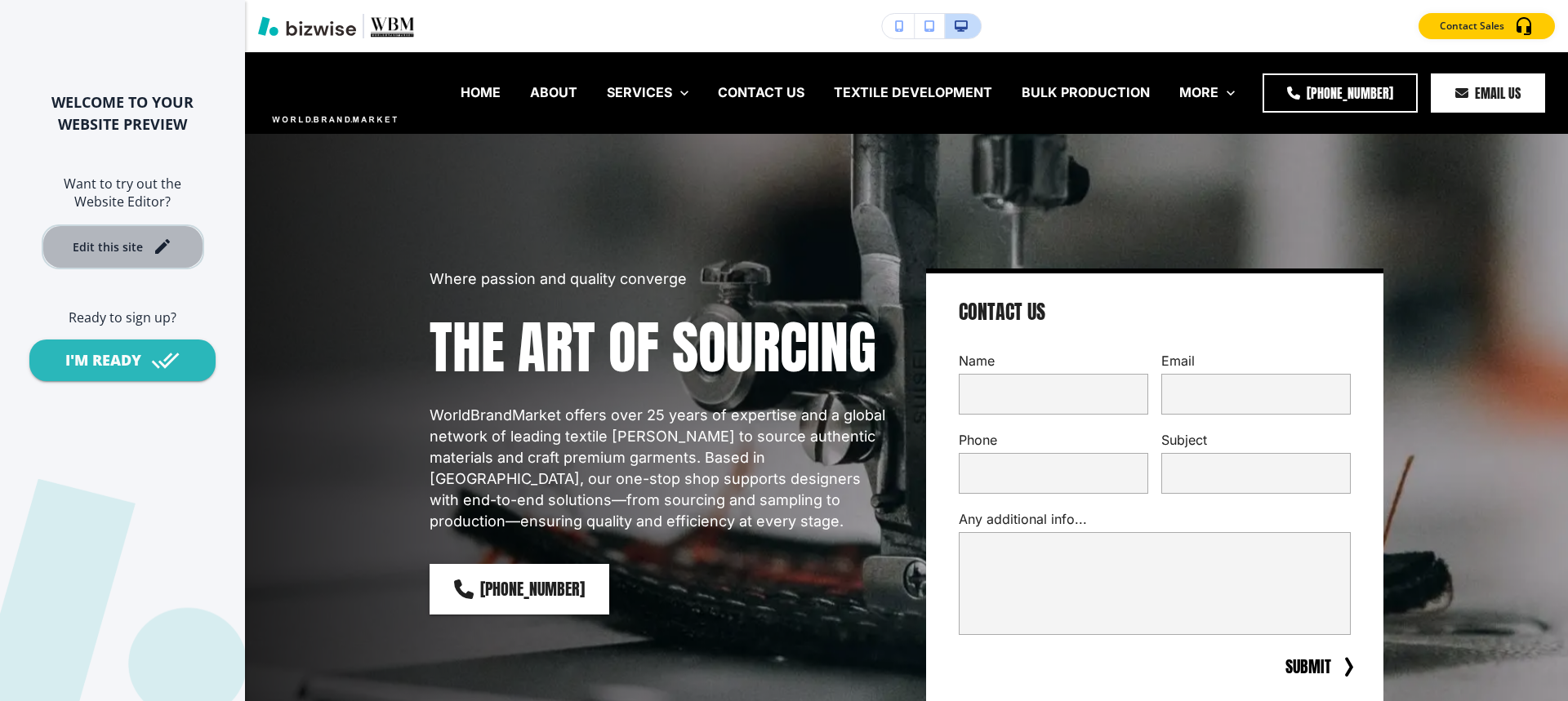
click at [126, 244] on div "Edit this site" at bounding box center [107, 247] width 70 height 12
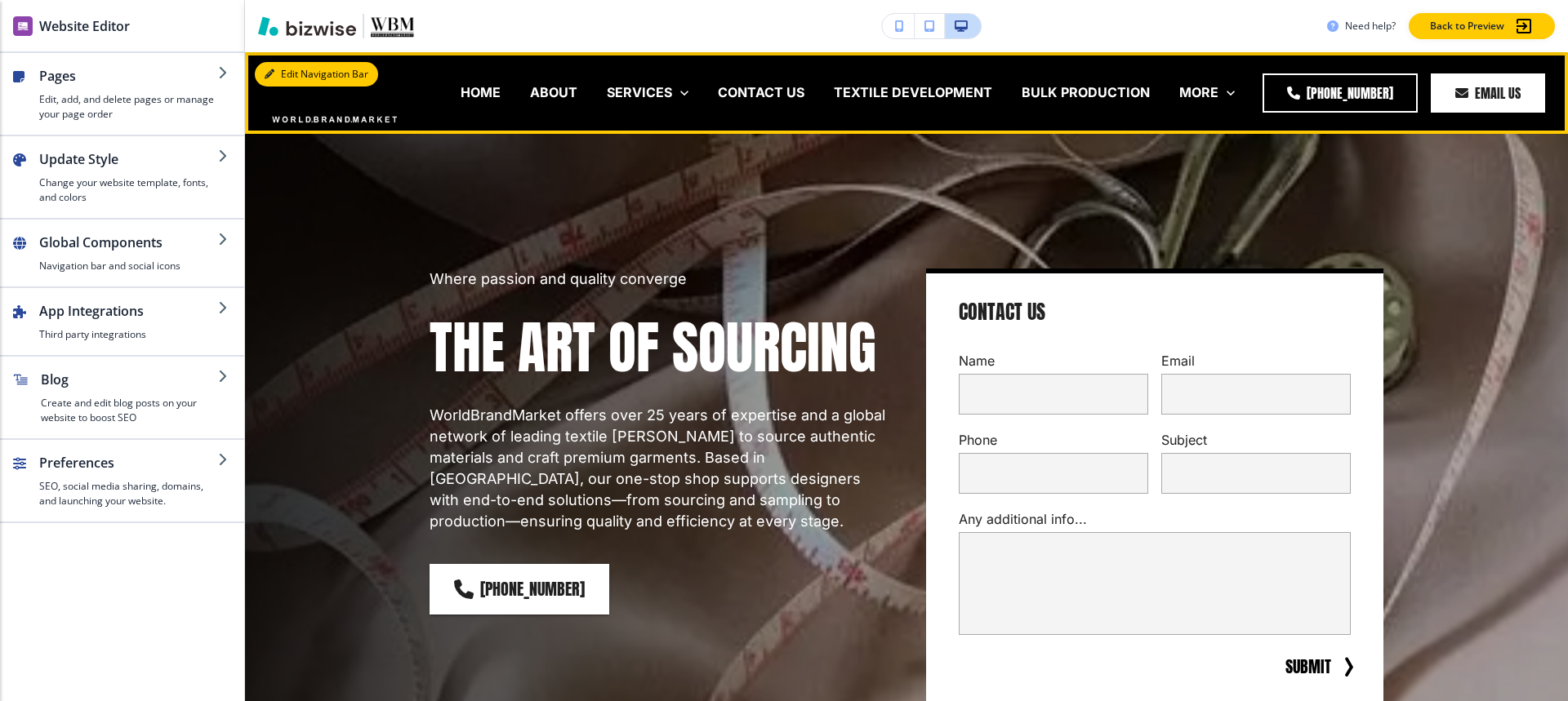
click at [300, 70] on button "Edit Navigation Bar" at bounding box center [316, 75] width 123 height 25
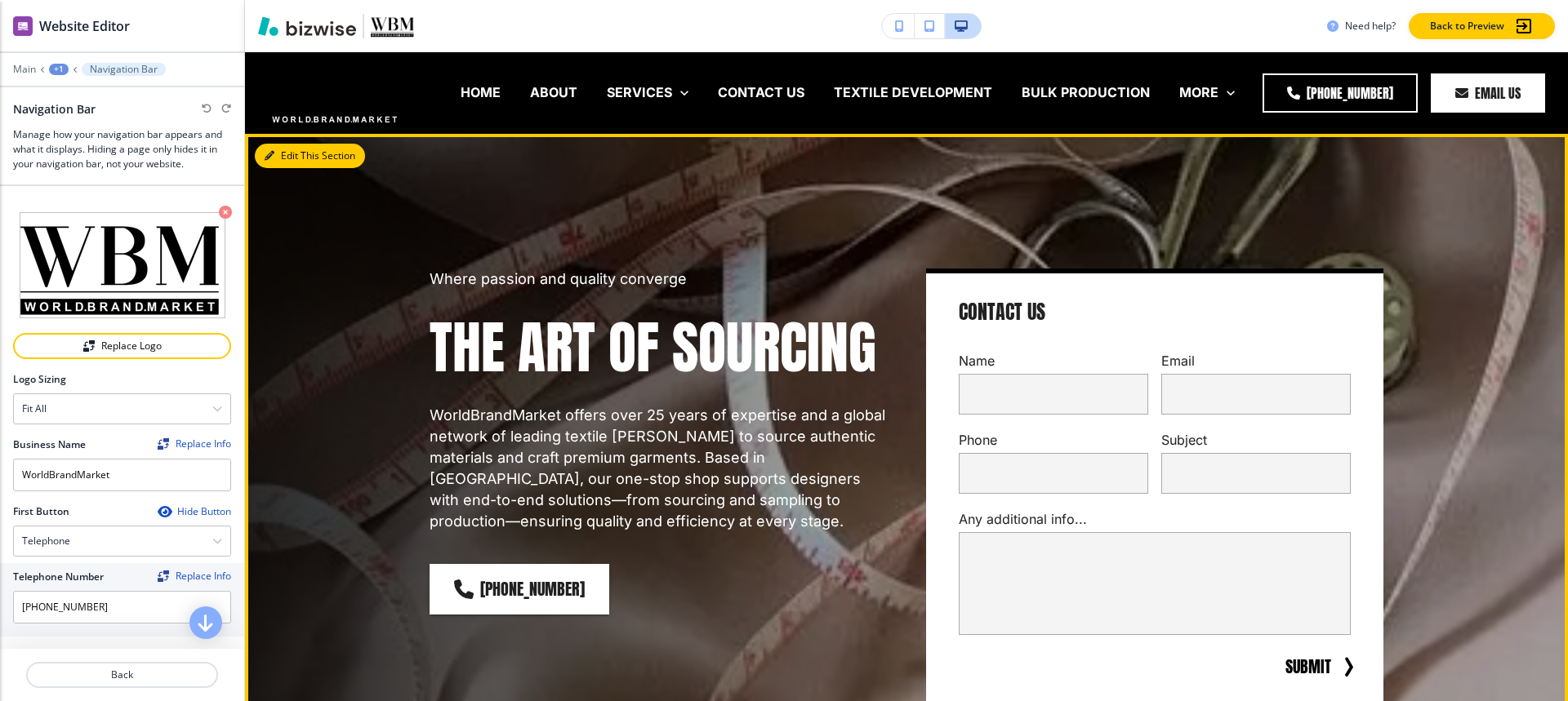
click at [282, 158] on button "Edit This Section" at bounding box center [310, 156] width 110 height 25
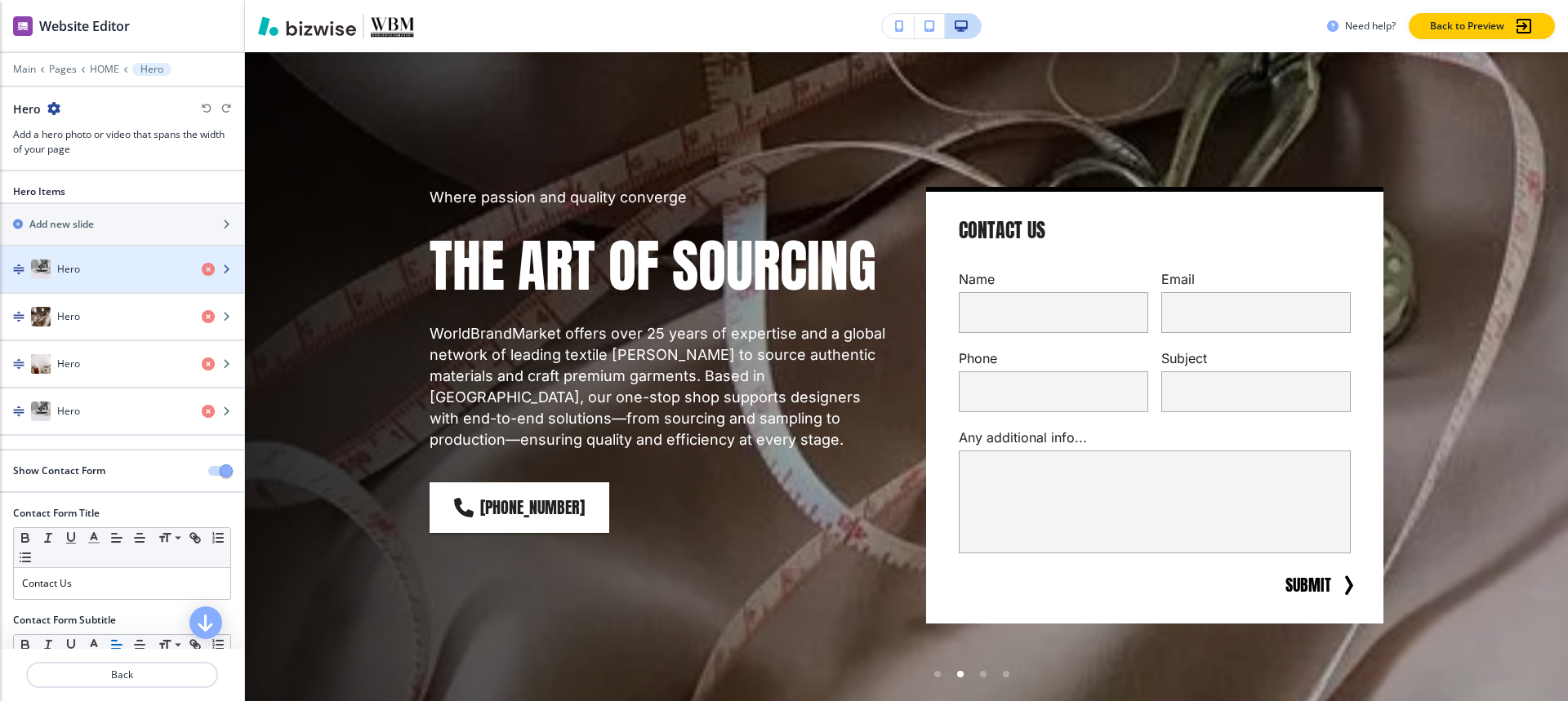
click at [92, 272] on div "Hero" at bounding box center [94, 269] width 188 height 20
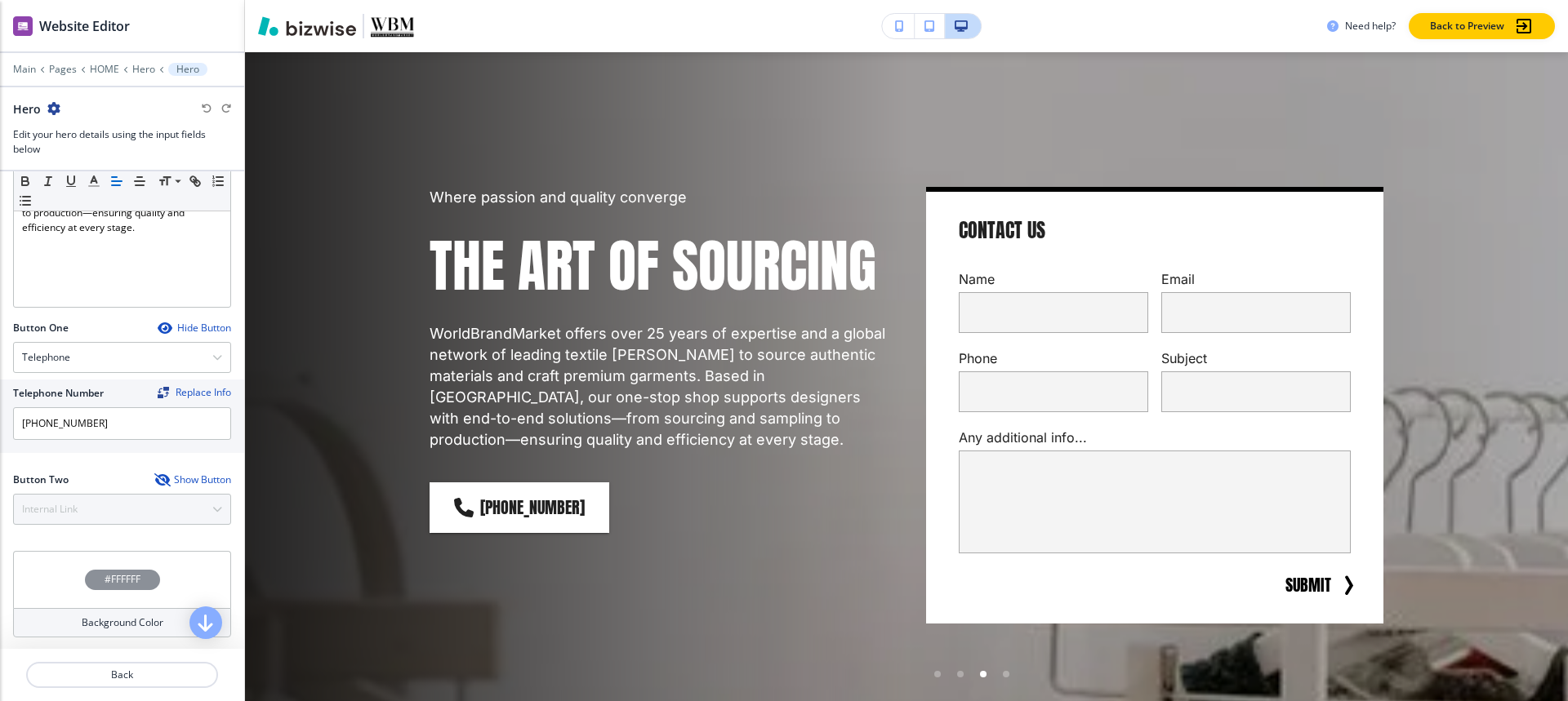
scroll to position [519, 0]
click at [93, 72] on p "HOME" at bounding box center [104, 69] width 29 height 12
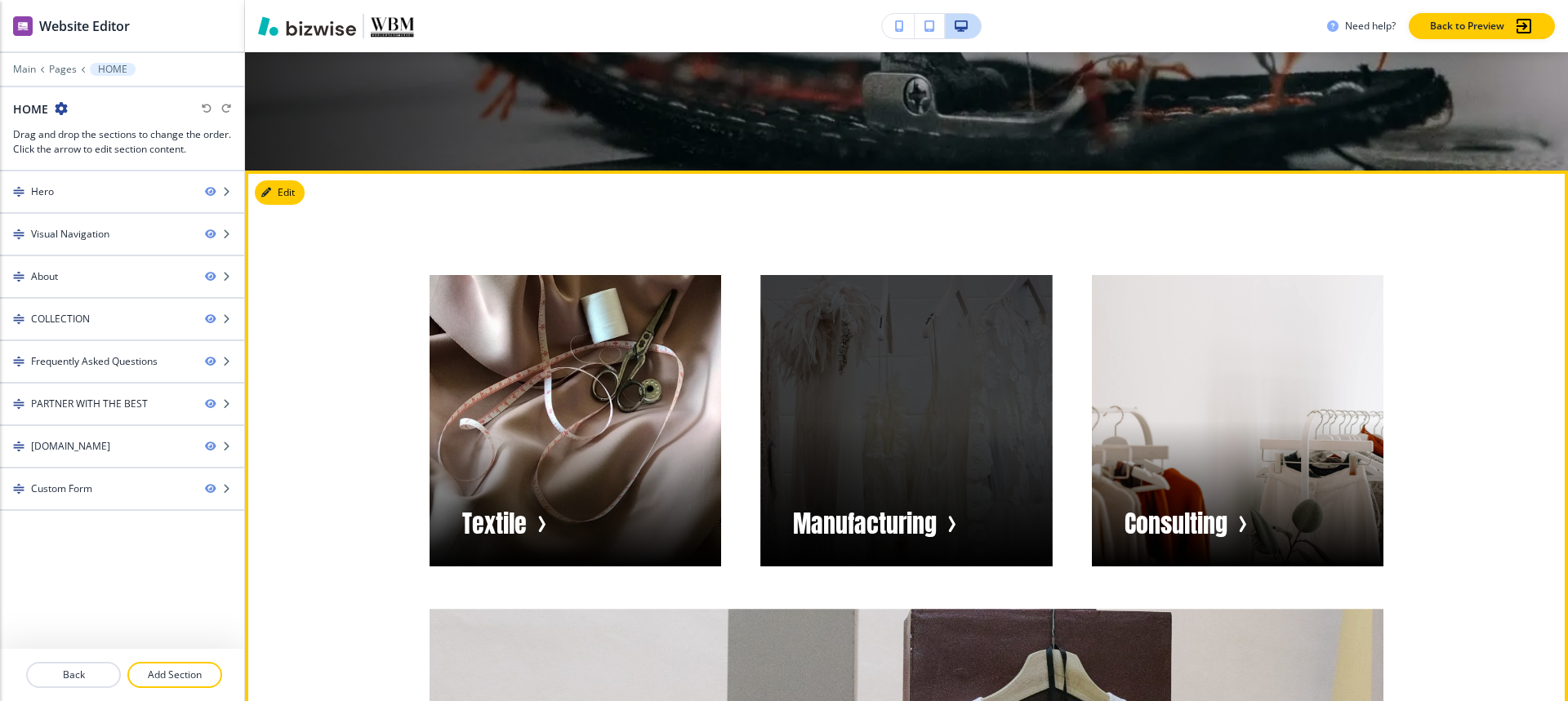
scroll to position [735, 0]
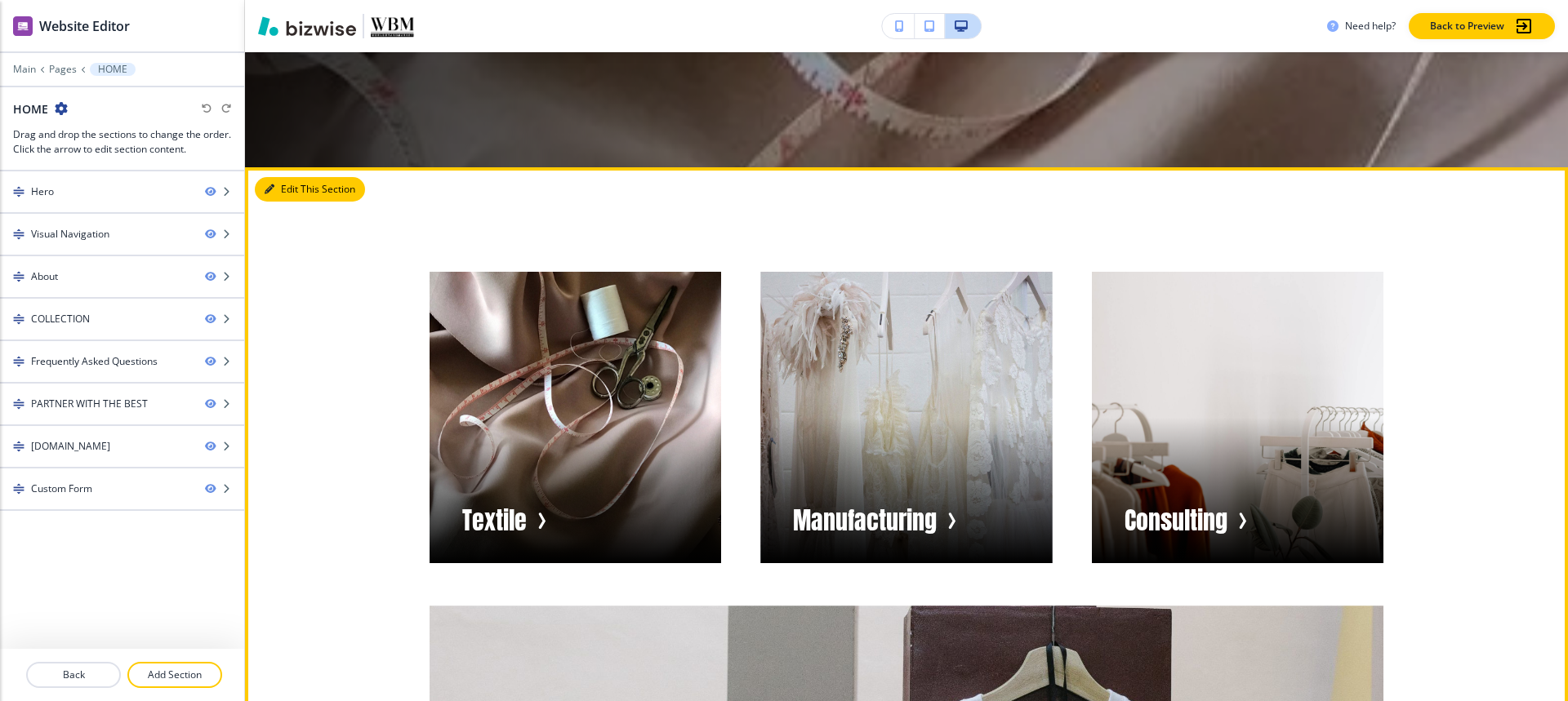
click at [274, 188] on button "Edit This Section" at bounding box center [310, 190] width 110 height 25
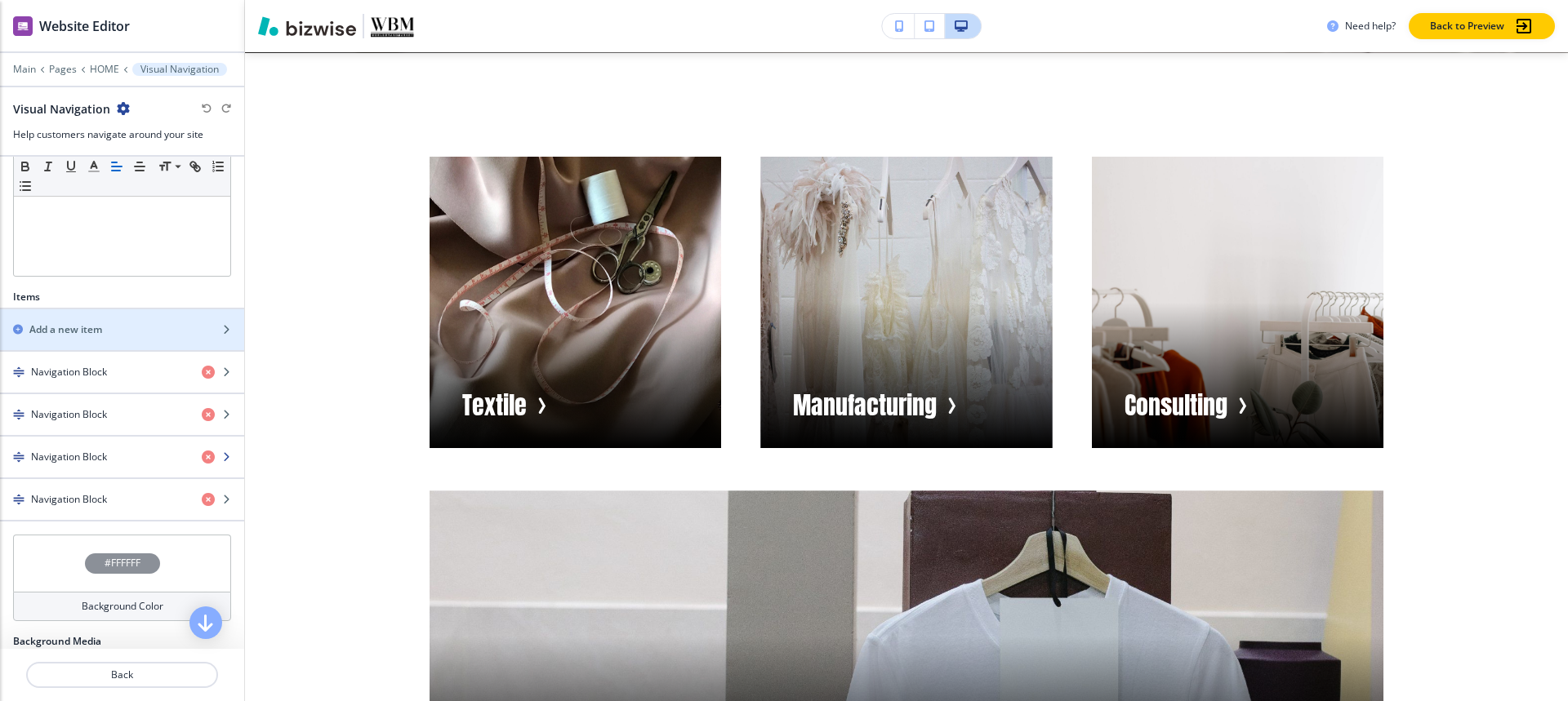
scroll to position [408, 0]
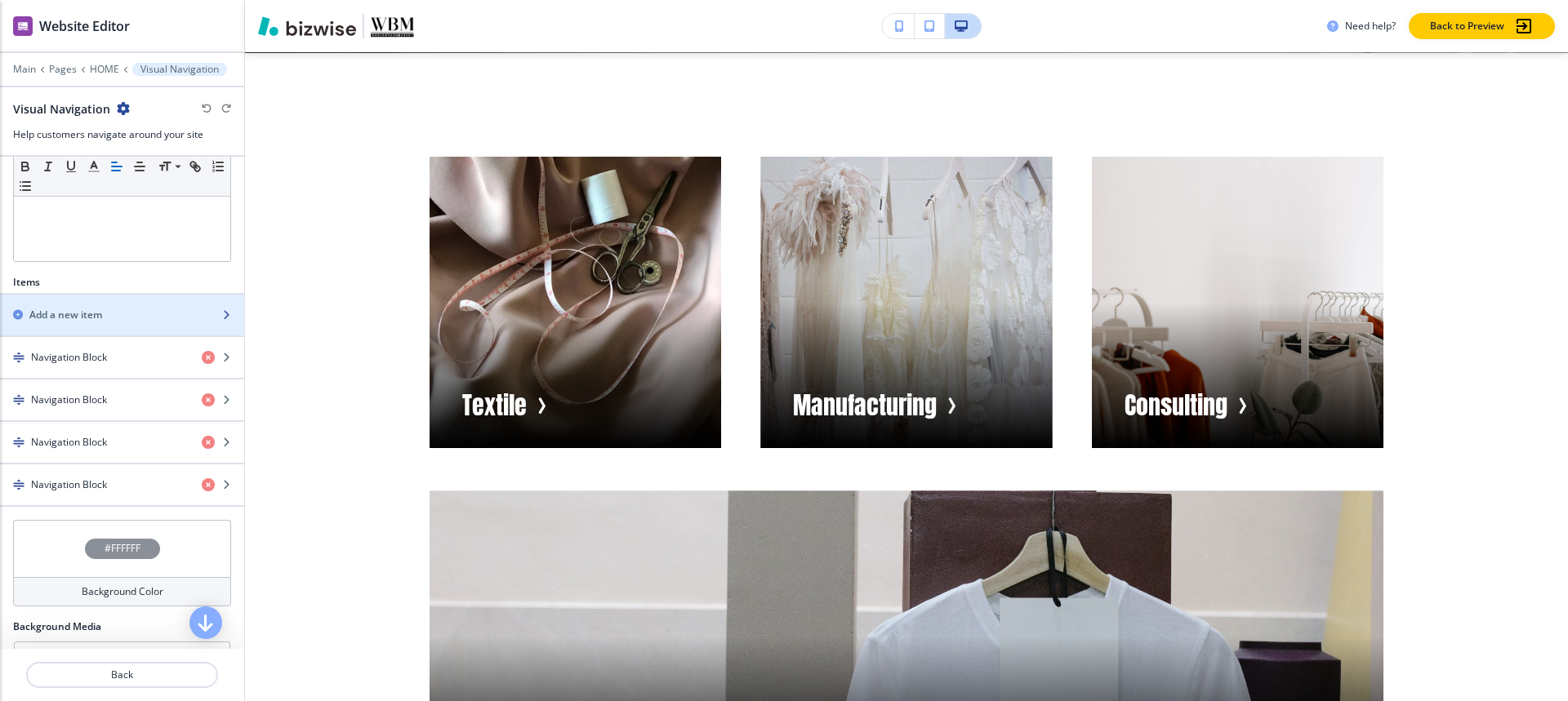
click at [67, 300] on div "button" at bounding box center [122, 301] width 244 height 13
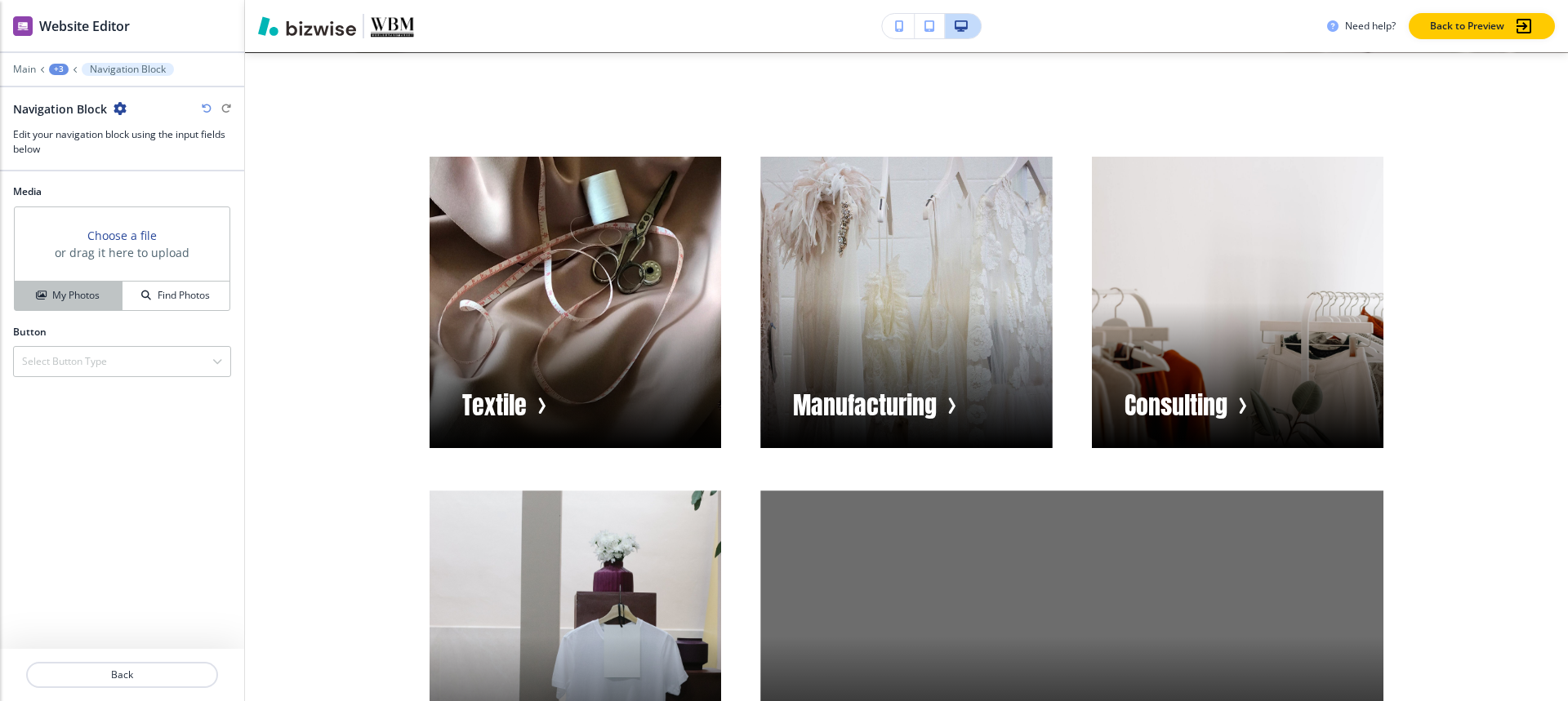
click at [67, 297] on h4 "My Photos" at bounding box center [75, 295] width 47 height 15
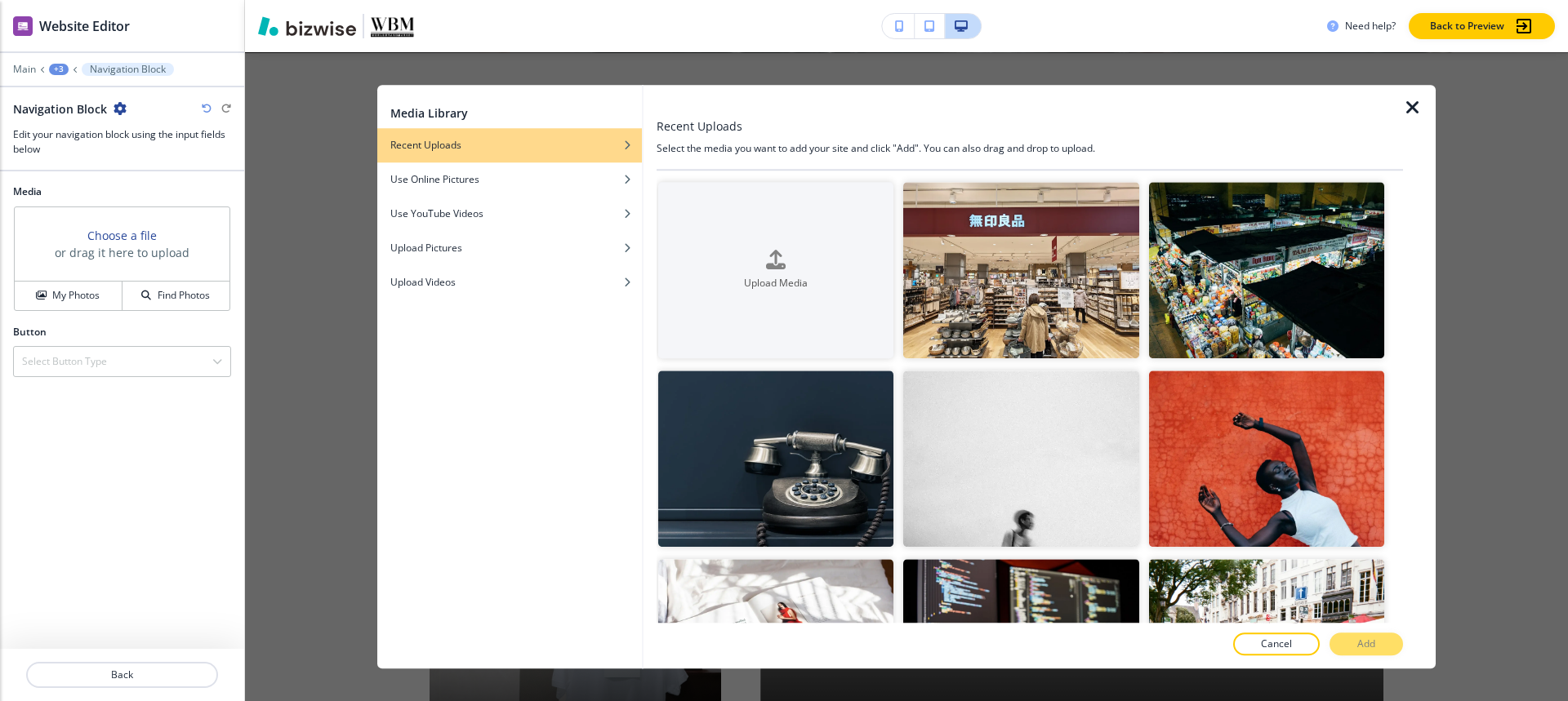
click at [1404, 107] on icon "button" at bounding box center [1413, 107] width 20 height 20
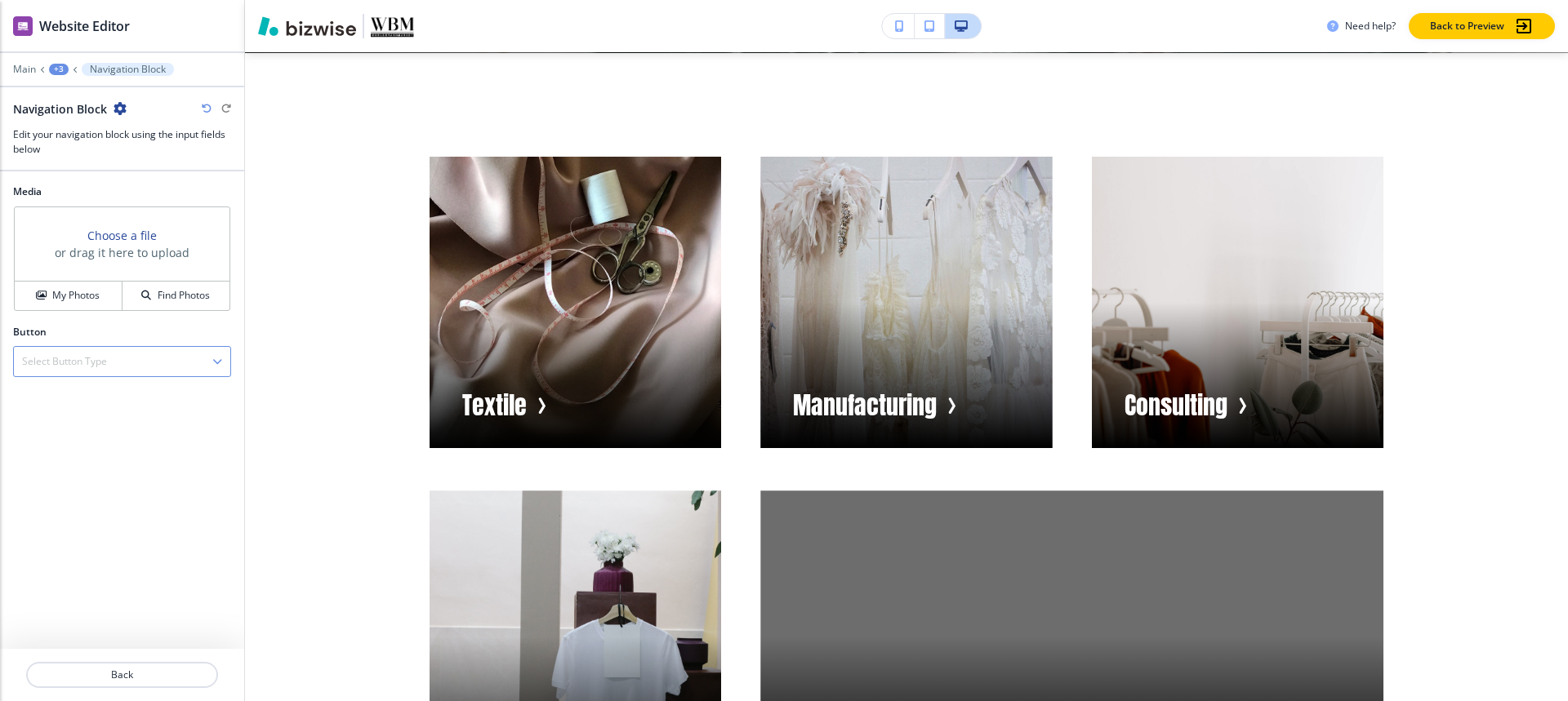
click at [91, 365] on h4 "Select Button Type" at bounding box center [65, 361] width 85 height 15
click at [81, 408] on div "Internal Link" at bounding box center [123, 417] width 217 height 28
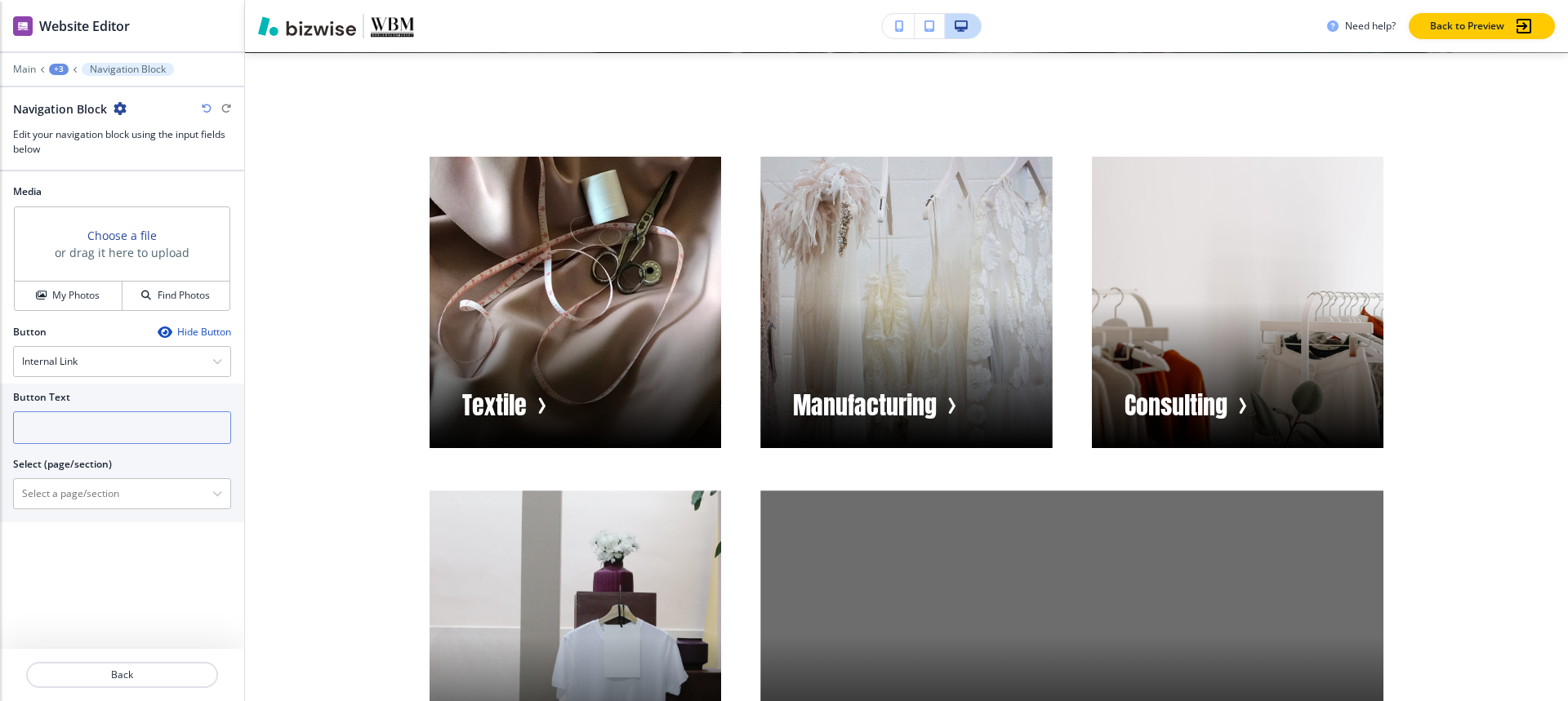
click at [84, 416] on input "text" at bounding box center [123, 428] width 218 height 33
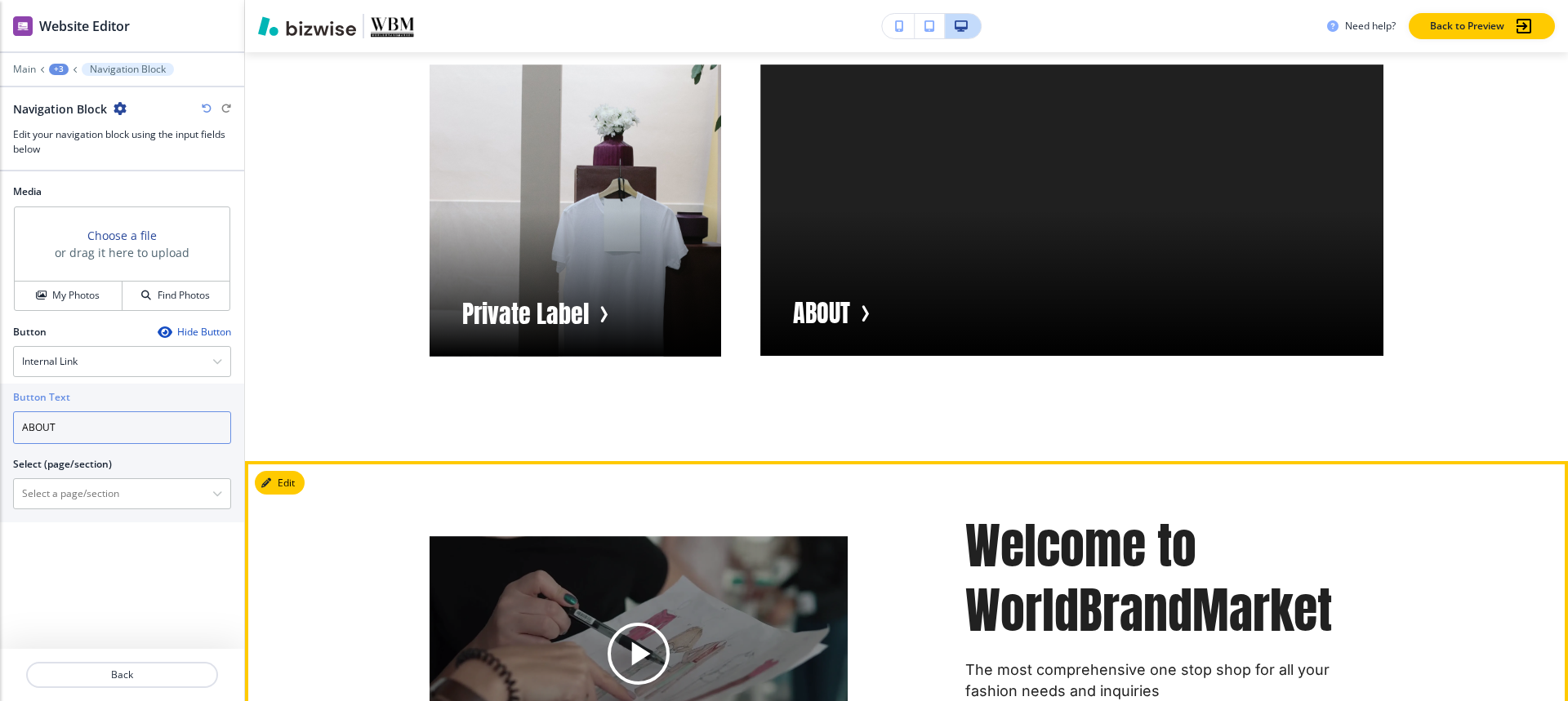
scroll to position [1421, 0]
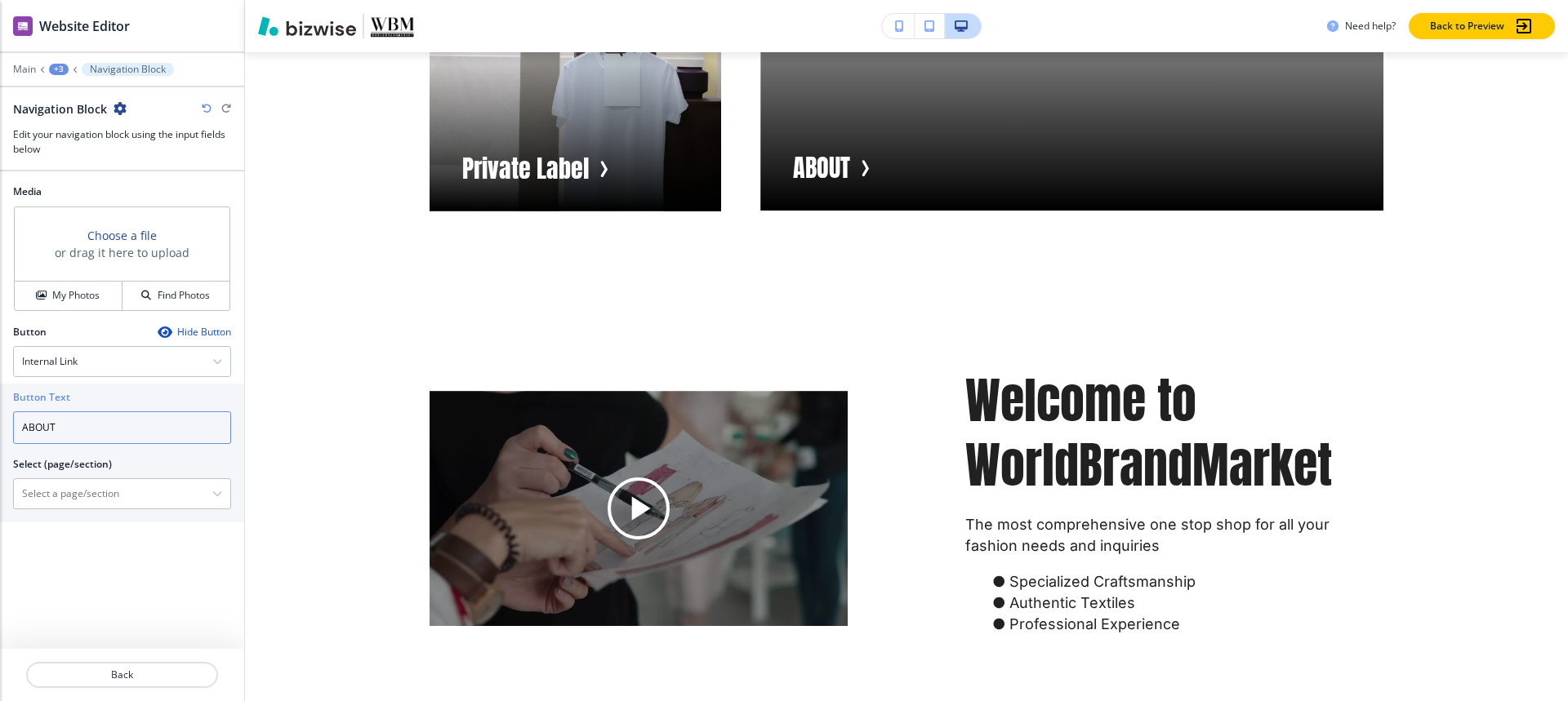
type input "ABOUT"
click at [59, 65] on div "+3" at bounding box center [59, 69] width 20 height 12
click at [61, 162] on button "Visual Navigation" at bounding box center [101, 153] width 105 height 29
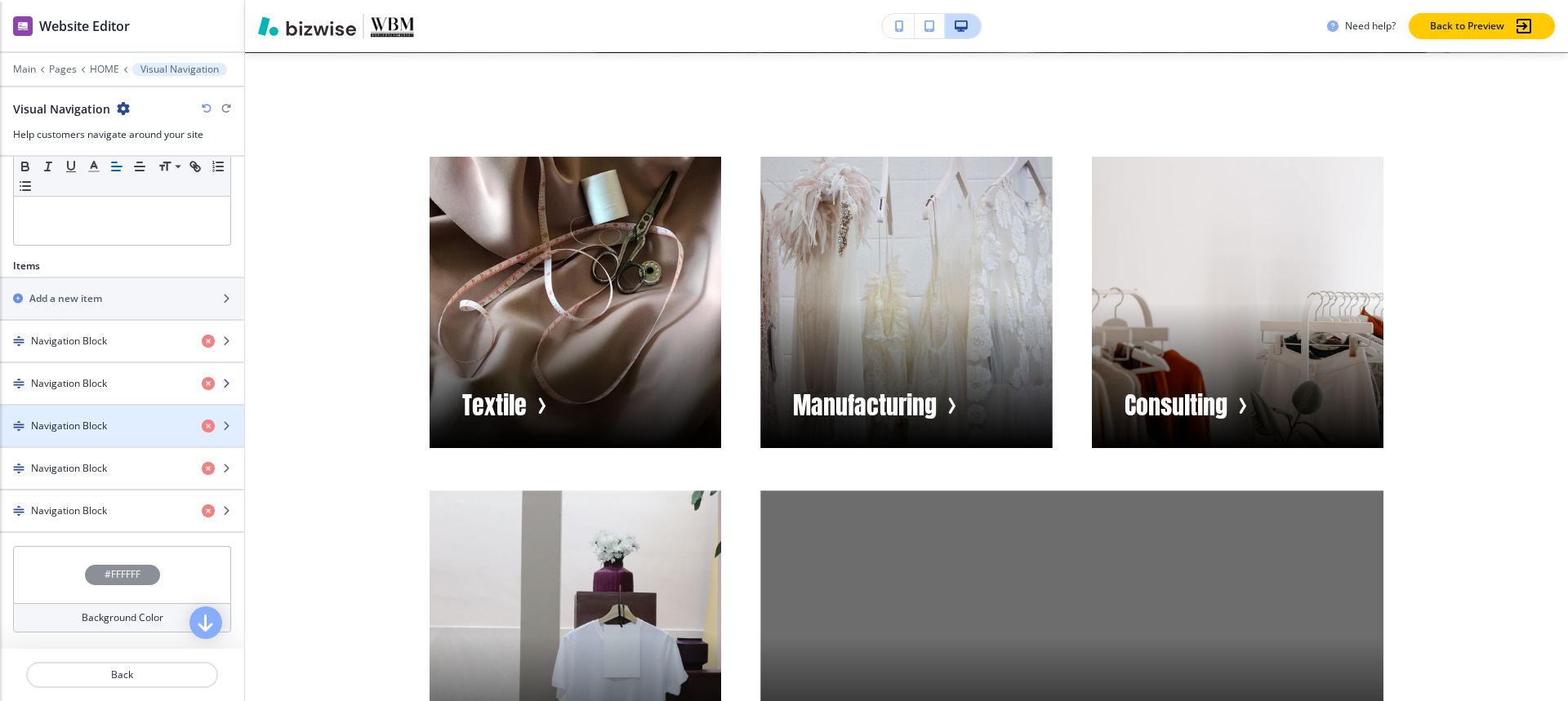
scroll to position [398, 0]
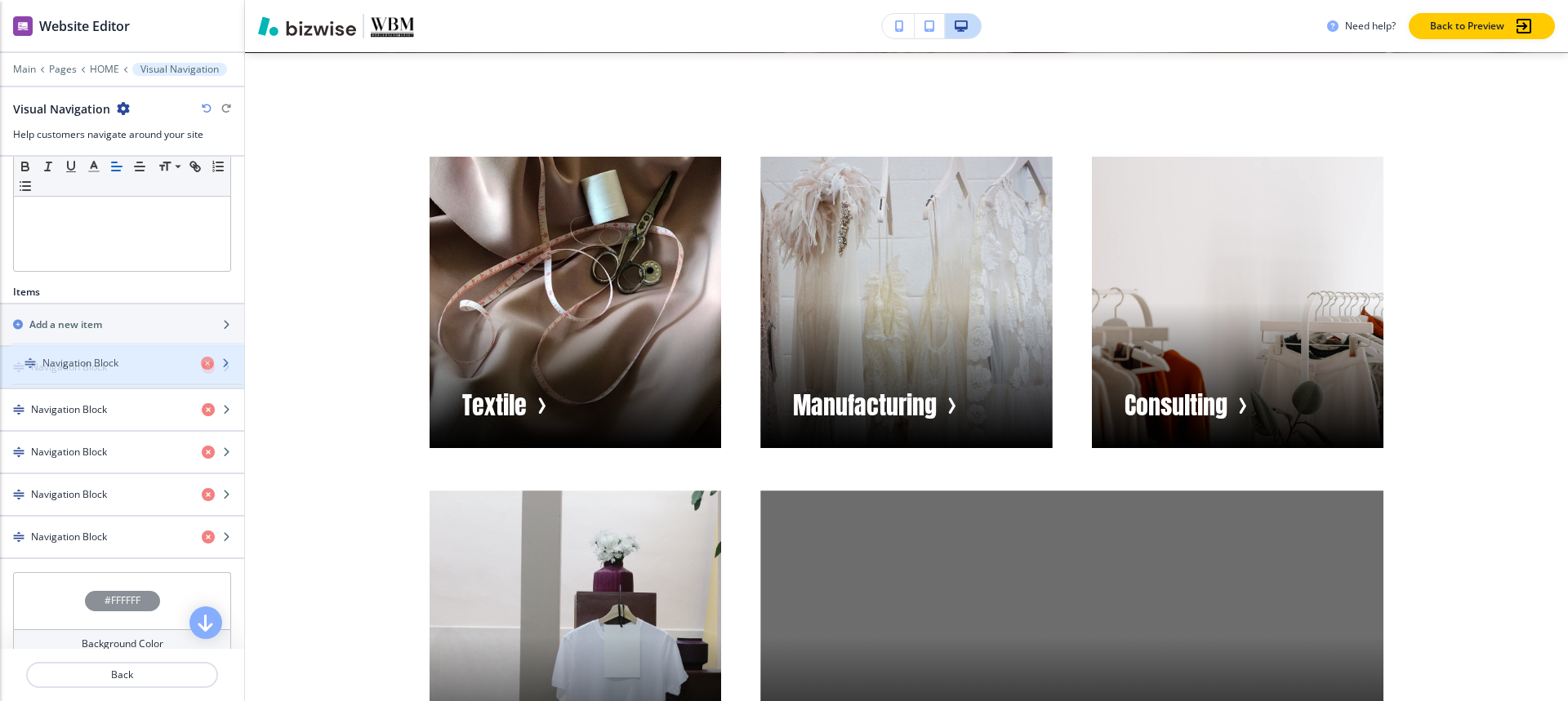
drag, startPoint x: 87, startPoint y: 534, endPoint x: 99, endPoint y: 360, distance: 174.4
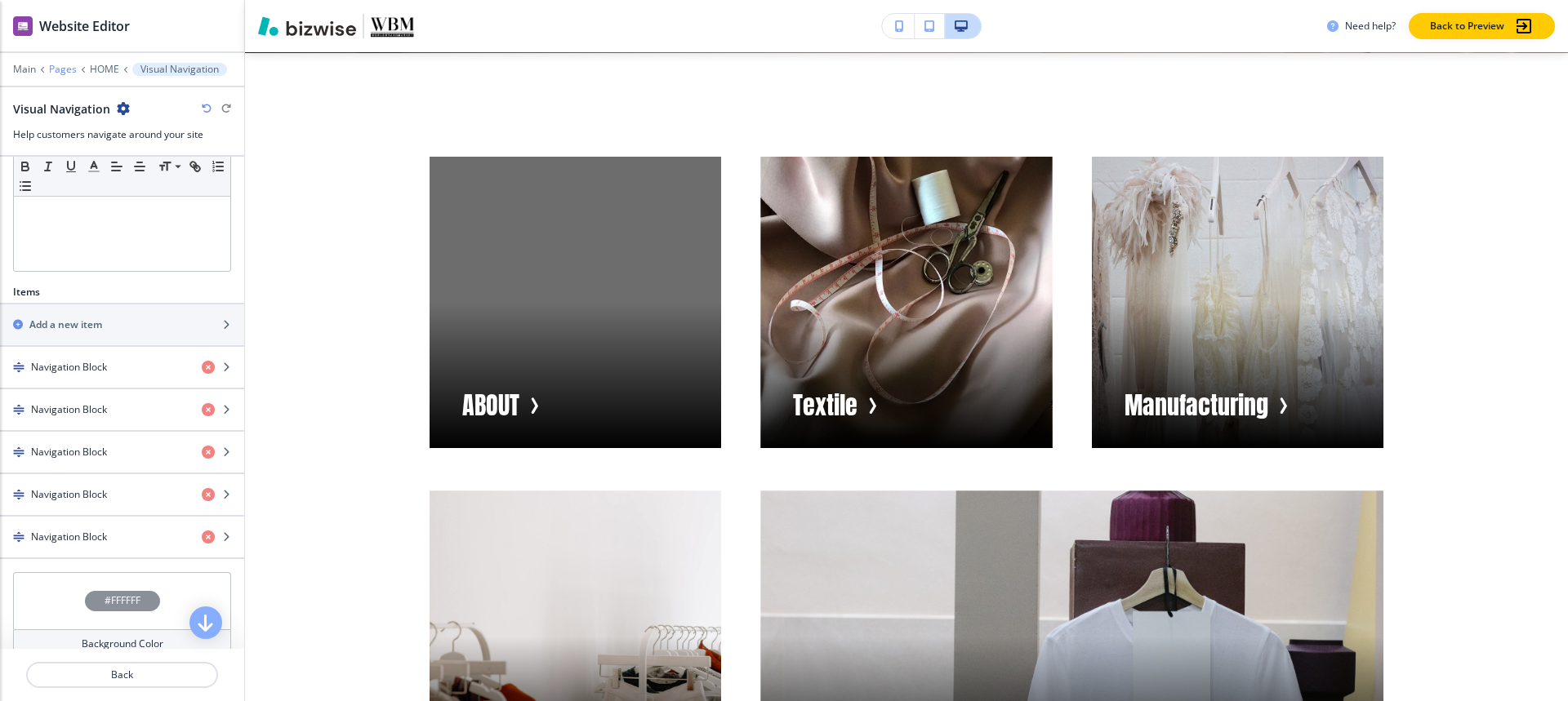
click at [61, 69] on p "Pages" at bounding box center [62, 69] width 28 height 12
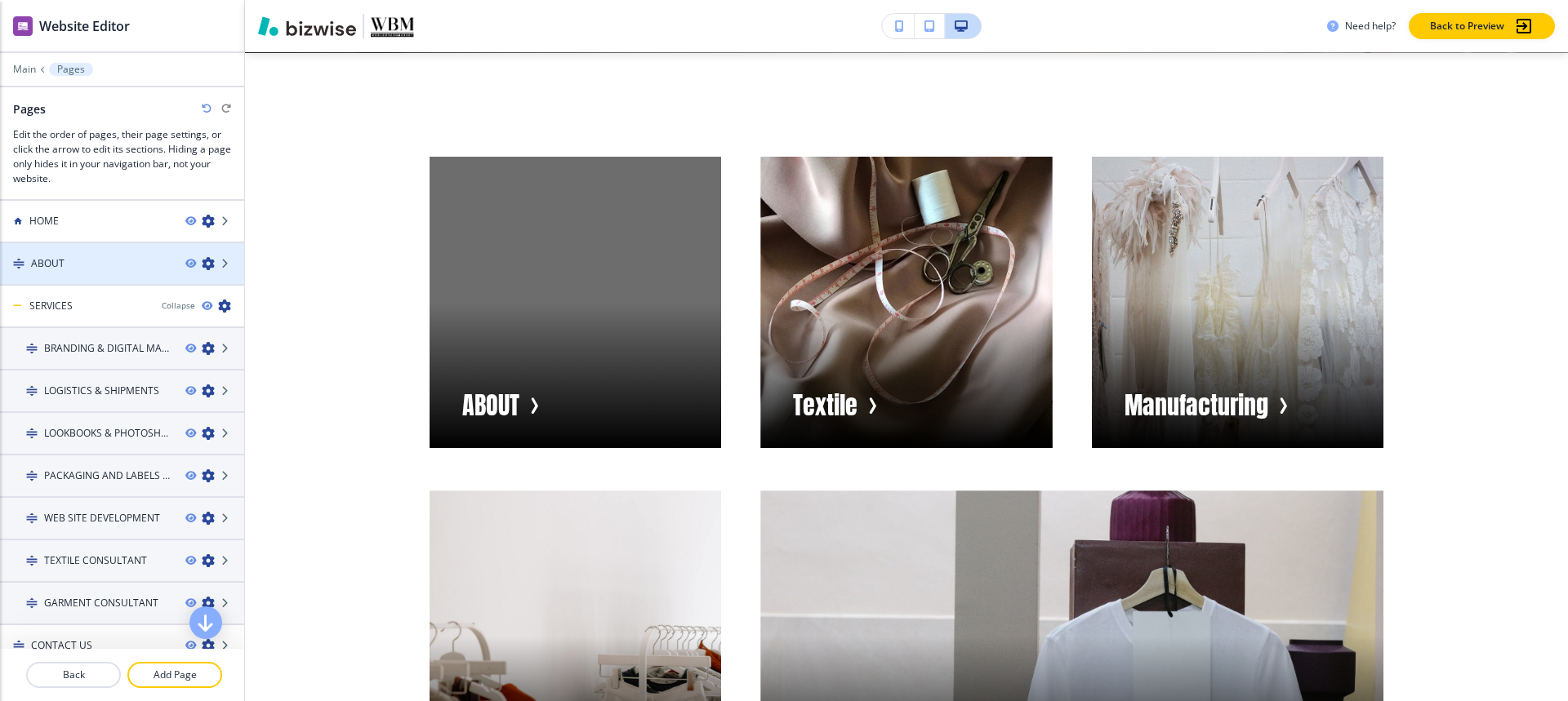
click at [67, 259] on div "ABOUT" at bounding box center [86, 264] width 172 height 15
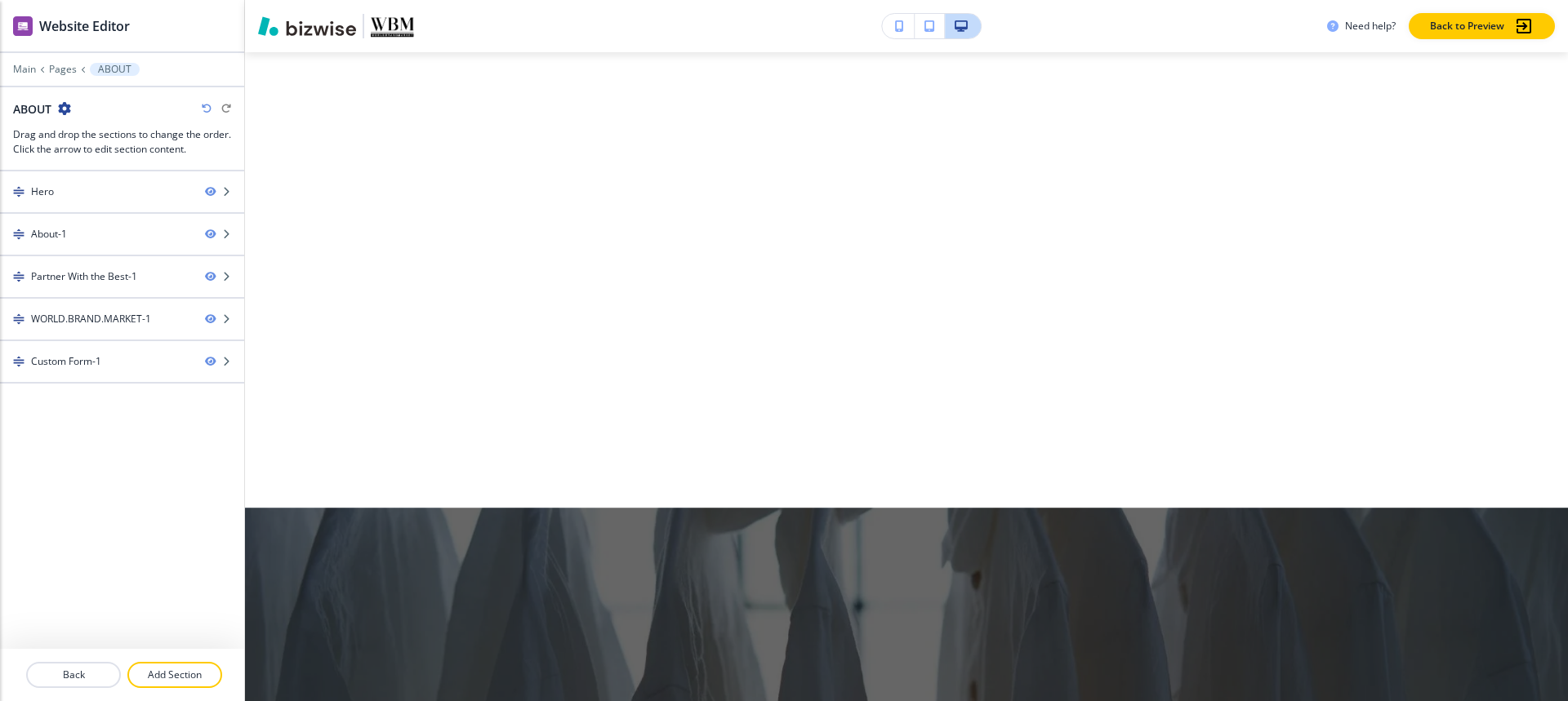
scroll to position [0, 0]
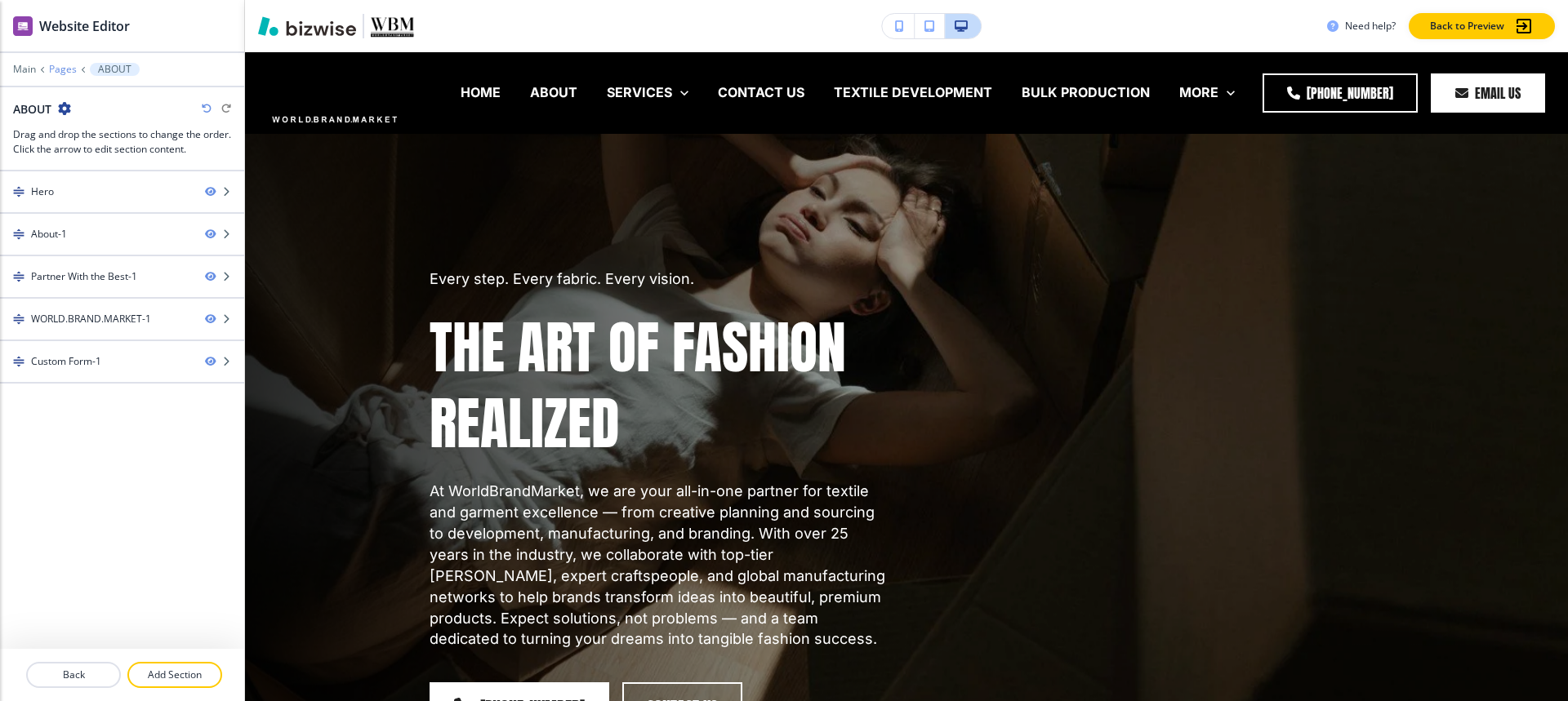
click at [56, 72] on p "Pages" at bounding box center [62, 69] width 28 height 12
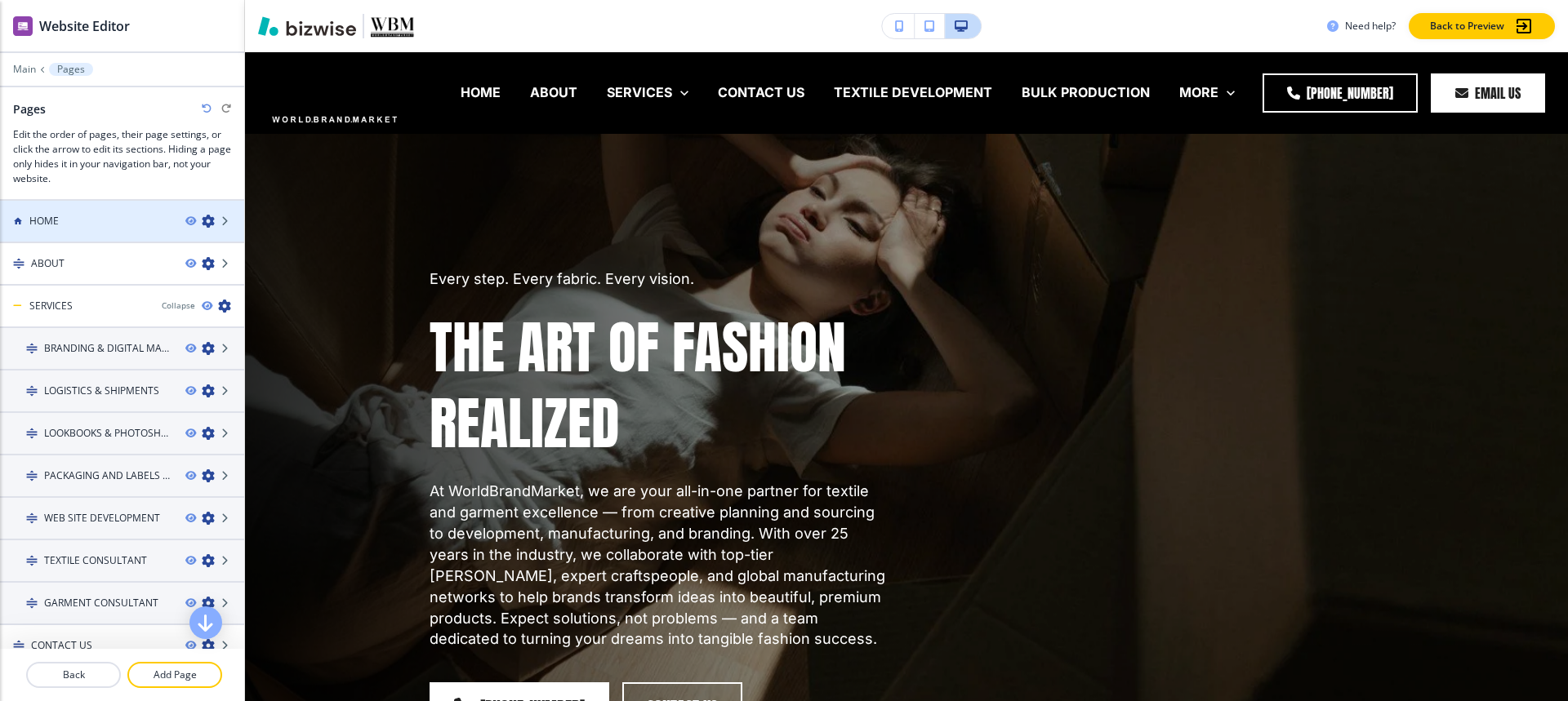
click at [68, 223] on div "HOME" at bounding box center [86, 221] width 172 height 15
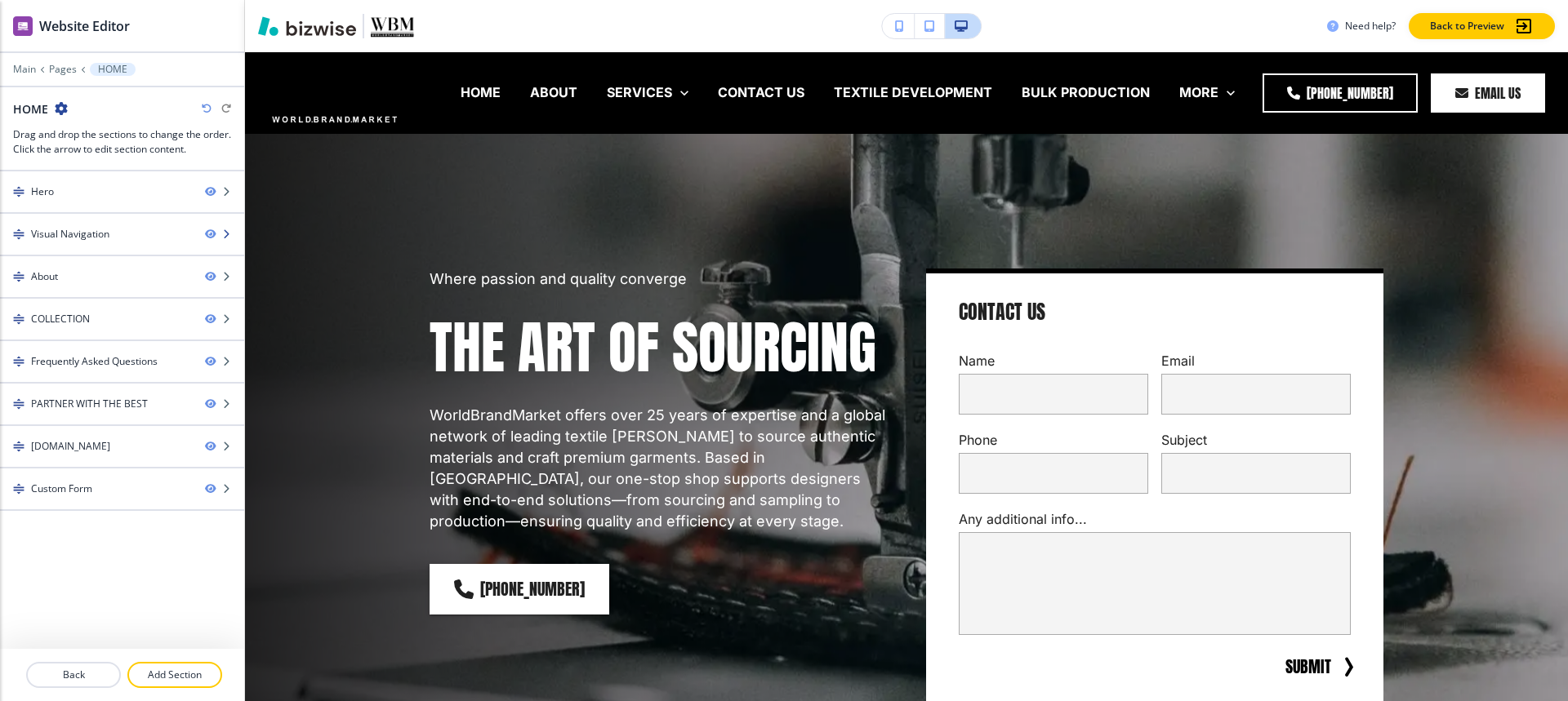
click at [70, 241] on div at bounding box center [122, 248] width 244 height 13
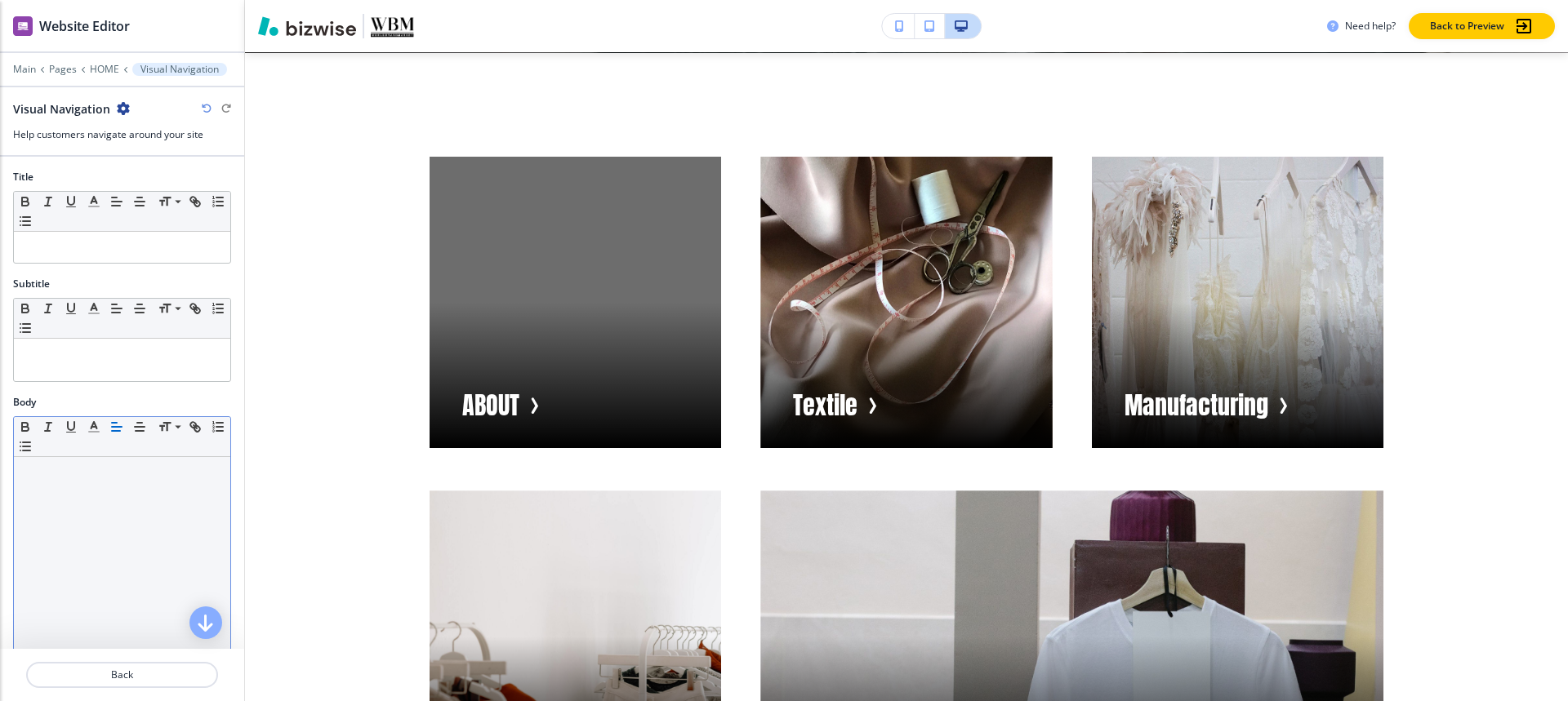
scroll to position [327, 0]
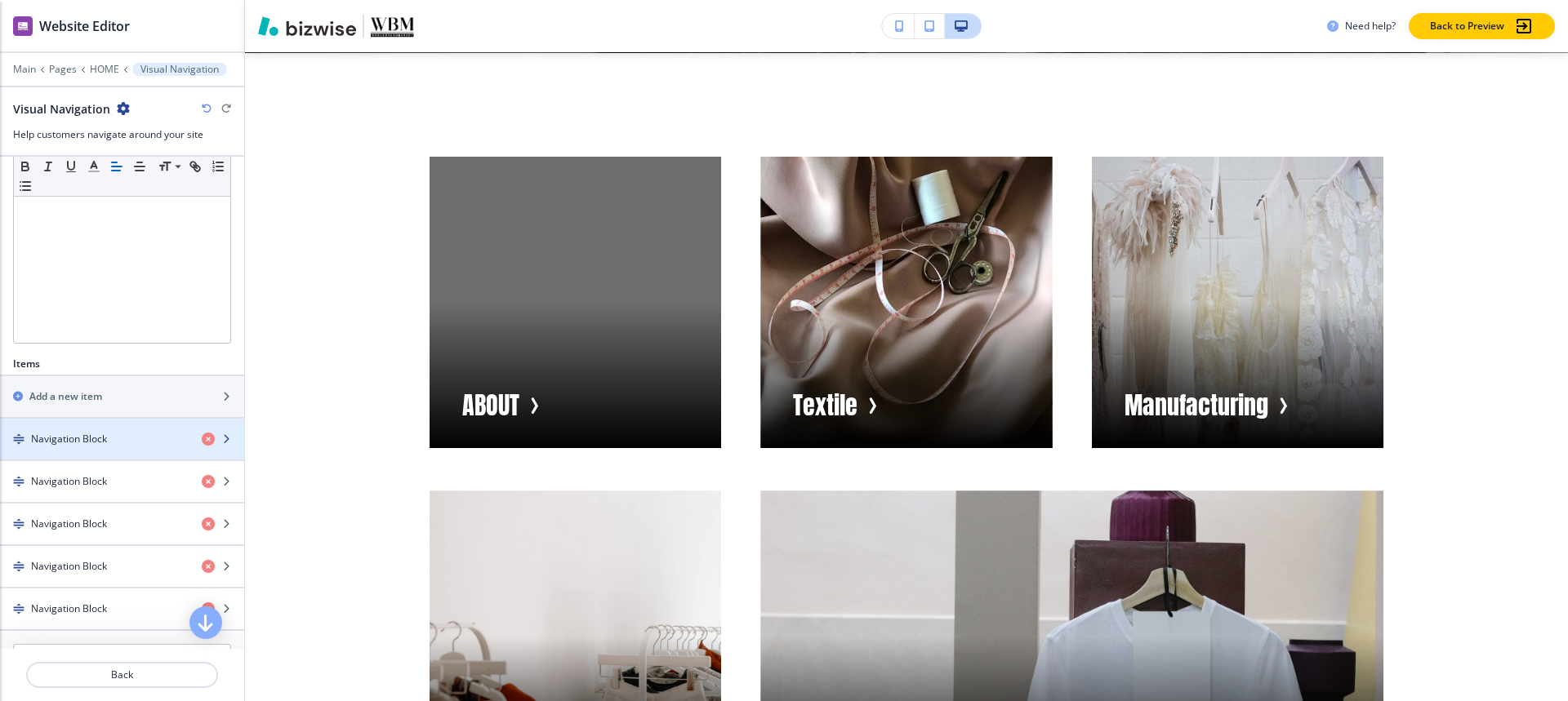
click at [42, 443] on h4 "Navigation Block" at bounding box center [69, 439] width 76 height 15
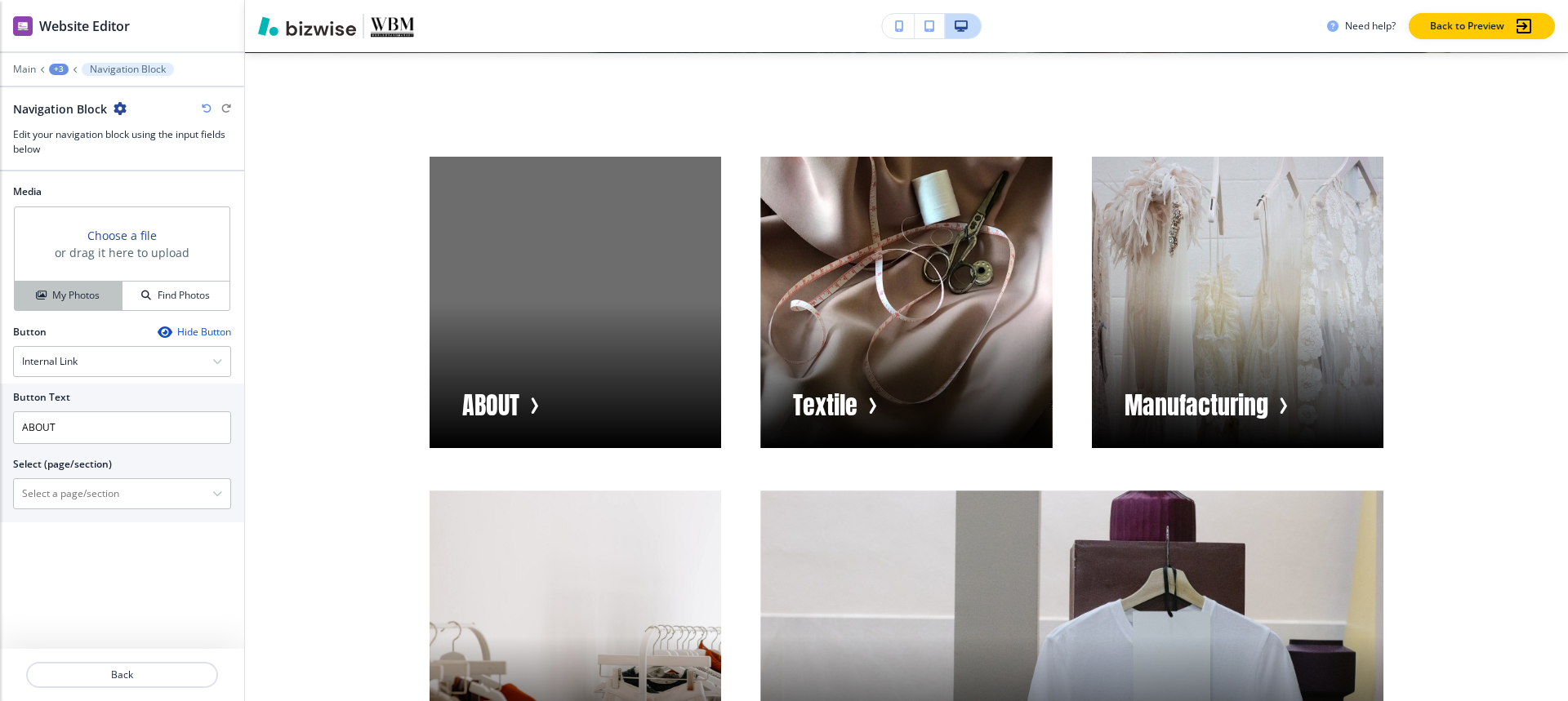
click at [64, 302] on h4 "My Photos" at bounding box center [75, 295] width 47 height 15
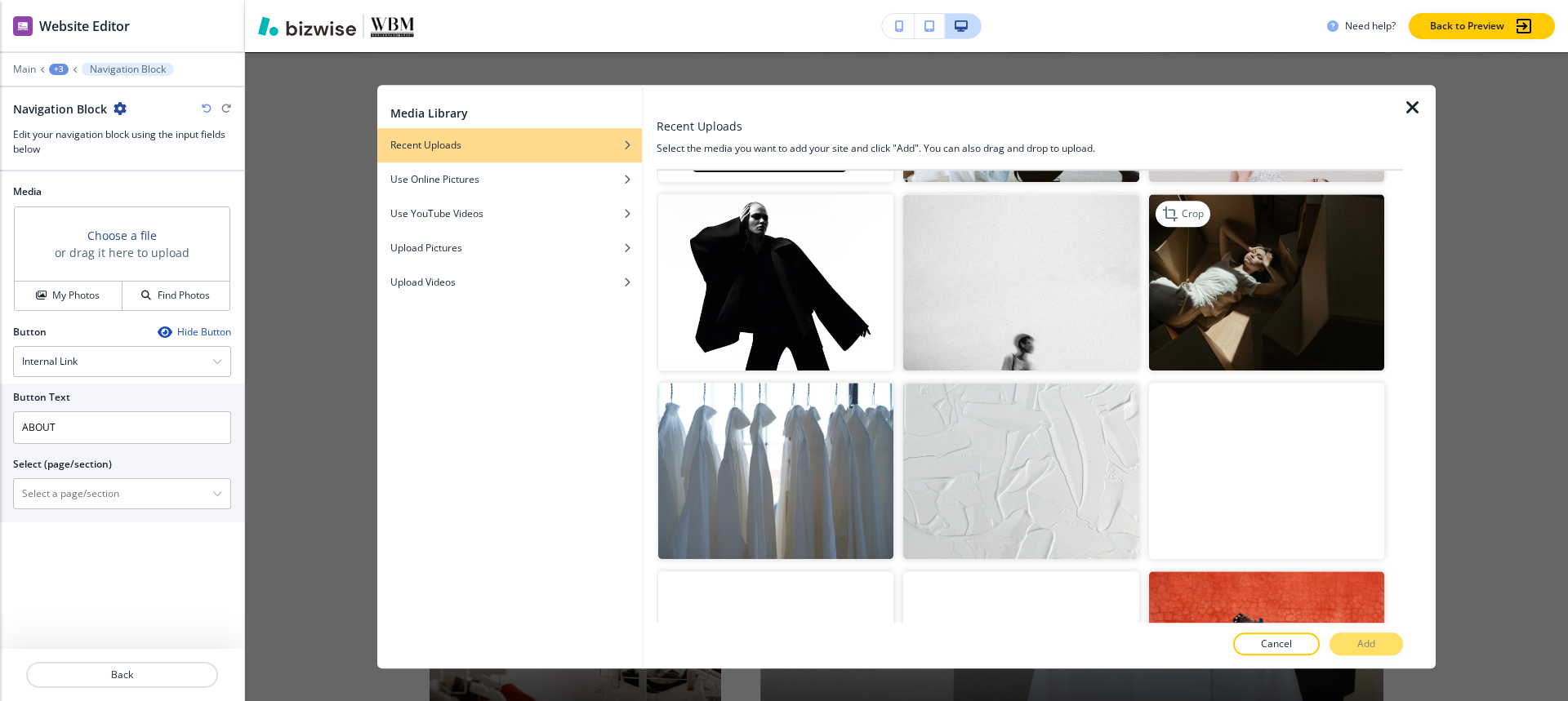
scroll to position [898, 0]
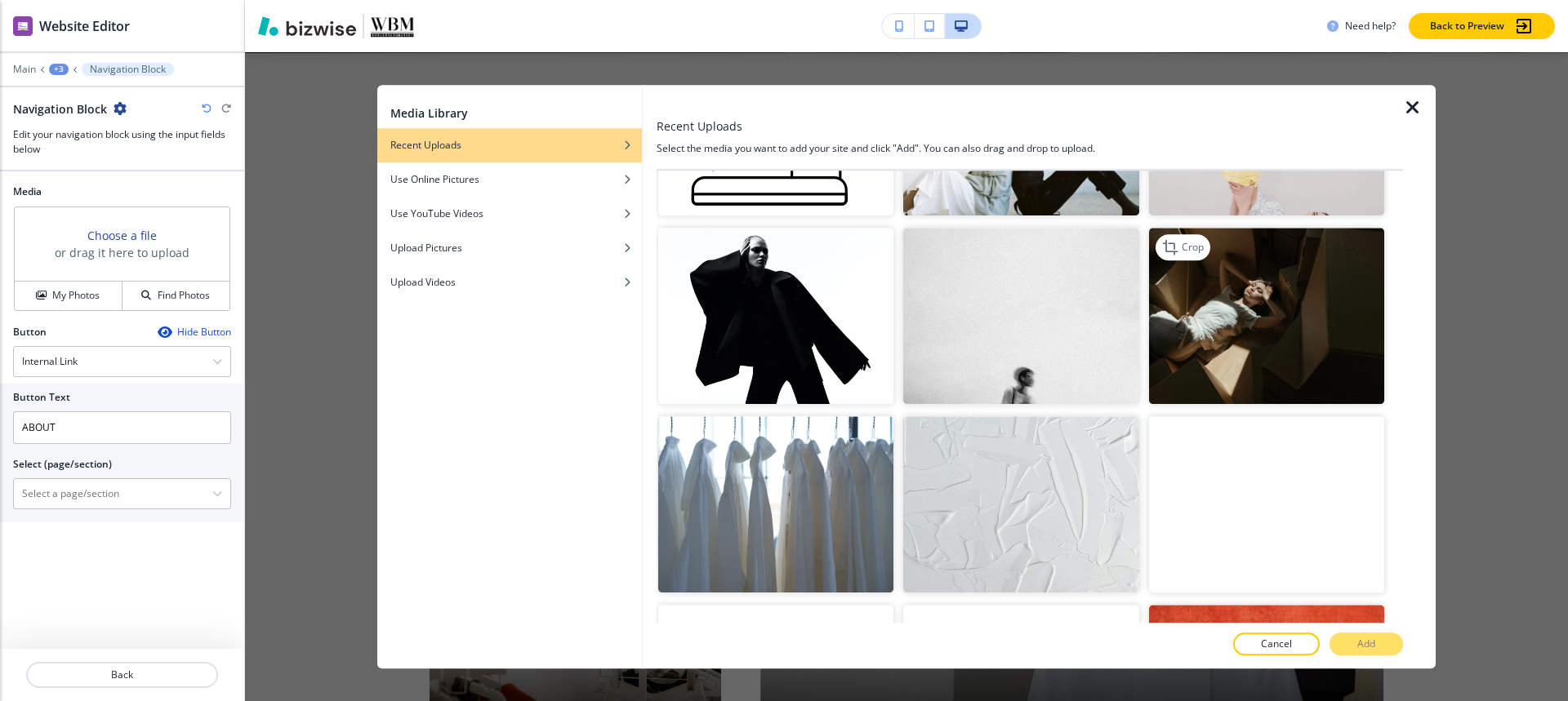
click at [1230, 300] on img "button" at bounding box center [1266, 316] width 235 height 177
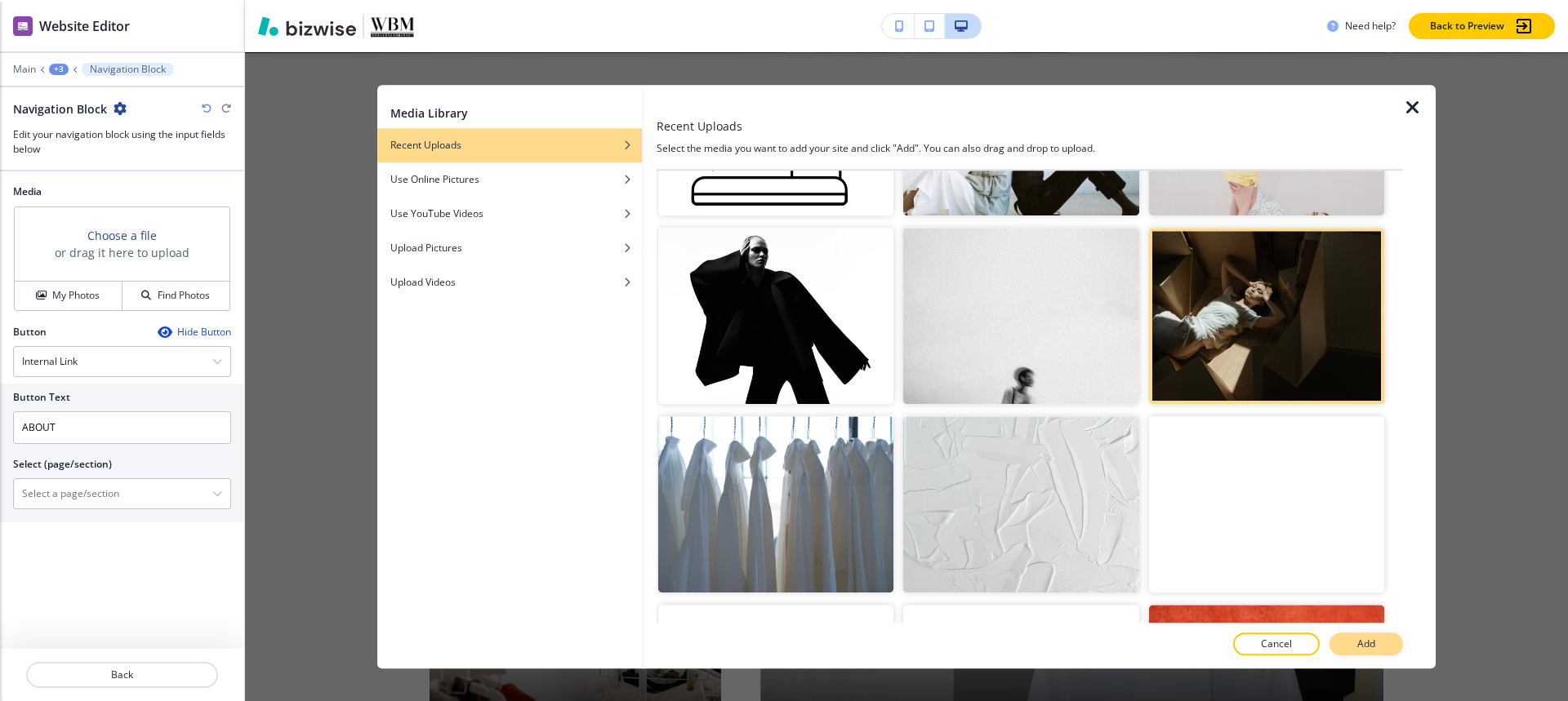
click at [1395, 640] on button "Add" at bounding box center [1366, 644] width 74 height 23
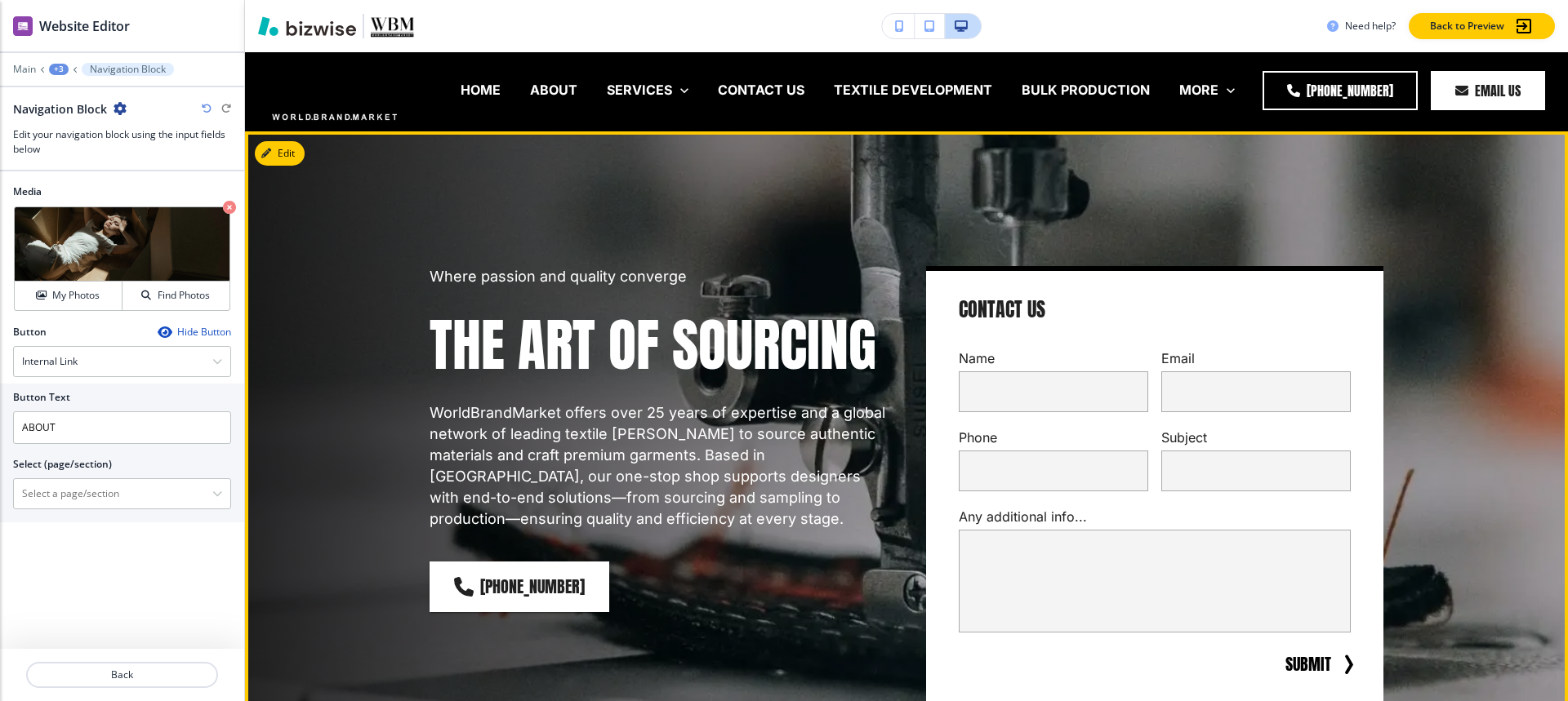
scroll to position [0, 0]
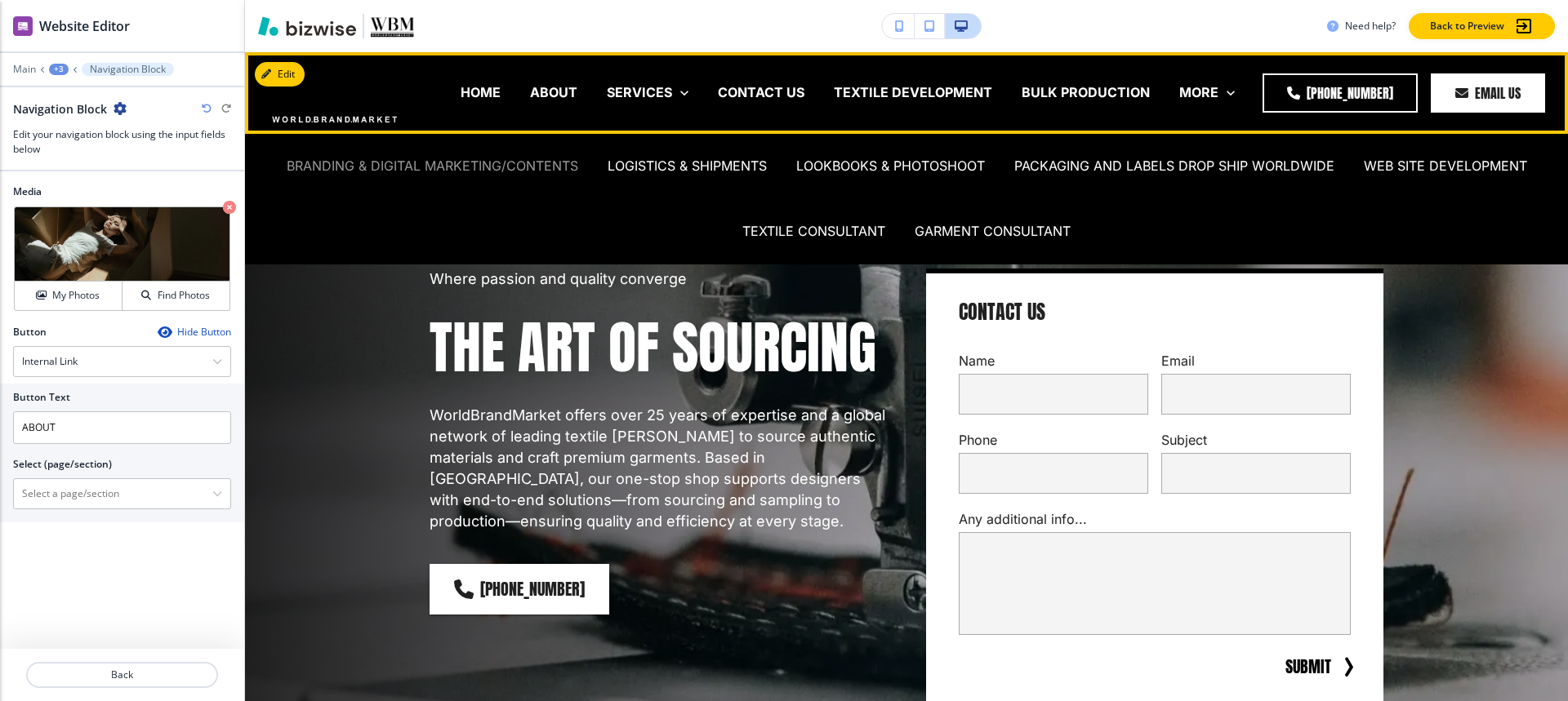
click at [435, 167] on p "BRANDING & DIGITAL MARKETING/CONTENTS" at bounding box center [432, 166] width 291 height 19
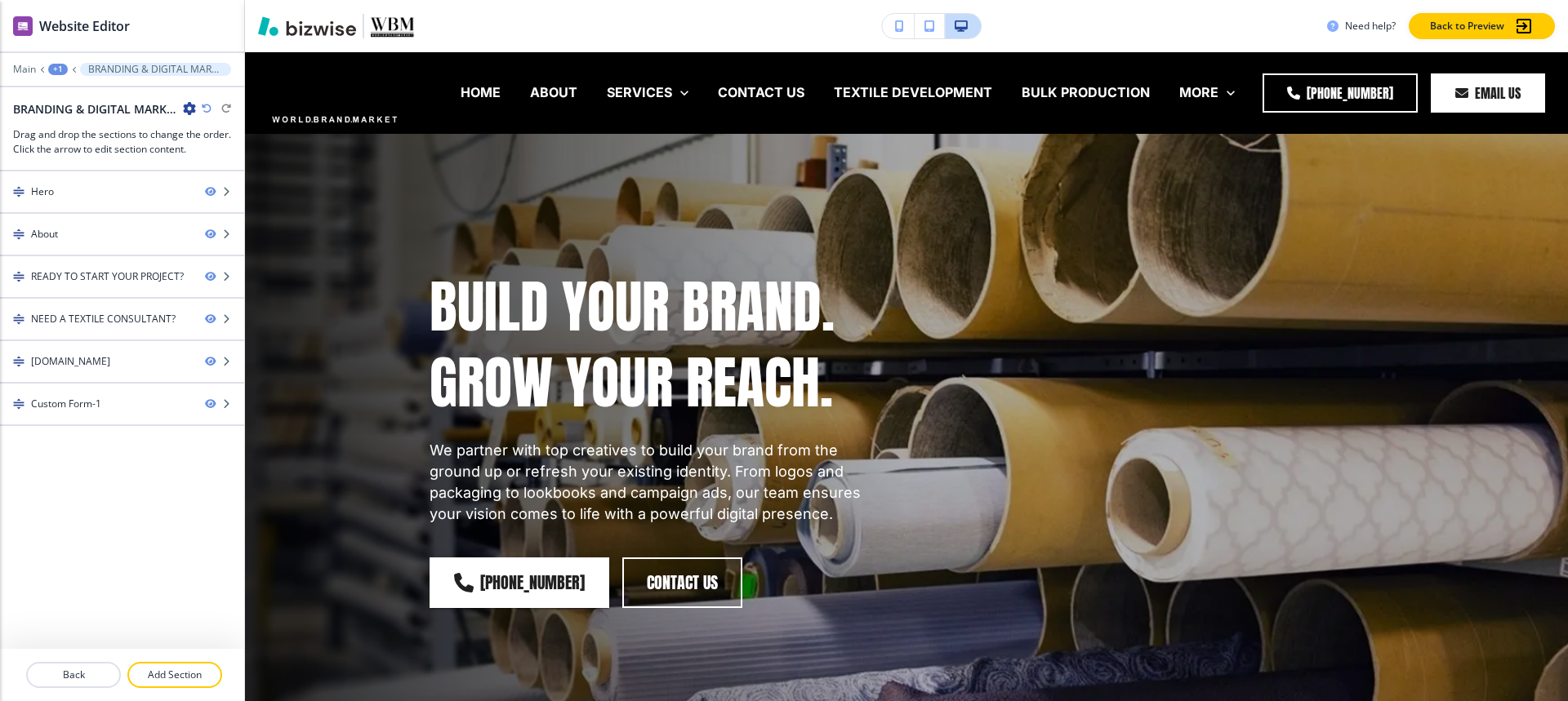
click at [51, 65] on div "+1" at bounding box center [58, 69] width 20 height 12
click at [57, 94] on button "Pages" at bounding box center [100, 96] width 105 height 29
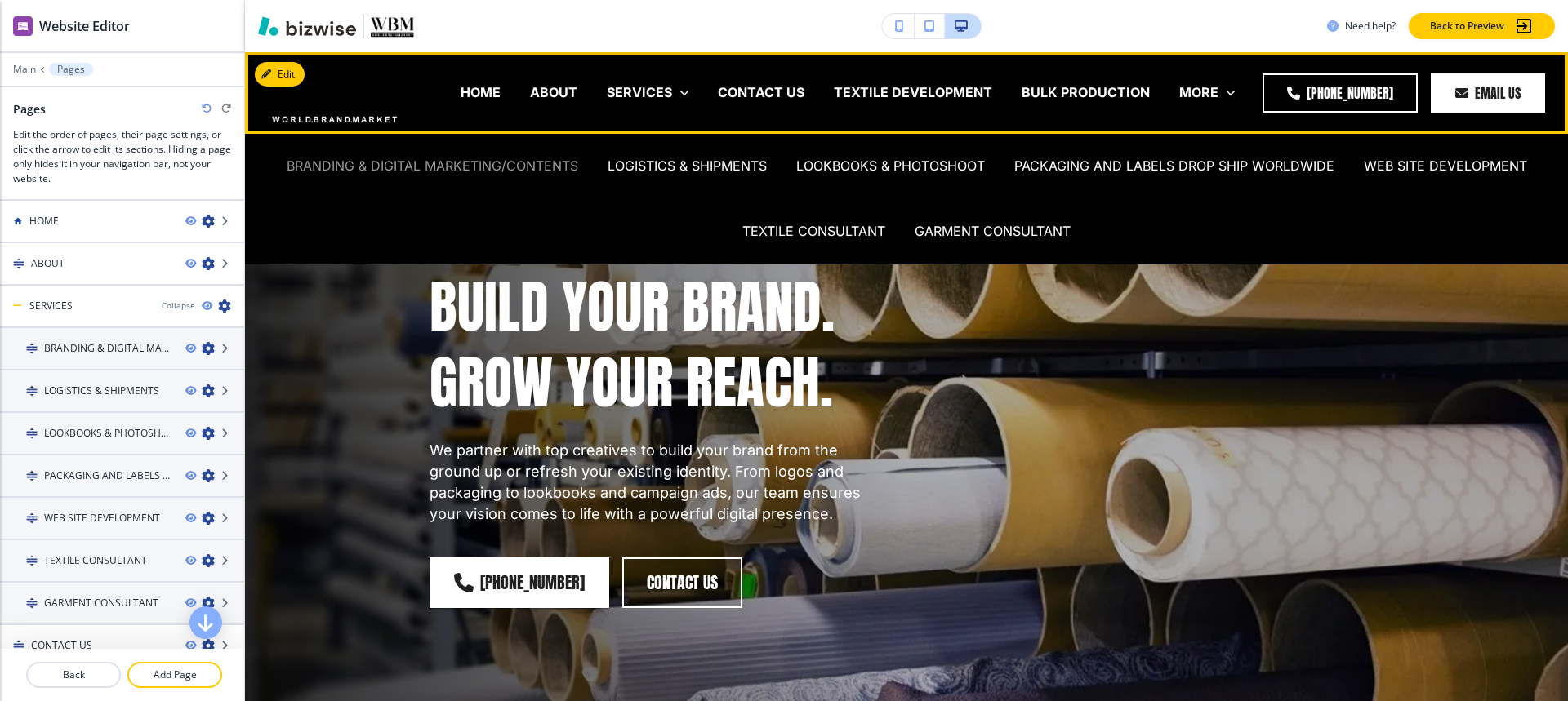
click at [456, 164] on p "BRANDING & DIGITAL MARKETING/CONTENTS" at bounding box center [432, 166] width 291 height 19
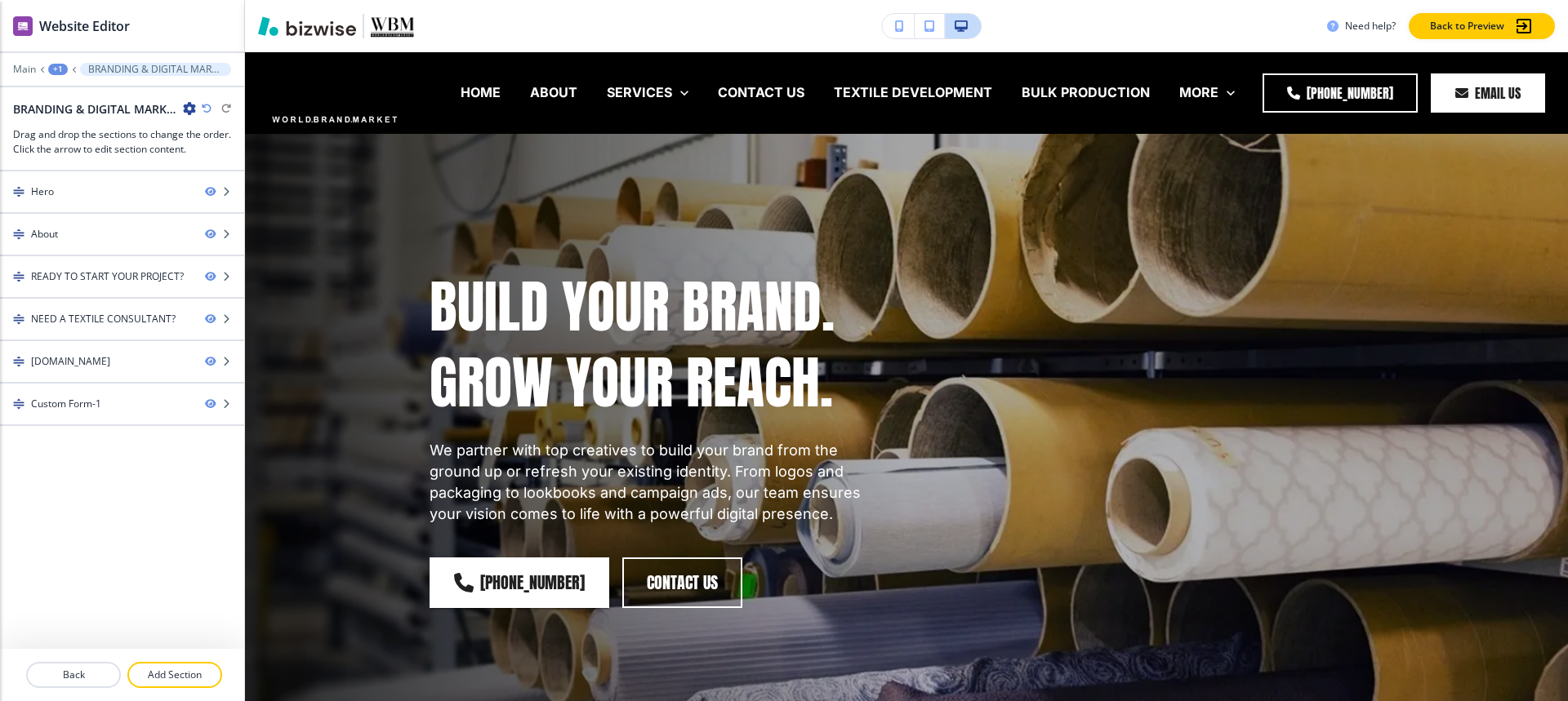
click at [186, 110] on icon "button" at bounding box center [189, 108] width 13 height 13
click at [282, 146] on button "Edit Page Settings" at bounding box center [235, 137] width 105 height 29
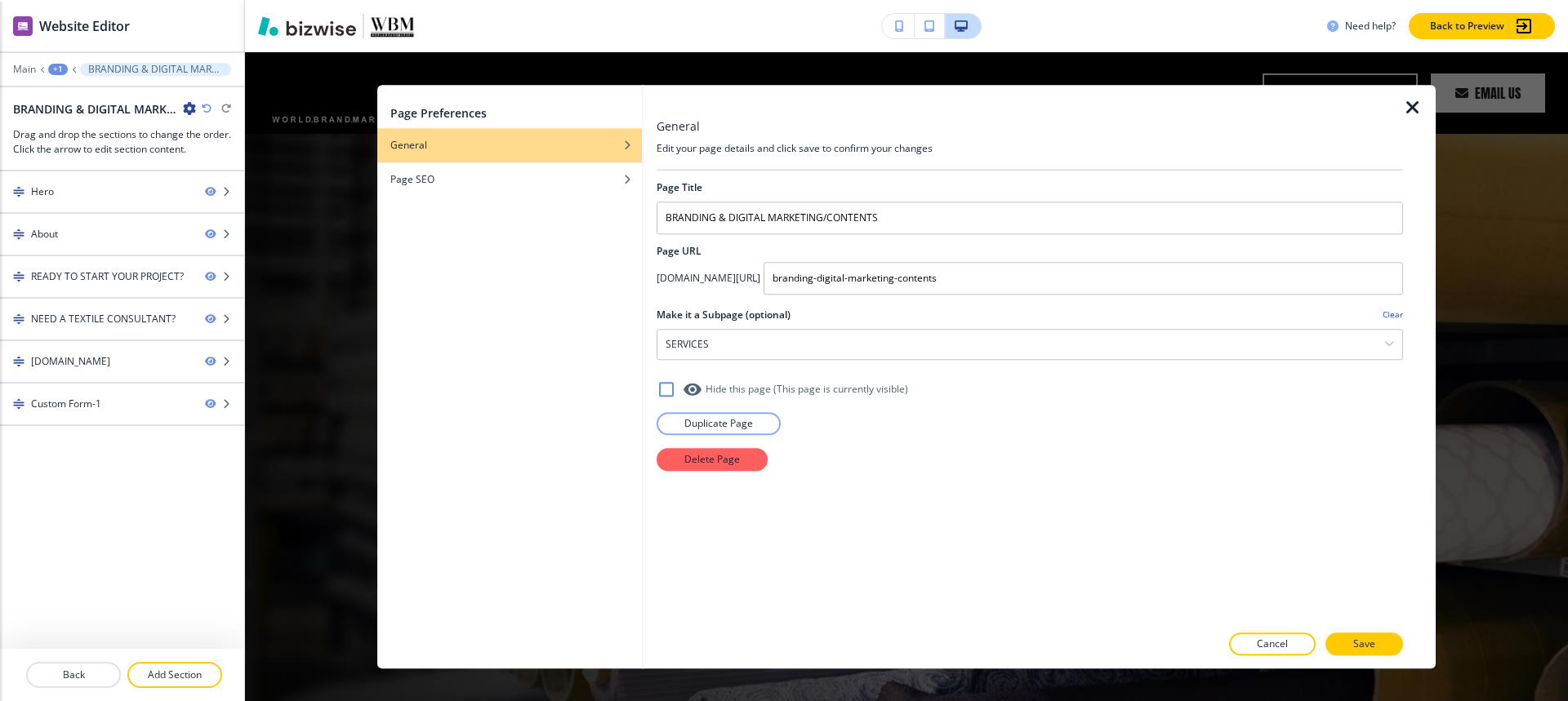
click at [1412, 106] on icon "button" at bounding box center [1413, 107] width 20 height 20
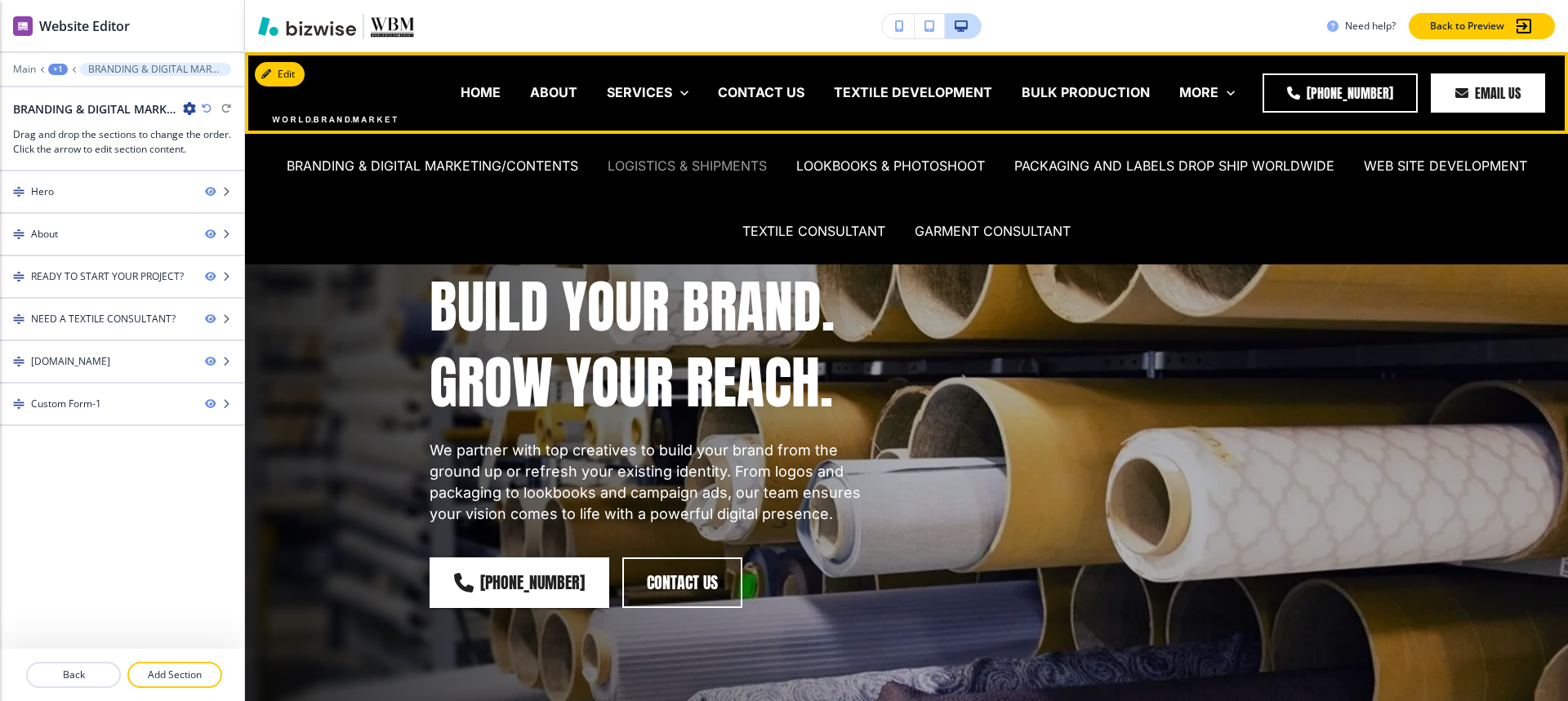
click at [650, 165] on p "LOGISTICS & SHIPMENTS" at bounding box center [686, 166] width 159 height 19
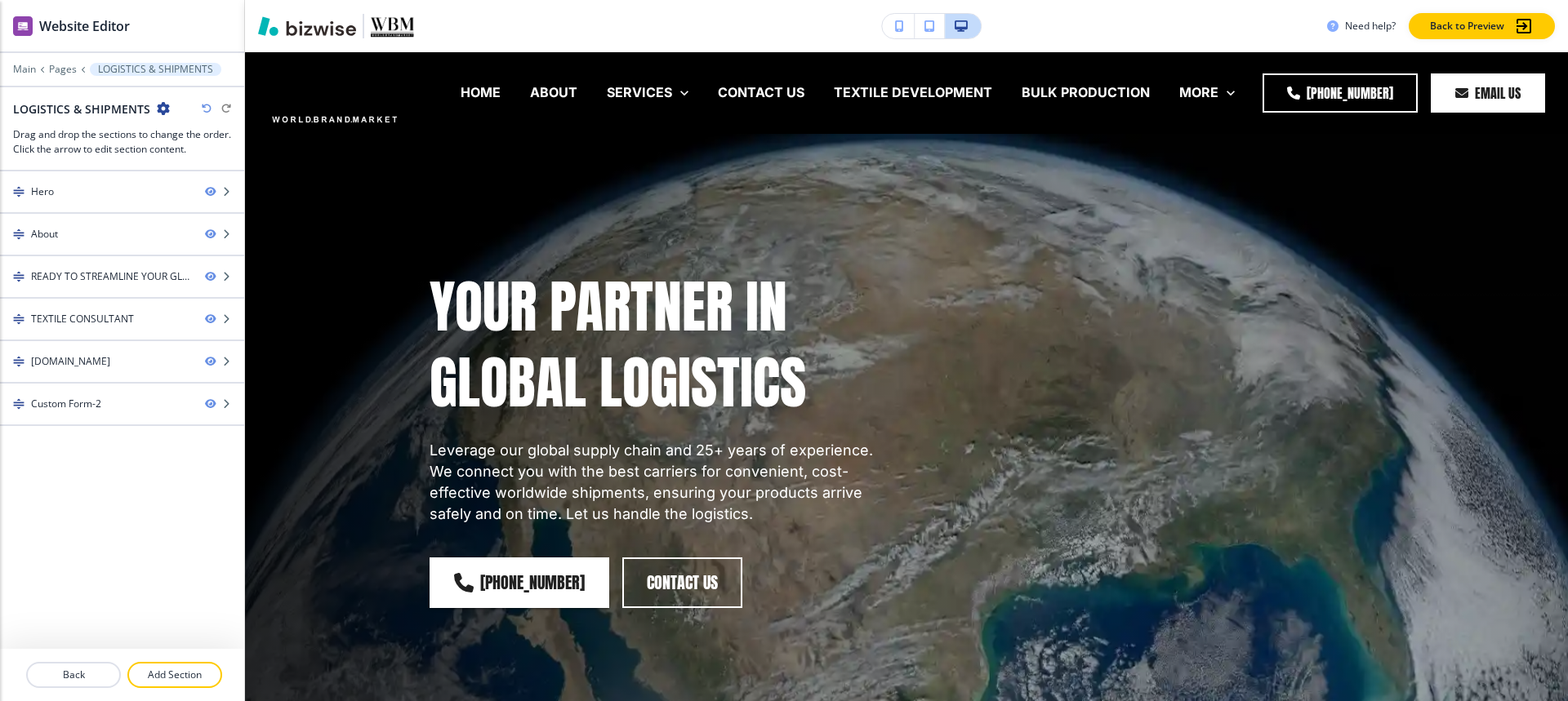
click at [158, 107] on icon "button" at bounding box center [163, 108] width 13 height 13
click at [210, 130] on p "Edit Page Settings" at bounding box center [208, 137] width 83 height 15
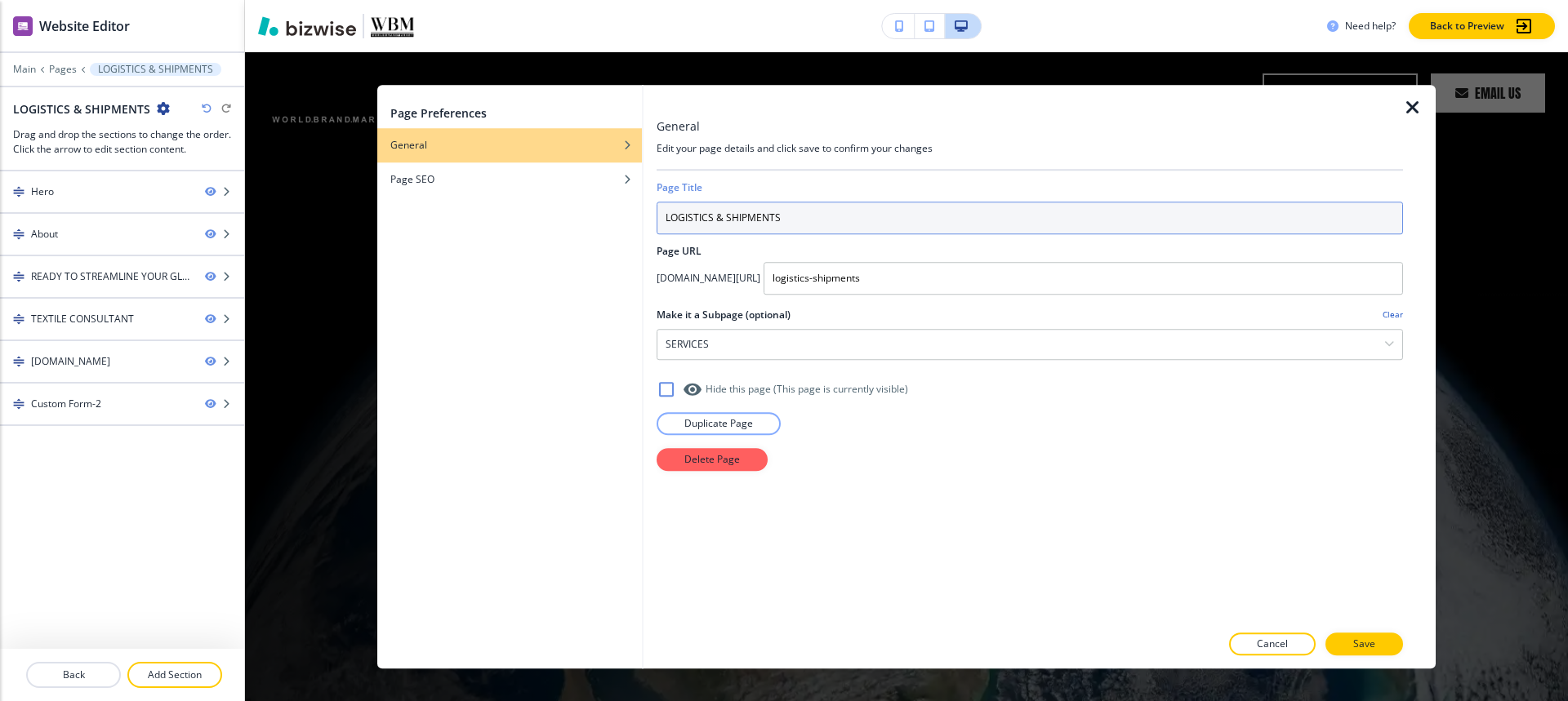
click at [850, 219] on input "LOGISTICS & SHIPMENTS" at bounding box center [1029, 217] width 747 height 33
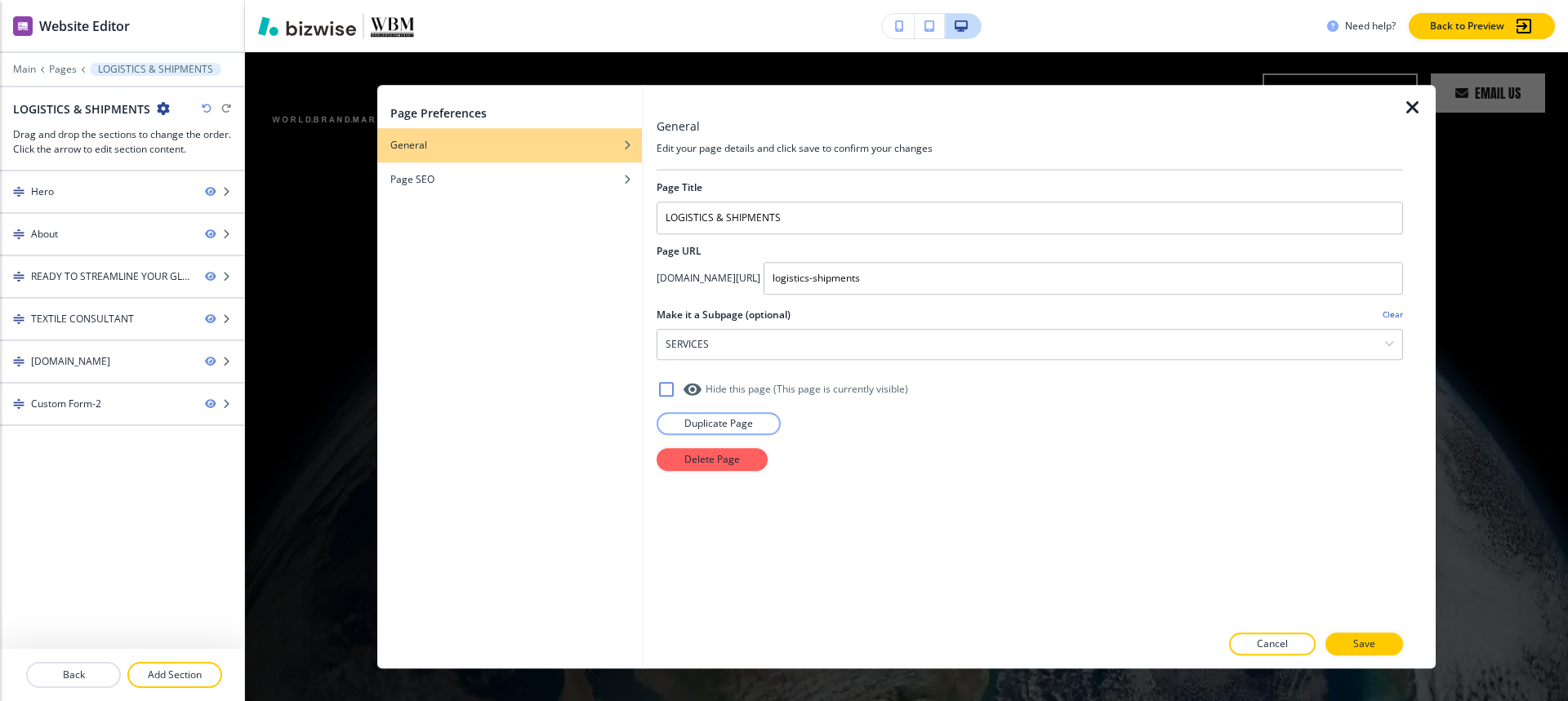
click at [1414, 108] on icon "button" at bounding box center [1413, 107] width 20 height 20
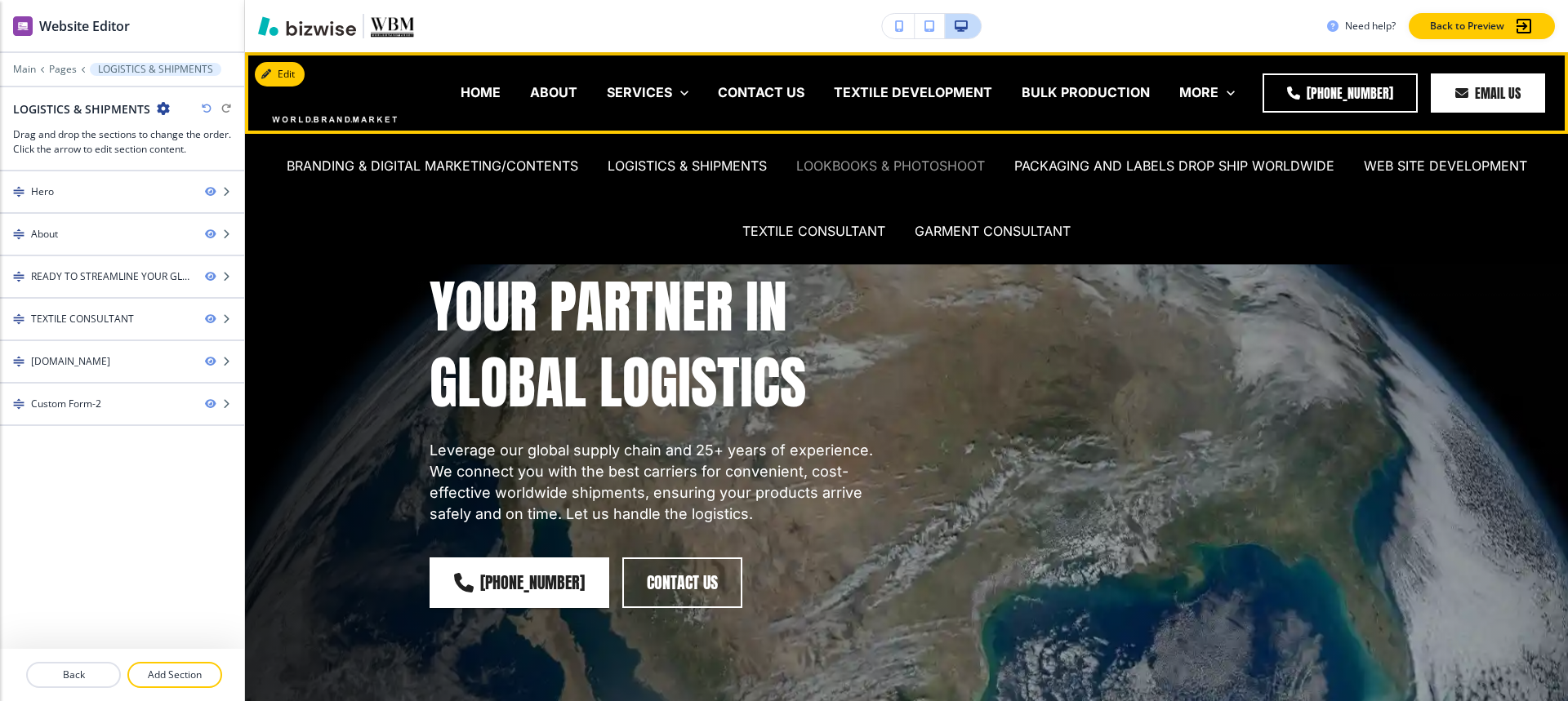
click at [883, 171] on p "LOOKBOOKS & PHOTOSHOOT" at bounding box center [891, 166] width 188 height 19
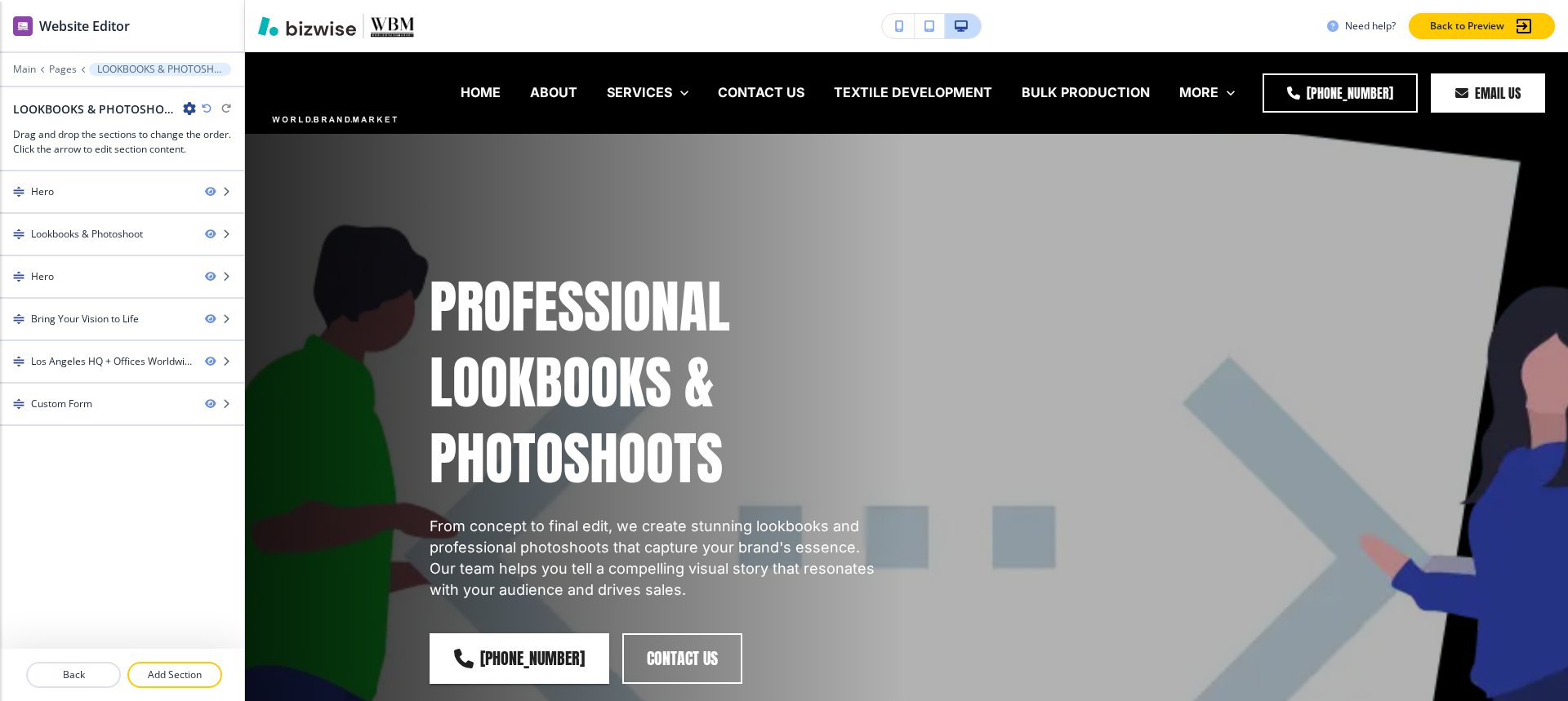
click at [195, 108] on icon "button" at bounding box center [189, 108] width 13 height 13
click at [204, 140] on p "Edit Page Settings" at bounding box center [235, 137] width 83 height 15
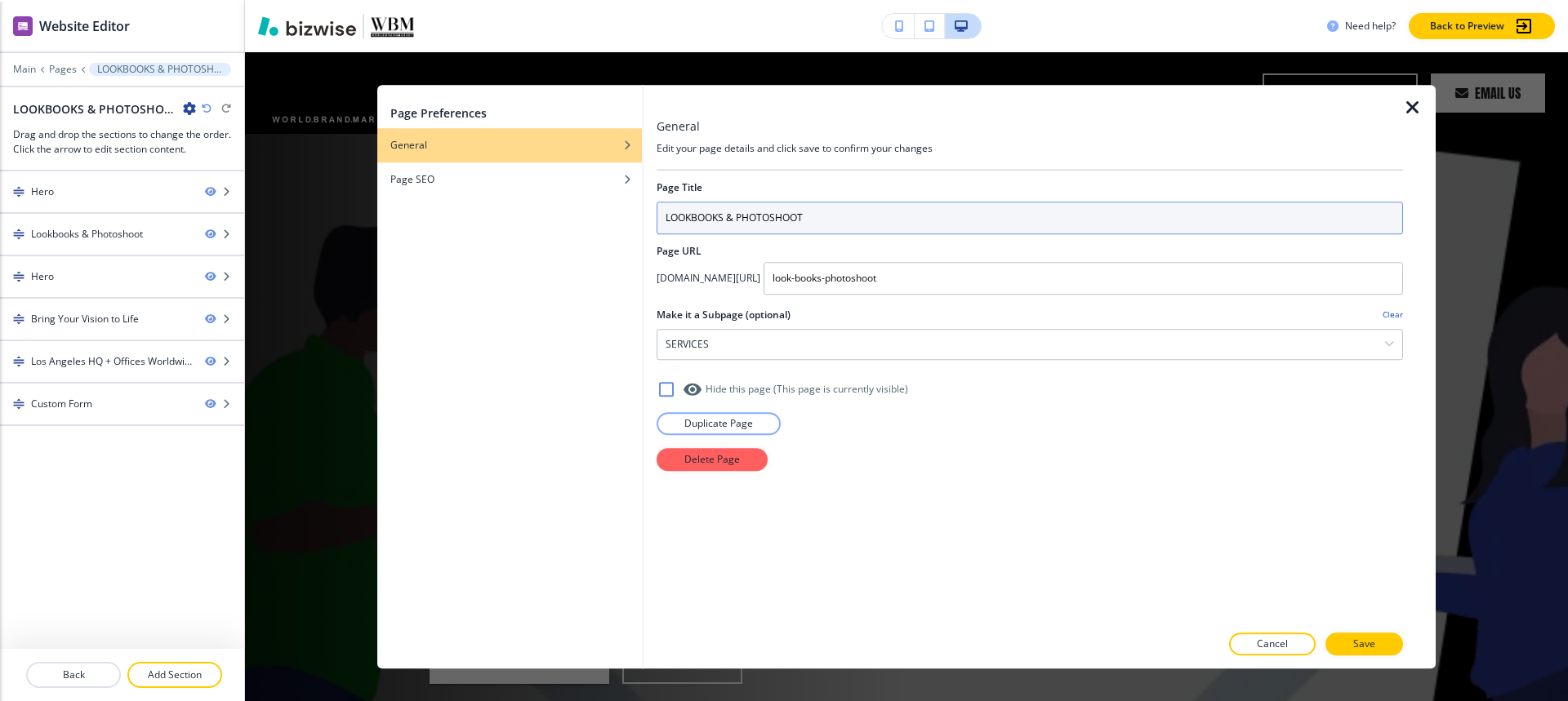
click at [949, 217] on input "LOOKBOOKS & PHOTOSHOOT" at bounding box center [1029, 217] width 747 height 33
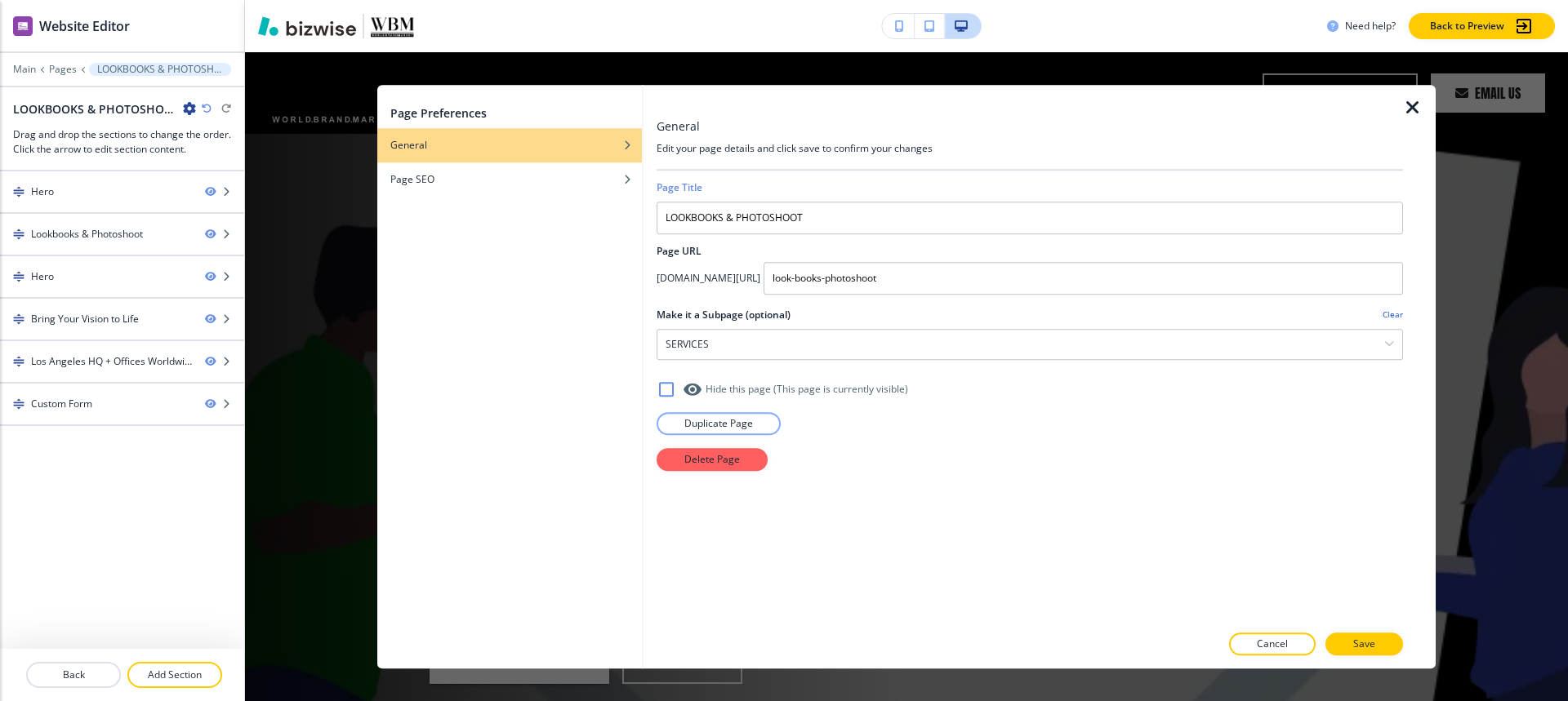
click at [1416, 106] on icon "button" at bounding box center [1413, 107] width 20 height 20
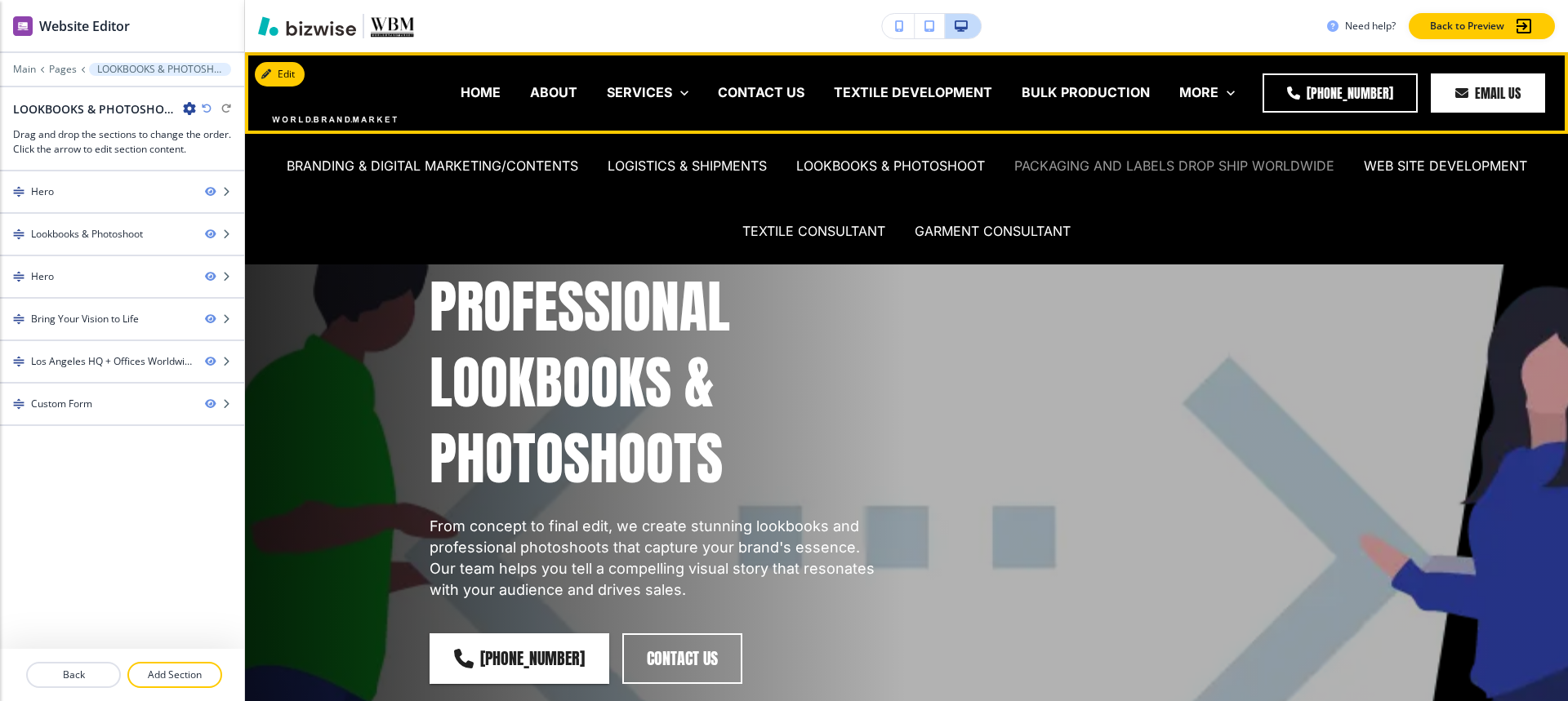
click at [1058, 167] on p "PACKAGING AND LABELS DROP SHIP WORLDWIDE" at bounding box center [1174, 166] width 321 height 19
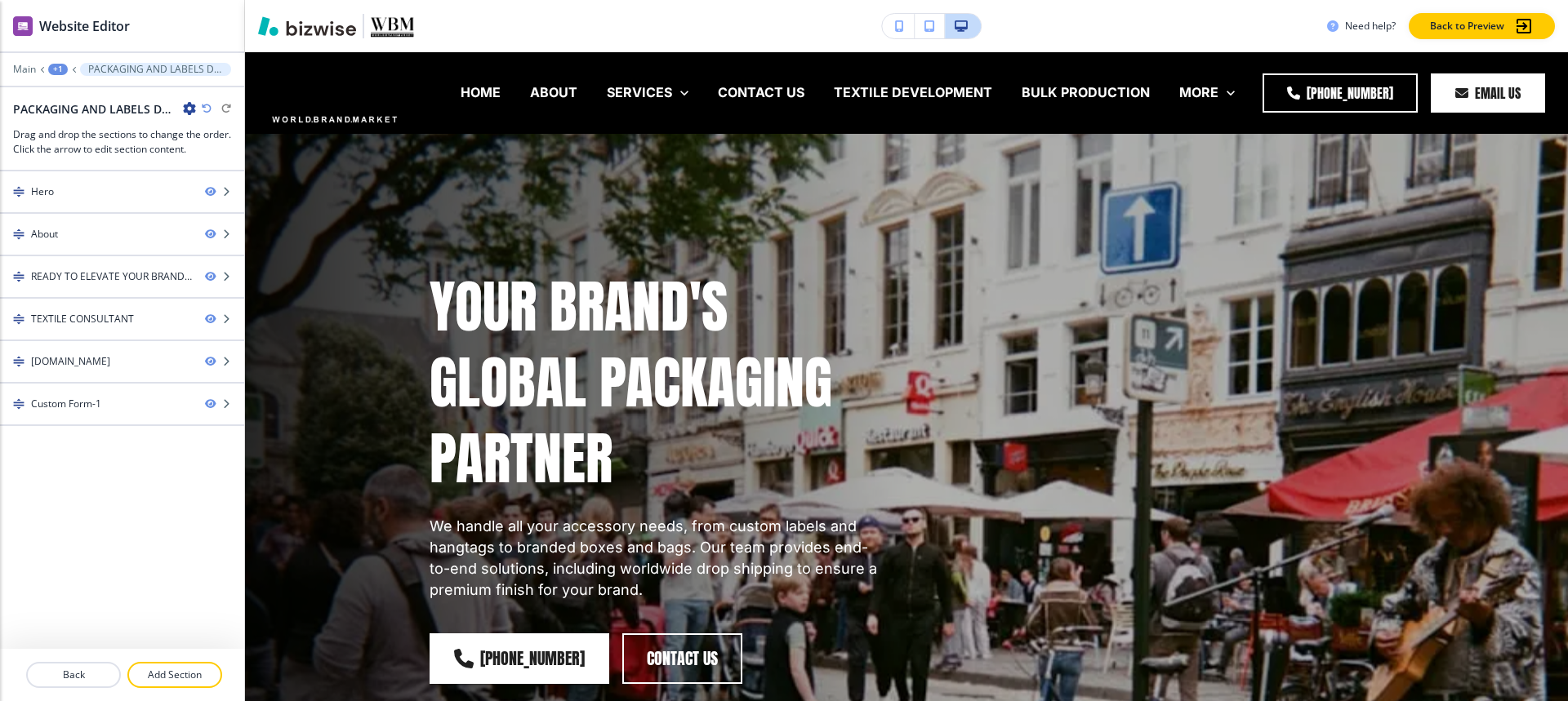
click at [187, 106] on icon "button" at bounding box center [189, 108] width 13 height 13
click at [223, 143] on p "Edit Page Settings" at bounding box center [235, 137] width 83 height 15
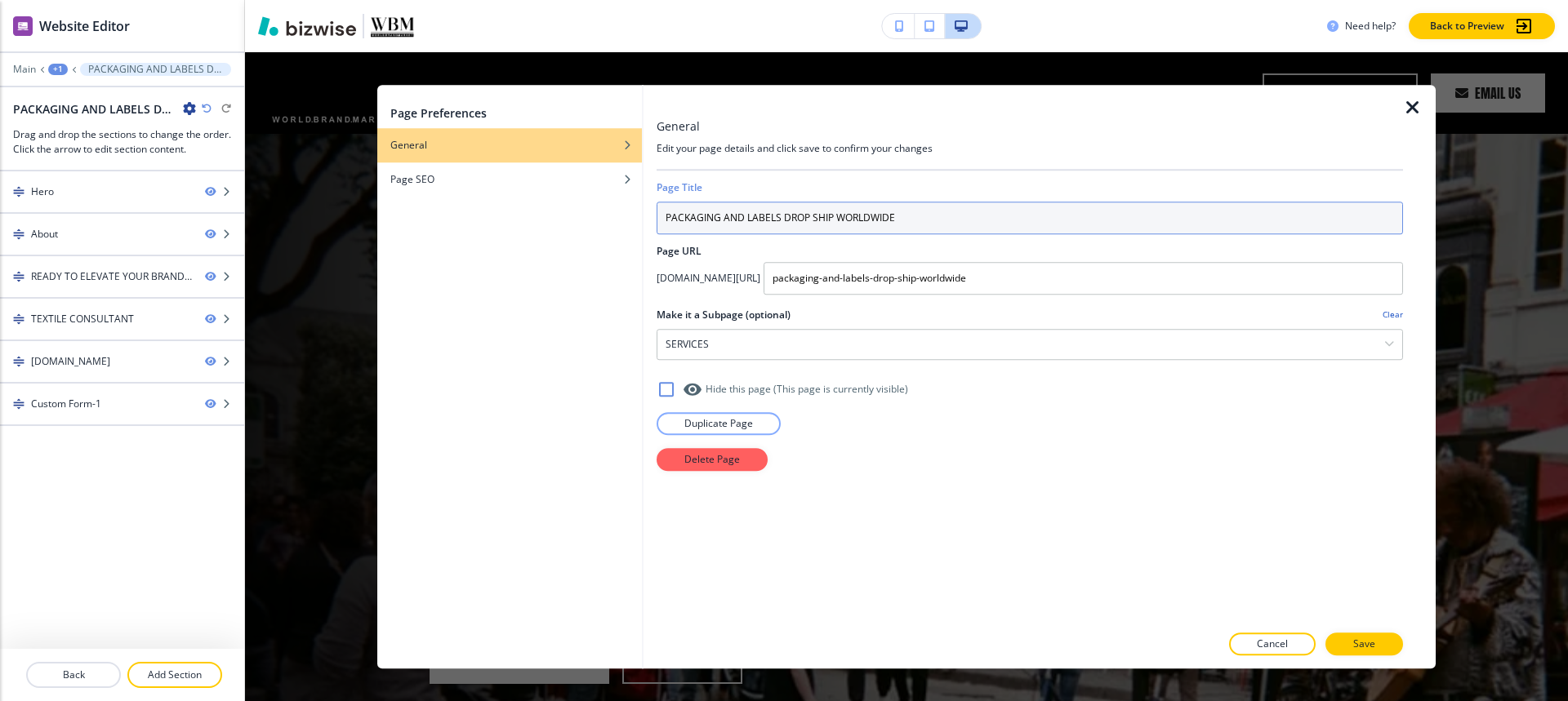
click at [961, 212] on input "PACKAGING AND LABELS DROP SHIP WORLDWIDE" at bounding box center [1029, 217] width 747 height 33
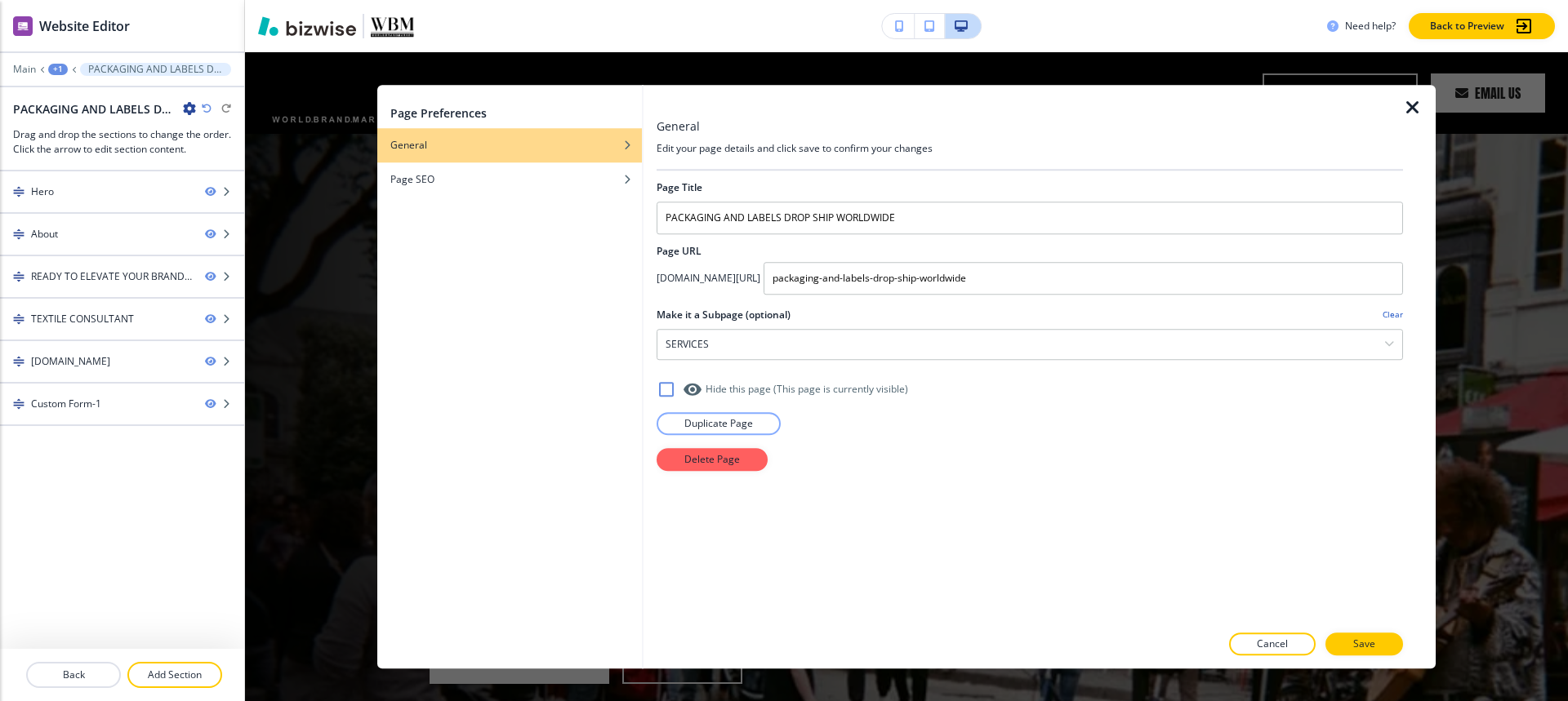
click at [1414, 105] on icon "button" at bounding box center [1413, 107] width 20 height 20
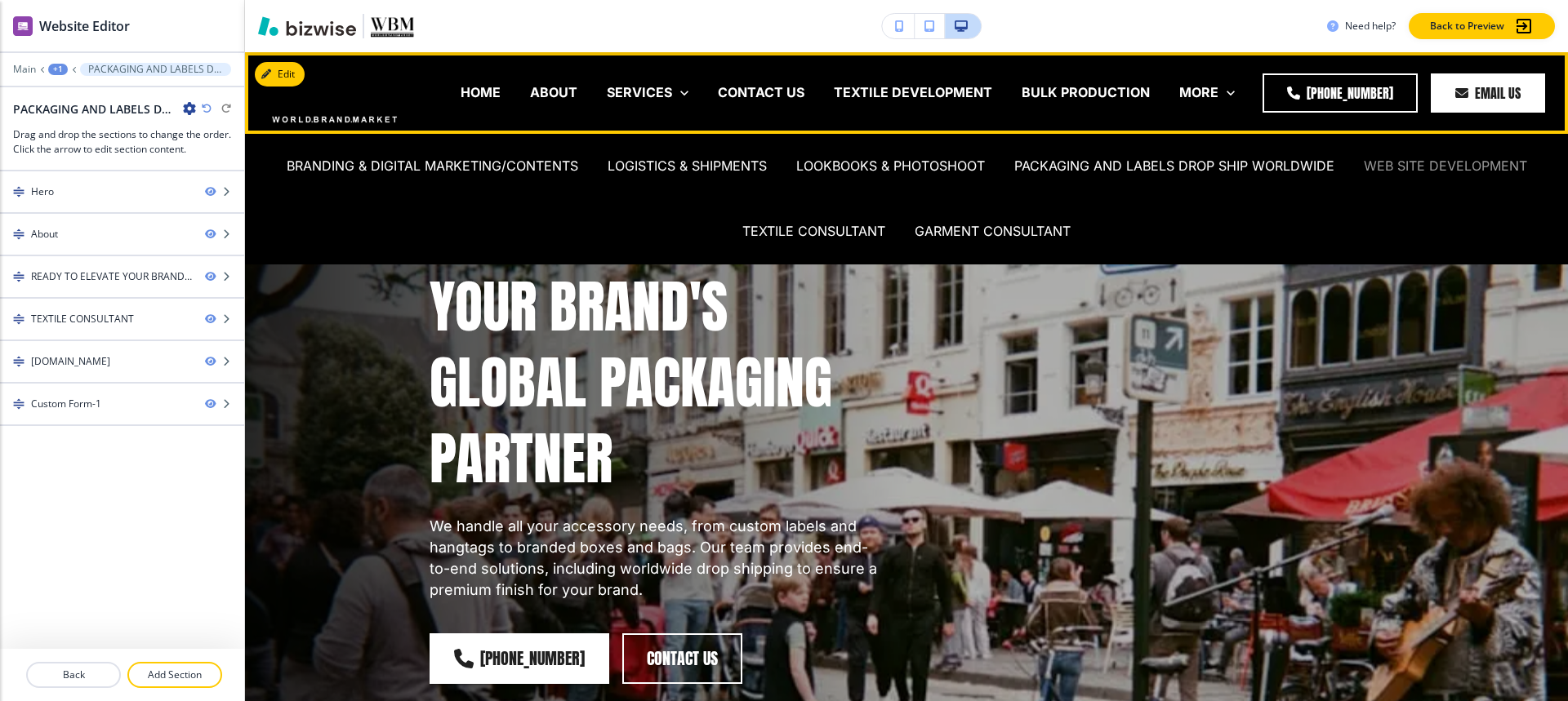
click at [1404, 168] on p "WEB SITE DEVELOPMENT" at bounding box center [1445, 166] width 163 height 19
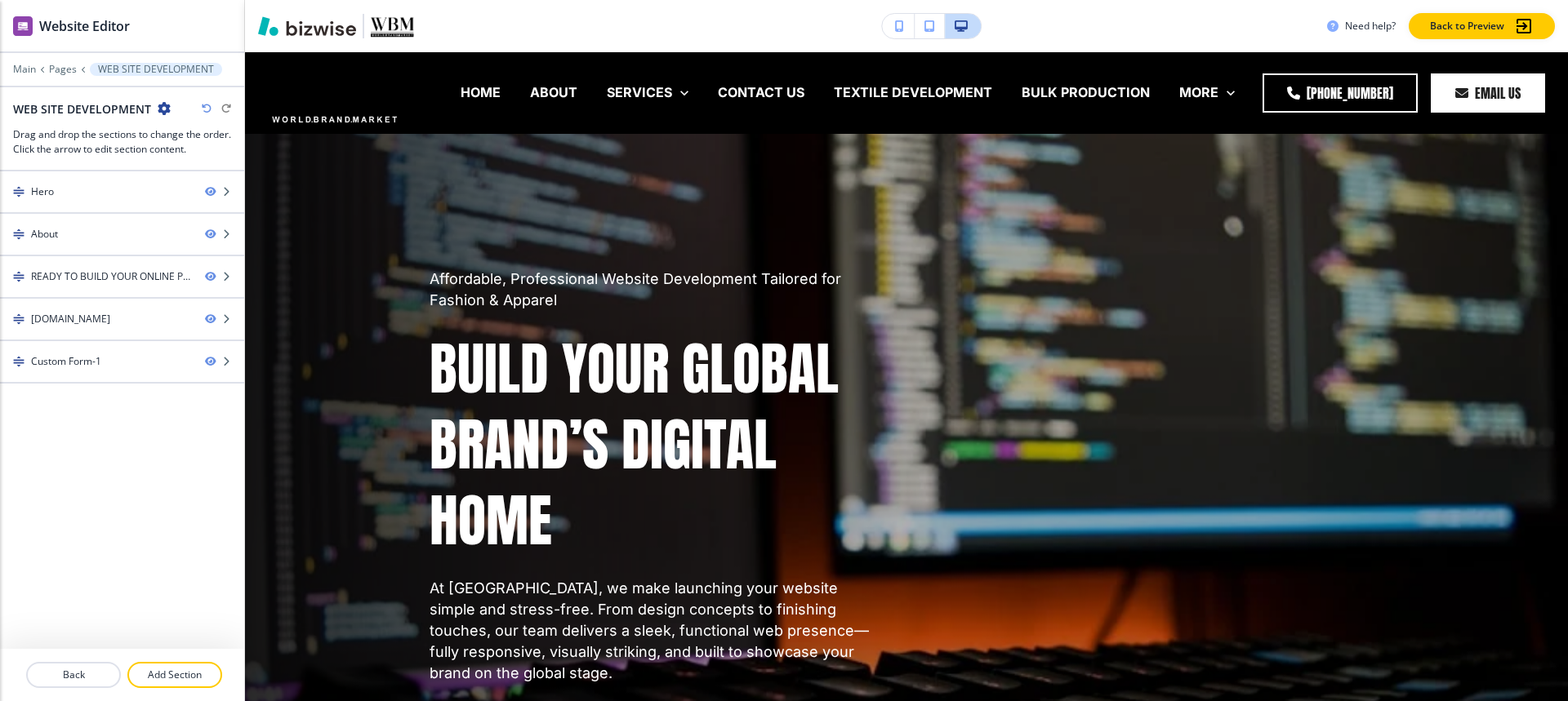
click at [158, 109] on icon "button" at bounding box center [164, 108] width 13 height 13
click at [209, 137] on p "Edit Page Settings" at bounding box center [209, 137] width 83 height 15
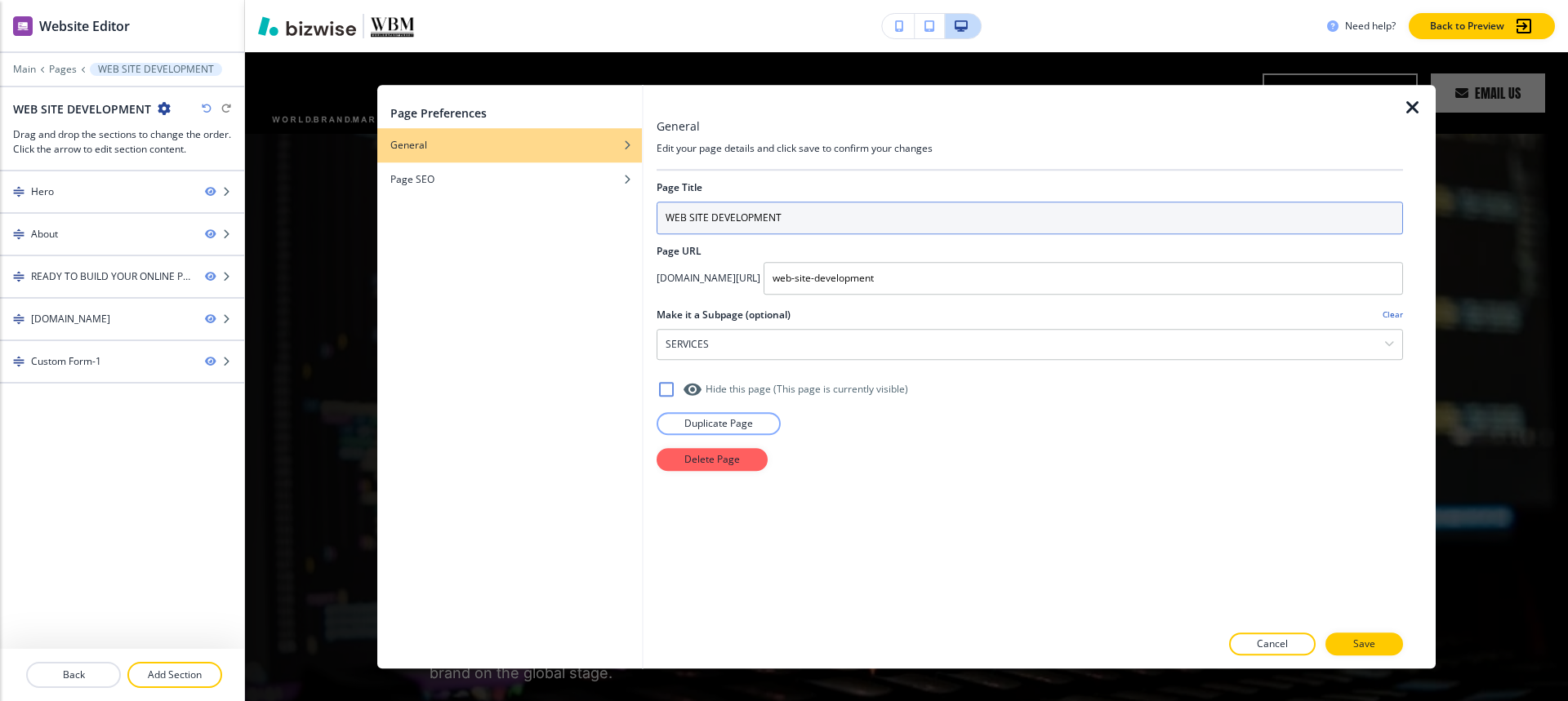
click at [874, 229] on input "WEB SITE DEVELOPMENT" at bounding box center [1029, 217] width 747 height 33
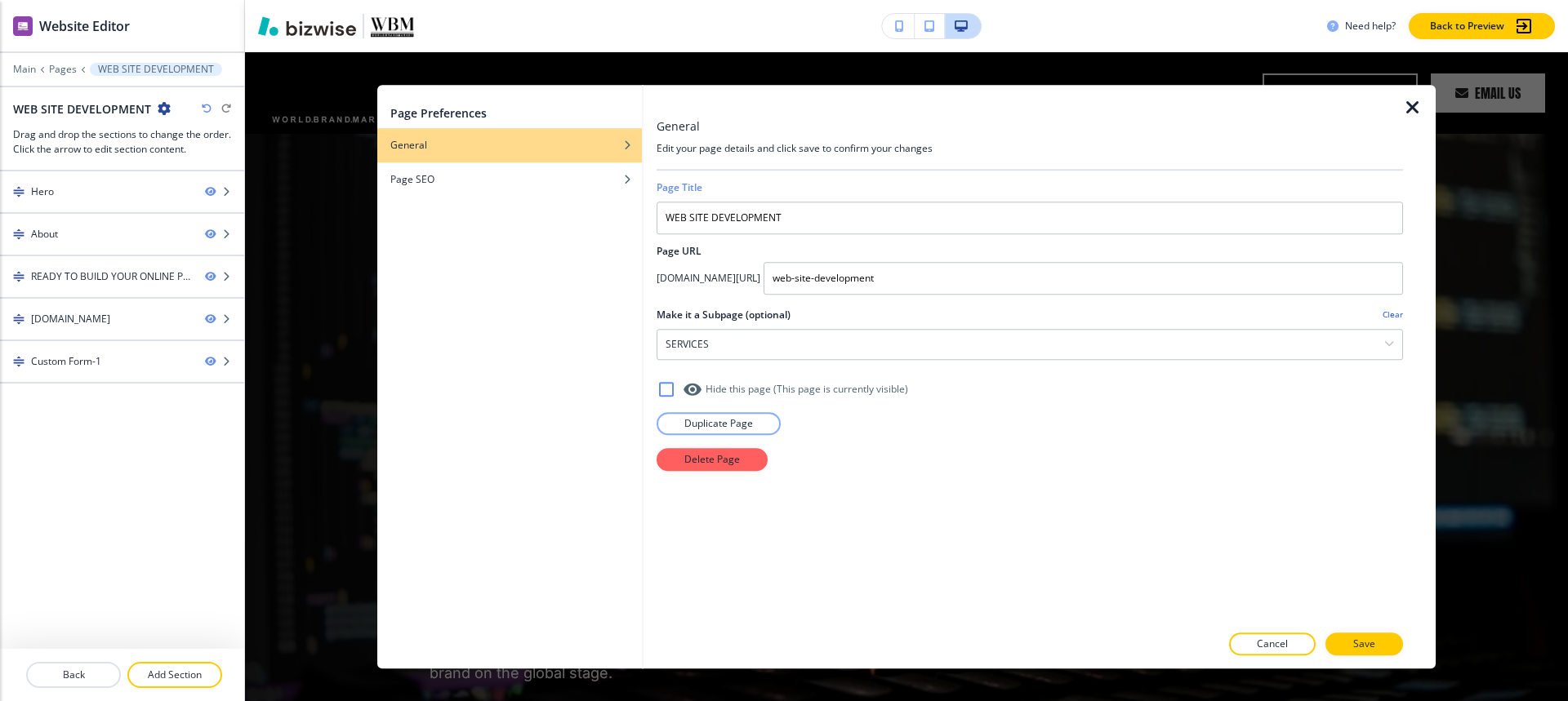
click at [1409, 106] on icon "button" at bounding box center [1413, 107] width 20 height 20
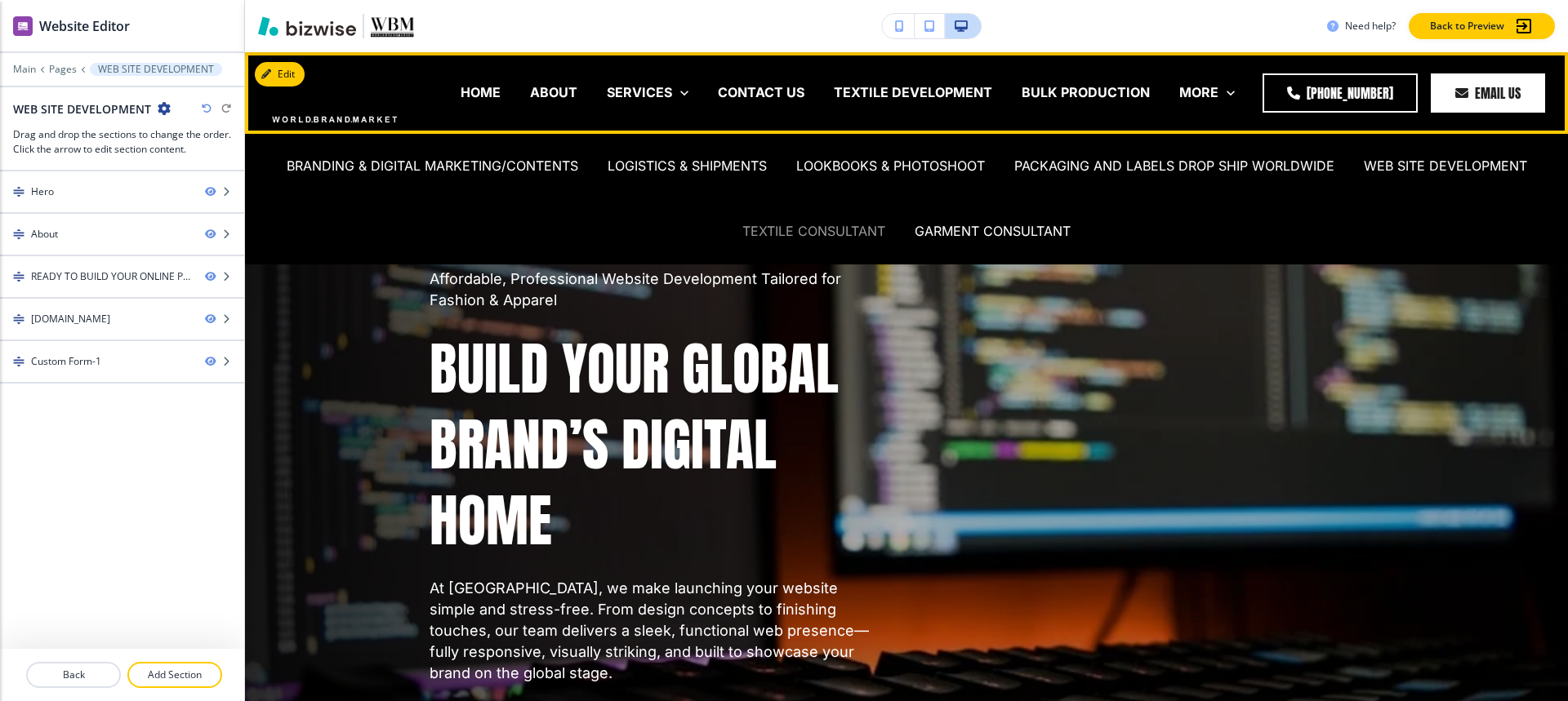
click at [829, 232] on p "TEXTILE CONSULTANT" at bounding box center [813, 231] width 143 height 19
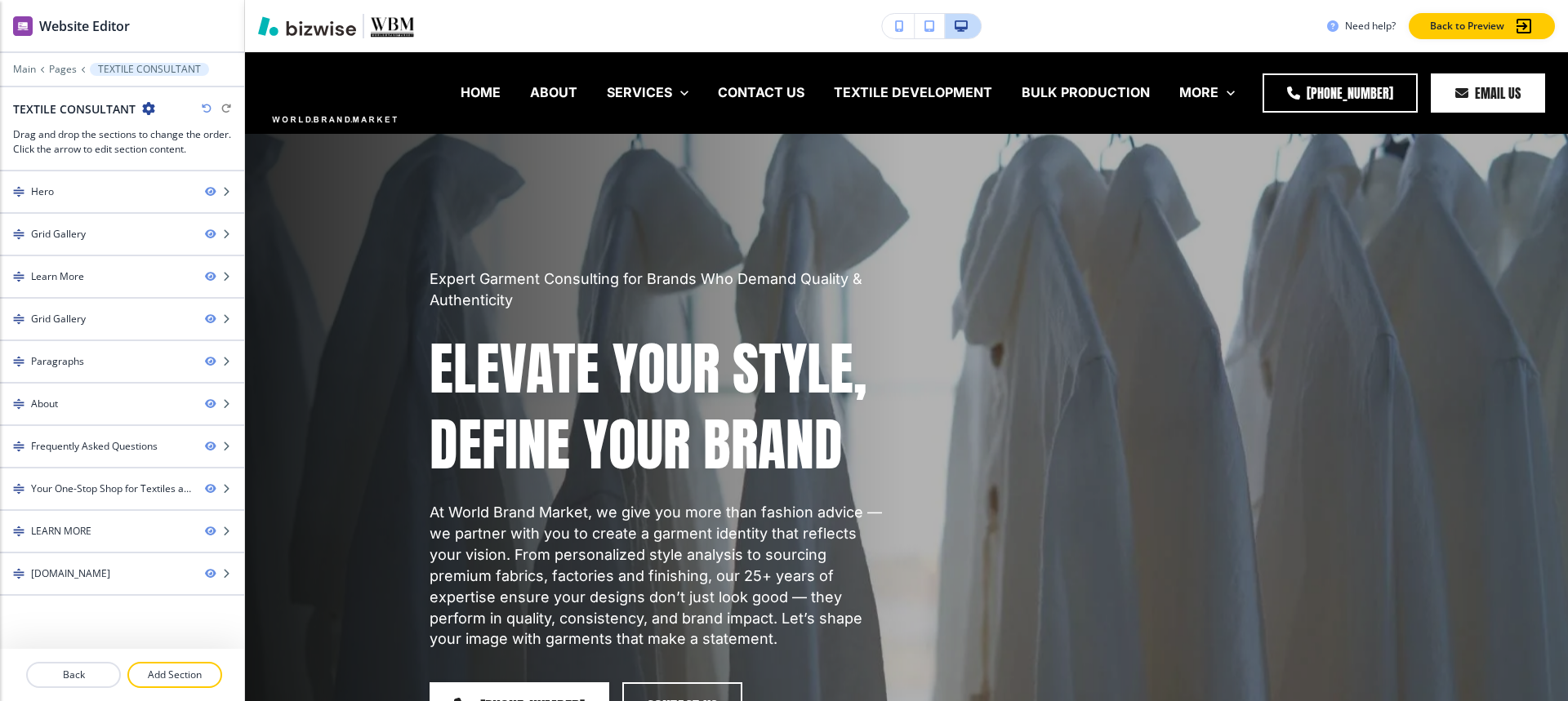
click at [148, 111] on icon "button" at bounding box center [148, 108] width 13 height 13
click at [182, 138] on p "Edit Page Settings" at bounding box center [193, 137] width 83 height 15
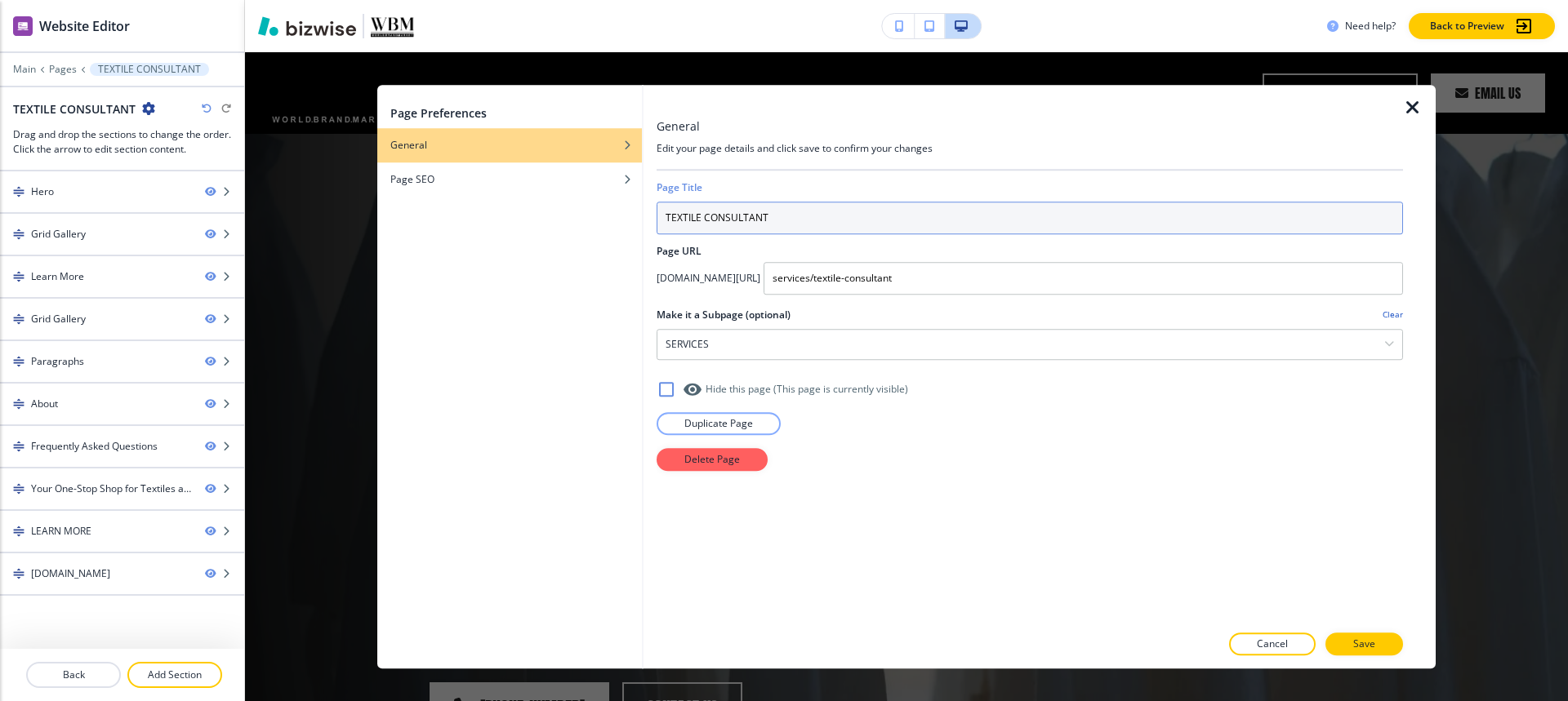
click at [825, 216] on input "TEXTILE CONSULTANT" at bounding box center [1029, 217] width 747 height 33
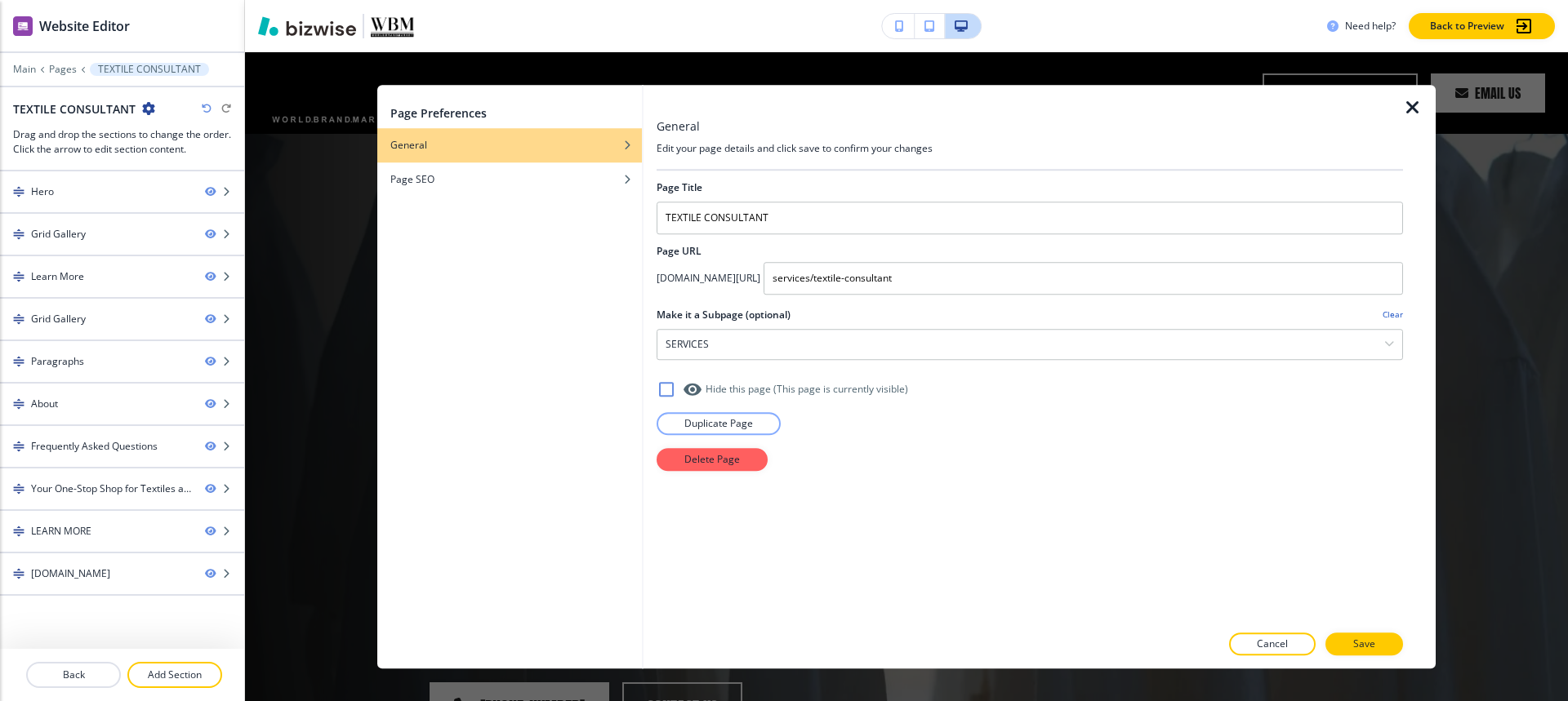
click at [1408, 106] on icon "button" at bounding box center [1413, 107] width 20 height 20
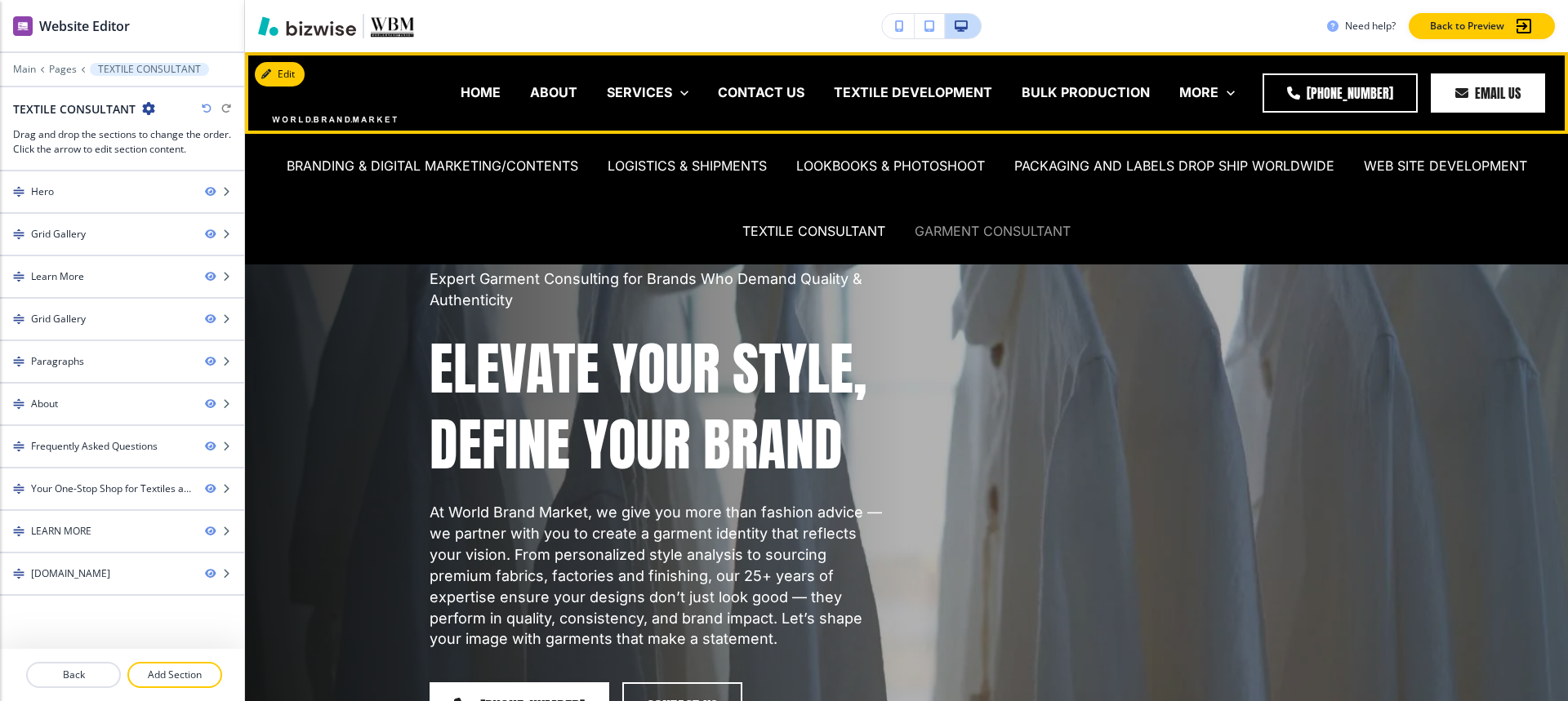
click at [1034, 224] on p "GARMENT CONSULTANT" at bounding box center [993, 231] width 156 height 19
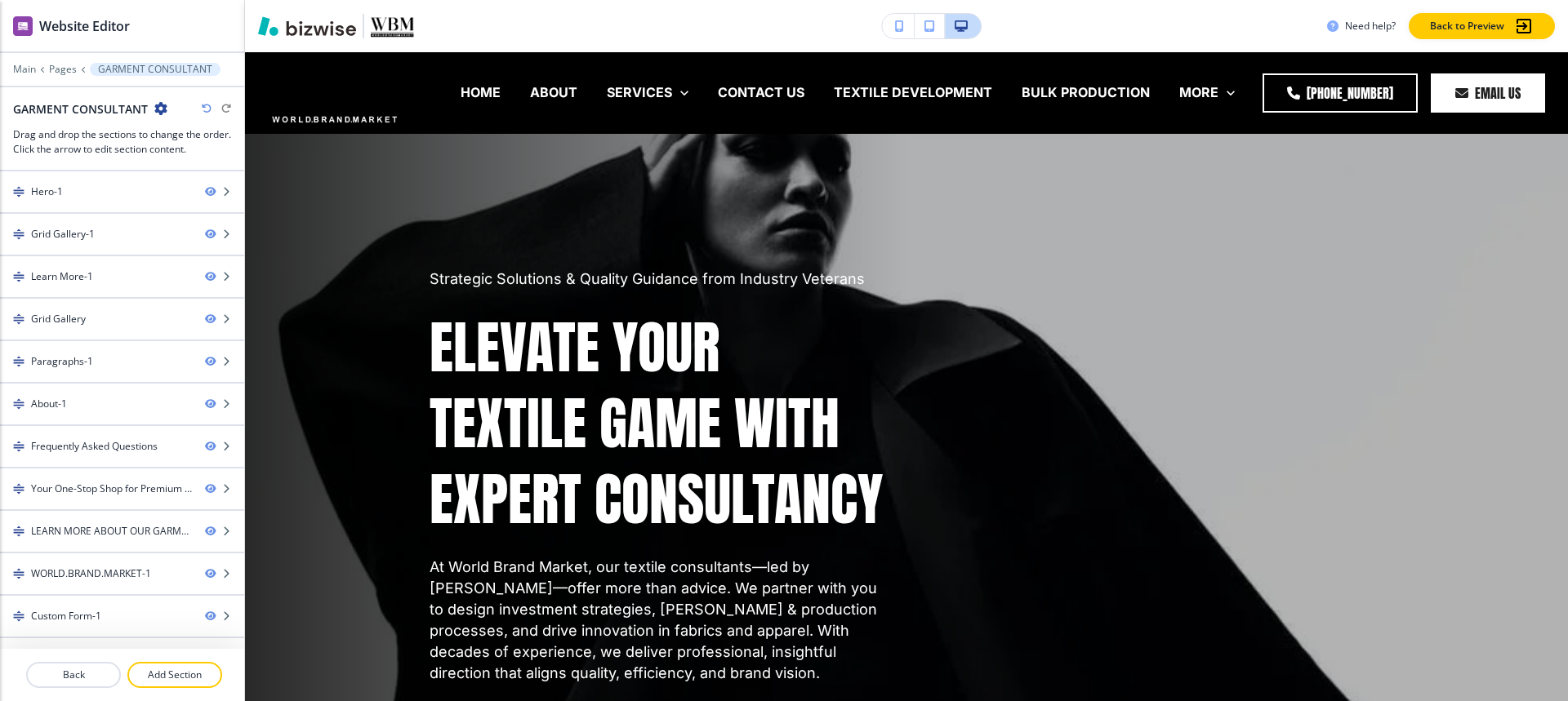
click at [158, 106] on icon "button" at bounding box center [161, 108] width 13 height 13
click at [181, 138] on p "Edit Page Settings" at bounding box center [206, 137] width 83 height 15
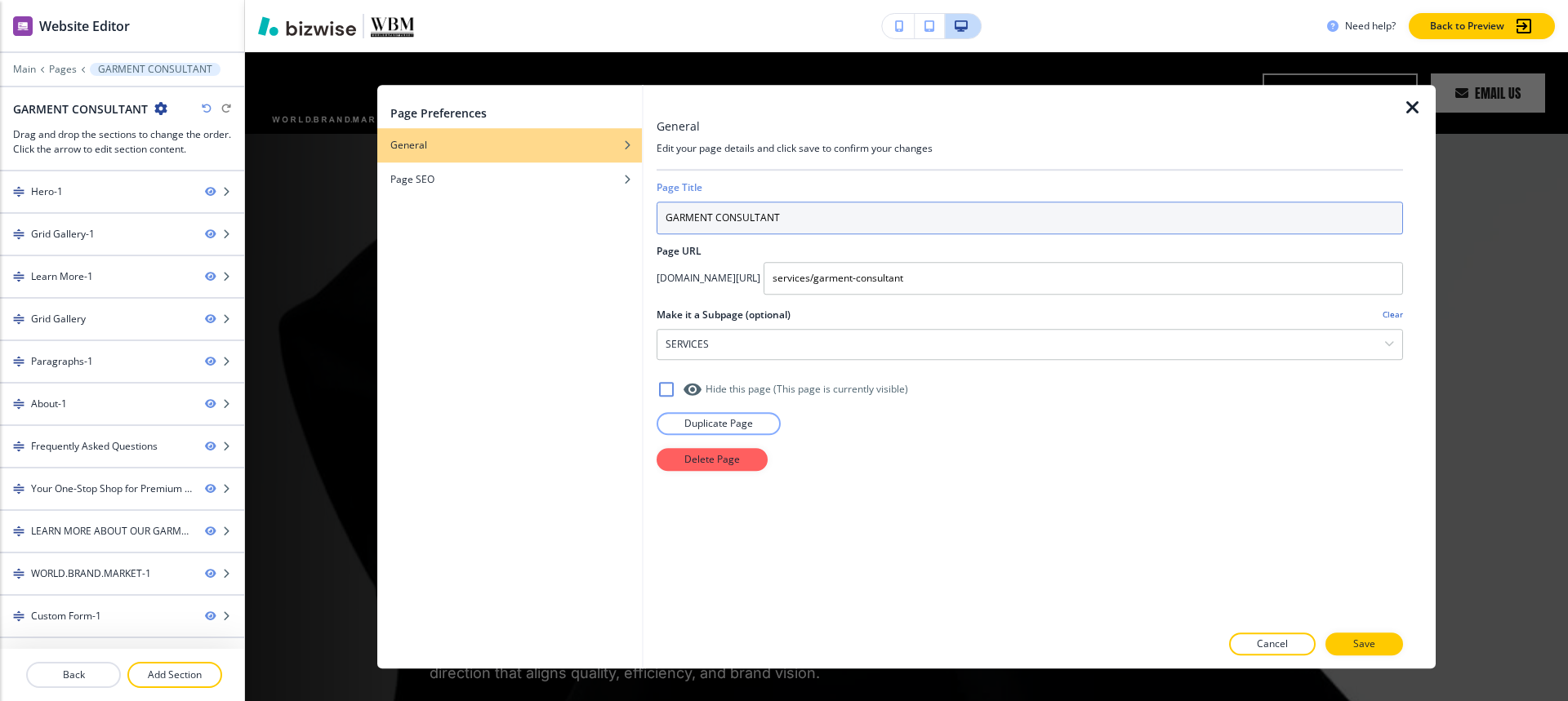
click at [826, 214] on input "GARMENT CONSULTANT" at bounding box center [1029, 217] width 747 height 33
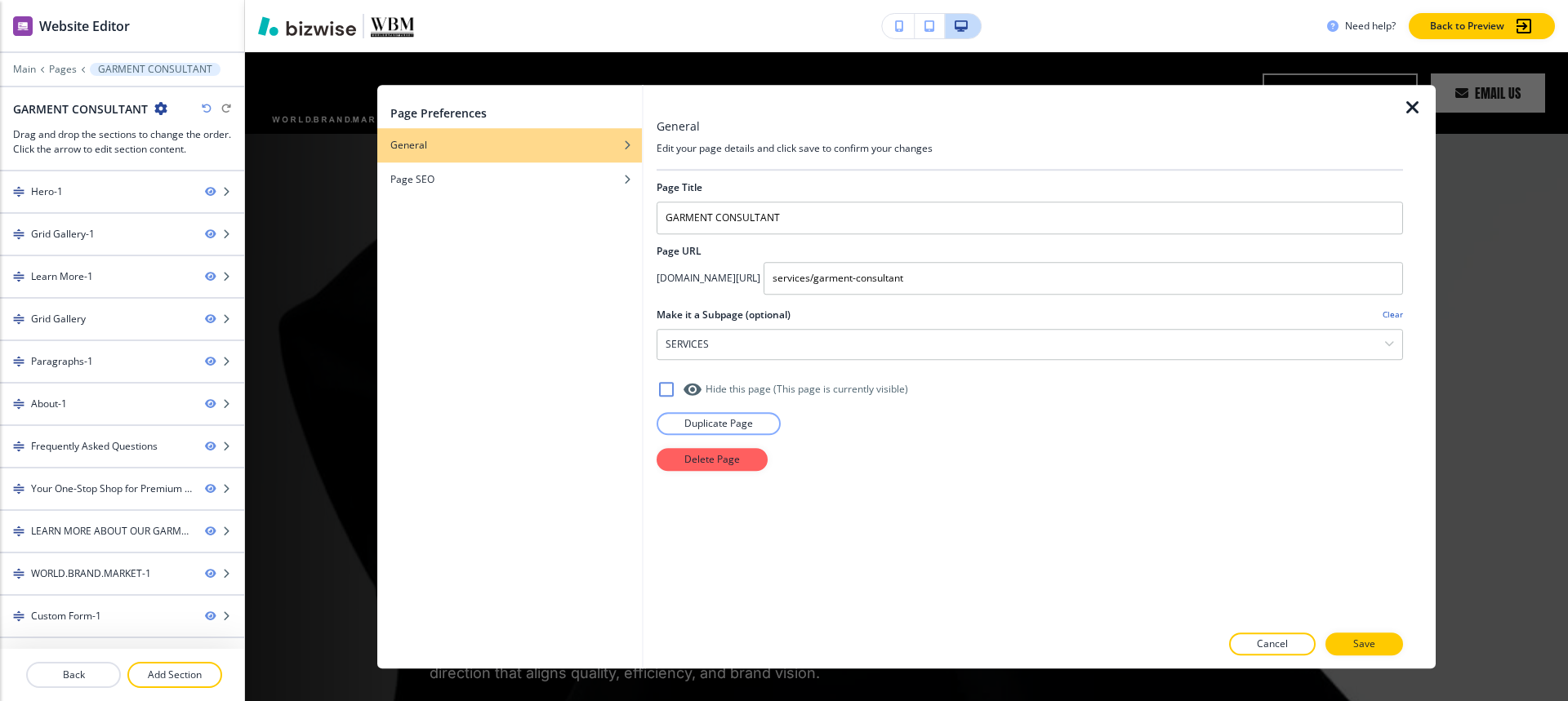
click at [1407, 108] on icon "button" at bounding box center [1413, 107] width 20 height 20
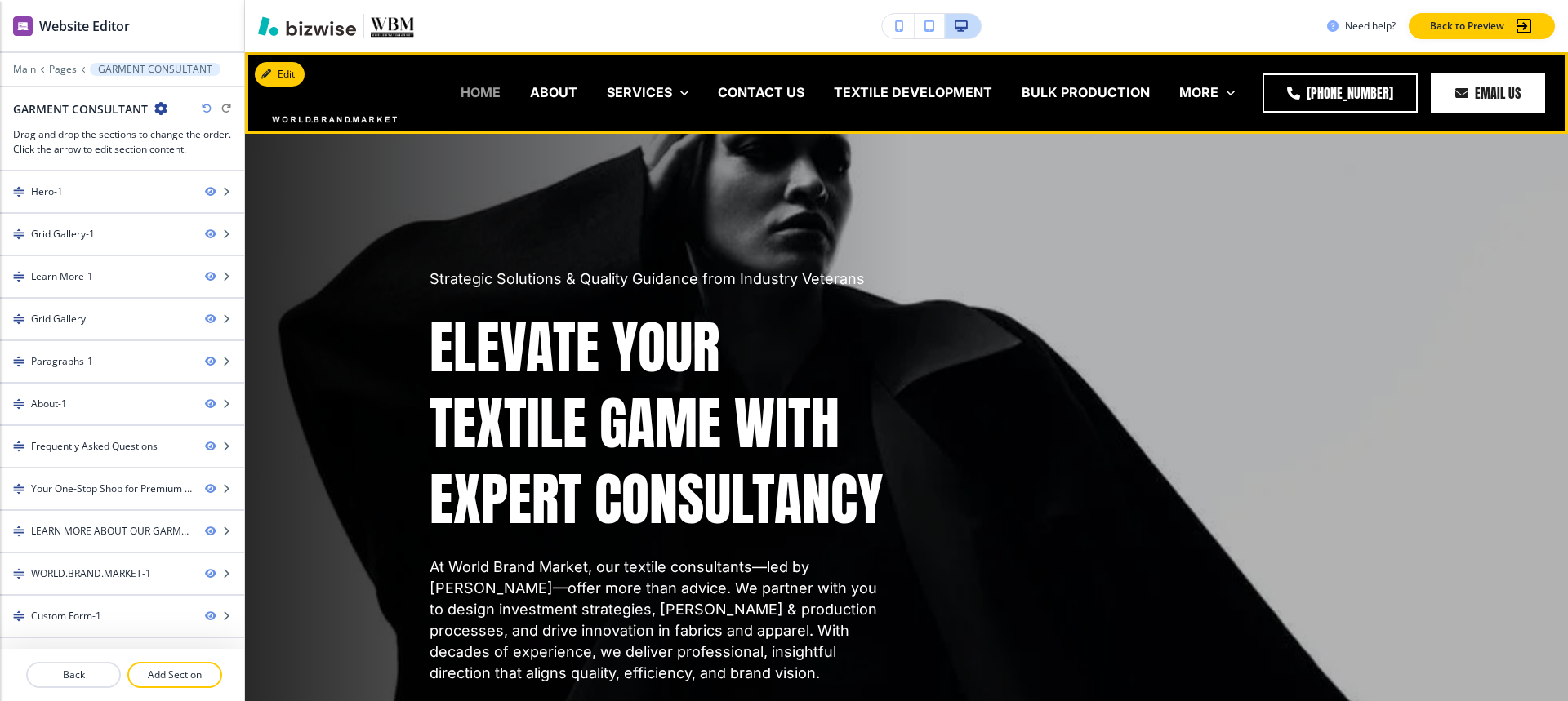
click at [468, 100] on p "HOME" at bounding box center [480, 92] width 40 height 19
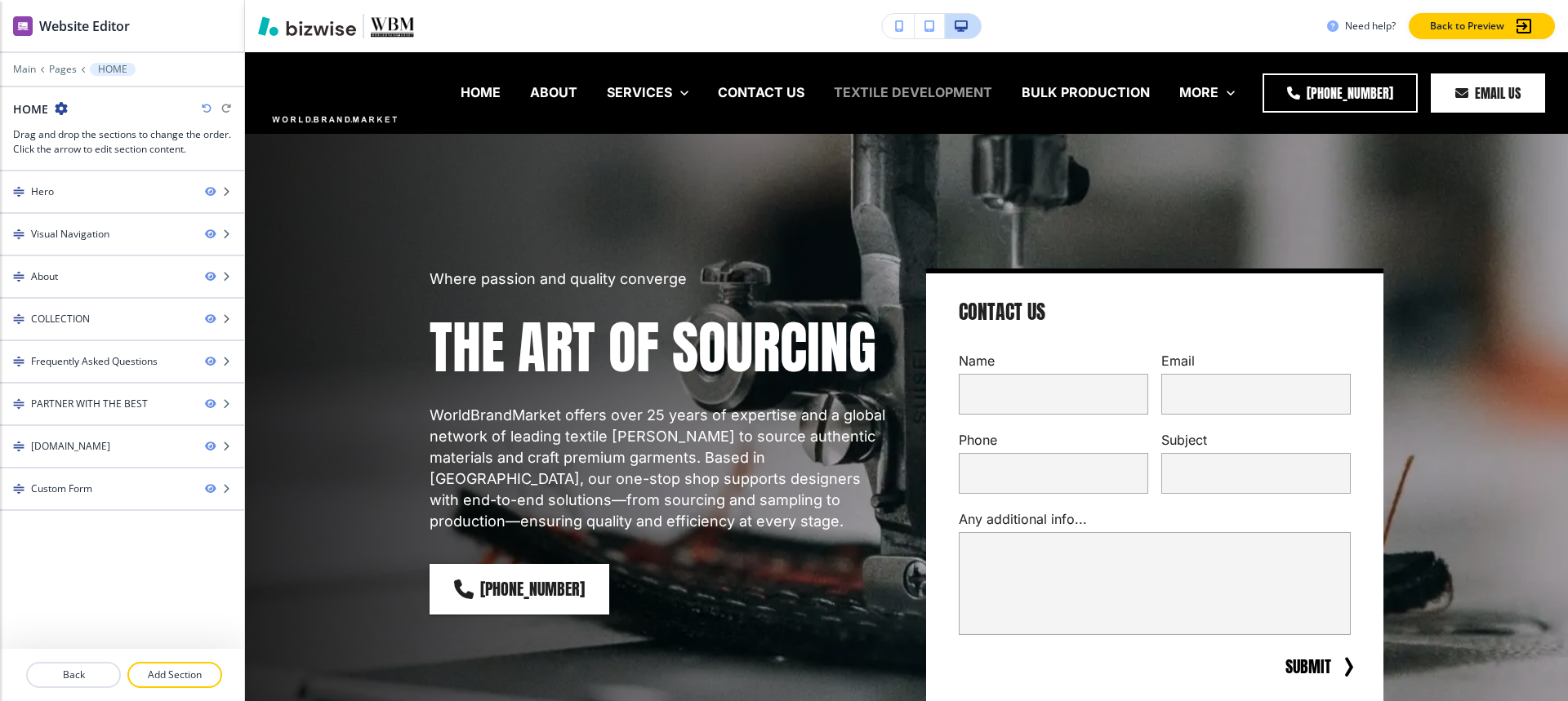
click at [910, 84] on p "TEXTILE DEVELOPMENT" at bounding box center [913, 92] width 158 height 19
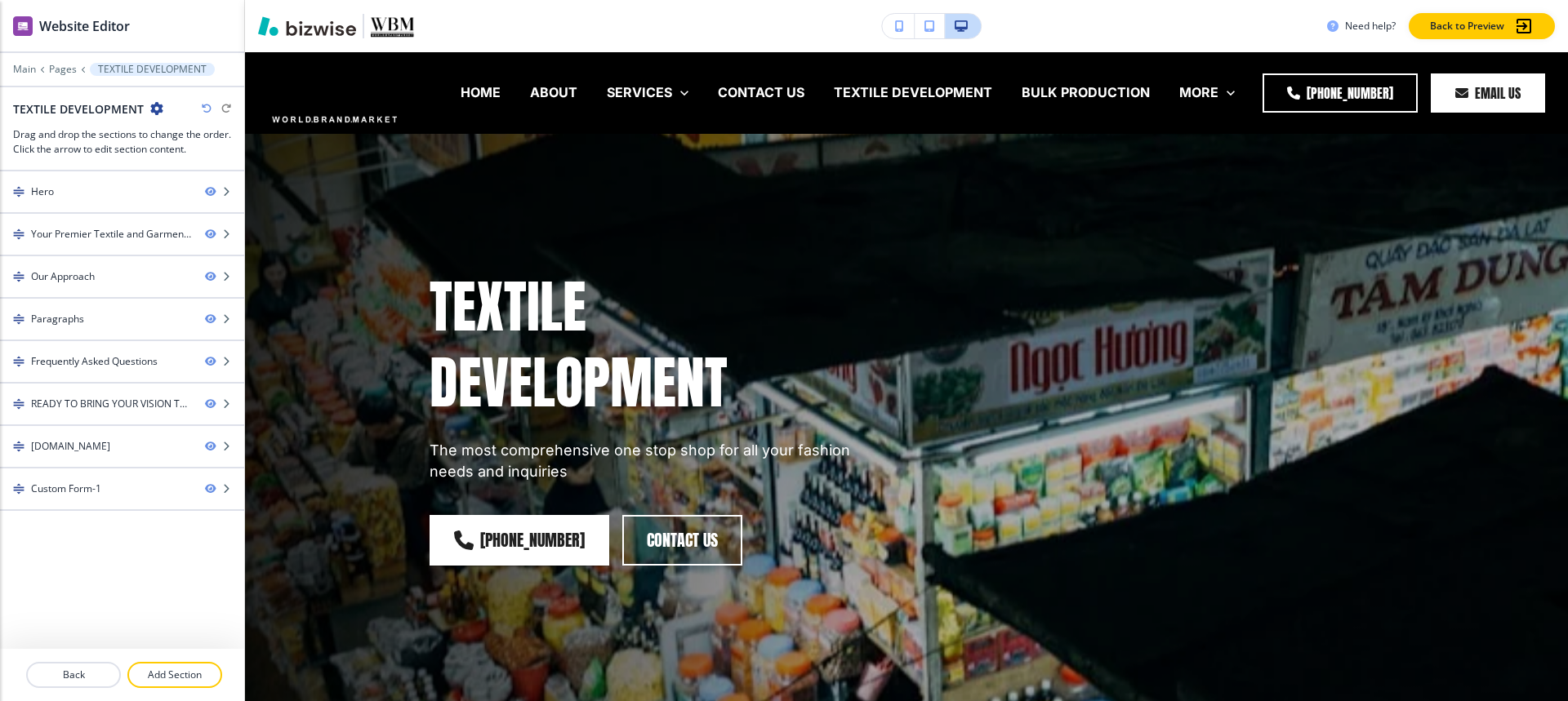
click at [153, 106] on icon "button" at bounding box center [156, 108] width 13 height 13
click at [217, 145] on button "Edit Page Settings" at bounding box center [200, 137] width 105 height 29
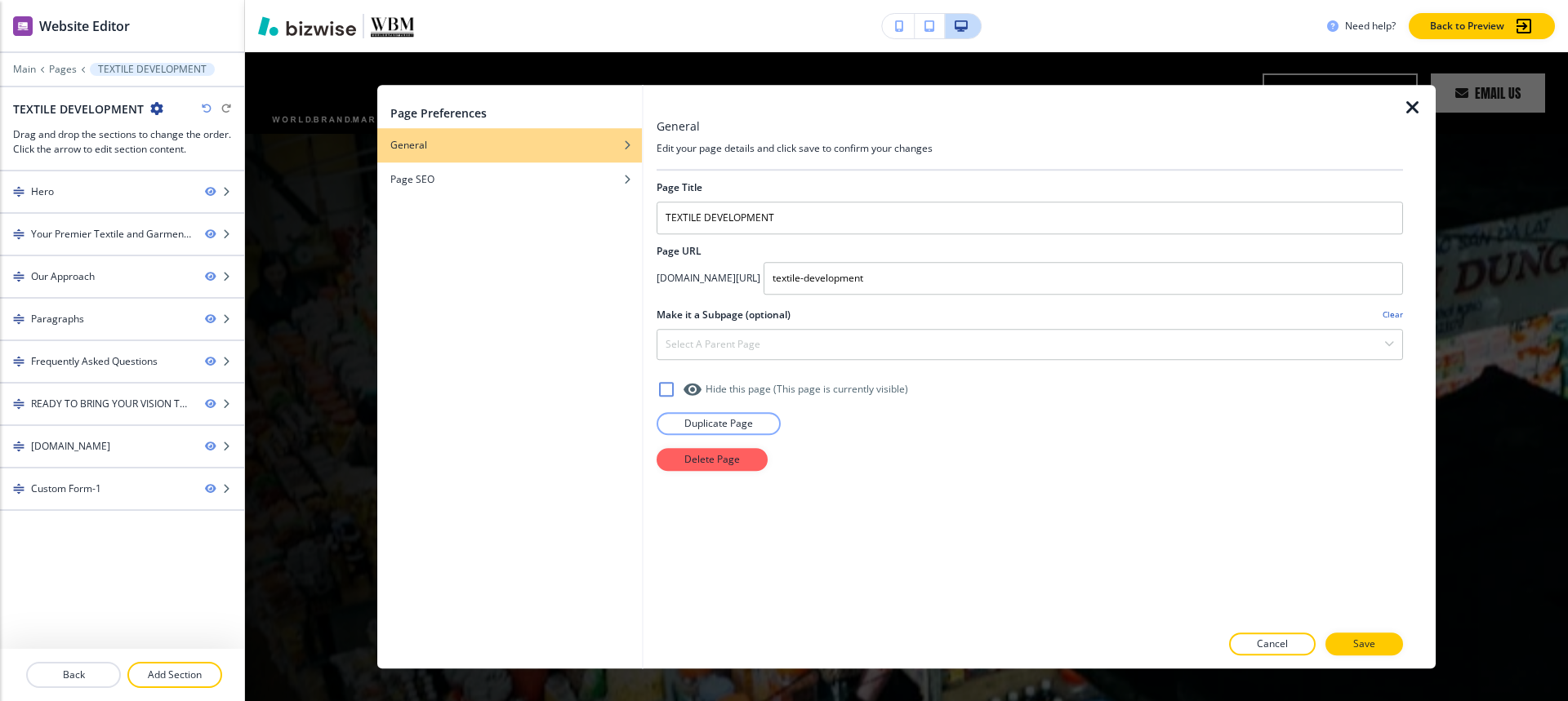
drag, startPoint x: 900, startPoint y: 193, endPoint x: 887, endPoint y: 214, distance: 24.7
click at [900, 193] on div "Page Title" at bounding box center [1029, 187] width 747 height 15
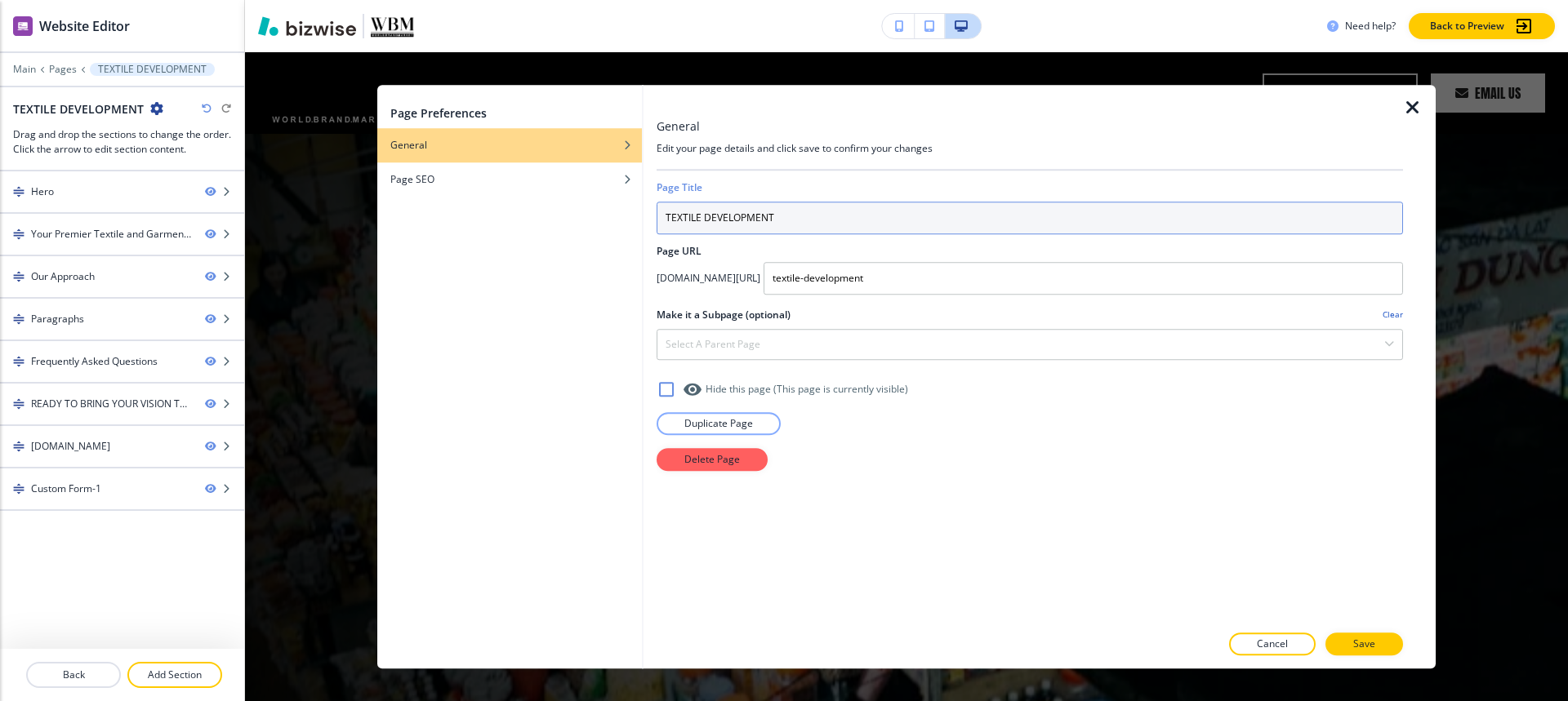
click at [887, 215] on input "TEXTILE DEVELOPMENT" at bounding box center [1029, 217] width 747 height 33
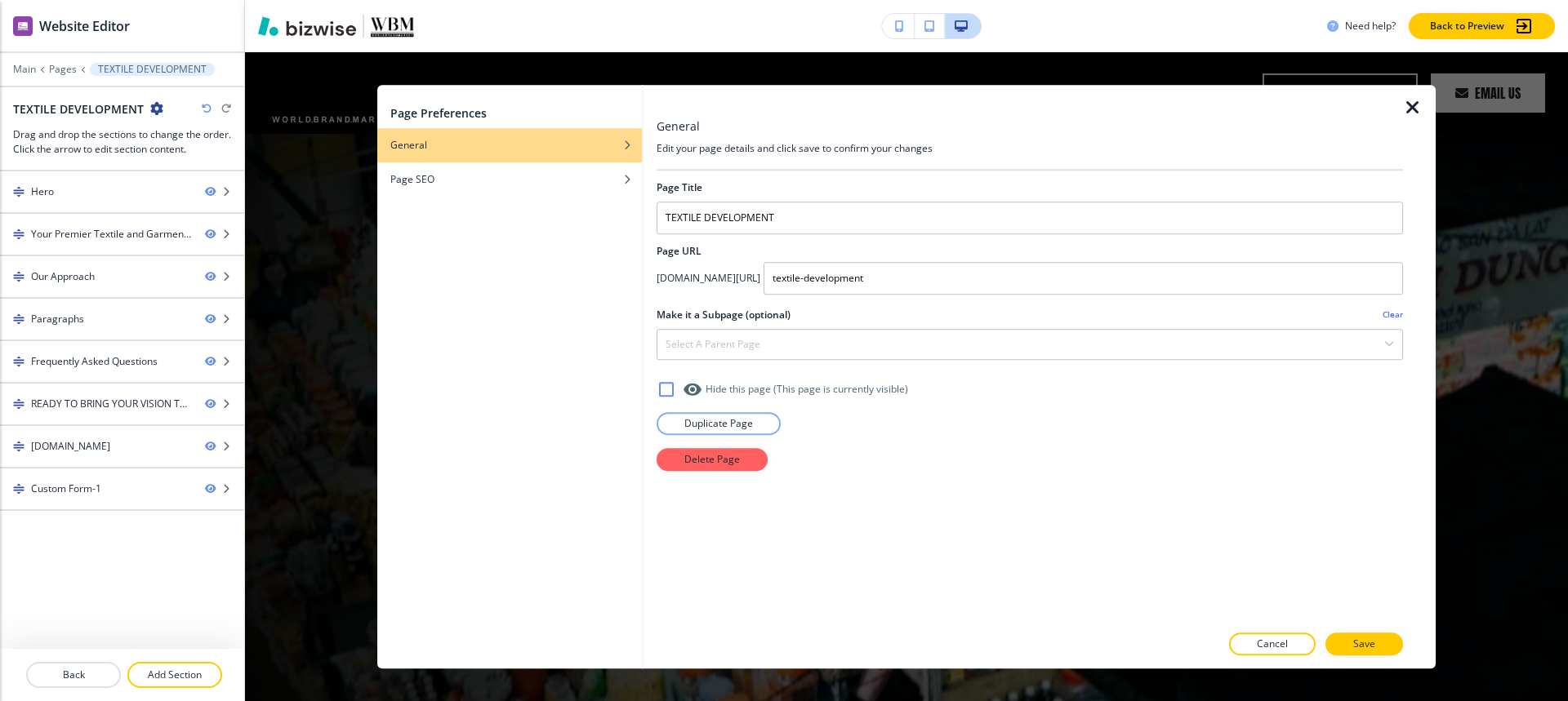
click at [1399, 106] on div at bounding box center [1029, 101] width 747 height 33
click at [1405, 106] on icon "button" at bounding box center [1413, 107] width 20 height 20
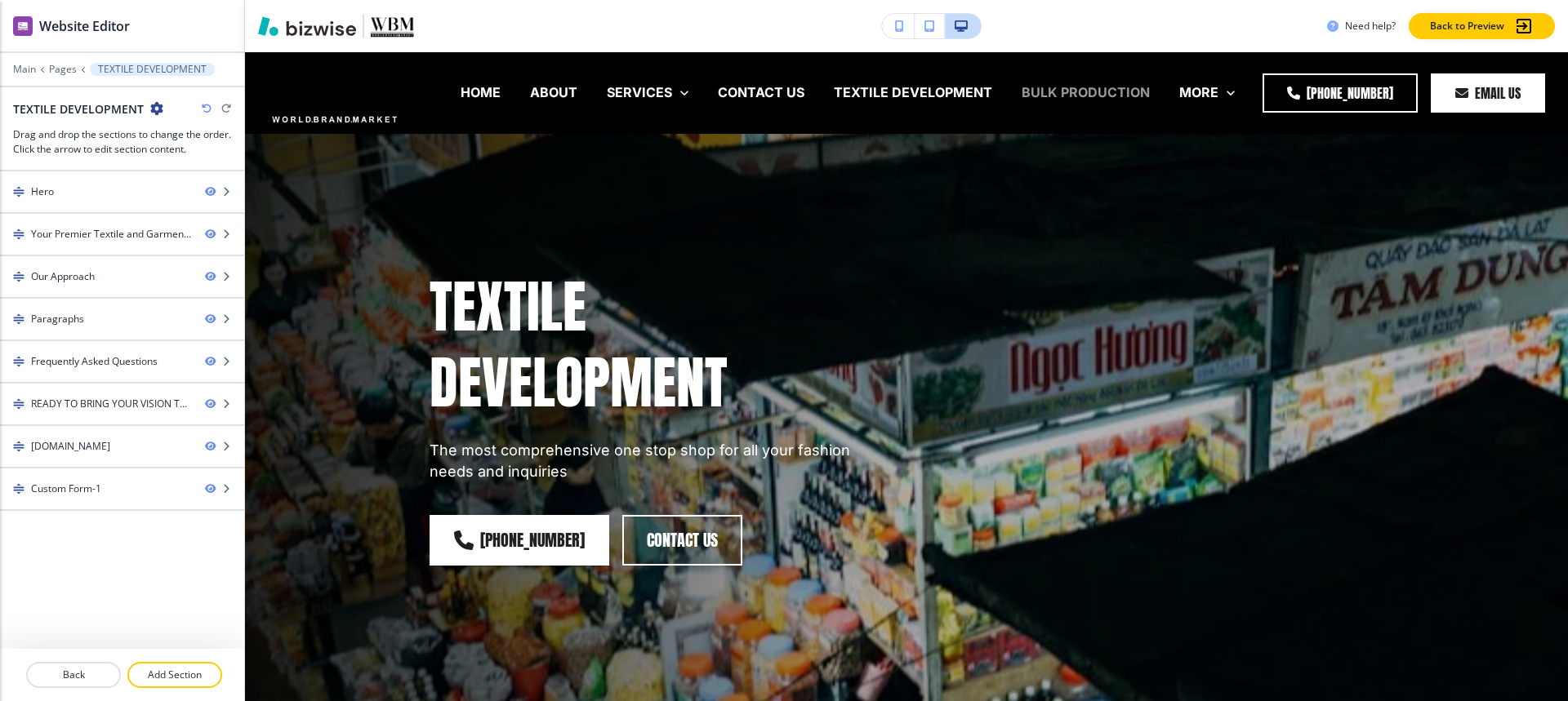
click at [1036, 97] on p "BULK PRODUCTION" at bounding box center [1086, 92] width 128 height 19
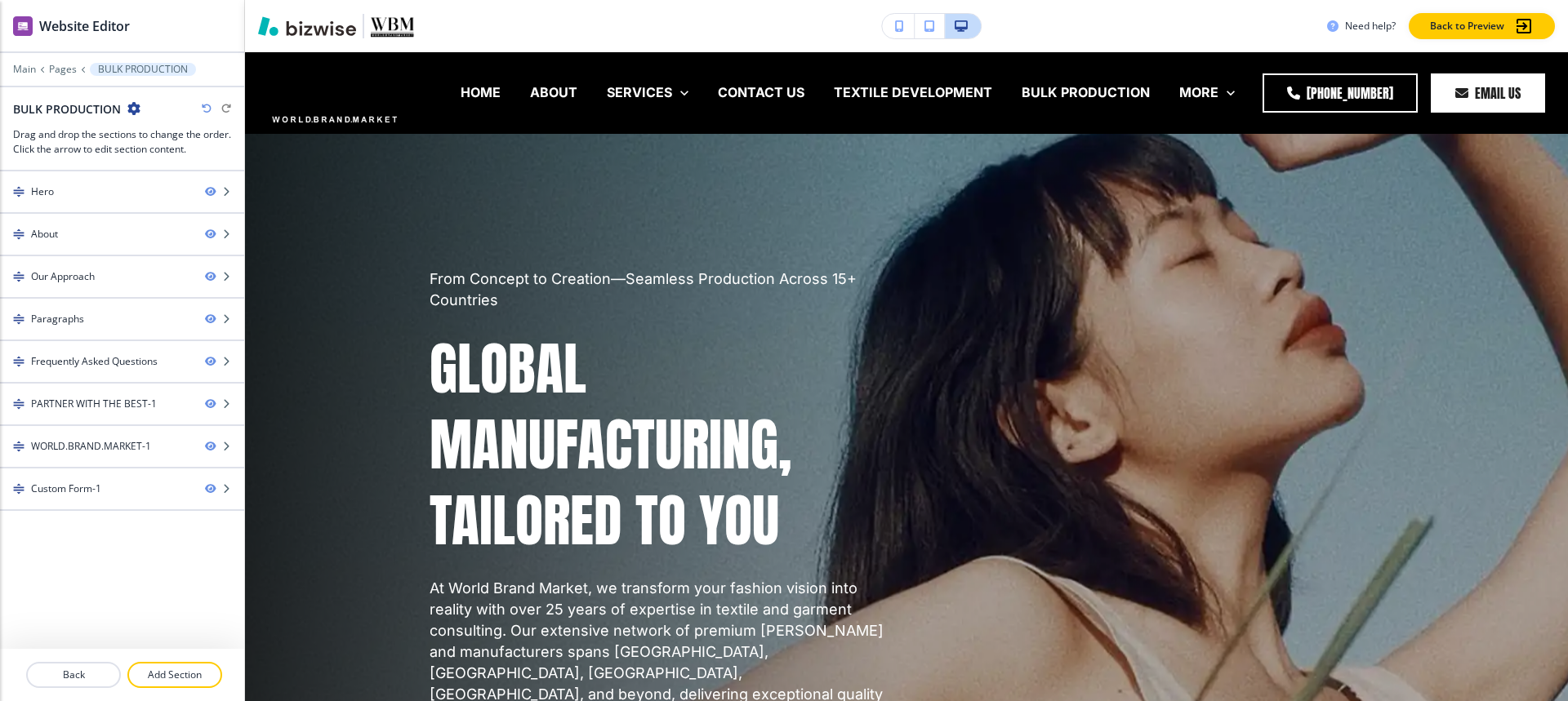
click at [131, 106] on icon "button" at bounding box center [133, 108] width 13 height 13
click at [165, 131] on p "Edit Page Settings" at bounding box center [179, 137] width 83 height 15
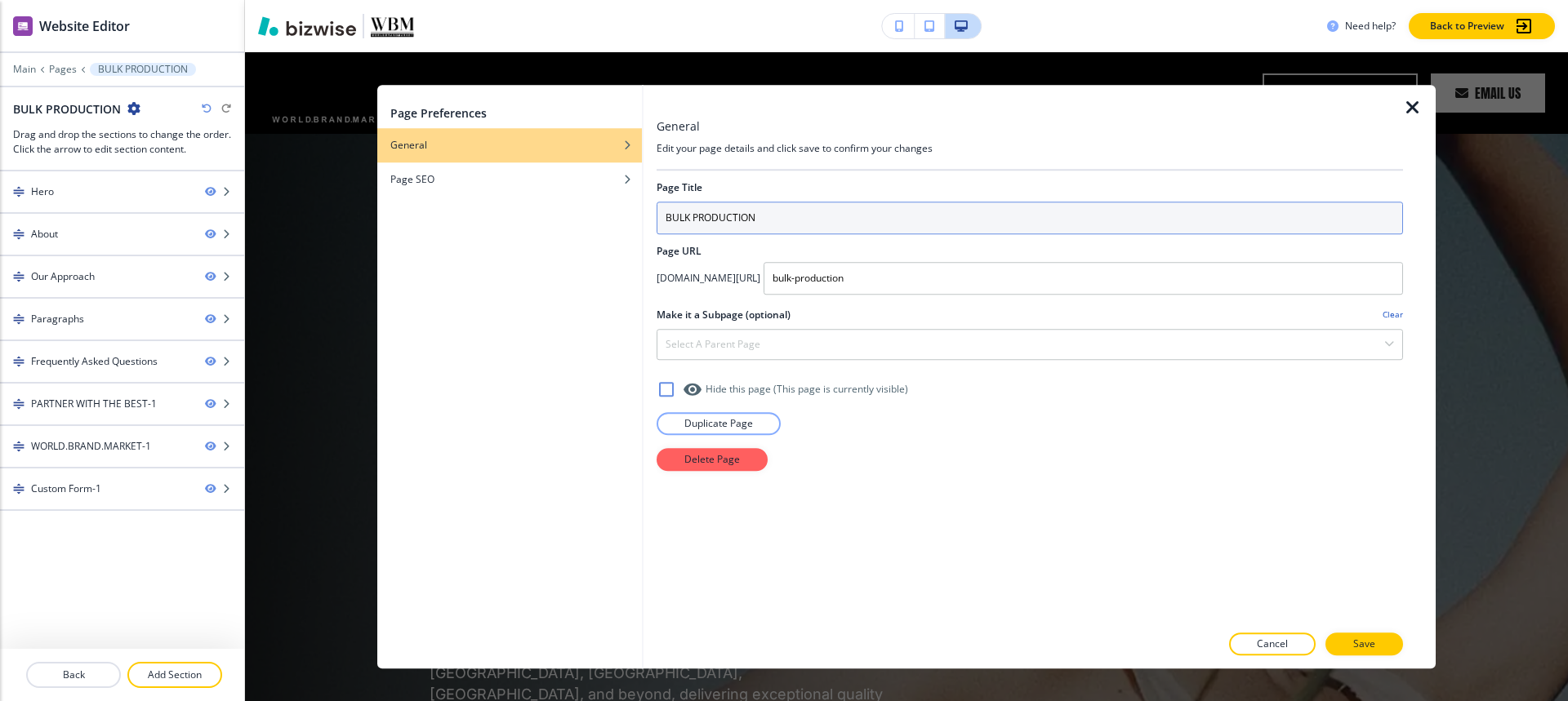
click at [781, 213] on input "BULK PRODUCTION" at bounding box center [1029, 217] width 747 height 33
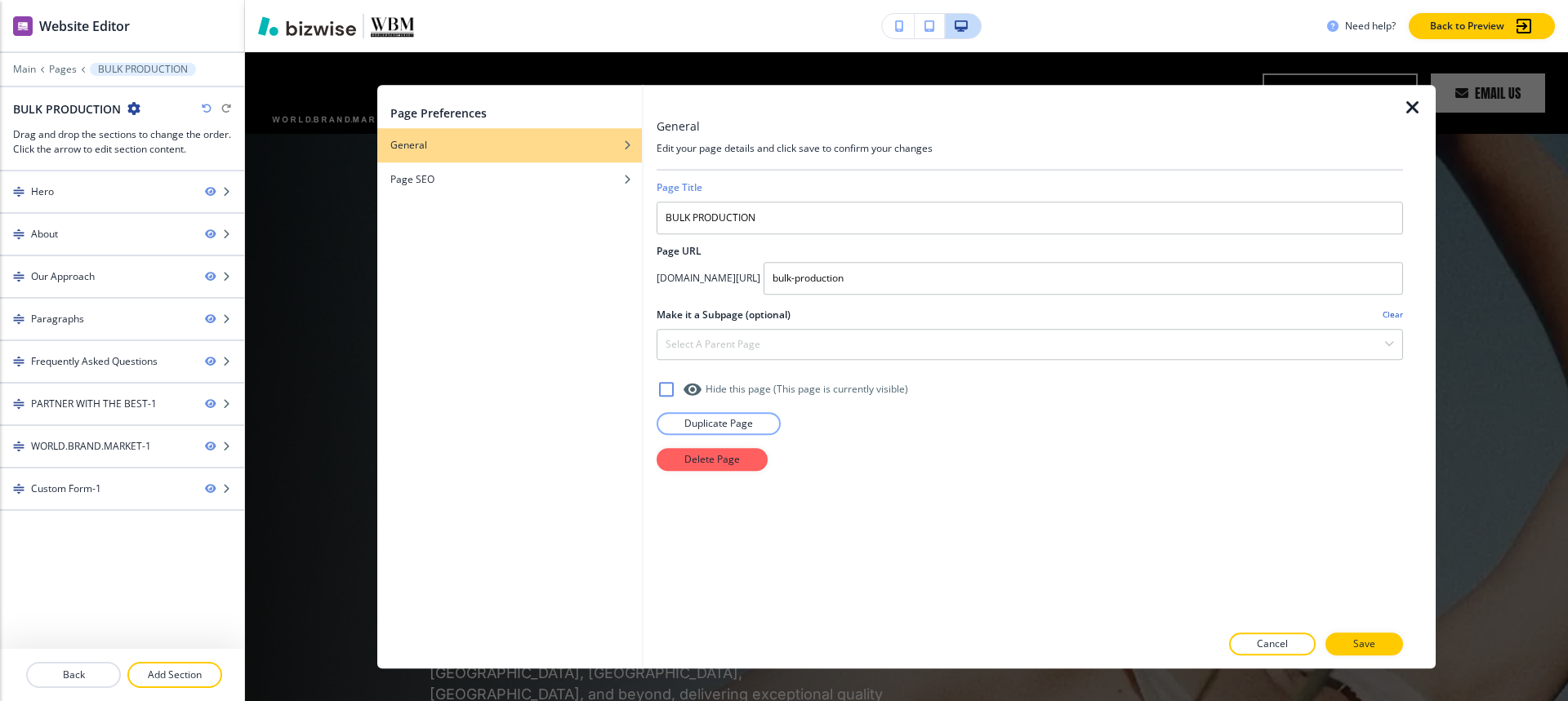
click at [1417, 108] on icon "button" at bounding box center [1413, 107] width 20 height 20
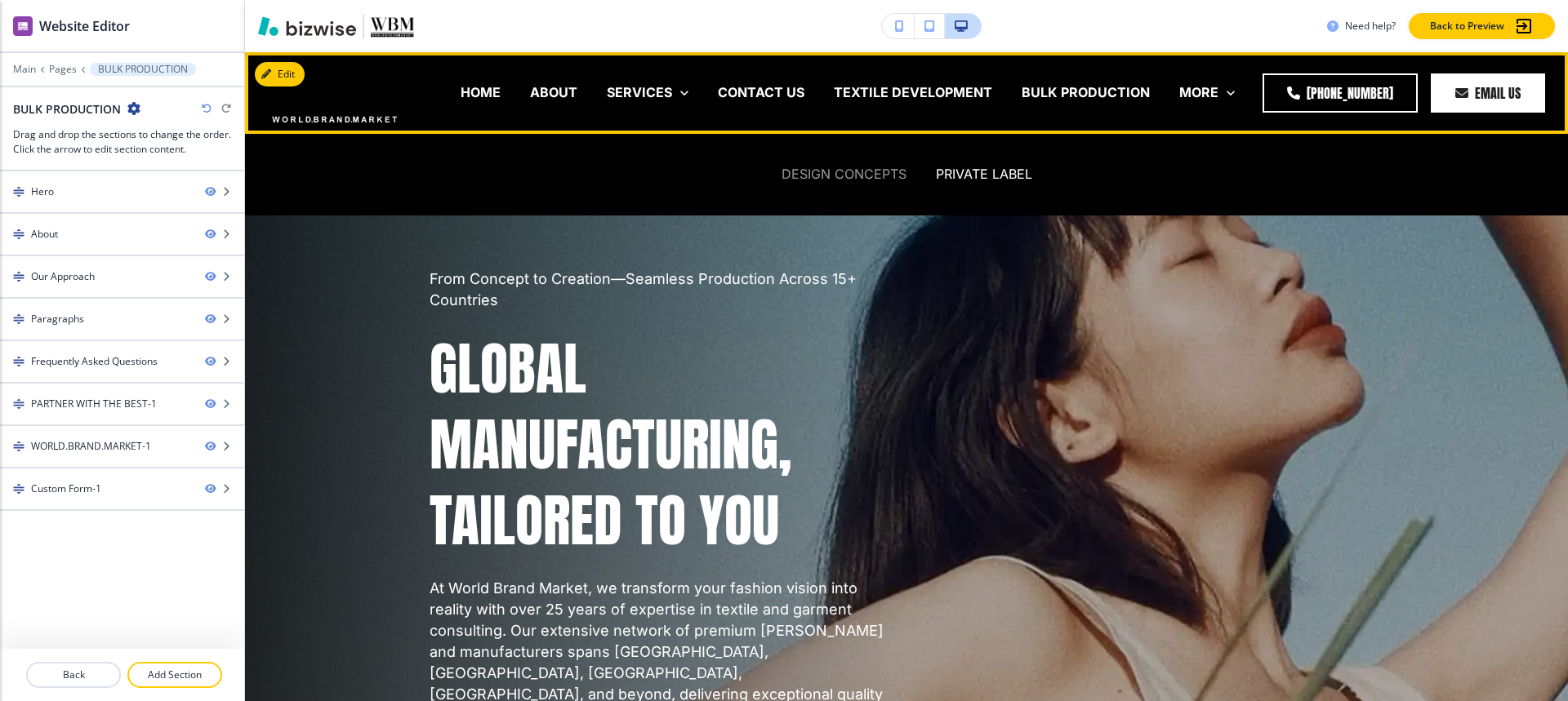
click at [820, 169] on p "DESIGN CONCEPTS" at bounding box center [843, 174] width 125 height 19
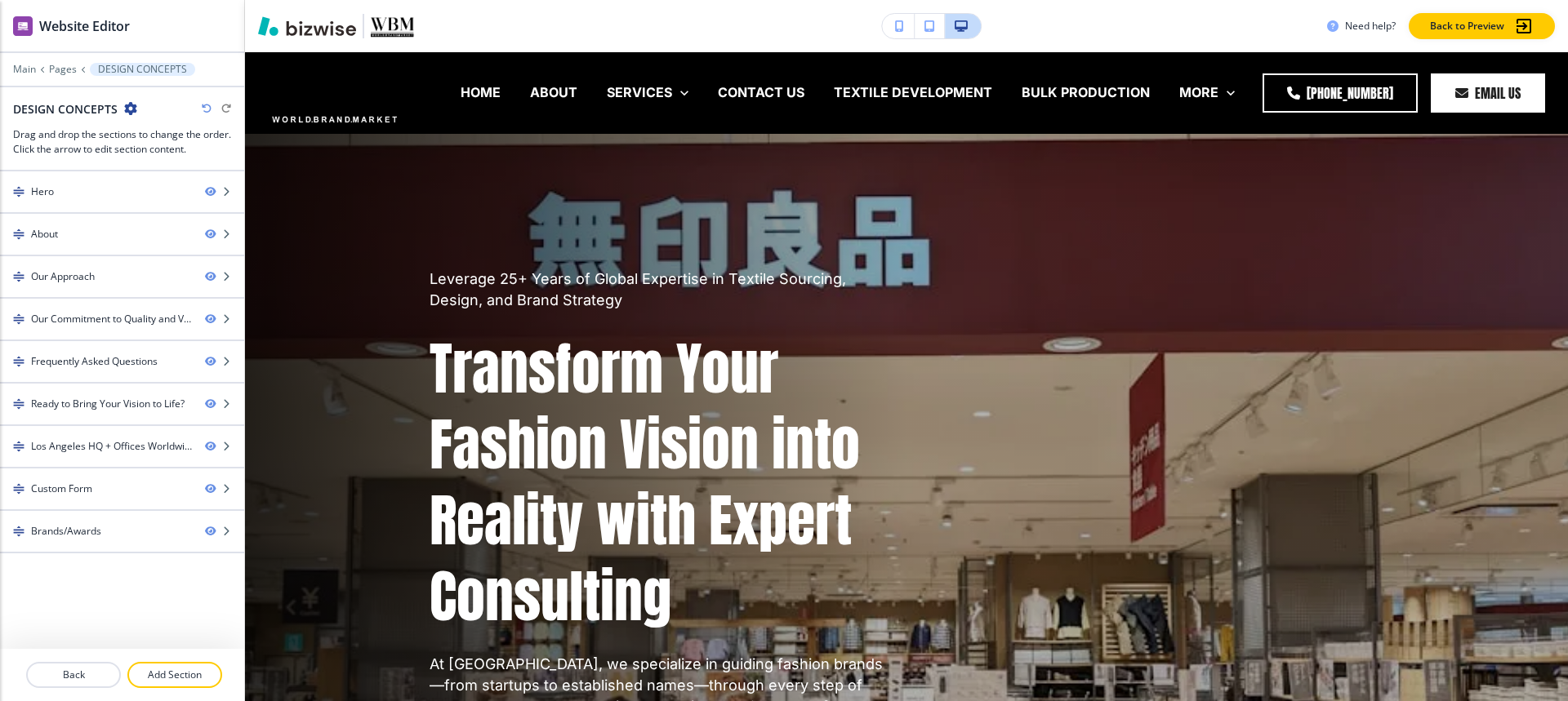
click at [122, 104] on div "DESIGN CONCEPTS" at bounding box center [75, 108] width 124 height 17
click at [128, 106] on icon "button" at bounding box center [131, 108] width 13 height 13
click at [199, 142] on p "Edit Page Settings" at bounding box center [176, 137] width 83 height 15
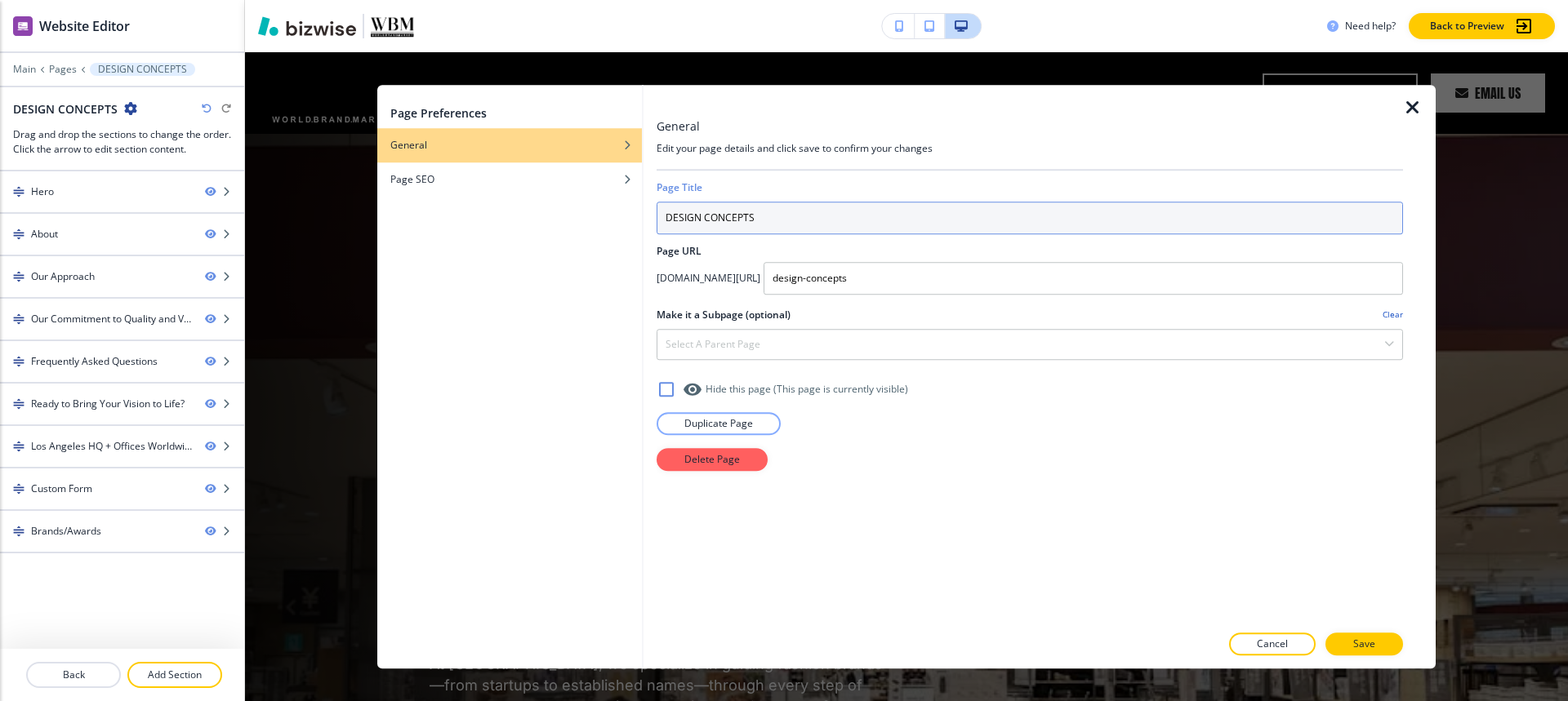
click at [924, 214] on input "DESIGN CONCEPTS" at bounding box center [1029, 217] width 747 height 33
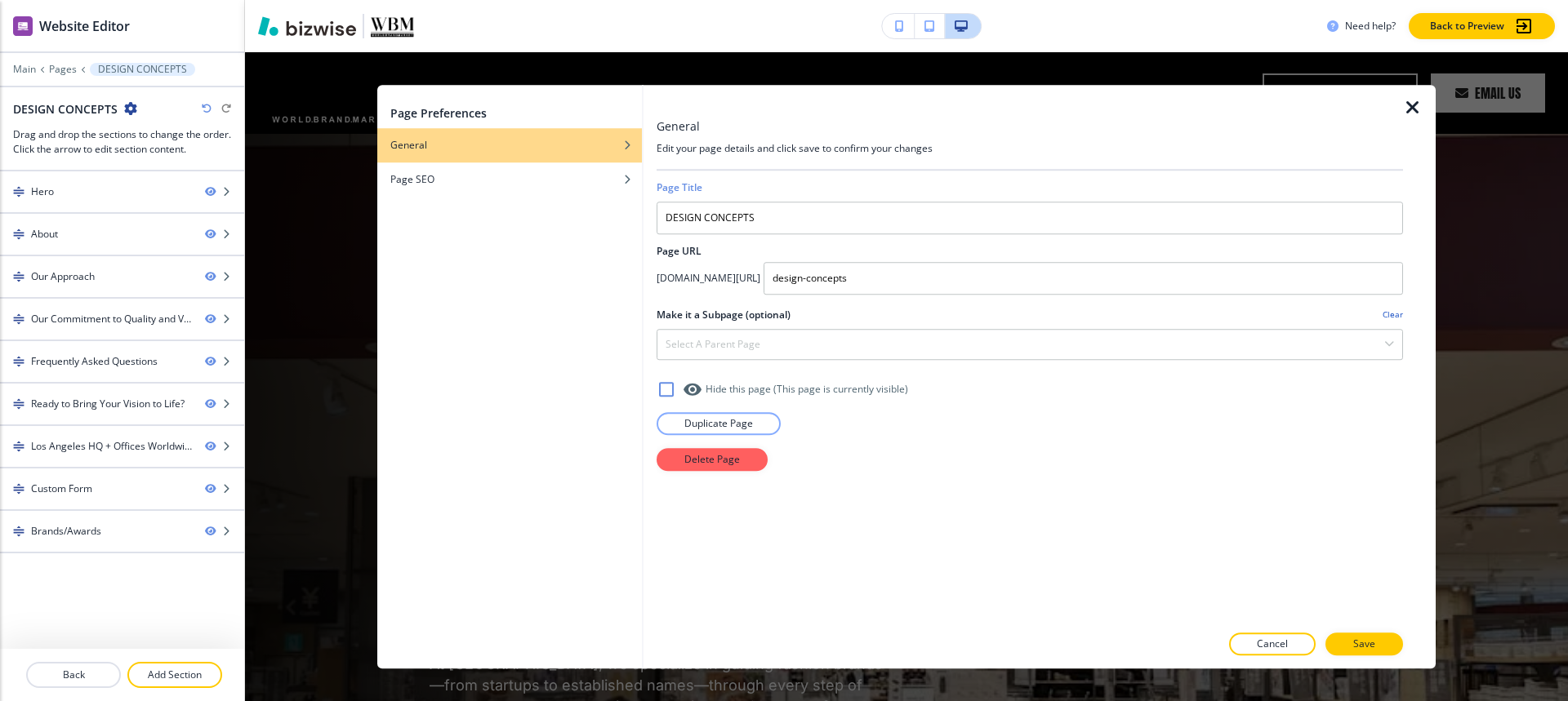
click at [1416, 106] on icon "button" at bounding box center [1413, 107] width 20 height 20
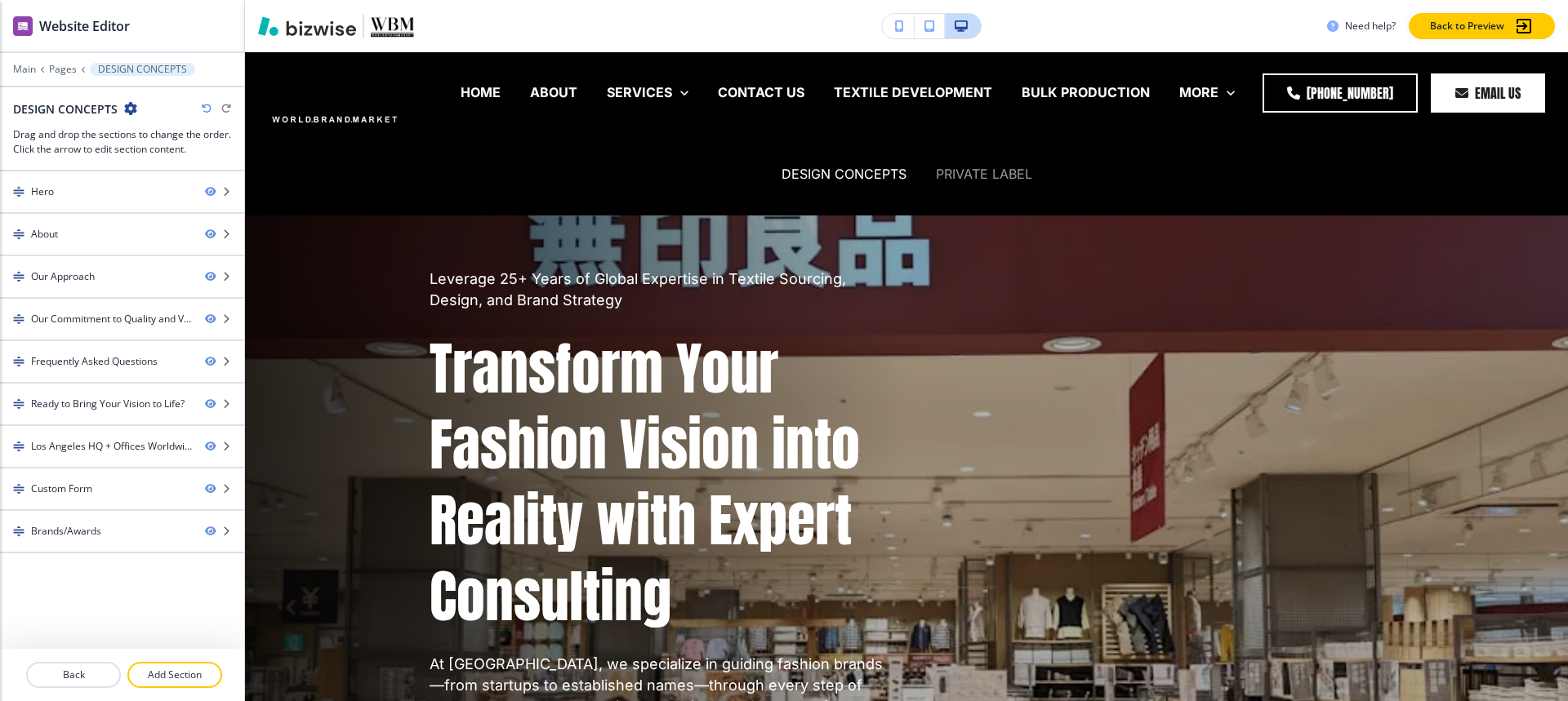
click at [946, 169] on p "PRIVATE LABEL" at bounding box center [984, 174] width 97 height 19
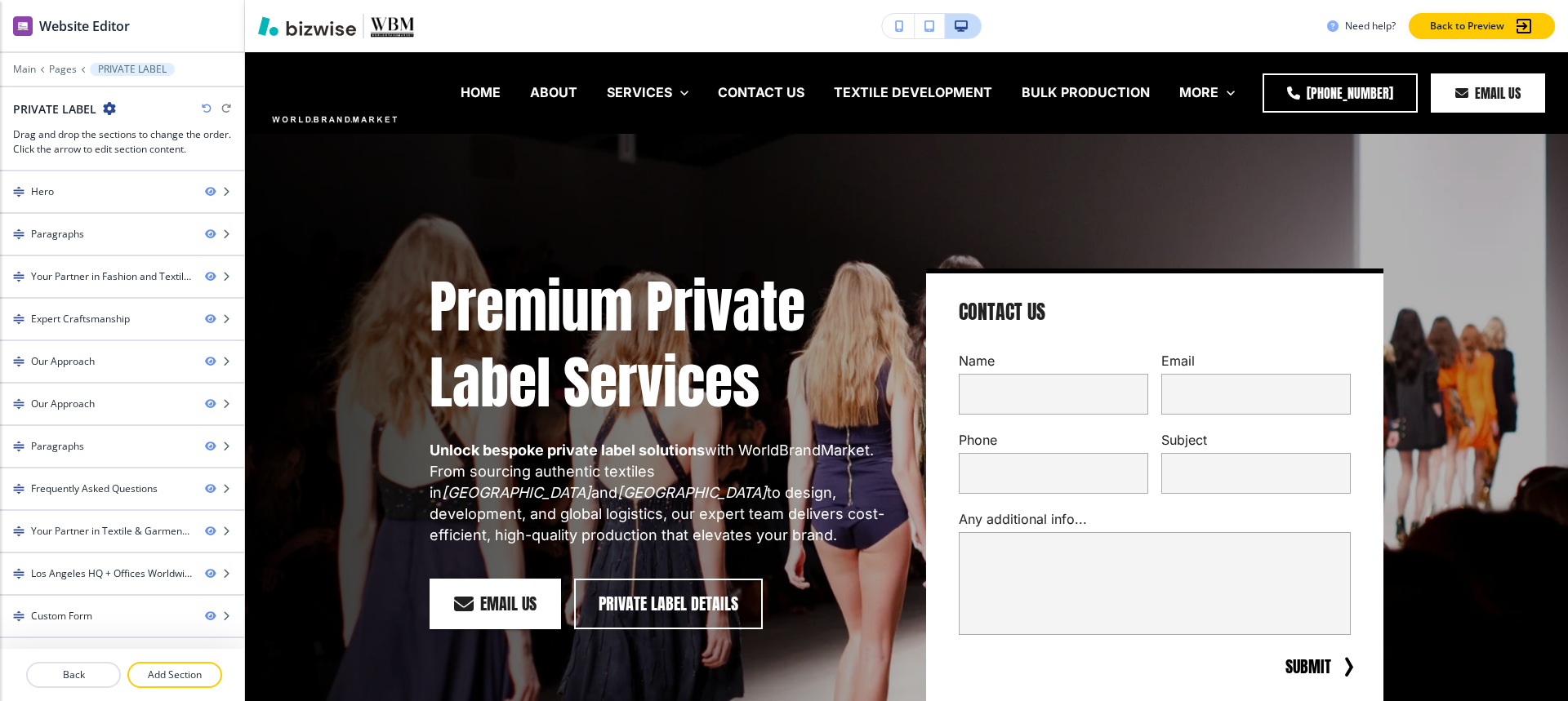
click at [108, 106] on icon "button" at bounding box center [109, 108] width 13 height 13
click at [137, 118] on div at bounding box center [154, 119] width 105 height 6
click at [137, 136] on p "Edit Page Settings" at bounding box center [154, 137] width 83 height 15
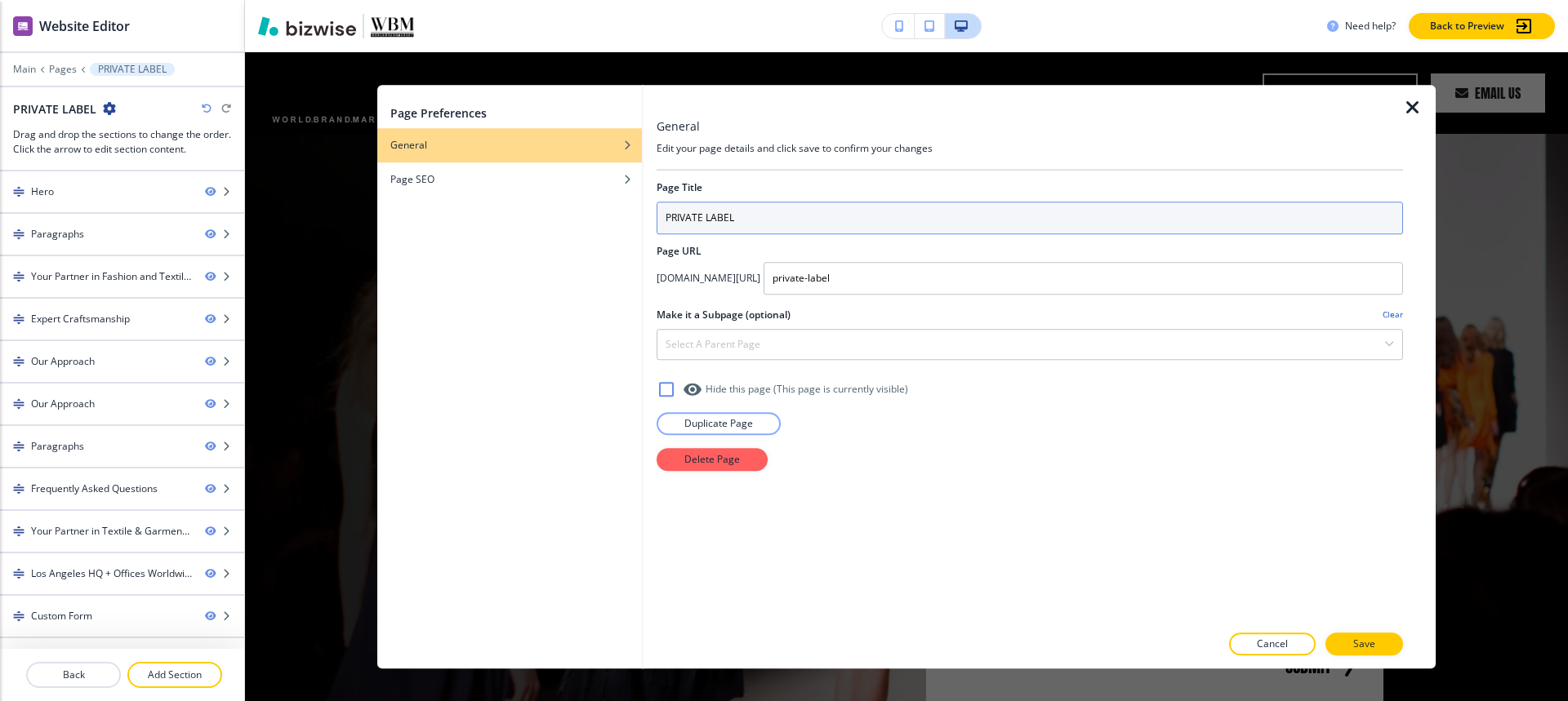
click at [942, 210] on input "PRIVATE LABEL" at bounding box center [1029, 217] width 747 height 33
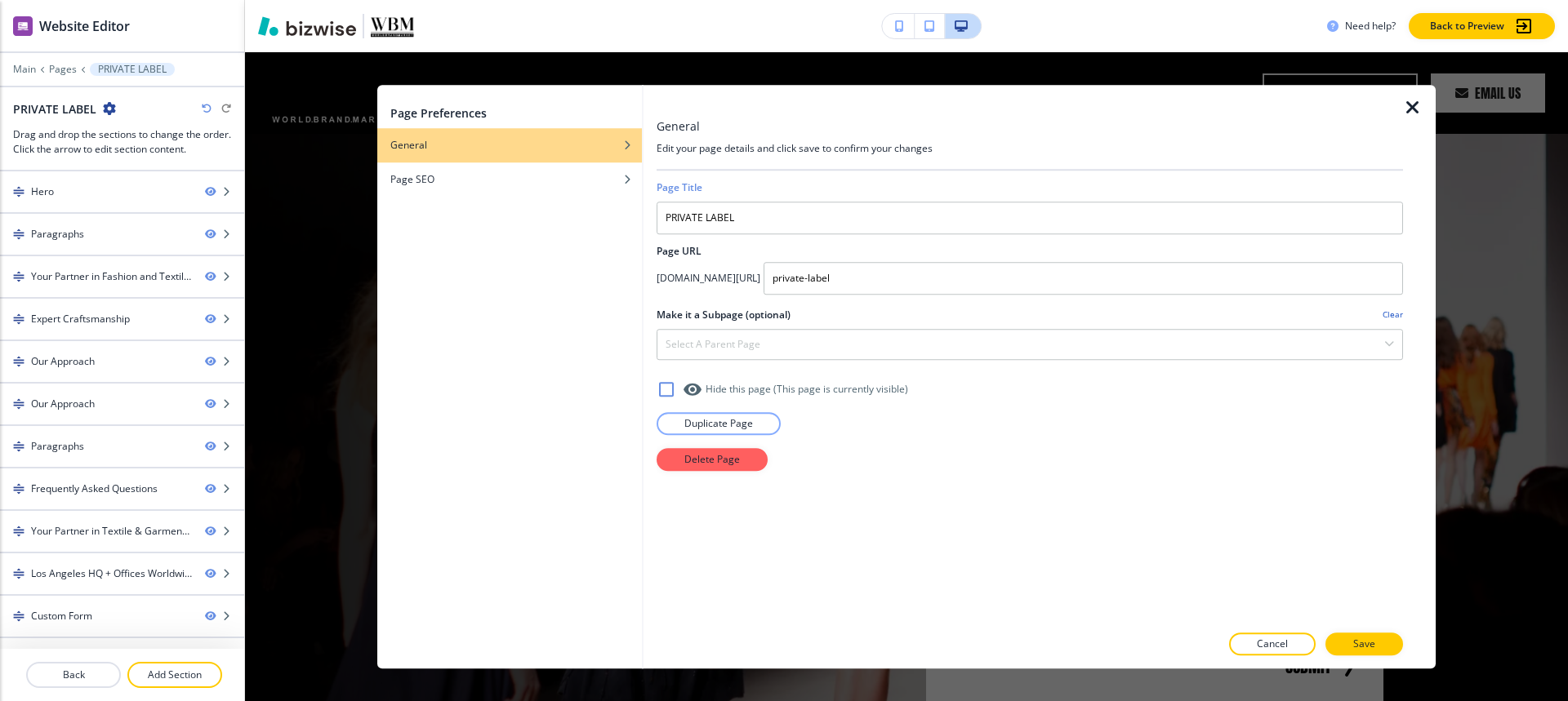
click at [1413, 103] on icon "button" at bounding box center [1413, 107] width 20 height 20
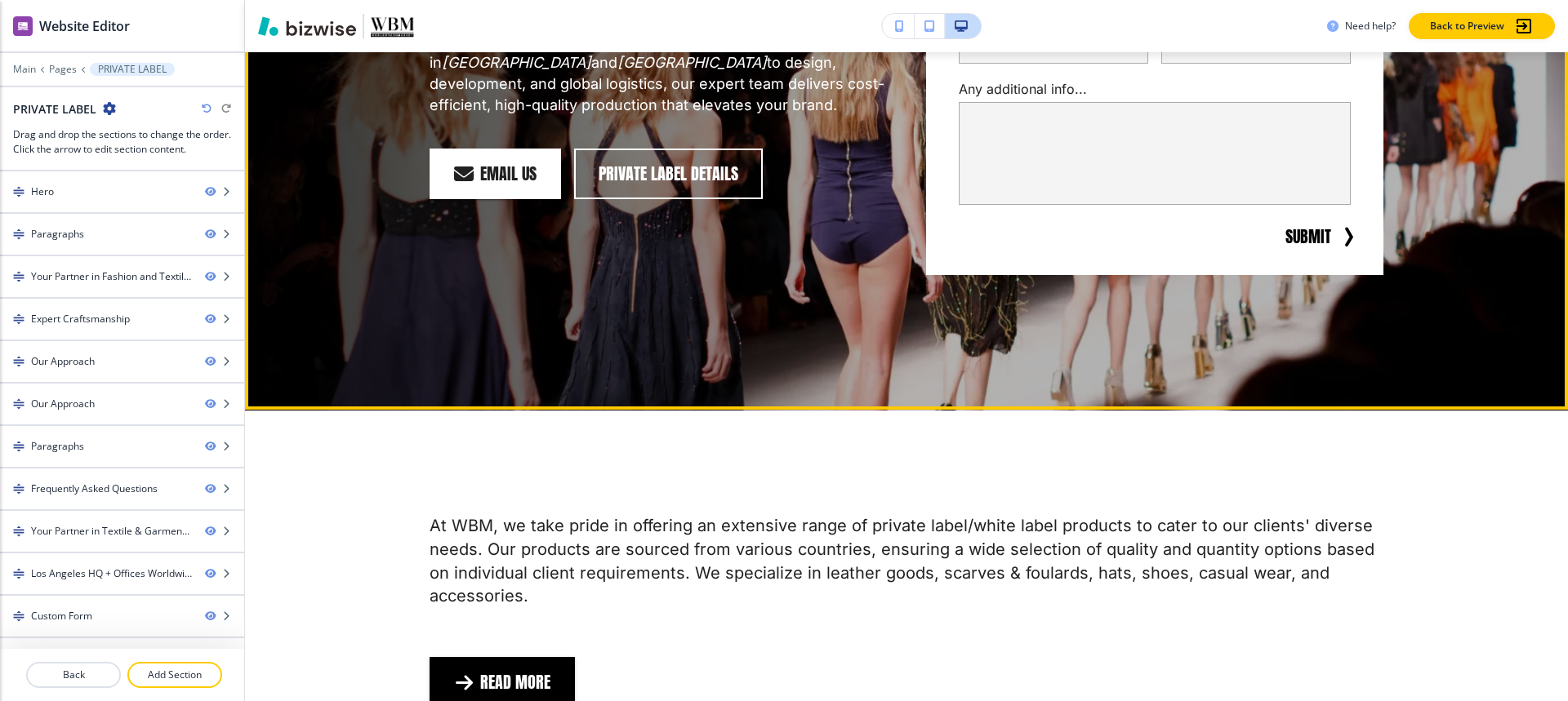
scroll to position [408, 0]
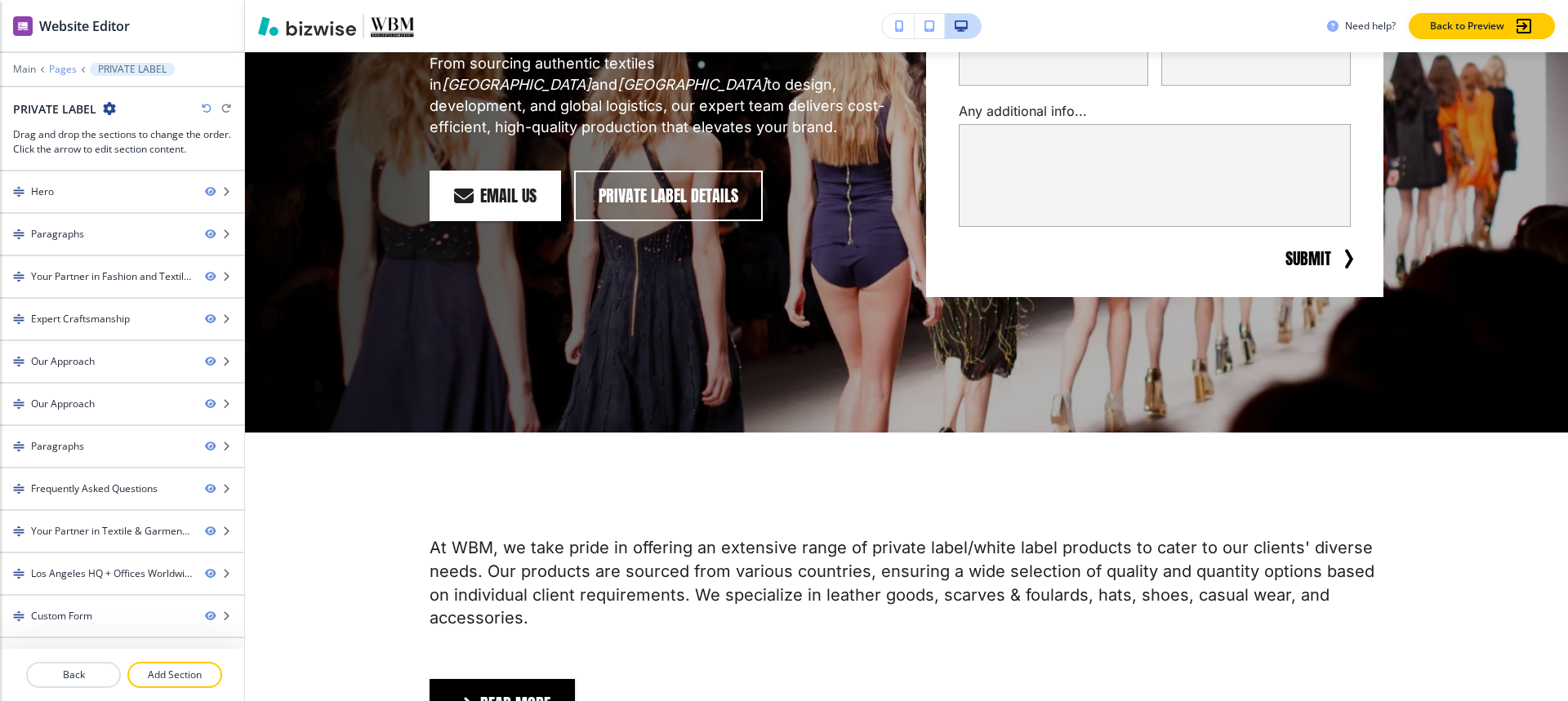
click at [51, 71] on p "Pages" at bounding box center [62, 69] width 28 height 12
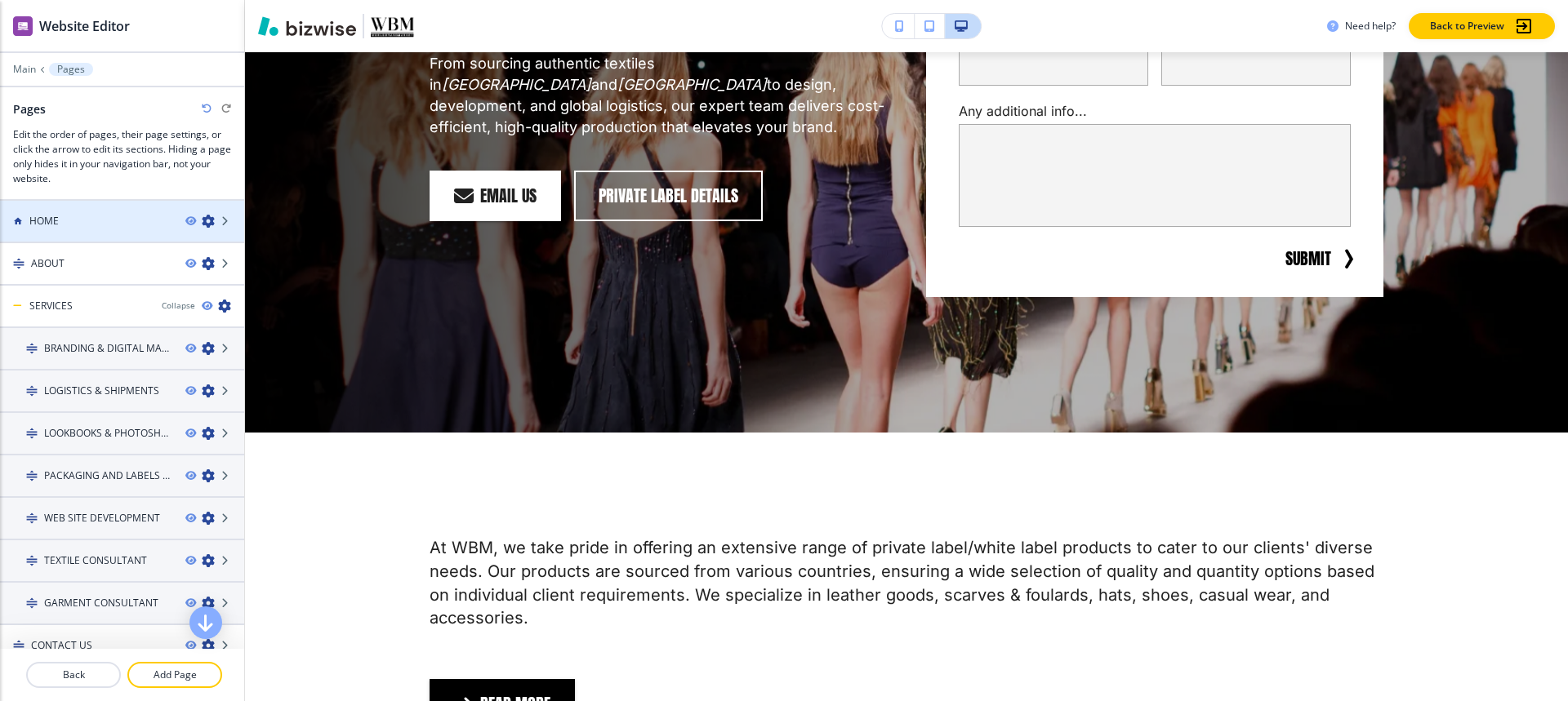
click at [74, 233] on div at bounding box center [122, 235] width 244 height 13
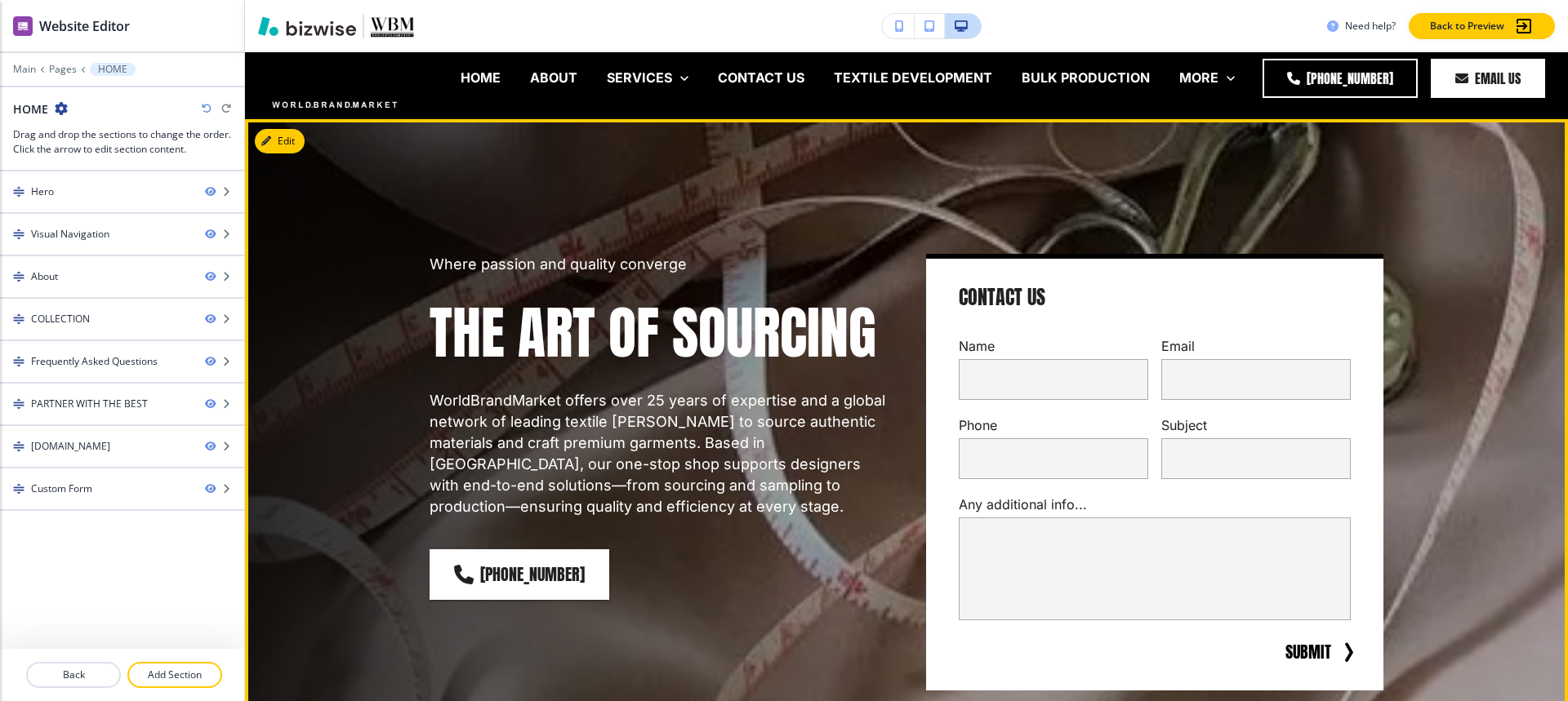
scroll to position [0, 0]
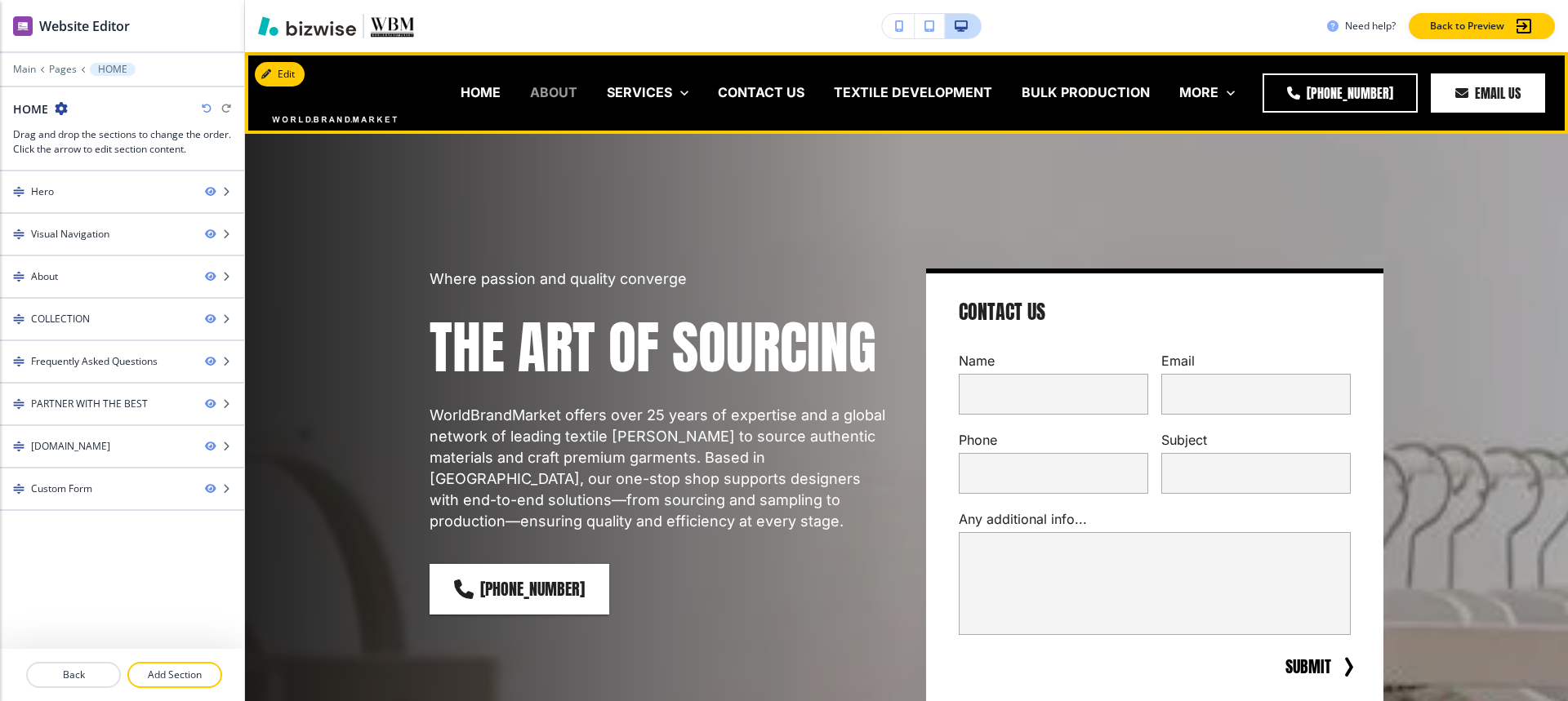
click at [556, 88] on p "ABOUT" at bounding box center [553, 92] width 47 height 19
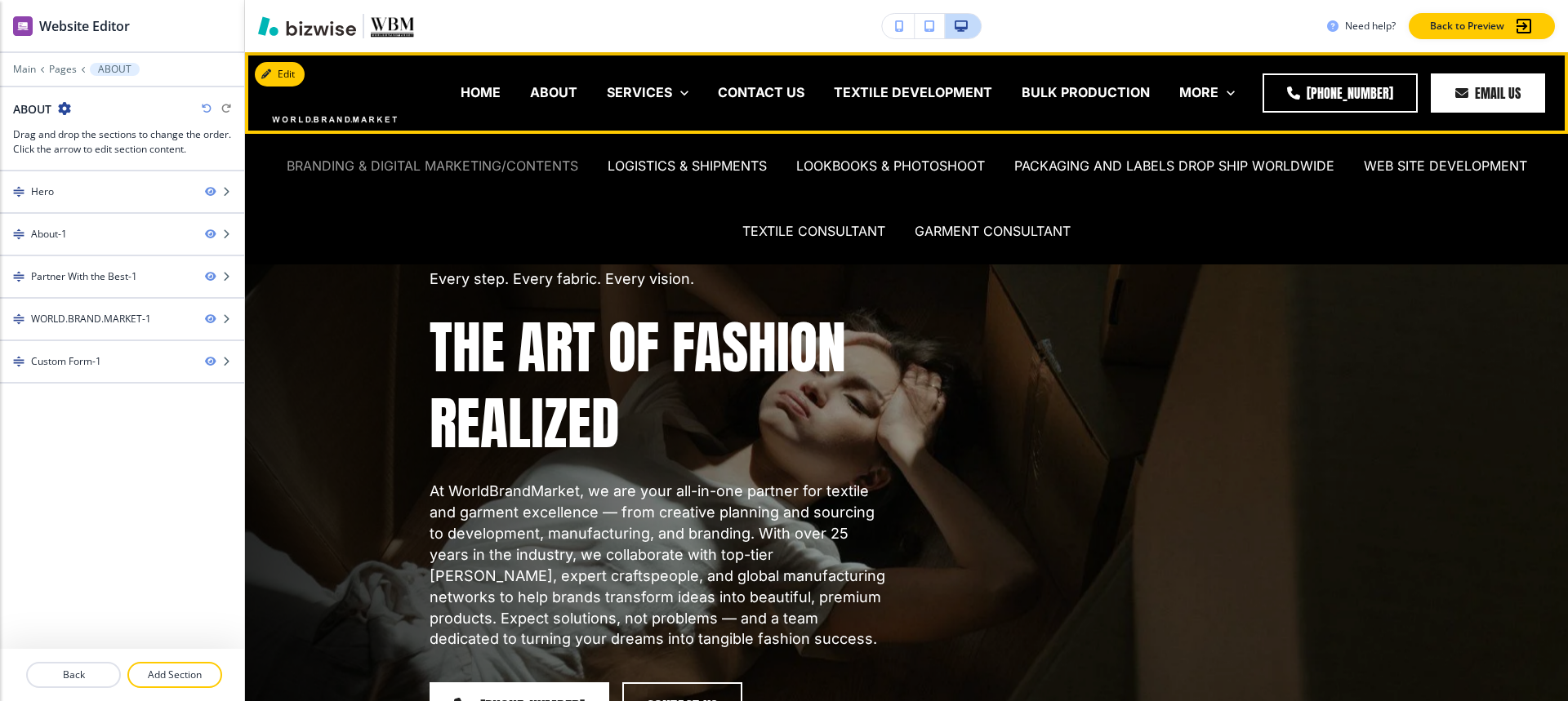
click at [426, 175] on p "BRANDING & DIGITAL MARKETING/CONTENTS" at bounding box center [432, 166] width 291 height 19
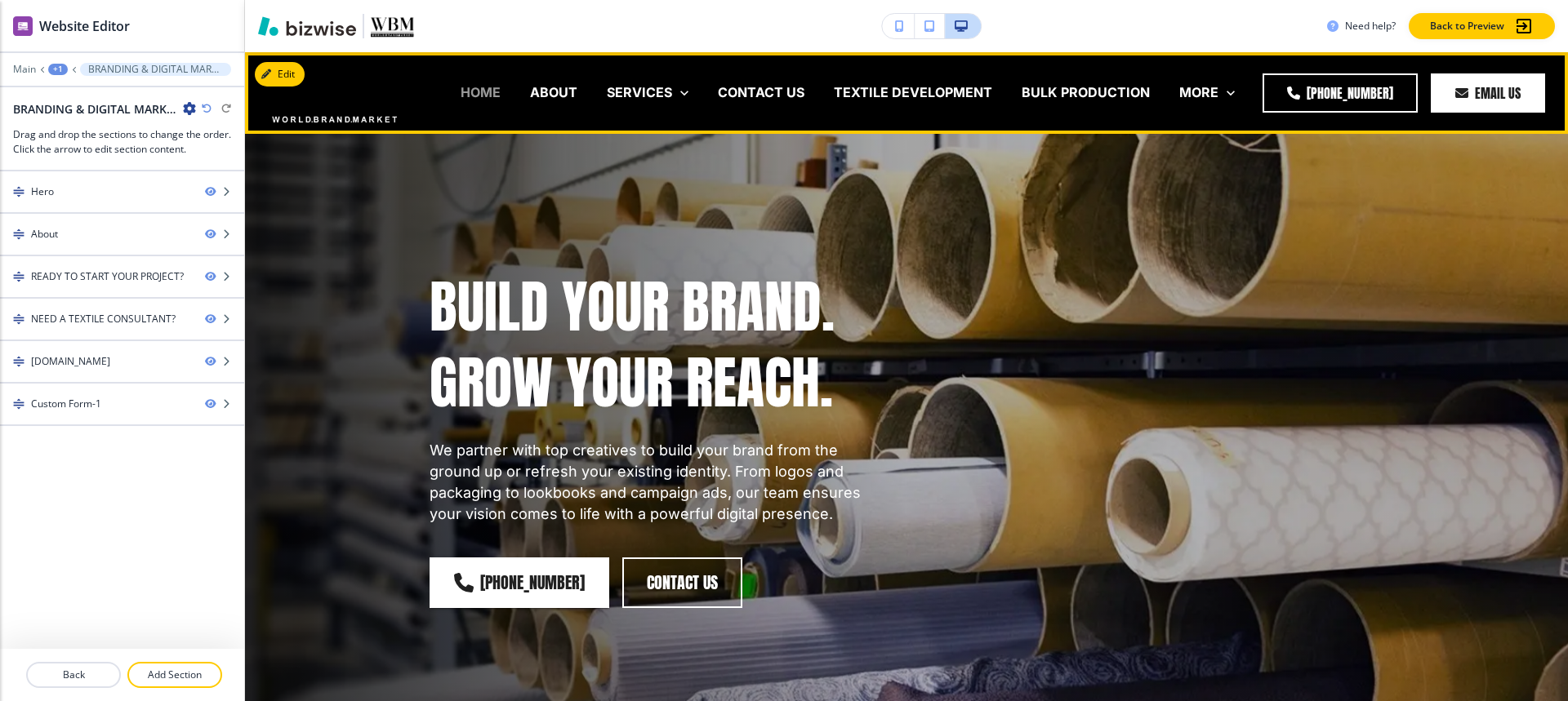
click at [480, 87] on p "HOME" at bounding box center [480, 92] width 40 height 19
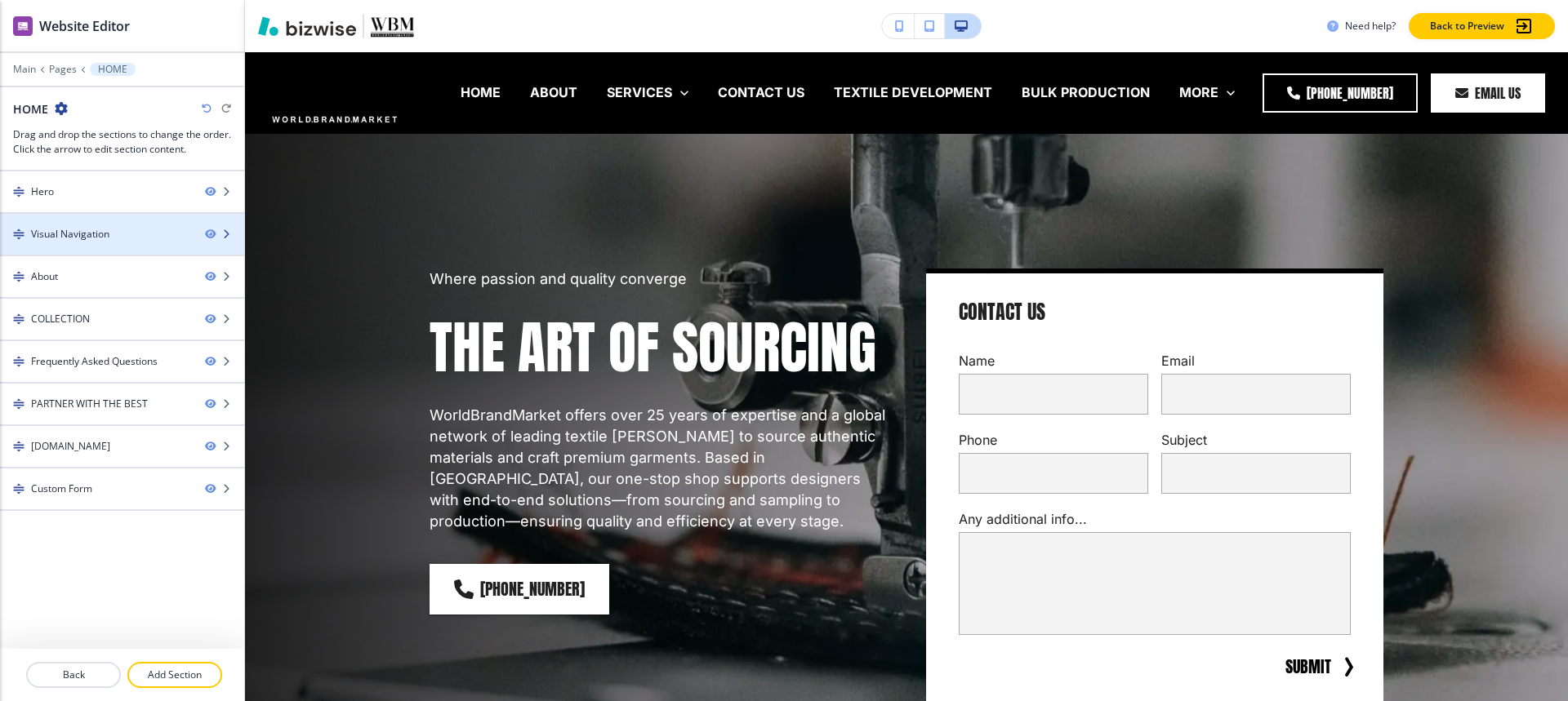
click at [121, 235] on div "Visual Navigation" at bounding box center [96, 234] width 192 height 15
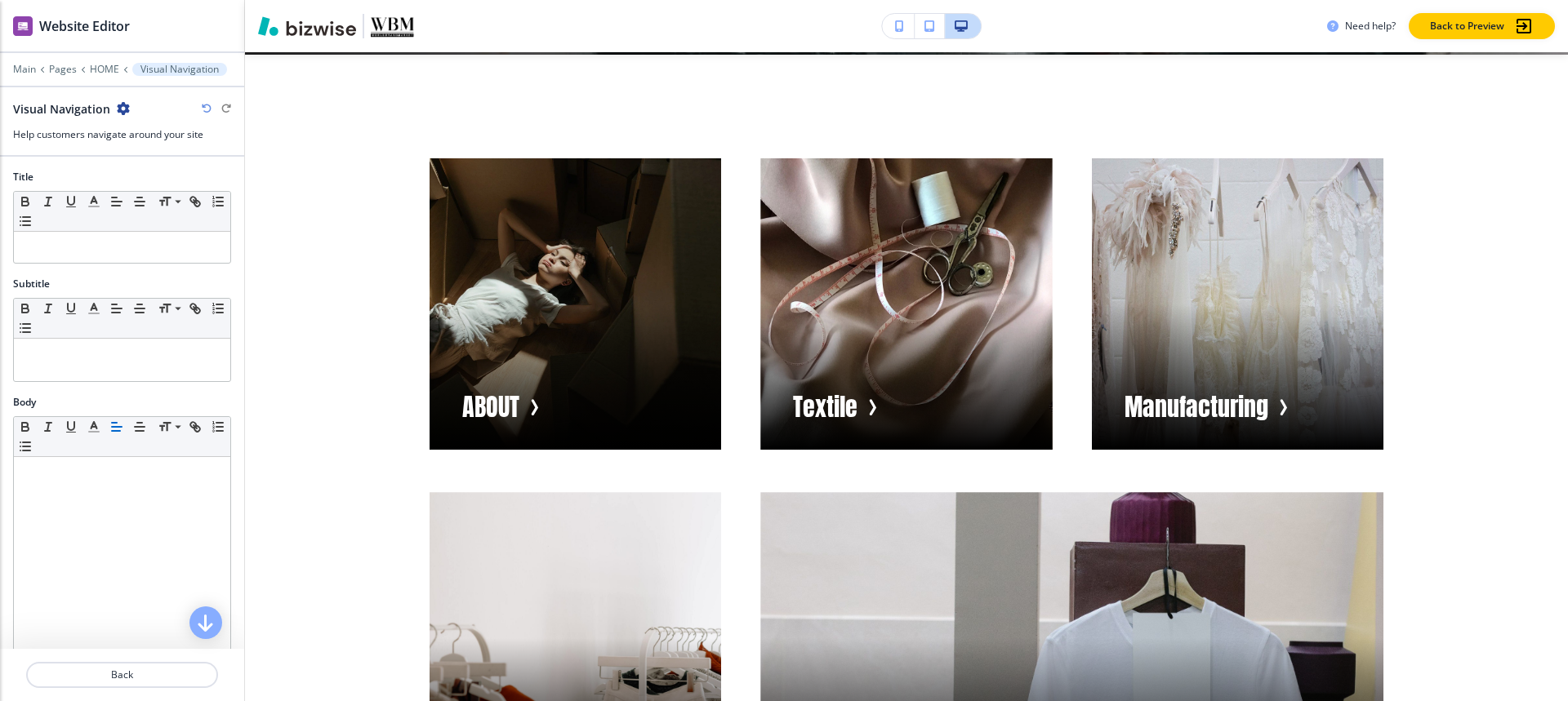
scroll to position [849, 0]
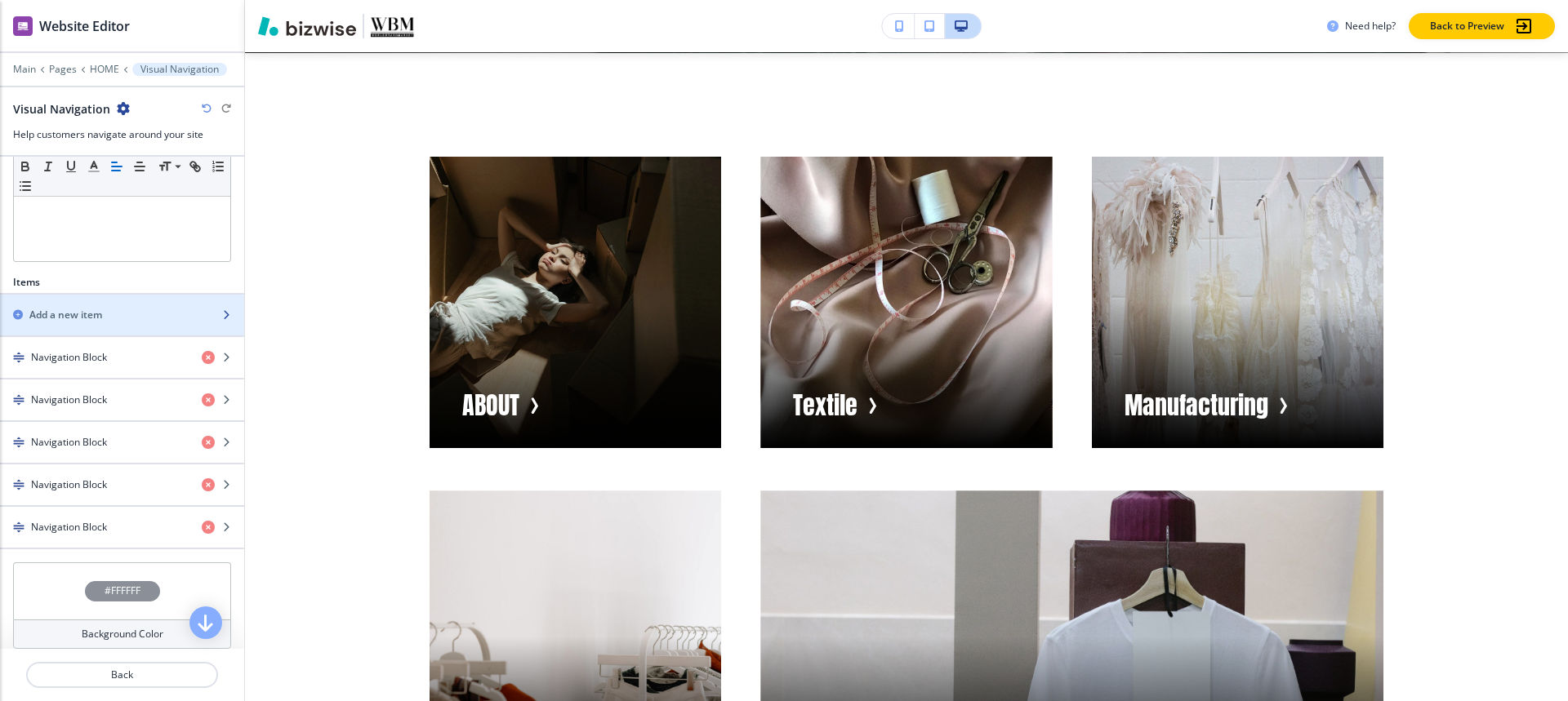
click at [115, 325] on div "button" at bounding box center [122, 328] width 244 height 13
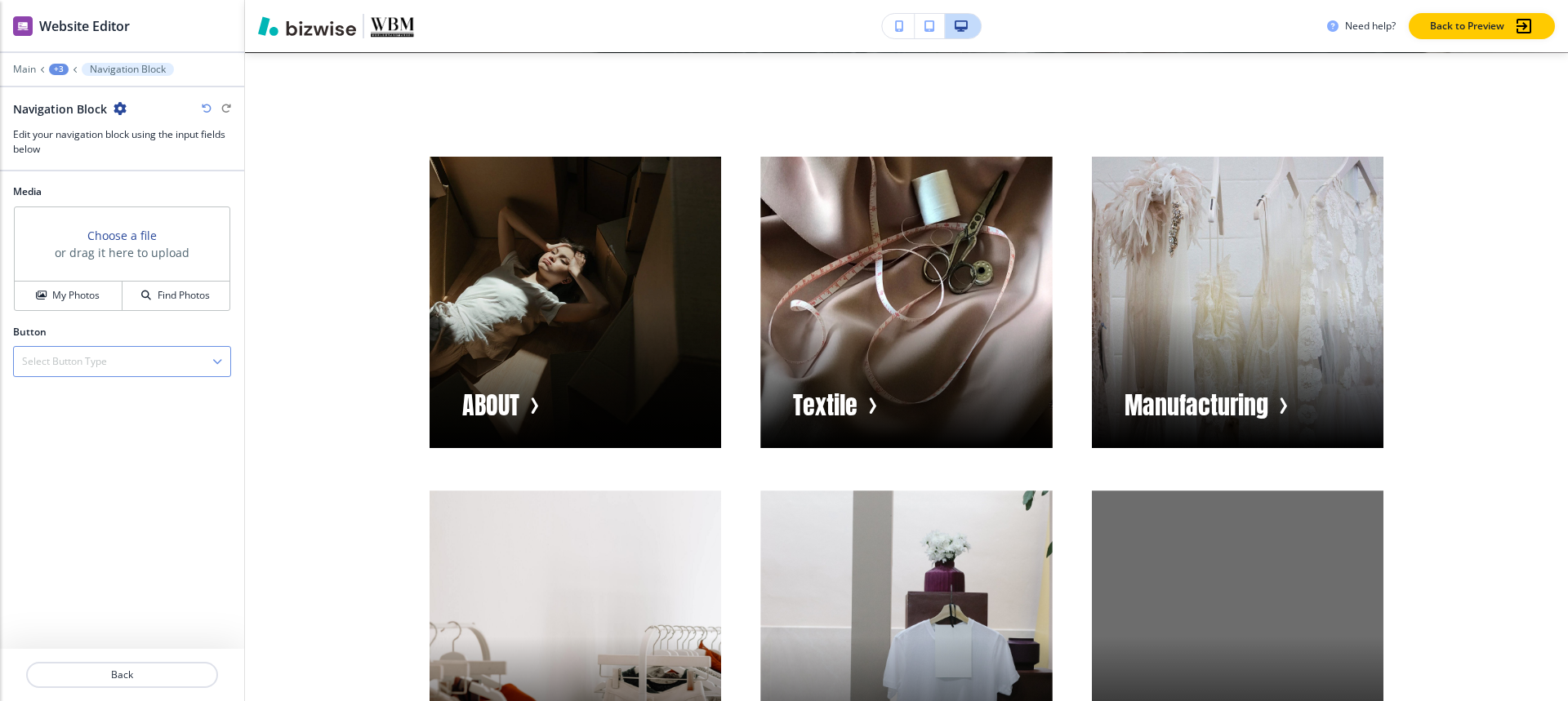
click at [59, 361] on h4 "Select Button Type" at bounding box center [65, 361] width 85 height 15
click at [56, 414] on h4 "Internal Link" at bounding box center [122, 418] width 200 height 15
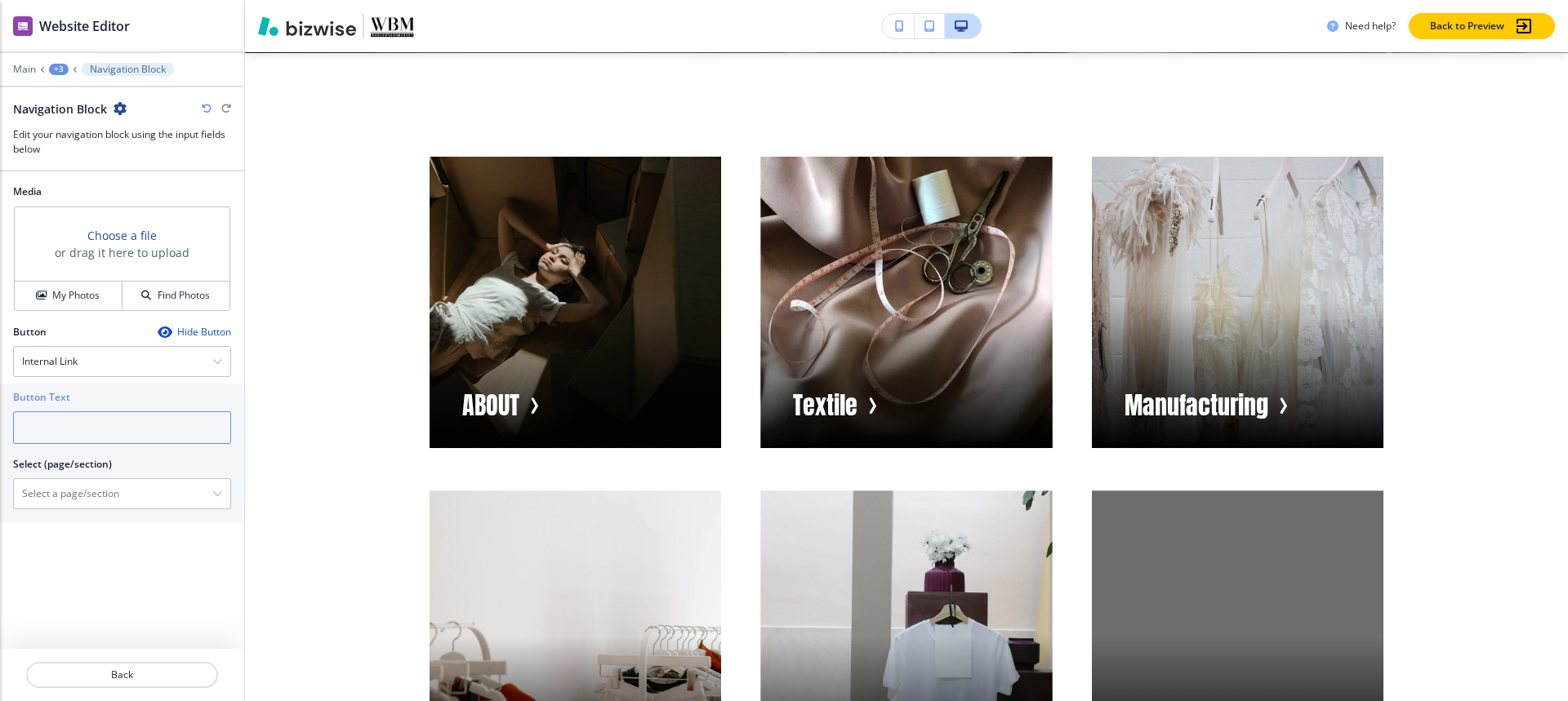
click at [63, 428] on input "text" at bounding box center [123, 428] width 218 height 33
paste input "BRANDING & DIGITAL MARKETING/CONTENTS"
type input "BRANDING & DIGITAL MARKETING/CONTENTS"
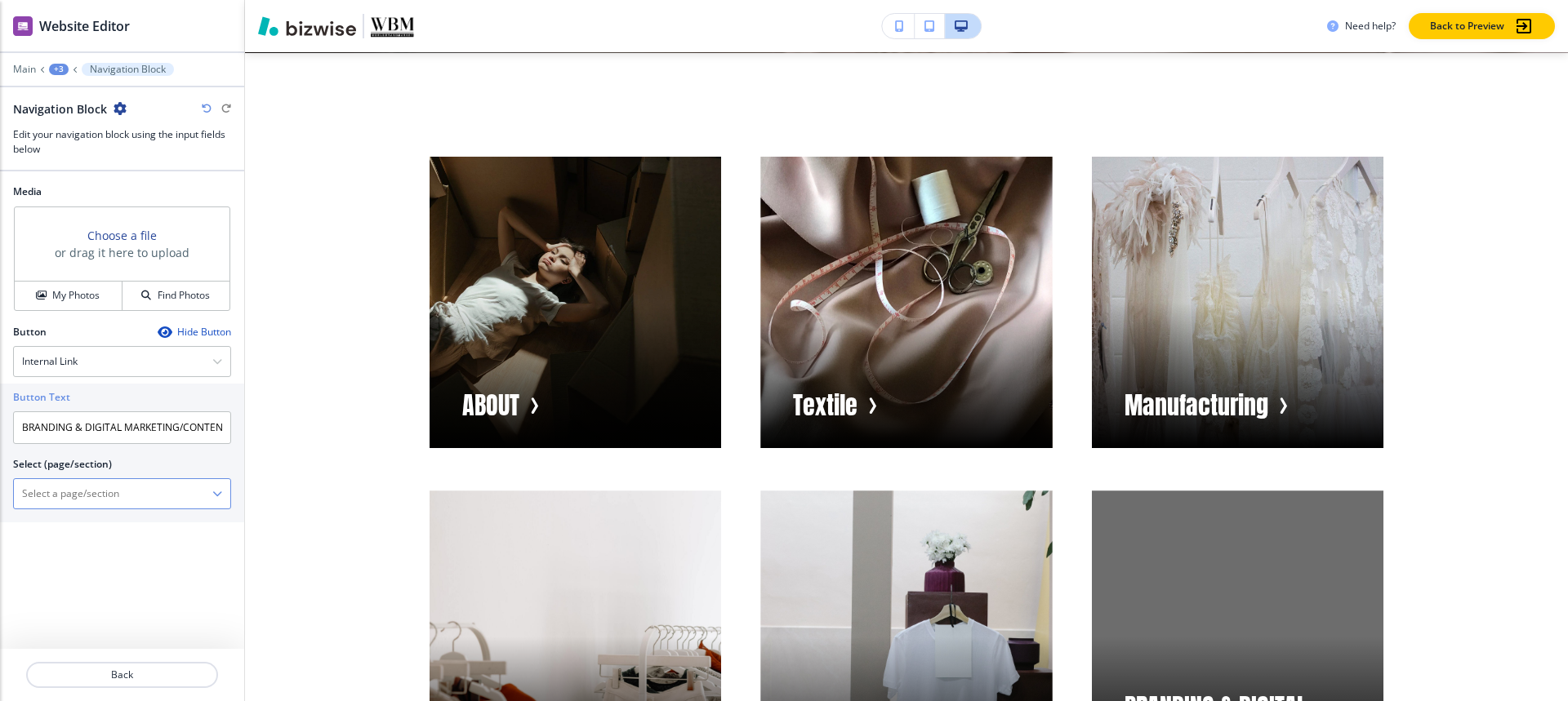
click at [76, 493] on \(page\/section\) "Manual Input" at bounding box center [113, 493] width 198 height 28
paste \(page\/section\) "BRANDING & DIGITAL MARKETING/CONTENTS"
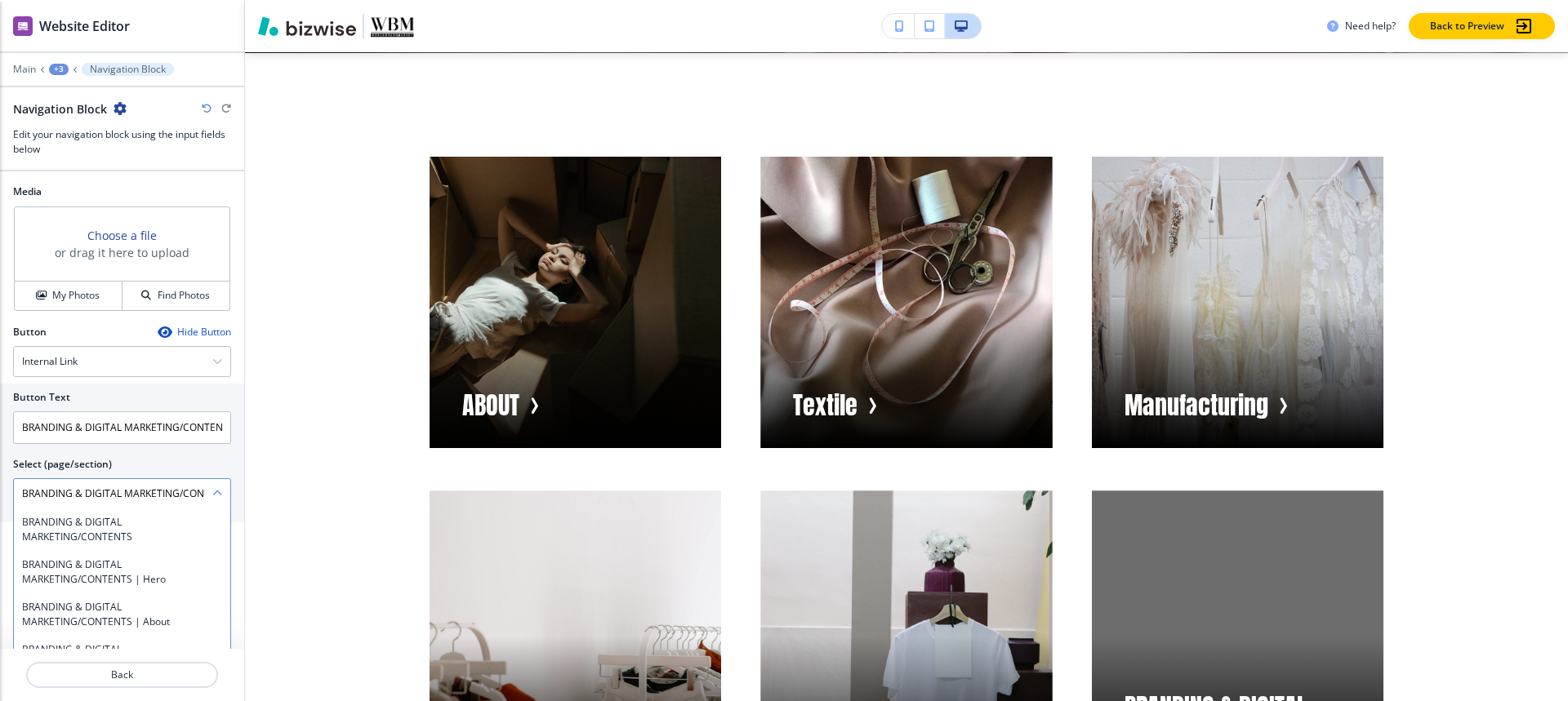
scroll to position [0, 40]
type \(page\/section\) "BRANDING & DIGITAL MARKETING/CONTENTS"
click at [26, 526] on h4 "BRANDING & DIGITAL MARKETING/CONTENTS" at bounding box center [122, 529] width 200 height 29
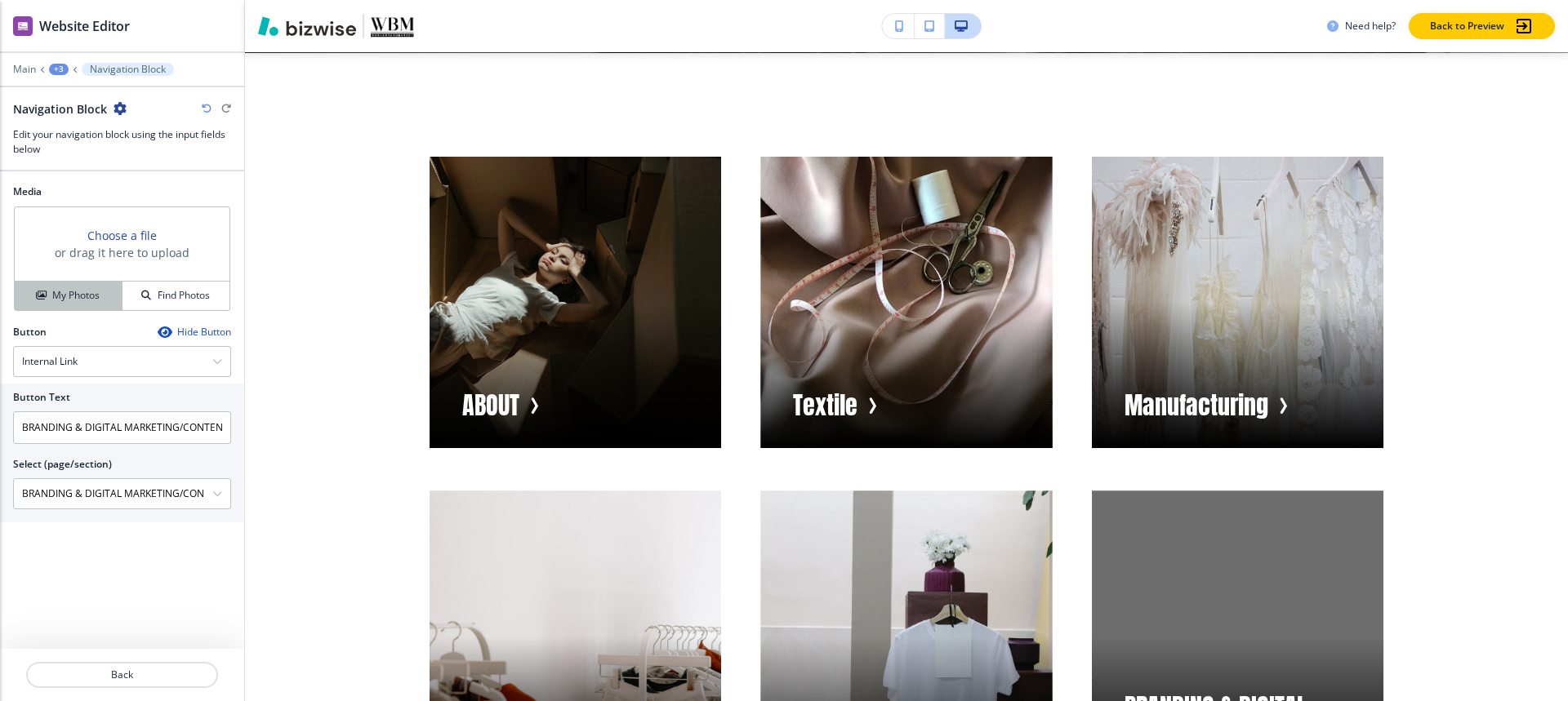
click at [65, 295] on h4 "My Photos" at bounding box center [75, 295] width 47 height 15
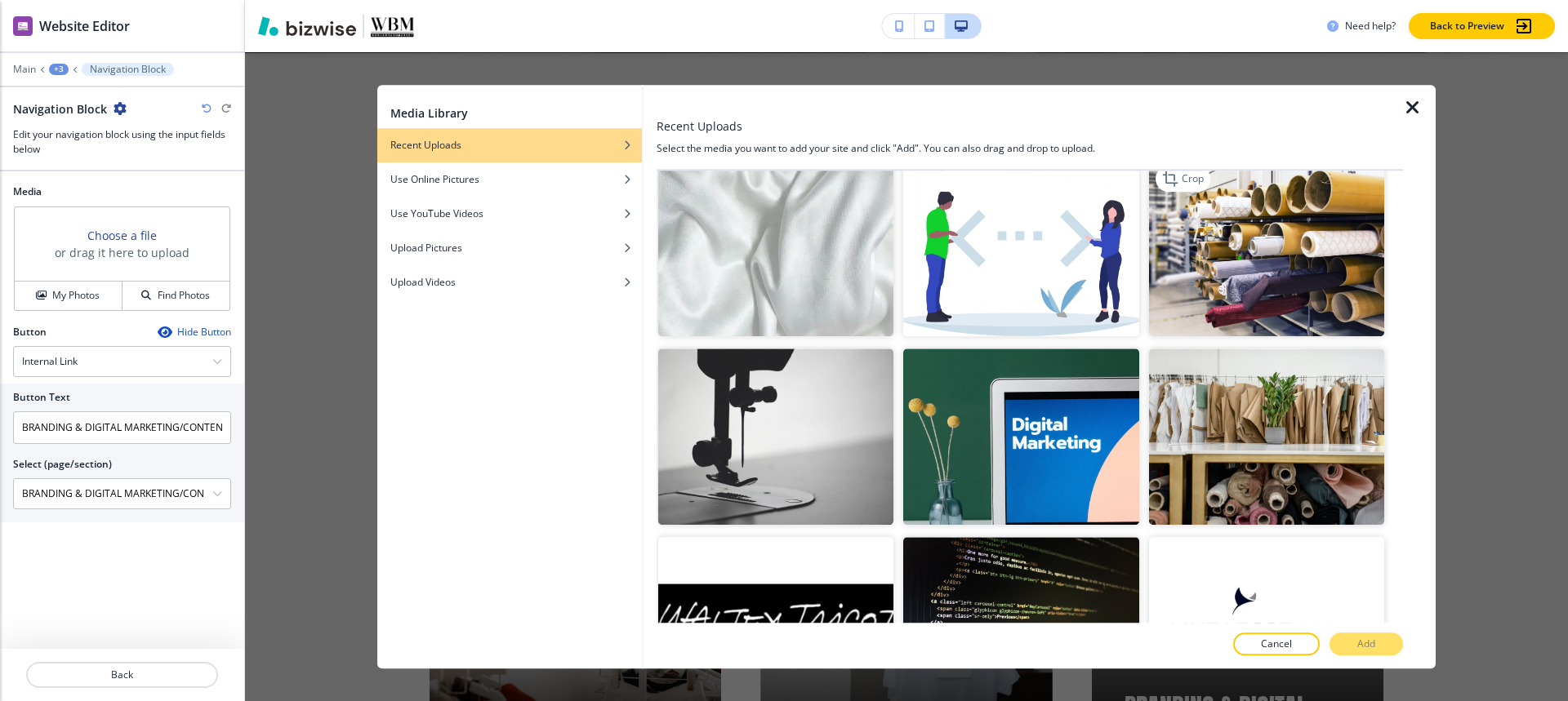
scroll to position [1632, 0]
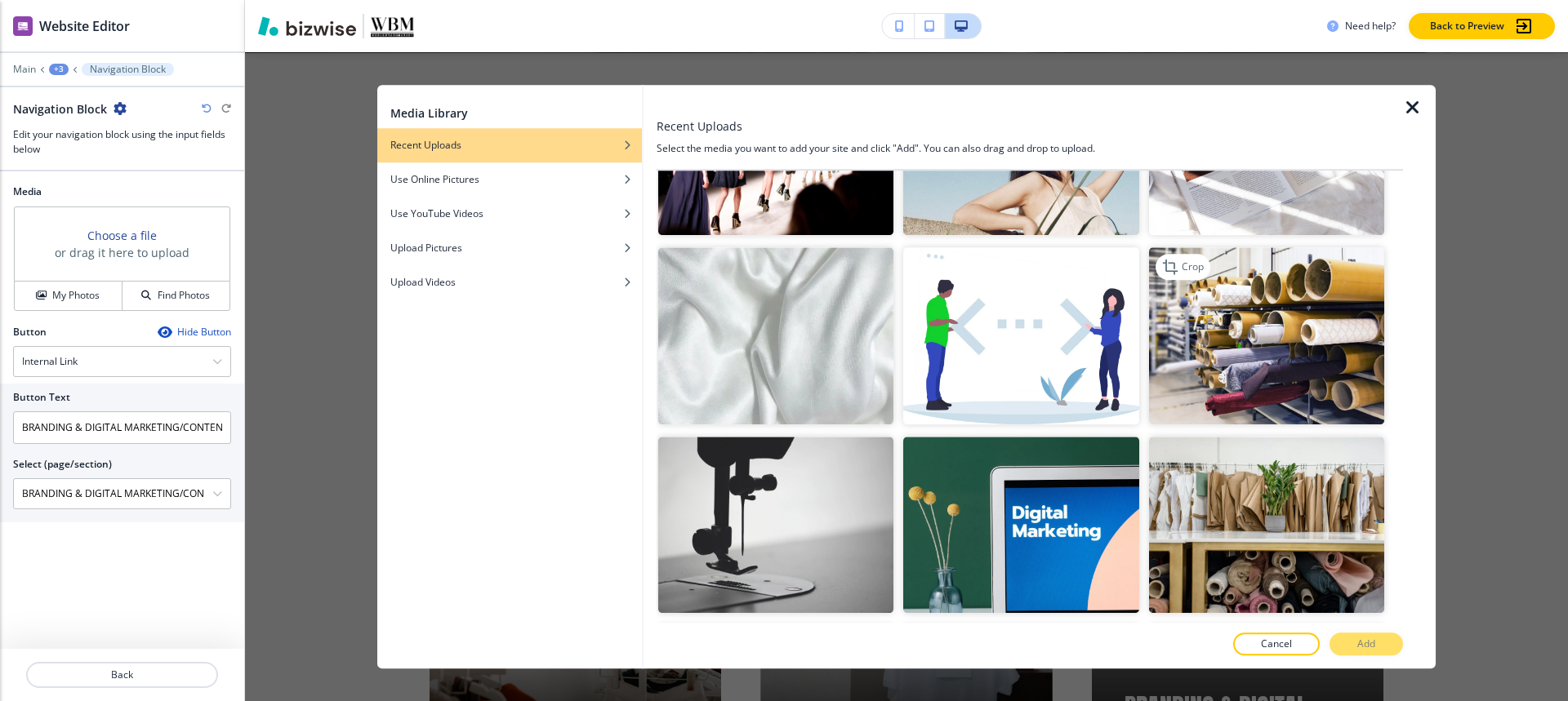
click at [1283, 255] on img "button" at bounding box center [1266, 336] width 235 height 177
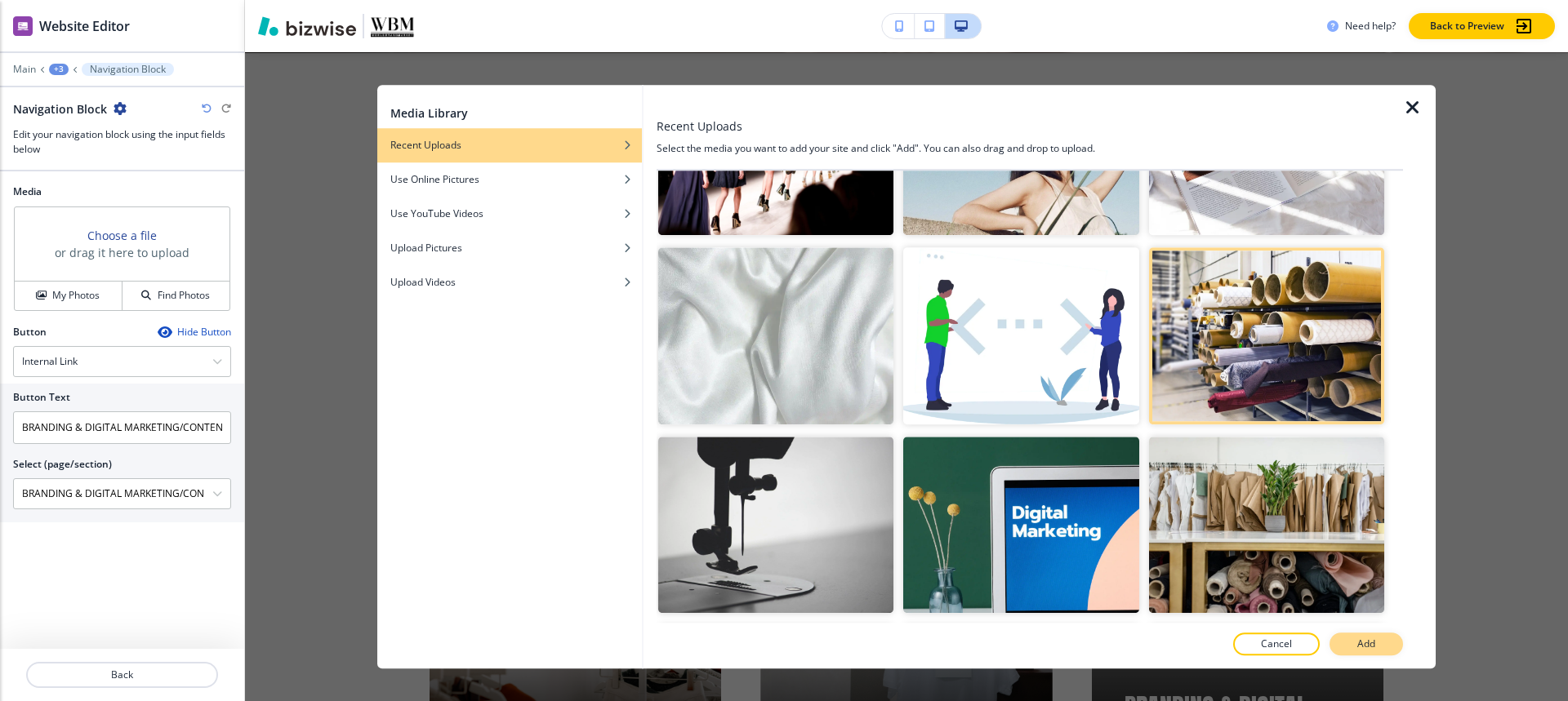
click at [1353, 637] on button "Add" at bounding box center [1366, 644] width 74 height 23
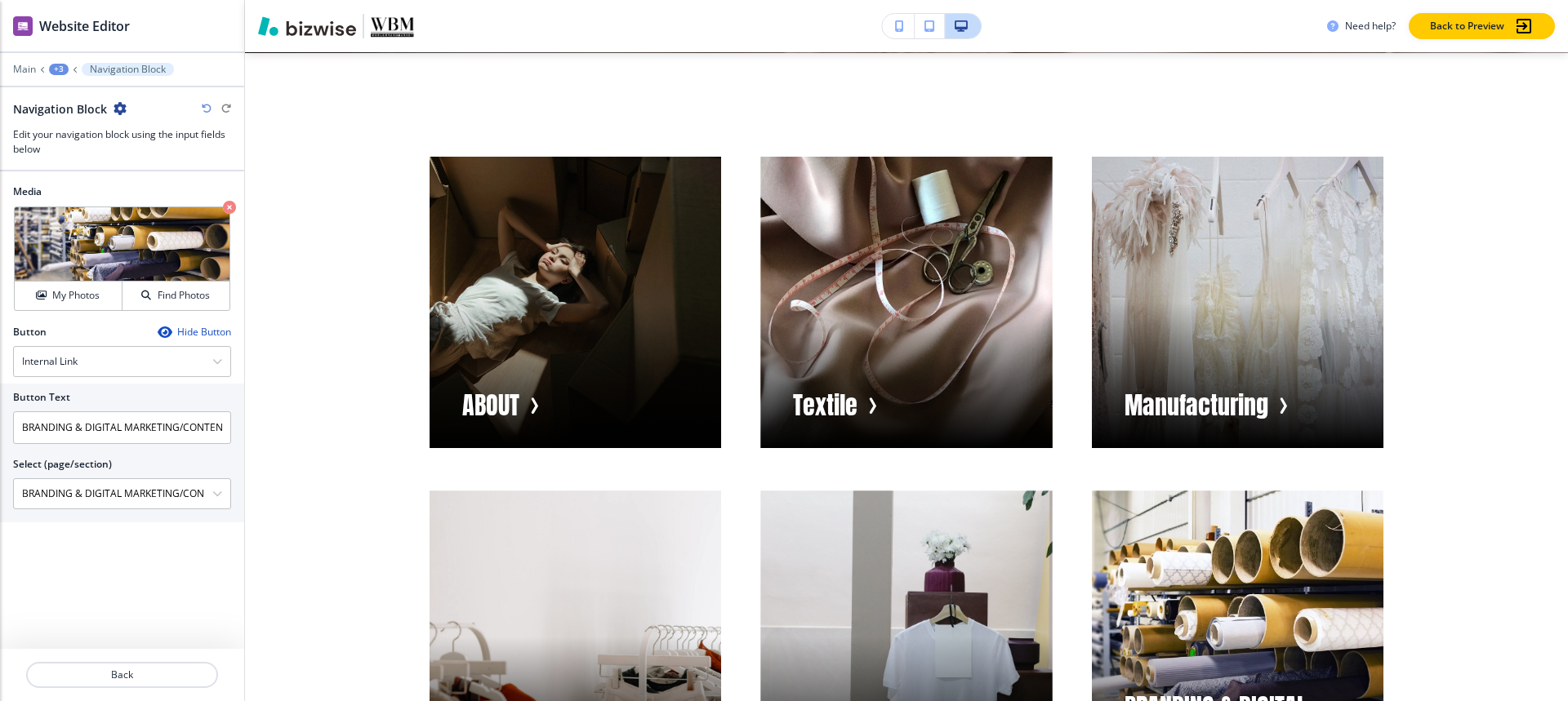
click at [57, 64] on div "+3" at bounding box center [59, 69] width 20 height 12
click at [66, 149] on p "Visual Navigation" at bounding box center [101, 154] width 83 height 15
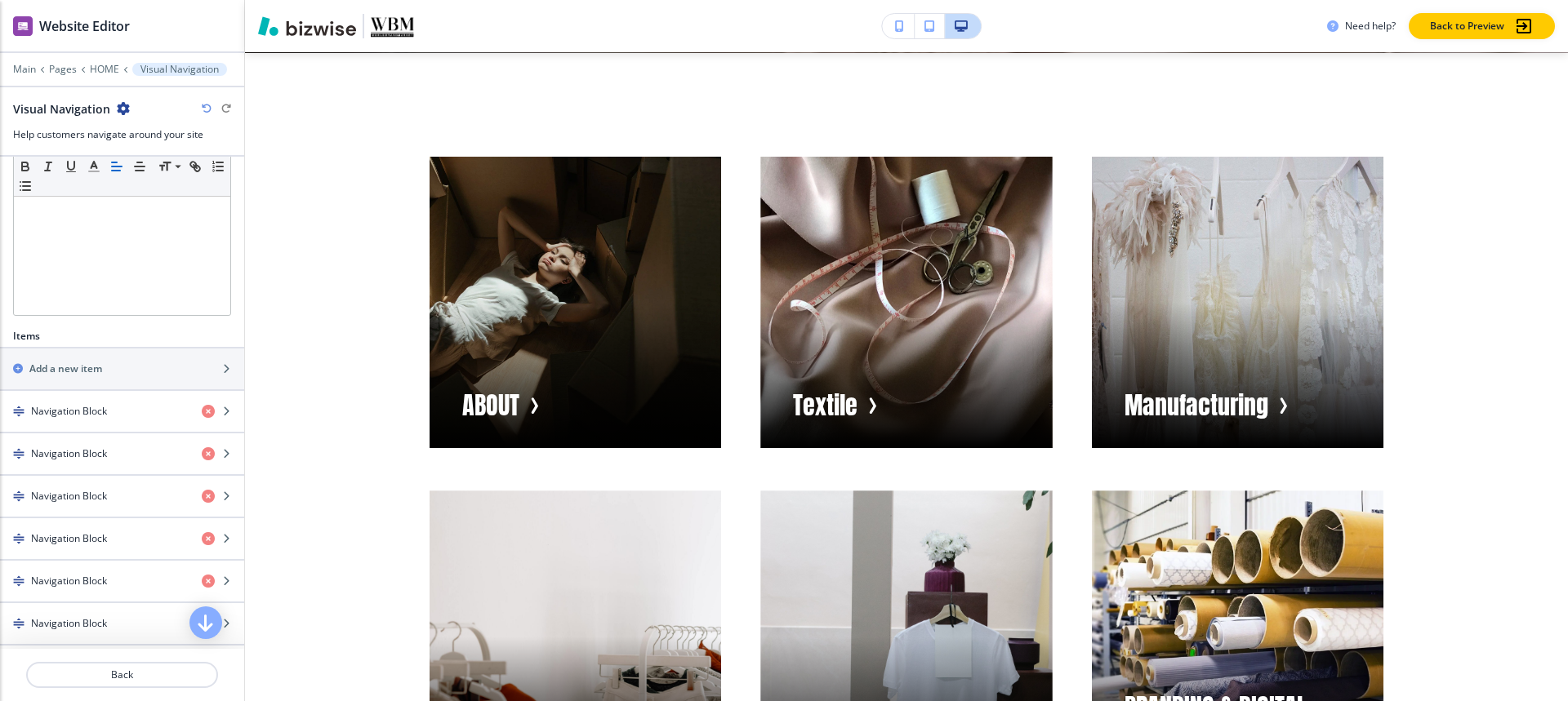
scroll to position [571, 0]
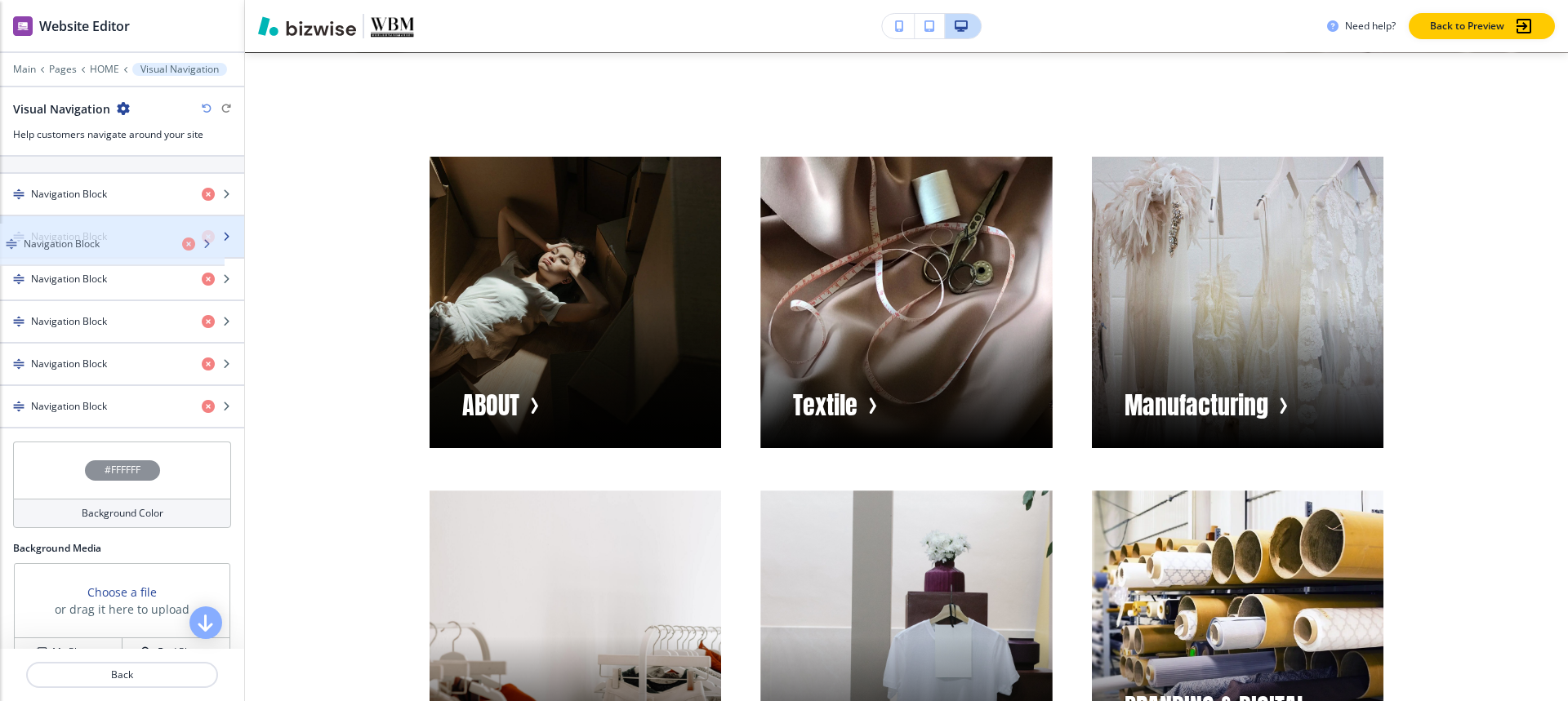
drag, startPoint x: 83, startPoint y: 388, endPoint x: 76, endPoint y: 225, distance: 163.2
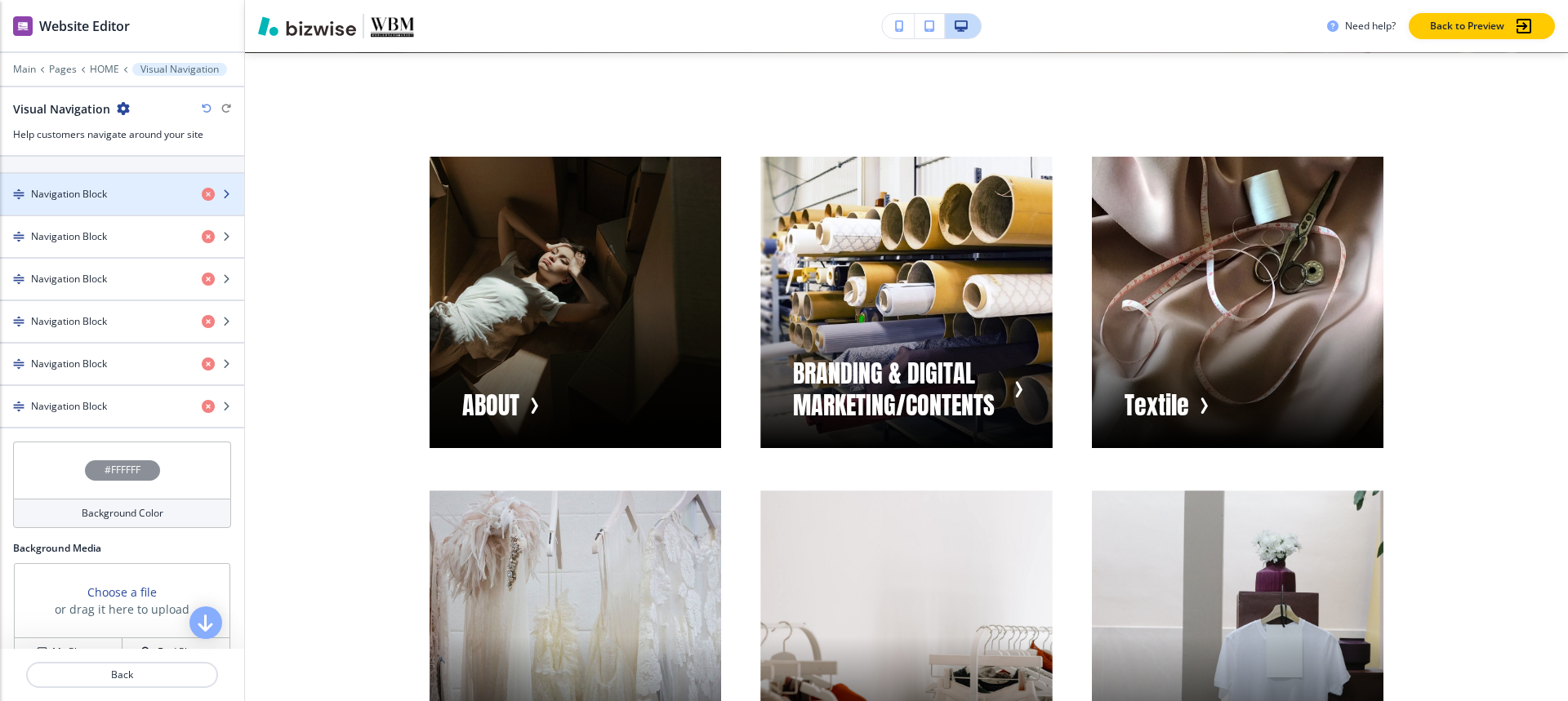
click at [14, 203] on div "button" at bounding box center [122, 208] width 244 height 13
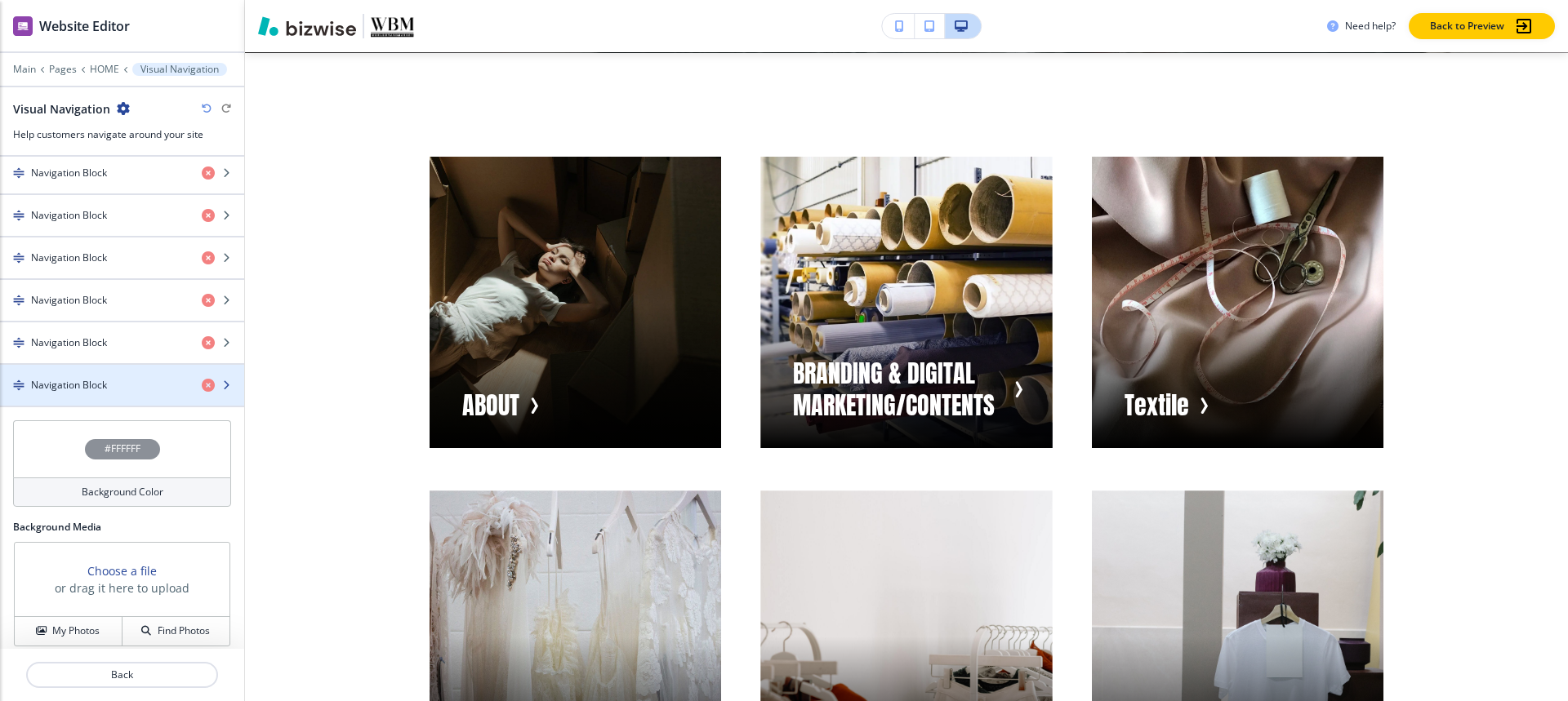
scroll to position [604, 0]
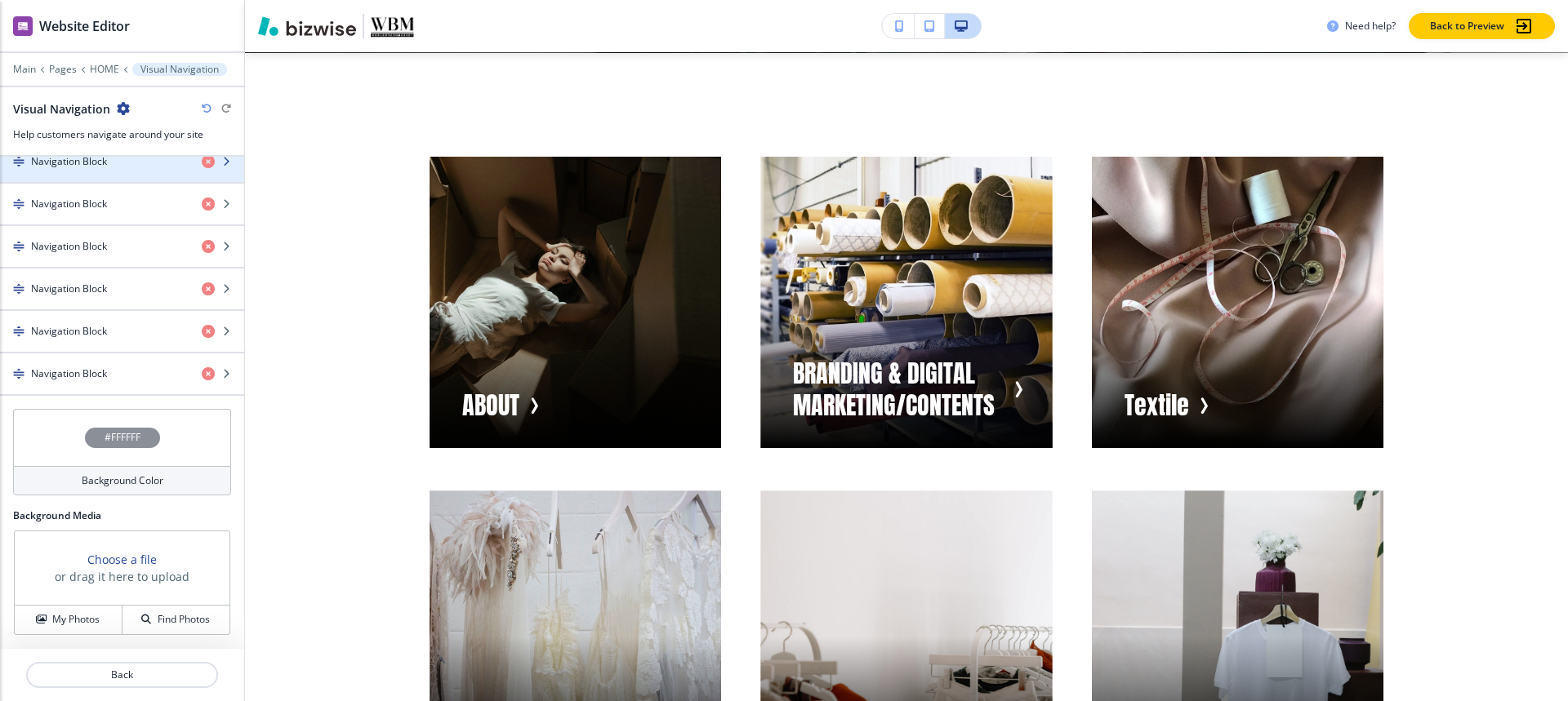
click at [87, 169] on div "button" at bounding box center [122, 175] width 244 height 13
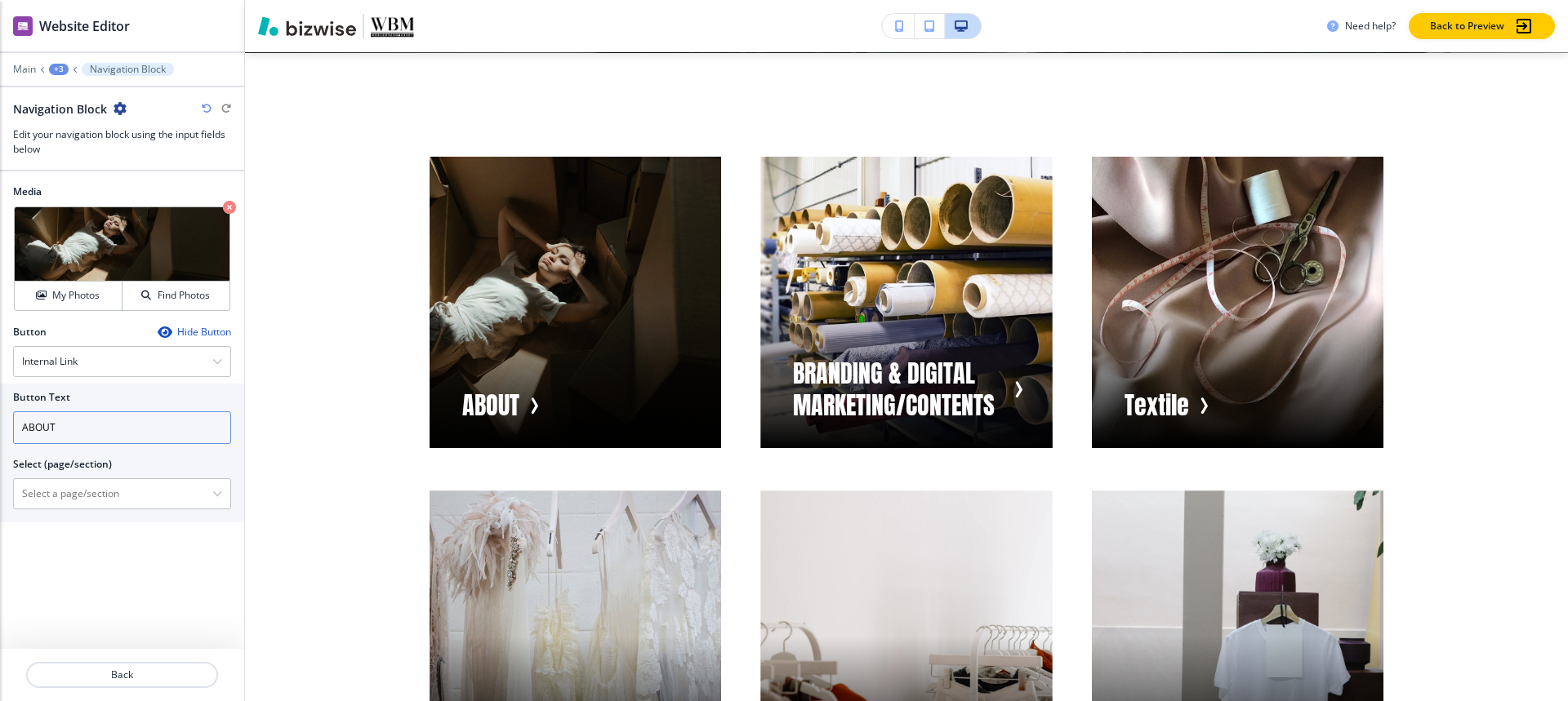
click at [70, 425] on input "ABOUT" at bounding box center [123, 428] width 218 height 33
click at [26, 508] on div "HOME HOME | Hero HOME | Visual Navigation HOME | About HOME | COLLECTION HOME |…" at bounding box center [123, 493] width 218 height 31
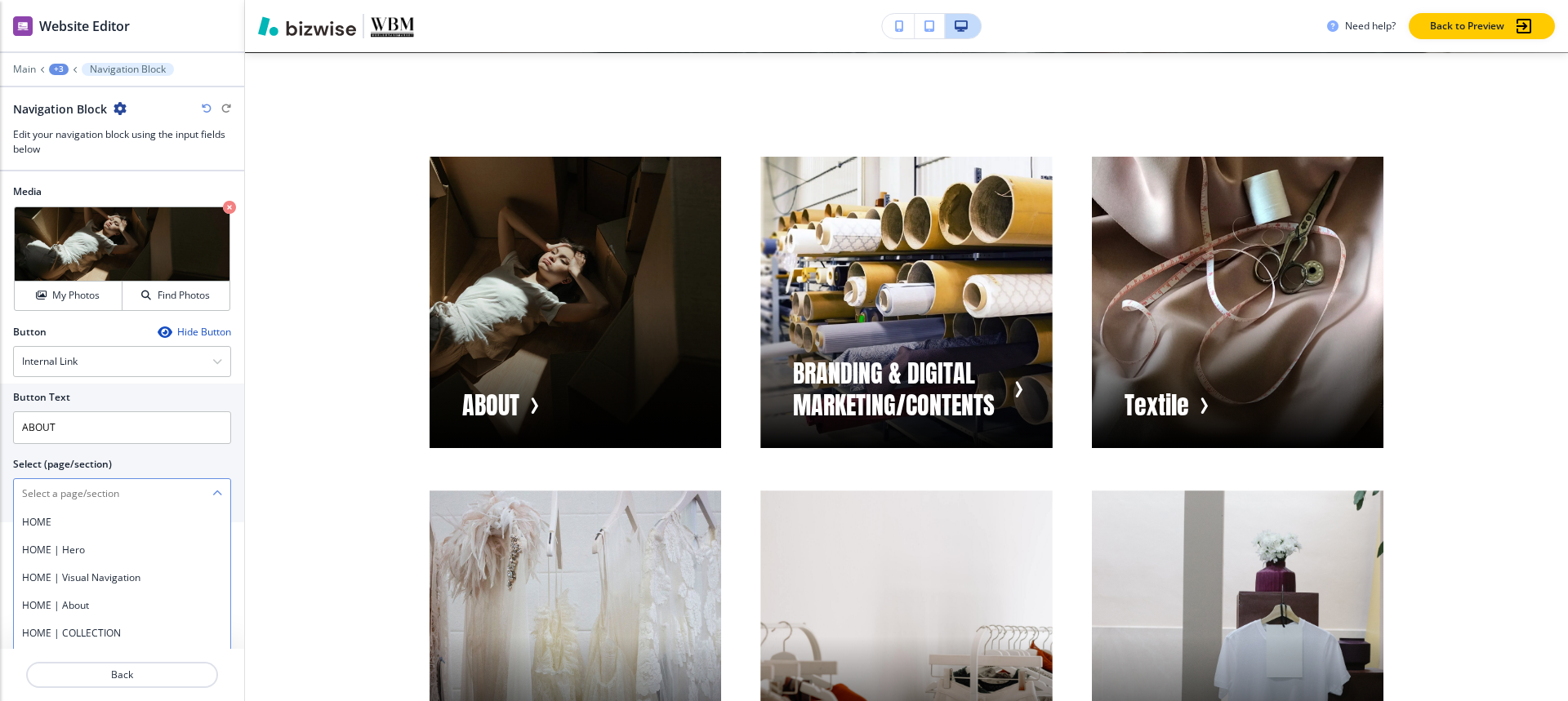
click at [46, 492] on \(page\/section\) "Manual Input" at bounding box center [113, 493] width 198 height 28
paste \(page\/section\) "ABOUT"
type \(page\/section\) "ABOUT"
click at [42, 532] on div "ABOUT" at bounding box center [123, 522] width 217 height 28
click at [53, 67] on div "+3" at bounding box center [59, 69] width 20 height 12
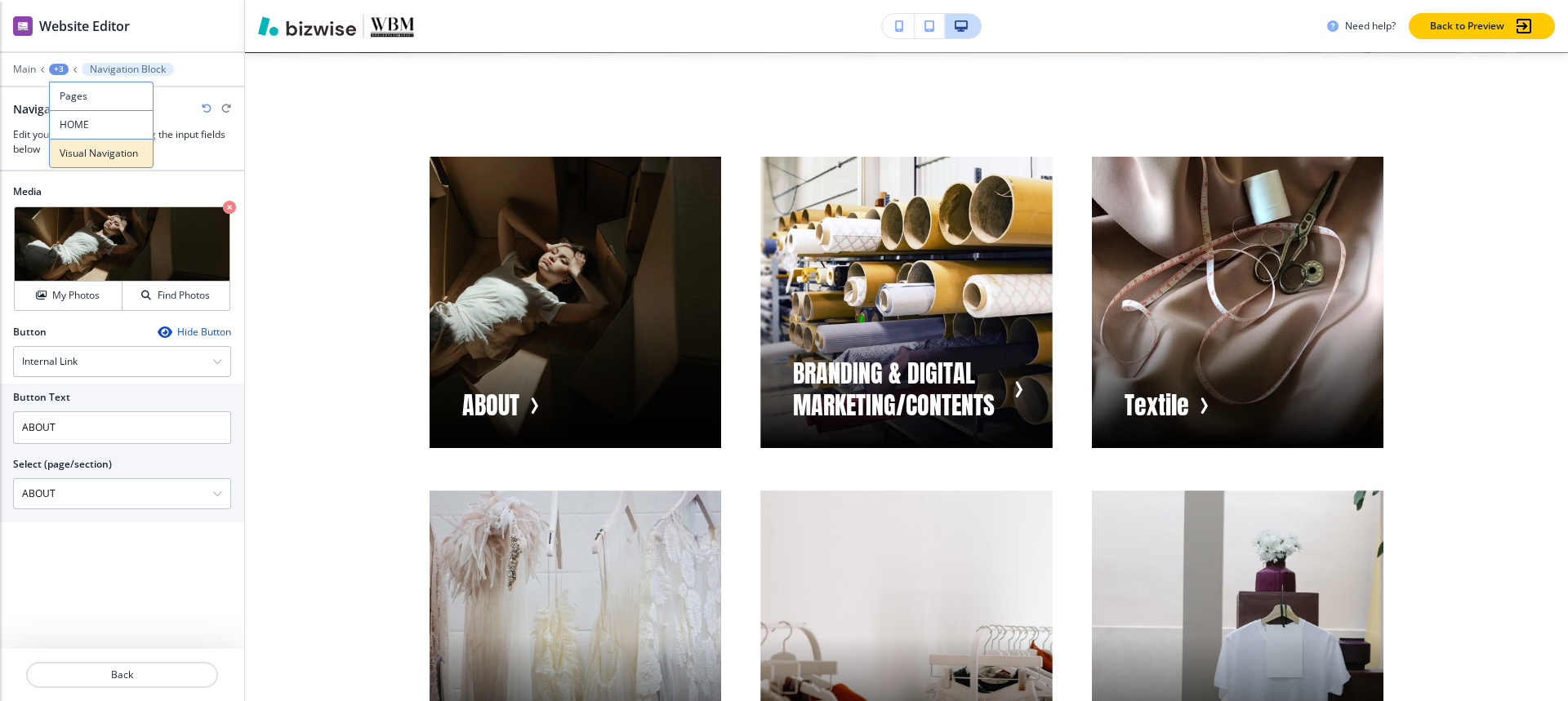
click at [83, 154] on p "Visual Navigation" at bounding box center [101, 154] width 83 height 15
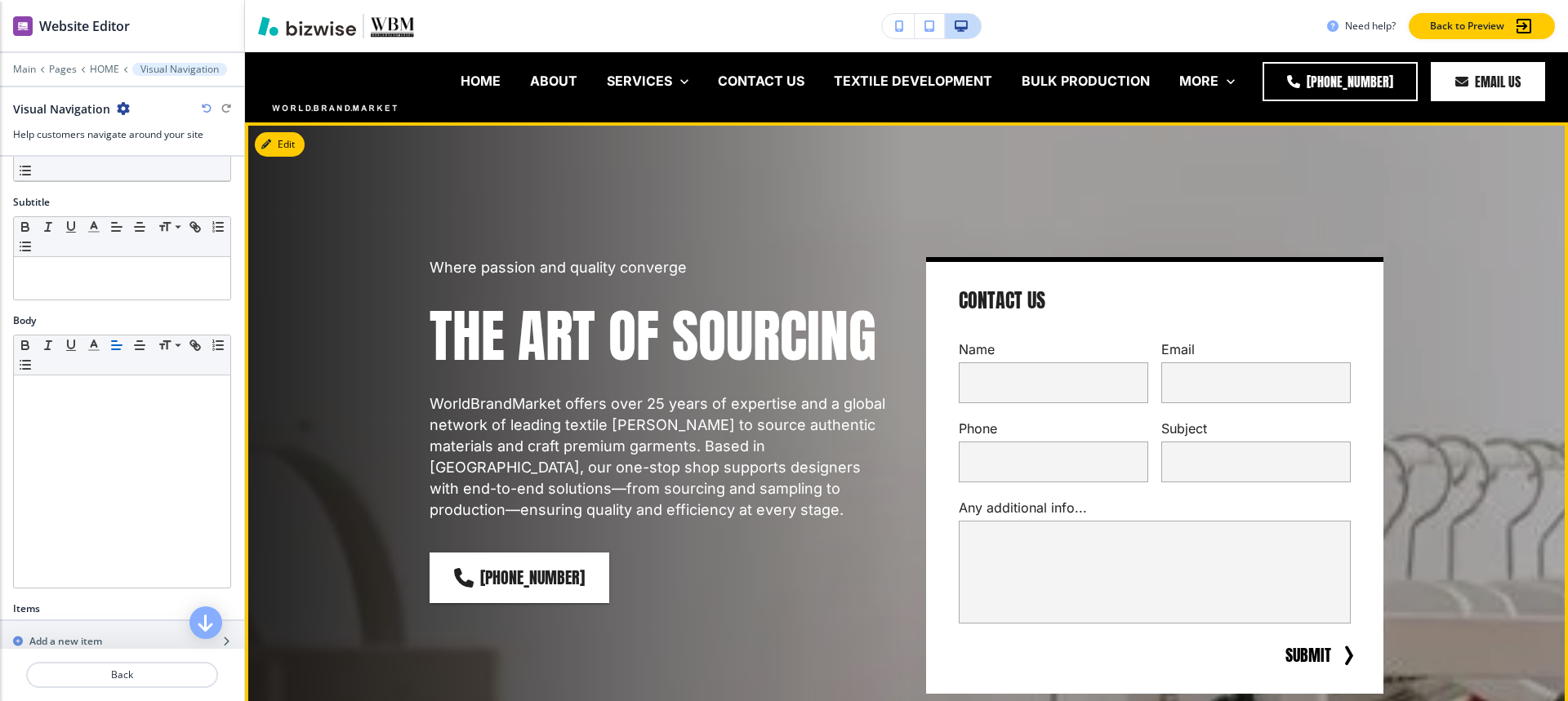
scroll to position [0, 0]
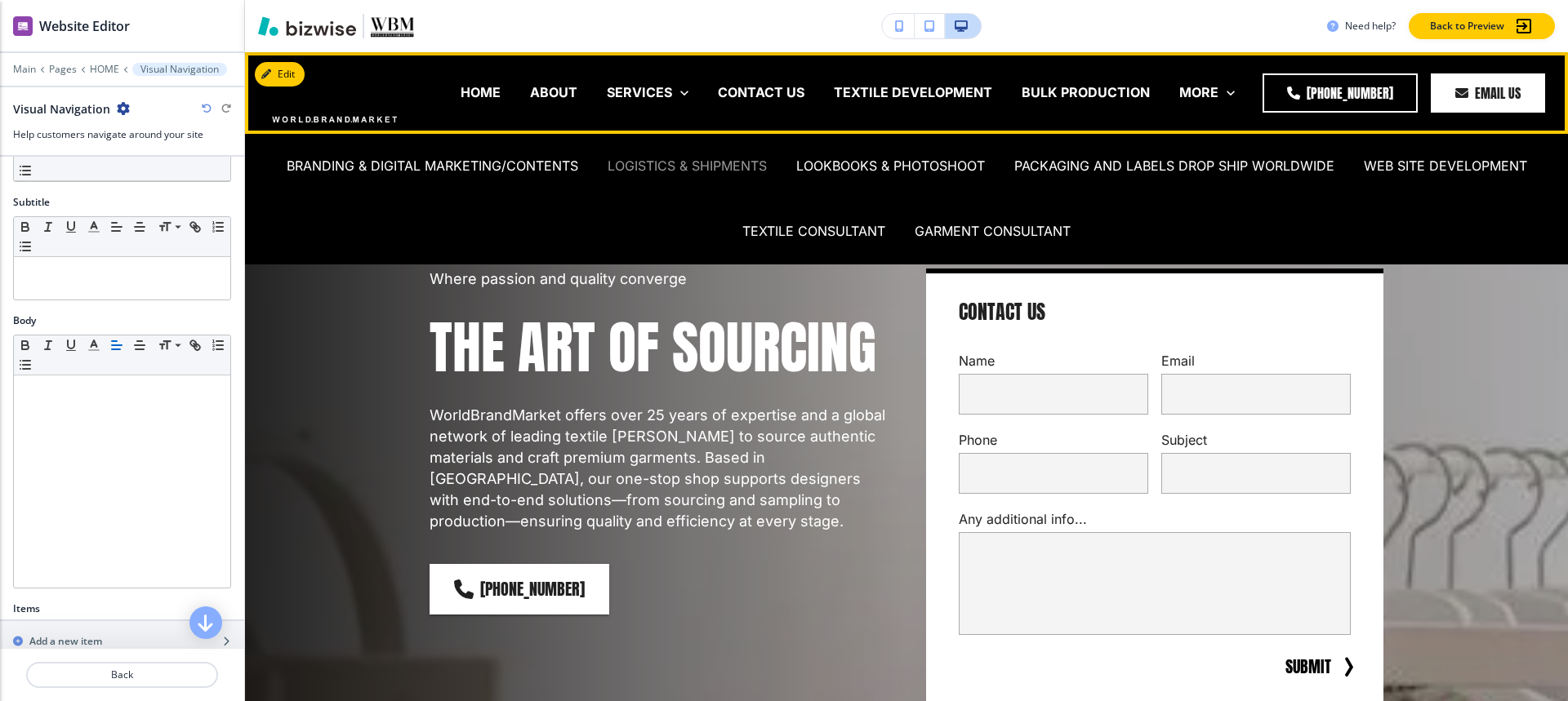
click at [652, 169] on p "LOGISTICS & SHIPMENTS" at bounding box center [686, 166] width 159 height 19
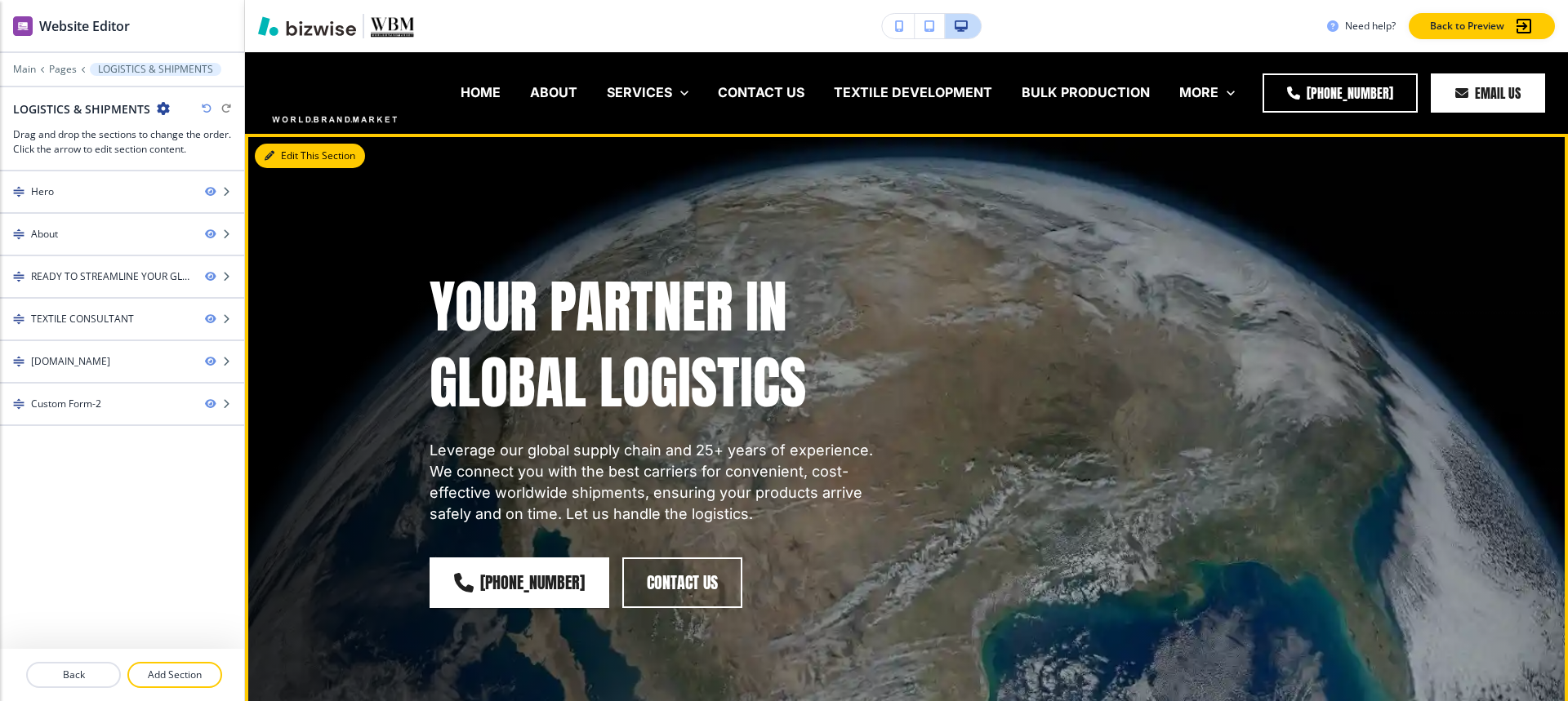
click at [291, 157] on button "Edit This Section" at bounding box center [310, 156] width 110 height 25
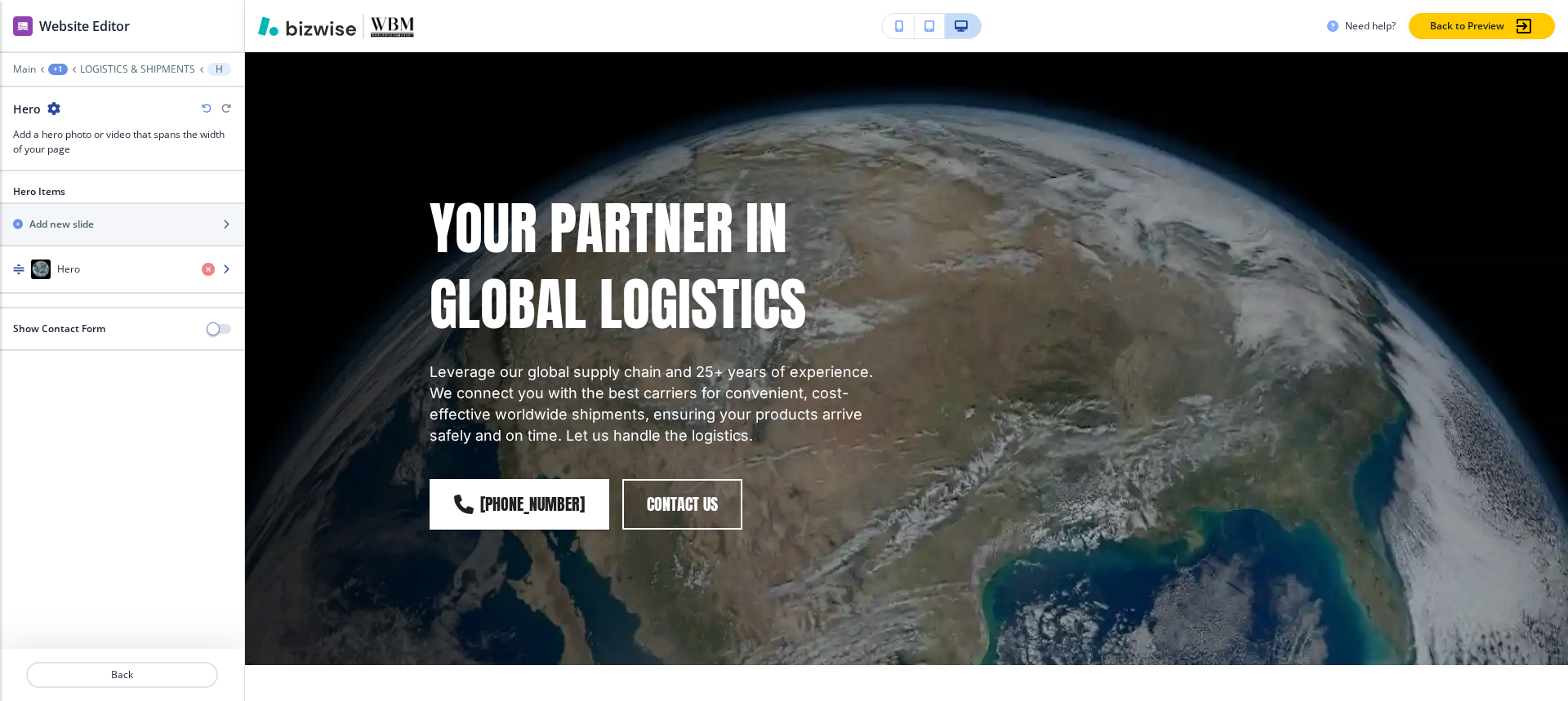
scroll to position [82, 0]
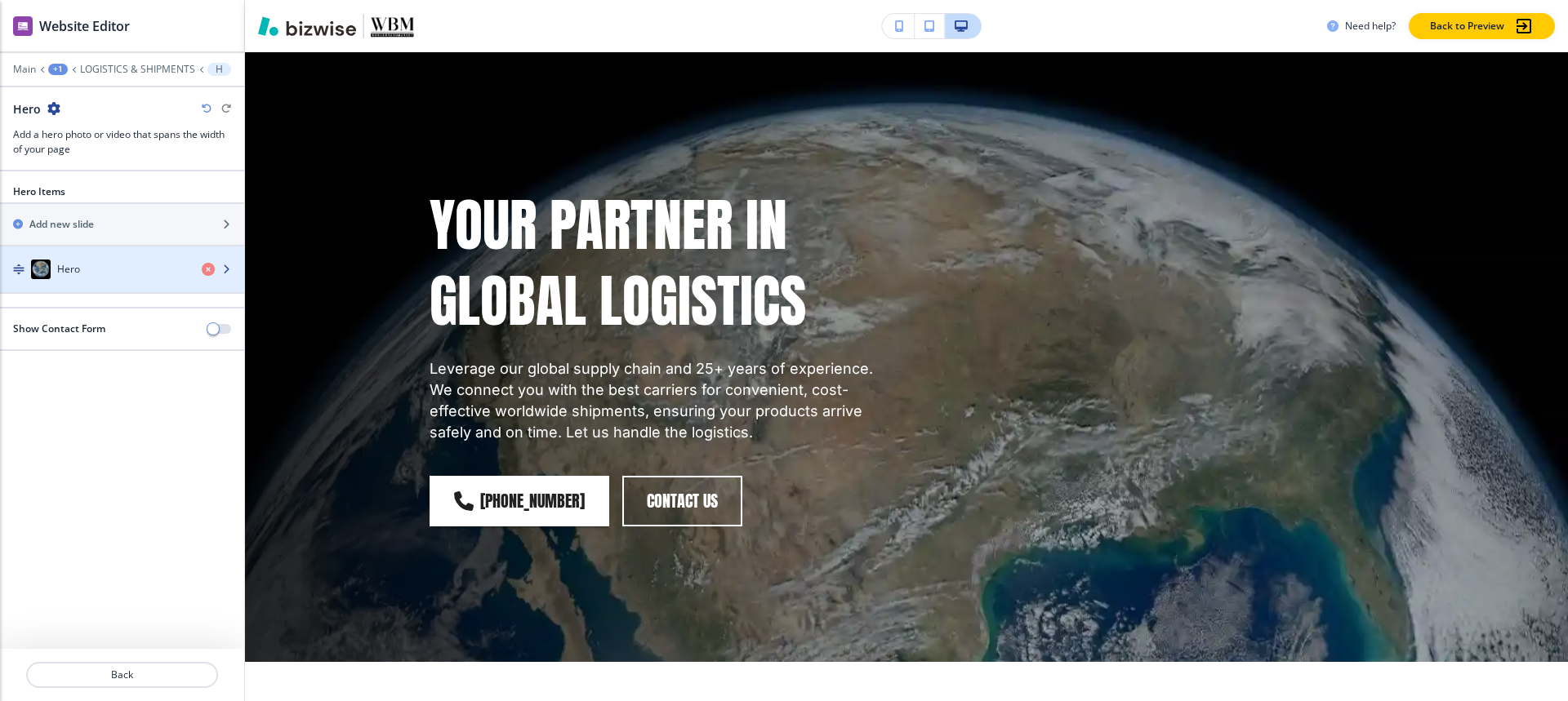
click at [45, 263] on img "button" at bounding box center [41, 269] width 20 height 20
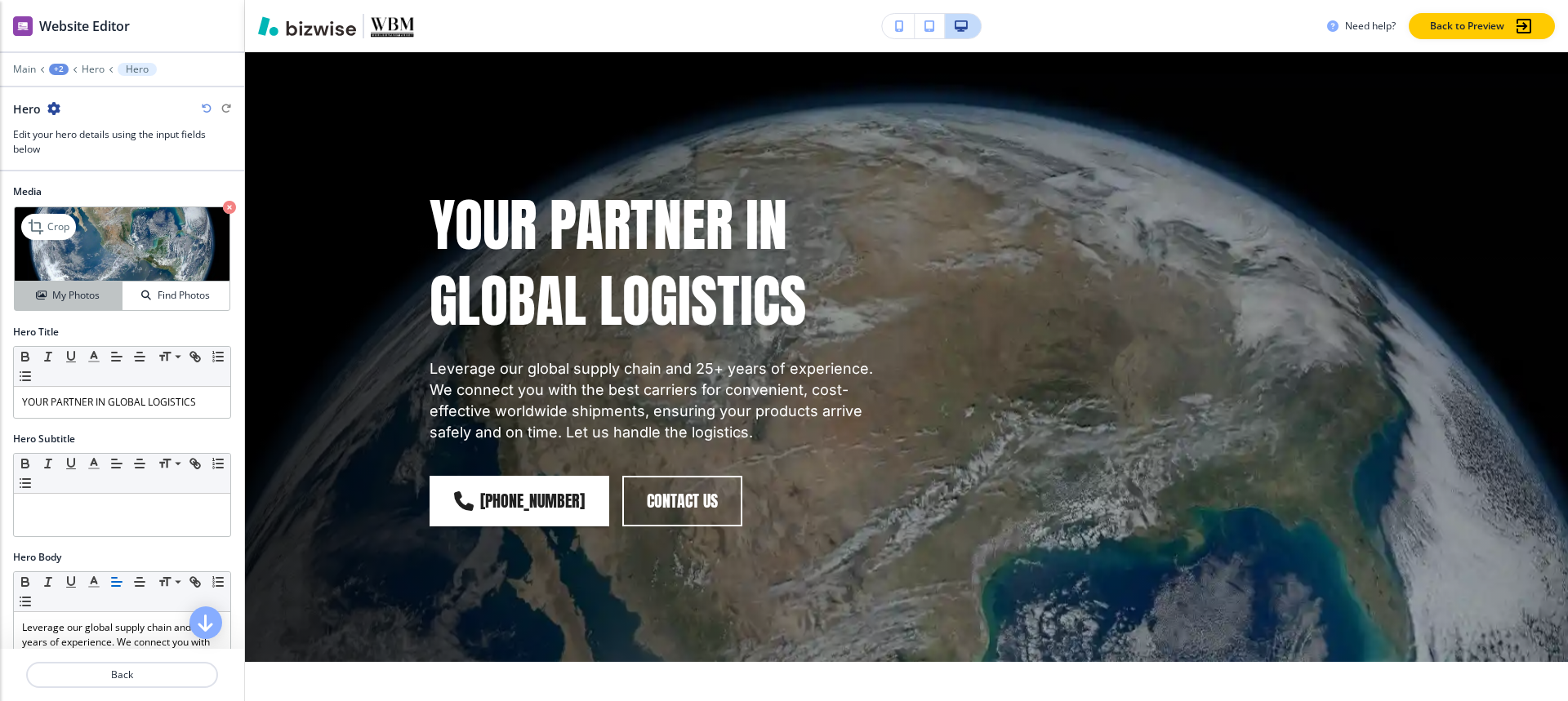
click at [37, 299] on icon "button" at bounding box center [40, 295] width 10 height 10
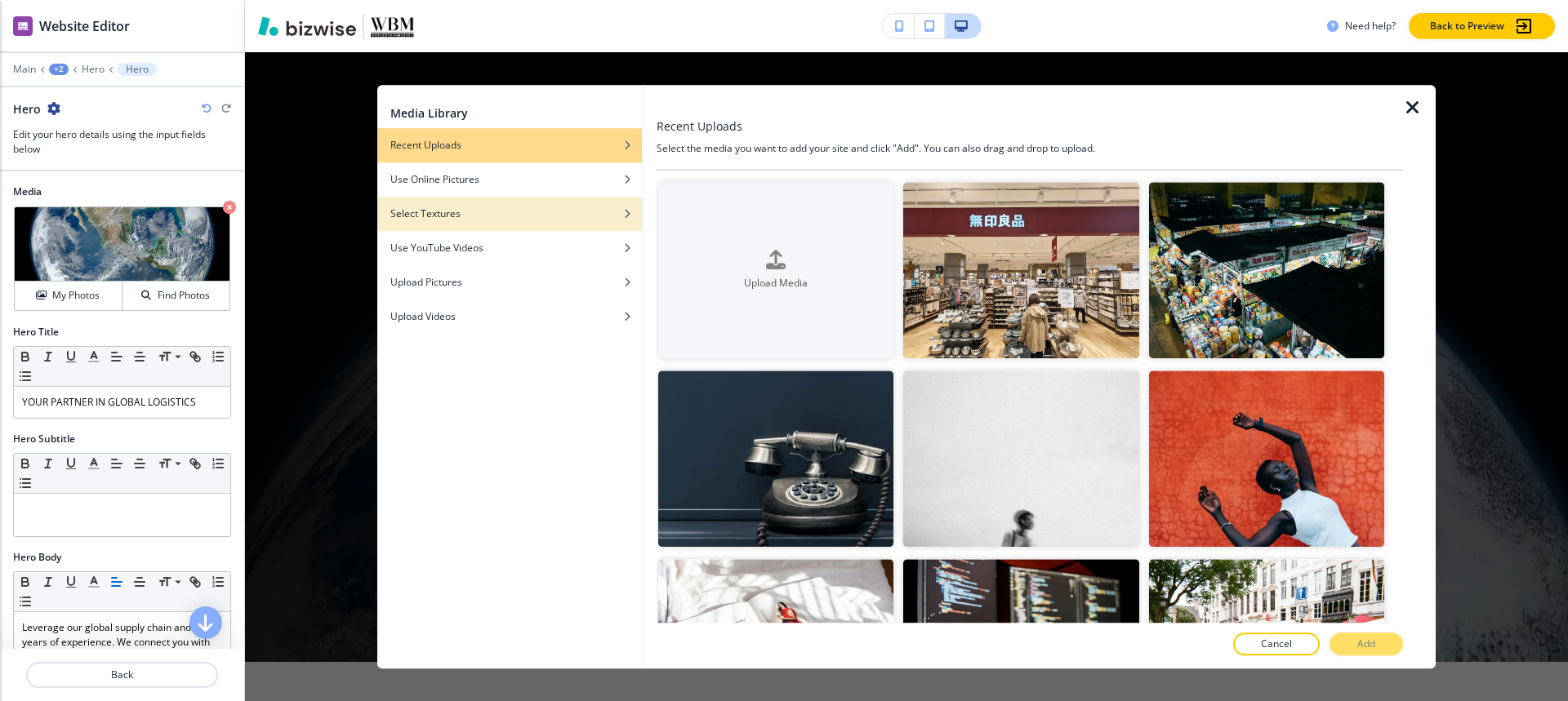
drag, startPoint x: 463, startPoint y: 184, endPoint x: 635, endPoint y: 209, distance: 173.8
click at [463, 182] on h4 "Use Online Pictures" at bounding box center [435, 179] width 89 height 15
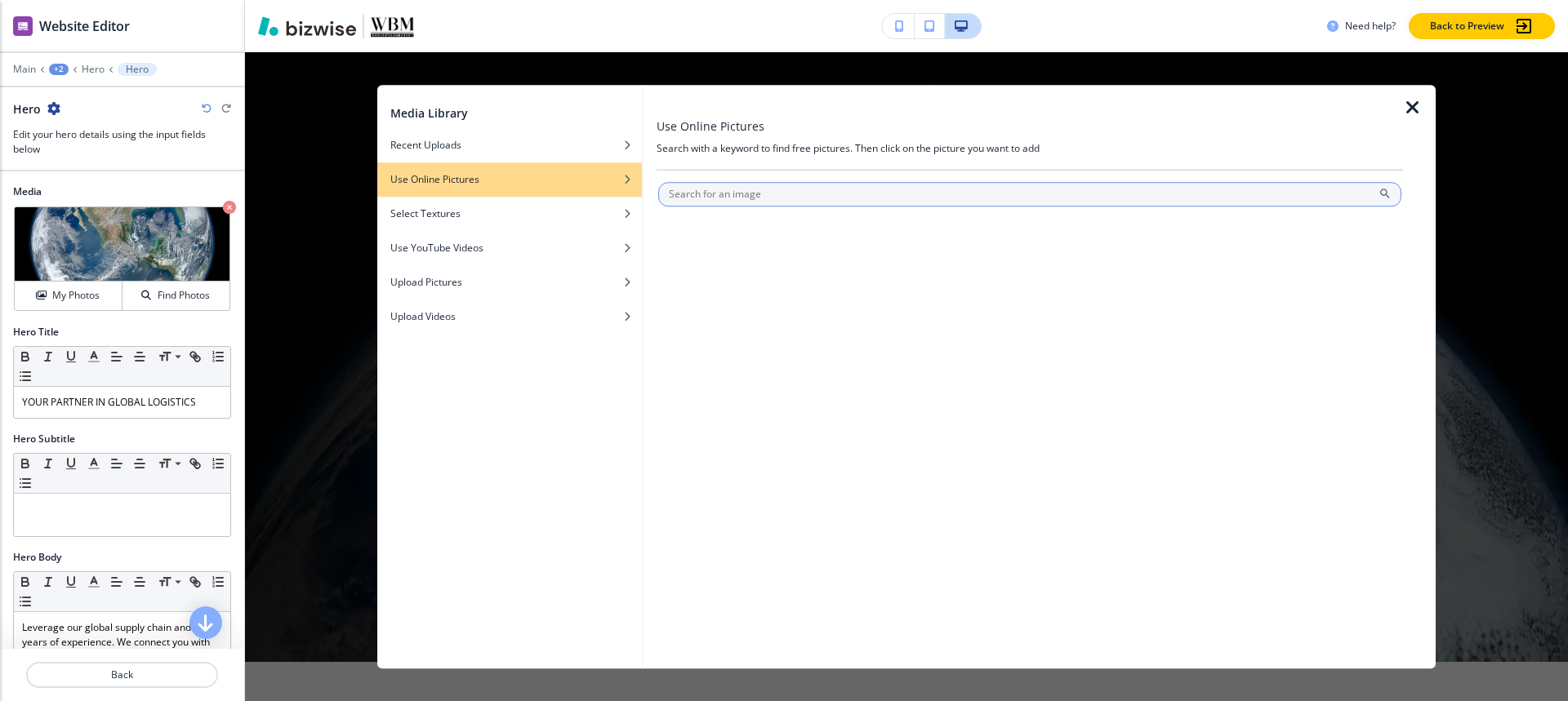
click at [791, 207] on div at bounding box center [1029, 211] width 743 height 10
click at [793, 198] on input "text" at bounding box center [1029, 194] width 743 height 25
paste input "LOGISTICS & SHIPMENTS"
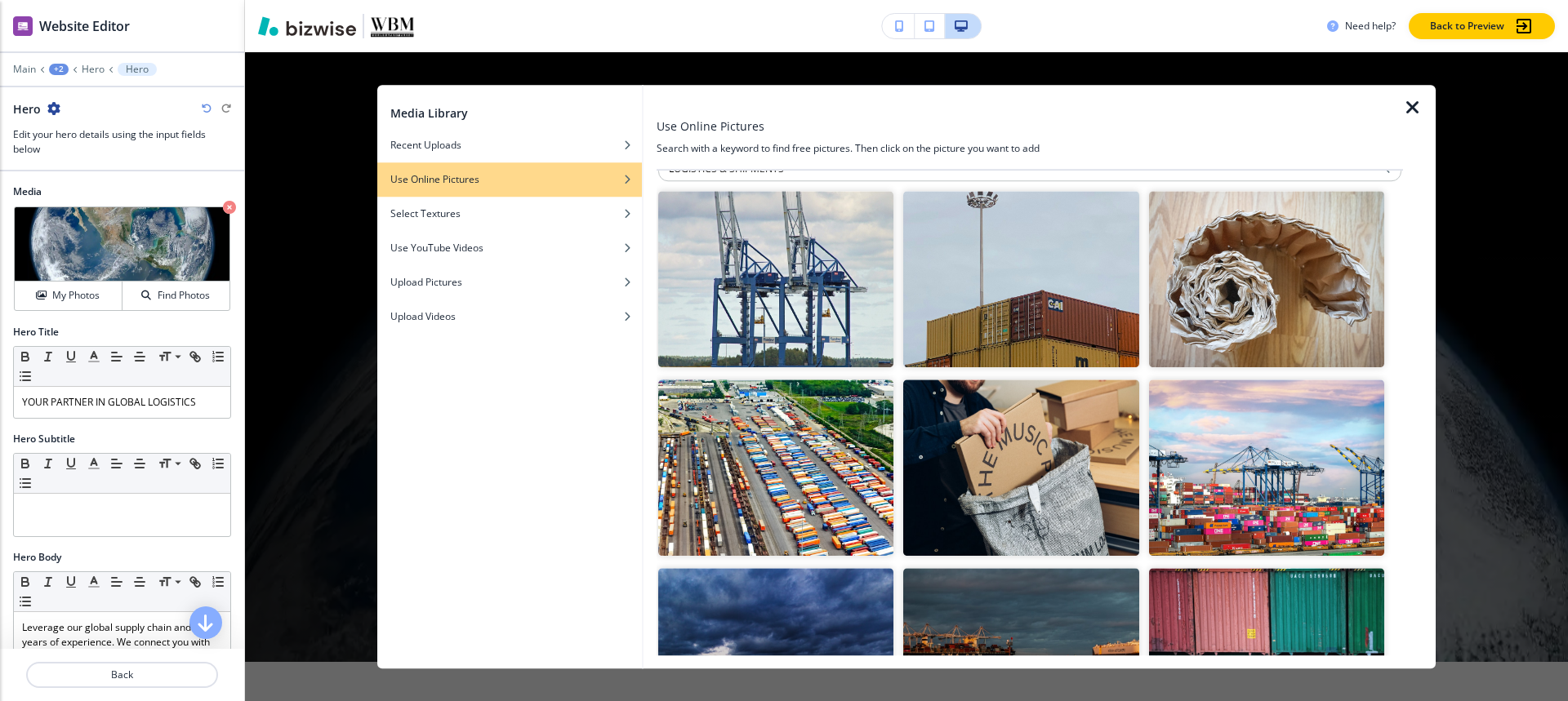
scroll to position [0, 0]
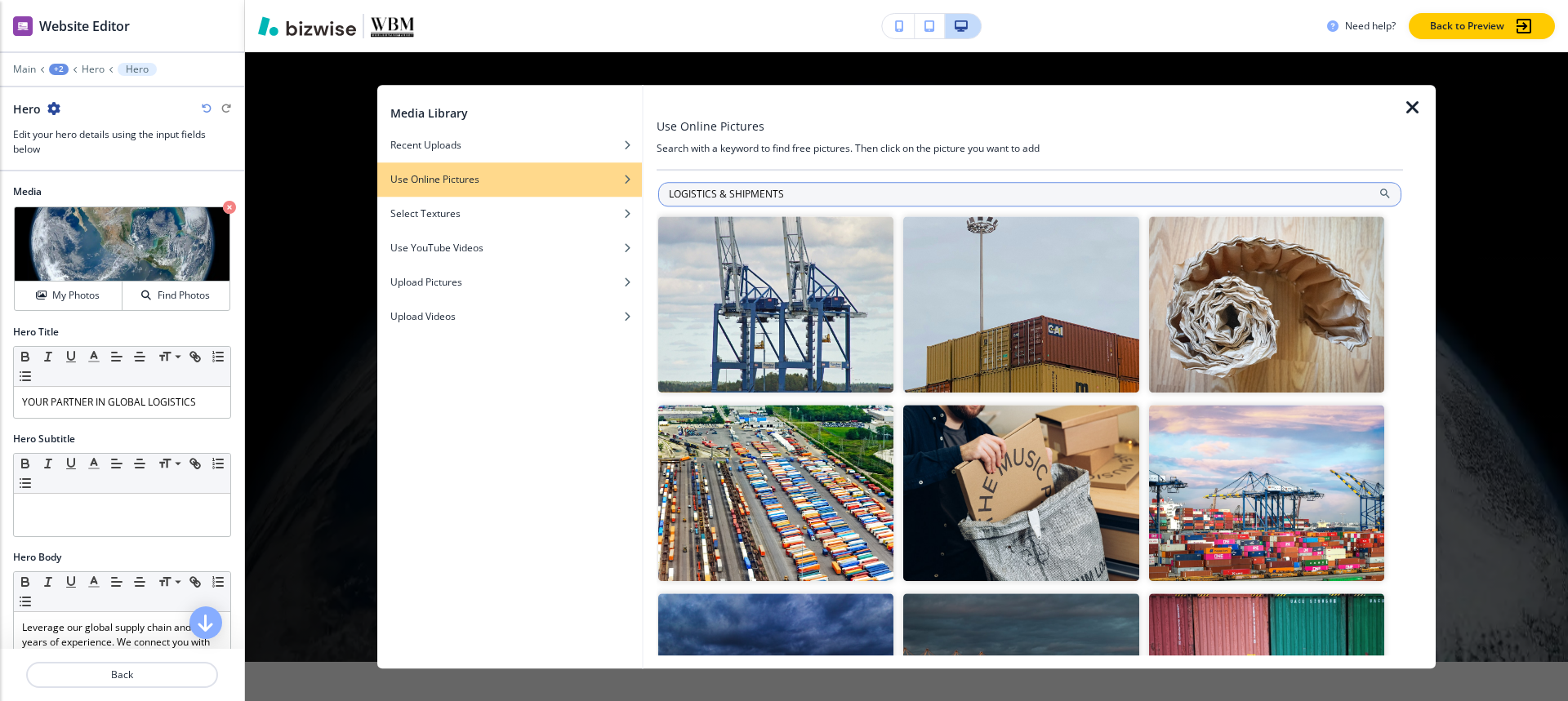
click at [858, 189] on input "LOGISTICS & SHIPMENTS" at bounding box center [1029, 194] width 743 height 25
type input "WORLD BRAAND MARKET"
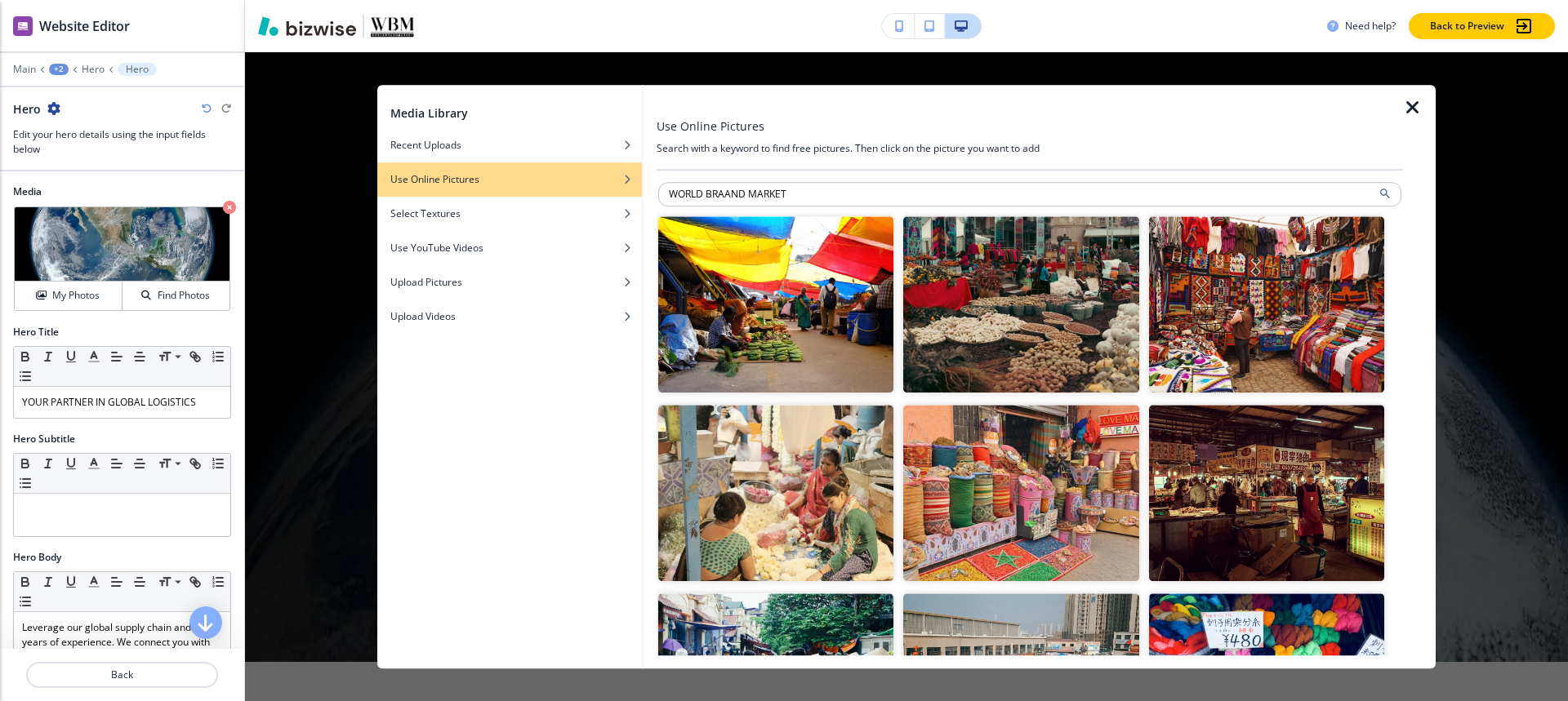
click at [1264, 283] on img "button" at bounding box center [1266, 304] width 235 height 177
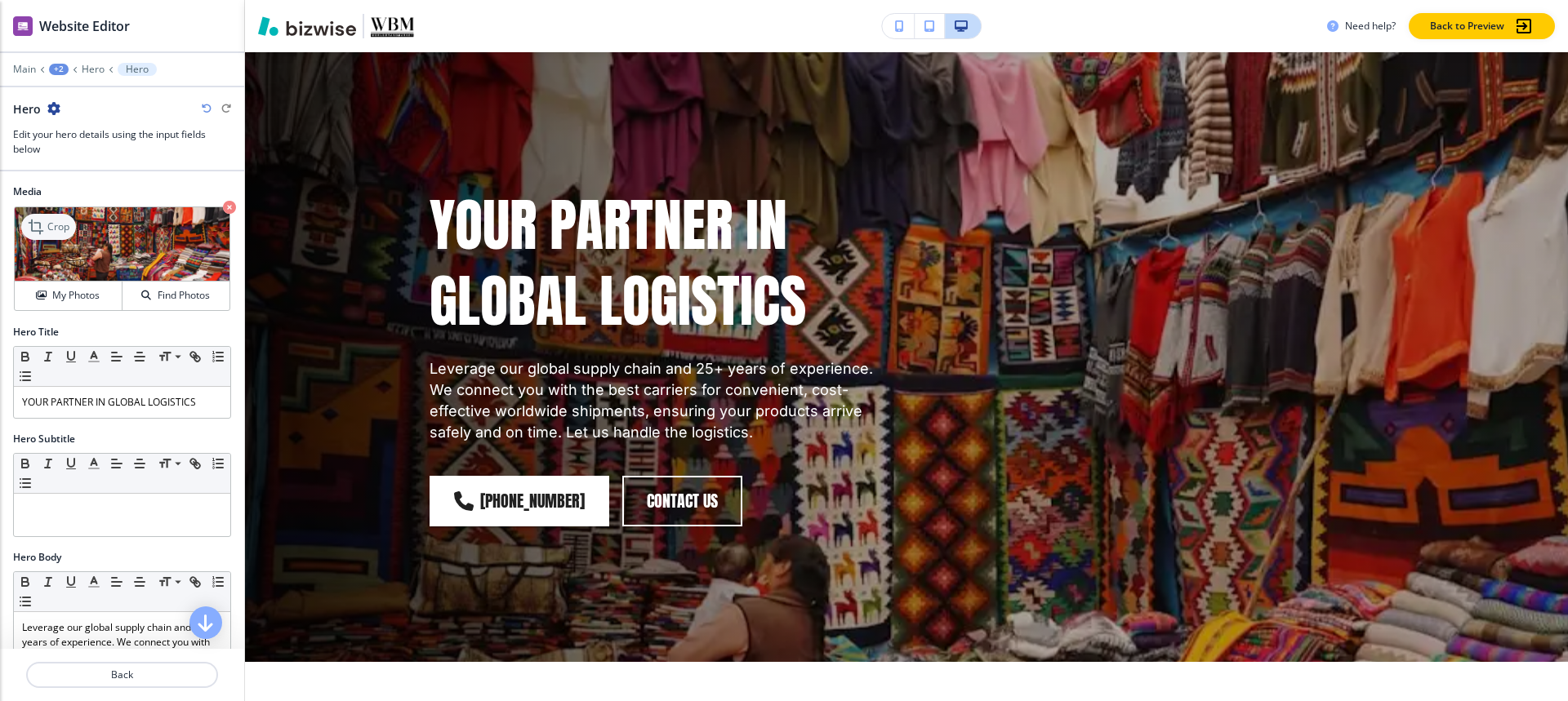
click at [43, 221] on icon at bounding box center [37, 227] width 20 height 20
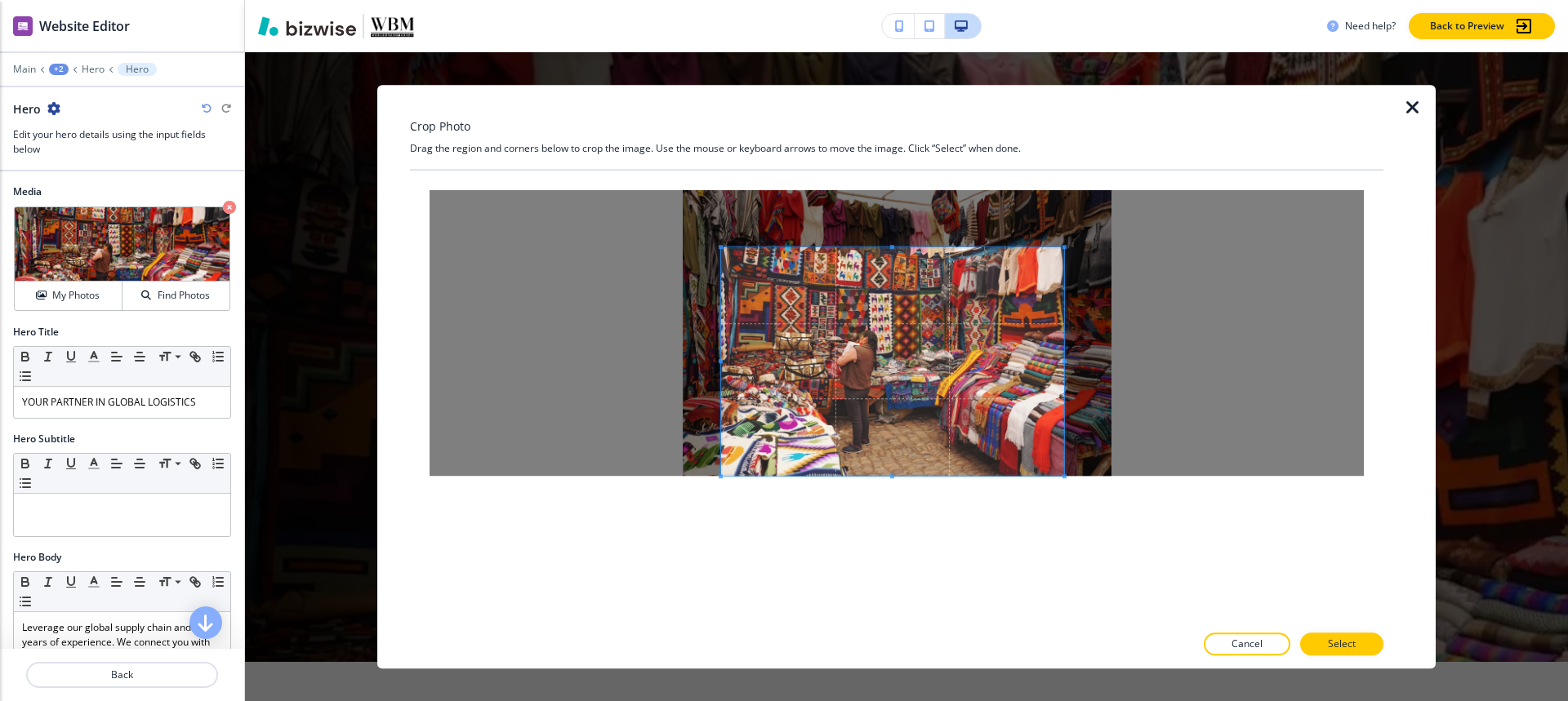
click at [903, 343] on span at bounding box center [892, 362] width 343 height 229
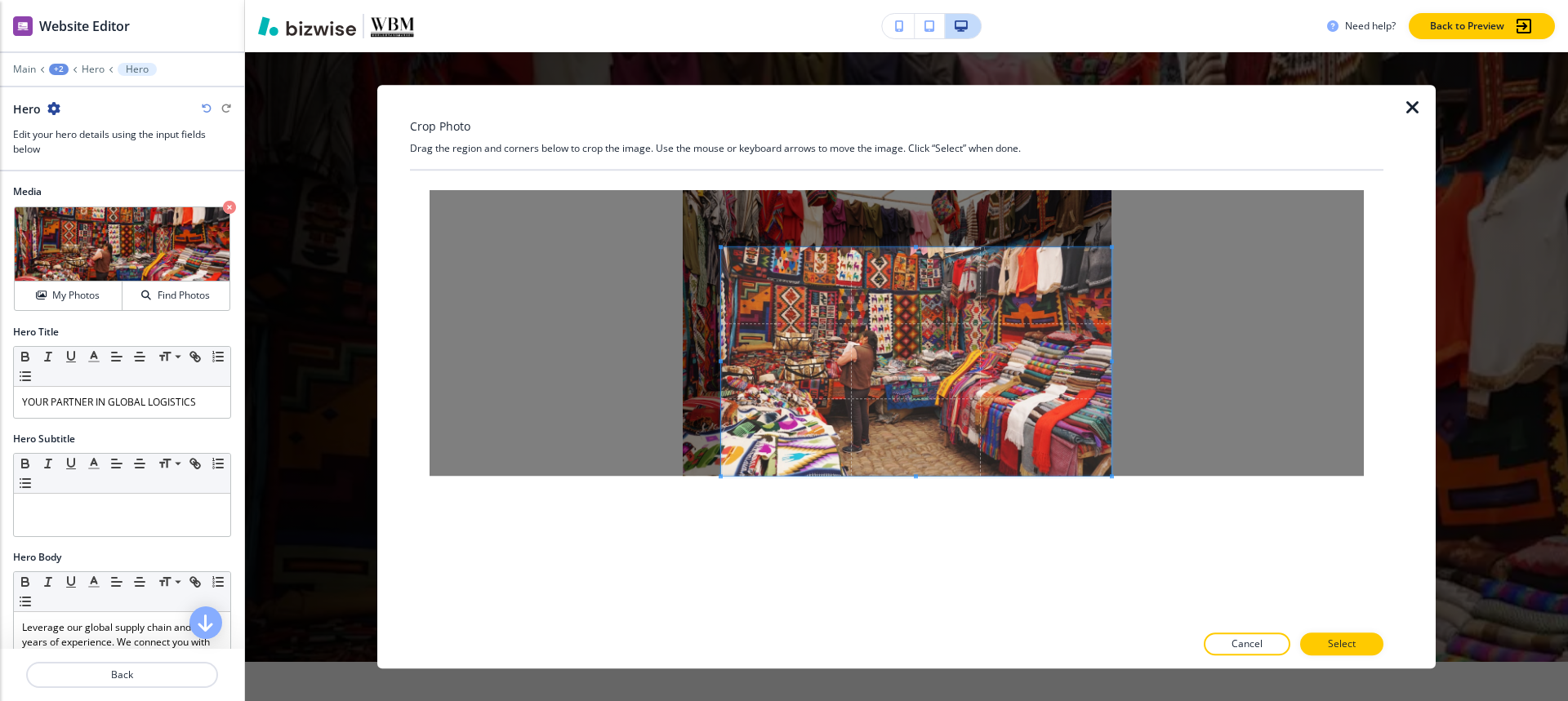
click at [1222, 371] on div at bounding box center [897, 333] width 934 height 286
click at [281, 318] on div "Crop Photo Drag the region and corners below to crop the image. Use the mouse o…" at bounding box center [907, 376] width 1323 height 649
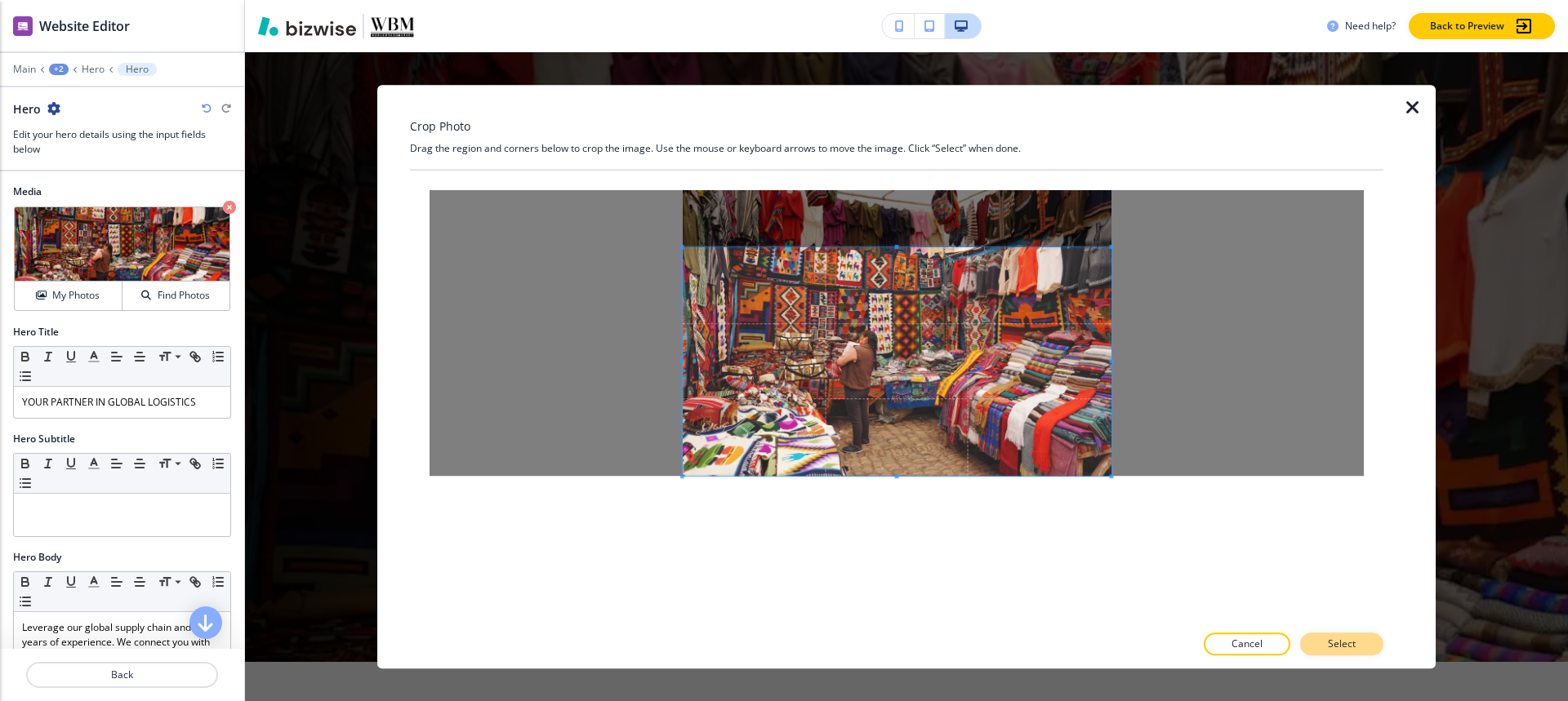
click at [1331, 642] on p "Select" at bounding box center [1342, 643] width 28 height 15
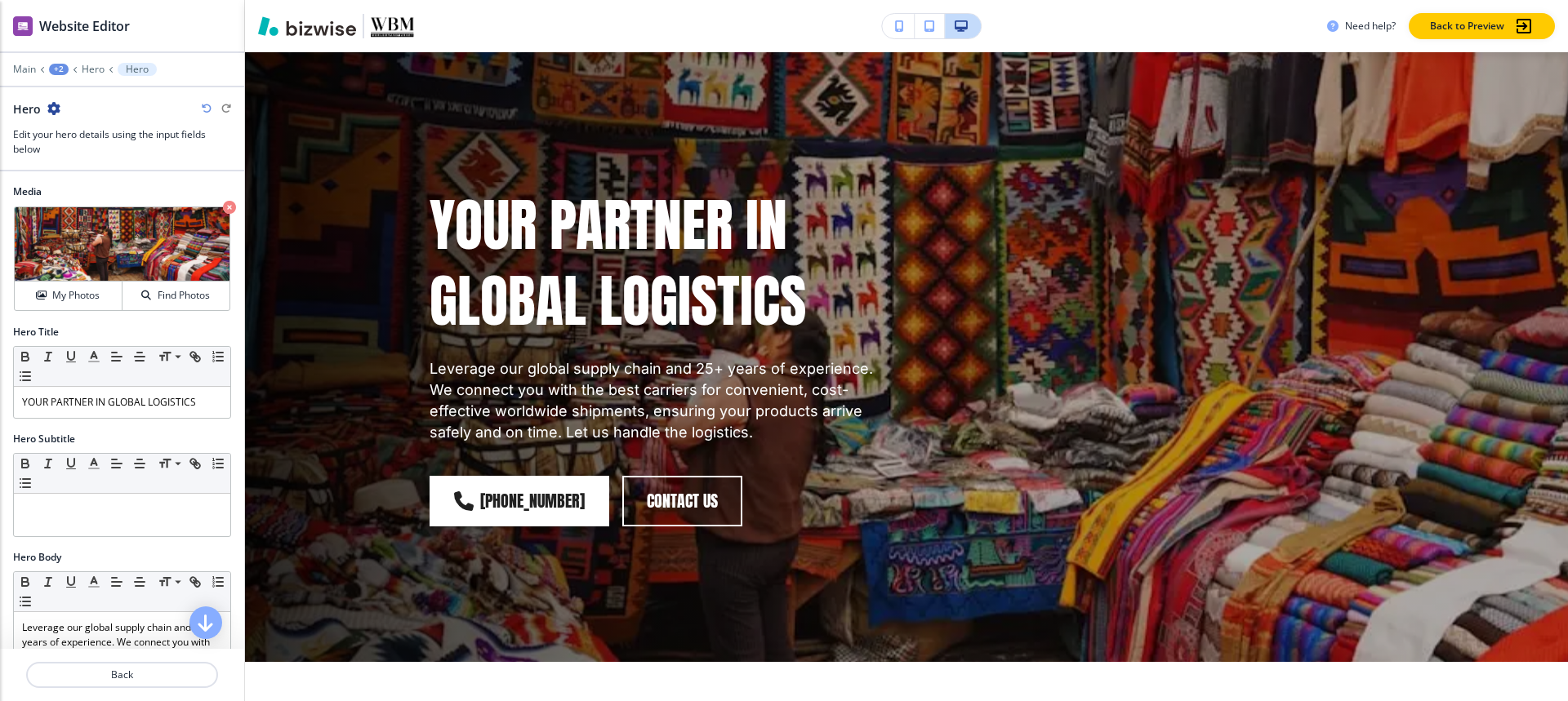
click at [52, 68] on div "+2" at bounding box center [59, 69] width 20 height 12
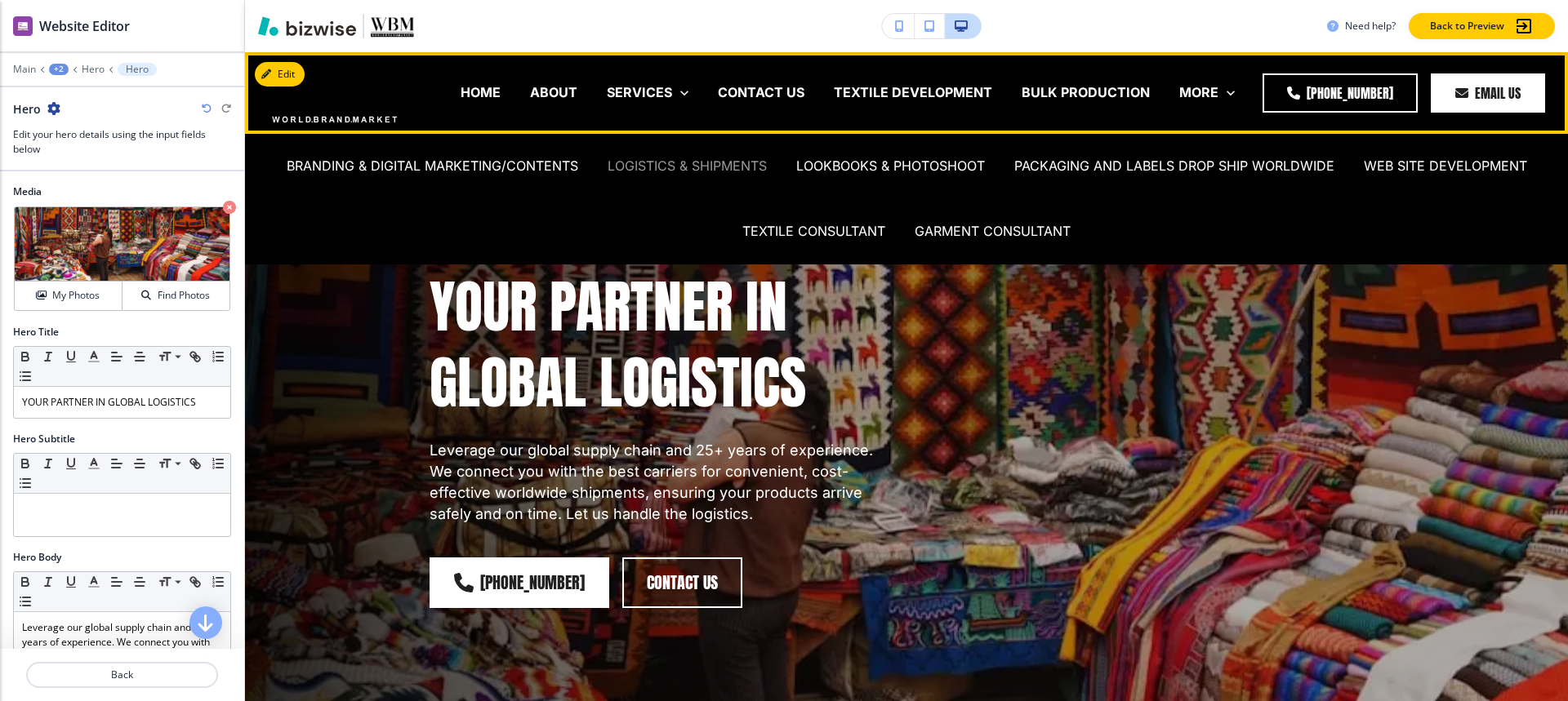
click at [655, 163] on p "LOGISTICS & SHIPMENTS" at bounding box center [686, 166] width 159 height 19
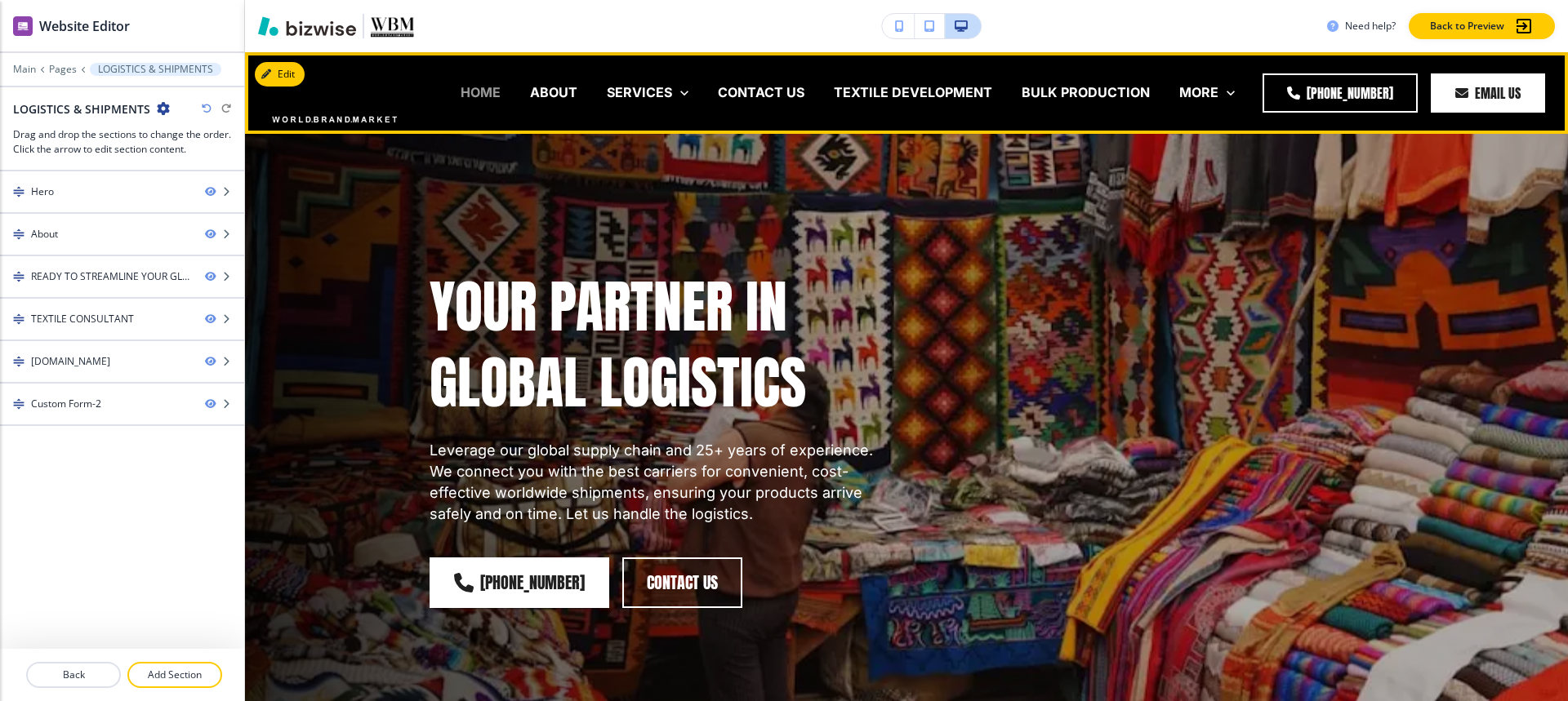
click at [488, 87] on p "HOME" at bounding box center [480, 92] width 40 height 19
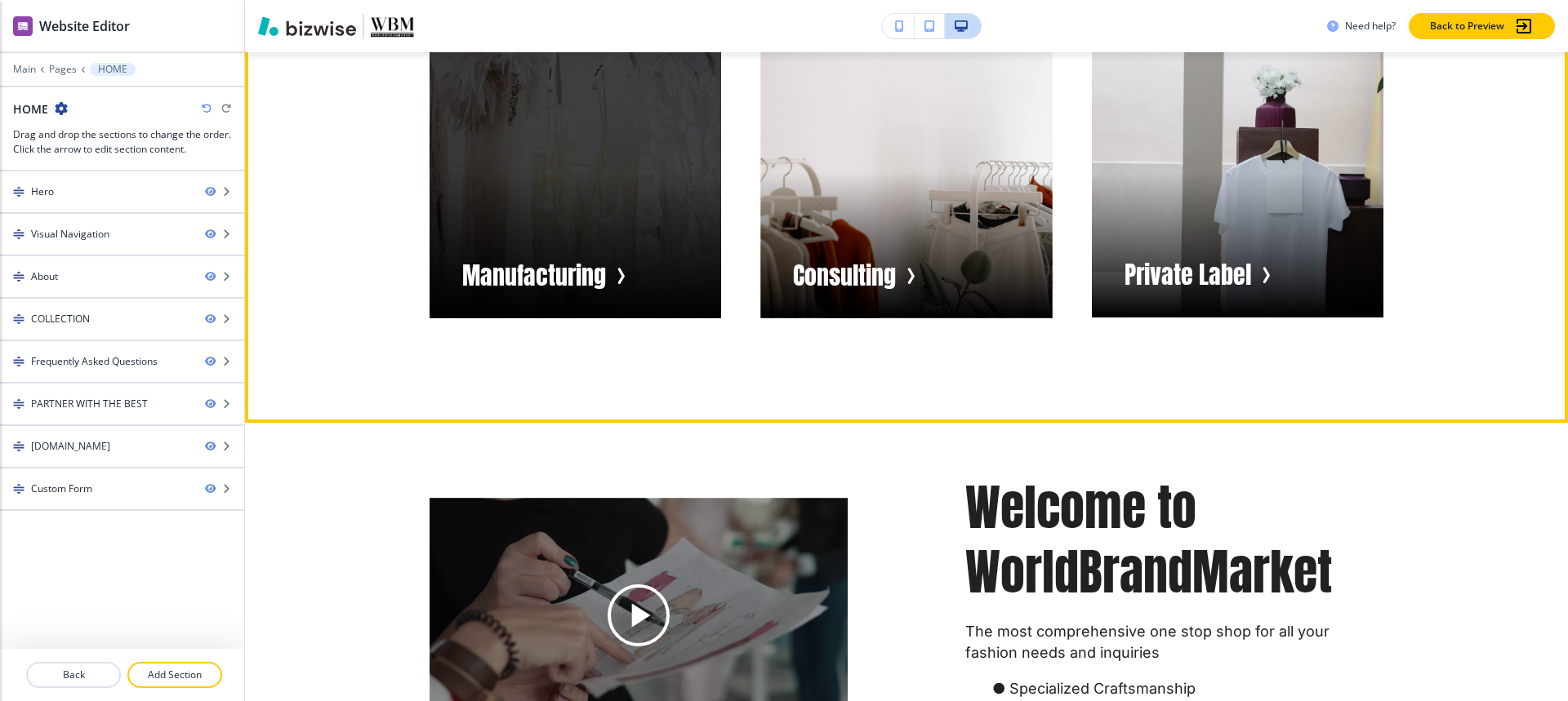
scroll to position [1143, 0]
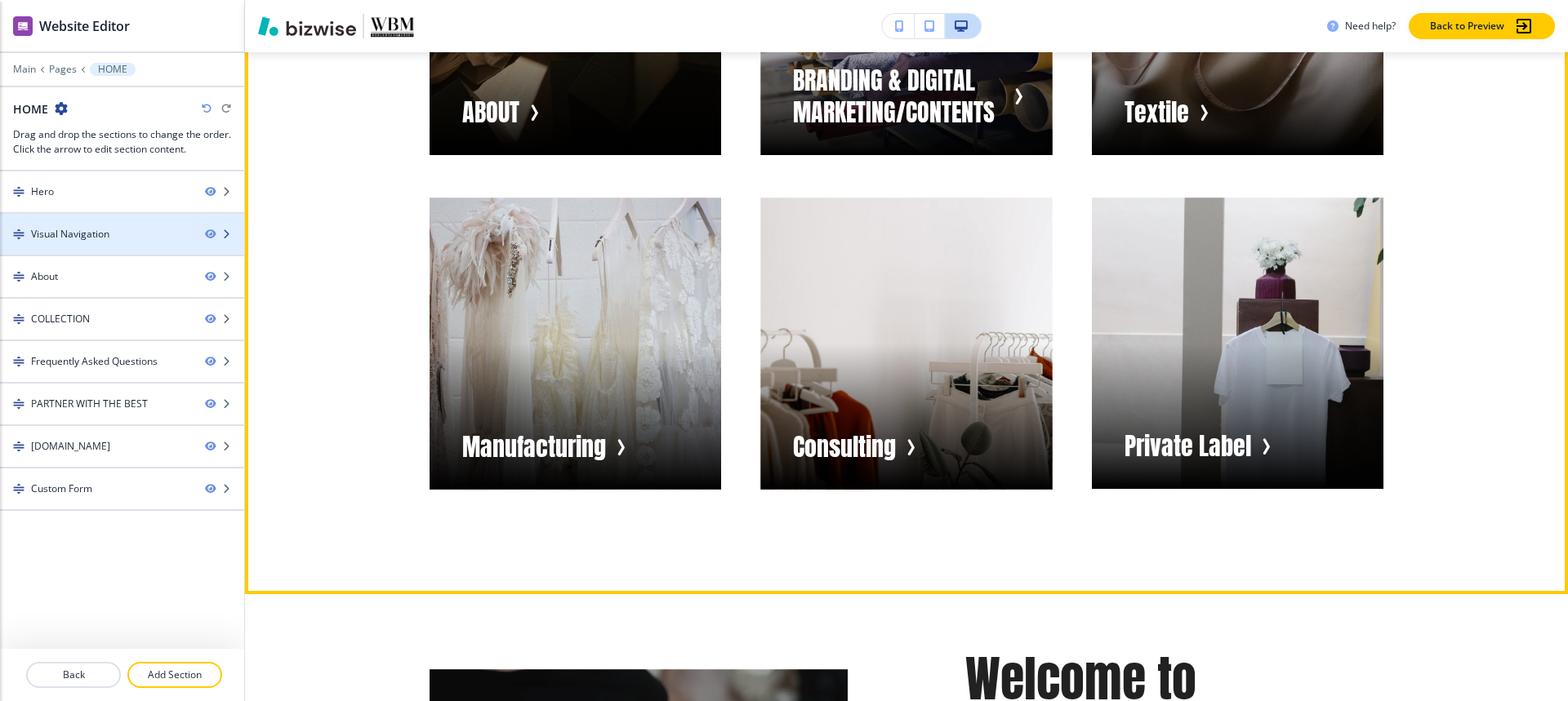
click at [38, 227] on div "Visual Navigation" at bounding box center [70, 234] width 78 height 15
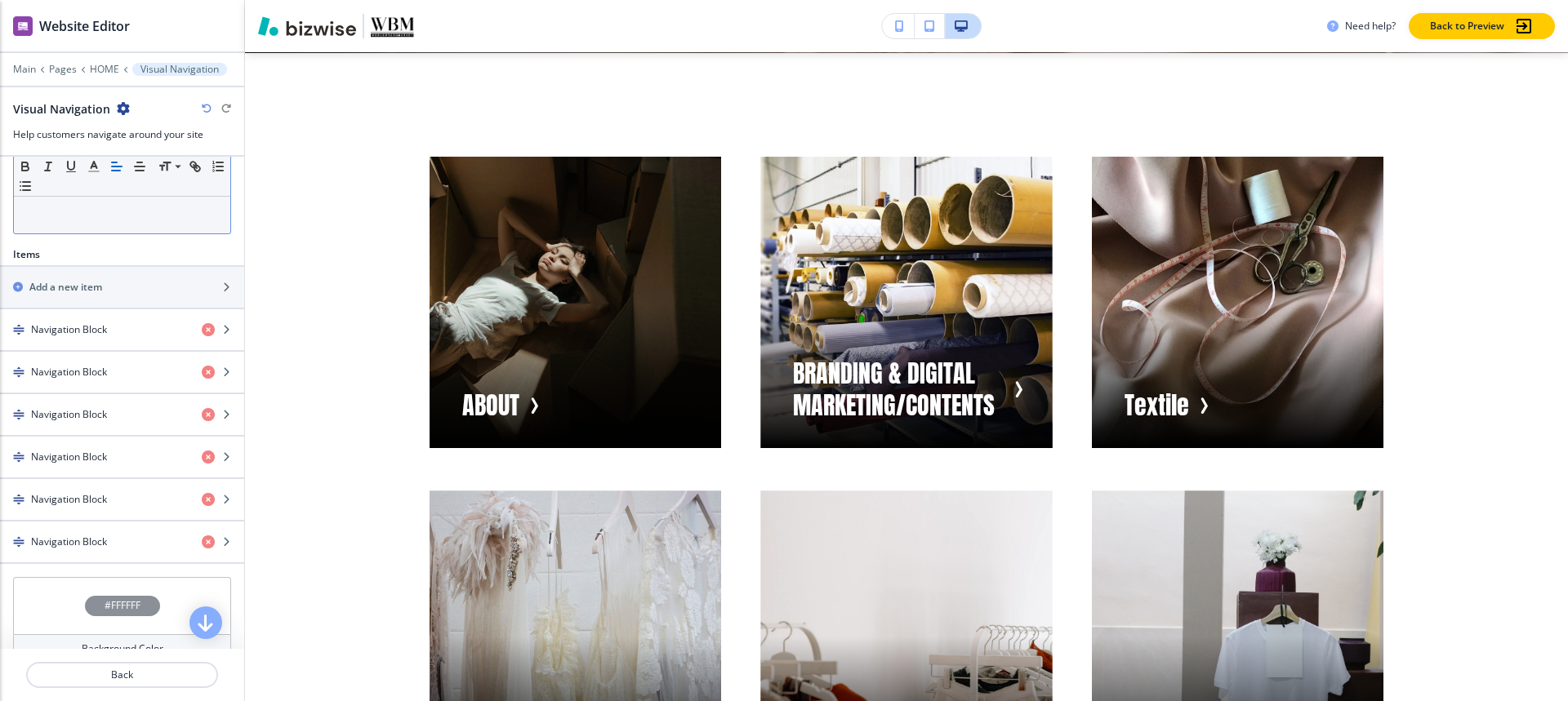
scroll to position [490, 0]
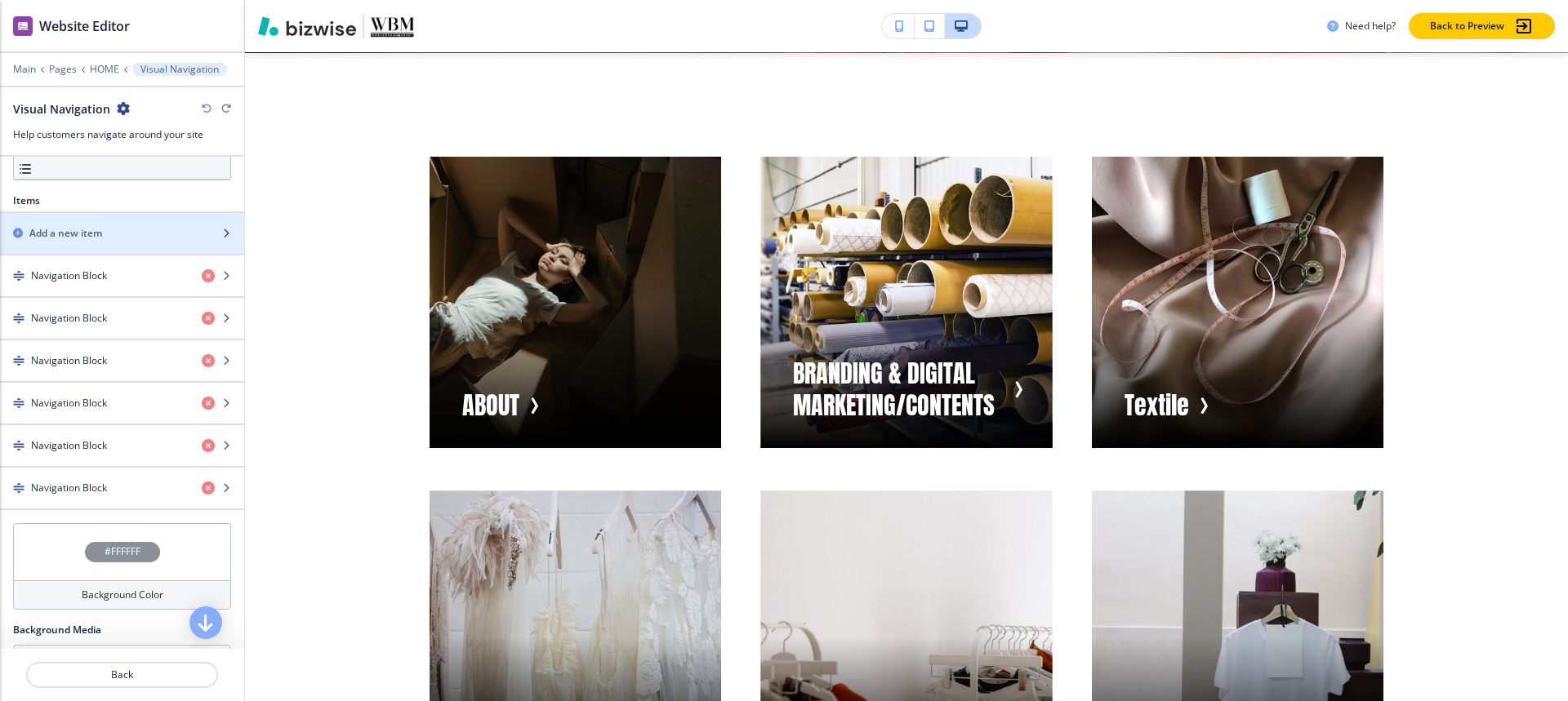
click at [100, 227] on h2 "Add a new item" at bounding box center [66, 233] width 73 height 15
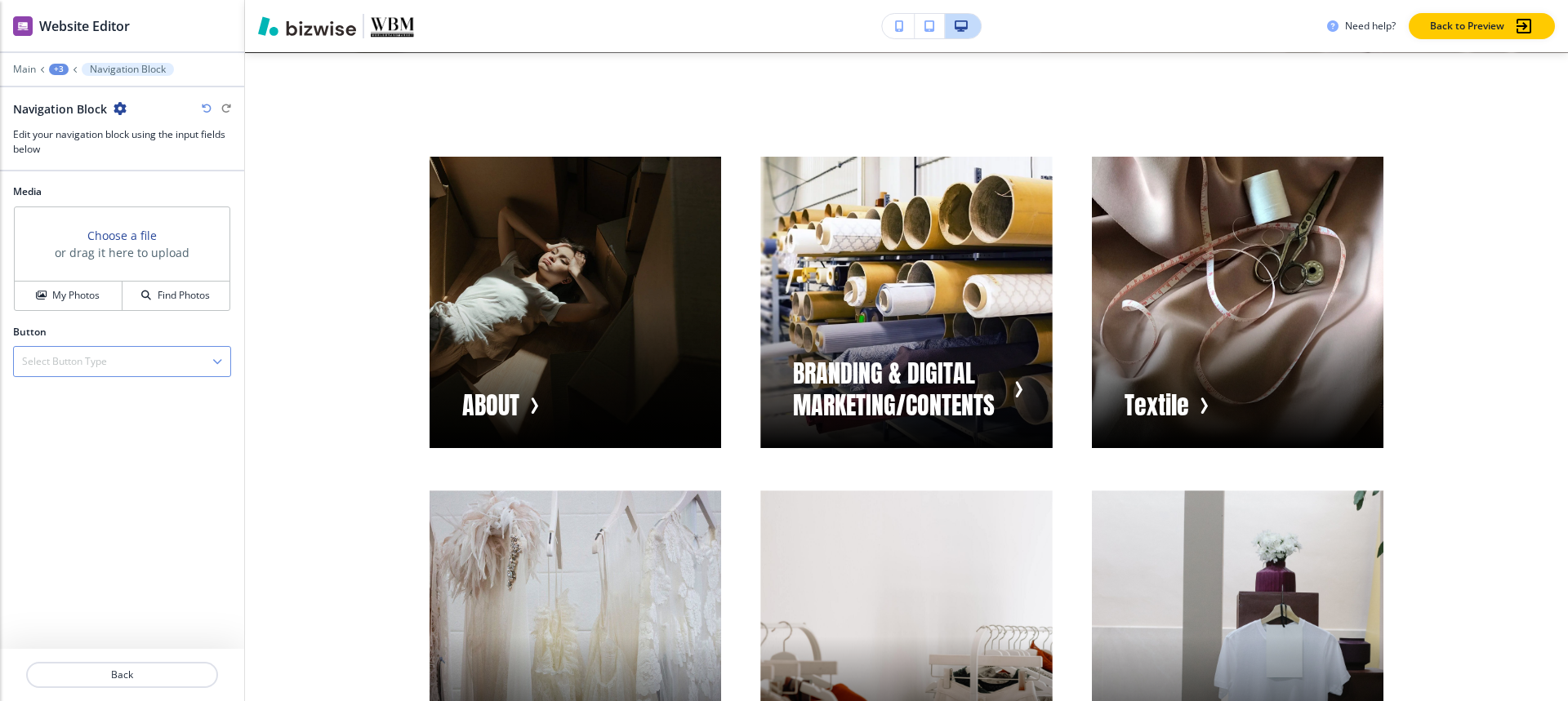
click at [45, 356] on h4 "Select Button Type" at bounding box center [65, 361] width 85 height 15
click at [57, 431] on div "Internal Link" at bounding box center [123, 417] width 217 height 28
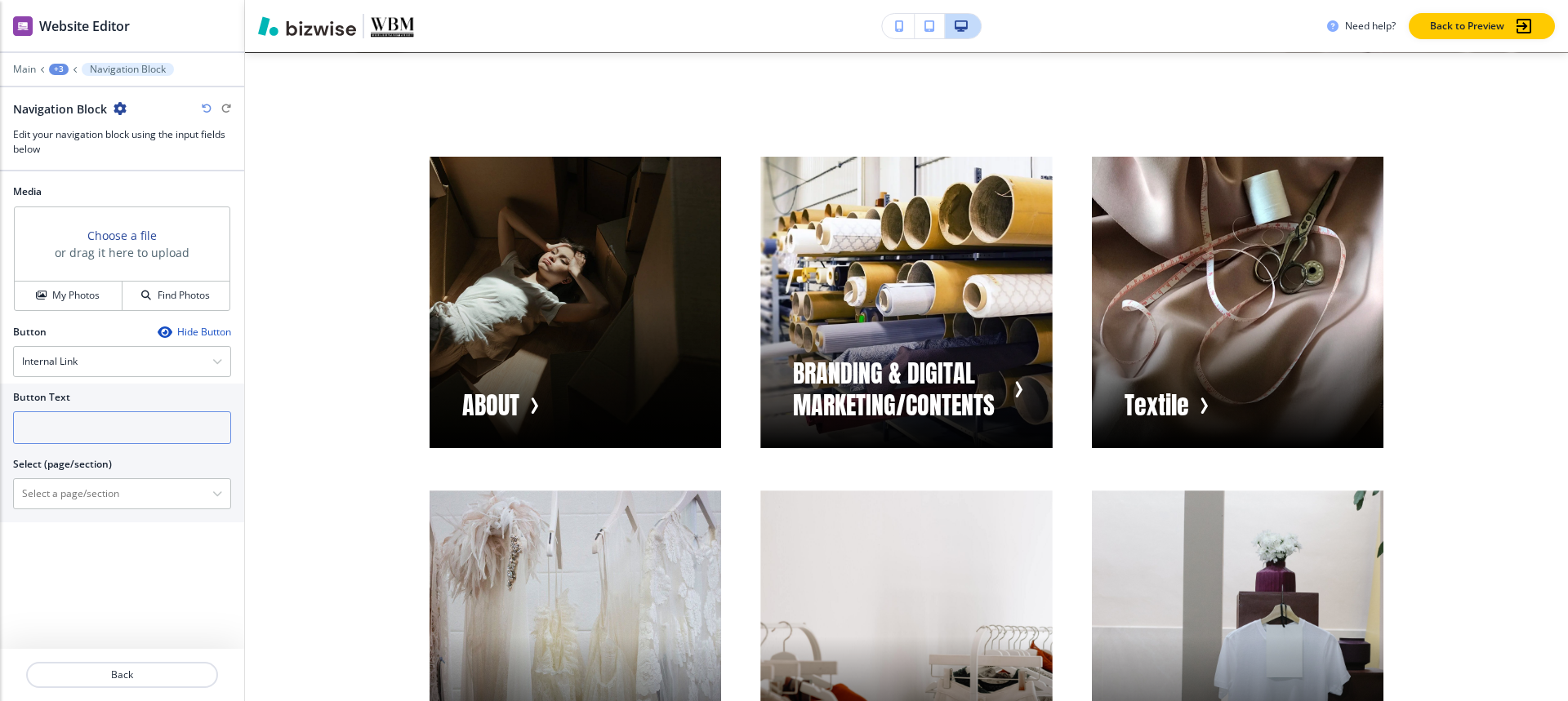
click at [68, 412] on input "text" at bounding box center [123, 428] width 218 height 33
paste input "LOGISTICS & SHIPMENTS"
type input "LOGISTICS & SHIPMENTS"
click at [73, 494] on \(page\/section\) "Manual Input" at bounding box center [113, 493] width 198 height 28
paste \(page\/section\) "LOGISTICS & SHIPMENTS"
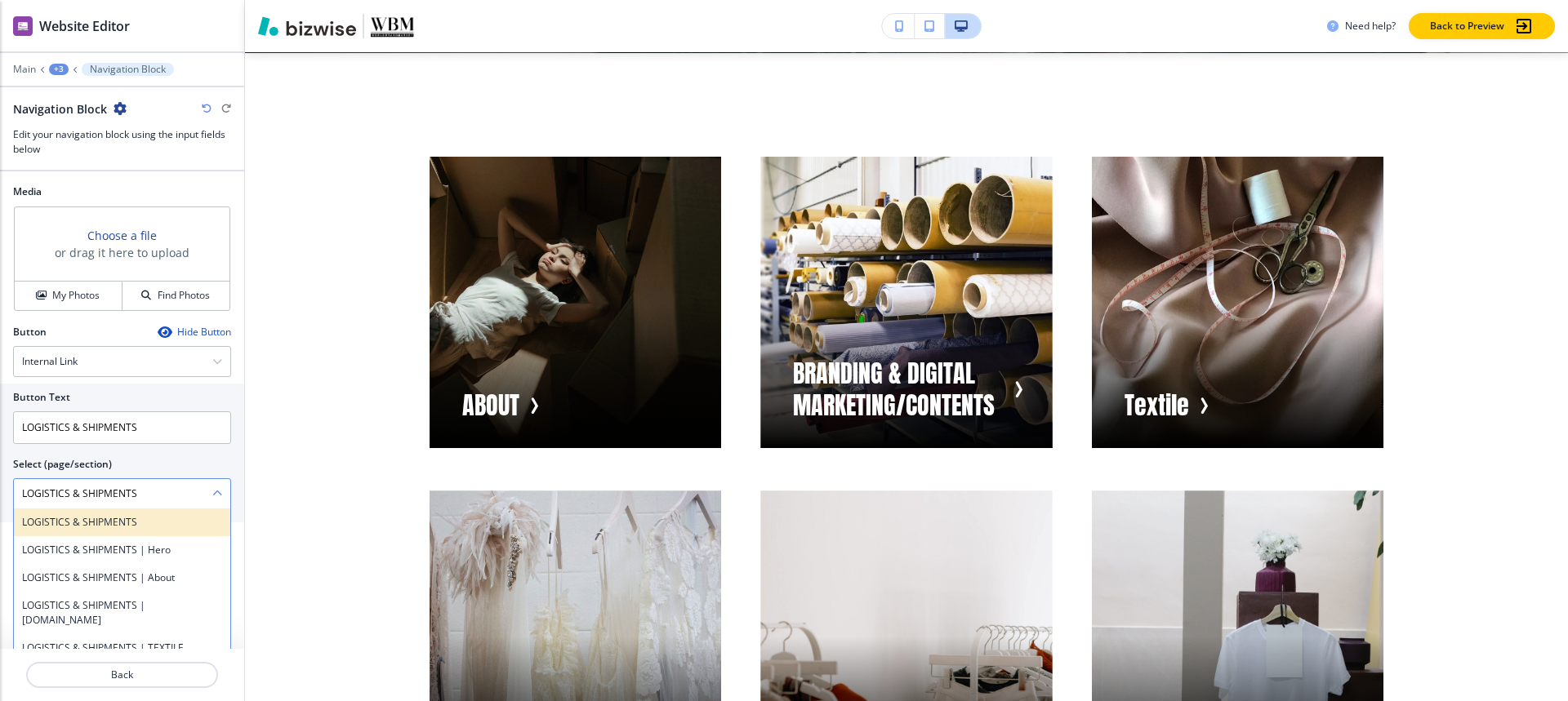
type \(page\/section\) "LOGISTICS & SHIPMENTS"
click at [56, 519] on h4 "LOGISTICS & SHIPMENTS" at bounding box center [122, 522] width 200 height 15
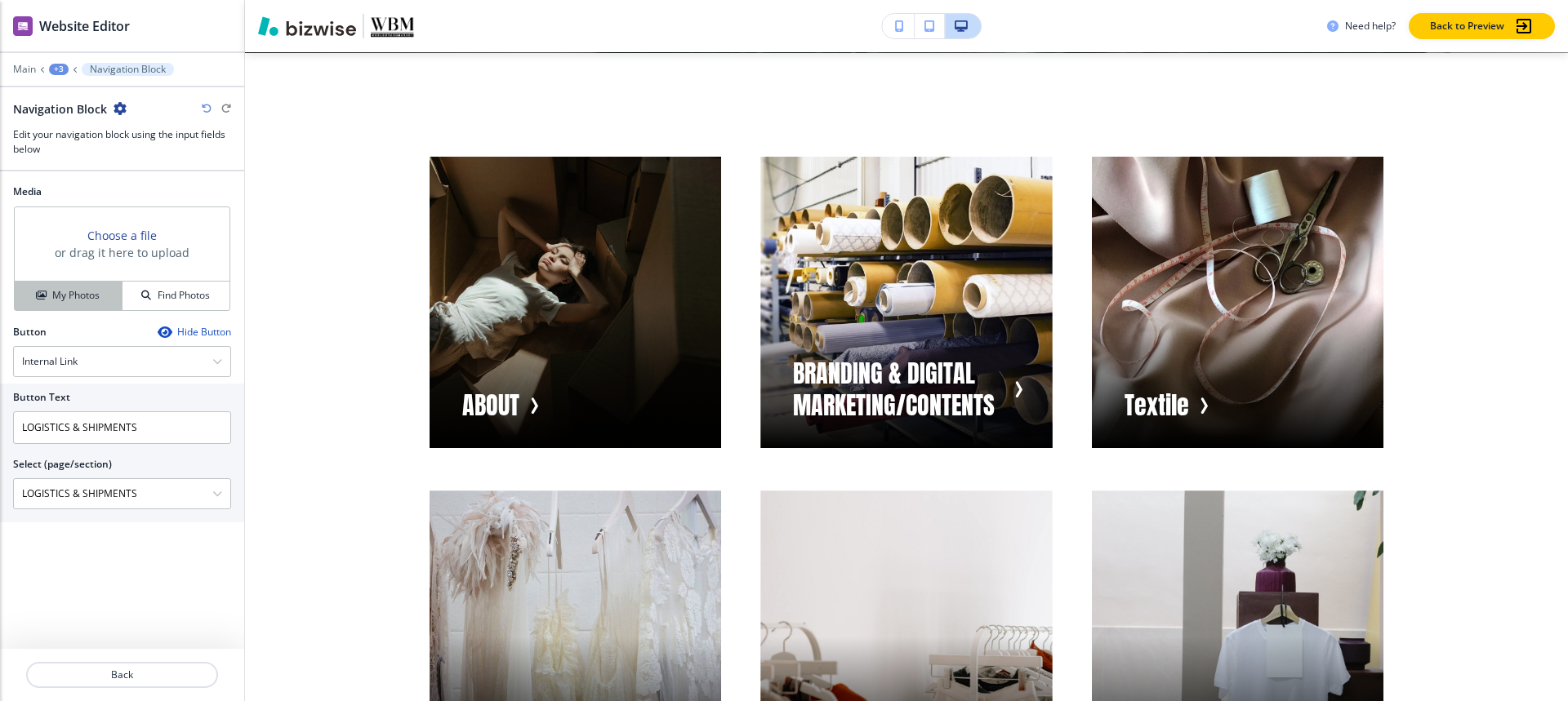
click at [78, 298] on h4 "My Photos" at bounding box center [75, 295] width 47 height 15
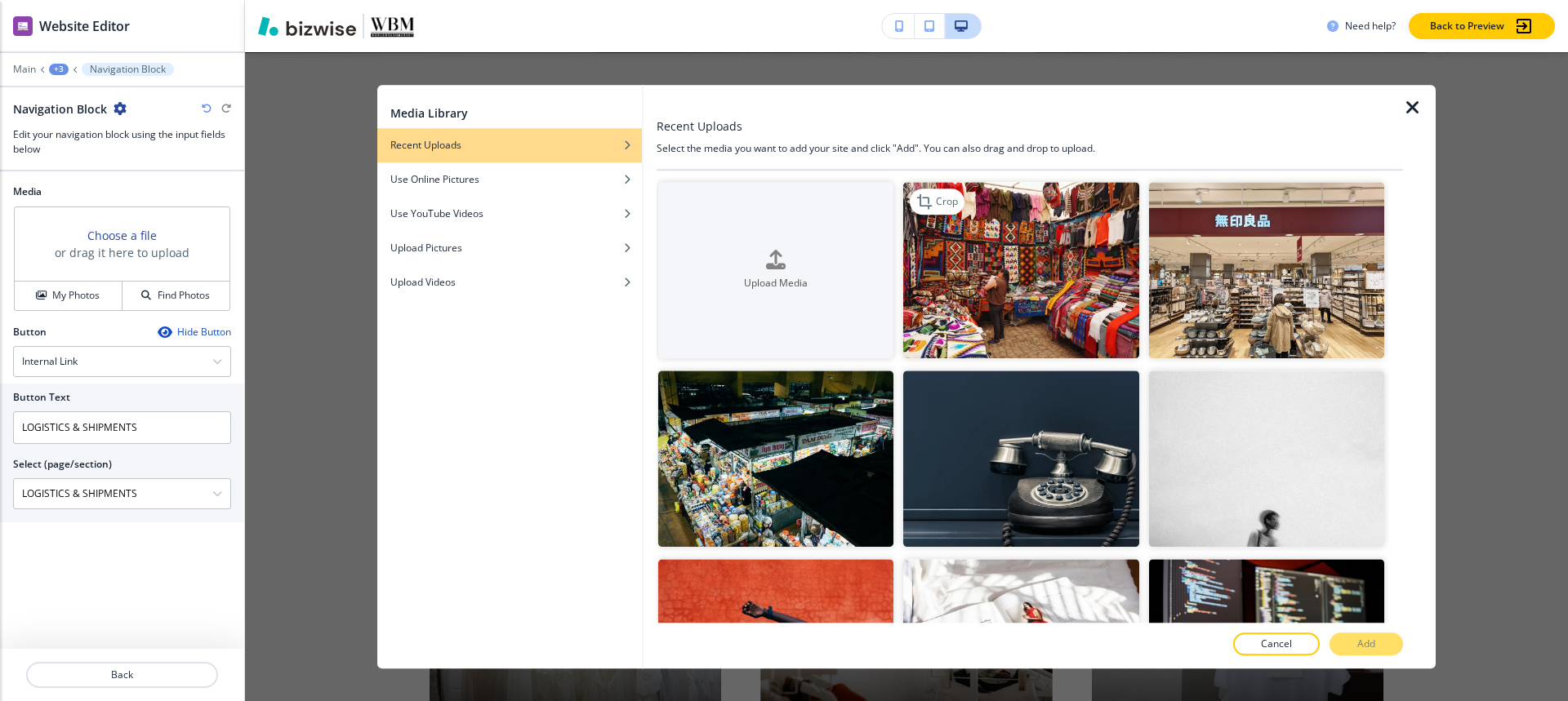
click at [1045, 272] on img "button" at bounding box center [1020, 270] width 235 height 177
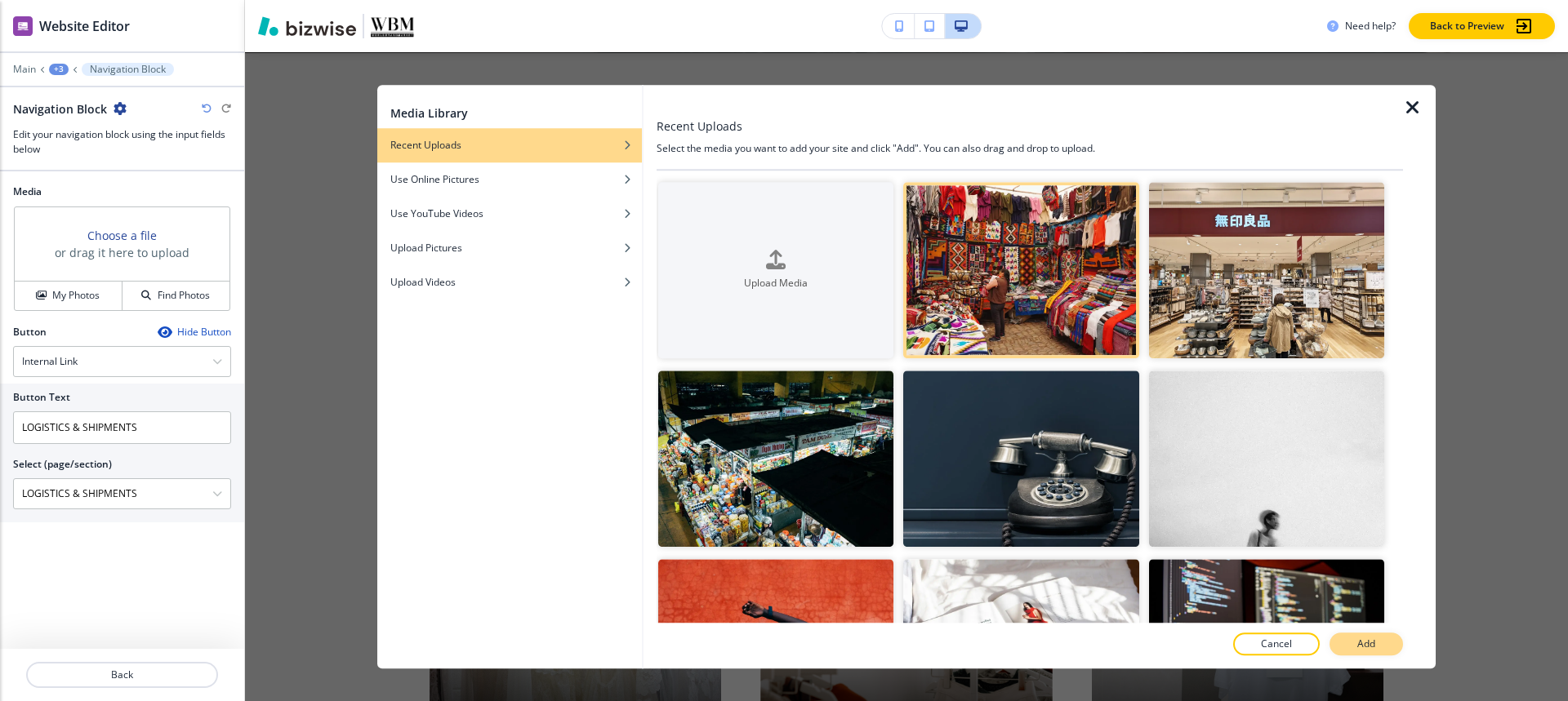
click at [1348, 646] on button "Add" at bounding box center [1366, 644] width 74 height 23
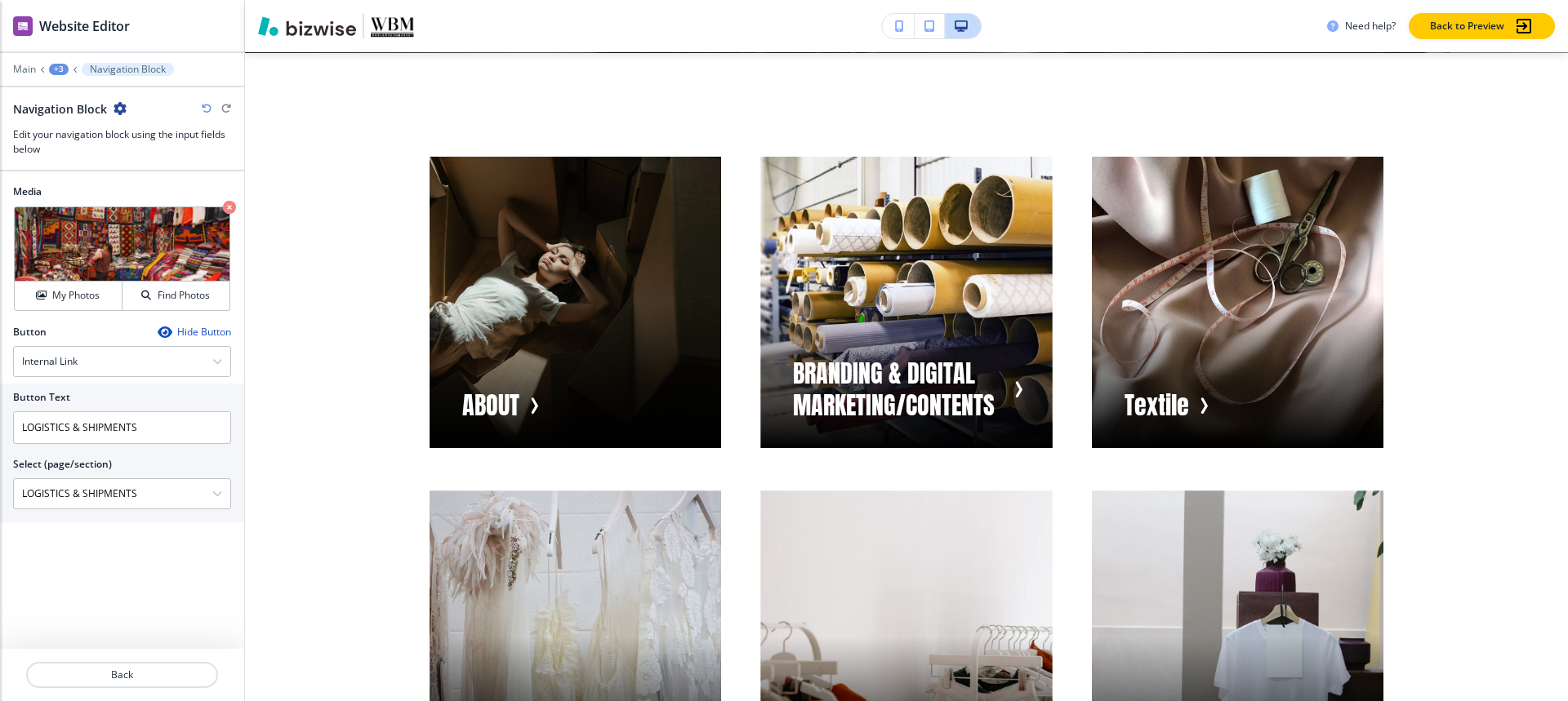
click at [47, 77] on div at bounding box center [122, 81] width 244 height 10
click at [51, 69] on div "+3" at bounding box center [59, 69] width 20 height 12
click at [77, 147] on p "Visual Navigation" at bounding box center [101, 154] width 83 height 15
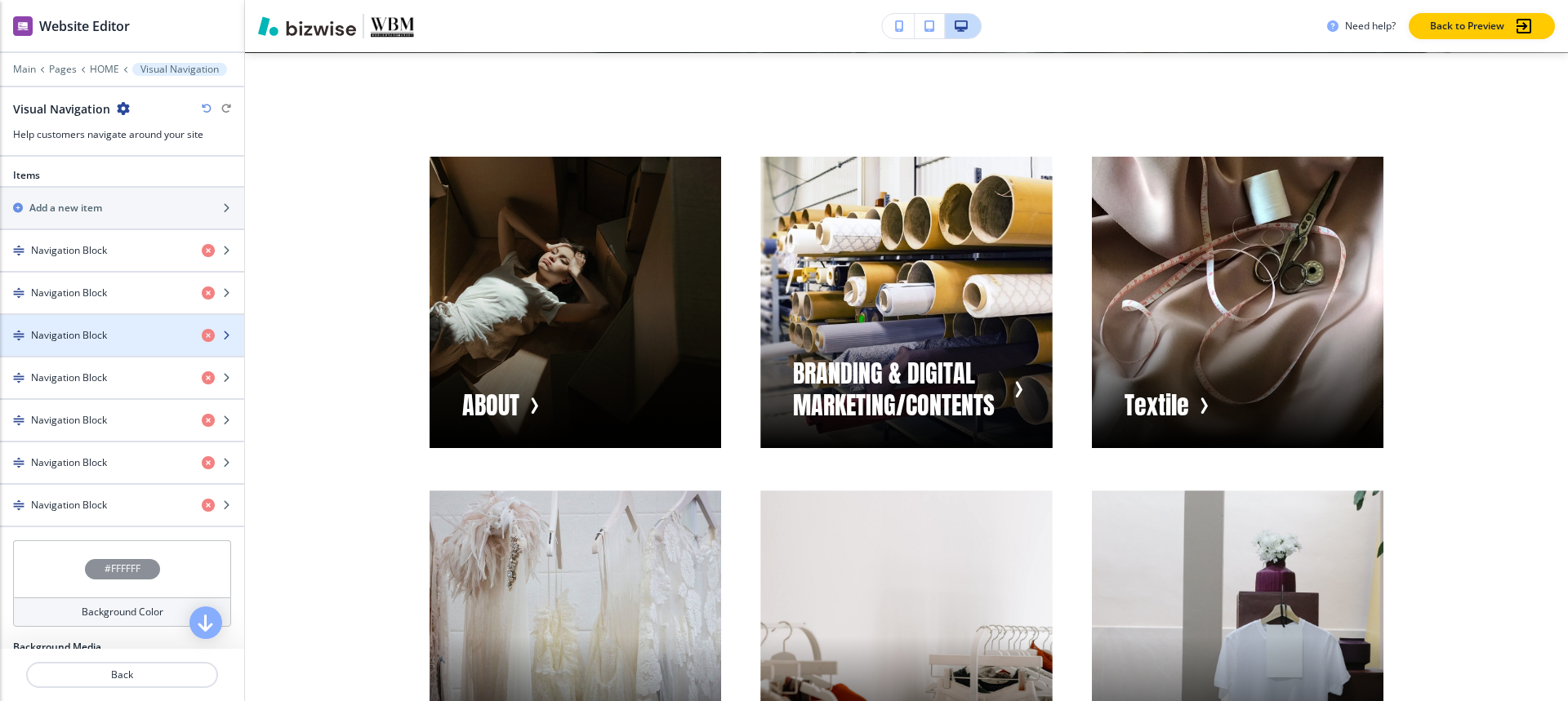
scroll to position [571, 0]
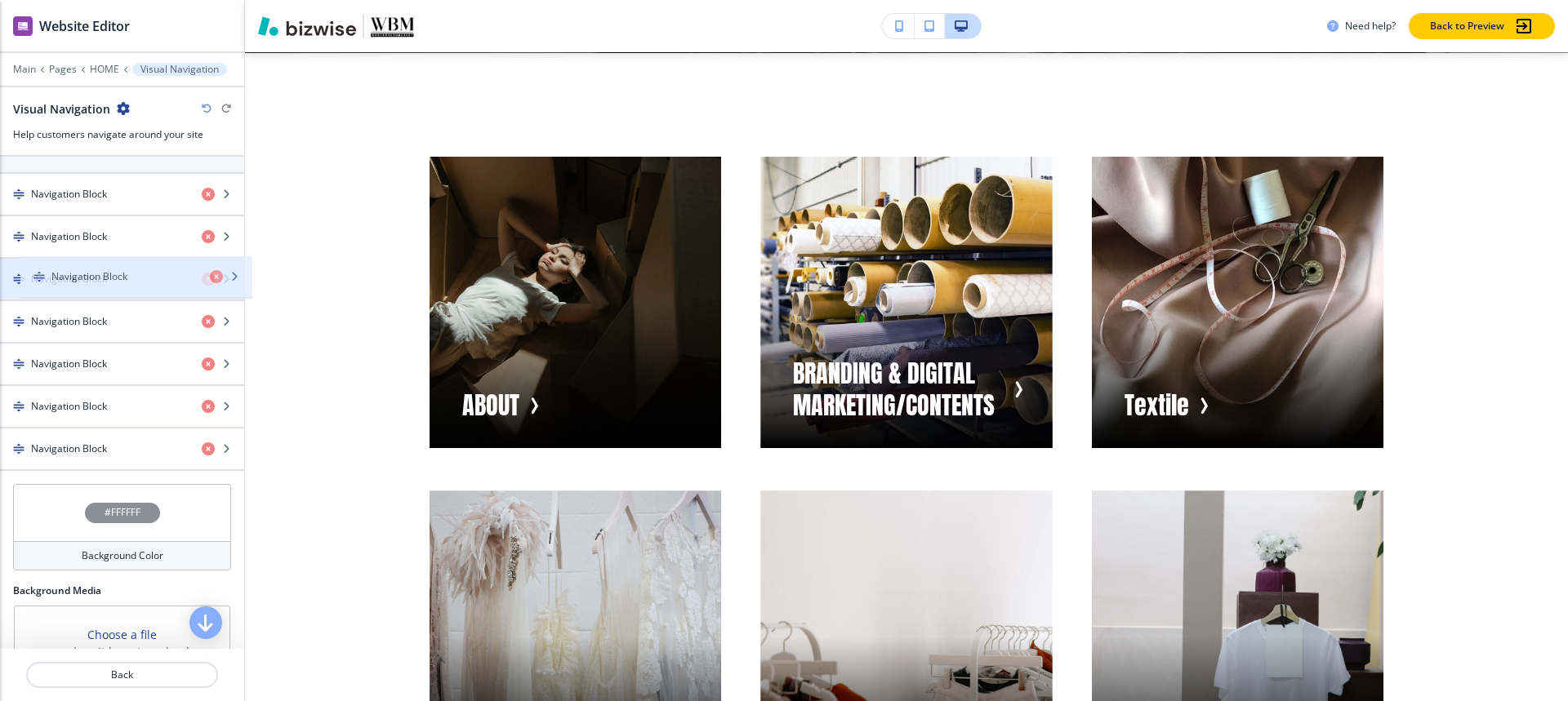
drag, startPoint x: 60, startPoint y: 441, endPoint x: 81, endPoint y: 269, distance: 173.3
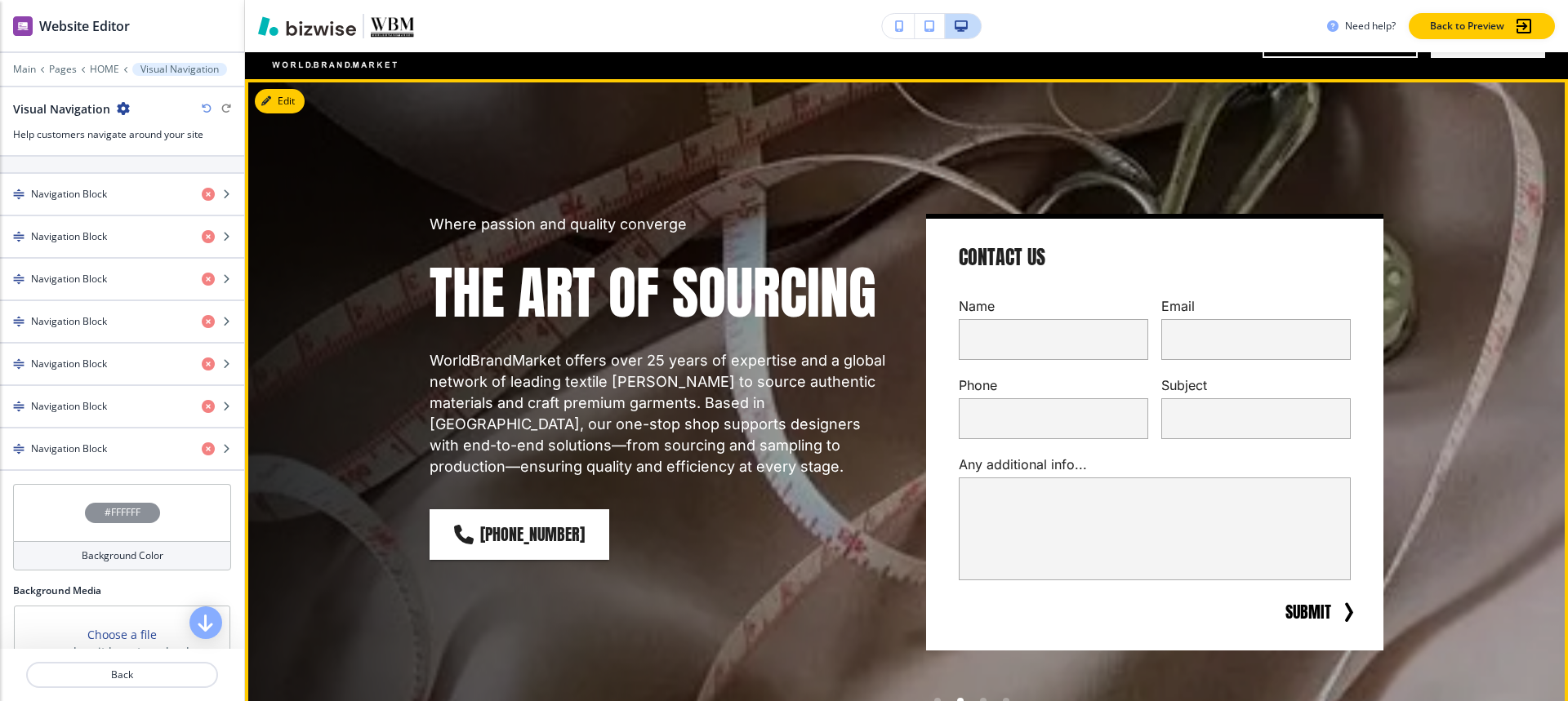
scroll to position [0, 0]
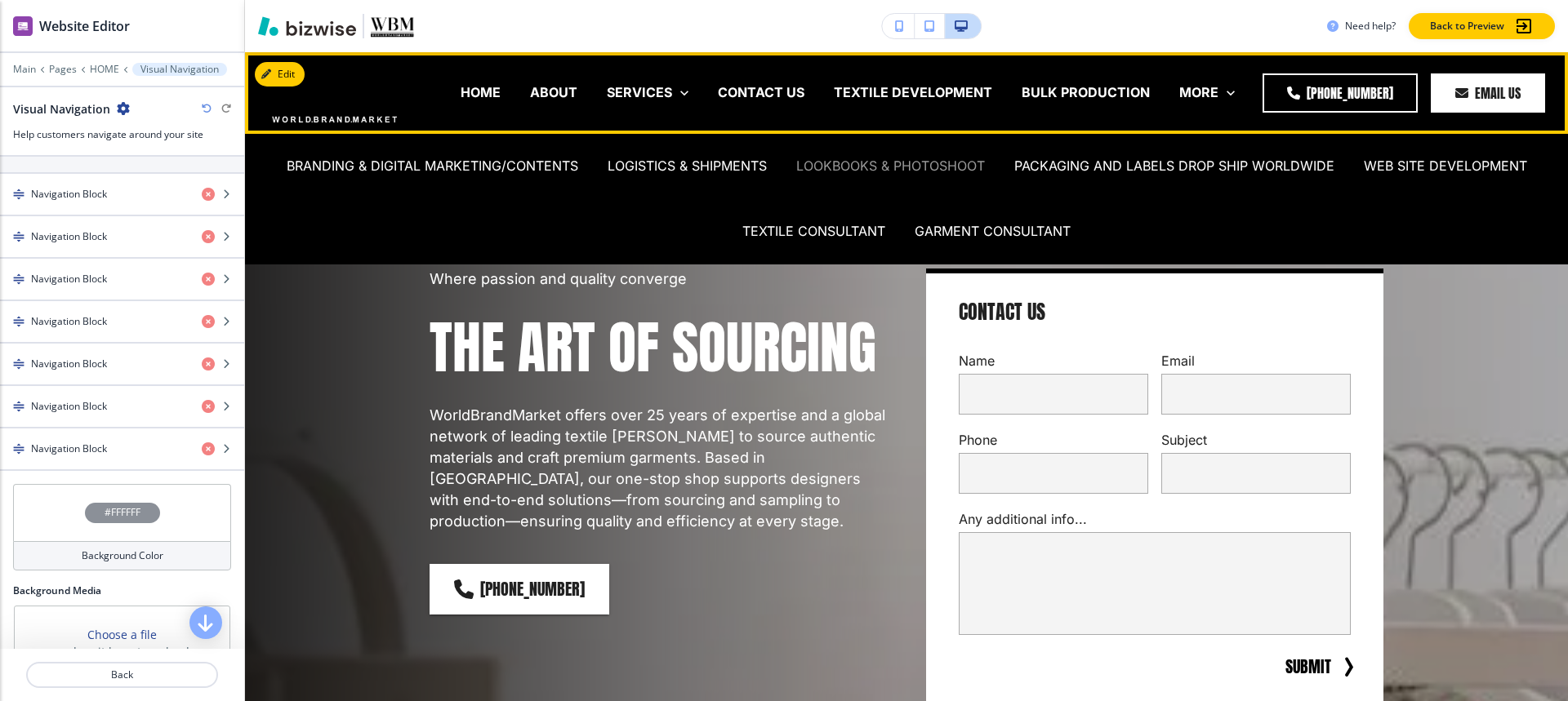
click at [870, 171] on p "LOOKBOOKS & PHOTOSHOOT" at bounding box center [891, 166] width 188 height 19
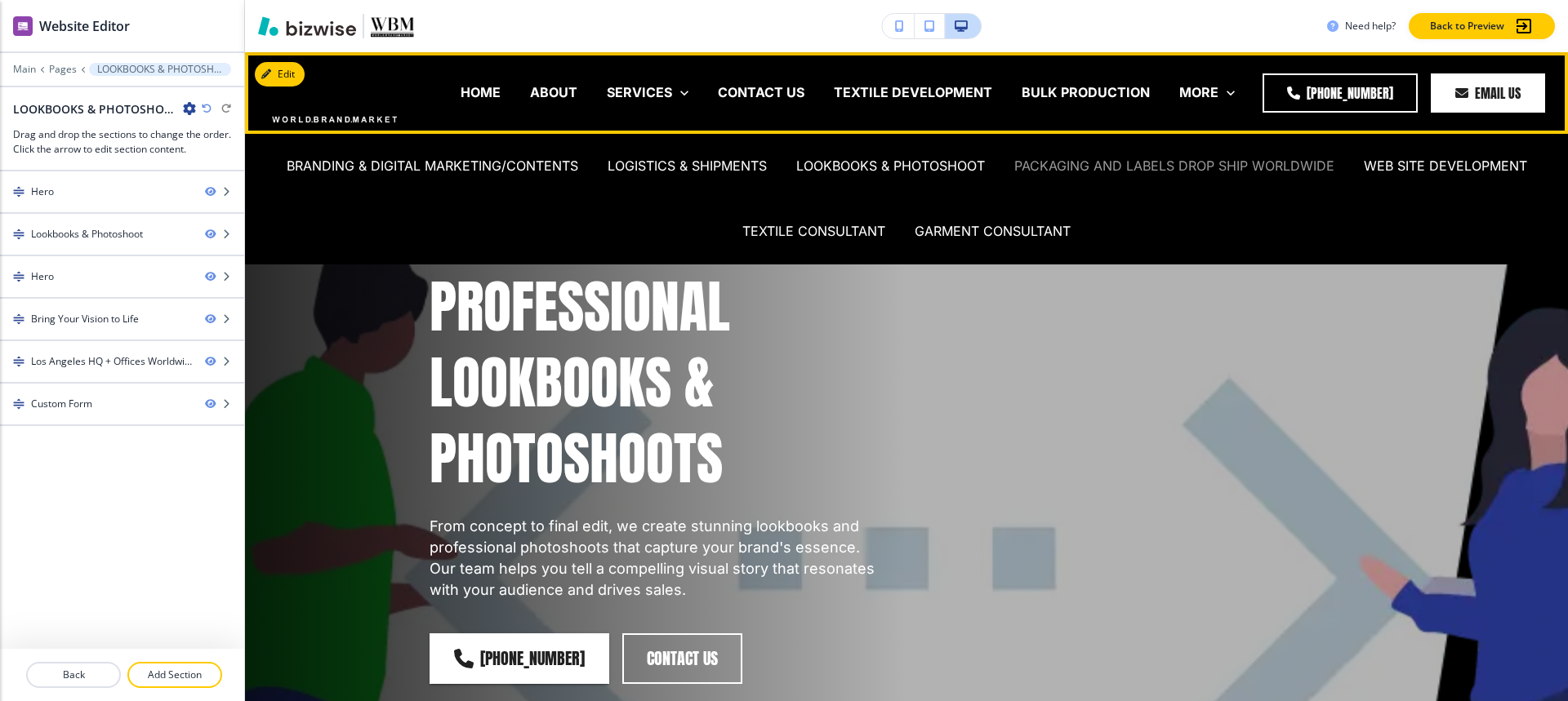
click at [1184, 166] on p "PACKAGING AND LABELS DROP SHIP WORLDWIDE" at bounding box center [1174, 166] width 321 height 19
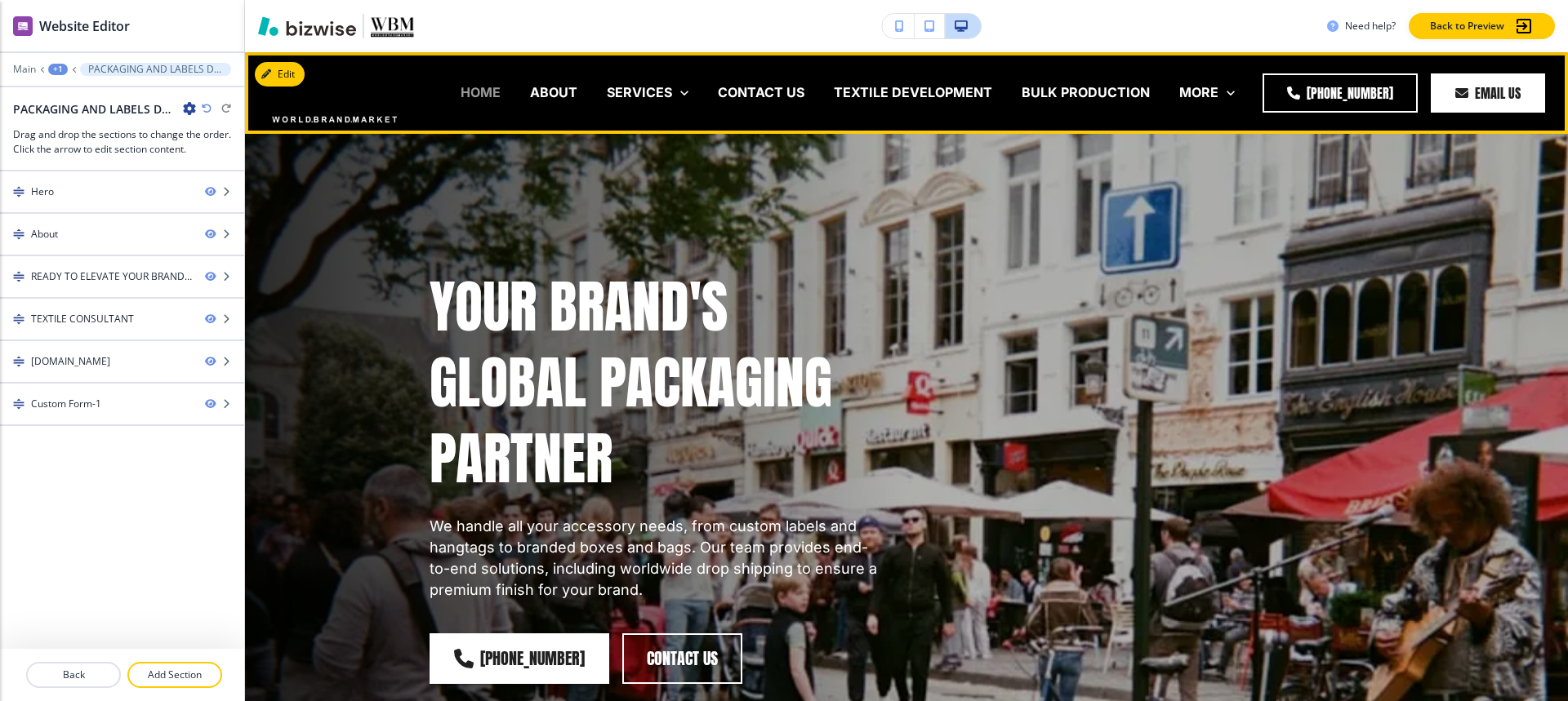
click at [495, 88] on p "HOME" at bounding box center [480, 92] width 40 height 19
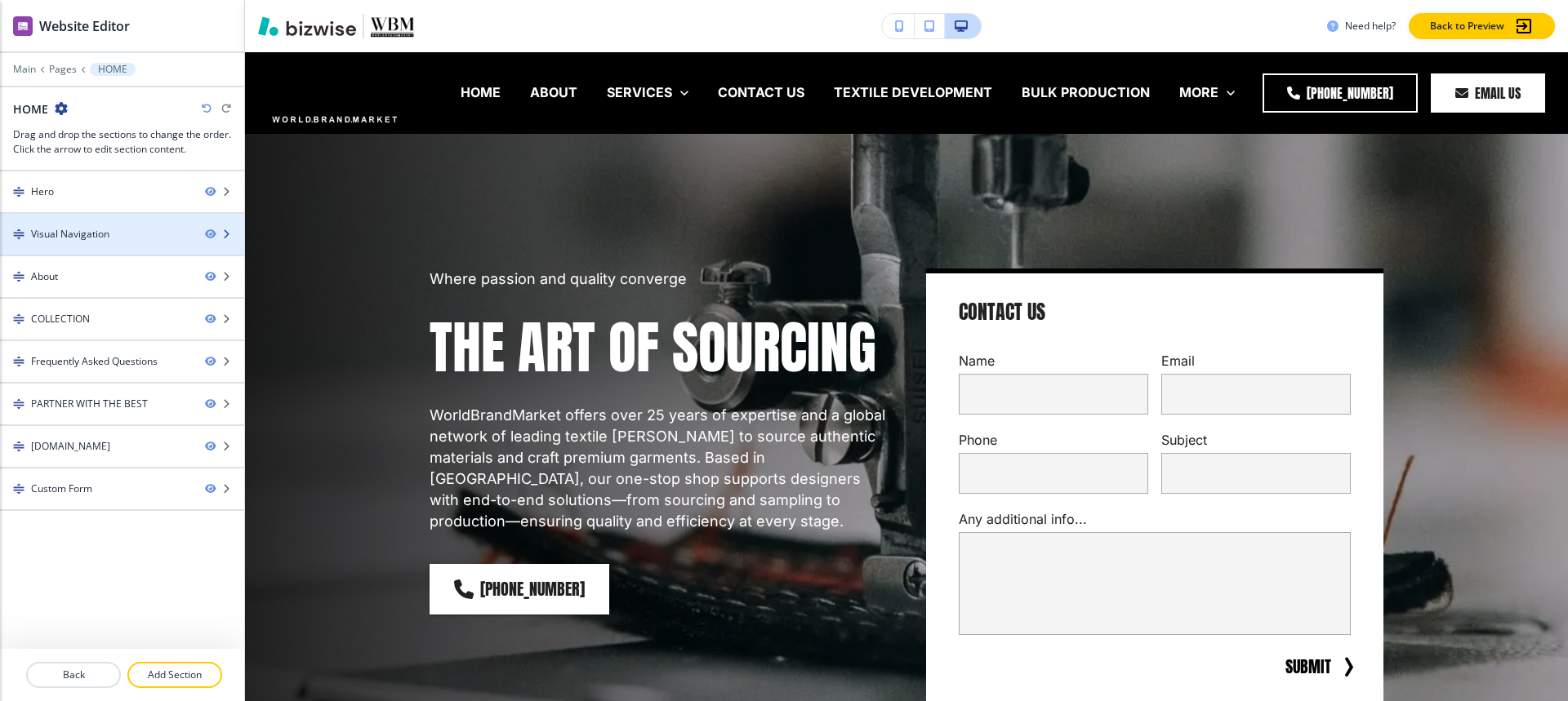
click at [82, 232] on div "Visual Navigation" at bounding box center [70, 234] width 78 height 15
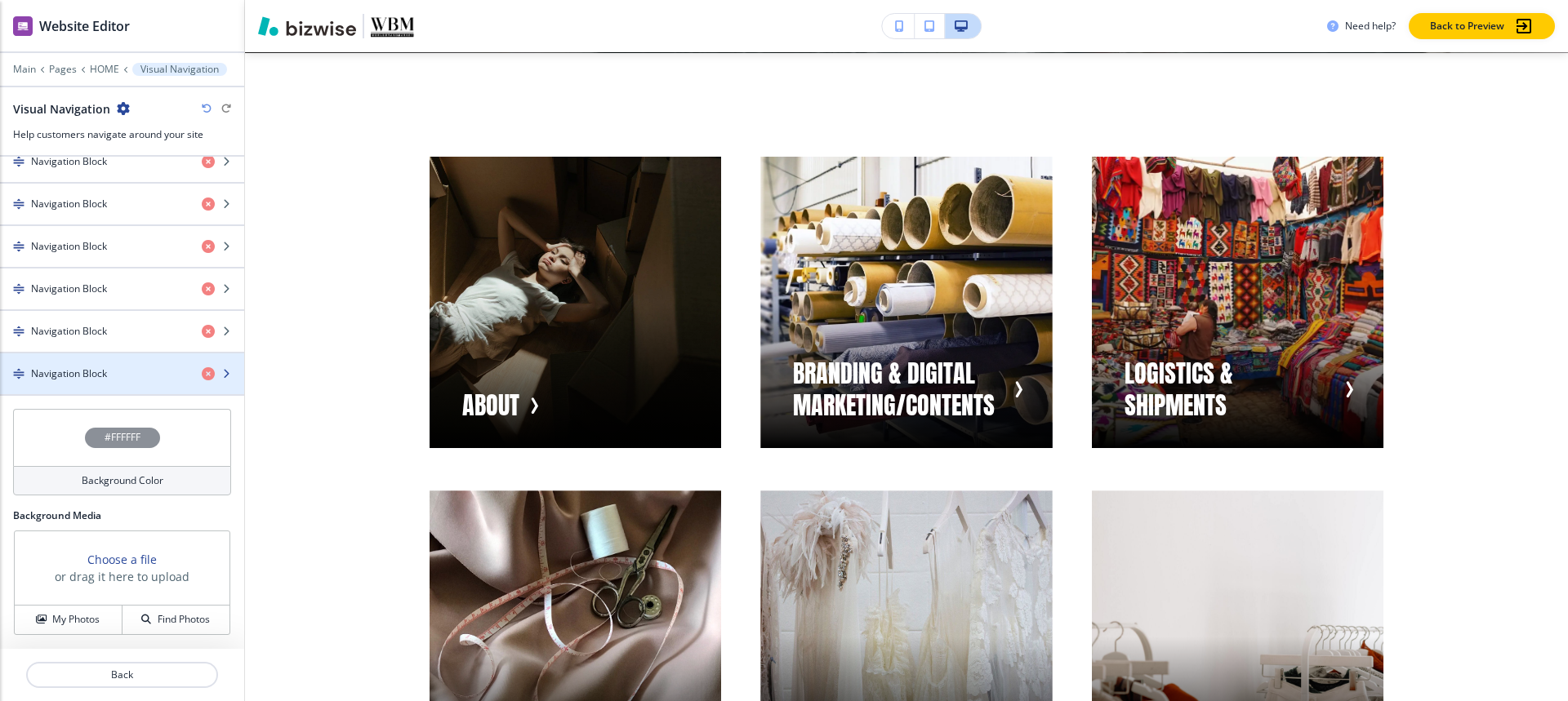
scroll to position [483, 0]
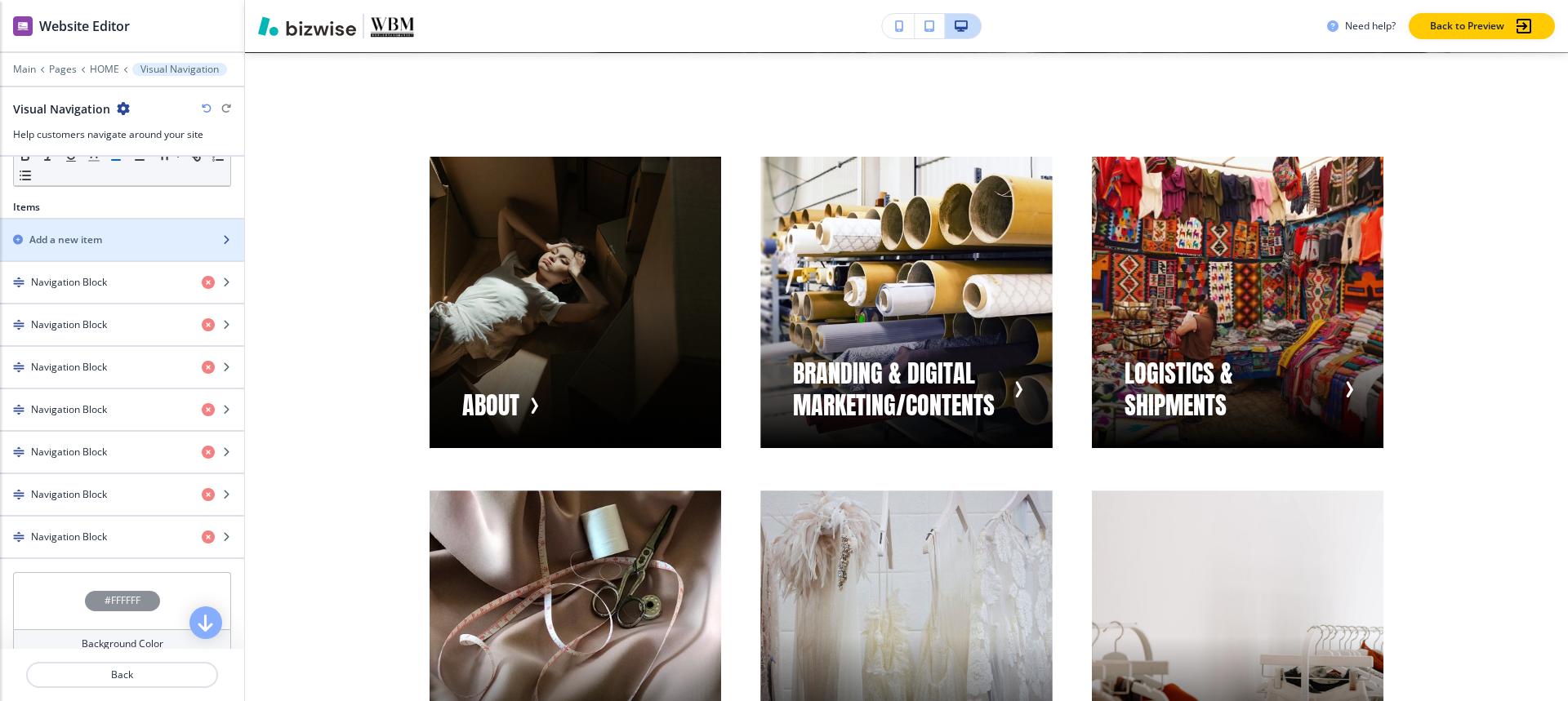
click at [71, 235] on h2 "Add a new item" at bounding box center [66, 240] width 73 height 15
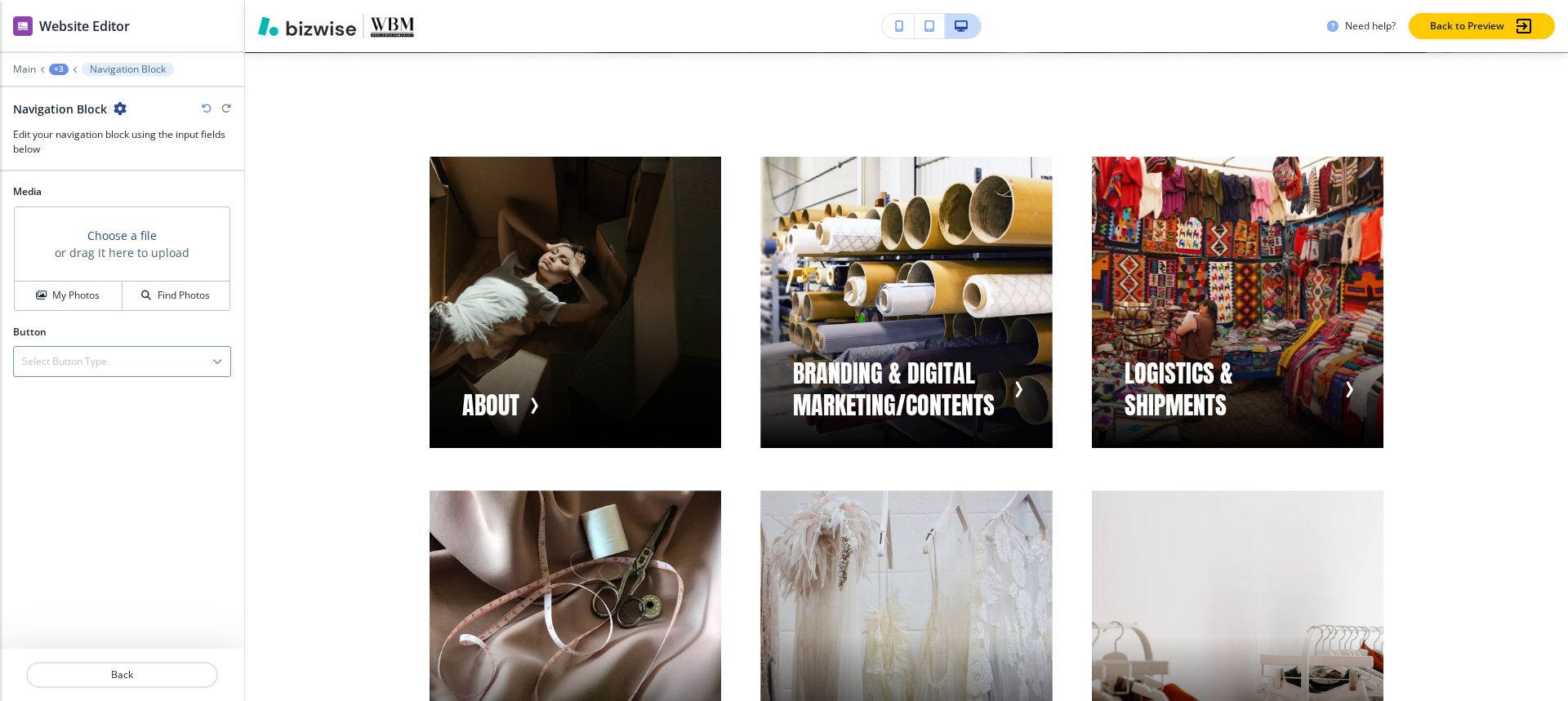
click at [88, 354] on h4 "Select Button Type" at bounding box center [65, 361] width 85 height 15
click at [85, 417] on h4 "Internal Link" at bounding box center [122, 418] width 200 height 15
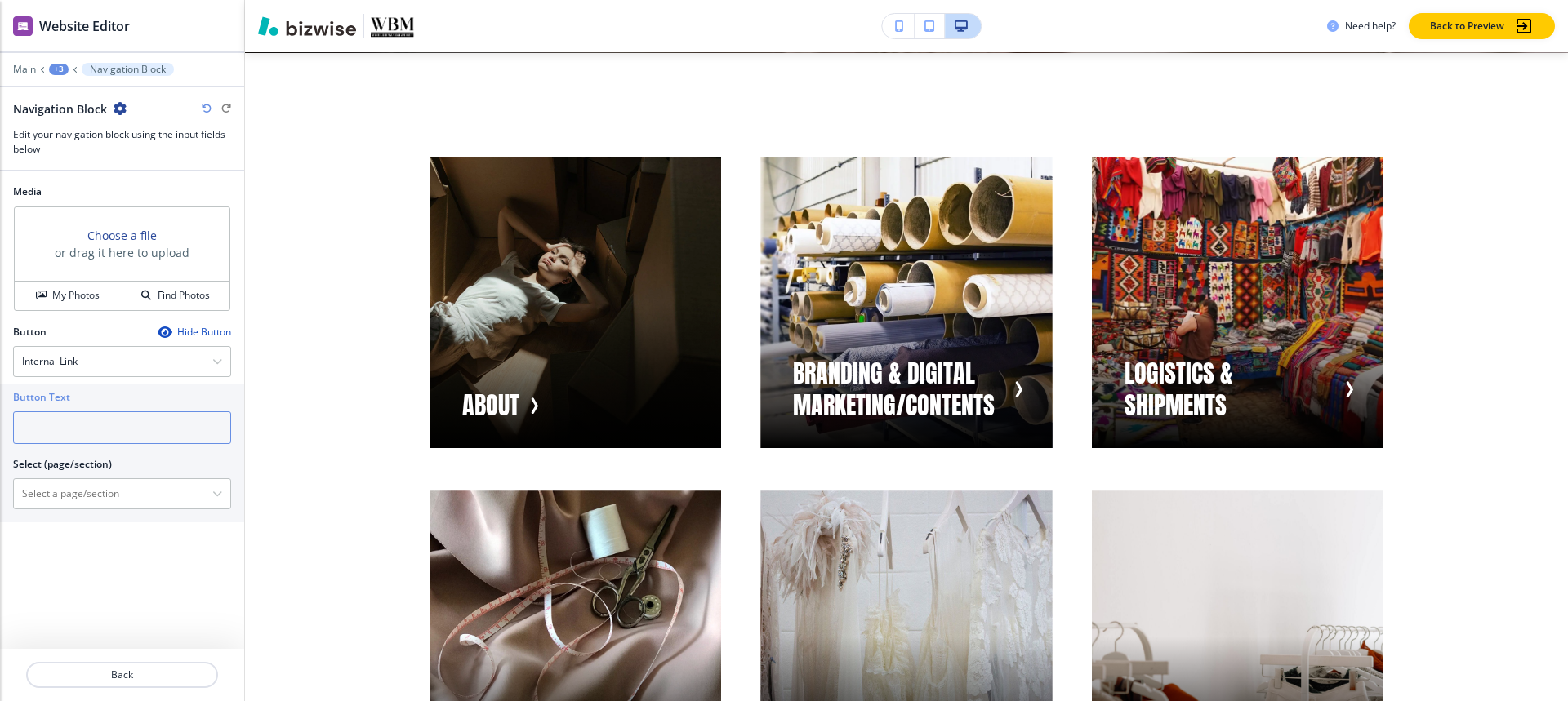
click at [83, 441] on input "text" at bounding box center [123, 428] width 218 height 33
paste input "PACKAGING AND LABELS DROP SHIP WORLDWIDE"
type input "PACKAGING AND LABELS DROP SHIP WORLDWIDE"
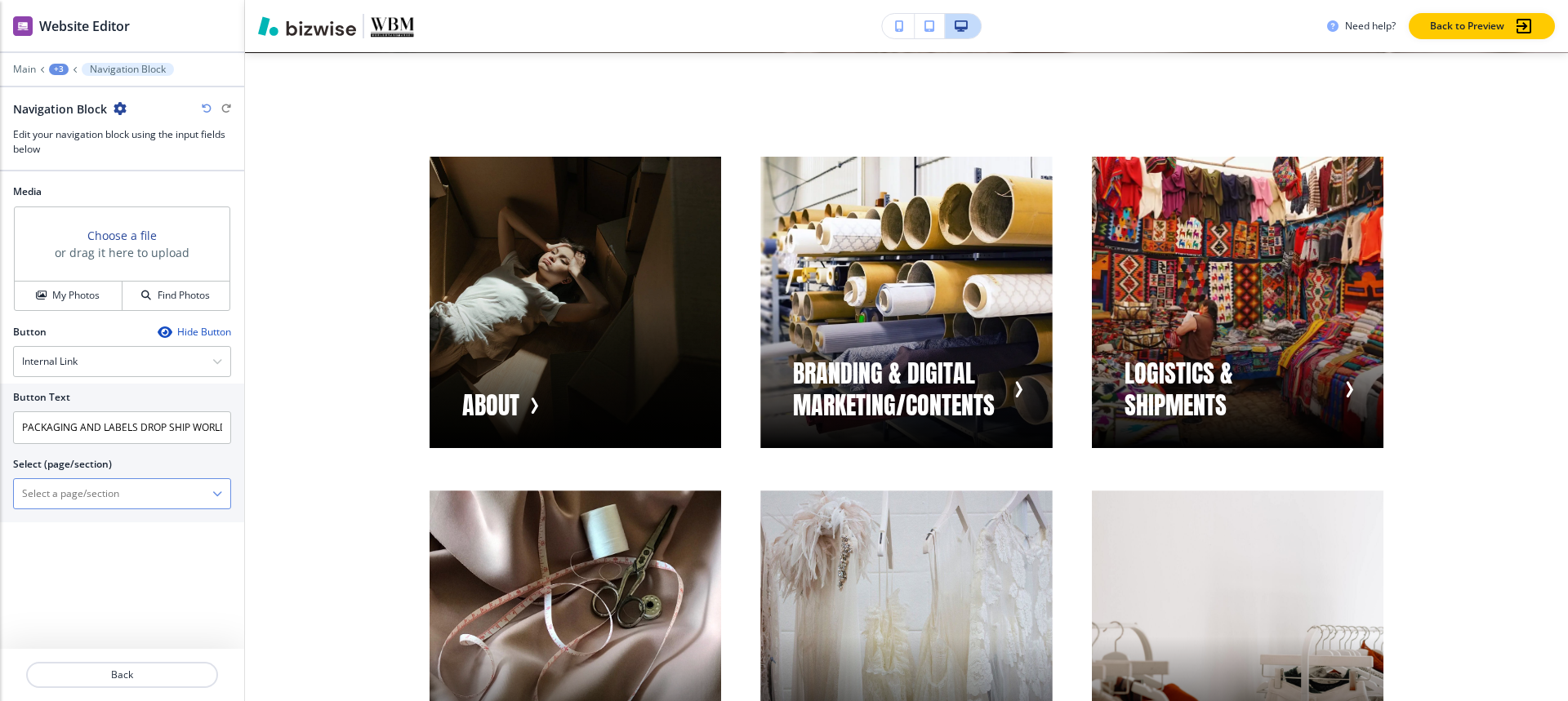
click at [87, 491] on \(page\/section\) "Manual Input" at bounding box center [113, 493] width 198 height 28
paste \(page\/section\) "PACKAGING AND LABELS DROP SHIP WORLDWIDE"
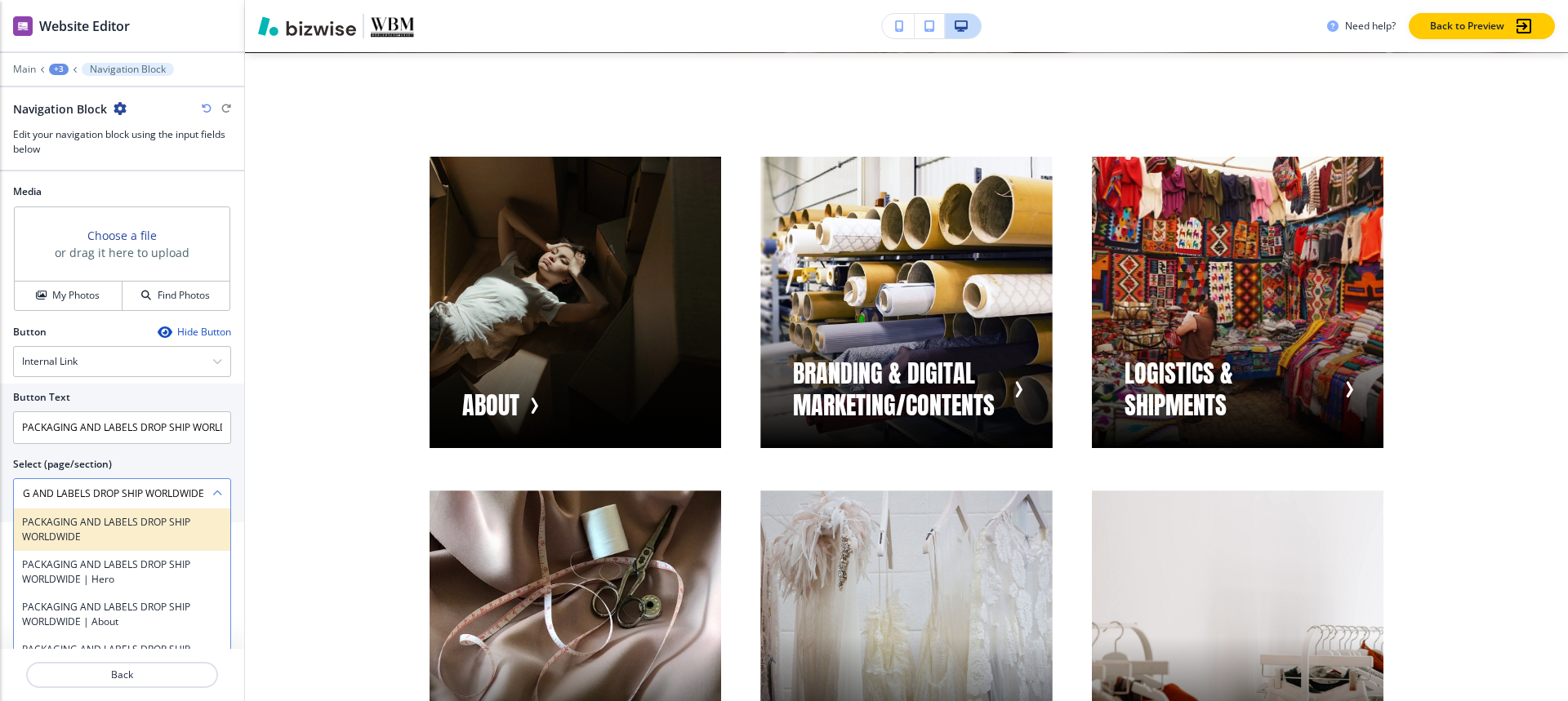
type \(page\/section\) "PACKAGING AND LABELS DROP SHIP WORLDWIDE"
click at [80, 524] on h4 "PACKAGING AND LABELS DROP SHIP WORLDWIDE" at bounding box center [122, 529] width 200 height 29
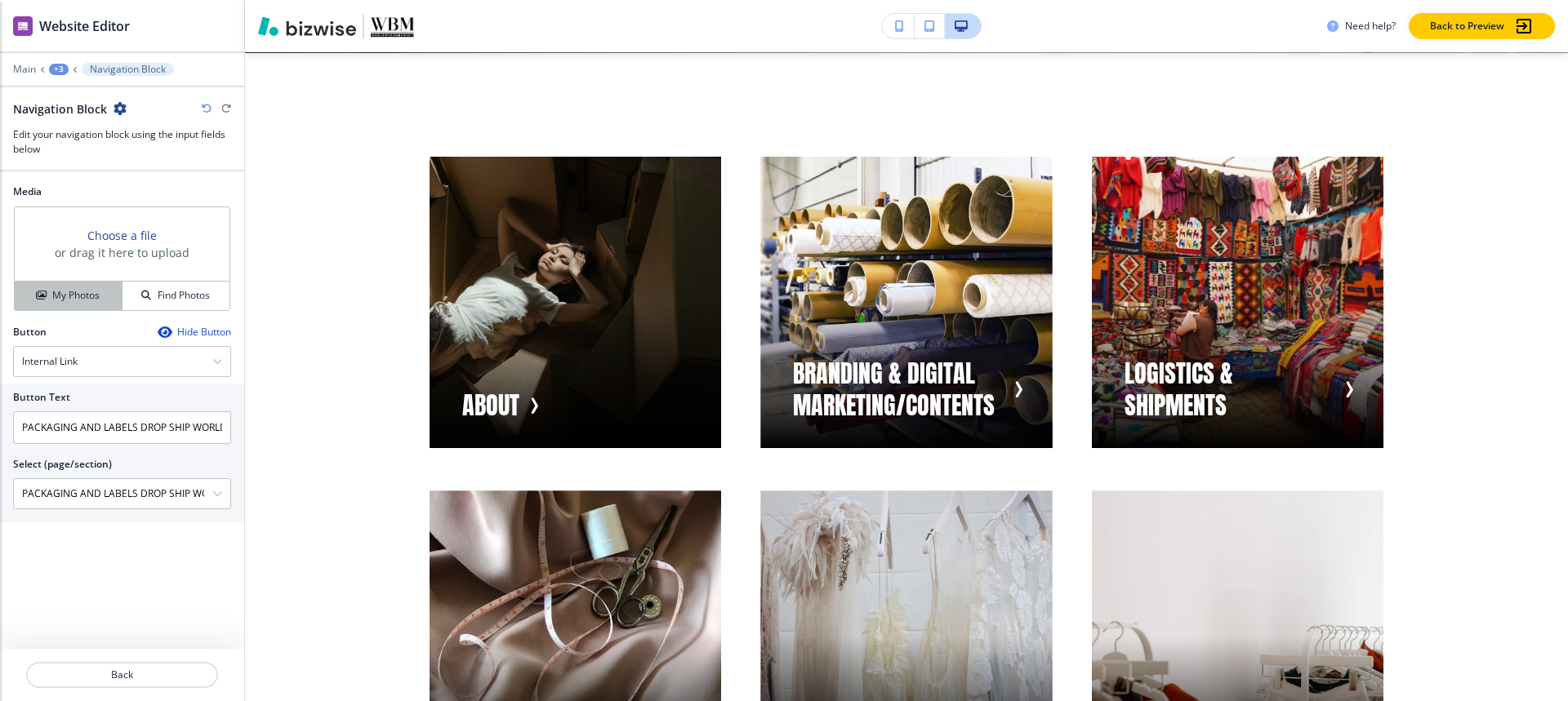
click at [79, 284] on button "My Photos" at bounding box center [68, 295] width 107 height 28
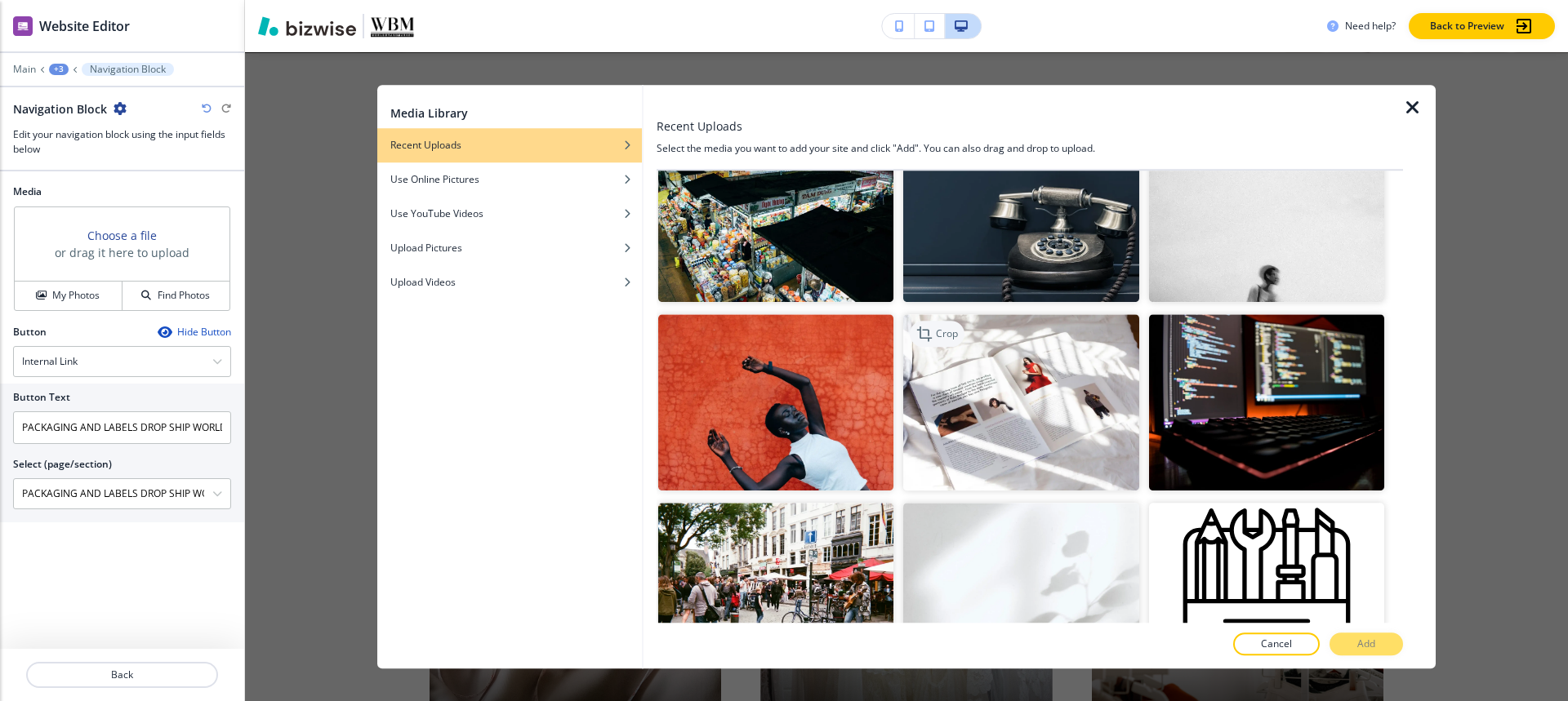
scroll to position [490, 0]
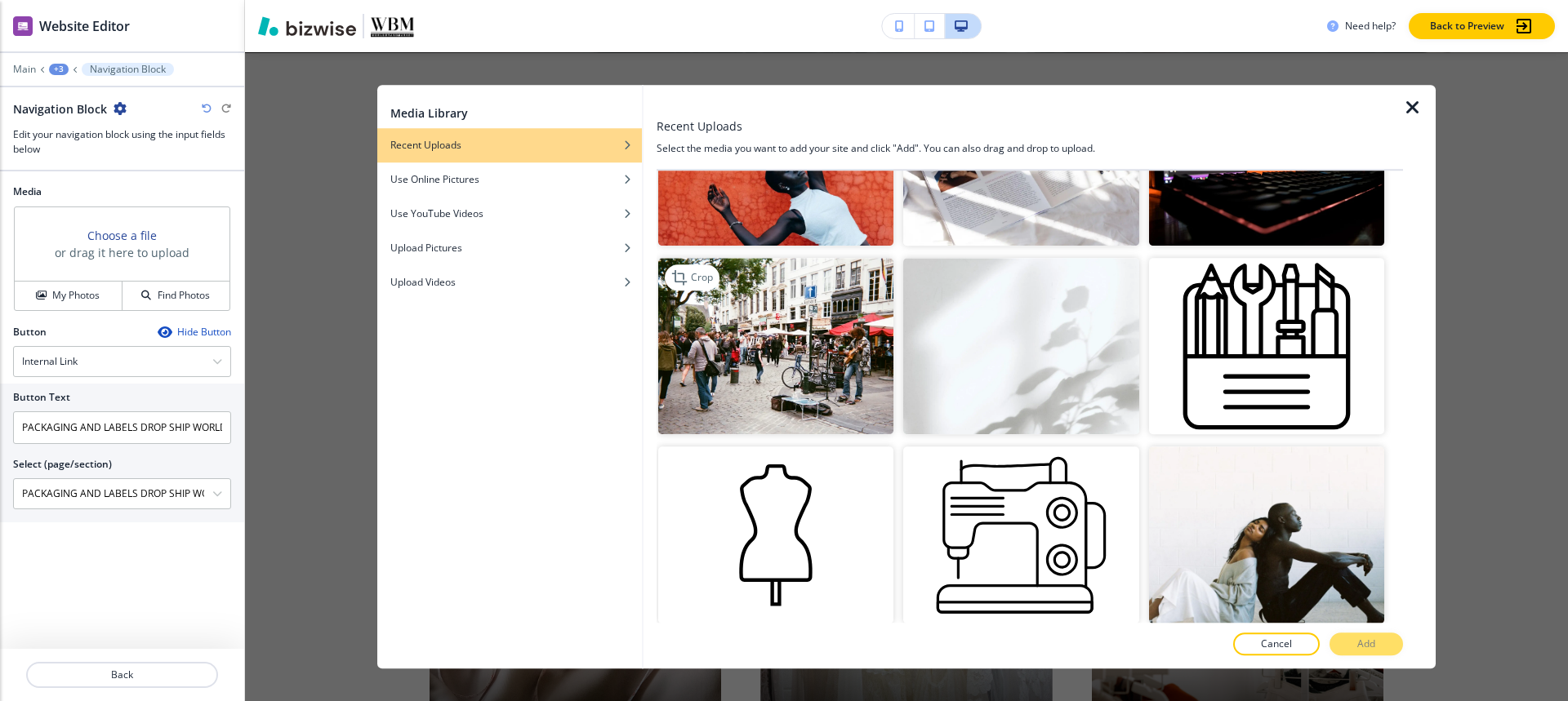
click at [836, 335] on img "button" at bounding box center [775, 346] width 235 height 177
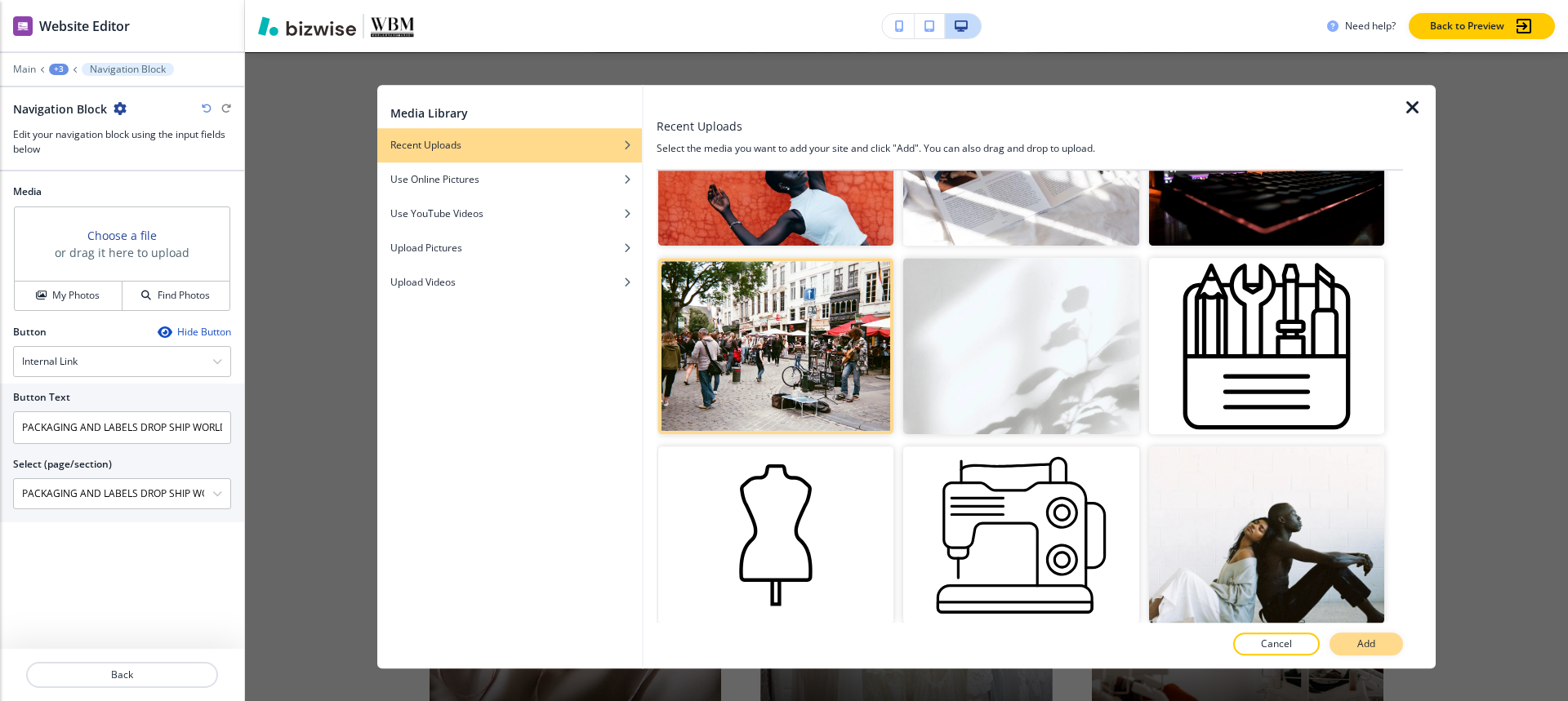
click at [1376, 646] on button "Add" at bounding box center [1366, 644] width 74 height 23
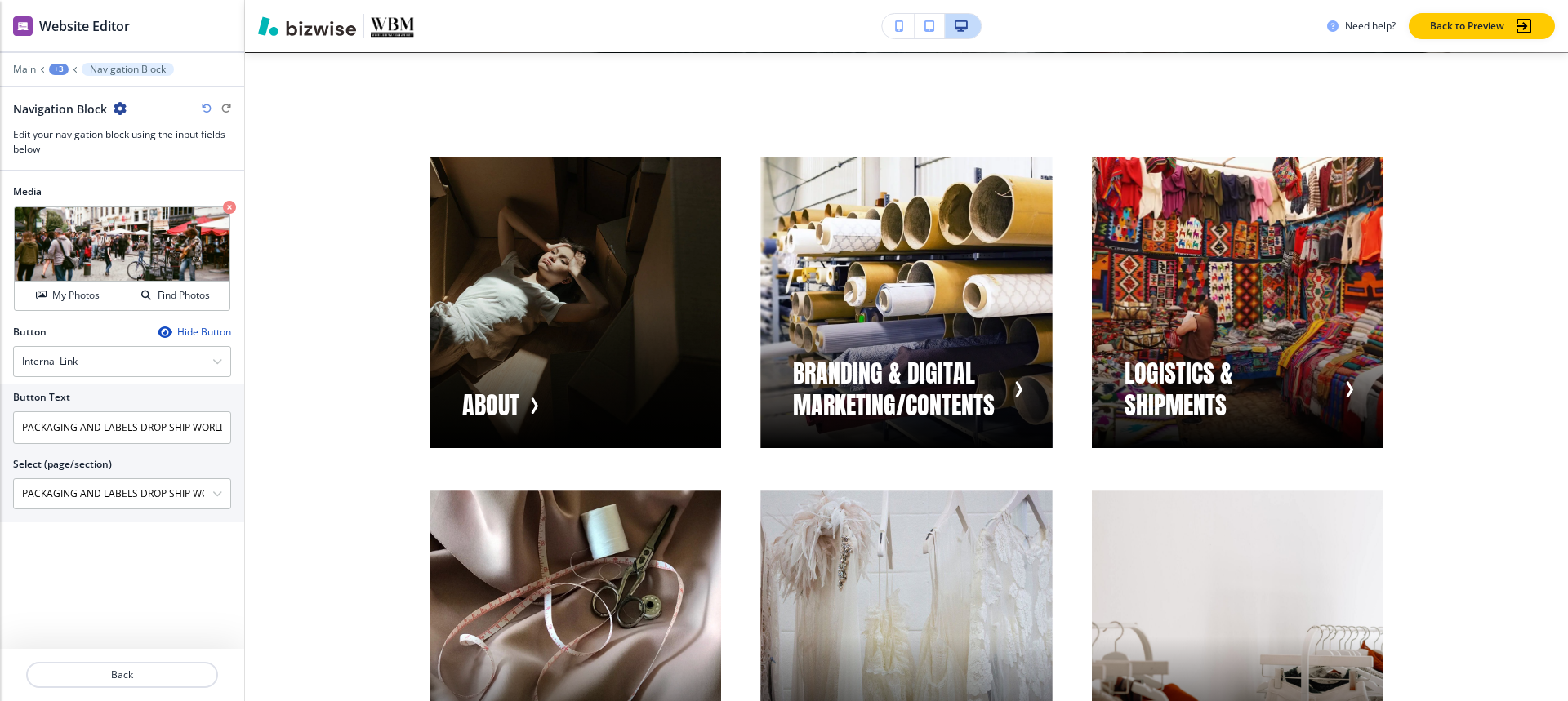
click at [59, 66] on div "+3" at bounding box center [59, 69] width 20 height 12
click at [82, 162] on button "Visual Navigation" at bounding box center [101, 153] width 105 height 29
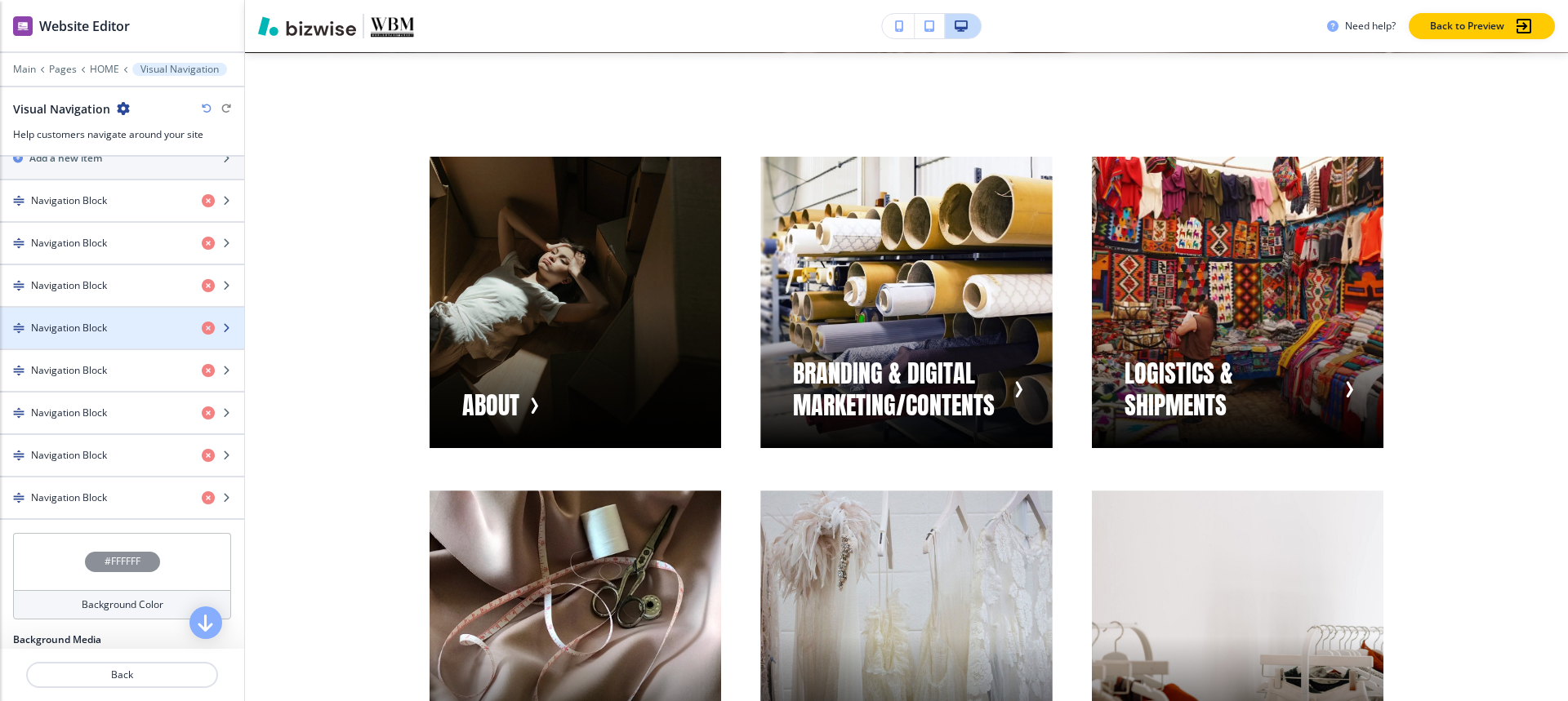
scroll to position [525, 0]
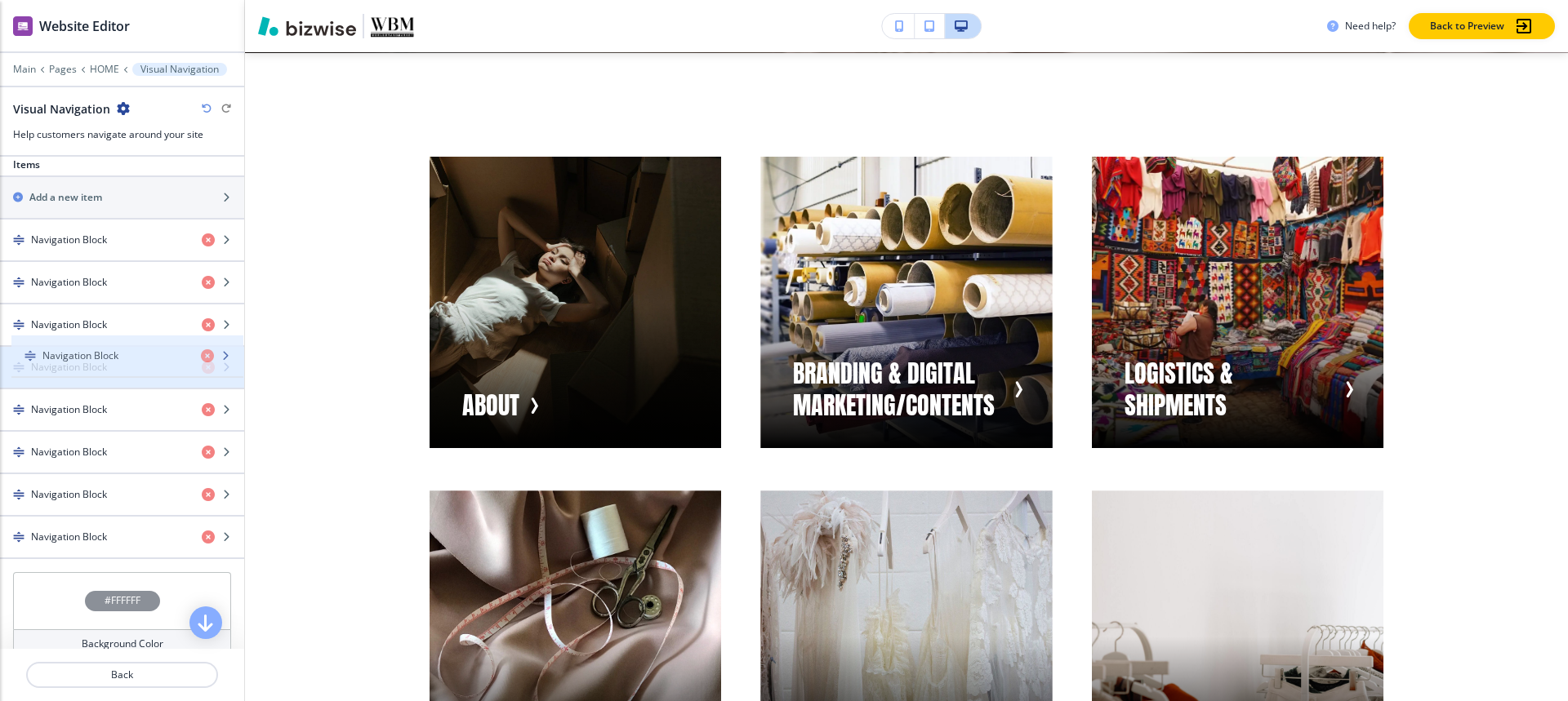
drag, startPoint x: 61, startPoint y: 544, endPoint x: 69, endPoint y: 365, distance: 179.2
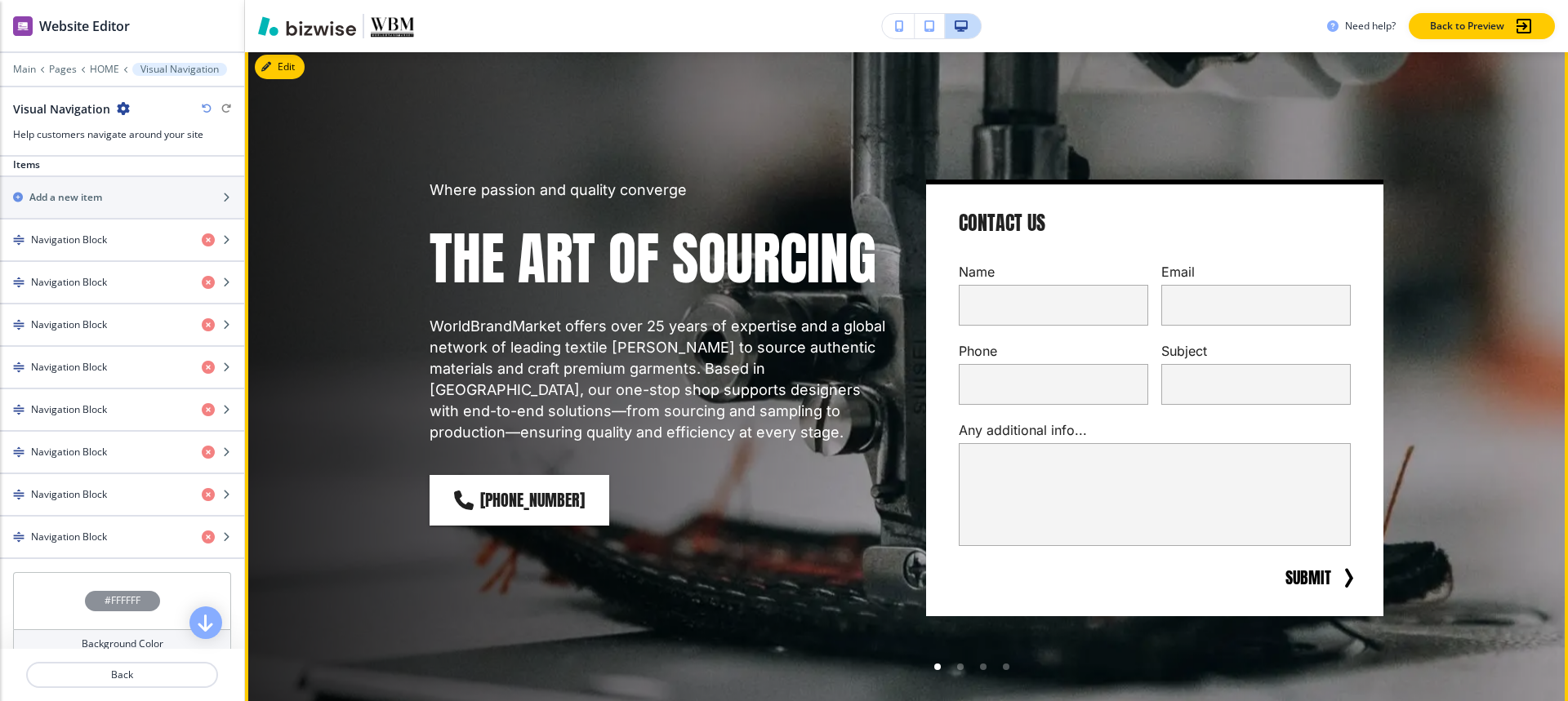
scroll to position [0, 0]
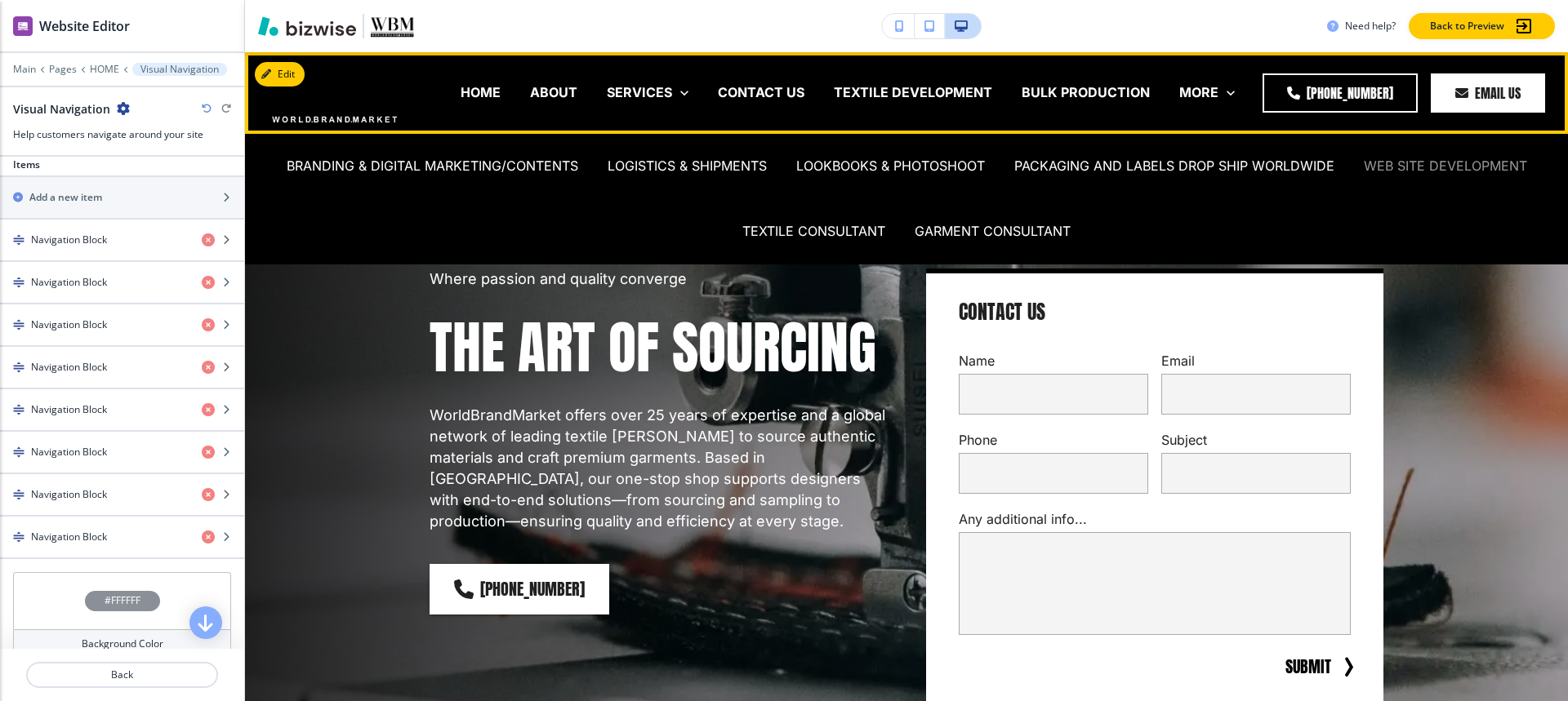
click at [1488, 160] on p "WEB SITE DEVELOPMENT" at bounding box center [1445, 166] width 163 height 19
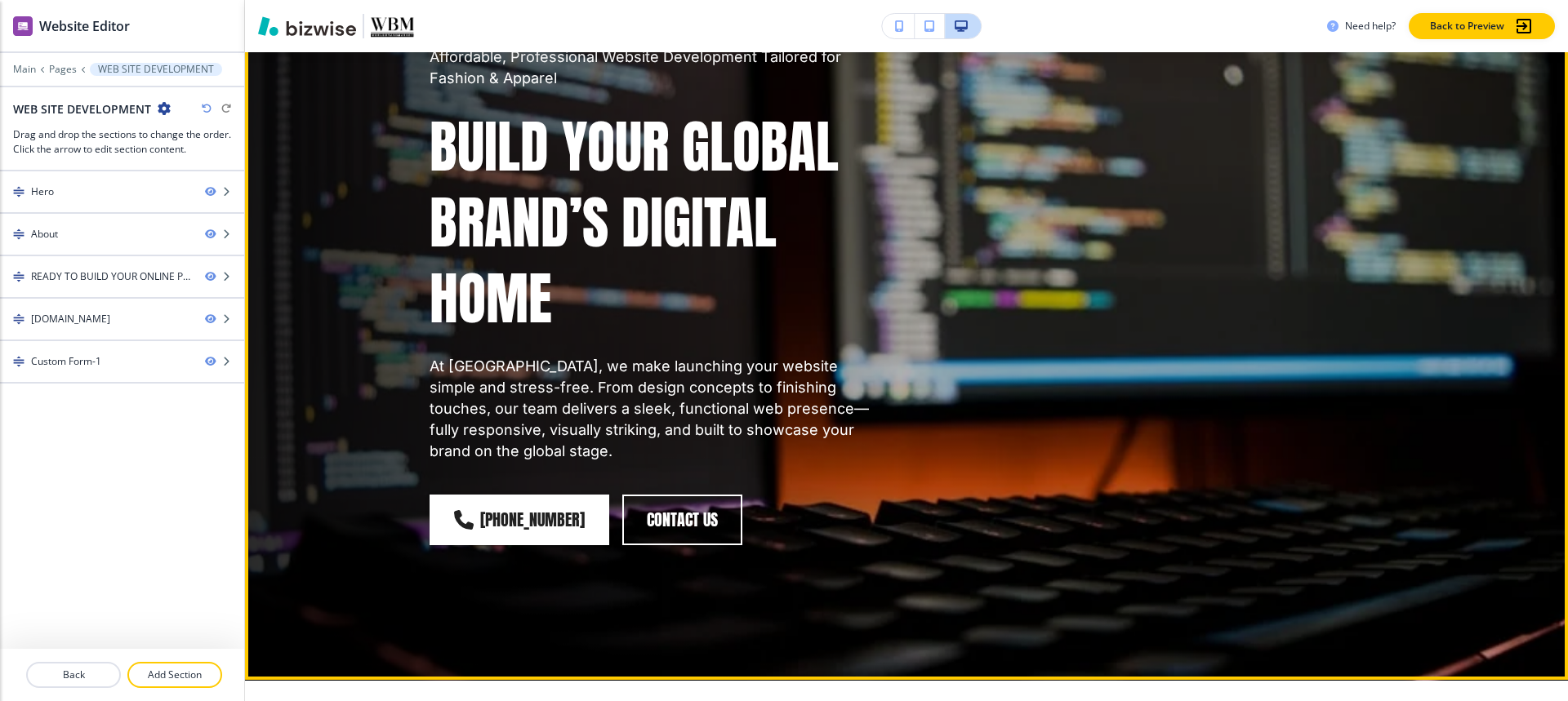
scroll to position [327, 0]
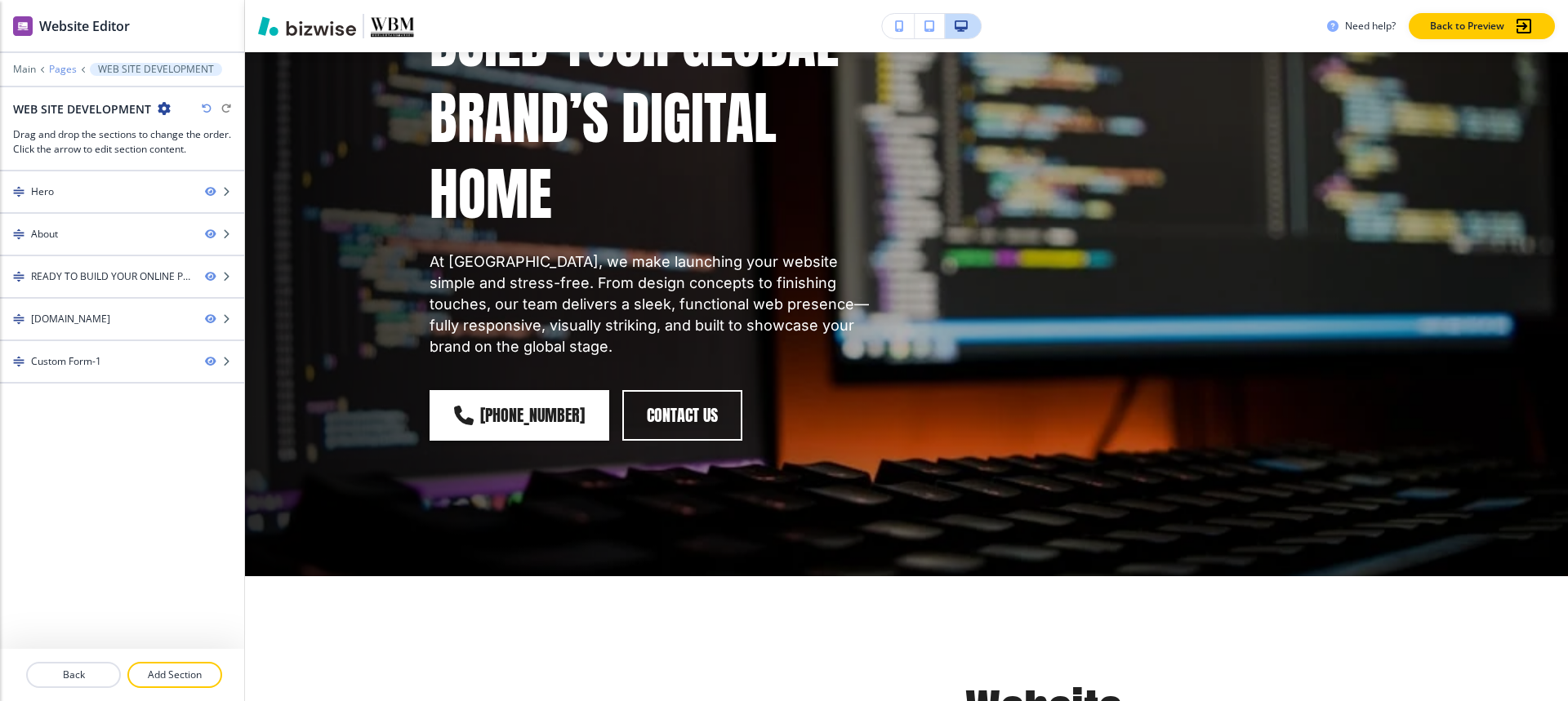
click at [56, 70] on p "Pages" at bounding box center [62, 69] width 28 height 12
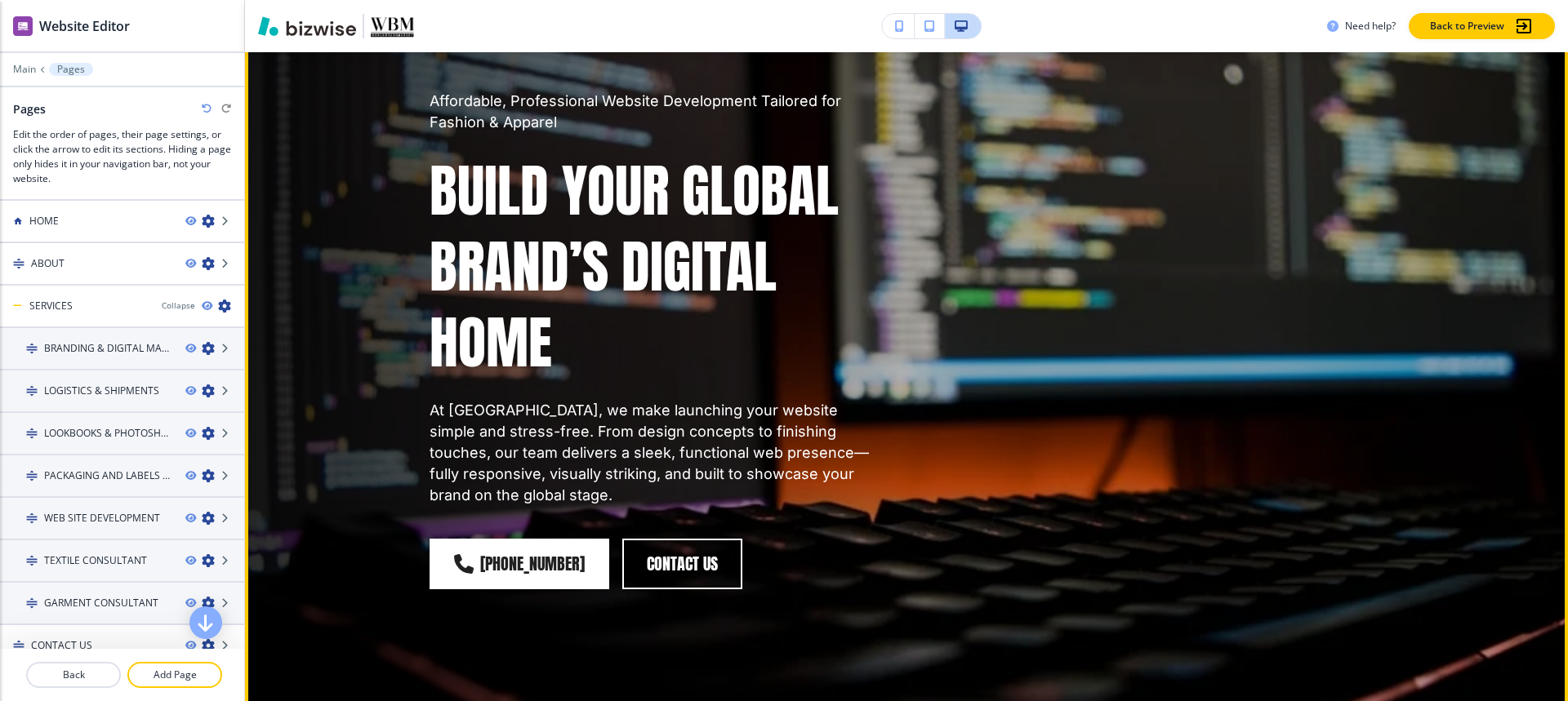
scroll to position [0, 0]
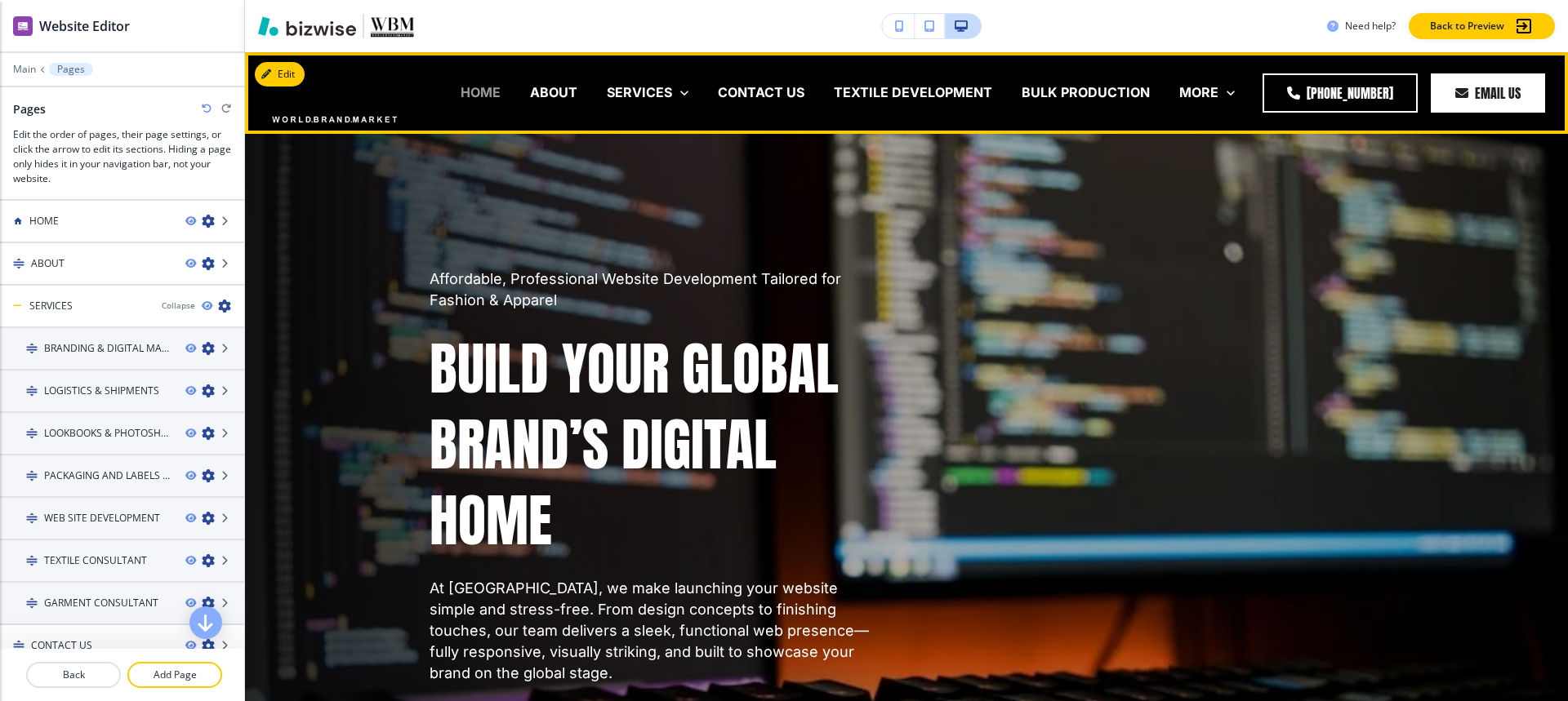
click at [487, 88] on p "HOME" at bounding box center [480, 92] width 40 height 19
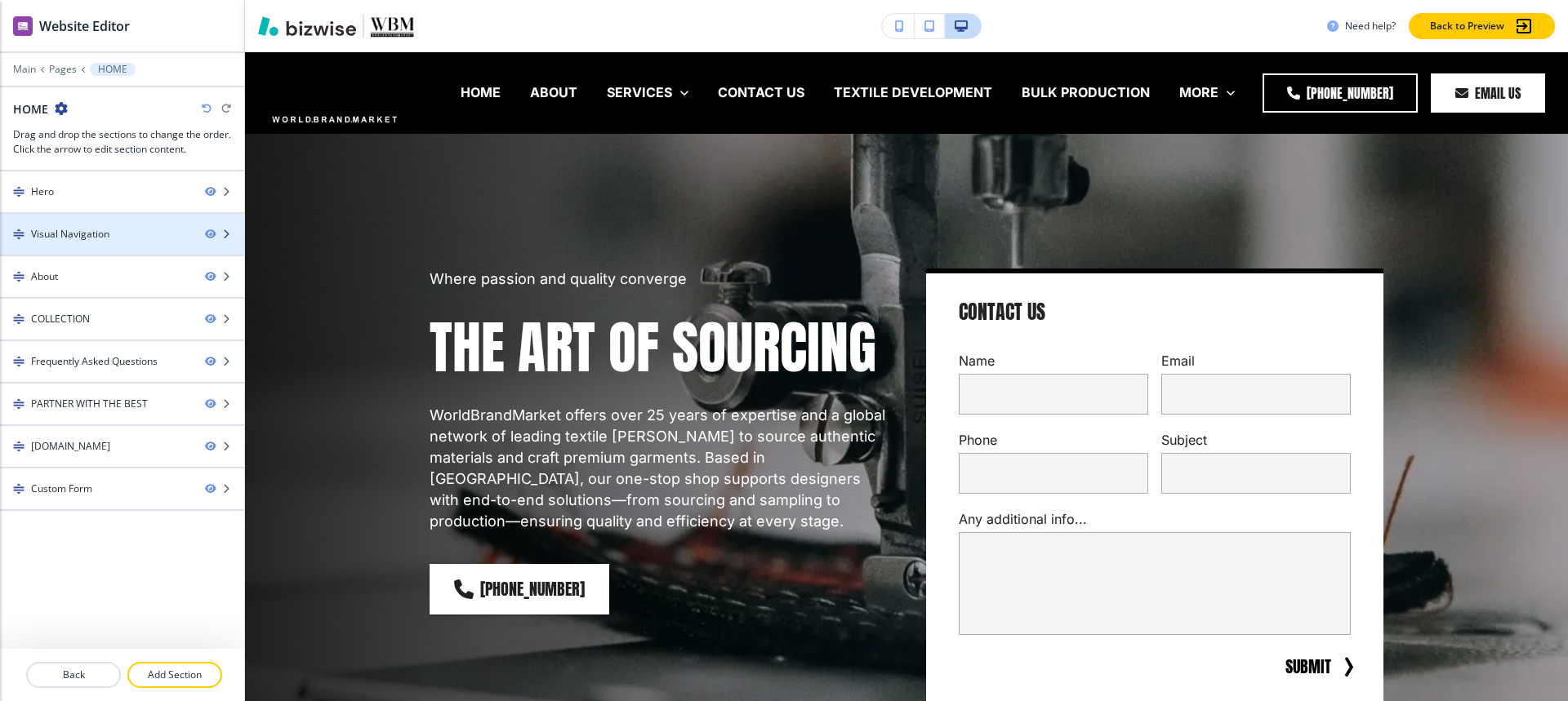
click at [49, 239] on div "Visual Navigation" at bounding box center [70, 234] width 78 height 15
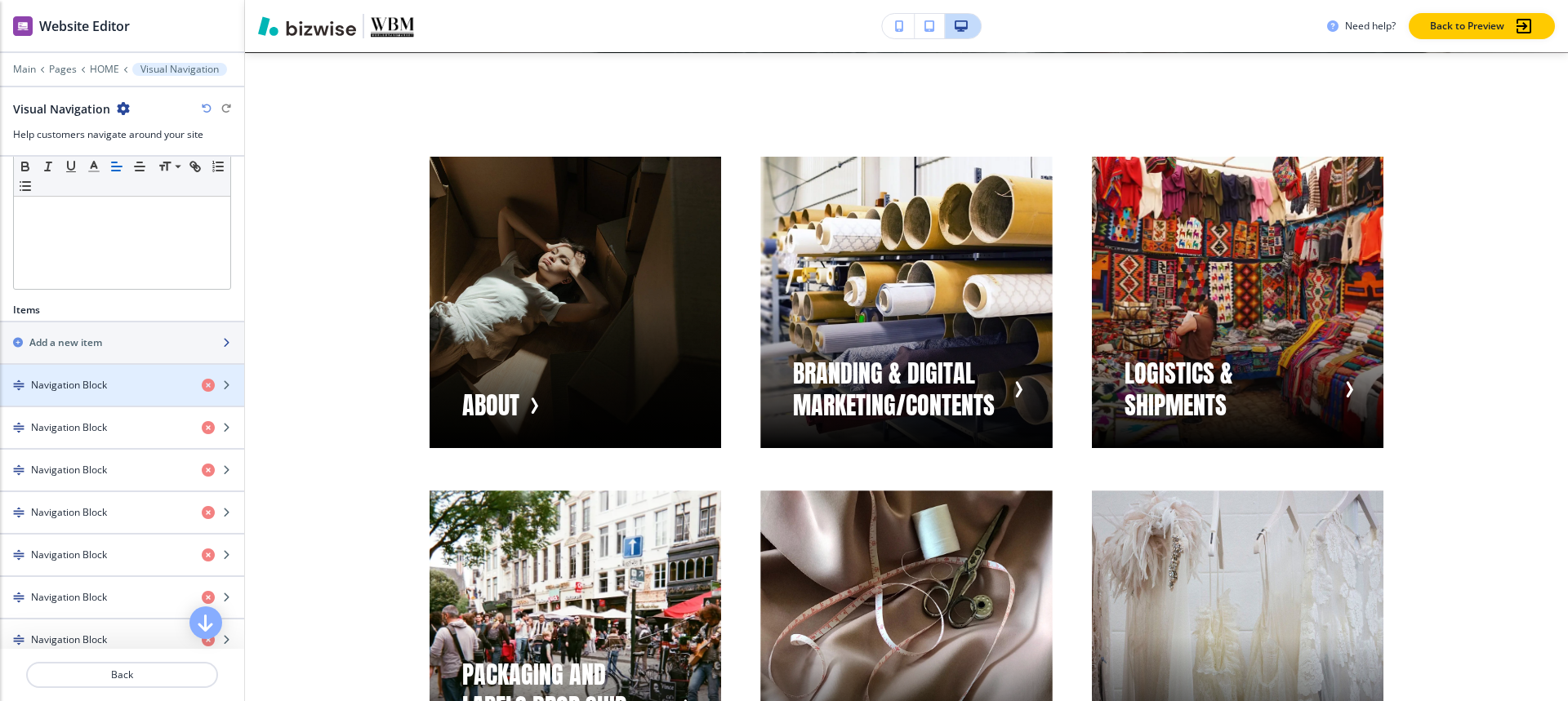
scroll to position [408, 0]
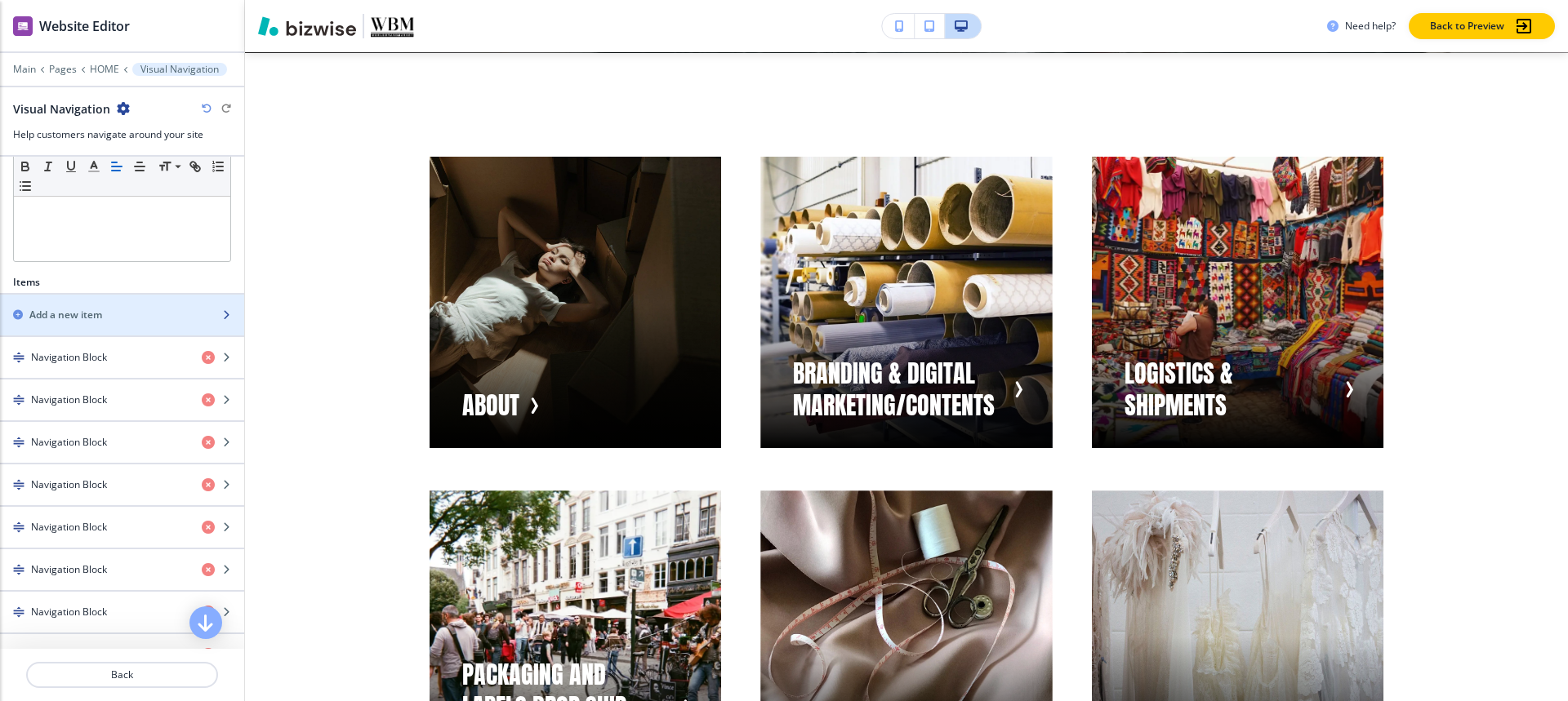
click at [51, 311] on h2 "Add a new item" at bounding box center [66, 315] width 73 height 15
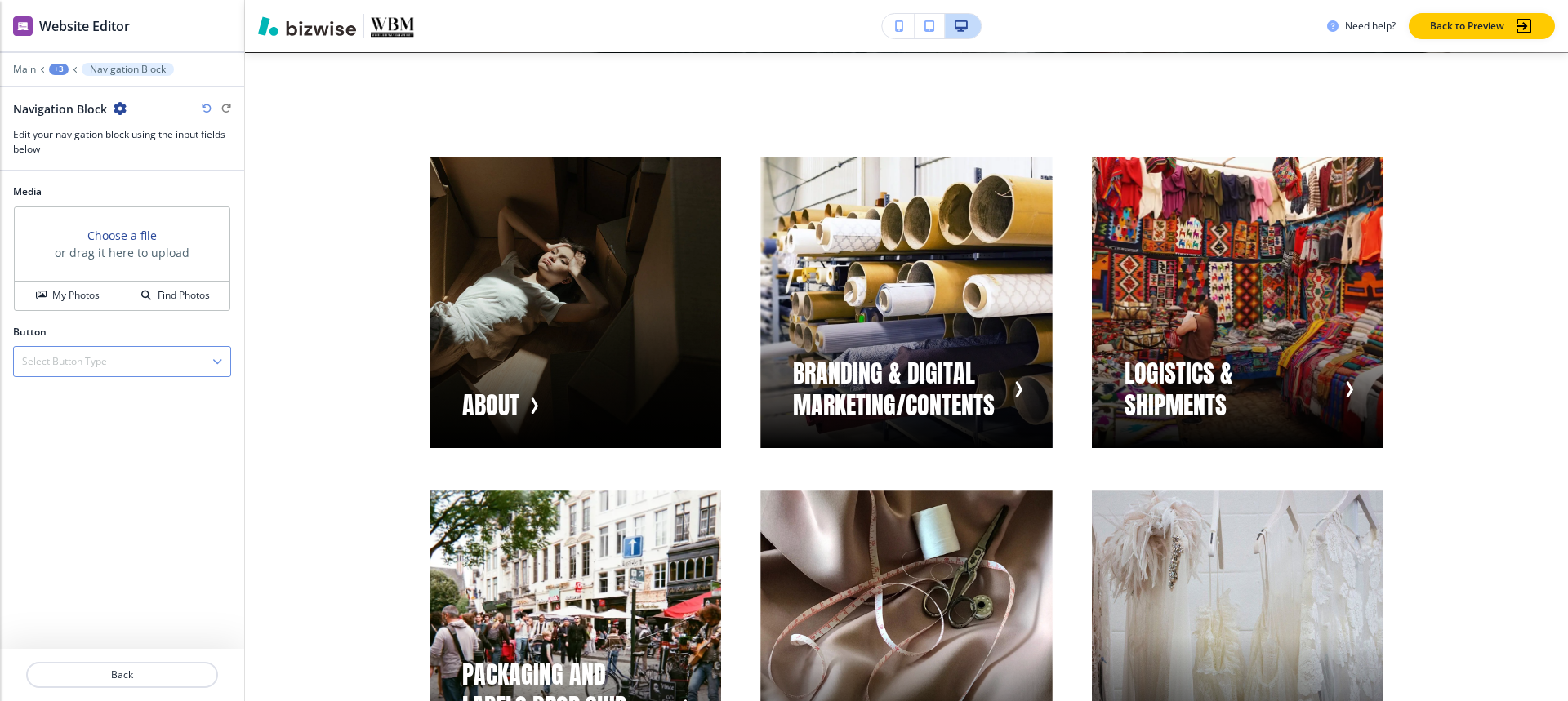
click at [64, 373] on div "Select Button Type" at bounding box center [123, 361] width 217 height 29
click at [46, 414] on h4 "Internal Link" at bounding box center [122, 418] width 200 height 15
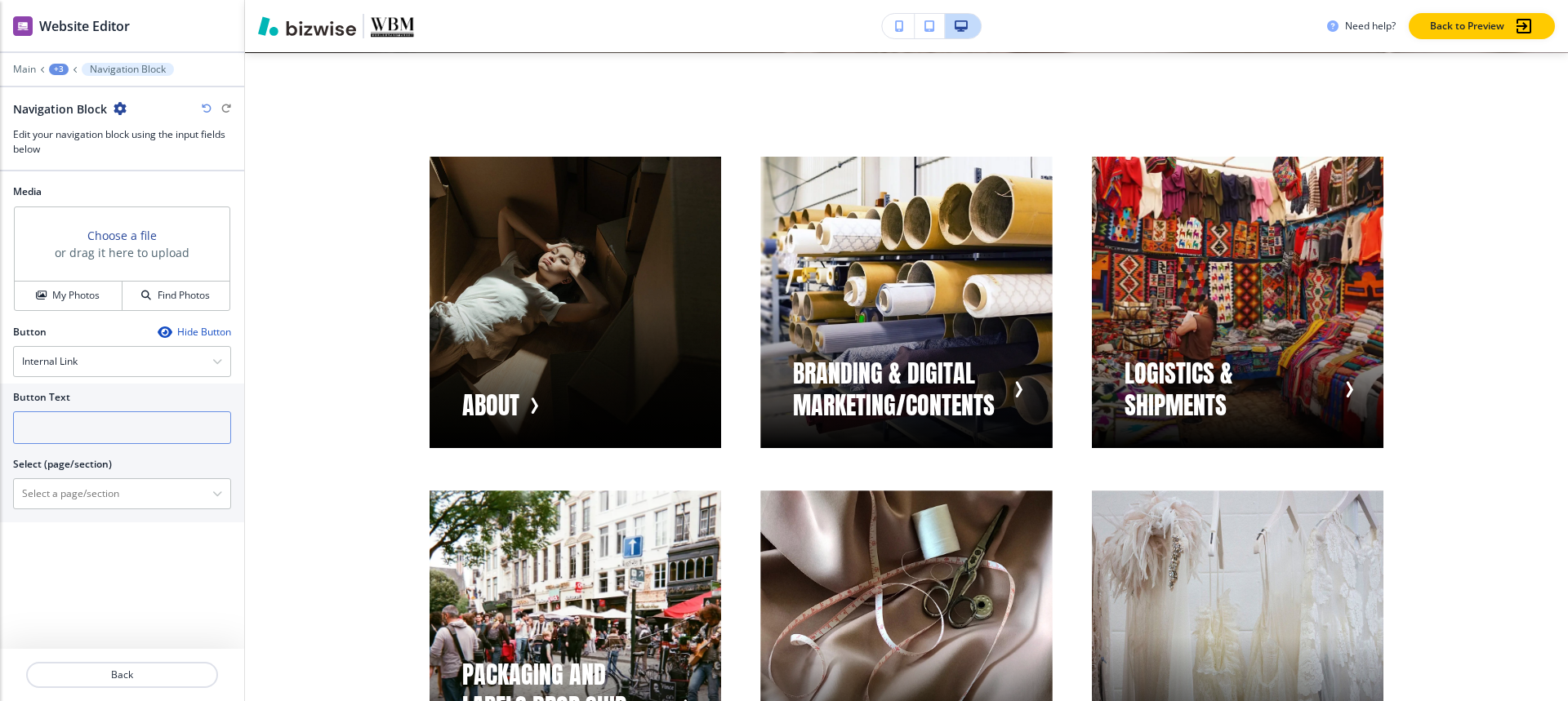
click at [62, 430] on input "text" at bounding box center [123, 428] width 218 height 33
paste input "WEB SITE DEVELOPMENT"
type input "WEB SITE DEVELOPMENT"
click at [64, 511] on div "Button Text WEB SITE DEVELOPMENT Select (page/section) HOME HOME | Hero HOME | …" at bounding box center [122, 453] width 244 height 138
click at [66, 493] on \(page\/section\) "Manual Input" at bounding box center [113, 493] width 198 height 28
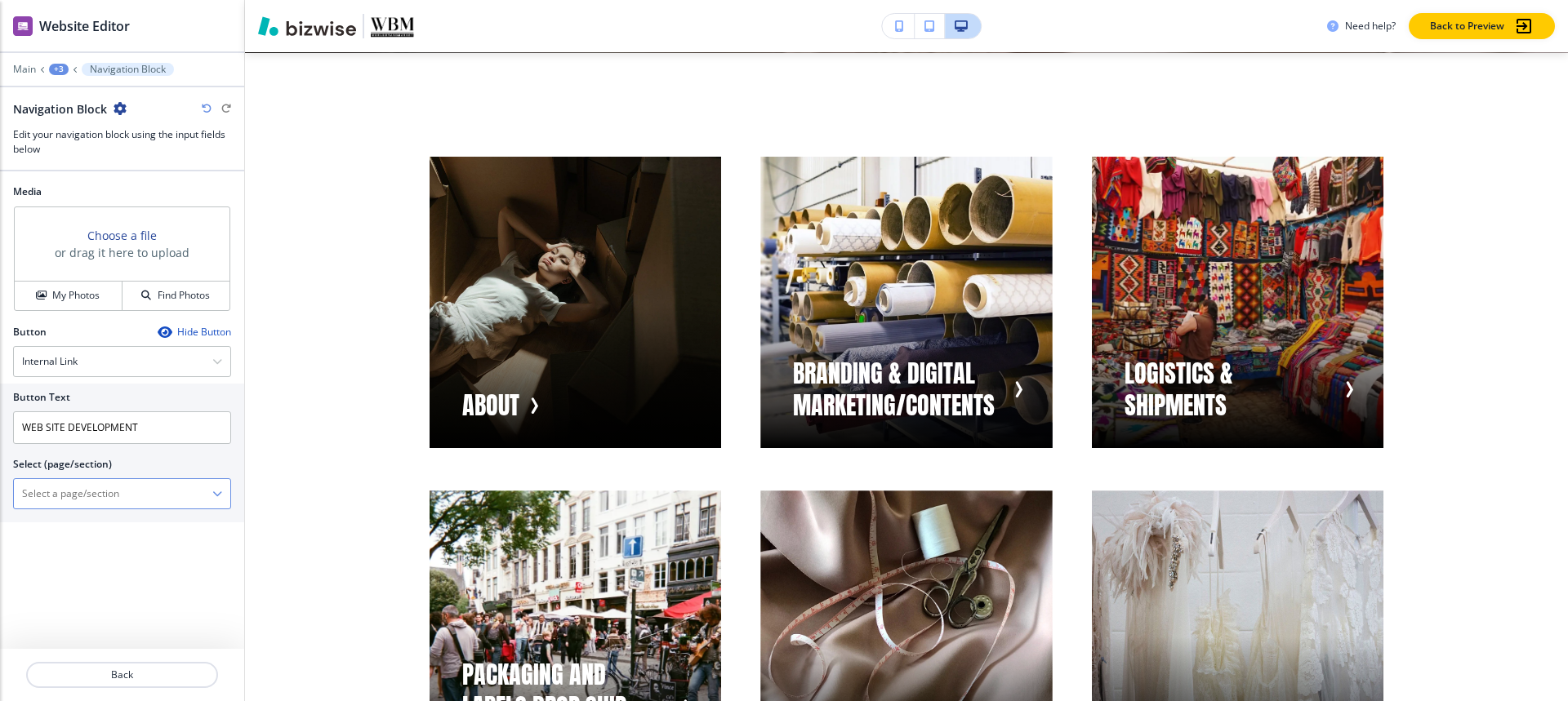
paste \(page\/section\) "WEB SITE DEVELOPMENT"
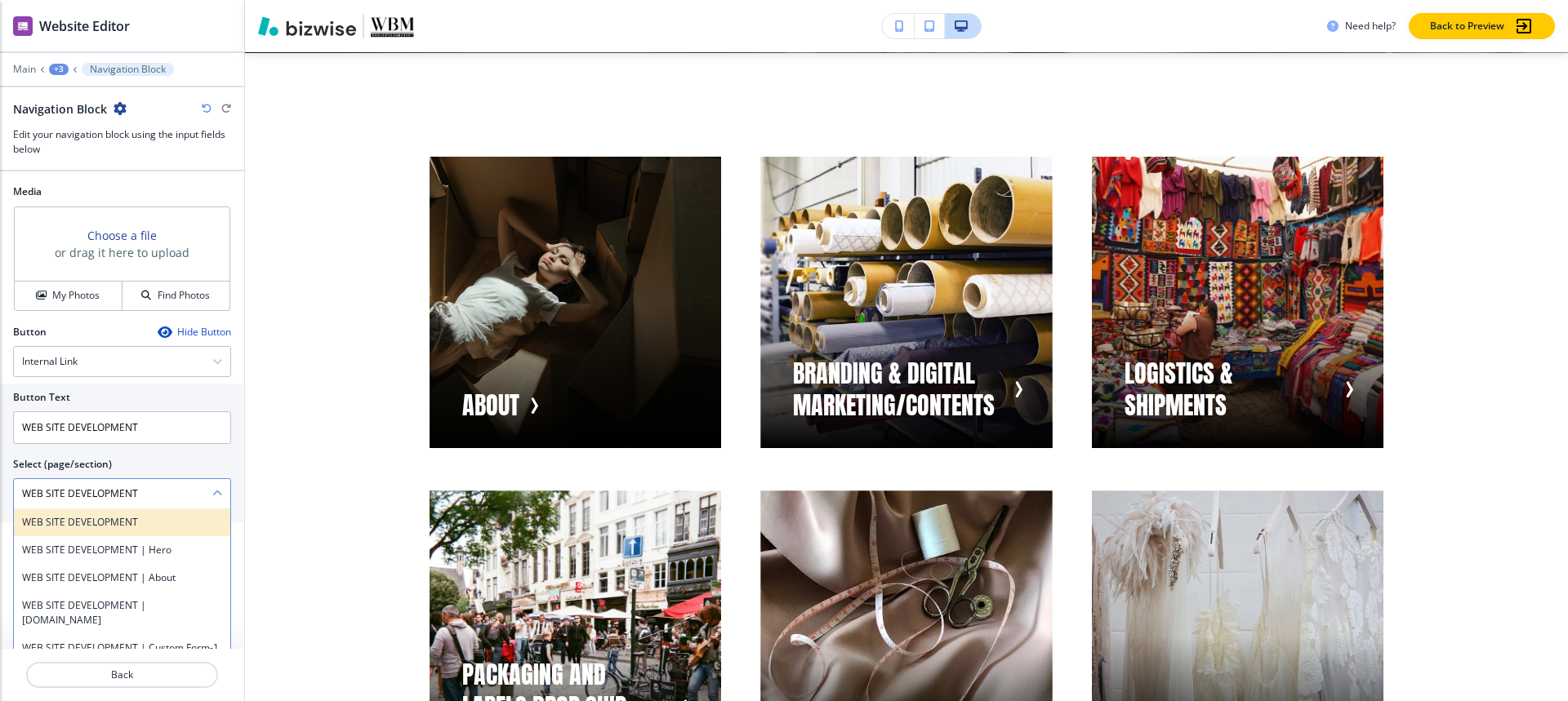
type \(page\/section\) "WEB SITE DEVELOPMENT"
click at [56, 523] on h4 "WEB SITE DEVELOPMENT" at bounding box center [122, 522] width 200 height 15
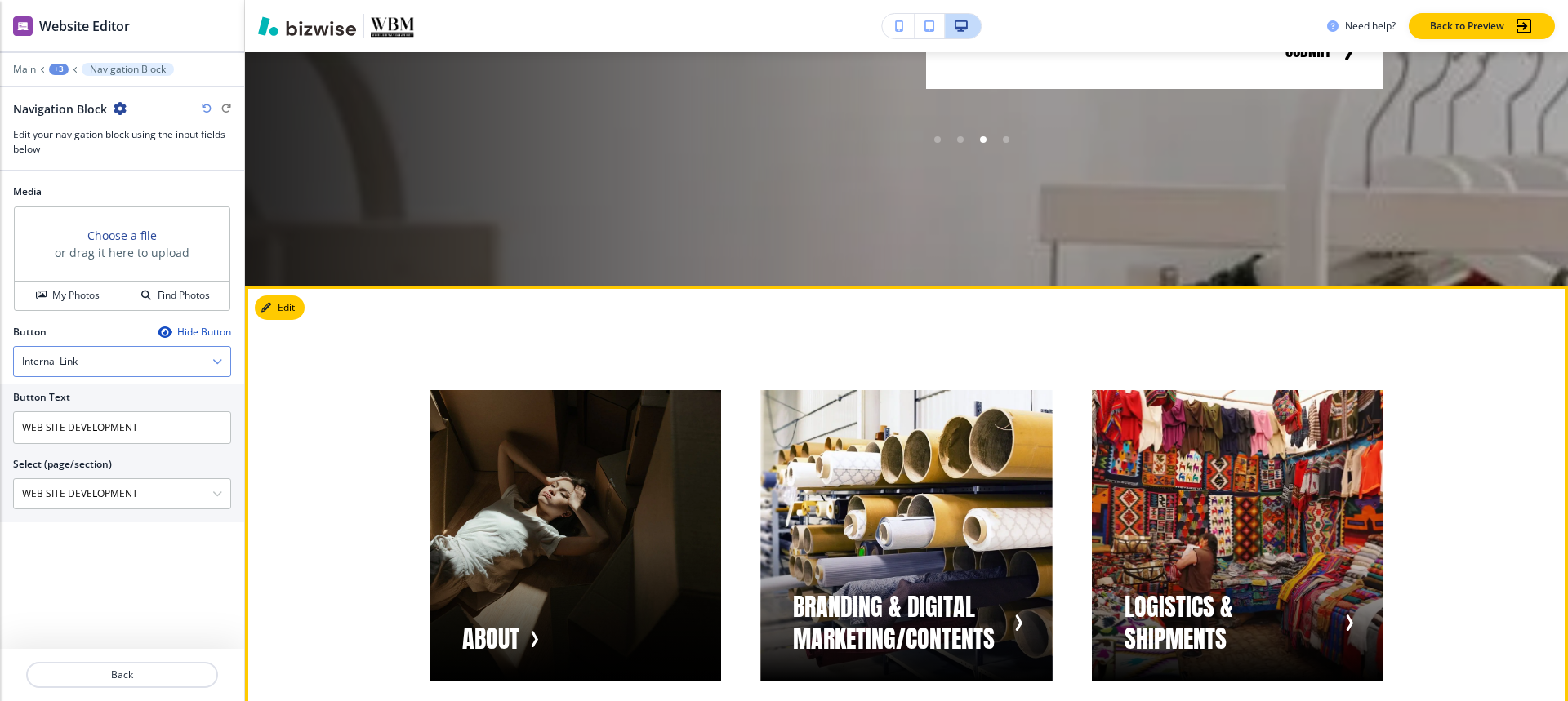
scroll to position [768, 0]
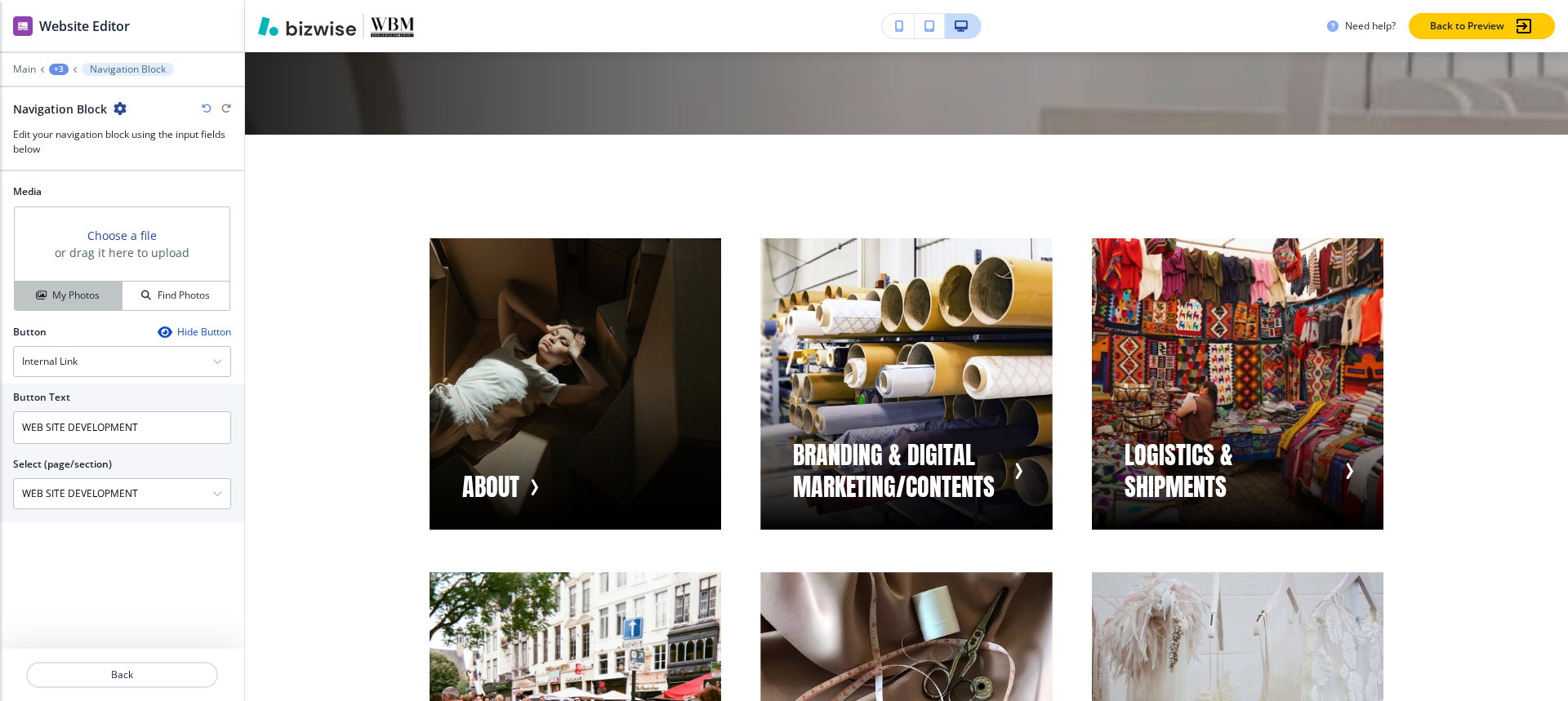
click at [52, 297] on h4 "My Photos" at bounding box center [75, 295] width 47 height 15
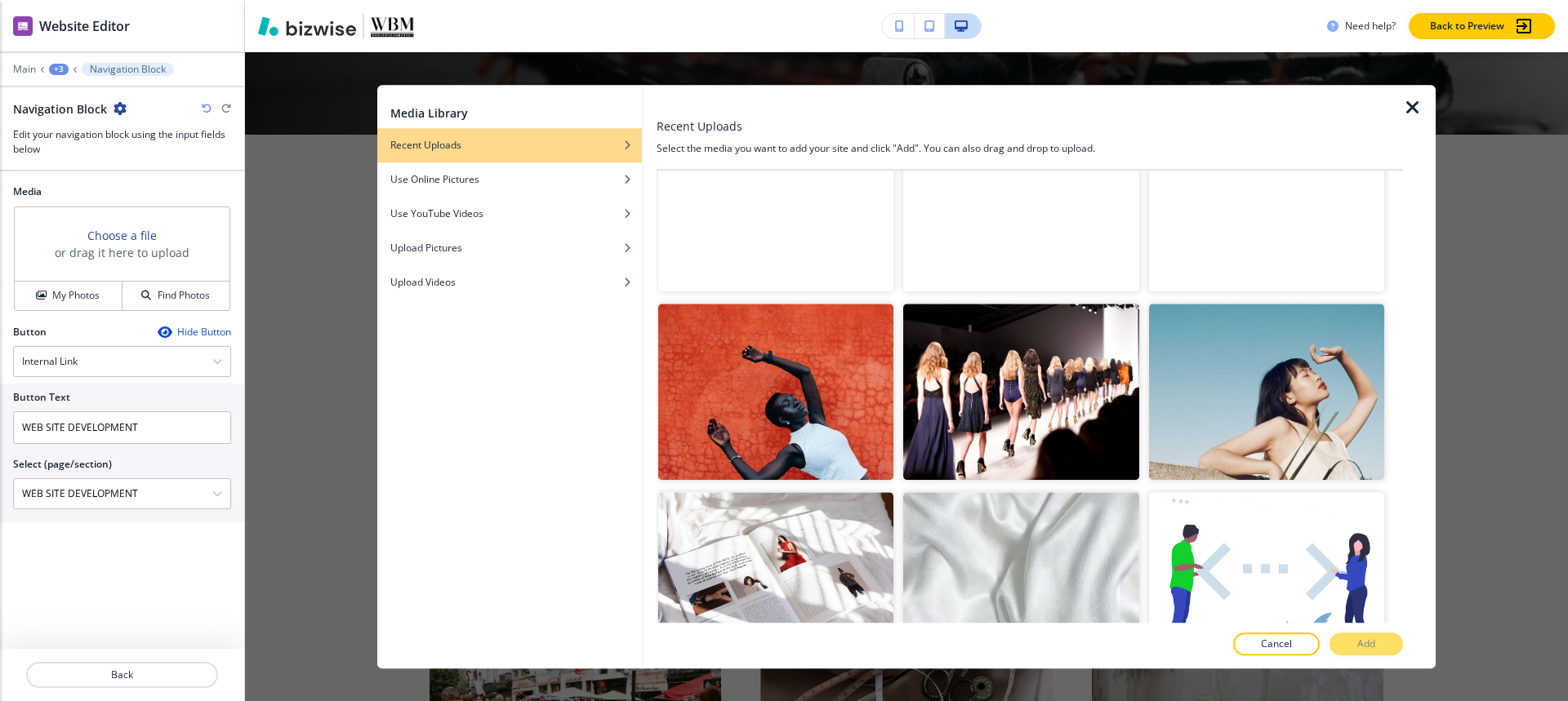
scroll to position [1877, 0]
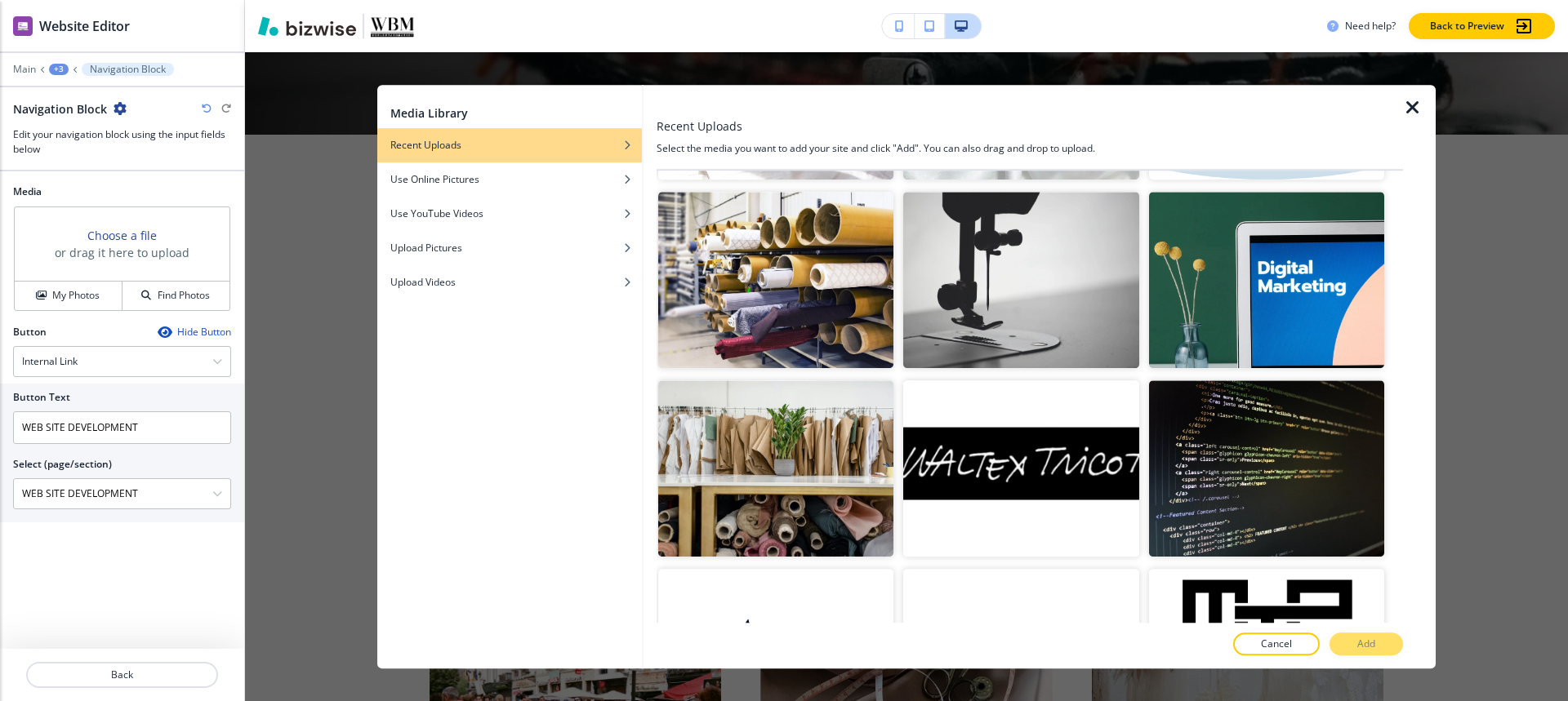
click at [1139, 393] on div at bounding box center [1144, 475] width 10 height 188
click at [1214, 410] on img "button" at bounding box center [1266, 469] width 235 height 177
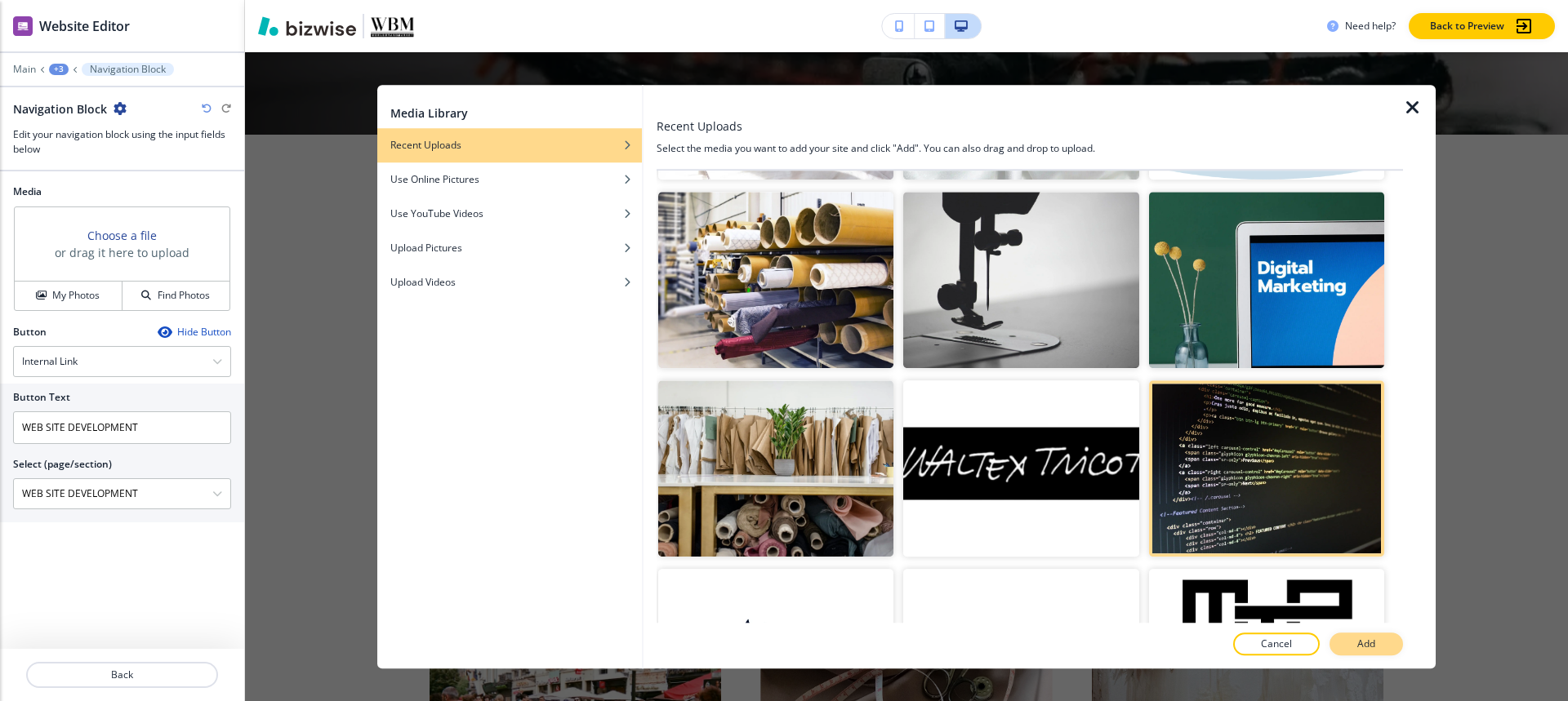
click at [1376, 639] on button "Add" at bounding box center [1366, 644] width 74 height 23
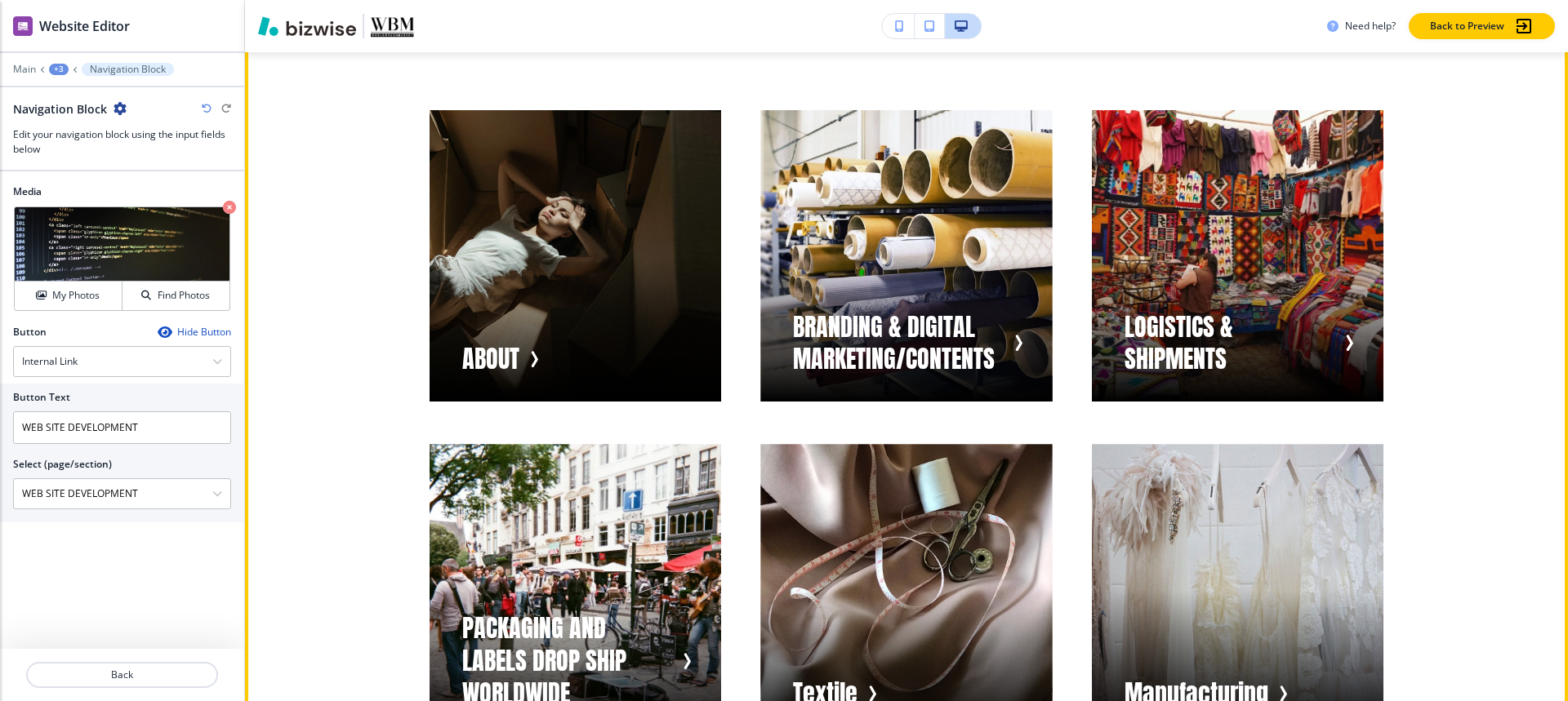
scroll to position [1094, 0]
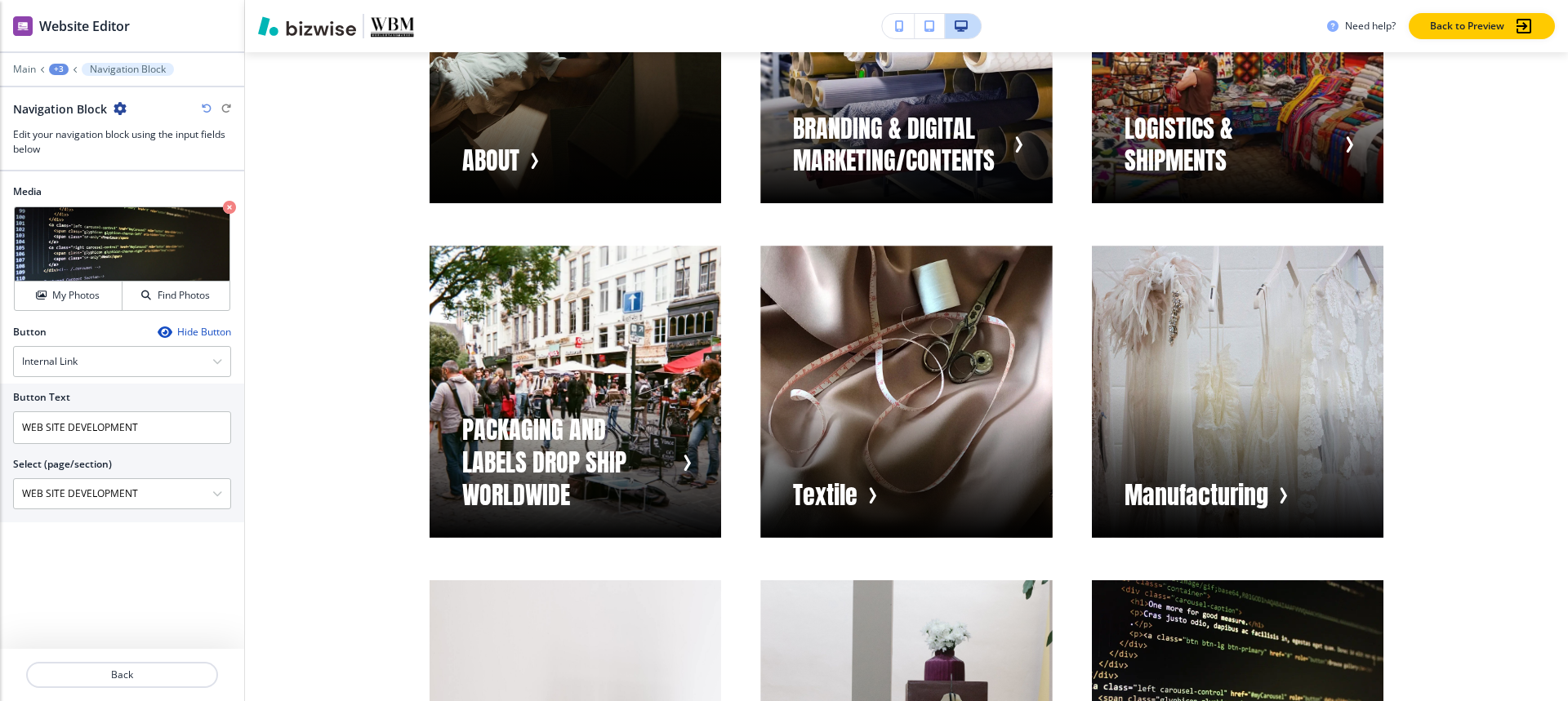
click at [62, 75] on div "Main +3 Navigation Block" at bounding box center [123, 69] width 218 height 13
click at [57, 64] on div "+3" at bounding box center [59, 69] width 20 height 12
click at [77, 86] on button "Pages" at bounding box center [101, 96] width 105 height 28
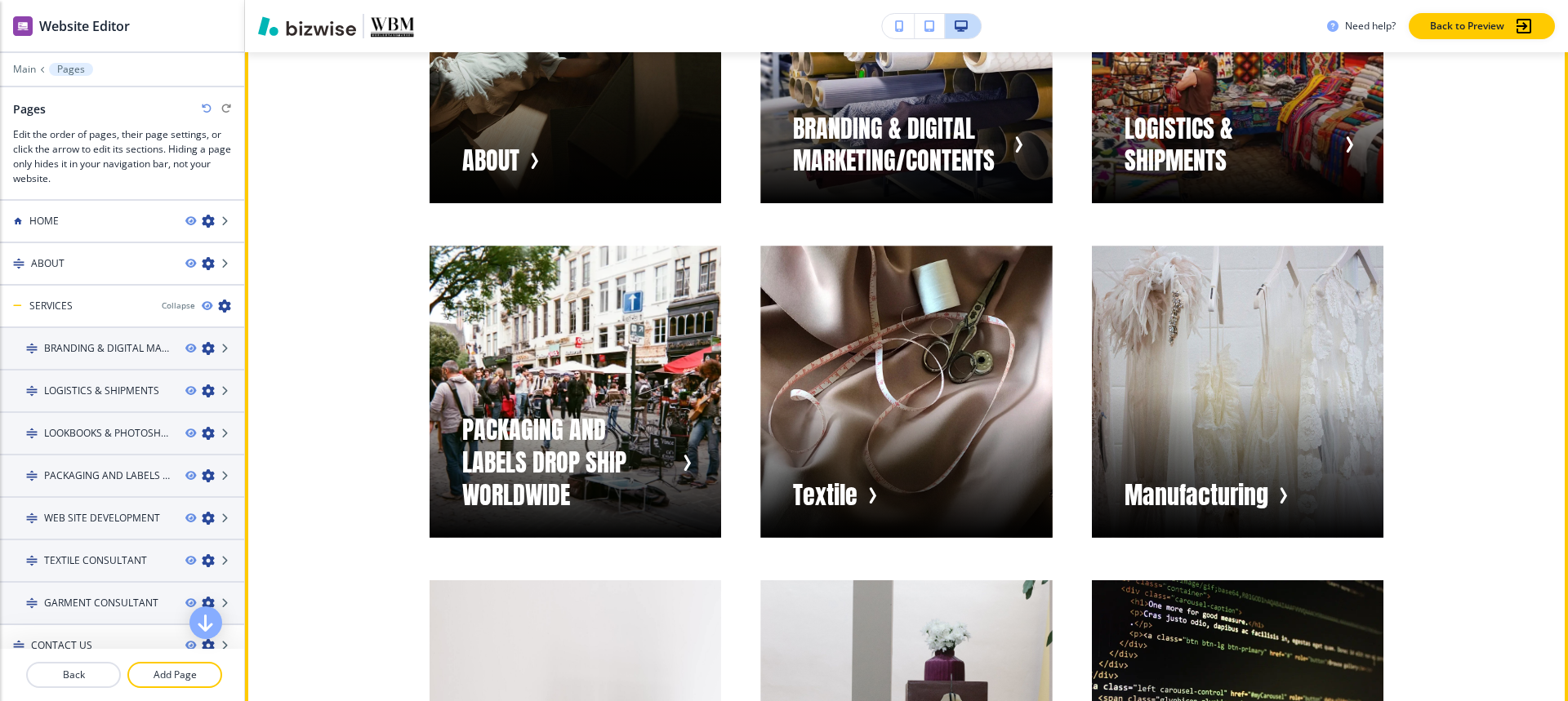
scroll to position [1012, 0]
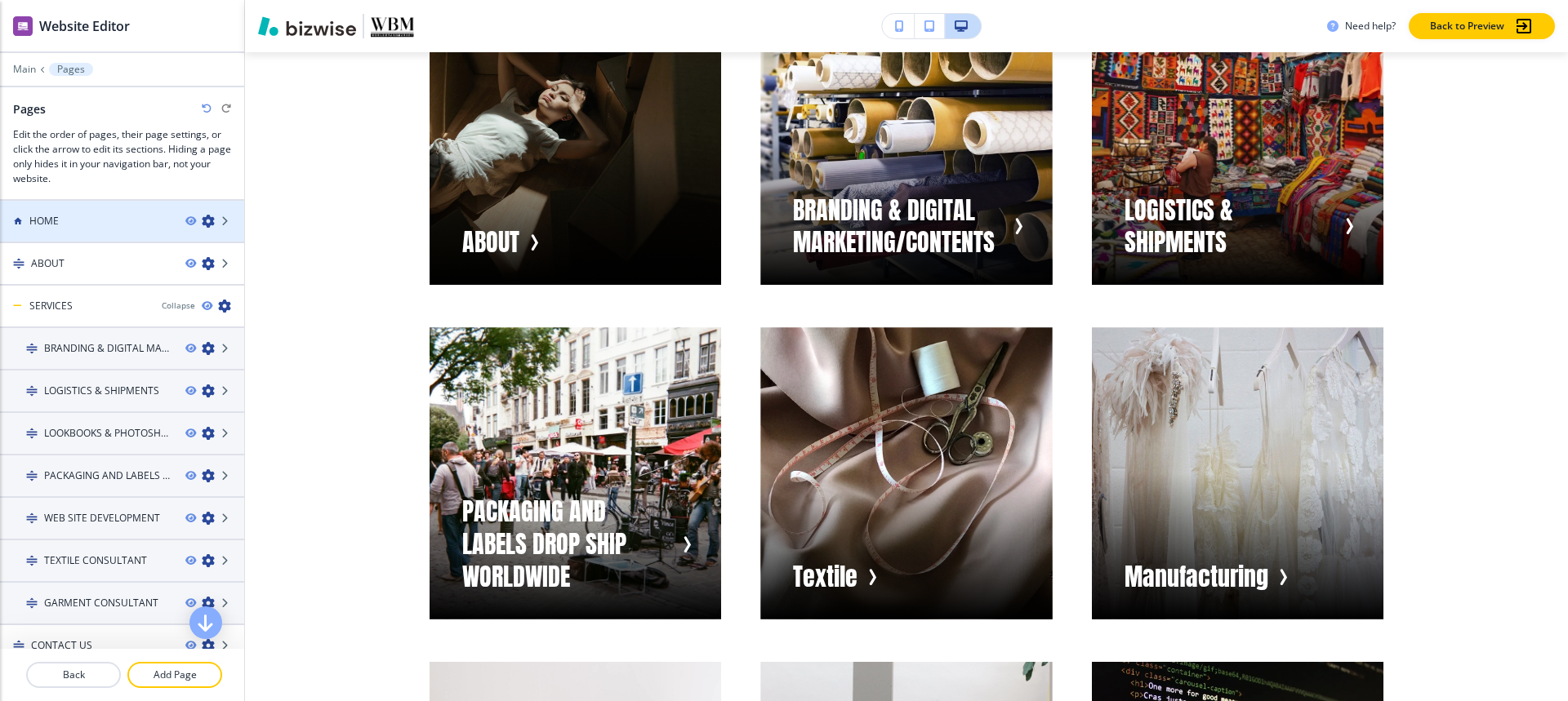
click at [62, 240] on div at bounding box center [122, 235] width 244 height 13
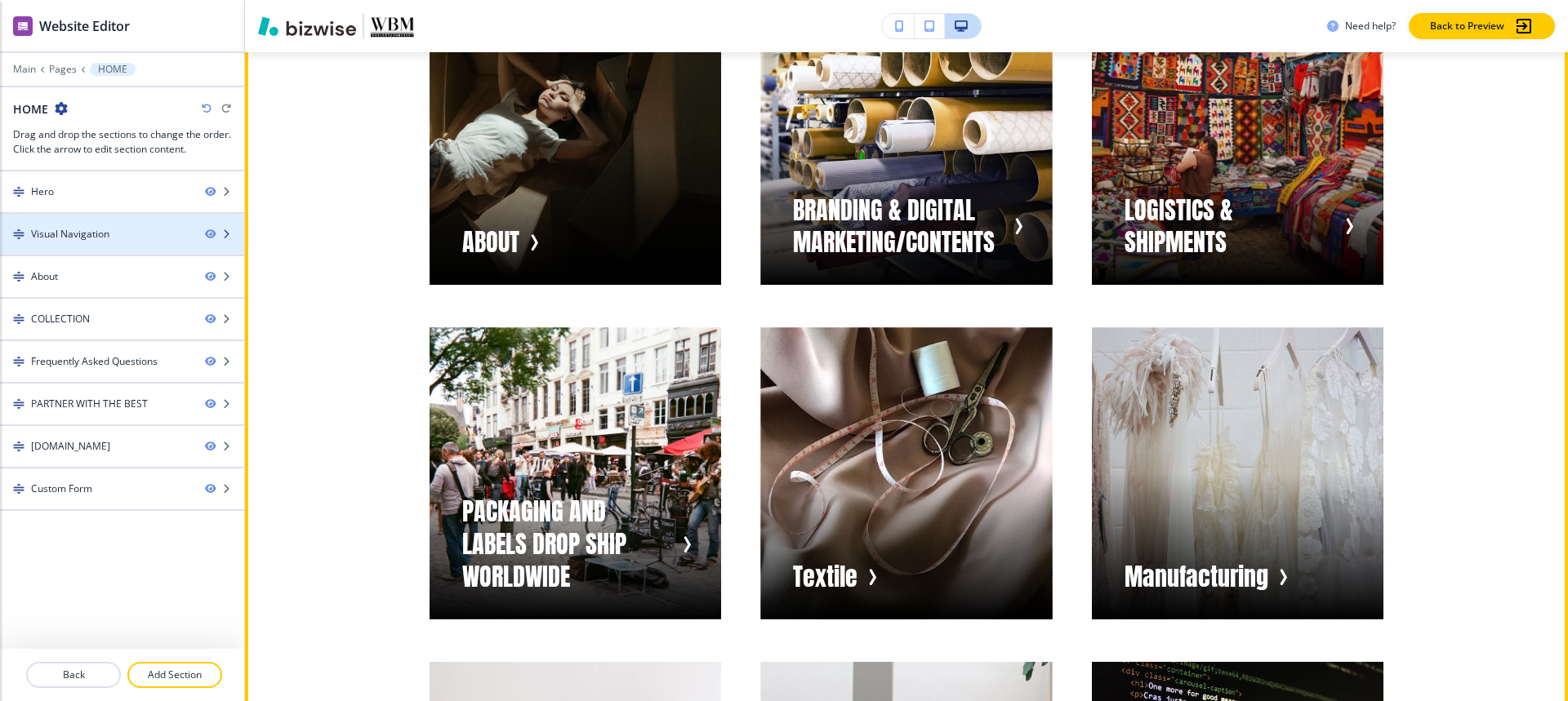
click at [76, 253] on div at bounding box center [122, 248] width 244 height 13
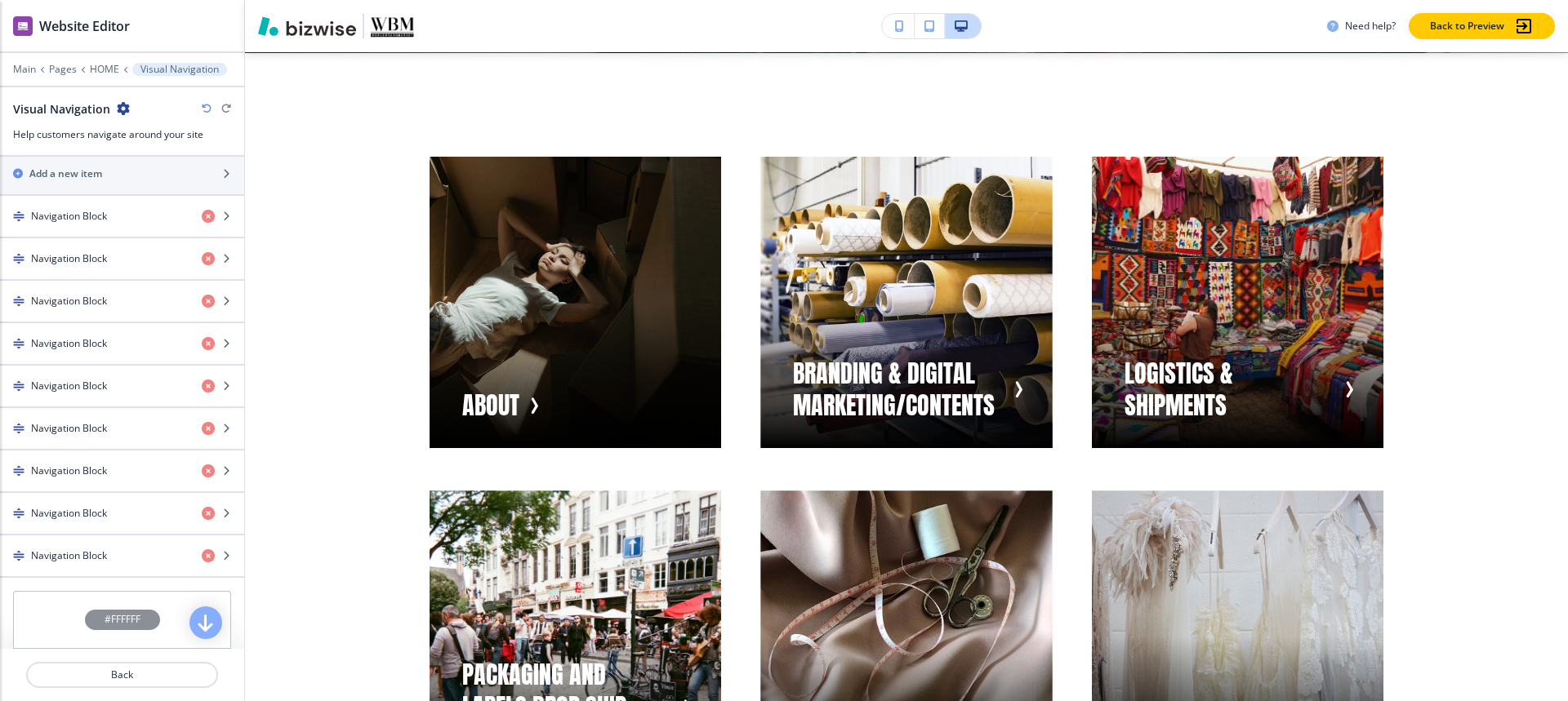
scroll to position [530, 0]
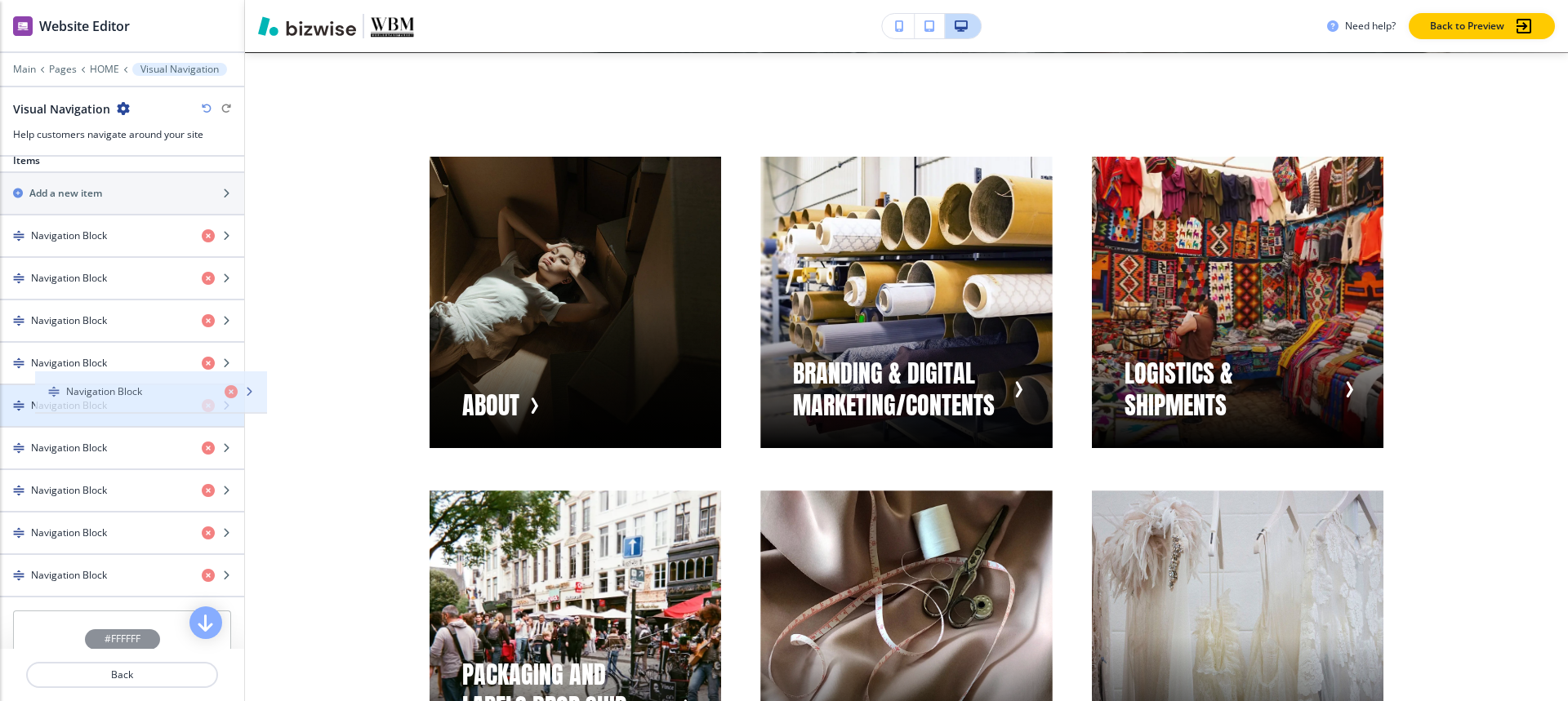
drag, startPoint x: 16, startPoint y: 583, endPoint x: 51, endPoint y: 399, distance: 187.3
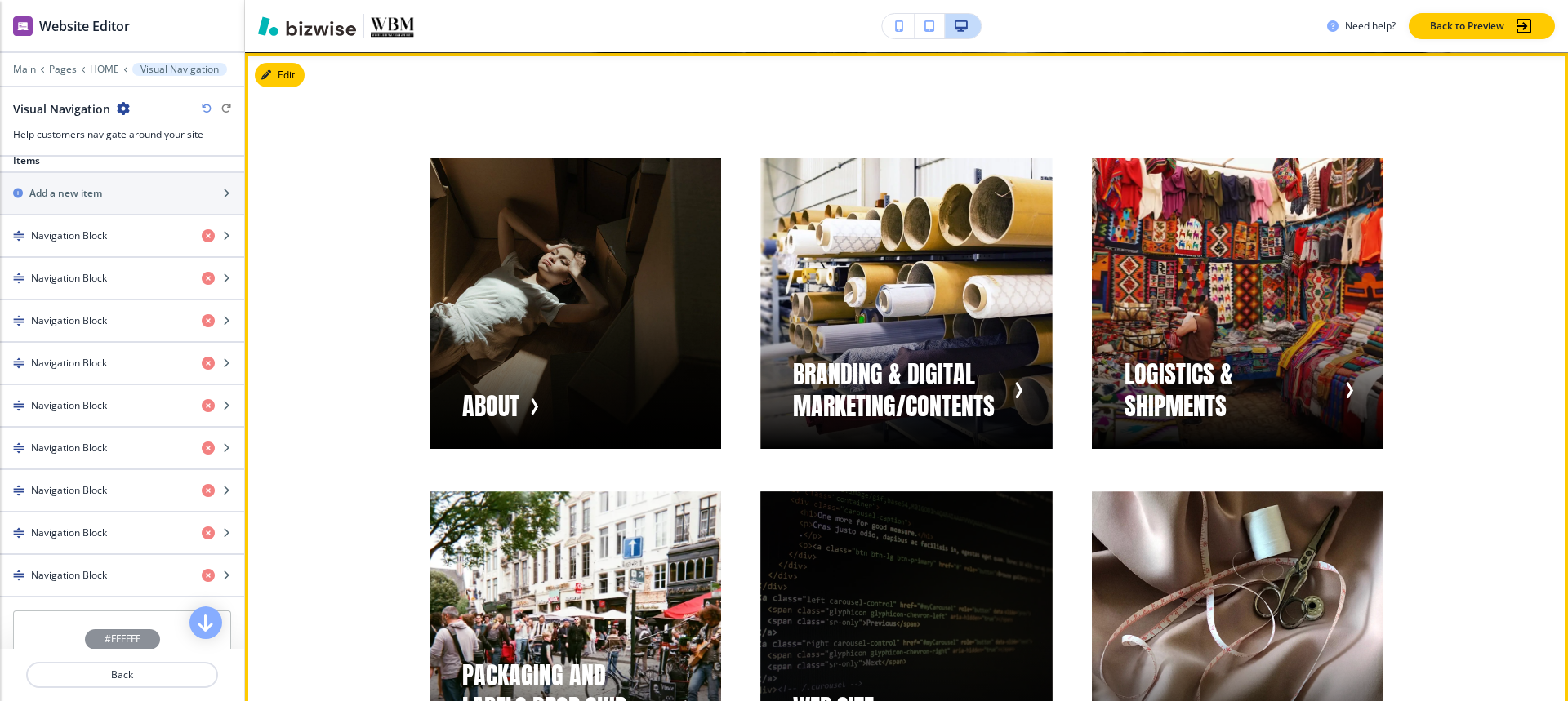
scroll to position [849, 0]
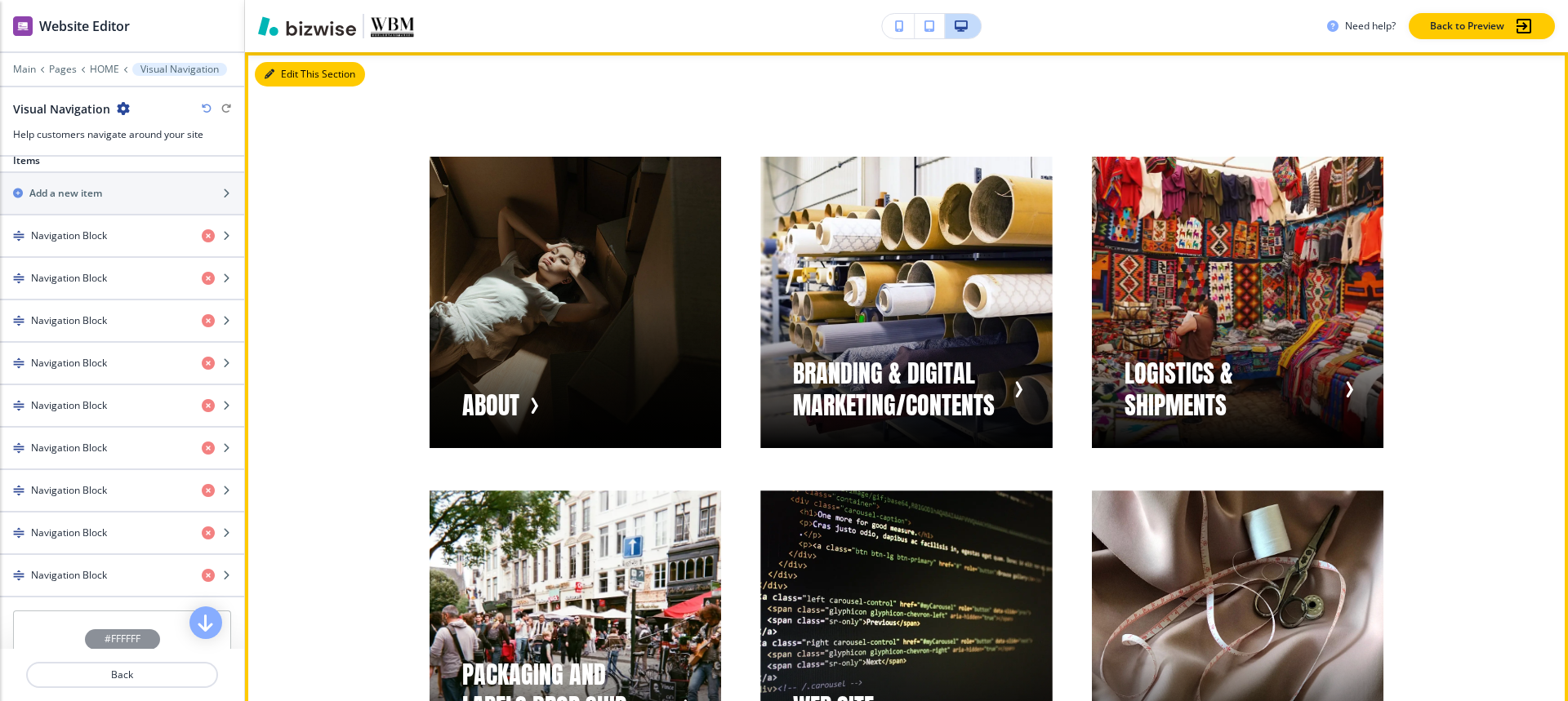
click at [273, 71] on icon "button" at bounding box center [269, 74] width 10 height 10
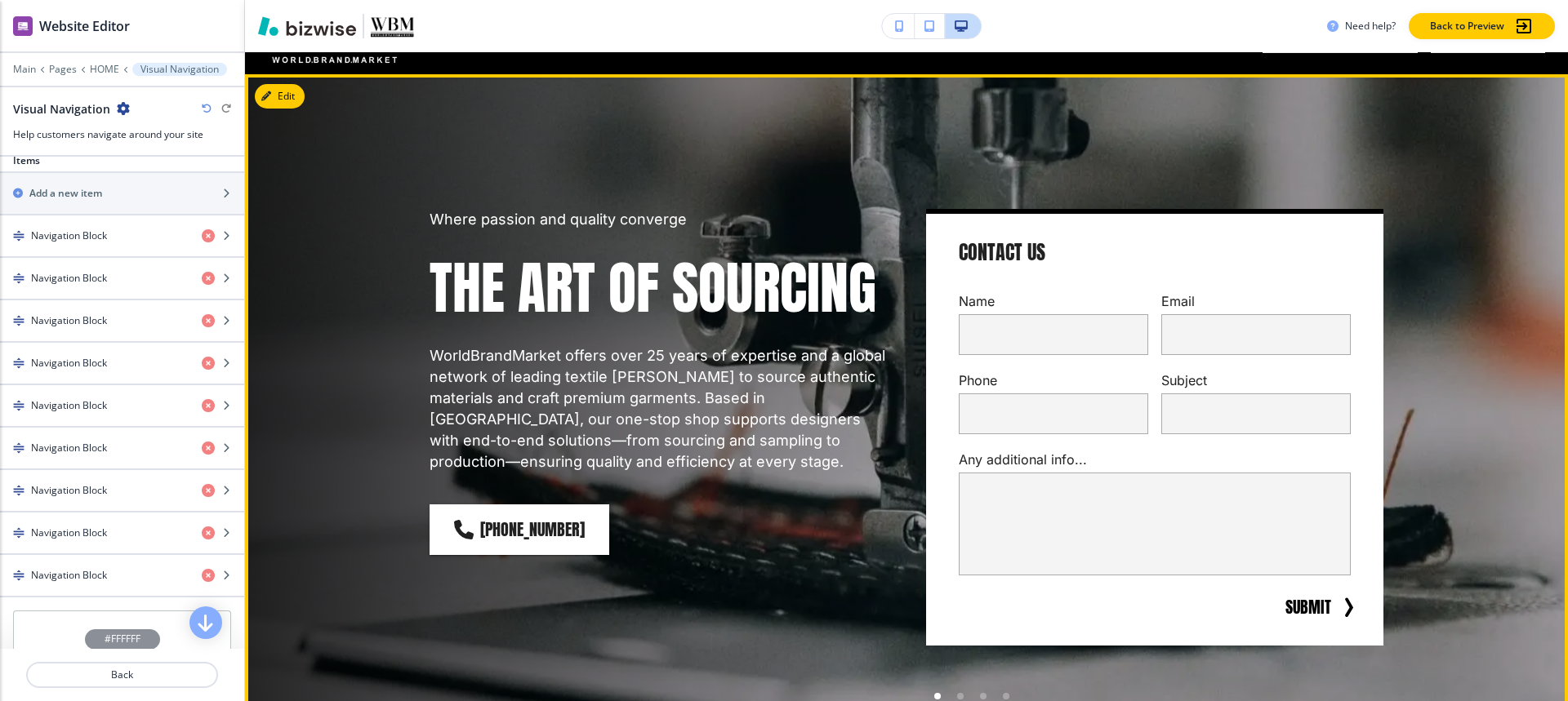
scroll to position [0, 0]
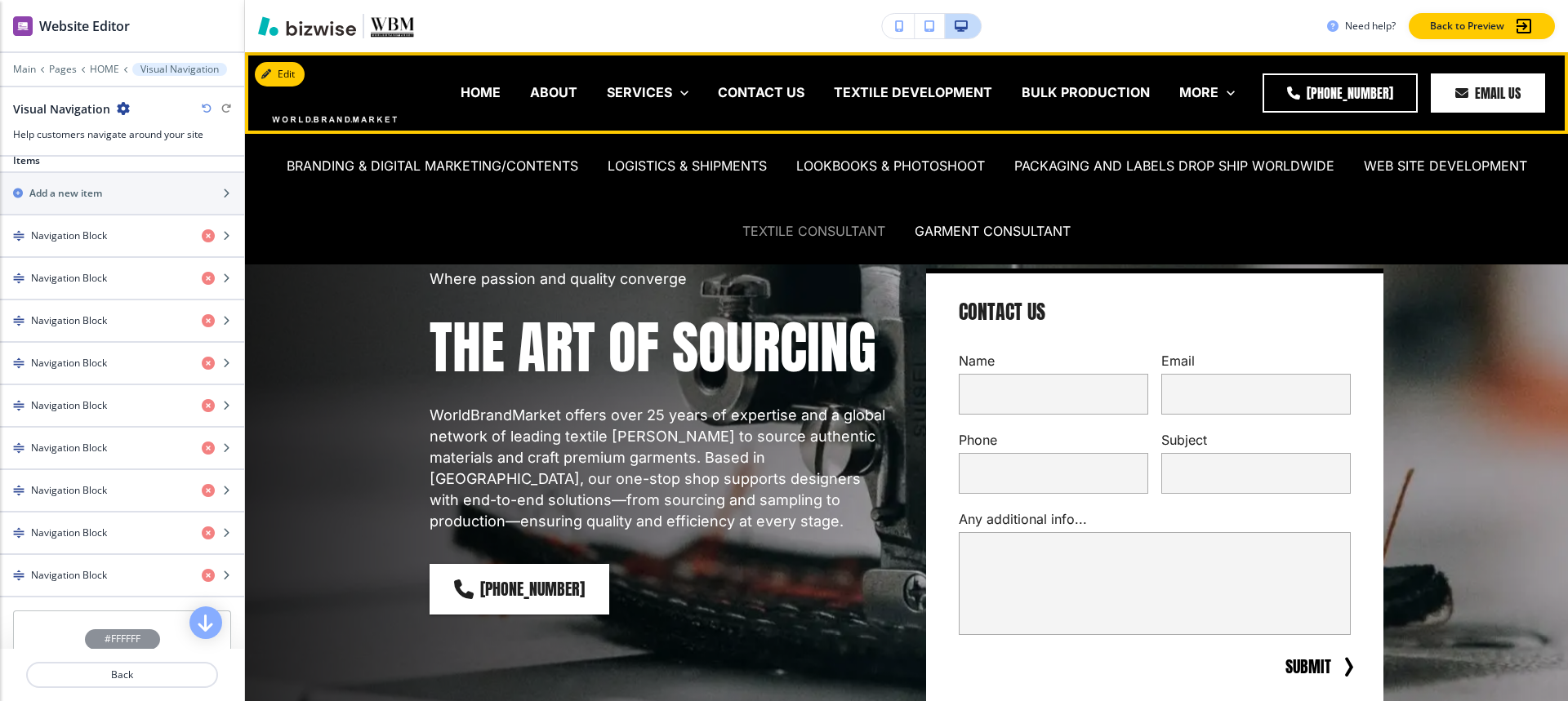
click at [829, 239] on p "TEXTILE CONSULTANT" at bounding box center [813, 231] width 143 height 19
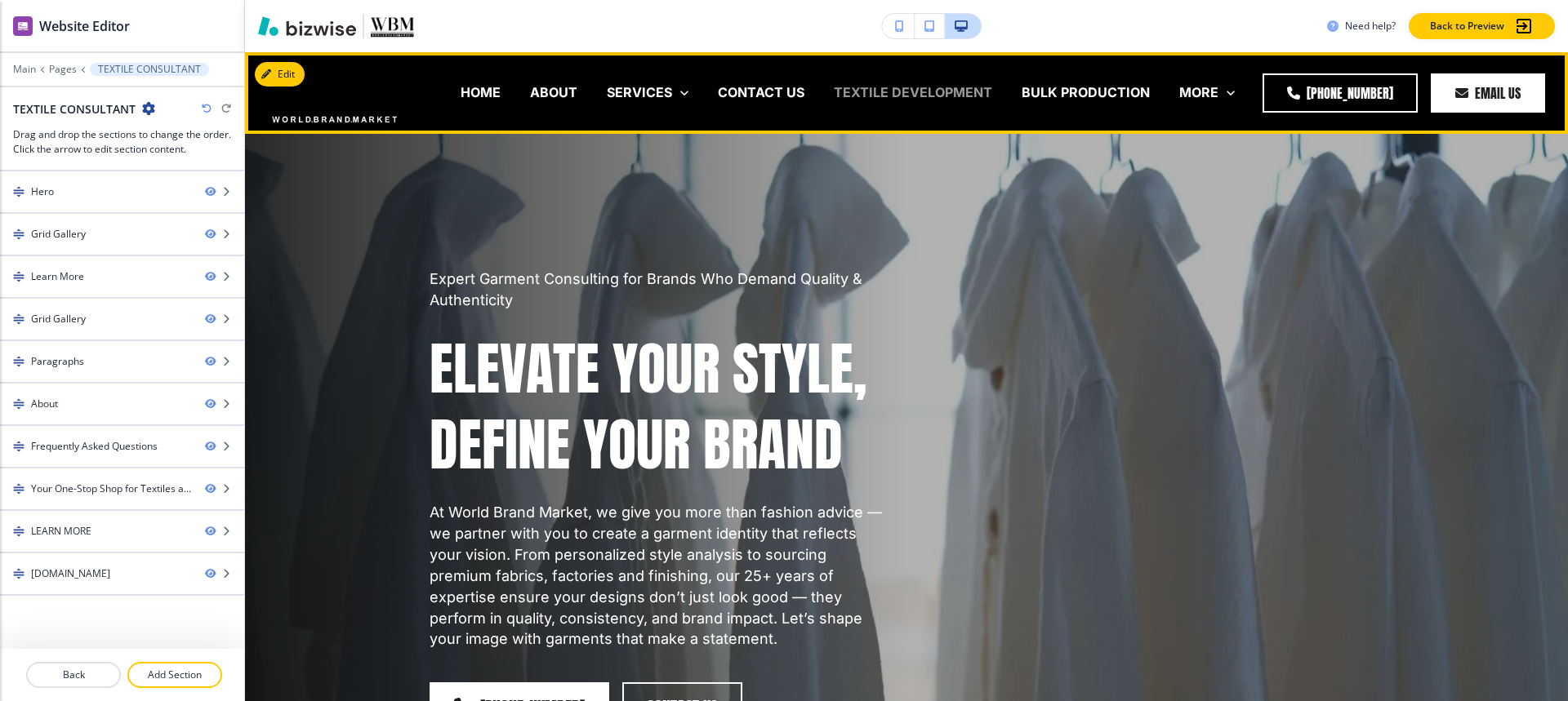
click at [929, 98] on p "TEXTILE DEVELOPMENT" at bounding box center [913, 92] width 158 height 19
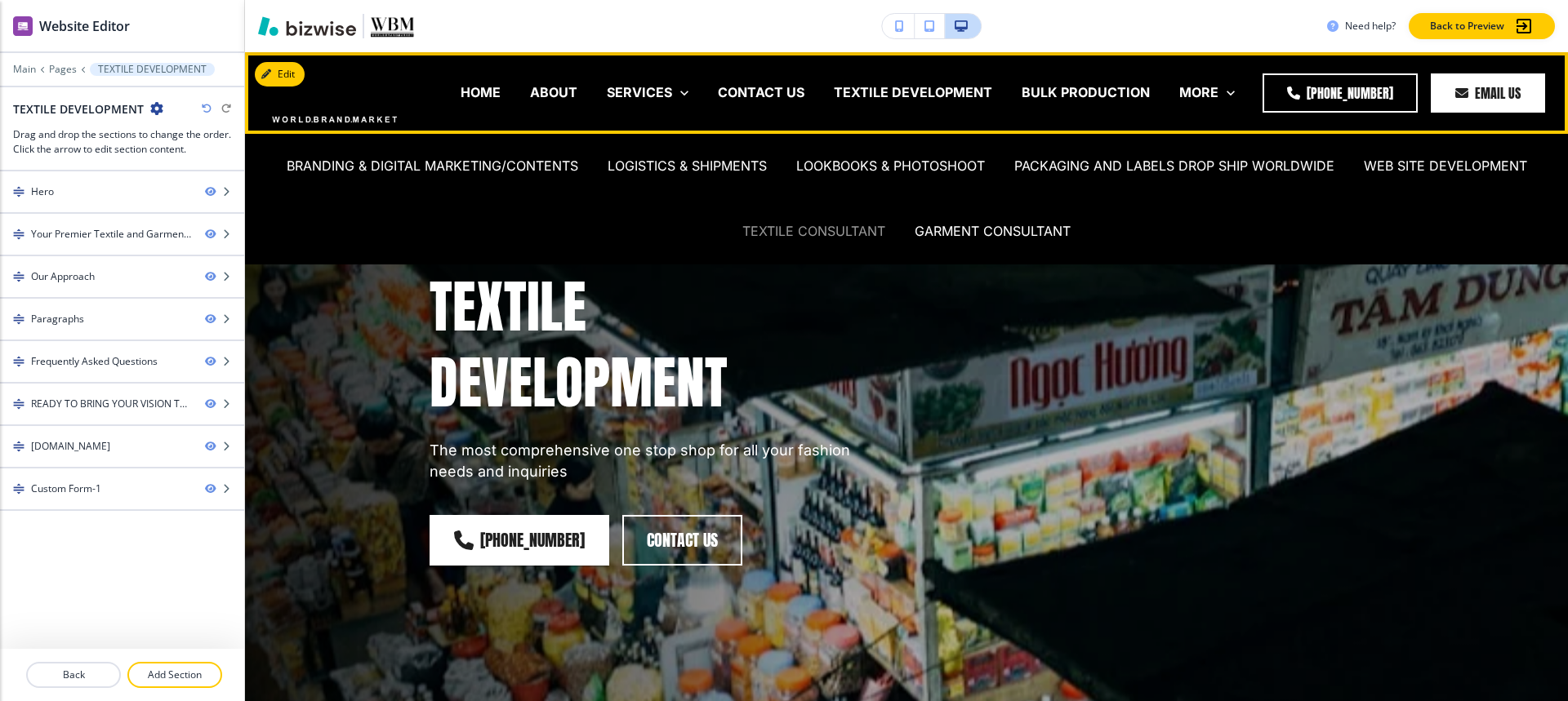
click at [842, 225] on p "TEXTILE CONSULTANT" at bounding box center [813, 231] width 143 height 19
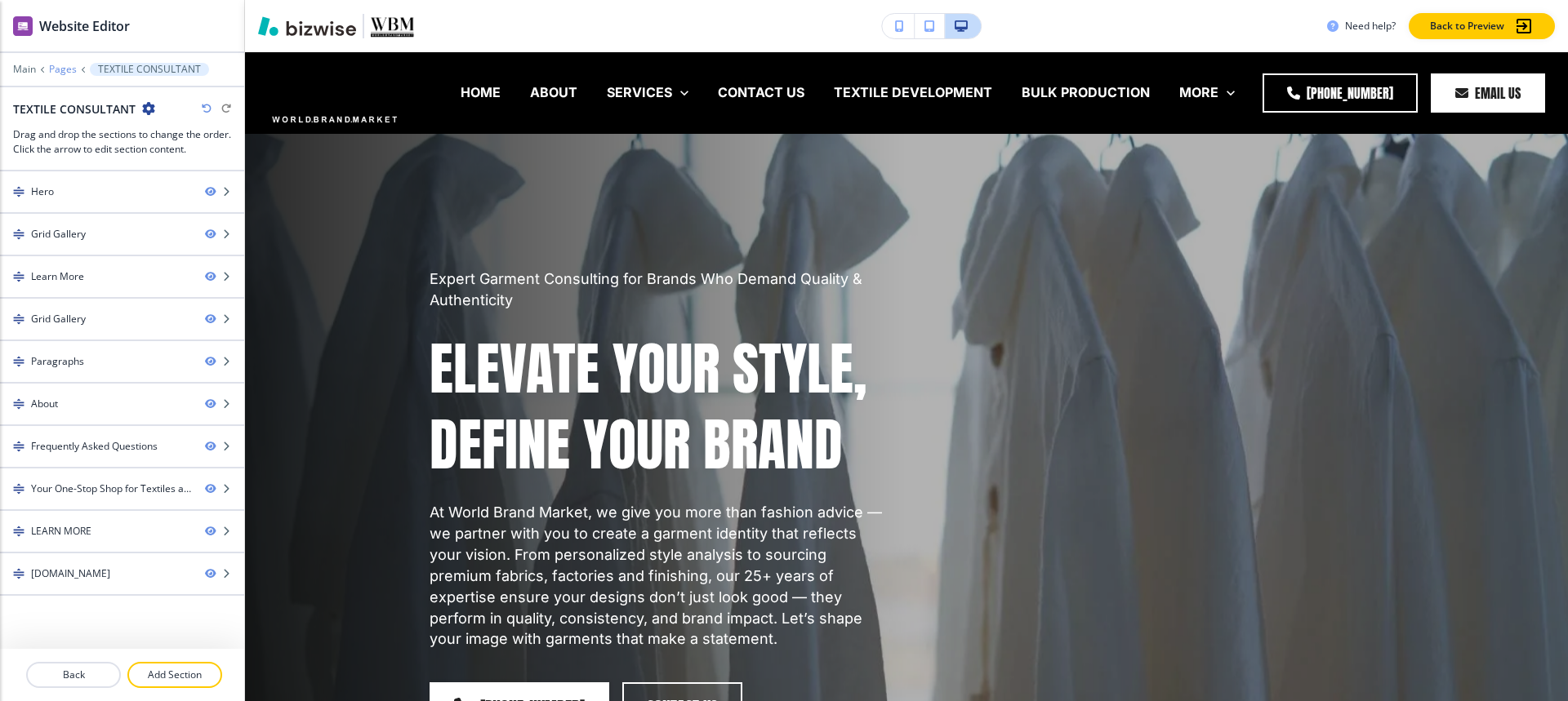
click at [52, 66] on p "Pages" at bounding box center [62, 69] width 28 height 12
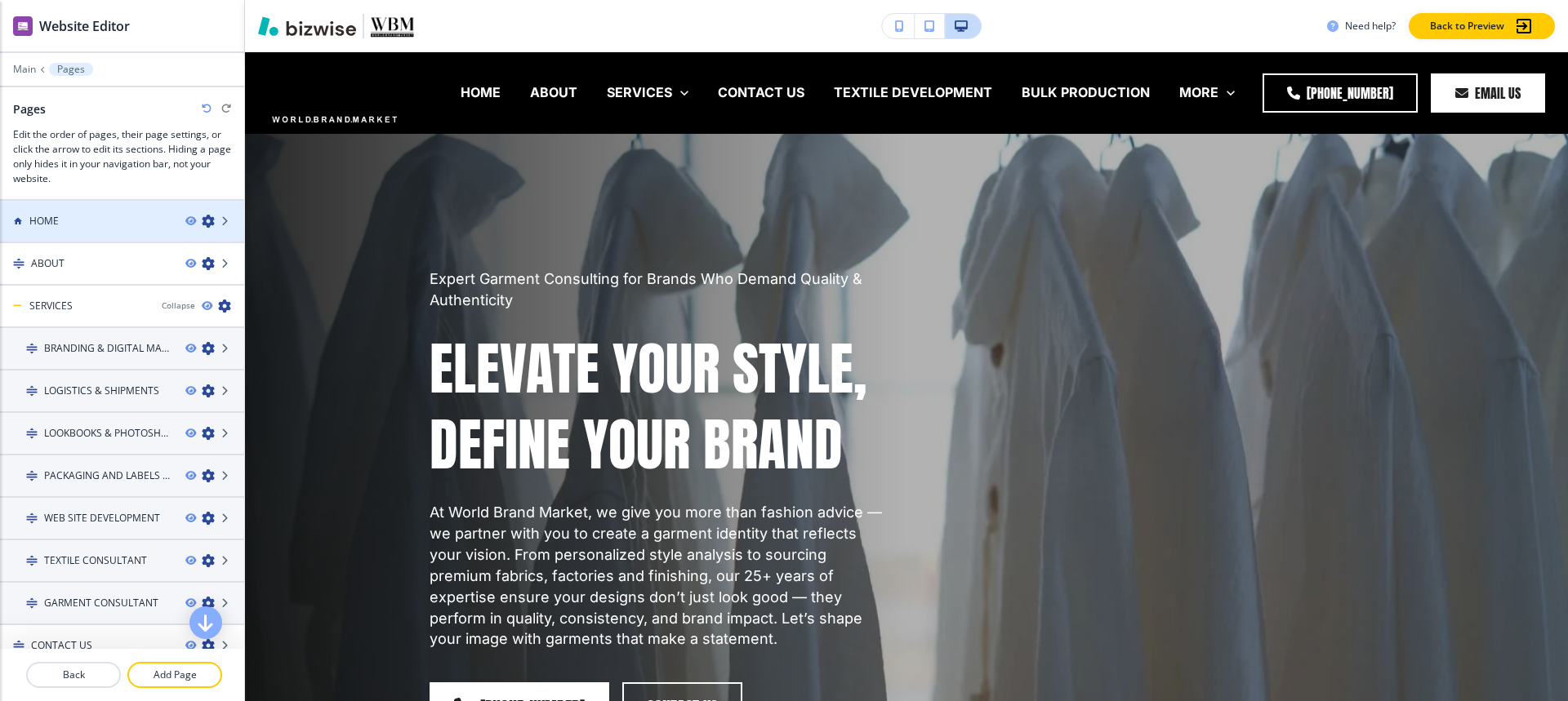
click at [58, 201] on div at bounding box center [122, 207] width 244 height 13
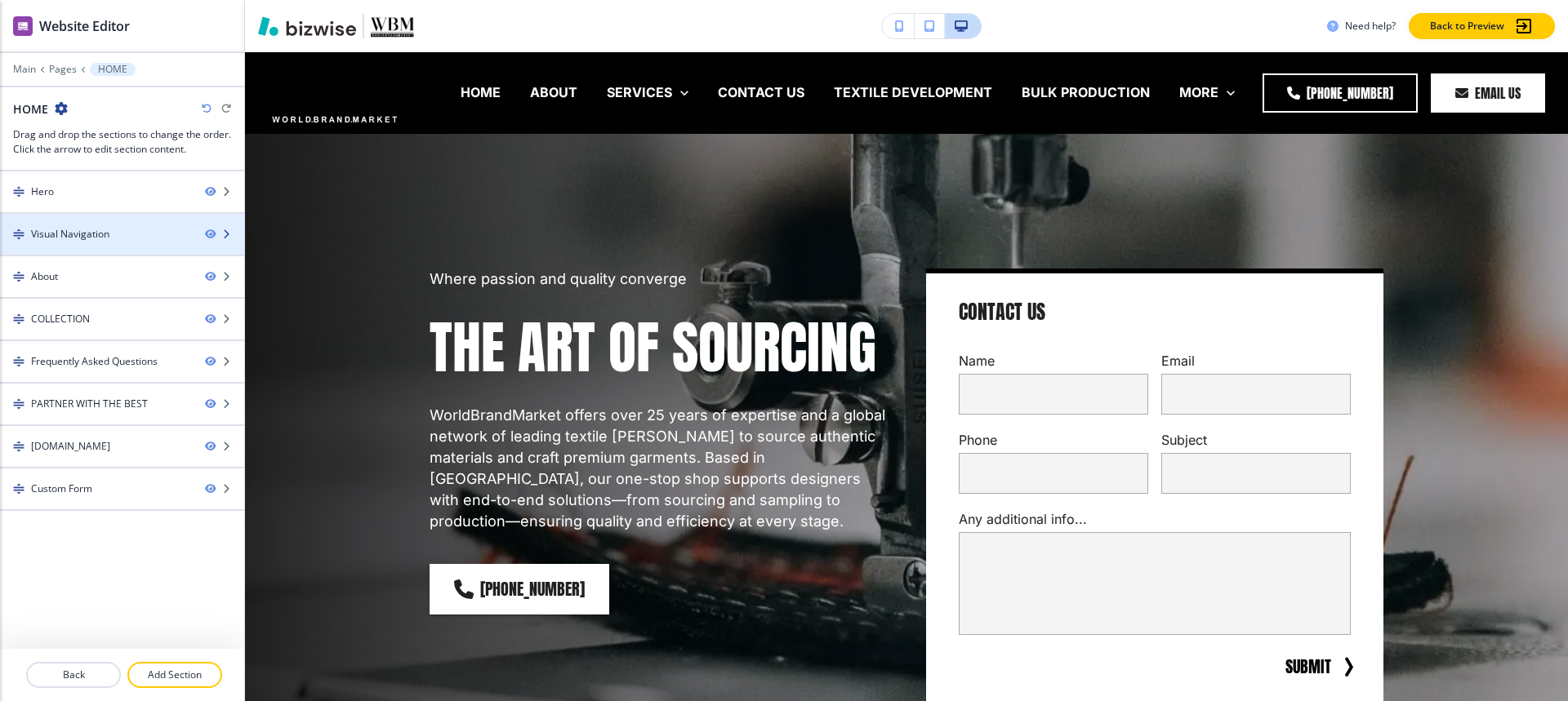
click at [61, 238] on div "Visual Navigation" at bounding box center [70, 234] width 78 height 15
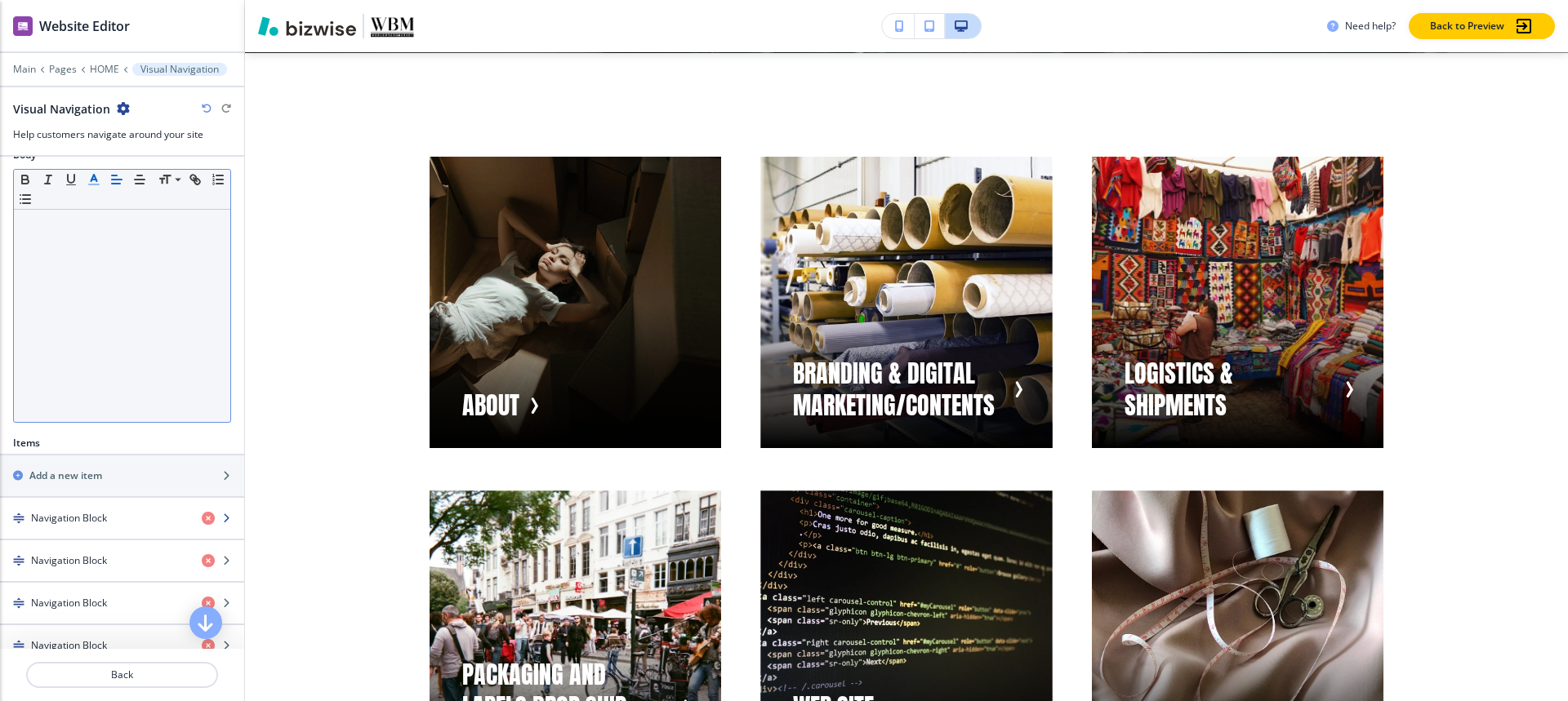
scroll to position [490, 0]
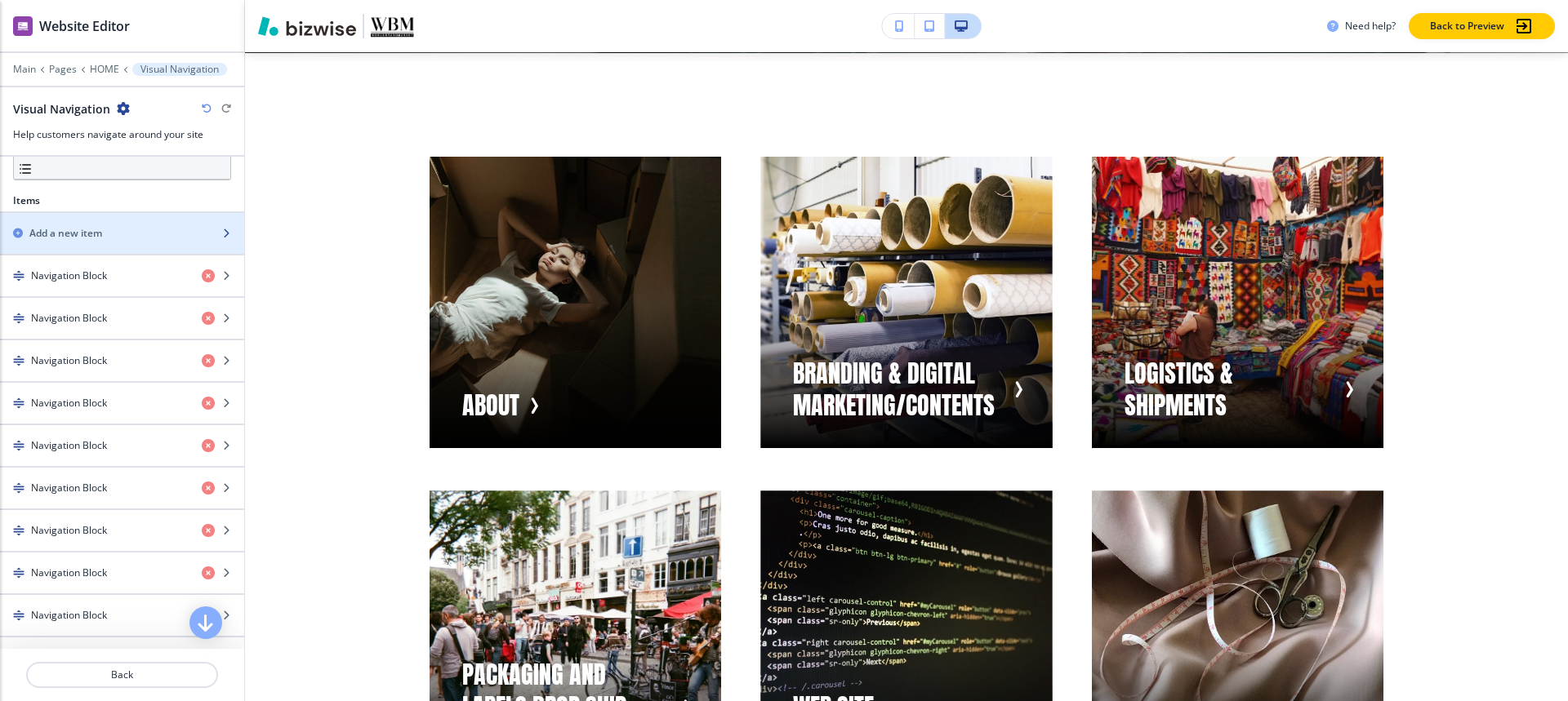
click at [75, 218] on div "button" at bounding box center [122, 219] width 244 height 13
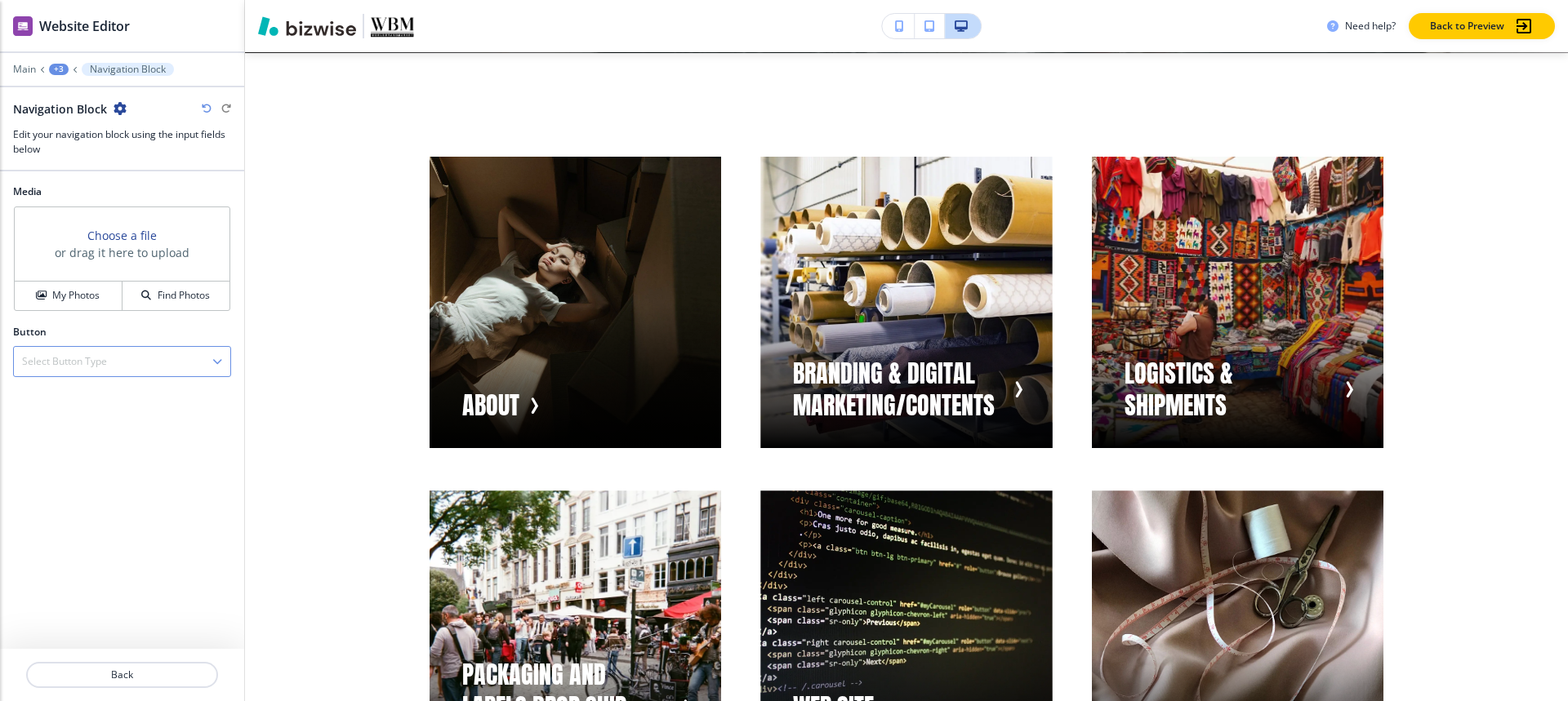
click at [84, 361] on h4 "Select Button Type" at bounding box center [65, 361] width 85 height 15
click at [60, 422] on h4 "Internal Link" at bounding box center [122, 418] width 200 height 15
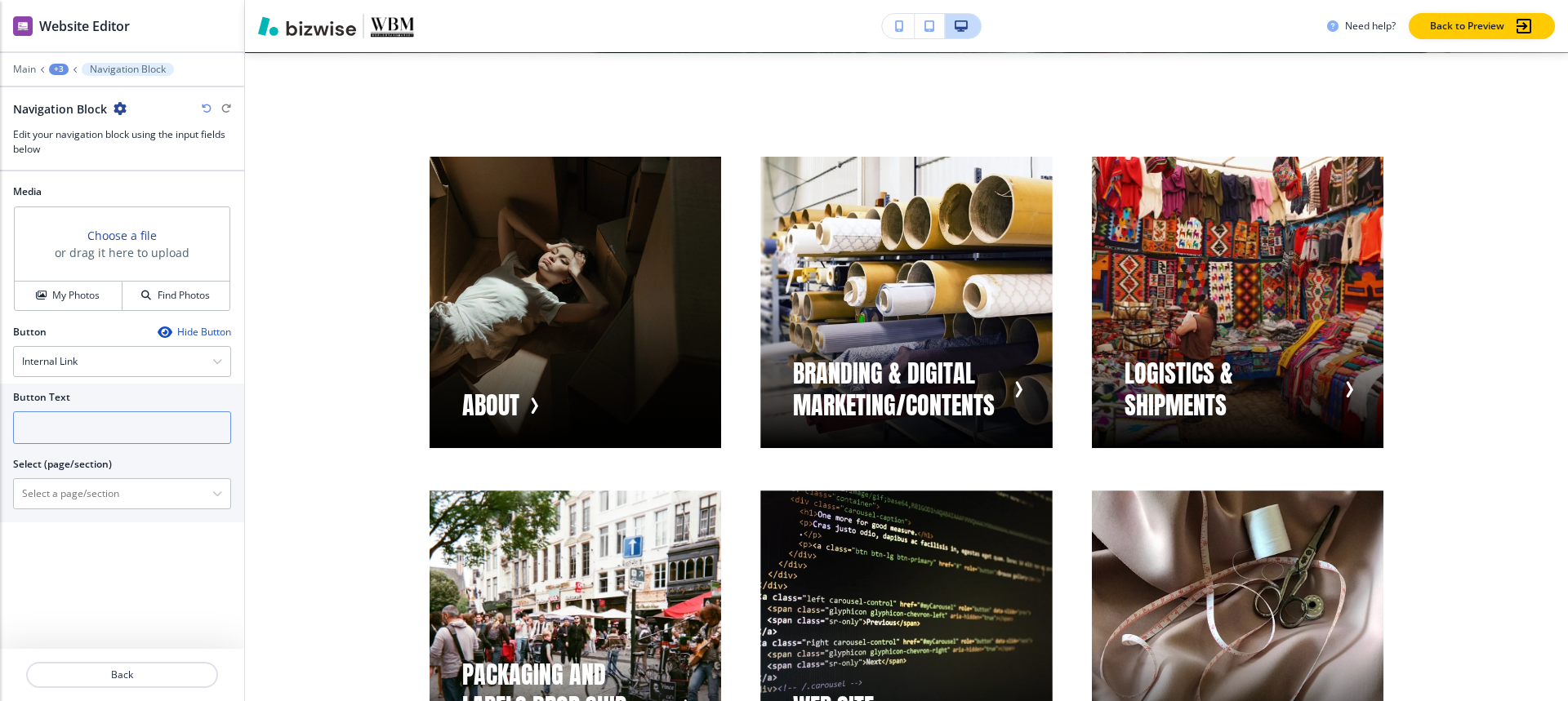
click at [61, 426] on input "text" at bounding box center [123, 428] width 218 height 33
paste input "TEXTILE CONSULTANT"
type input "TEXTILE CONSULTANT"
click at [59, 497] on \(page\/section\) "Manual Input" at bounding box center [113, 493] width 198 height 28
paste \(page\/section\) "TEXTILE CONSULTANT"
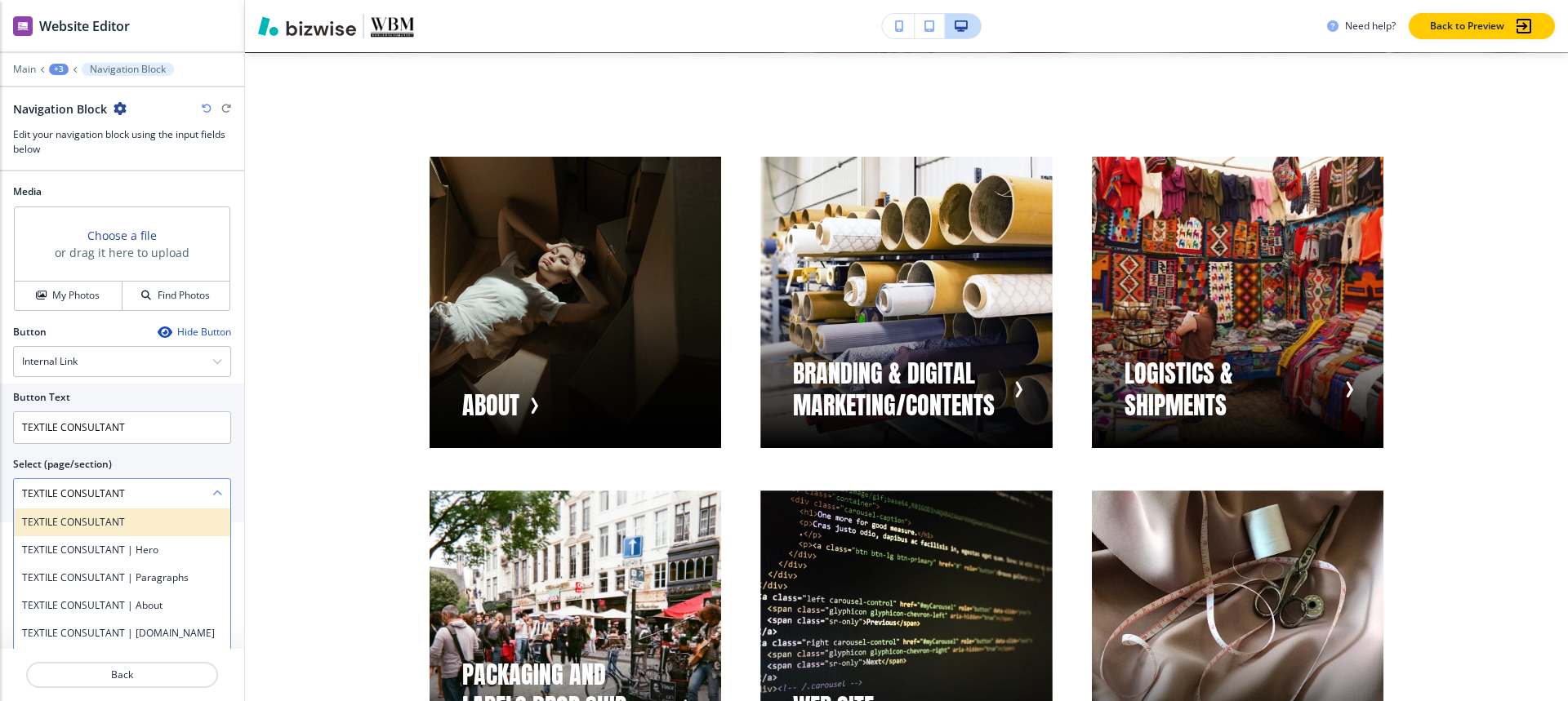
type \(page\/section\) "TEXTILE CONSULTANT"
click at [95, 523] on h4 "TEXTILE CONSULTANT" at bounding box center [122, 522] width 200 height 15
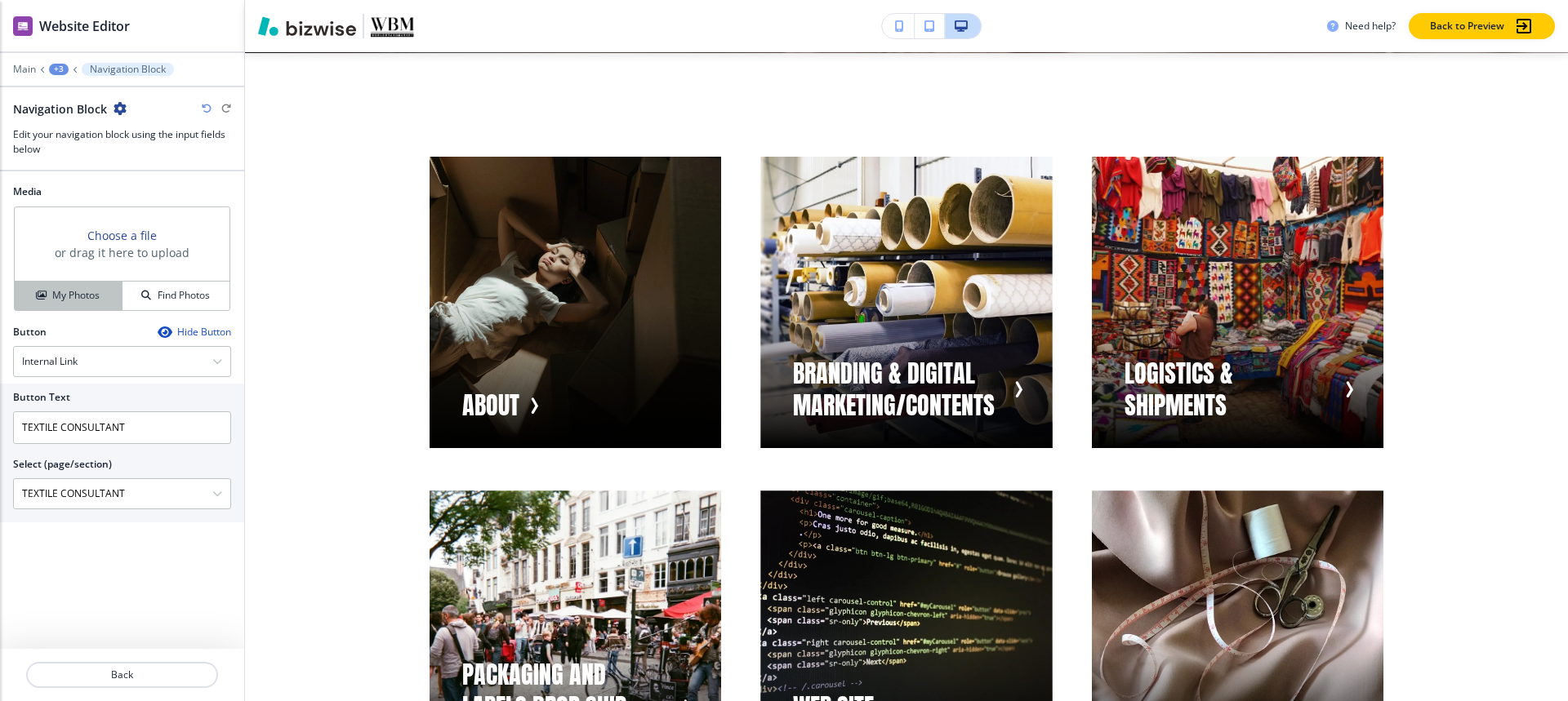
click at [67, 287] on button "My Photos" at bounding box center [68, 295] width 107 height 28
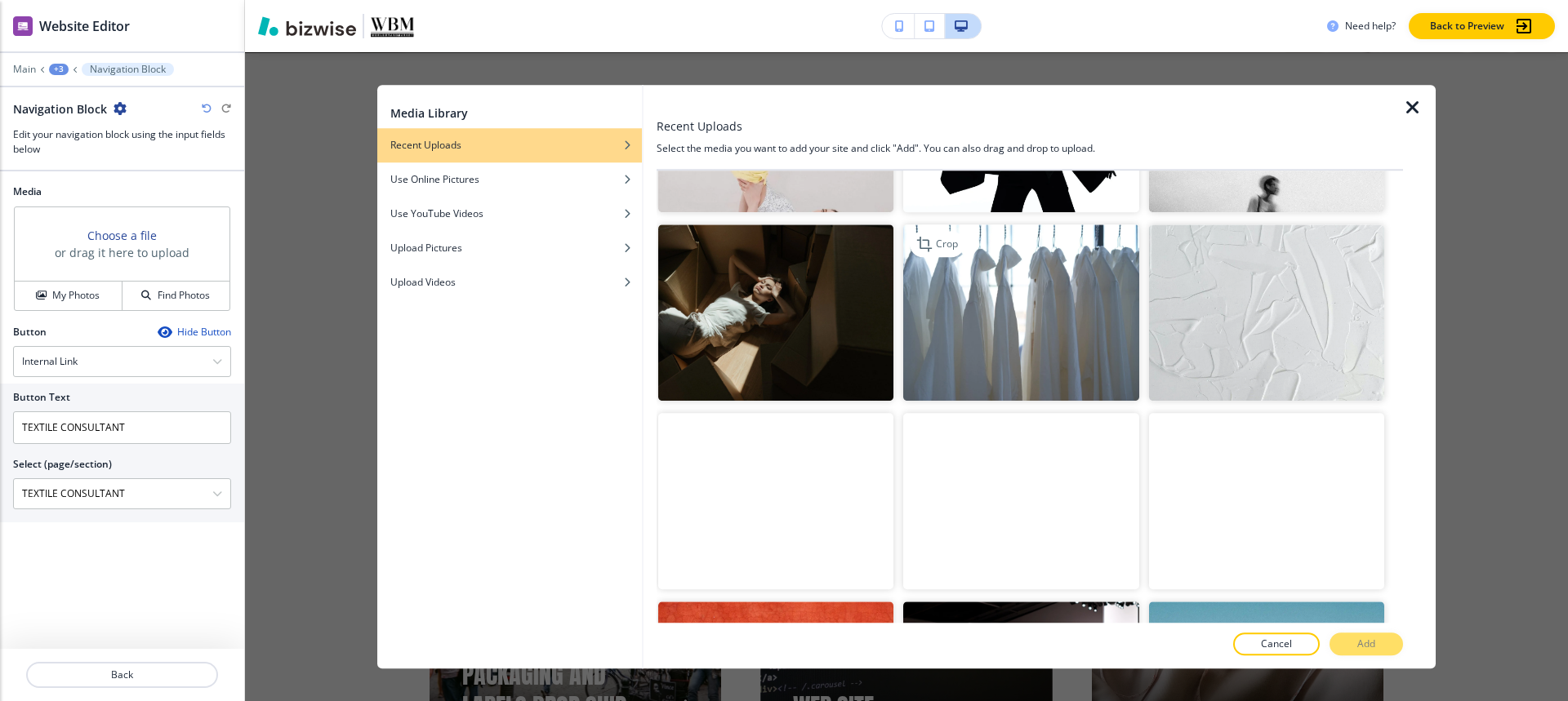
scroll to position [1061, 0]
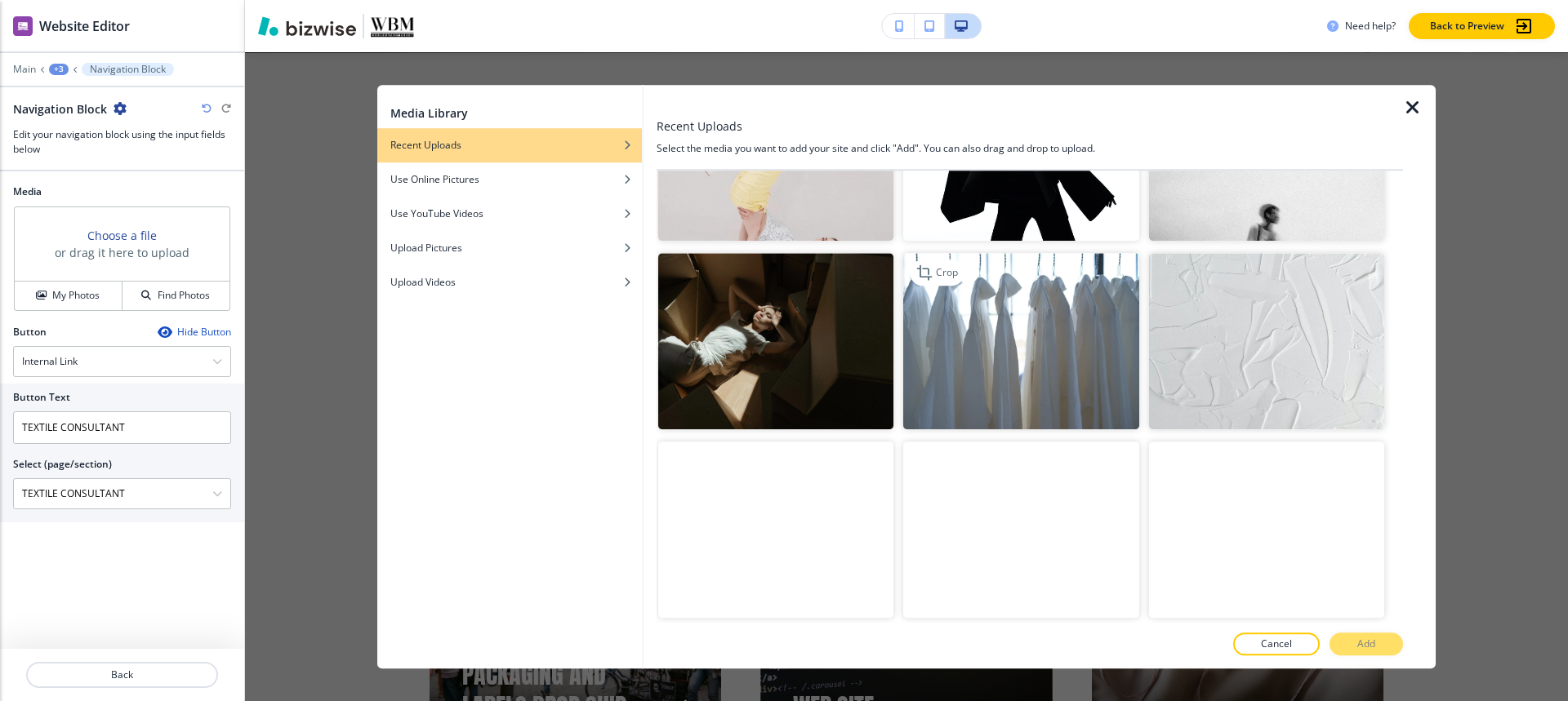
click at [1039, 307] on img "button" at bounding box center [1020, 341] width 235 height 177
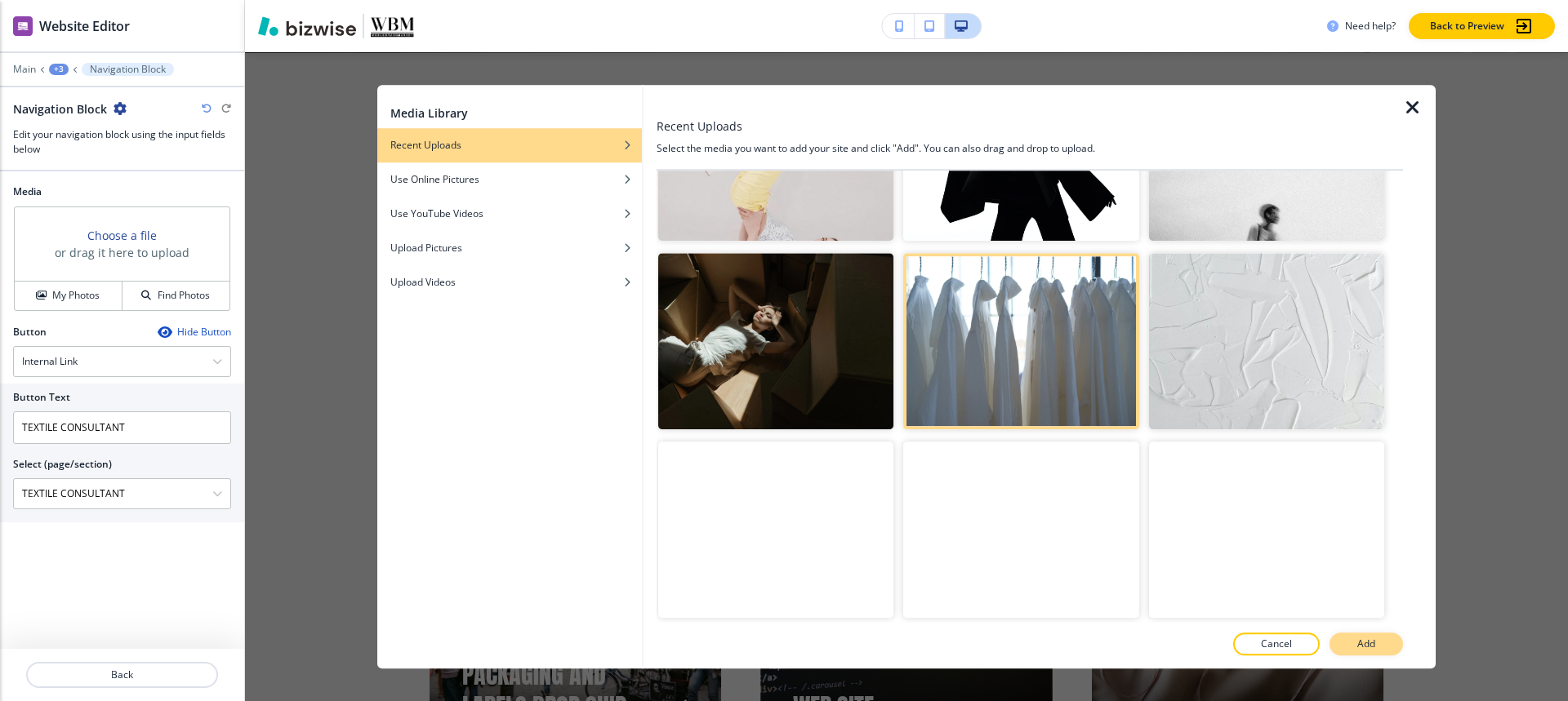
click at [1372, 645] on p "Add" at bounding box center [1366, 643] width 18 height 15
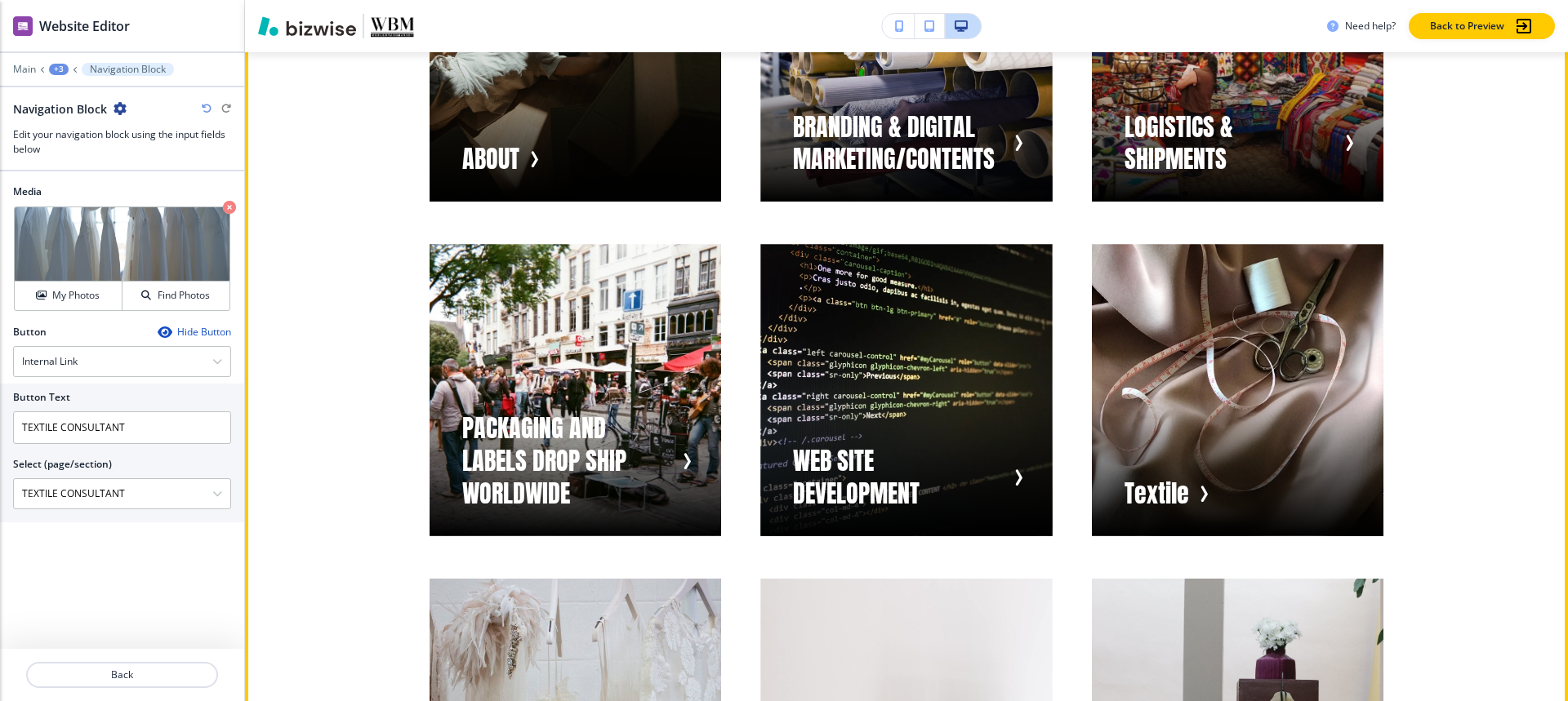
scroll to position [1094, 0]
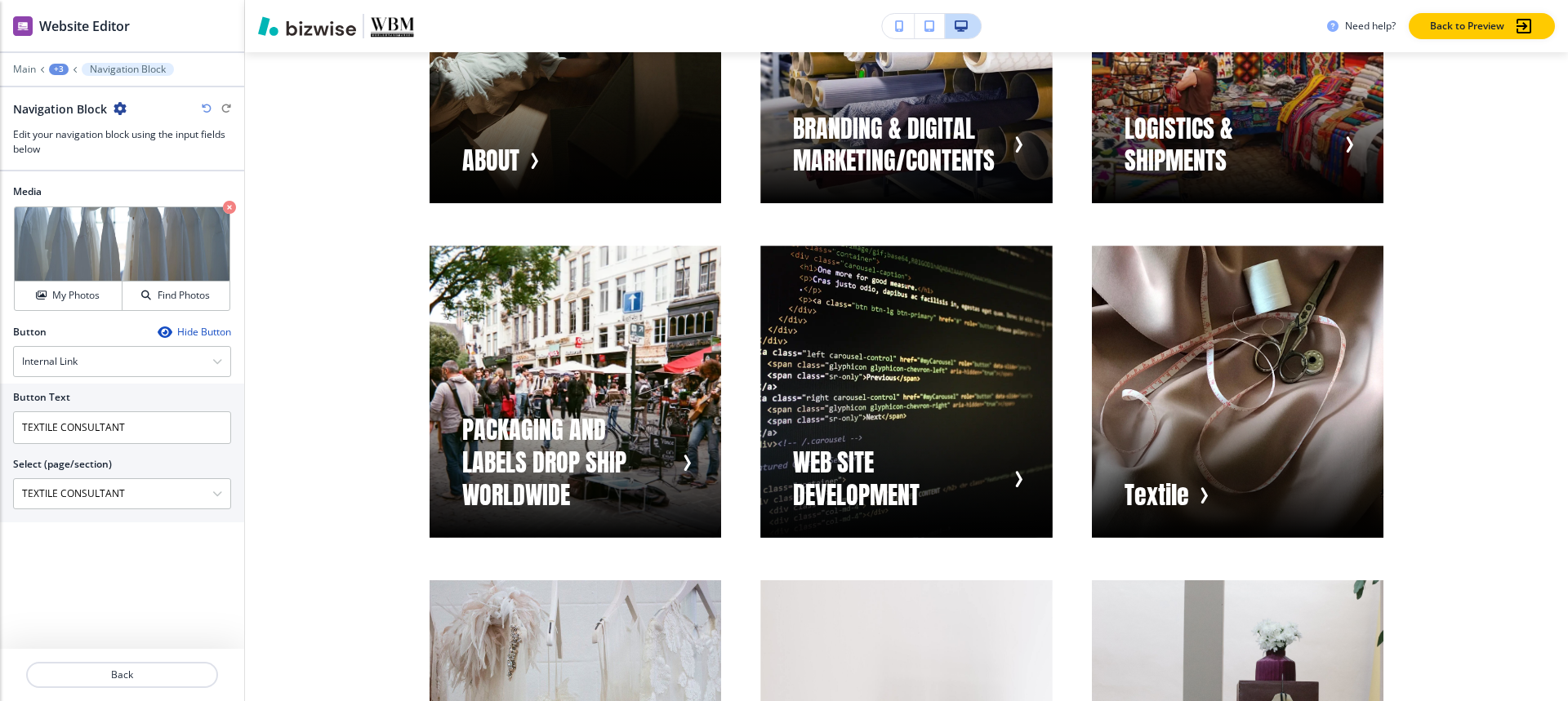
click at [57, 66] on div "+3" at bounding box center [59, 69] width 20 height 12
click at [87, 148] on p "Visual Navigation" at bounding box center [101, 154] width 83 height 15
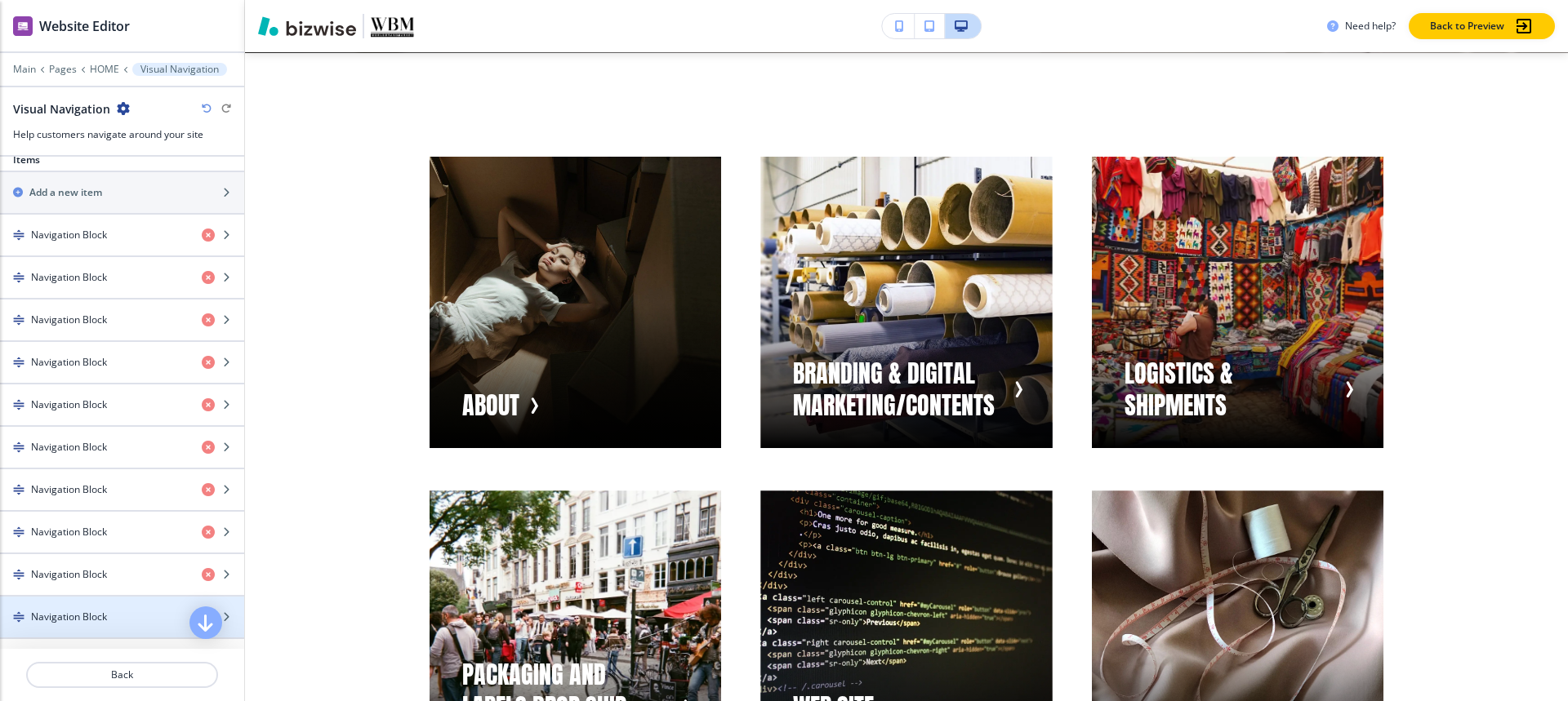
scroll to position [539, 0]
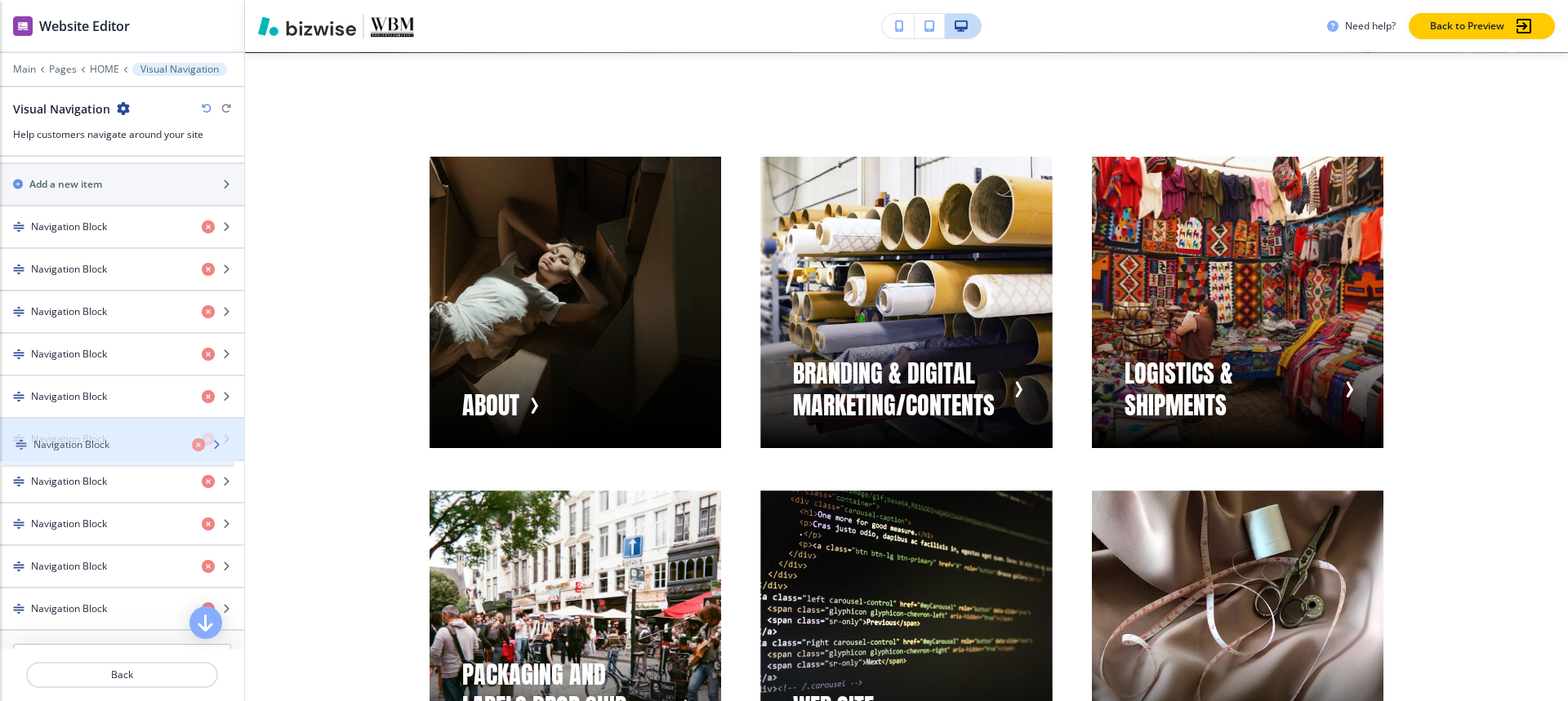
drag, startPoint x: 64, startPoint y: 621, endPoint x: 66, endPoint y: 449, distance: 172.0
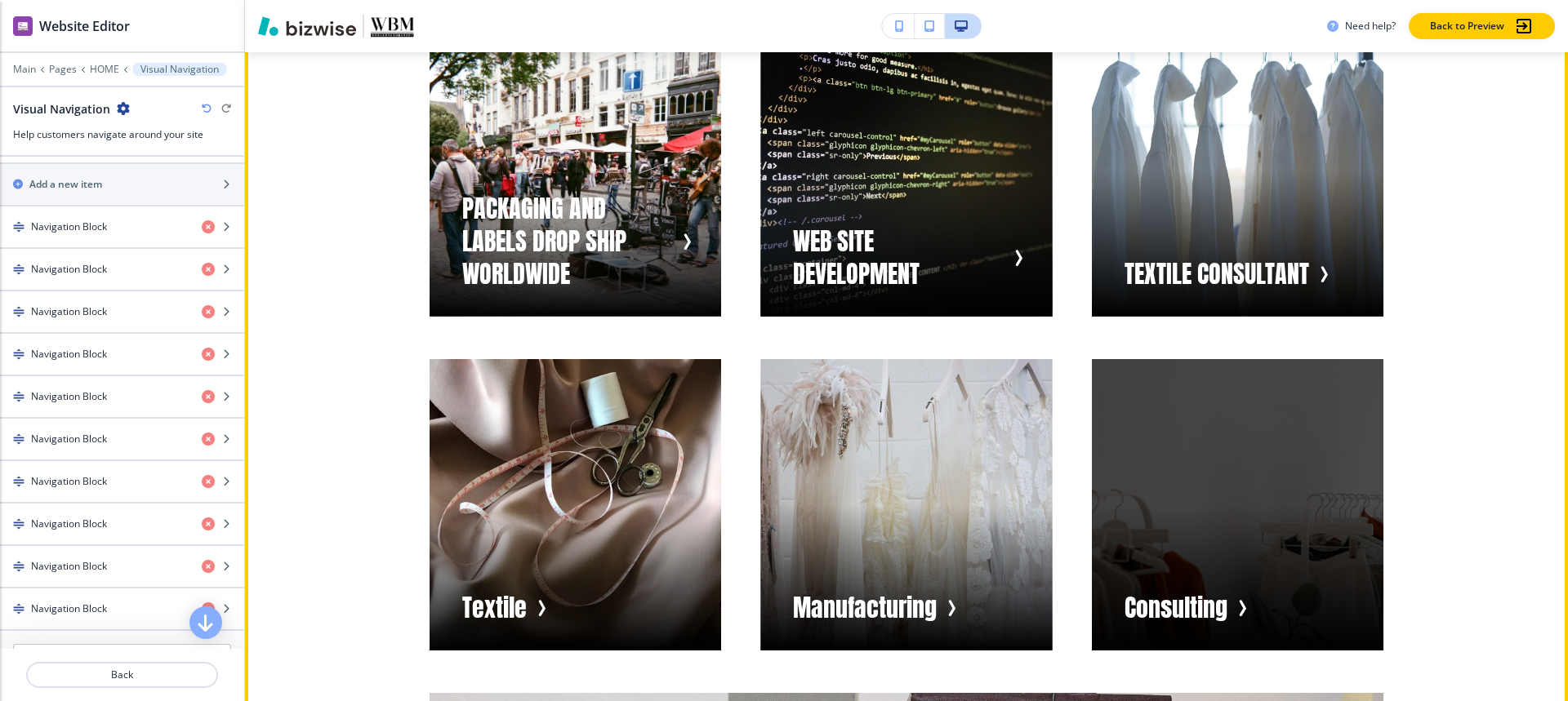
scroll to position [1339, 0]
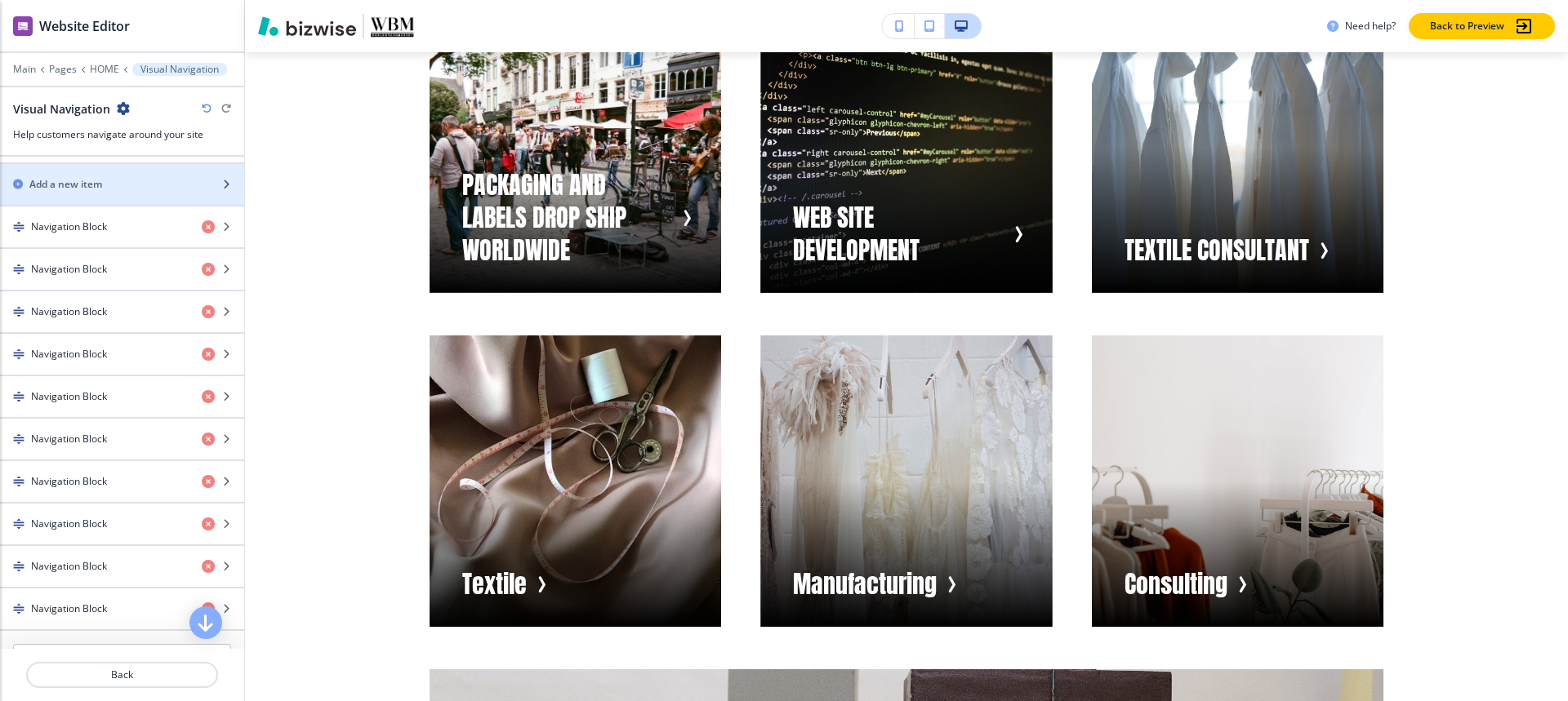
click at [97, 187] on h2 "Add a new item" at bounding box center [66, 185] width 73 height 15
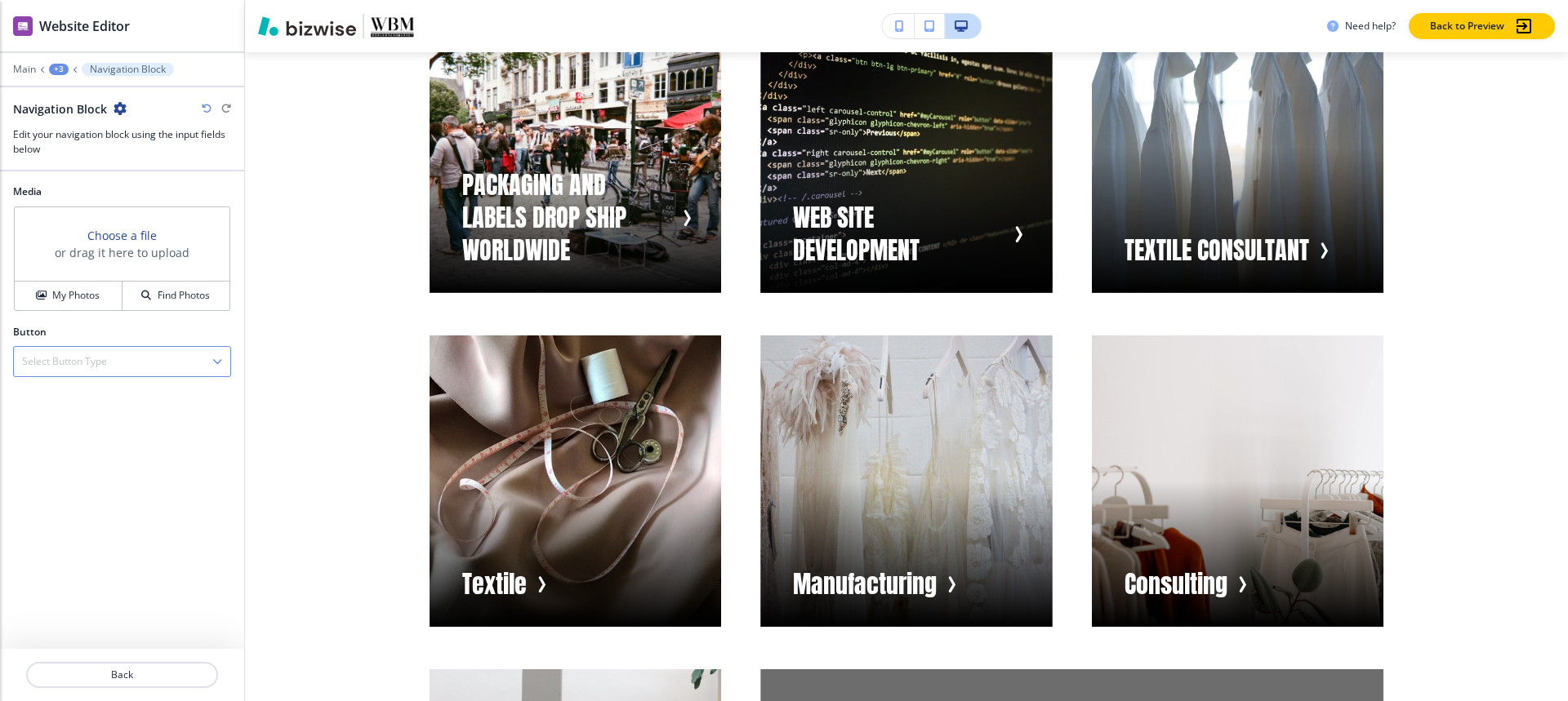
click at [145, 366] on div "Select Button Type" at bounding box center [123, 361] width 217 height 29
click at [99, 427] on div "Internal Link" at bounding box center [123, 417] width 217 height 28
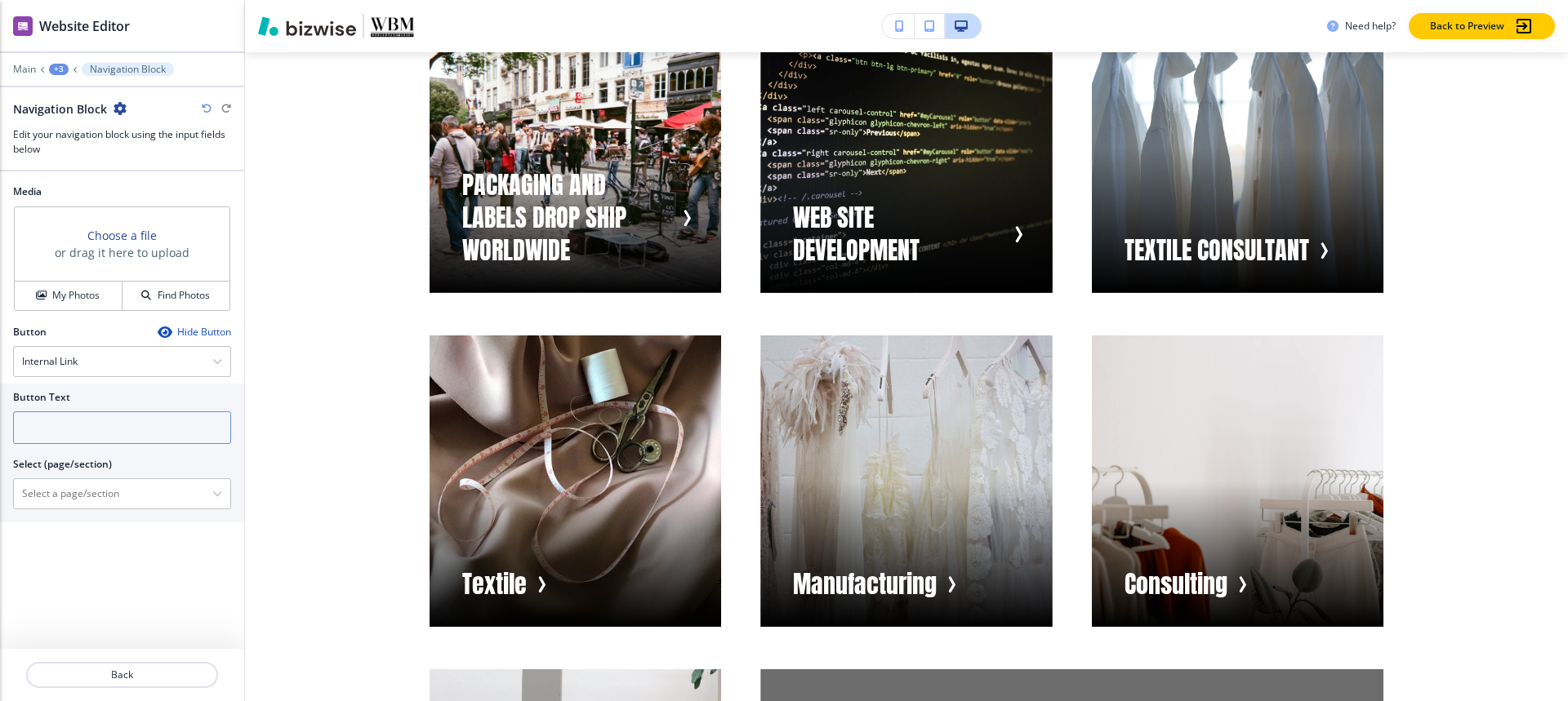
click at [92, 419] on input "text" at bounding box center [123, 428] width 218 height 33
paste input "GARMENT CONSULTANT"
type input "GARMENT CONSULTANT"
click at [84, 494] on \(page\/section\) "Manual Input" at bounding box center [113, 493] width 198 height 28
paste \(page\/section\) "GARMENT CONSULTANT"
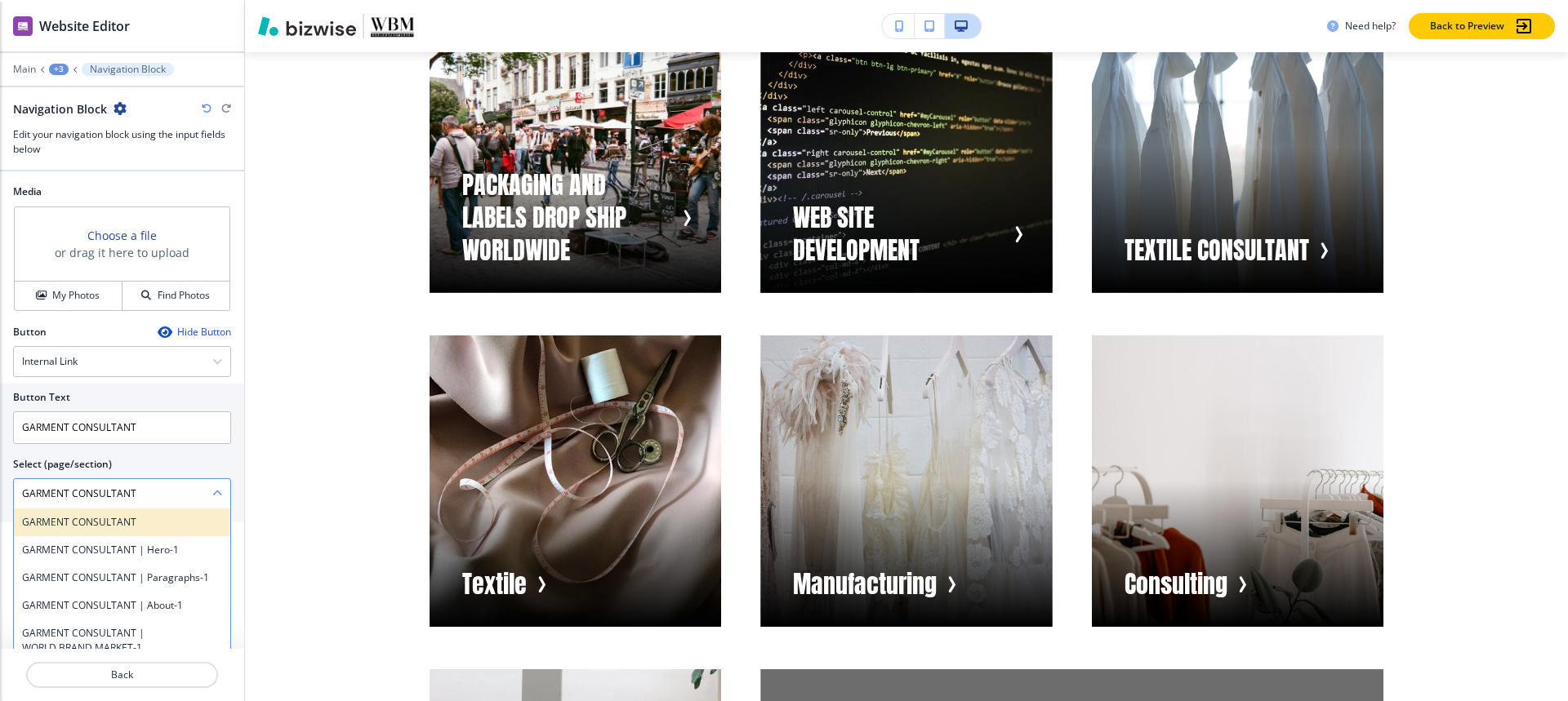
type \(page\/section\) "GARMENT CONSULTANT"
click at [57, 526] on h4 "GARMENT CONSULTANT" at bounding box center [122, 522] width 200 height 15
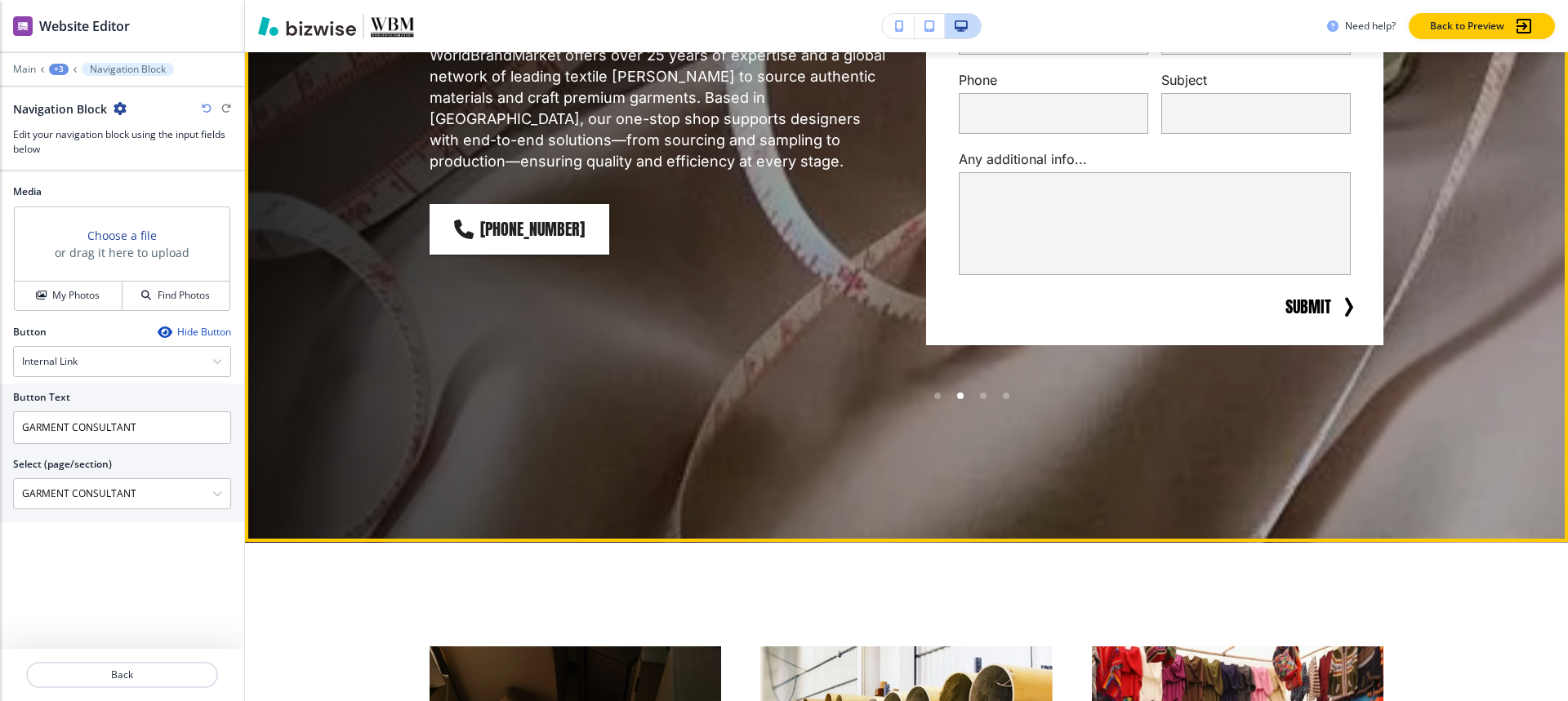
scroll to position [0, 0]
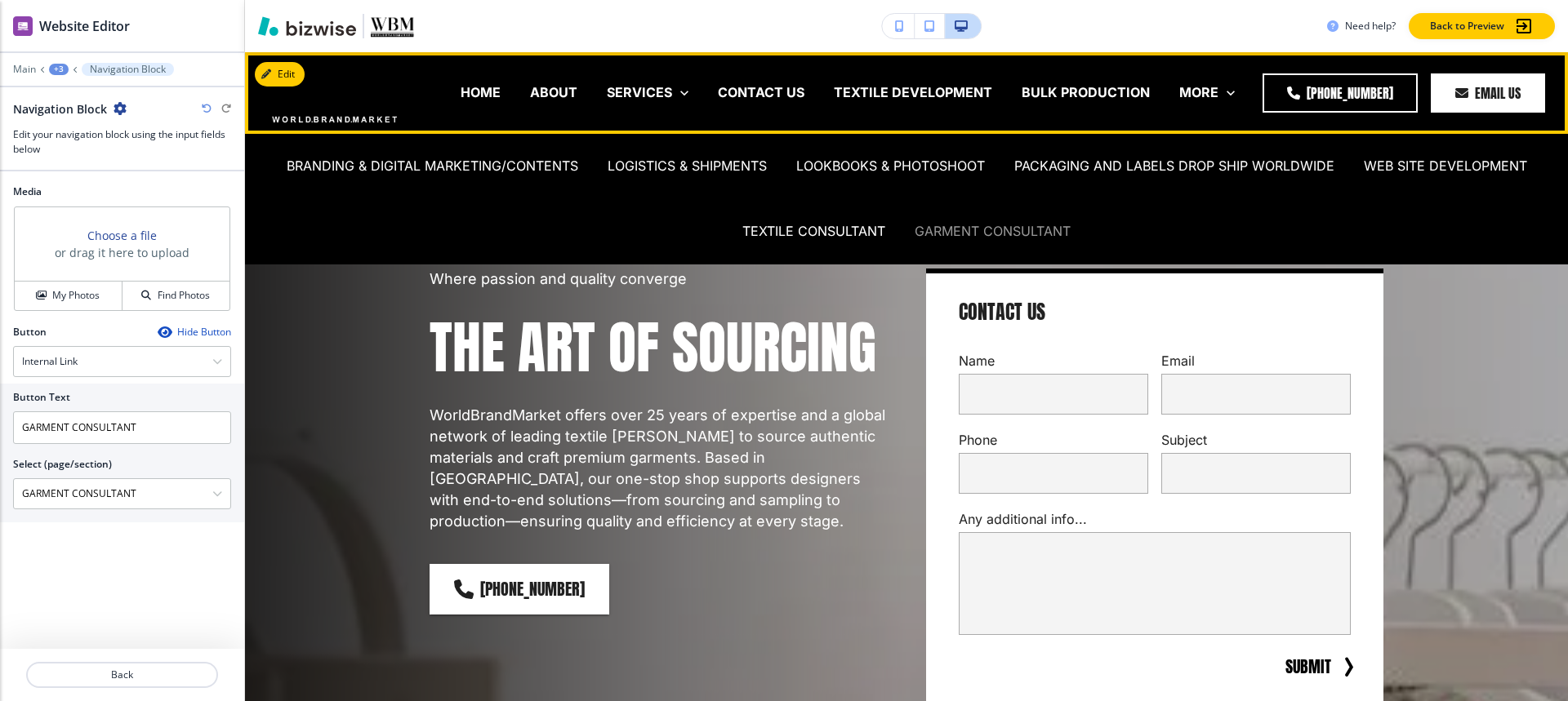
click at [930, 233] on p "GARMENT CONSULTANT" at bounding box center [993, 231] width 156 height 19
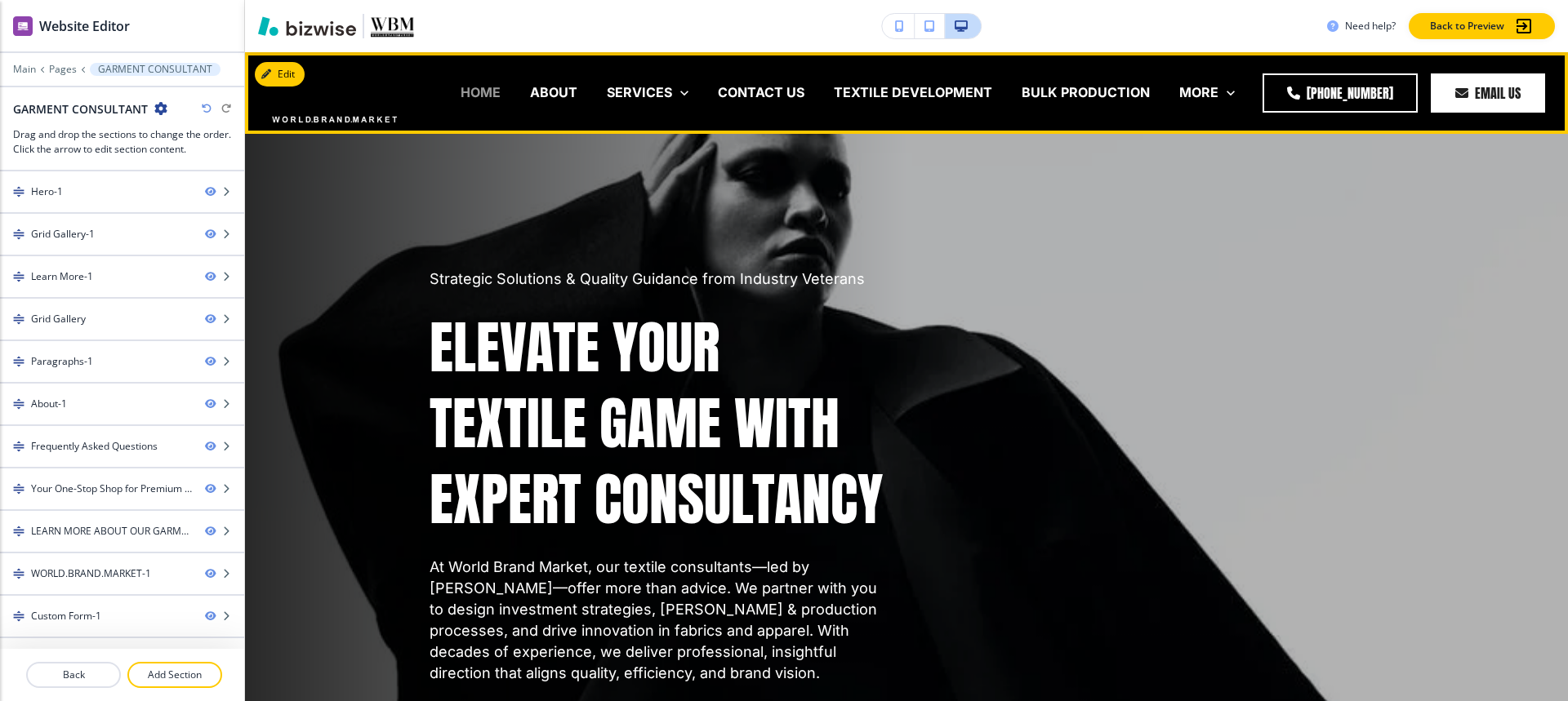
click at [479, 86] on p "HOME" at bounding box center [480, 92] width 40 height 19
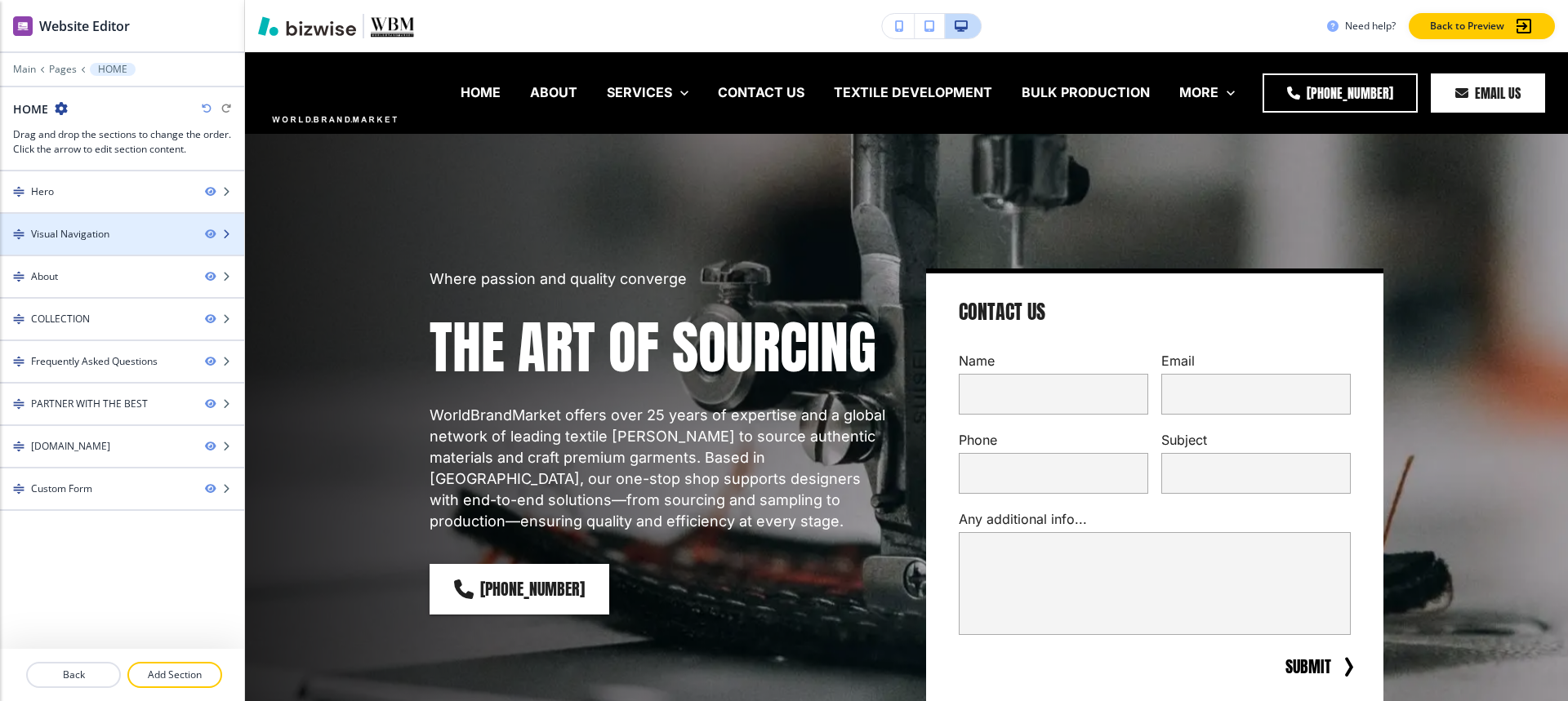
click at [45, 232] on div "Visual Navigation" at bounding box center [70, 234] width 78 height 15
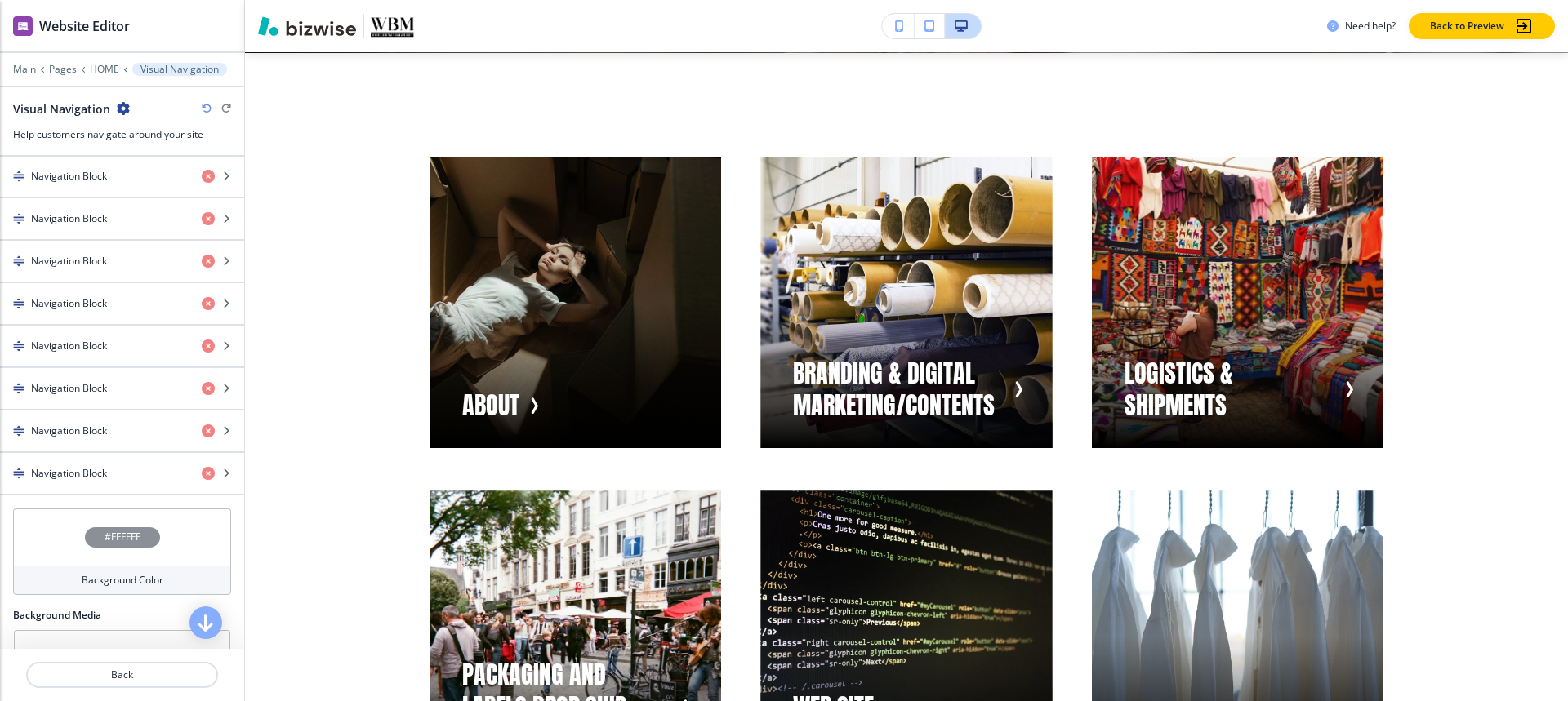
scroll to position [735, 0]
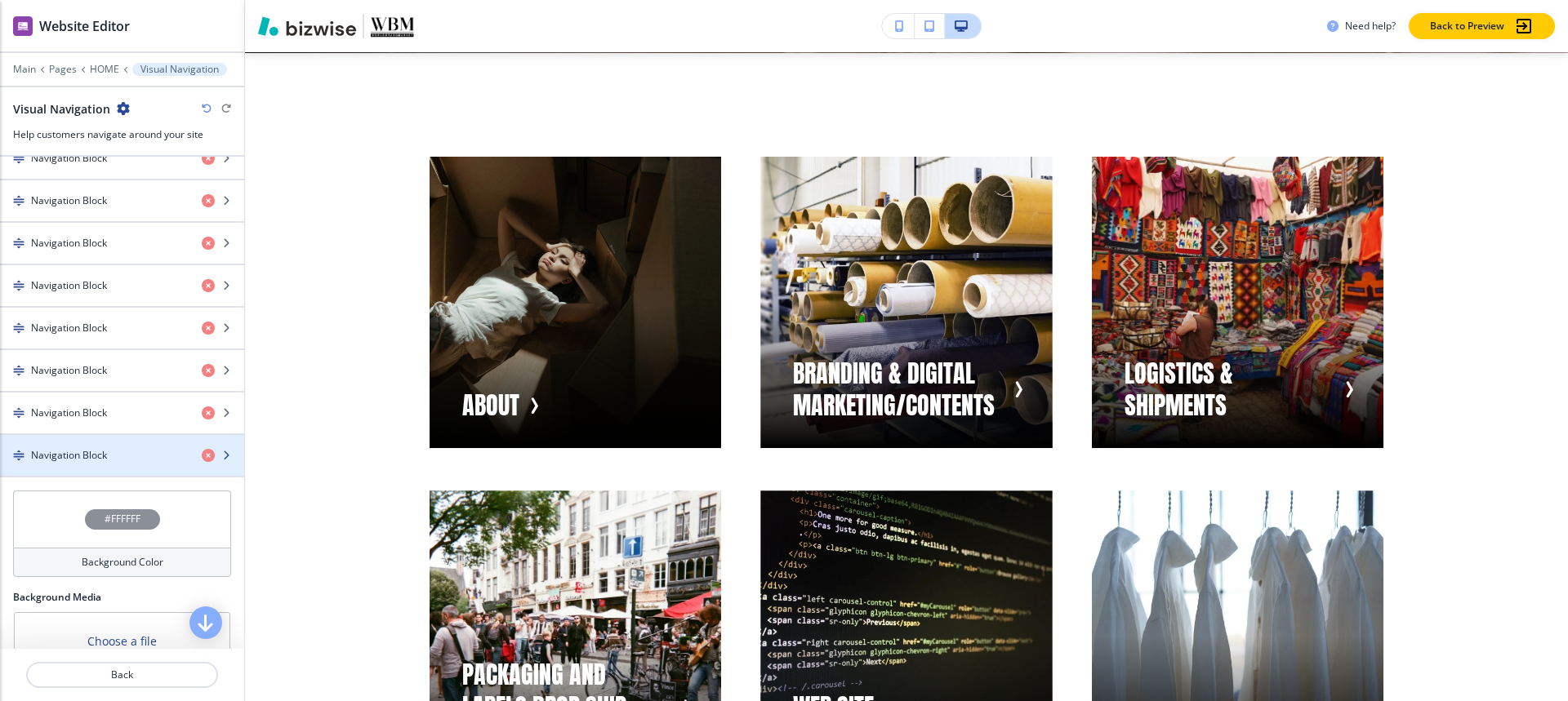
click at [85, 473] on div "button" at bounding box center [122, 469] width 244 height 13
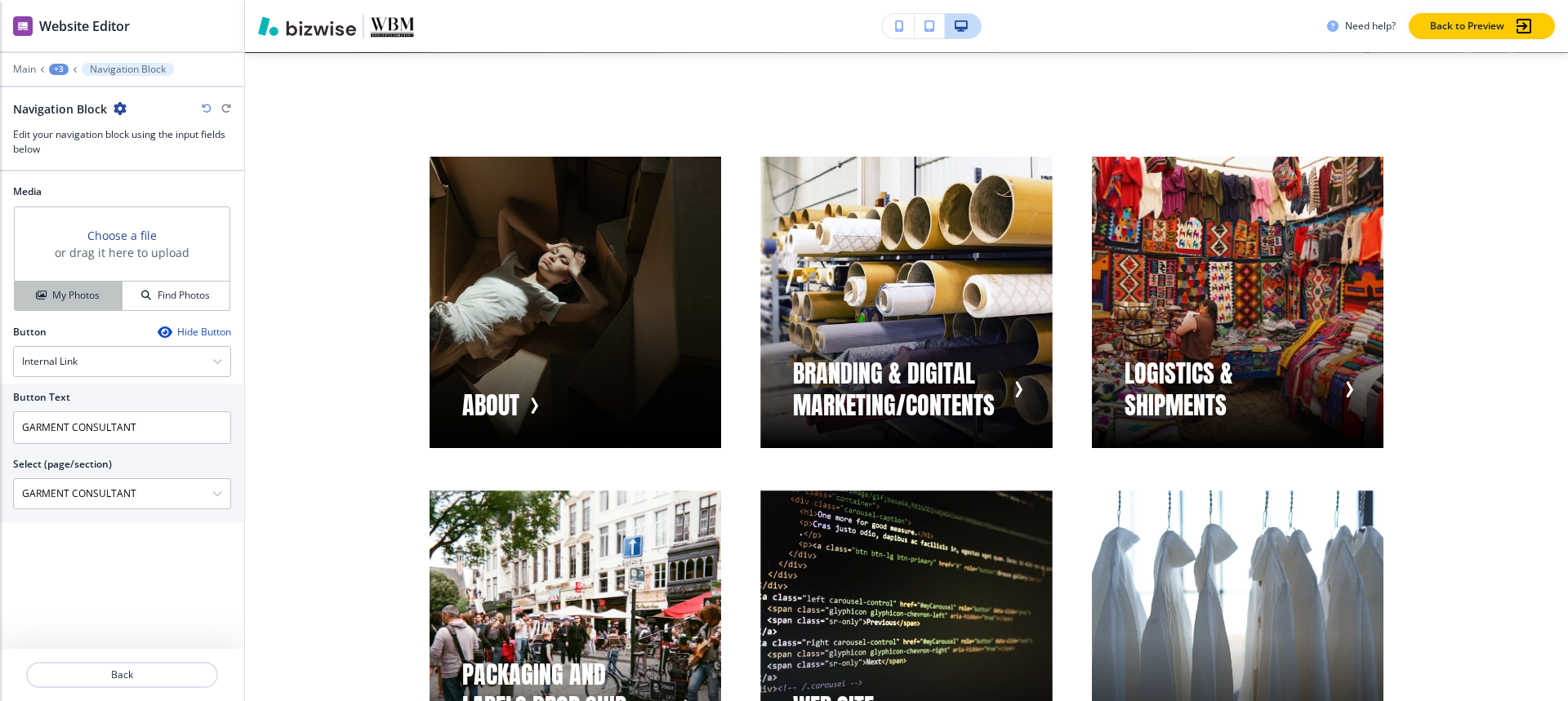
click at [64, 292] on h4 "My Photos" at bounding box center [75, 295] width 47 height 15
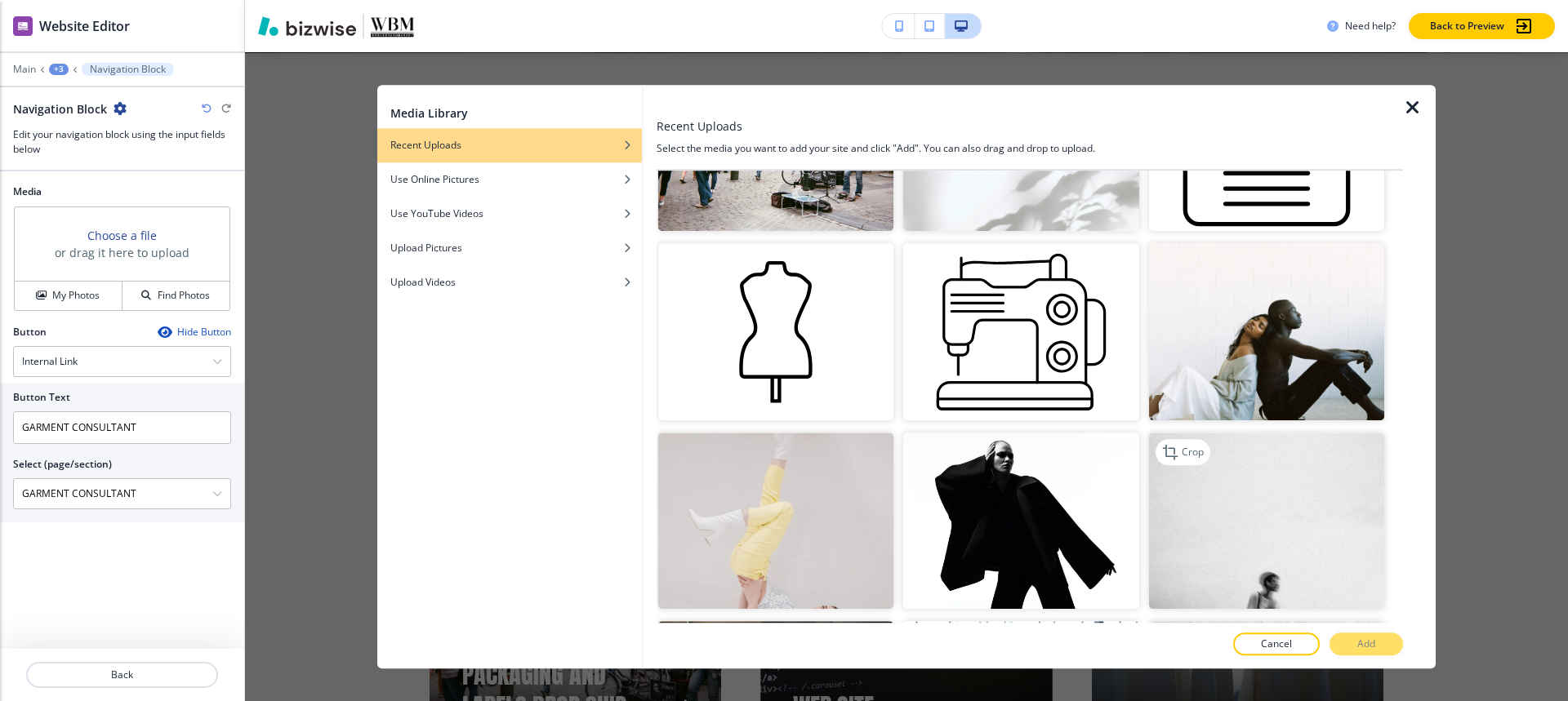
scroll to position [653, 0]
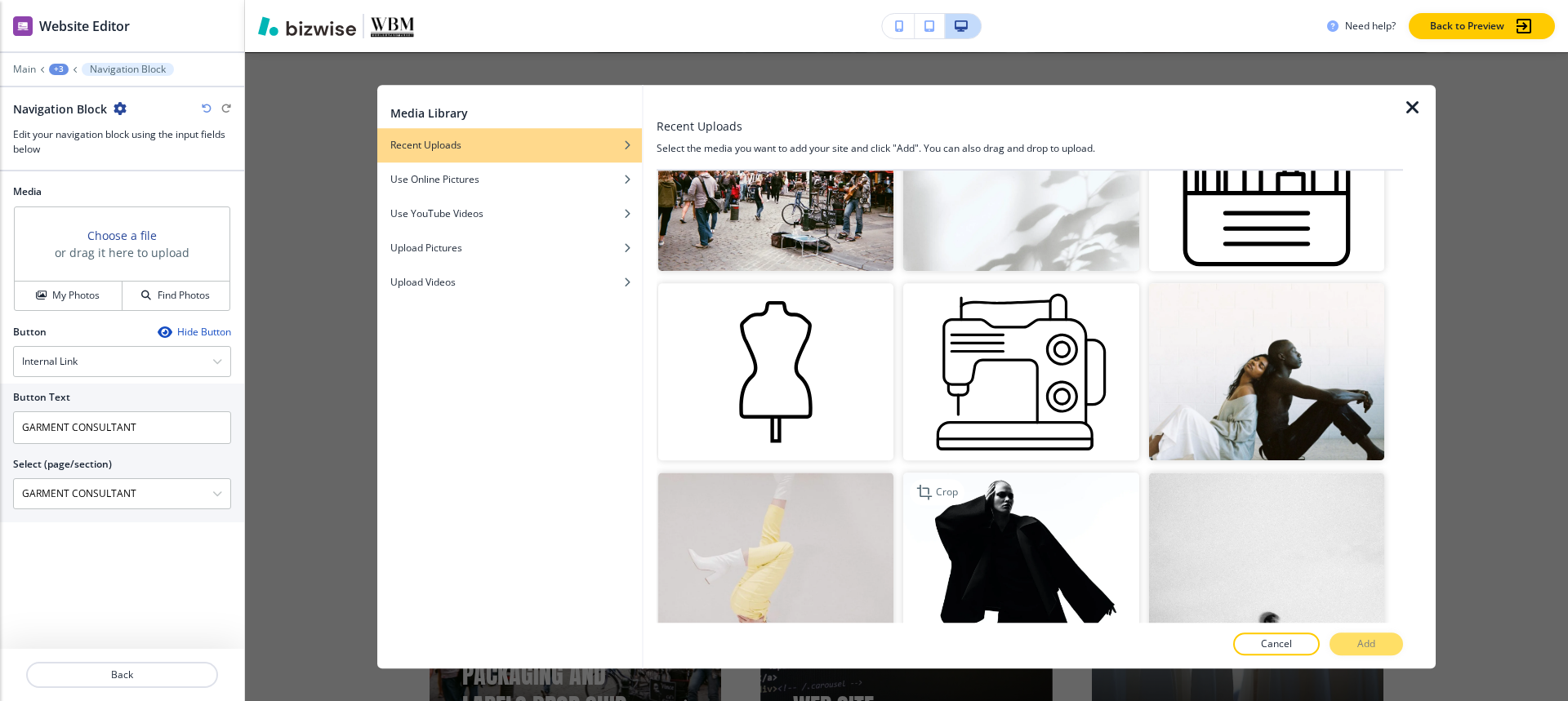
click at [960, 533] on img "button" at bounding box center [1020, 561] width 235 height 177
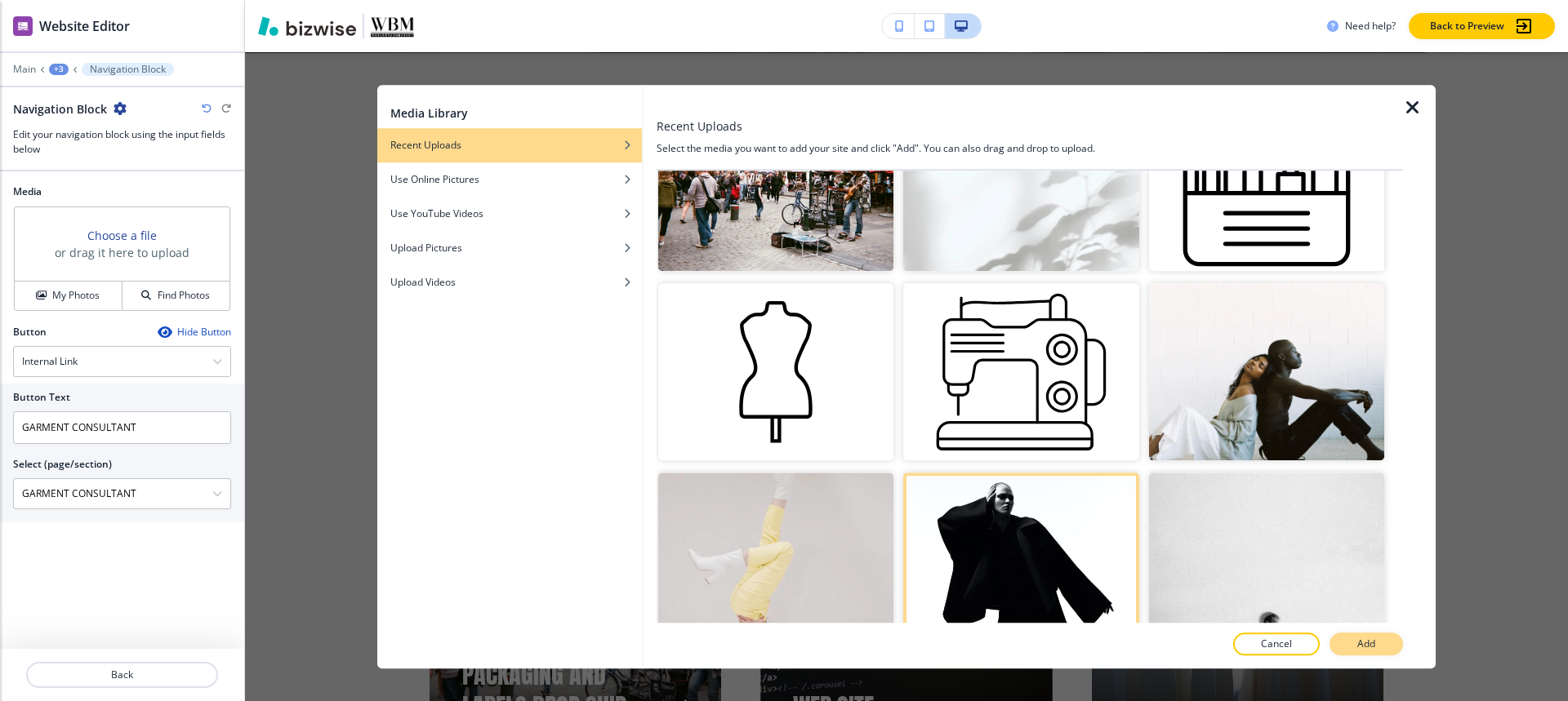
click at [1351, 650] on button "Add" at bounding box center [1366, 644] width 74 height 23
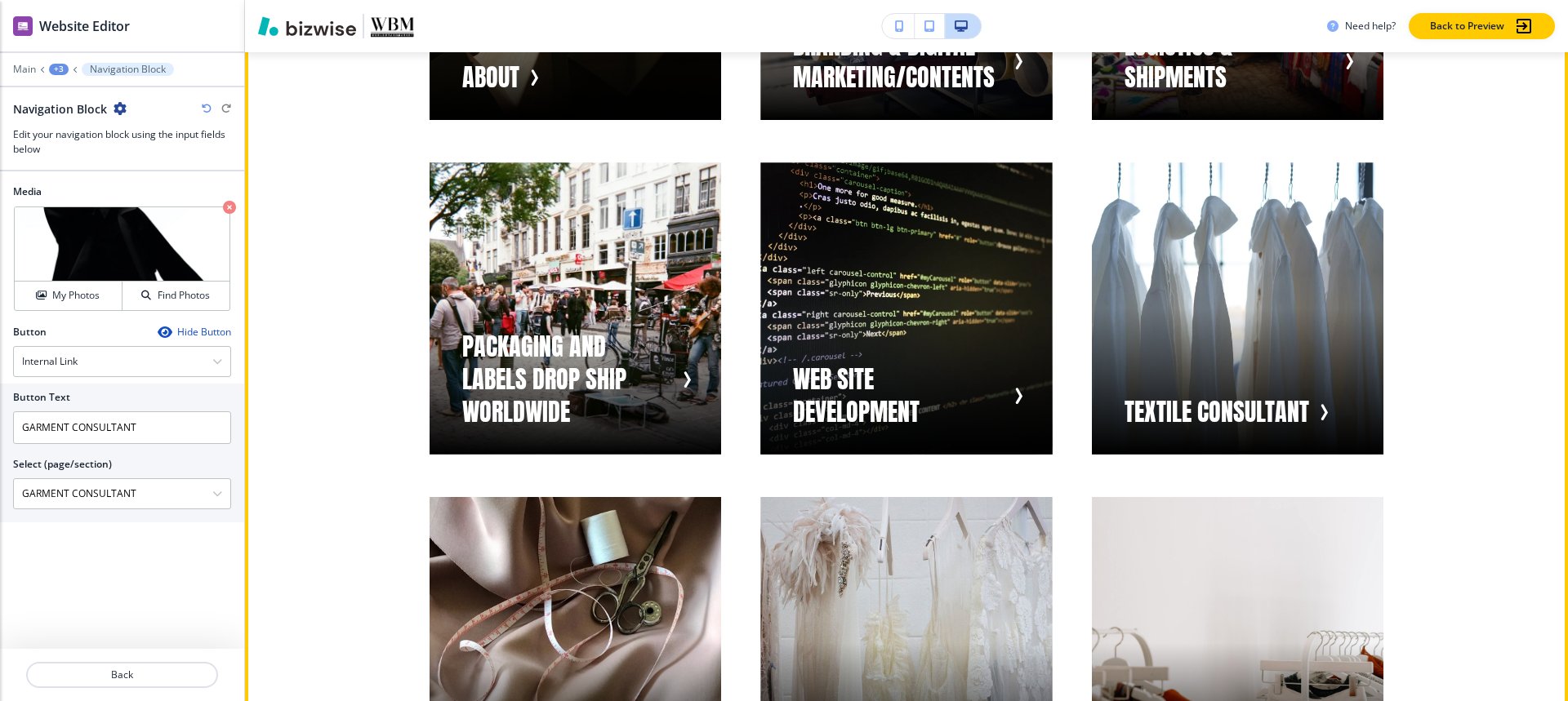
scroll to position [1176, 0]
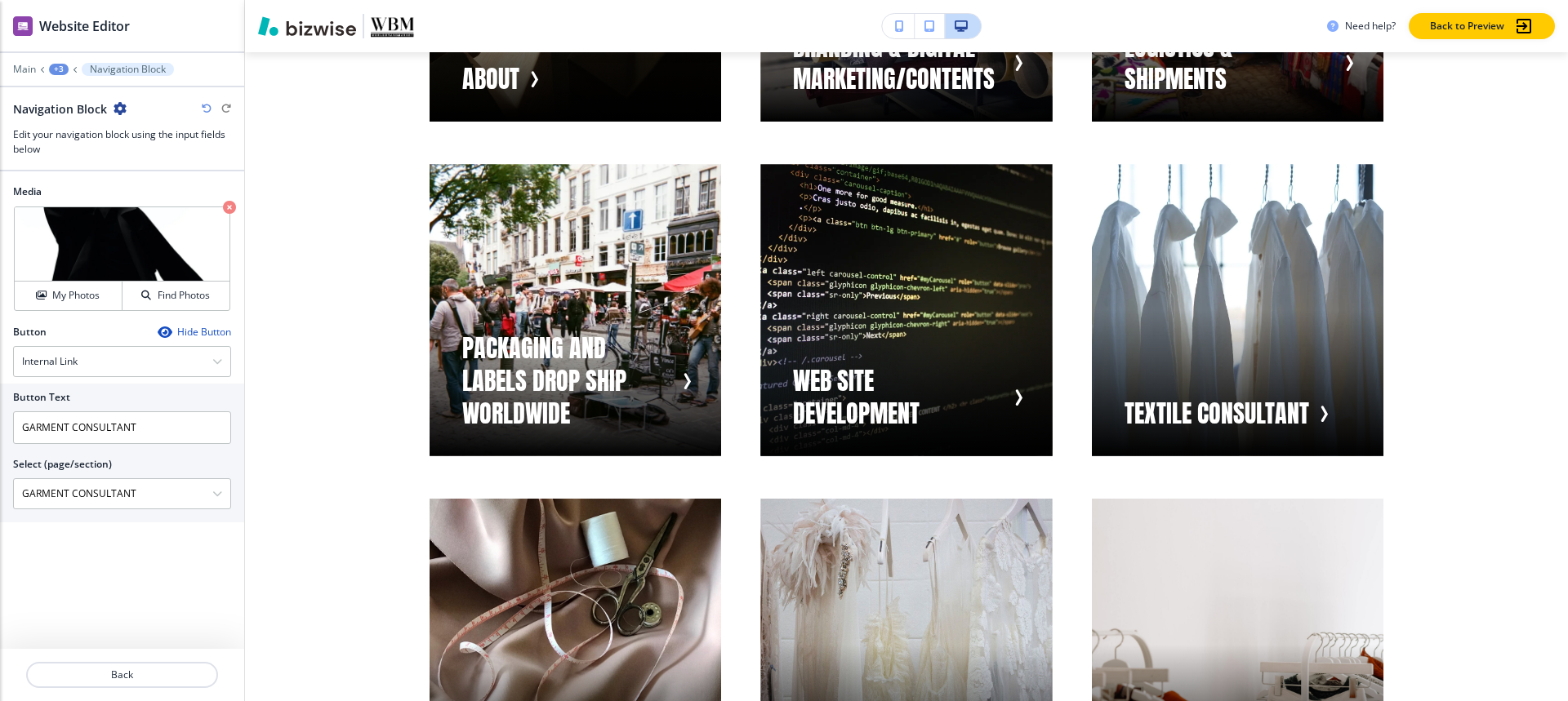
click at [55, 69] on div "+3" at bounding box center [59, 69] width 20 height 12
click at [99, 156] on p "Visual Navigation" at bounding box center [101, 154] width 83 height 15
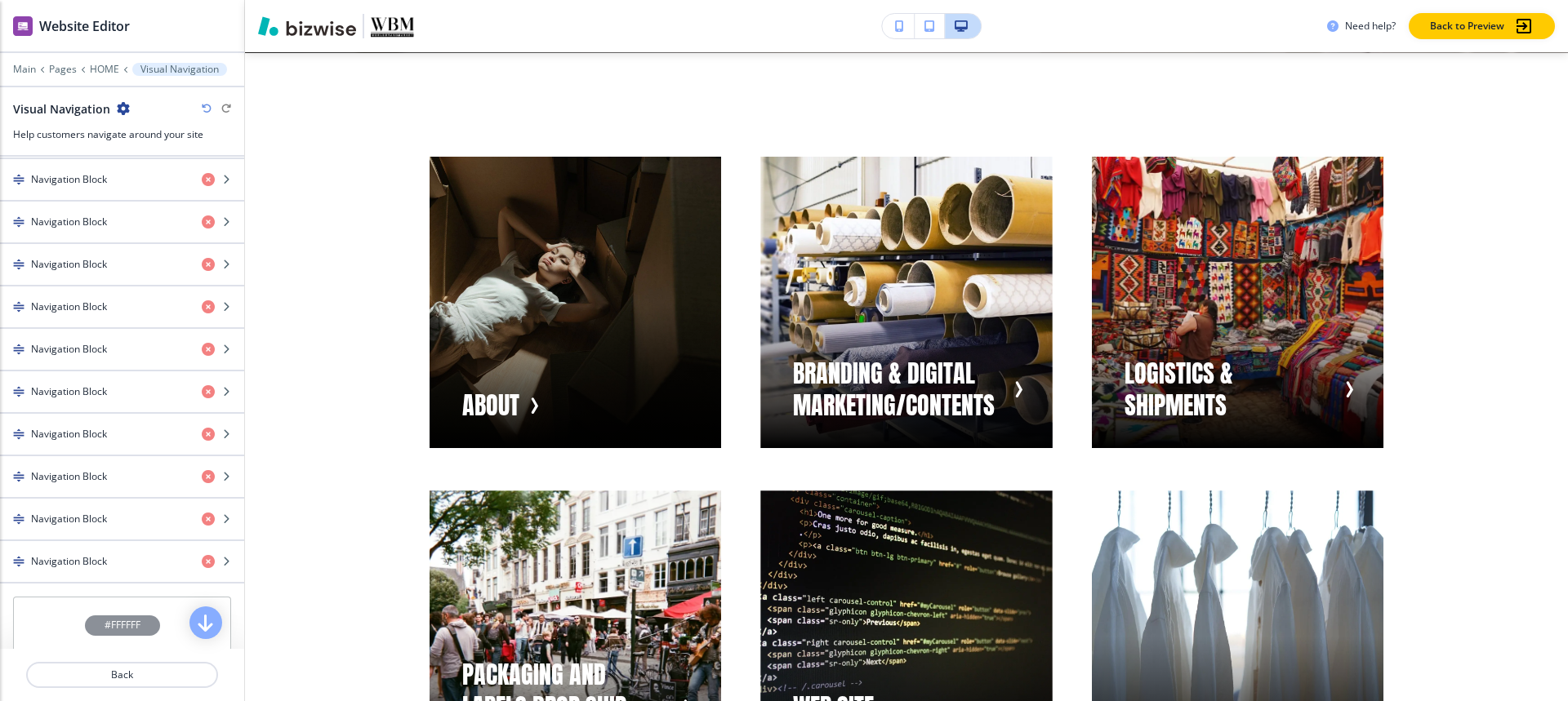
scroll to position [631, 0]
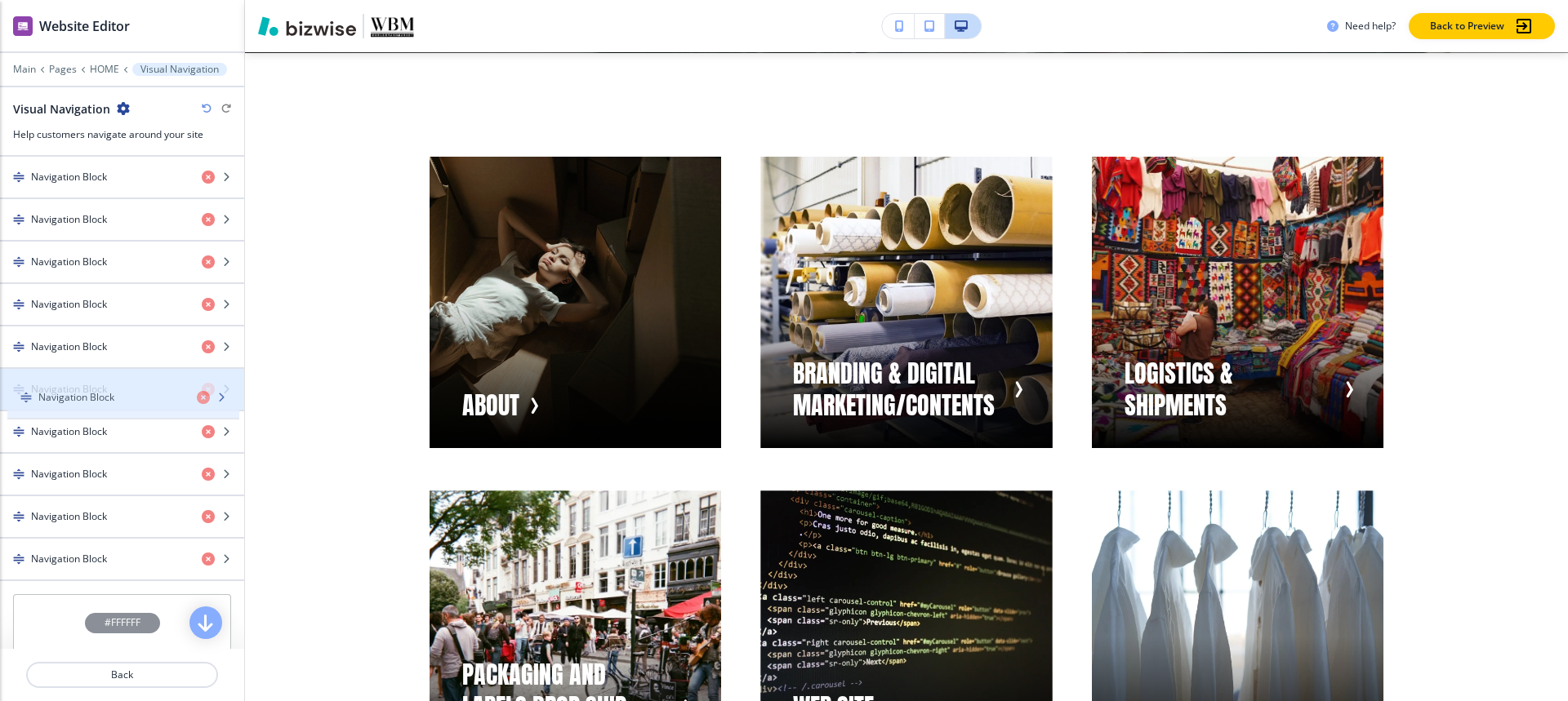
drag, startPoint x: 42, startPoint y: 561, endPoint x: 49, endPoint y: 398, distance: 163.2
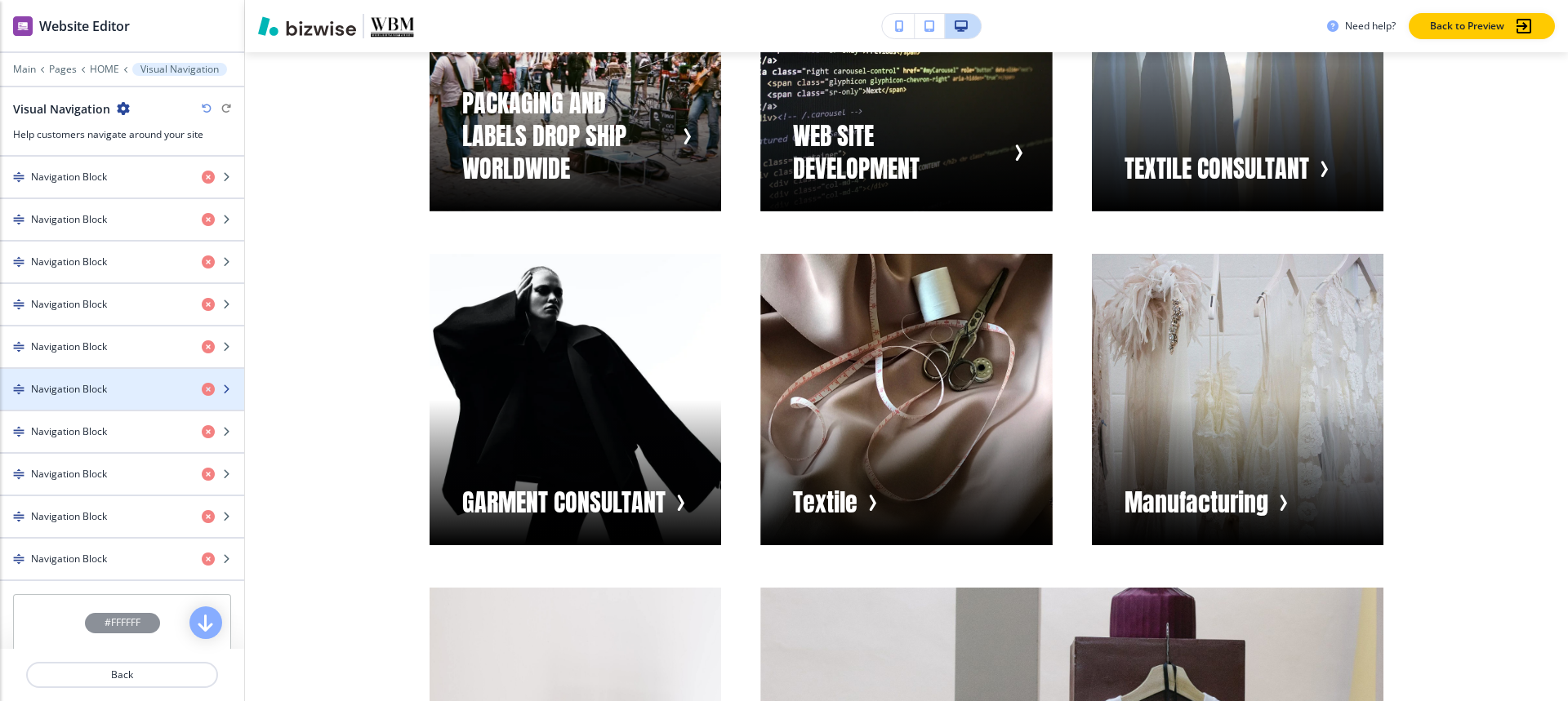
click at [66, 384] on h4 "Navigation Block" at bounding box center [69, 389] width 76 height 15
click at [66, 395] on h4 "Navigation Block" at bounding box center [69, 389] width 76 height 15
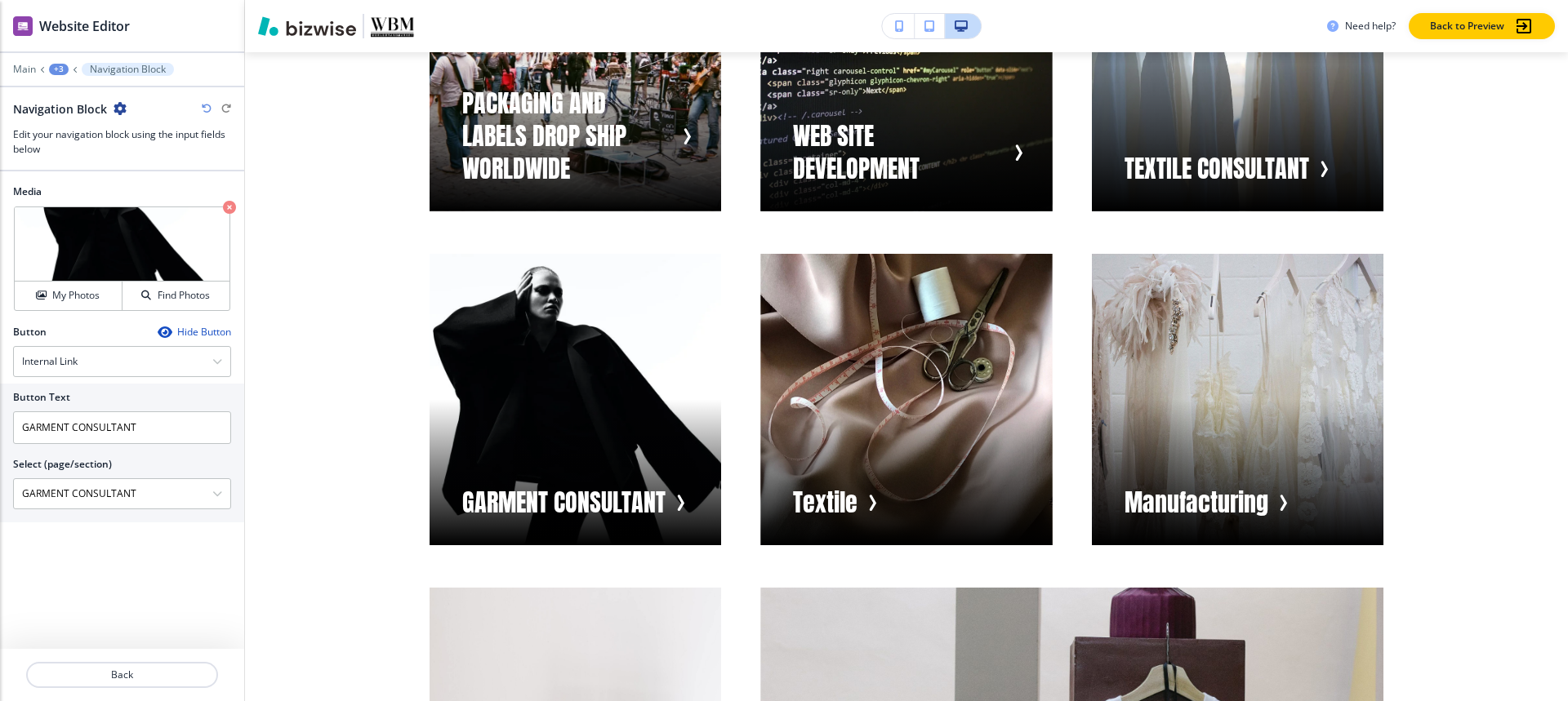
click at [58, 67] on div "+3" at bounding box center [59, 69] width 20 height 12
click at [58, 161] on button "Visual Navigation" at bounding box center [101, 153] width 105 height 29
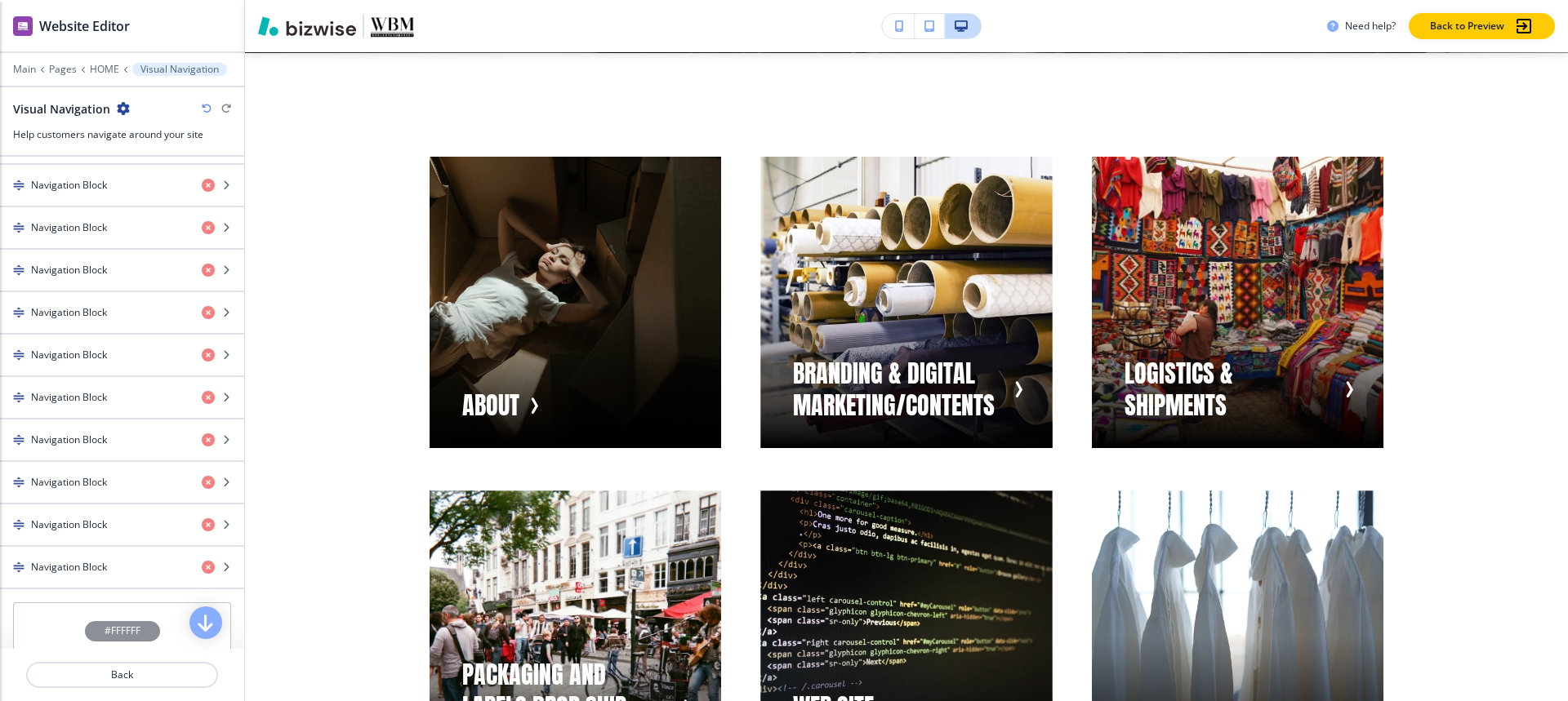
scroll to position [629, 0]
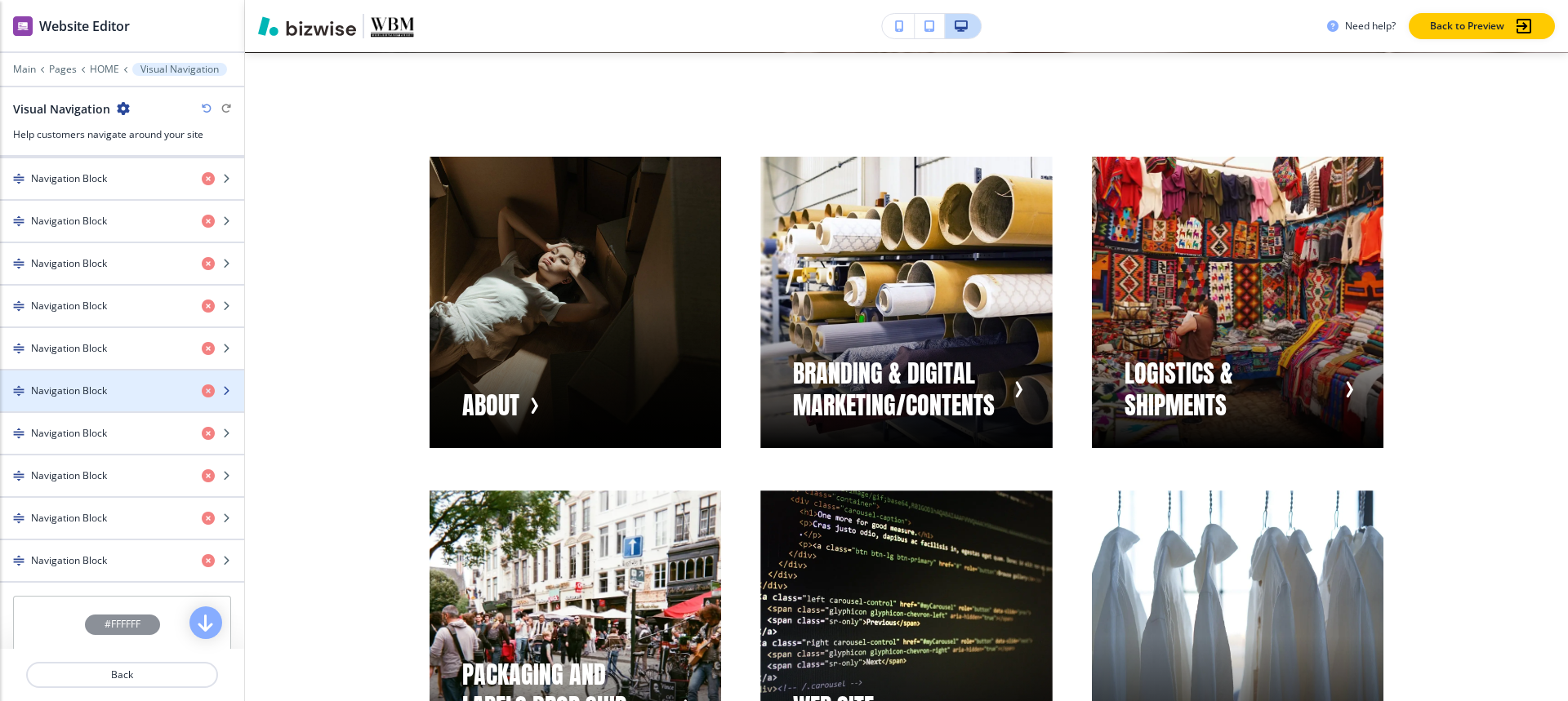
click at [46, 398] on div "button" at bounding box center [122, 405] width 244 height 13
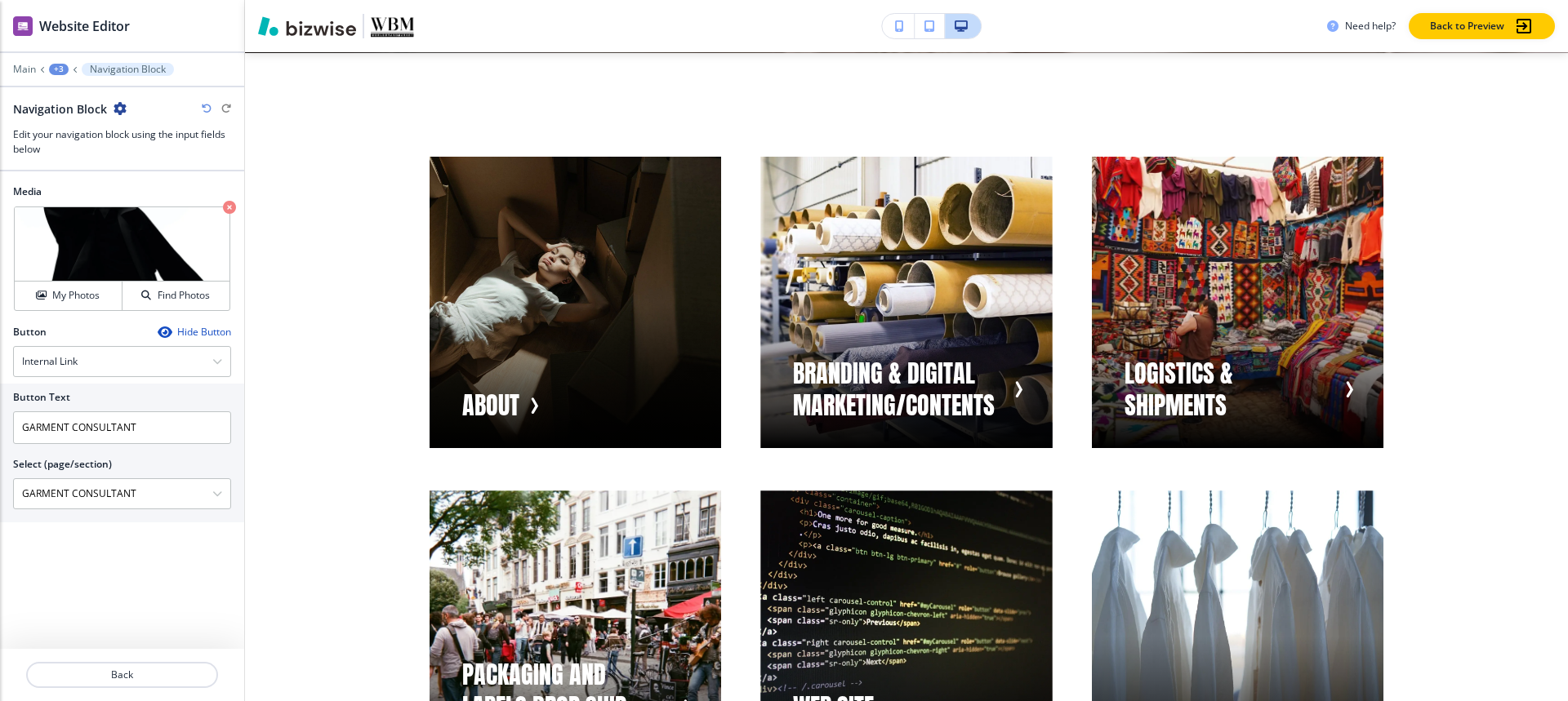
click at [50, 72] on div "+3" at bounding box center [59, 69] width 20 height 12
click at [78, 155] on p "Visual Navigation" at bounding box center [101, 154] width 83 height 15
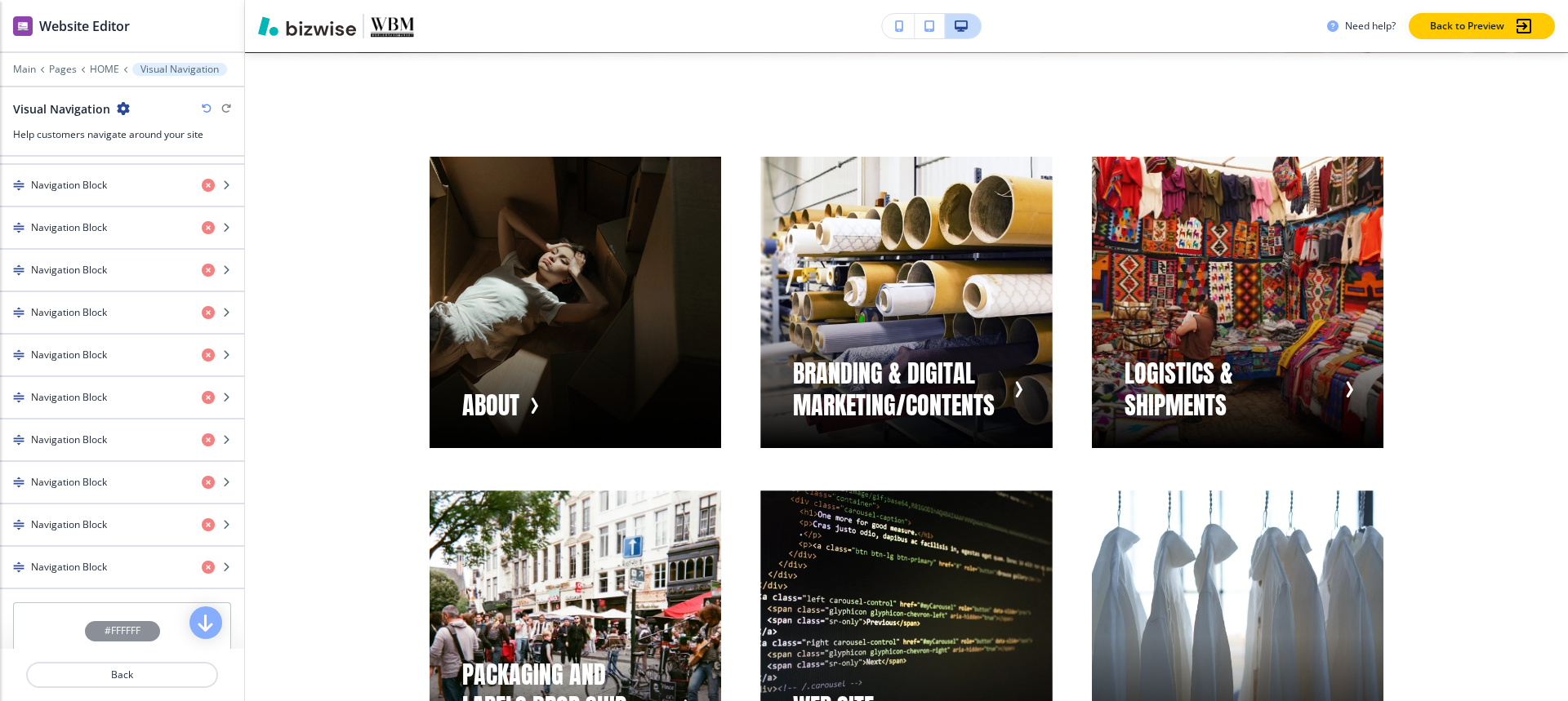
scroll to position [626, 0]
click at [78, 425] on div "button" at bounding box center [122, 421] width 244 height 13
click at [76, 431] on h4 "Navigation Block" at bounding box center [69, 436] width 76 height 15
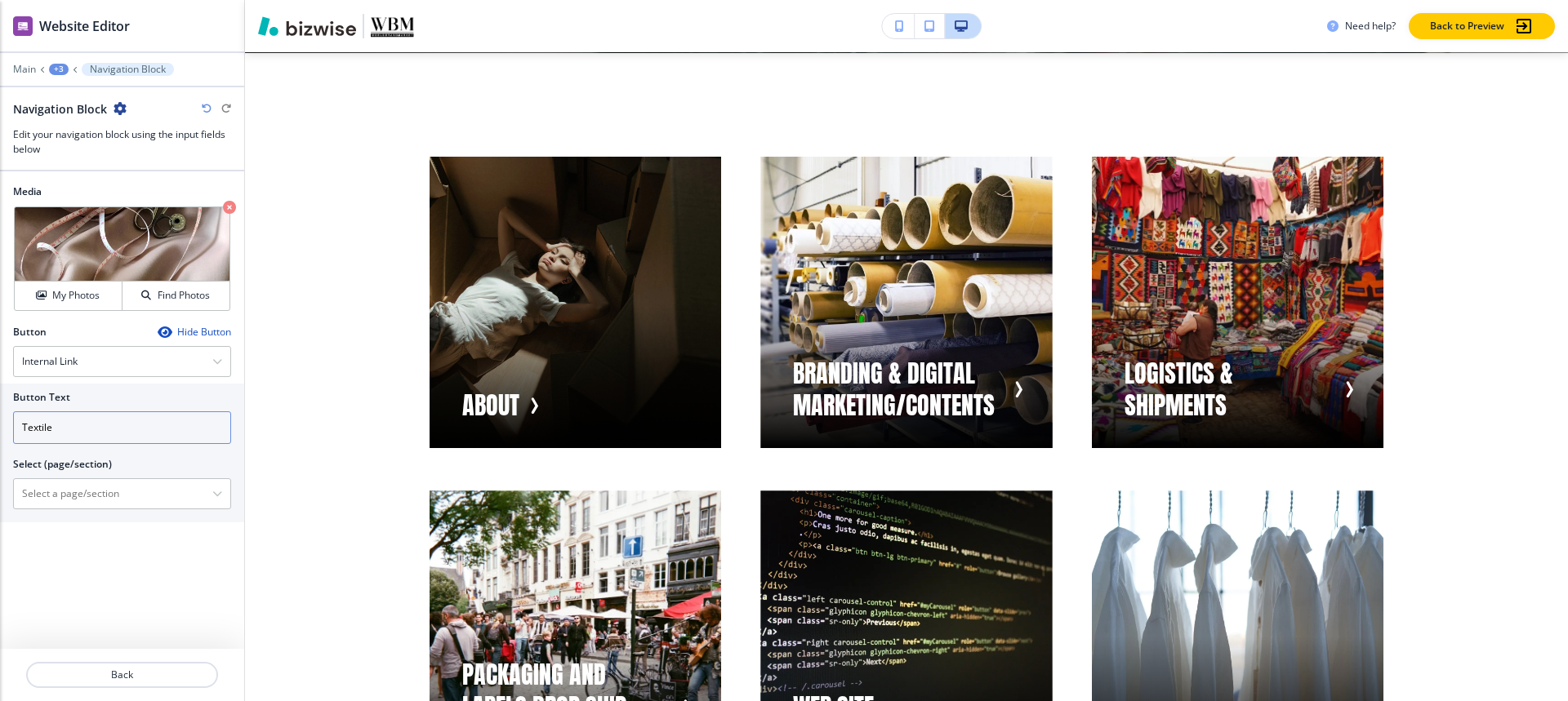
click at [70, 429] on input "Textile" at bounding box center [123, 428] width 218 height 33
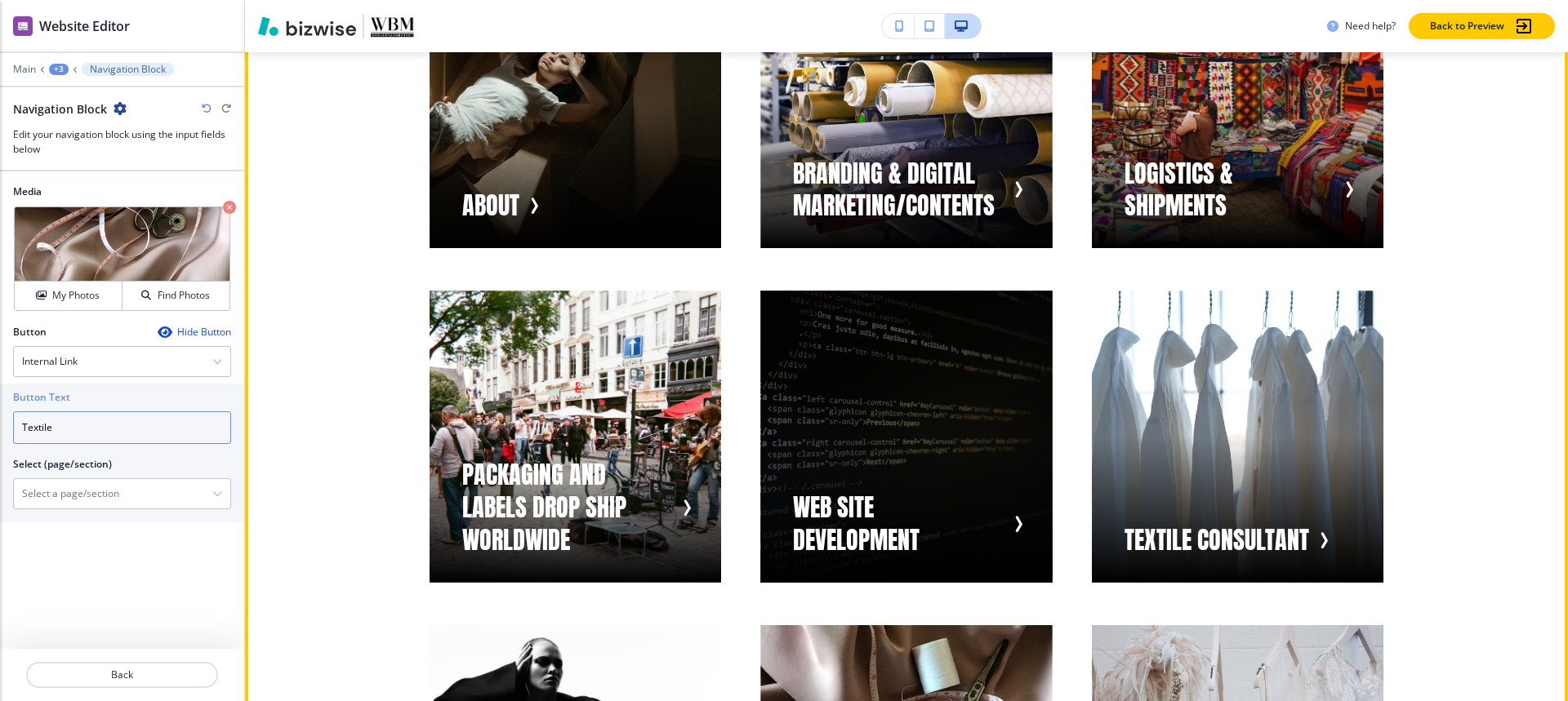
scroll to position [1012, 0]
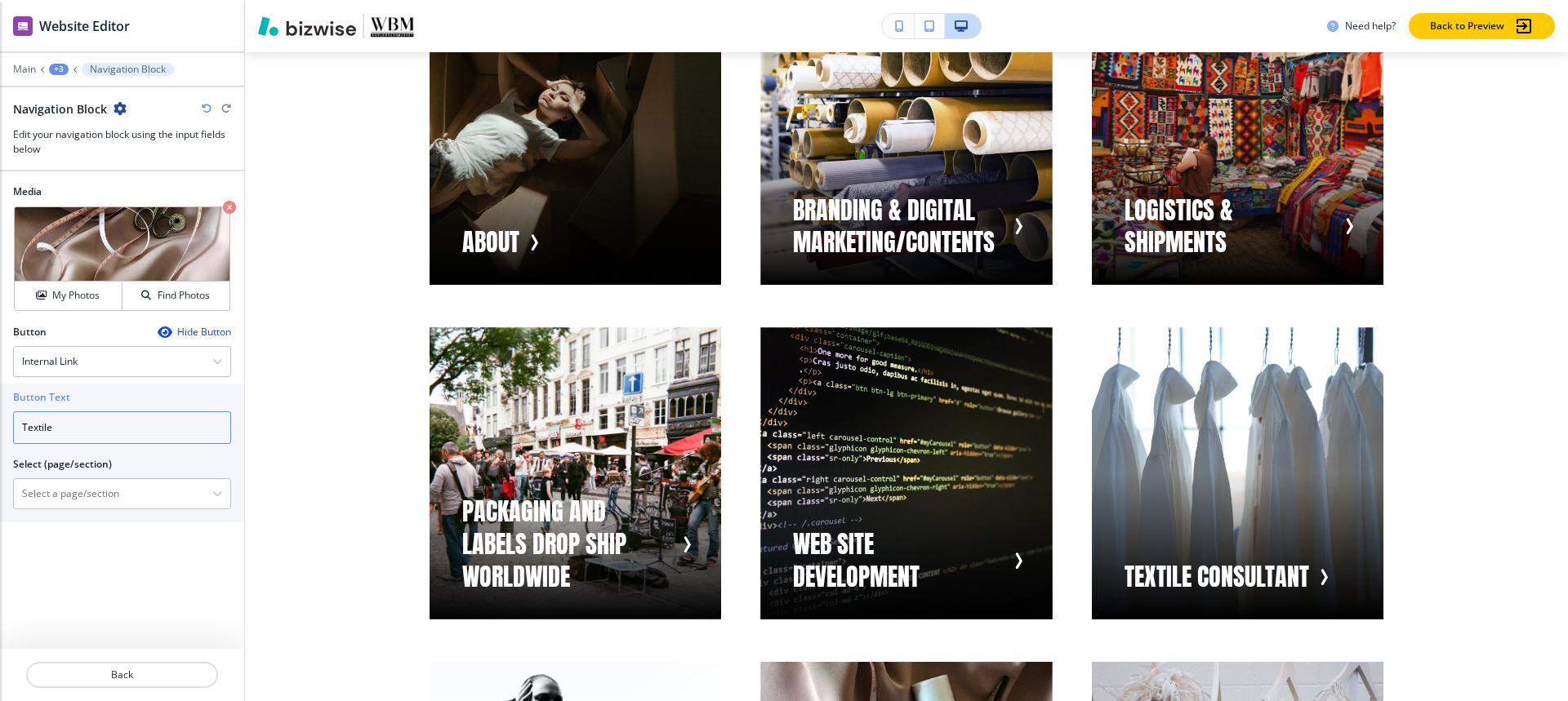
click at [138, 436] on input "Textile" at bounding box center [123, 428] width 218 height 33
paste input "EXTILE DEVELOPMENT"
type input "TEXTILE DEVELOPMENT"
click at [128, 492] on \(page\/section\) "Manual Input" at bounding box center [113, 493] width 198 height 28
paste \(page\/section\) "TEXTILE DEVELOPMENT"
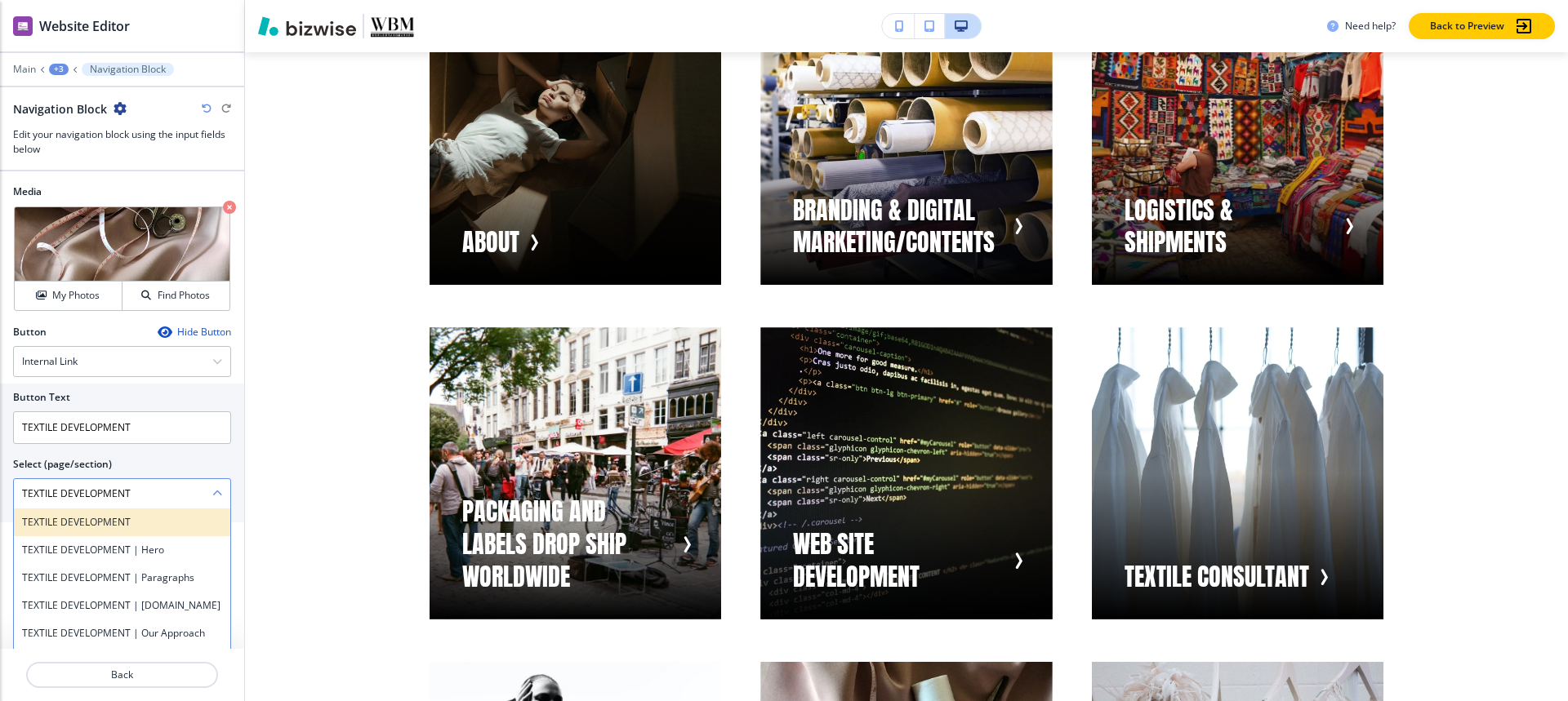
type \(page\/section\) "TEXTILE DEVELOPMENT"
click at [83, 534] on div "TEXTILE DEVELOPMENT" at bounding box center [123, 522] width 217 height 28
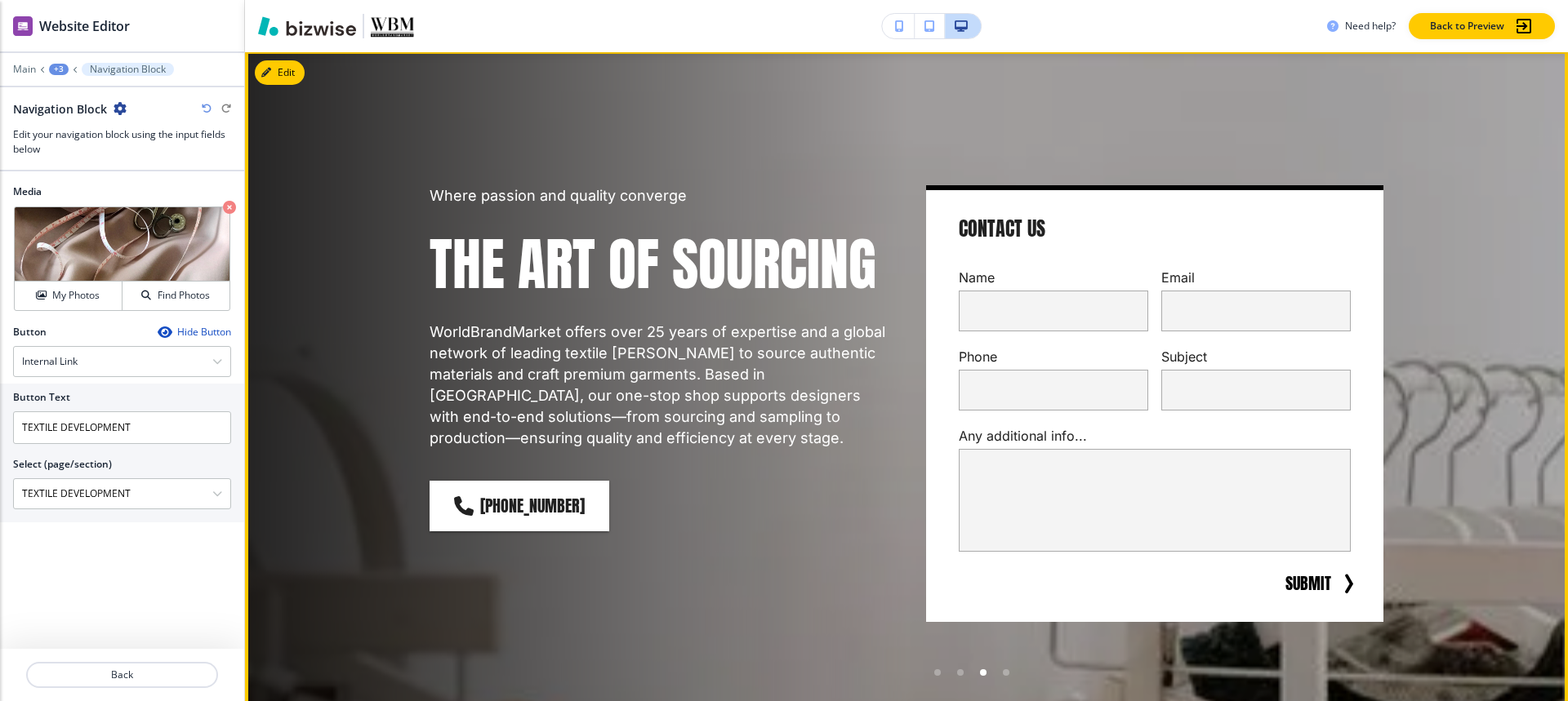
scroll to position [0, 0]
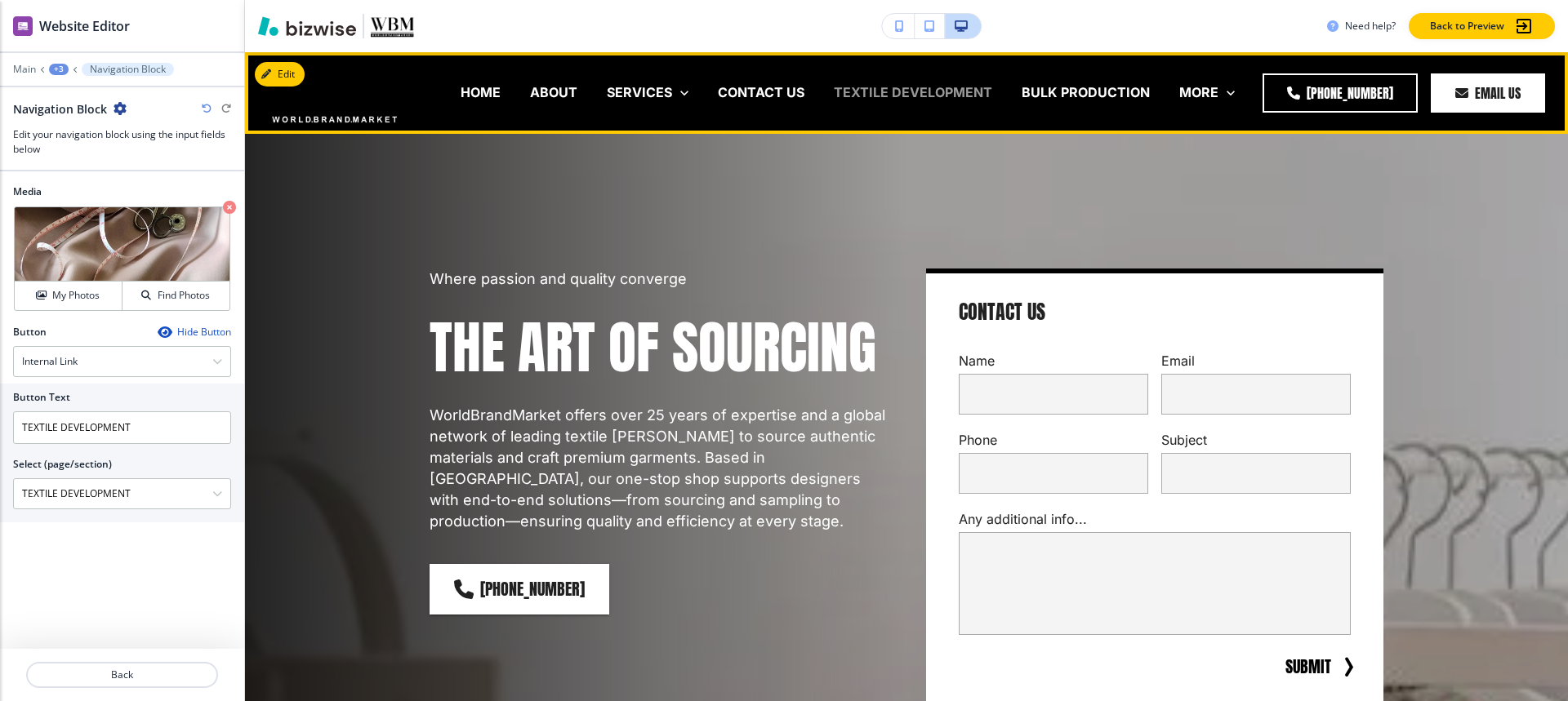
click at [850, 92] on p "TEXTILE DEVELOPMENT" at bounding box center [913, 92] width 158 height 19
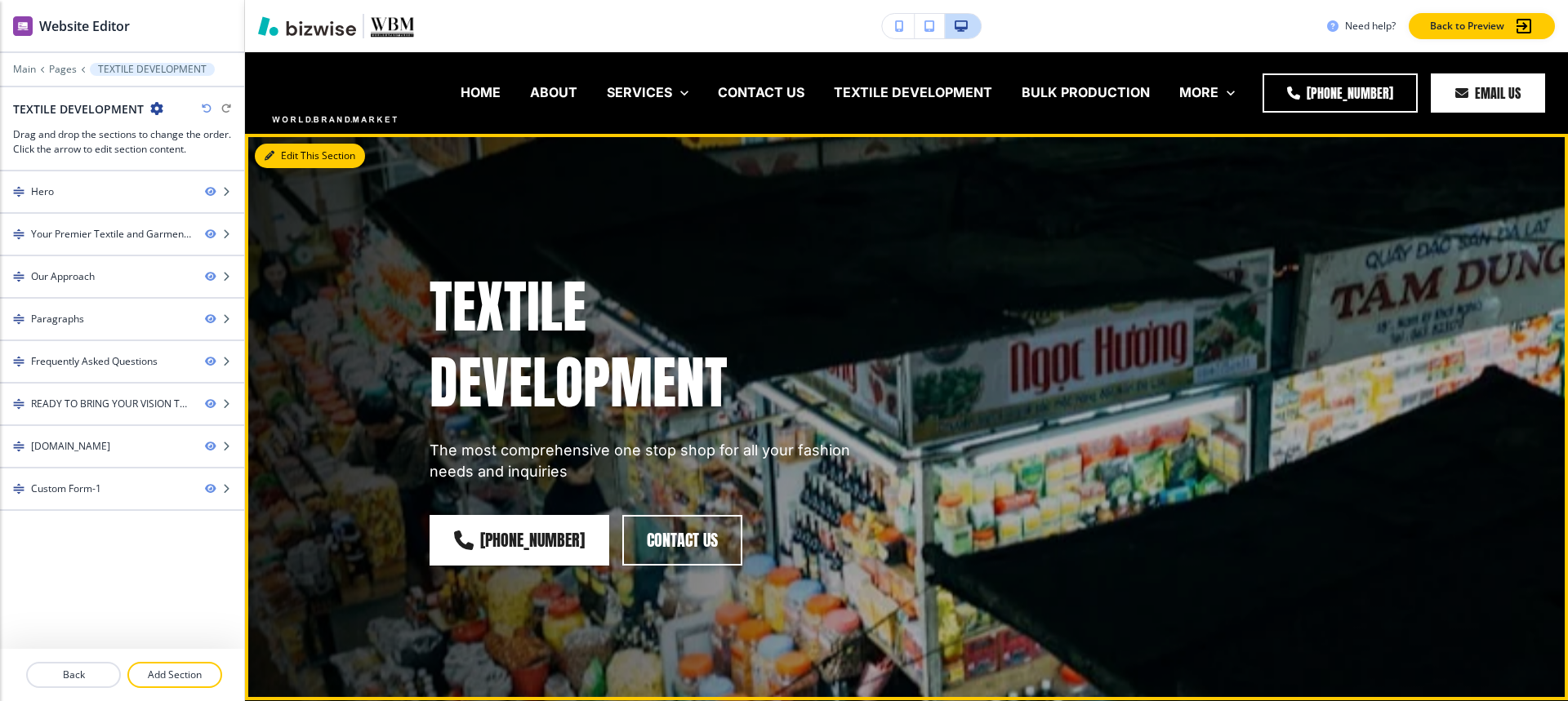
click at [281, 155] on button "Edit This Section" at bounding box center [310, 156] width 110 height 25
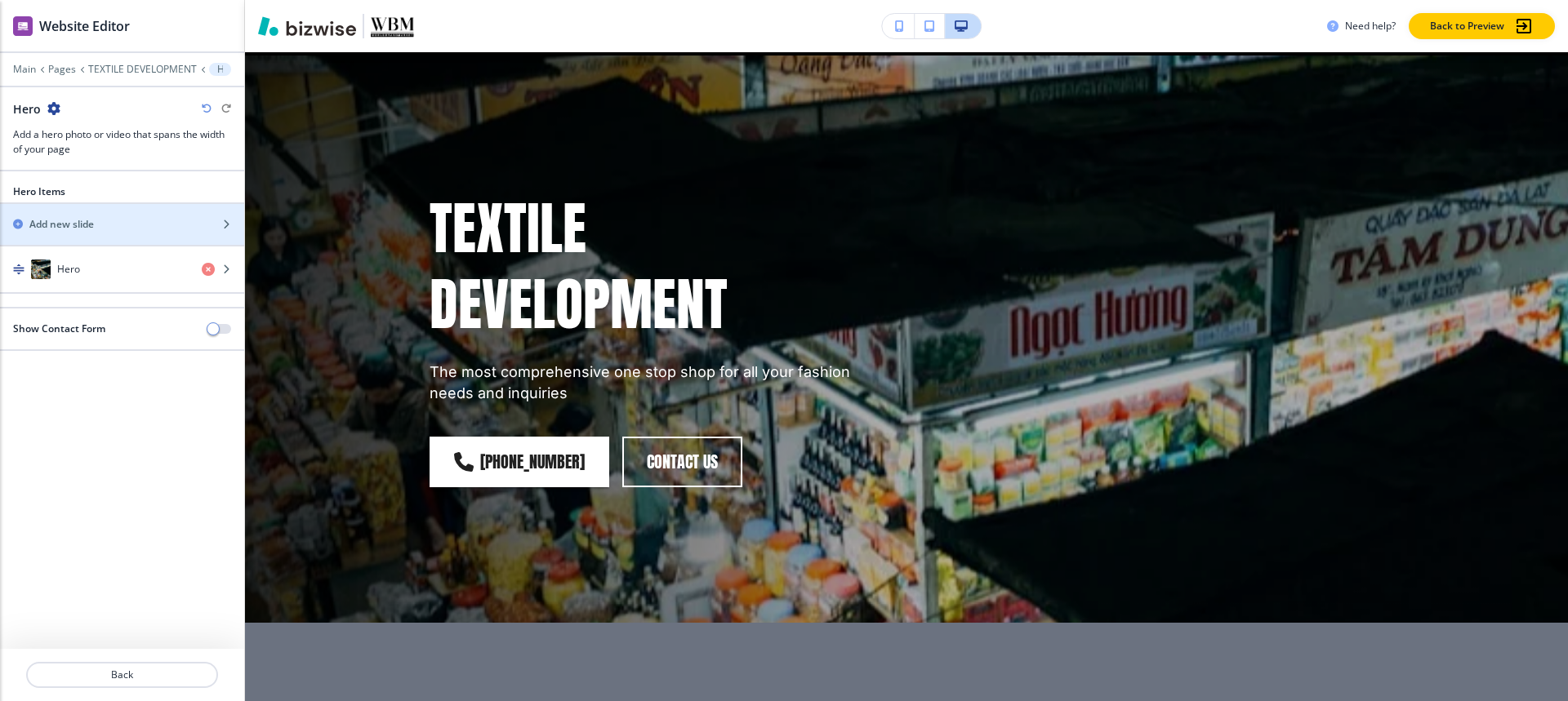
scroll to position [82, 0]
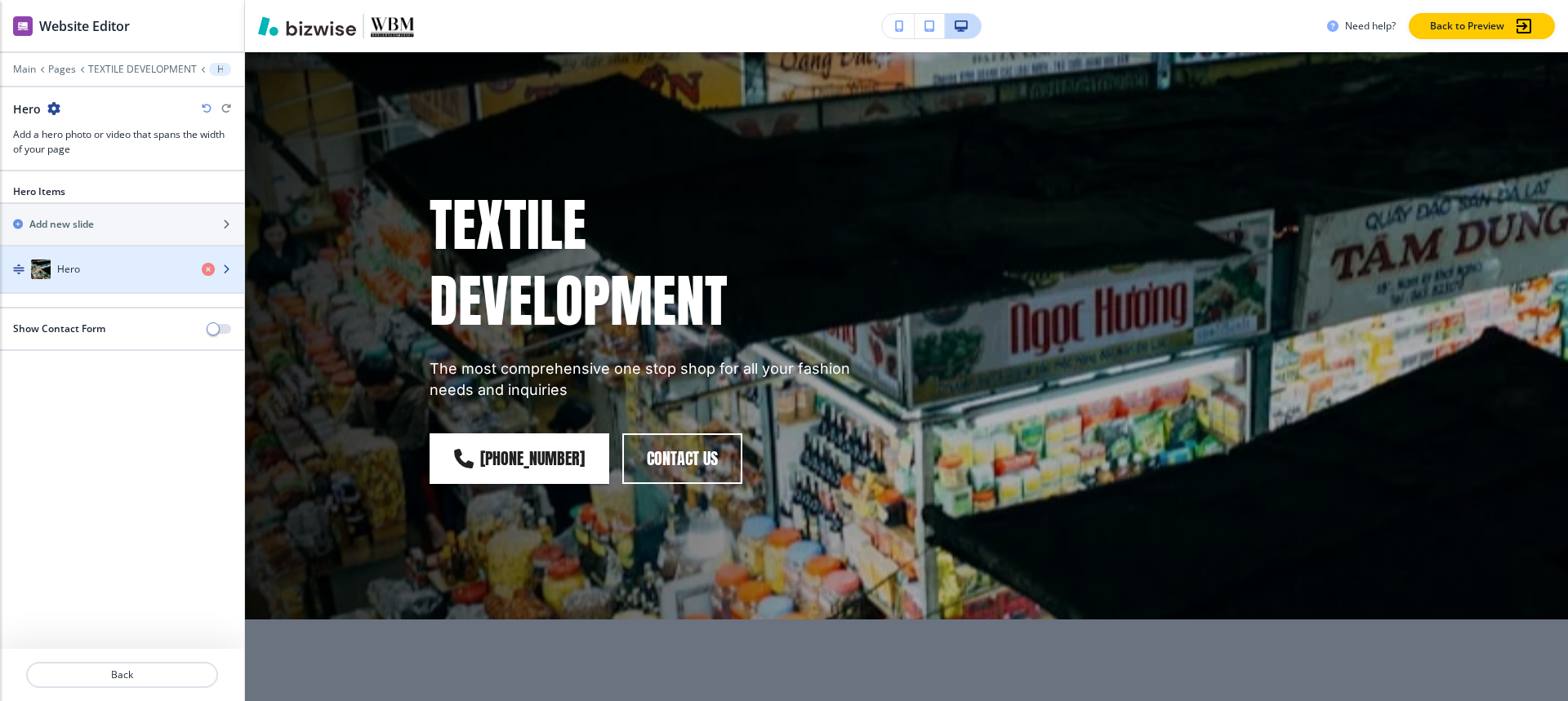
click at [93, 284] on div "button" at bounding box center [122, 286] width 244 height 13
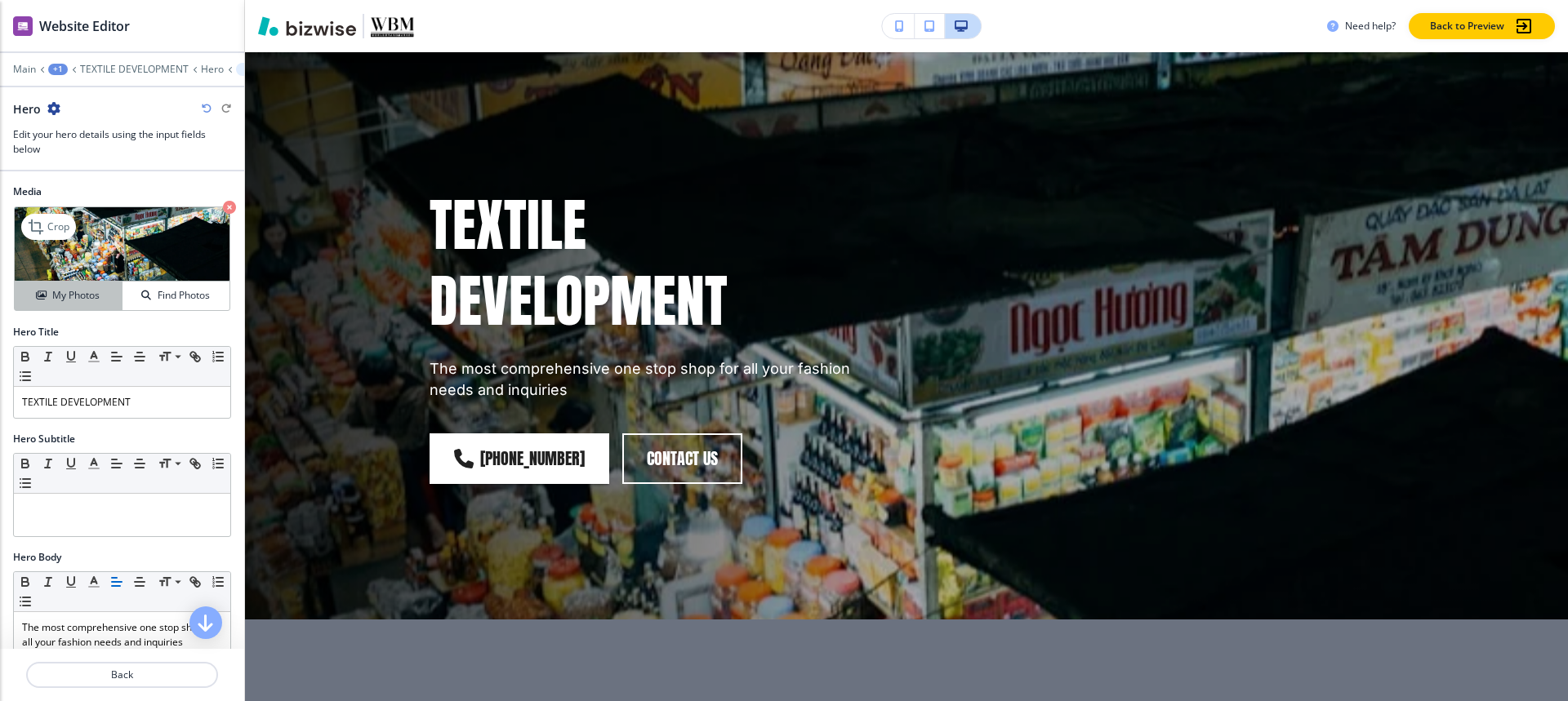
click at [82, 299] on h4 "My Photos" at bounding box center [75, 295] width 47 height 15
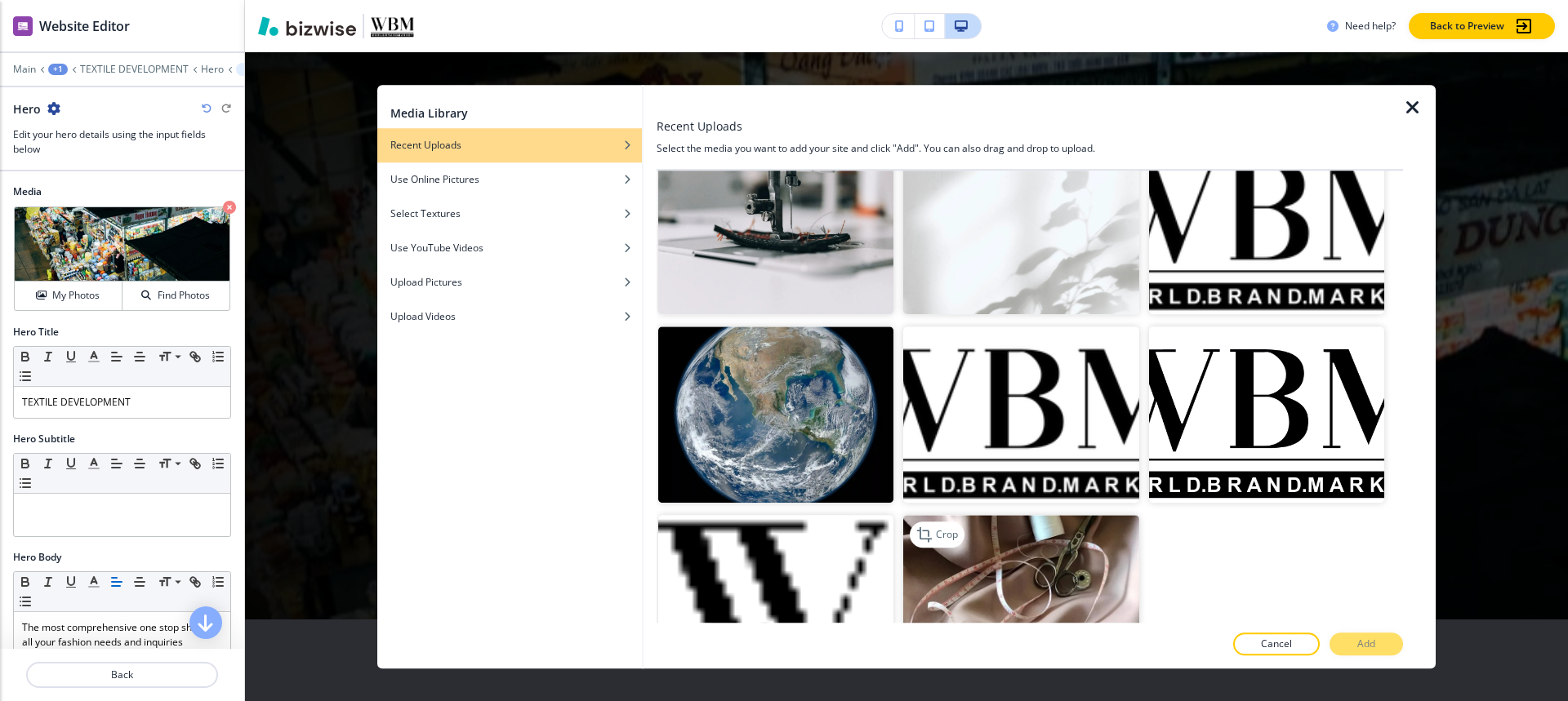
scroll to position [4573, 0]
click at [994, 514] on img "button" at bounding box center [1020, 602] width 235 height 177
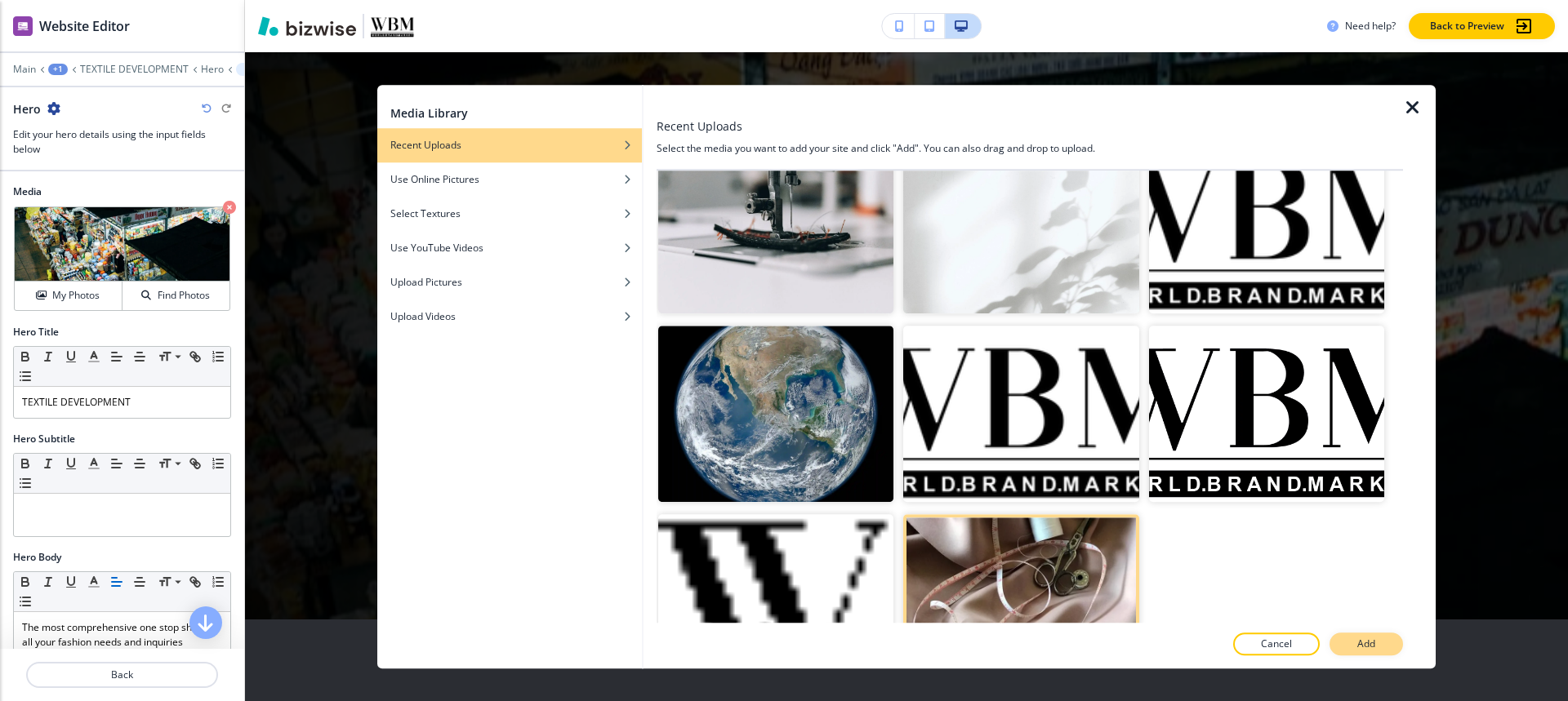
click at [1367, 642] on p "Add" at bounding box center [1366, 643] width 18 height 15
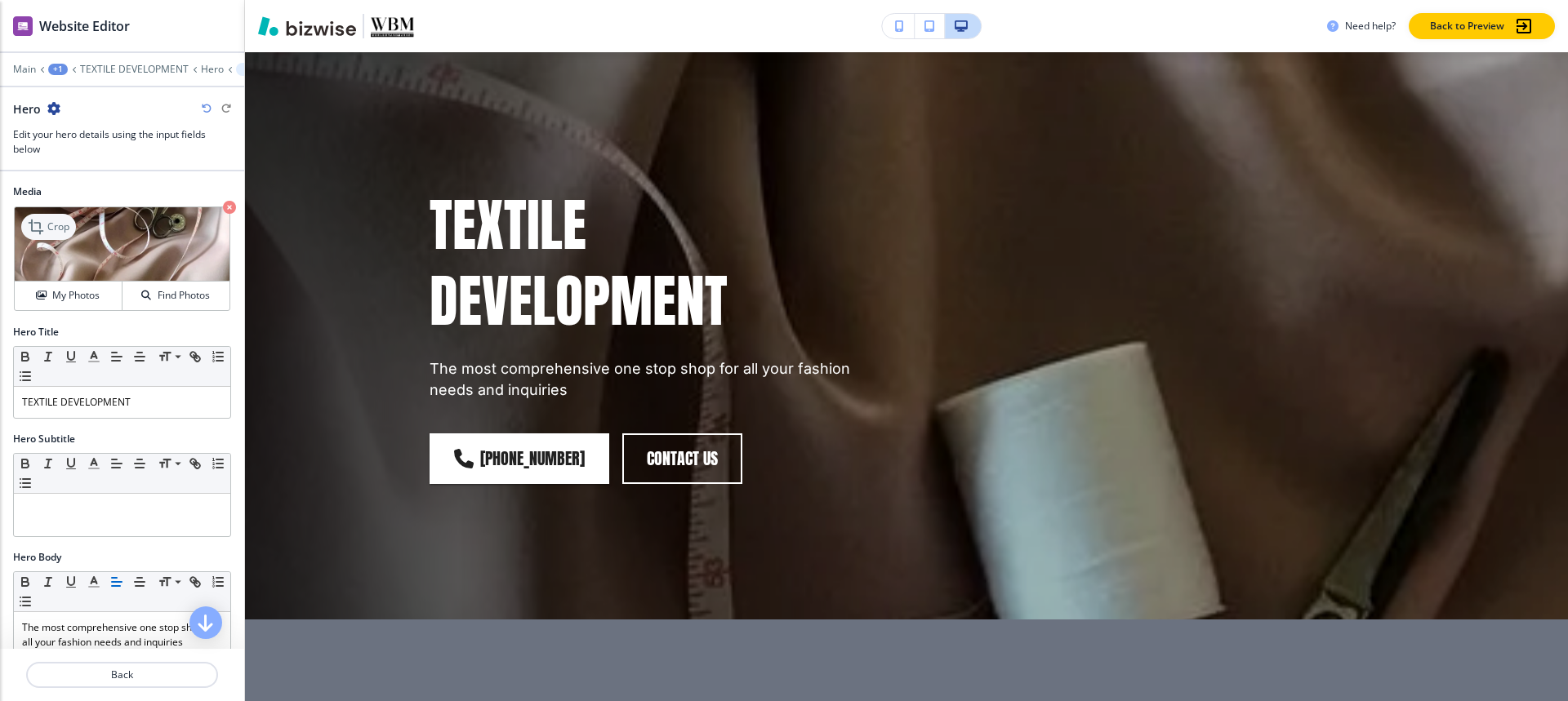
click at [34, 234] on icon at bounding box center [37, 227] width 20 height 20
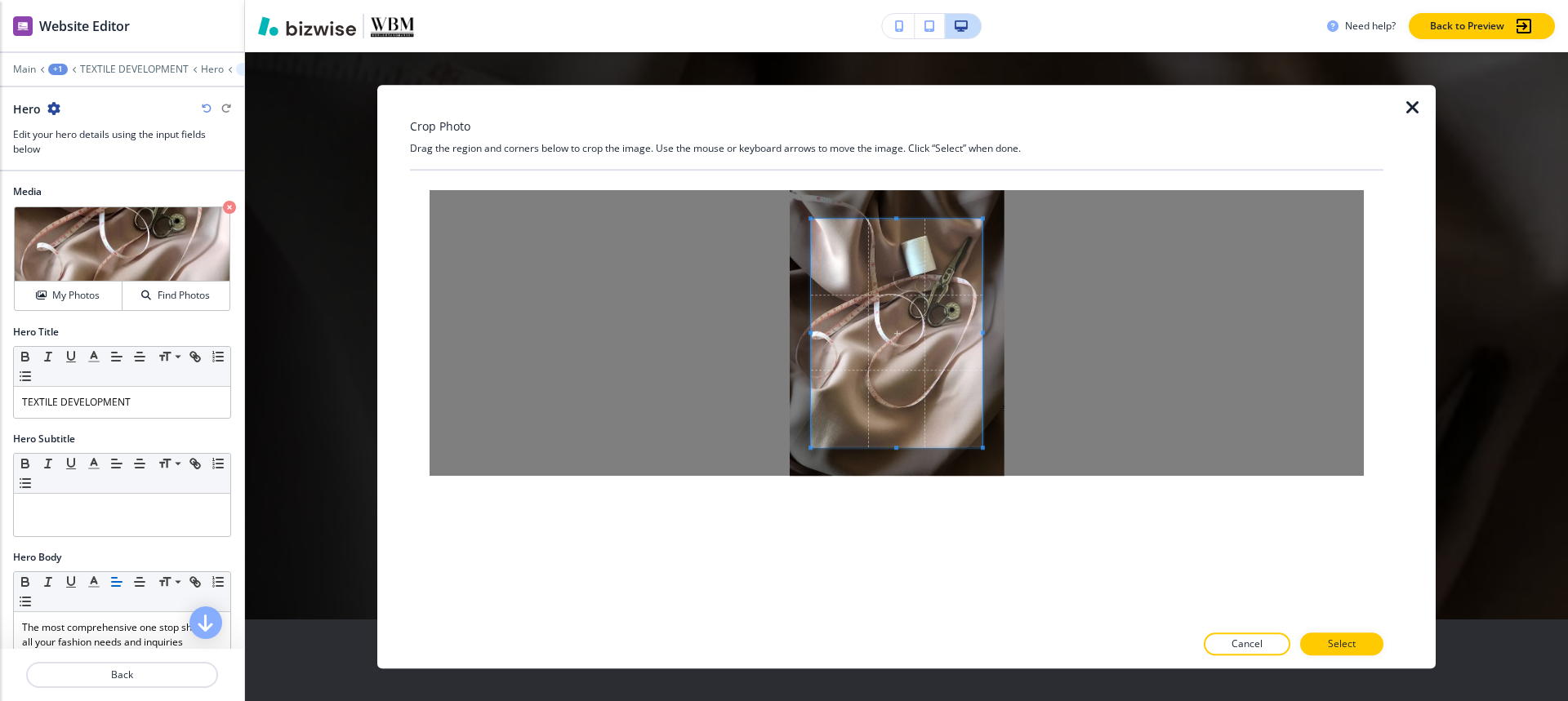
click at [1050, 330] on div at bounding box center [897, 333] width 934 height 286
click at [706, 320] on div at bounding box center [897, 333] width 934 height 286
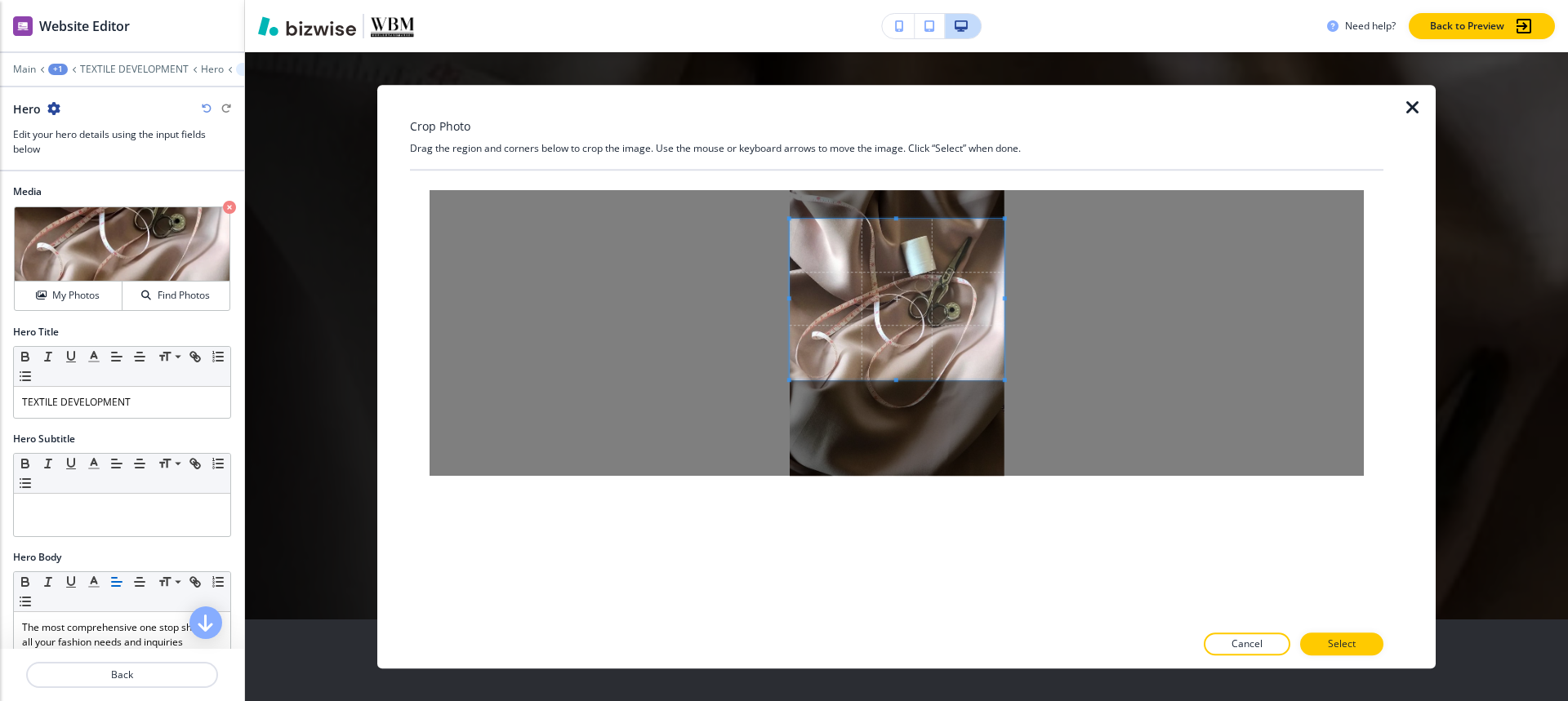
click at [899, 380] on div at bounding box center [897, 298] width 215 height 161
click at [917, 309] on span at bounding box center [897, 301] width 215 height 161
click at [1360, 644] on button "Select" at bounding box center [1342, 644] width 83 height 23
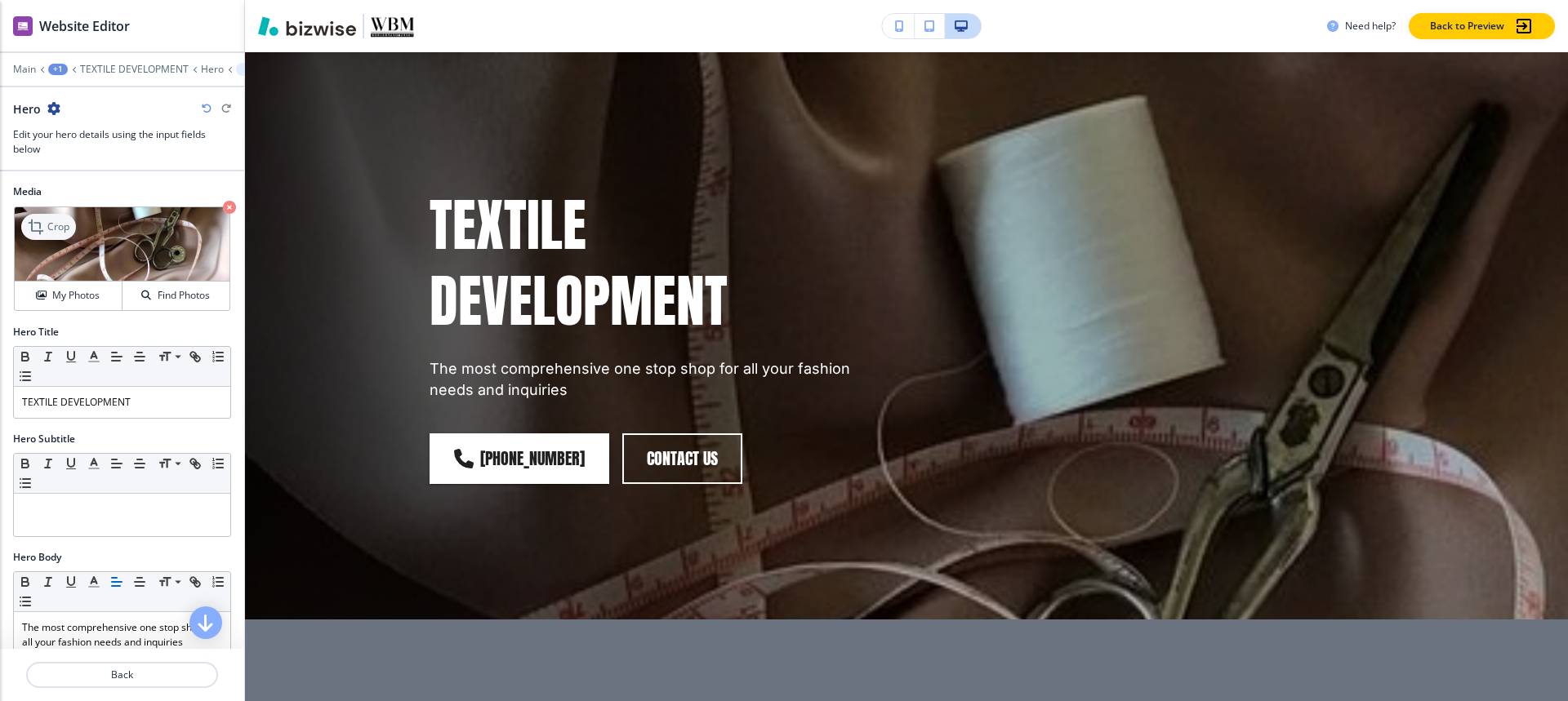
click at [47, 225] on p "Crop" at bounding box center [58, 226] width 22 height 15
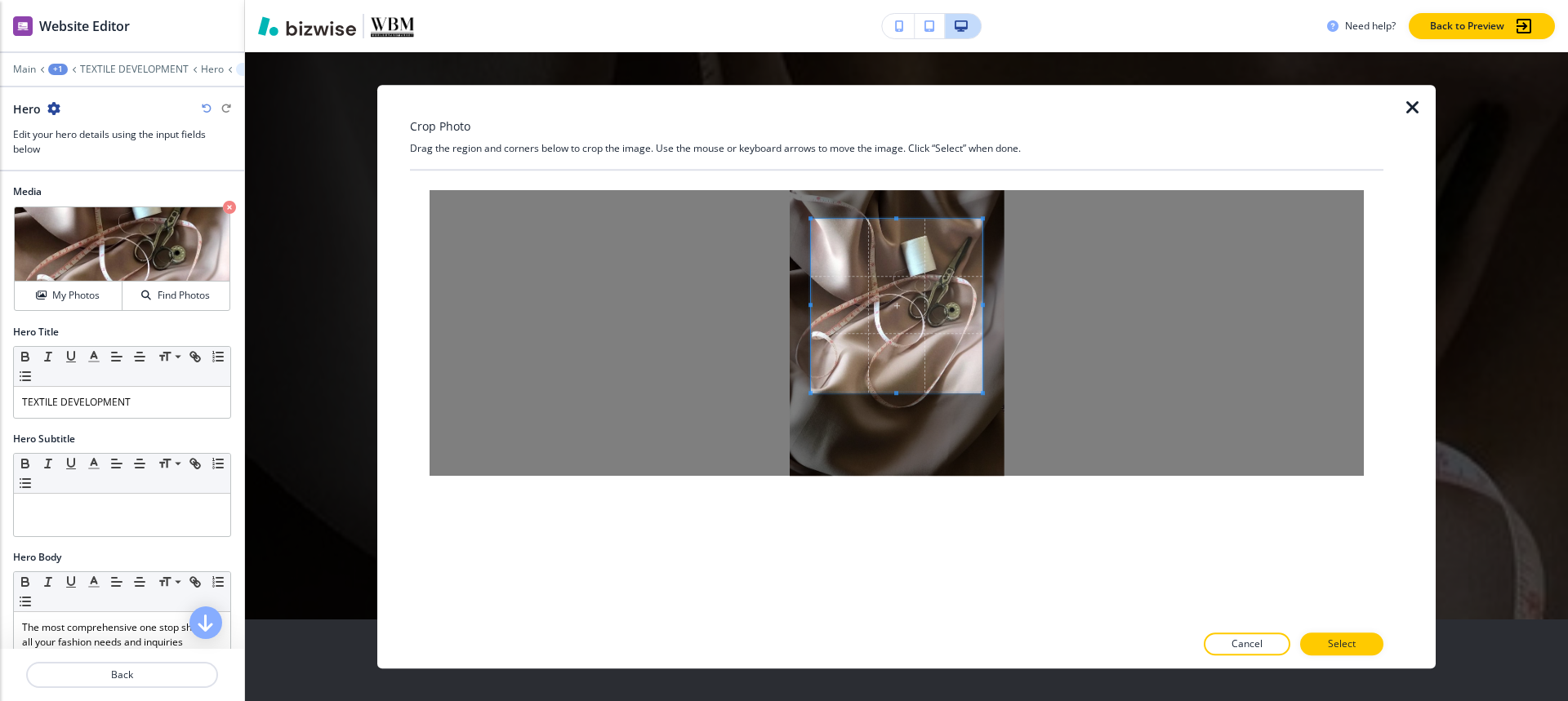
click at [898, 391] on span at bounding box center [896, 393] width 4 height 4
click at [1036, 305] on div at bounding box center [897, 333] width 934 height 286
click at [677, 303] on div at bounding box center [897, 333] width 934 height 286
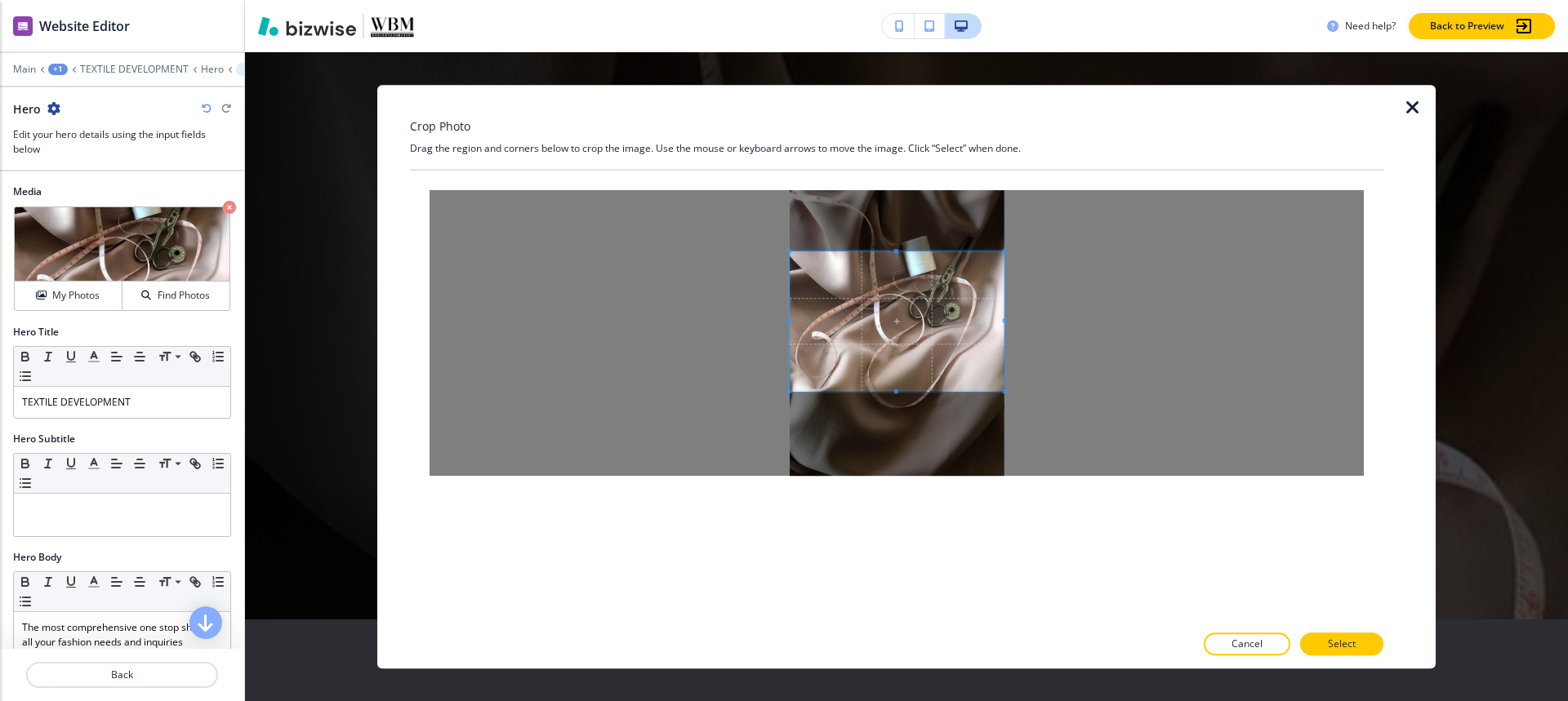
click at [891, 251] on div at bounding box center [897, 320] width 215 height 139
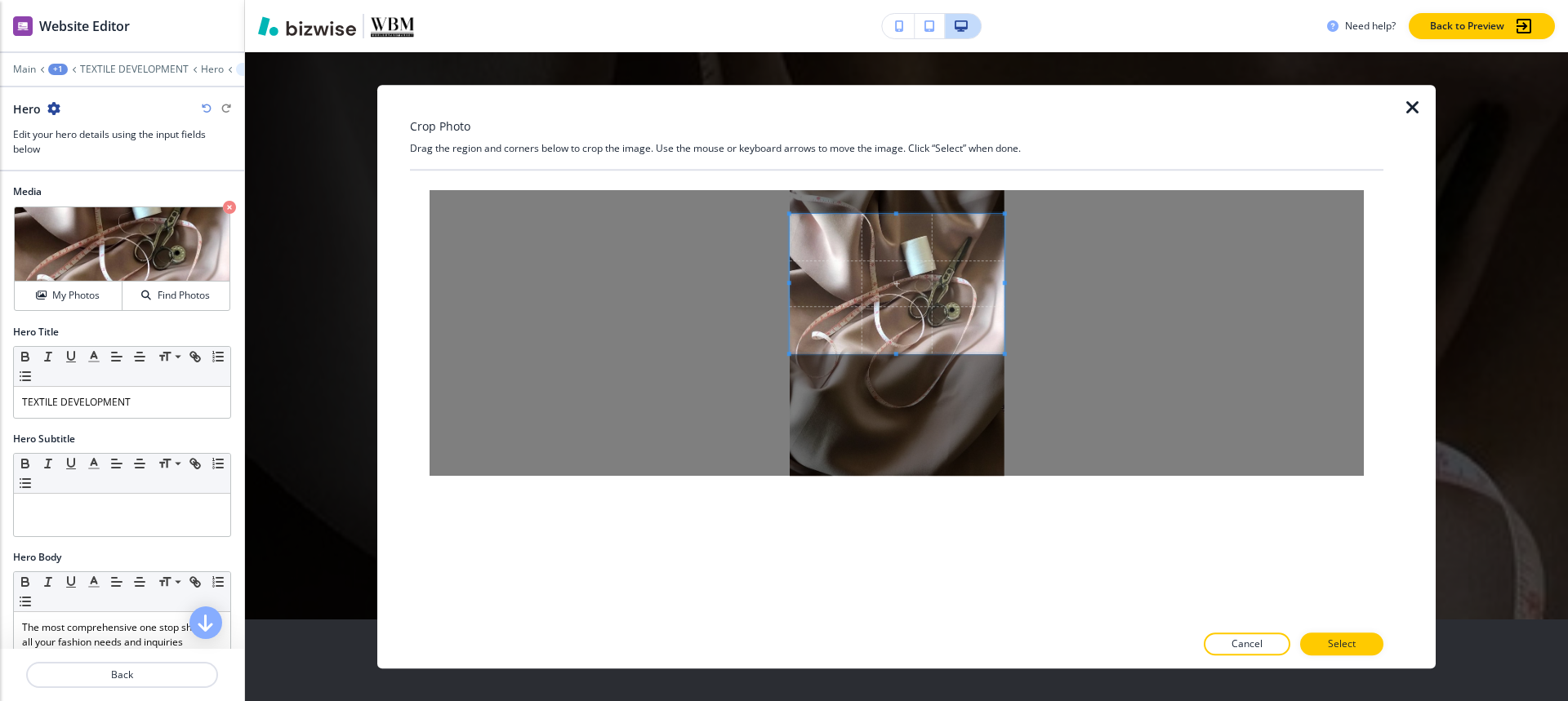
click at [923, 311] on span at bounding box center [897, 283] width 215 height 139
click at [916, 313] on span at bounding box center [897, 288] width 215 height 139
click at [1341, 647] on p "Select" at bounding box center [1342, 643] width 28 height 15
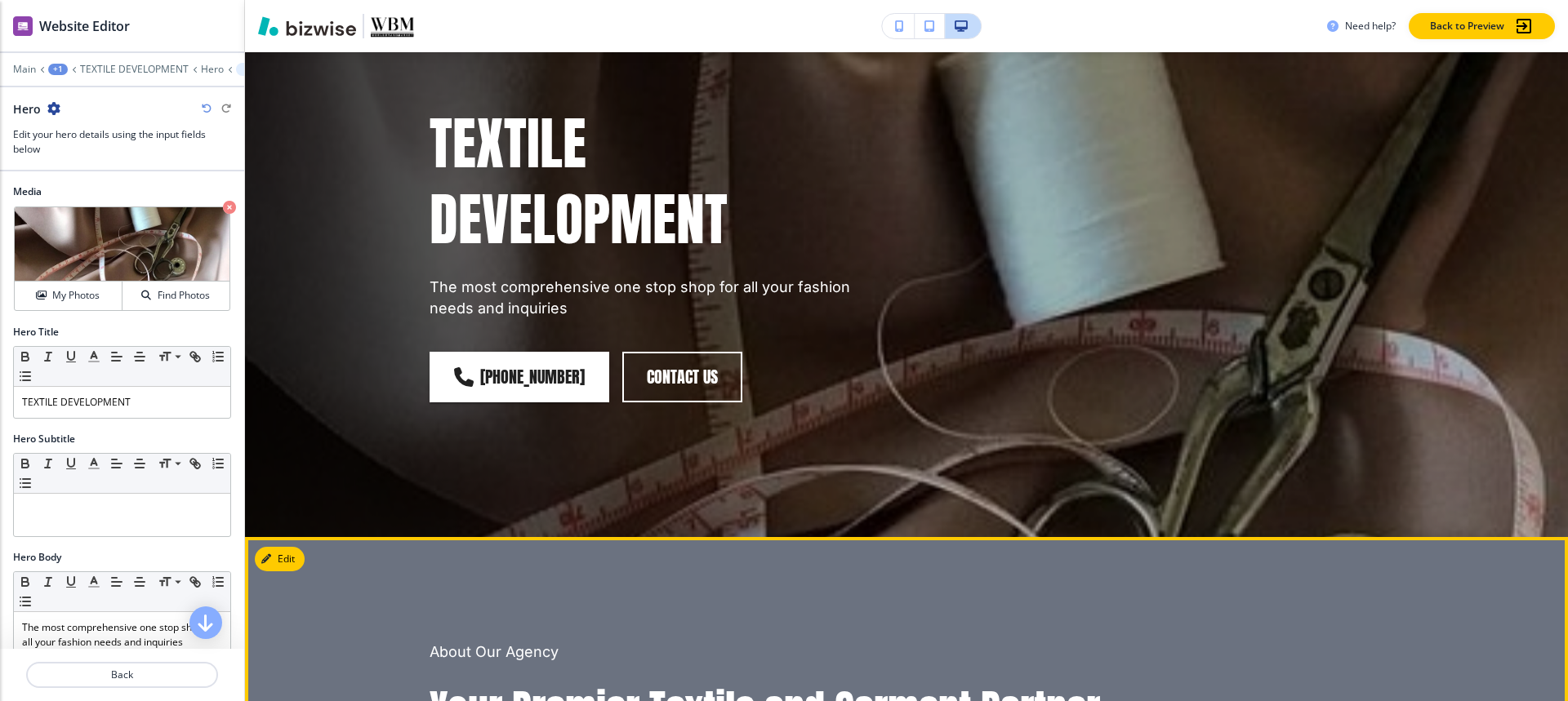
scroll to position [0, 0]
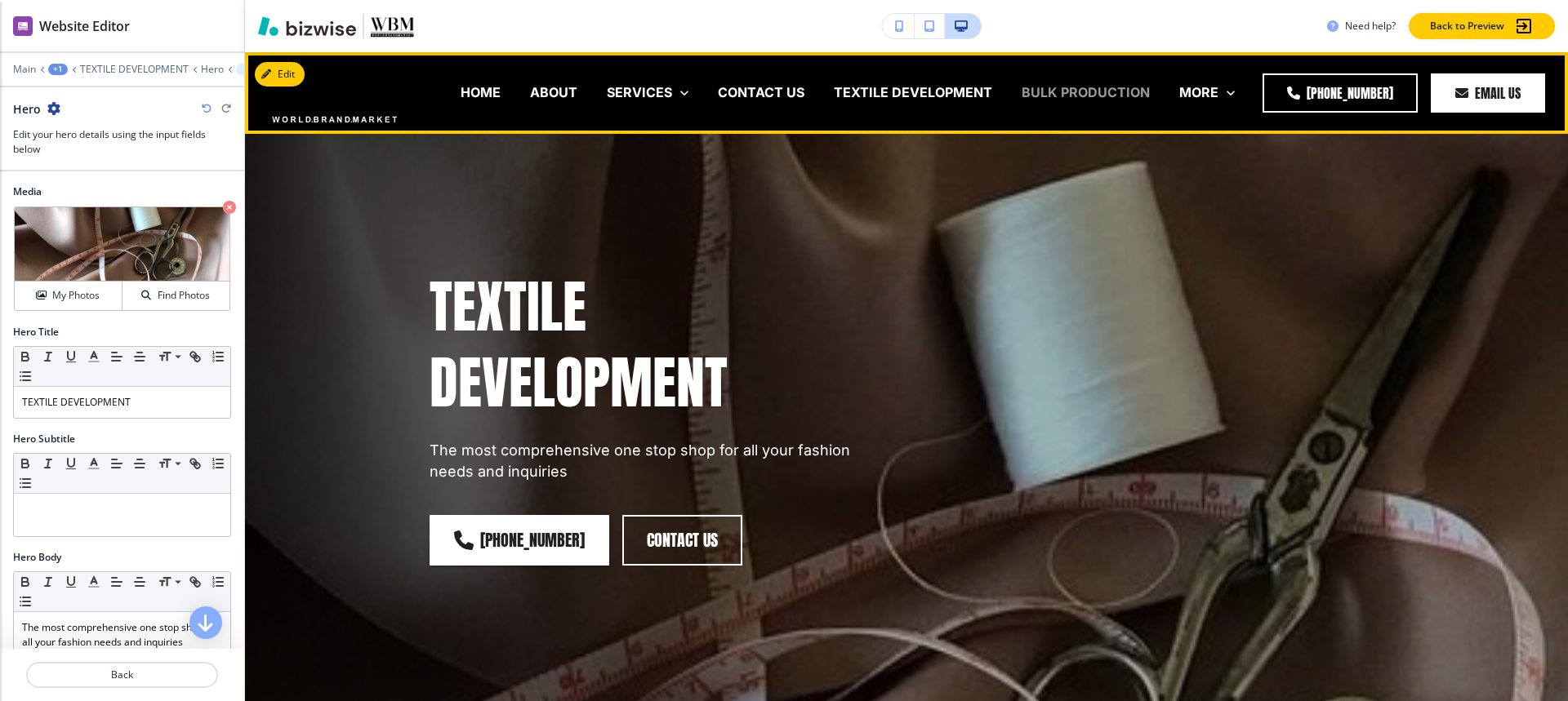
click at [1057, 87] on p "BULK PRODUCTION" at bounding box center [1086, 92] width 128 height 19
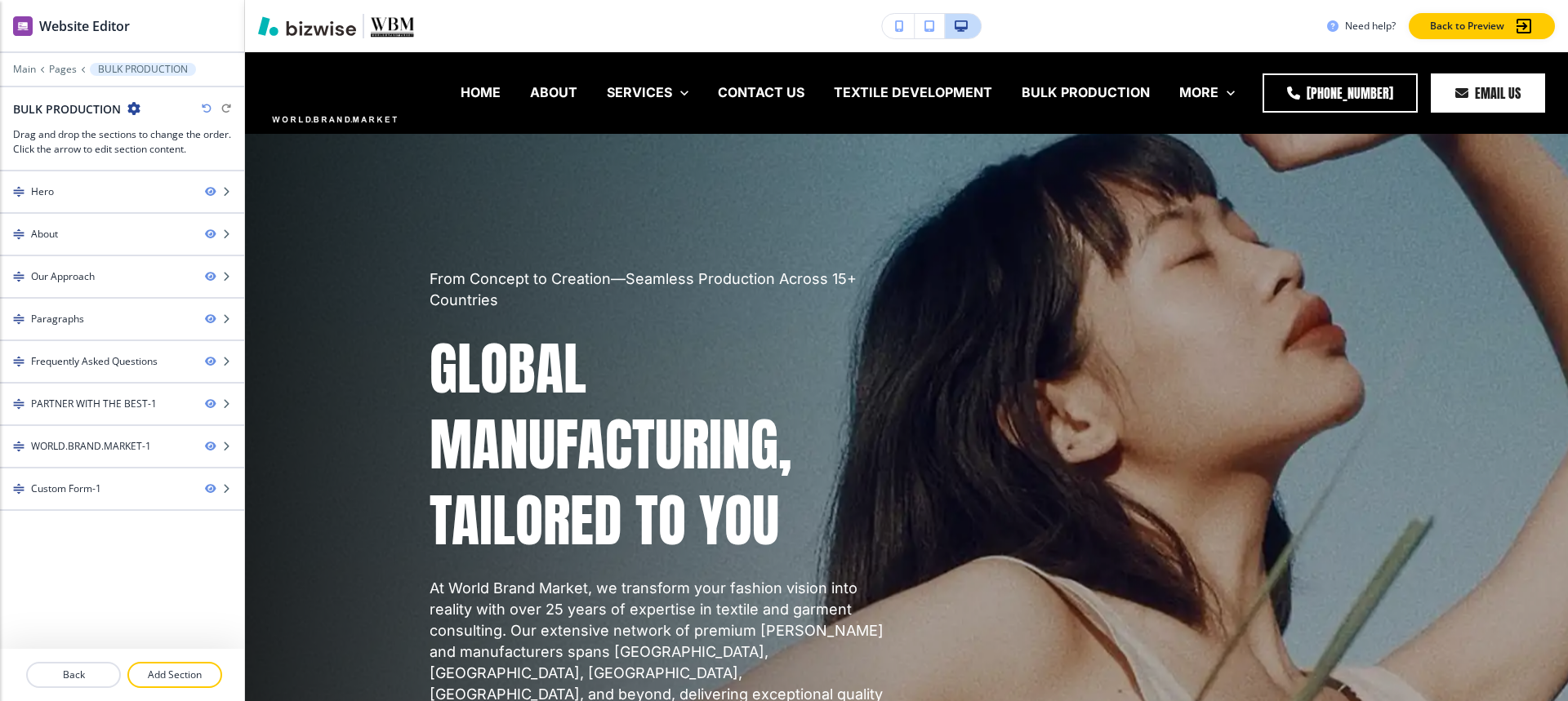
click at [59, 63] on div "Main Pages BULK PRODUCTION" at bounding box center [123, 69] width 218 height 13
click at [60, 67] on p "Pages" at bounding box center [62, 69] width 28 height 12
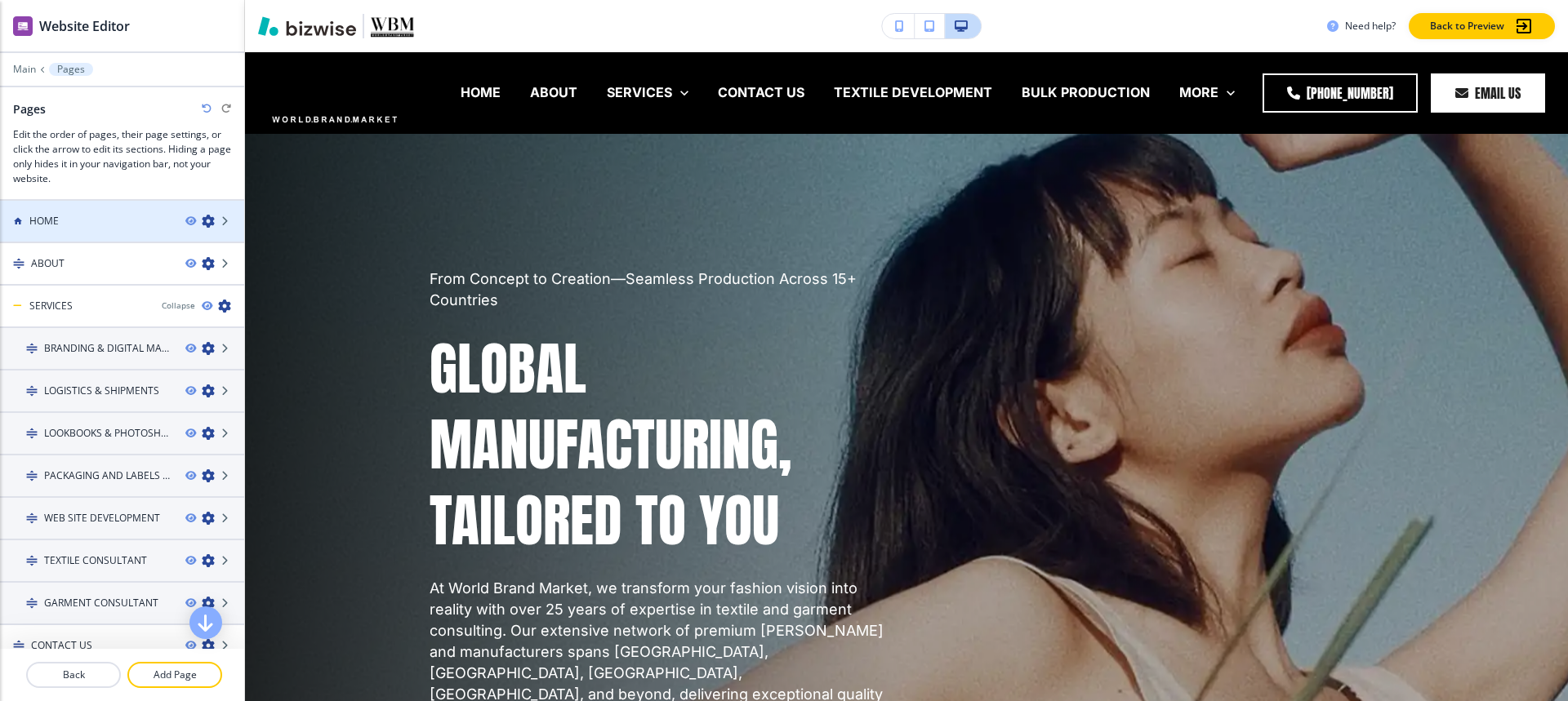
click at [62, 221] on div "HOME" at bounding box center [86, 221] width 172 height 15
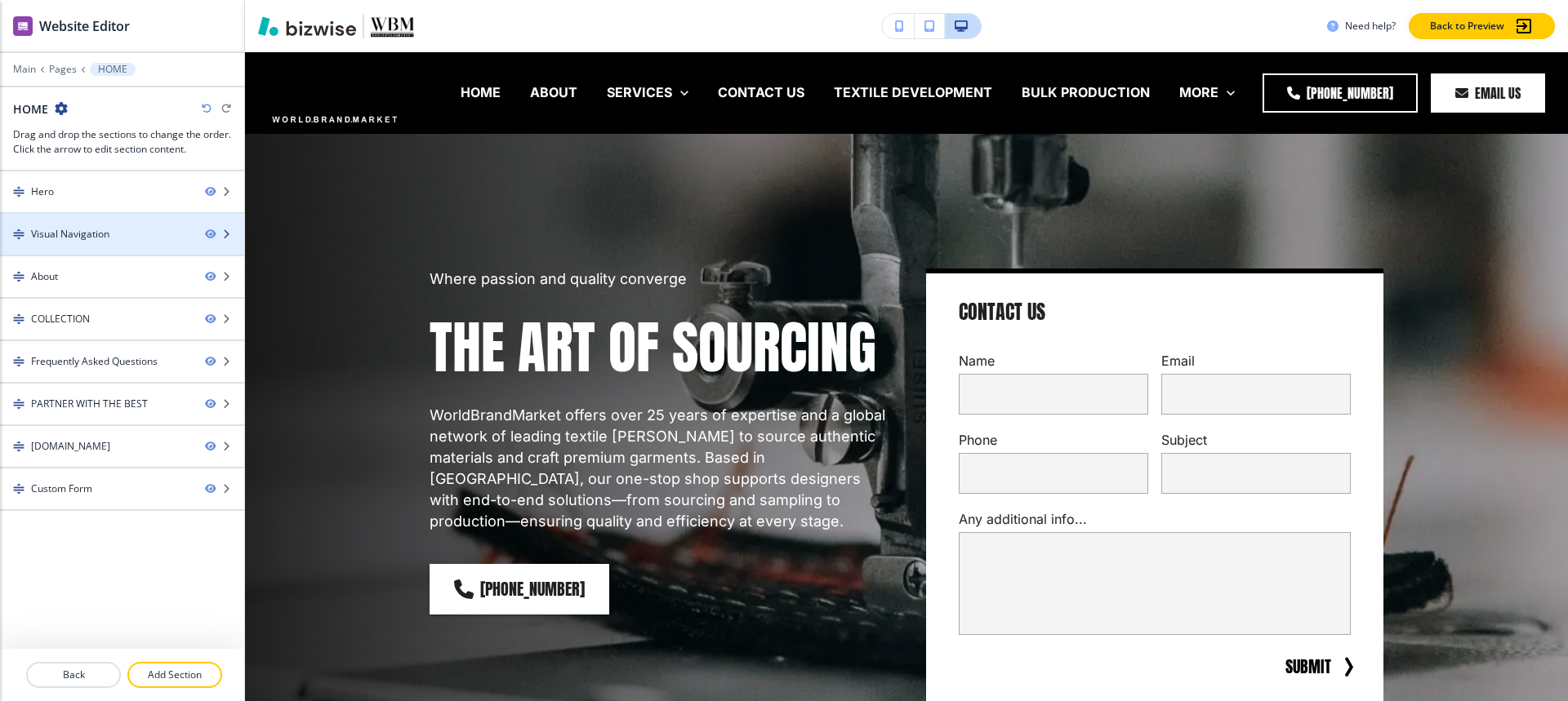
click at [75, 241] on div at bounding box center [122, 248] width 244 height 13
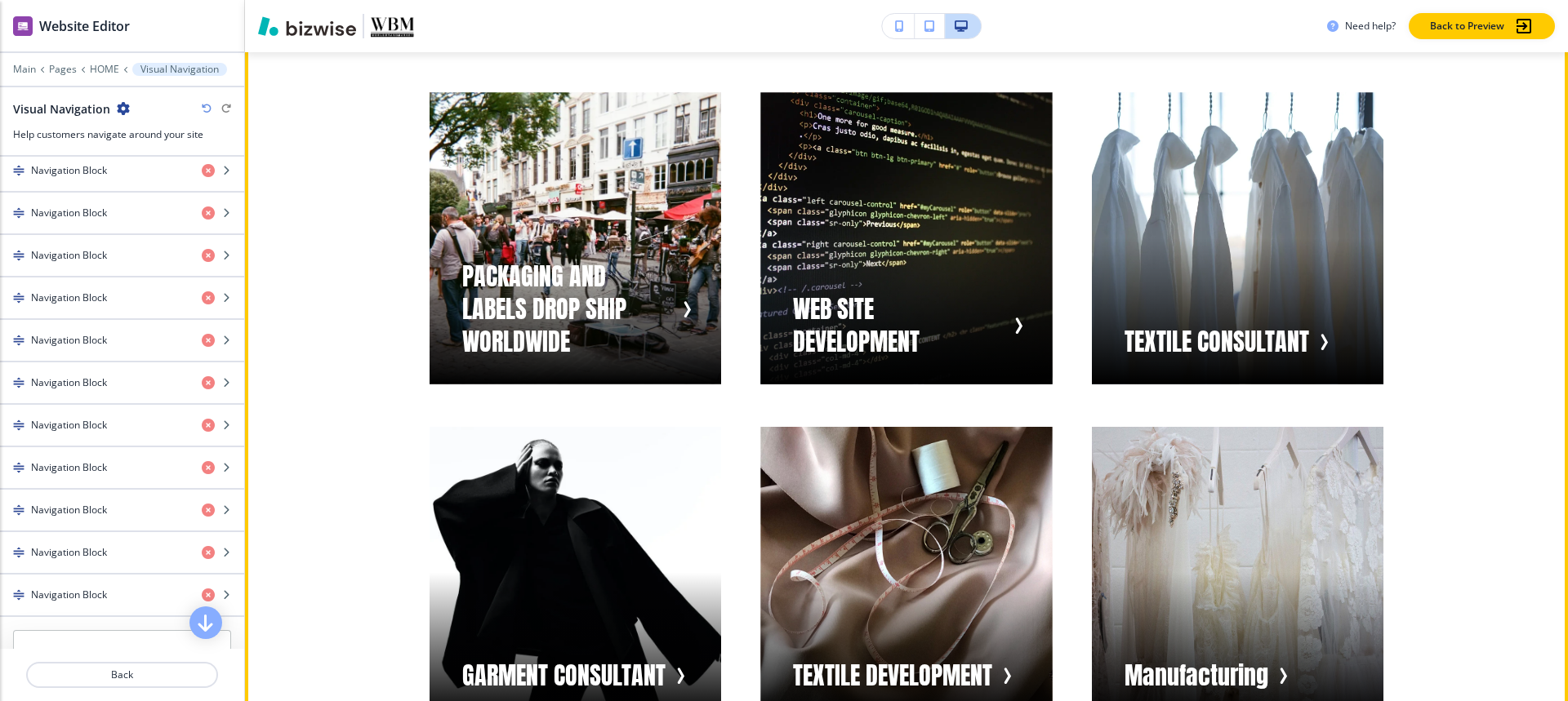
scroll to position [1421, 0]
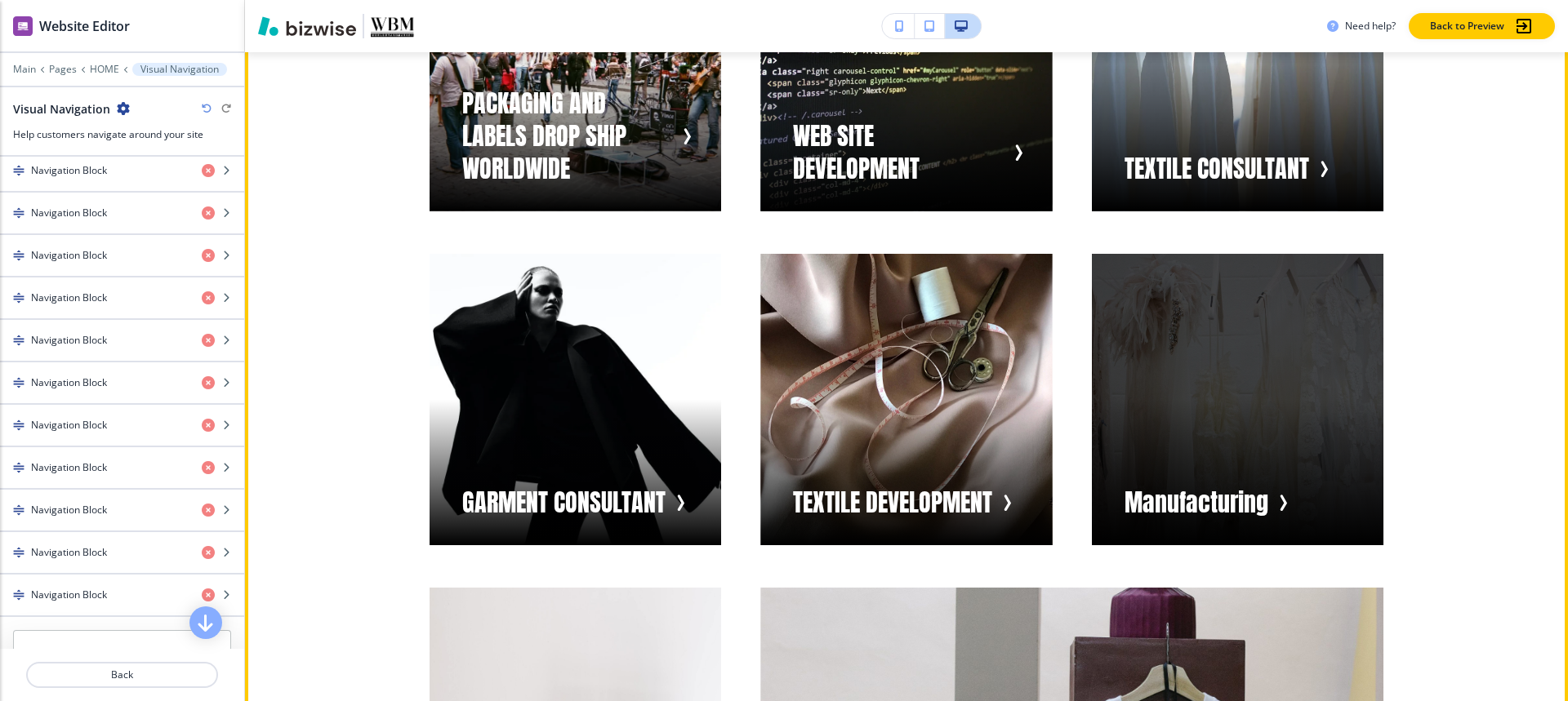
click at [1281, 436] on div "button" at bounding box center [1238, 399] width 291 height 291
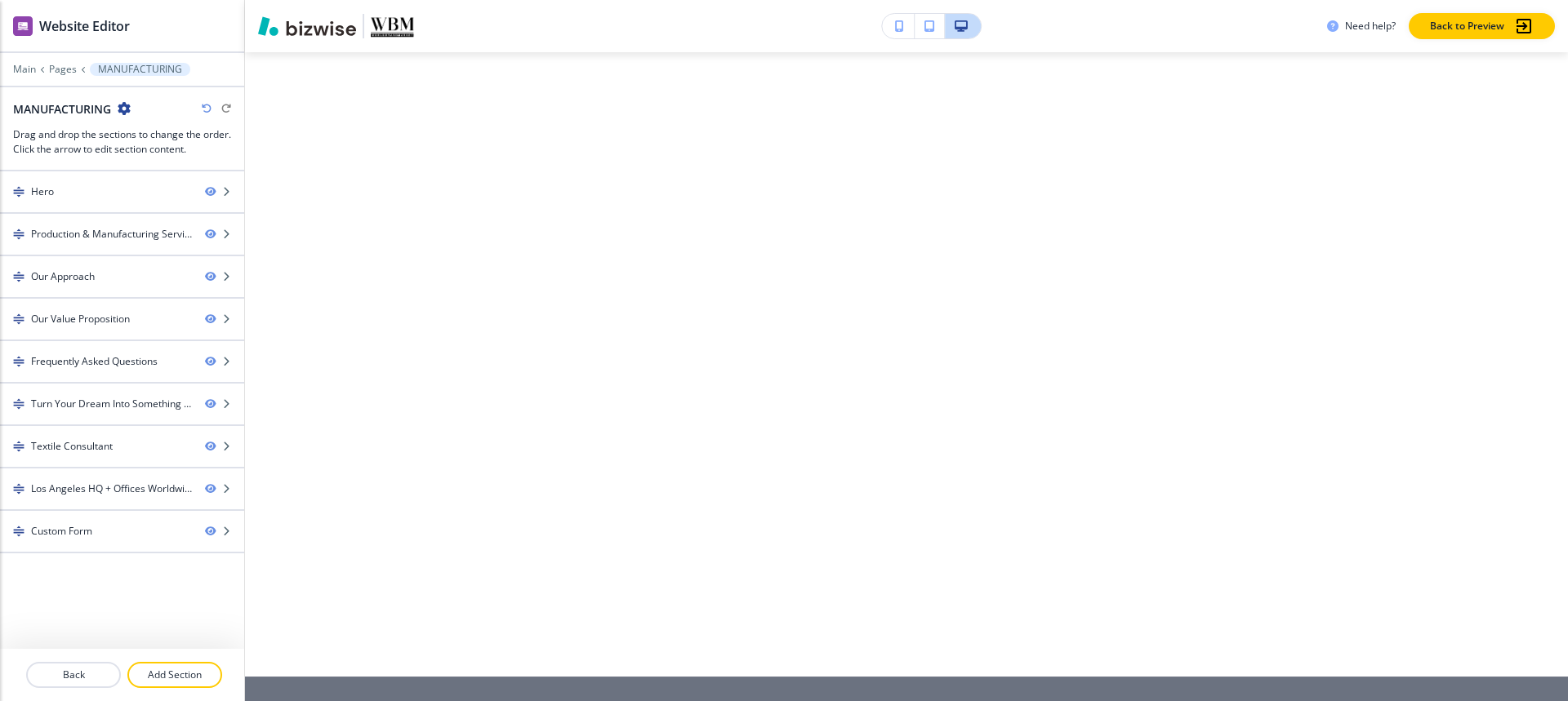
scroll to position [0, 0]
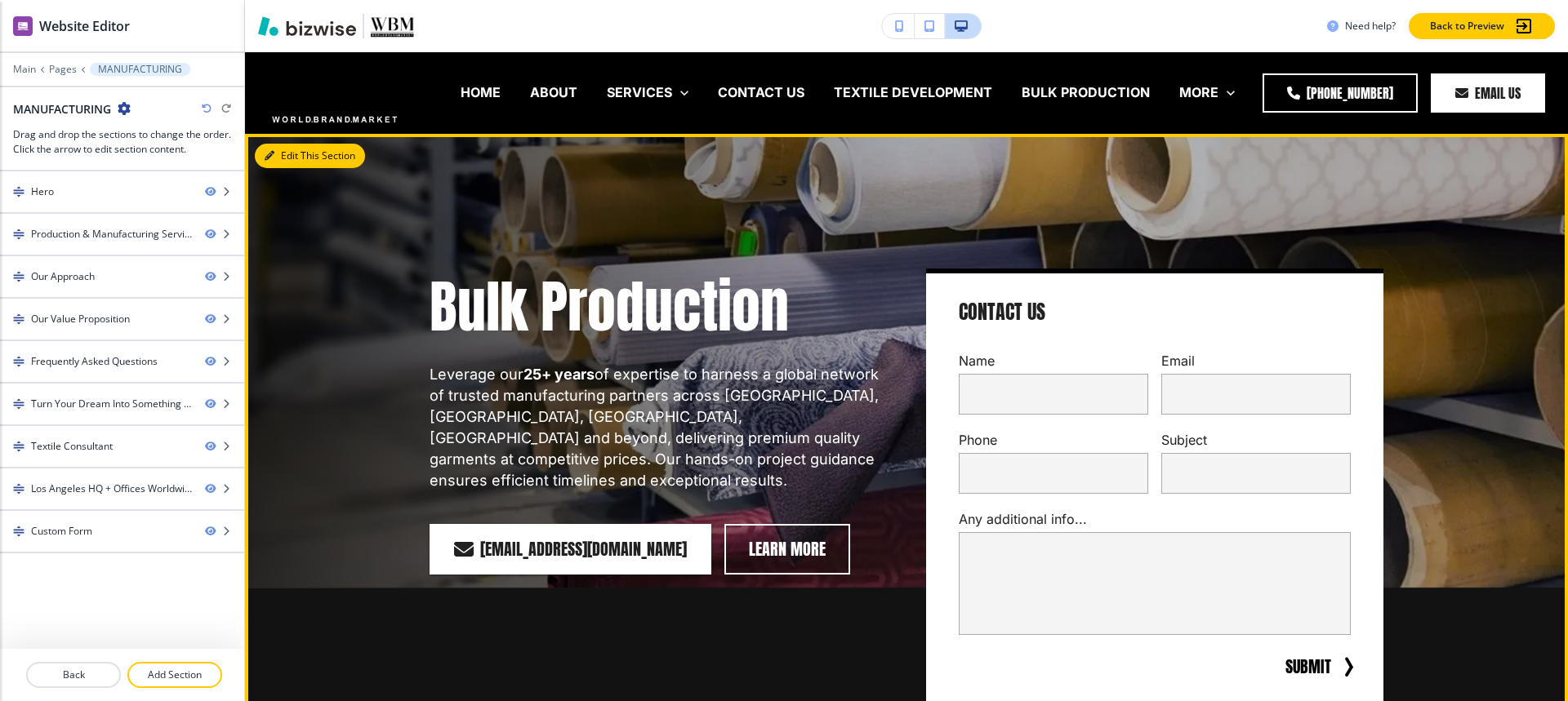
click at [286, 159] on button "Edit This Section" at bounding box center [310, 156] width 110 height 25
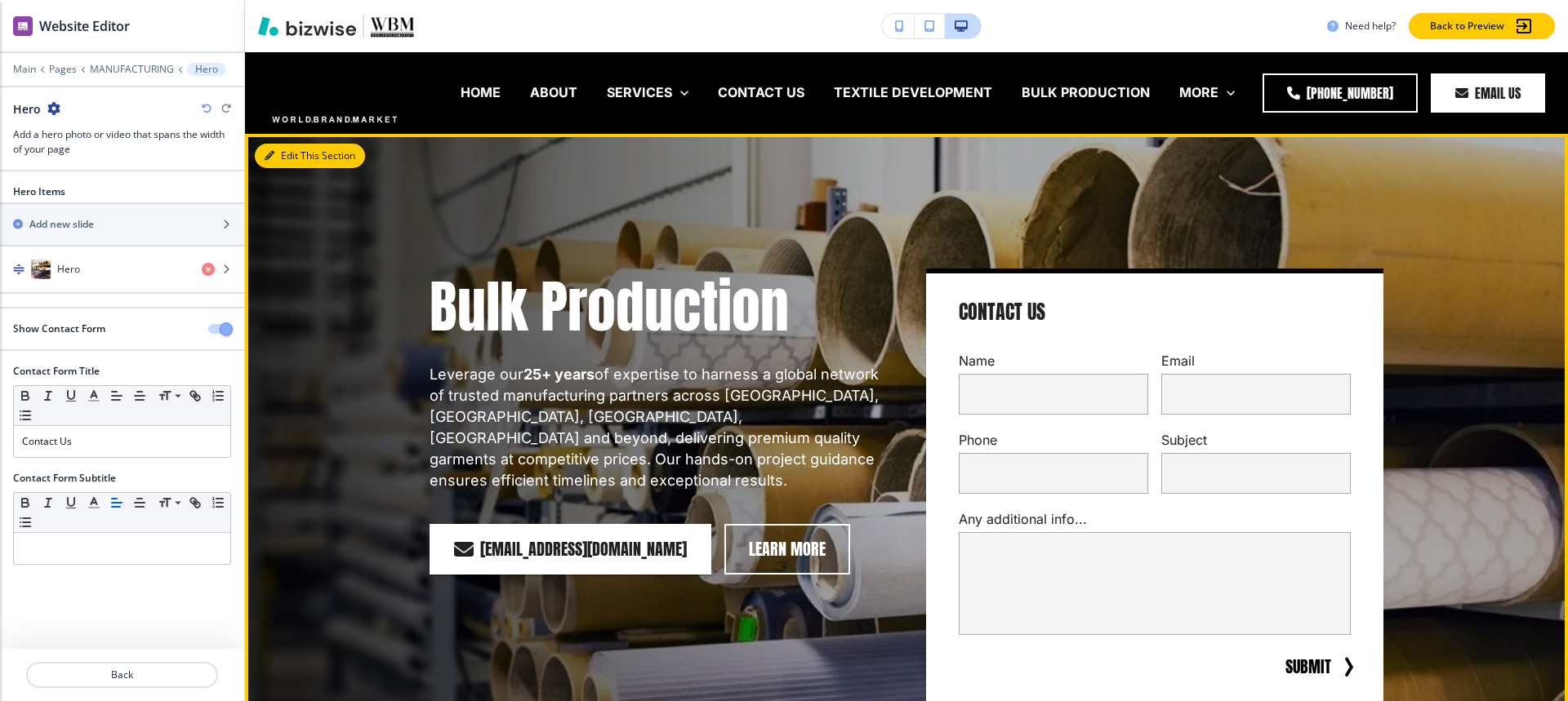
scroll to position [82, 0]
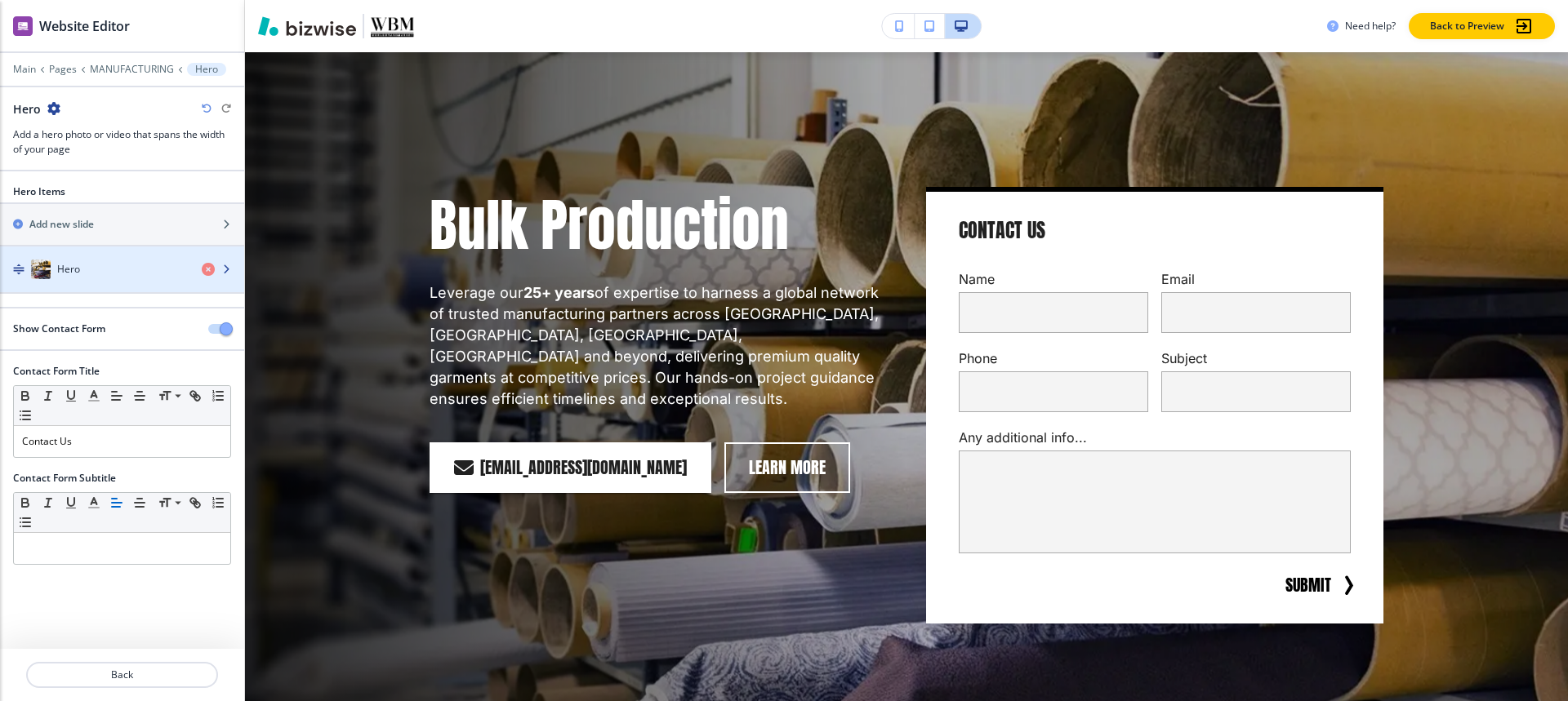
click at [110, 270] on div "Hero" at bounding box center [94, 269] width 188 height 20
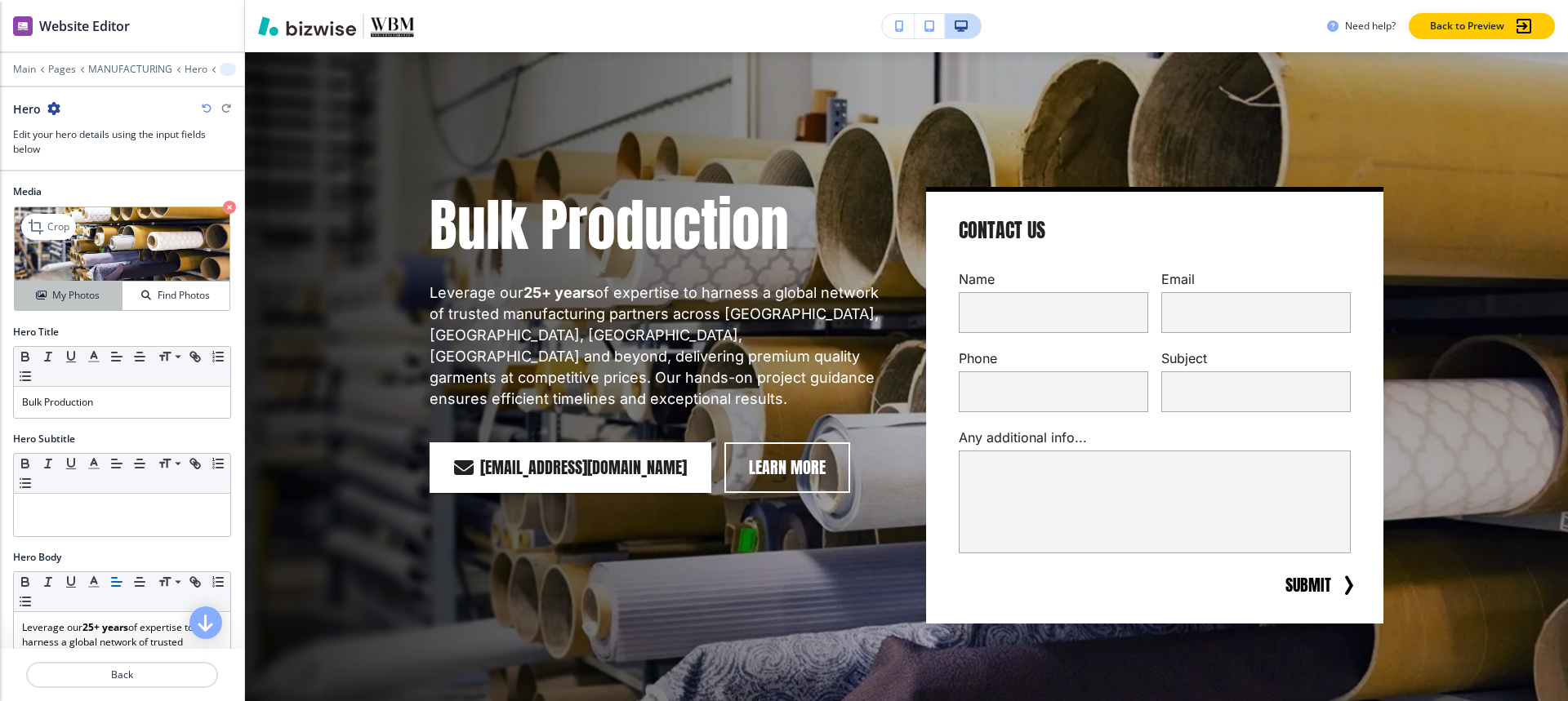
click at [75, 297] on h4 "My Photos" at bounding box center [75, 295] width 47 height 15
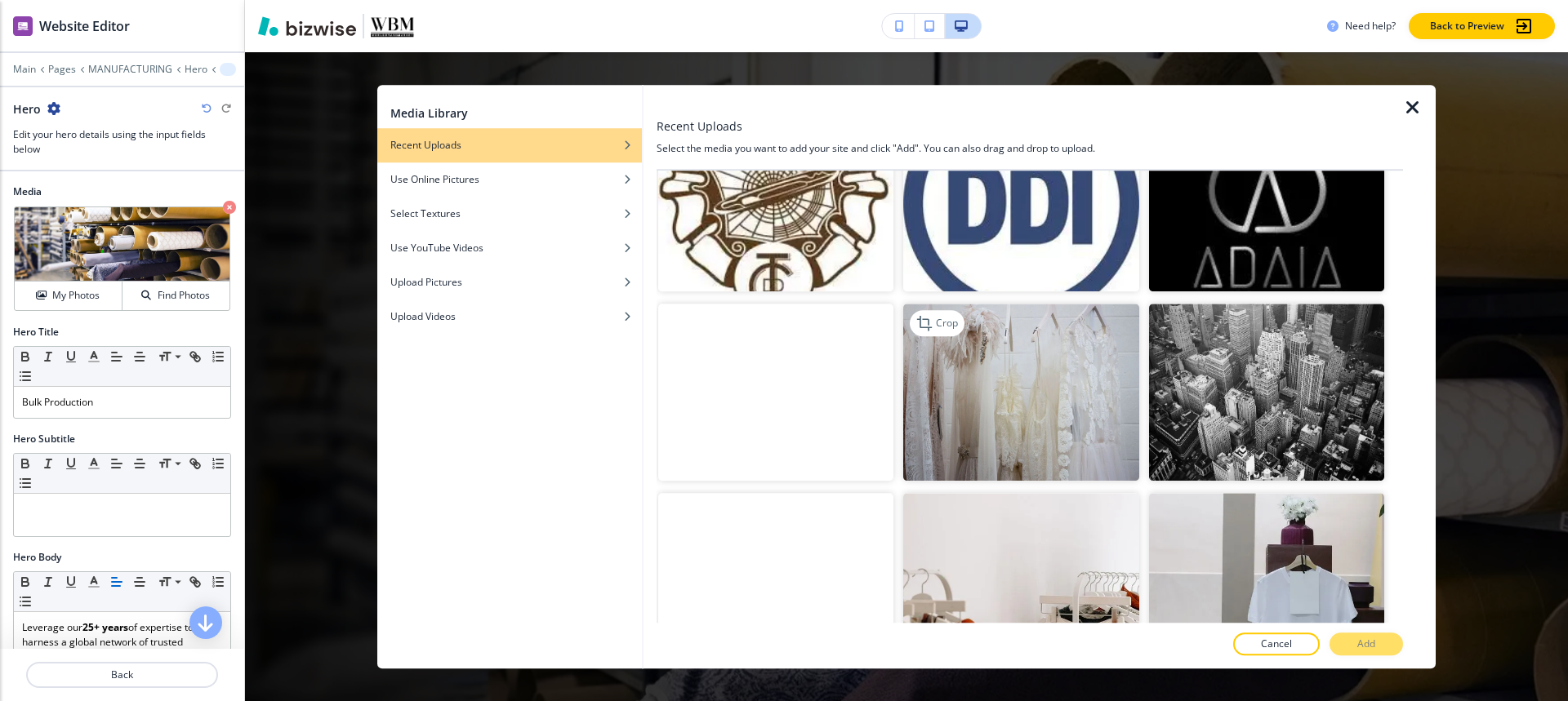
scroll to position [4002, 0]
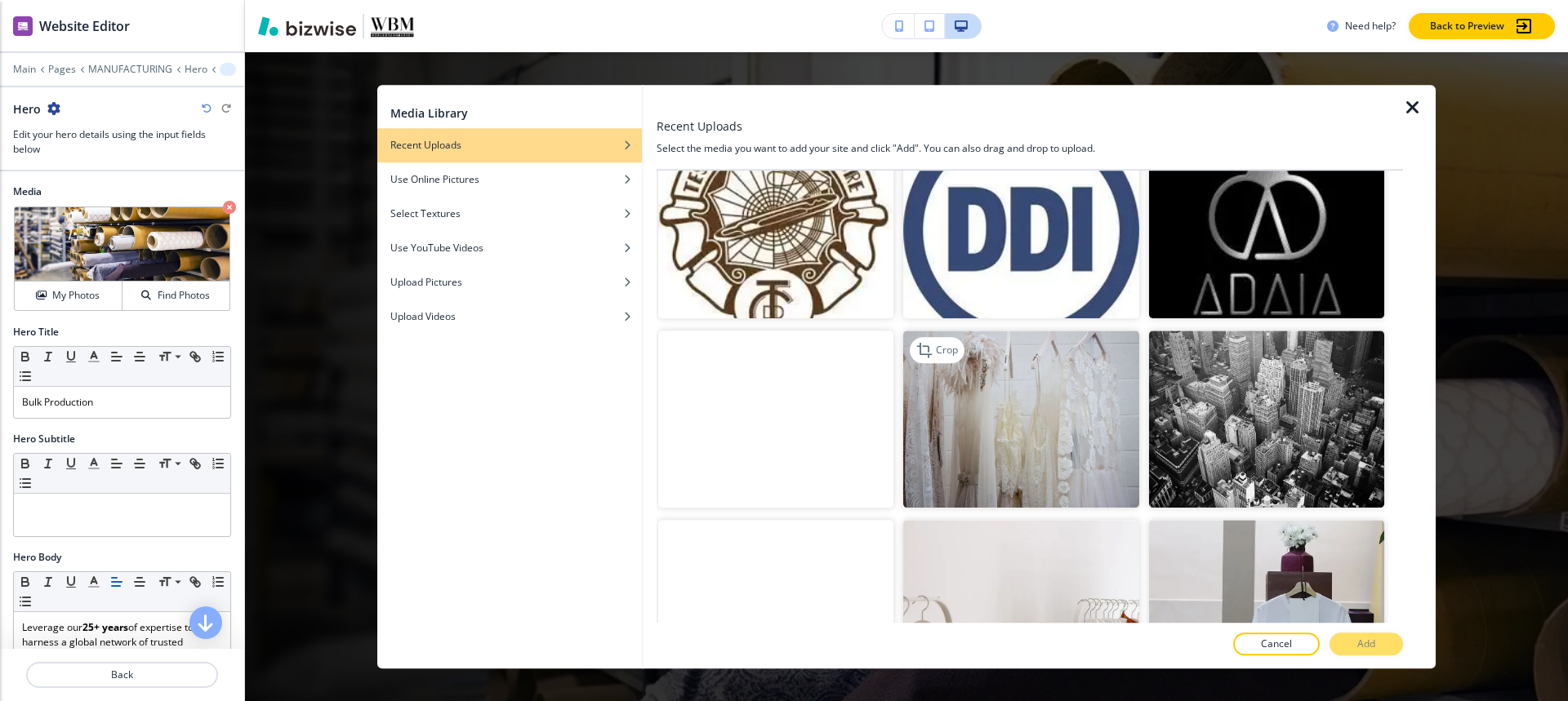
click at [1002, 331] on img "button" at bounding box center [1020, 419] width 235 height 177
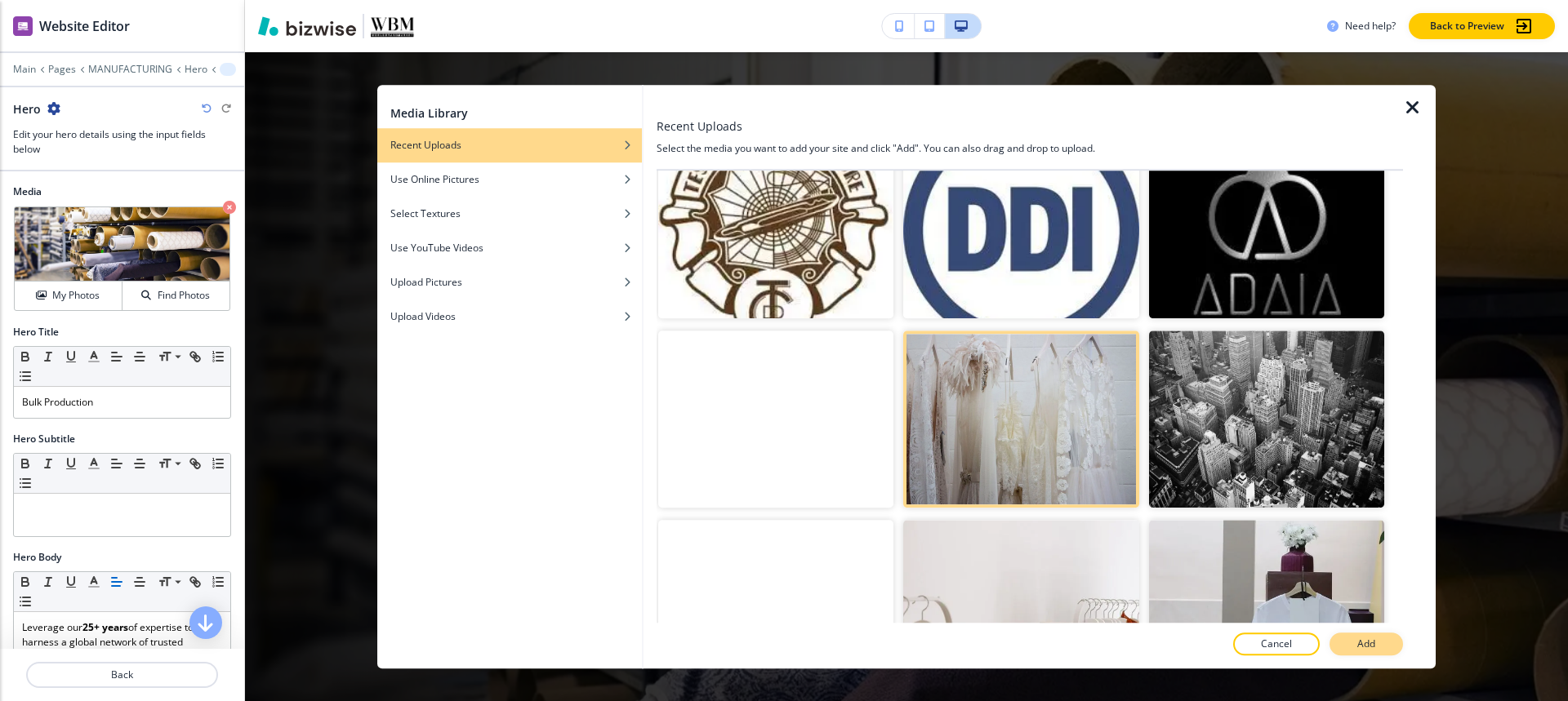
click at [1358, 643] on p "Add" at bounding box center [1366, 643] width 18 height 15
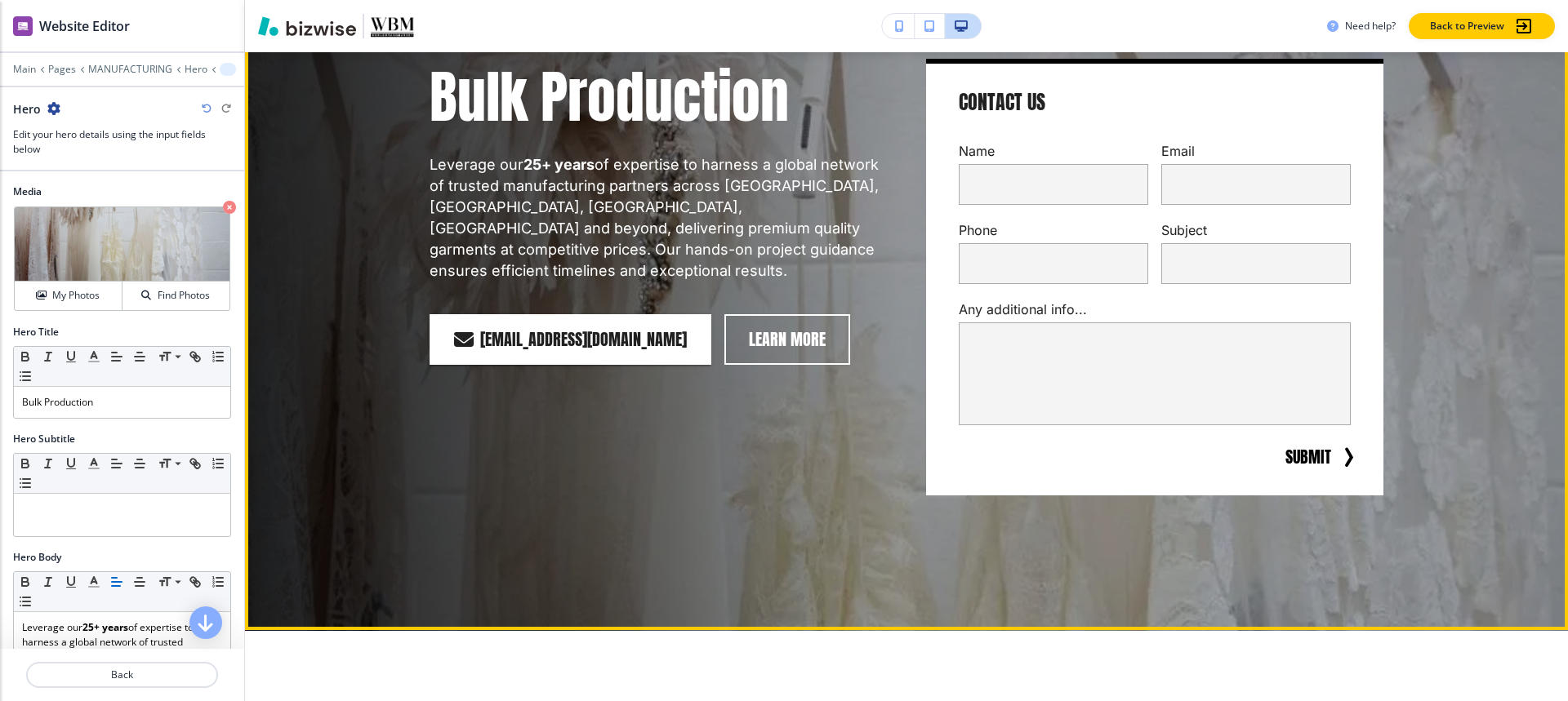
scroll to position [490, 0]
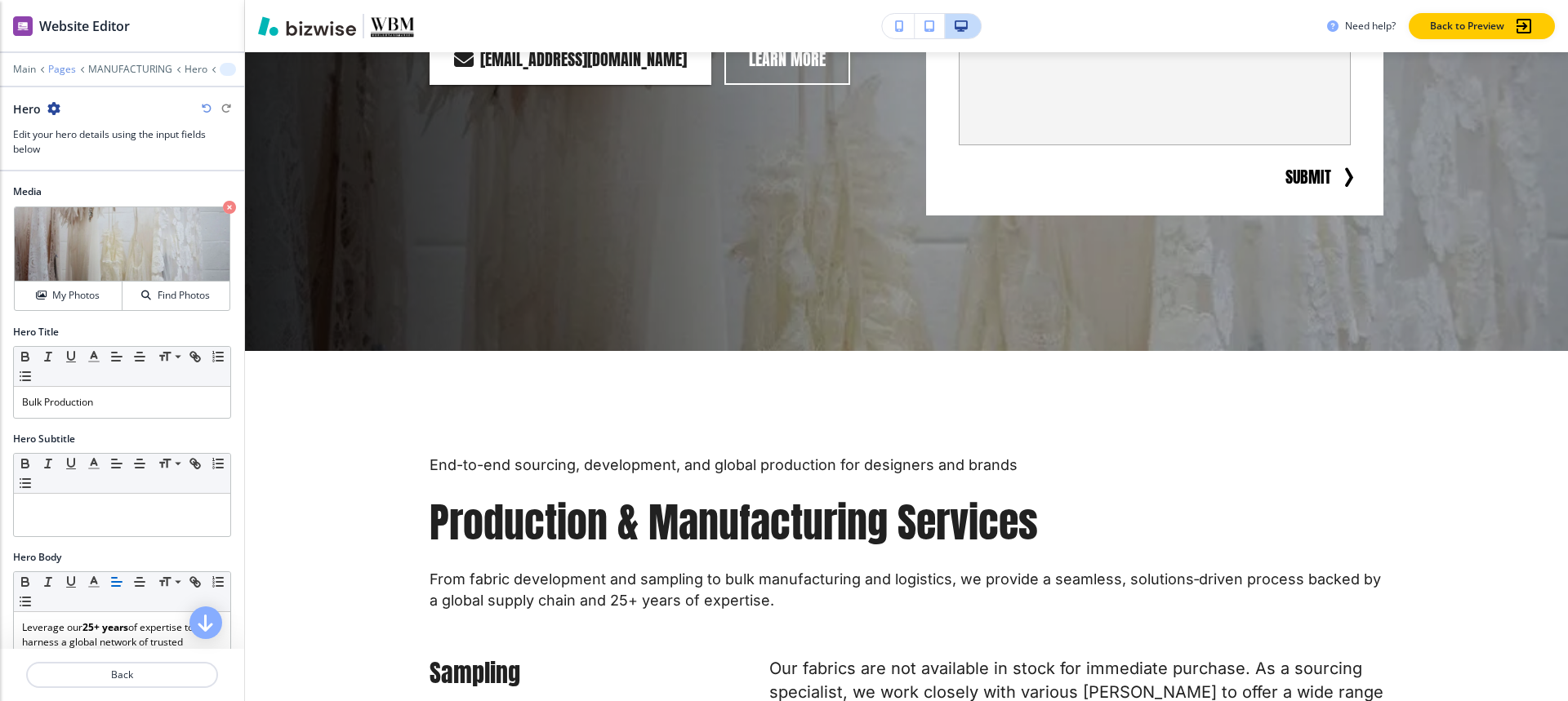
click at [65, 69] on p "Pages" at bounding box center [61, 69] width 28 height 12
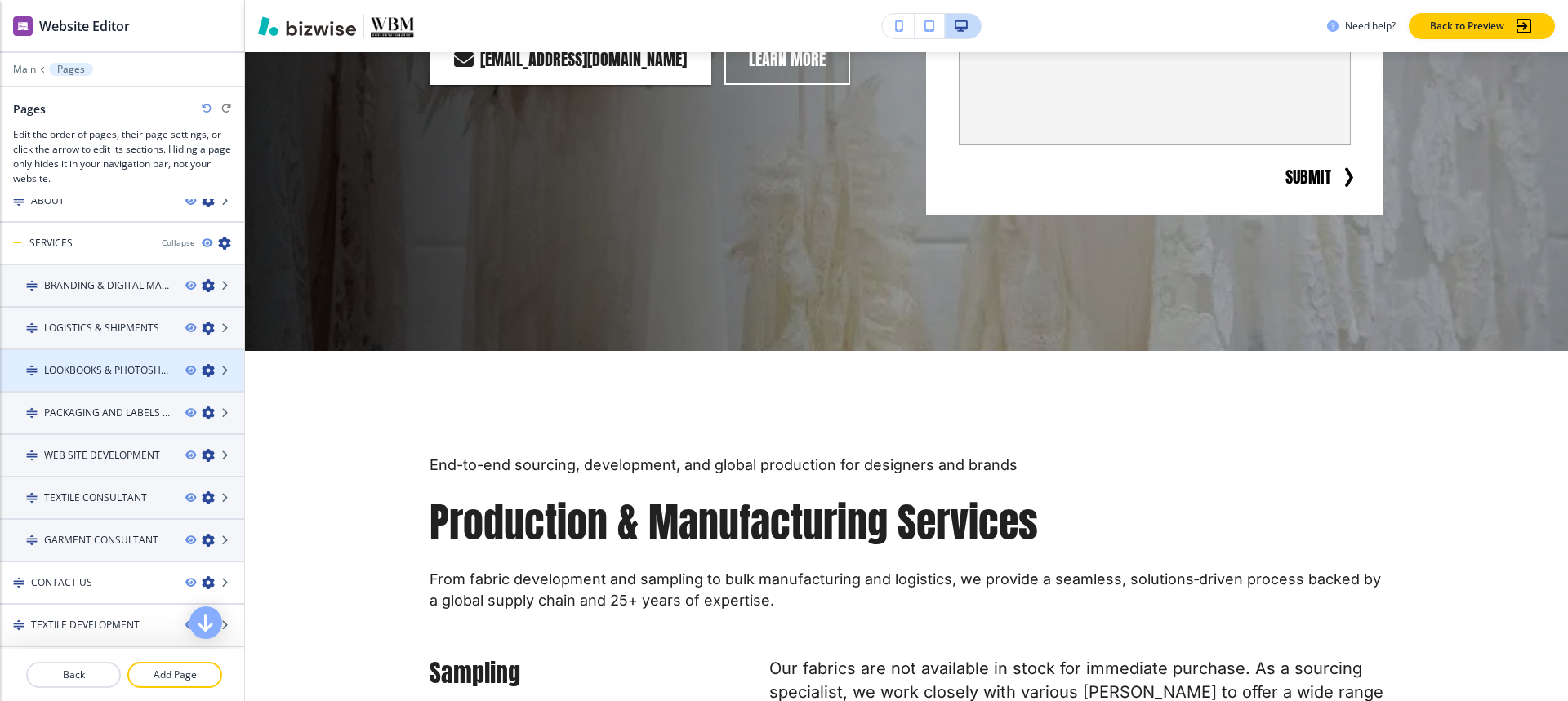
scroll to position [0, 0]
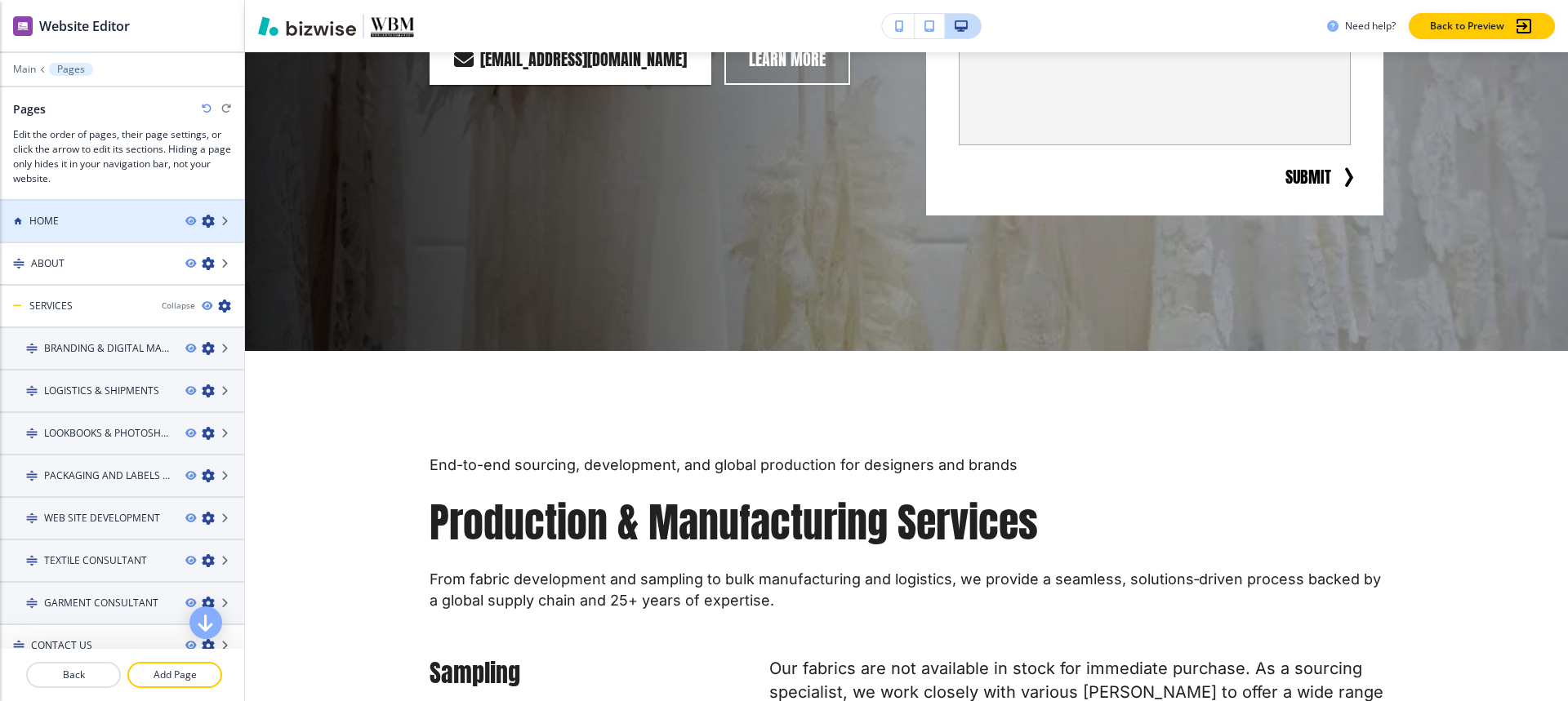
click at [106, 234] on div at bounding box center [122, 235] width 244 height 13
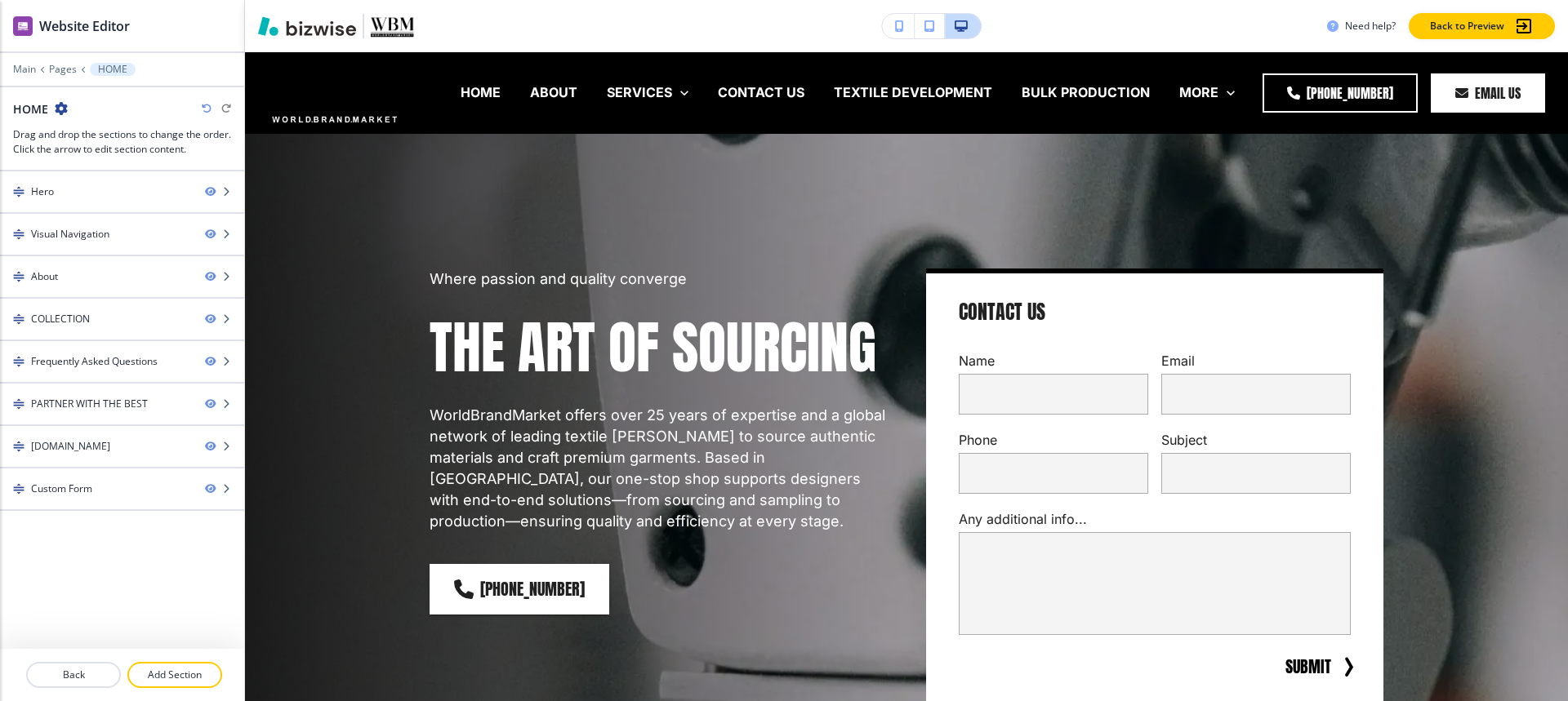
click at [106, 239] on div "Visual Navigation" at bounding box center [70, 234] width 78 height 15
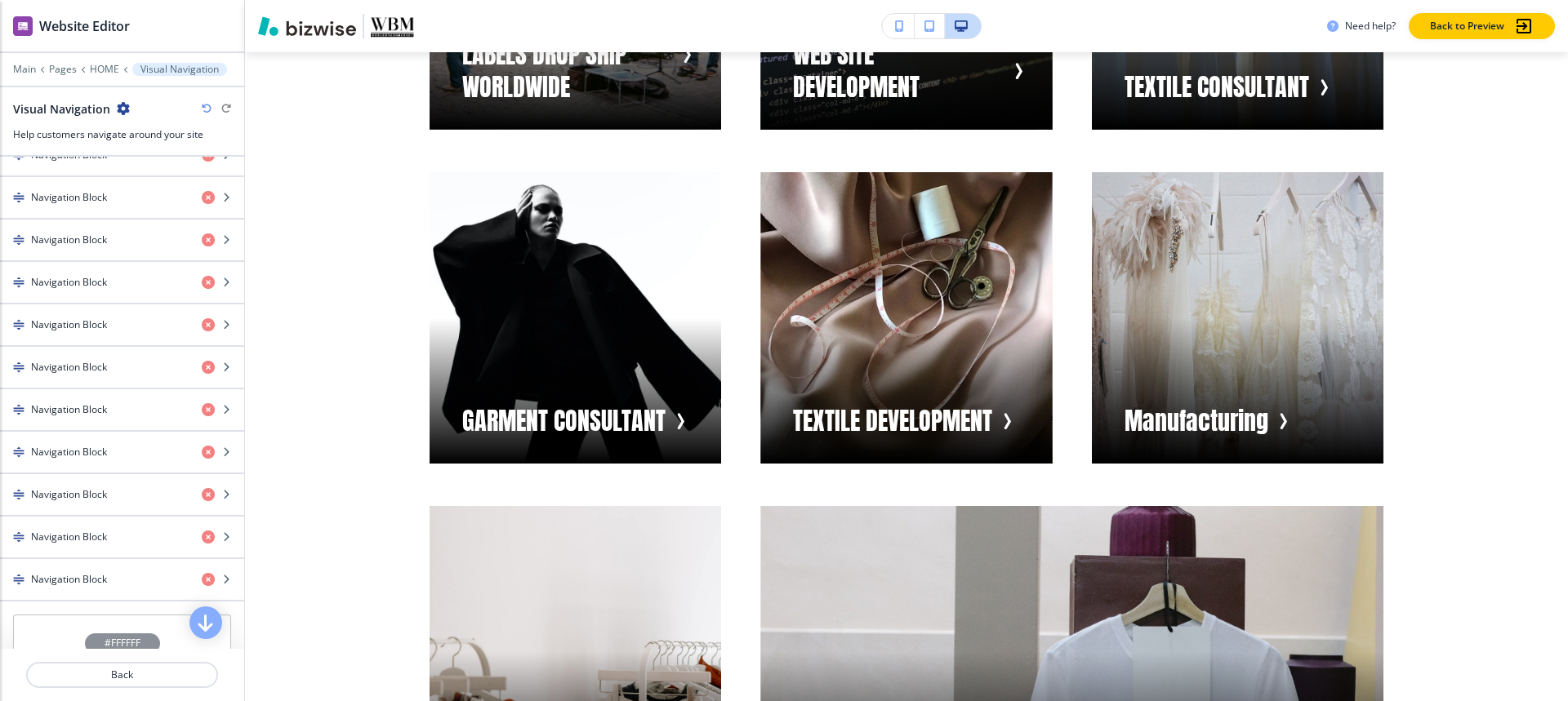
scroll to position [626, 0]
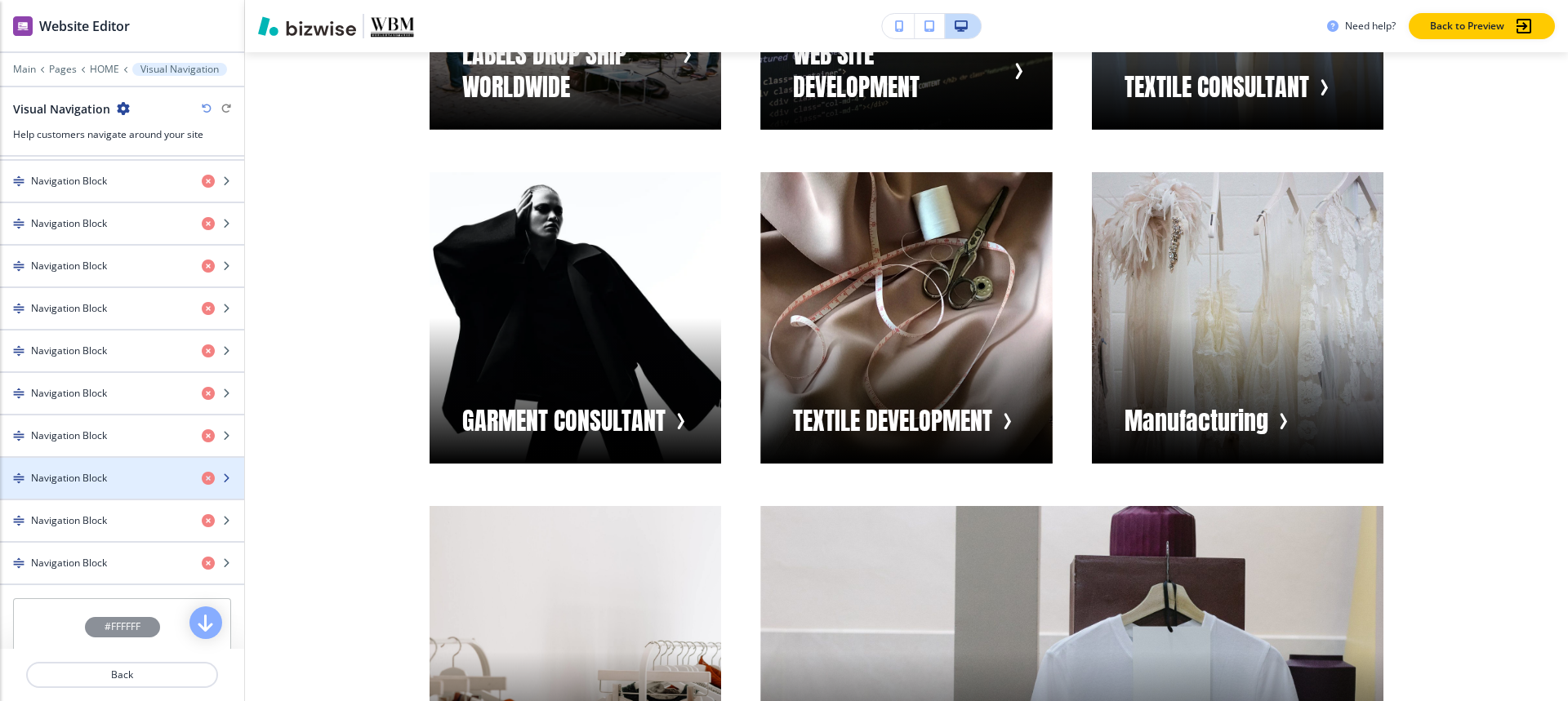
click at [58, 479] on h4 "Navigation Block" at bounding box center [69, 478] width 76 height 15
click at [56, 480] on h4 "Navigation Block" at bounding box center [69, 478] width 76 height 15
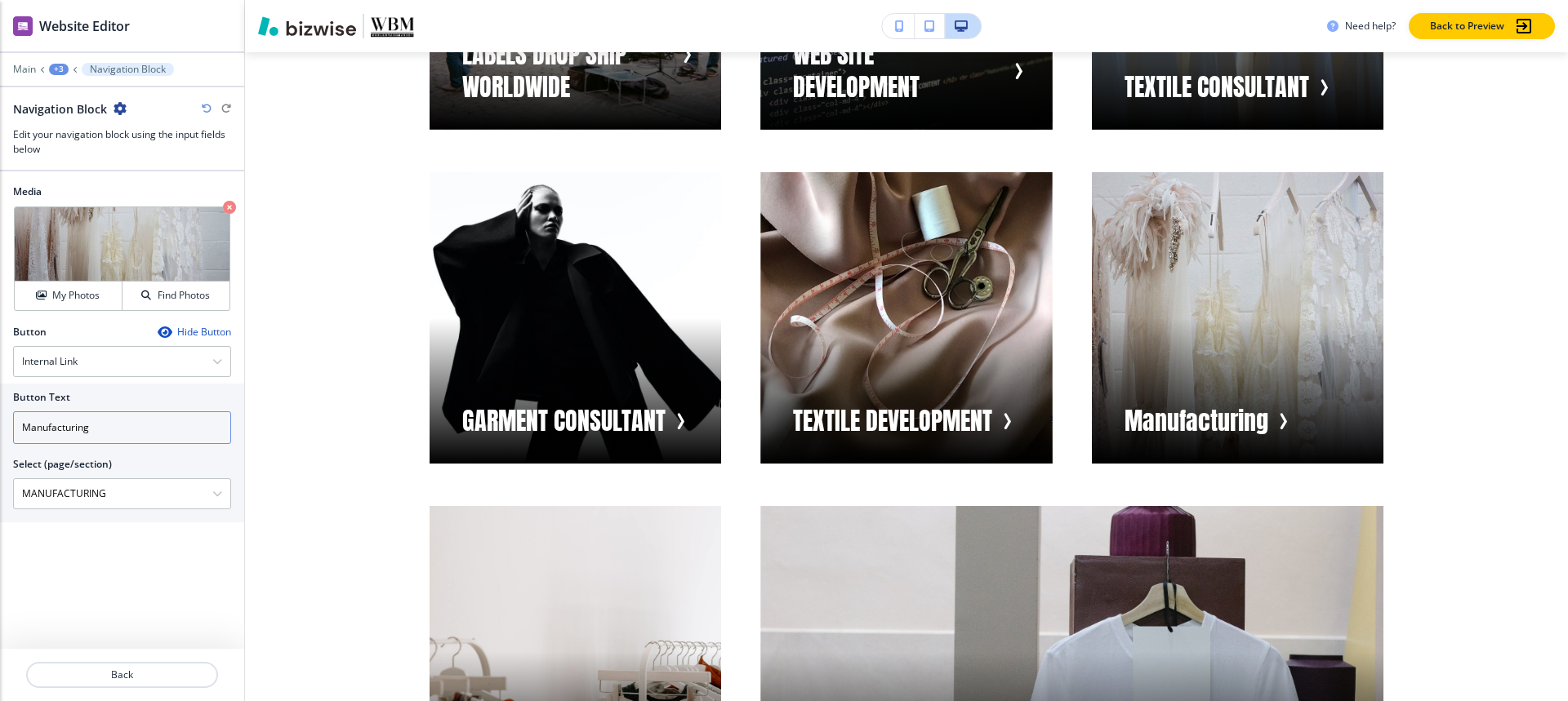
click at [155, 433] on input "Manufacturing" at bounding box center [123, 428] width 218 height 33
paste input "BULK PRODUCTION"
type input "BULK PRODUCTION"
click at [156, 490] on \(page\/section\) "MANUFACTURING" at bounding box center [113, 493] width 198 height 28
paste \(page\/section\) "BULK PRODUCTION"
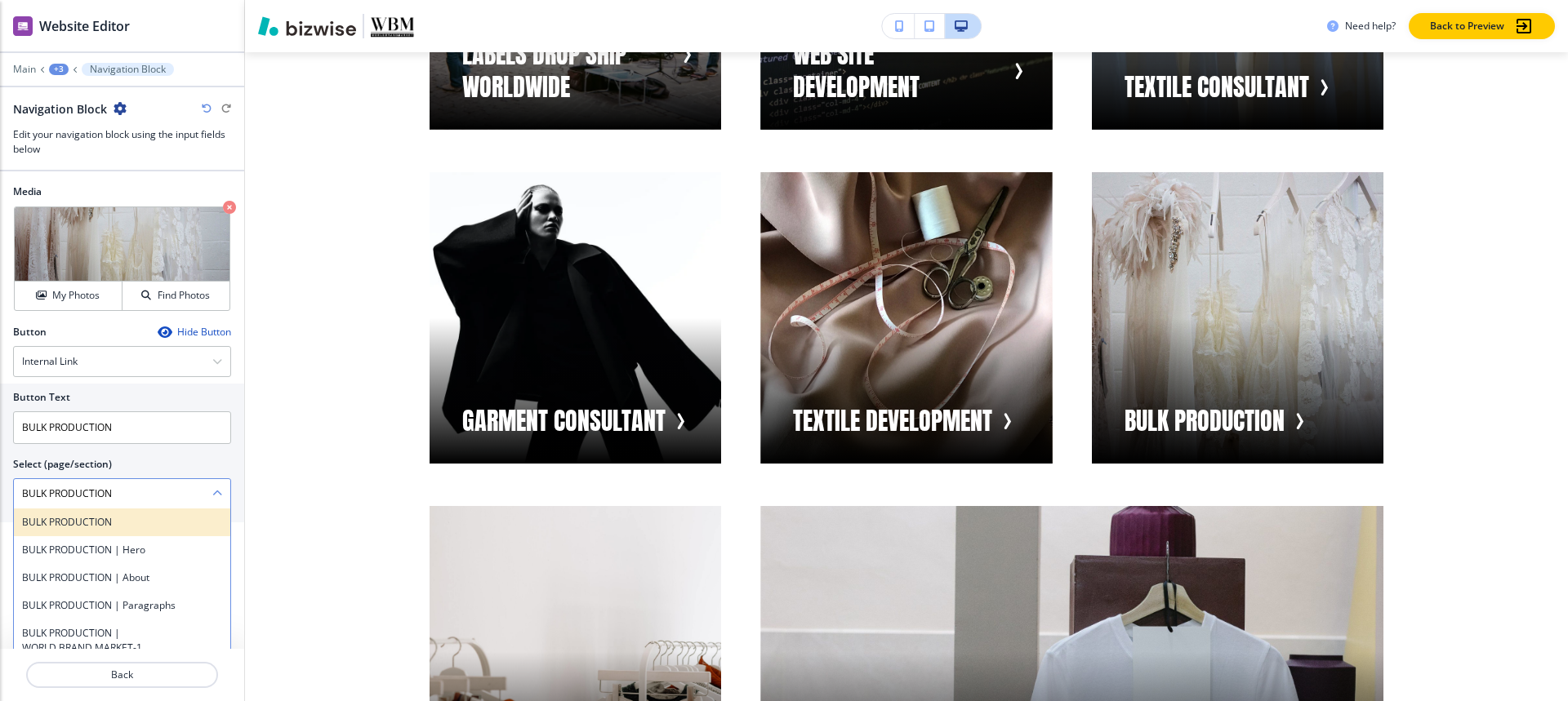
type \(page\/section\) "BULK PRODUCTION"
click at [127, 524] on h4 "BULK PRODUCTION" at bounding box center [122, 522] width 200 height 15
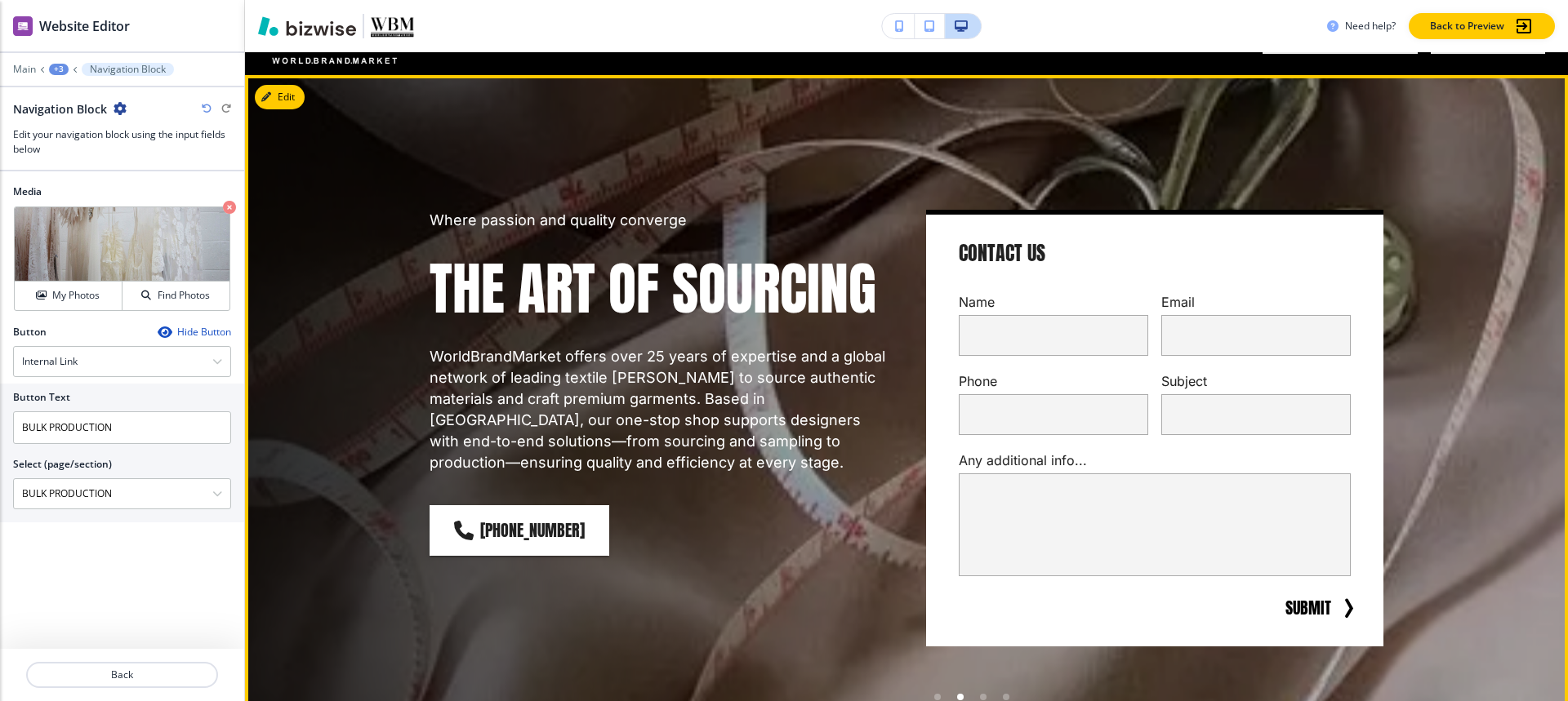
scroll to position [0, 0]
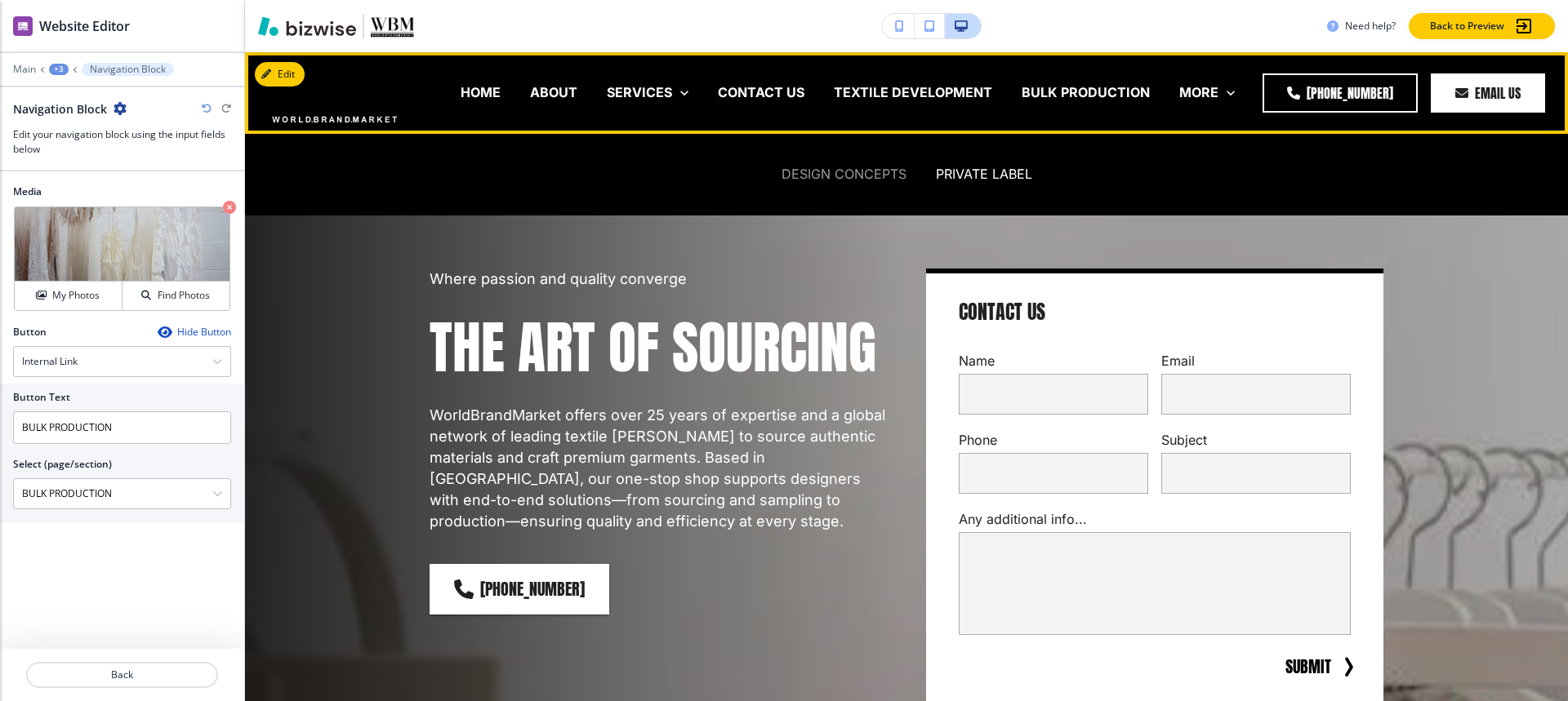
click at [843, 179] on p "DESIGN CONCEPTS" at bounding box center [843, 174] width 125 height 19
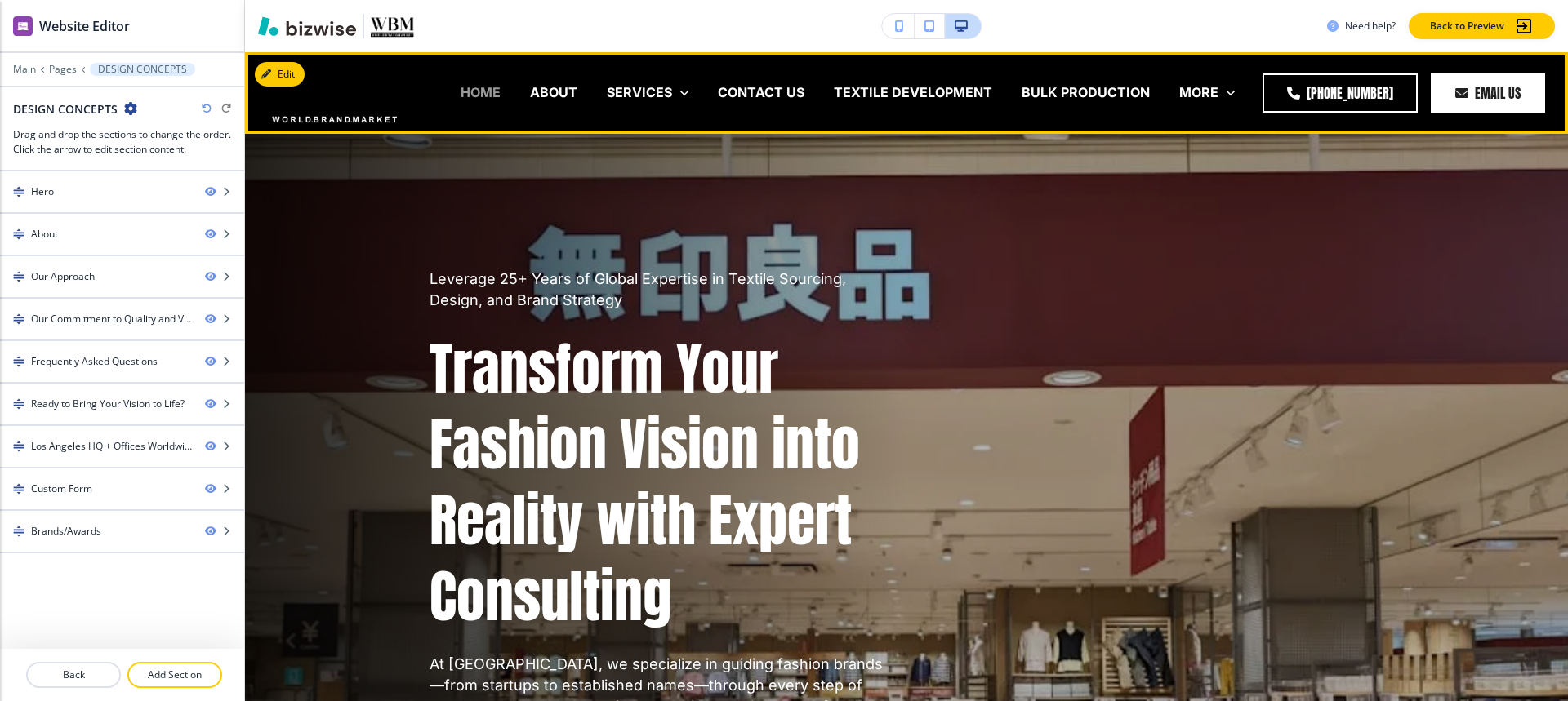
click at [482, 87] on p "HOME" at bounding box center [480, 92] width 40 height 19
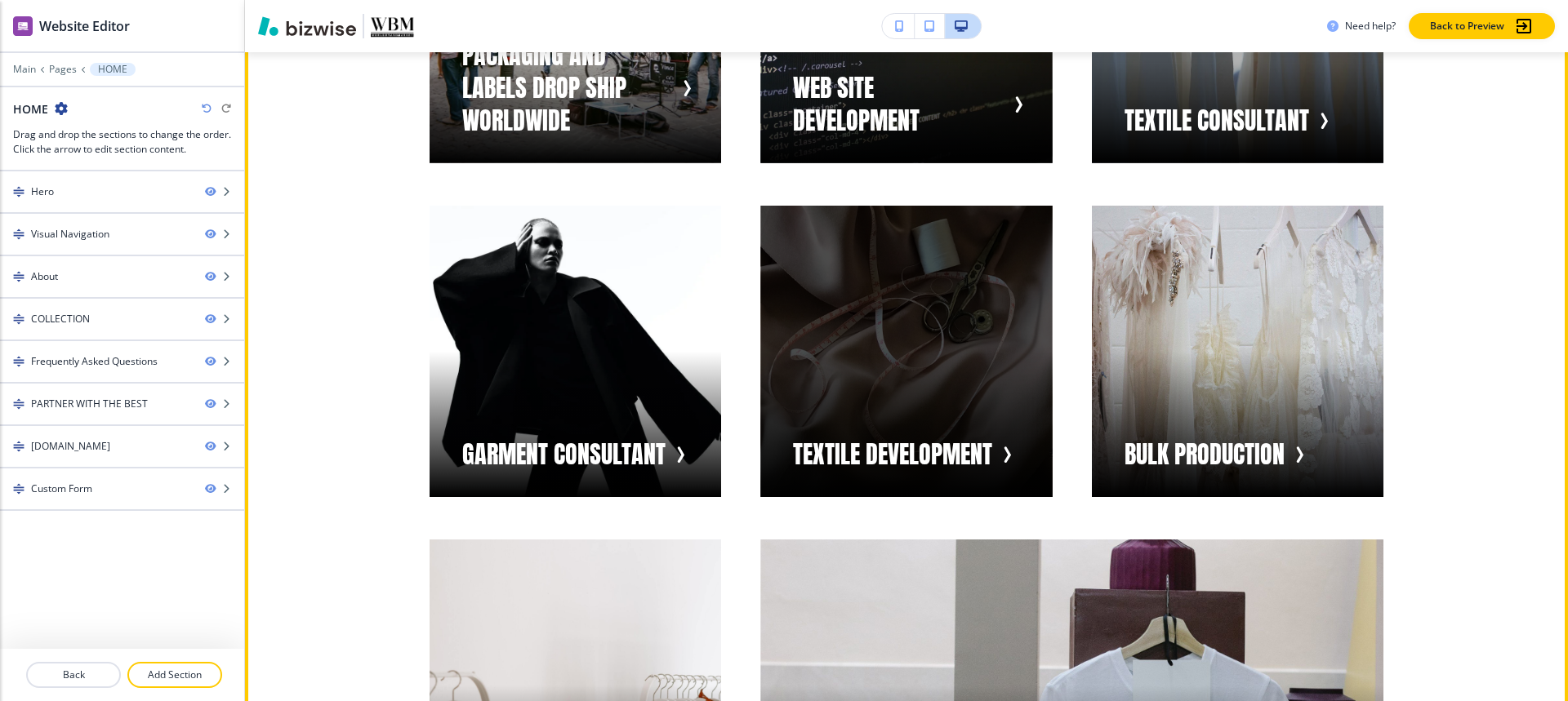
scroll to position [1877, 0]
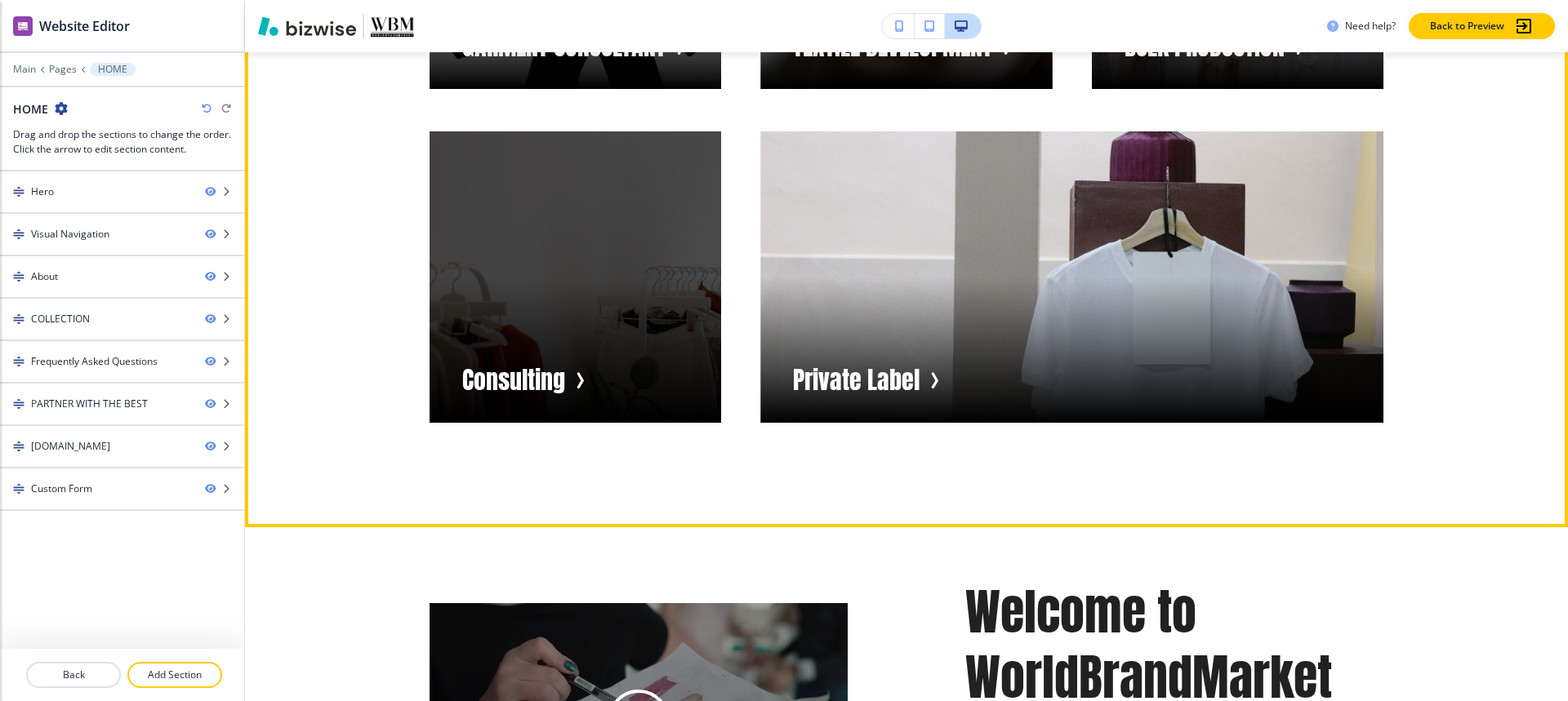
click at [488, 241] on div "button" at bounding box center [575, 277] width 291 height 291
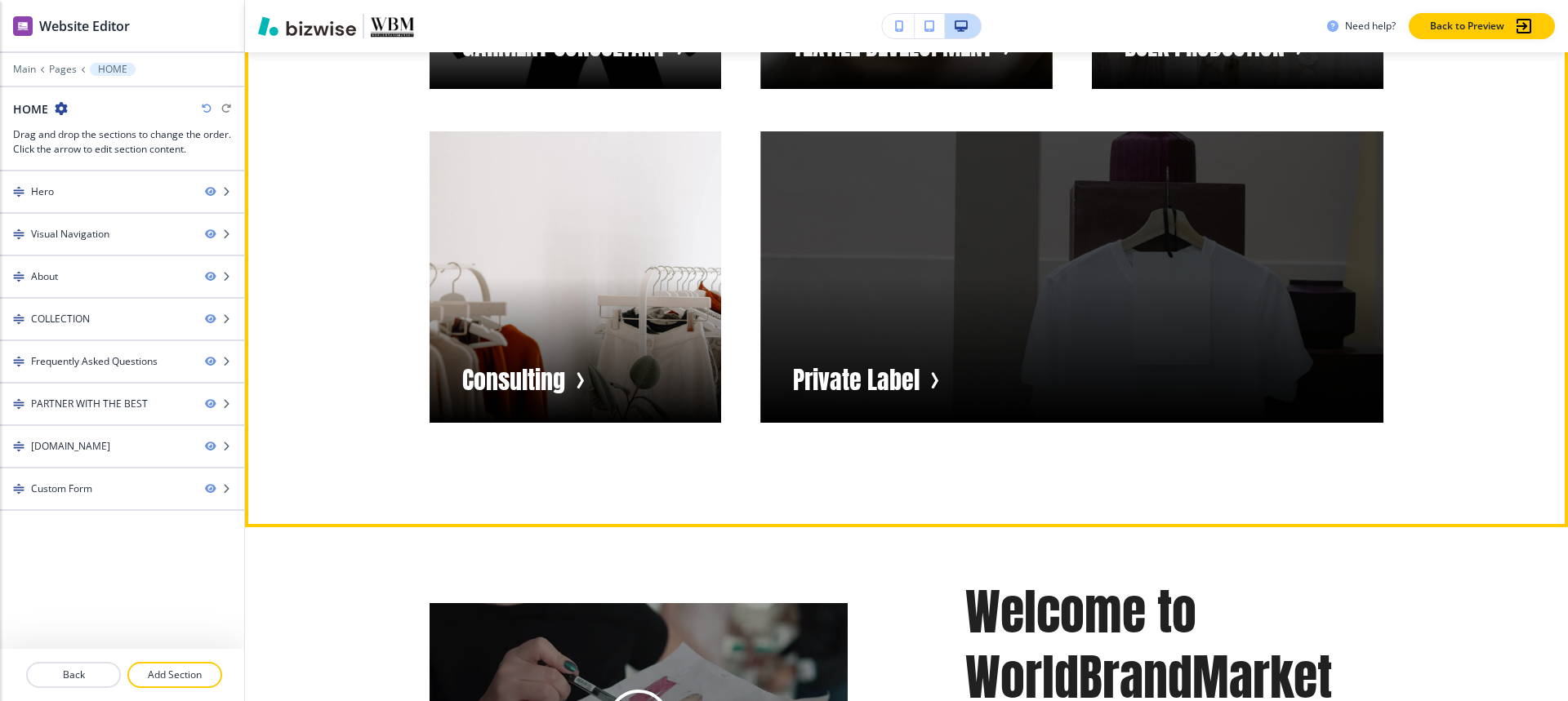
drag, startPoint x: 925, startPoint y: 310, endPoint x: 859, endPoint y: 310, distance: 66.0
click at [859, 310] on div "button" at bounding box center [1072, 277] width 623 height 291
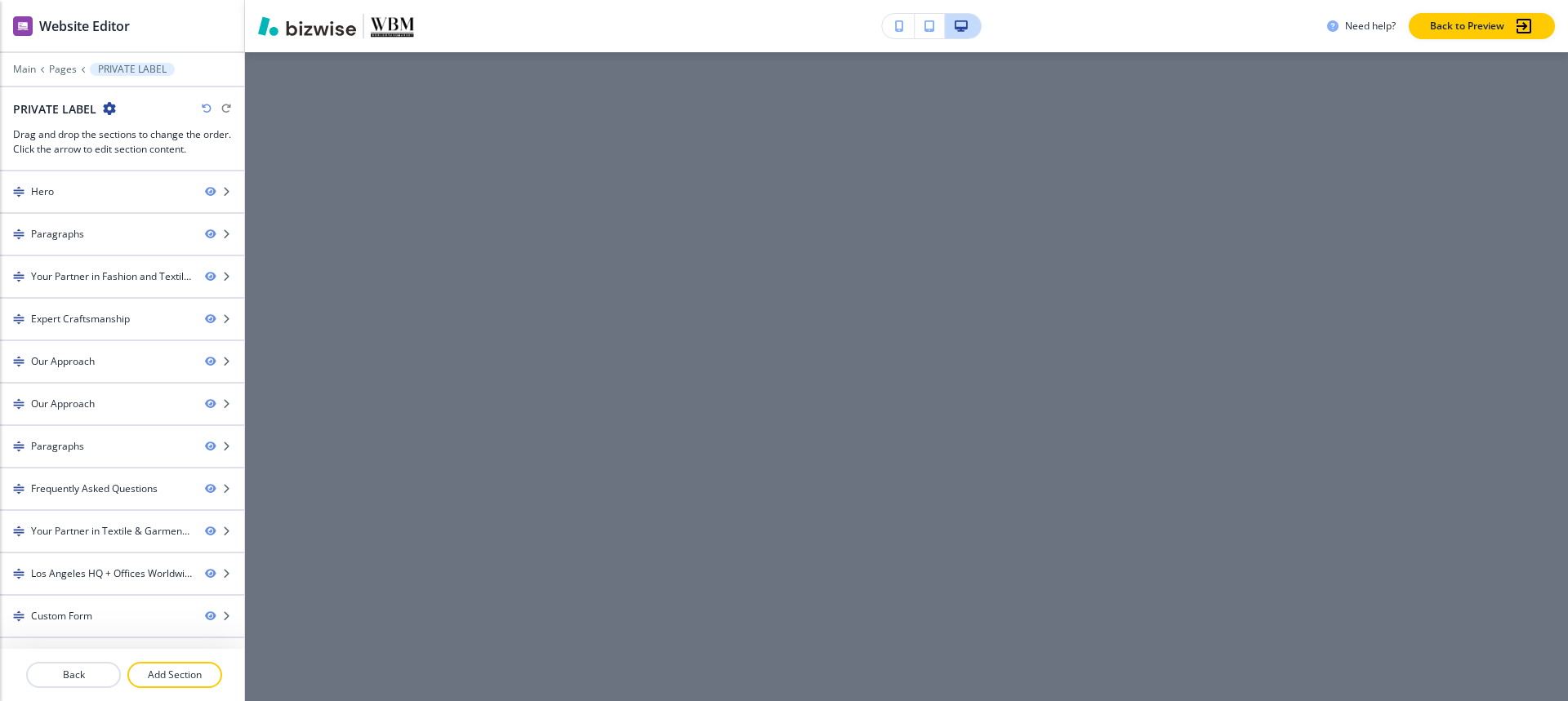
scroll to position [0, 0]
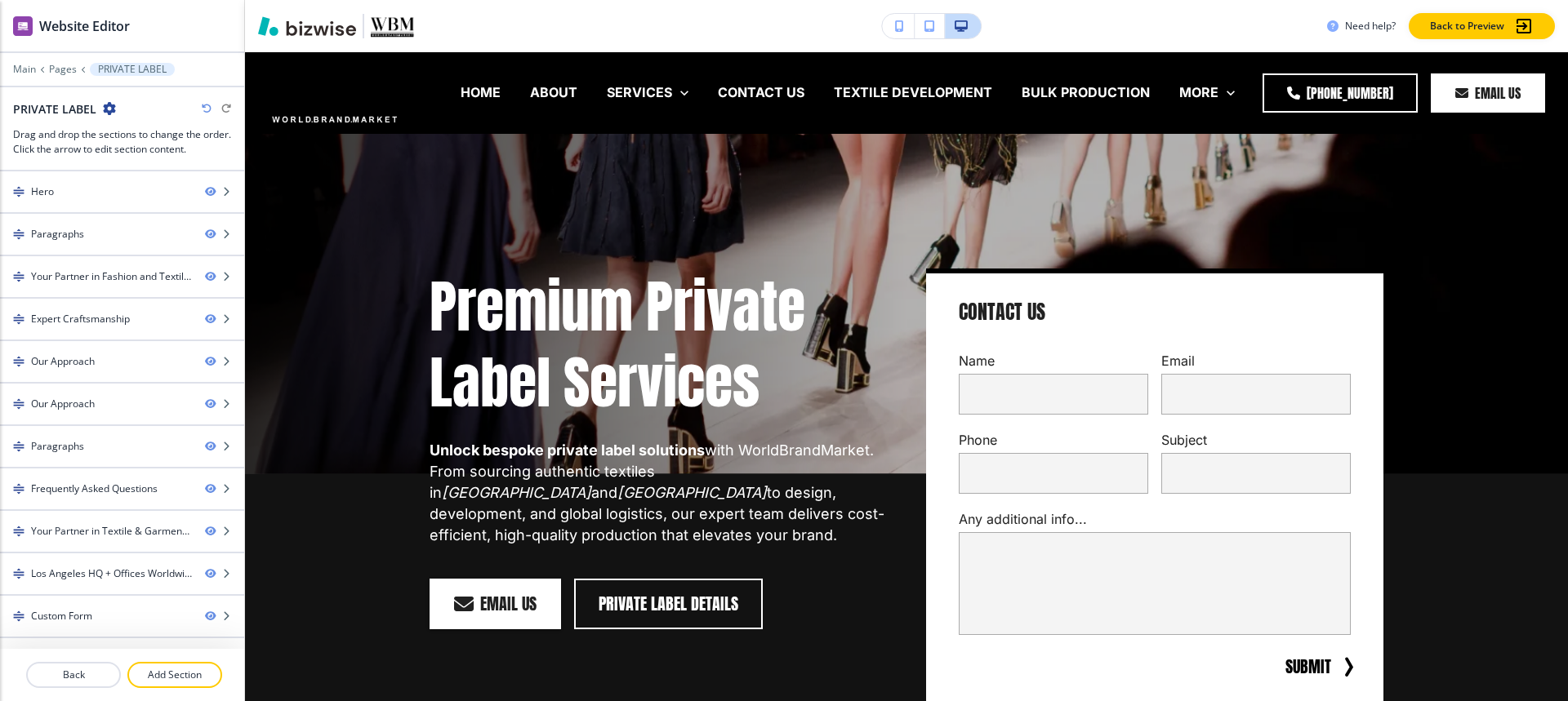
click at [541, 251] on div "Premium Private Label Services Unlock bespoke private label solutions with Worl…" at bounding box center [638, 467] width 496 height 476
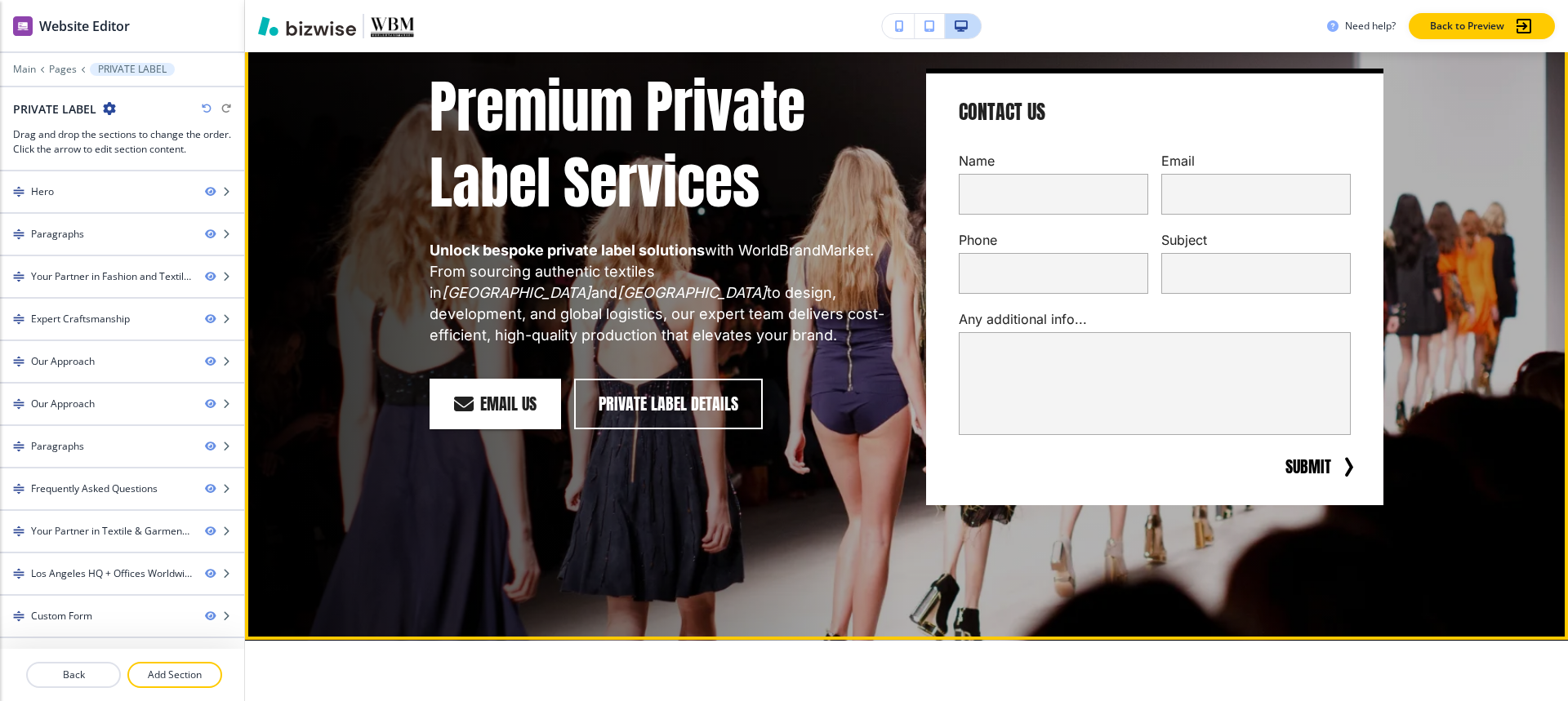
scroll to position [82, 0]
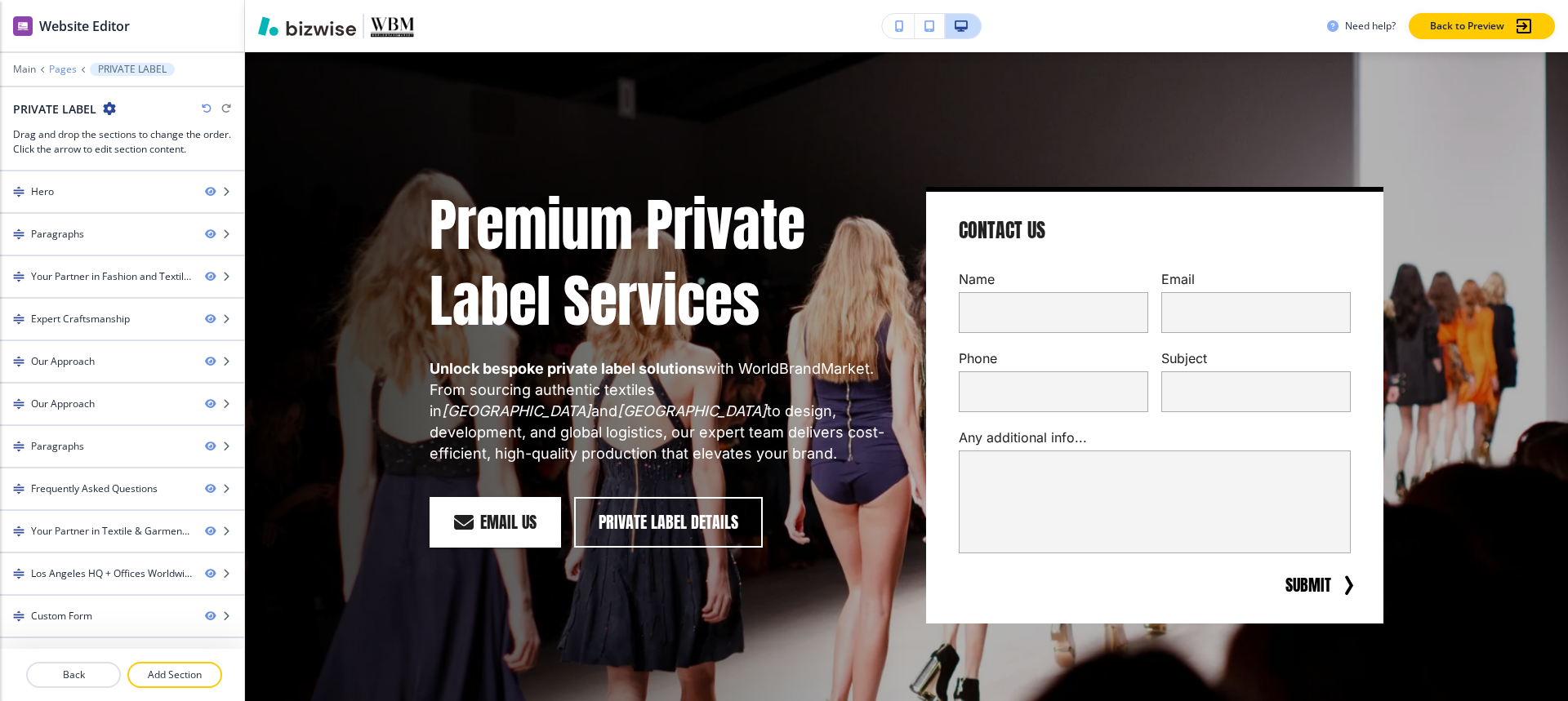
click at [55, 70] on p "Pages" at bounding box center [62, 69] width 28 height 12
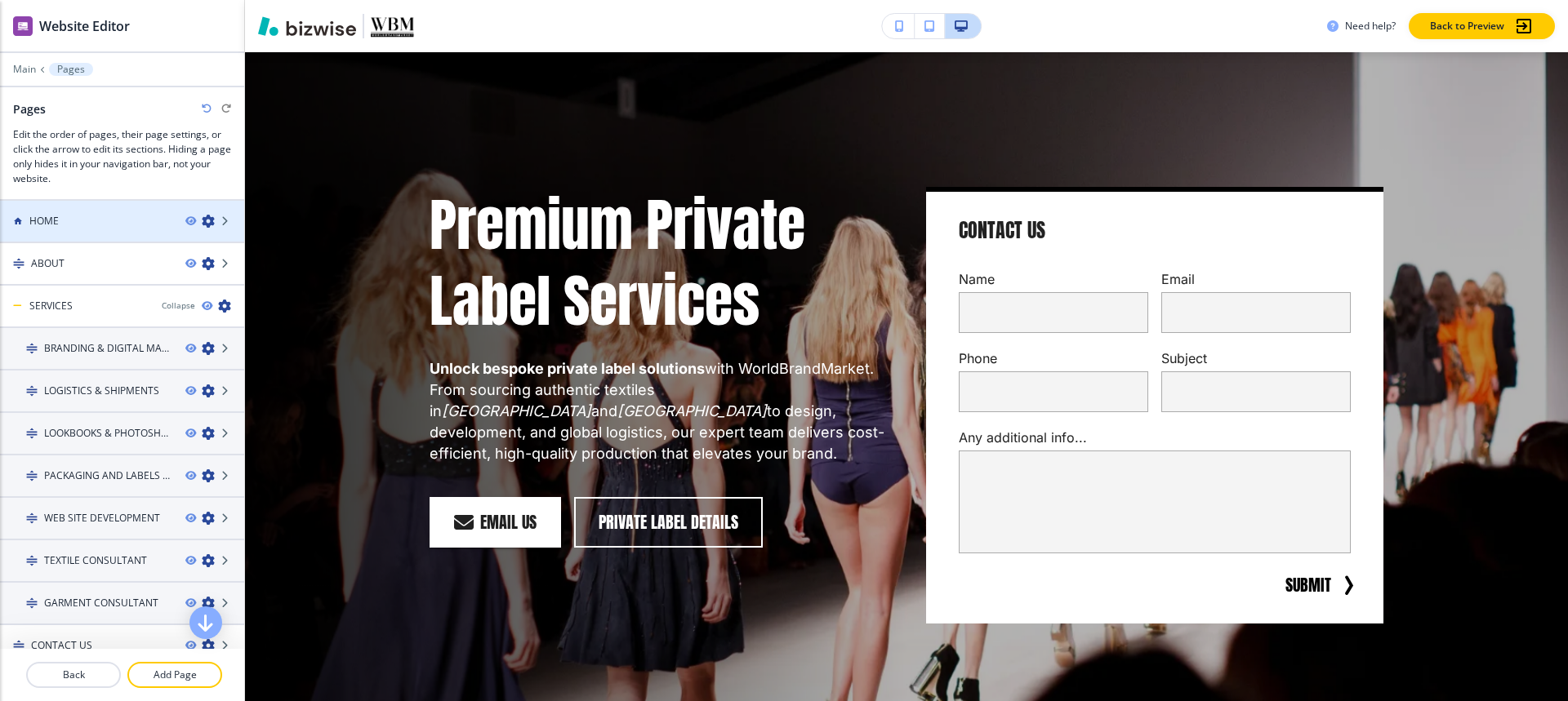
click at [85, 229] on div at bounding box center [122, 235] width 244 height 13
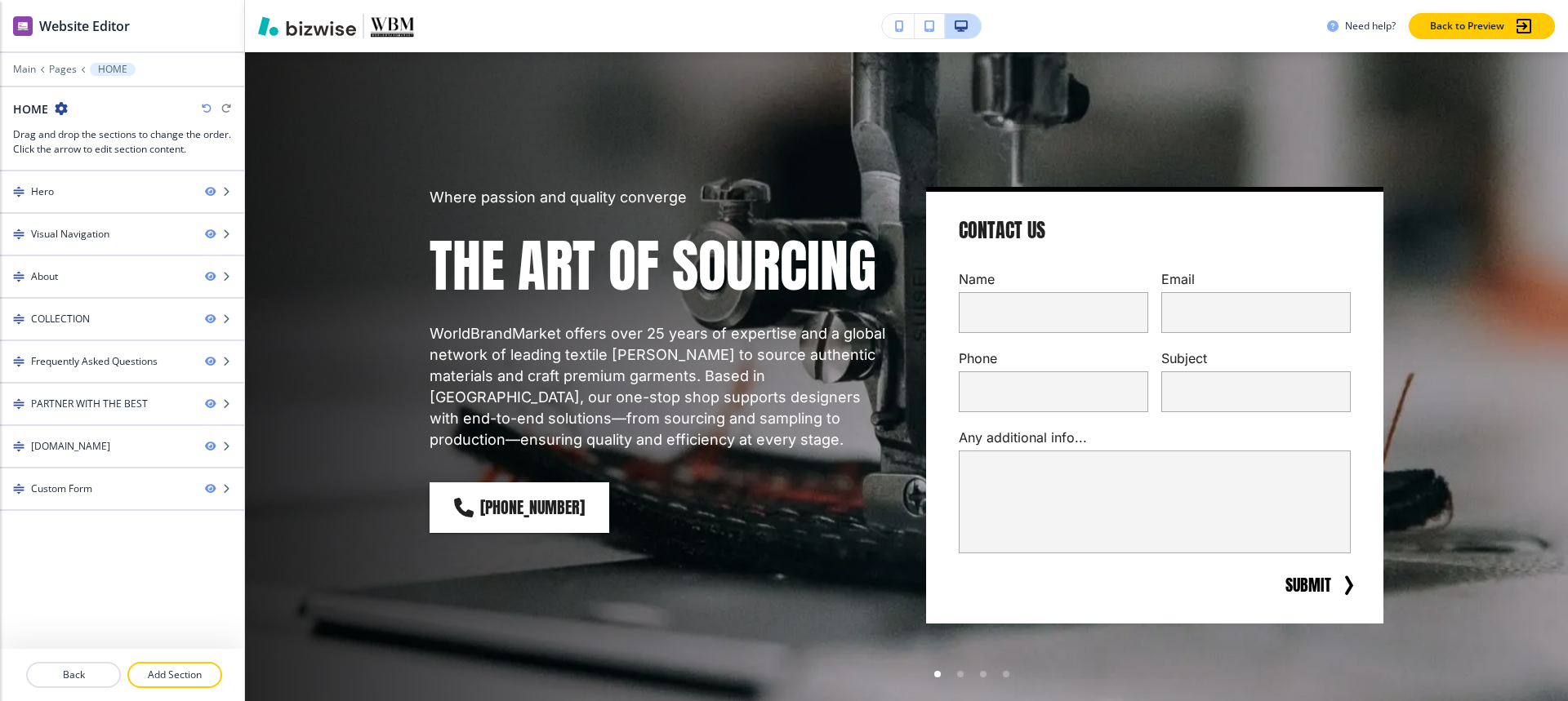
scroll to position [0, 0]
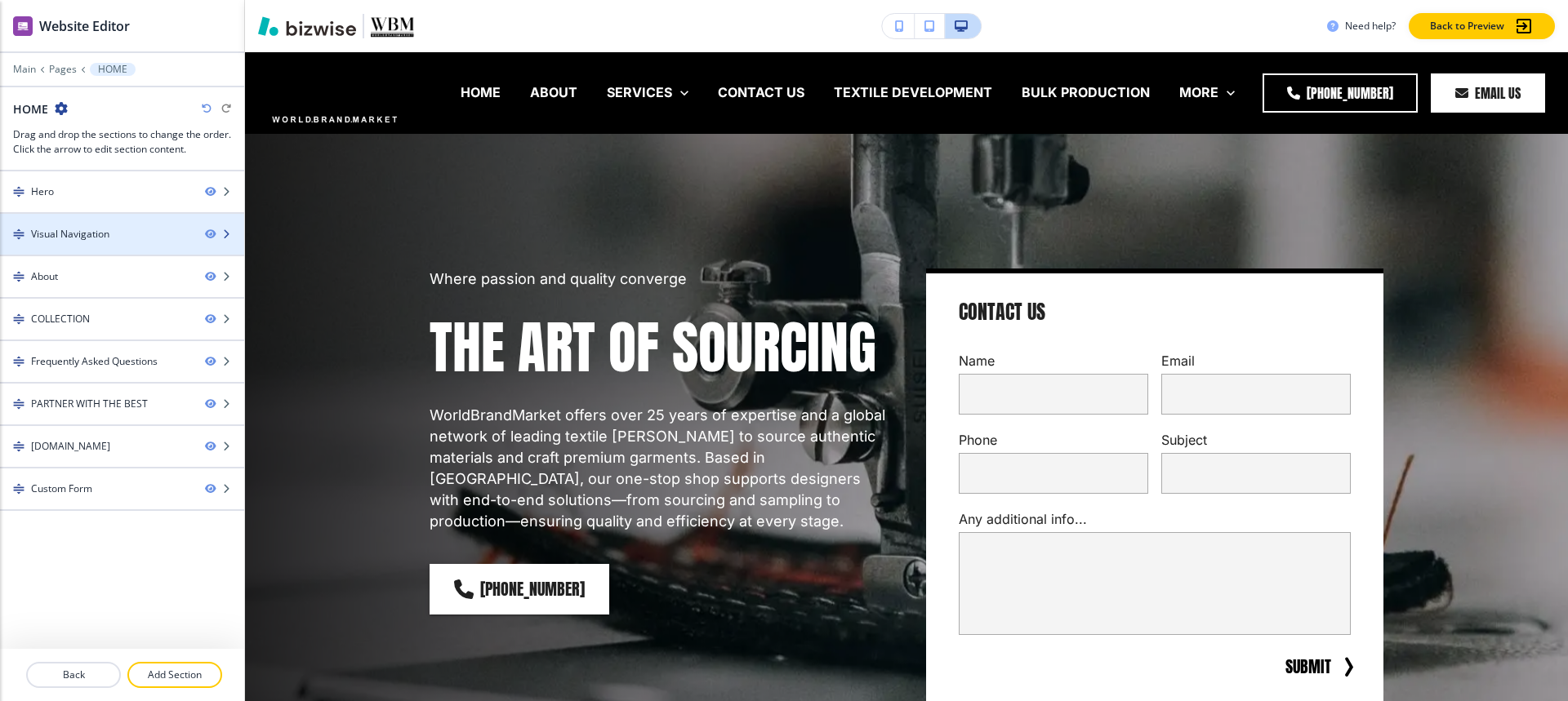
click at [92, 223] on div at bounding box center [122, 220] width 244 height 13
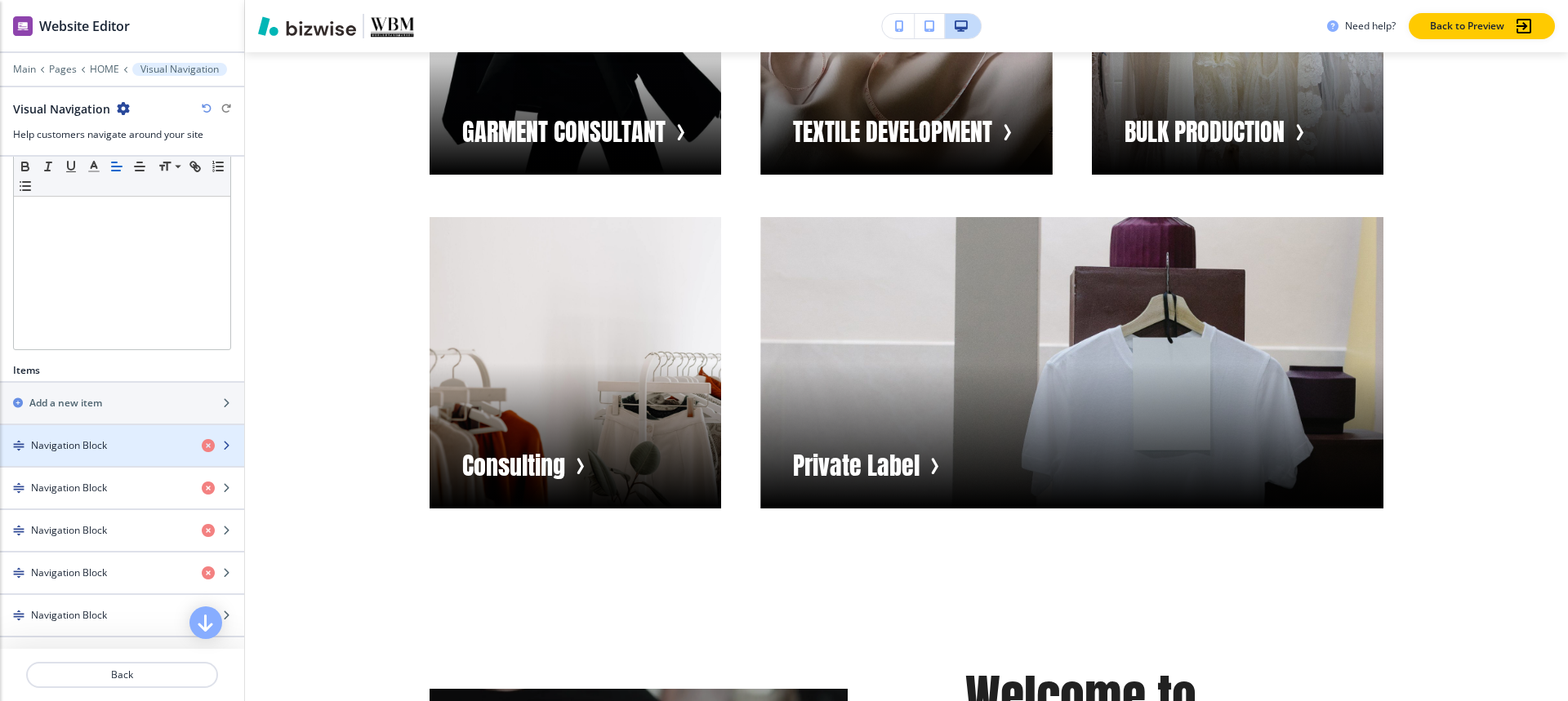
scroll to position [327, 0]
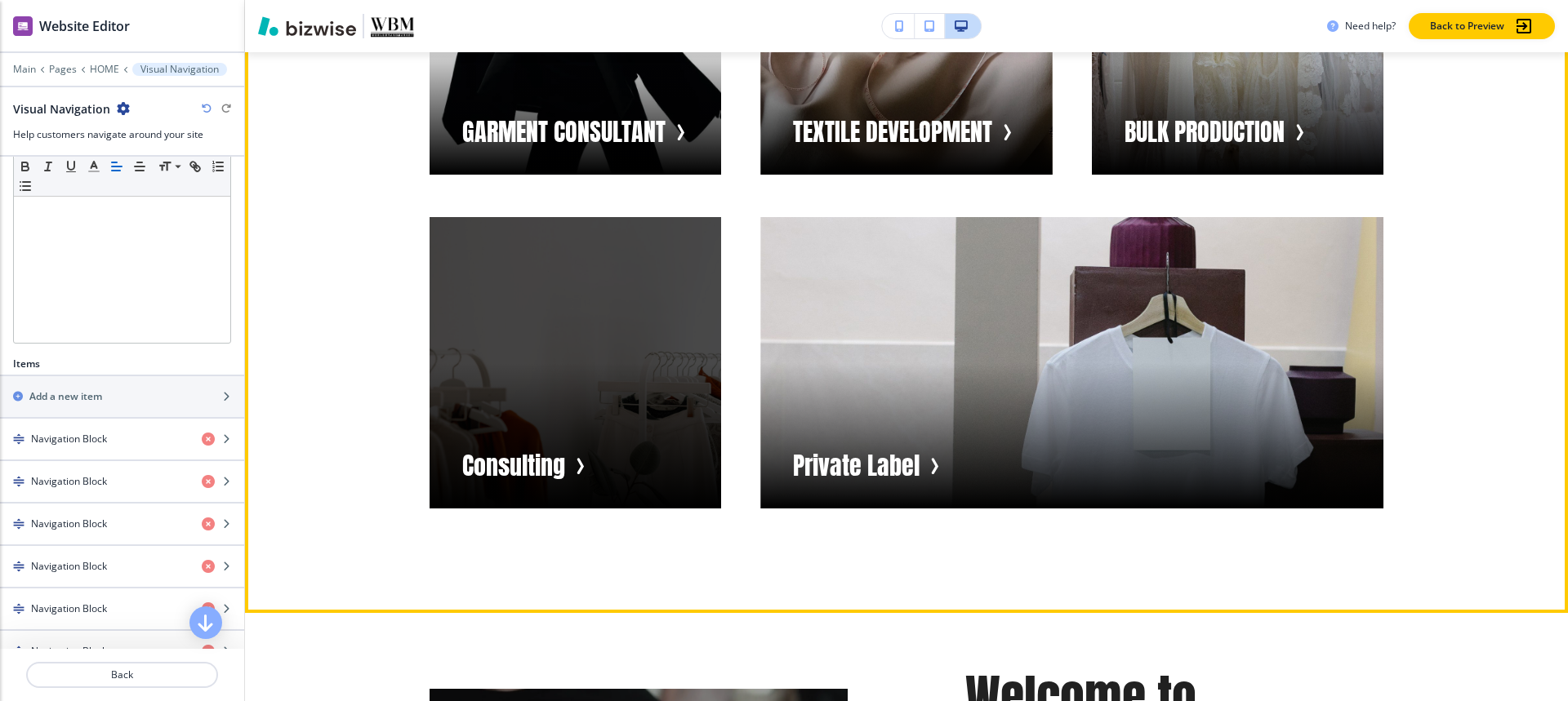
click at [583, 412] on div "button" at bounding box center [575, 363] width 291 height 291
click at [549, 378] on div "button" at bounding box center [575, 363] width 291 height 291
click at [549, 465] on div "button" at bounding box center [575, 363] width 291 height 291
click at [615, 391] on div "button" at bounding box center [575, 363] width 291 height 291
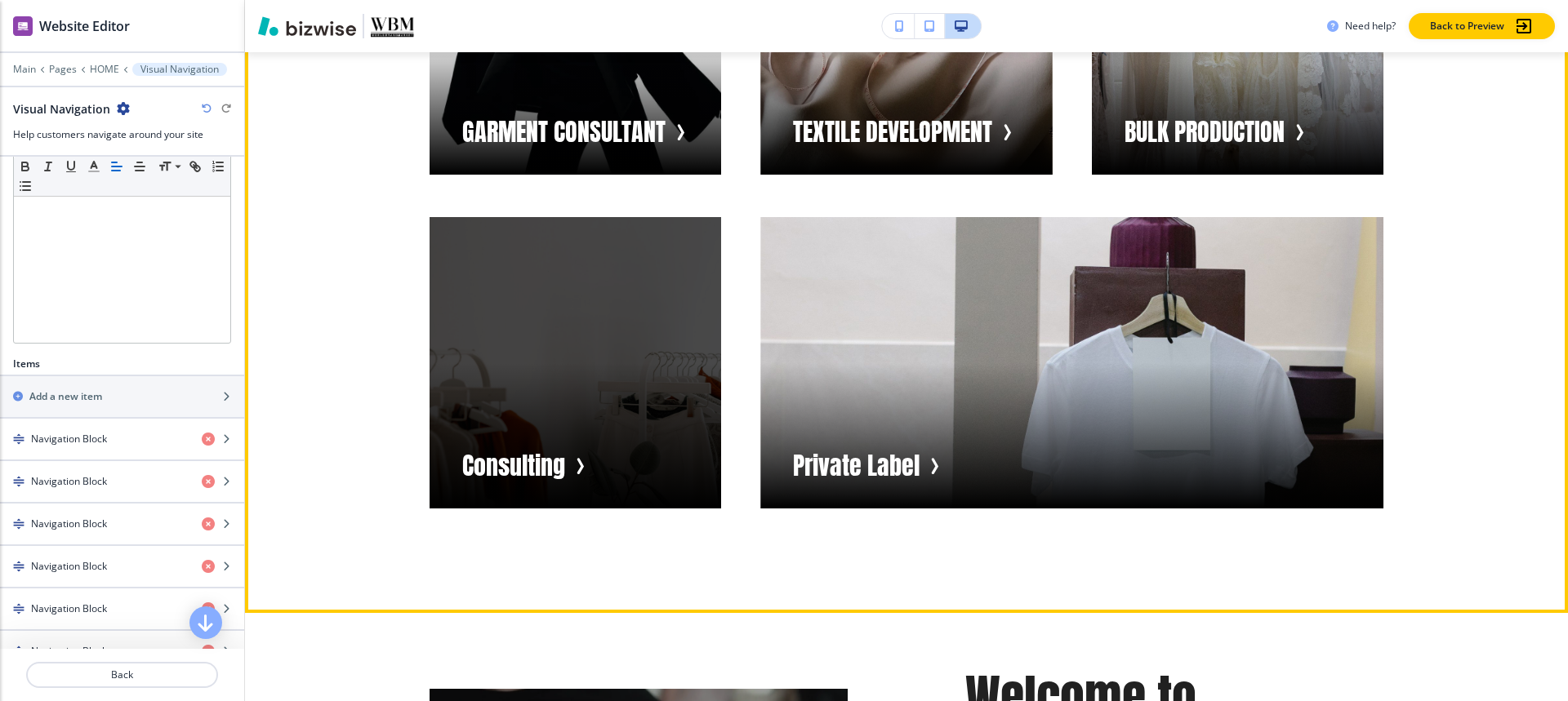
click at [615, 391] on div "button" at bounding box center [575, 363] width 291 height 291
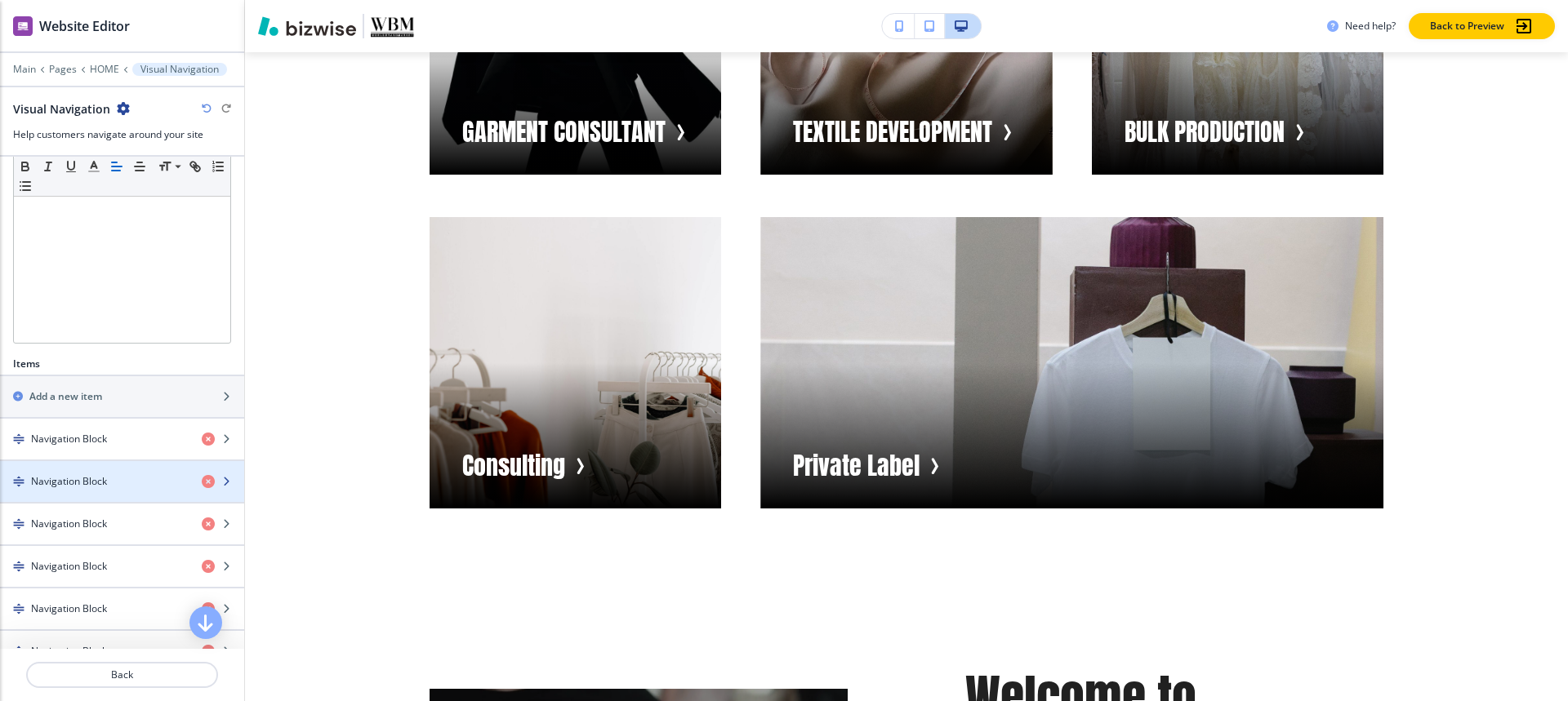
scroll to position [653, 0]
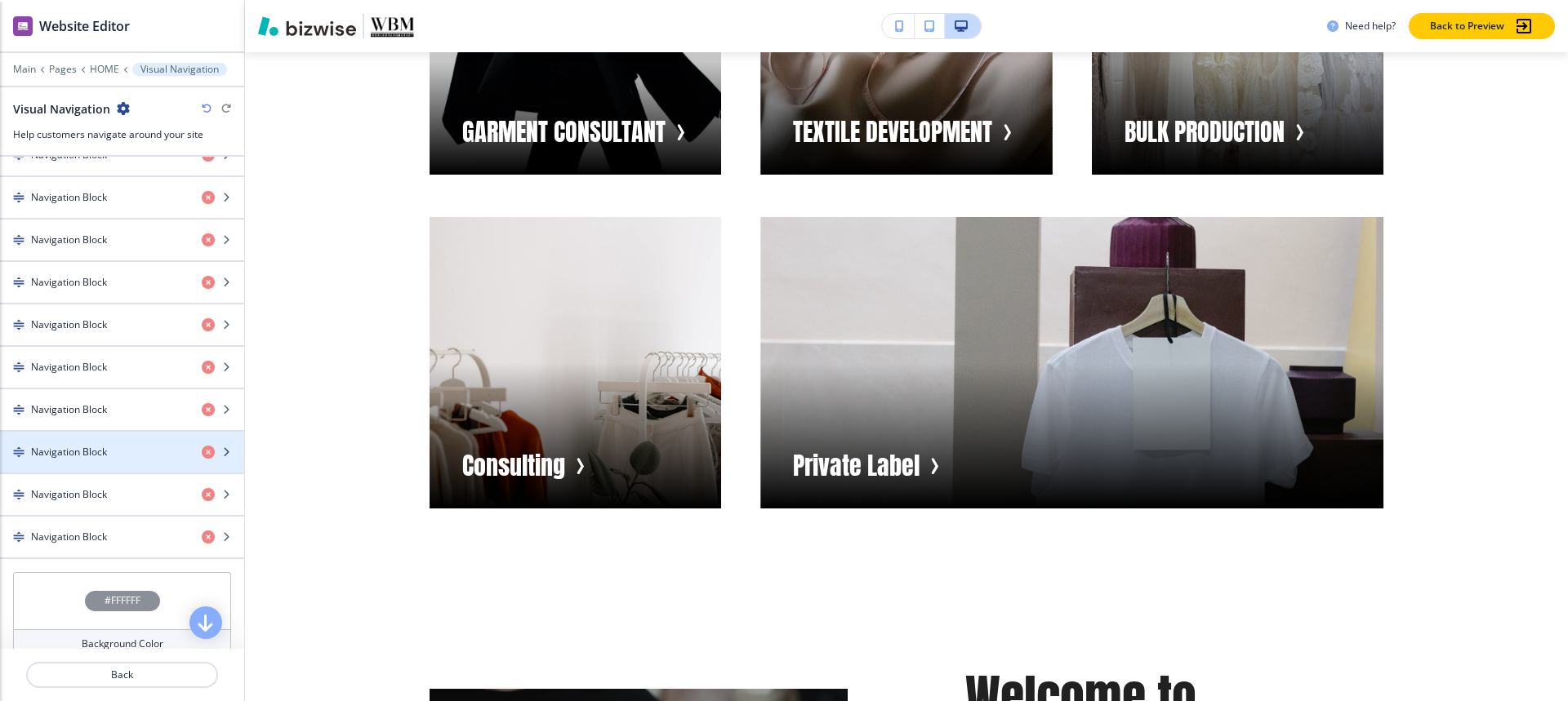
click at [62, 460] on div "button" at bounding box center [122, 466] width 244 height 13
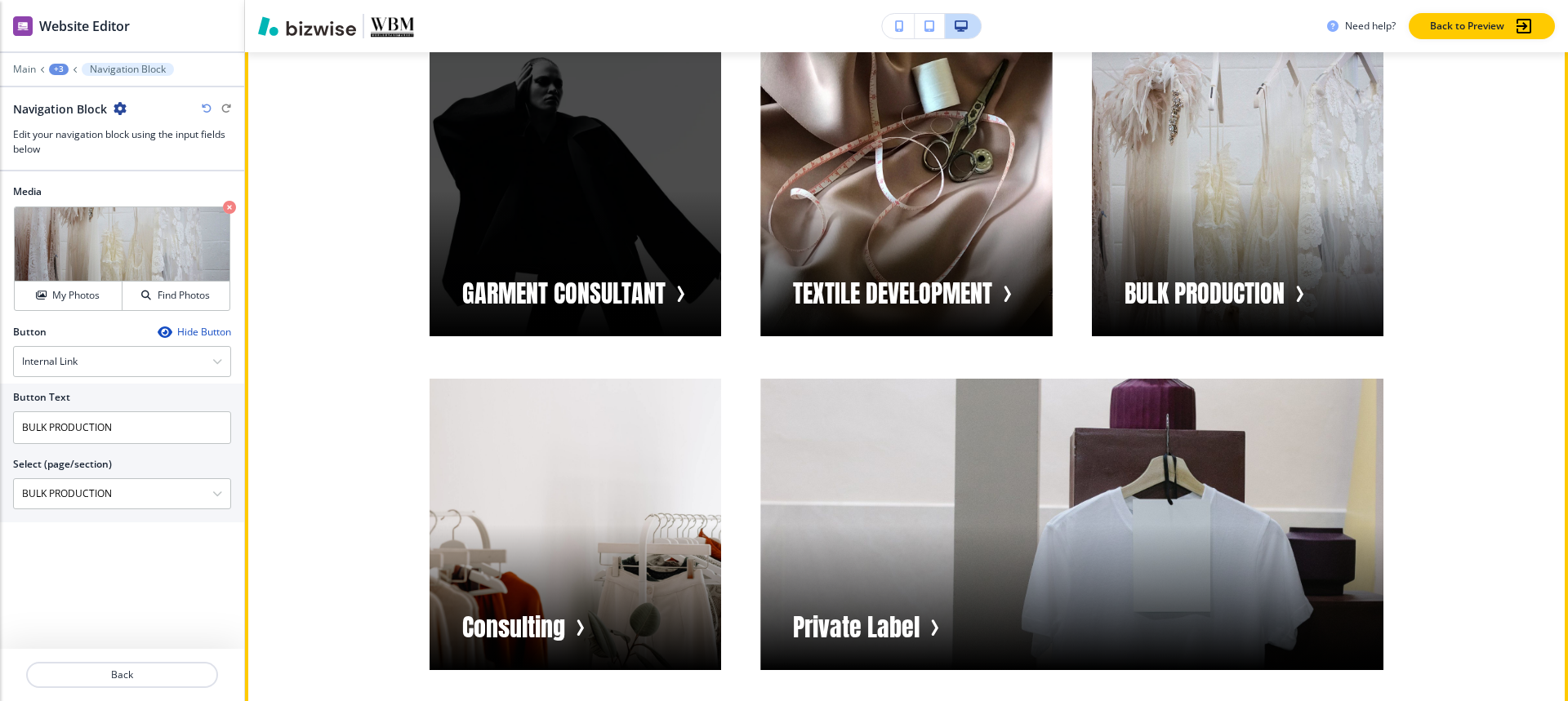
scroll to position [1628, 0]
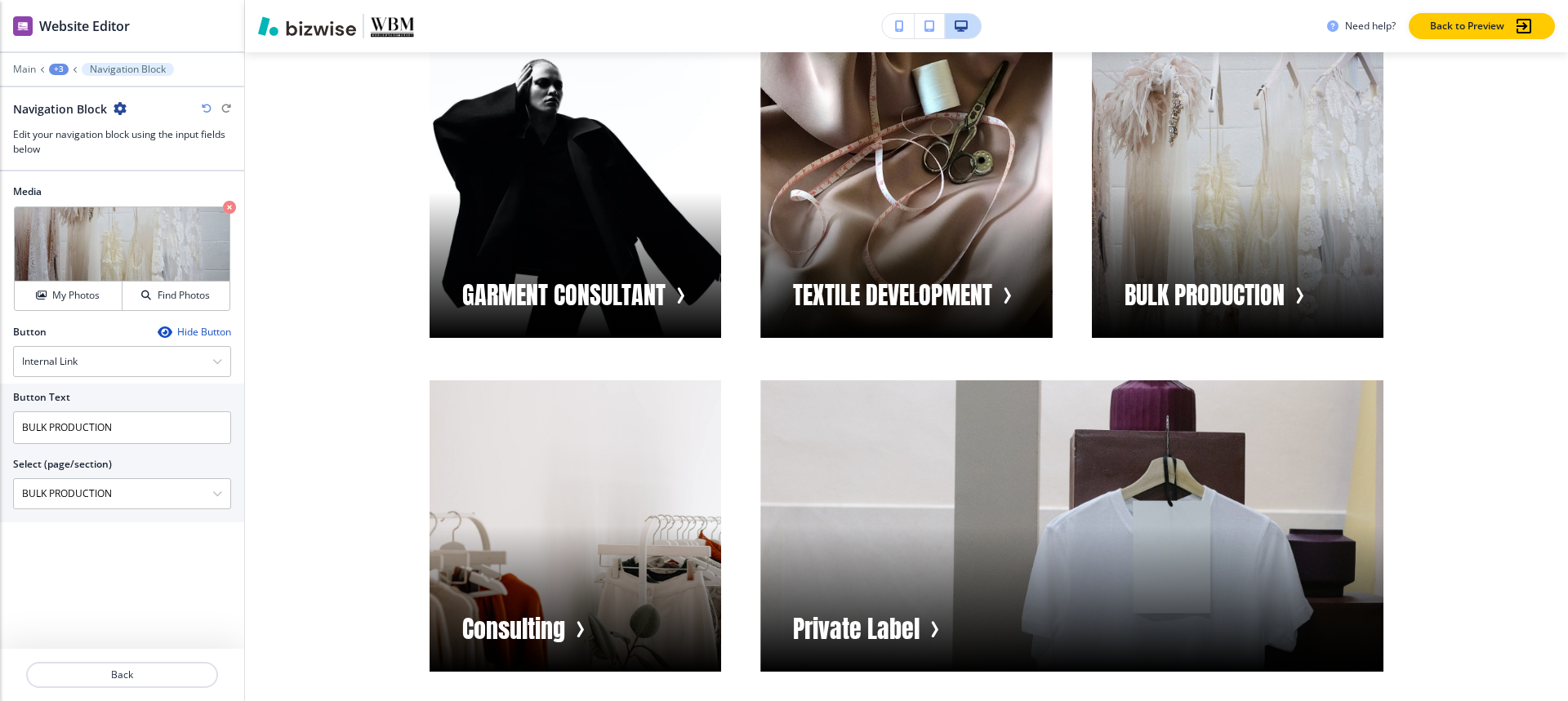
click at [60, 66] on div "+3" at bounding box center [59, 69] width 20 height 12
click at [61, 146] on button "Visual Navigation" at bounding box center [101, 153] width 105 height 29
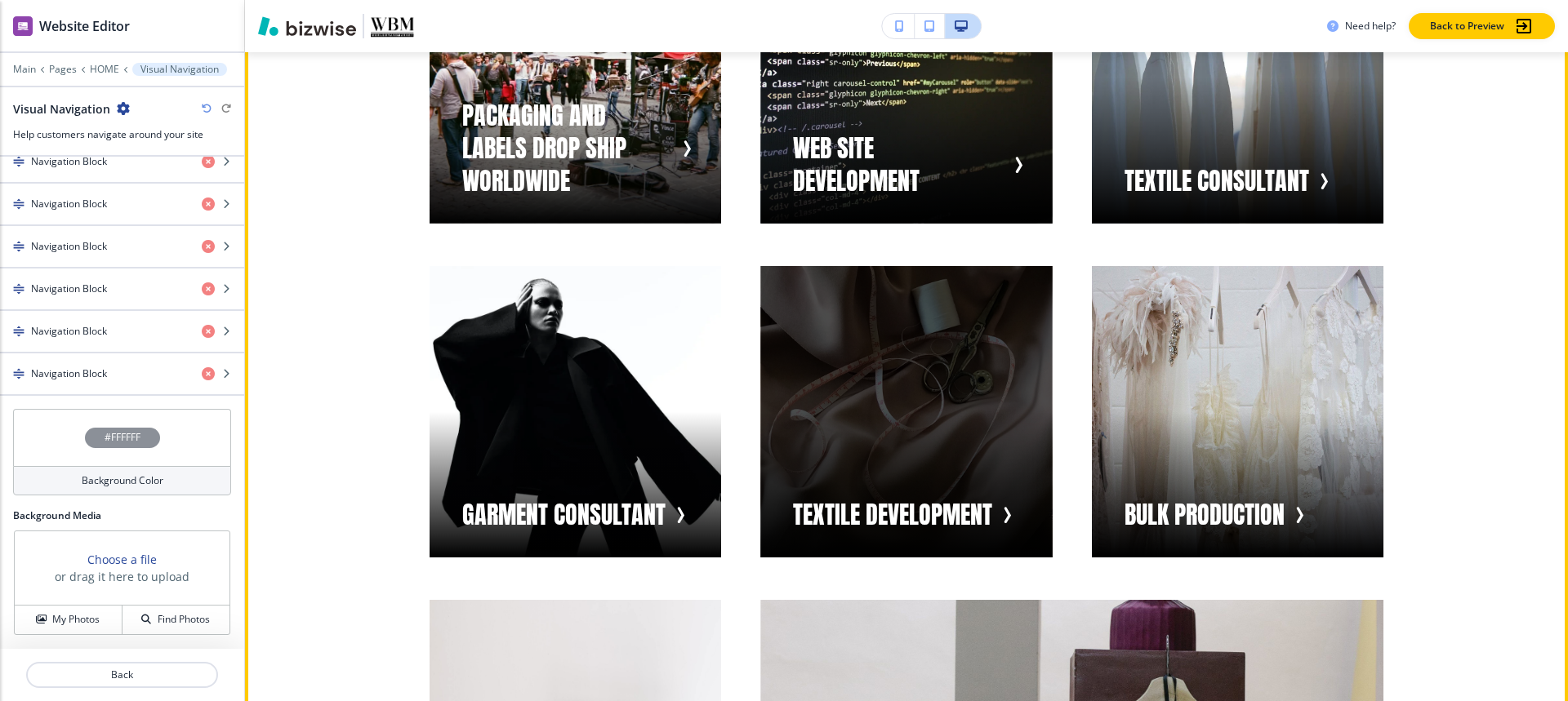
scroll to position [1502, 0]
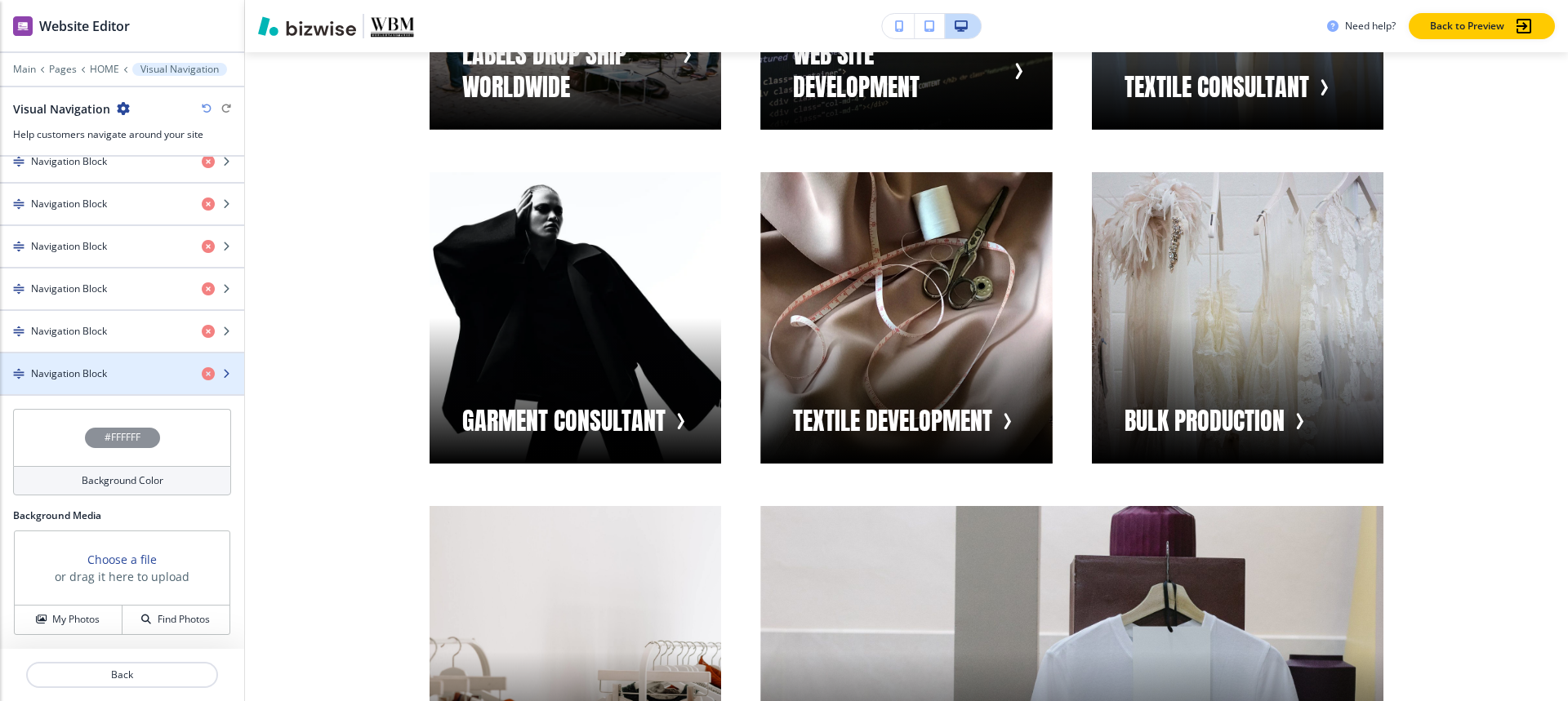
click at [71, 371] on h4 "Navigation Block" at bounding box center [69, 374] width 76 height 15
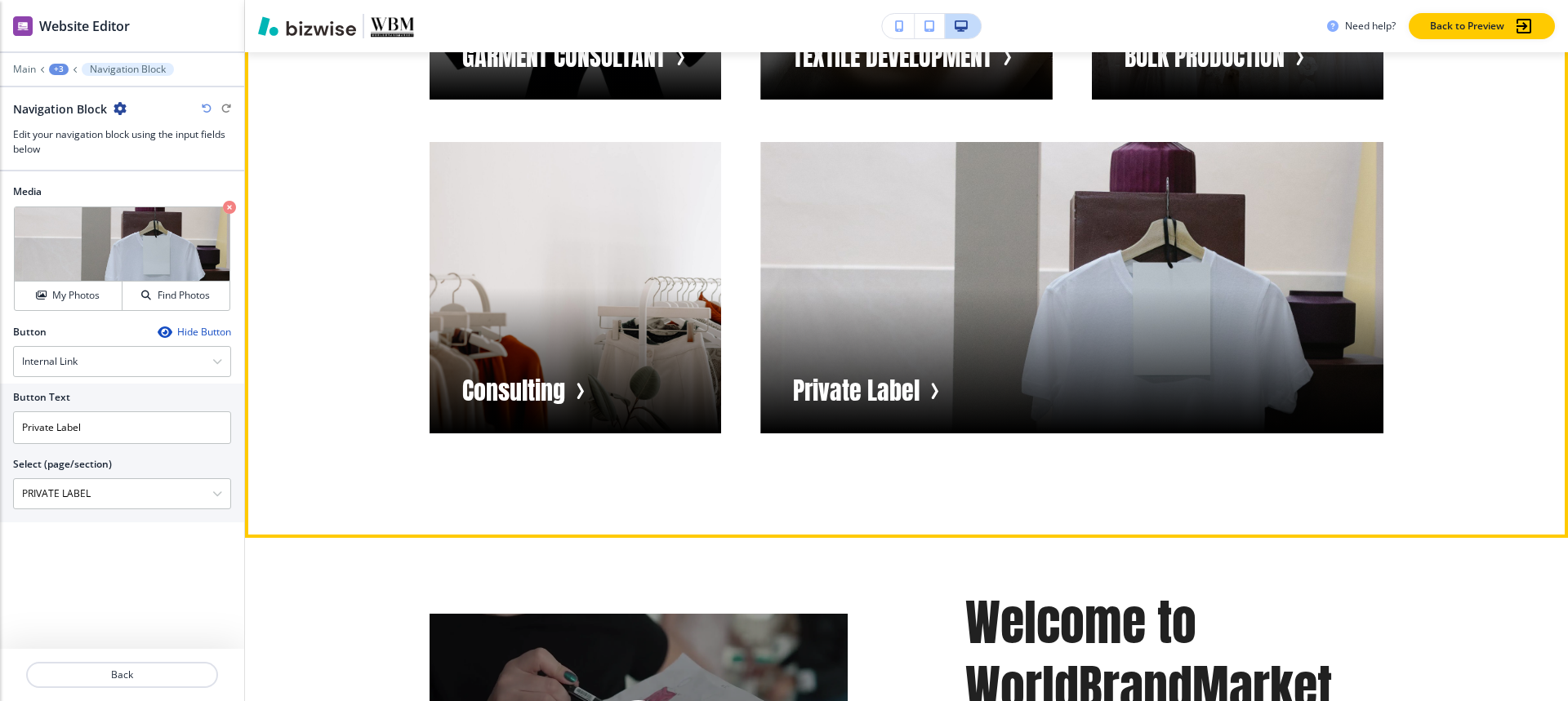
scroll to position [1910, 0]
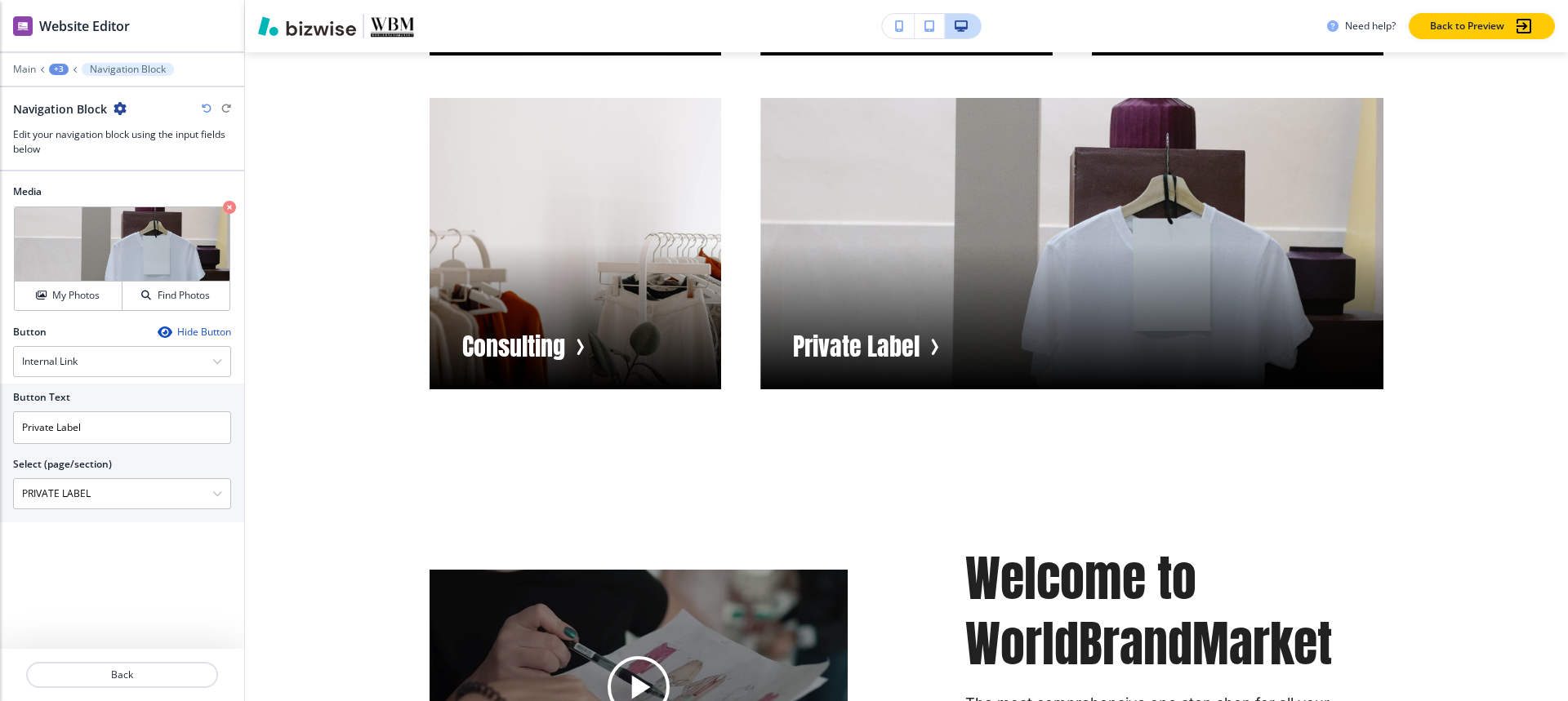
click at [65, 61] on div at bounding box center [122, 58] width 244 height 10
click at [59, 66] on div "+3" at bounding box center [59, 69] width 20 height 12
click at [76, 158] on p "Visual Navigation" at bounding box center [101, 154] width 83 height 15
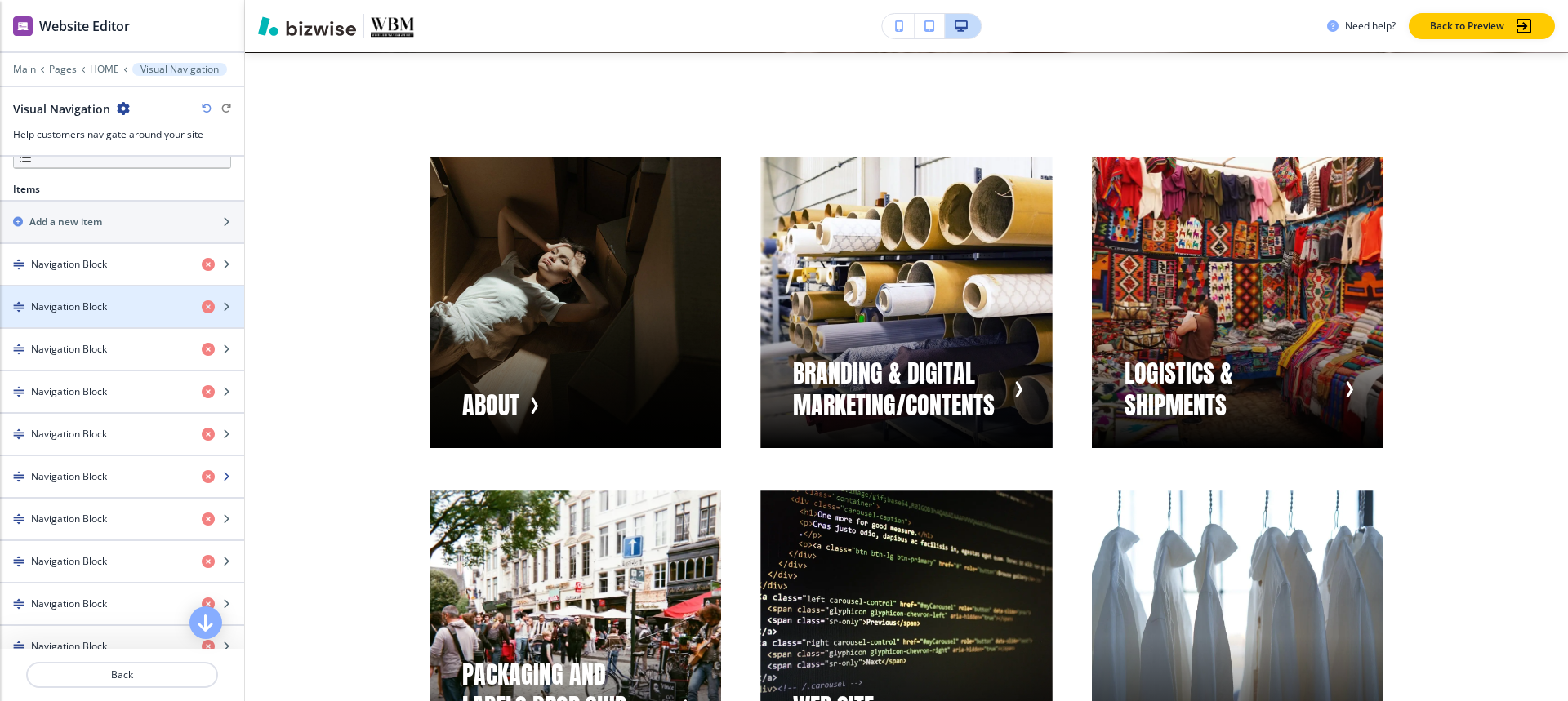
scroll to position [816, 0]
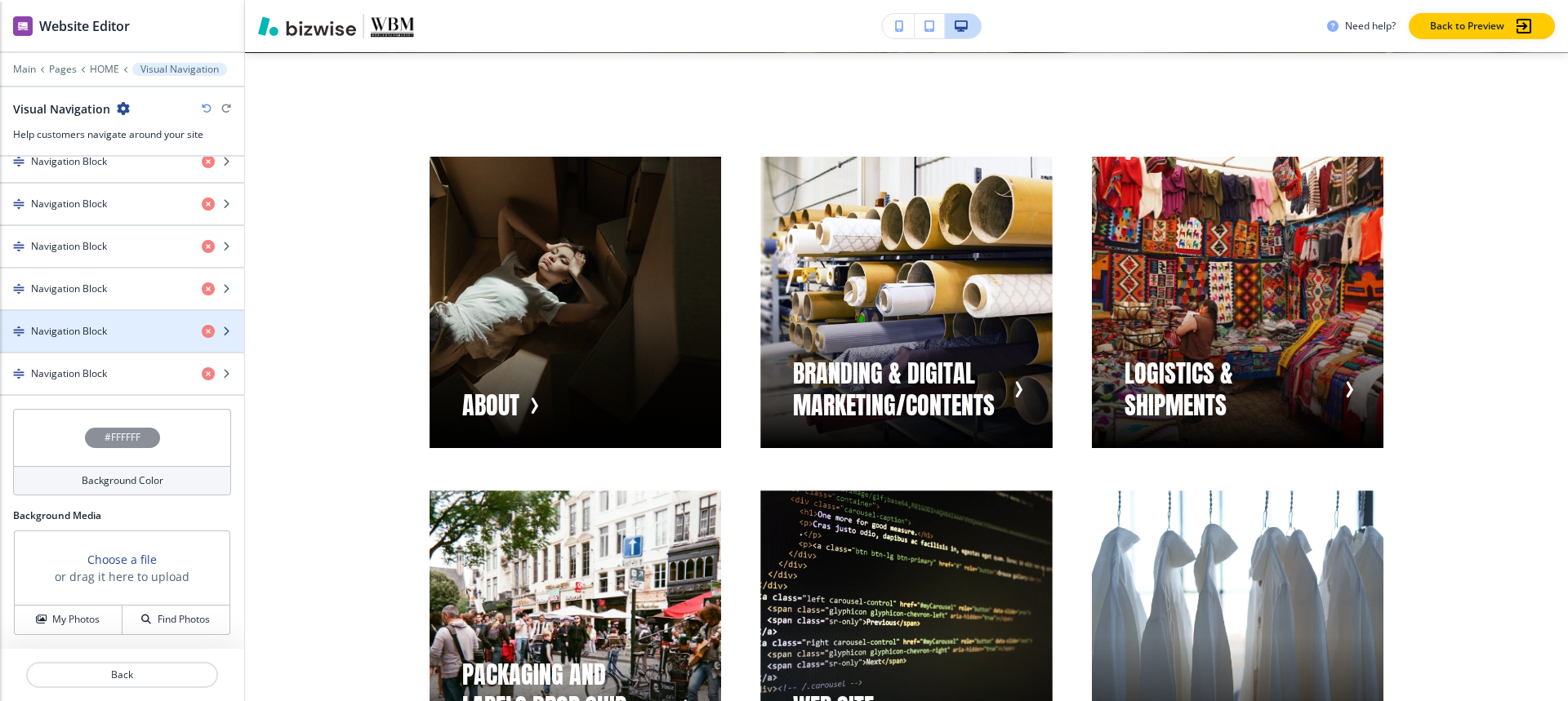
click at [96, 335] on h4 "Navigation Block" at bounding box center [69, 331] width 76 height 15
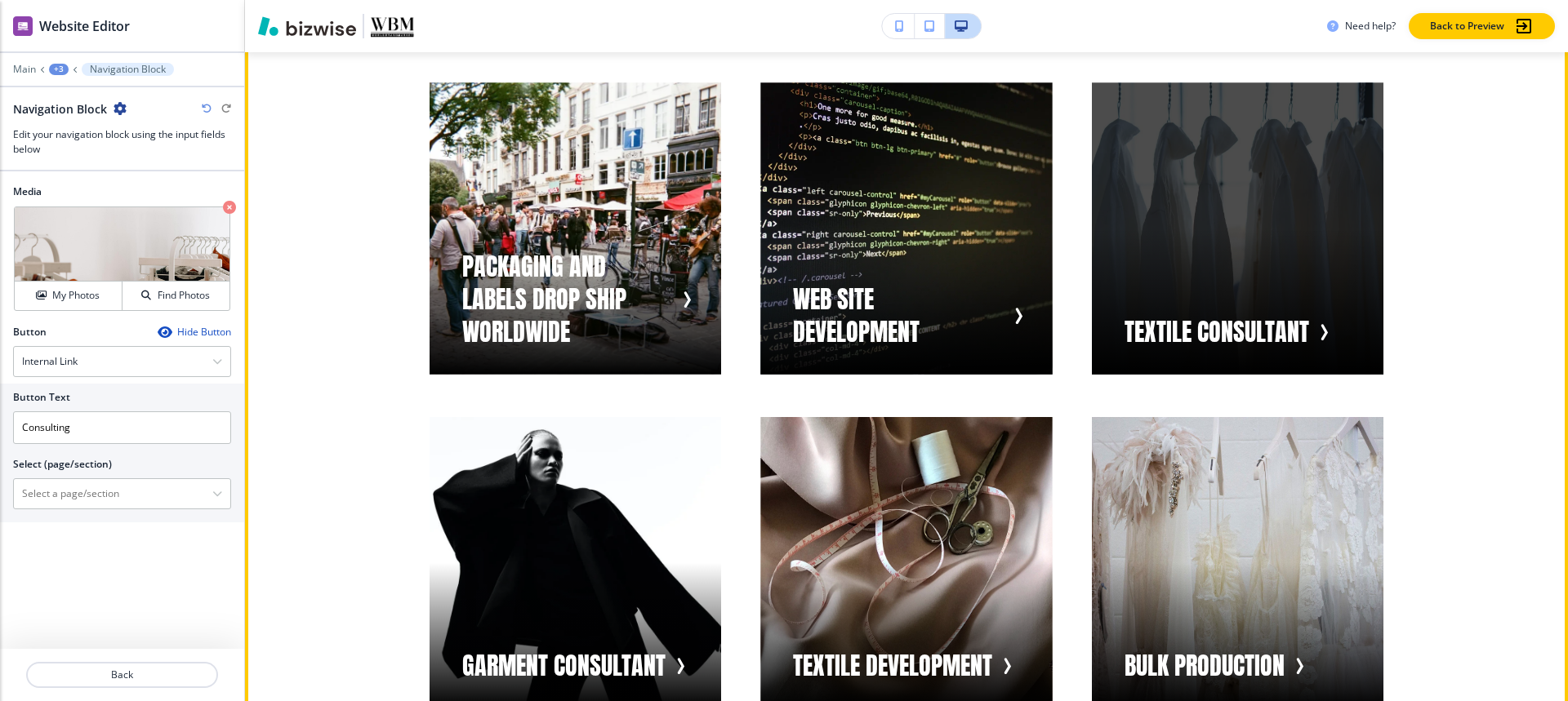
scroll to position [1829, 0]
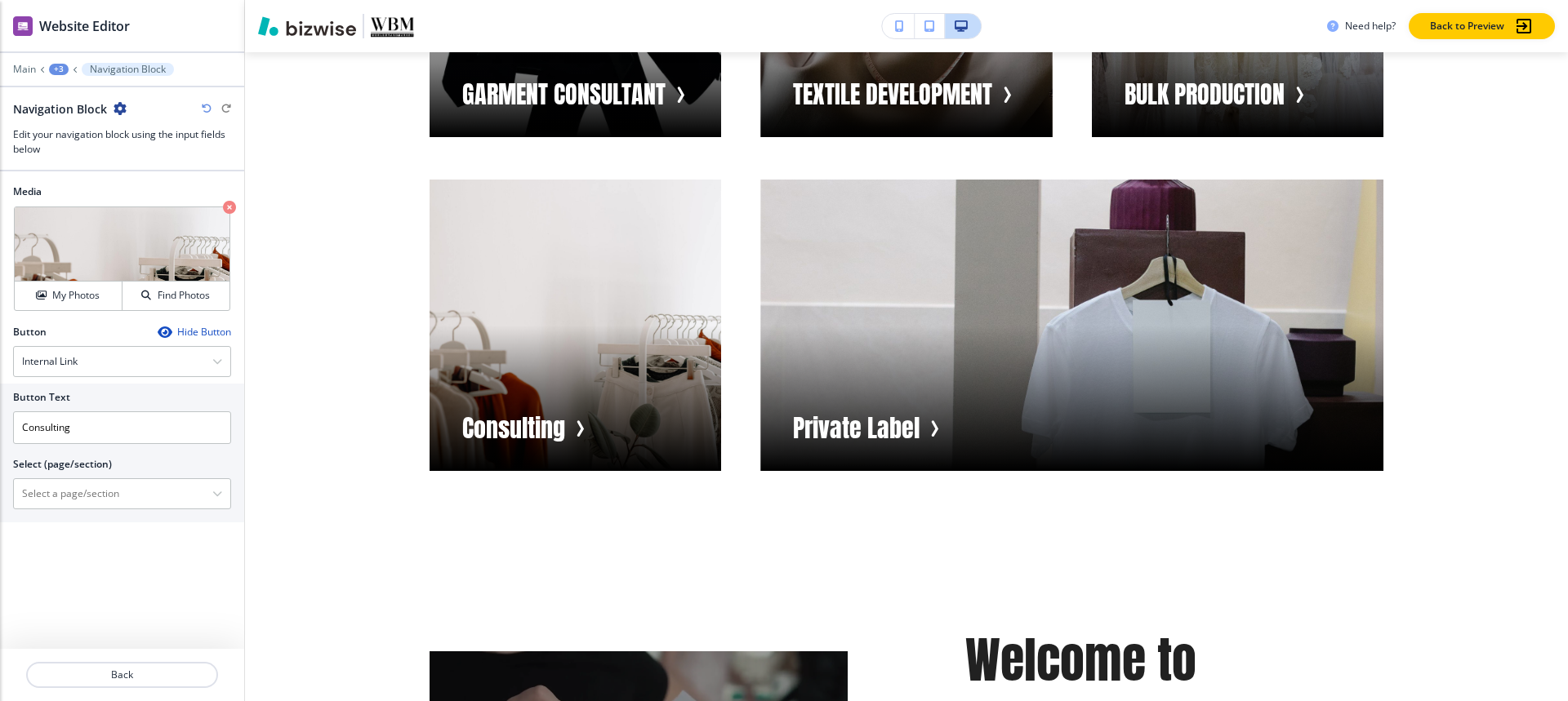
click at [56, 72] on div "+3" at bounding box center [59, 69] width 20 height 12
click at [76, 147] on p "Visual Navigation" at bounding box center [101, 154] width 83 height 15
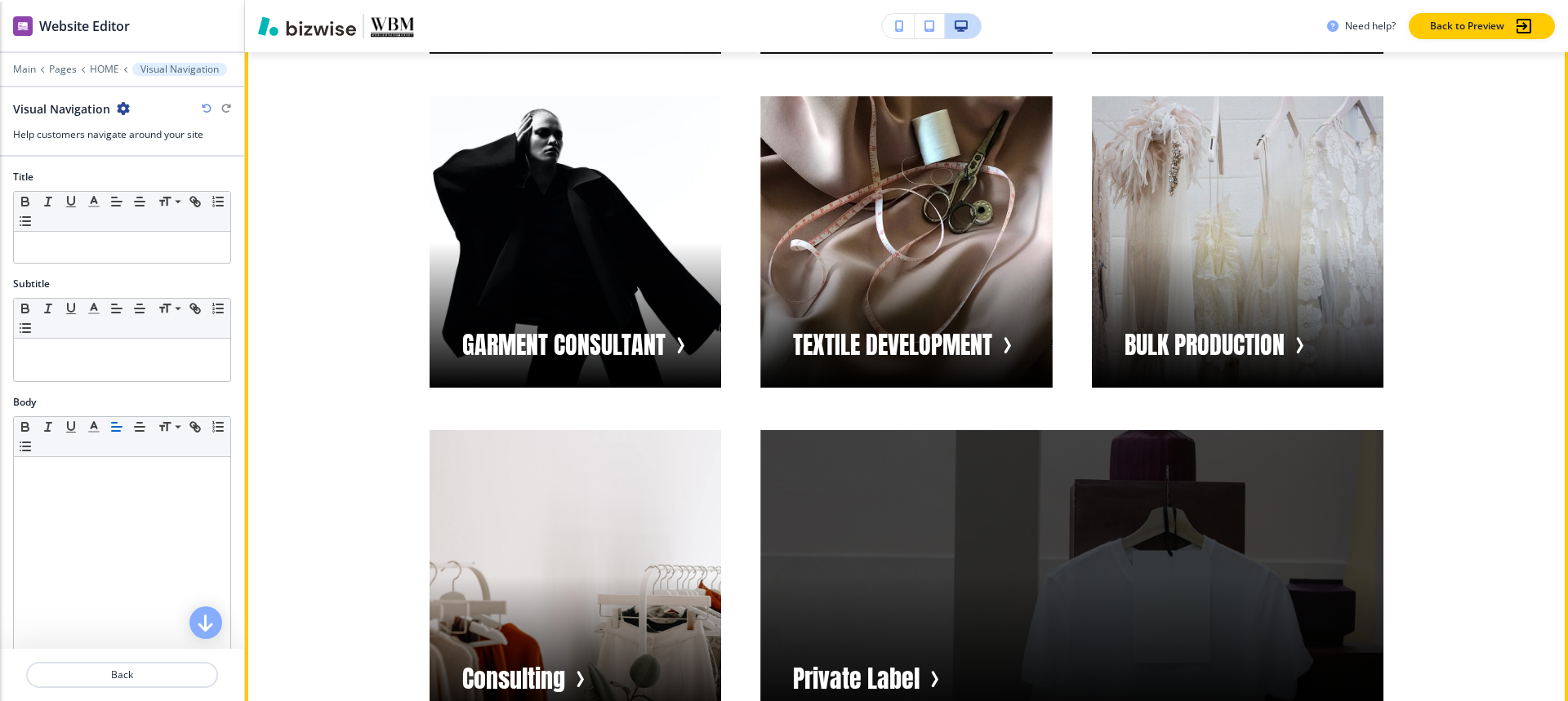
scroll to position [1747, 0]
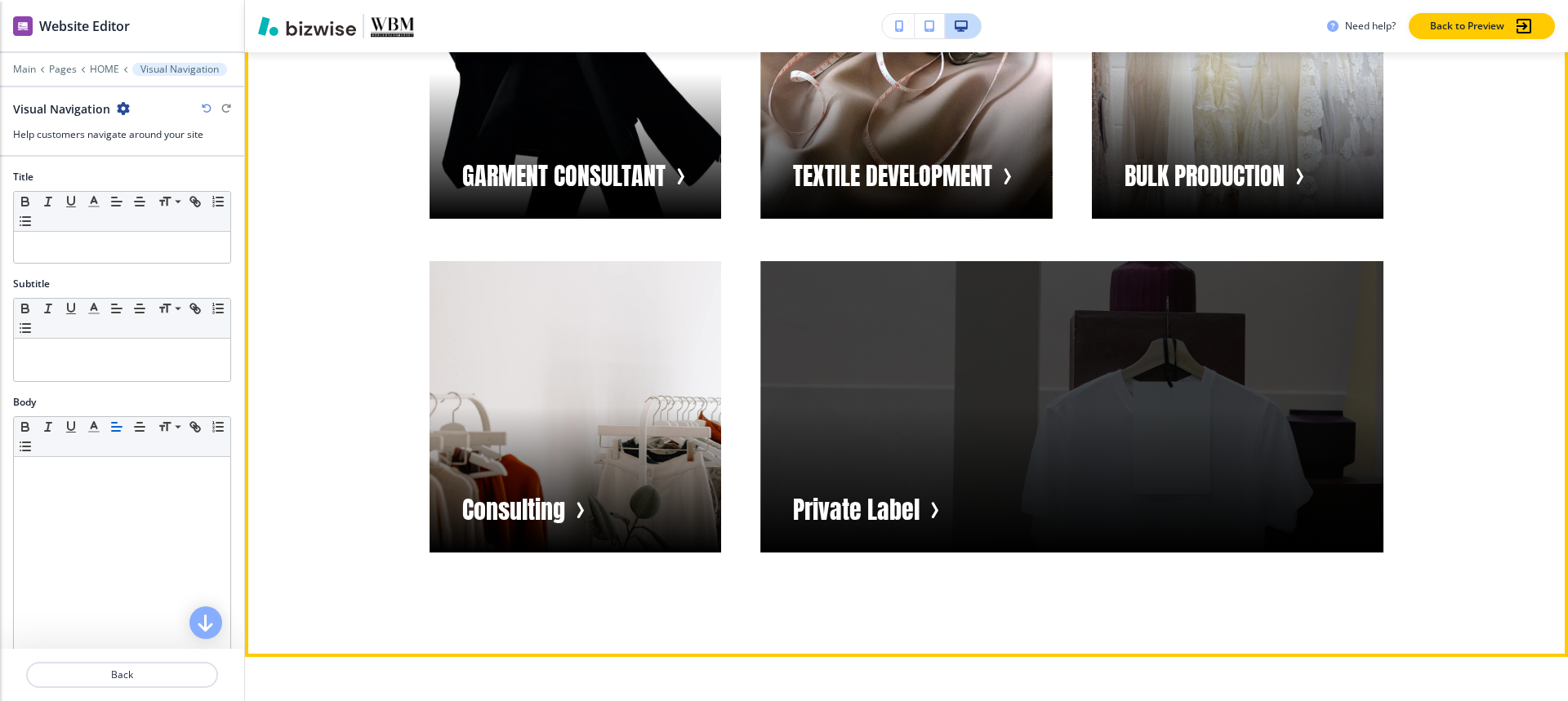
click at [1033, 403] on div "button" at bounding box center [1072, 406] width 623 height 291
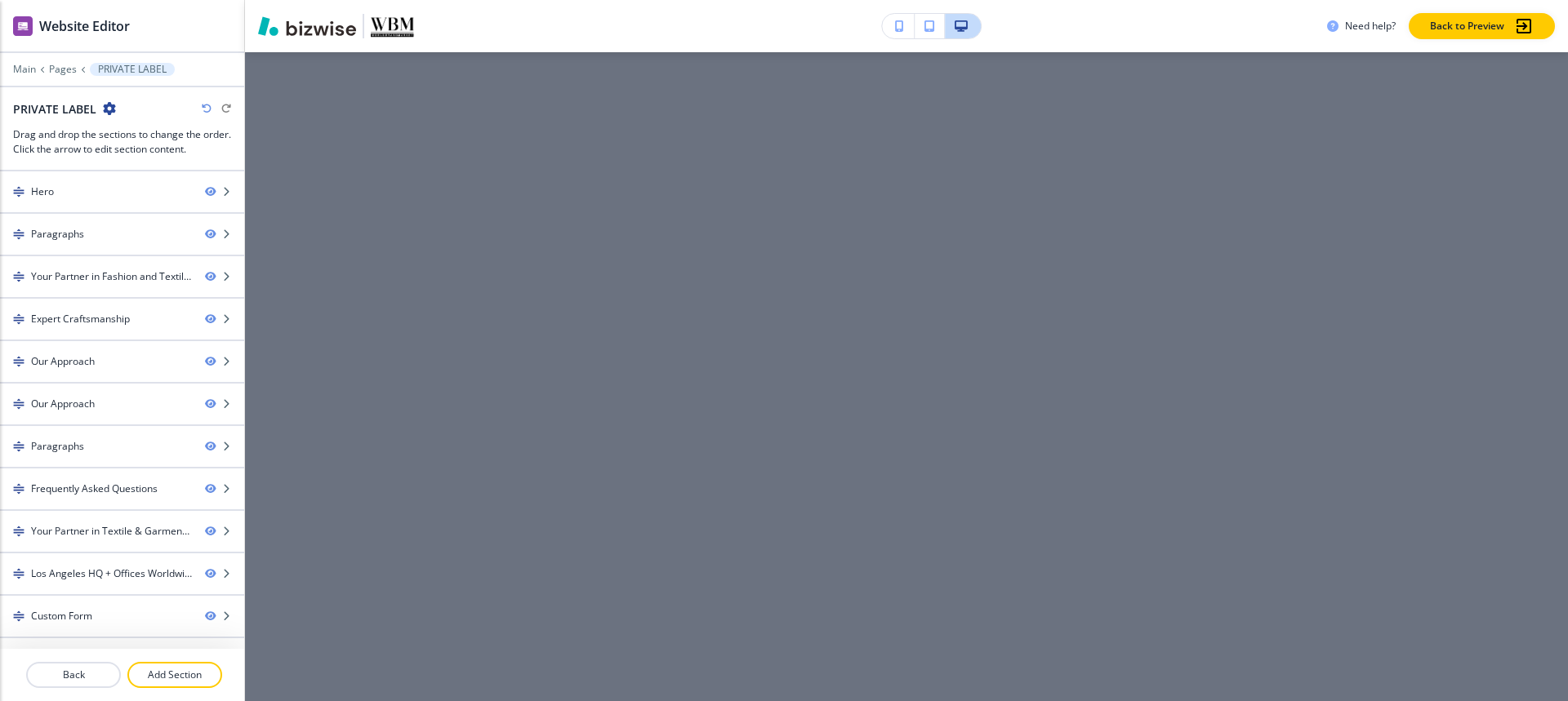
scroll to position [0, 0]
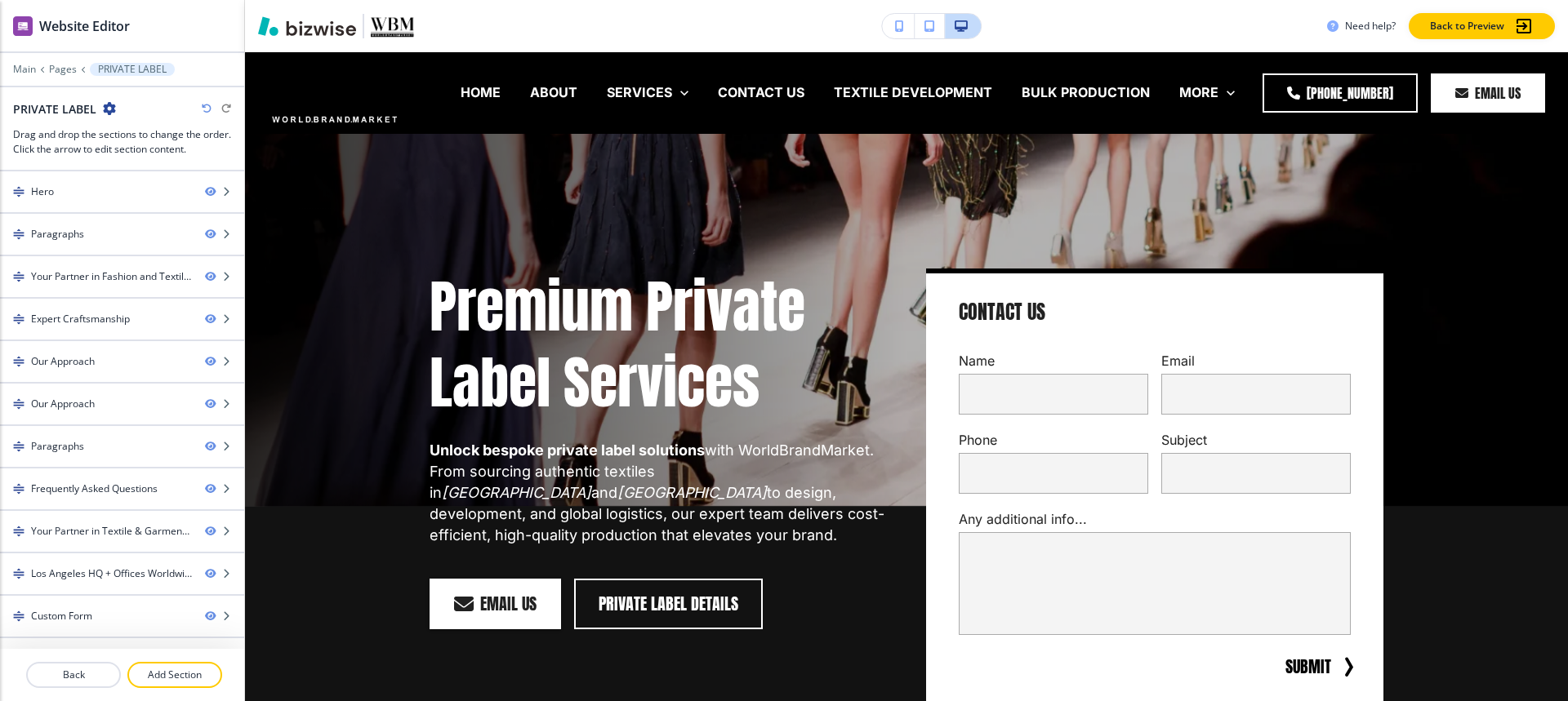
click at [67, 76] on div at bounding box center [122, 81] width 244 height 10
click at [67, 73] on p "Pages" at bounding box center [62, 69] width 28 height 12
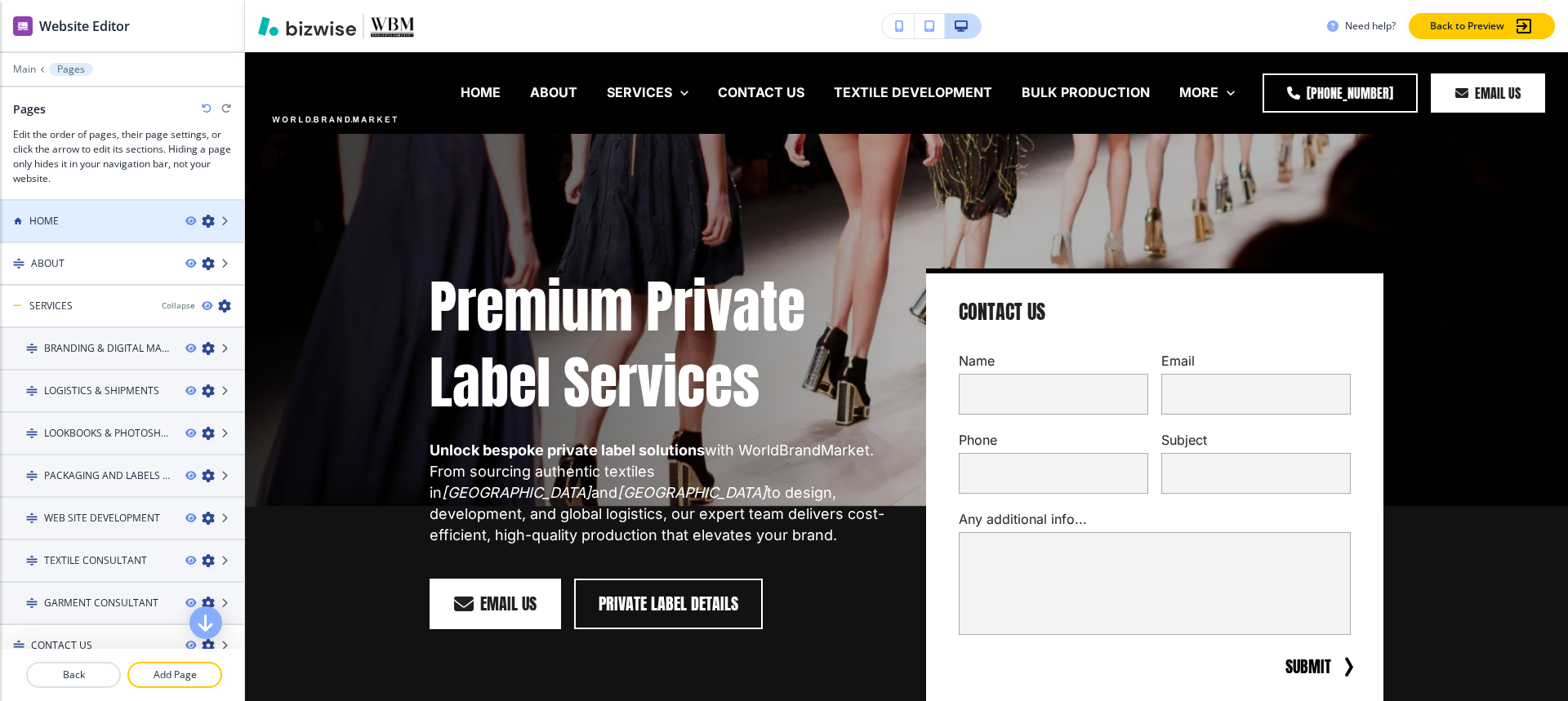
click at [82, 231] on div at bounding box center [122, 235] width 244 height 13
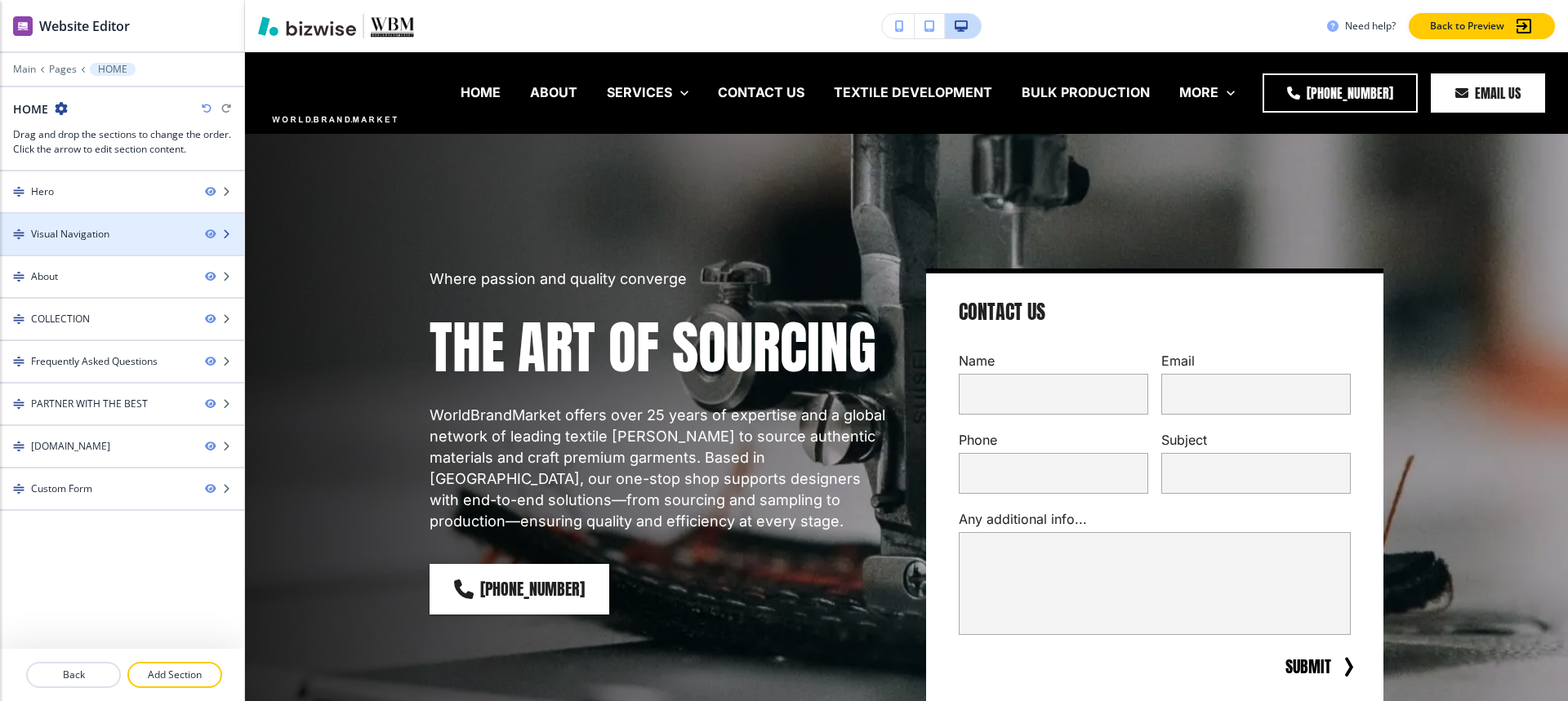
click at [83, 238] on div "Visual Navigation" at bounding box center [70, 234] width 78 height 15
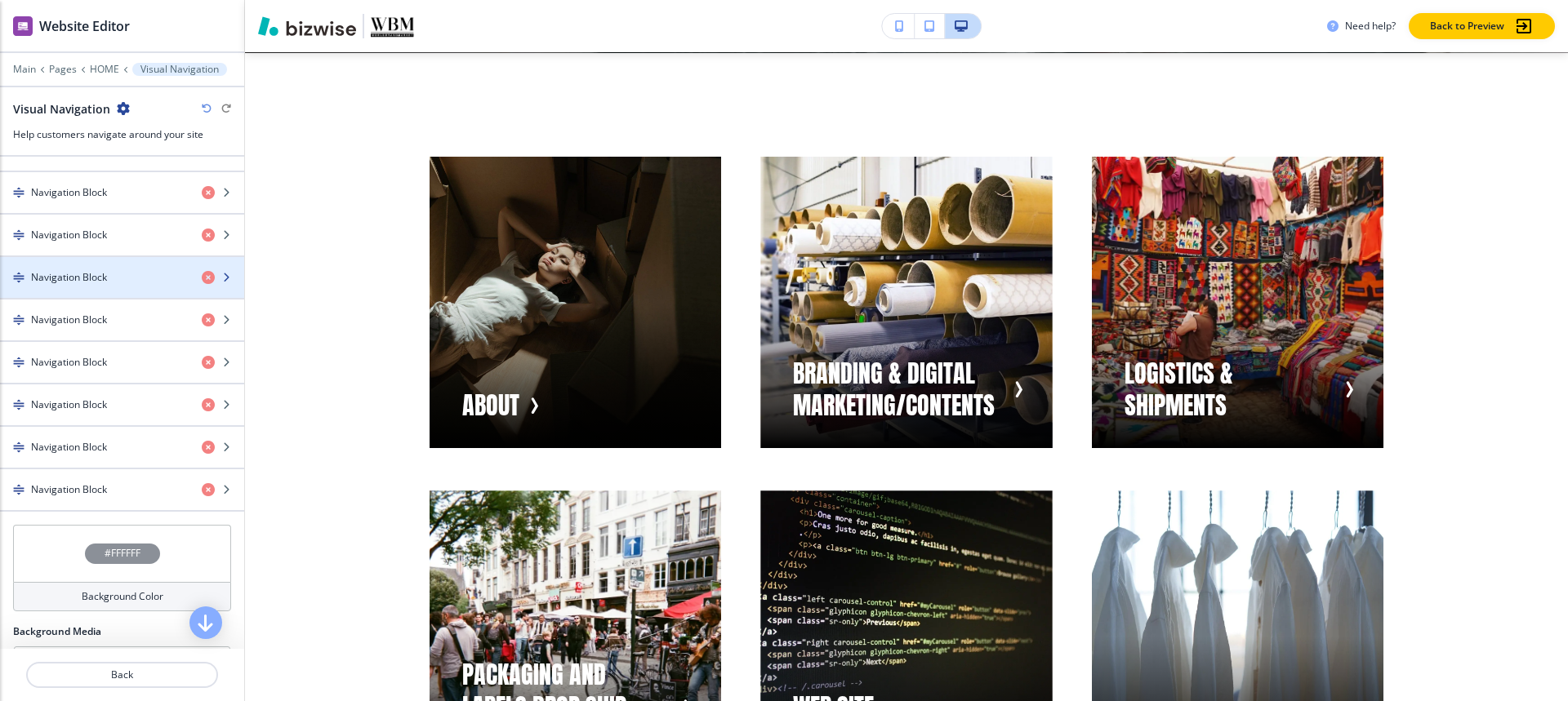
scroll to position [816, 0]
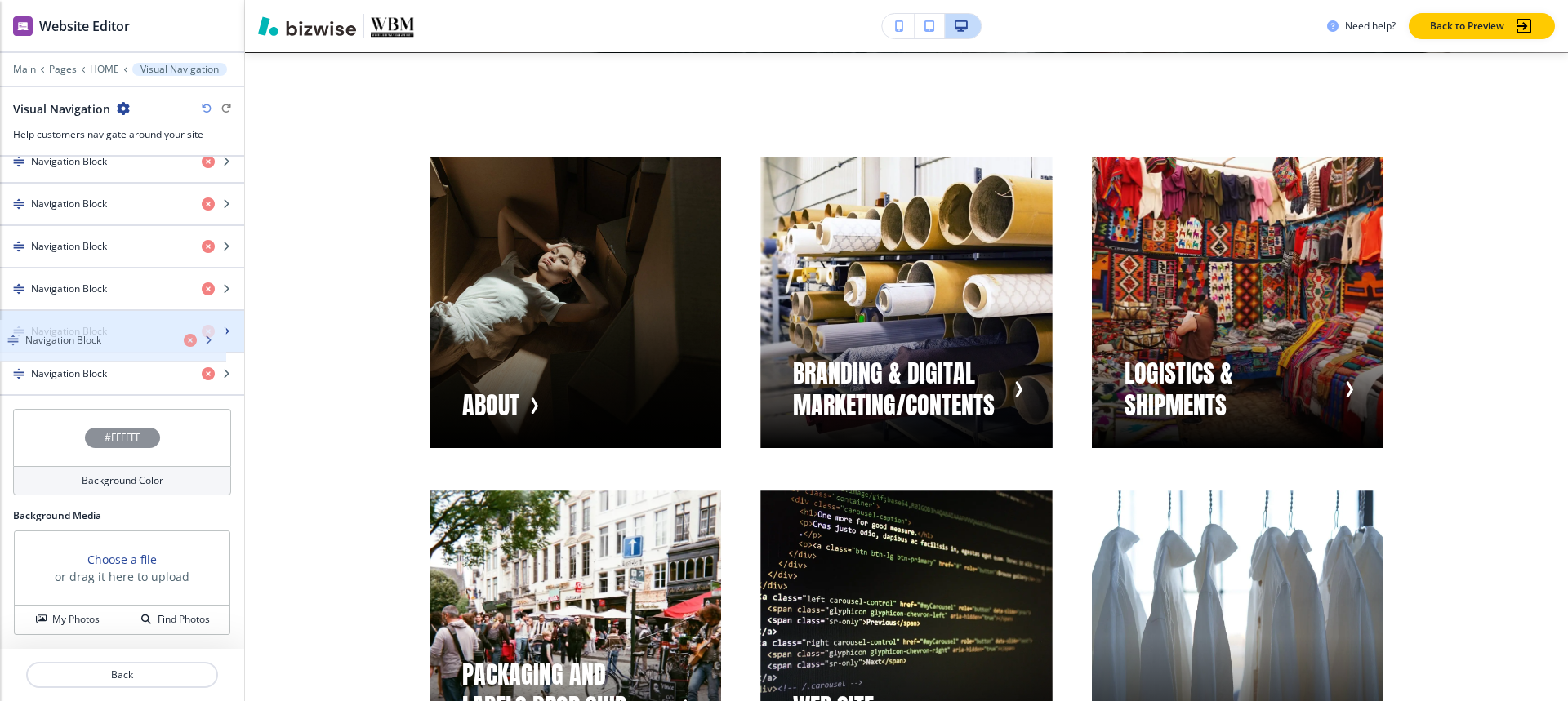
drag, startPoint x: 86, startPoint y: 366, endPoint x: 81, endPoint y: 330, distance: 36.3
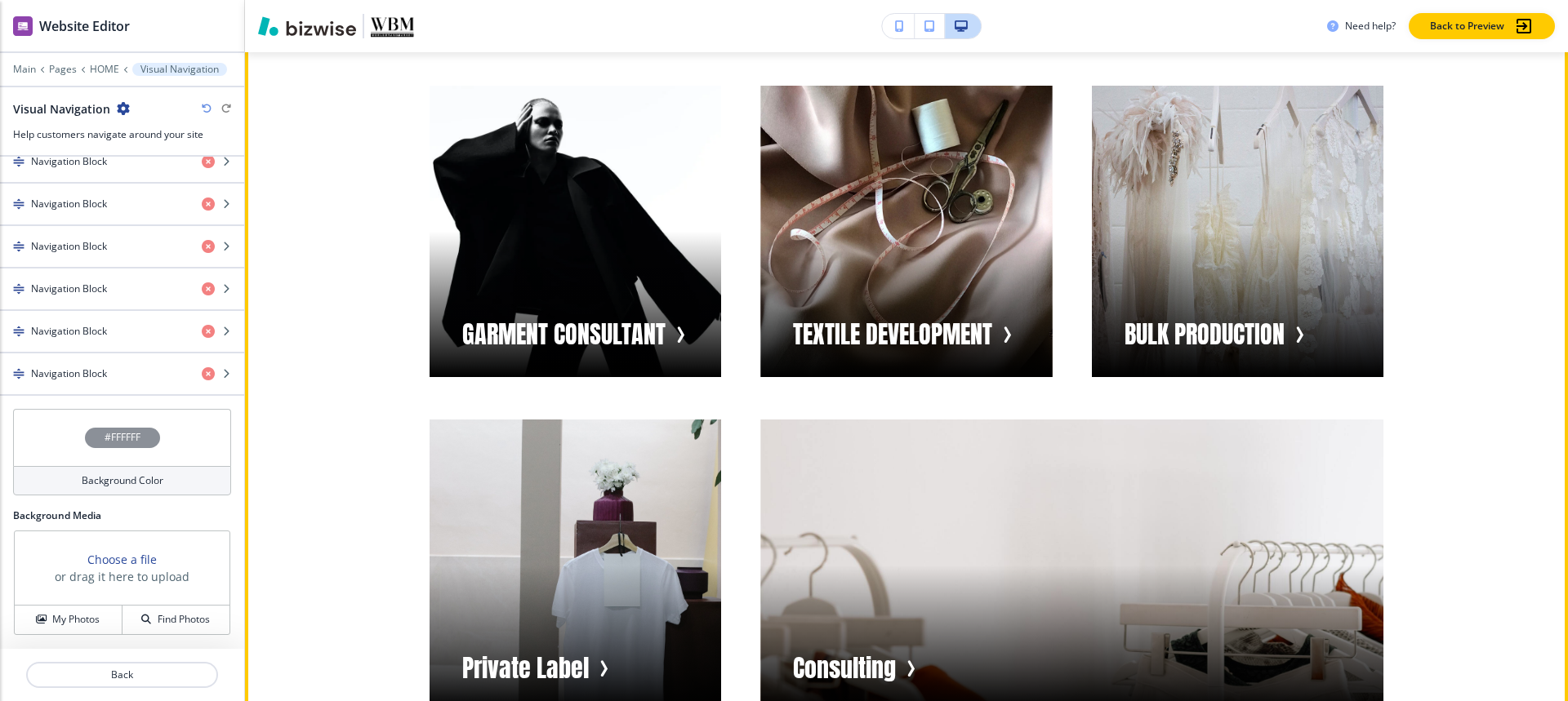
scroll to position [1829, 0]
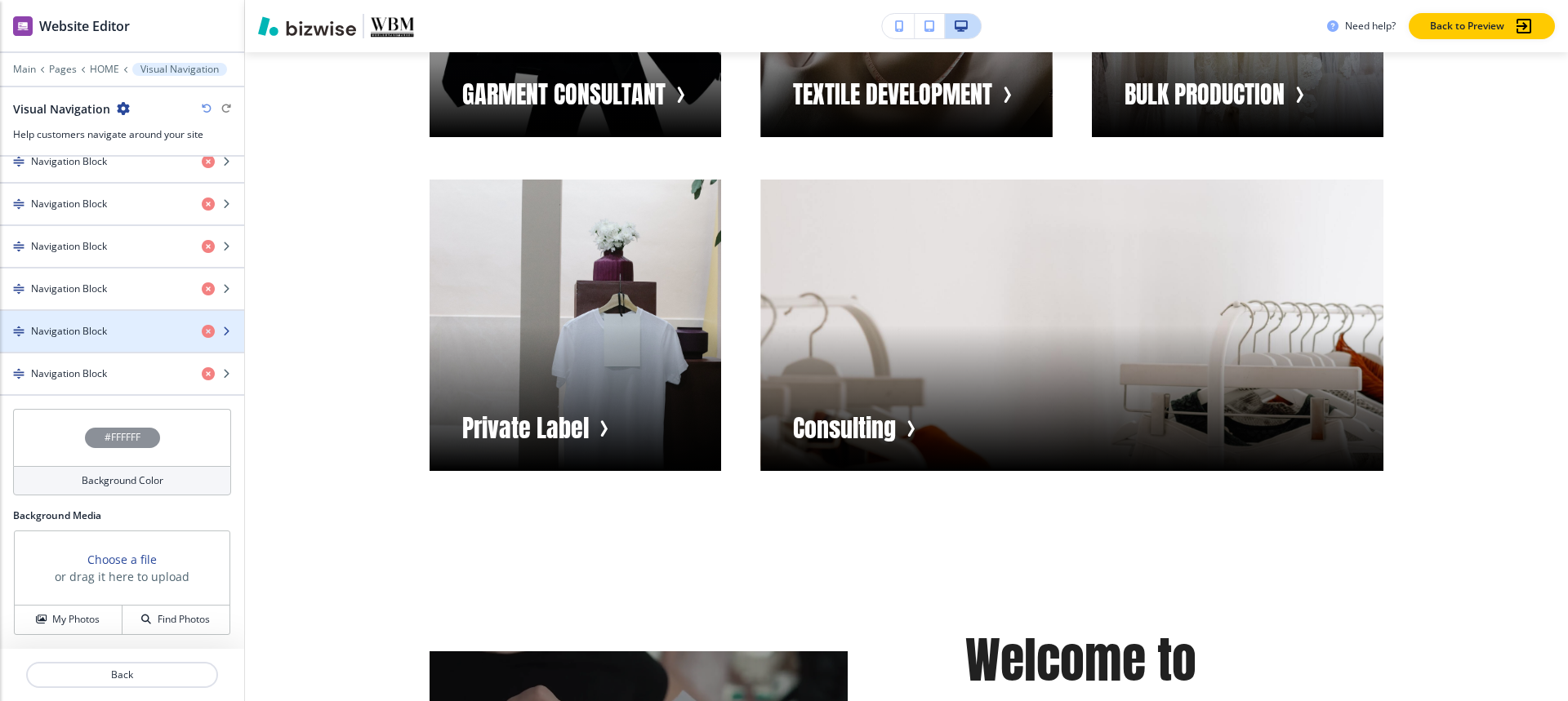
click at [70, 331] on h4 "Navigation Block" at bounding box center [69, 331] width 76 height 15
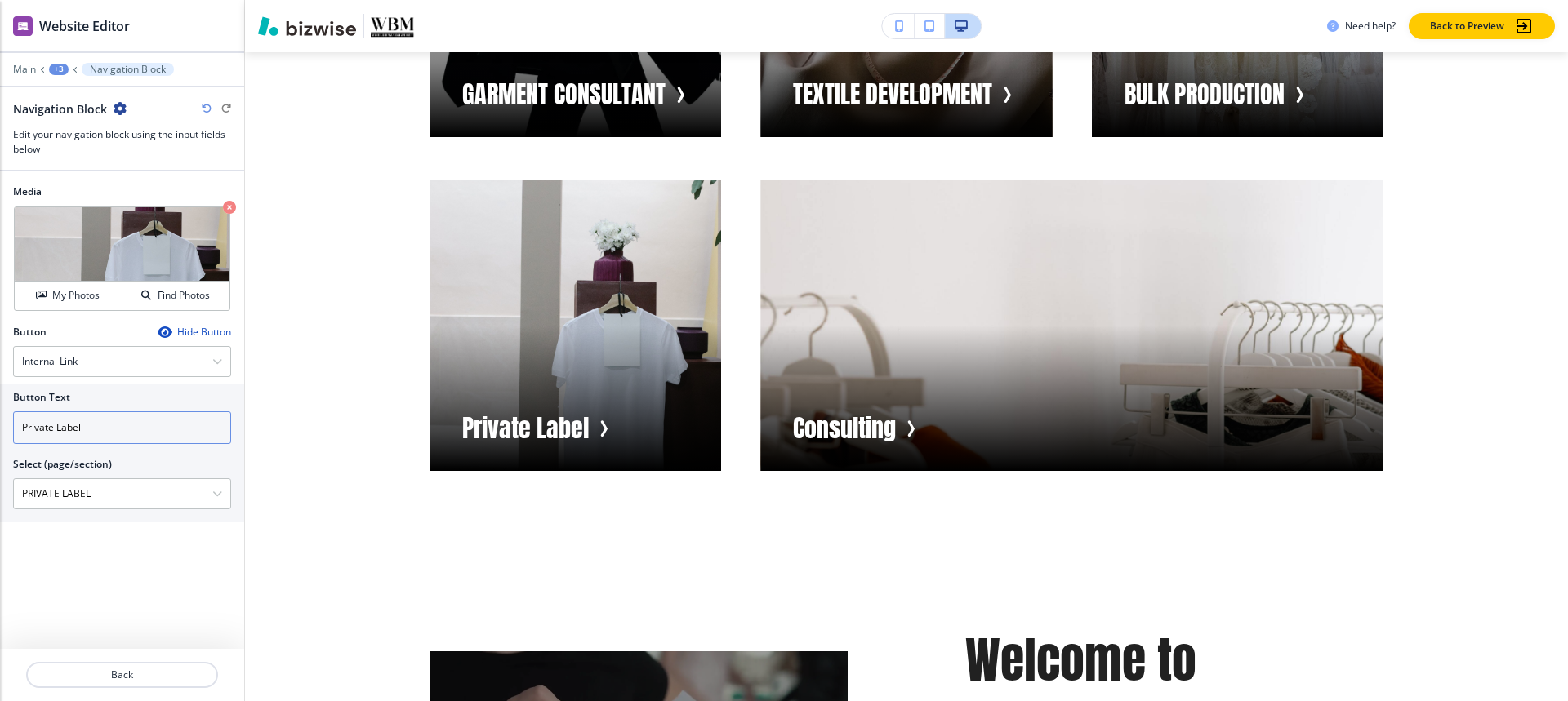
click at [147, 434] on input "Private Label" at bounding box center [123, 428] width 218 height 33
paste input "RIVATE LABEL"
type input "PRIVATE LABEL"
click at [51, 78] on div at bounding box center [122, 81] width 244 height 10
click at [57, 71] on div "+3" at bounding box center [59, 69] width 20 height 12
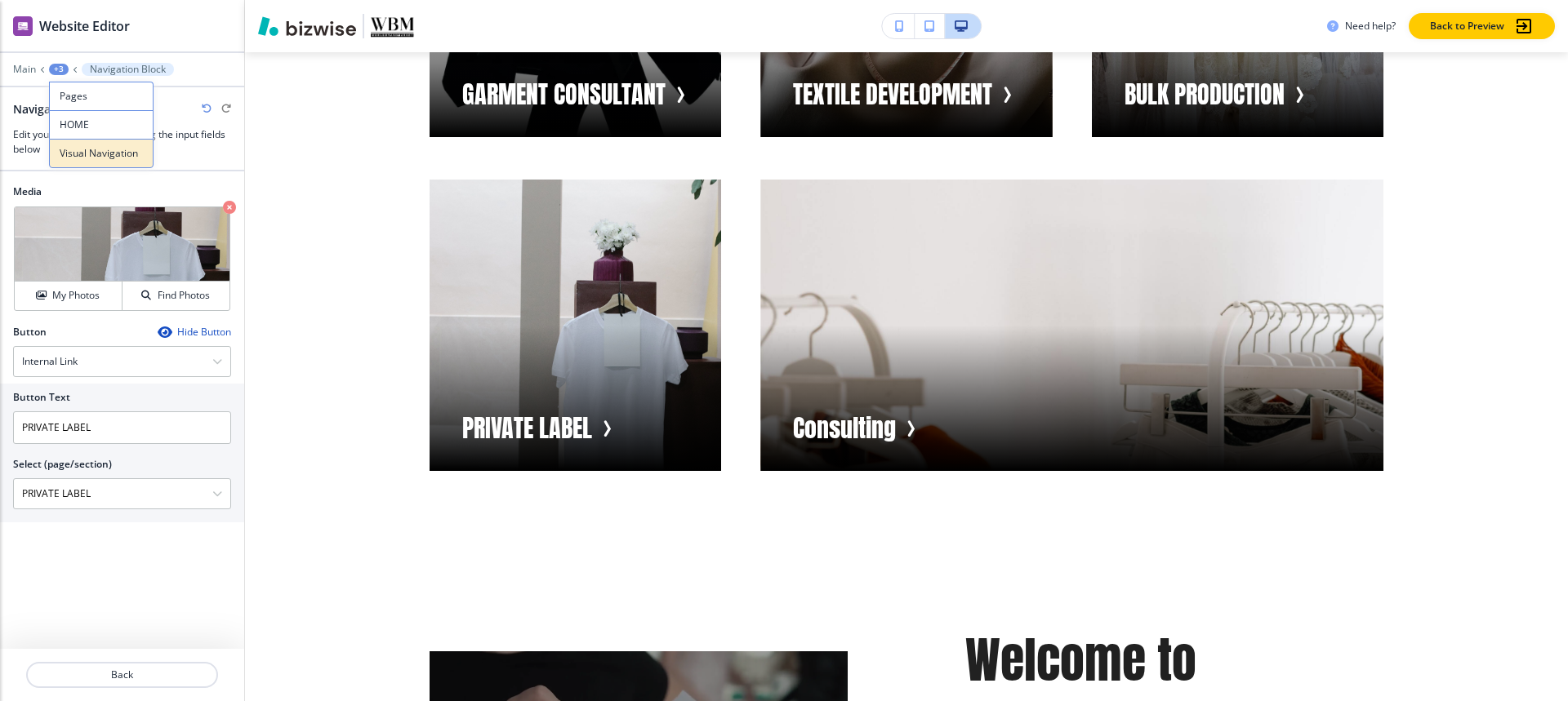
click at [88, 161] on button "Visual Navigation" at bounding box center [101, 153] width 105 height 29
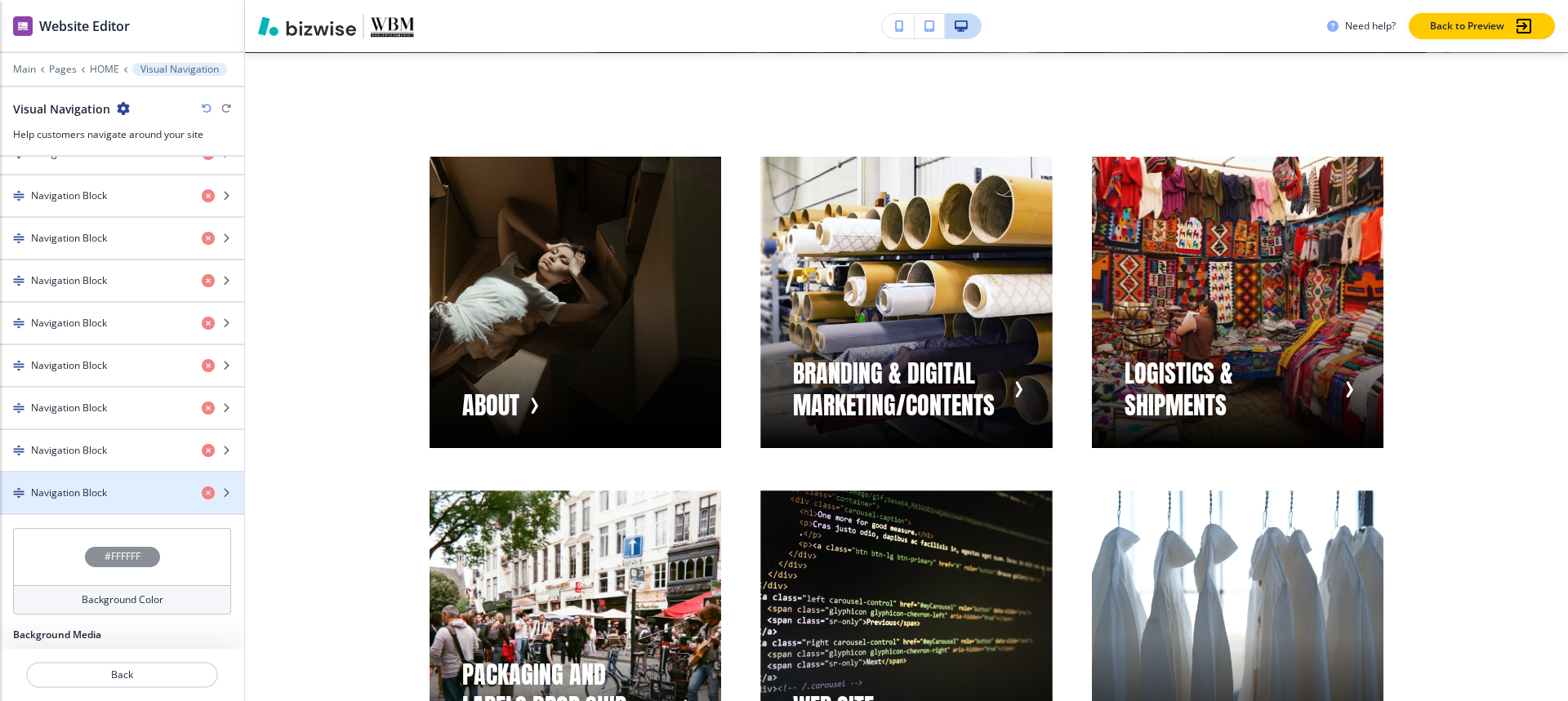
scroll to position [816, 0]
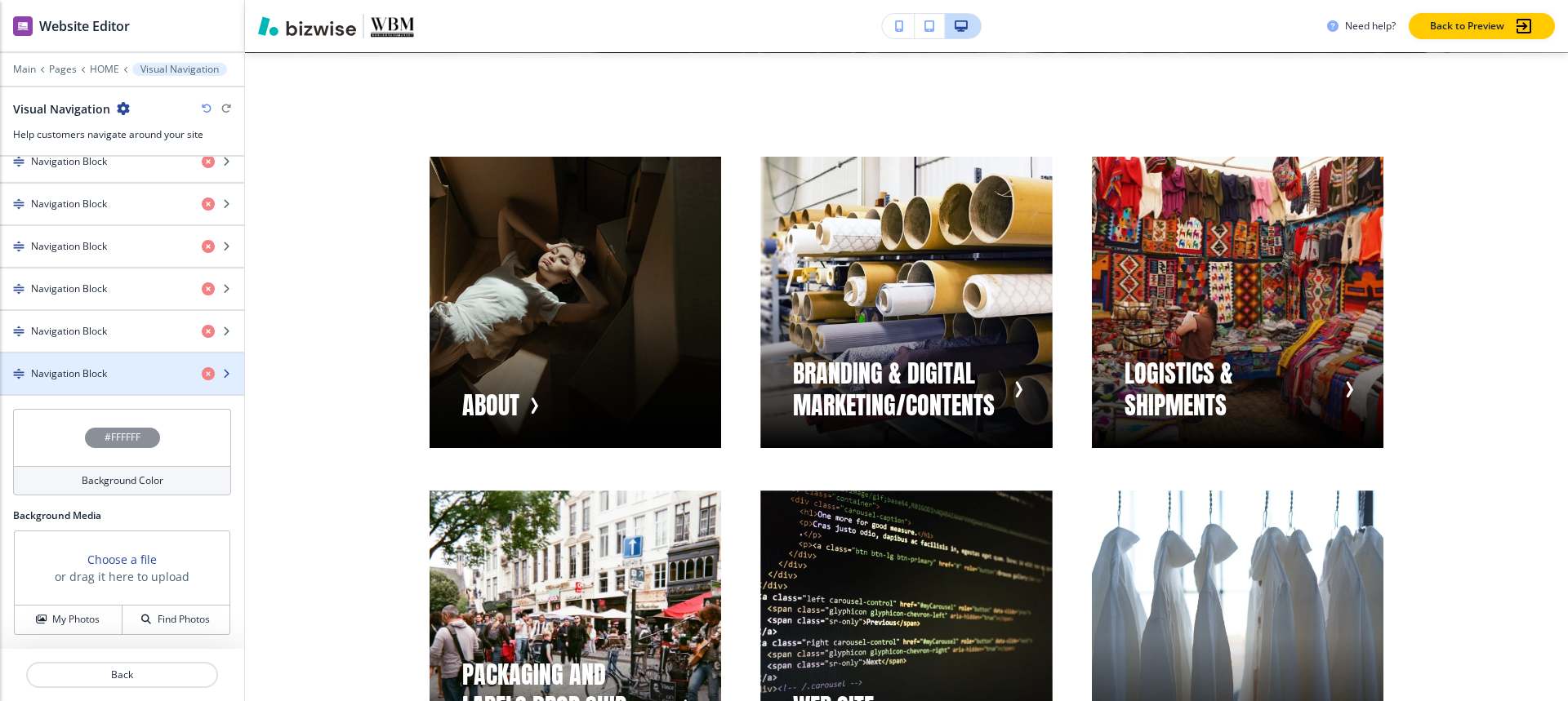
click at [85, 366] on h4 "Navigation Block" at bounding box center [69, 374] width 76 height 15
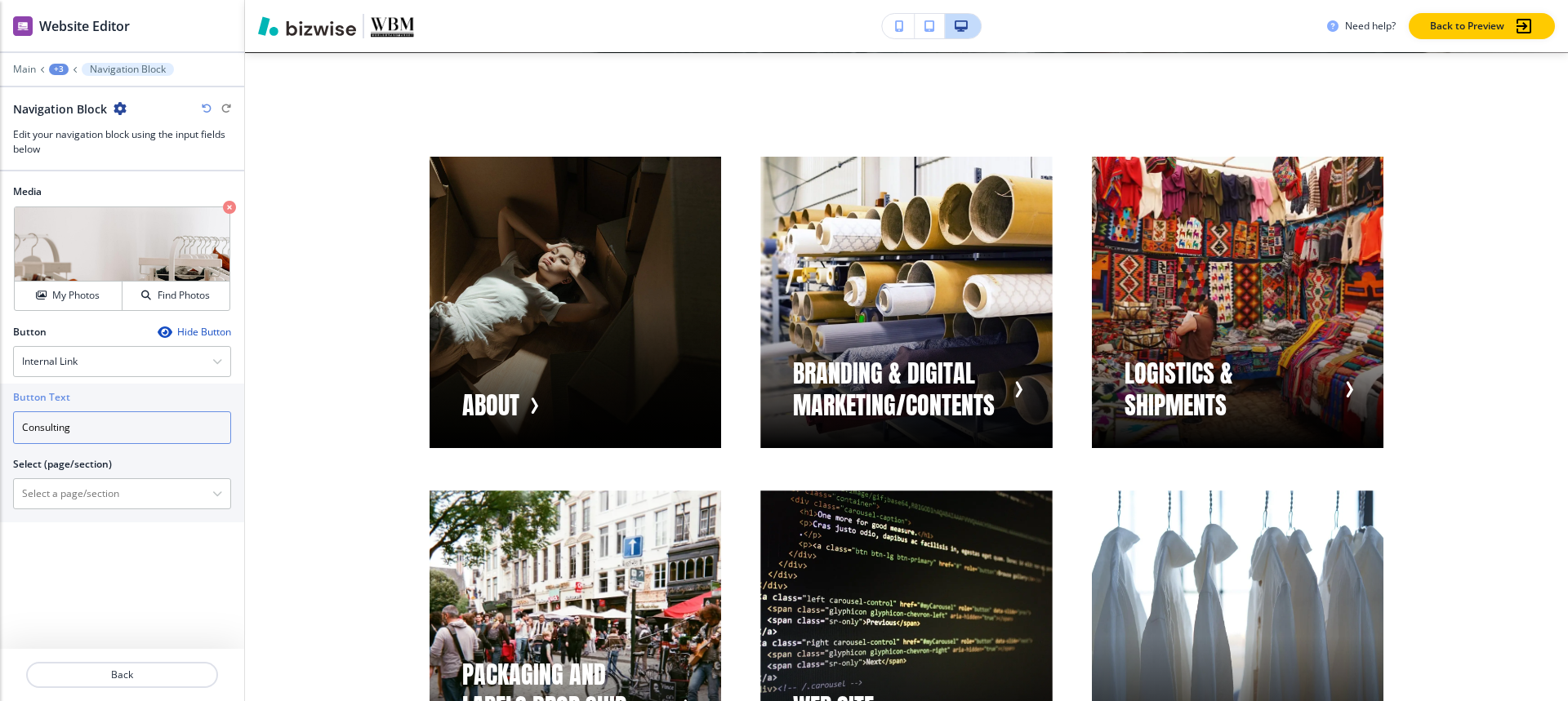
click at [93, 423] on input "Consulting" at bounding box center [123, 428] width 218 height 33
paste input "DESIGN CONCEPTS"
type input "DESIGN CONCEPTS"
click at [147, 485] on \(page\/section\) "Manual Input" at bounding box center [113, 493] width 198 height 28
paste \(page\/section\) "DESIGN CONCEPTS"
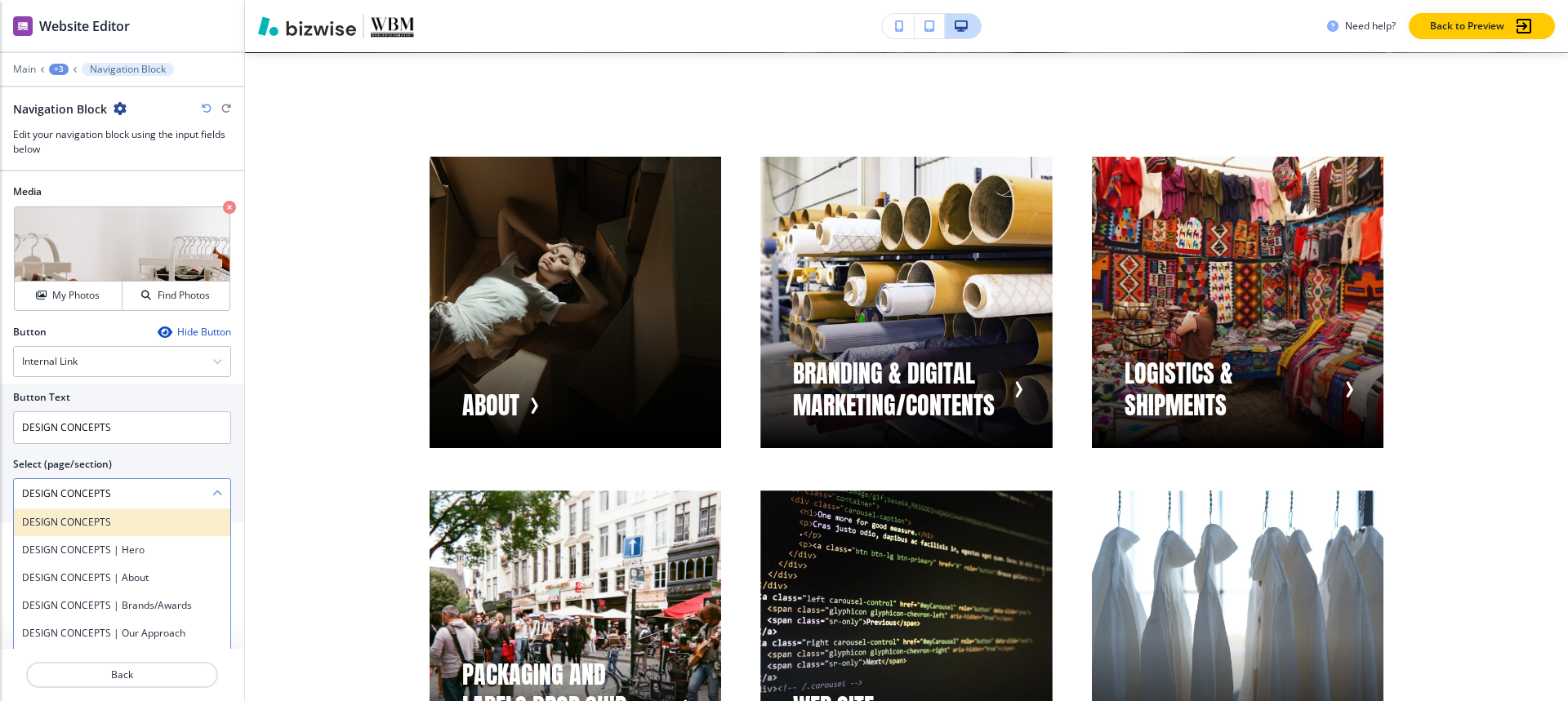
type \(page\/section\) "DESIGN CONCEPTS"
click at [74, 519] on h4 "DESIGN CONCEPTS" at bounding box center [122, 522] width 200 height 15
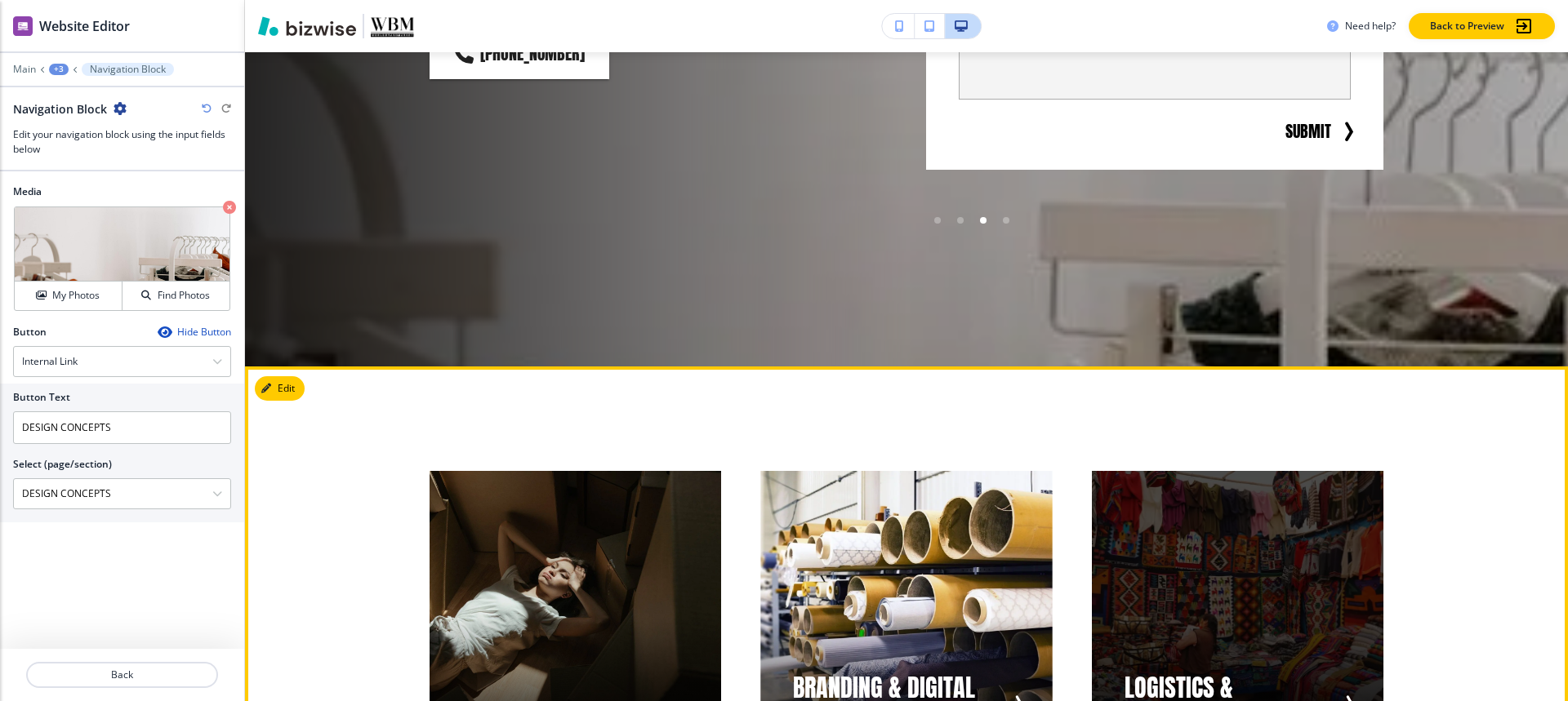
scroll to position [0, 0]
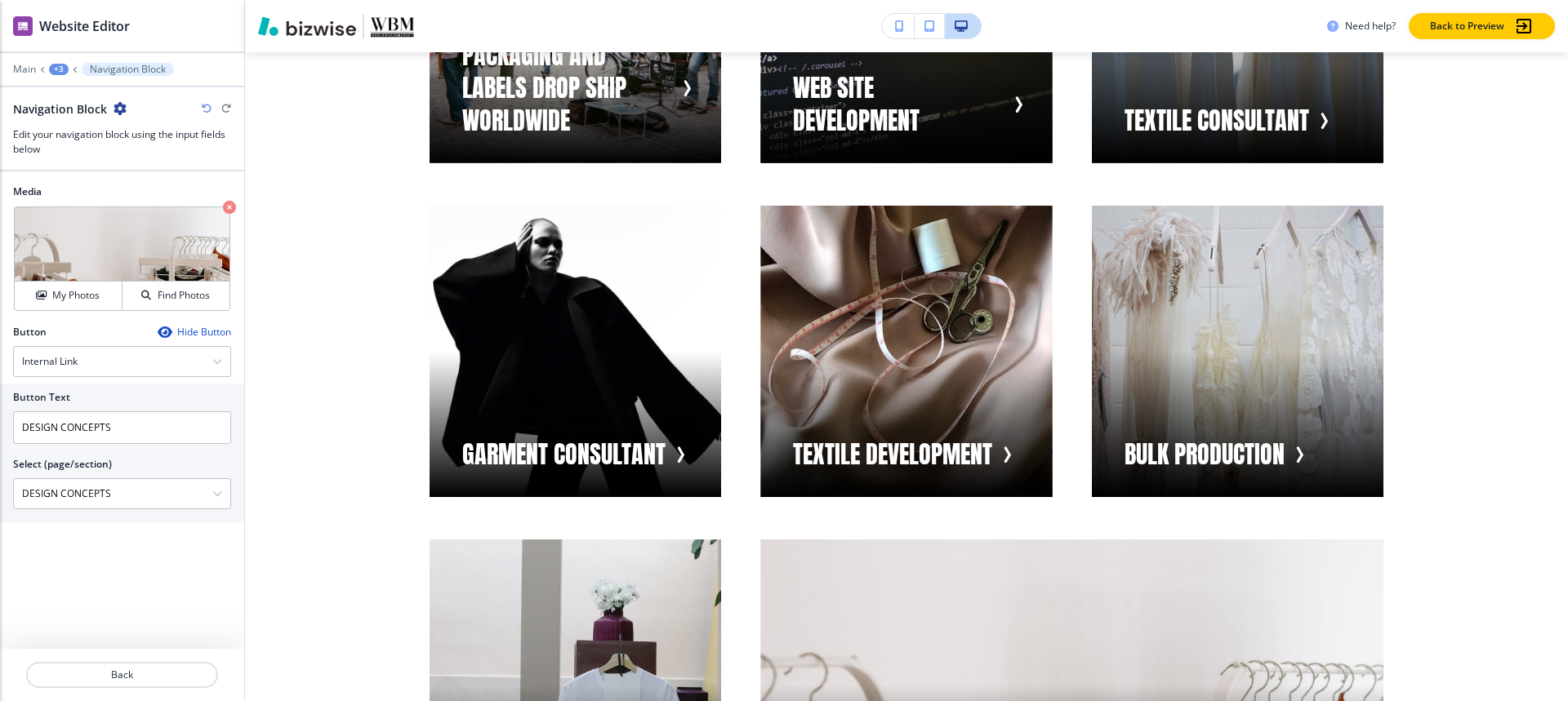
click at [52, 72] on div "+3" at bounding box center [59, 69] width 20 height 12
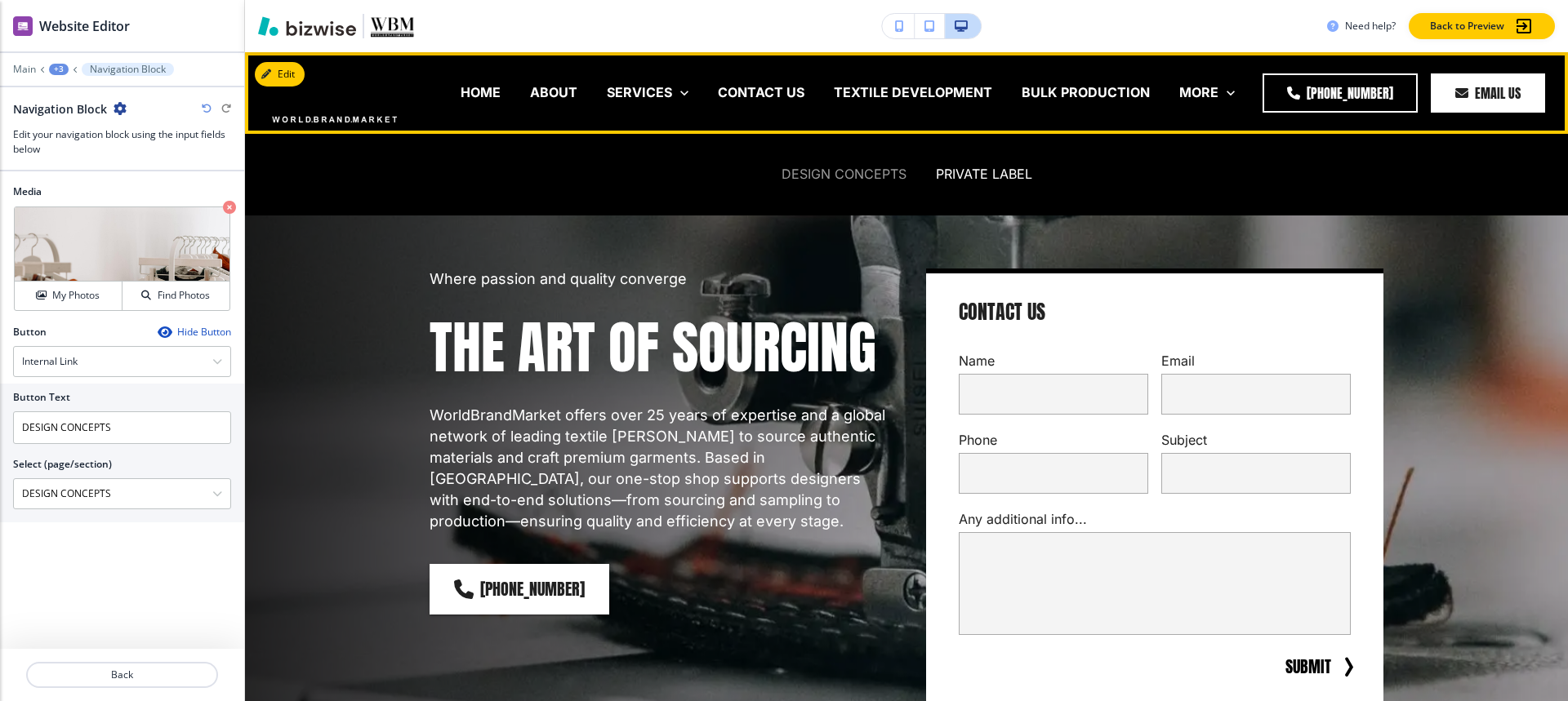
click at [809, 183] on p "DESIGN CONCEPTS" at bounding box center [843, 174] width 125 height 19
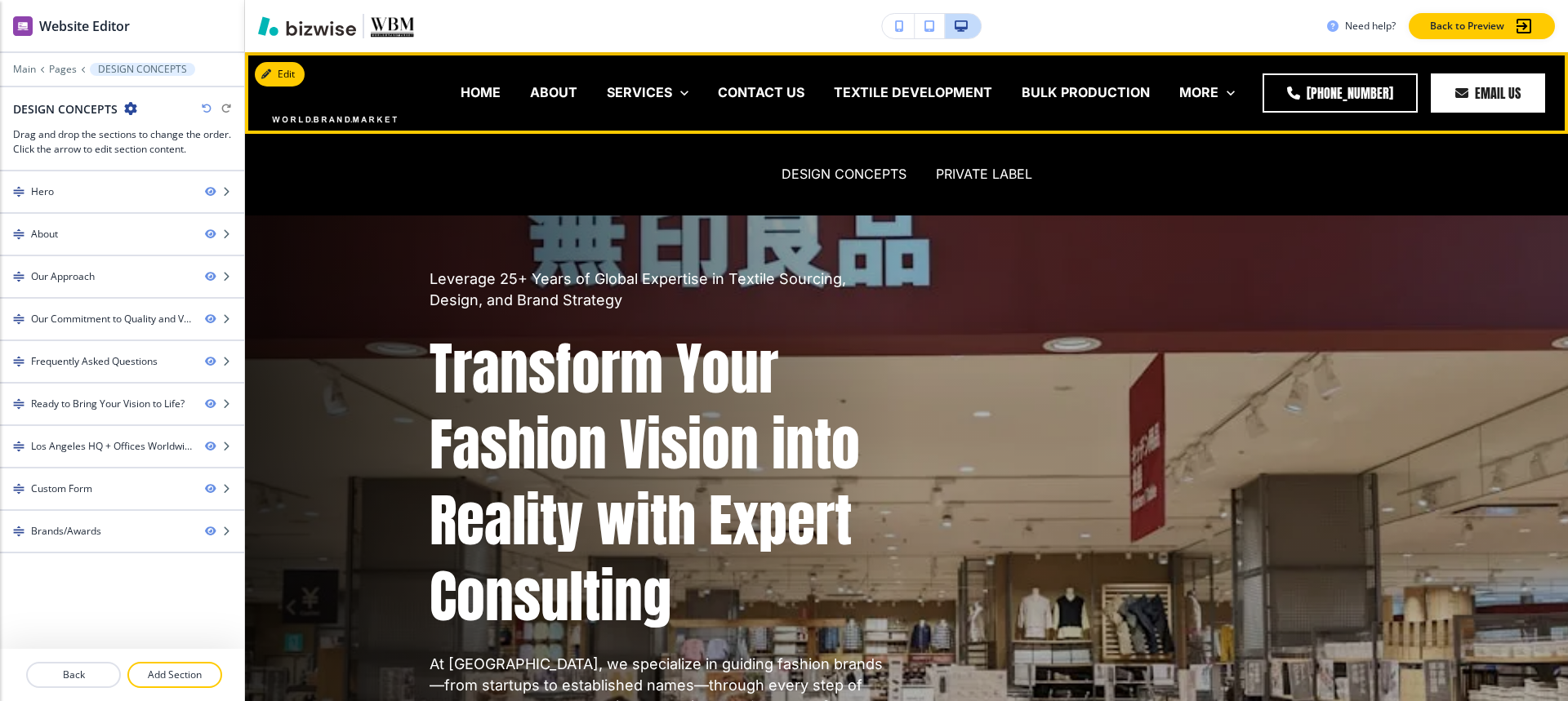
click at [279, 175] on div "DESIGN CONCEPTS PRIVATE LABEL" at bounding box center [907, 175] width 1323 height 82
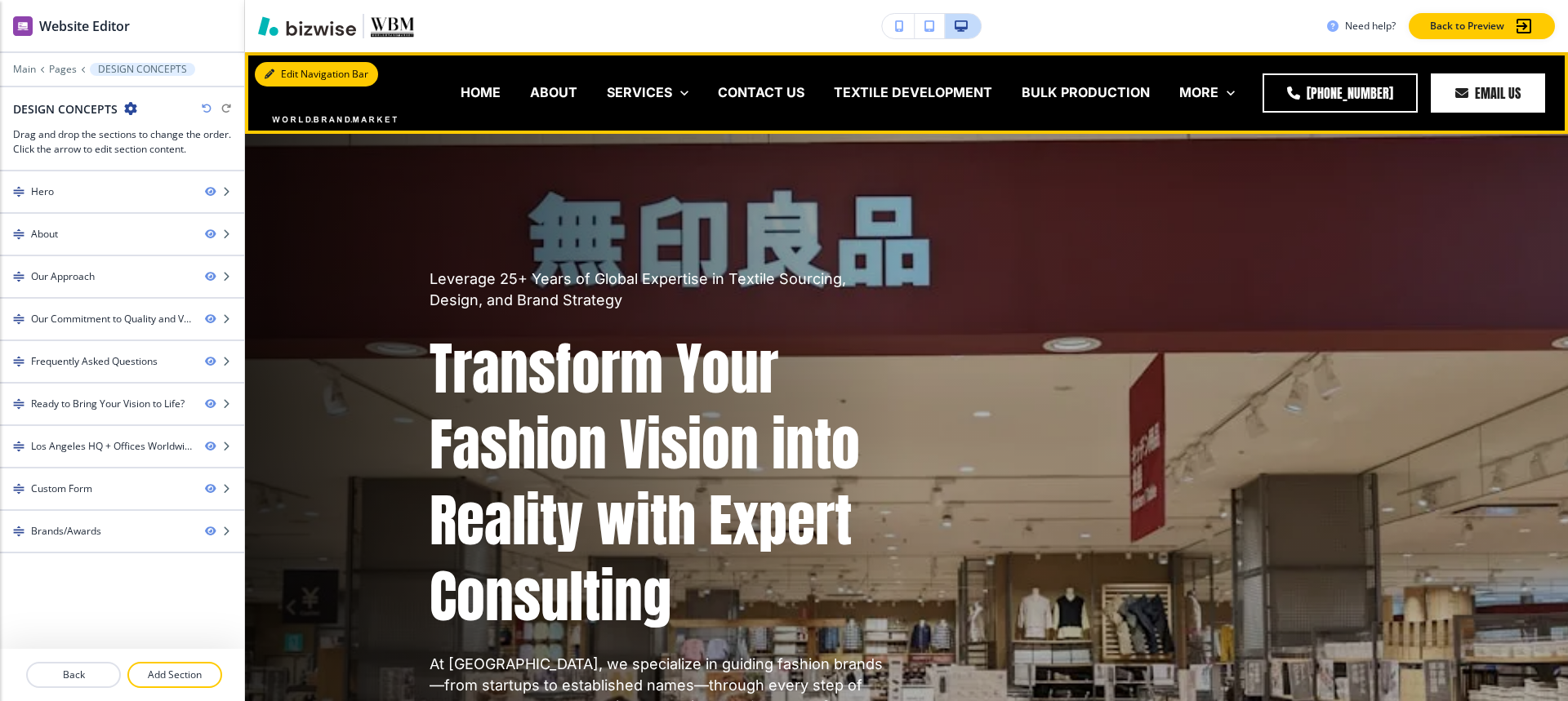
click at [295, 68] on button "Edit Navigation Bar" at bounding box center [316, 75] width 123 height 25
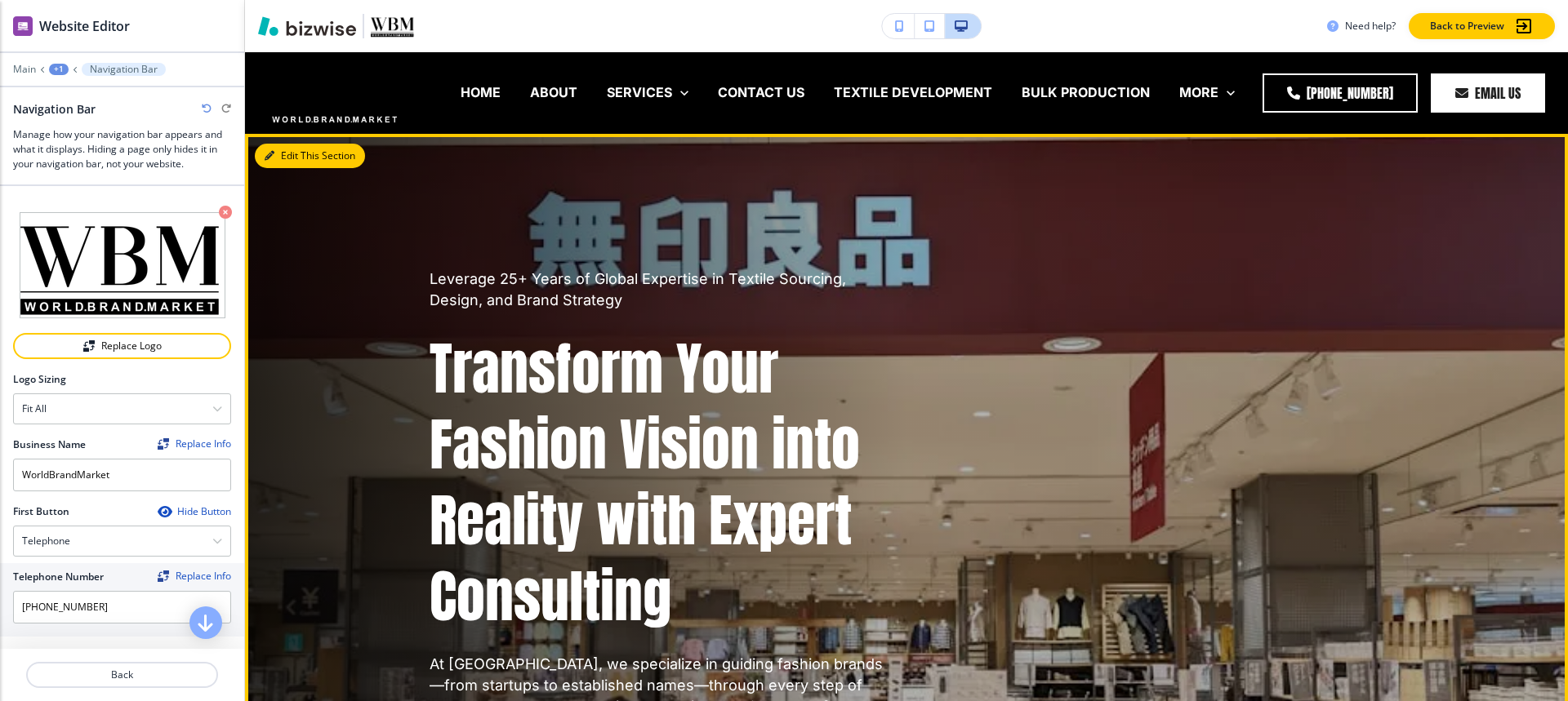
click at [288, 158] on button "Edit This Section" at bounding box center [310, 156] width 110 height 25
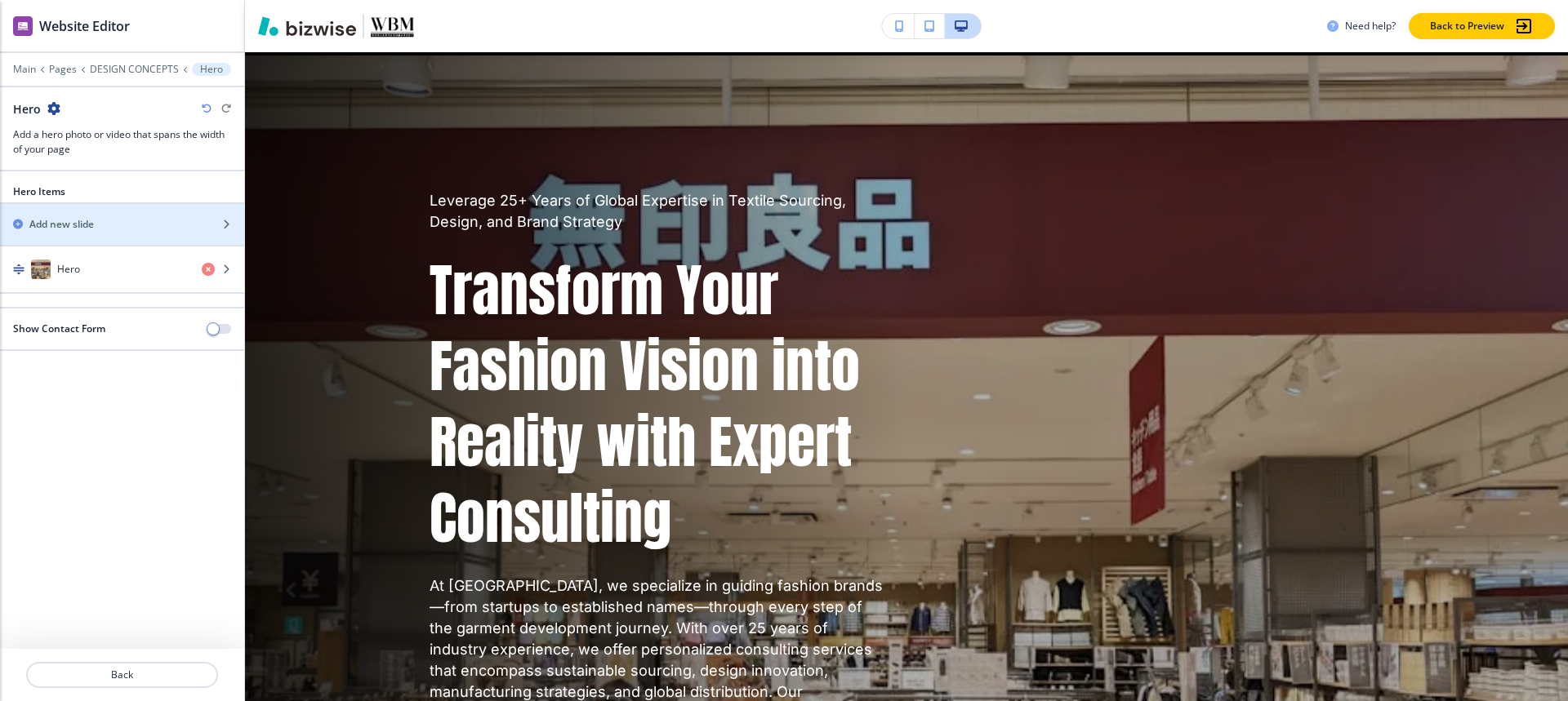
scroll to position [82, 0]
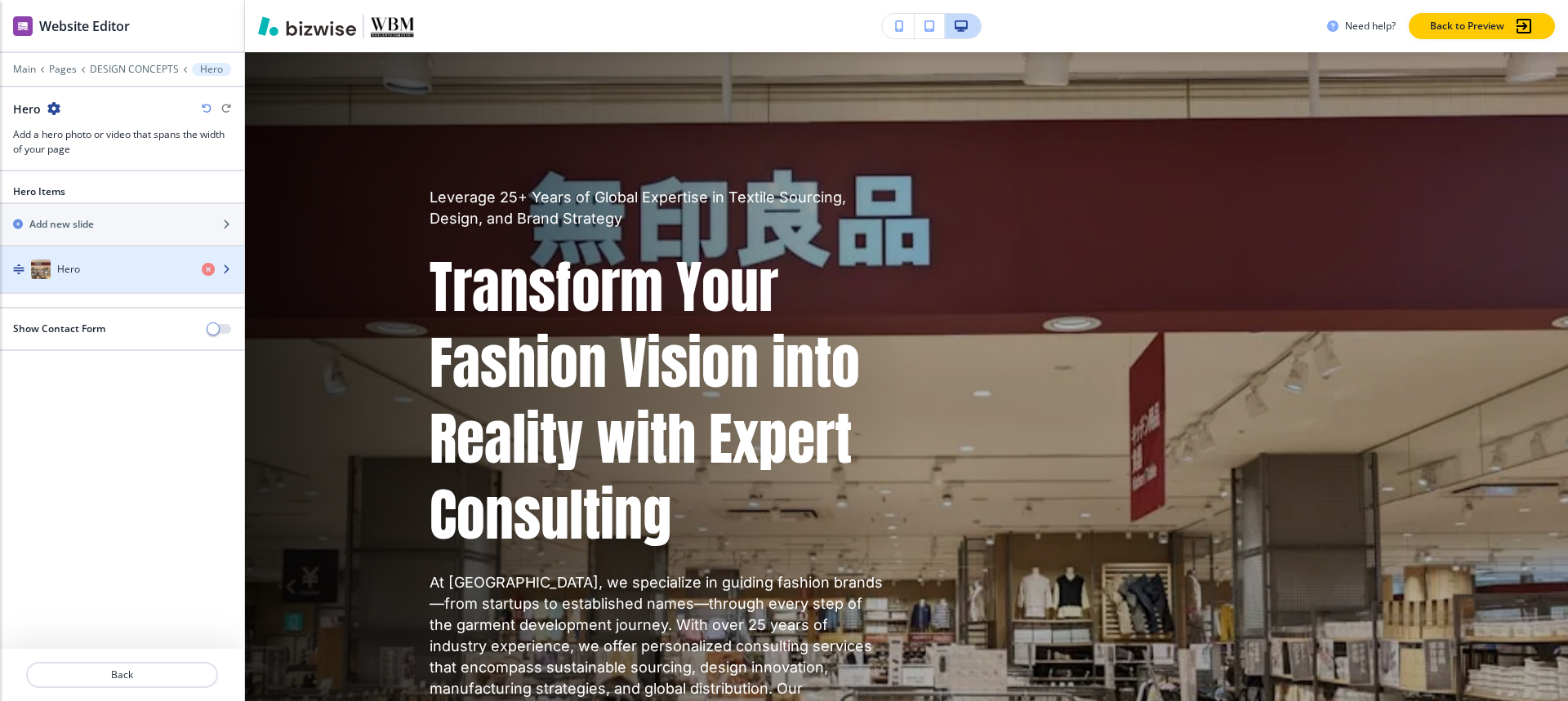
click at [77, 267] on h4 "Hero" at bounding box center [68, 269] width 23 height 15
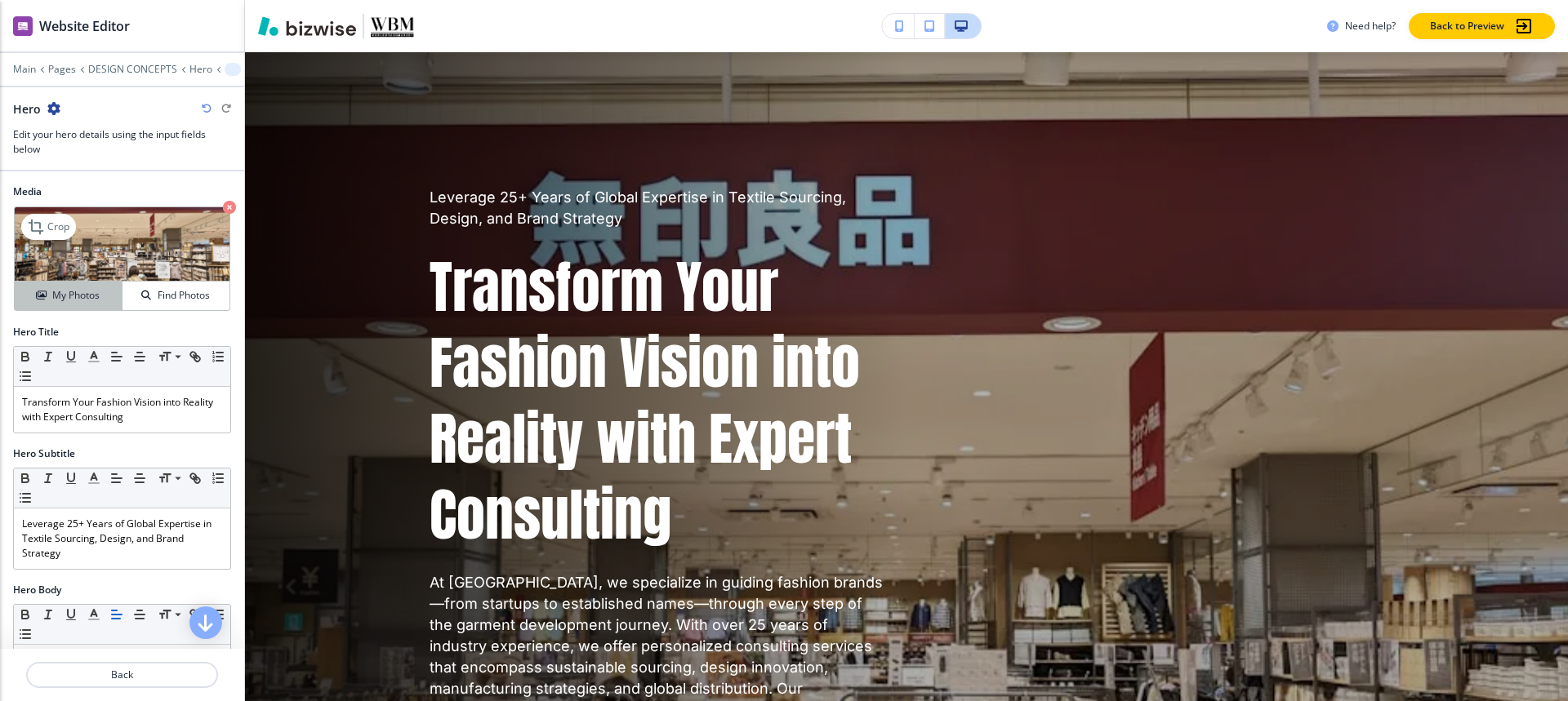
click at [82, 301] on h4 "My Photos" at bounding box center [75, 295] width 47 height 15
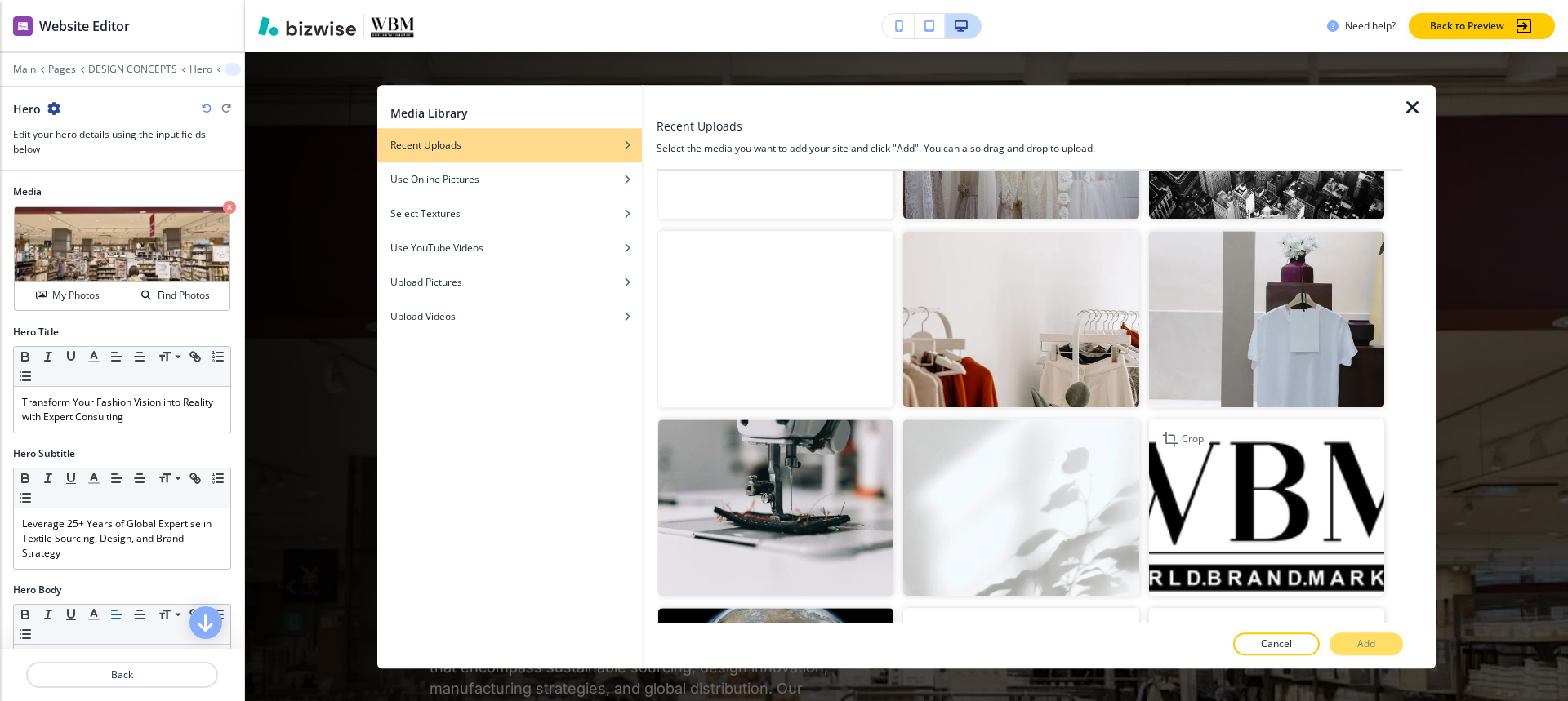
scroll to position [4247, 0]
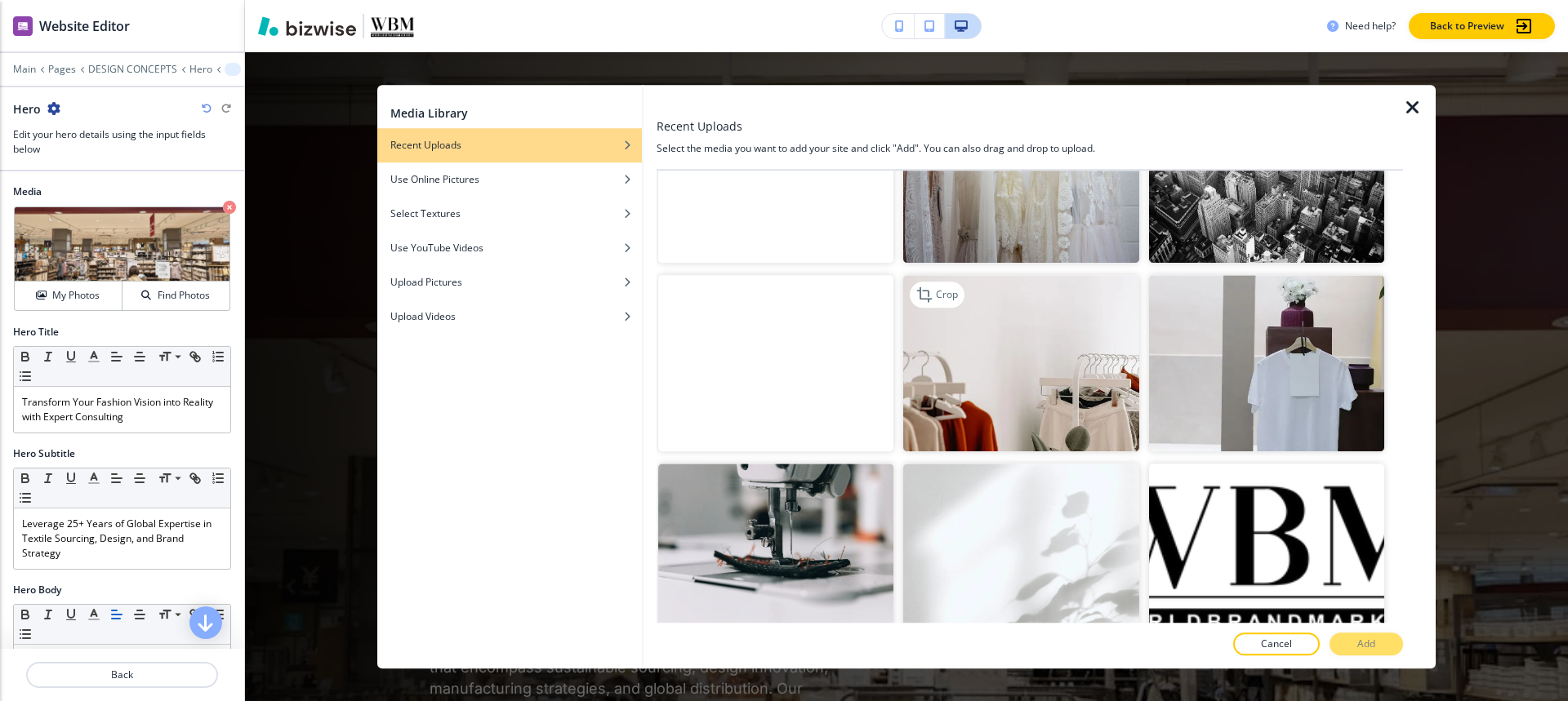
click at [1026, 336] on img "button" at bounding box center [1020, 363] width 235 height 177
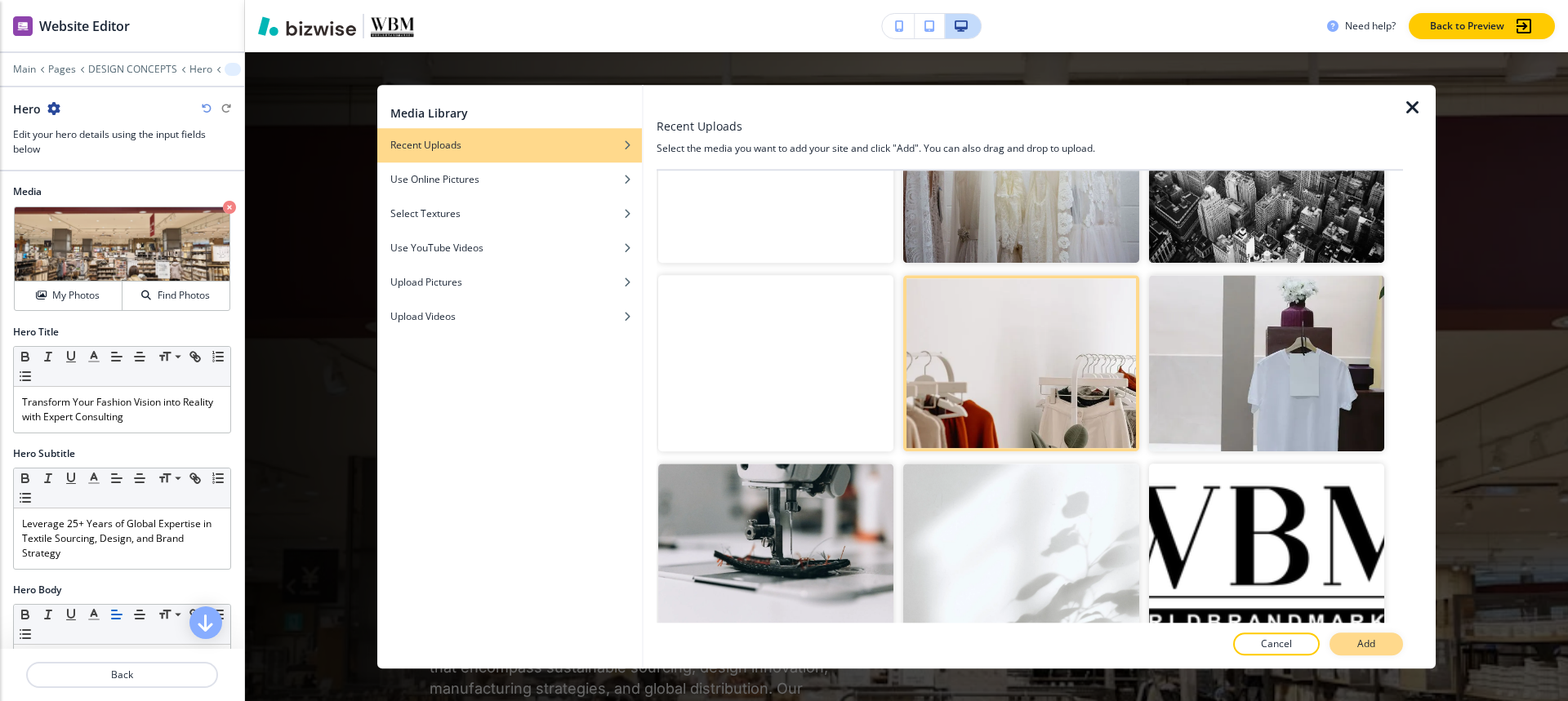
click at [1358, 652] on button "Add" at bounding box center [1366, 644] width 74 height 23
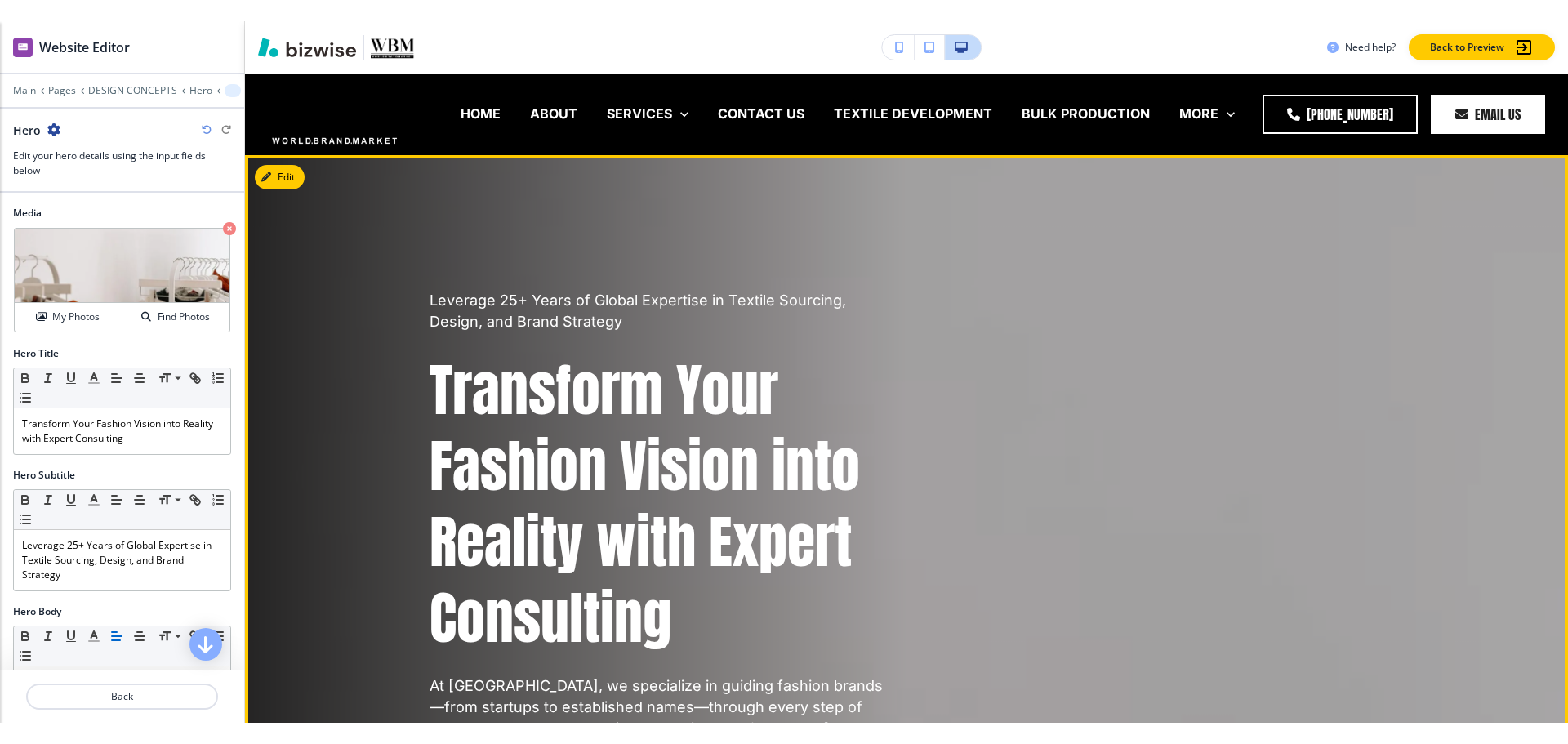
scroll to position [490, 0]
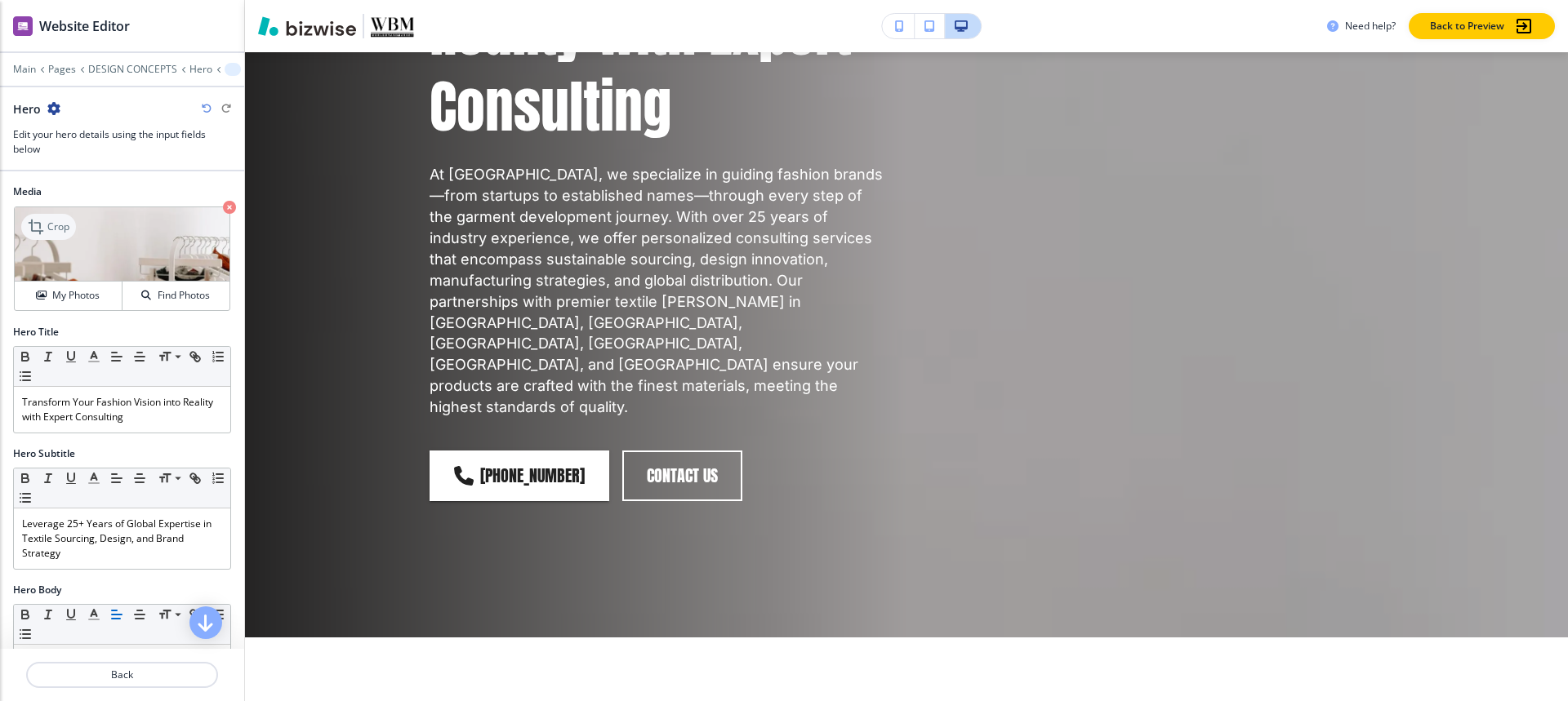
click at [38, 221] on icon at bounding box center [37, 227] width 20 height 20
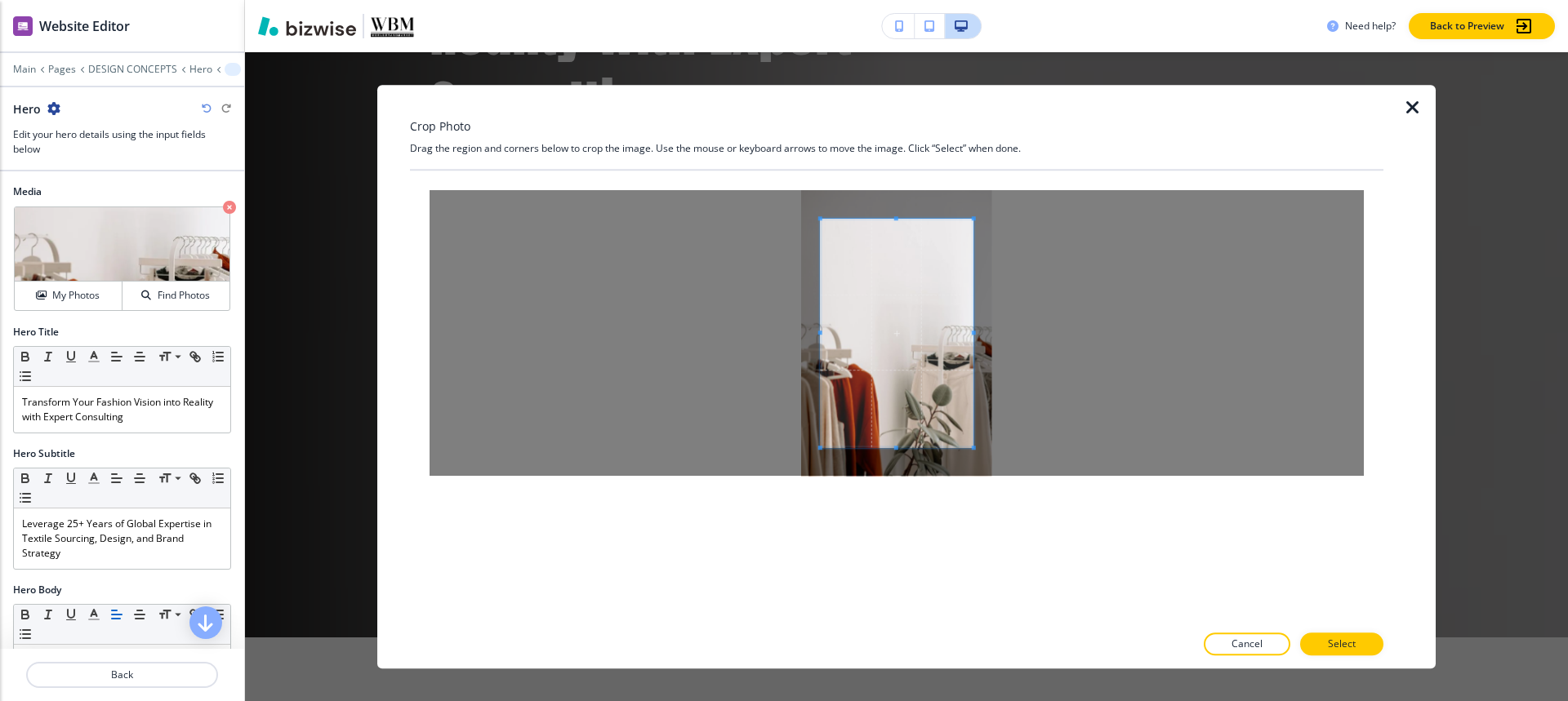
click at [1084, 344] on div at bounding box center [897, 333] width 934 height 286
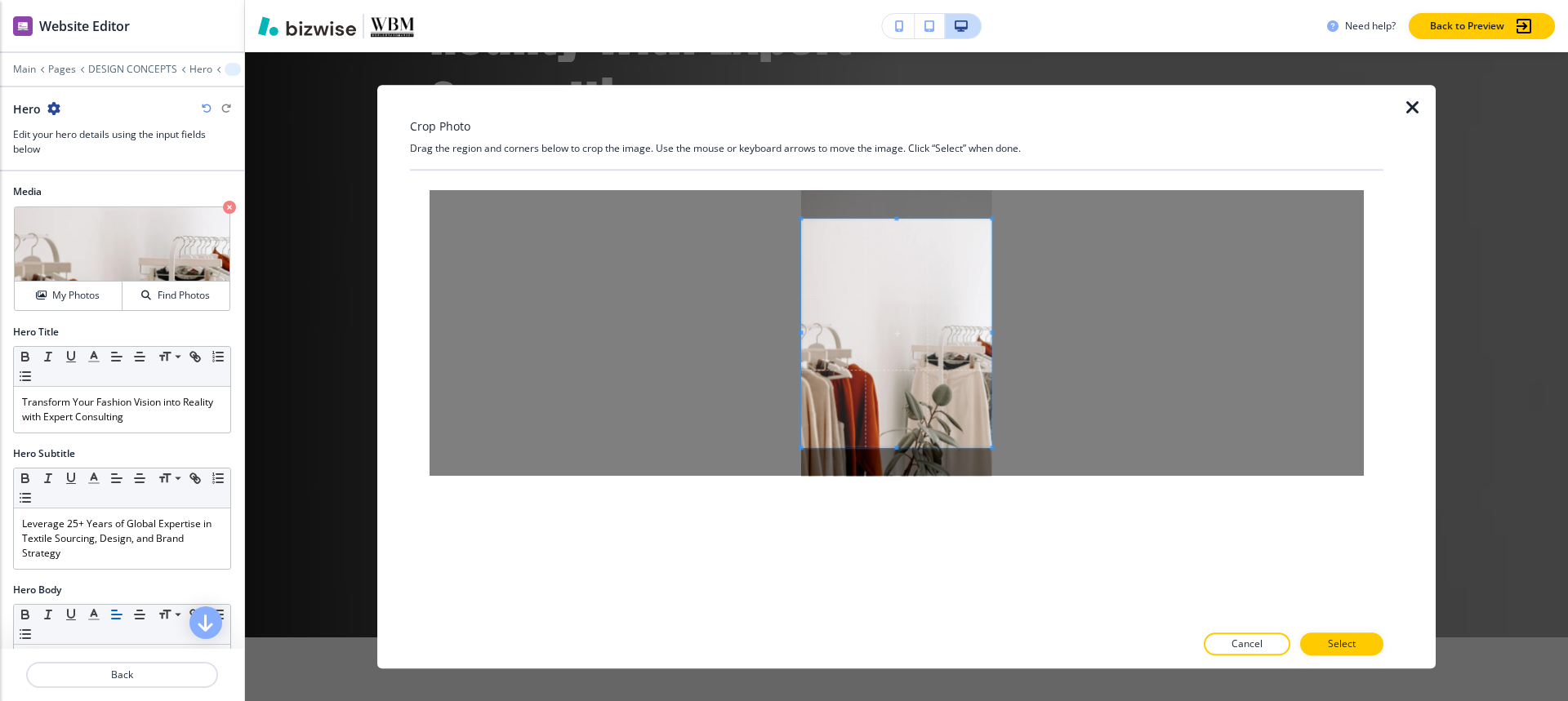
click at [624, 328] on div at bounding box center [897, 333] width 934 height 286
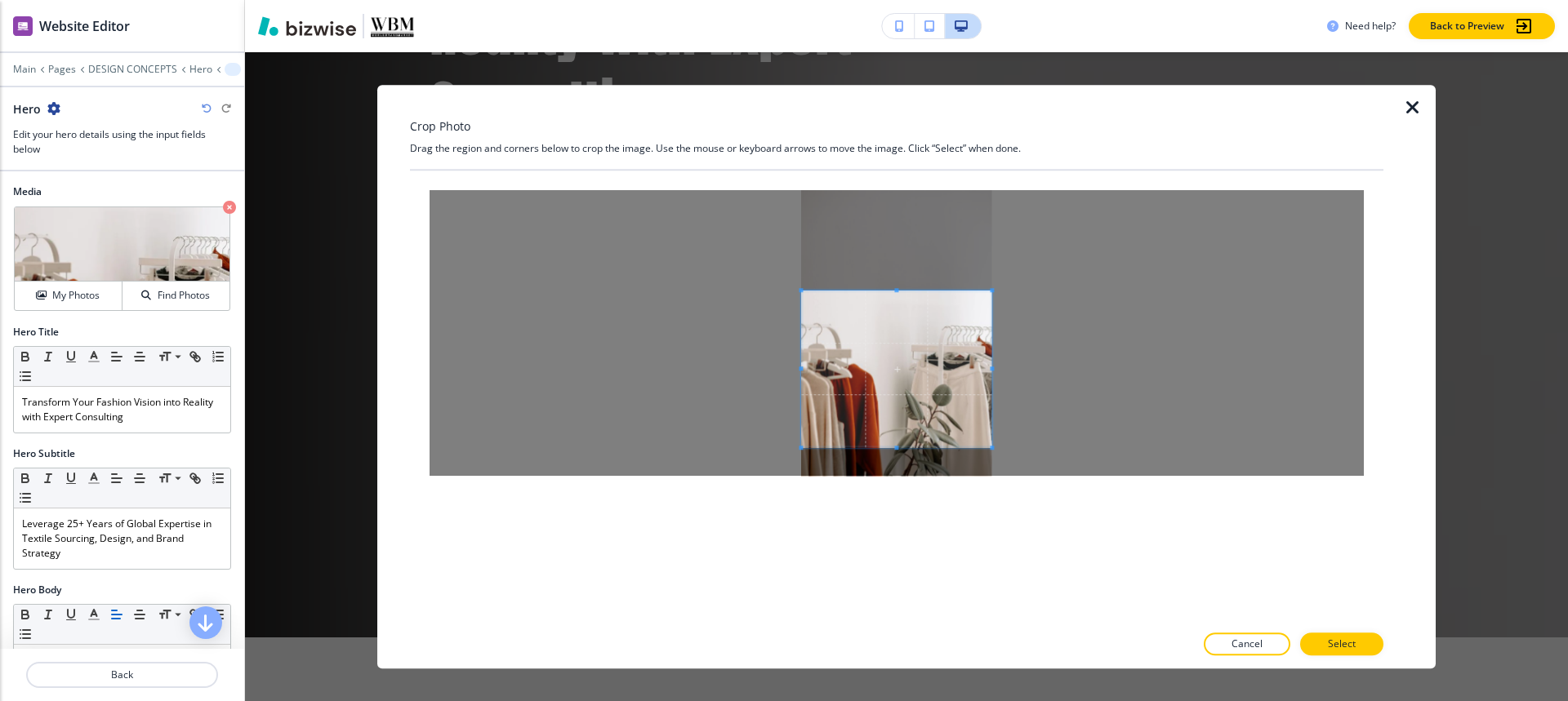
click at [888, 290] on div at bounding box center [896, 368] width 190 height 157
click at [1360, 646] on button "Select" at bounding box center [1342, 644] width 83 height 23
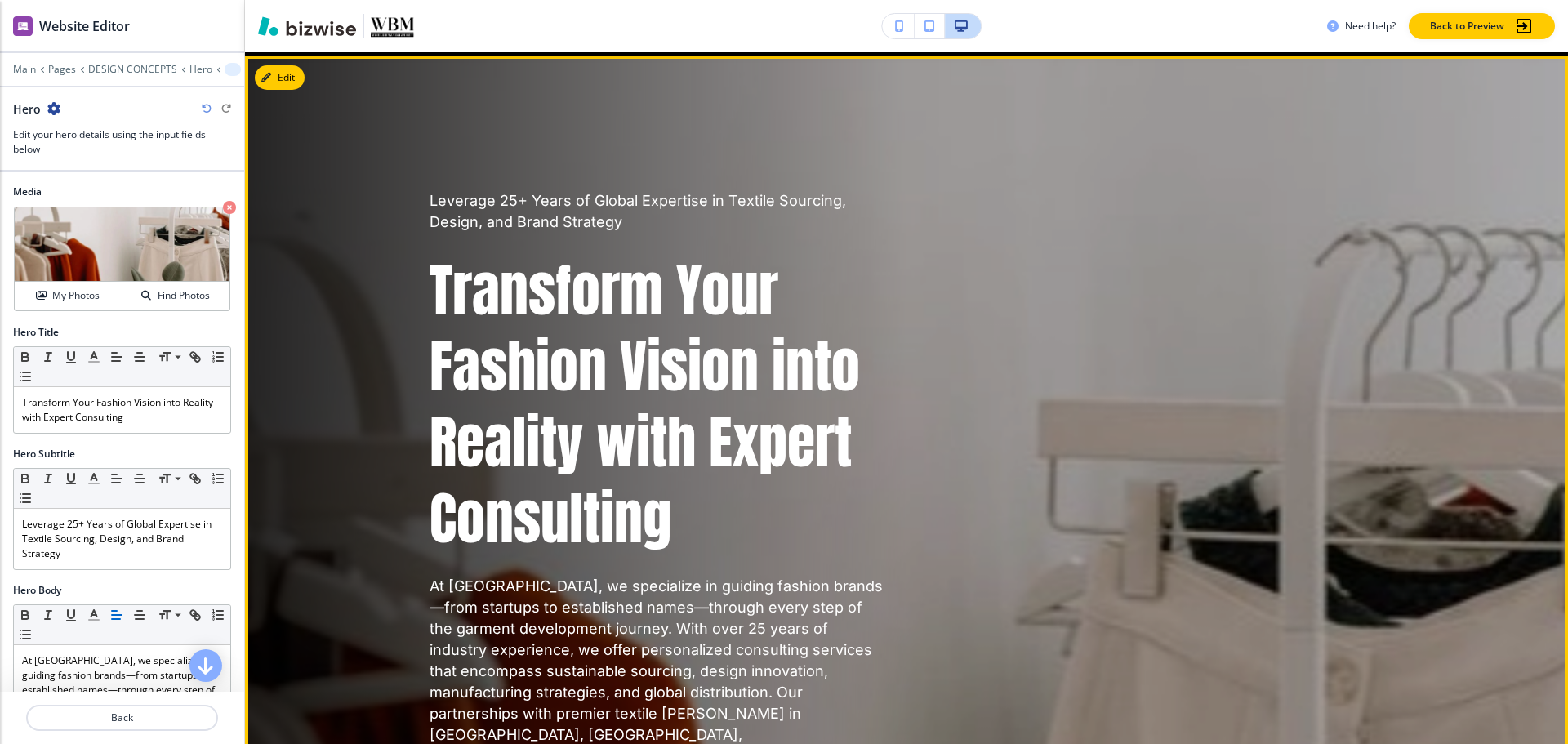
scroll to position [0, 0]
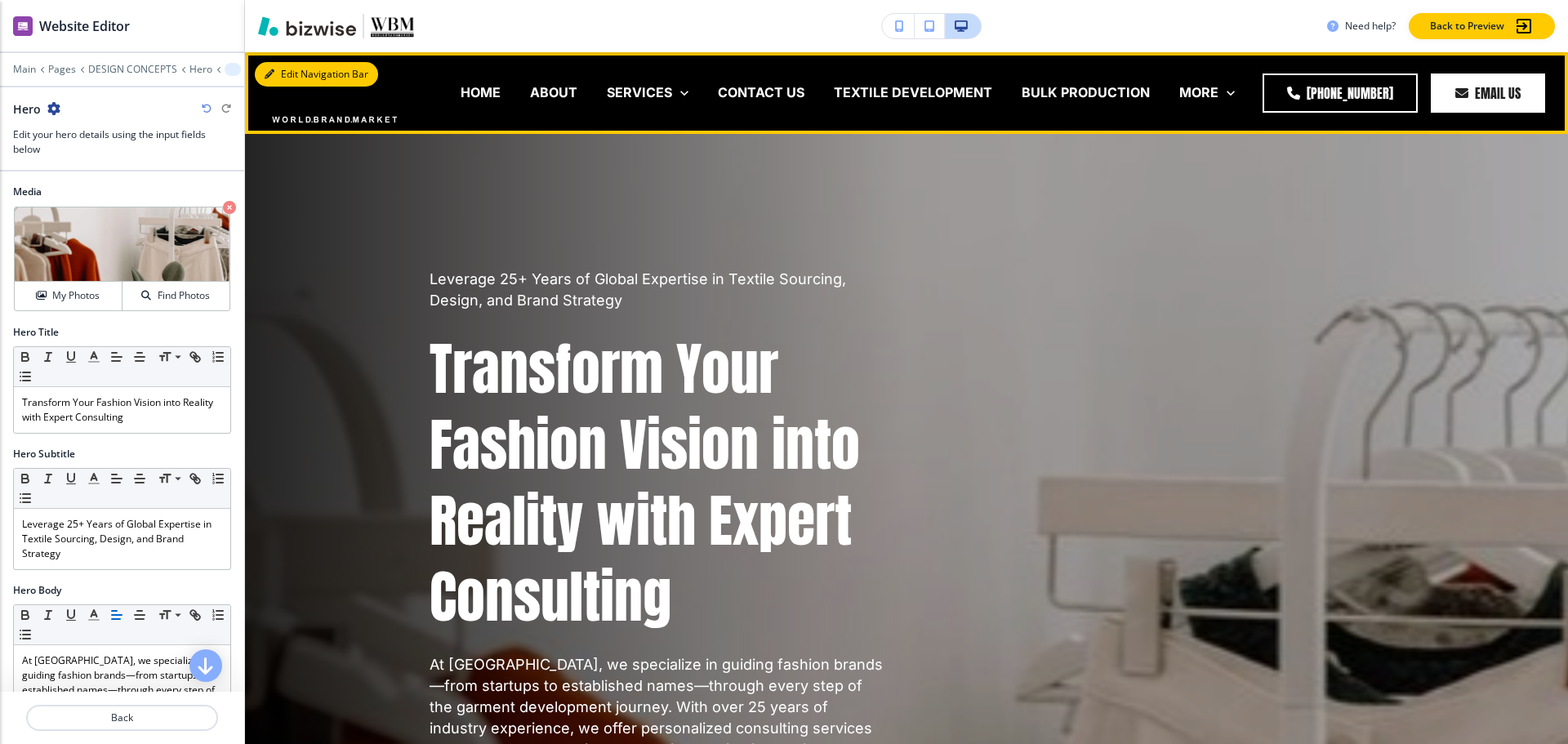
click at [320, 74] on button "Edit Navigation Bar" at bounding box center [316, 75] width 123 height 25
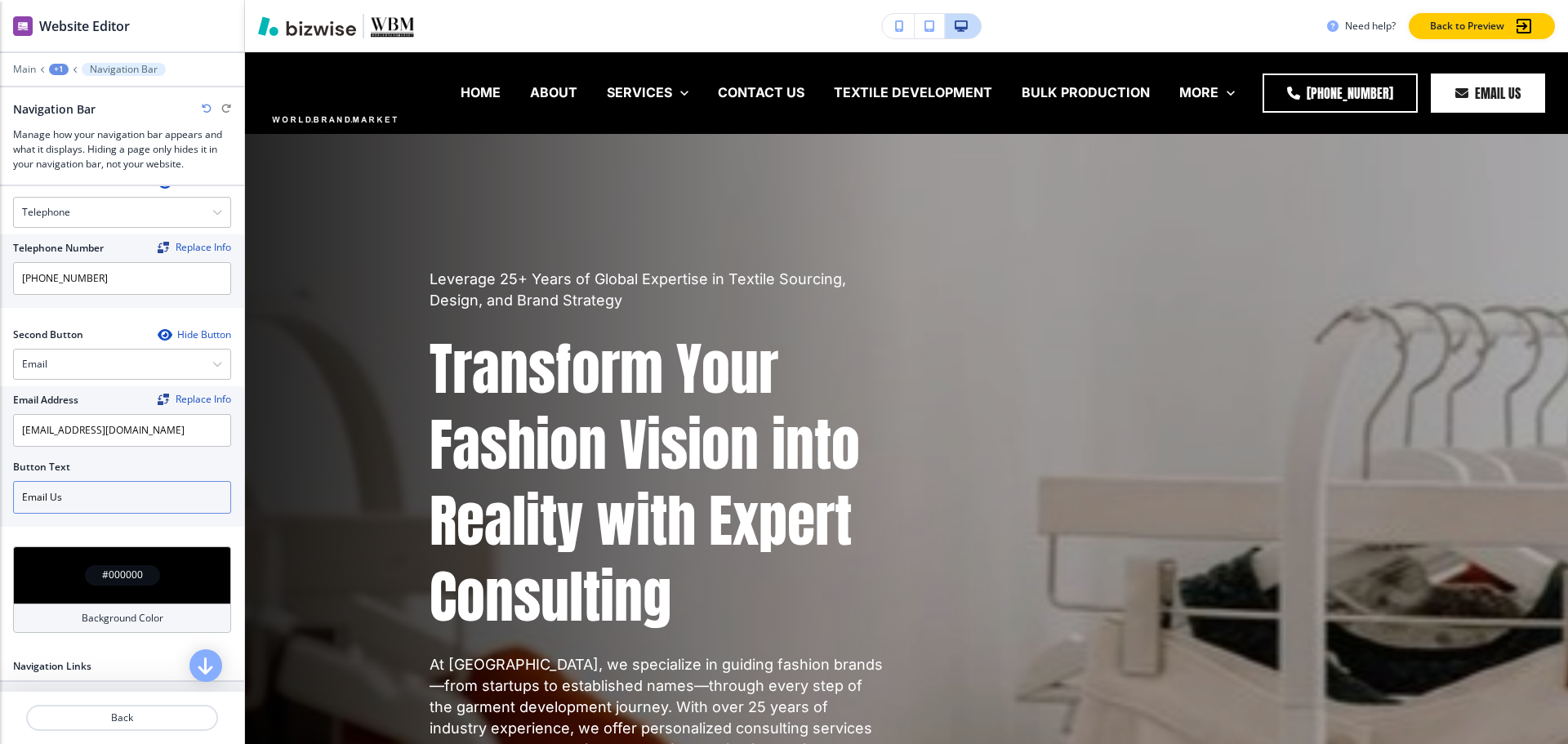
scroll to position [408, 0]
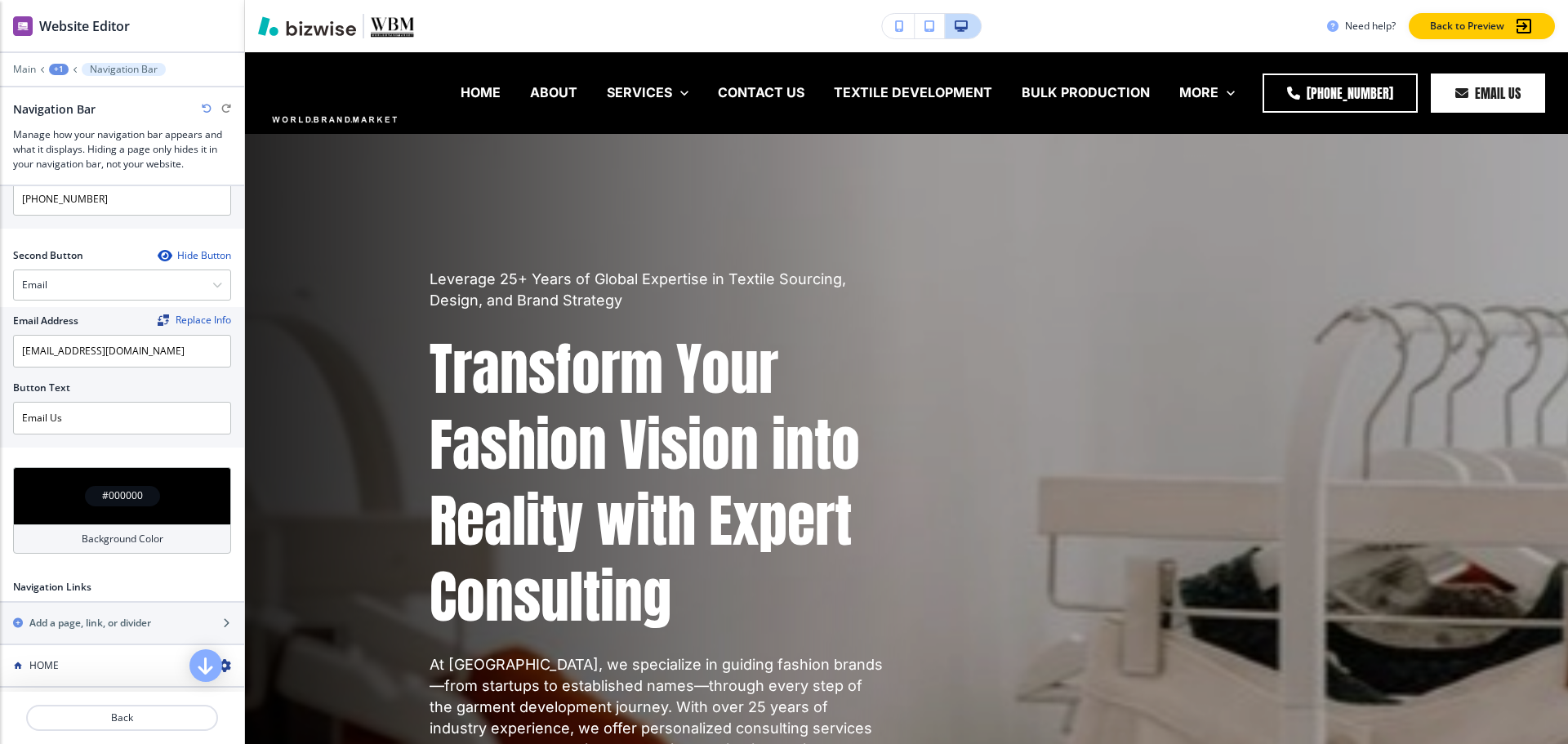
click at [119, 497] on h4 "#000000" at bounding box center [123, 495] width 41 height 15
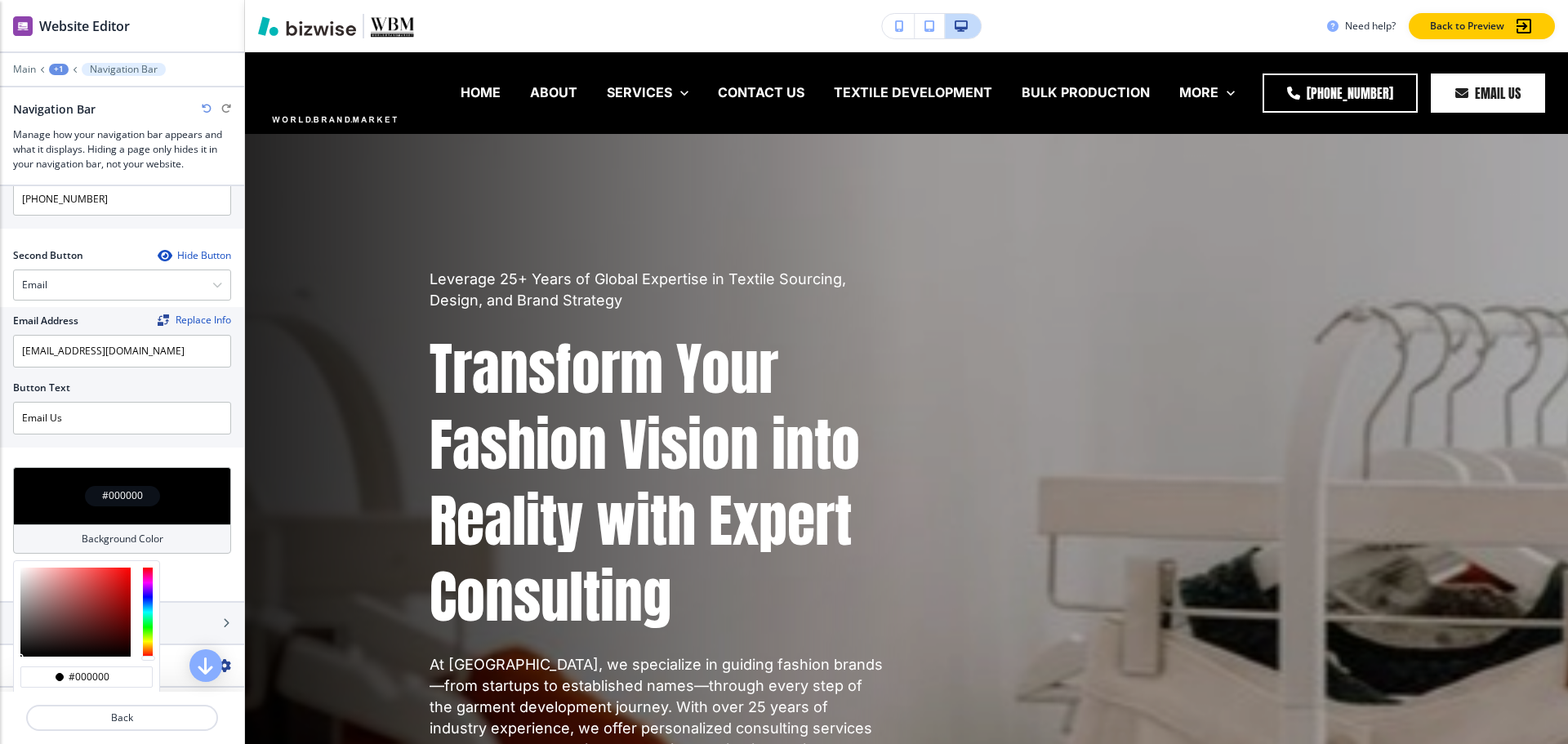
scroll to position [817, 0]
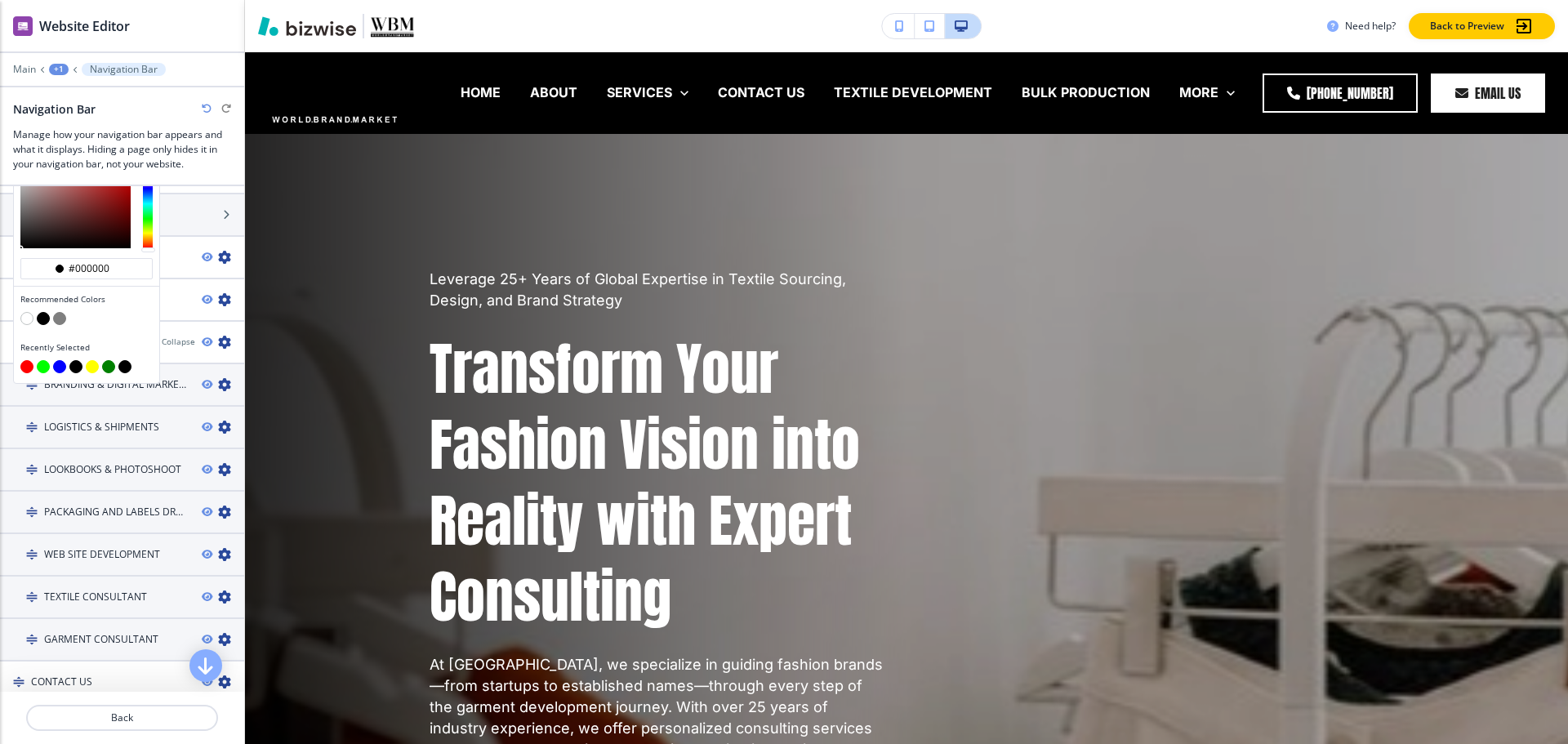
drag, startPoint x: 19, startPoint y: 313, endPoint x: 28, endPoint y: 321, distance: 12.0
click at [19, 314] on div "Recommended Colors" at bounding box center [87, 311] width 146 height 48
click at [31, 323] on button "button" at bounding box center [27, 318] width 13 height 13
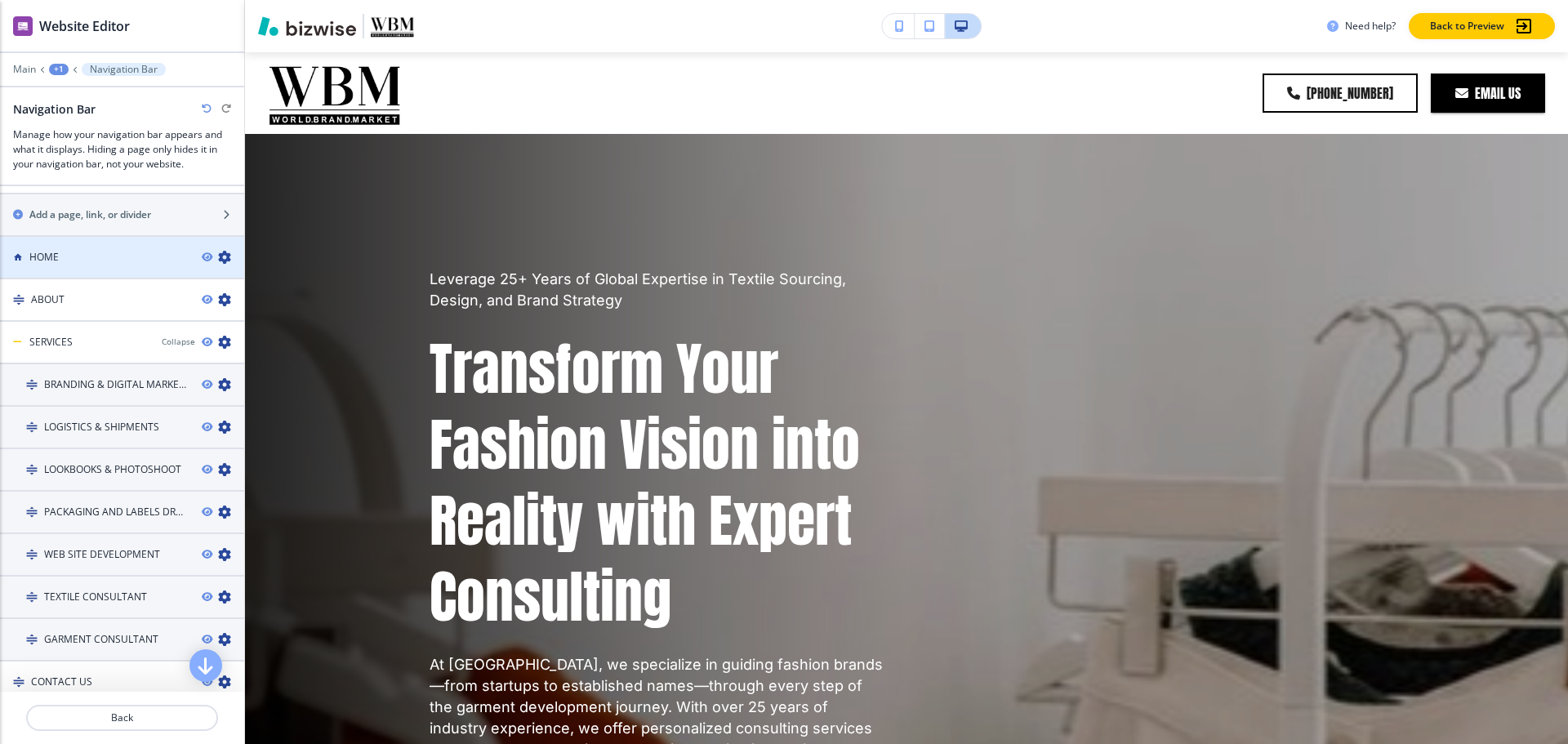
click at [81, 257] on div "HOME" at bounding box center [94, 257] width 188 height 15
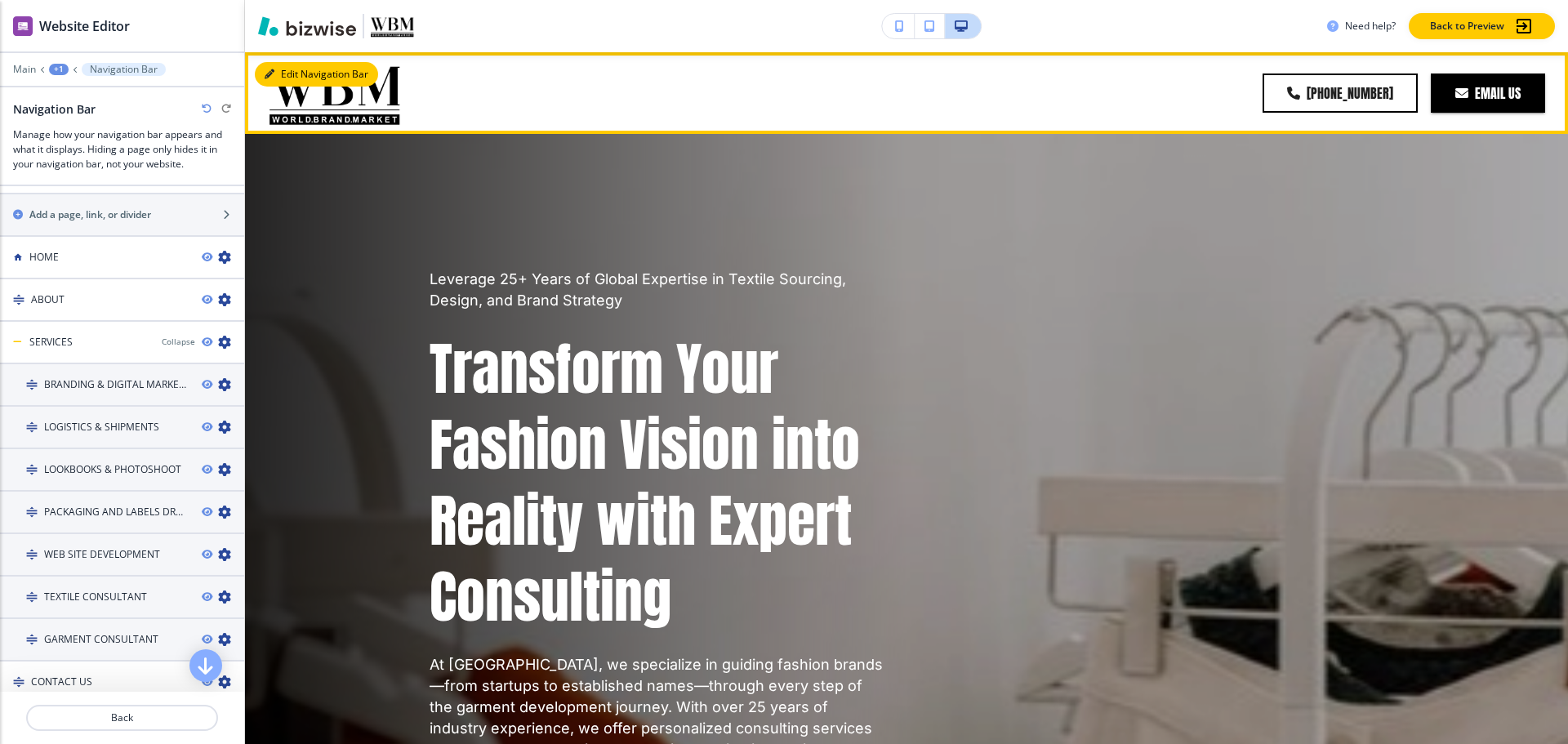
click at [290, 75] on button "Edit Navigation Bar" at bounding box center [316, 75] width 123 height 25
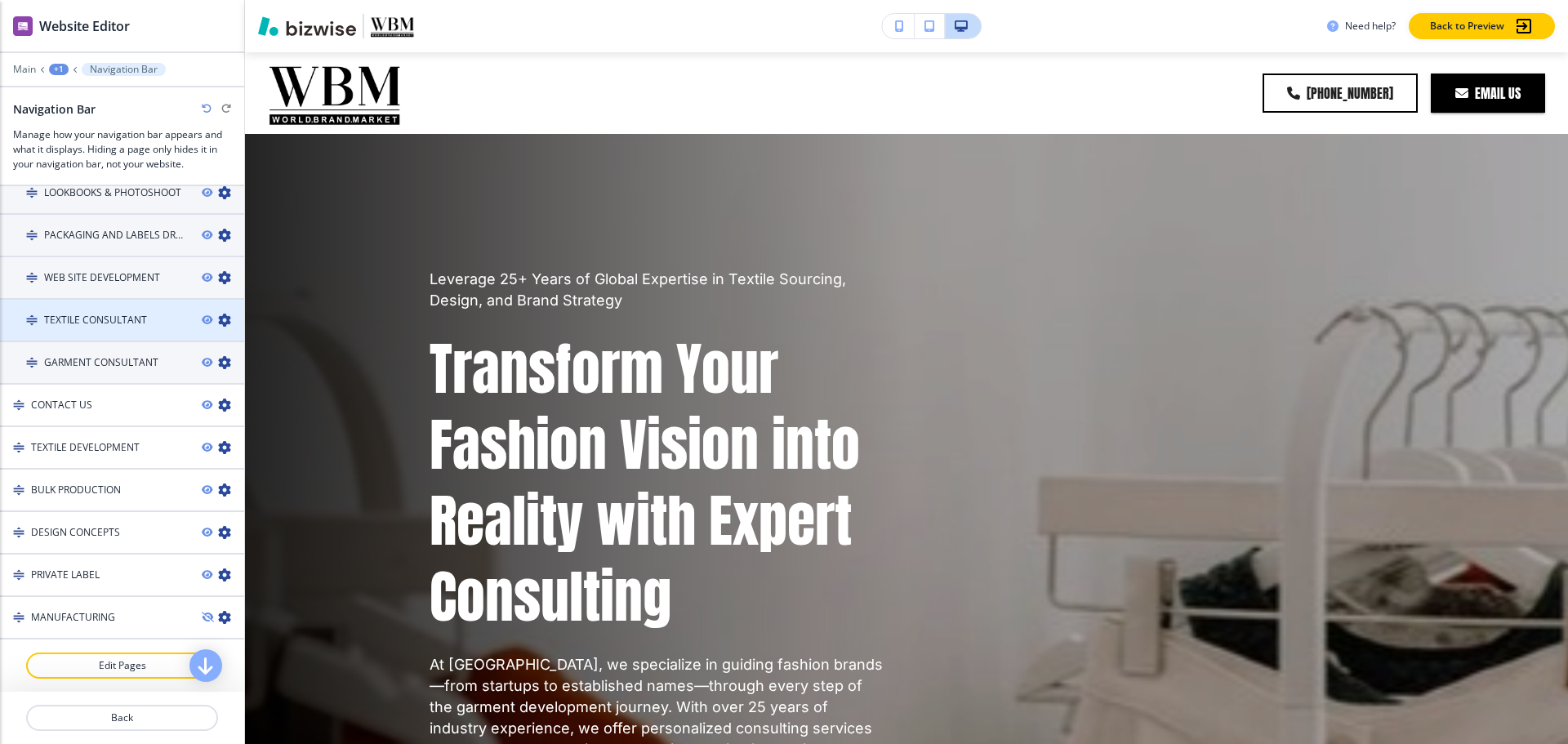
scroll to position [685, 0]
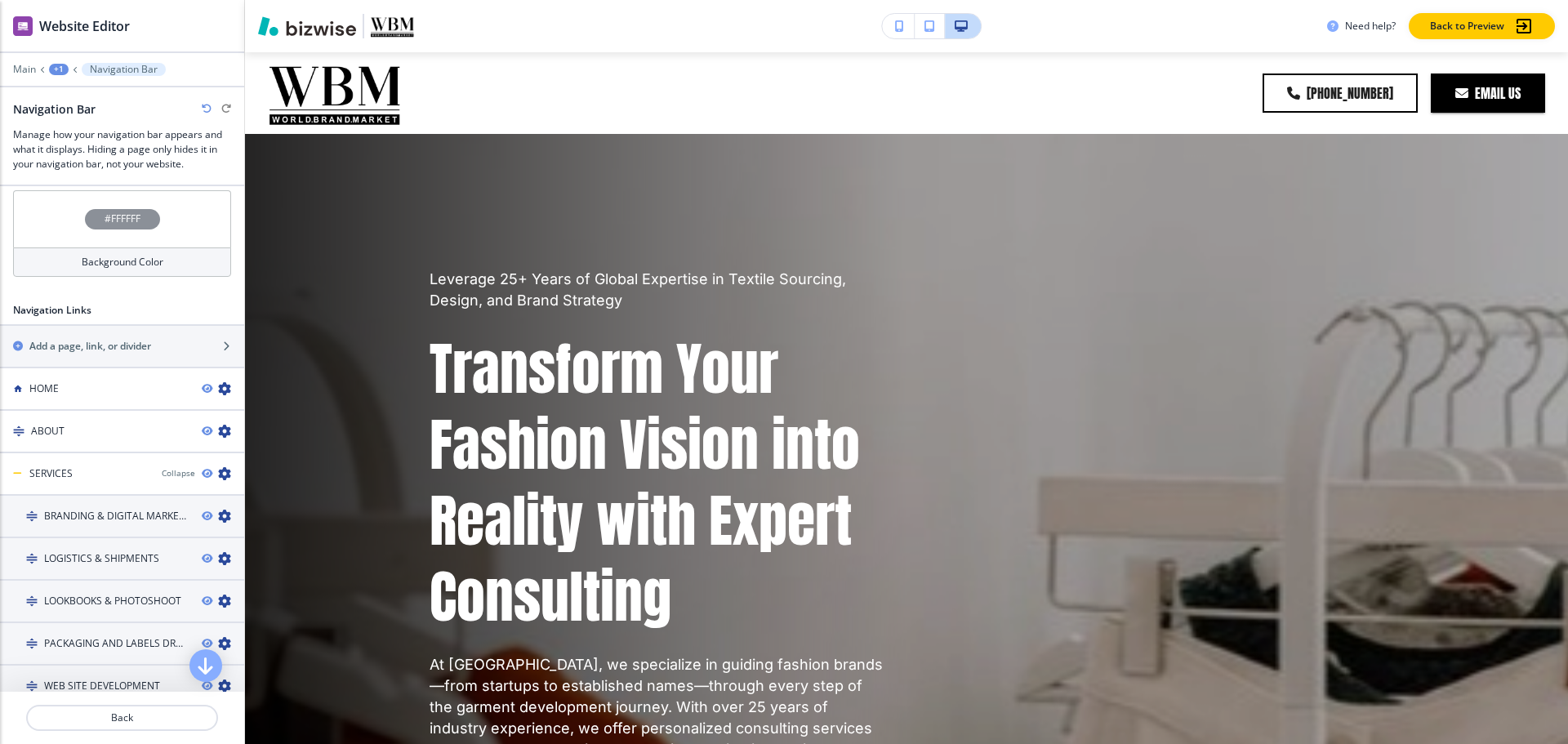
click at [107, 211] on h4 "#FFFFFF" at bounding box center [123, 218] width 36 height 15
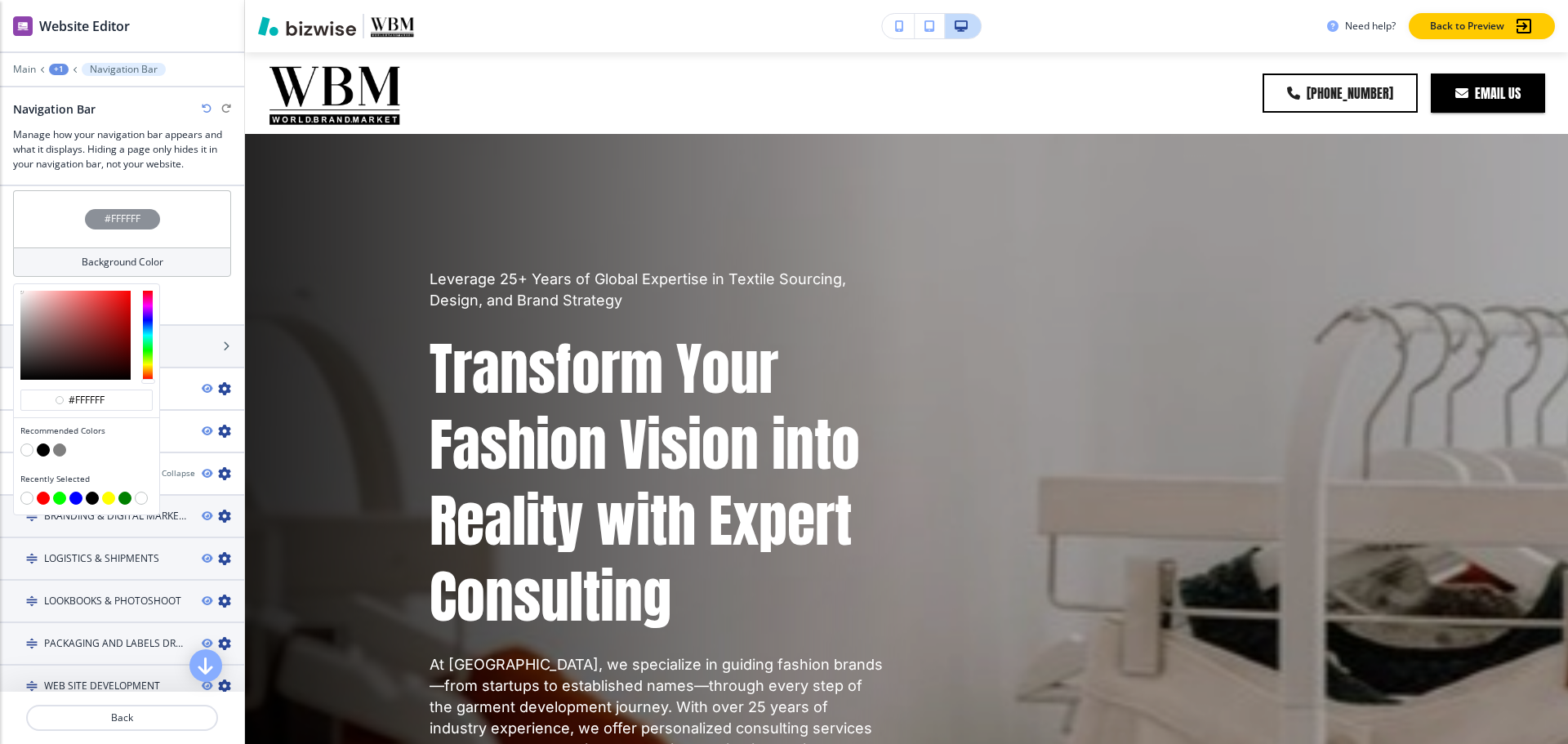
click at [43, 450] on button "button" at bounding box center [43, 449] width 13 height 13
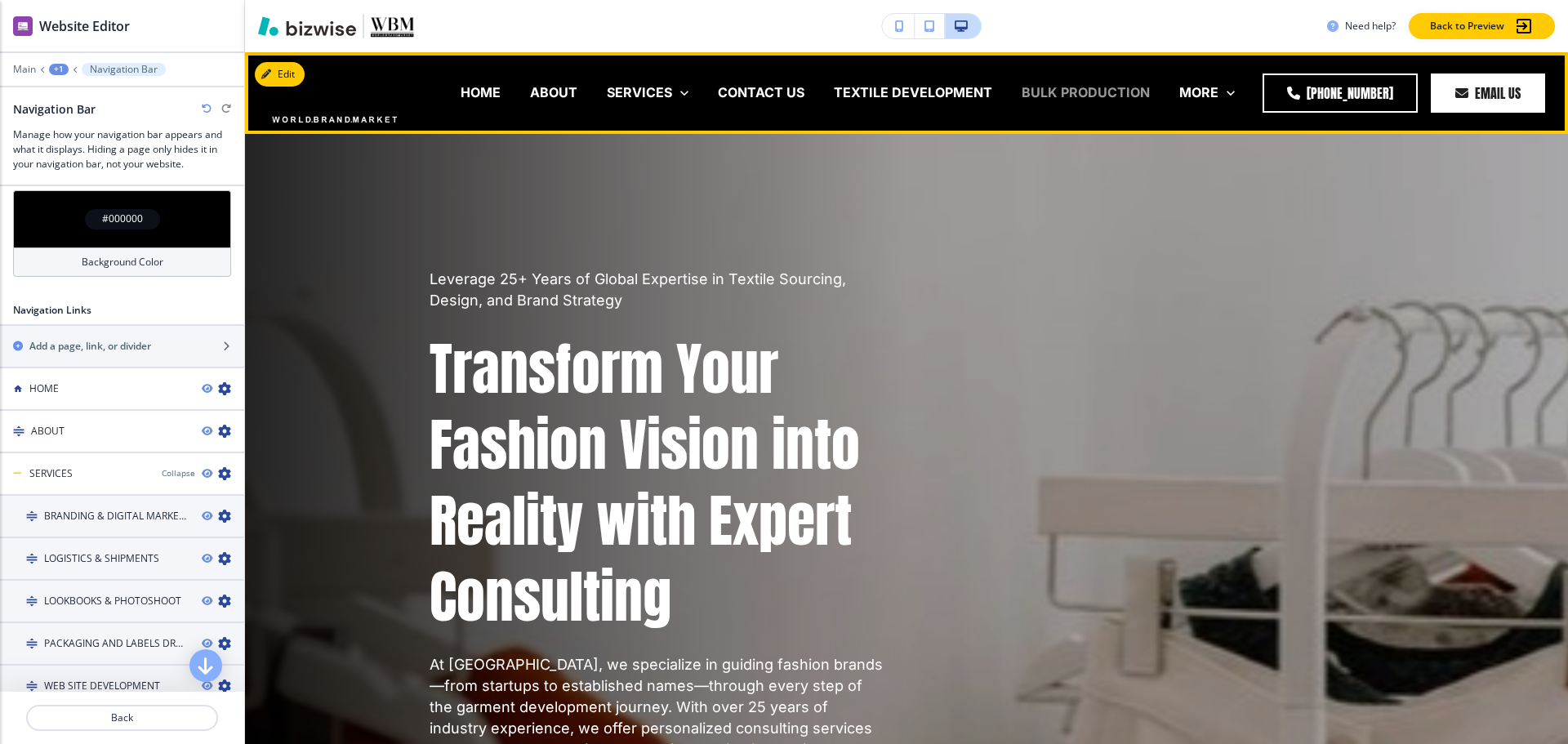
click at [1064, 96] on p "BULK PRODUCTION" at bounding box center [1086, 92] width 128 height 19
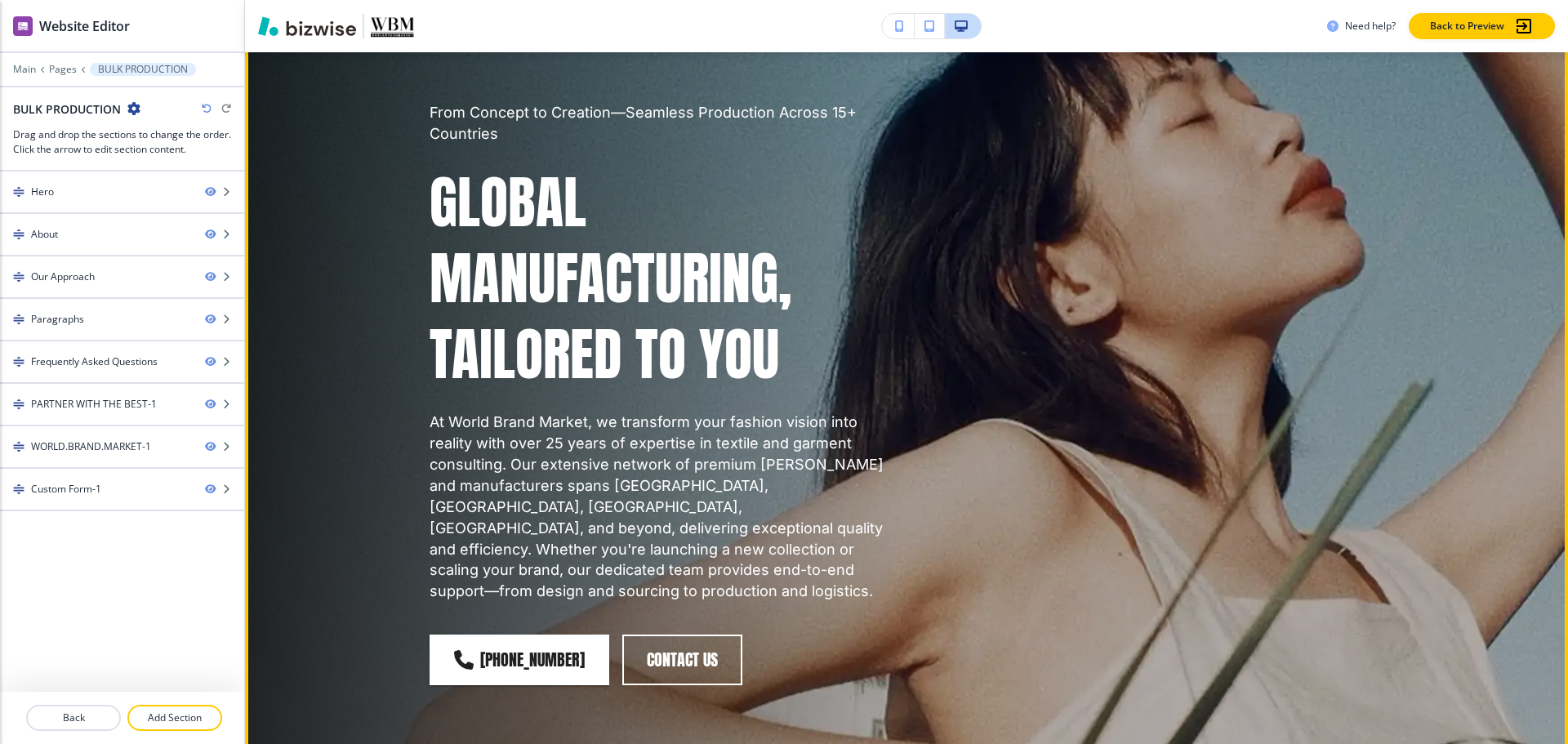
scroll to position [0, 0]
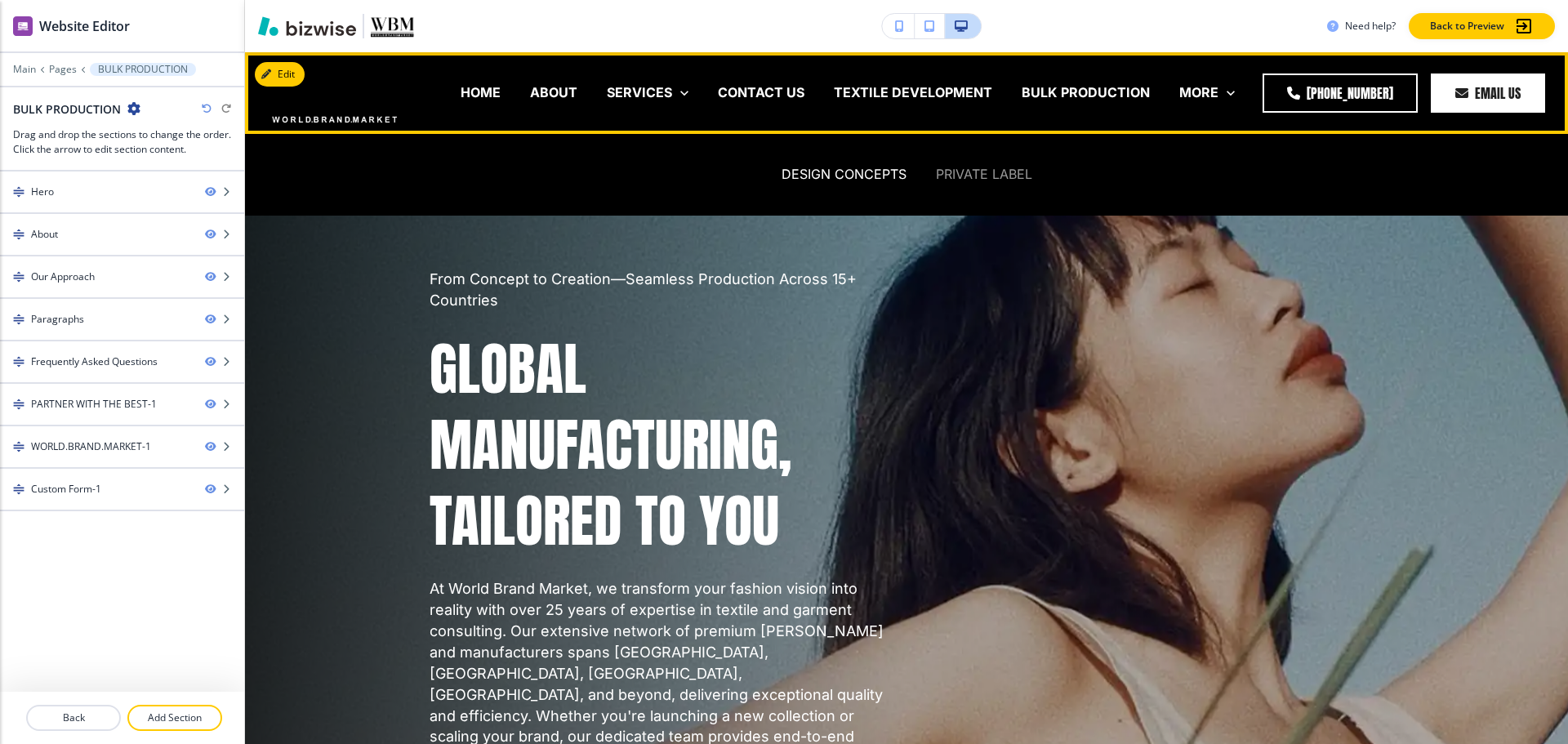
click at [936, 174] on p "PRIVATE LABEL" at bounding box center [984, 174] width 97 height 19
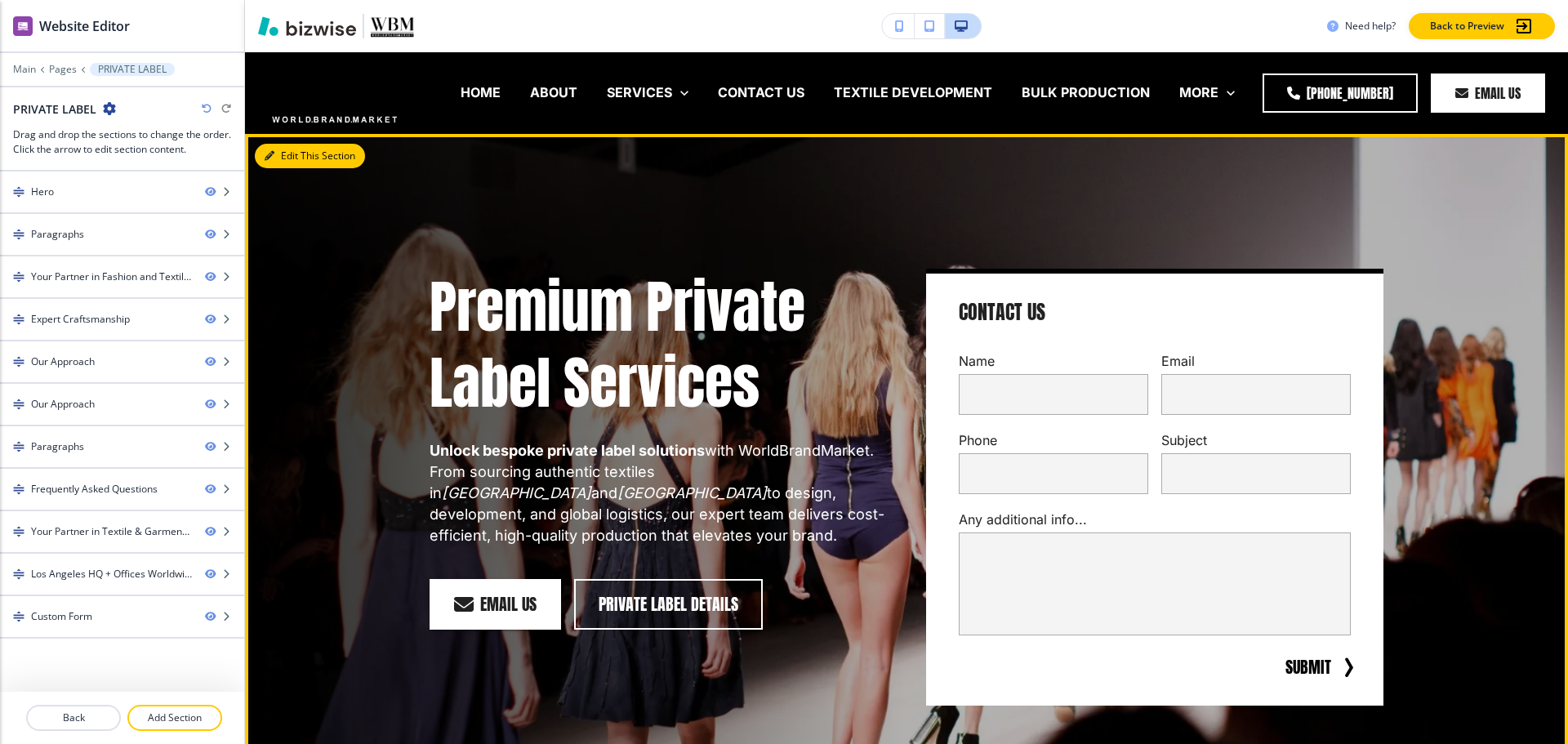
click at [297, 163] on button "Edit This Section" at bounding box center [310, 156] width 110 height 25
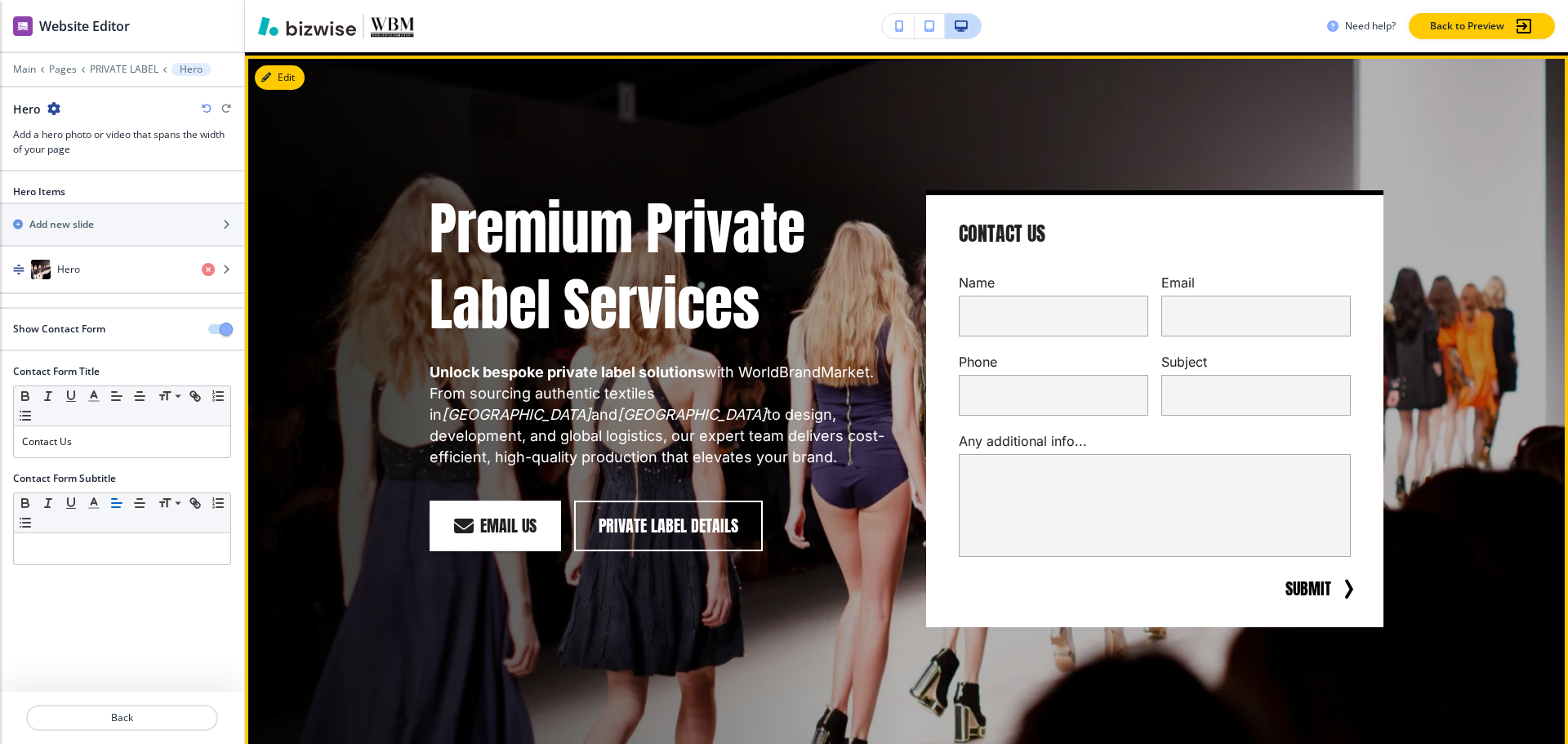
scroll to position [82, 0]
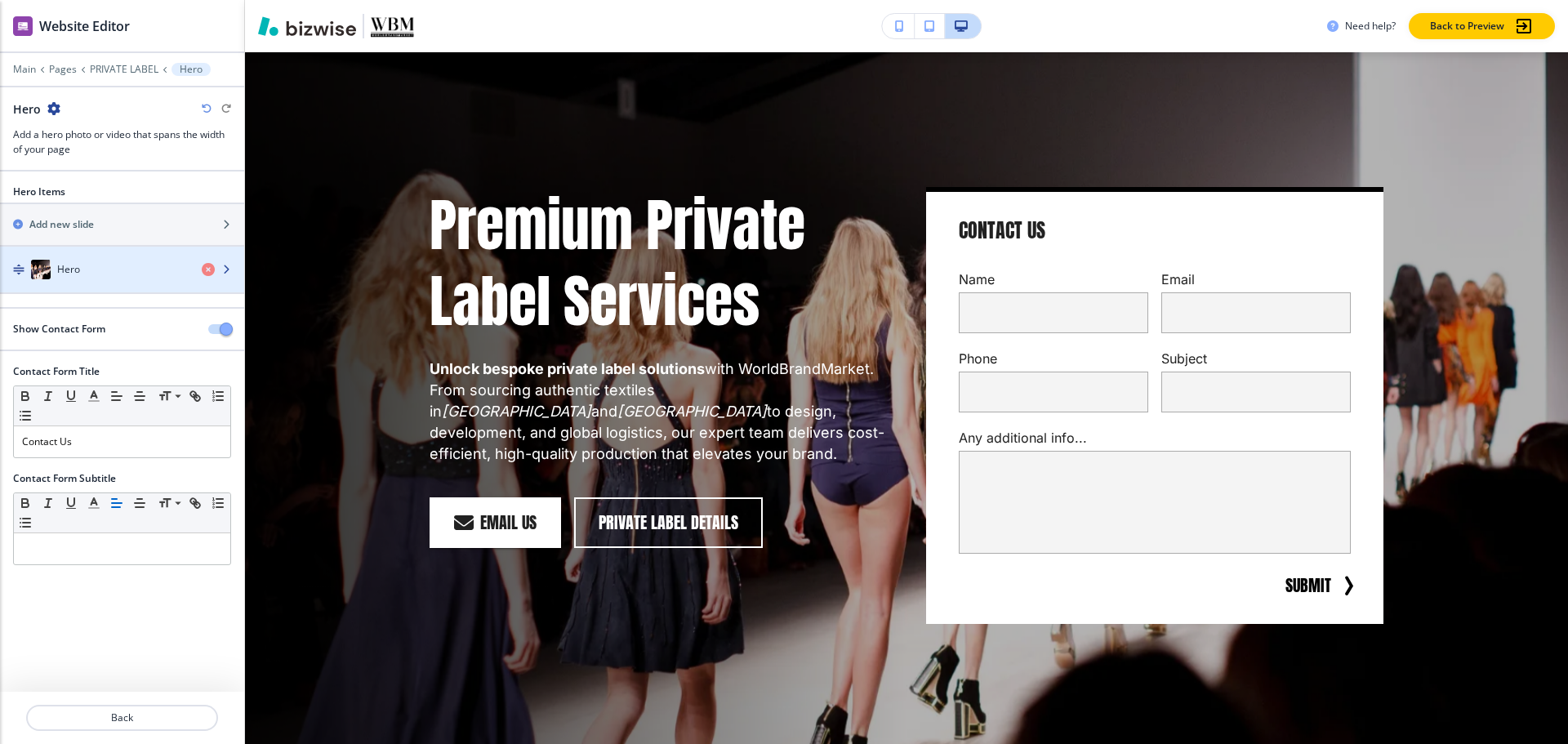
click at [51, 275] on div "Hero" at bounding box center [94, 269] width 188 height 20
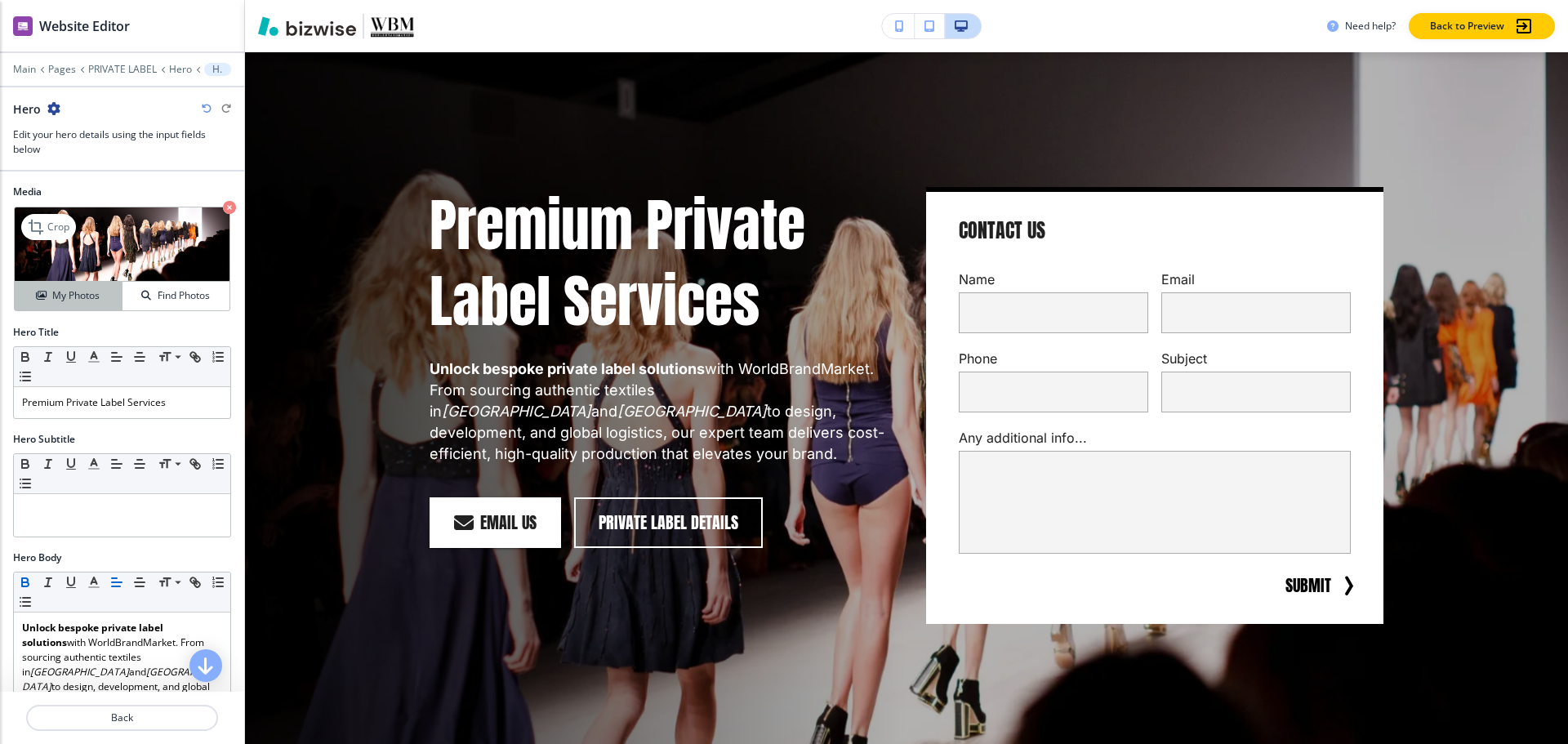
click at [75, 297] on h4 "My Photos" at bounding box center [75, 296] width 47 height 15
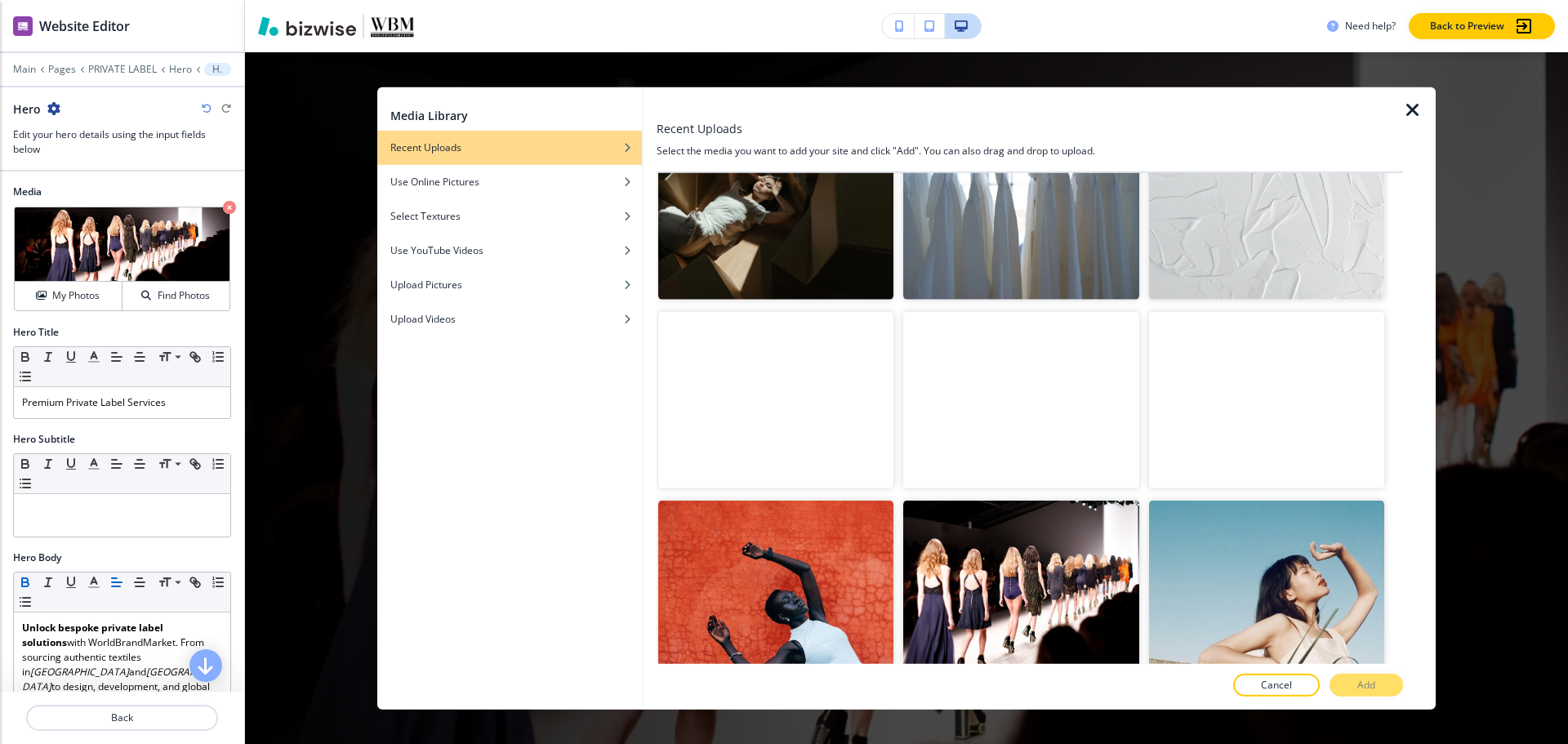
scroll to position [1108, 0]
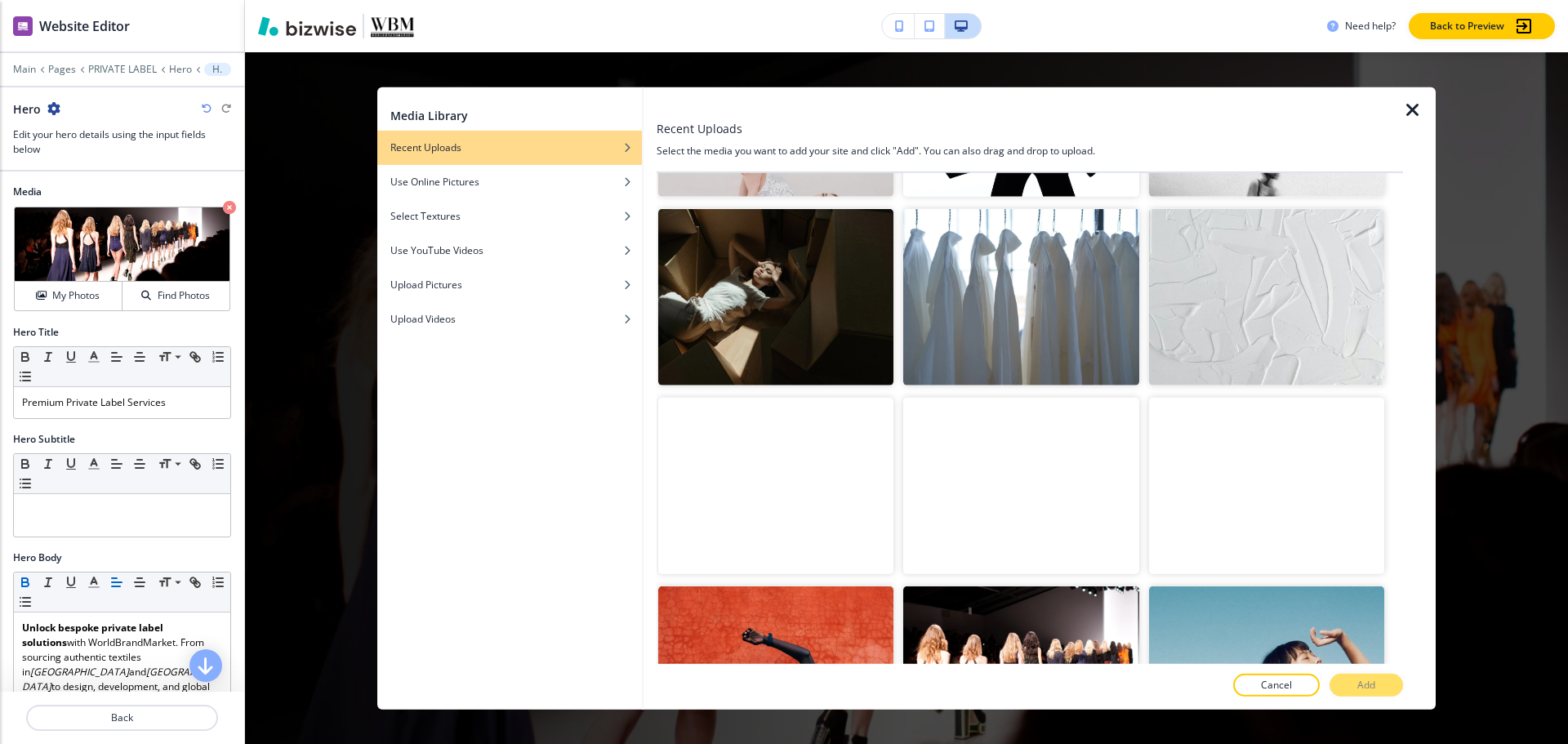
click at [741, 466] on video "button" at bounding box center [775, 486] width 235 height 177
click at [1374, 693] on button "Add" at bounding box center [1366, 685] width 74 height 23
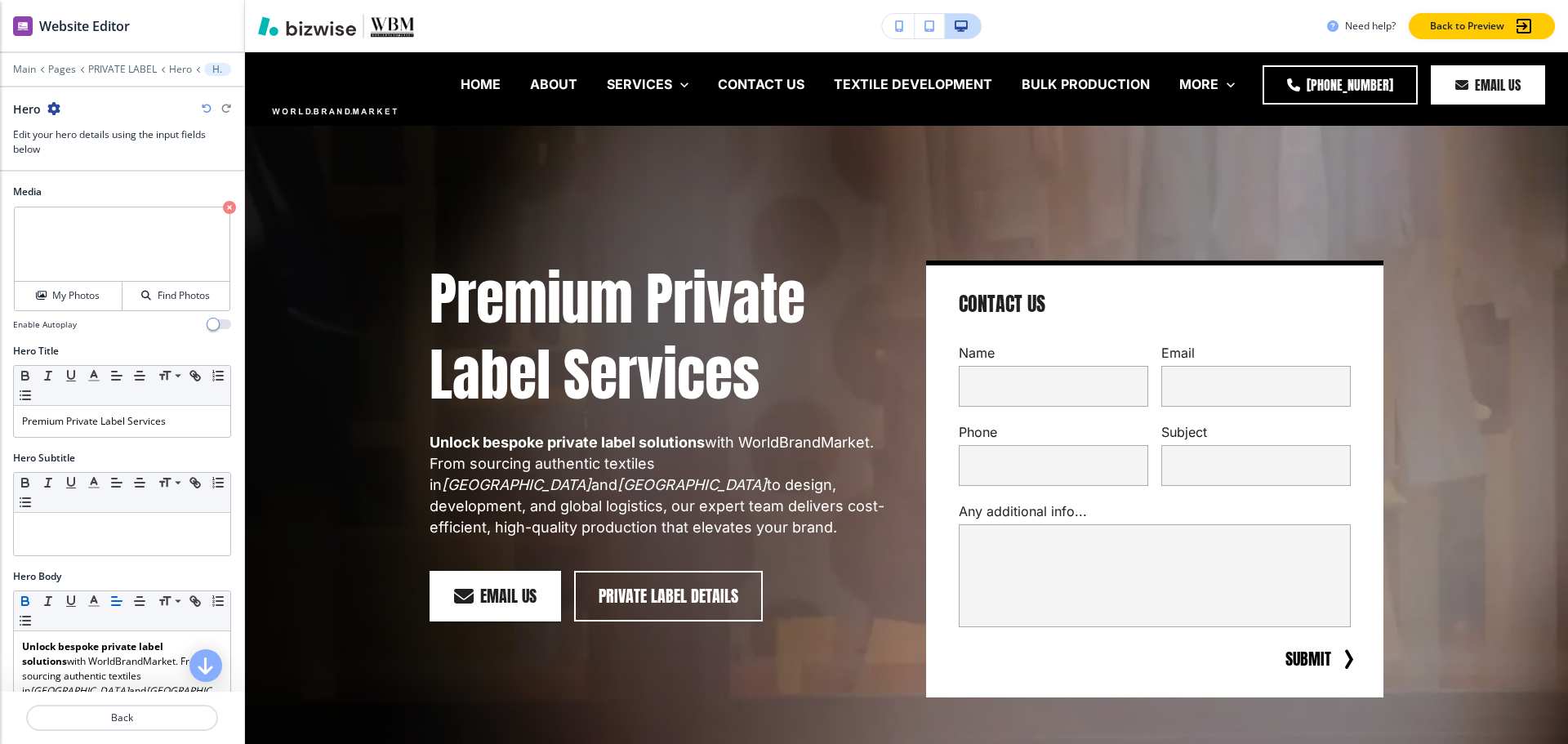
scroll to position [0, 0]
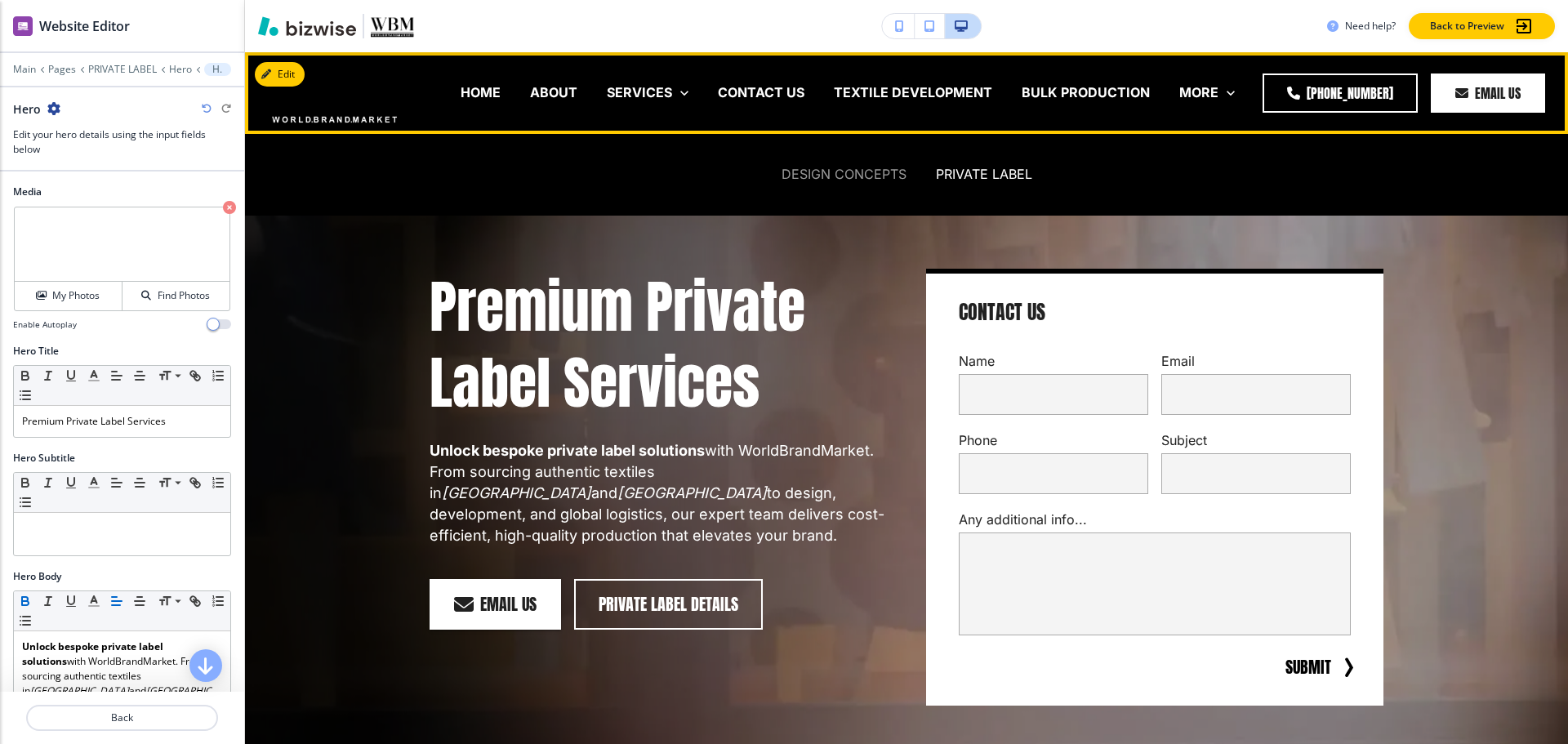
click at [860, 170] on p "DESIGN CONCEPTS" at bounding box center [843, 174] width 125 height 19
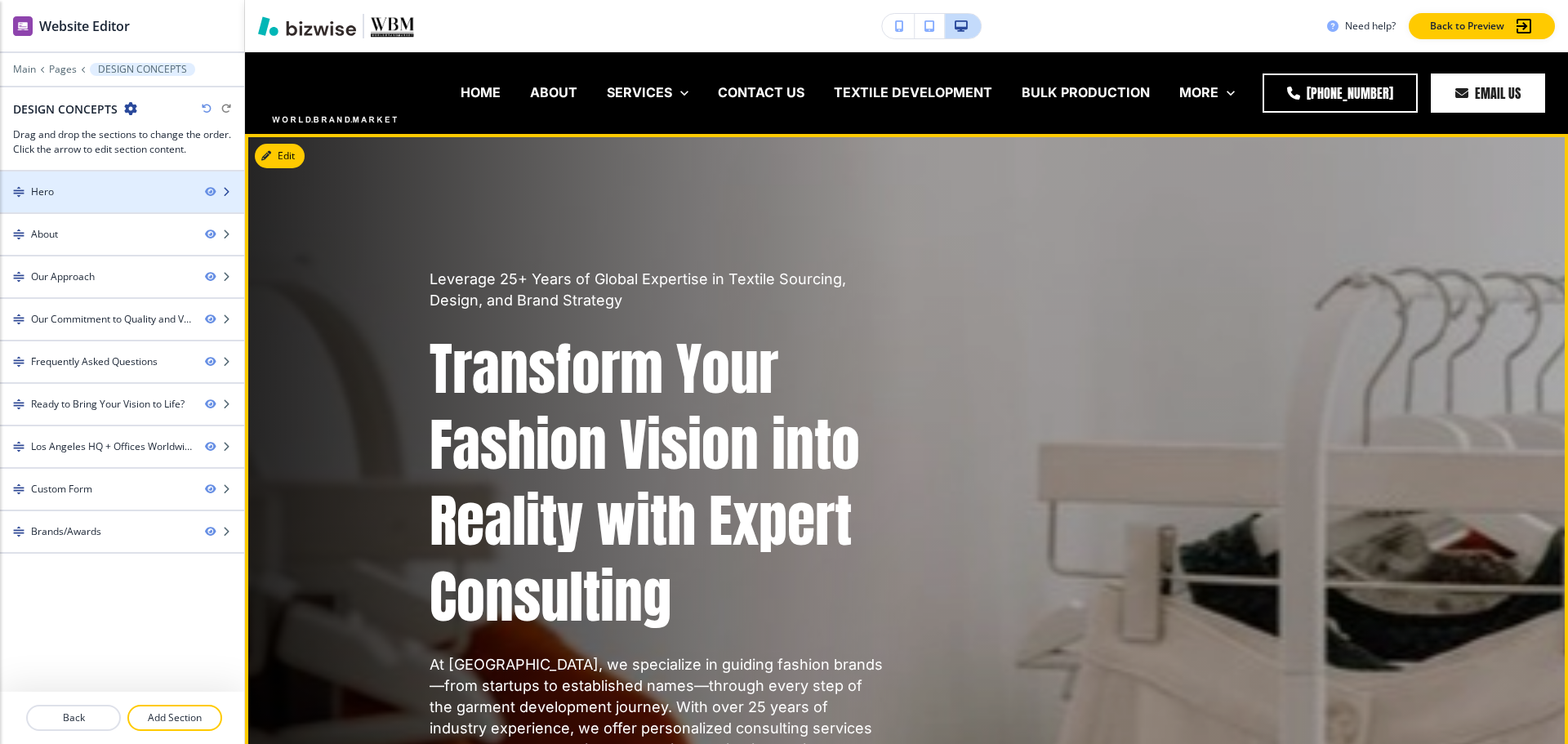
click at [57, 197] on div "Hero" at bounding box center [96, 192] width 192 height 15
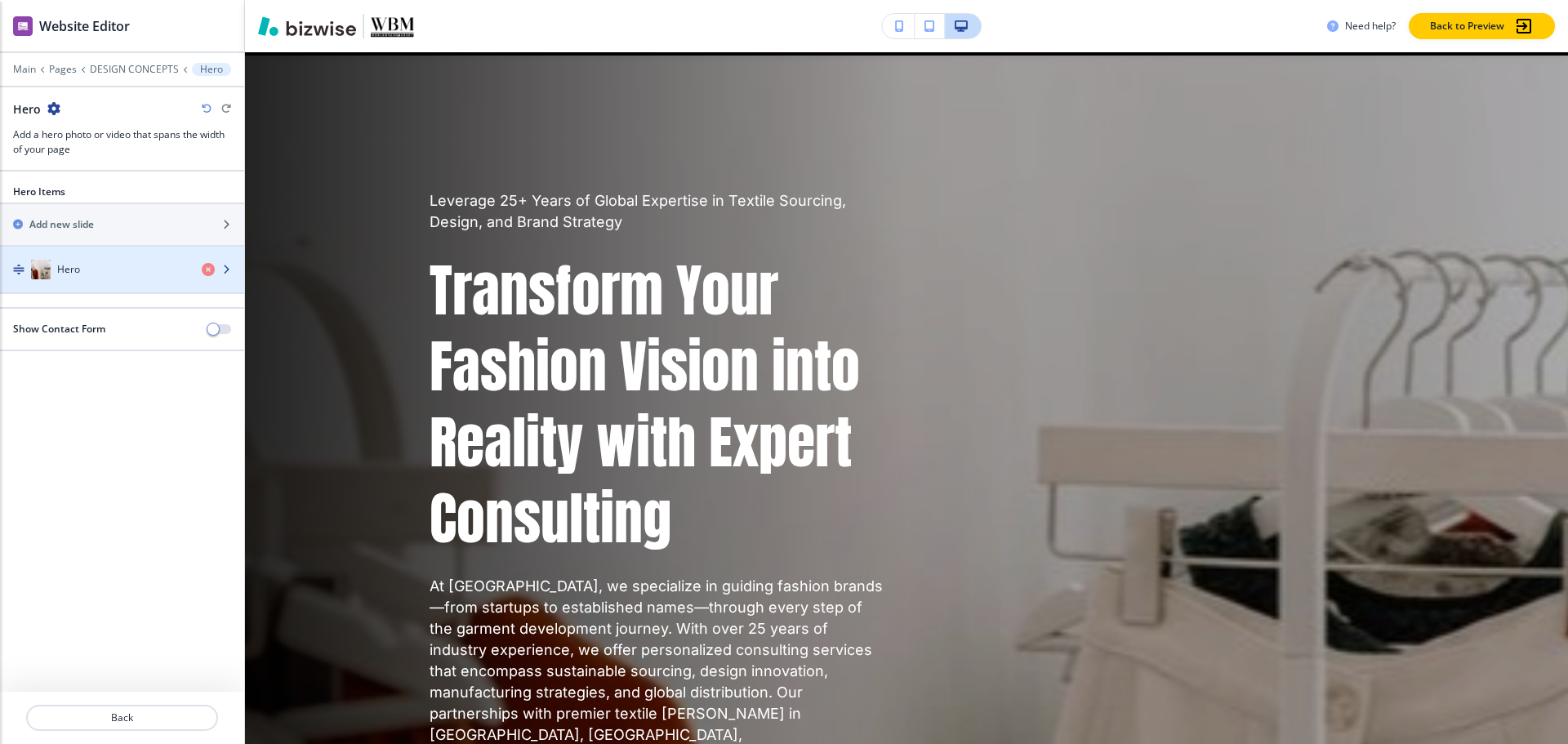
scroll to position [82, 0]
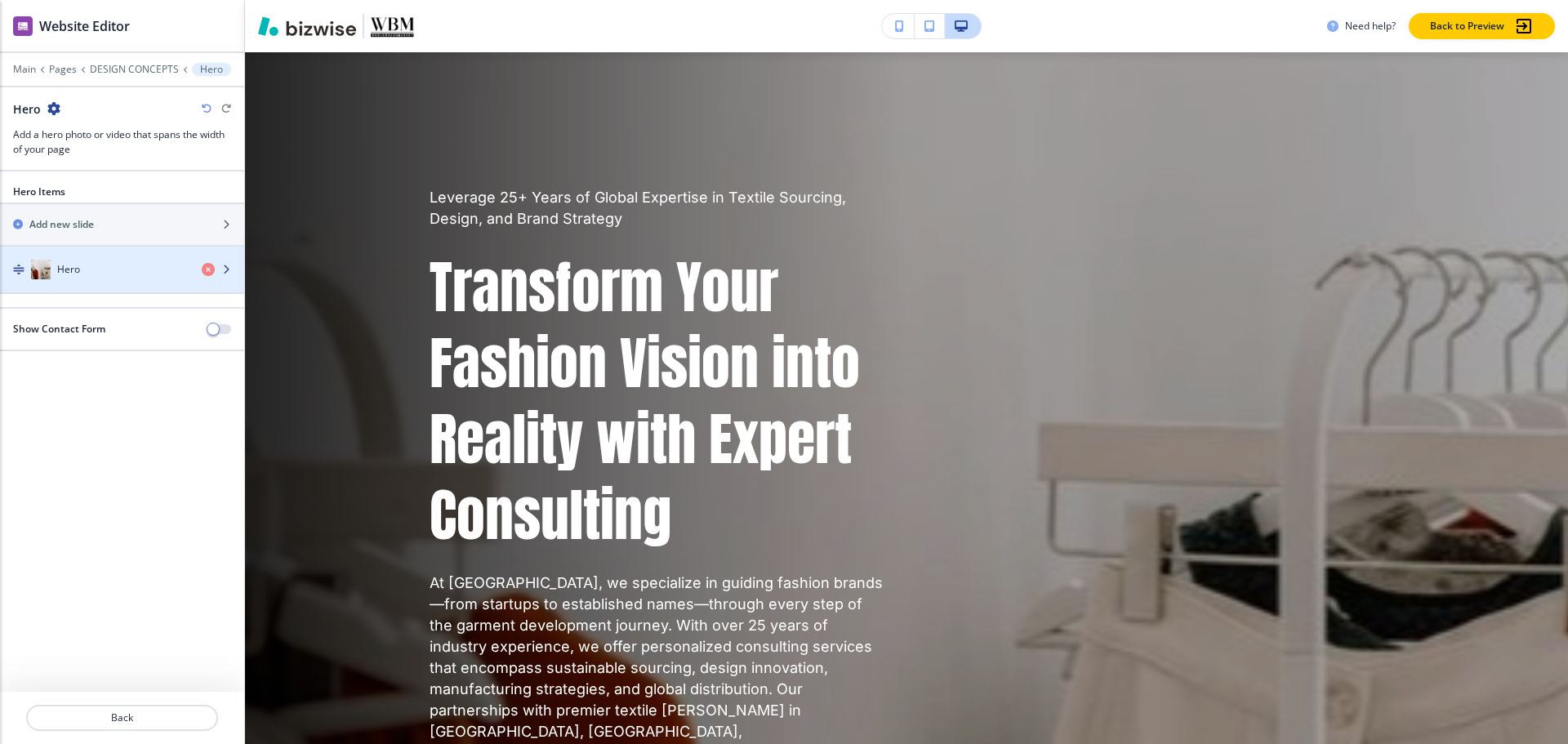
click at [97, 278] on div "Hero" at bounding box center [94, 269] width 188 height 20
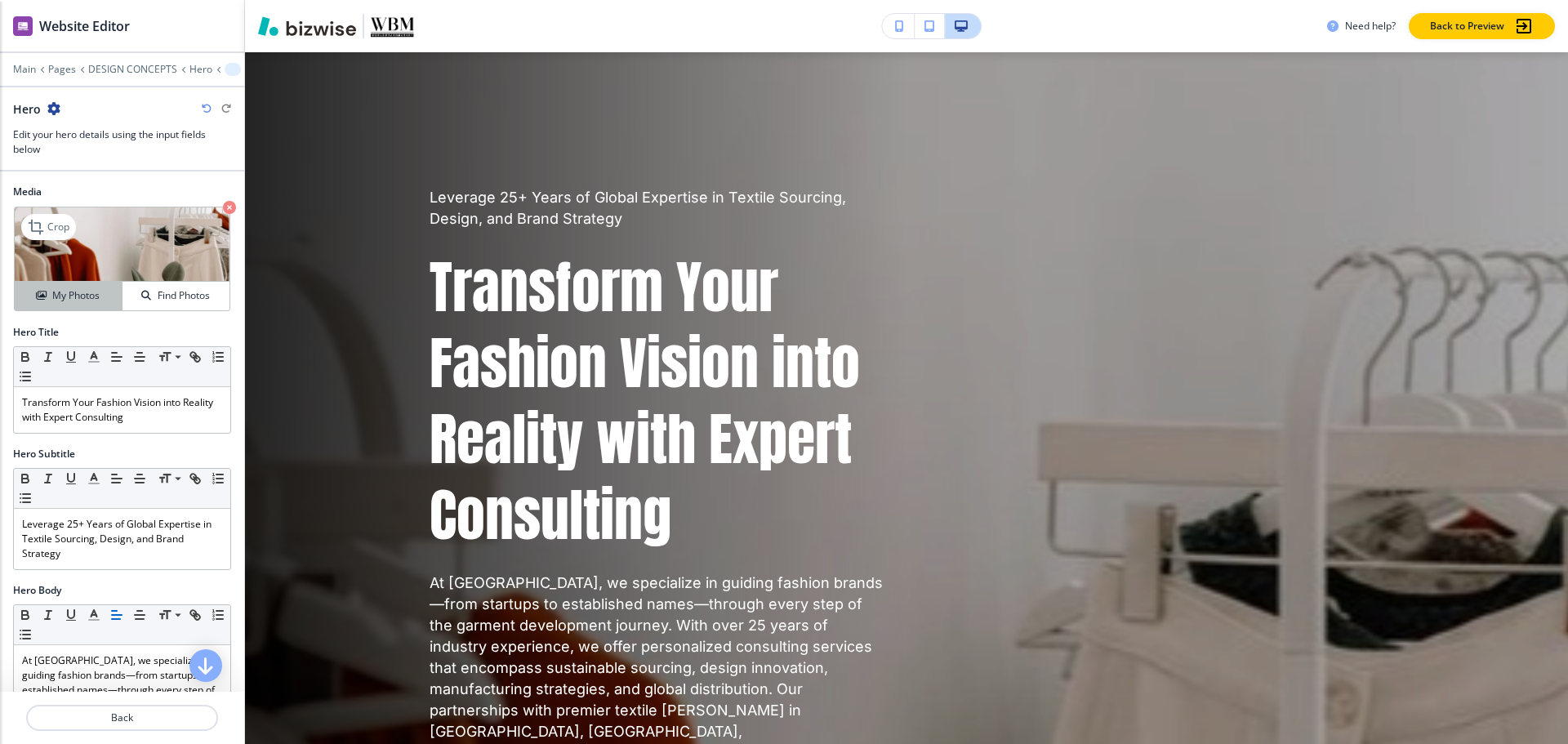
click at [70, 286] on button "My Photos" at bounding box center [68, 296] width 107 height 28
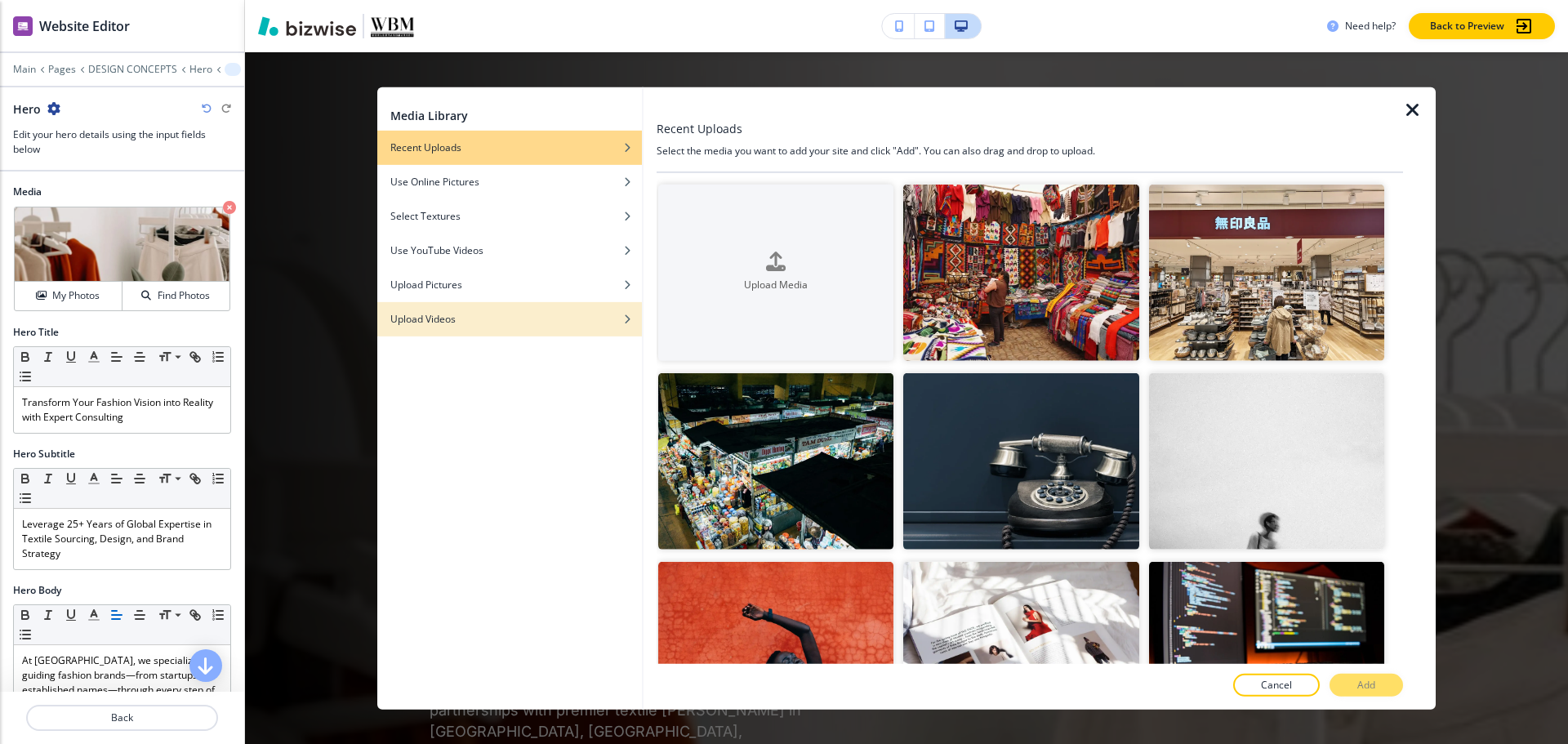
click at [458, 311] on div "Upload Videos" at bounding box center [510, 318] width 265 height 15
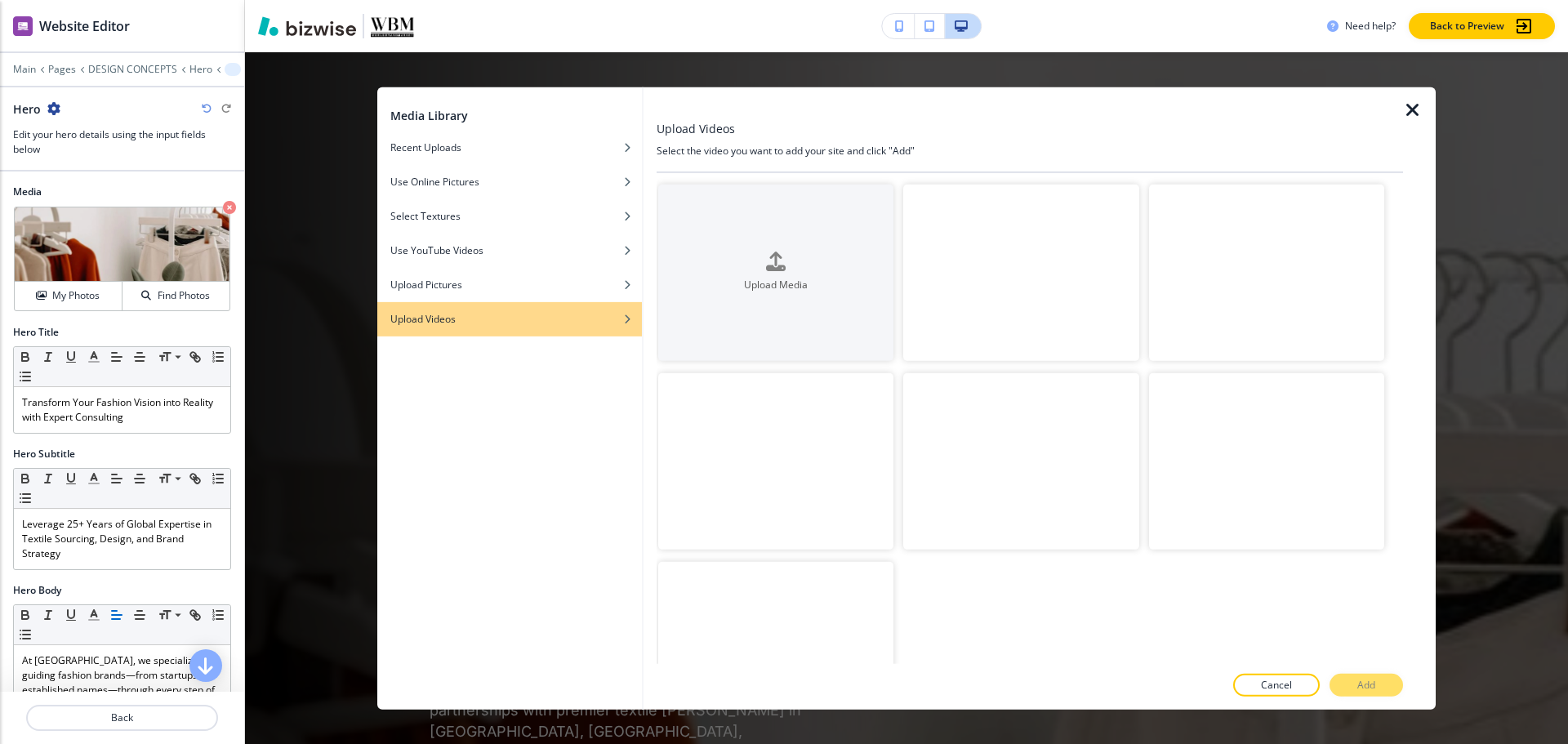
click at [1046, 428] on video "button" at bounding box center [1020, 461] width 235 height 177
click at [1385, 682] on button "Add" at bounding box center [1366, 685] width 74 height 23
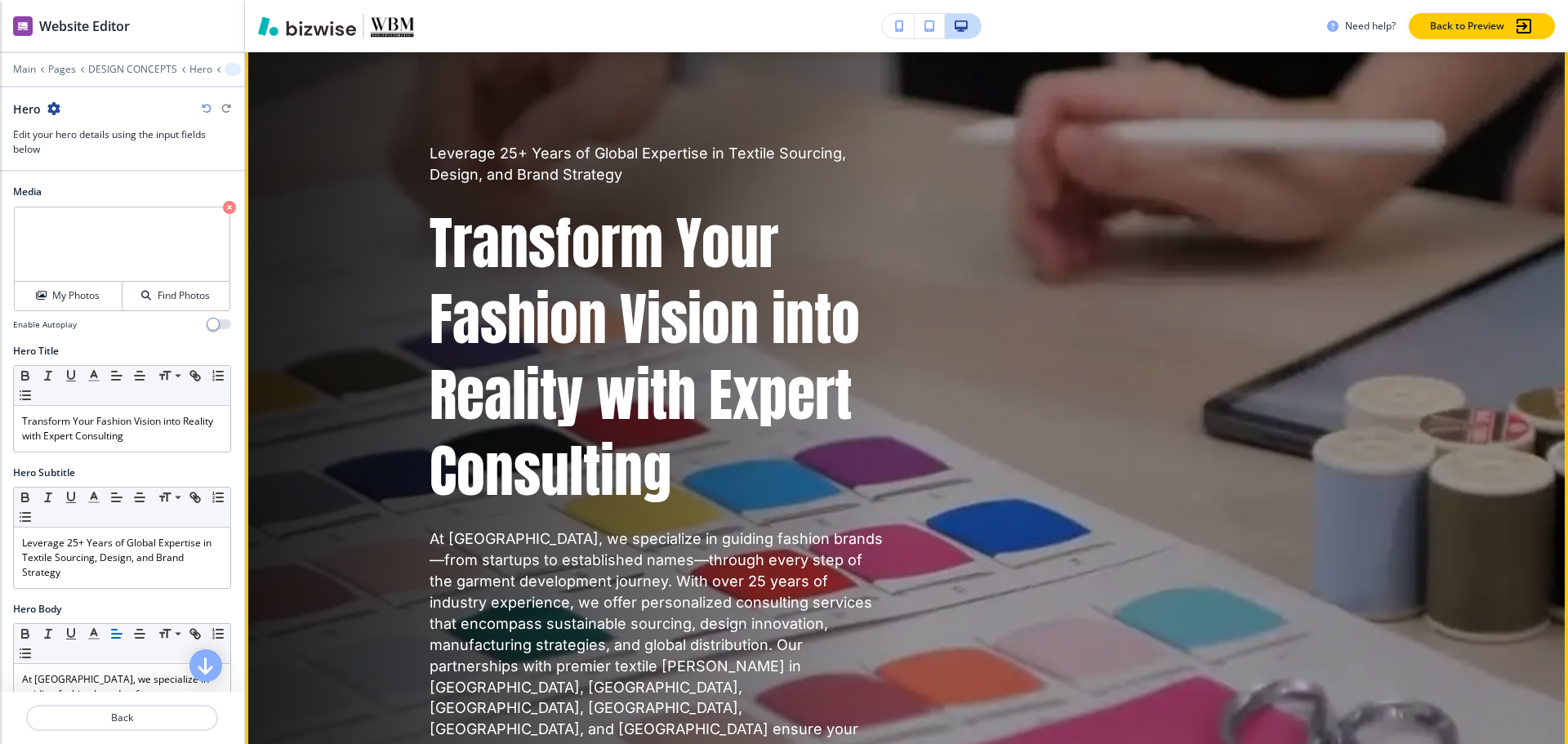
scroll to position [0, 0]
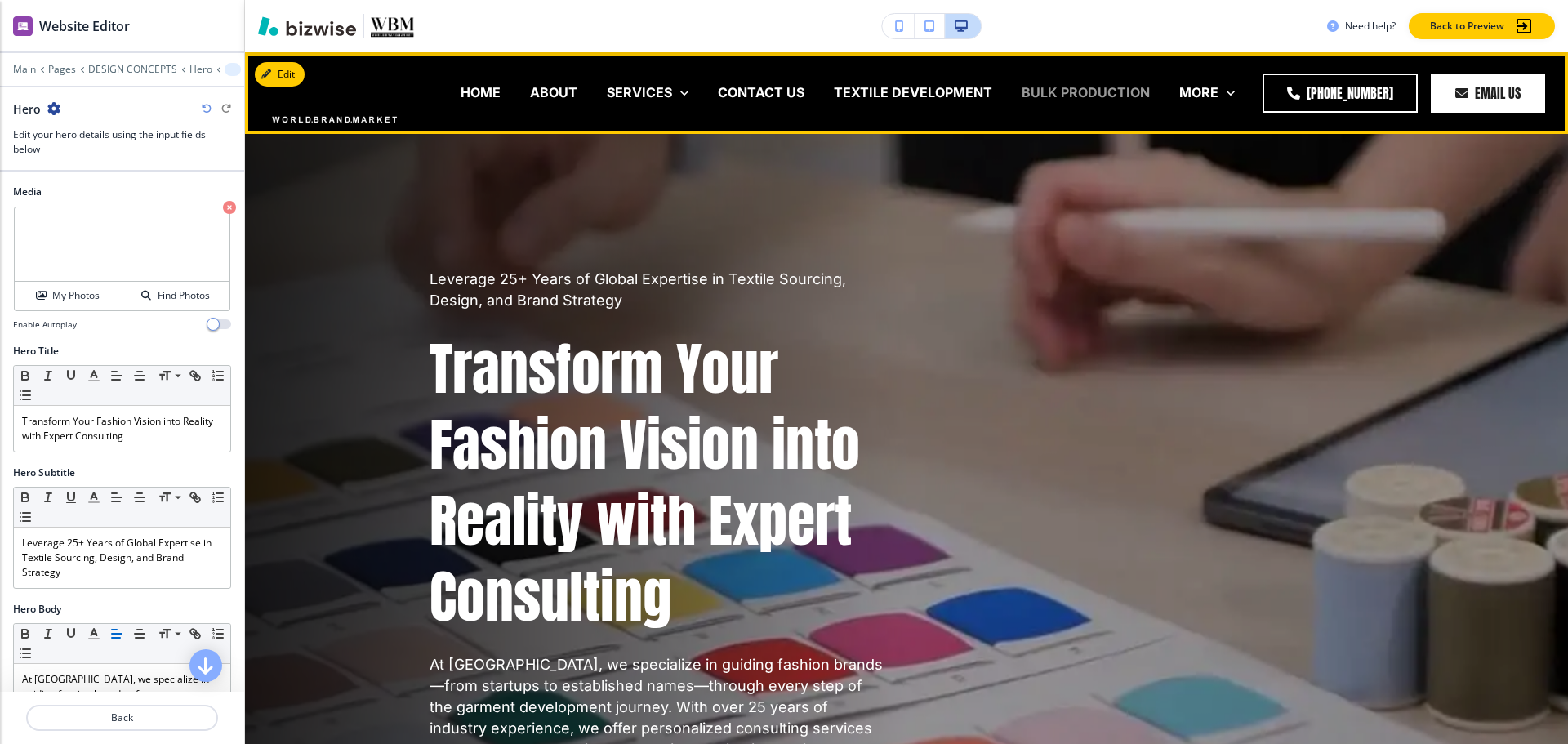
click at [1066, 88] on p "BULK PRODUCTION" at bounding box center [1086, 92] width 128 height 19
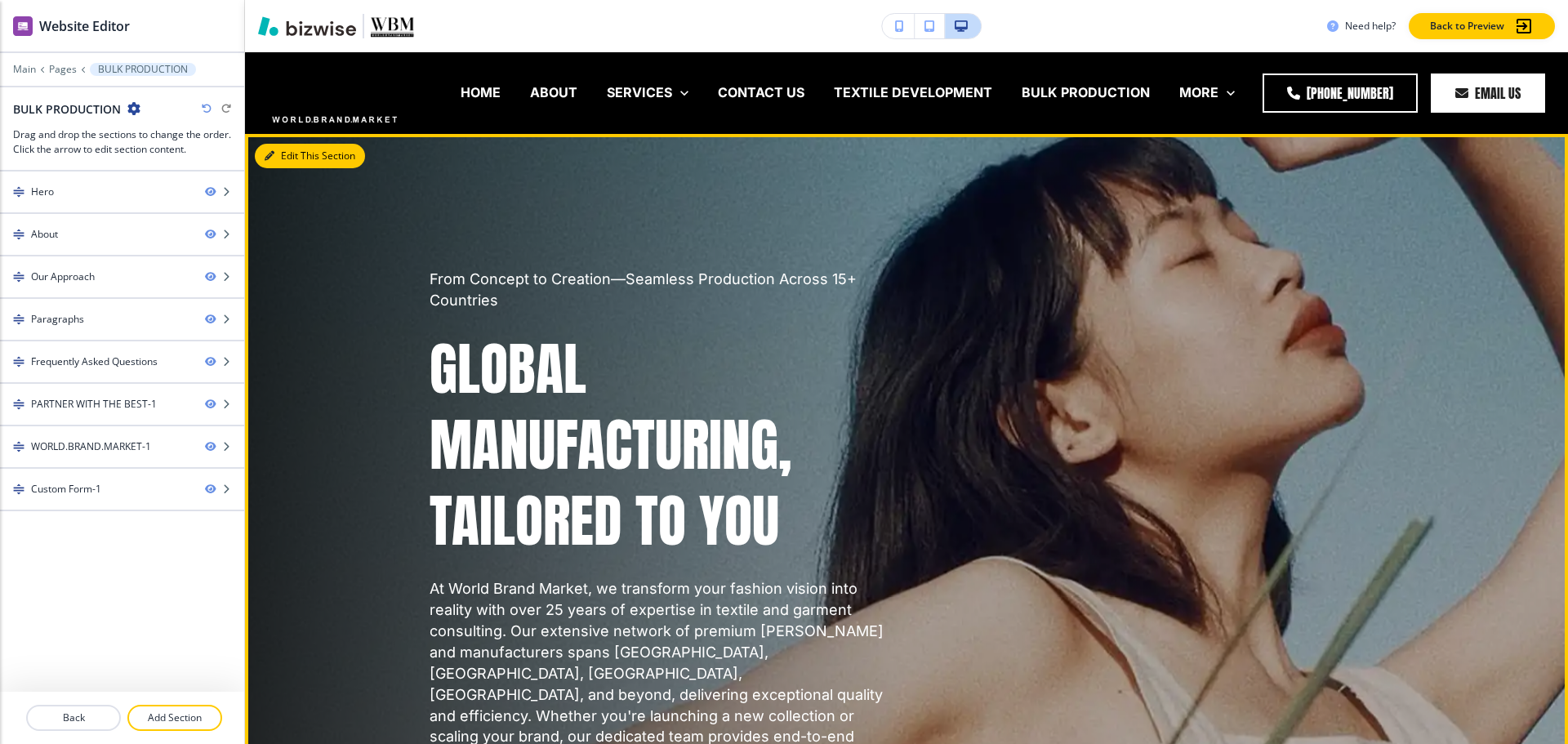
click at [280, 158] on button "Edit This Section" at bounding box center [310, 156] width 110 height 25
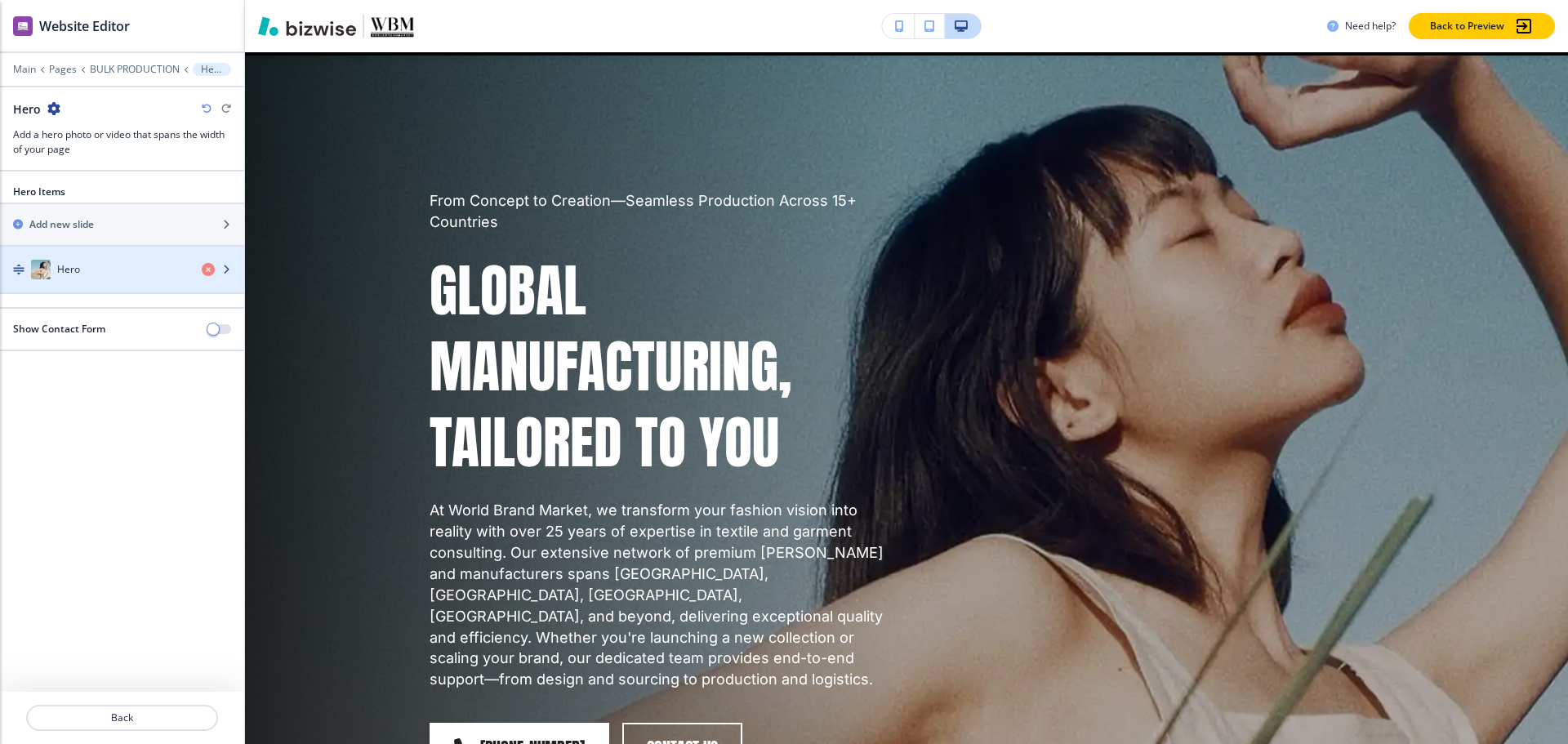
scroll to position [82, 0]
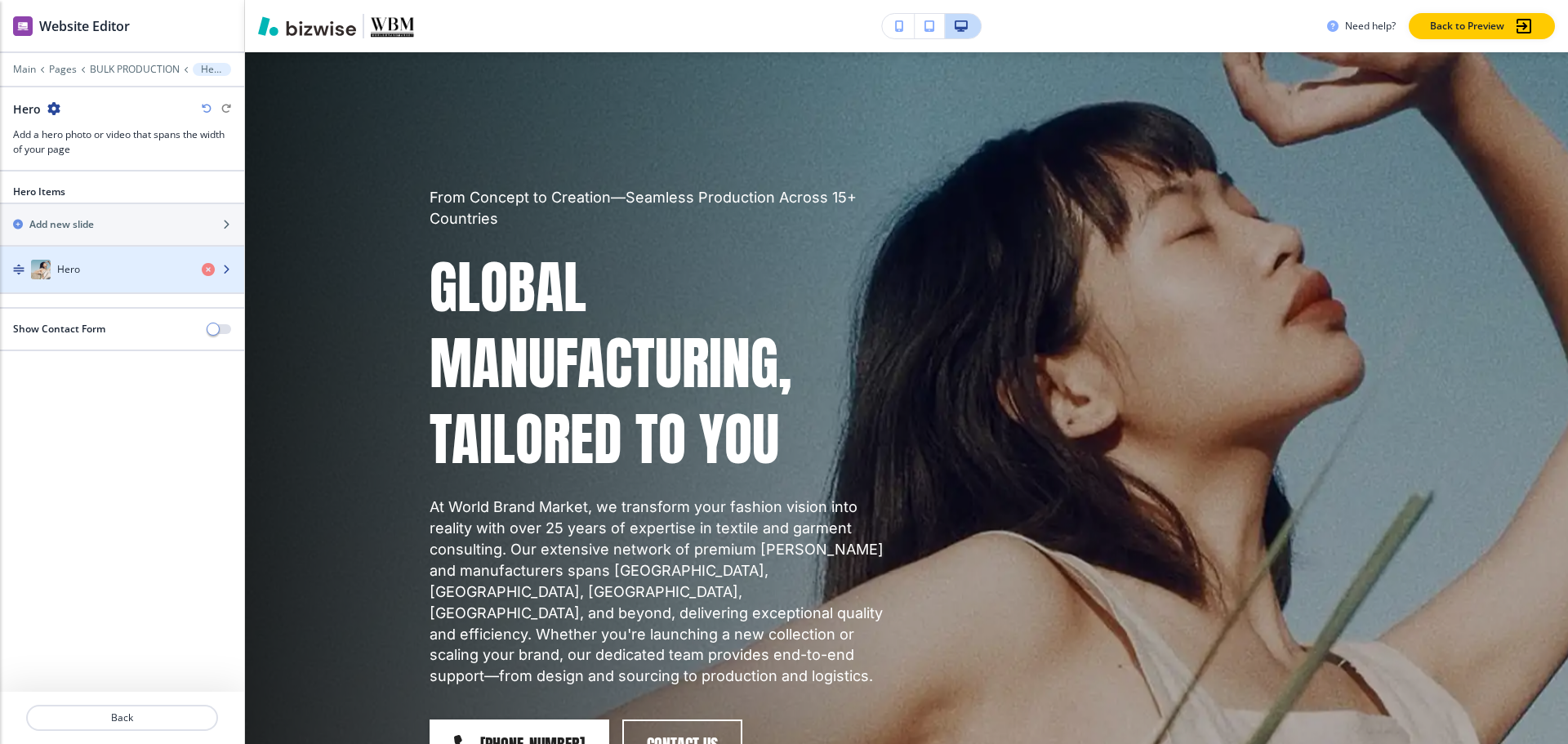
click at [62, 280] on div "button" at bounding box center [122, 286] width 244 height 13
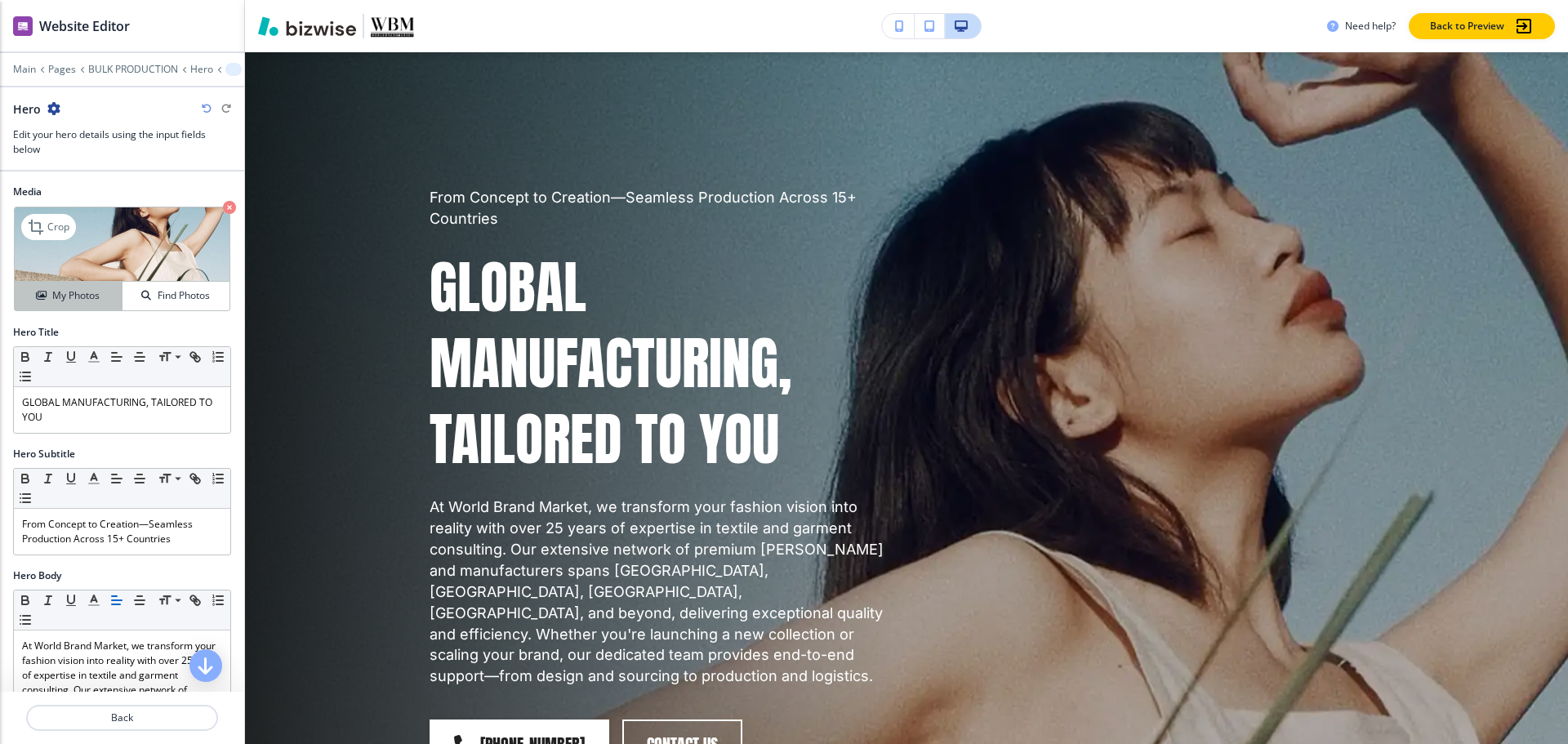
click at [80, 284] on button "My Photos" at bounding box center [68, 296] width 107 height 28
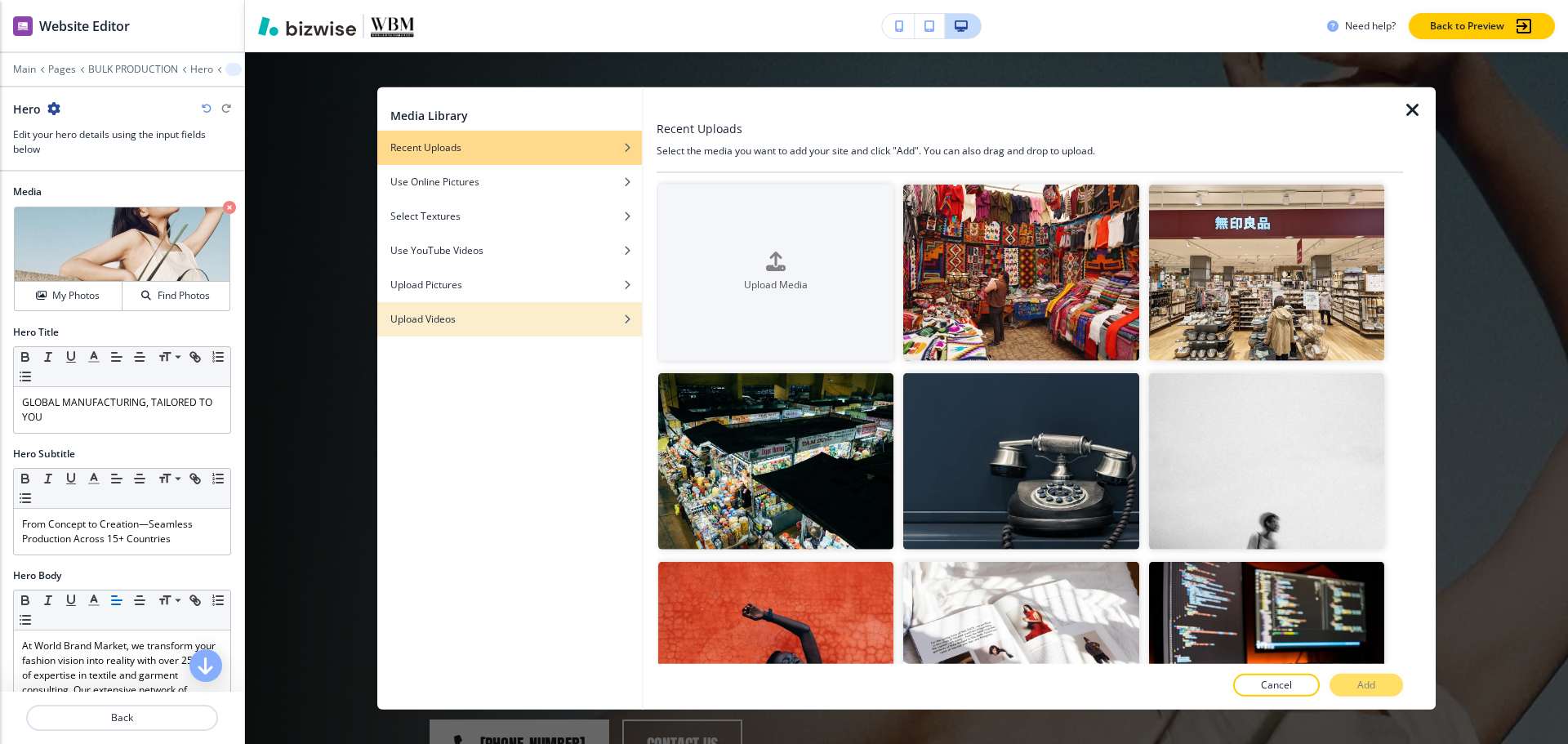
click at [436, 333] on div "button" at bounding box center [510, 330] width 265 height 10
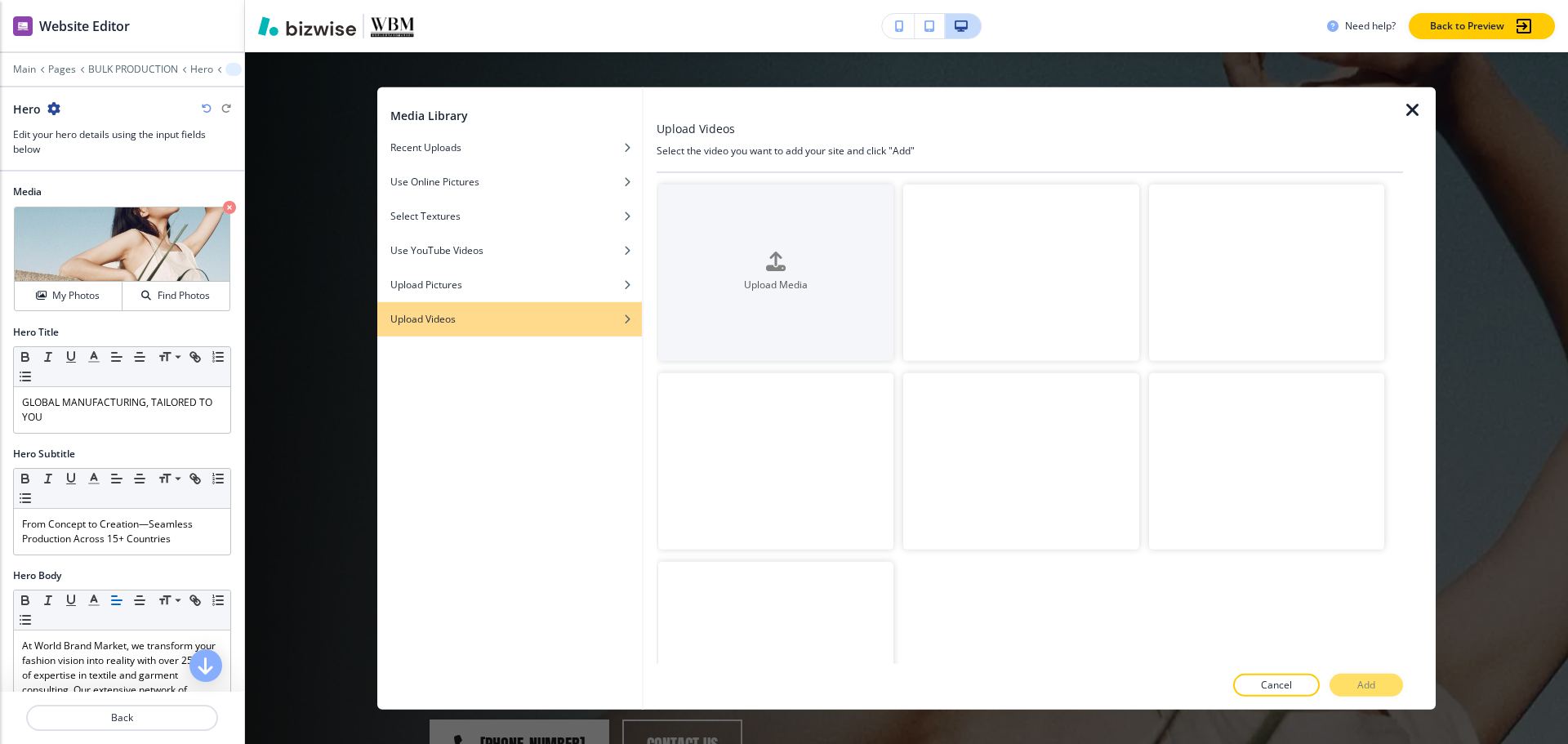
click at [788, 451] on video "button" at bounding box center [775, 461] width 235 height 177
click at [1385, 689] on button "Add" at bounding box center [1366, 685] width 74 height 23
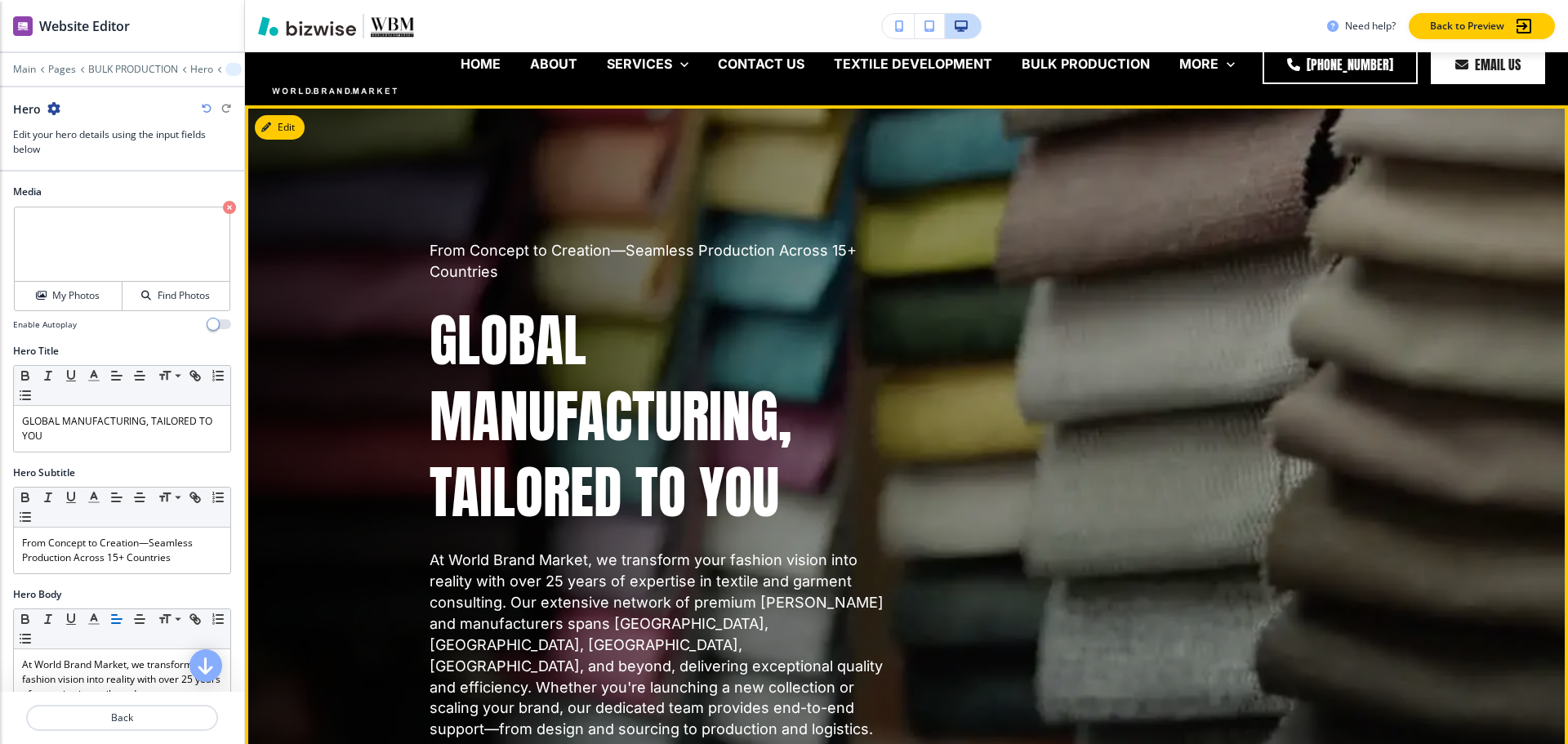
scroll to position [0, 0]
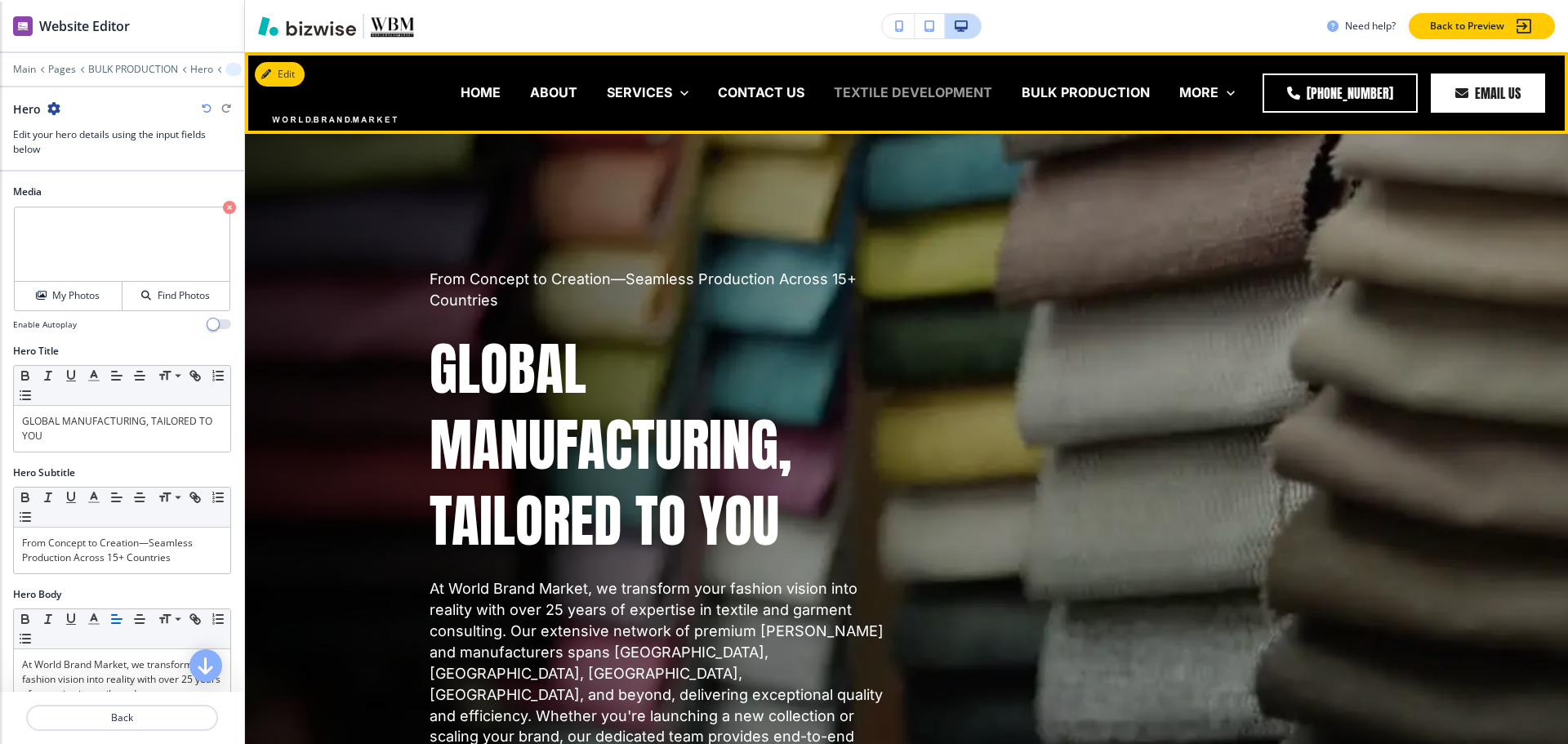
click at [972, 89] on p "TEXTILE DEVELOPMENT" at bounding box center [913, 92] width 158 height 19
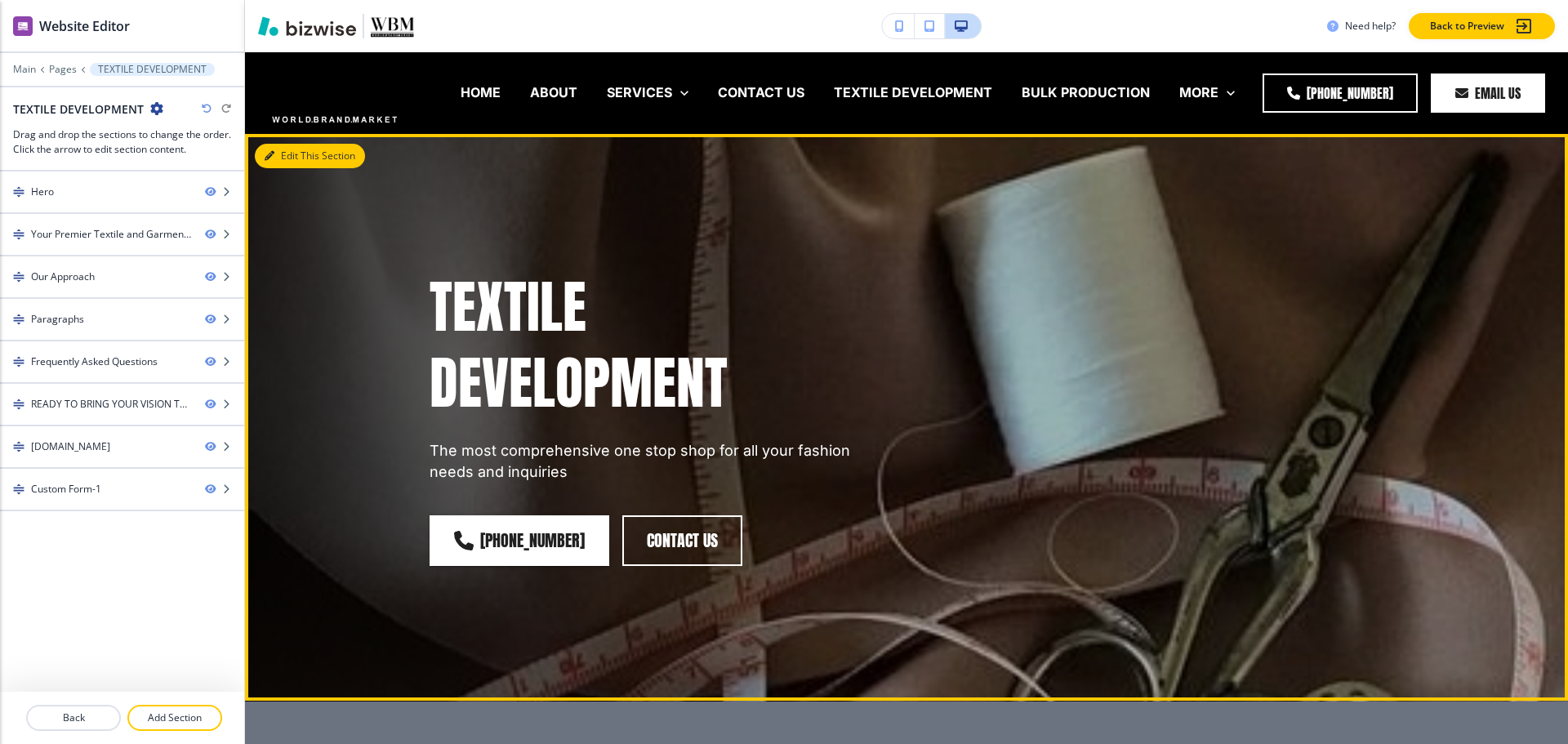
click at [297, 157] on button "Edit This Section" at bounding box center [310, 156] width 110 height 25
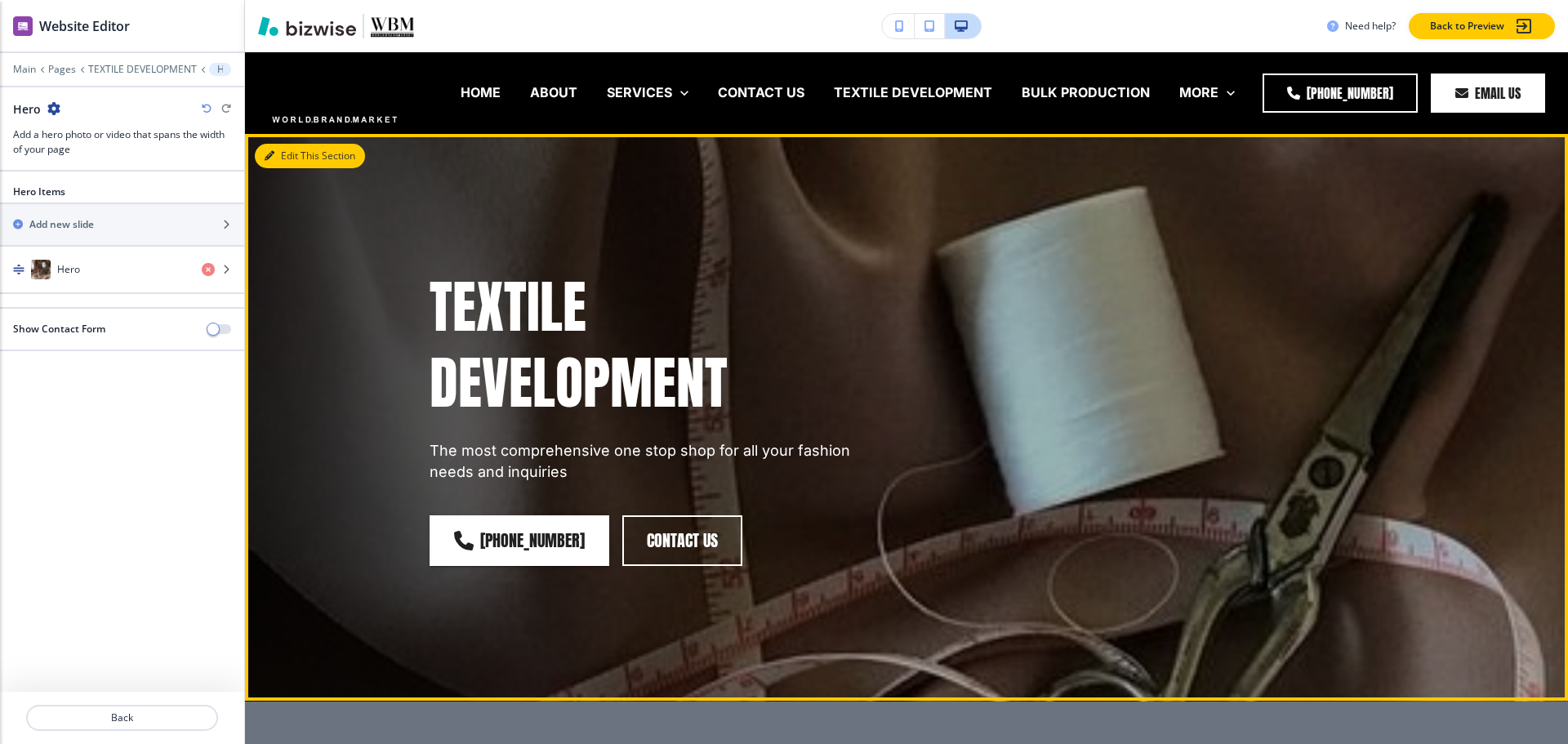
scroll to position [82, 0]
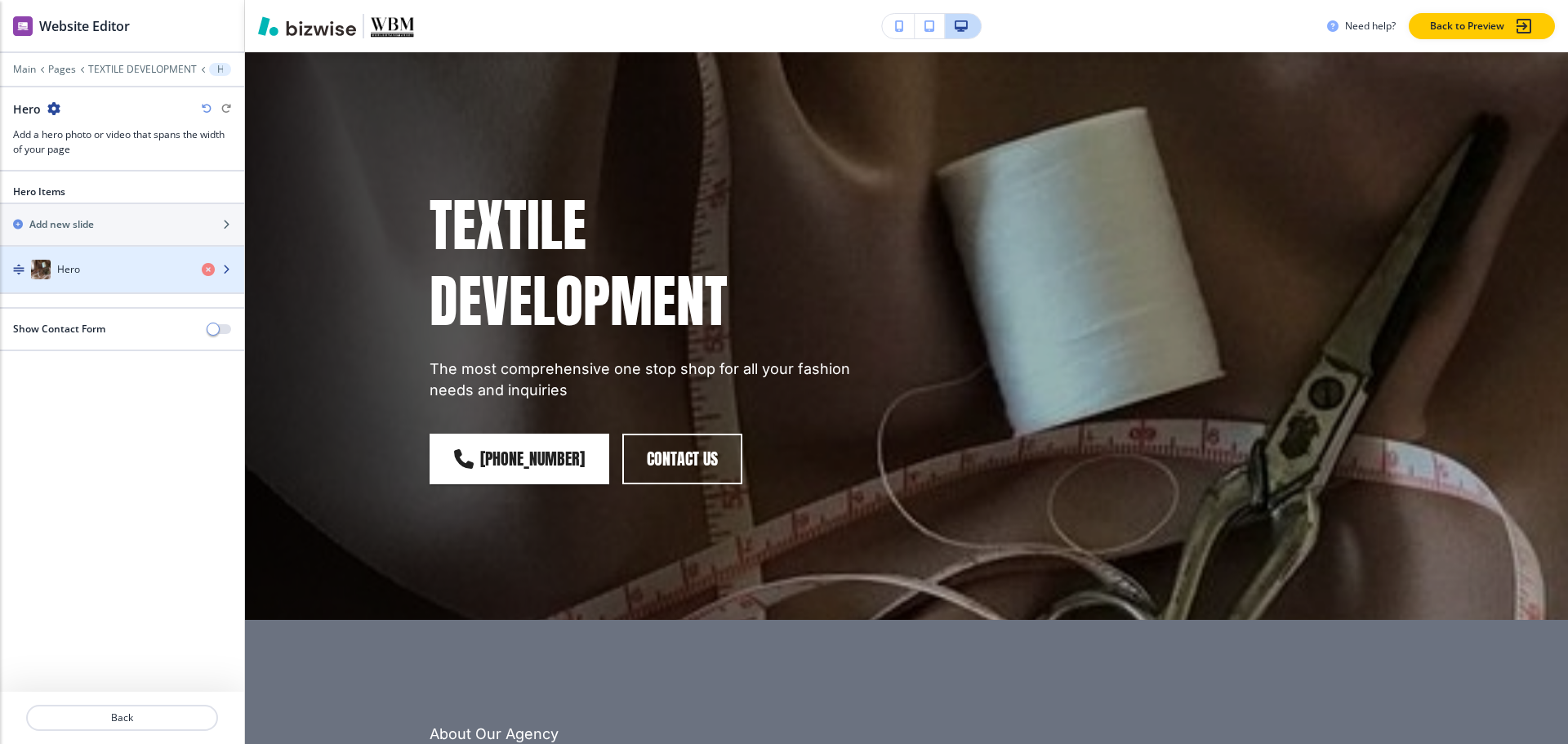
click at [95, 274] on div "Hero" at bounding box center [94, 269] width 188 height 20
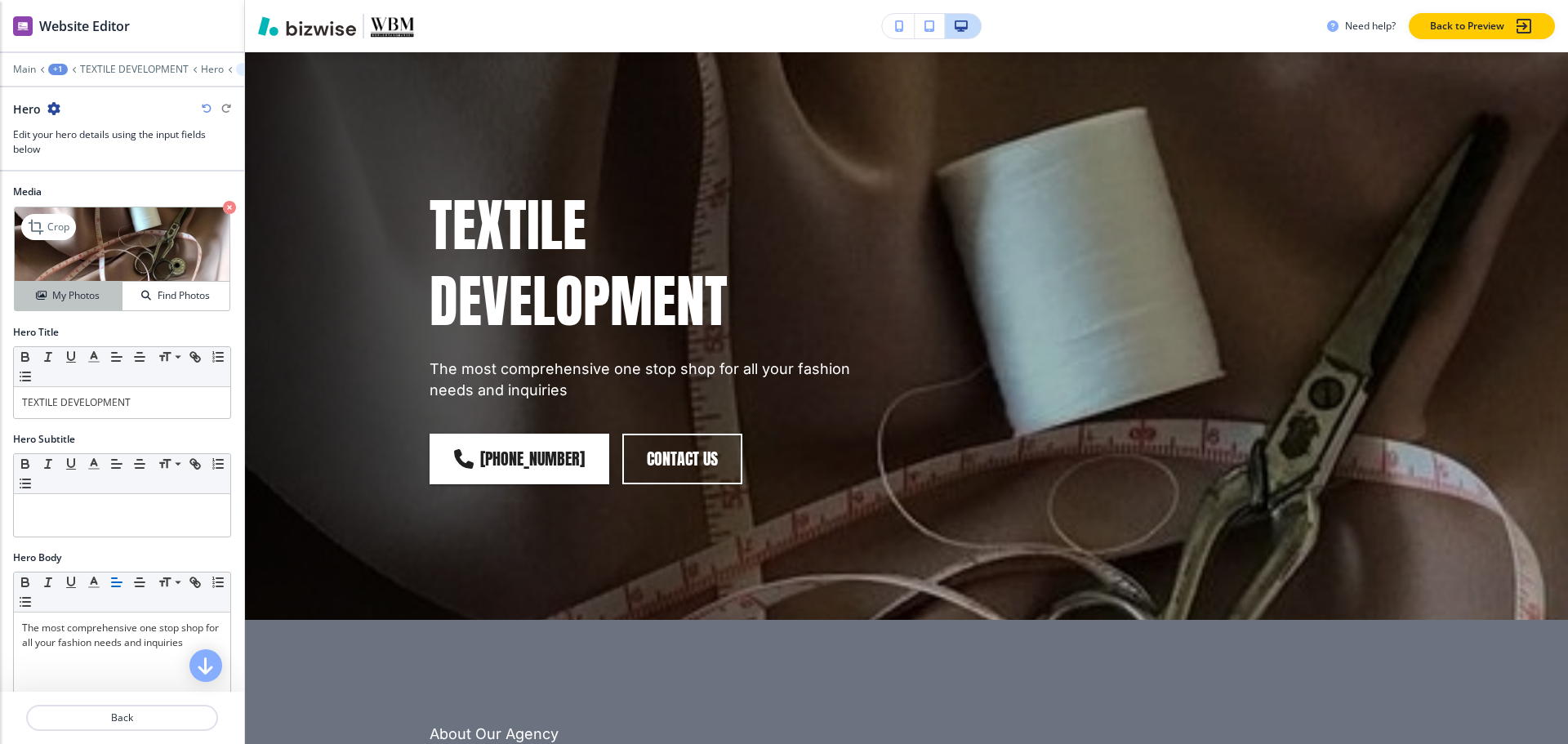
click at [45, 283] on button "My Photos" at bounding box center [68, 296] width 107 height 28
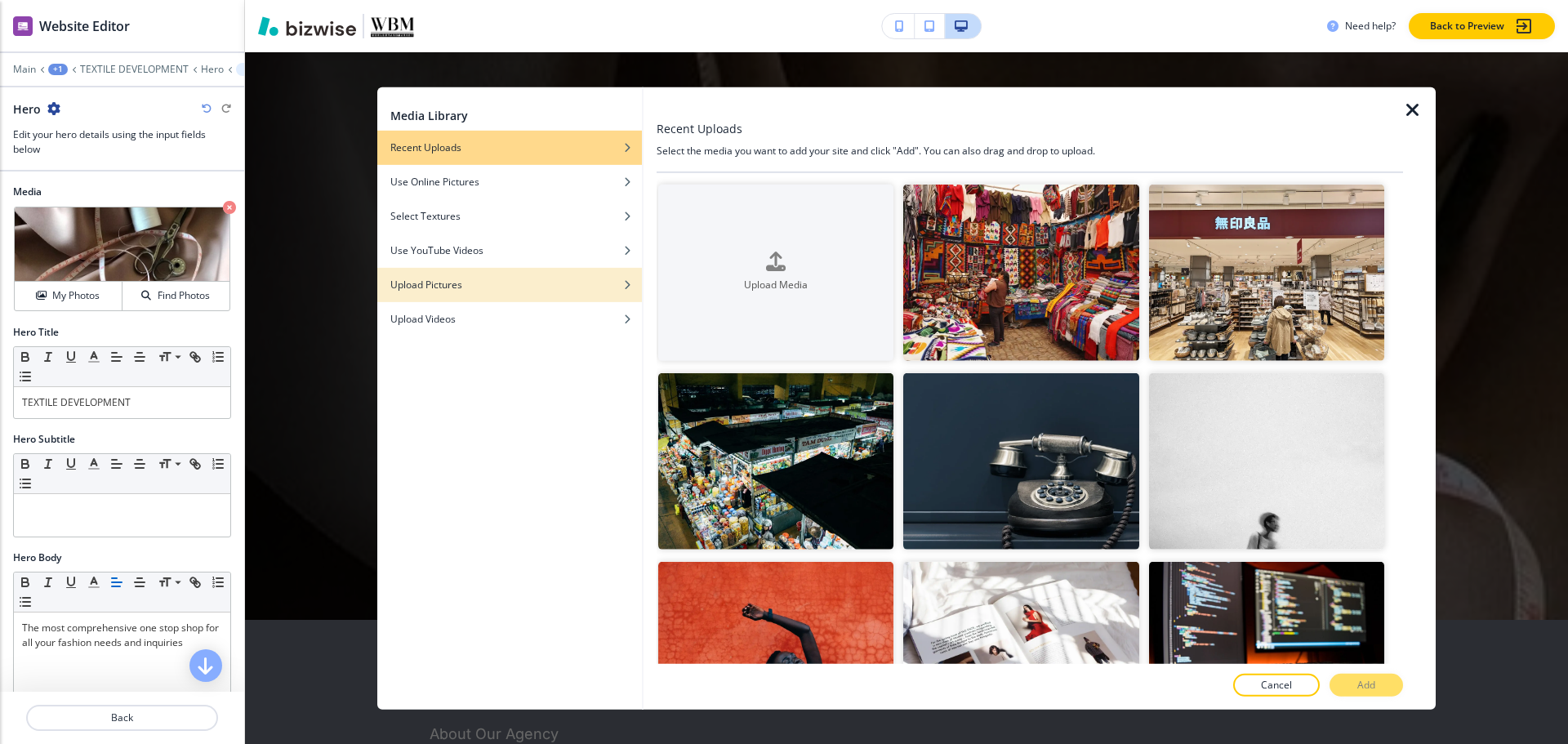
click at [439, 289] on h4 "Upload Pictures" at bounding box center [426, 284] width 72 height 15
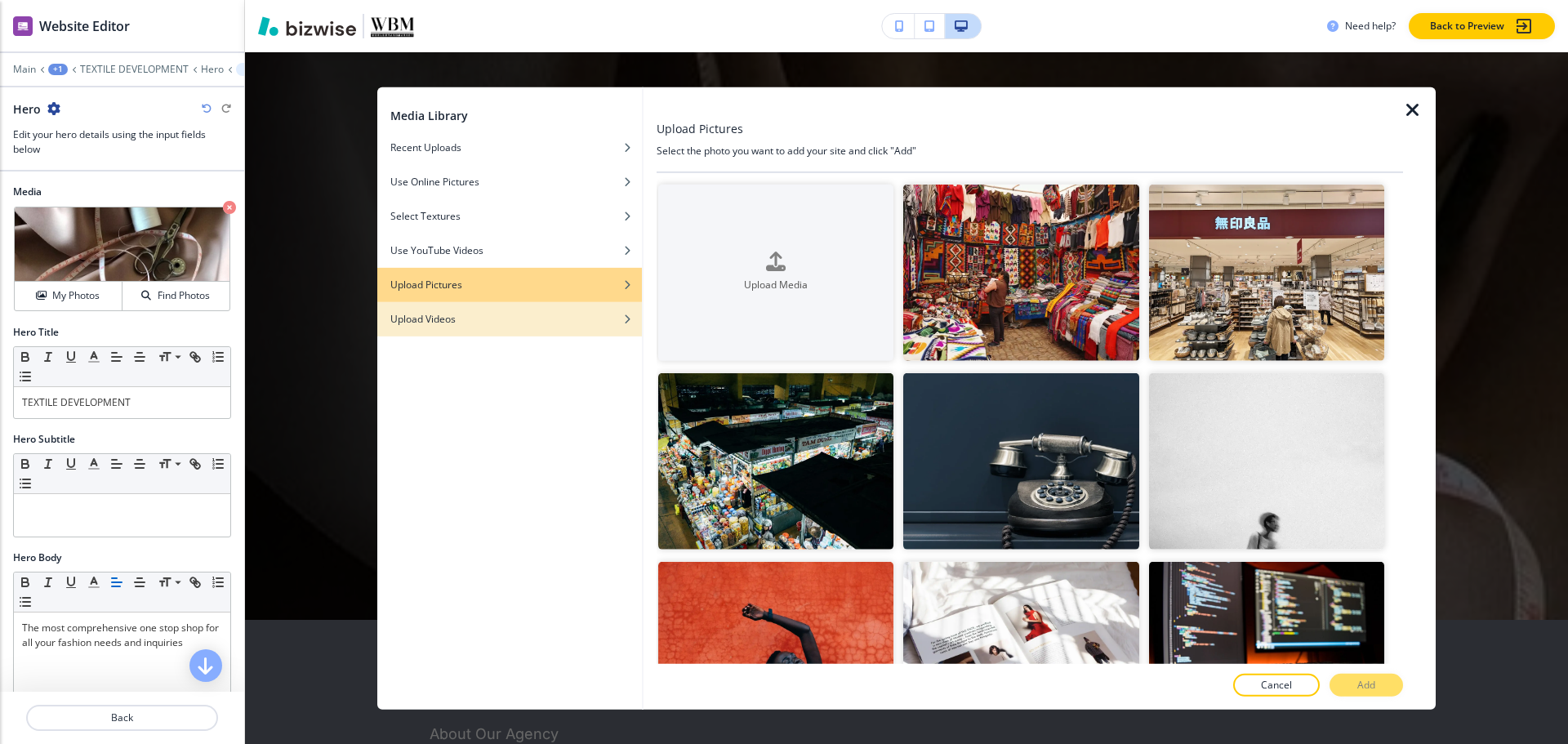
click at [438, 311] on h4 "Upload Videos" at bounding box center [424, 318] width 66 height 15
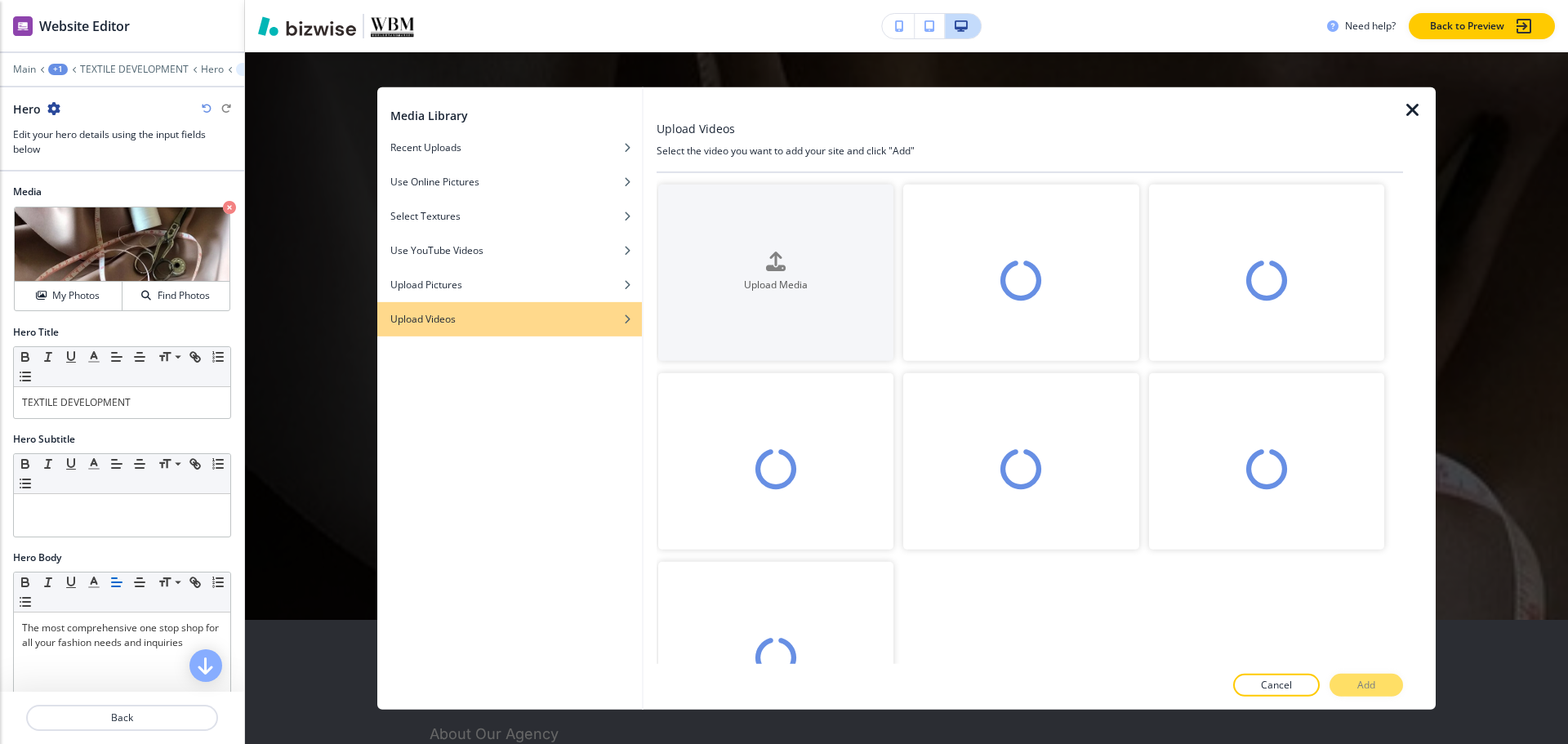
click at [1414, 112] on icon "button" at bounding box center [1413, 109] width 20 height 20
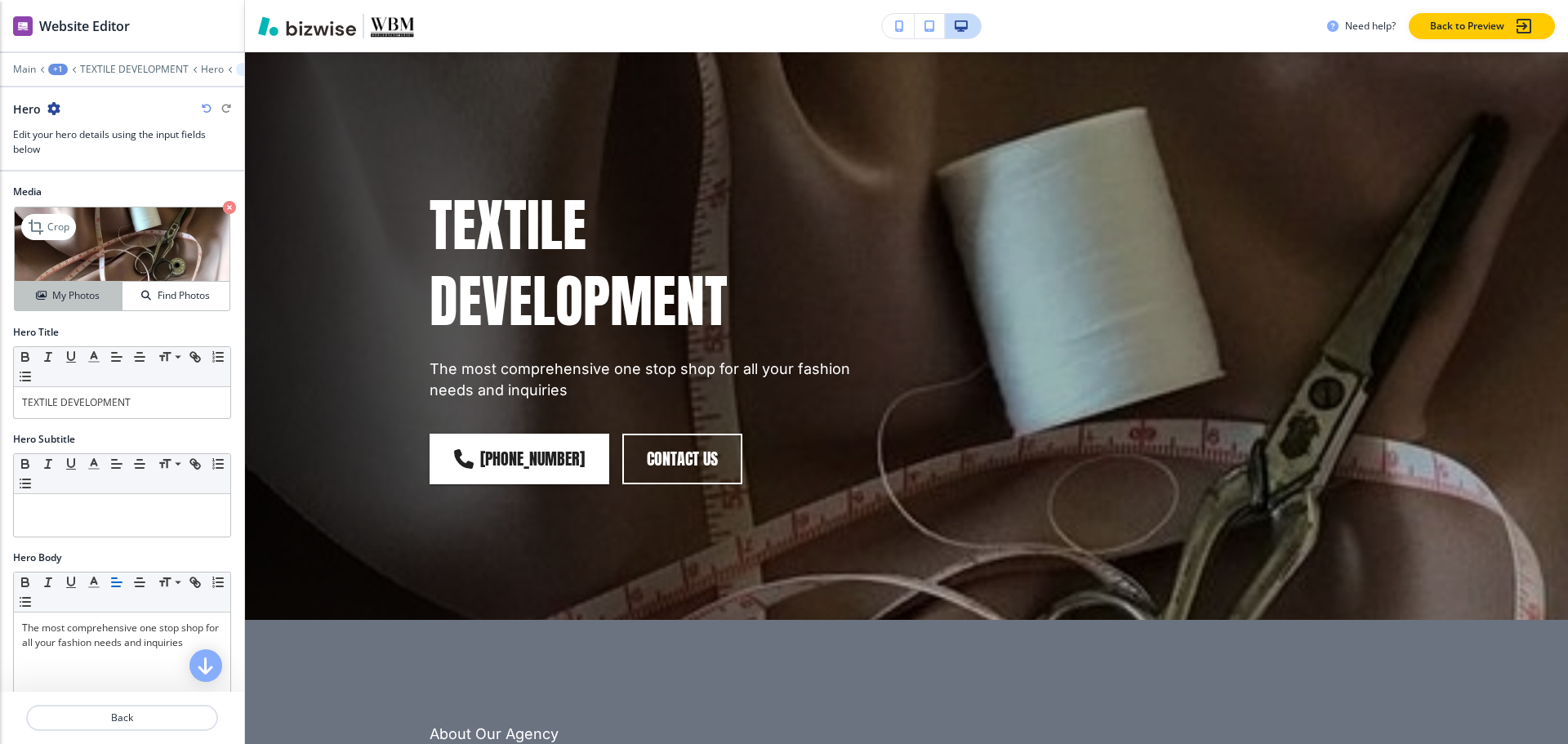
click at [60, 291] on h4 "My Photos" at bounding box center [75, 296] width 47 height 15
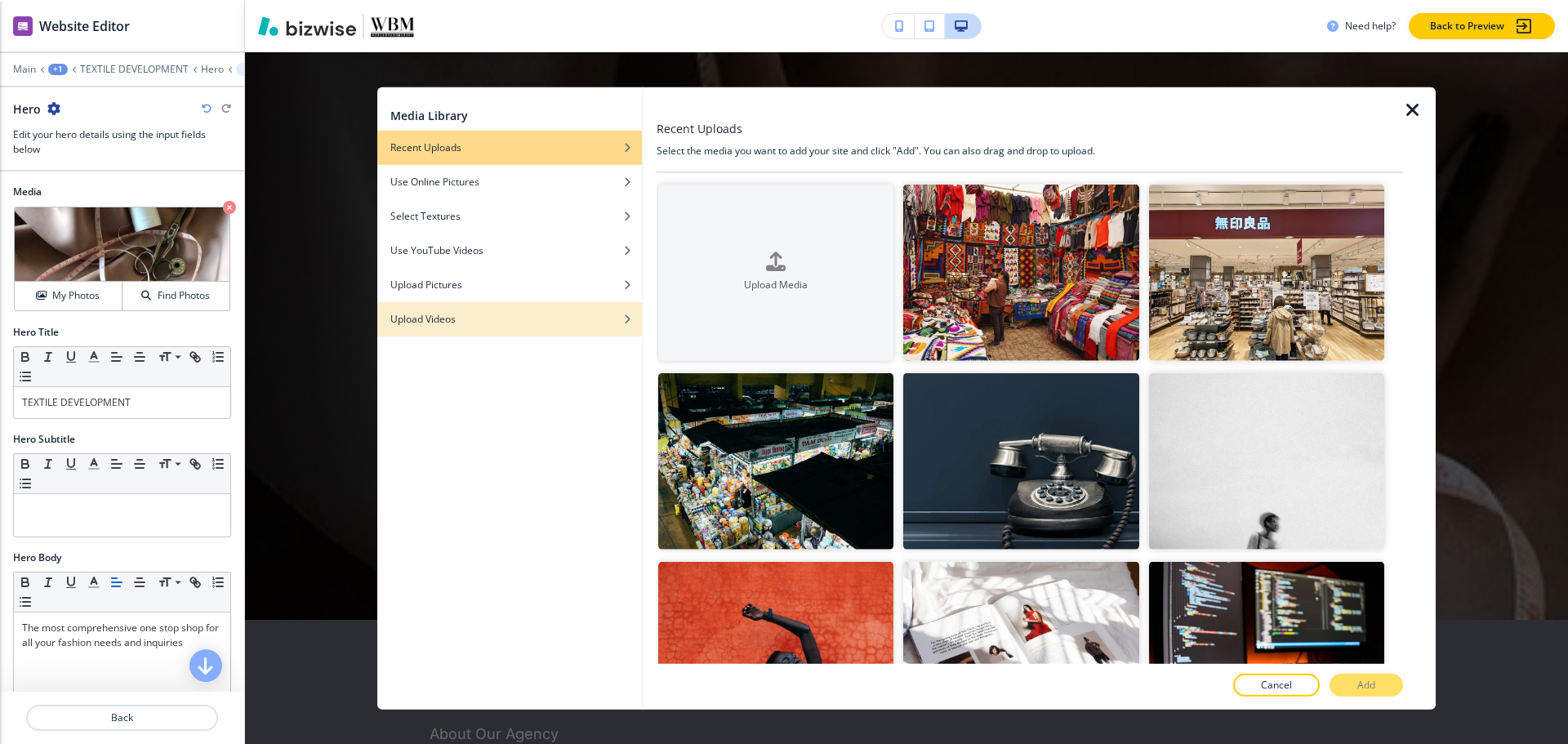
click at [481, 321] on div "Upload Videos" at bounding box center [510, 318] width 265 height 15
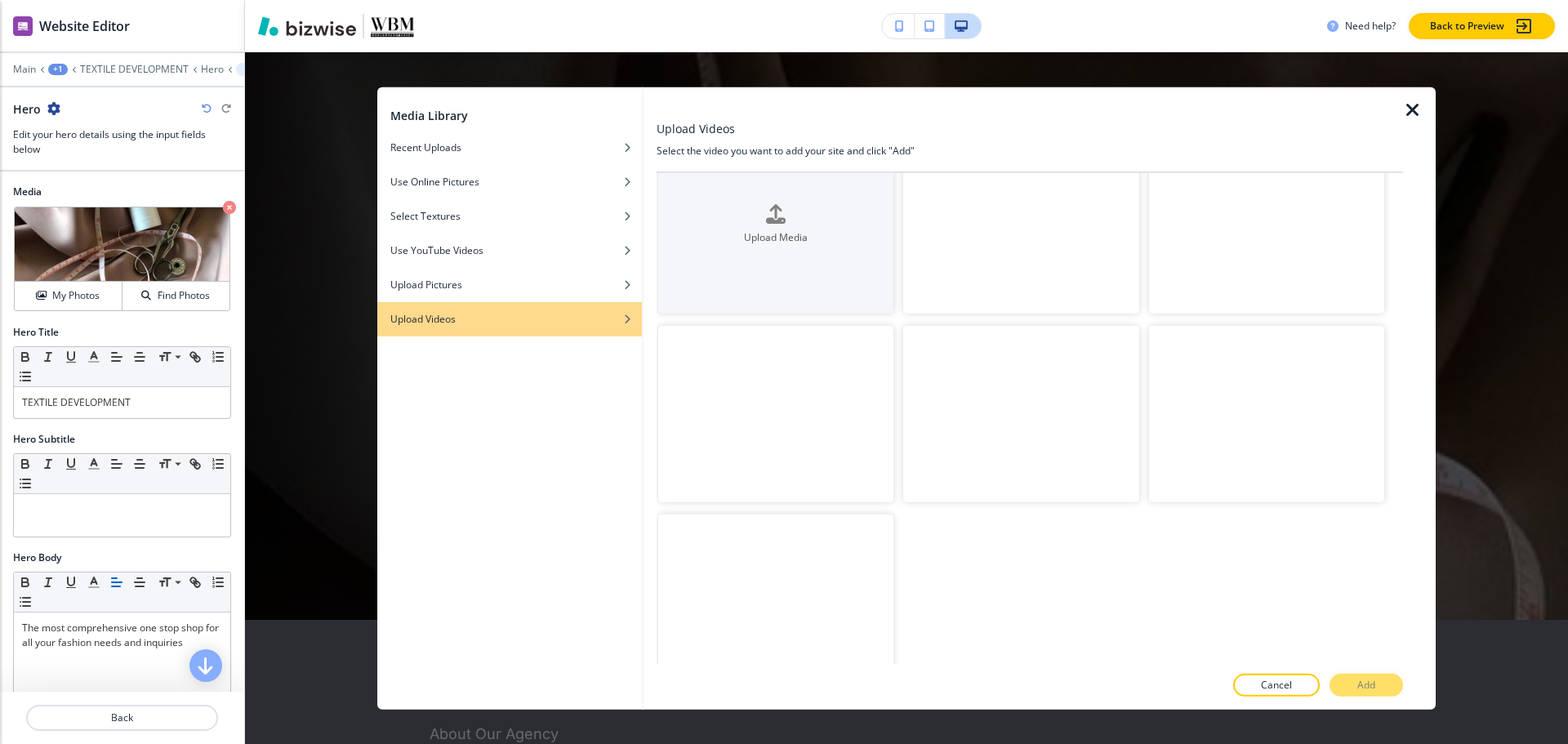
scroll to position [0, 0]
click at [764, 602] on video "button" at bounding box center [775, 650] width 235 height 177
click at [1363, 679] on p "Add" at bounding box center [1366, 685] width 18 height 15
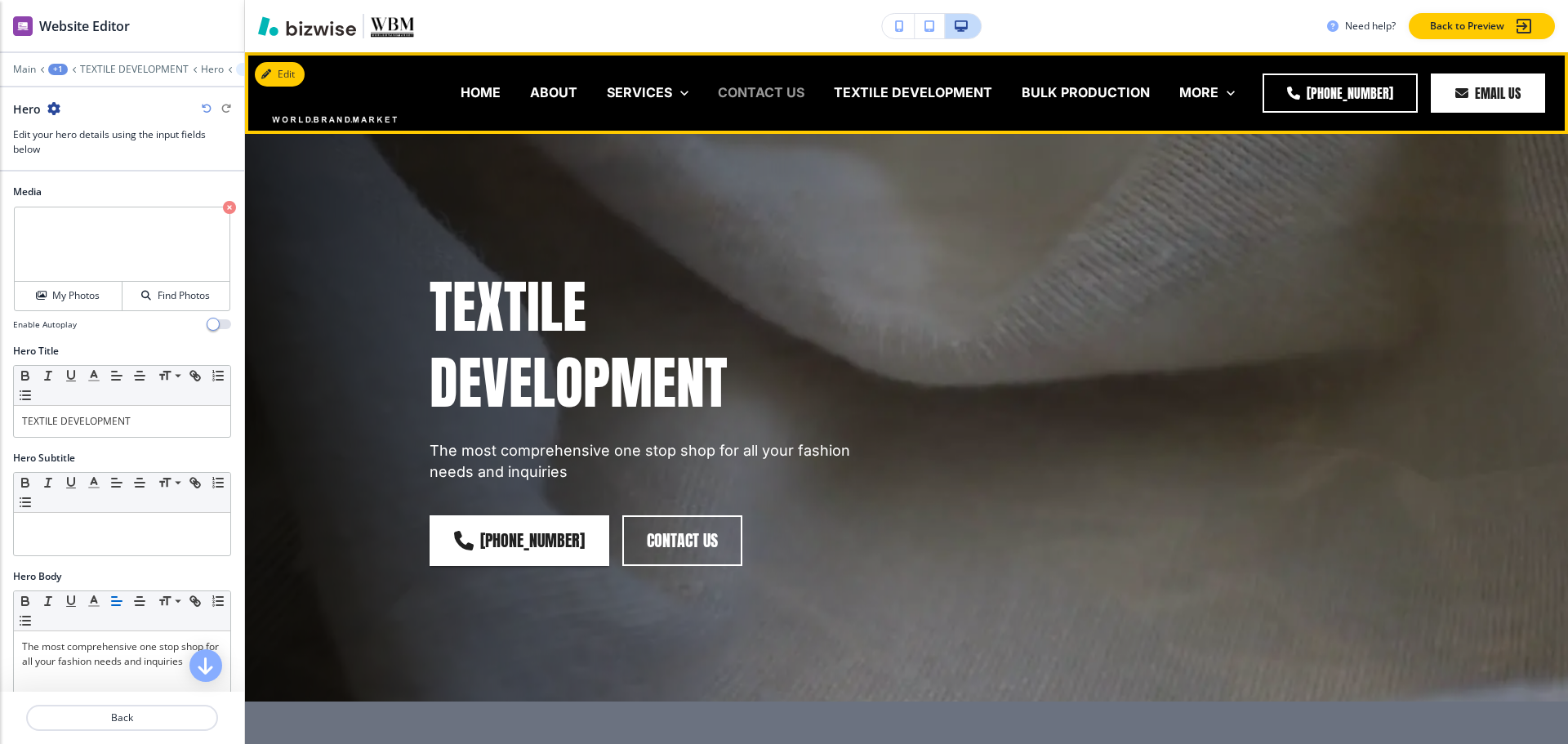
click at [779, 88] on p "CONTACT US" at bounding box center [760, 92] width 86 height 19
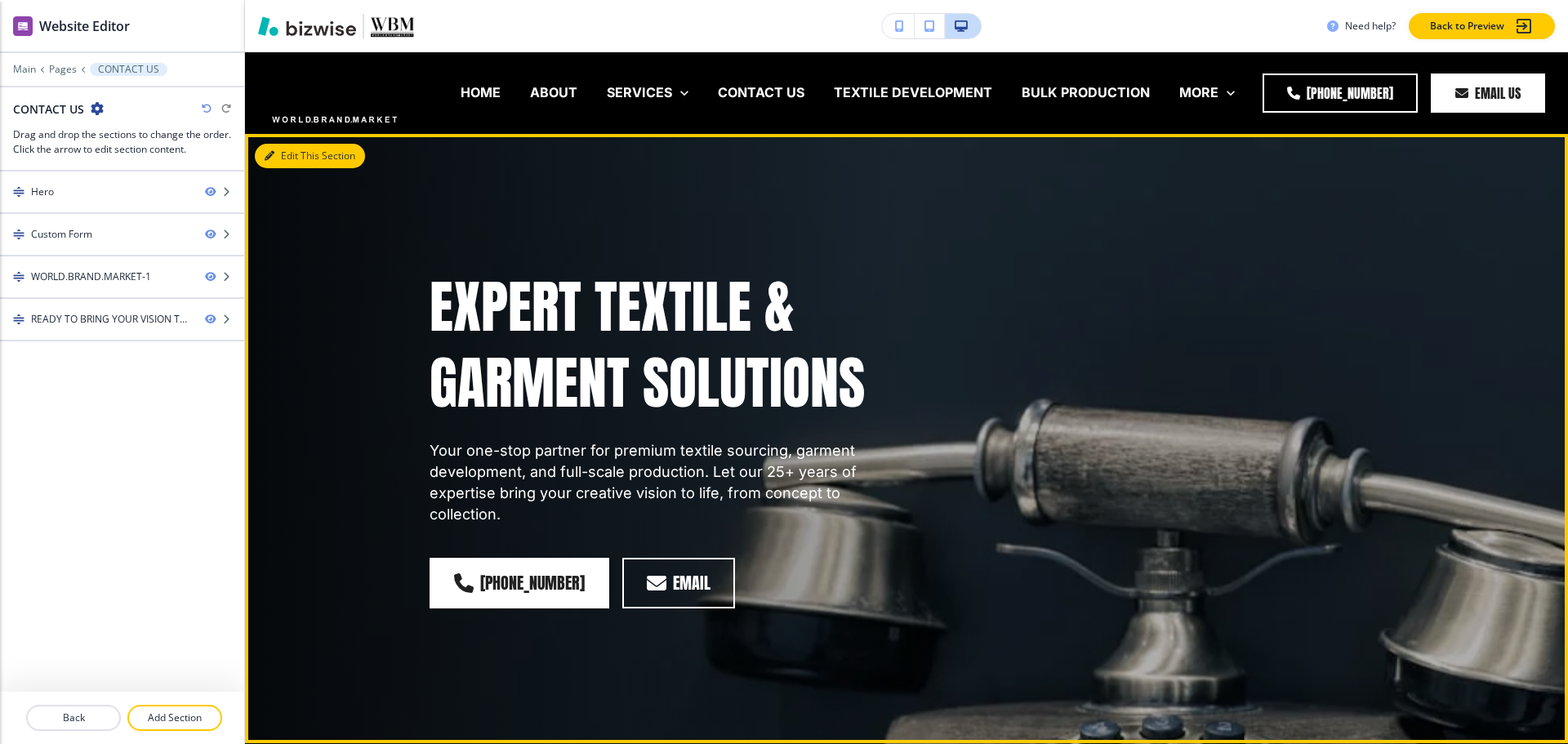
click at [297, 148] on button "Edit This Section" at bounding box center [310, 156] width 110 height 25
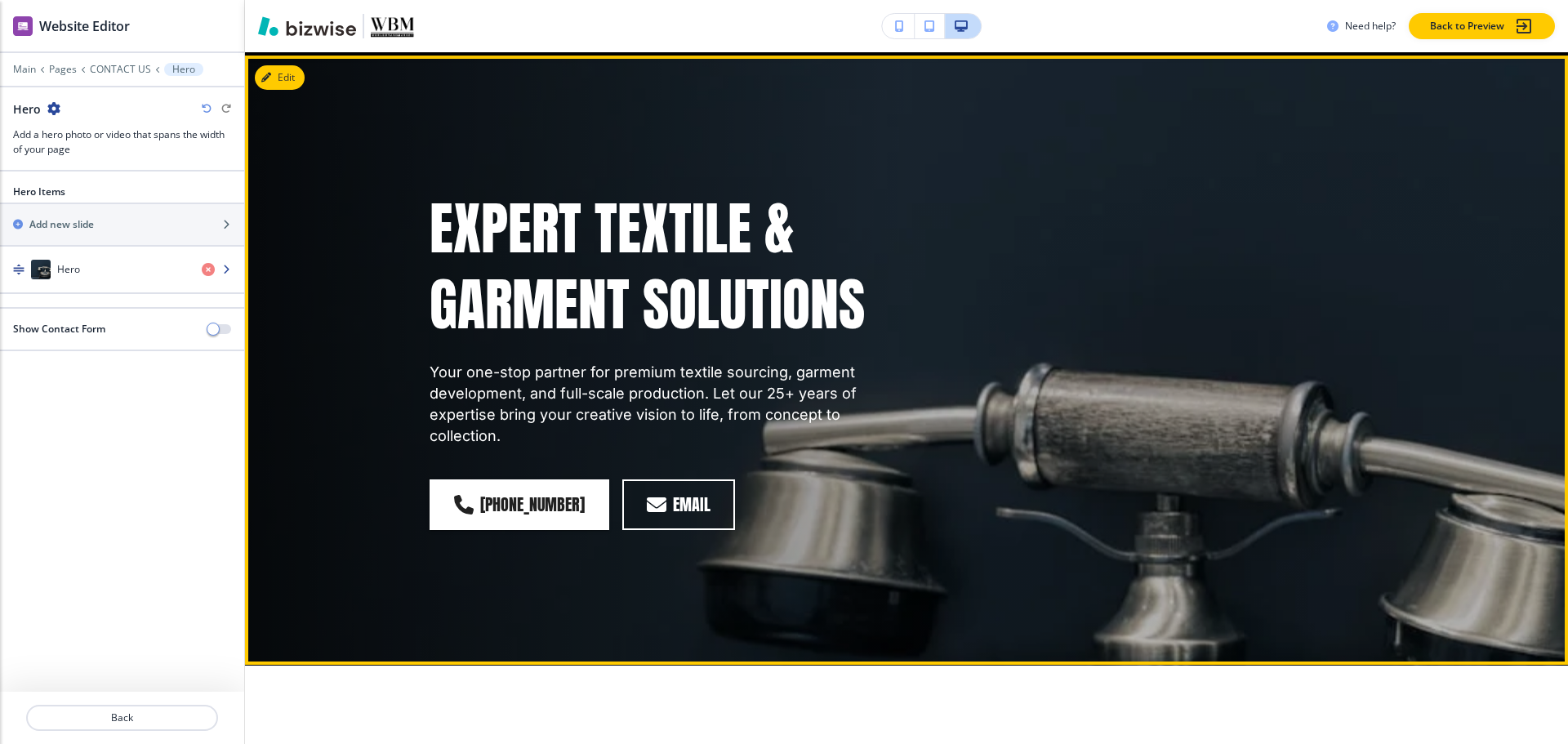
scroll to position [82, 0]
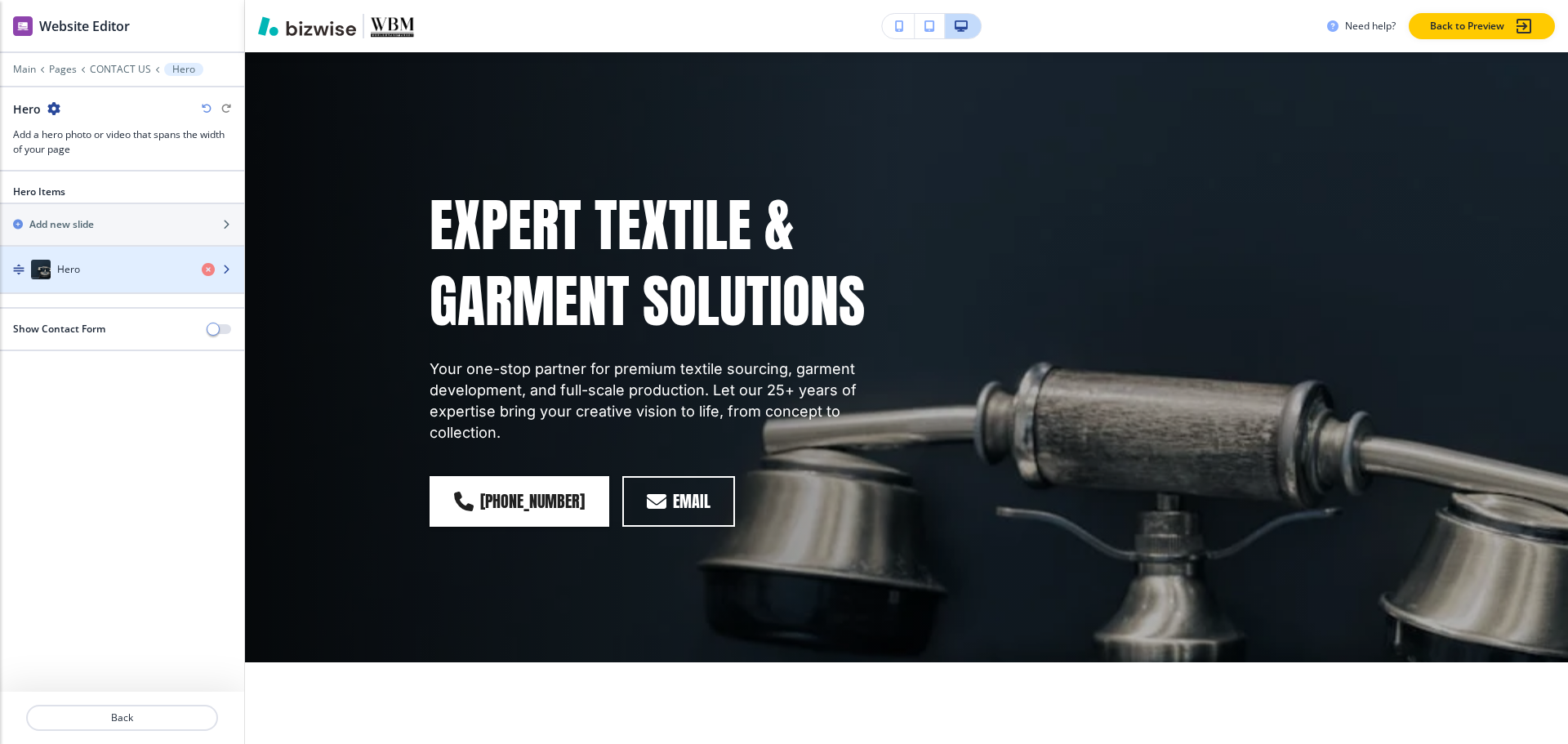
click at [65, 262] on h4 "Hero" at bounding box center [68, 269] width 23 height 15
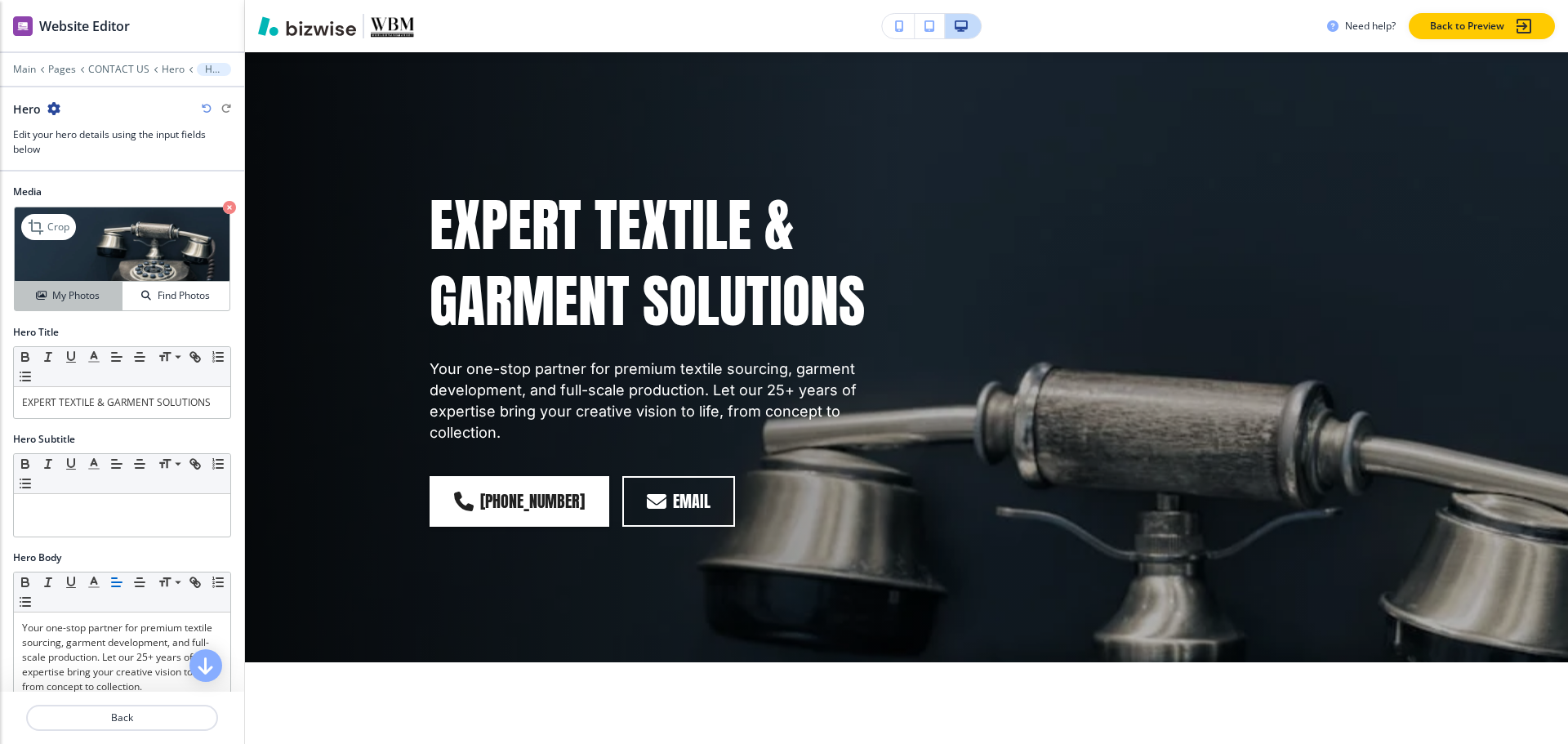
click at [48, 302] on div "My Photos" at bounding box center [68, 296] width 107 height 15
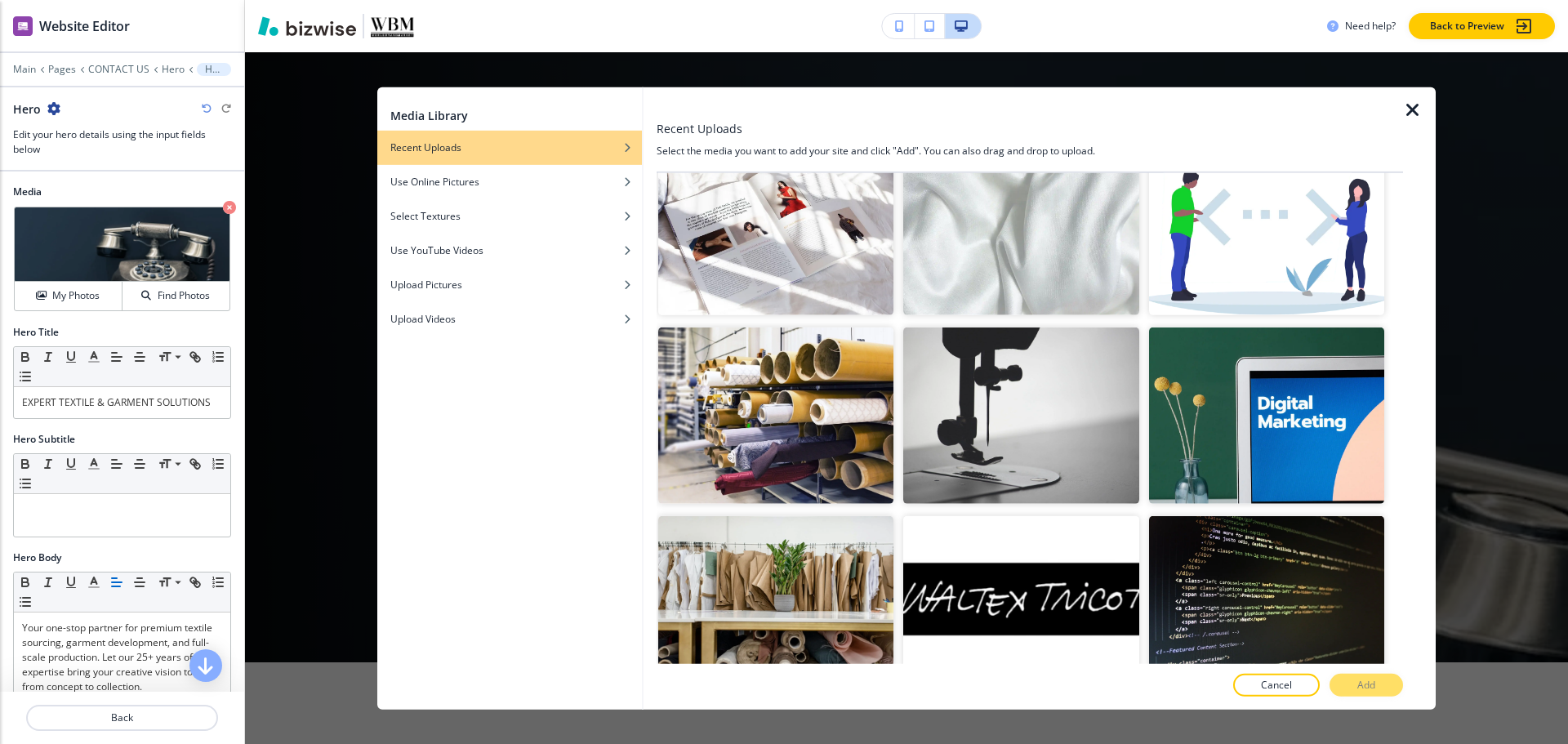
scroll to position [1552, 0]
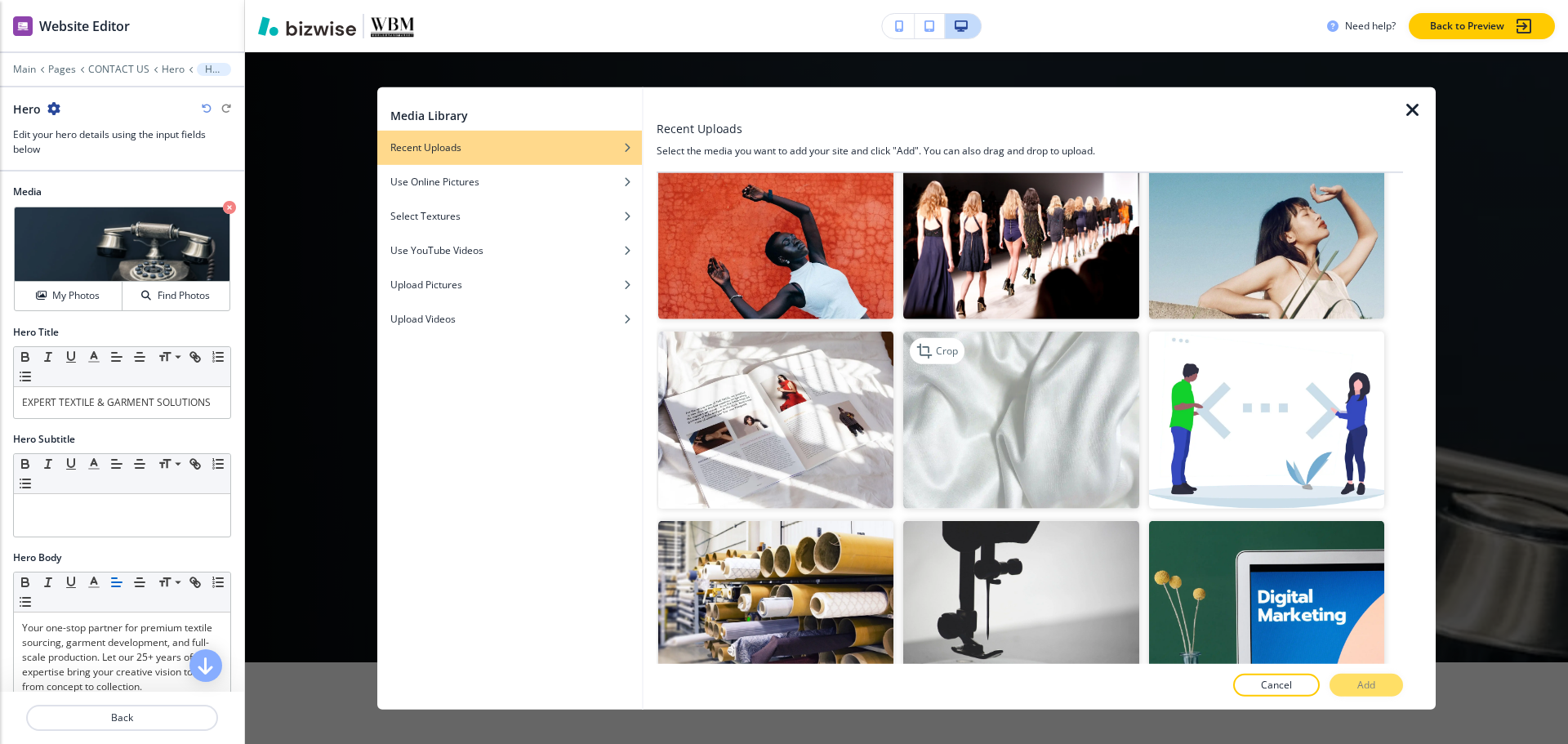
click at [1002, 396] on img "button" at bounding box center [1020, 419] width 235 height 177
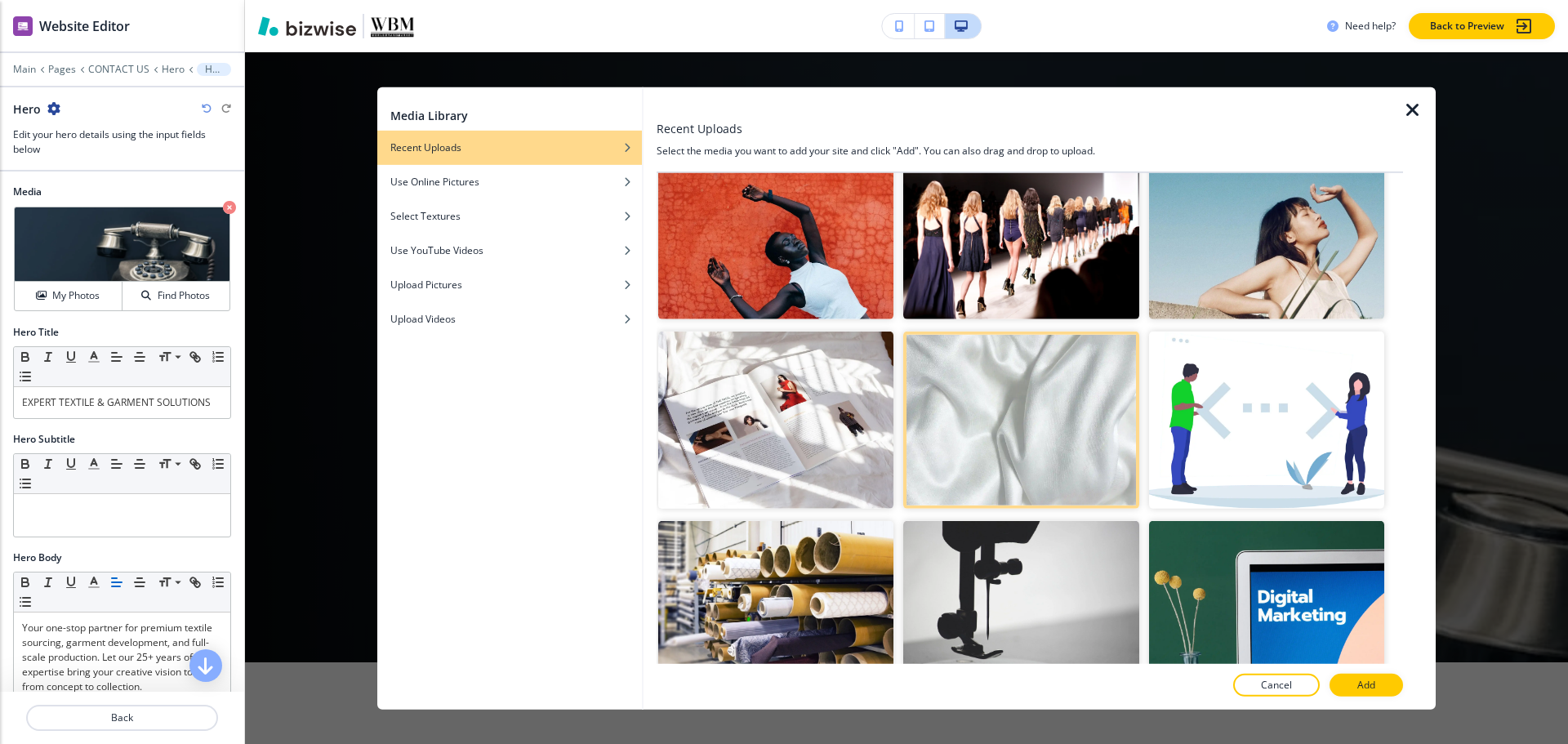
scroll to position [1878, 0]
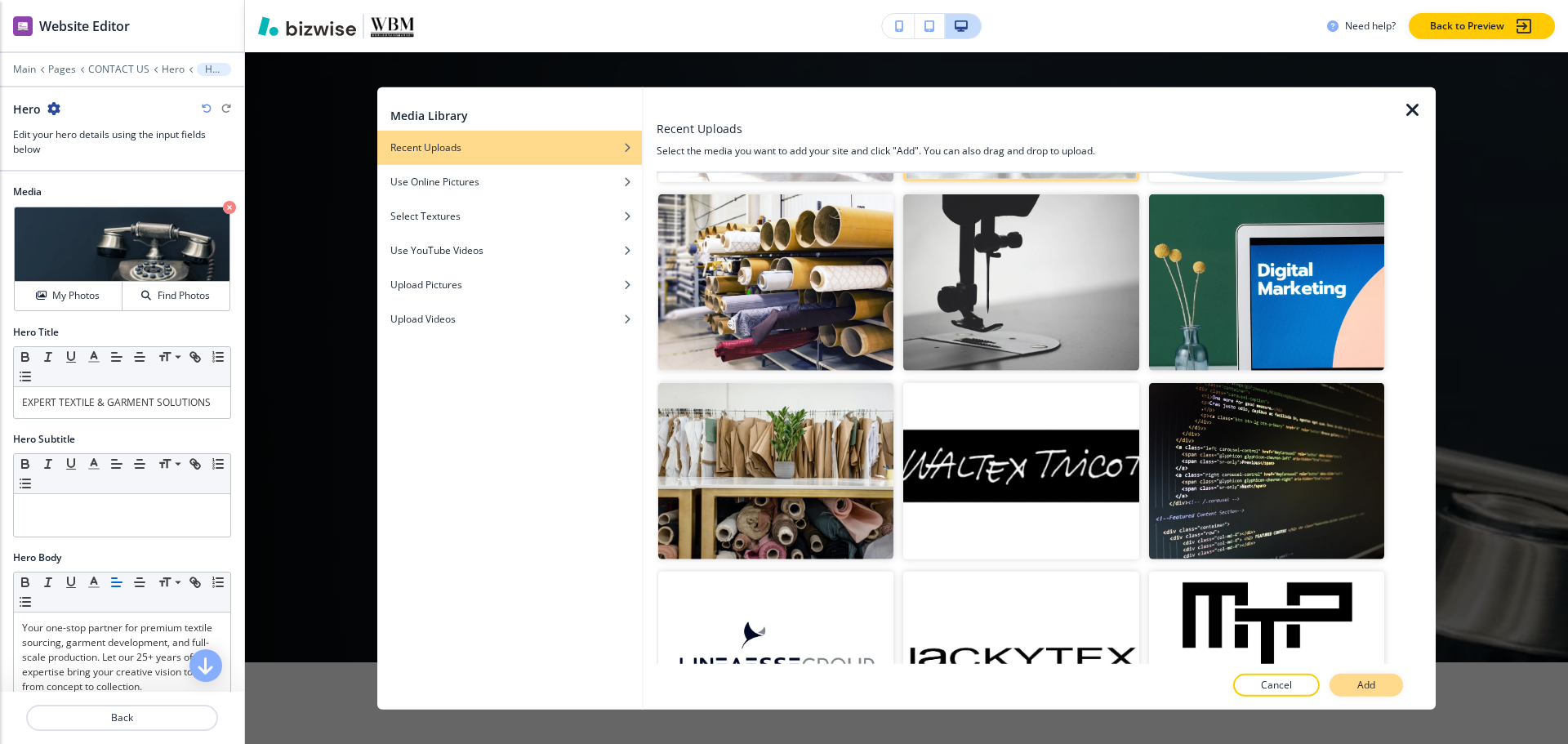
click at [1355, 687] on button "Add" at bounding box center [1366, 685] width 74 height 23
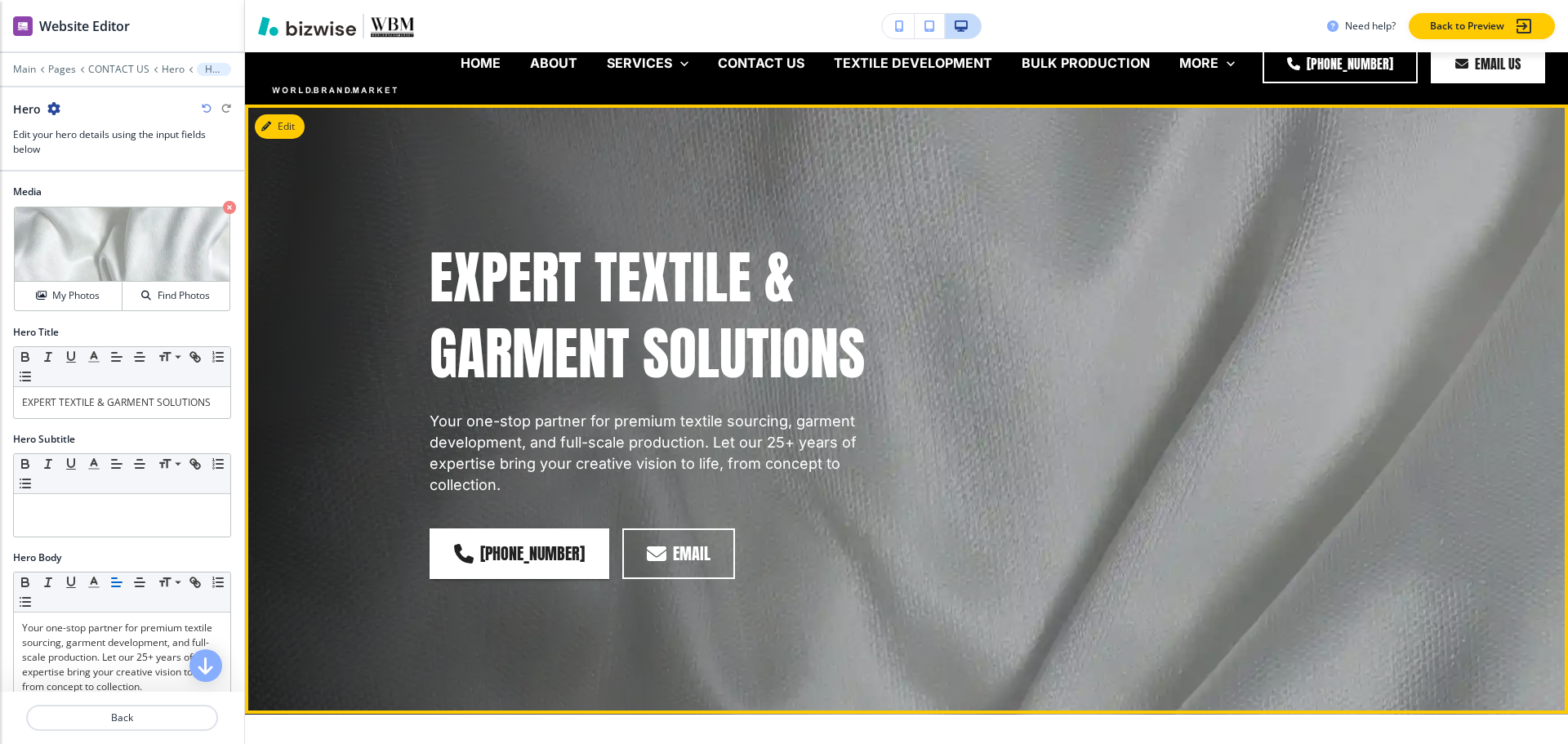
scroll to position [0, 0]
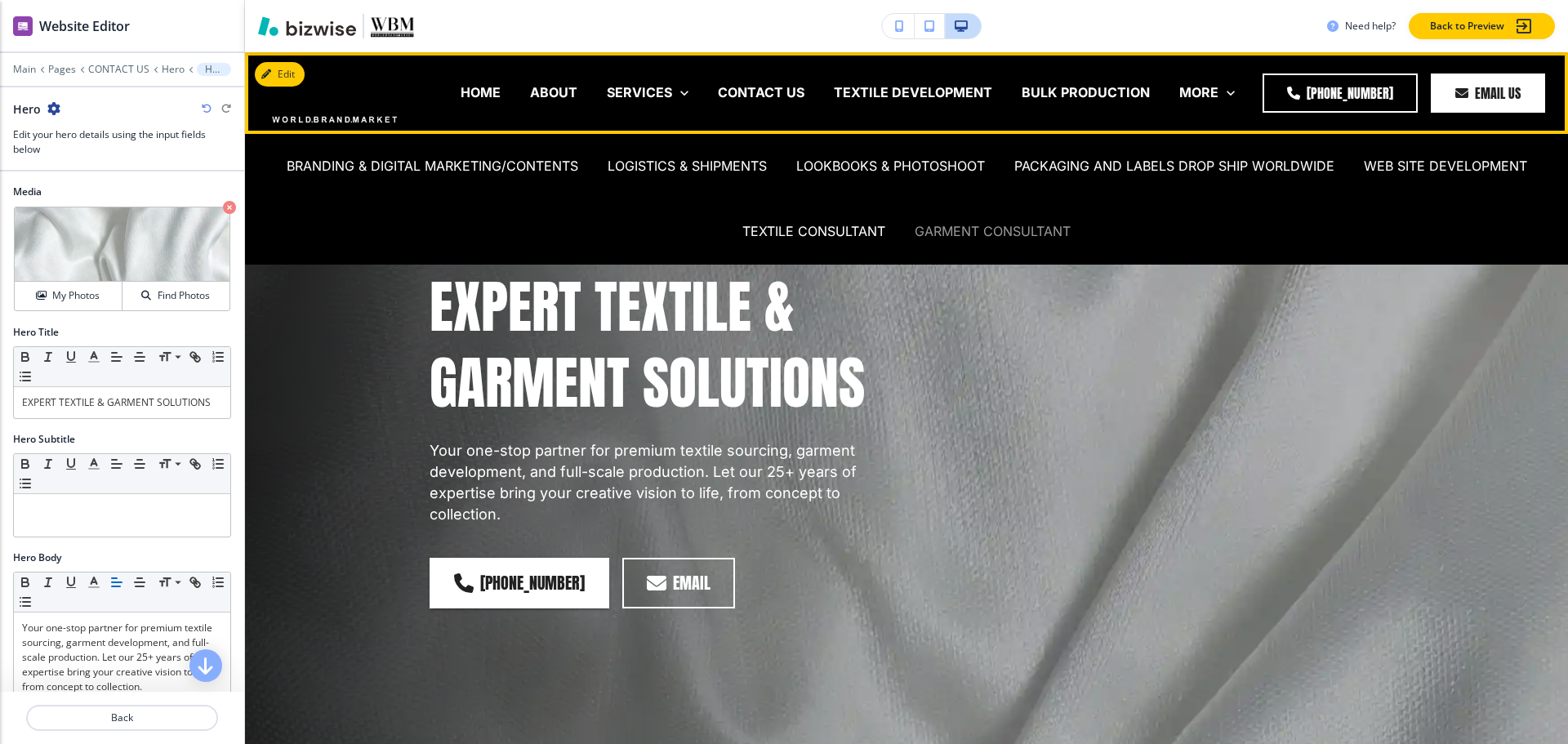
click at [993, 235] on p "GARMENT CONSULTANT" at bounding box center [993, 231] width 156 height 19
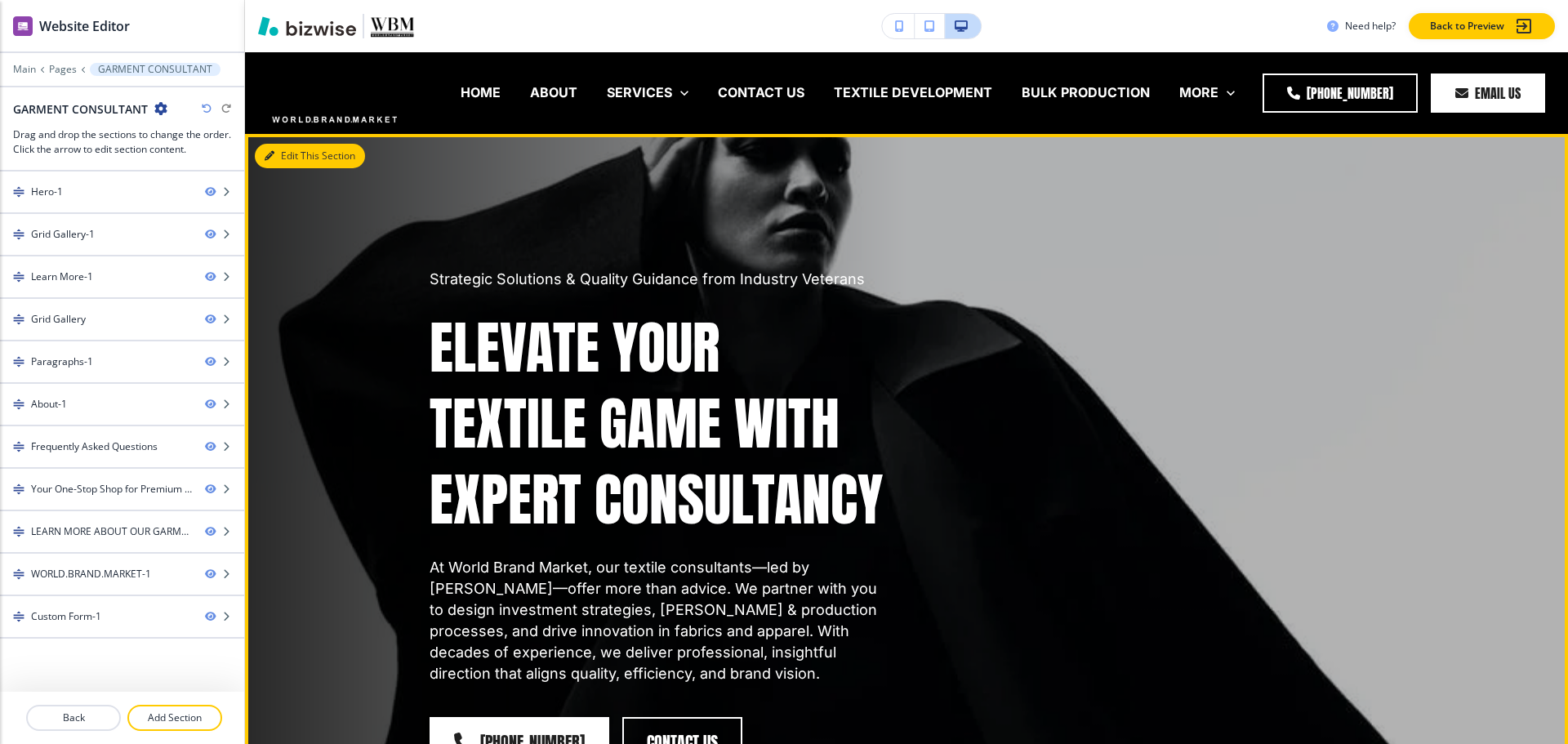
click at [278, 158] on button "Edit This Section" at bounding box center [310, 156] width 110 height 25
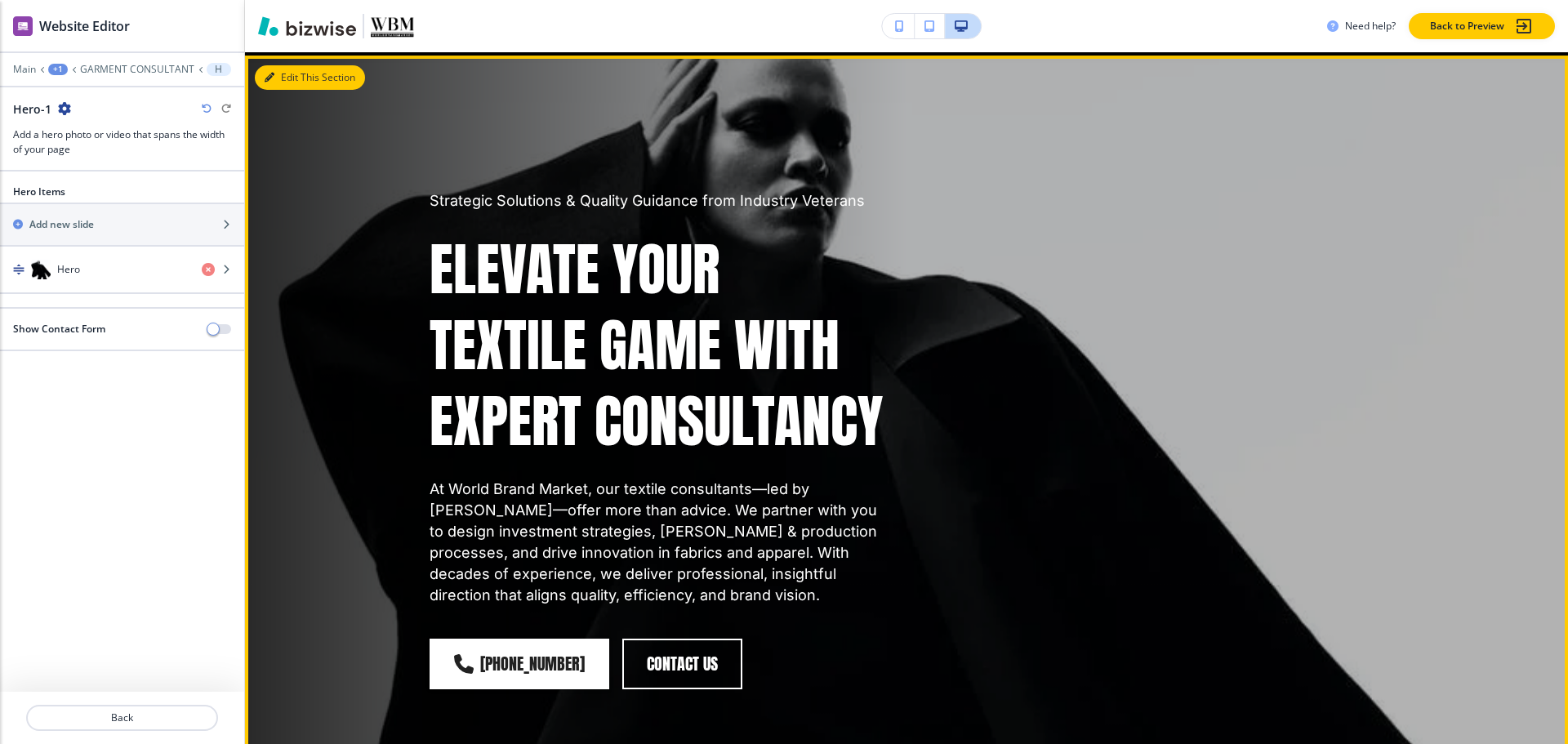
scroll to position [82, 0]
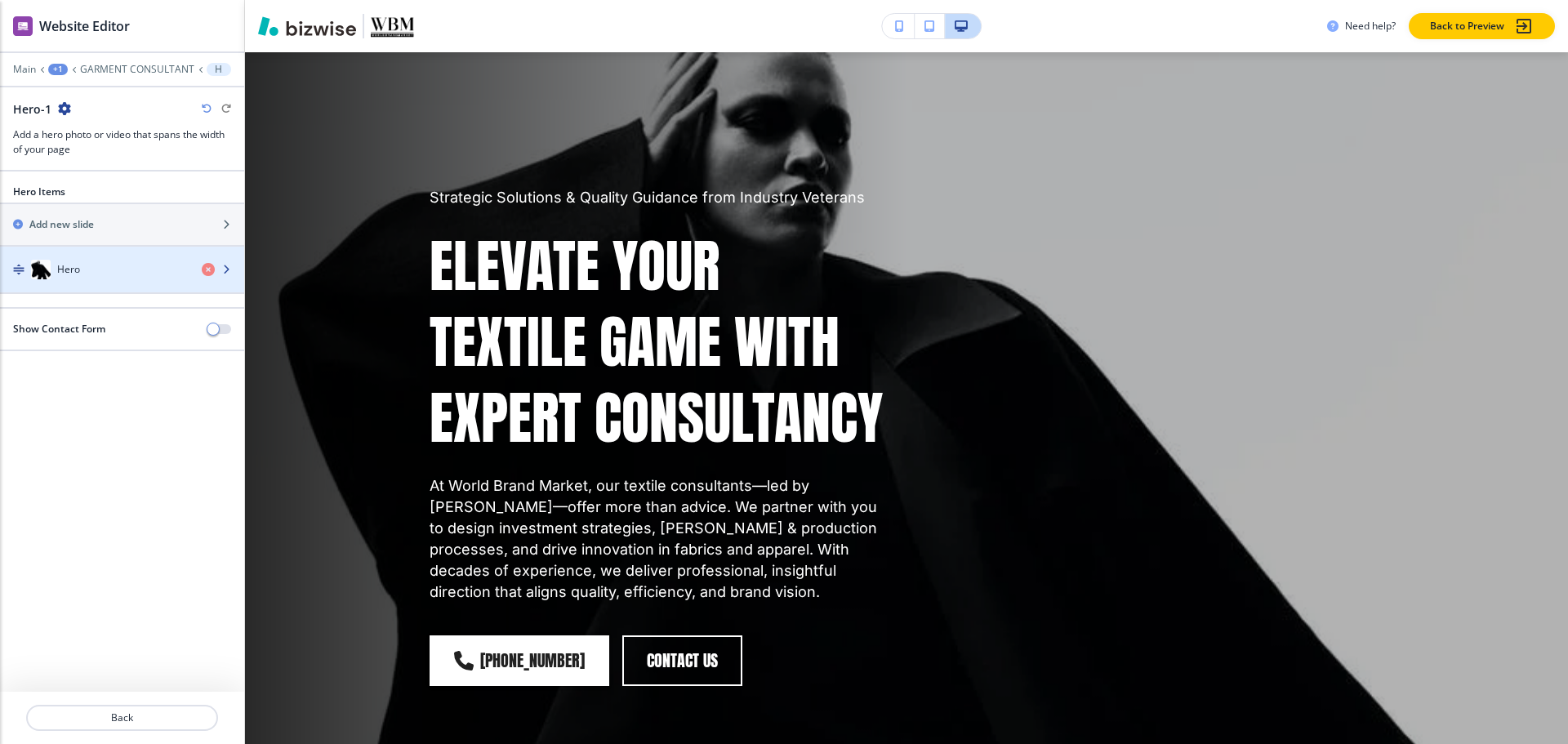
click at [99, 265] on div "Hero" at bounding box center [94, 269] width 188 height 20
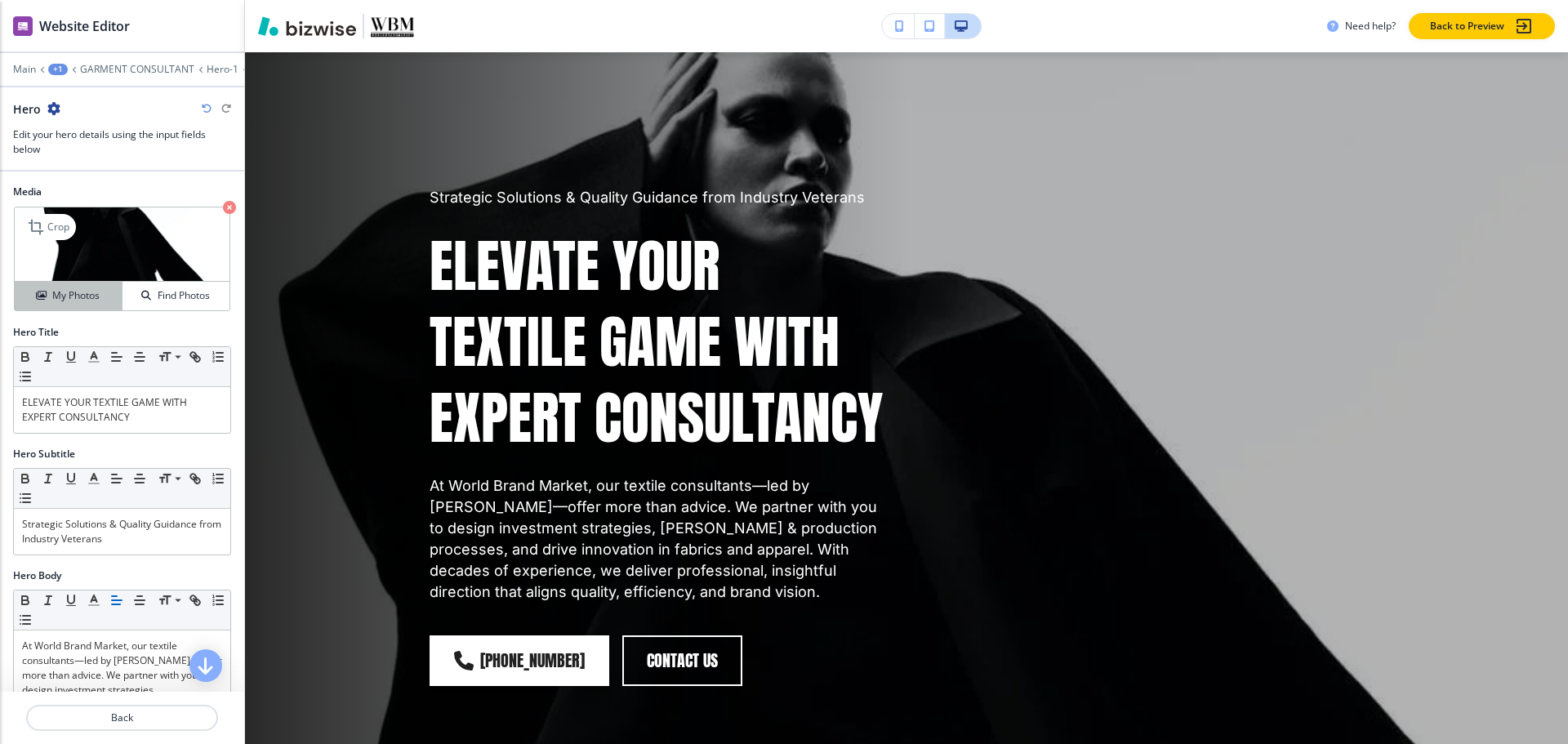
click at [61, 301] on h4 "My Photos" at bounding box center [75, 296] width 47 height 15
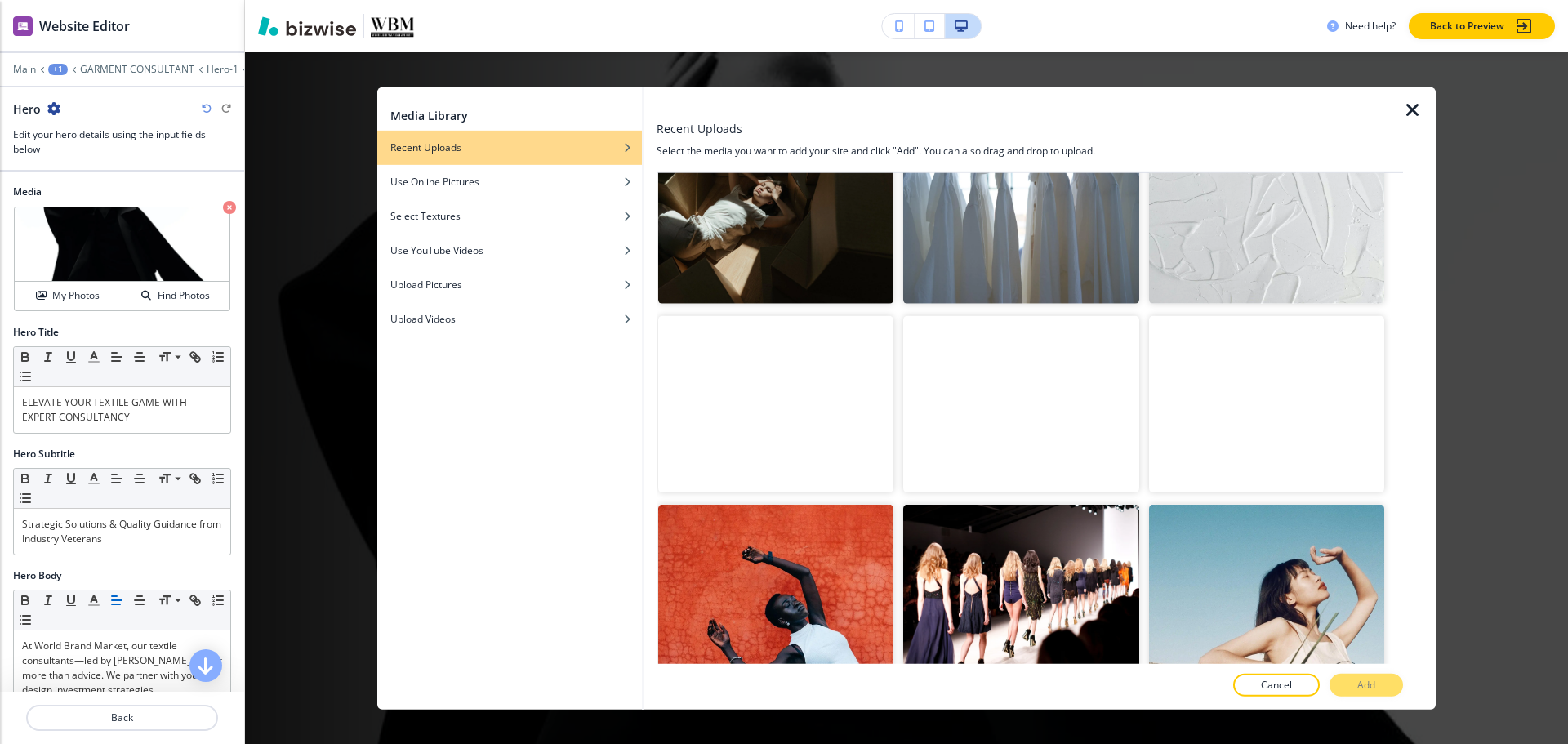
scroll to position [1026, 0]
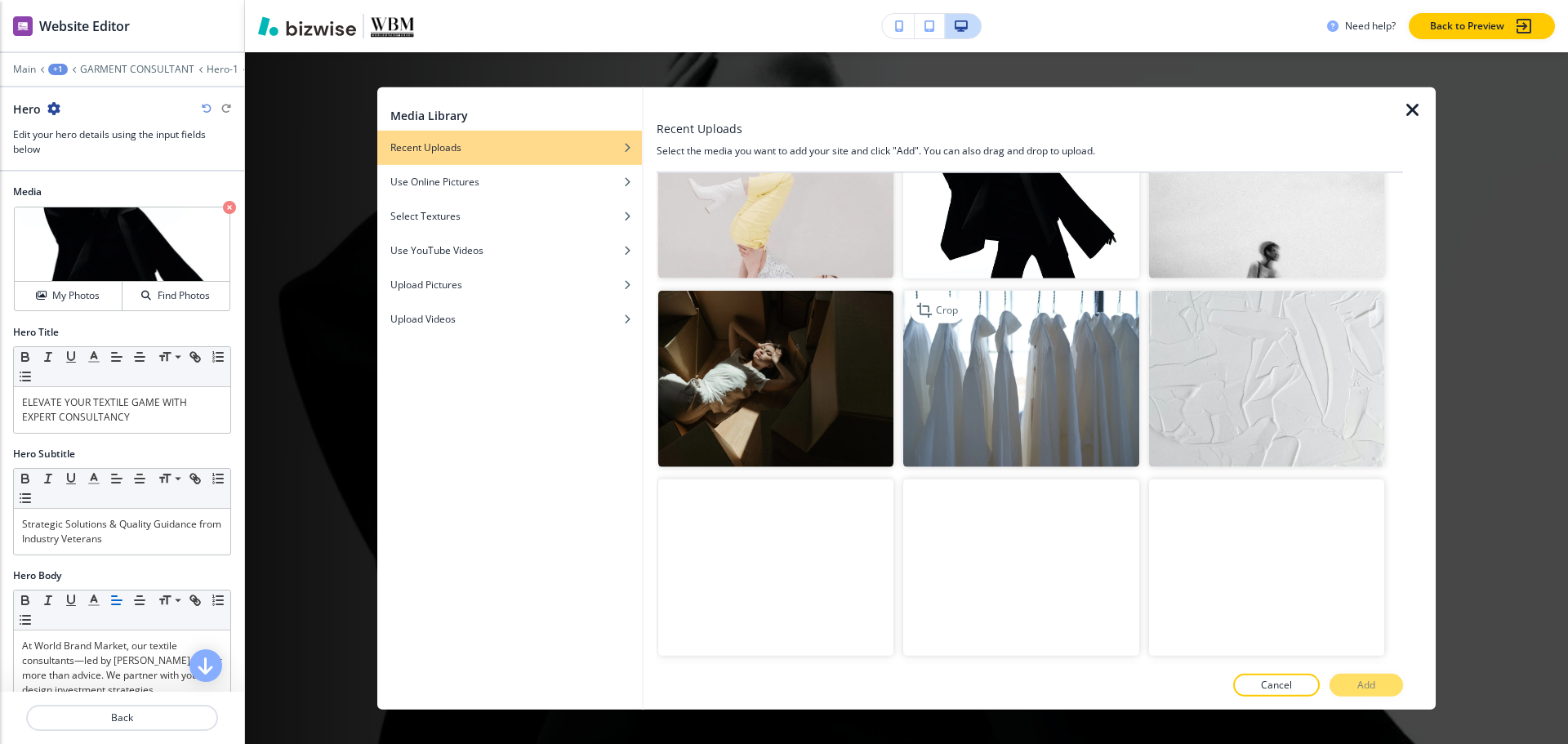
click at [1032, 341] on img "button" at bounding box center [1020, 378] width 235 height 177
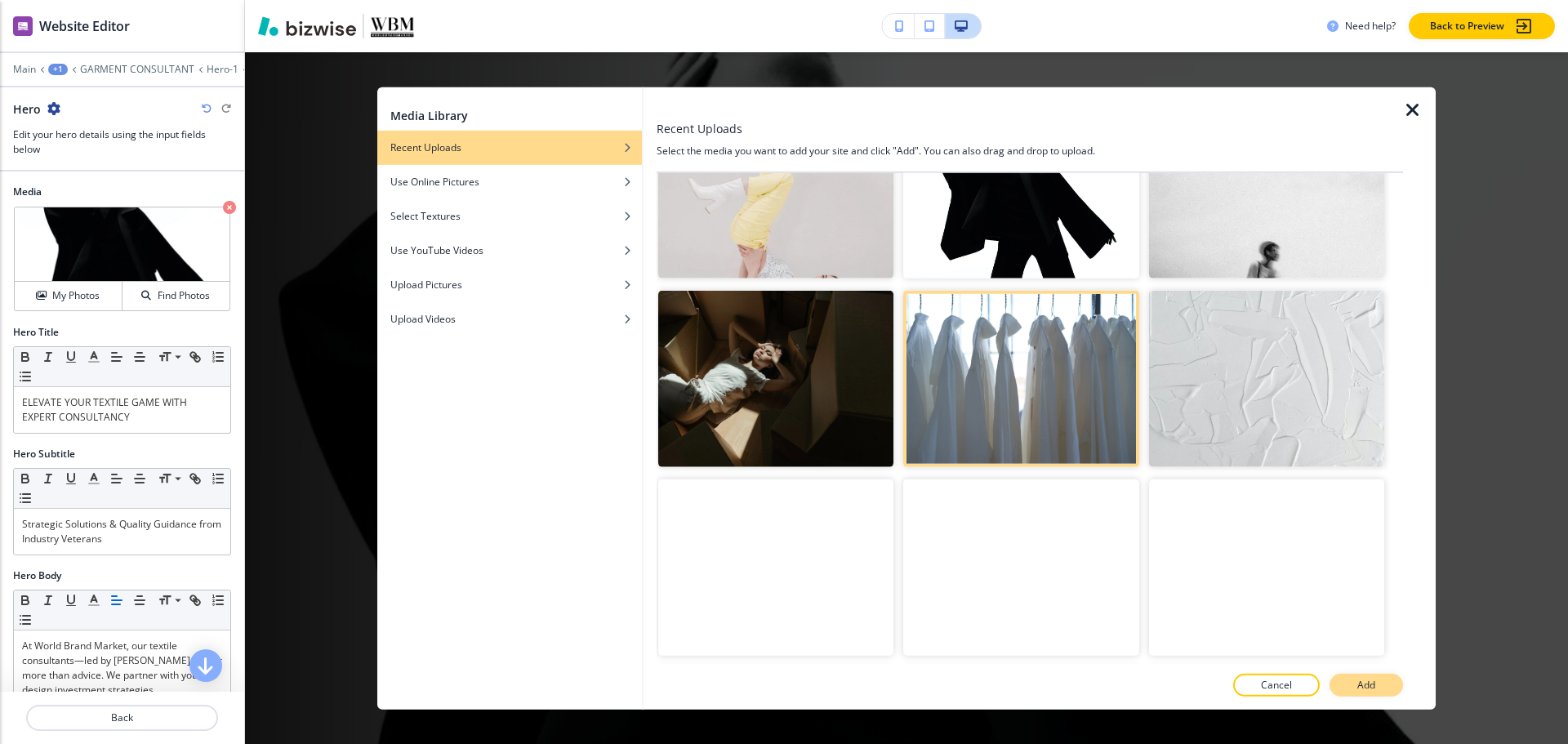
click at [1379, 675] on button "Add" at bounding box center [1366, 685] width 74 height 23
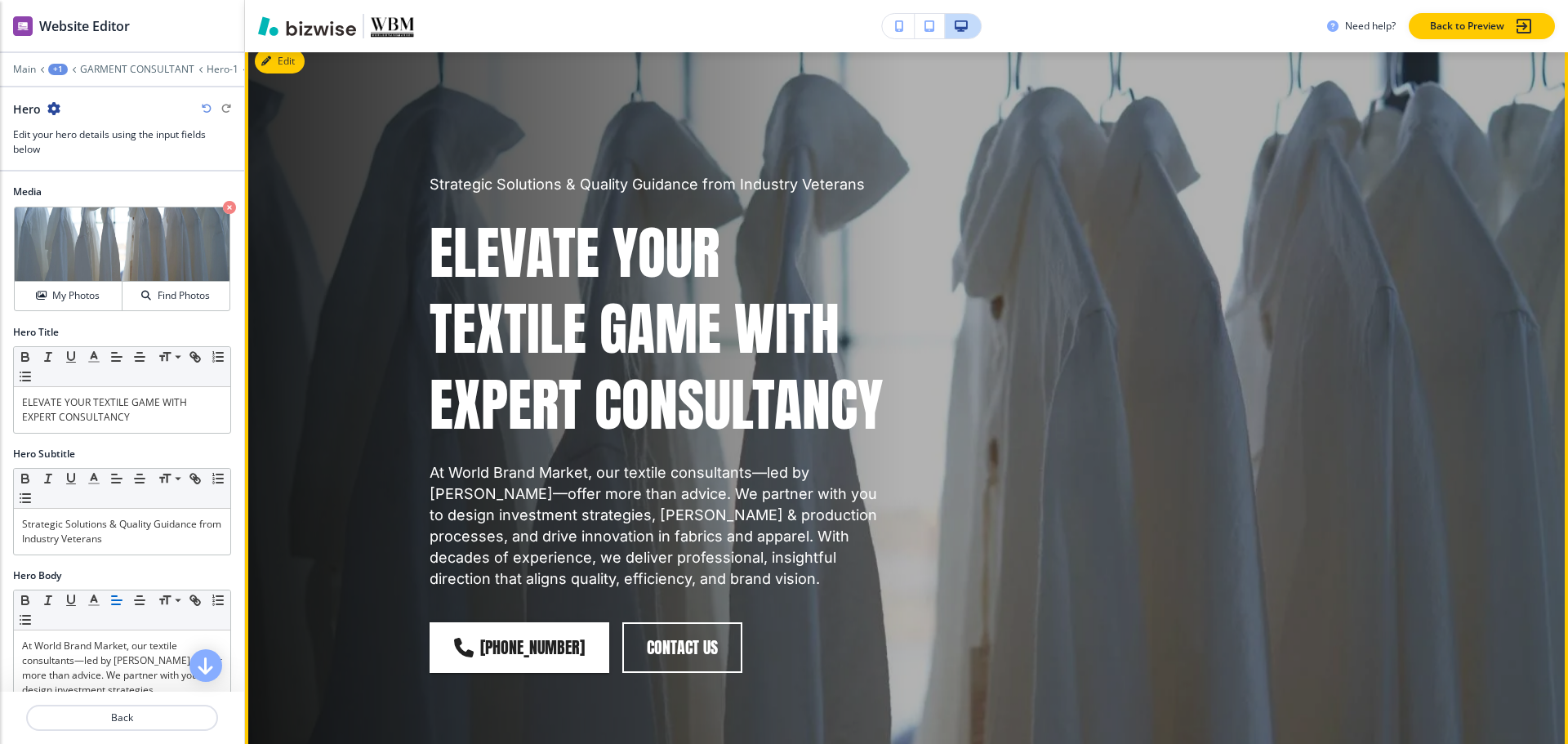
scroll to position [0, 0]
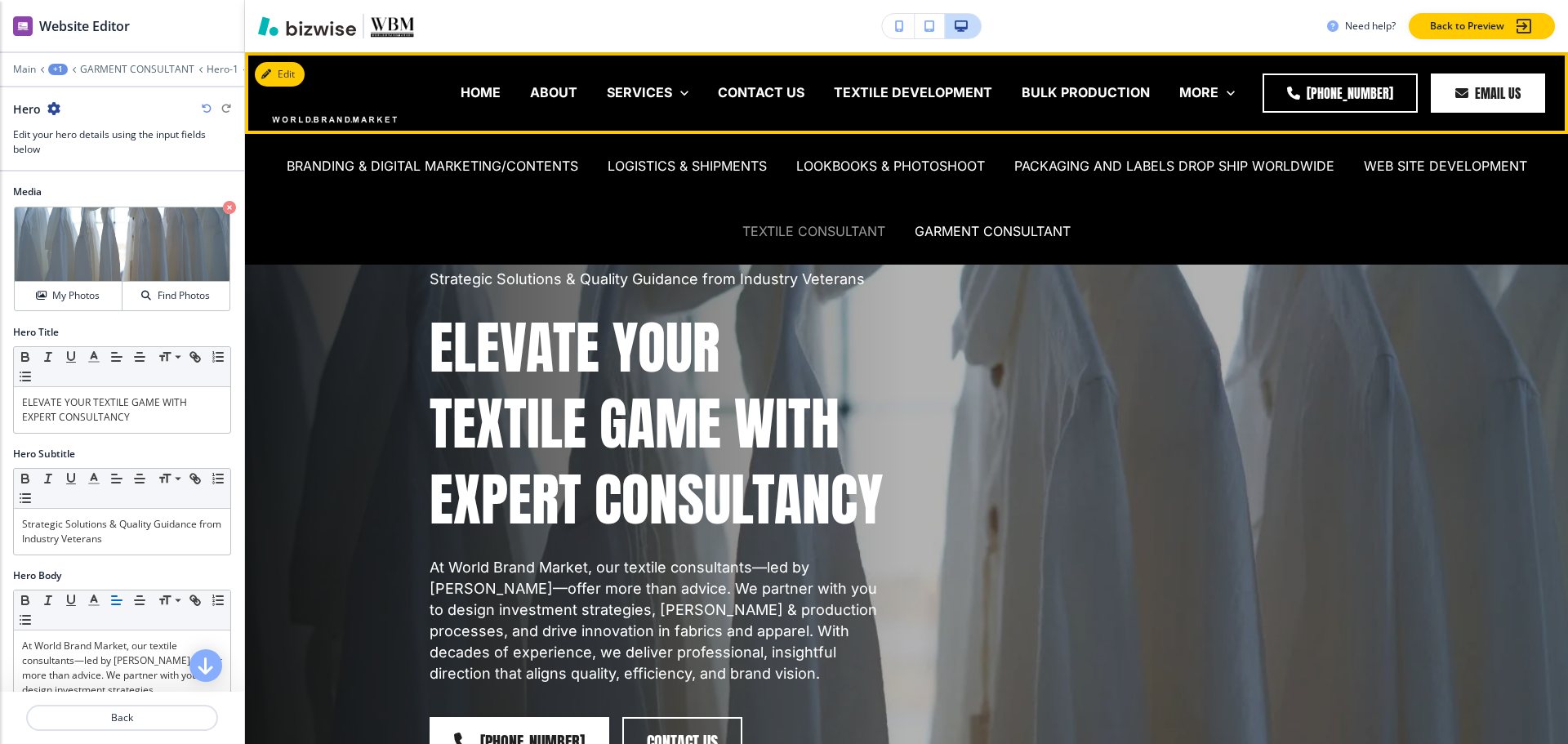
click at [804, 230] on p "TEXTILE CONSULTANT" at bounding box center [813, 231] width 143 height 19
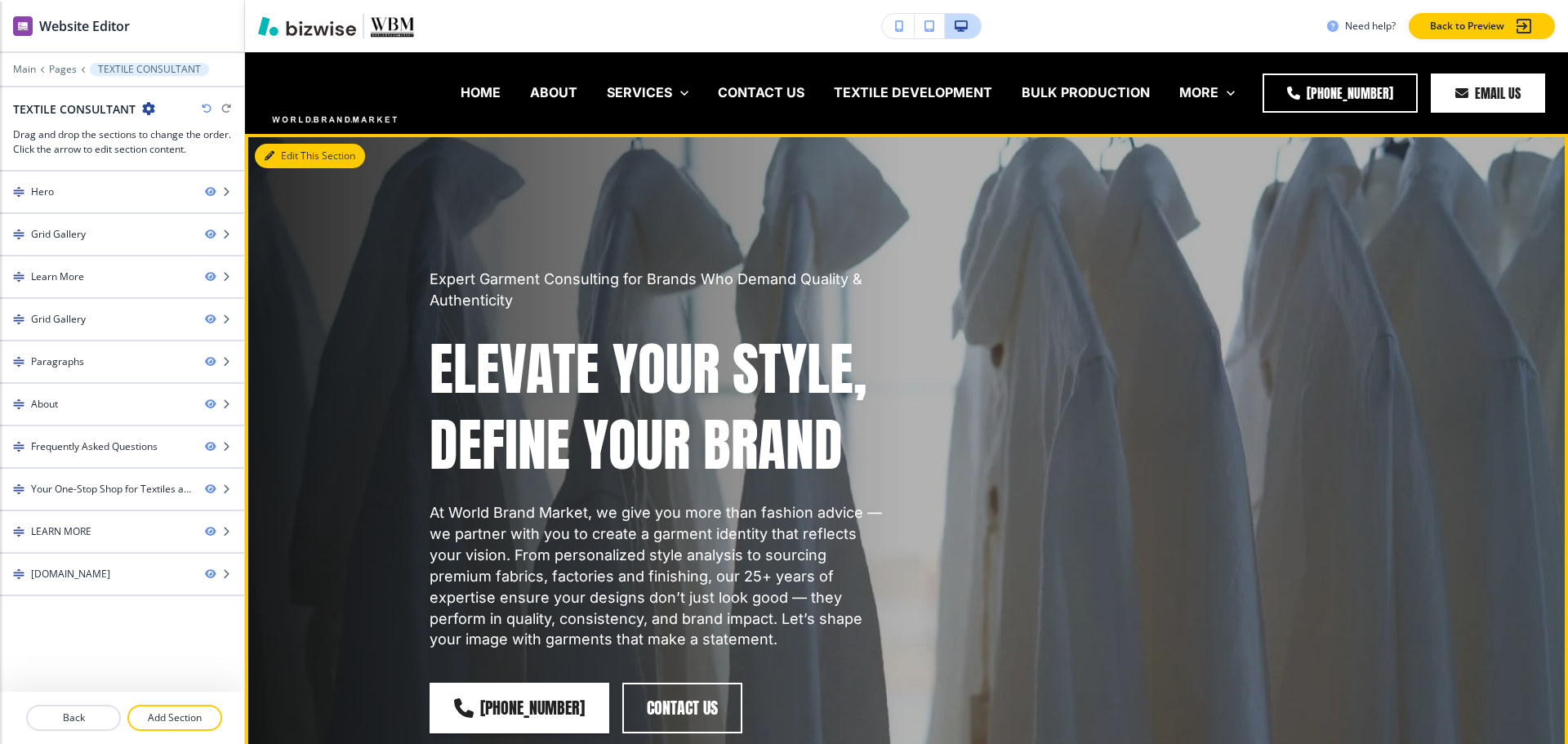
click at [290, 155] on button "Edit This Section" at bounding box center [310, 156] width 110 height 25
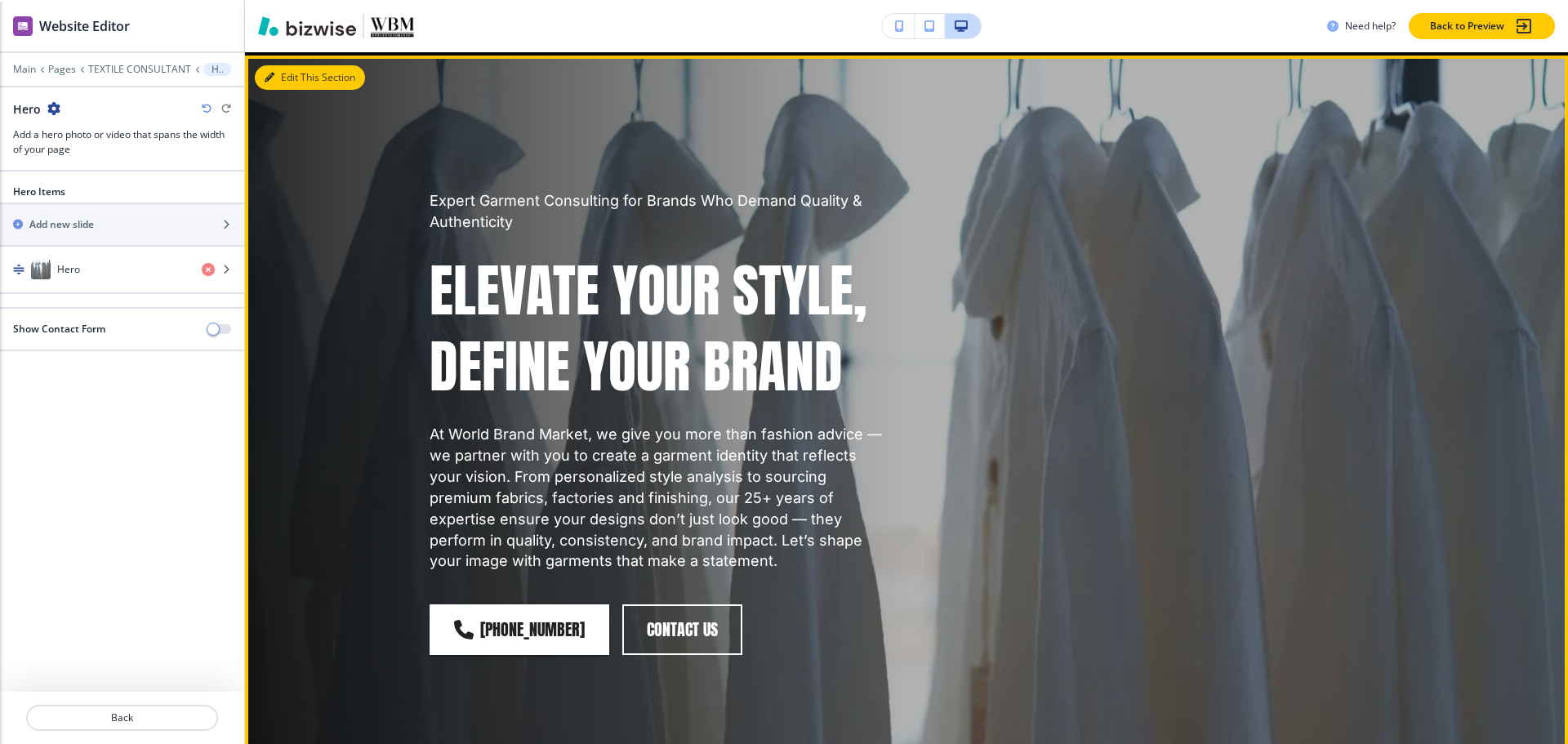
scroll to position [82, 0]
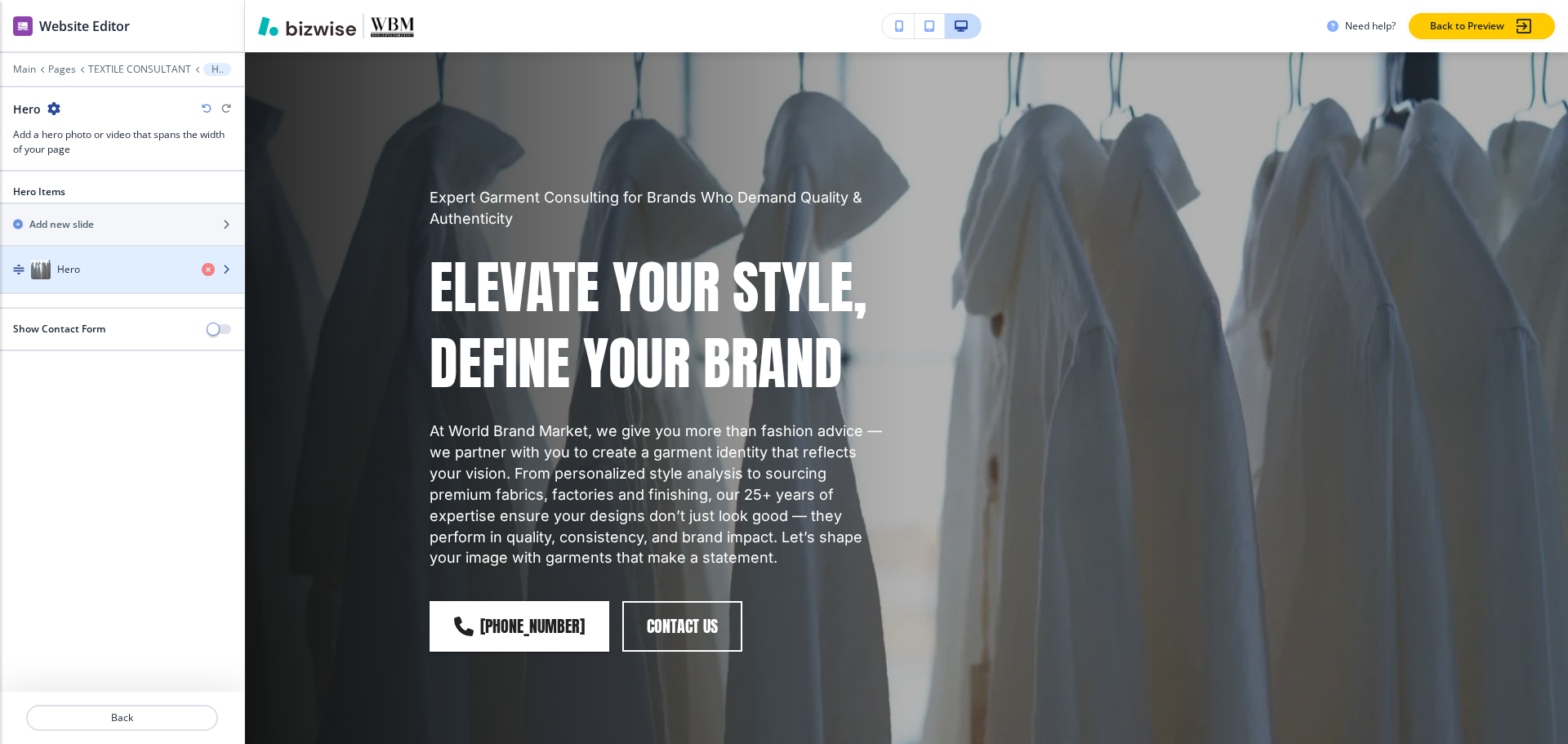
click at [119, 283] on div "button" at bounding box center [122, 286] width 244 height 13
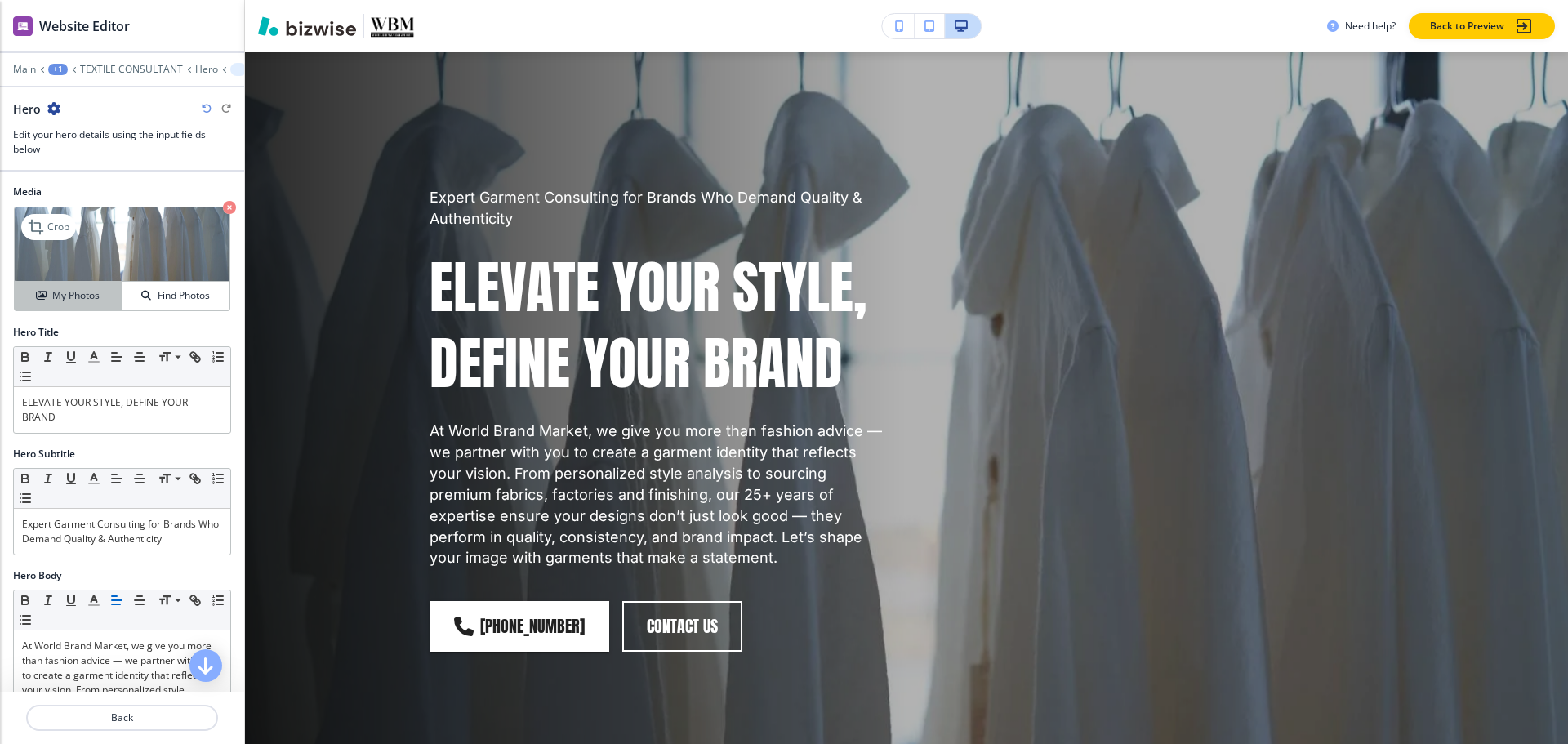
click at [74, 294] on h4 "My Photos" at bounding box center [75, 296] width 47 height 15
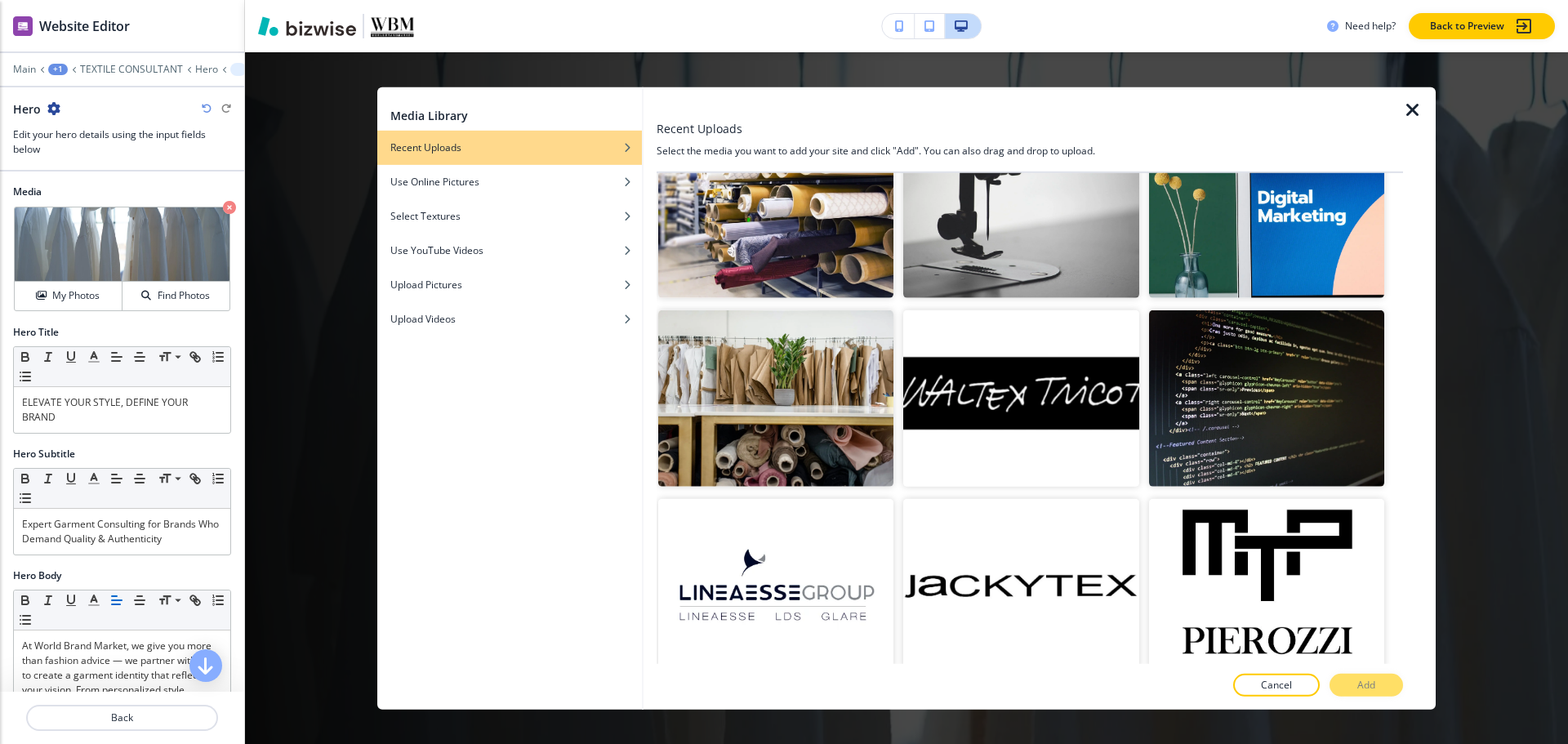
scroll to position [1843, 0]
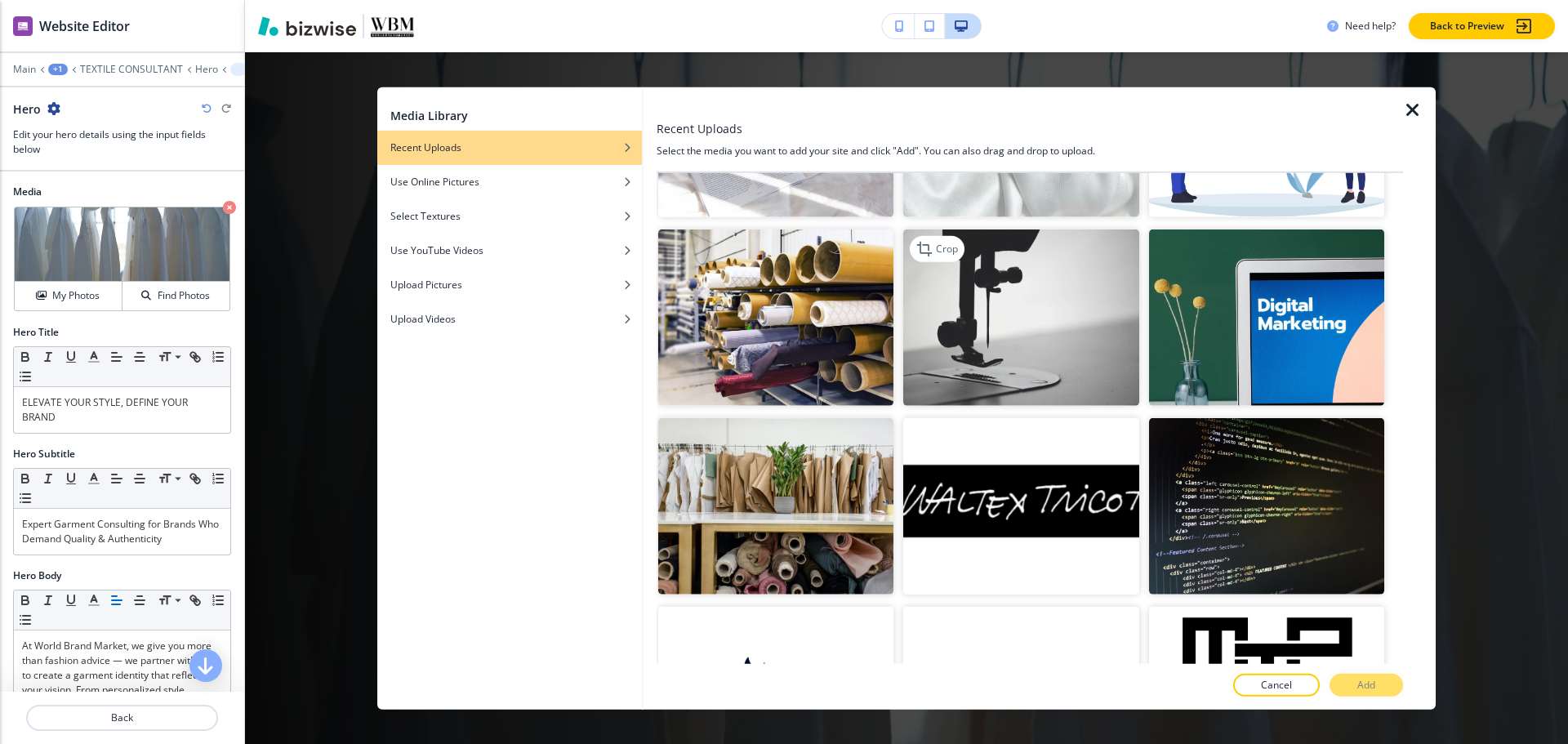
click at [988, 310] on img "button" at bounding box center [1020, 317] width 235 height 177
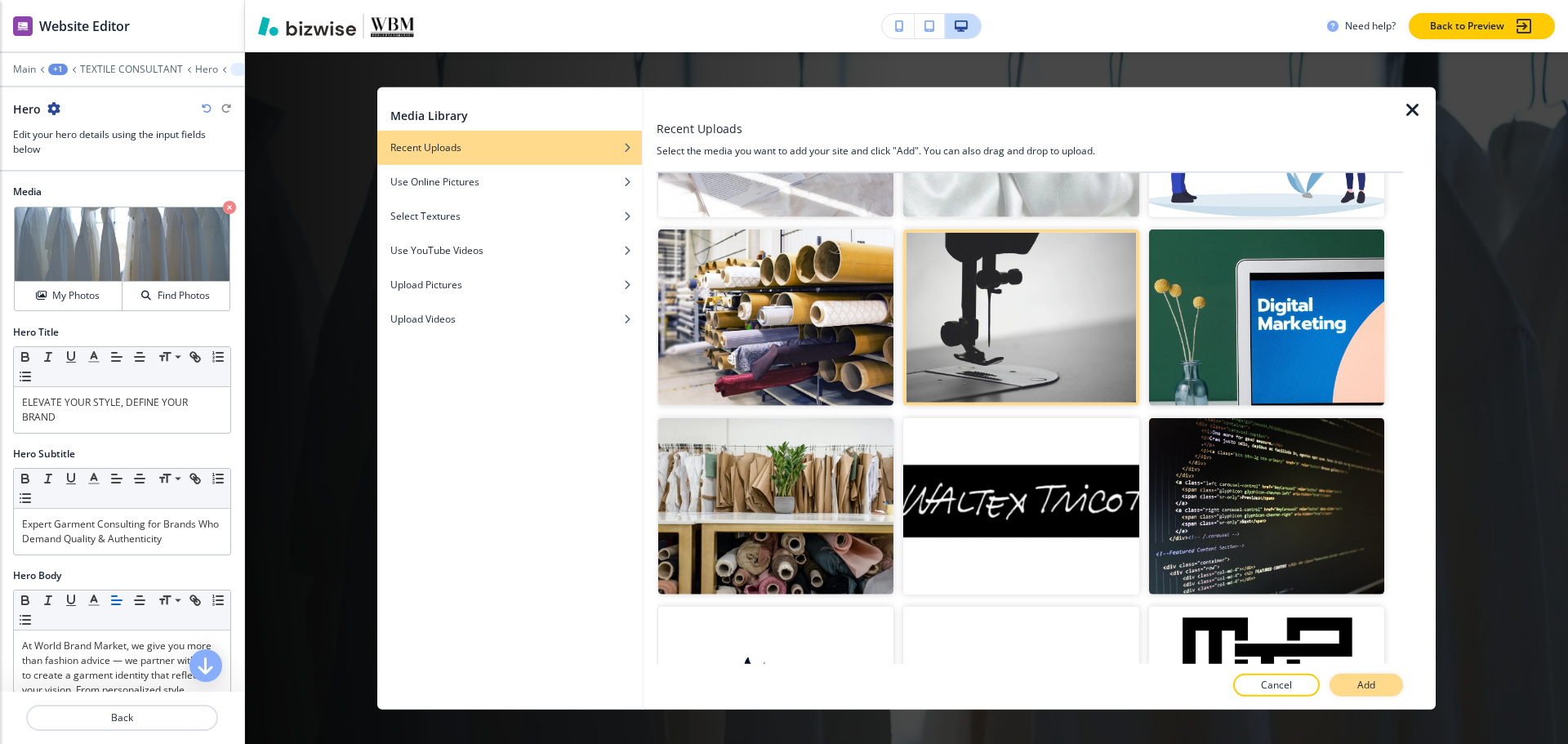
click at [1356, 688] on button "Add" at bounding box center [1366, 685] width 74 height 23
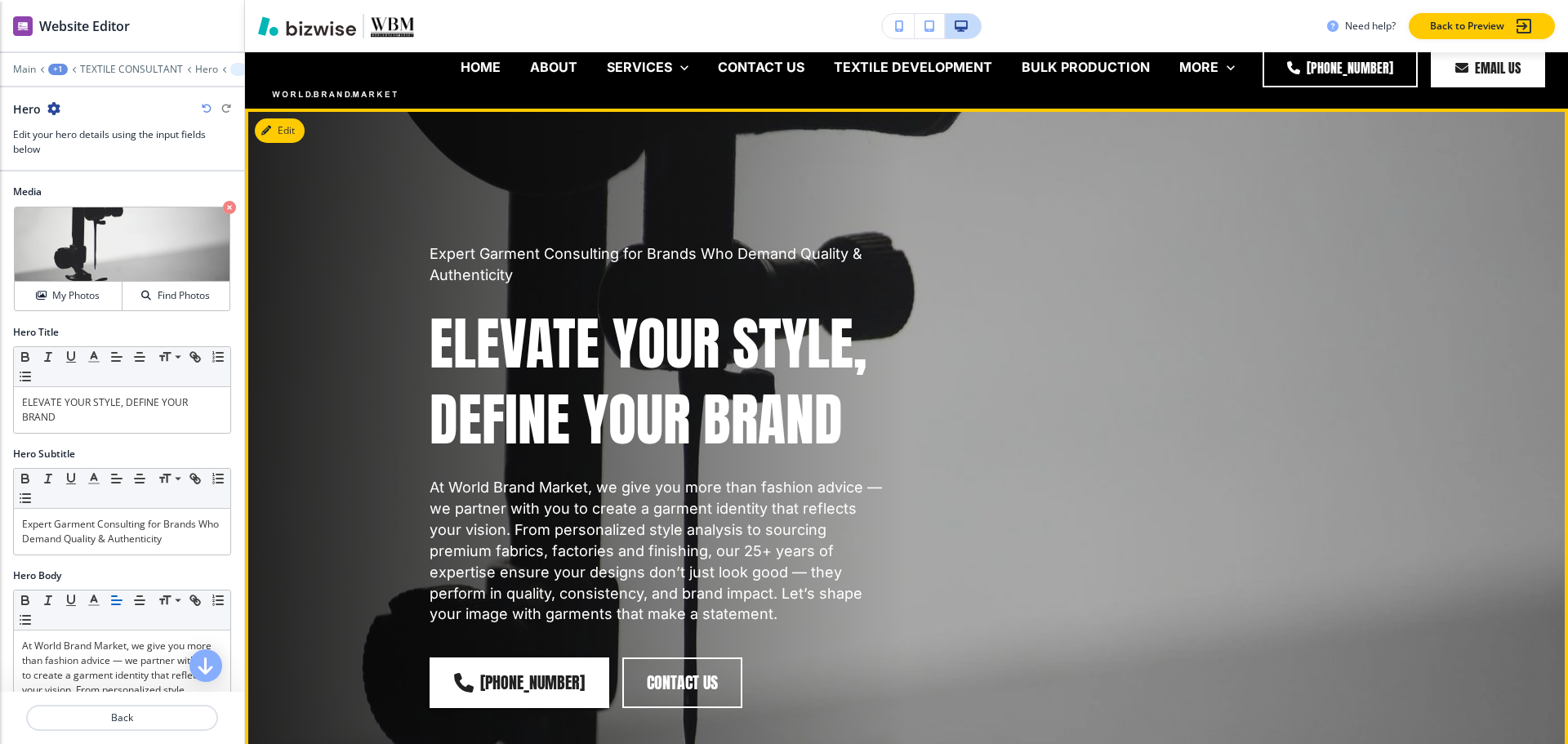
scroll to position [0, 0]
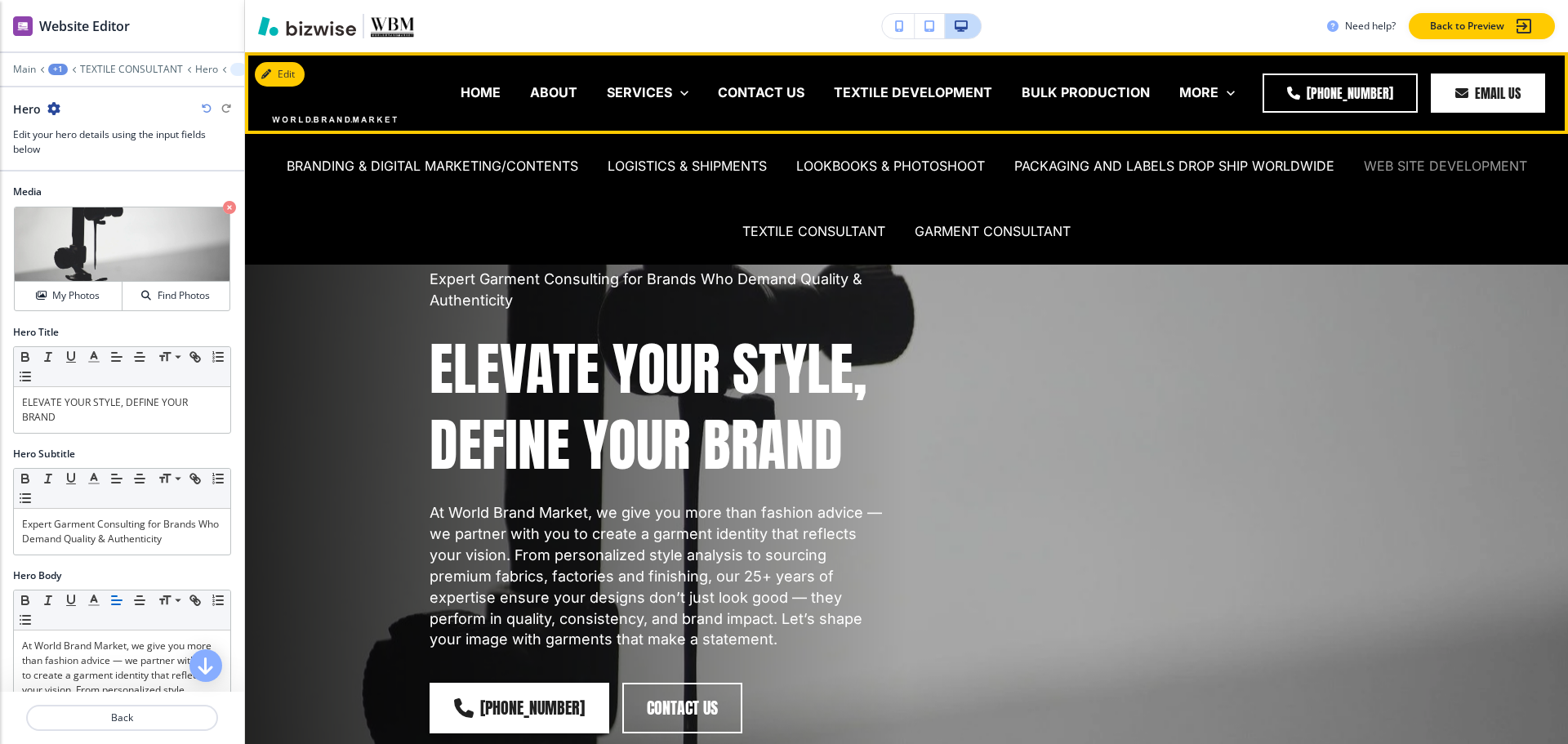
click at [1414, 163] on p "WEB SITE DEVELOPMENT" at bounding box center [1445, 166] width 163 height 19
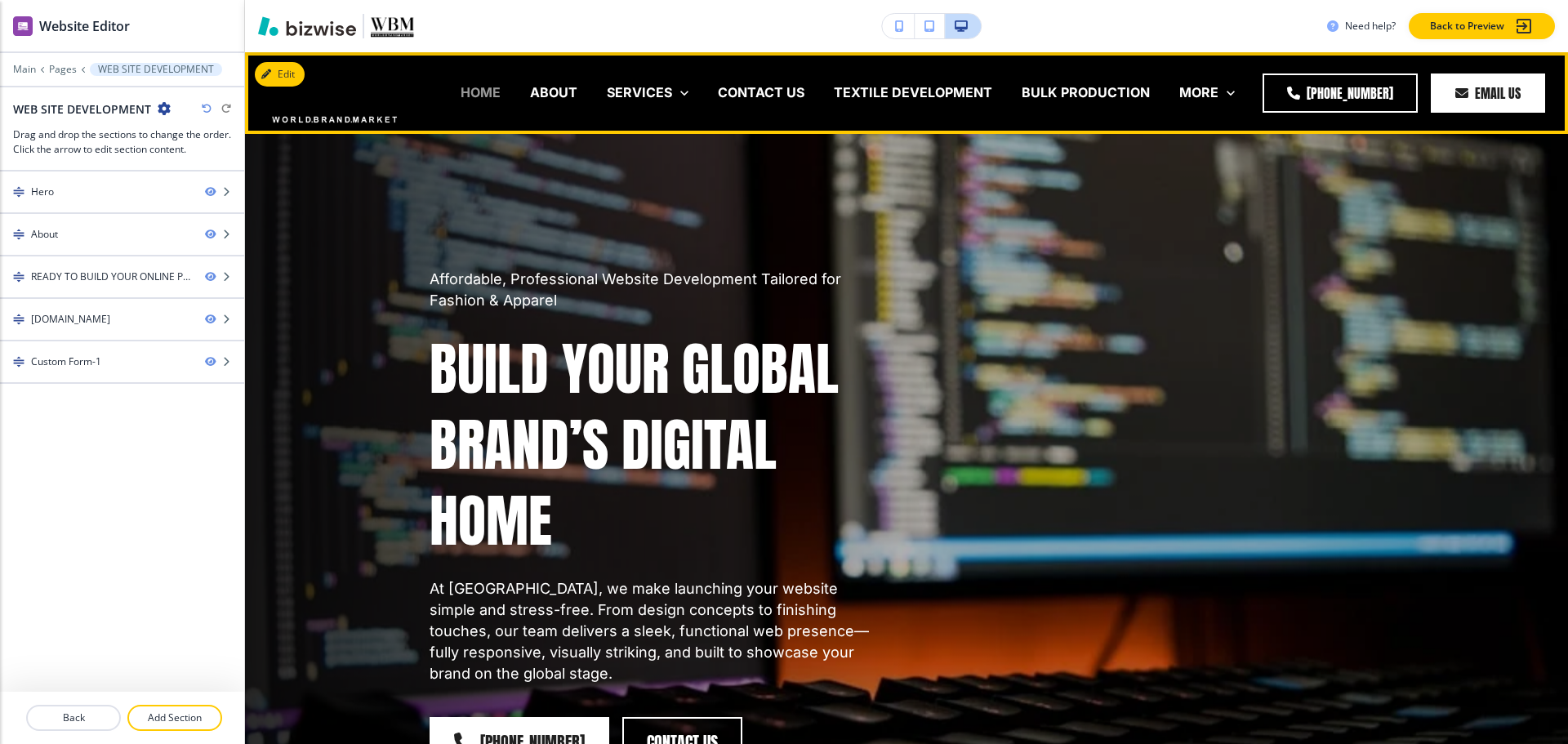
click at [485, 97] on p "HOME" at bounding box center [480, 92] width 40 height 19
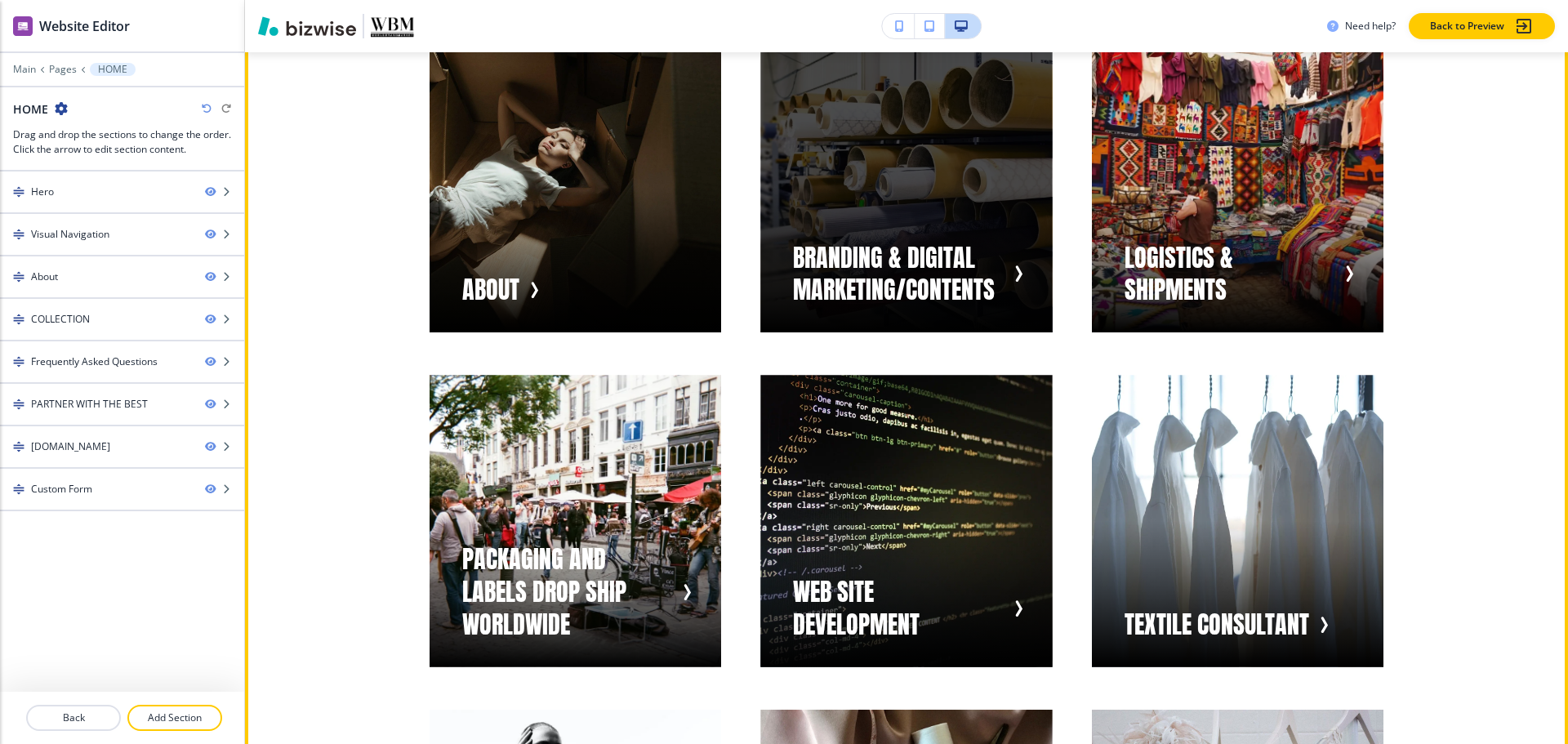
scroll to position [817, 0]
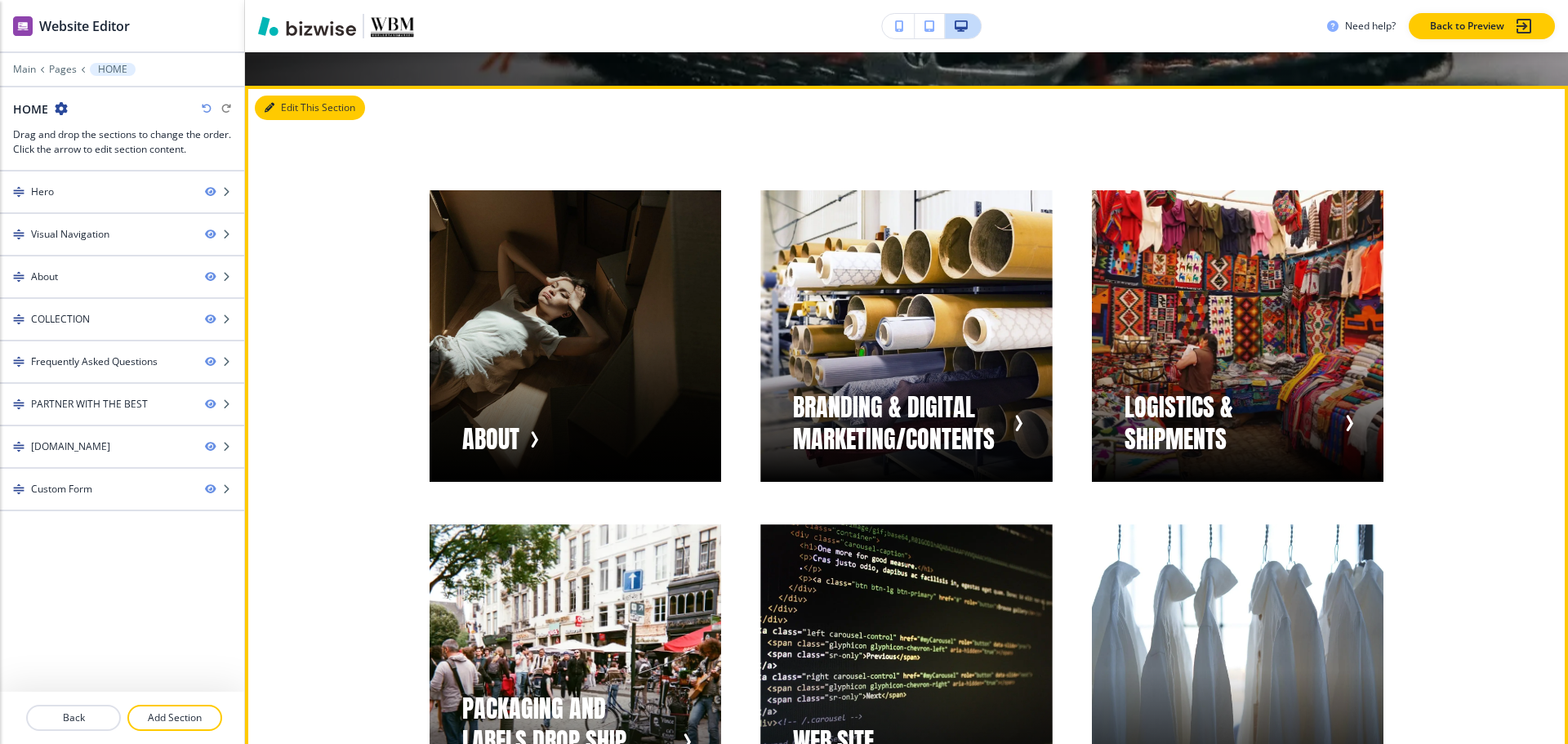
click at [285, 107] on button "Edit This Section" at bounding box center [310, 108] width 110 height 25
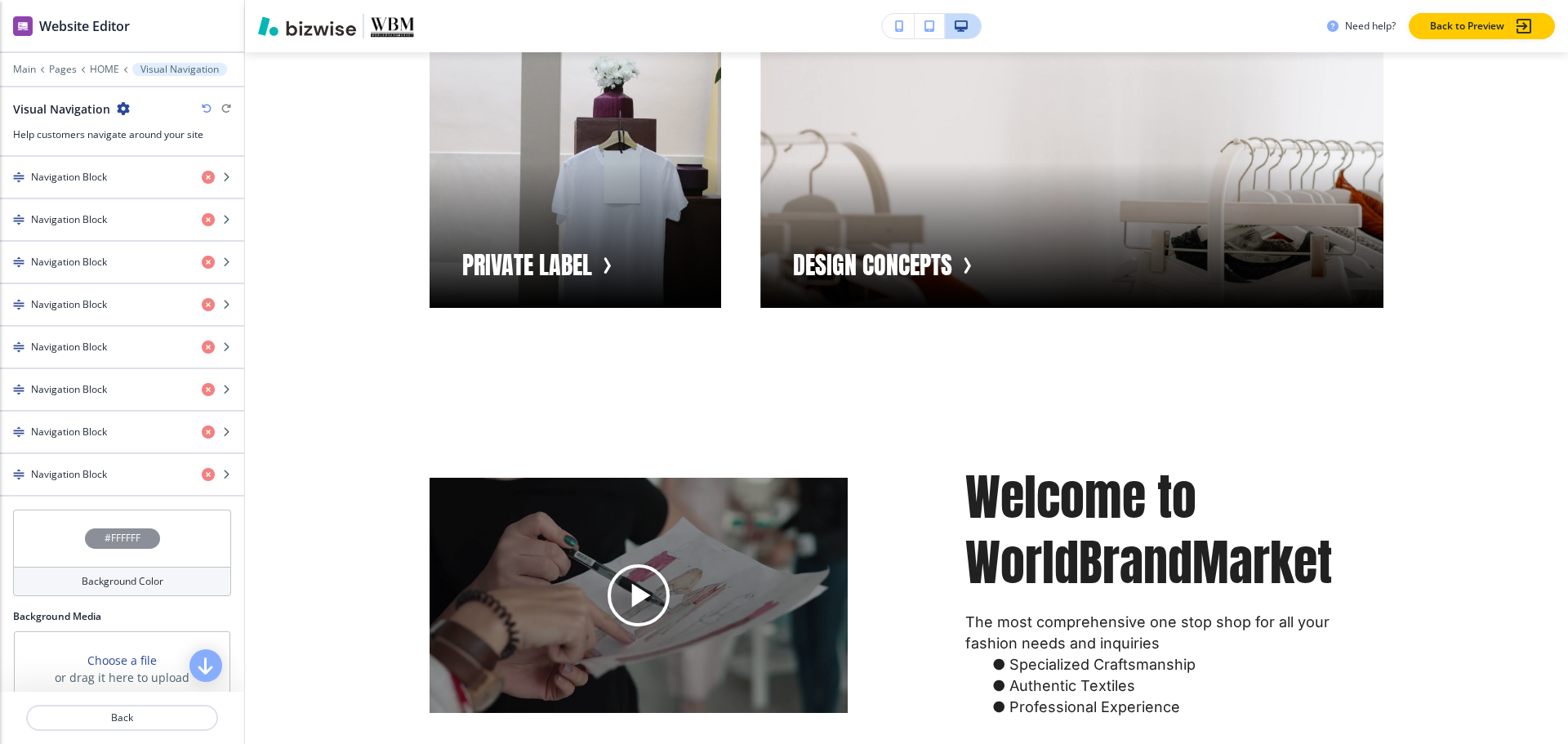
scroll to position [774, 0]
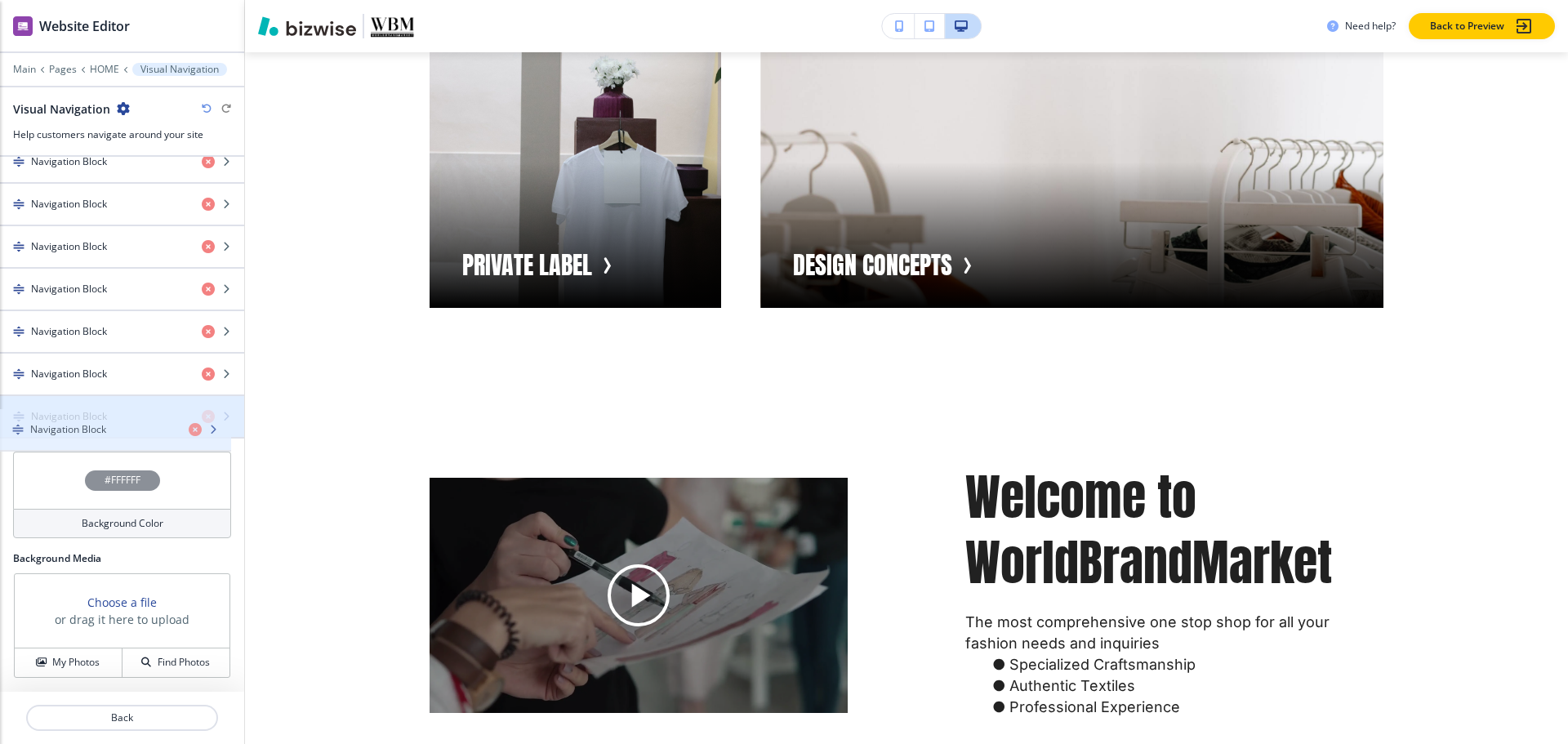
drag, startPoint x: 88, startPoint y: 373, endPoint x: 87, endPoint y: 429, distance: 56.0
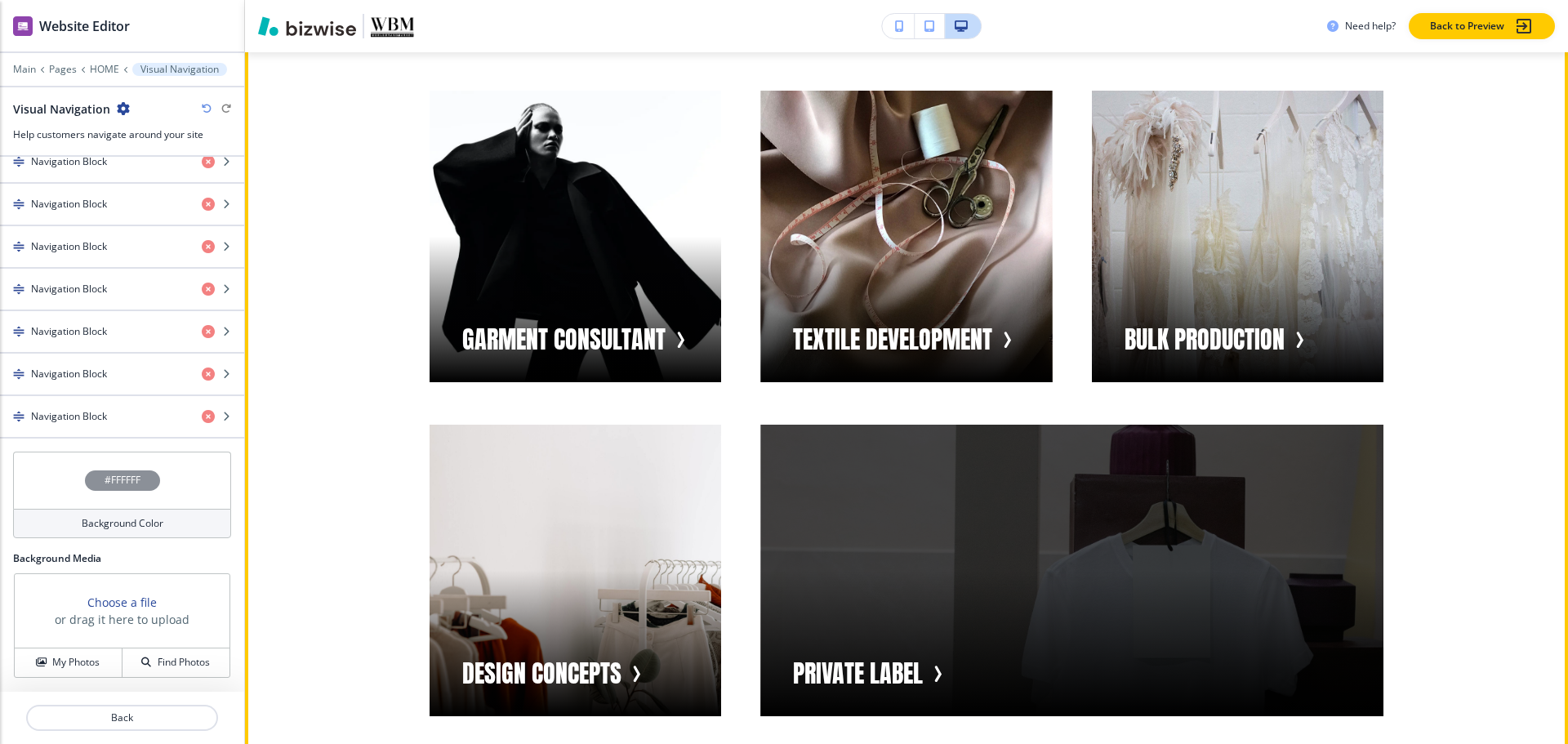
scroll to position [1748, 0]
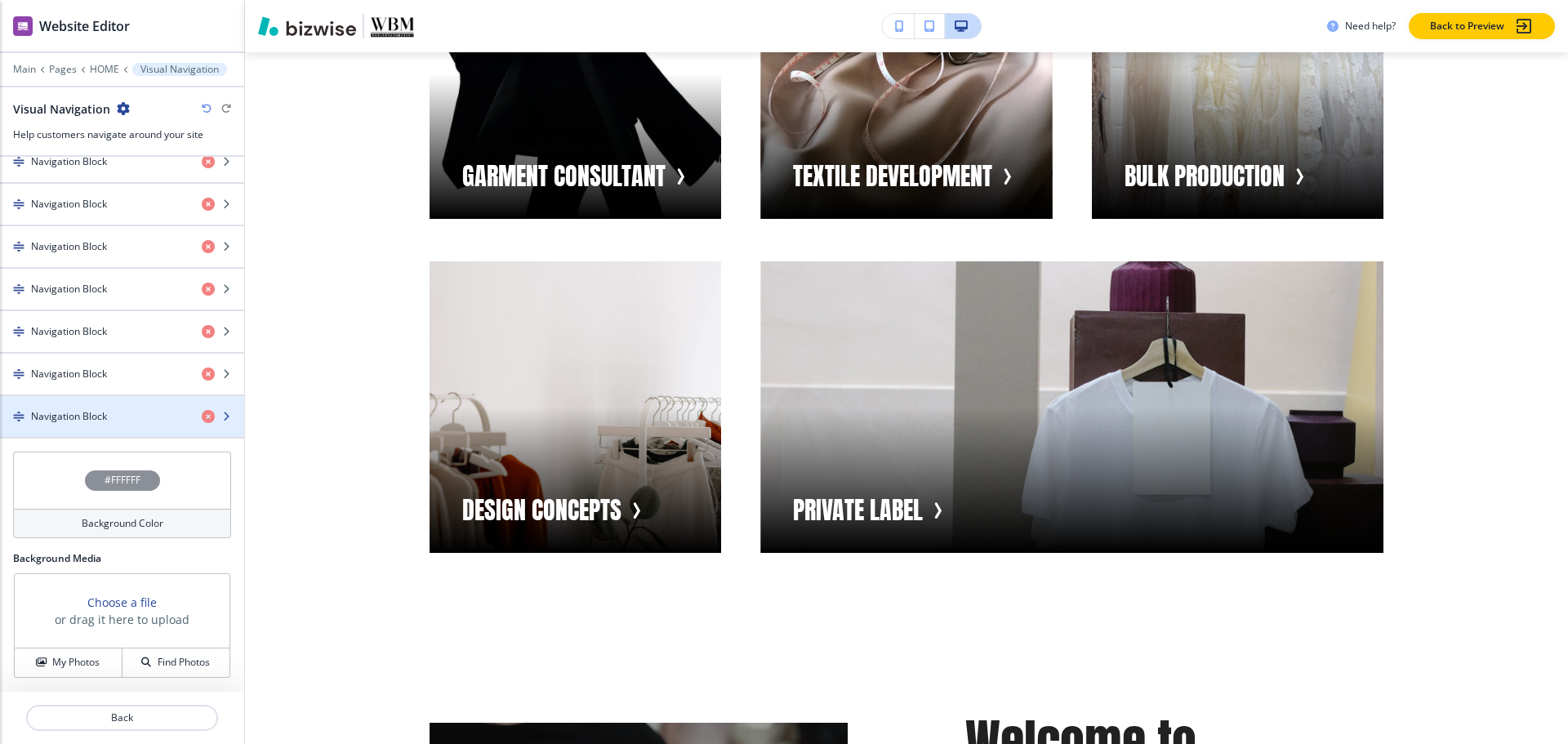
click at [106, 409] on h4 "Navigation Block" at bounding box center [69, 416] width 76 height 15
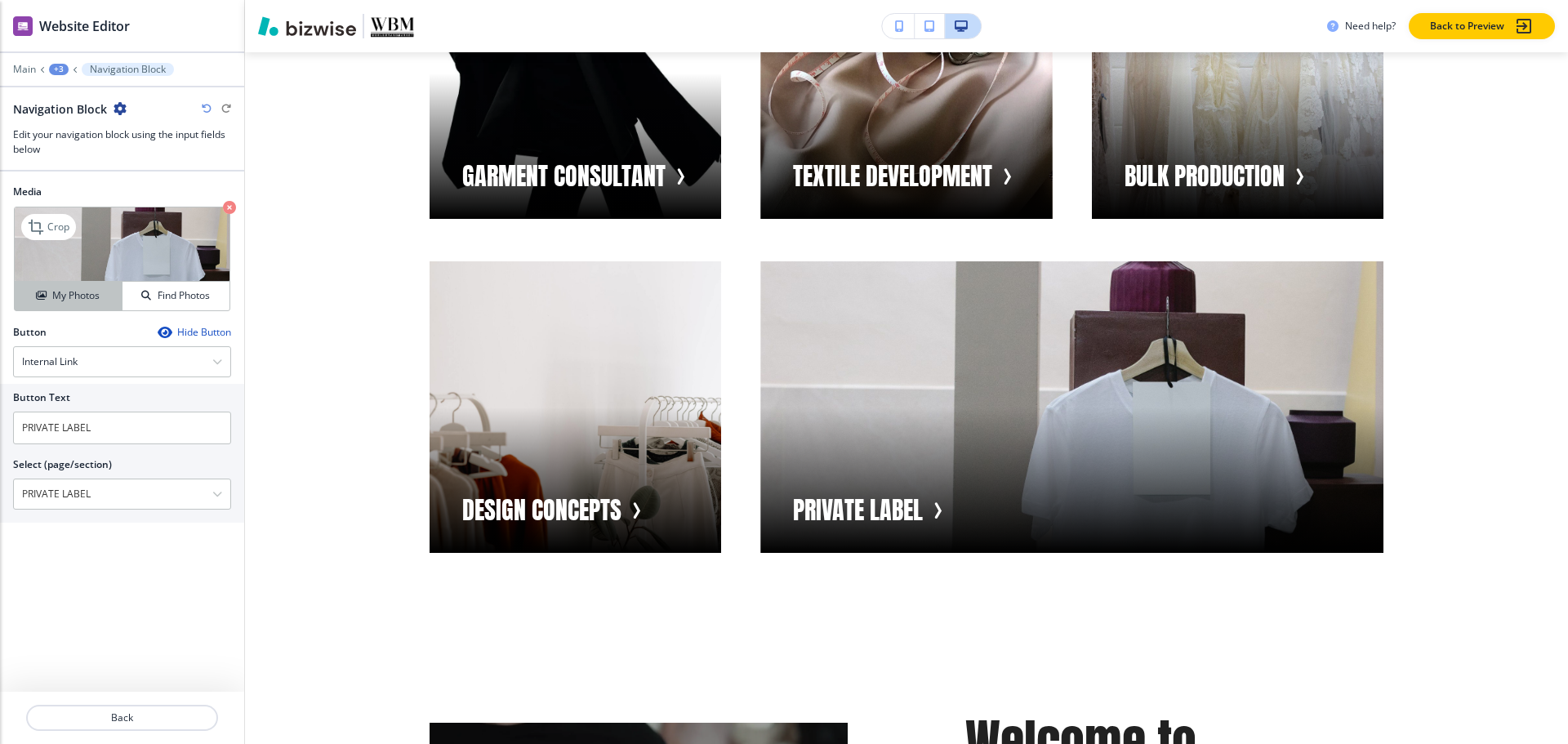
click at [66, 305] on button "My Photos" at bounding box center [68, 296] width 107 height 28
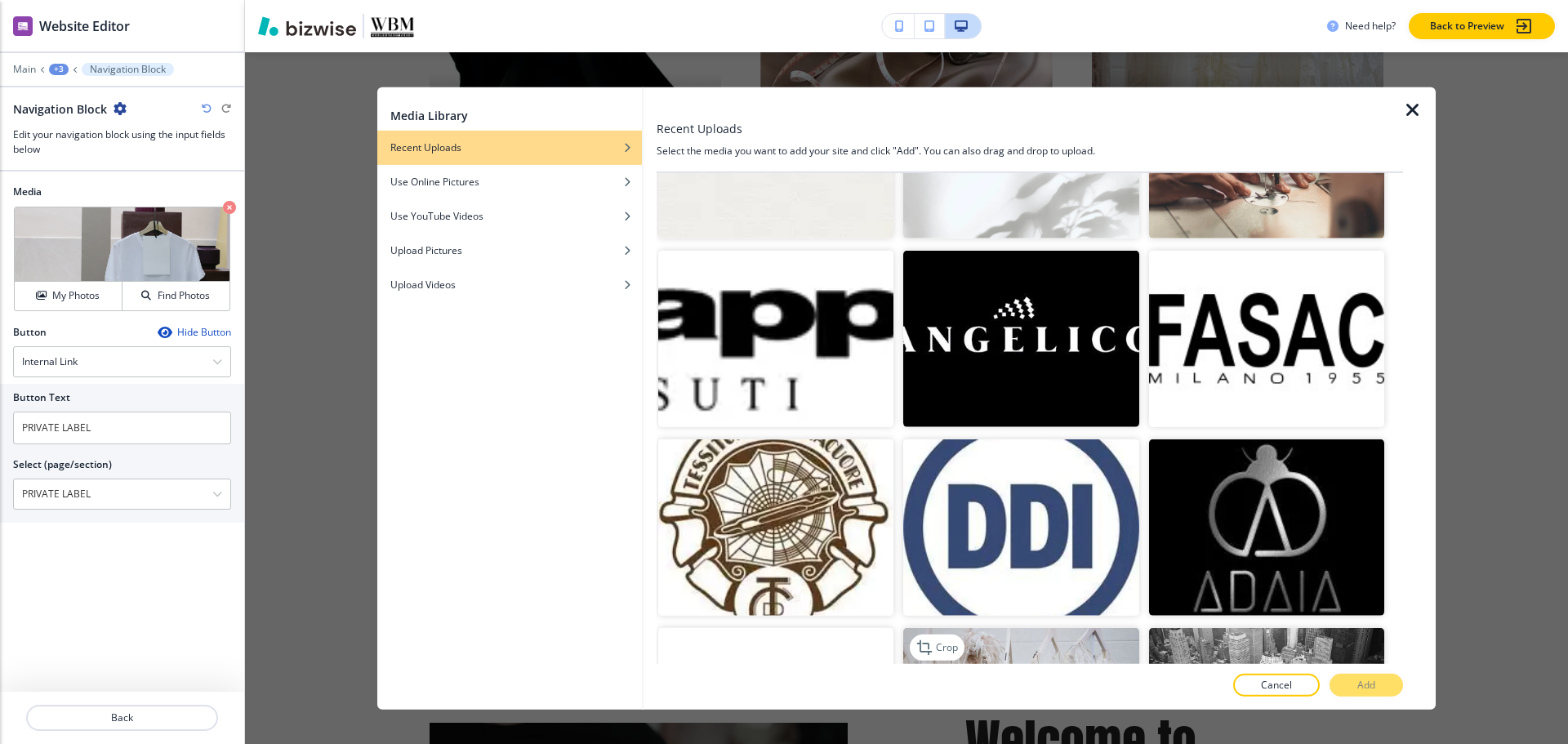
scroll to position [3558, 0]
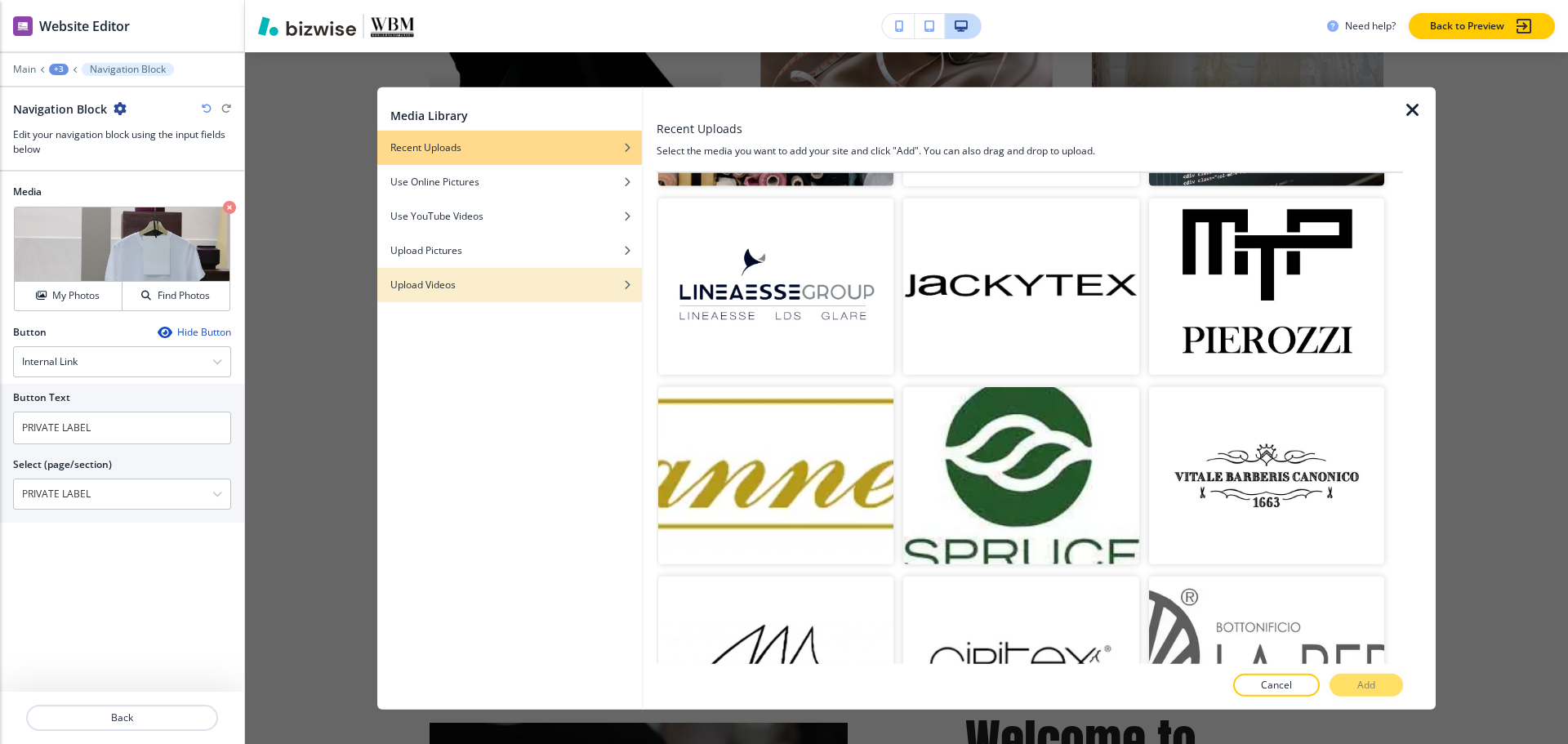
click at [422, 287] on h4 "Upload Videos" at bounding box center [424, 284] width 66 height 15
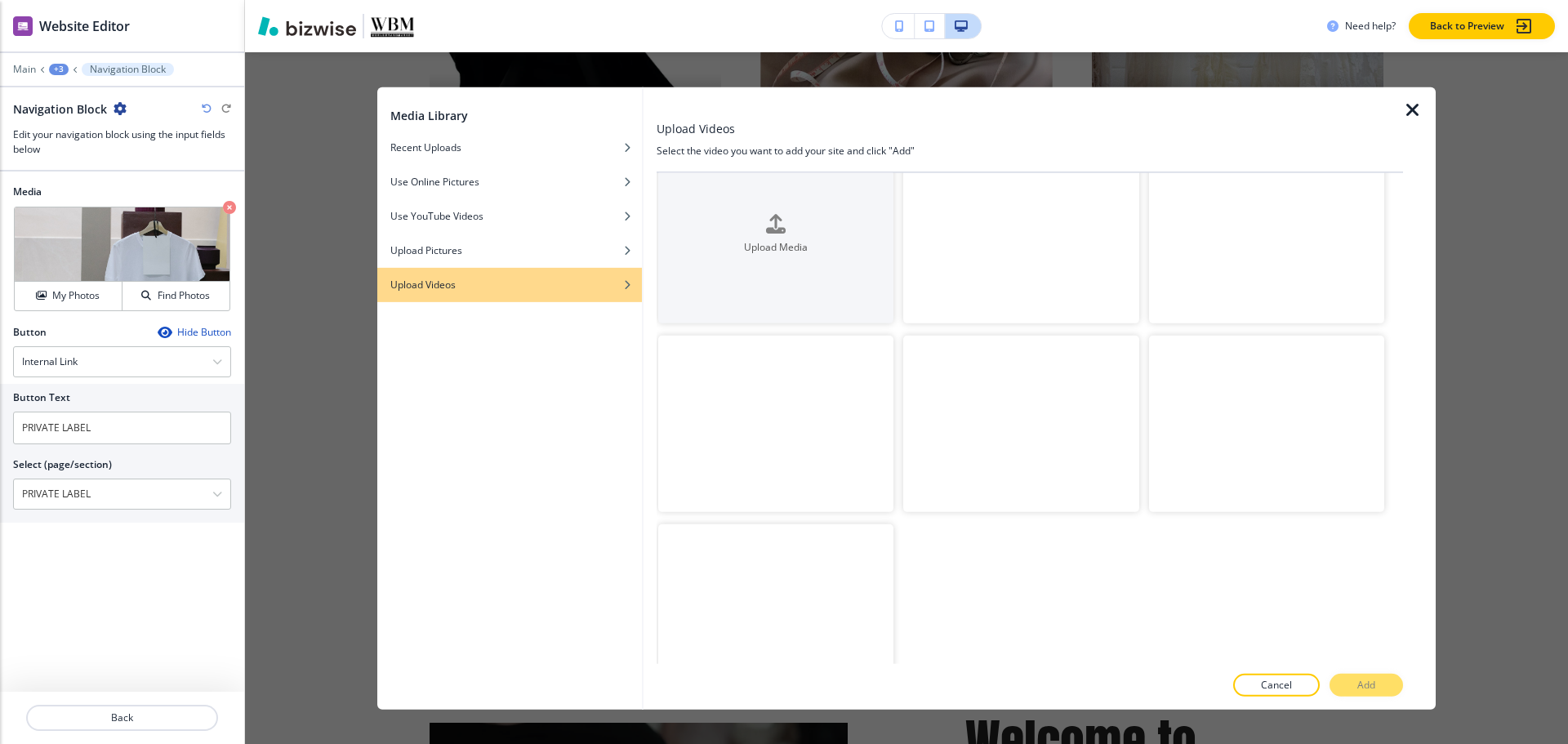
scroll to position [0, 0]
click at [935, 287] on video "button" at bounding box center [1020, 272] width 235 height 177
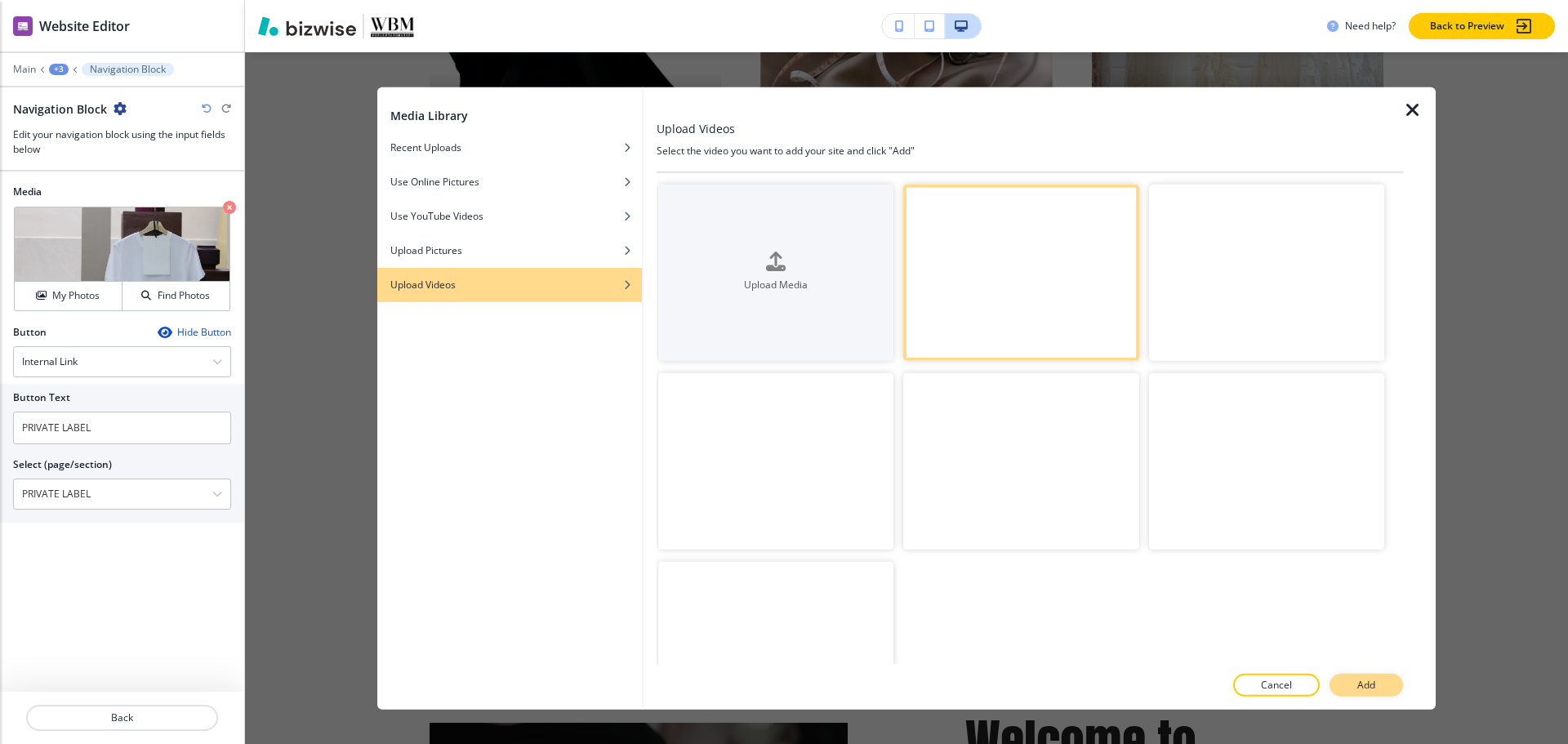
click at [1346, 685] on button "Add" at bounding box center [1366, 685] width 74 height 23
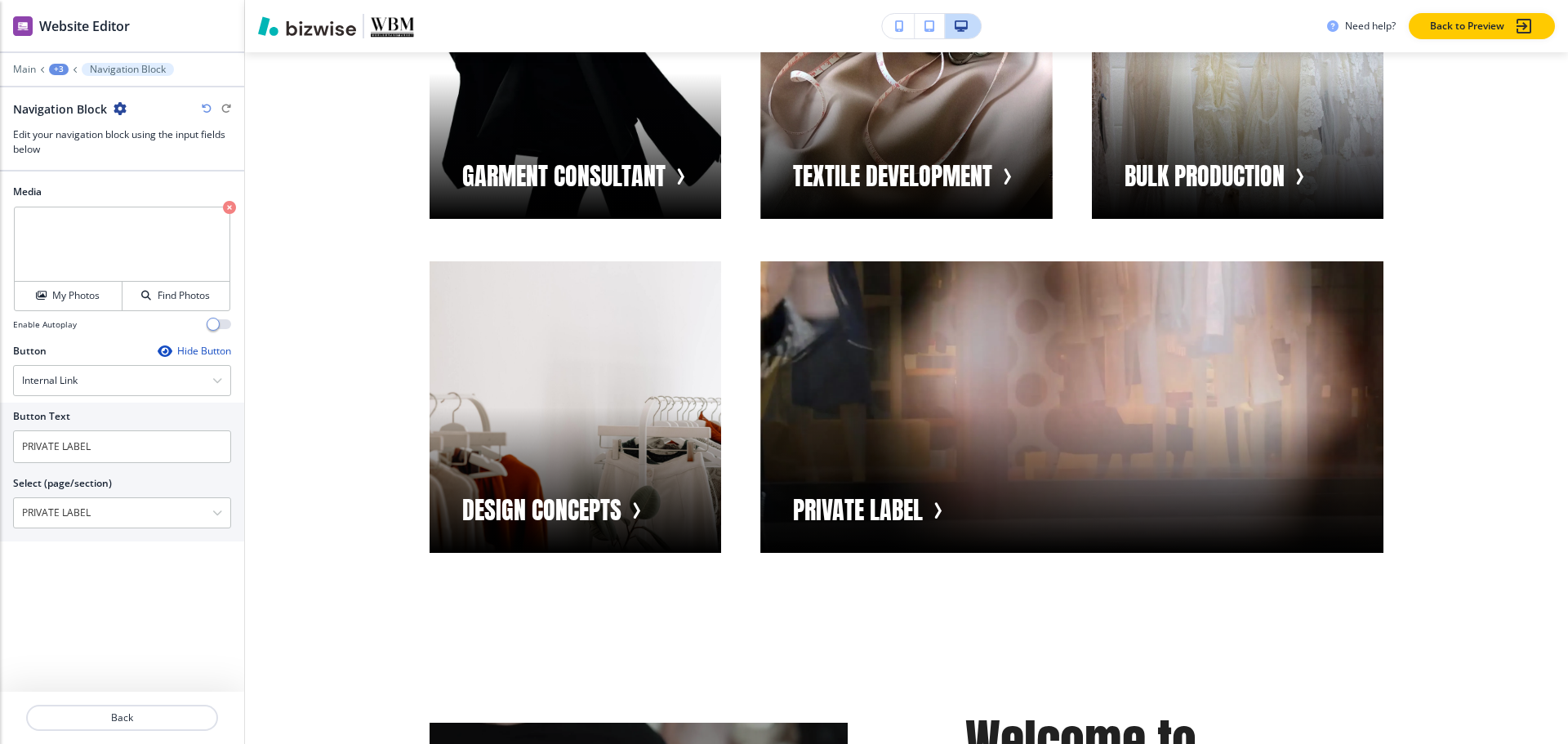
click at [58, 70] on div "+3" at bounding box center [59, 69] width 20 height 12
click at [131, 158] on p "Visual Navigation" at bounding box center [101, 154] width 83 height 15
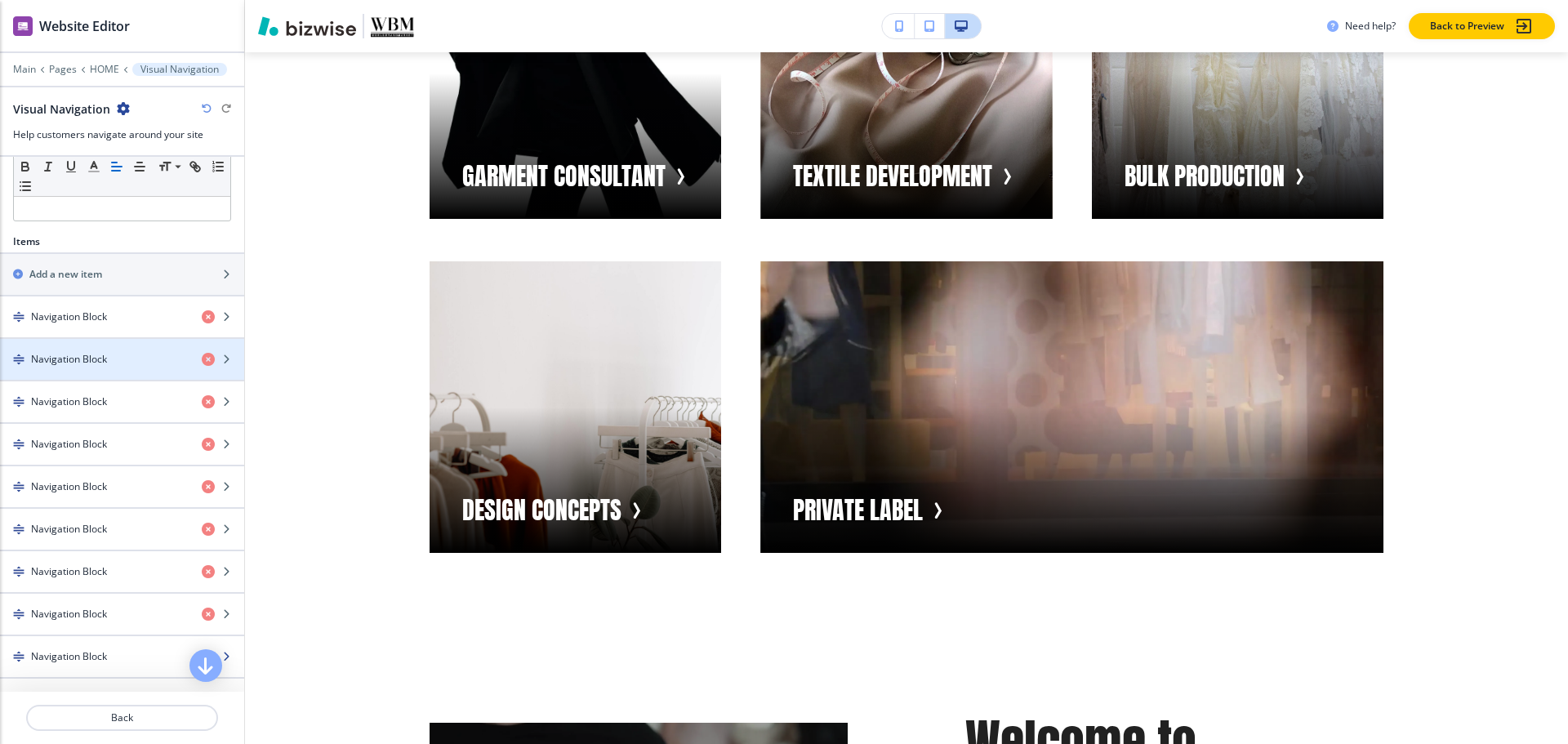
scroll to position [653, 0]
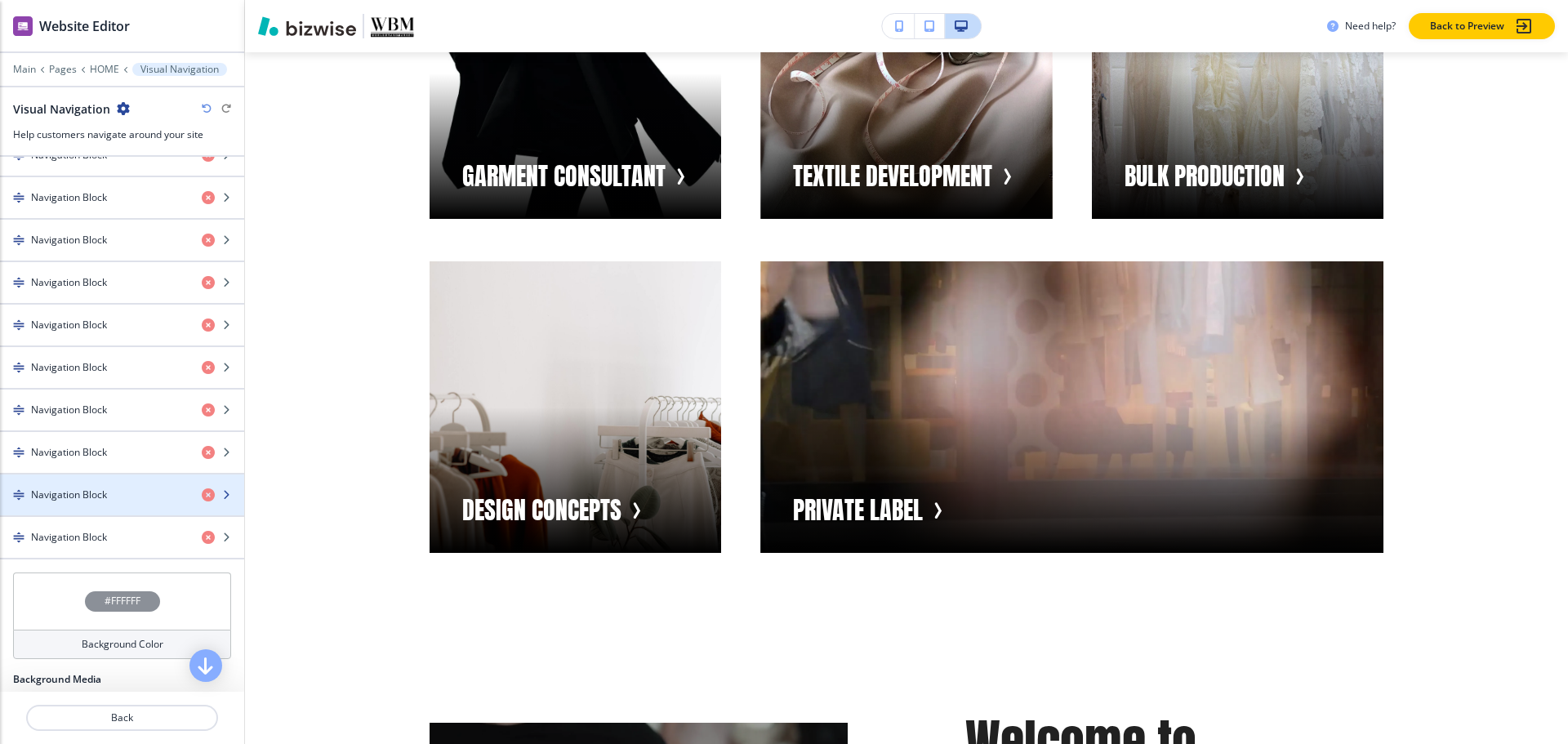
click at [80, 496] on h4 "Navigation Block" at bounding box center [69, 495] width 76 height 15
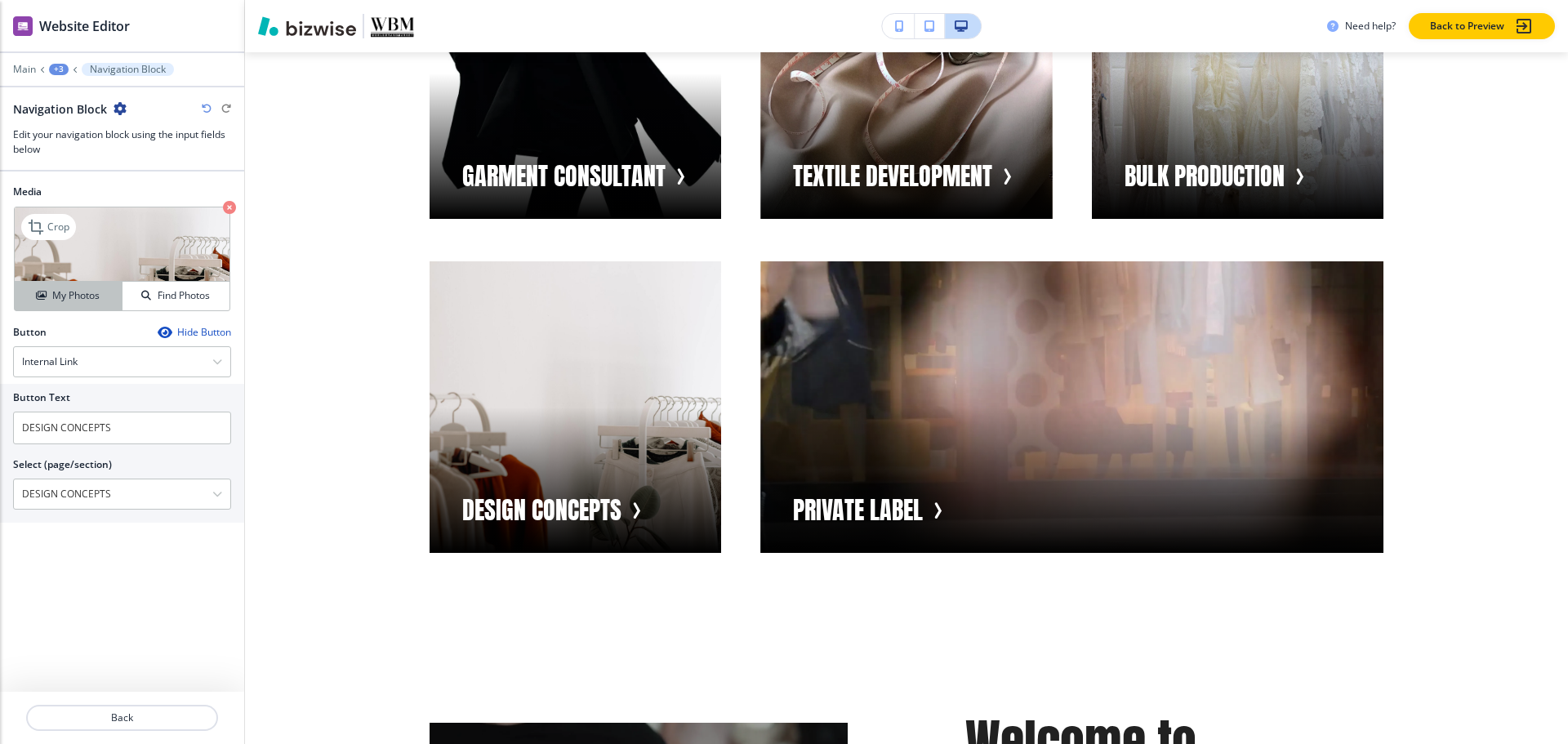
drag, startPoint x: 69, startPoint y: 300, endPoint x: 88, endPoint y: 304, distance: 19.4
click at [69, 300] on h4 "My Photos" at bounding box center [75, 296] width 47 height 15
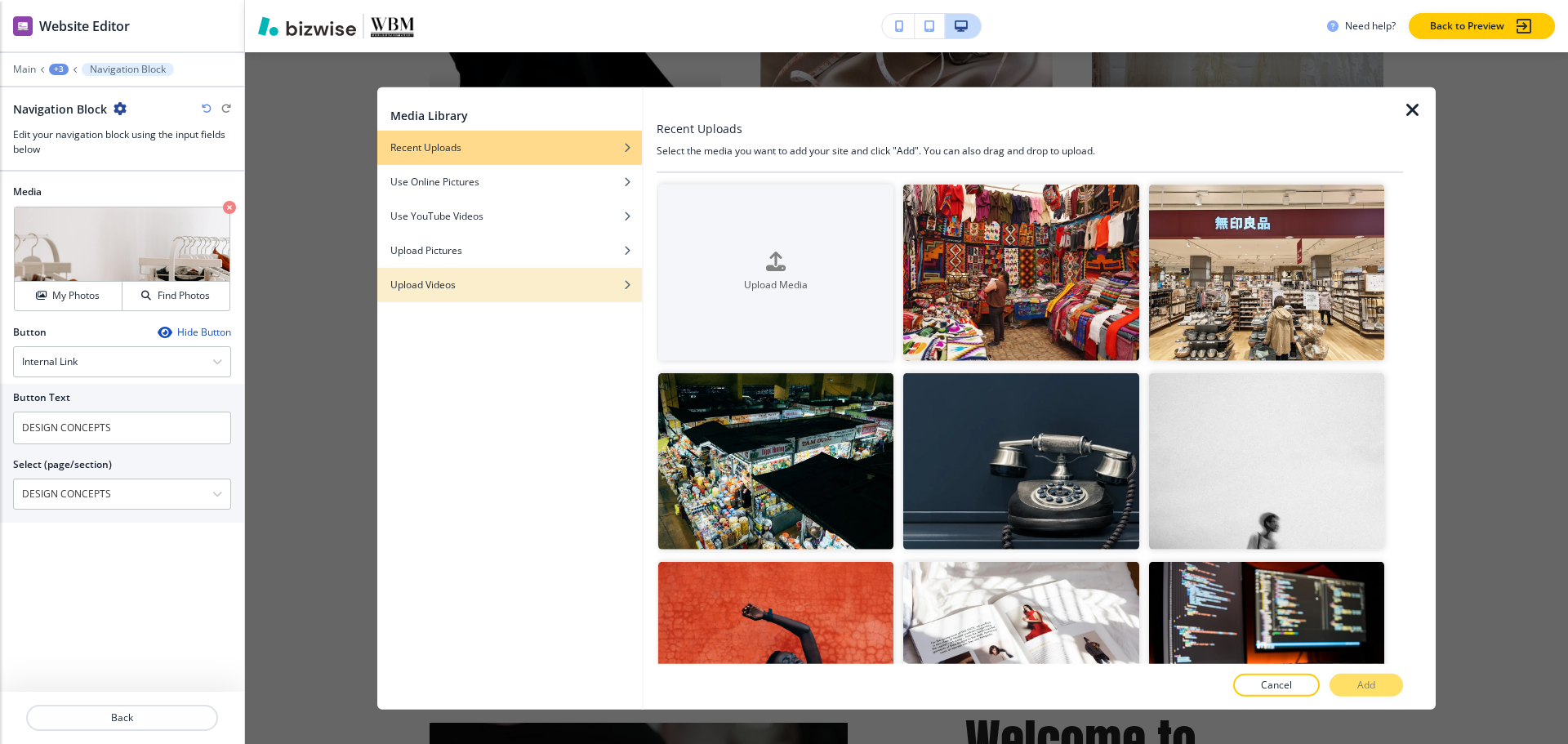
click at [440, 281] on h4 "Upload Videos" at bounding box center [424, 284] width 66 height 15
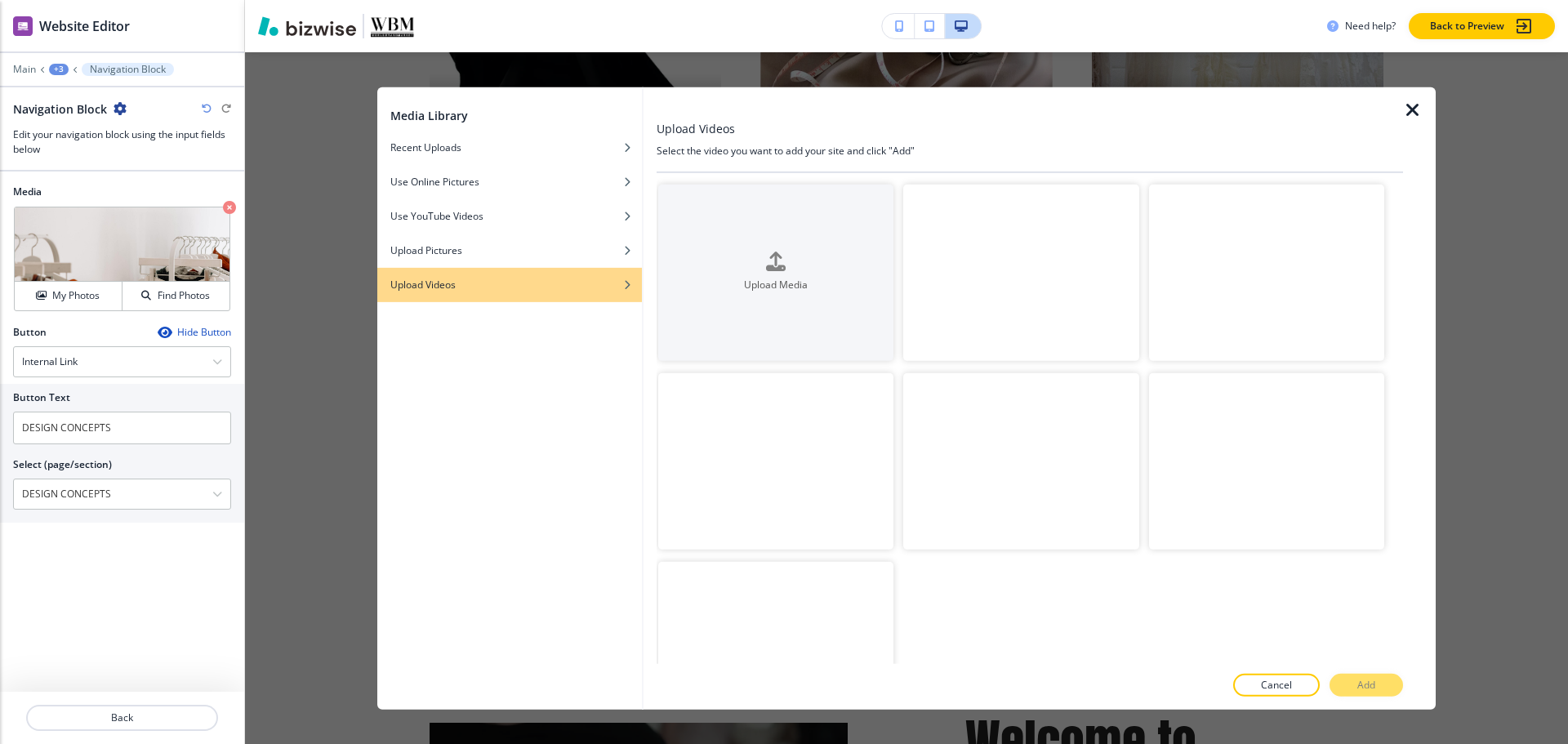
click at [1043, 493] on video "button" at bounding box center [1020, 461] width 235 height 177
click at [1380, 697] on div at bounding box center [1029, 703] width 747 height 13
click at [1380, 688] on button "Add" at bounding box center [1366, 685] width 74 height 23
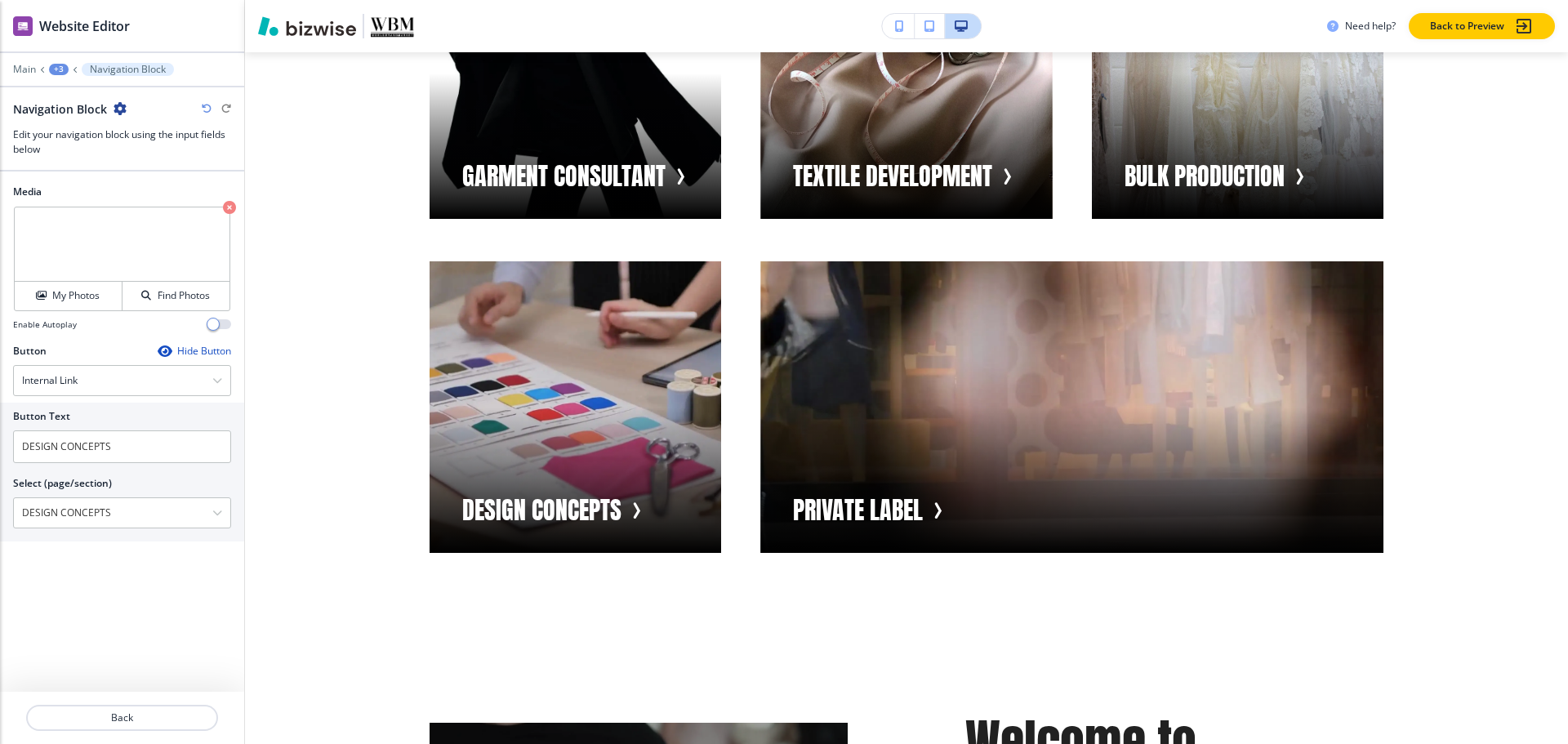
click at [65, 71] on div "+3" at bounding box center [59, 69] width 20 height 12
click at [91, 162] on button "Visual Navigation" at bounding box center [101, 153] width 105 height 29
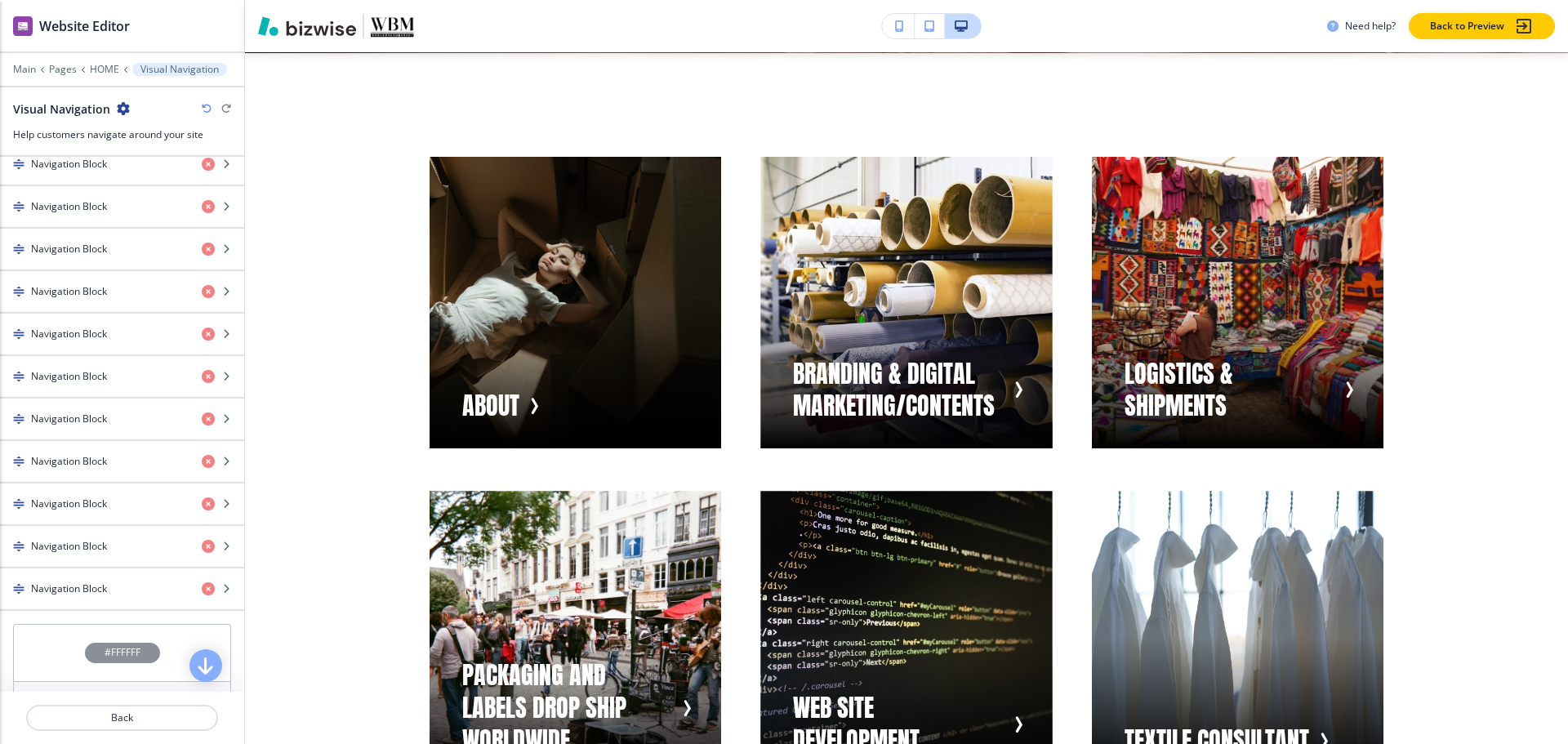
scroll to position [774, 0]
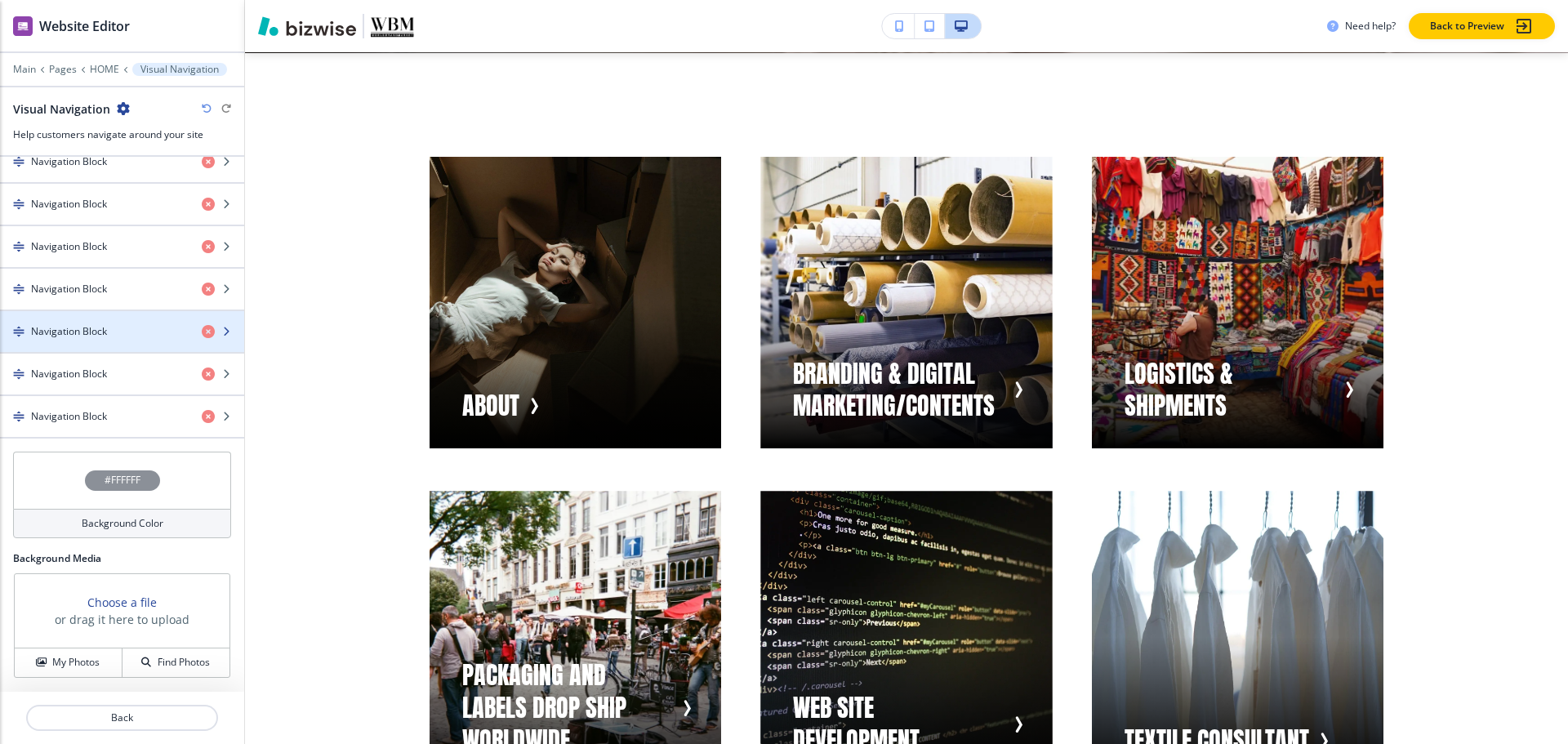
click at [63, 331] on h4 "Navigation Block" at bounding box center [69, 331] width 76 height 15
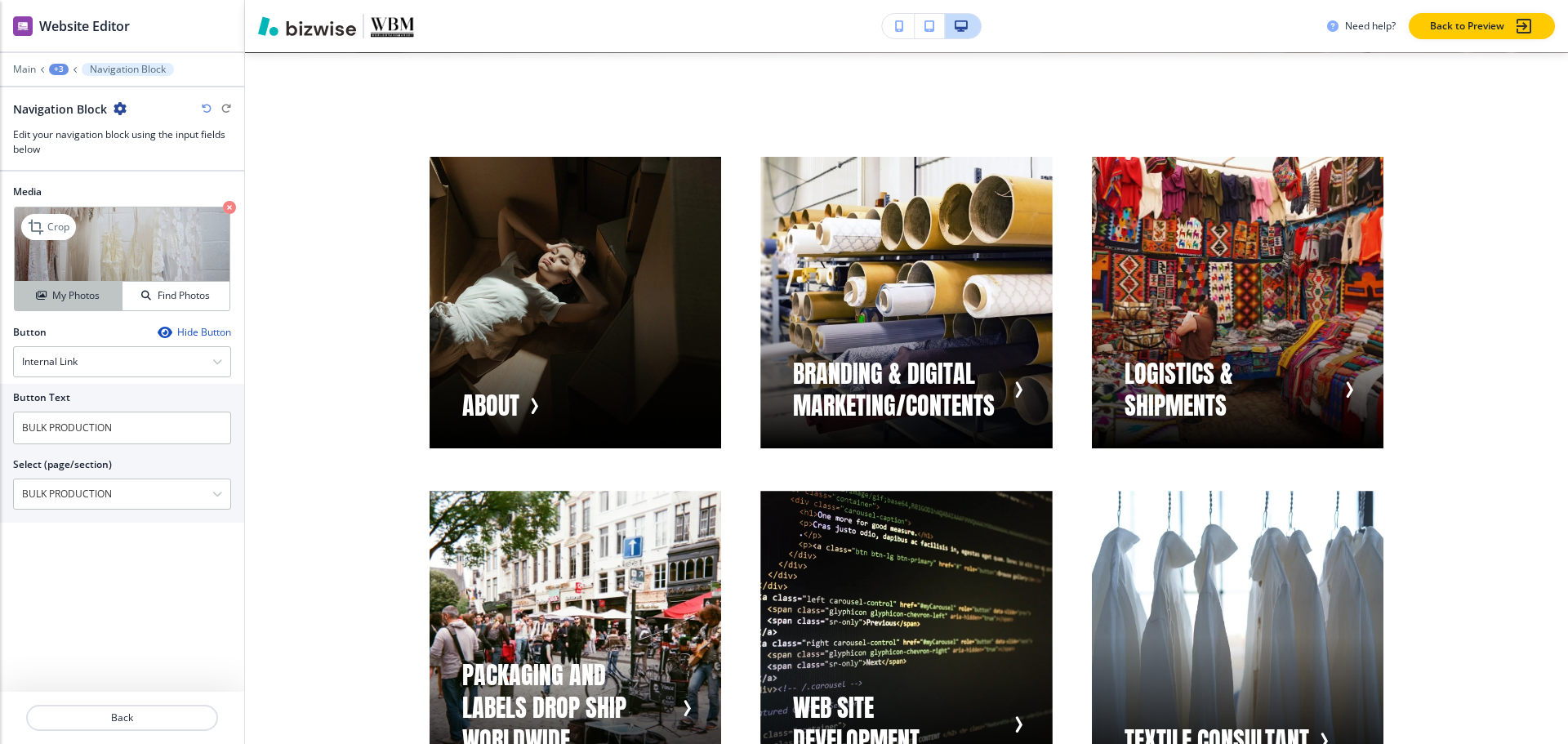
click at [76, 290] on h4 "My Photos" at bounding box center [75, 296] width 47 height 15
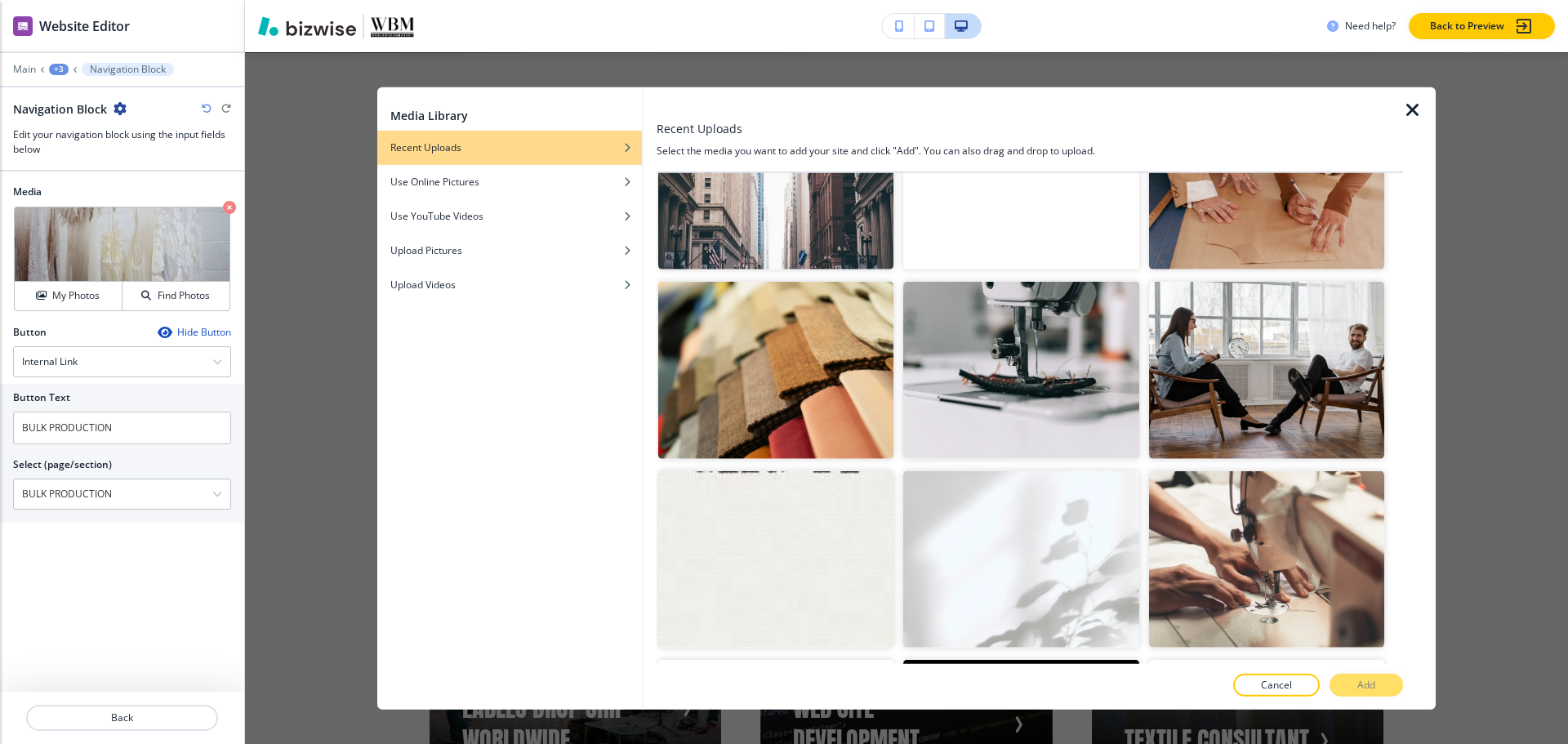
scroll to position [3764, 0]
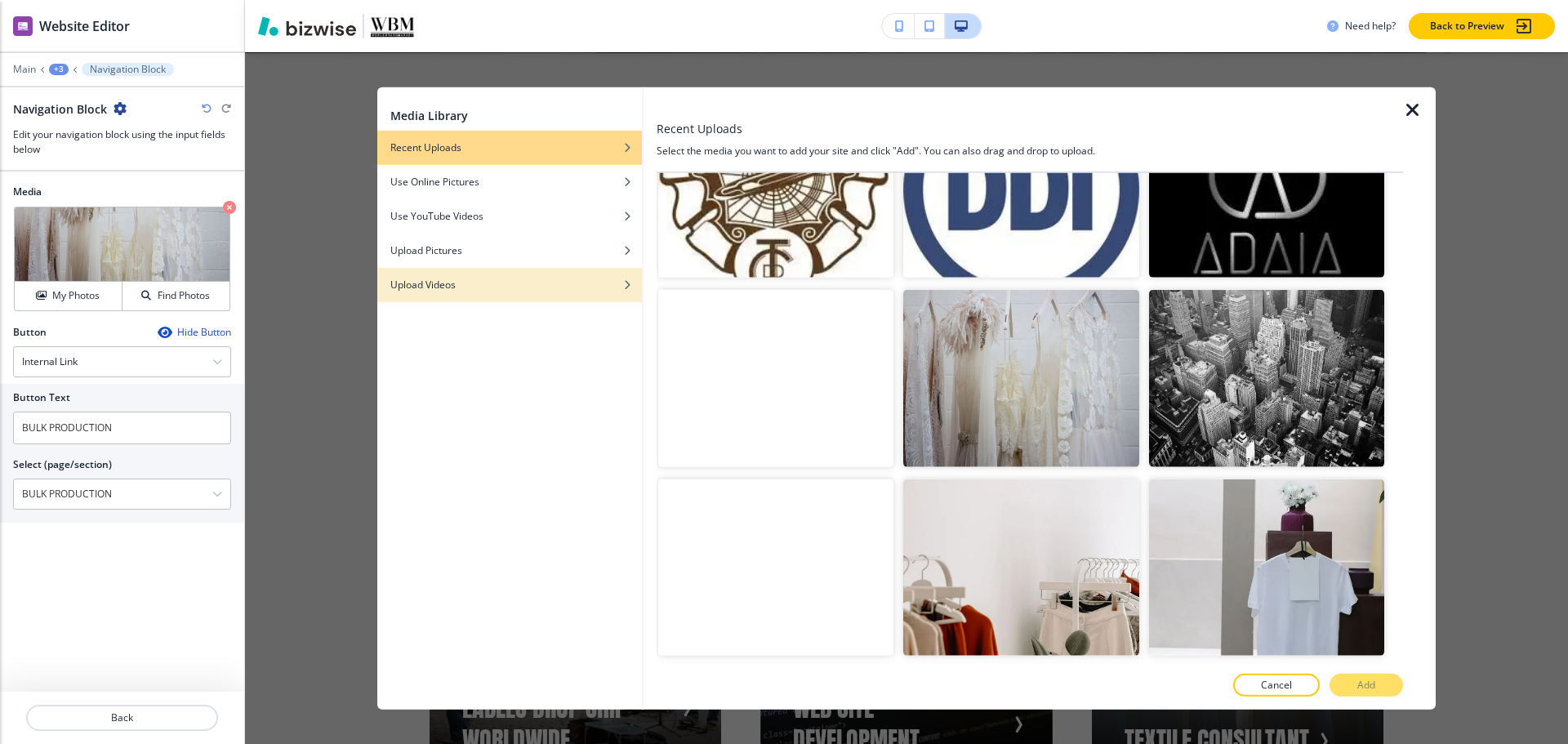
click at [441, 277] on h4 "Upload Videos" at bounding box center [424, 284] width 66 height 15
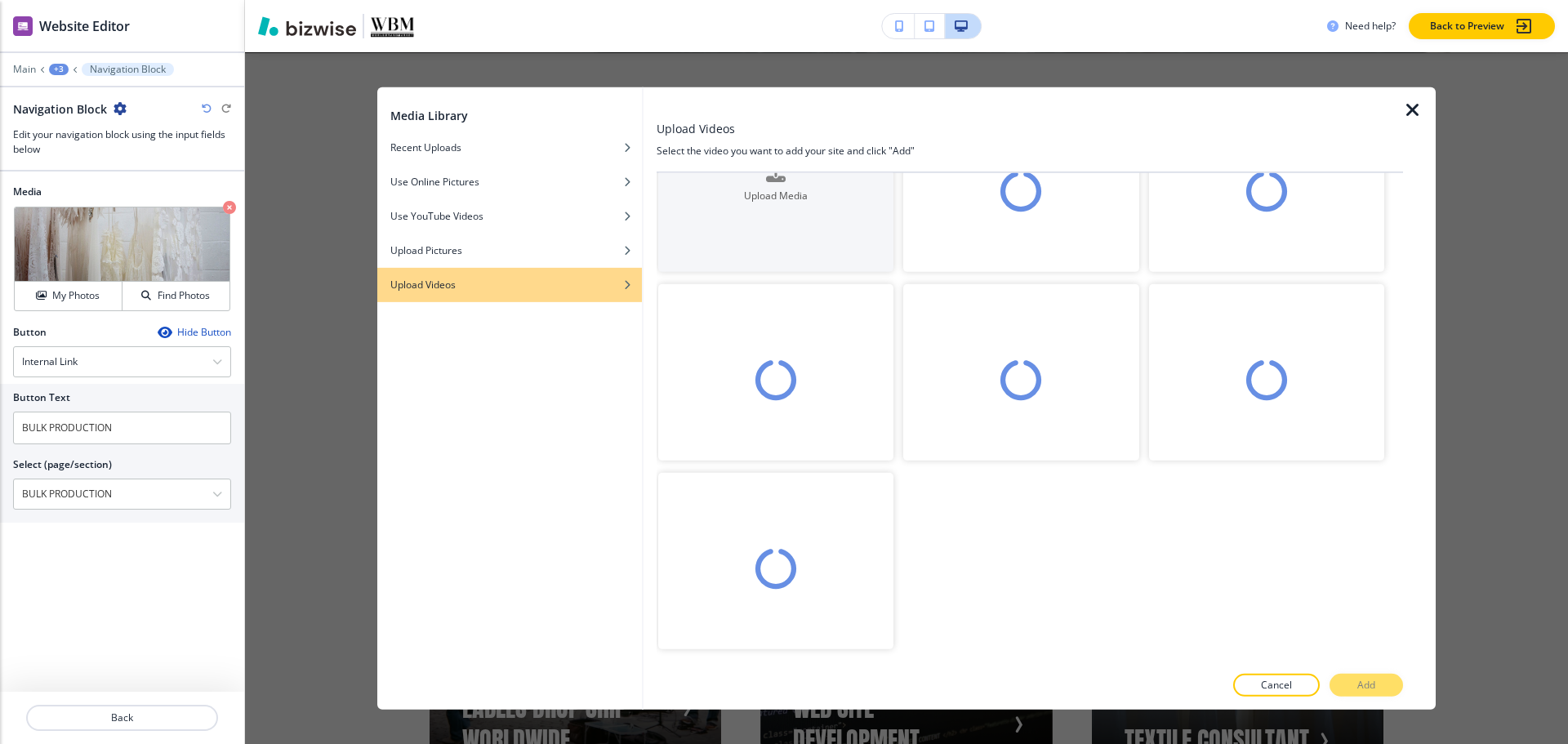
scroll to position [80, 0]
click at [794, 354] on video "button" at bounding box center [775, 381] width 235 height 177
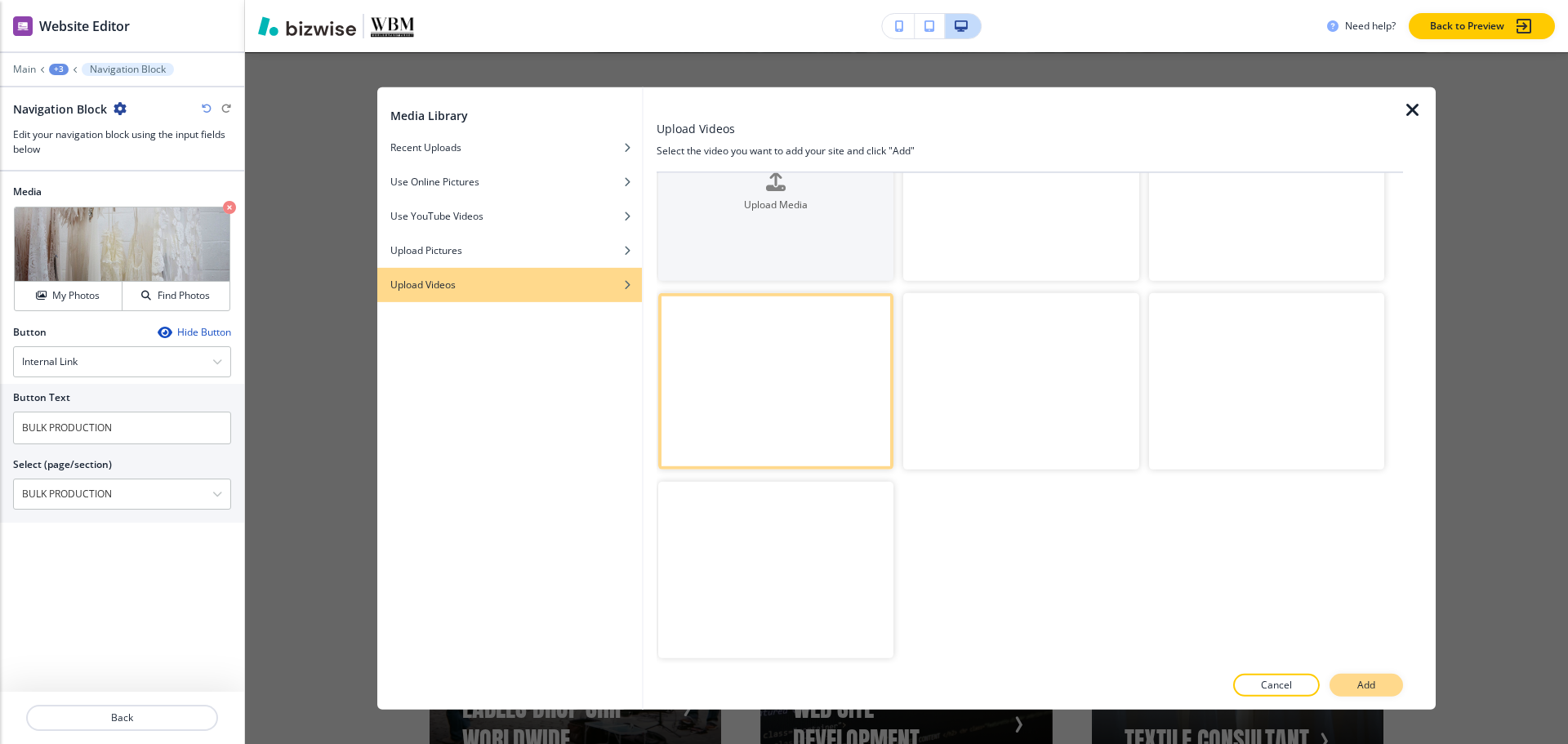
click at [1362, 686] on p "Add" at bounding box center [1366, 685] width 18 height 15
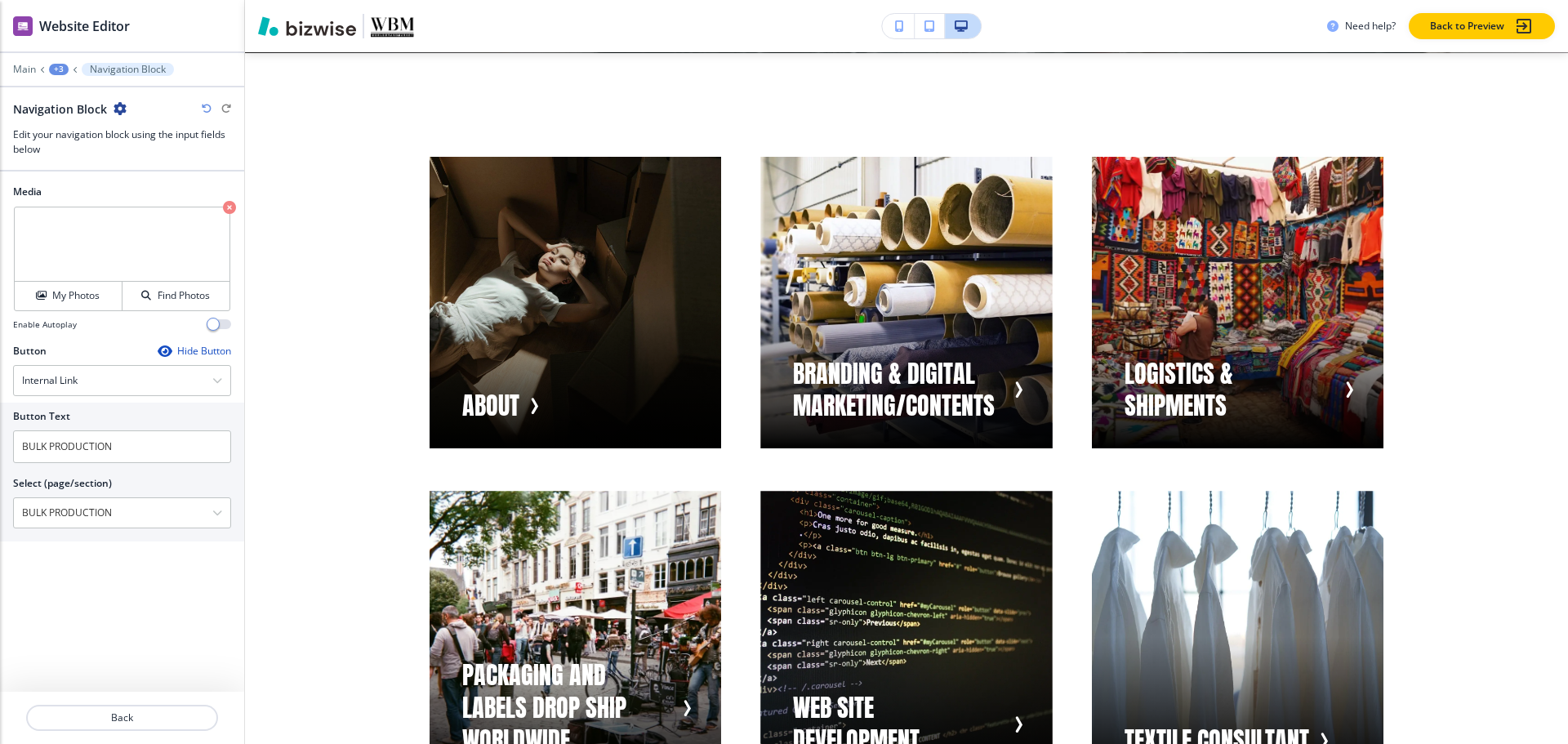
click at [50, 65] on button "+3" at bounding box center [59, 69] width 20 height 12
click at [65, 162] on button "Visual Navigation" at bounding box center [101, 153] width 105 height 29
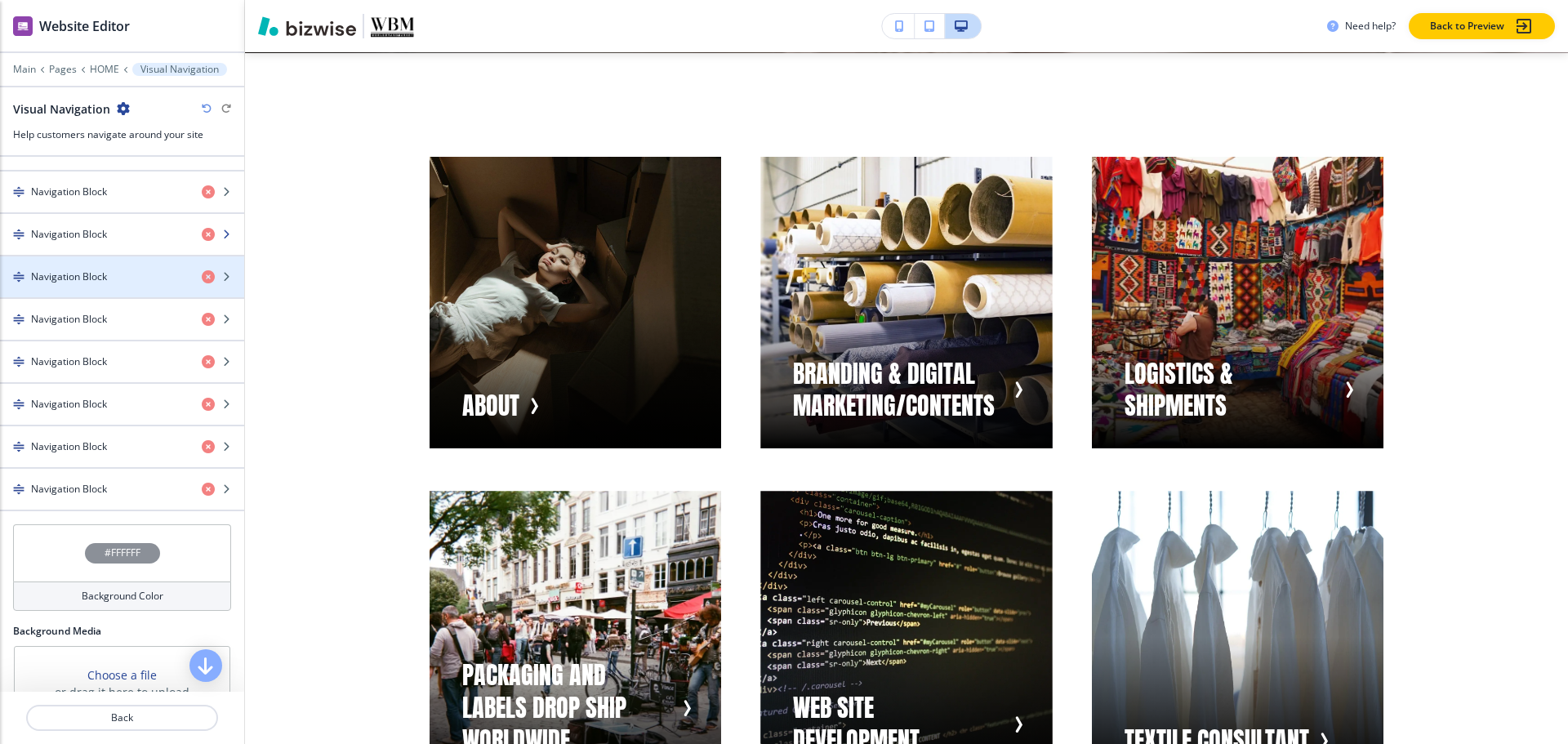
scroll to position [735, 0]
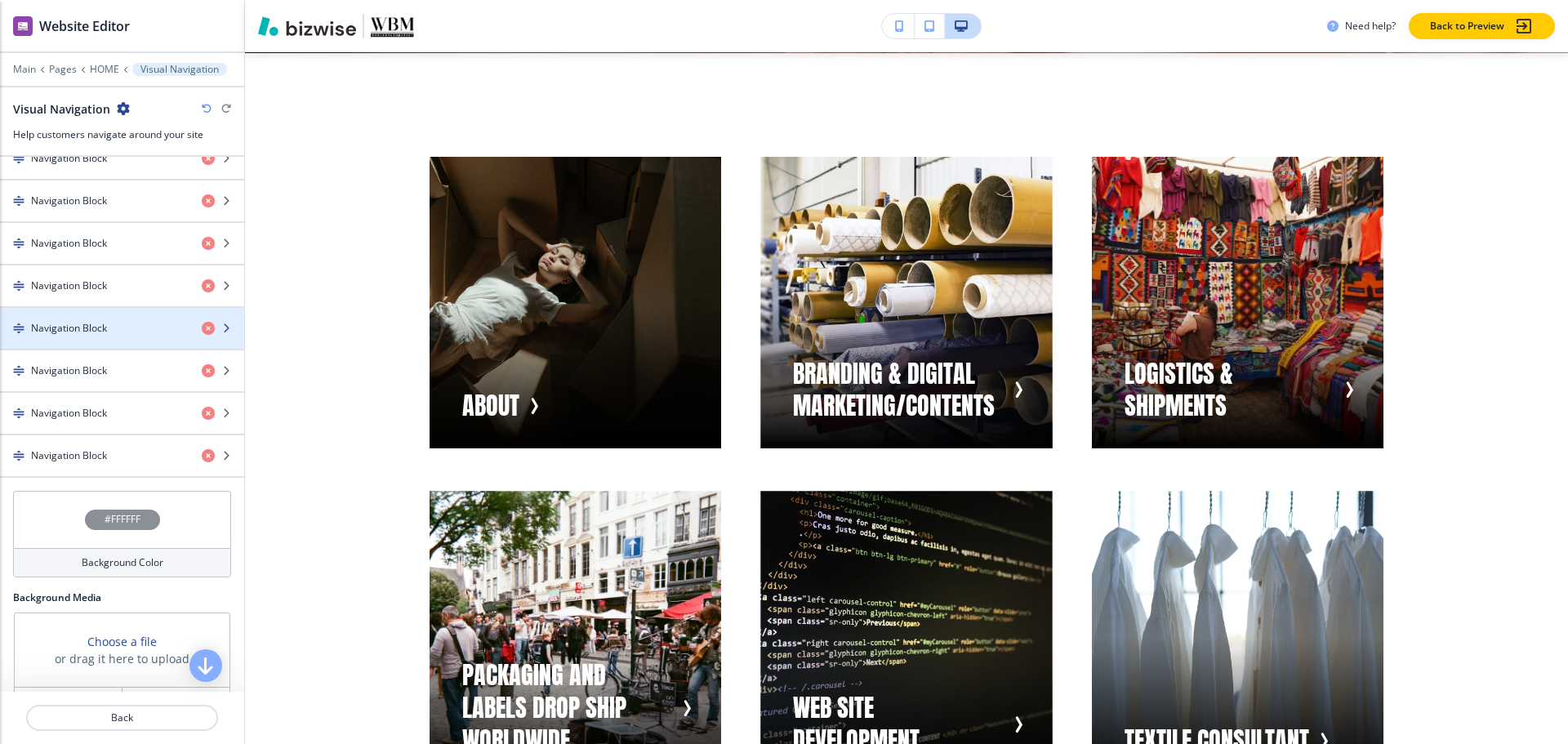
click at [79, 337] on div "button" at bounding box center [122, 342] width 244 height 13
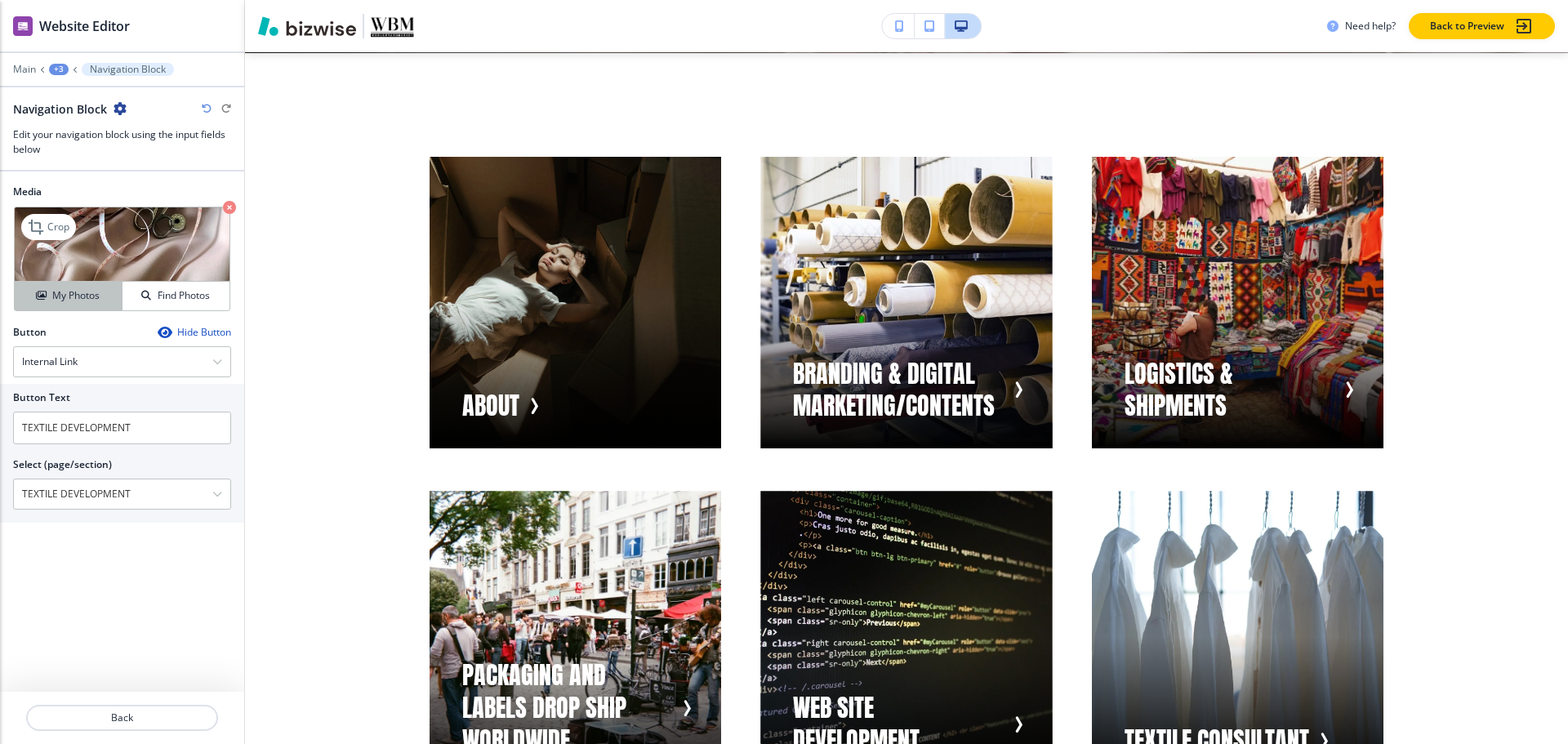
click at [66, 306] on button "My Photos" at bounding box center [68, 296] width 107 height 28
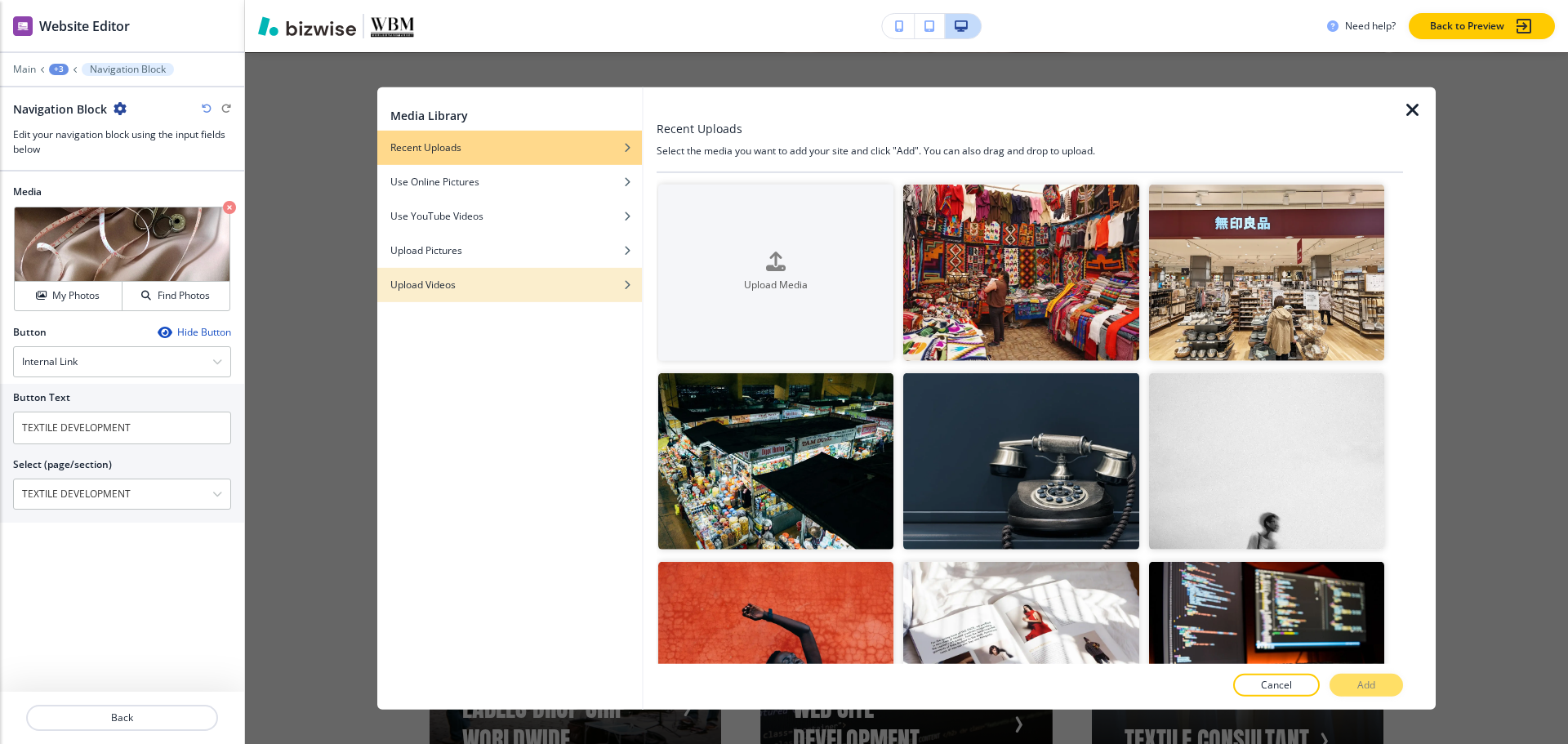
click at [455, 282] on h4 "Upload Videos" at bounding box center [424, 284] width 66 height 15
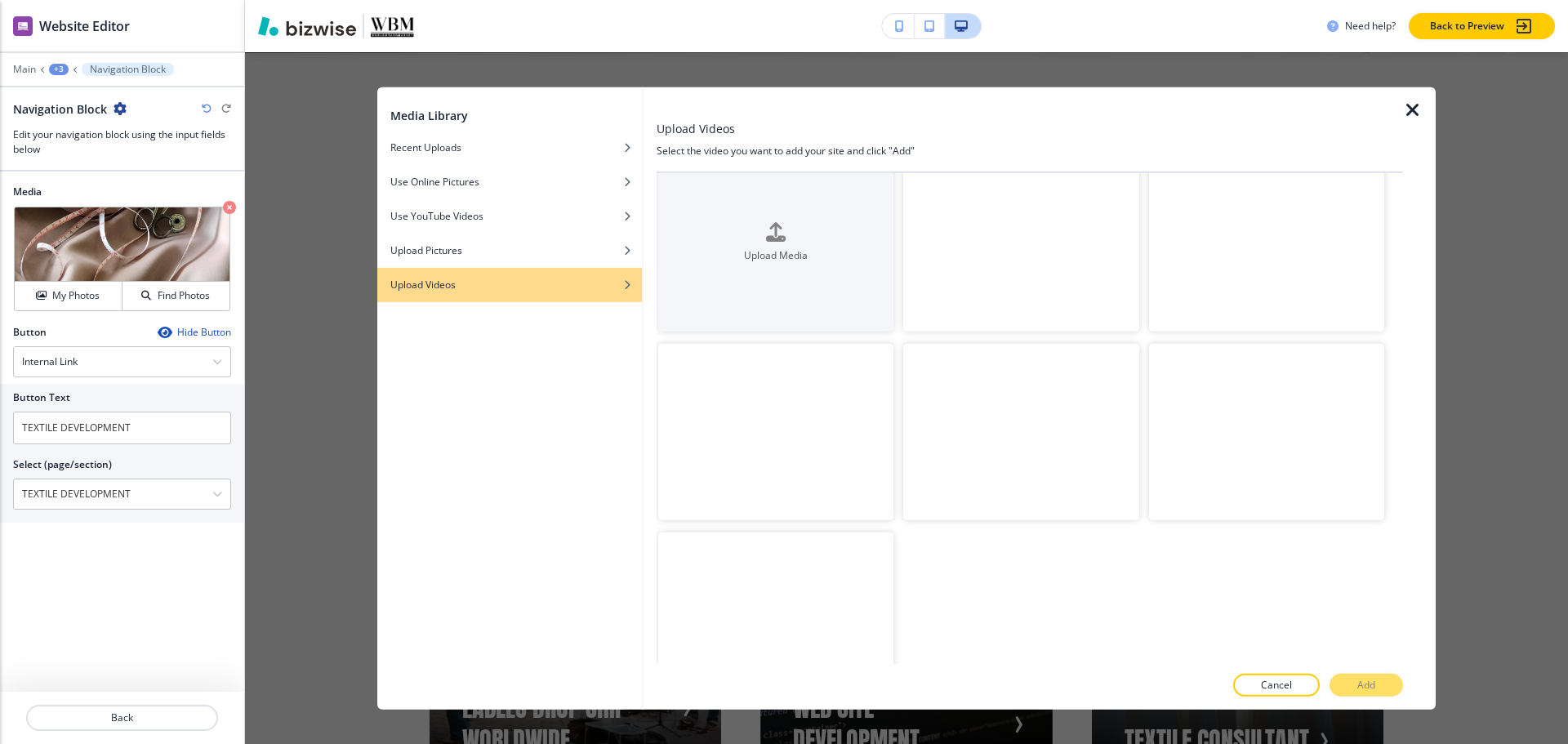
scroll to position [79, 0]
click at [775, 524] on video "button" at bounding box center [775, 571] width 235 height 177
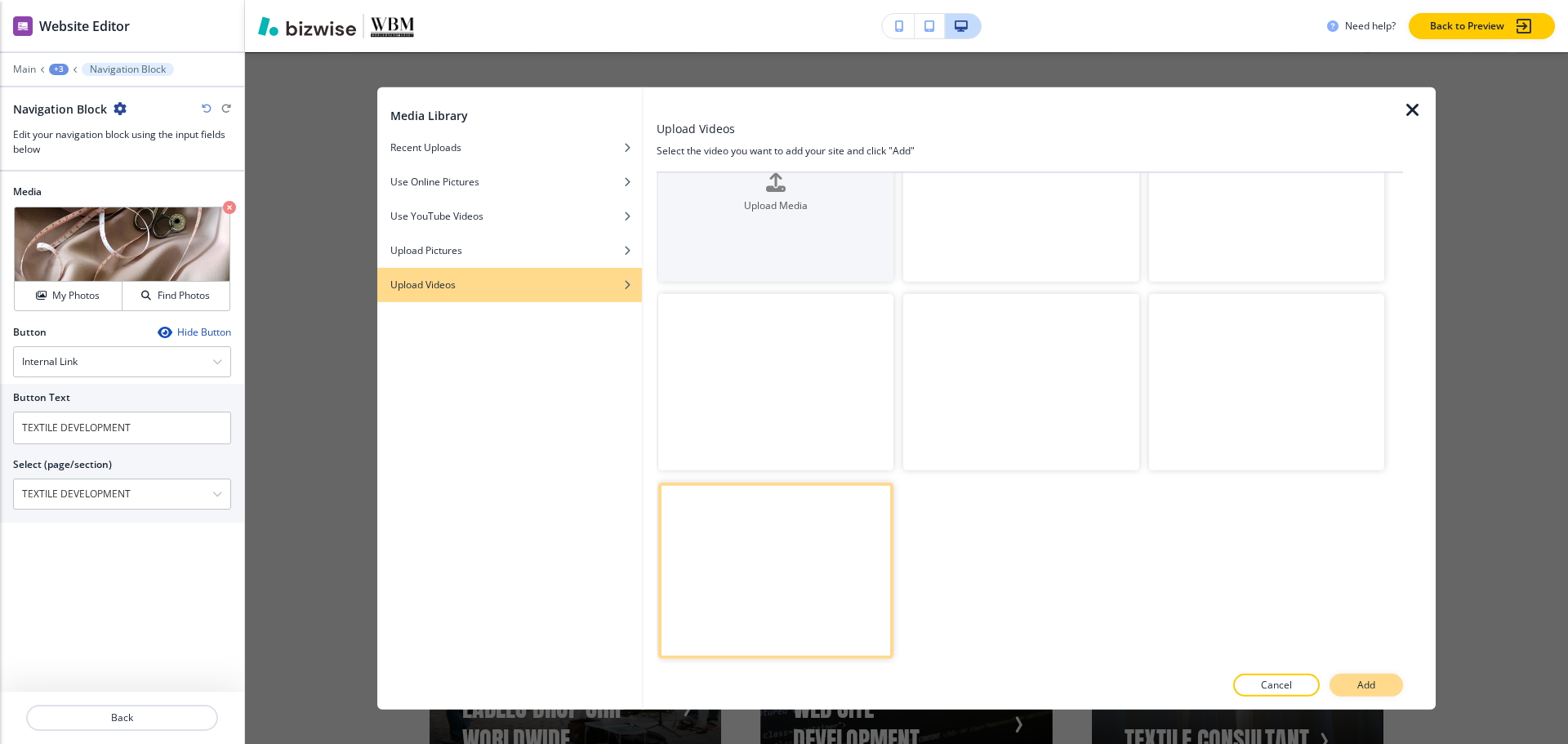
click at [1380, 686] on button "Add" at bounding box center [1366, 685] width 74 height 23
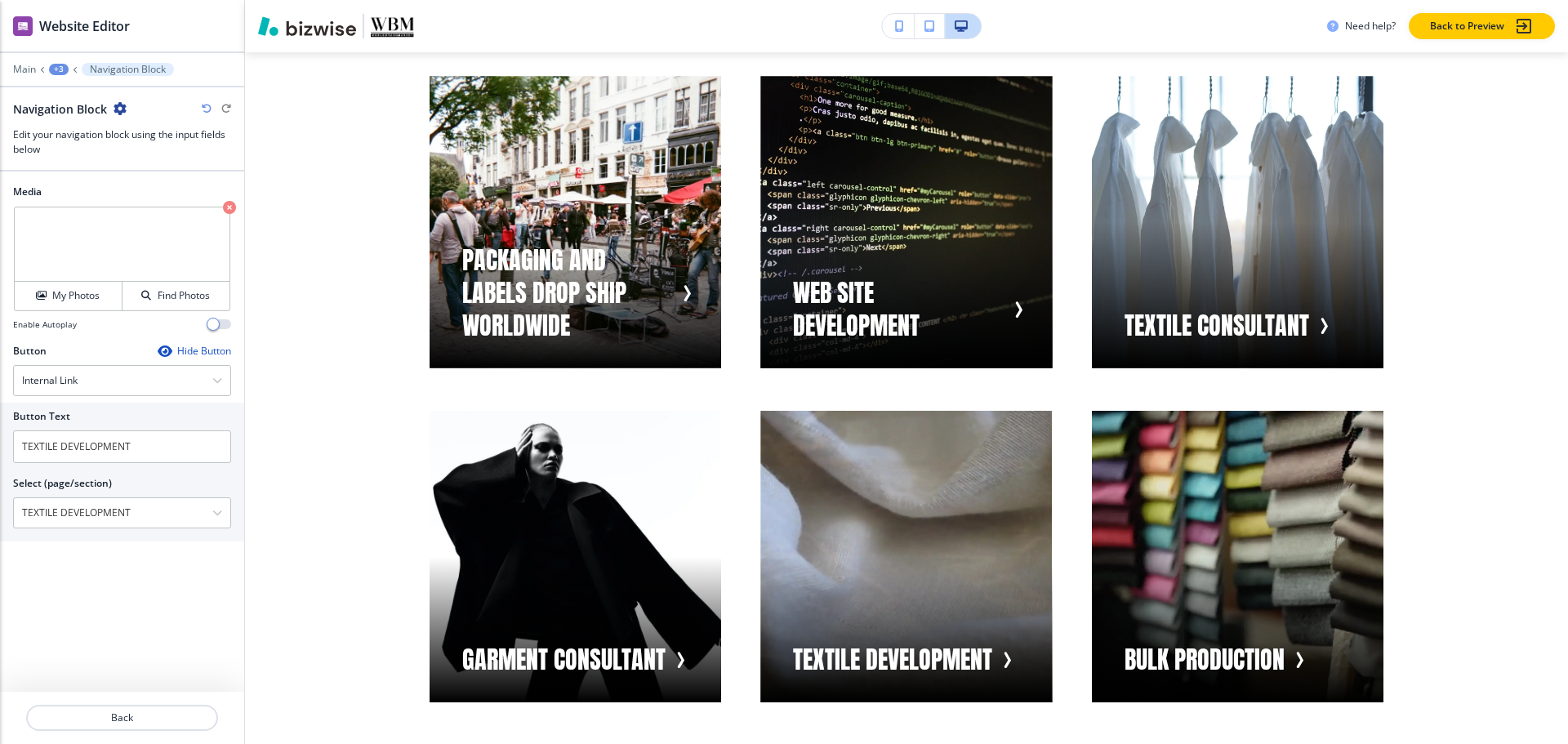
scroll to position [1258, 0]
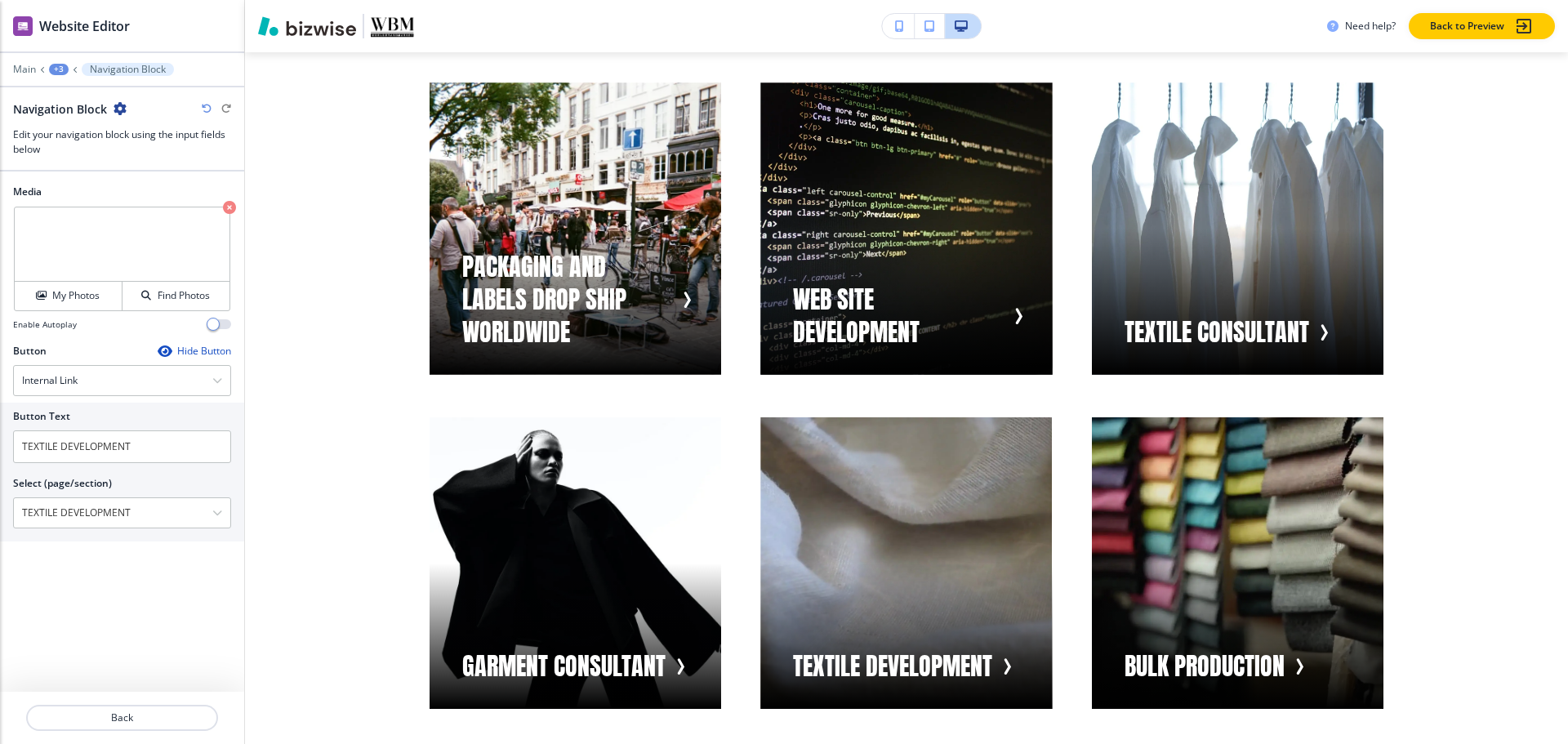
click at [59, 64] on div "+3" at bounding box center [59, 69] width 20 height 12
click at [79, 149] on p "Visual Navigation" at bounding box center [101, 154] width 83 height 15
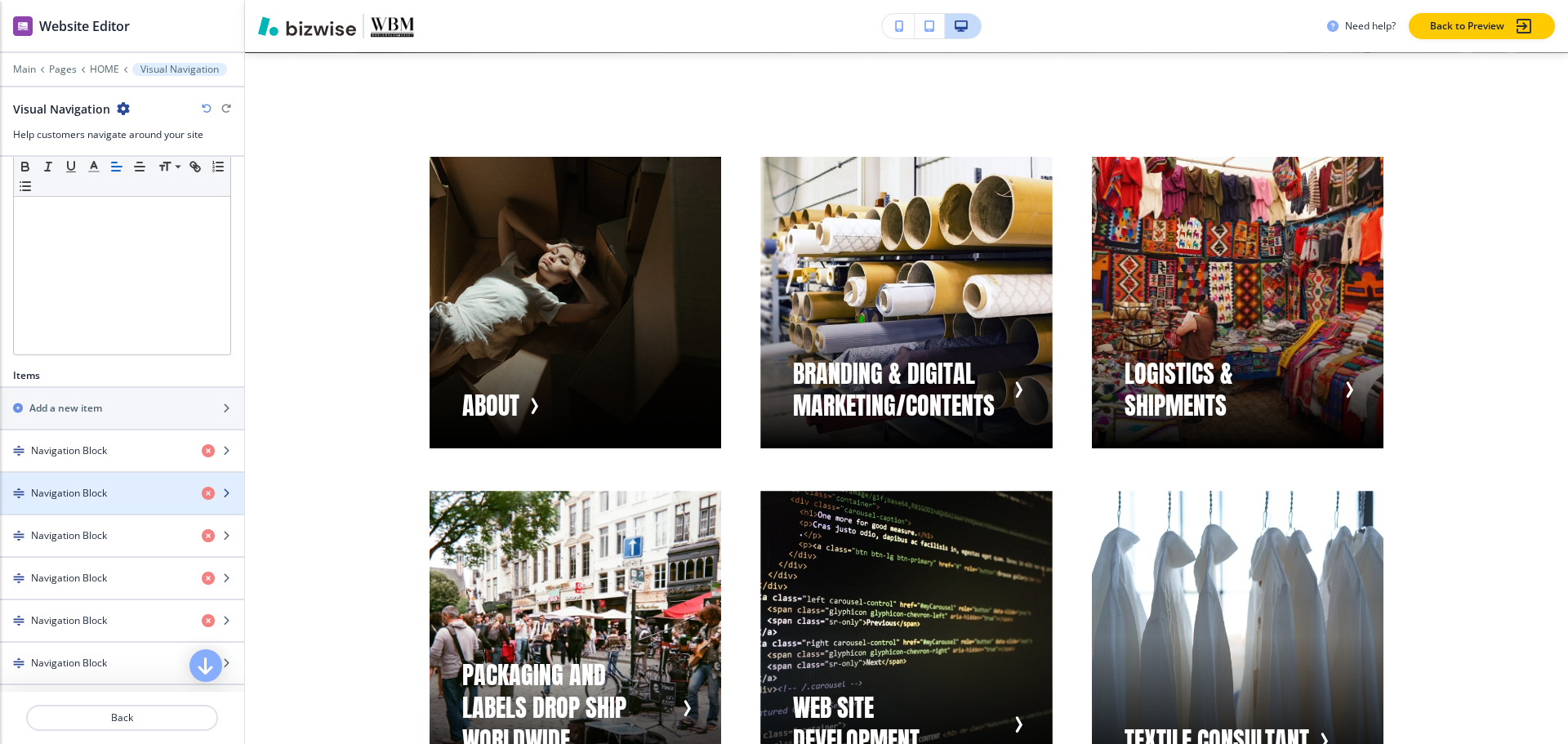
scroll to position [408, 0]
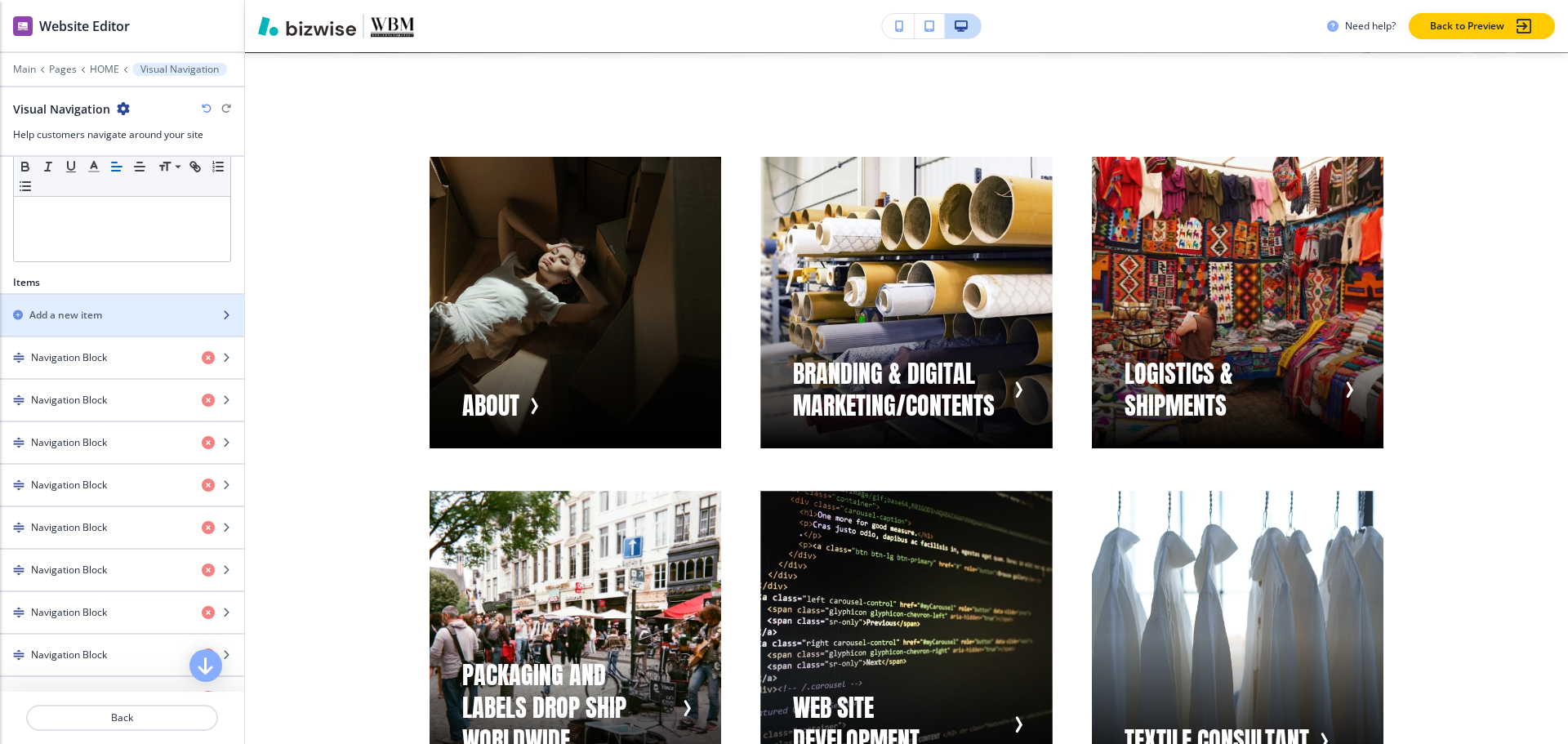
click at [99, 321] on h2 "Add a new item" at bounding box center [66, 315] width 73 height 15
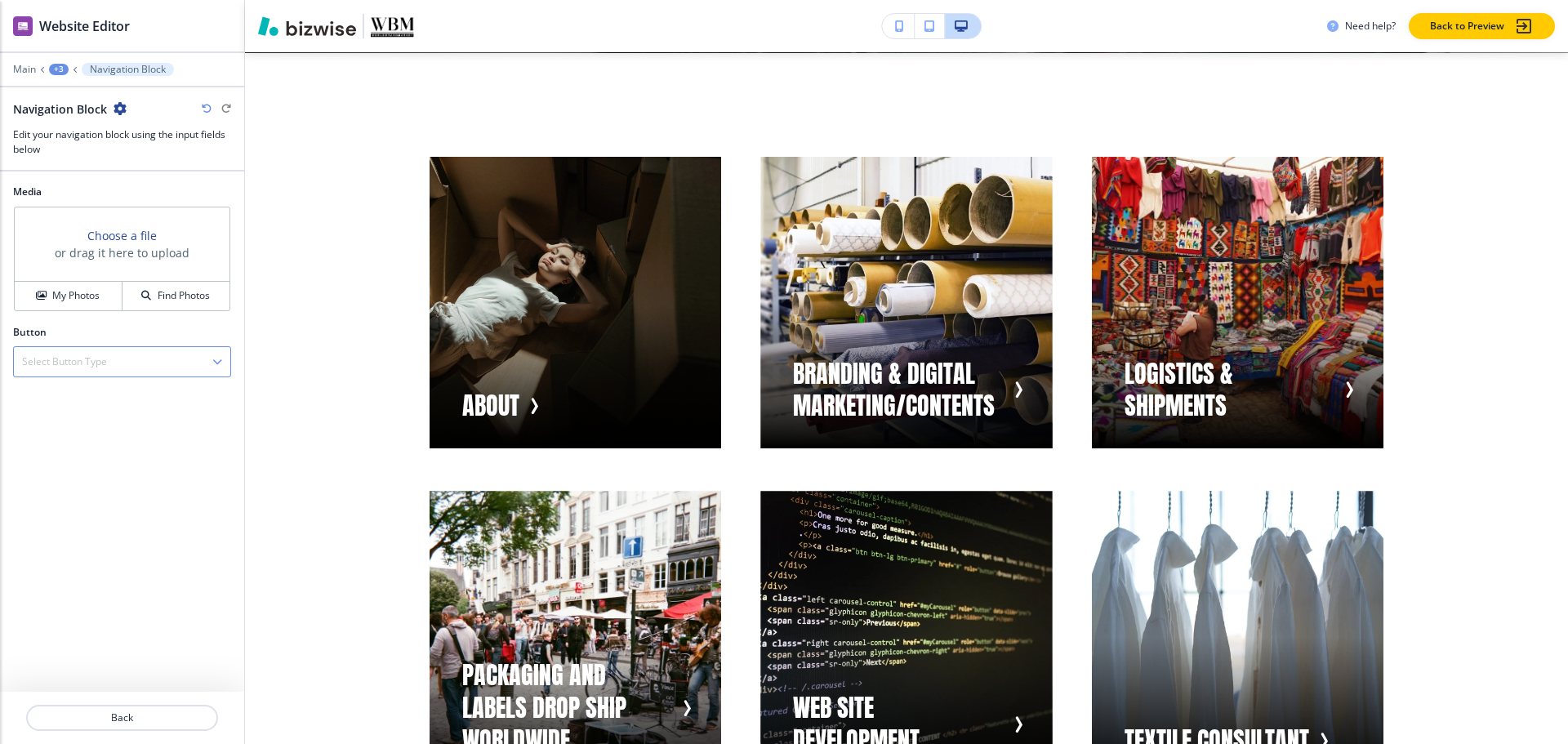
click at [46, 360] on h4 "Select Button Type" at bounding box center [65, 361] width 85 height 15
click at [42, 417] on h4 "Internal Link" at bounding box center [122, 418] width 200 height 15
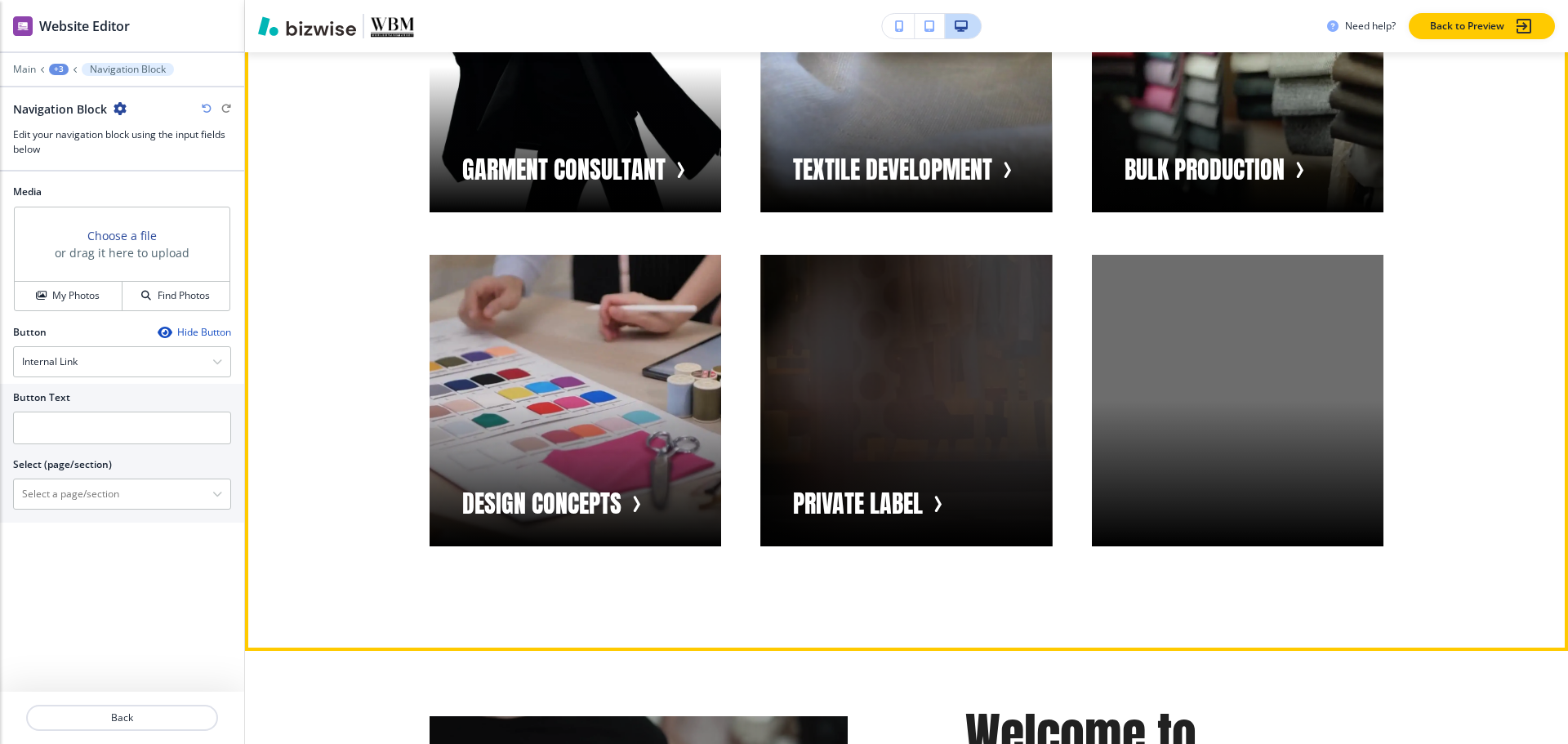
scroll to position [1666, 0]
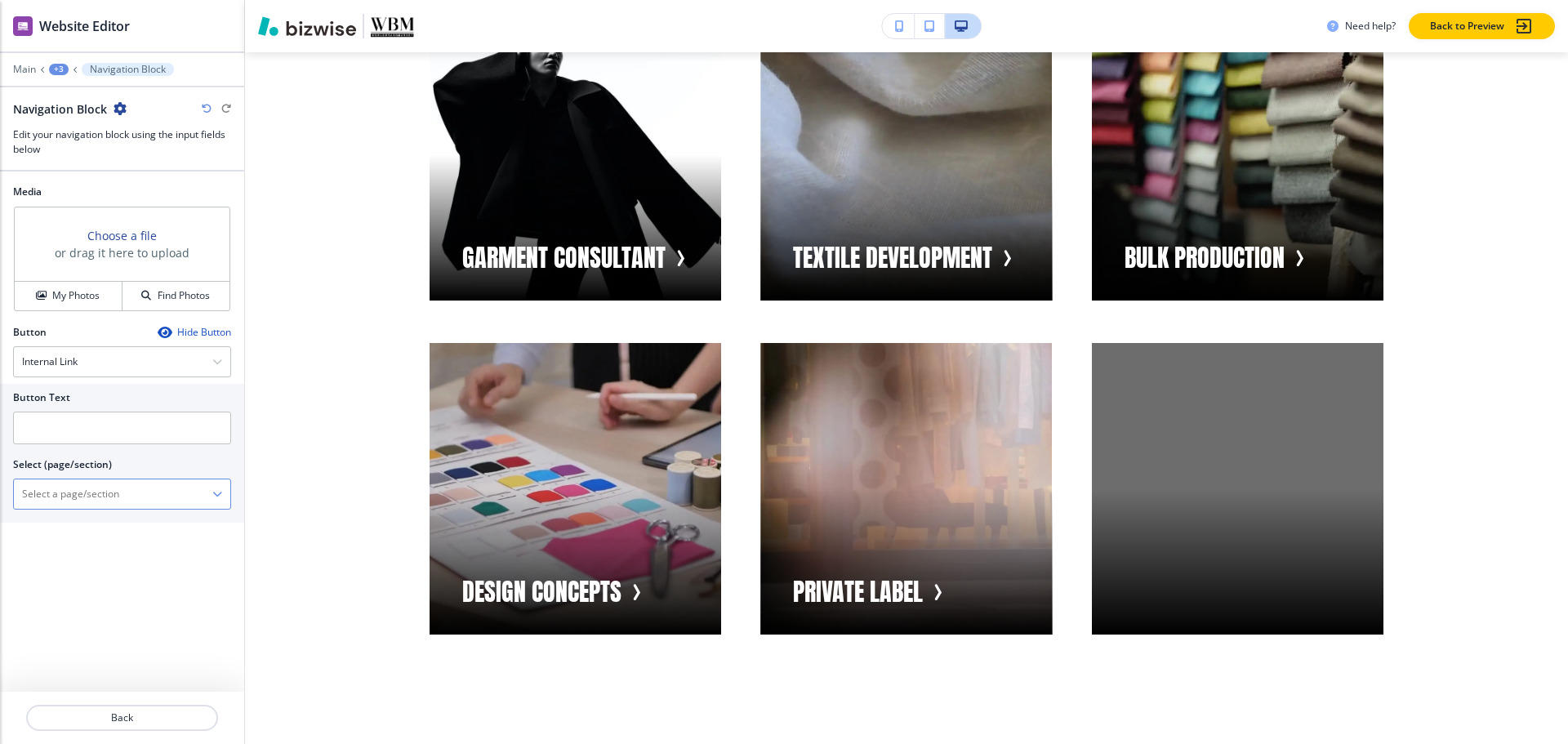
click at [80, 495] on \(page\/section\) "Manual Input" at bounding box center [113, 494] width 198 height 28
type \(page\/section\) "CONTACT US"
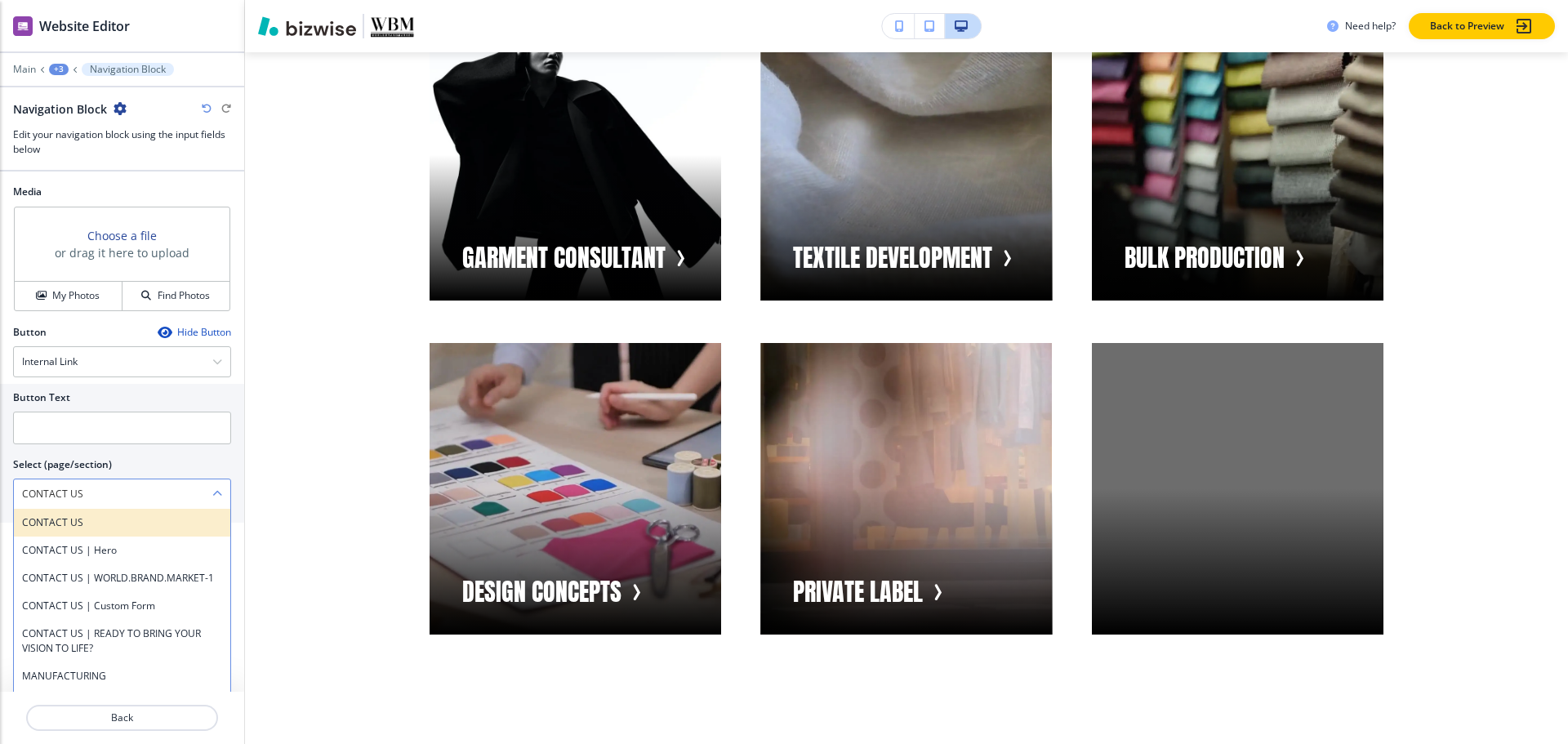
click at [97, 526] on h4 "CONTACT US" at bounding box center [122, 522] width 200 height 15
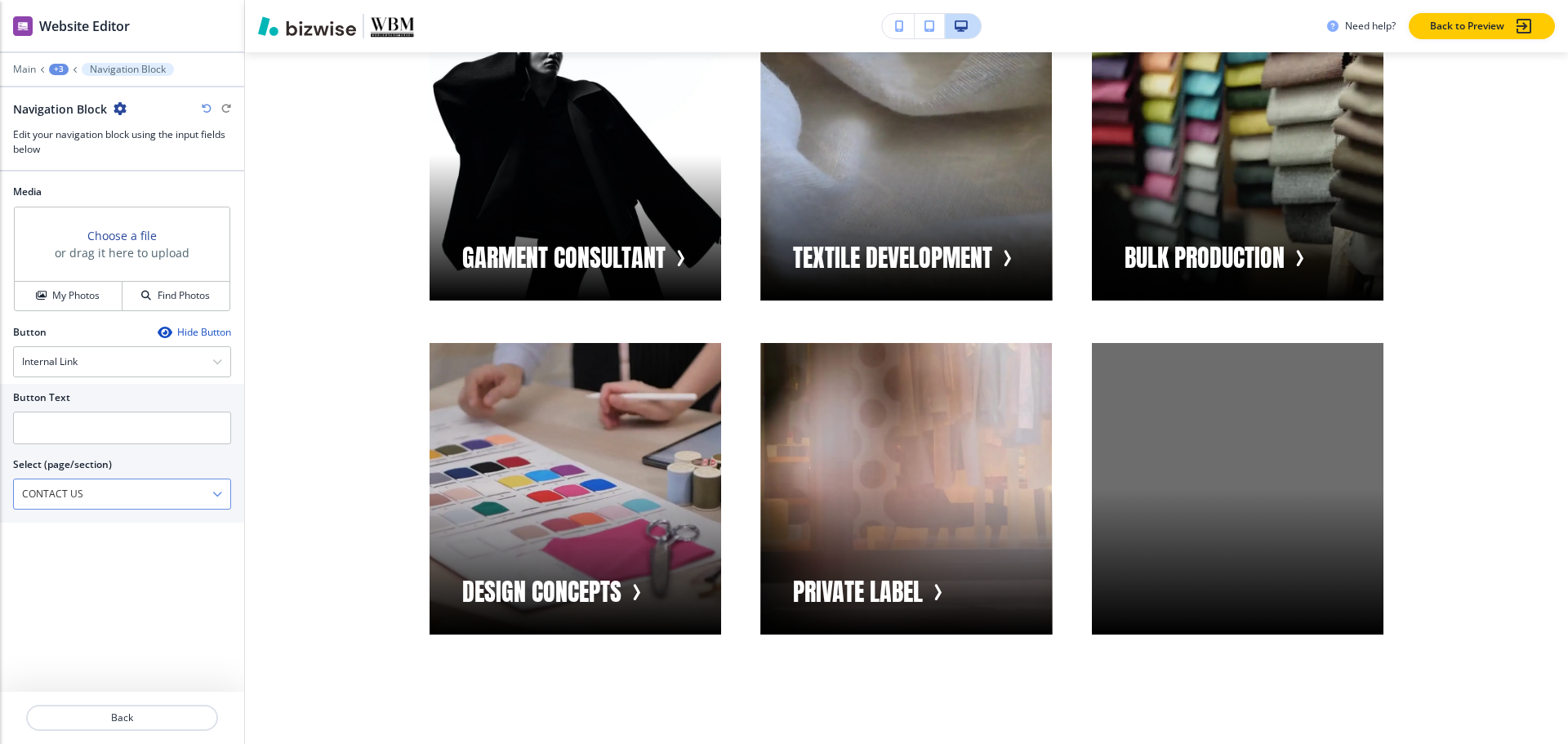
click at [97, 486] on \(page\/section\) "CONTACT US" at bounding box center [113, 494] width 198 height 28
click at [95, 428] on input "text" at bounding box center [123, 428] width 218 height 33
paste input "CONTACT US"
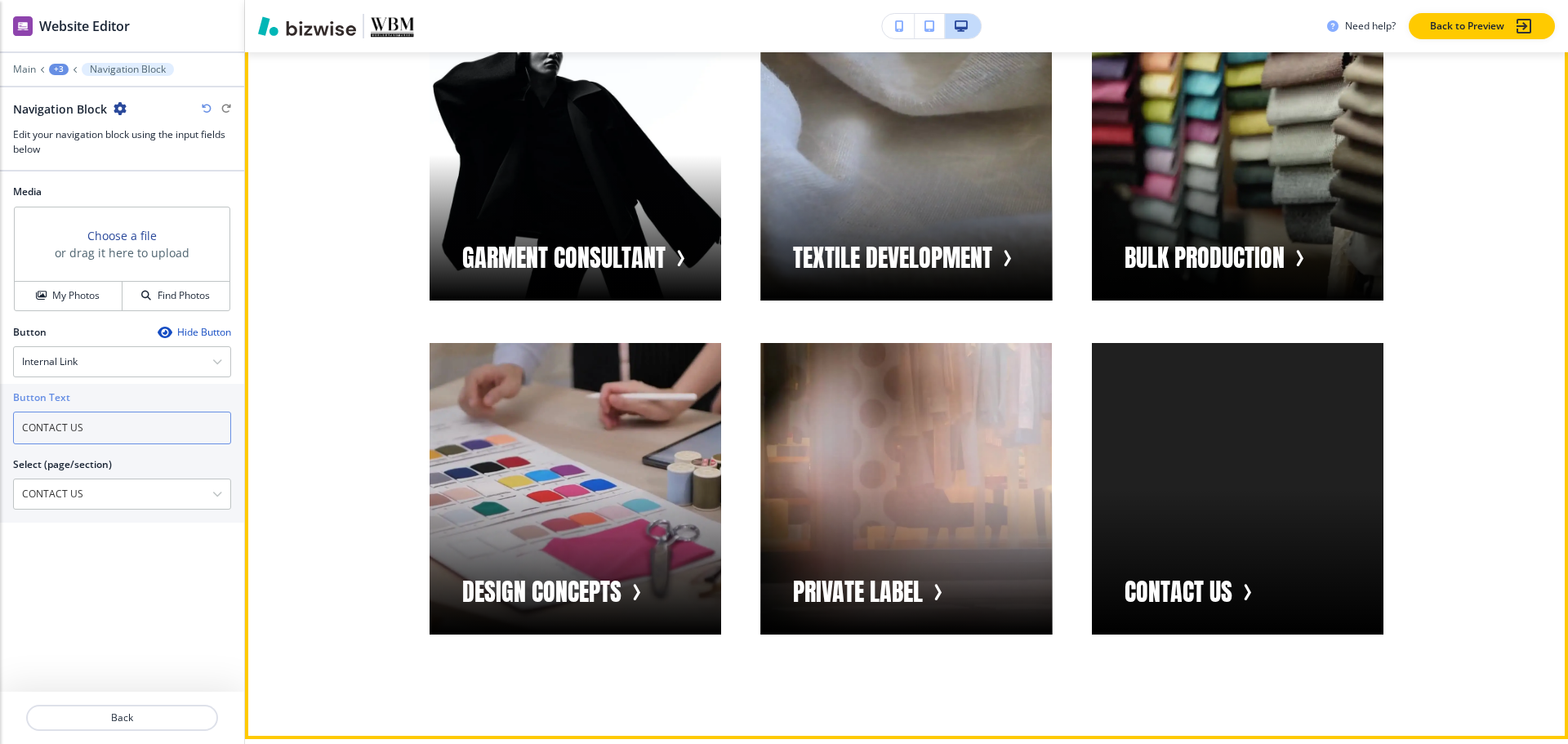
type input "CONTACT US"
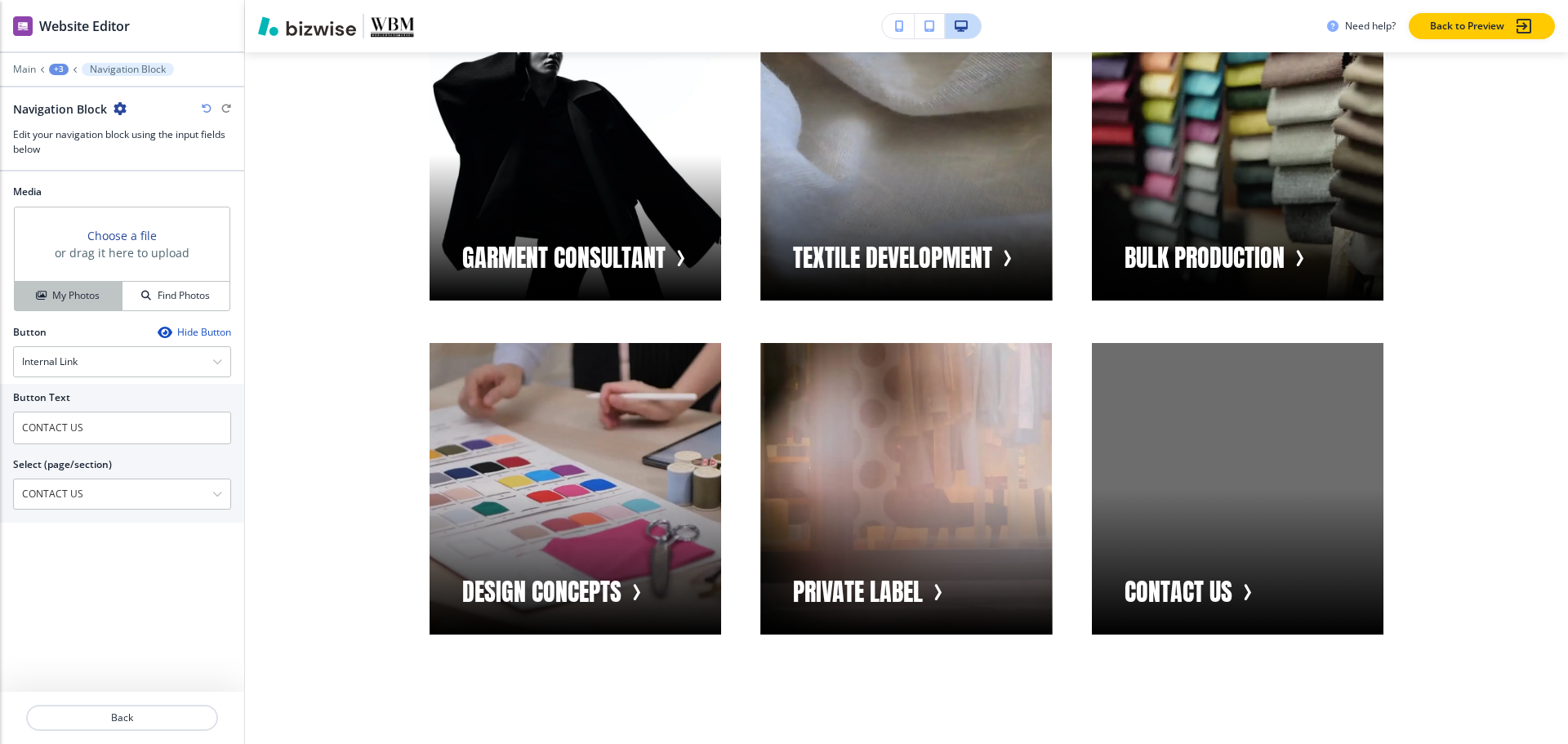
click at [65, 308] on button "My Photos" at bounding box center [68, 296] width 107 height 28
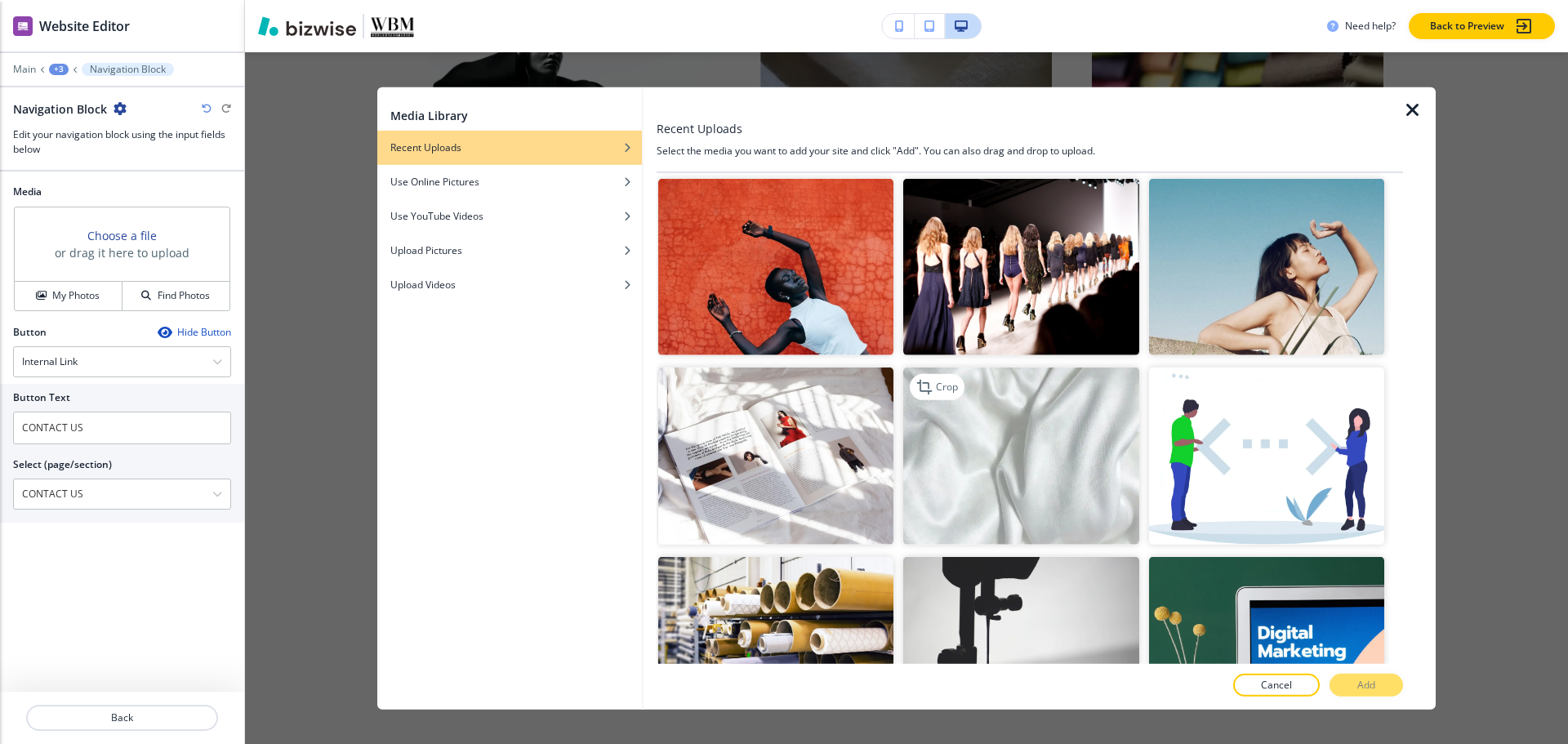
scroll to position [1552, 0]
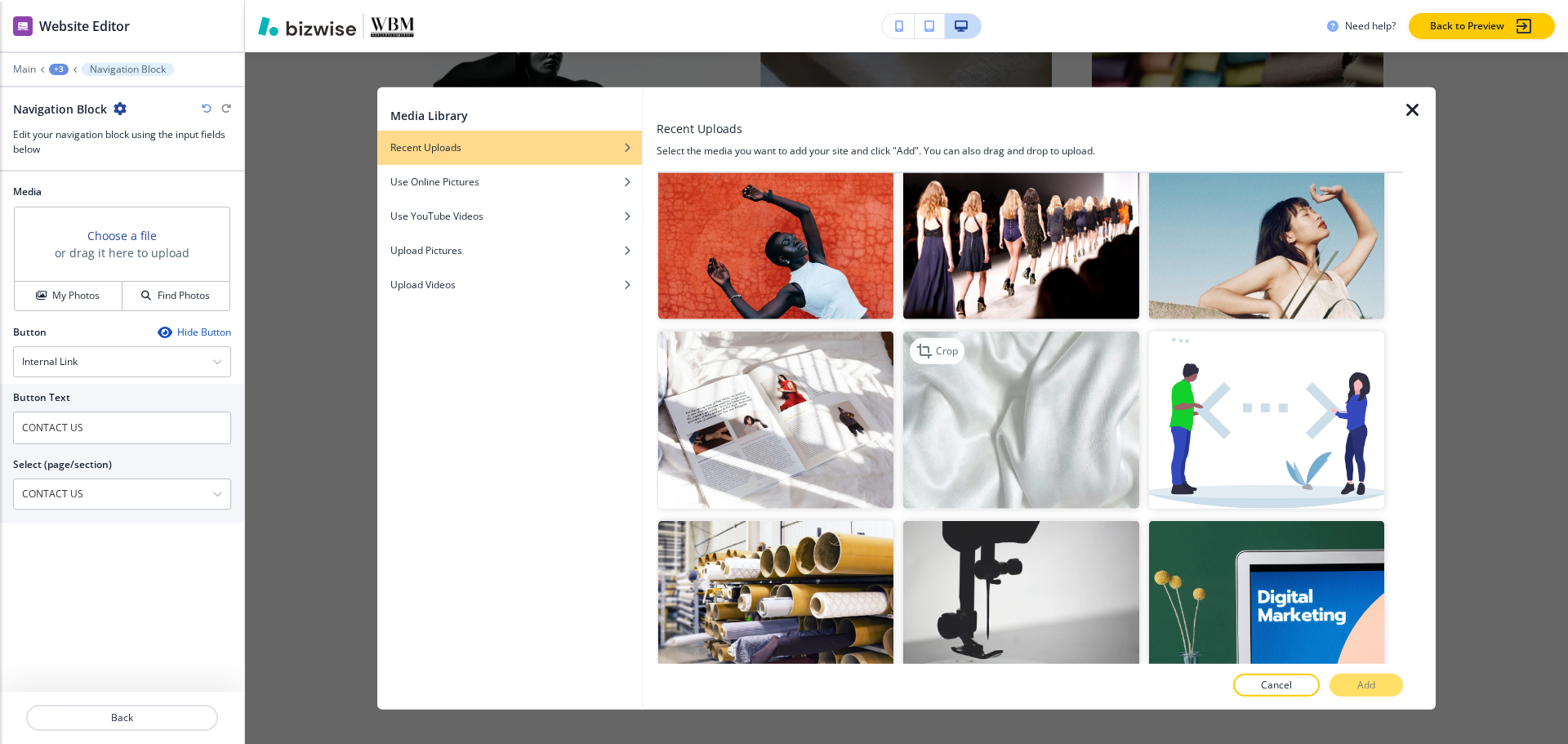
click at [1038, 374] on img "button" at bounding box center [1020, 419] width 235 height 177
click at [1390, 686] on button "Add" at bounding box center [1366, 685] width 74 height 23
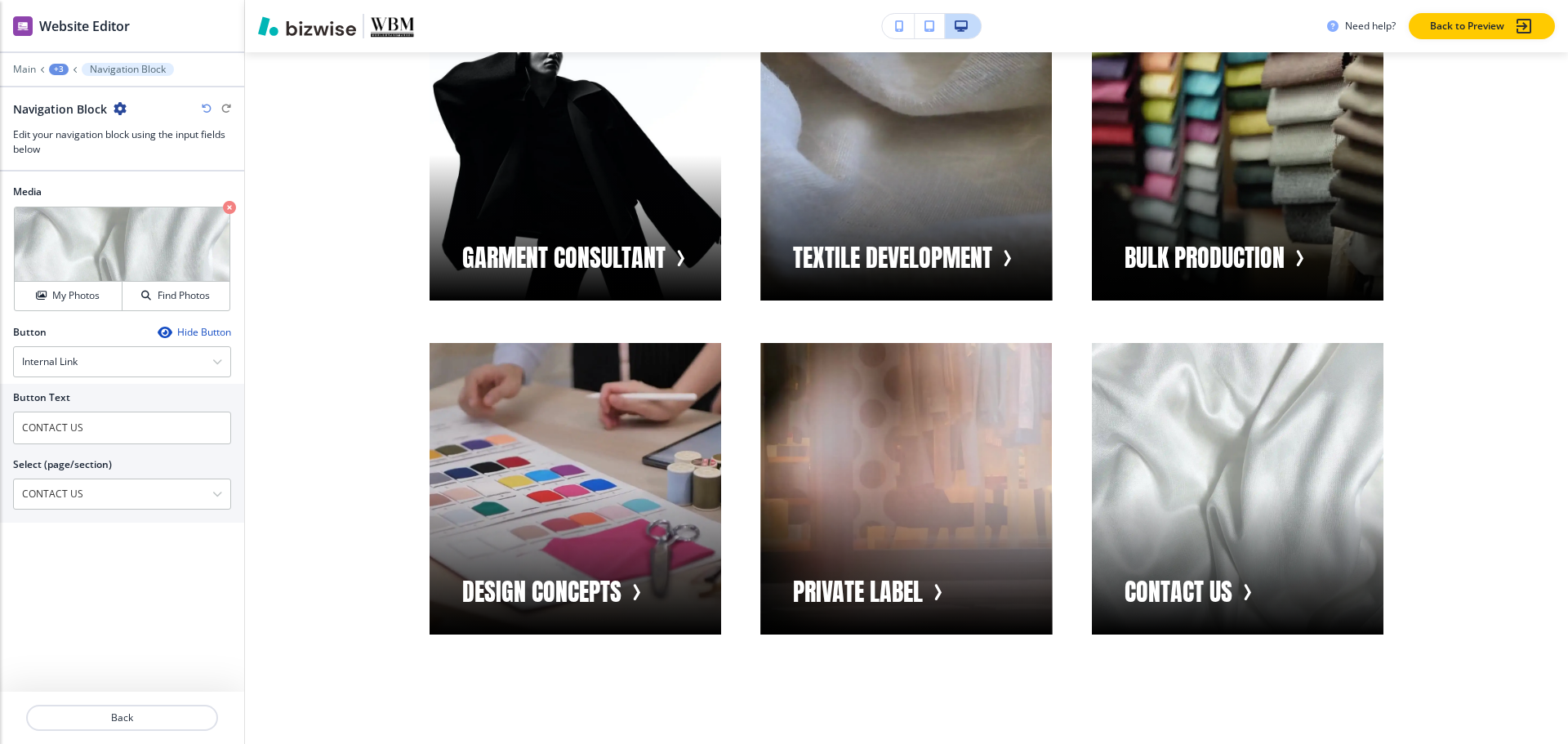
click at [58, 67] on div "+3" at bounding box center [59, 69] width 20 height 12
click at [102, 163] on button "Visual Navigation" at bounding box center [101, 153] width 105 height 29
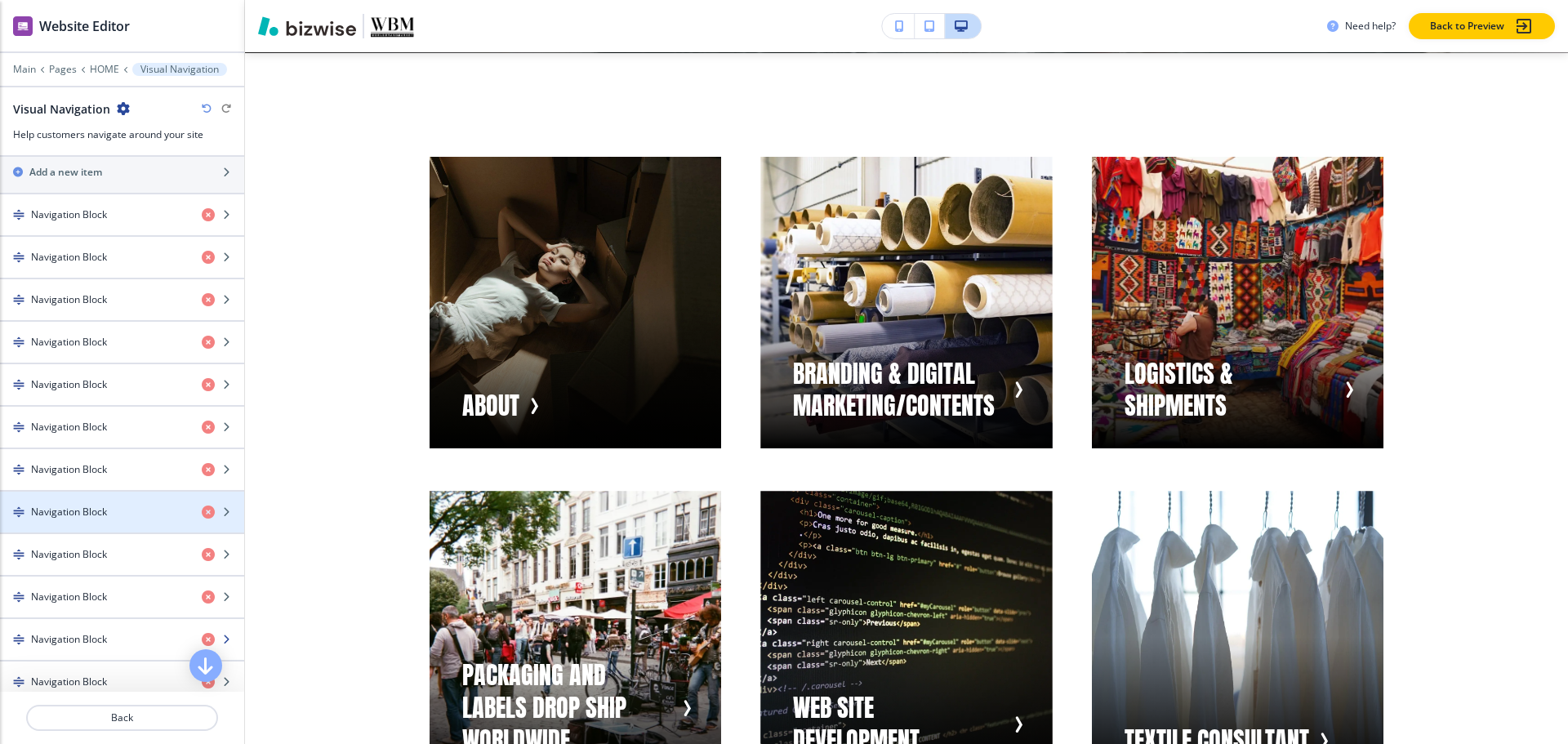
scroll to position [735, 0]
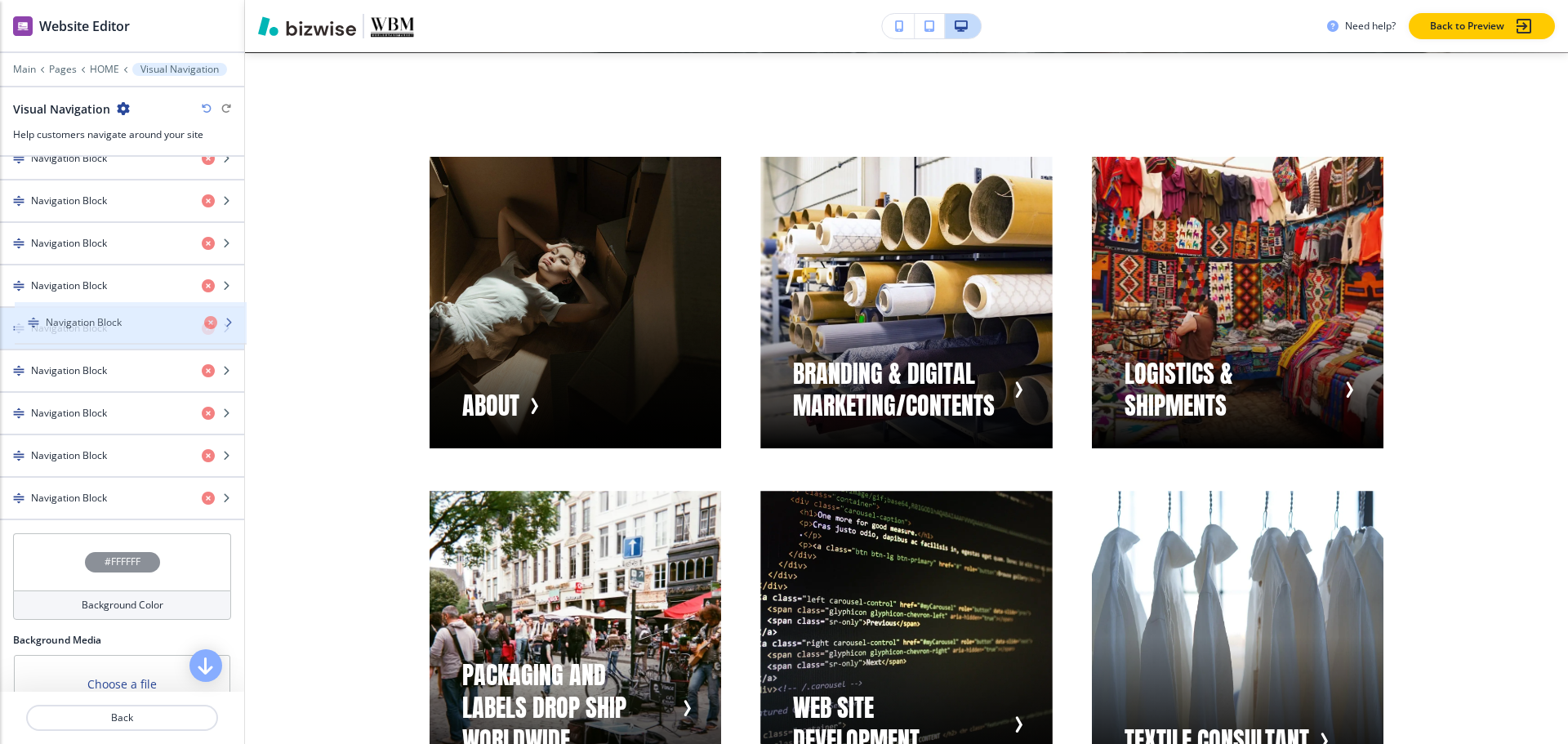
drag, startPoint x: 74, startPoint y: 496, endPoint x: 88, endPoint y: 321, distance: 175.6
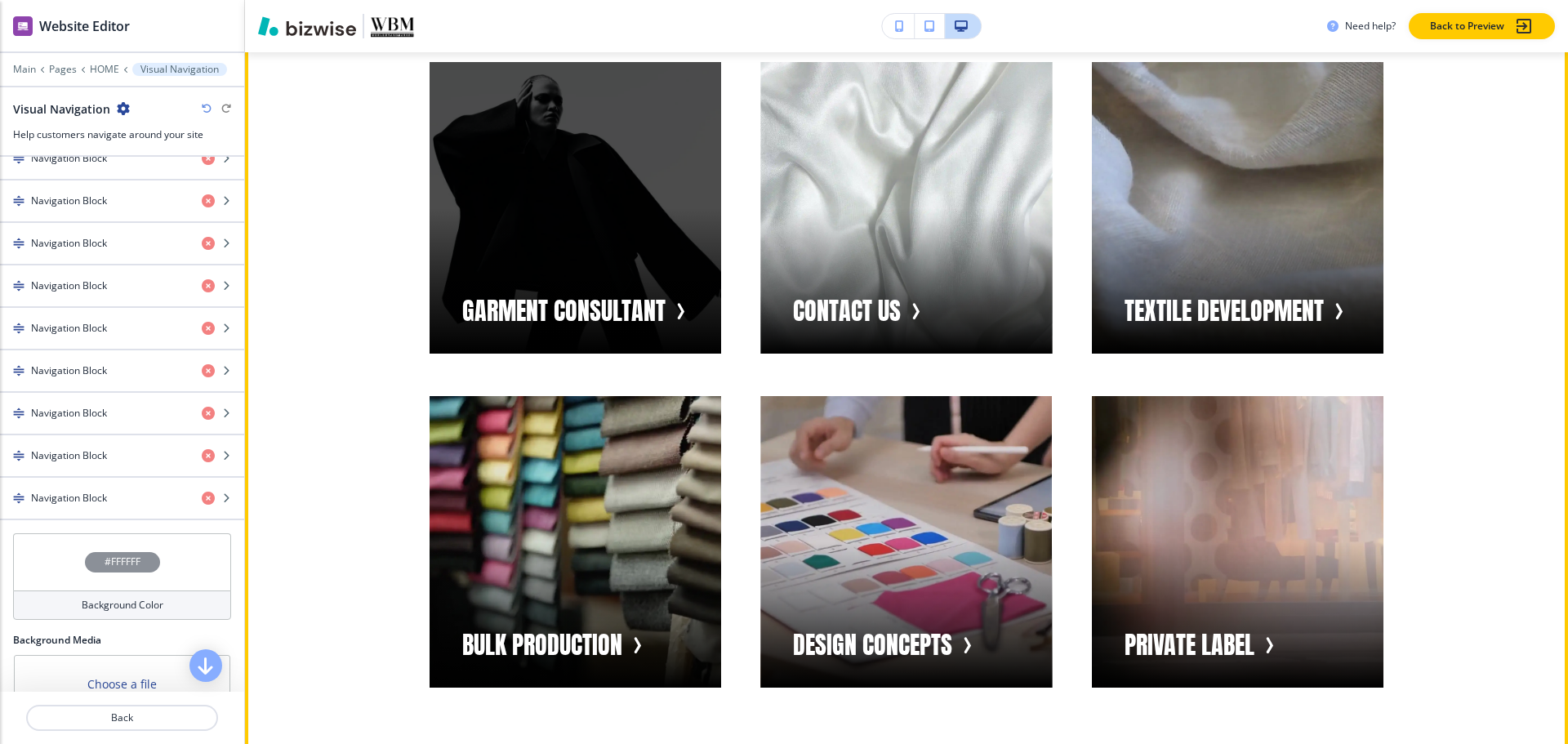
scroll to position [1585, 0]
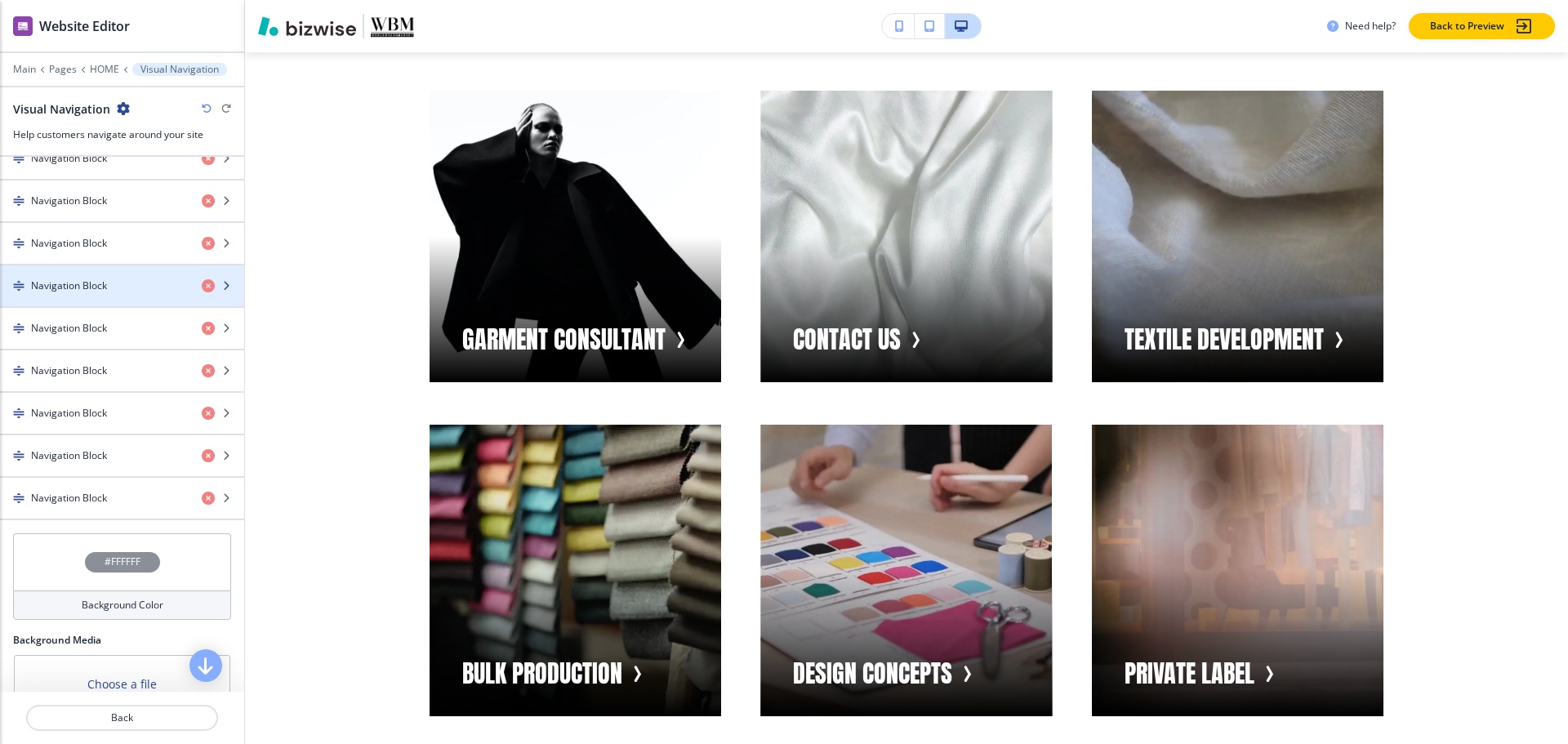
click at [88, 280] on h4 "Navigation Block" at bounding box center [69, 286] width 76 height 15
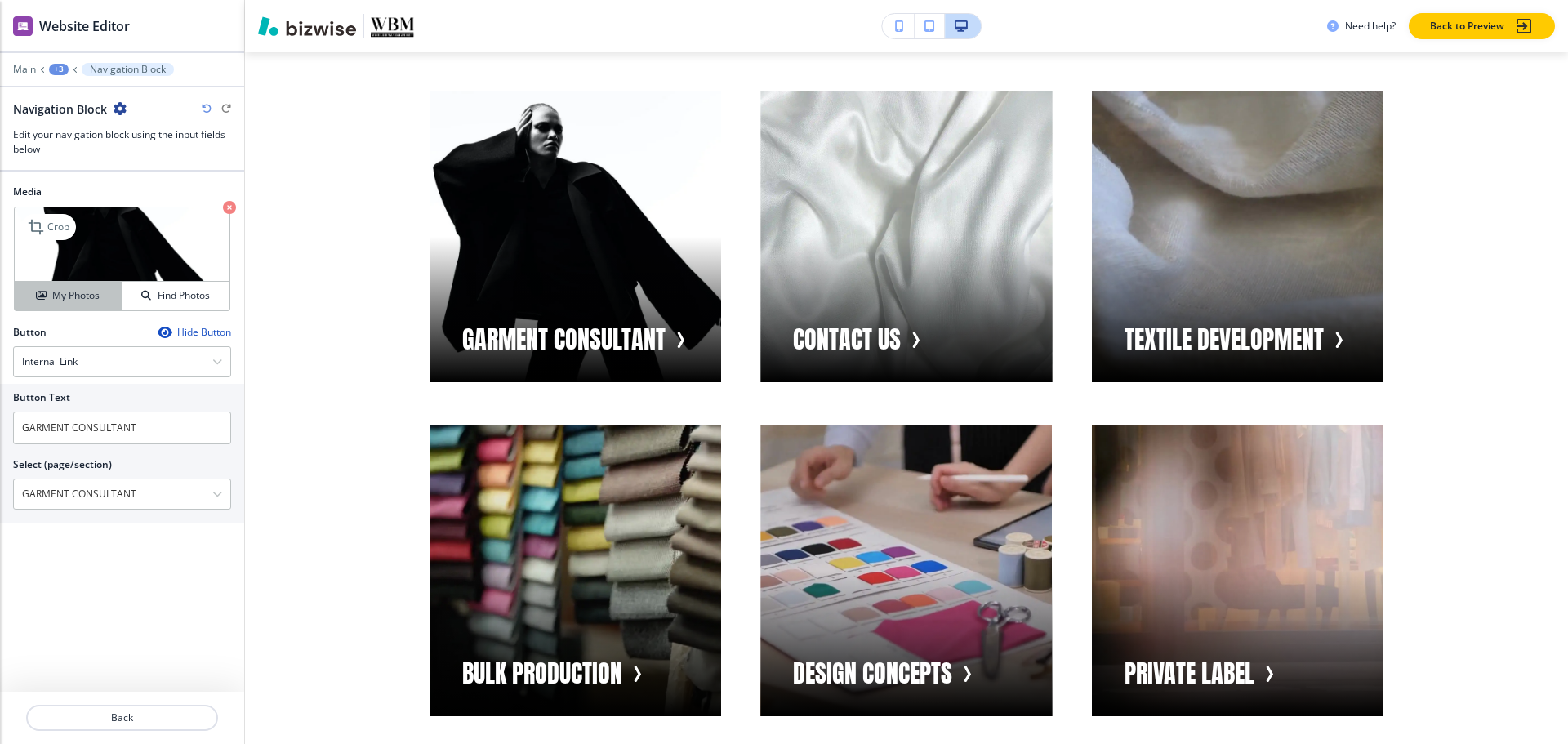
click at [66, 304] on button "My Photos" at bounding box center [68, 296] width 107 height 28
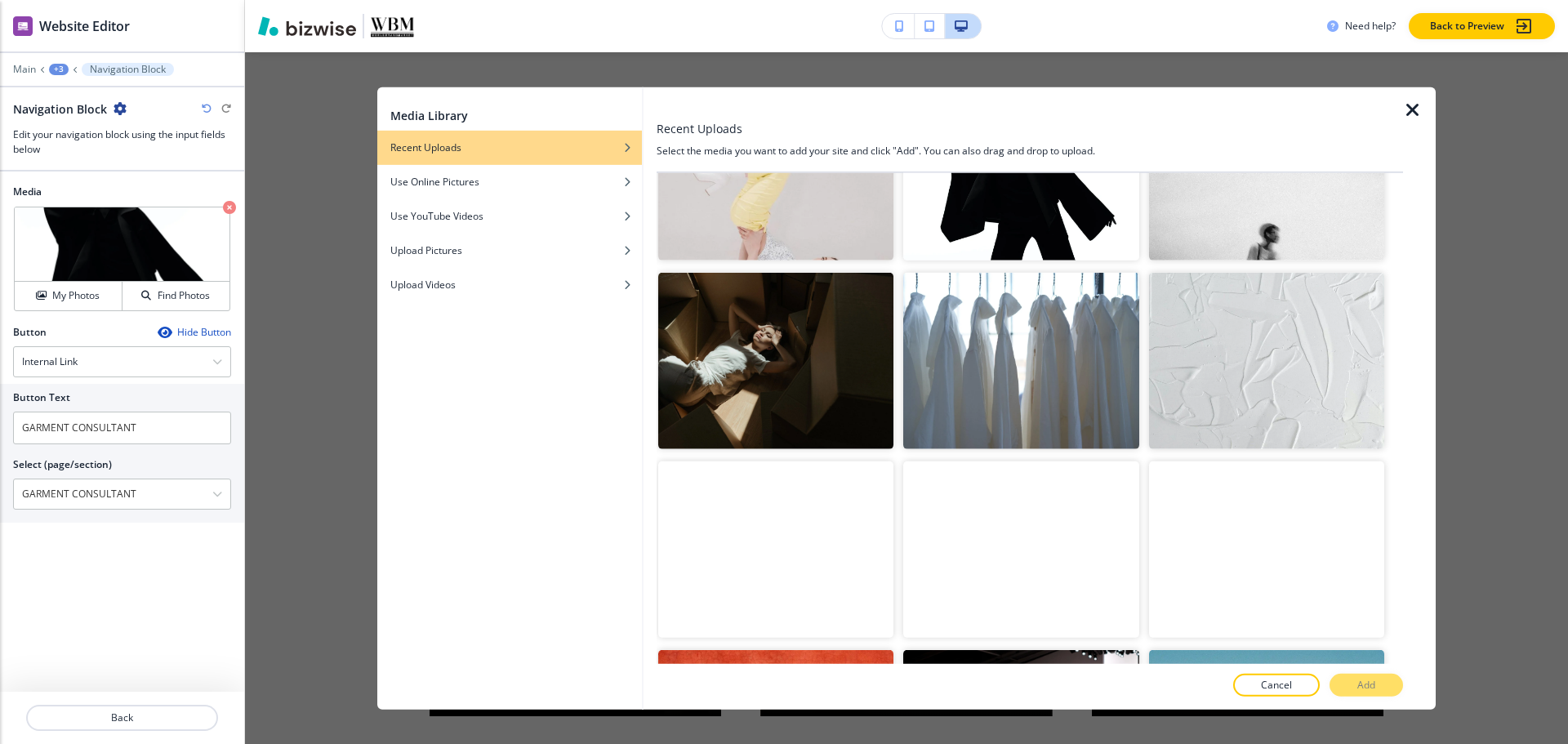
scroll to position [1026, 0]
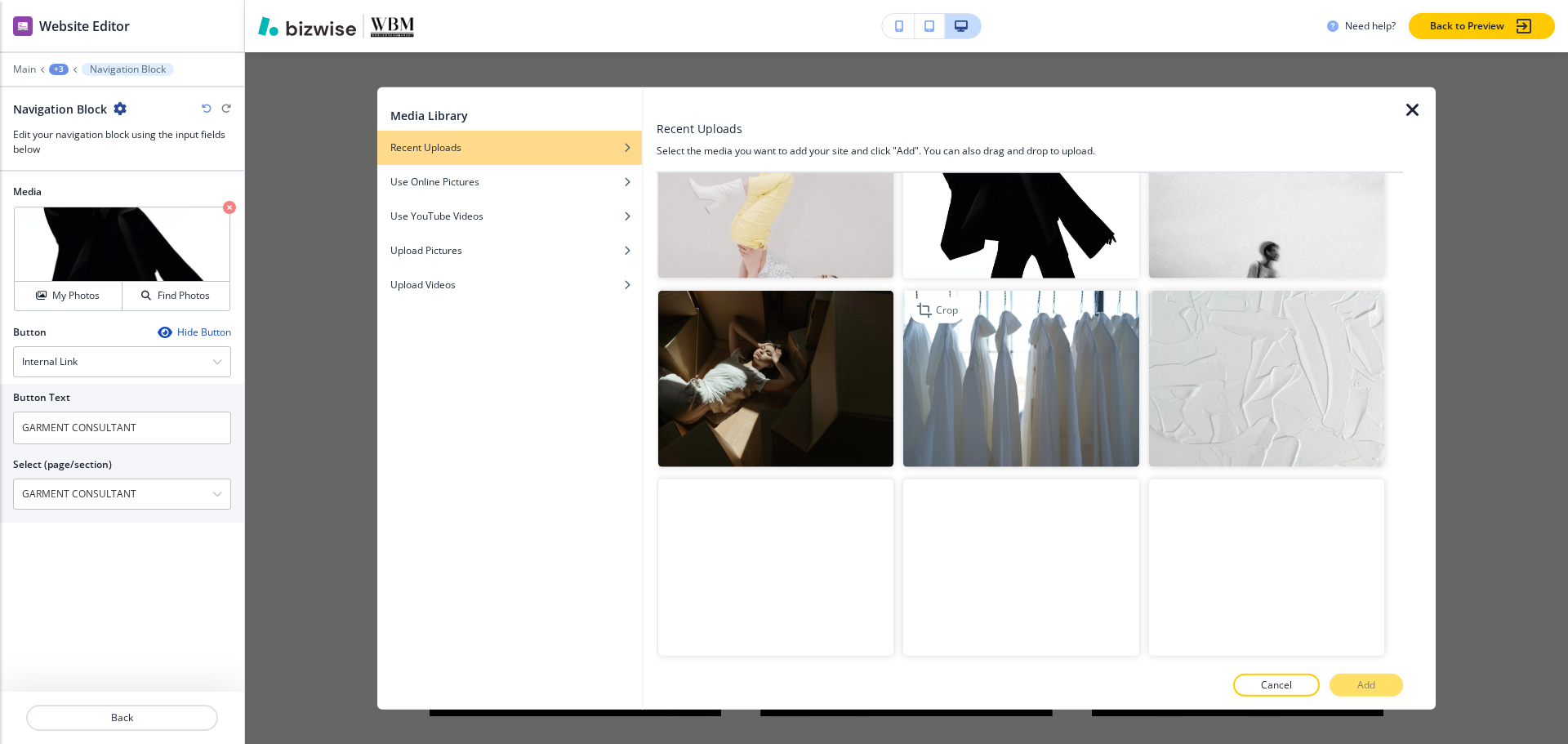
click at [1011, 352] on img "button" at bounding box center [1020, 378] width 235 height 177
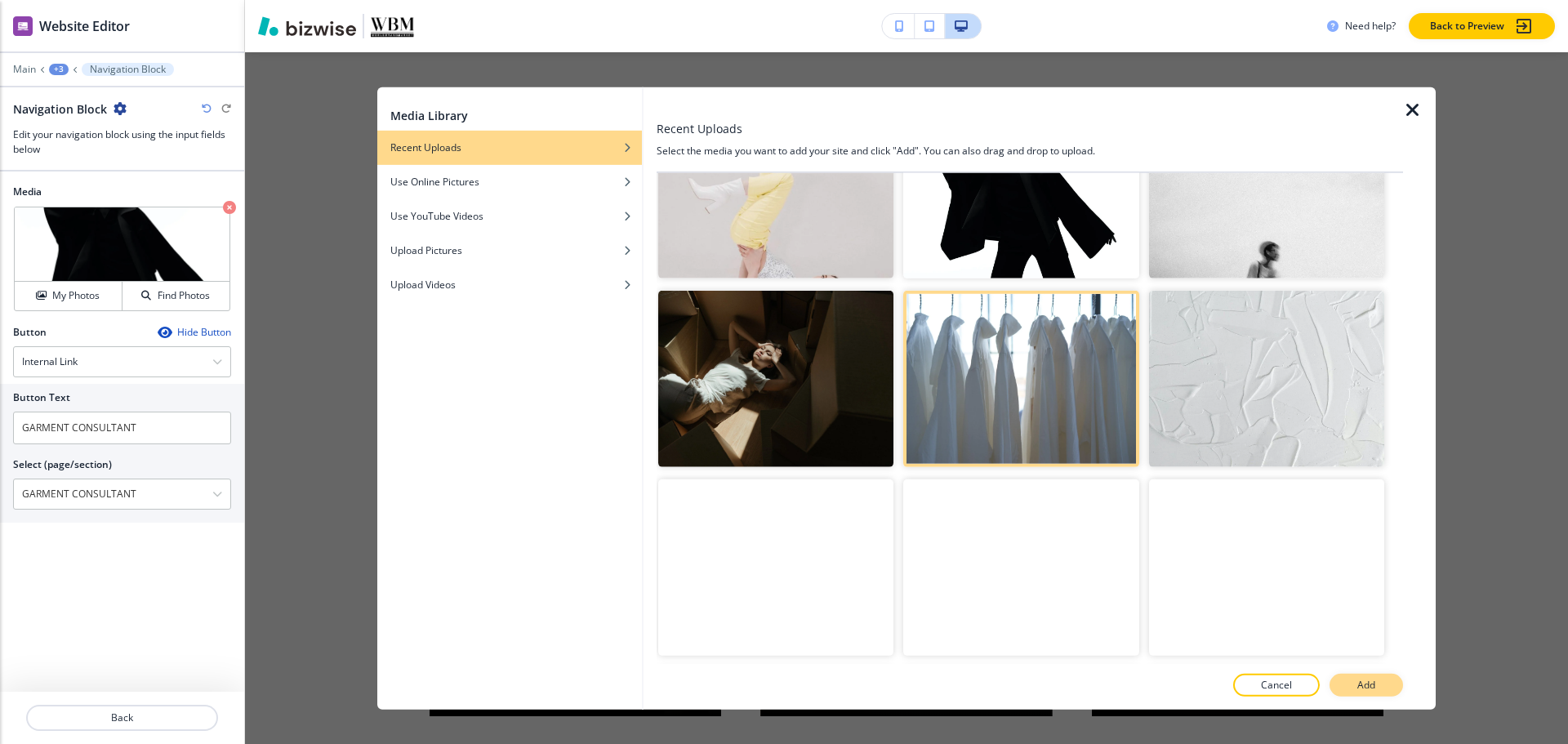
click at [1375, 694] on button "Add" at bounding box center [1366, 685] width 74 height 23
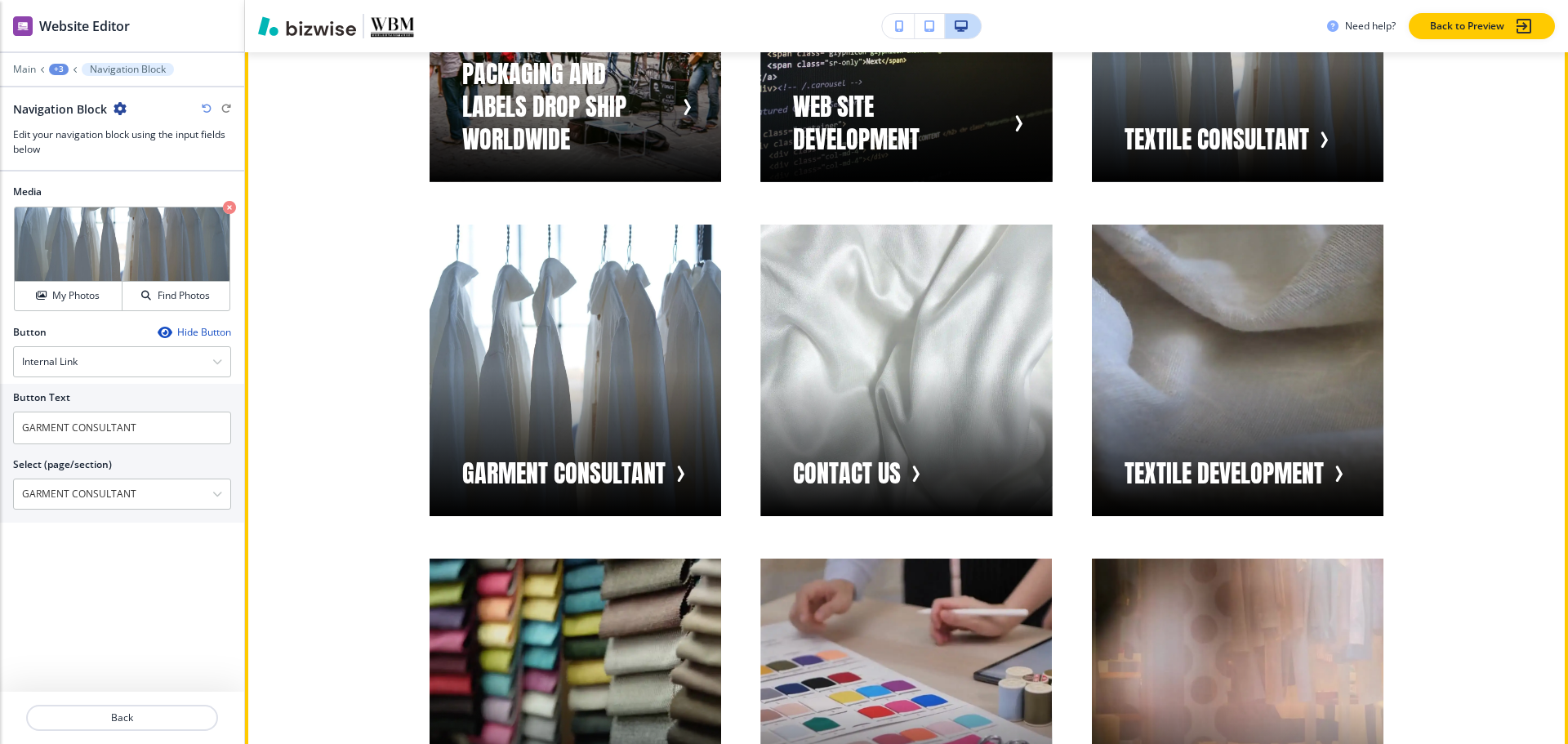
scroll to position [1421, 0]
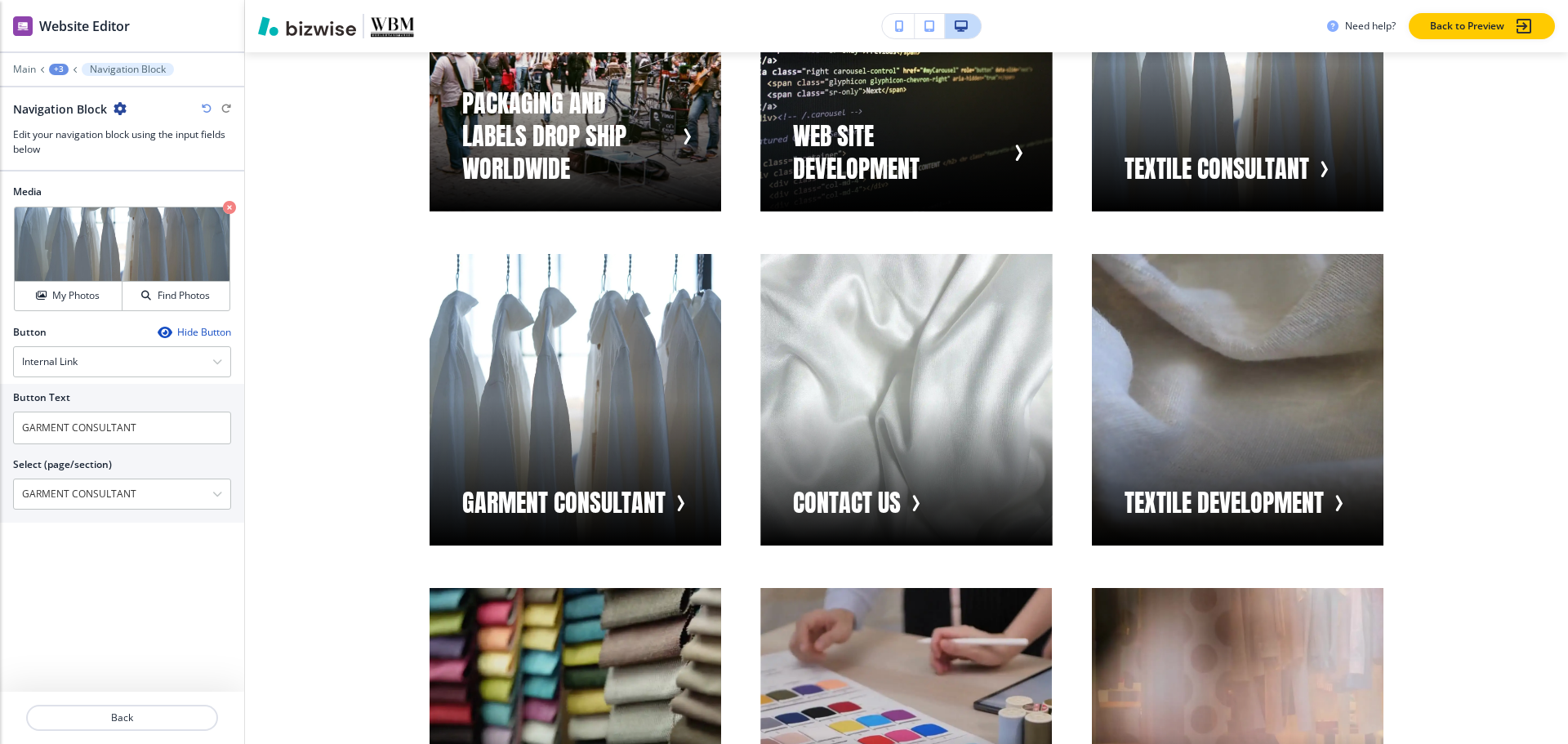
click at [59, 68] on div "+3" at bounding box center [59, 69] width 20 height 12
click at [81, 148] on p "Visual Navigation" at bounding box center [101, 154] width 83 height 15
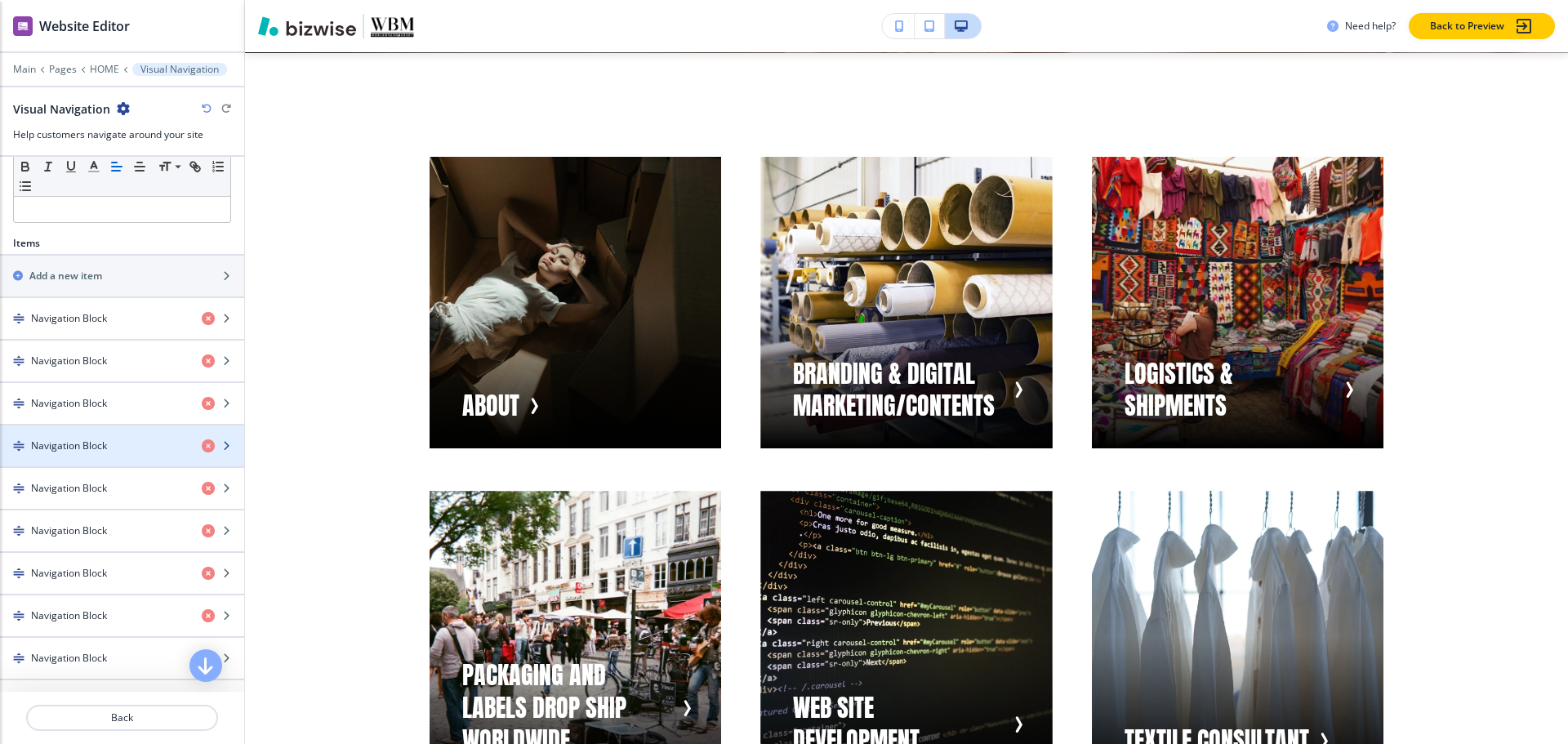
scroll to position [735, 0]
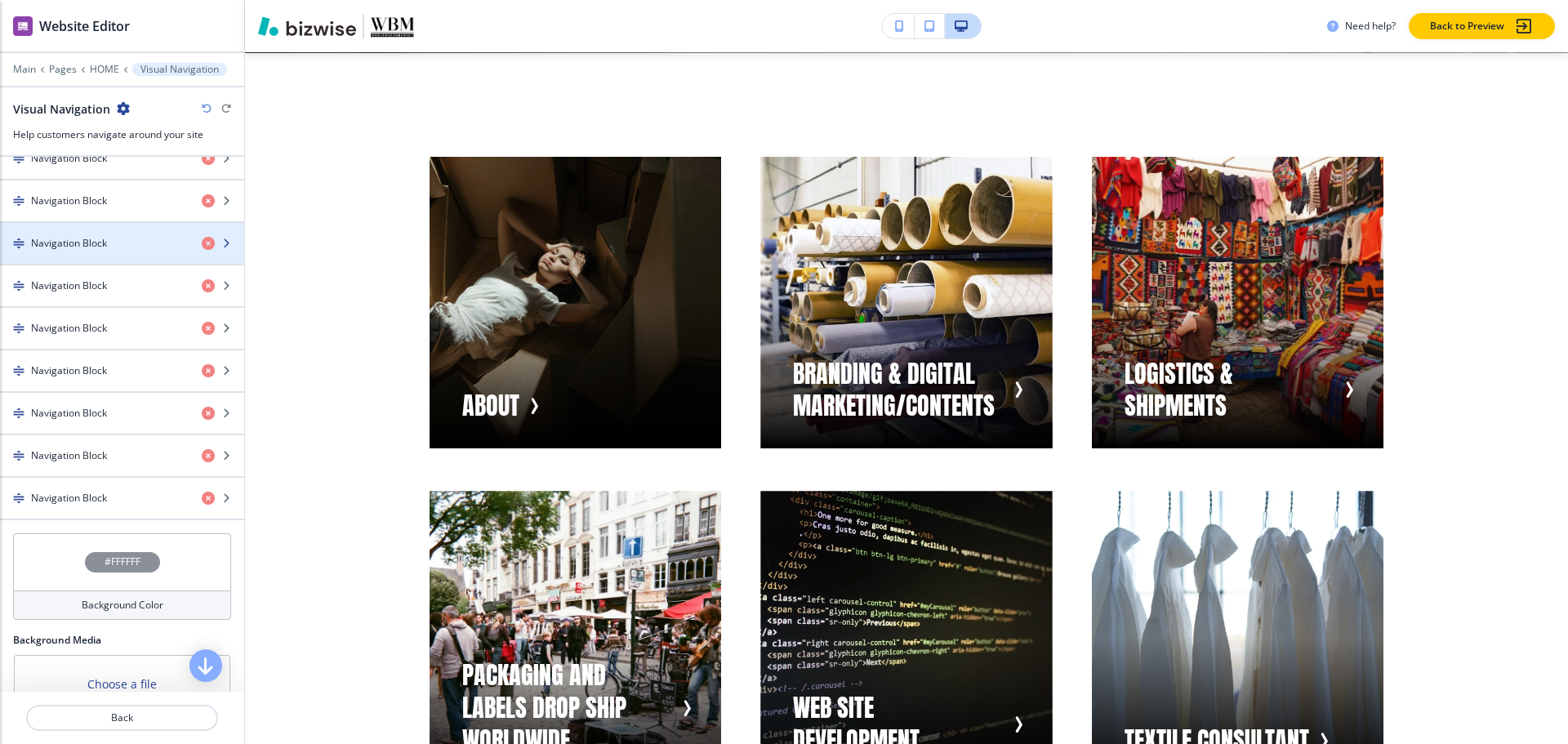
click at [100, 246] on h4 "Navigation Block" at bounding box center [69, 243] width 76 height 15
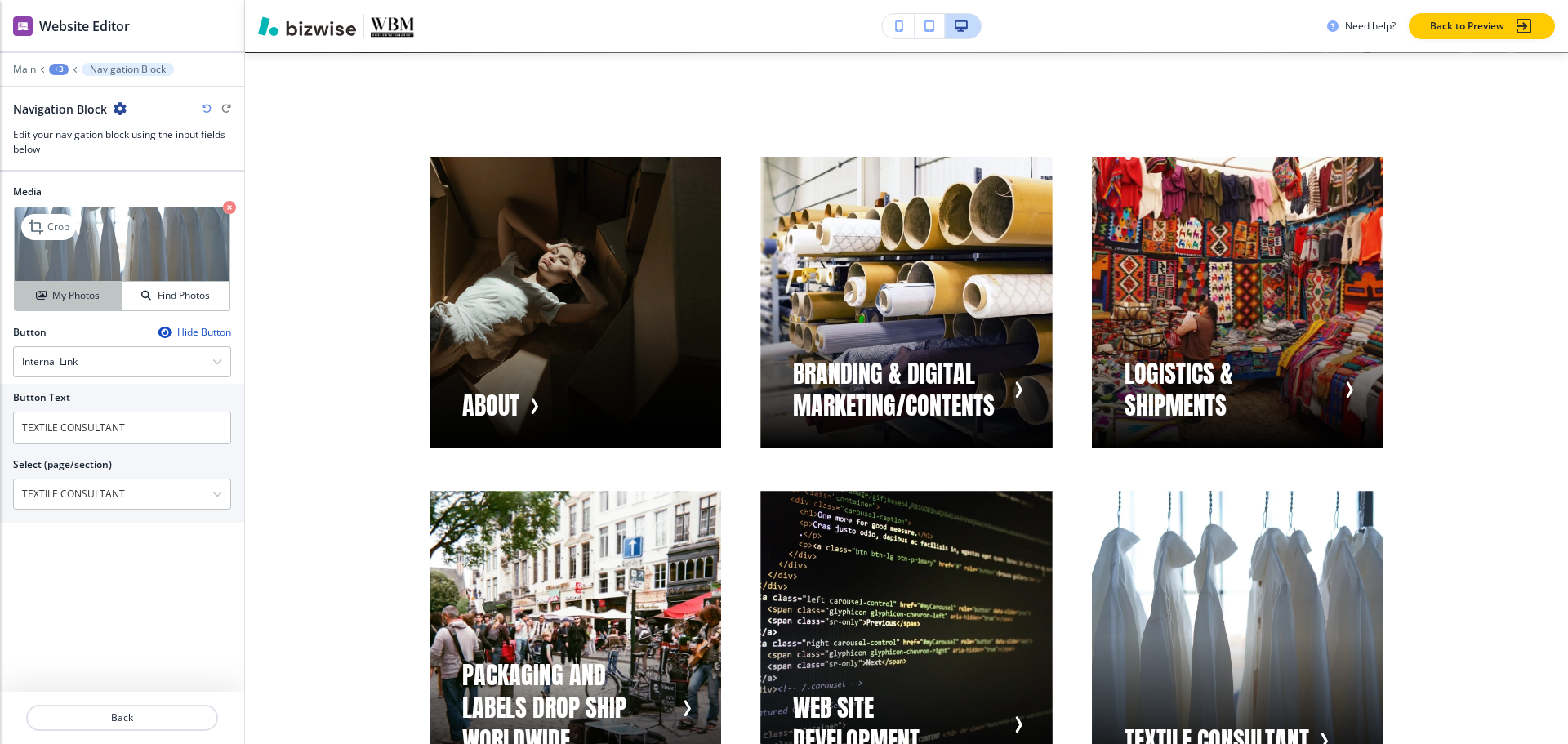
click at [58, 298] on h4 "My Photos" at bounding box center [75, 296] width 47 height 15
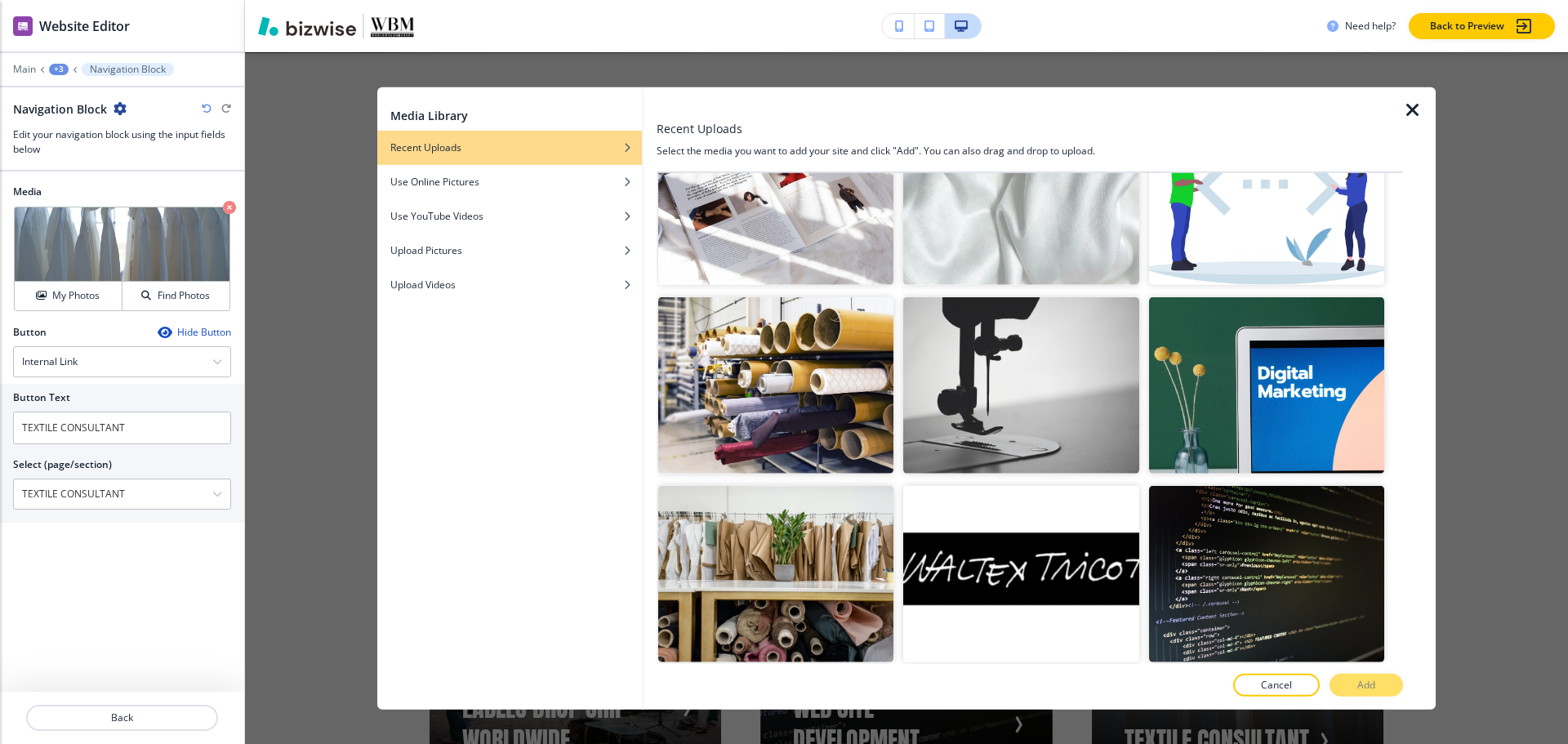
scroll to position [1633, 0]
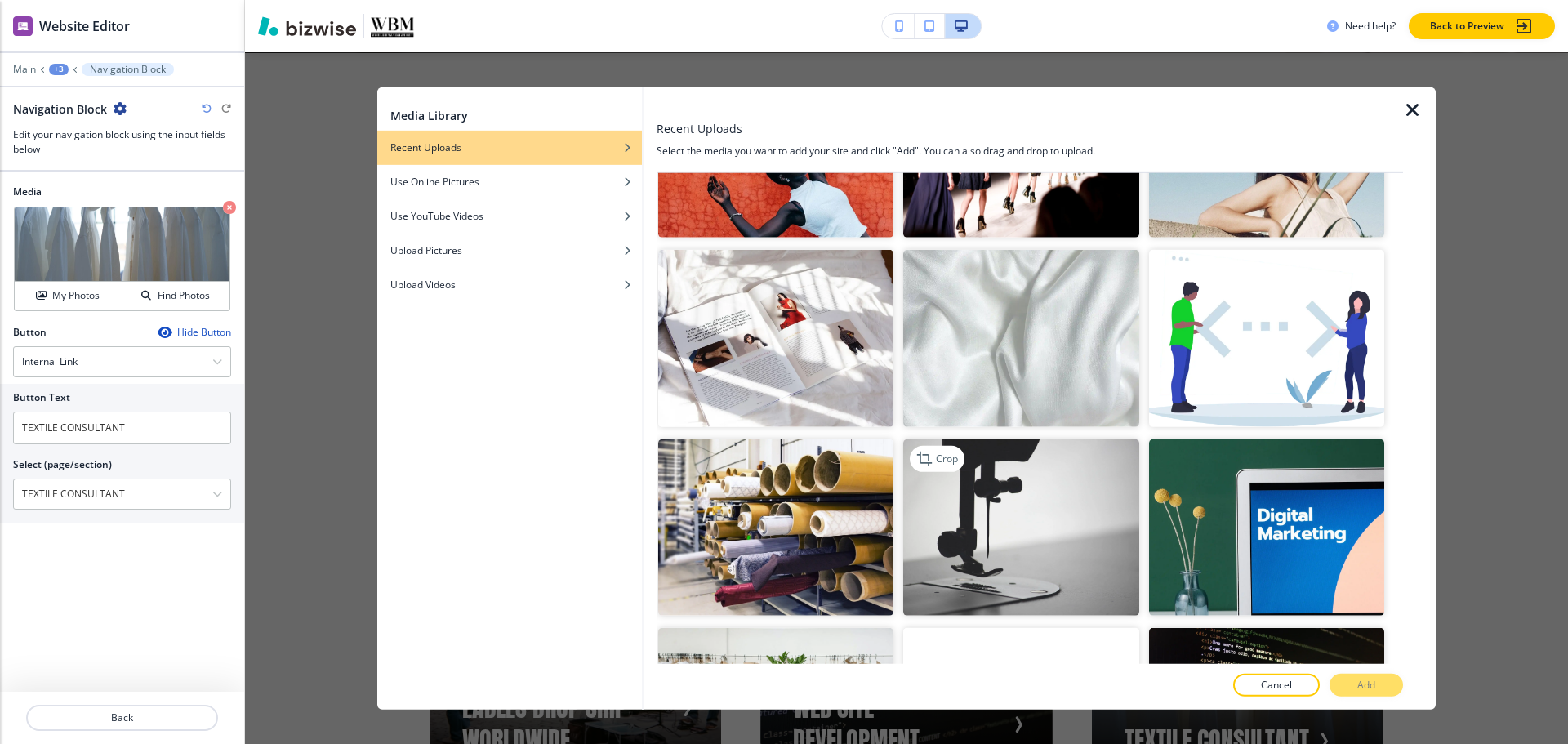
click at [992, 443] on img "button" at bounding box center [1020, 527] width 235 height 177
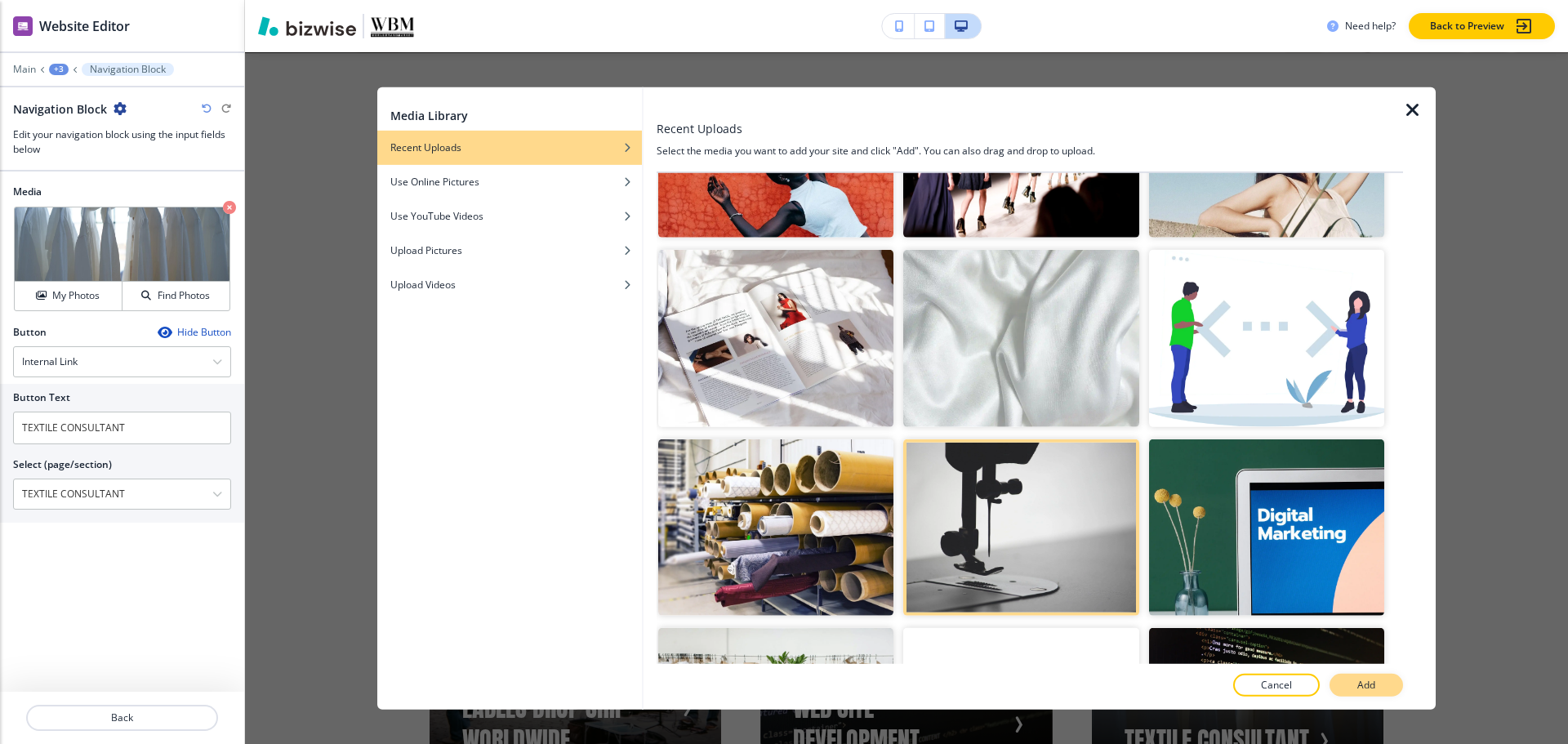
click at [1349, 695] on button "Add" at bounding box center [1366, 685] width 74 height 23
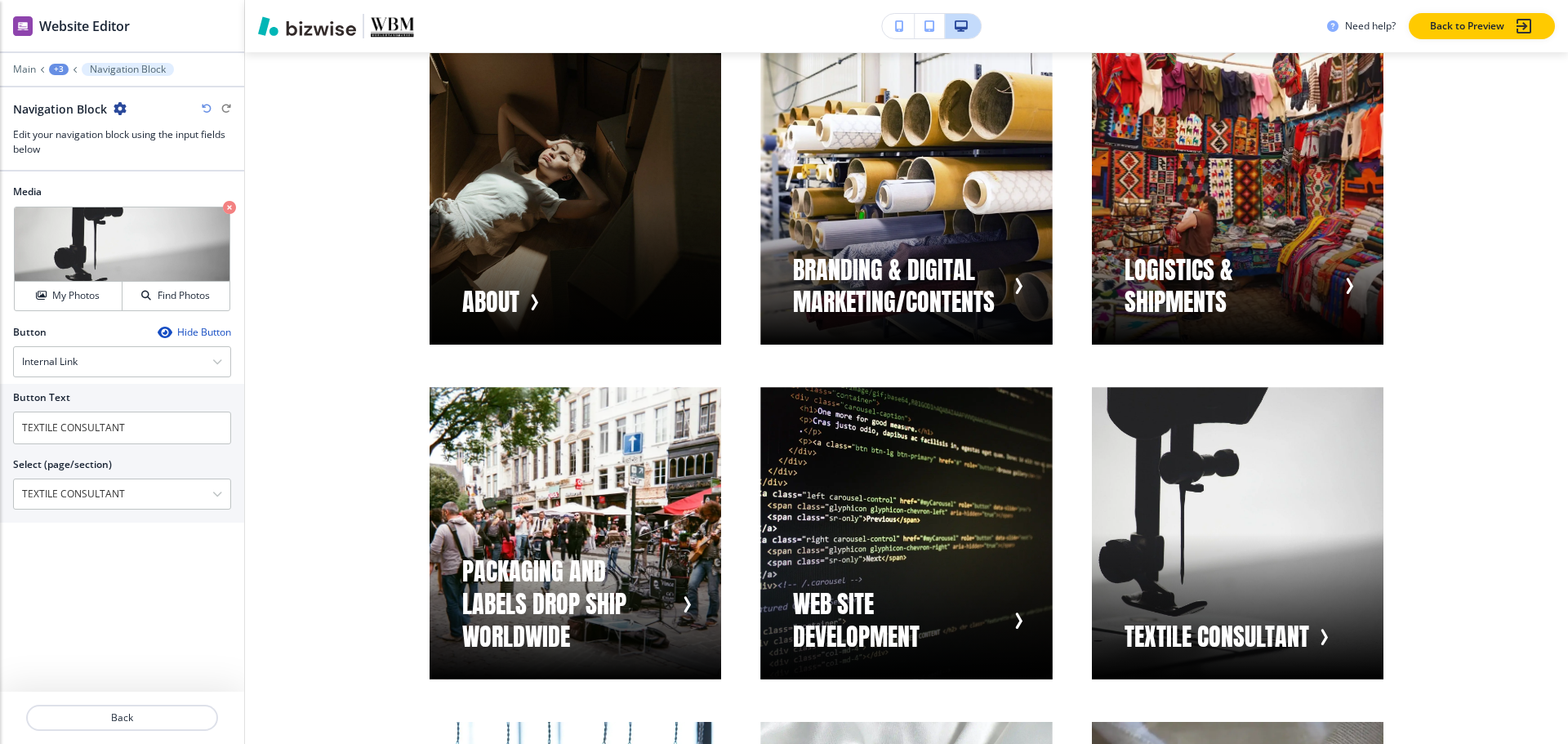
scroll to position [931, 0]
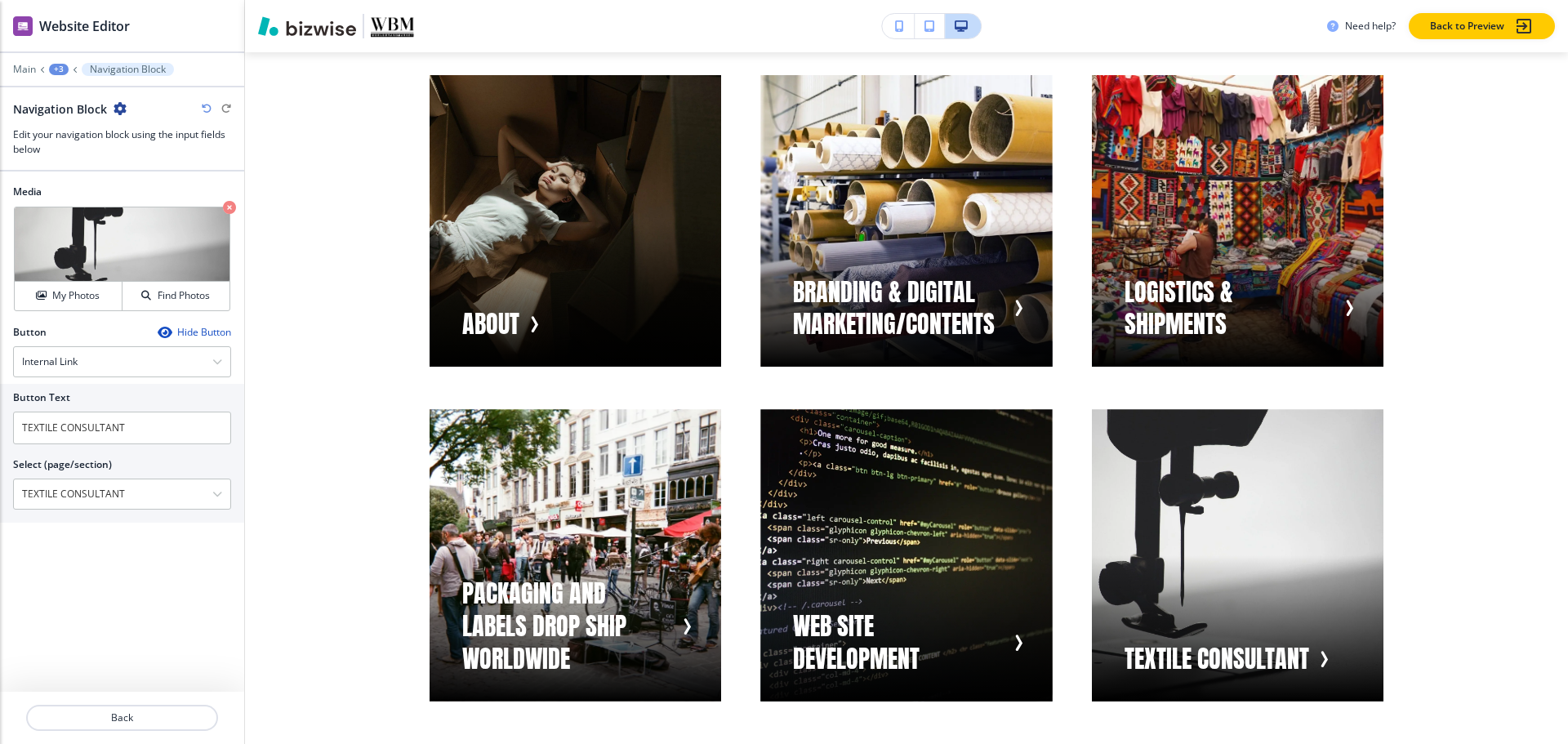
click at [57, 67] on div "+3" at bounding box center [59, 69] width 20 height 12
click at [77, 99] on p "Pages" at bounding box center [101, 96] width 83 height 15
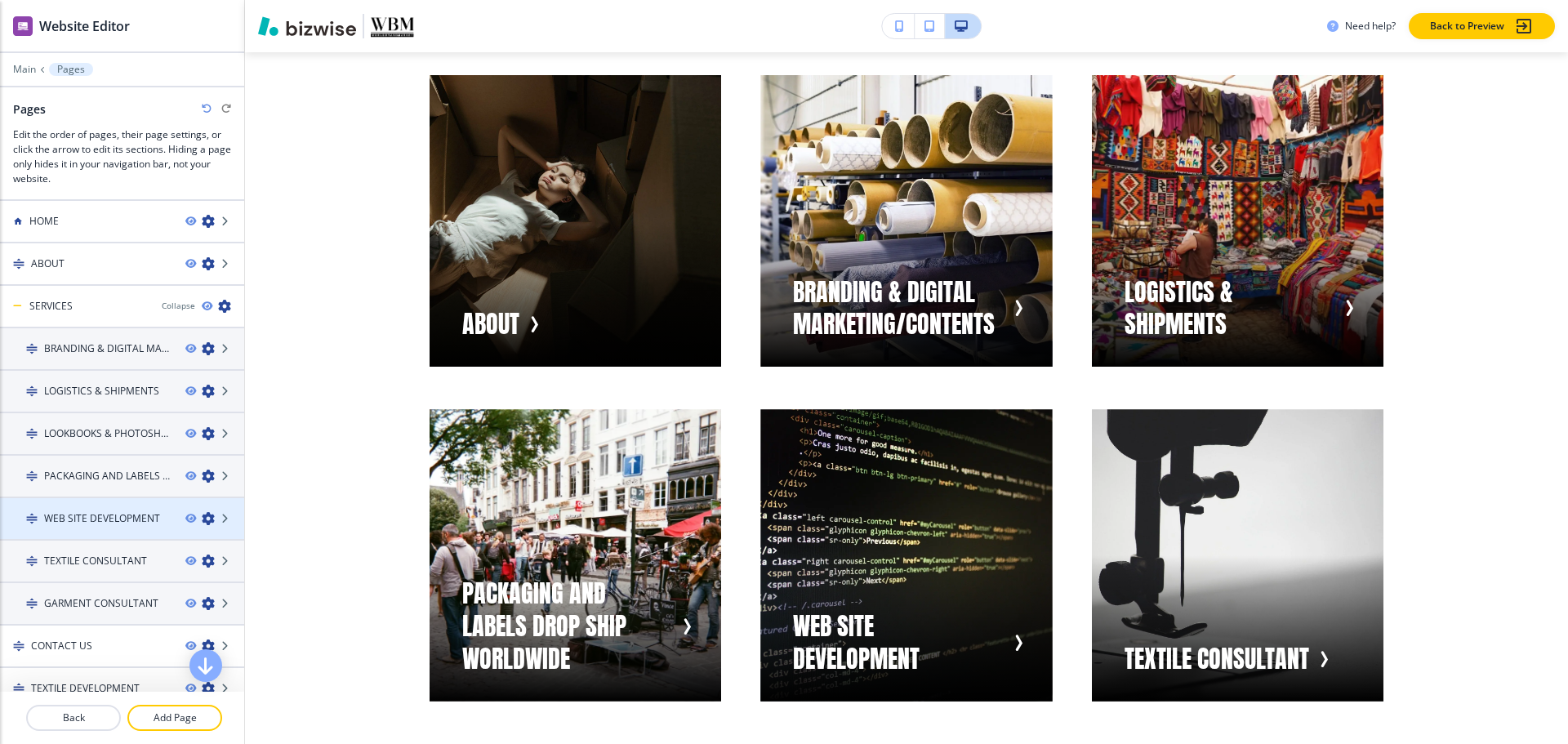
click at [83, 503] on div at bounding box center [122, 504] width 244 height 13
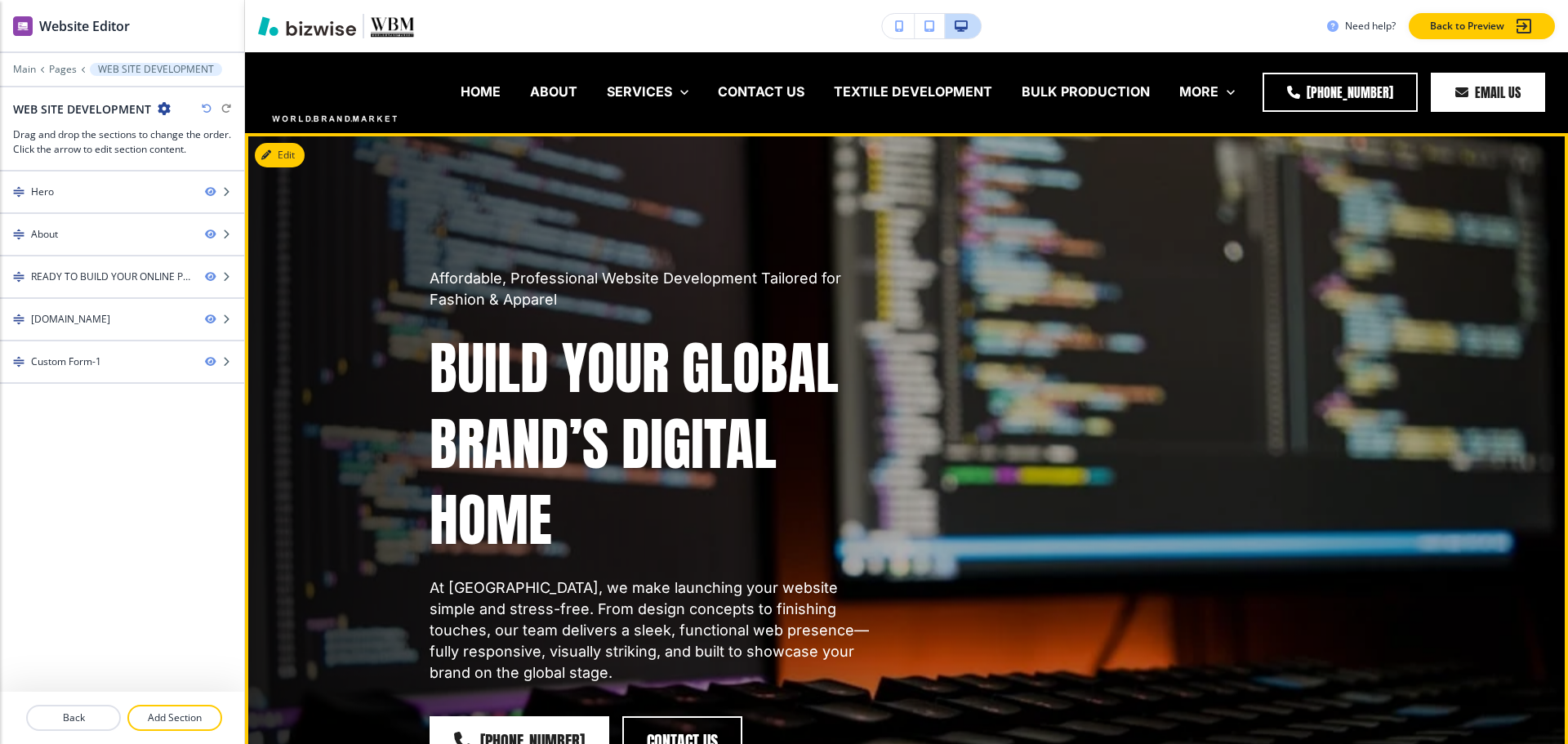
scroll to position [0, 0]
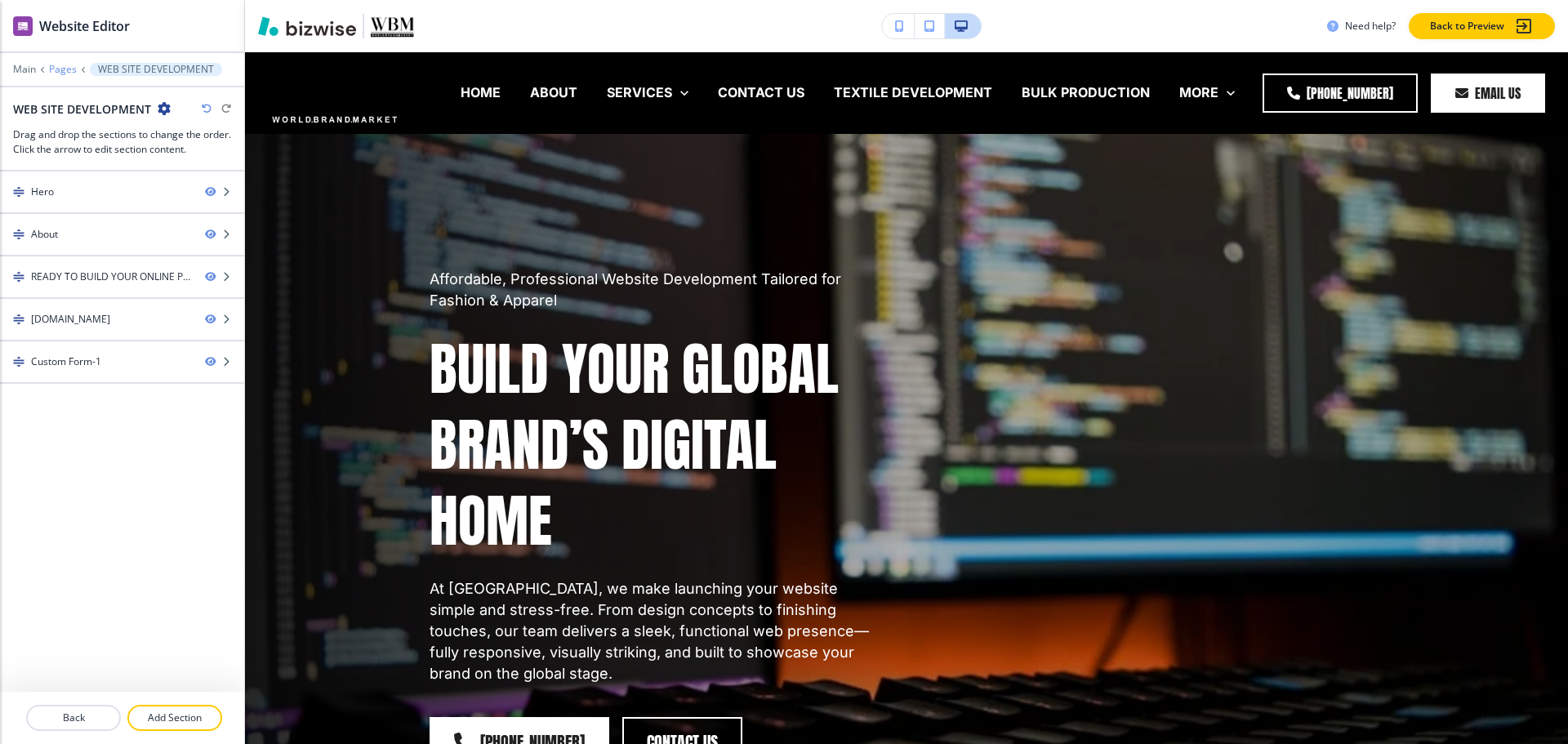
click at [68, 67] on p "Pages" at bounding box center [62, 69] width 28 height 12
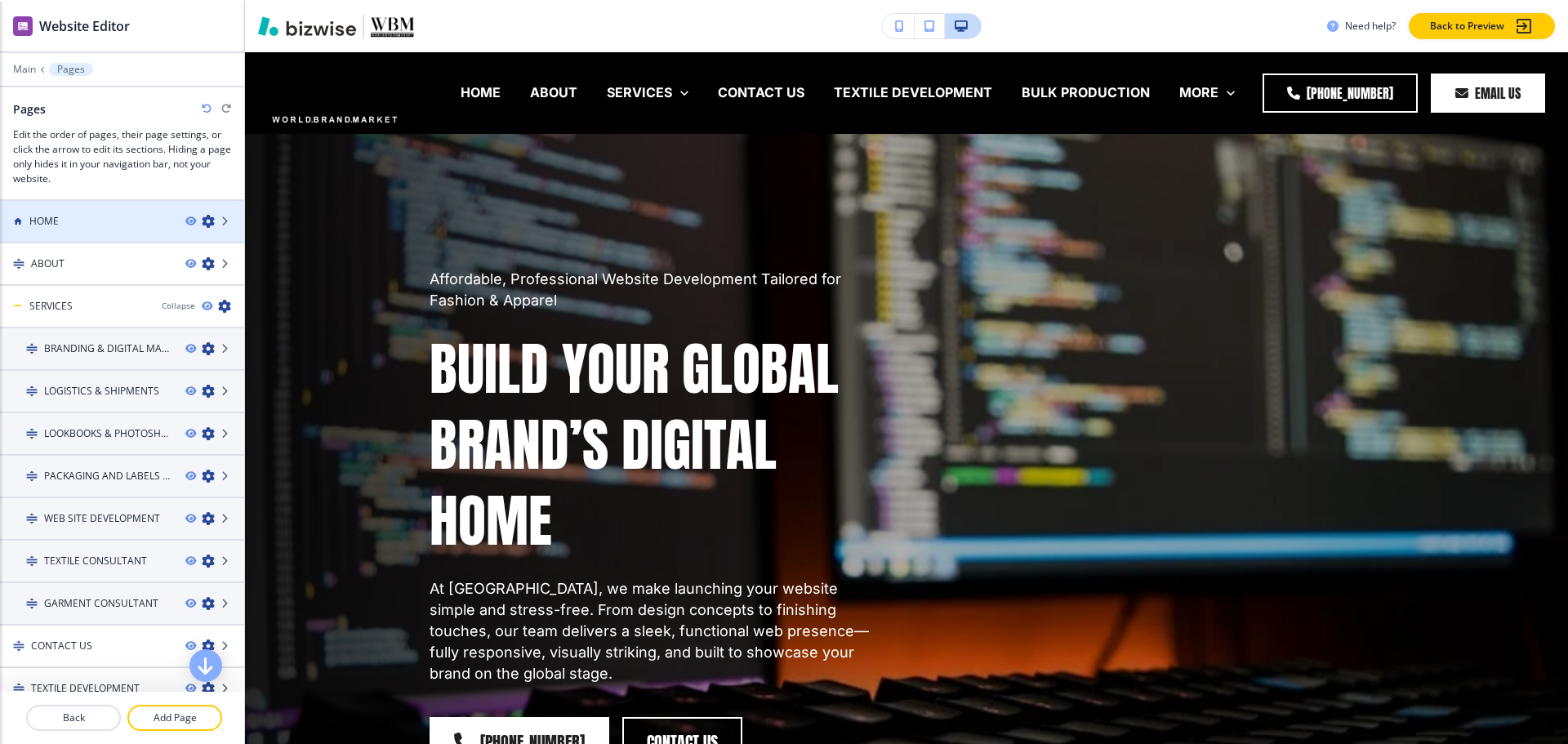
click at [49, 218] on h4 "HOME" at bounding box center [44, 221] width 29 height 15
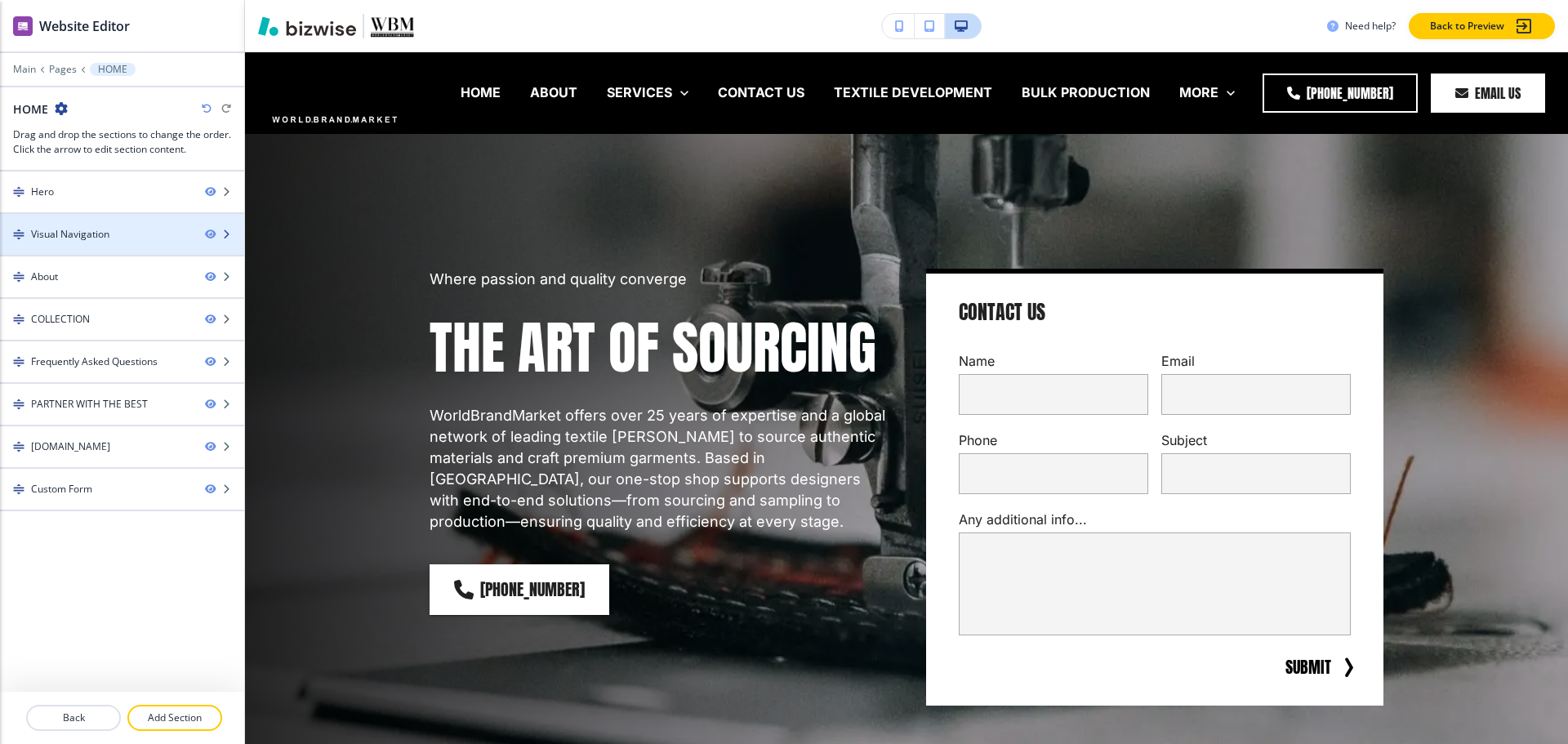
click at [83, 239] on div "Visual Navigation" at bounding box center [70, 234] width 78 height 15
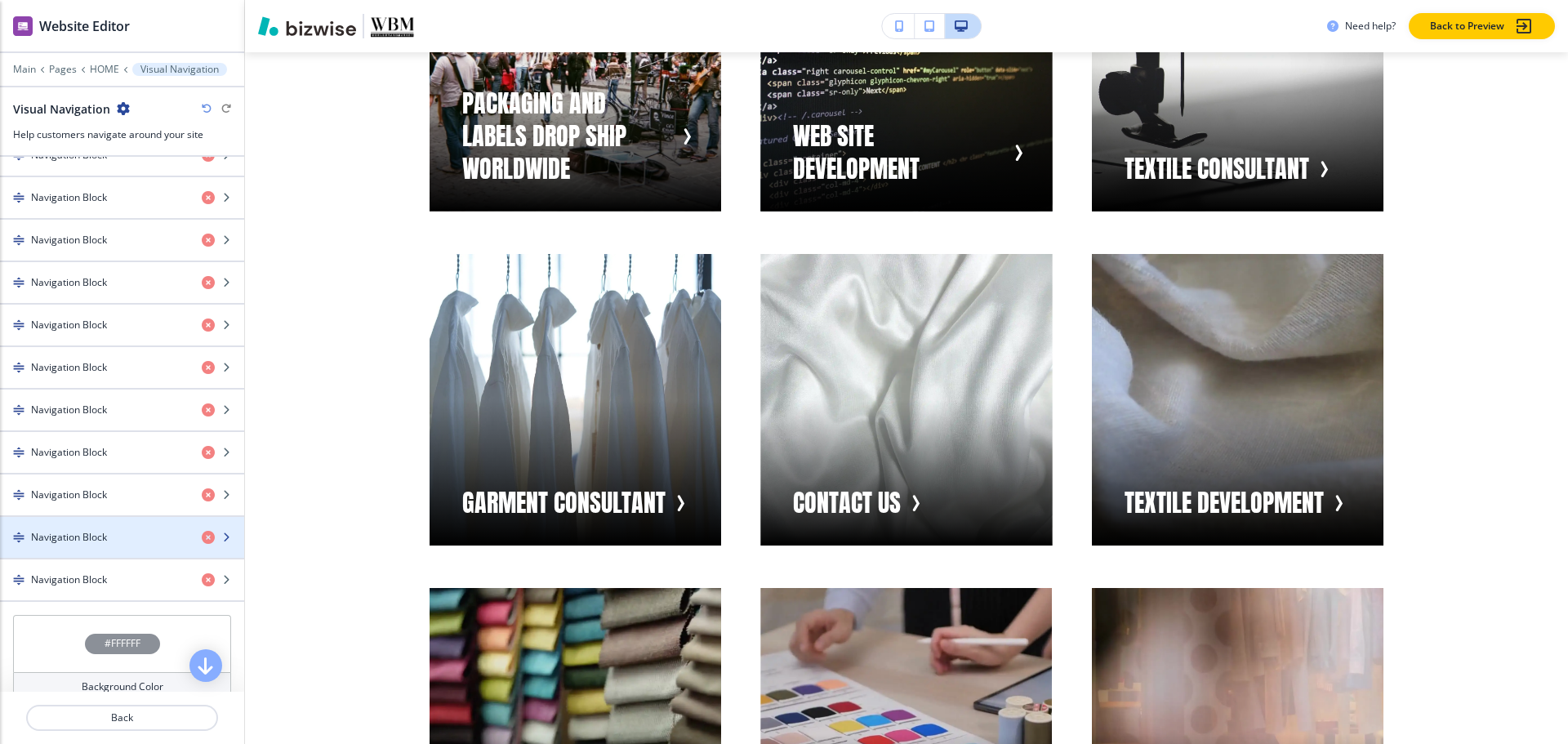
scroll to position [572, 0]
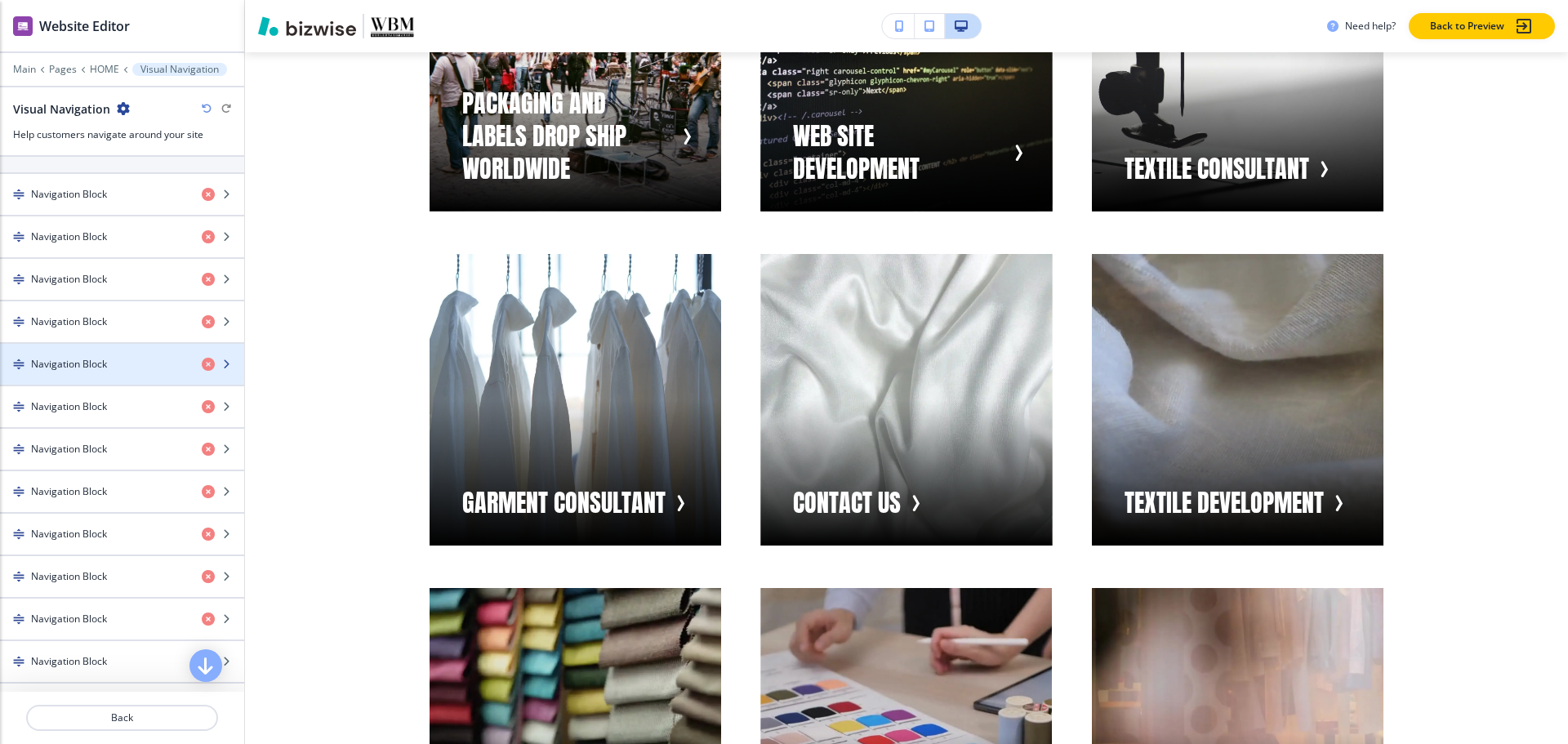
click at [50, 376] on div "button" at bounding box center [122, 377] width 244 height 13
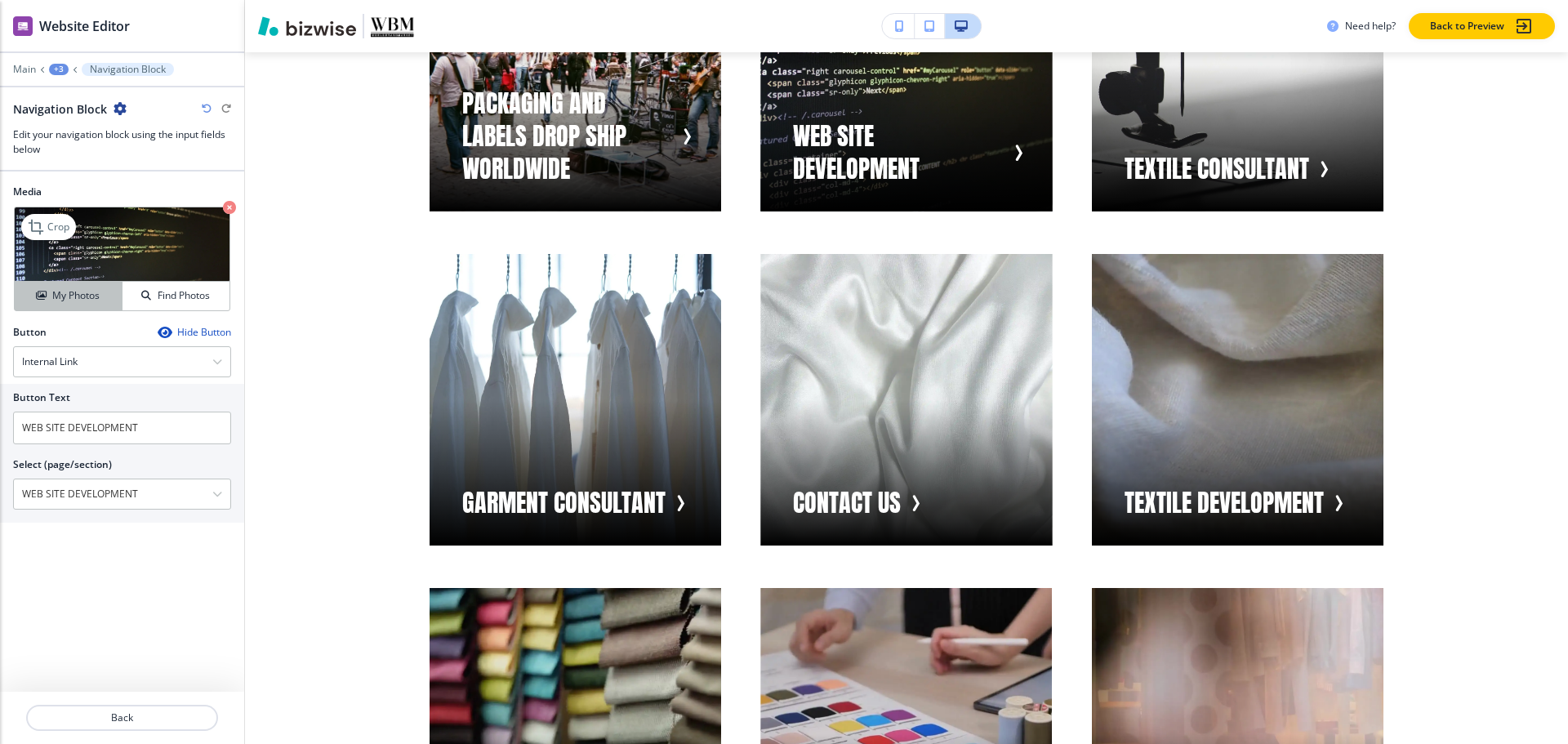
click at [67, 298] on h4 "My Photos" at bounding box center [75, 296] width 47 height 15
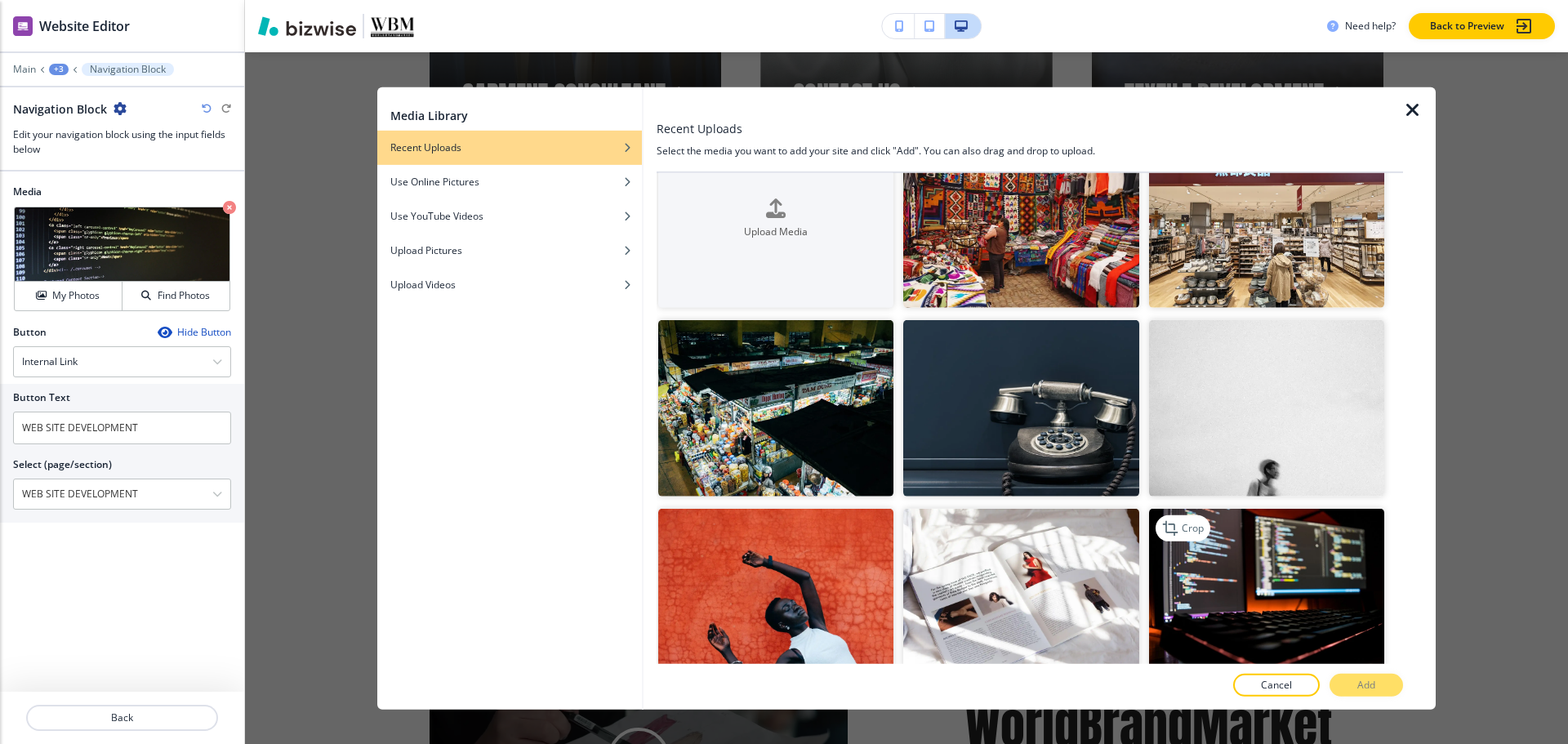
scroll to position [82, 0]
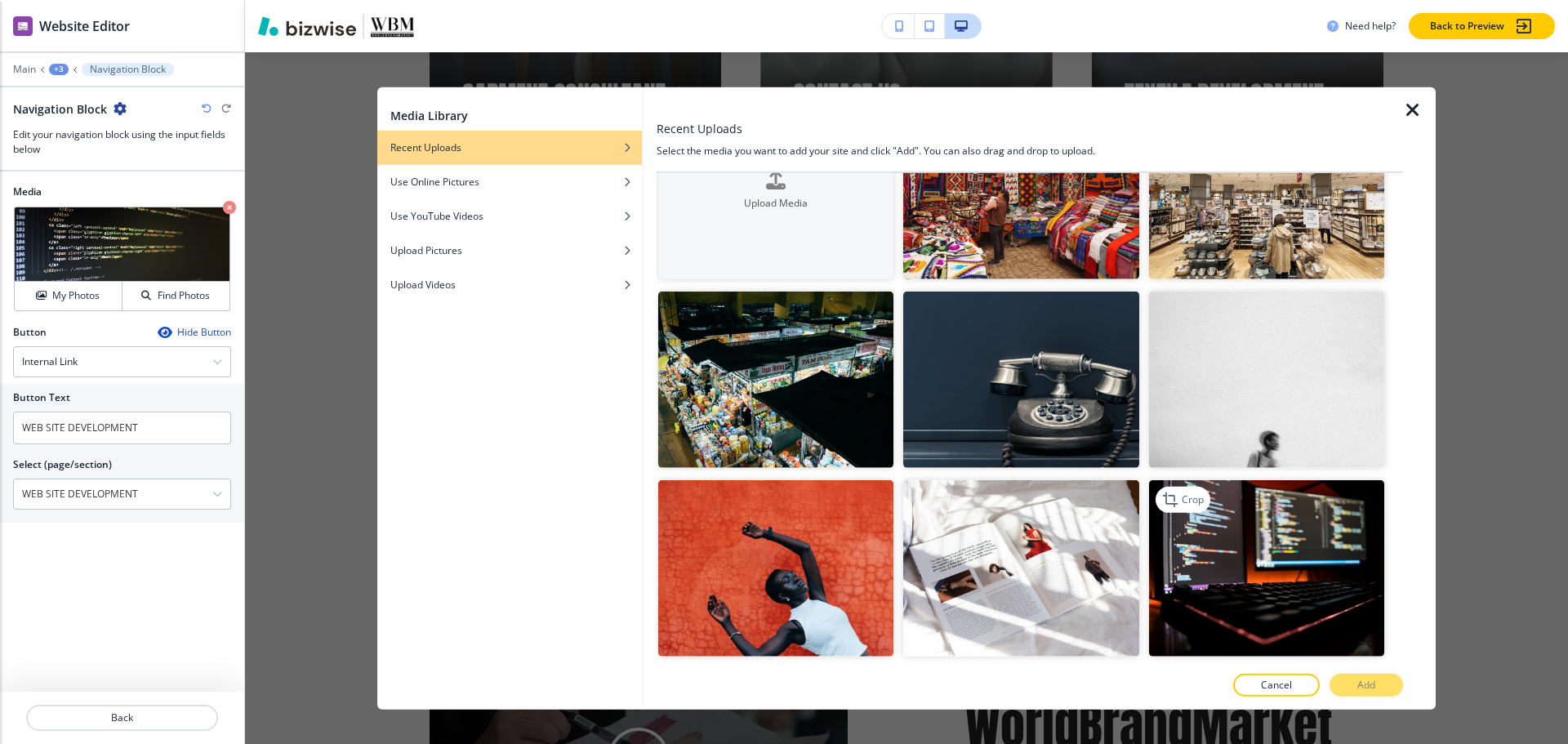
click at [1316, 553] on img "button" at bounding box center [1266, 568] width 235 height 177
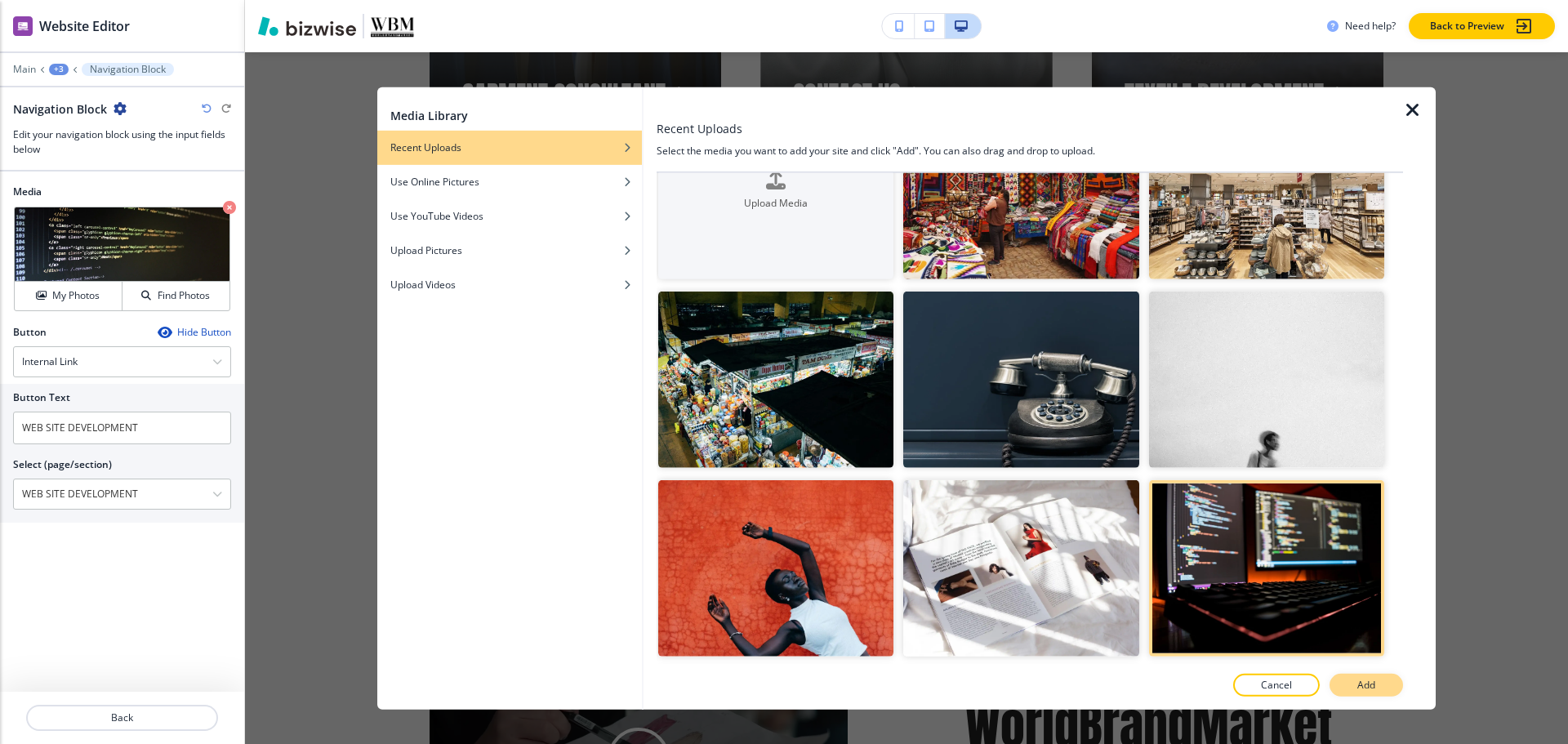
click at [1372, 677] on p "Add" at bounding box center [1366, 685] width 18 height 15
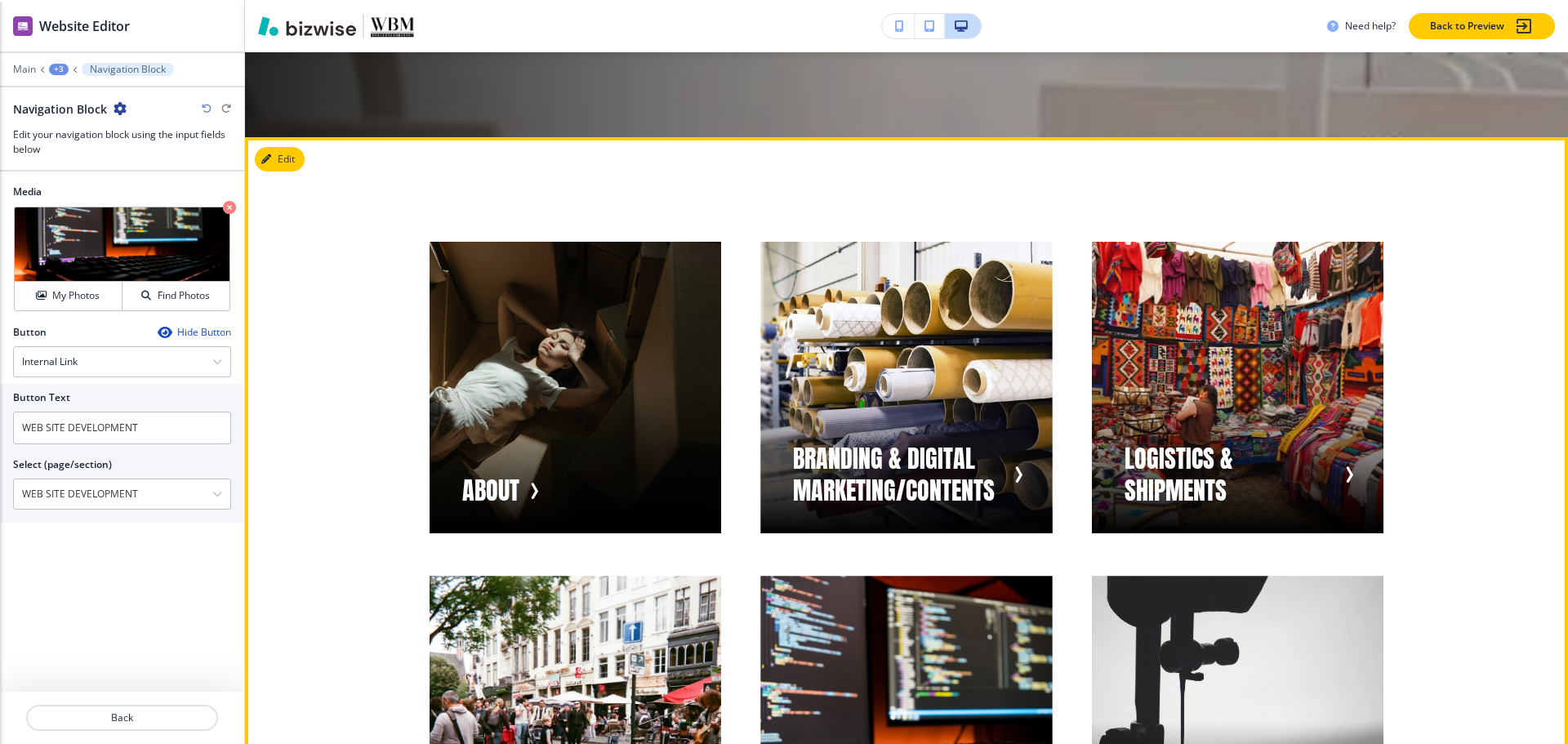
scroll to position [687, 0]
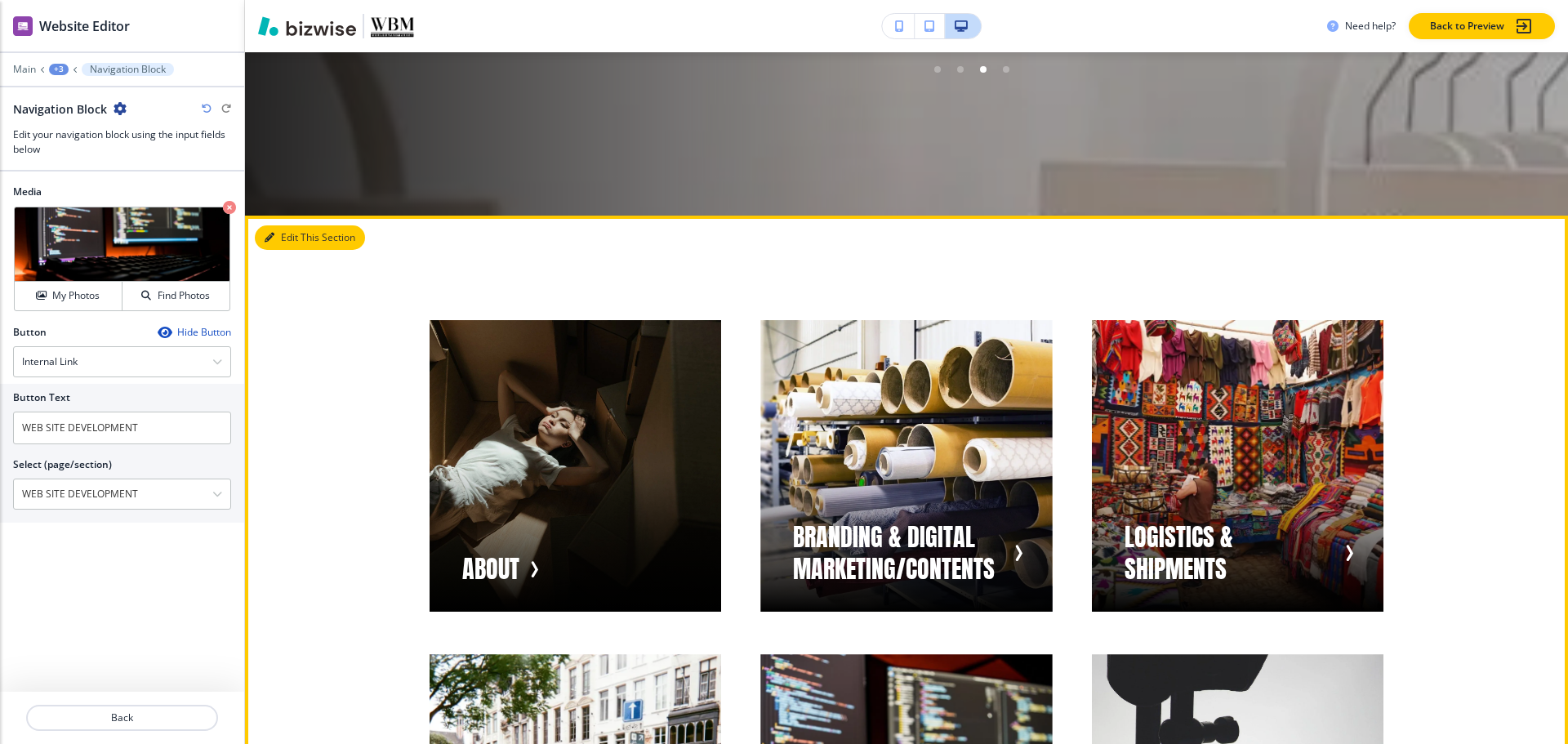
click at [285, 237] on button "Edit This Section" at bounding box center [310, 238] width 110 height 25
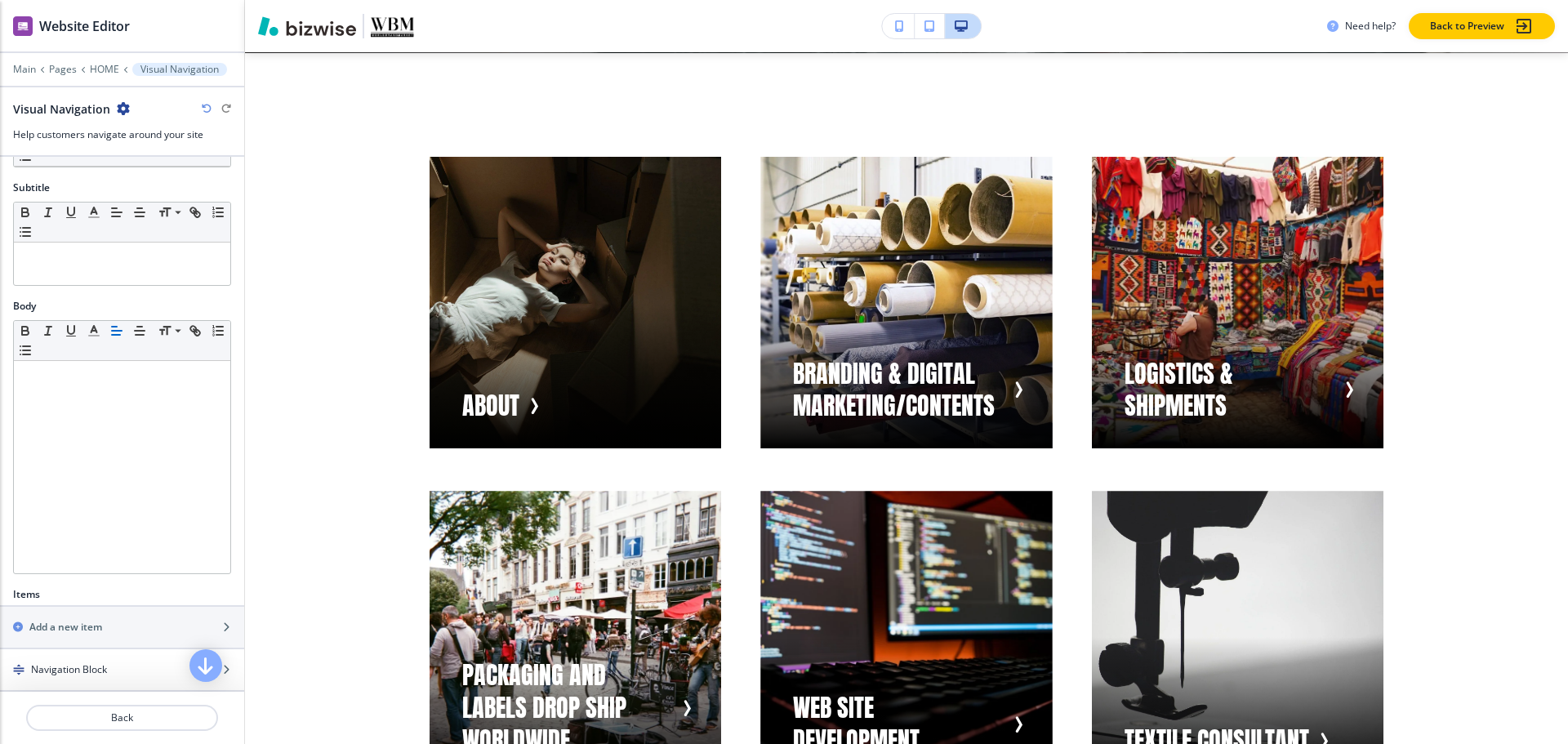
scroll to position [0, 0]
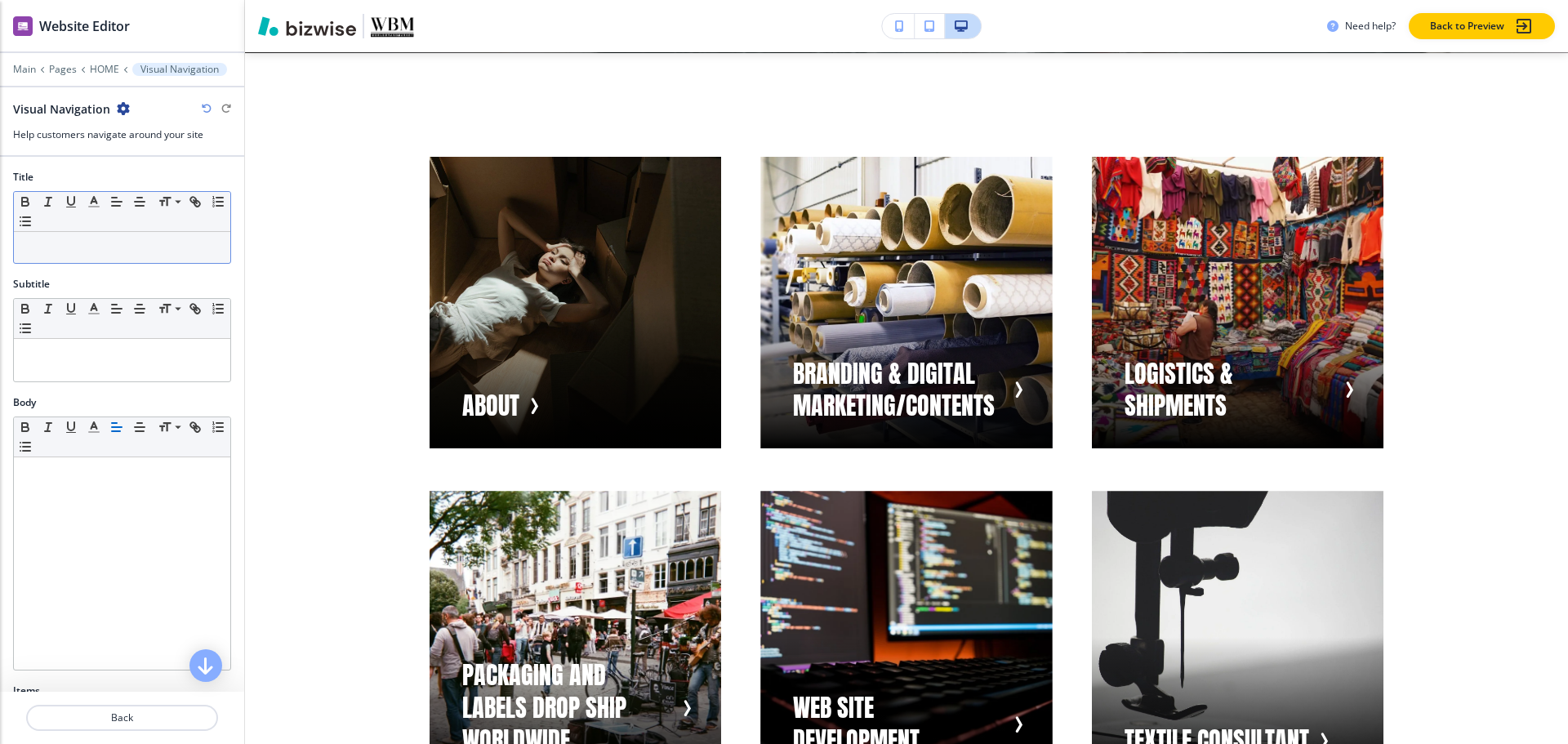
click at [80, 257] on div at bounding box center [123, 247] width 217 height 31
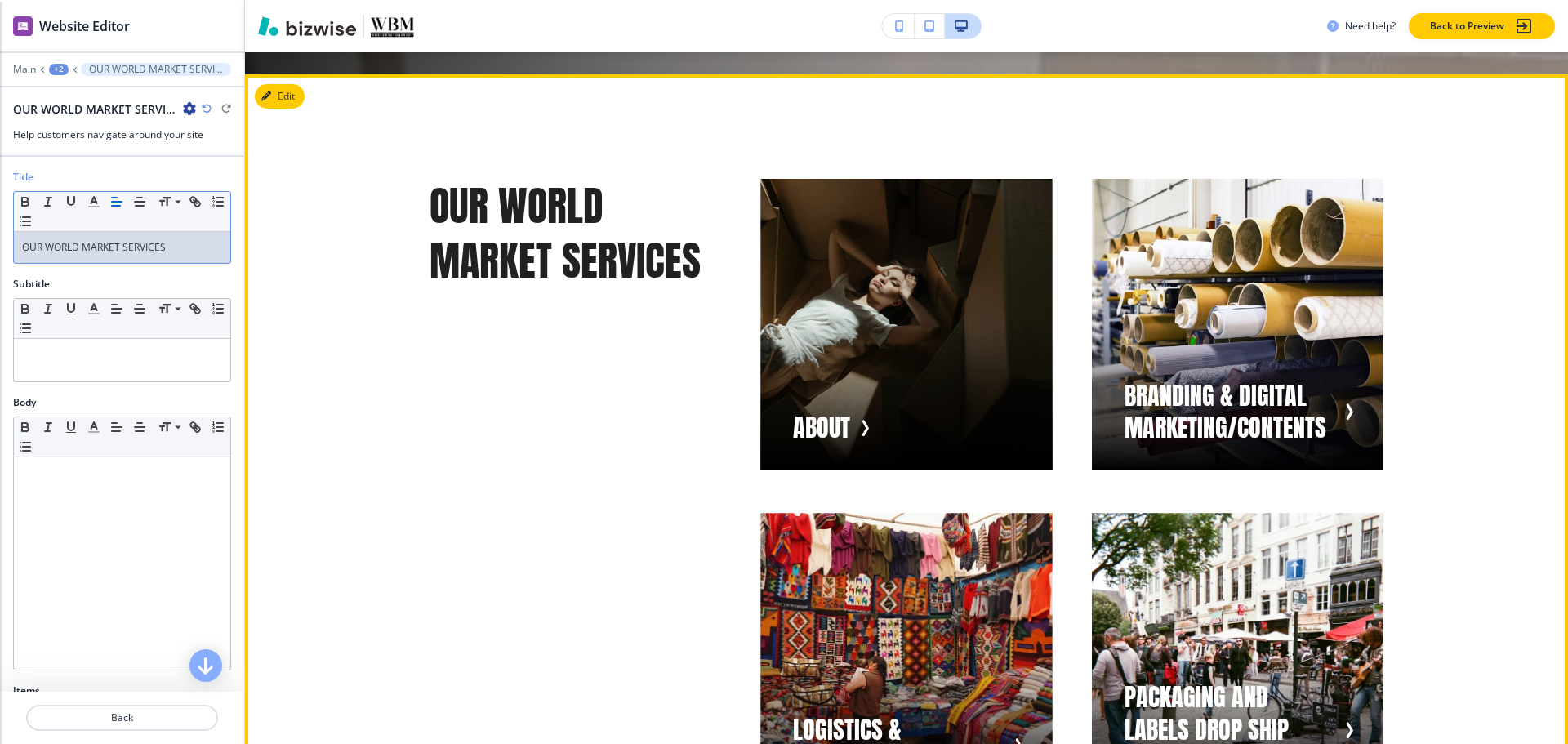
scroll to position [768, 0]
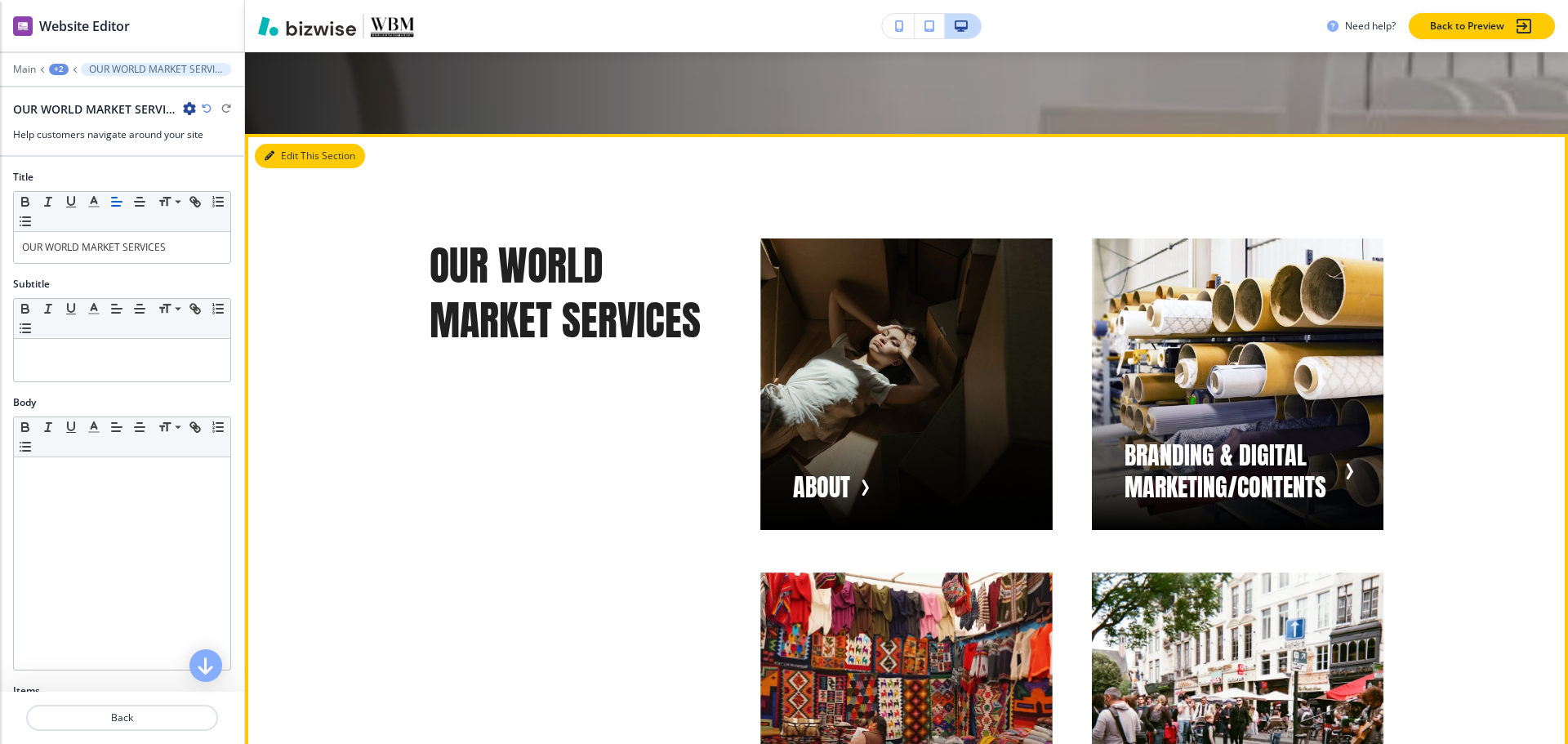
click at [267, 155] on icon "button" at bounding box center [269, 155] width 10 height 10
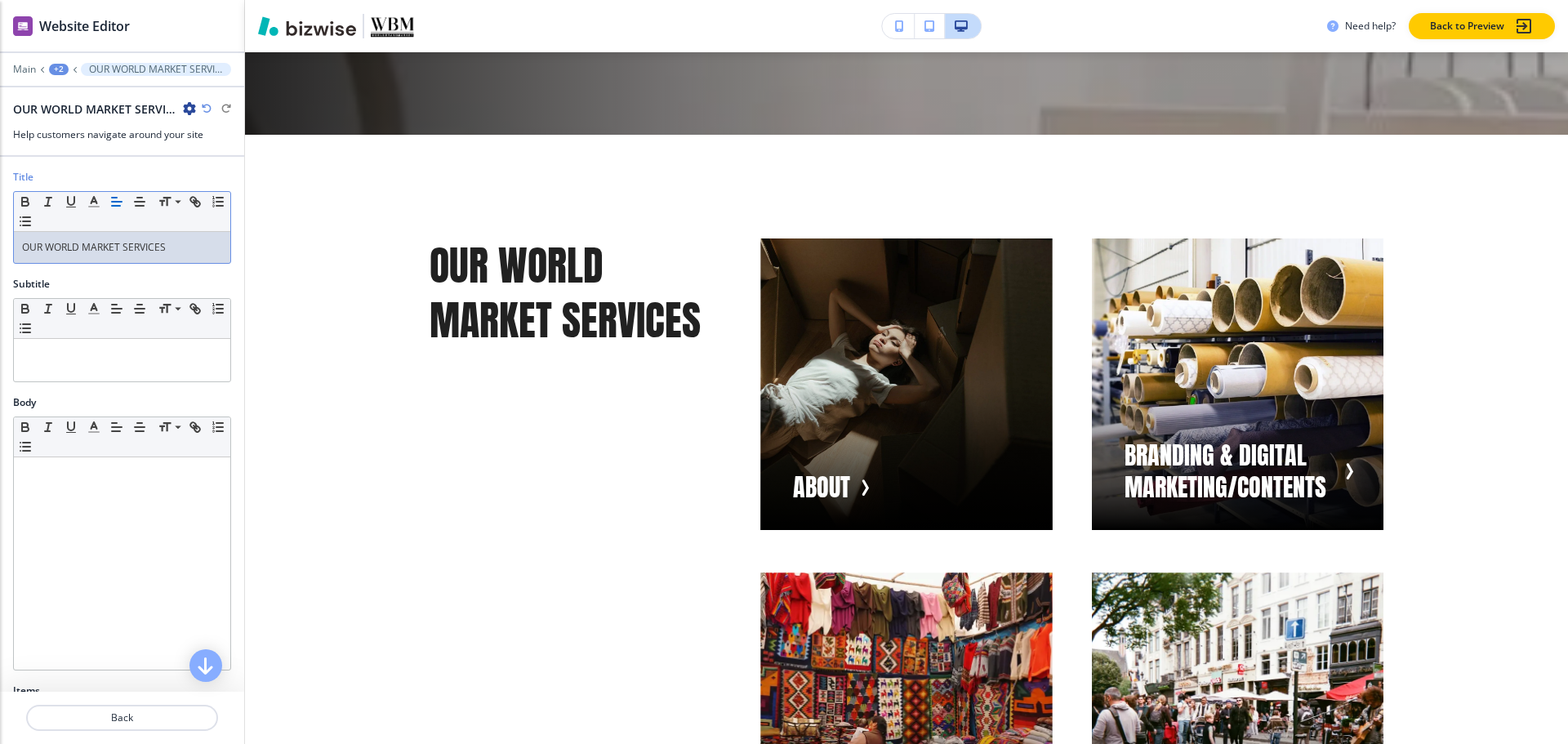
click at [181, 247] on p "OUR WORLD MARKET SERVICES" at bounding box center [122, 247] width 200 height 15
copy p "OUR WORLD MARKET SERVICES"
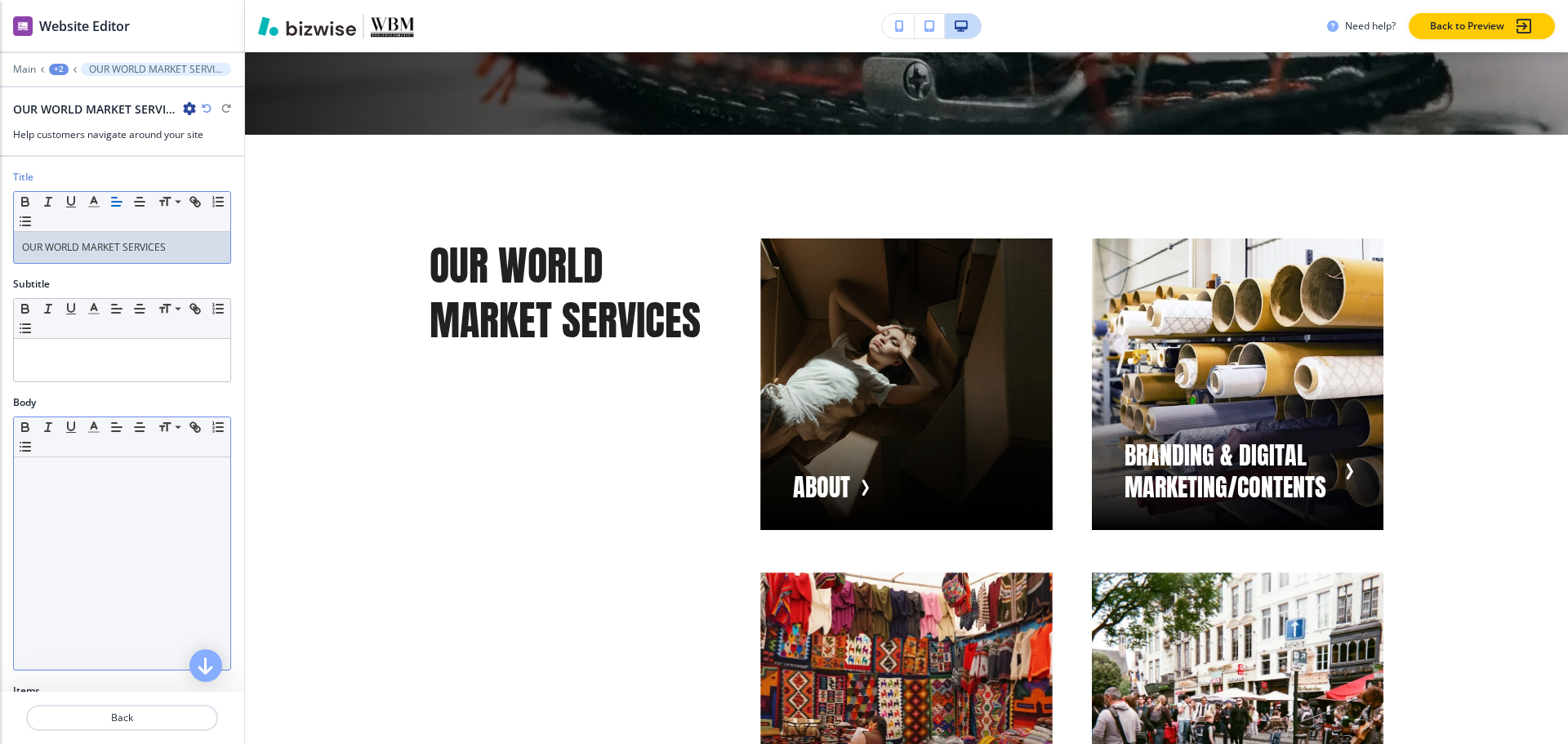
click at [90, 502] on div at bounding box center [123, 563] width 217 height 212
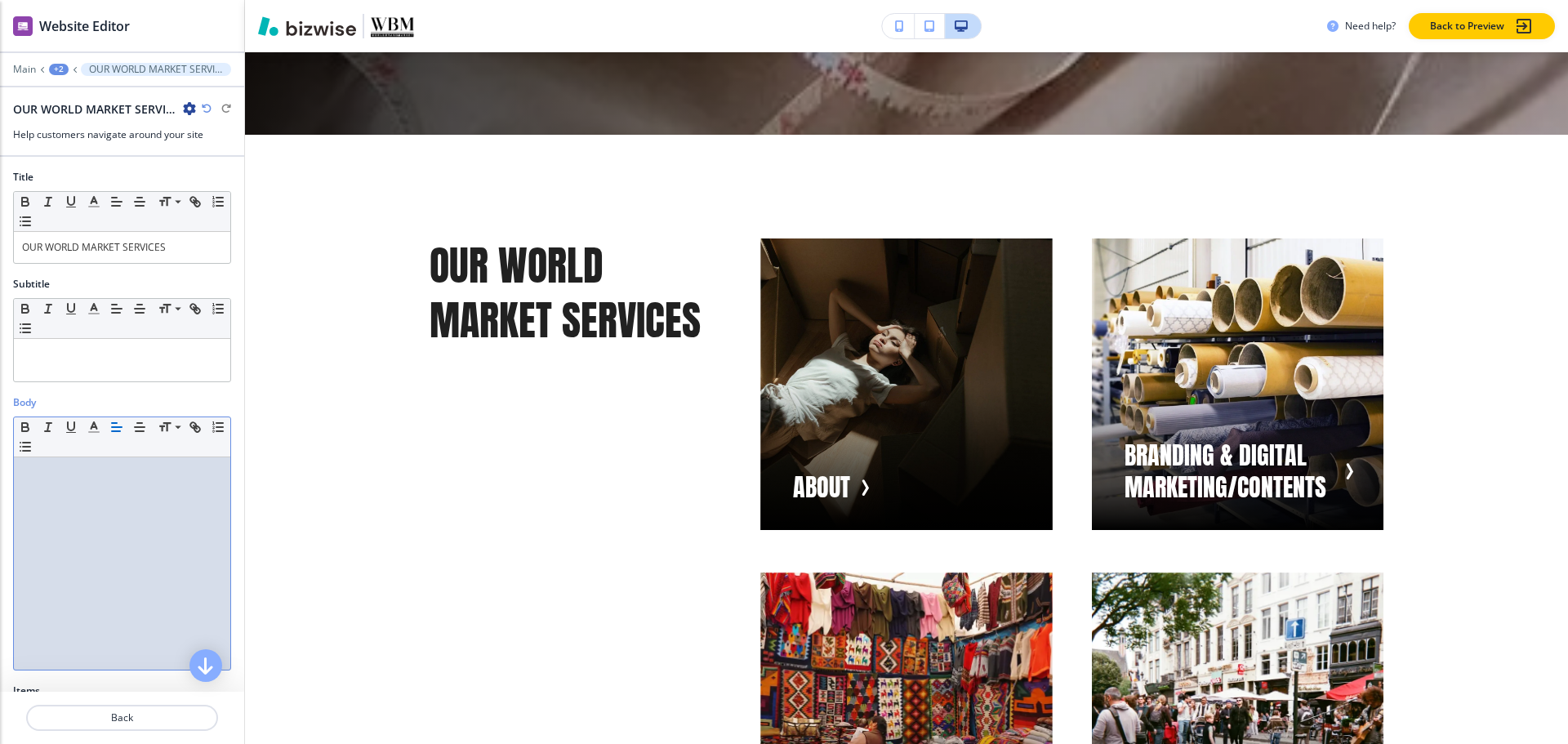
paste div
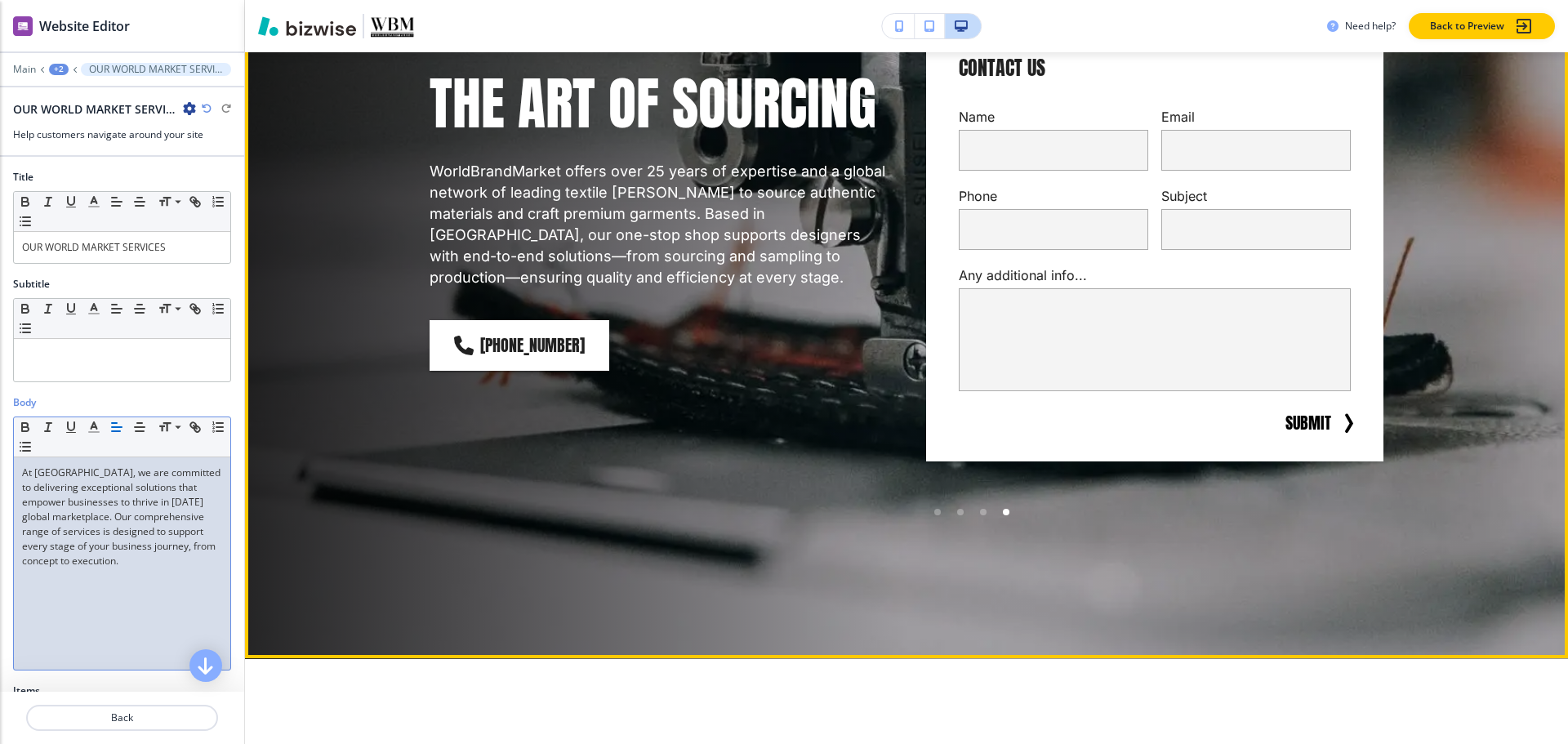
scroll to position [0, 0]
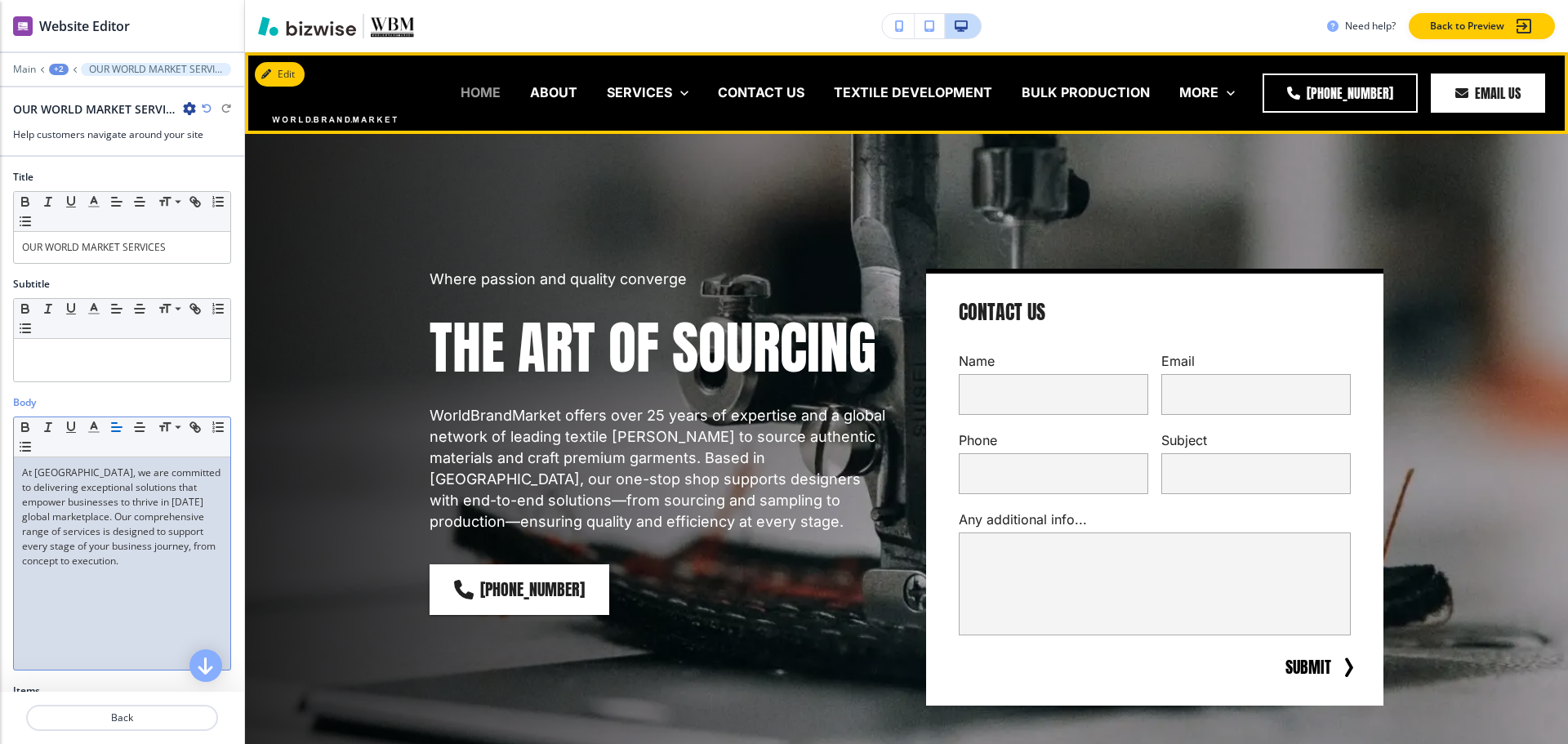
click at [498, 88] on p "HOME" at bounding box center [480, 92] width 40 height 19
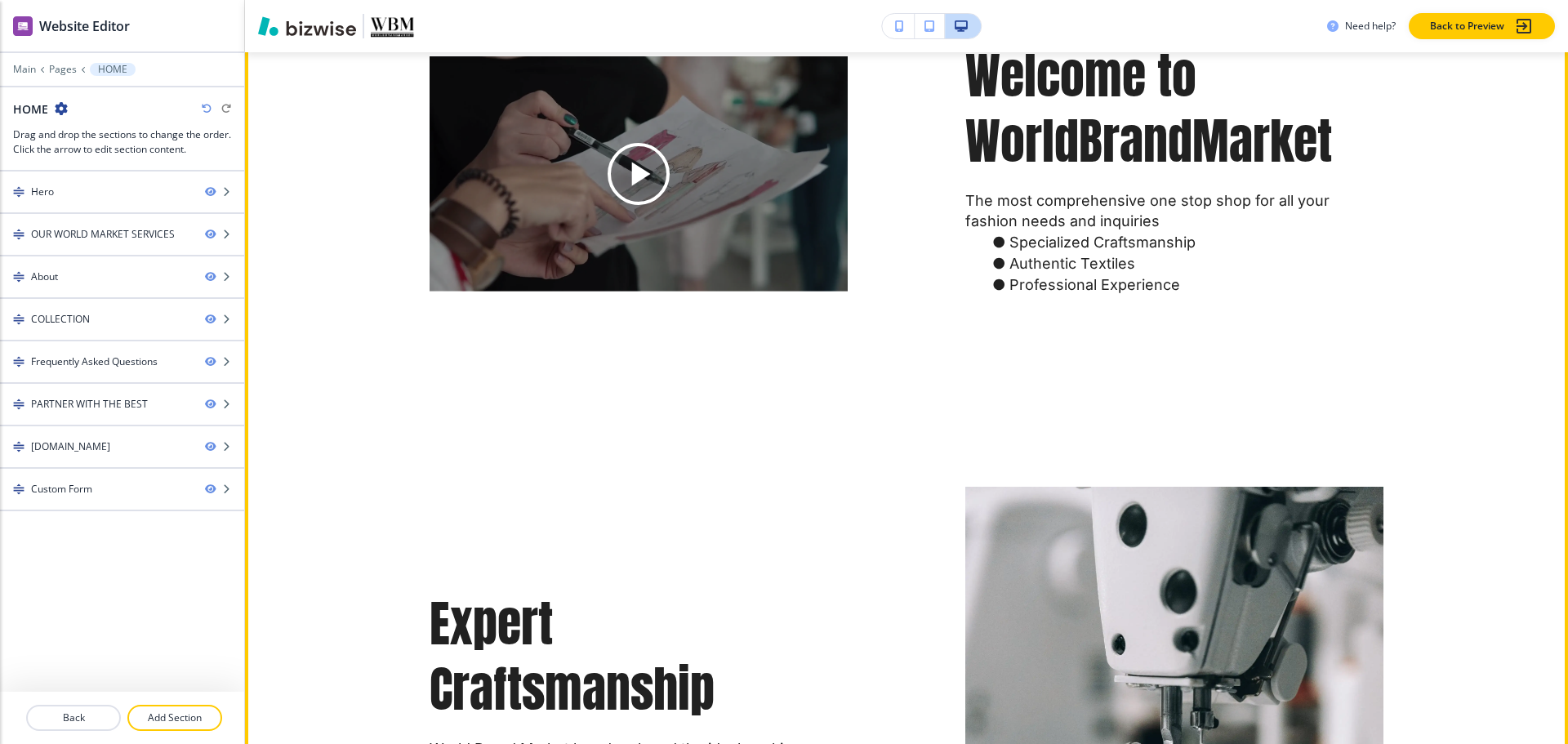
scroll to position [2940, 0]
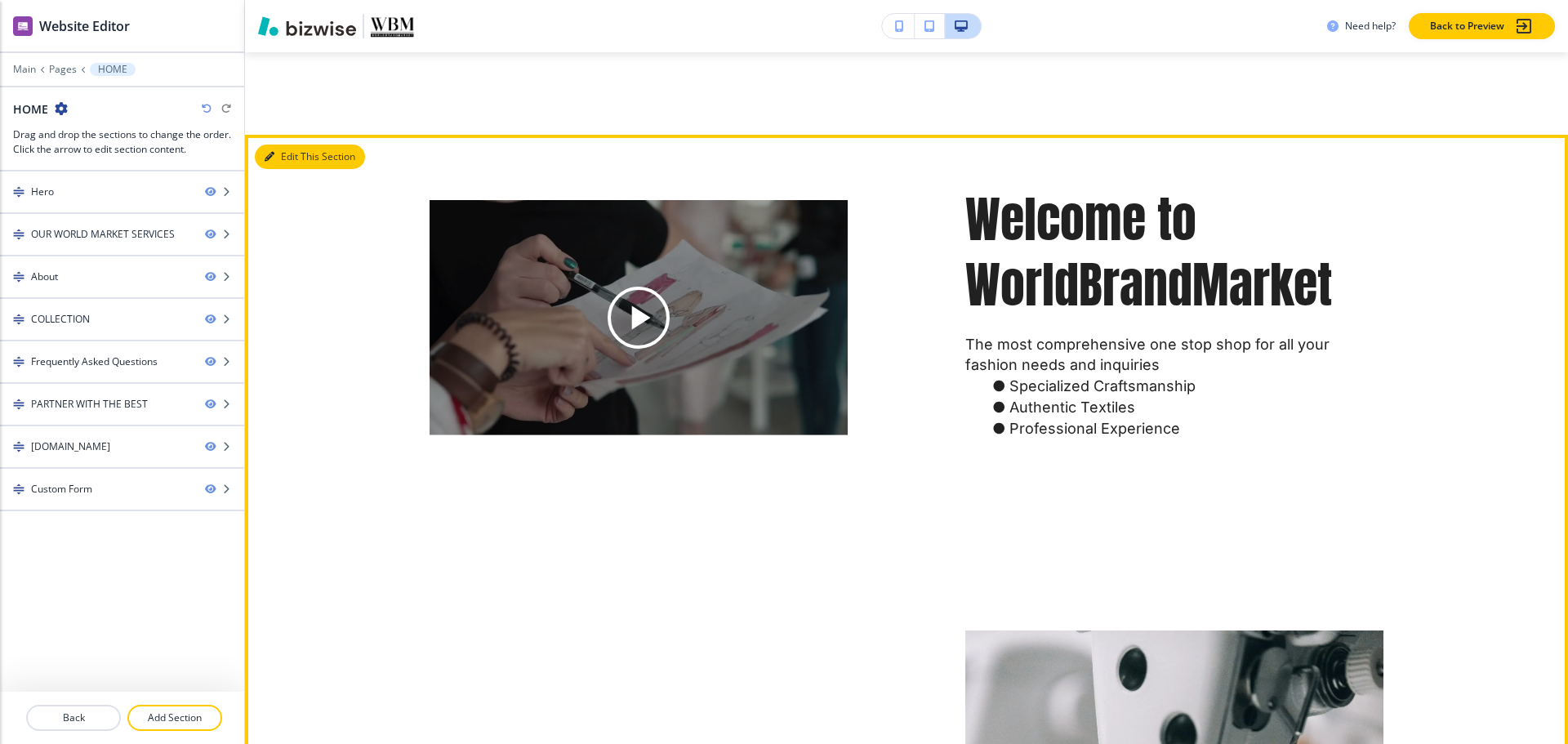
click at [289, 150] on button "Edit This Section" at bounding box center [310, 157] width 110 height 25
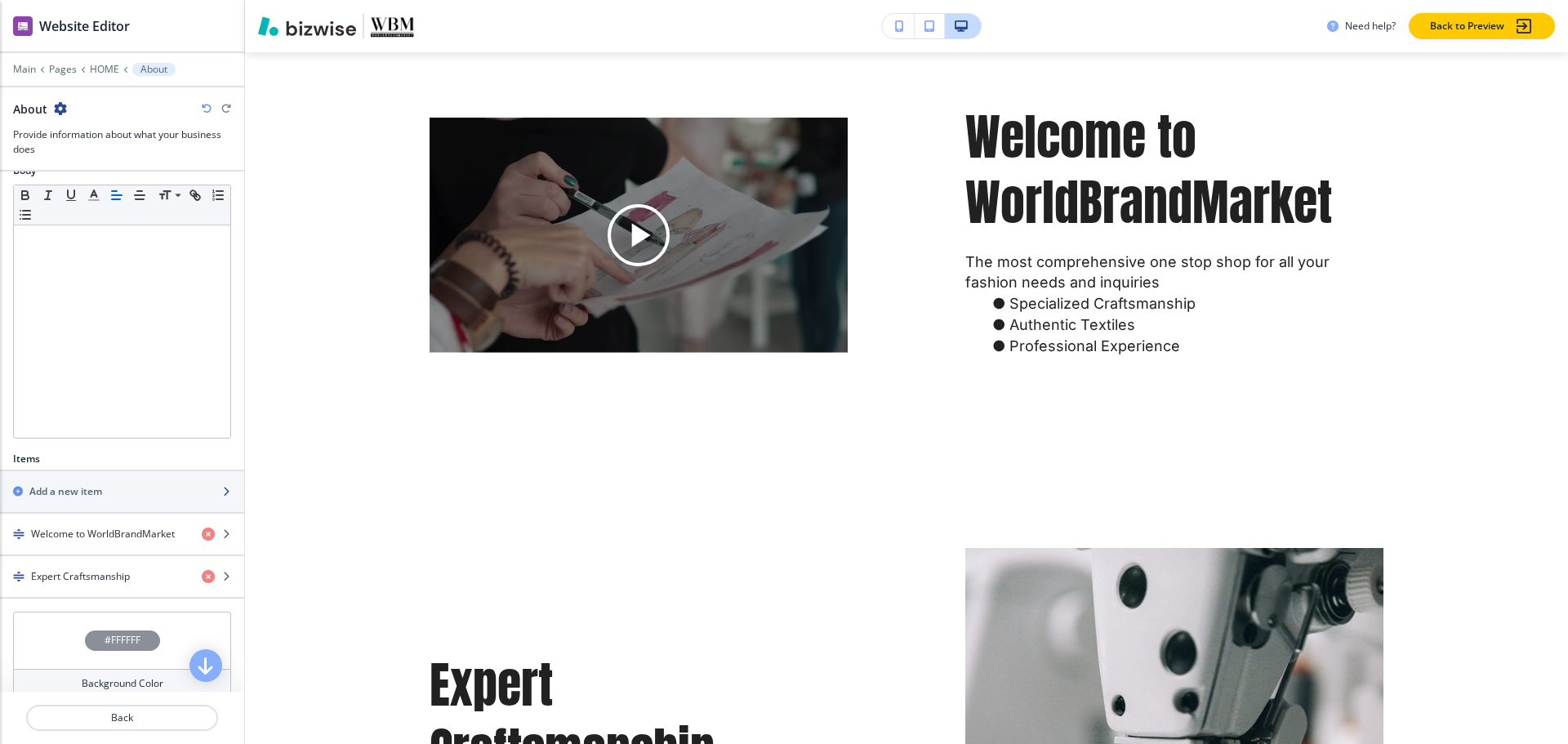
scroll to position [407, 0]
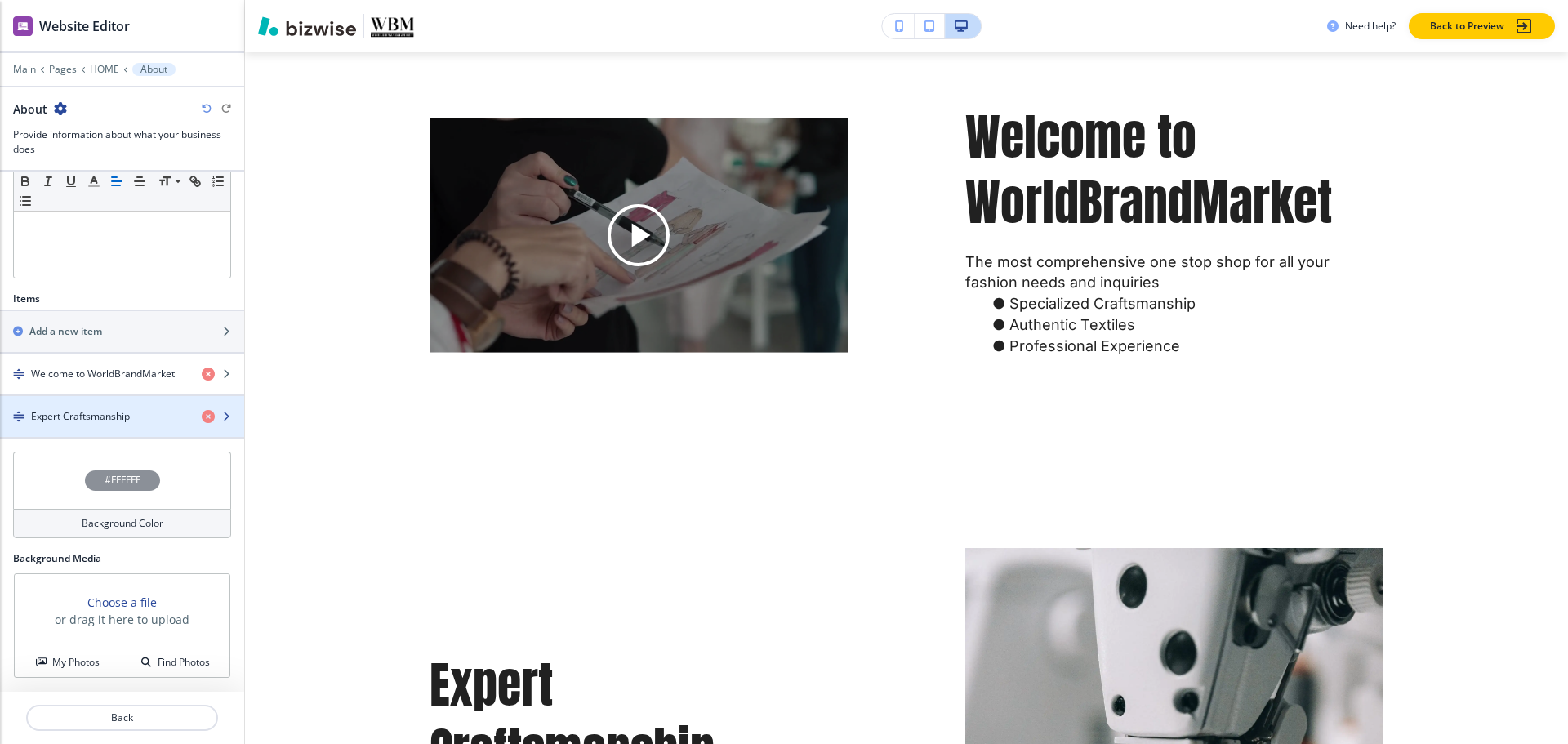
click at [66, 405] on div "button" at bounding box center [122, 402] width 244 height 13
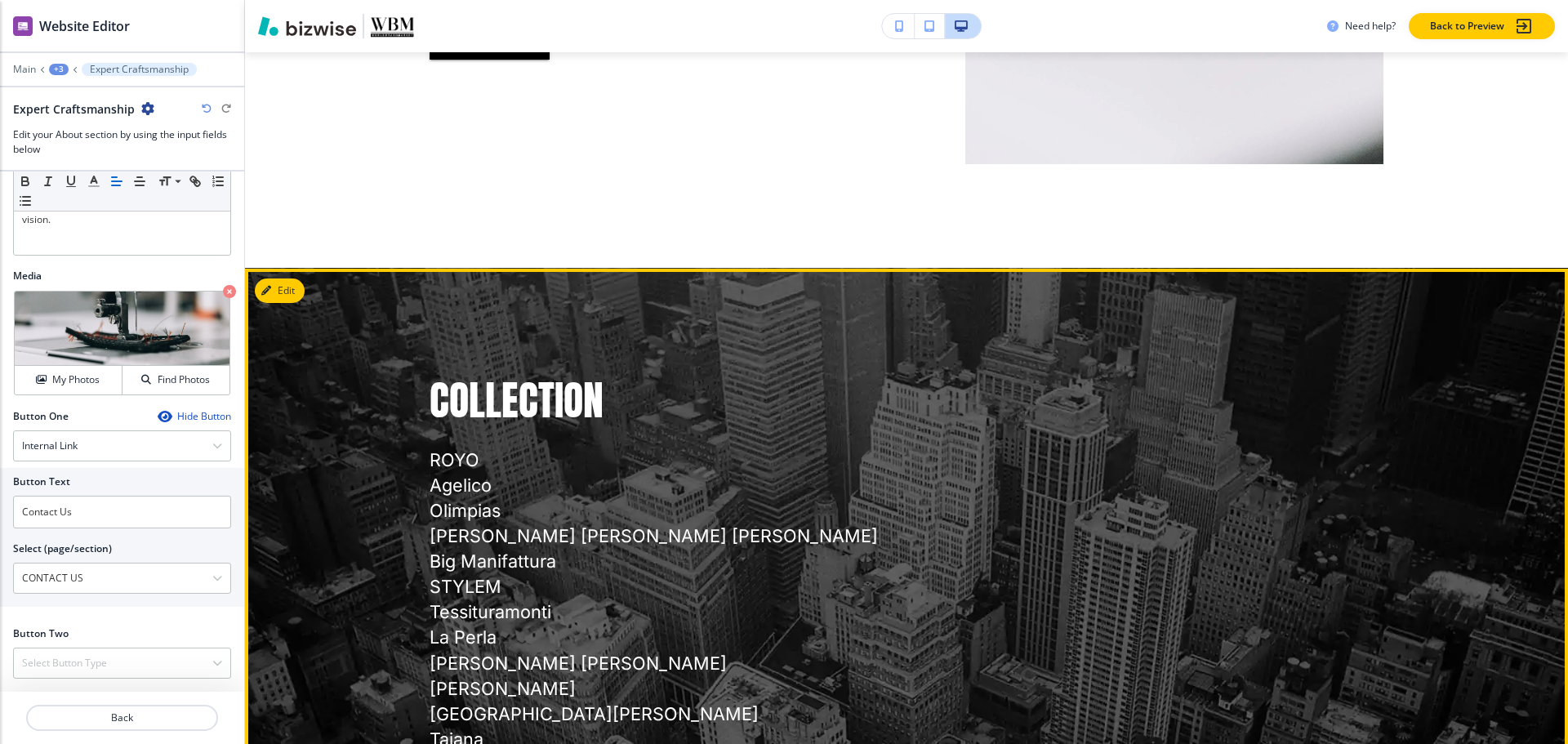
scroll to position [4359, 0]
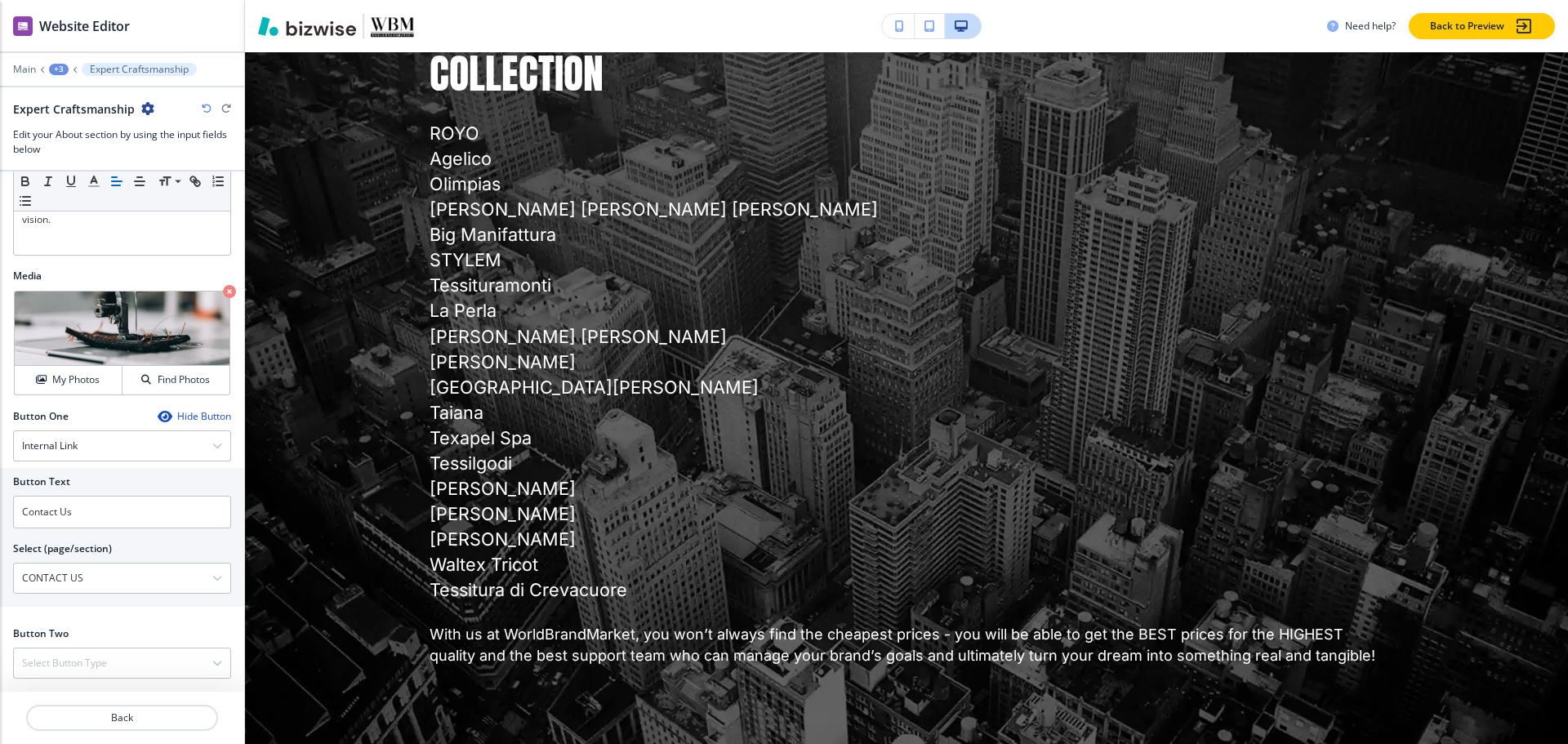
click at [52, 68] on div "+3" at bounding box center [59, 69] width 20 height 12
click at [99, 143] on button "About" at bounding box center [101, 153] width 105 height 29
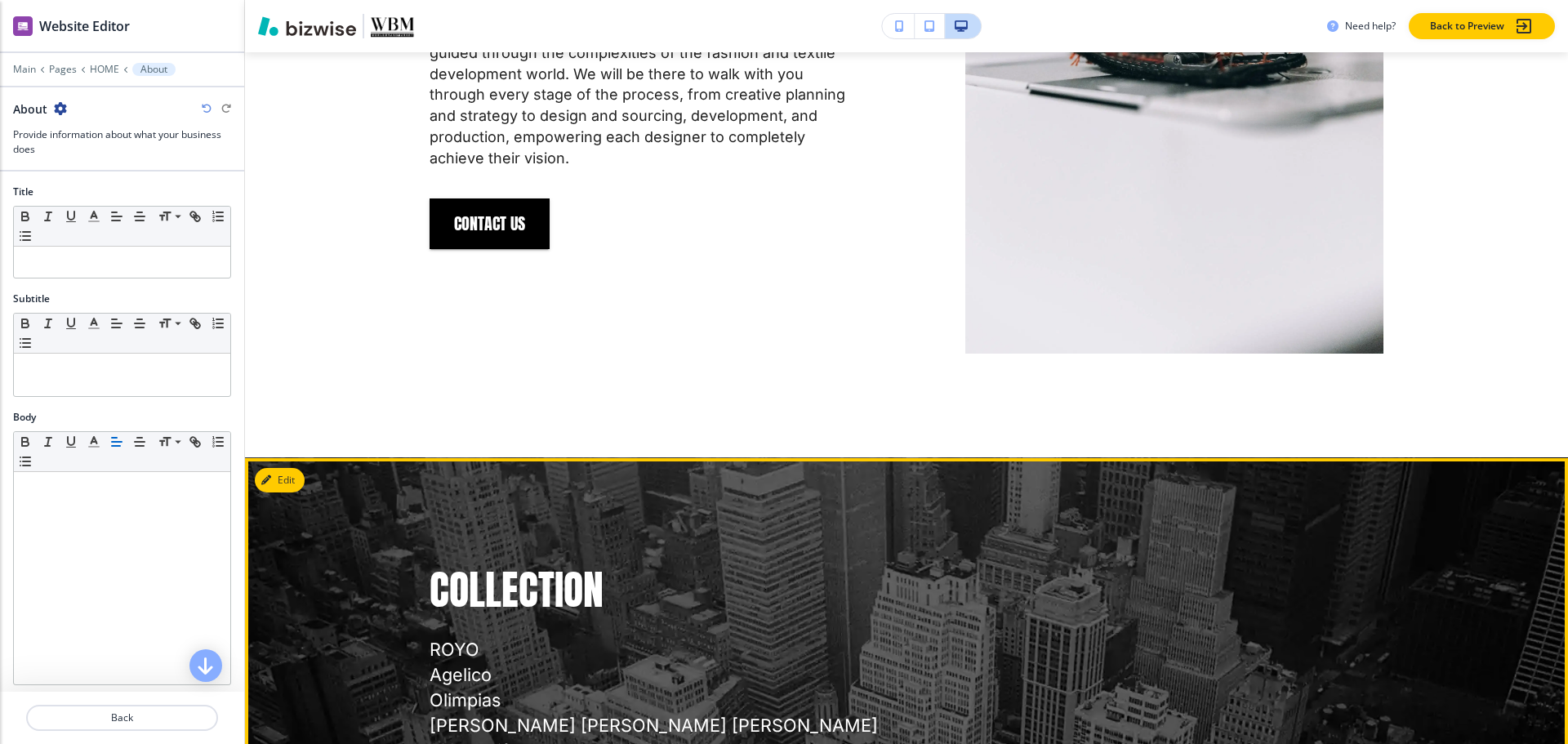
scroll to position [3922, 0]
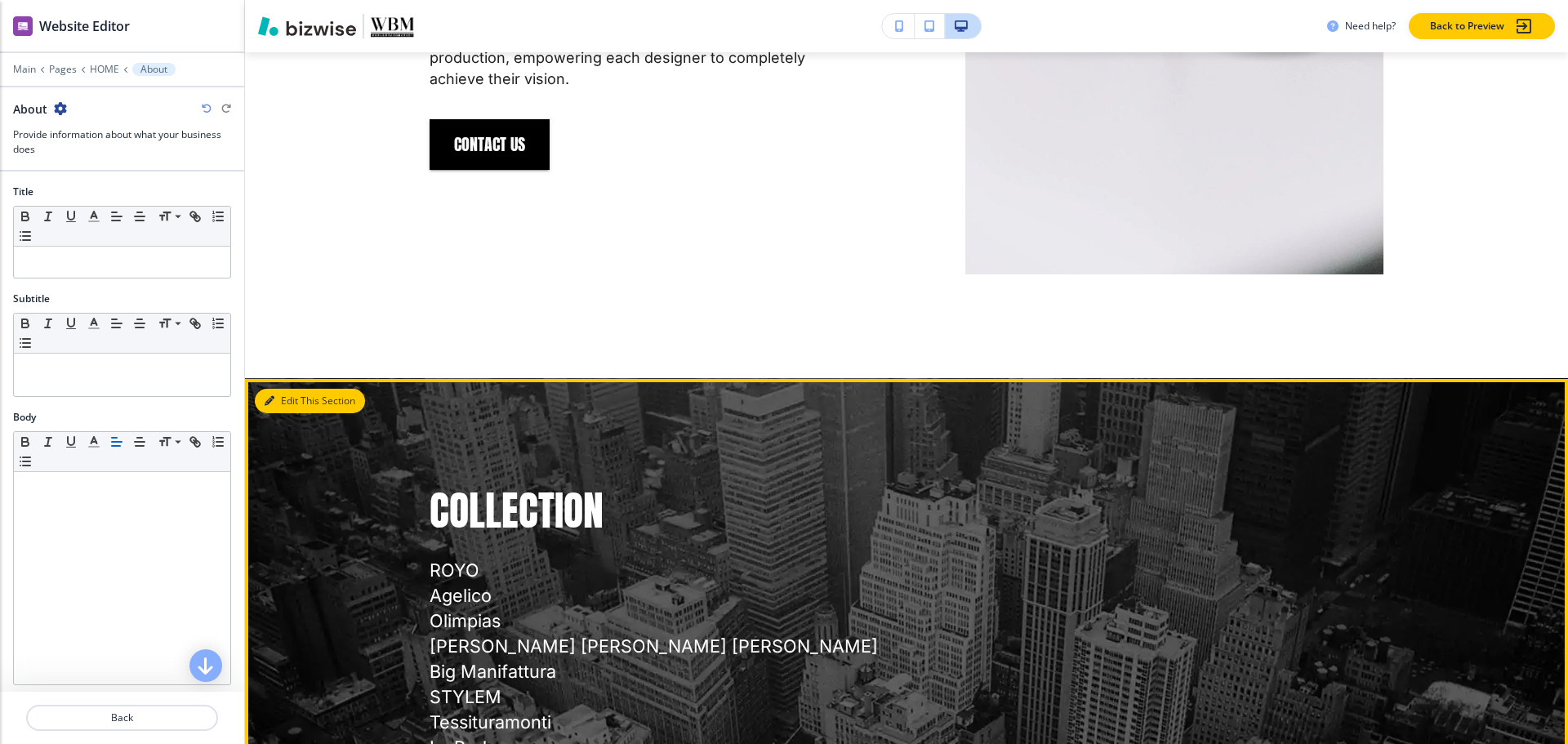
click at [297, 413] on button "Edit This Section" at bounding box center [310, 401] width 110 height 25
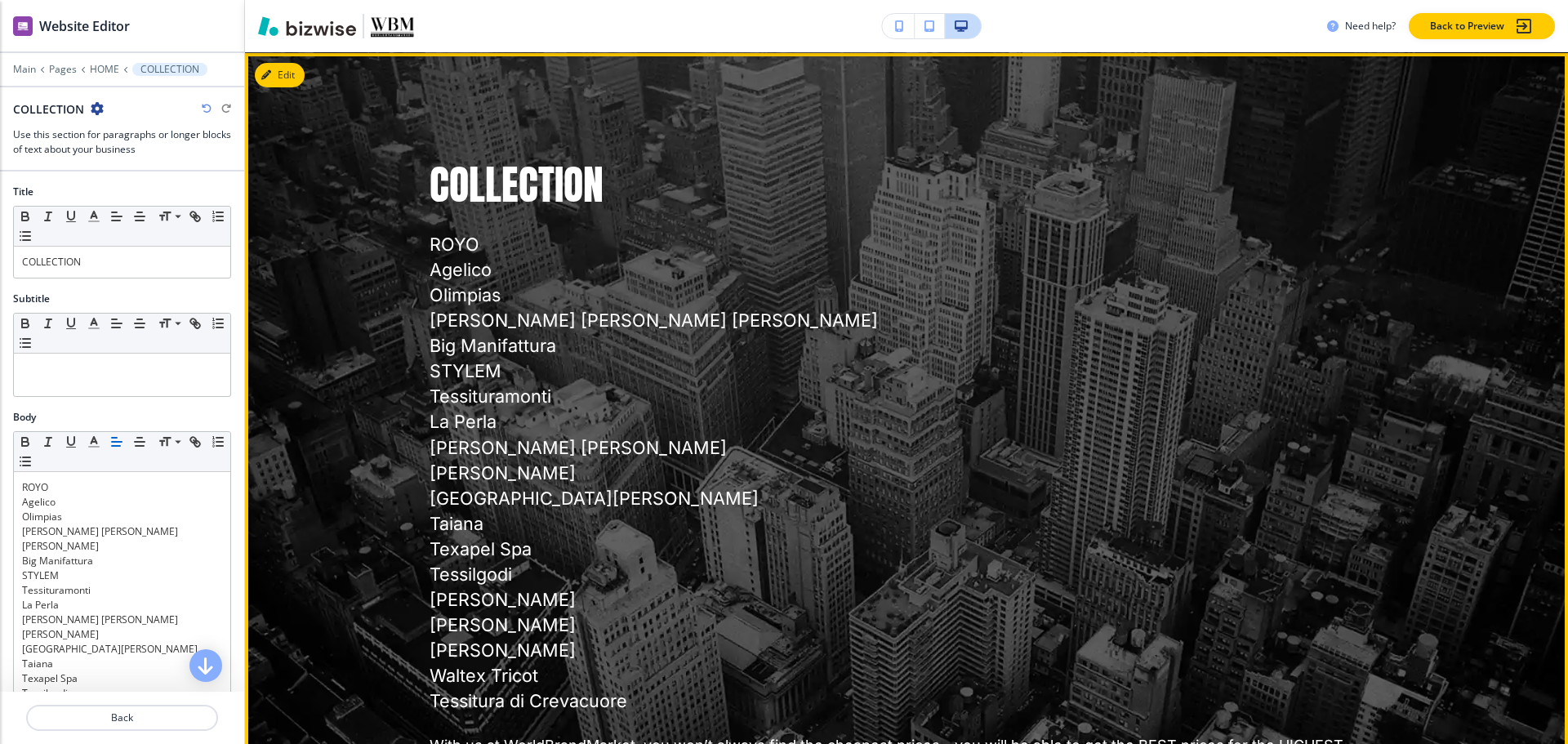
scroll to position [4270, 0]
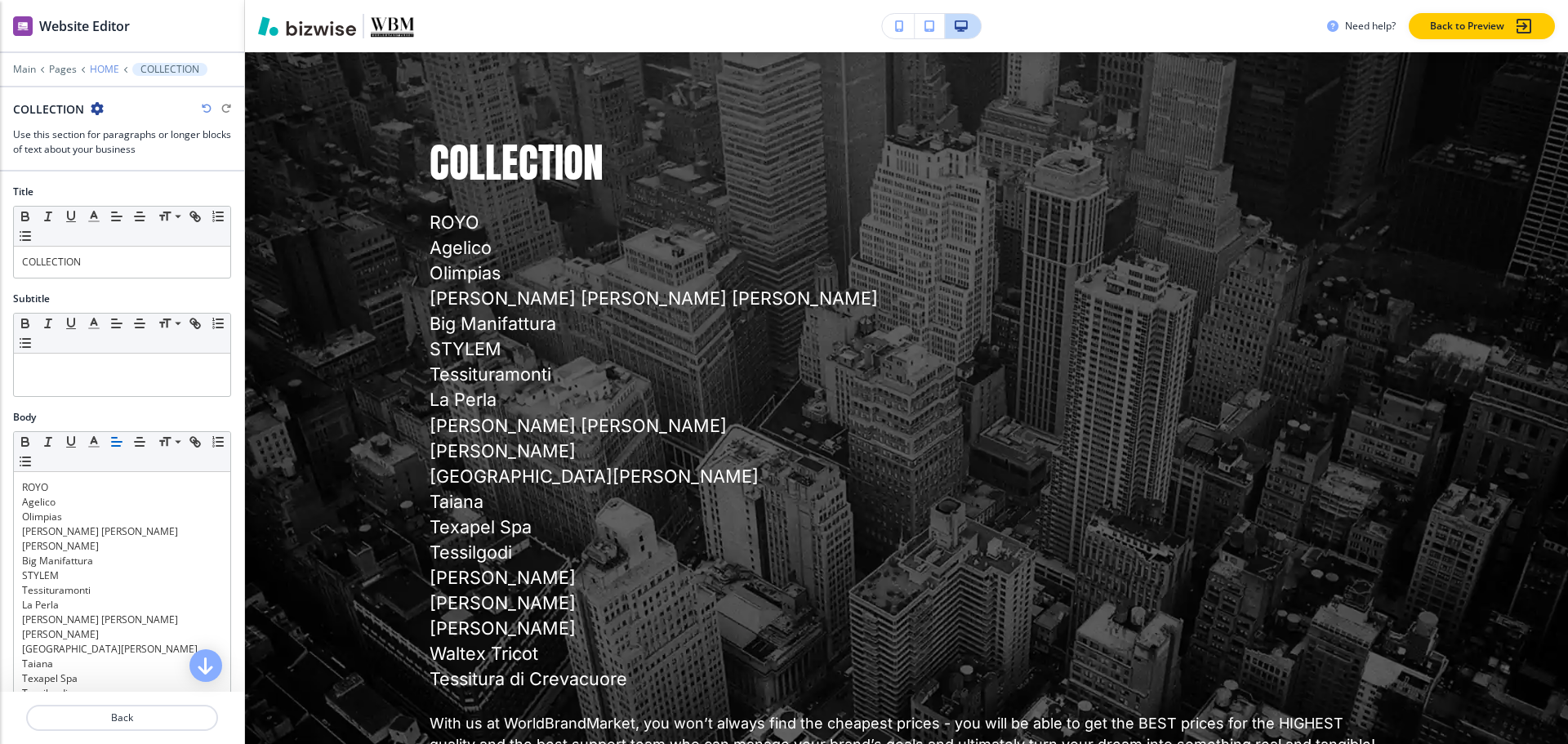
click at [107, 72] on p "HOME" at bounding box center [104, 69] width 29 height 12
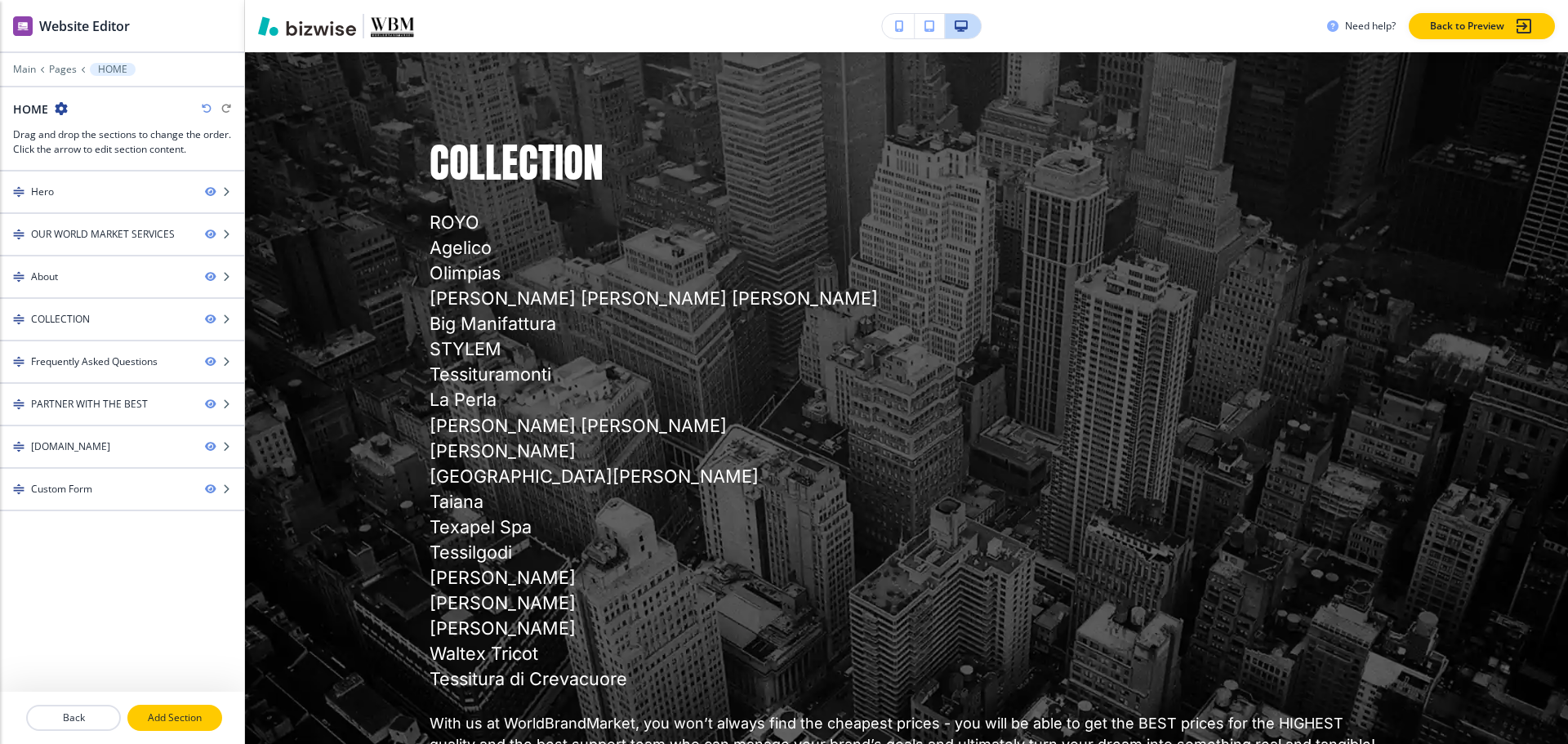
click at [184, 716] on p "Add Section" at bounding box center [174, 717] width 91 height 15
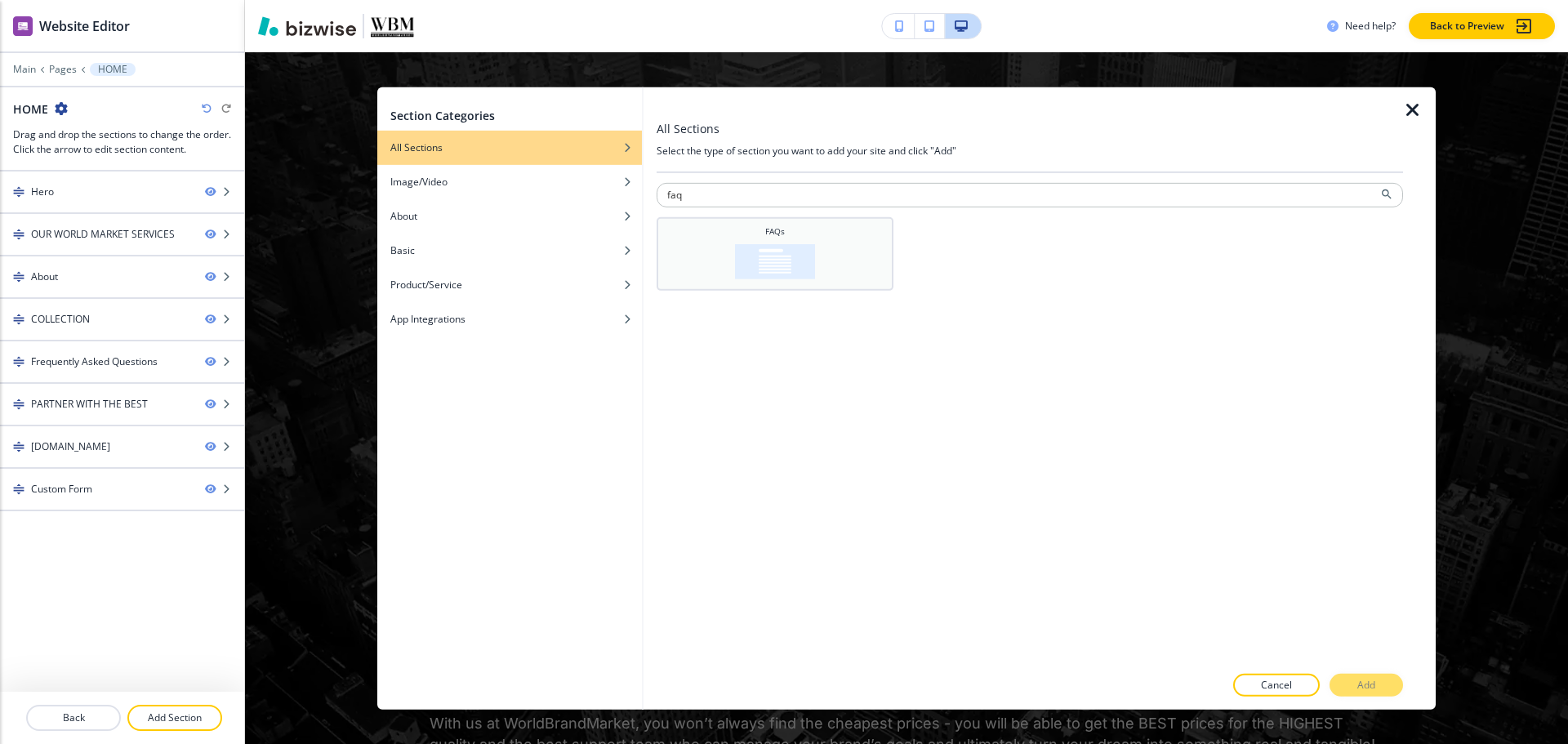
type input "faq"
click at [809, 238] on div "FAQs" at bounding box center [775, 251] width 220 height 54
click at [1372, 686] on p "Add" at bounding box center [1366, 685] width 18 height 15
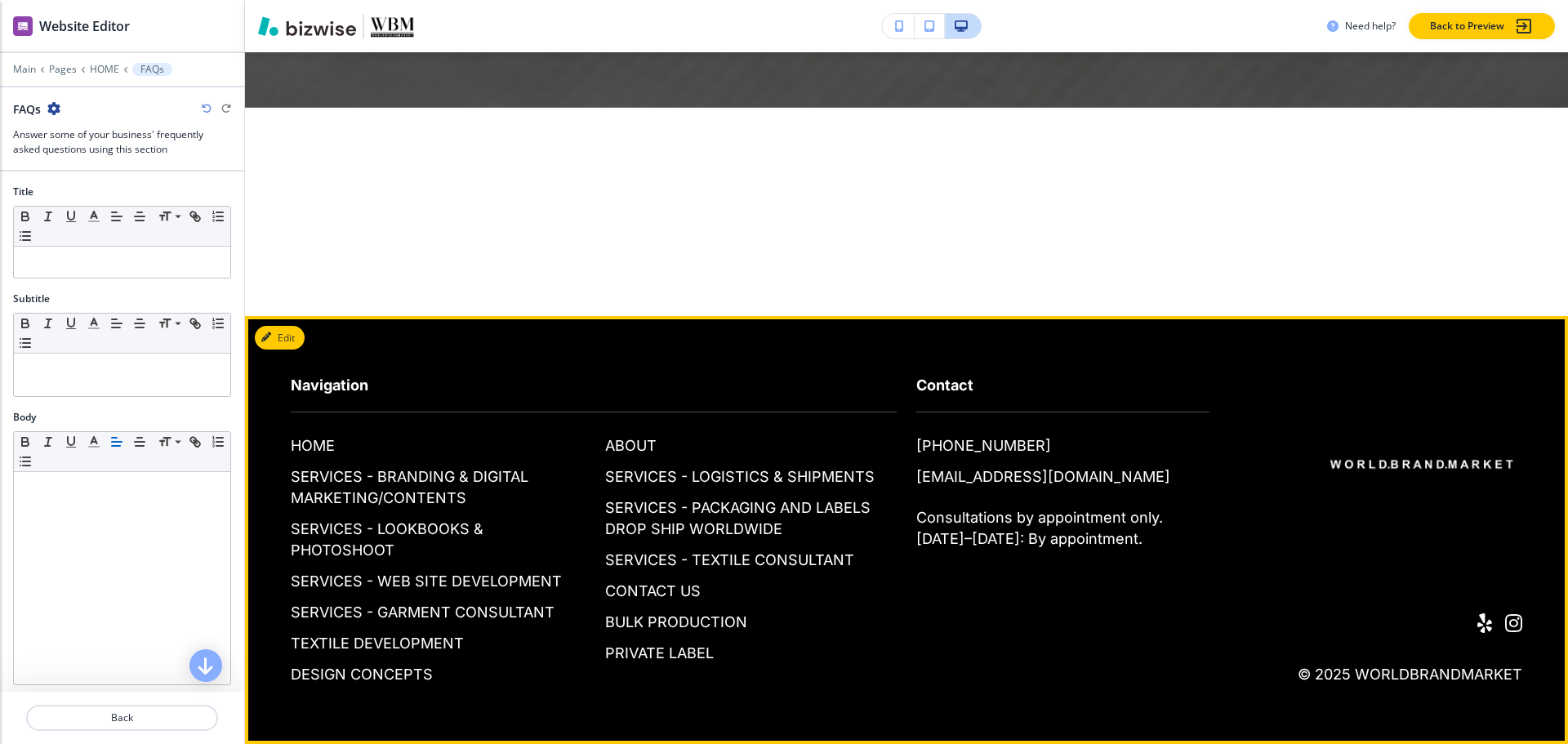
scroll to position [7569, 0]
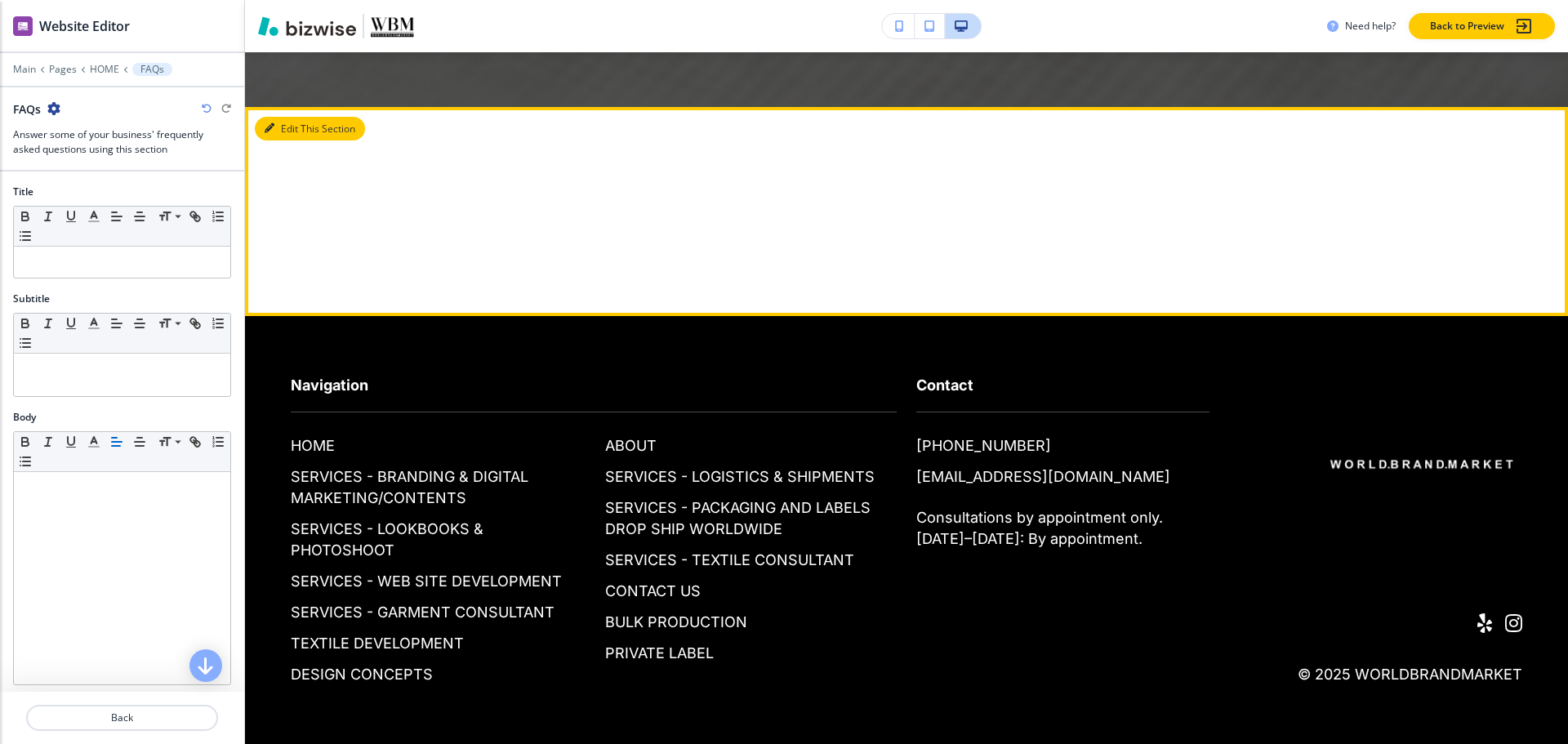
click at [298, 133] on button "Edit This Section" at bounding box center [310, 130] width 110 height 25
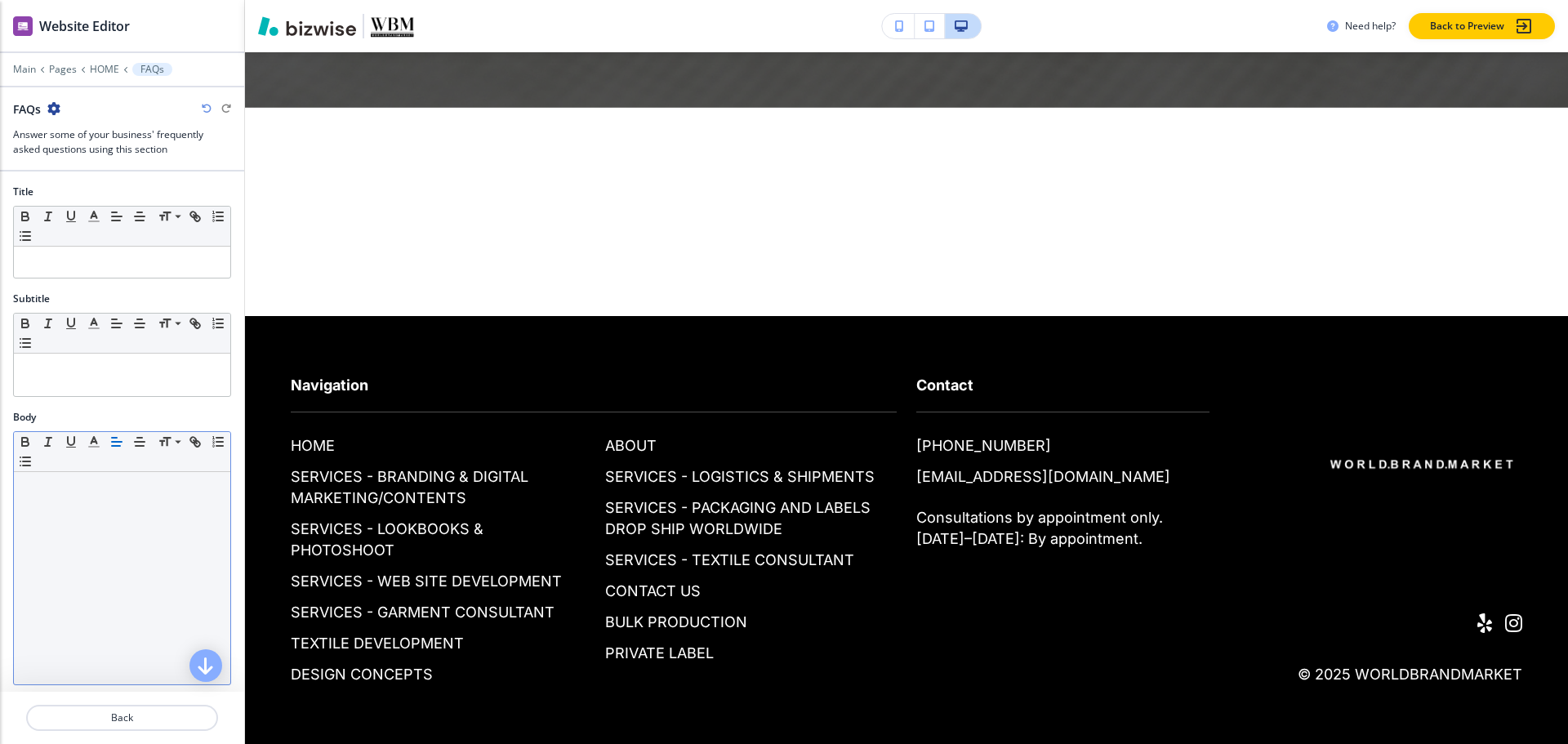
click at [89, 507] on div at bounding box center [123, 578] width 217 height 212
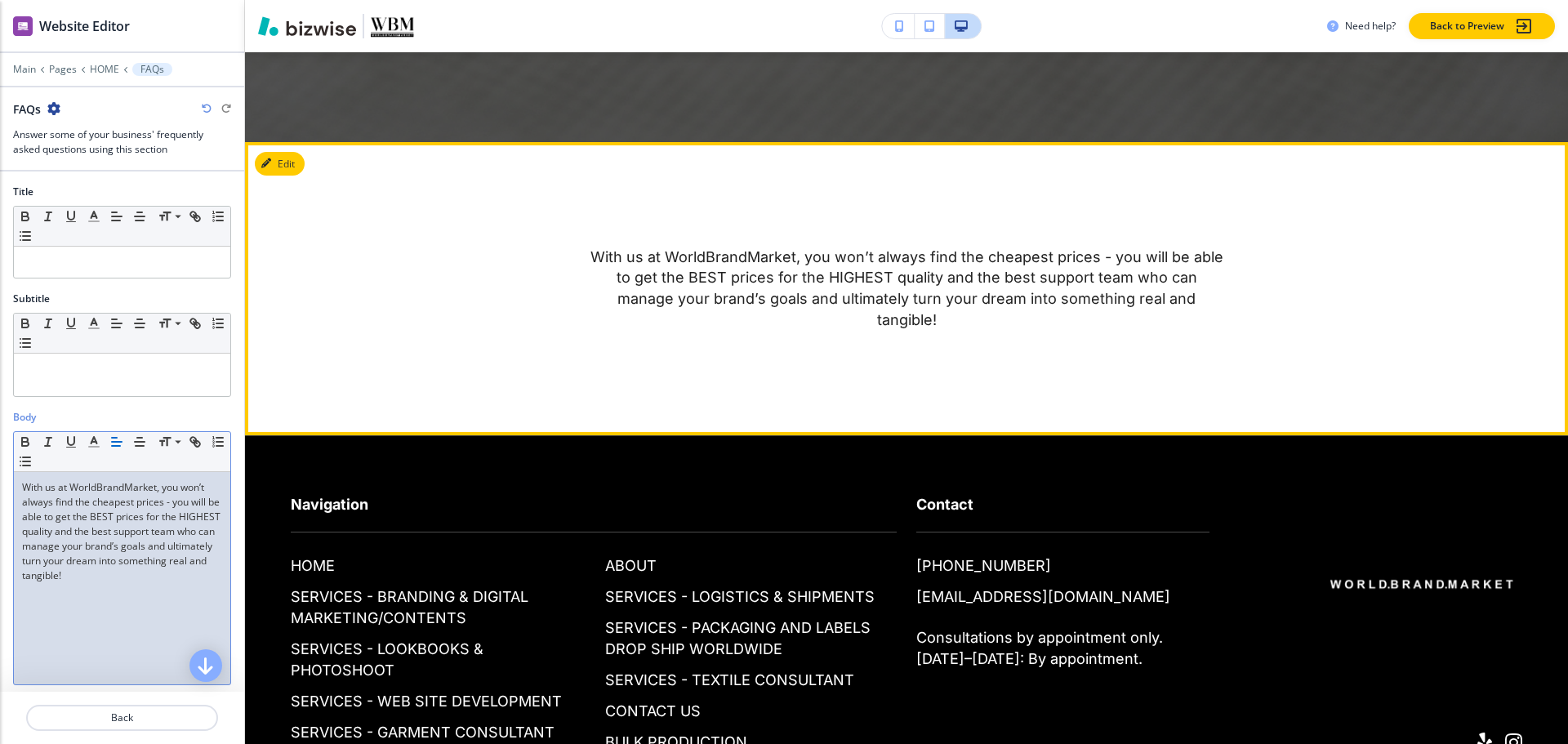
scroll to position [7487, 0]
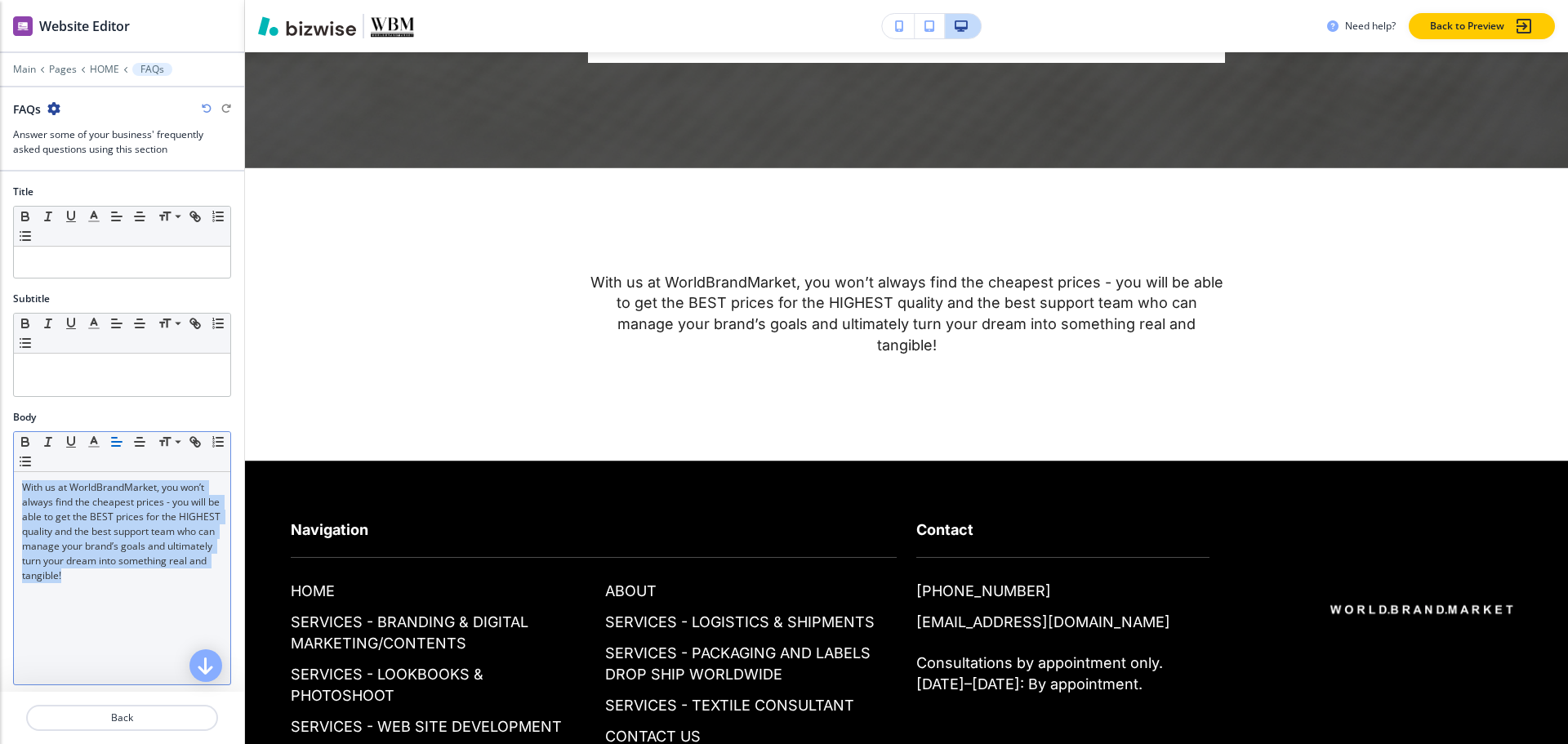
click at [114, 451] on button "button" at bounding box center [117, 442] width 23 height 20
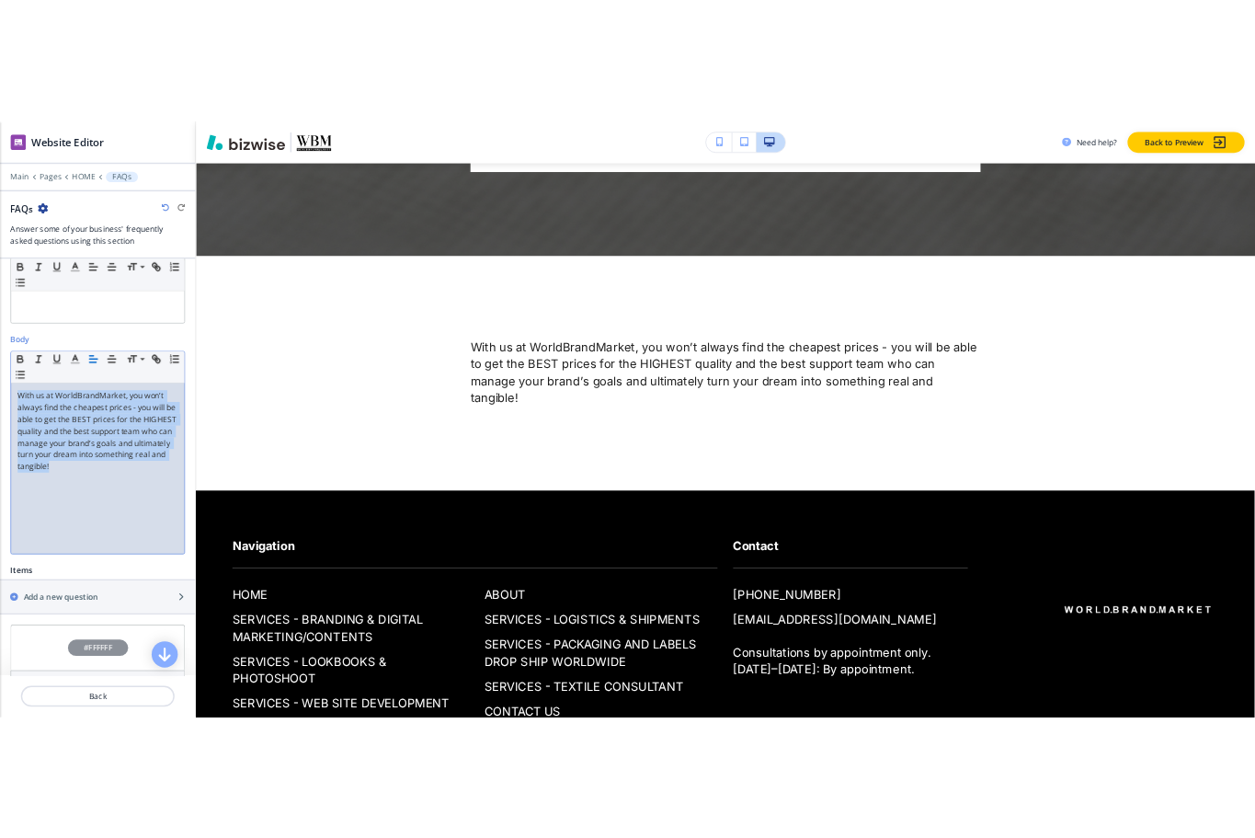
scroll to position [362, 0]
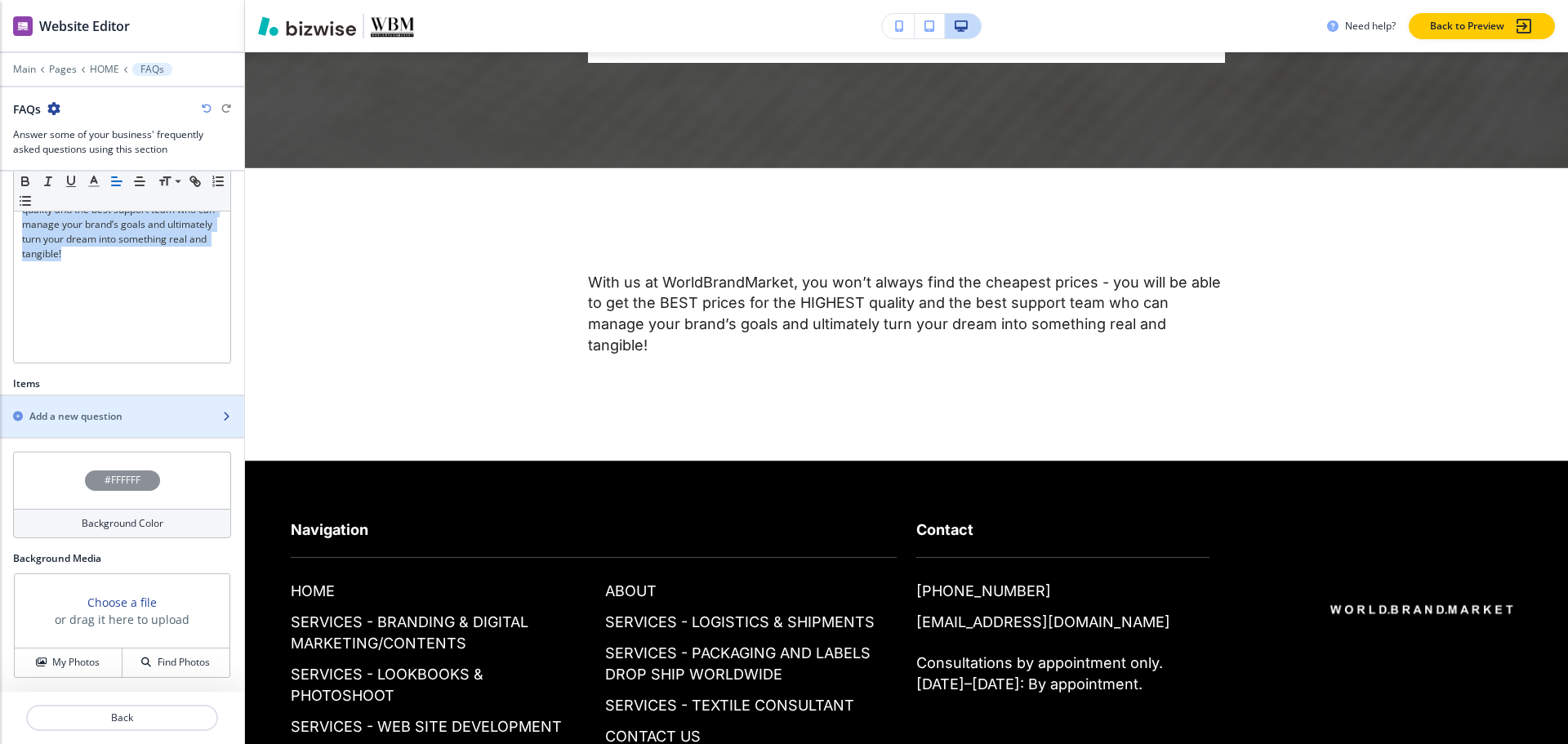
click at [83, 420] on h2 "Add a new question" at bounding box center [75, 416] width 93 height 15
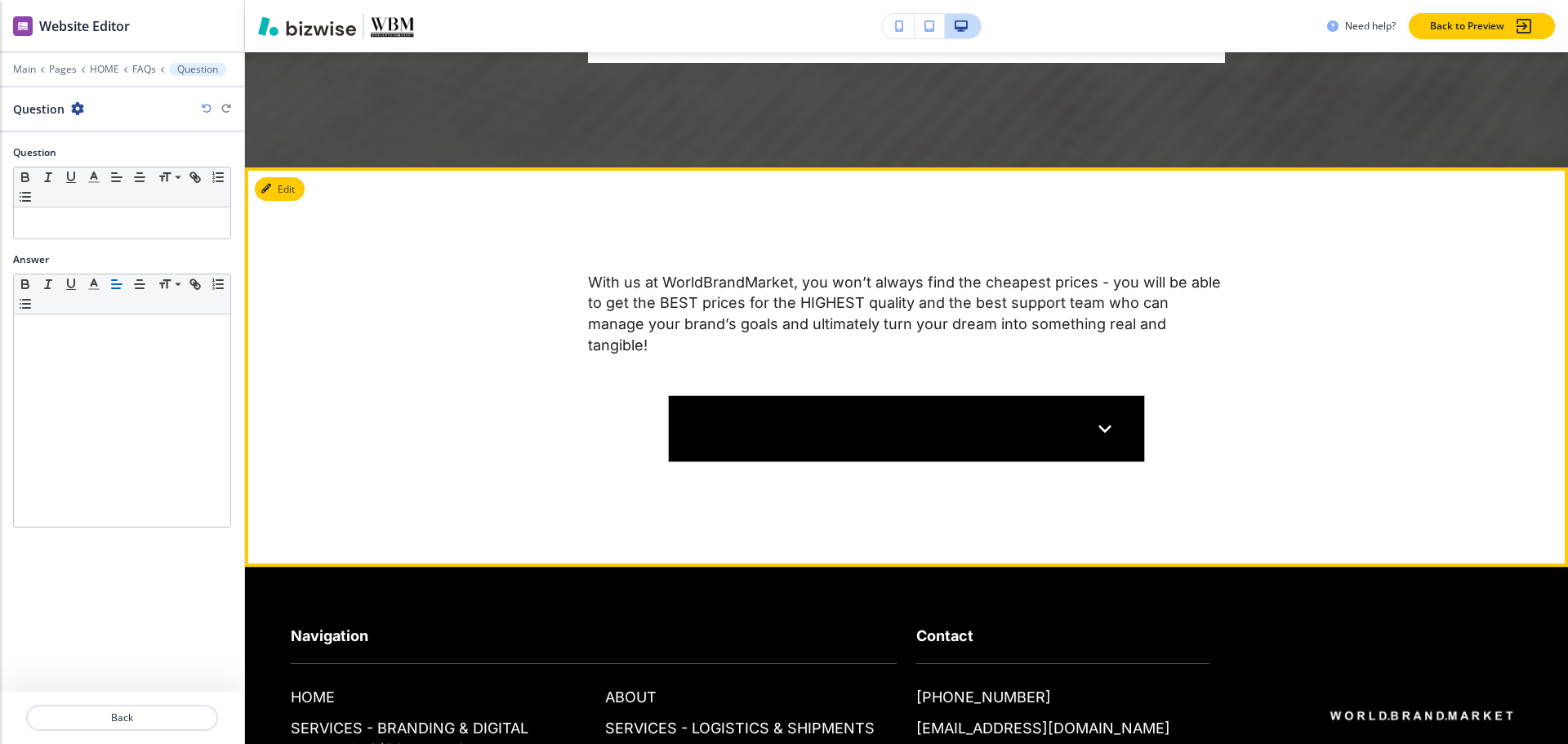
click at [1112, 442] on icon at bounding box center [1105, 428] width 26 height 26
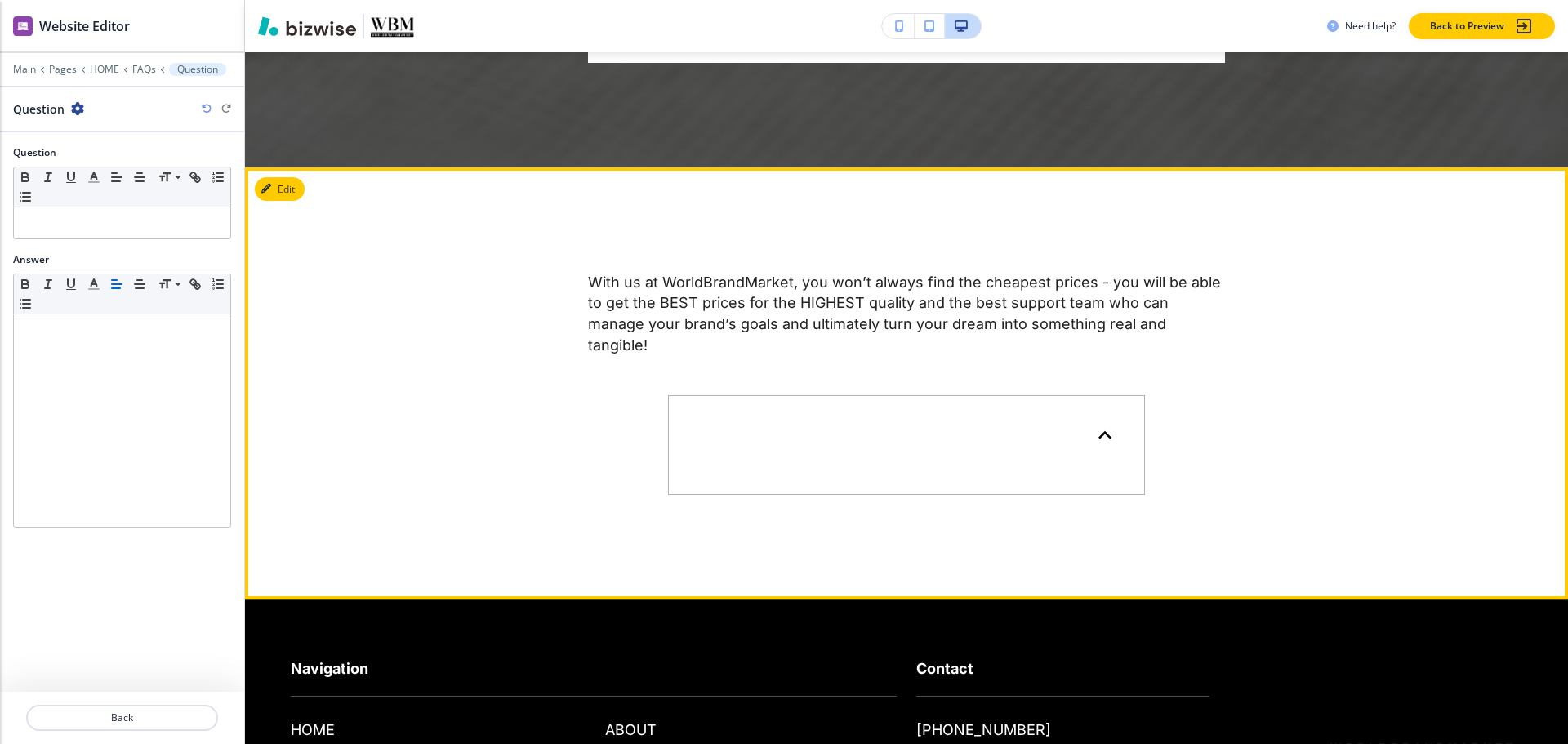
click at [1112, 442] on icon at bounding box center [1105, 435] width 26 height 26
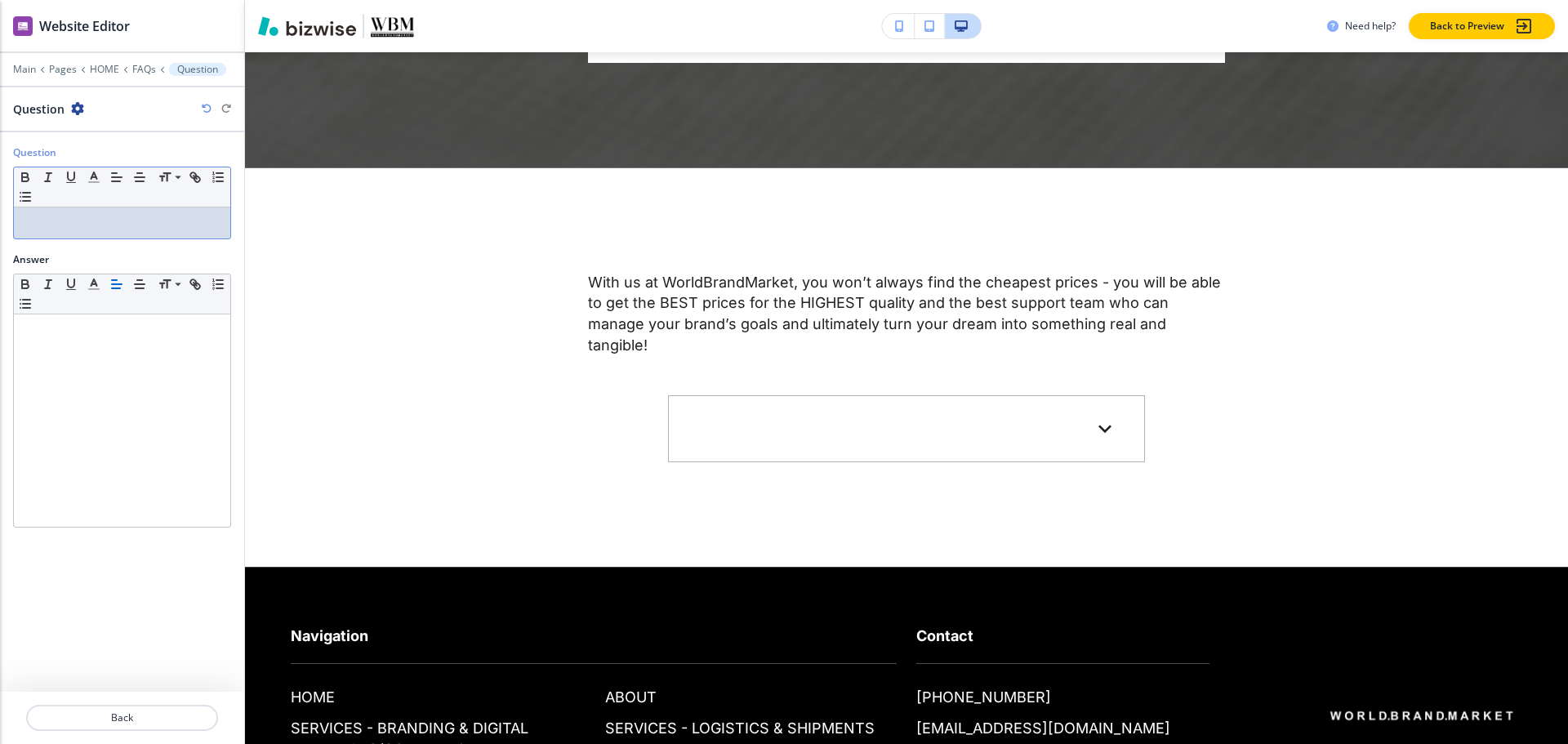
click at [64, 232] on div at bounding box center [123, 223] width 217 height 31
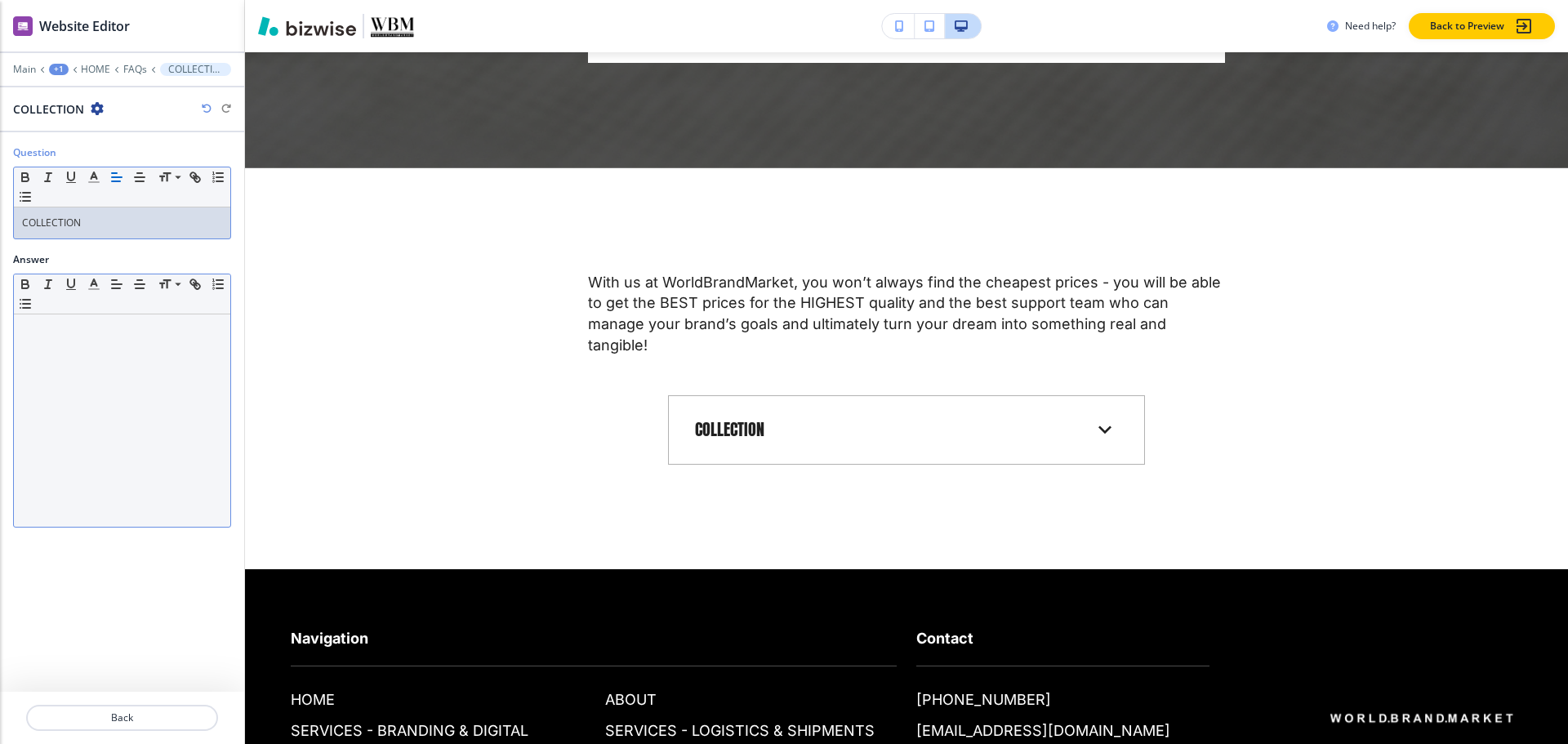
click at [68, 382] on div at bounding box center [123, 420] width 217 height 212
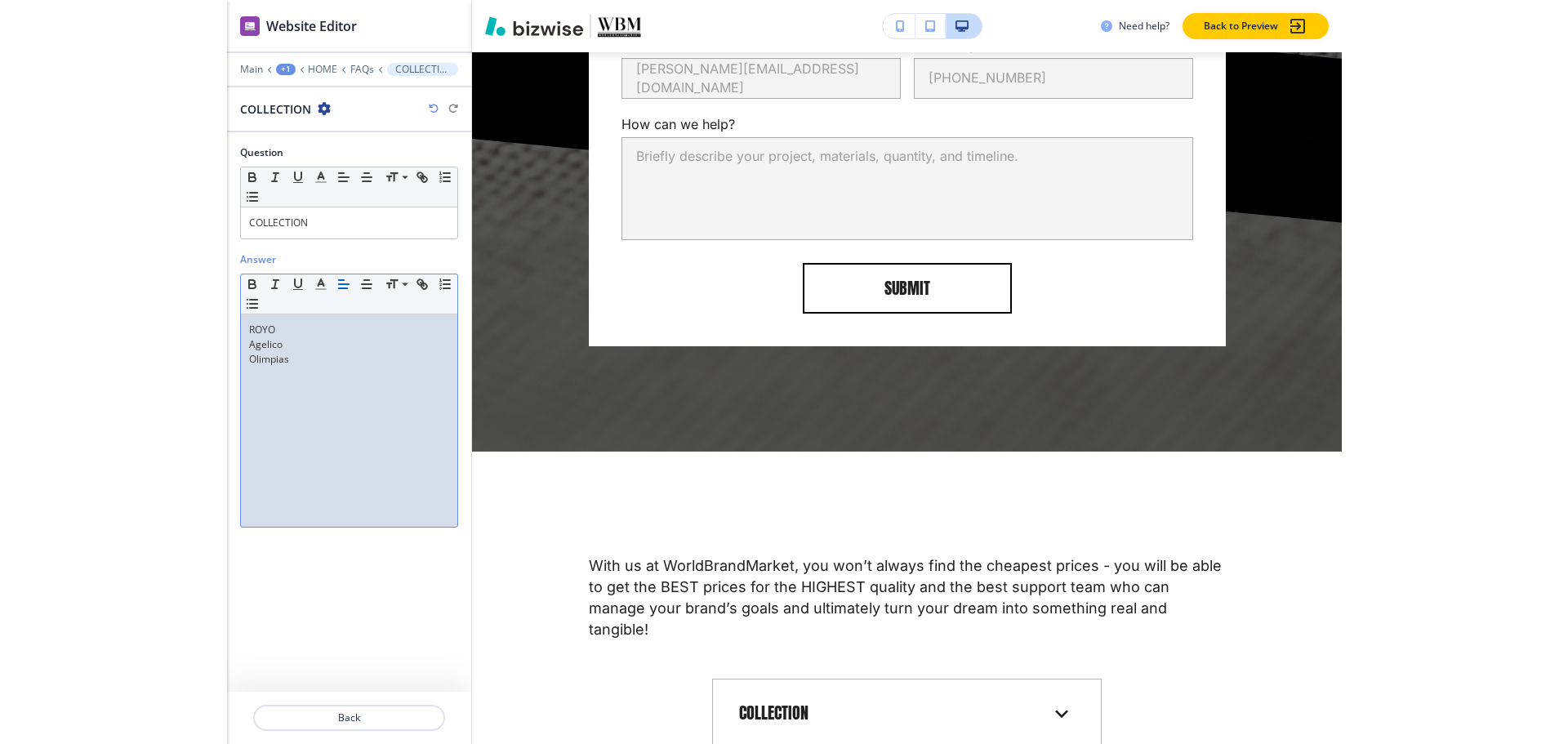
scroll to position [7487, 0]
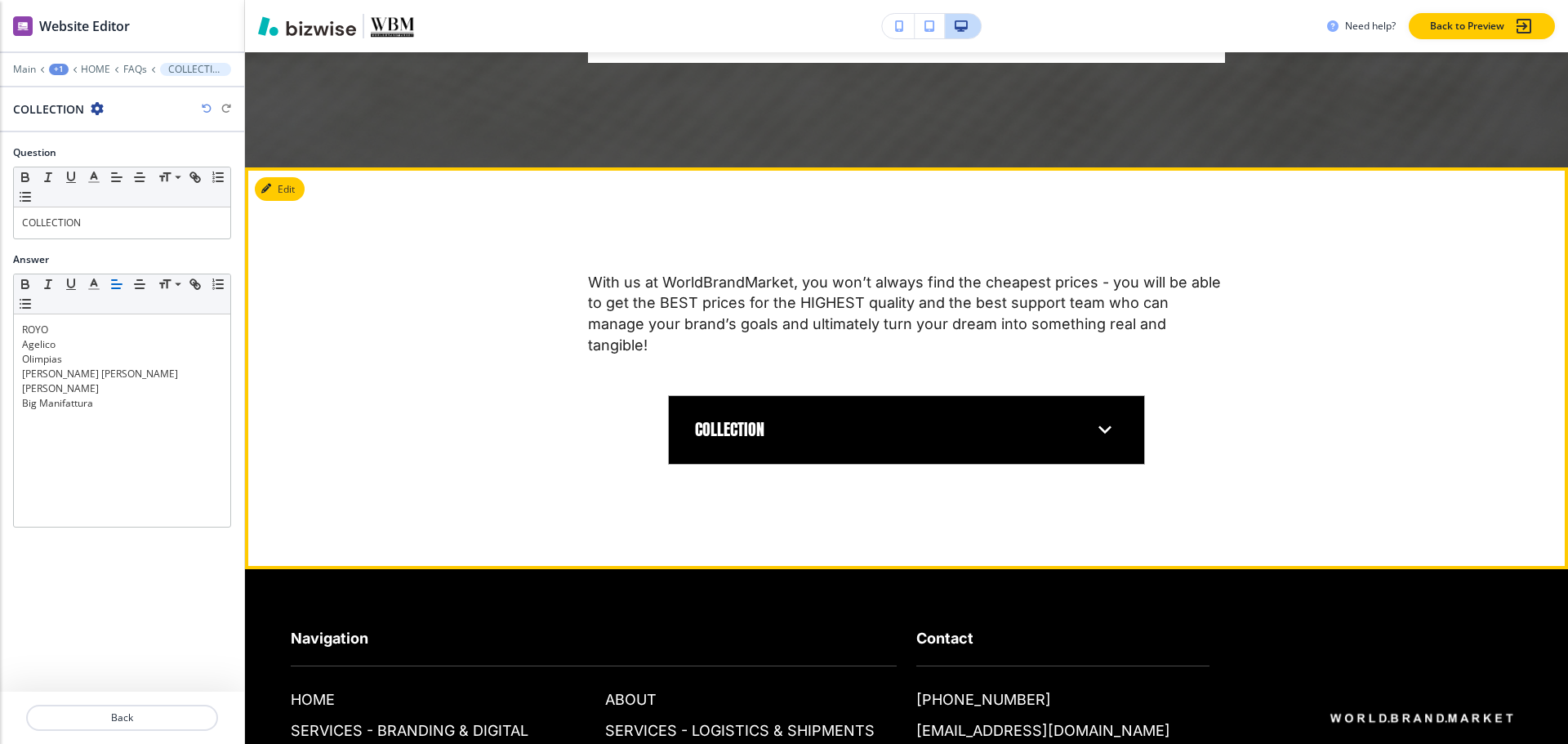
click at [930, 416] on div "COLLECTION" at bounding box center [907, 430] width 449 height 42
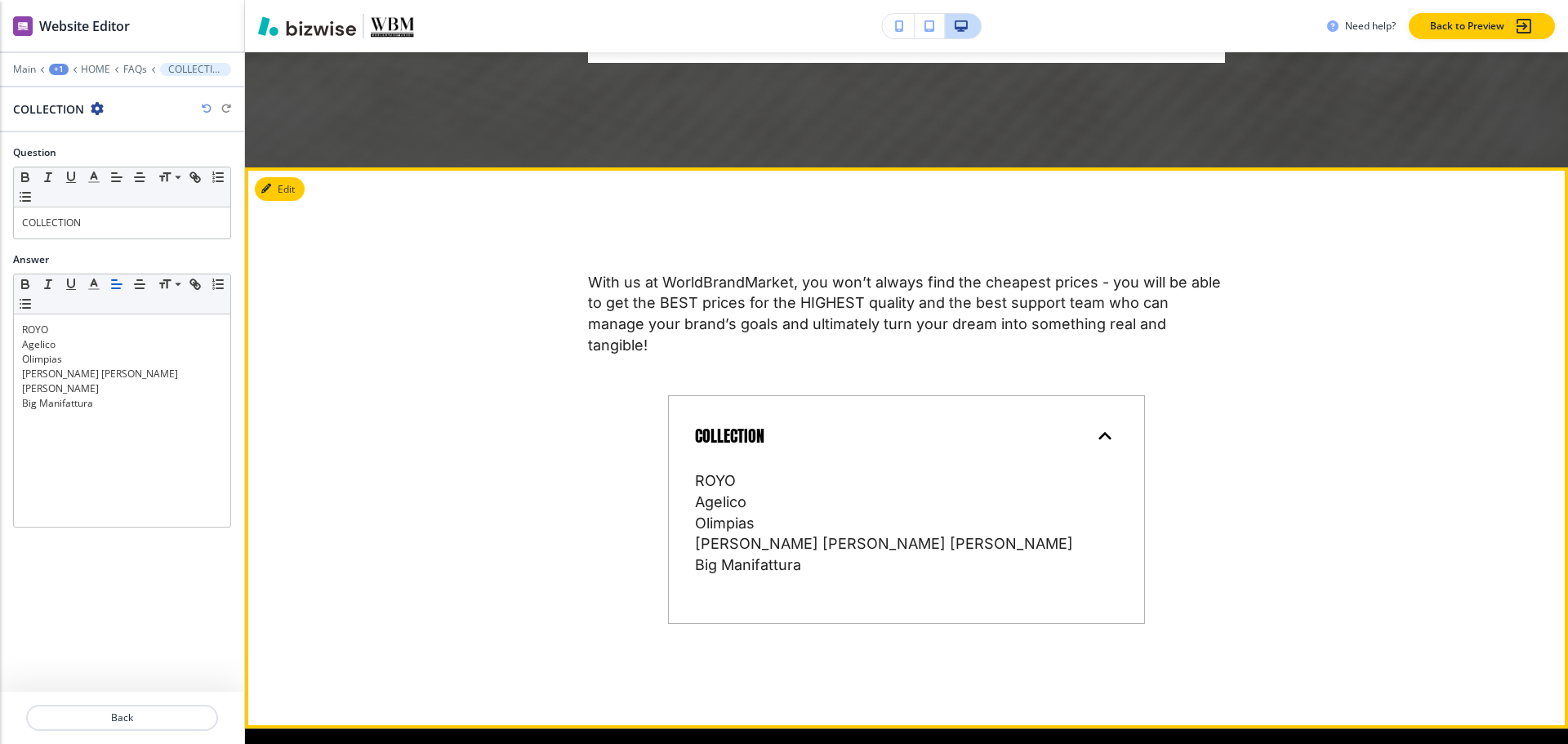
click at [930, 416] on div "COLLECTION" at bounding box center [907, 437] width 449 height 55
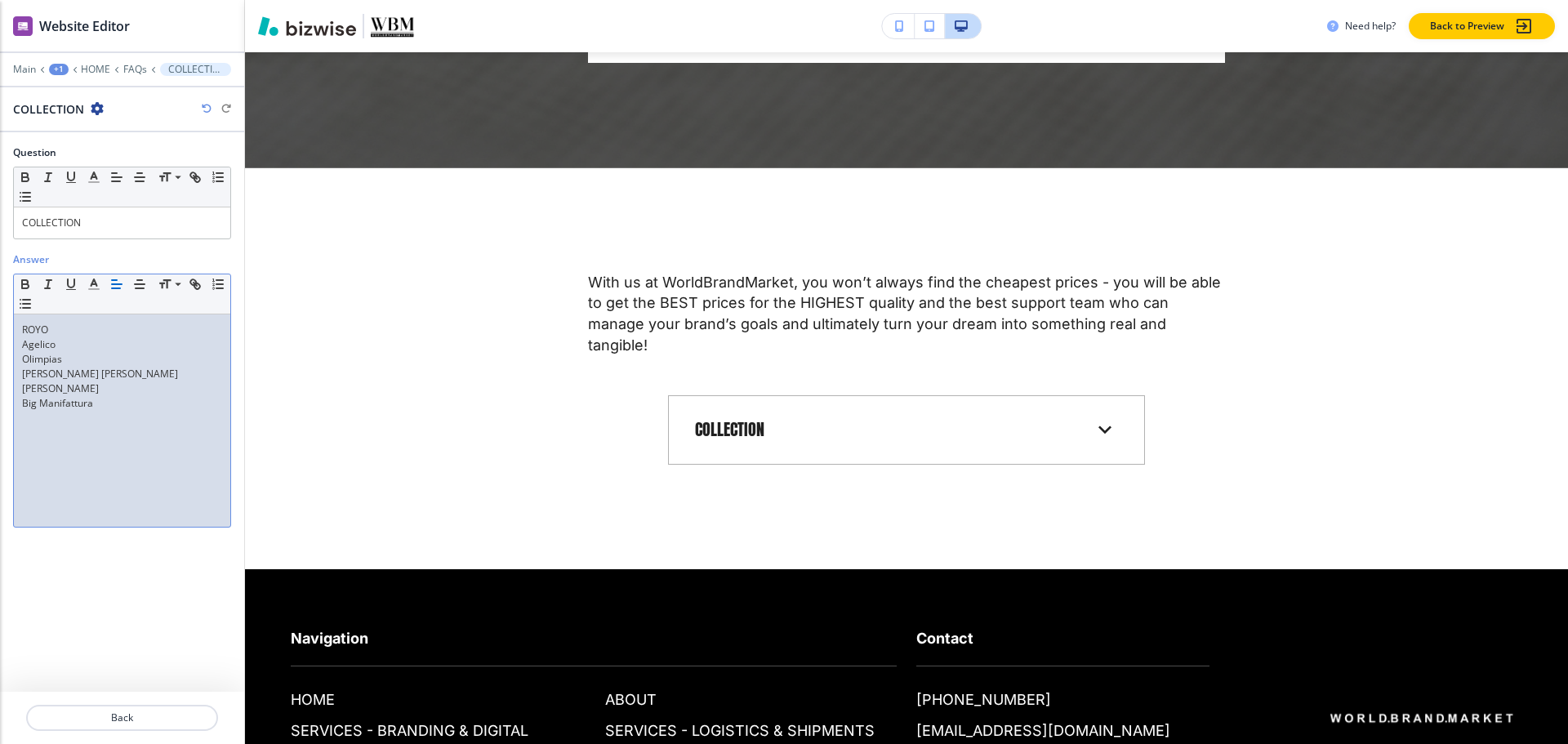
click at [121, 411] on p at bounding box center [122, 418] width 200 height 15
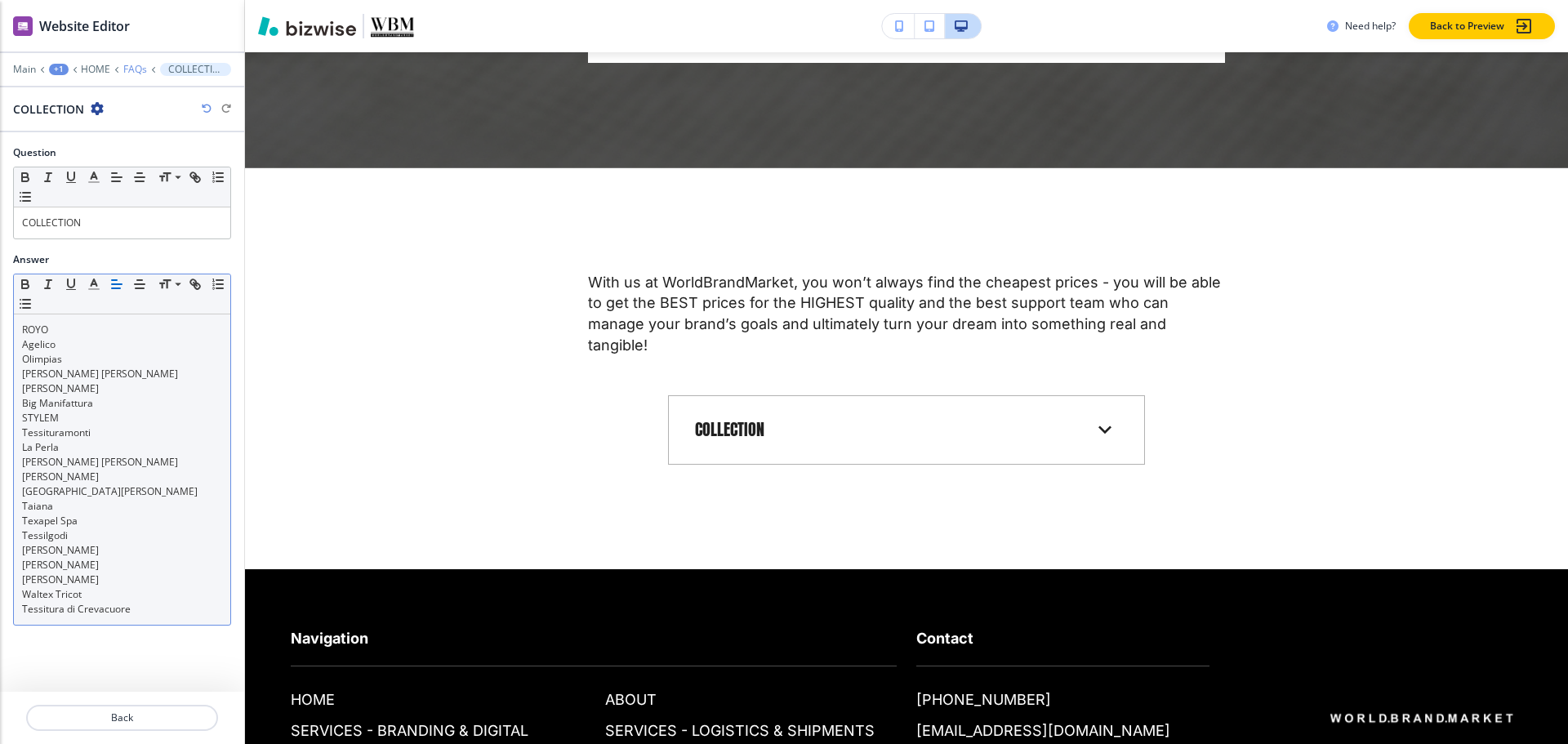
click at [133, 76] on div at bounding box center [122, 81] width 244 height 10
click at [134, 70] on p "FAQs" at bounding box center [135, 69] width 24 height 12
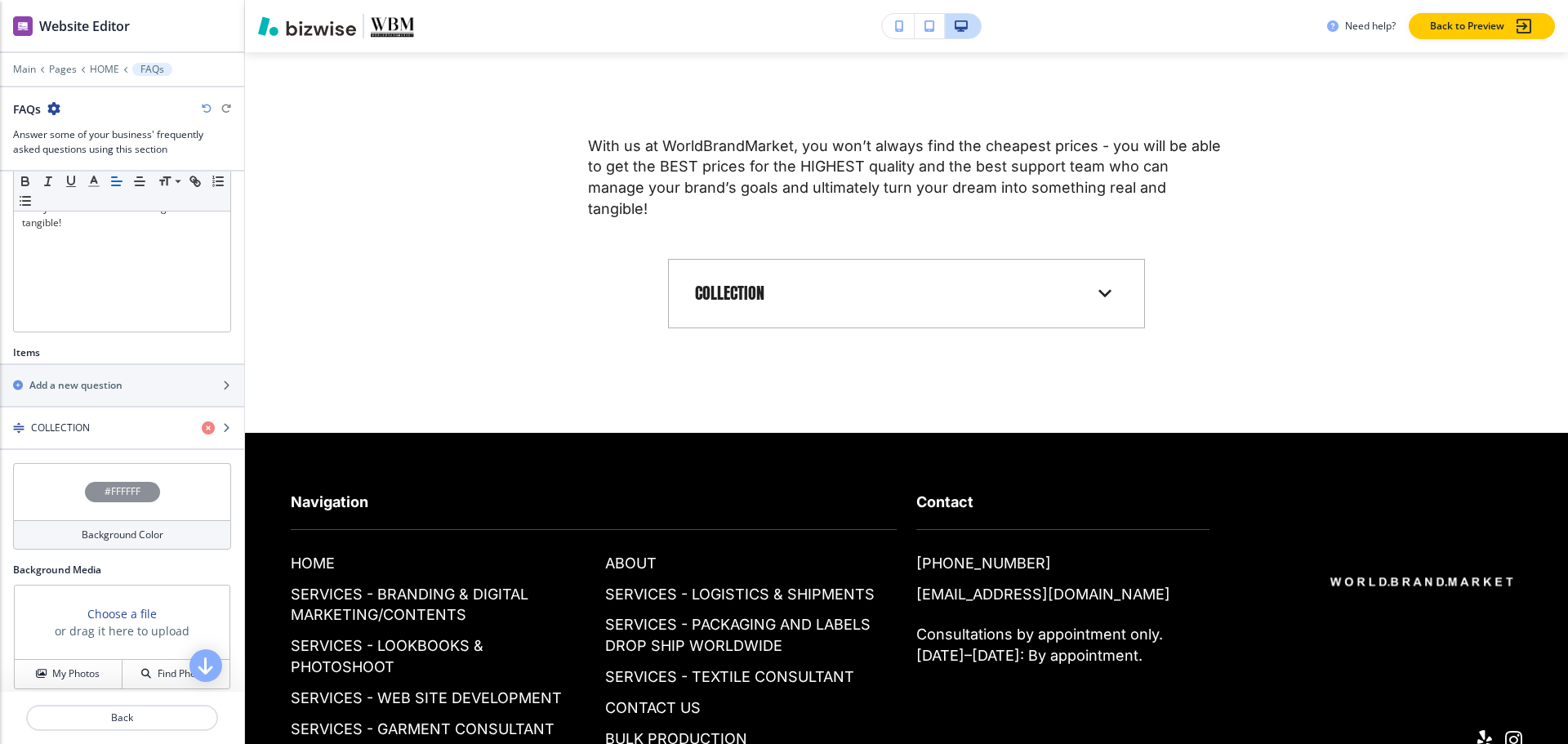
scroll to position [364, 0]
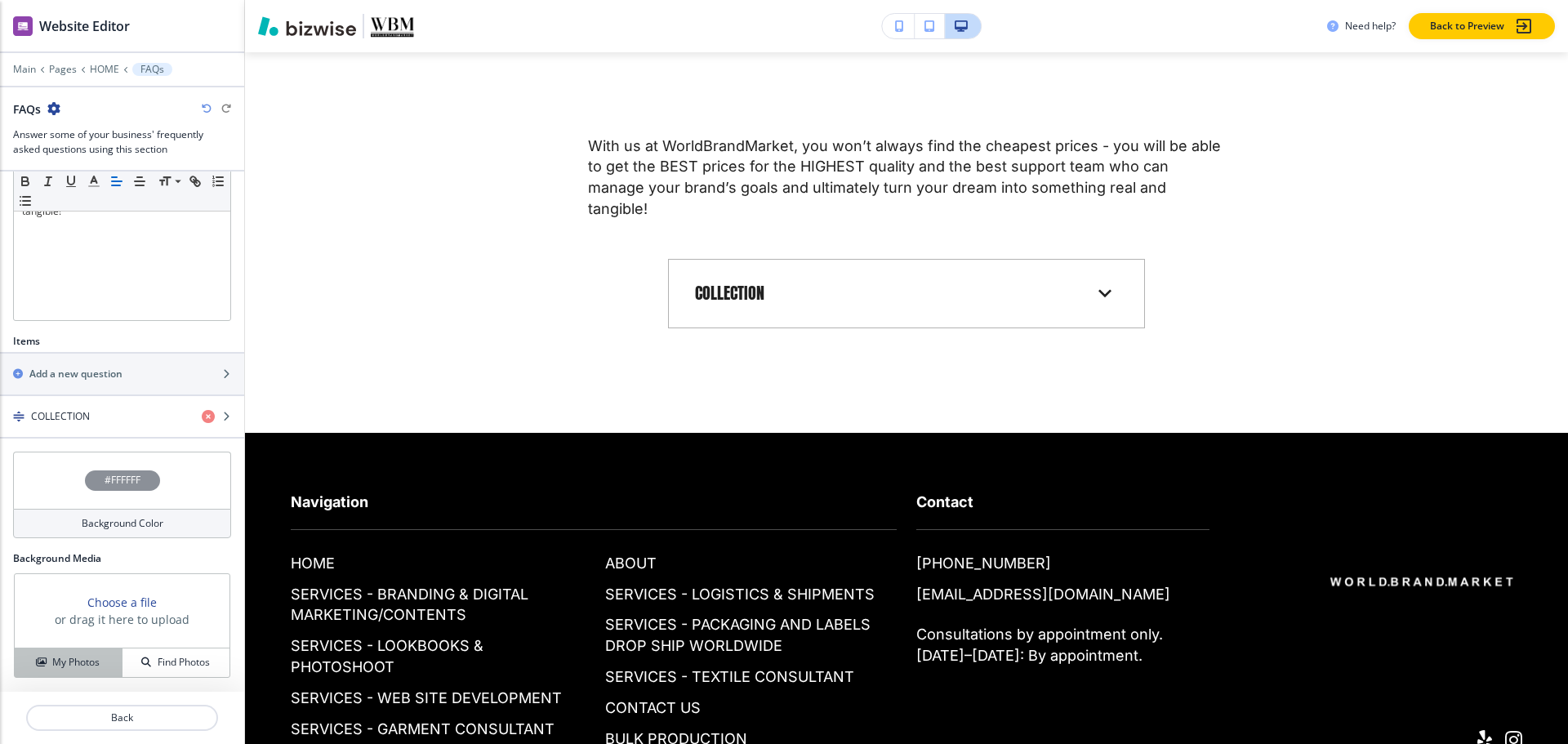
click at [65, 651] on button "My Photos" at bounding box center [68, 662] width 107 height 28
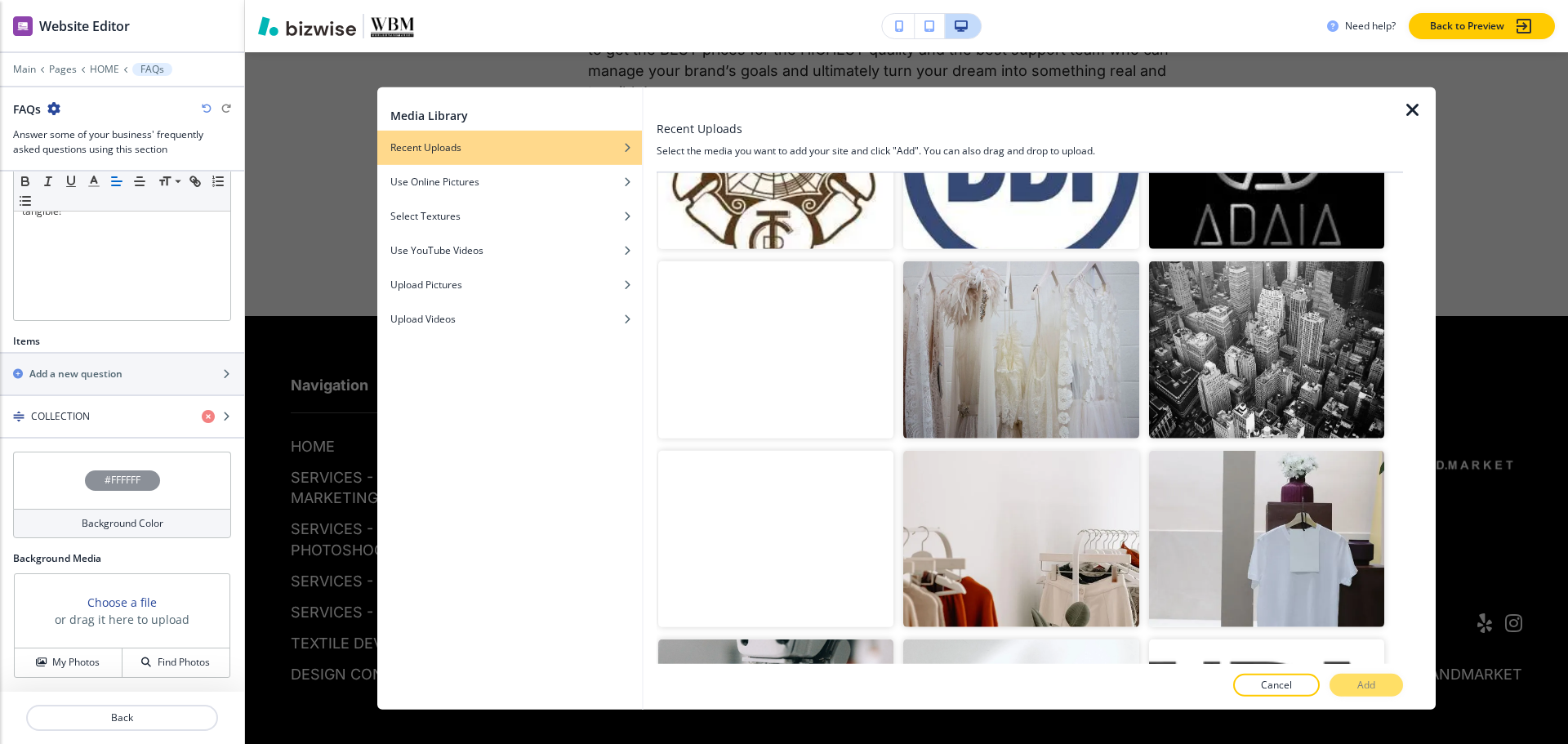
scroll to position [4083, 0]
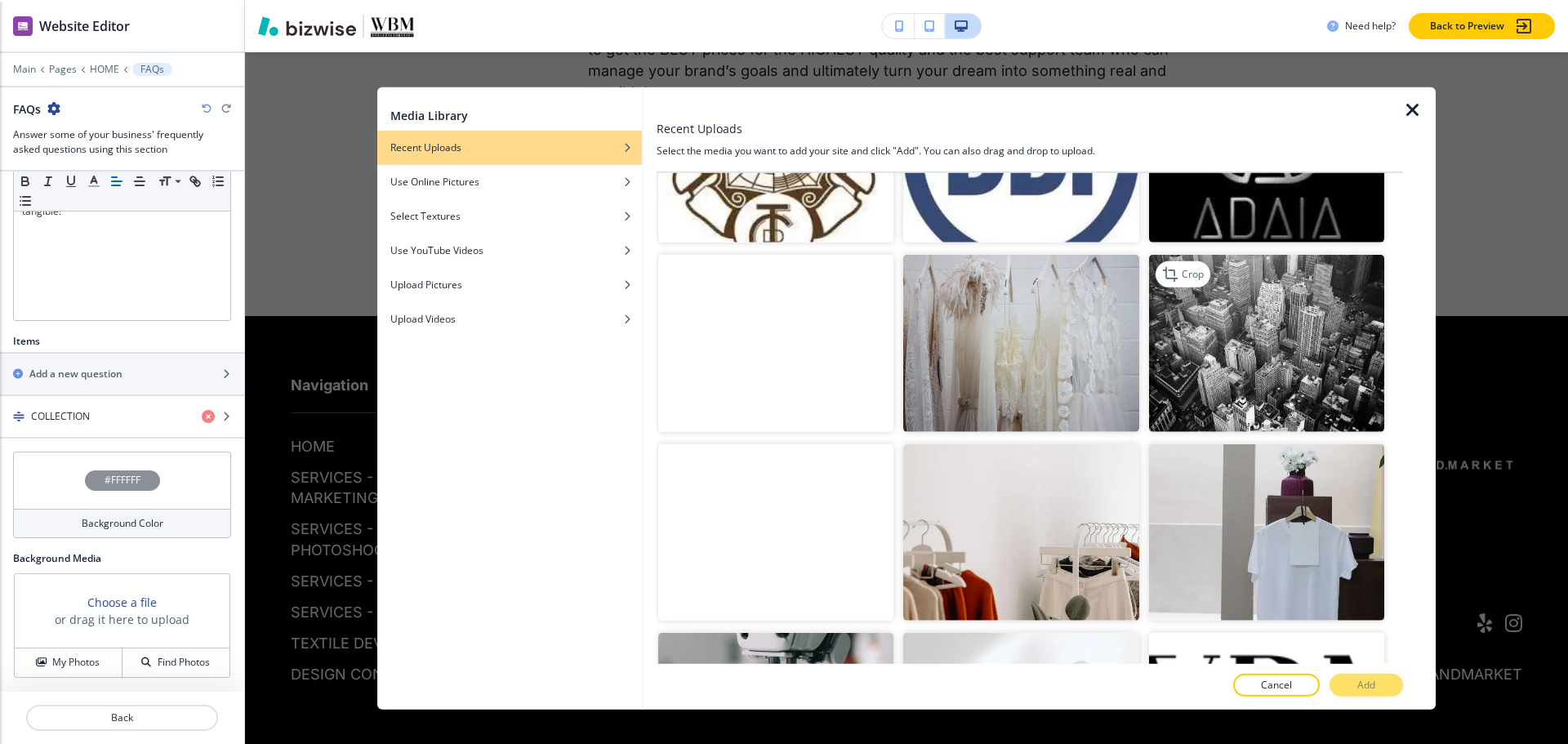
click at [1253, 307] on img "button" at bounding box center [1266, 343] width 235 height 177
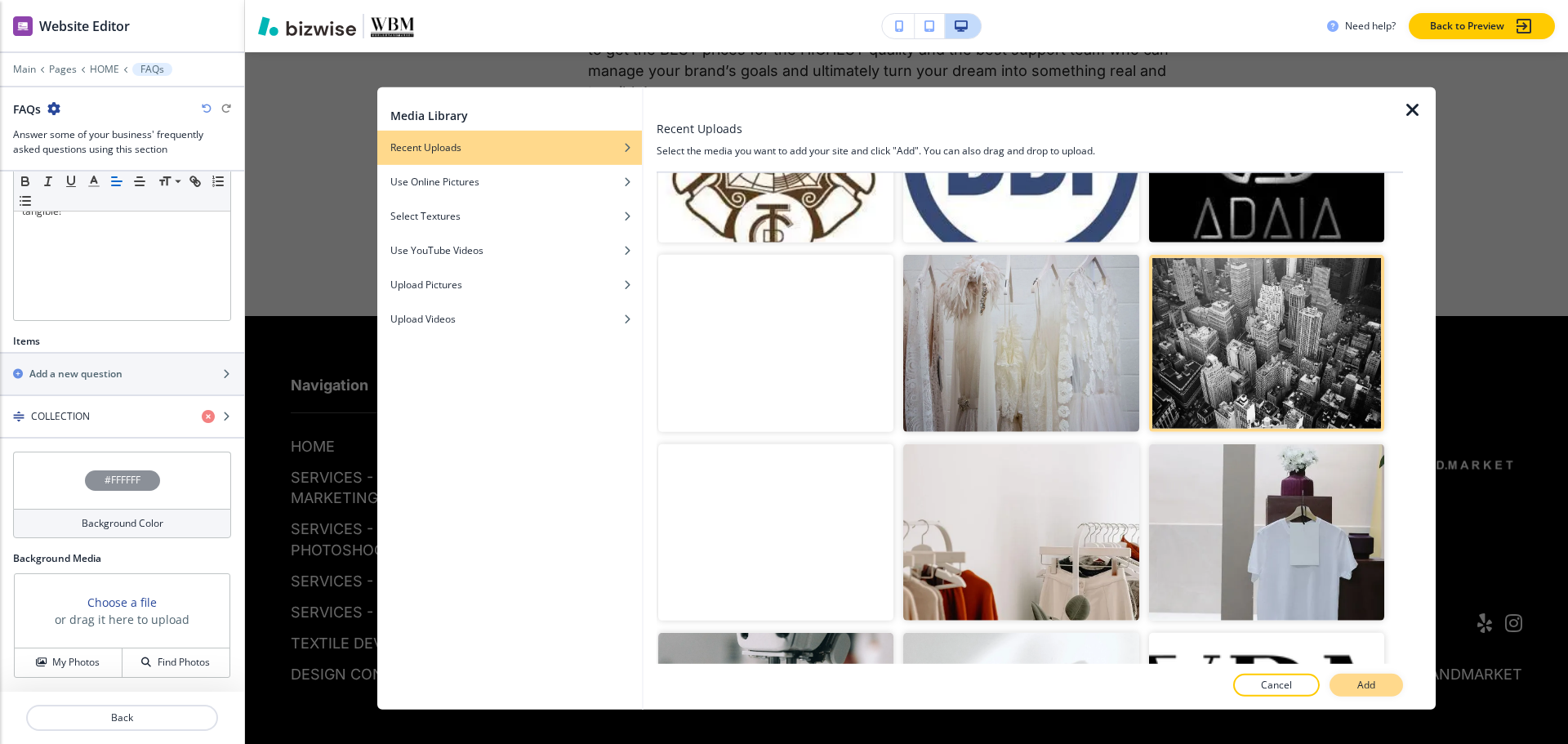
click at [1348, 686] on button "Add" at bounding box center [1366, 685] width 74 height 23
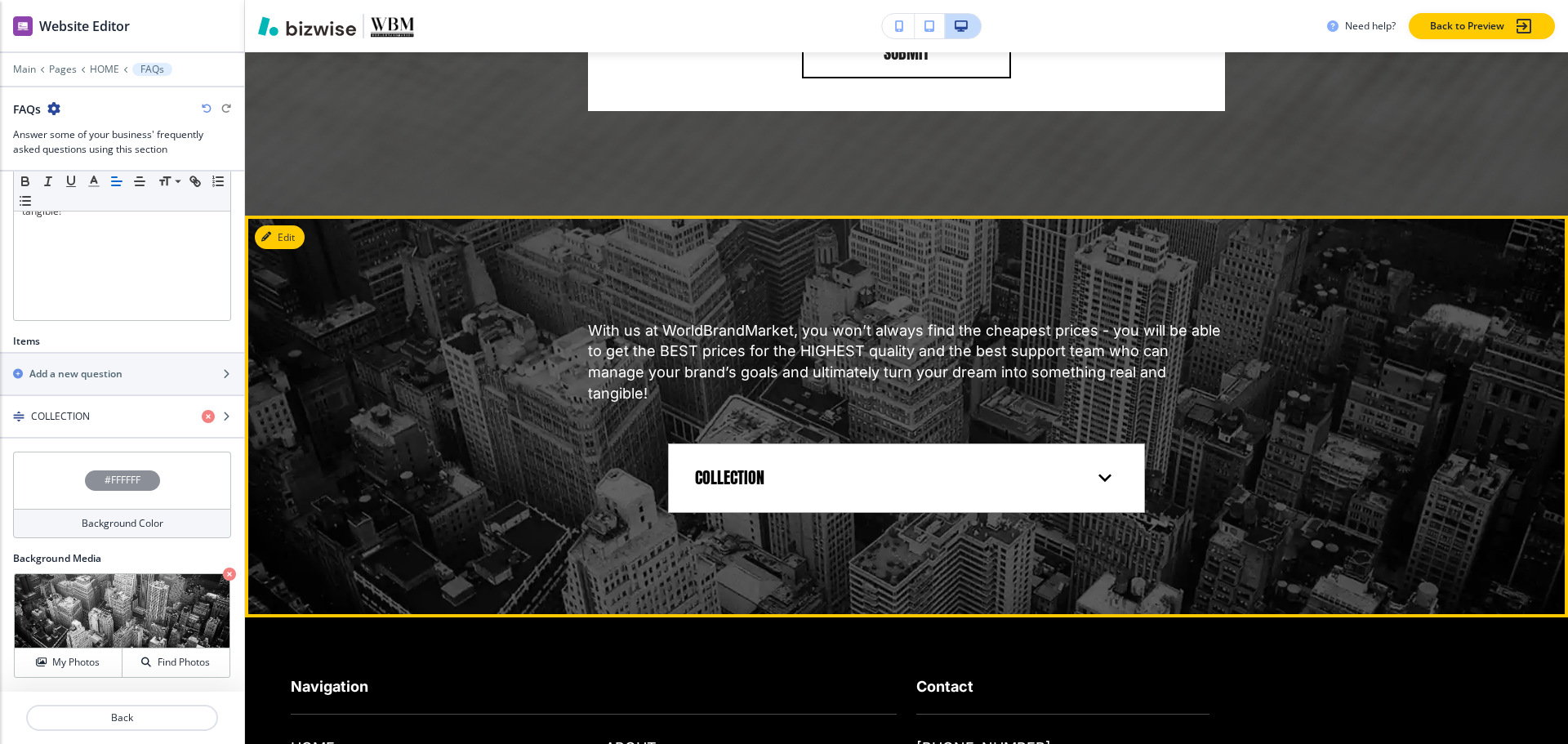
scroll to position [7413, 0]
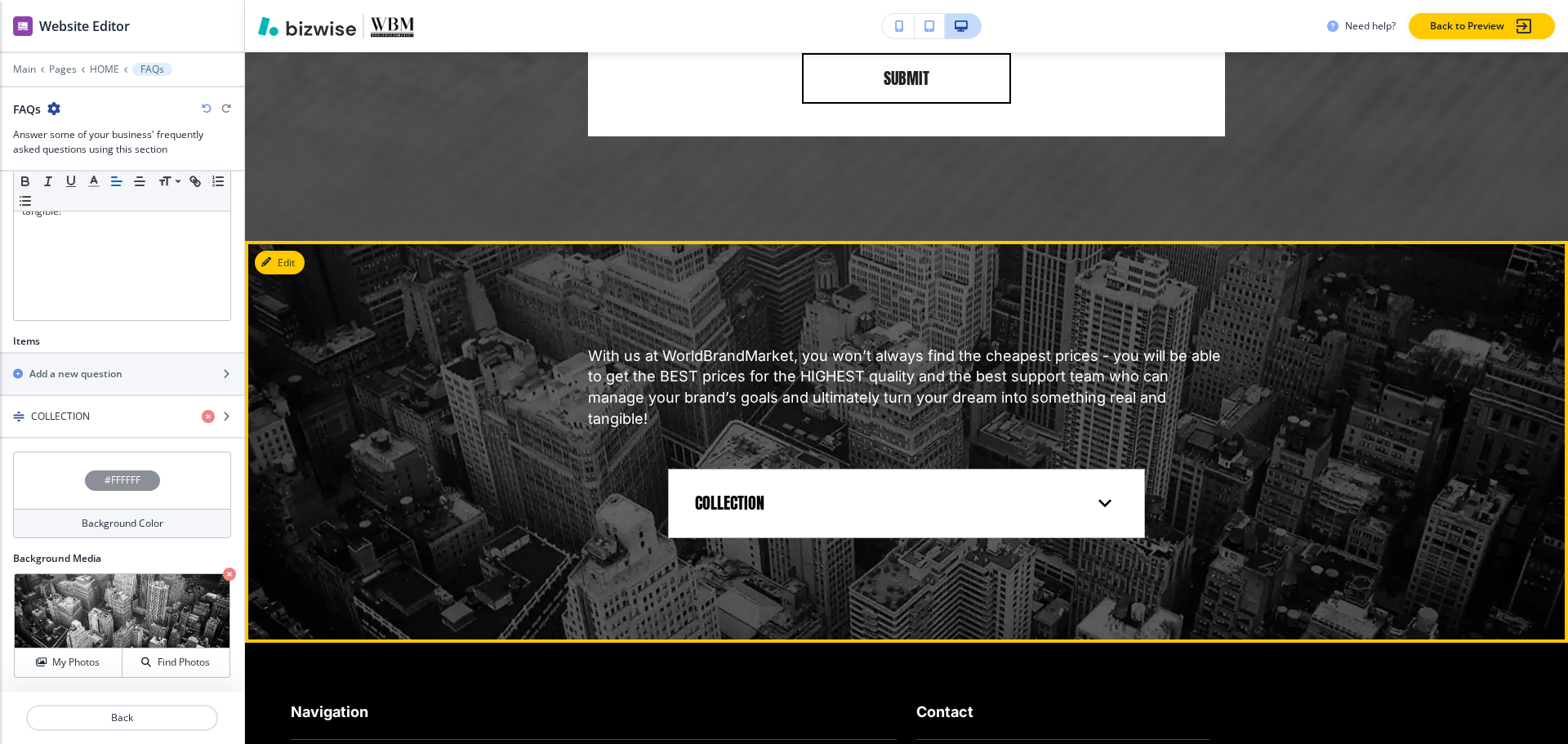
click at [851, 473] on div "COLLECTION ROYO Agelico Olimpias Vitale Barberis Canonico Big Manifattura STYLE…" at bounding box center [906, 503] width 477 height 69
click at [851, 495] on div "COLLECTION" at bounding box center [893, 503] width 397 height 22
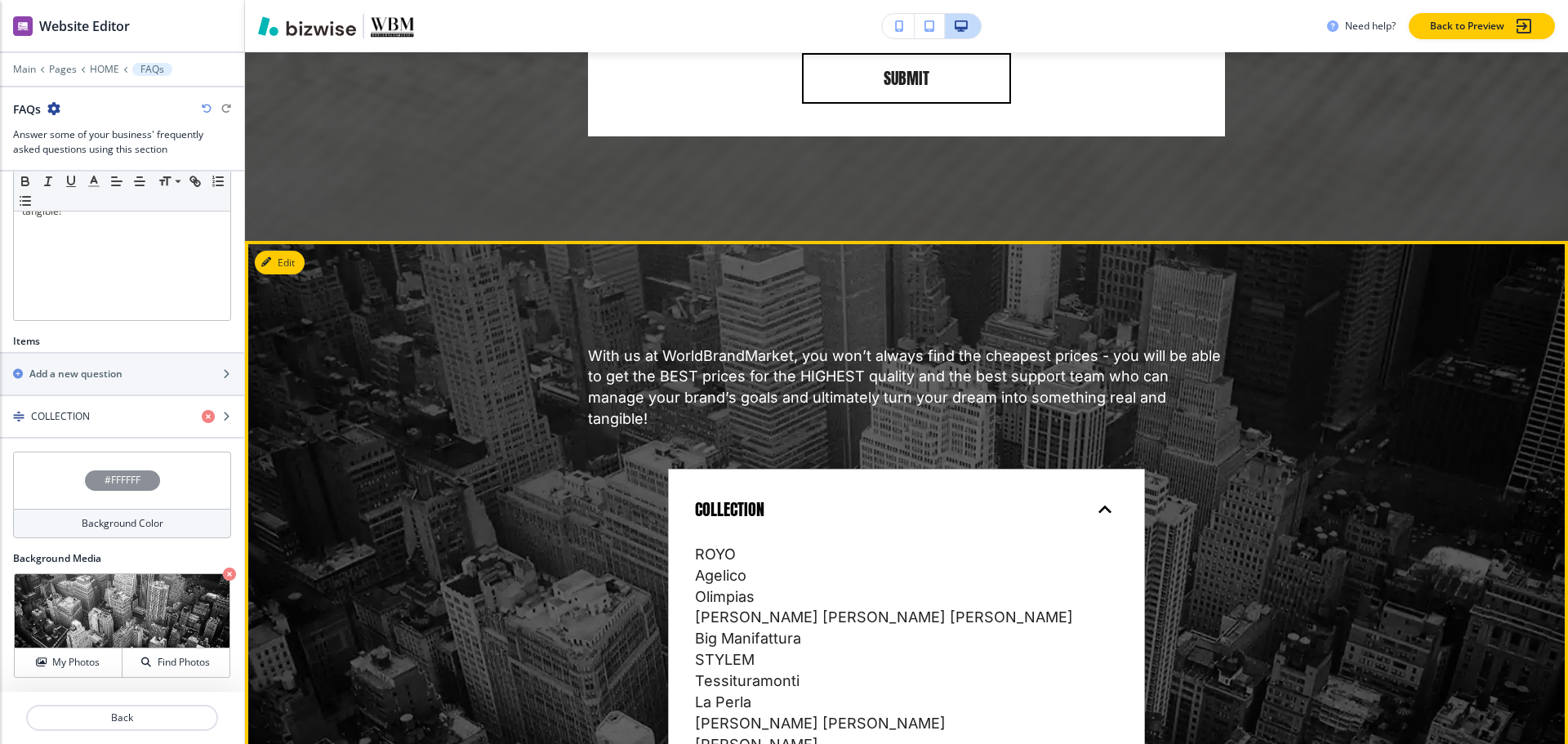
click at [868, 515] on div "COLLECTION" at bounding box center [893, 510] width 397 height 22
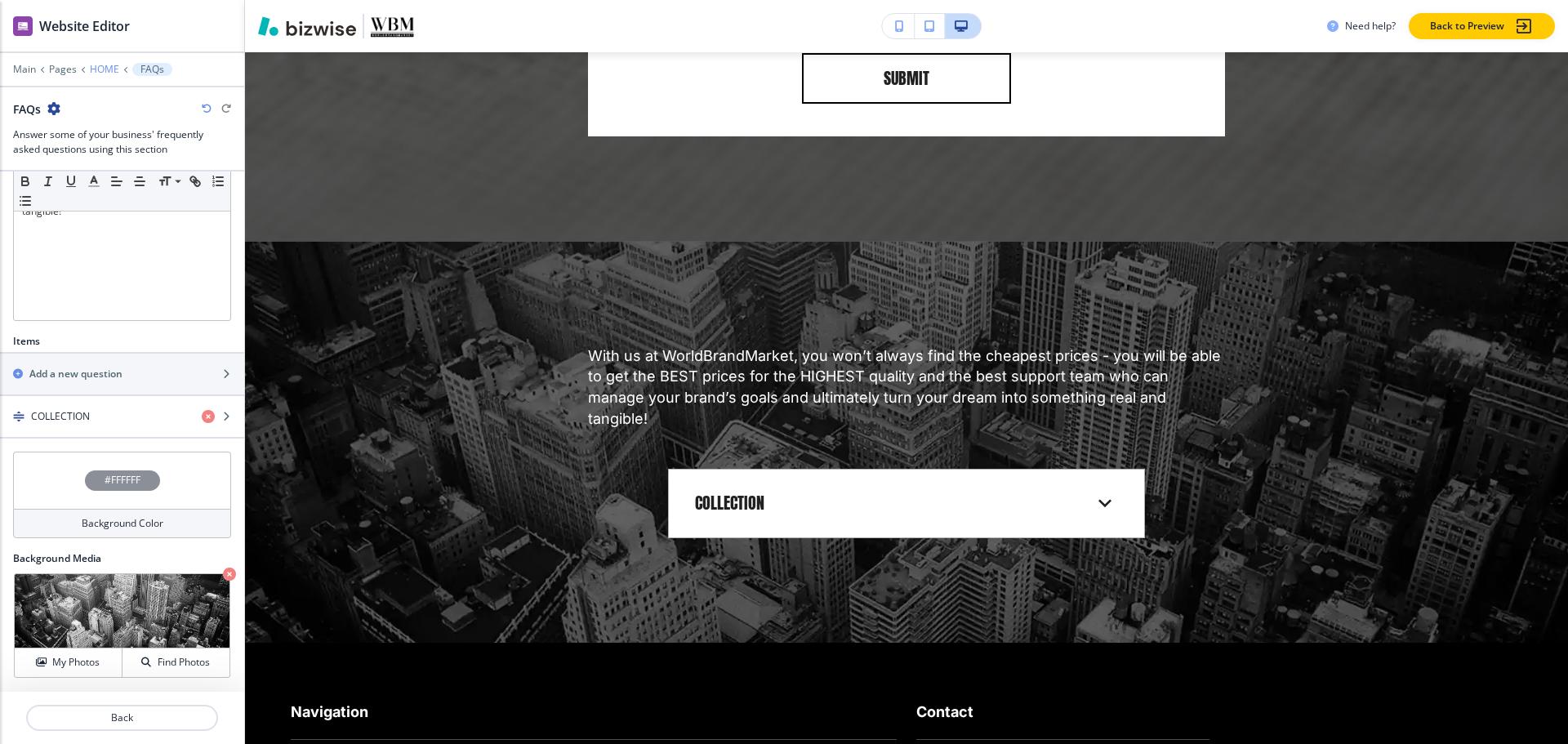
click at [107, 66] on p "HOME" at bounding box center [104, 69] width 29 height 12
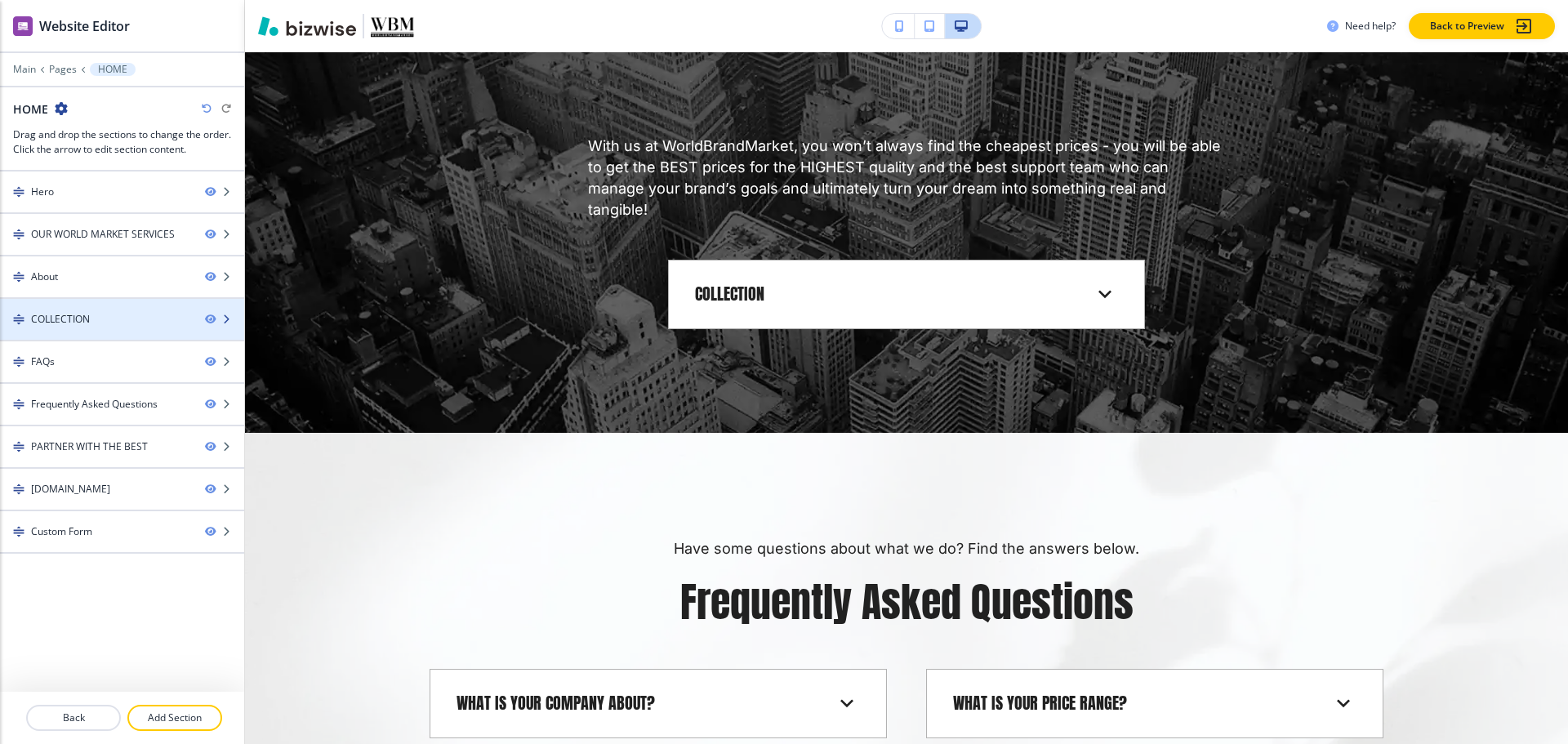
click at [91, 321] on div "COLLECTION" at bounding box center [96, 319] width 192 height 15
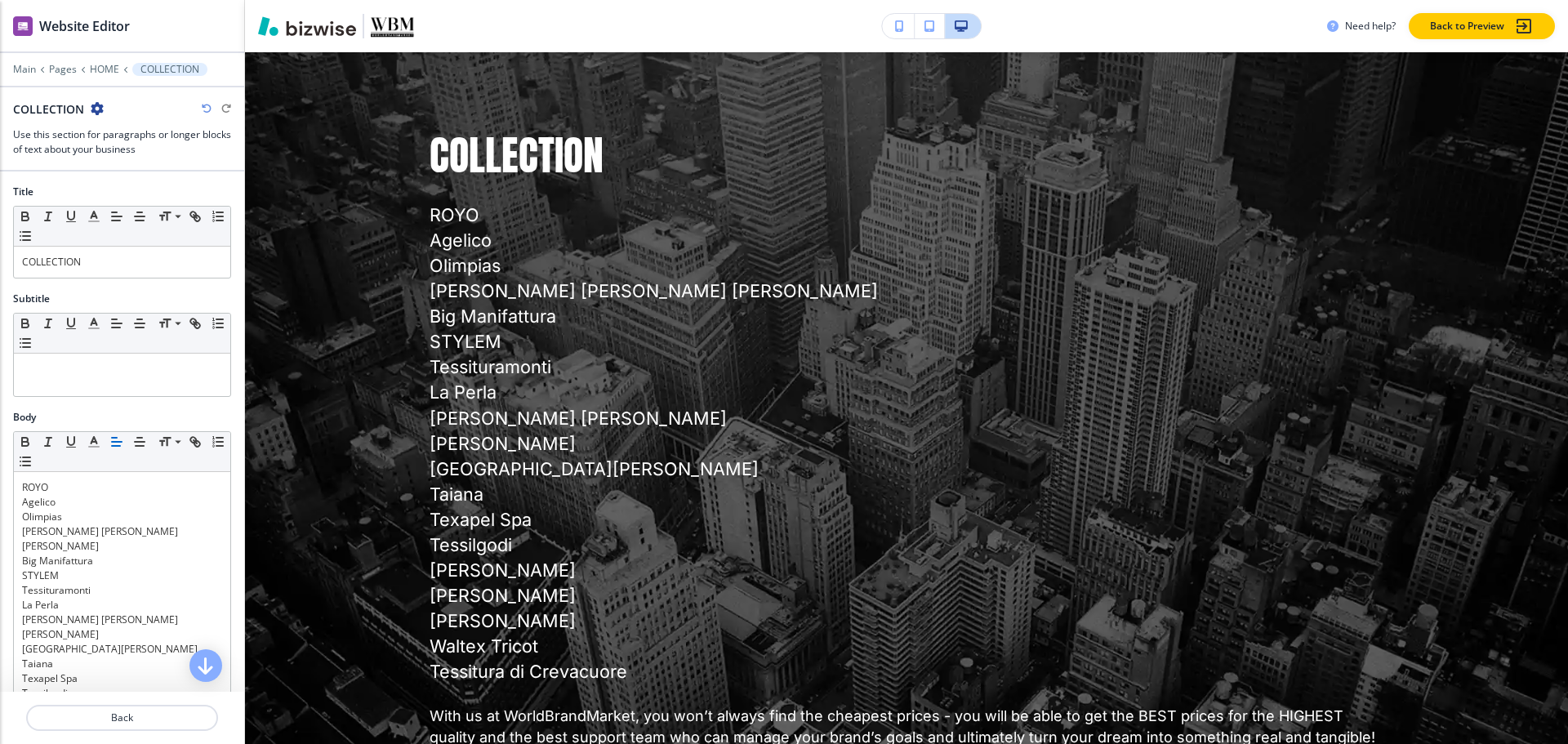
scroll to position [4270, 0]
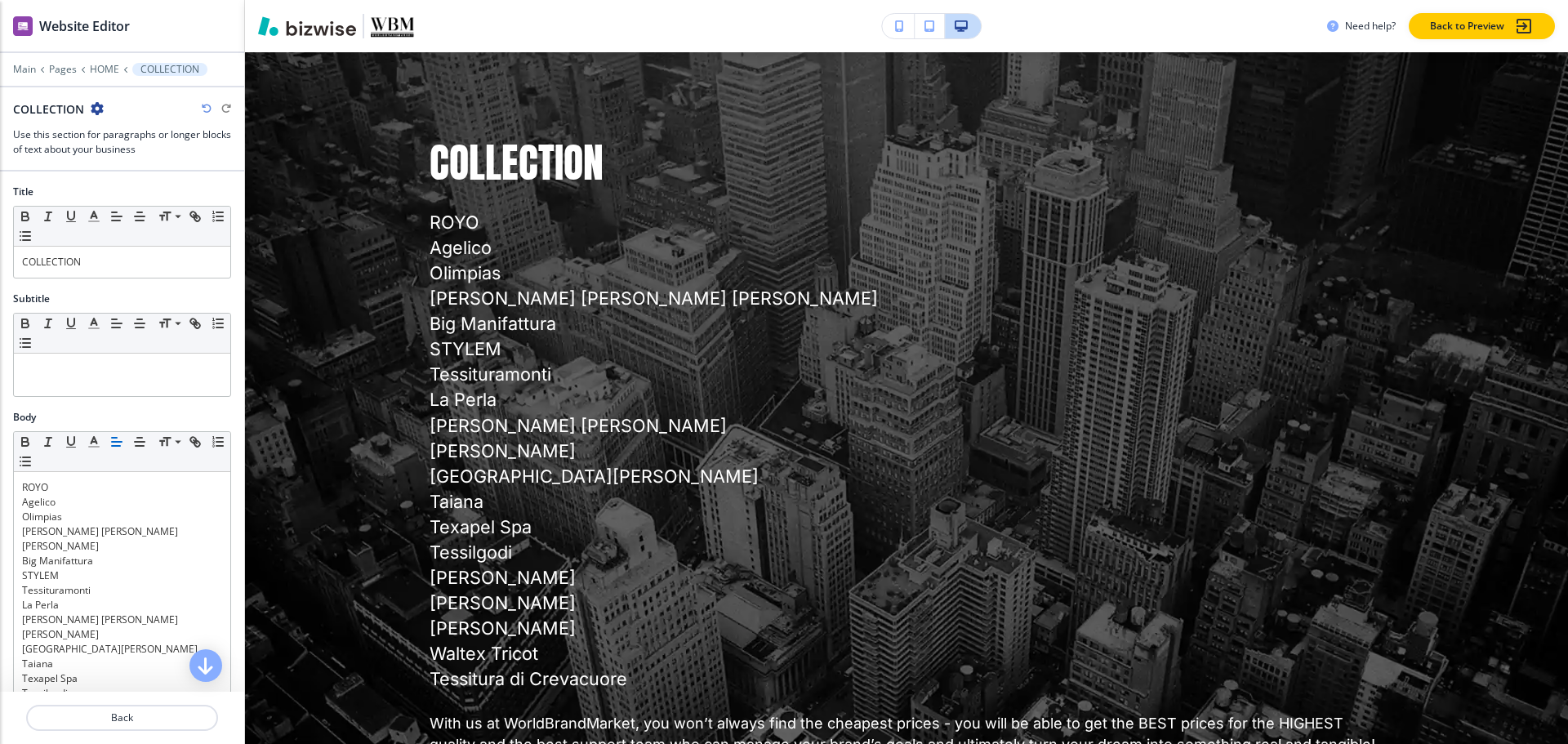
click at [100, 104] on icon "button" at bounding box center [97, 108] width 13 height 13
click at [117, 203] on button "Delete Section" at bounding box center [142, 194] width 105 height 29
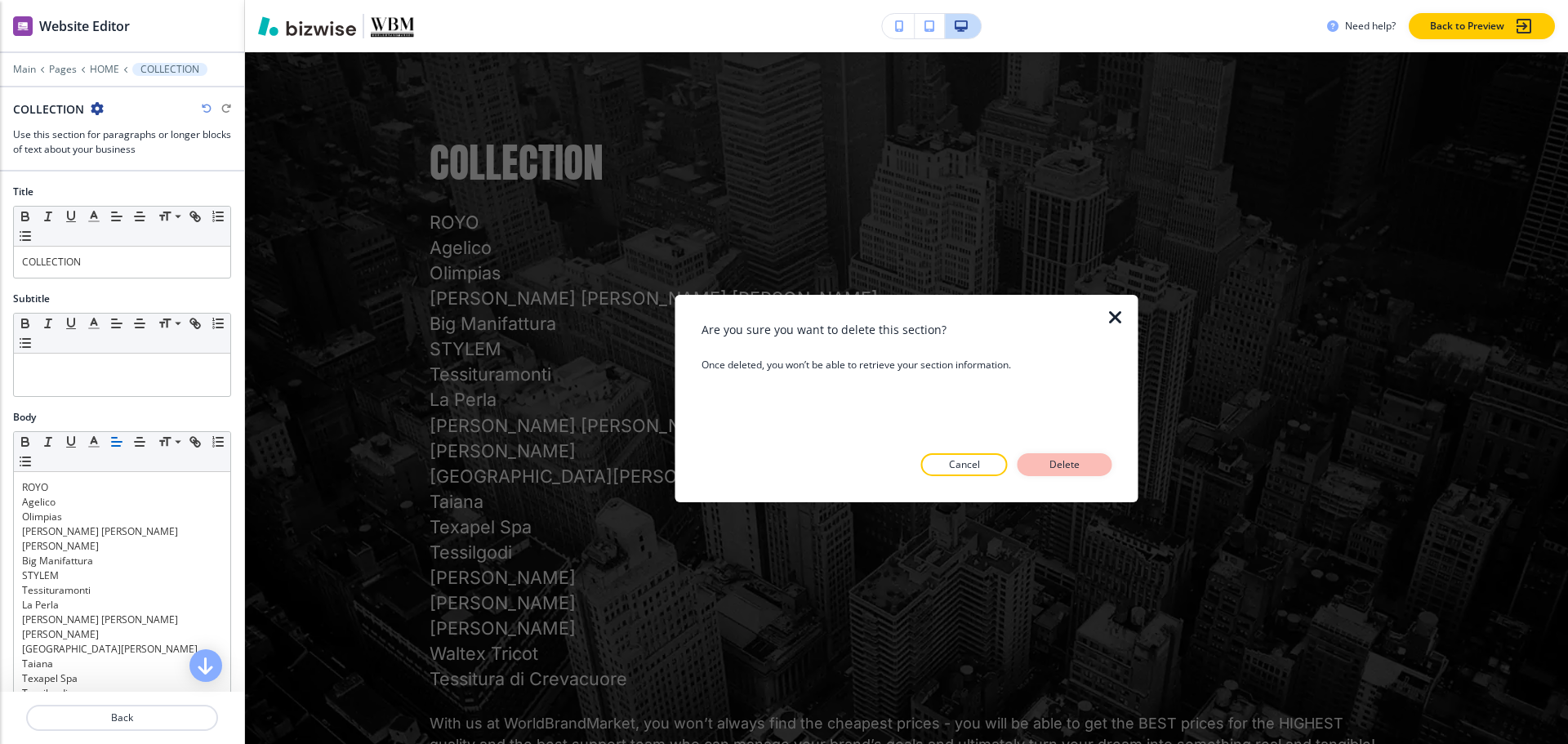
click at [1062, 470] on p "Delete" at bounding box center [1065, 464] width 39 height 15
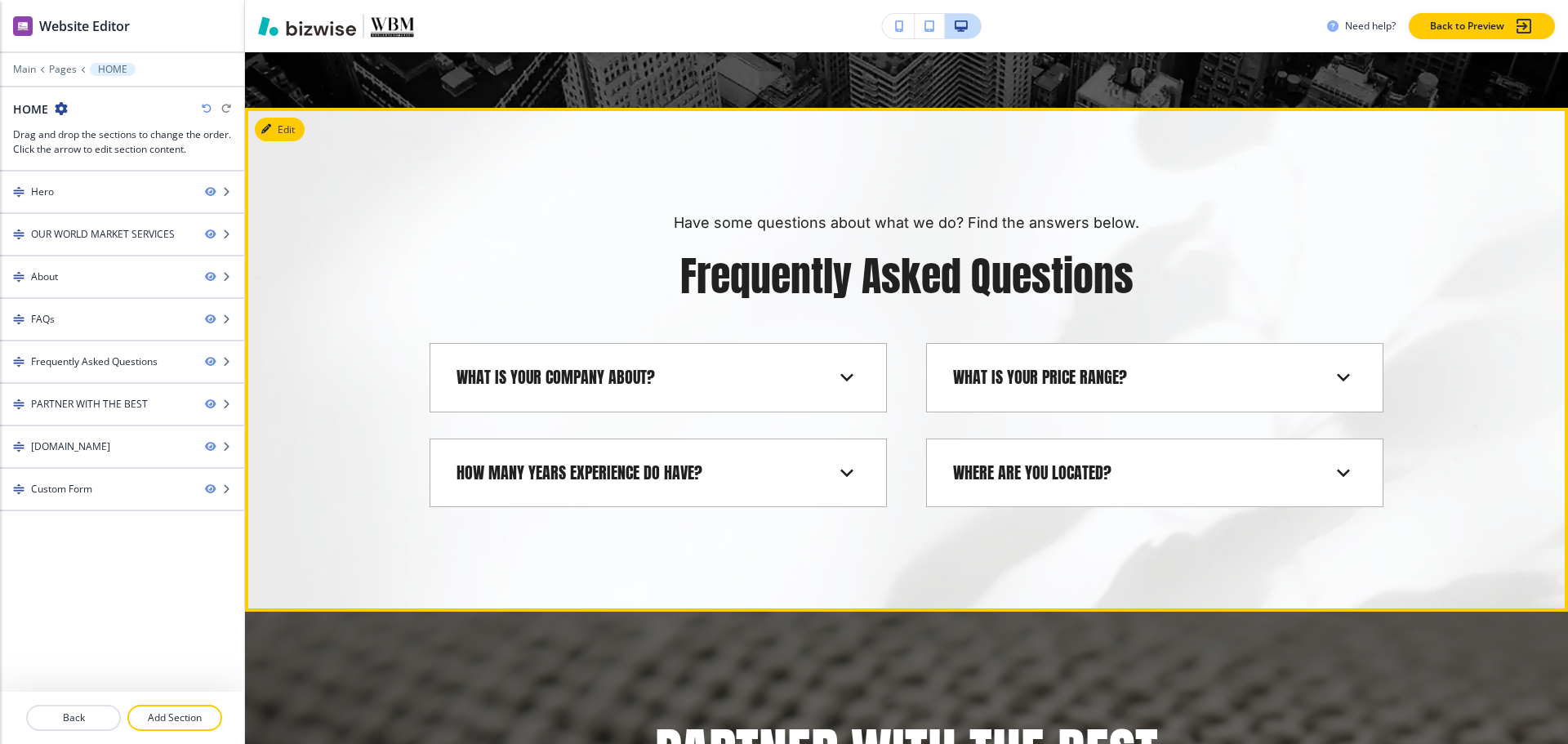
scroll to position [4596, 0]
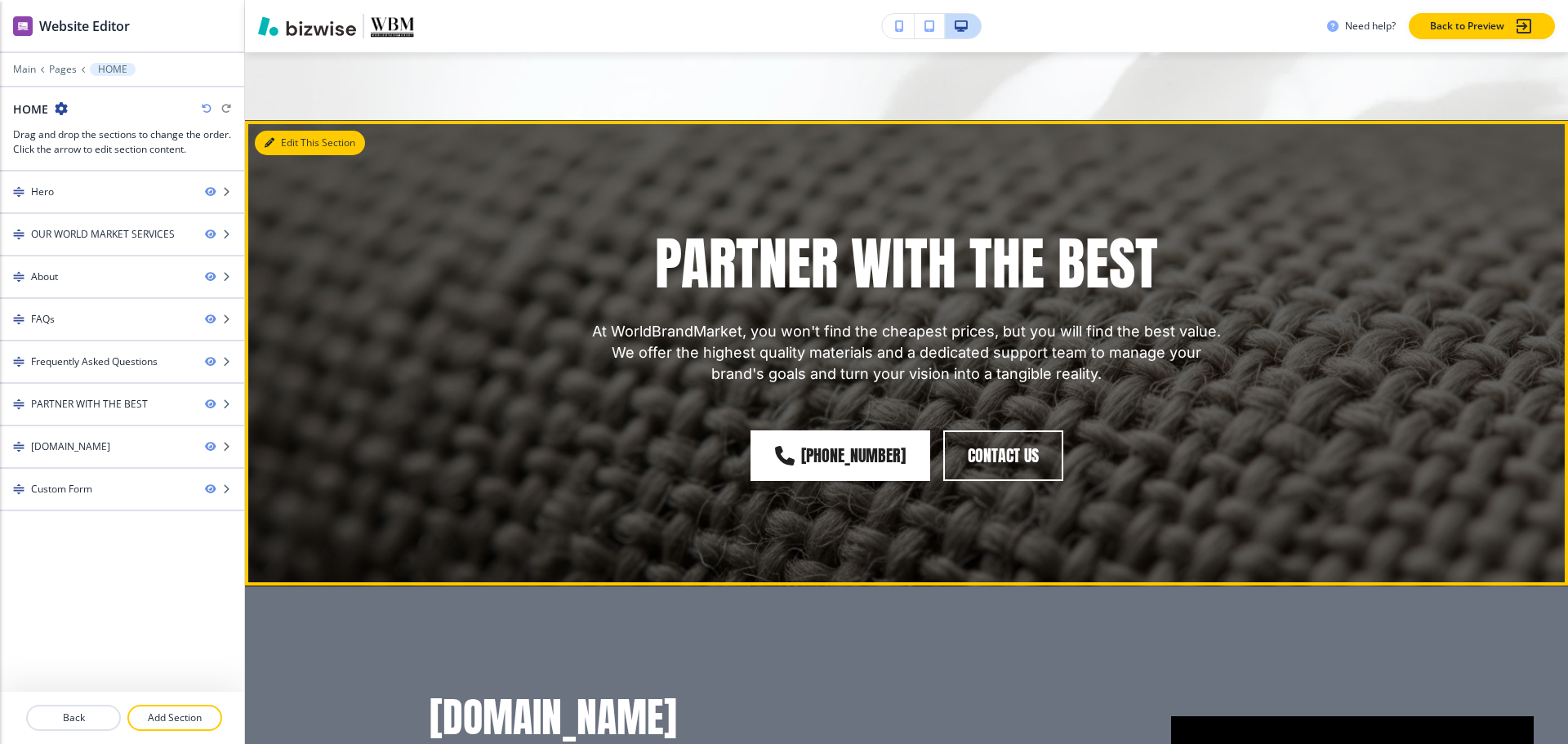
click at [290, 149] on button "Edit This Section" at bounding box center [310, 143] width 110 height 25
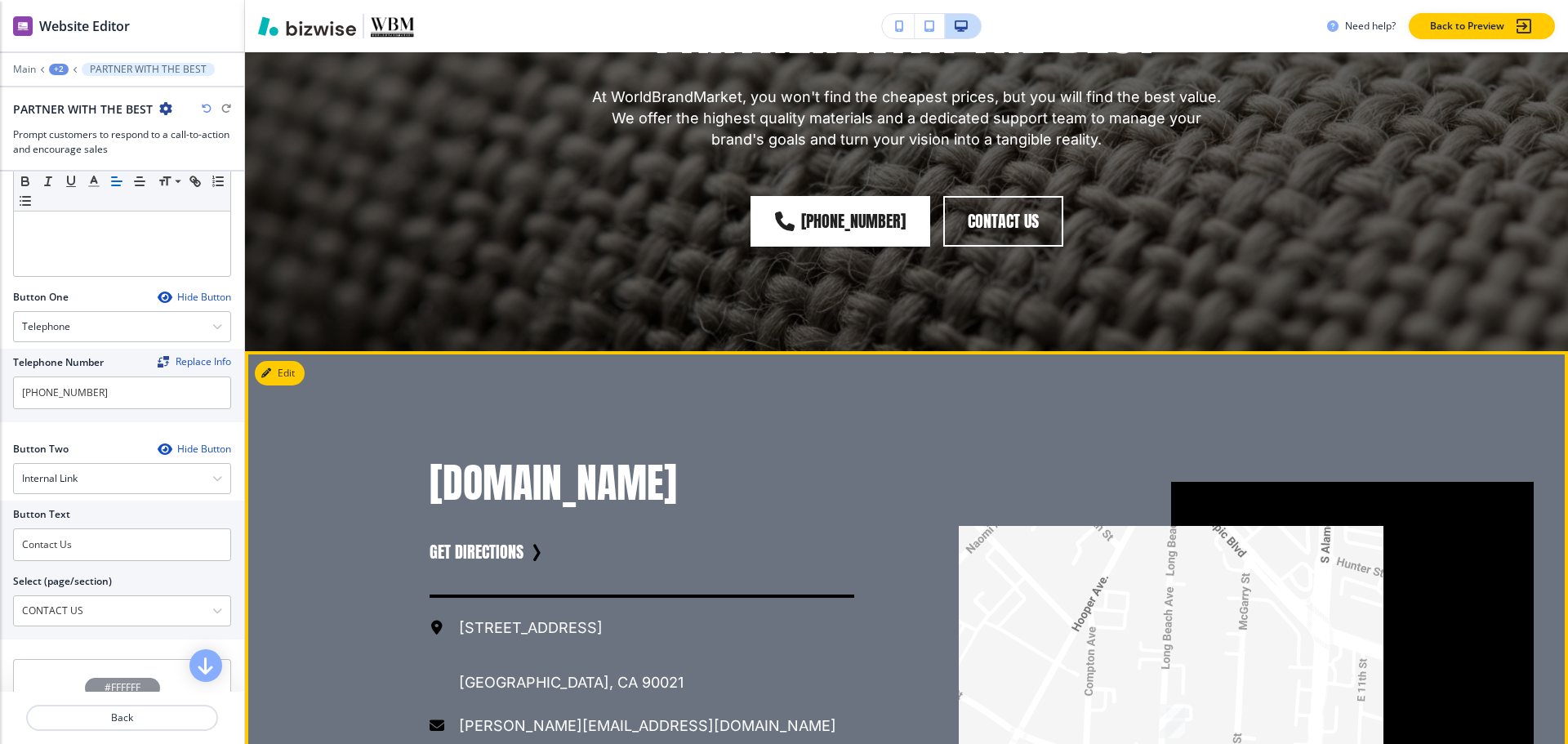
scroll to position [5400, 0]
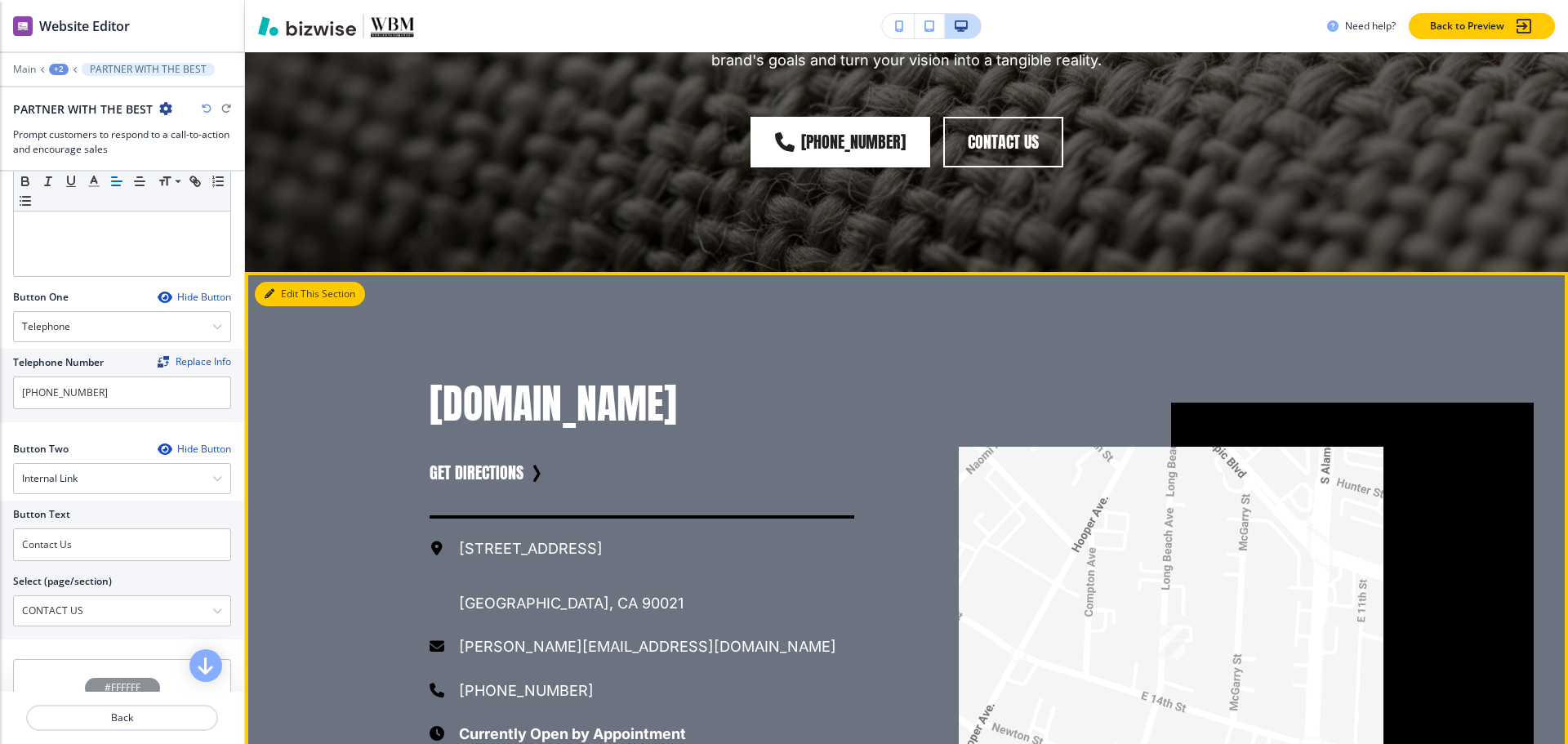
click at [289, 288] on button "Edit This Section" at bounding box center [310, 294] width 110 height 25
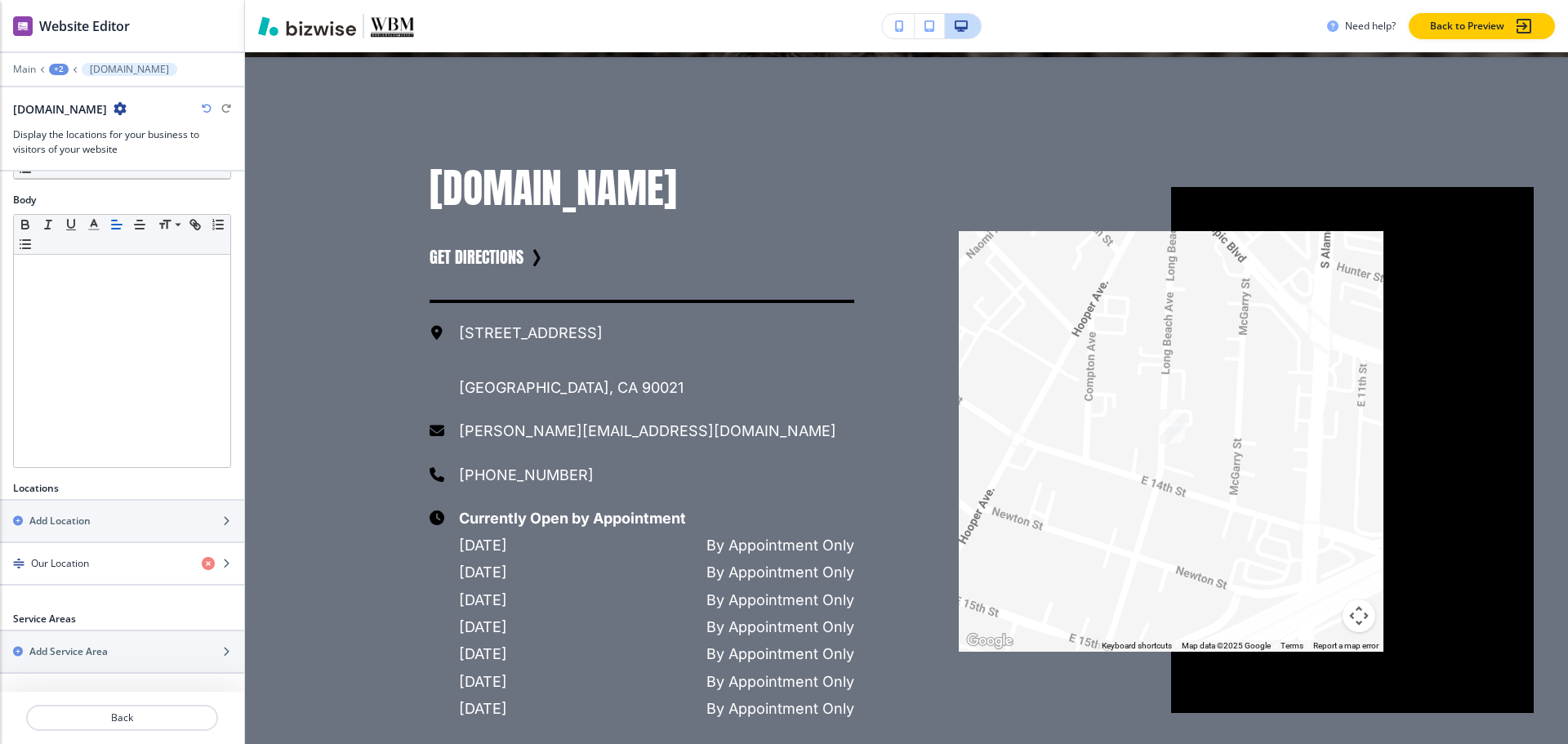
scroll to position [5620, 0]
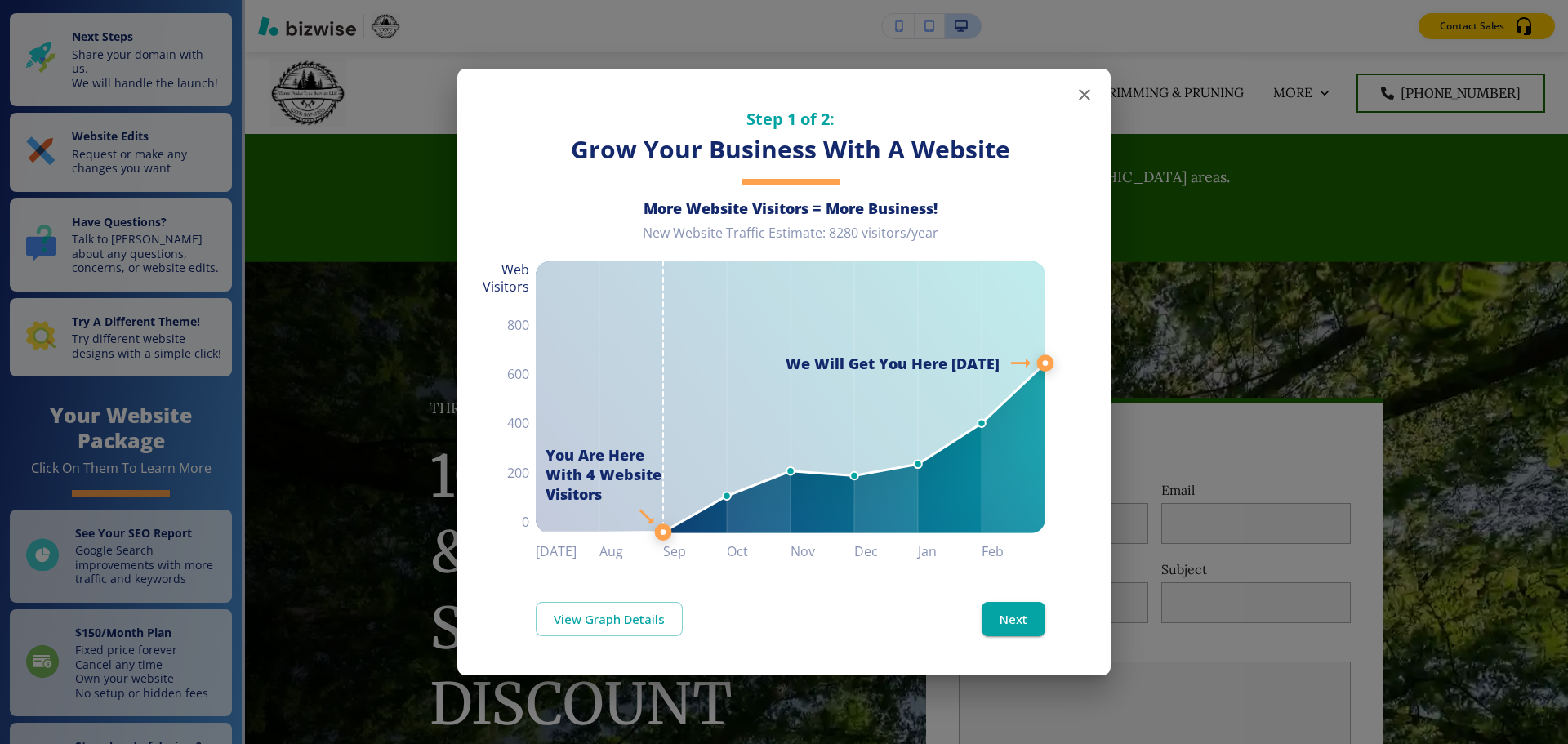
click at [1091, 95] on icon "button" at bounding box center [1084, 95] width 20 height 20
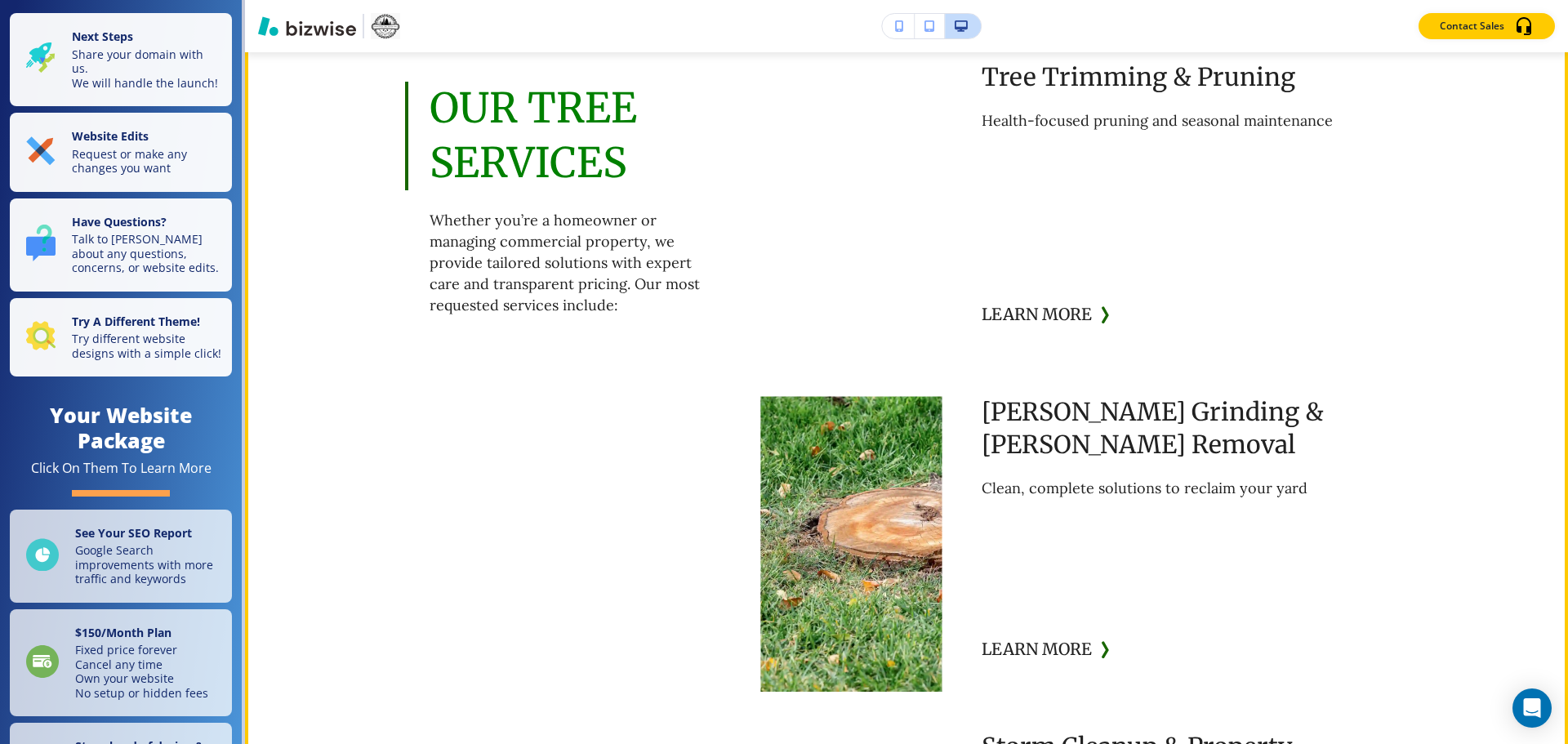
scroll to position [3511, 0]
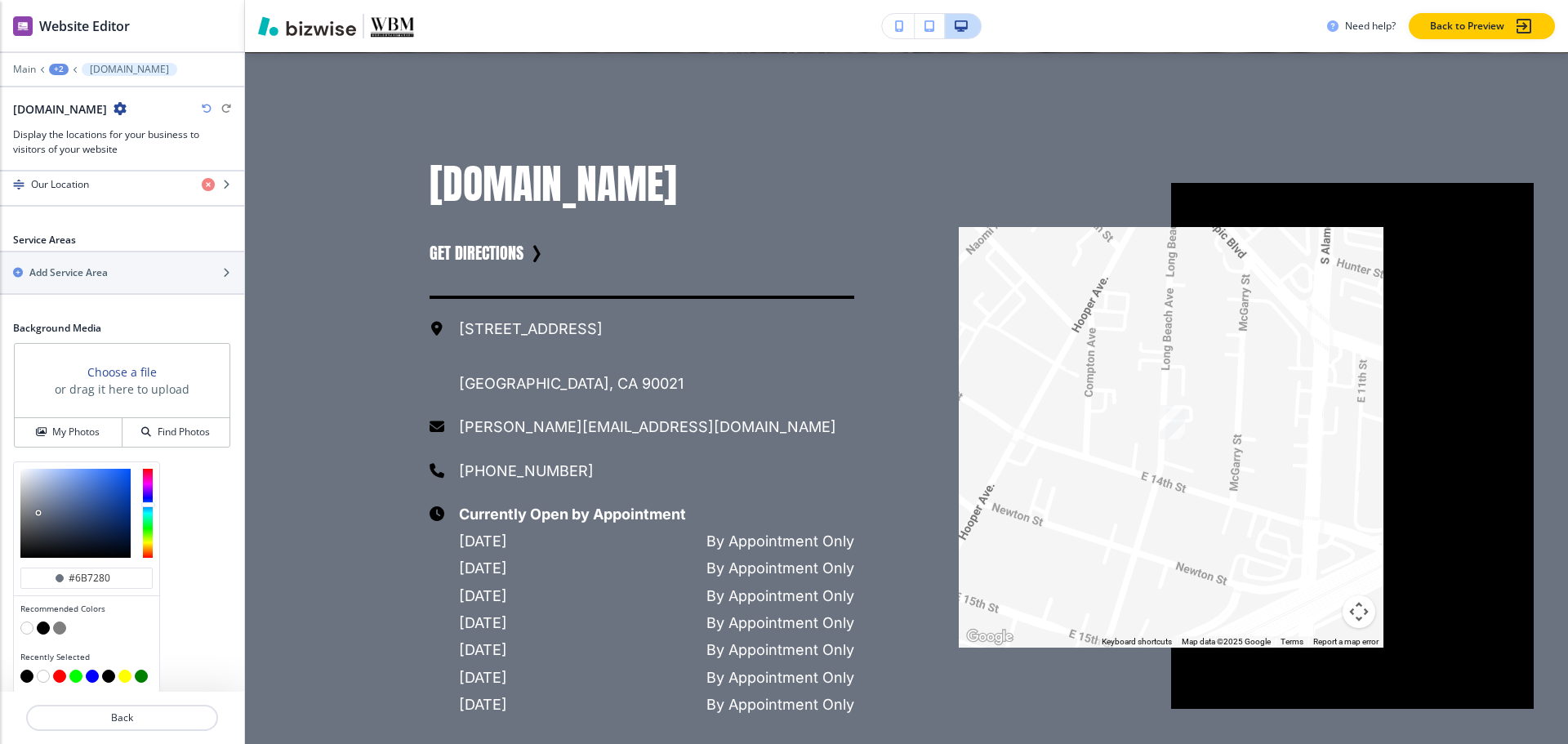
scroll to position [598, 0]
click at [24, 618] on div at bounding box center [86, 616] width 132 height 6
click at [23, 625] on button "button" at bounding box center [27, 626] width 13 height 13
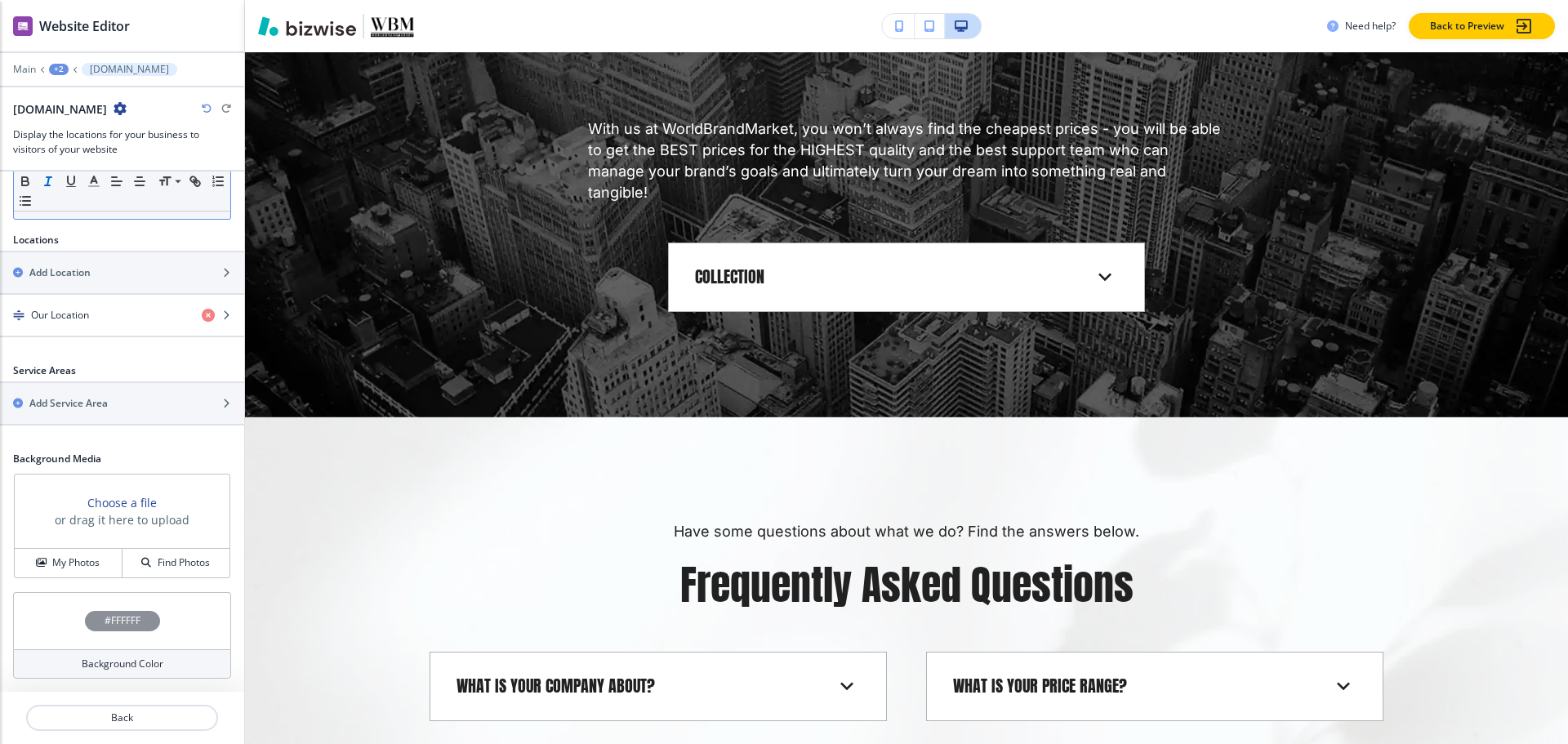
scroll to position [4150, 0]
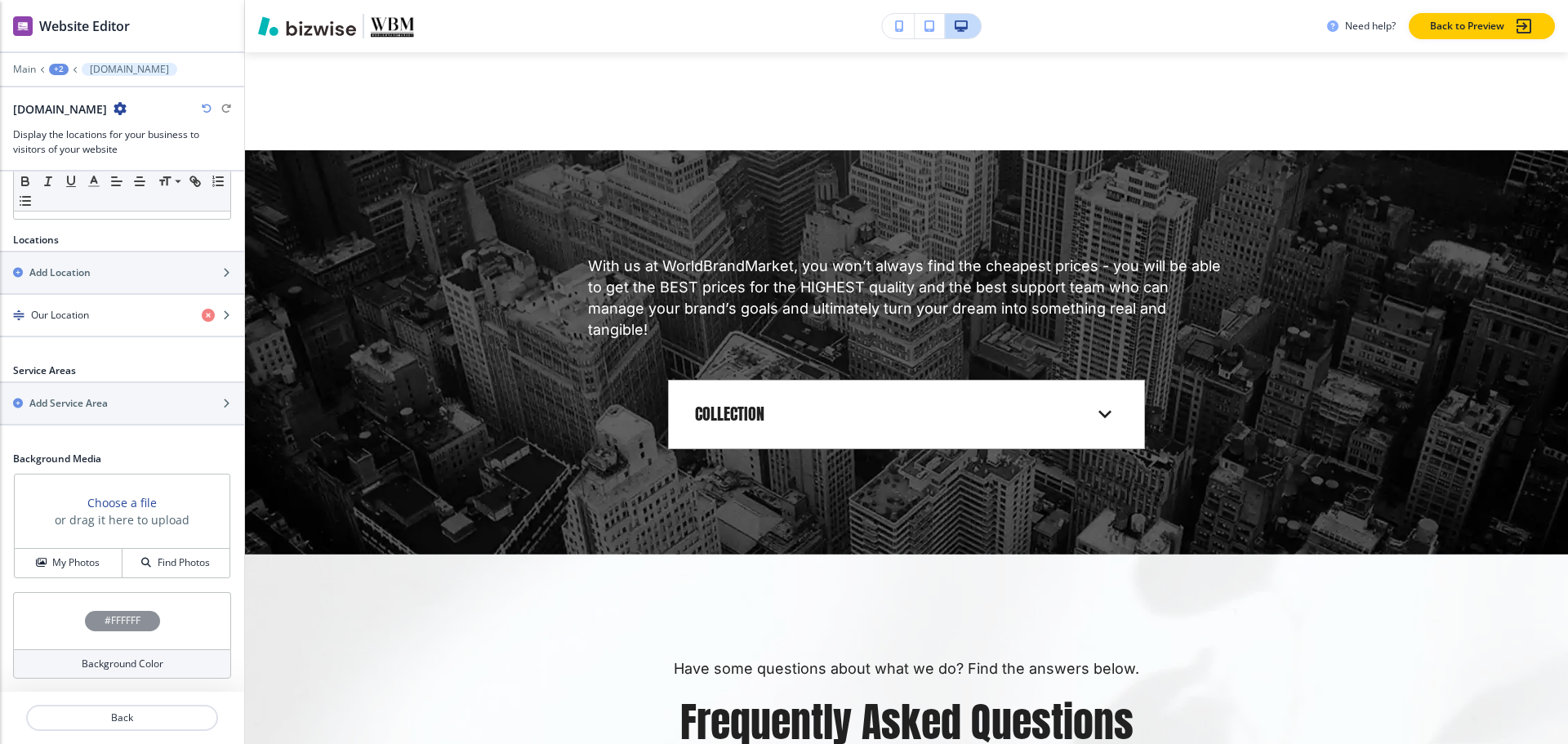
click at [56, 72] on div "+2" at bounding box center [59, 69] width 20 height 12
click at [75, 91] on p "Pages" at bounding box center [101, 96] width 83 height 15
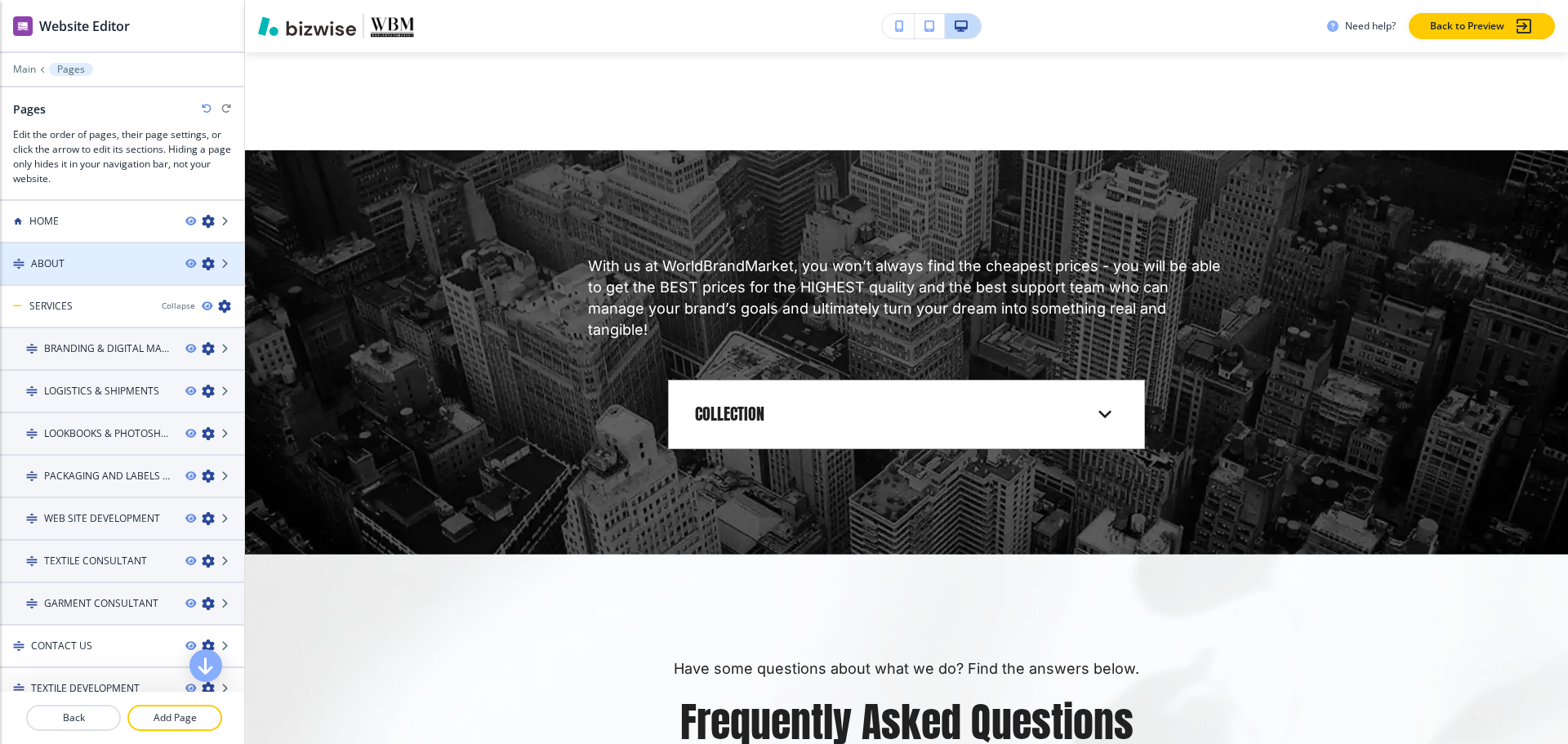
click at [91, 274] on div at bounding box center [122, 277] width 244 height 13
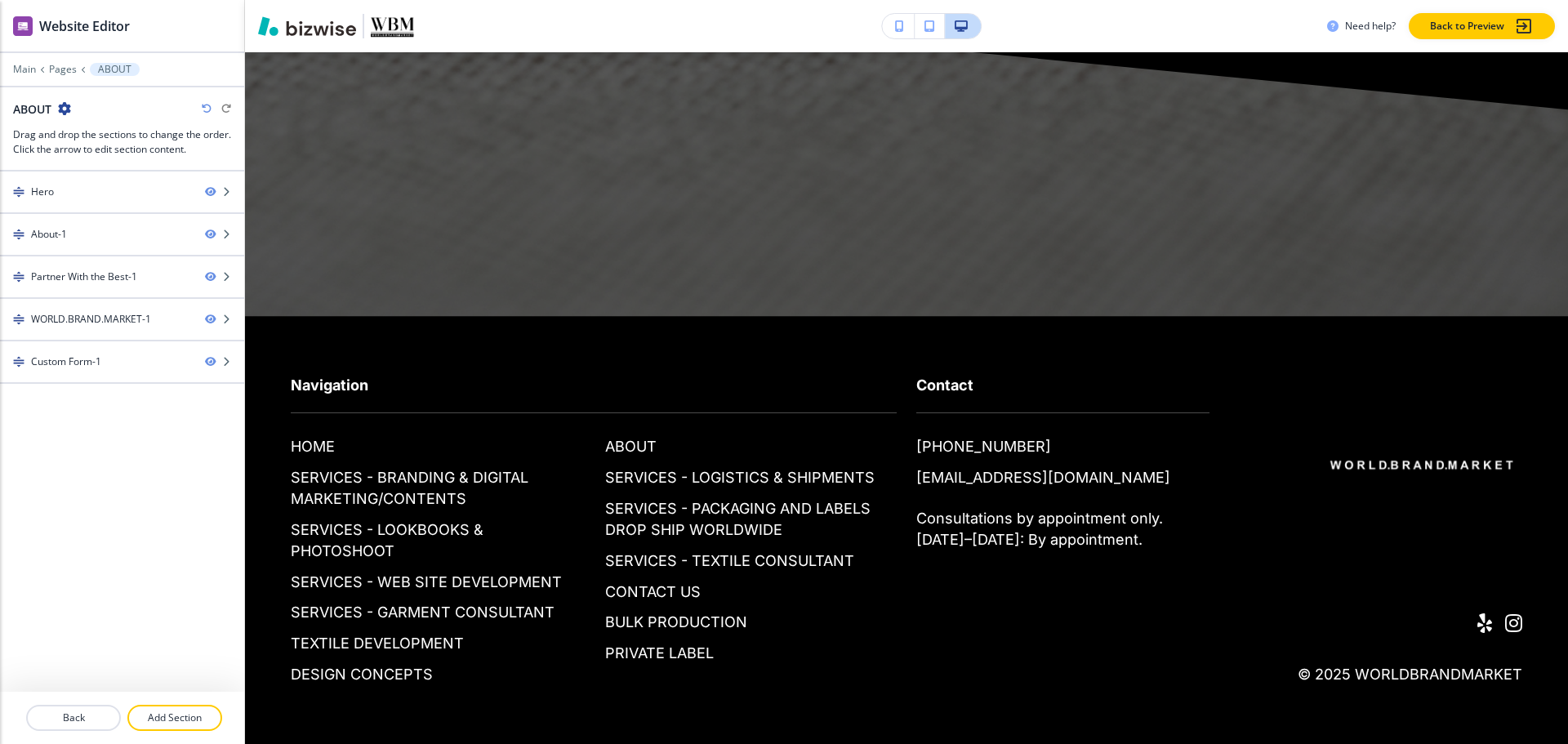
scroll to position [0, 0]
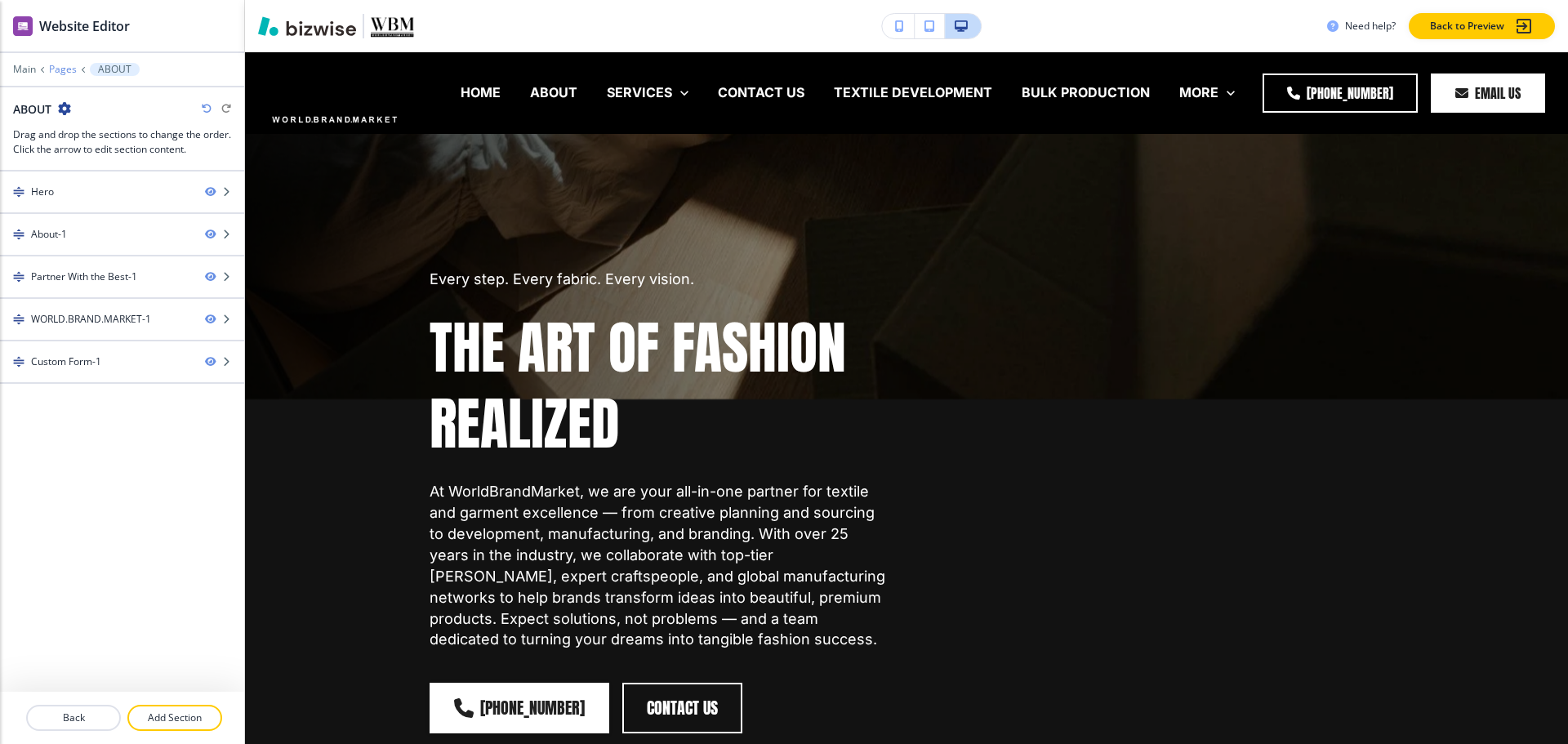
click at [66, 67] on p "Pages" at bounding box center [62, 69] width 28 height 12
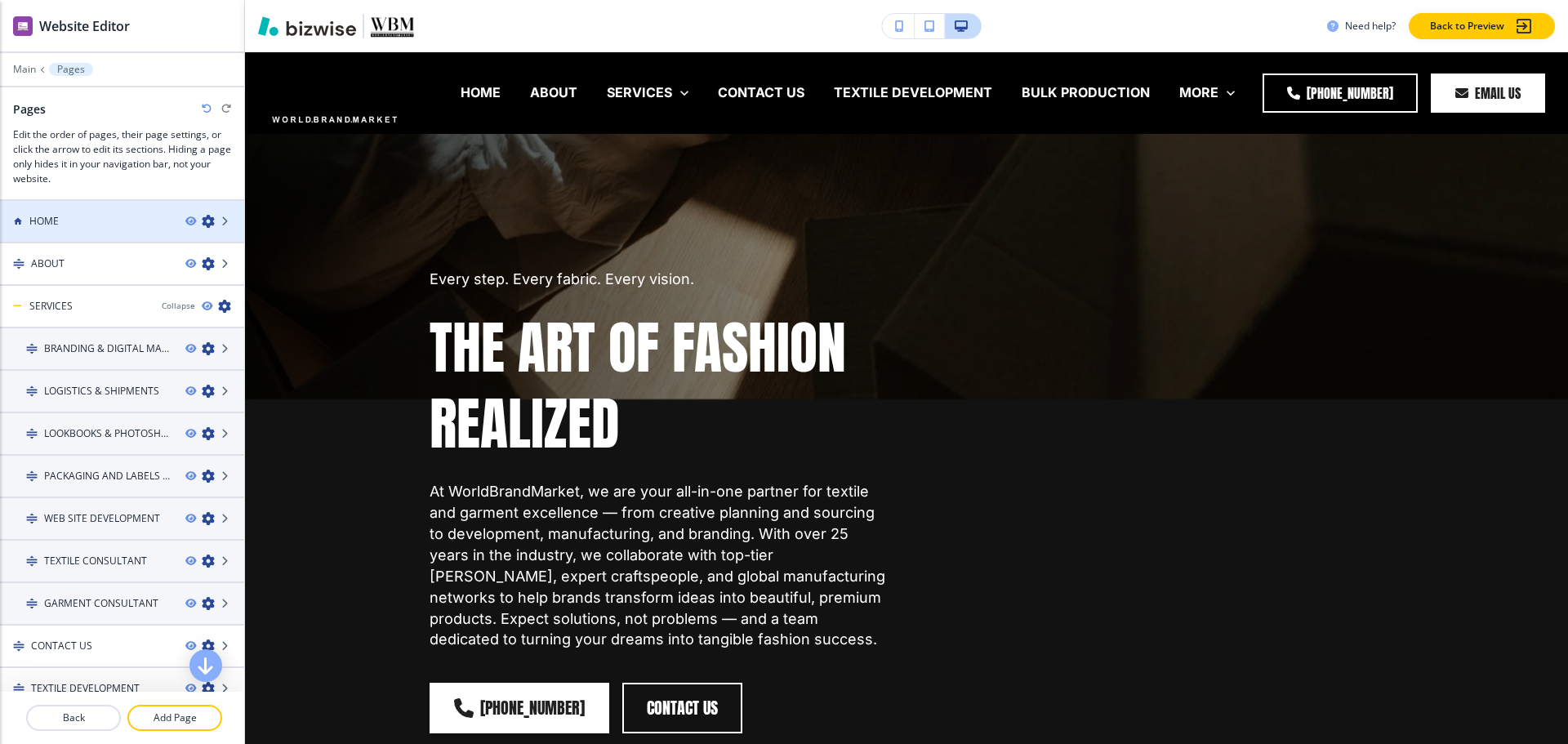
click at [67, 237] on div at bounding box center [122, 235] width 244 height 13
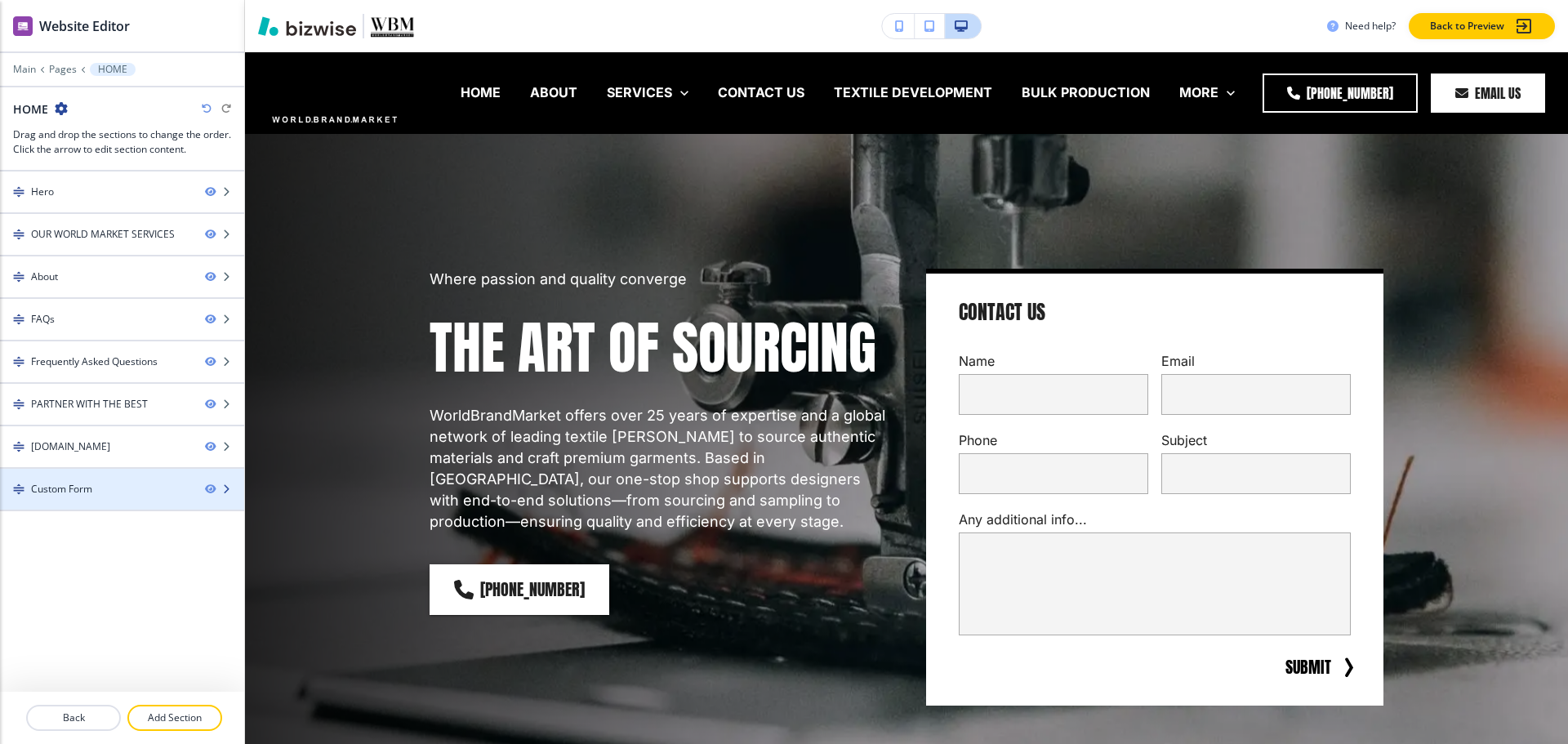
click at [75, 501] on div at bounding box center [122, 503] width 244 height 13
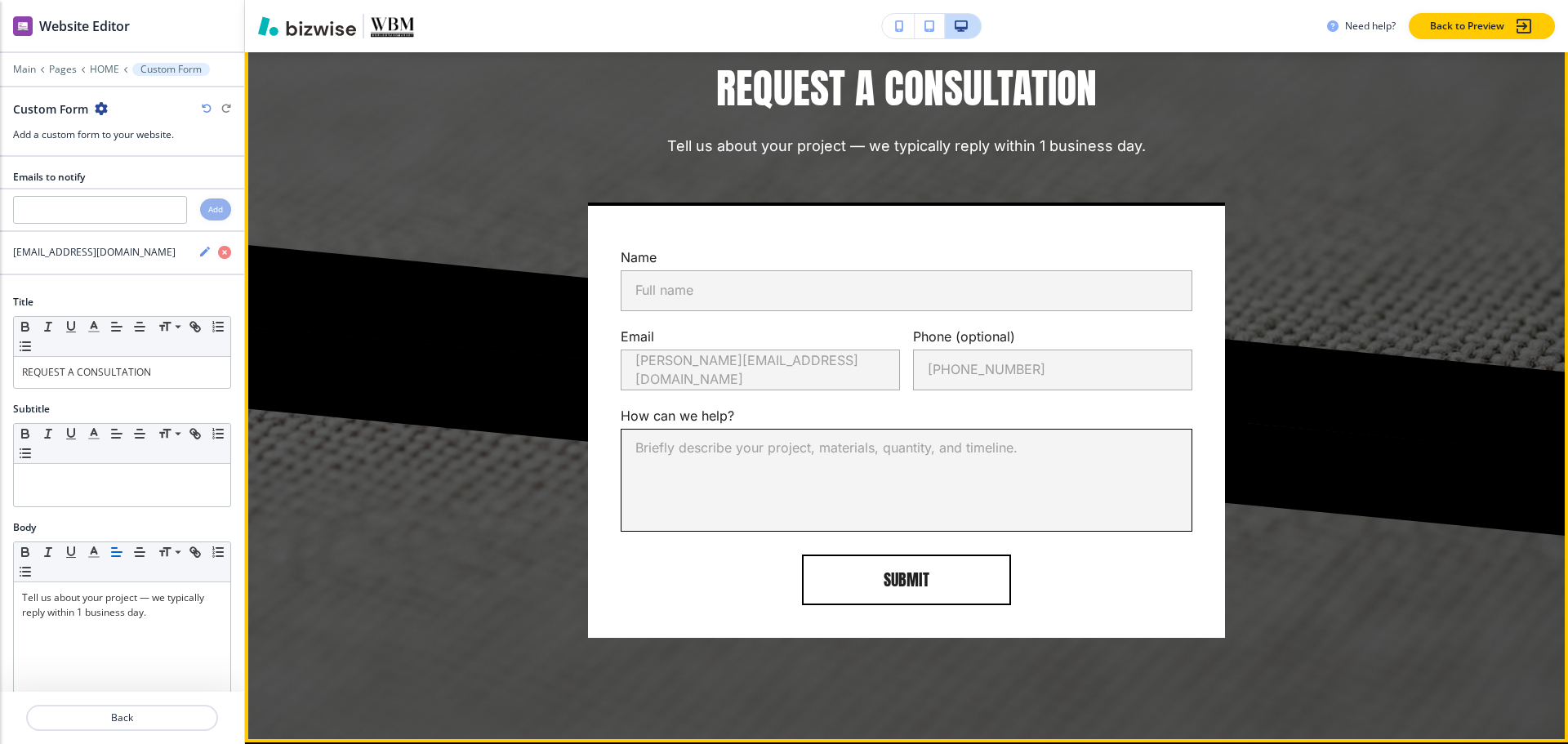
scroll to position [6635, 0]
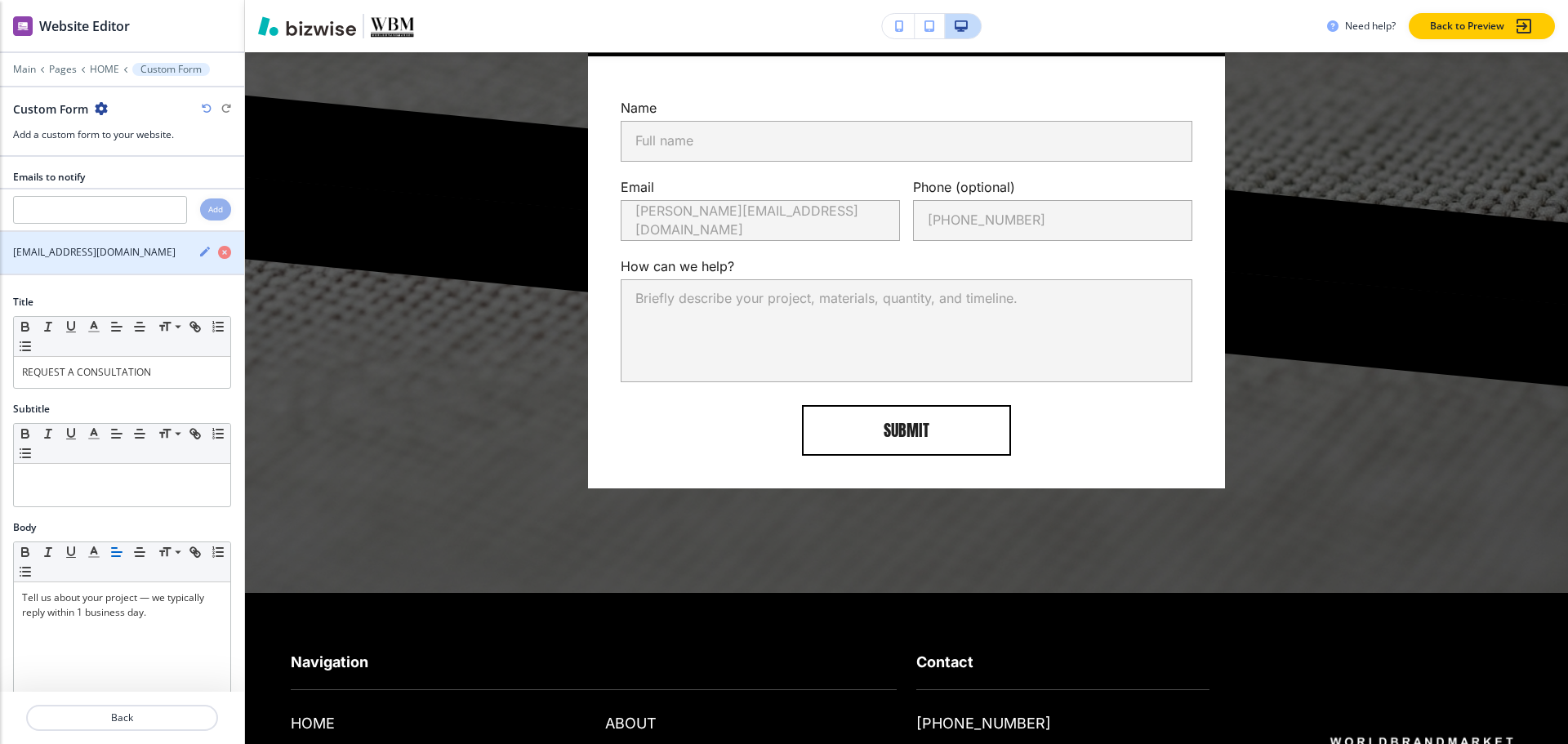
click at [198, 256] on icon "button" at bounding box center [204, 251] width 13 height 13
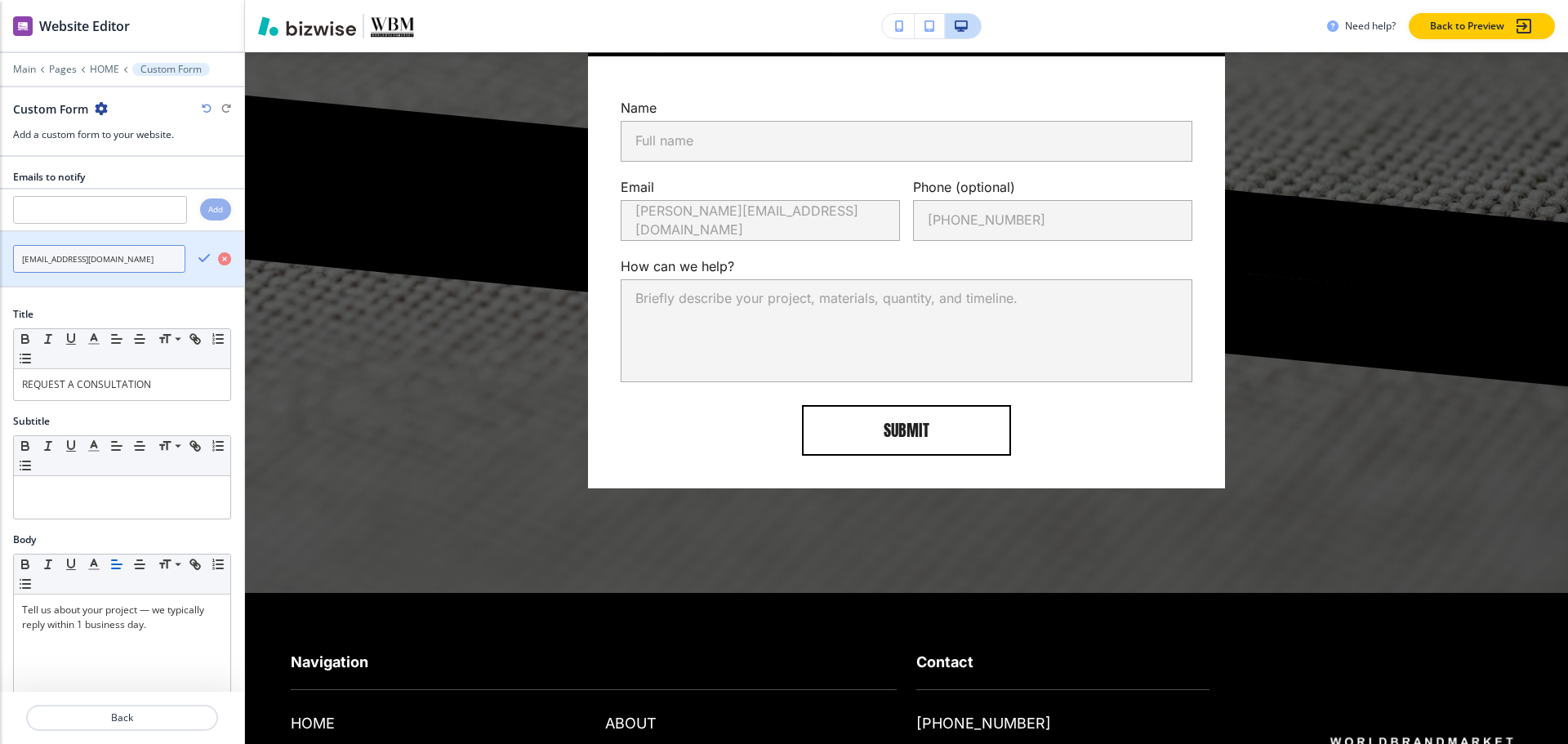
click at [140, 257] on input "info@worldbrandmarket.com" at bounding box center [99, 258] width 172 height 28
paste input "rizzi@renovazio"
type input "rizzi@renovazio.com"
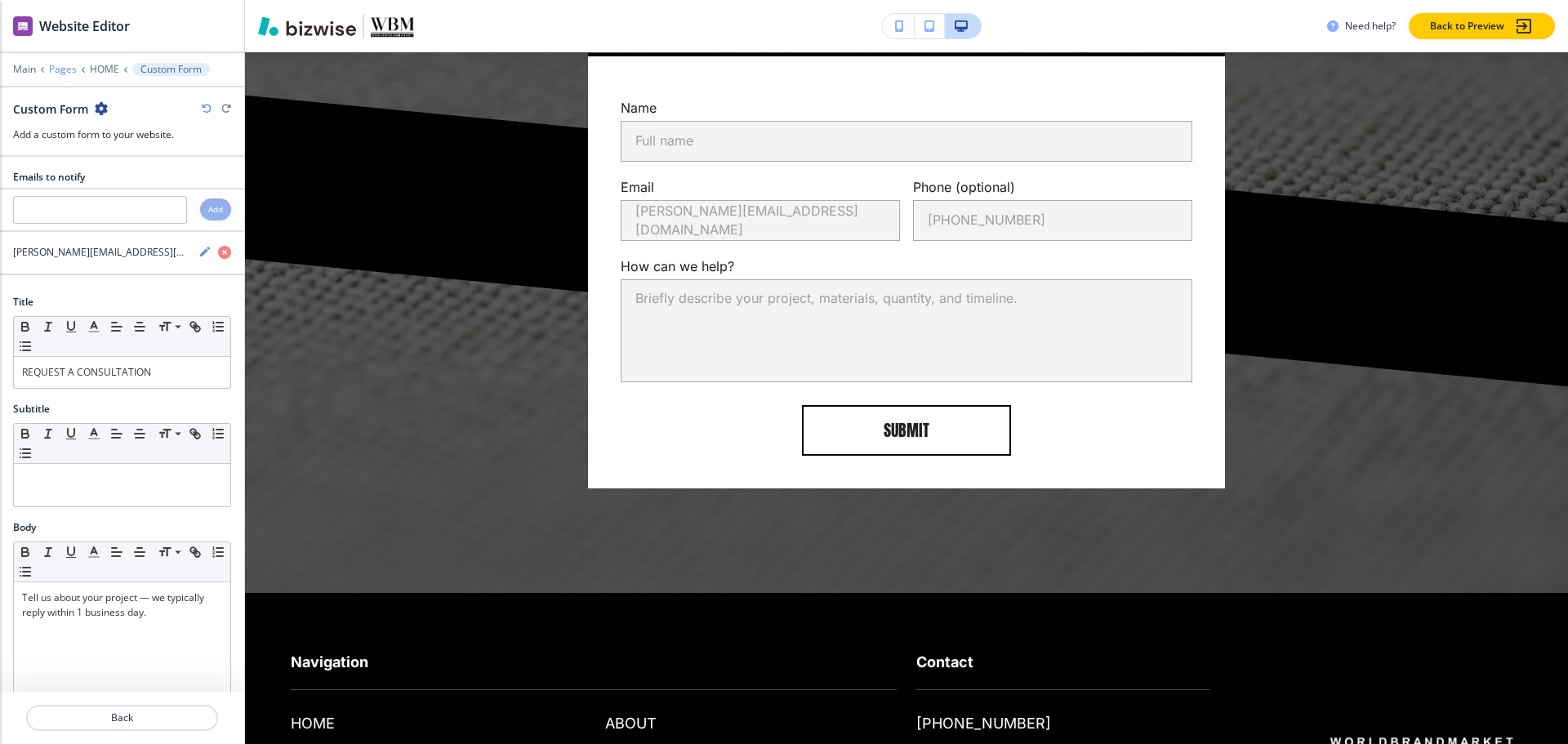
click at [64, 68] on p "Pages" at bounding box center [62, 69] width 28 height 12
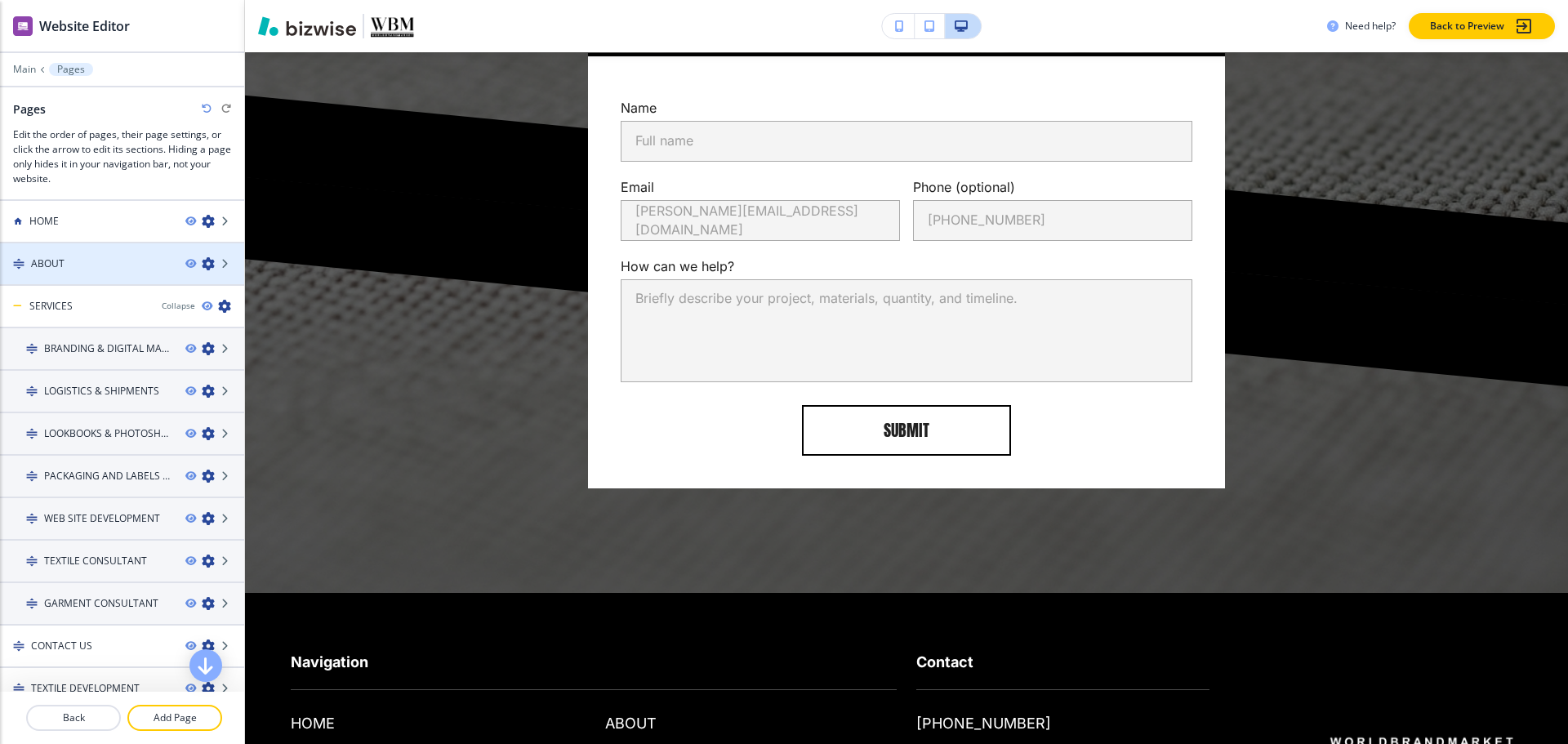
click at [40, 265] on h4 "ABOUT" at bounding box center [48, 264] width 34 height 15
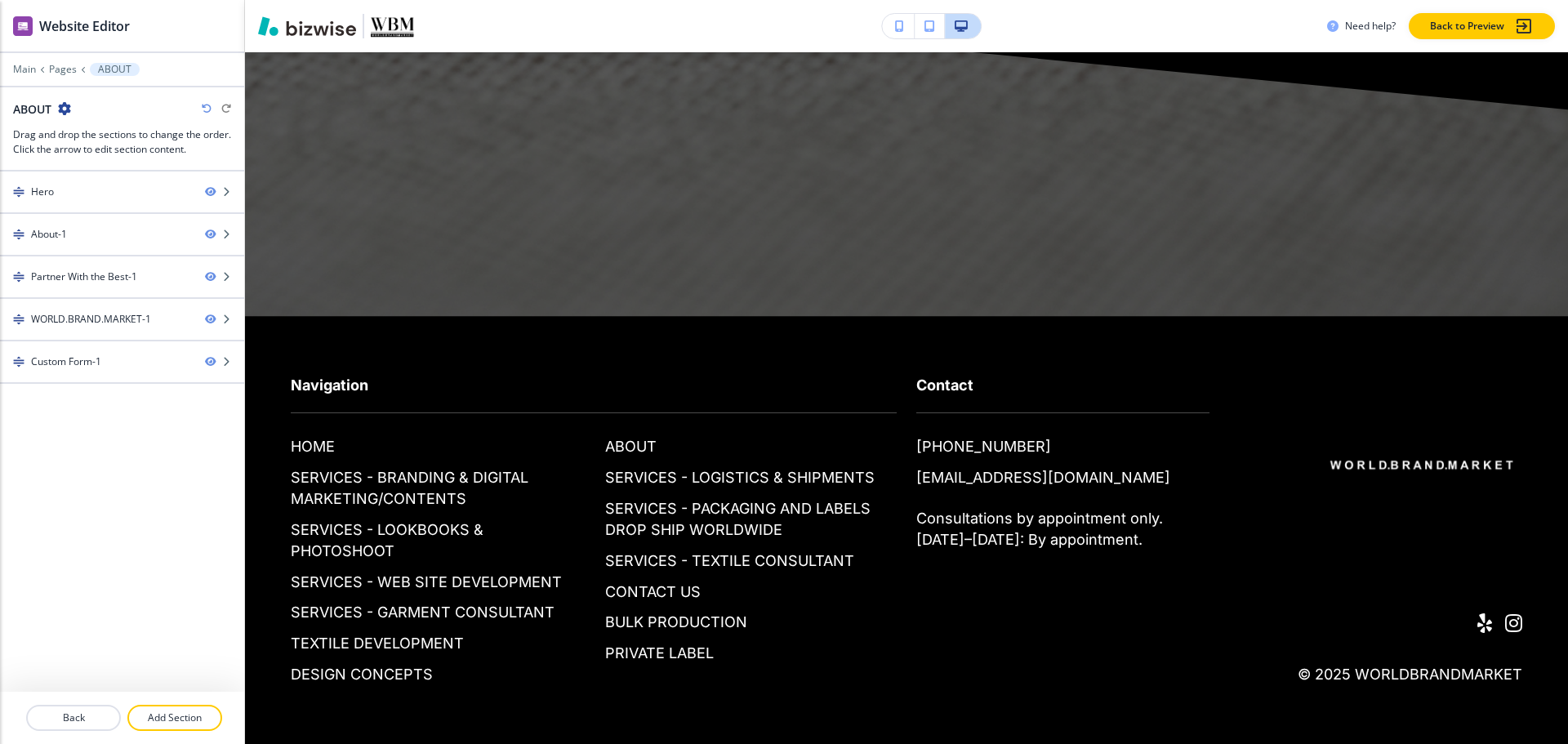
scroll to position [0, 0]
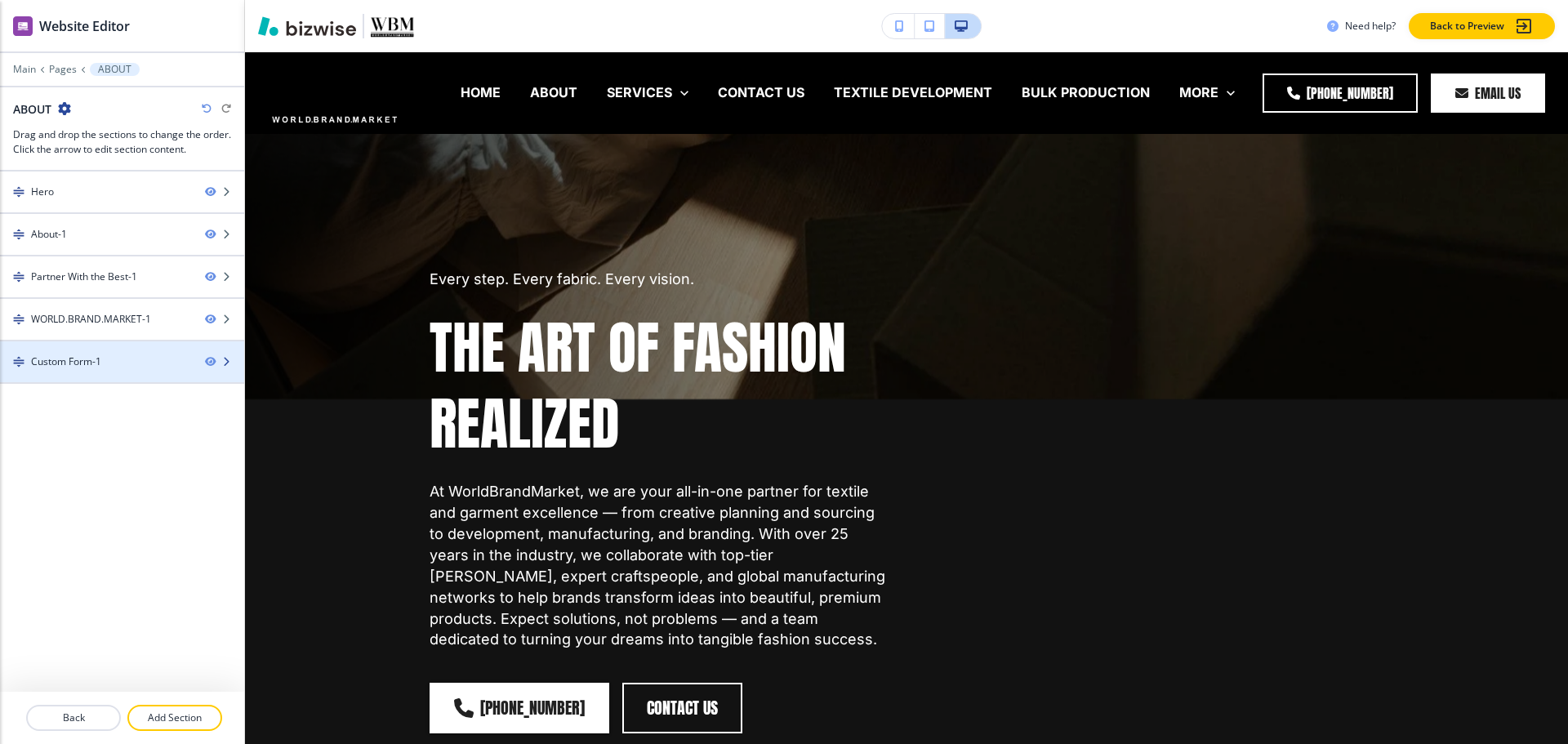
click at [95, 365] on div "Custom Form-1" at bounding box center [66, 361] width 70 height 15
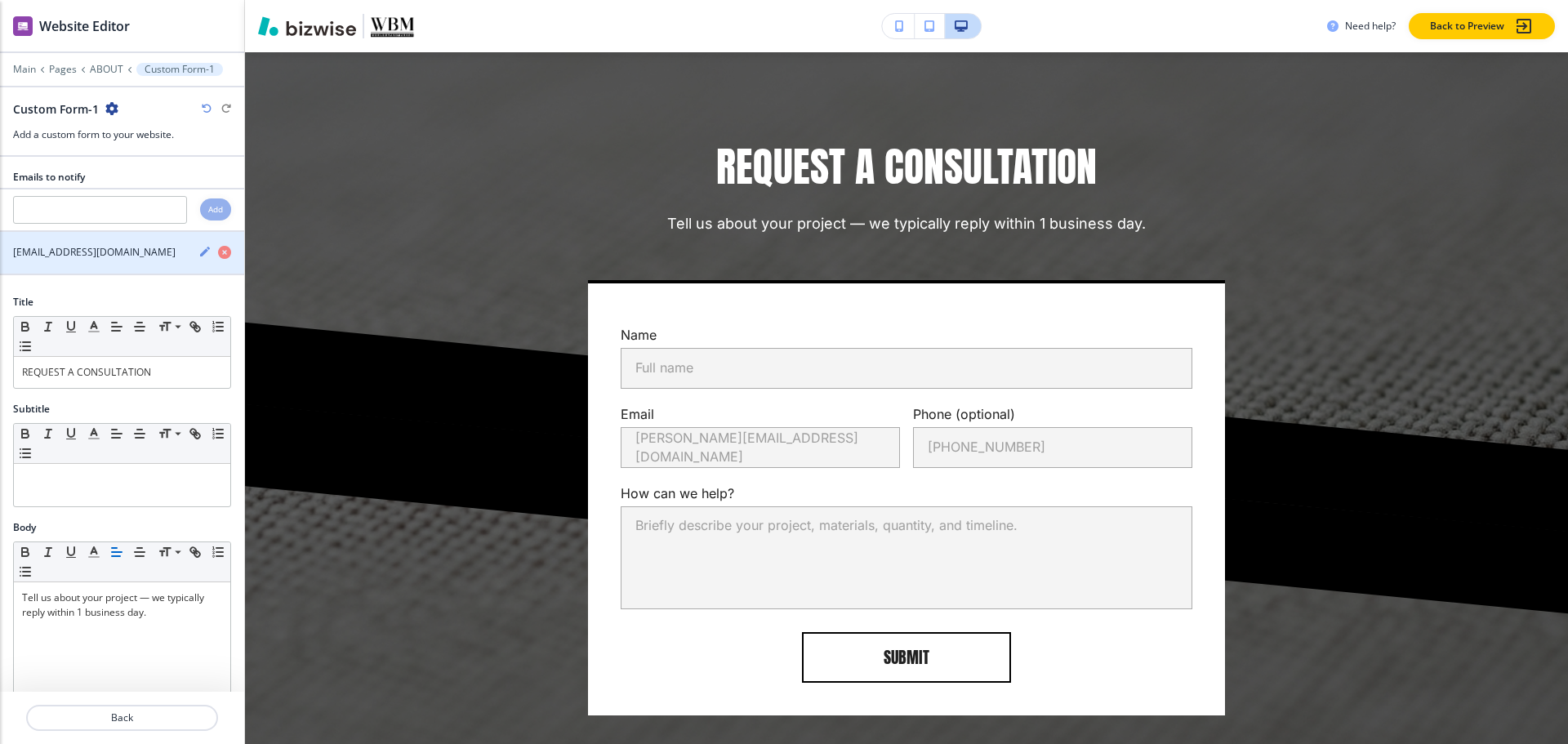
scroll to position [2542, 0]
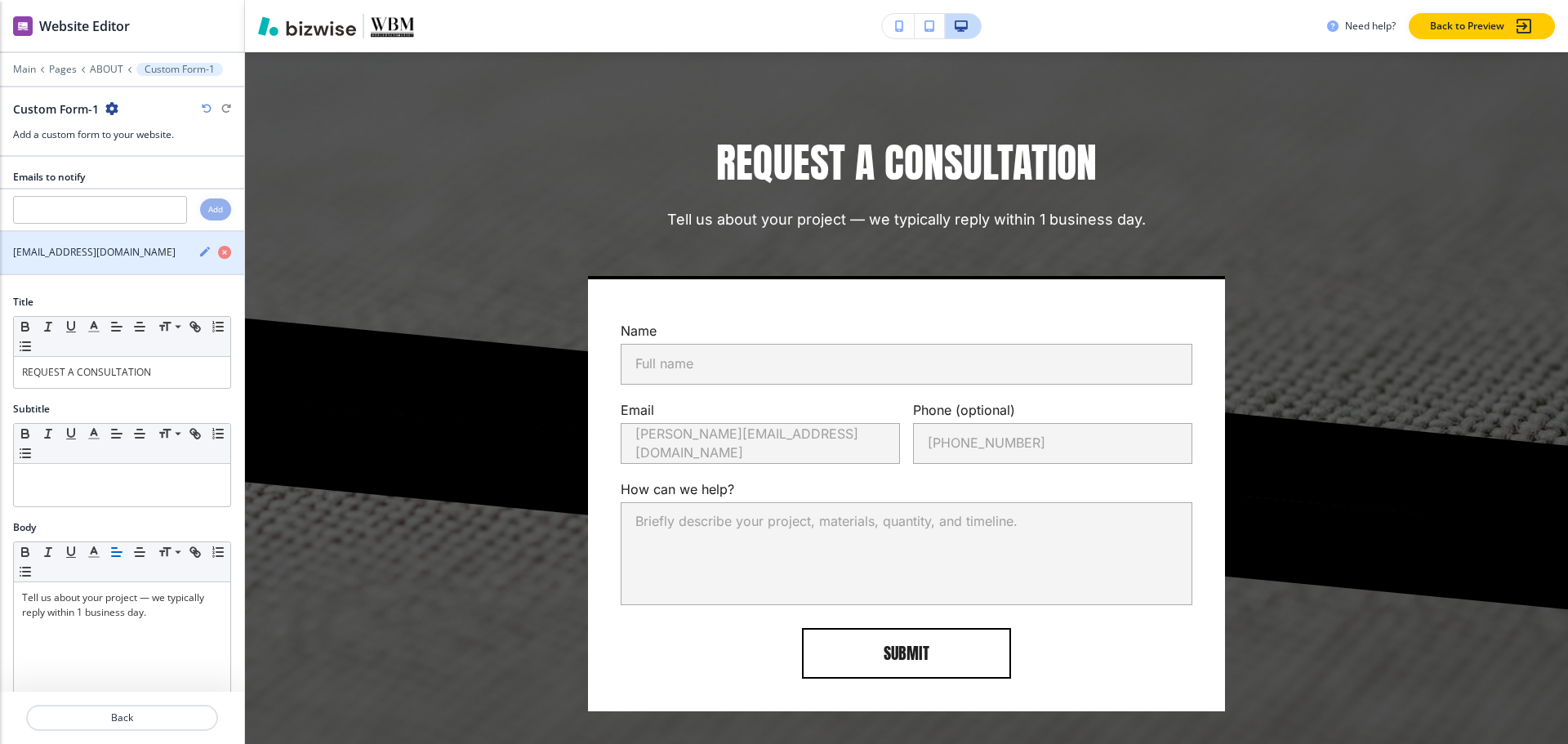
click at [198, 252] on icon "button" at bounding box center [204, 251] width 13 height 13
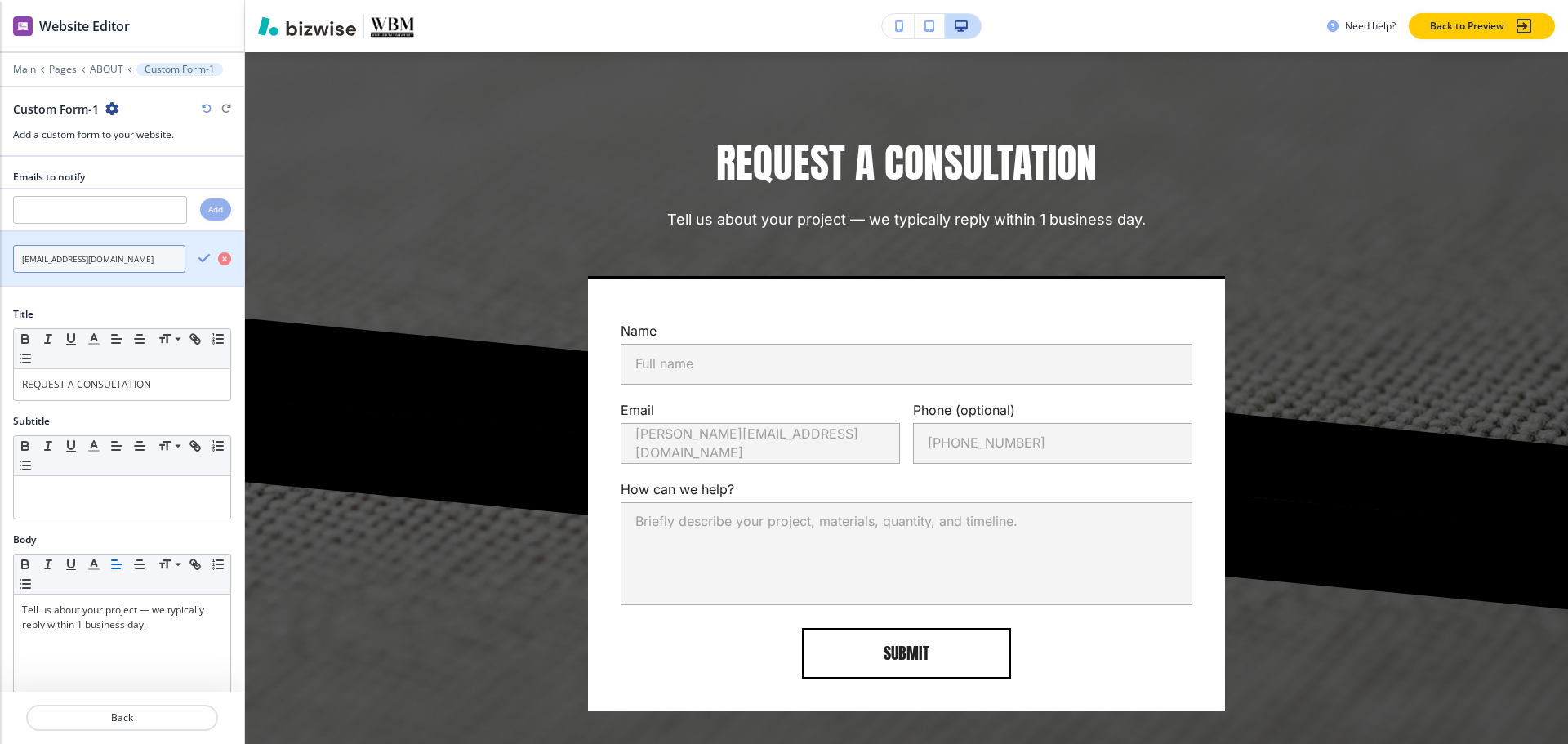
click at [131, 259] on input "info@worldbrandmarket.com" at bounding box center [99, 258] width 172 height 28
paste input "rizzi@renovazio"
type input "rizzi@renovazio.com"
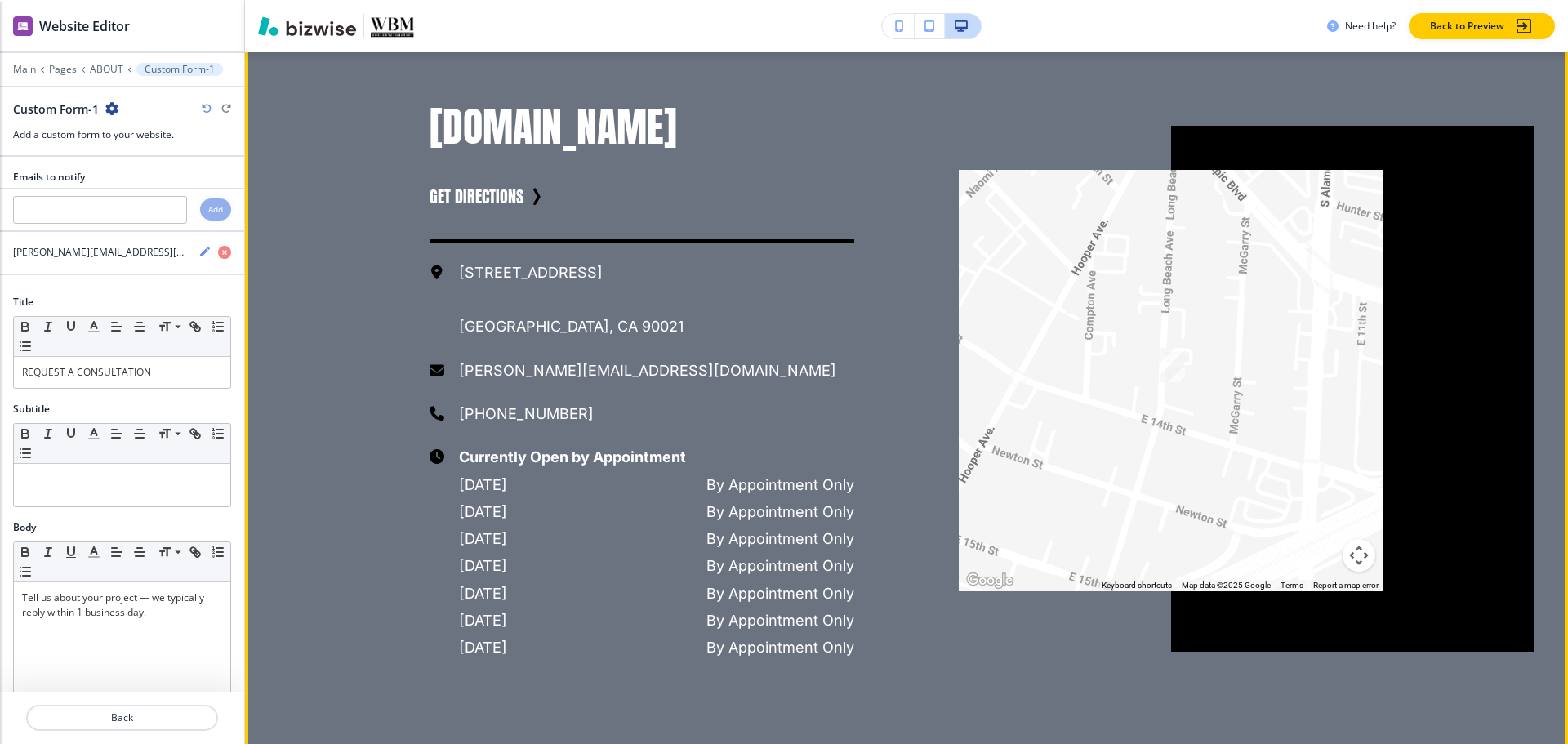
scroll to position [1399, 0]
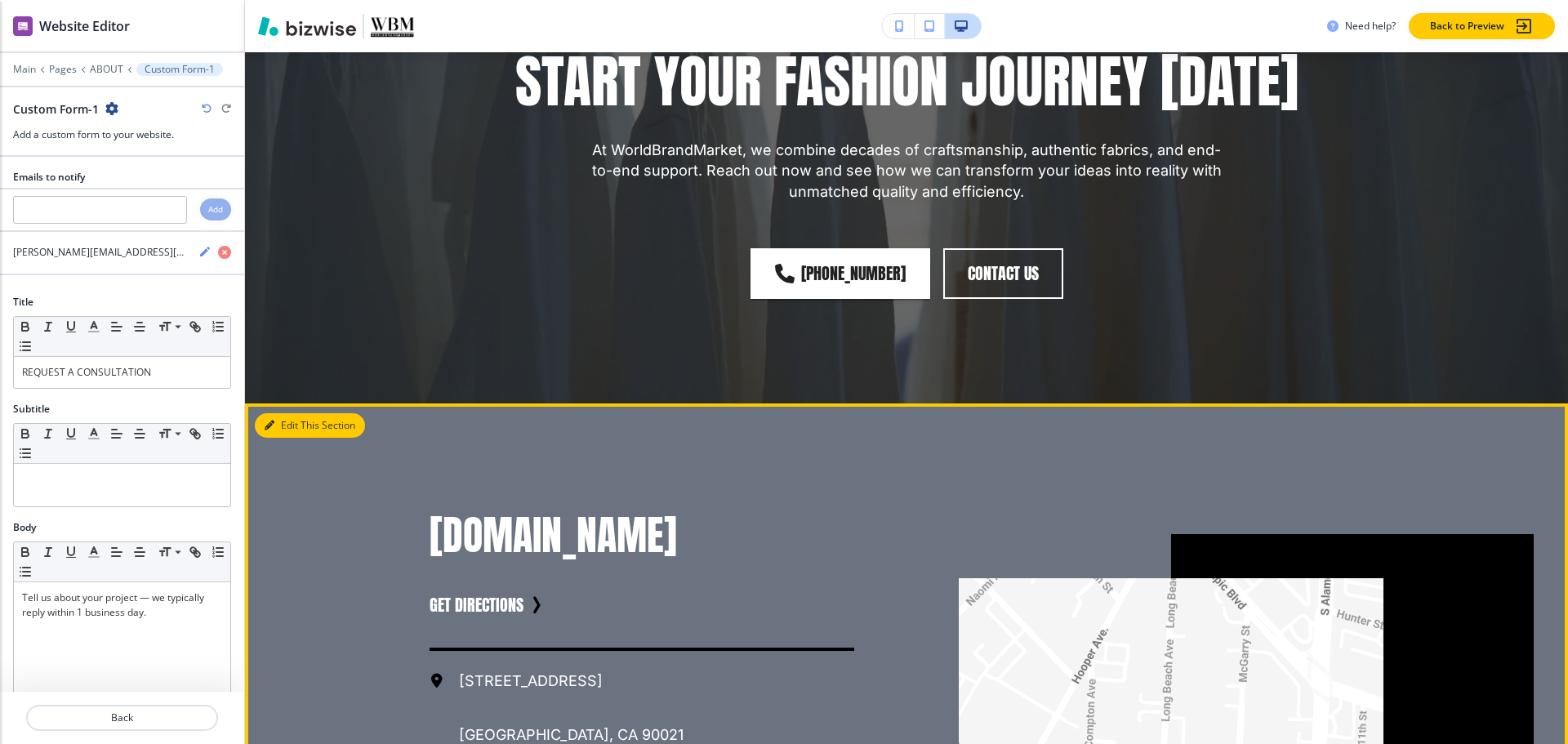
click at [280, 438] on button "Edit This Section" at bounding box center [310, 425] width 110 height 25
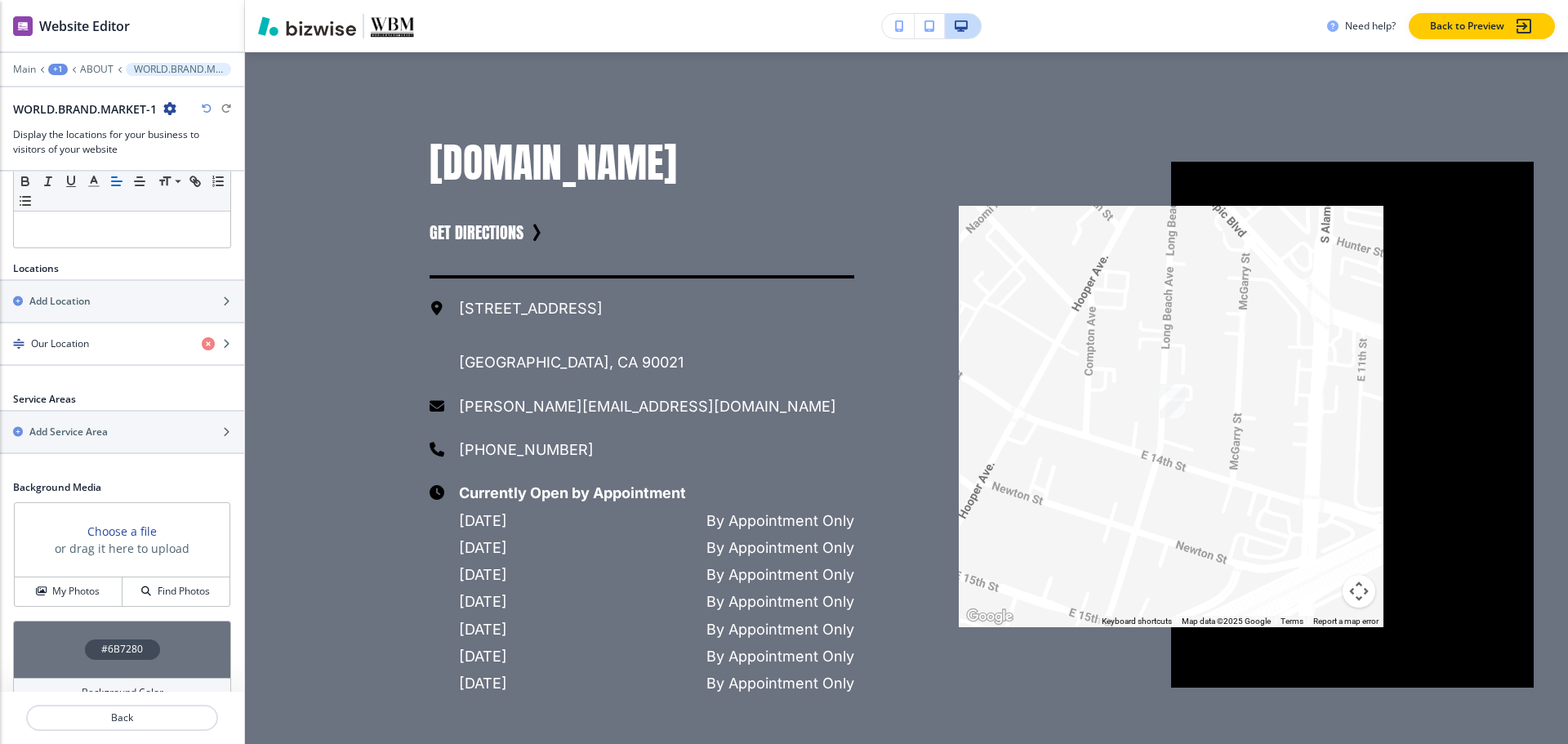
scroll to position [465, 0]
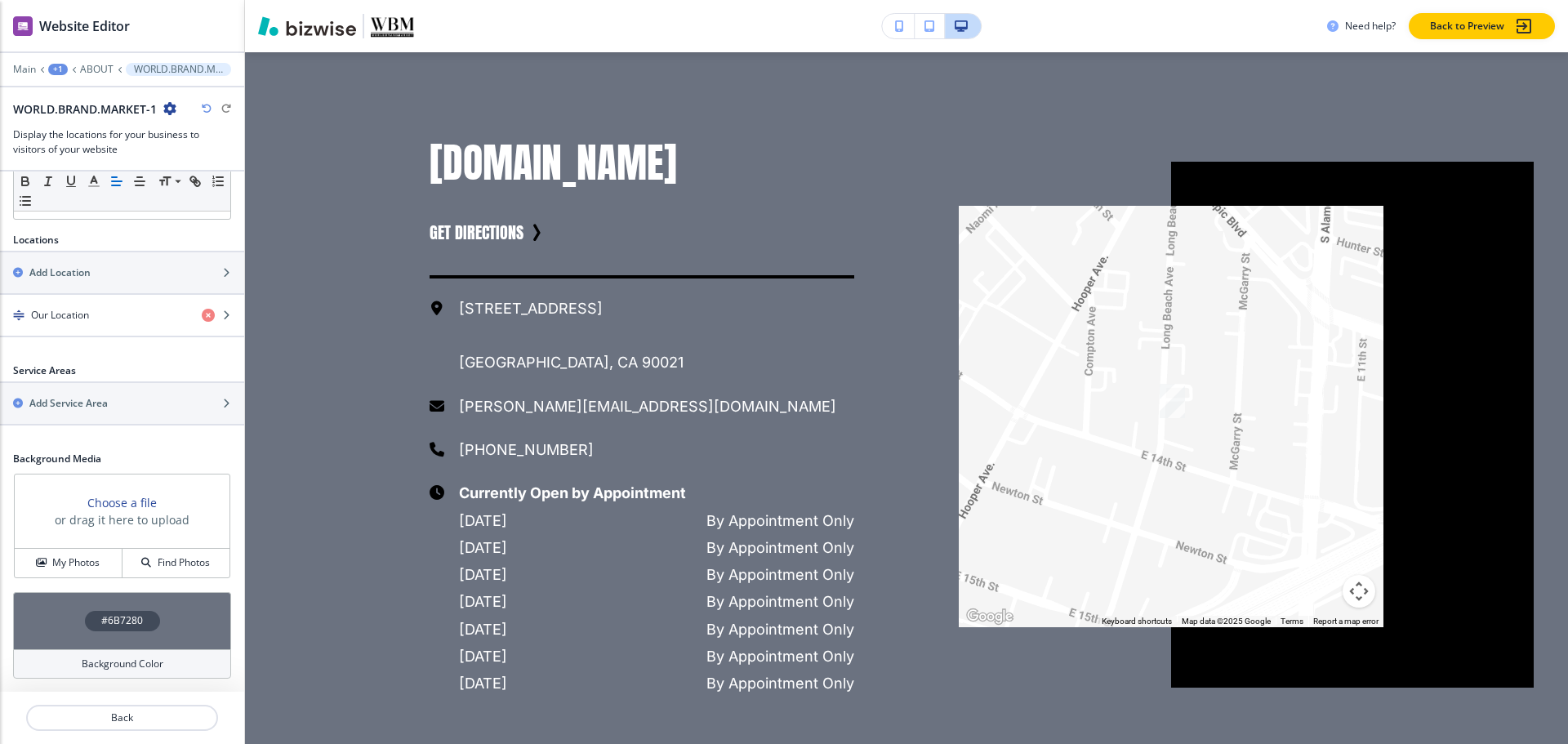
click at [106, 623] on h4 "#6B7280" at bounding box center [122, 621] width 42 height 15
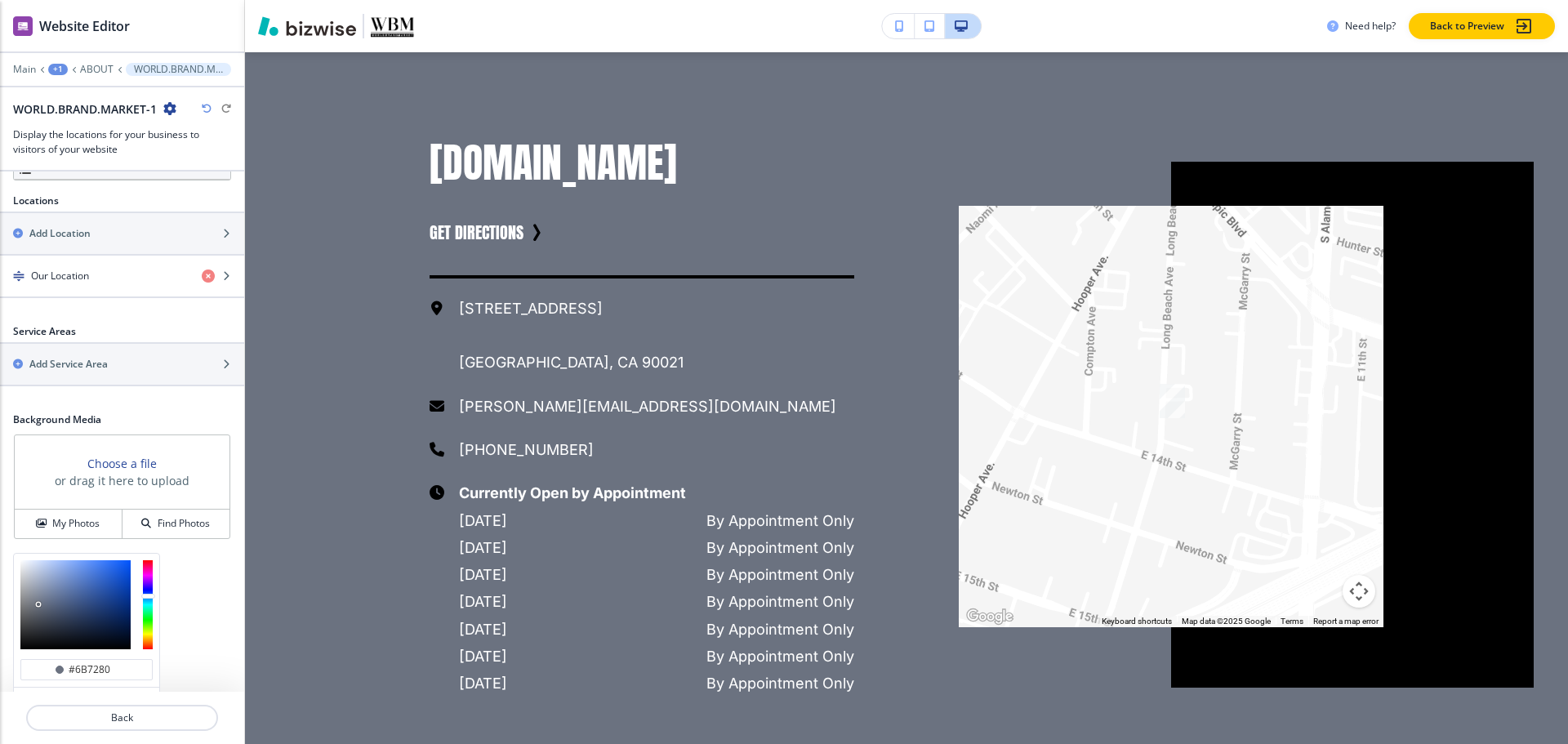
scroll to position [598, 0]
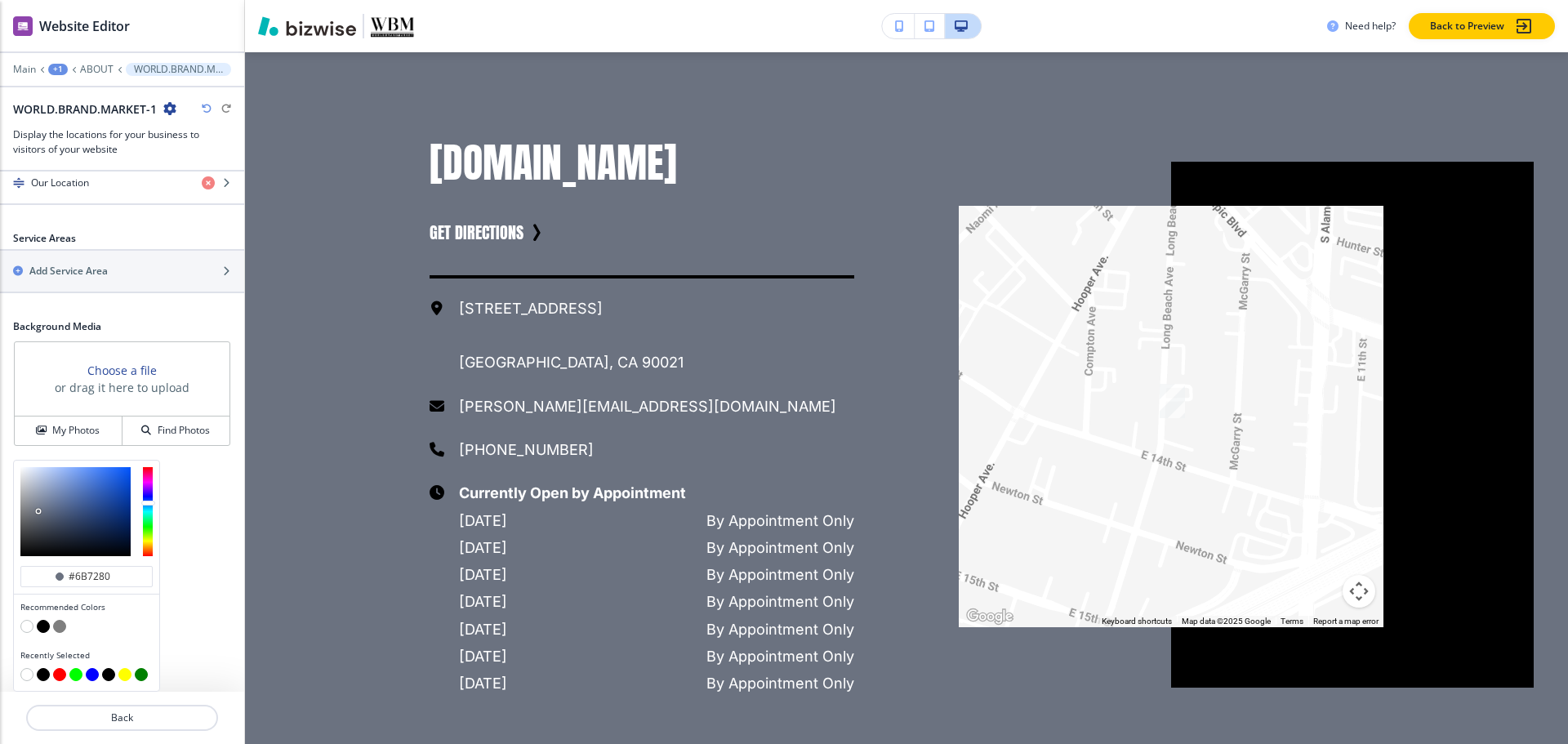
click at [29, 629] on button "button" at bounding box center [27, 626] width 13 height 13
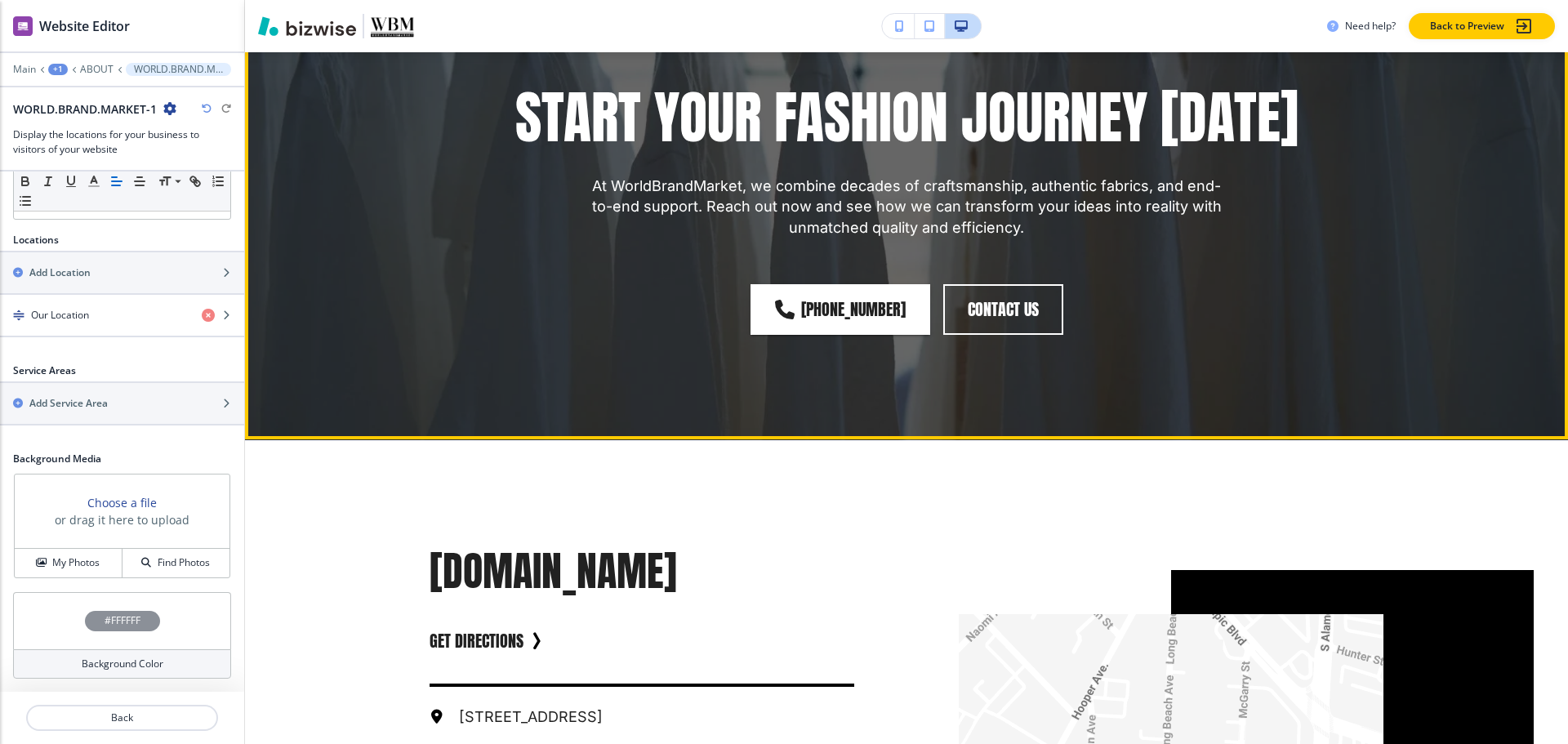
scroll to position [1036, 0]
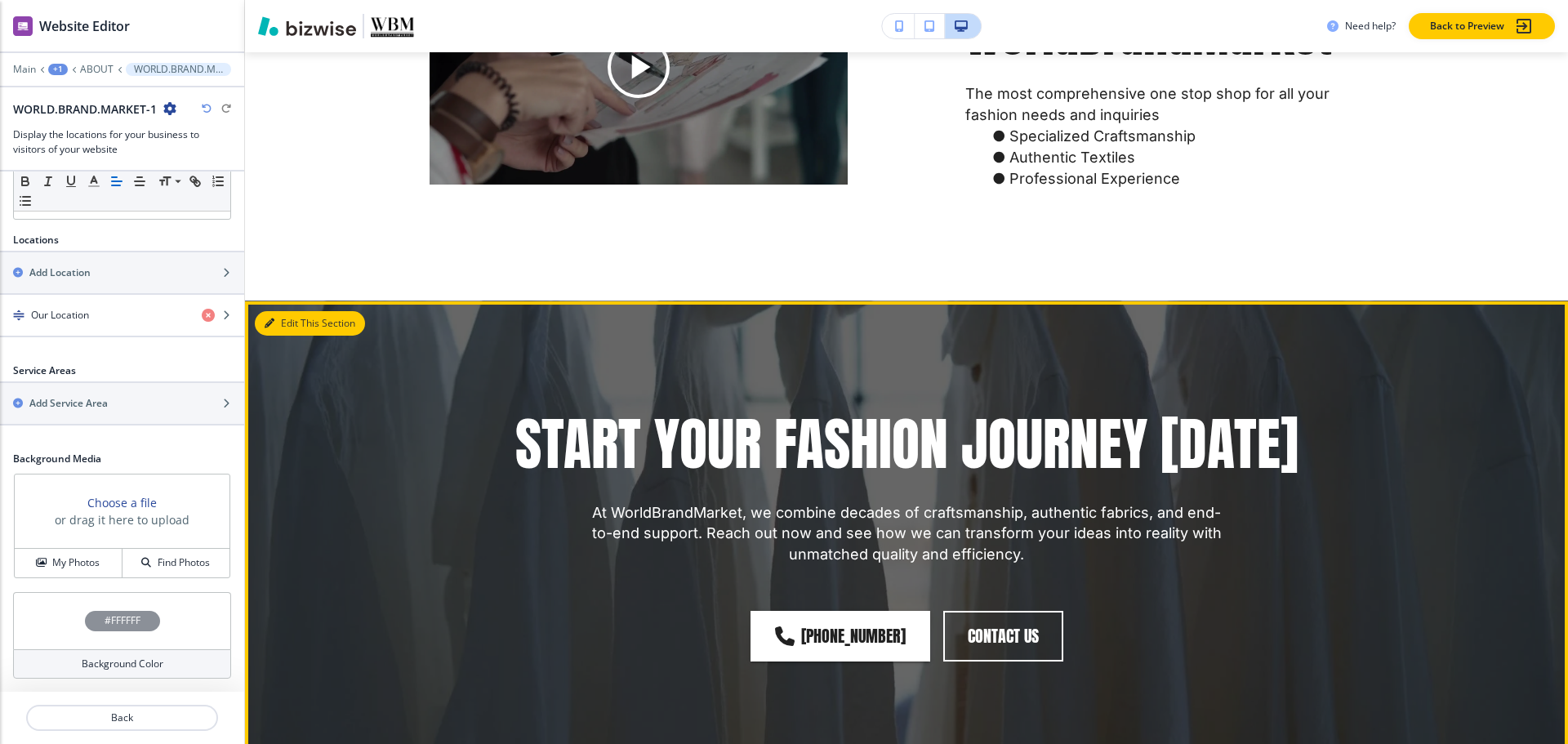
click at [288, 336] on button "Edit This Section" at bounding box center [310, 323] width 110 height 25
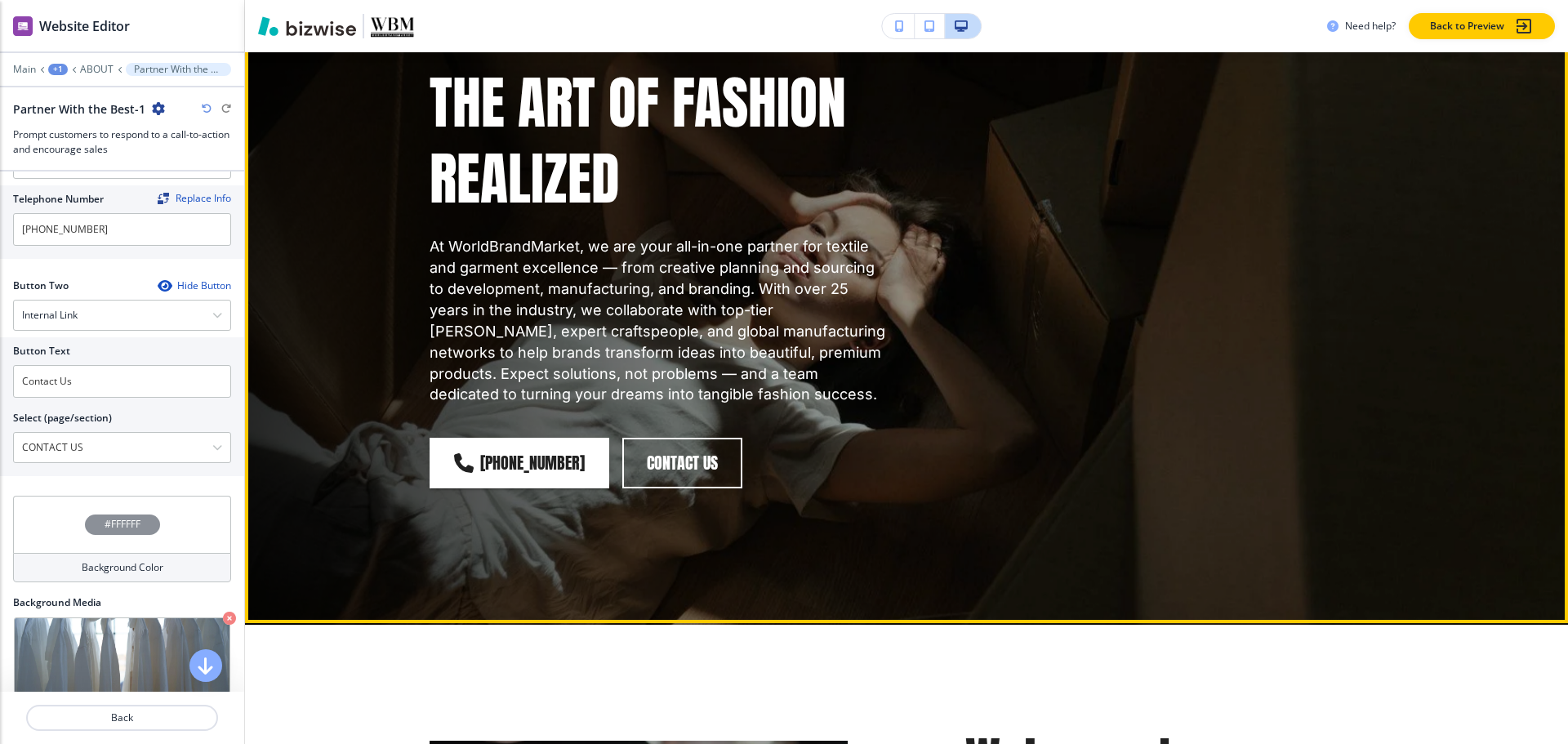
scroll to position [0, 0]
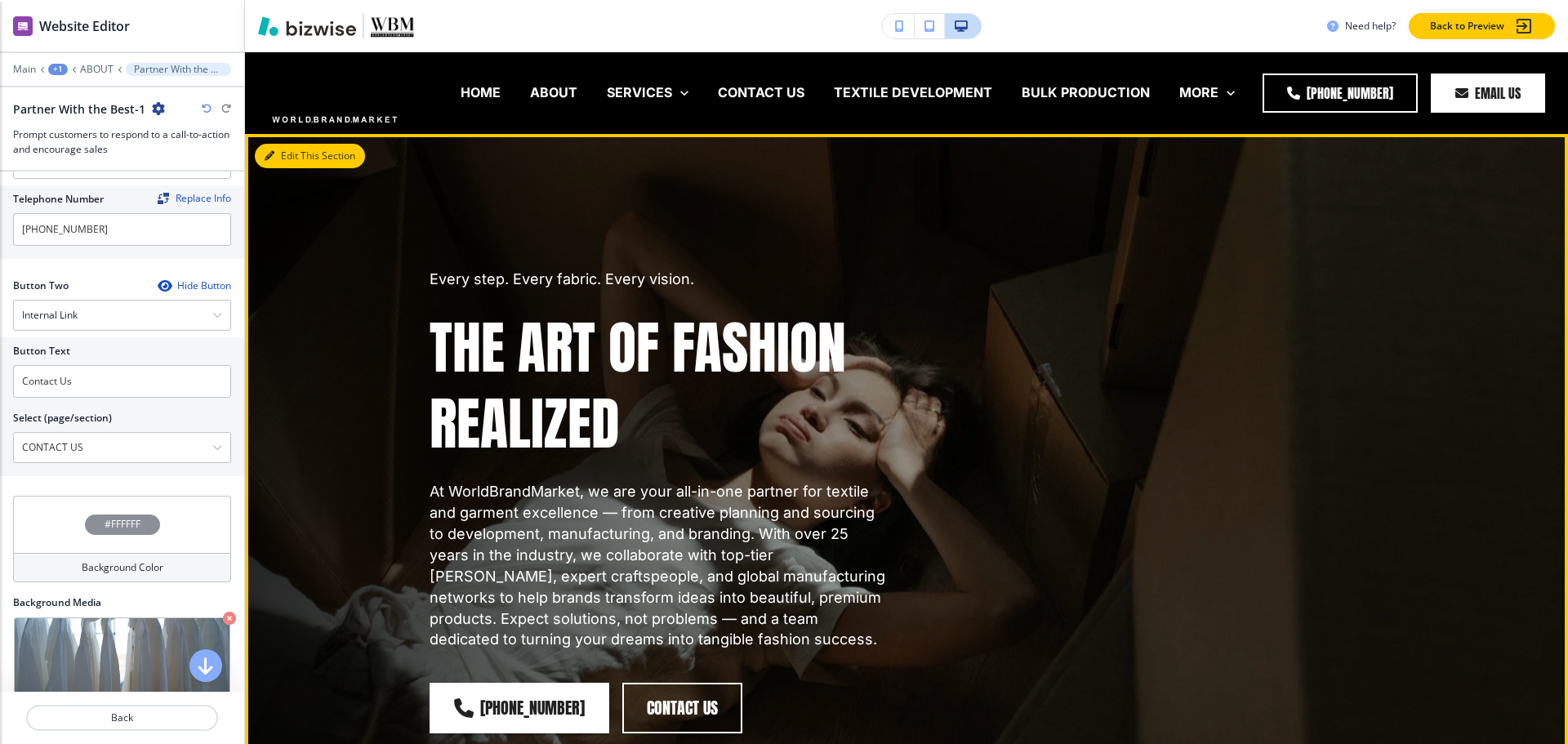
click at [294, 153] on button "Edit This Section" at bounding box center [310, 156] width 110 height 25
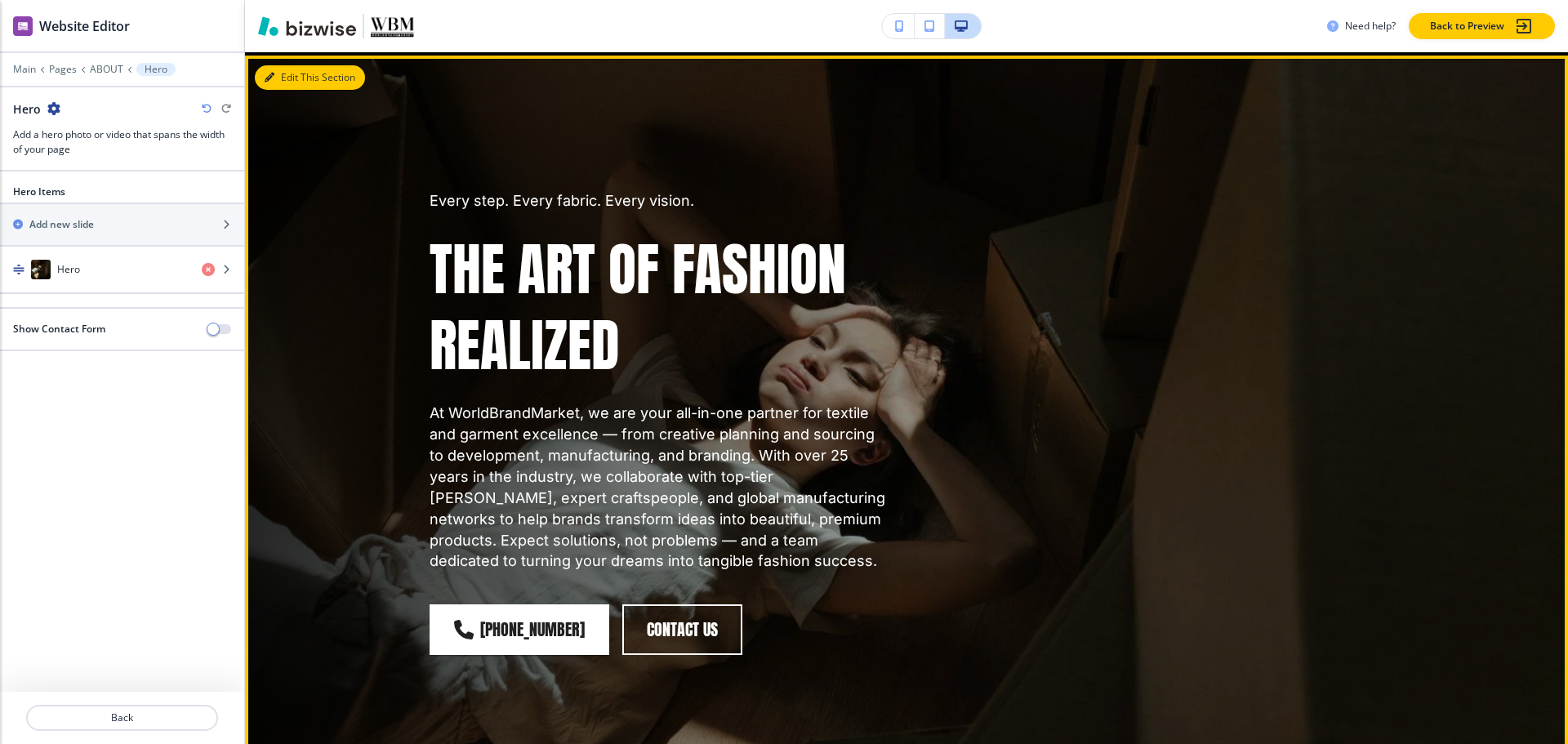
scroll to position [82, 0]
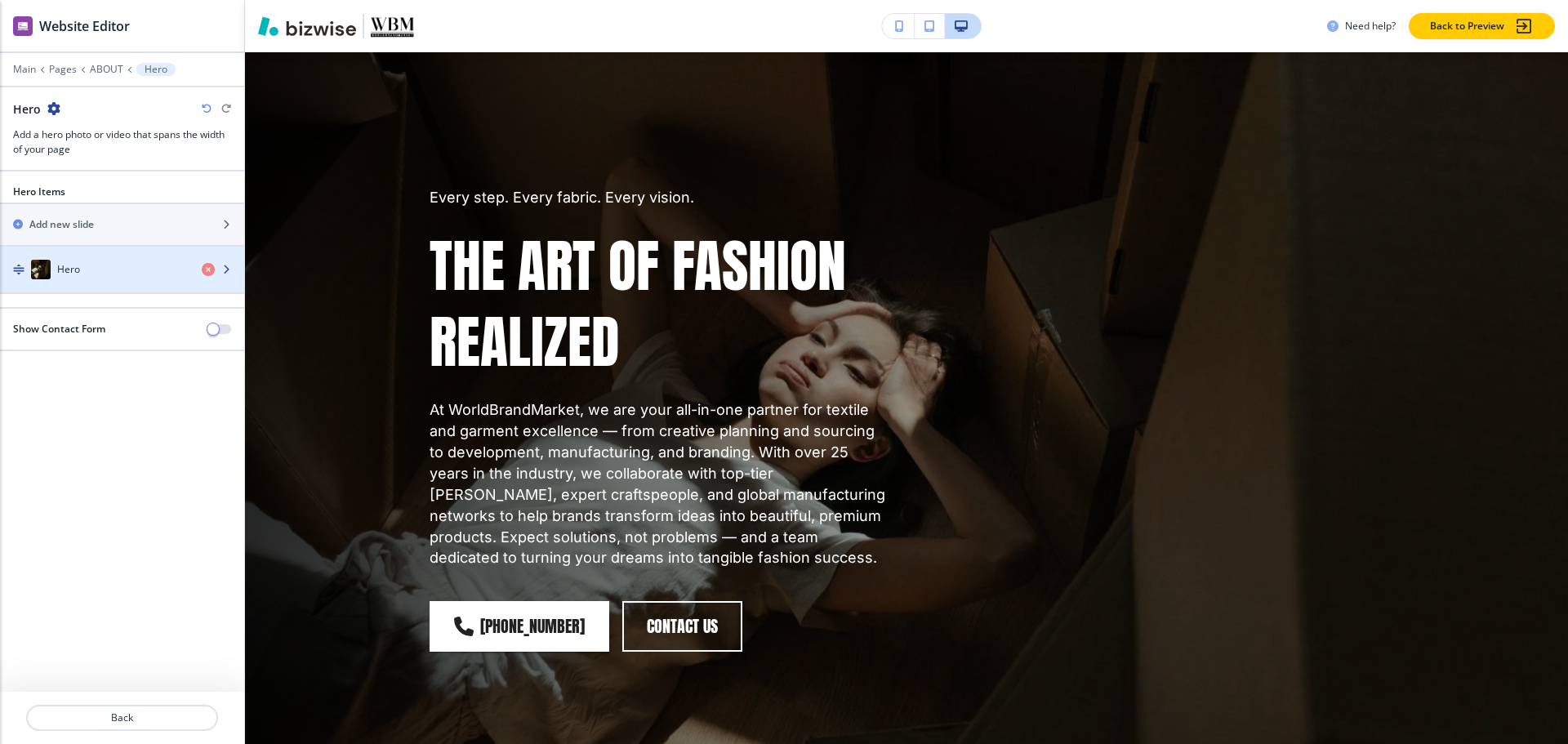
click at [67, 277] on div "Hero" at bounding box center [94, 269] width 188 height 20
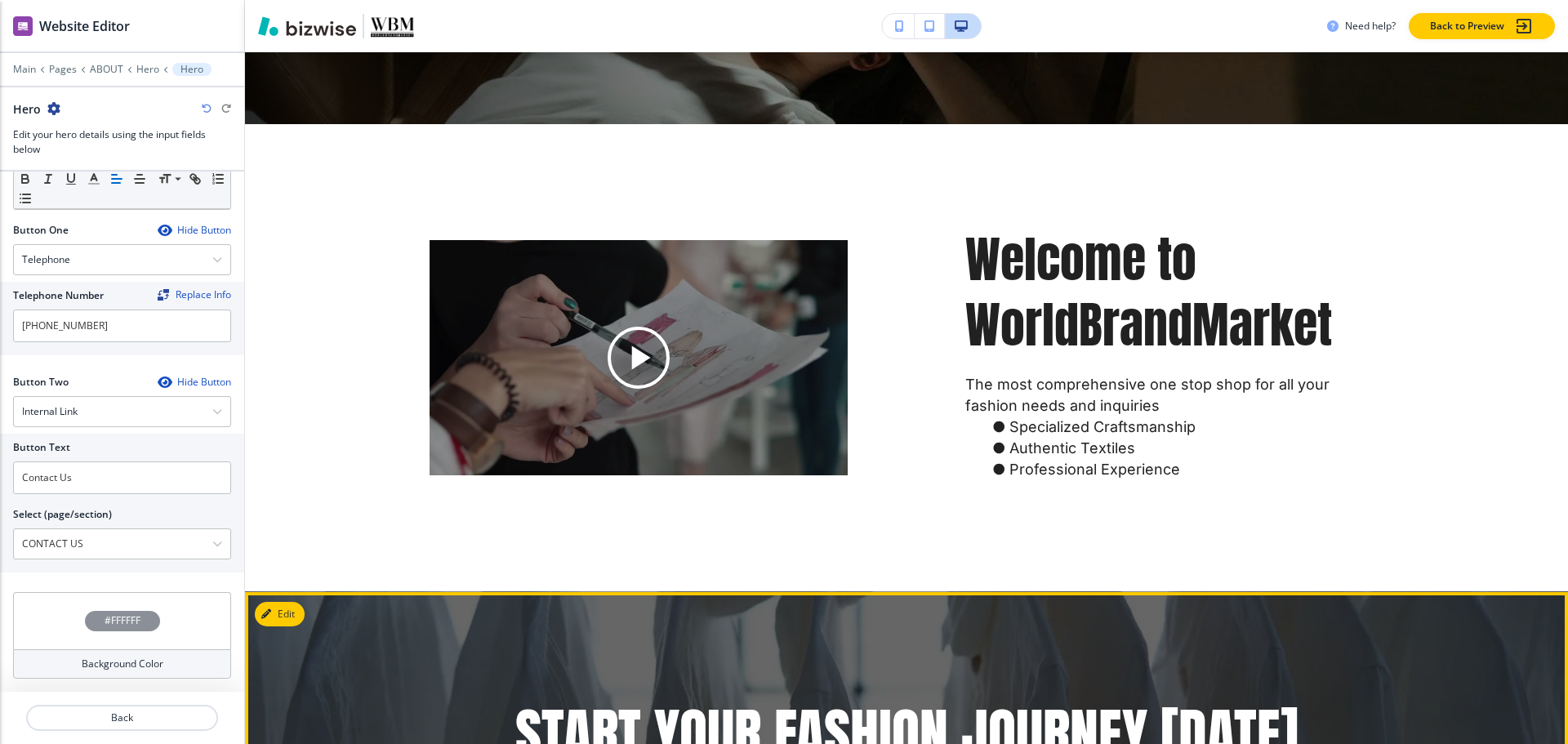
scroll to position [572, 0]
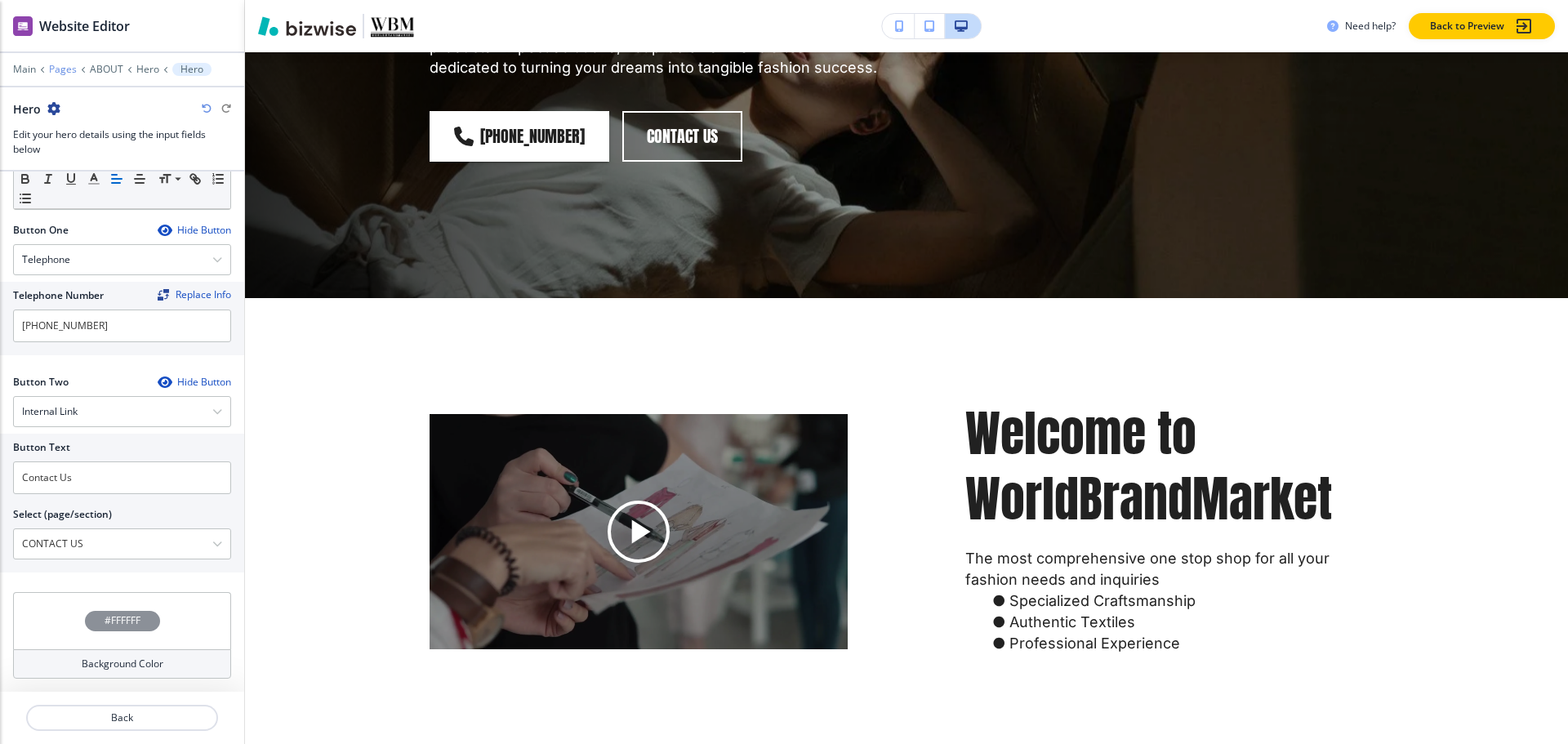
click at [64, 72] on p "Pages" at bounding box center [62, 69] width 28 height 12
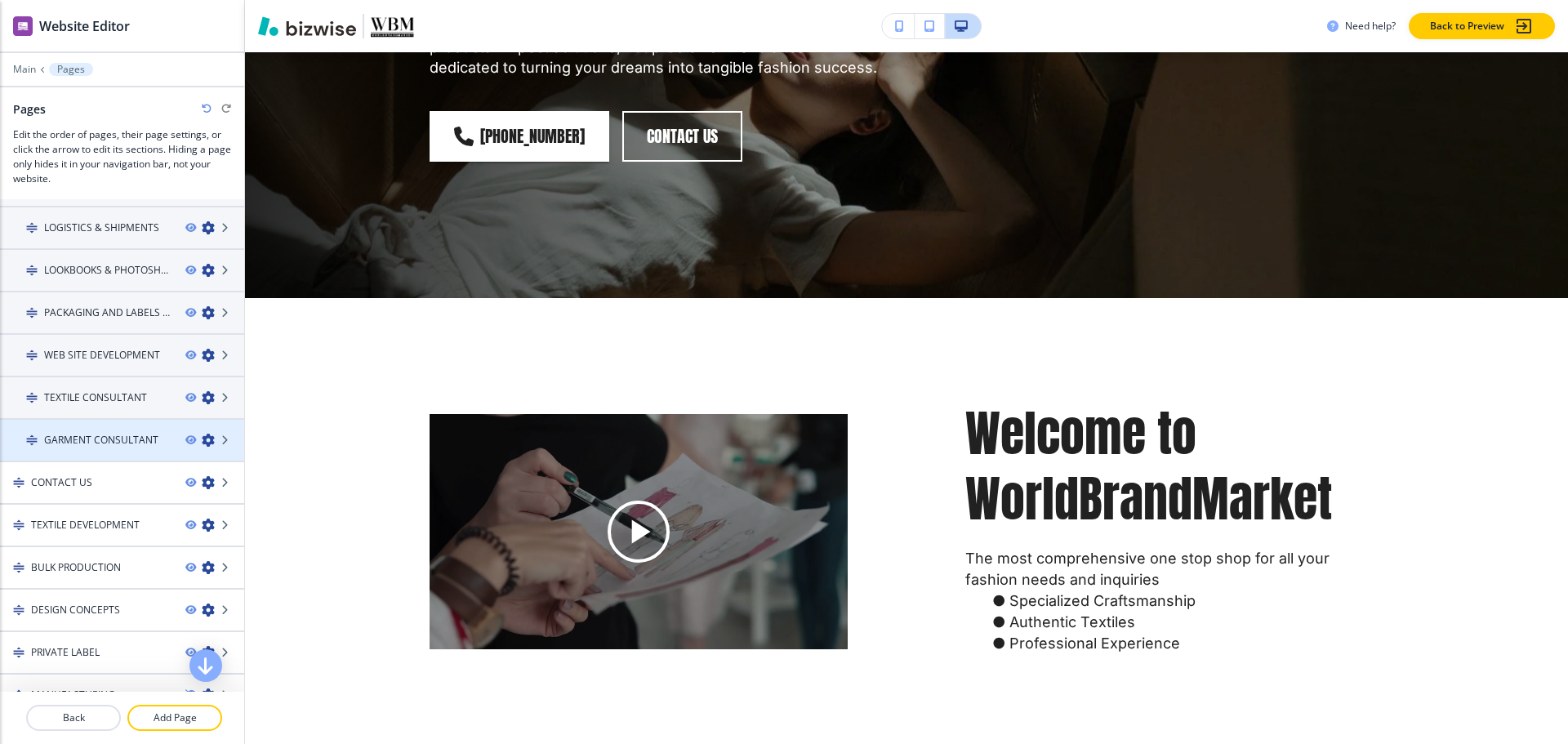
scroll to position [0, 0]
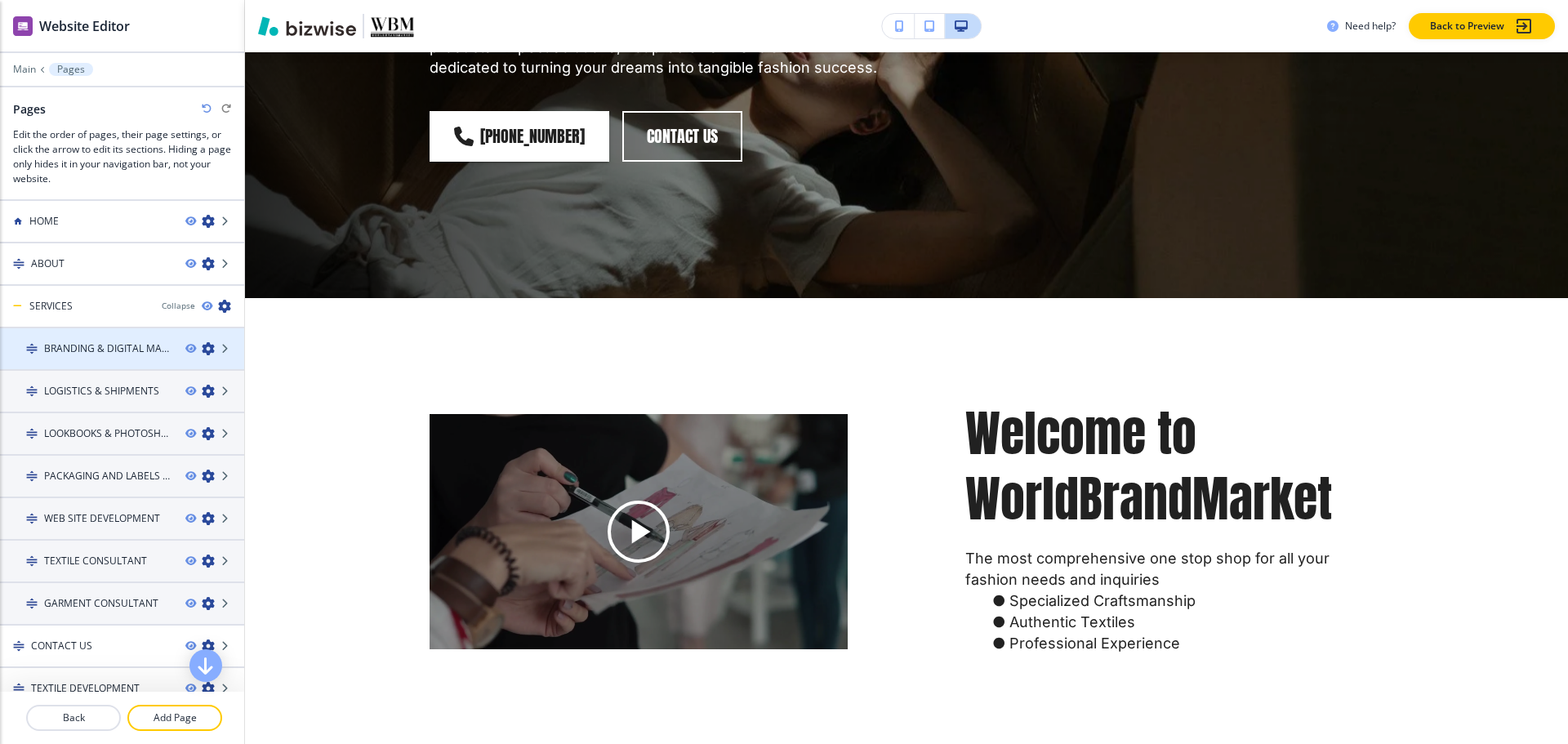
click at [71, 351] on h4 "BRANDING & DIGITAL MARKETING/CONTENTS" at bounding box center [108, 348] width 128 height 15
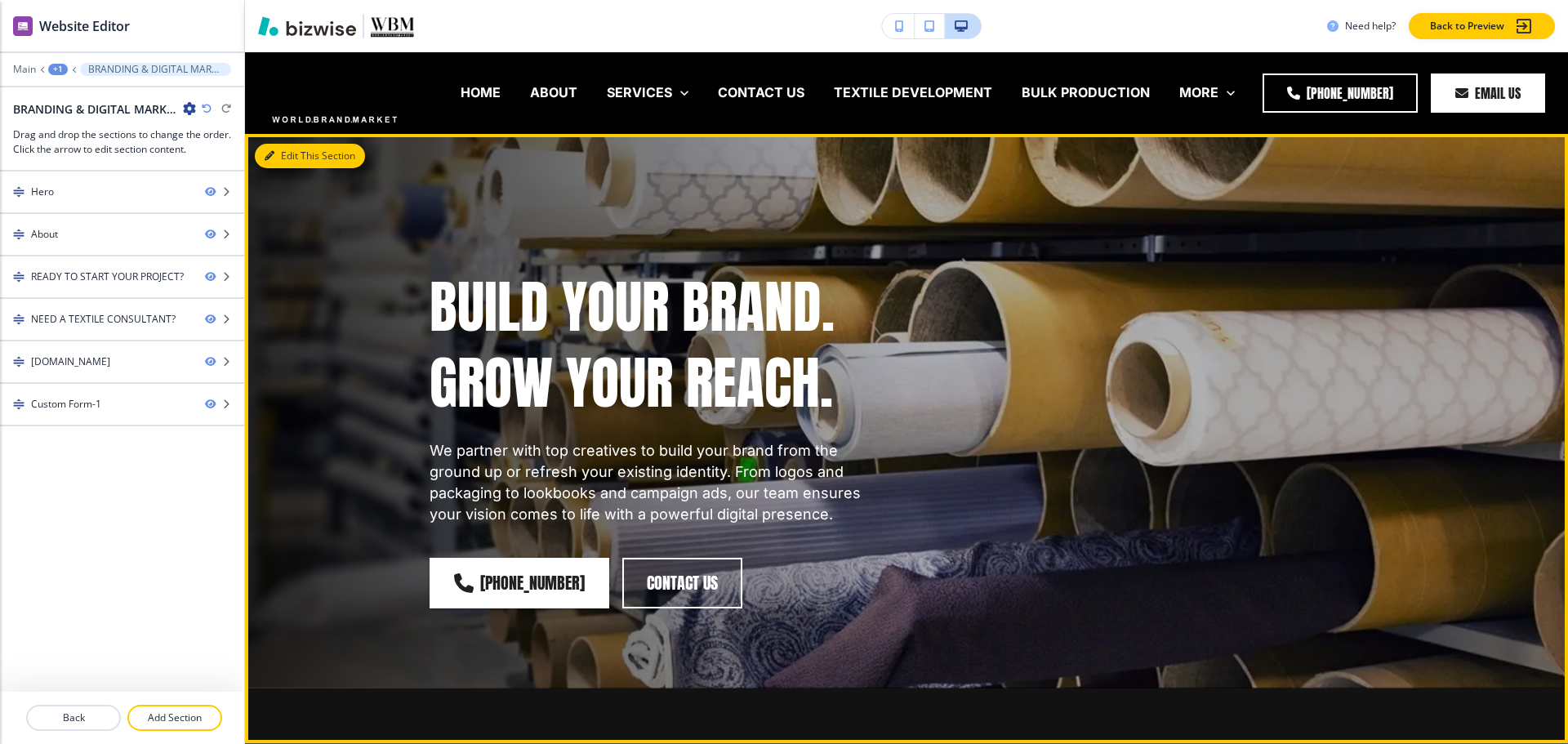
click at [270, 156] on icon "button" at bounding box center [269, 155] width 10 height 10
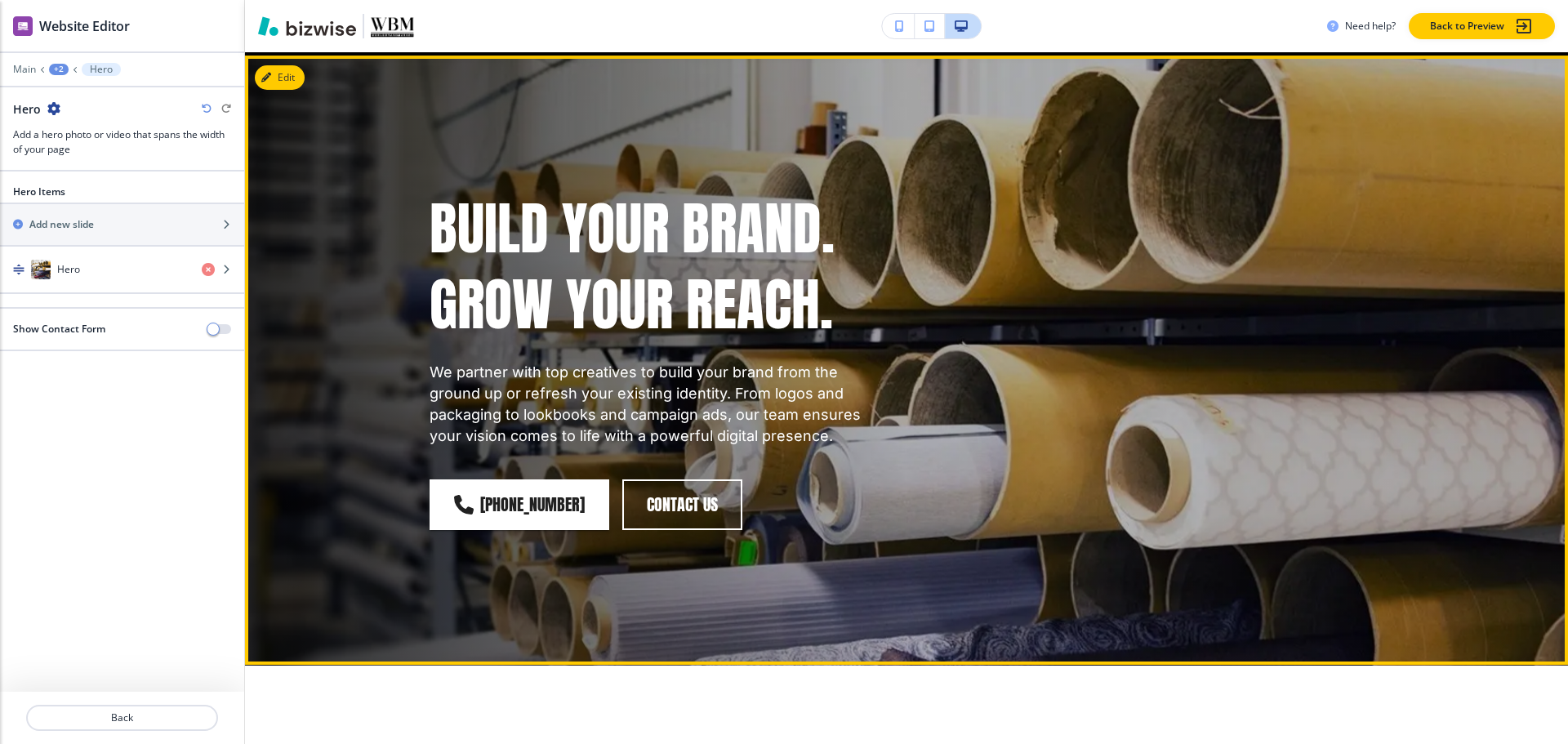
scroll to position [82, 0]
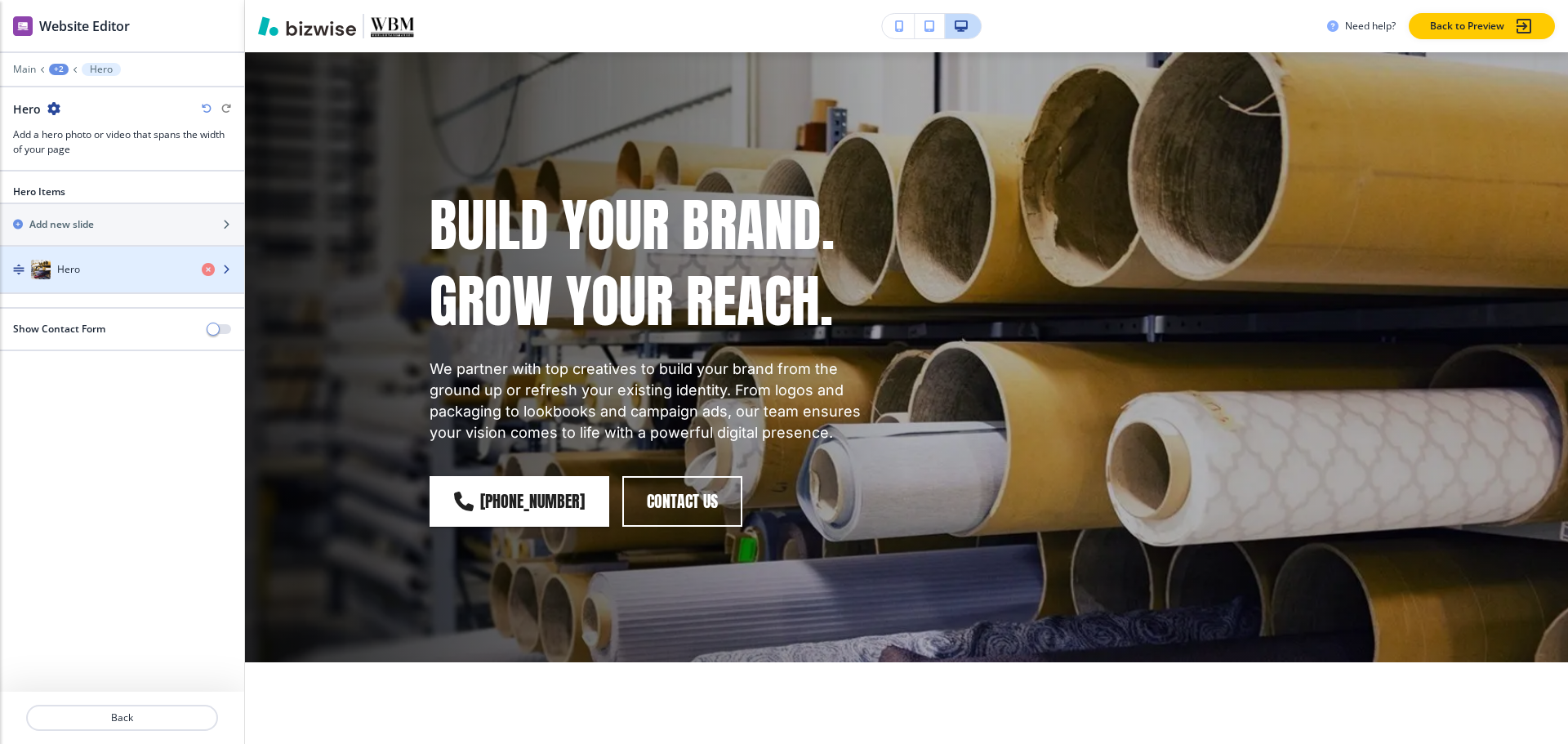
click at [99, 276] on div "Hero" at bounding box center [94, 269] width 188 height 20
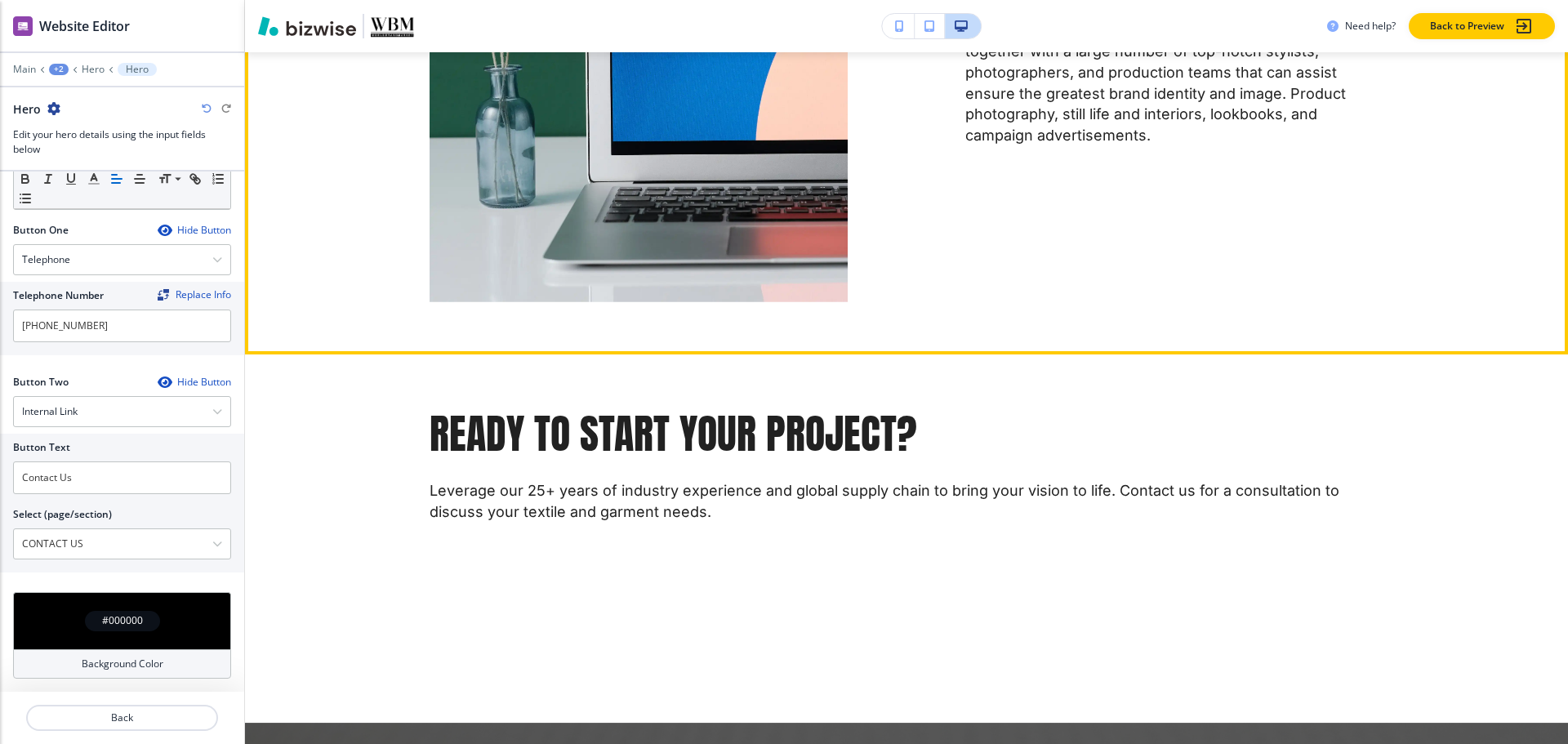
scroll to position [1389, 0]
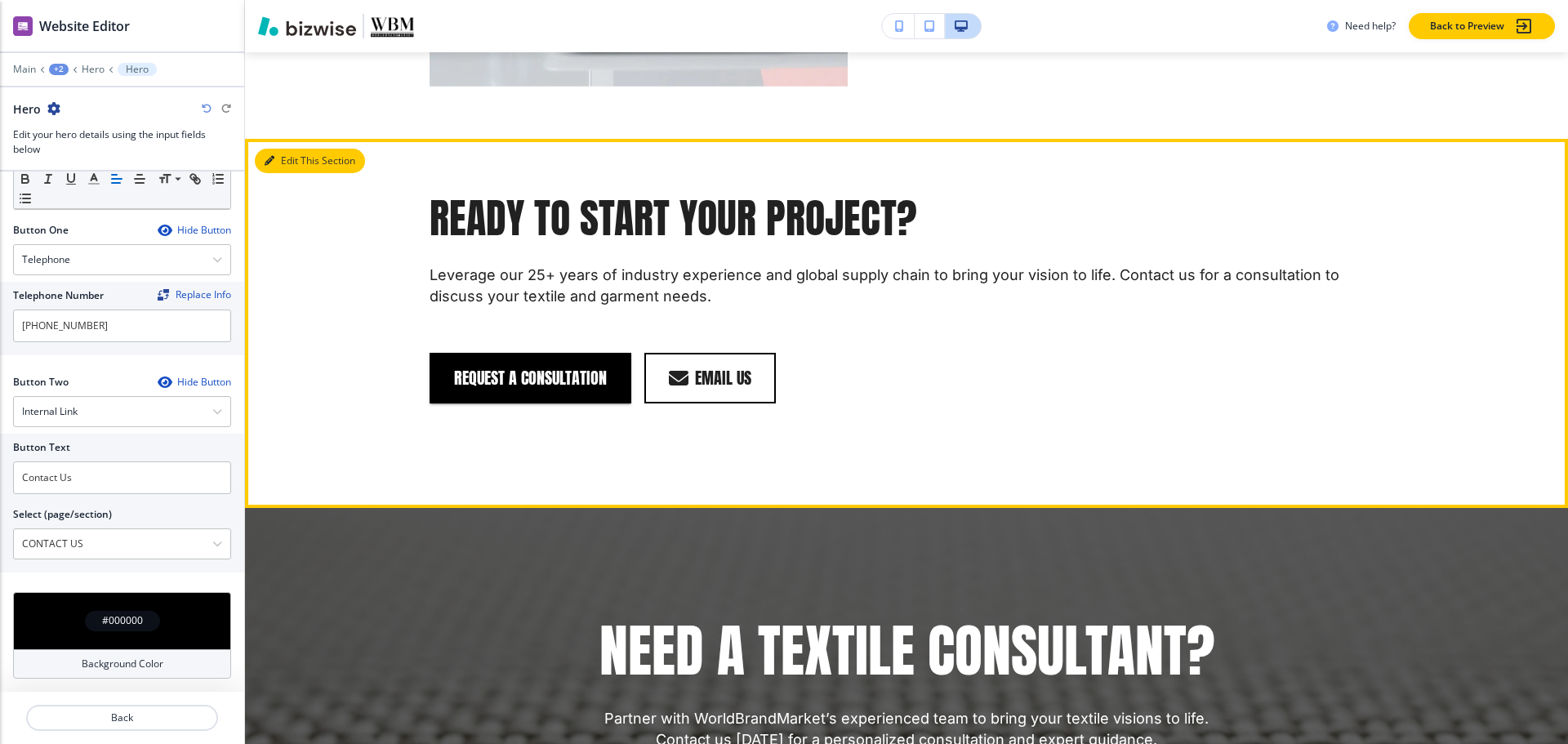
click at [289, 152] on button "Edit This Section" at bounding box center [310, 161] width 110 height 25
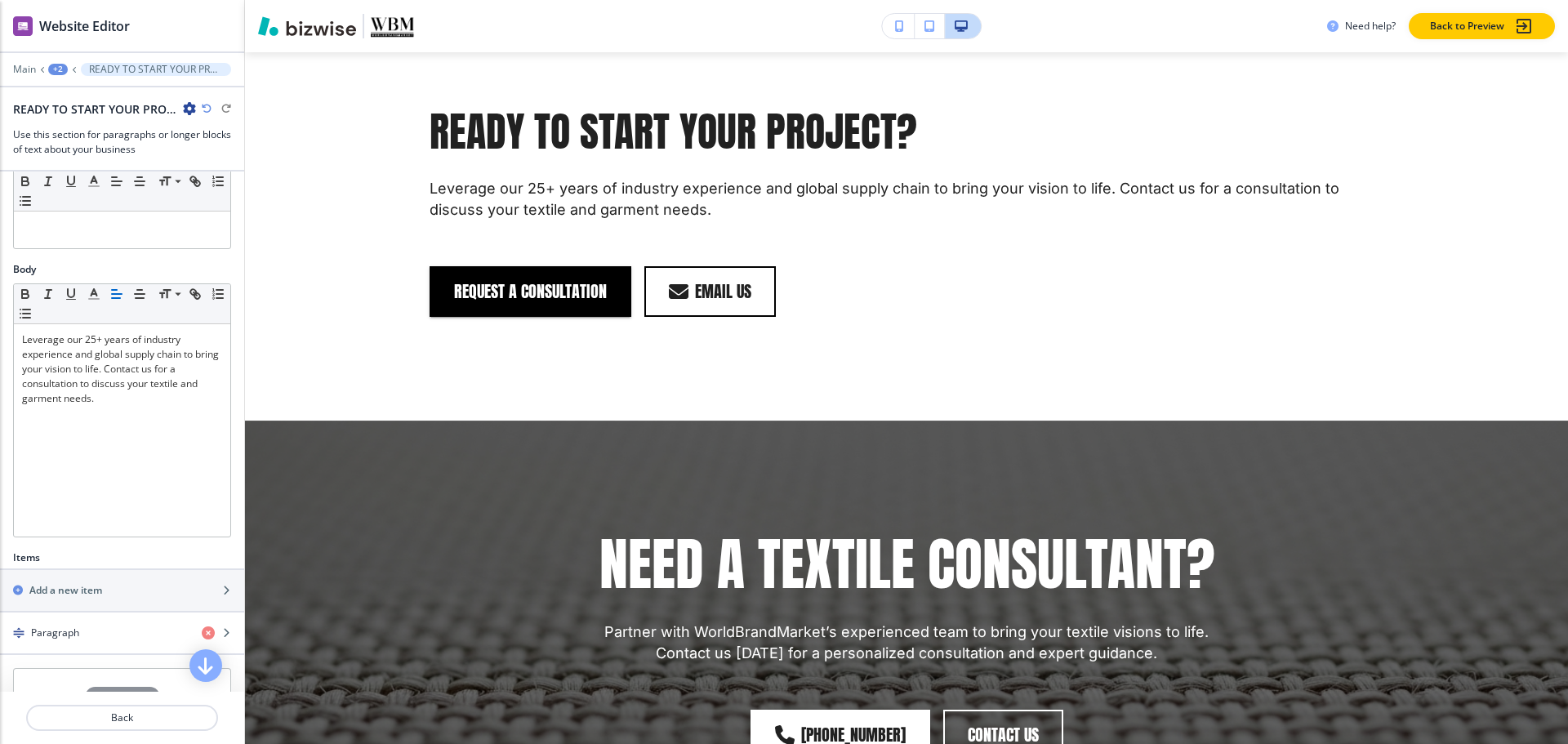
scroll to position [364, 0]
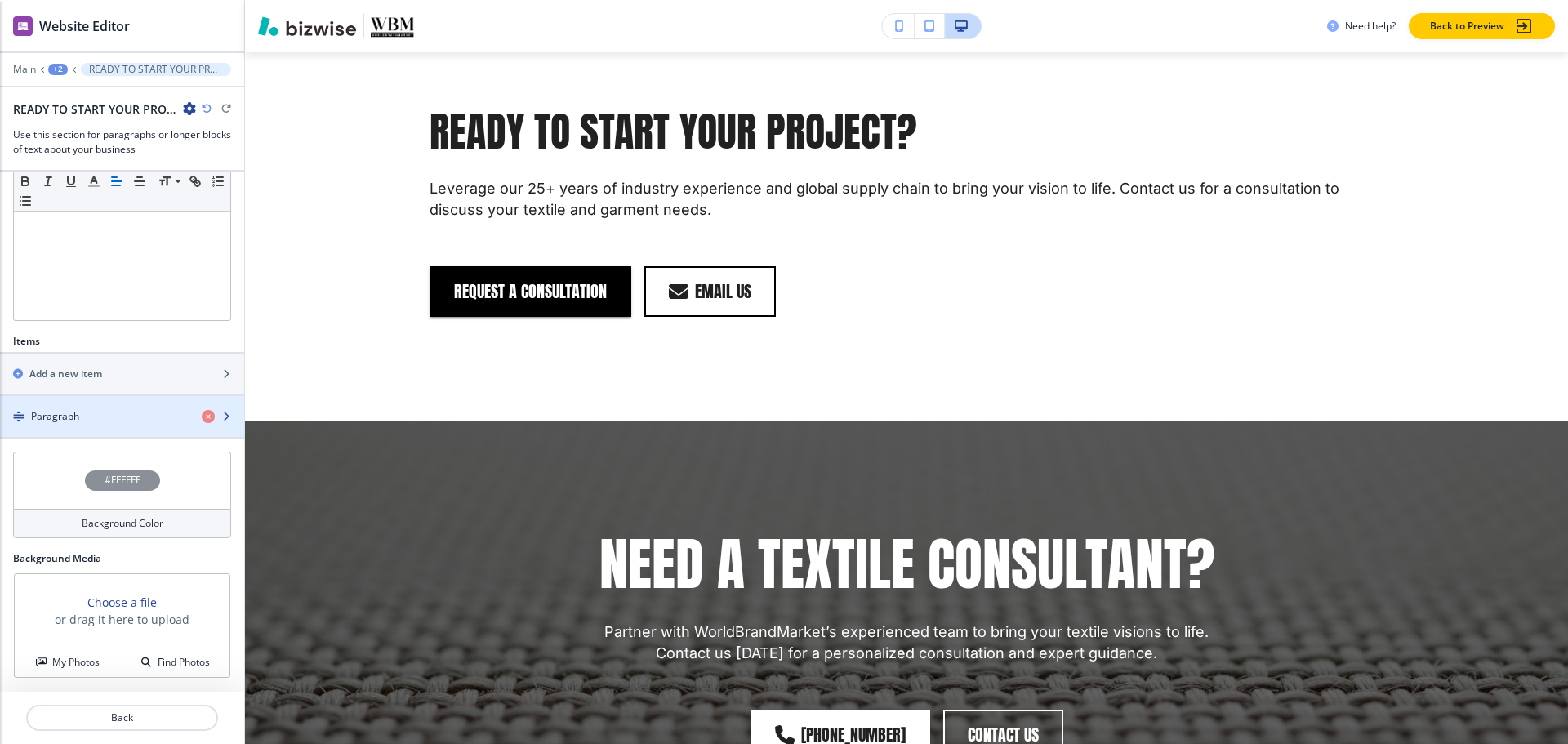
click at [79, 420] on div "Paragraph" at bounding box center [94, 416] width 188 height 15
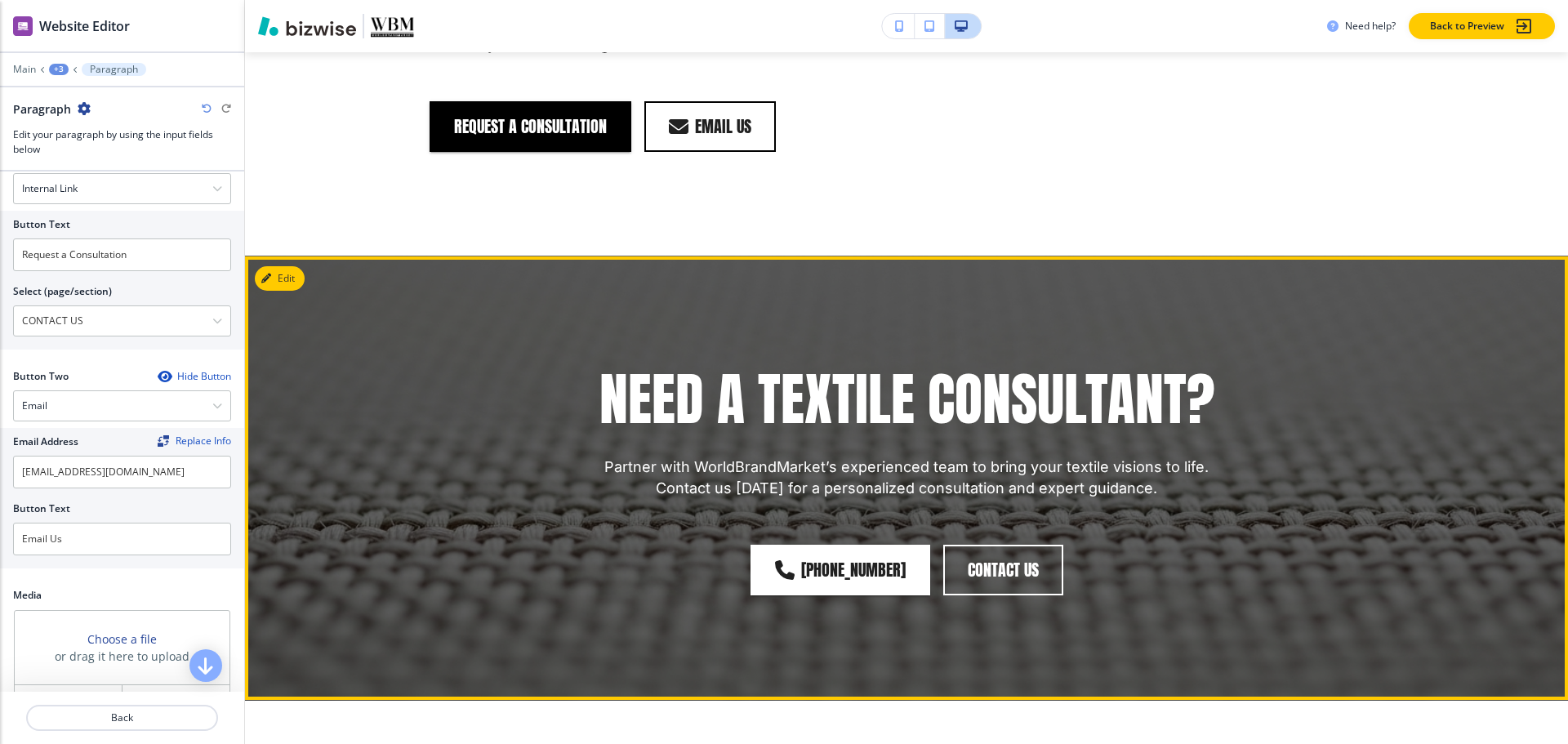
scroll to position [1720, 0]
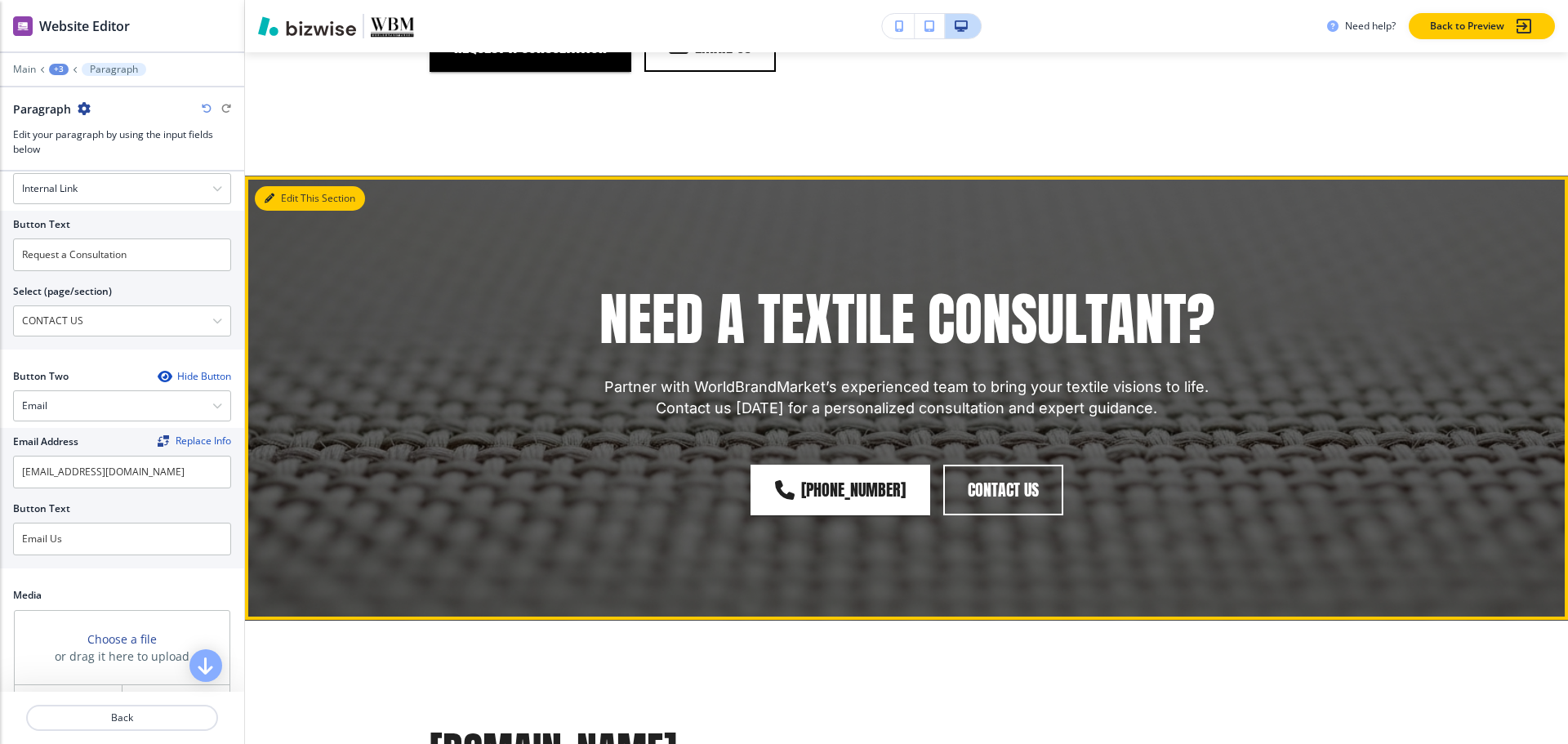
click at [287, 198] on button "Edit This Section" at bounding box center [310, 199] width 110 height 25
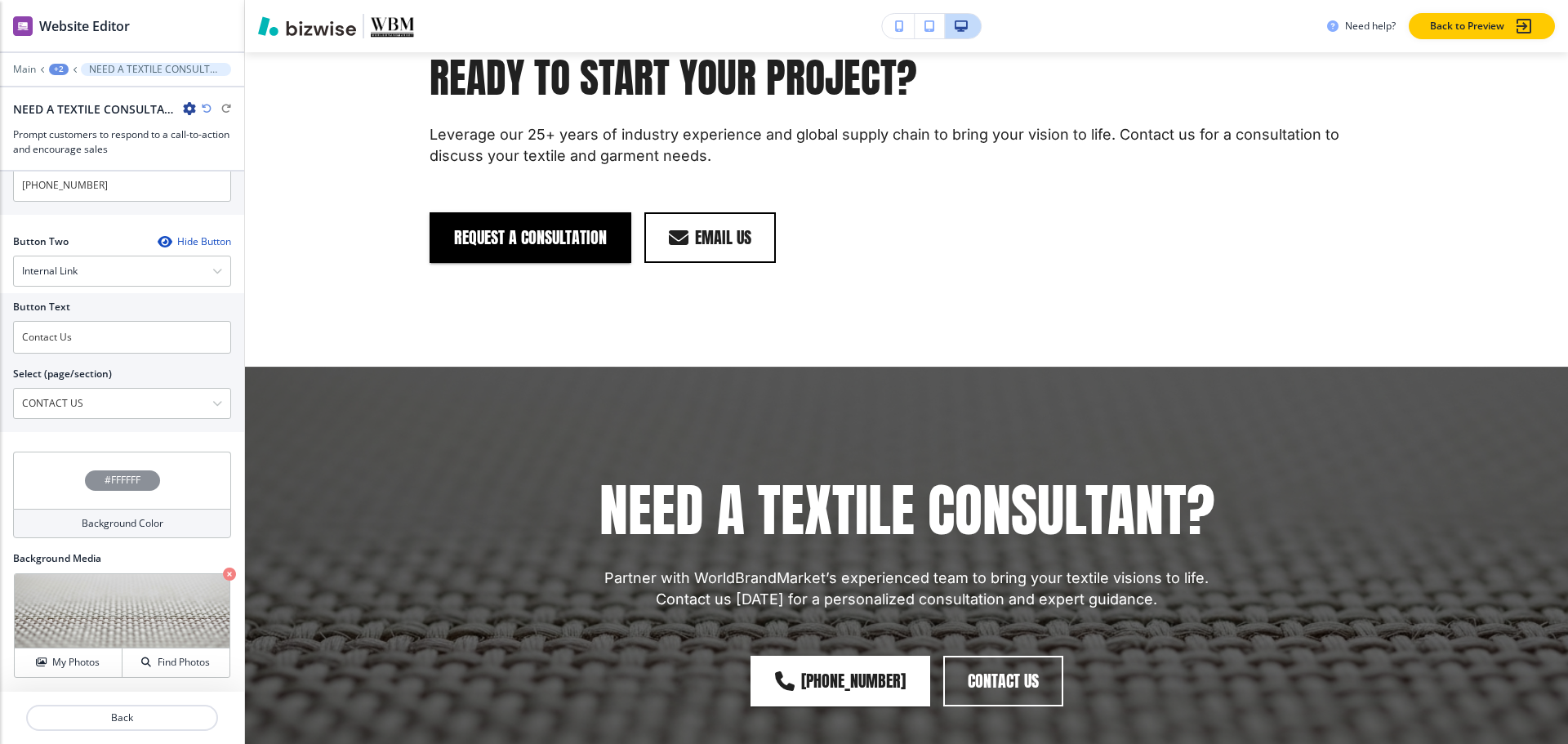
scroll to position [1272, 0]
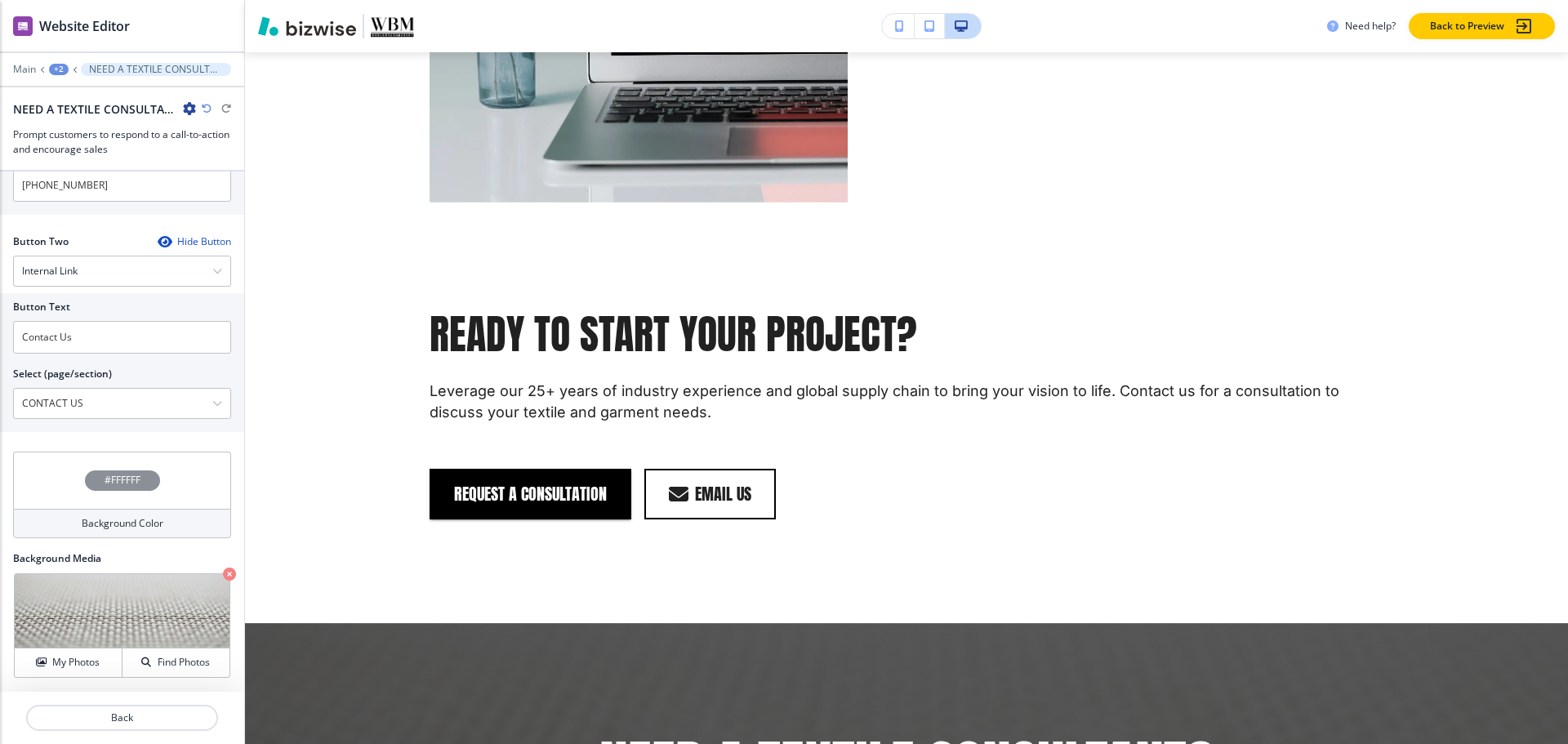
click at [59, 76] on div at bounding box center [122, 81] width 244 height 10
click at [59, 75] on div "Main +2 NEED A TEXTILE CONSULTANT?" at bounding box center [123, 69] width 218 height 13
click at [59, 73] on div "+2" at bounding box center [59, 69] width 20 height 12
click at [106, 107] on button "Pages" at bounding box center [101, 96] width 105 height 28
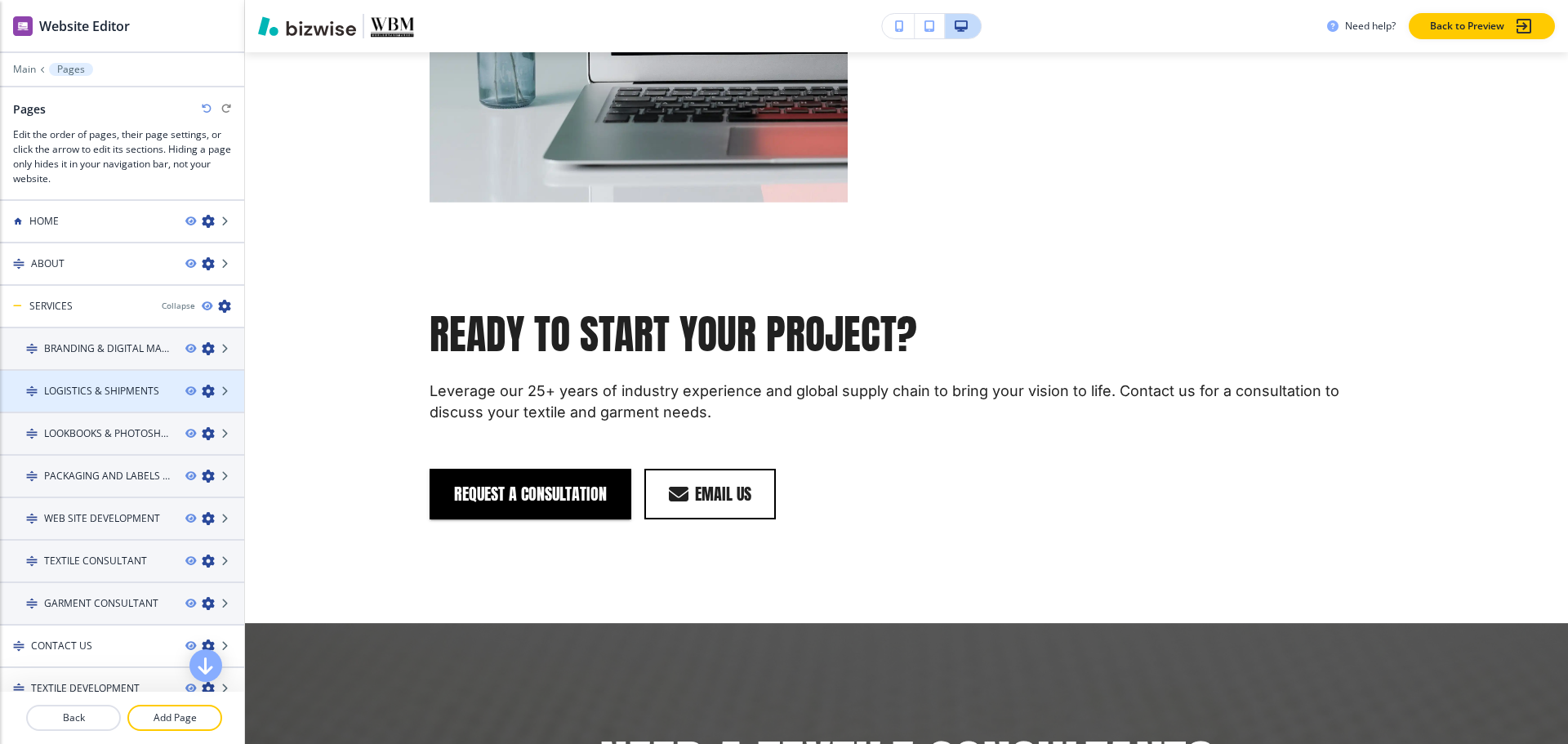
click at [92, 404] on div at bounding box center [122, 405] width 244 height 13
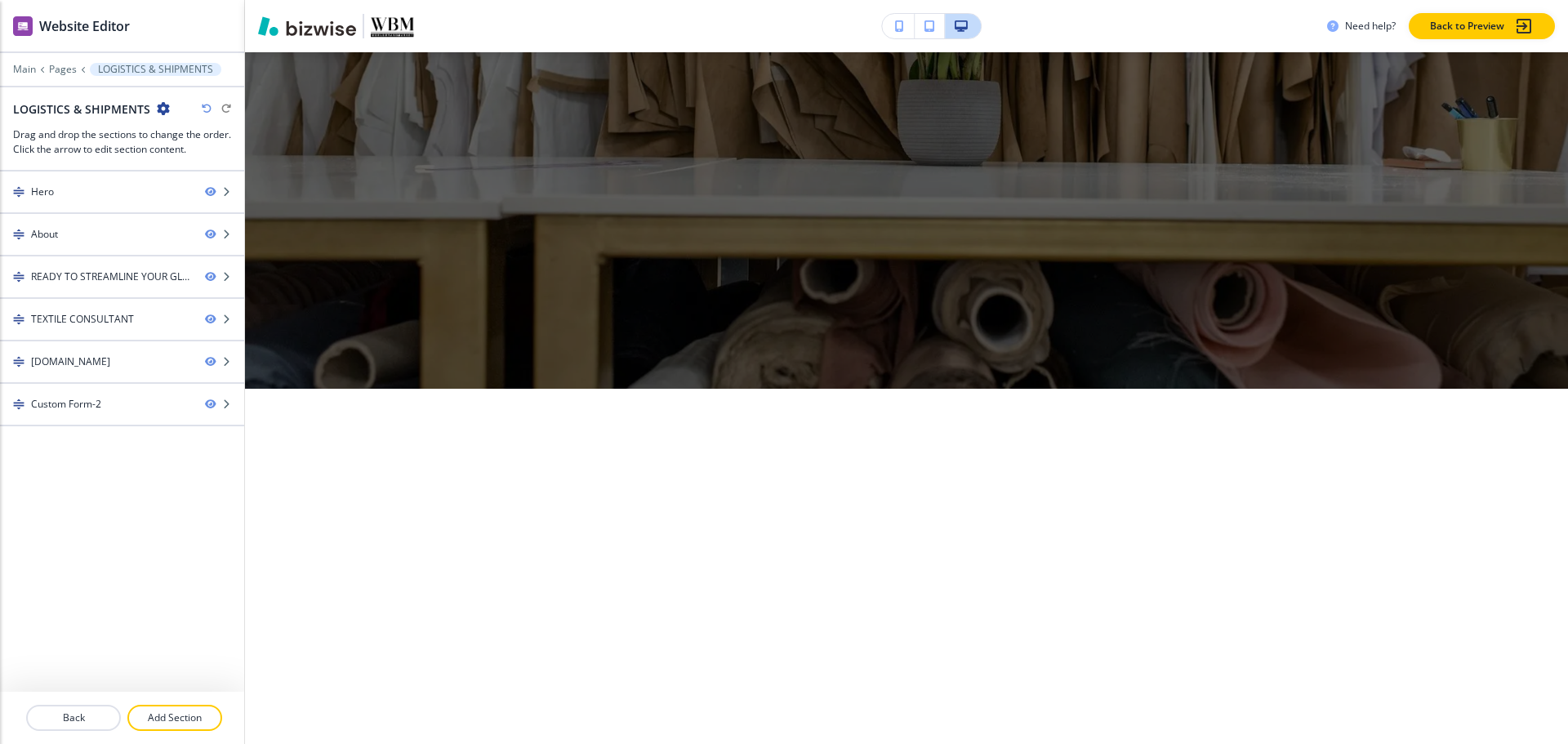
scroll to position [0, 0]
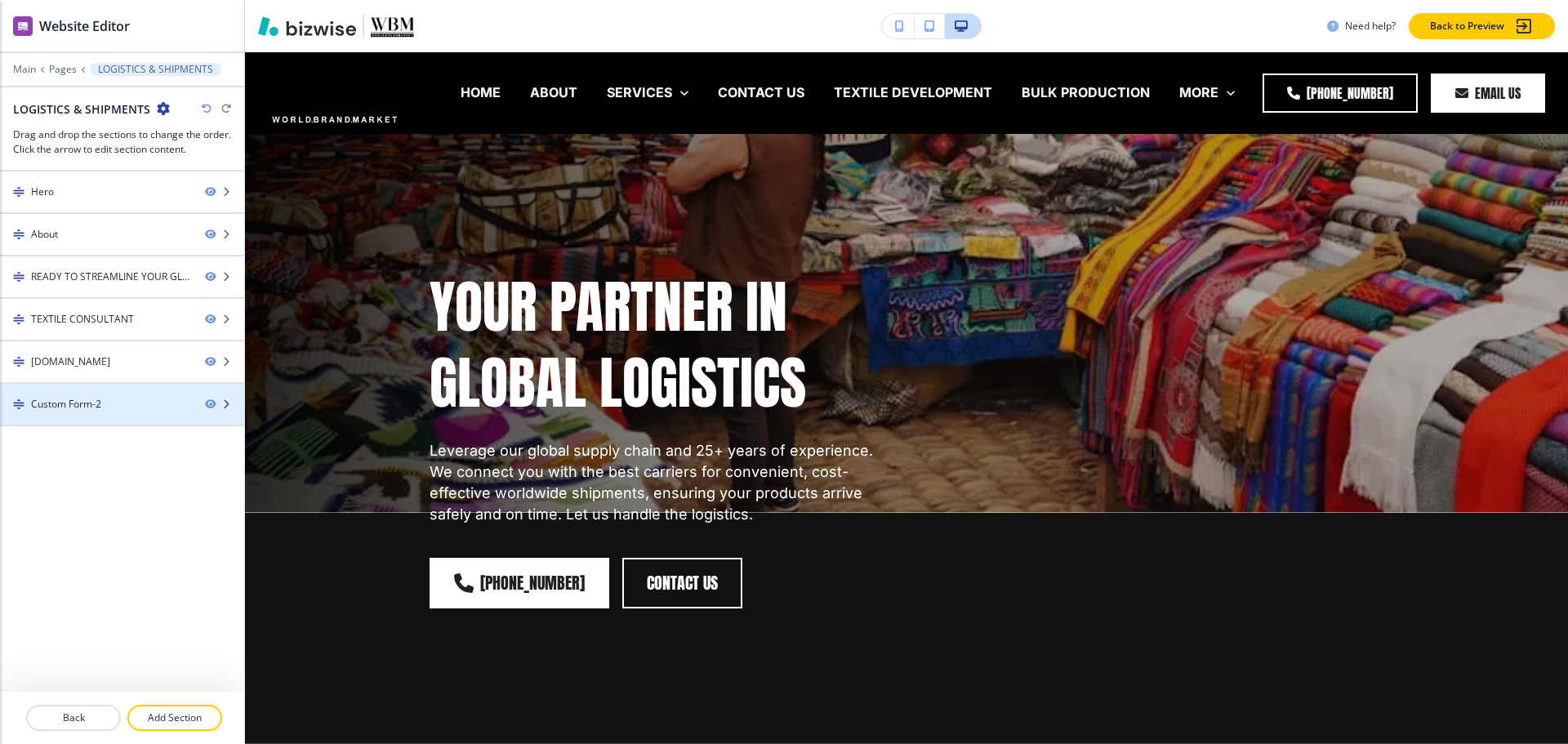
click at [12, 410] on div "Custom Form-2" at bounding box center [96, 404] width 192 height 15
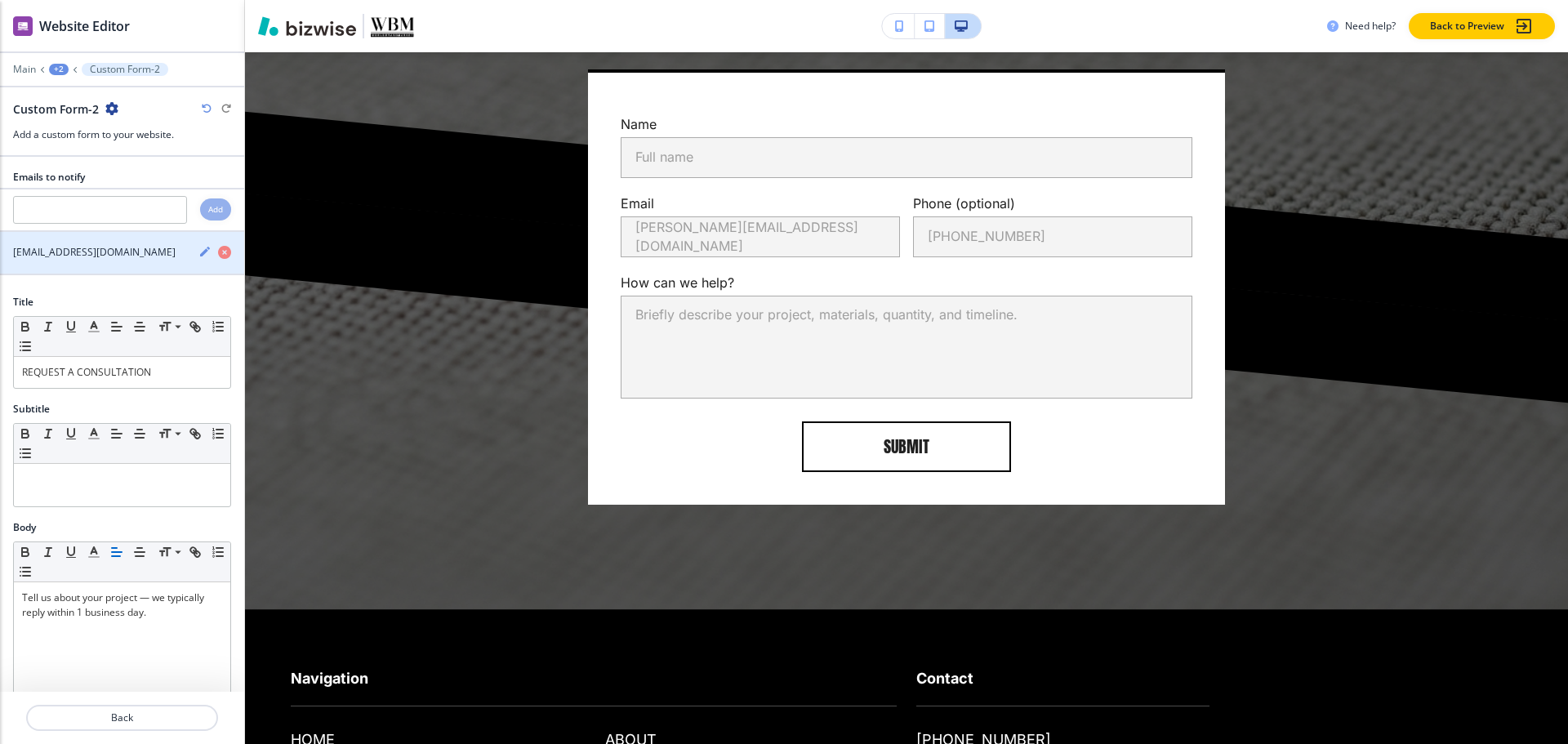
scroll to position [3138, 0]
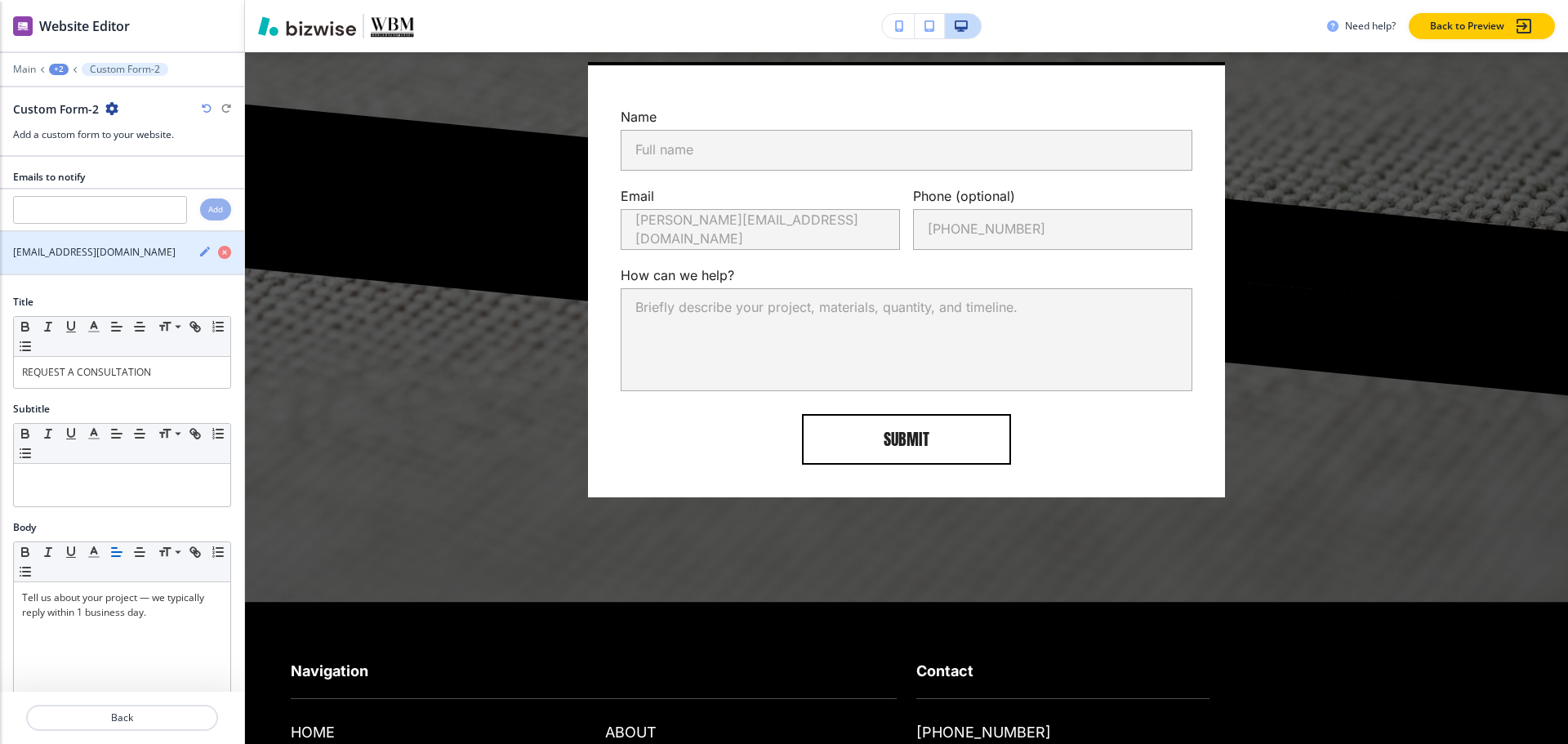
click at [200, 251] on icon "button" at bounding box center [204, 251] width 10 height 10
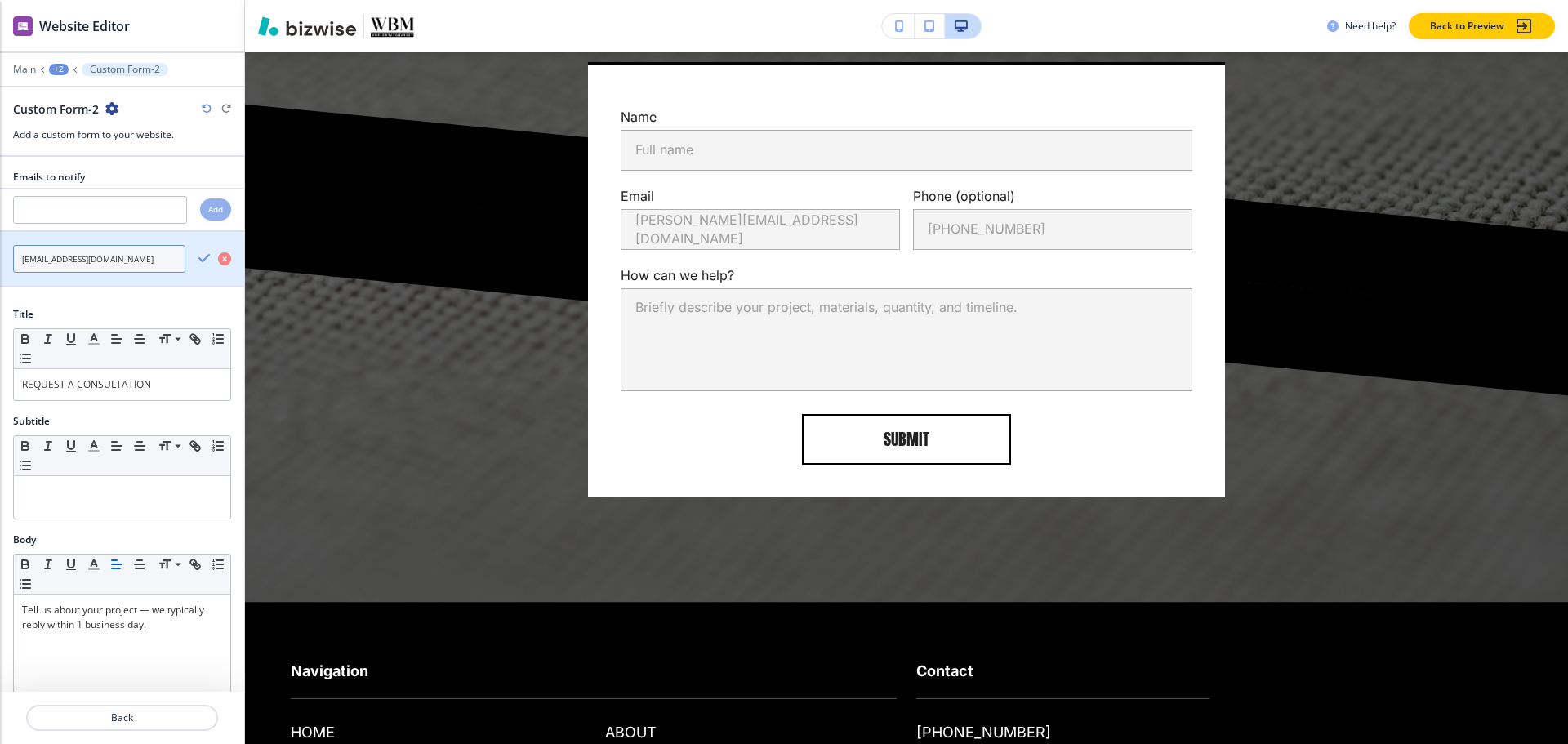
click at [139, 264] on input "info@worldbrandmarket.com" at bounding box center [99, 258] width 172 height 28
paste input "rizzi@renovazio"
type input "rizzi@renovazio.com"
click at [186, 261] on div "rizzi@renovazio.com" at bounding box center [122, 258] width 244 height 54
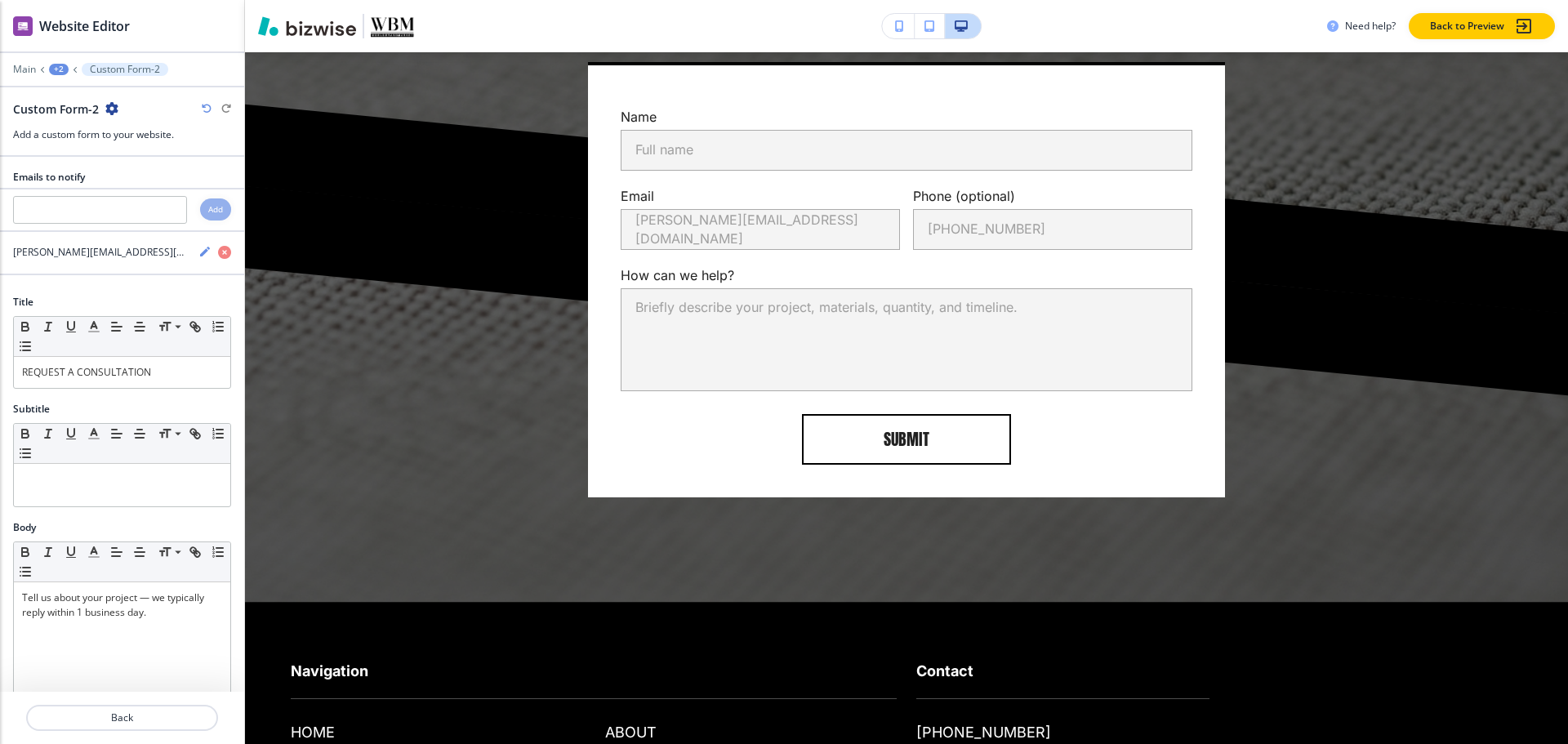
click at [52, 69] on div "+2" at bounding box center [59, 69] width 20 height 12
click at [79, 90] on p "Pages" at bounding box center [101, 96] width 83 height 15
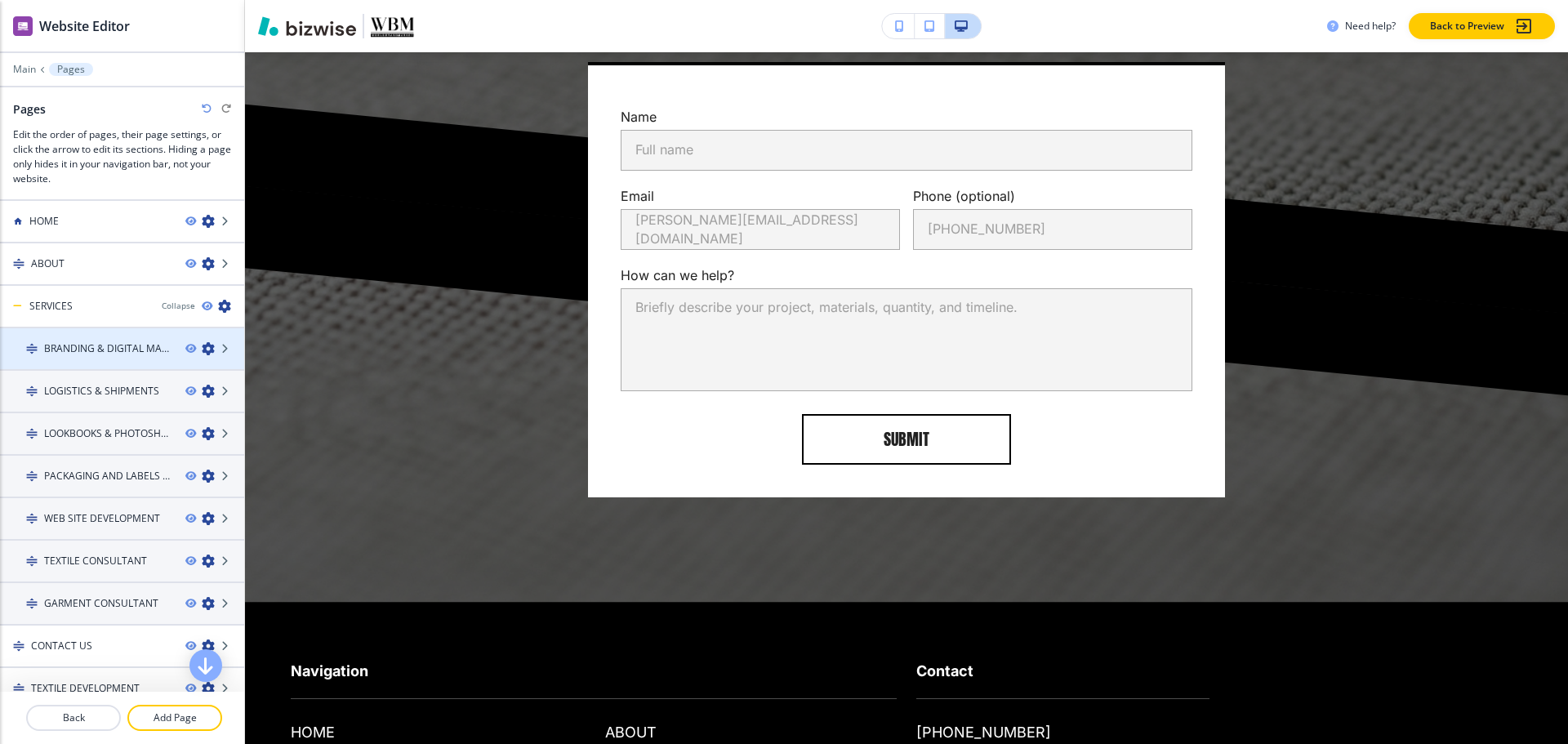
click at [56, 340] on div at bounding box center [122, 335] width 244 height 13
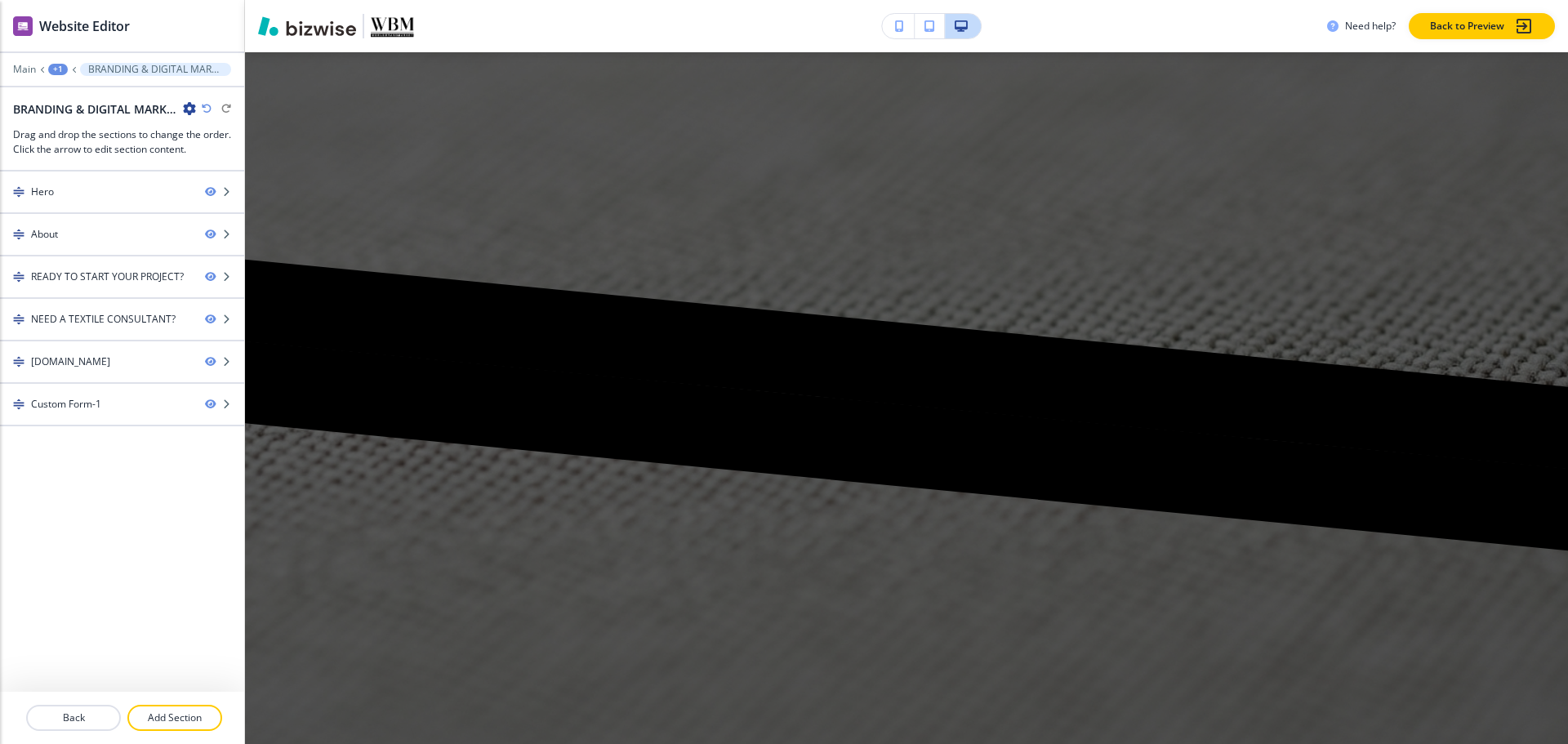
scroll to position [0, 0]
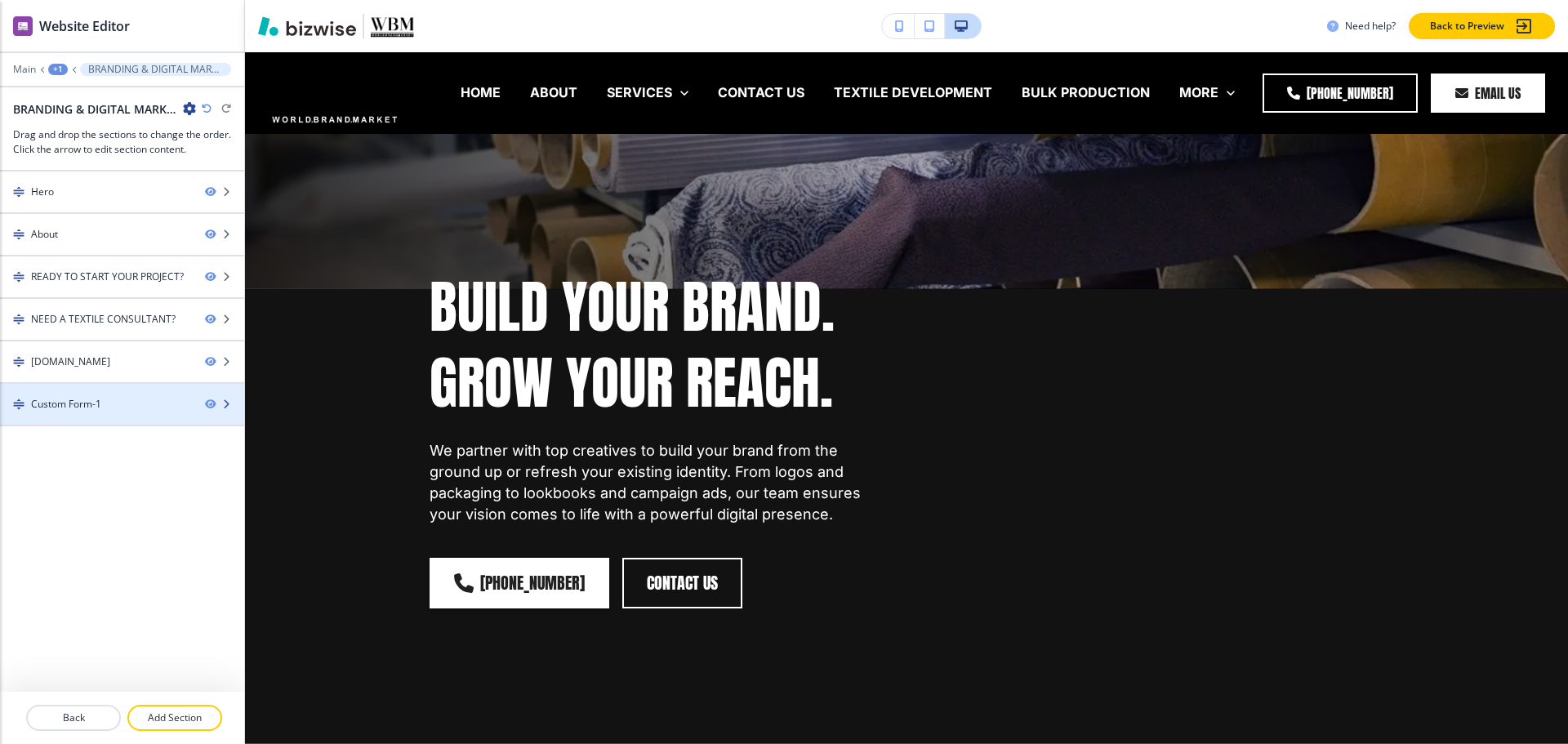
click at [56, 408] on div "Custom Form-1" at bounding box center [66, 404] width 70 height 15
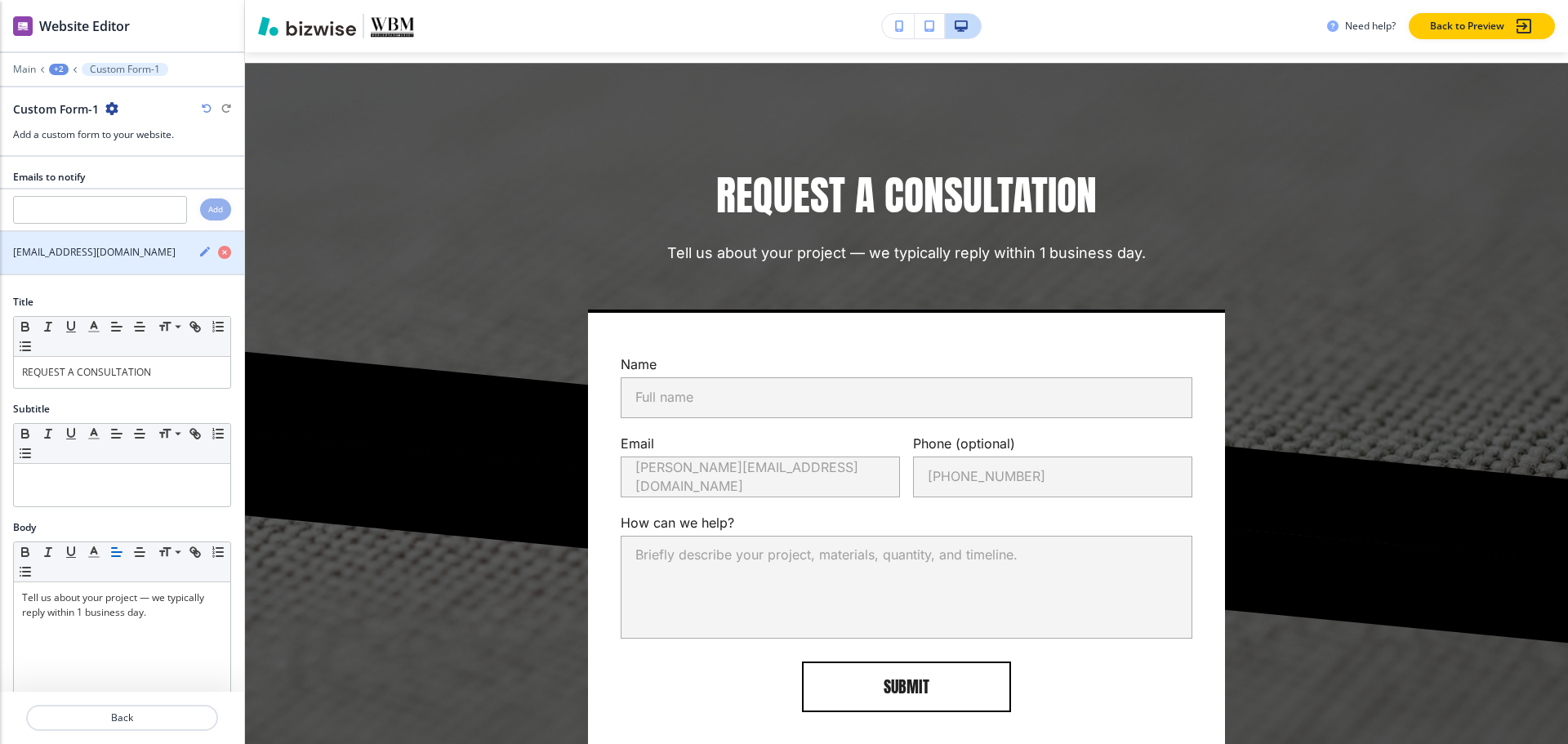
scroll to position [3058, 0]
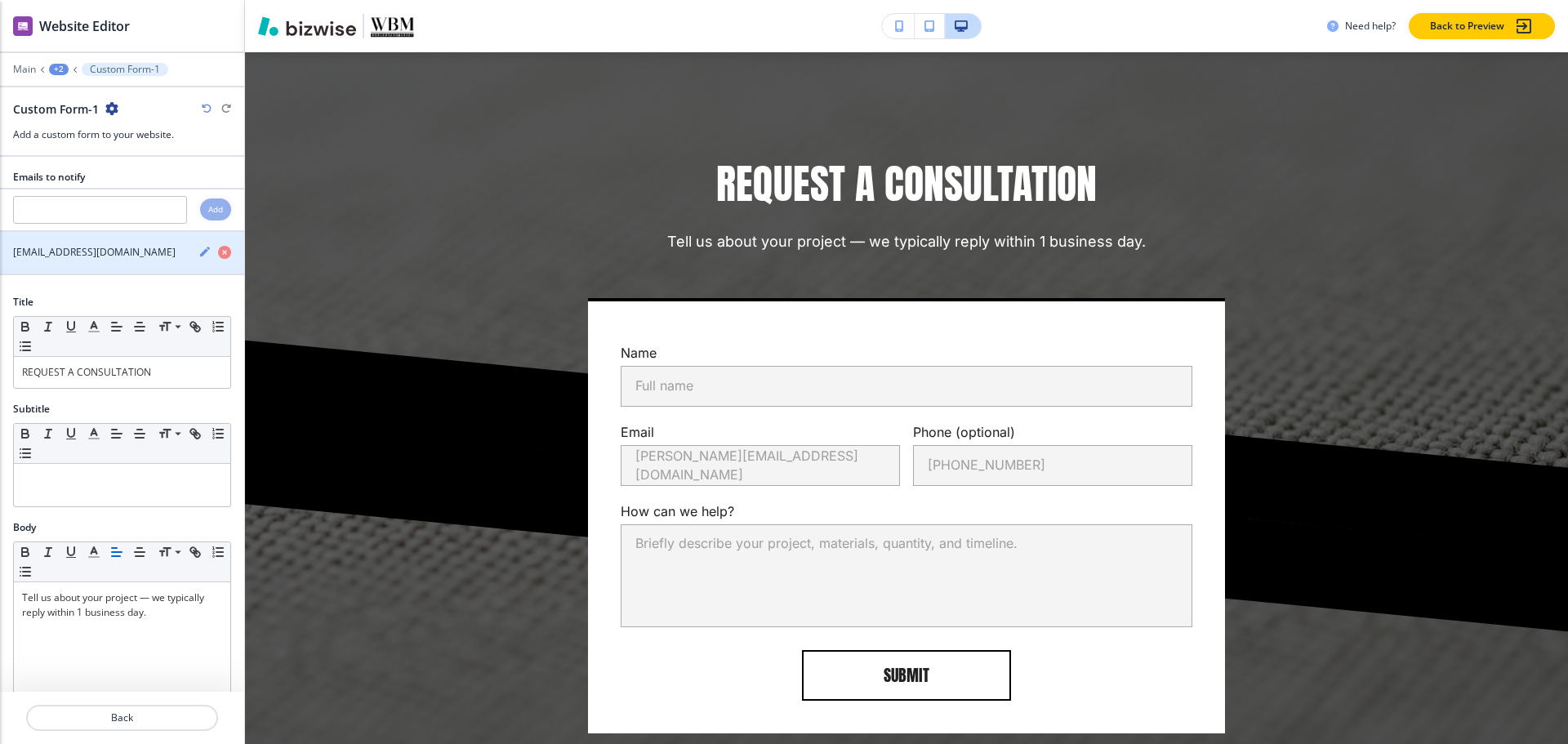
click at [198, 248] on icon "button" at bounding box center [204, 251] width 13 height 13
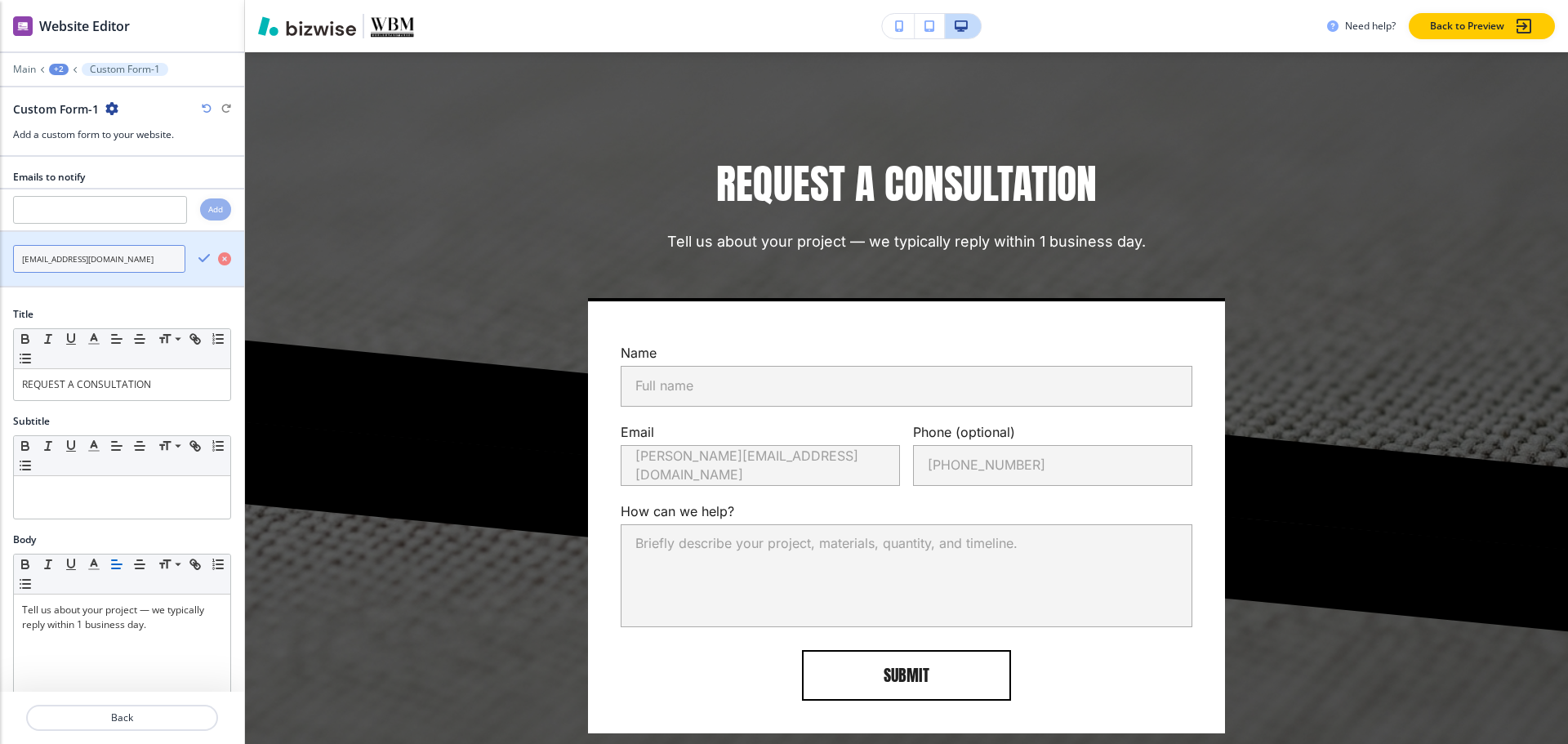
click at [152, 265] on input "info@worldbrandmarket.com" at bounding box center [99, 258] width 172 height 28
paste input "rizzi@renovazio"
type input "rizzi@renovazio.com"
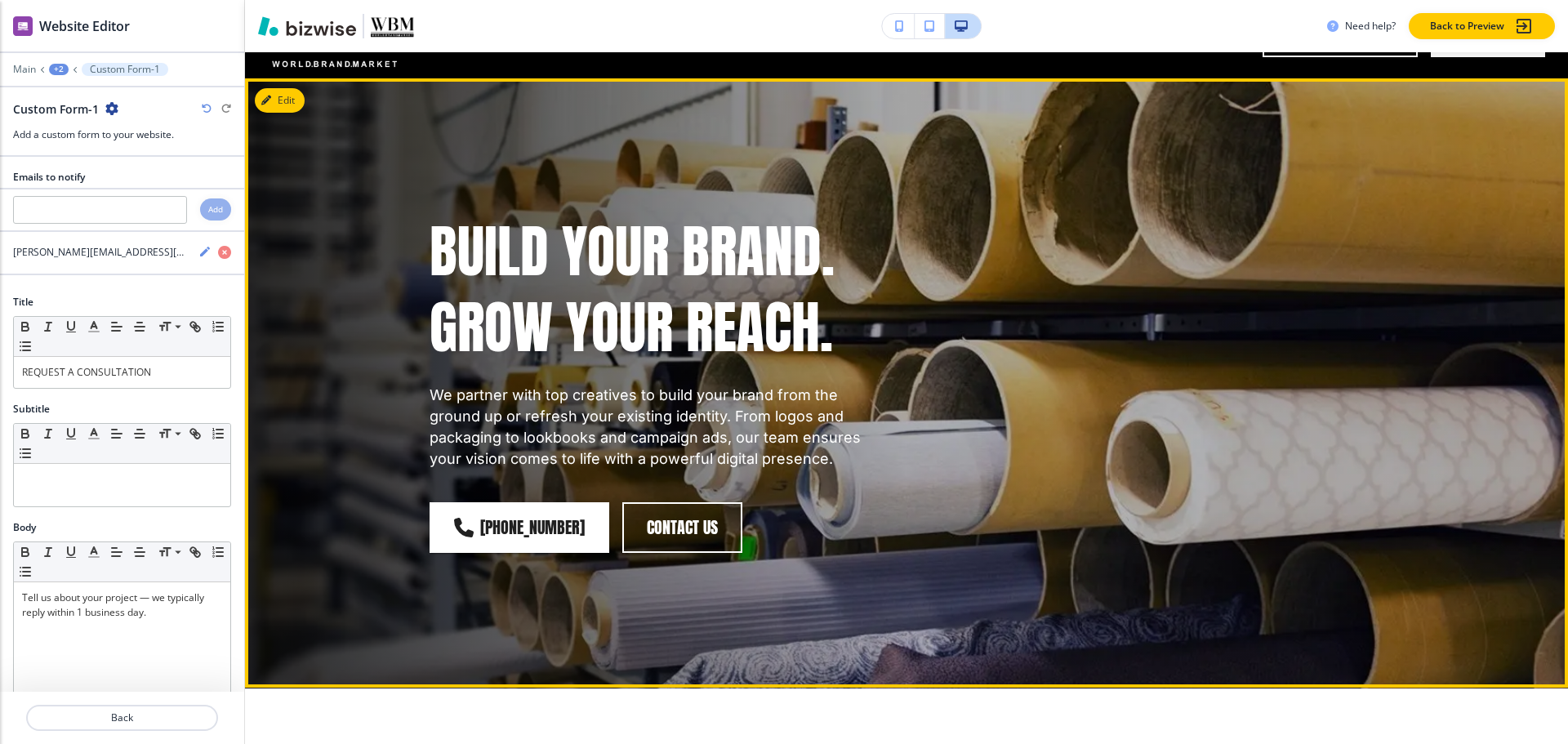
scroll to position [0, 0]
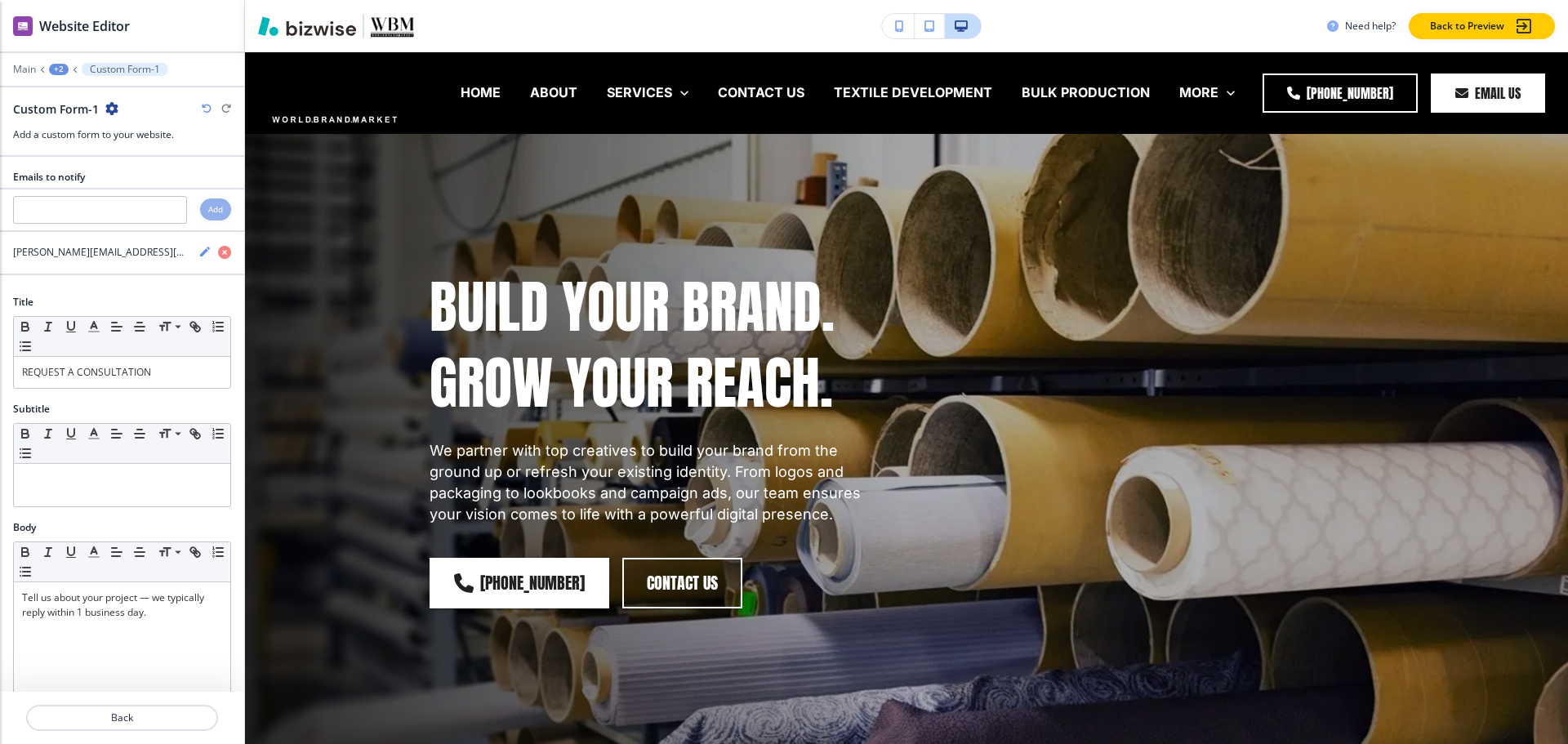
click at [56, 70] on div "+2" at bounding box center [59, 69] width 20 height 12
click at [69, 86] on button "Pages" at bounding box center [101, 96] width 105 height 28
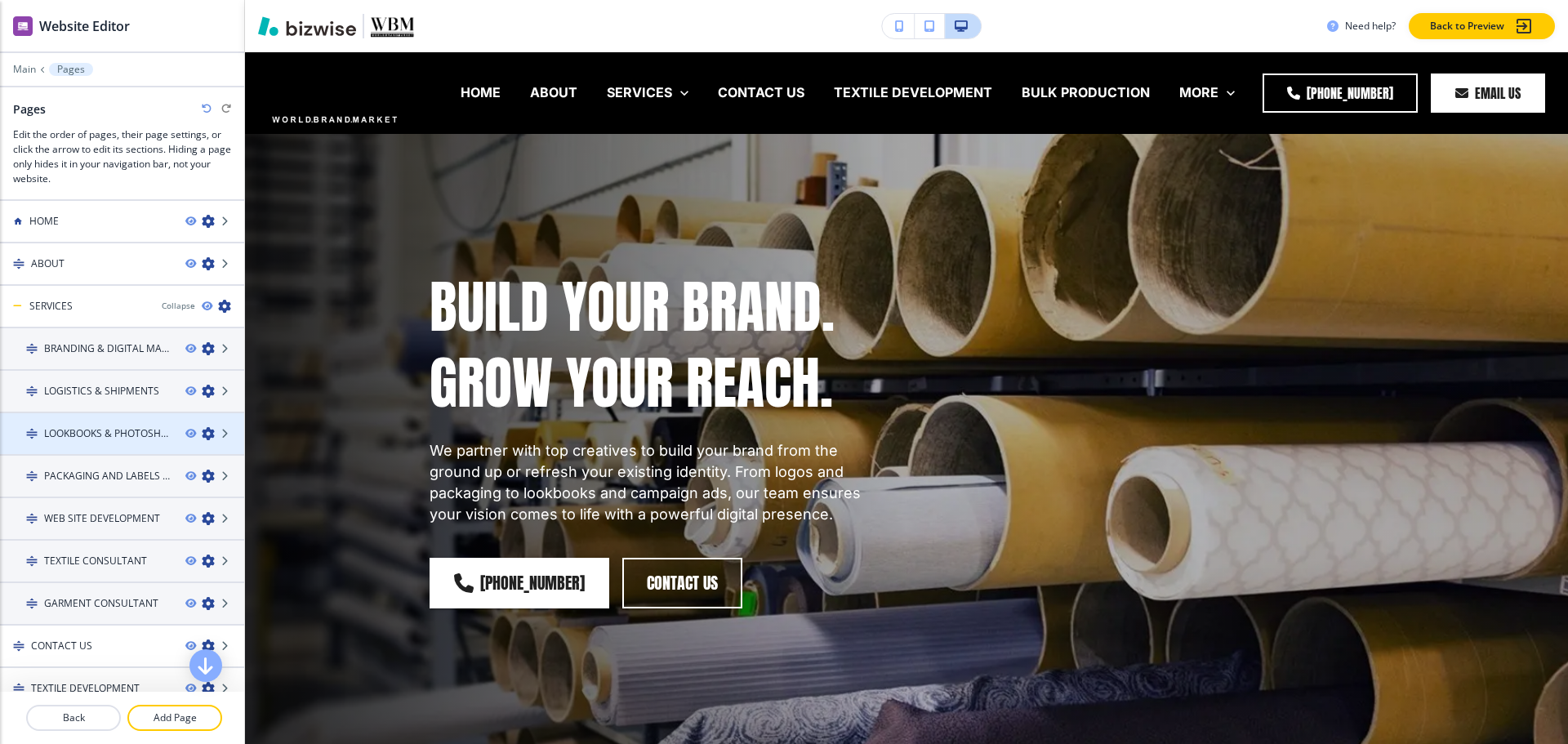
click at [73, 446] on div at bounding box center [122, 447] width 244 height 13
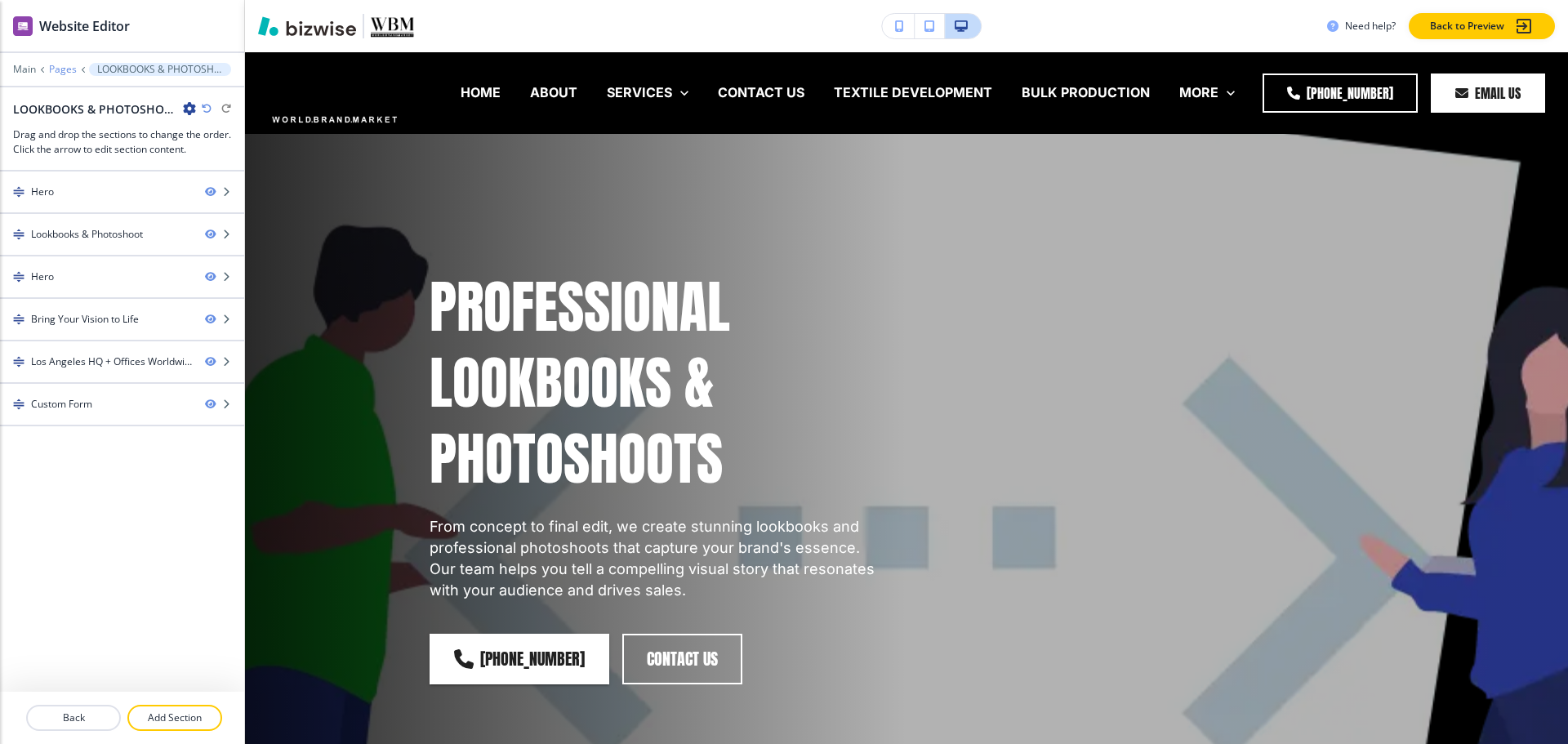
click at [66, 68] on p "Pages" at bounding box center [62, 69] width 28 height 12
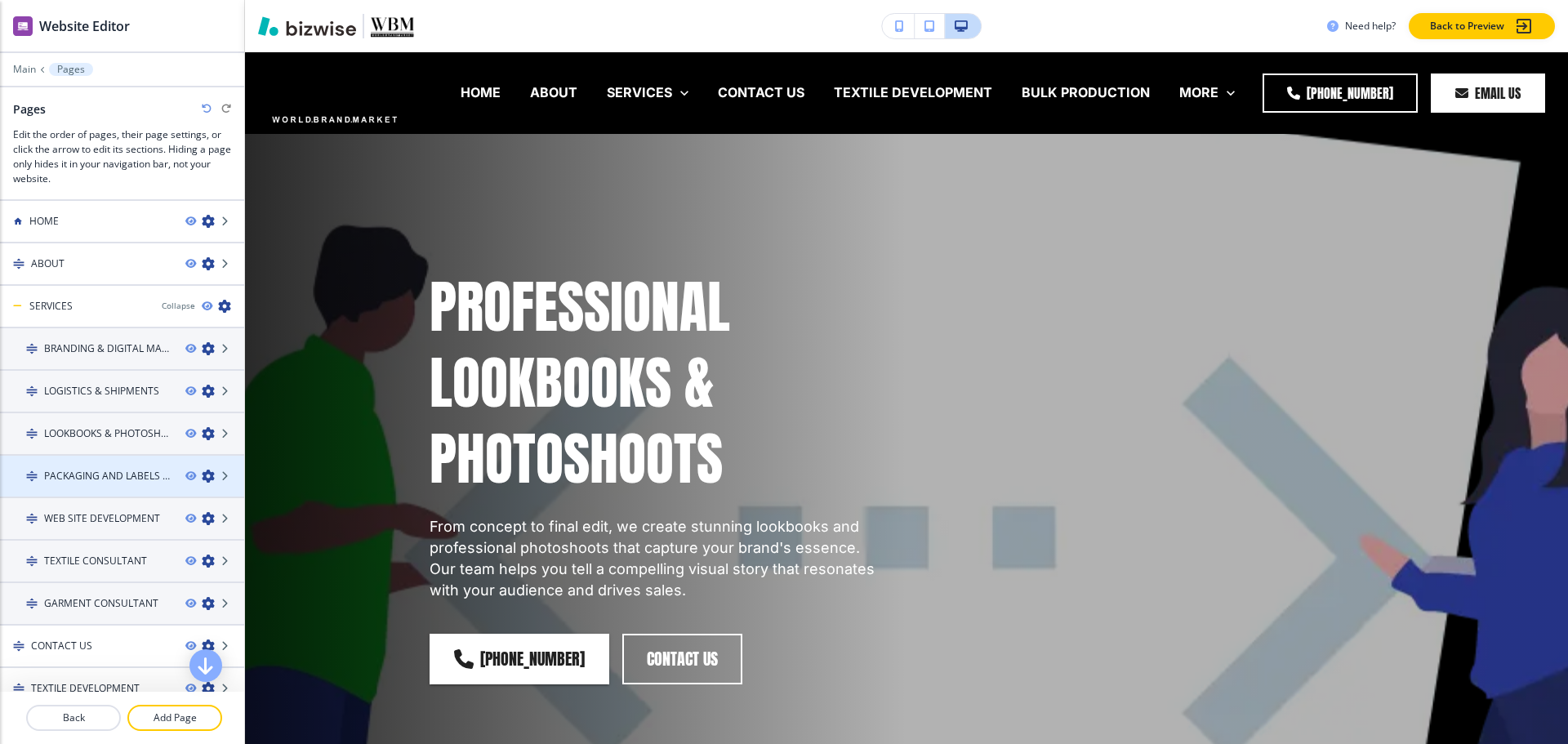
click at [85, 474] on h4 "PACKAGING AND LABELS DROP SHIP WORLDWIDE" at bounding box center [108, 476] width 128 height 15
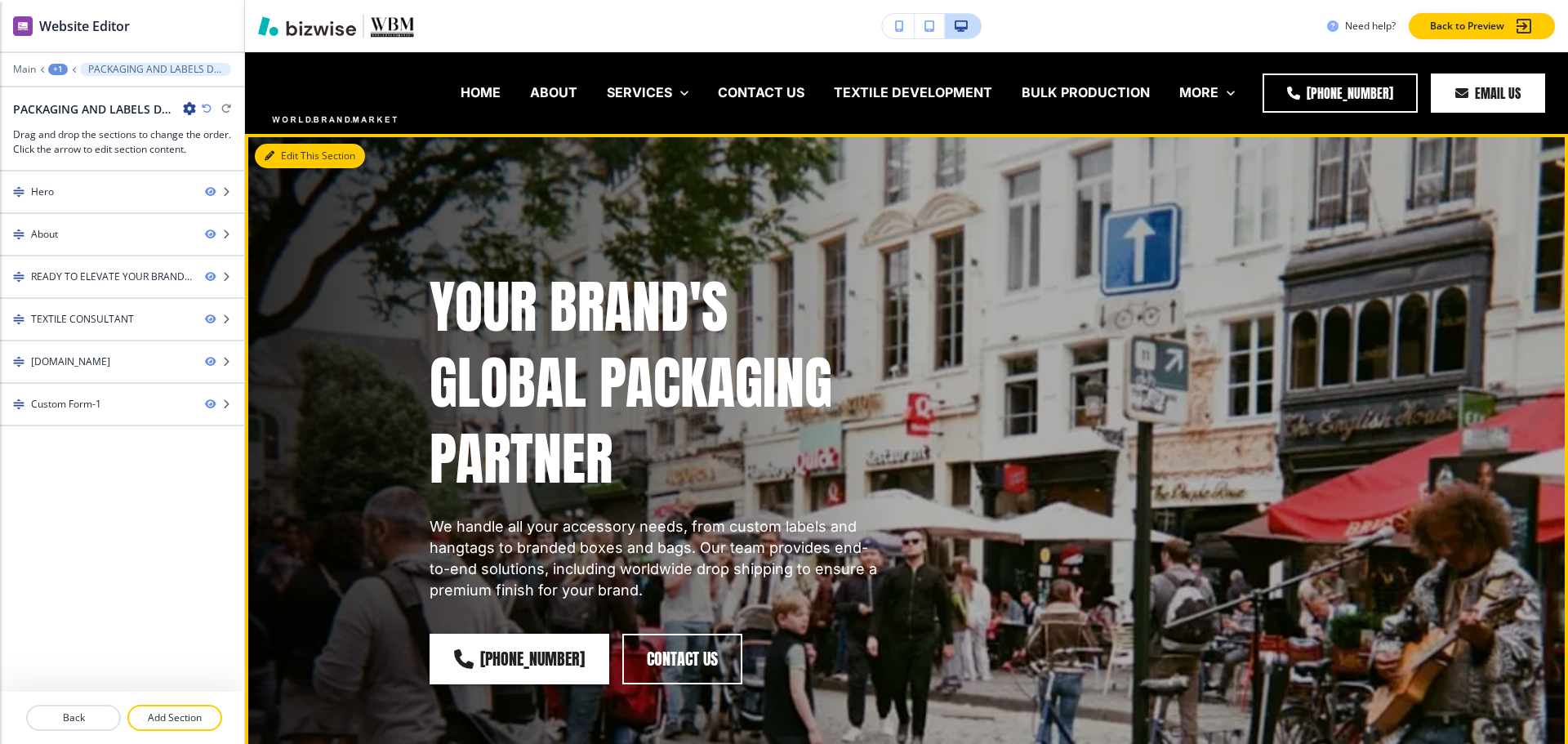
click at [290, 158] on button "Edit This Section" at bounding box center [310, 156] width 110 height 25
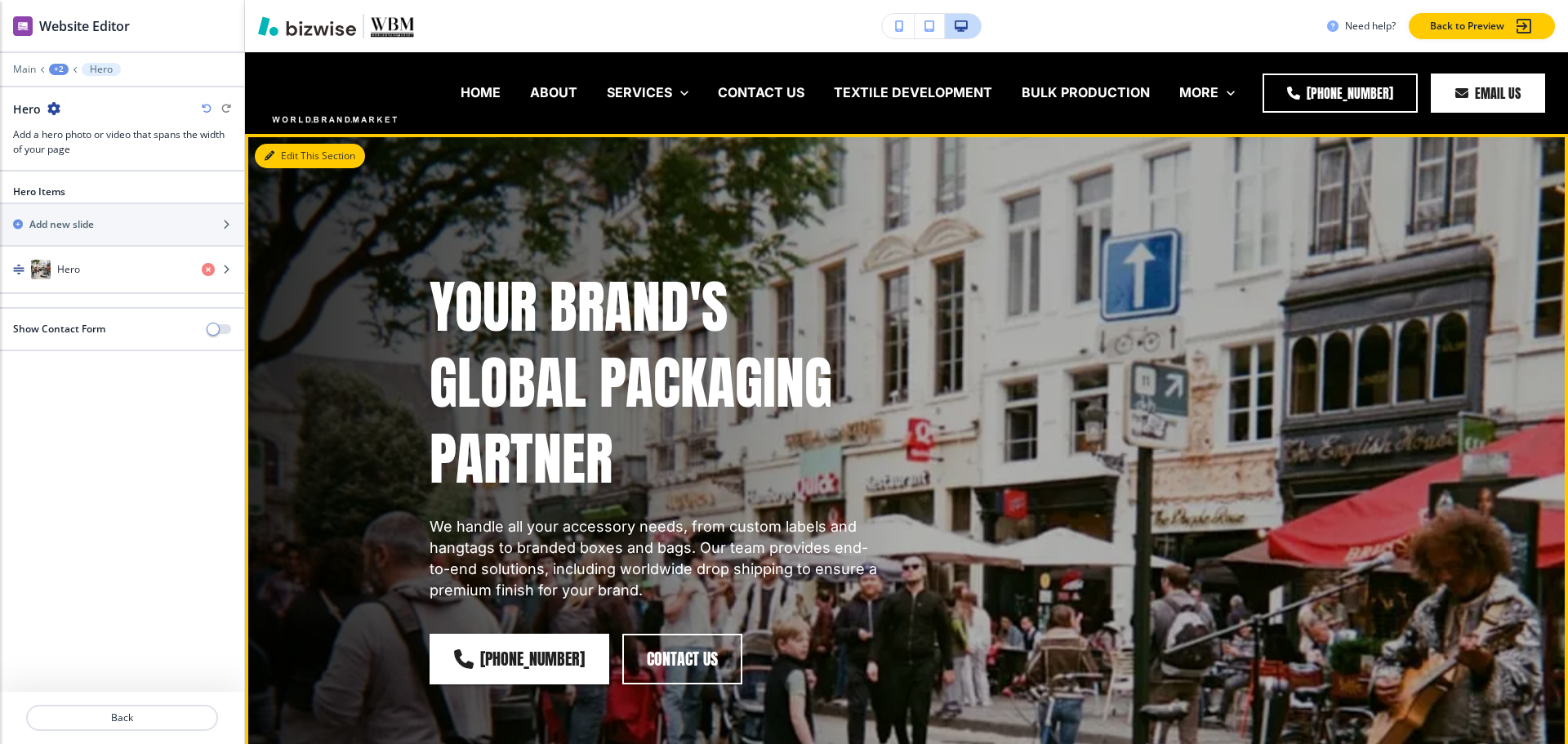
scroll to position [82, 0]
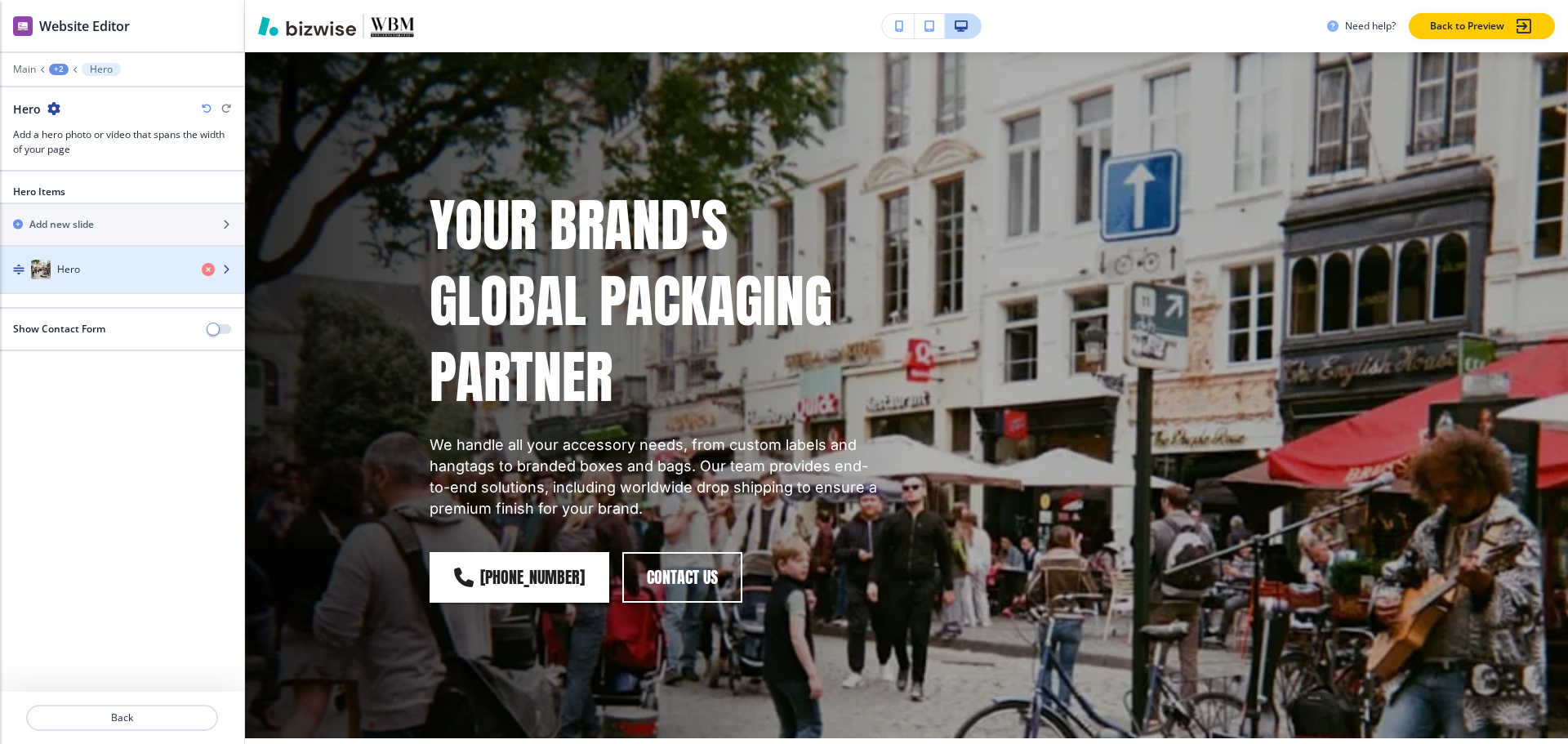
click at [104, 274] on div "Hero" at bounding box center [94, 269] width 188 height 20
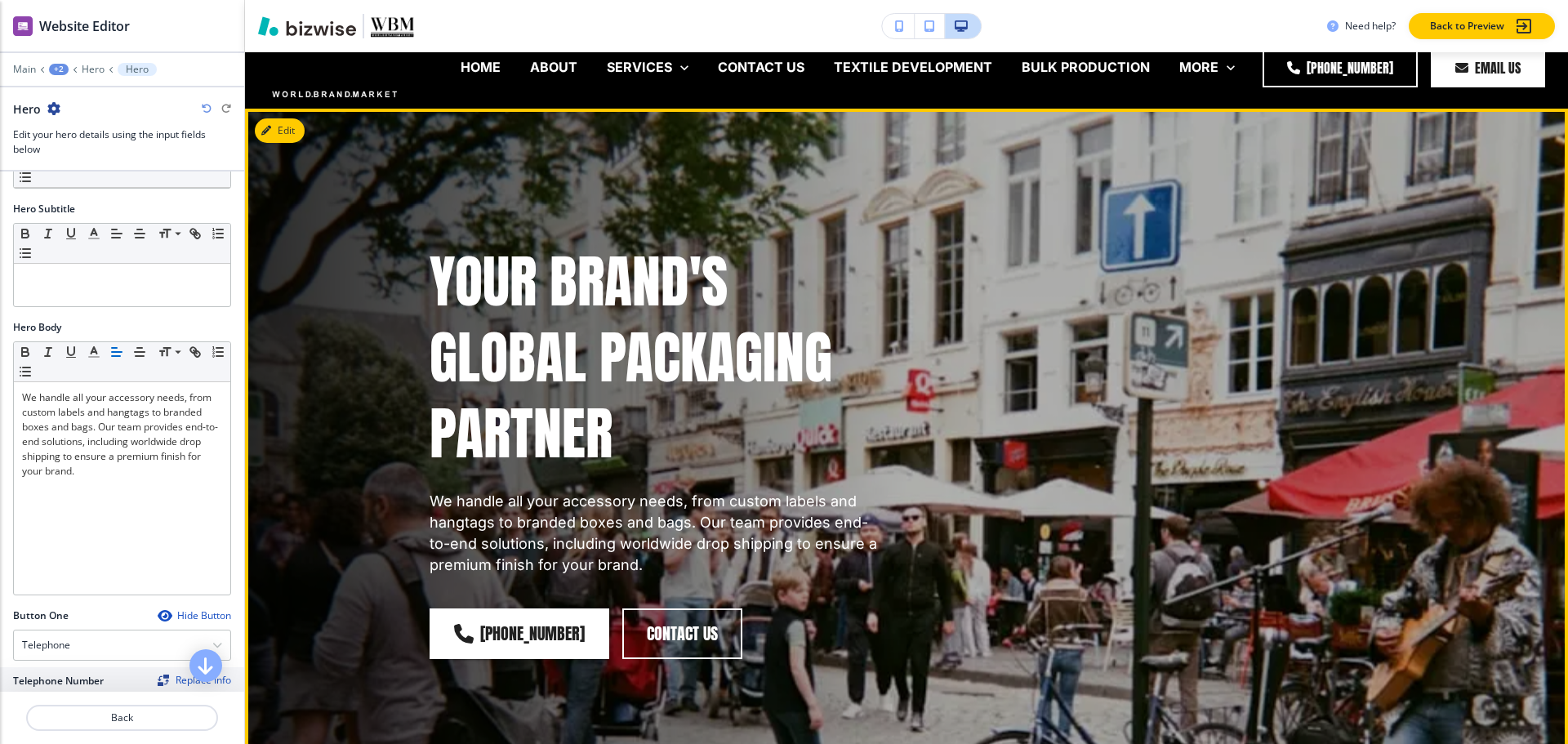
scroll to position [0, 0]
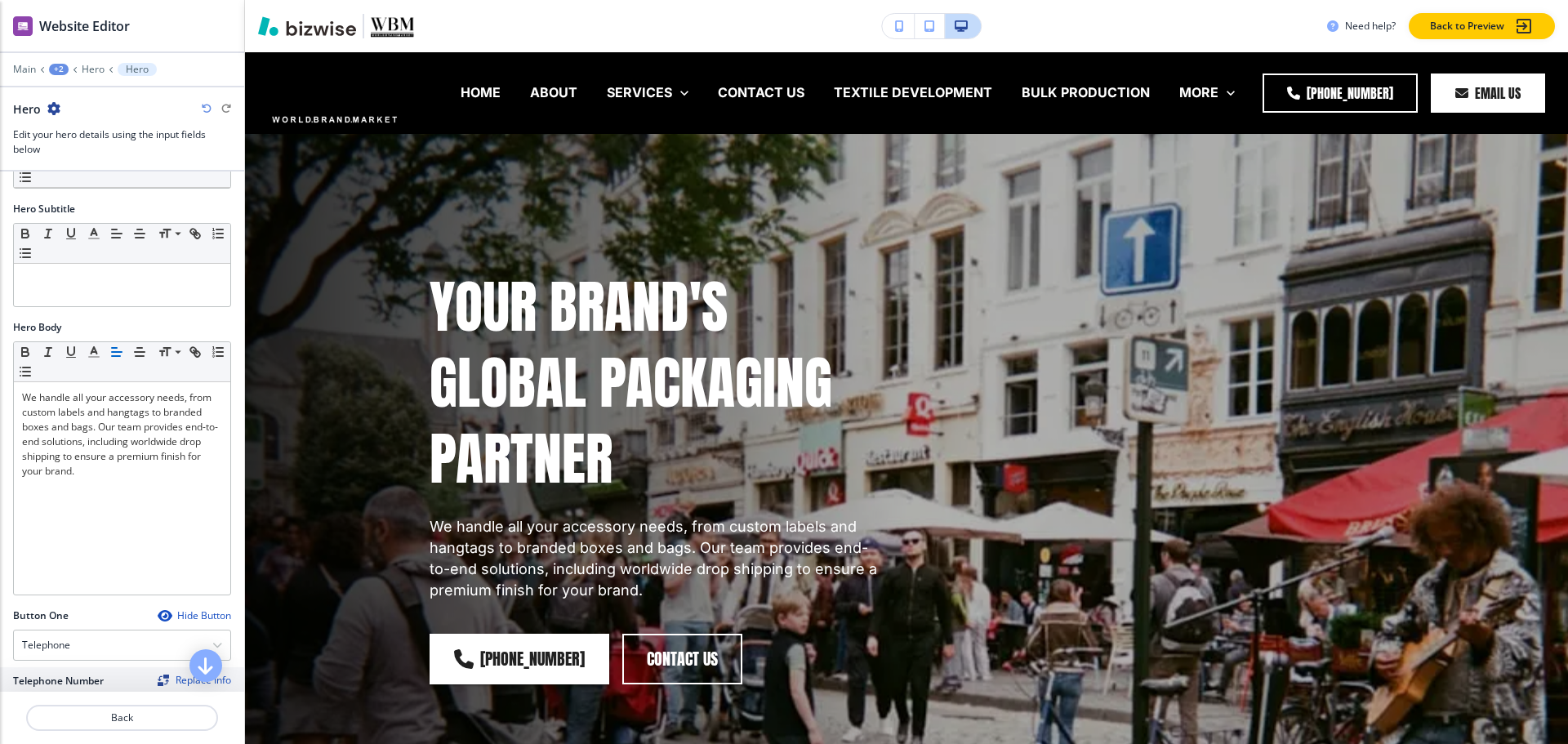
click at [56, 66] on div "+2" at bounding box center [59, 69] width 20 height 12
click at [85, 115] on button "PACKAGING AND LABELS DROP SHIP WORLDWIDE" at bounding box center [101, 124] width 105 height 29
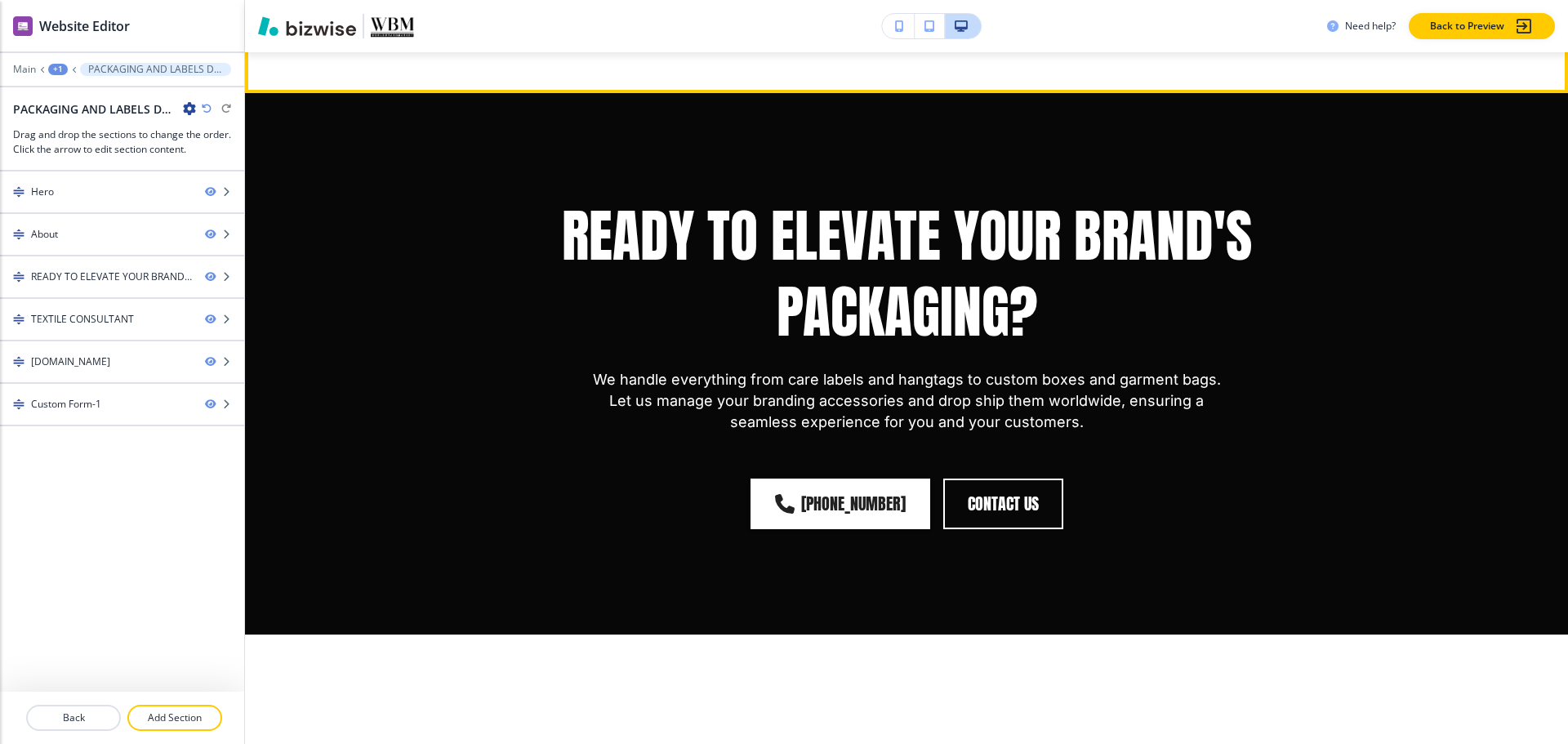
scroll to position [1062, 0]
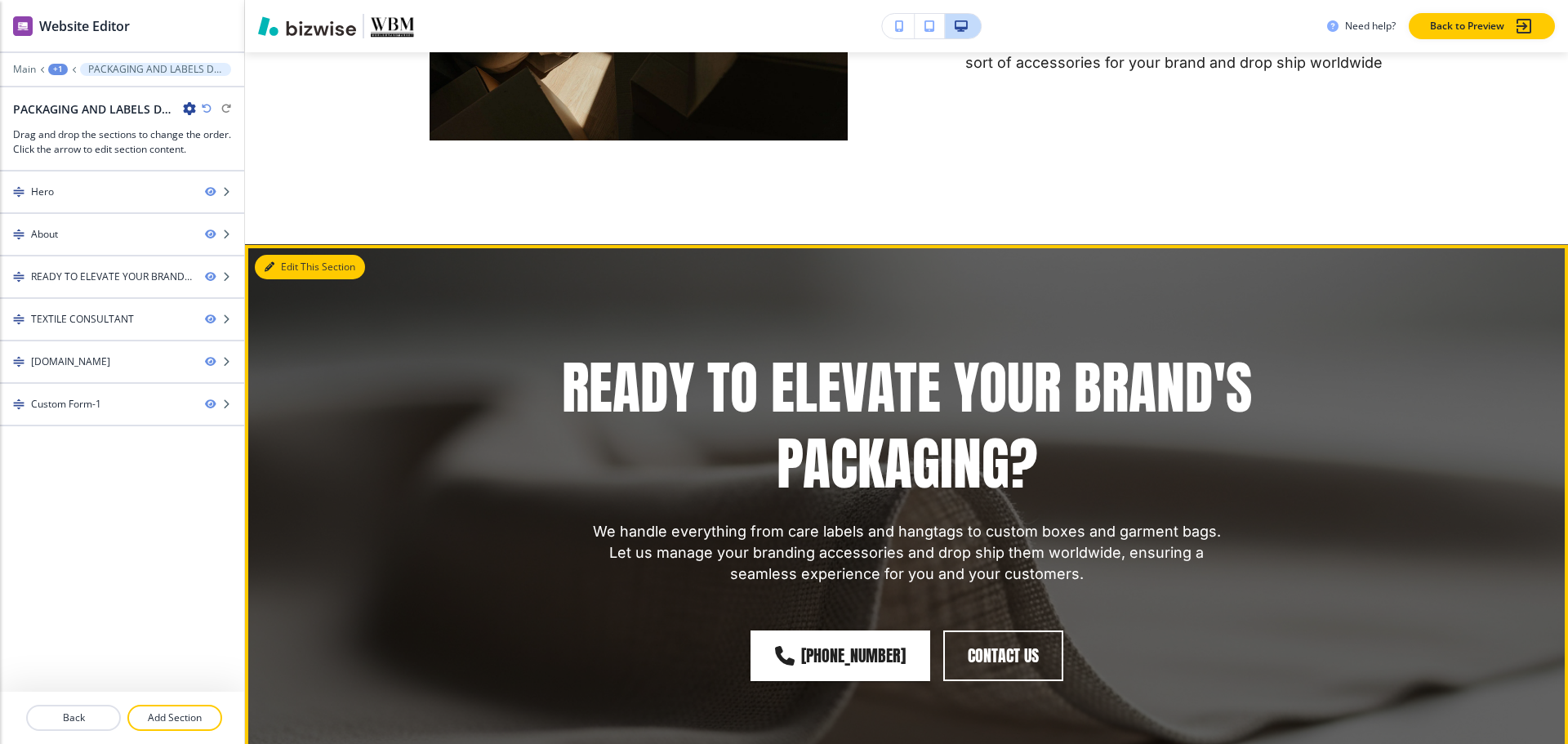
click at [295, 256] on button "Edit This Section" at bounding box center [310, 267] width 110 height 25
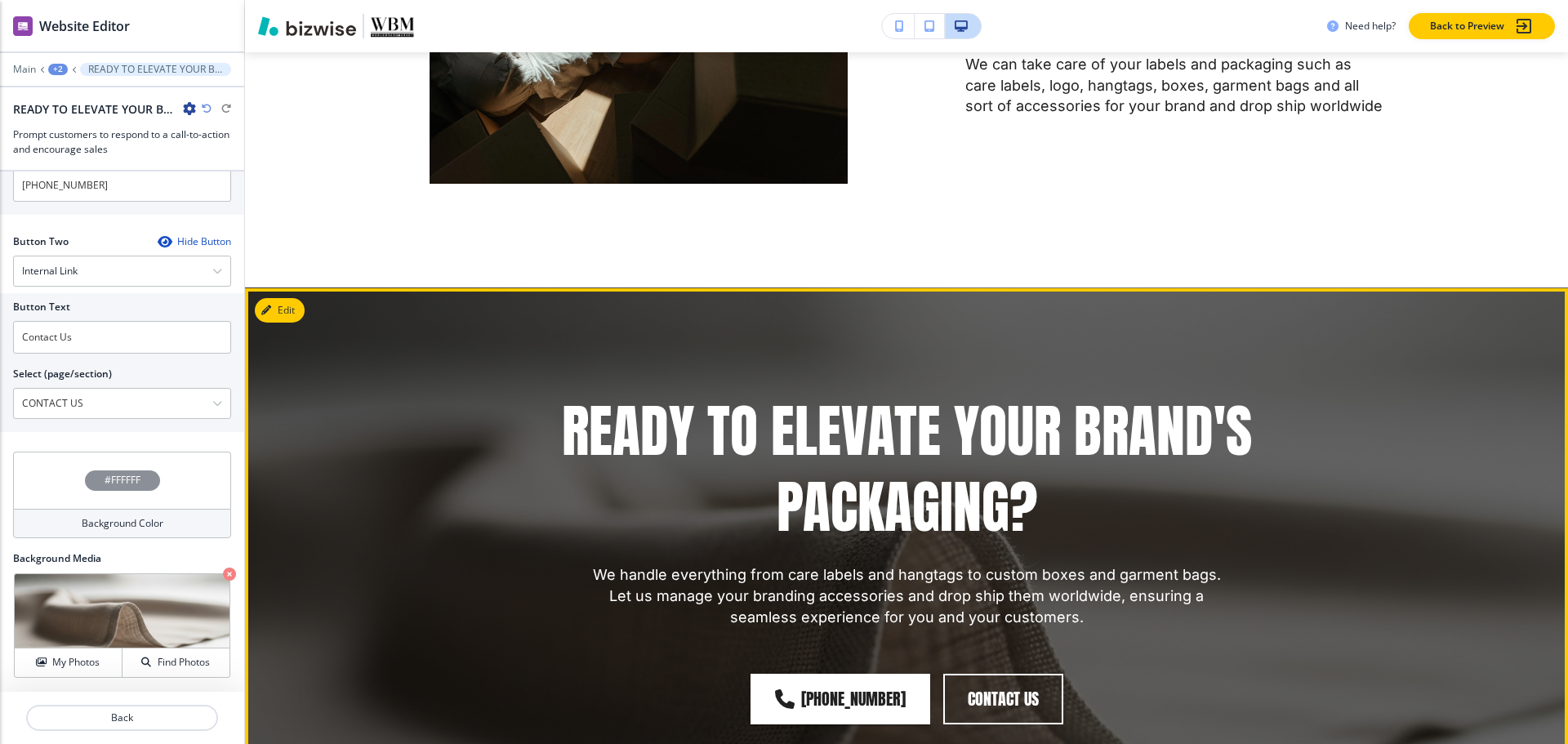
scroll to position [846, 0]
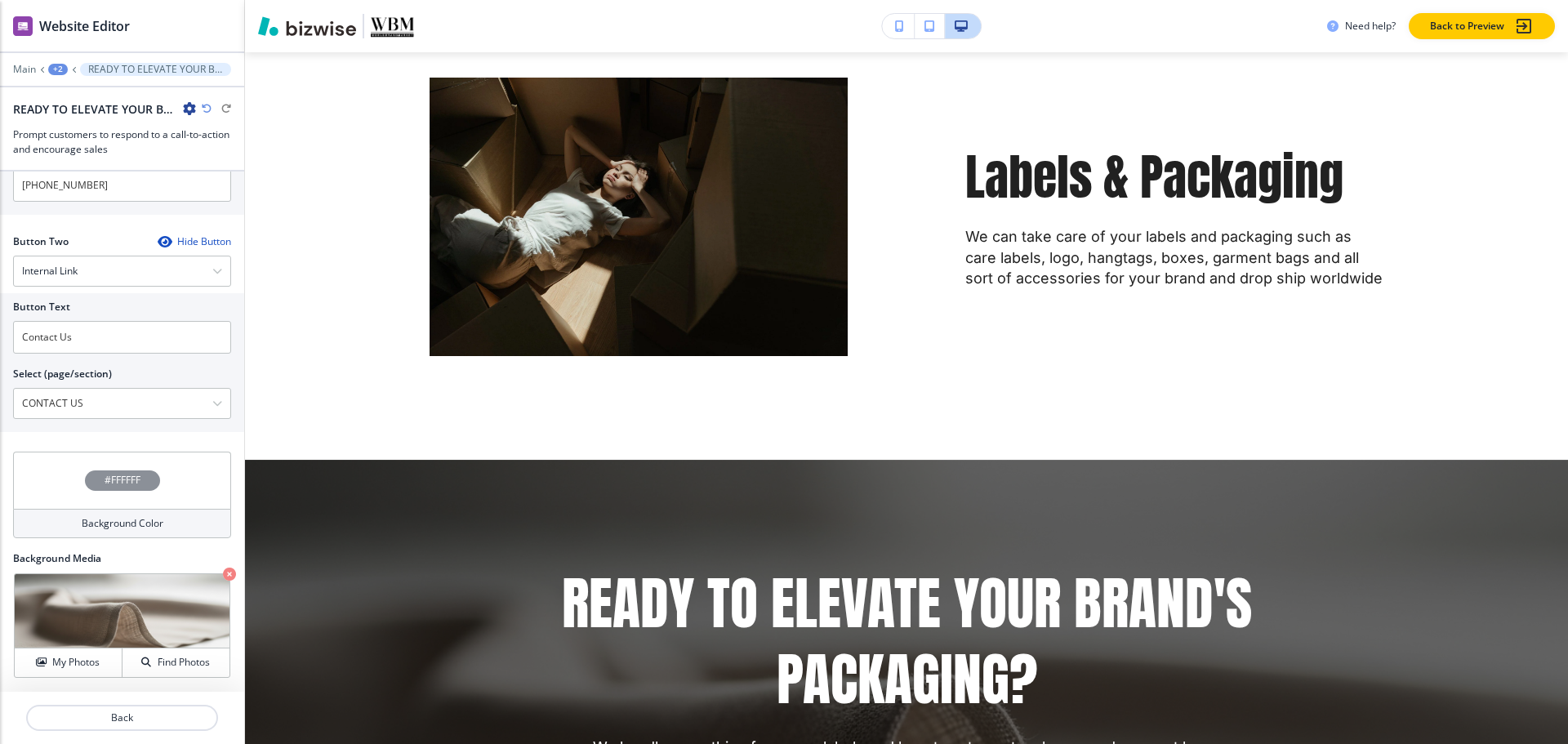
click at [51, 73] on div "+2" at bounding box center [58, 69] width 20 height 12
click at [66, 128] on p "PACKAGING AND LABELS DROP SHIP WORLDWIDE" at bounding box center [100, 124] width 83 height 15
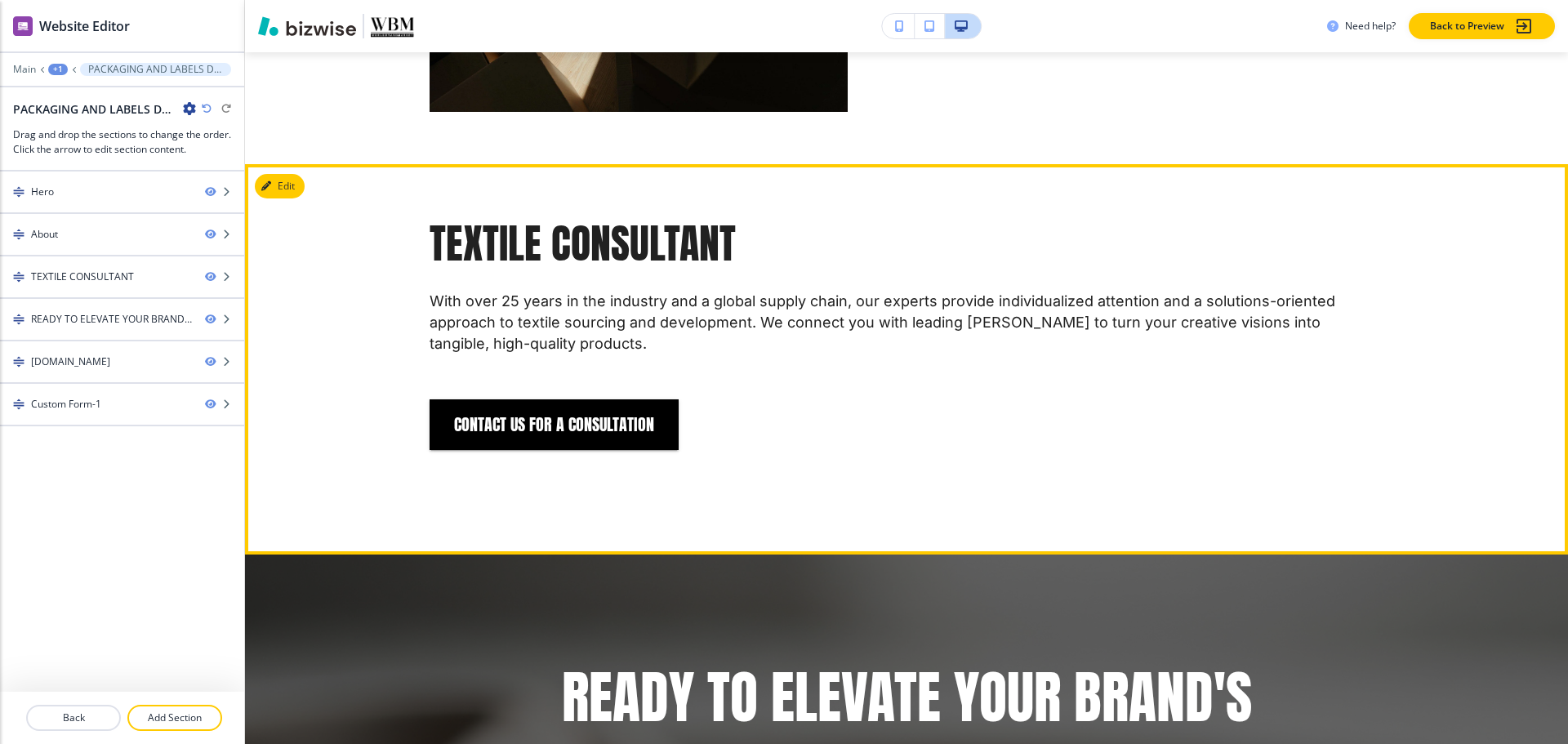
scroll to position [875, 0]
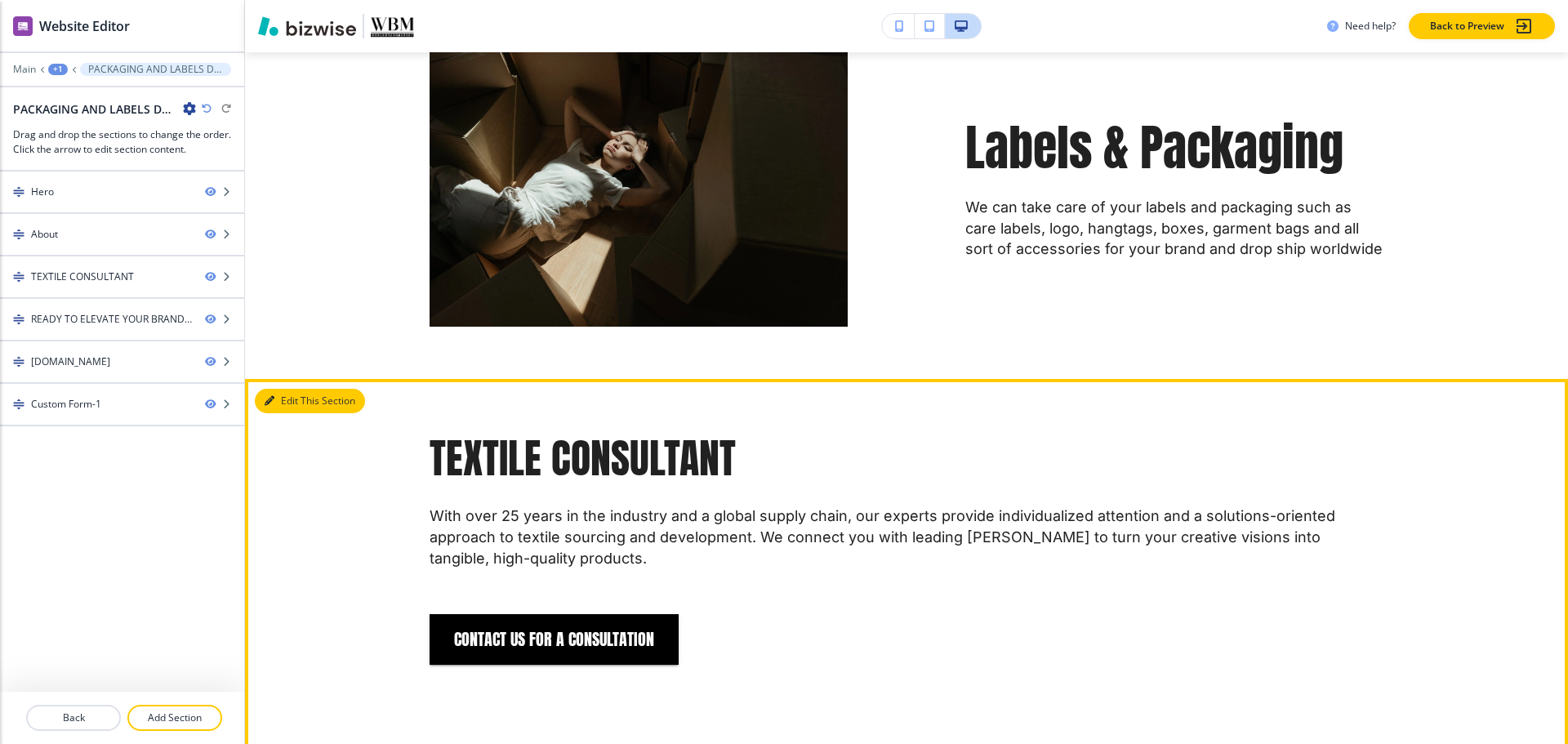
click at [303, 399] on button "Edit This Section" at bounding box center [310, 401] width 110 height 25
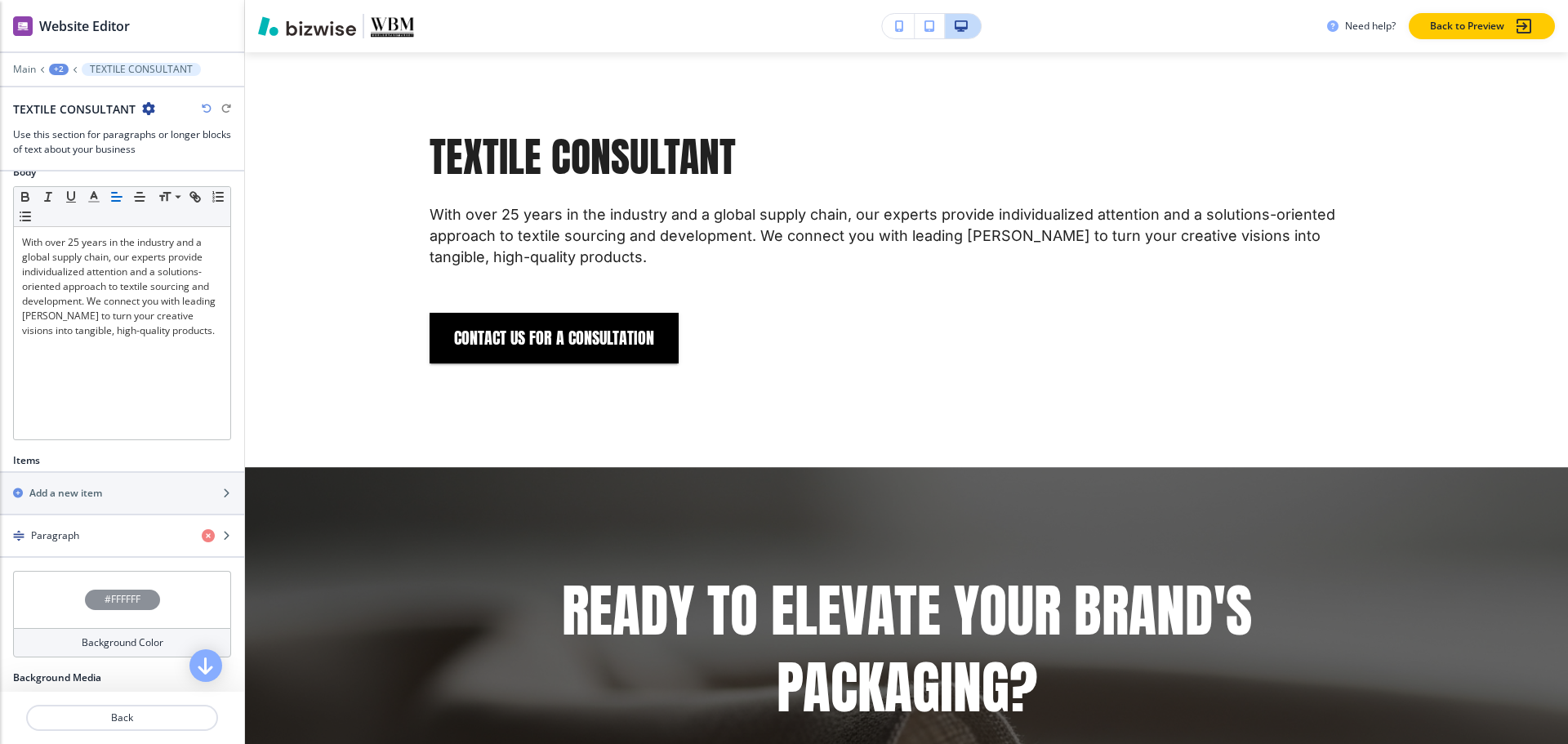
scroll to position [1202, 0]
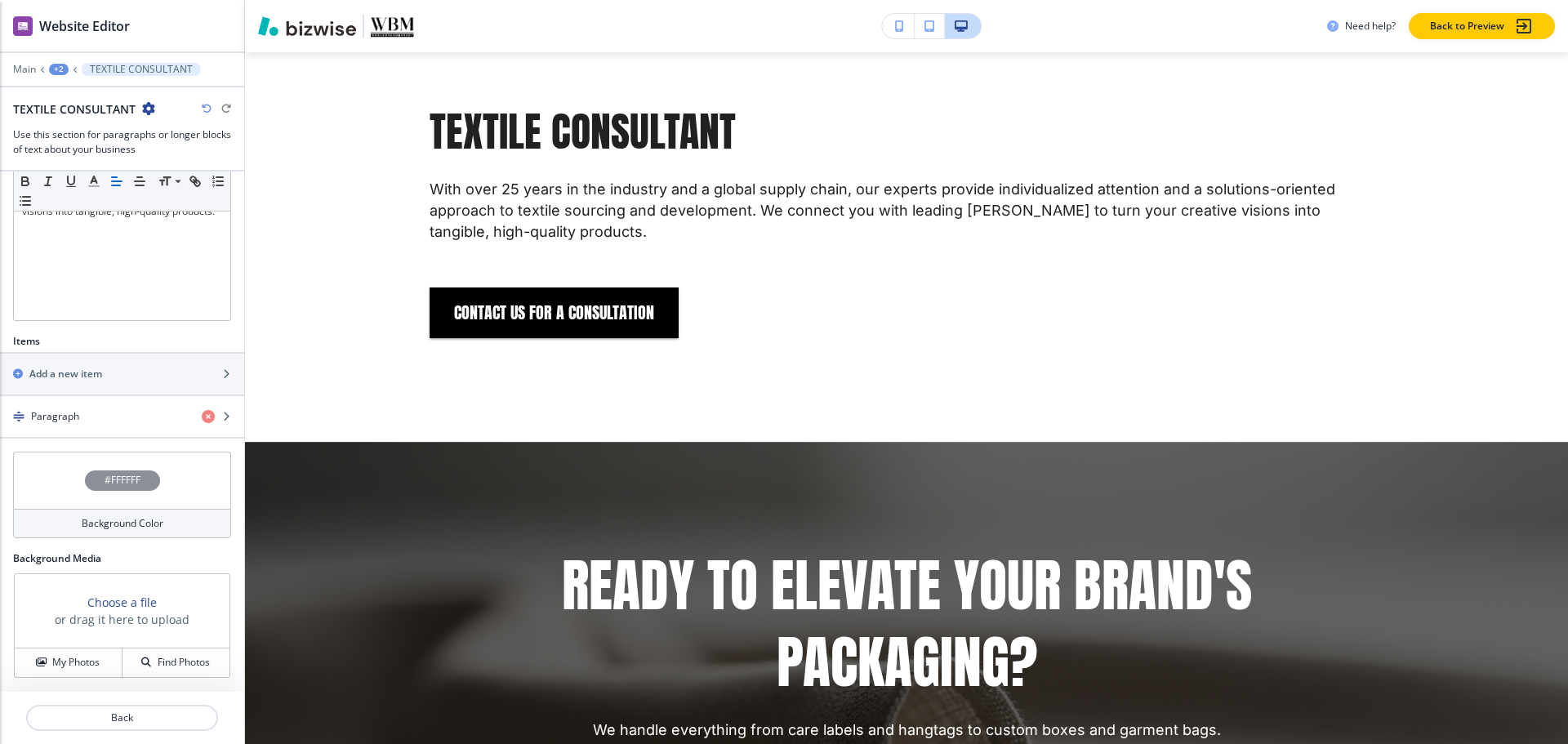
click at [111, 481] on h4 "#FFFFFF" at bounding box center [123, 480] width 36 height 15
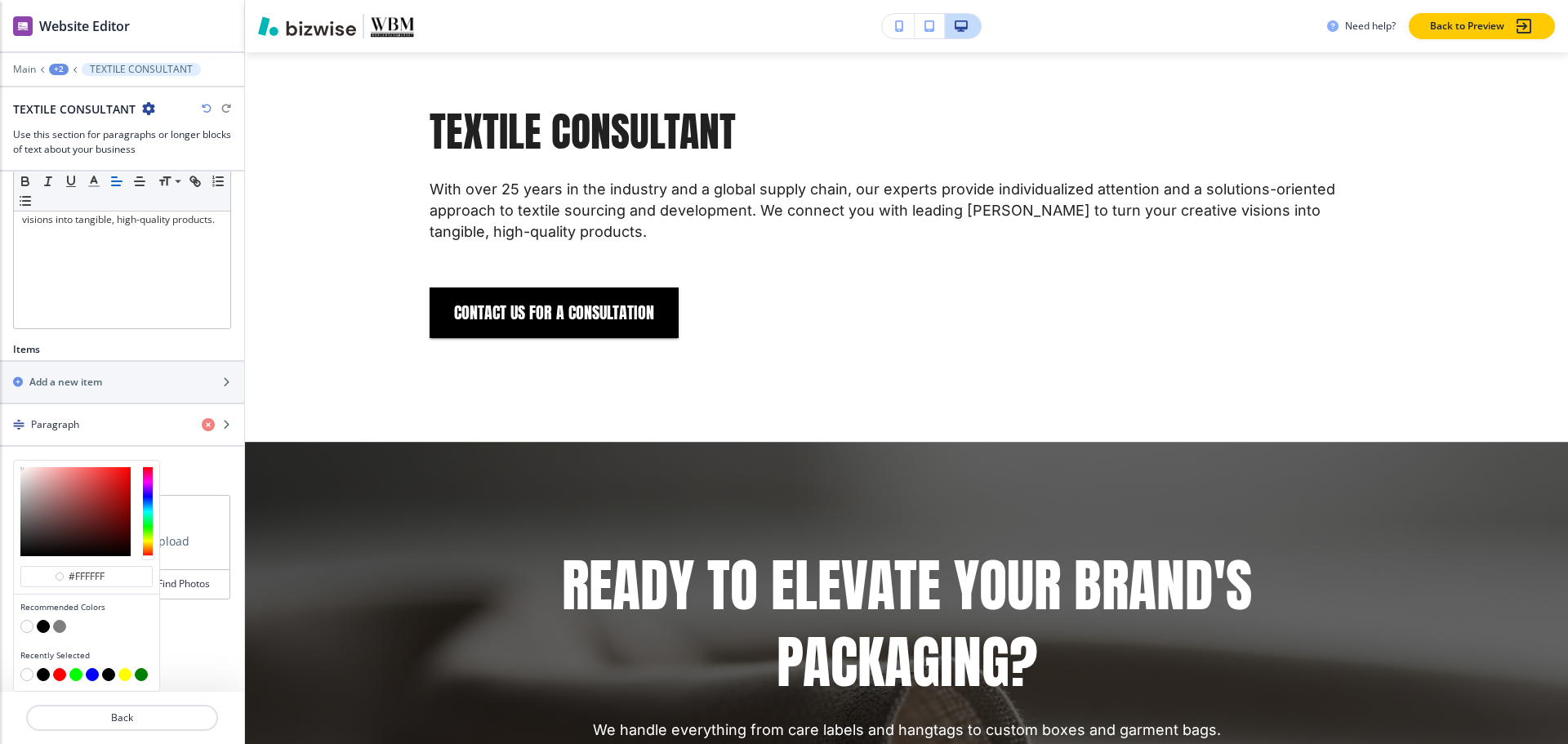
scroll to position [356, 0]
click at [42, 624] on button "button" at bounding box center [43, 626] width 13 height 13
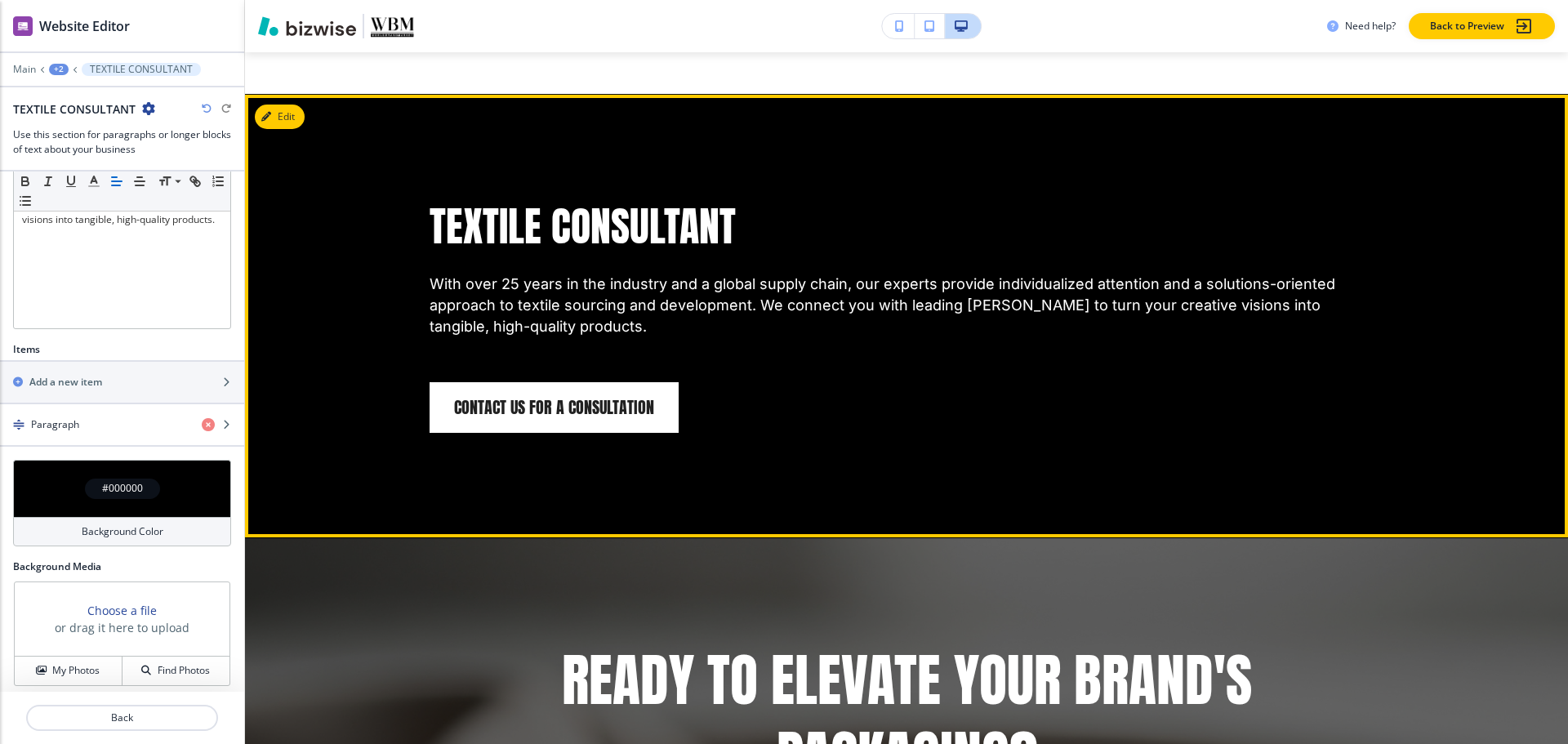
scroll to position [1202, 0]
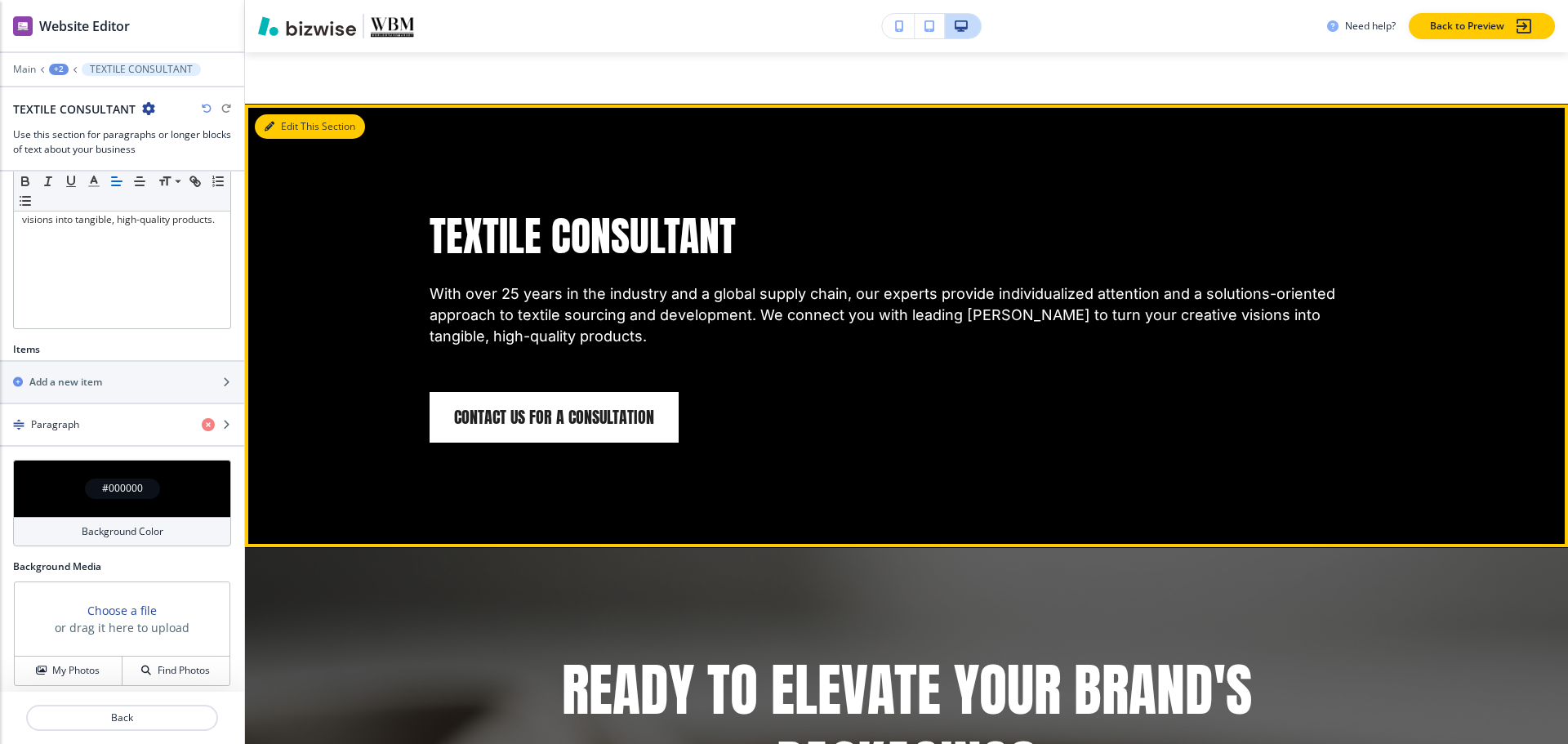
click at [265, 128] on icon "button" at bounding box center [269, 126] width 10 height 10
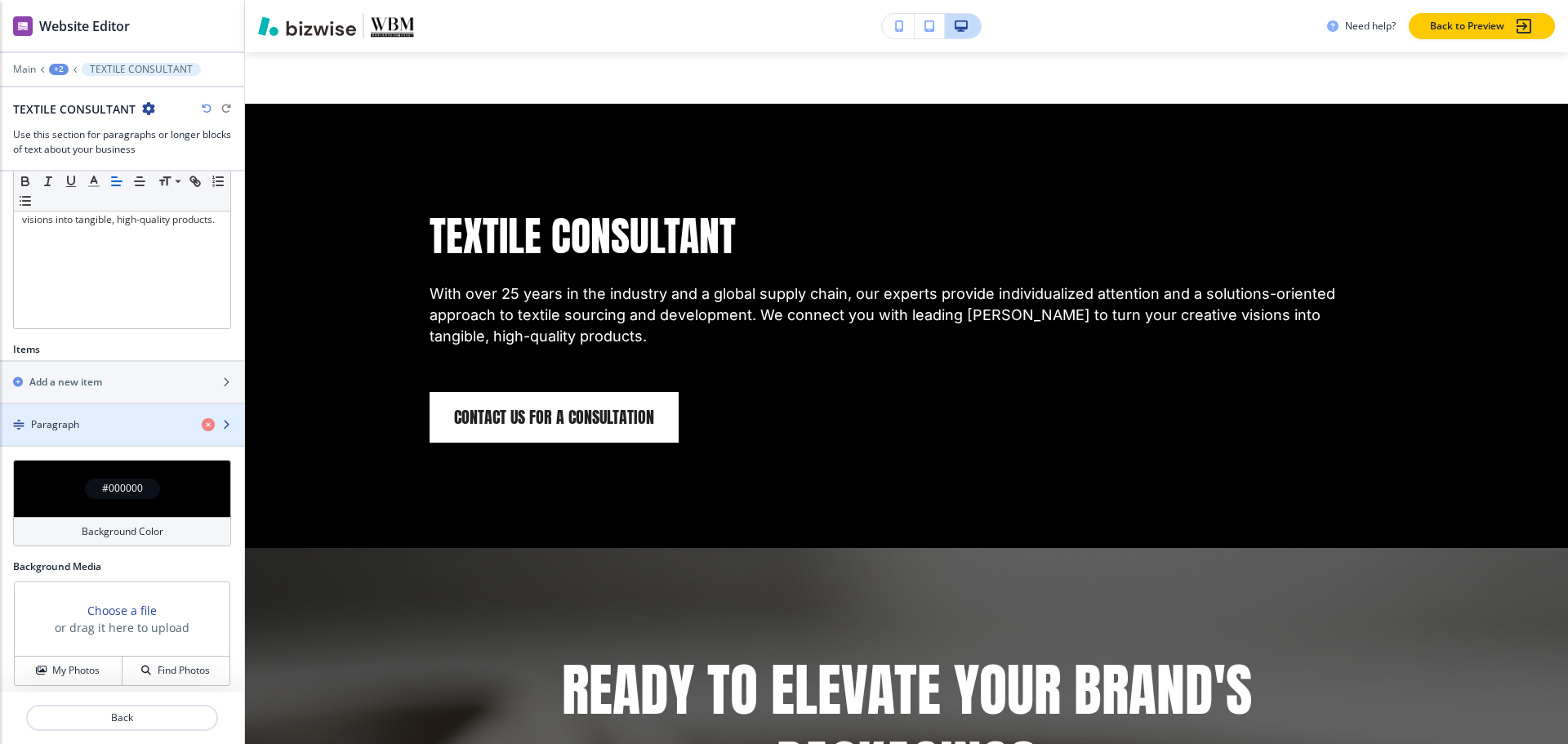
click at [51, 417] on h4 "Paragraph" at bounding box center [55, 424] width 48 height 15
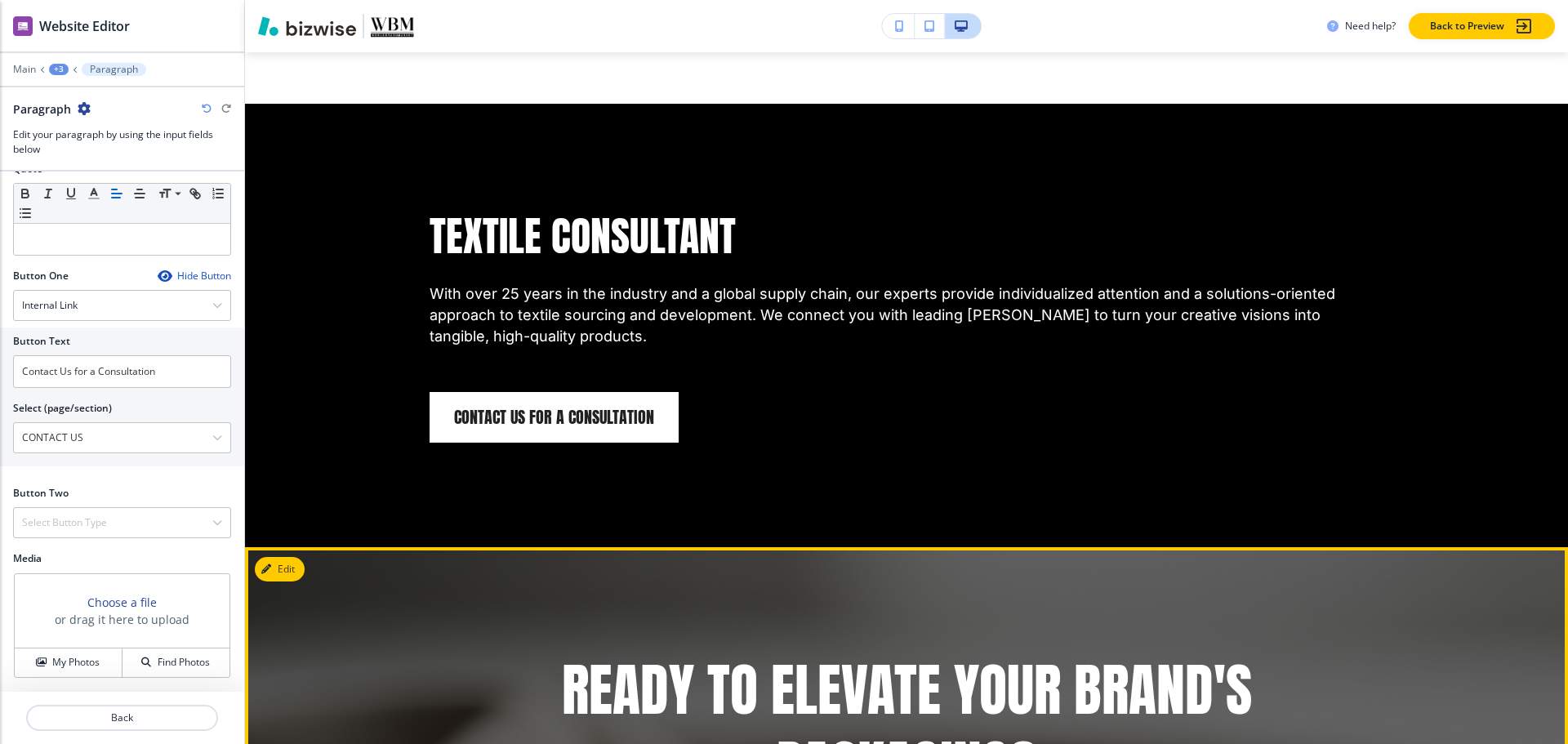
scroll to position [1611, 0]
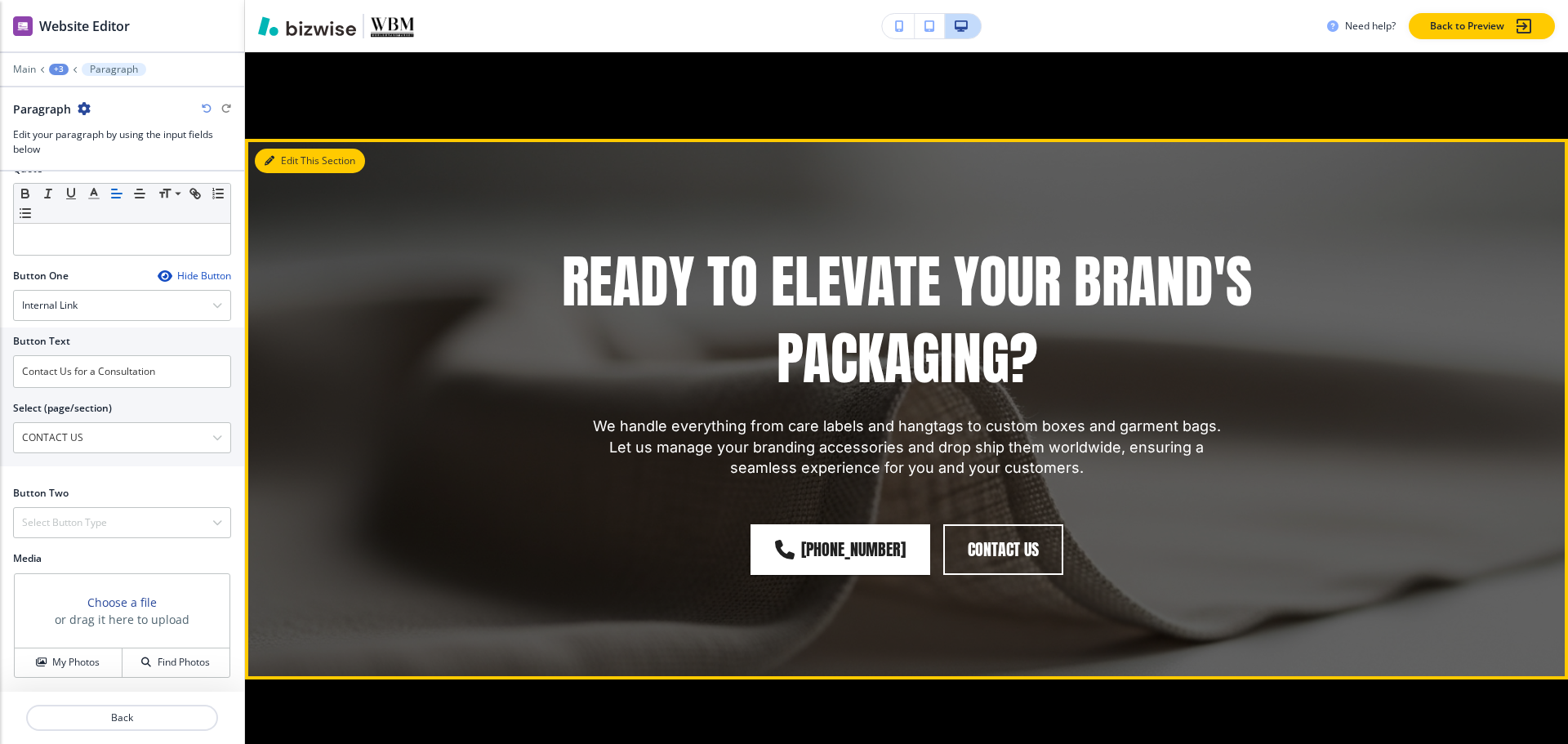
click at [274, 161] on button "Edit This Section" at bounding box center [310, 161] width 110 height 25
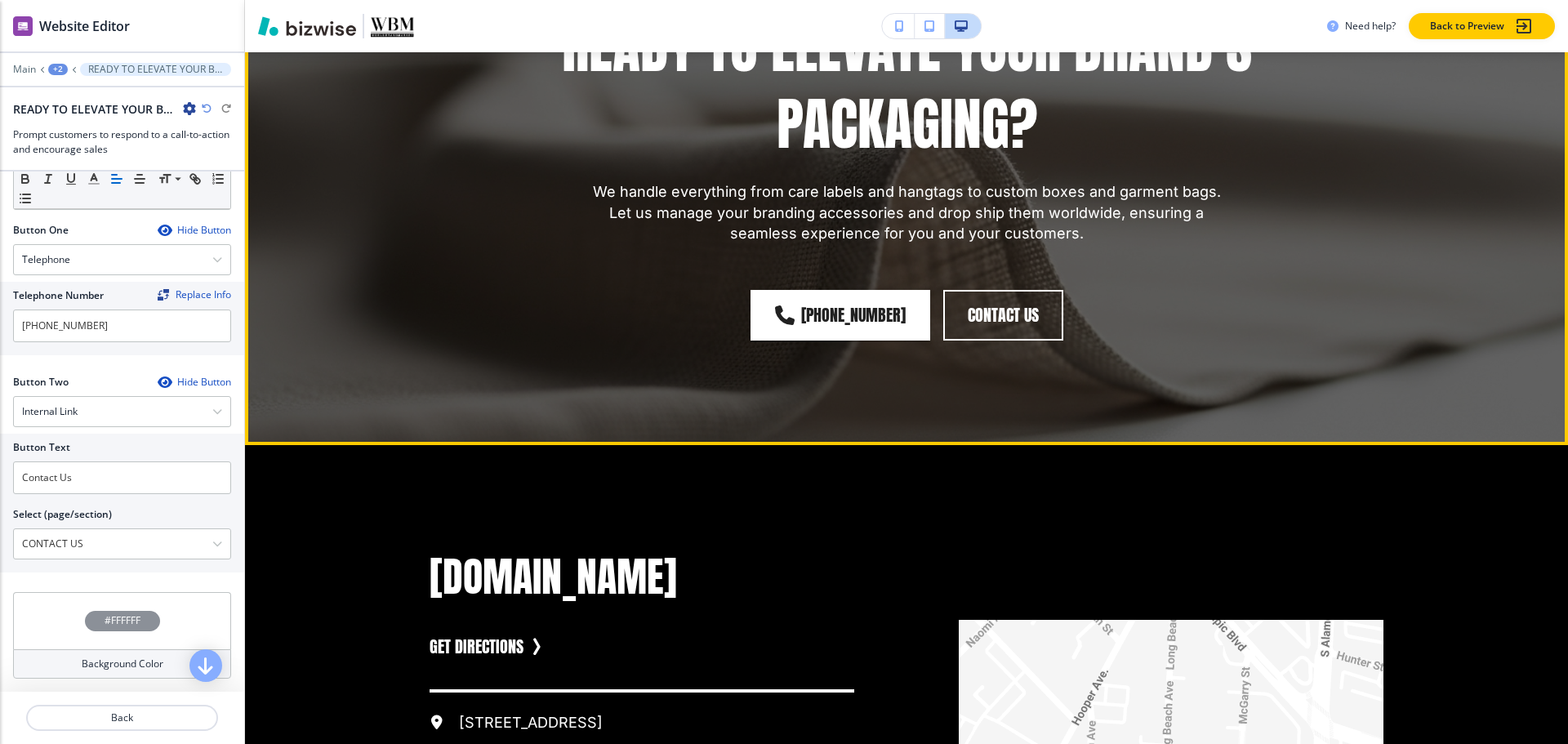
scroll to position [0, 0]
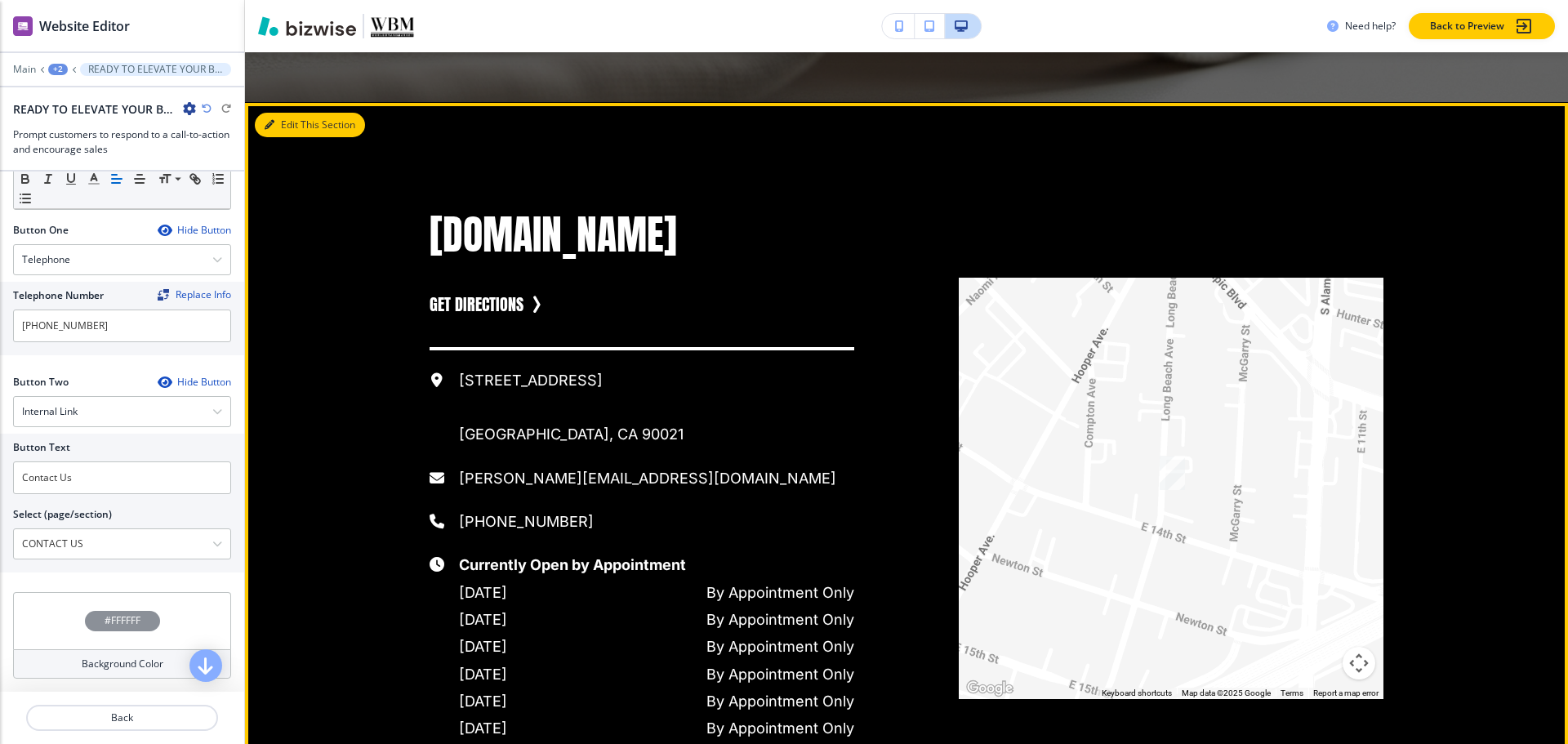
click at [278, 130] on button "Edit This Section" at bounding box center [310, 125] width 110 height 25
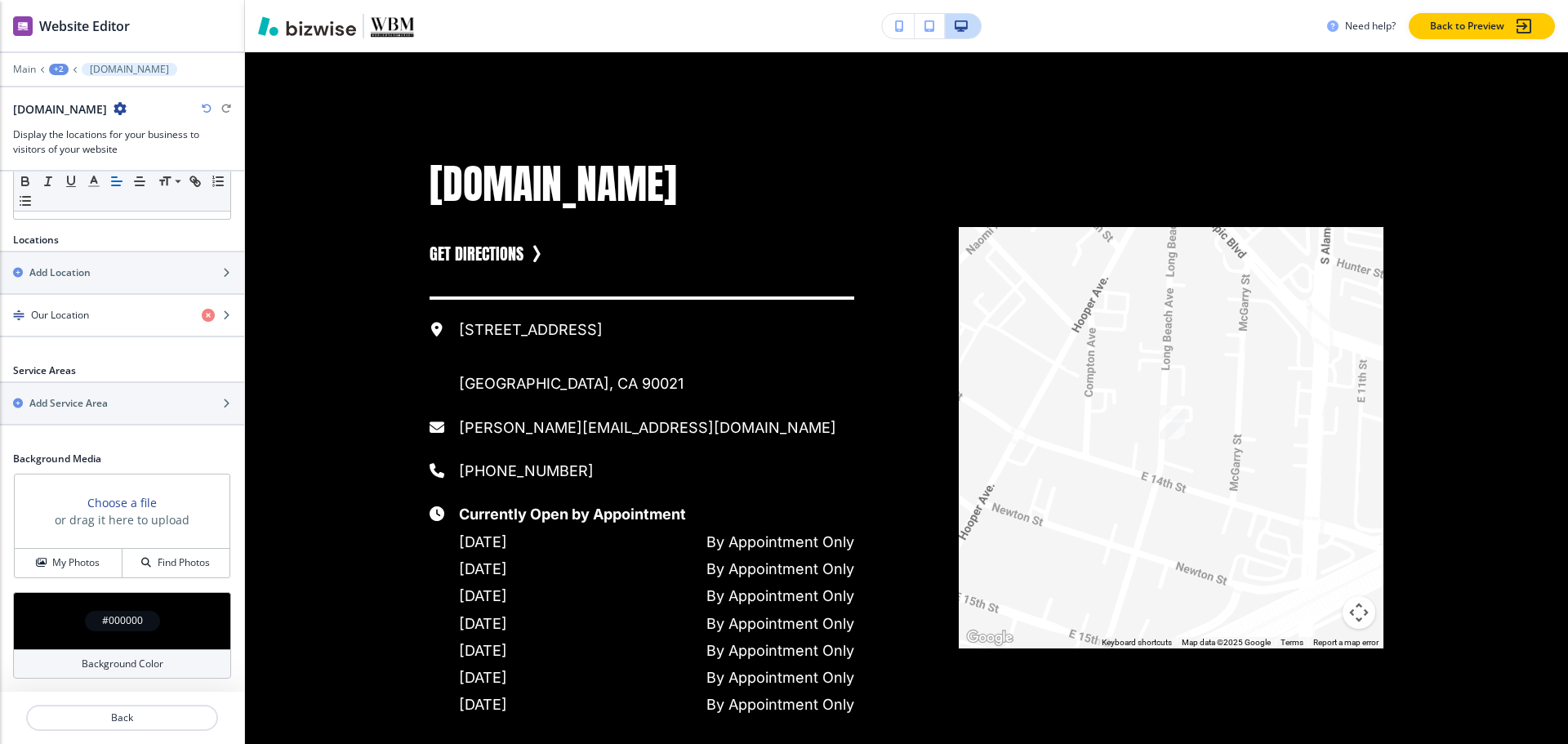
click at [123, 623] on h4 "#000000" at bounding box center [123, 621] width 41 height 15
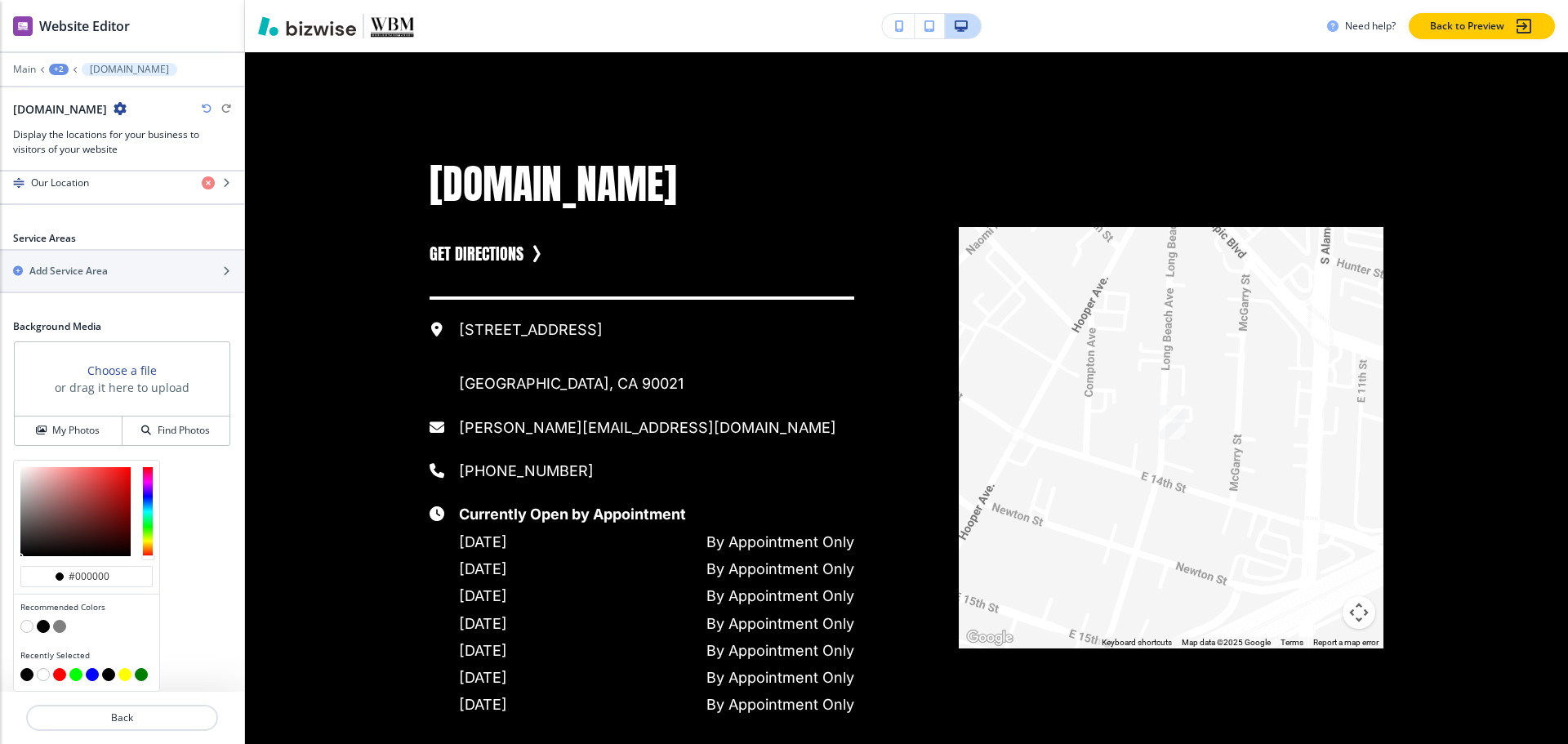
click at [24, 627] on button "button" at bounding box center [27, 626] width 13 height 13
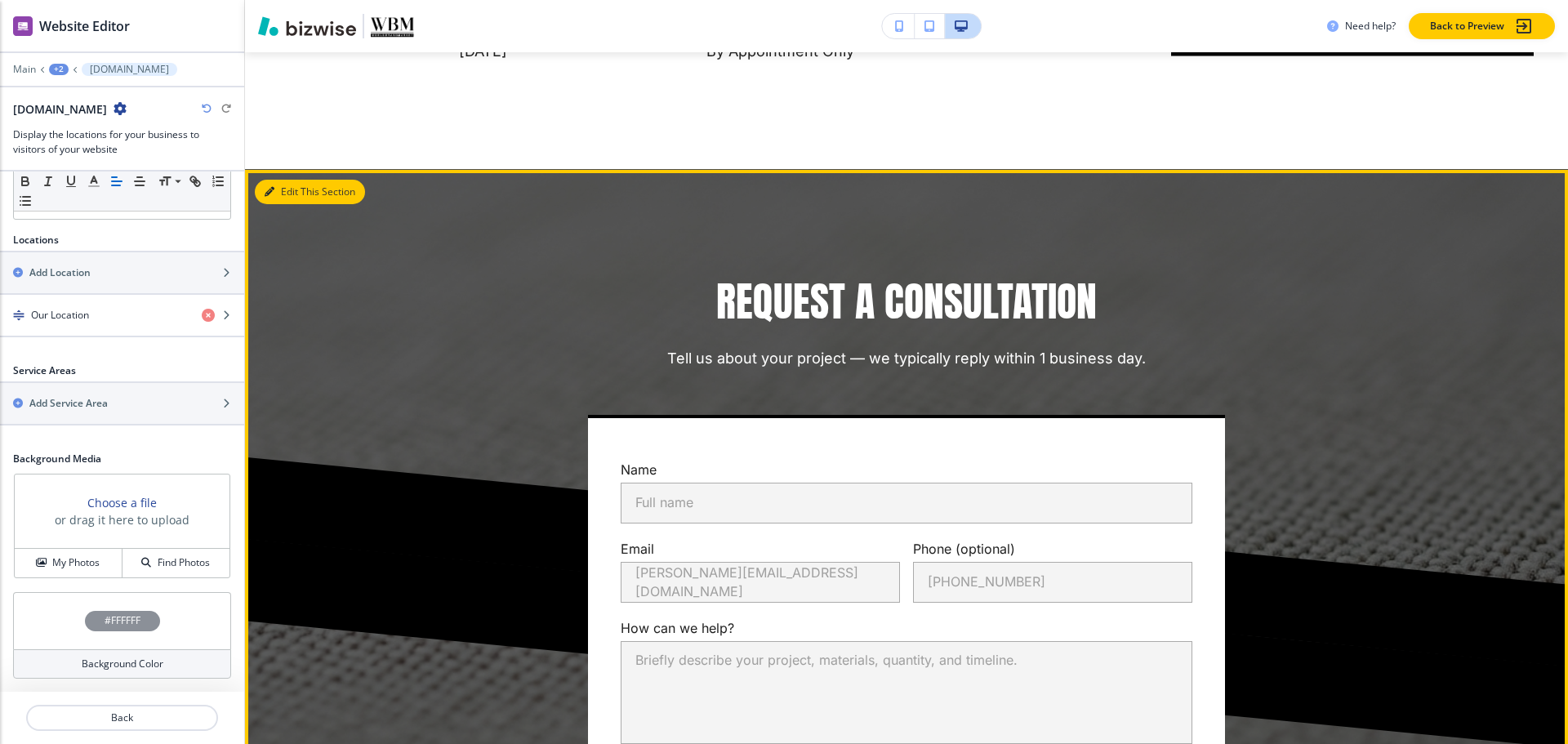
click at [296, 189] on button "Edit This Section" at bounding box center [310, 192] width 110 height 25
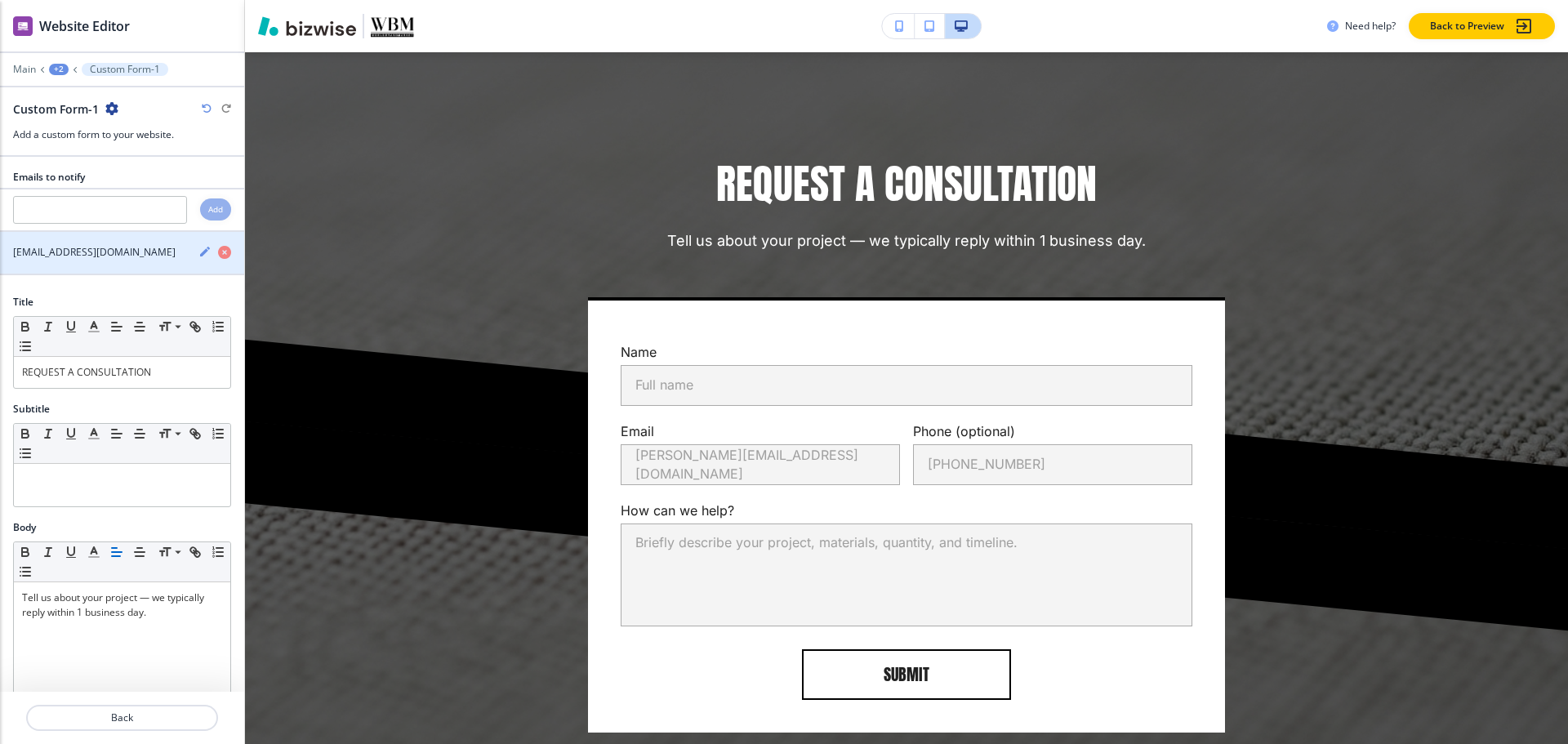
click at [198, 255] on icon "button" at bounding box center [204, 251] width 13 height 13
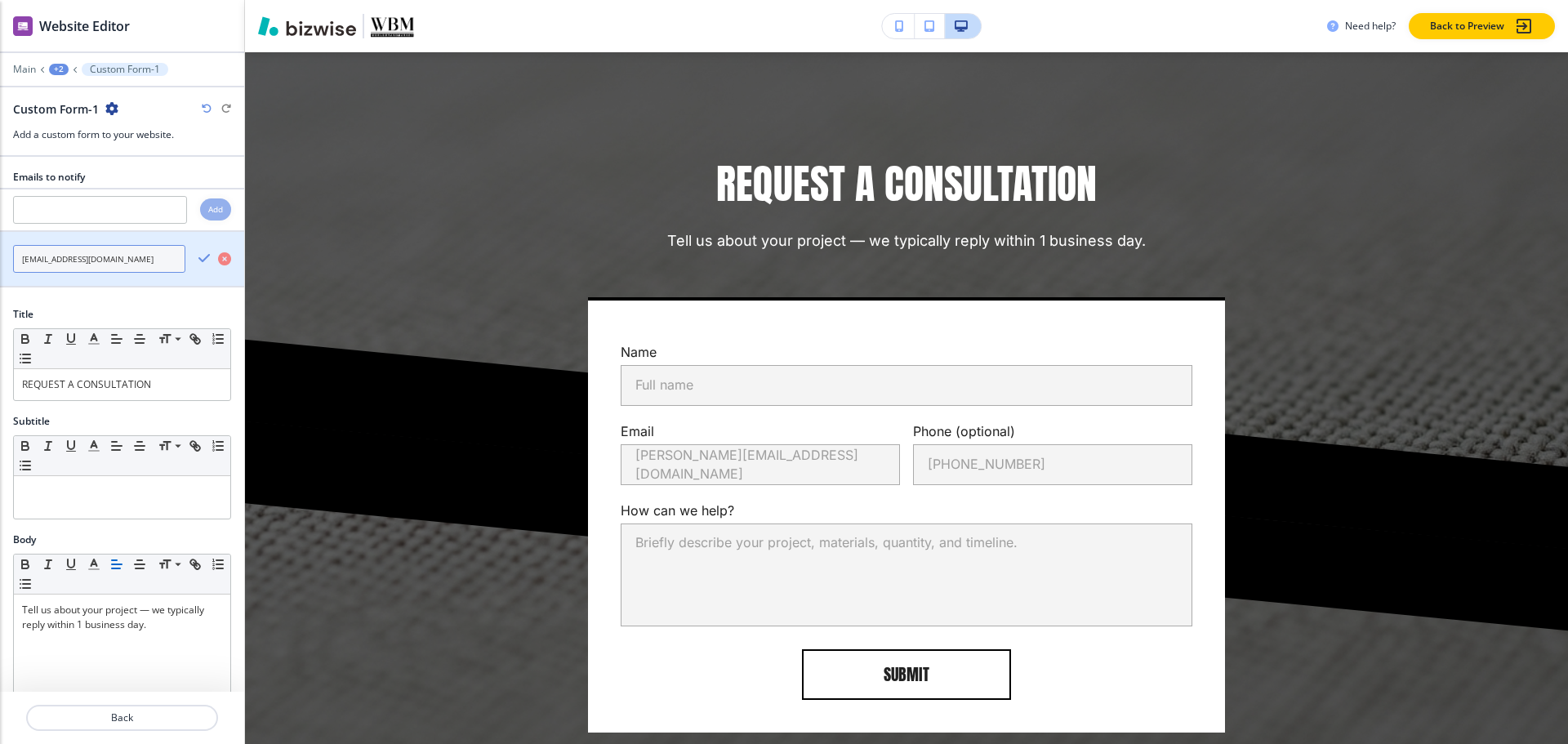
click at [143, 261] on input "info@worldbrandmarket.com" at bounding box center [99, 258] width 172 height 28
paste input "rizzi@renovazio"
type input "rizzi@renovazio.com"
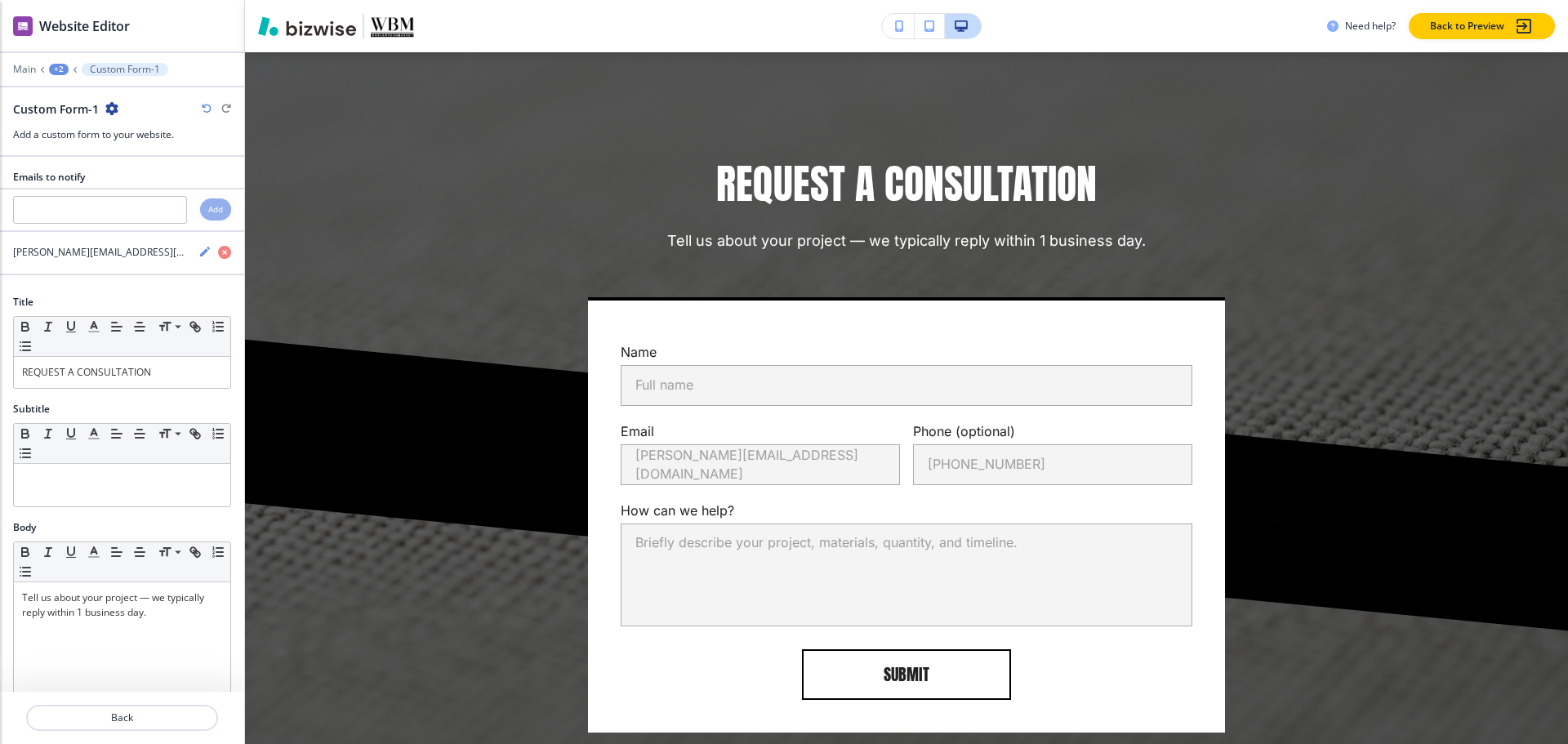
click at [51, 58] on div at bounding box center [122, 58] width 244 height 10
click at [51, 63] on div "Main +2 Custom Form-1" at bounding box center [123, 69] width 218 height 13
click at [61, 67] on div "+2" at bounding box center [59, 69] width 20 height 12
click at [79, 99] on p "Pages" at bounding box center [101, 96] width 83 height 15
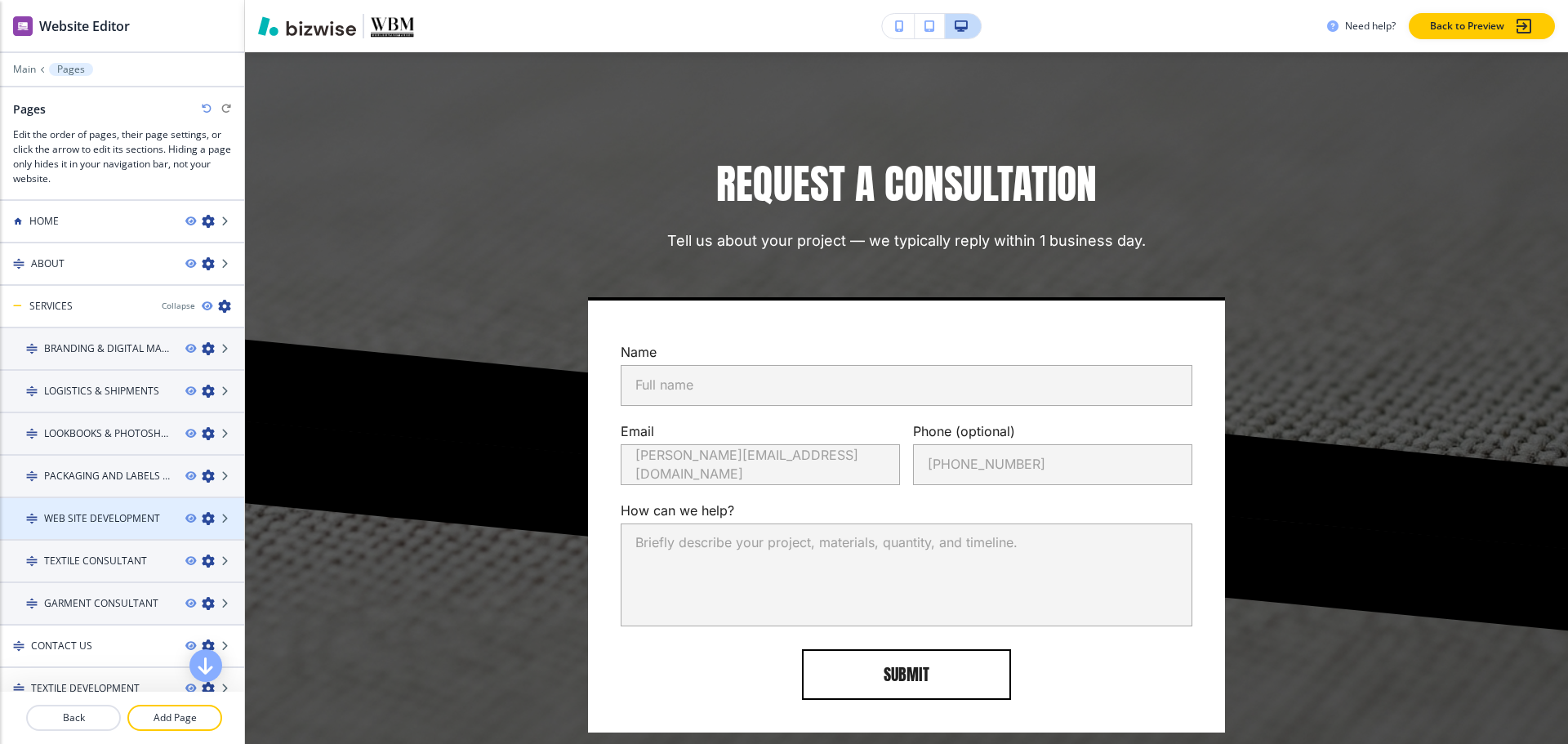
click at [69, 512] on h4 "WEB SITE DEVELOPMENT" at bounding box center [102, 518] width 116 height 15
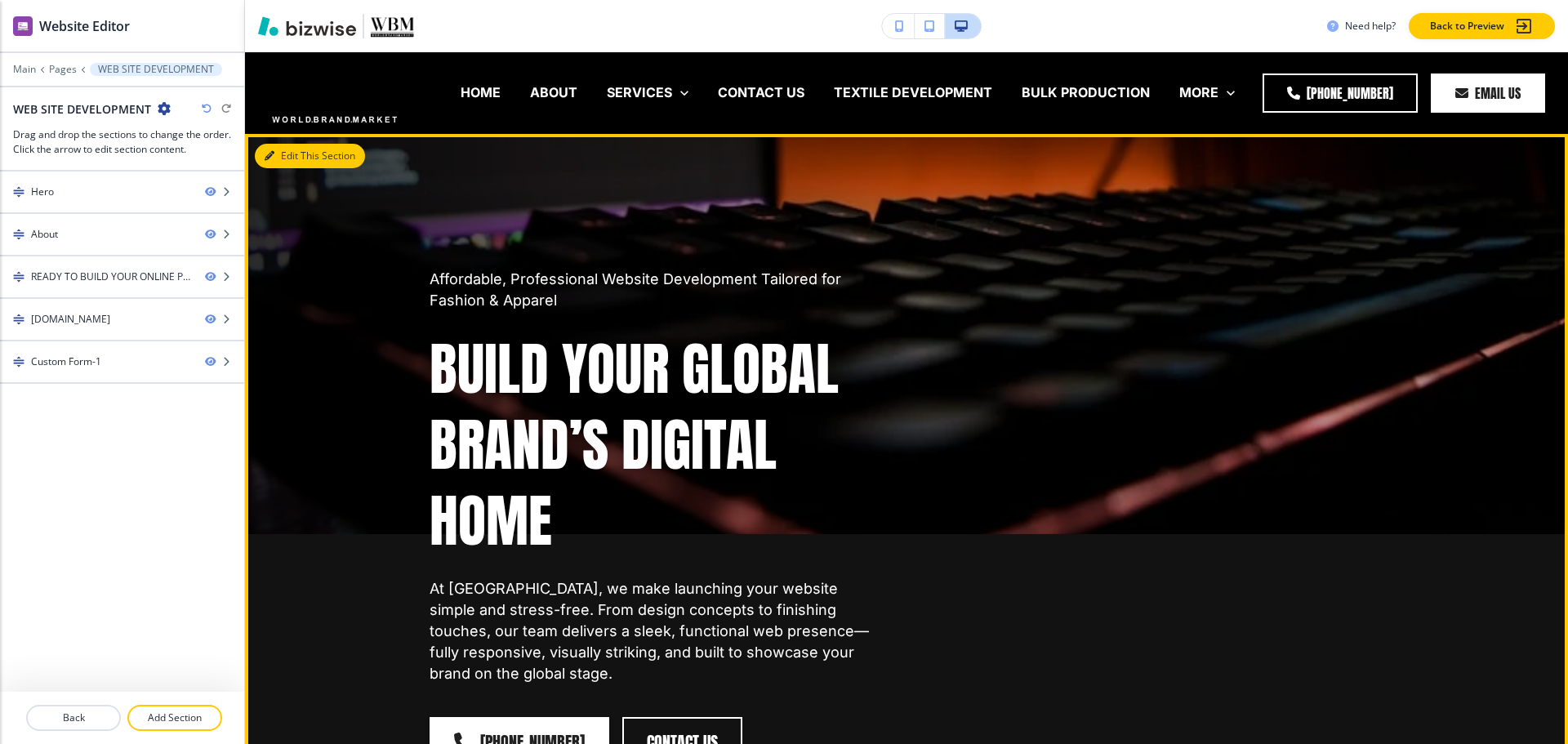
click at [270, 152] on icon "button" at bounding box center [269, 155] width 10 height 10
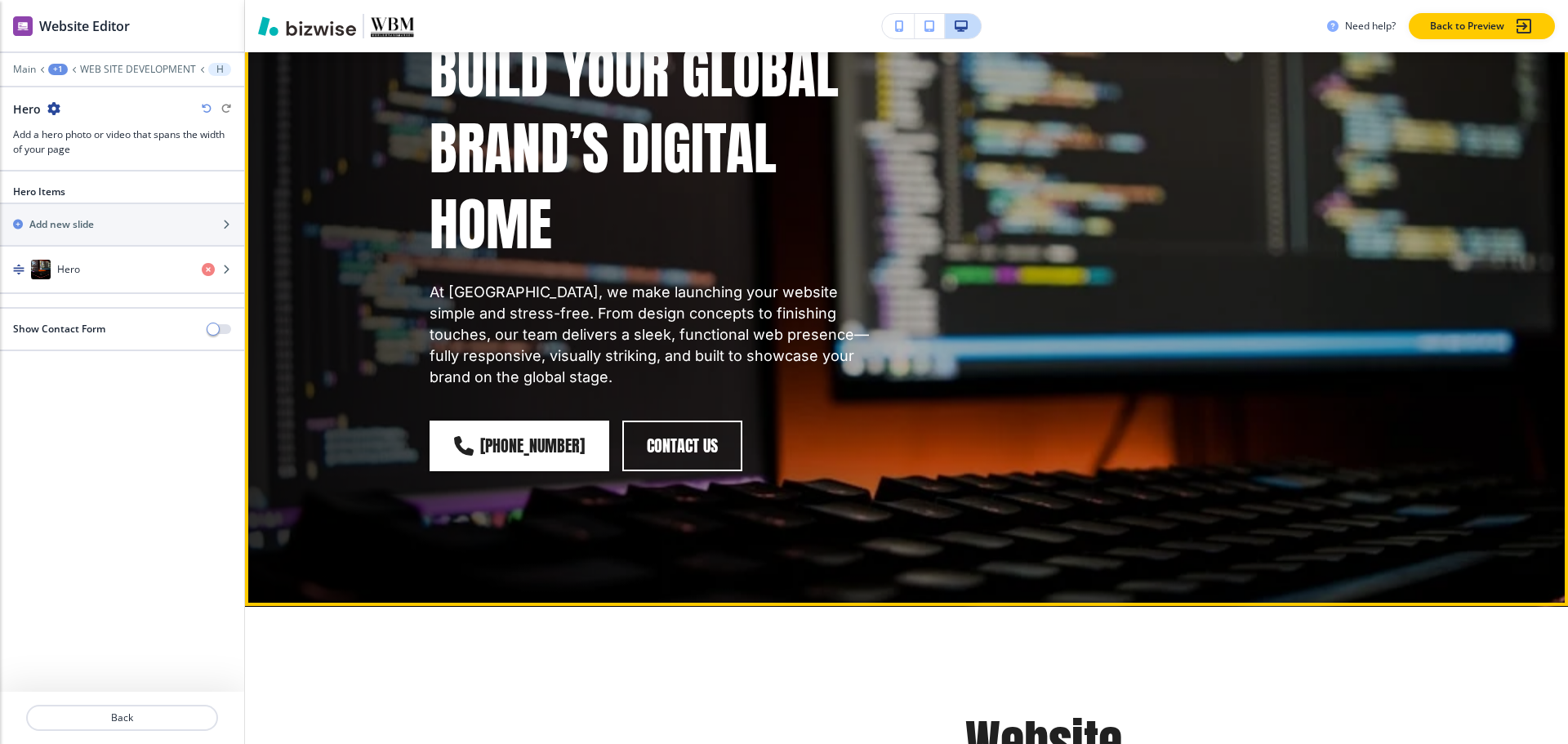
scroll to position [327, 0]
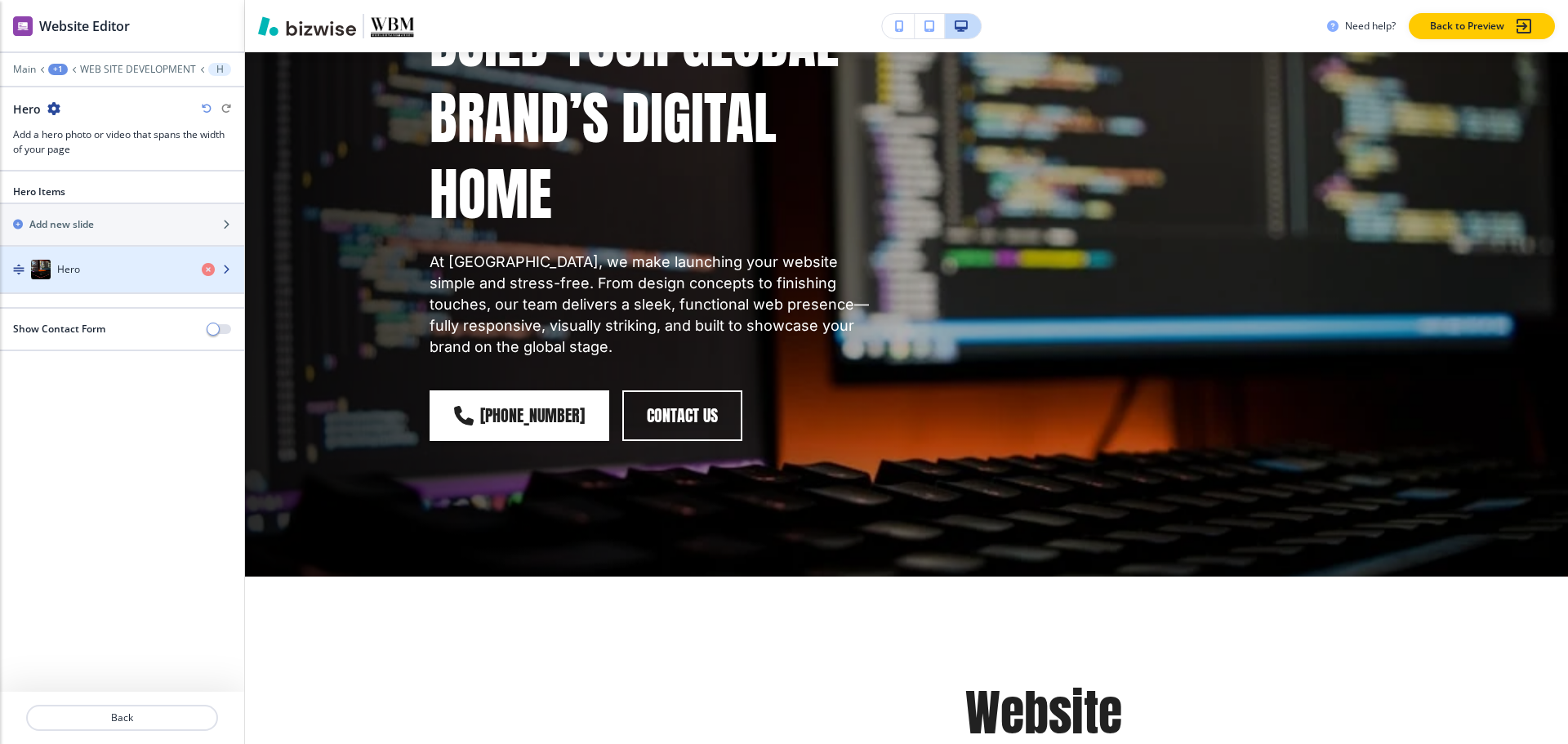
click at [72, 280] on div "button" at bounding box center [122, 286] width 244 height 13
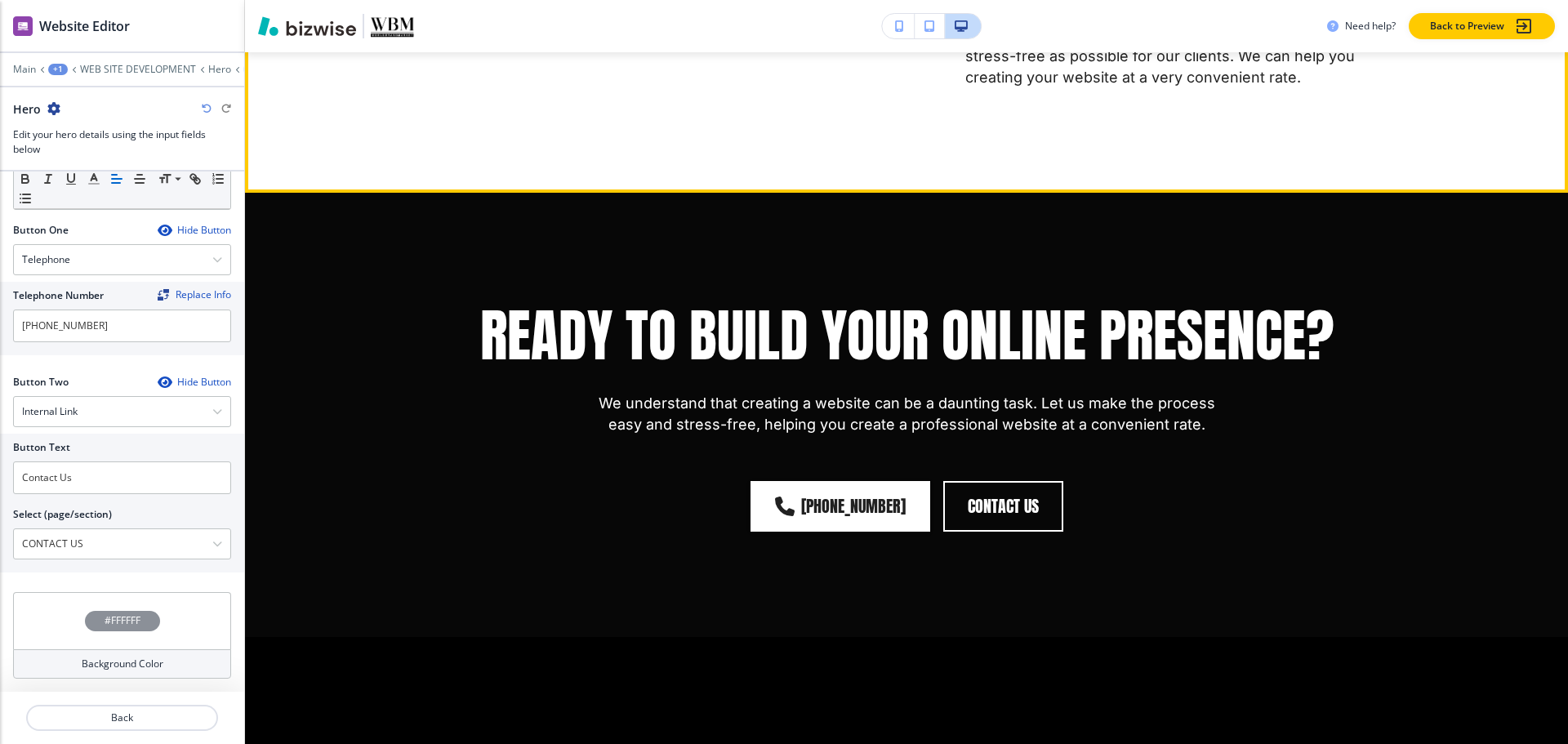
scroll to position [1307, 0]
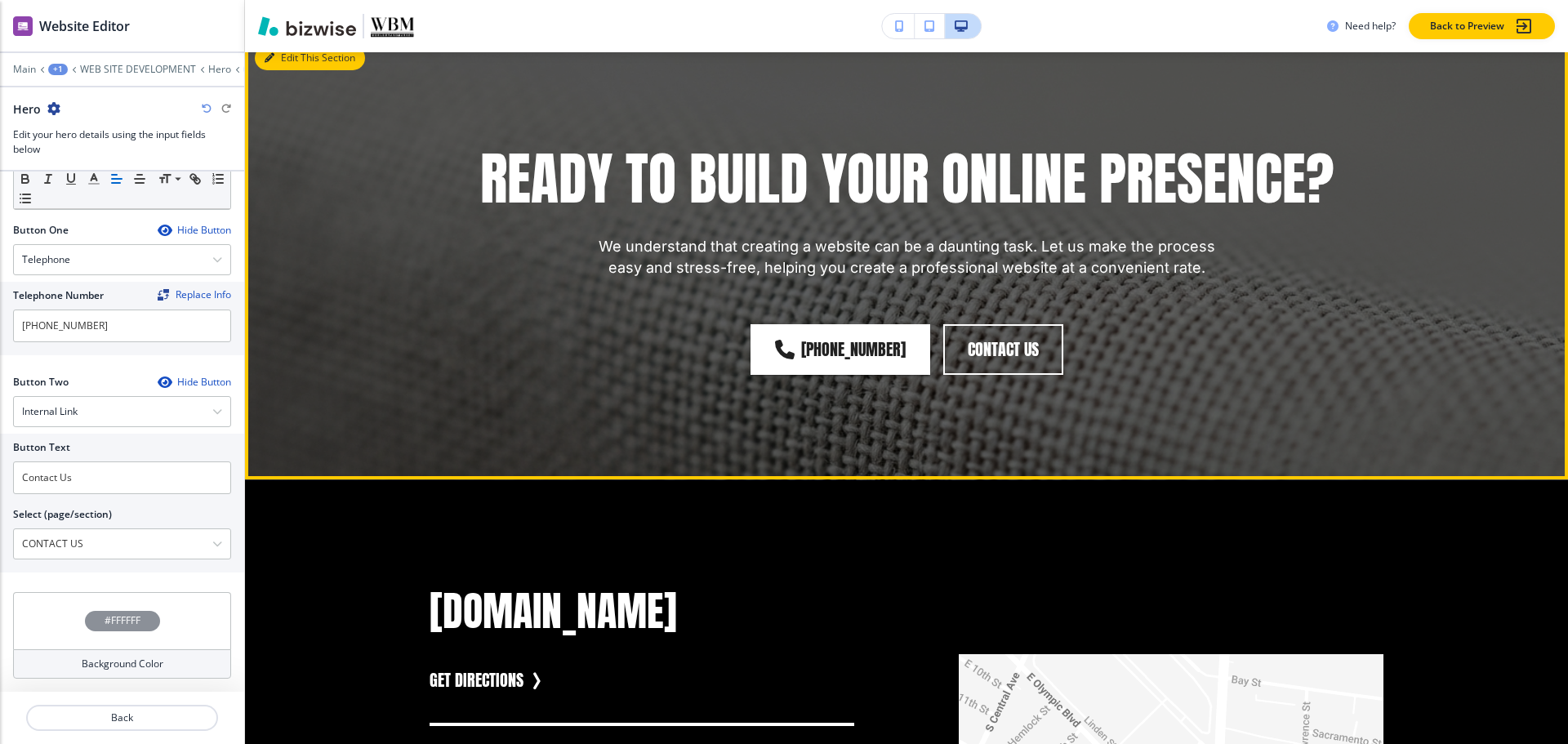
click at [278, 70] on button "Edit This Section" at bounding box center [310, 59] width 110 height 25
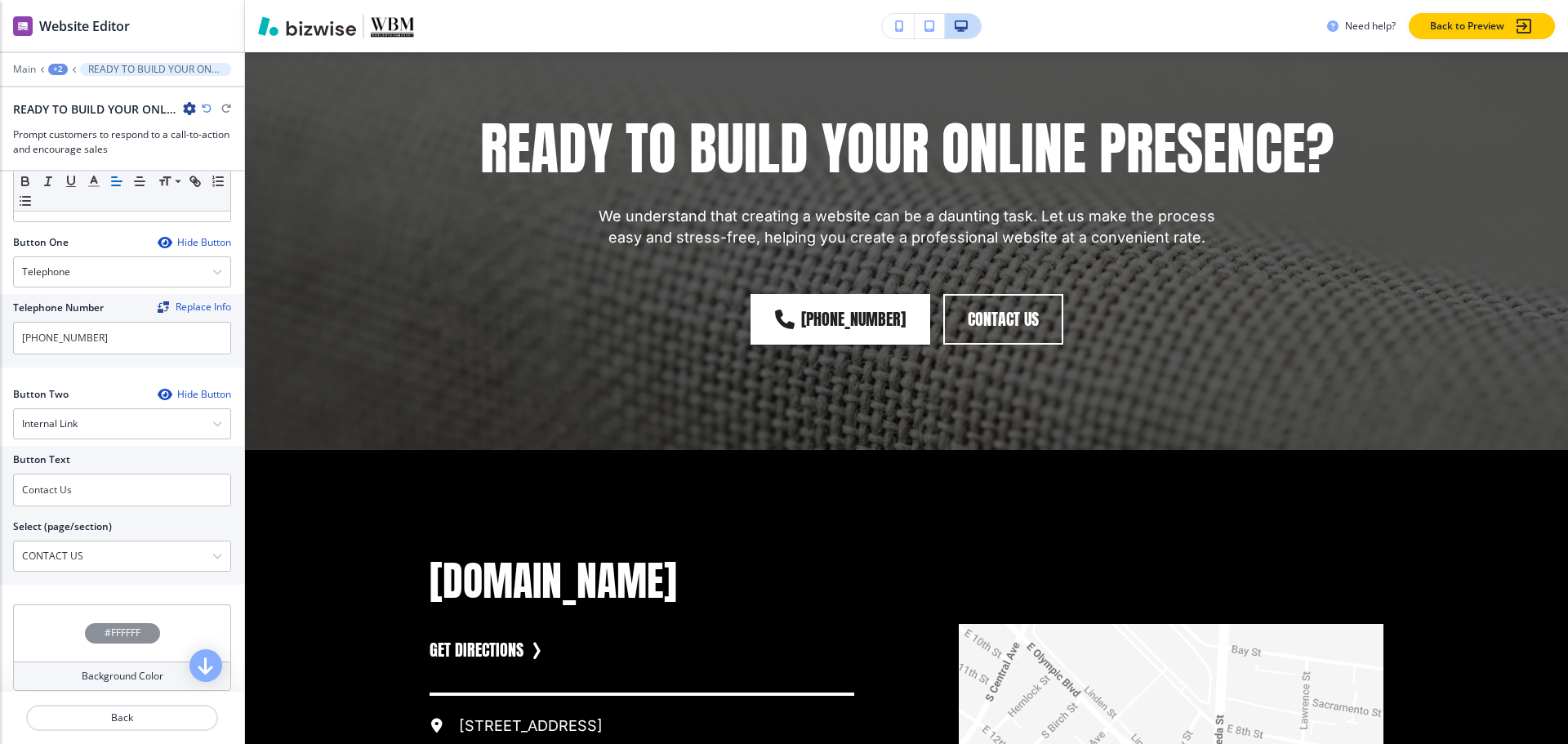
scroll to position [630, 0]
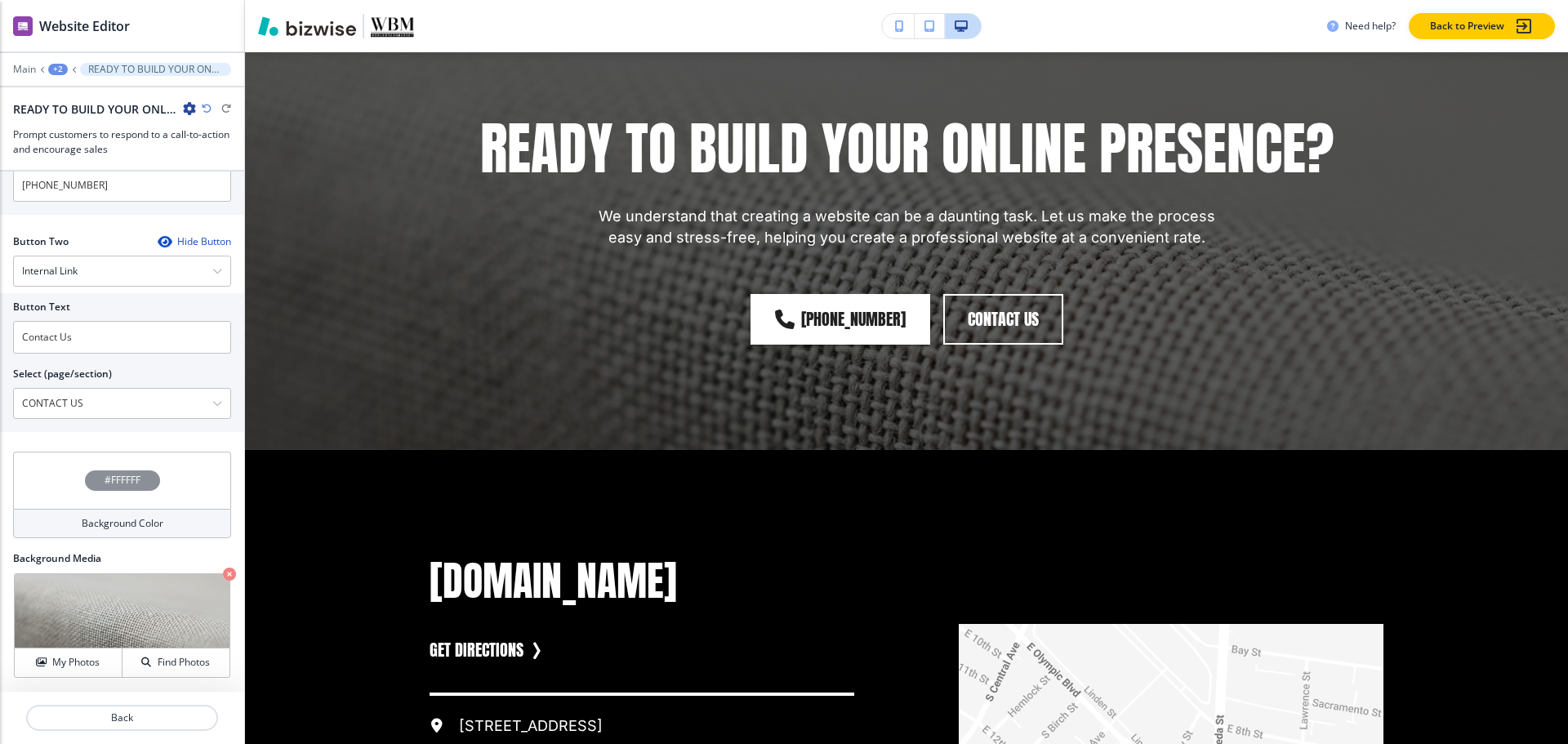
click at [54, 69] on div "+2" at bounding box center [58, 69] width 20 height 12
click at [82, 126] on p "WEB SITE DEVELOPMENT" at bounding box center [100, 124] width 83 height 15
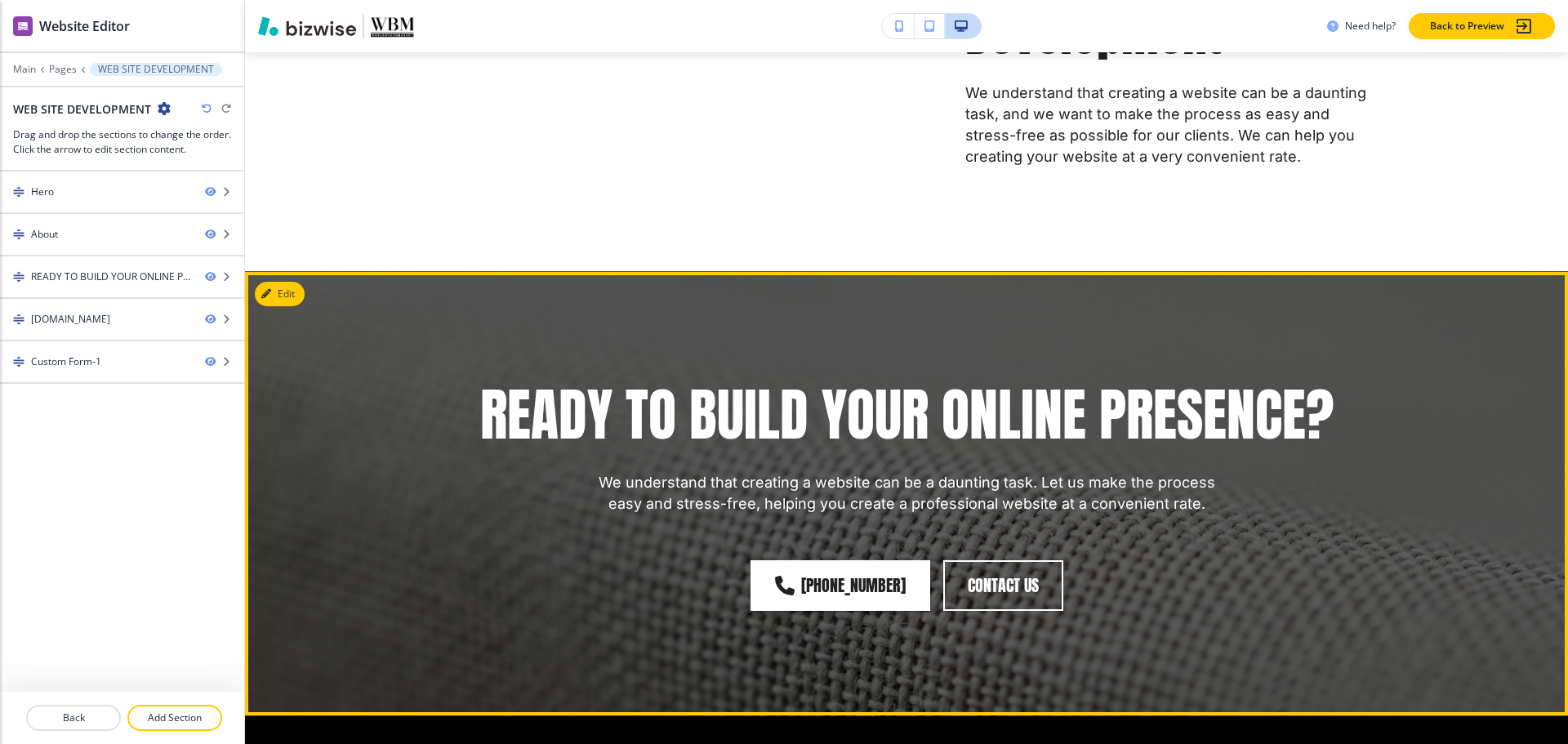
scroll to position [1419, 0]
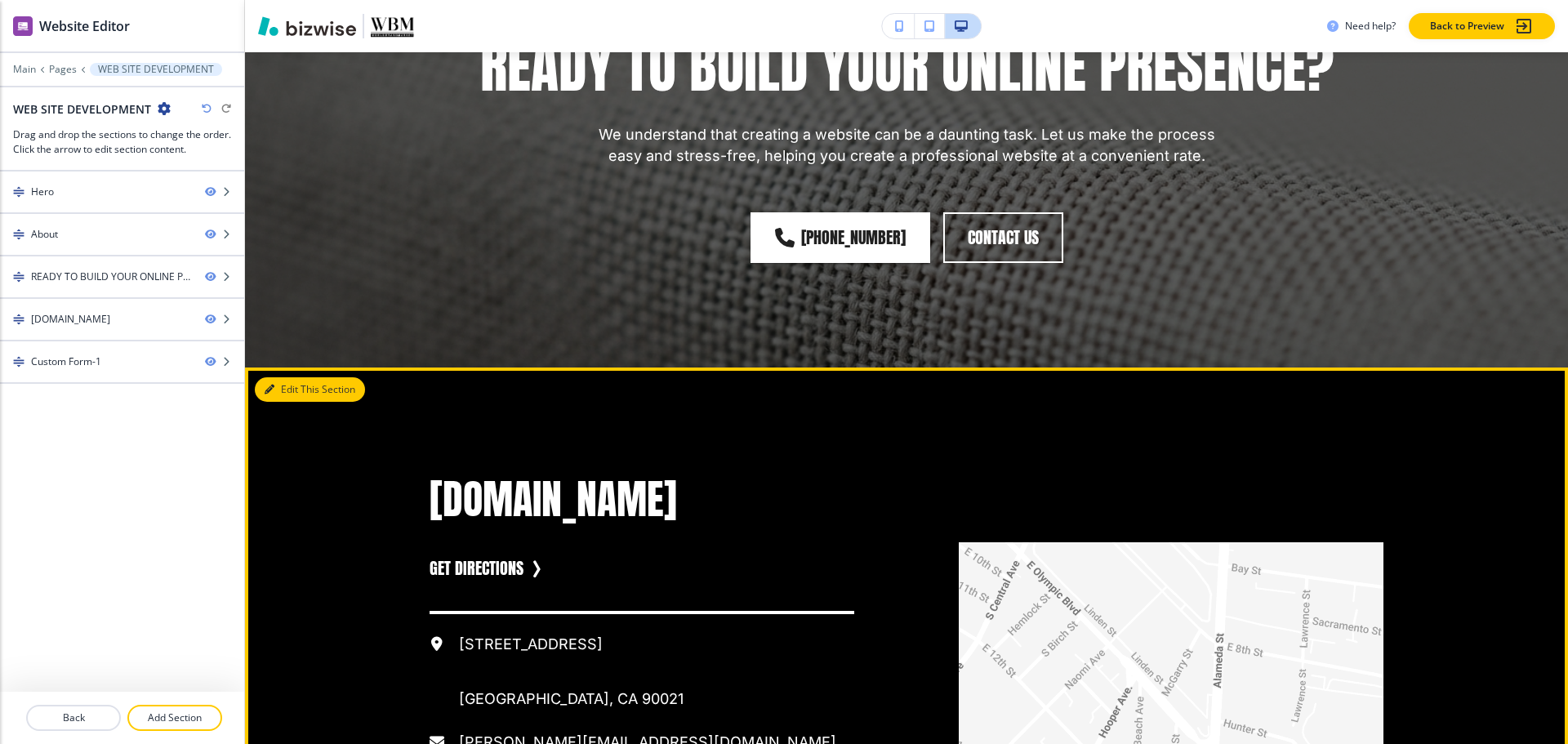
click at [284, 402] on button "Edit This Section" at bounding box center [310, 390] width 110 height 25
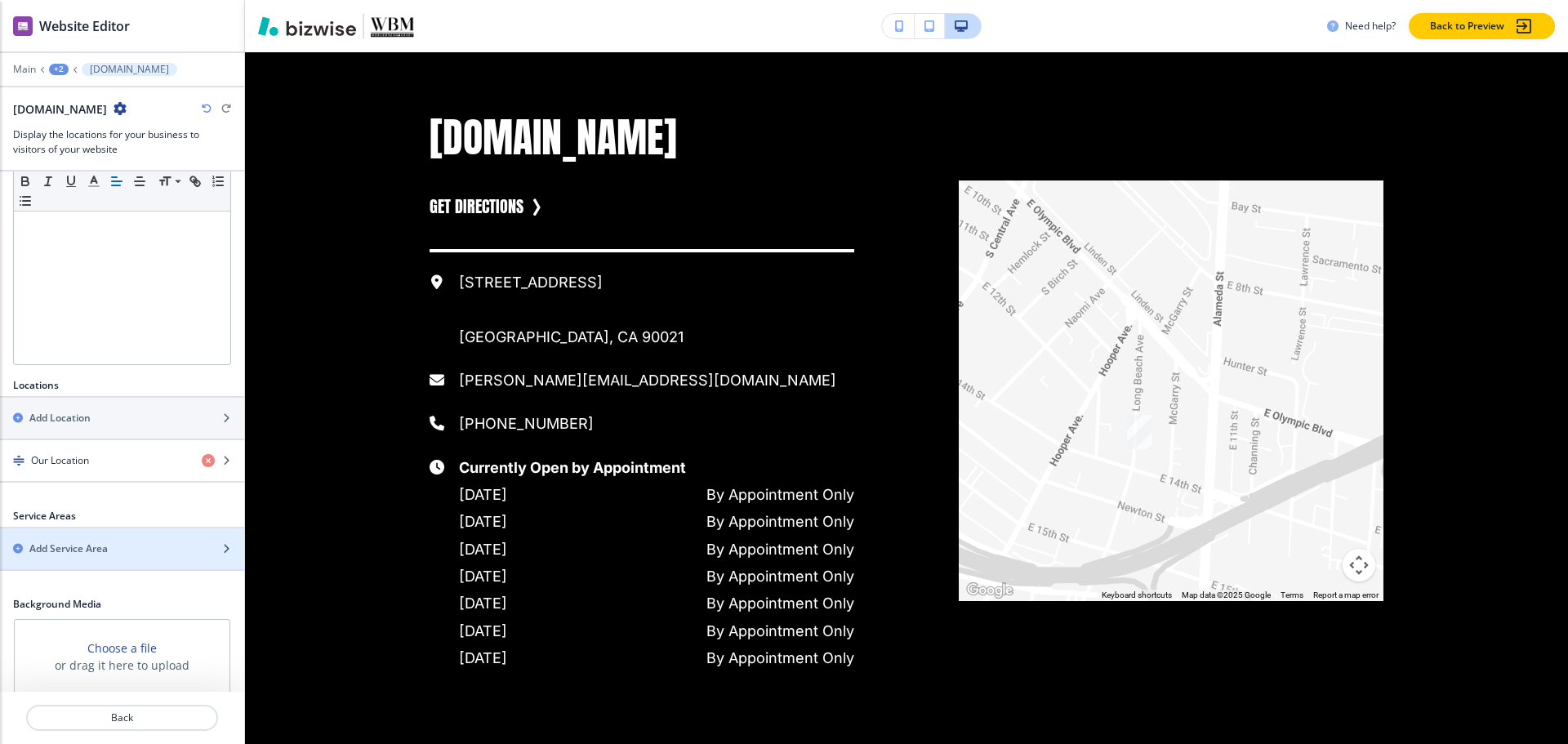
scroll to position [465, 0]
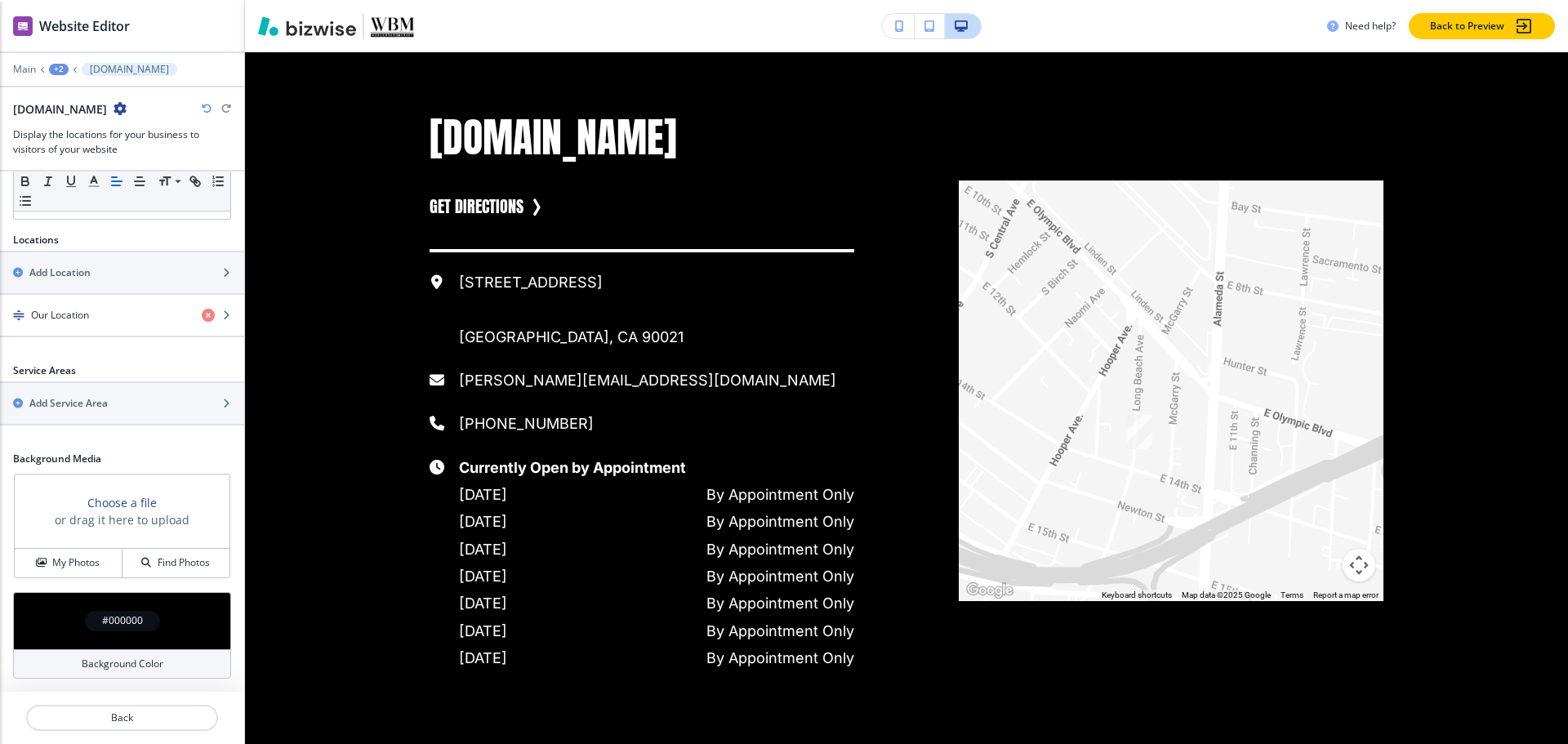
click at [112, 625] on h4 "#000000" at bounding box center [123, 621] width 41 height 15
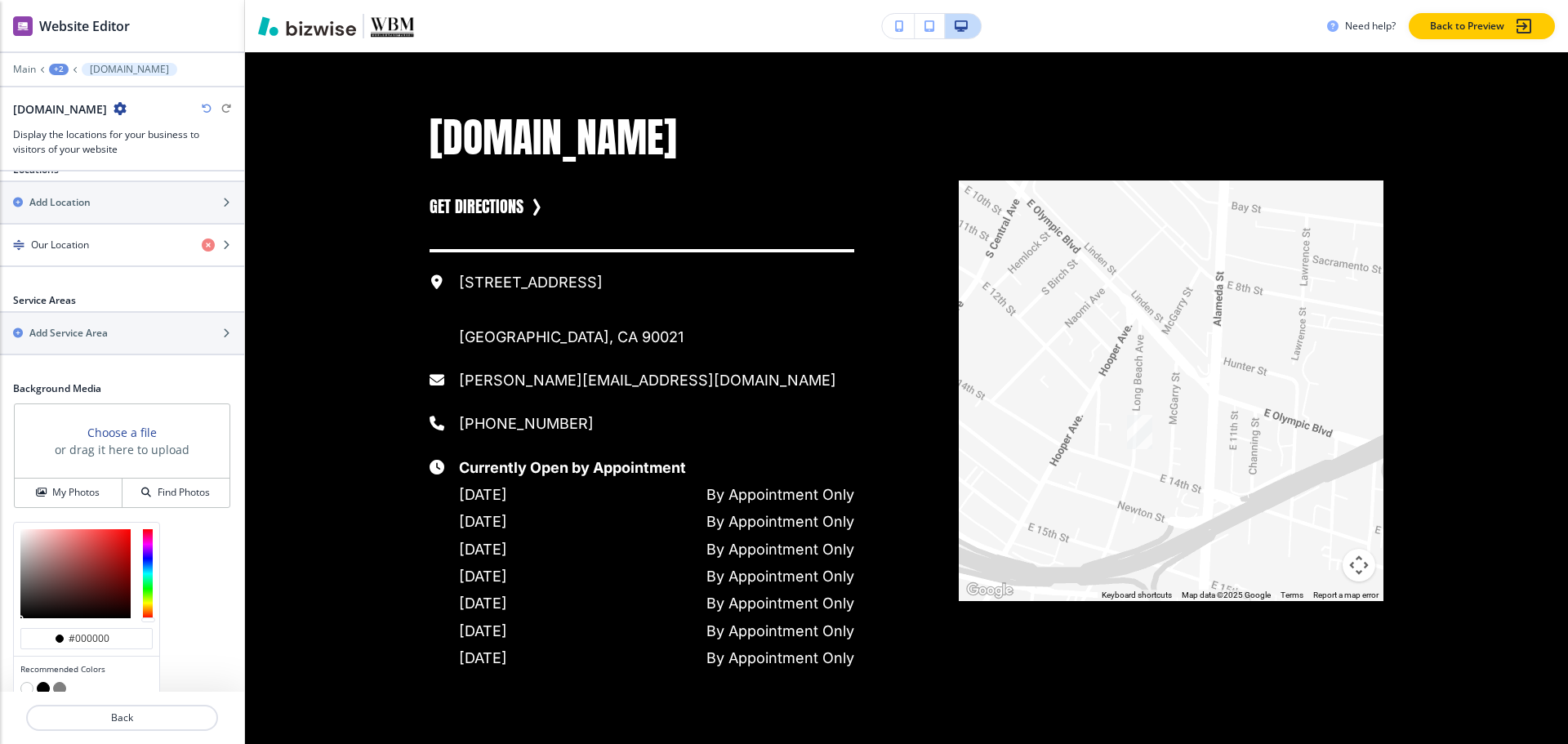
scroll to position [598, 0]
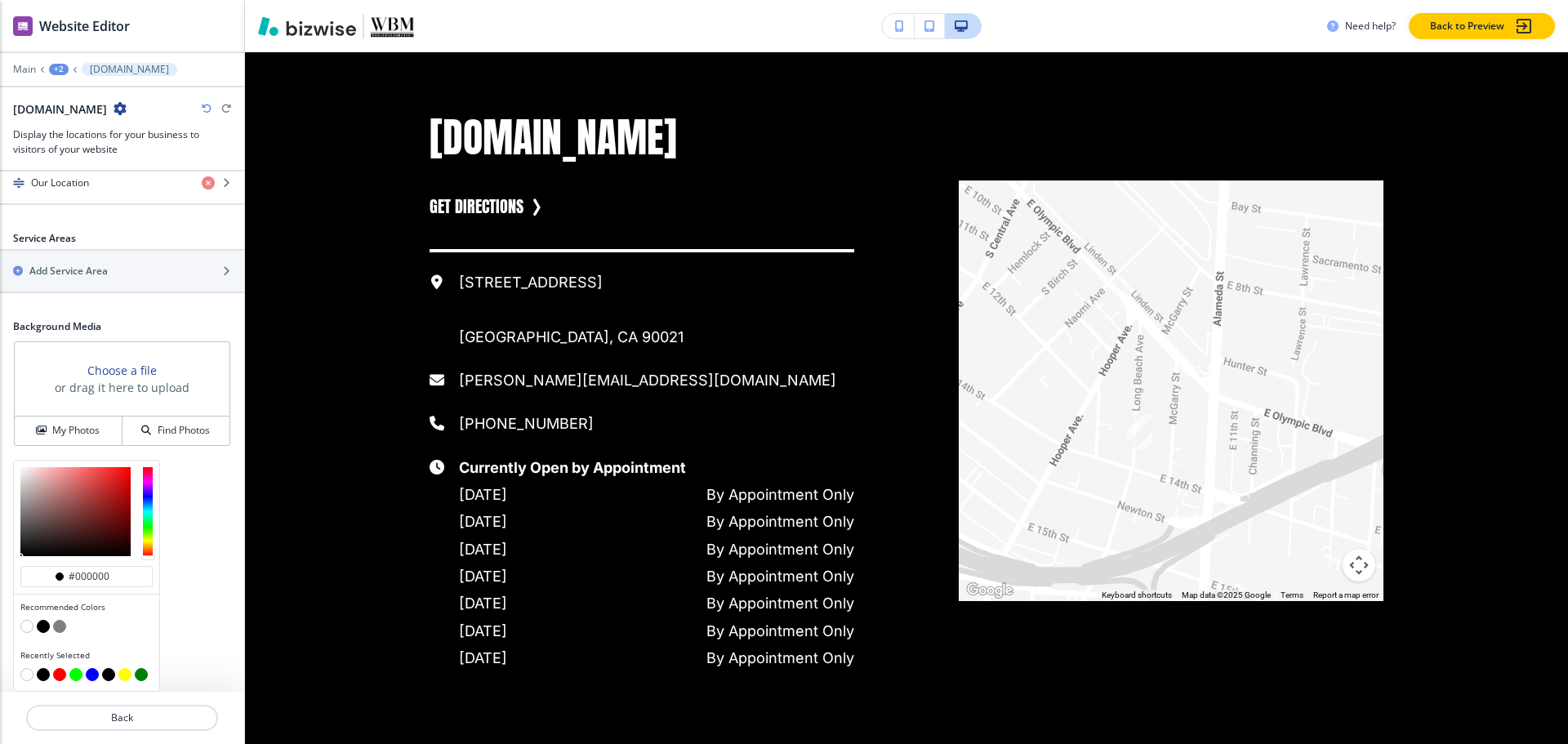
click at [22, 629] on button "button" at bounding box center [27, 626] width 13 height 13
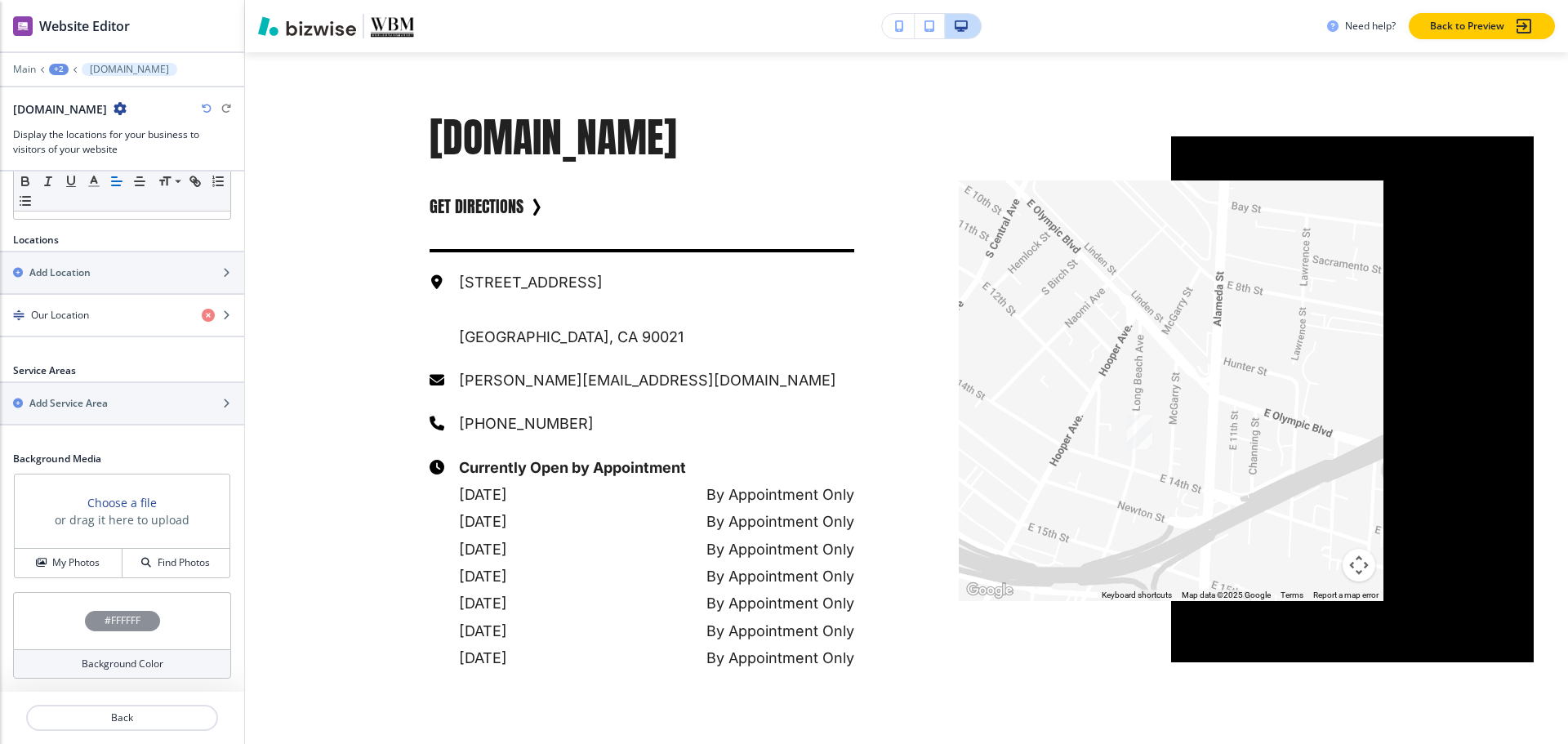
scroll to position [465, 0]
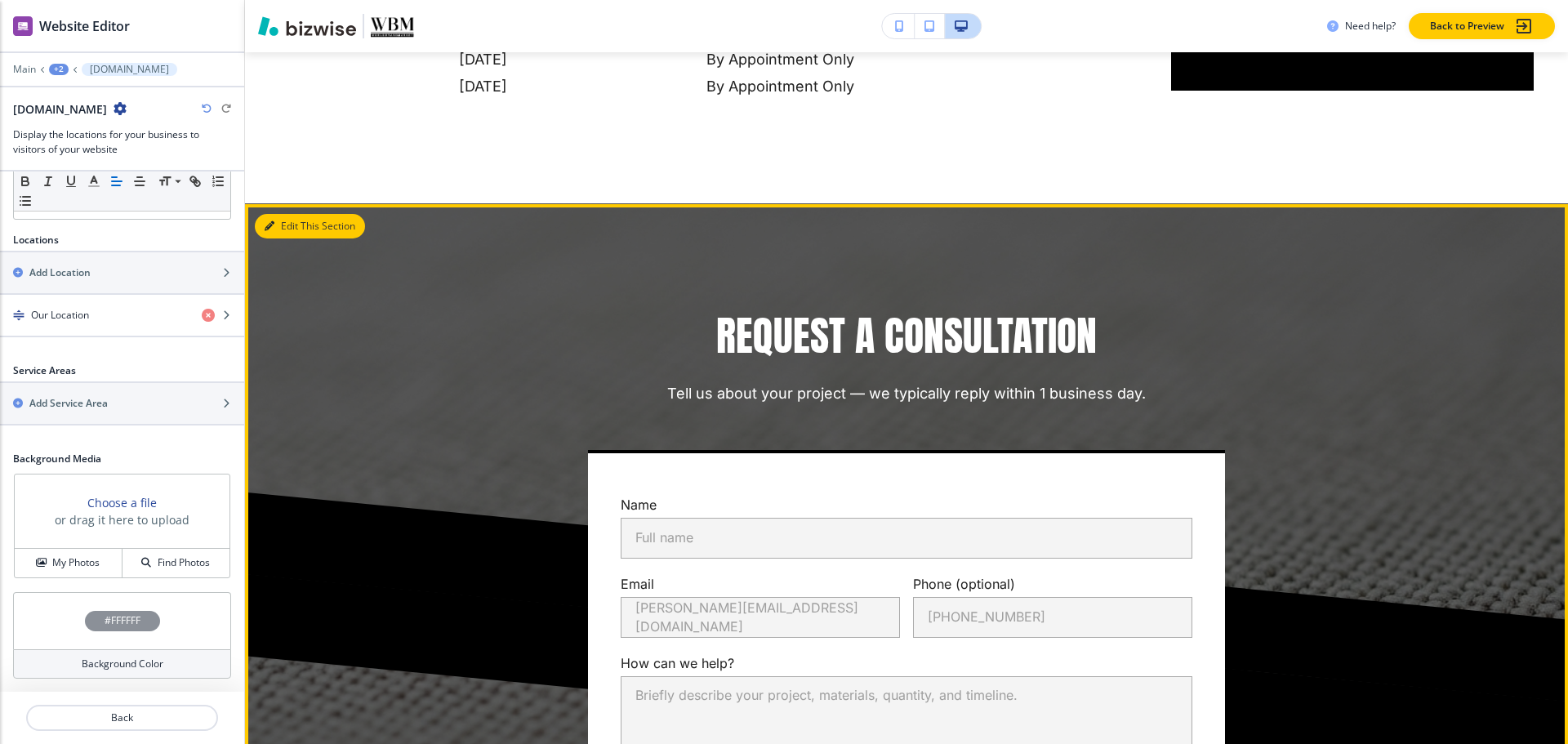
click at [286, 239] on button "Edit This Section" at bounding box center [310, 226] width 110 height 25
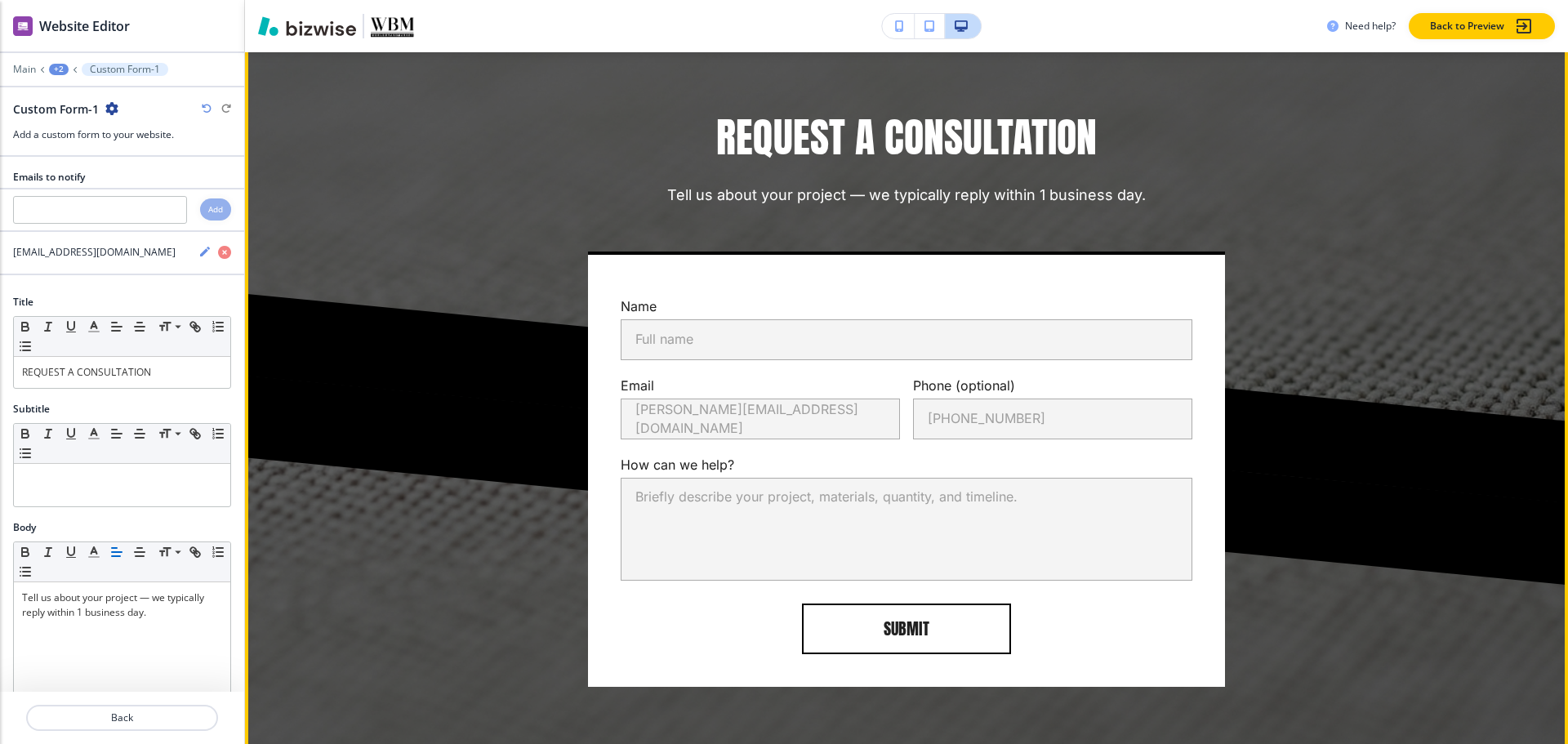
scroll to position [2551, 0]
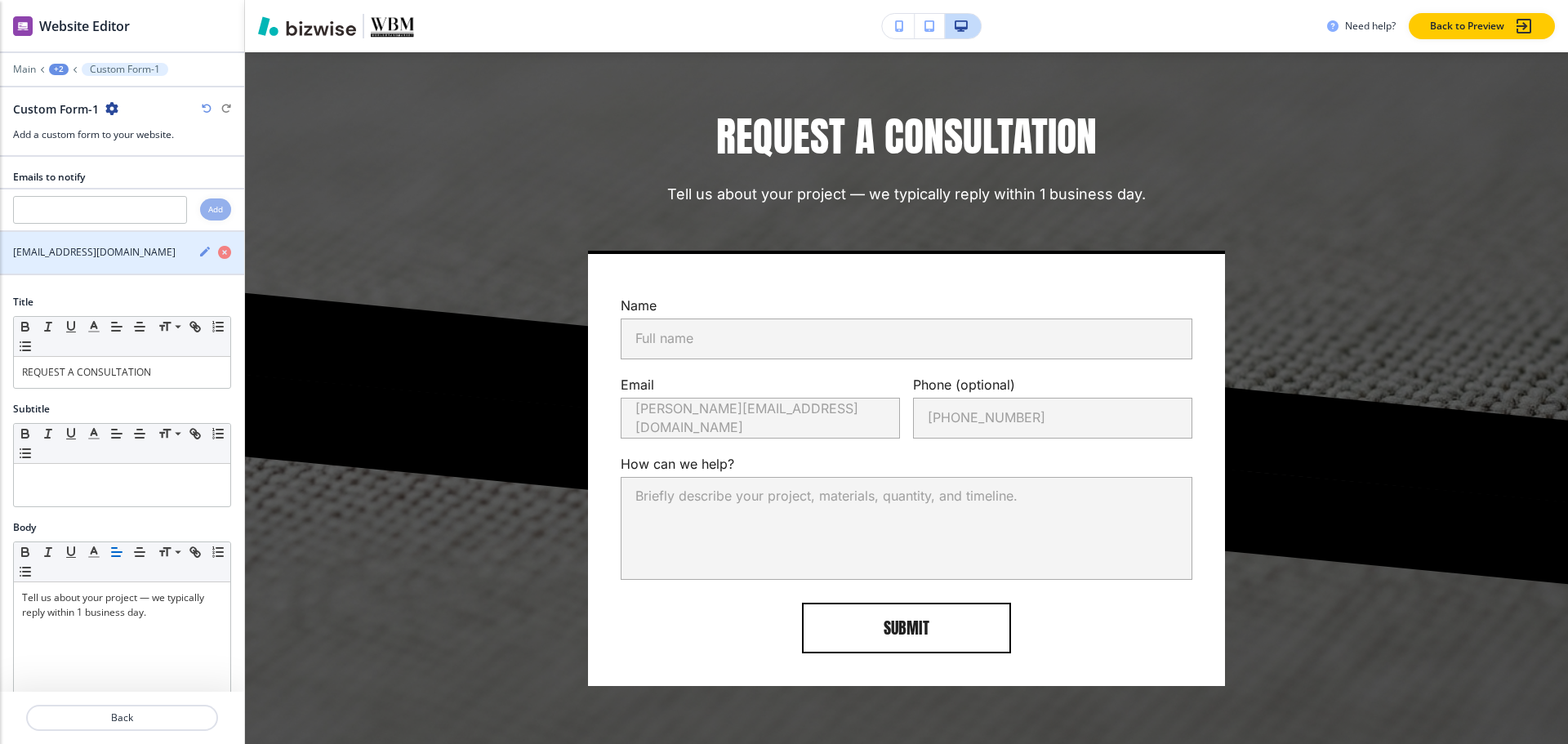
click at [185, 257] on div "info@worldbrandmarket.com" at bounding box center [122, 252] width 244 height 15
click at [198, 251] on icon "button" at bounding box center [204, 251] width 13 height 13
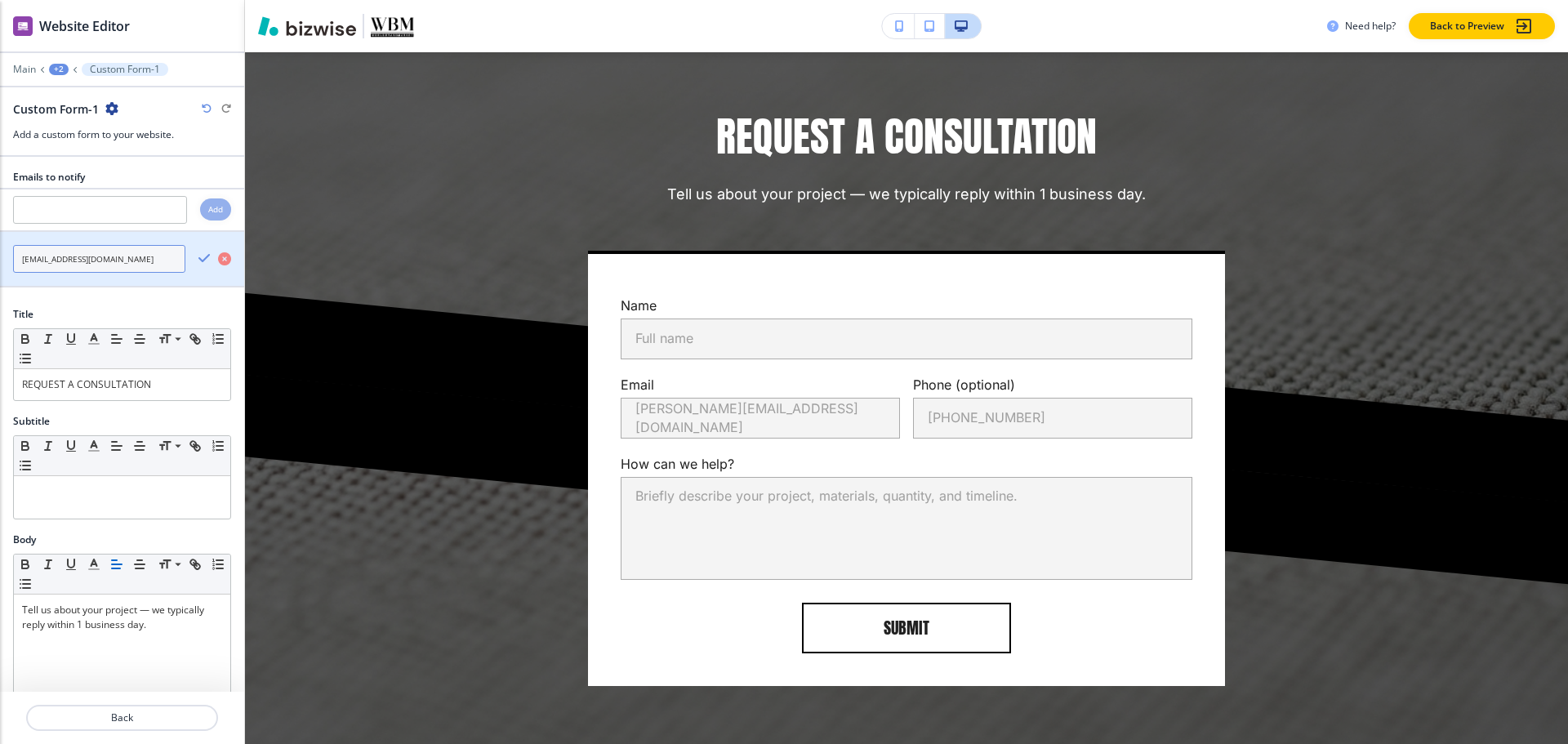
click at [143, 260] on input "info@worldbrandmarket.com" at bounding box center [99, 258] width 172 height 28
paste input "rizzi@renovazio"
type input "rizzi@renovazio.com"
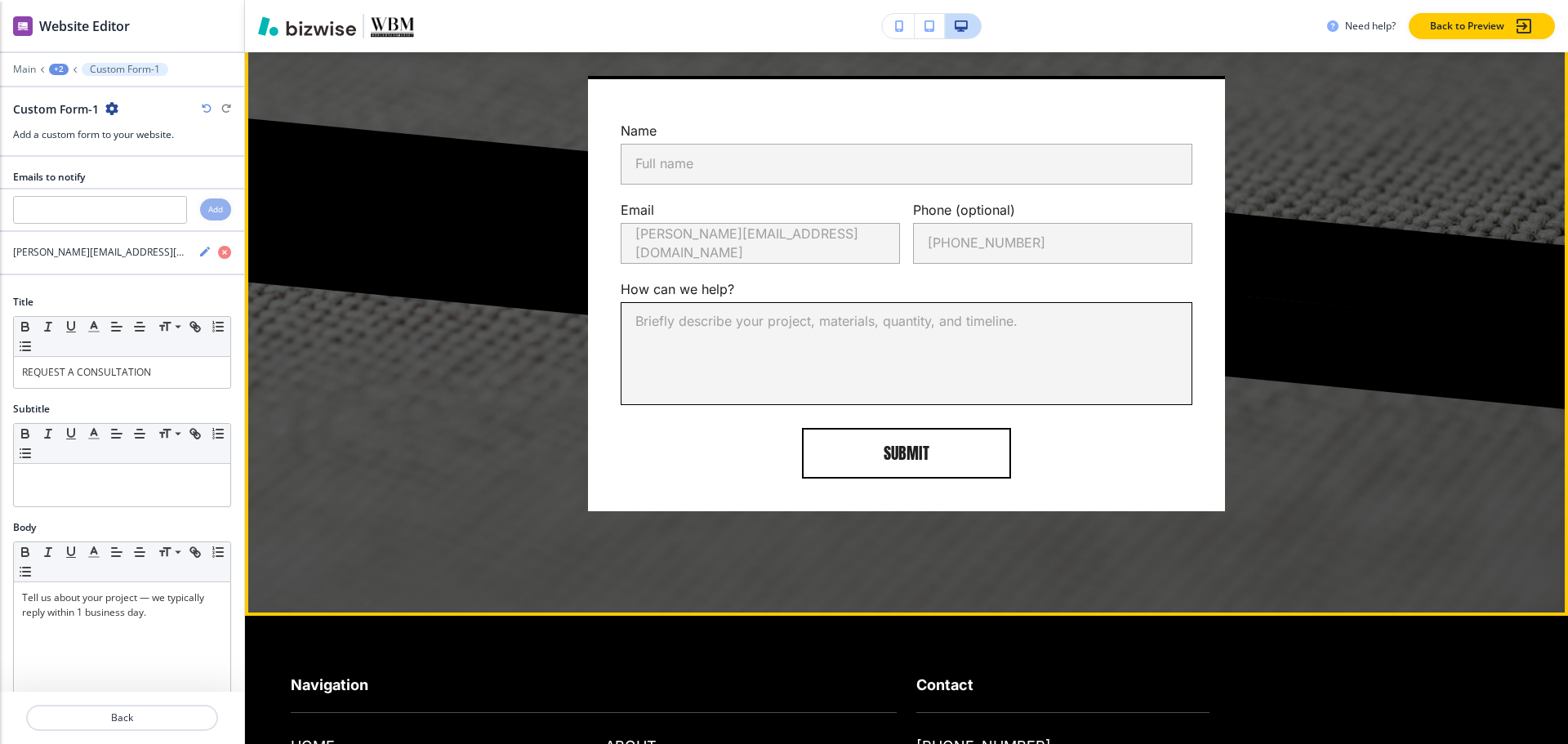
scroll to position [2959, 0]
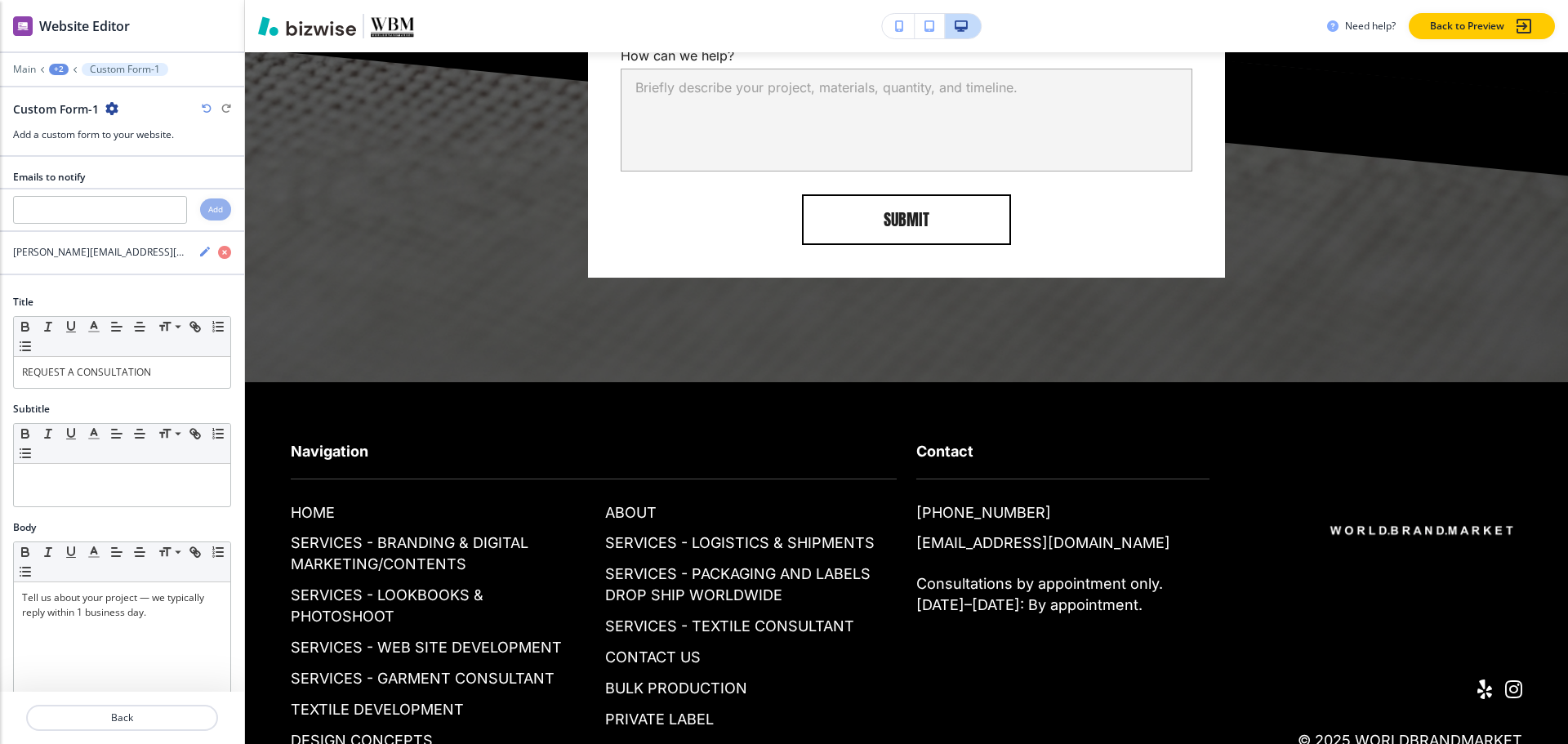
click at [59, 73] on div "+2" at bounding box center [59, 69] width 20 height 12
click at [84, 102] on p "Pages" at bounding box center [101, 96] width 83 height 15
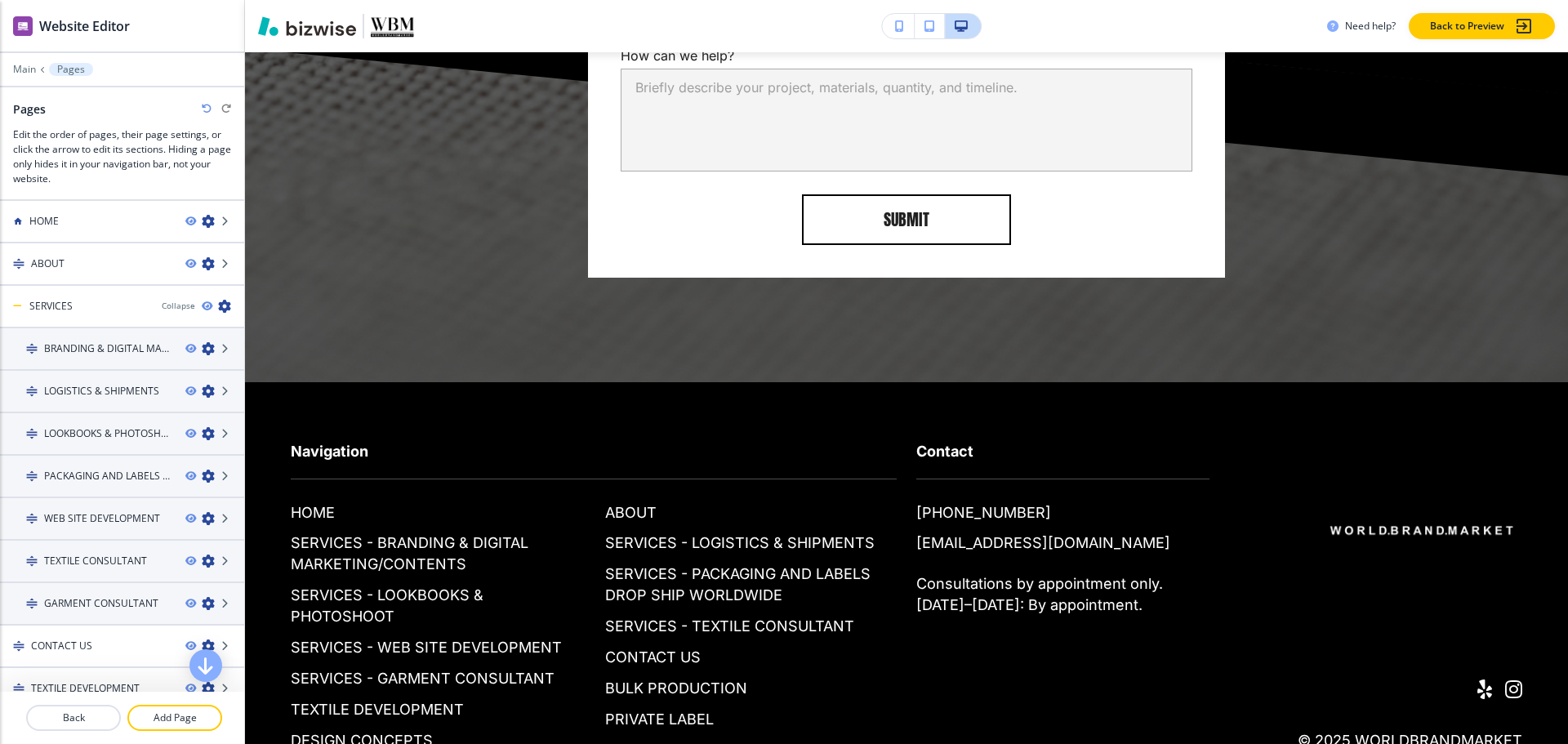
click at [80, 573] on div at bounding box center [122, 574] width 244 height 13
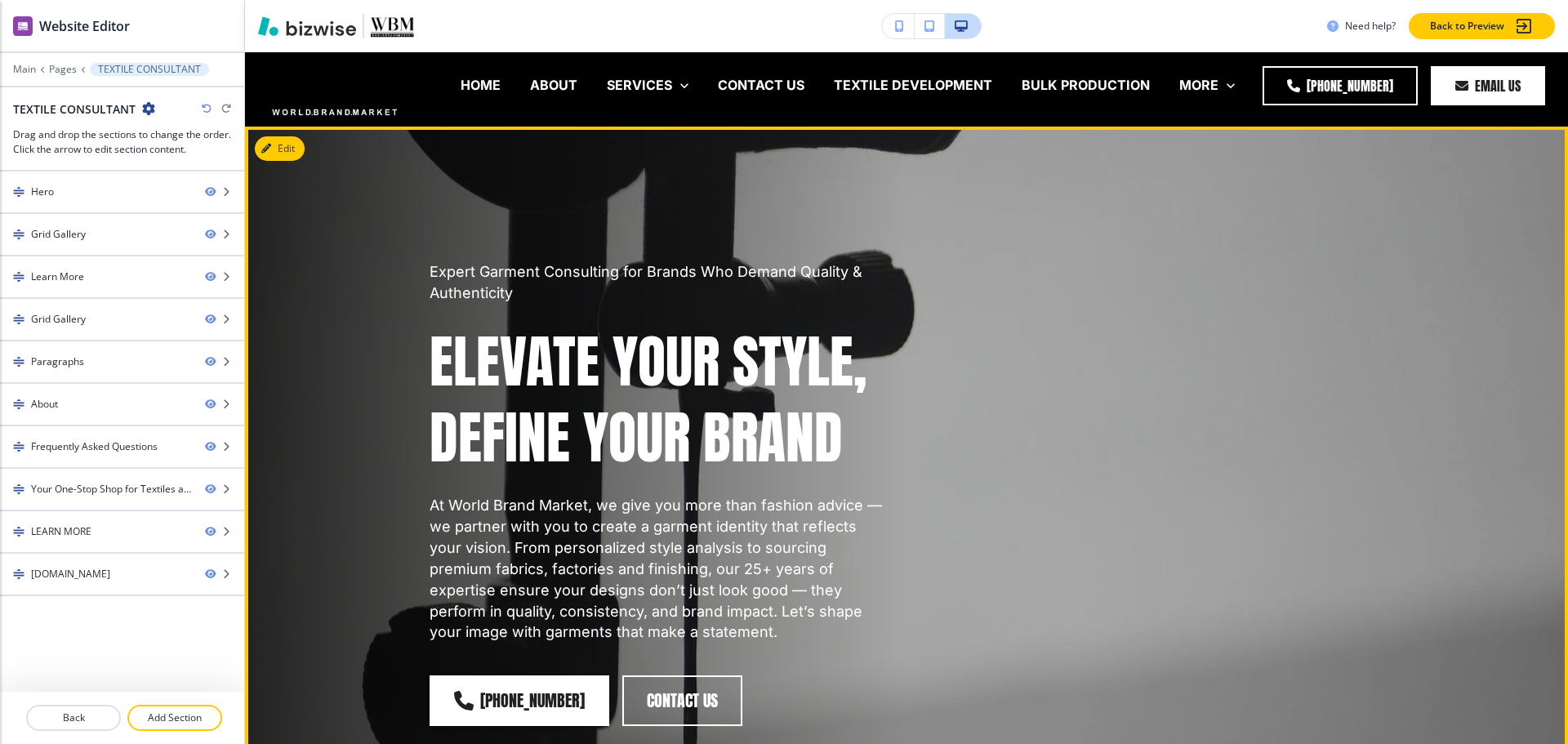
scroll to position [0, 0]
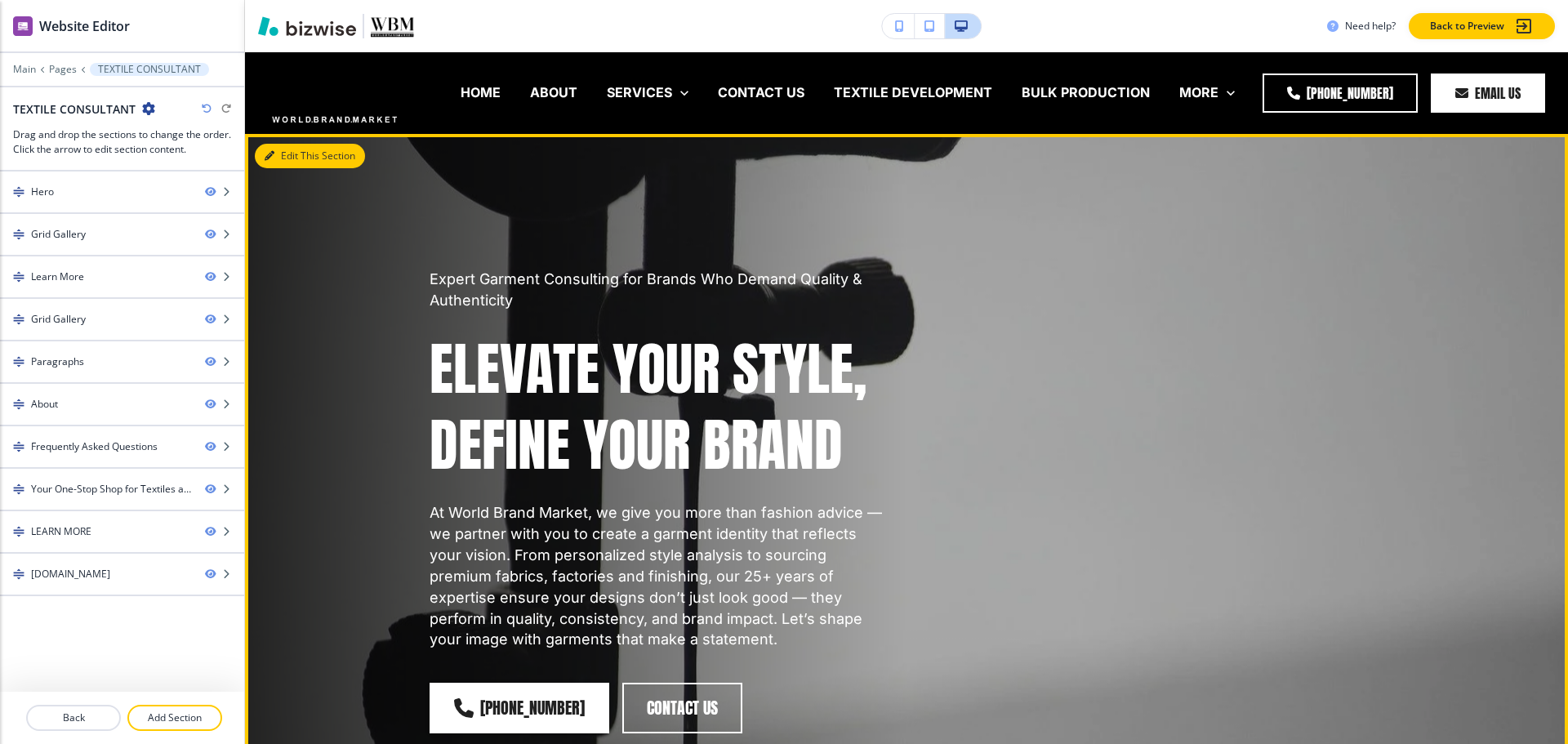
click at [280, 154] on button "Edit This Section" at bounding box center [310, 156] width 110 height 25
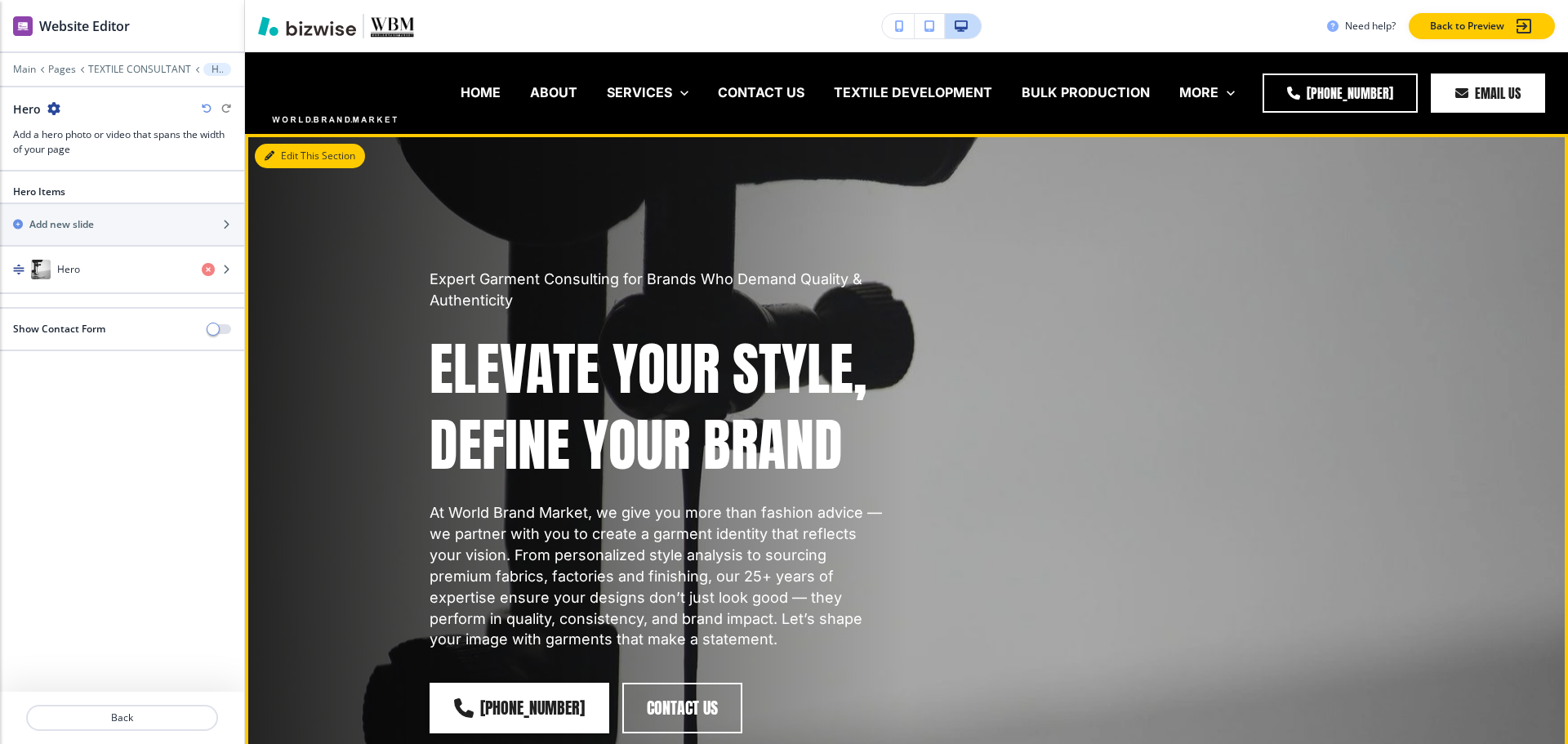
scroll to position [82, 0]
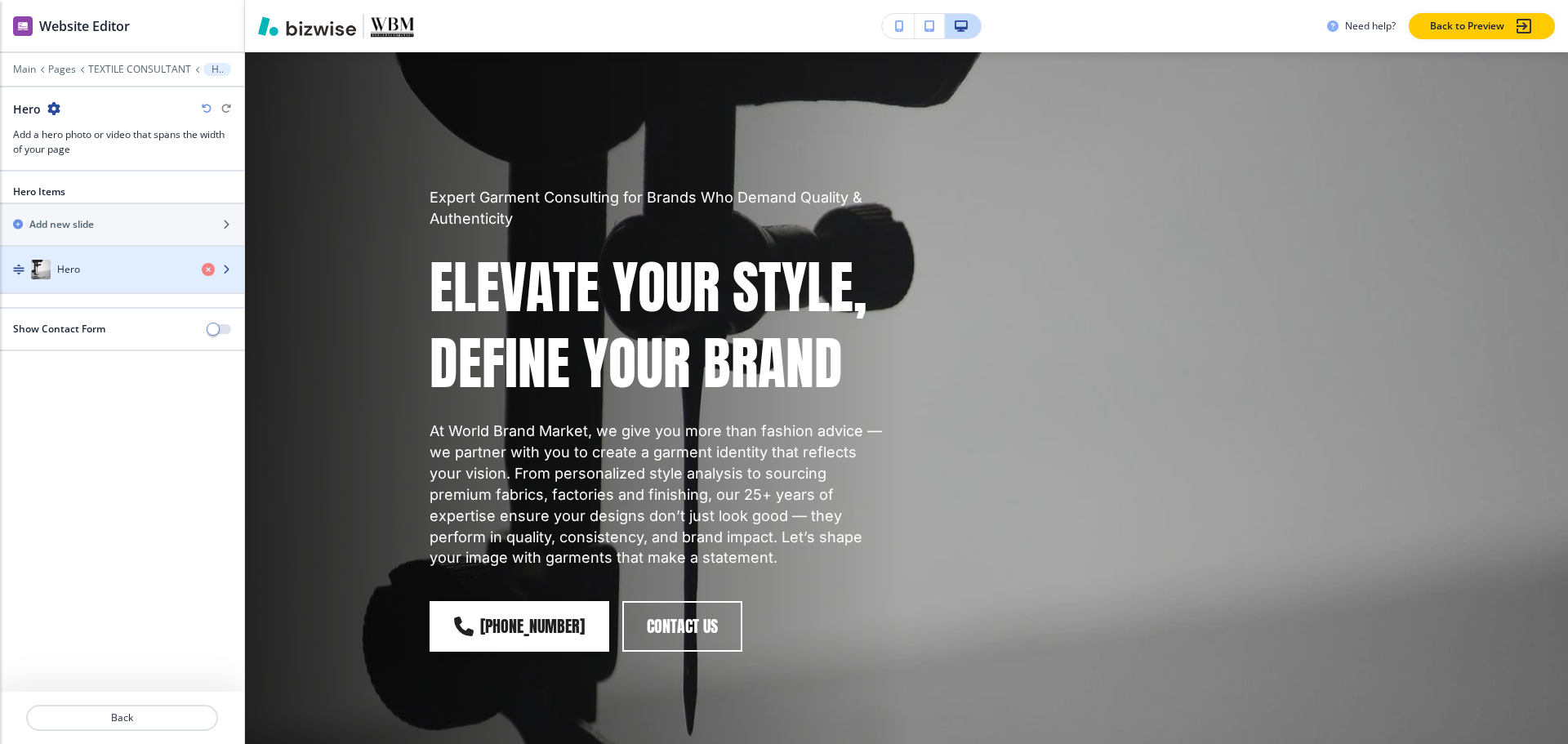
click at [63, 247] on div "button" at bounding box center [122, 253] width 244 height 13
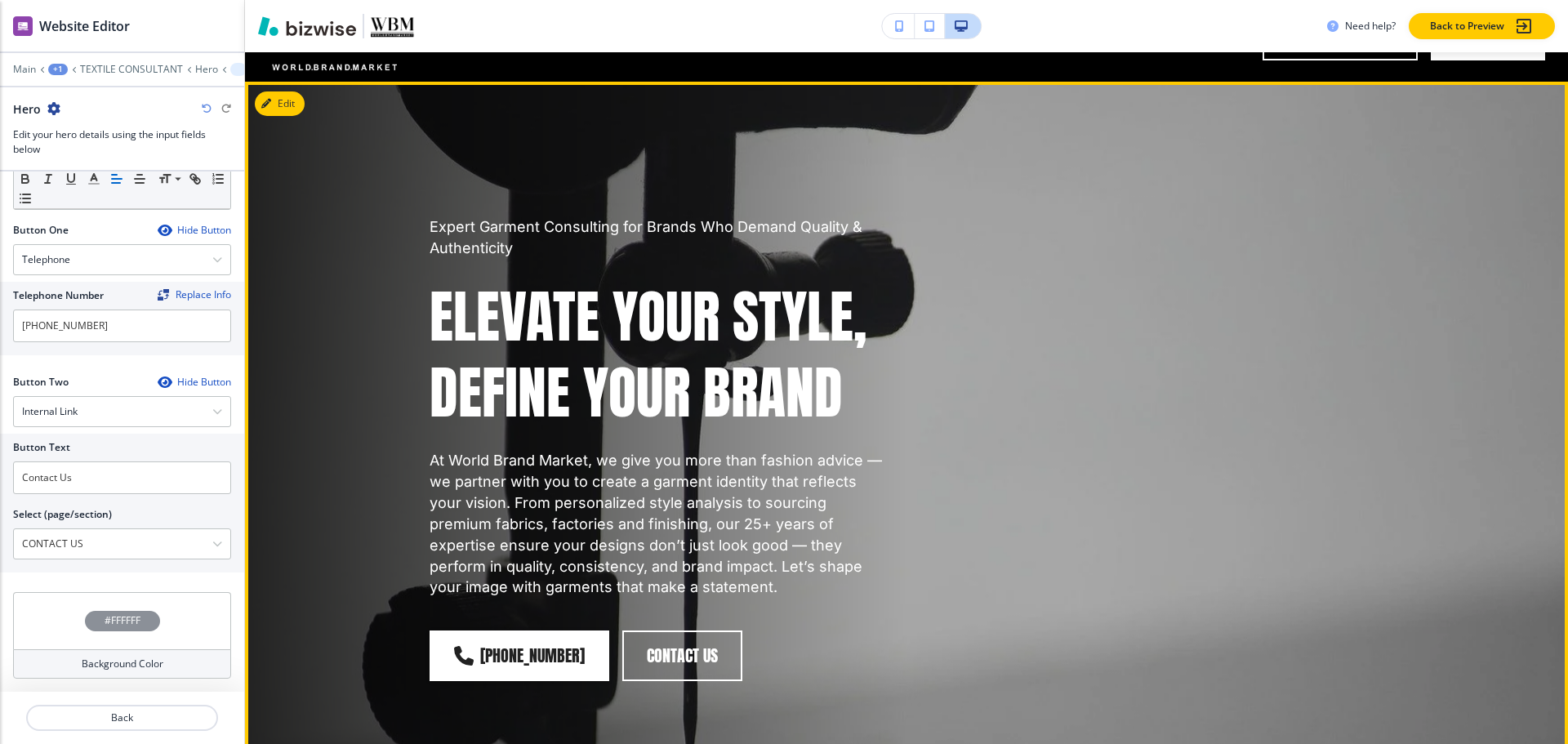
scroll to position [0, 0]
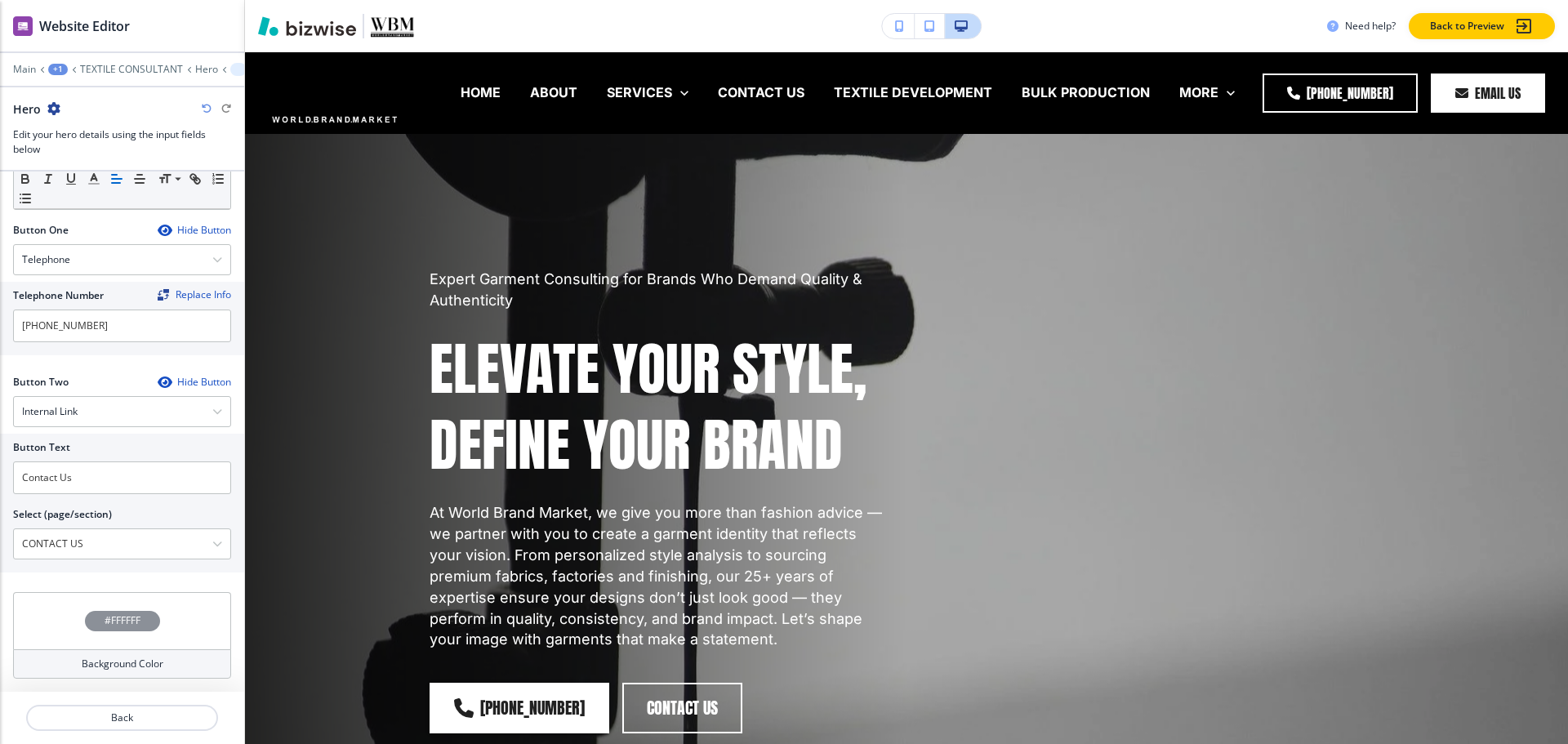
click at [50, 67] on div "+1" at bounding box center [58, 69] width 20 height 12
click at [107, 68] on p "TEXTILE CONSULTANT" at bounding box center [131, 69] width 103 height 12
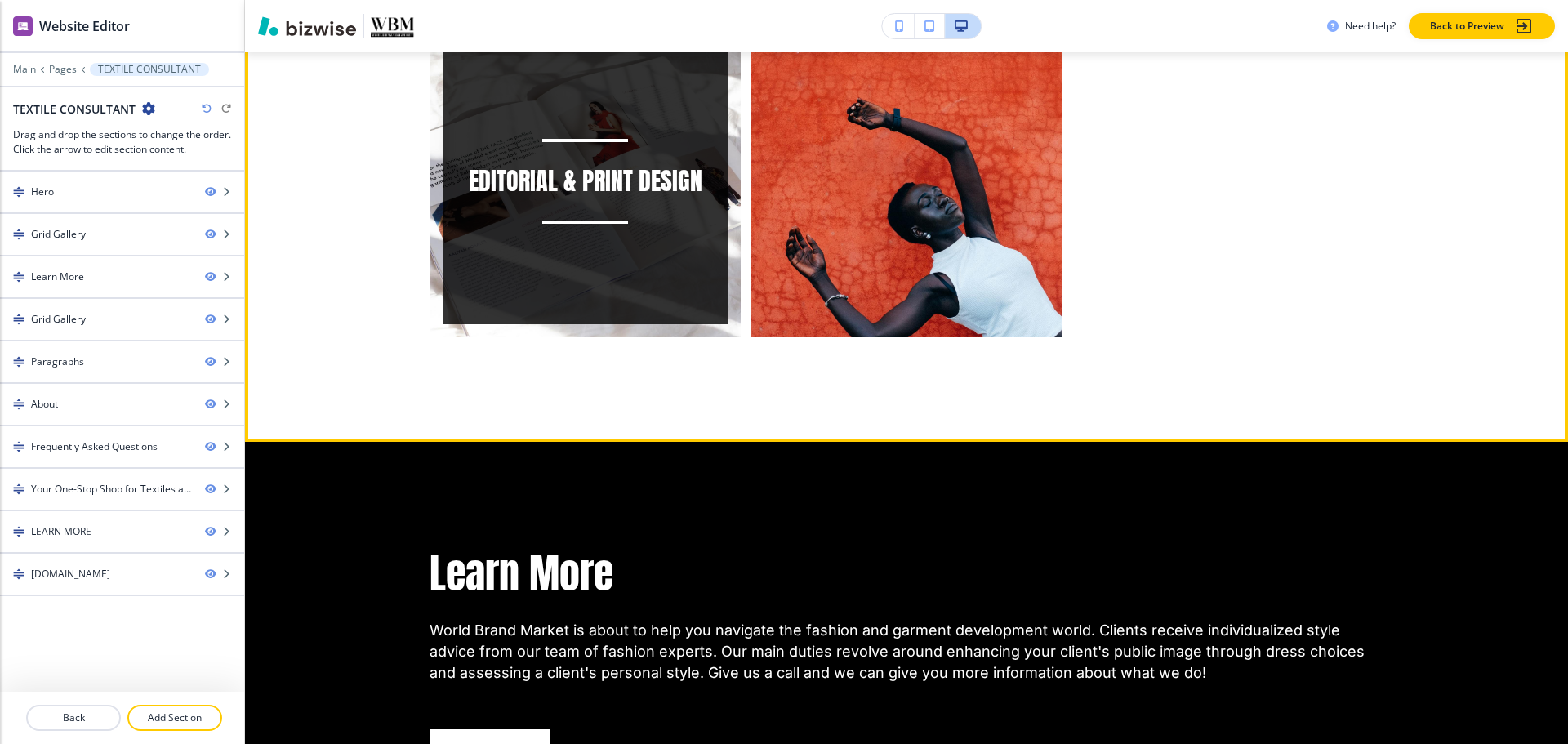
scroll to position [898, 0]
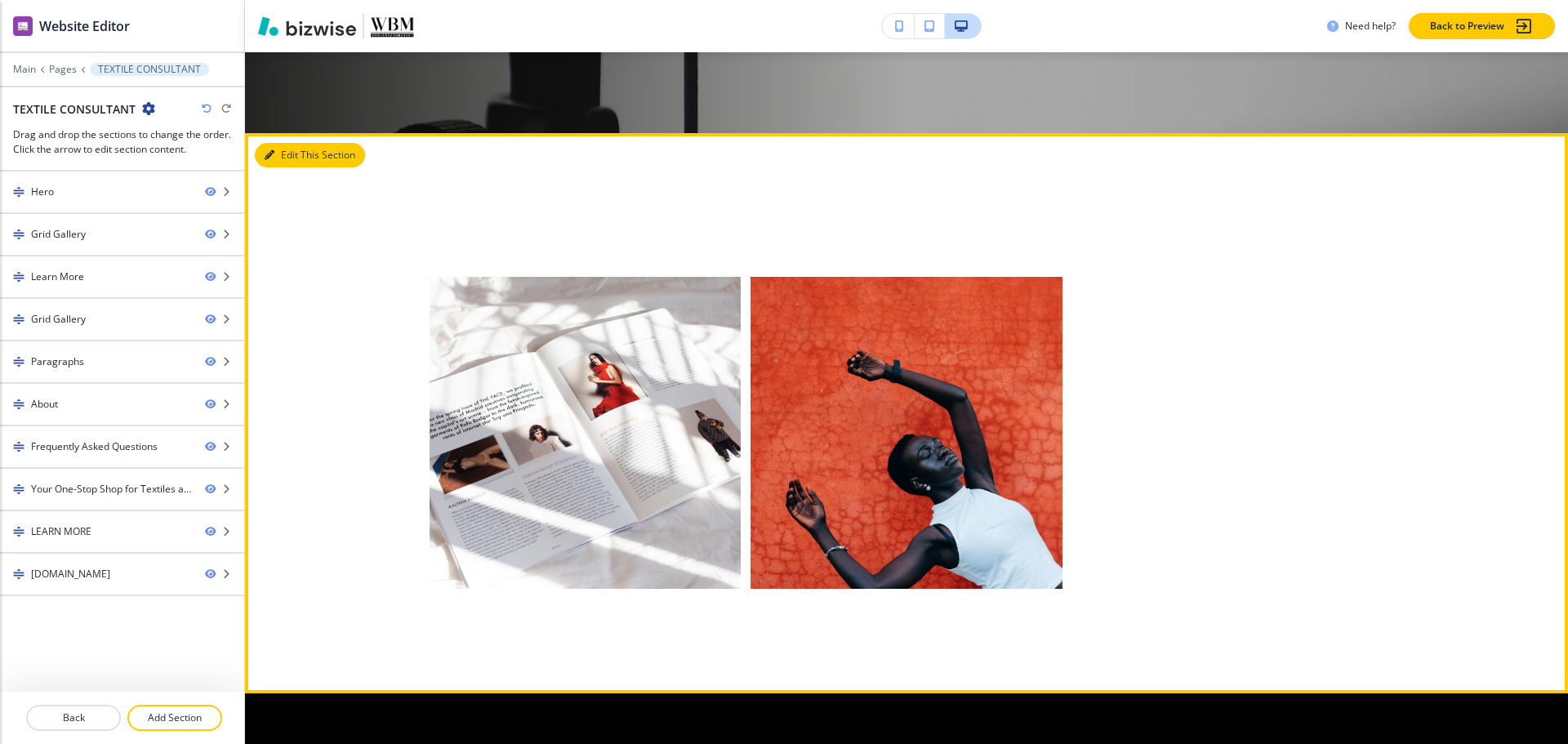
click at [287, 153] on button "Edit This Section" at bounding box center [310, 155] width 110 height 25
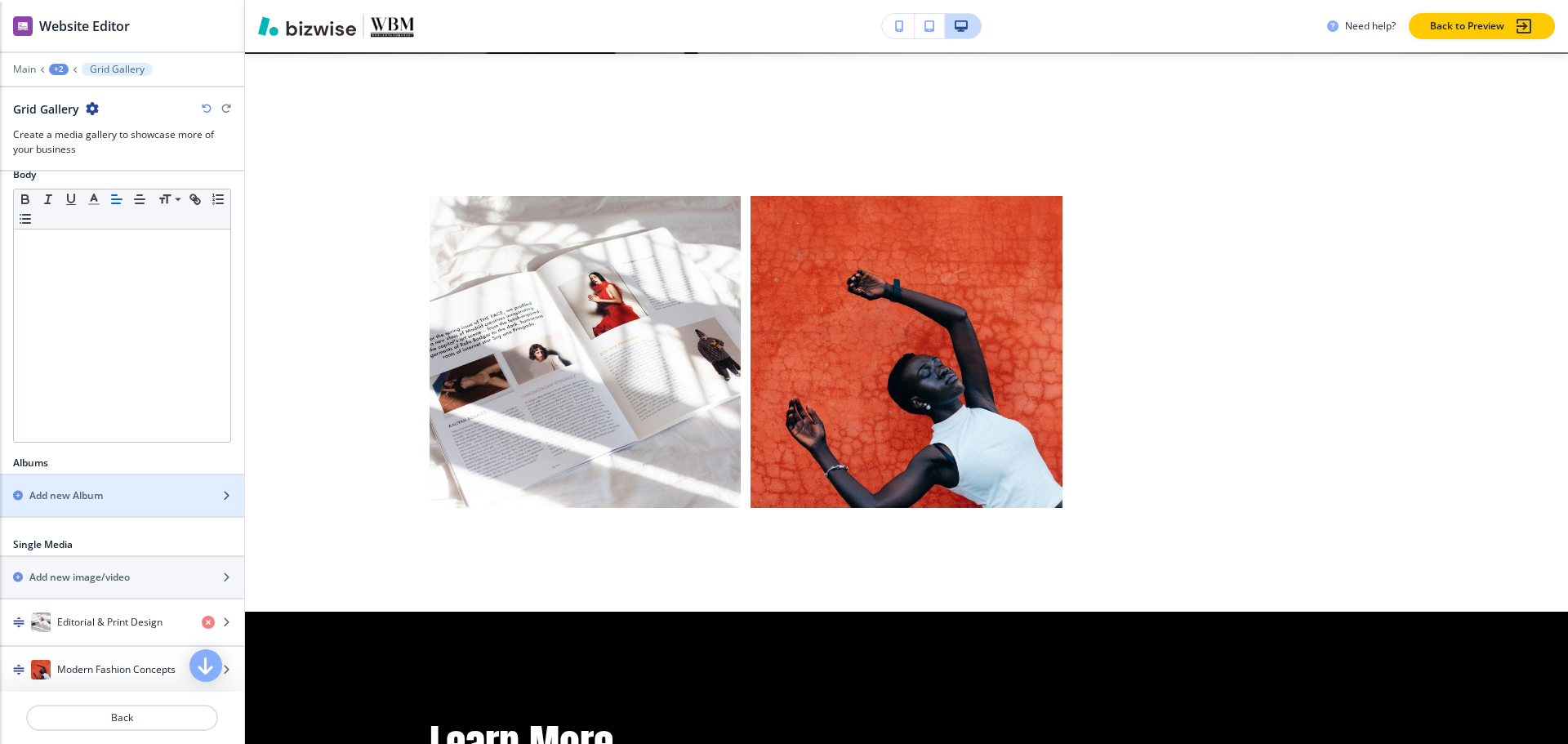
scroll to position [408, 0]
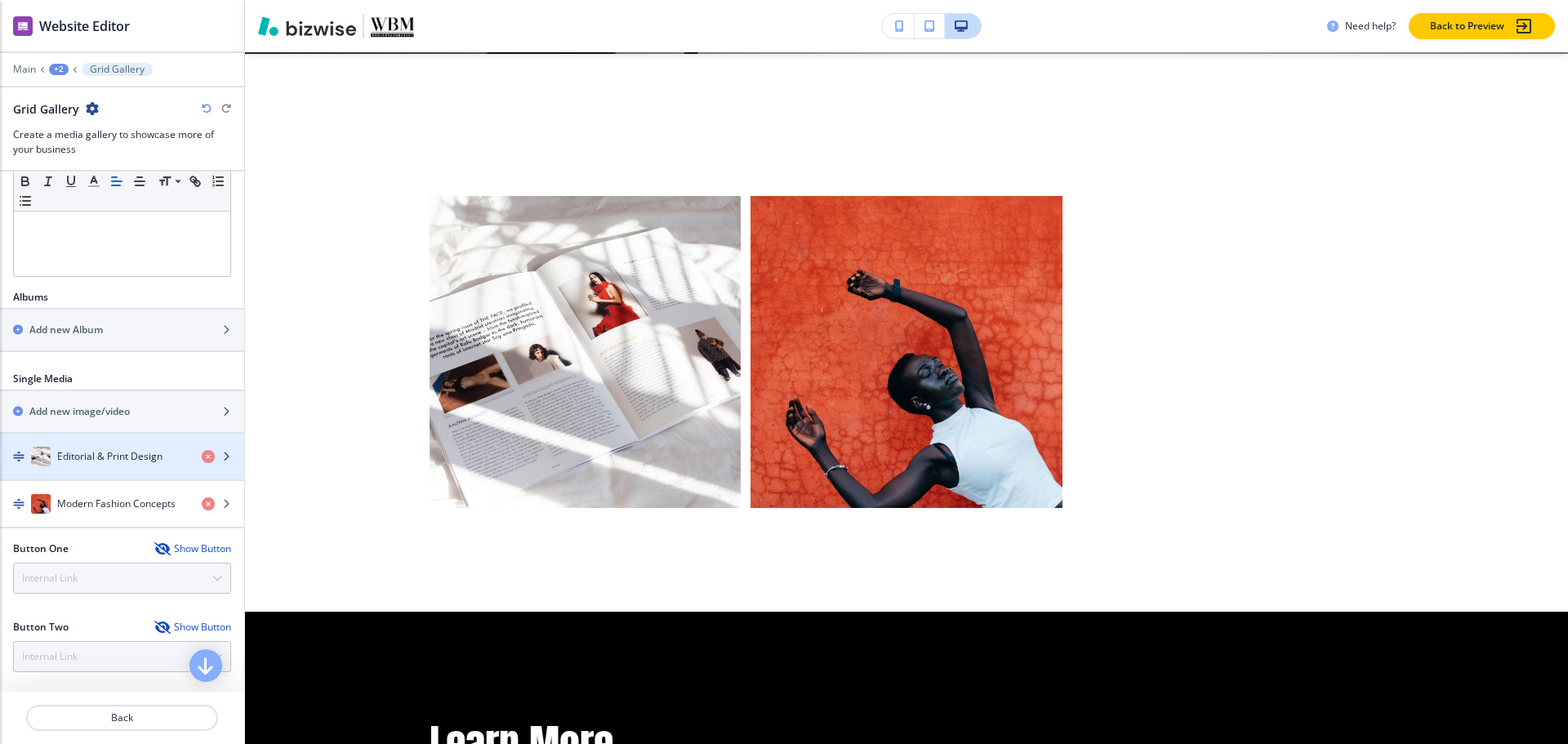
click at [64, 471] on div "button" at bounding box center [122, 472] width 244 height 13
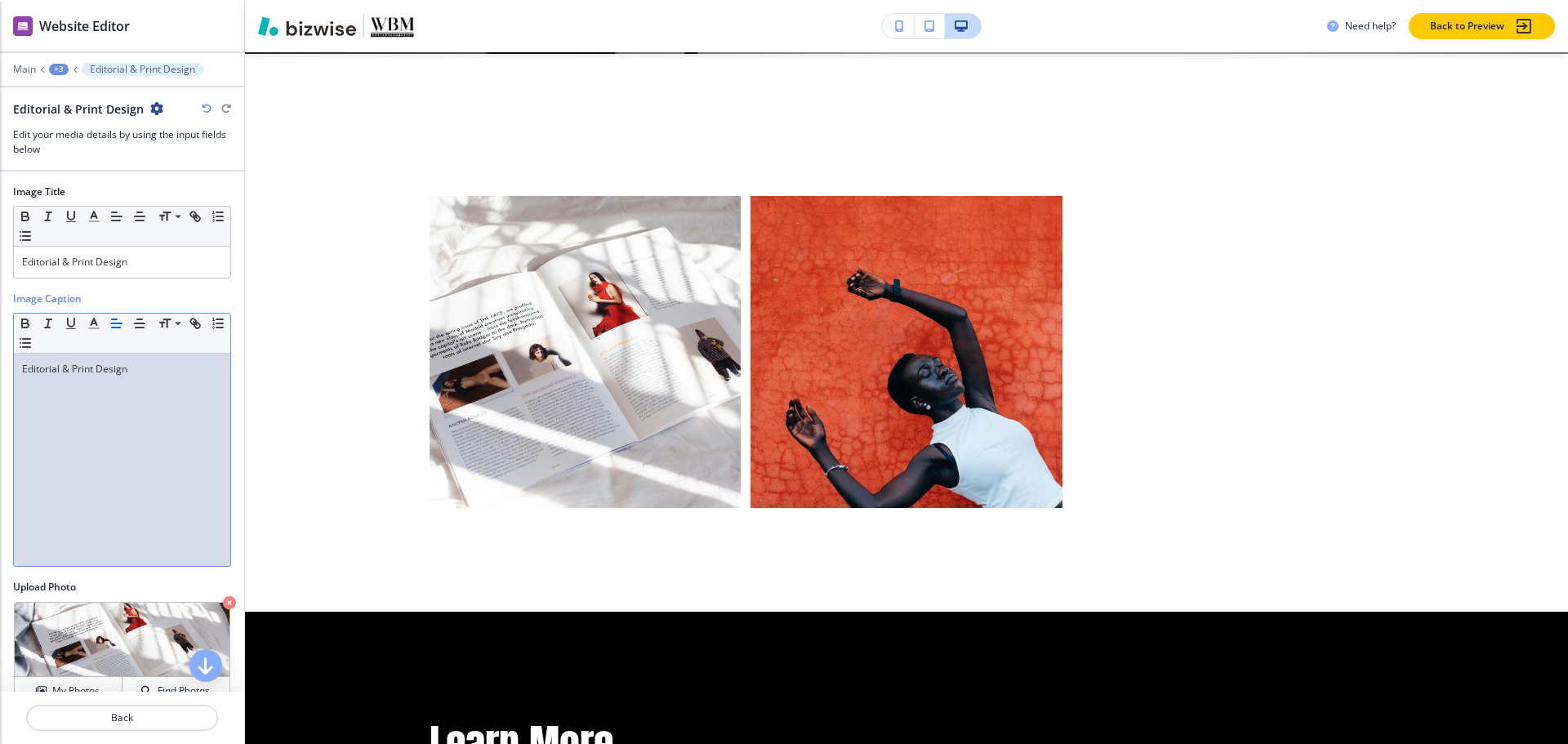
click at [120, 376] on p "Editorial & Print Design" at bounding box center [122, 368] width 200 height 15
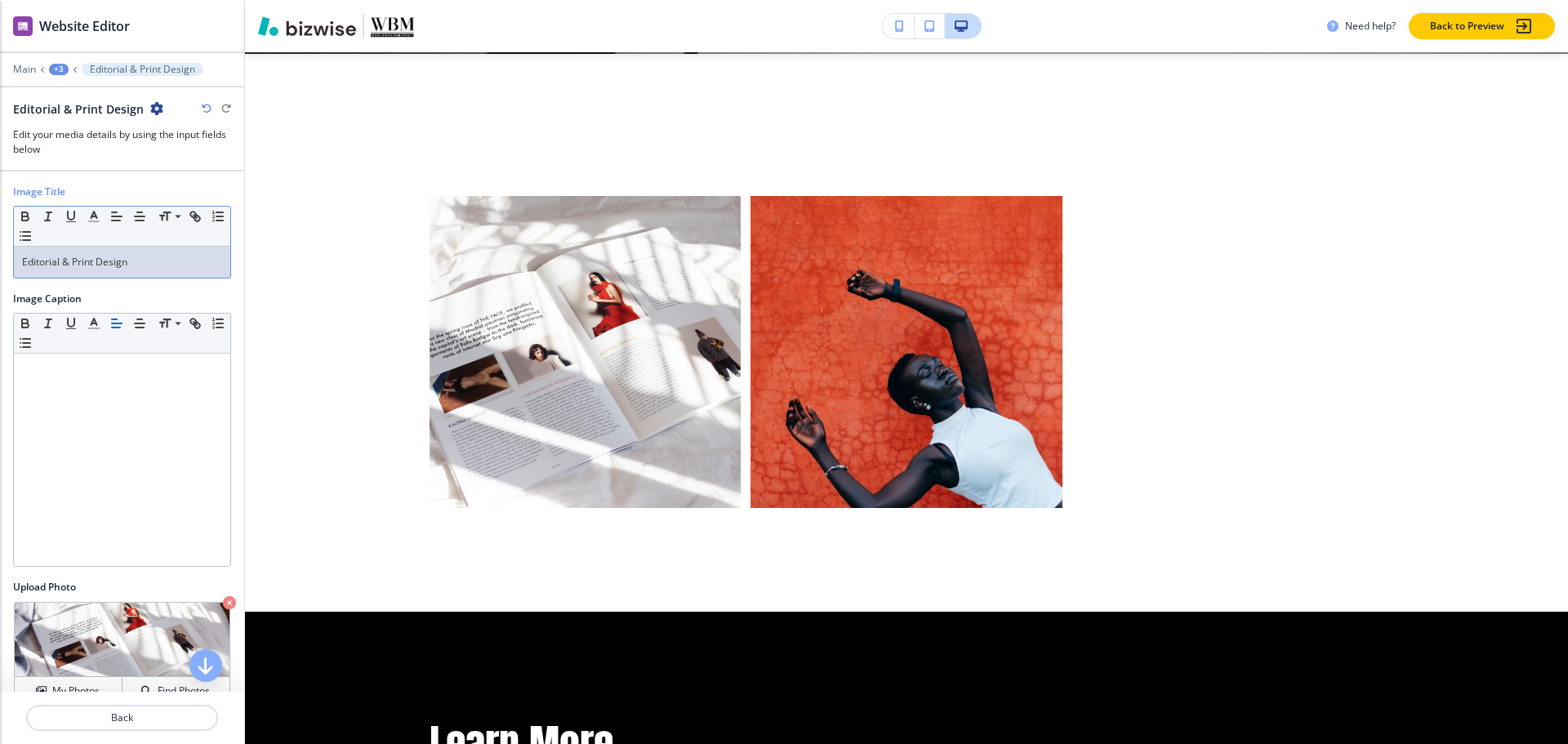
click at [162, 261] on p "Editorial & Print Design" at bounding box center [122, 262] width 200 height 15
click at [86, 67] on p "Grid Gallery" at bounding box center [109, 69] width 55 height 12
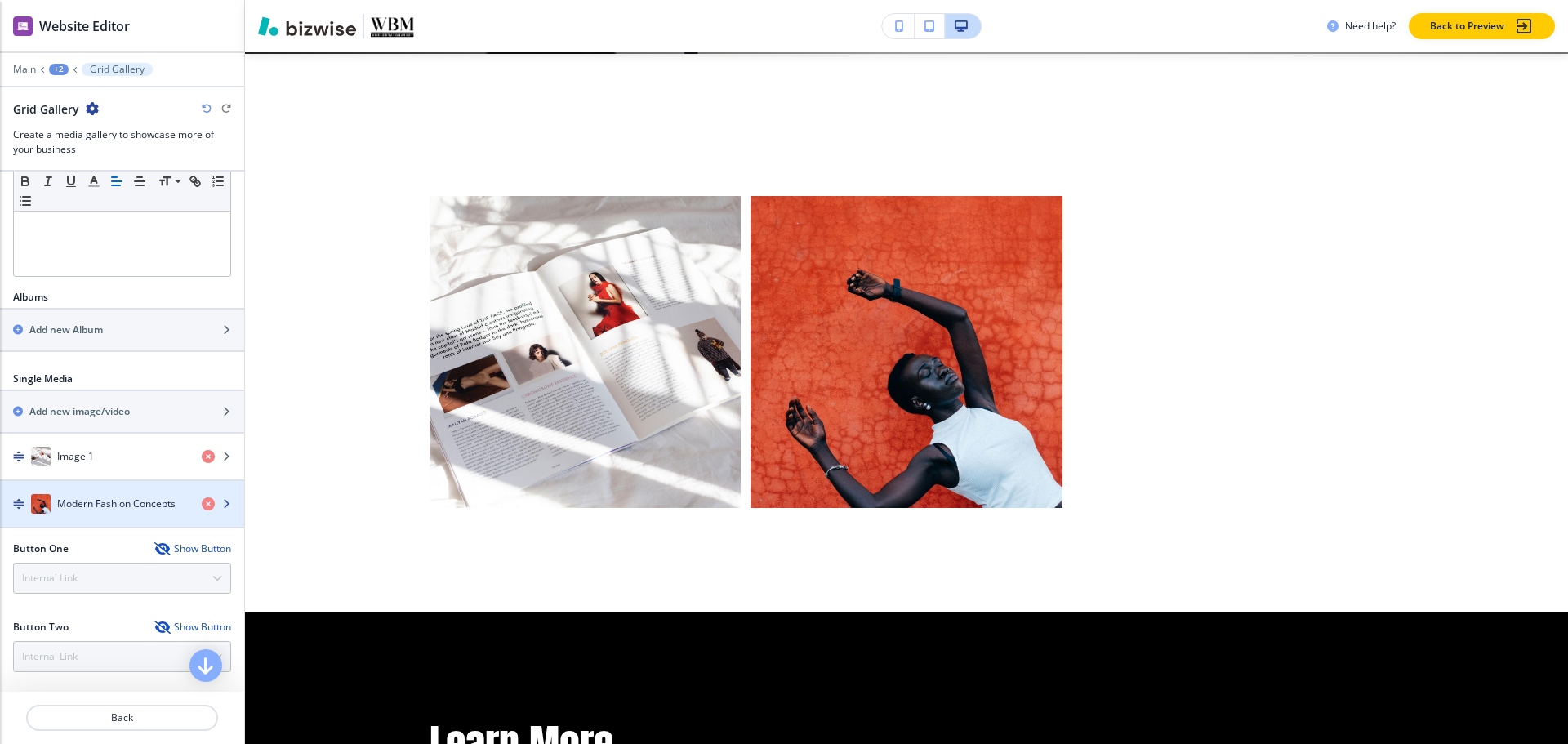
click at [75, 503] on h4 "Modern Fashion Concepts" at bounding box center [115, 503] width 118 height 15
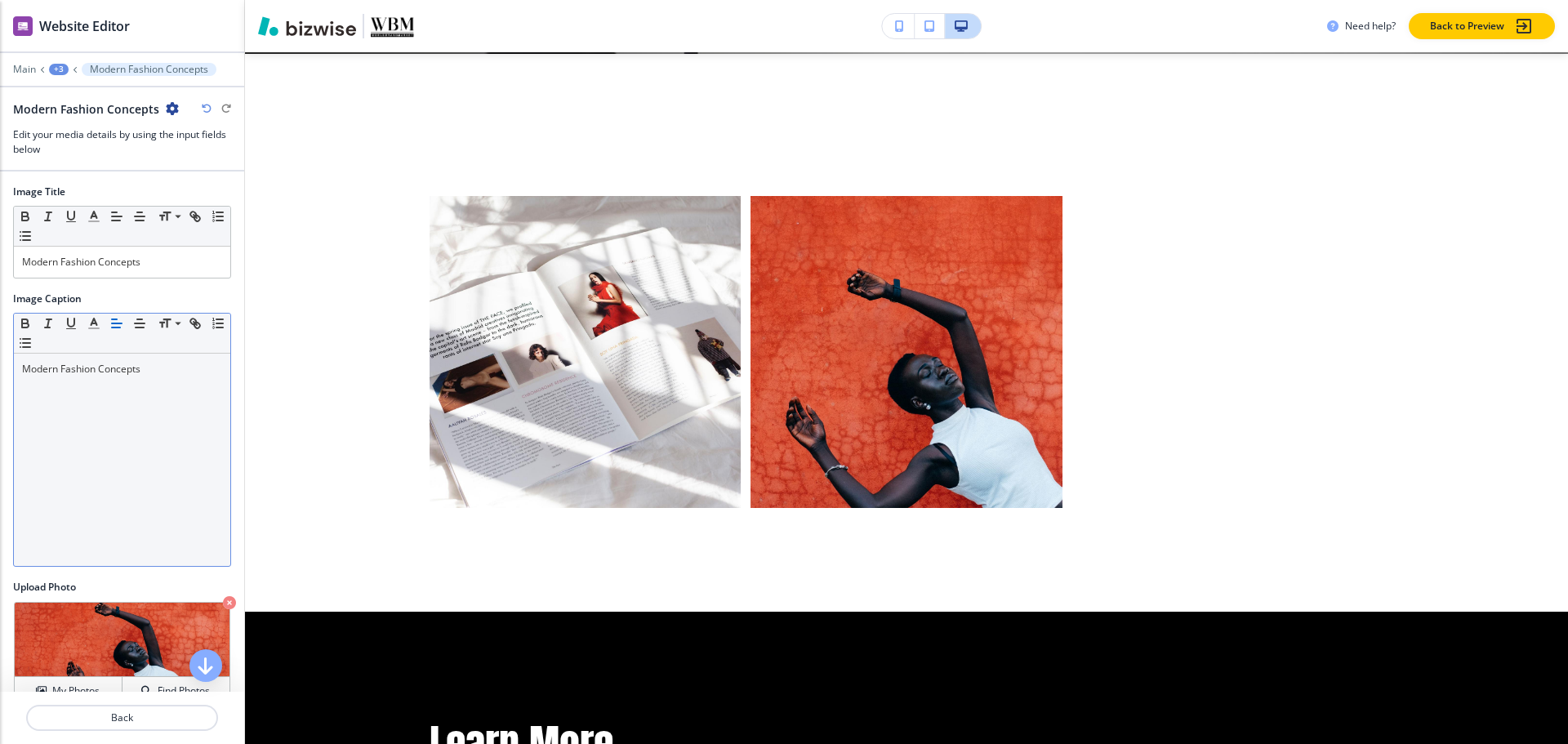
click at [146, 369] on p "Modern Fashion Concepts" at bounding box center [122, 368] width 200 height 15
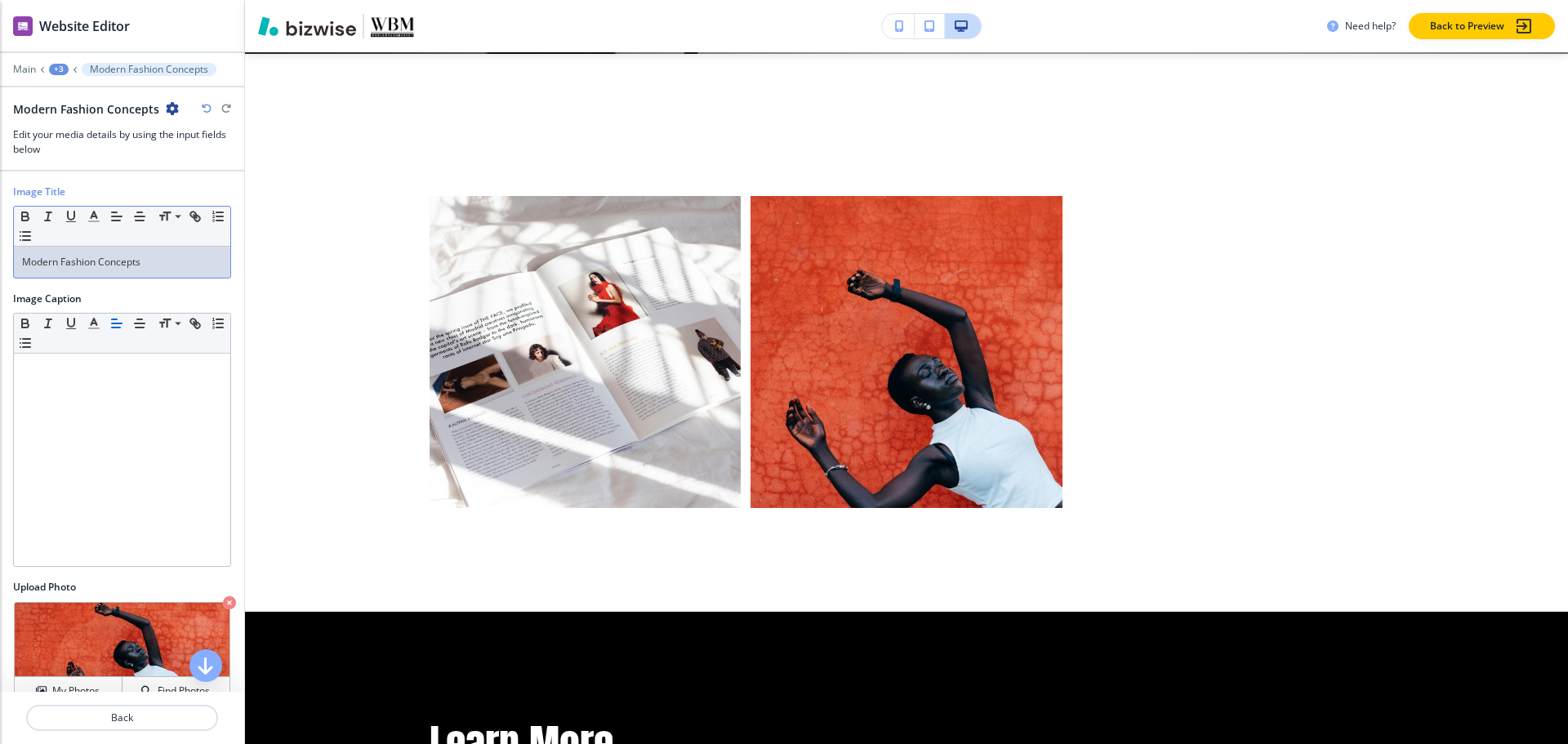
click at [150, 268] on p "Modern Fashion Concepts" at bounding box center [122, 262] width 200 height 15
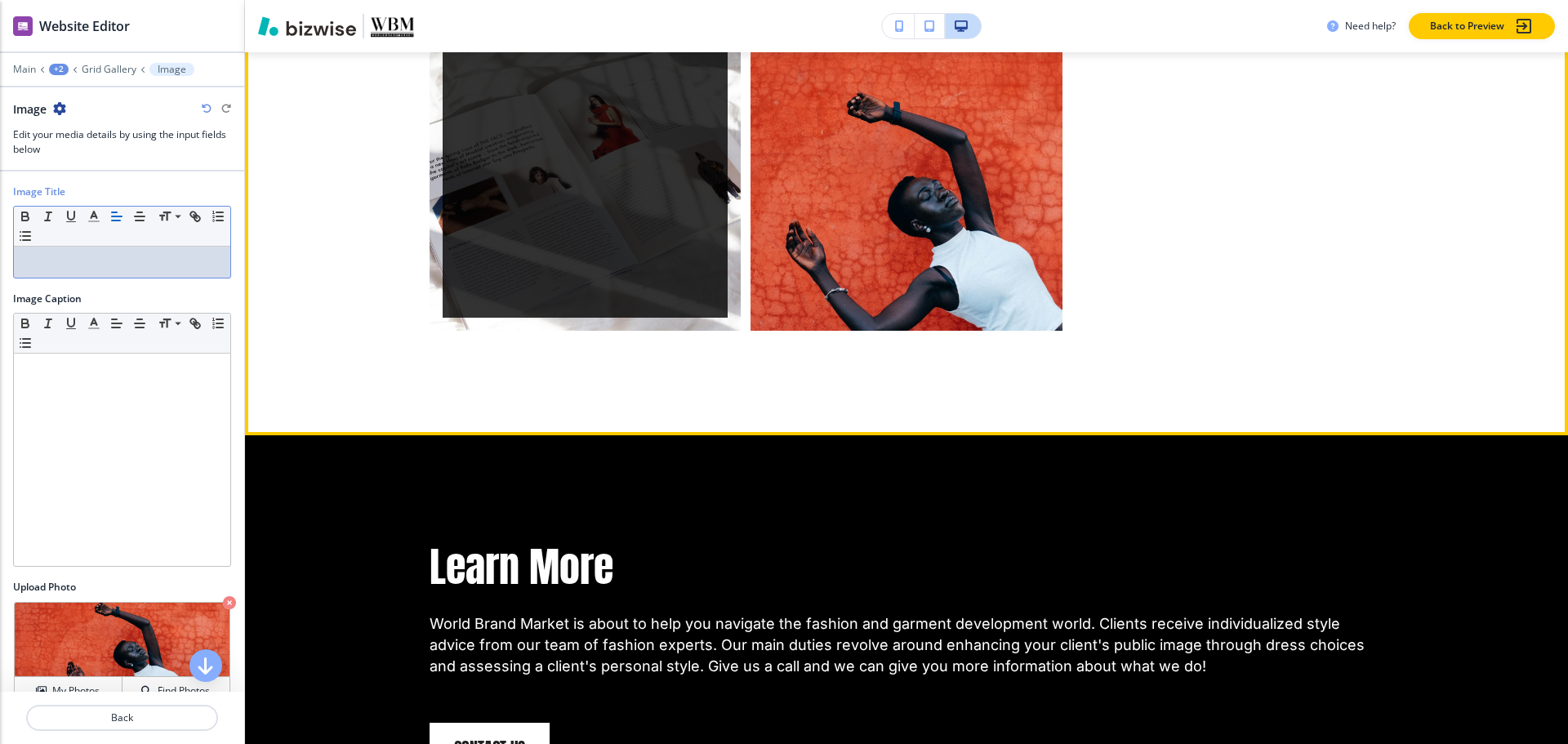
scroll to position [1143, 0]
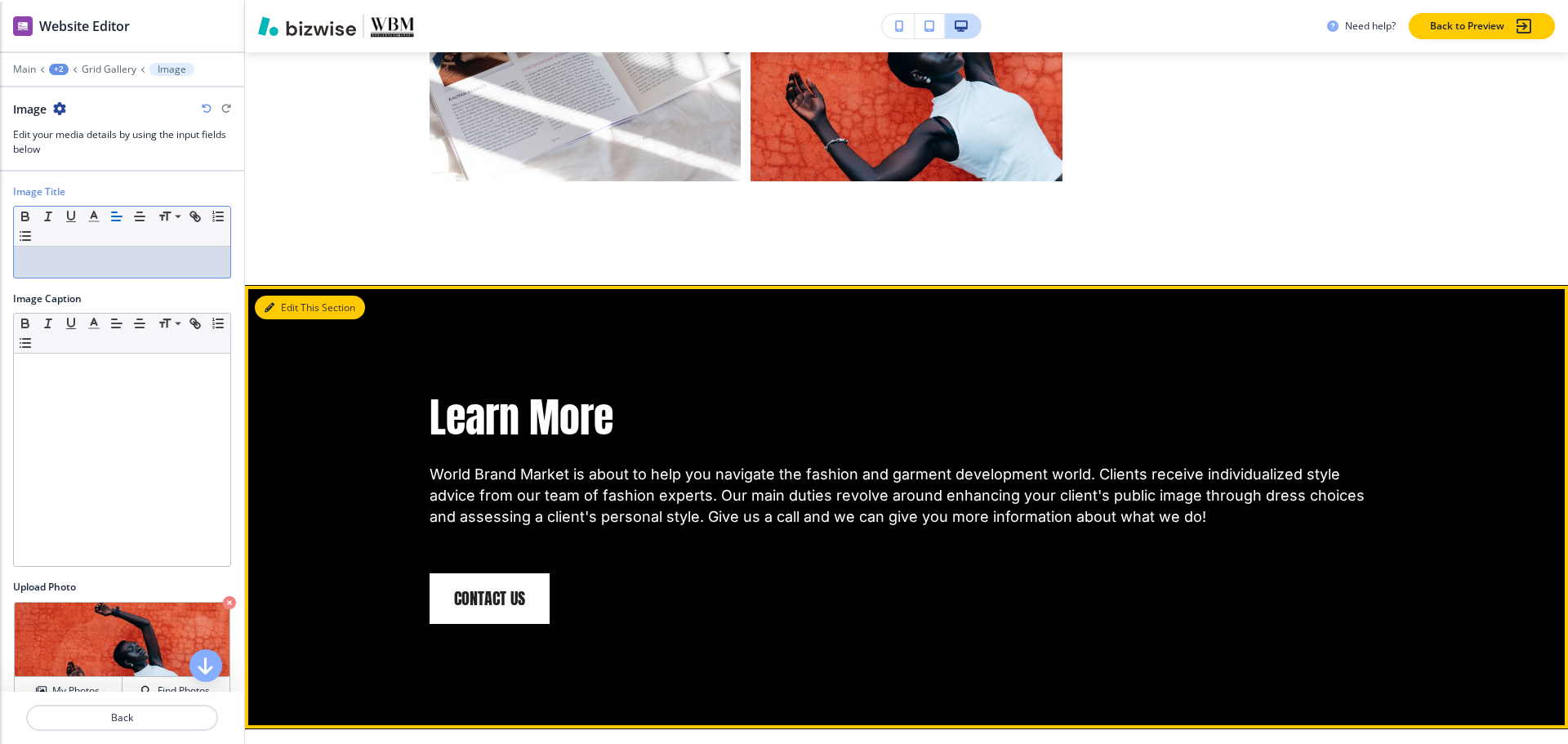
click at [284, 316] on button "Edit This Section" at bounding box center [310, 308] width 110 height 25
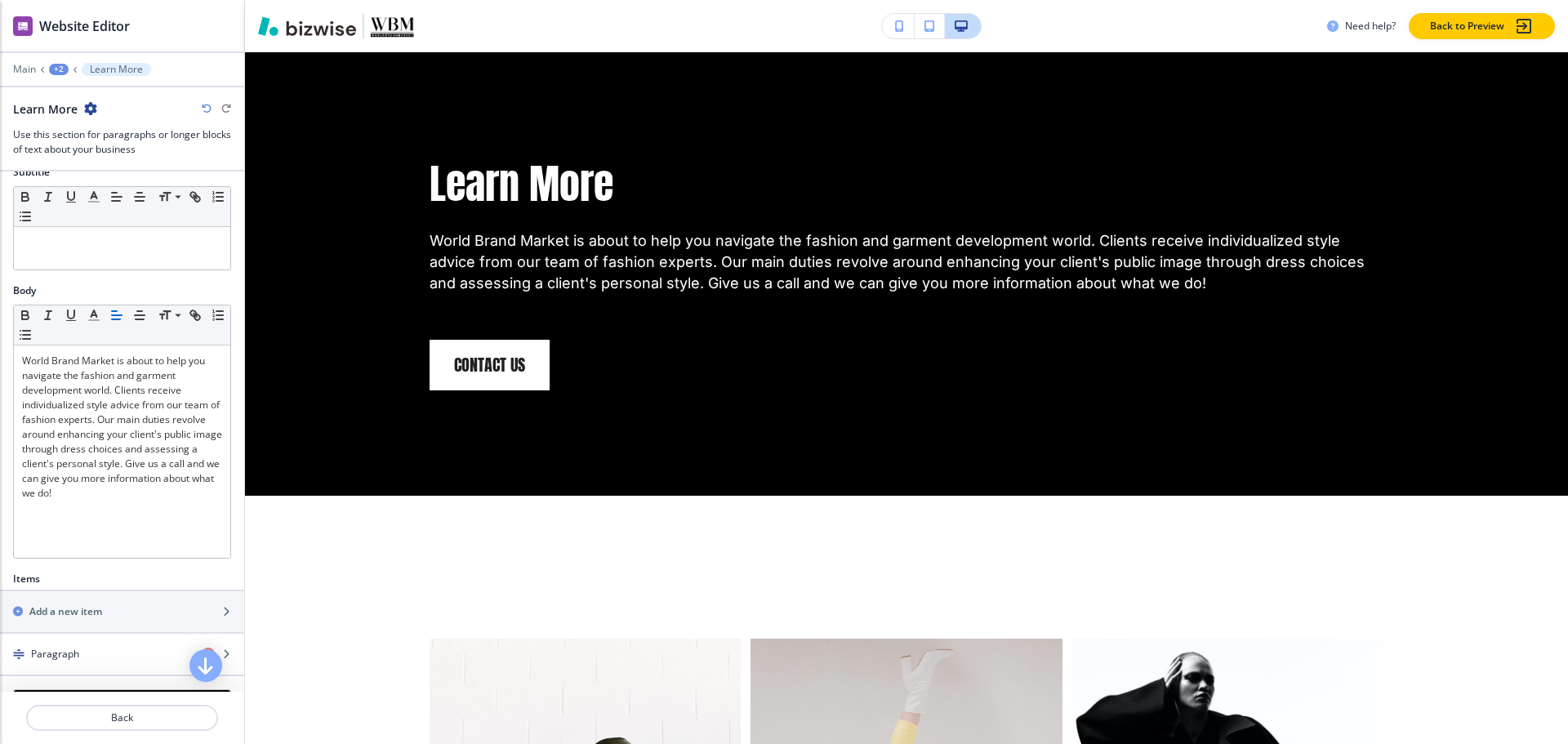
scroll to position [327, 0]
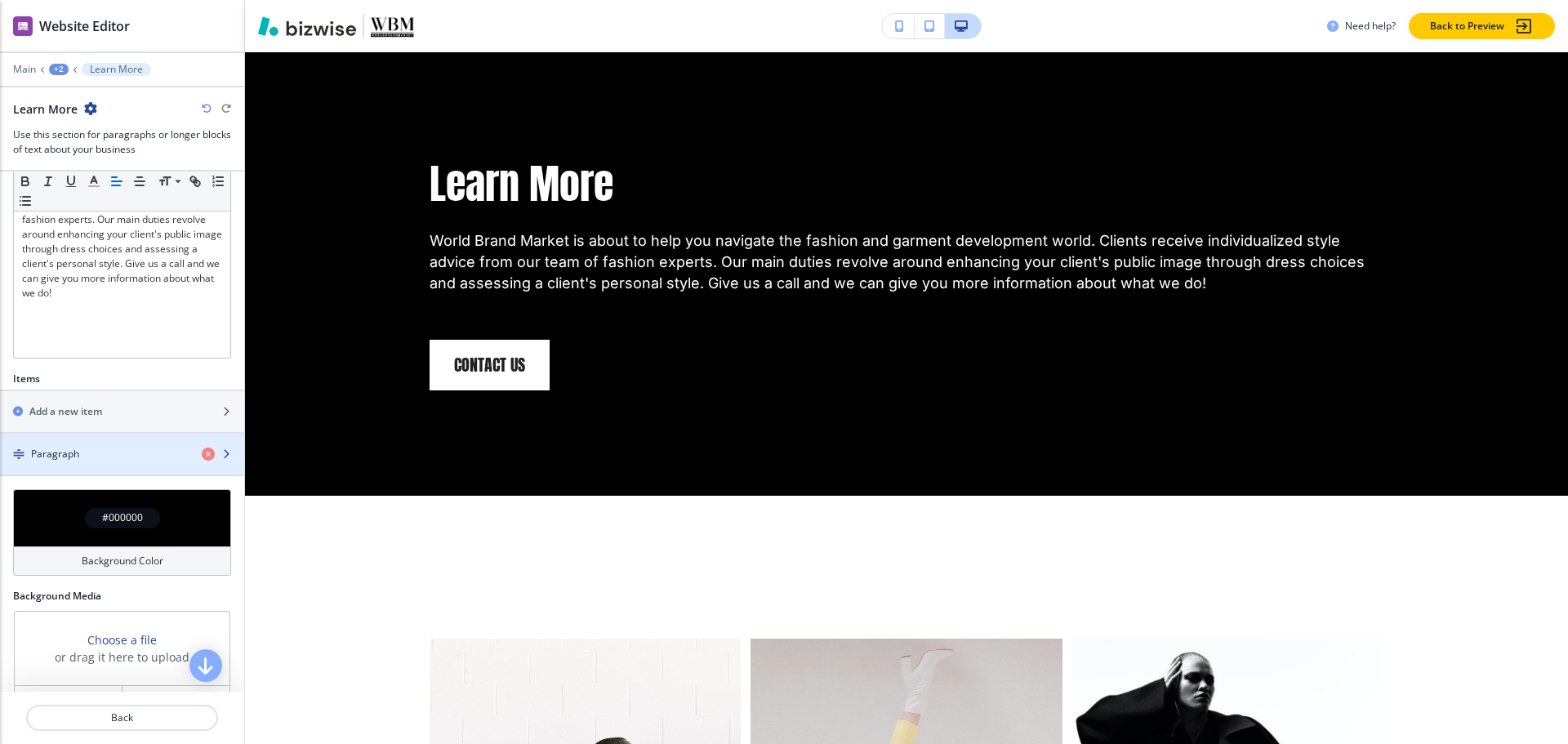
click at [94, 458] on div "Paragraph" at bounding box center [94, 454] width 188 height 15
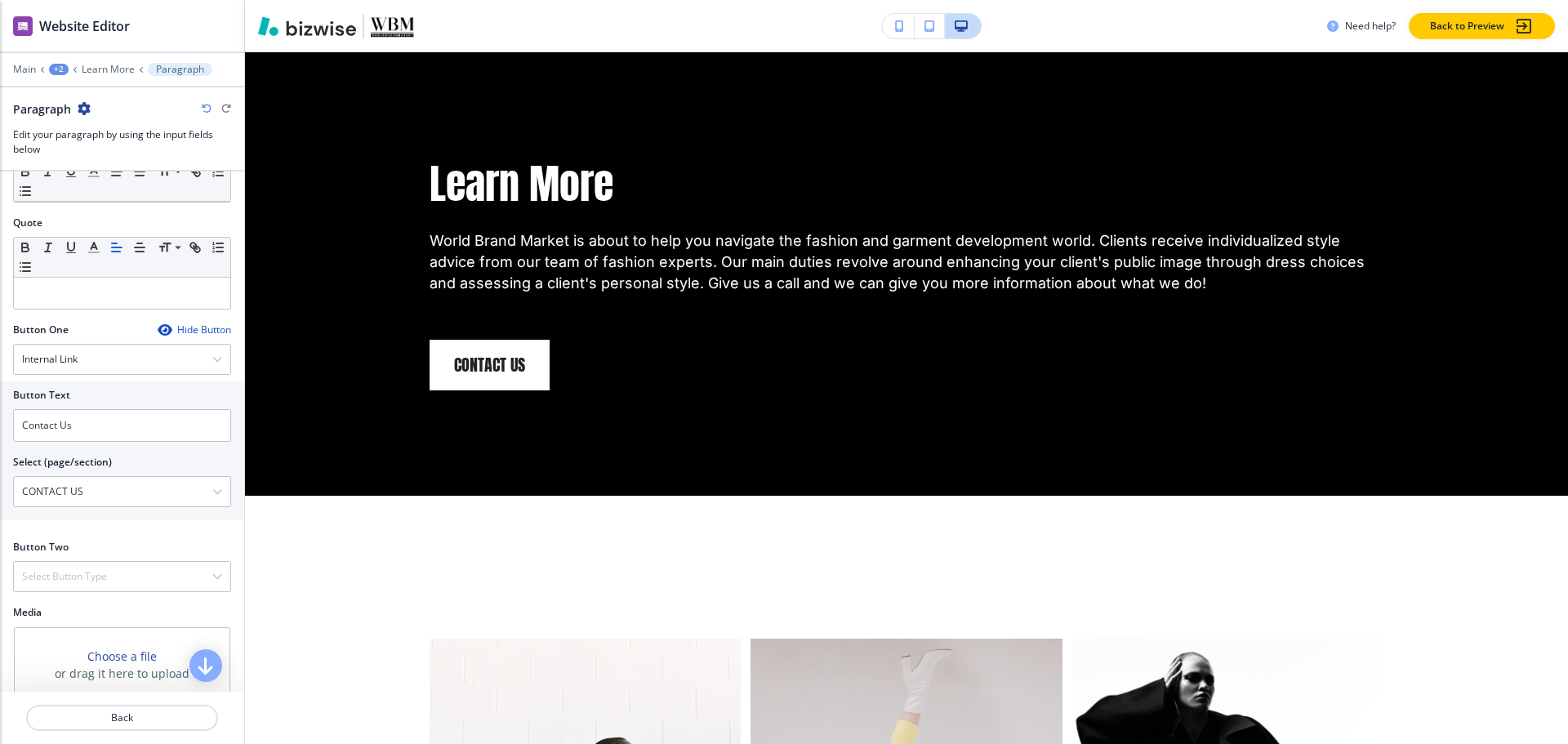
scroll to position [490, 0]
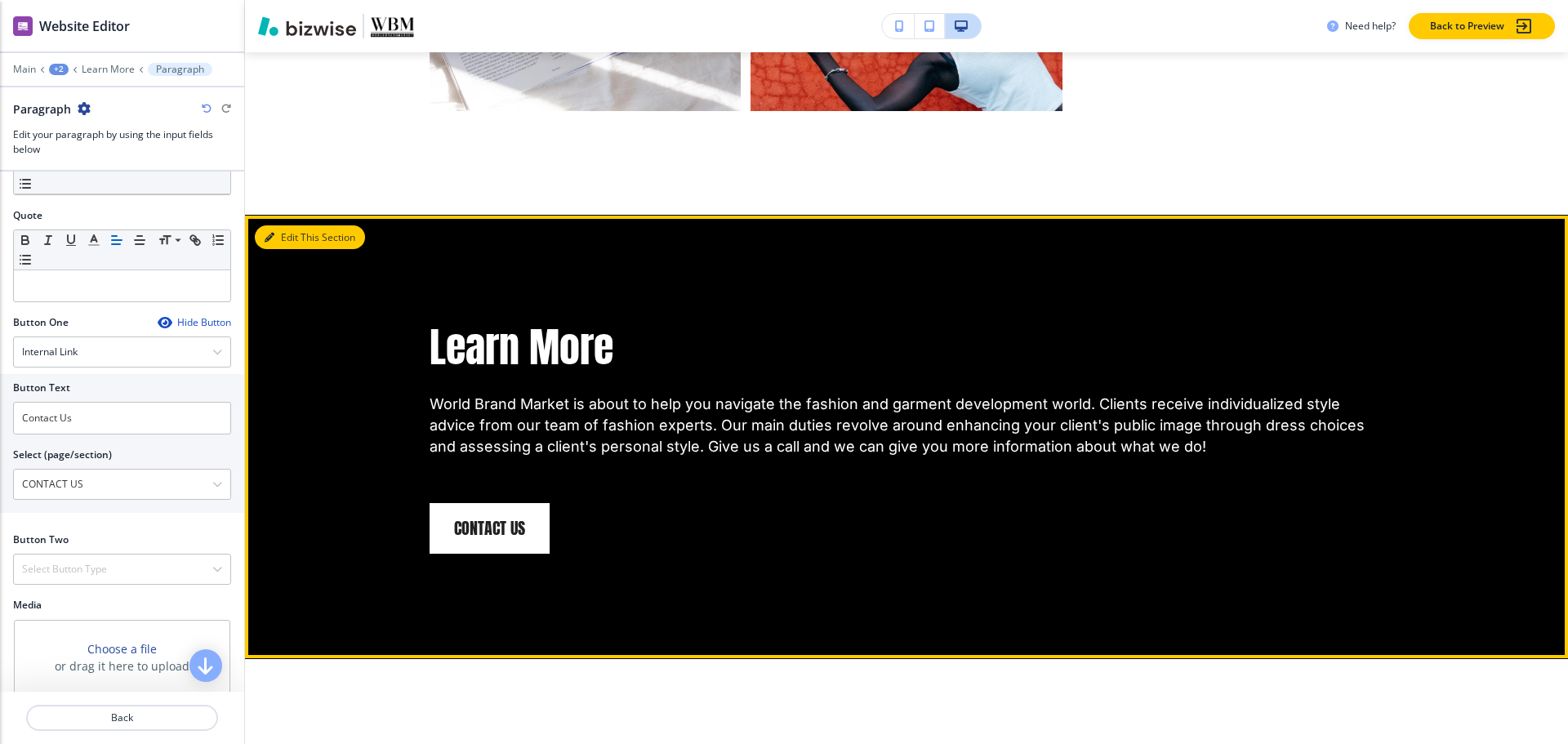
click at [271, 241] on icon "button" at bounding box center [269, 237] width 10 height 10
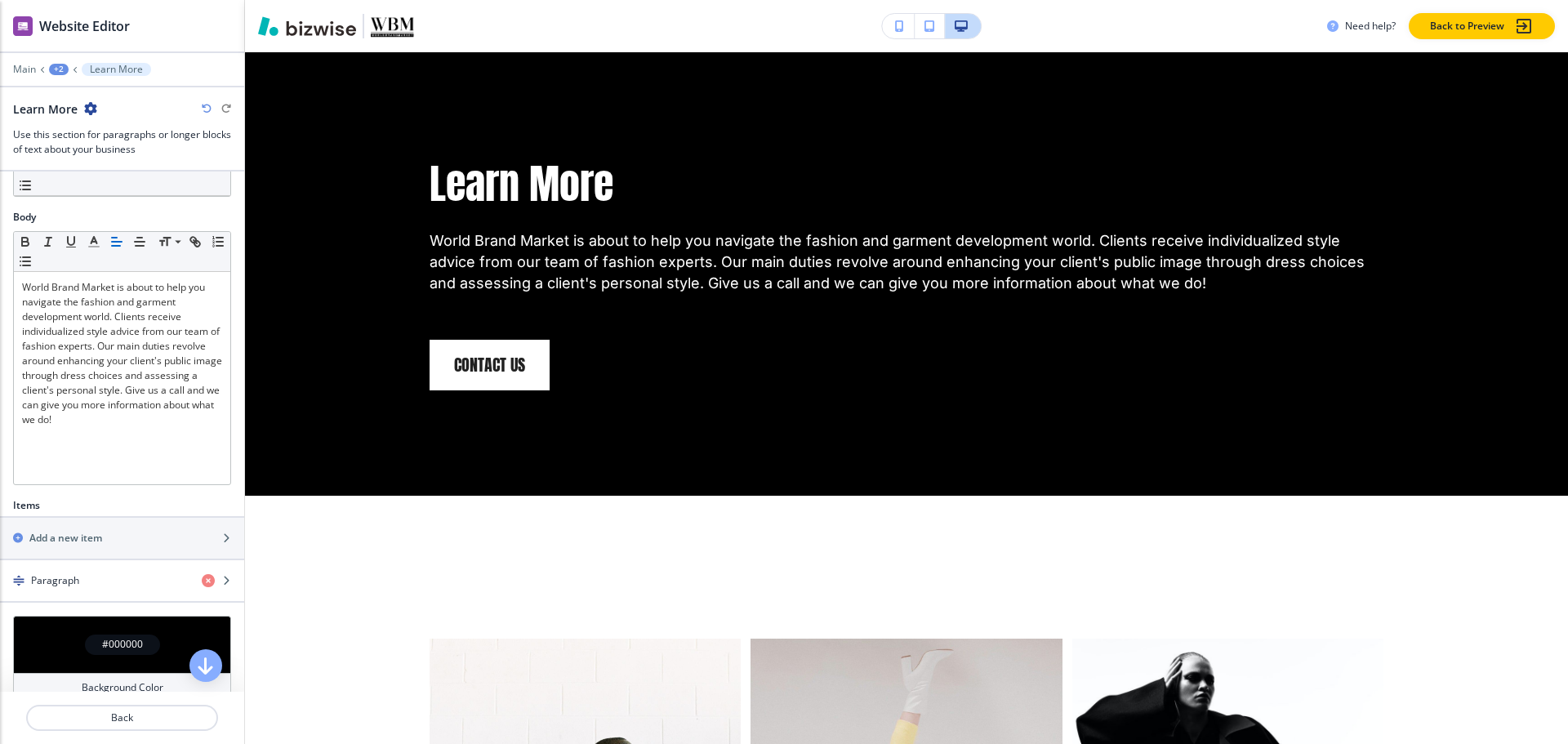
scroll to position [364, 0]
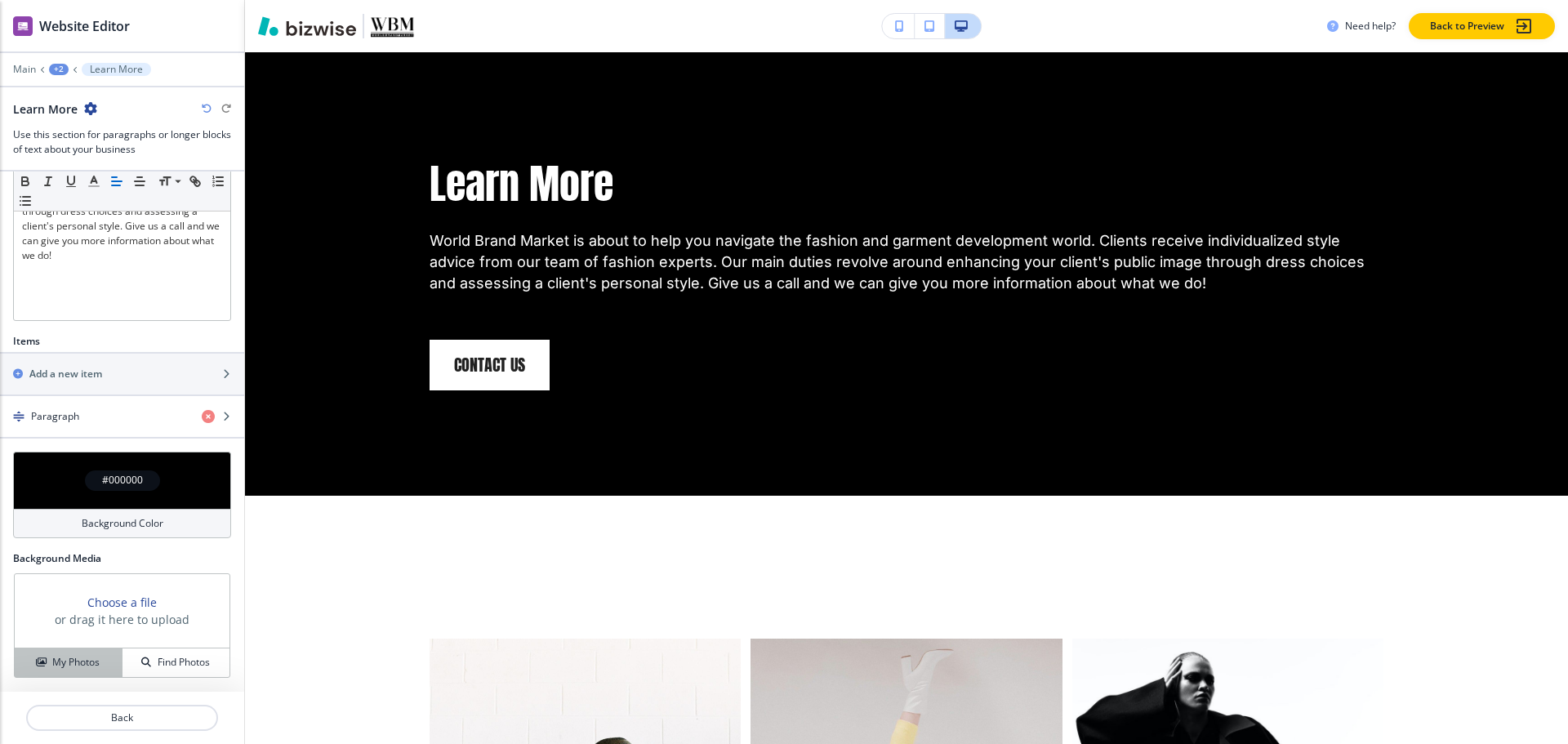
click at [83, 662] on h4 "My Photos" at bounding box center [75, 662] width 47 height 15
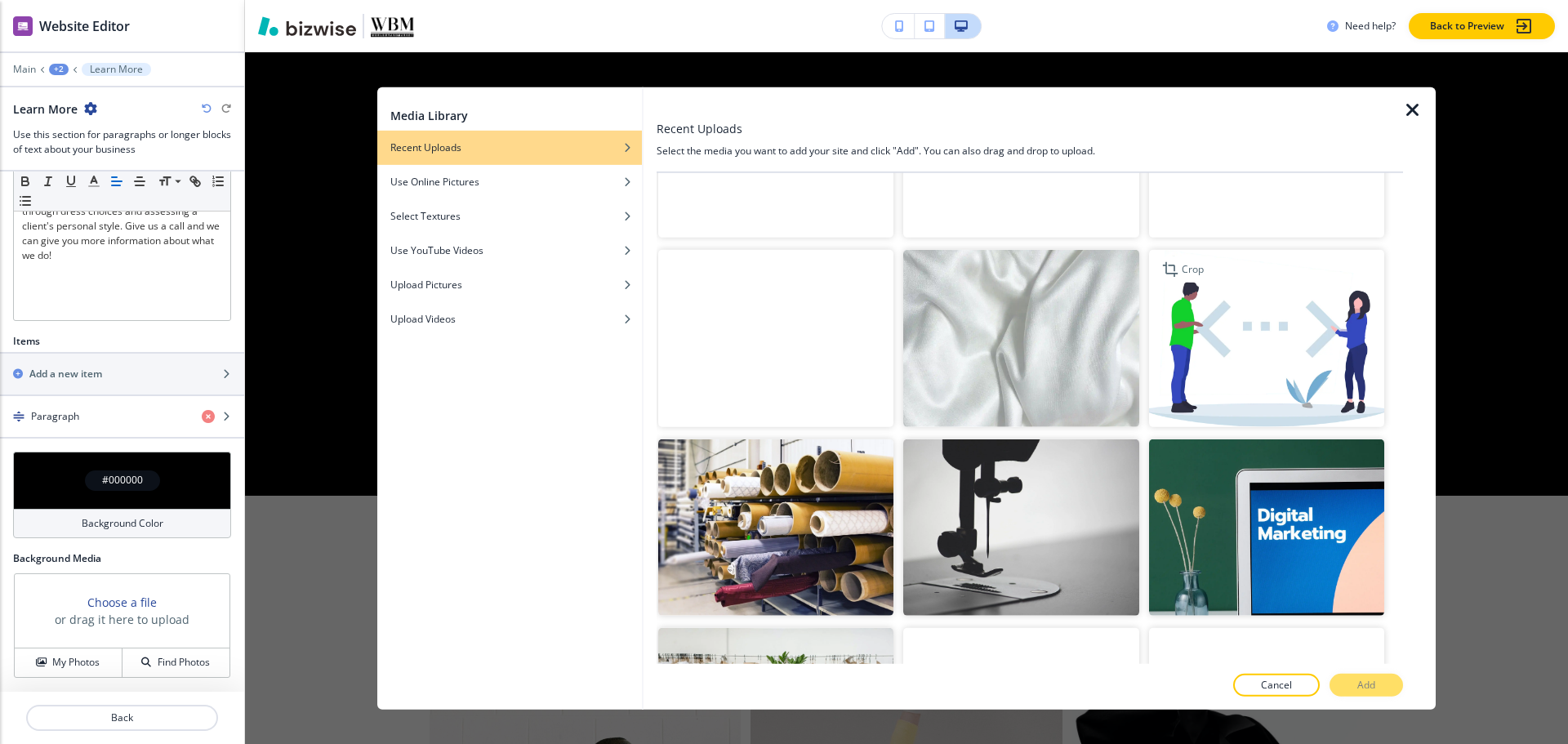
scroll to position [1144, 0]
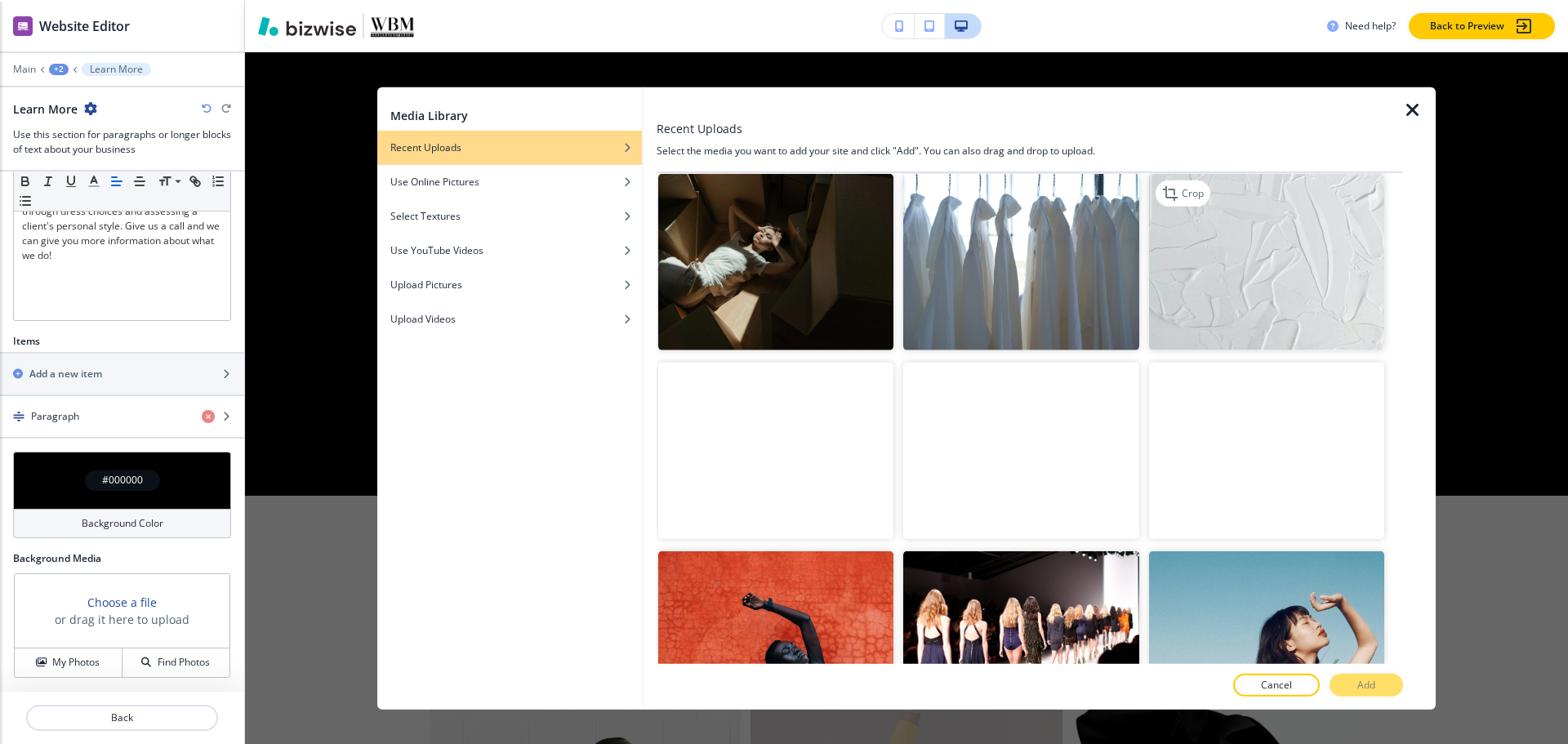
click at [1247, 278] on img "button" at bounding box center [1266, 262] width 235 height 177
click at [1358, 679] on p "Add" at bounding box center [1366, 685] width 18 height 15
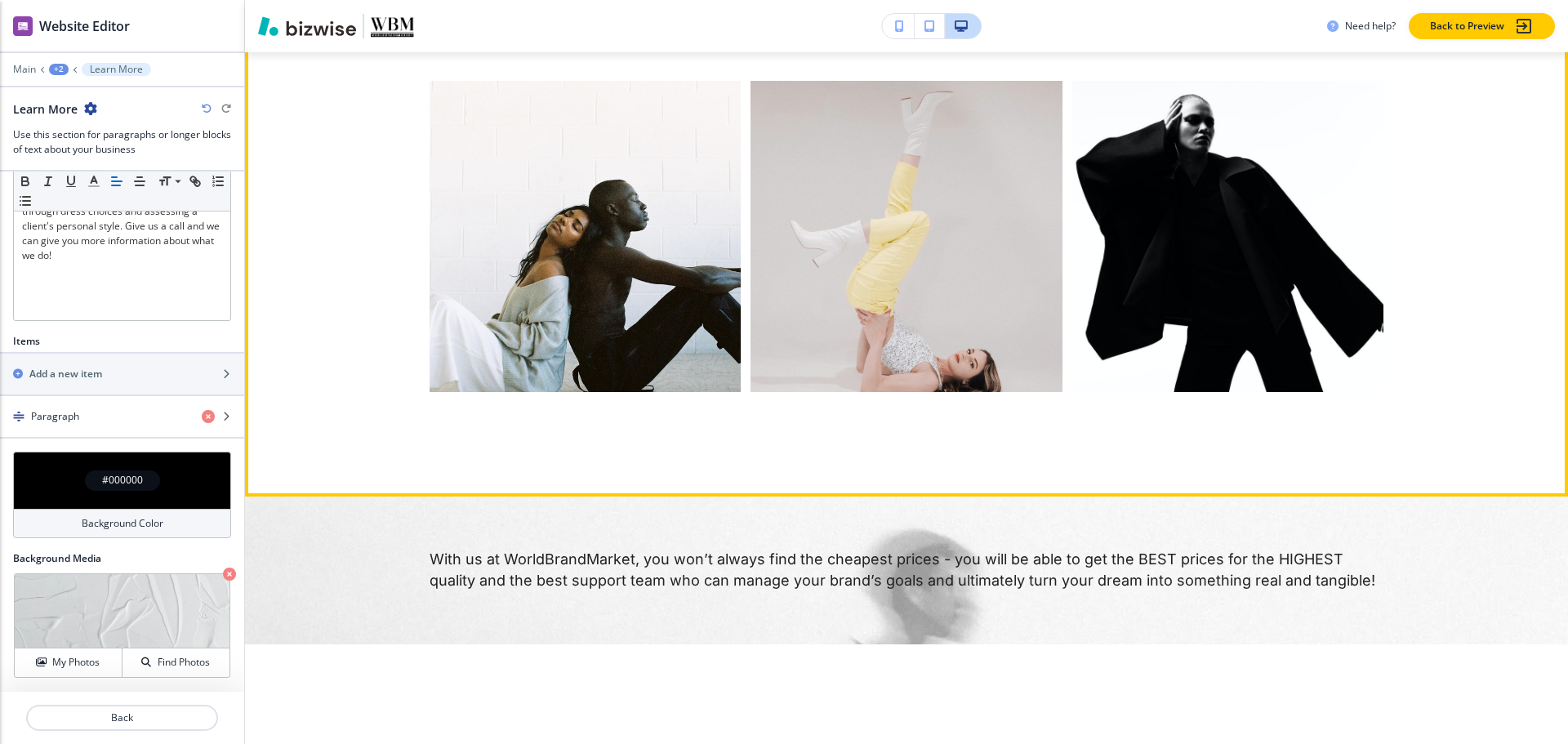
scroll to position [1785, 0]
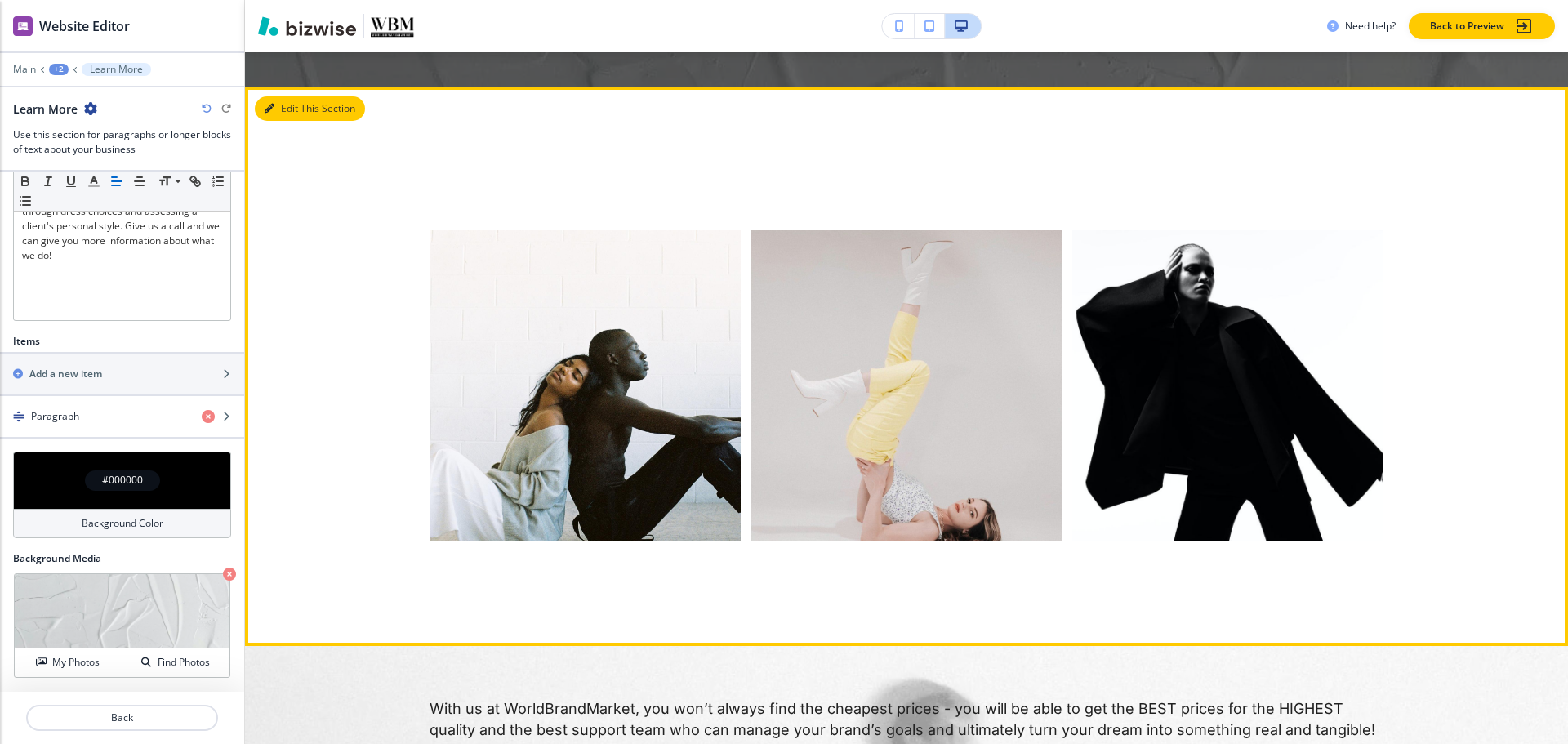
click at [284, 101] on button "Edit This Section" at bounding box center [310, 109] width 110 height 25
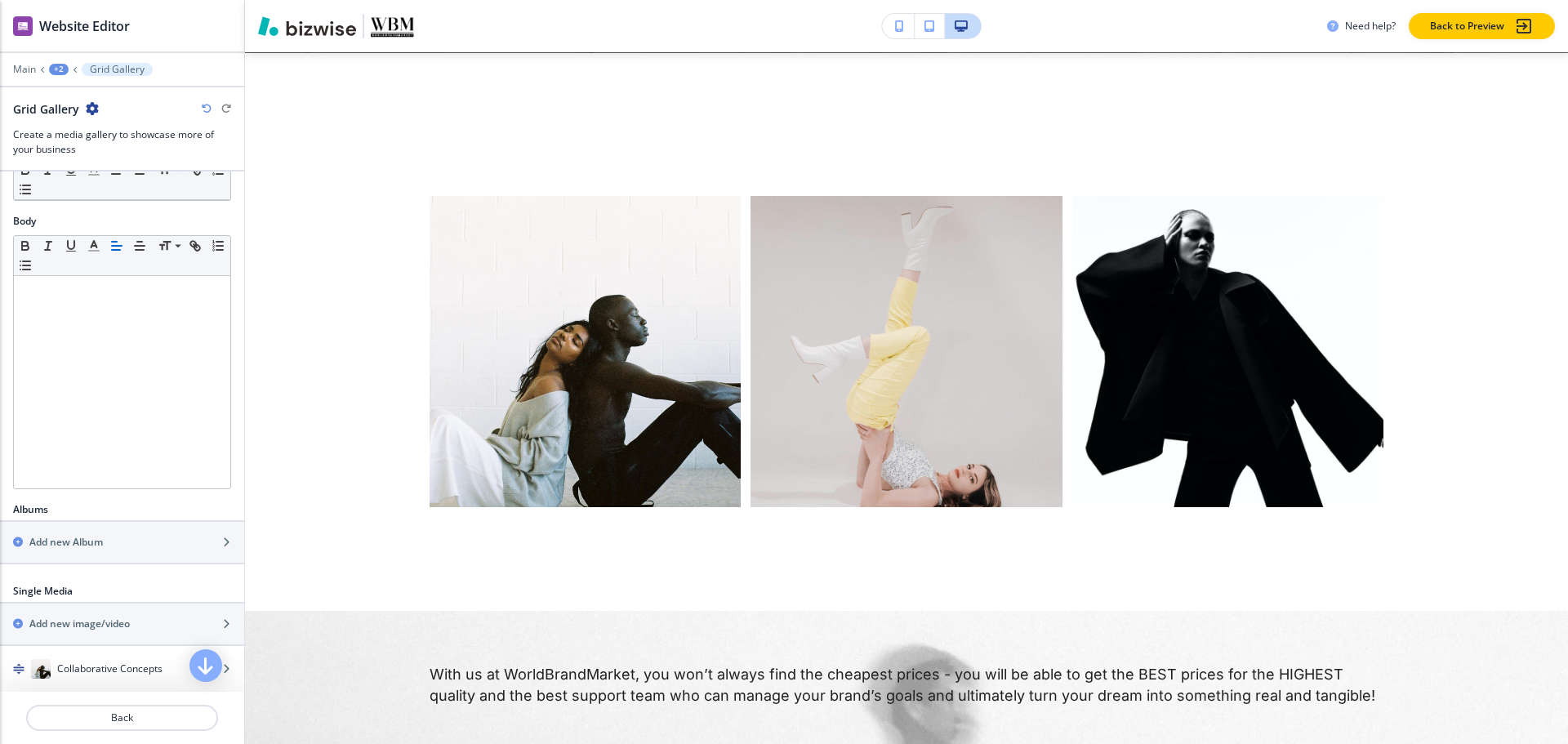
scroll to position [408, 0]
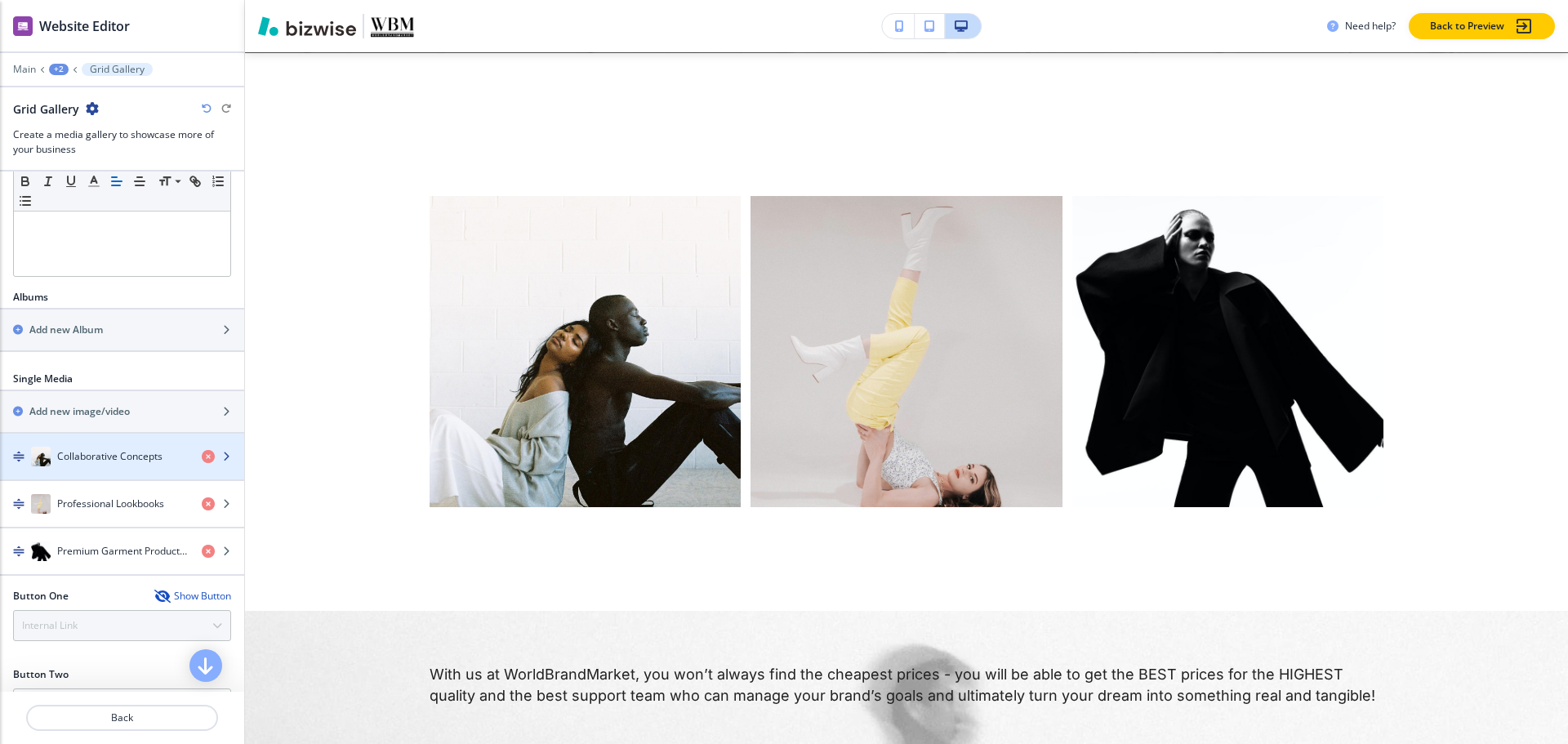
click at [72, 463] on h4 "Collaborative Concepts" at bounding box center [109, 456] width 106 height 15
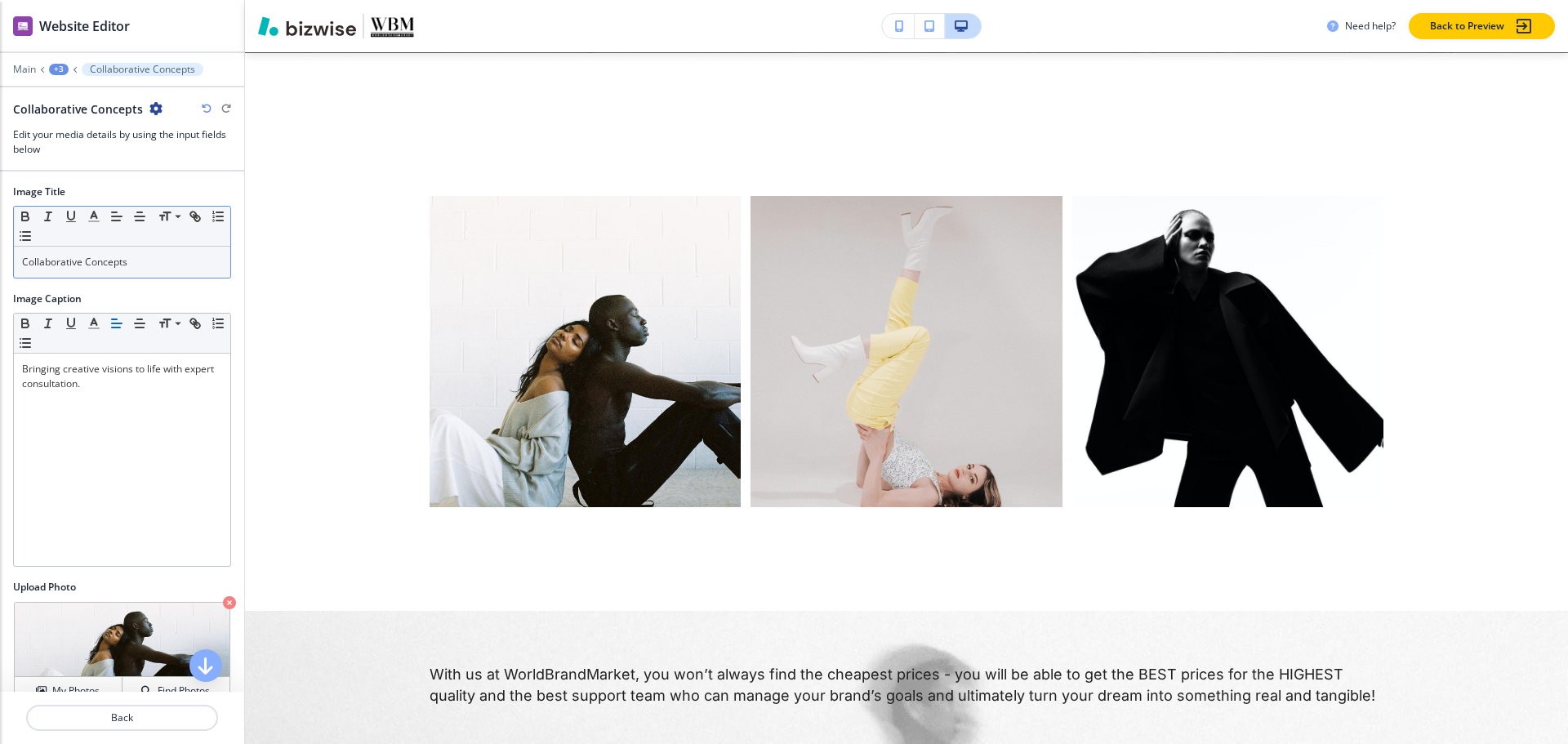
click at [166, 259] on p "Collaborative Concepts" at bounding box center [122, 262] width 200 height 15
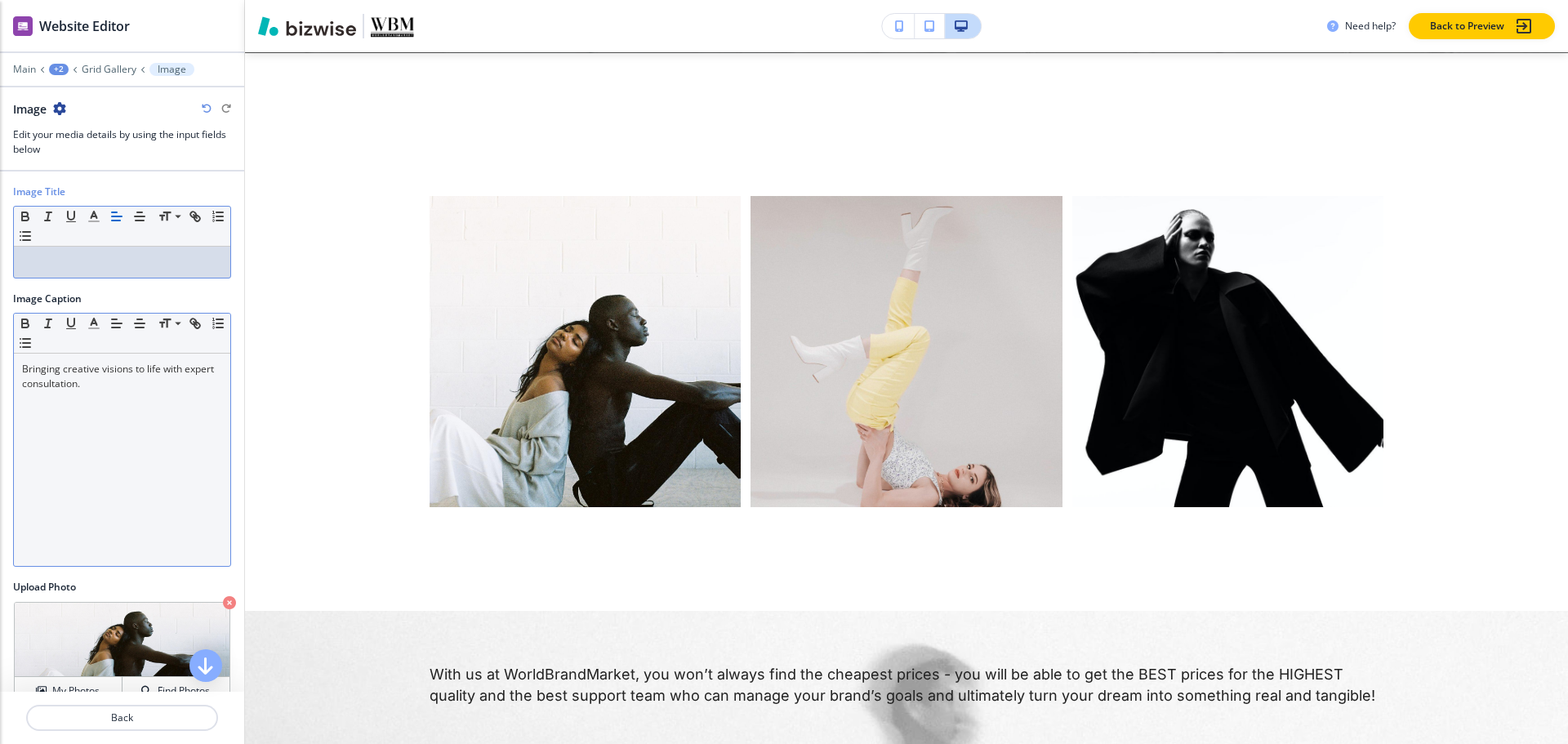
click at [97, 396] on div "Bringing creative visions to life with expert consultation." at bounding box center [123, 459] width 217 height 212
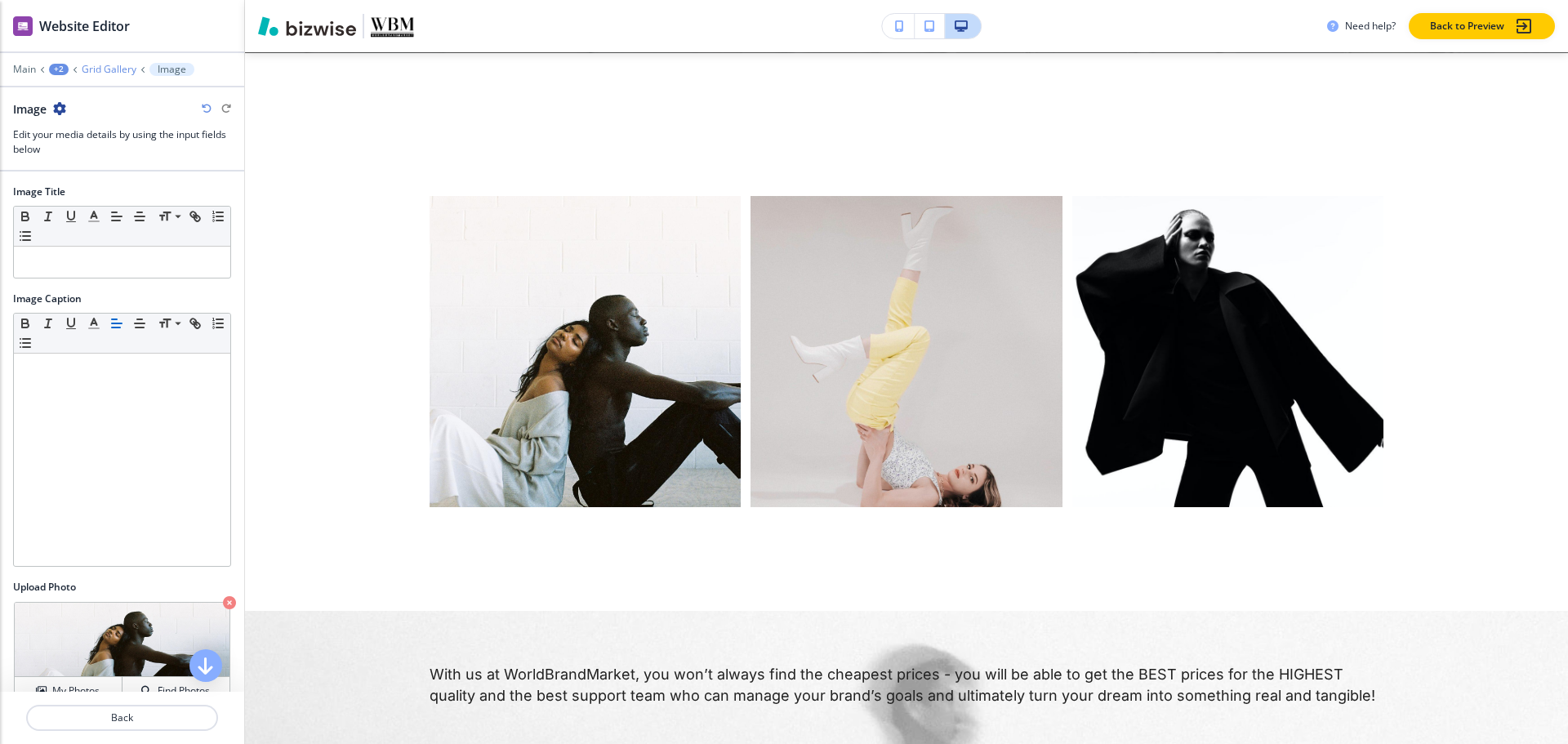
click at [125, 67] on p "Grid Gallery" at bounding box center [109, 69] width 55 height 12
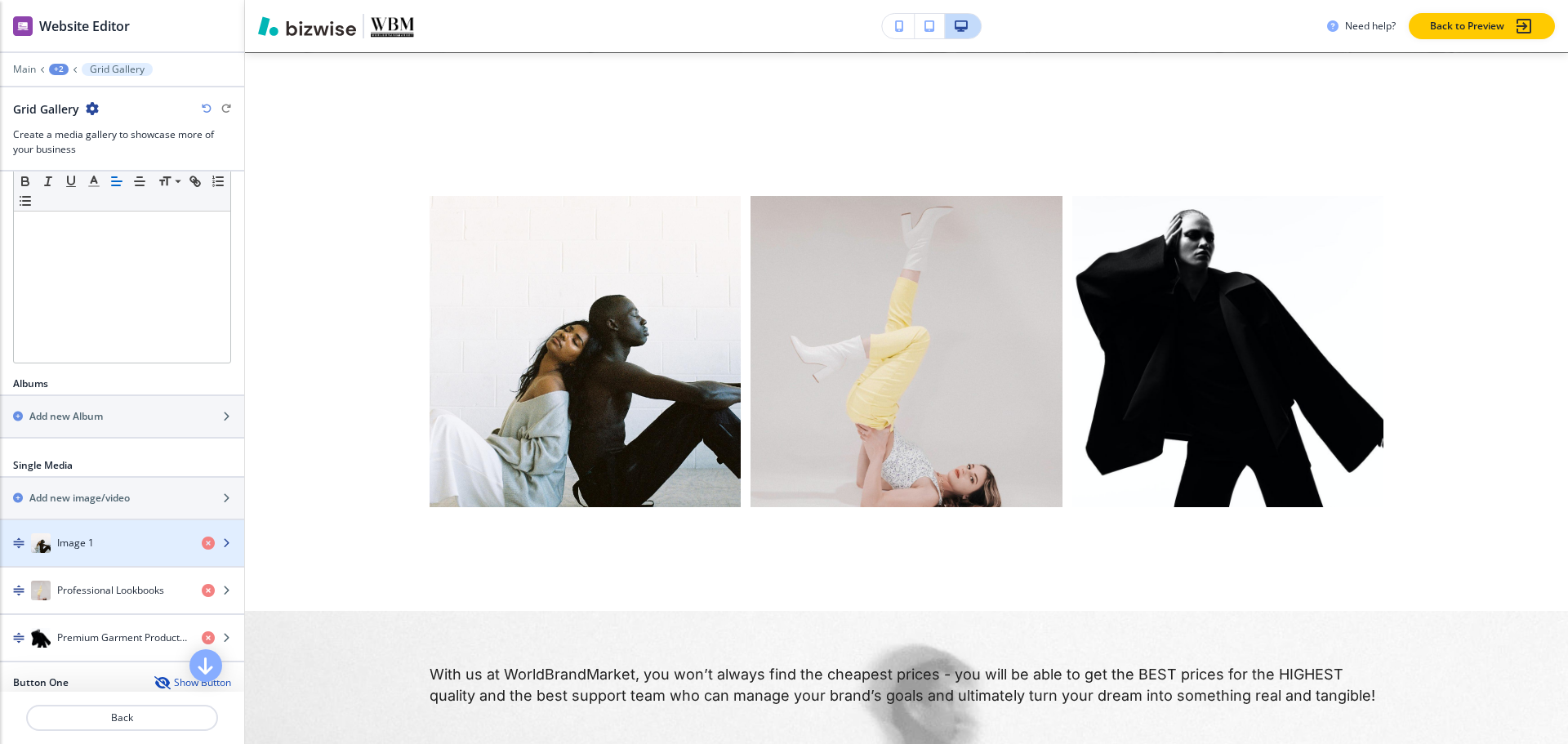
scroll to position [327, 0]
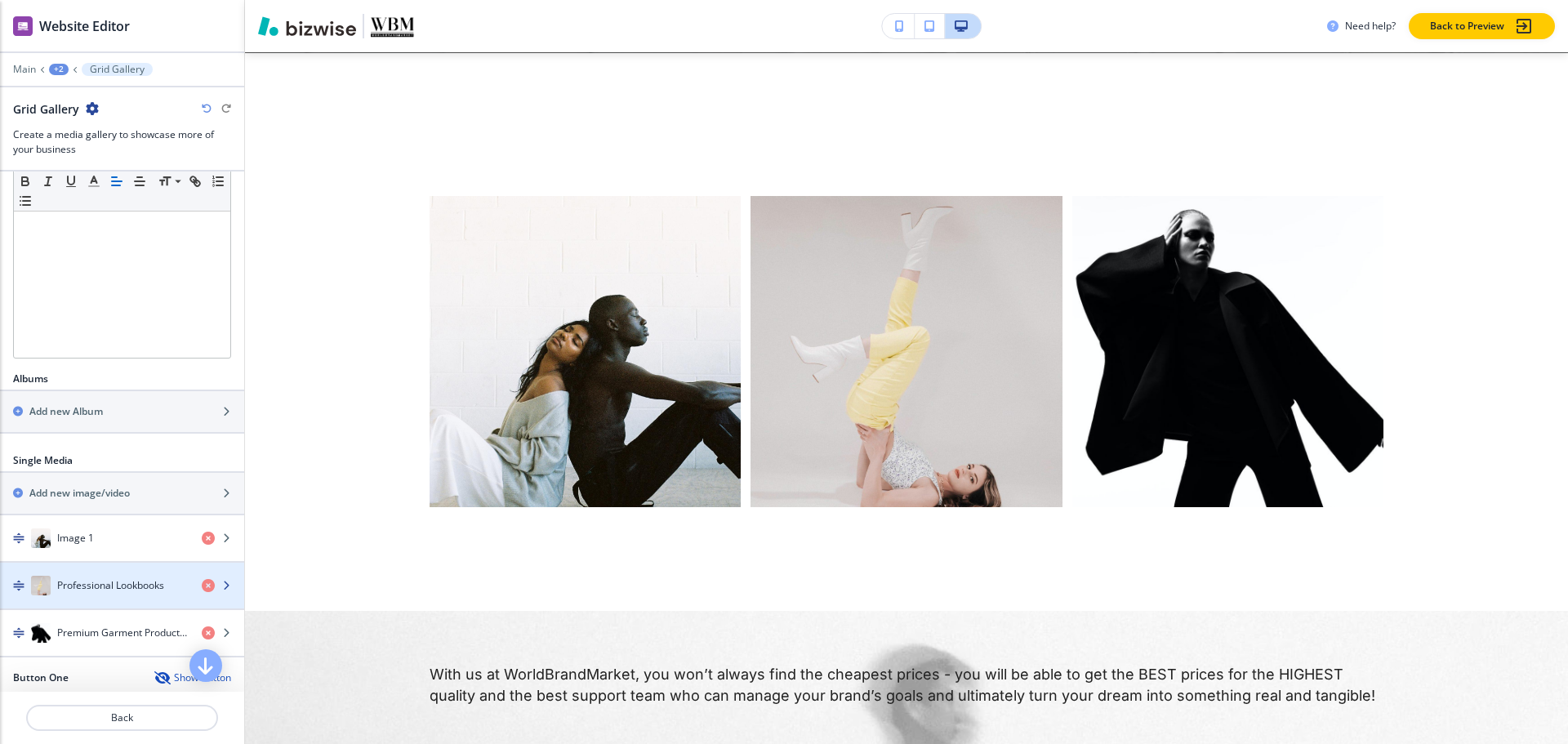
click at [53, 571] on div "button" at bounding box center [122, 569] width 244 height 13
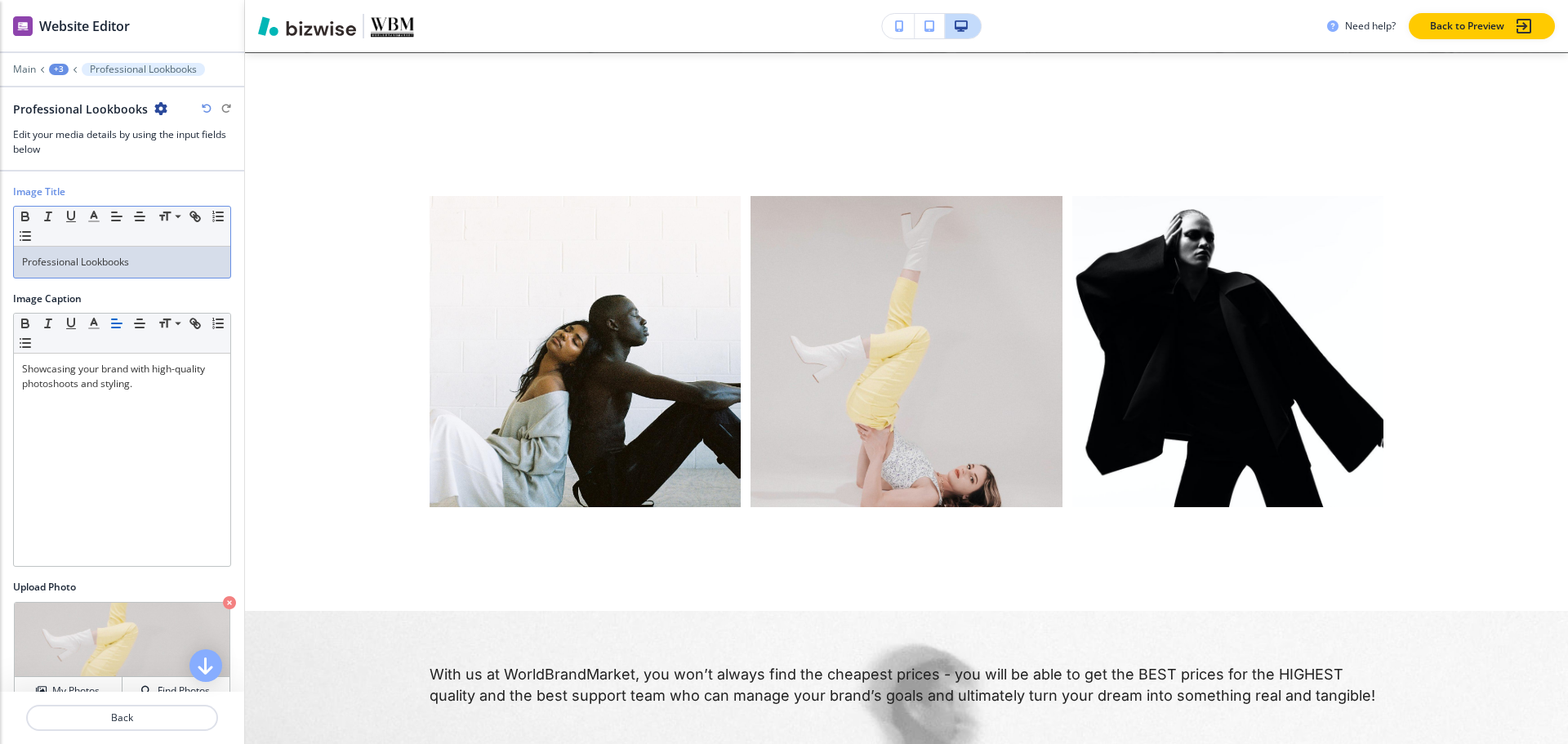
click at [152, 273] on div "Professional Lookbooks" at bounding box center [123, 262] width 217 height 31
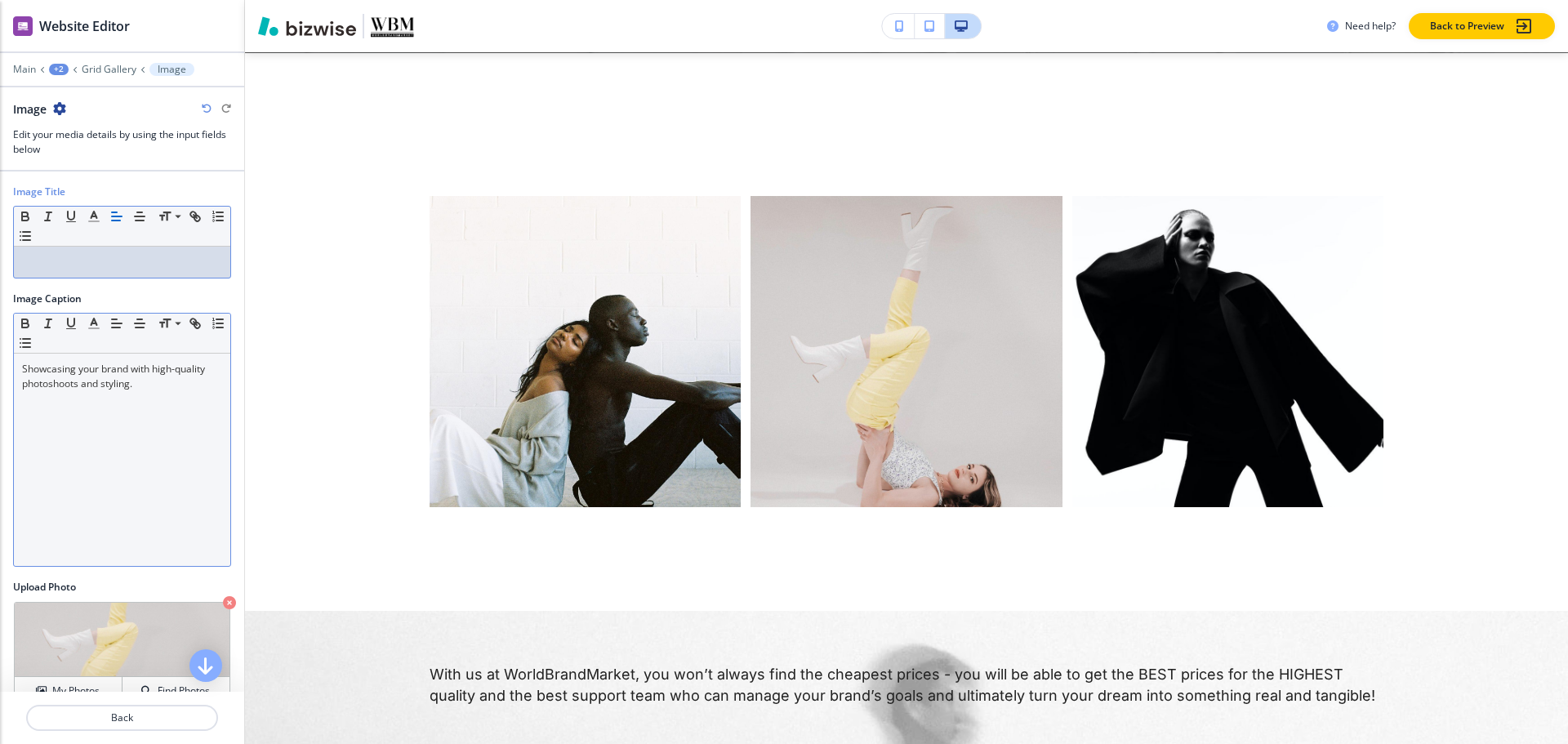
click at [201, 425] on div "Showcasing your brand with high-quality photoshoots and styling." at bounding box center [123, 459] width 217 height 212
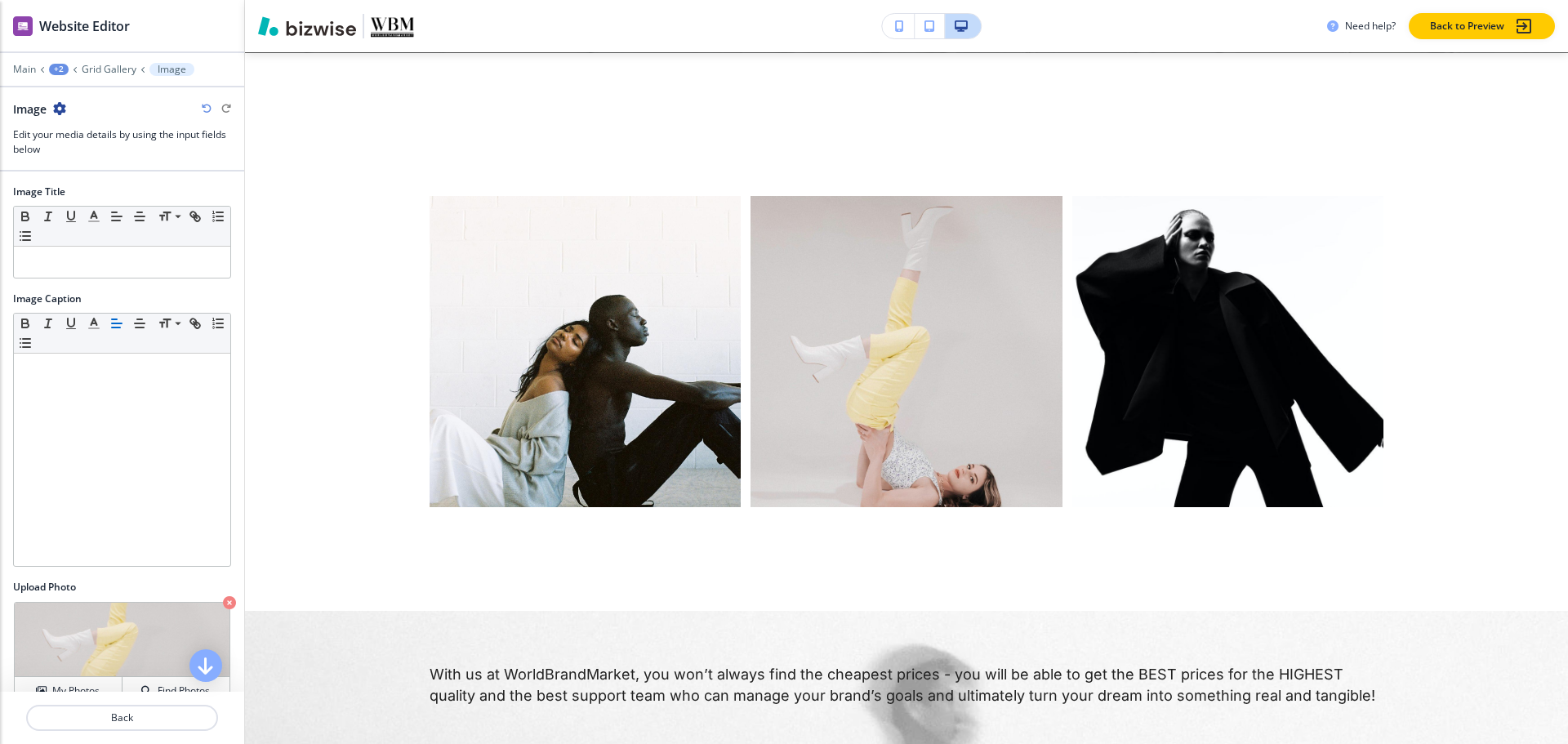
click at [109, 62] on div at bounding box center [122, 58] width 244 height 10
click at [108, 78] on div at bounding box center [122, 81] width 244 height 10
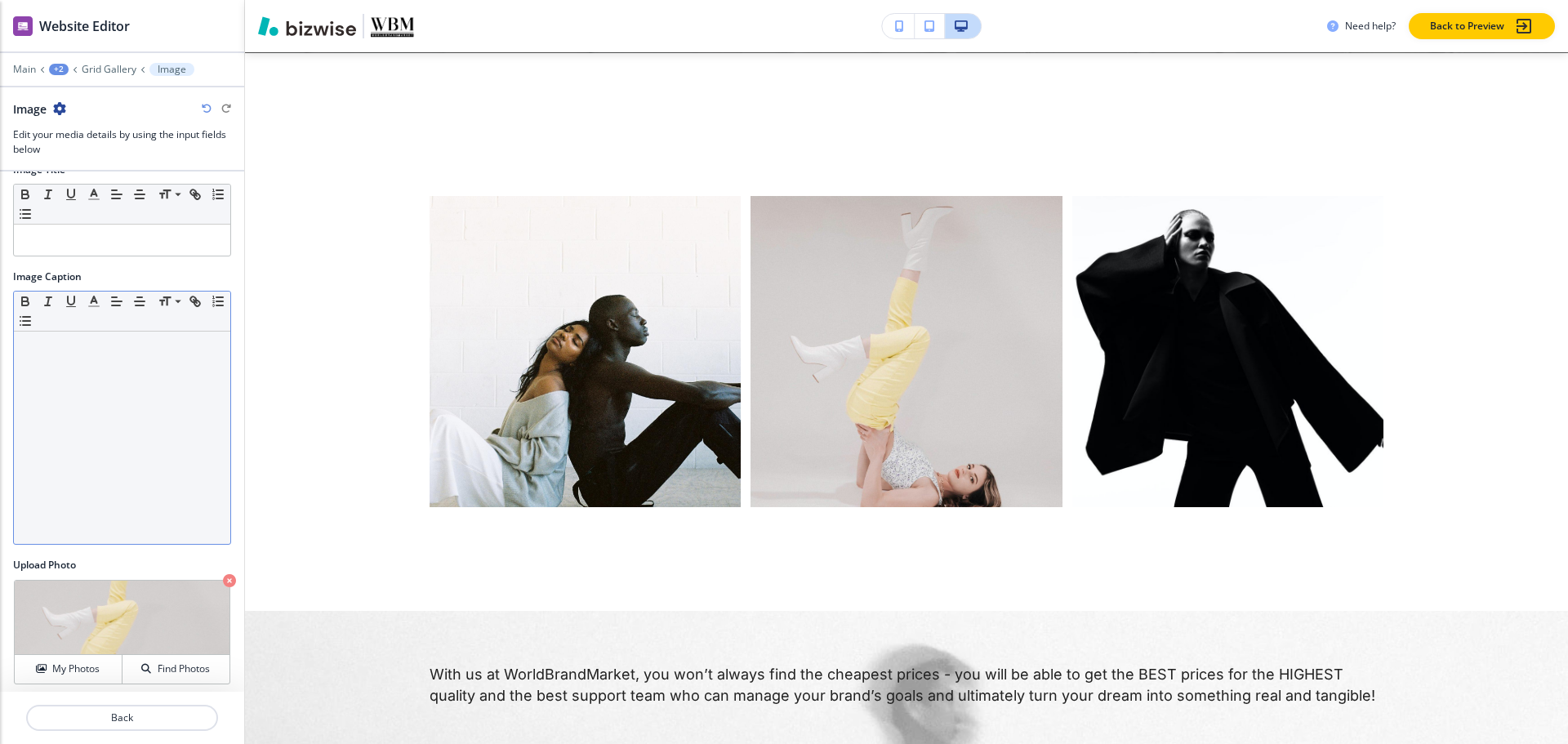
scroll to position [28, 0]
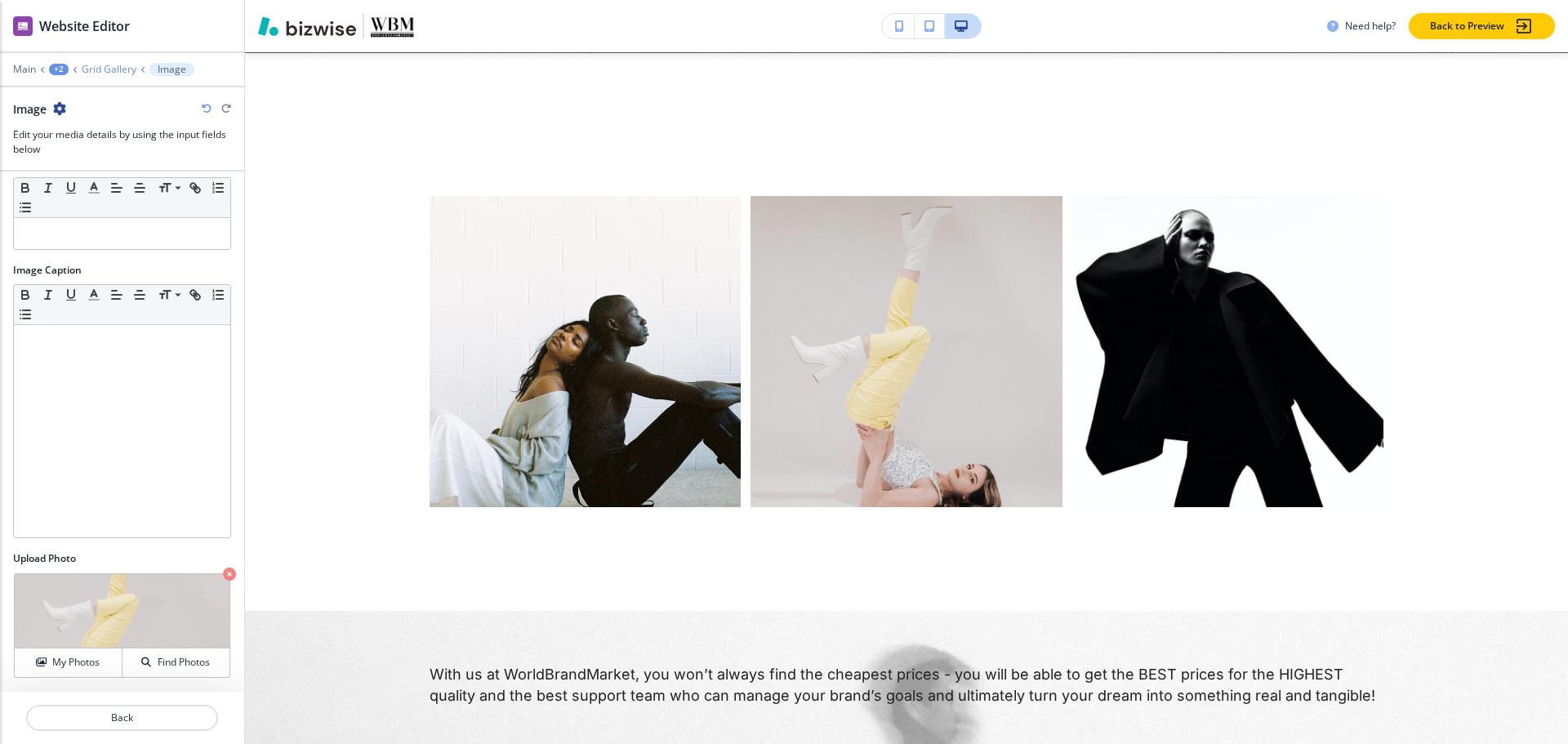
click at [123, 71] on p "Grid Gallery" at bounding box center [109, 69] width 55 height 12
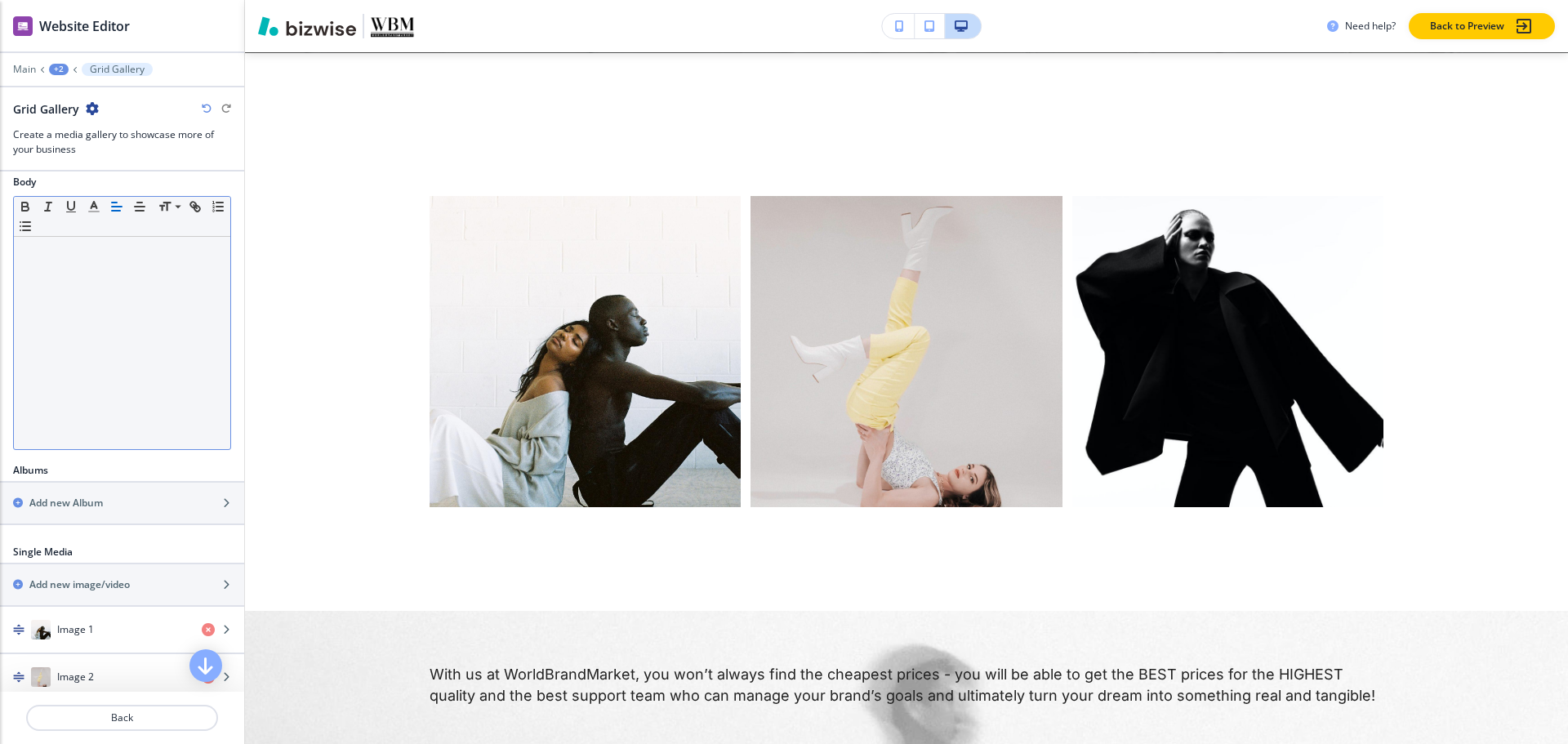
scroll to position [245, 0]
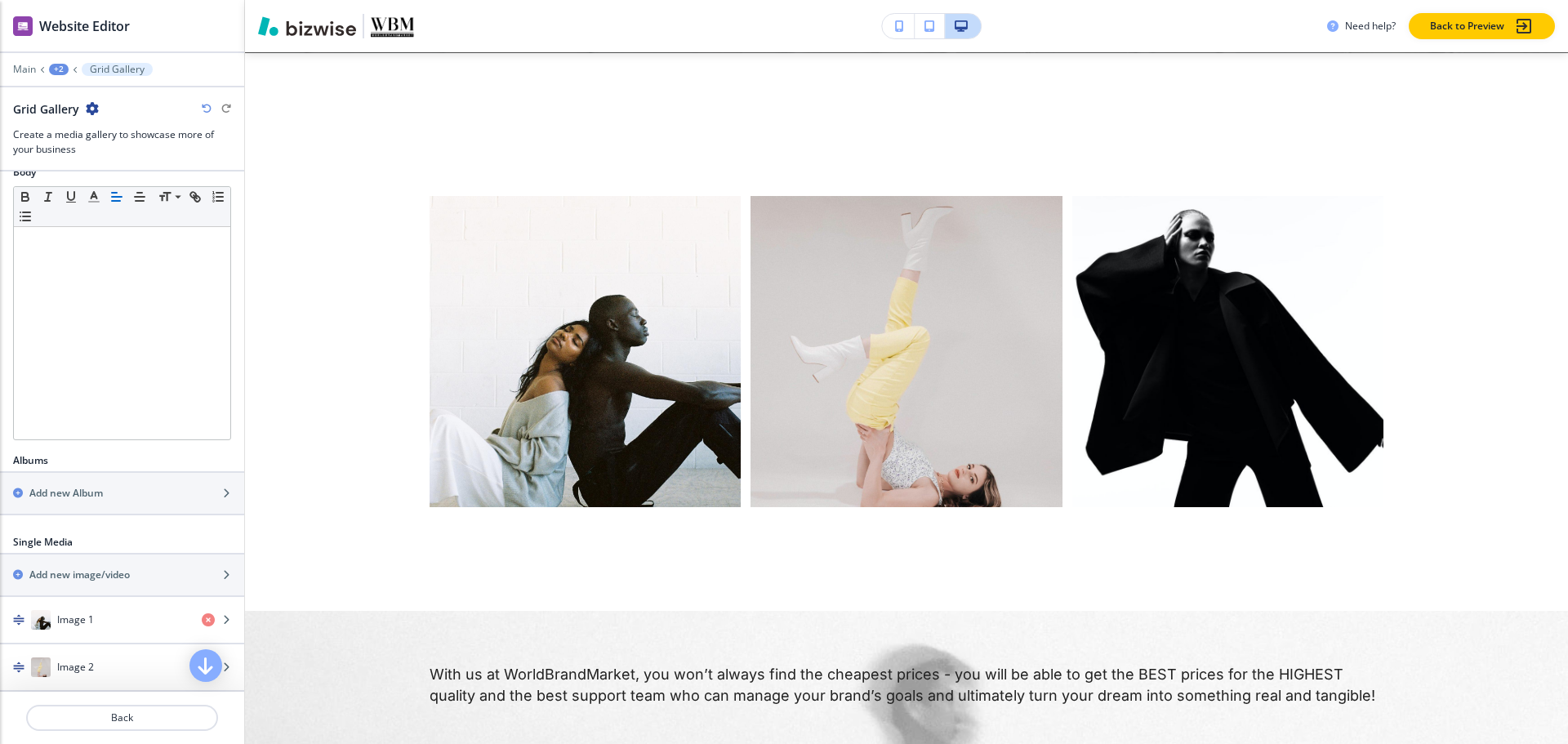
click at [66, 70] on div "+2" at bounding box center [59, 69] width 20 height 12
click at [76, 124] on p "TEXTILE CONSULTANT" at bounding box center [101, 124] width 83 height 15
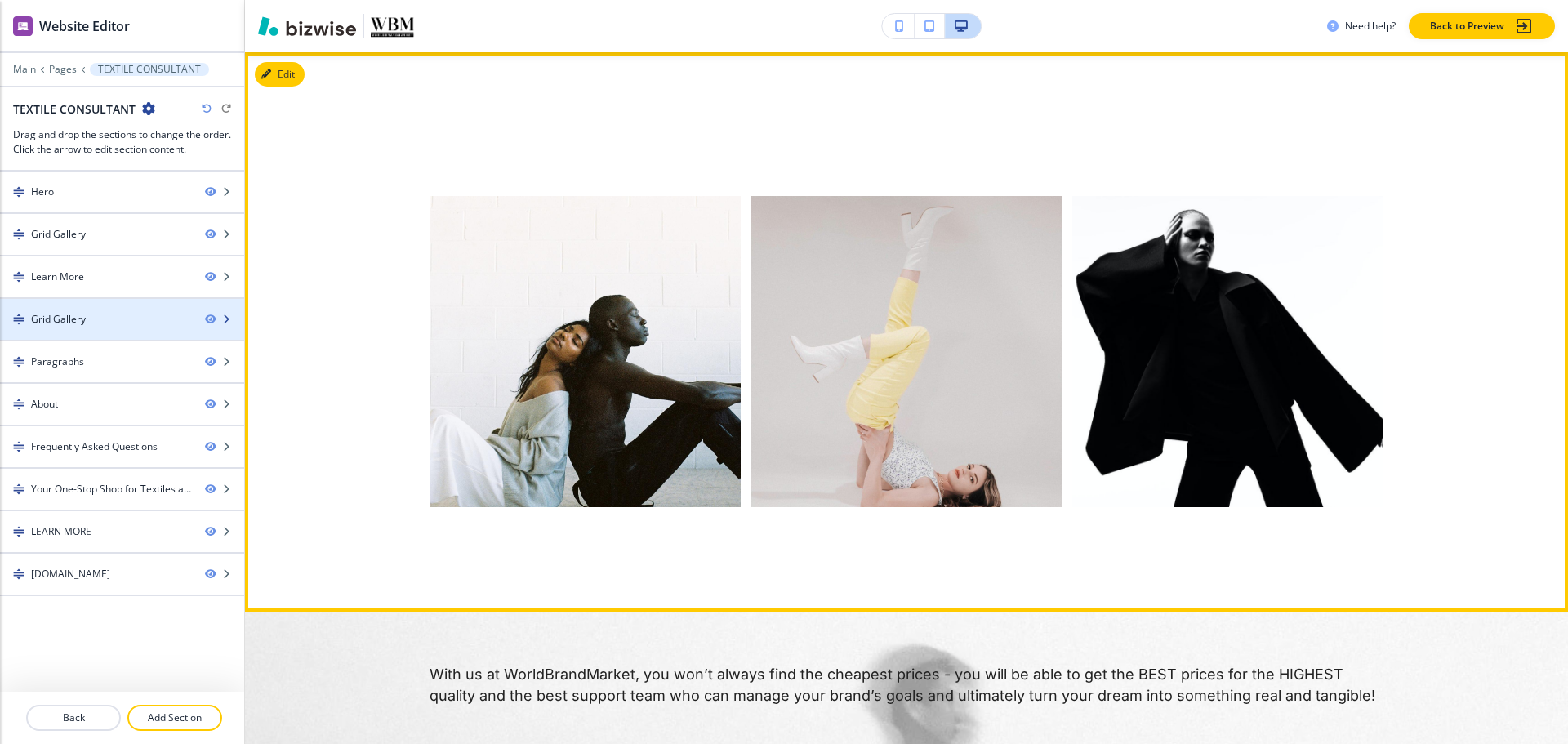
click at [82, 328] on div at bounding box center [122, 333] width 244 height 13
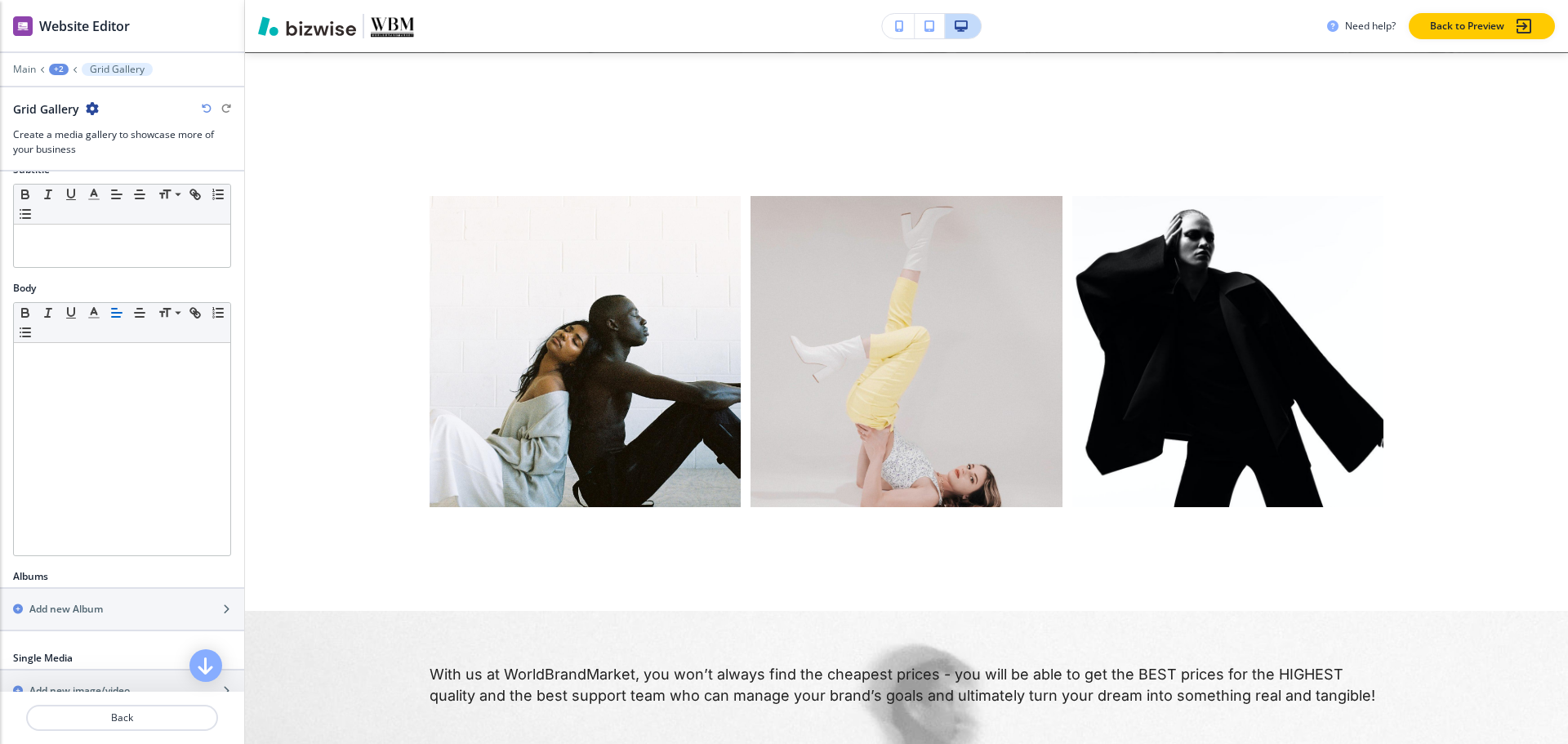
scroll to position [490, 0]
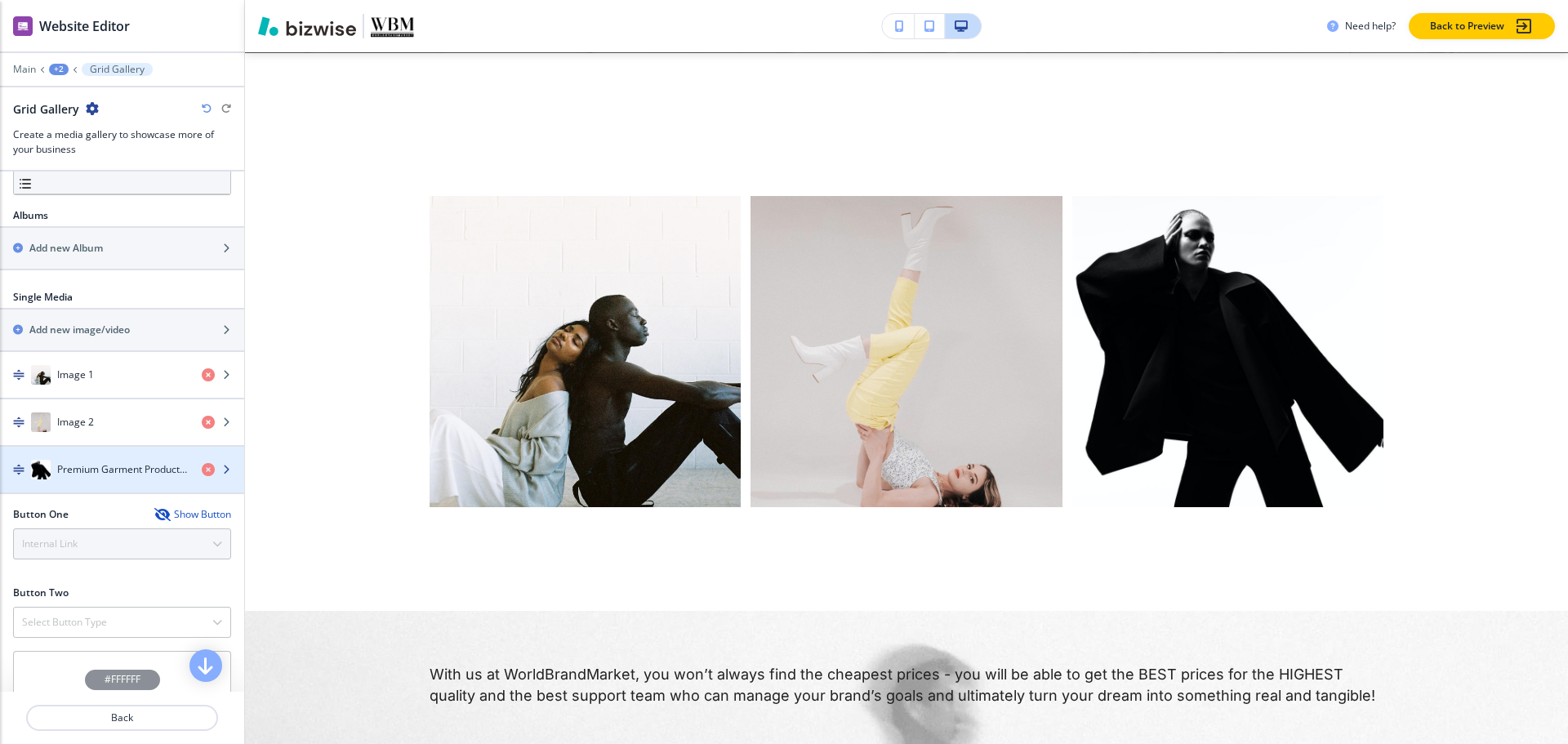
click at [90, 472] on h4 "Premium Garment Production" at bounding box center [123, 470] width 131 height 15
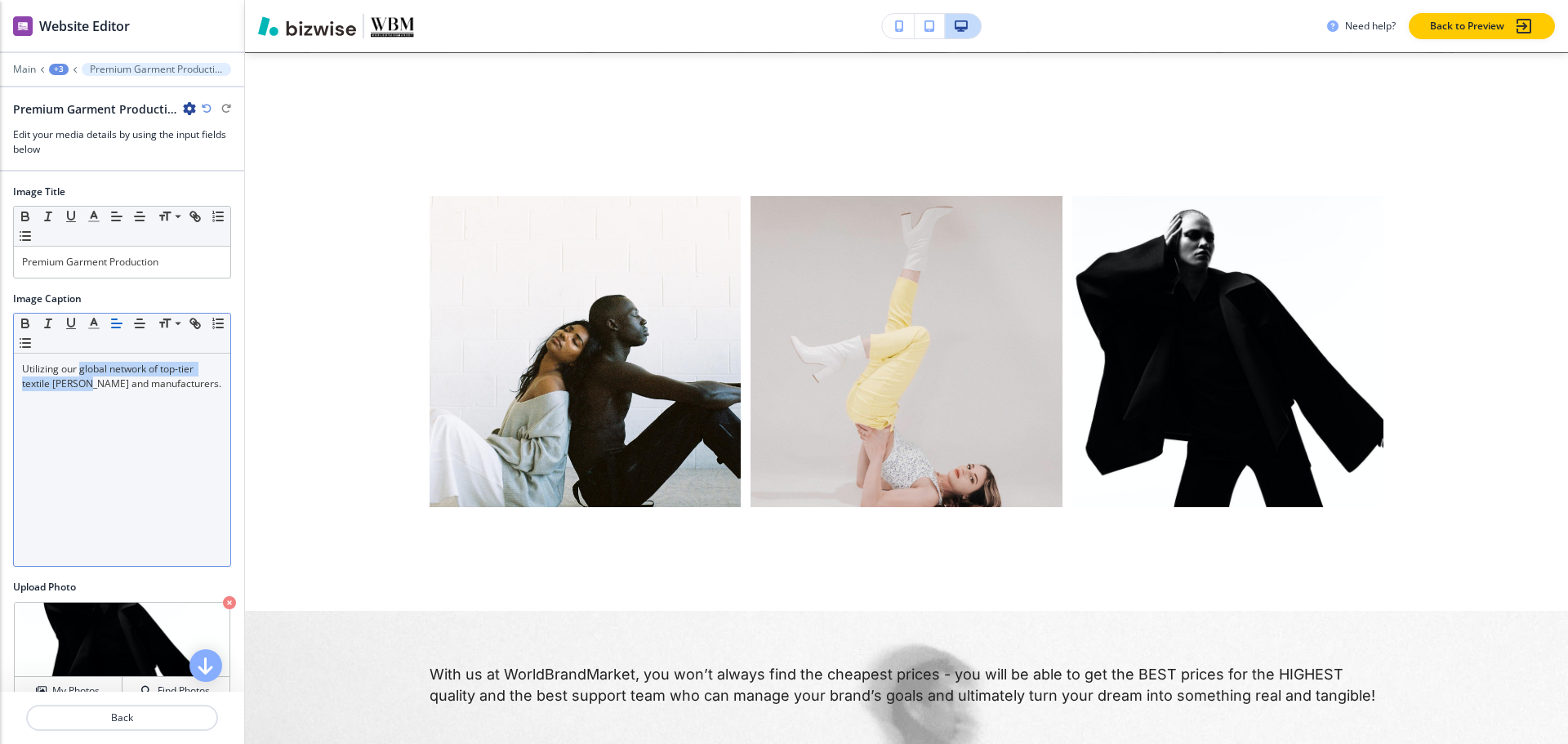
click at [83, 376] on p "Utilizing our global network of top-tier textile mills and manufacturers." at bounding box center [122, 376] width 200 height 29
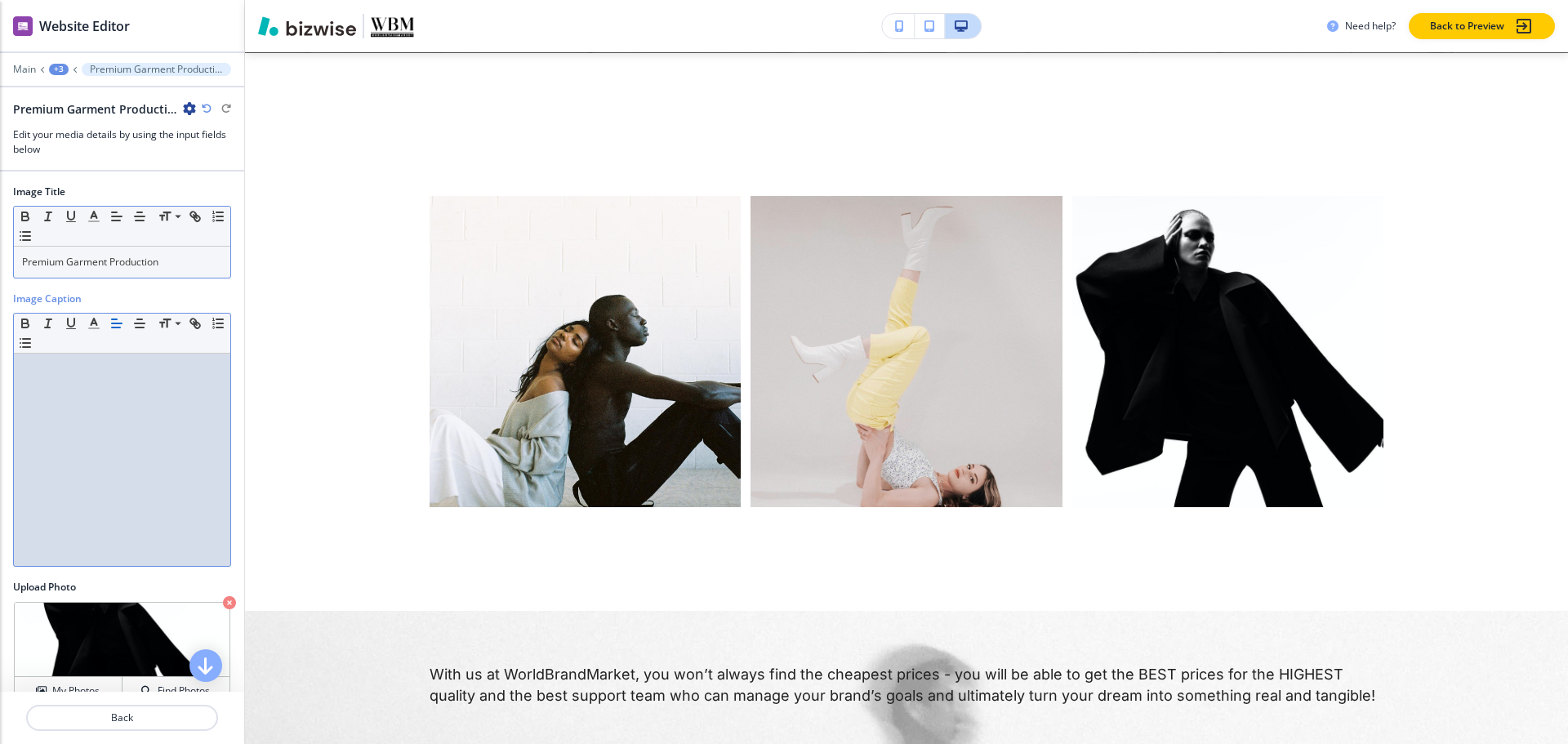
click at [123, 266] on p "Premium Garment Production" at bounding box center [122, 262] width 200 height 15
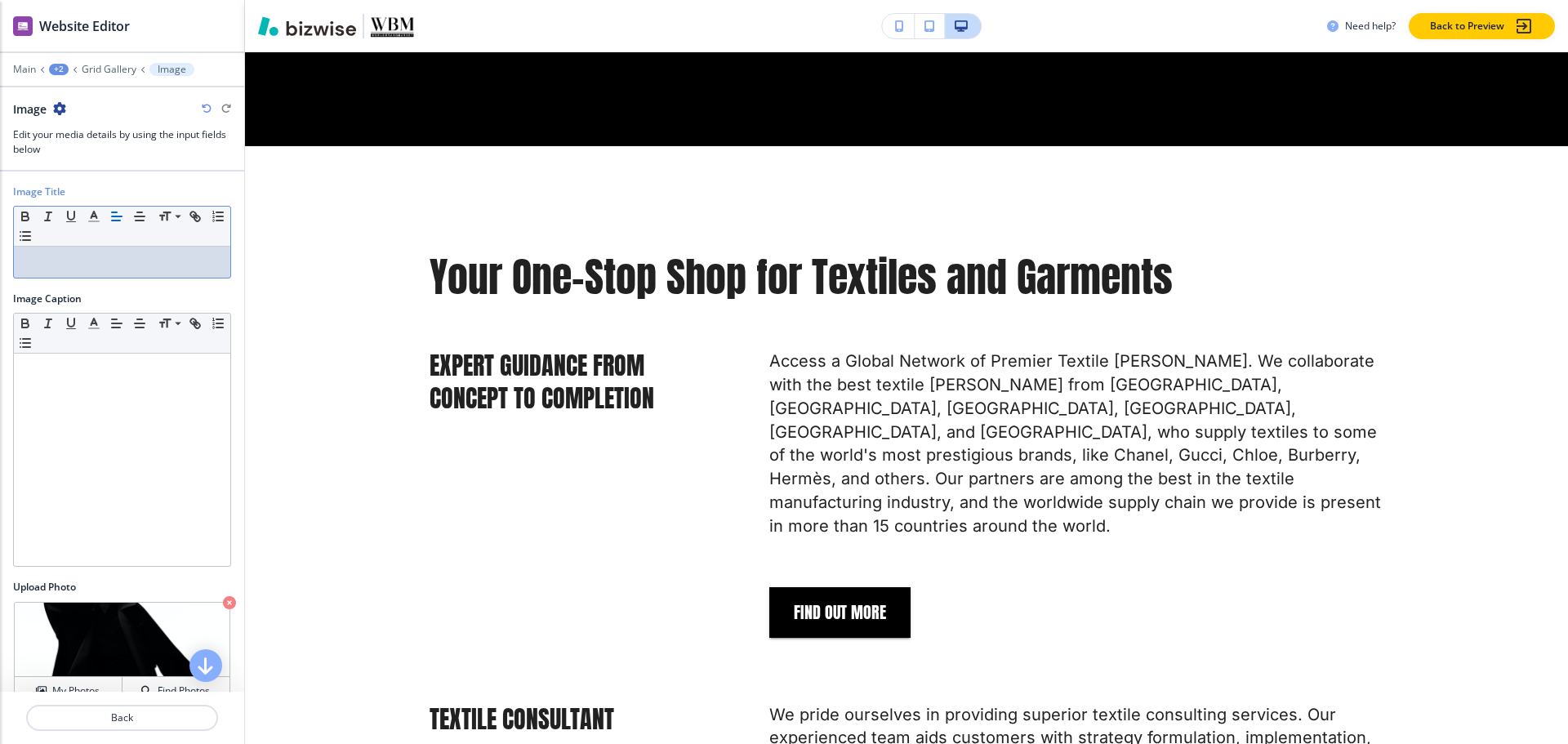
scroll to position [3370, 0]
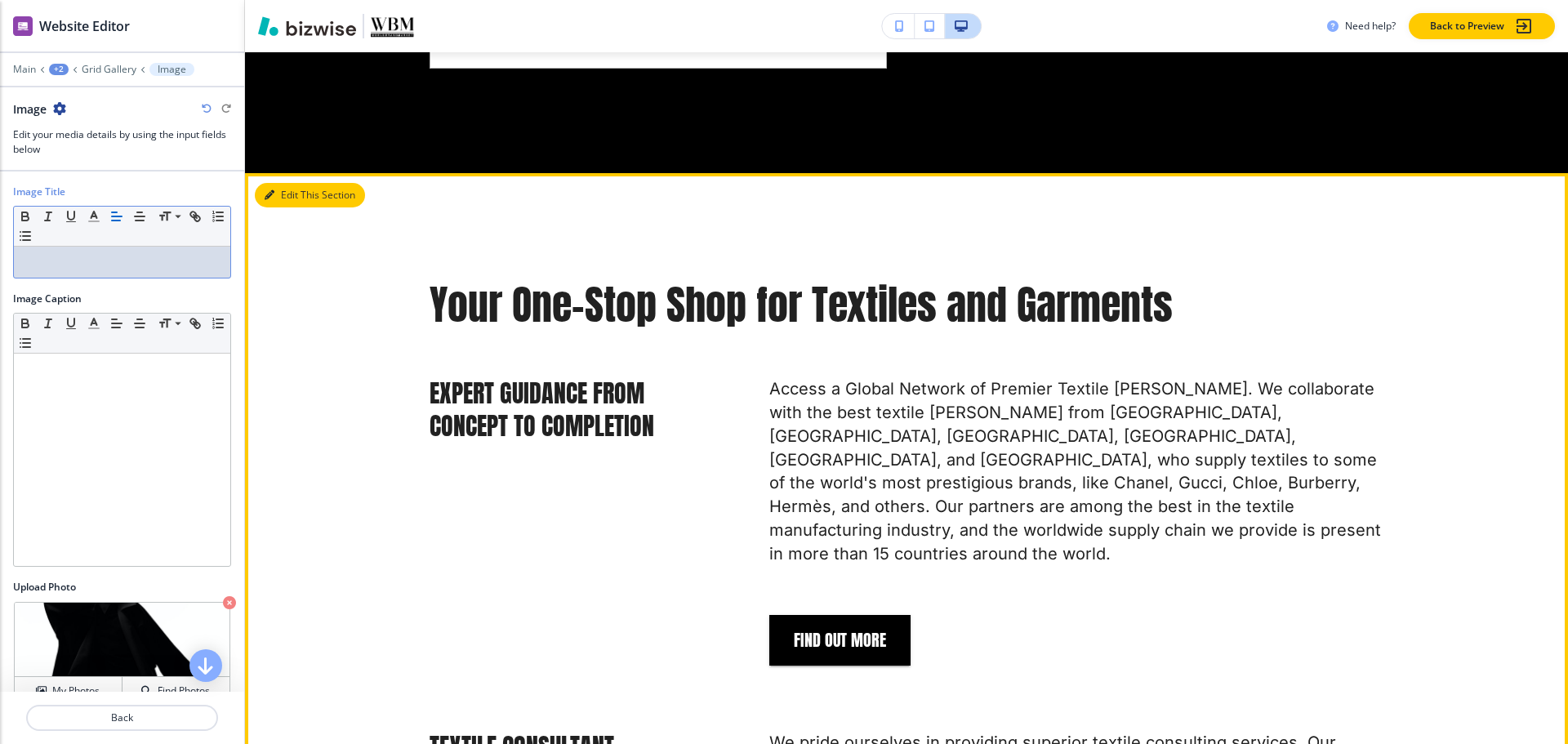
click at [290, 190] on button "Edit This Section" at bounding box center [310, 195] width 110 height 25
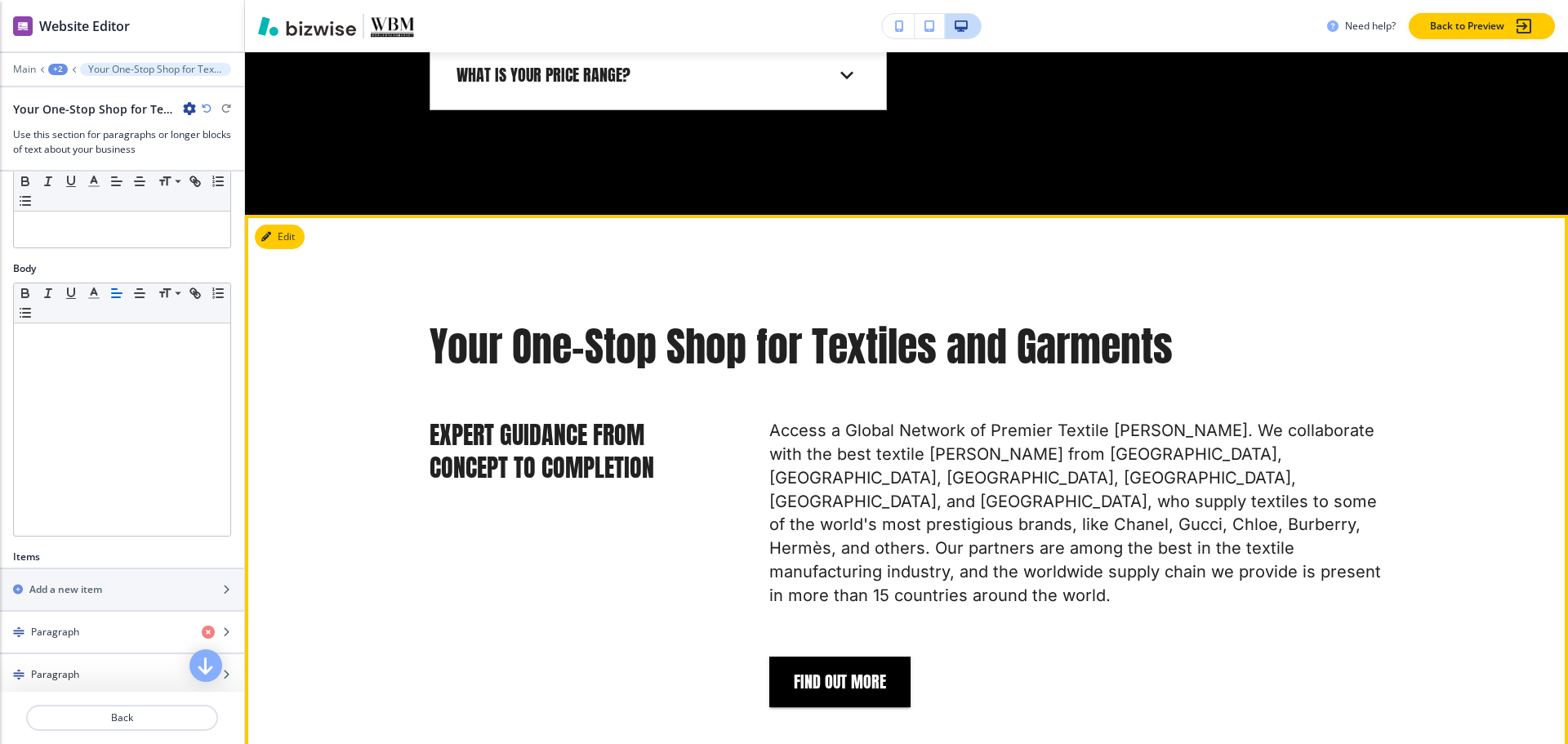
scroll to position [3328, 0]
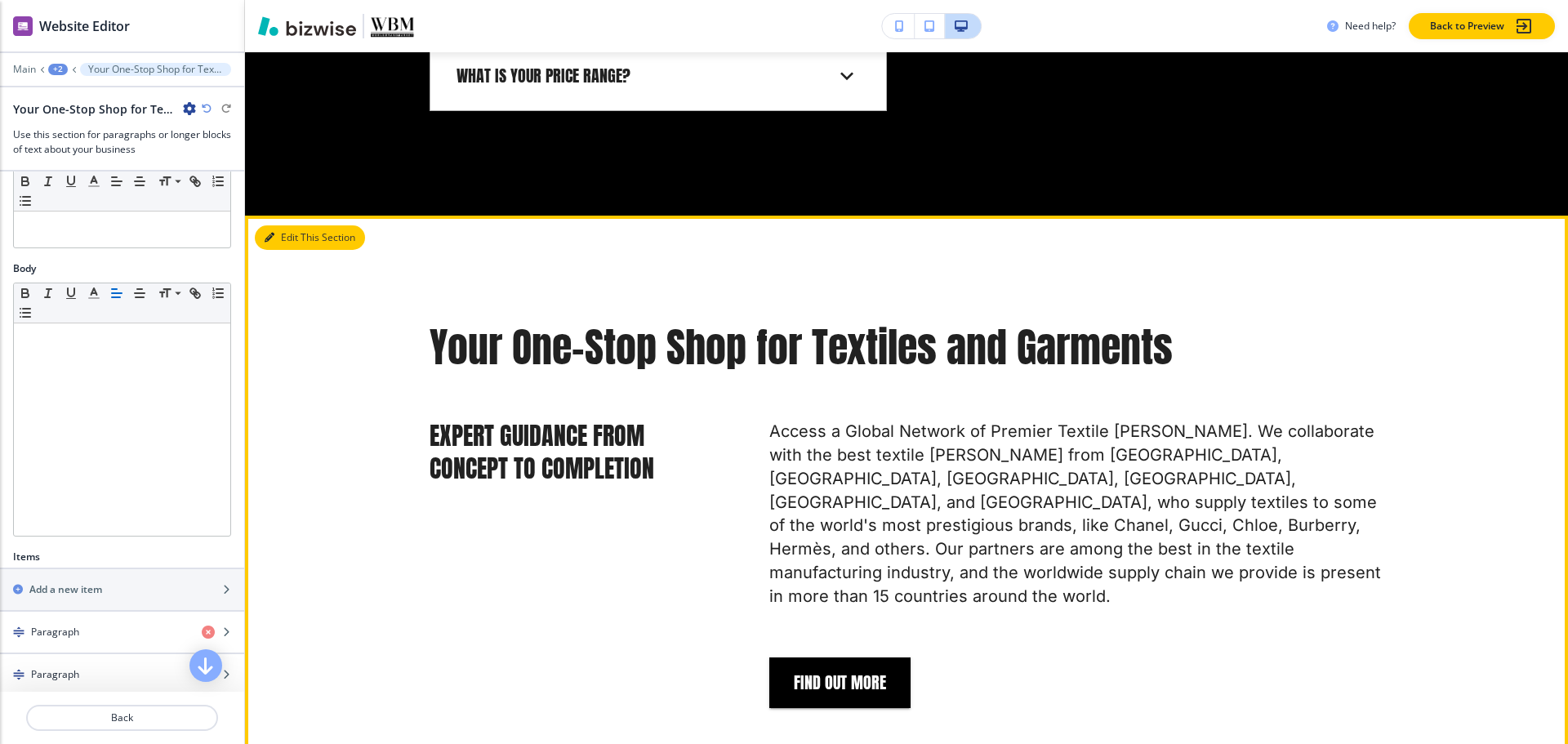
click at [272, 238] on icon "button" at bounding box center [269, 237] width 10 height 10
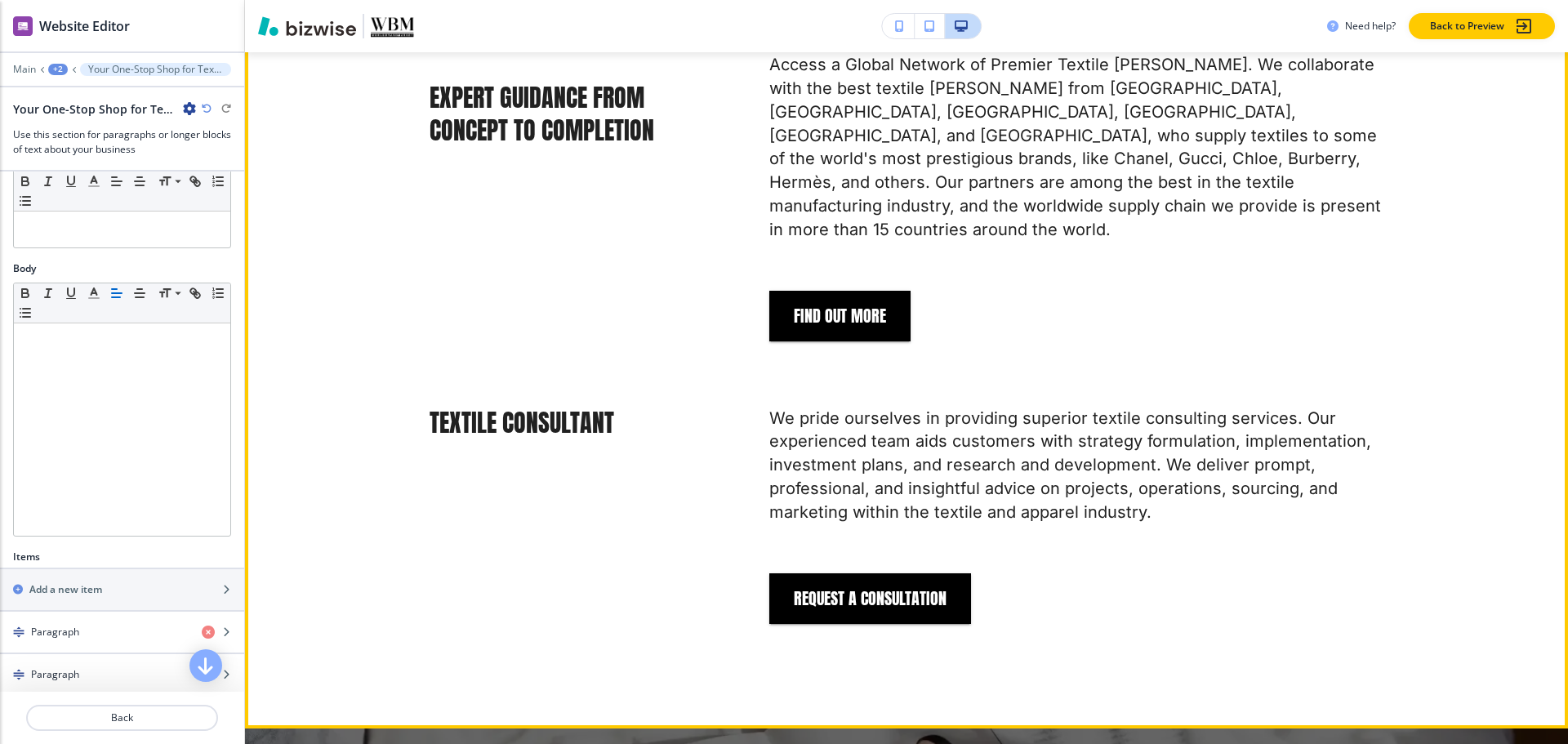
scroll to position [3981, 0]
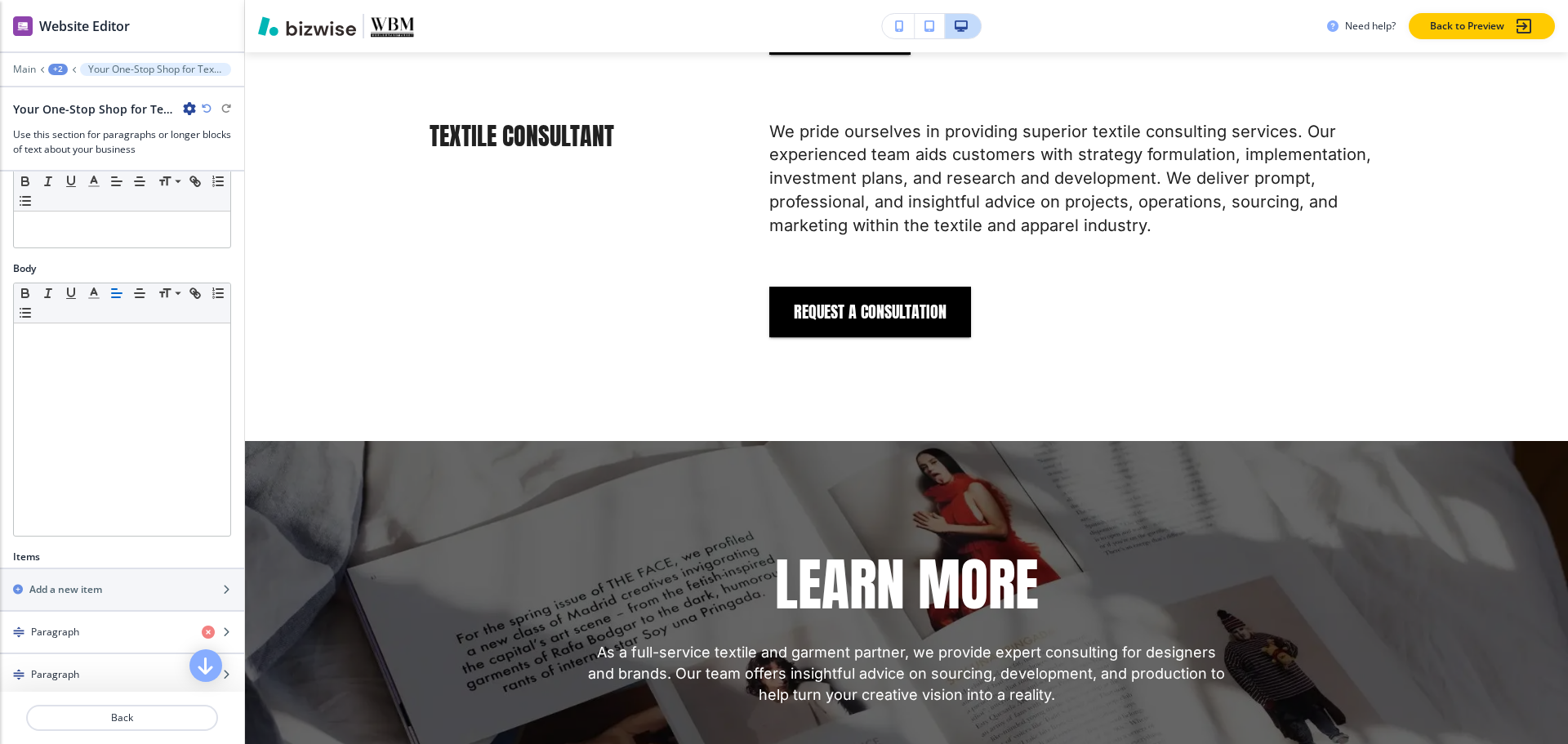
click at [192, 107] on icon "button" at bounding box center [189, 108] width 13 height 13
click at [243, 190] on p "Delete Section" at bounding box center [235, 194] width 83 height 15
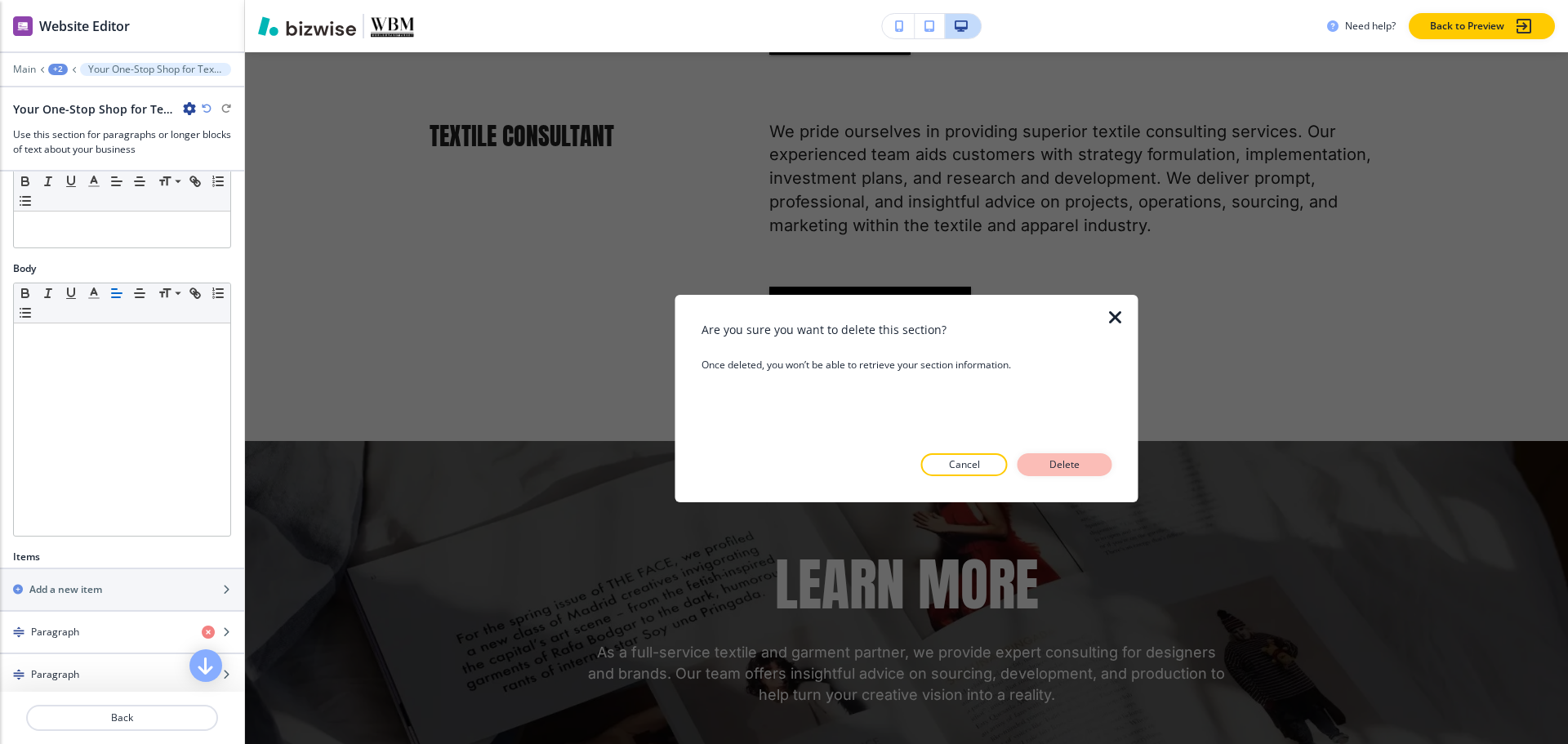
click at [1075, 472] on button "Delete" at bounding box center [1065, 464] width 95 height 23
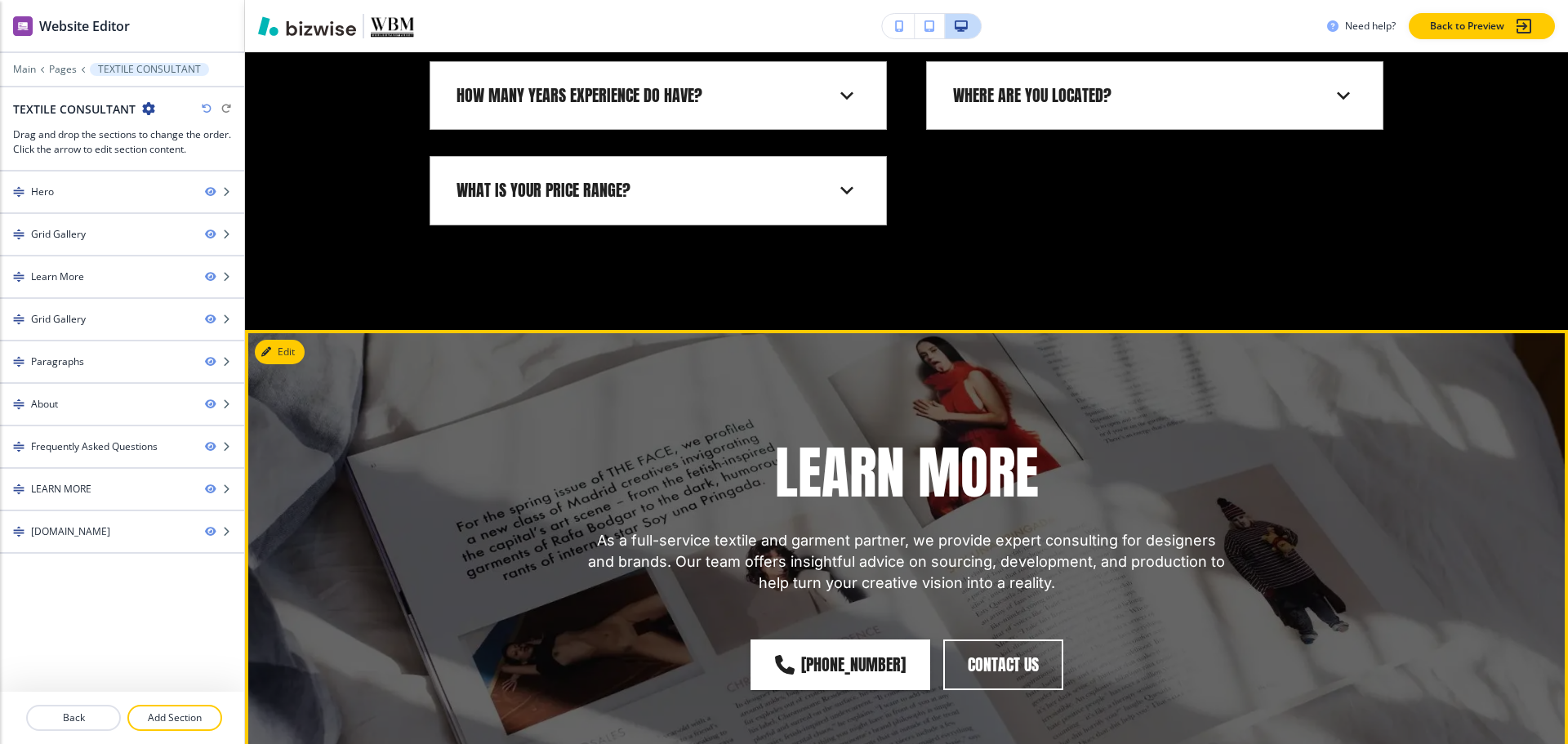
scroll to position [3231, 0]
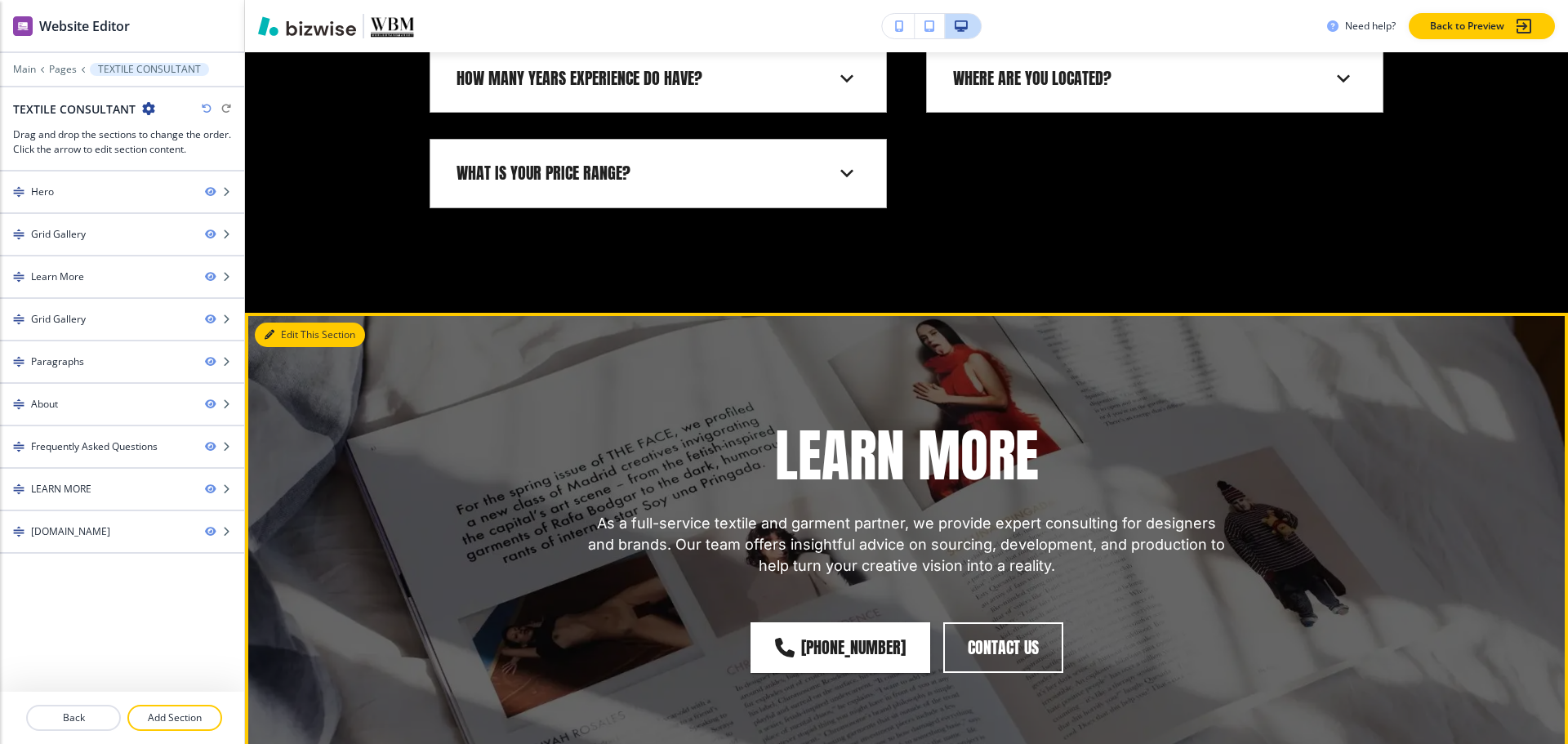
click at [273, 327] on button "Edit This Section" at bounding box center [310, 335] width 110 height 25
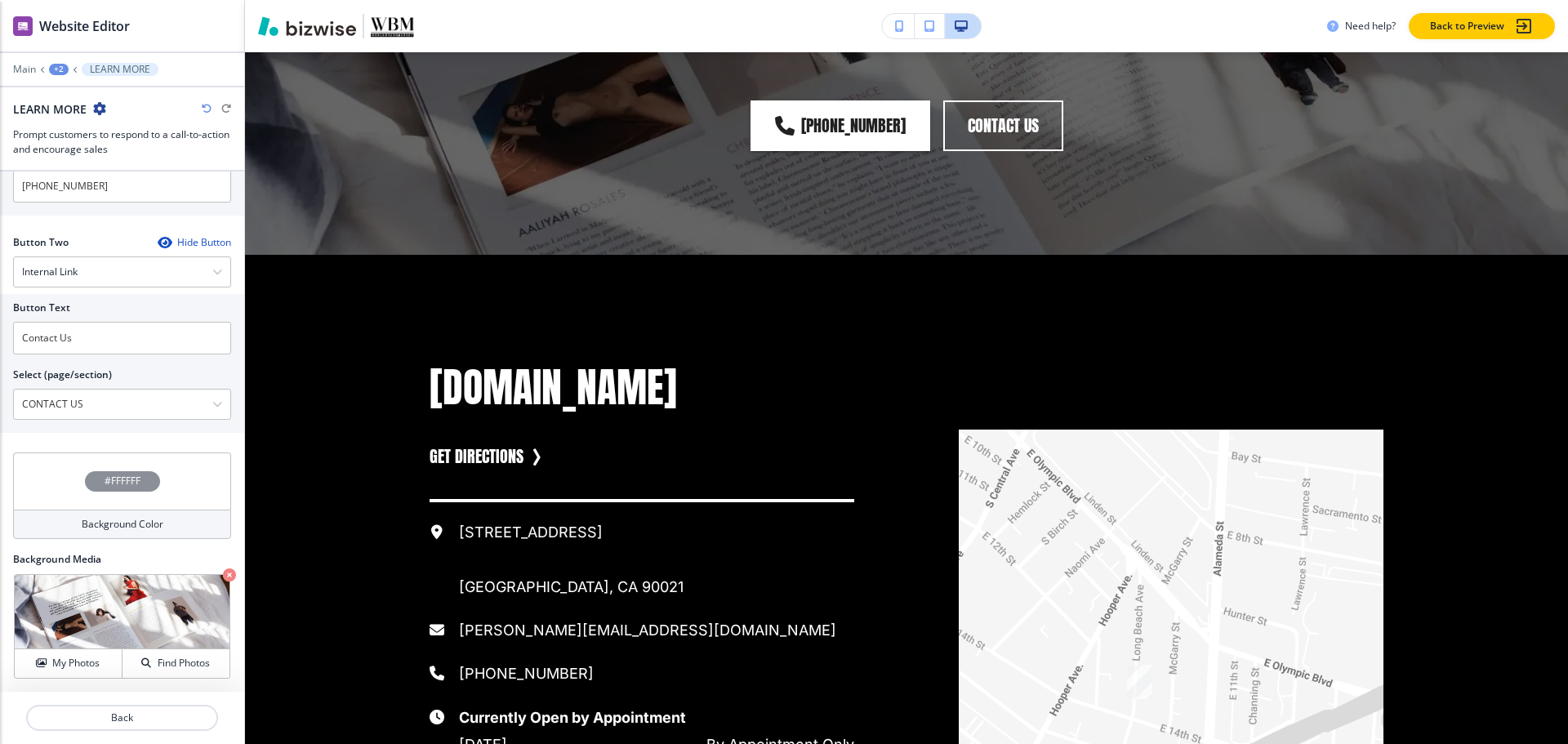
scroll to position [615, 0]
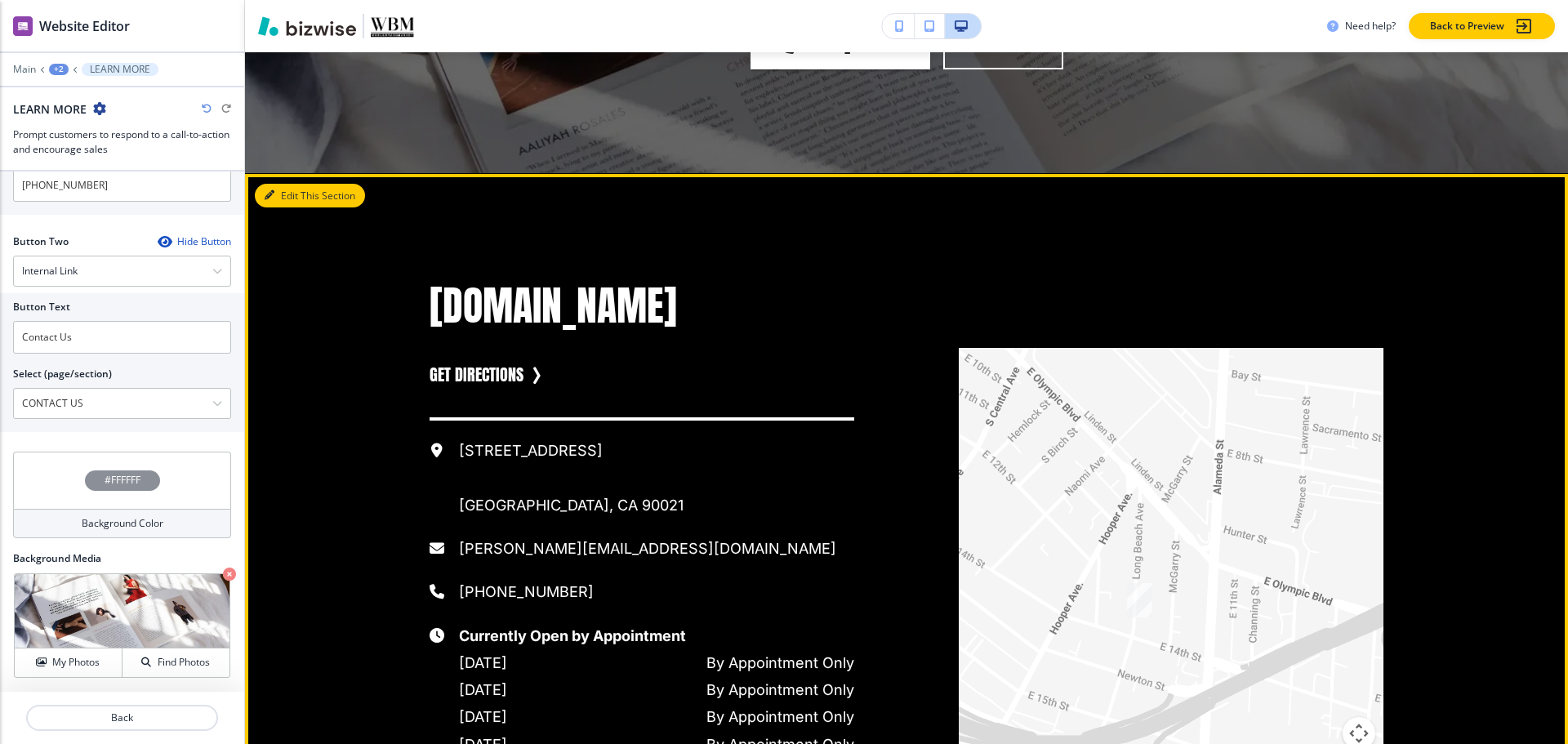
click at [287, 192] on button "Edit This Section" at bounding box center [310, 196] width 110 height 25
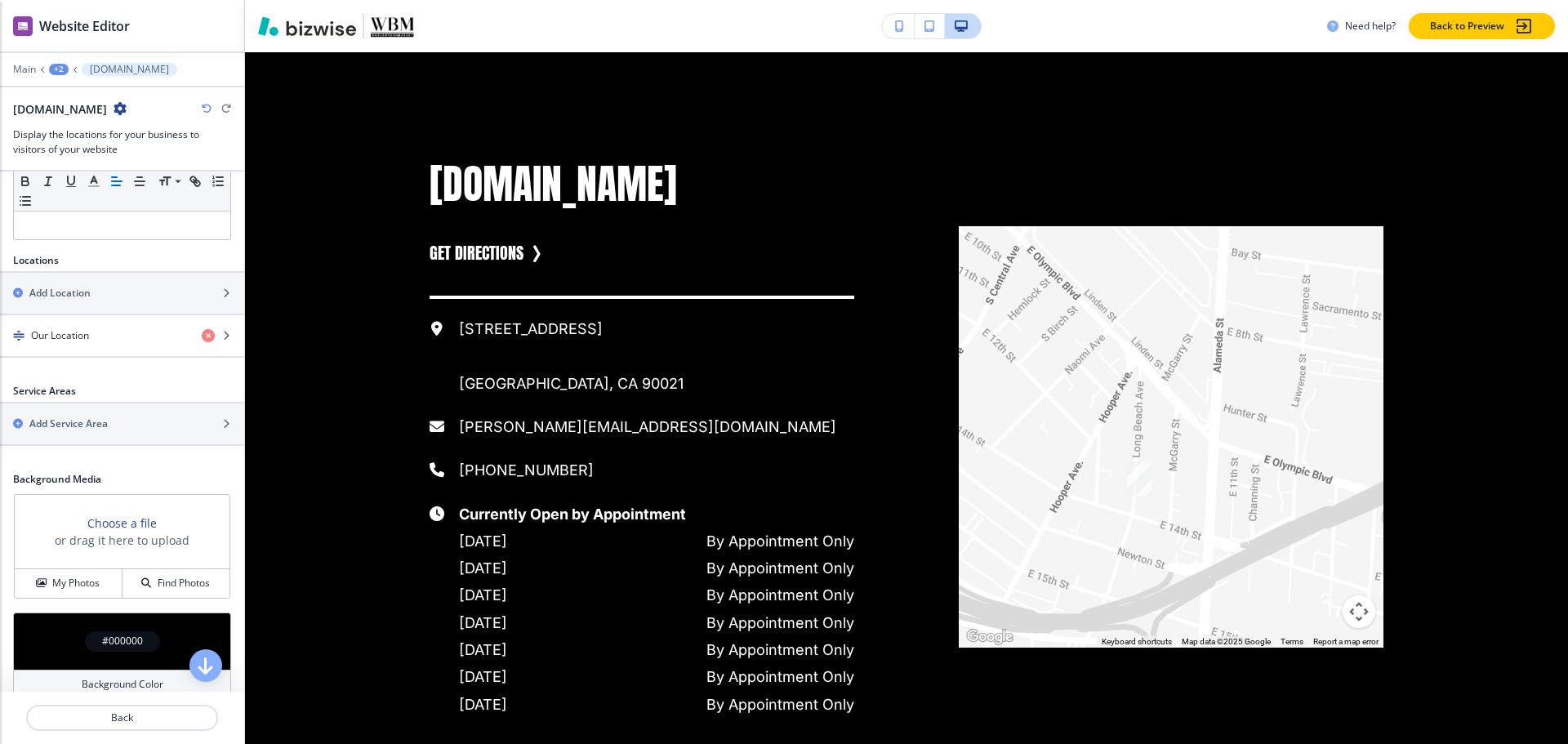
scroll to position [465, 0]
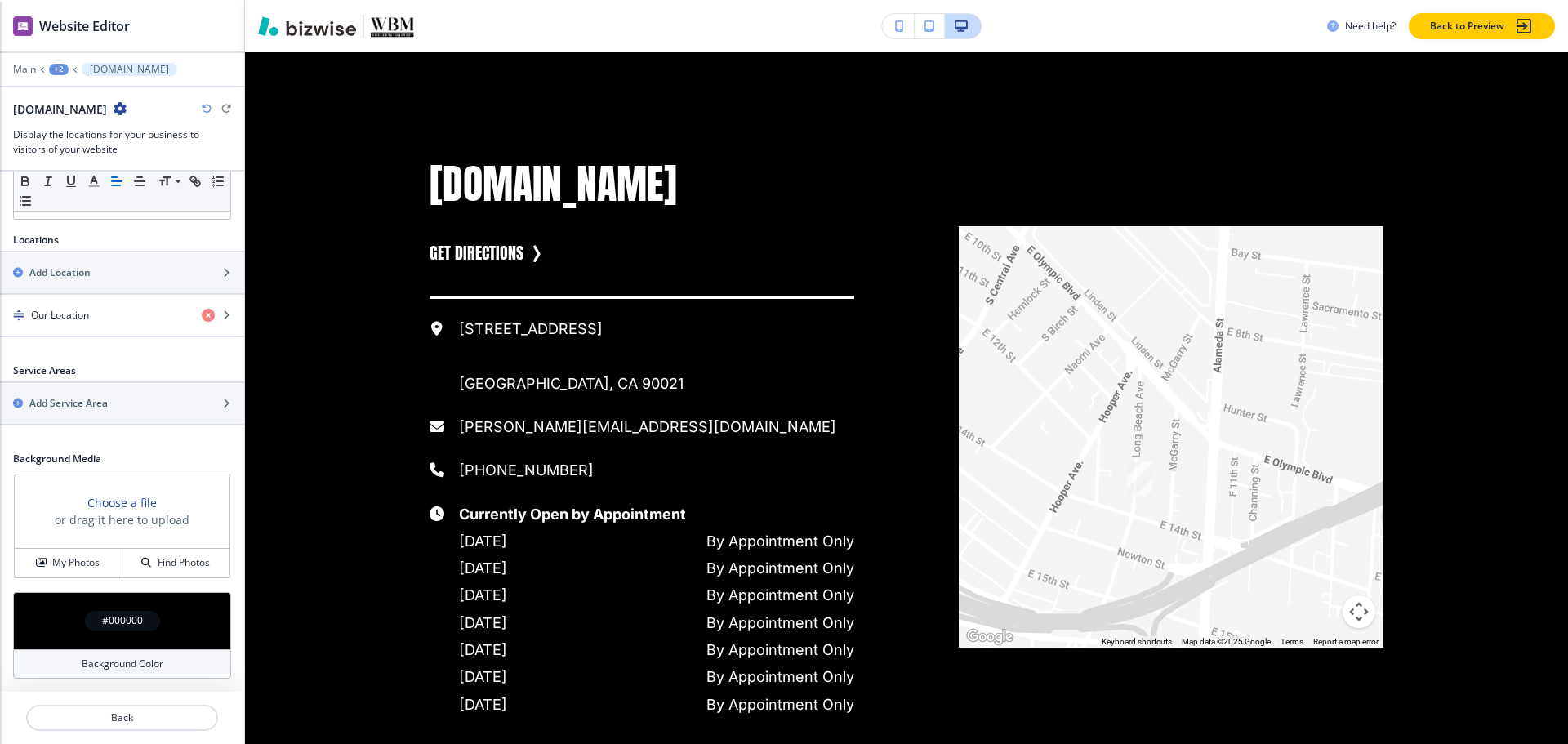
click at [115, 611] on div "#000000" at bounding box center [123, 621] width 75 height 20
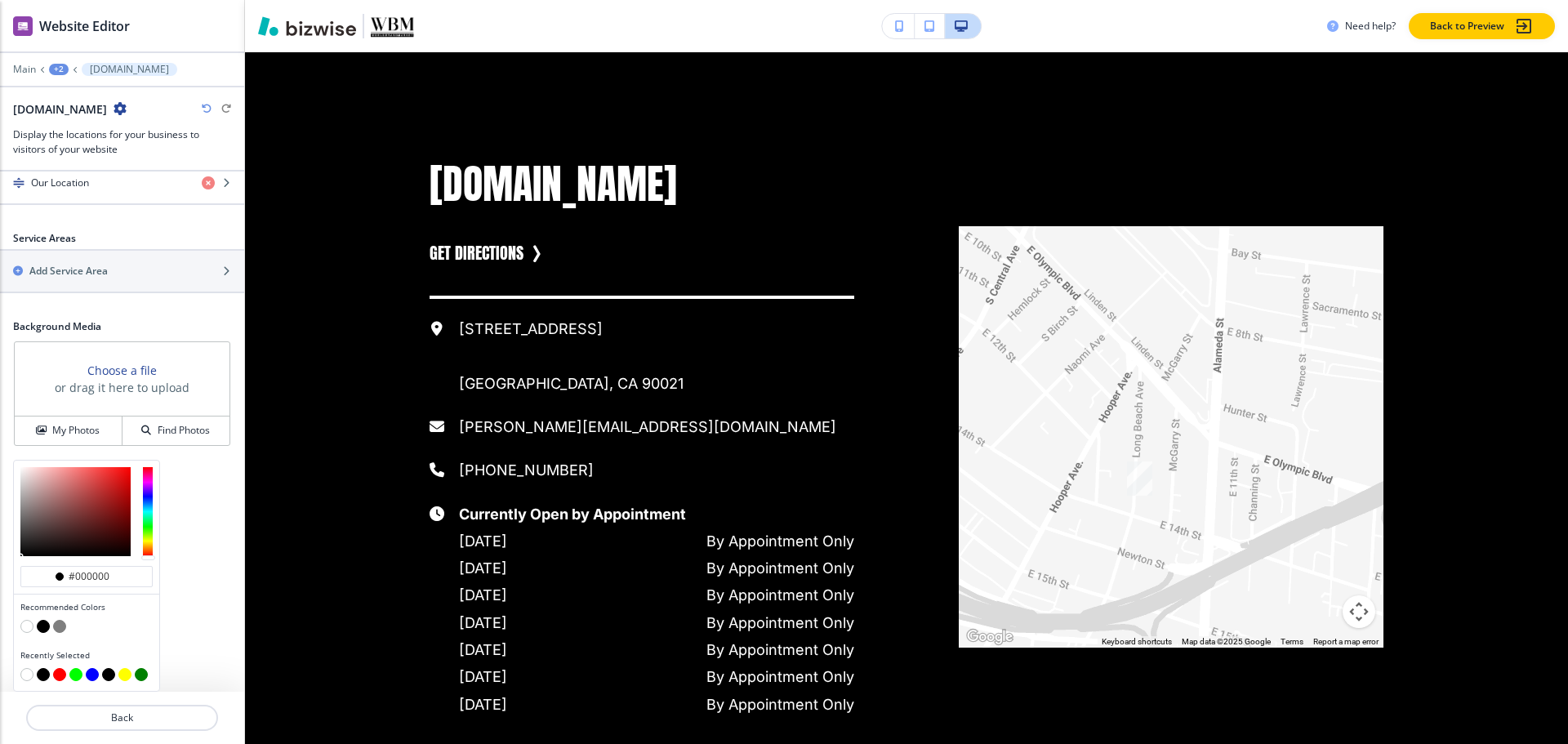
click at [26, 626] on button "button" at bounding box center [27, 626] width 13 height 13
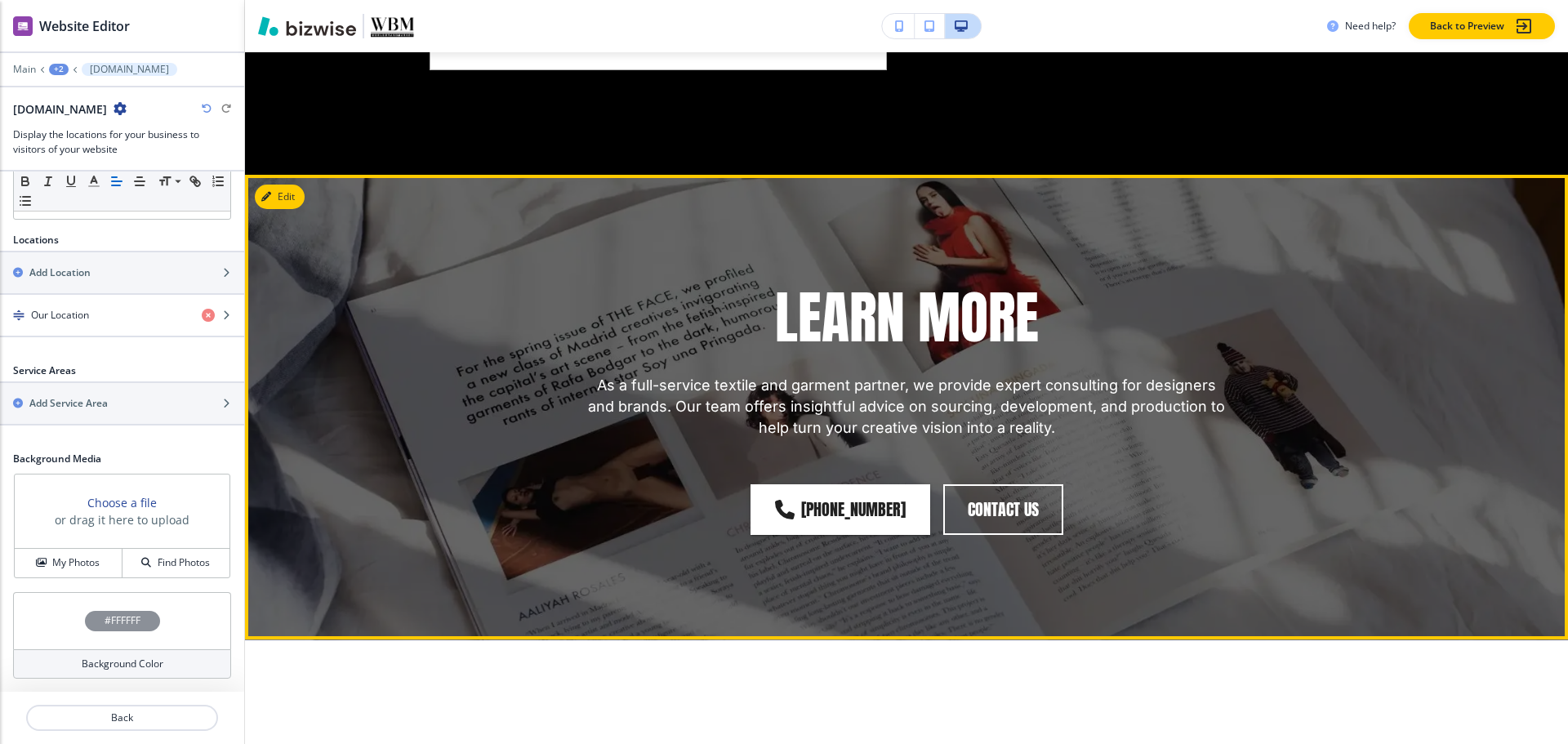
scroll to position [3074, 0]
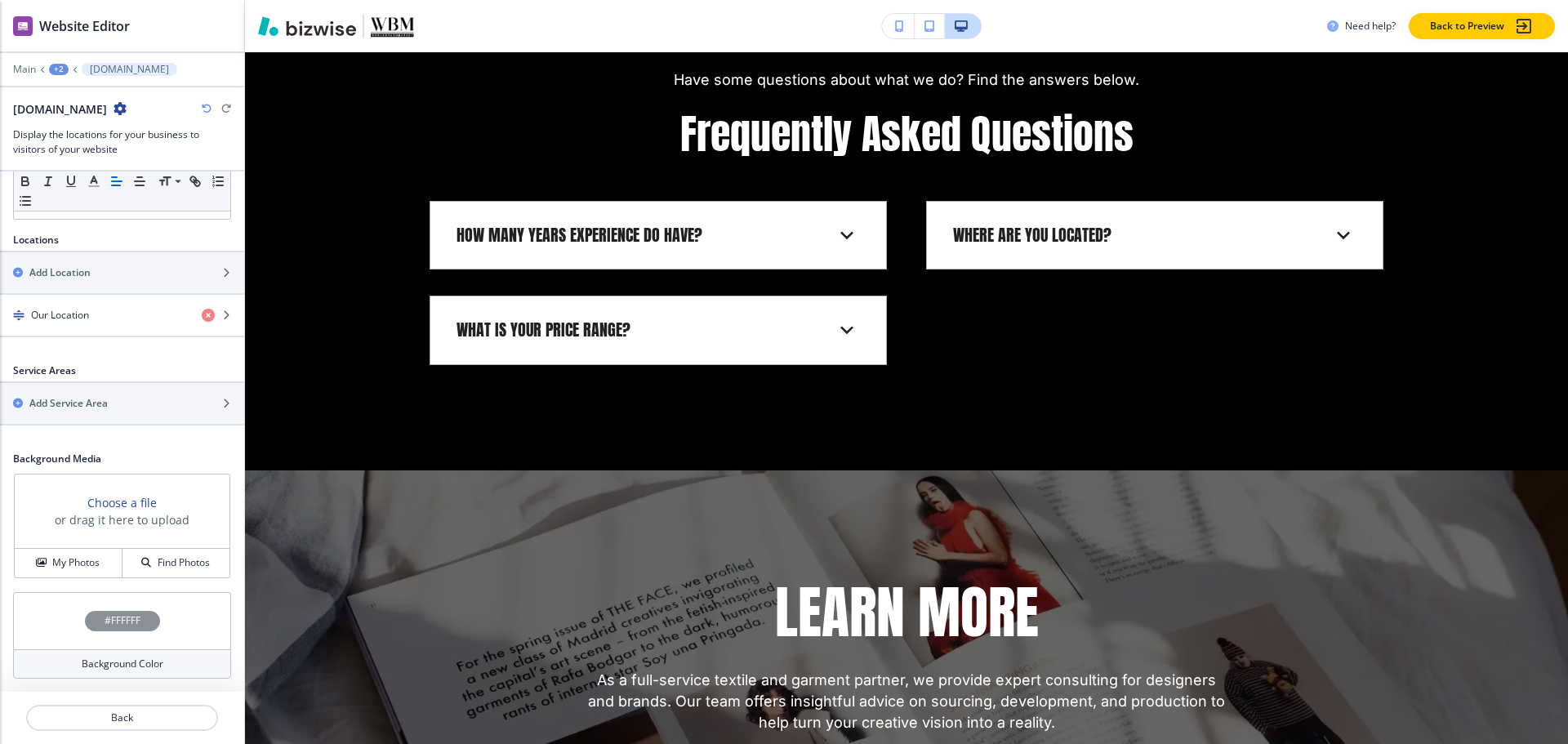
click at [55, 75] on div "+2" at bounding box center [59, 69] width 20 height 12
click at [77, 90] on p "Pages" at bounding box center [101, 96] width 83 height 15
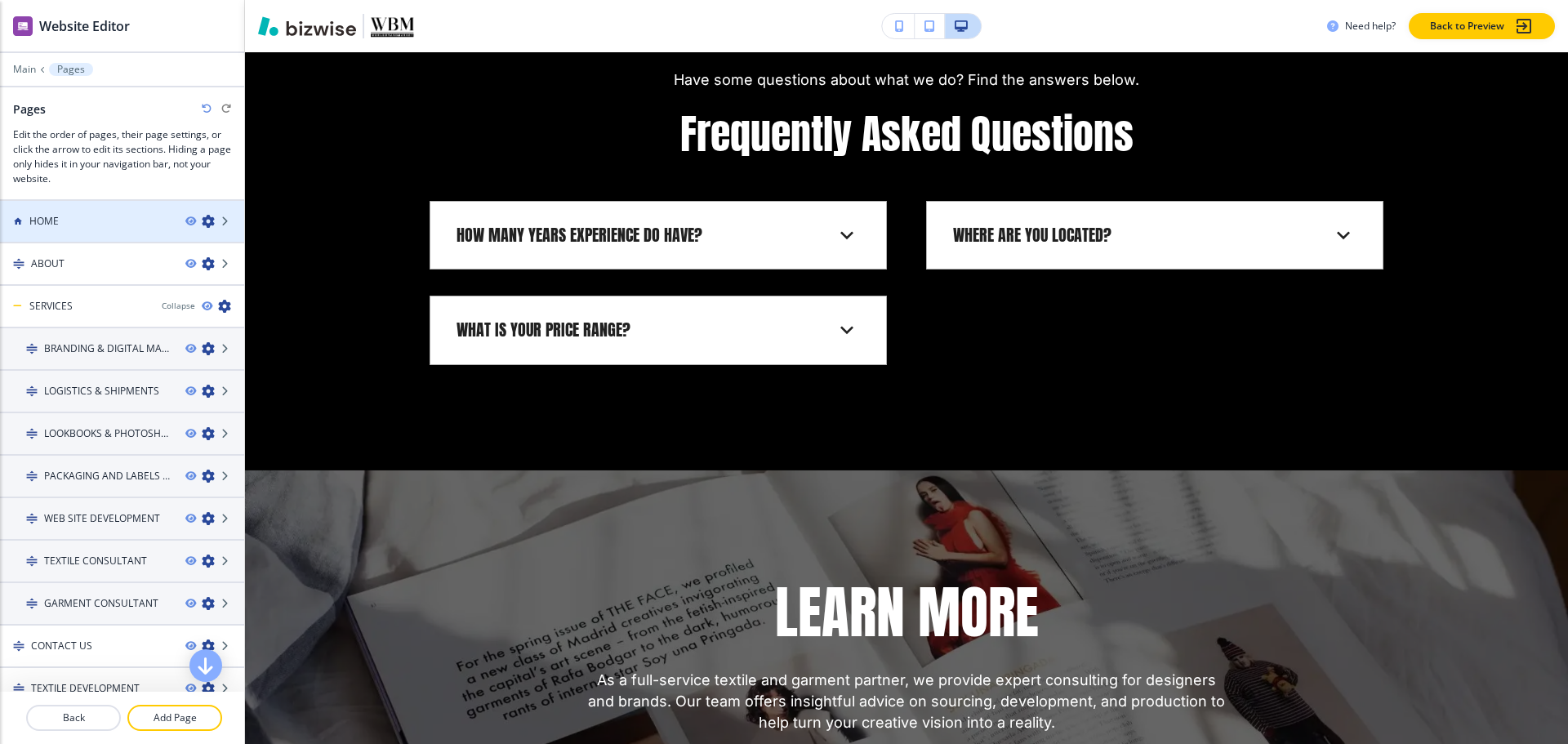
click at [69, 224] on div "HOME" at bounding box center [86, 221] width 172 height 15
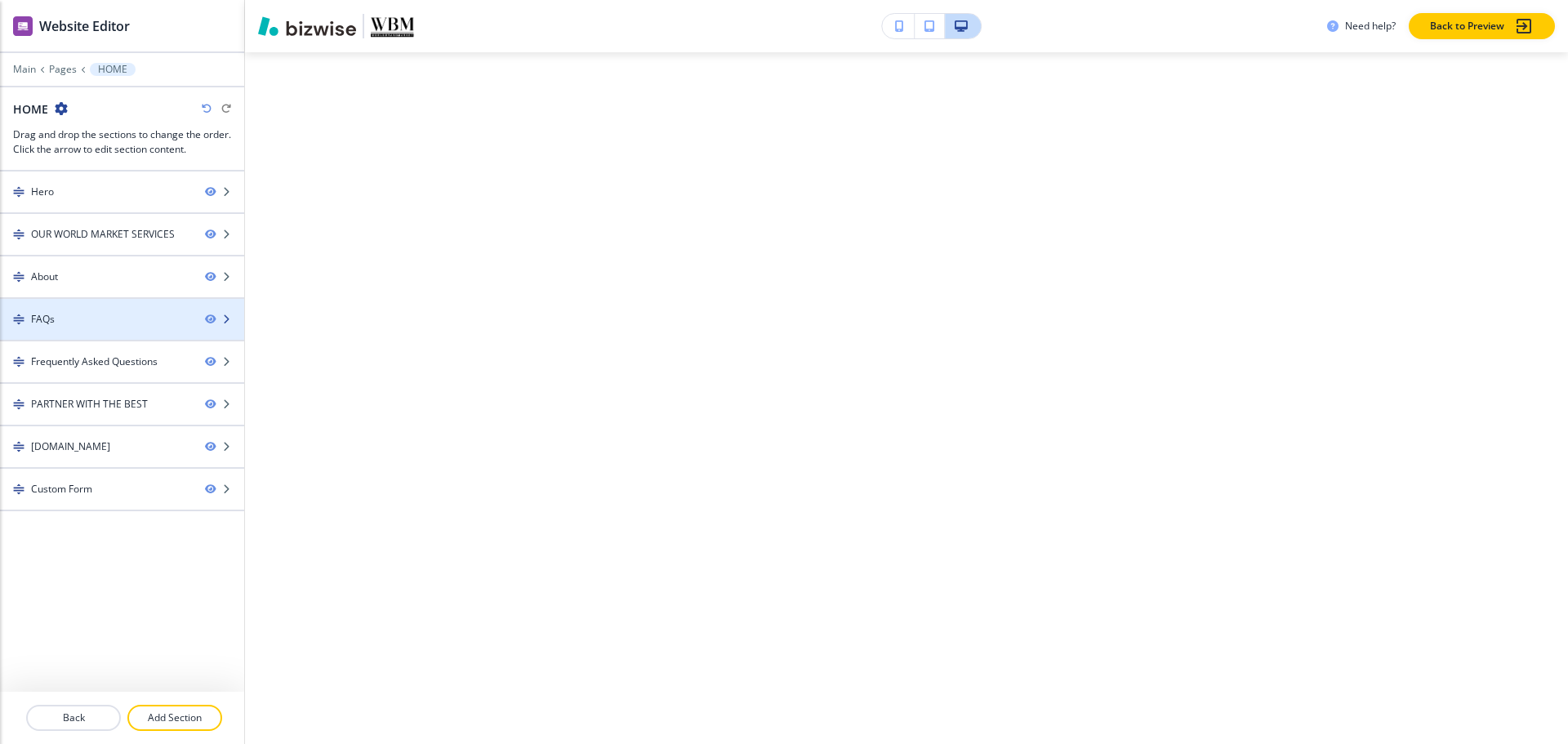
scroll to position [0, 0]
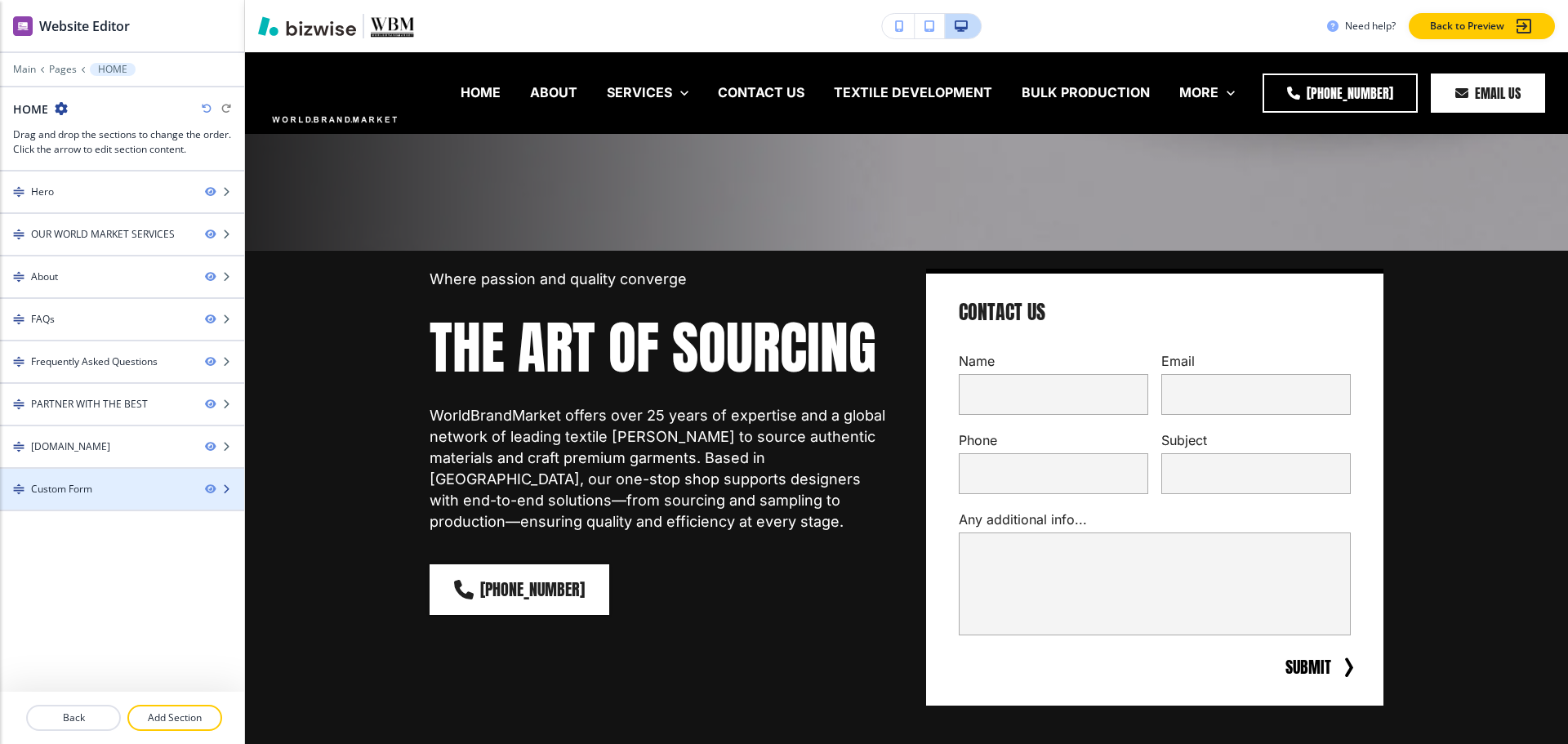
click at [46, 486] on div "Custom Form" at bounding box center [61, 489] width 61 height 15
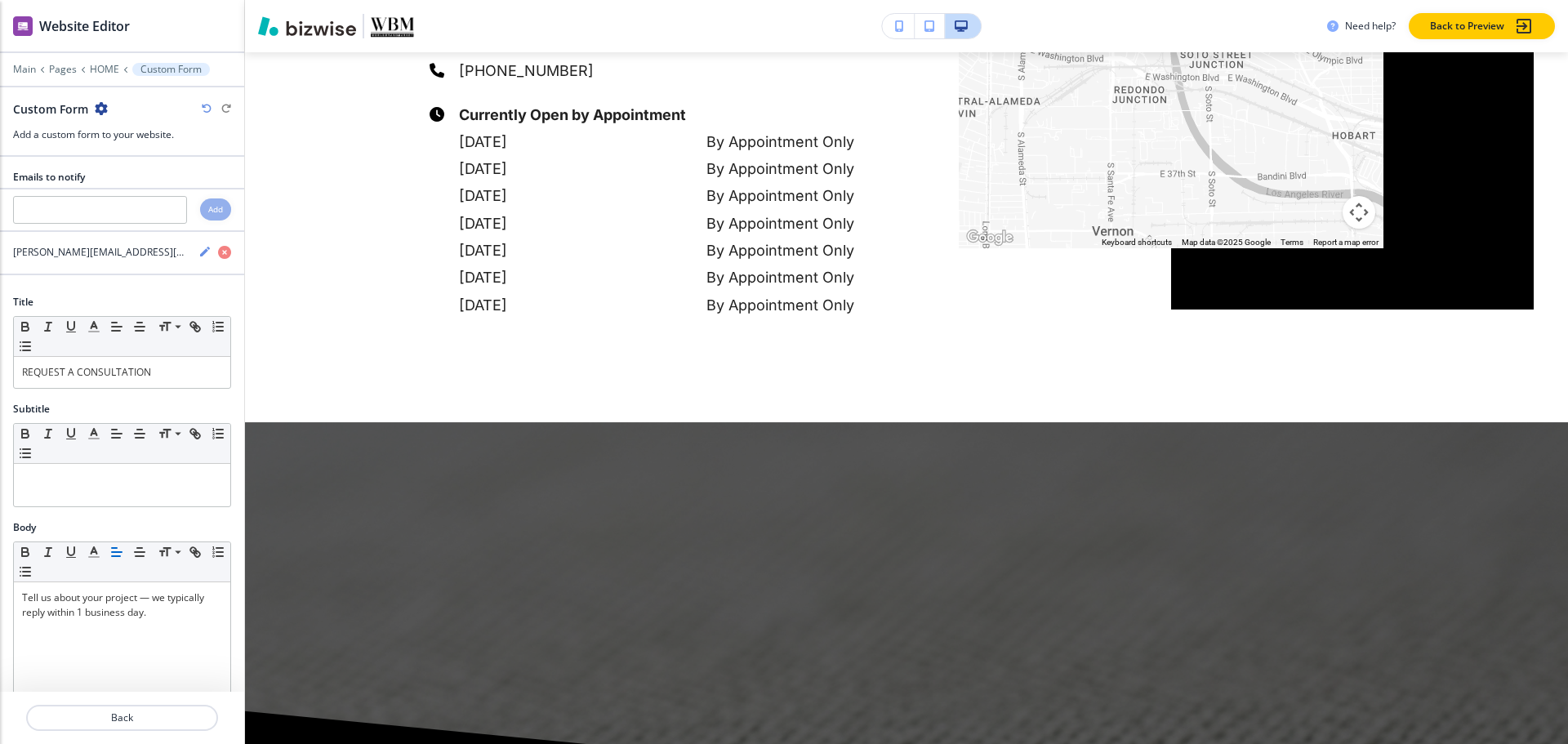
click at [100, 108] on icon "button" at bounding box center [101, 108] width 13 height 13
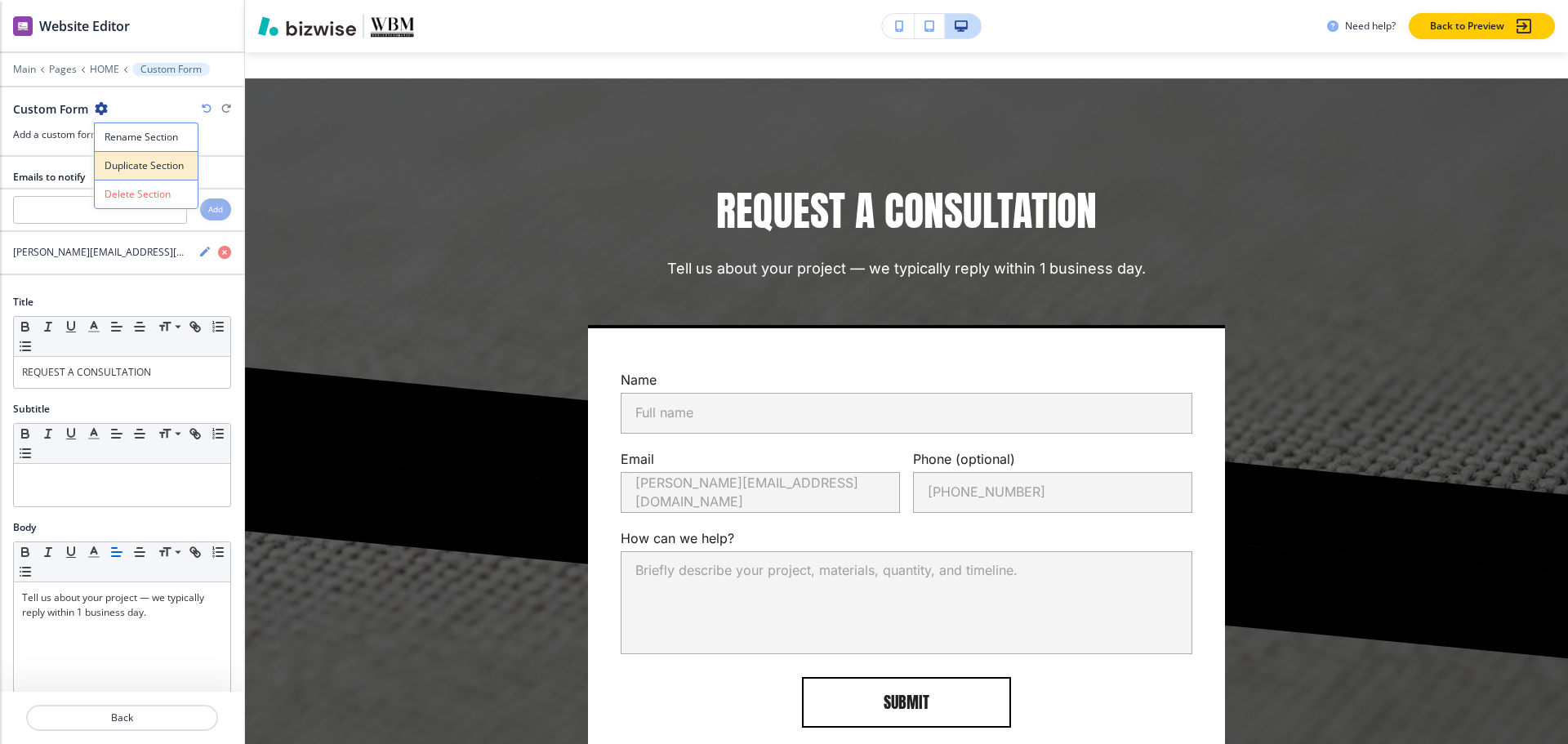
scroll to position [6390, 0]
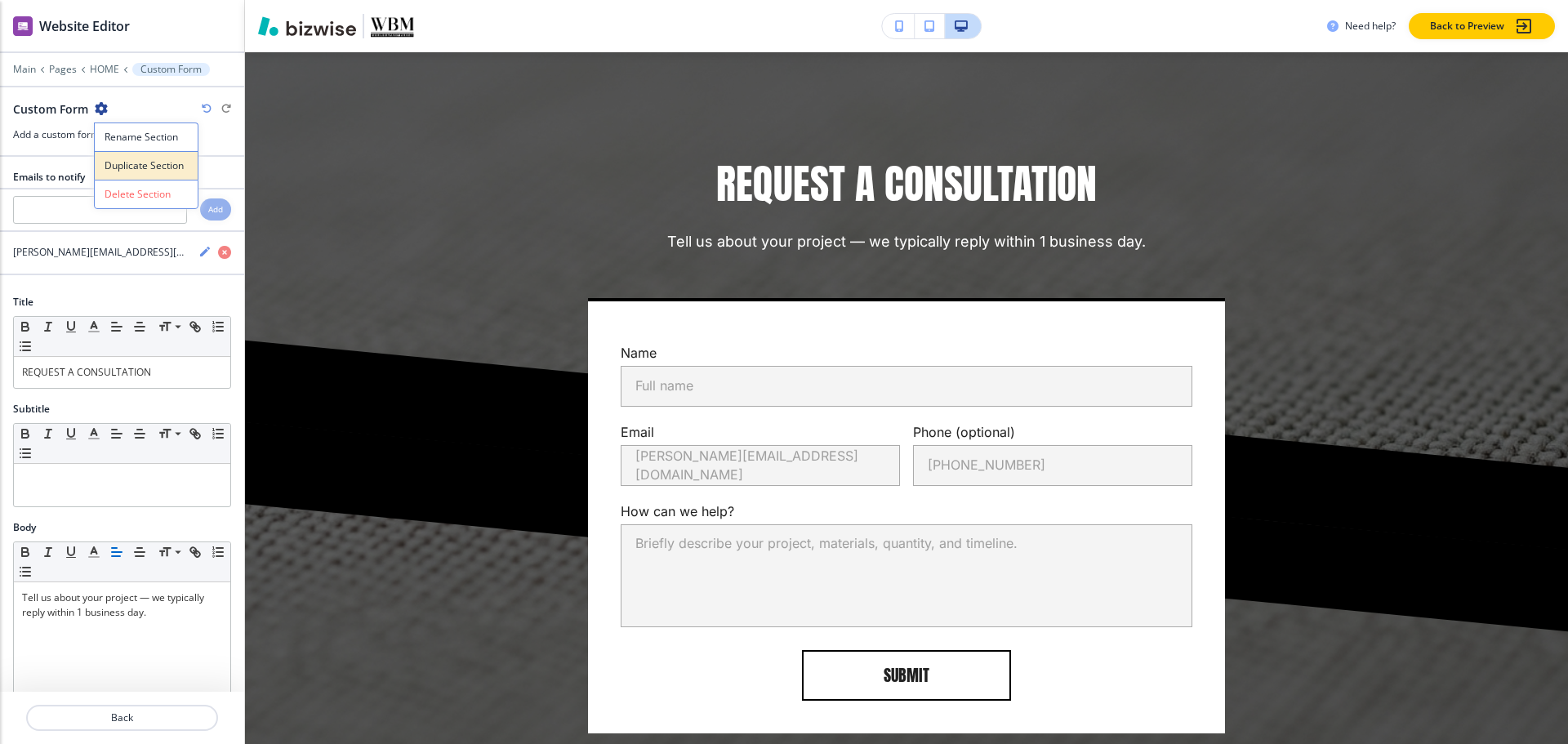
click at [134, 164] on p "Duplicate Section" at bounding box center [147, 165] width 83 height 15
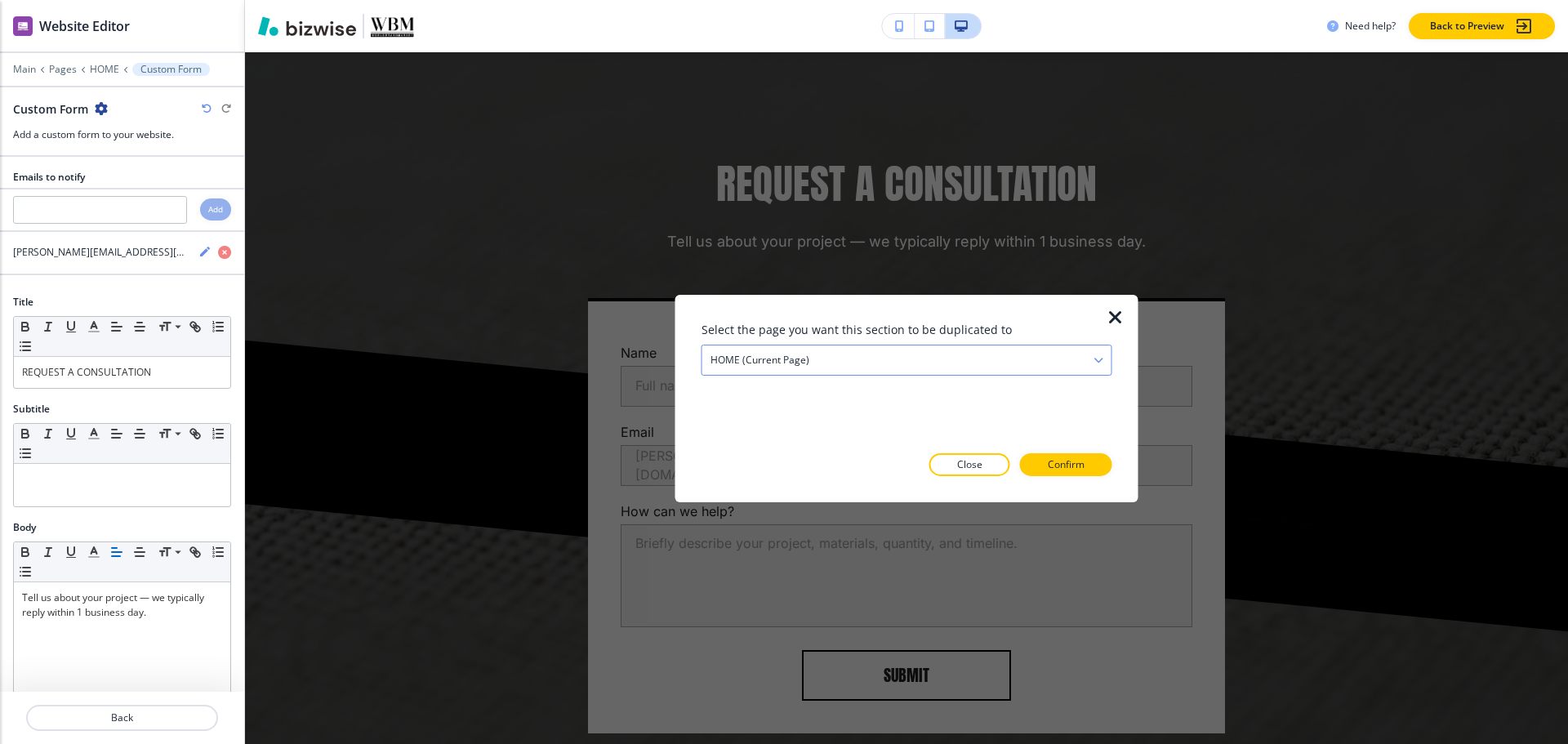
click at [774, 354] on h4 "HOME (current page)" at bounding box center [759, 359] width 99 height 15
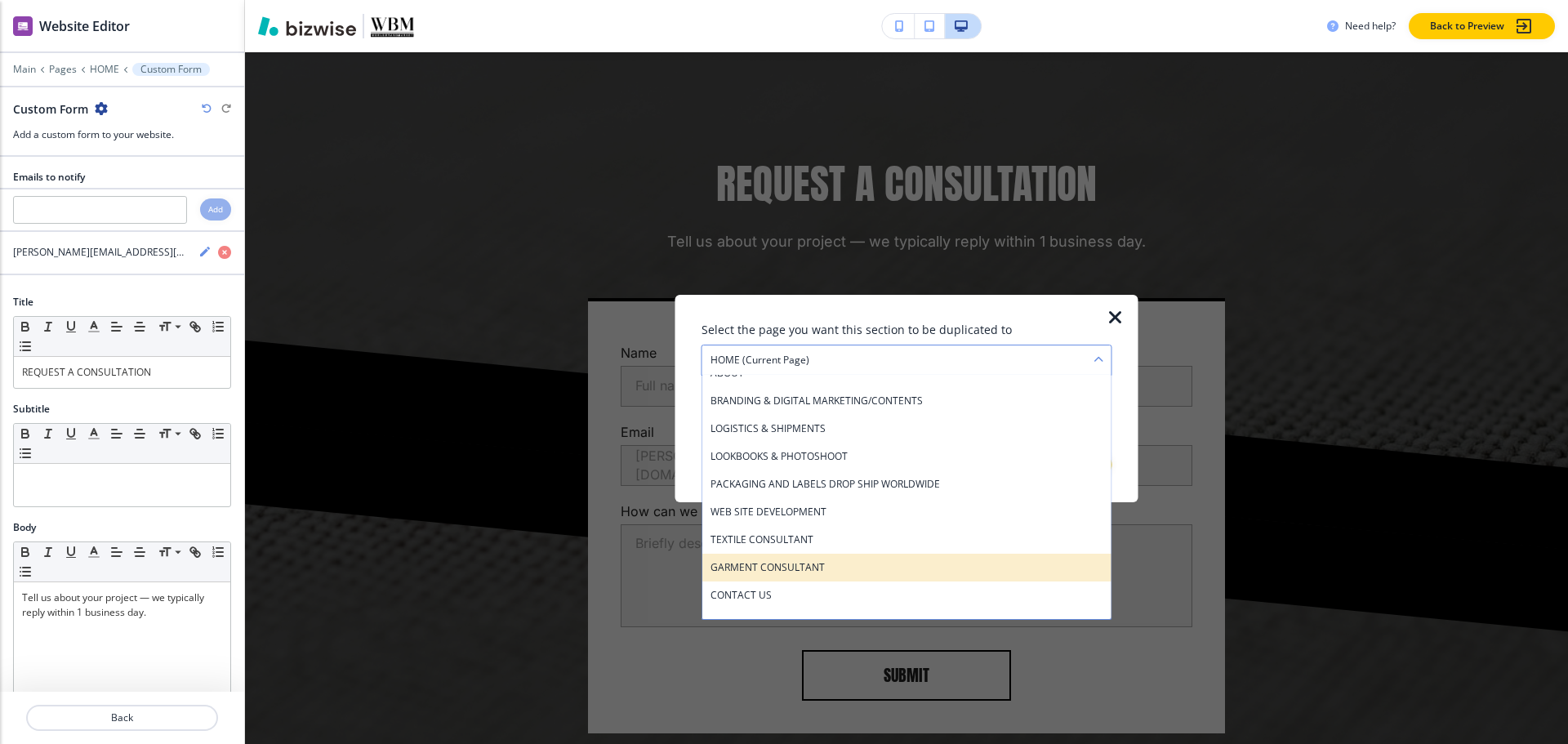
scroll to position [82, 0]
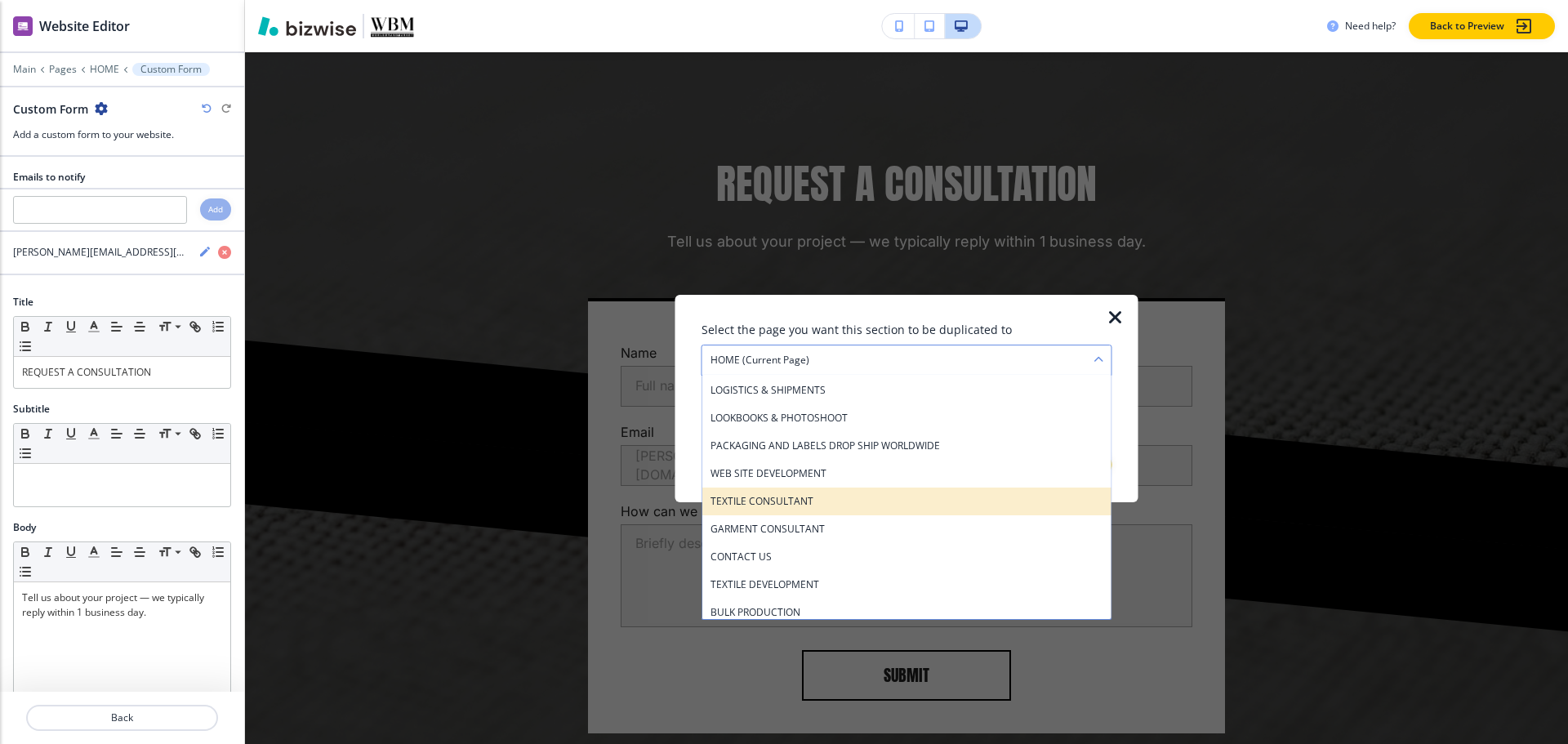
click at [820, 500] on h4 "TEXTILE CONSULTANT" at bounding box center [907, 501] width 392 height 15
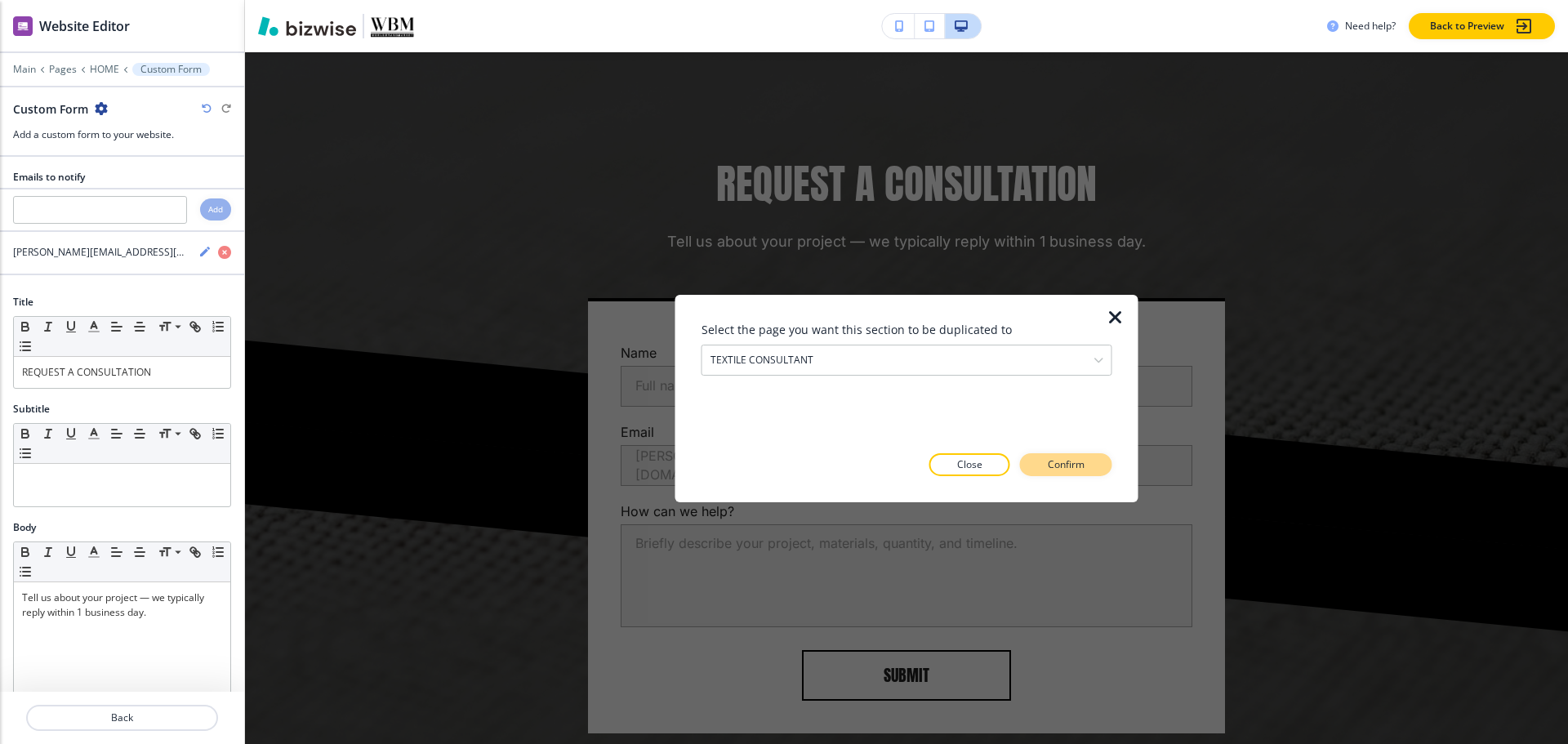
click at [1035, 458] on button "Confirm" at bounding box center [1066, 464] width 92 height 23
click at [1060, 462] on p "Take me there" at bounding box center [1051, 464] width 66 height 15
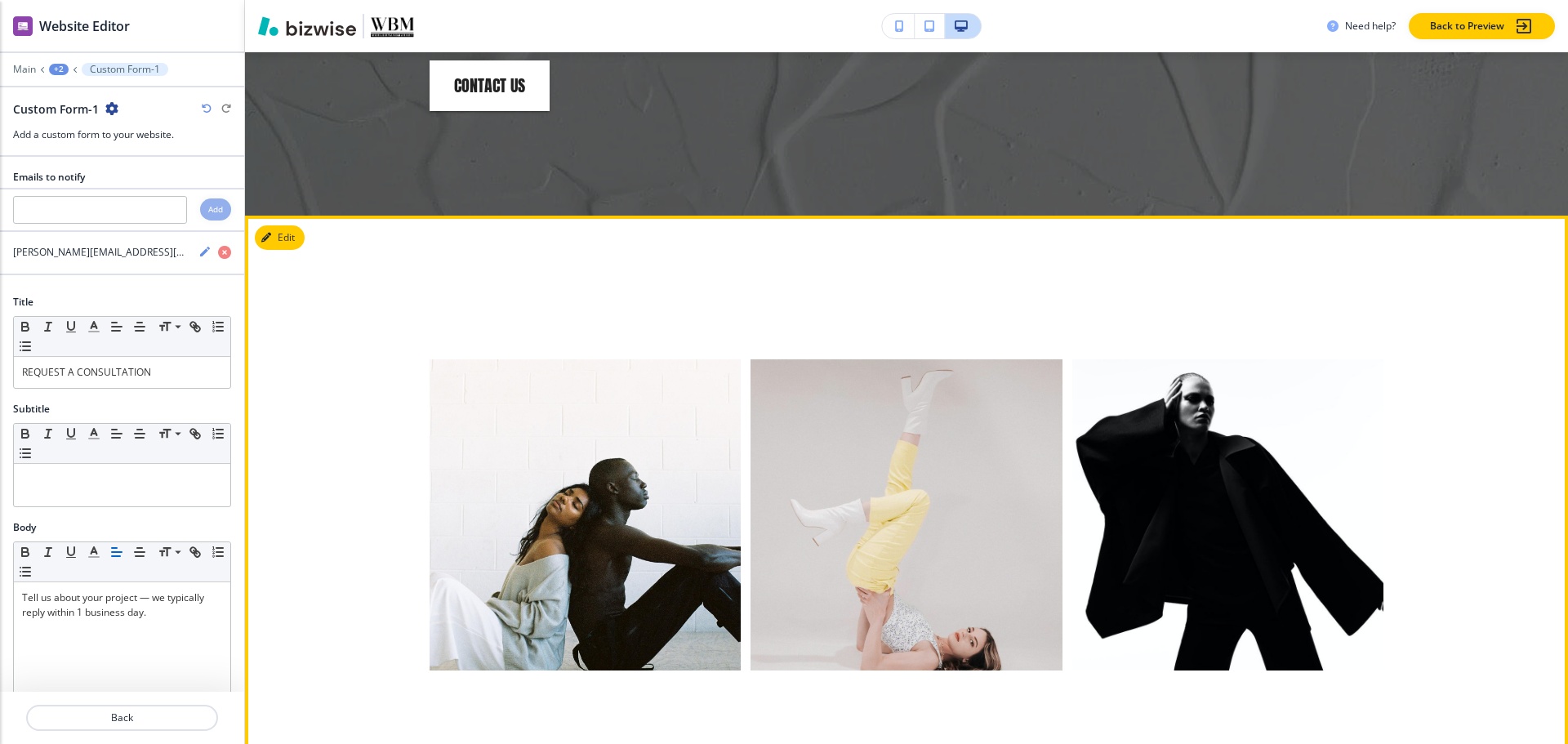
scroll to position [1409, 0]
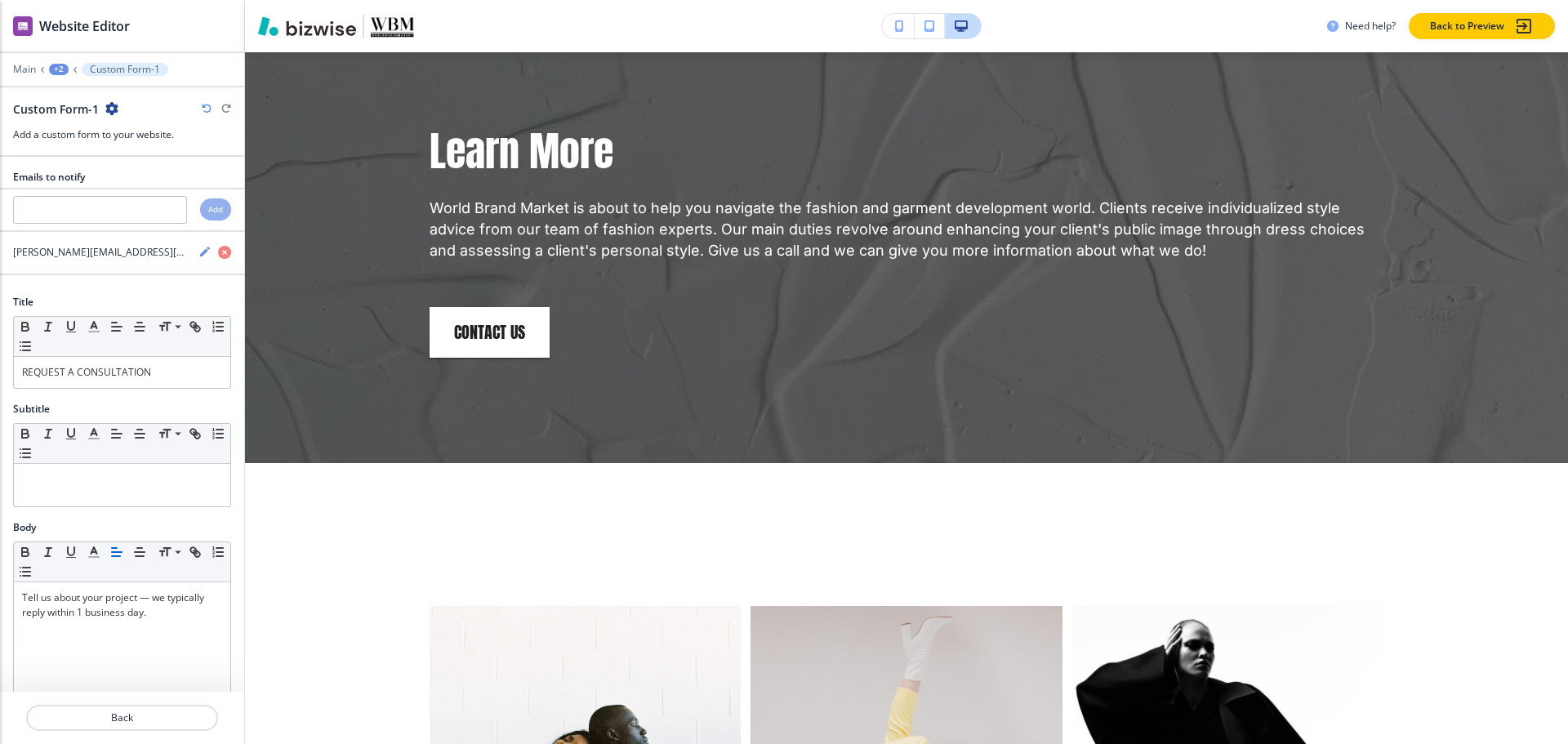
click at [54, 67] on div "+2" at bounding box center [59, 69] width 20 height 12
click at [63, 96] on p "Pages" at bounding box center [101, 96] width 83 height 15
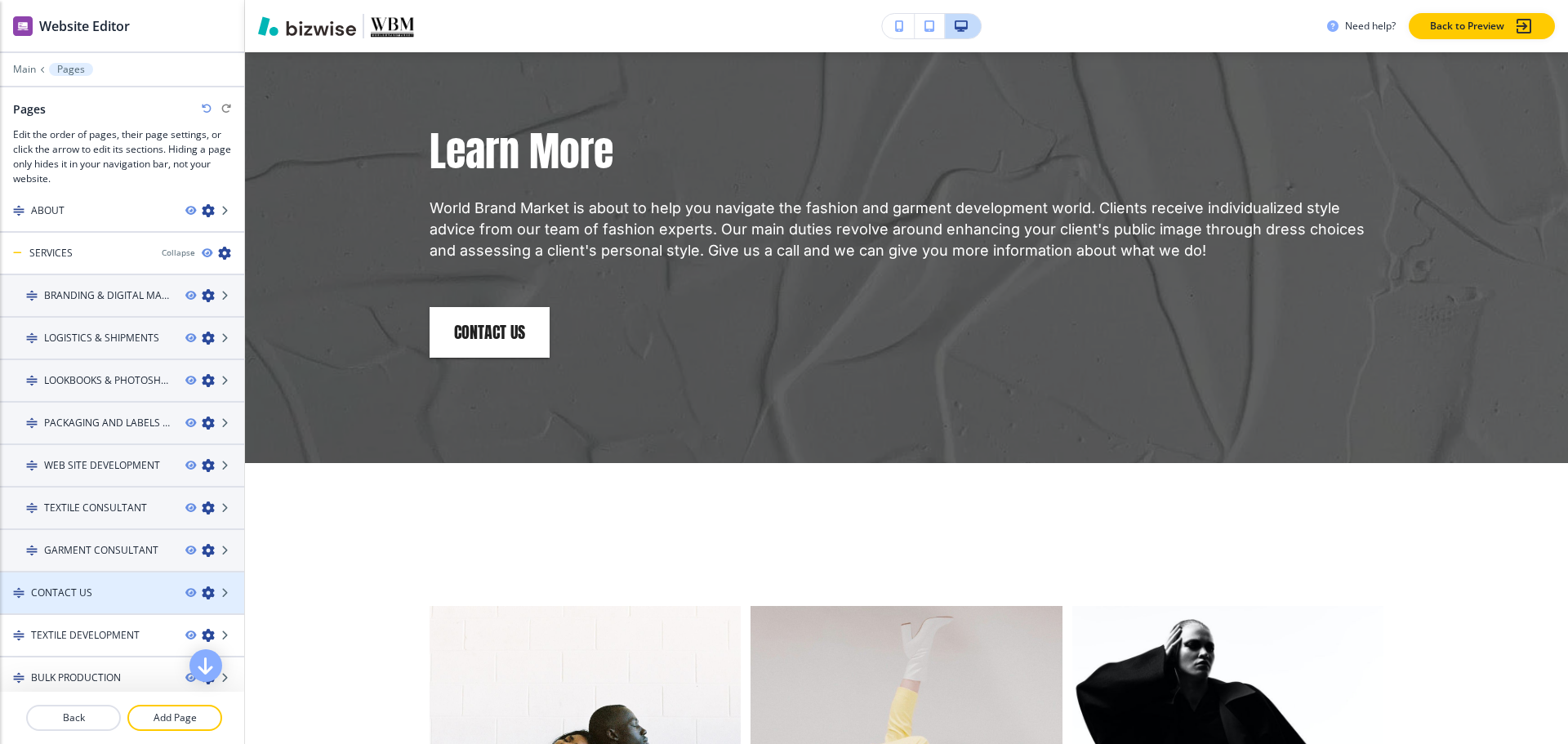
scroll to position [82, 0]
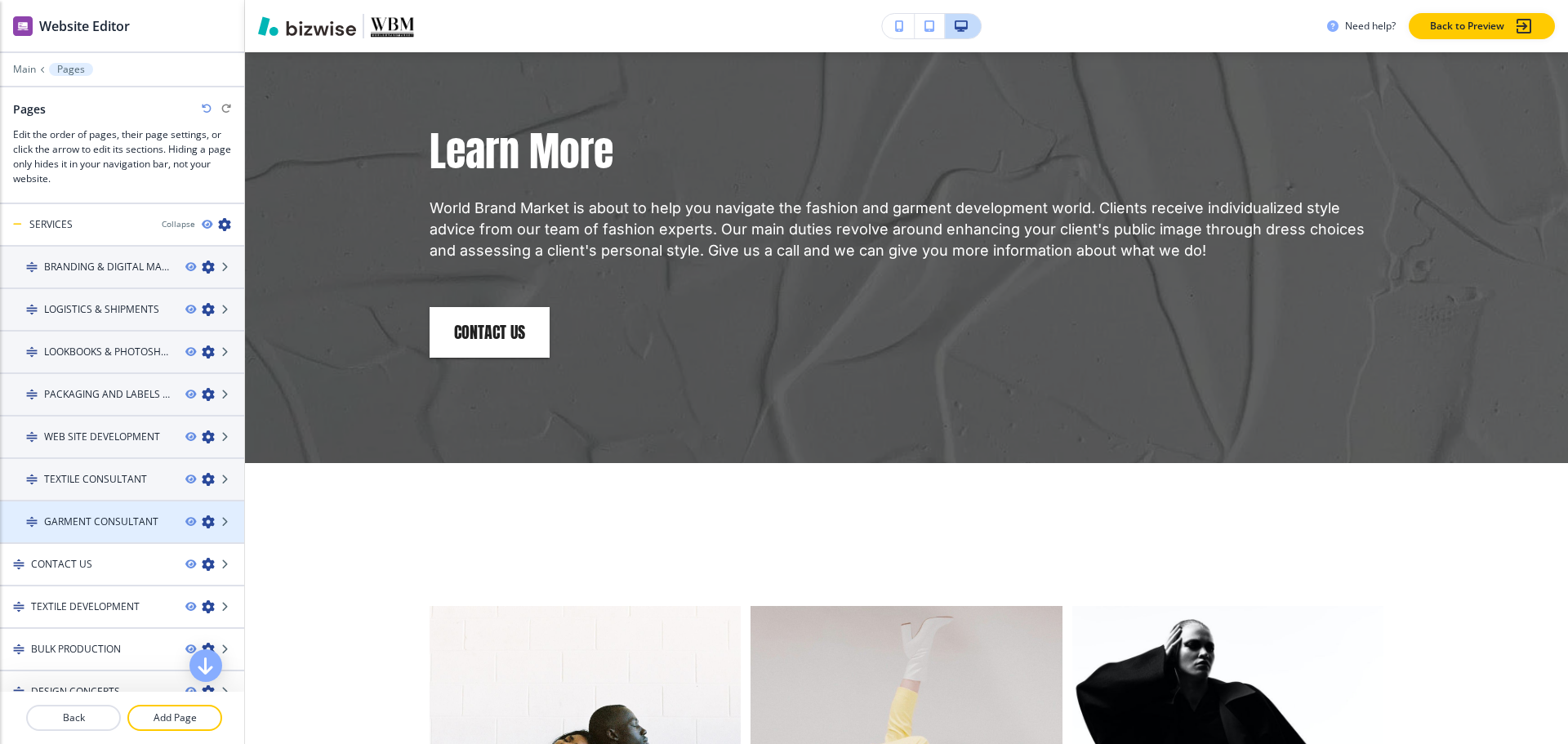
click at [86, 524] on h4 "GARMENT CONSULTANT" at bounding box center [101, 521] width 115 height 15
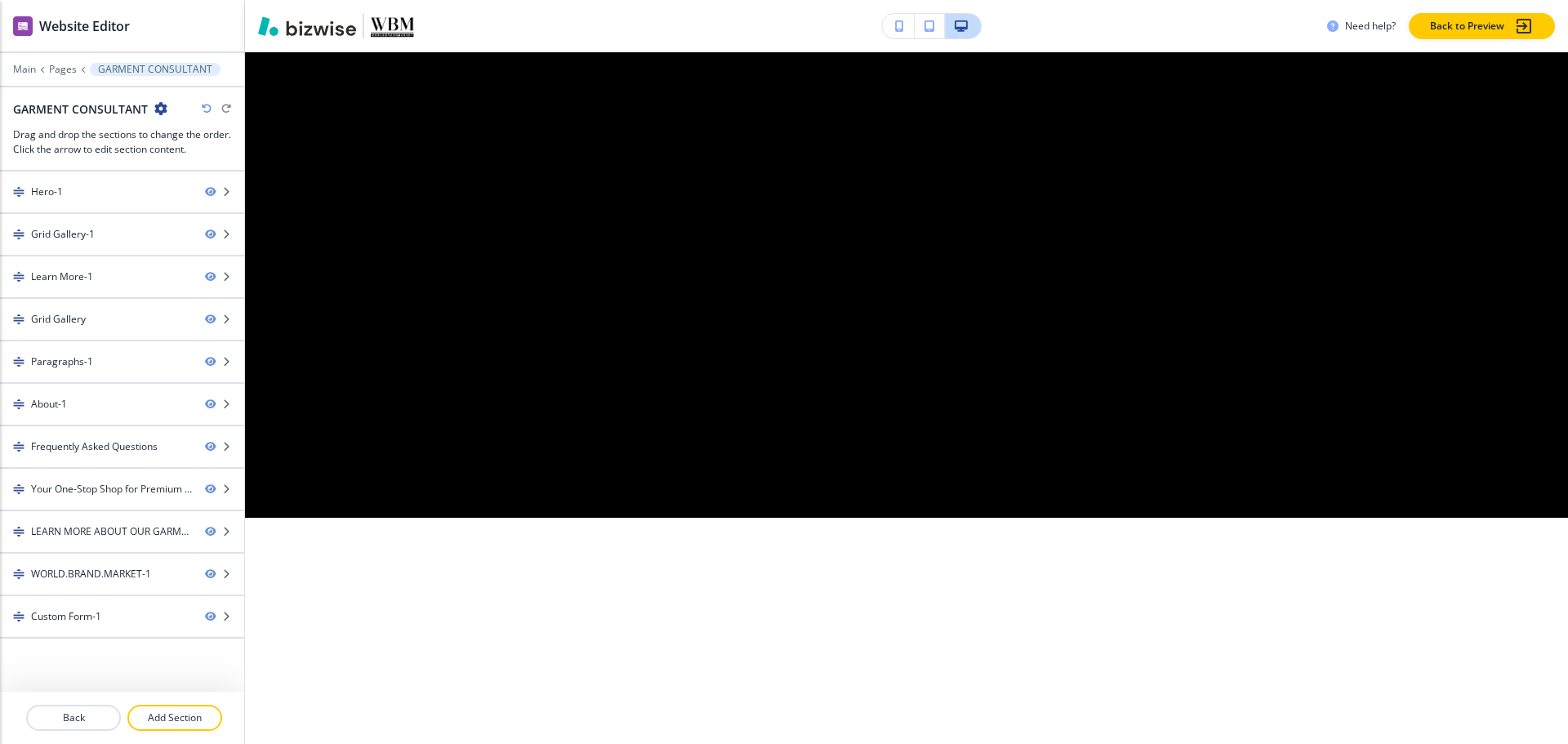
scroll to position [0, 0]
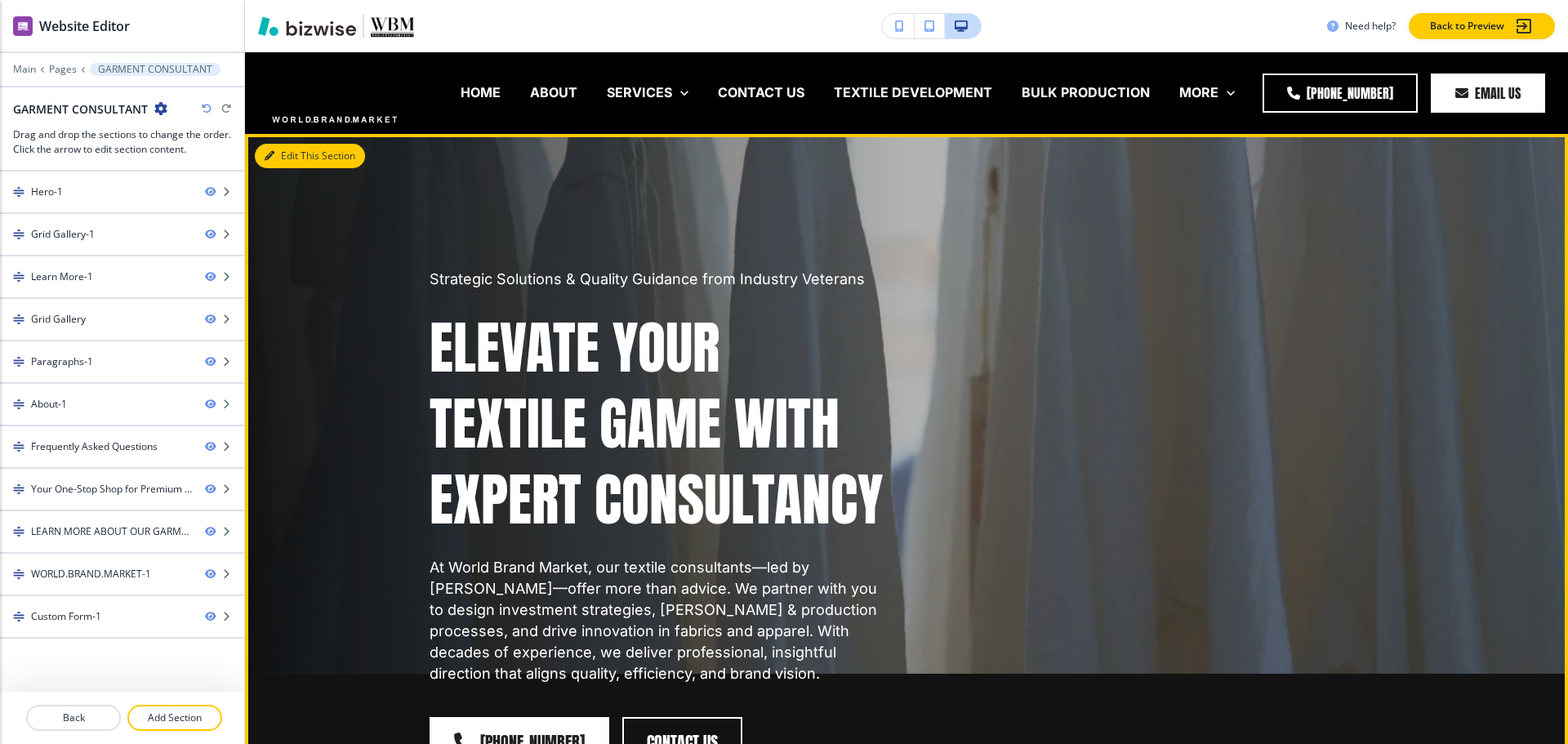
click at [280, 152] on button "Edit This Section" at bounding box center [310, 156] width 110 height 25
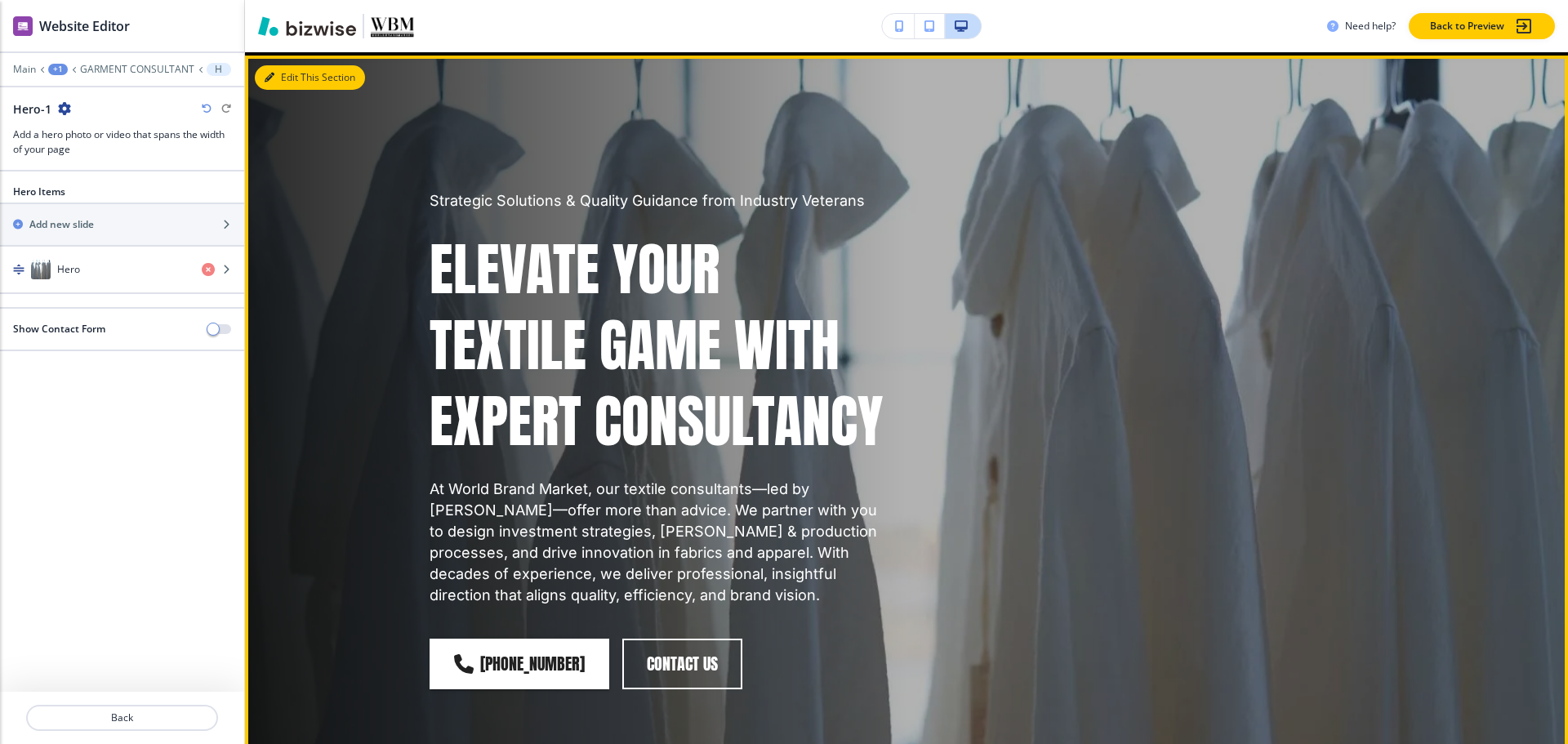
scroll to position [82, 0]
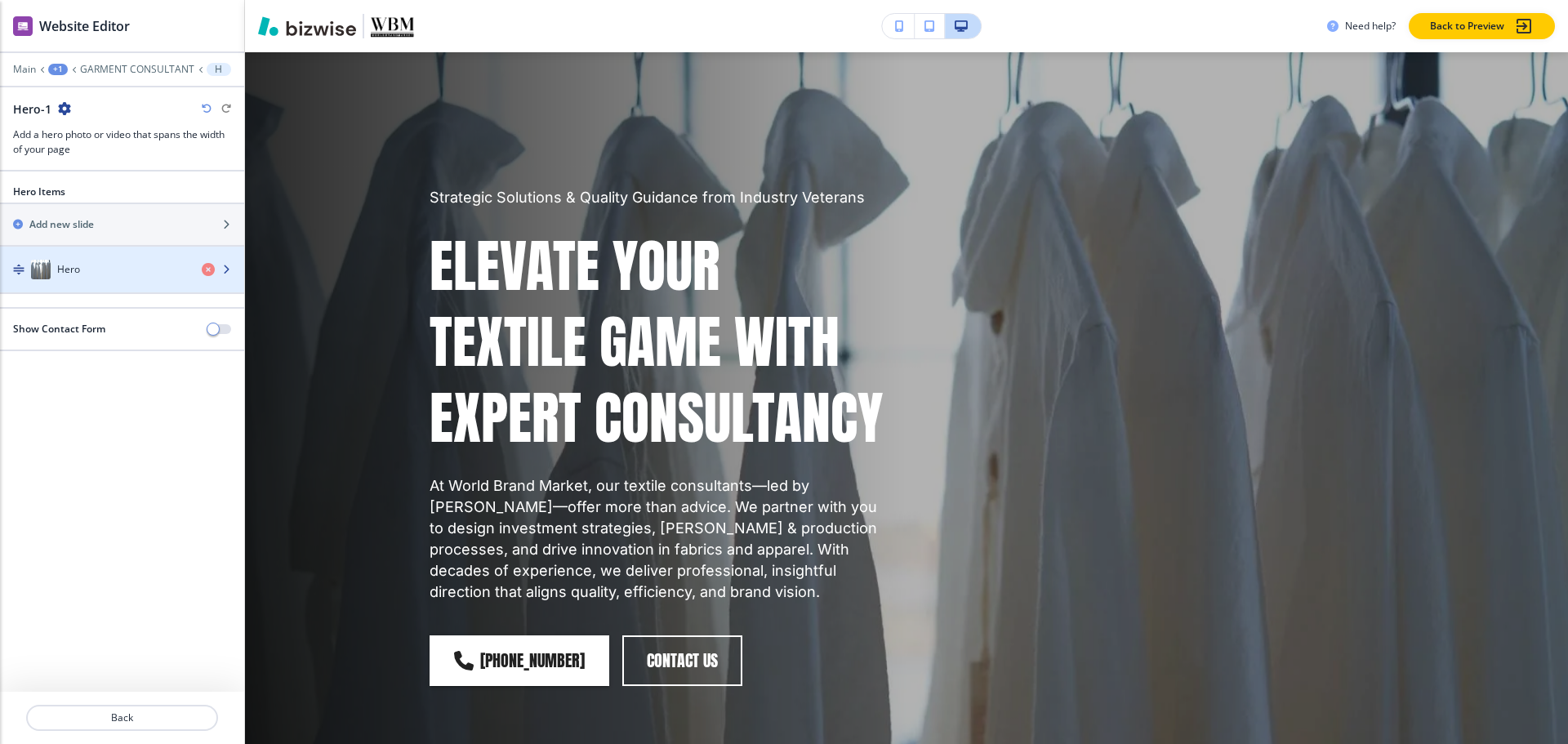
click at [67, 280] on div "button" at bounding box center [122, 286] width 244 height 13
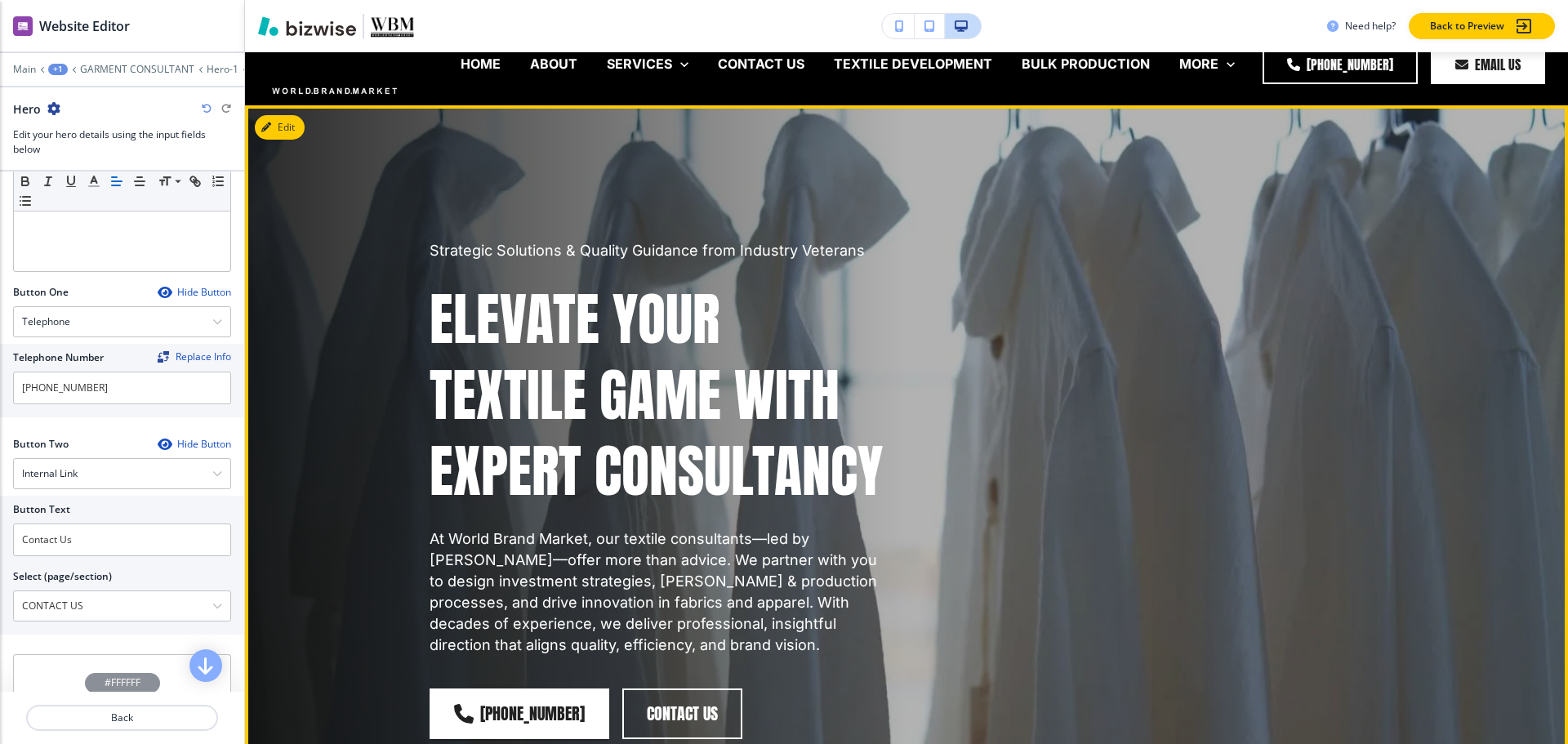
scroll to position [0, 0]
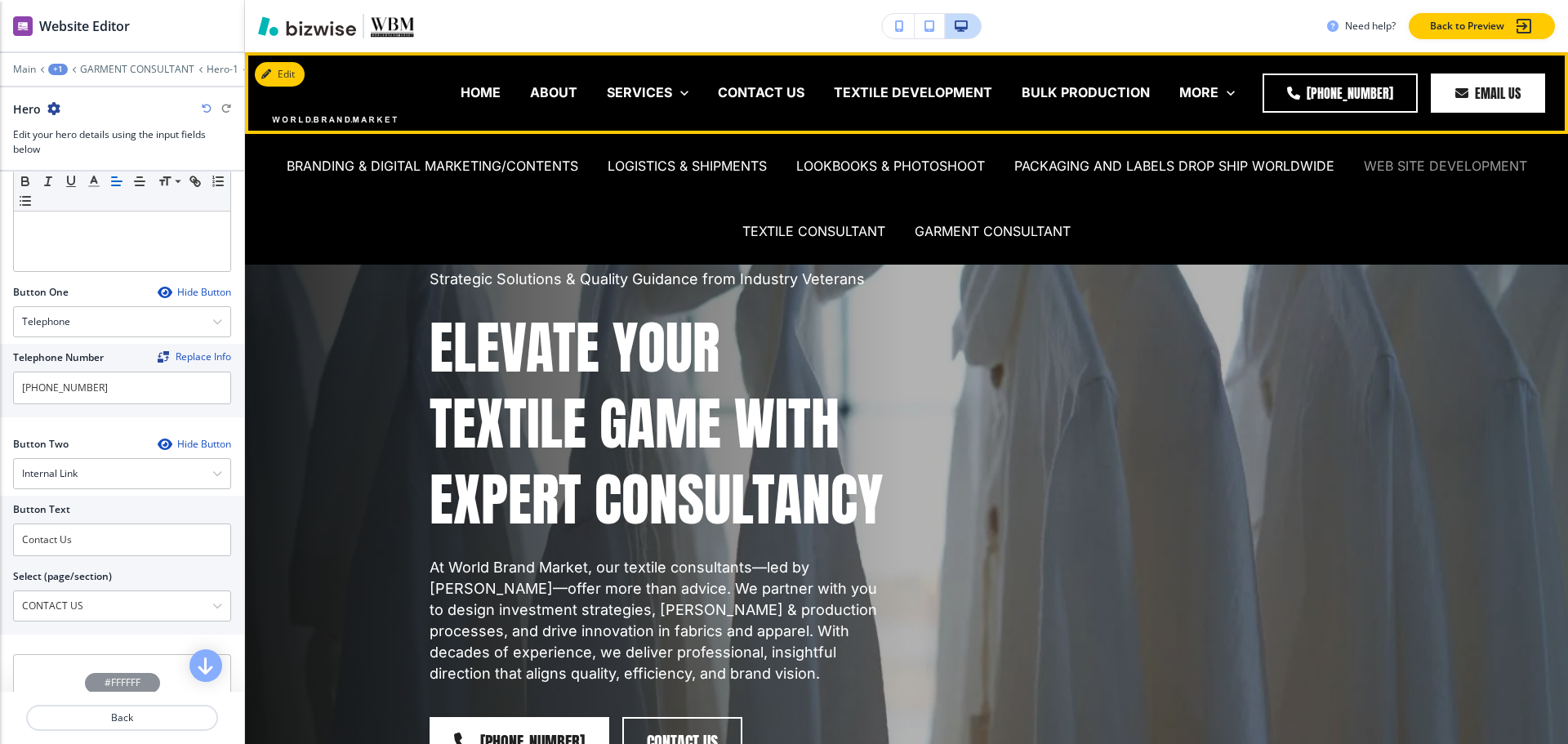
click at [1383, 168] on p "WEB SITE DEVELOPMENT" at bounding box center [1445, 166] width 163 height 19
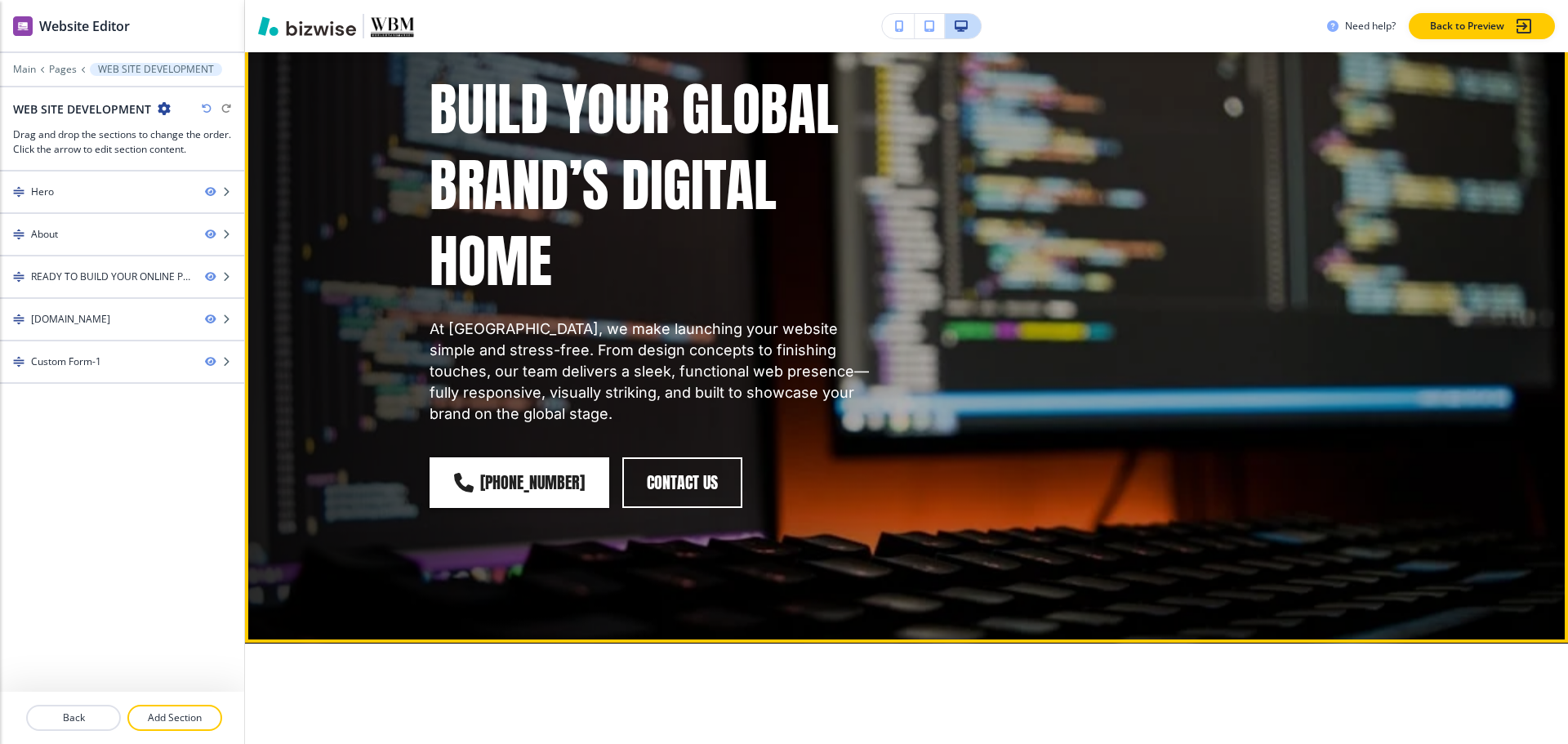
scroll to position [82, 0]
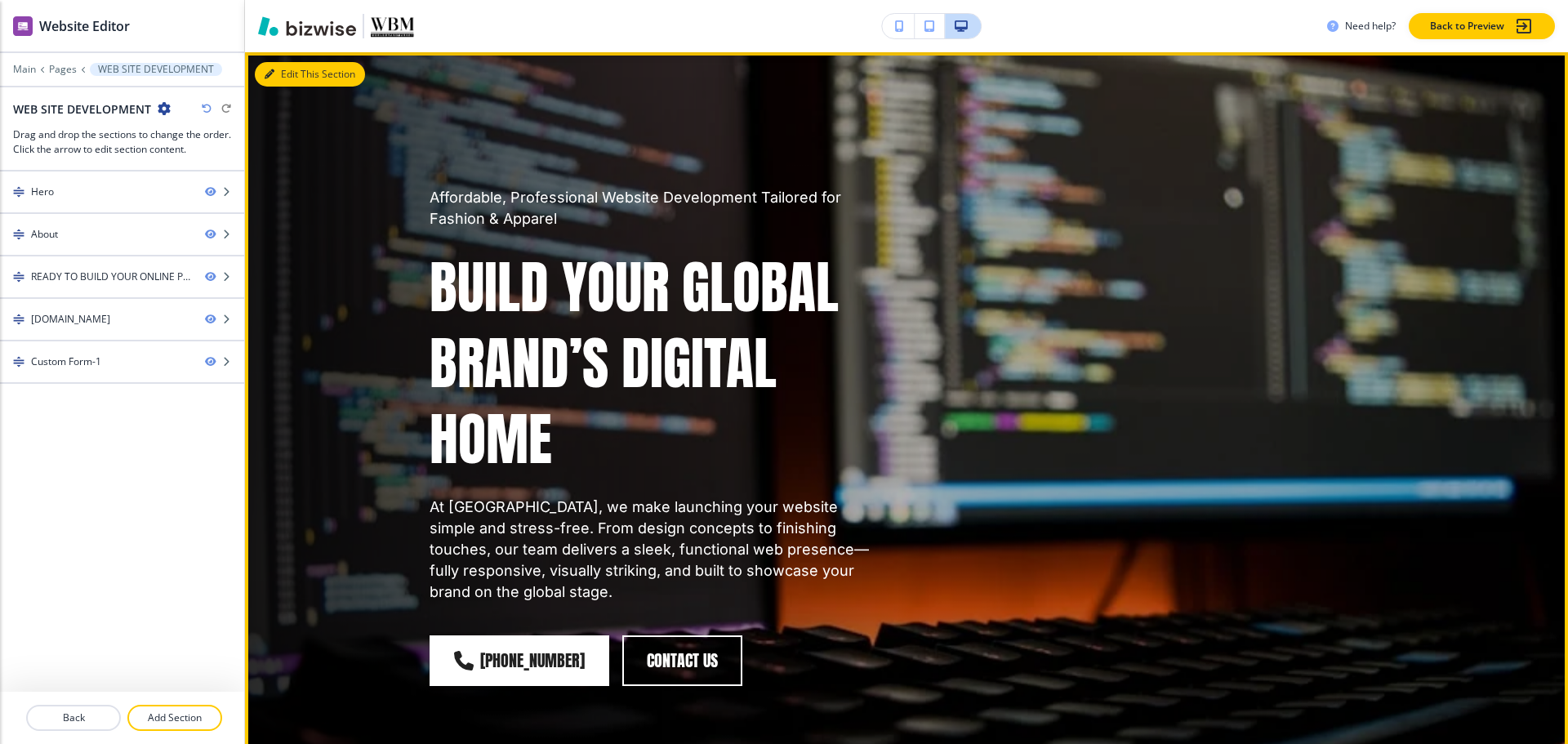
click at [300, 74] on button "Edit This Section" at bounding box center [310, 75] width 110 height 25
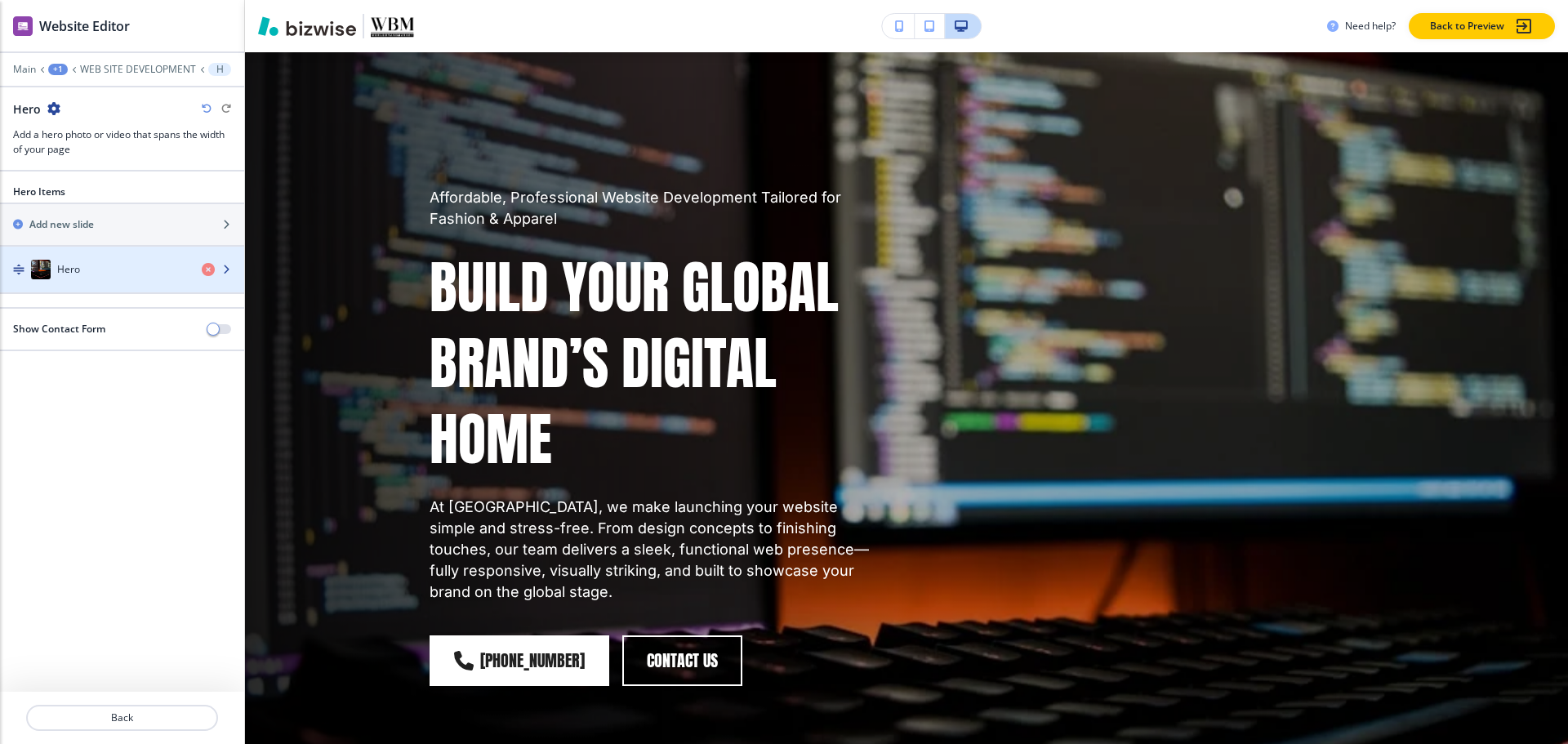
click at [51, 268] on div "Hero" at bounding box center [94, 269] width 188 height 20
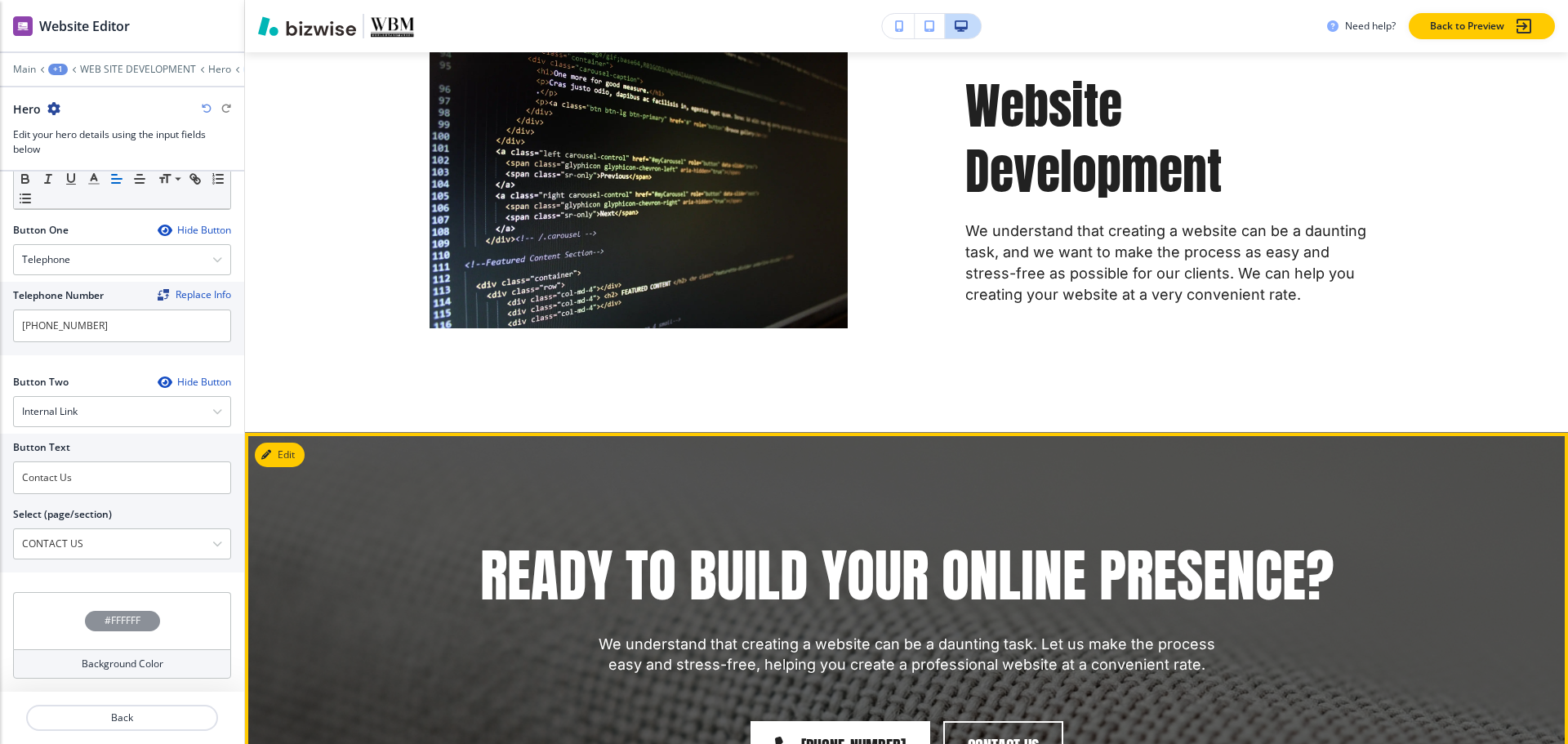
scroll to position [1062, 0]
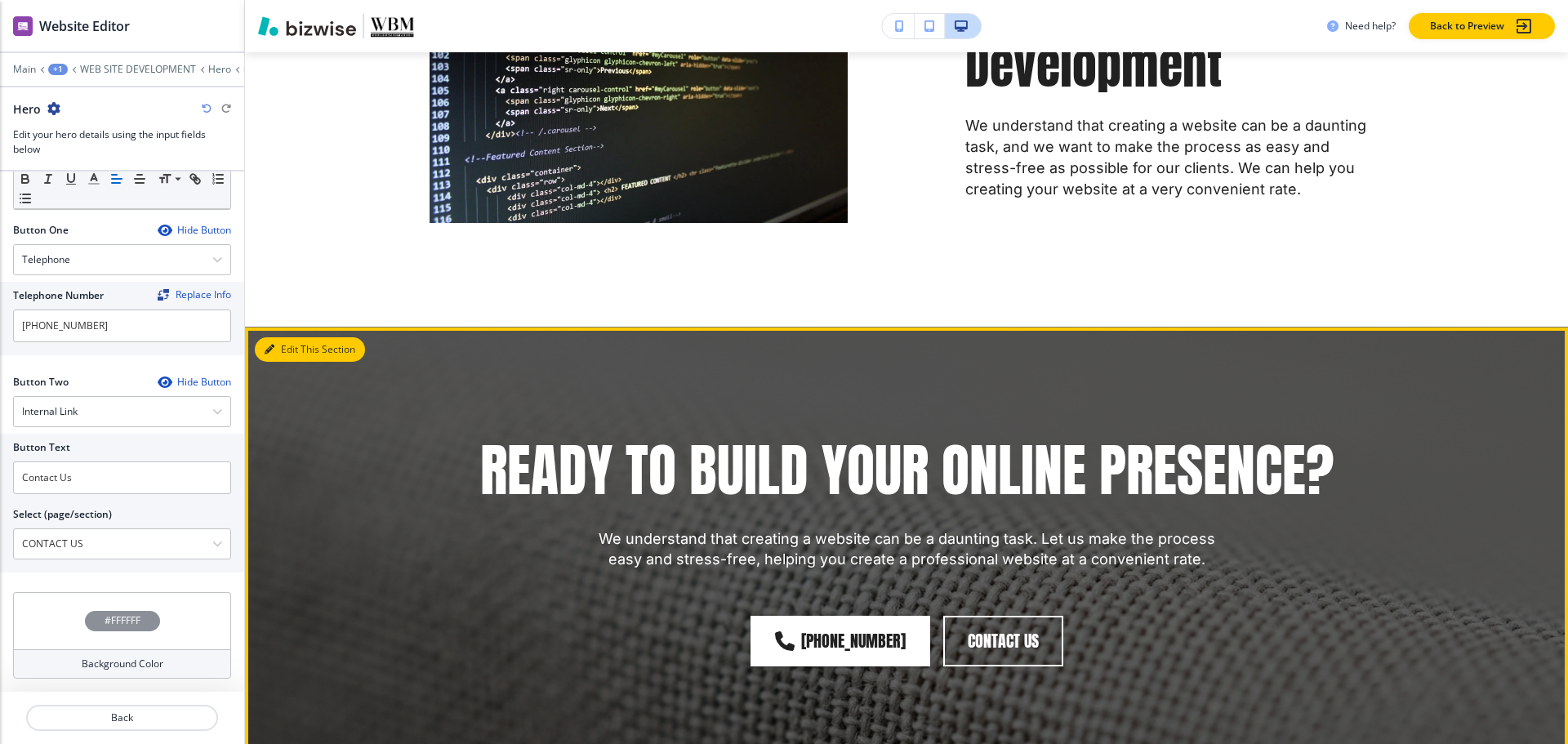
click at [295, 344] on button "Edit This Section" at bounding box center [310, 350] width 110 height 25
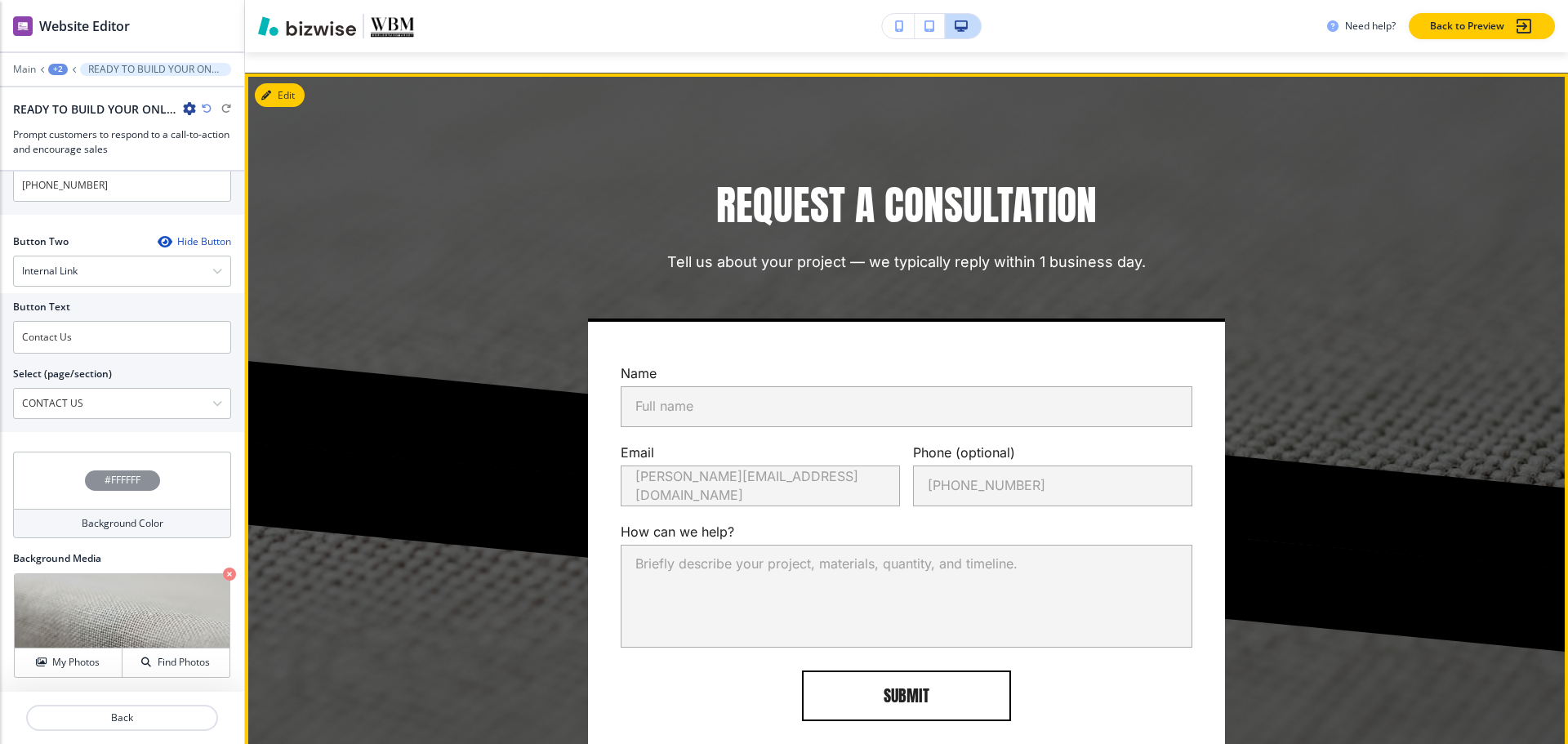
scroll to position [2398, 0]
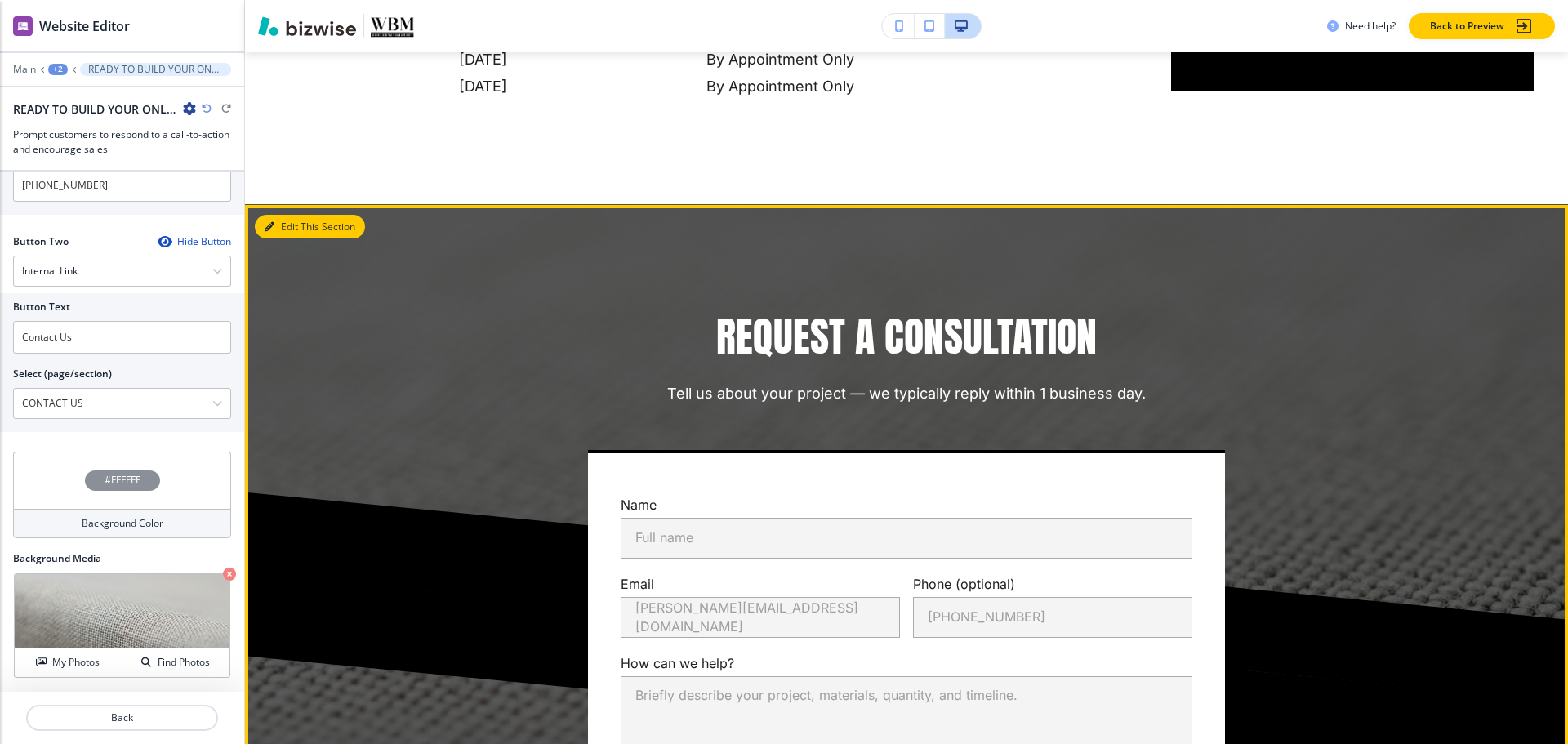
click at [278, 227] on button "Edit This Section" at bounding box center [310, 227] width 110 height 25
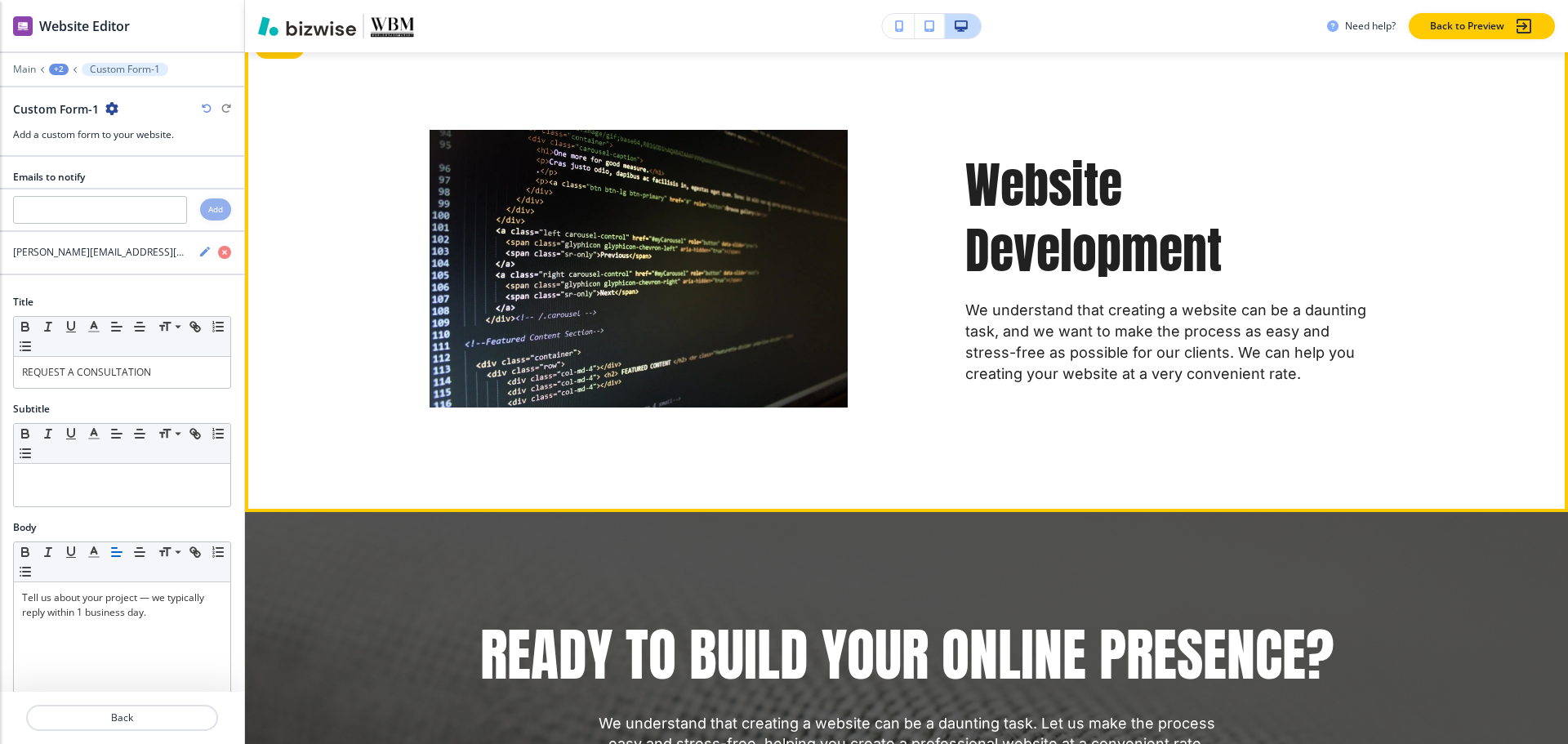
scroll to position [673, 0]
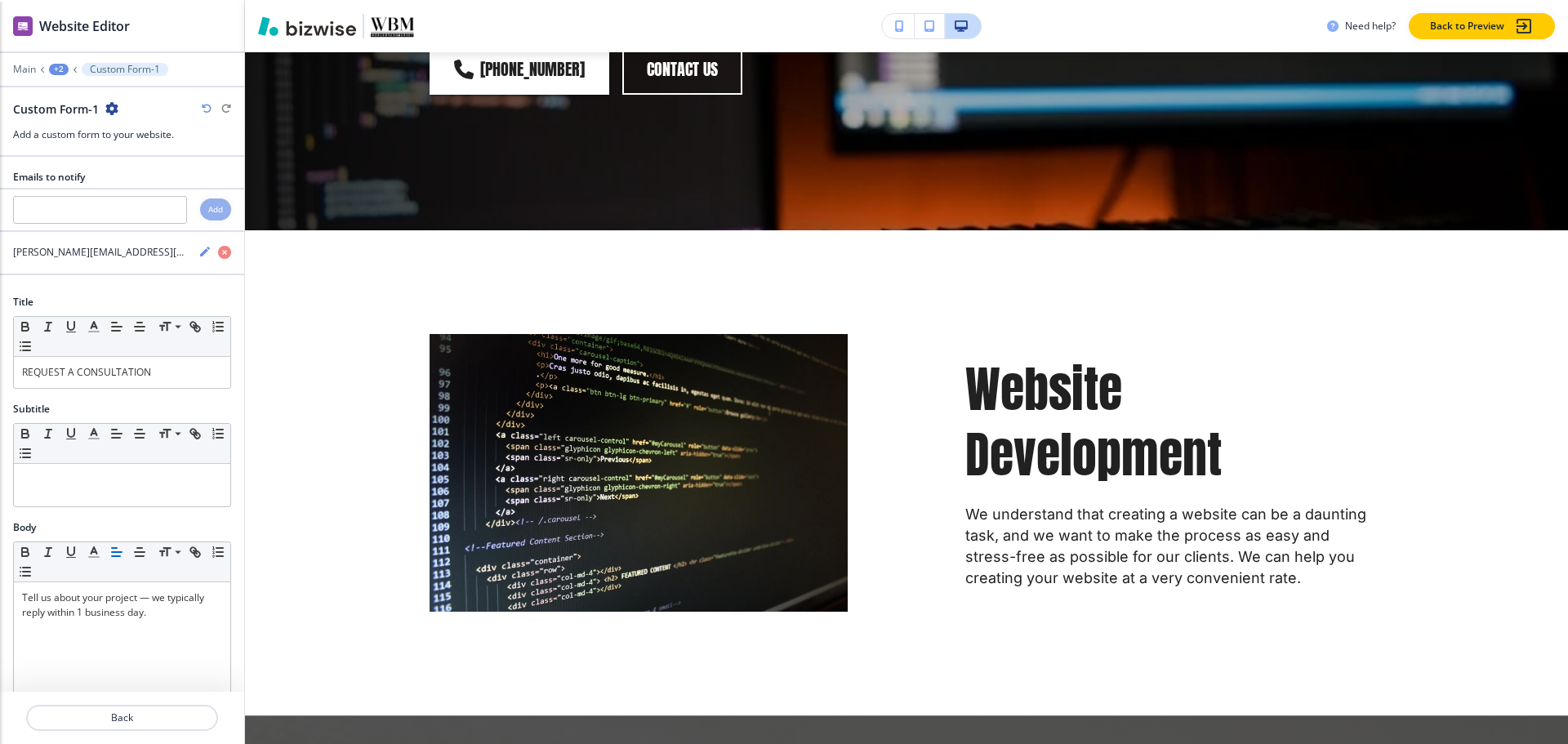
click at [47, 64] on div "Main +2 Custom Form-1" at bounding box center [123, 69] width 218 height 13
click at [53, 67] on div "+2" at bounding box center [59, 69] width 20 height 12
click at [86, 107] on button "Pages" at bounding box center [101, 96] width 105 height 28
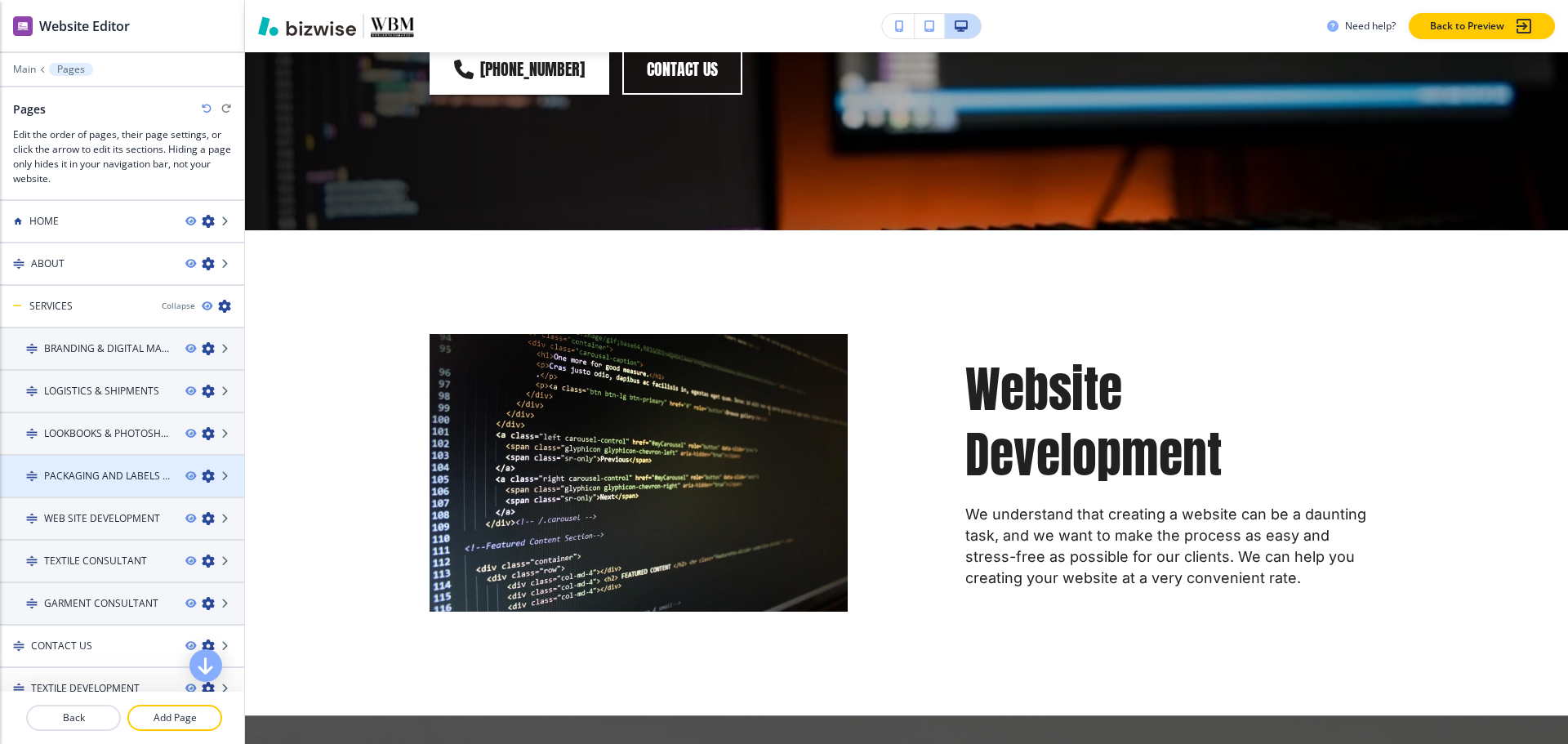
click at [91, 487] on div at bounding box center [122, 489] width 244 height 13
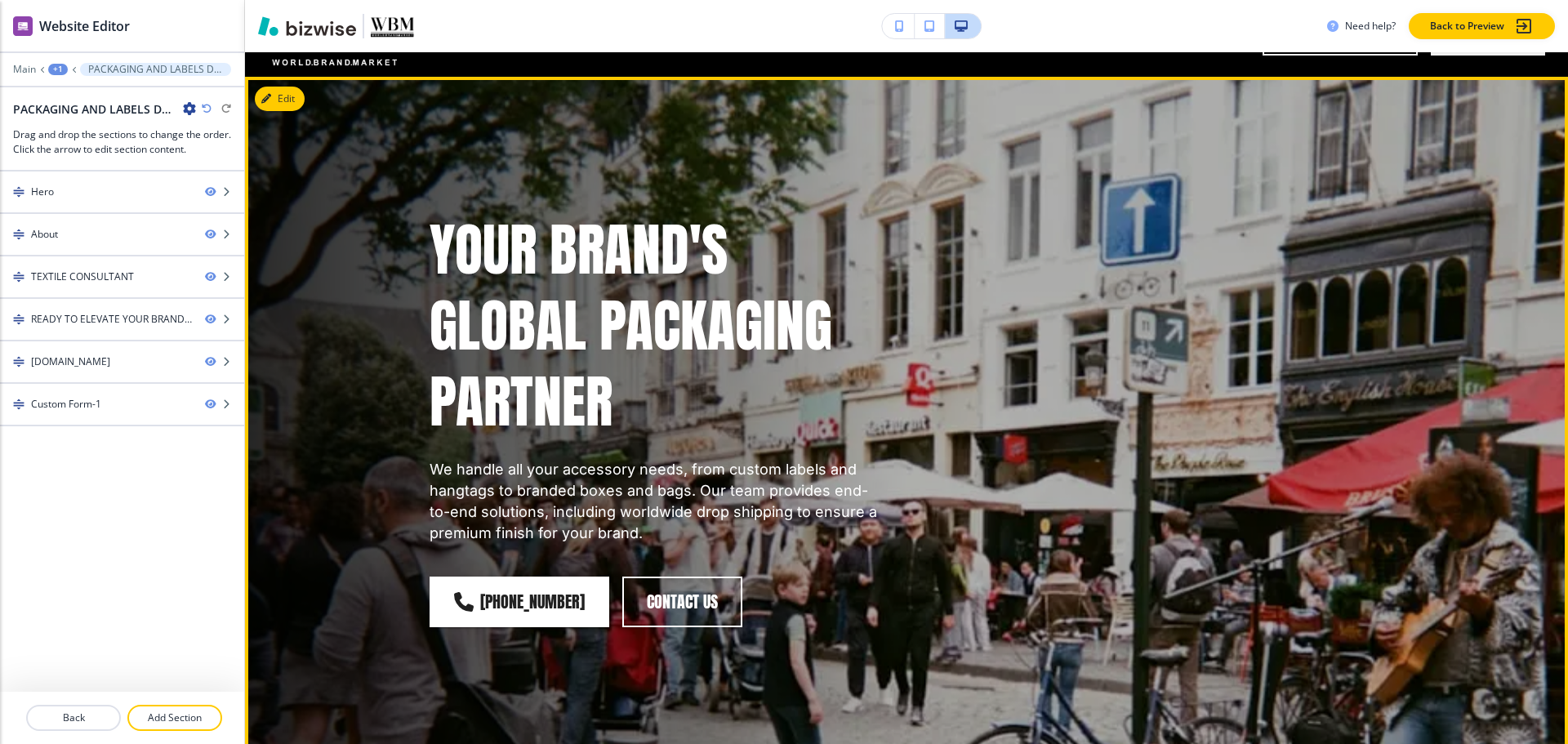
scroll to position [82, 0]
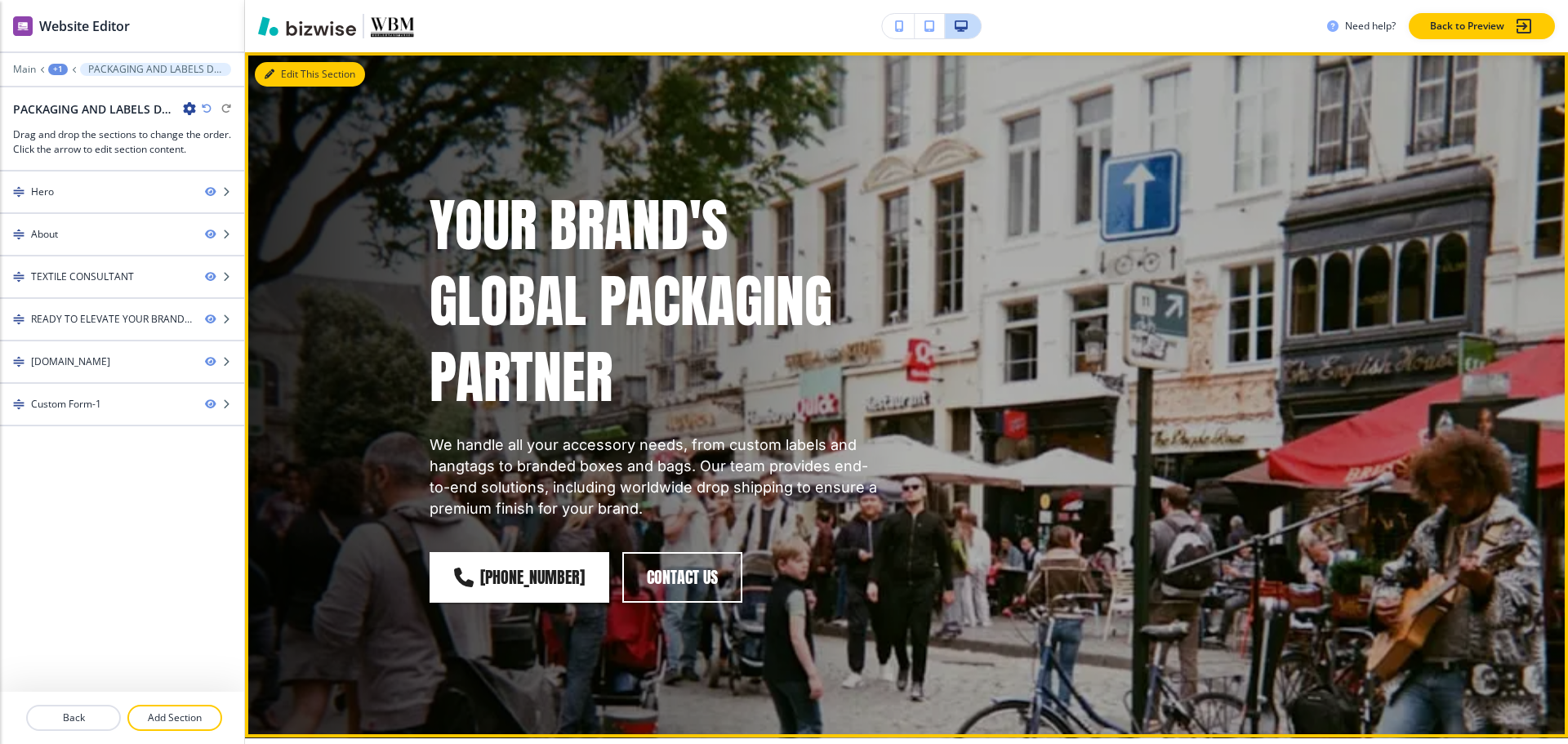
click at [273, 76] on icon "button" at bounding box center [269, 74] width 10 height 10
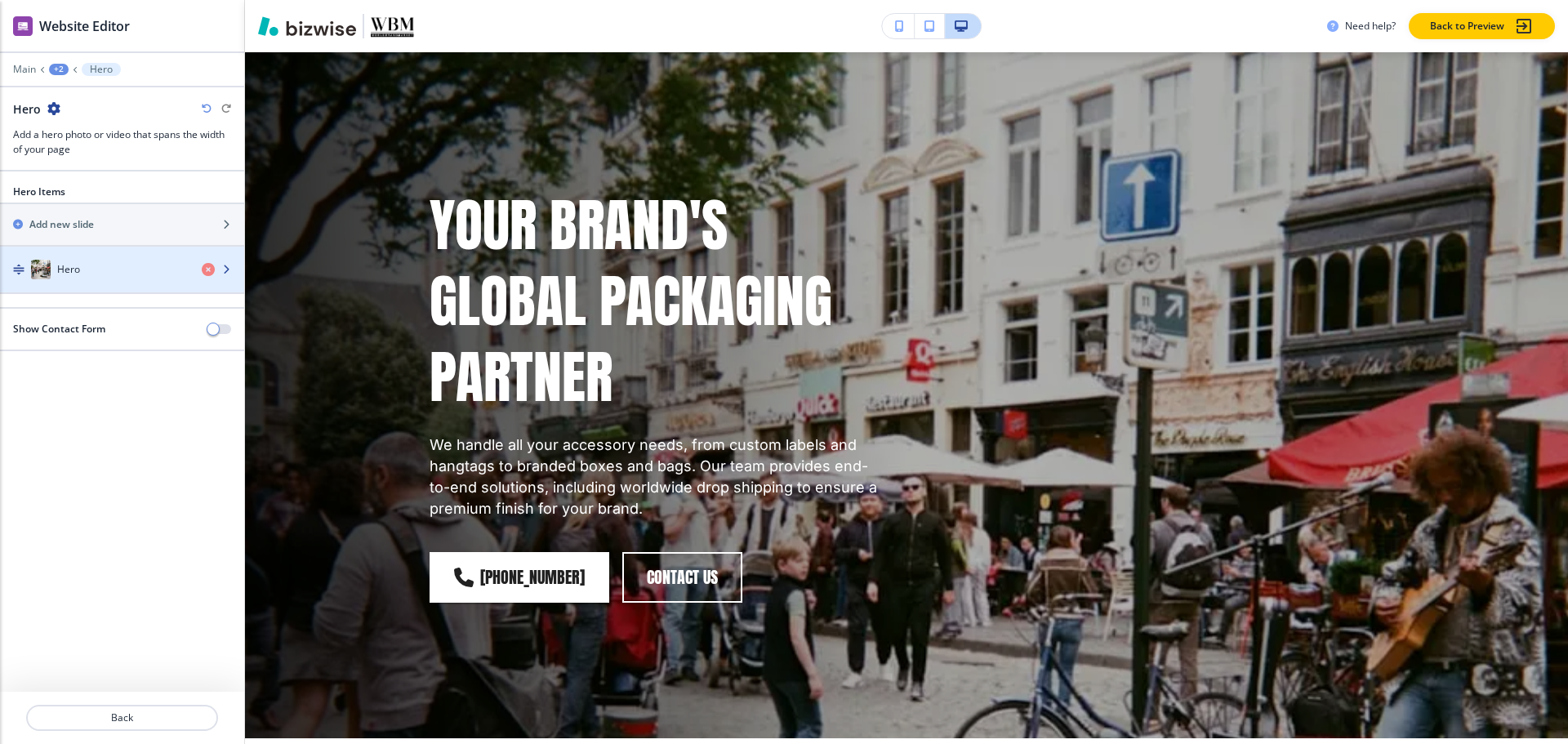
click at [119, 280] on div "button" at bounding box center [122, 286] width 244 height 13
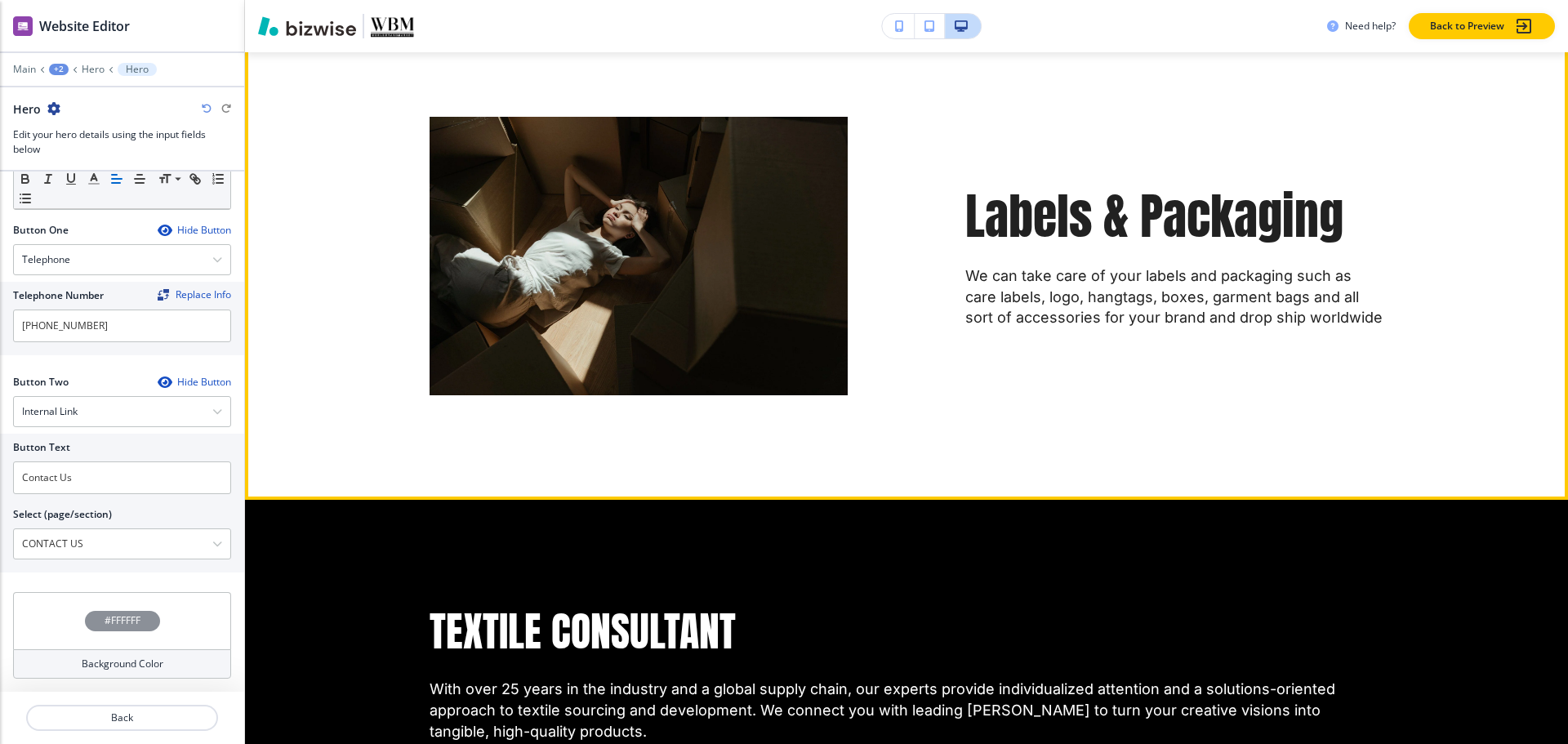
scroll to position [1062, 0]
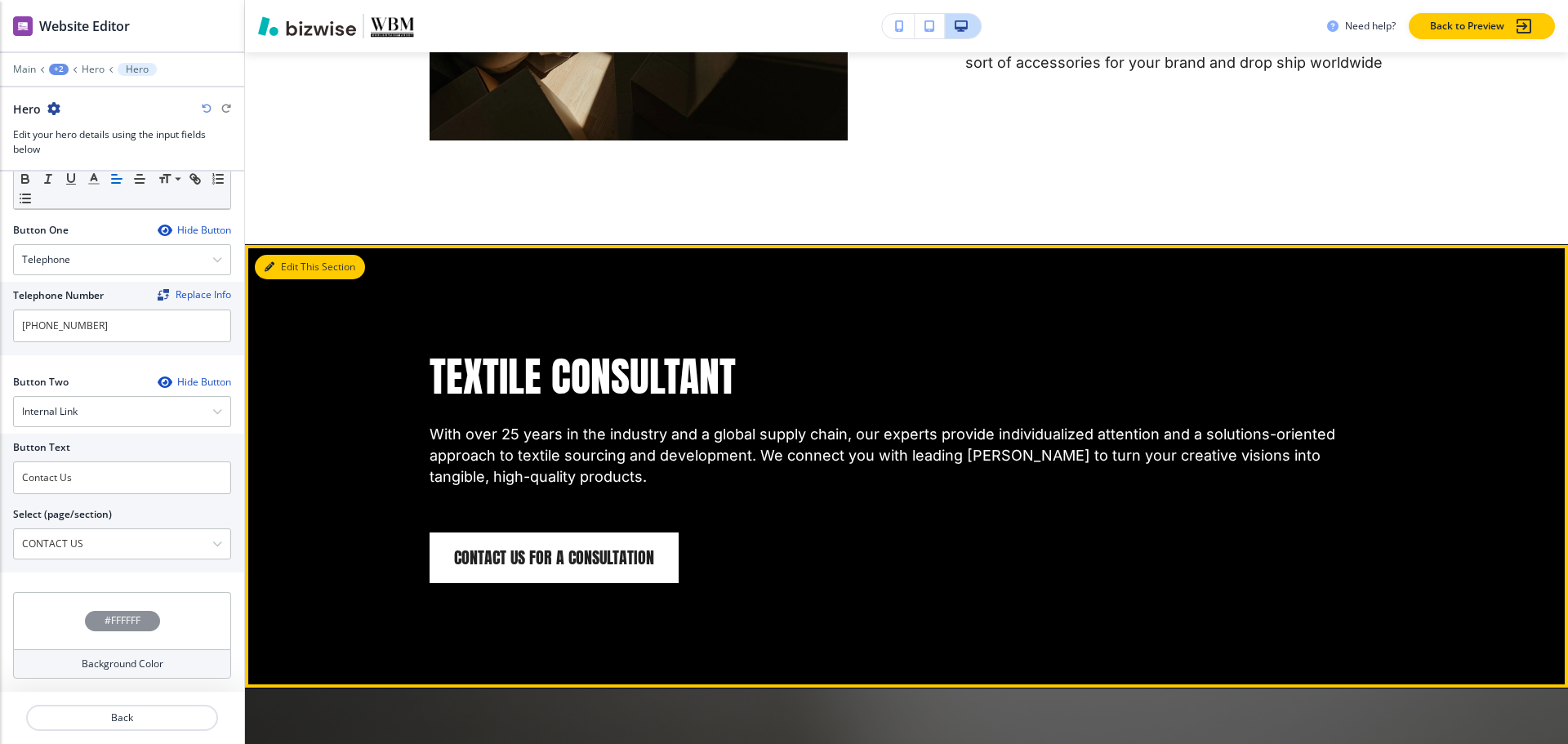
click at [292, 265] on button "Edit This Section" at bounding box center [310, 267] width 110 height 25
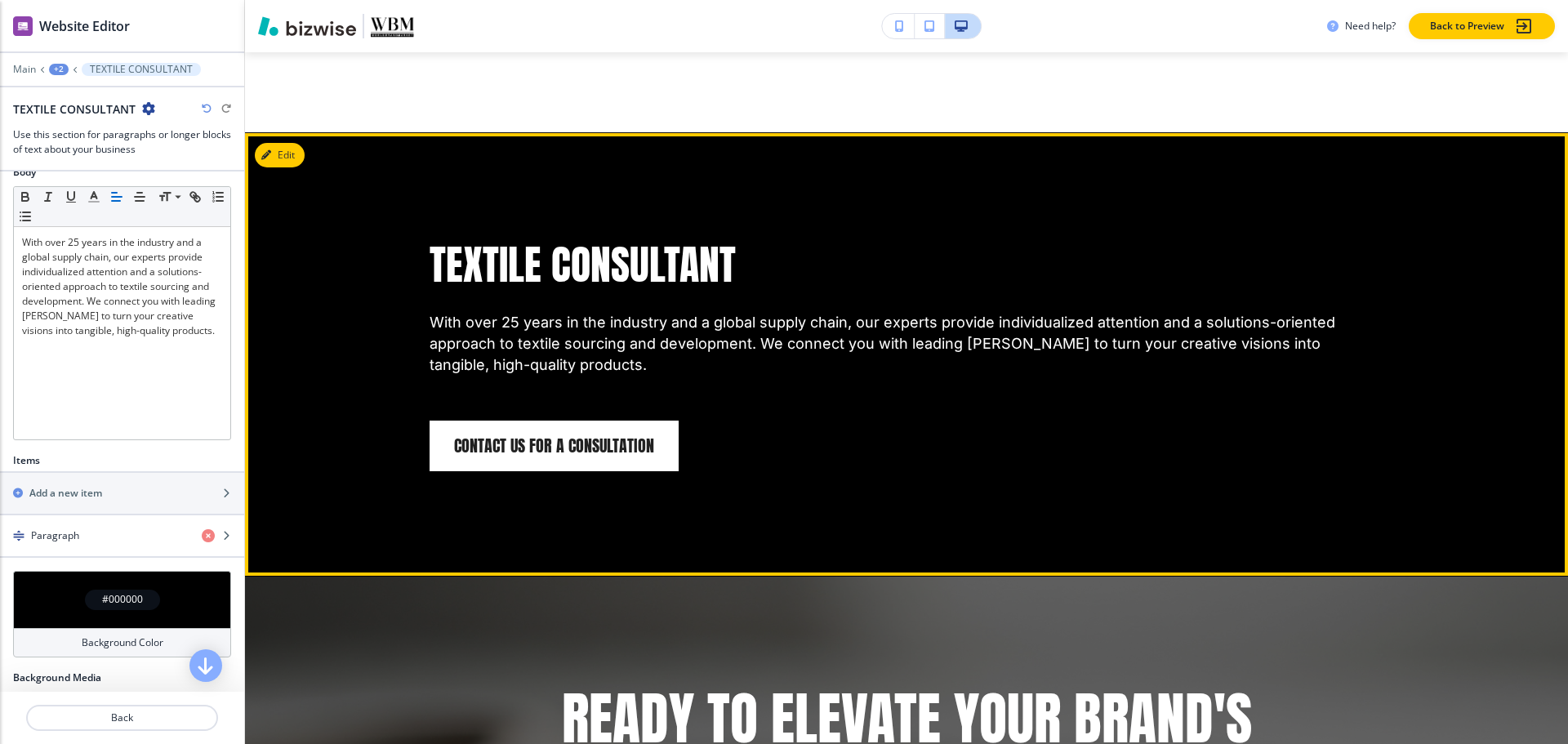
scroll to position [1173, 0]
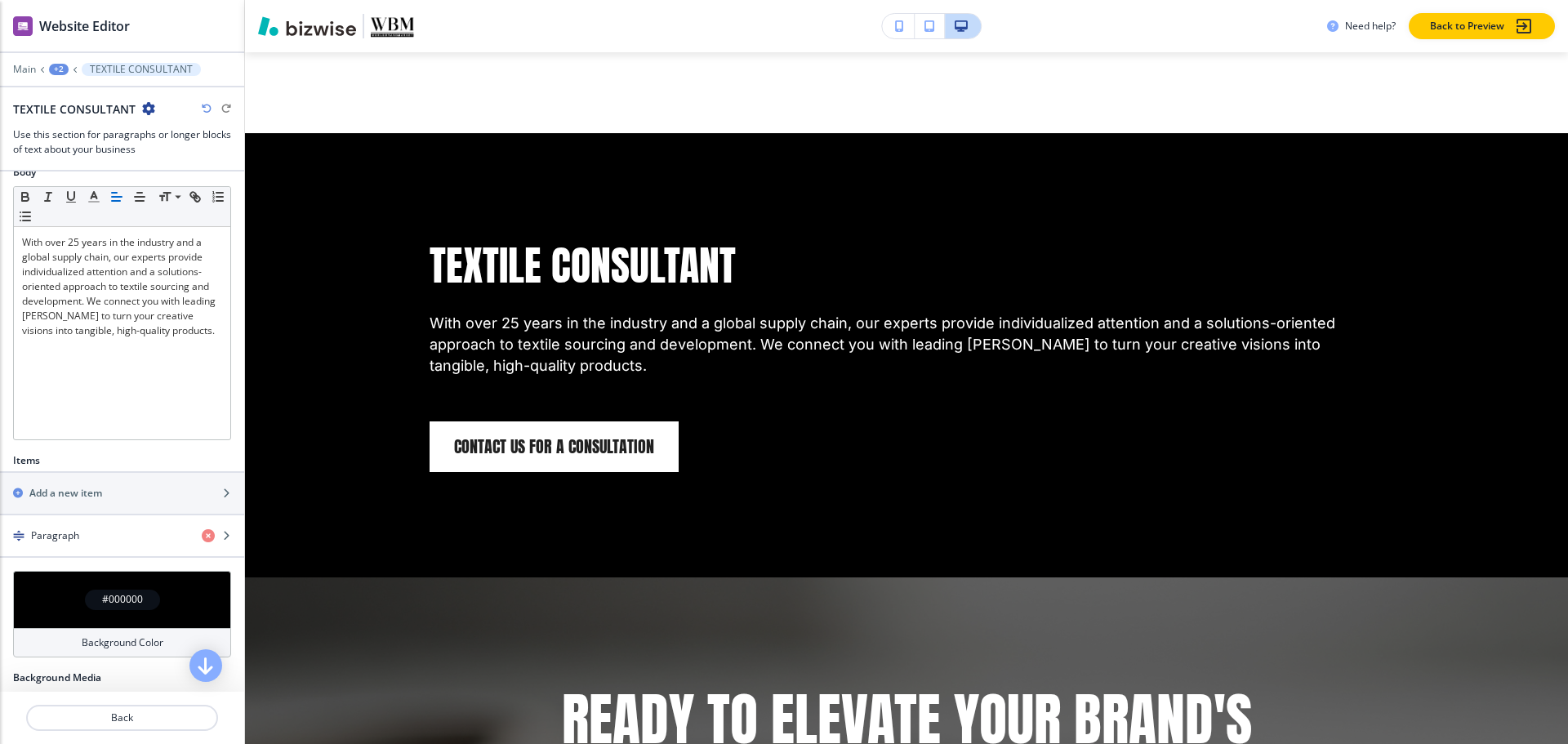
click at [149, 116] on div "TEXTILE CONSULTANT" at bounding box center [84, 108] width 142 height 17
click at [142, 112] on icon "button" at bounding box center [148, 108] width 13 height 13
click at [171, 194] on p "Delete Section" at bounding box center [193, 194] width 83 height 15
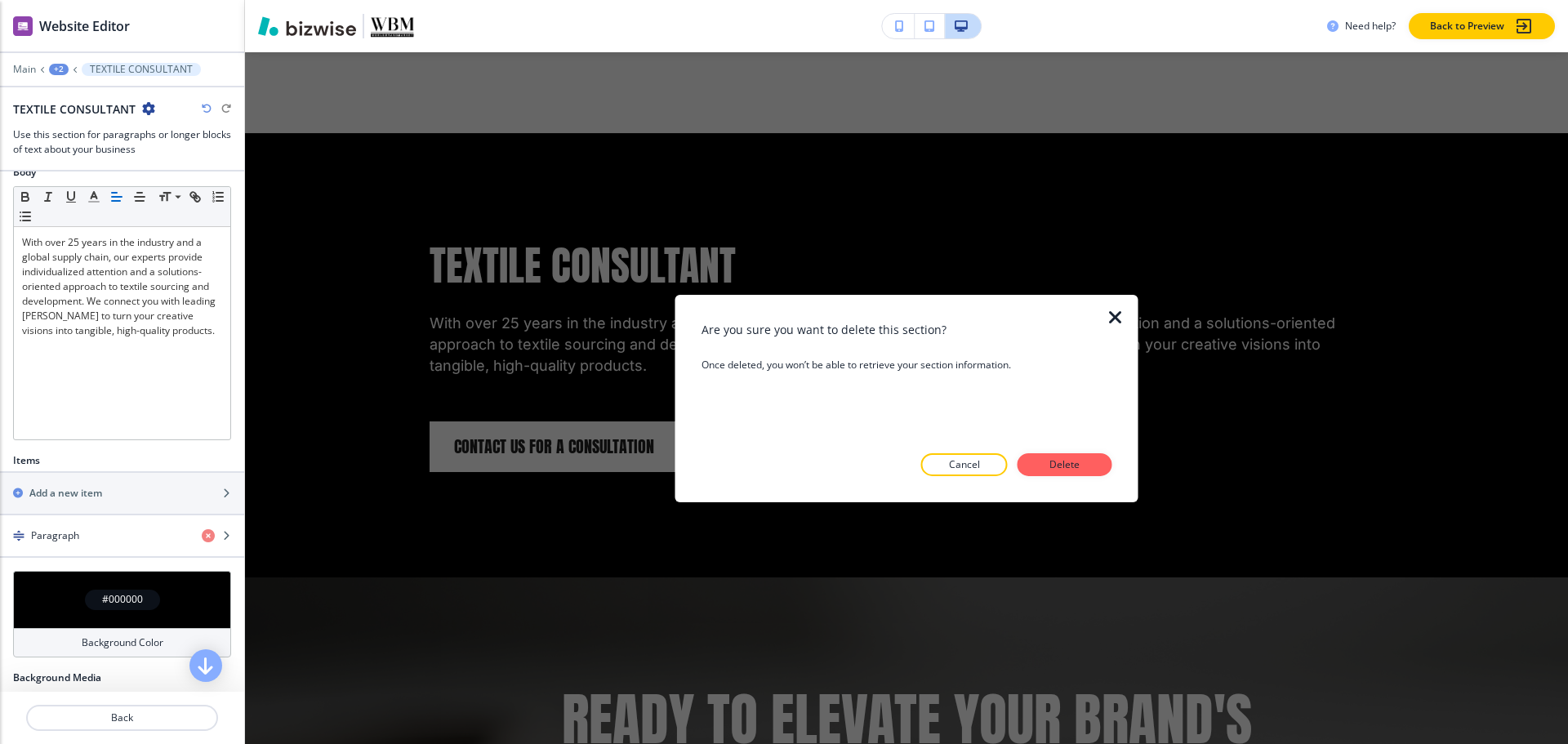
click at [1081, 463] on p "Delete" at bounding box center [1065, 464] width 39 height 15
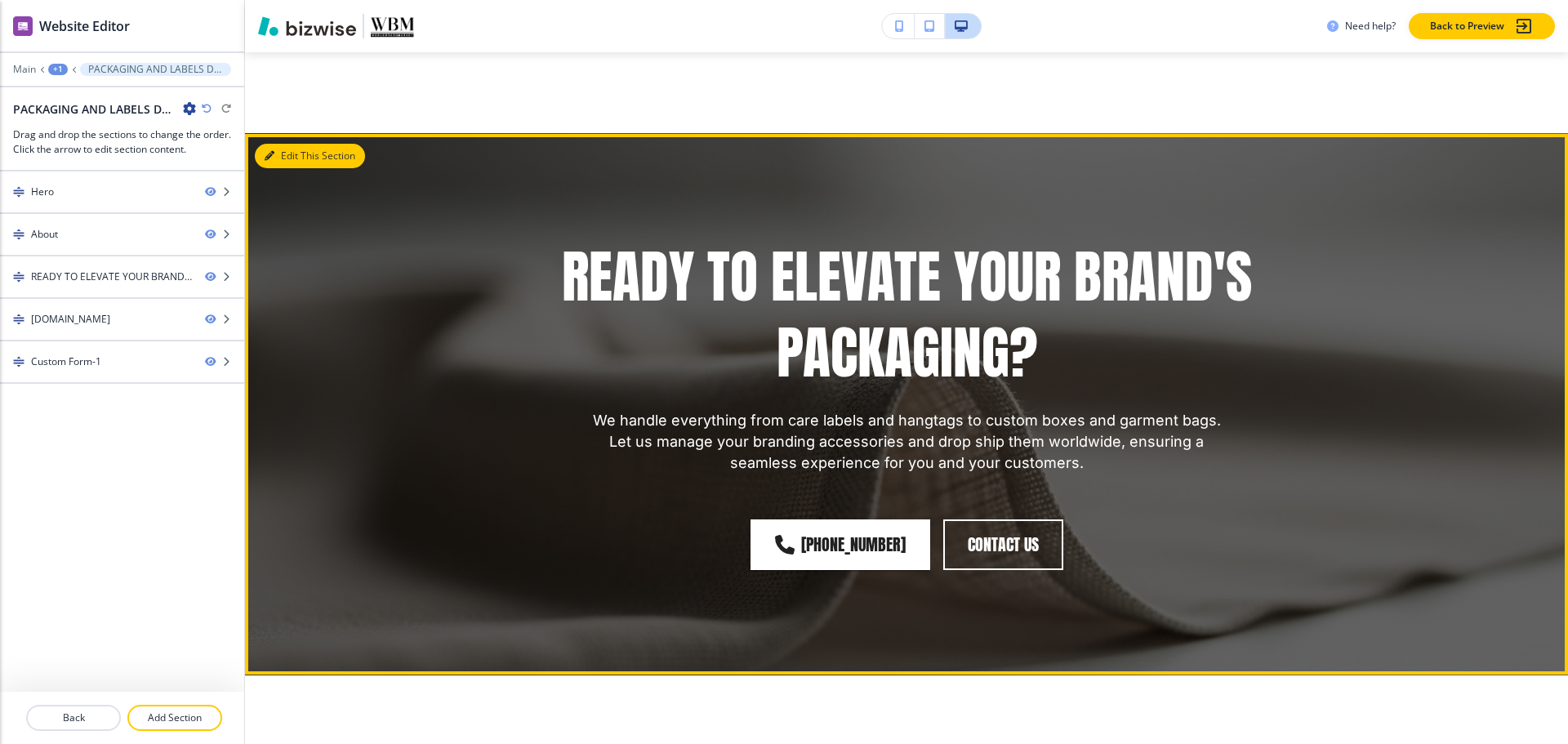
click at [281, 156] on button "Edit This Section" at bounding box center [310, 156] width 110 height 25
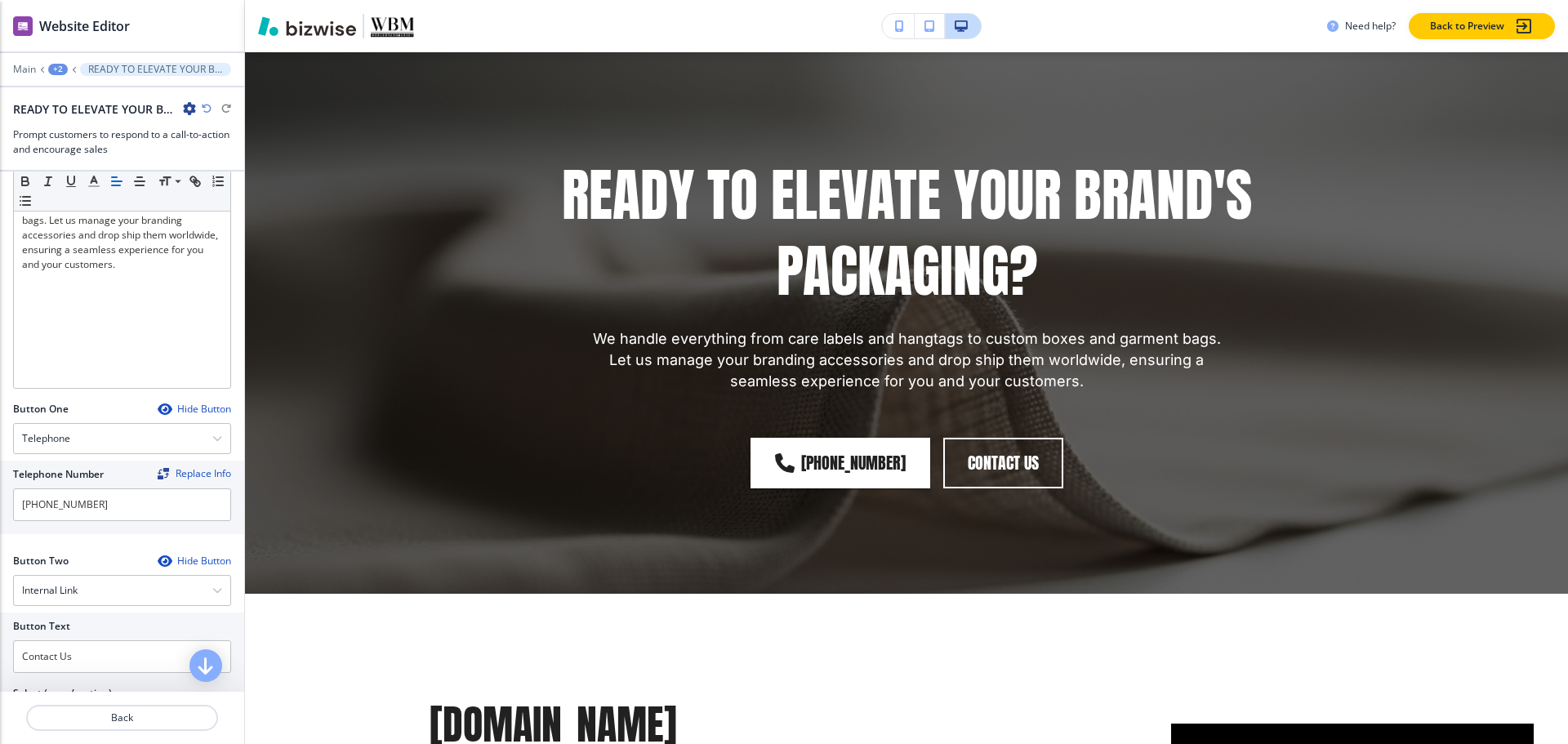
scroll to position [490, 0]
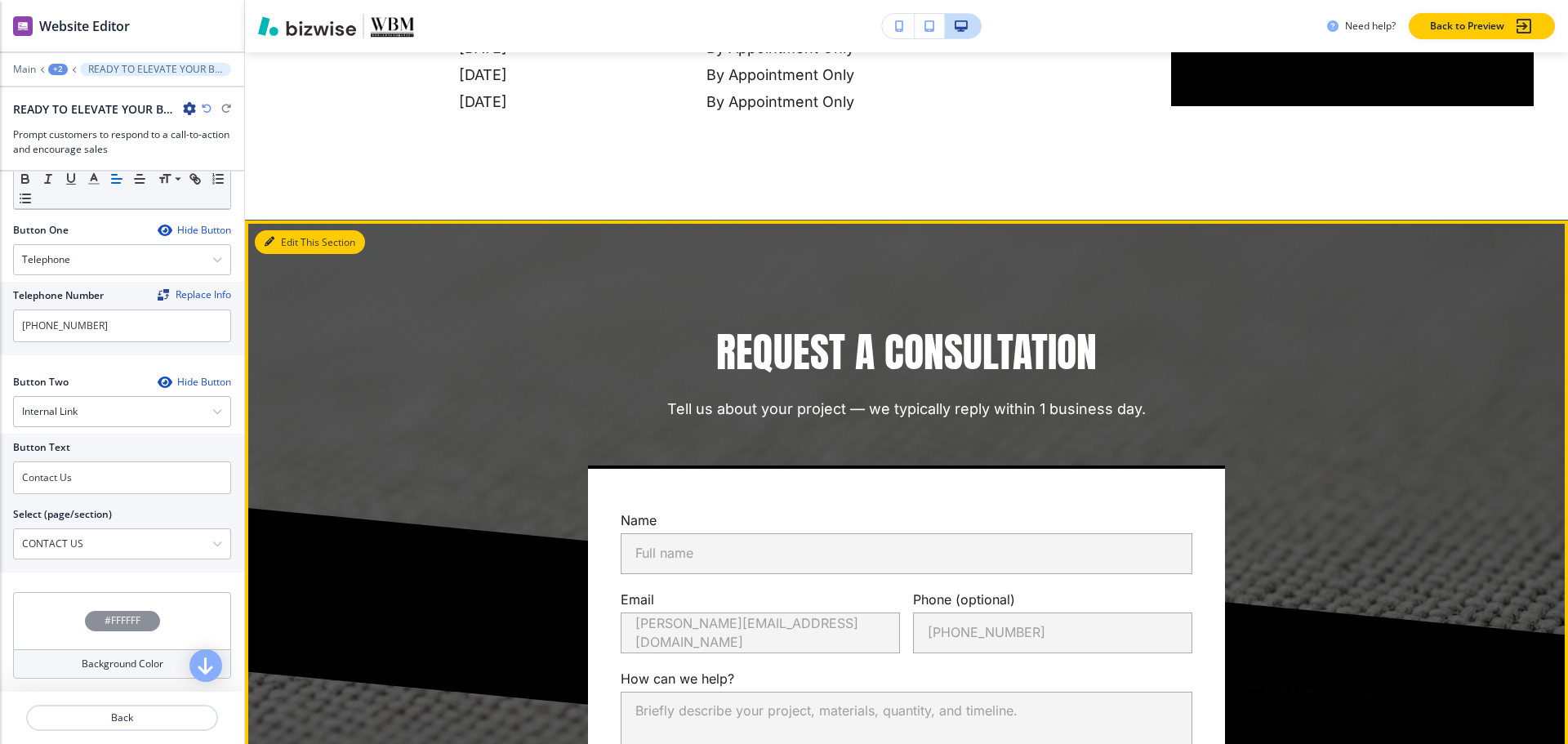
click at [288, 249] on button "Edit This Section" at bounding box center [310, 242] width 110 height 25
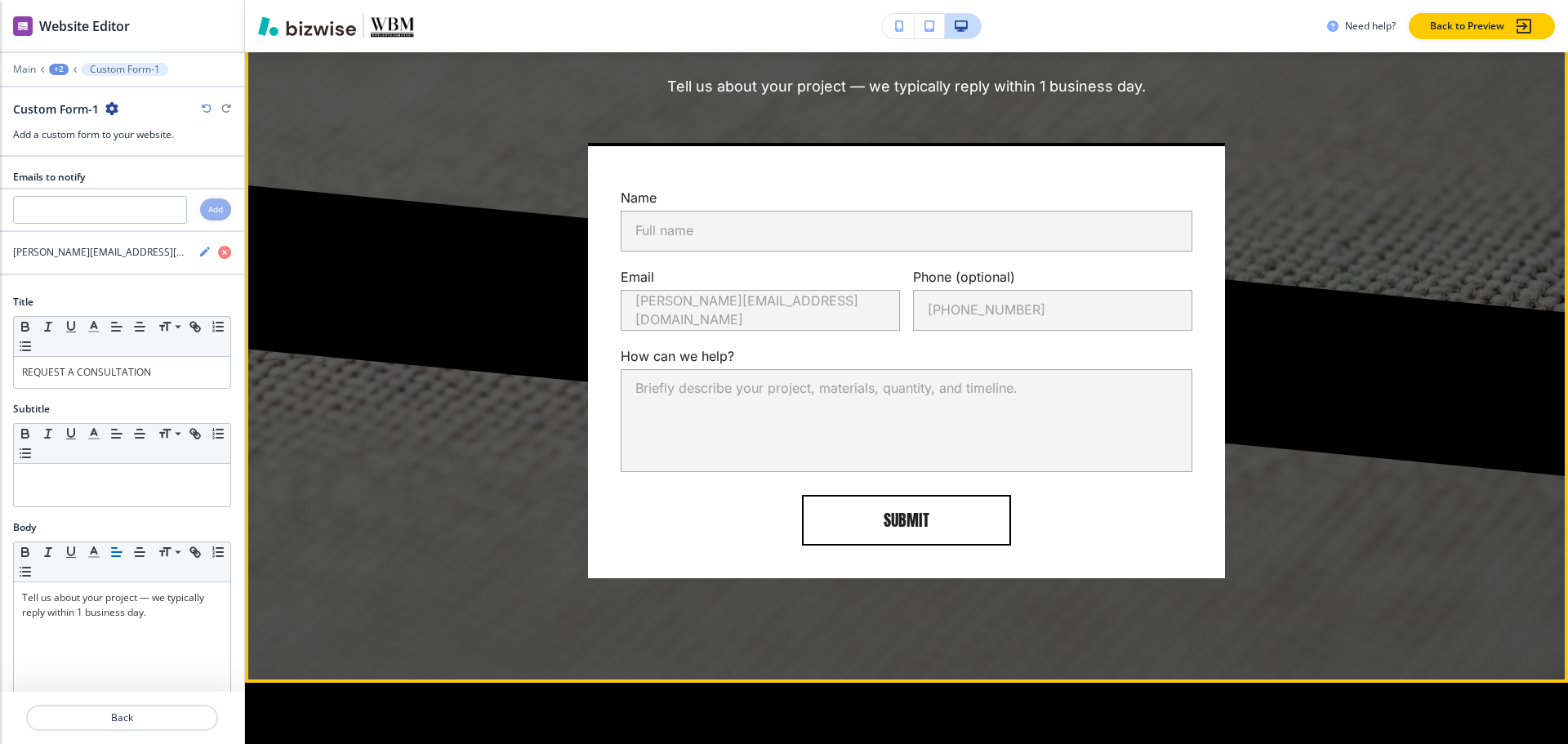
scroll to position [2484, 0]
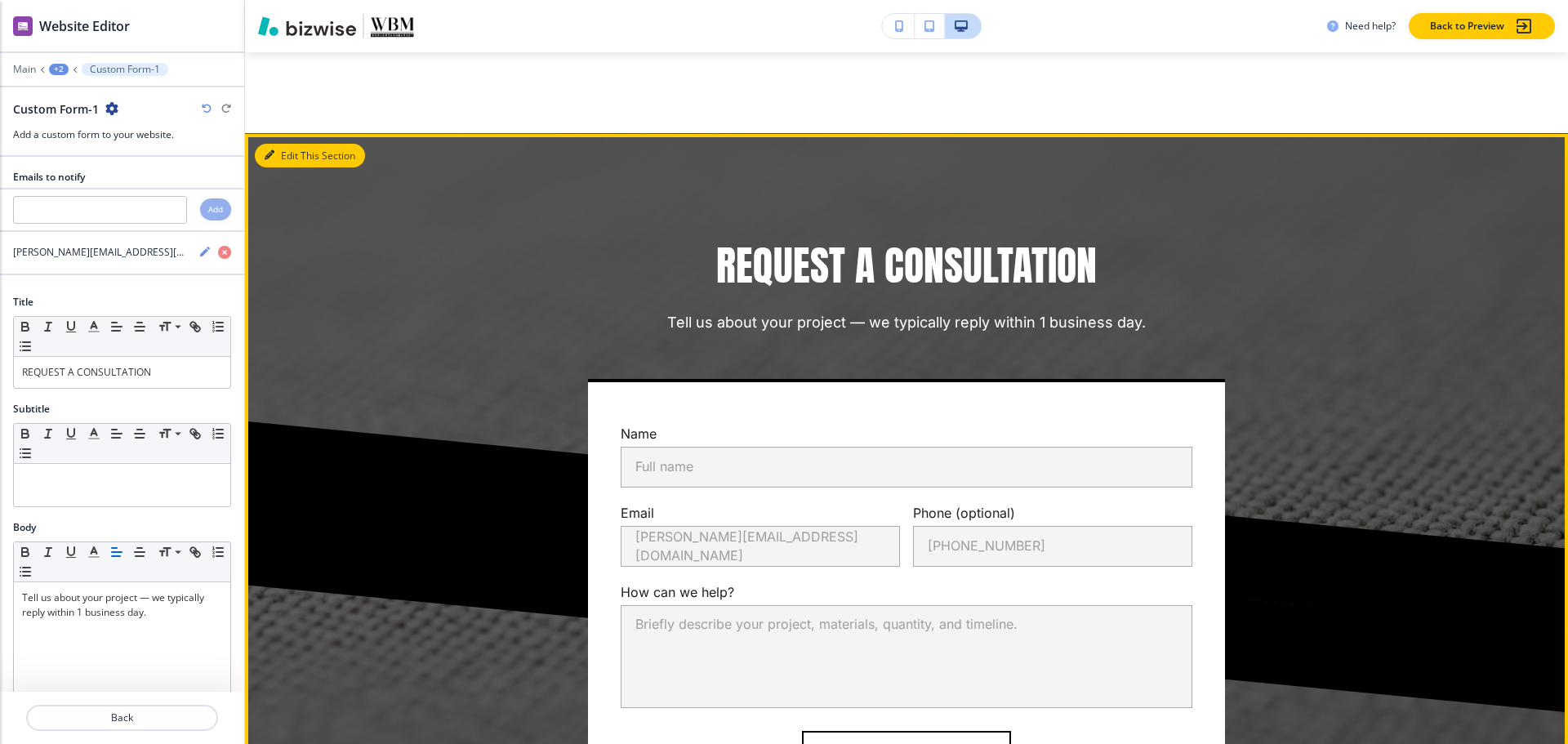
click at [280, 152] on button "Edit This Section" at bounding box center [310, 156] width 110 height 25
click at [290, 154] on button "Edit This Section" at bounding box center [310, 156] width 110 height 25
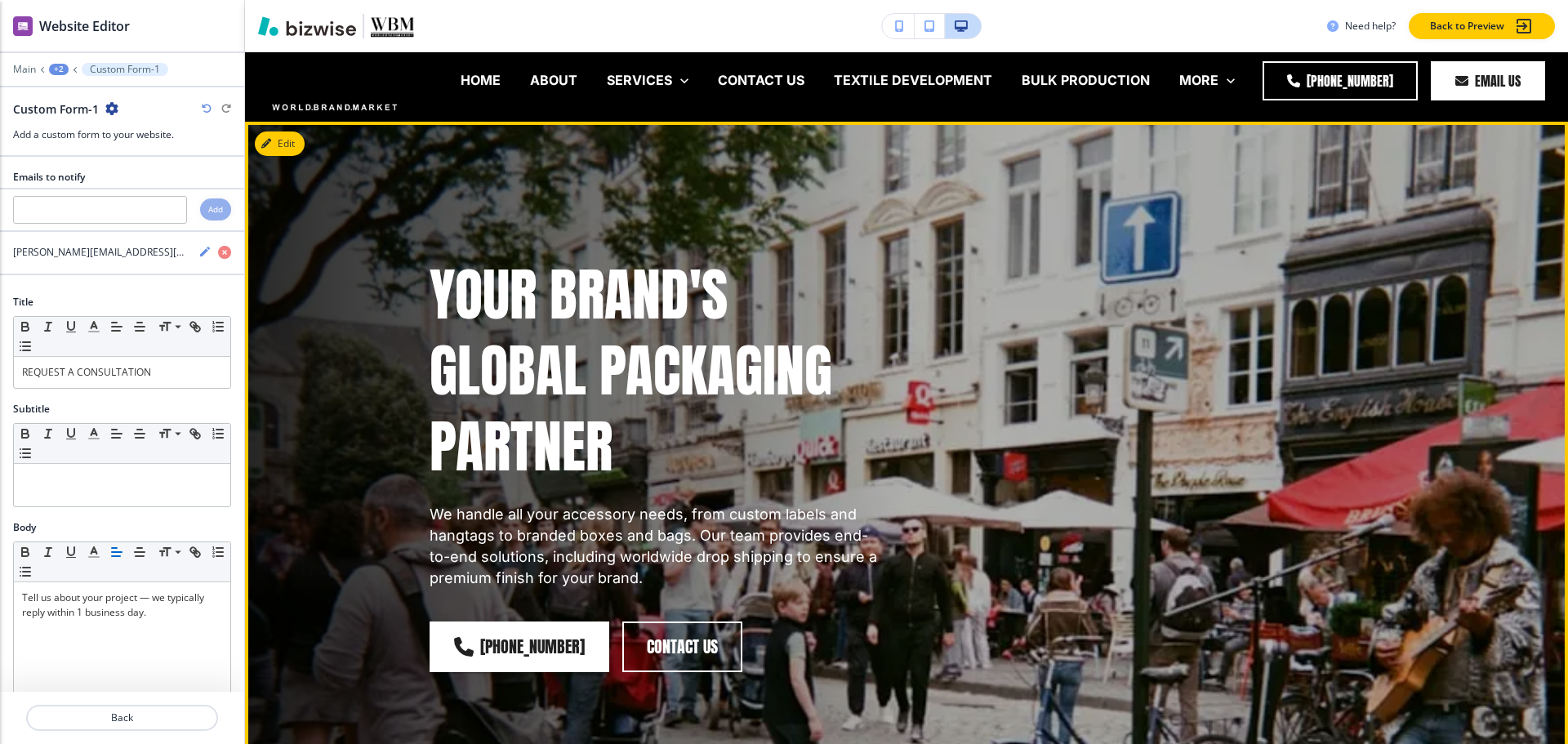
scroll to position [0, 0]
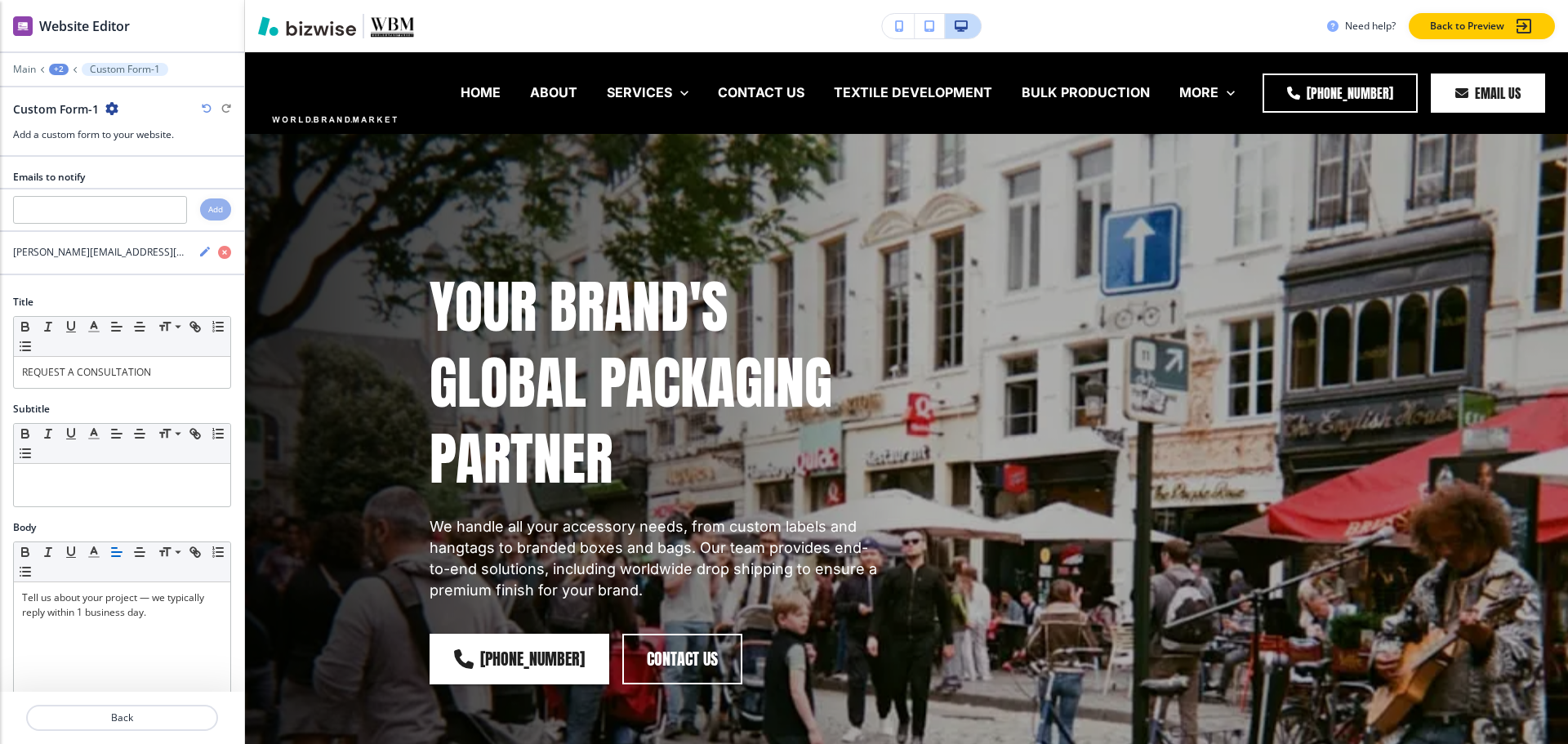
click at [59, 69] on div "+2" at bounding box center [59, 69] width 20 height 12
drag, startPoint x: 220, startPoint y: 170, endPoint x: 219, endPoint y: 214, distance: 44.0
drag, startPoint x: 219, startPoint y: 214, endPoint x: 1066, endPoint y: 292, distance: 850.6
click at [1066, 292] on div "YOUR BRAND'S GLOBAL PACKAGING PARTNER We handle all your accessory needs, from …" at bounding box center [887, 456] width 993 height 585
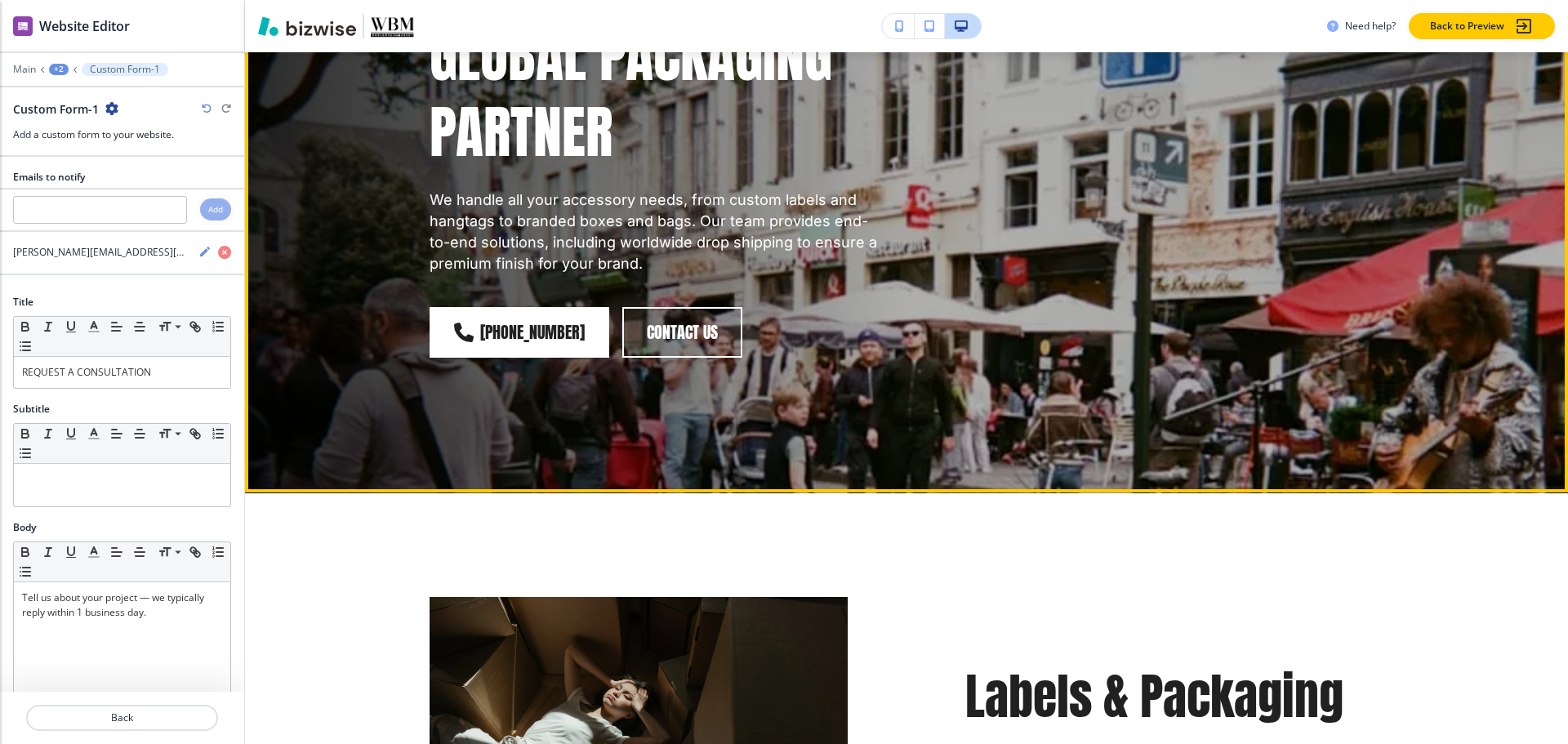
scroll to position [572, 0]
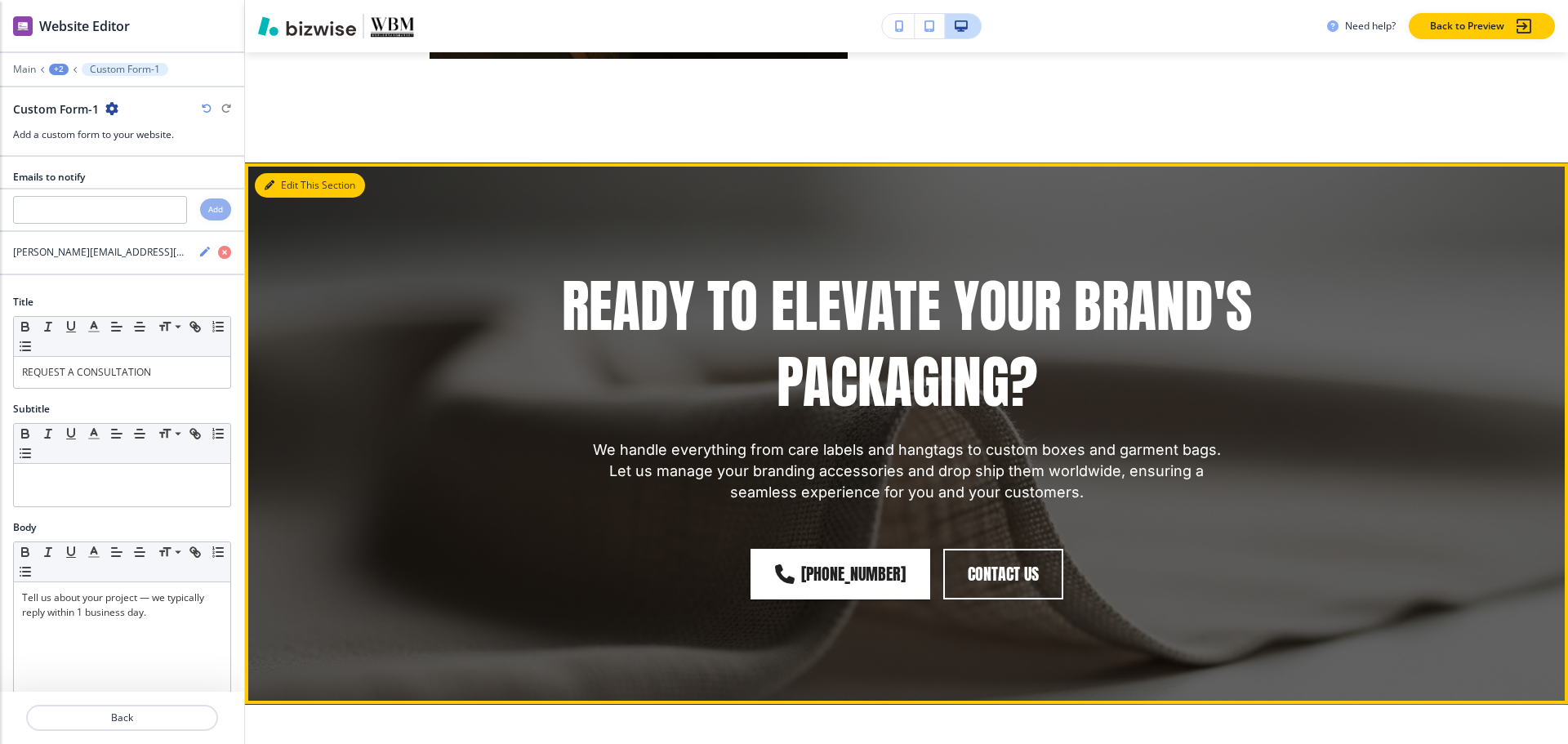
click at [273, 185] on icon "button" at bounding box center [269, 185] width 10 height 10
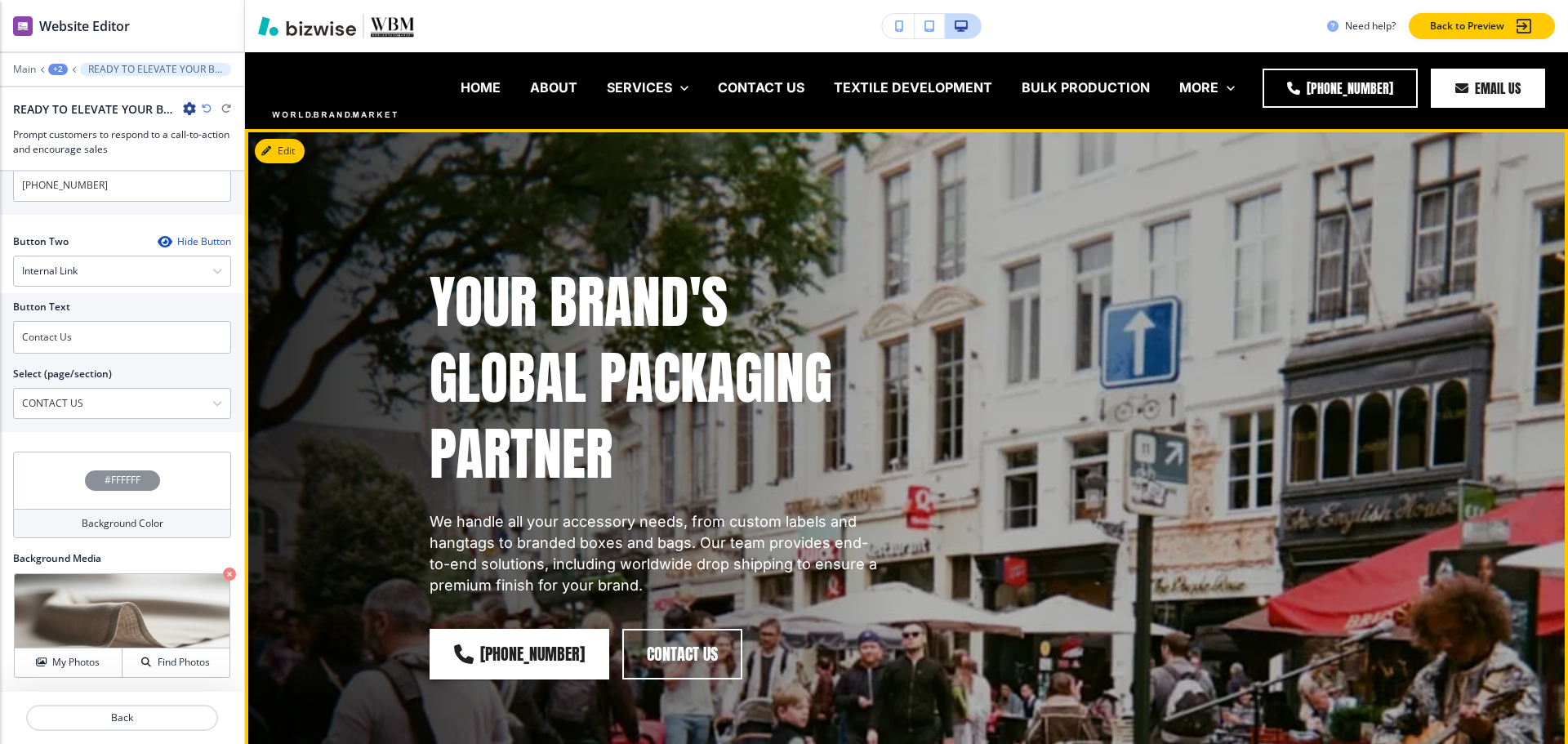
scroll to position [0, 0]
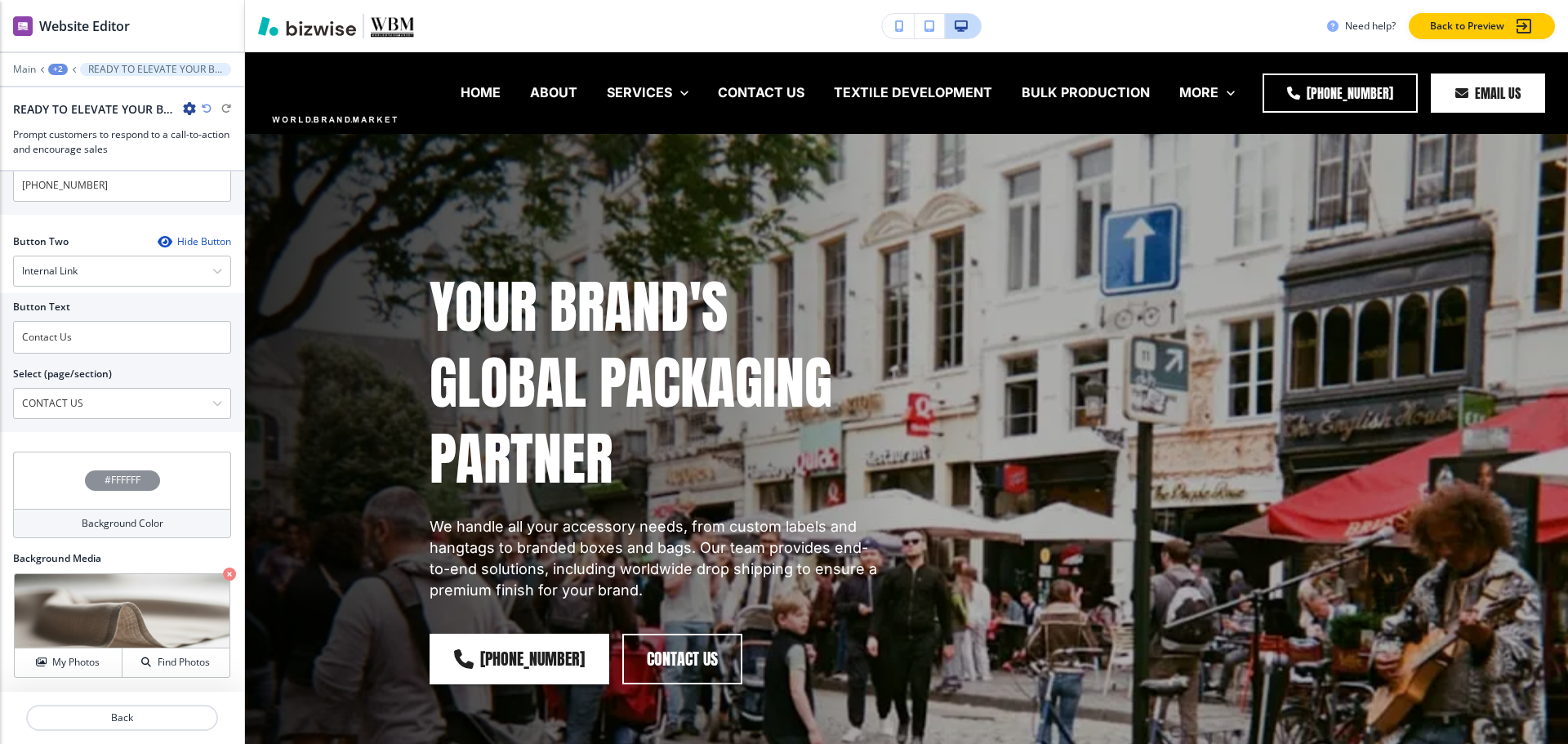
click at [48, 72] on button "+2" at bounding box center [58, 69] width 20 height 12
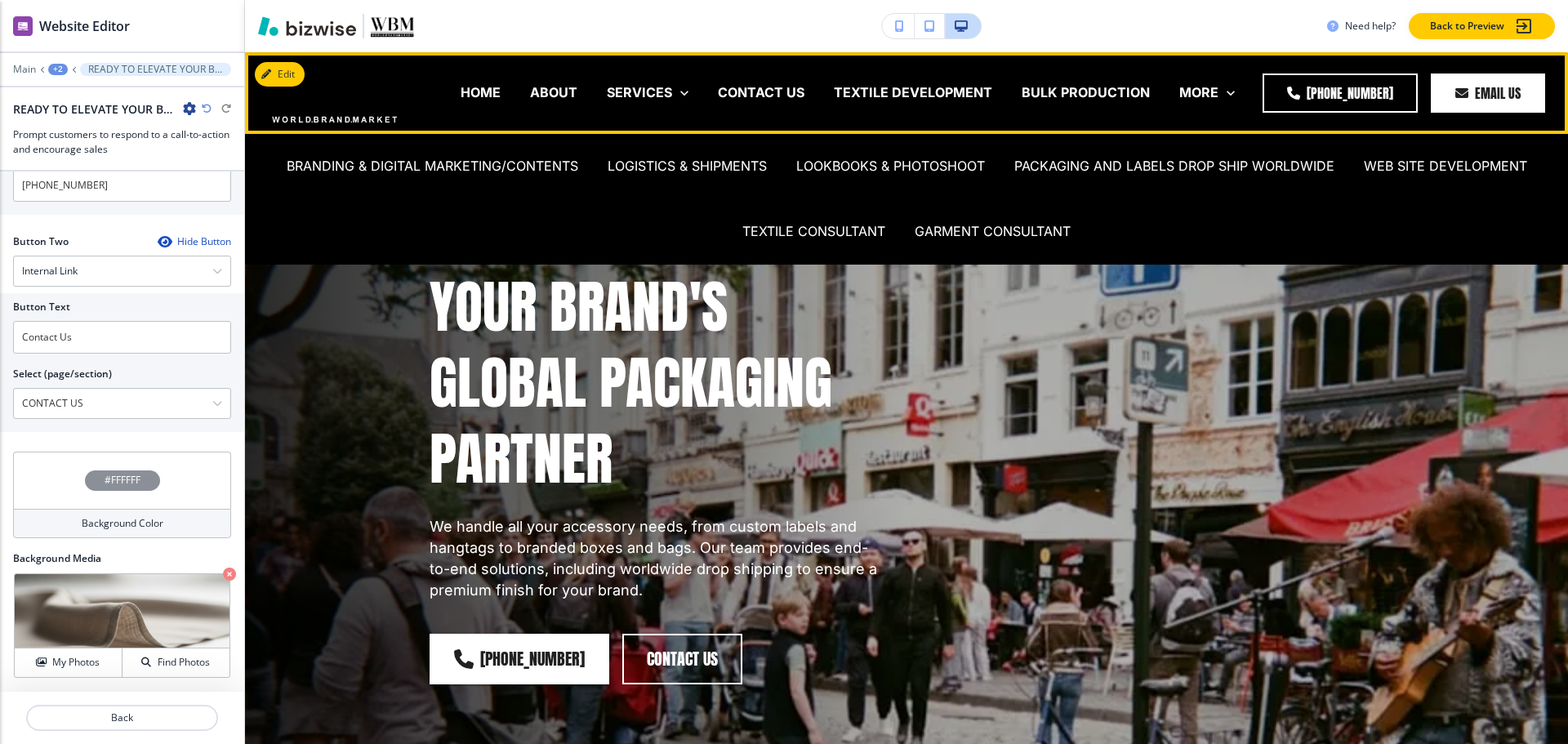
click at [954, 177] on div "LOOKBOOKS & PHOTOSHOOT" at bounding box center [891, 167] width 218 height 66
click at [948, 162] on p "LOOKBOOKS & PHOTOSHOOT" at bounding box center [891, 166] width 188 height 19
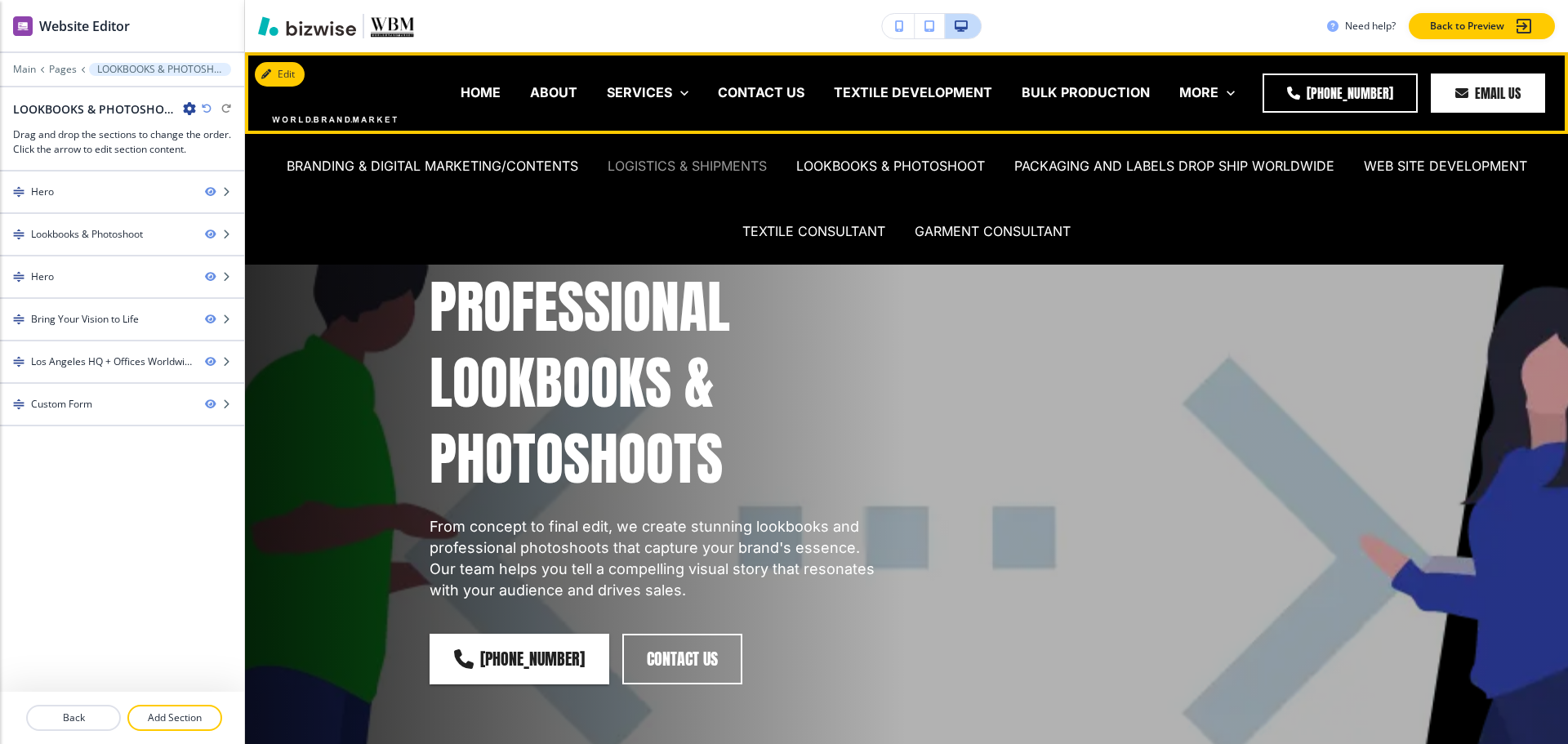
click at [697, 165] on p "LOGISTICS & SHIPMENTS" at bounding box center [686, 166] width 159 height 19
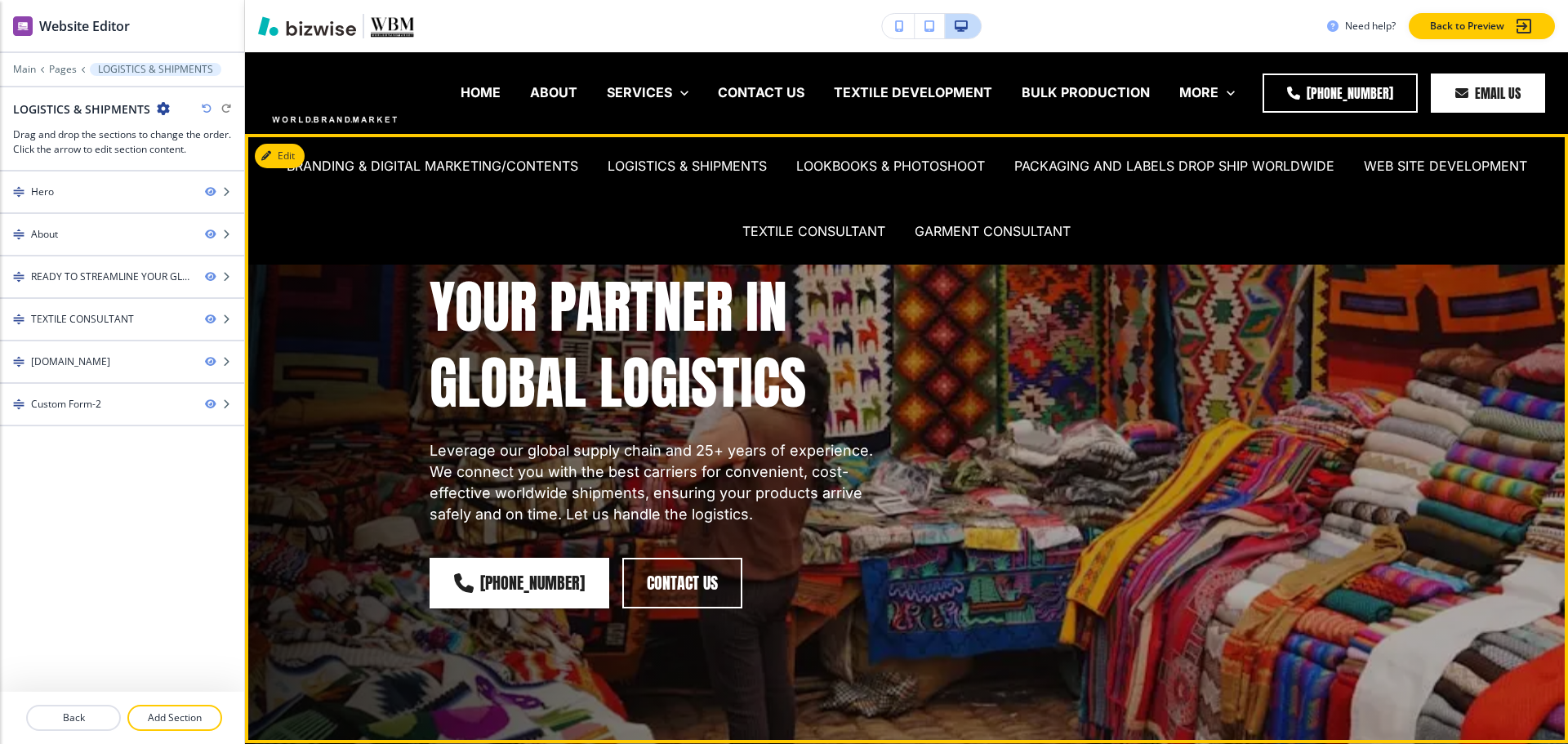
drag, startPoint x: 422, startPoint y: 335, endPoint x: 376, endPoint y: 330, distance: 46.3
click at [421, 337] on div "YOUR PARTNER IN GLOBAL LOGISTICS Leverage our global supply chain and 25+ years…" at bounding box center [638, 418] width 496 height 379
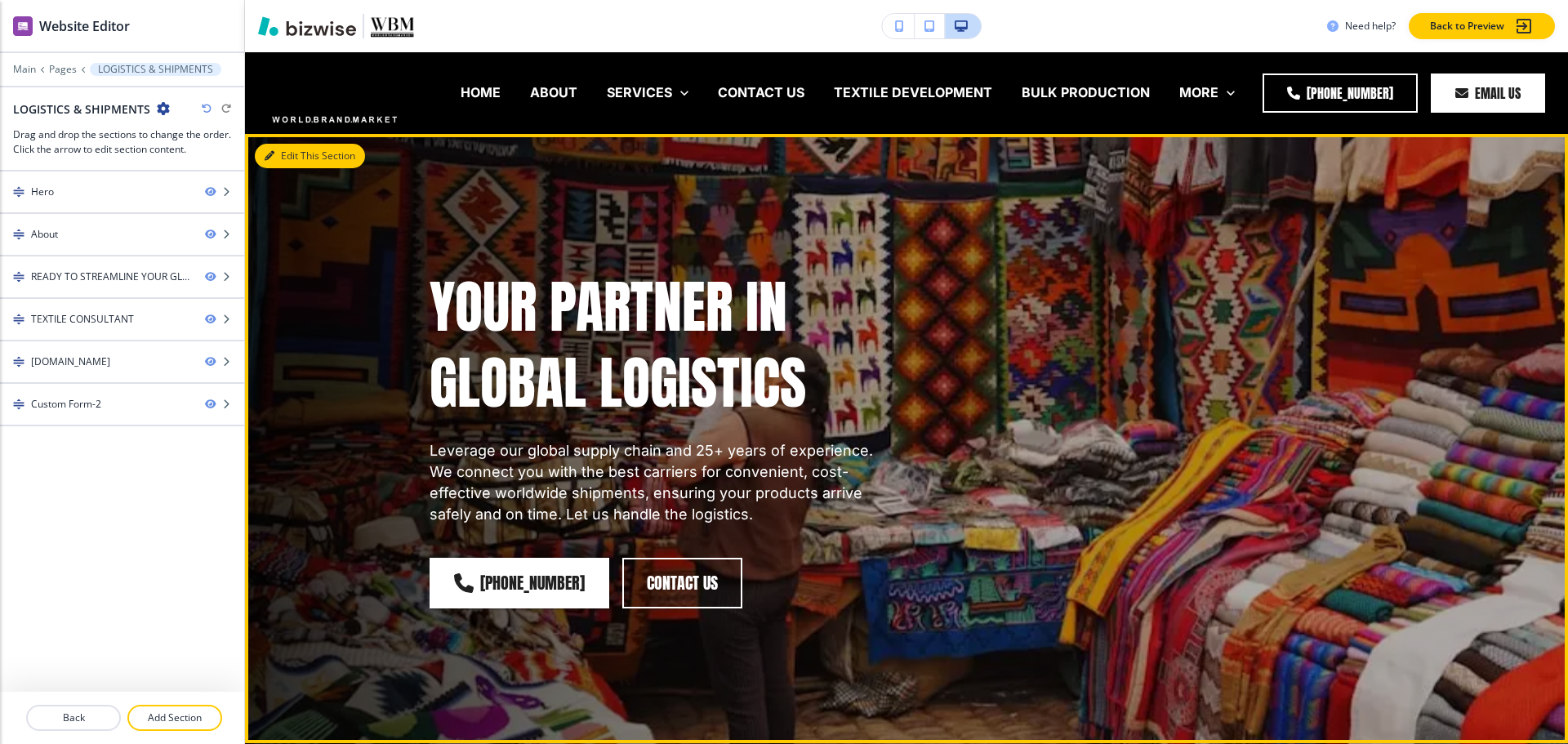
click at [281, 161] on button "Edit This Section" at bounding box center [310, 156] width 110 height 25
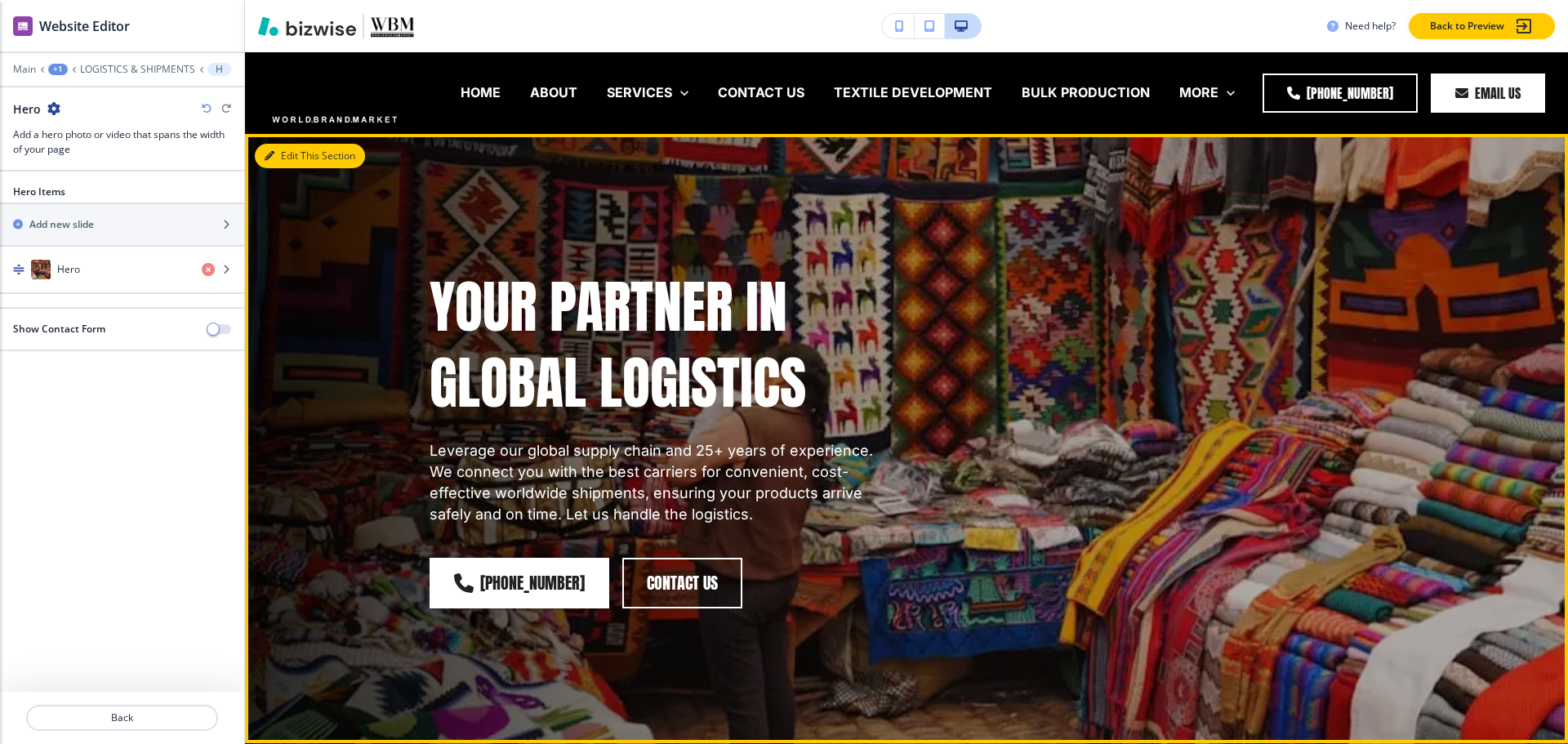
scroll to position [82, 0]
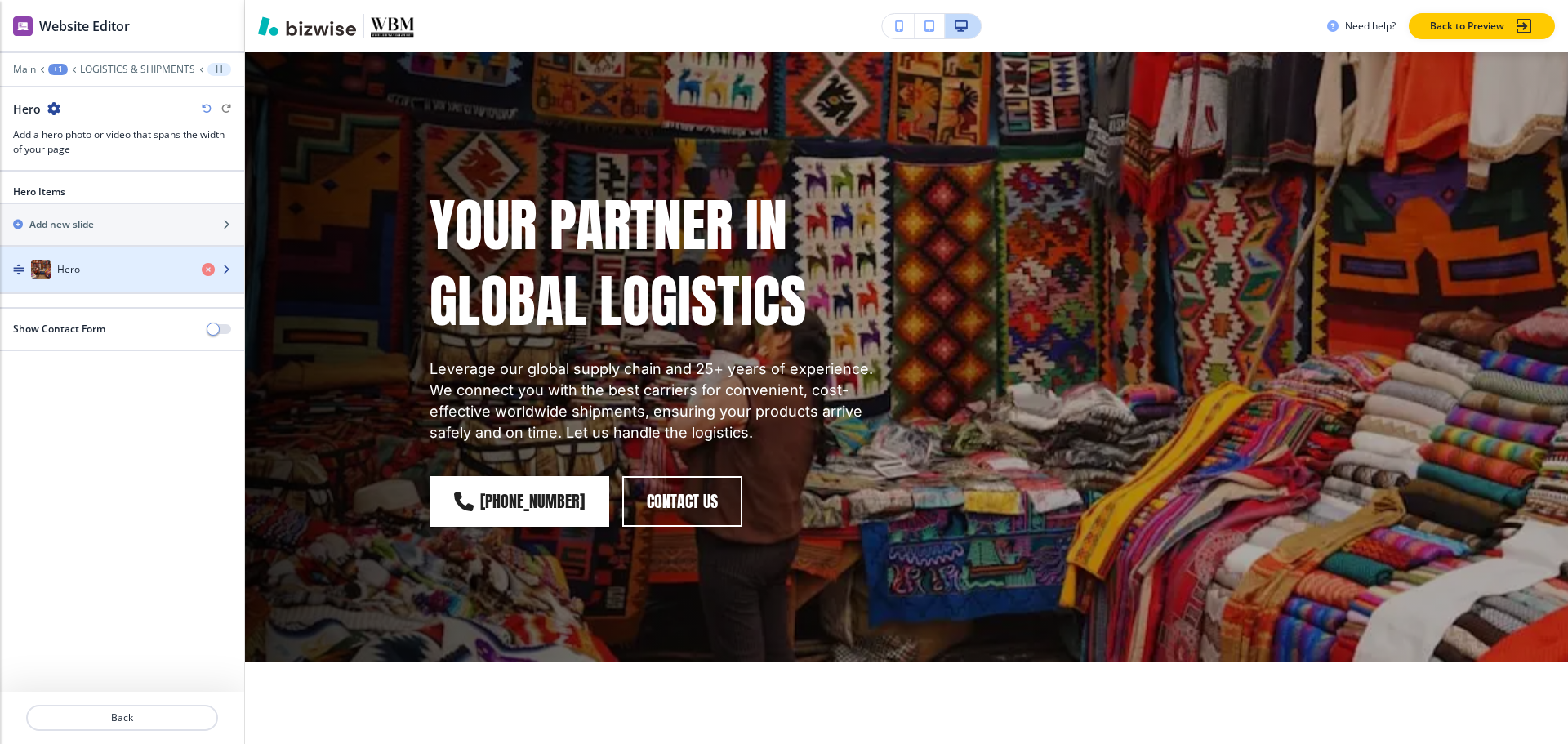
click at [62, 275] on h4 "Hero" at bounding box center [68, 269] width 23 height 15
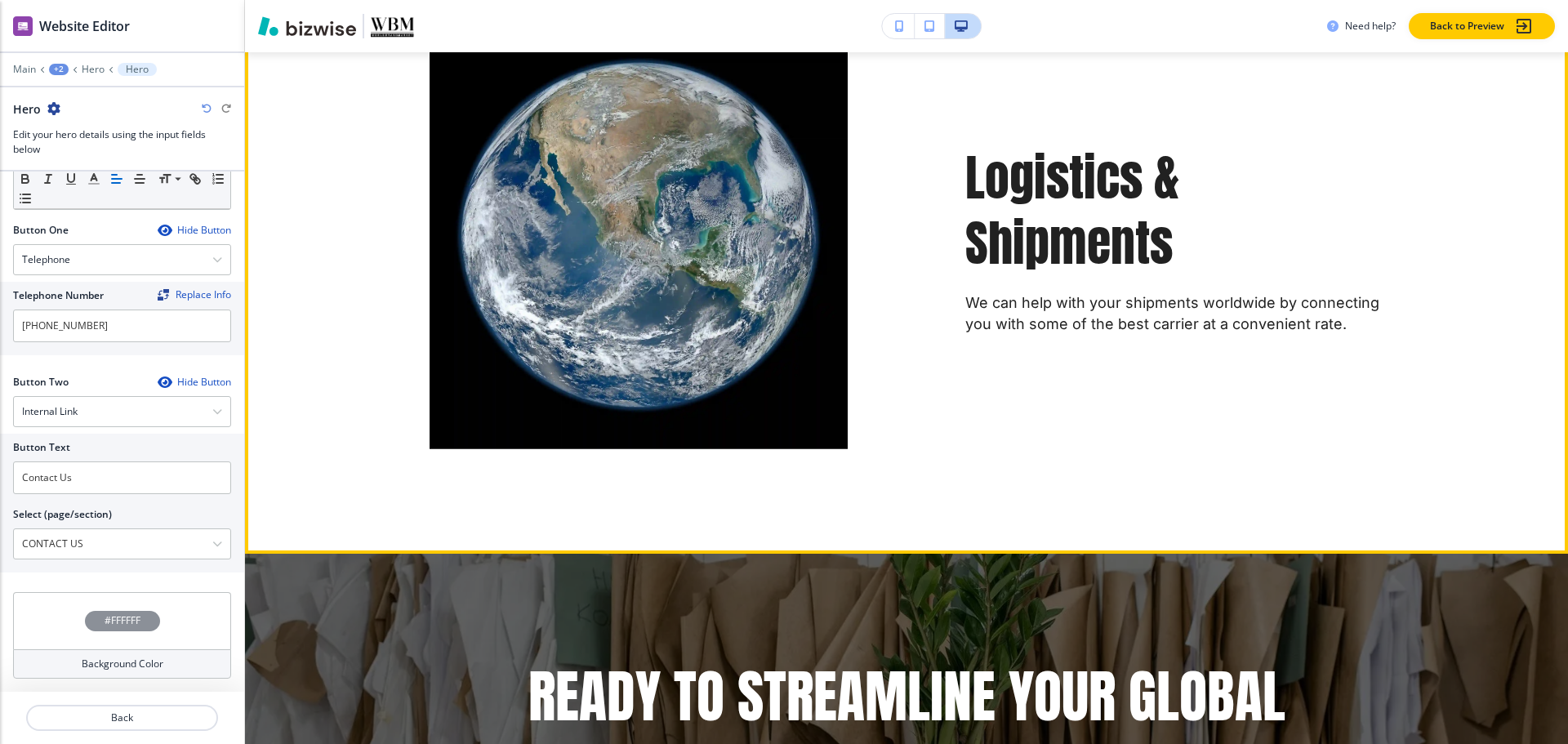
scroll to position [1307, 0]
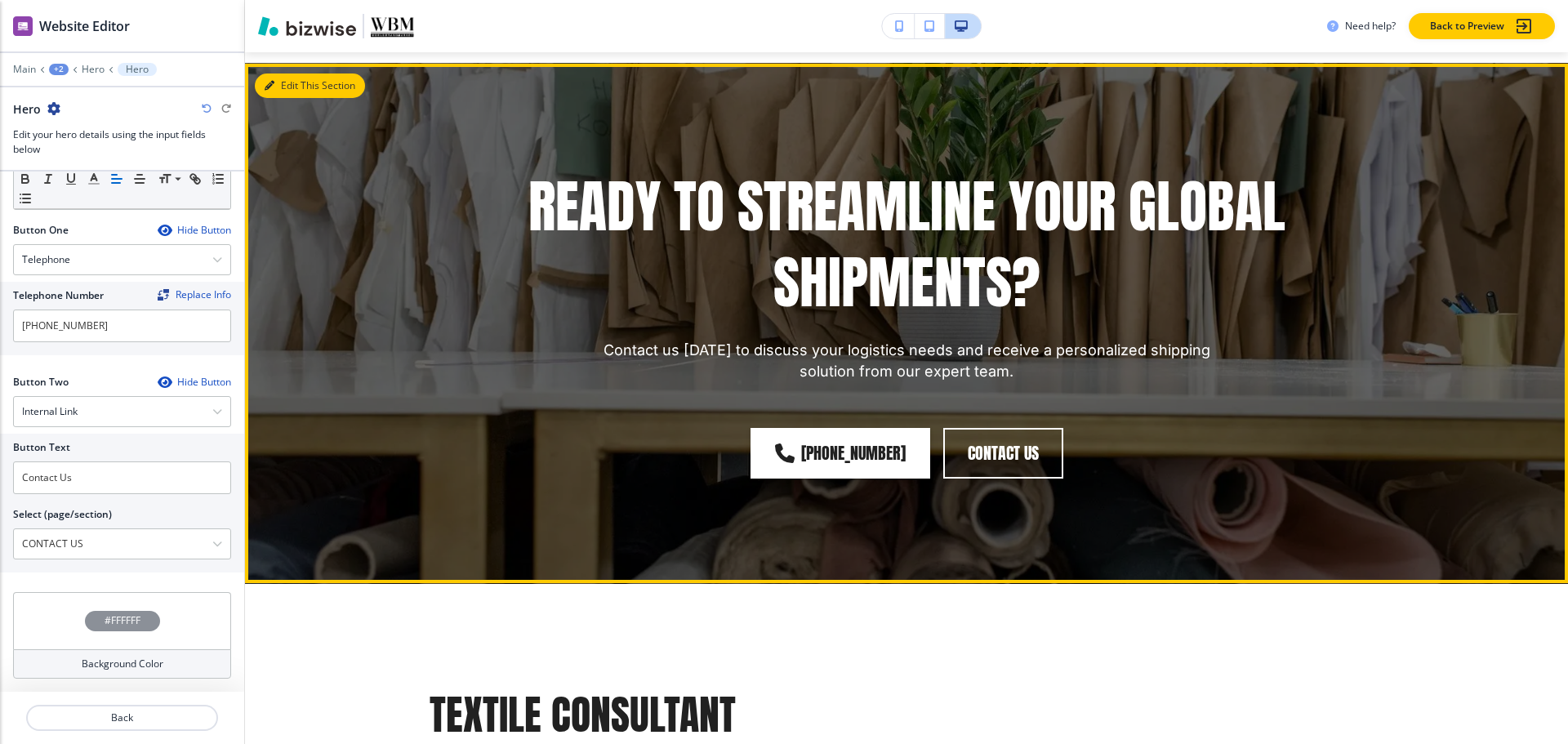
click at [285, 92] on button "Edit This Section" at bounding box center [310, 86] width 110 height 25
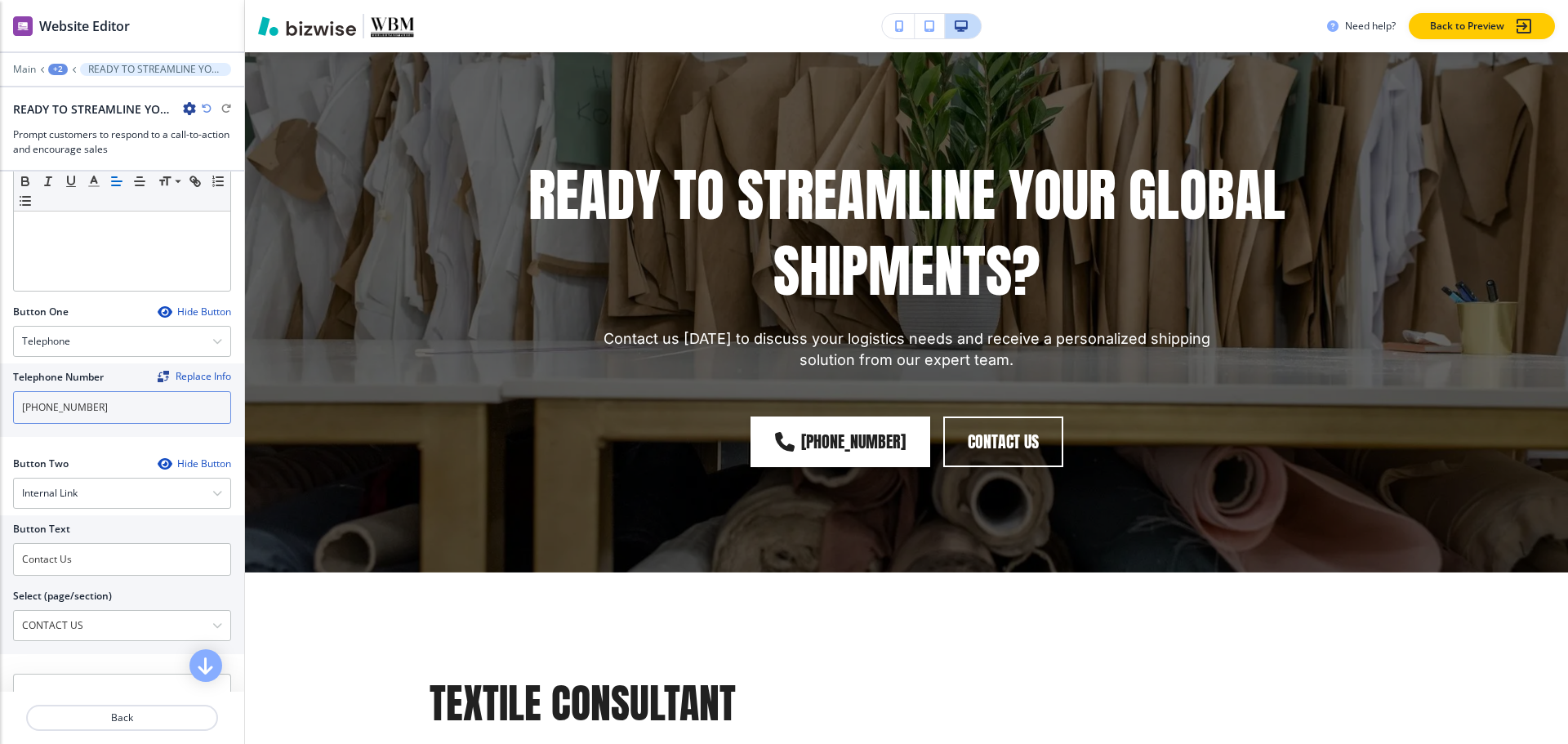
scroll to position [630, 0]
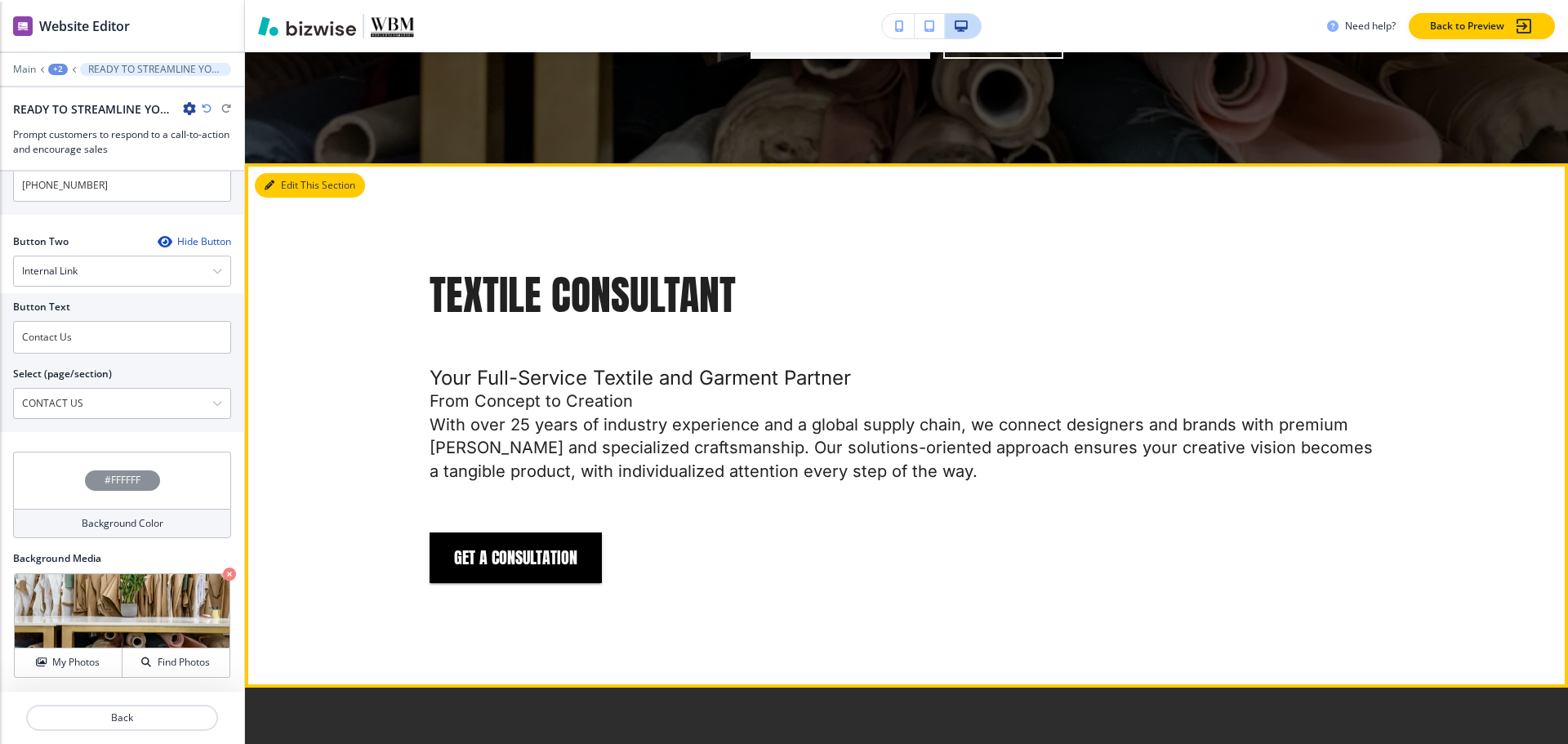
click at [277, 189] on button "Edit This Section" at bounding box center [310, 186] width 110 height 25
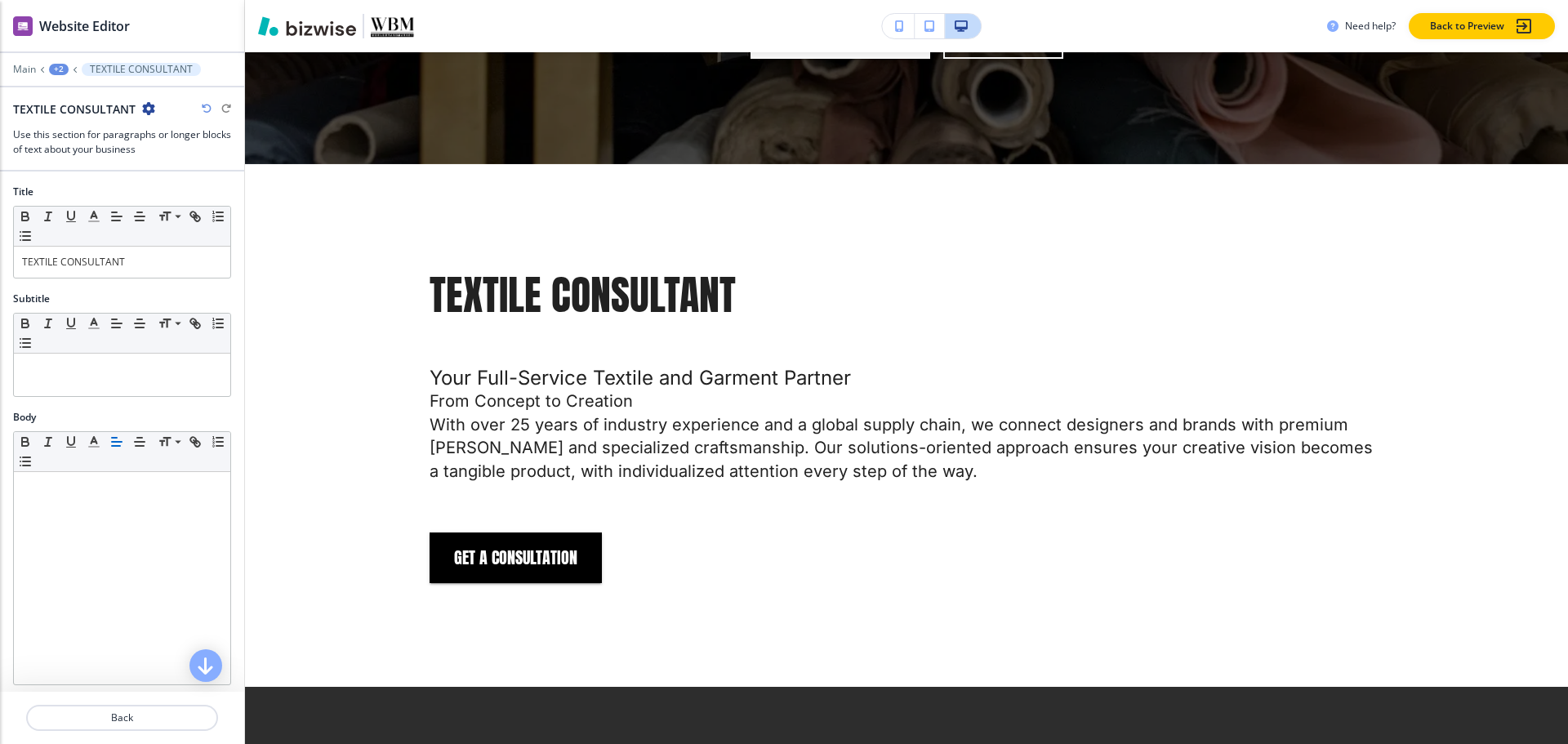
scroll to position [1837, 0]
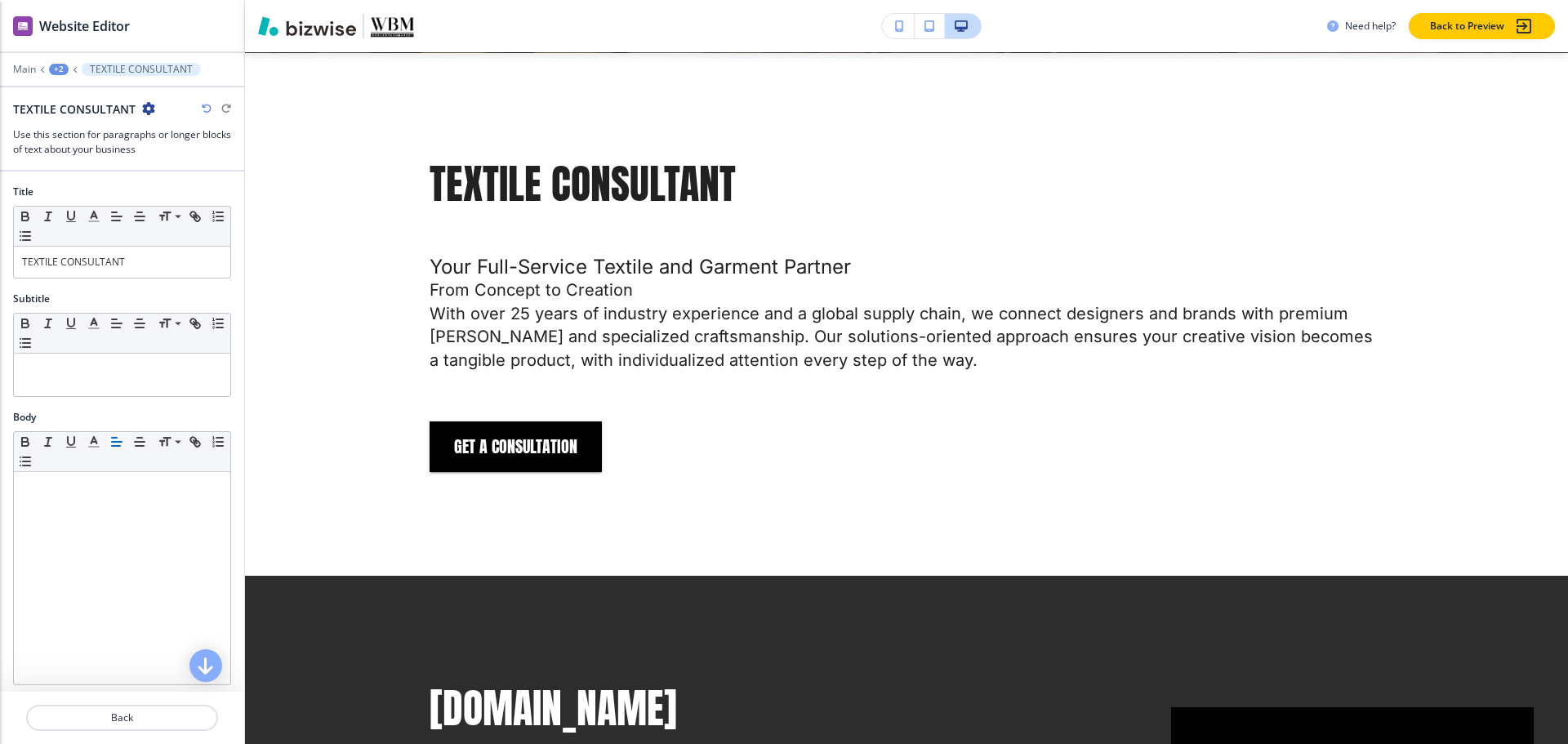
click at [147, 111] on icon "button" at bounding box center [148, 108] width 13 height 13
click at [186, 186] on button "Delete Section" at bounding box center [193, 194] width 105 height 29
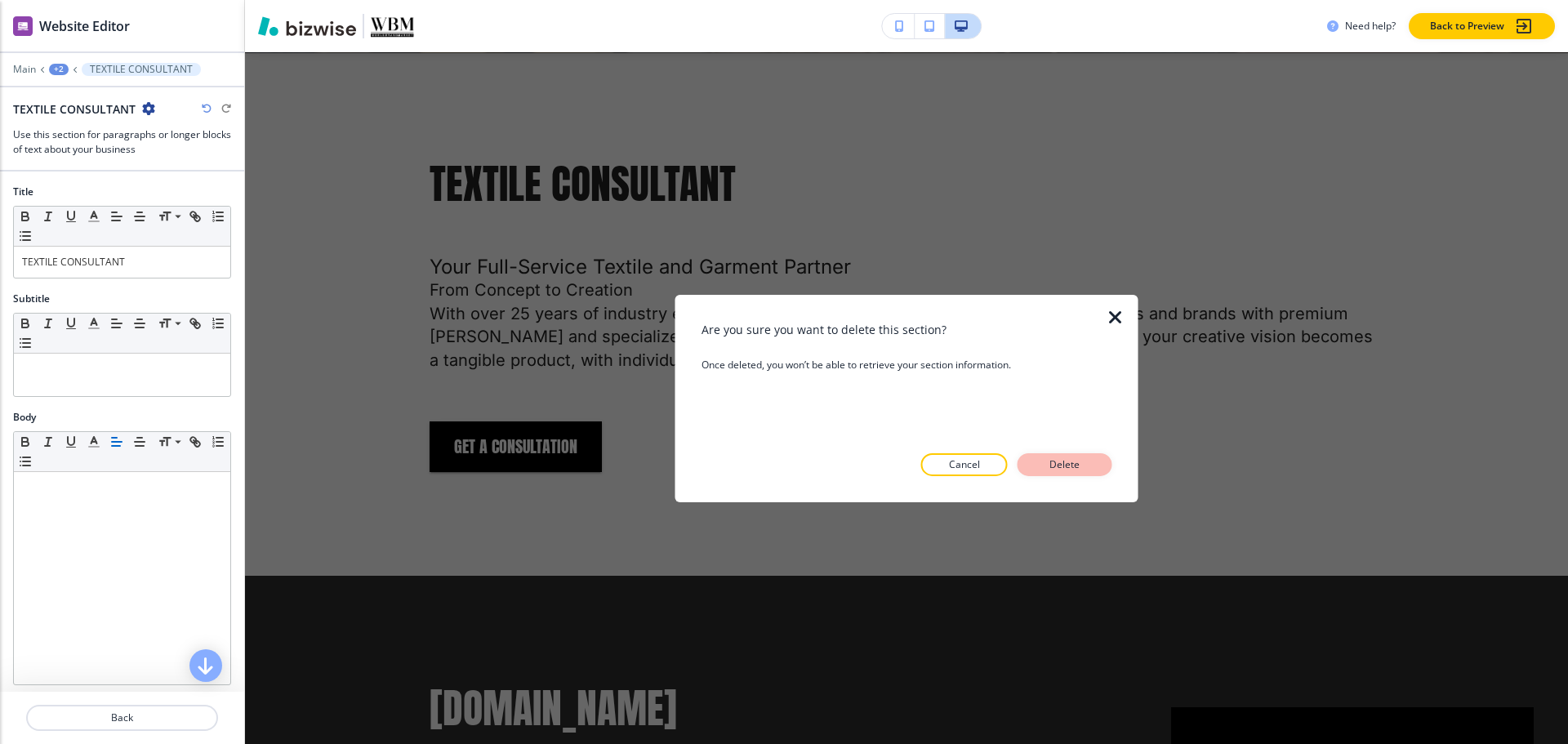
click at [1097, 473] on button "Delete" at bounding box center [1065, 464] width 95 height 23
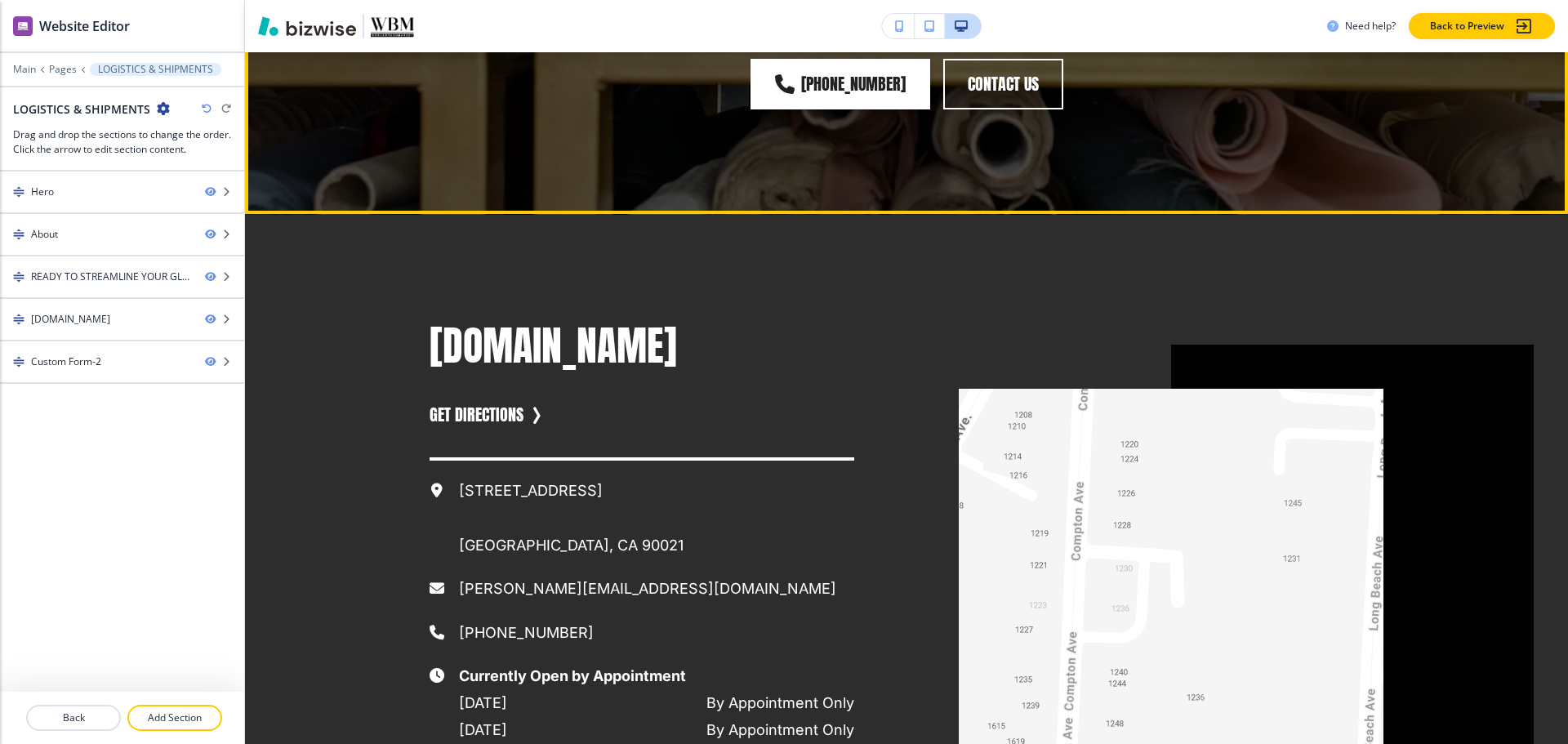
scroll to position [1511, 0]
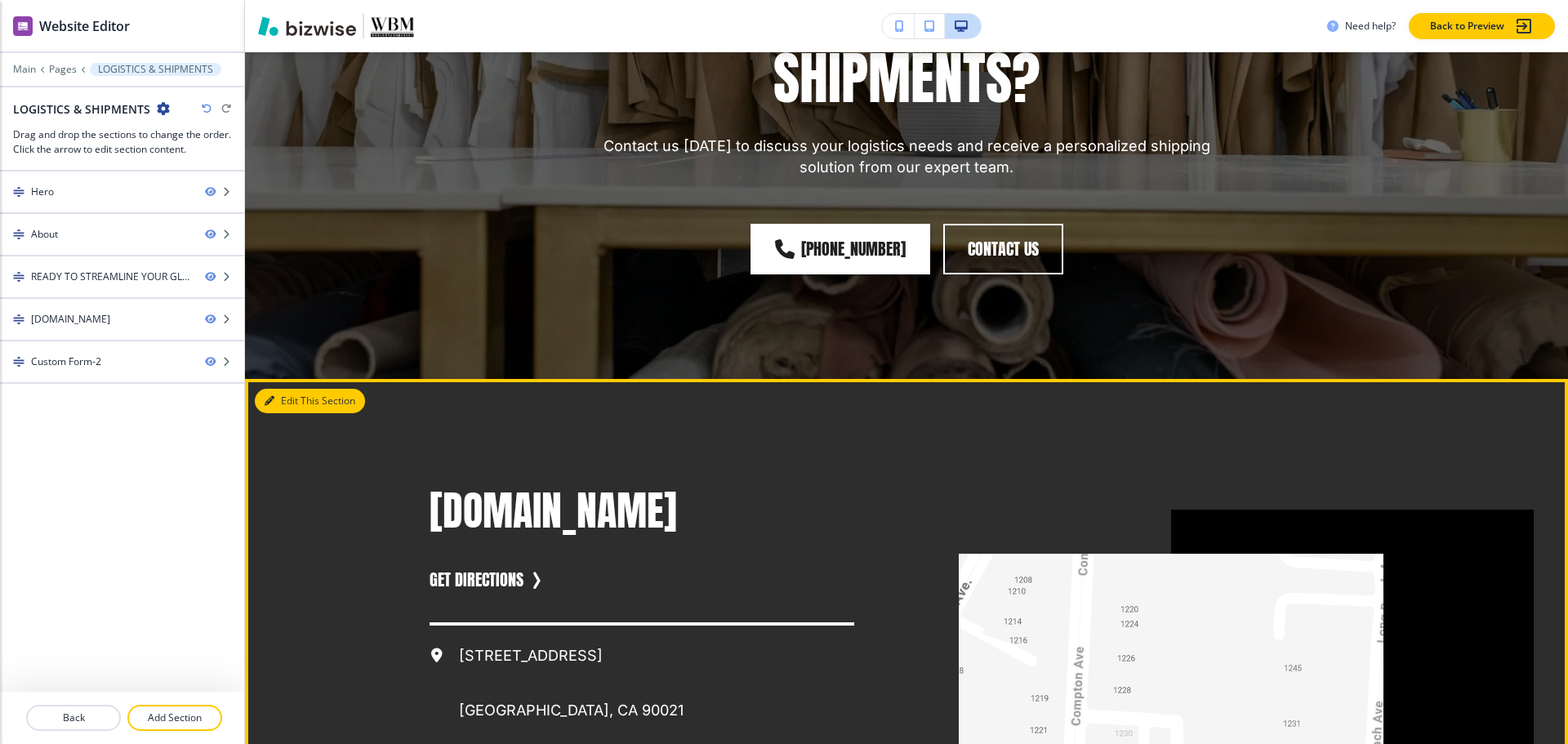
click at [296, 404] on button "Edit This Section" at bounding box center [310, 401] width 110 height 25
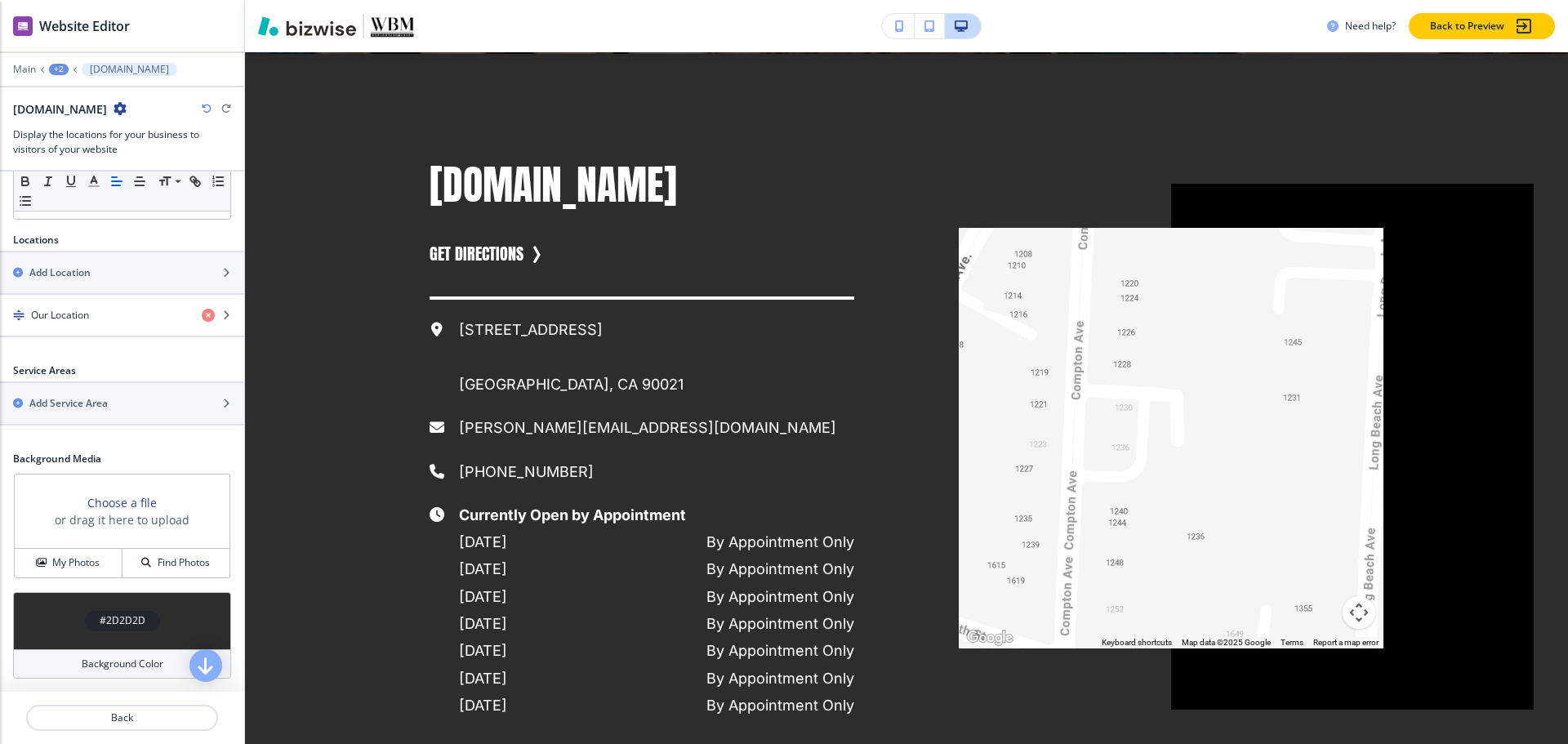
scroll to position [1837, 0]
click at [99, 621] on h4 "#2D2D2D" at bounding box center [123, 621] width 46 height 15
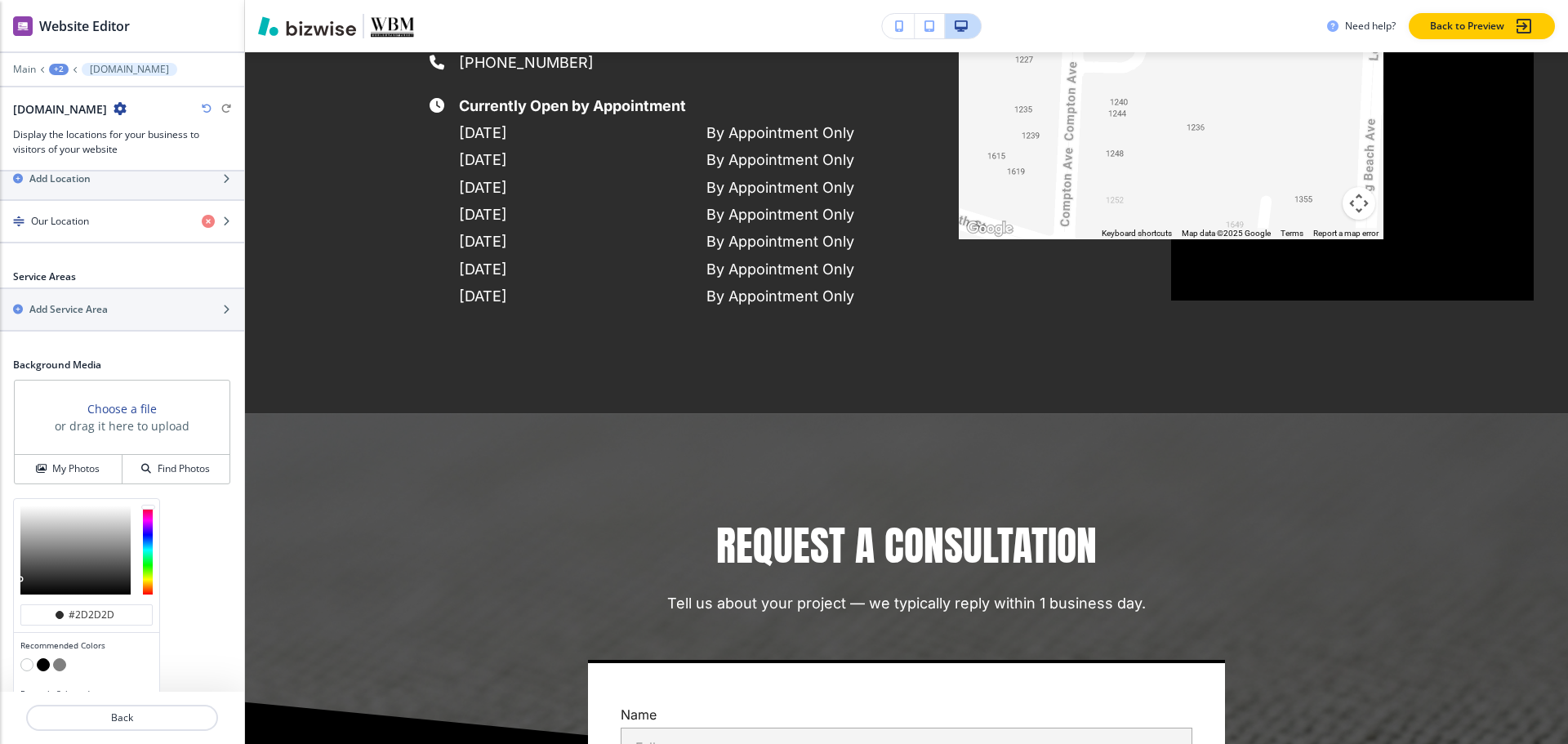
scroll to position [598, 0]
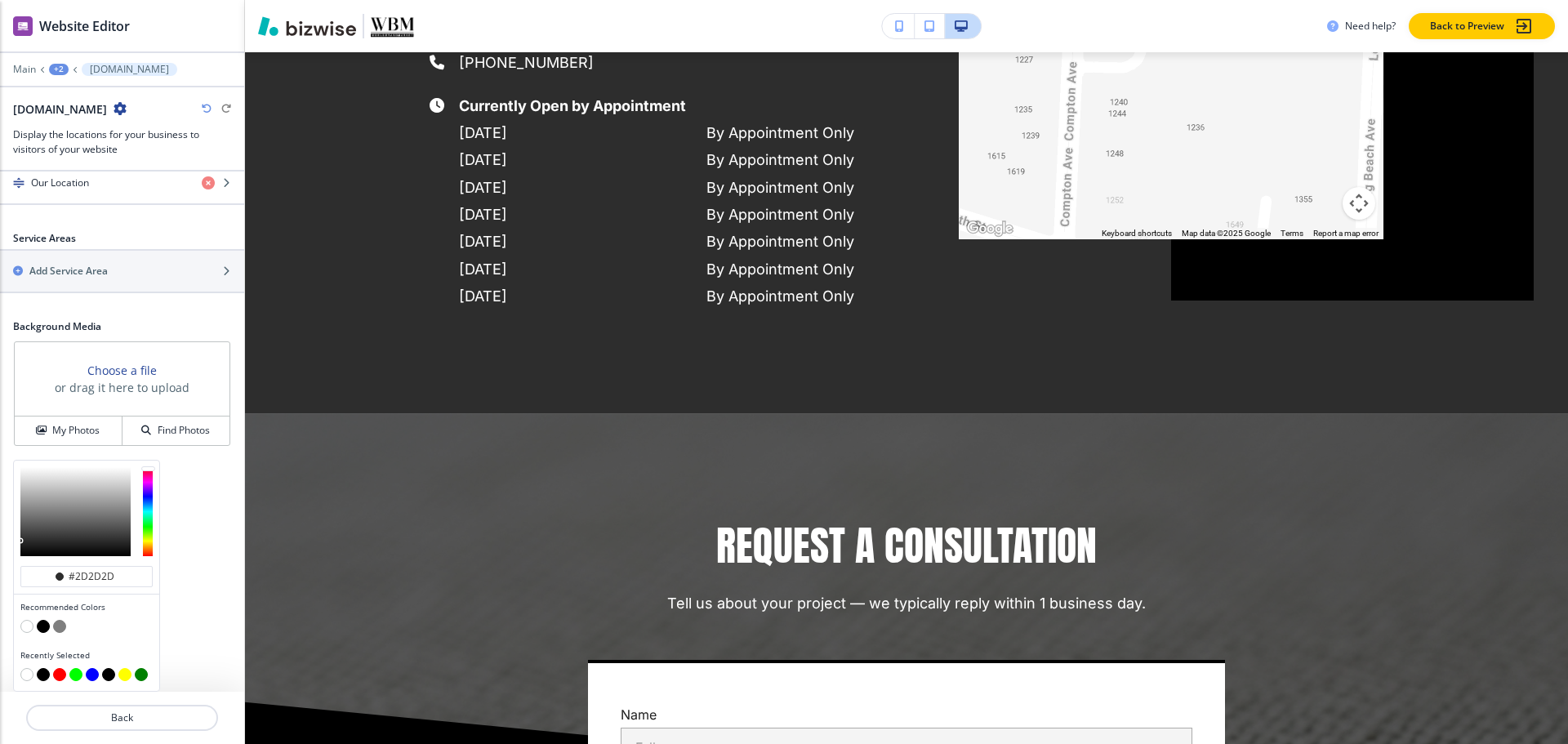
click at [26, 624] on button "button" at bounding box center [27, 626] width 13 height 13
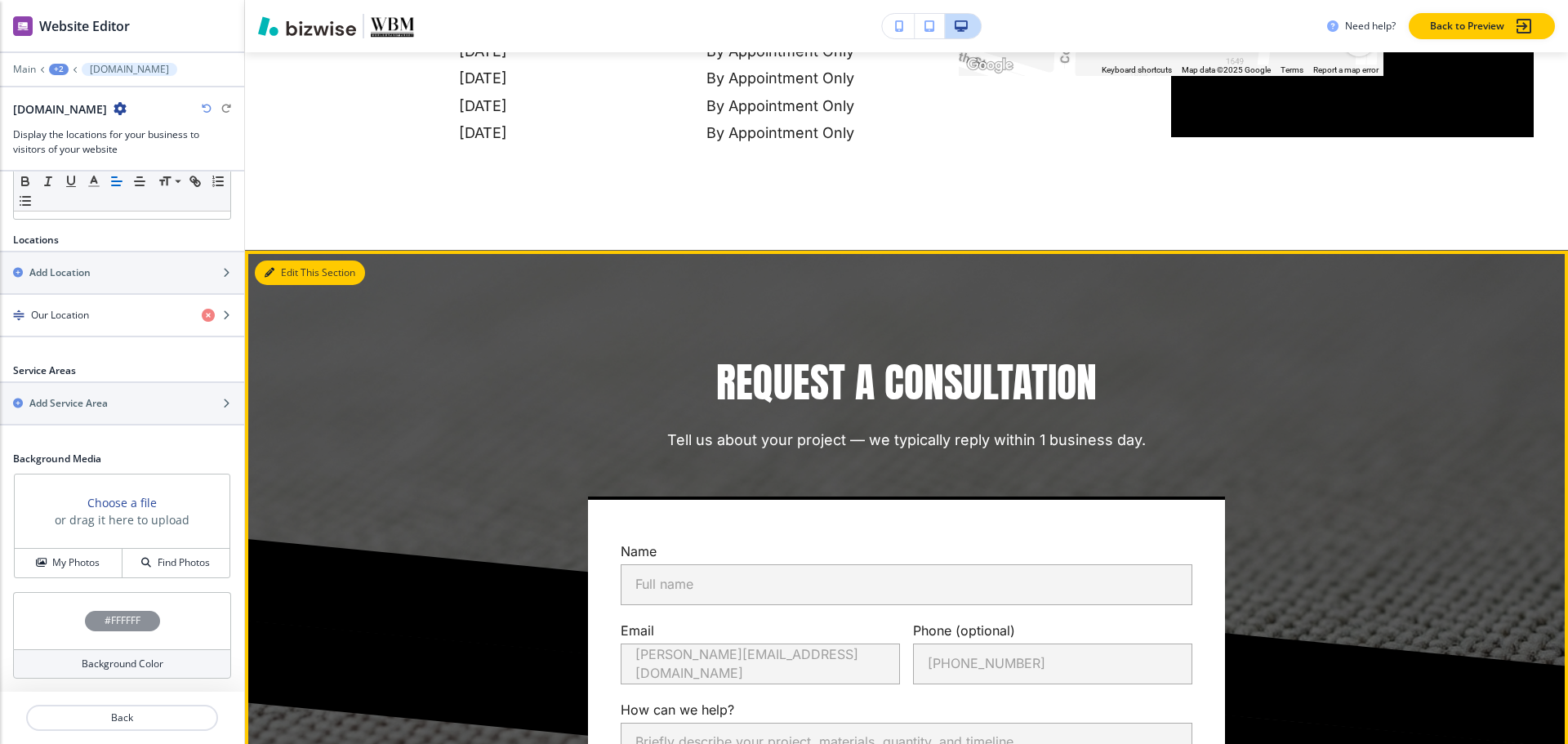
click at [280, 276] on button "Edit This Section" at bounding box center [310, 273] width 110 height 25
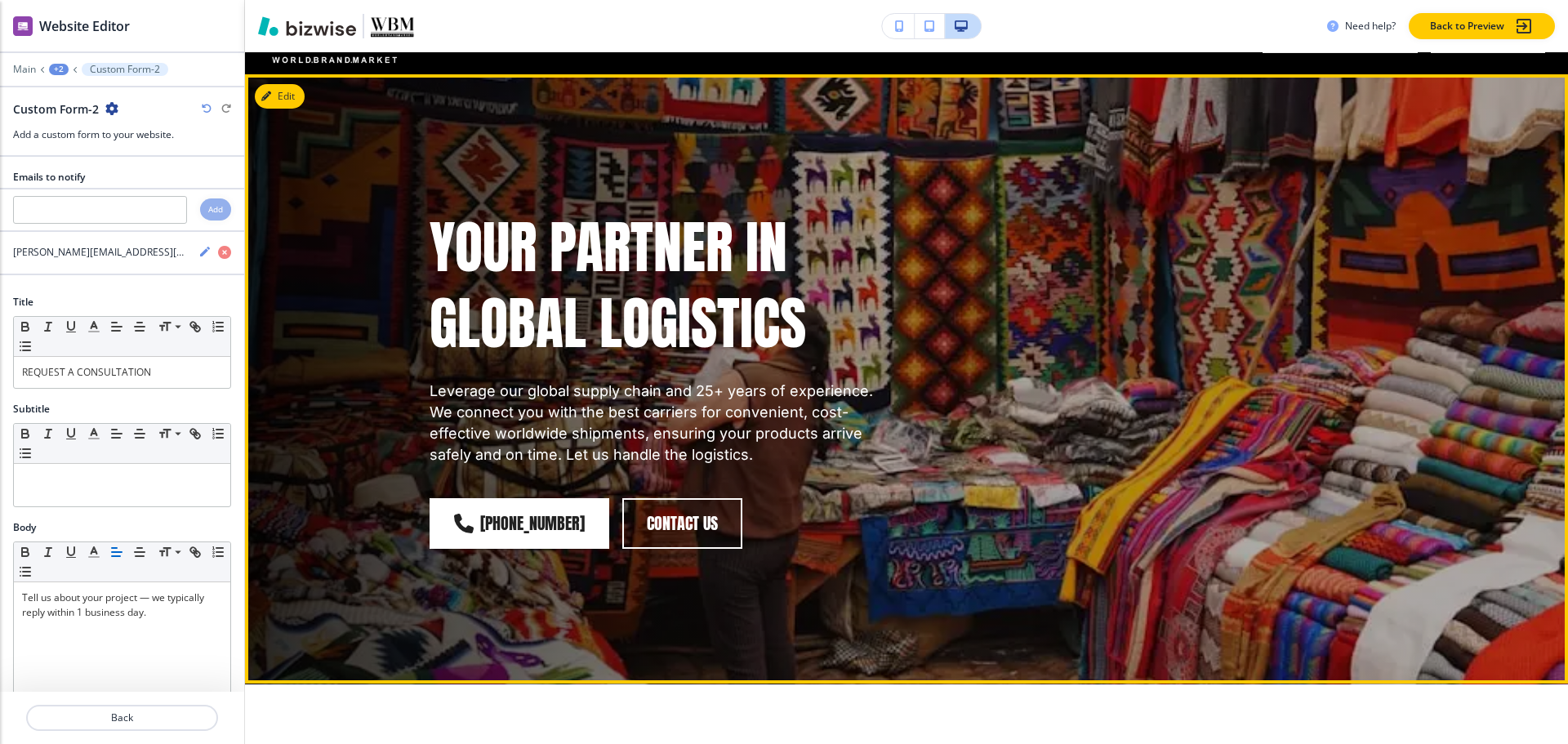
scroll to position [0, 0]
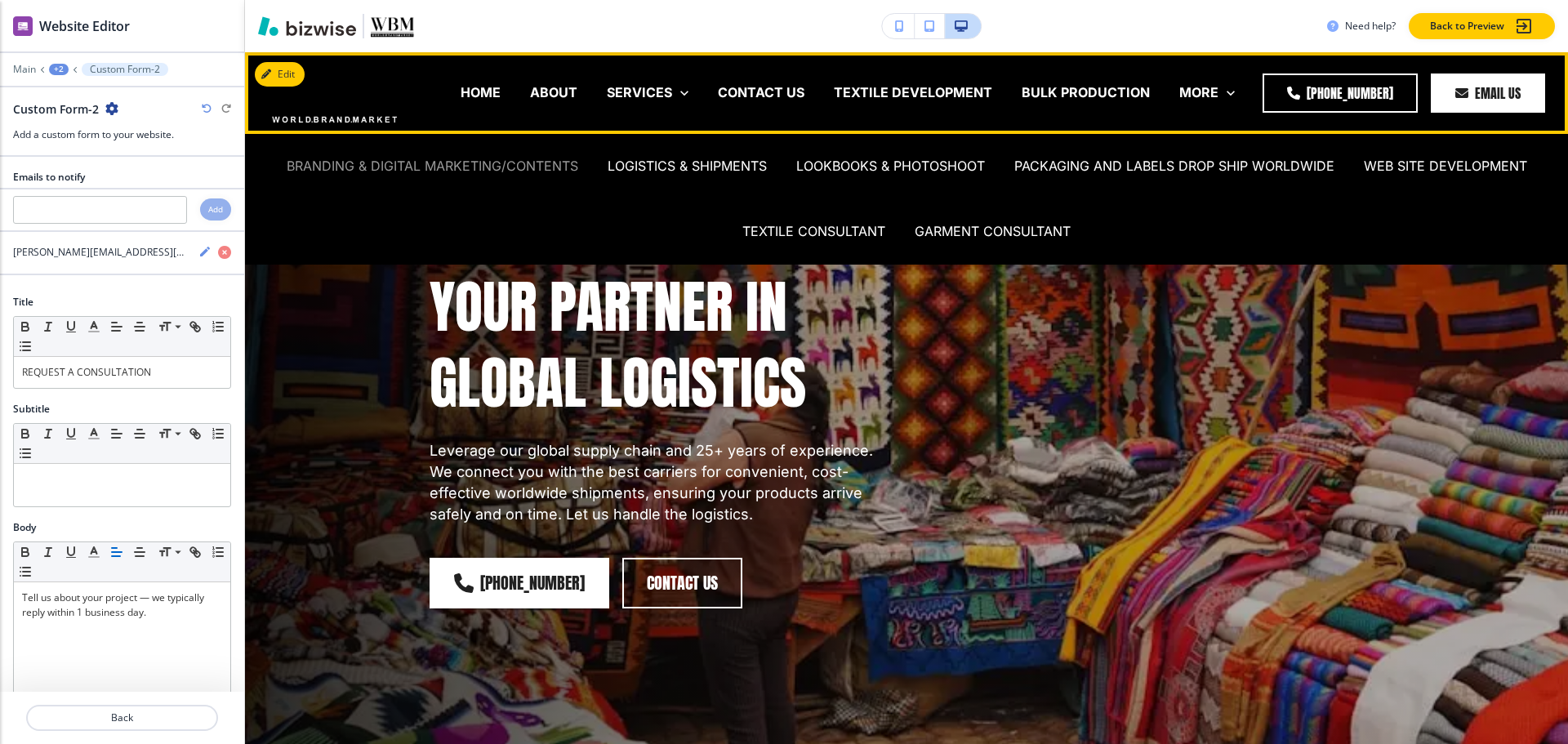
click at [511, 168] on p "BRANDING & DIGITAL MARKETING/CONTENTS" at bounding box center [432, 166] width 291 height 19
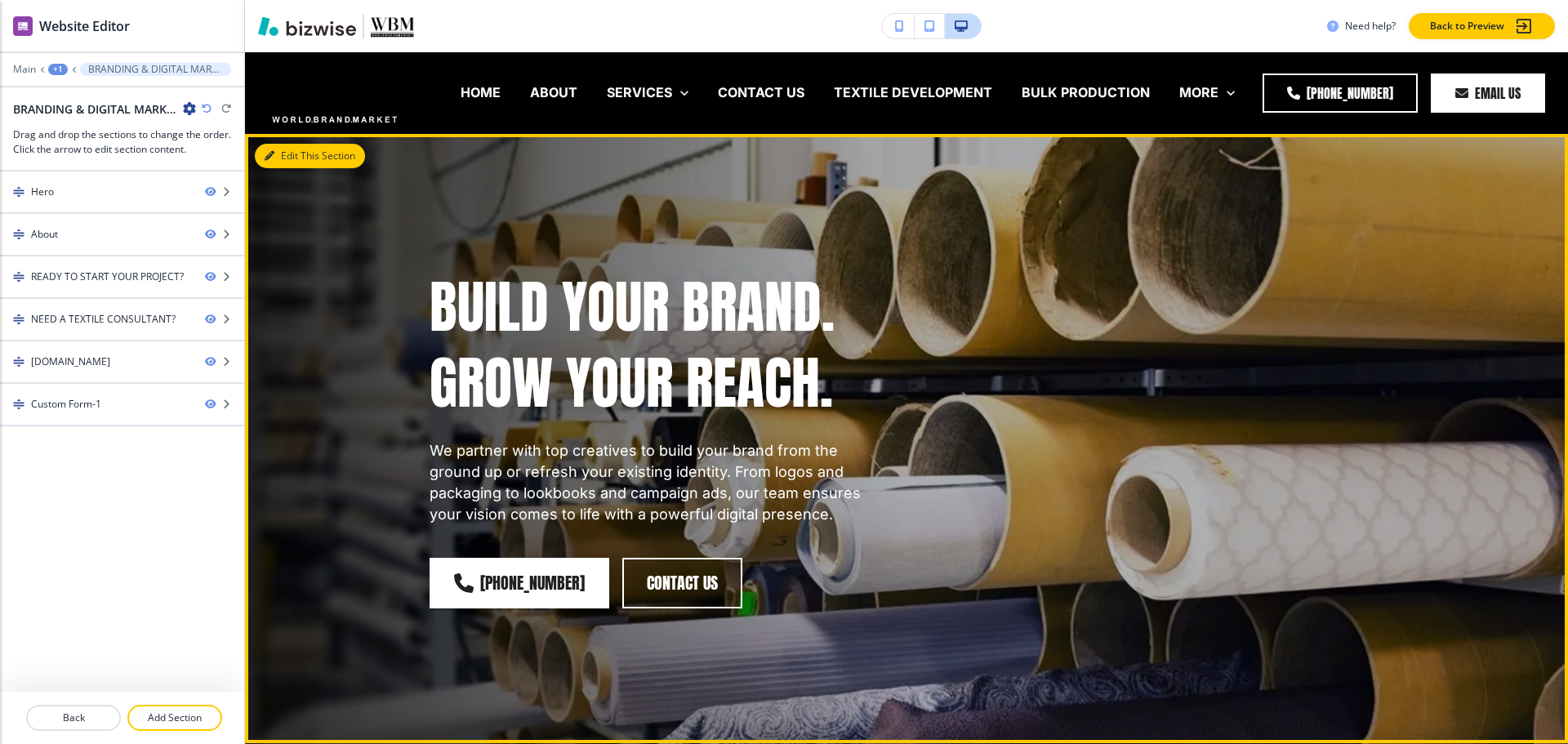
click at [295, 157] on button "Edit This Section" at bounding box center [310, 156] width 110 height 25
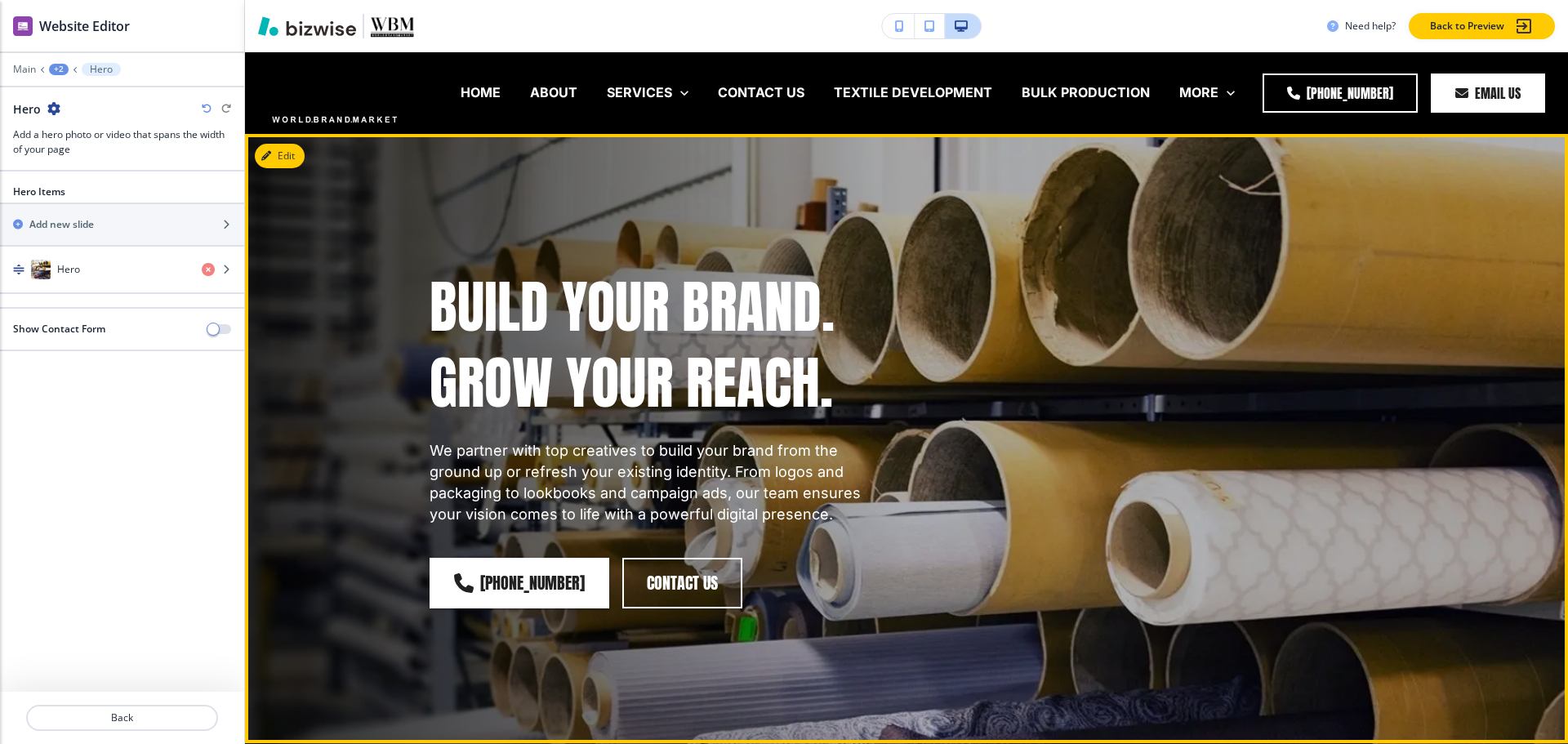
scroll to position [82, 0]
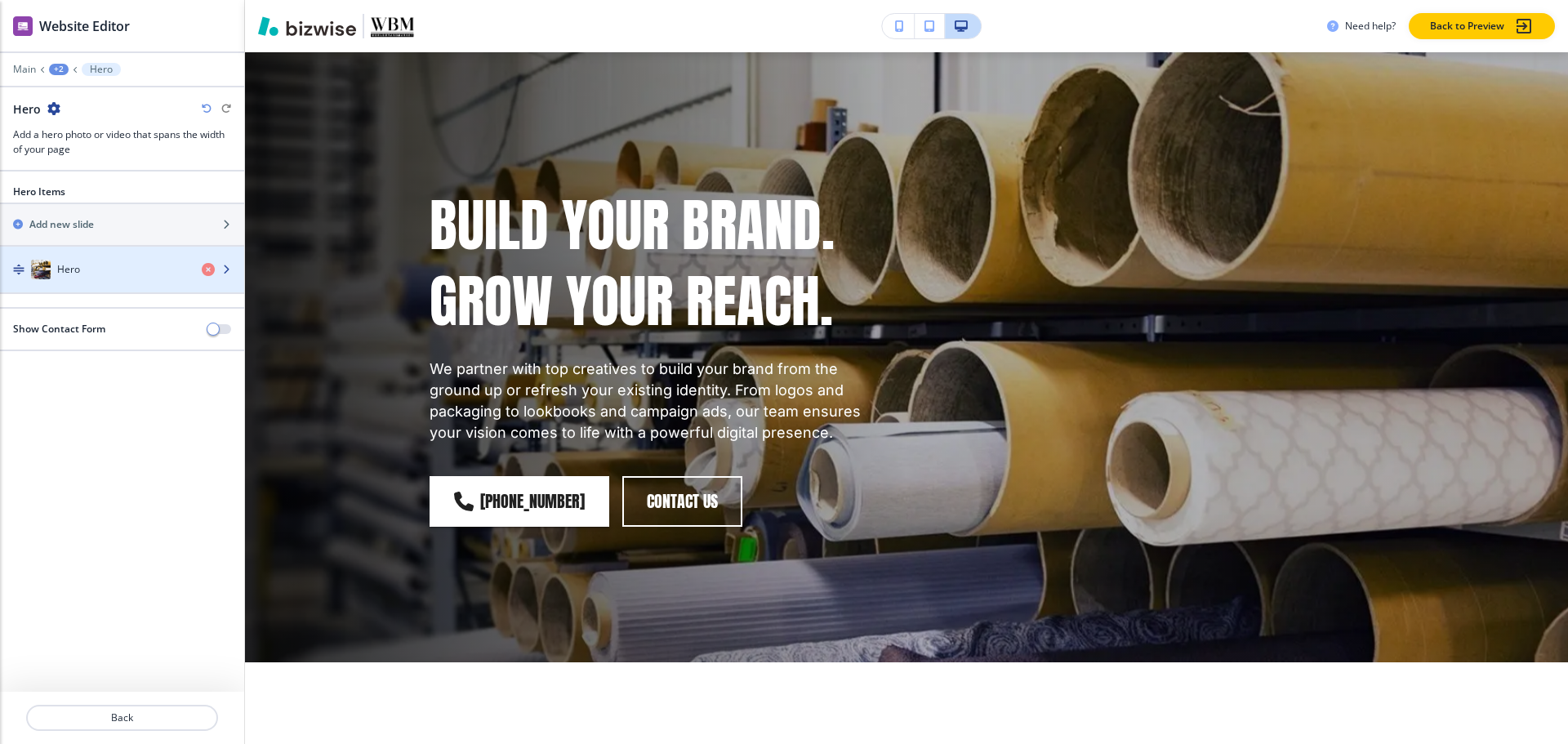
click at [131, 284] on div "button" at bounding box center [122, 286] width 244 height 13
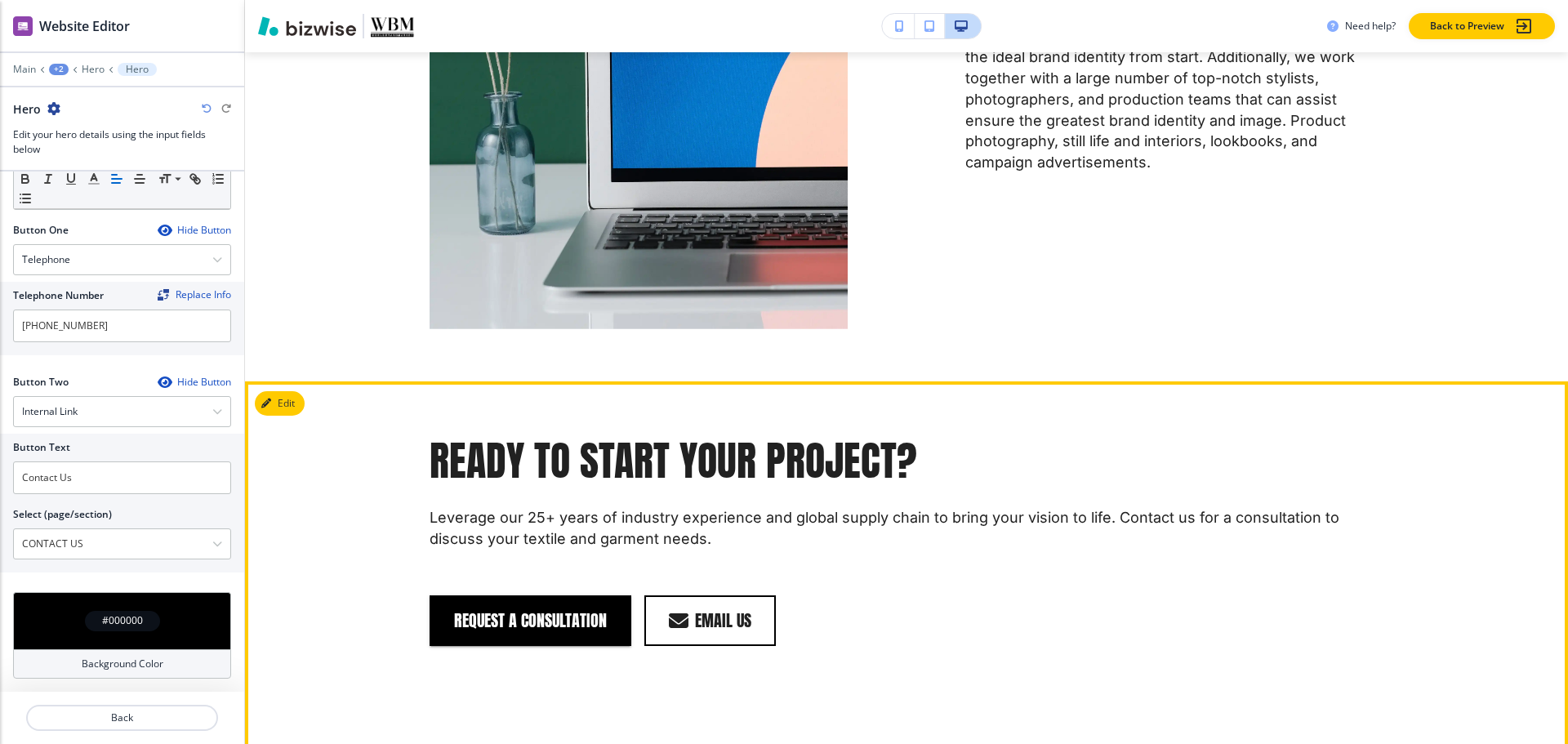
scroll to position [1307, 0]
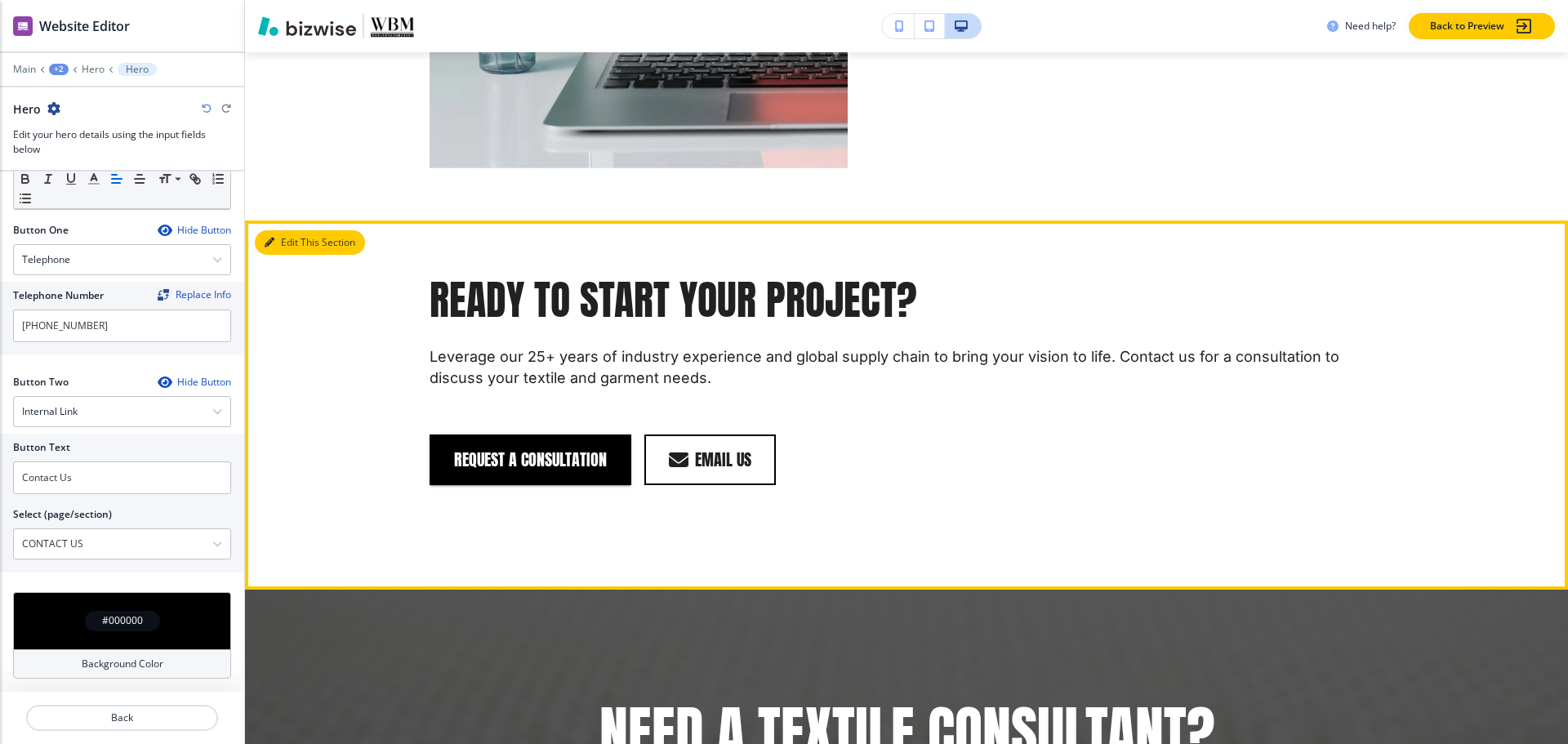
click at [281, 238] on button "Edit This Section" at bounding box center [310, 242] width 110 height 25
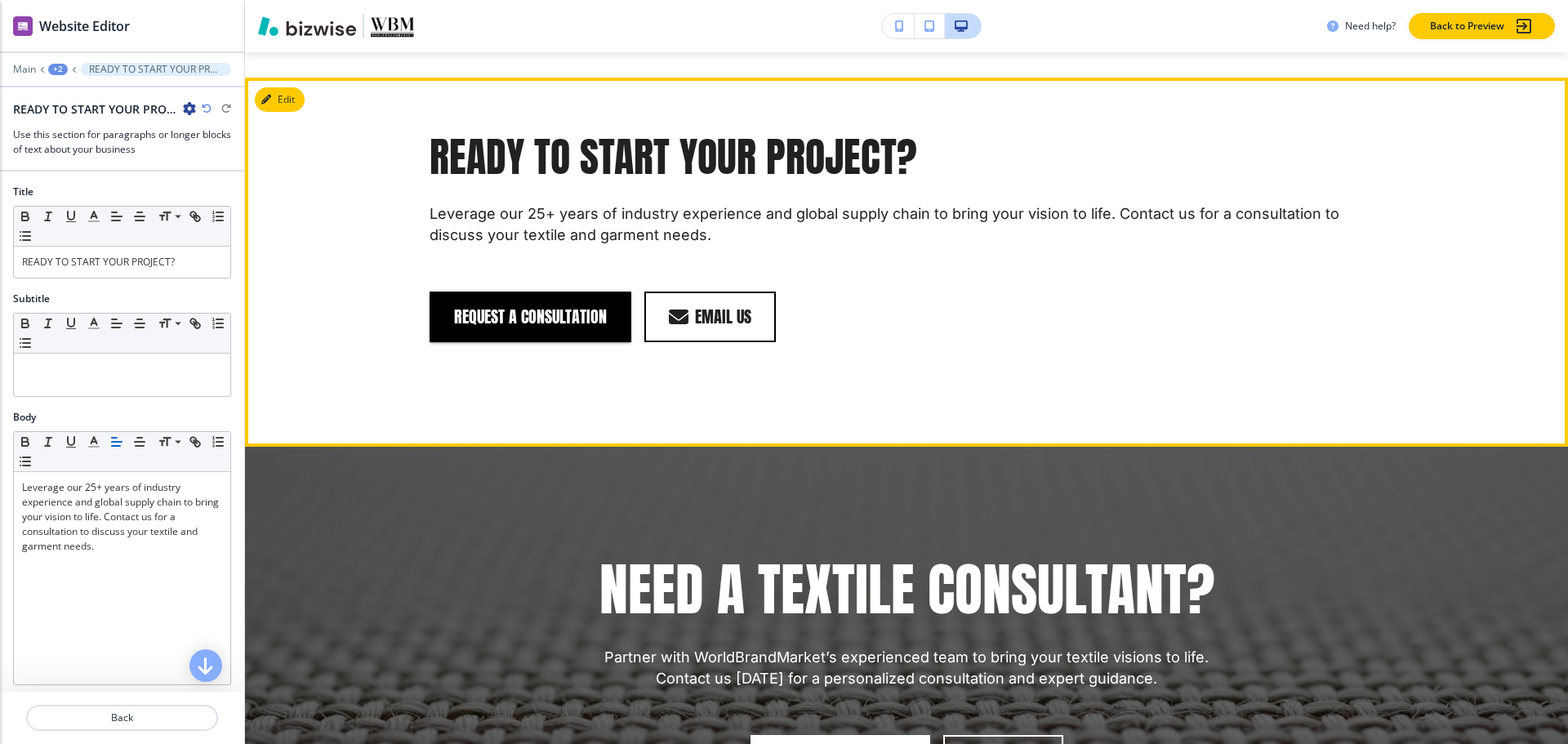
scroll to position [1475, 0]
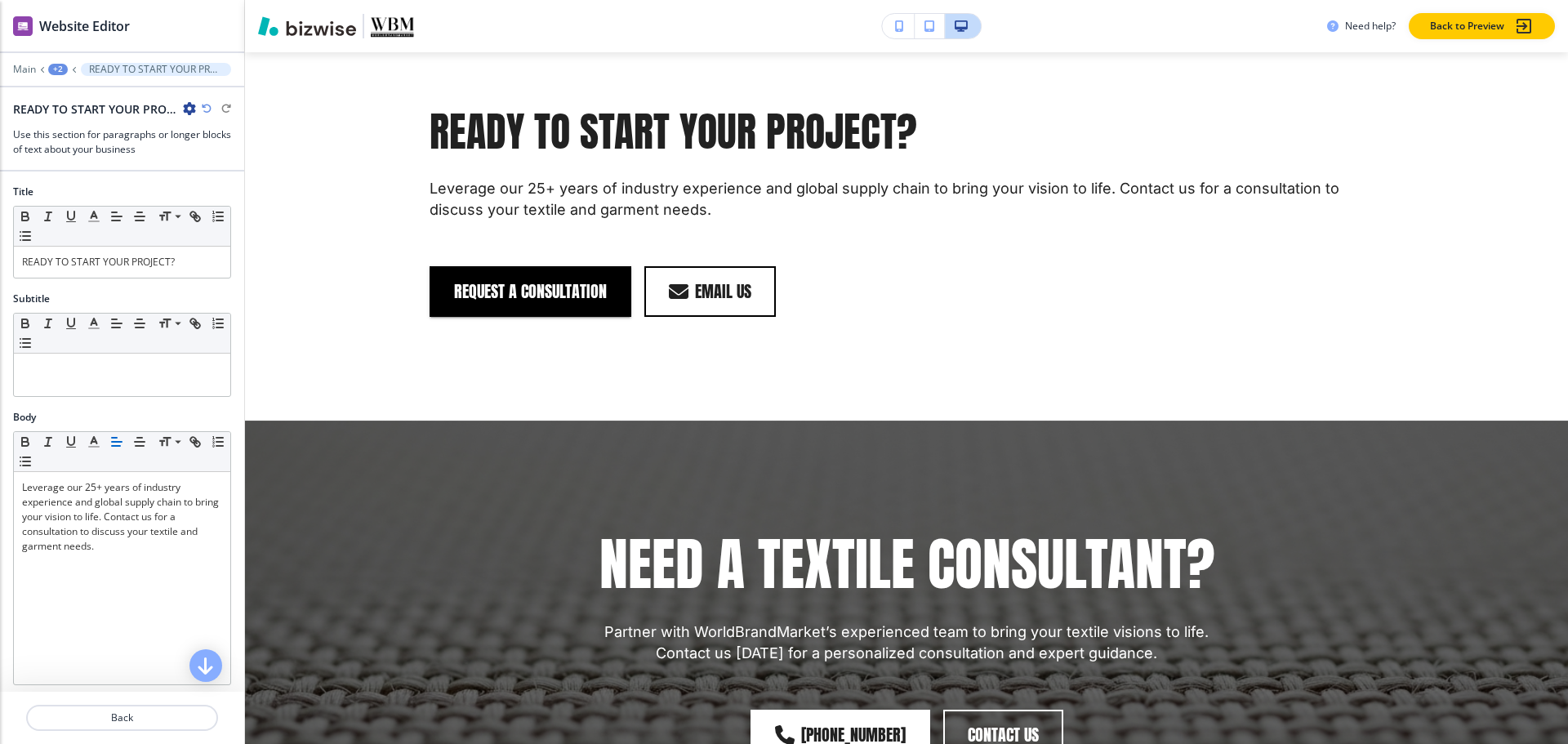
click at [189, 109] on icon "button" at bounding box center [189, 108] width 13 height 13
click at [185, 175] on button "Duplicate Section" at bounding box center [235, 165] width 105 height 28
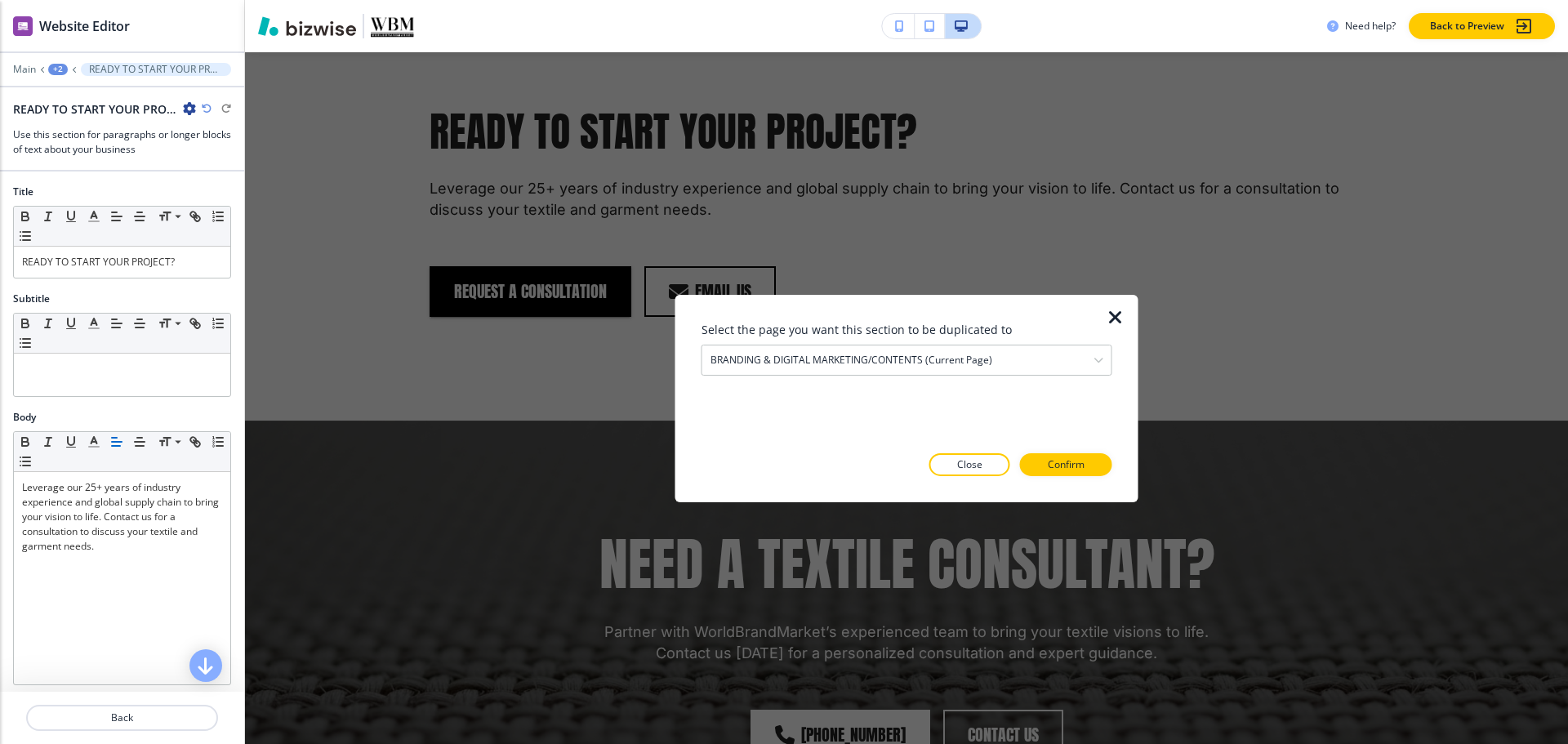
click at [1120, 315] on icon "button" at bounding box center [1115, 317] width 20 height 20
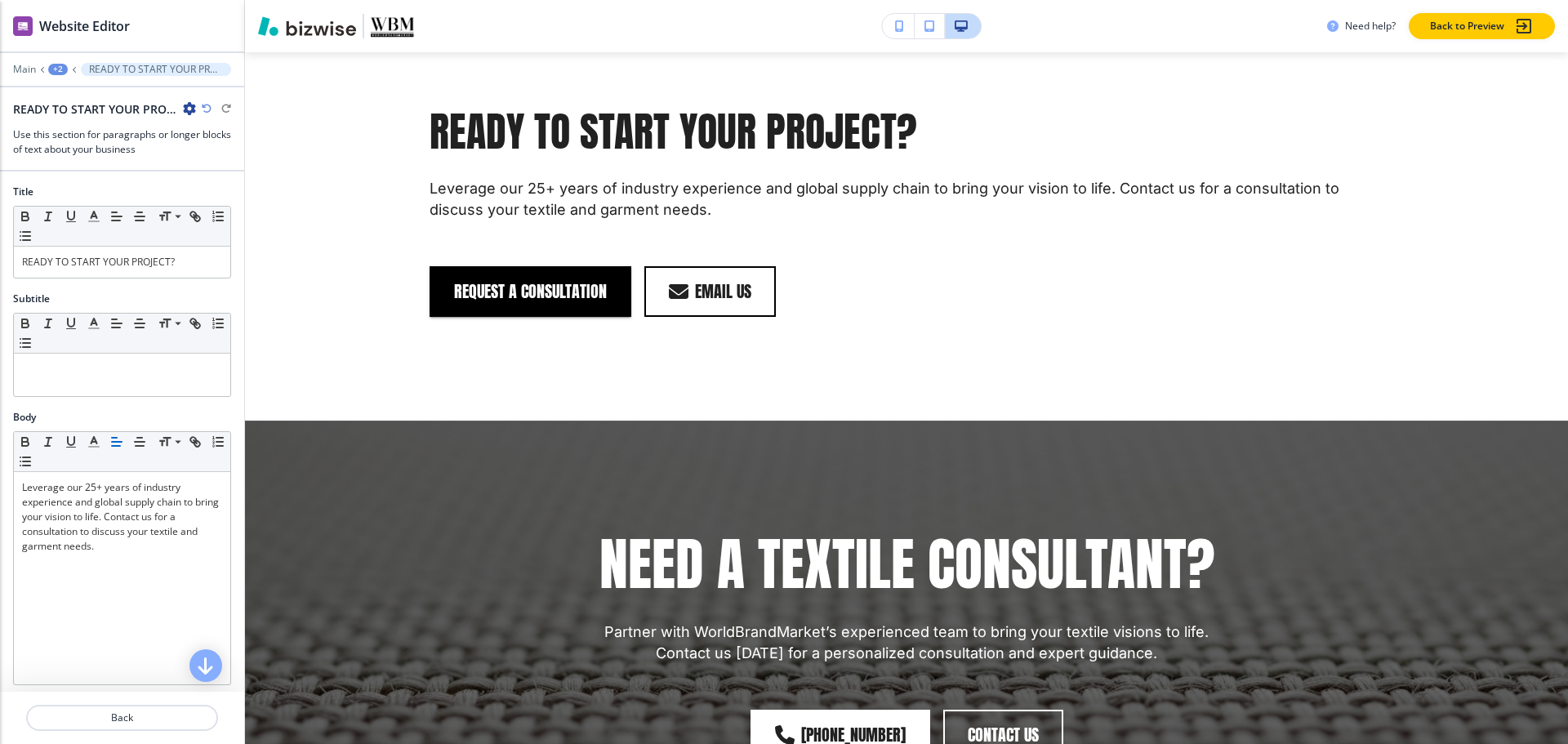
click at [187, 113] on icon "button" at bounding box center [189, 108] width 13 height 13
click at [210, 192] on p "Delete Section" at bounding box center [235, 194] width 83 height 15
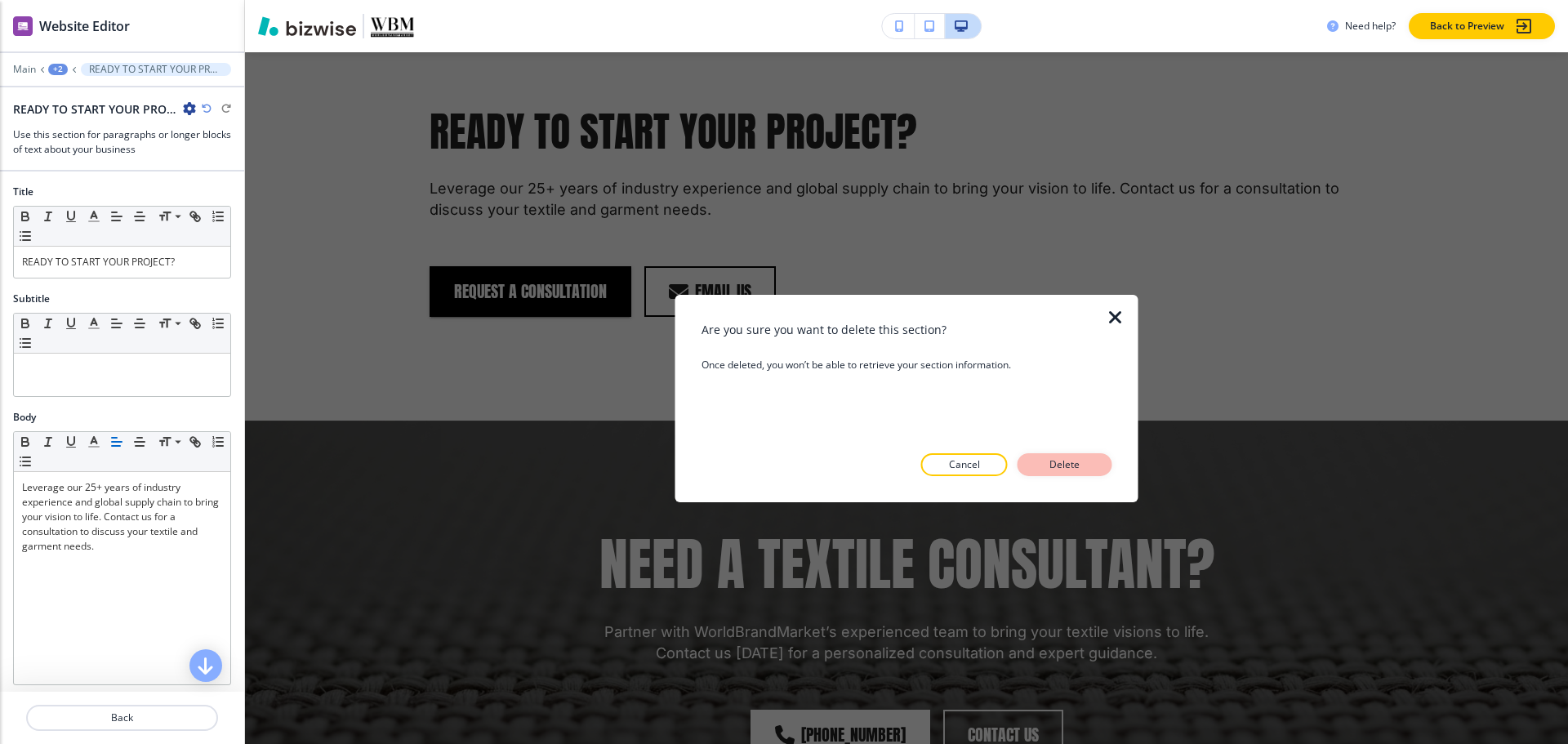
click at [1094, 463] on button "Delete" at bounding box center [1065, 464] width 95 height 23
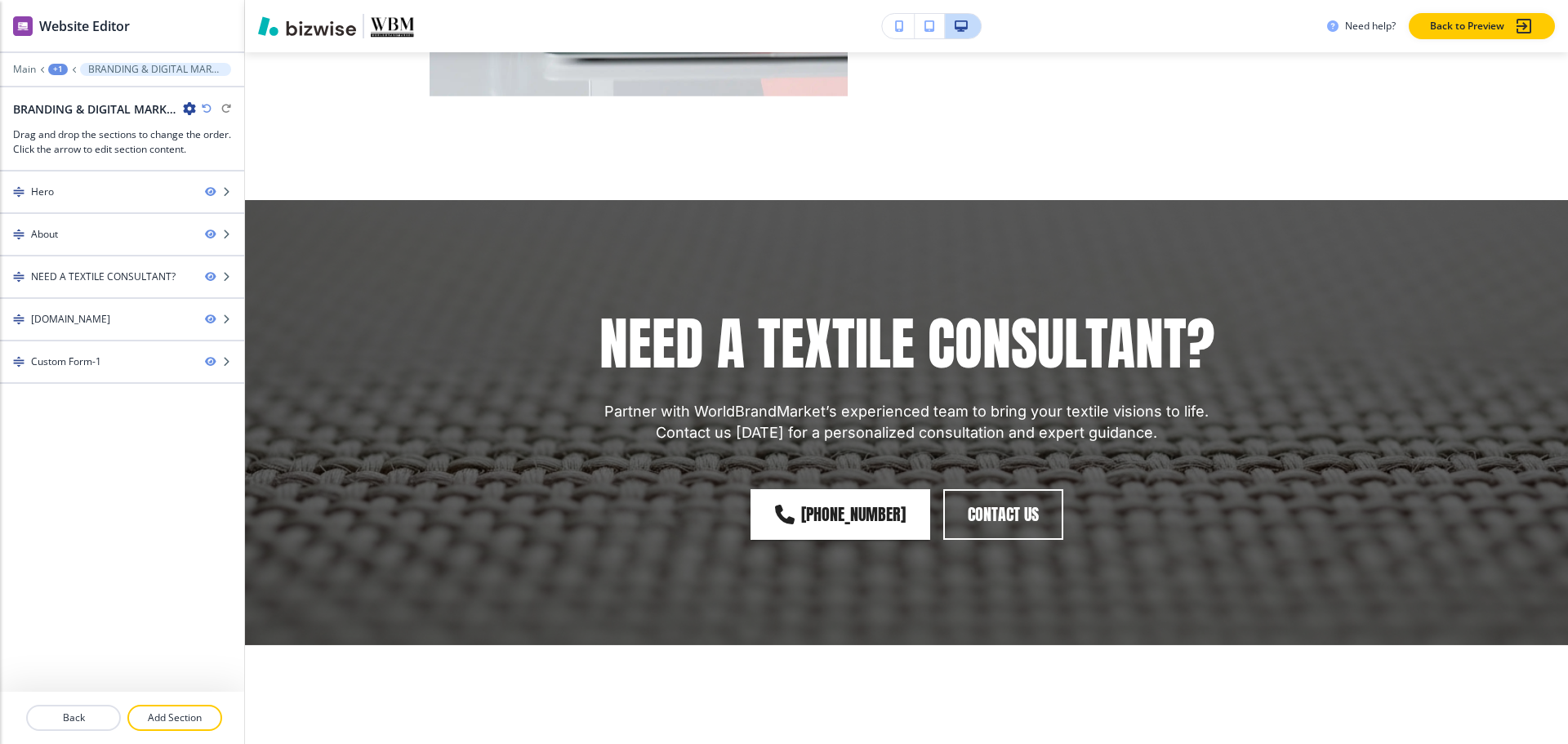
scroll to position [1148, 0]
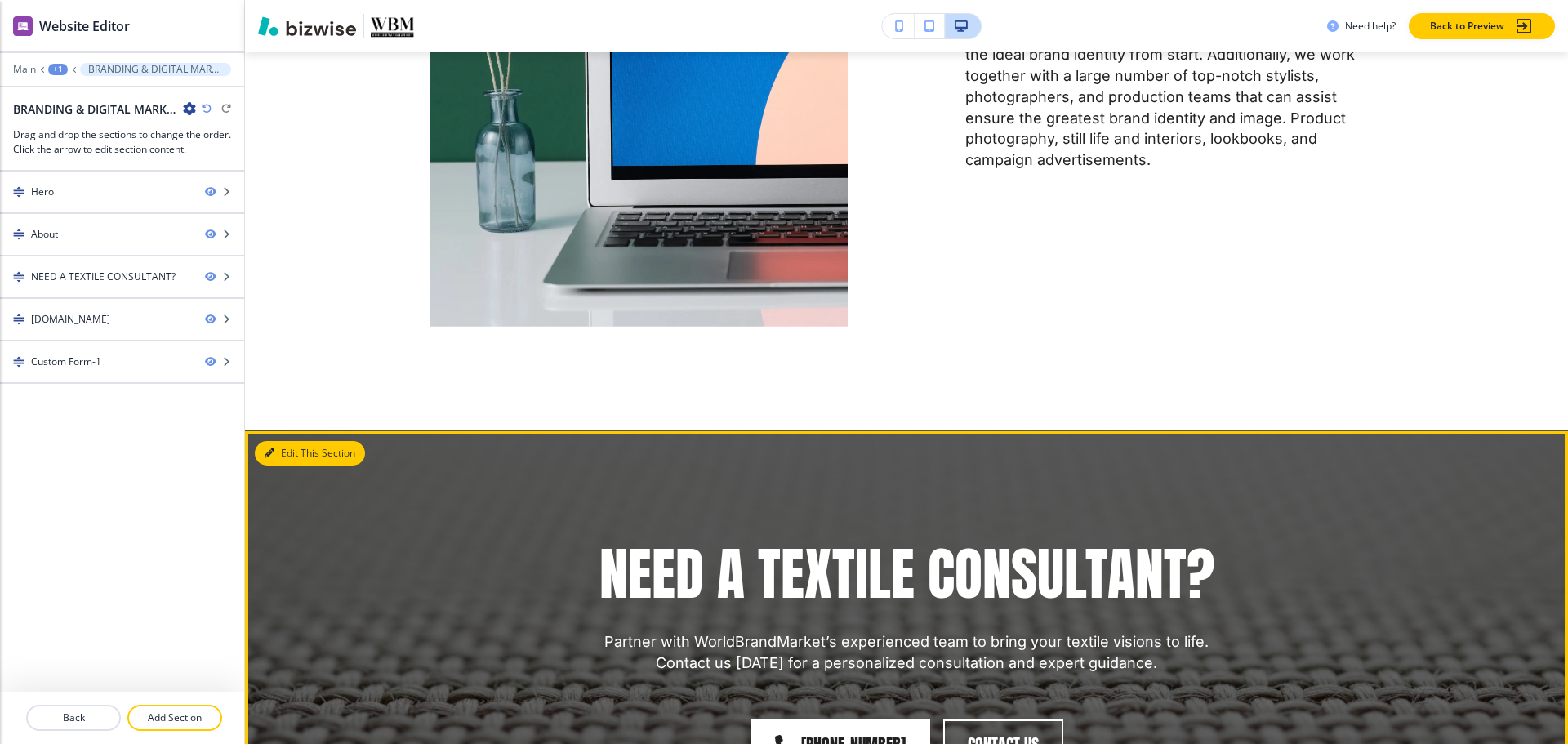
click at [288, 447] on button "Edit This Section" at bounding box center [310, 454] width 110 height 25
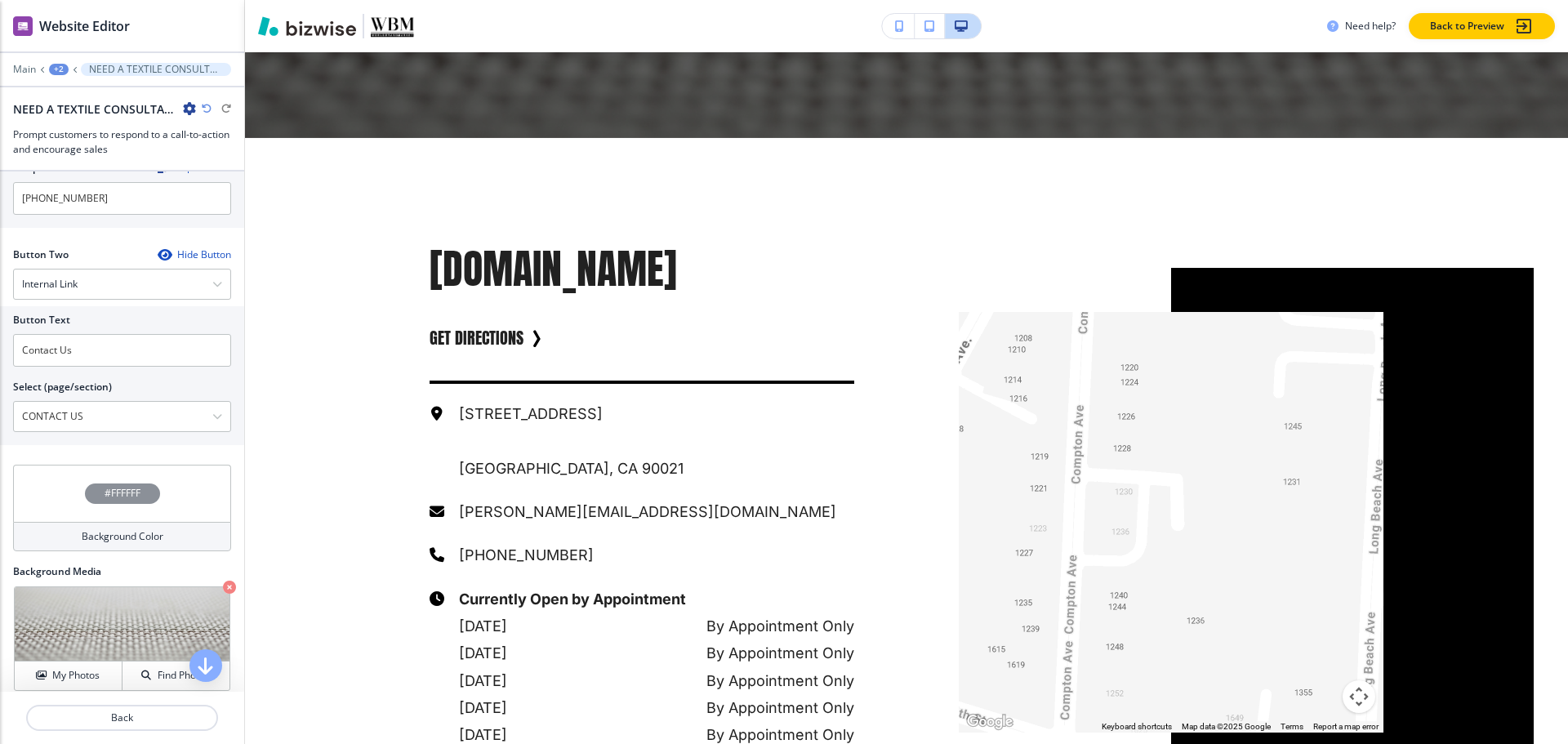
scroll to position [615, 0]
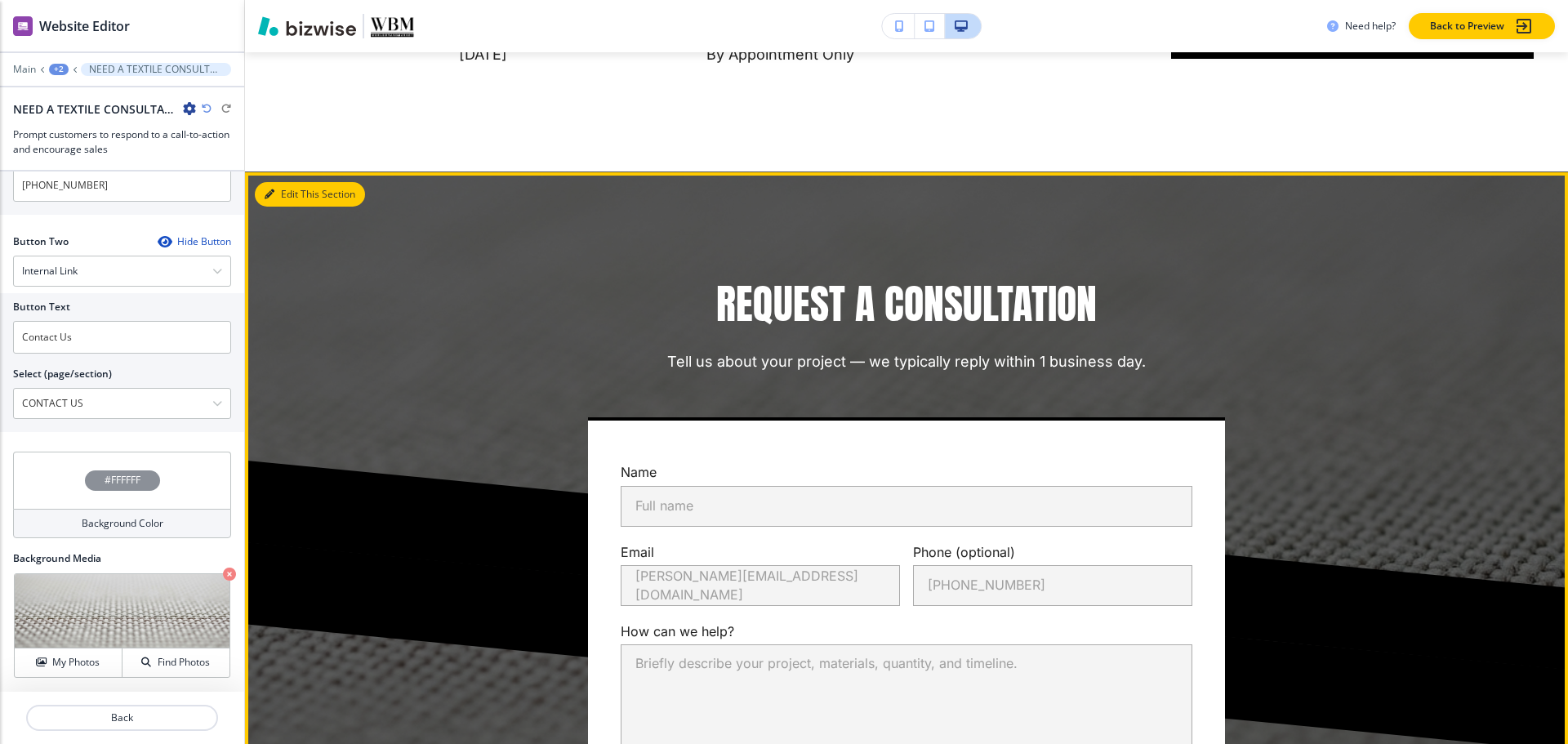
click at [265, 190] on icon "button" at bounding box center [269, 194] width 10 height 10
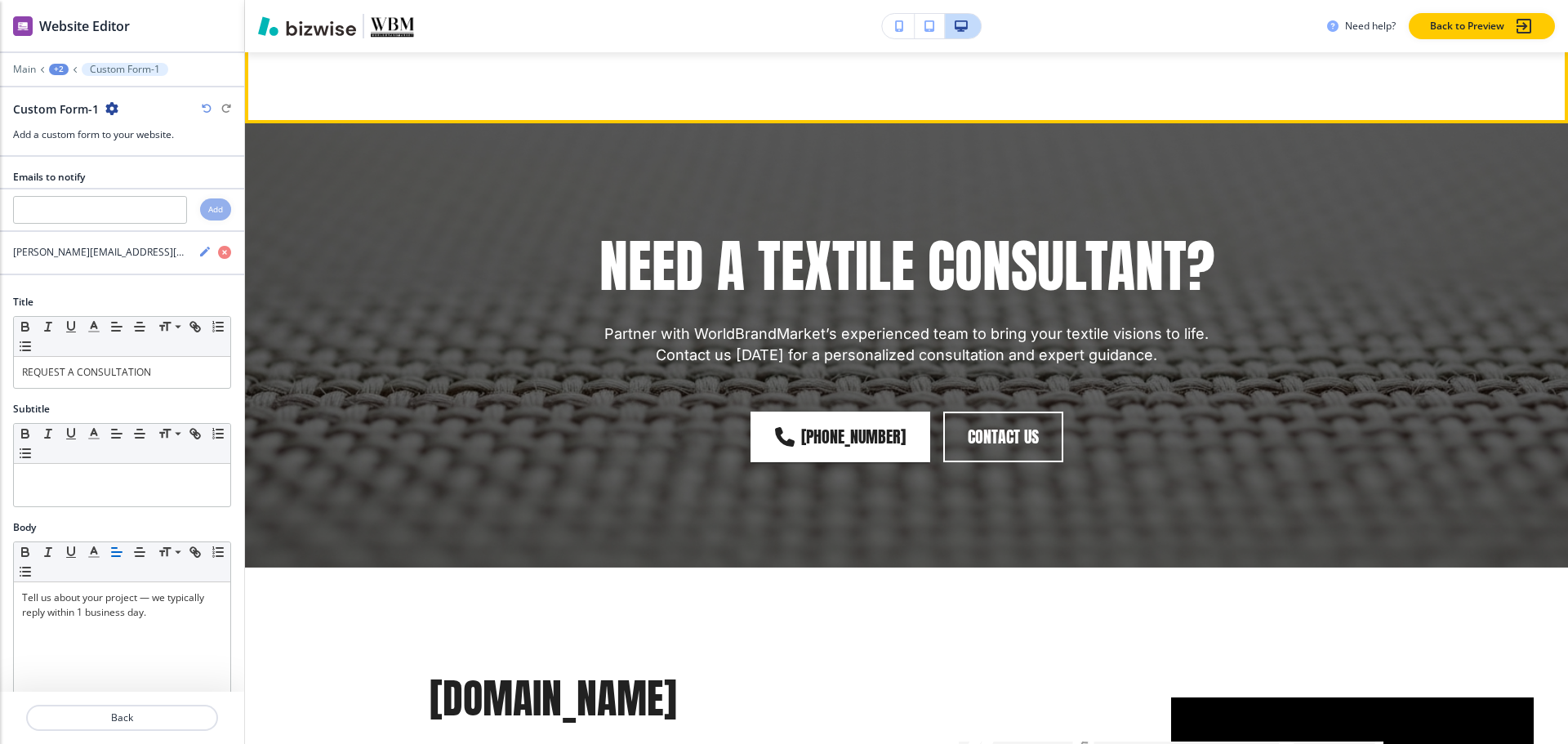
scroll to position [1352, 0]
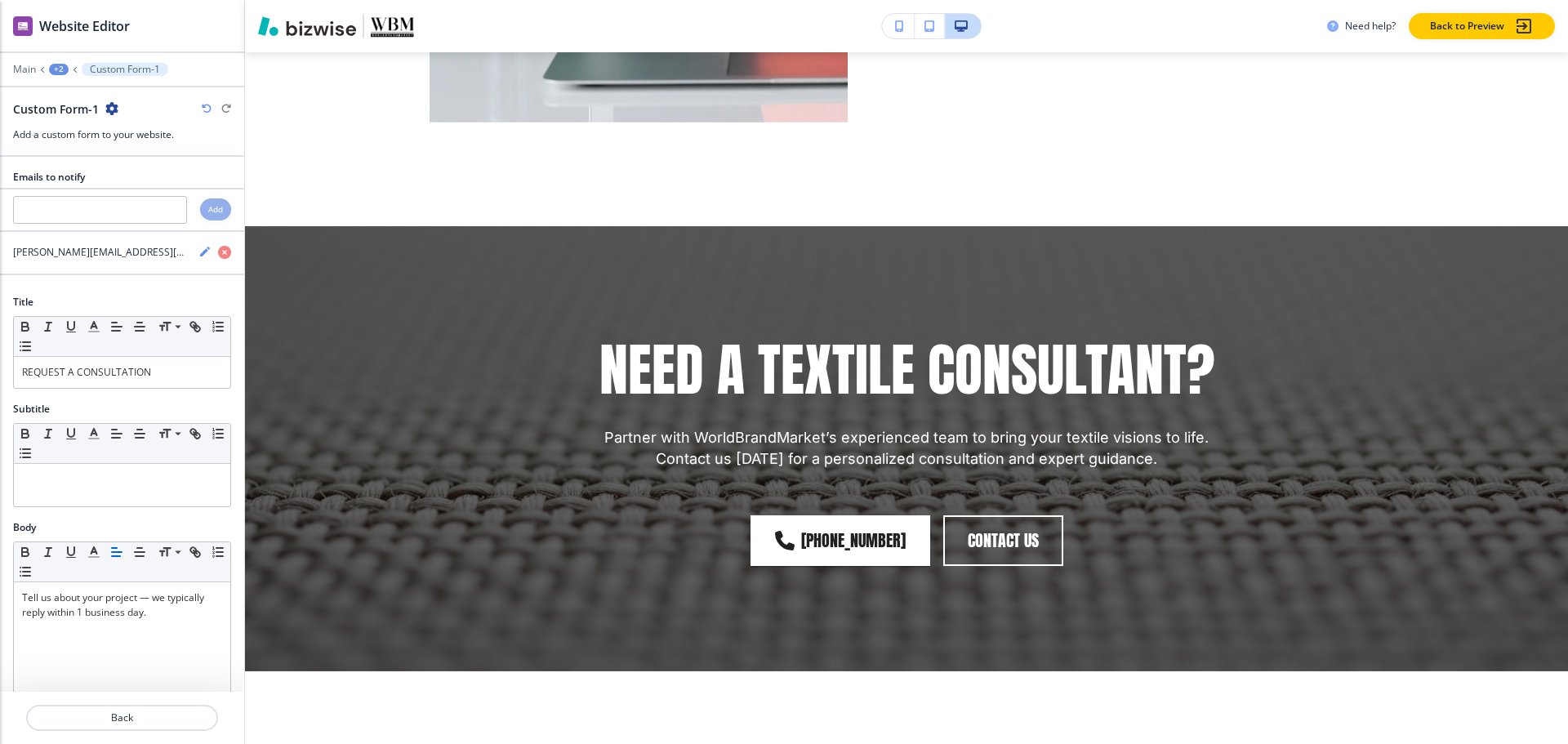
click at [57, 70] on div "+2" at bounding box center [59, 69] width 20 height 12
click at [74, 91] on p "Pages" at bounding box center [101, 96] width 83 height 15
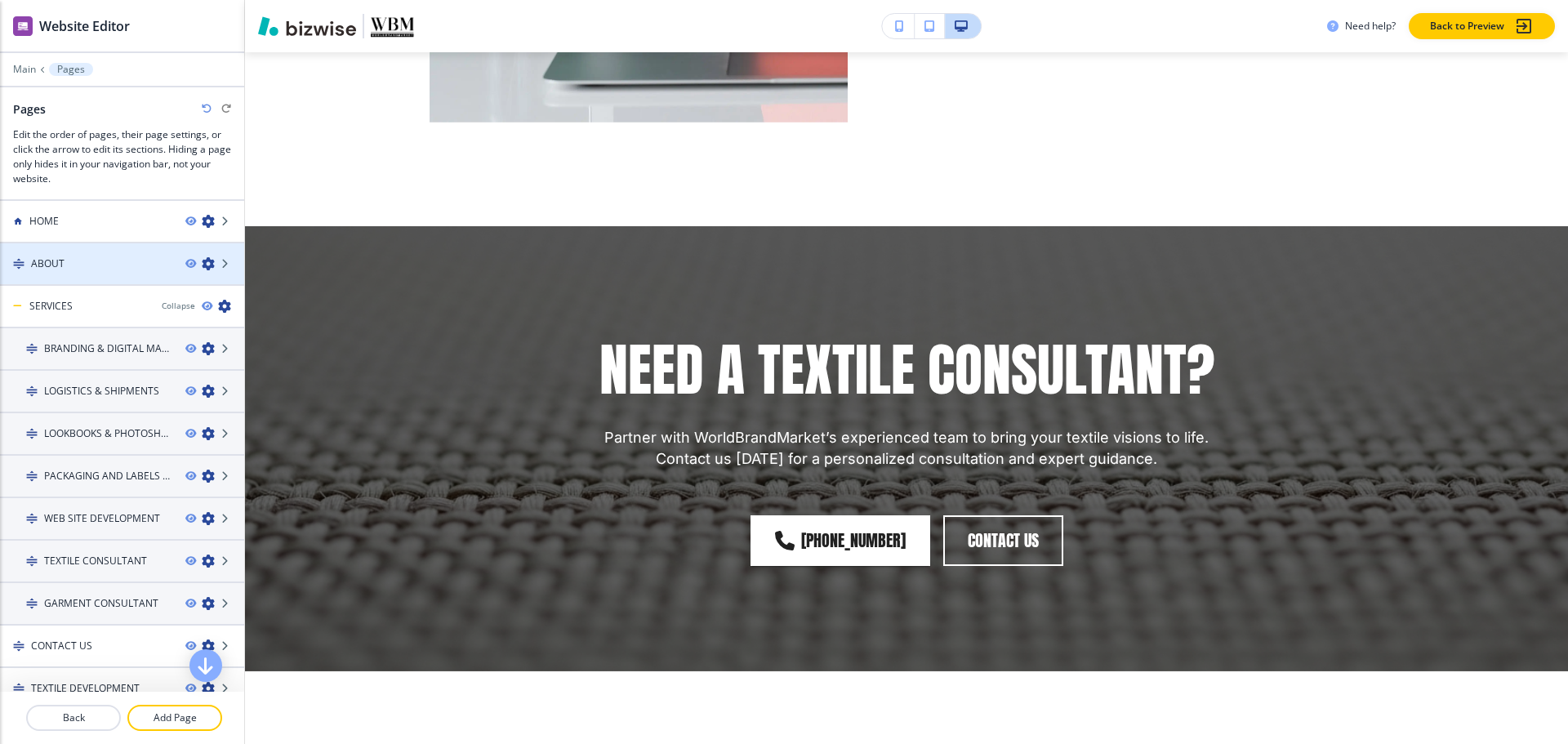
click at [71, 258] on div "ABOUT" at bounding box center [86, 264] width 172 height 15
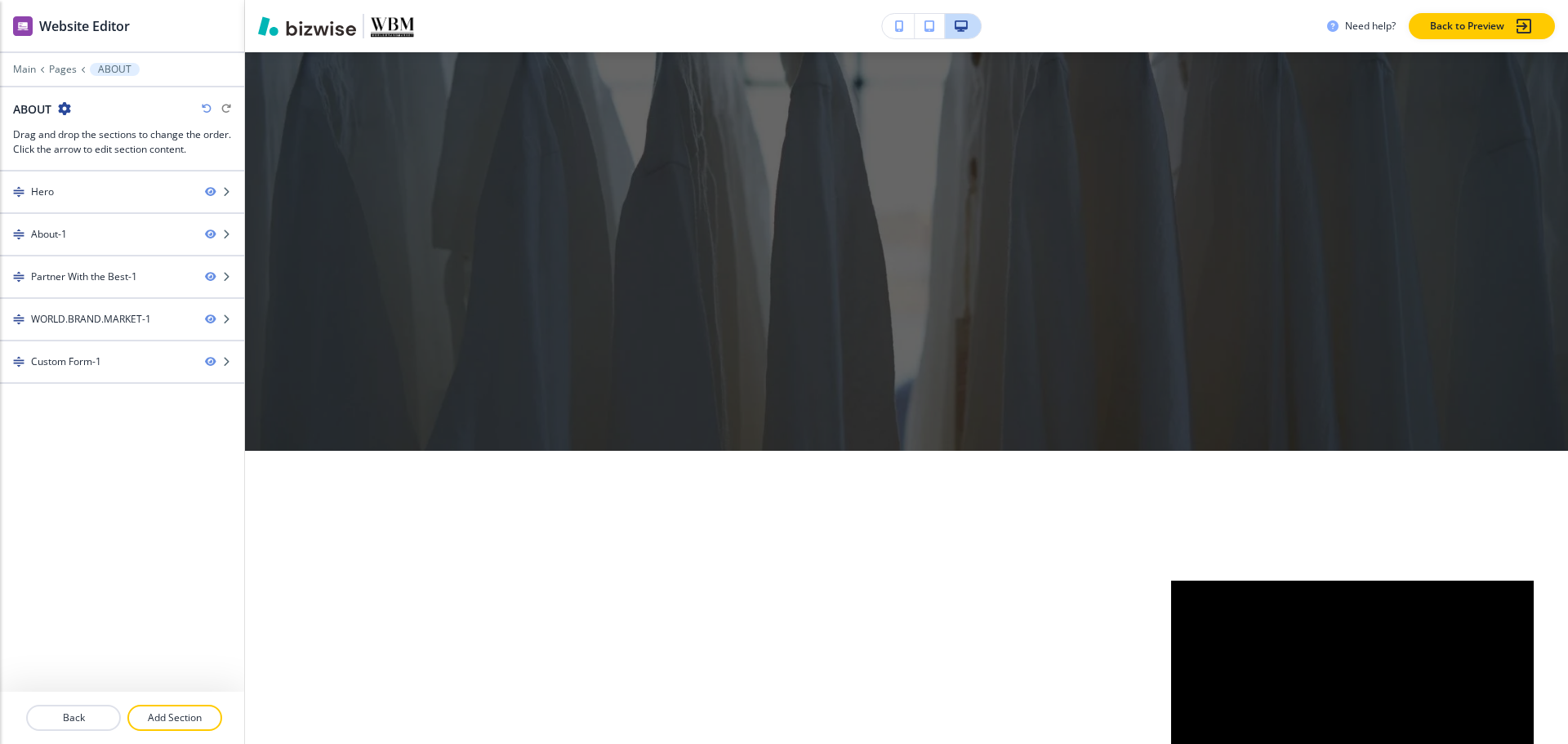
scroll to position [0, 0]
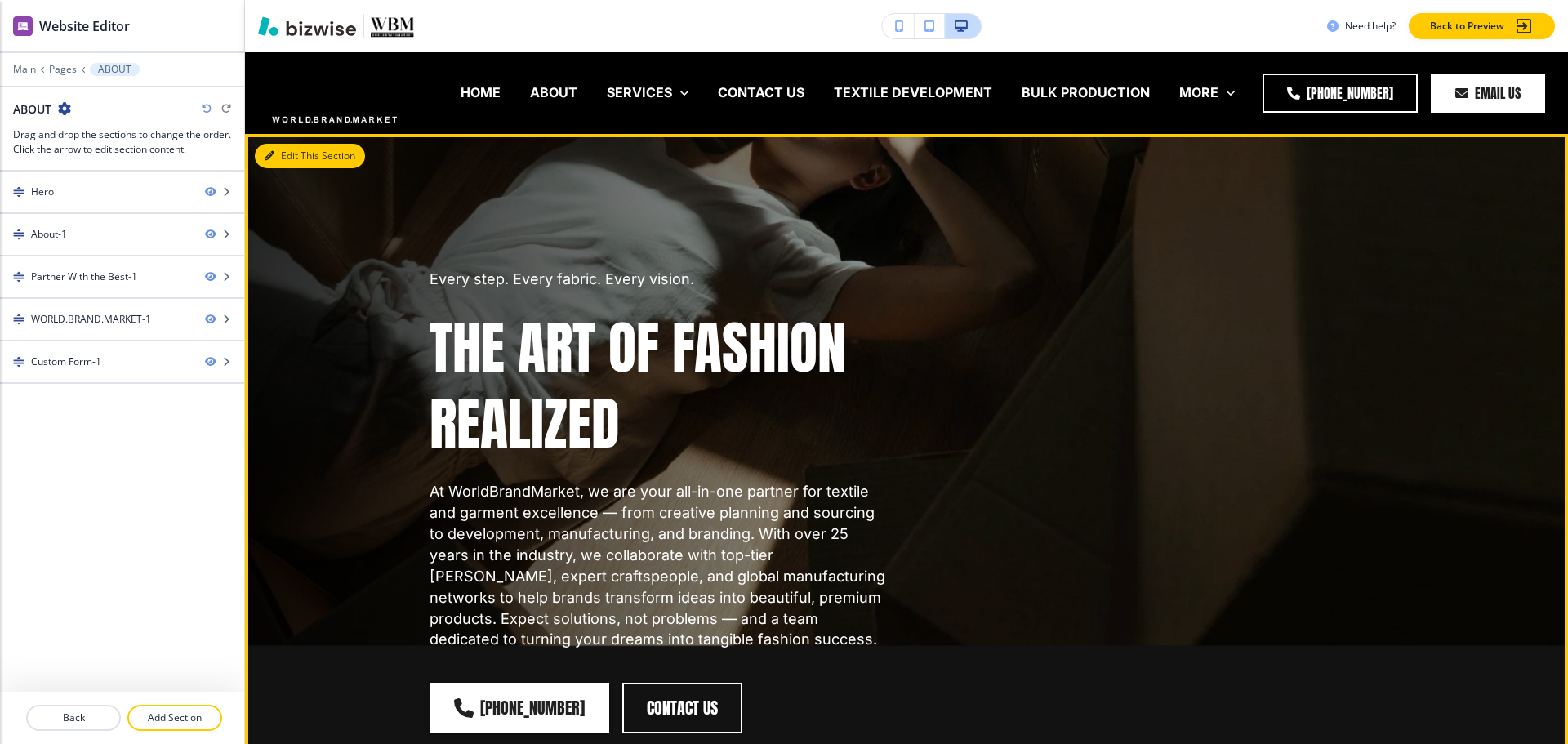
click at [275, 152] on button "Edit This Section" at bounding box center [310, 156] width 110 height 25
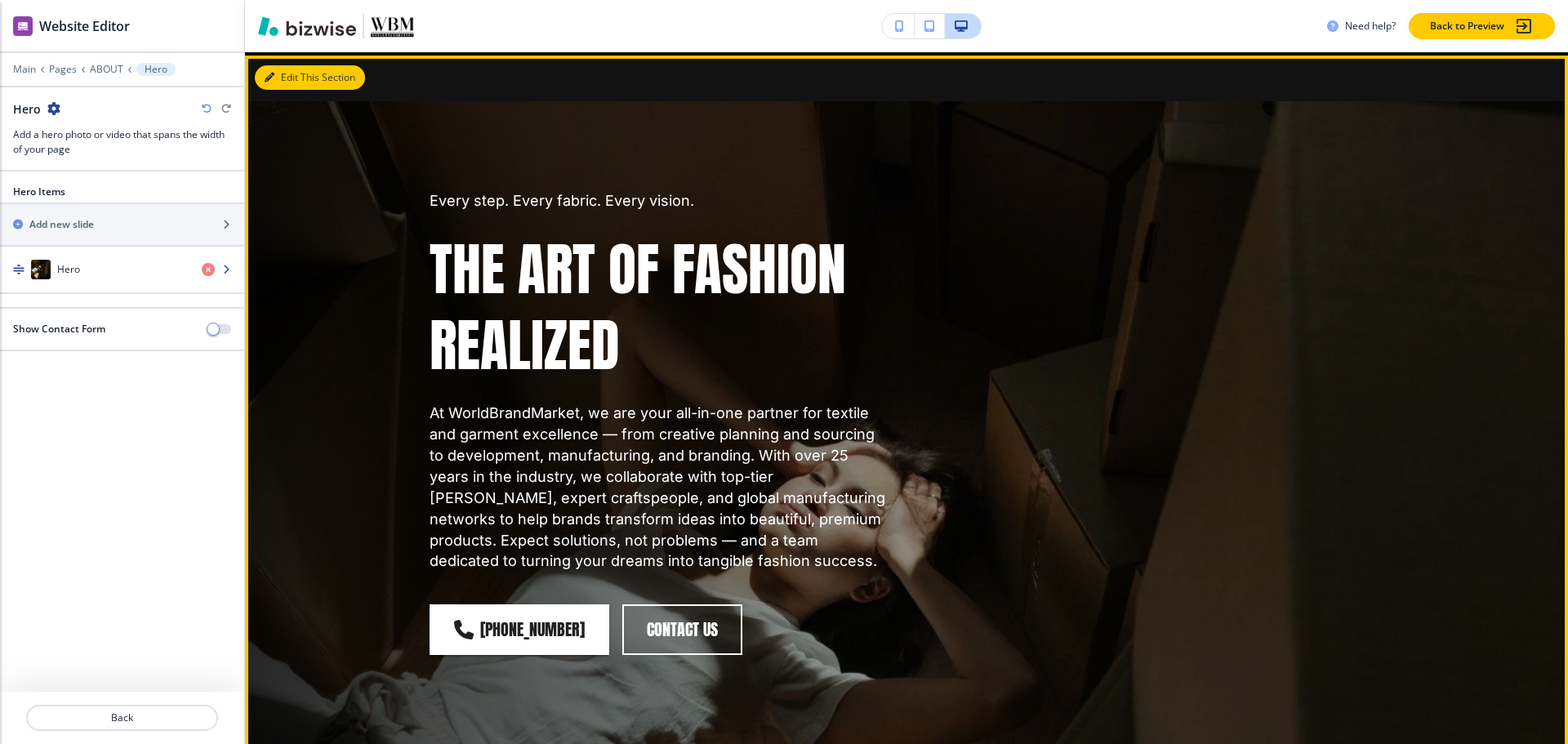
scroll to position [82, 0]
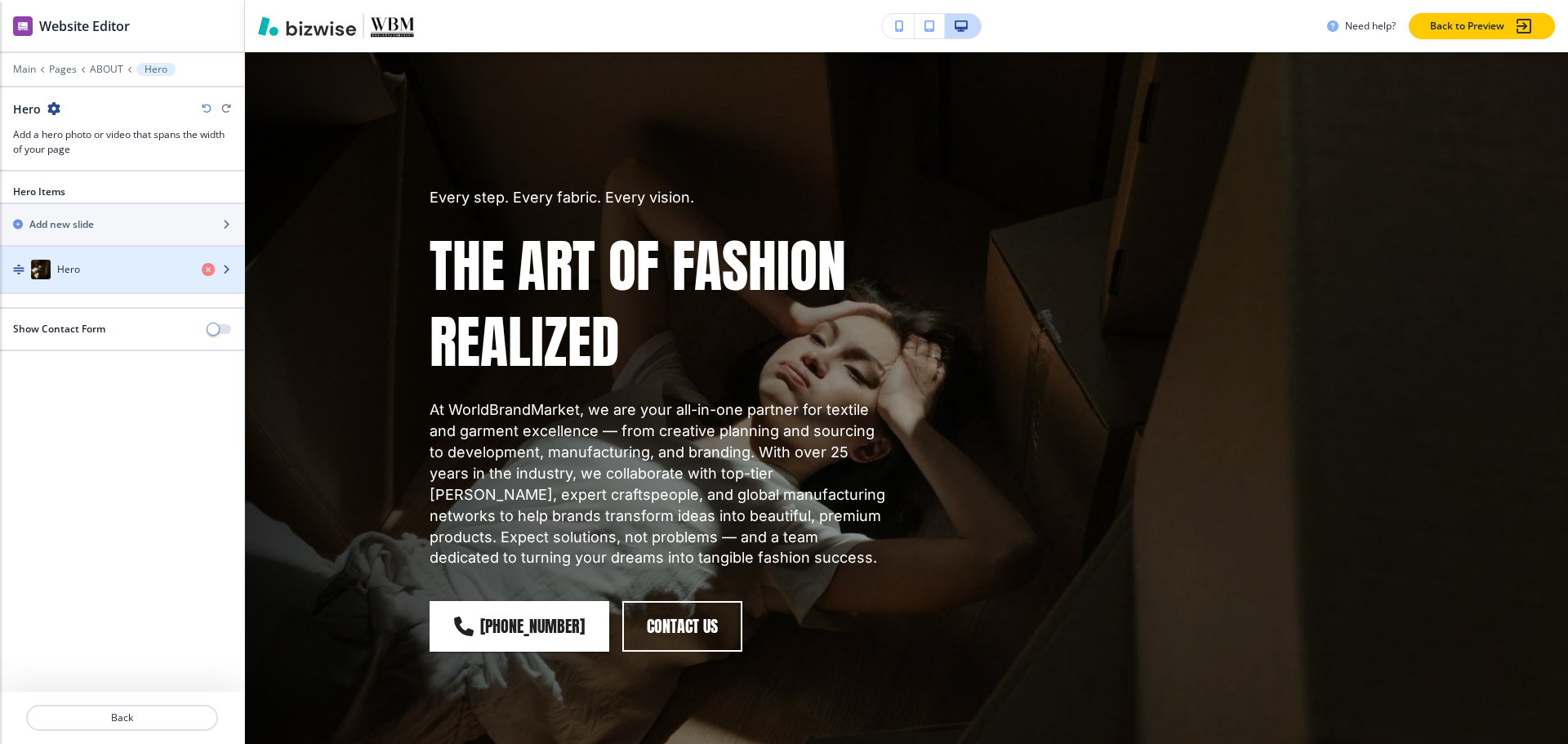
click at [82, 270] on div "Hero" at bounding box center [94, 269] width 188 height 20
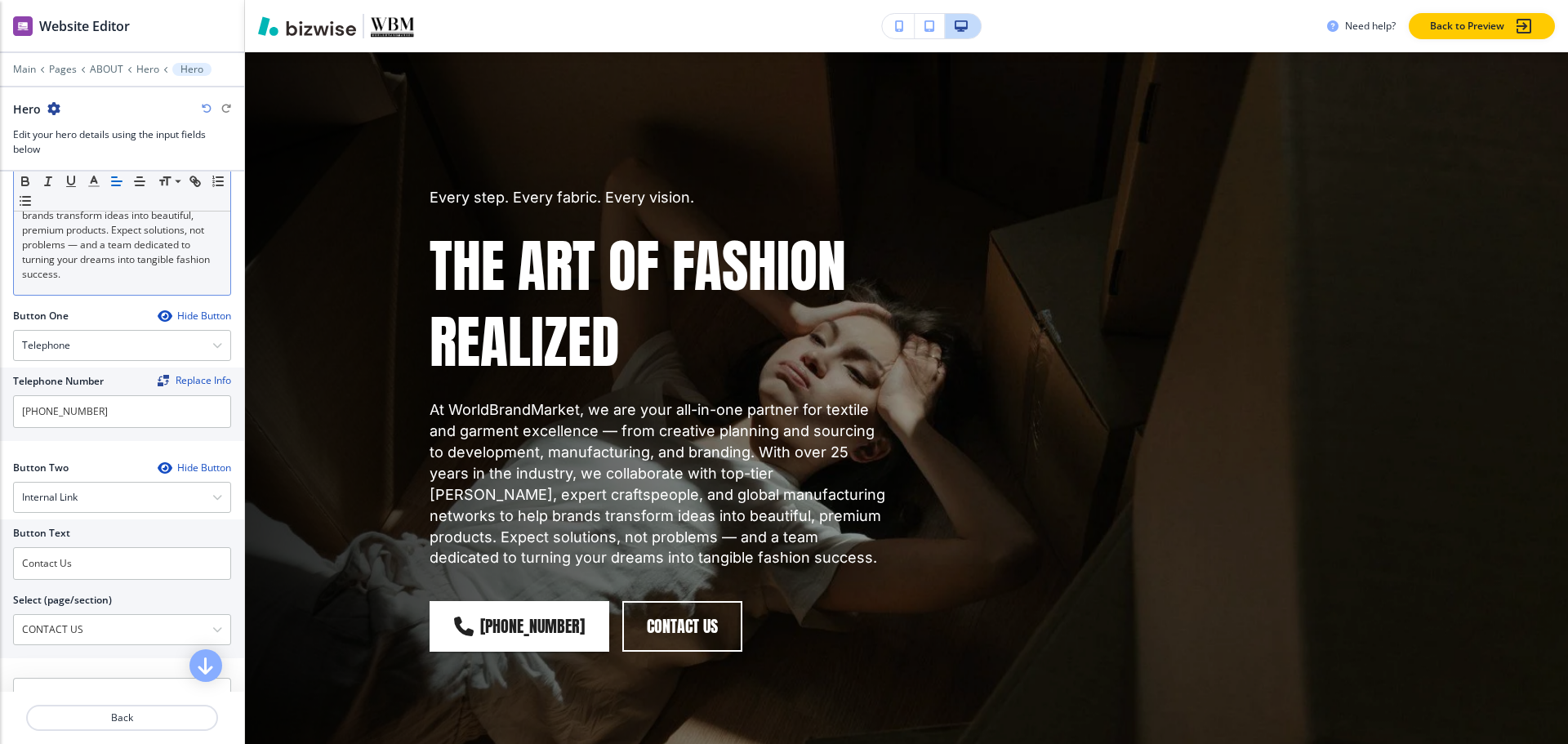
scroll to position [615, 0]
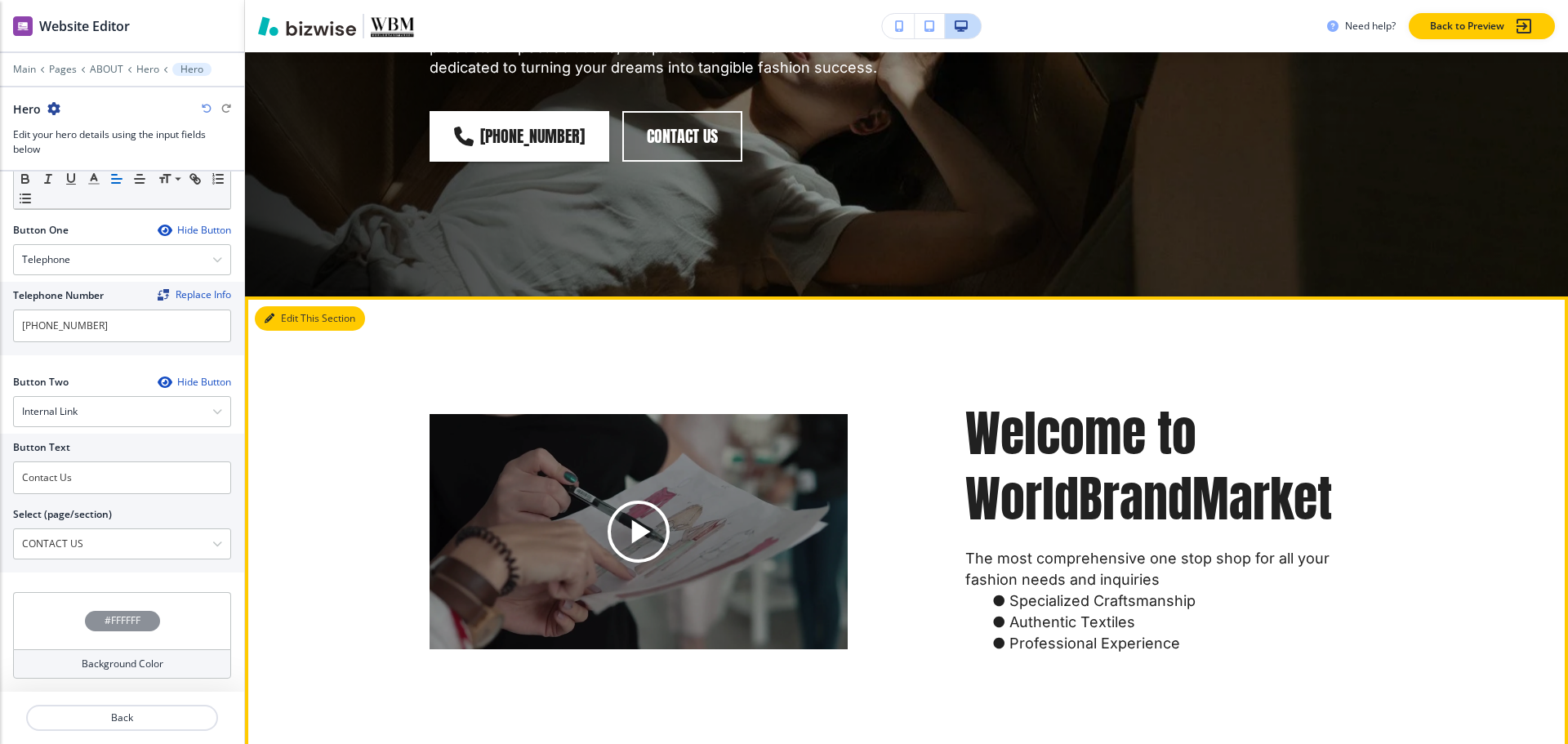
click at [282, 317] on button "Edit This Section" at bounding box center [310, 319] width 110 height 25
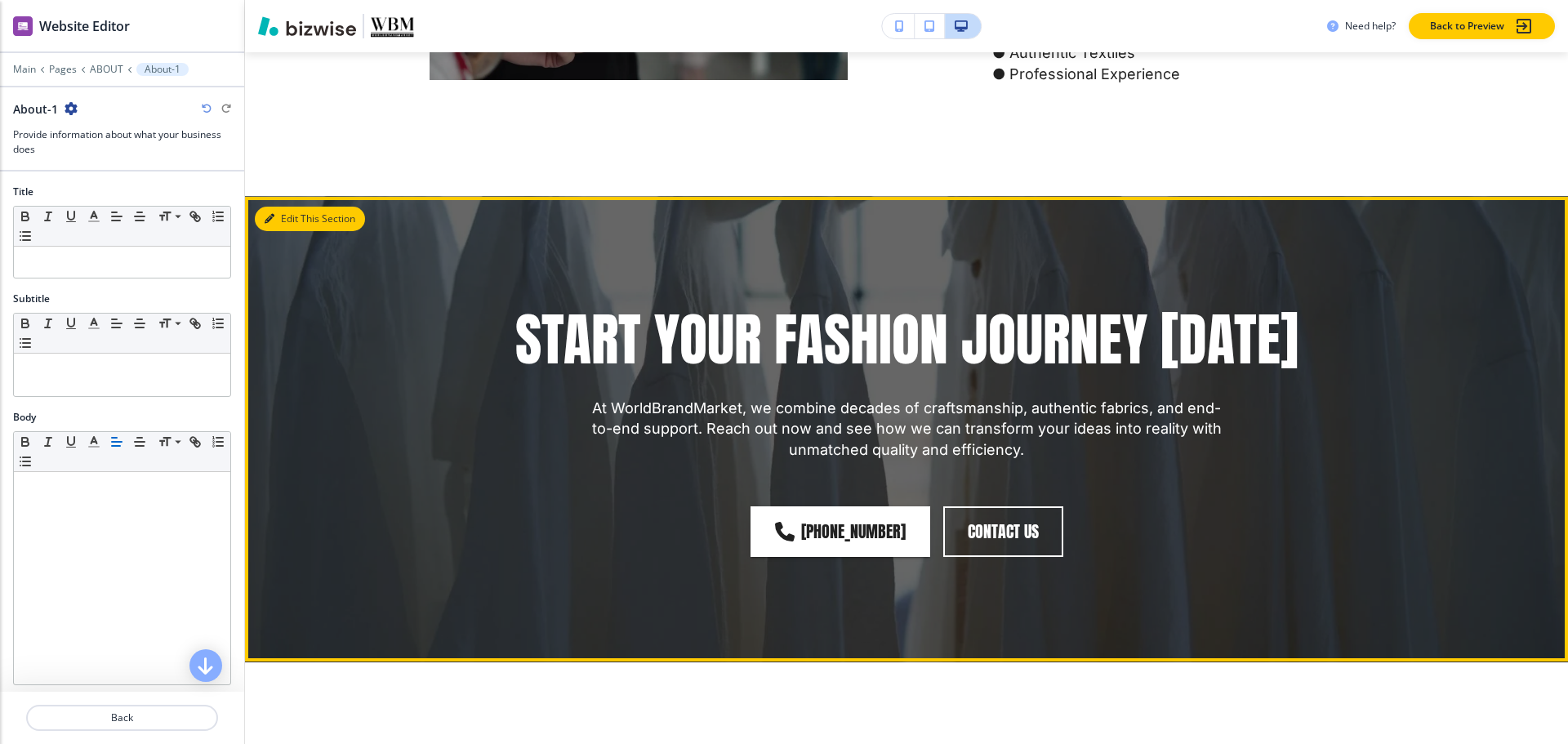
click at [283, 231] on button "Edit This Section" at bounding box center [310, 219] width 110 height 25
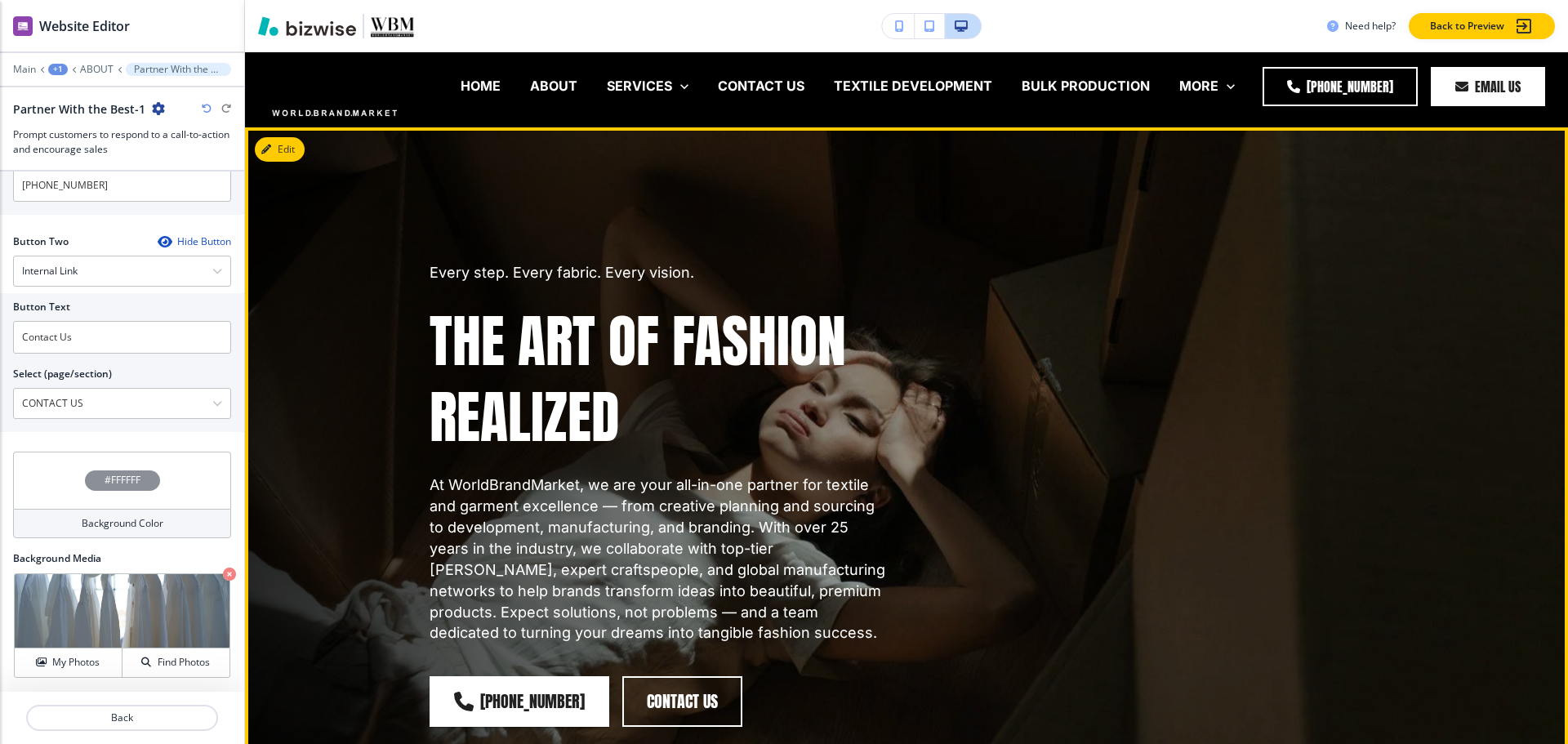
scroll to position [0, 0]
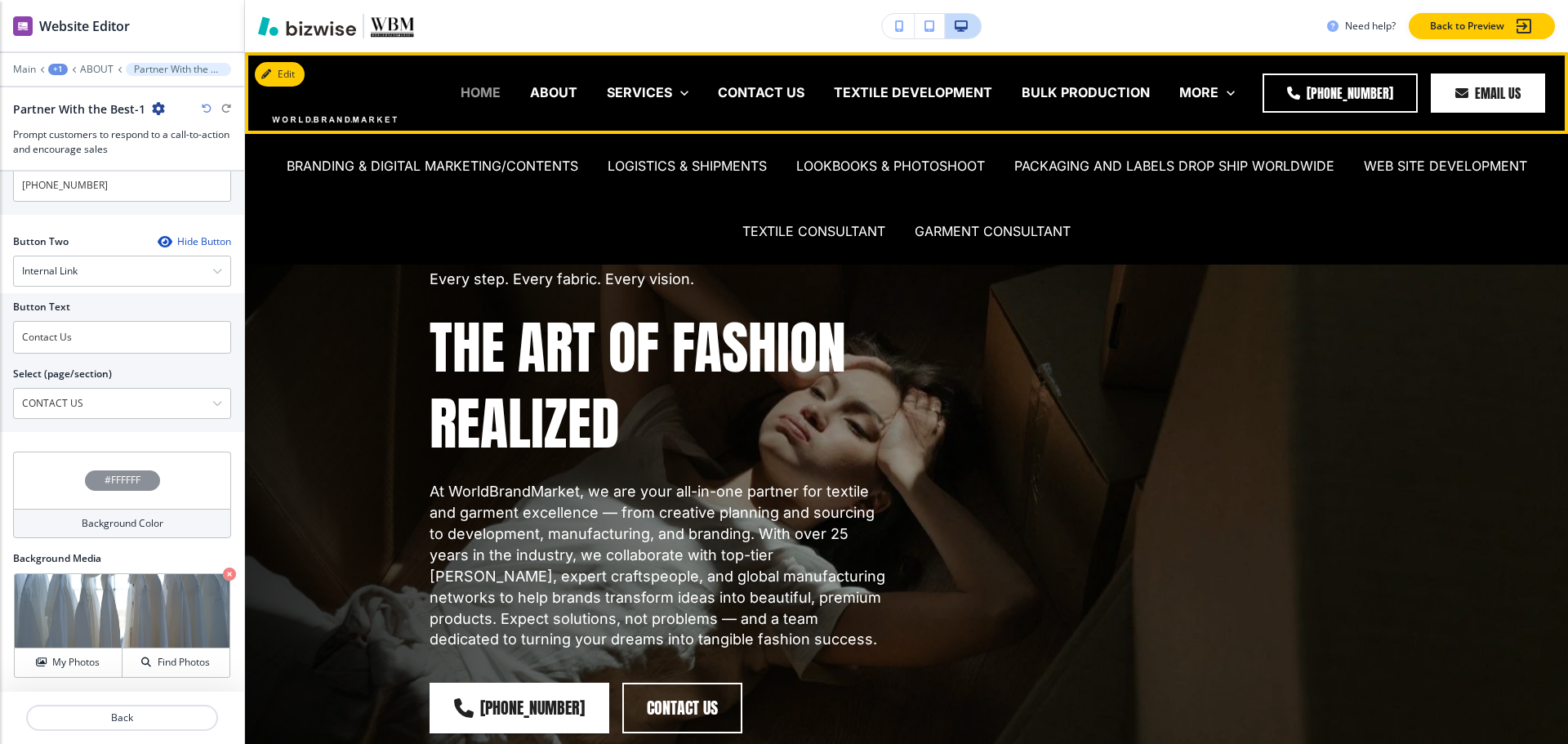
click at [484, 84] on p "HOME" at bounding box center [480, 92] width 40 height 19
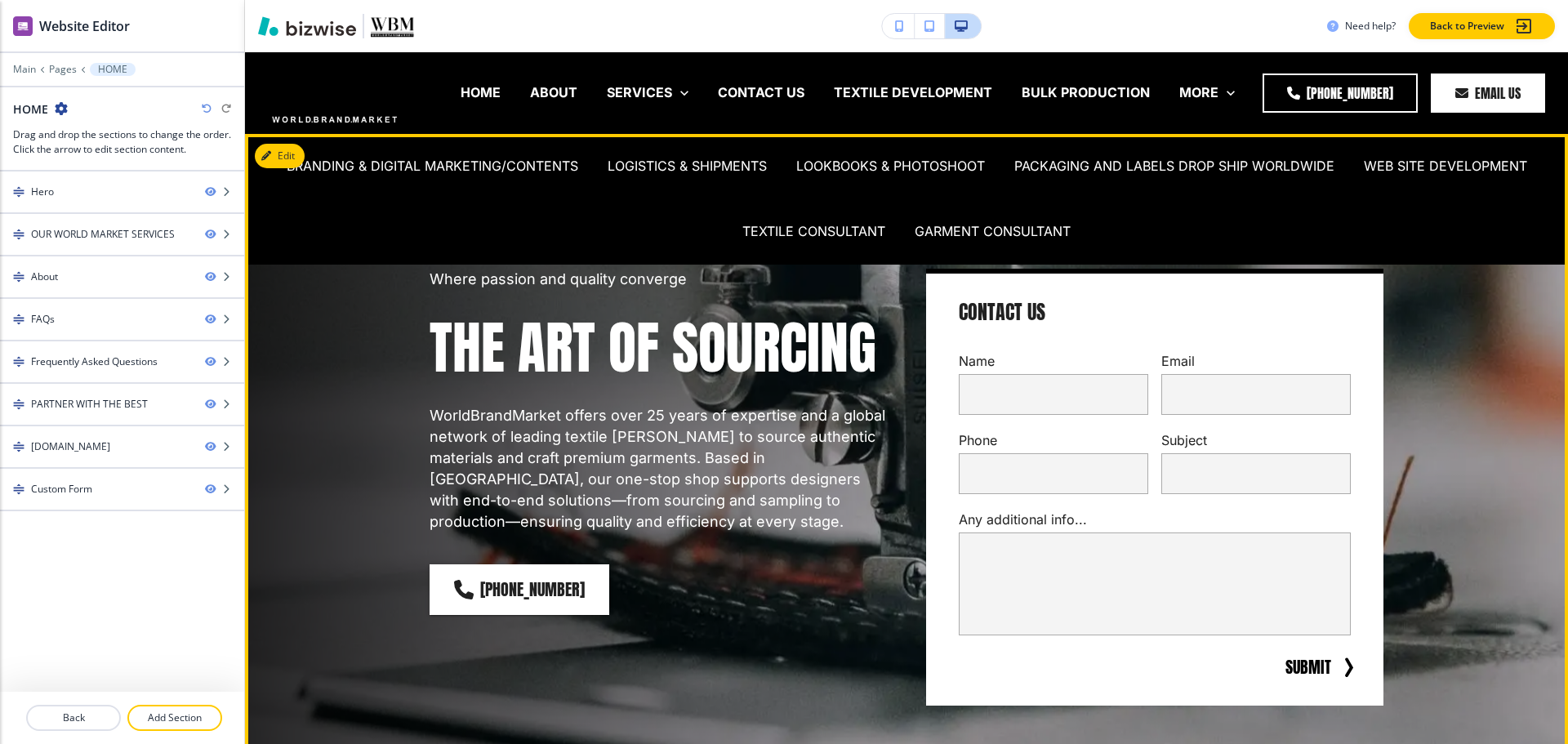
click at [331, 319] on div "Where passion and quality converge THE ART OF SOURCING WorldBrandMarket offers …" at bounding box center [907, 518] width 1323 height 768
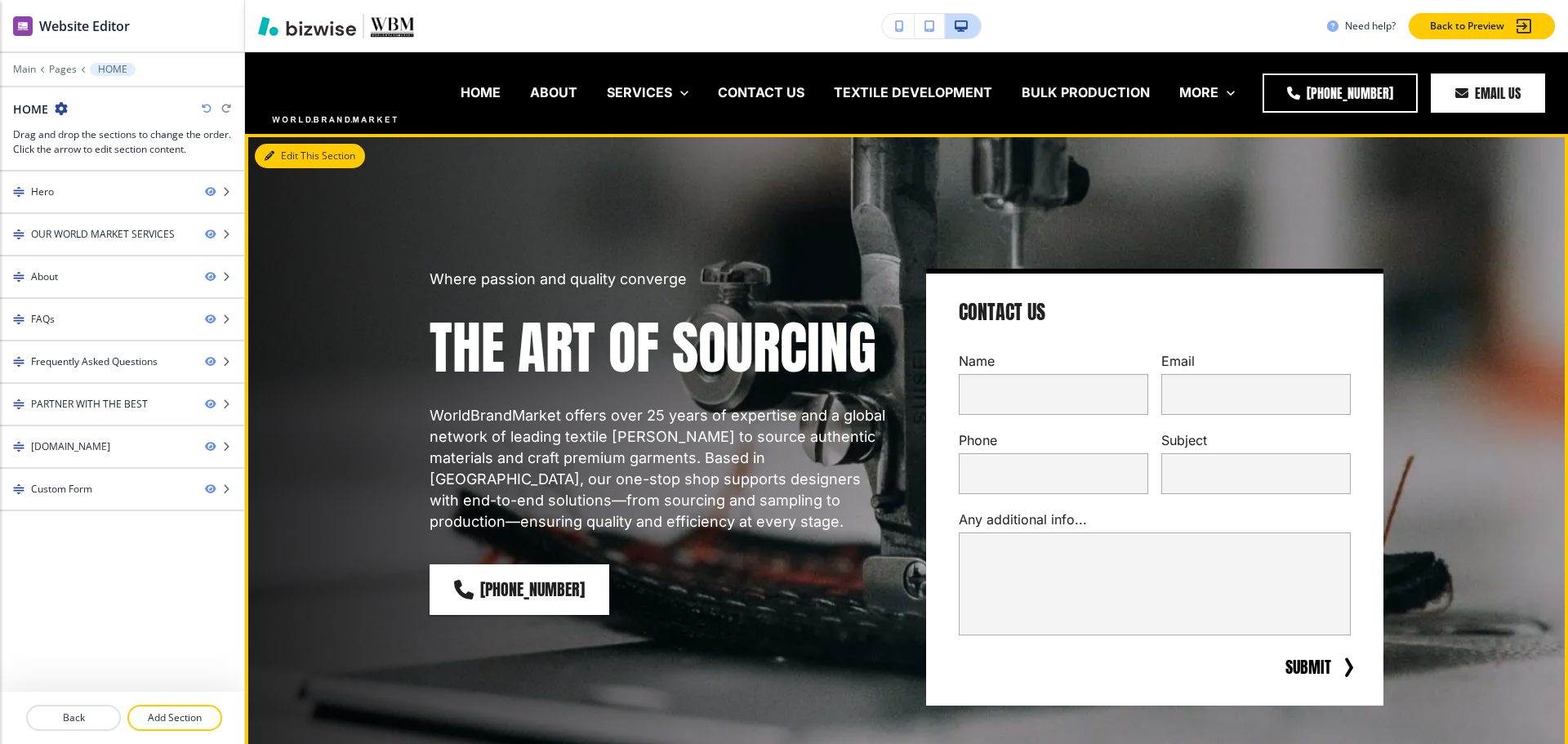
click at [272, 160] on icon "button" at bounding box center [269, 155] width 10 height 10
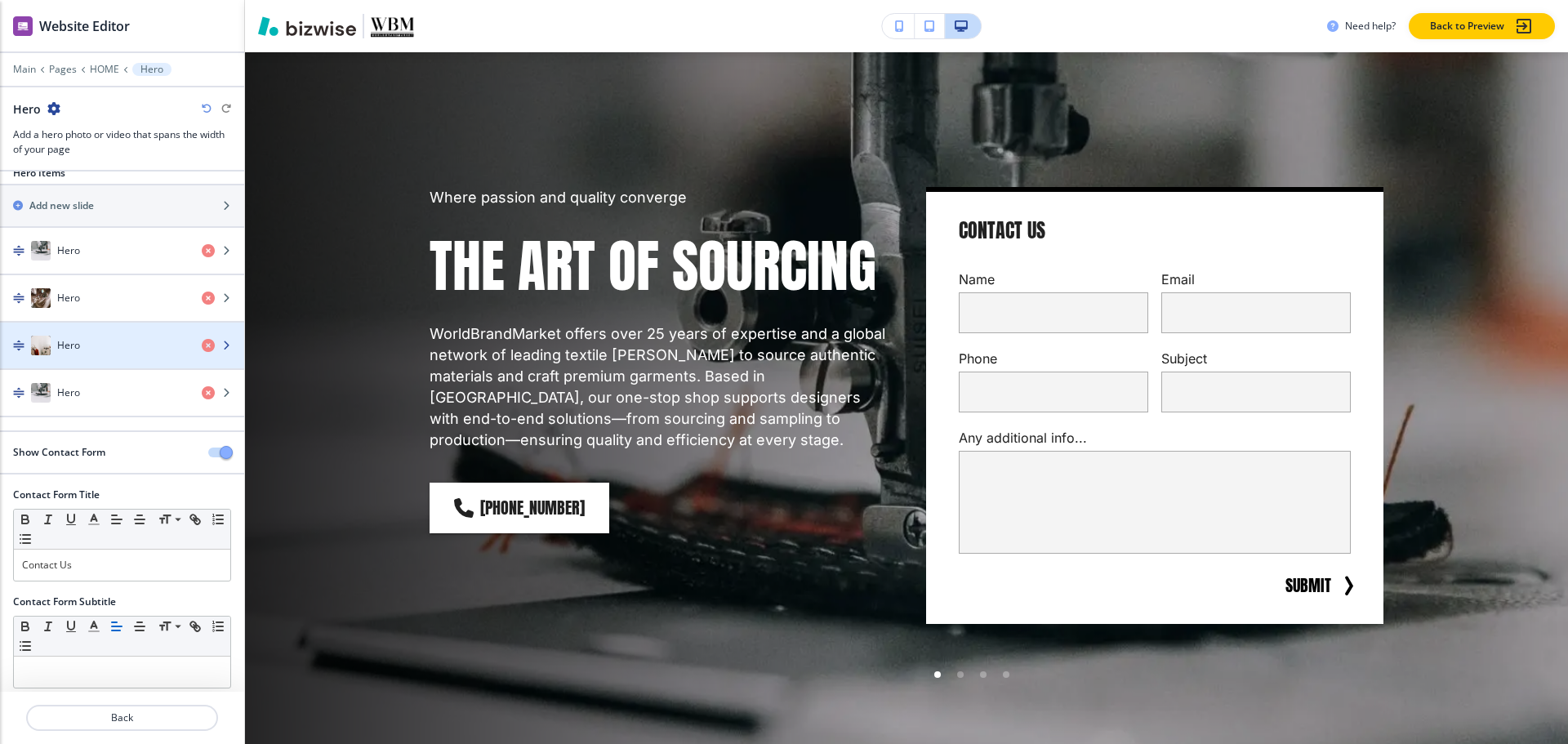
scroll to position [28, 0]
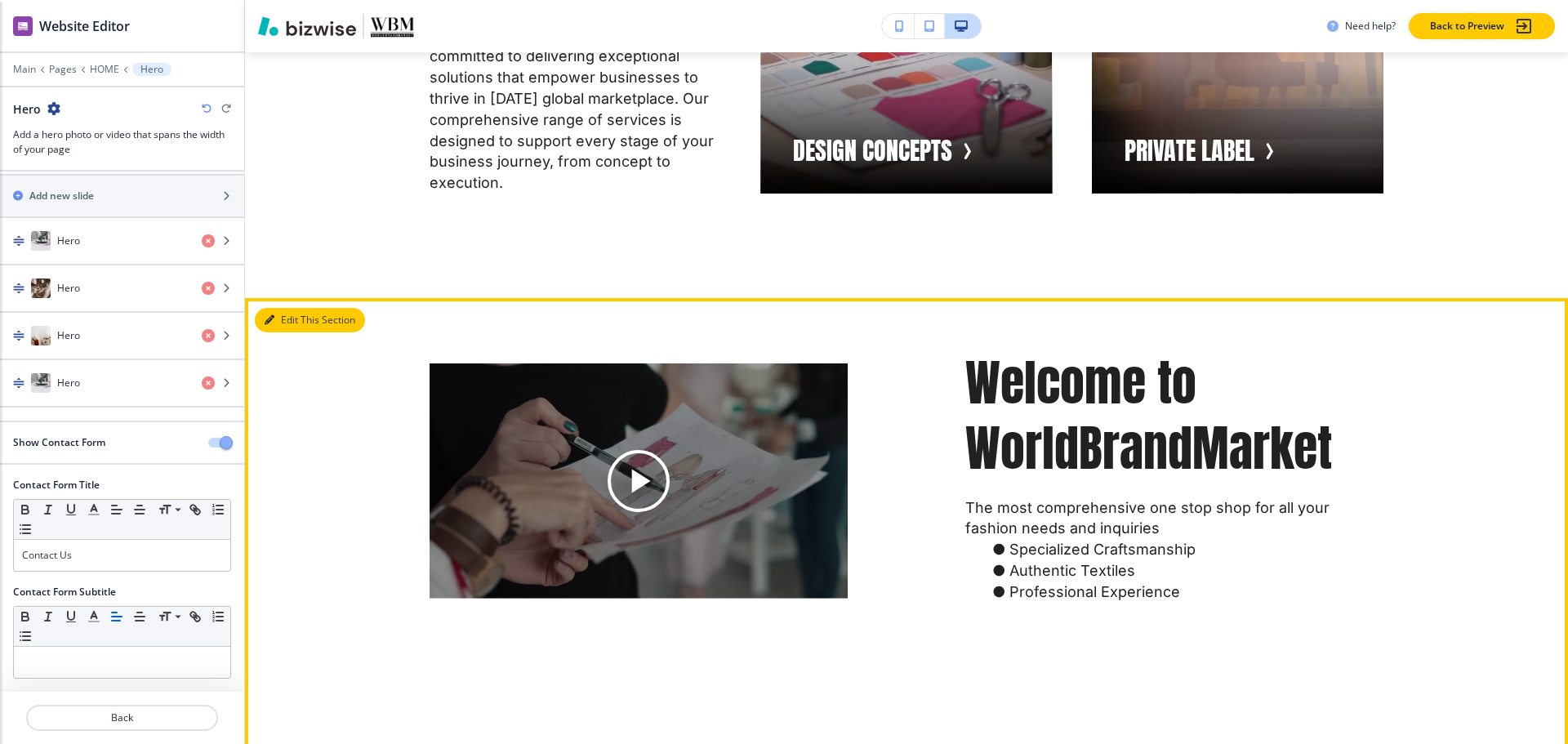
click at [271, 321] on icon "button" at bounding box center [269, 320] width 10 height 10
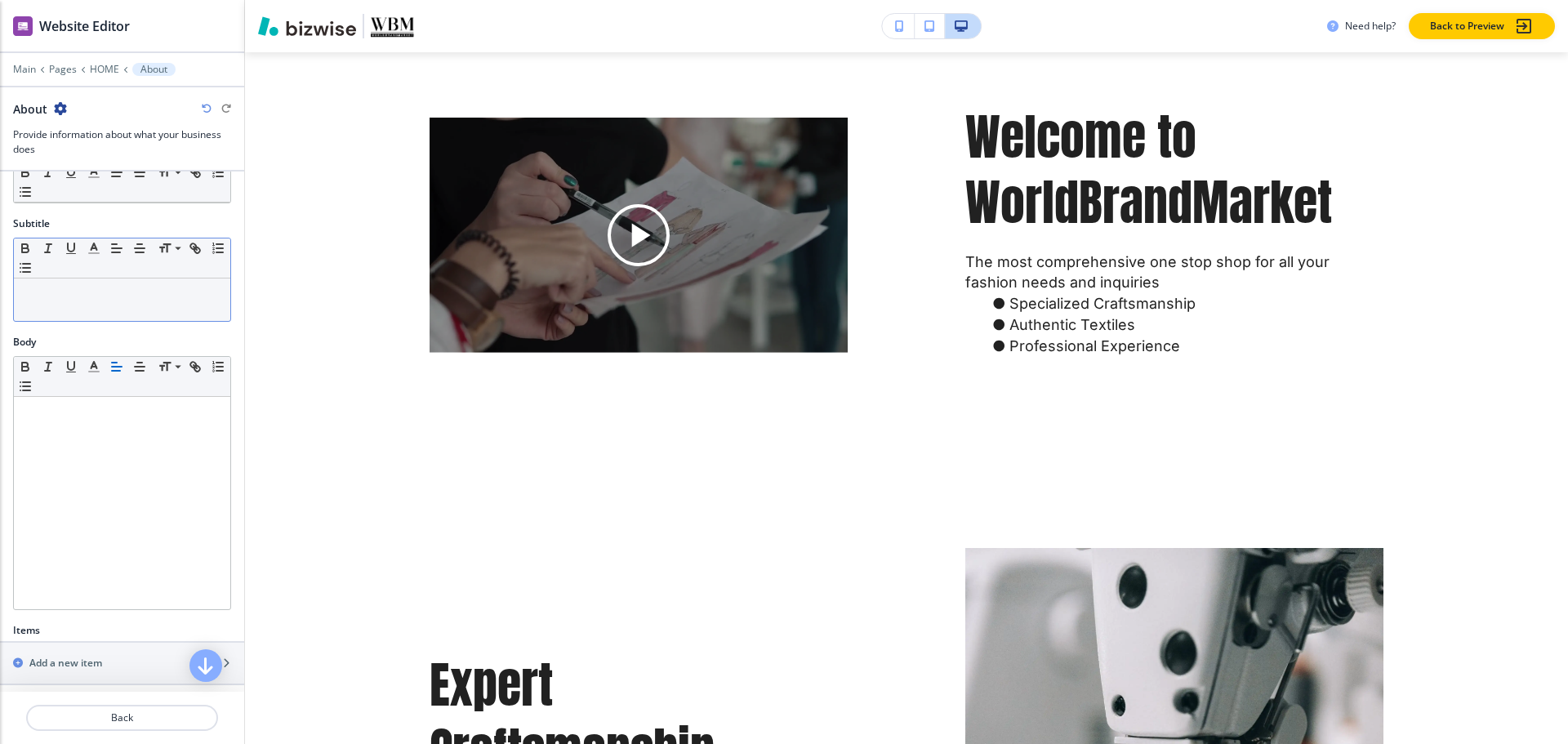
scroll to position [327, 0]
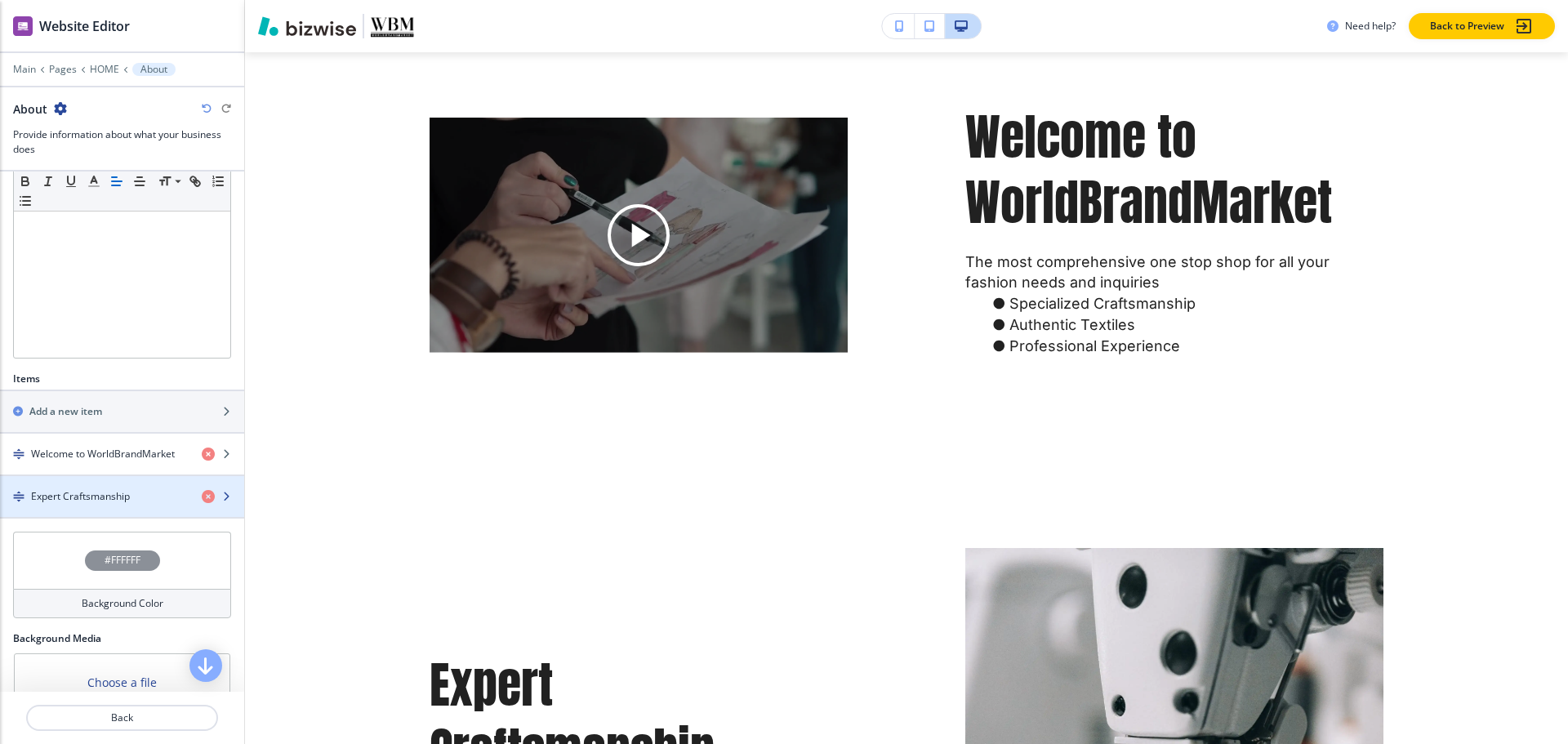
click at [57, 483] on div "button" at bounding box center [122, 482] width 244 height 13
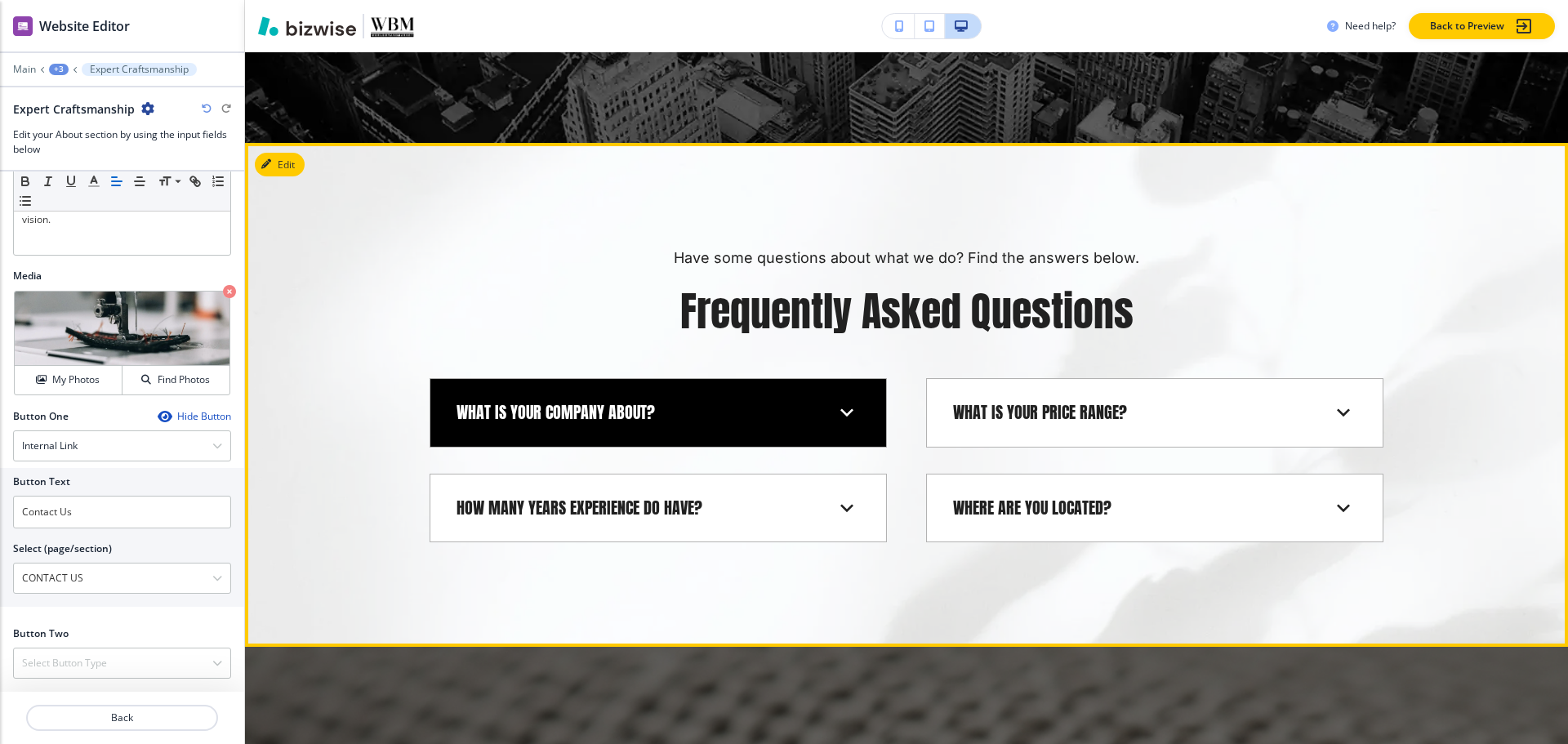
scroll to position [4523, 0]
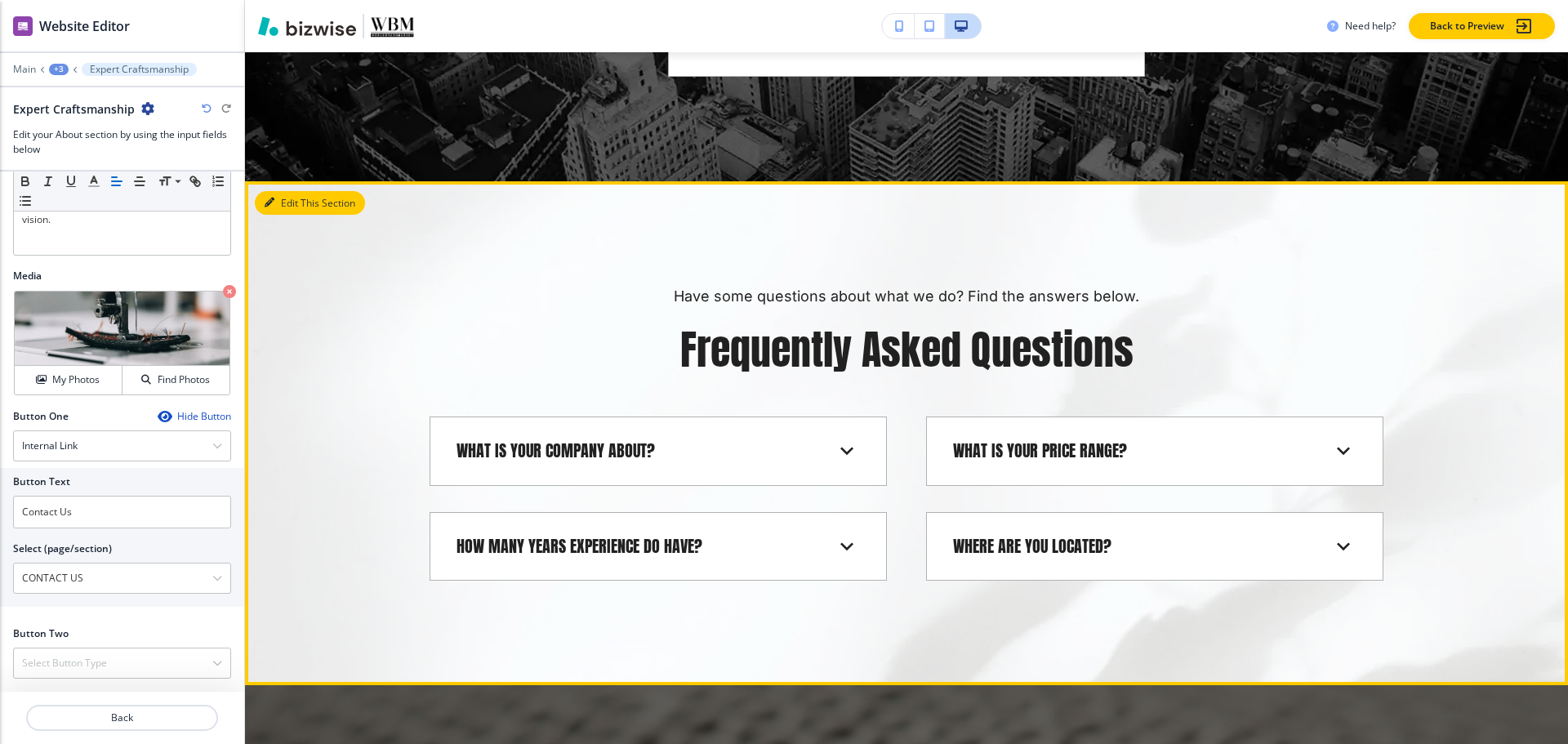
click at [284, 199] on button "Edit This Section" at bounding box center [310, 203] width 110 height 25
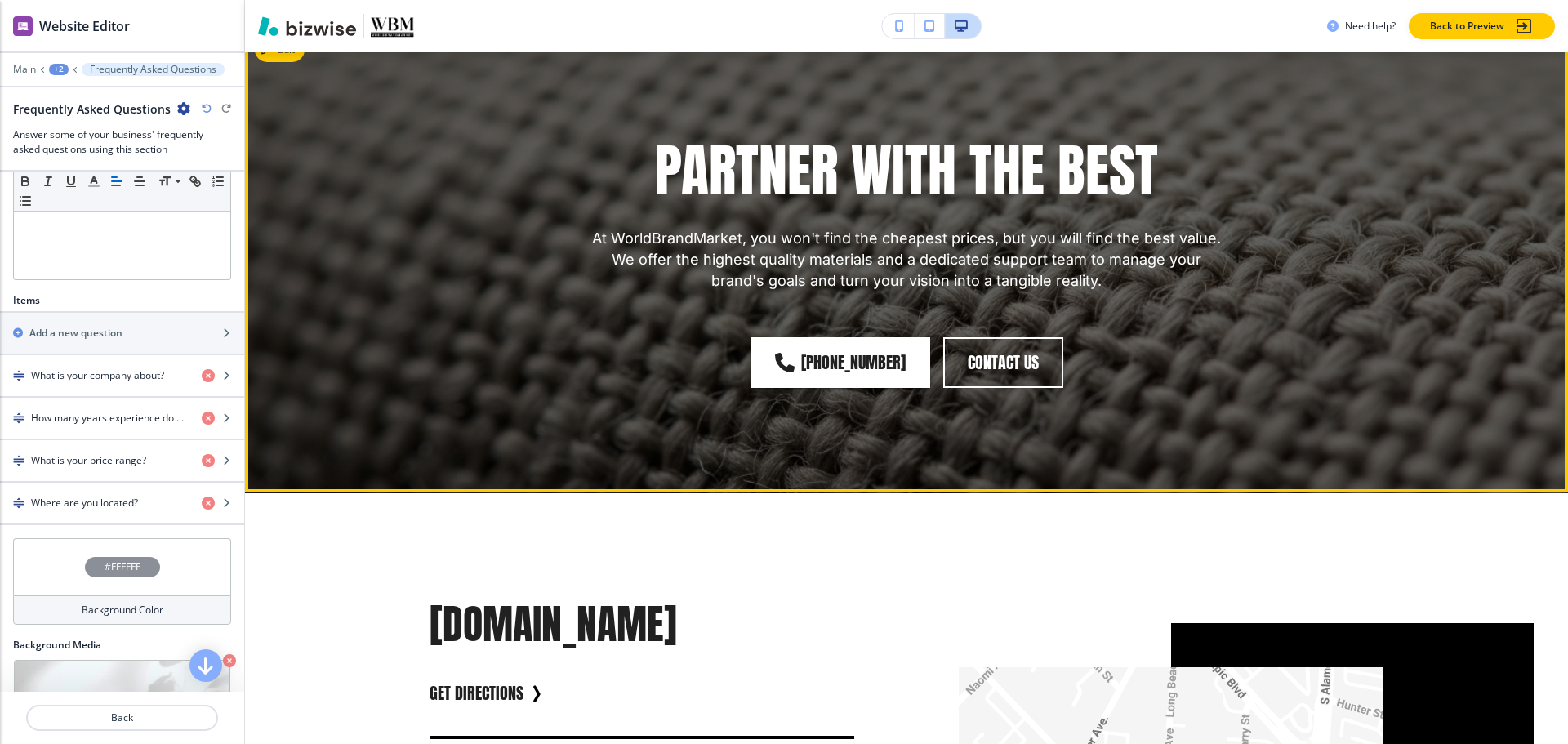
scroll to position [4978, 0]
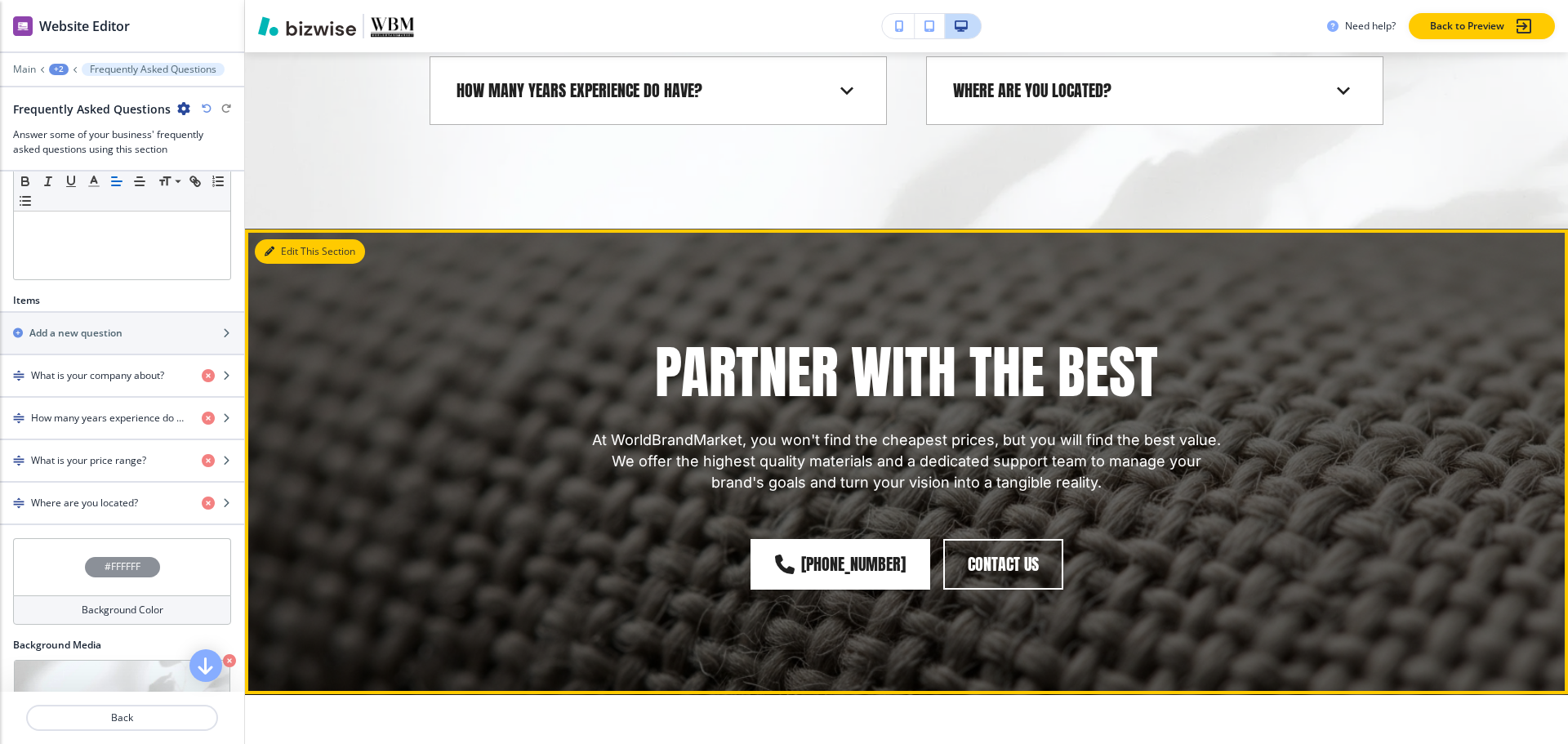
click at [285, 251] on button "Edit This Section" at bounding box center [310, 251] width 110 height 25
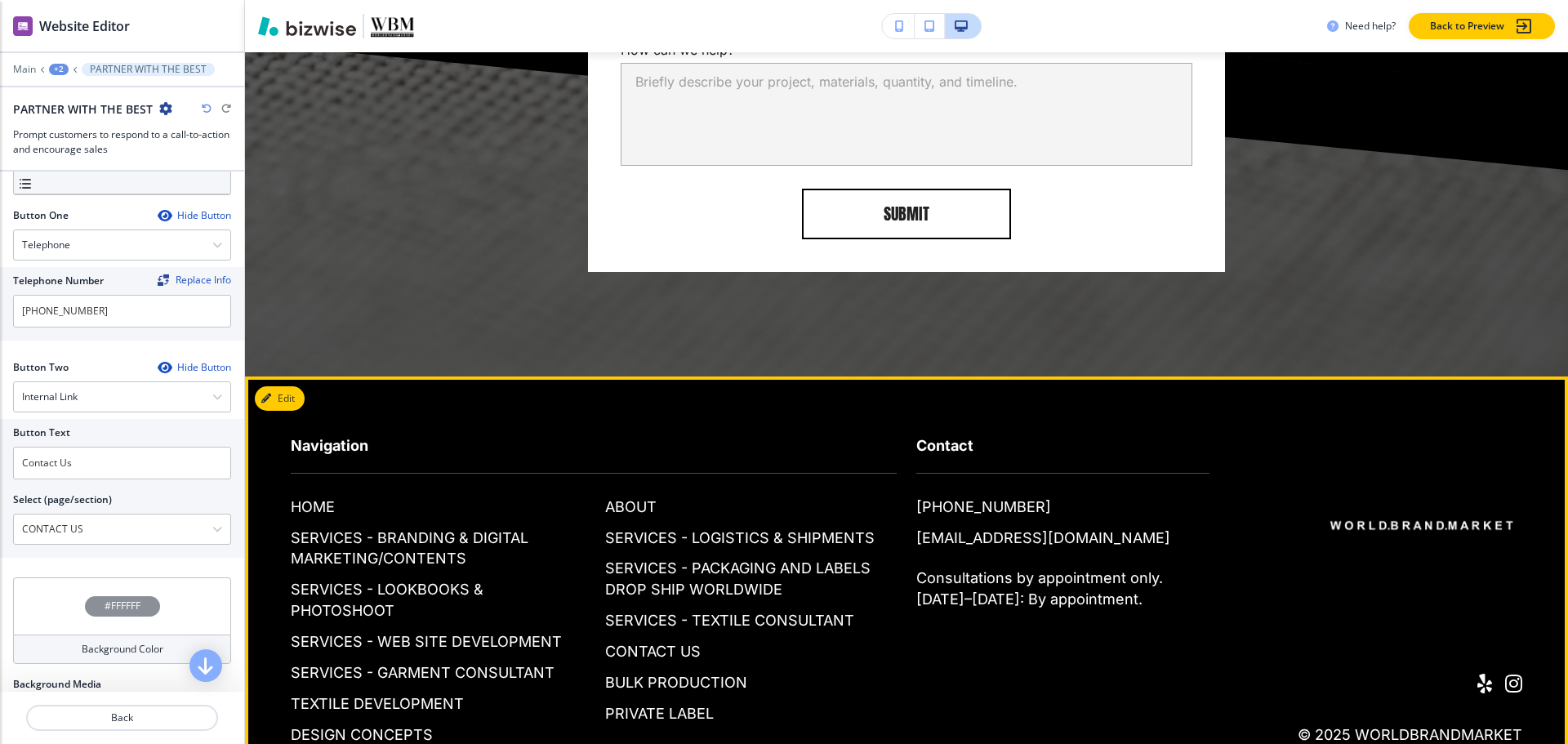
scroll to position [6912, 0]
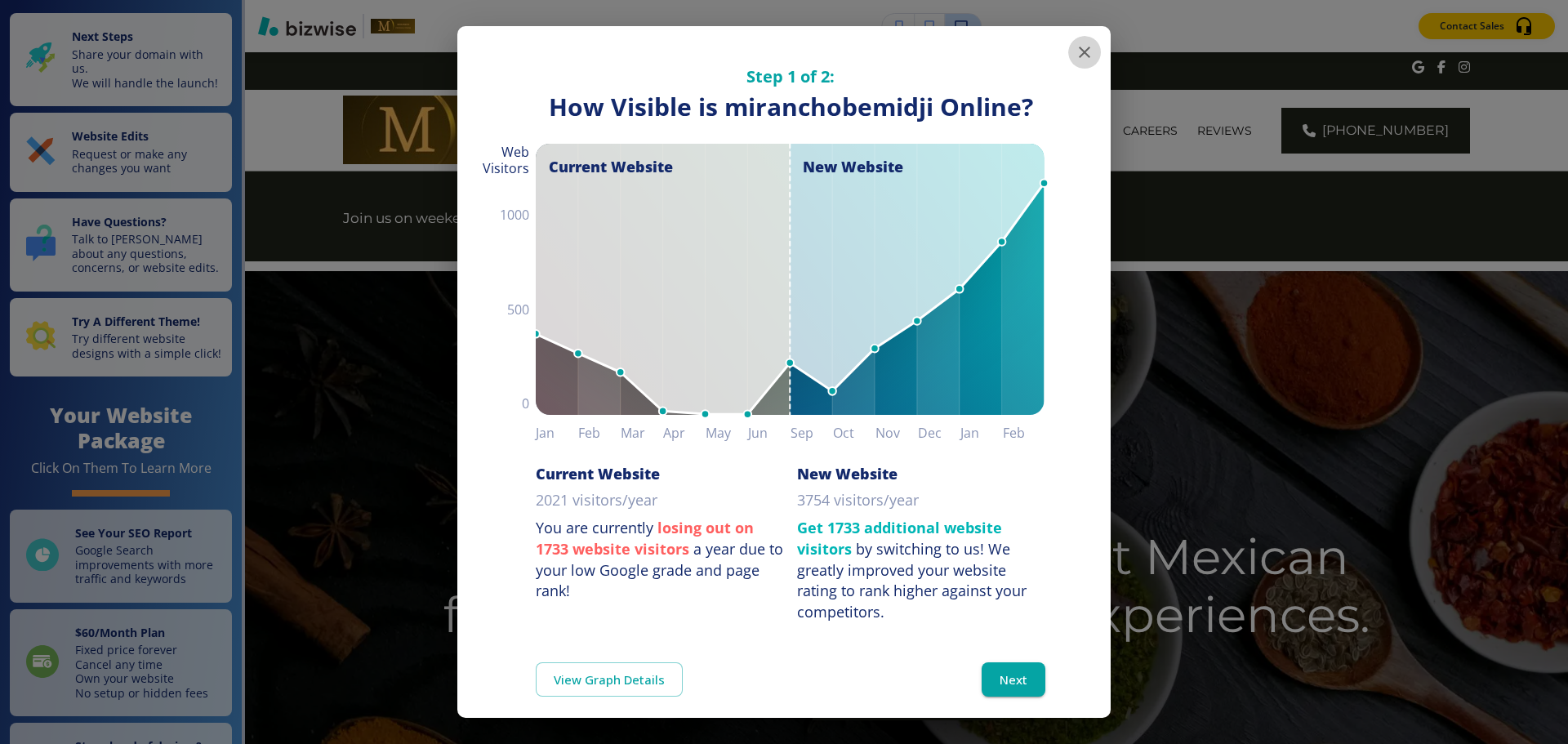
click at [1079, 54] on icon "button" at bounding box center [1084, 51] width 12 height 12
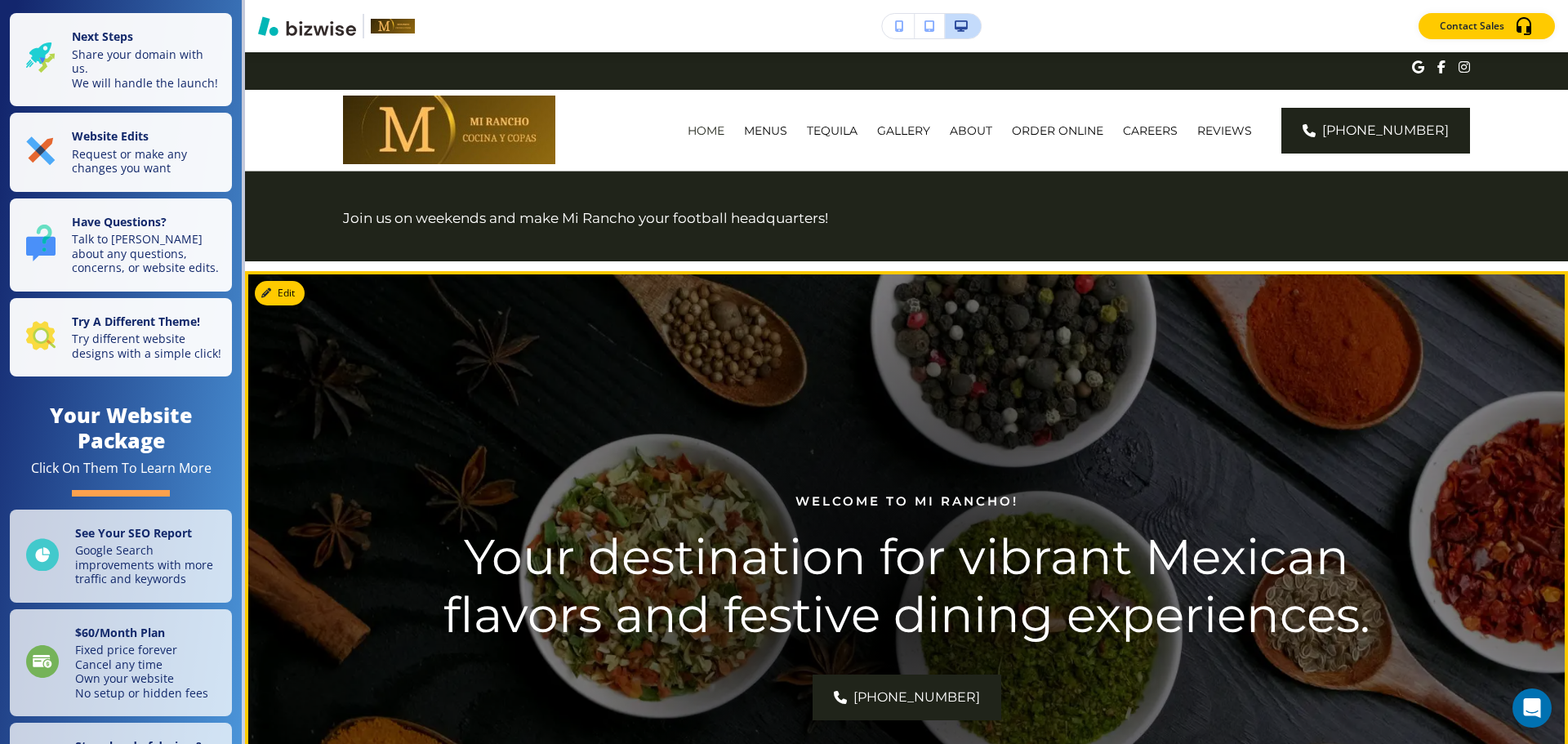
click at [855, 270] on div at bounding box center [907, 265] width 1323 height 10
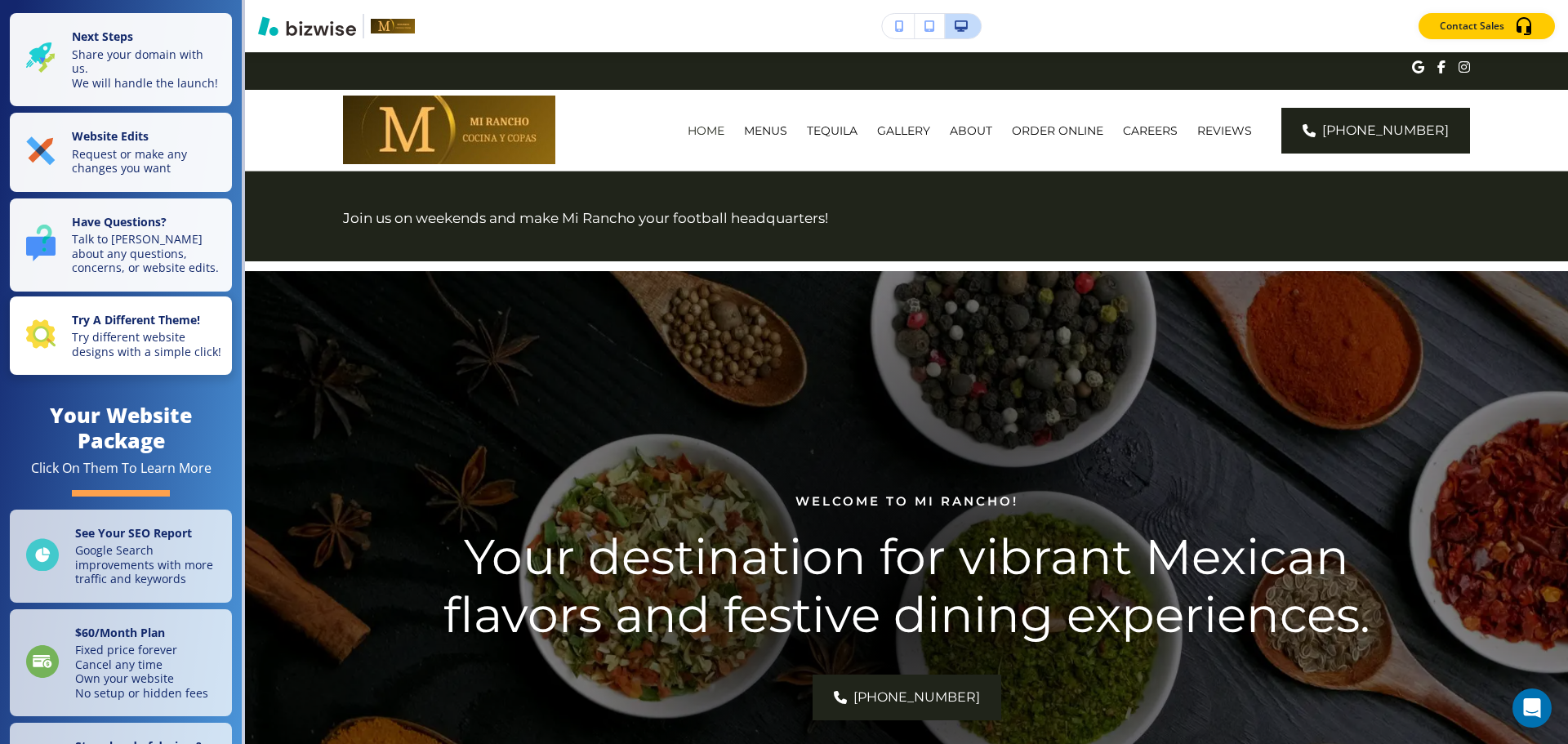
click at [86, 359] on p "Try different website designs with a simple click!" at bounding box center [147, 344] width 150 height 28
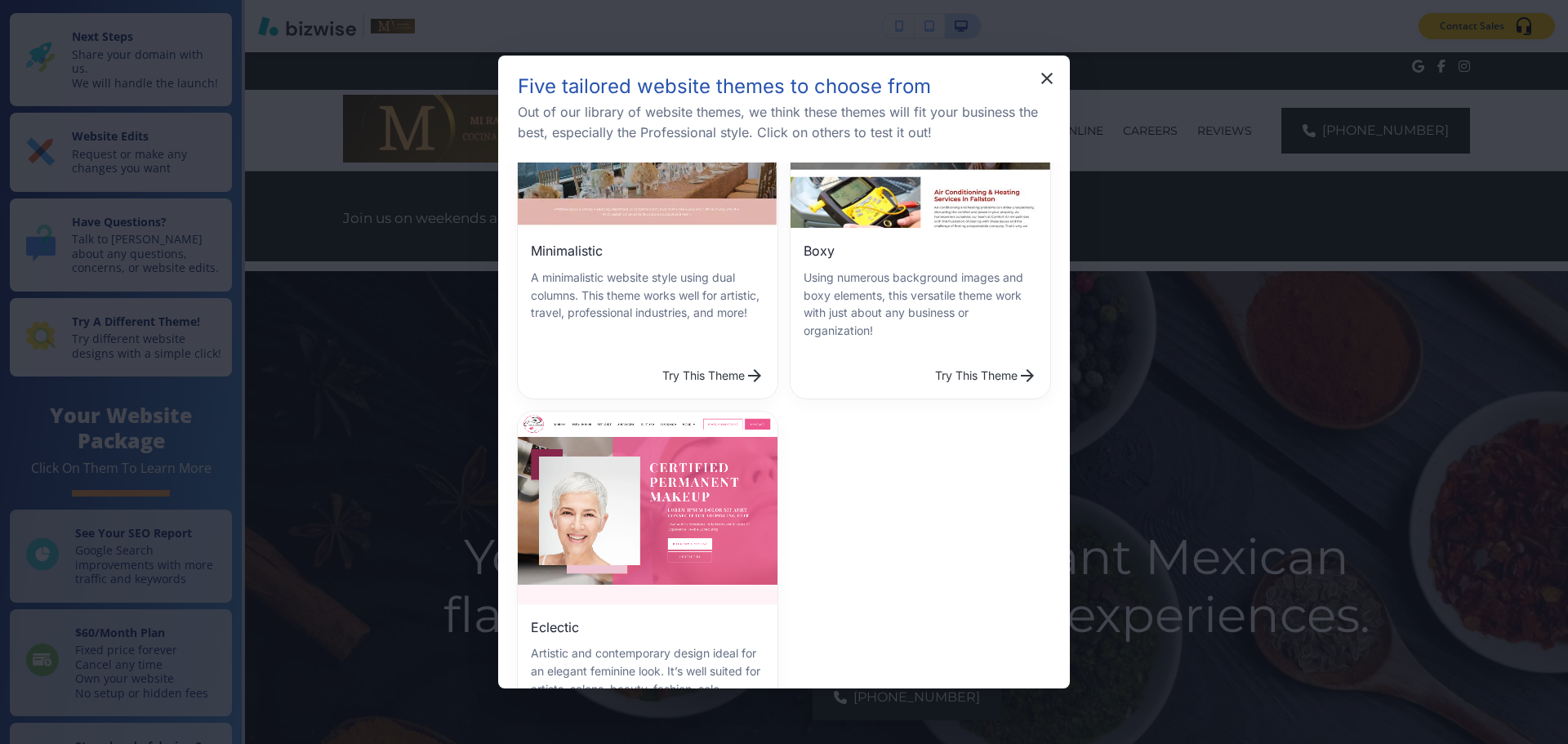
scroll to position [621, 0]
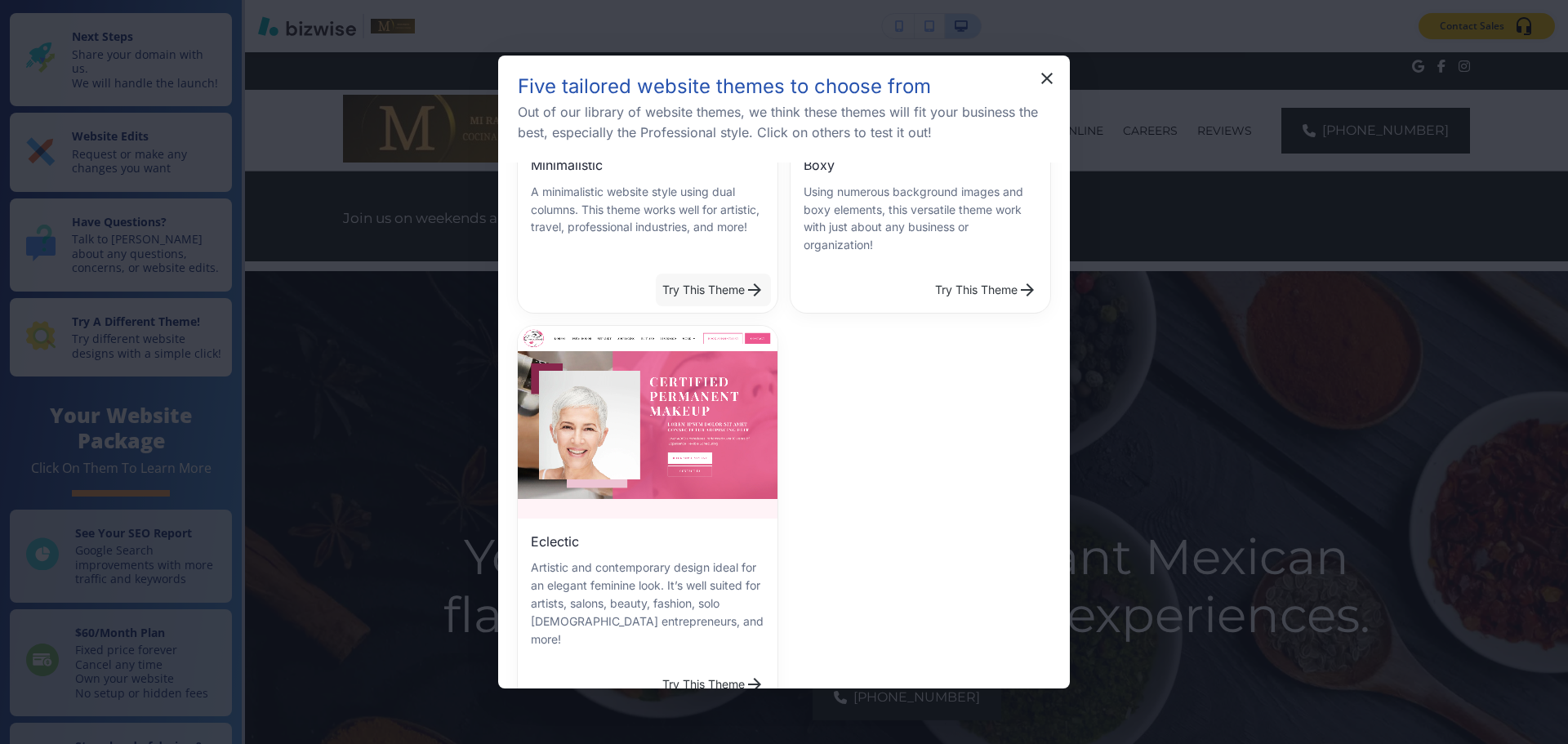
click at [663, 284] on button "Try This Theme" at bounding box center [714, 289] width 115 height 33
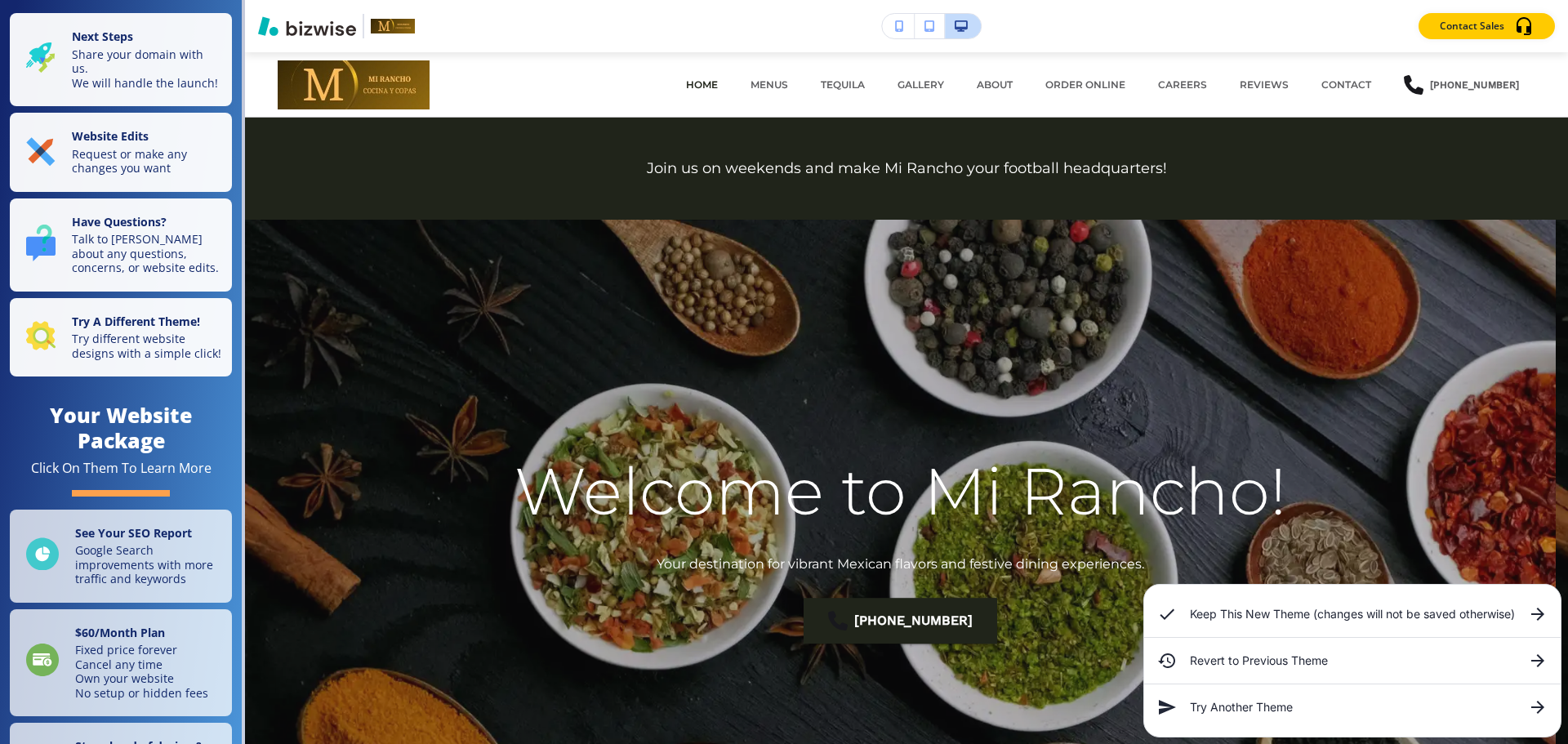
click at [1308, 618] on h6 "Keep This New Theme (changes will not be saved otherwise)" at bounding box center [1352, 614] width 325 height 18
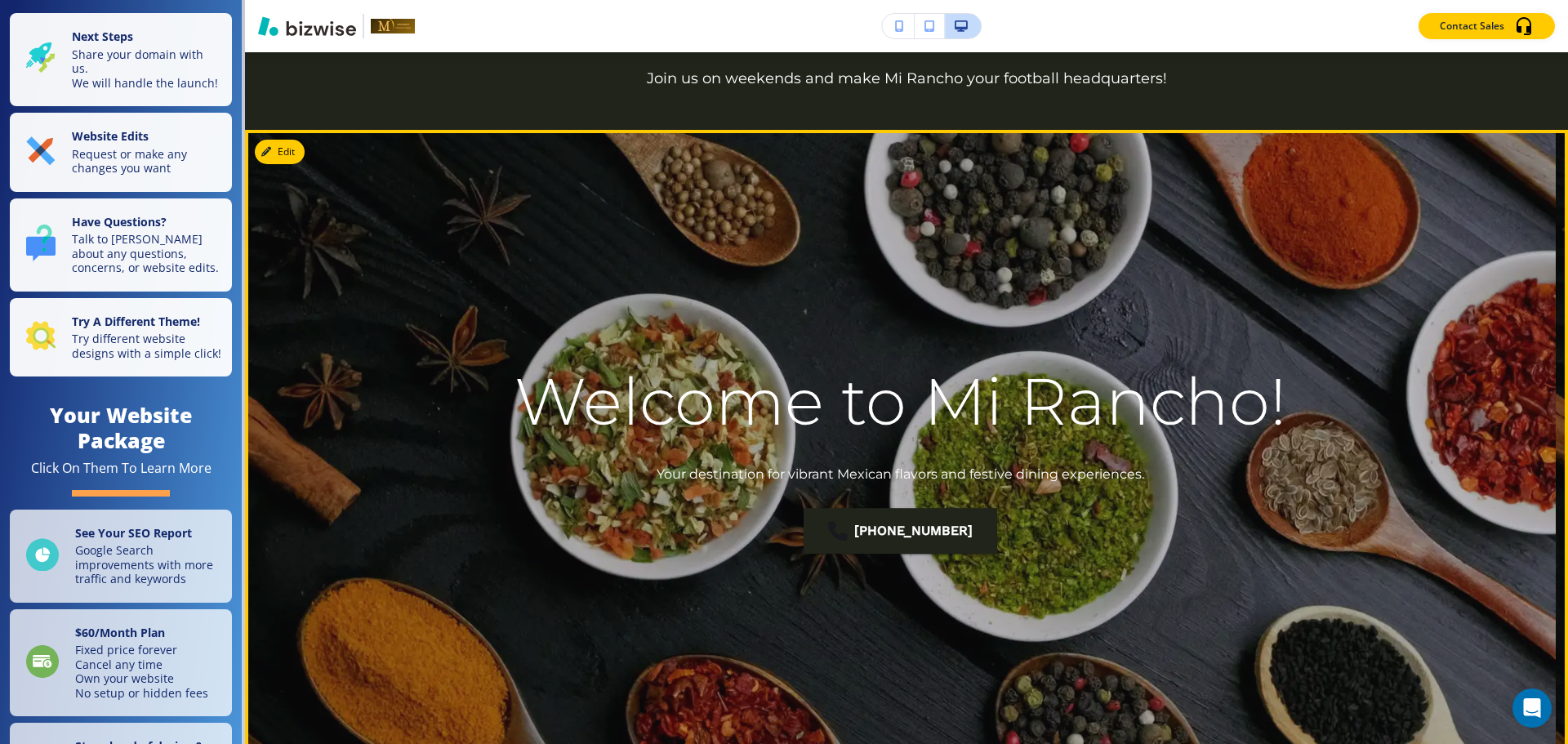
scroll to position [0, 0]
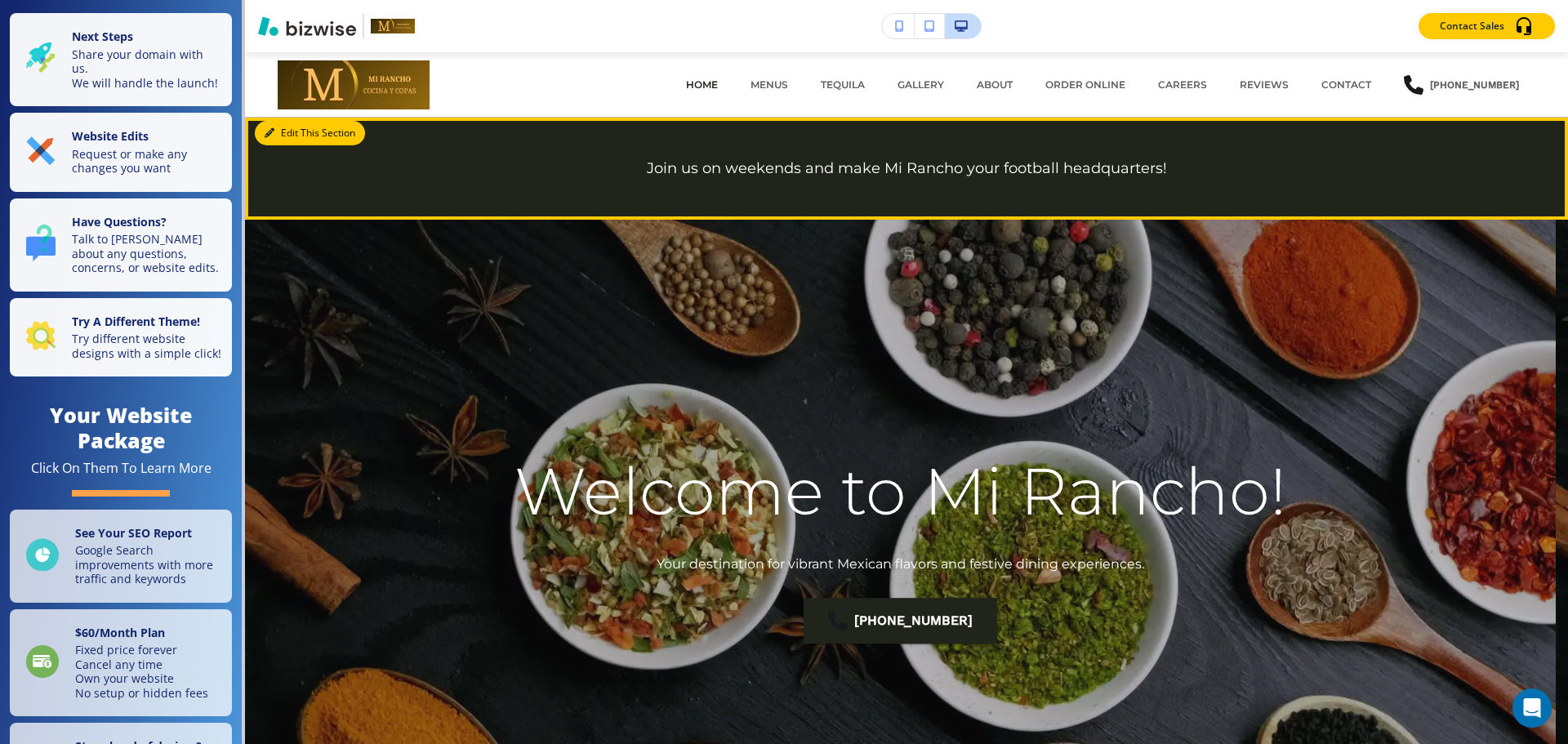
click at [293, 132] on button "Edit This Section" at bounding box center [310, 133] width 110 height 25
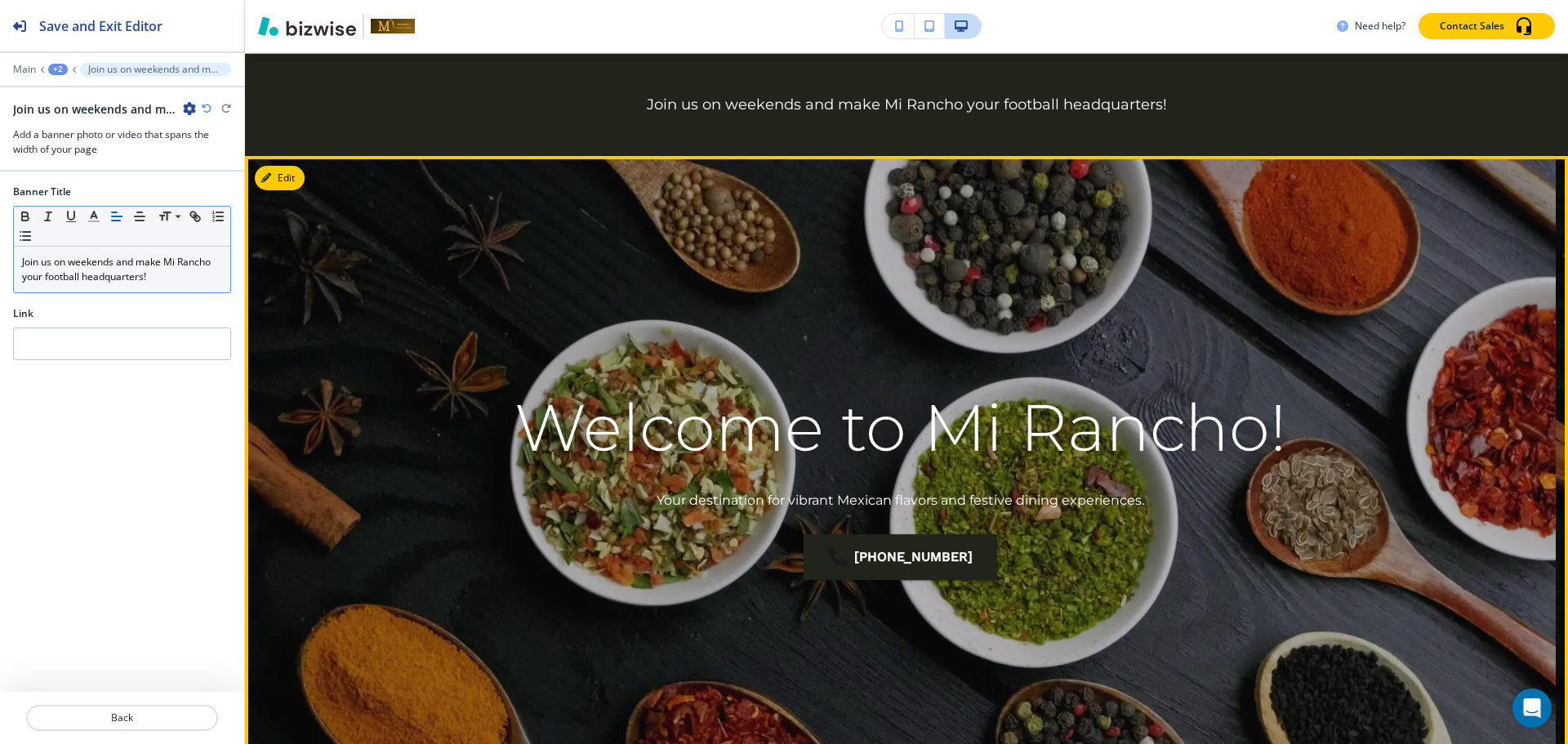
scroll to position [66, 0]
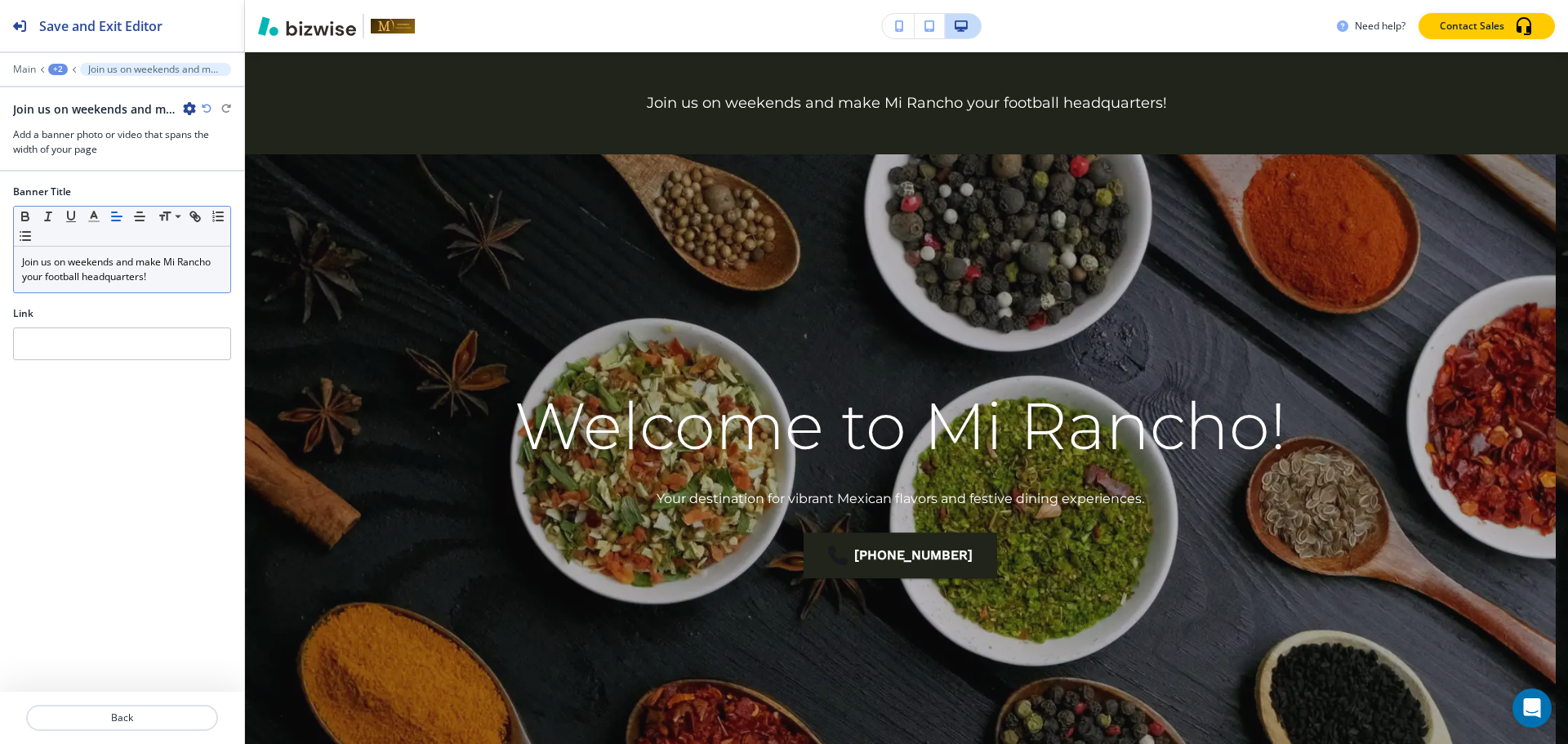
click at [154, 287] on div "Join us on weekends and make Mi Rancho your football headquarters!" at bounding box center [123, 270] width 217 height 46
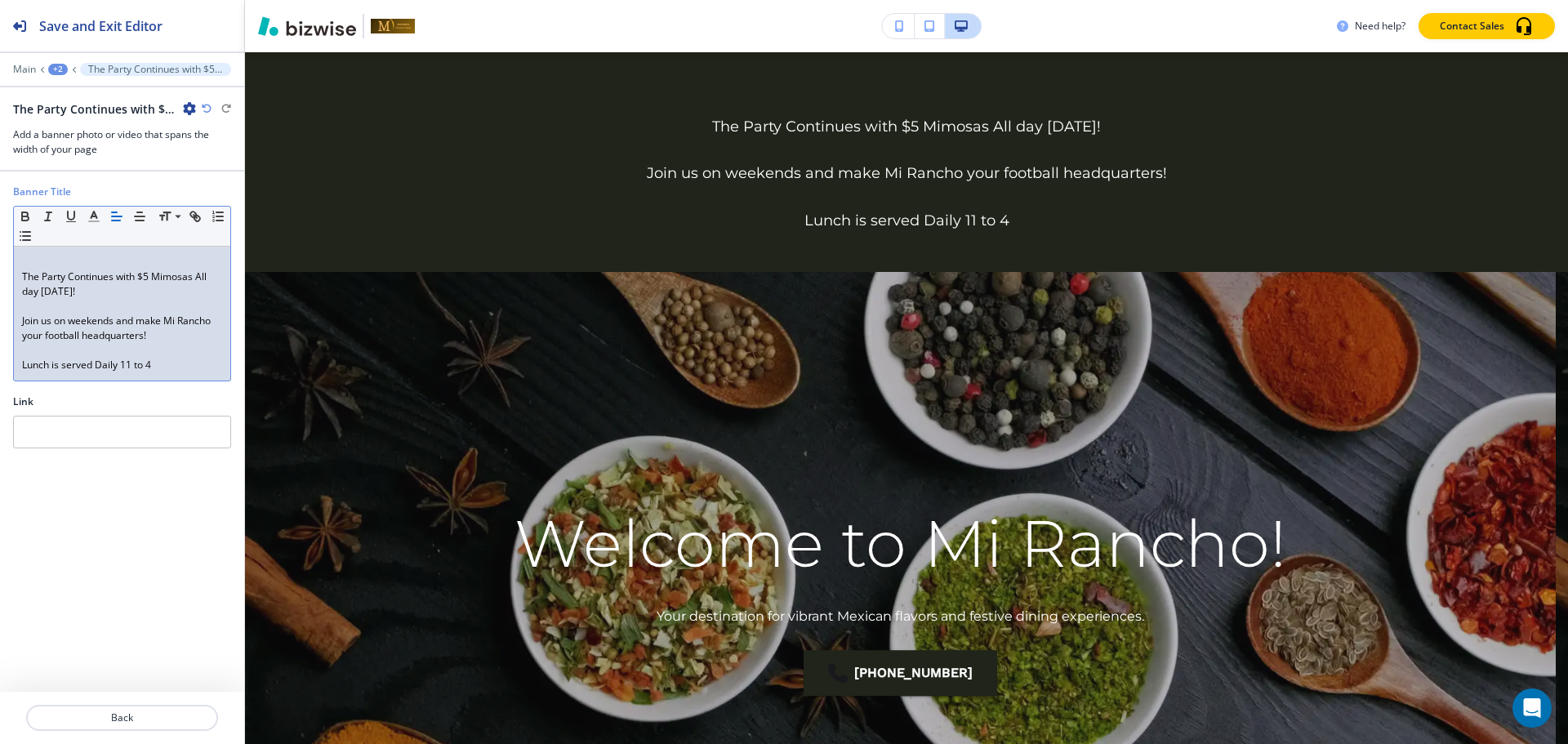
click at [64, 305] on p at bounding box center [122, 306] width 200 height 15
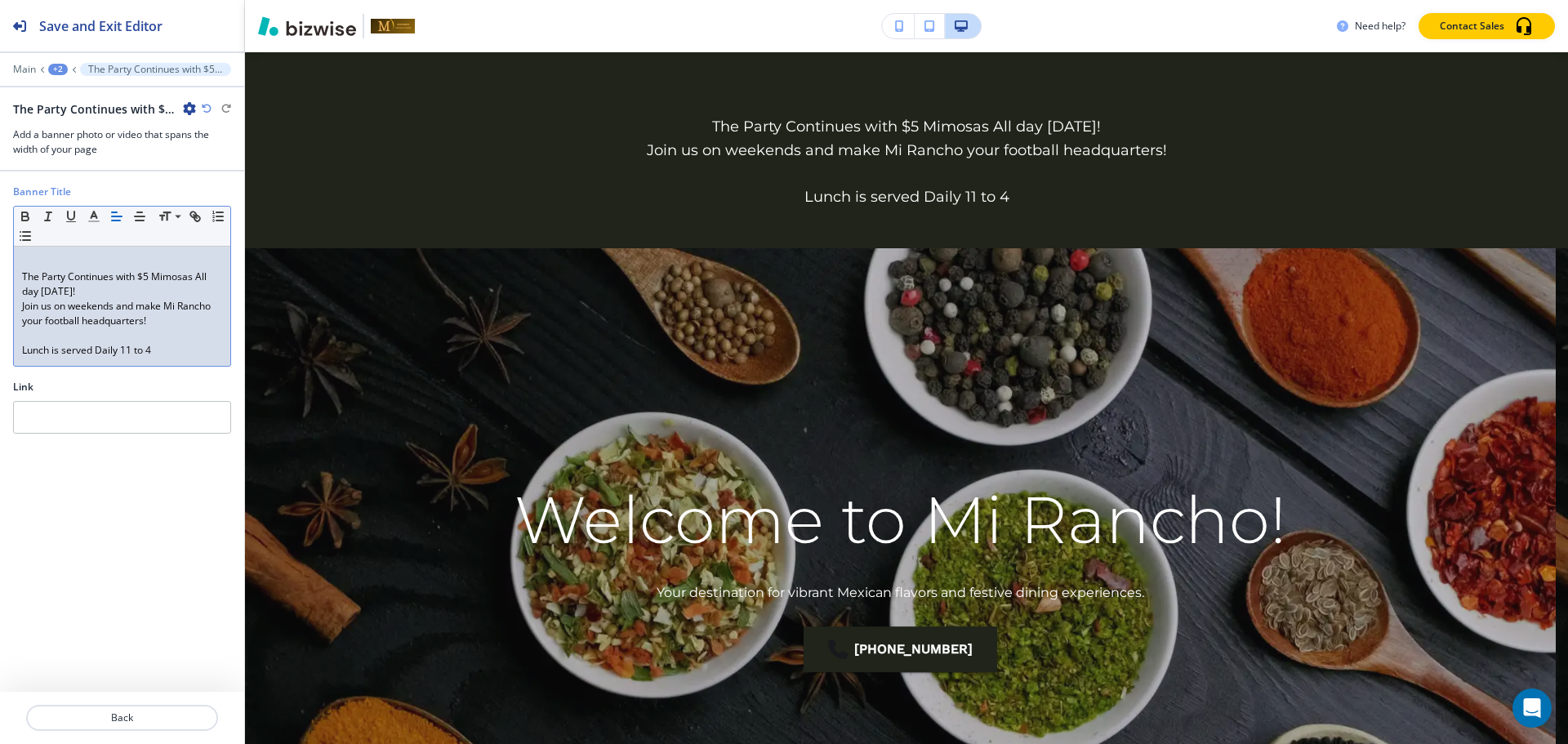
click at [22, 270] on p "The Party Continues with $5 Mimosas All day [DATE]!" at bounding box center [122, 284] width 200 height 29
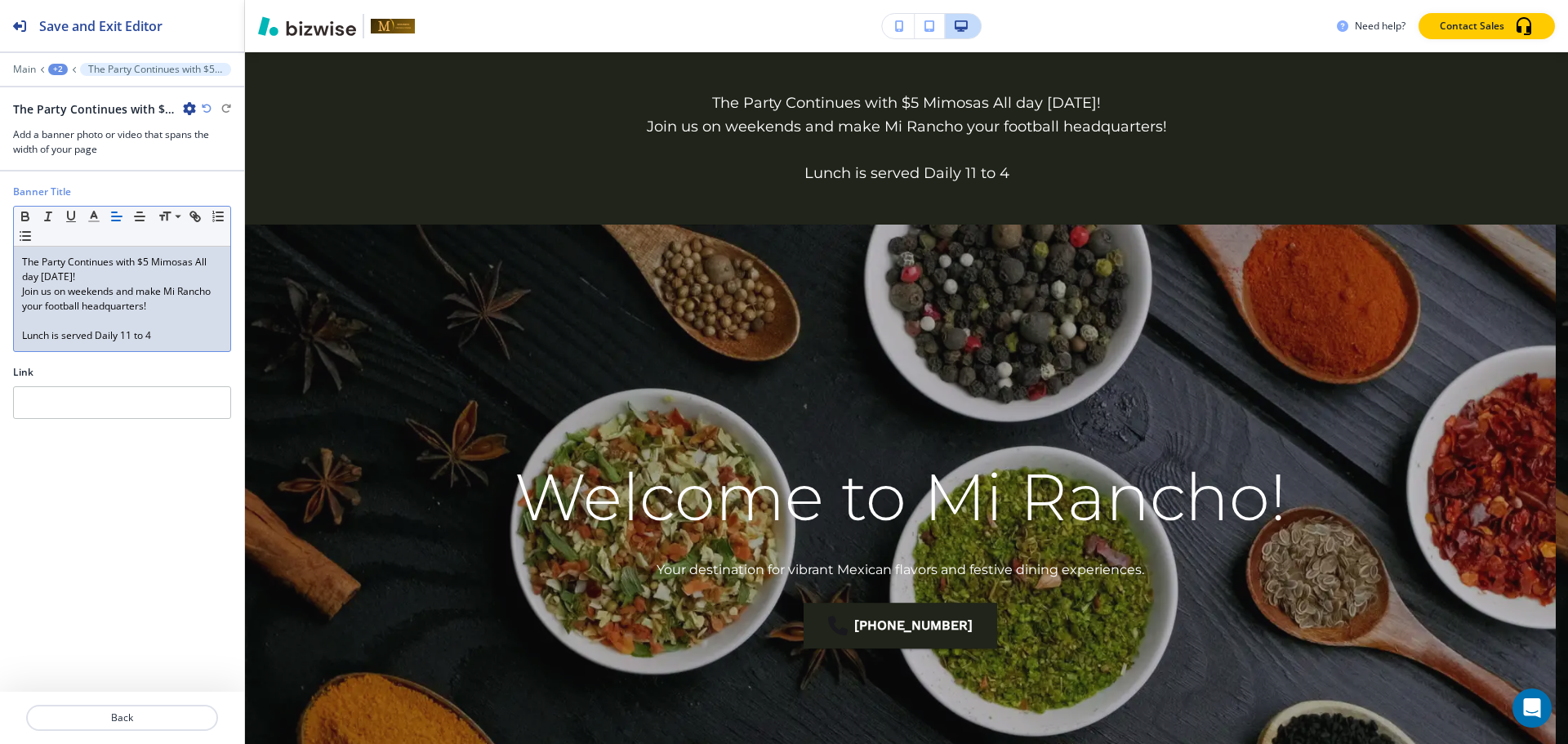
click at [19, 332] on div "The Party Continues with $5 Mimosas All day [DATE]! Join us on weekends and mak…" at bounding box center [123, 299] width 217 height 105
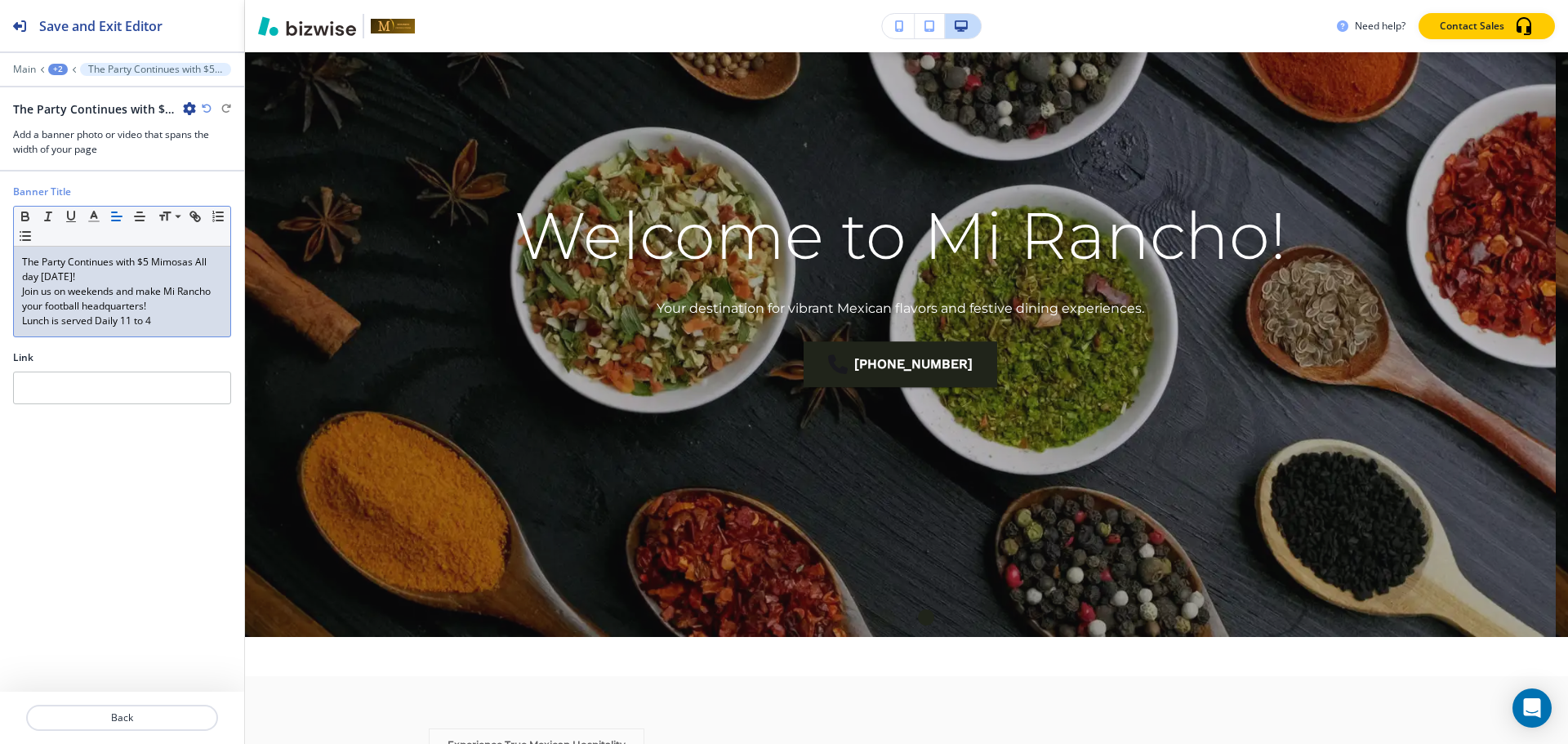
scroll to position [311, 0]
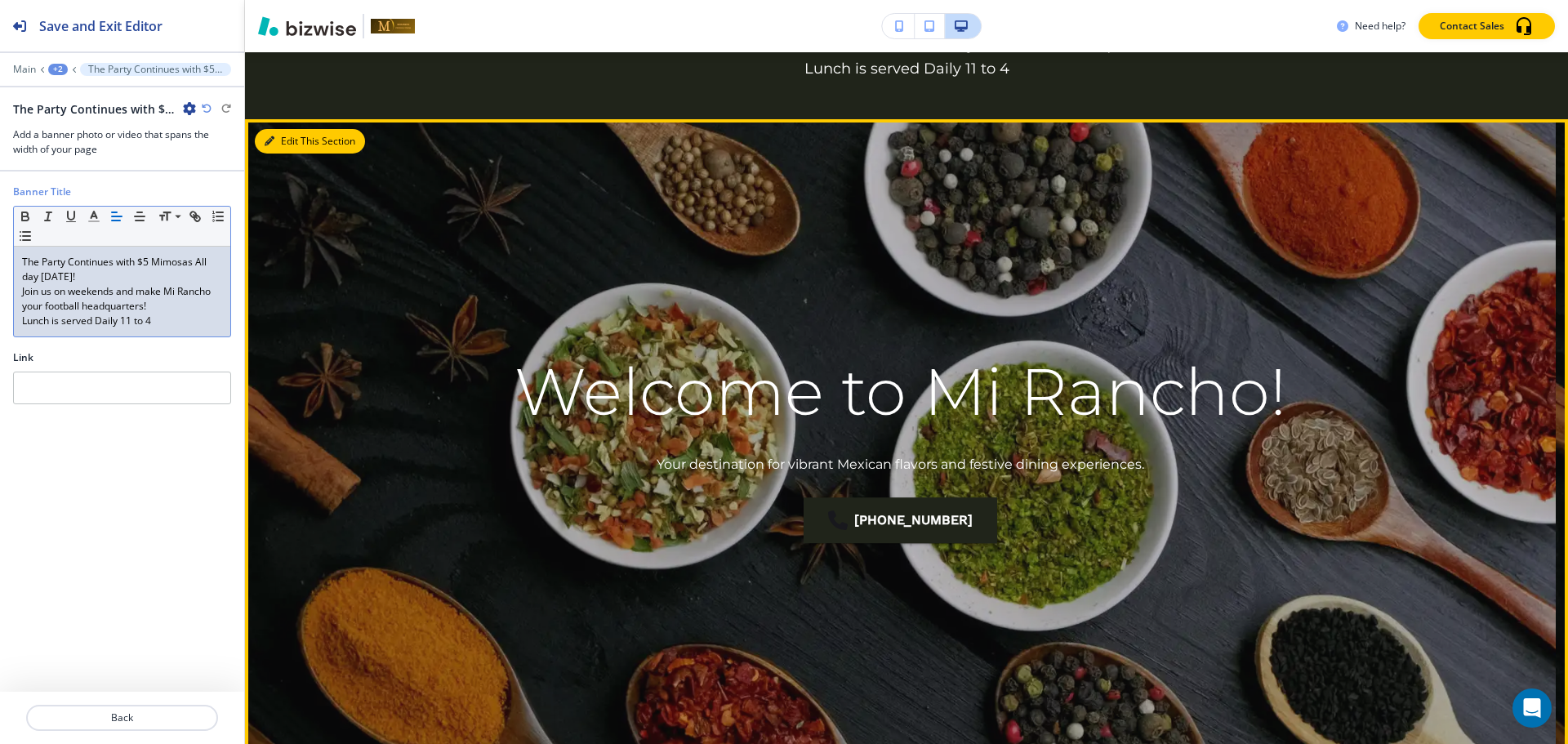
click at [287, 146] on button "Edit This Section" at bounding box center [310, 141] width 110 height 25
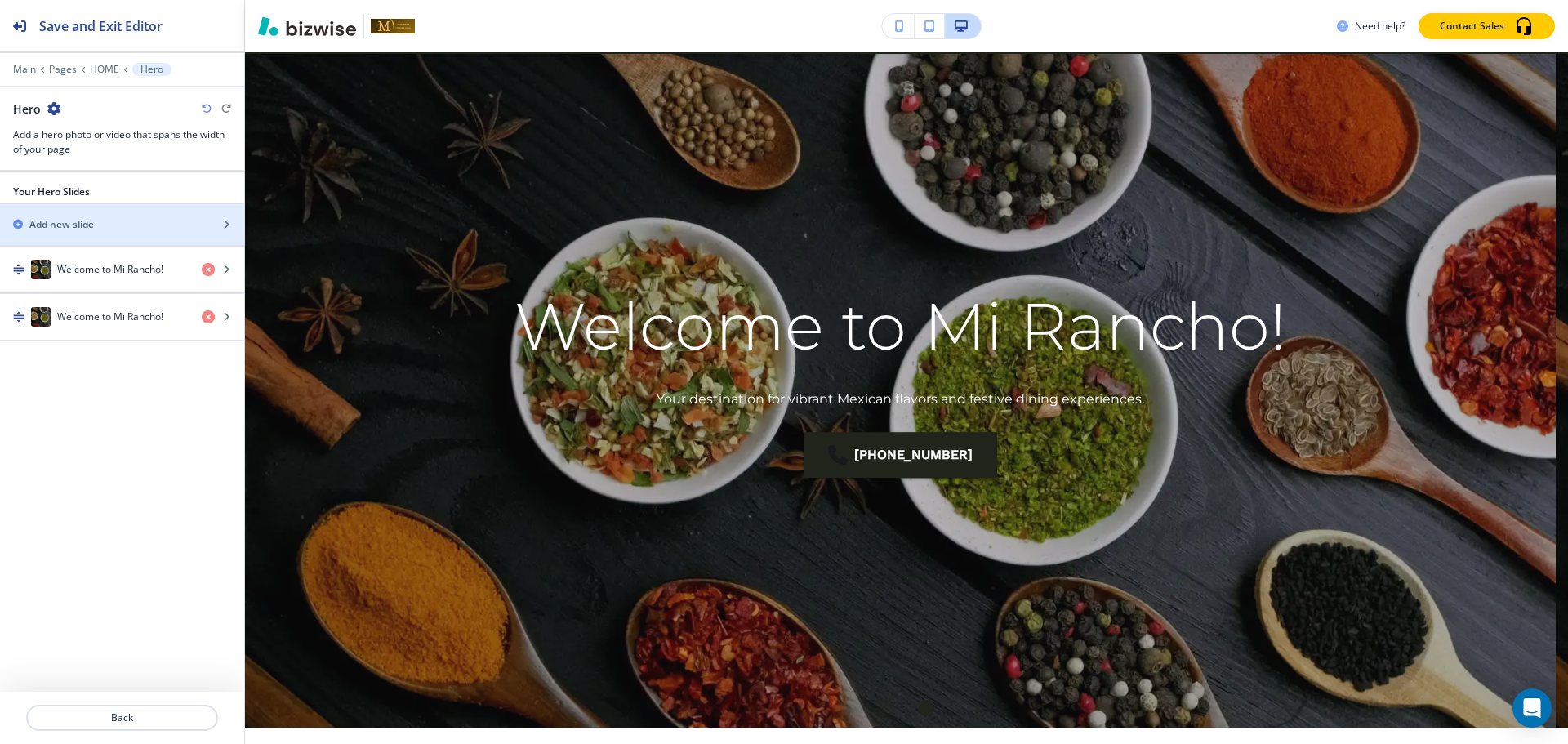
scroll to position [214, 0]
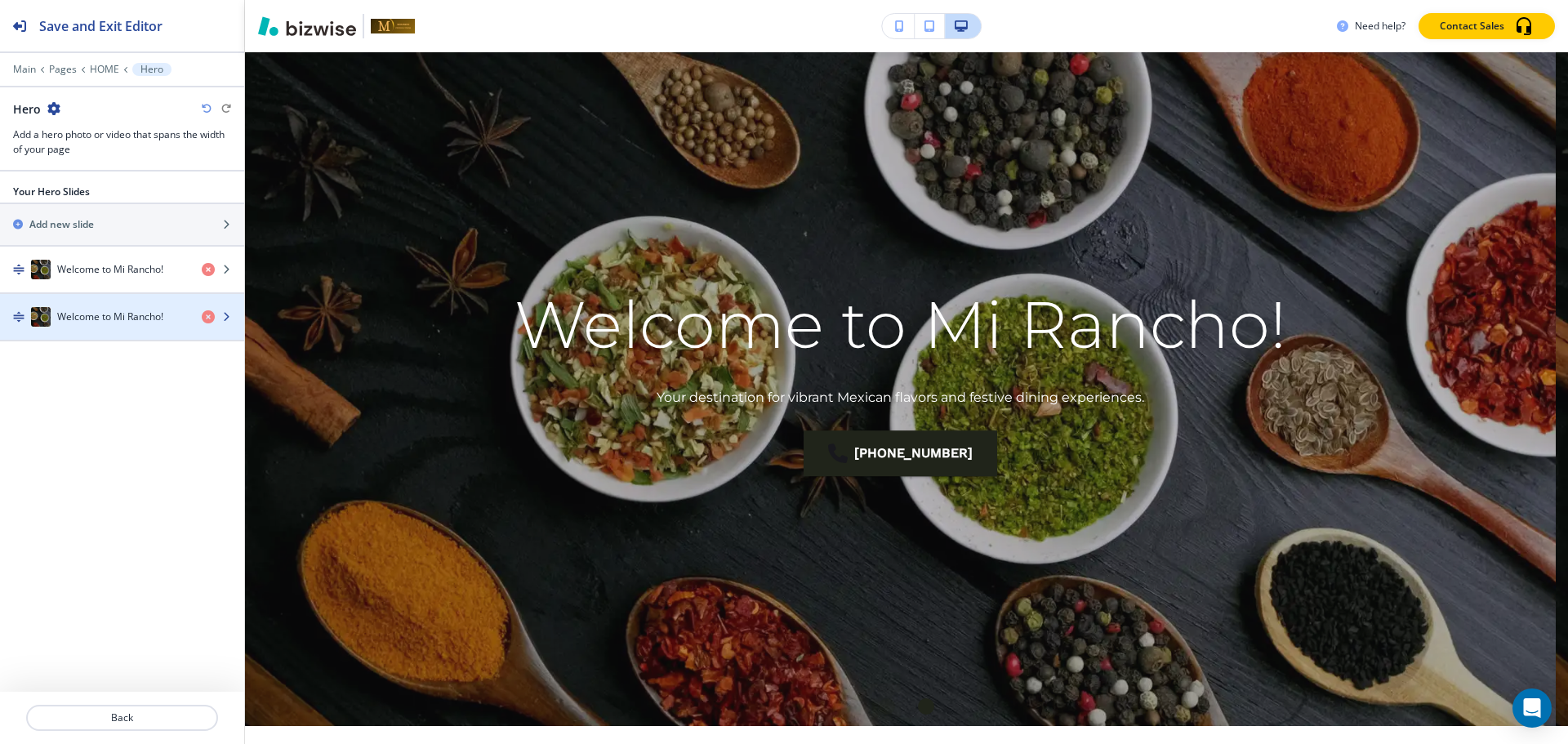
click at [215, 318] on div "button" at bounding box center [223, 317] width 43 height 13
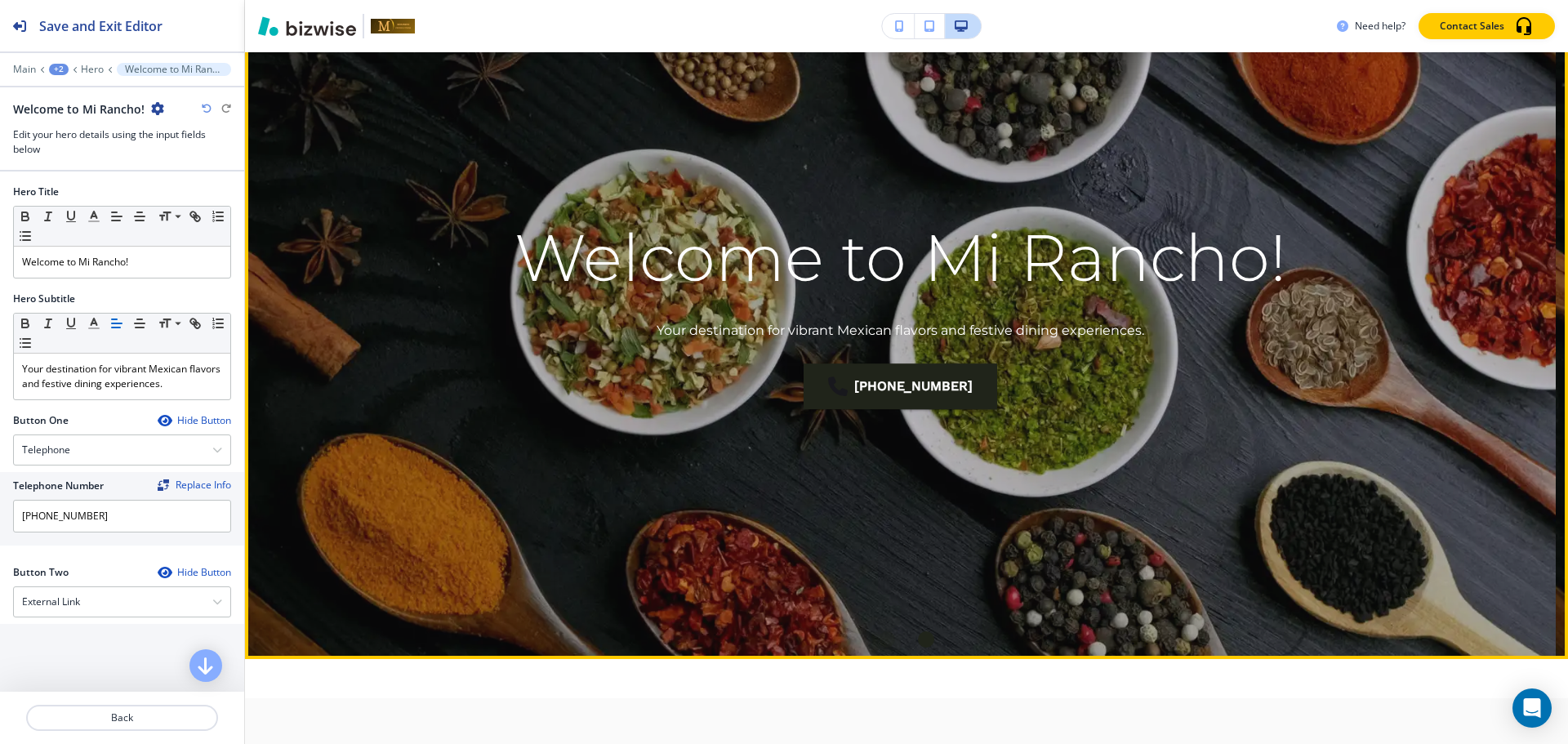
scroll to position [199, 0]
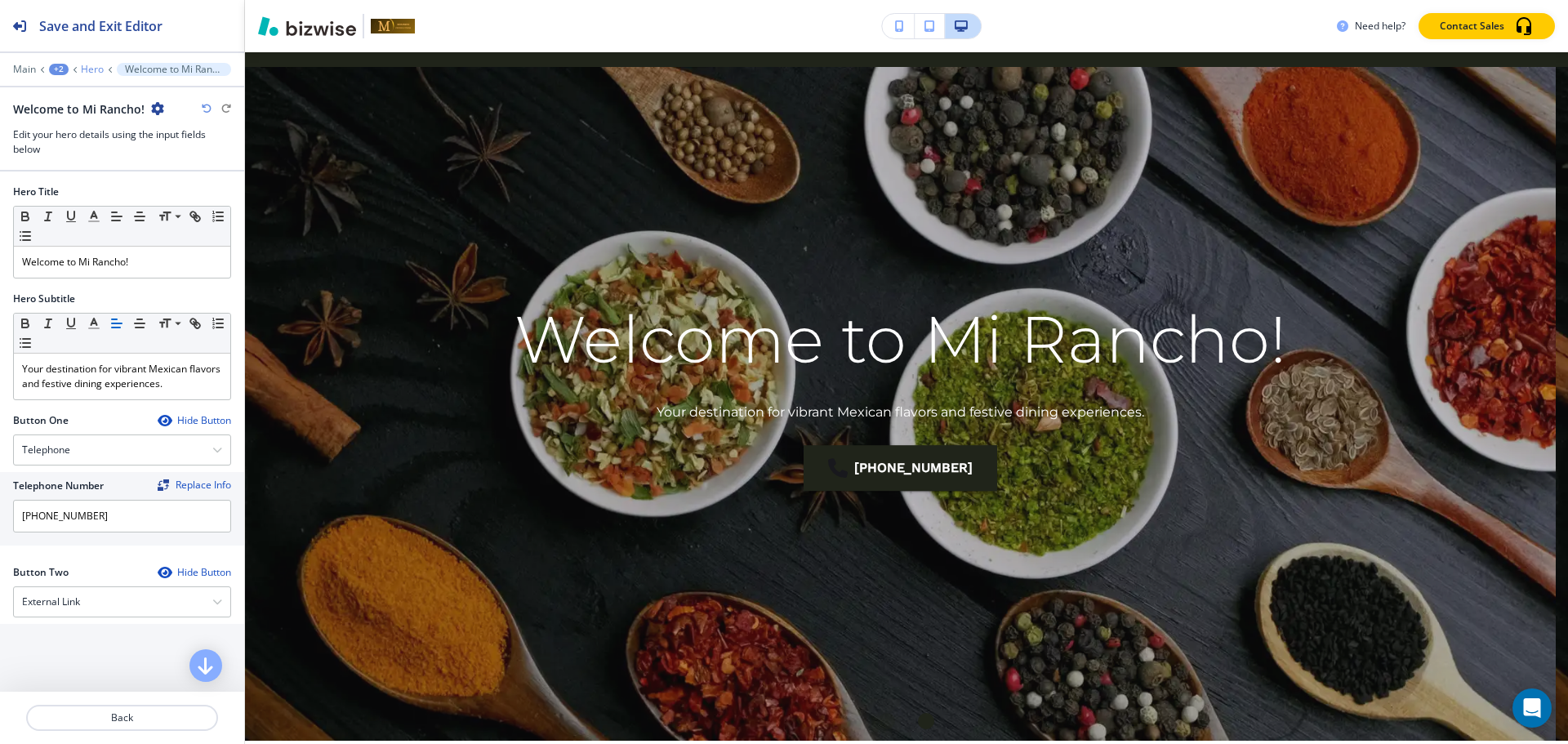
click at [87, 65] on p "Hero" at bounding box center [92, 69] width 23 height 12
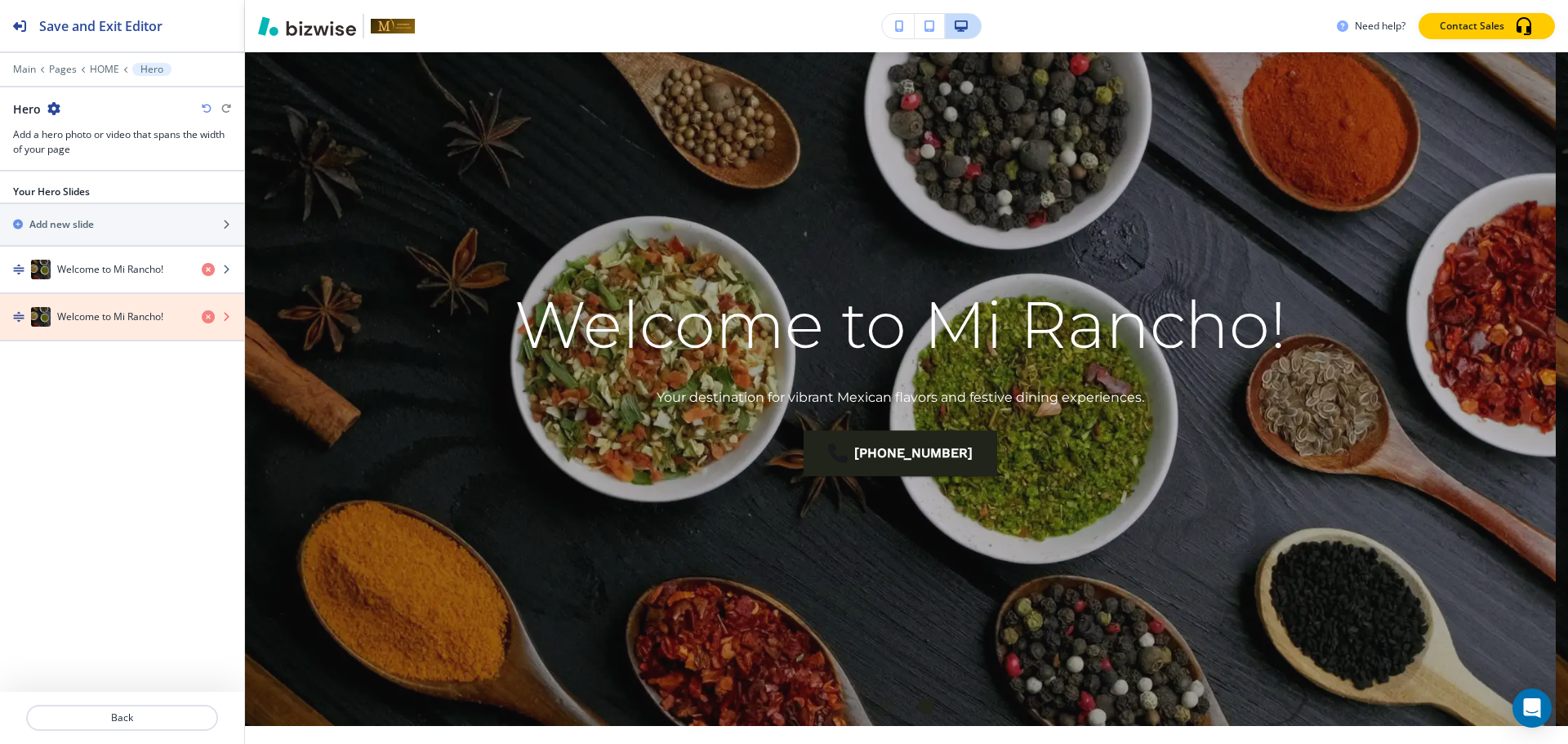
click at [205, 315] on icon "button" at bounding box center [208, 317] width 13 height 13
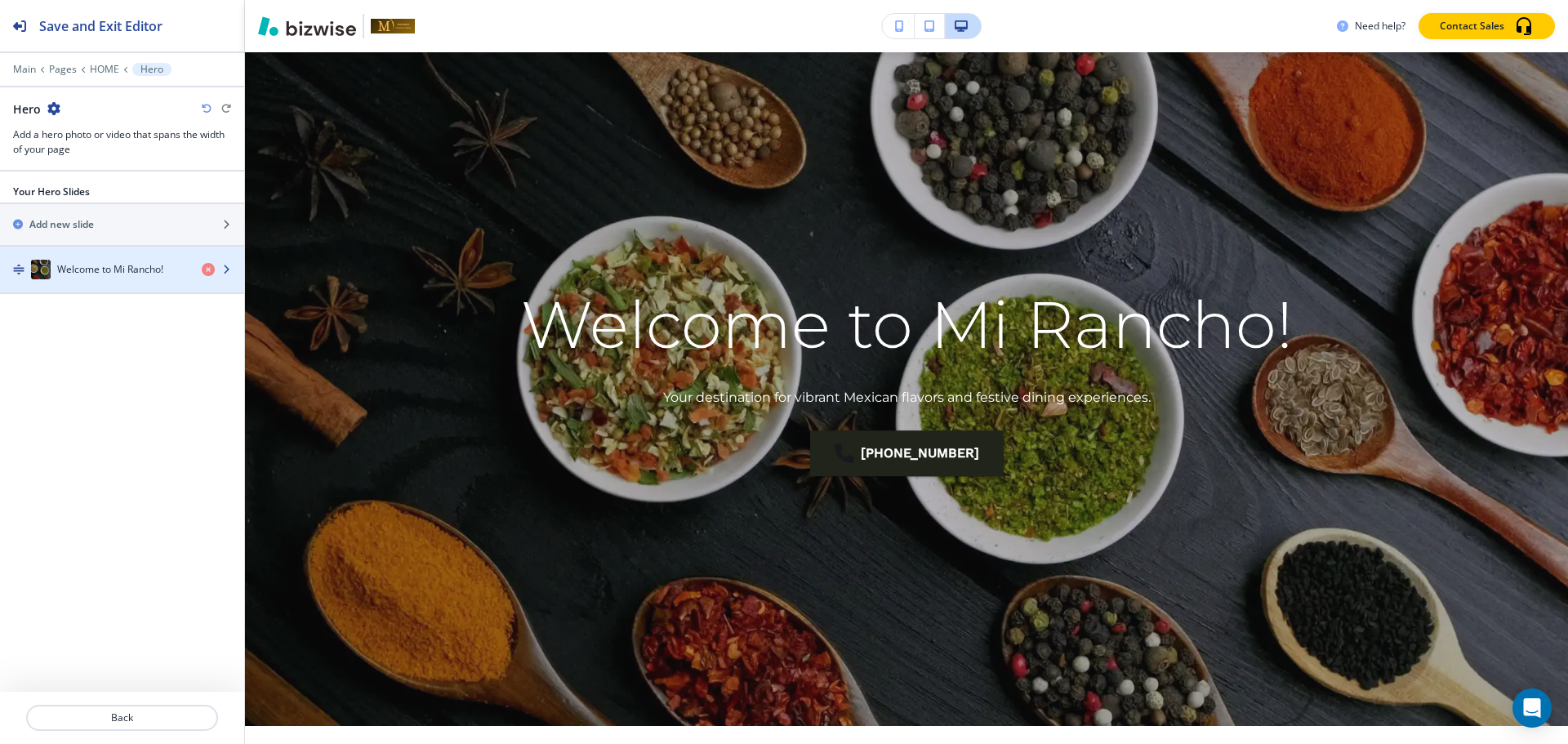
click at [127, 265] on h4 "Welcome to Mi Rancho!" at bounding box center [110, 269] width 107 height 15
click at [102, 273] on h4 "Welcome to Mi Rancho!" at bounding box center [110, 269] width 107 height 15
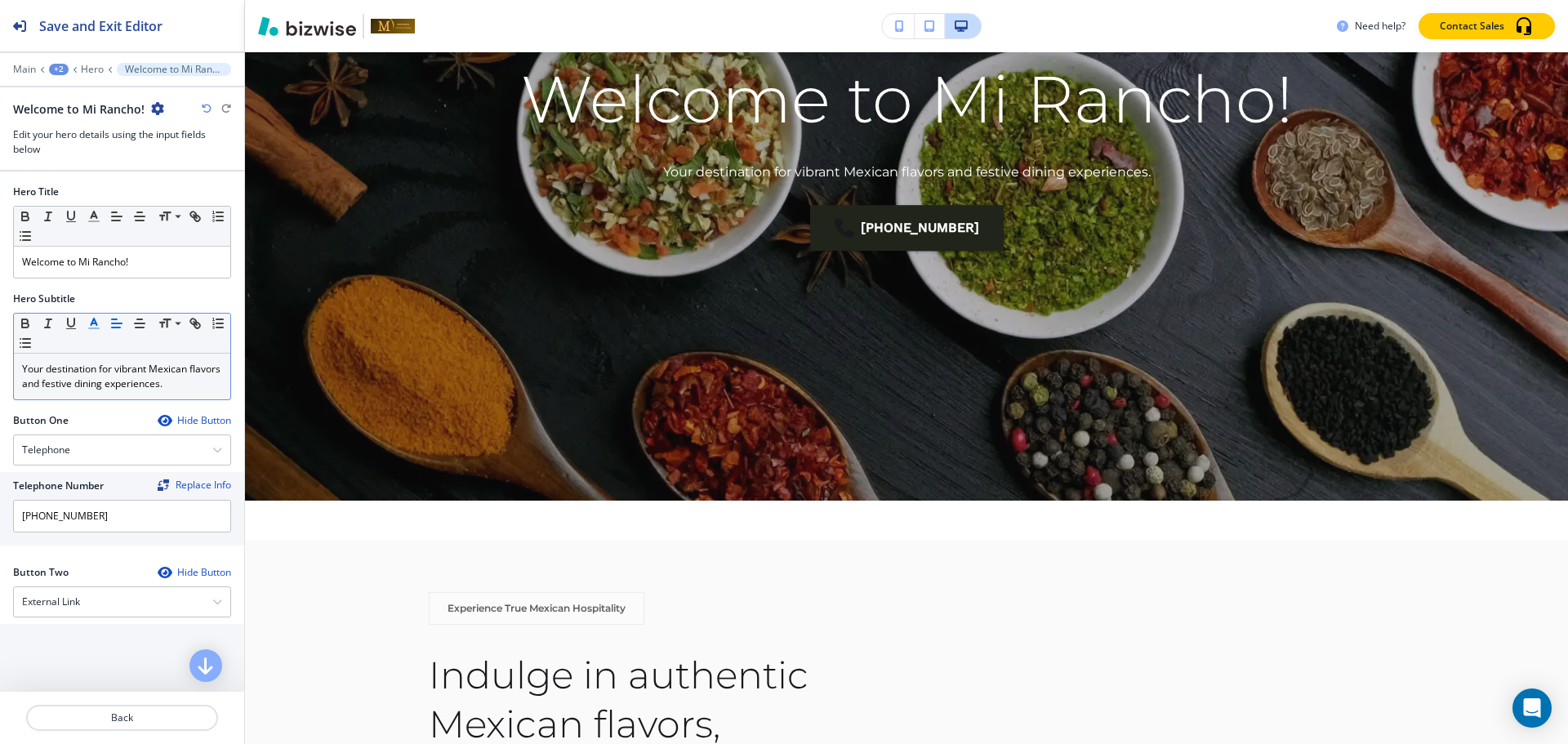
scroll to position [444, 0]
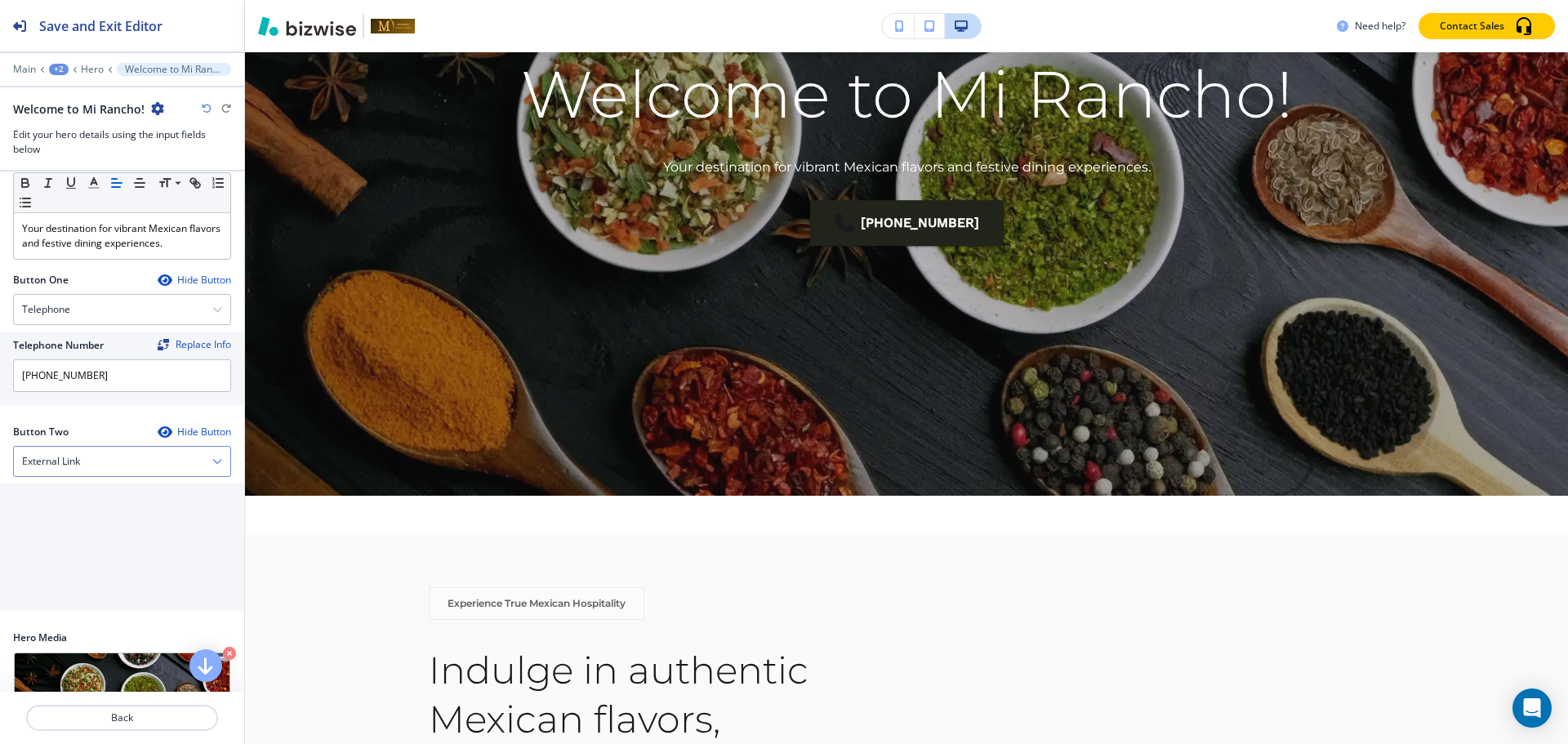
click at [129, 463] on div "External Link" at bounding box center [123, 461] width 217 height 29
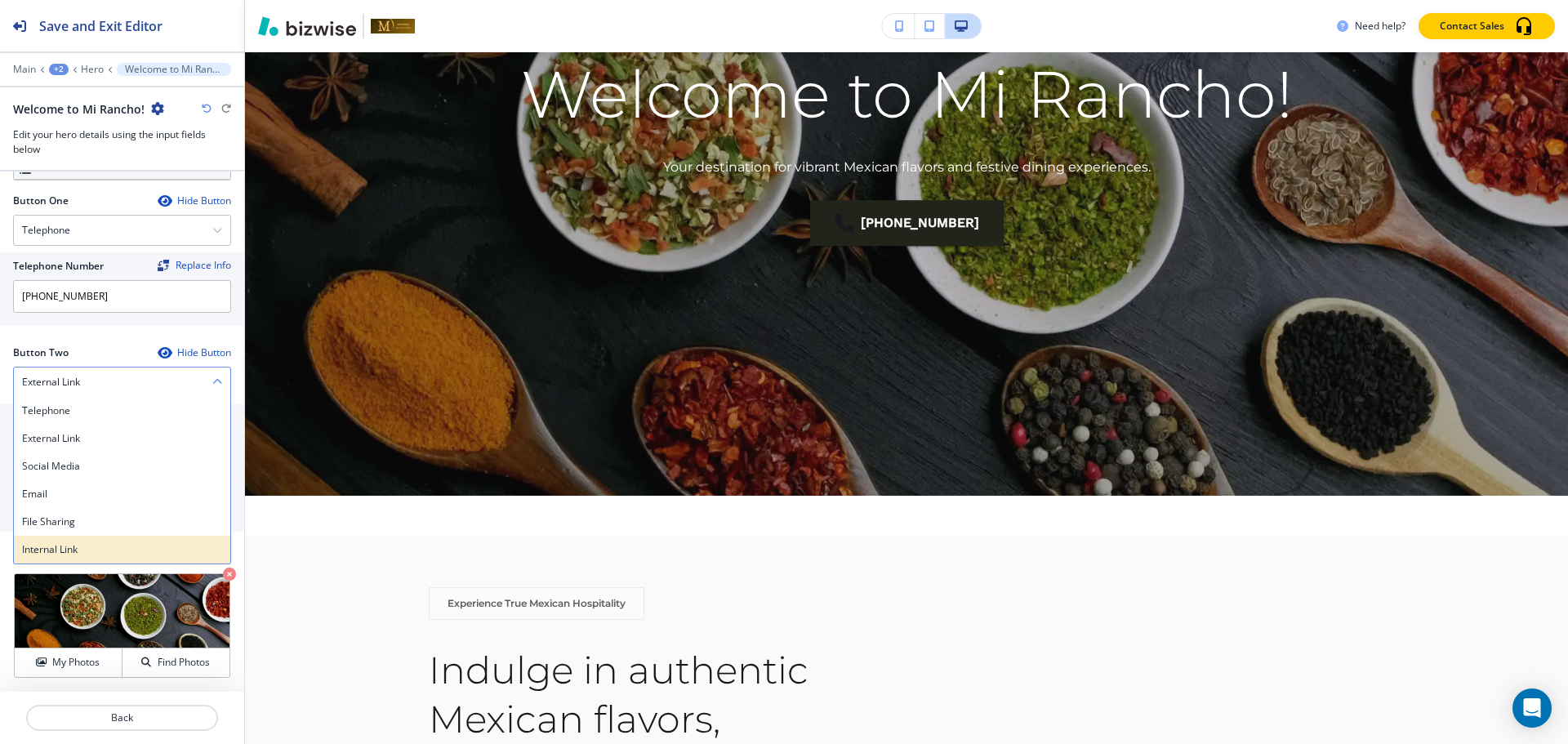
click at [81, 546] on h4 "Internal Link" at bounding box center [122, 550] width 200 height 15
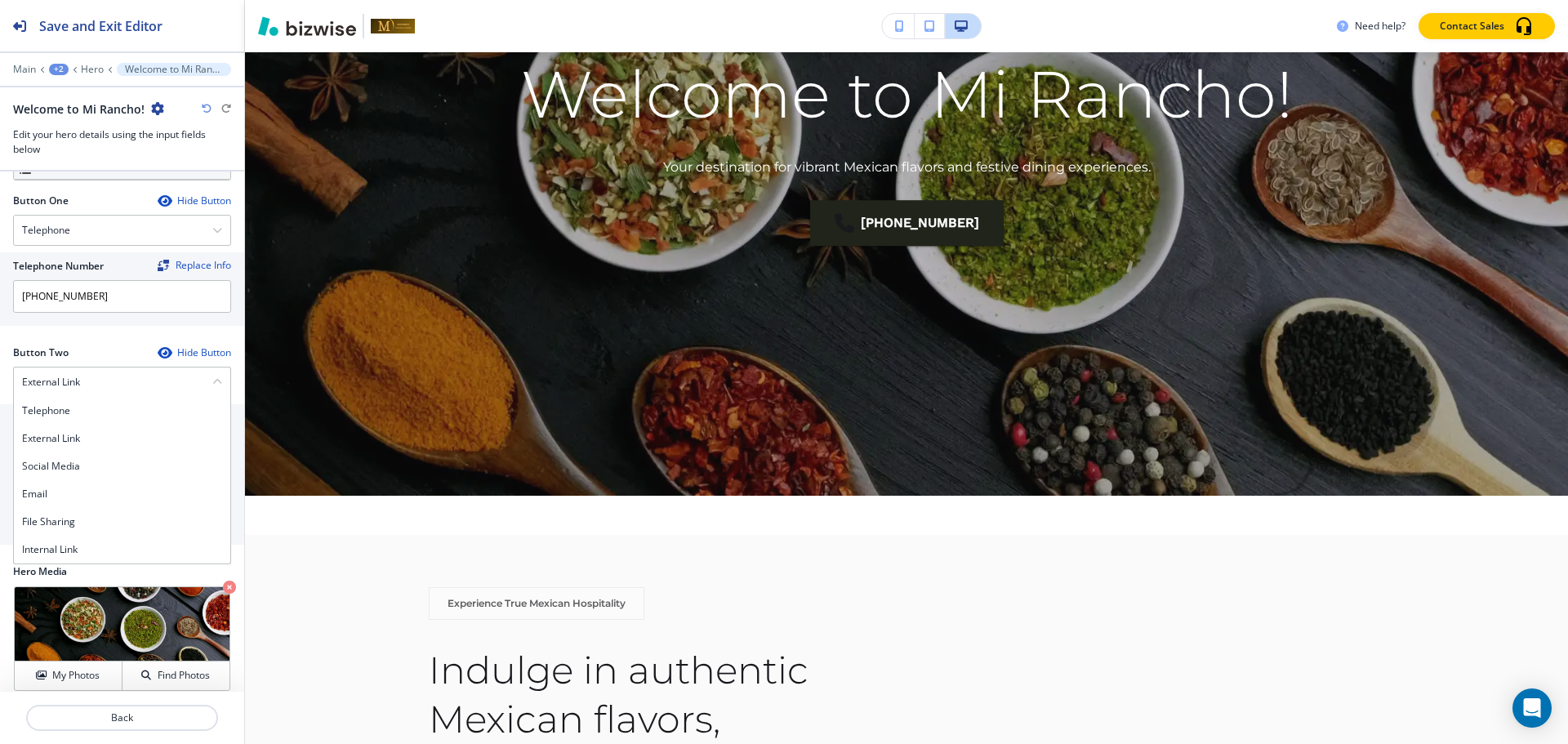
scroll to position [219, 0]
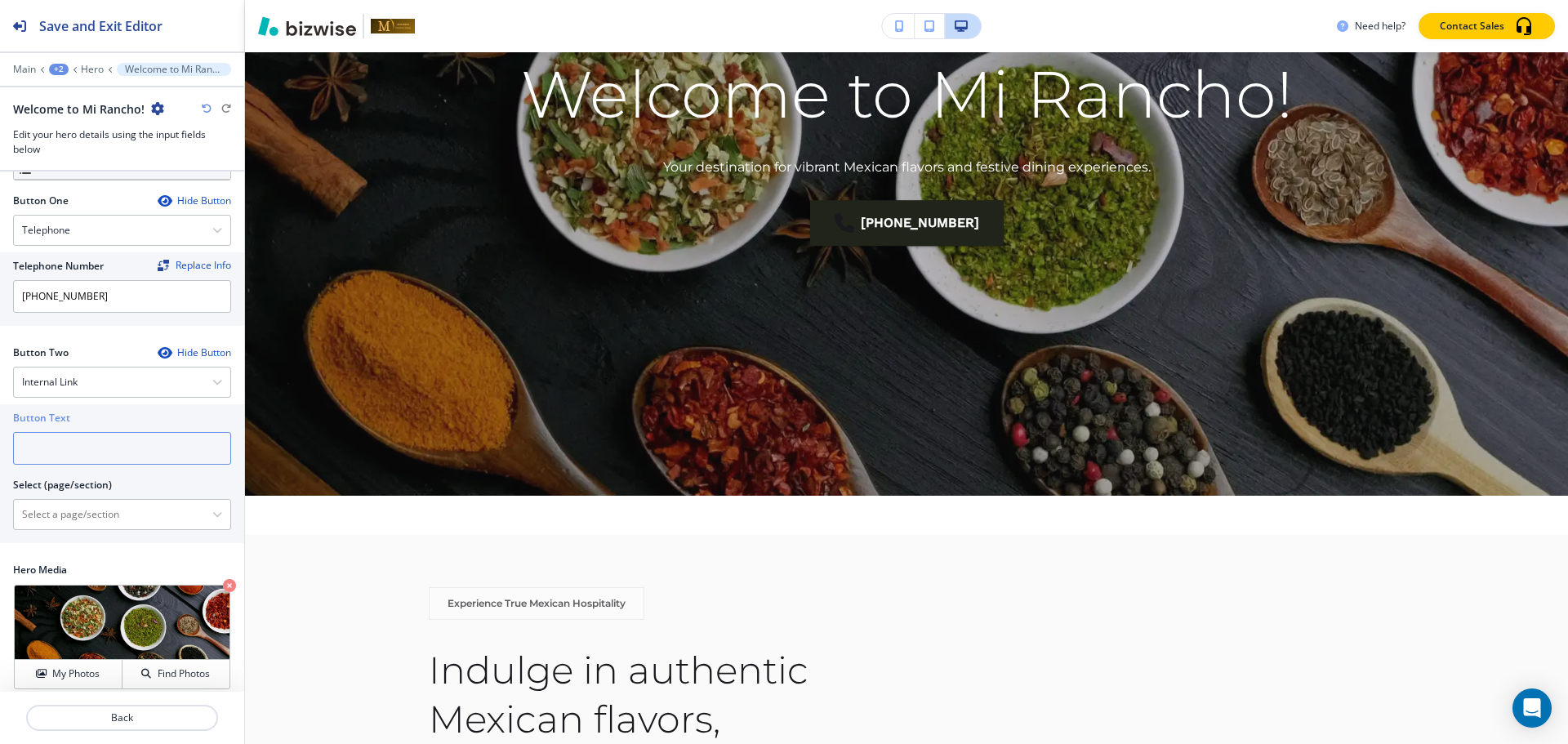
click at [132, 449] on input "text" at bounding box center [123, 448] width 218 height 33
type input "CONTACT US"
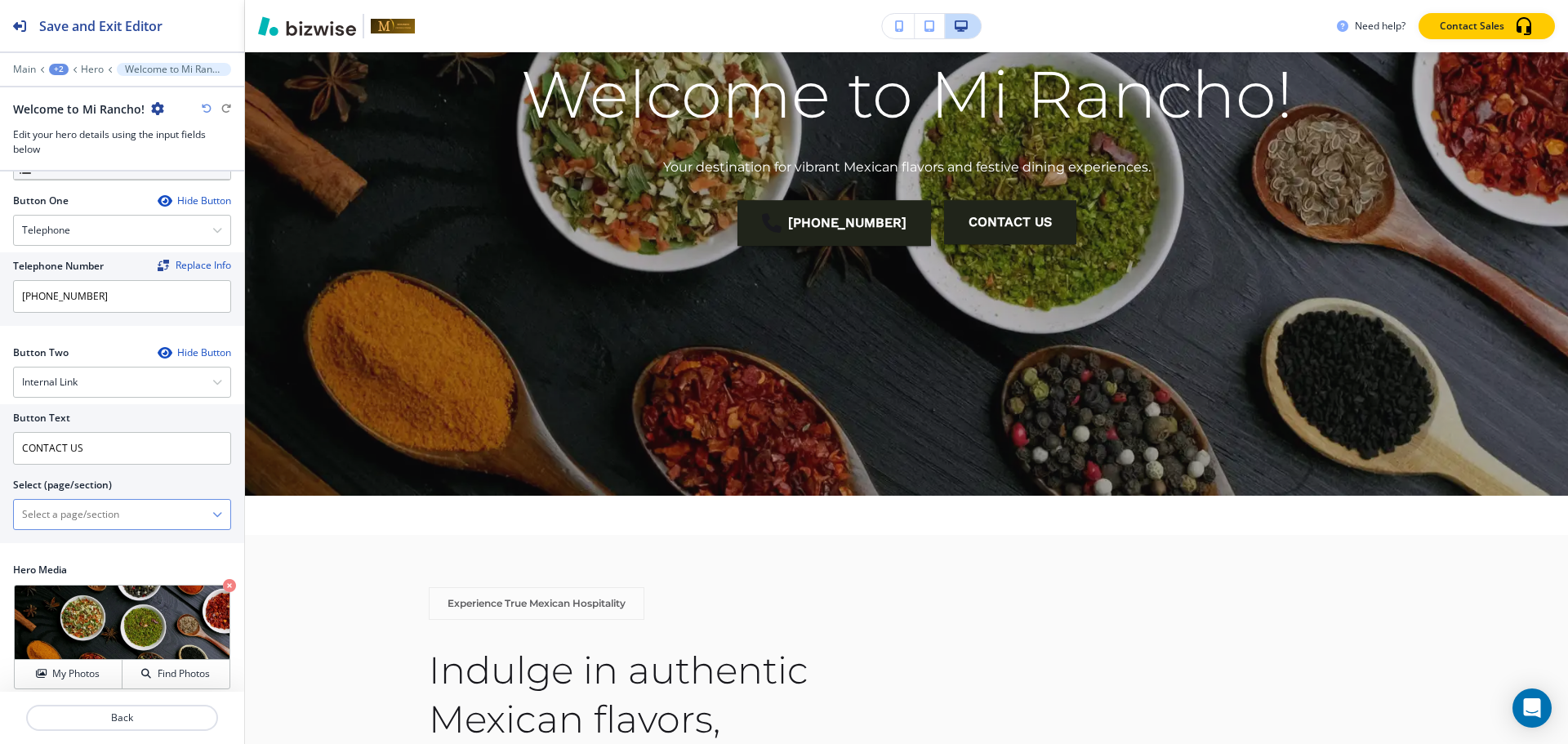
click at [132, 511] on \(page\/section\) "Manual Input" at bounding box center [113, 514] width 198 height 28
paste \(page\/section\) "CONTACT US"
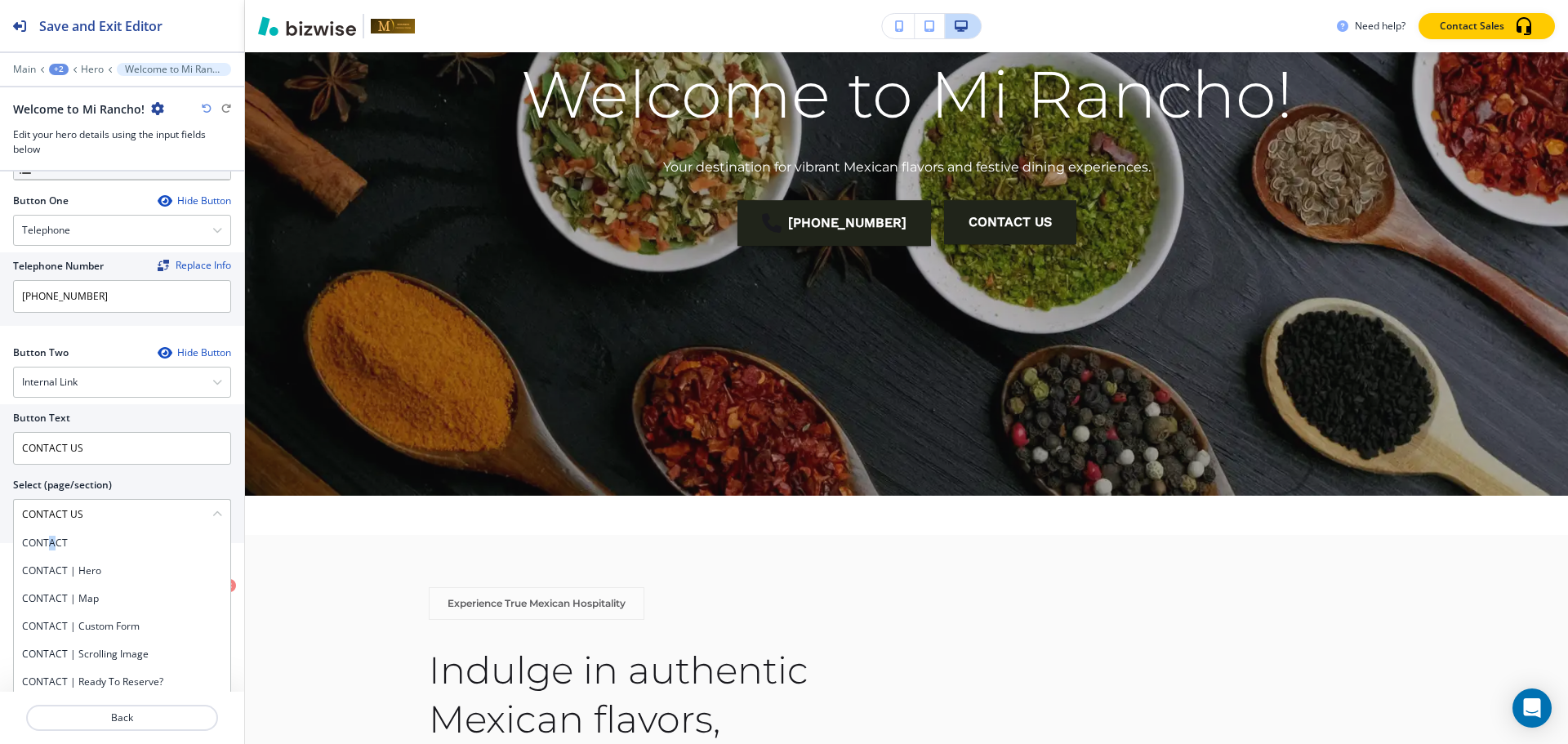
click at [51, 542] on h4 "CONTACT" at bounding box center [122, 542] width 200 height 15
type \(page\/section\) "CONTACT"
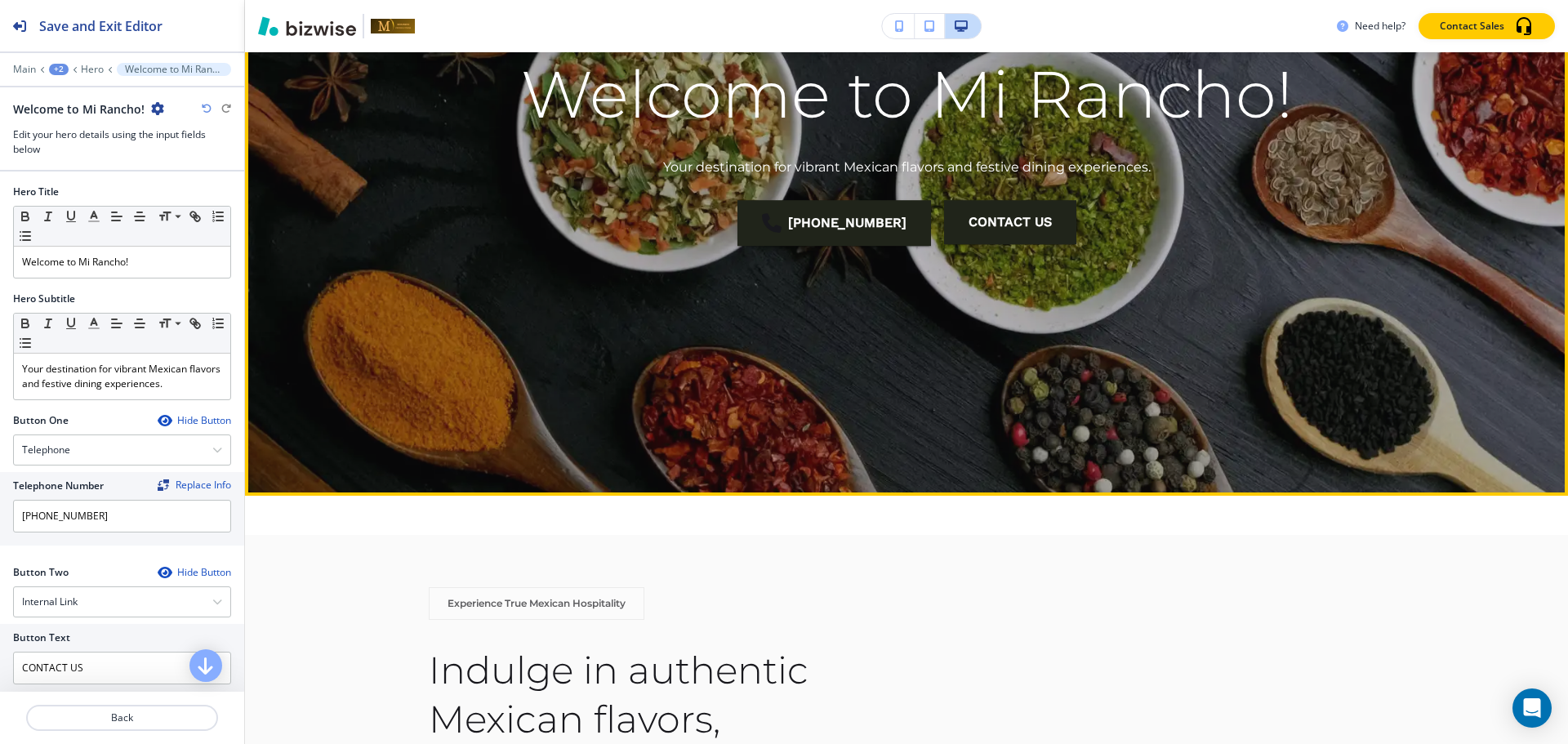
scroll to position [852, 0]
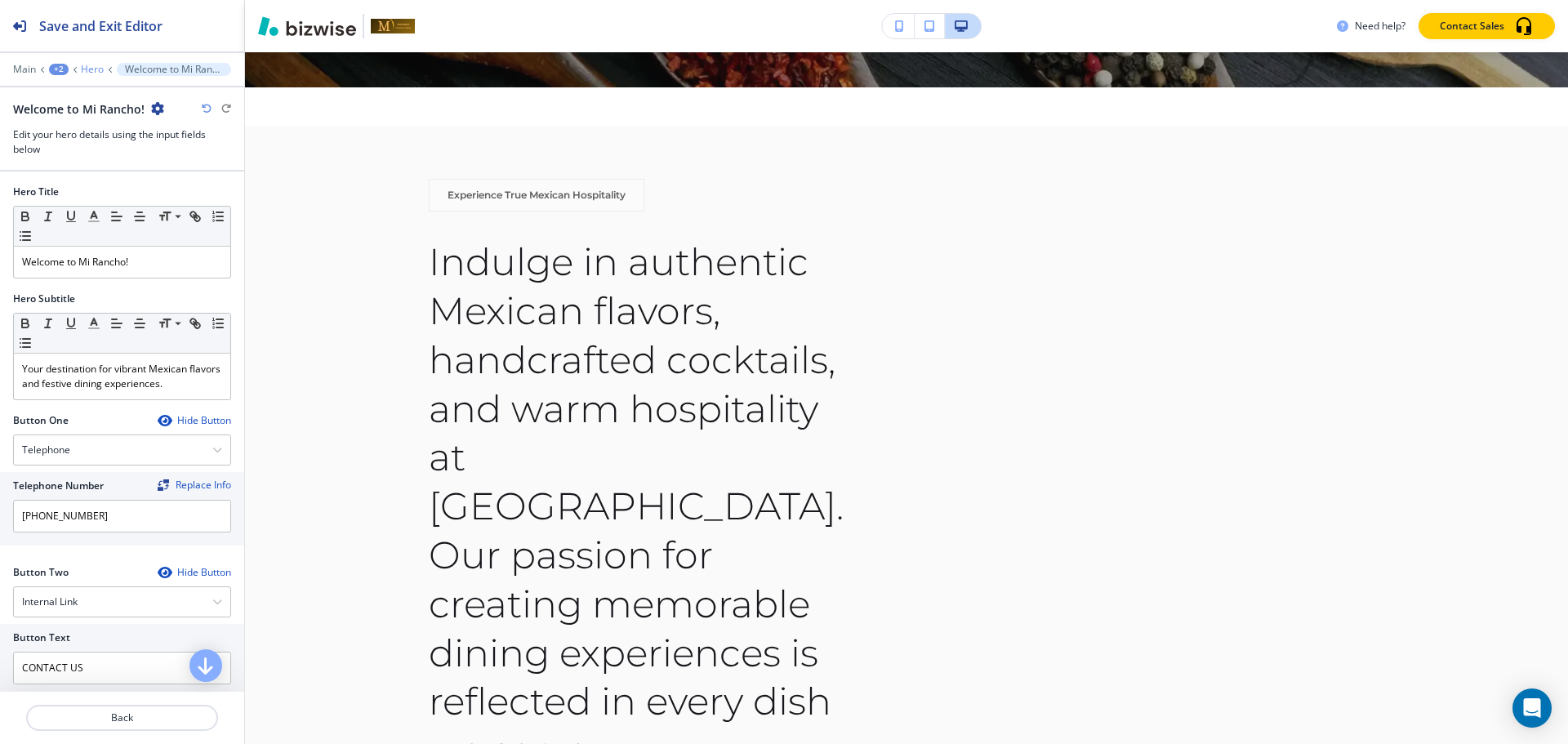
click at [97, 66] on p "Hero" at bounding box center [92, 69] width 23 height 12
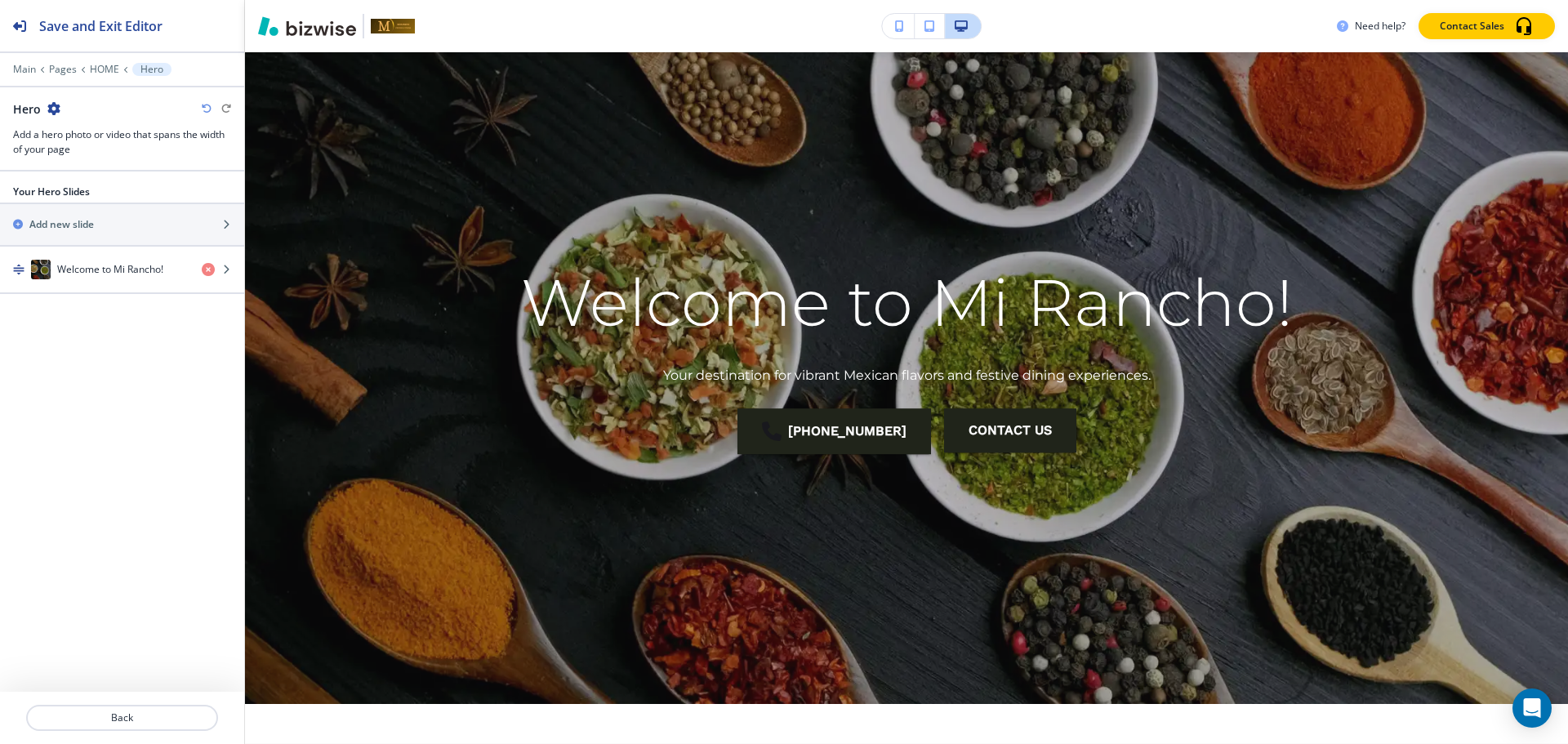
scroll to position [214, 0]
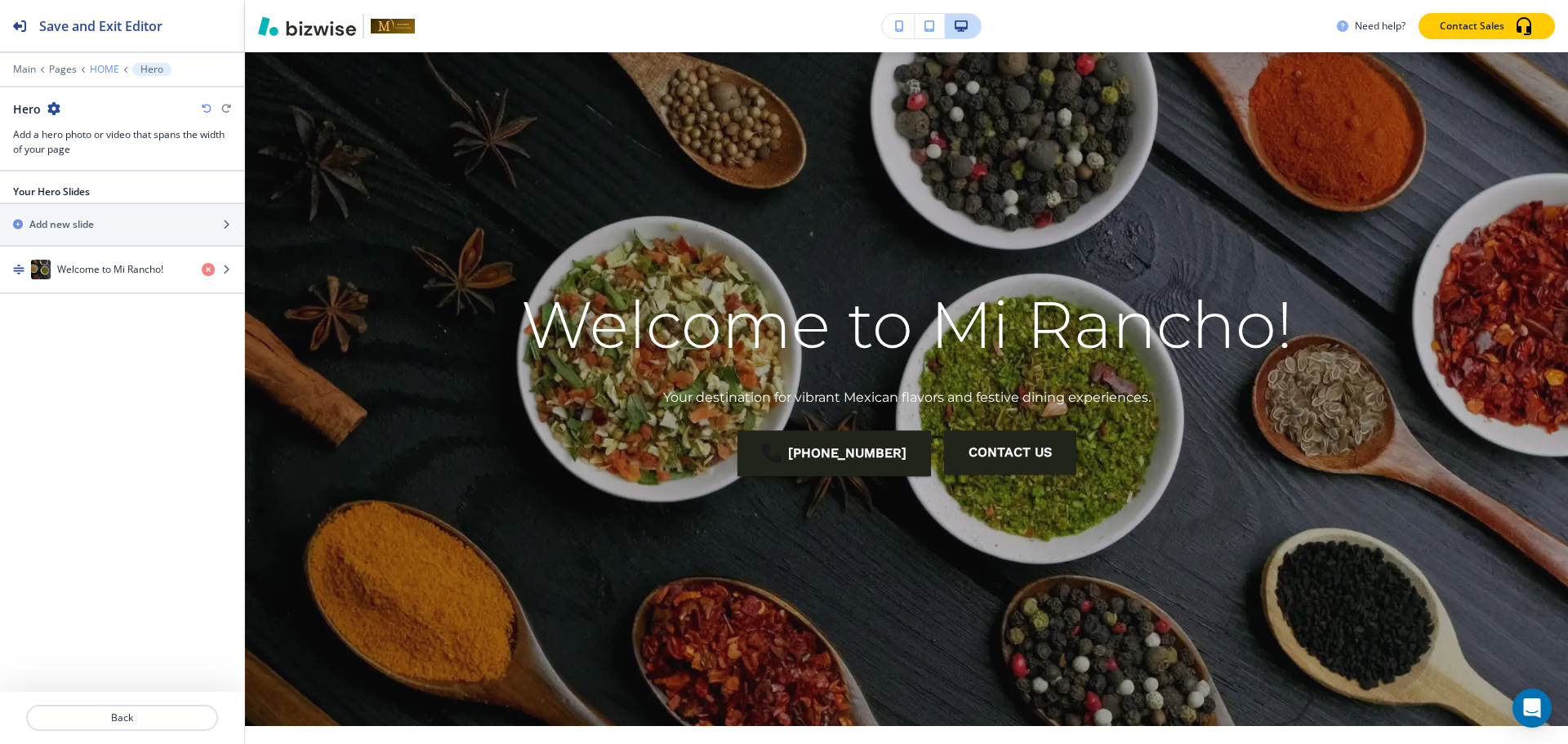
click at [97, 69] on p "HOME" at bounding box center [104, 69] width 29 height 12
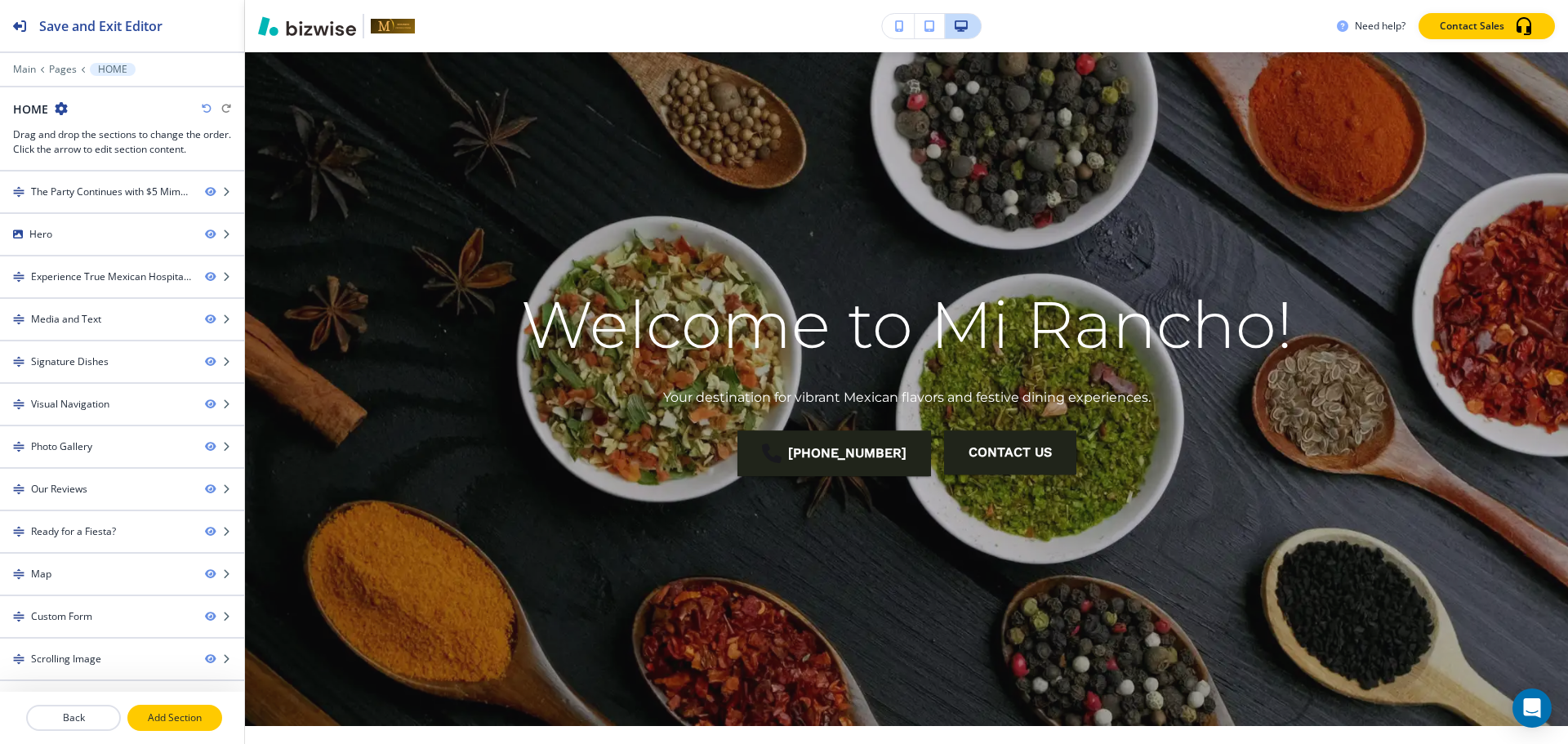
click at [191, 708] on button "Add Section" at bounding box center [174, 717] width 95 height 26
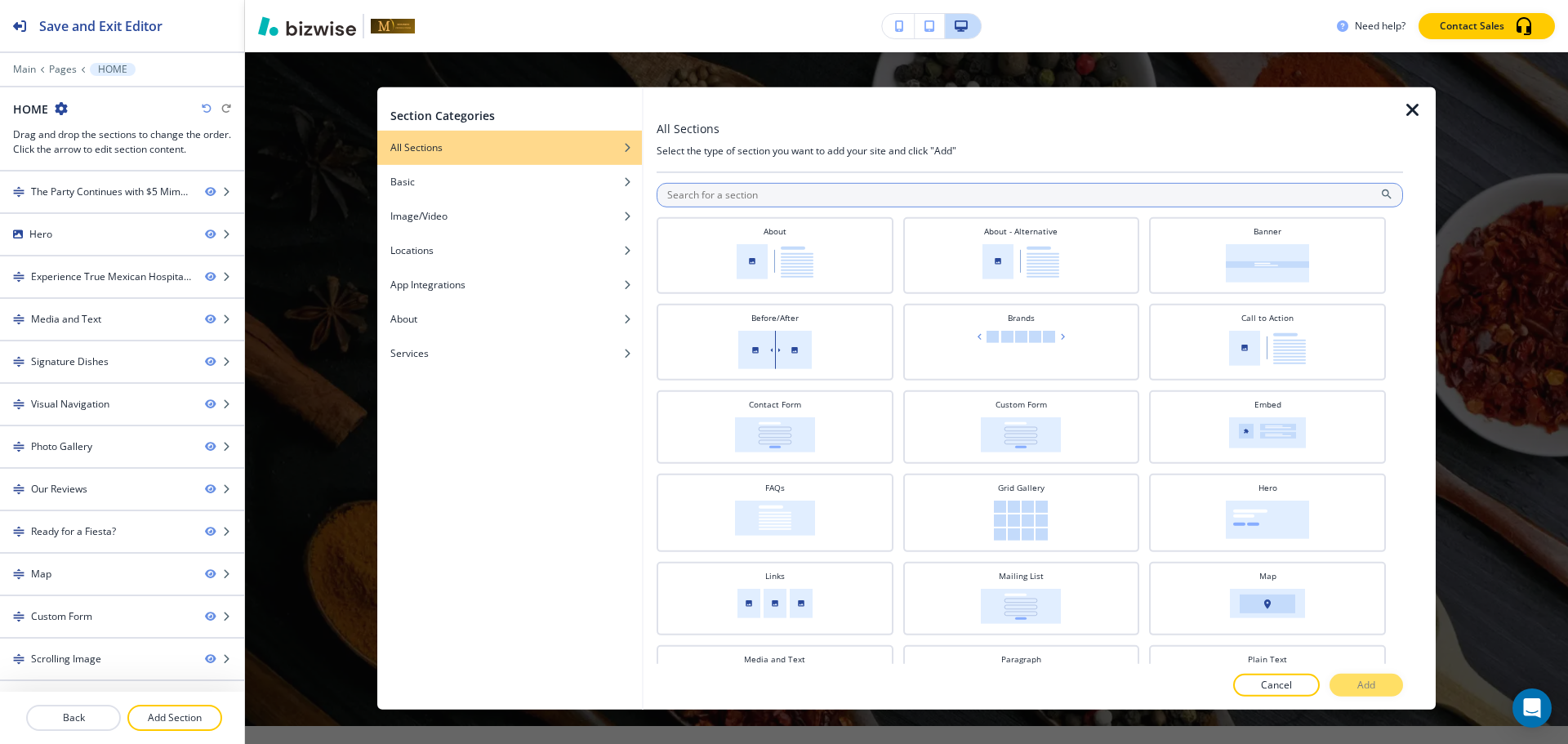
click at [880, 195] on input "text" at bounding box center [1029, 194] width 747 height 25
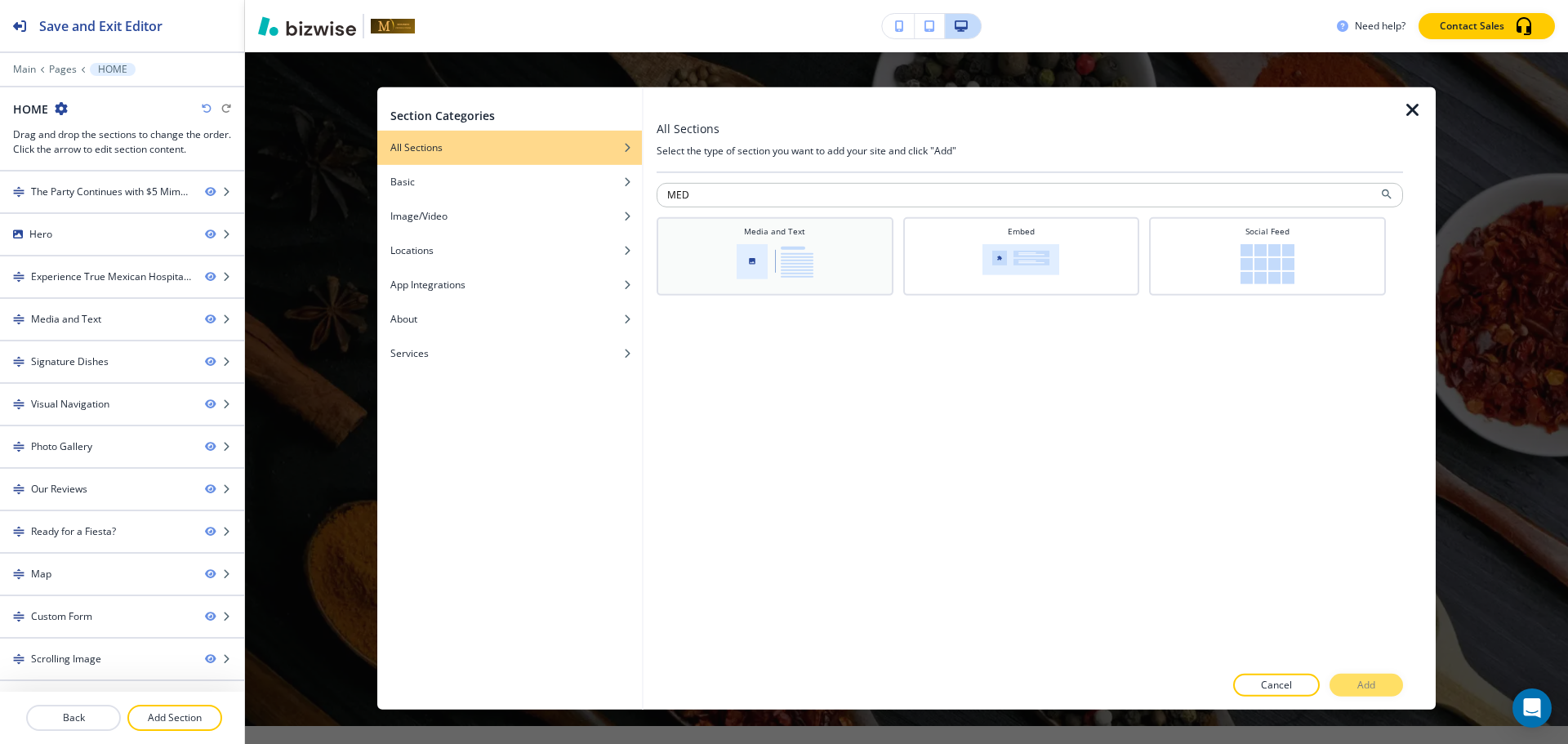
type input "MED"
click at [880, 273] on div "Media and Text" at bounding box center [775, 254] width 220 height 59
click at [1342, 683] on button "Add" at bounding box center [1366, 685] width 74 height 23
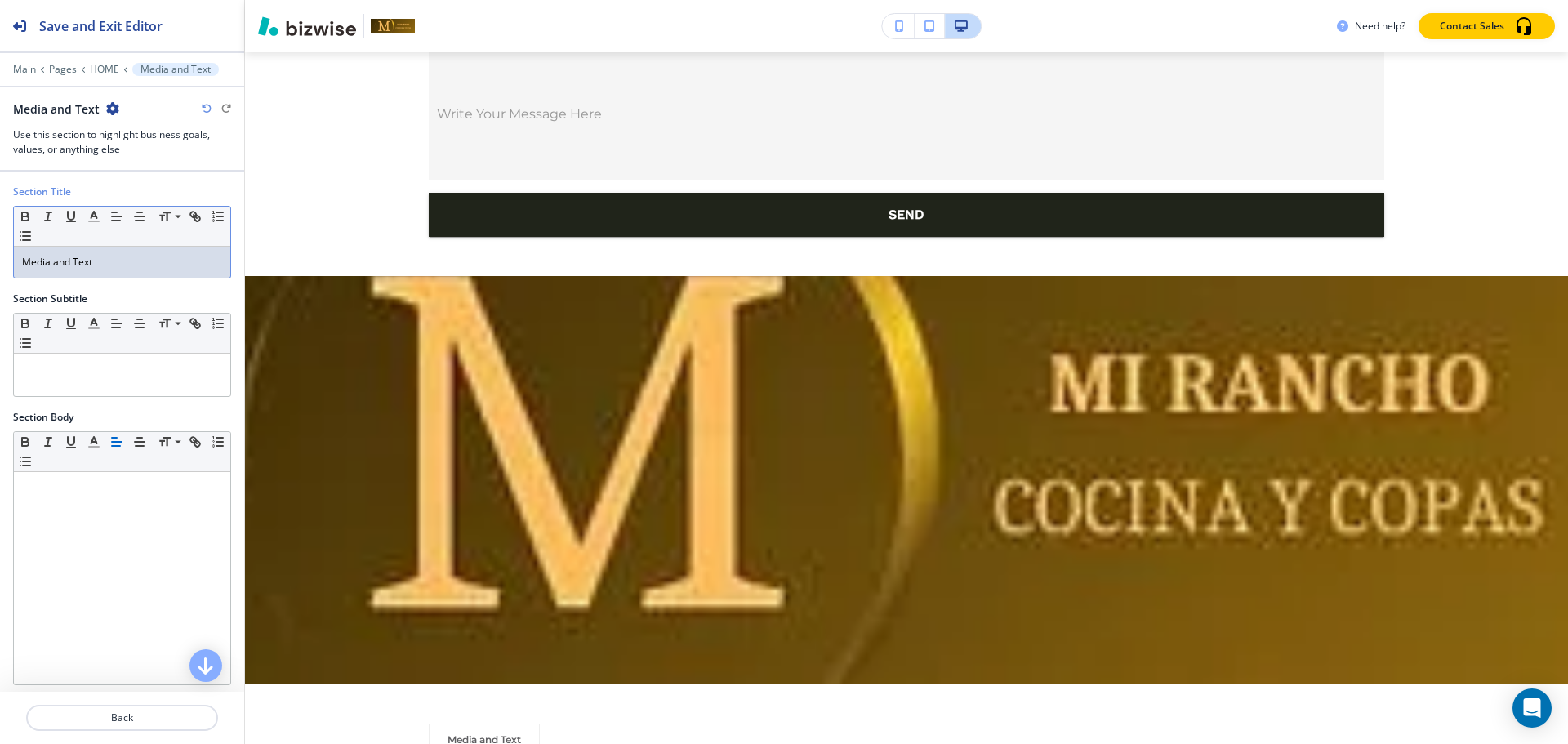
scroll to position [8204, 0]
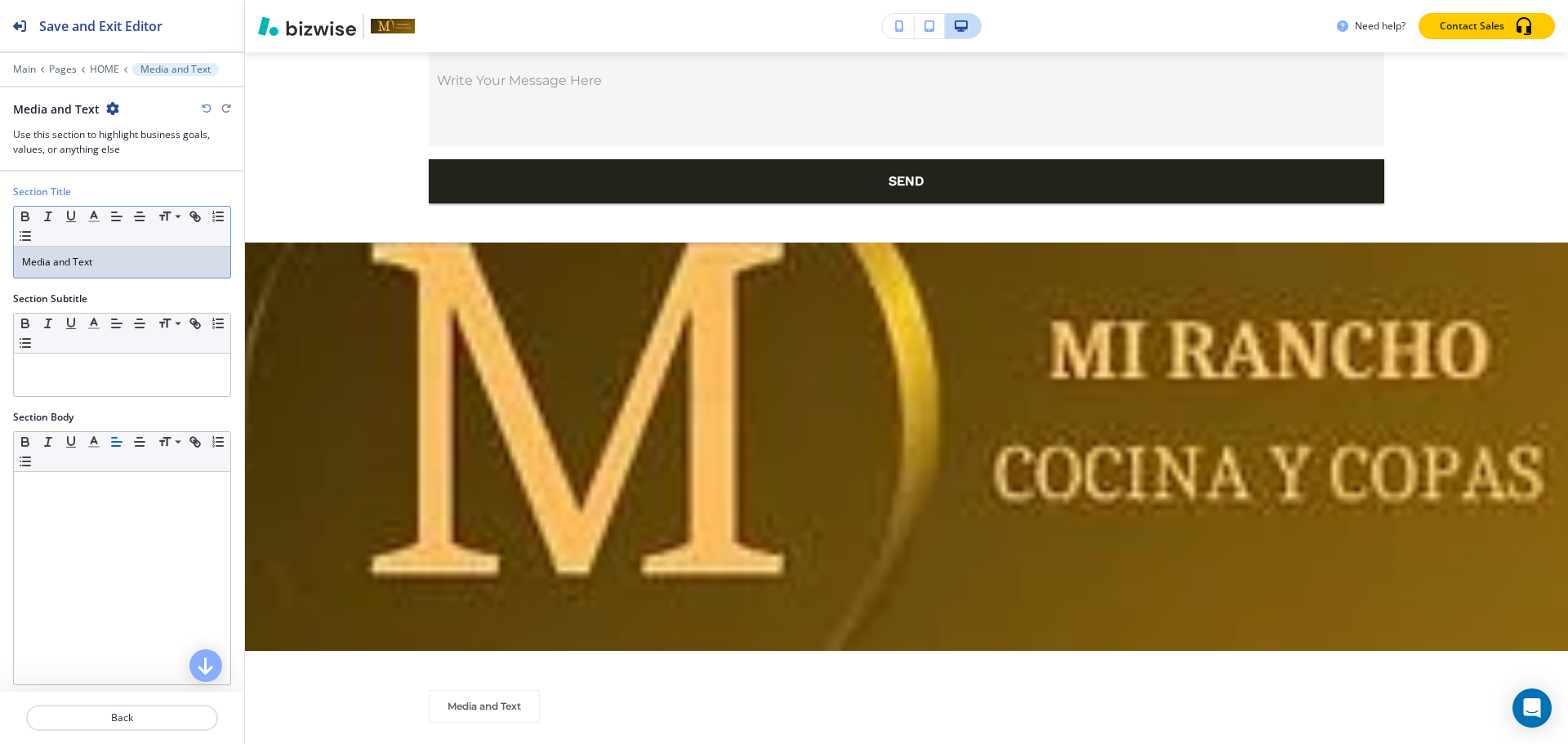
click at [132, 259] on p "Media and Text" at bounding box center [122, 262] width 200 height 15
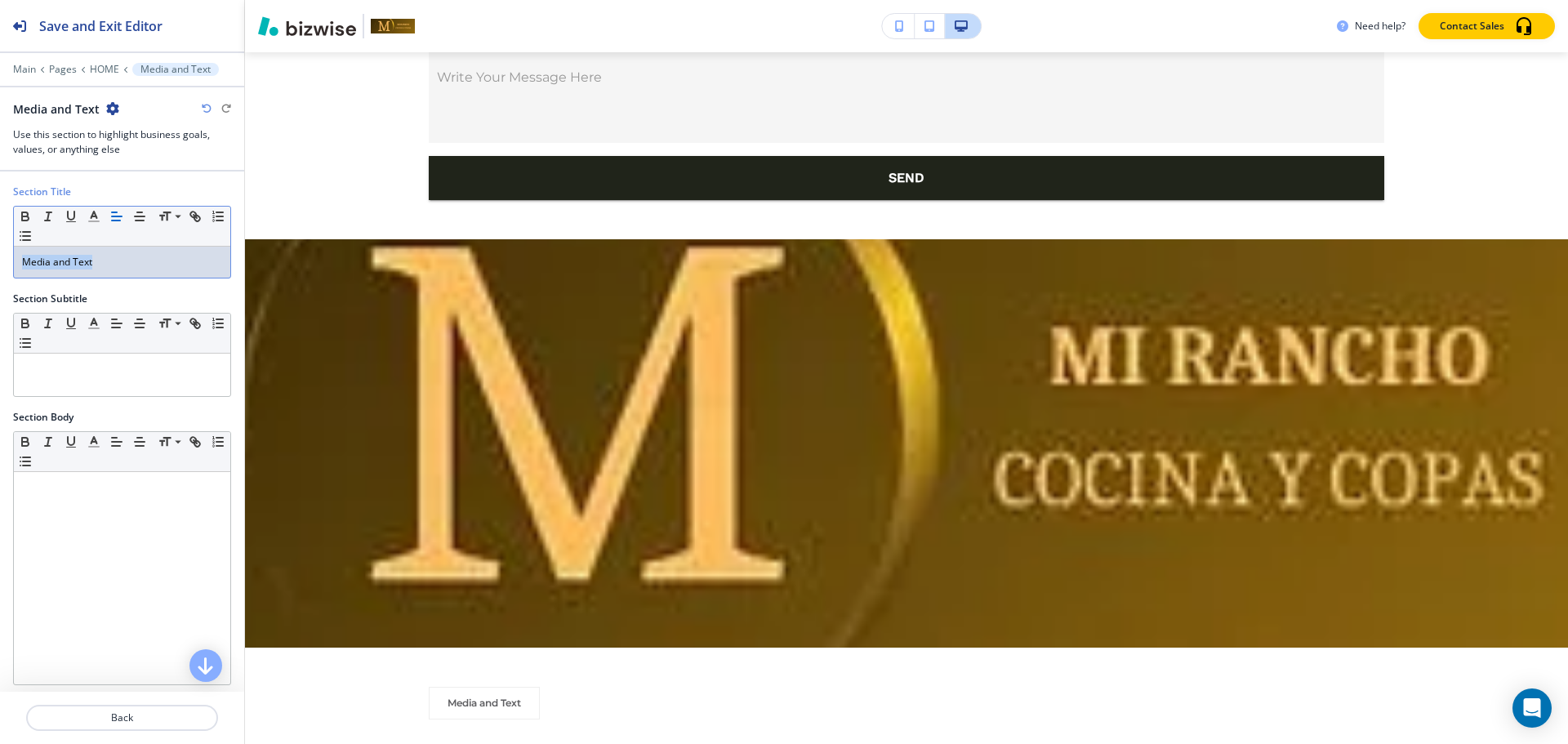
scroll to position [0, 0]
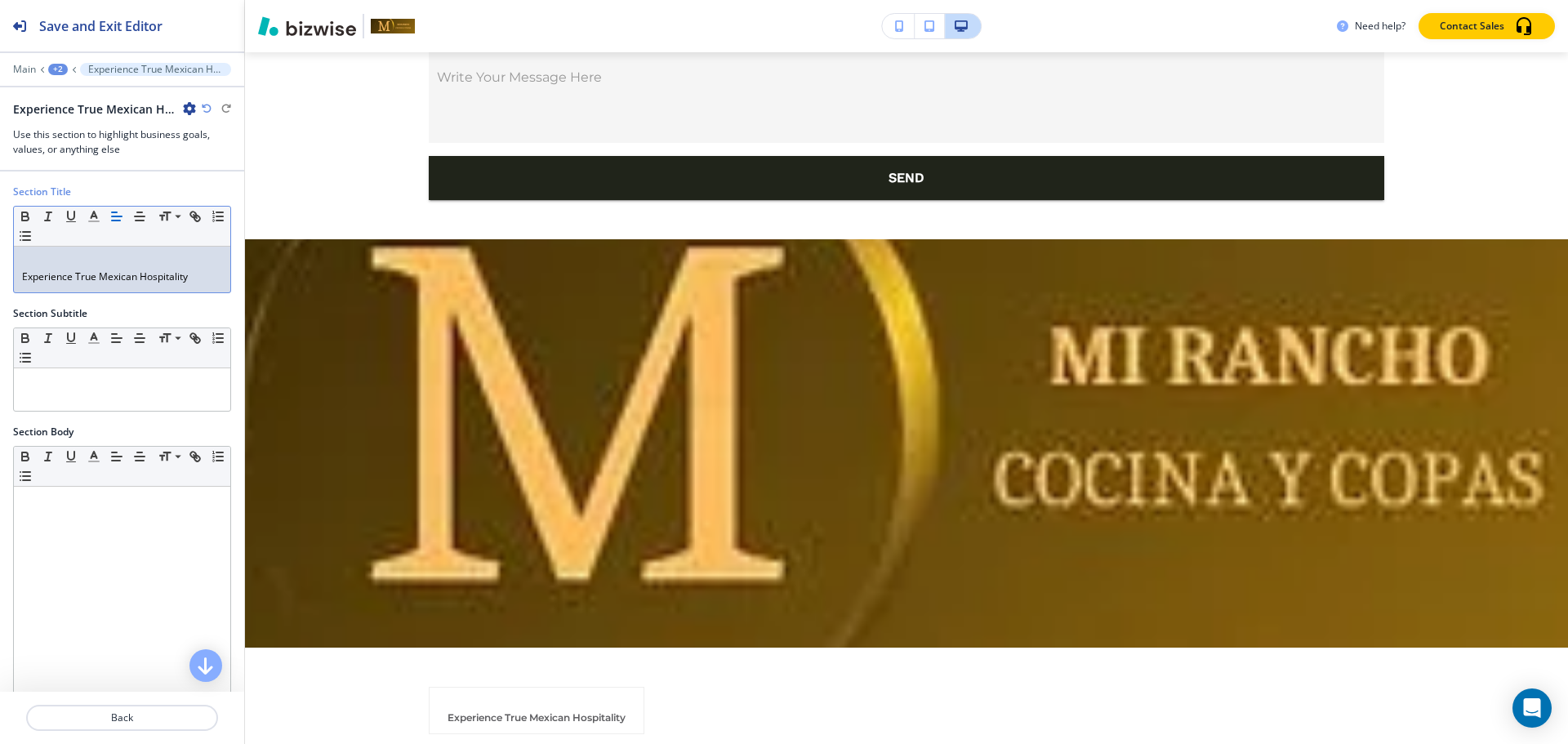
click at [22, 272] on p "Experience True Mexican Hospitality" at bounding box center [122, 277] width 200 height 15
click at [20, 272] on div "Experience True Mexican Hospitality" at bounding box center [123, 270] width 217 height 46
click at [6, 279] on div "Section Title Small Normal Large Huge Experience True Mexican Hospitality" at bounding box center [122, 245] width 244 height 122
click at [21, 279] on div "Experience True Mexican Hospitality" at bounding box center [123, 270] width 217 height 46
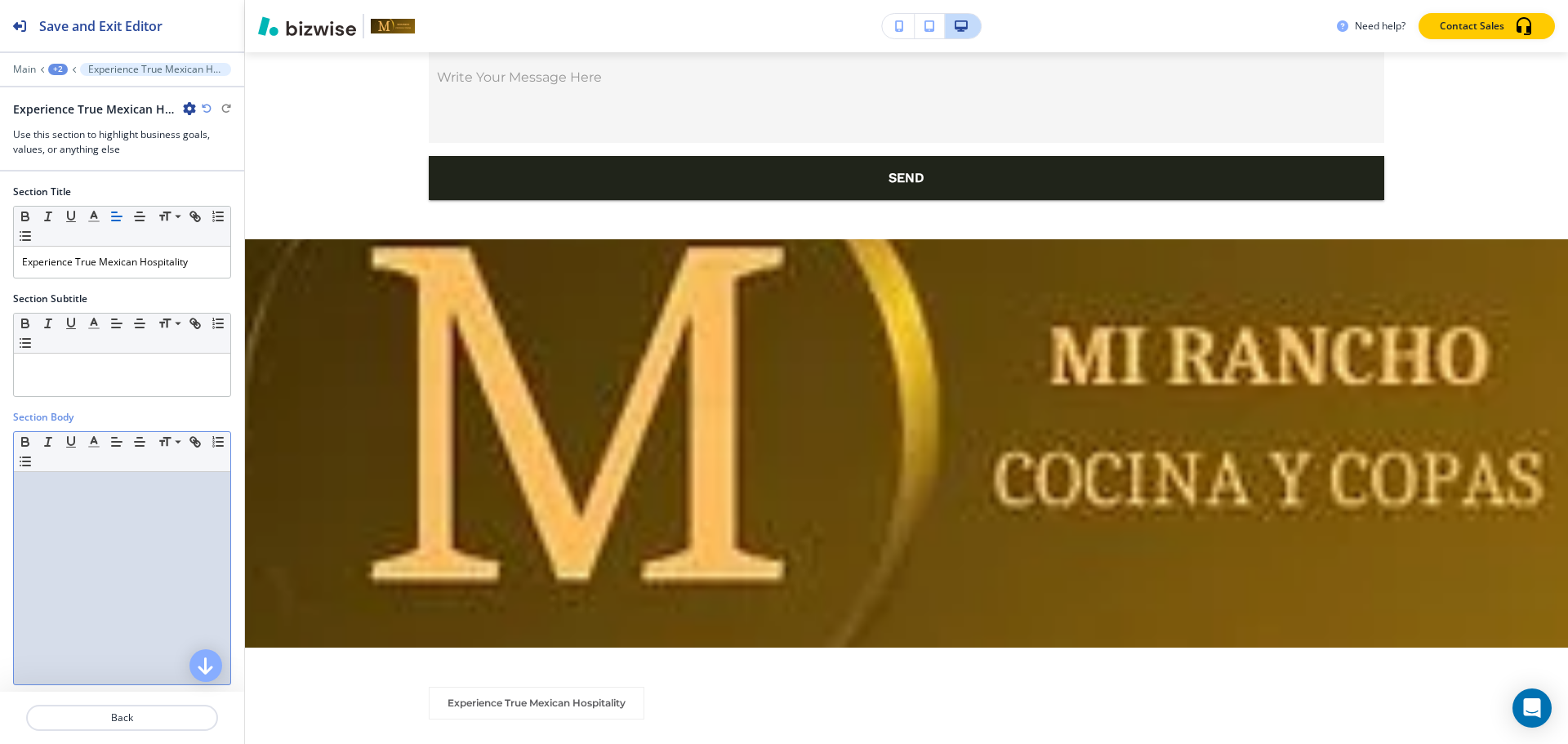
click at [83, 515] on div at bounding box center [123, 578] width 217 height 212
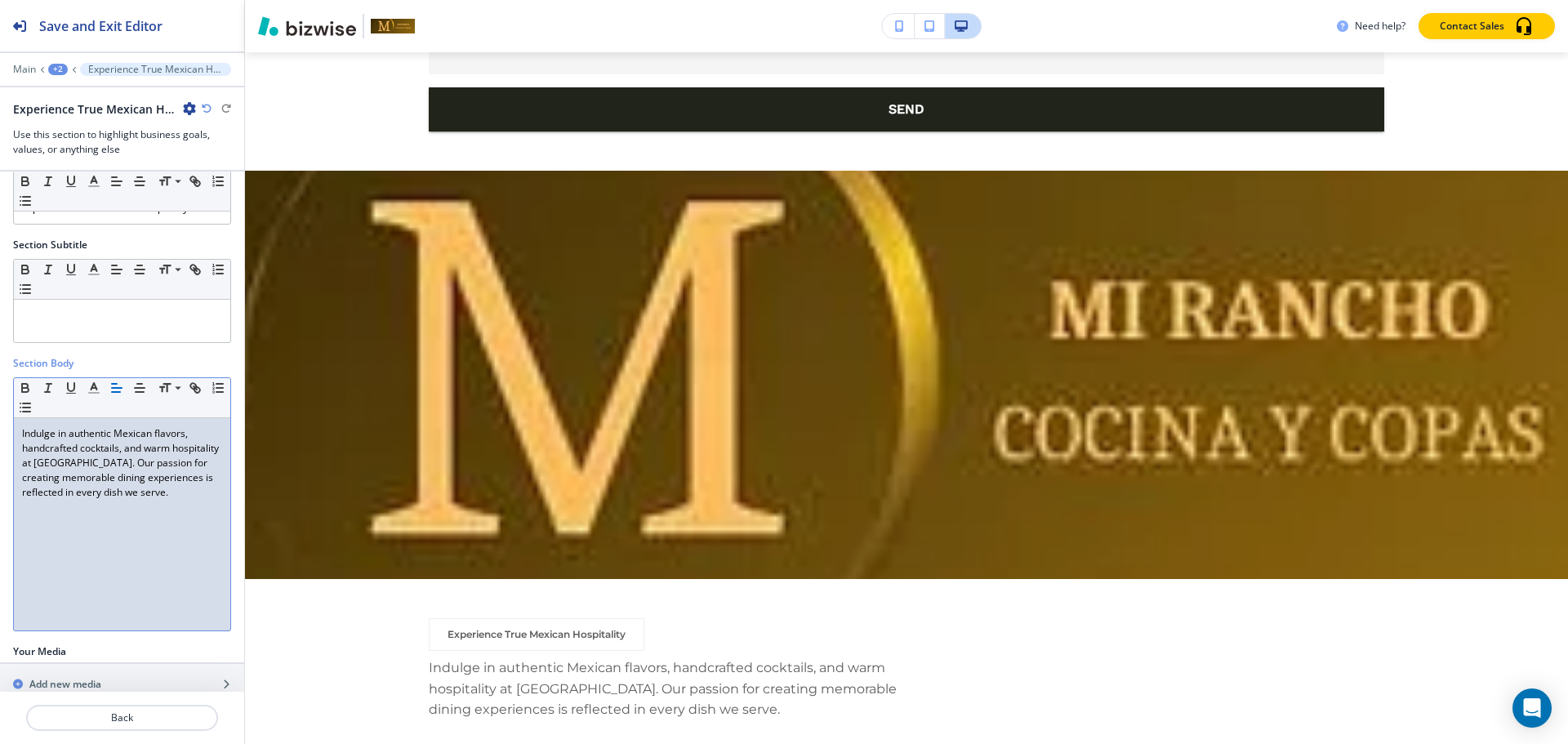
scroll to position [82, 0]
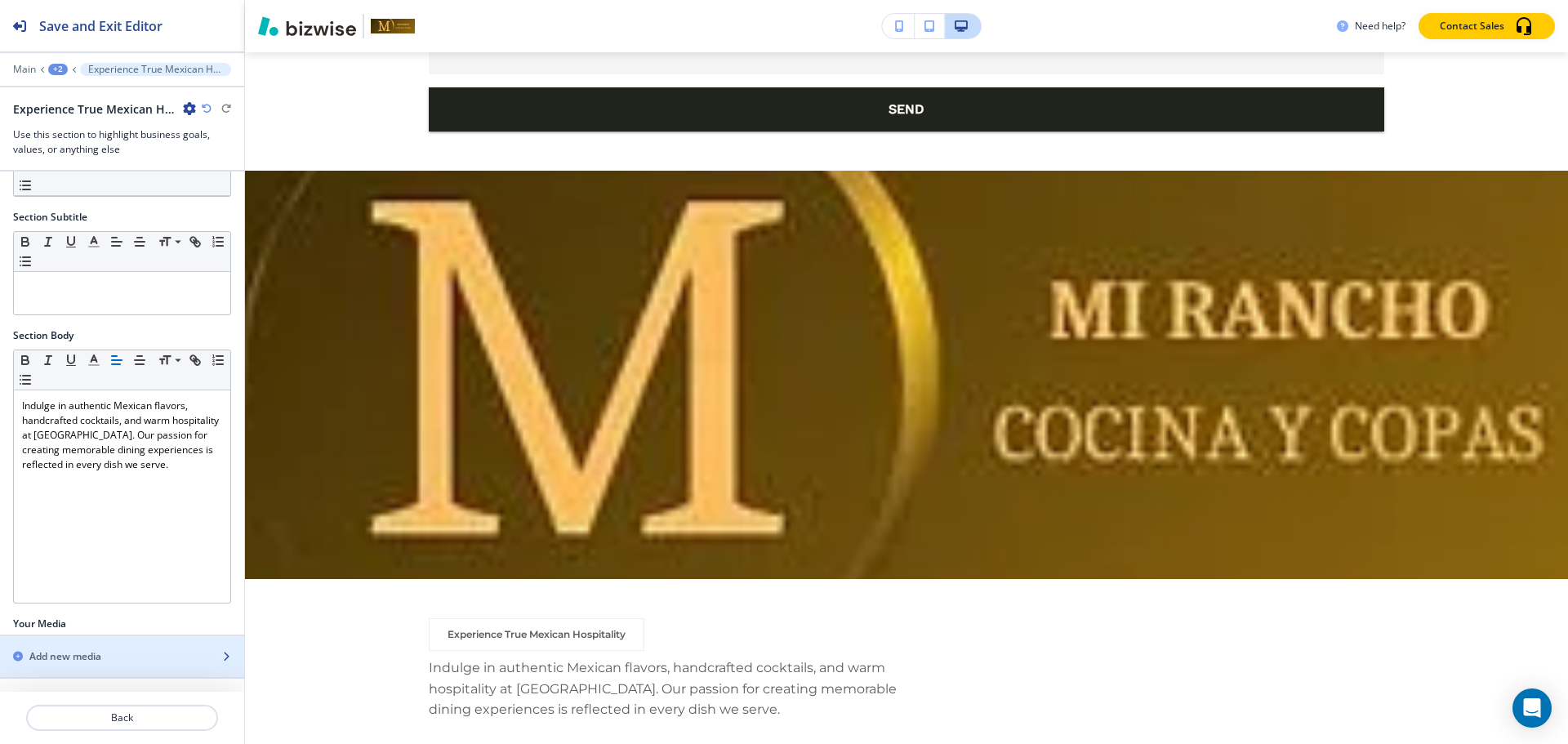
click at [56, 651] on h2 "Add new media" at bounding box center [65, 656] width 72 height 15
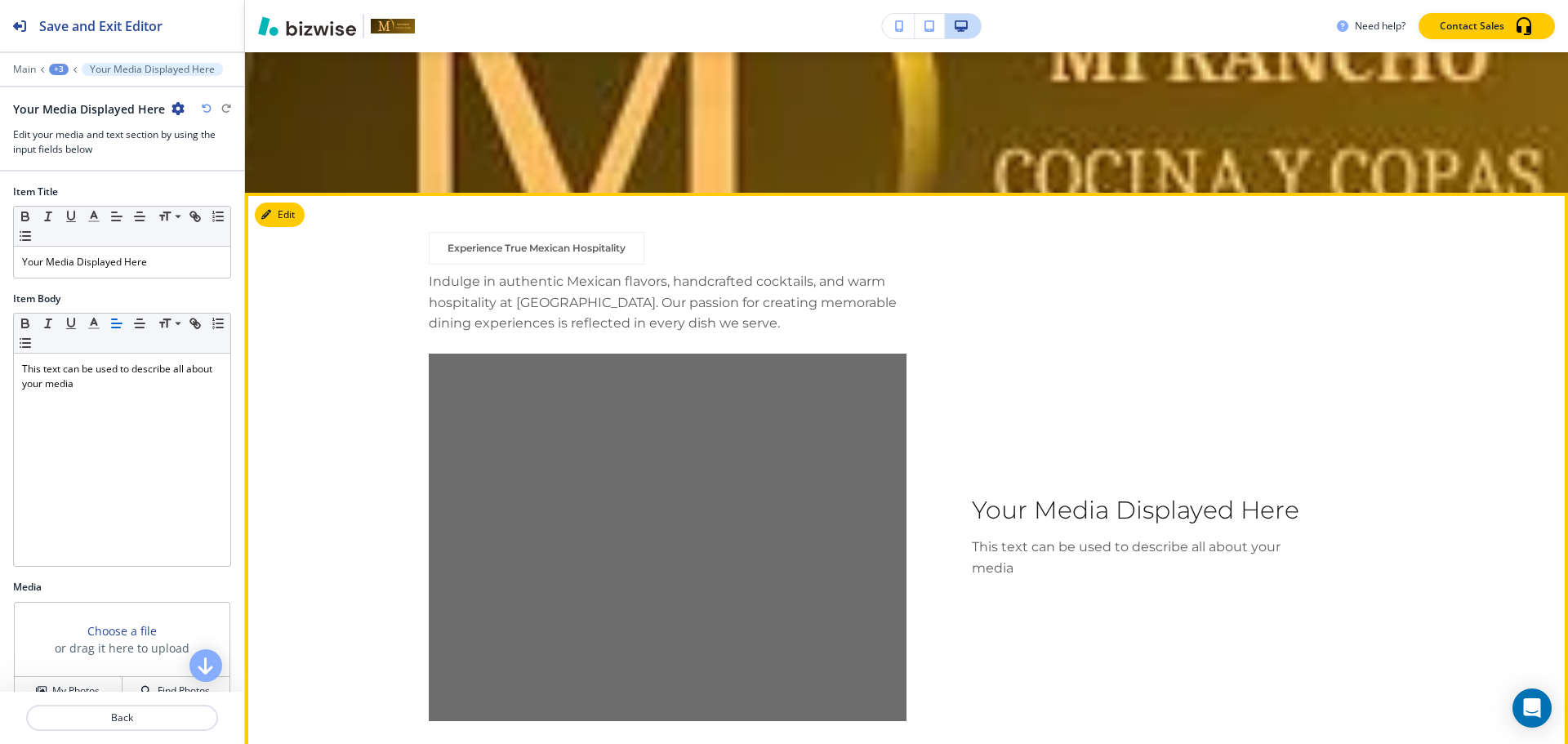
scroll to position [8659, 0]
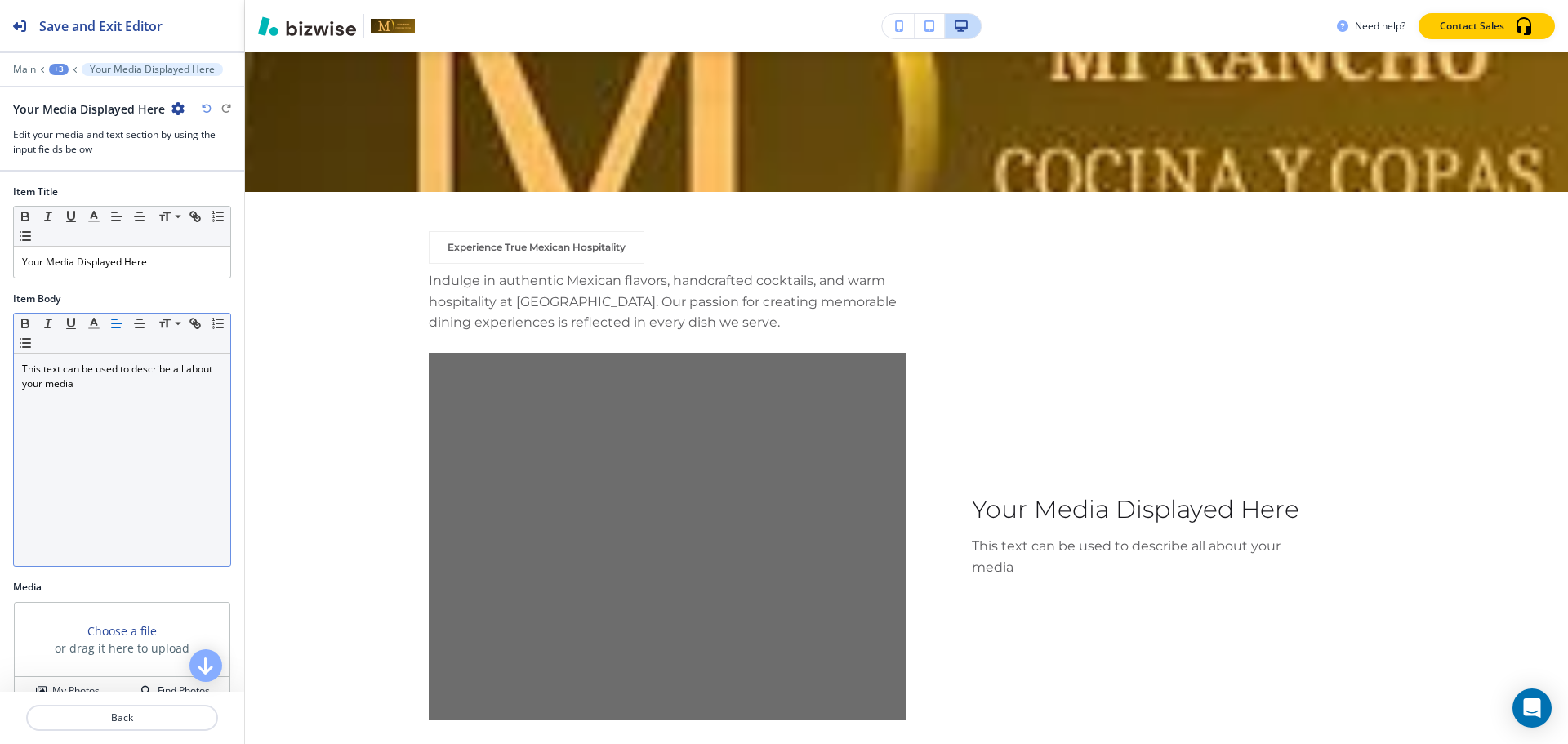
click at [132, 403] on div "This text can be used to describe all about your media" at bounding box center [123, 459] width 217 height 212
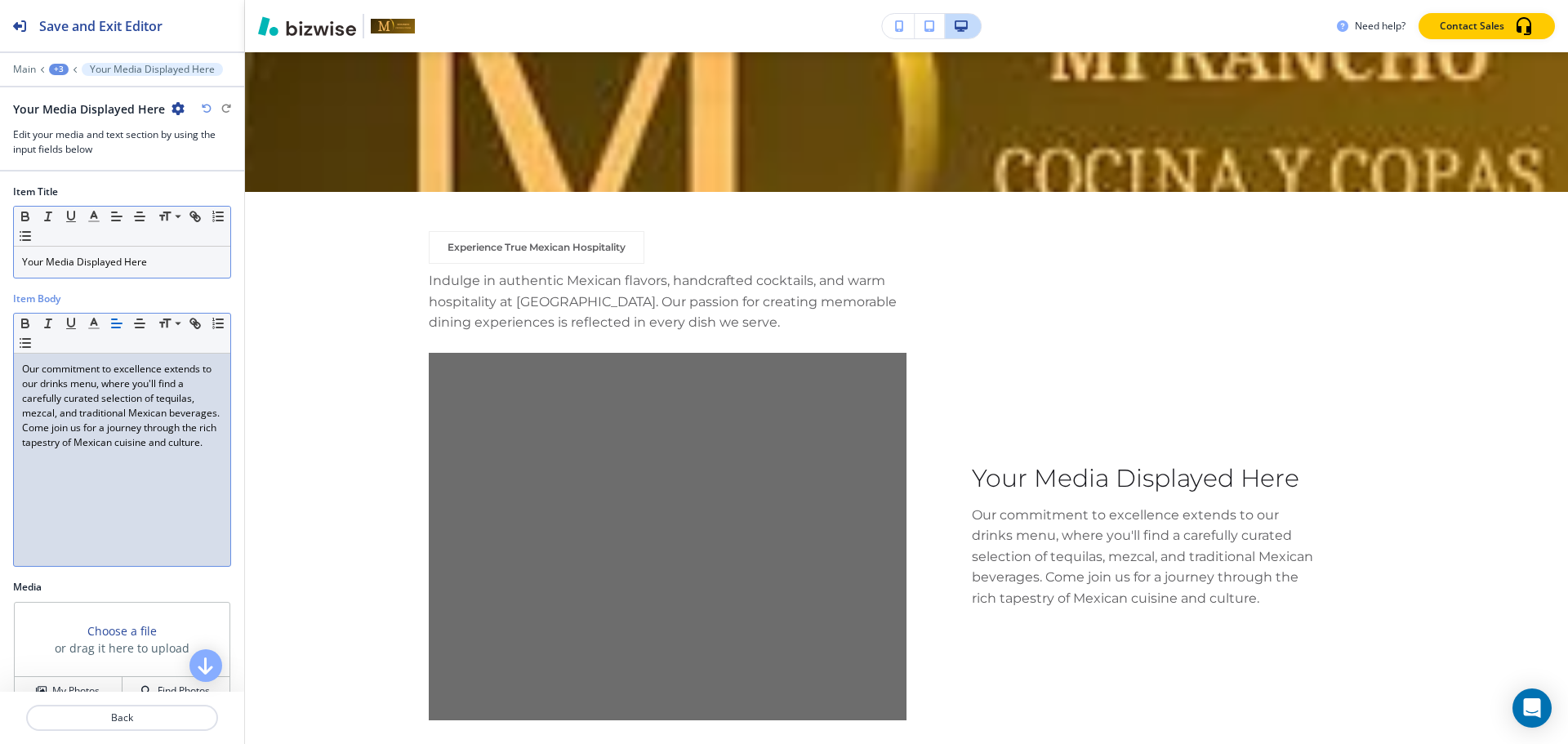
click at [163, 265] on p "Your Media Displayed Here" at bounding box center [122, 262] width 200 height 15
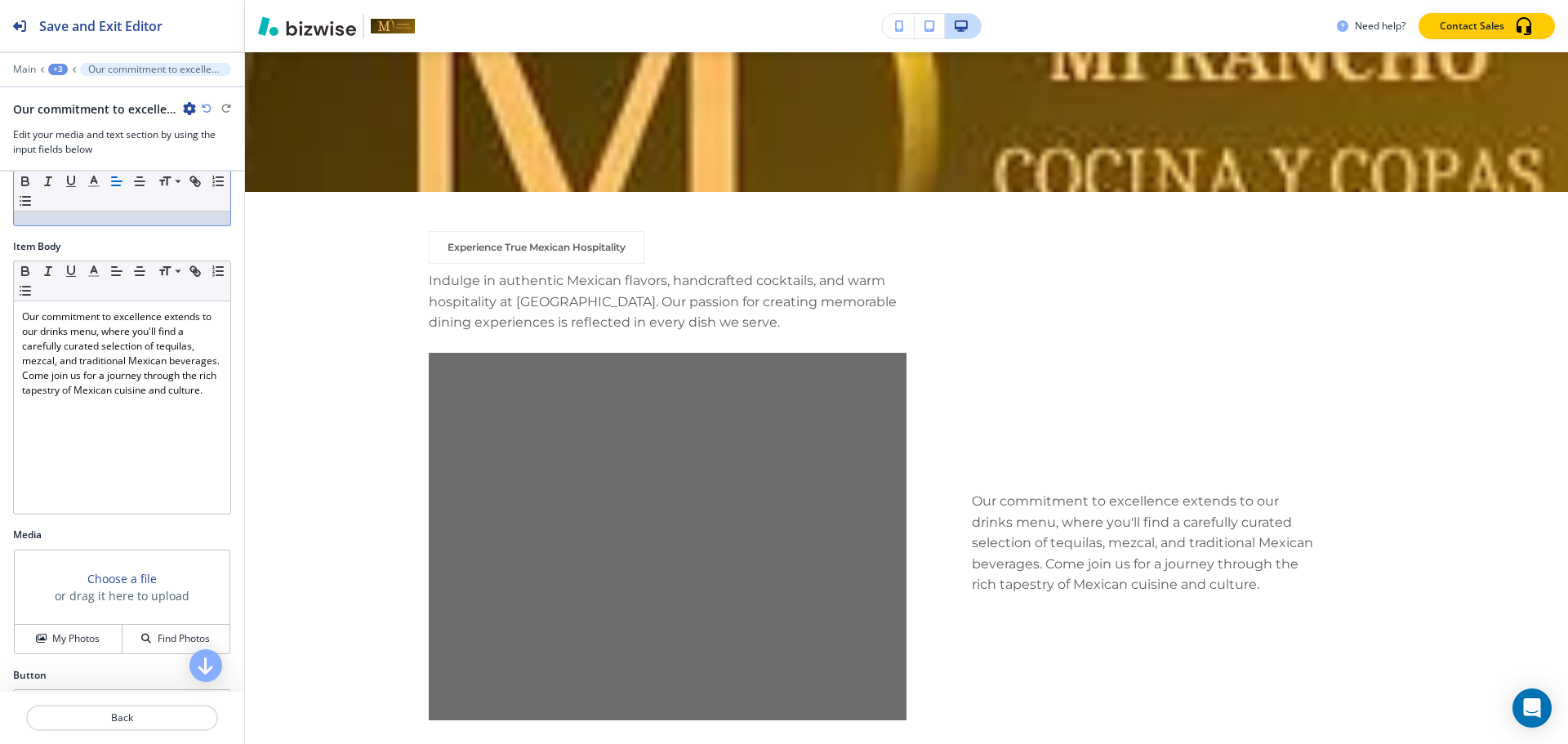
scroll to position [94, 0]
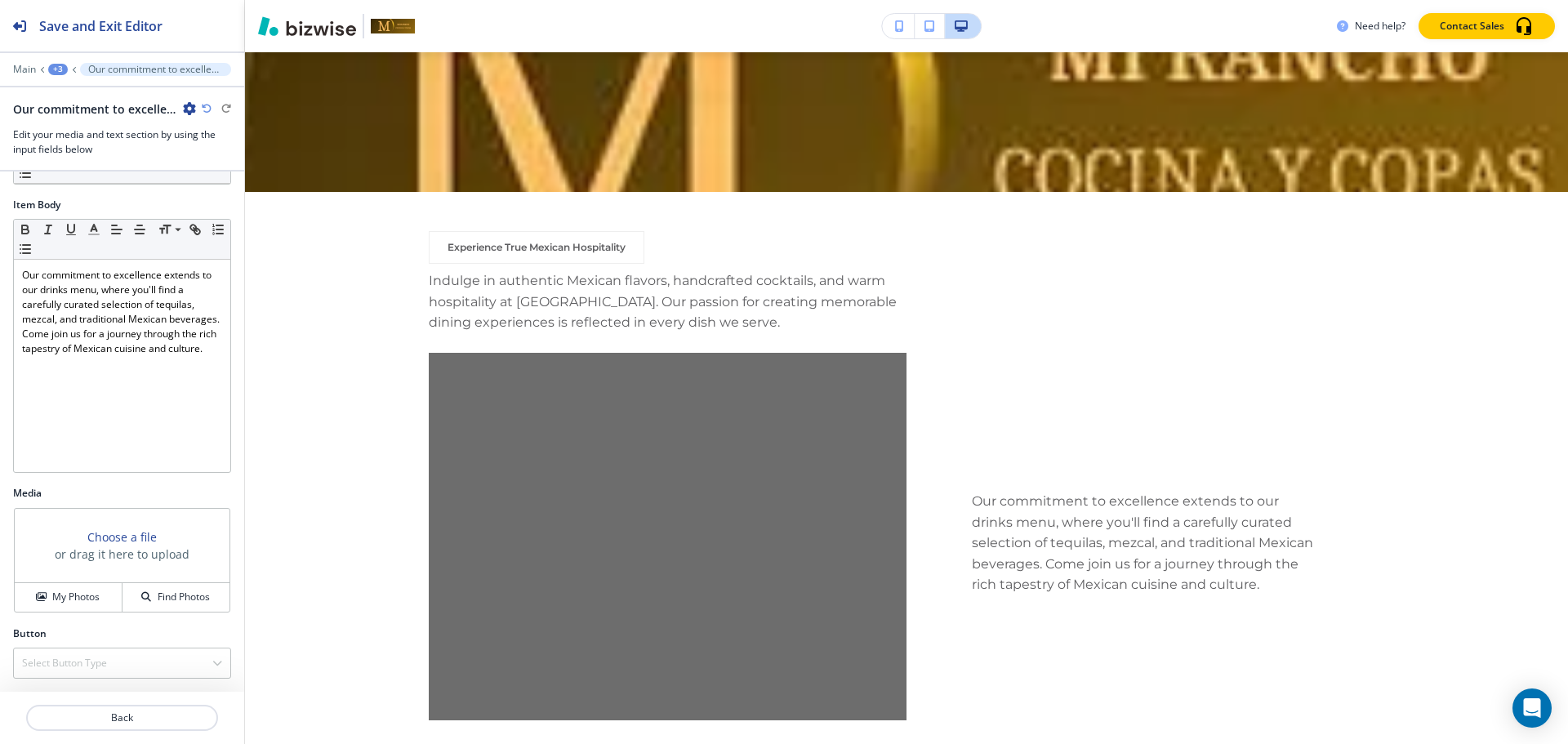
click at [60, 76] on div at bounding box center [122, 81] width 244 height 10
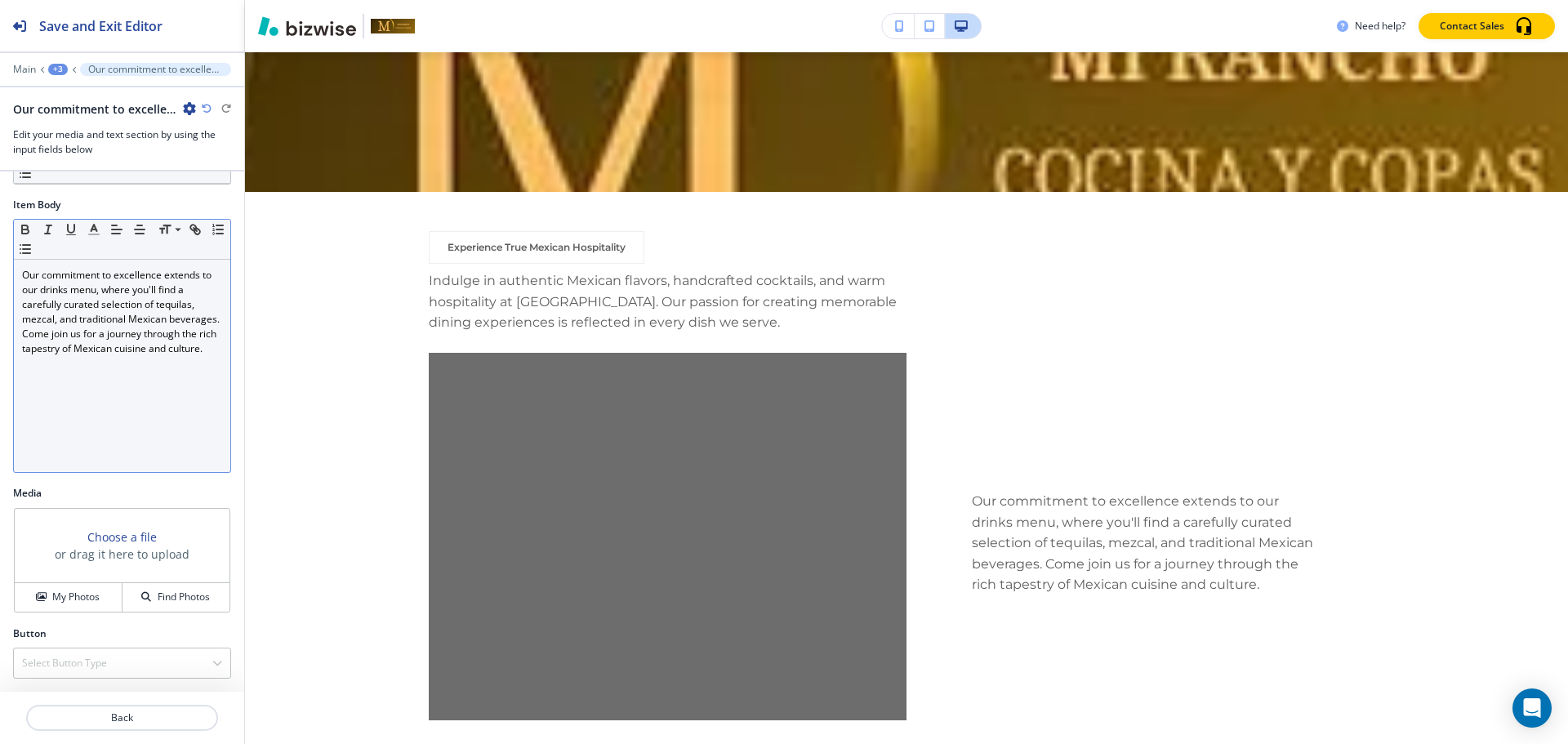
click at [135, 356] on p "Our commitment to excellence extends to our drinks menu, where you'll find a ca…" at bounding box center [122, 312] width 200 height 88
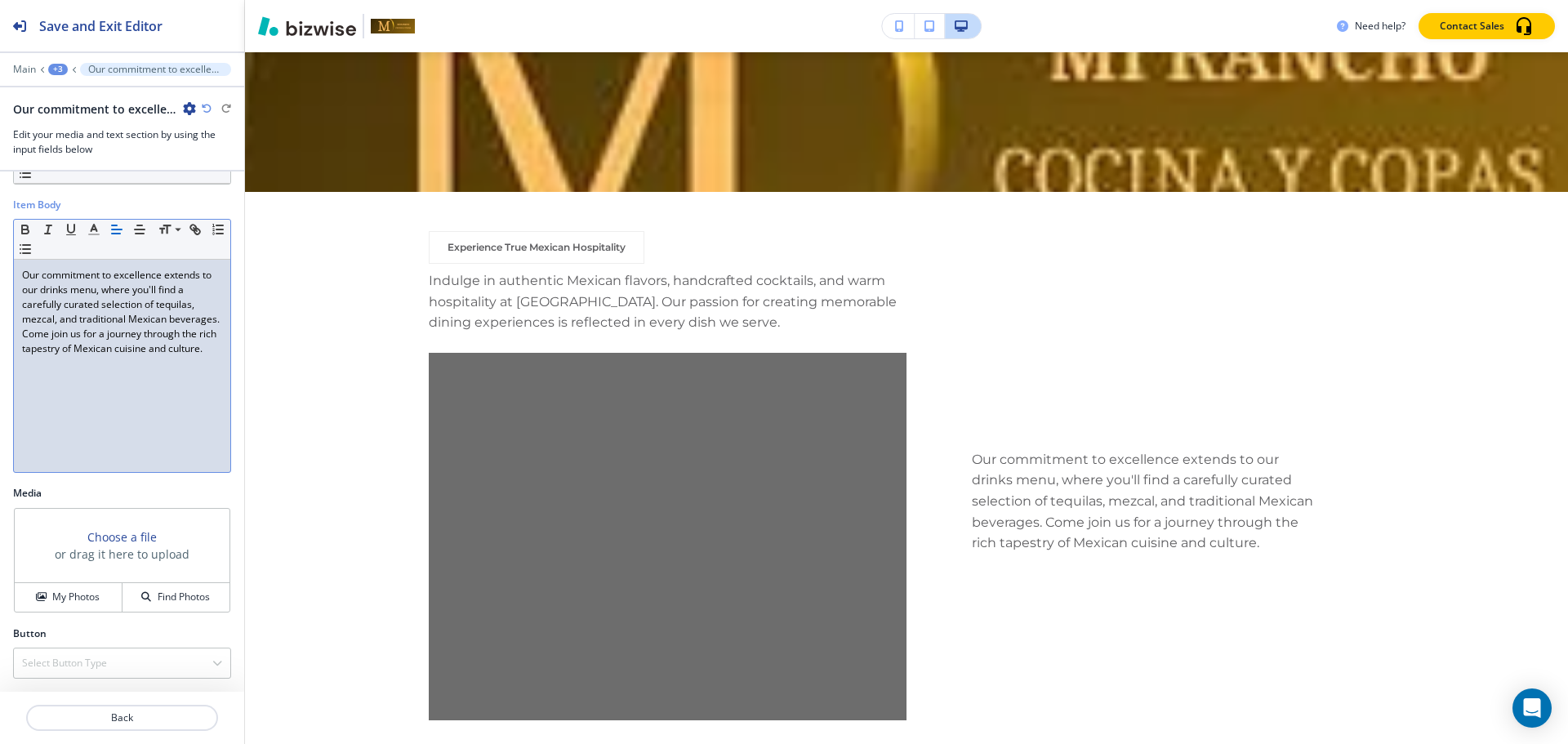
scroll to position [0, 0]
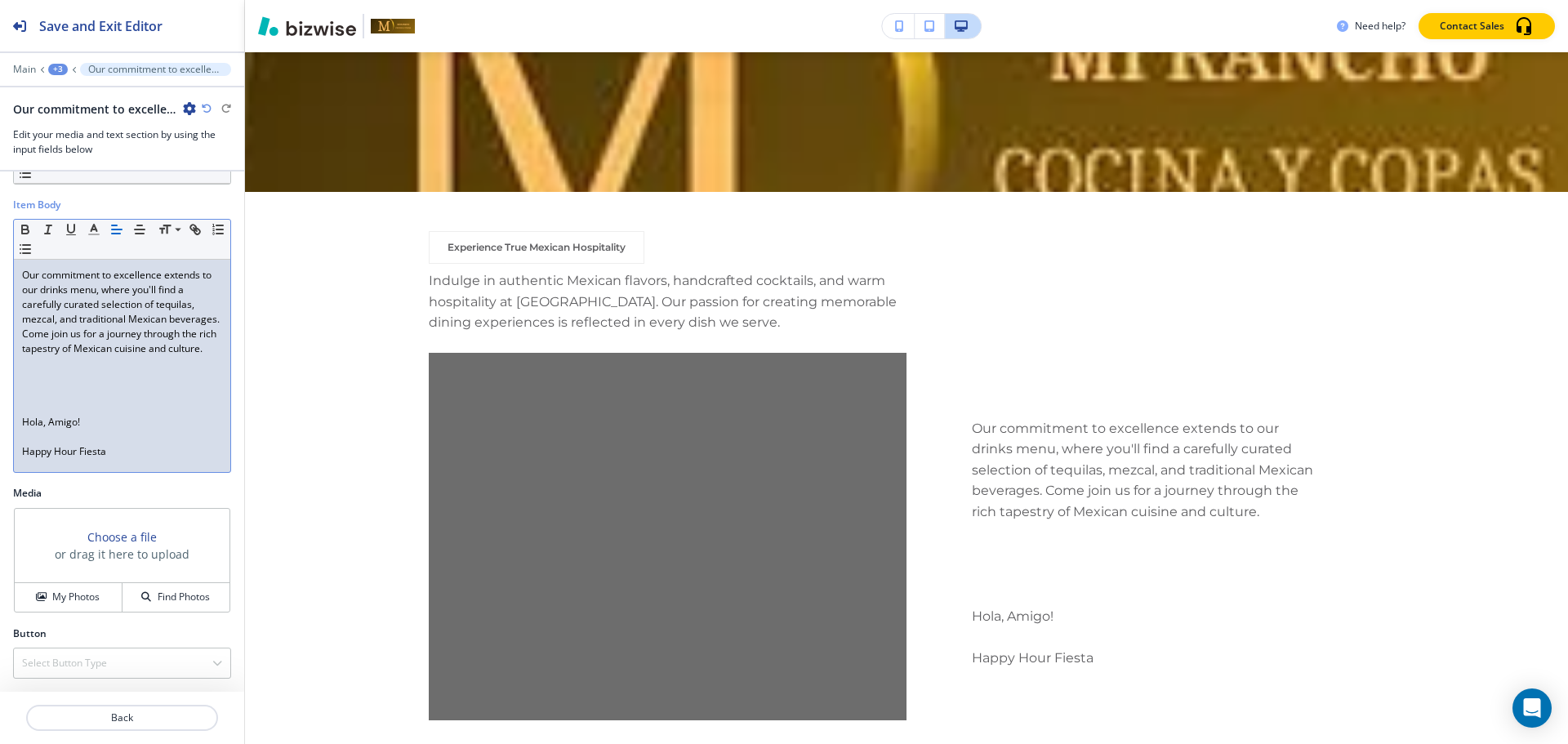
click at [36, 400] on p at bounding box center [122, 392] width 200 height 15
click at [30, 400] on p at bounding box center [122, 392] width 200 height 15
click at [30, 415] on p at bounding box center [122, 408] width 200 height 15
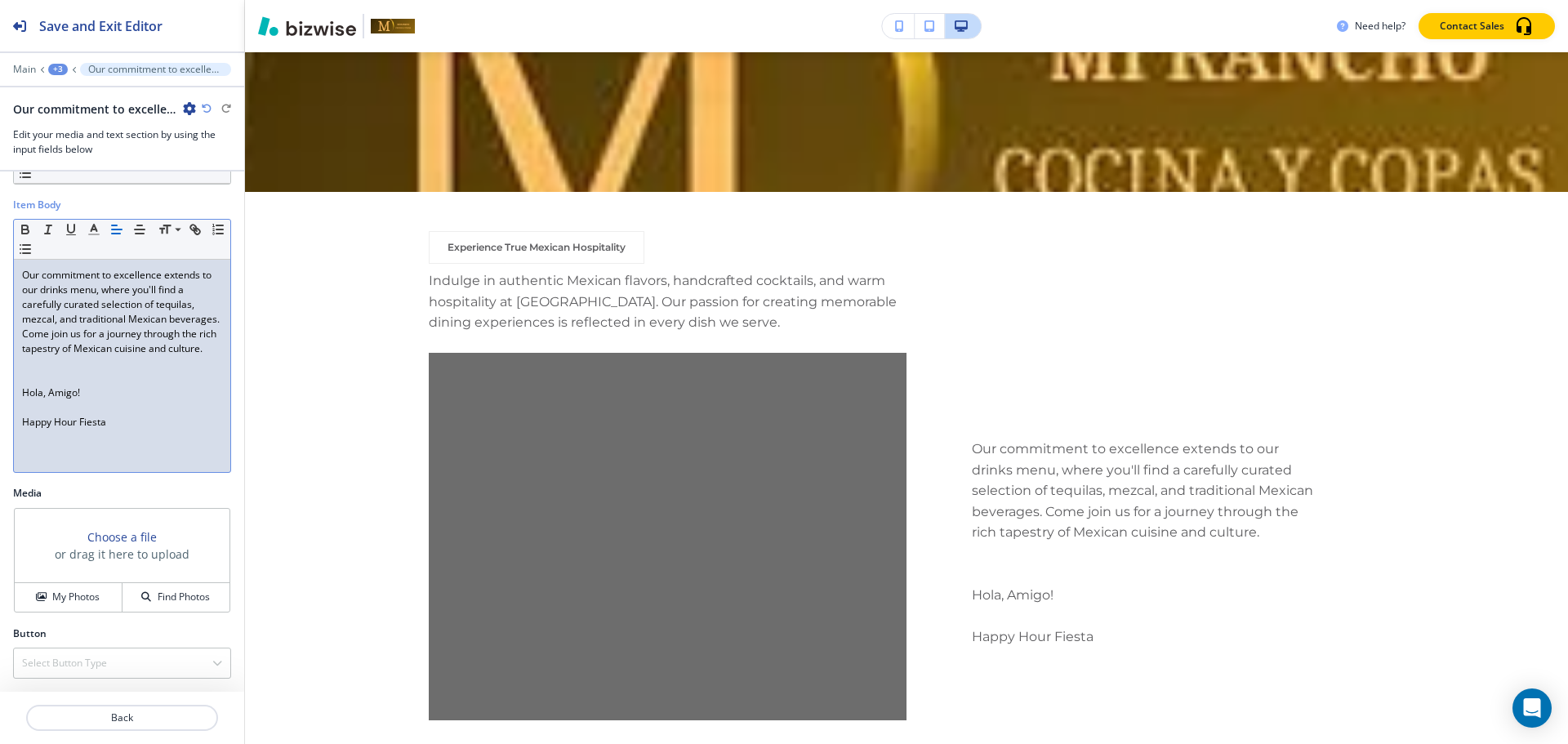
click at [25, 415] on p at bounding box center [122, 408] width 200 height 15
drag, startPoint x: 138, startPoint y: 424, endPoint x: 0, endPoint y: 408, distance: 138.9
click at [0, 408] on div "Item Body Small Normal Large Huge Our commitment to excellence extends to our d…" at bounding box center [122, 342] width 244 height 289
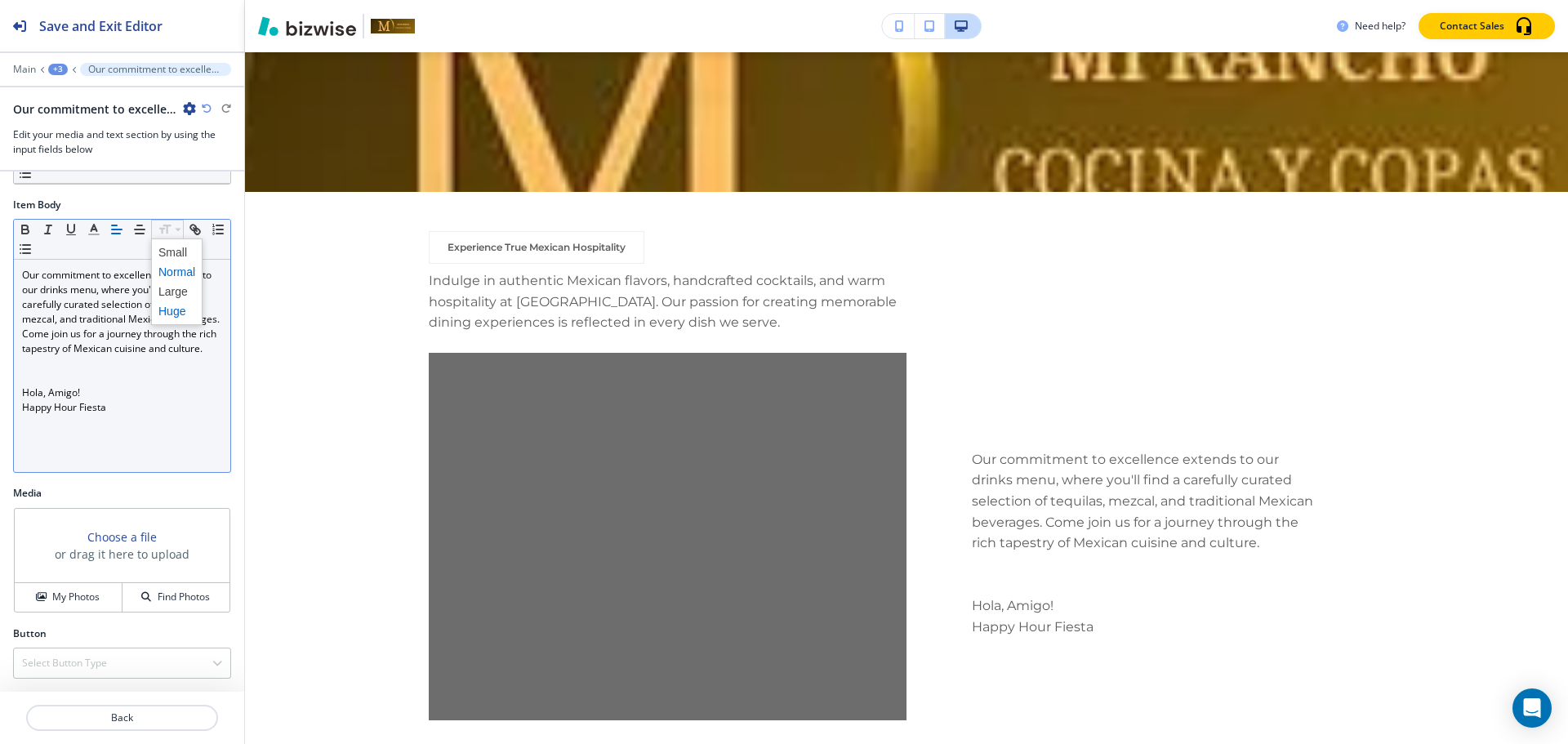
click at [176, 311] on span at bounding box center [176, 311] width 36 height 20
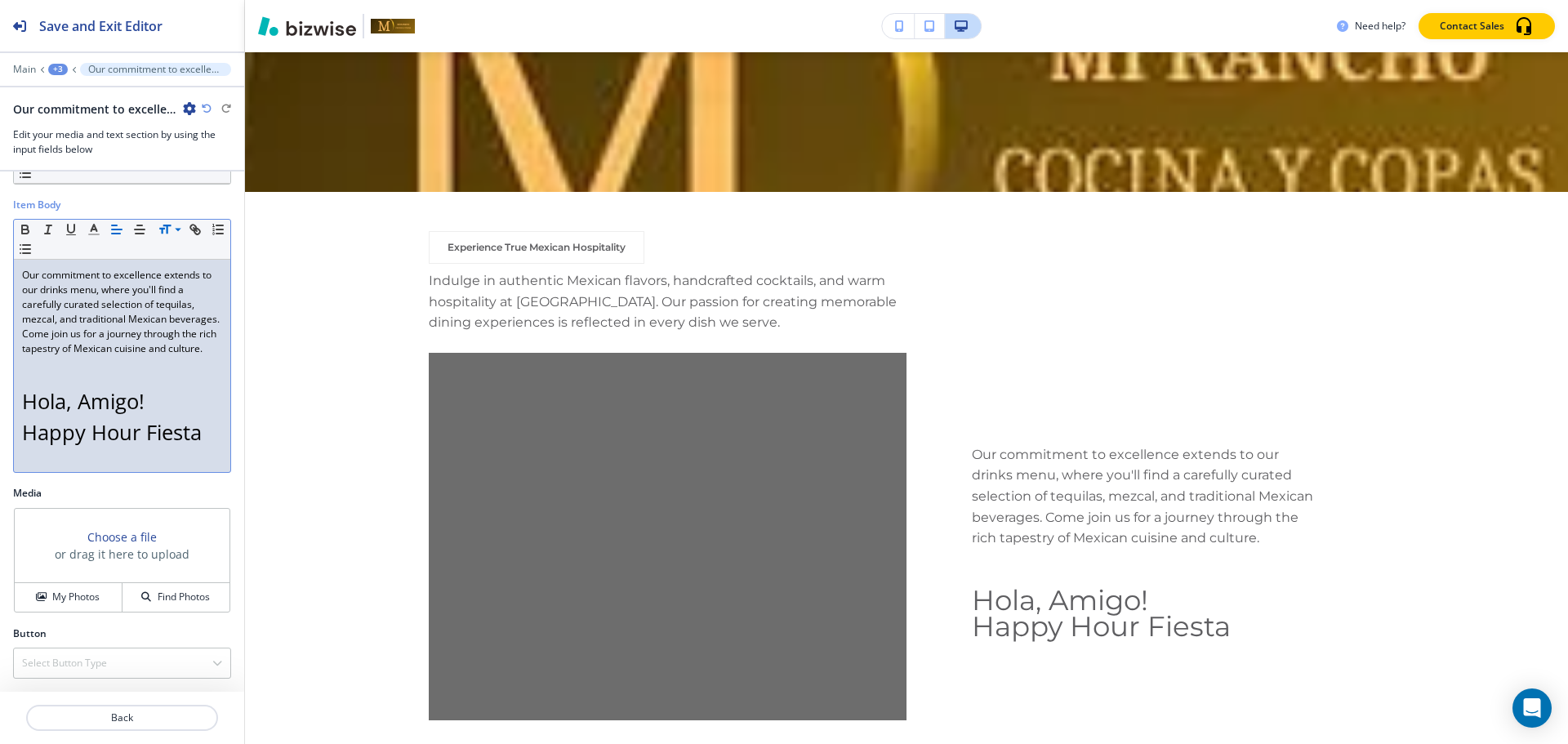
click at [205, 447] on p "Happy Hour Fiesta" at bounding box center [122, 431] width 200 height 31
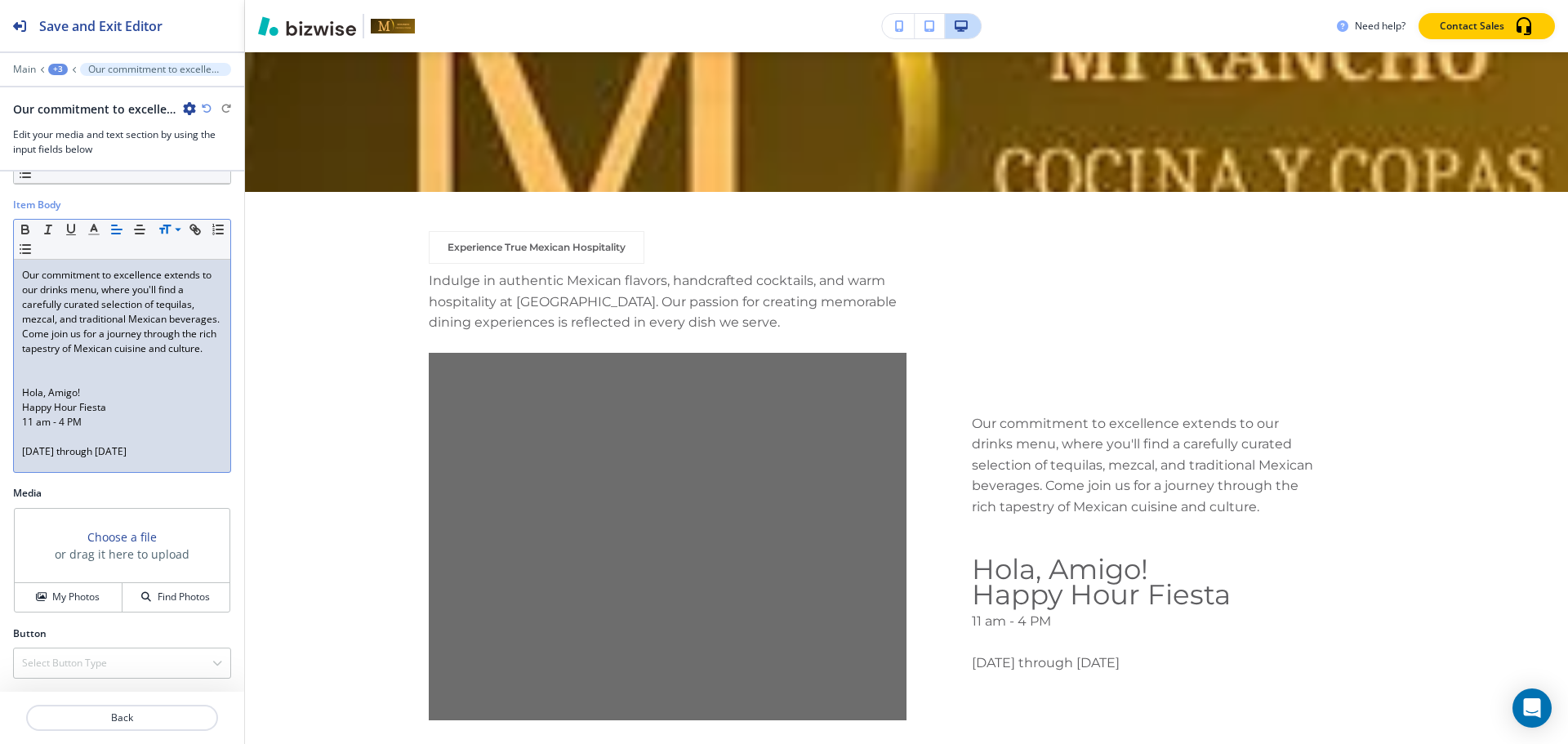
click at [60, 444] on p at bounding box center [122, 437] width 200 height 15
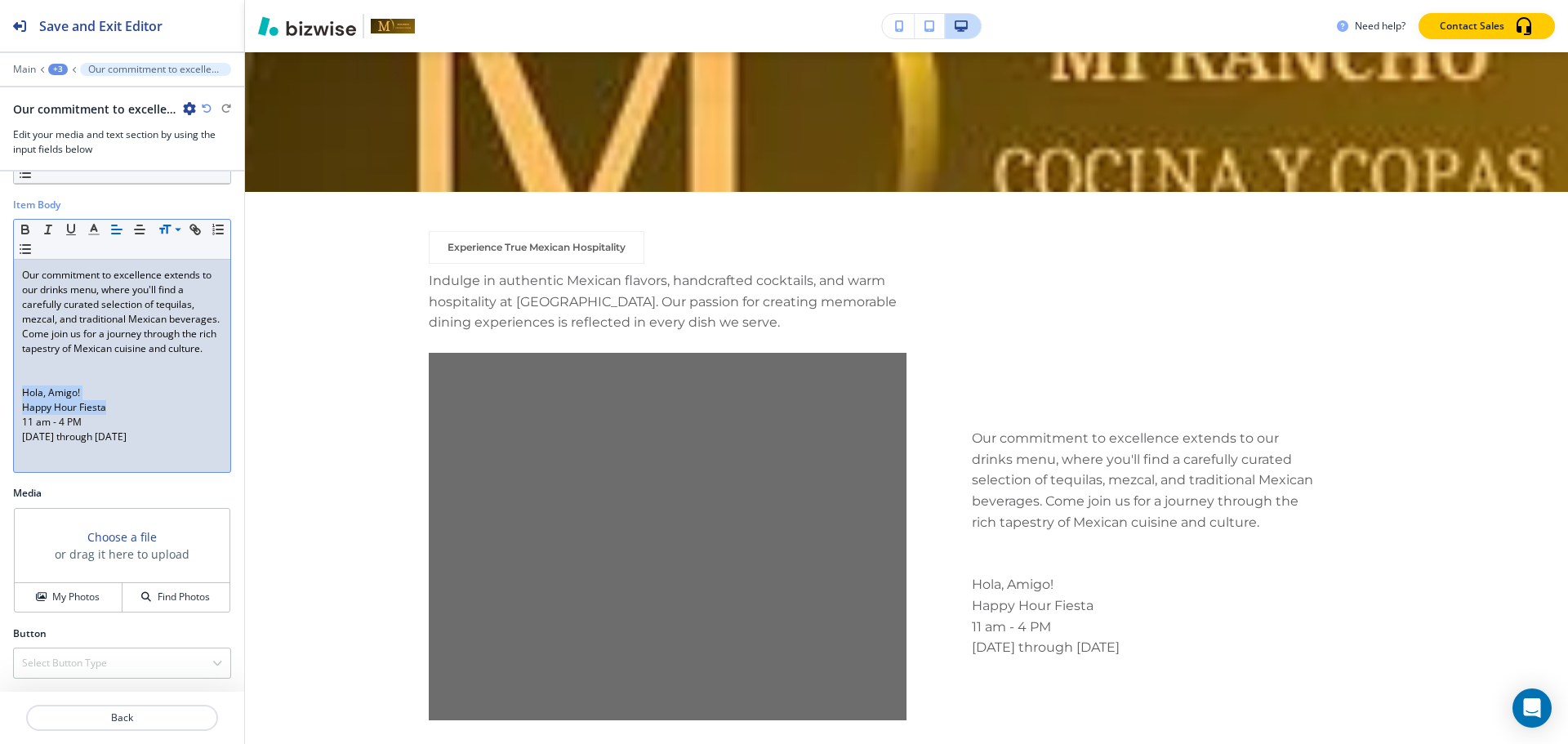
drag, startPoint x: 16, startPoint y: 408, endPoint x: 127, endPoint y: 414, distance: 111.2
click at [127, 414] on div "Our commitment to excellence extends to our drinks menu, where you'll find a ca…" at bounding box center [123, 365] width 217 height 212
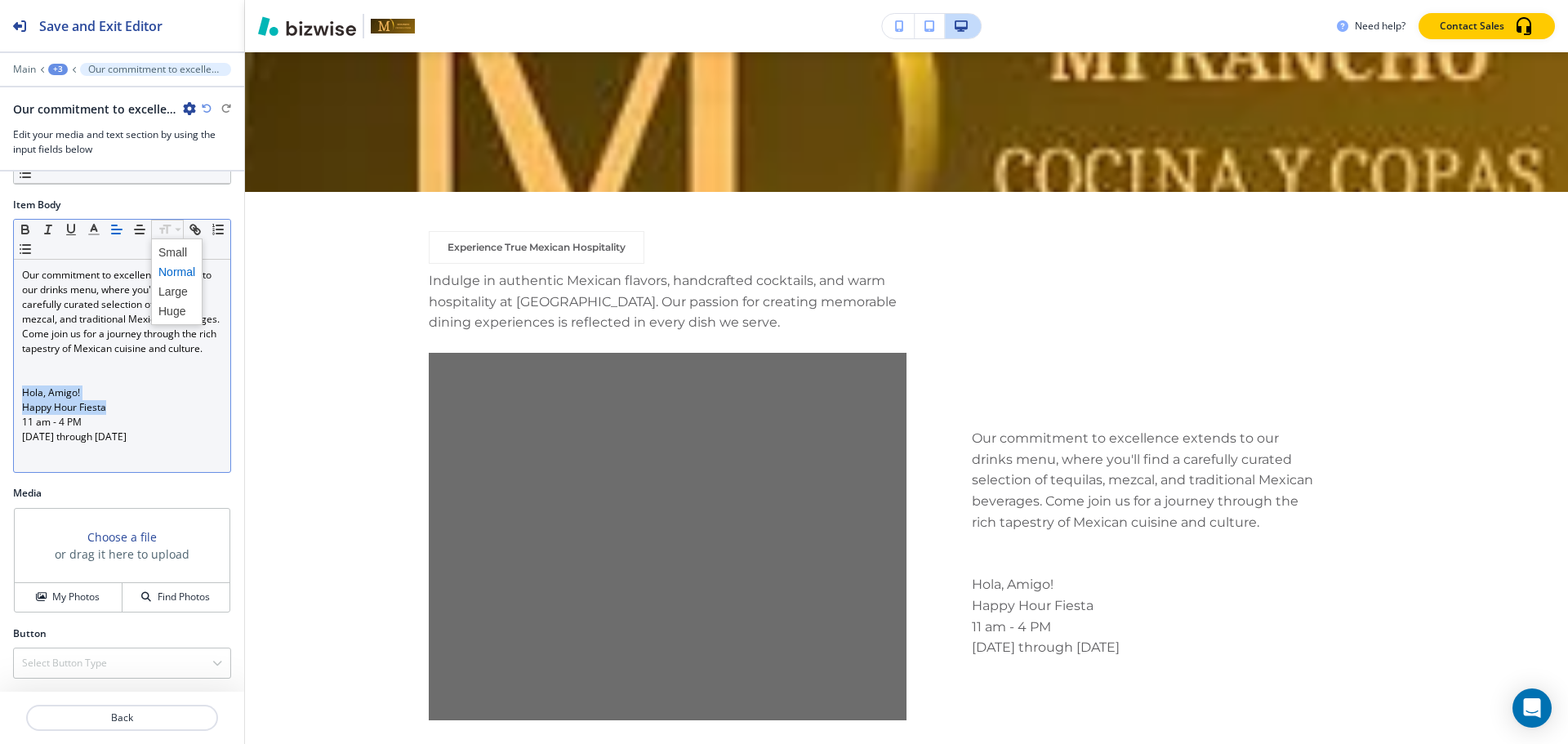
drag, startPoint x: 166, startPoint y: 229, endPoint x: 162, endPoint y: 262, distance: 33.2
click at [160, 318] on span at bounding box center [176, 311] width 36 height 20
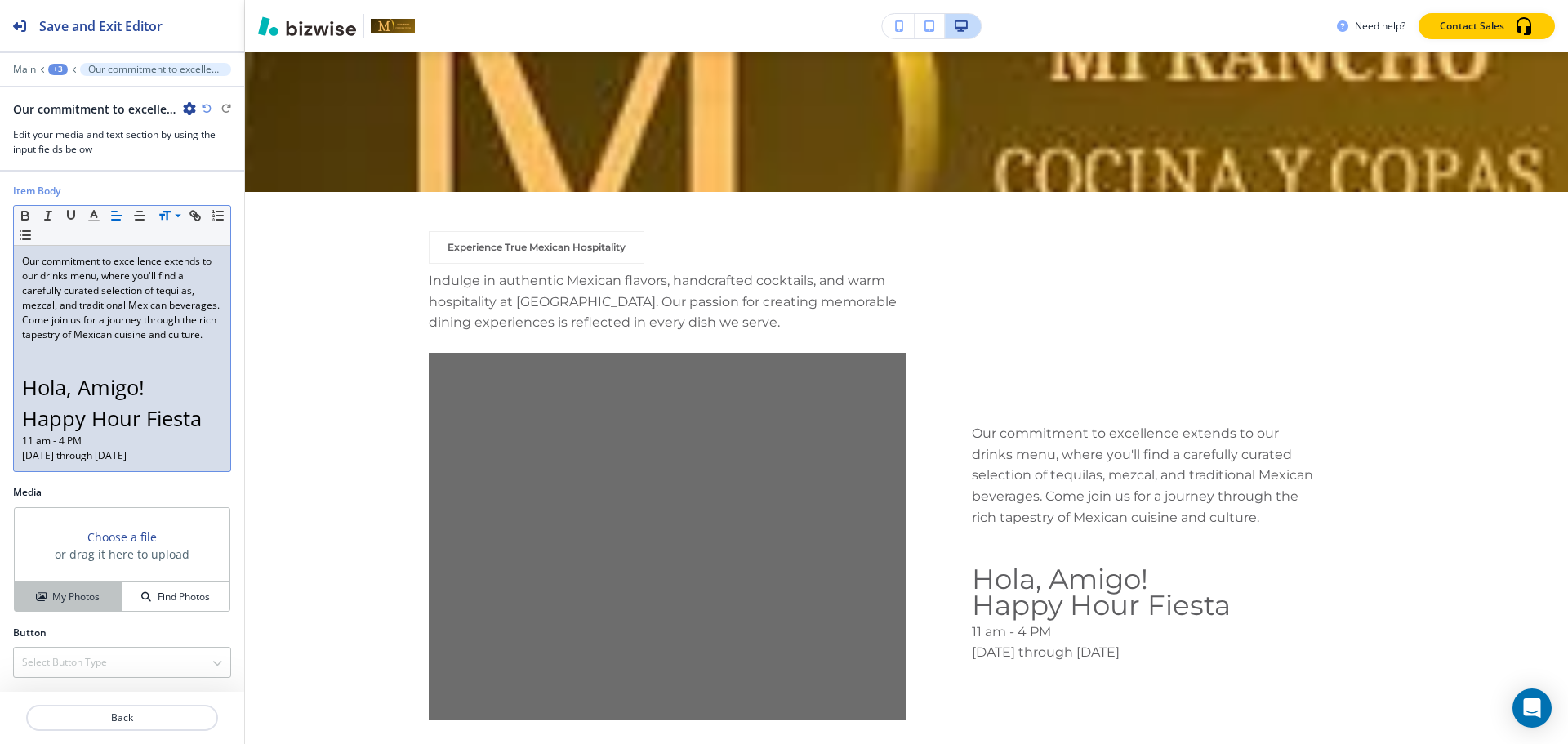
scroll to position [122, 0]
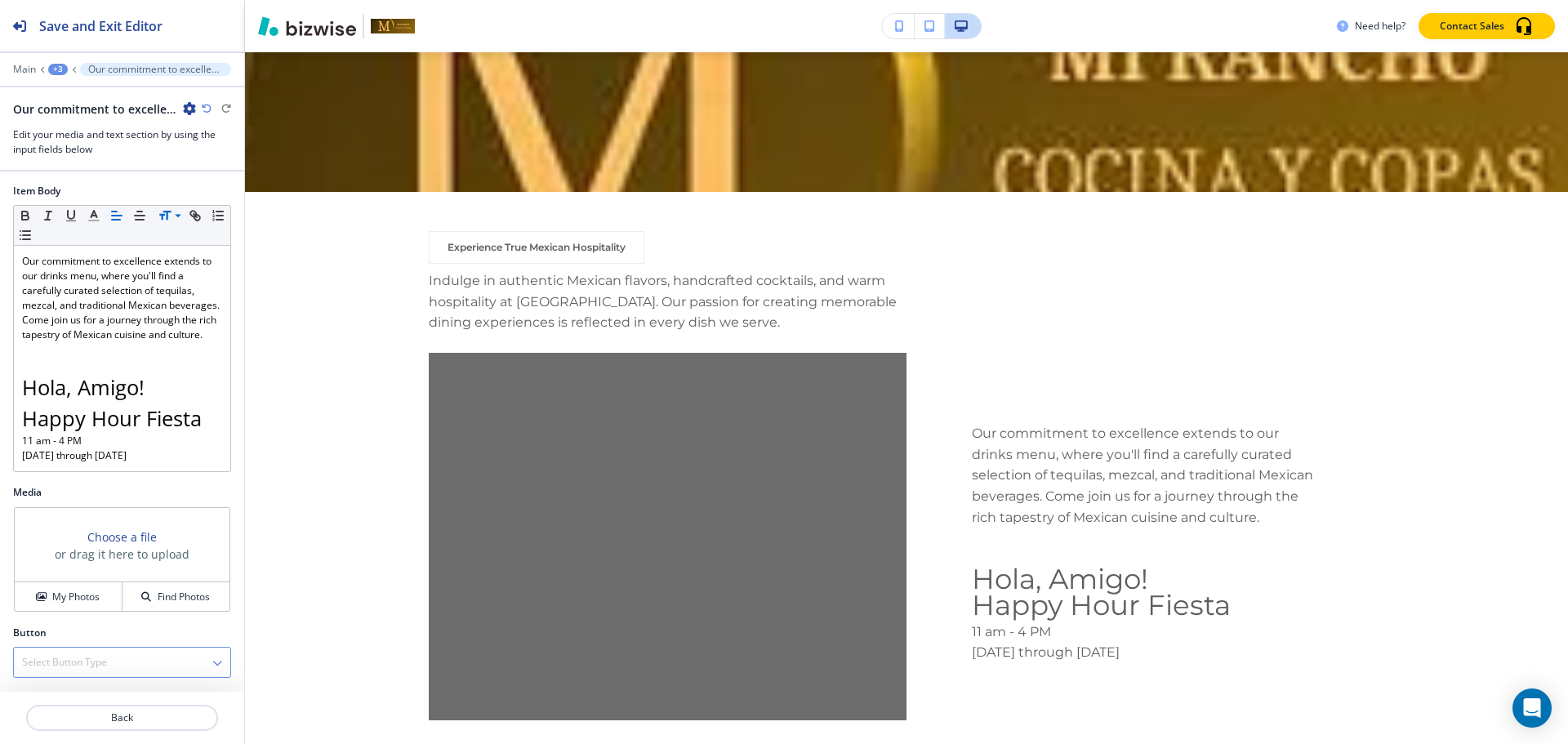
click at [46, 663] on h4 "Select Button Type" at bounding box center [65, 662] width 85 height 15
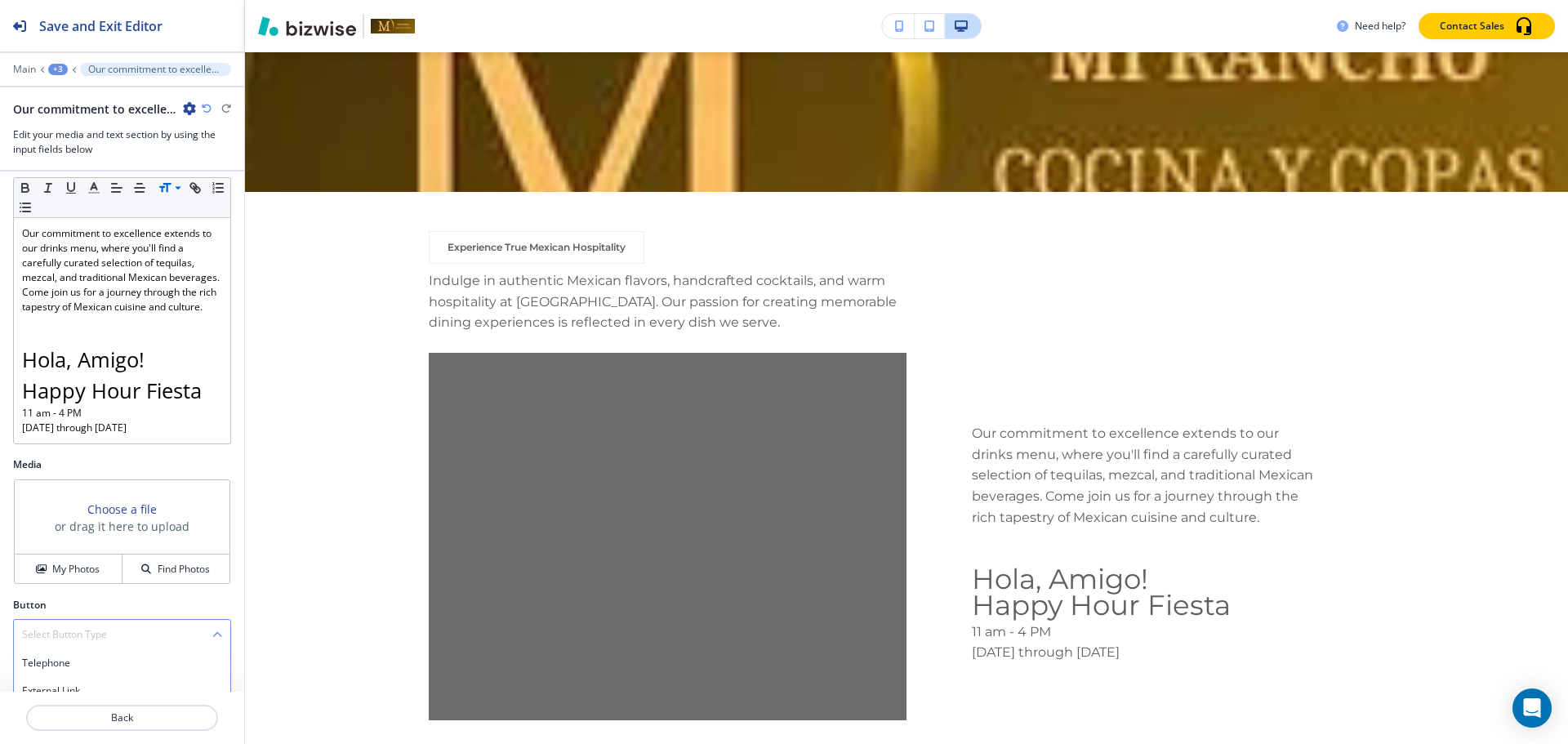
scroll to position [275, 0]
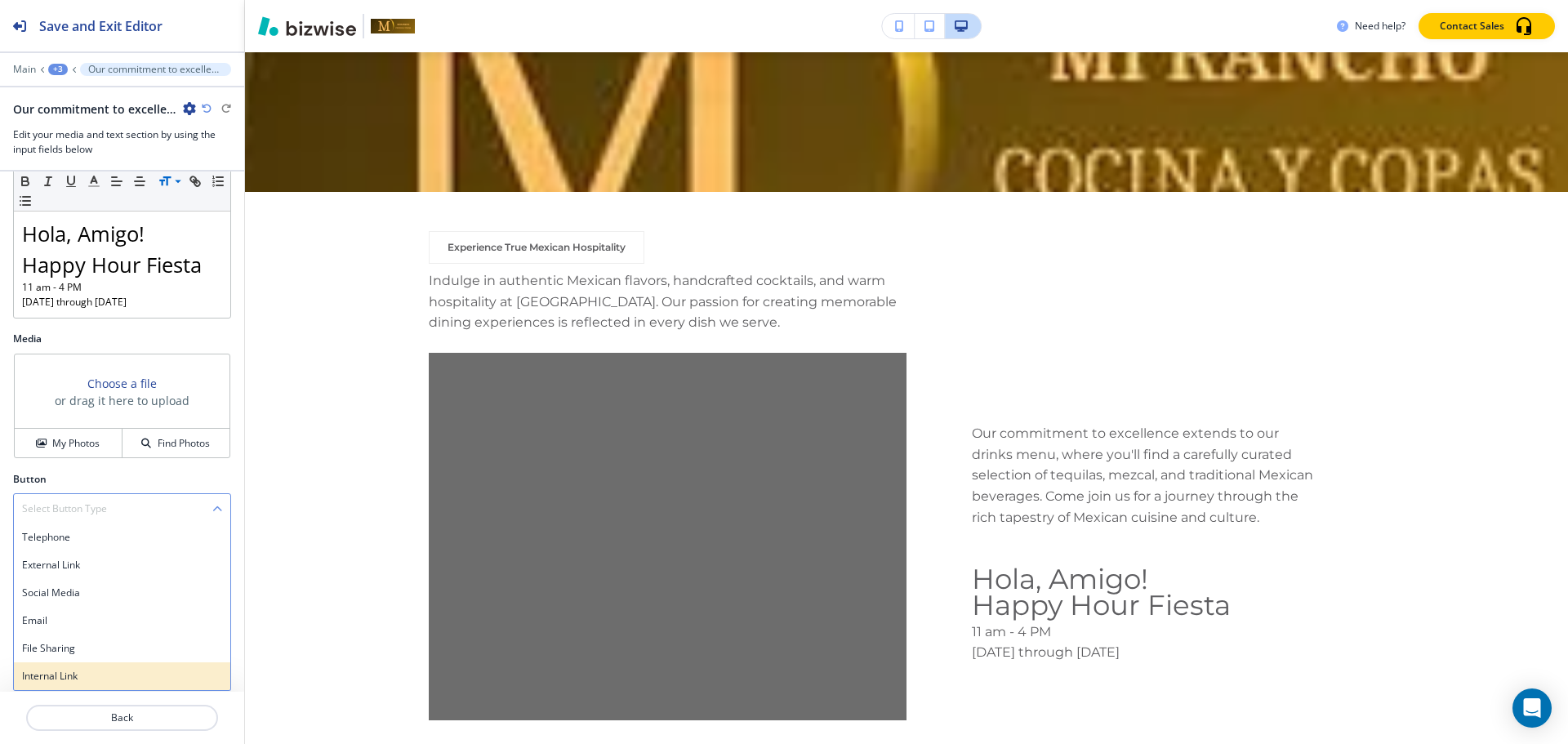
click at [65, 669] on h4 "Internal Link" at bounding box center [122, 676] width 200 height 15
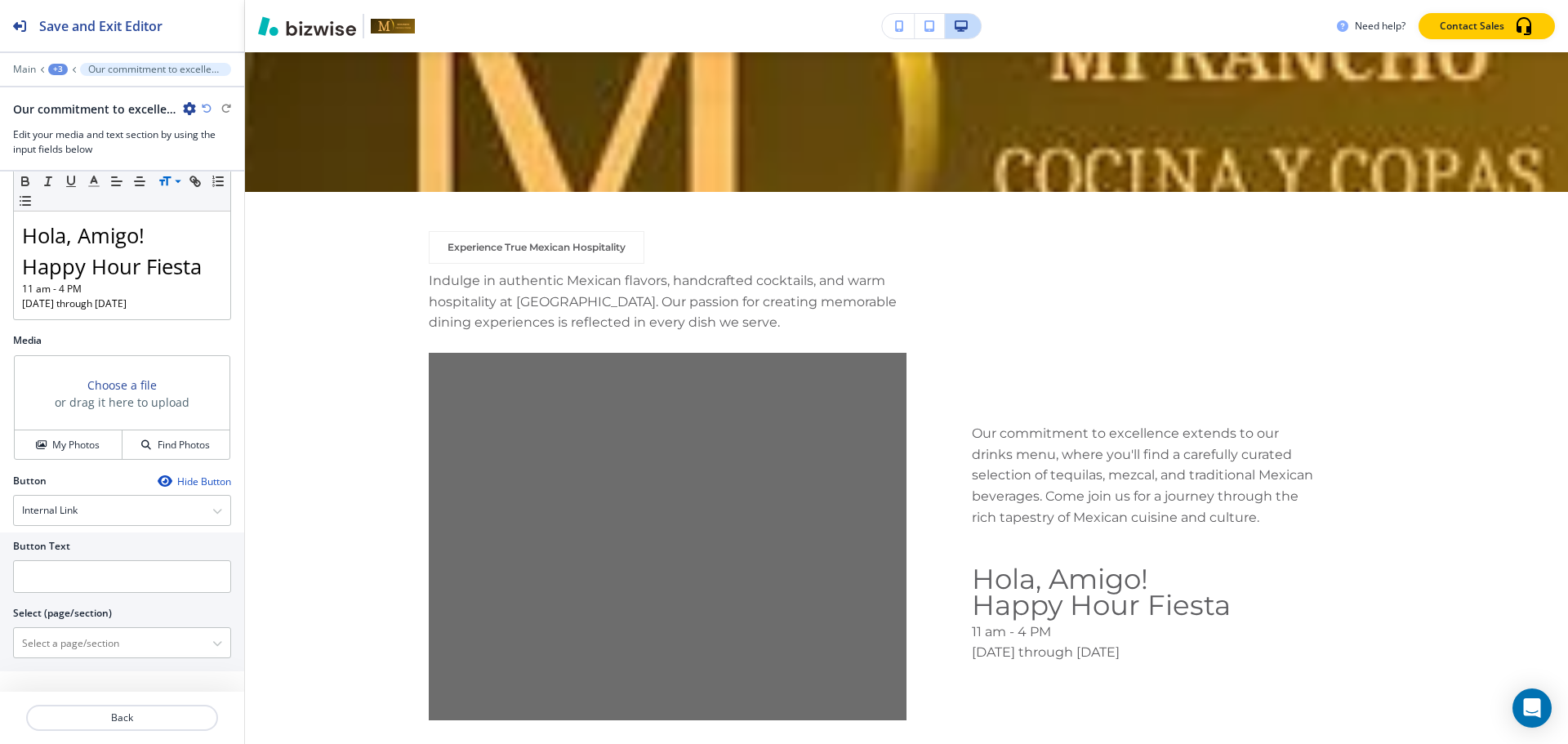
scroll to position [273, 0]
click at [86, 585] on input "text" at bounding box center [123, 576] width 218 height 33
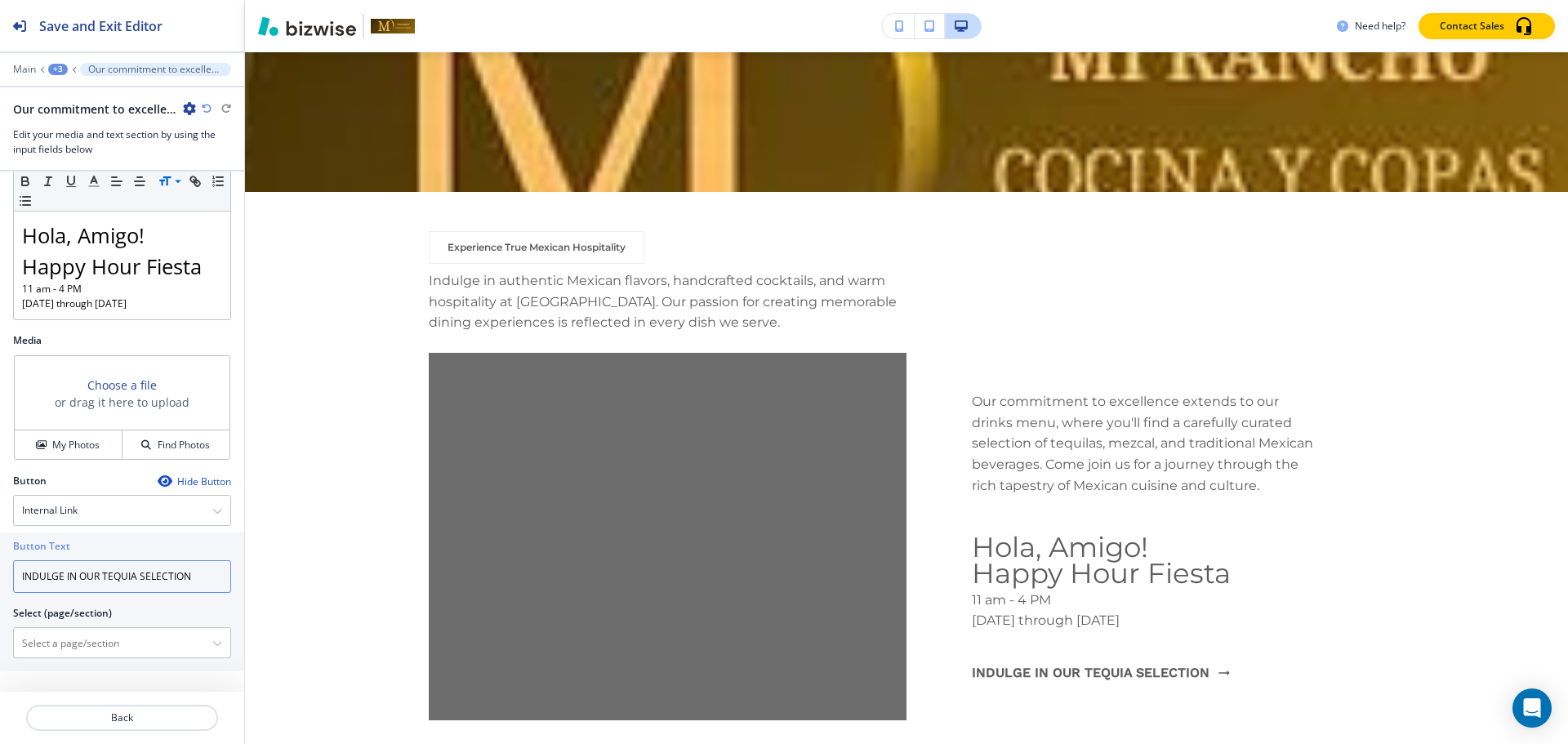
type input "INDULGE IN OUR TEQUIA SELECTION"
click at [91, 646] on \(page\/section\) "Manual Input" at bounding box center [113, 643] width 198 height 28
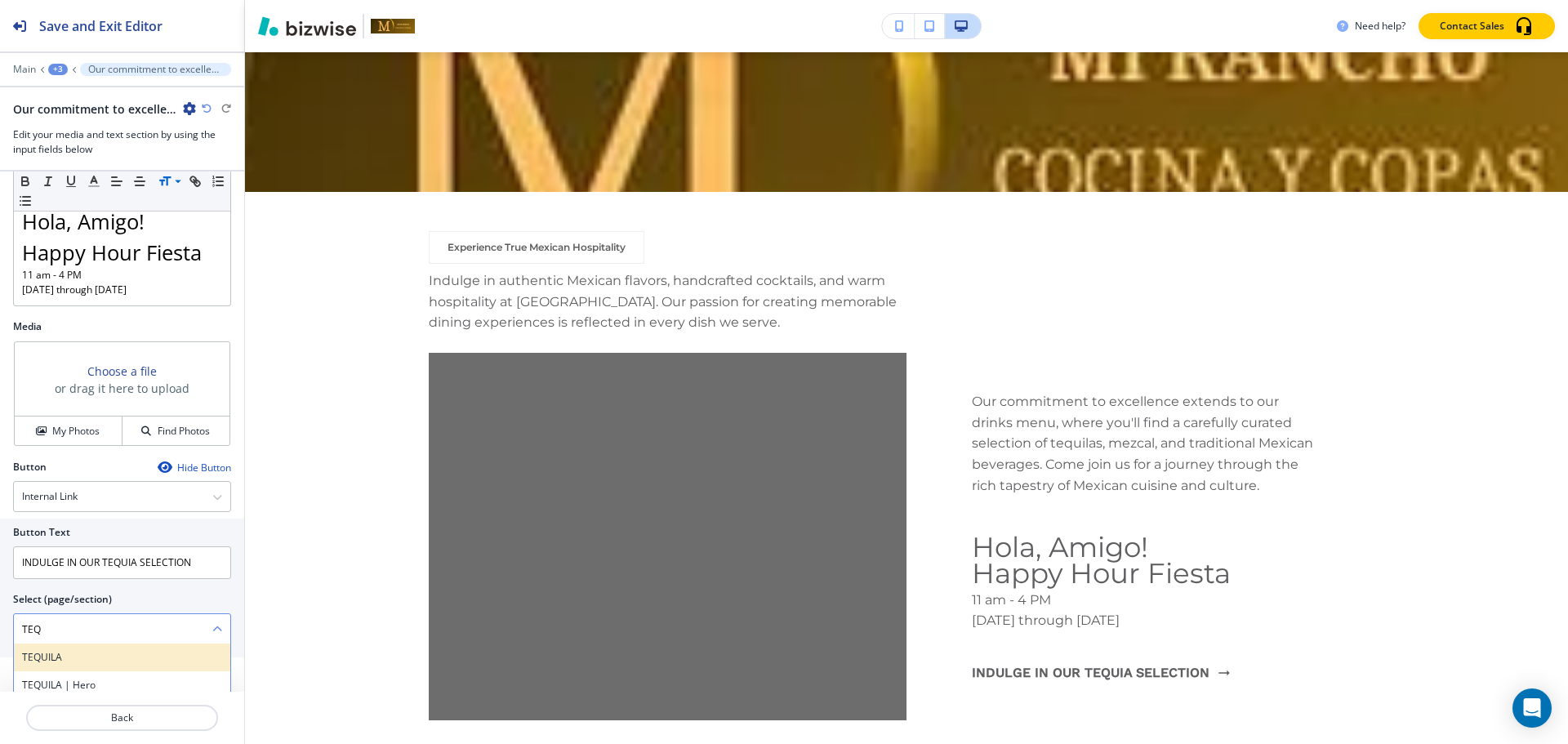
click at [36, 665] on h4 "TEQUILA" at bounding box center [122, 657] width 200 height 15
type \(page\/section\) "TEQUILA"
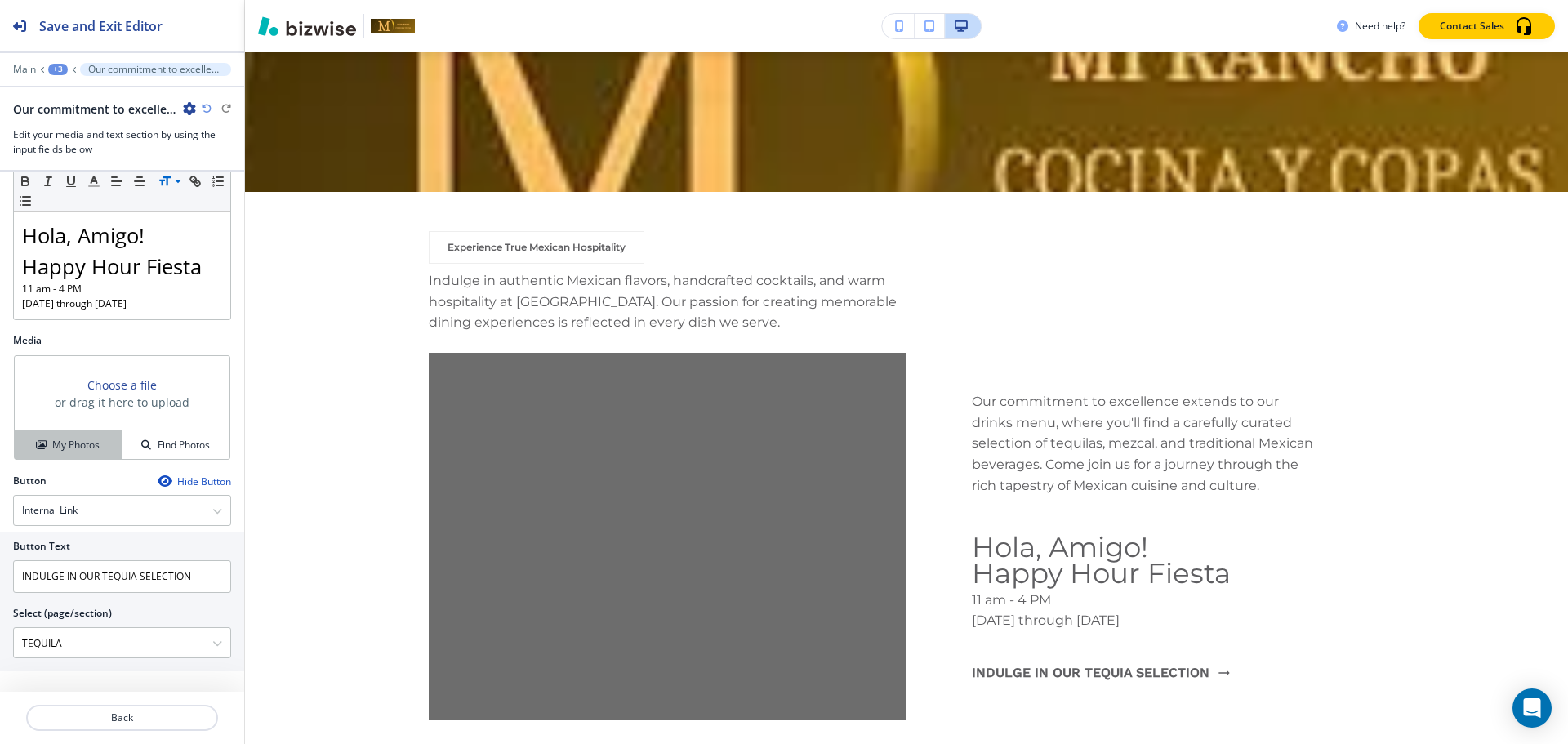
click at [71, 450] on h4 "My Photos" at bounding box center [75, 445] width 47 height 15
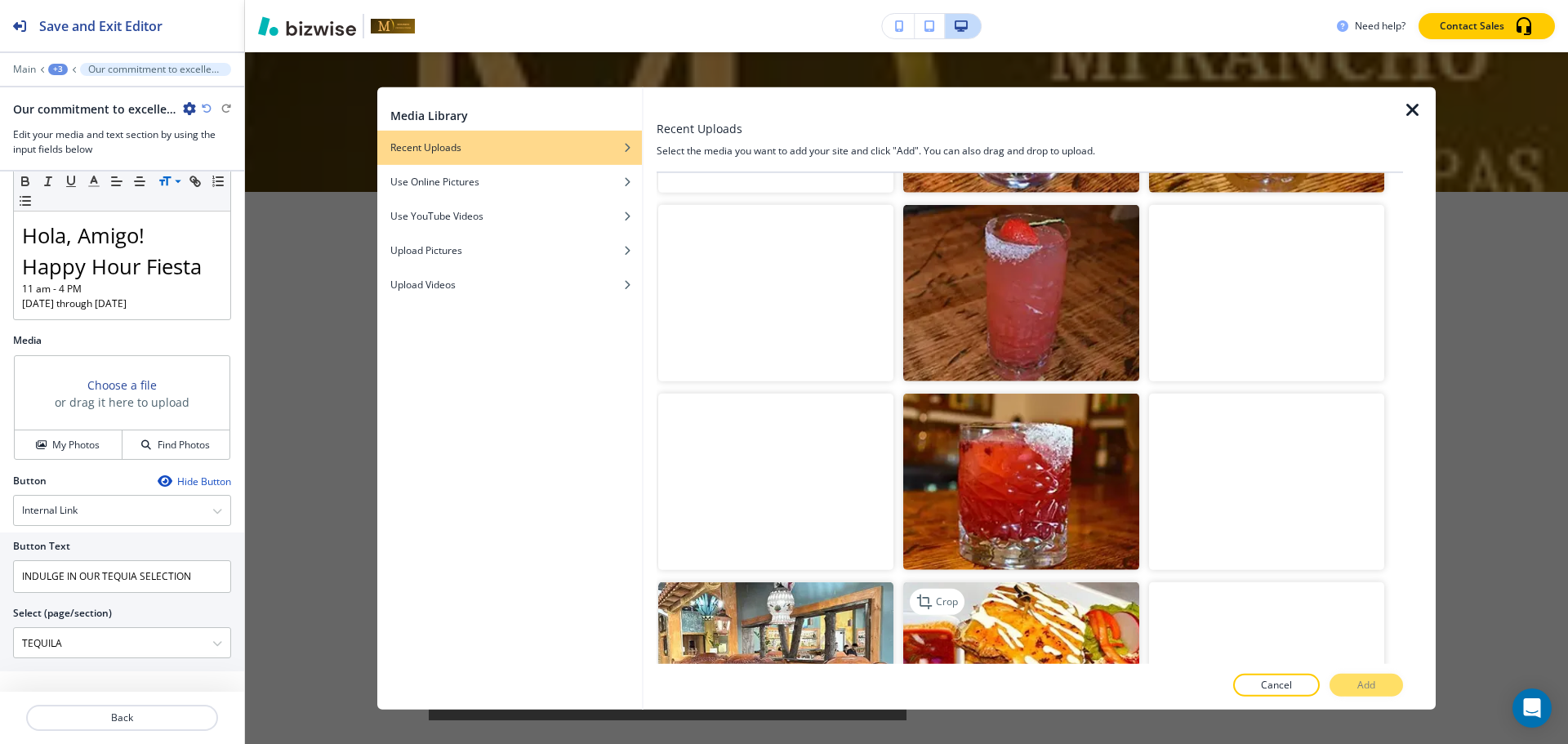
scroll to position [2858, 0]
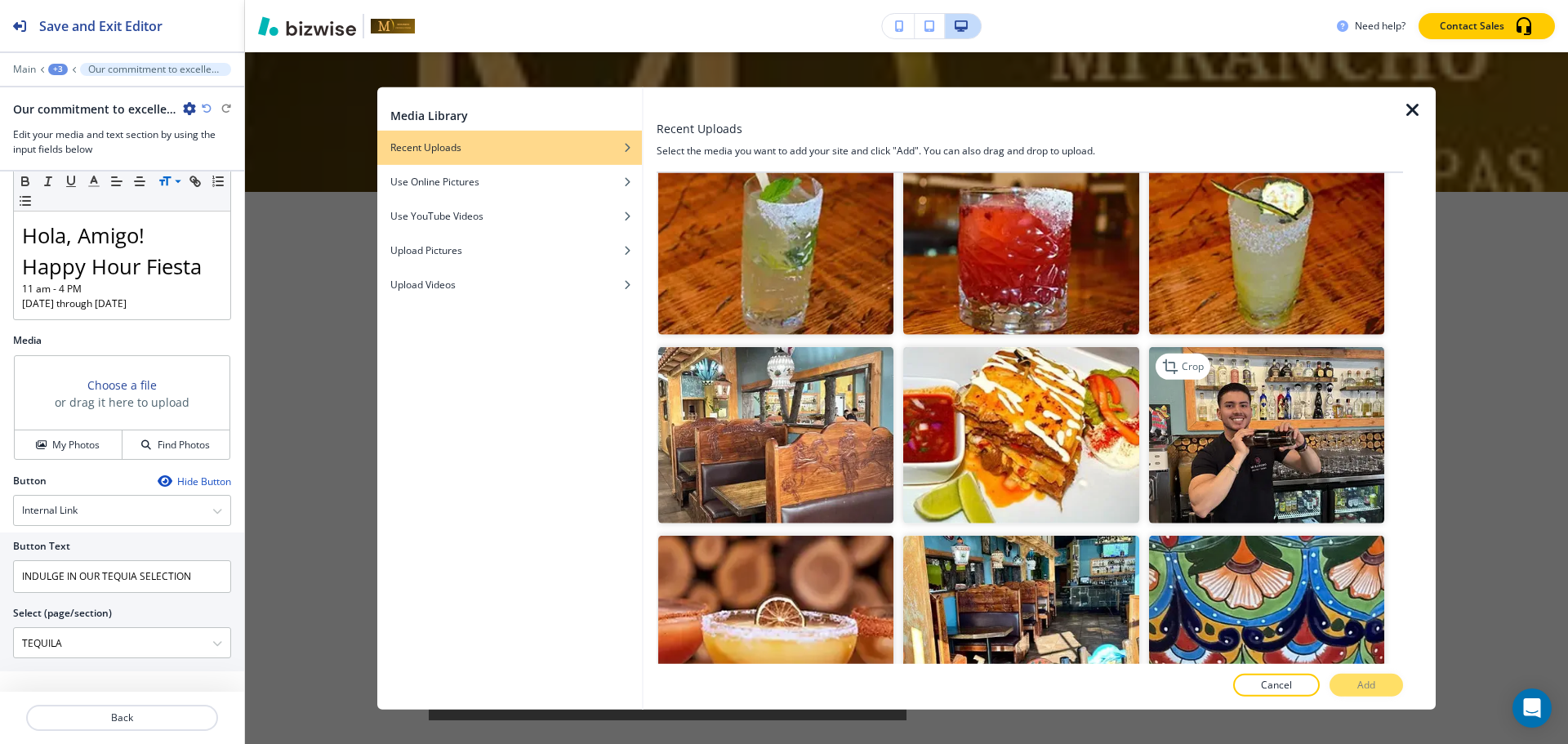
click at [1247, 393] on img "button" at bounding box center [1266, 435] width 235 height 177
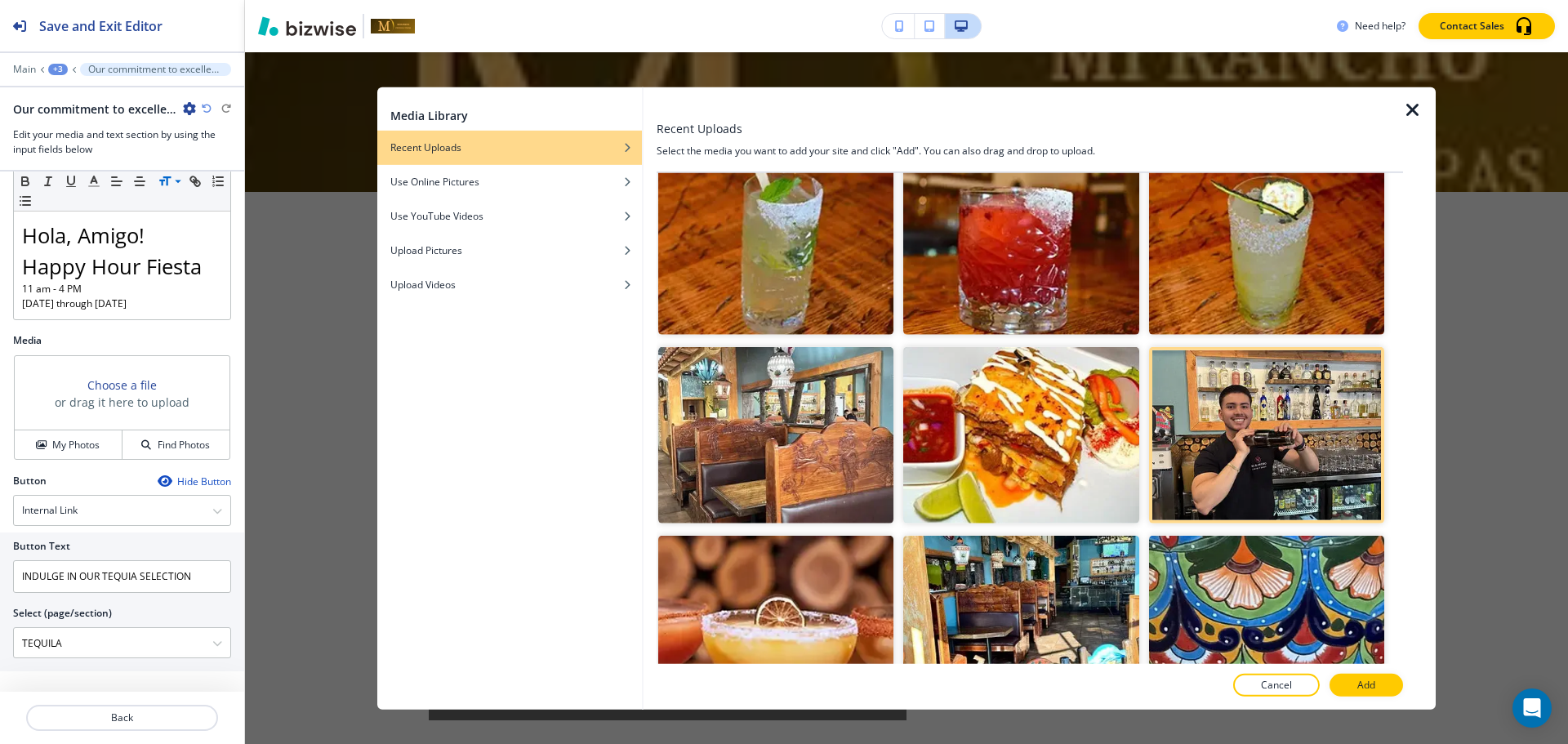
click at [1352, 681] on button "Add" at bounding box center [1366, 685] width 74 height 23
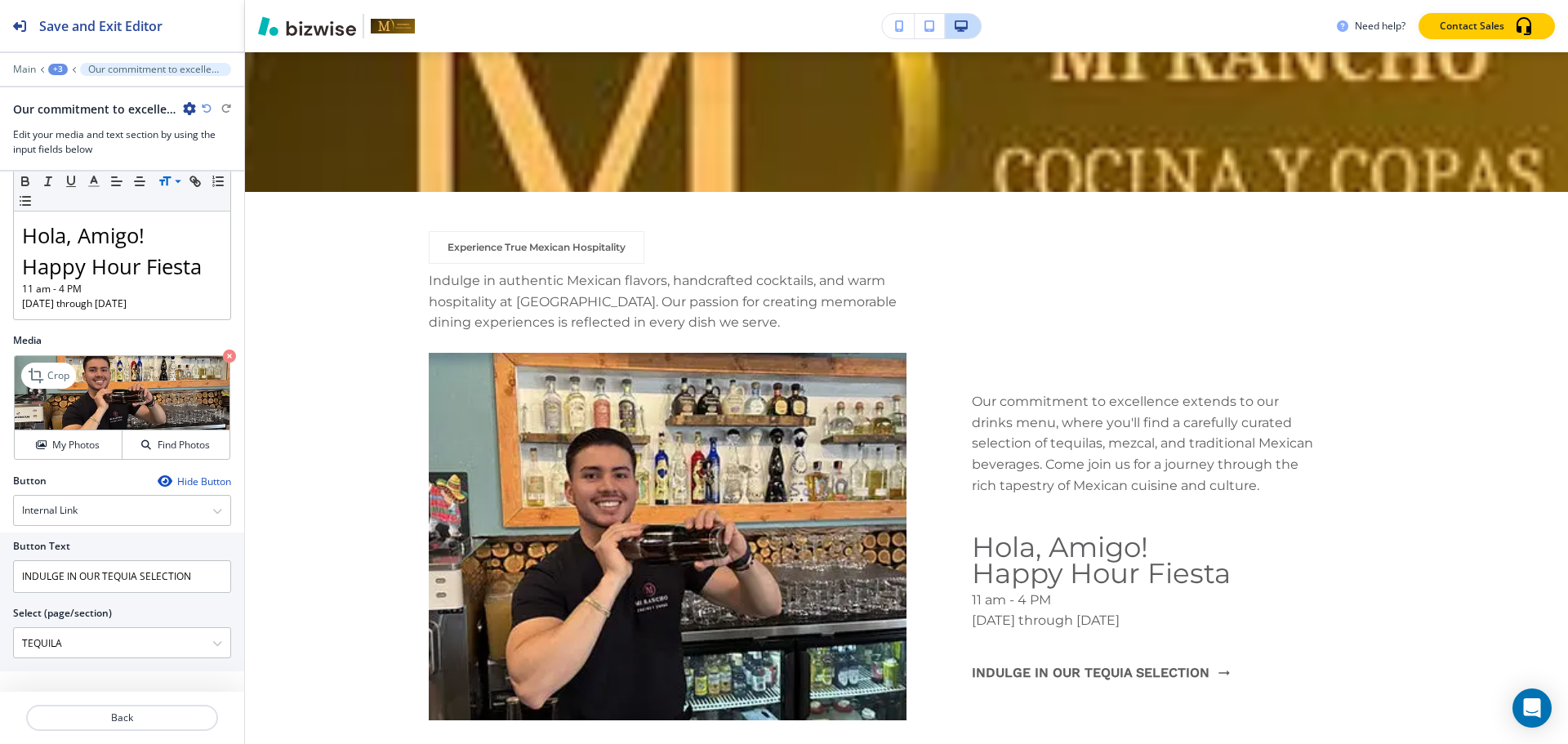
click at [223, 357] on icon "button" at bounding box center [229, 356] width 13 height 13
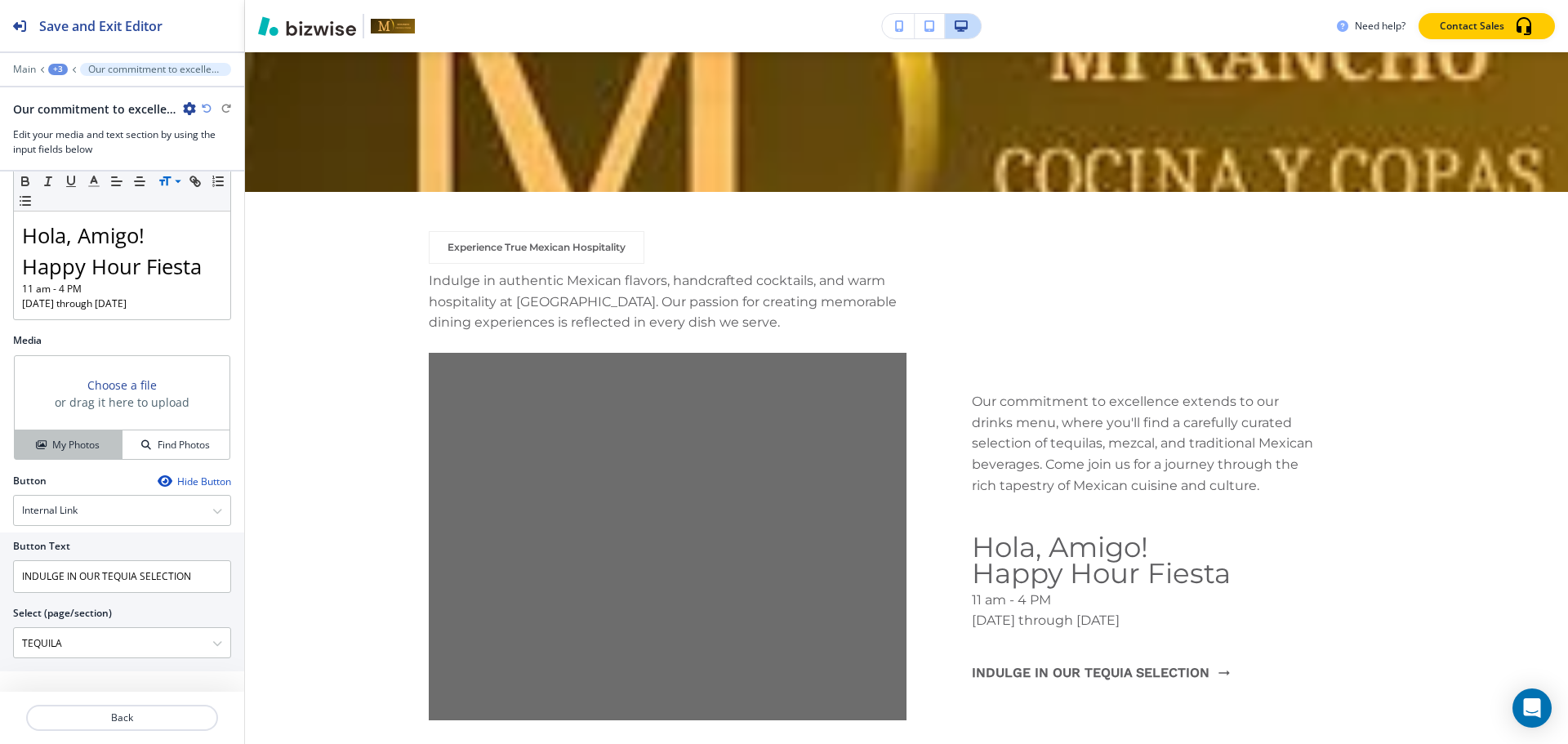
drag, startPoint x: 36, startPoint y: 450, endPoint x: 219, endPoint y: 459, distance: 183.2
click at [37, 450] on icon "button" at bounding box center [40, 445] width 10 height 10
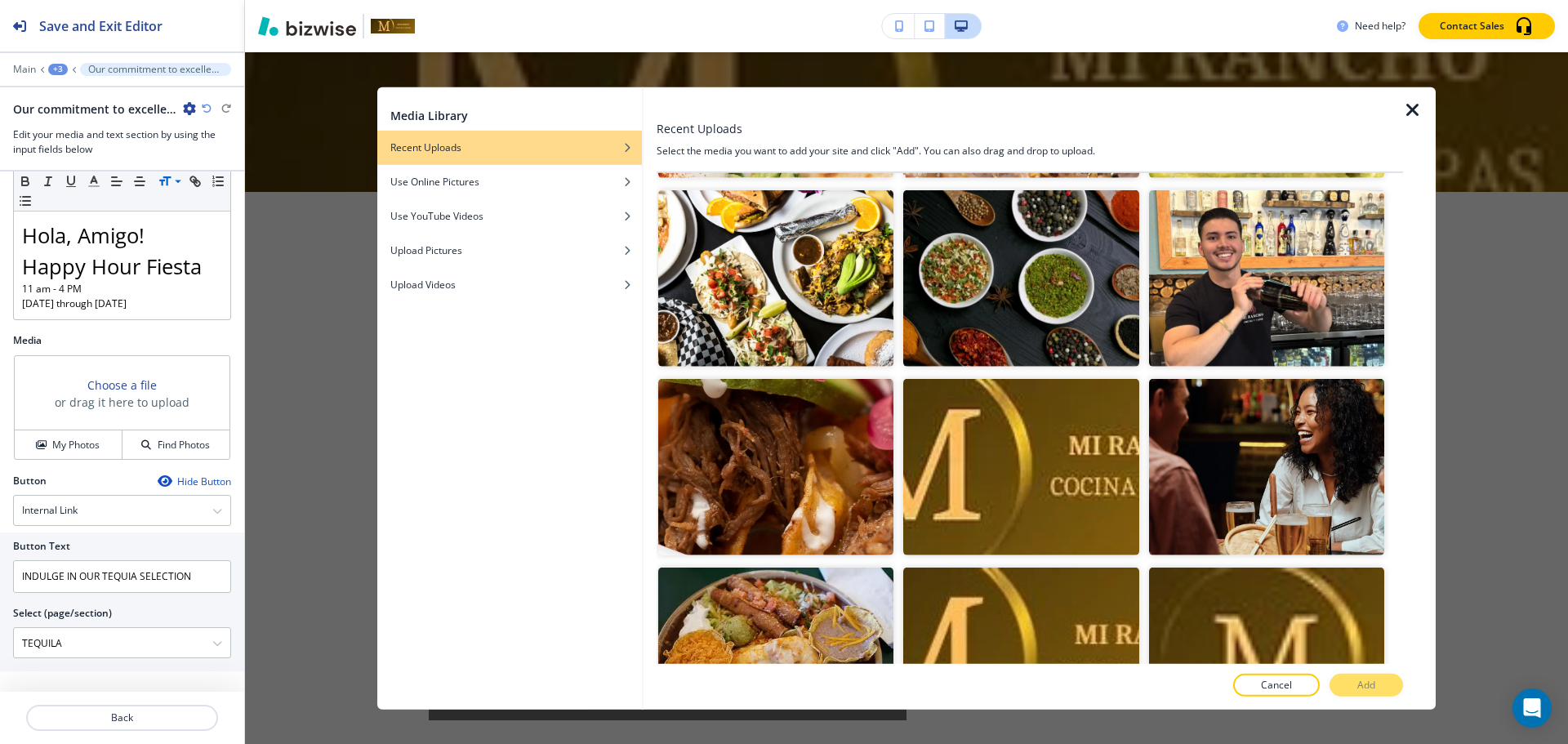
scroll to position [5036, 0]
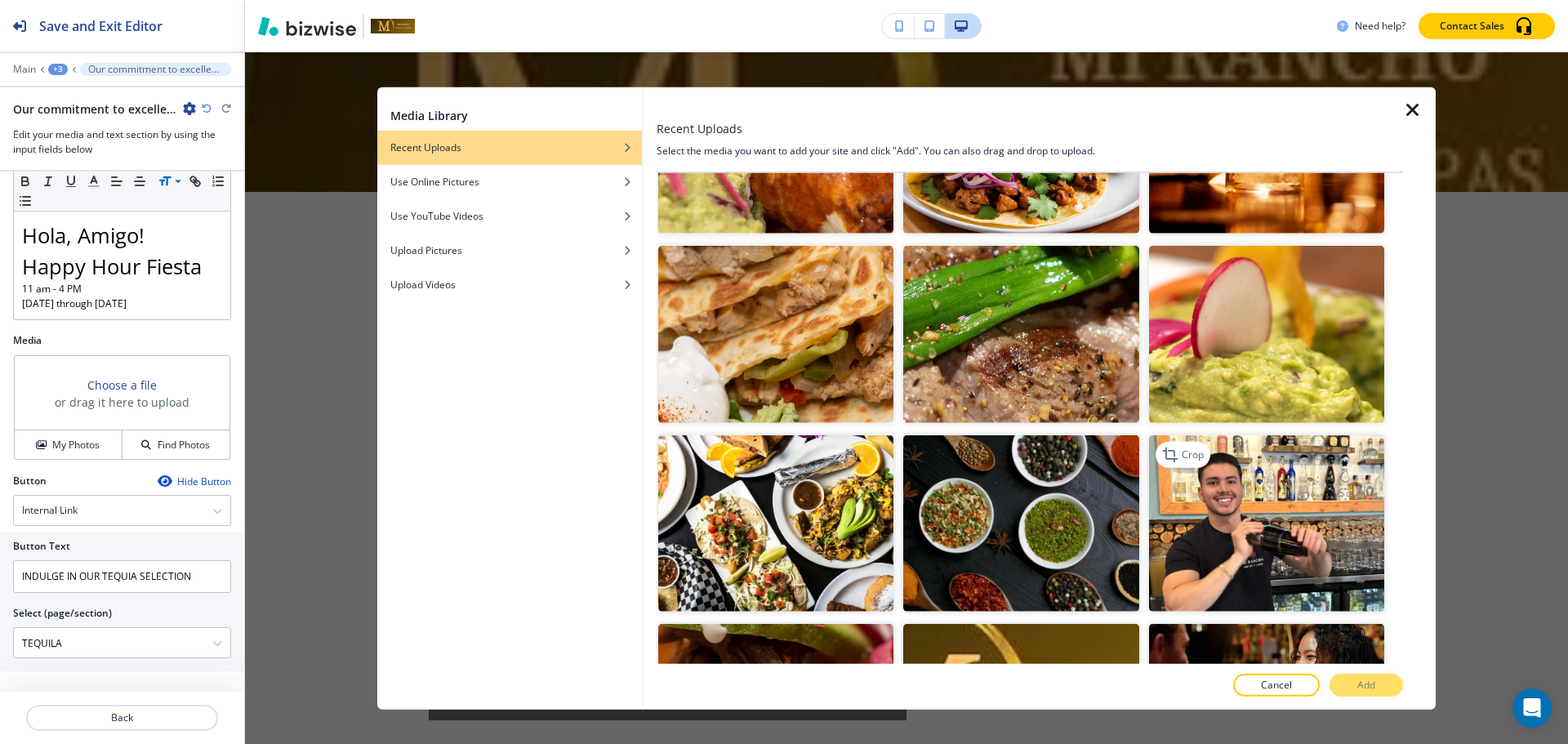
click at [1215, 491] on img "button" at bounding box center [1266, 522] width 235 height 177
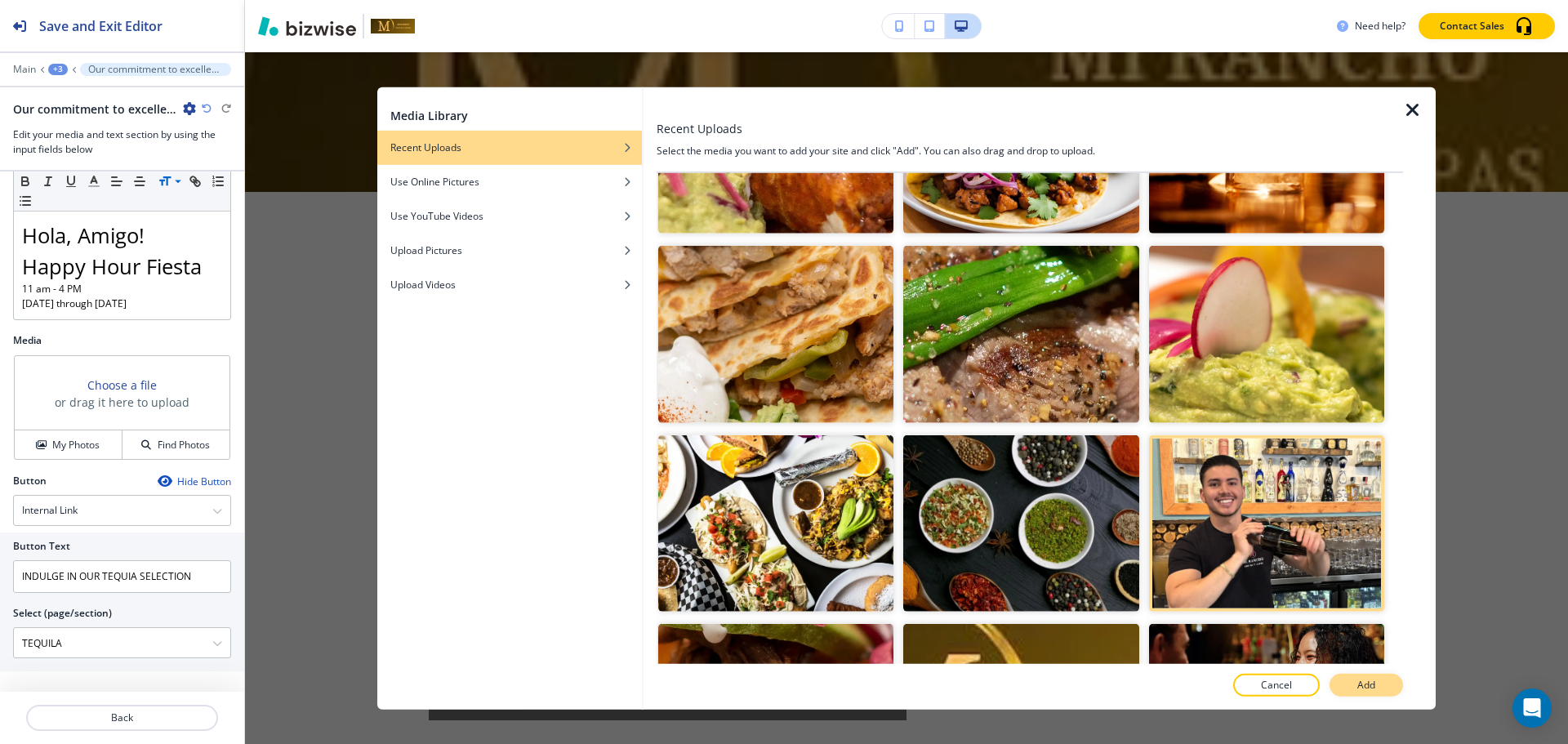
click at [1366, 693] on button "Add" at bounding box center [1366, 685] width 74 height 23
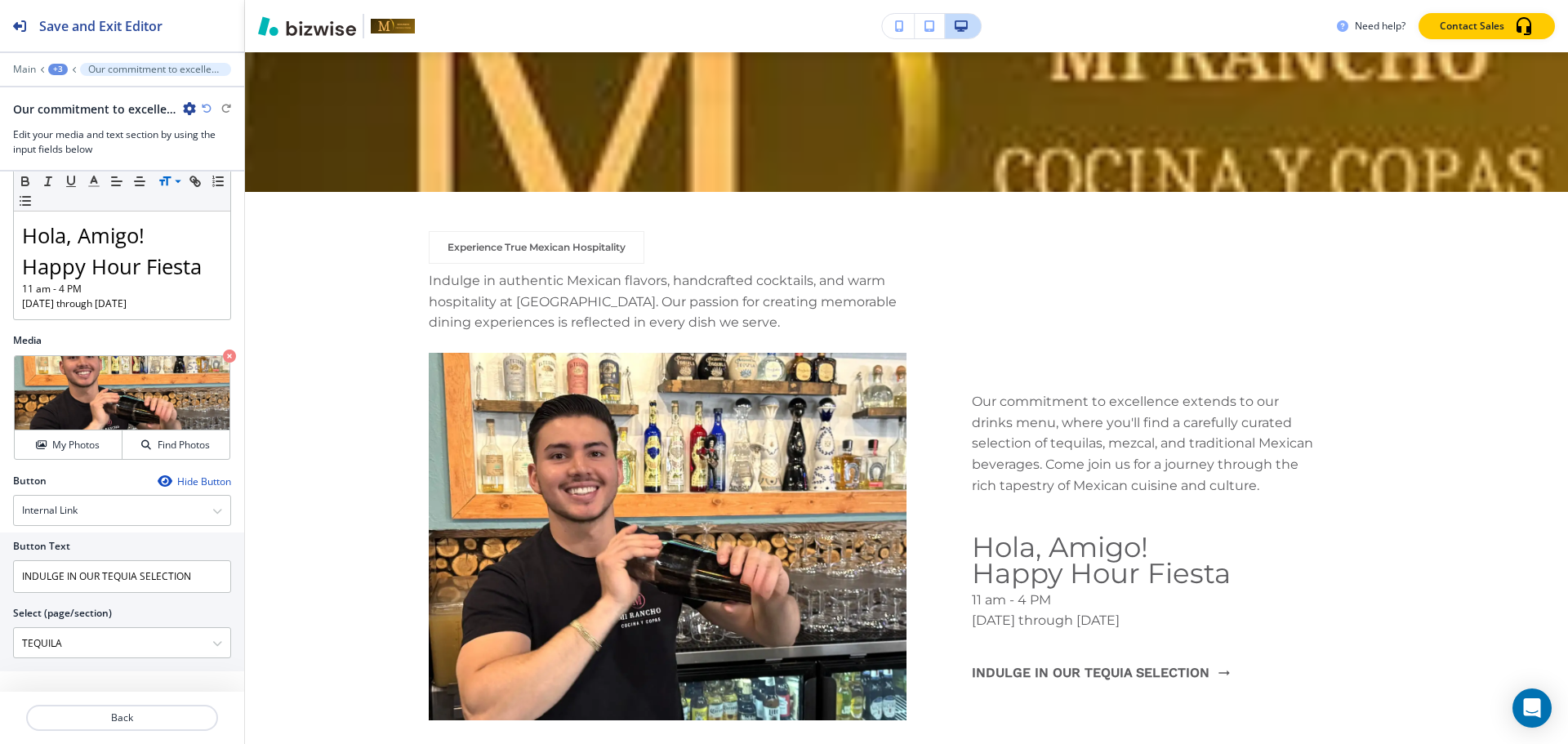
click at [55, 66] on div "+3" at bounding box center [58, 69] width 20 height 12
click at [84, 150] on p "Experience True Mexican Hospitality" at bounding box center [100, 154] width 83 height 15
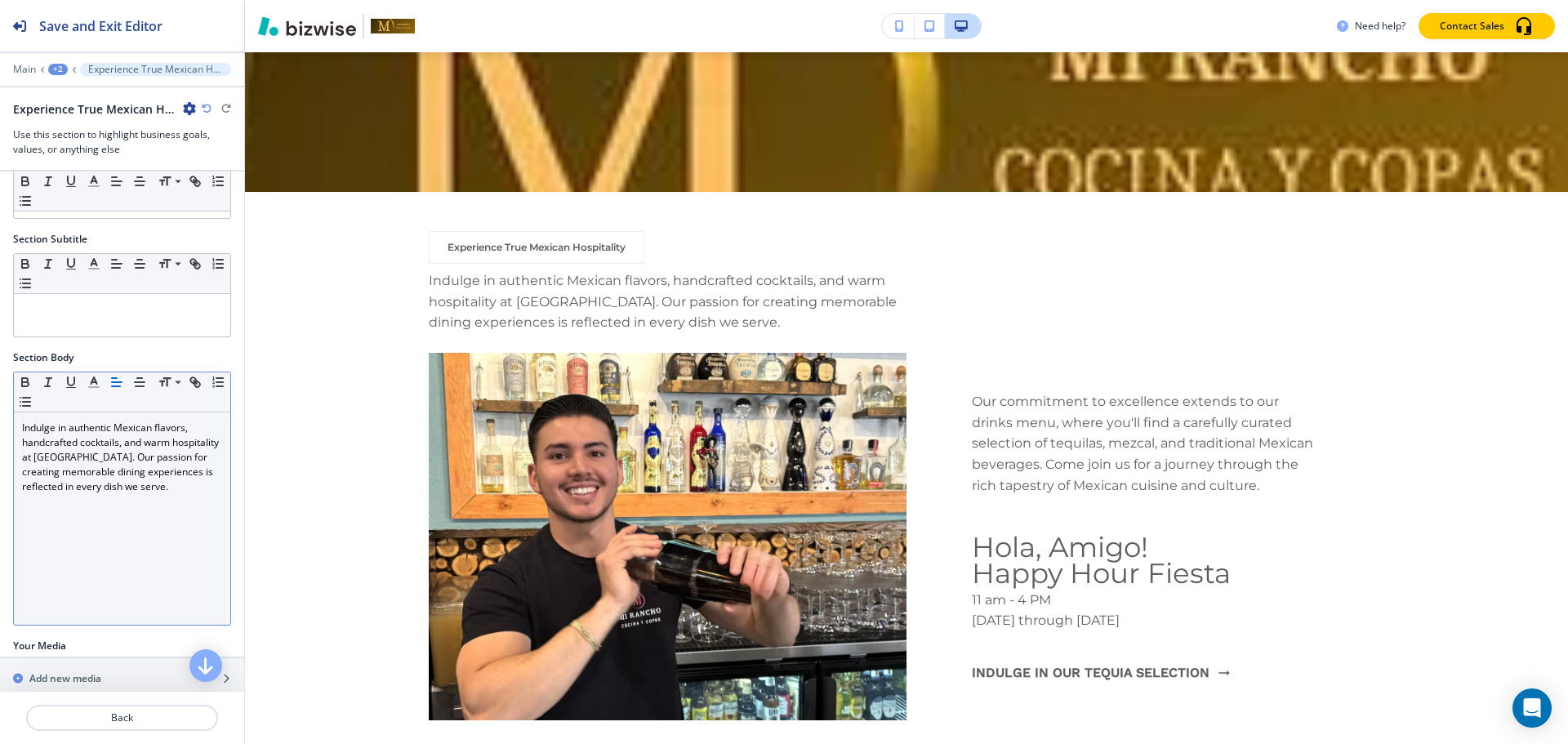
scroll to position [129, 0]
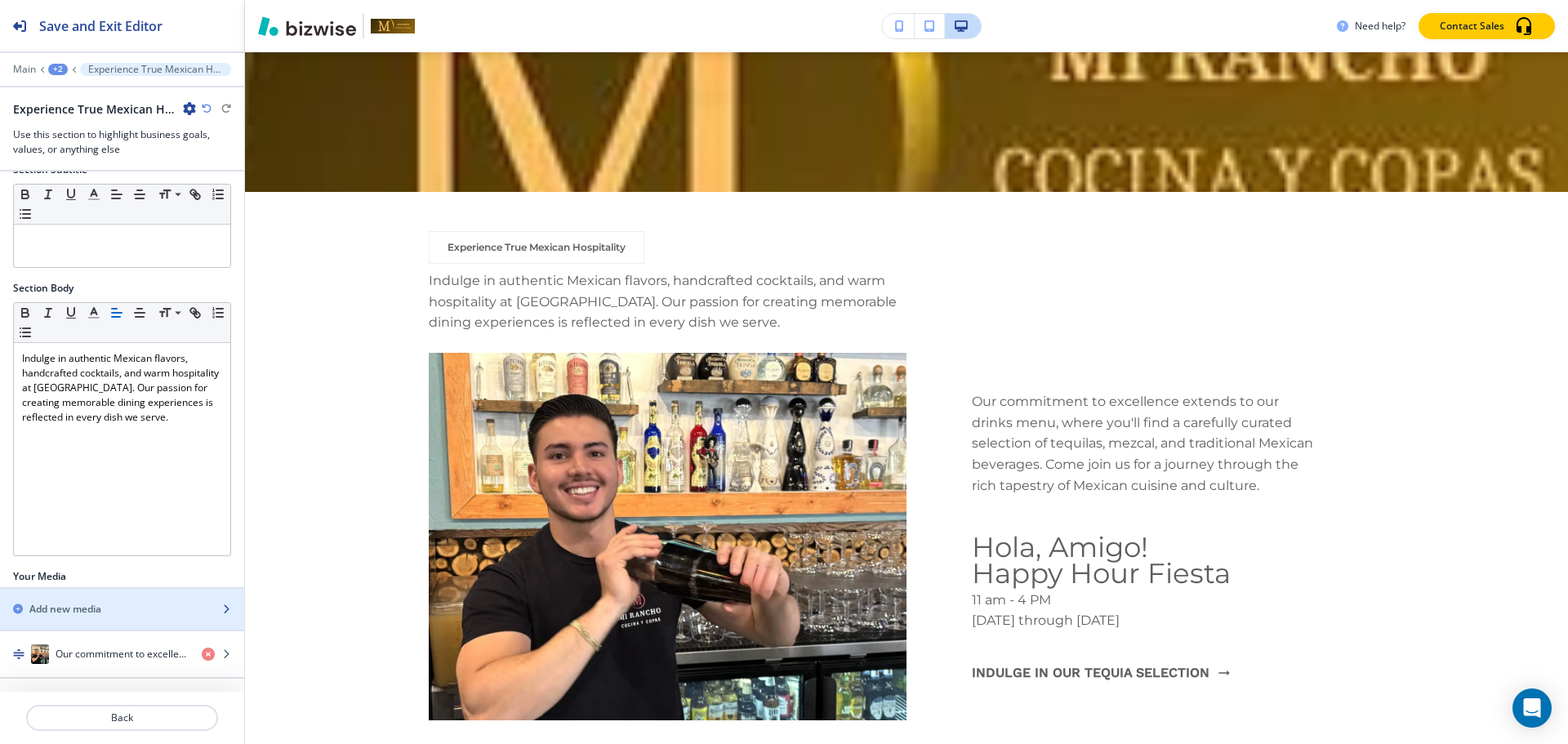
click at [91, 614] on h2 "Add new media" at bounding box center [65, 609] width 72 height 15
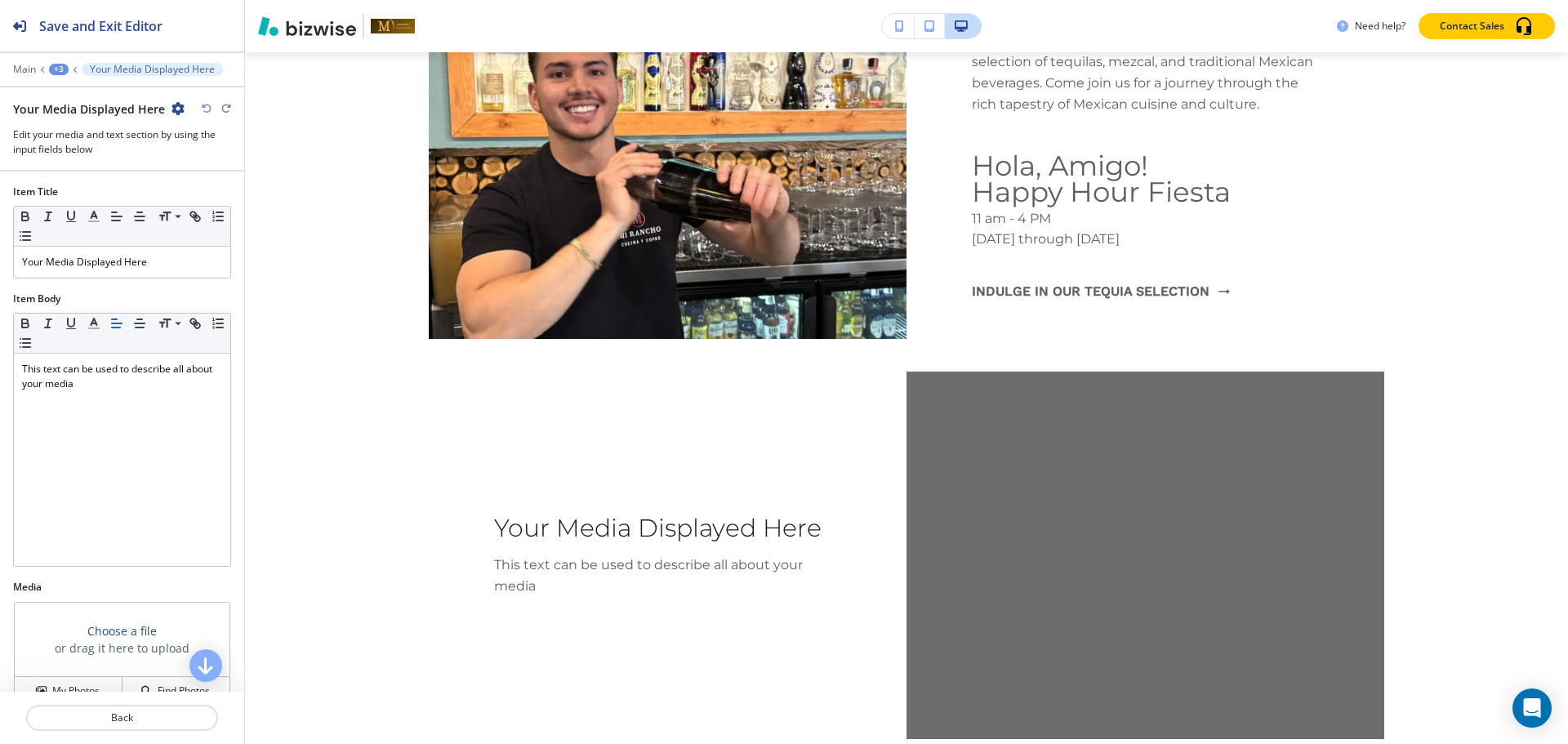
scroll to position [9059, 0]
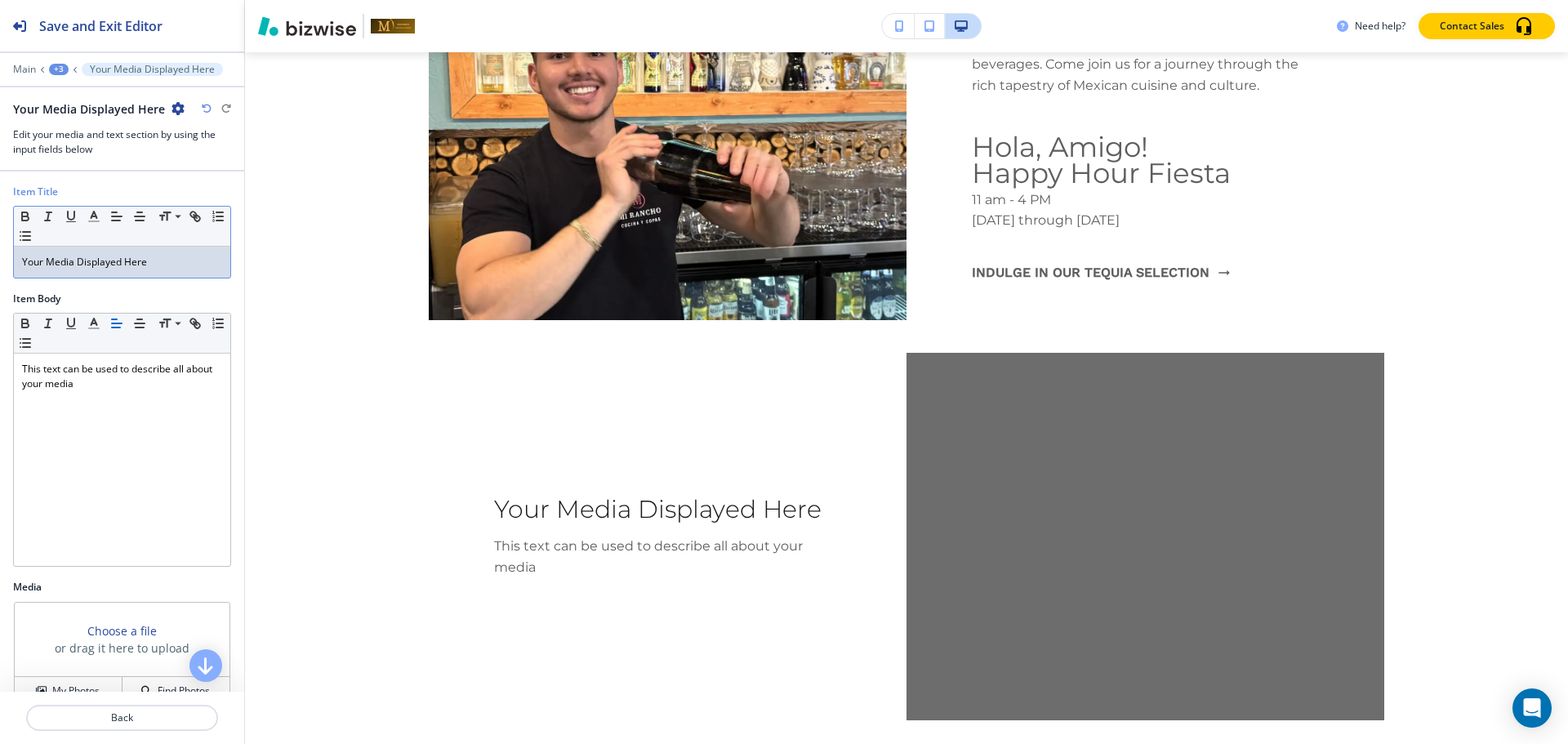
click at [103, 256] on p "Your Media Displayed Here" at bounding box center [122, 262] width 200 height 15
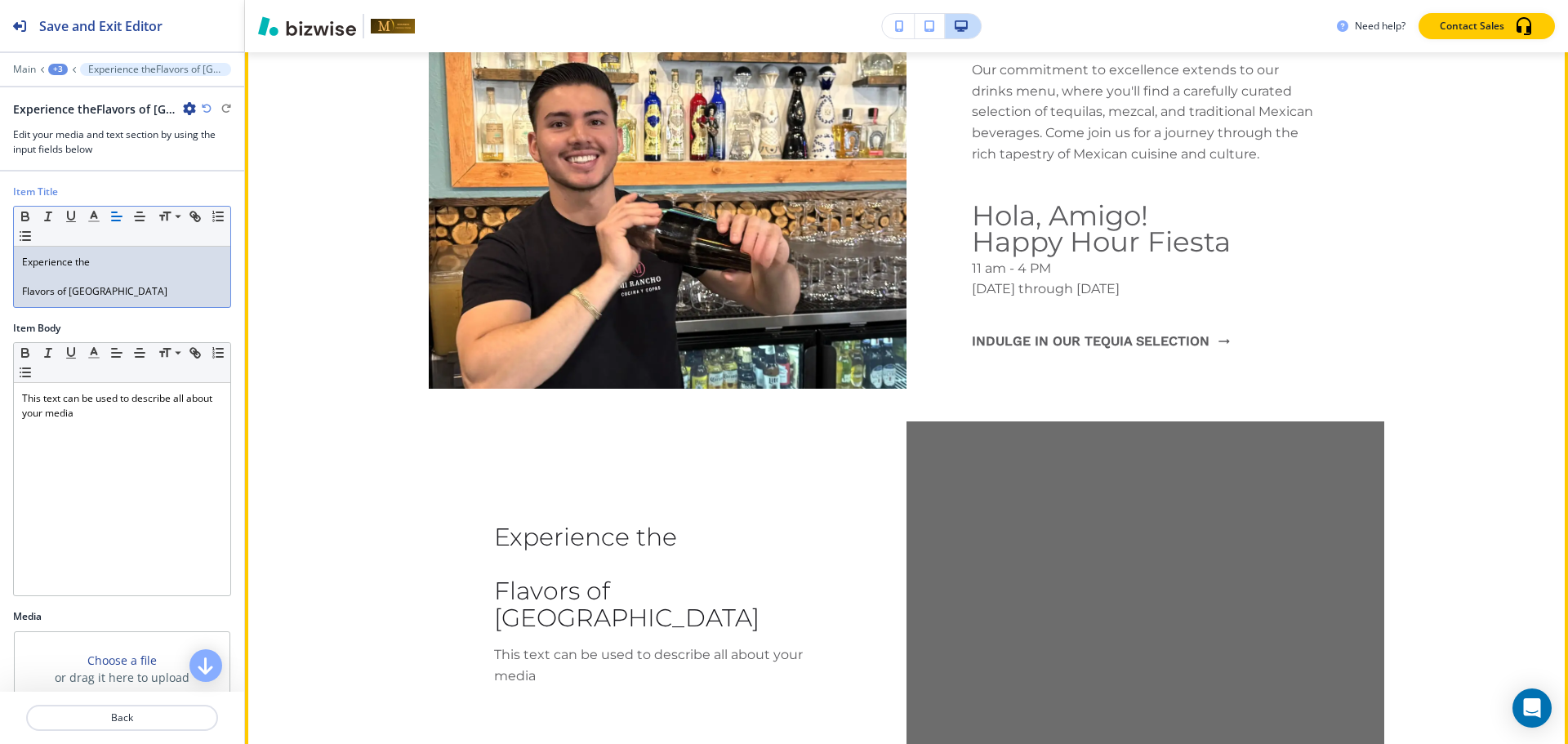
scroll to position [8896, 0]
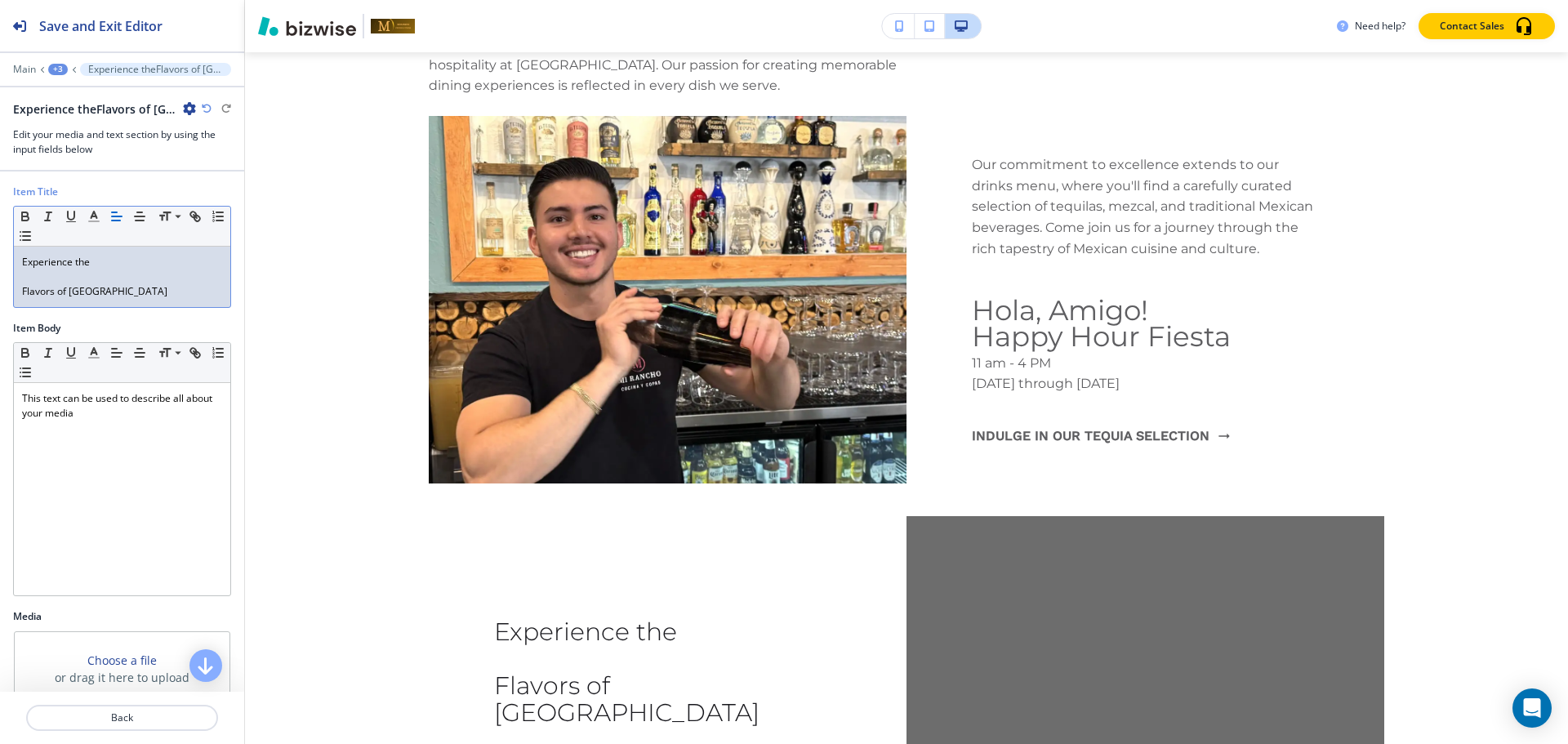
click at [26, 276] on p at bounding box center [122, 277] width 200 height 15
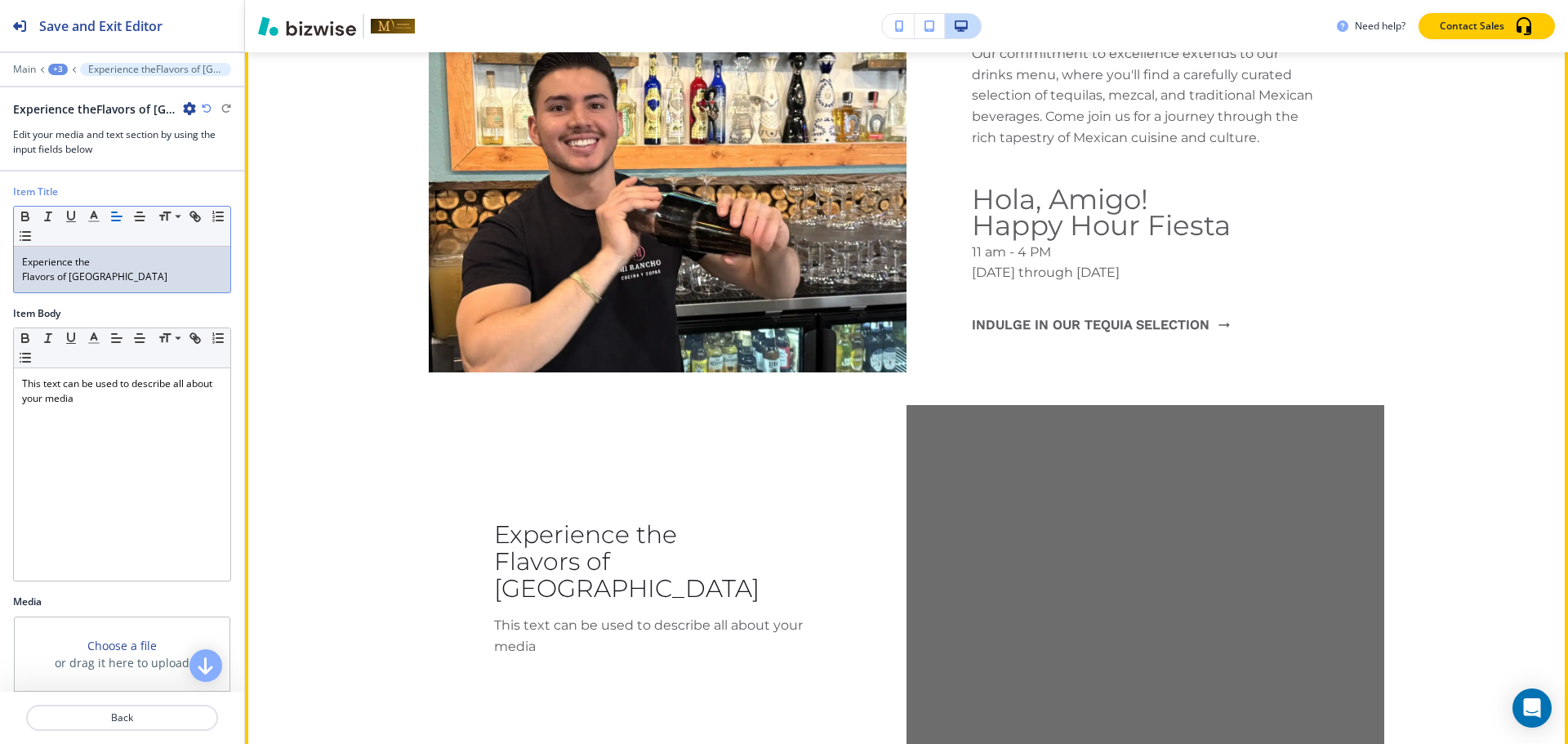
scroll to position [8978, 0]
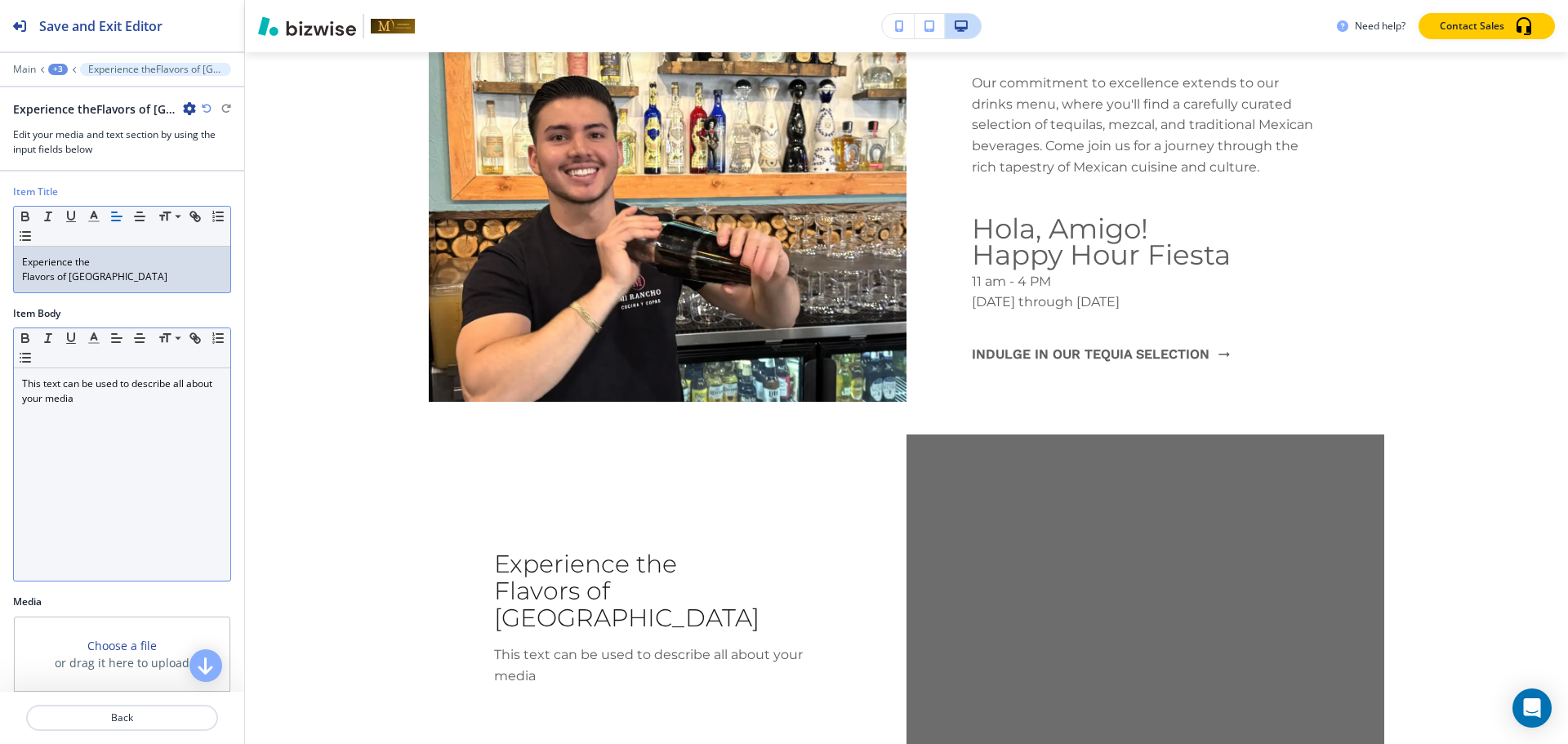
click at [105, 450] on div "This text can be used to describe all about your media" at bounding box center [123, 474] width 217 height 212
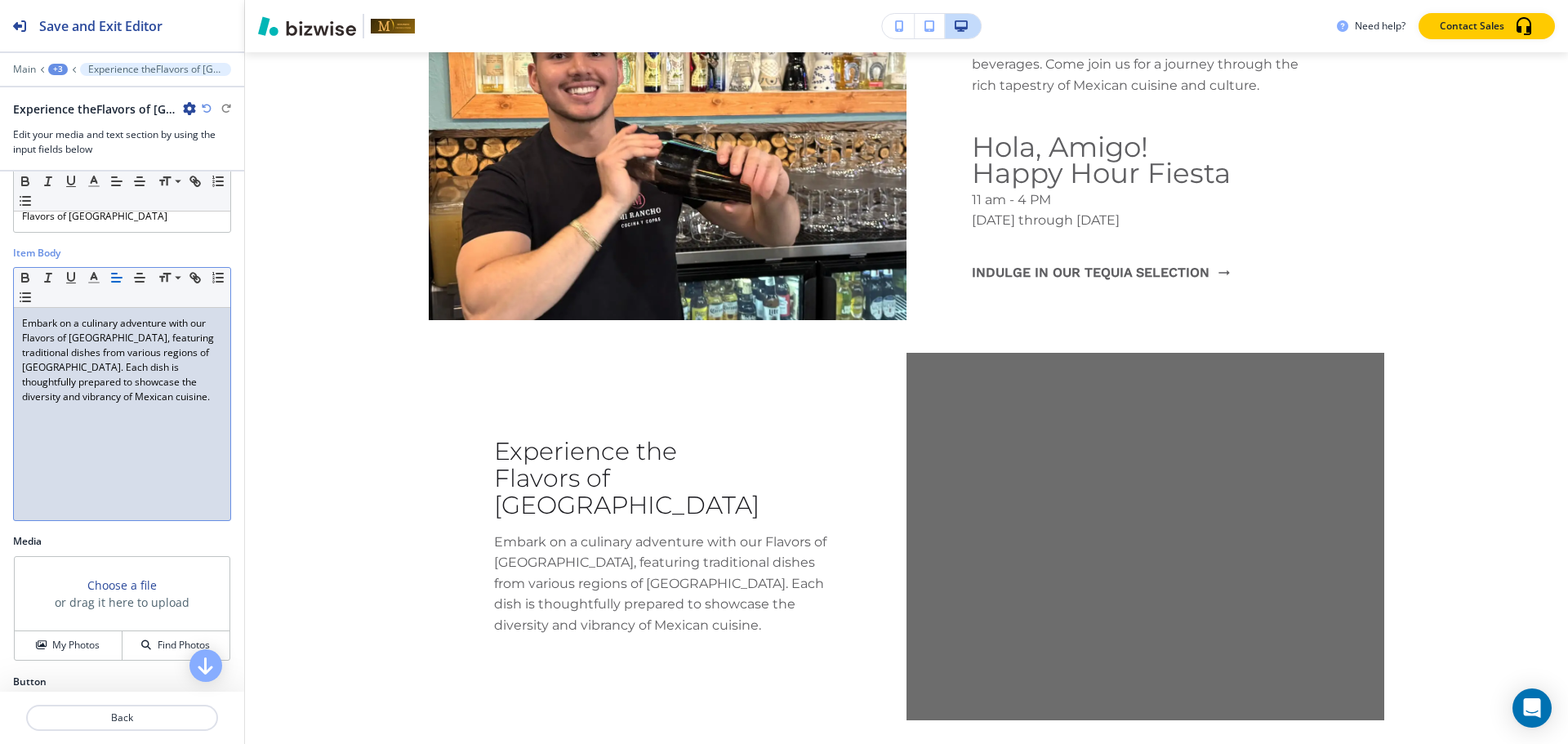
scroll to position [108, 0]
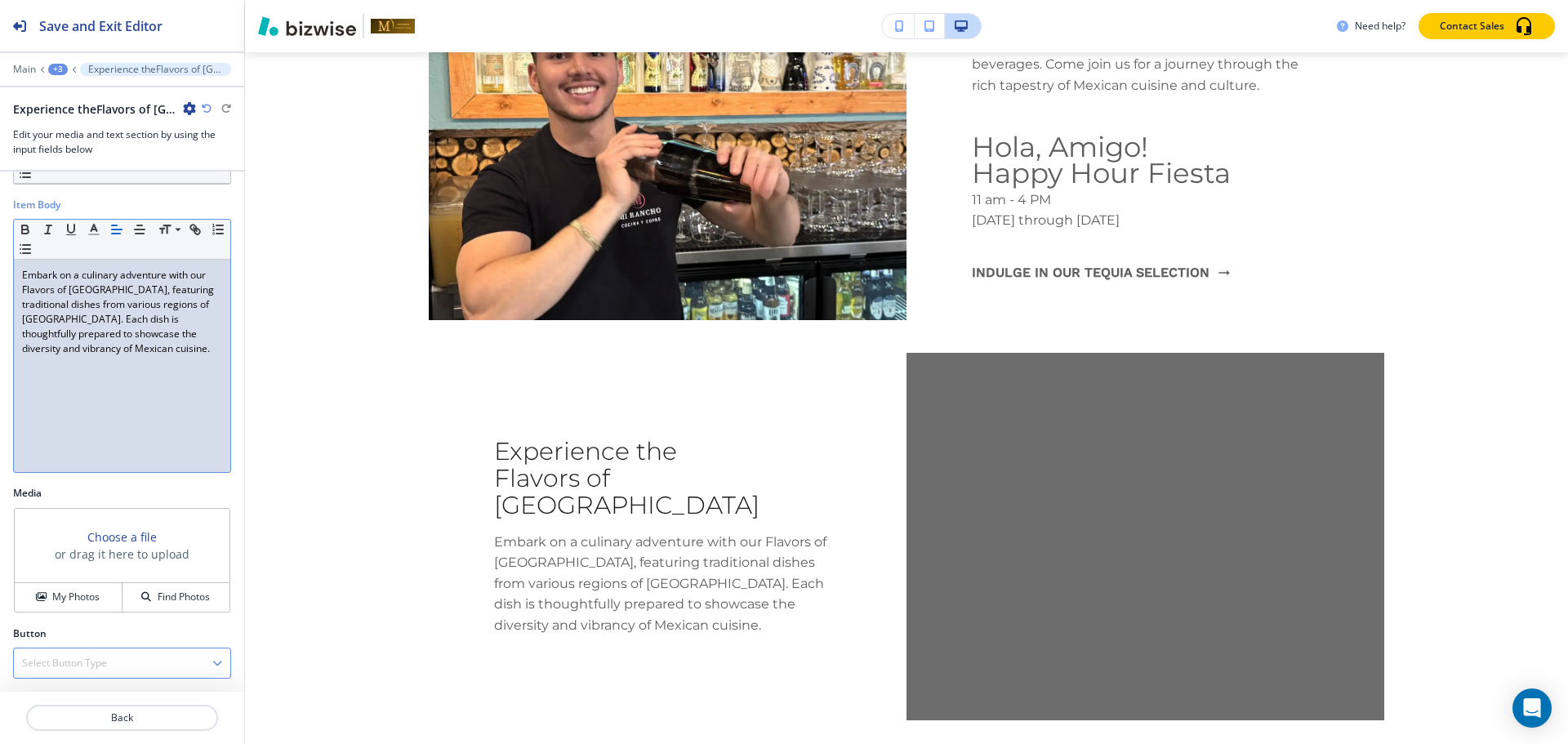
click at [37, 670] on div "Select Button Type" at bounding box center [123, 662] width 217 height 29
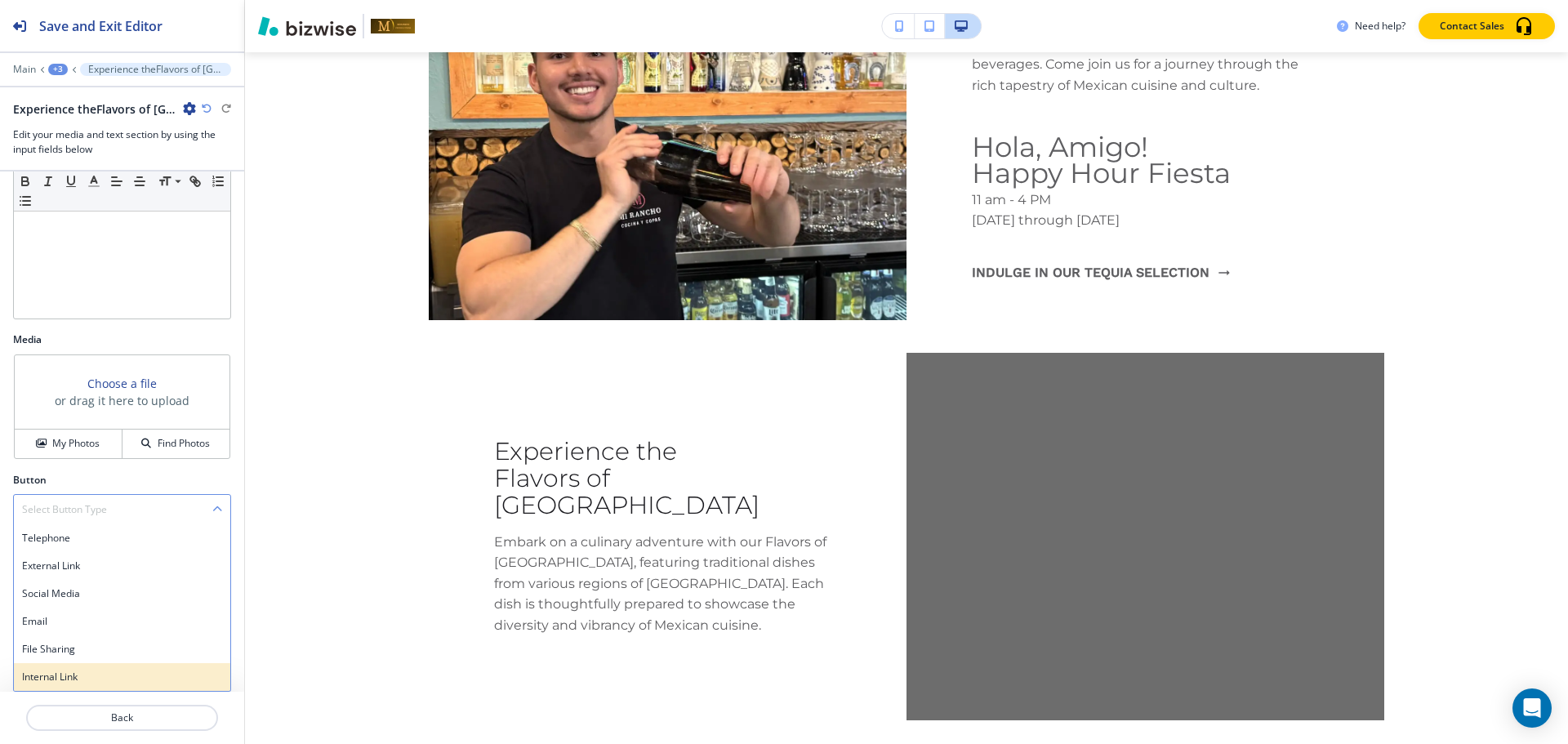
click at [43, 677] on h4 "Internal Link" at bounding box center [122, 677] width 200 height 15
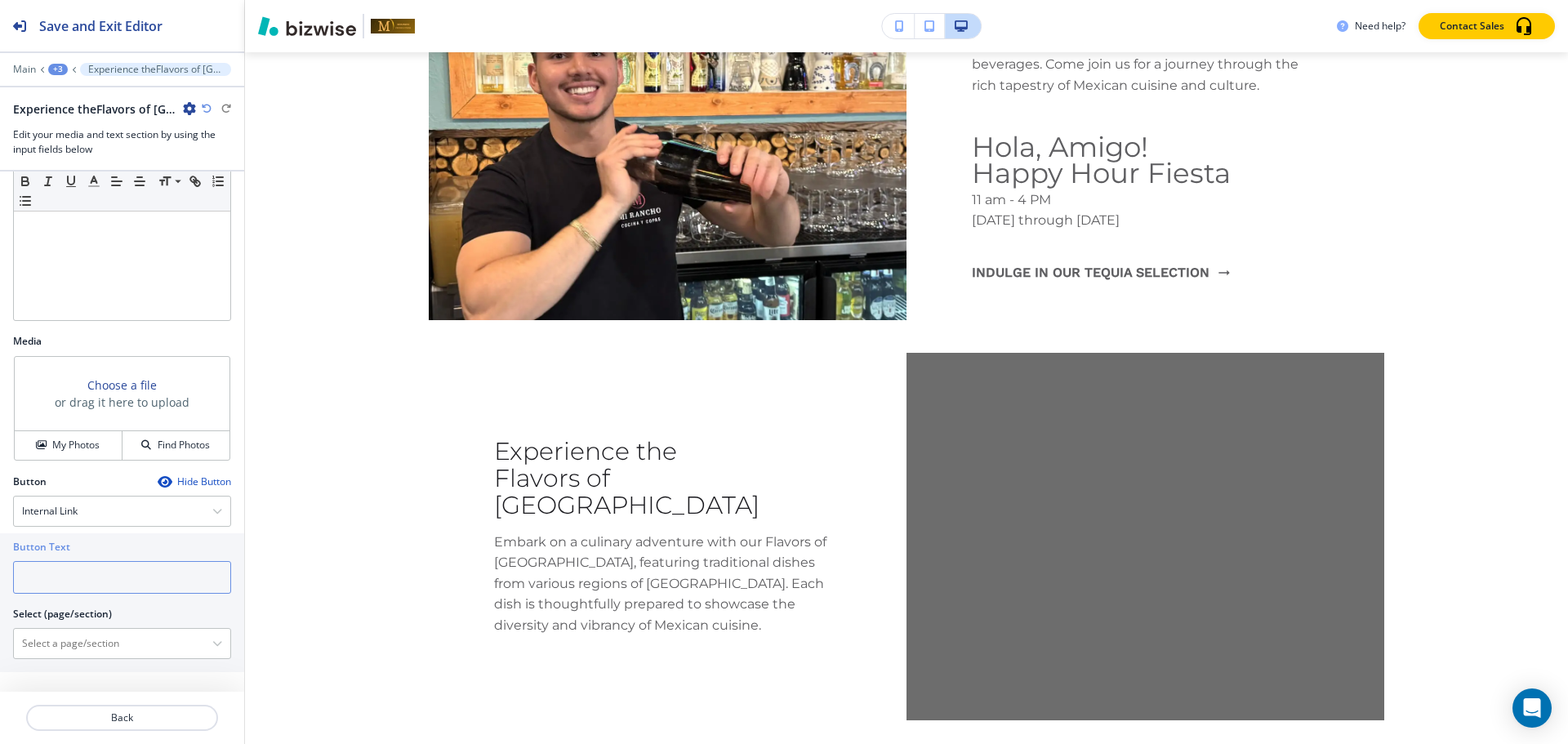
click at [71, 575] on input "text" at bounding box center [123, 577] width 218 height 33
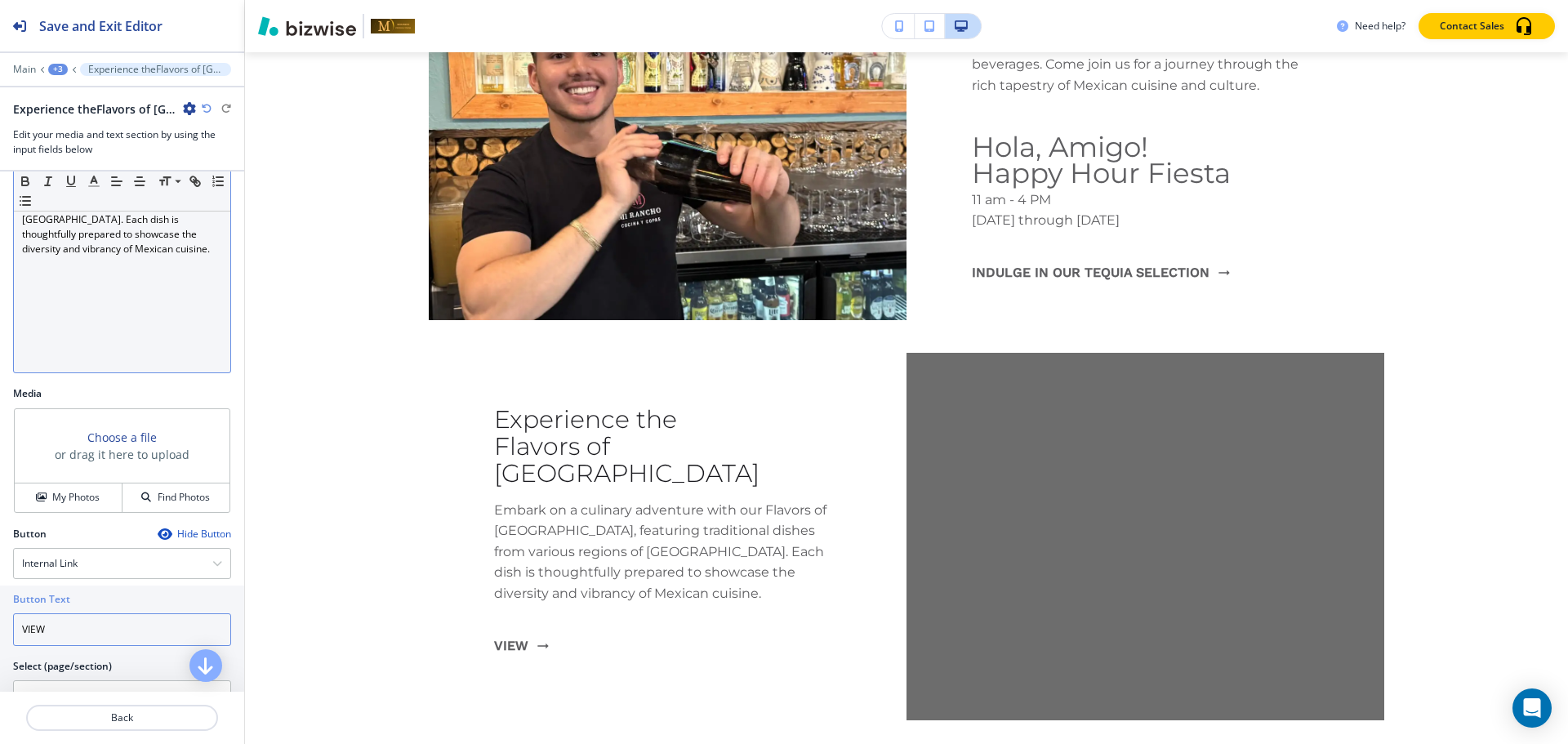
scroll to position [178, 0]
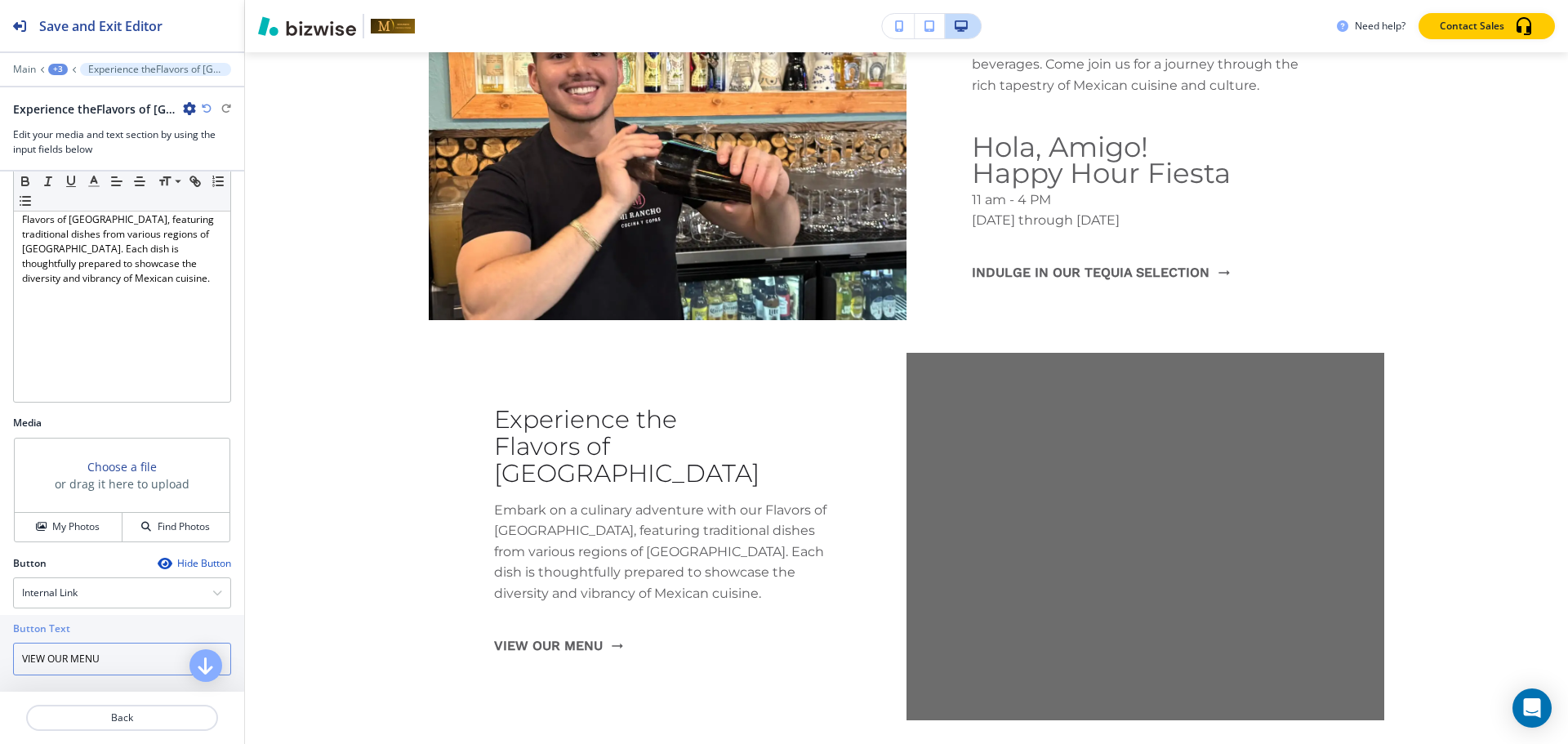
type input "VIEW OUR MENU"
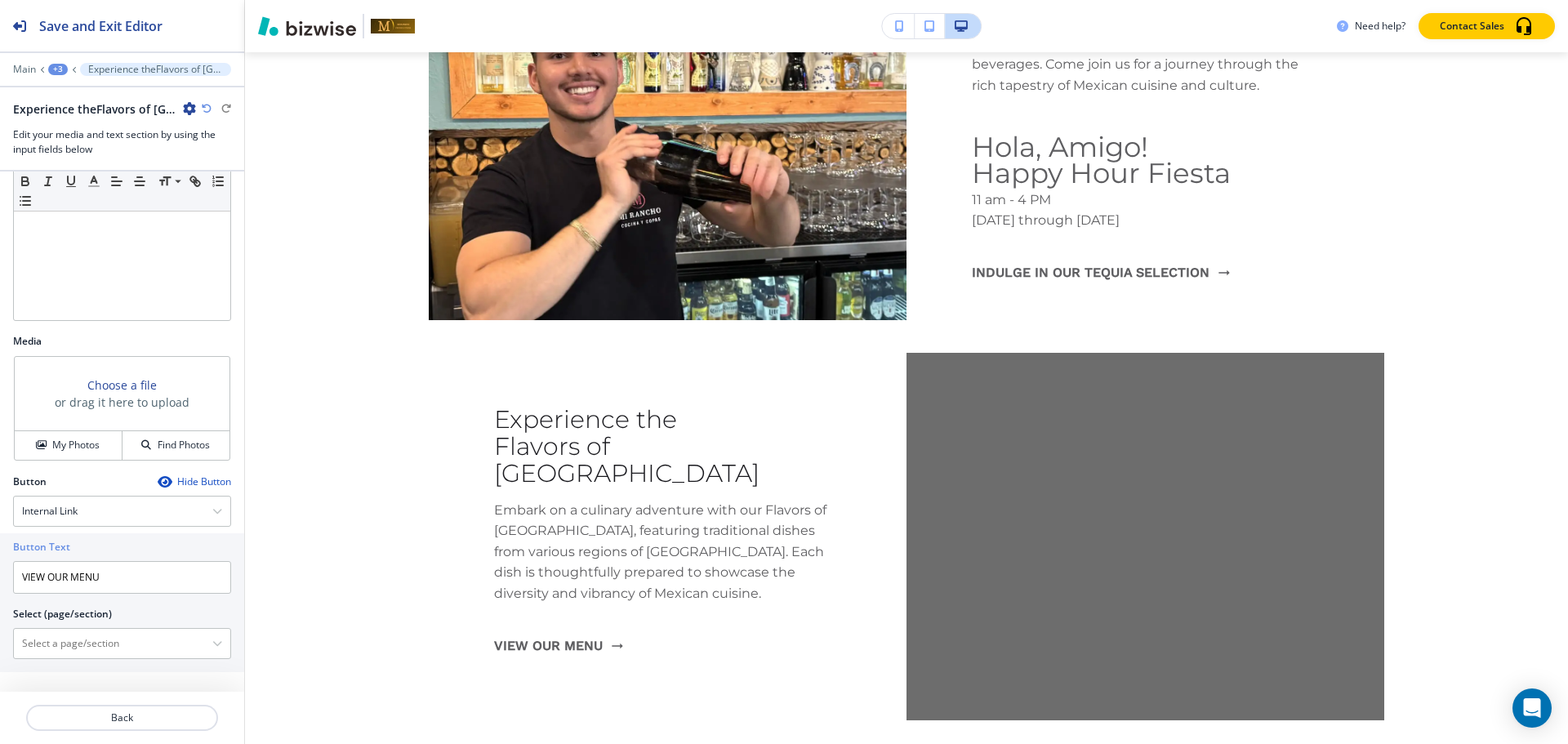
click at [92, 661] on div "Button Text VIEW OUR MENU Select (page/section) HOME HOME | The Party Continues…" at bounding box center [122, 603] width 244 height 139
click at [93, 638] on \(page\/section\) "Manual Input" at bounding box center [113, 643] width 198 height 28
paste \(page\/section\) "VIEW OUR MENU"
drag, startPoint x: 74, startPoint y: 643, endPoint x: 0, endPoint y: 620, distance: 77.5
click at [0, 620] on div "Button Text VIEW OUR MENU Select (page/section) VIEW OUR MENU REVIEWS | Our Rev…" at bounding box center [122, 603] width 244 height 139
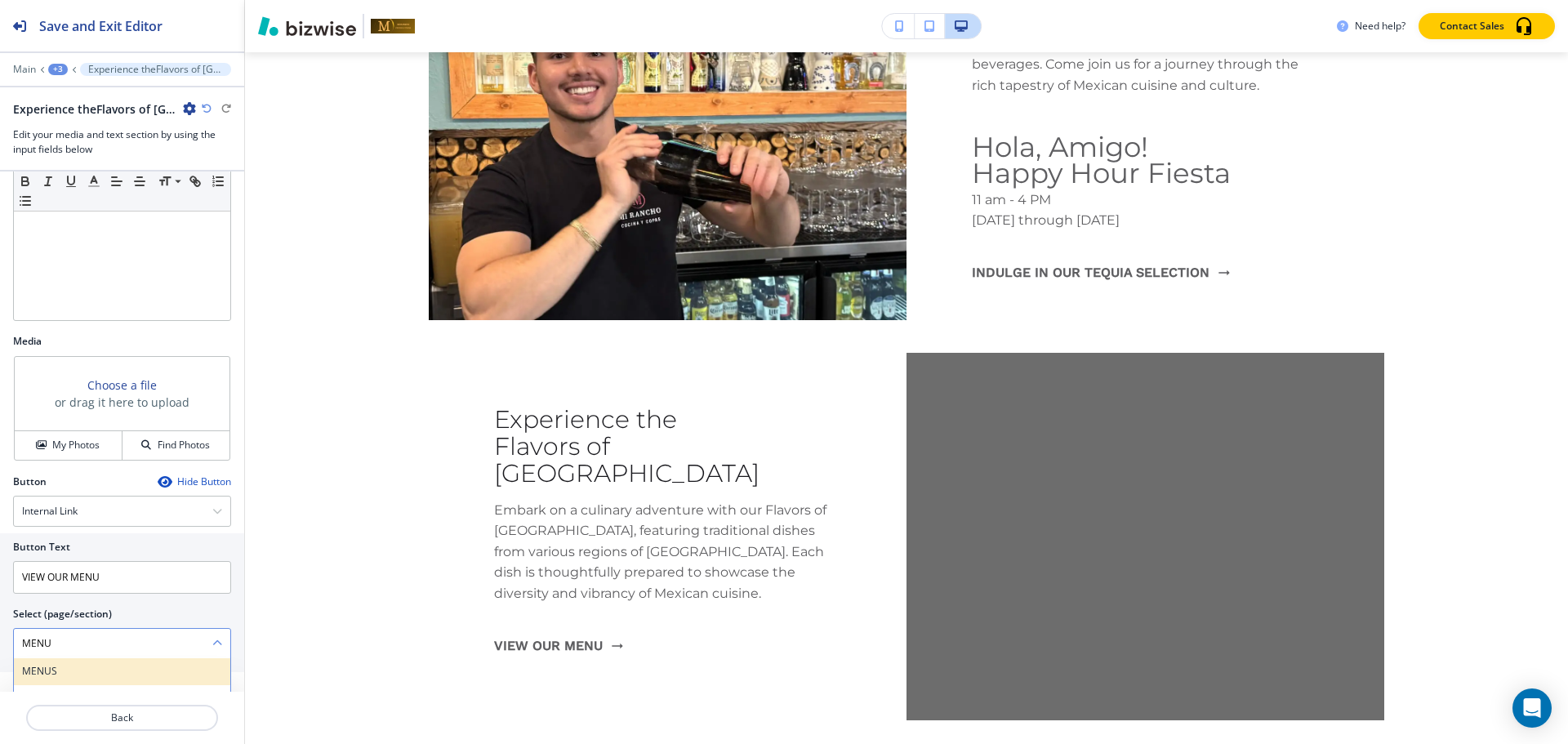
scroll to position [0, 0]
type \(page\/section\) "MENU"
click at [98, 677] on h4 "MENU" at bounding box center [122, 672] width 200 height 15
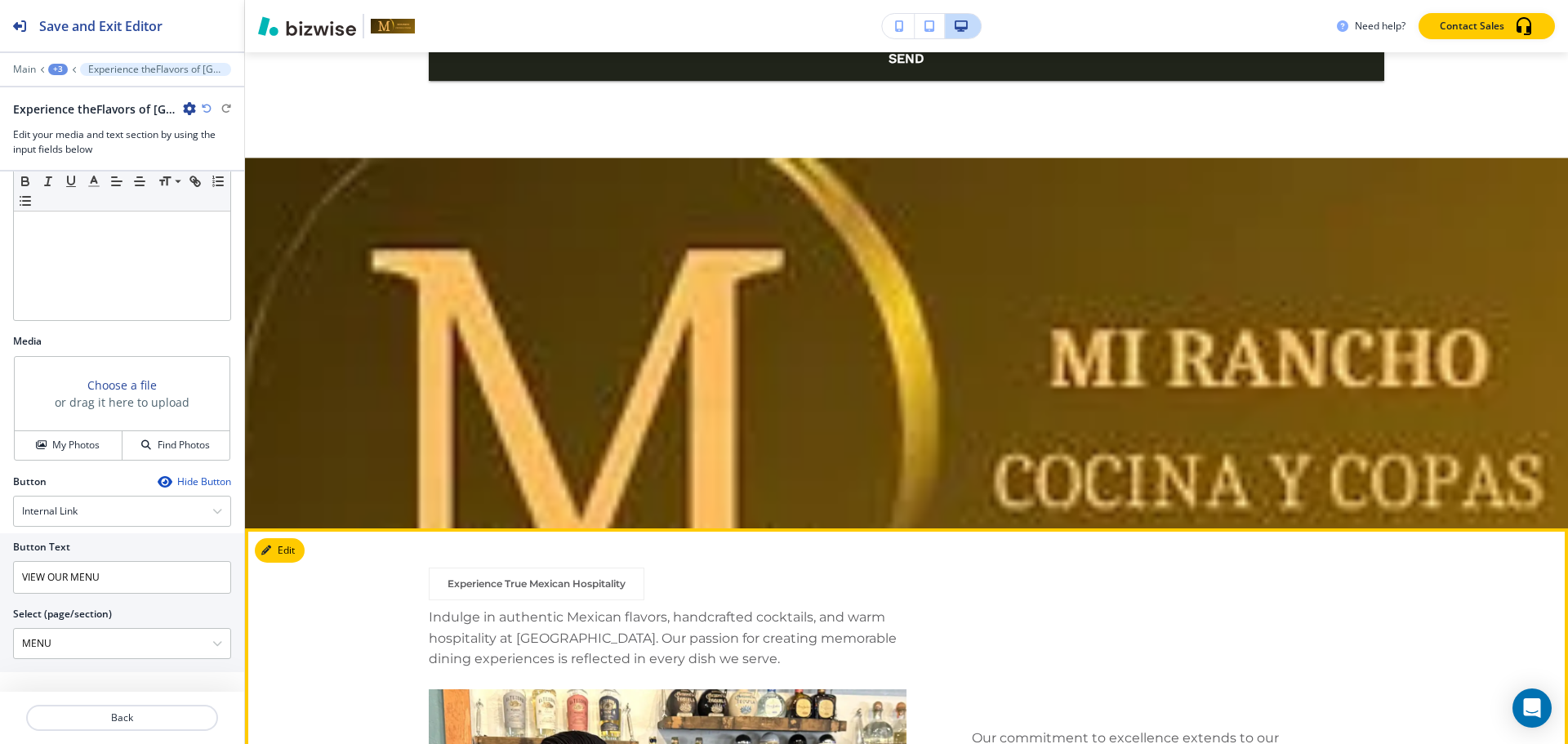
scroll to position [8569, 0]
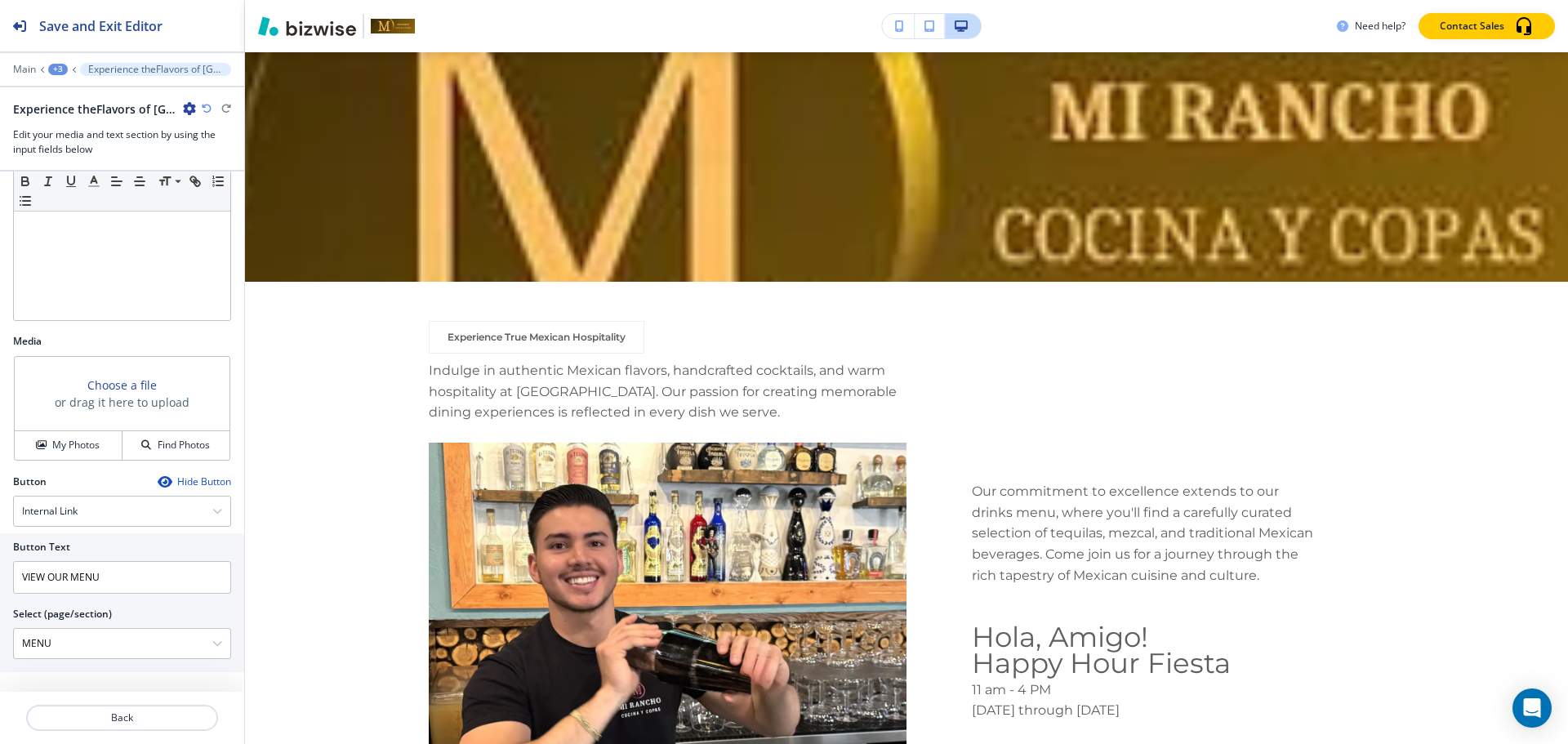
click at [59, 66] on div "+3" at bounding box center [58, 69] width 20 height 12
click at [83, 147] on p "Experience True Mexican Hospitality" at bounding box center [100, 154] width 83 height 15
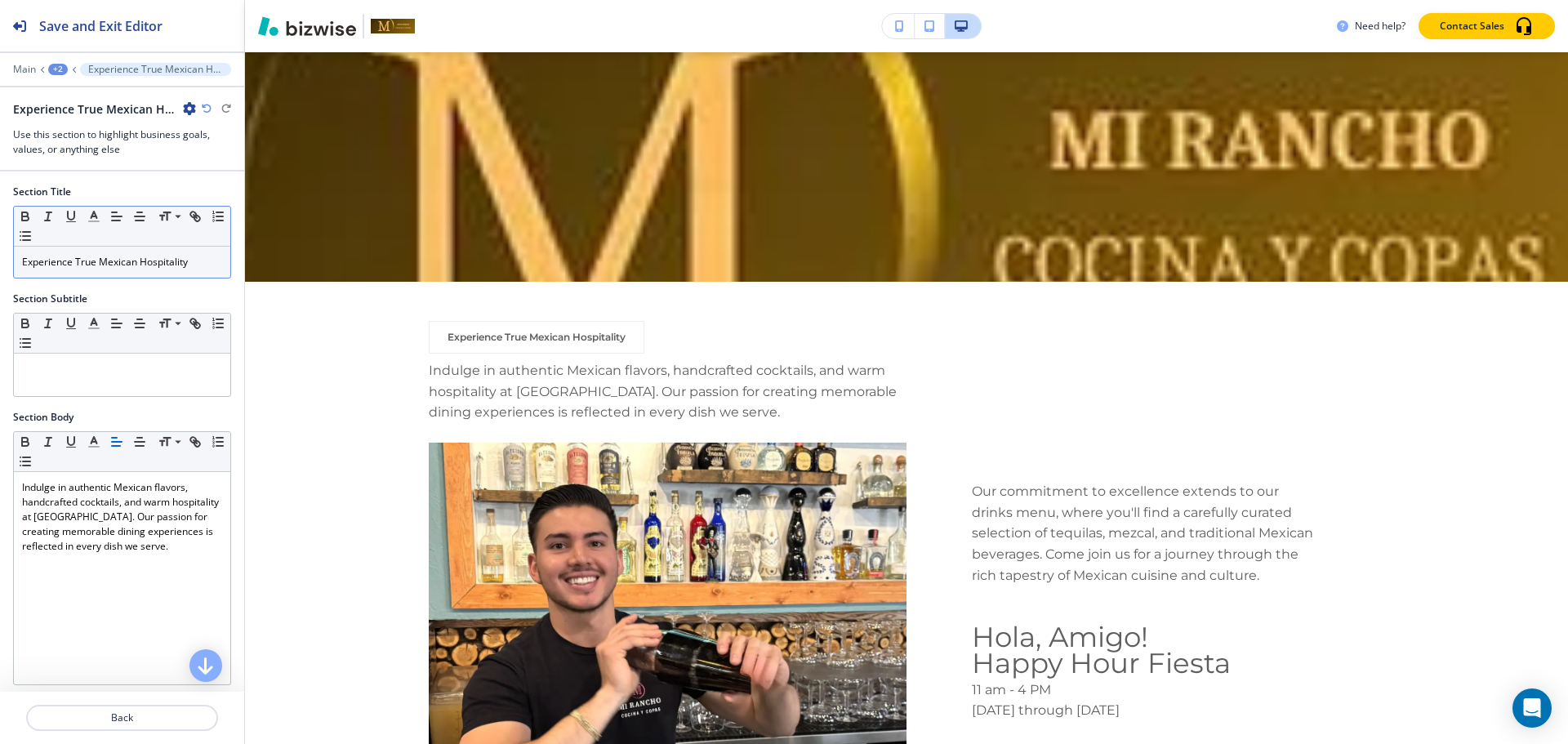
scroll to position [8689, 0]
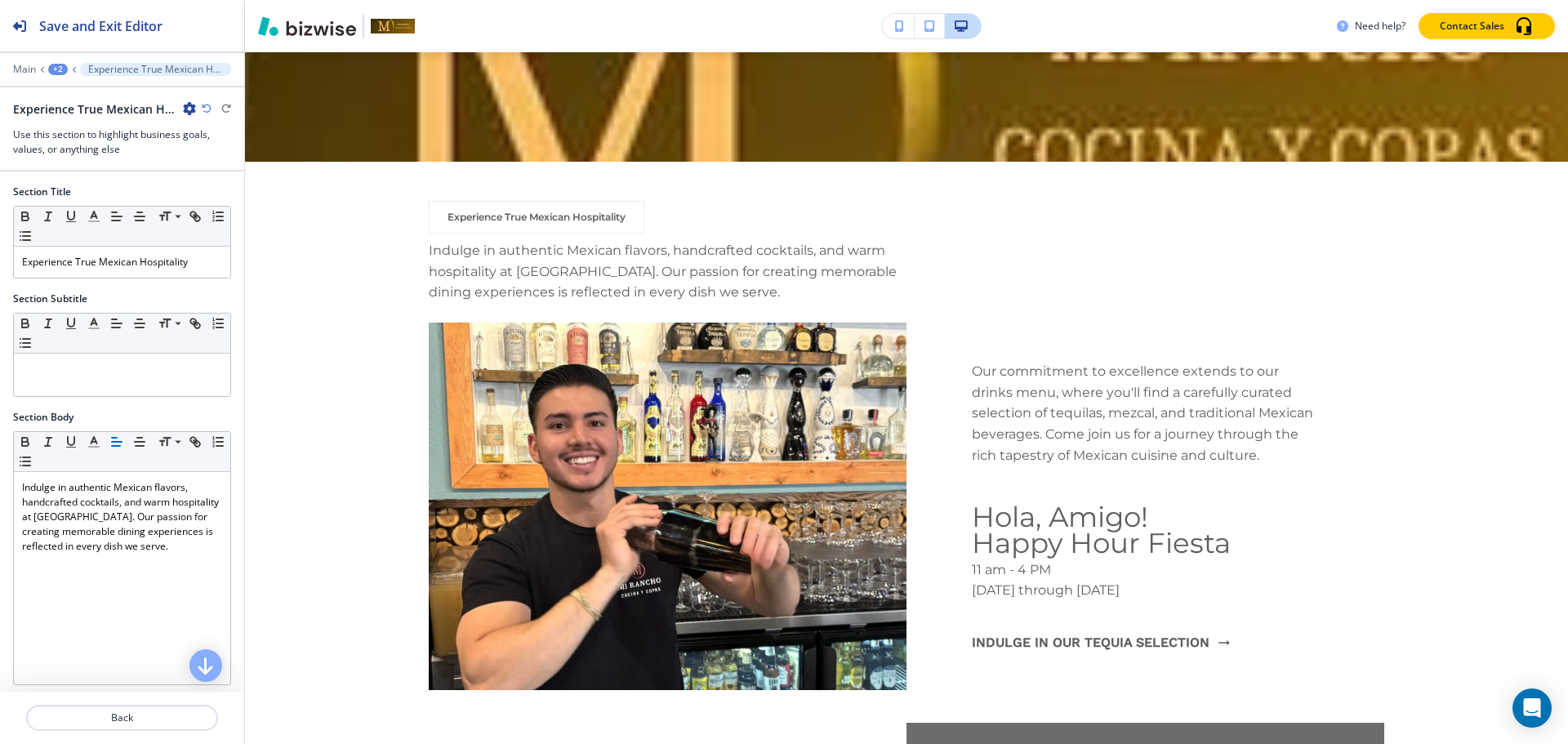
click at [57, 75] on div "Main +2 Experience True Mexican Hospitality" at bounding box center [123, 69] width 218 height 13
click at [53, 69] on div "+2" at bounding box center [58, 69] width 20 height 12
click at [72, 121] on p "HOME" at bounding box center [100, 124] width 83 height 15
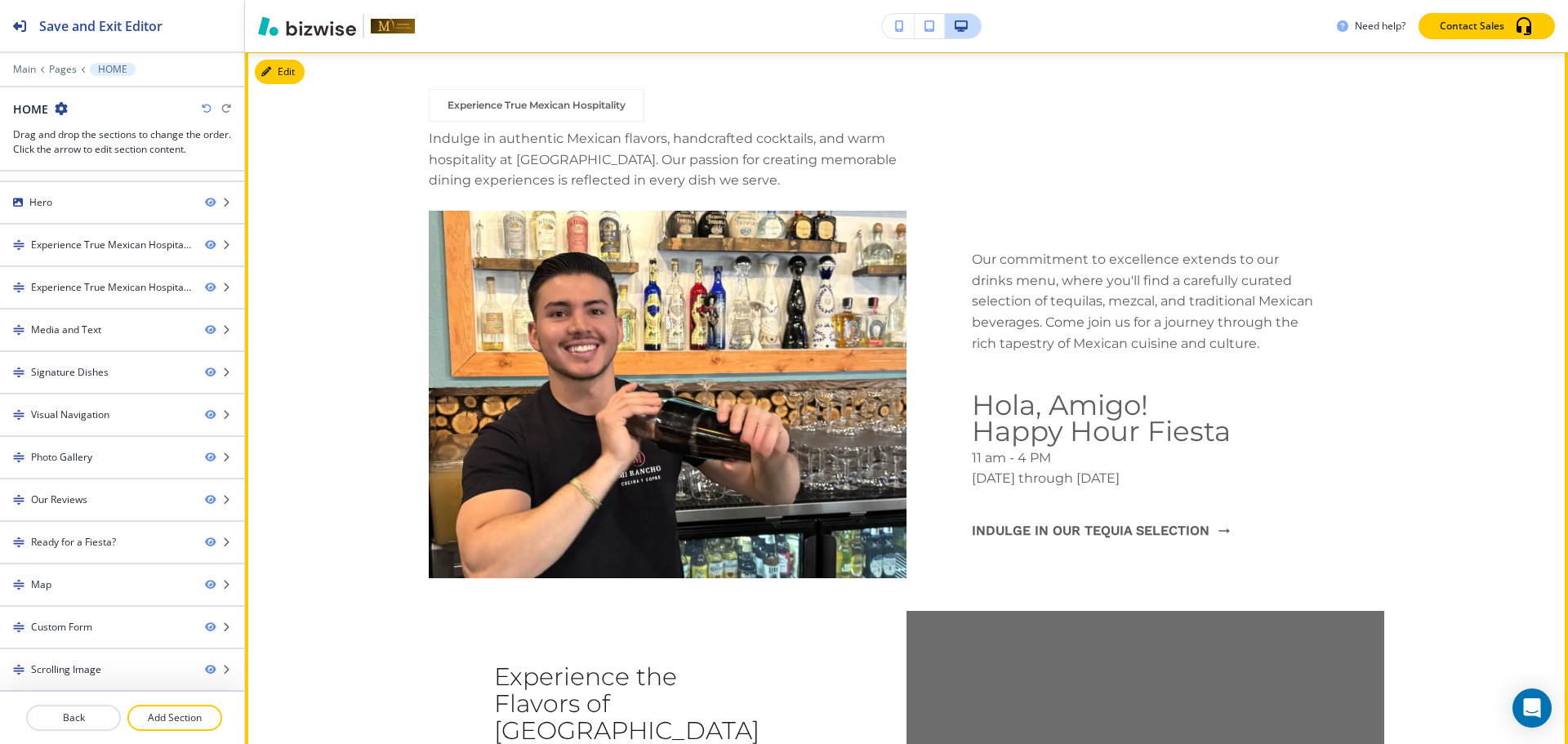
scroll to position [806, 0]
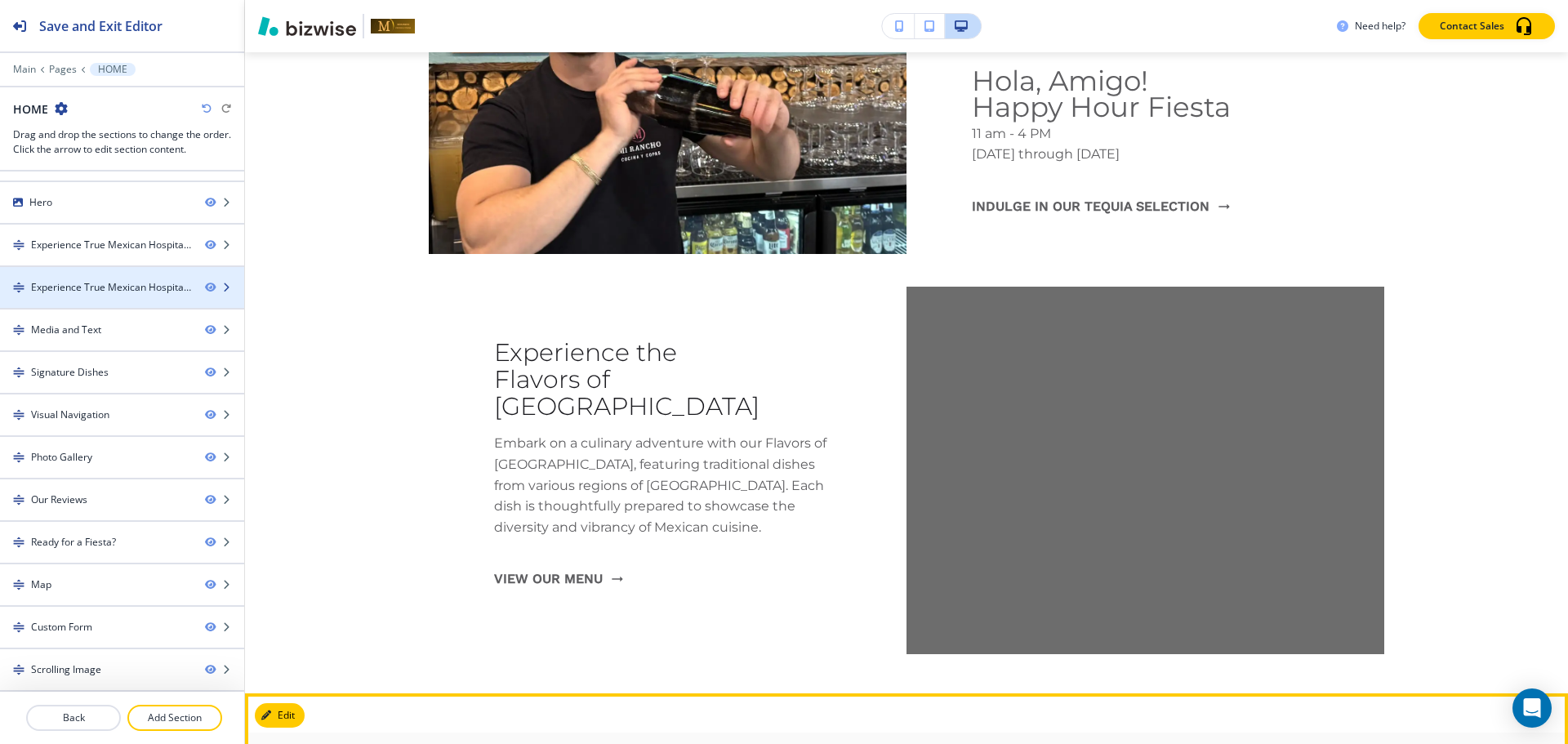
click at [62, 293] on div "Experience True Mexican Hospitality" at bounding box center [111, 287] width 161 height 15
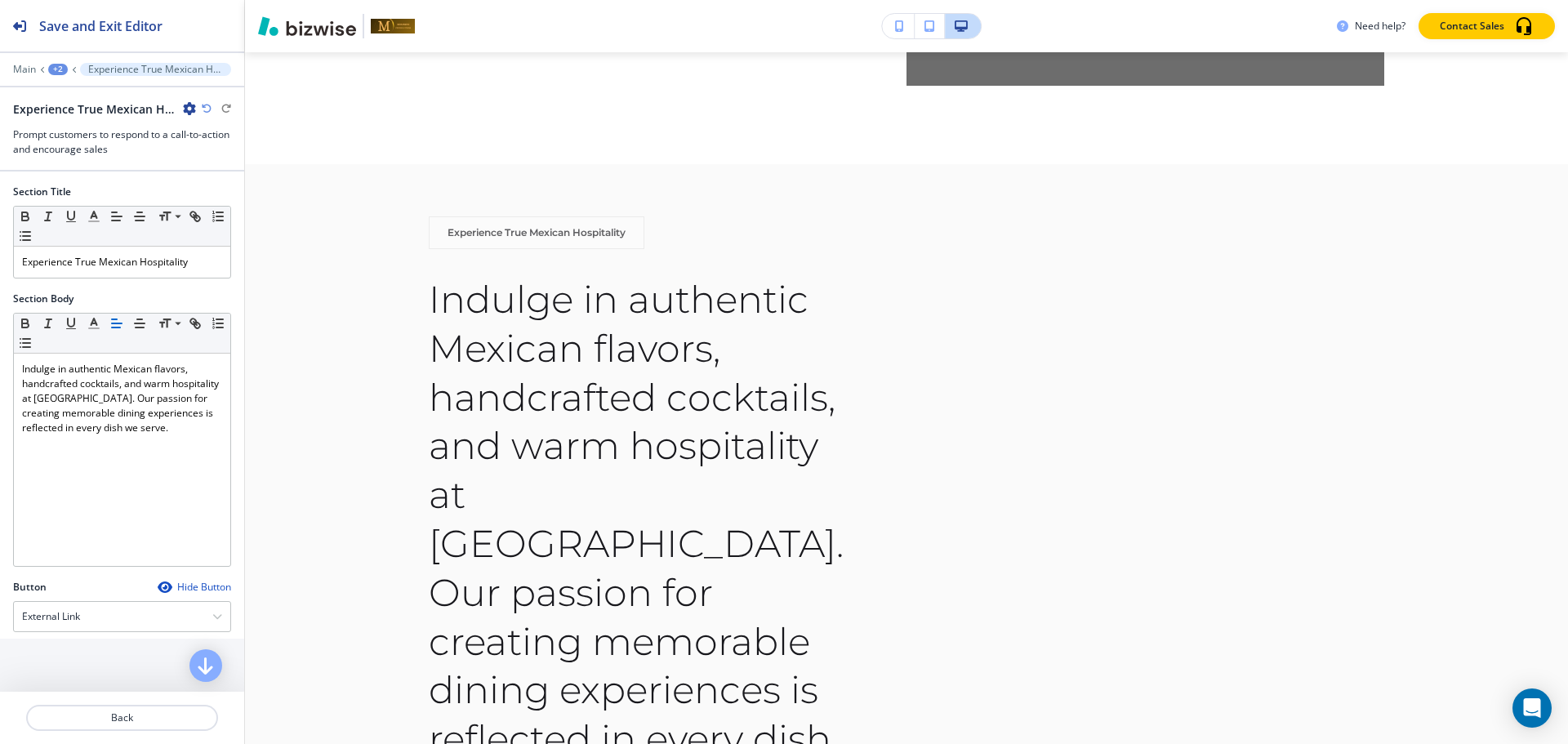
scroll to position [1856, 0]
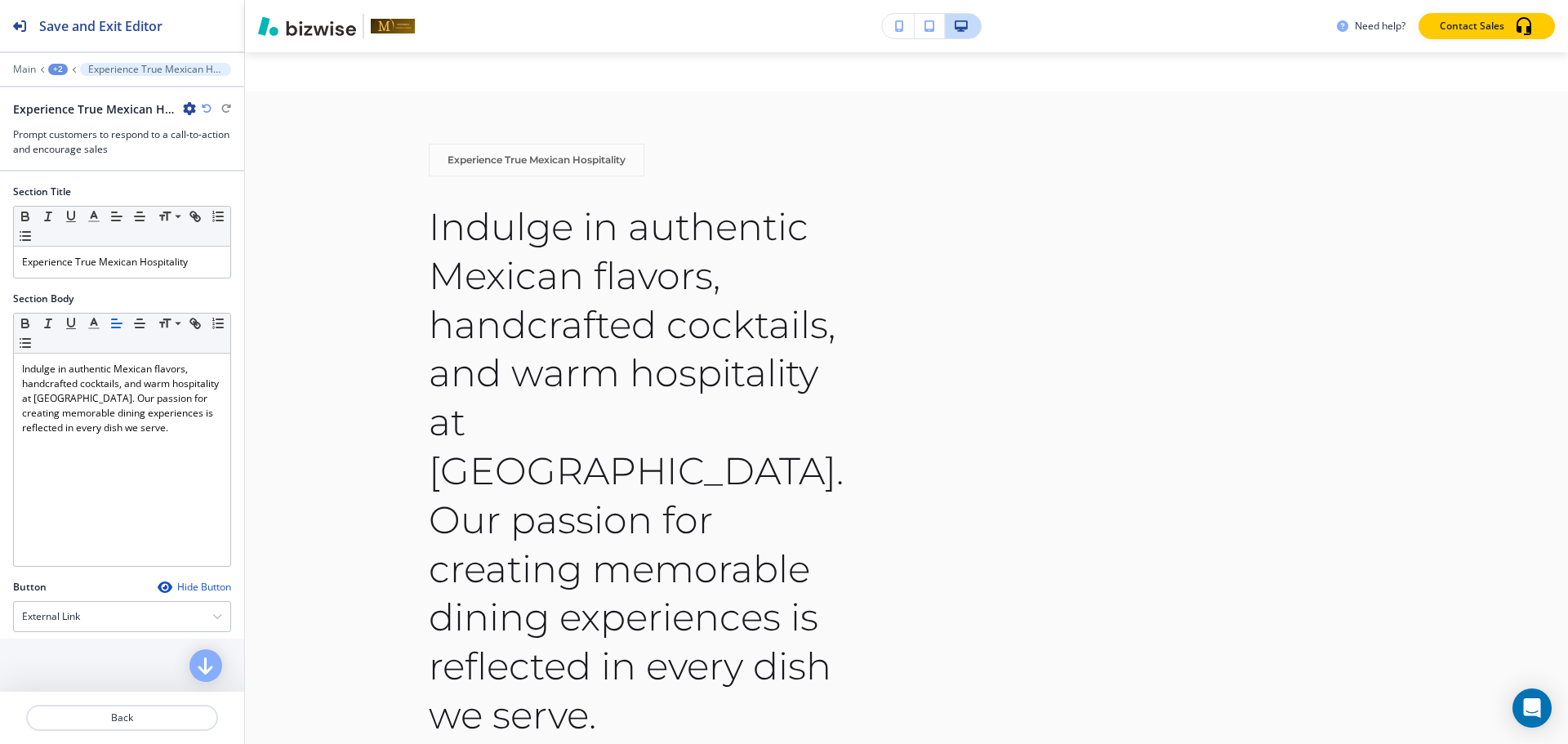
click at [199, 112] on div "Experience True Mexican Hospitality" at bounding box center [123, 108] width 218 height 17
click at [188, 110] on icon "button" at bounding box center [189, 108] width 13 height 13
click at [210, 187] on p "Delete Section" at bounding box center [235, 194] width 83 height 15
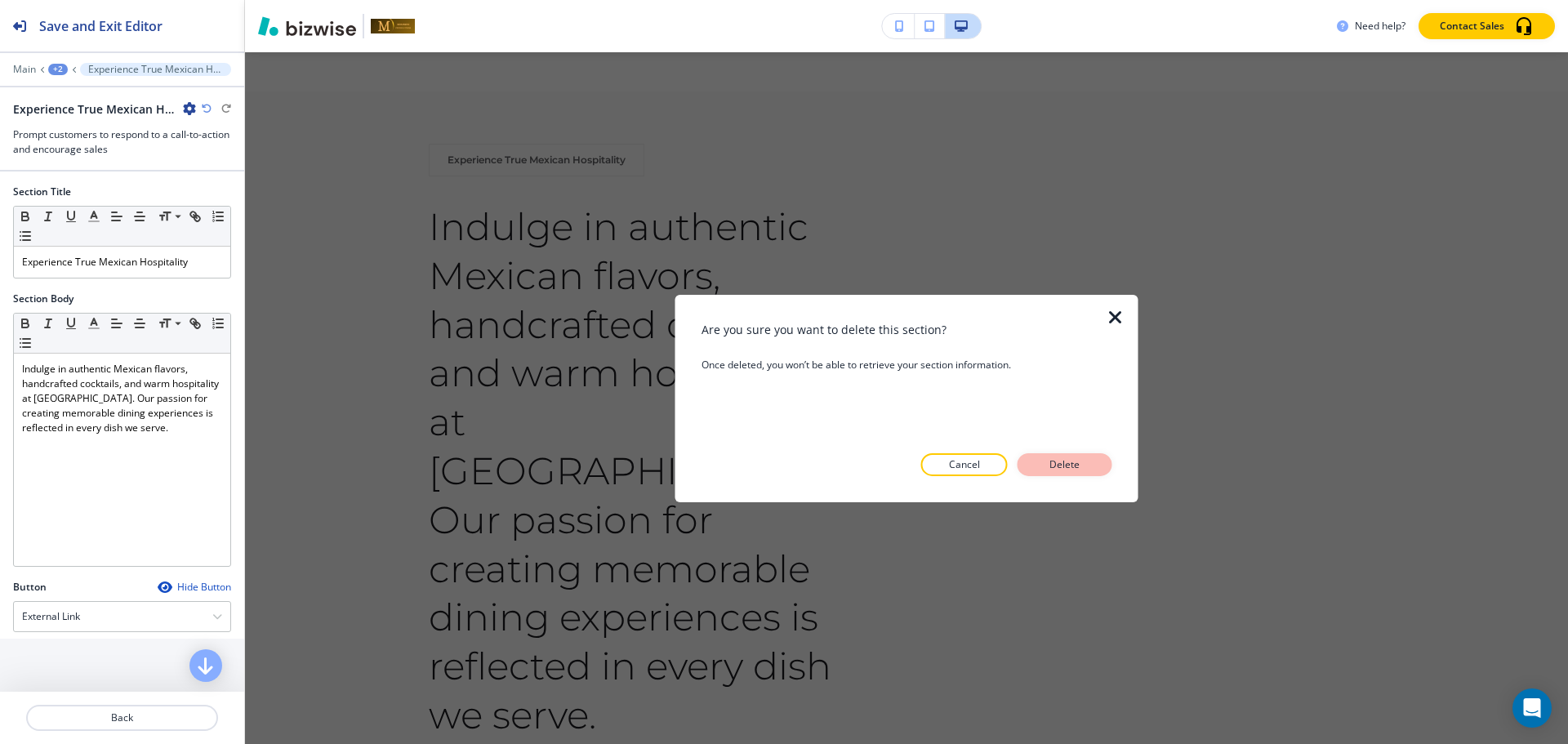
click at [1046, 467] on p "Delete" at bounding box center [1065, 464] width 39 height 15
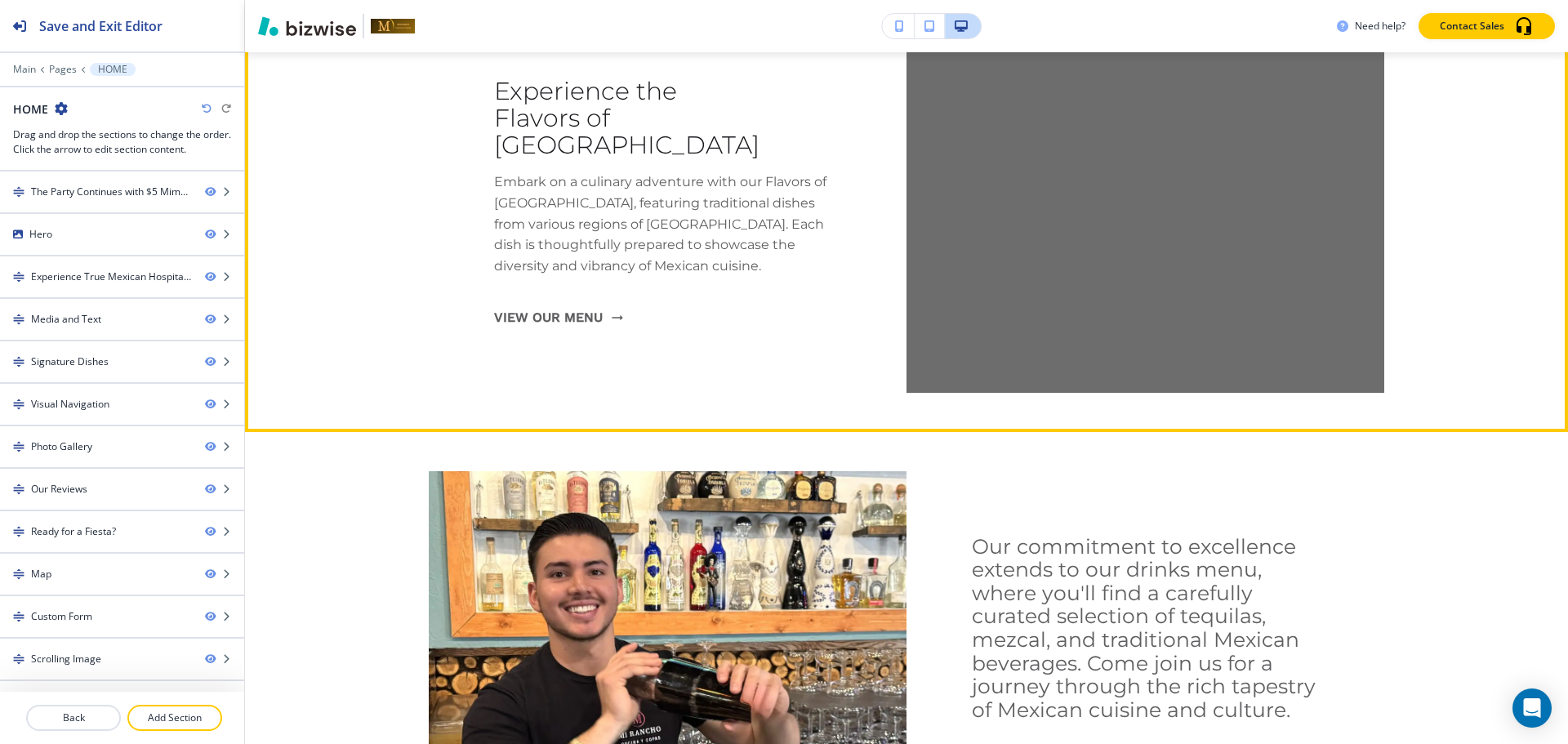
scroll to position [1447, 0]
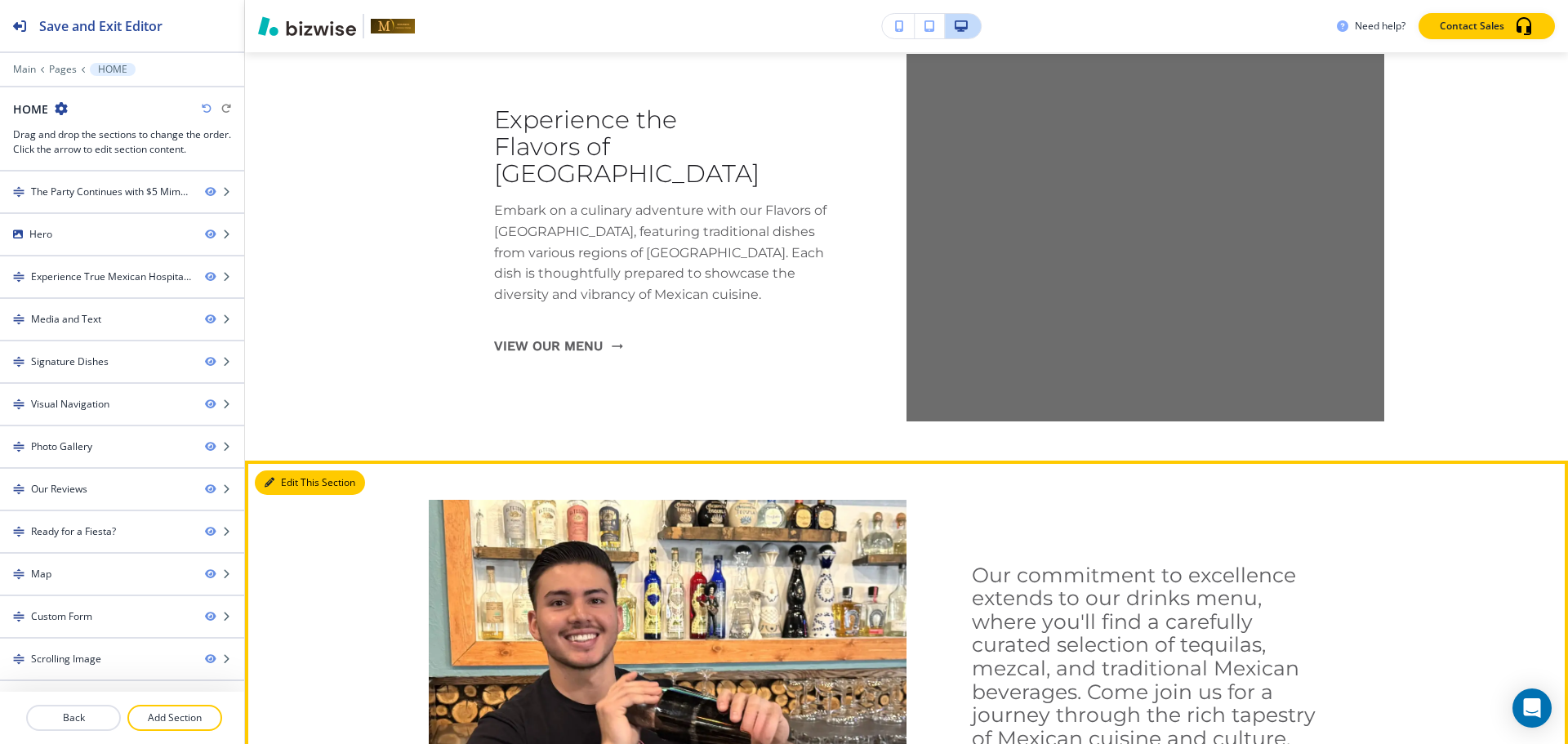
click at [287, 480] on button "Edit This Section" at bounding box center [310, 483] width 110 height 25
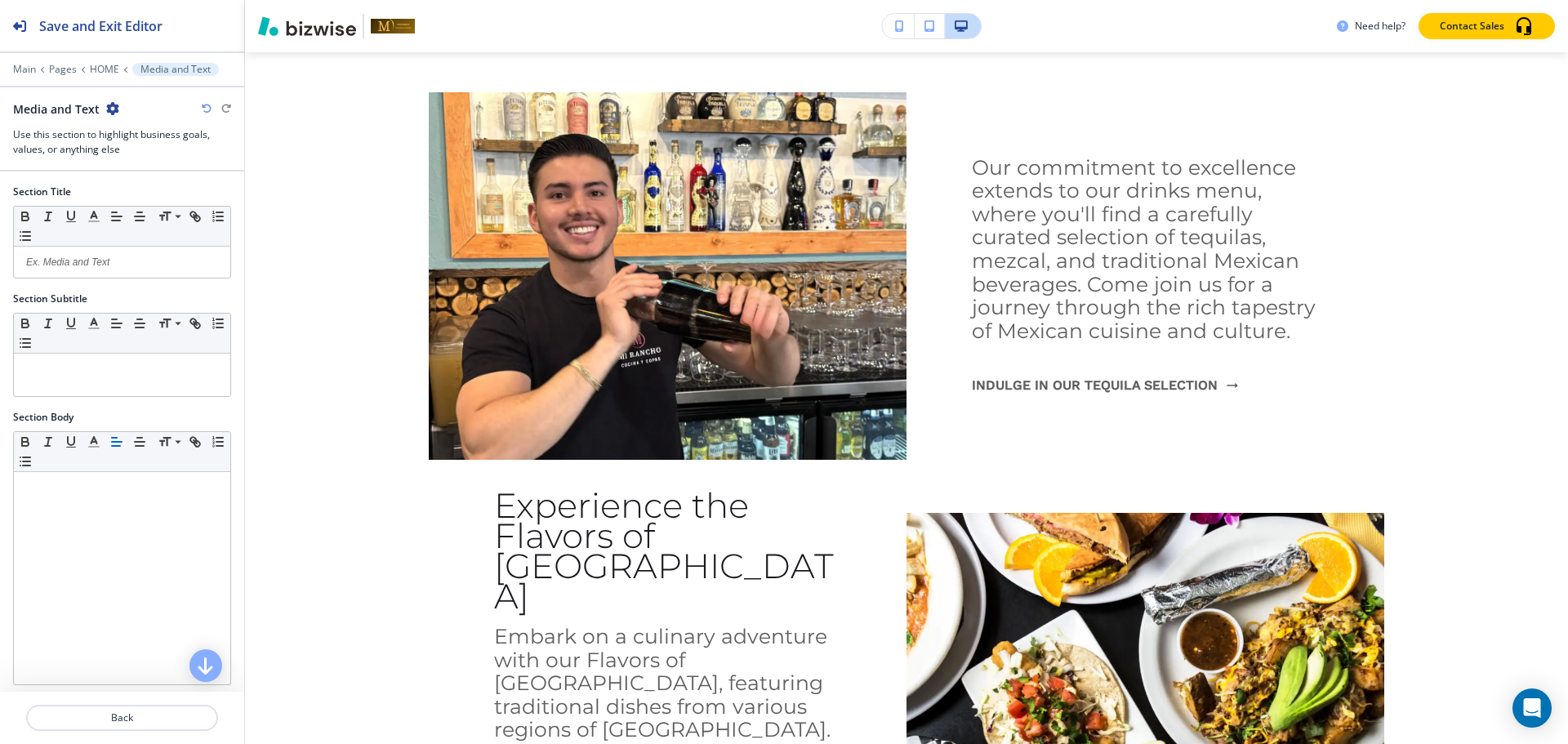
scroll to position [1856, 0]
click at [111, 104] on icon "button" at bounding box center [113, 108] width 13 height 13
click at [131, 193] on p "Delete Section" at bounding box center [157, 194] width 83 height 15
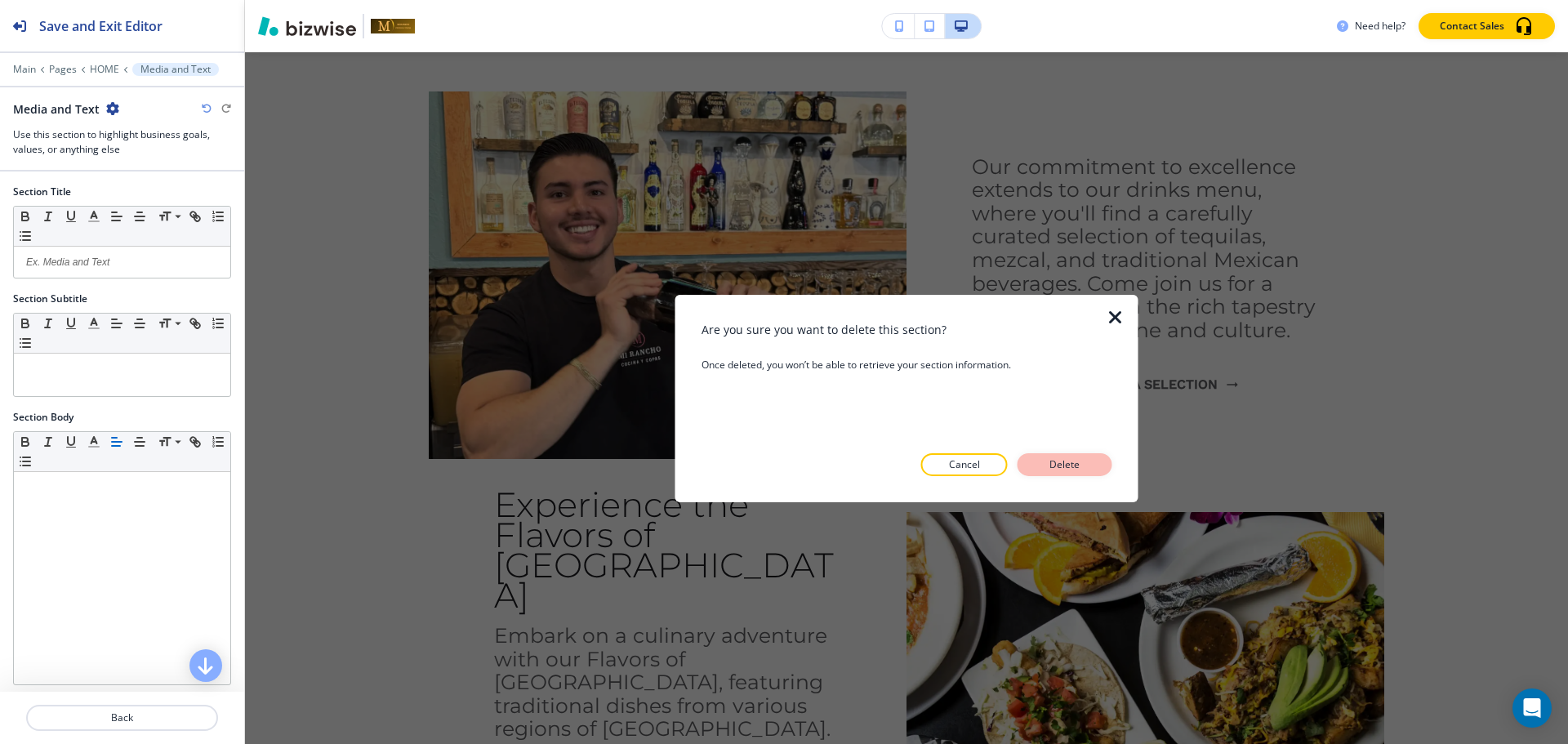
click at [1054, 471] on p "Delete" at bounding box center [1065, 464] width 39 height 15
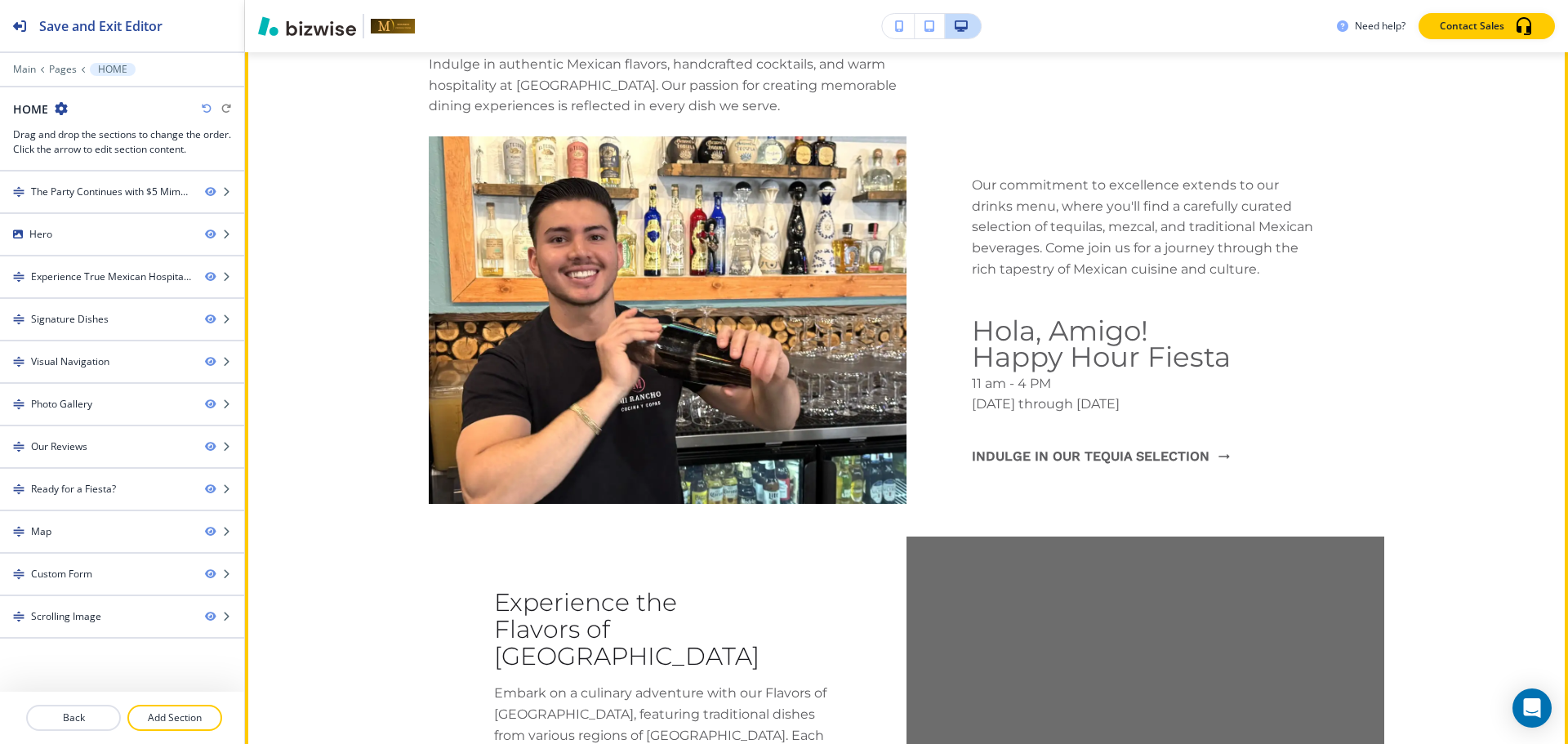
scroll to position [1120, 0]
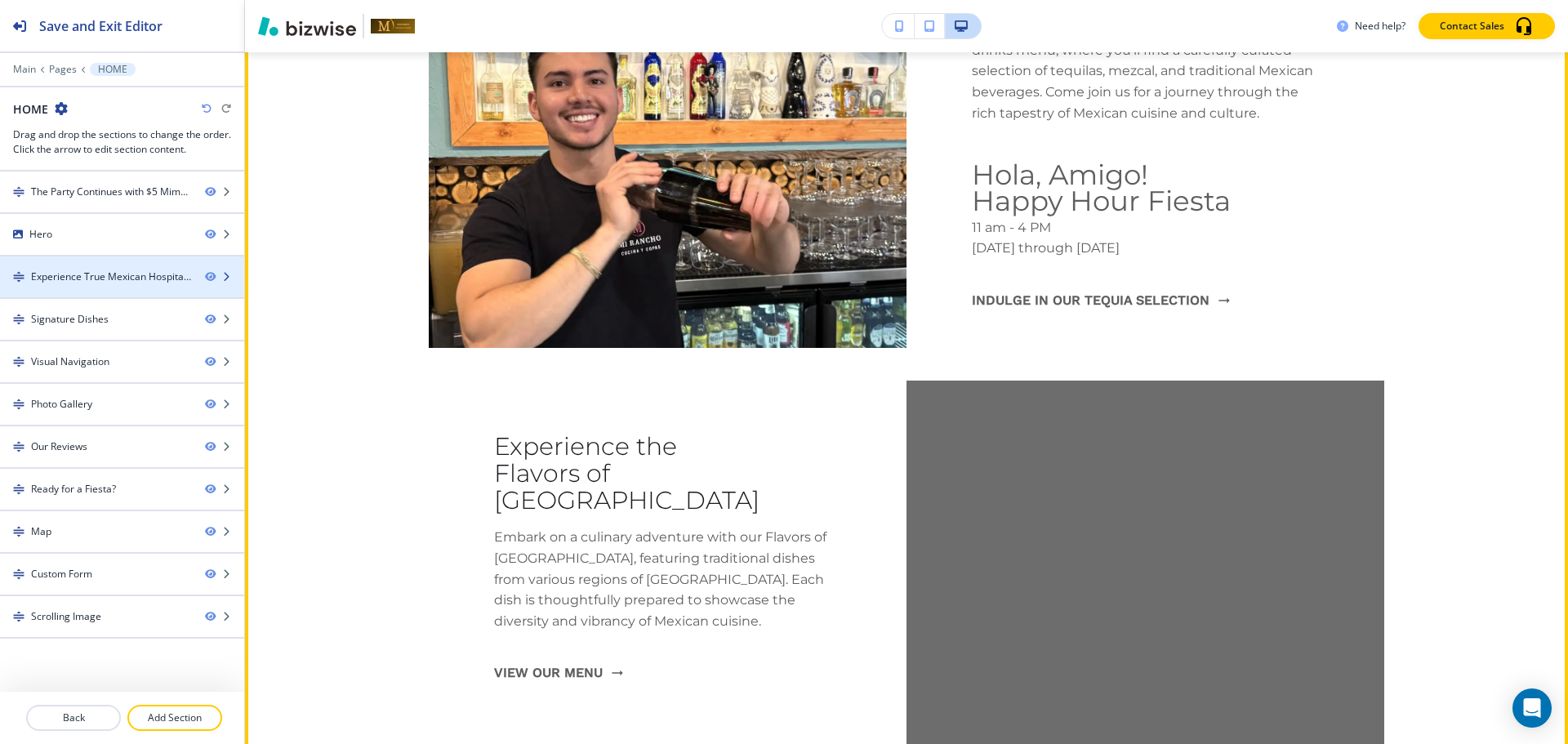
click at [85, 277] on div "Experience True Mexican Hospitality" at bounding box center [111, 277] width 161 height 15
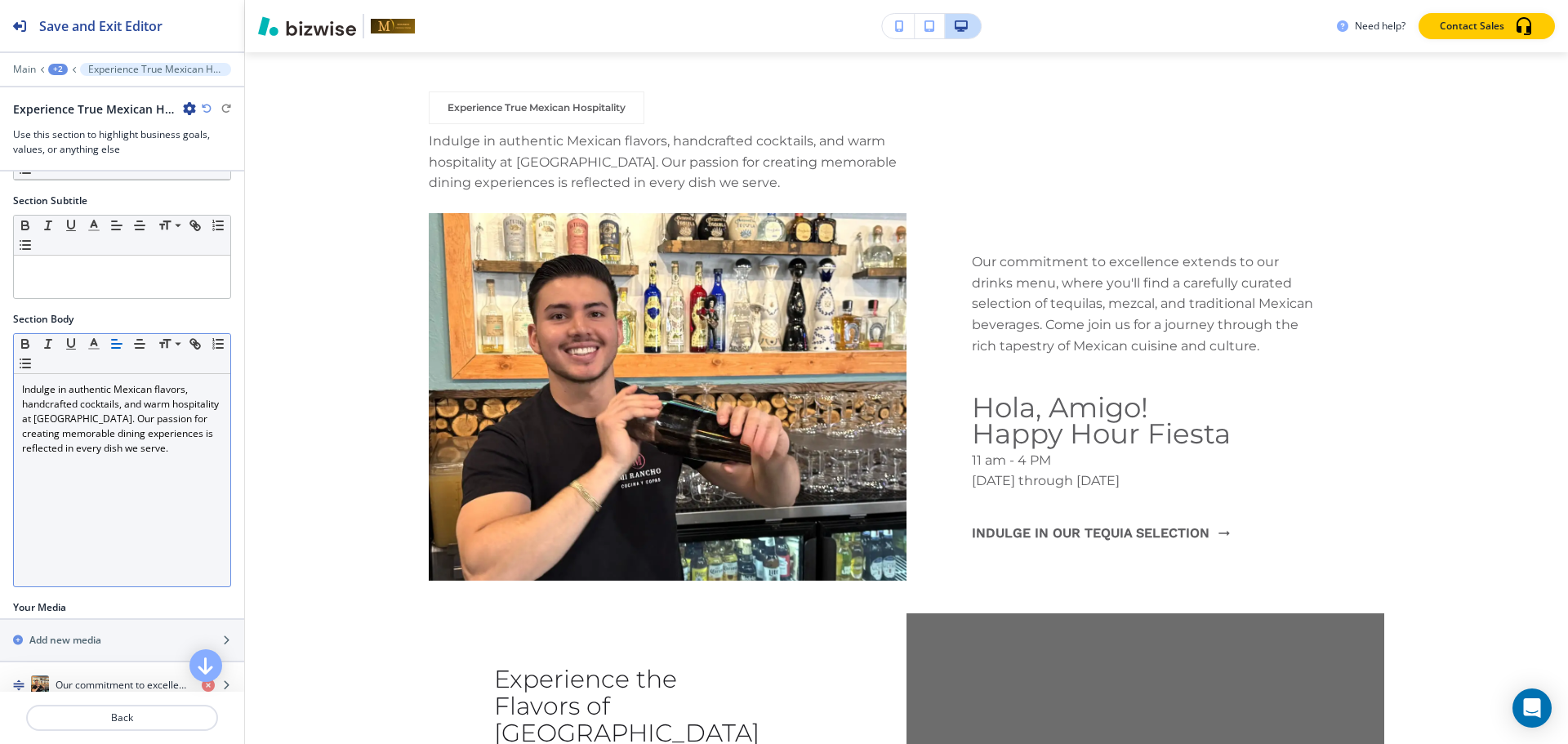
scroll to position [171, 0]
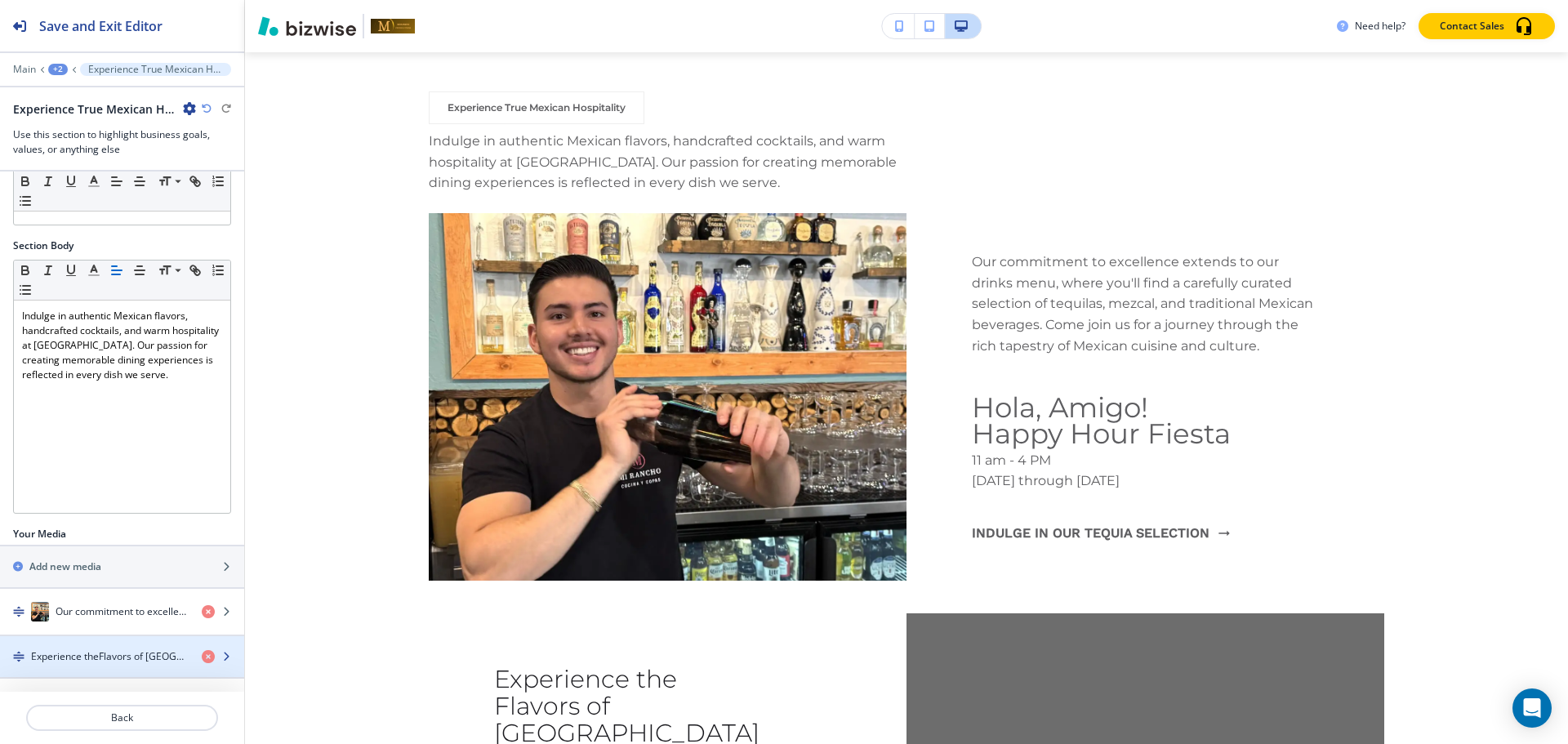
click at [99, 649] on h4 "Experience theFlavors of [GEOGRAPHIC_DATA]" at bounding box center [110, 656] width 158 height 15
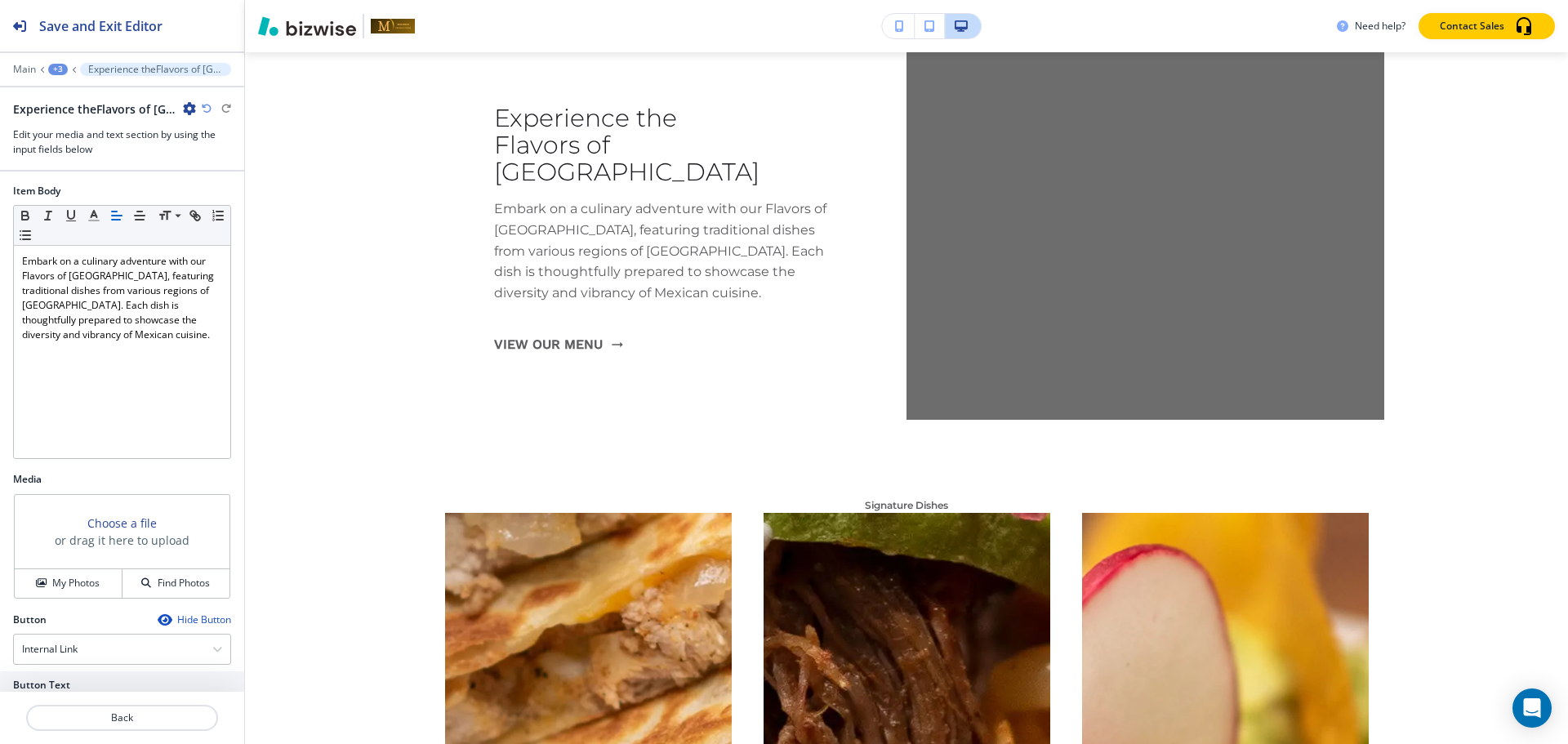
scroll to position [260, 0]
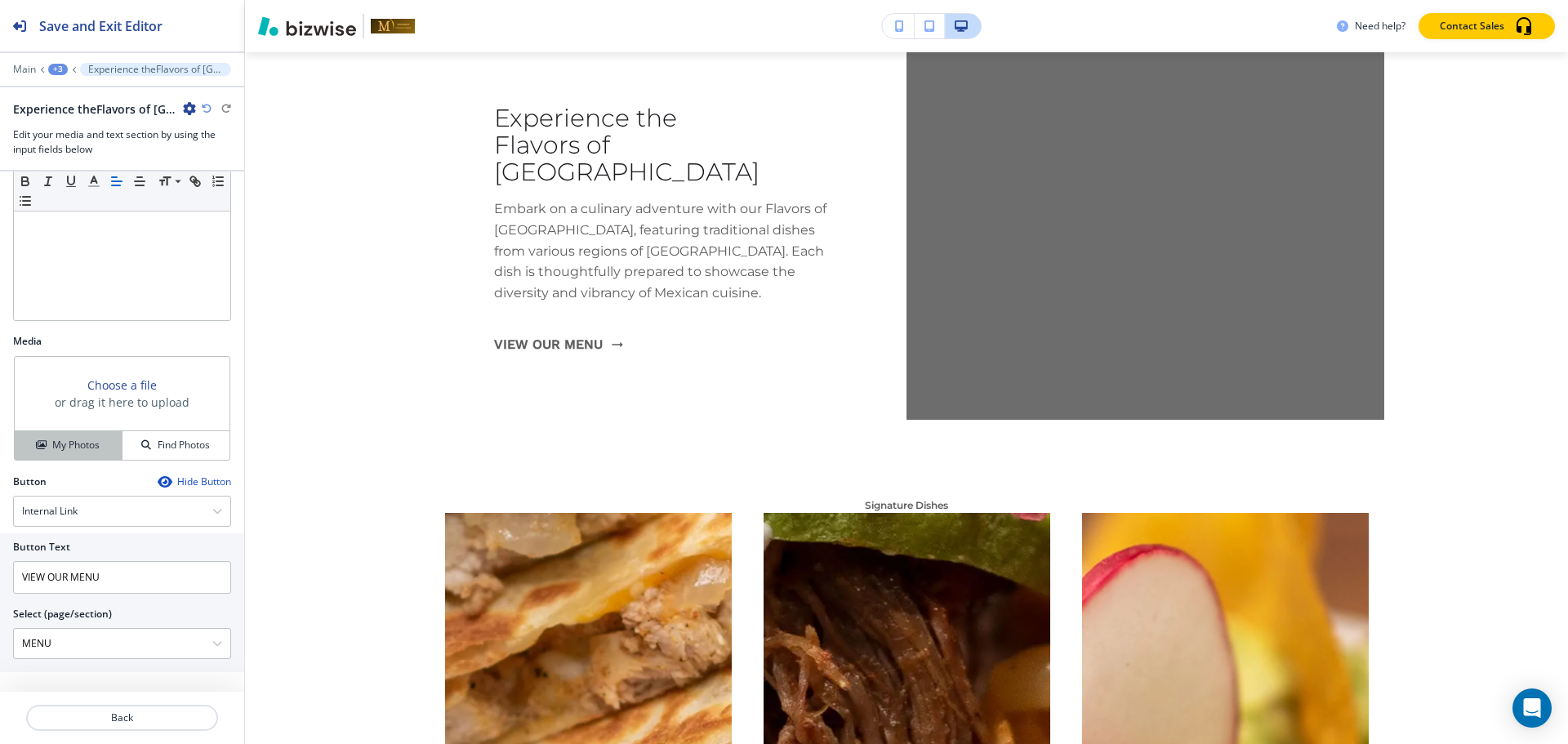
click at [50, 454] on button "My Photos" at bounding box center [68, 446] width 107 height 28
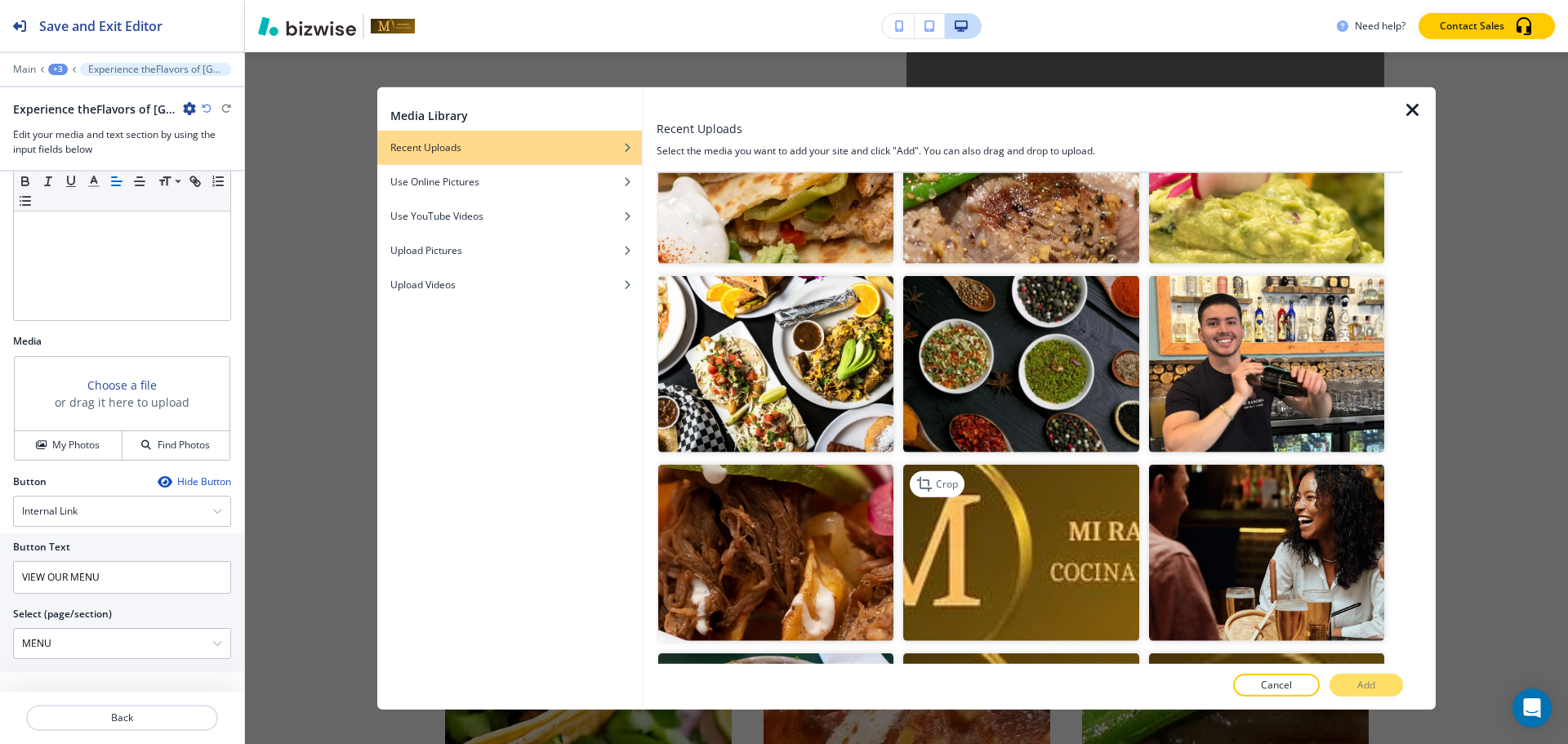
scroll to position [5117, 0]
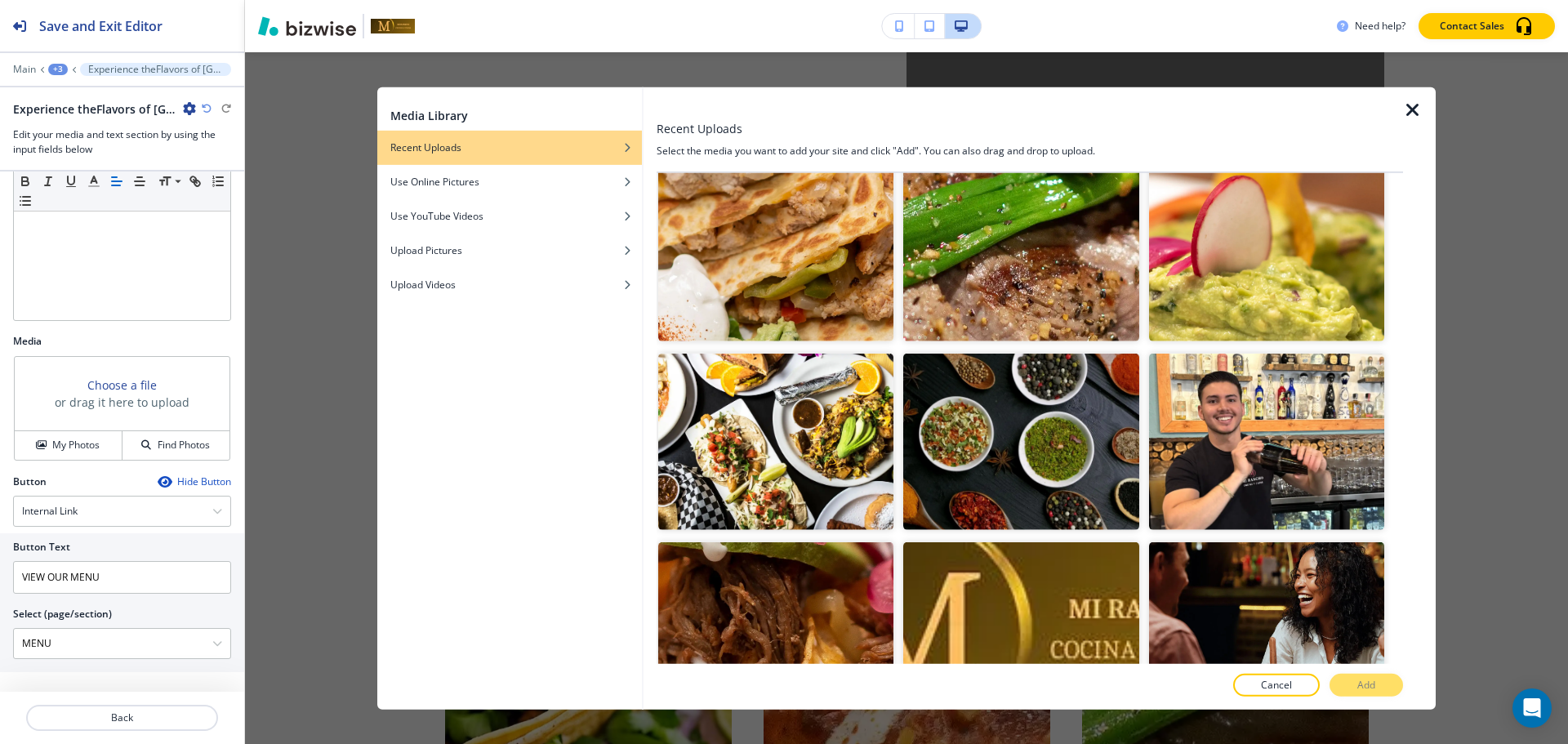
click at [893, 368] on div at bounding box center [898, 447] width 10 height 188
click at [840, 379] on img "button" at bounding box center [775, 440] width 235 height 177
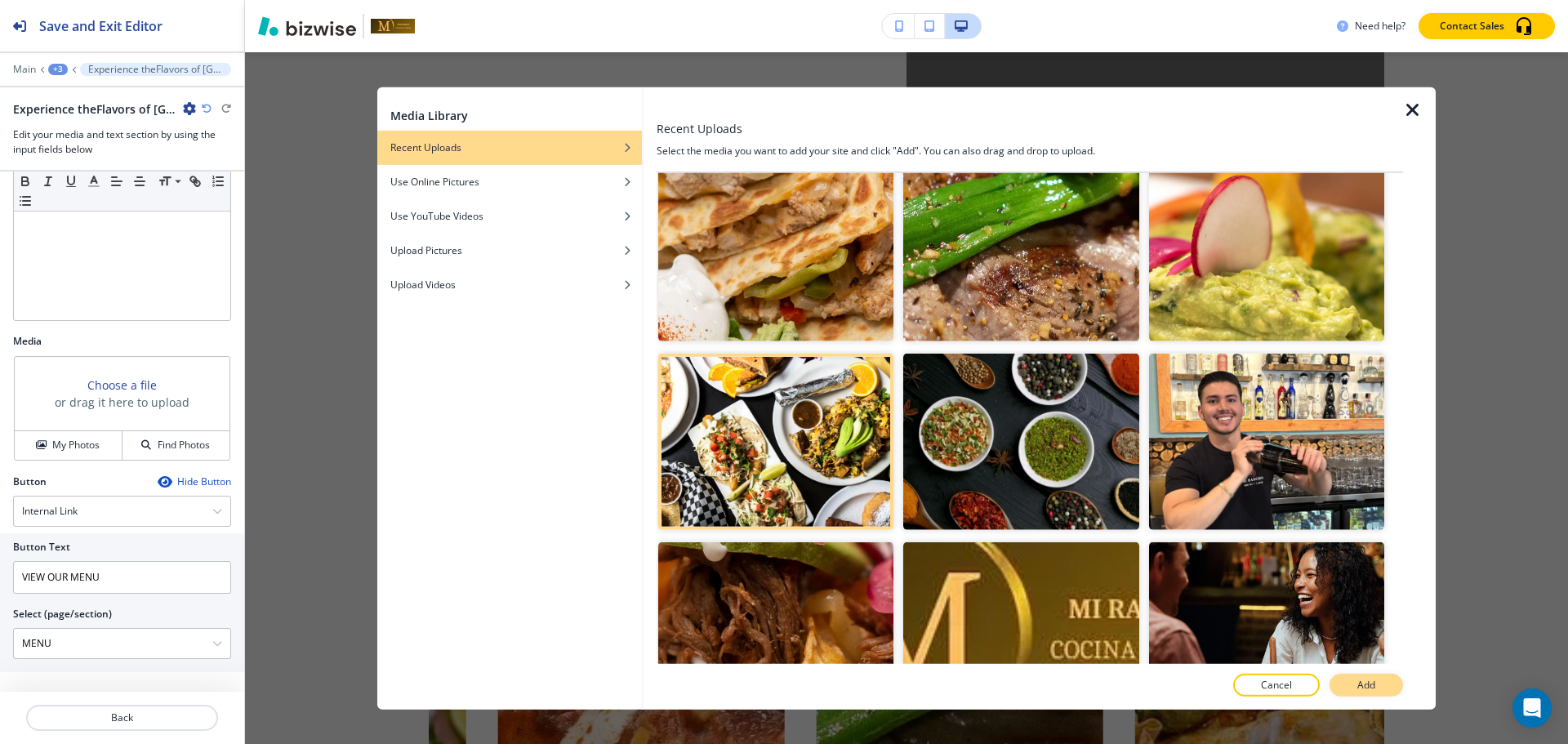
click at [1358, 685] on p "Add" at bounding box center [1366, 685] width 18 height 15
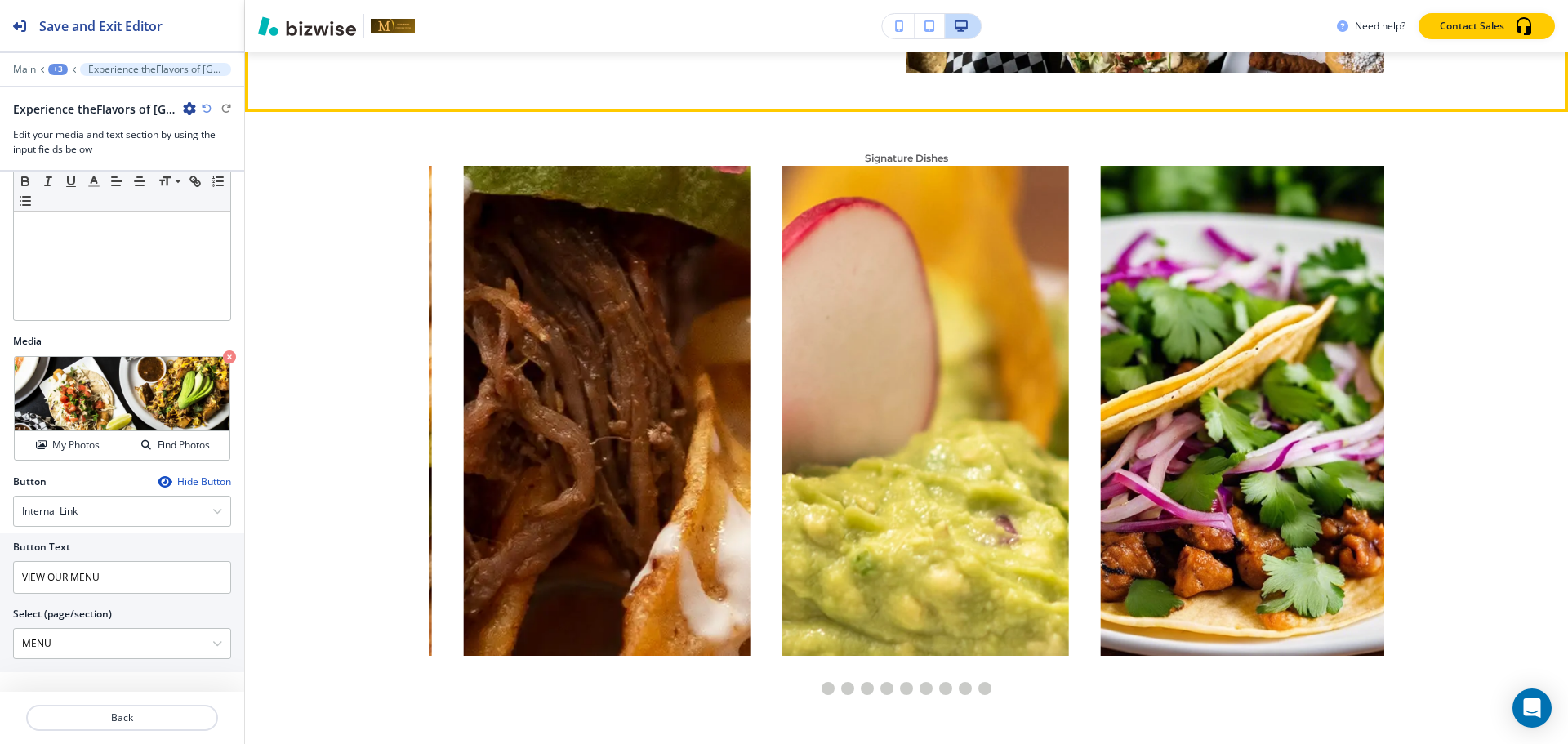
scroll to position [1796, 0]
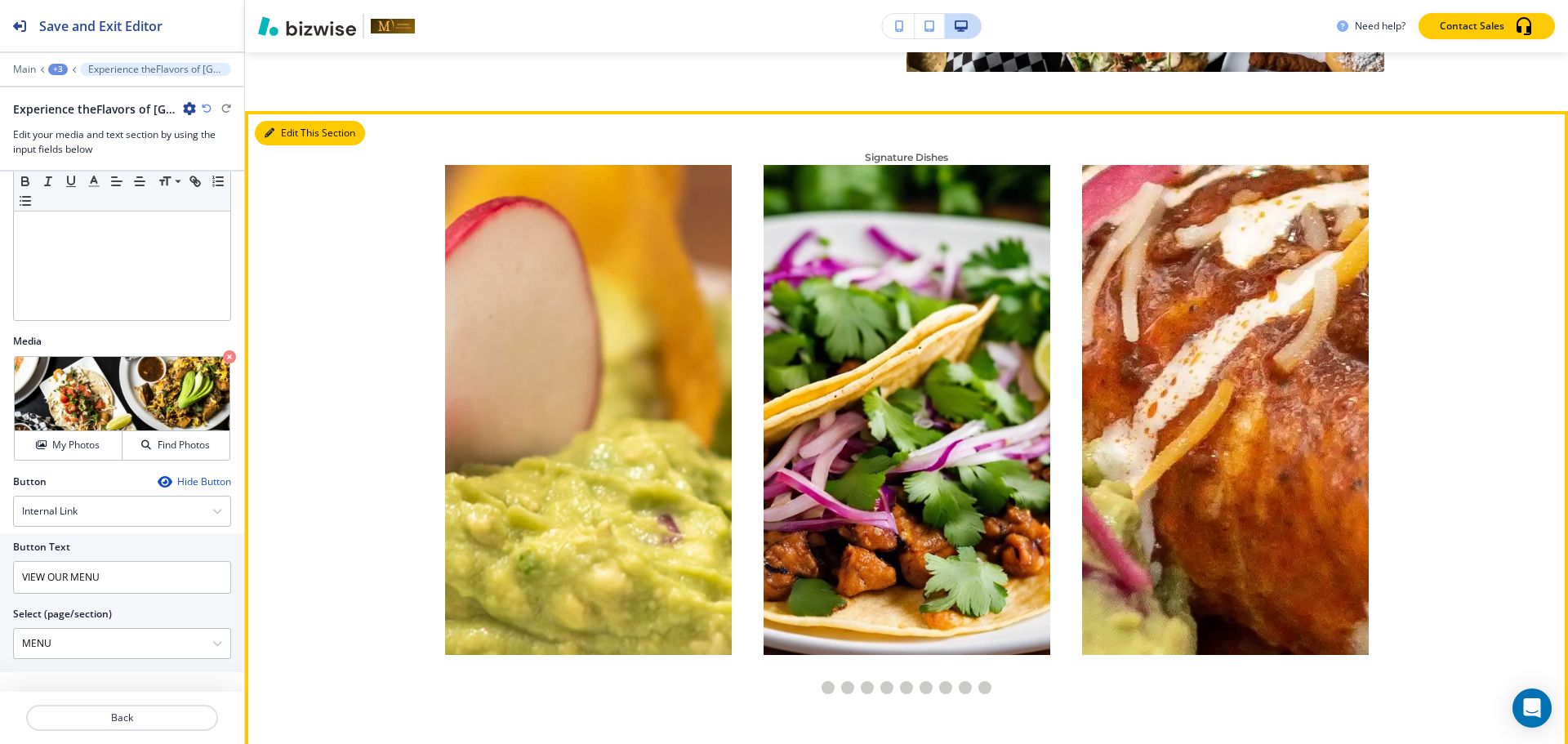
click at [289, 138] on button "Edit This Section" at bounding box center [310, 133] width 110 height 25
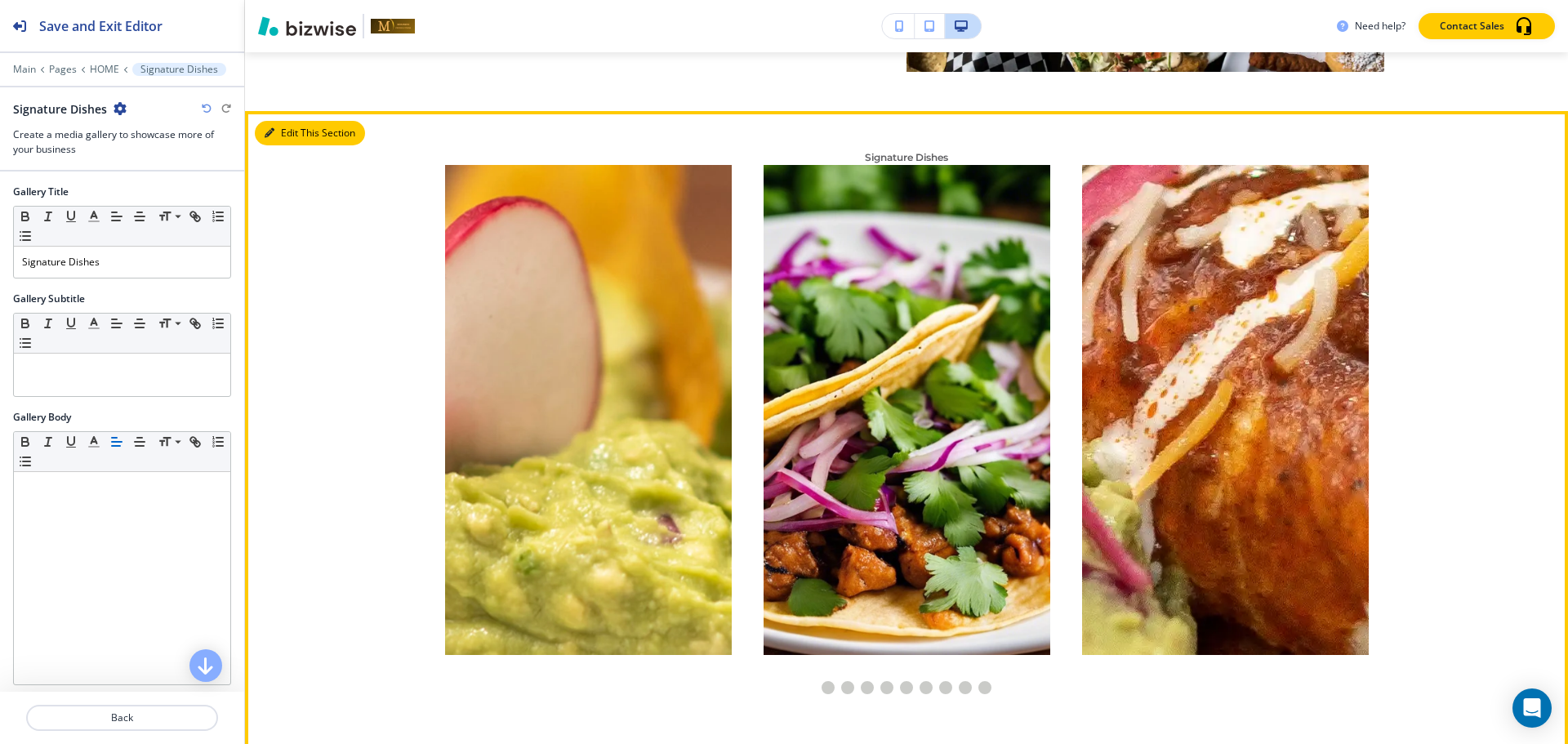
scroll to position [1856, 0]
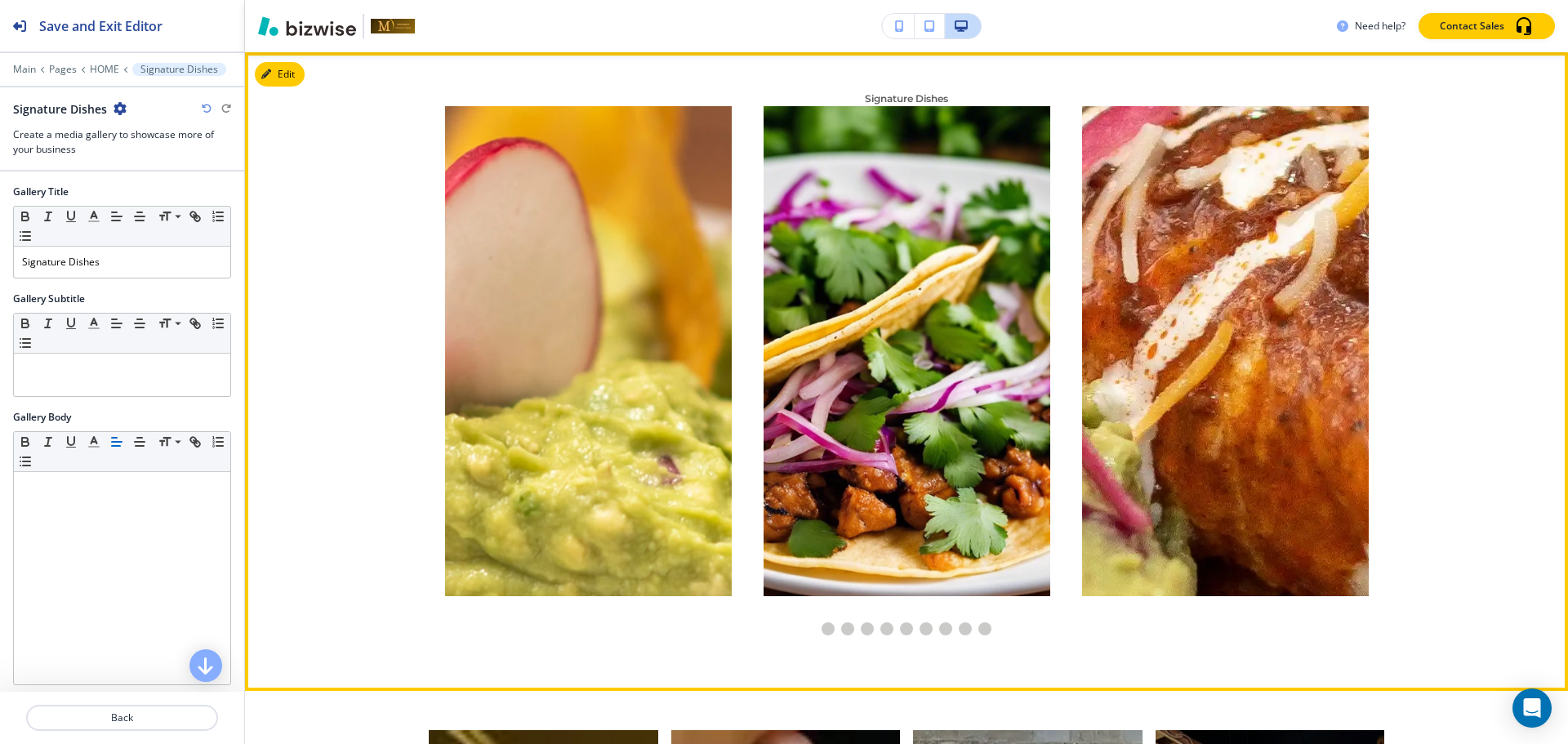
click at [597, 331] on img at bounding box center [588, 352] width 287 height 490
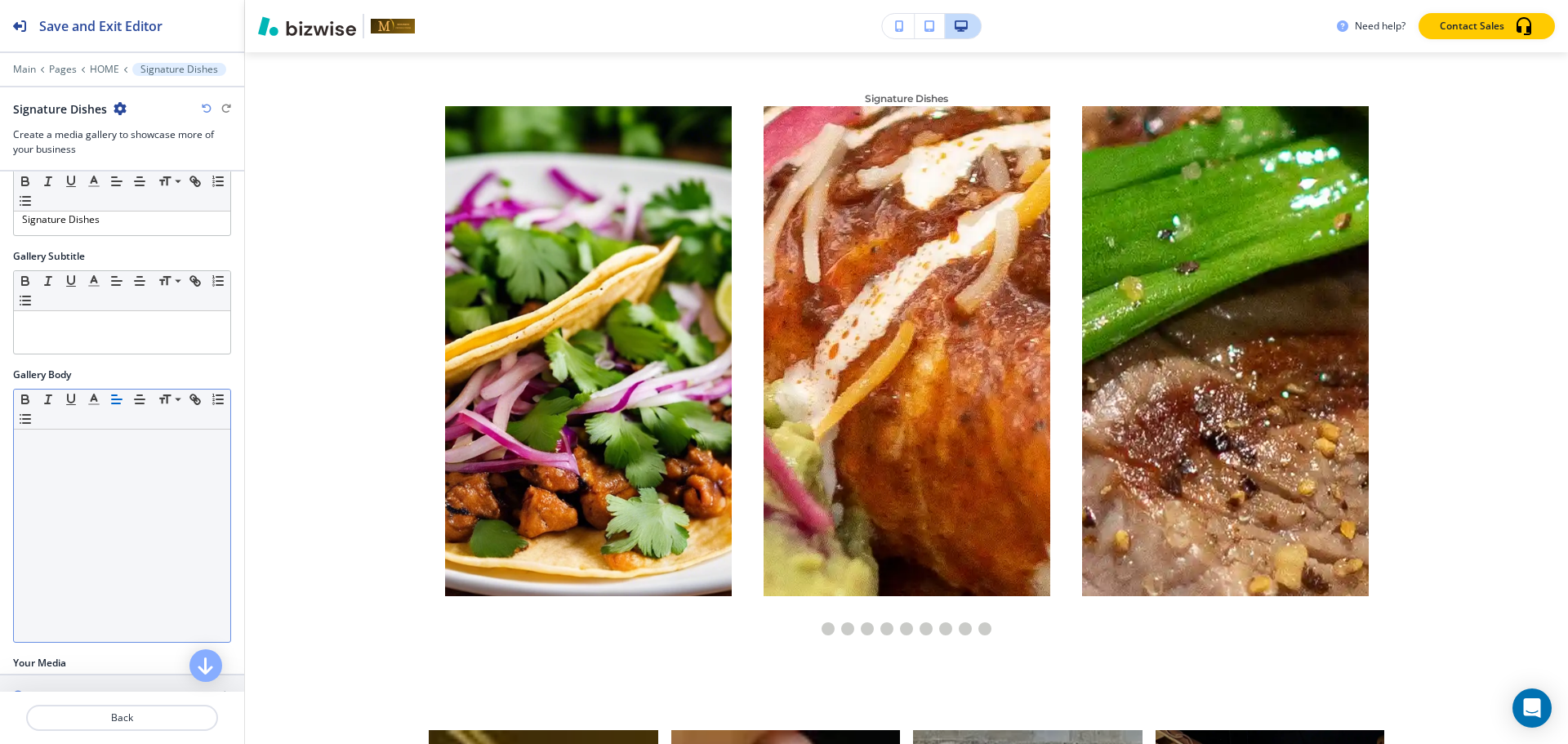
scroll to position [82, 0]
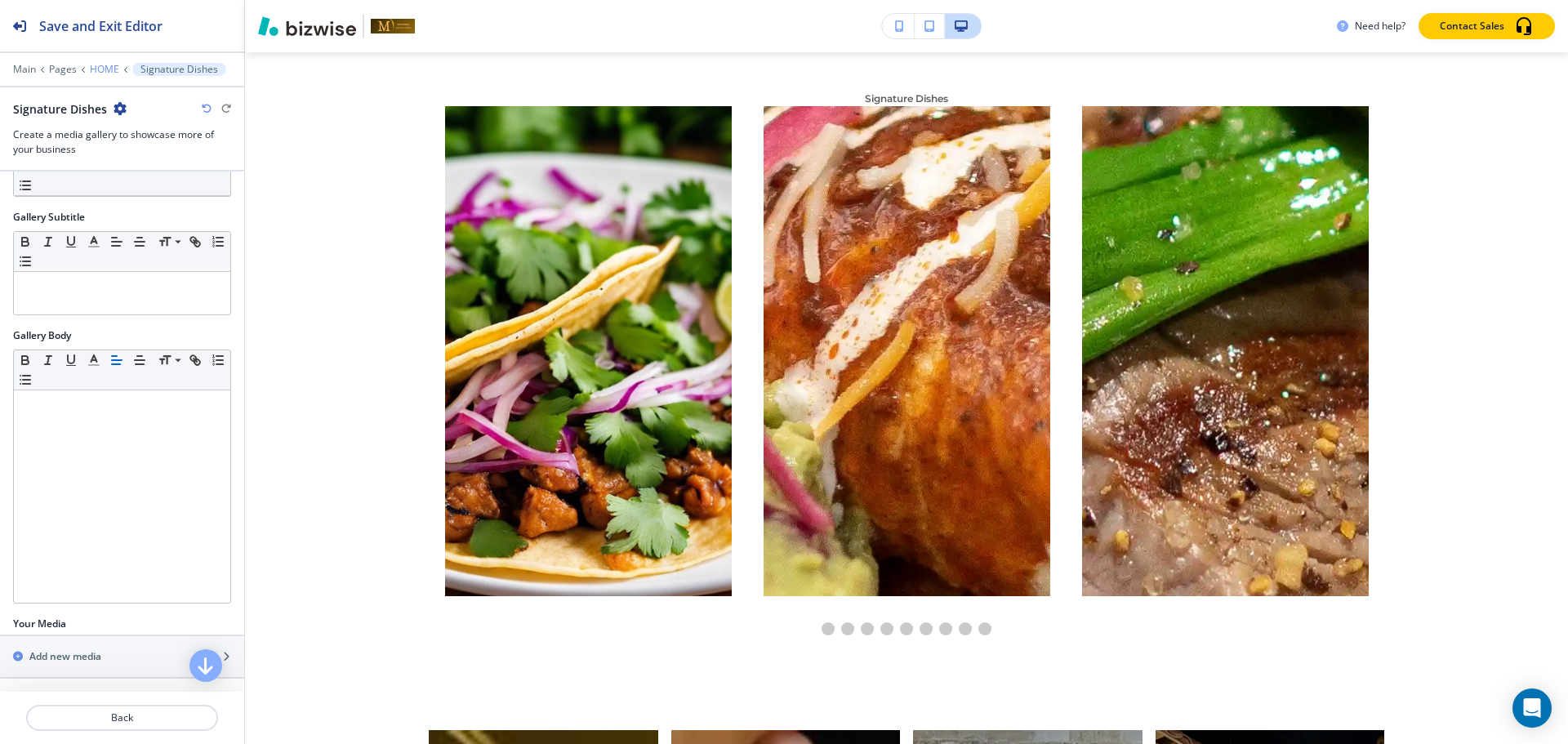
drag, startPoint x: 80, startPoint y: 62, endPoint x: 91, endPoint y: 66, distance: 11.7
click at [78, 62] on div at bounding box center [122, 58] width 244 height 10
click at [94, 67] on p "HOME" at bounding box center [104, 69] width 29 height 12
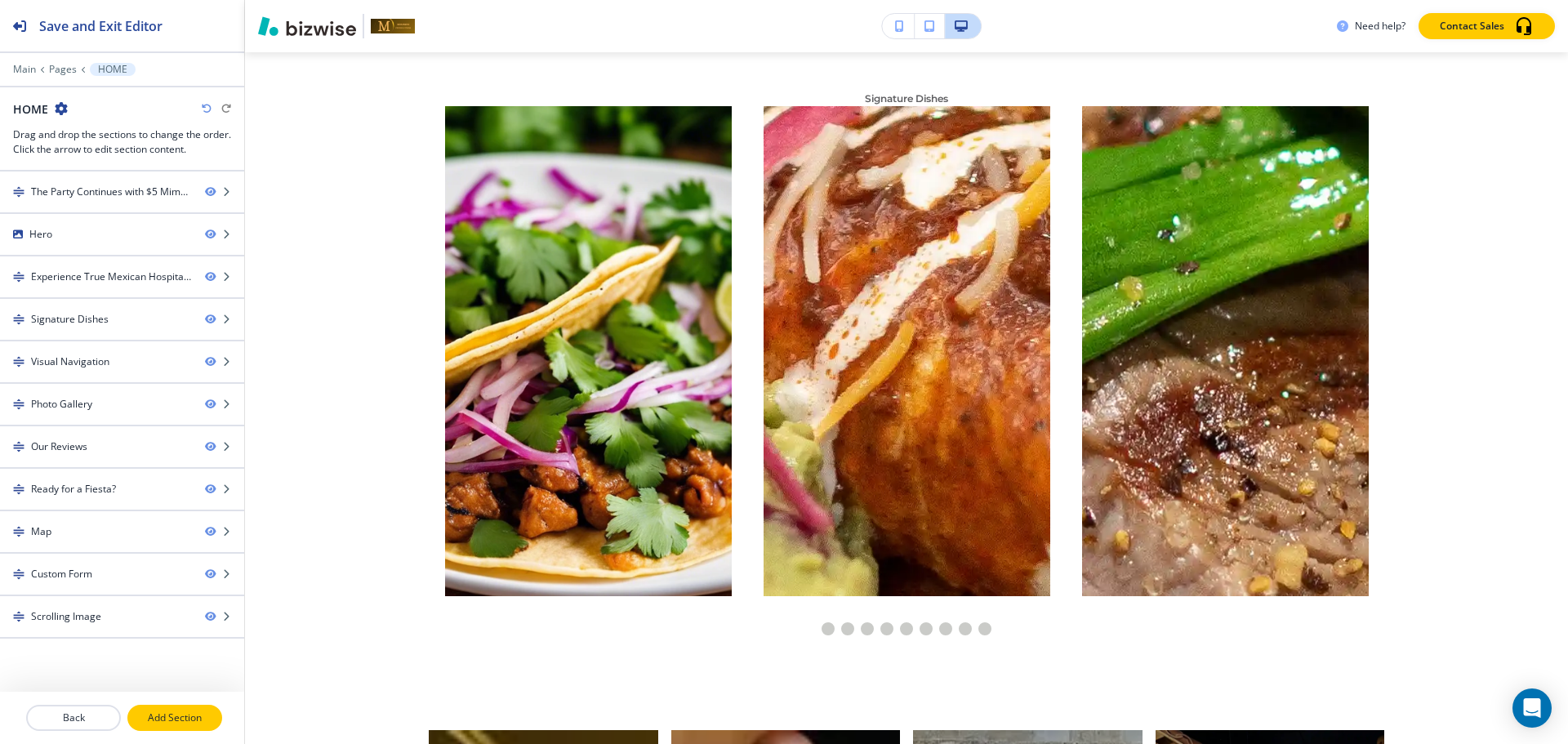
click at [193, 730] on button "Add Section" at bounding box center [174, 717] width 95 height 26
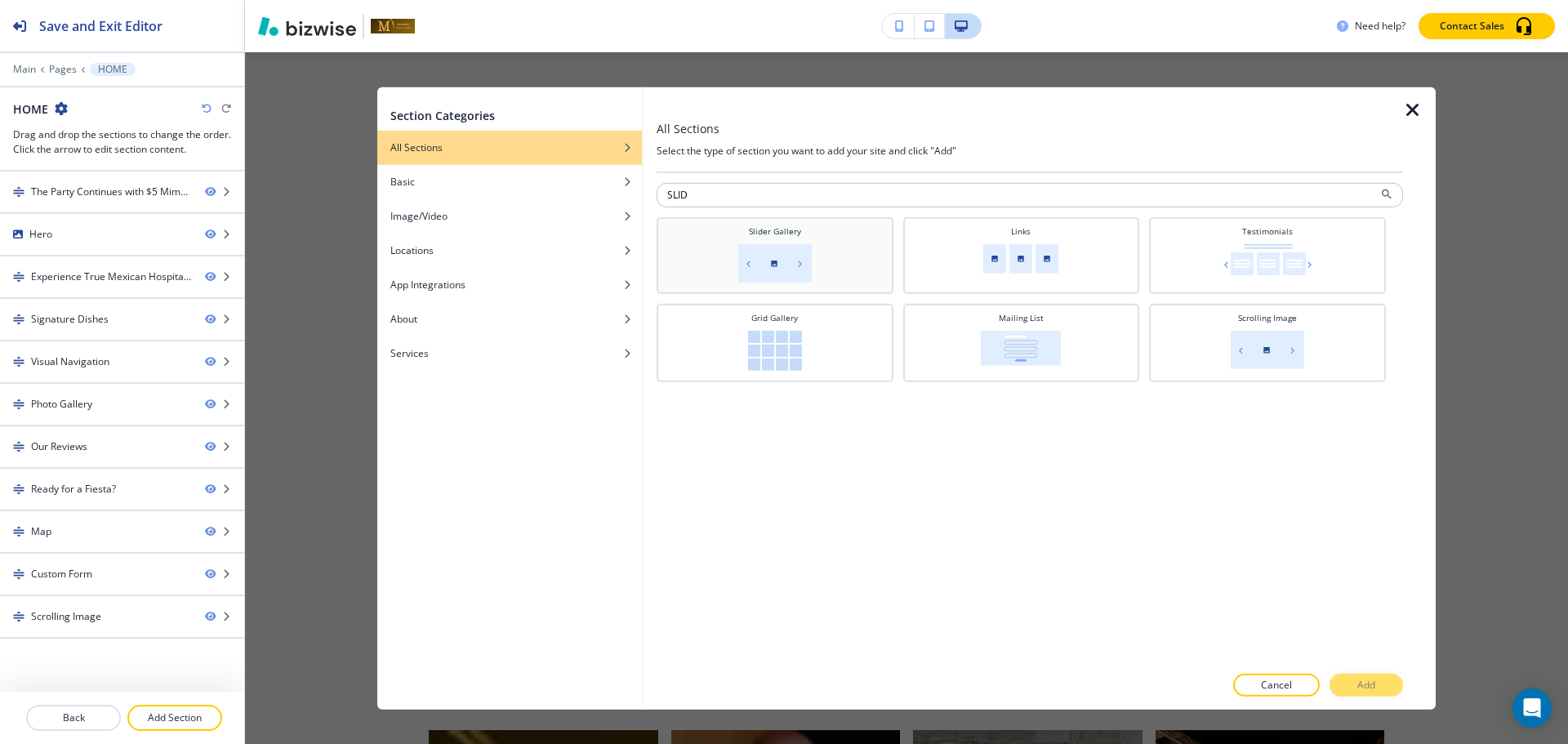
type input "SLID"
click at [804, 262] on img at bounding box center [774, 262] width 74 height 38
click at [1400, 686] on button "Add" at bounding box center [1366, 685] width 74 height 23
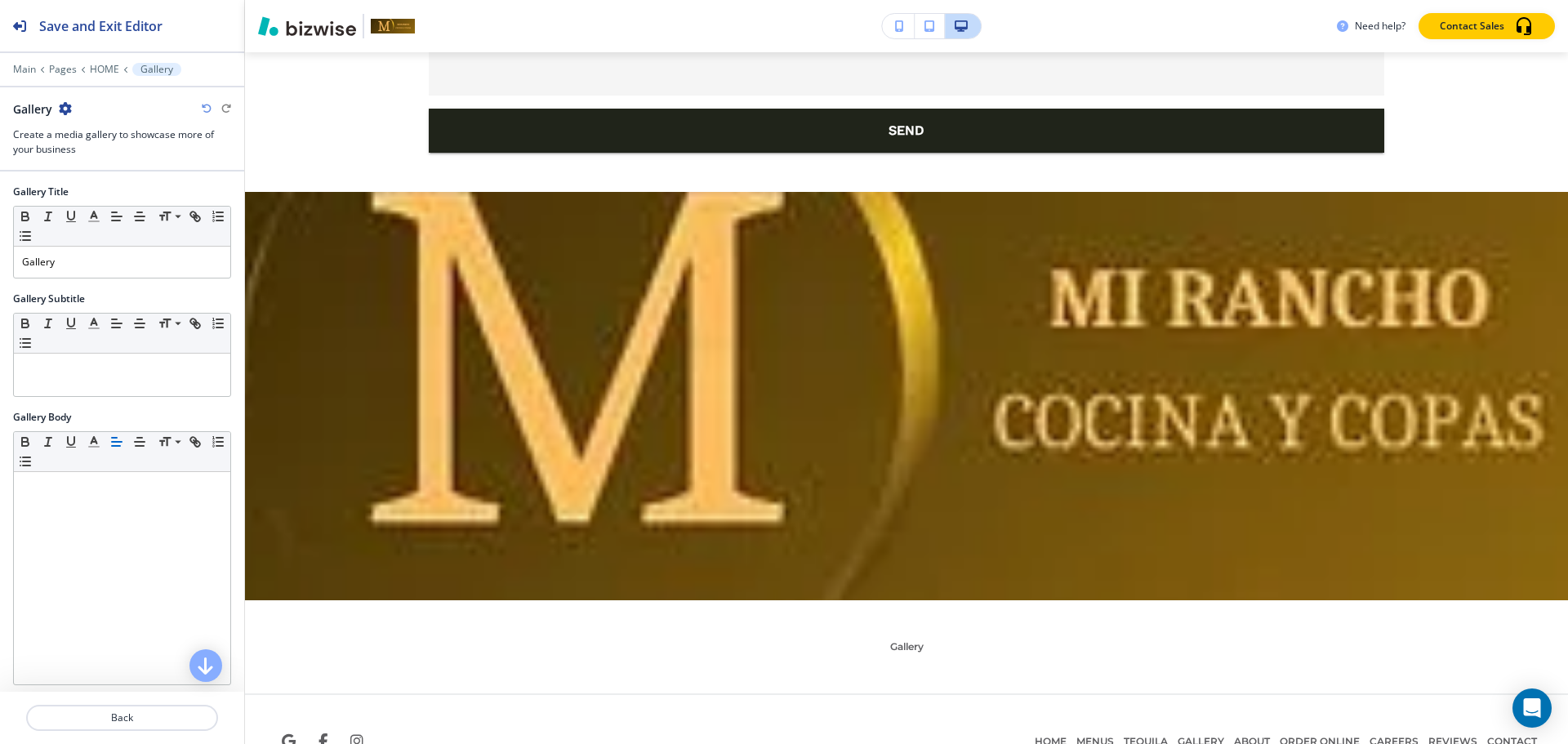
scroll to position [7576, 0]
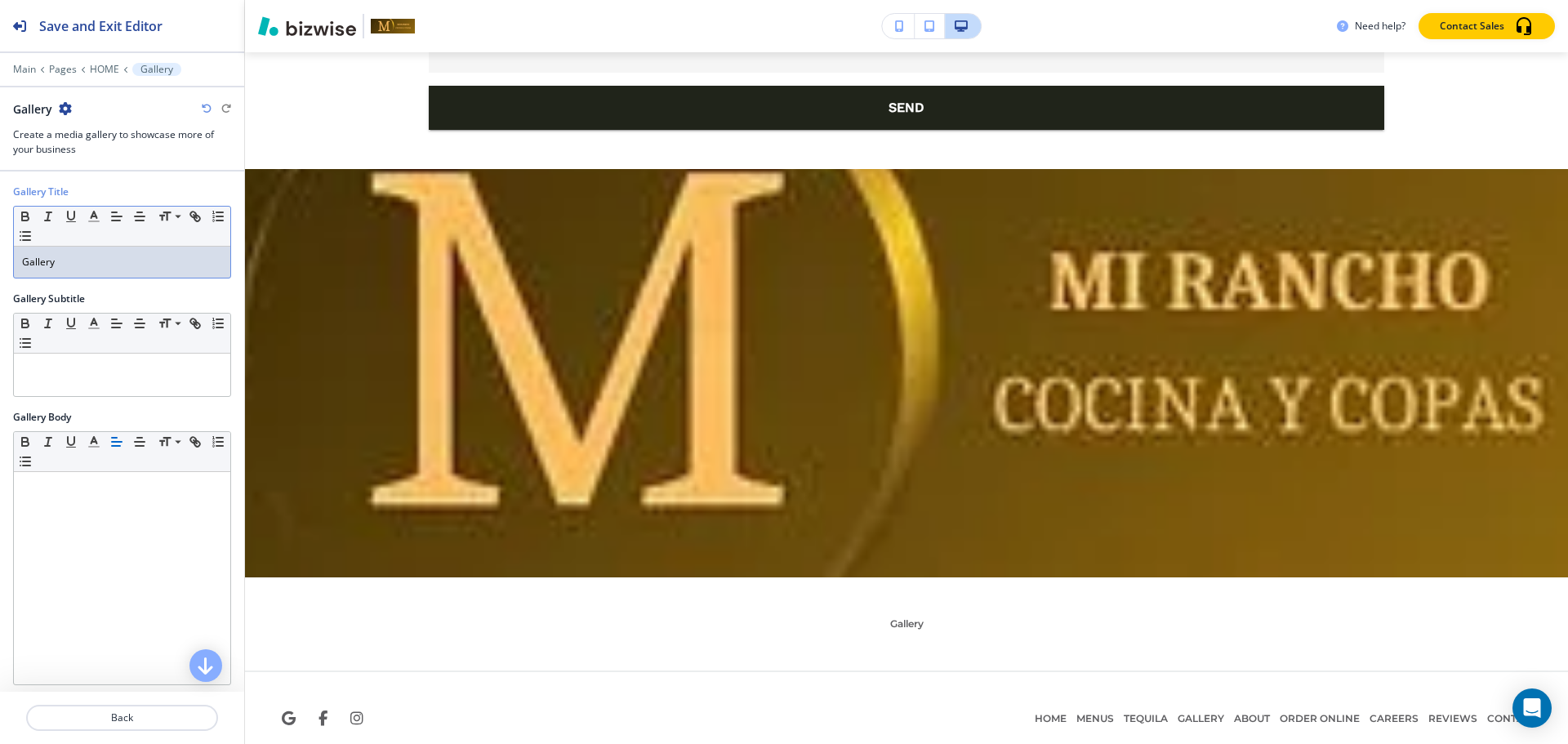
click at [86, 270] on div "Gallery" at bounding box center [123, 262] width 217 height 31
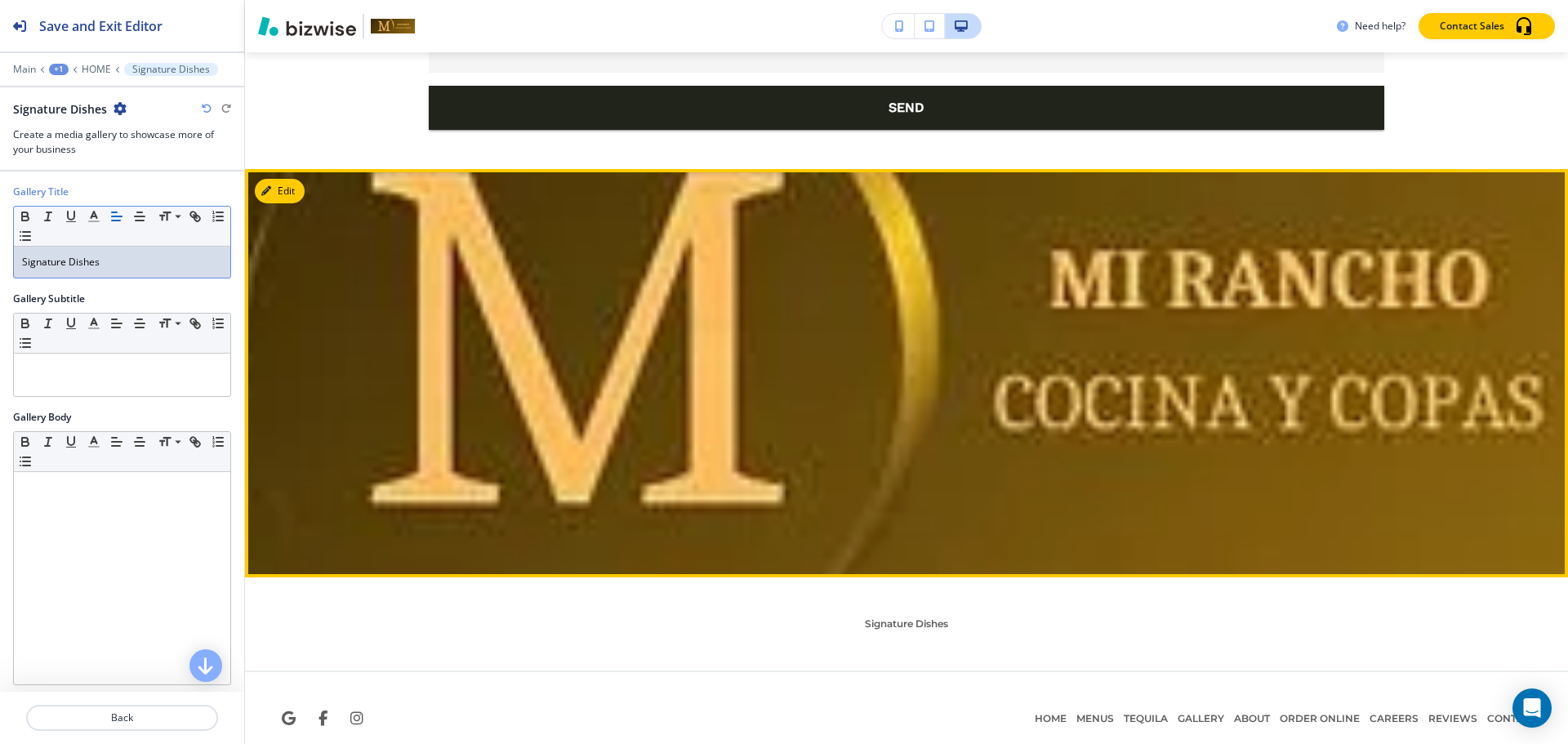
scroll to position [7562, 0]
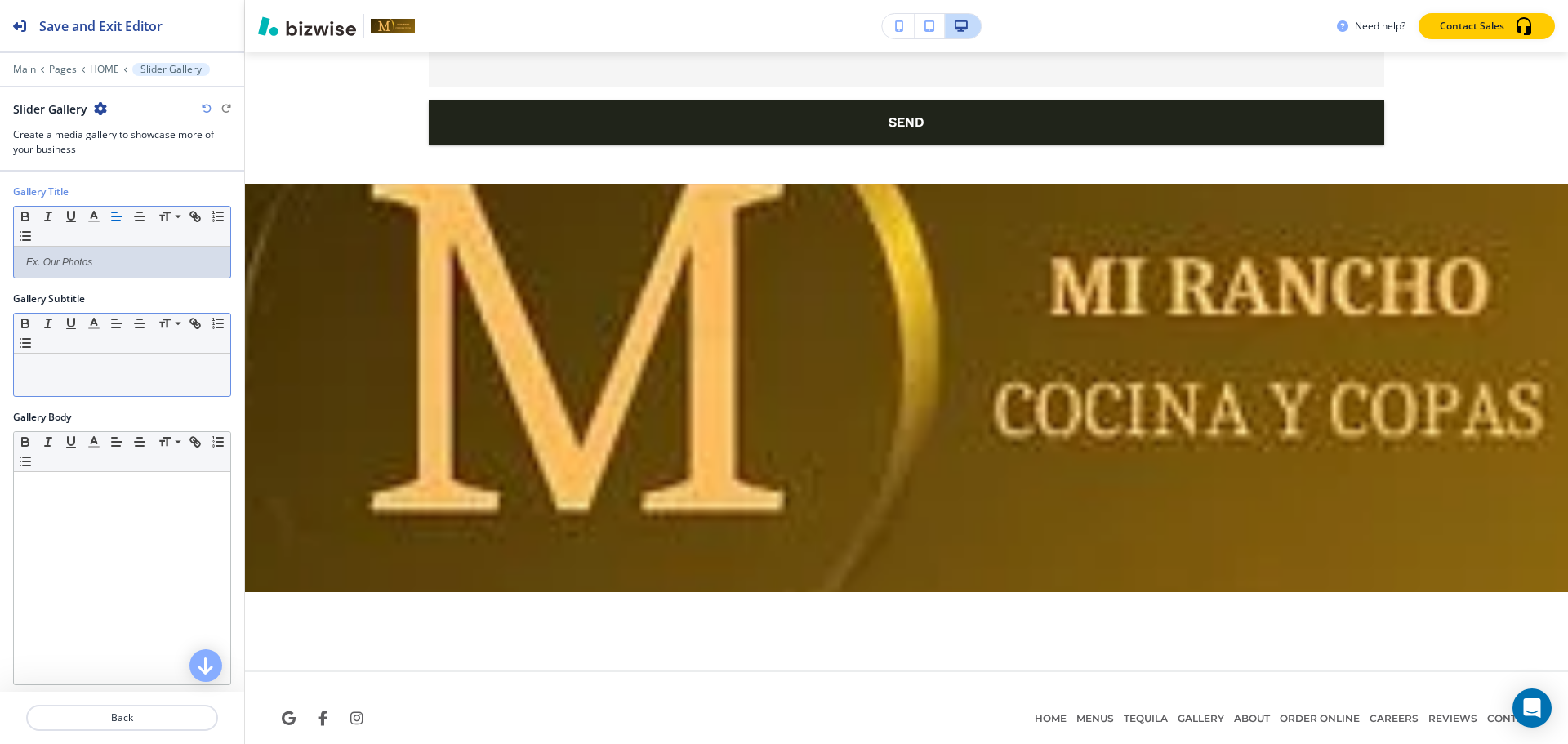
click at [63, 370] on p at bounding box center [122, 368] width 200 height 15
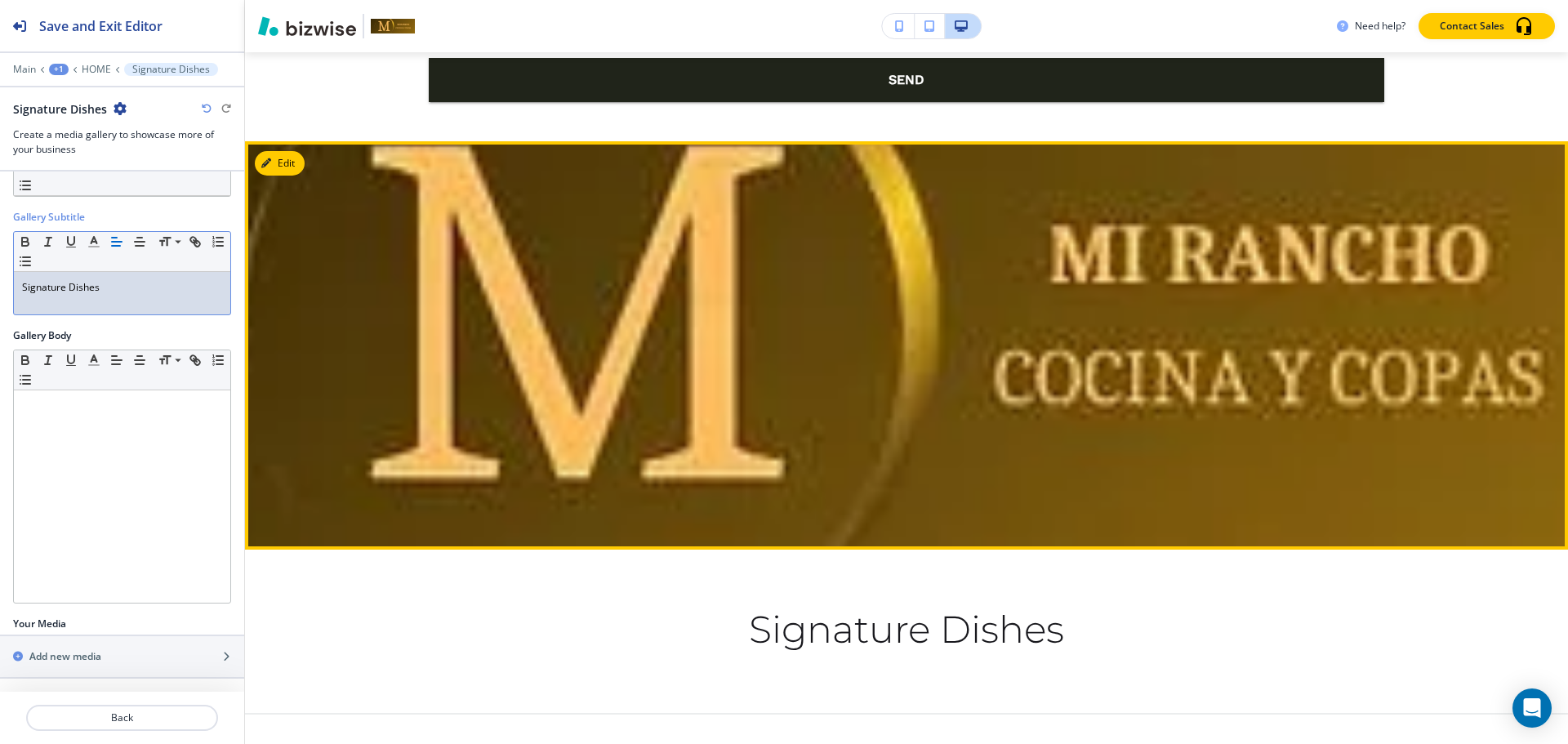
scroll to position [7647, 0]
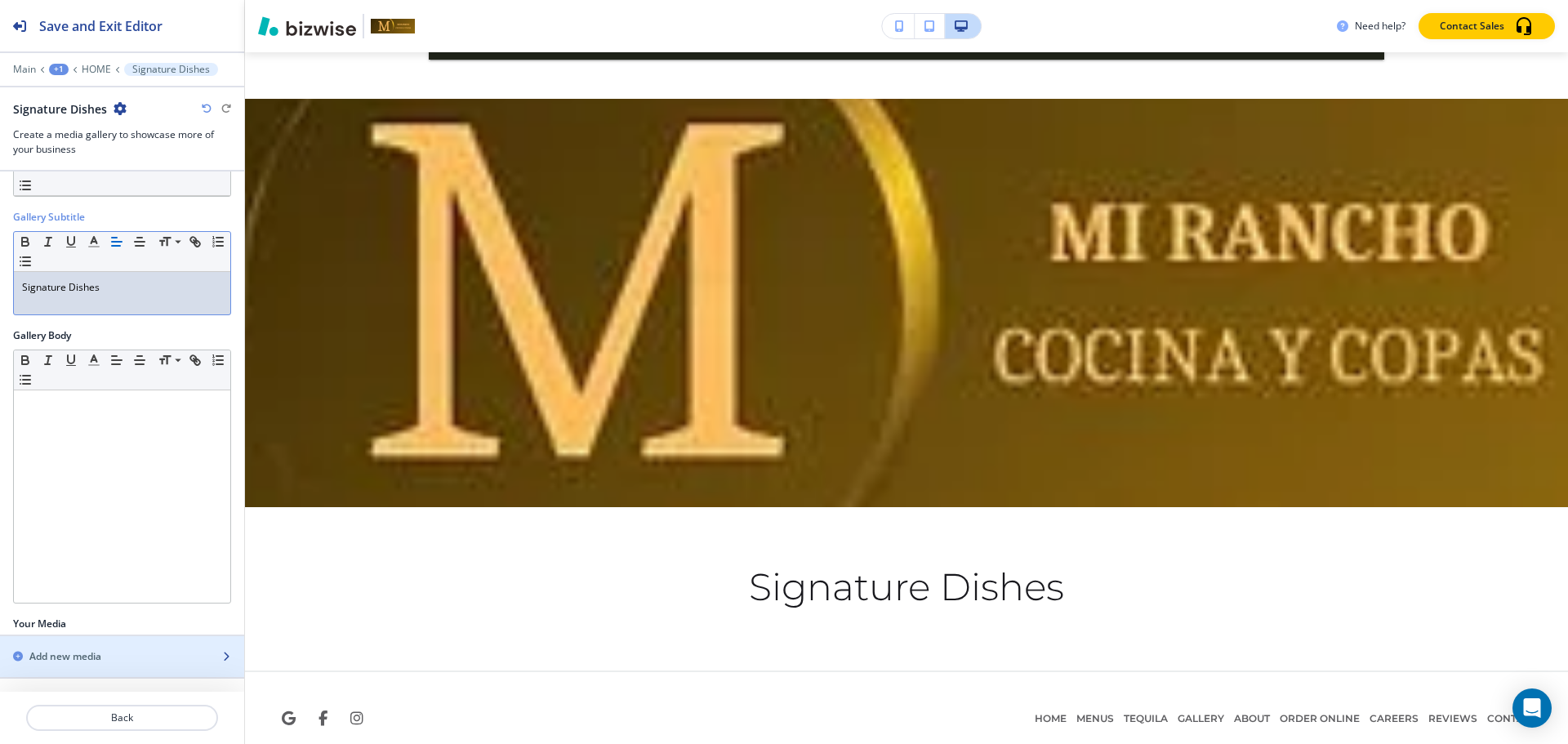
click at [80, 656] on h2 "Add new media" at bounding box center [65, 656] width 72 height 15
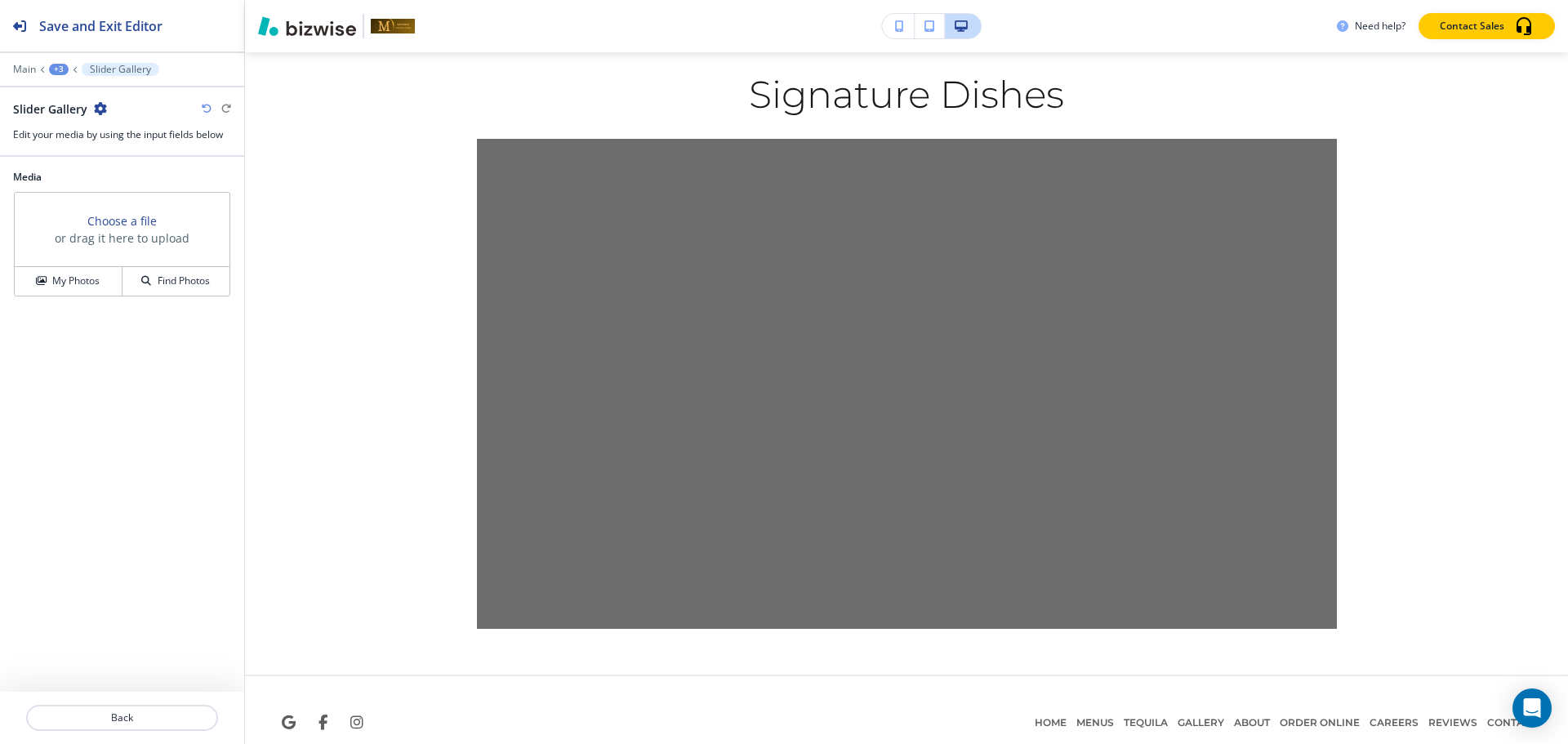
scroll to position [8143, 0]
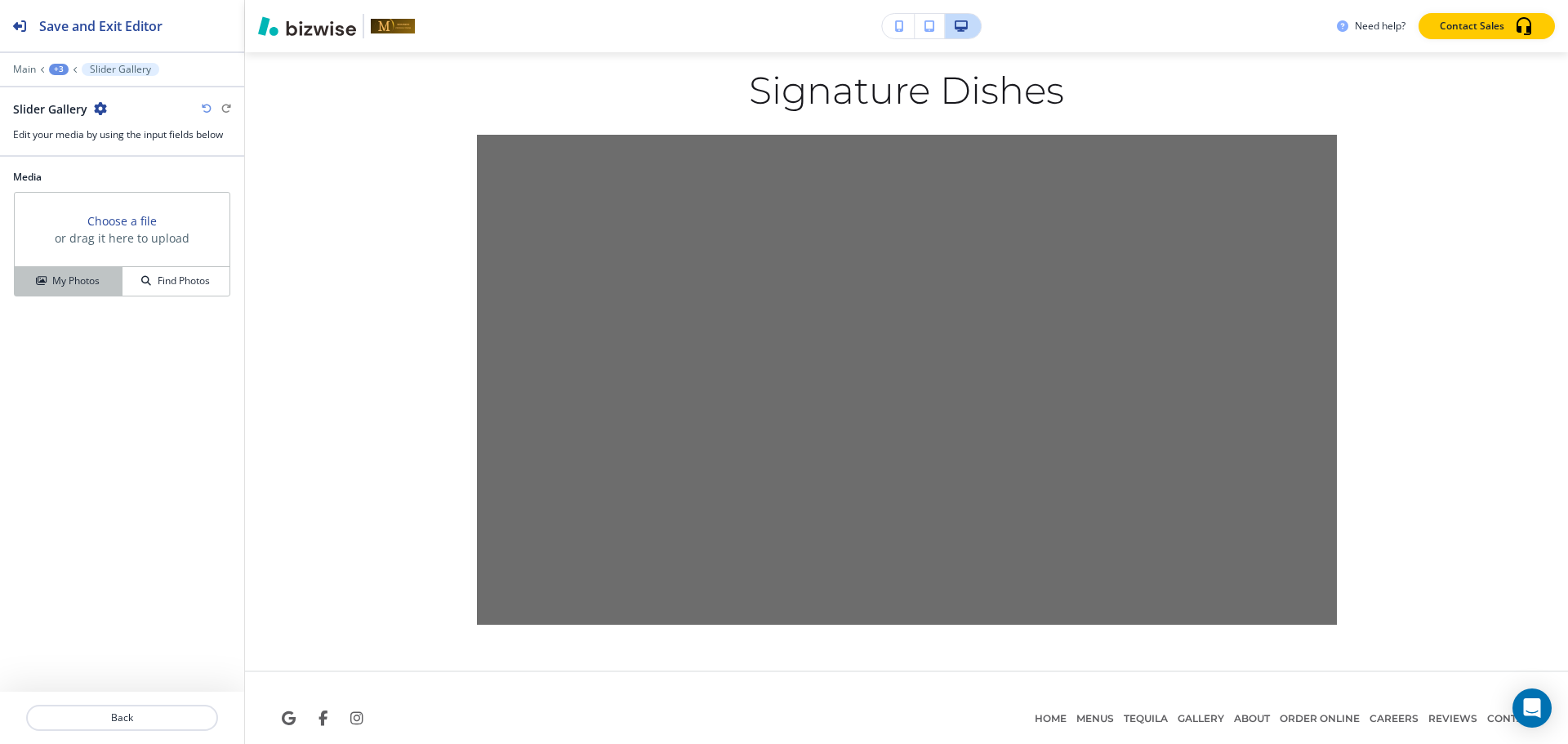
click at [87, 268] on button "My Photos" at bounding box center [68, 281] width 107 height 28
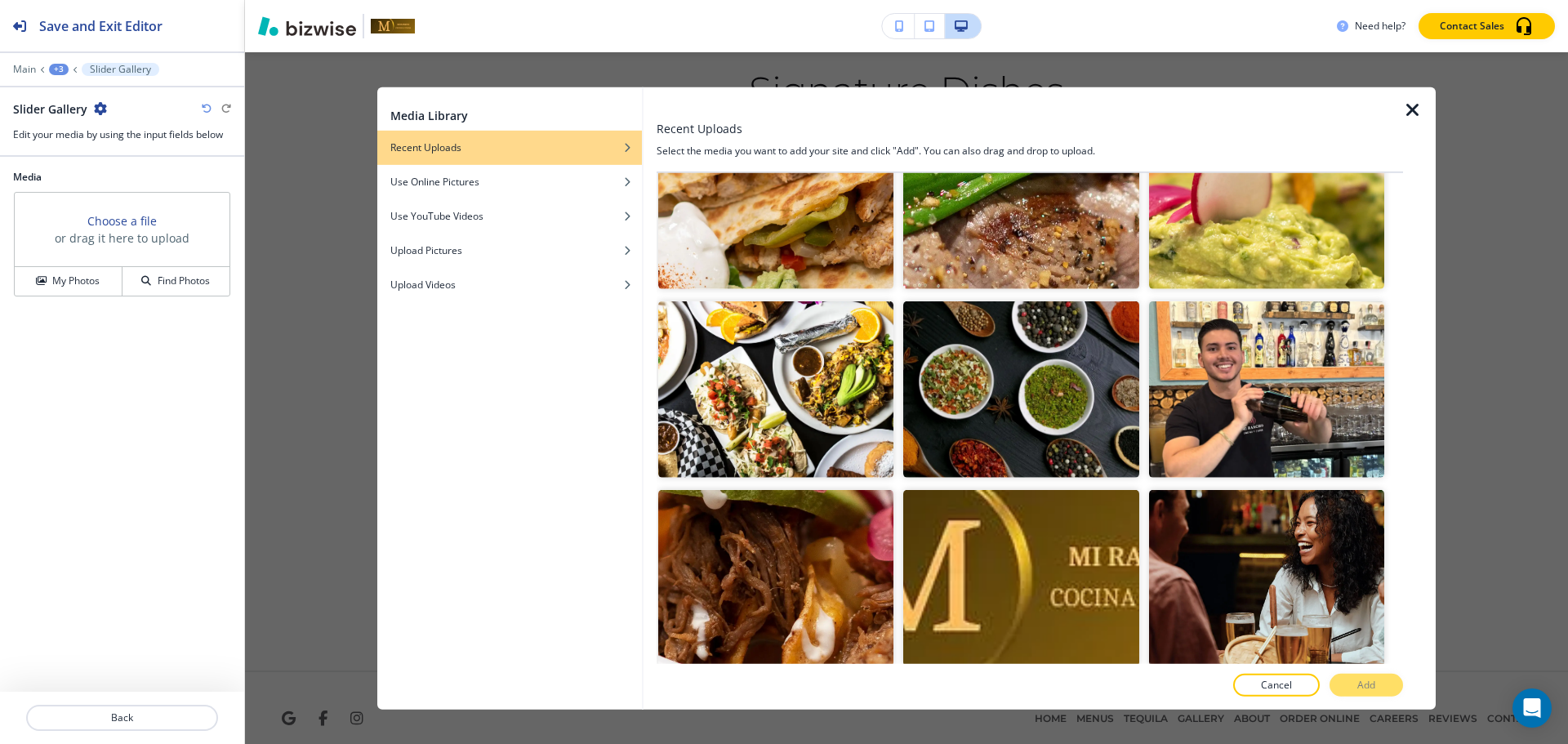
scroll to position [5281, 0]
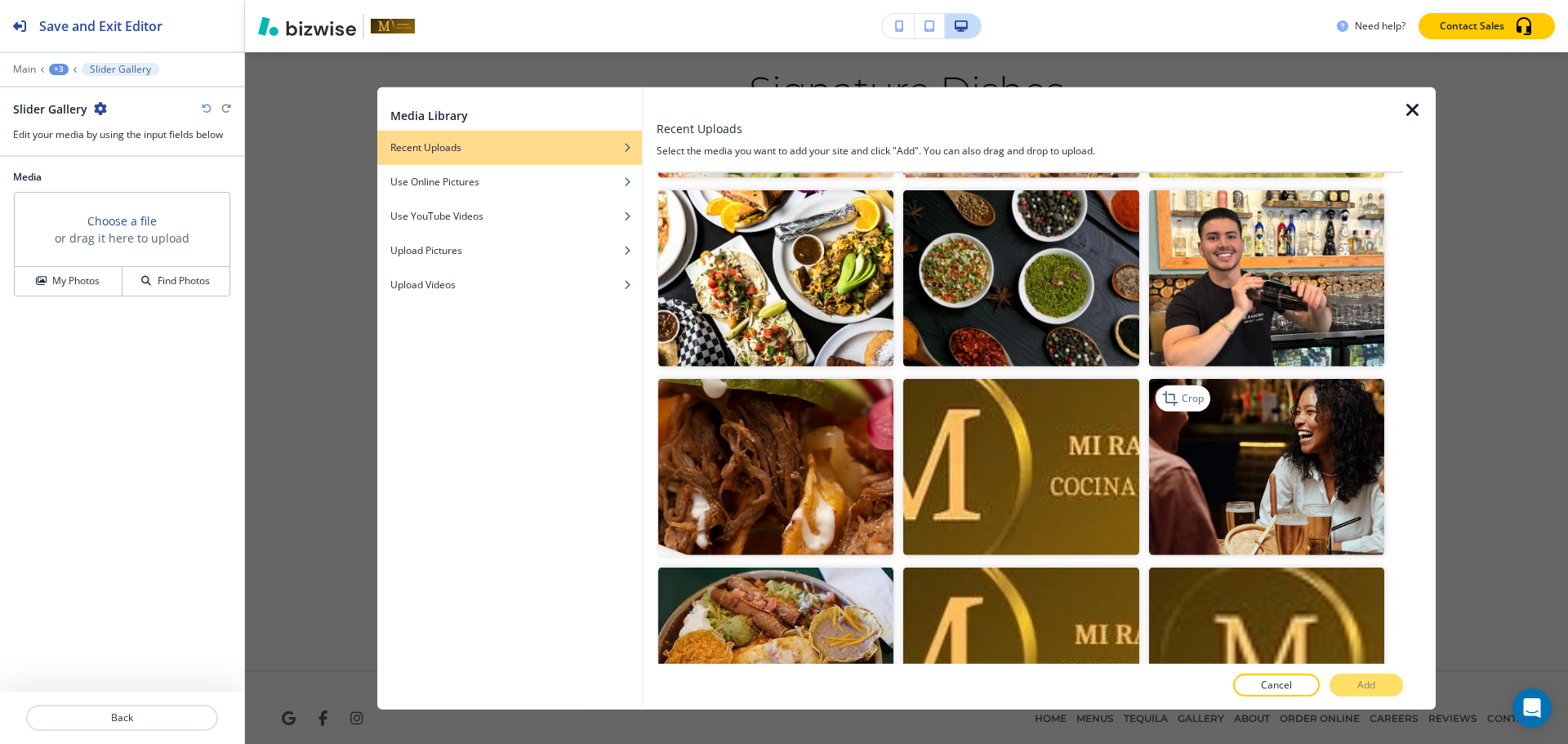
click at [1265, 451] on img "button" at bounding box center [1266, 467] width 235 height 177
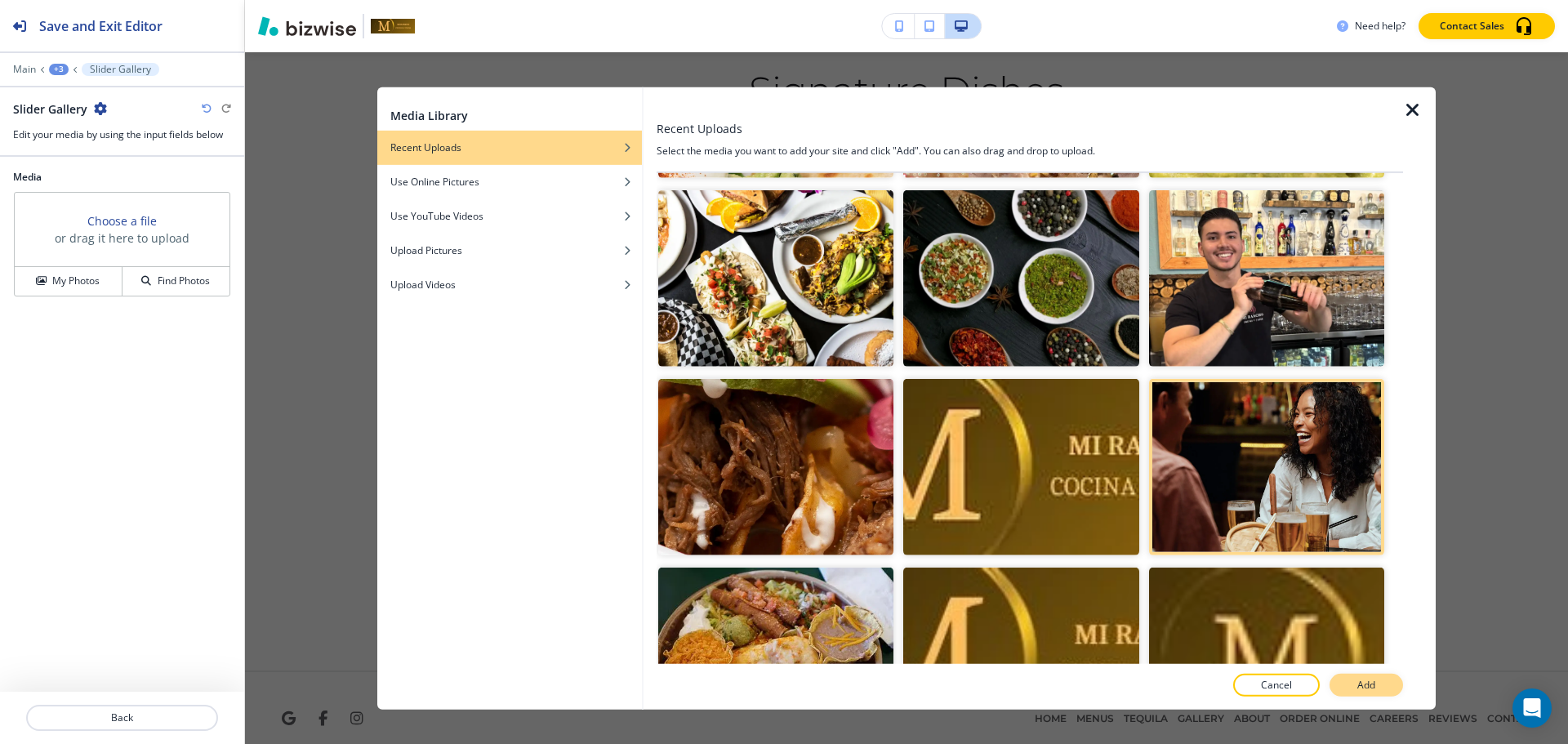
click at [1358, 694] on button "Add" at bounding box center [1366, 685] width 74 height 23
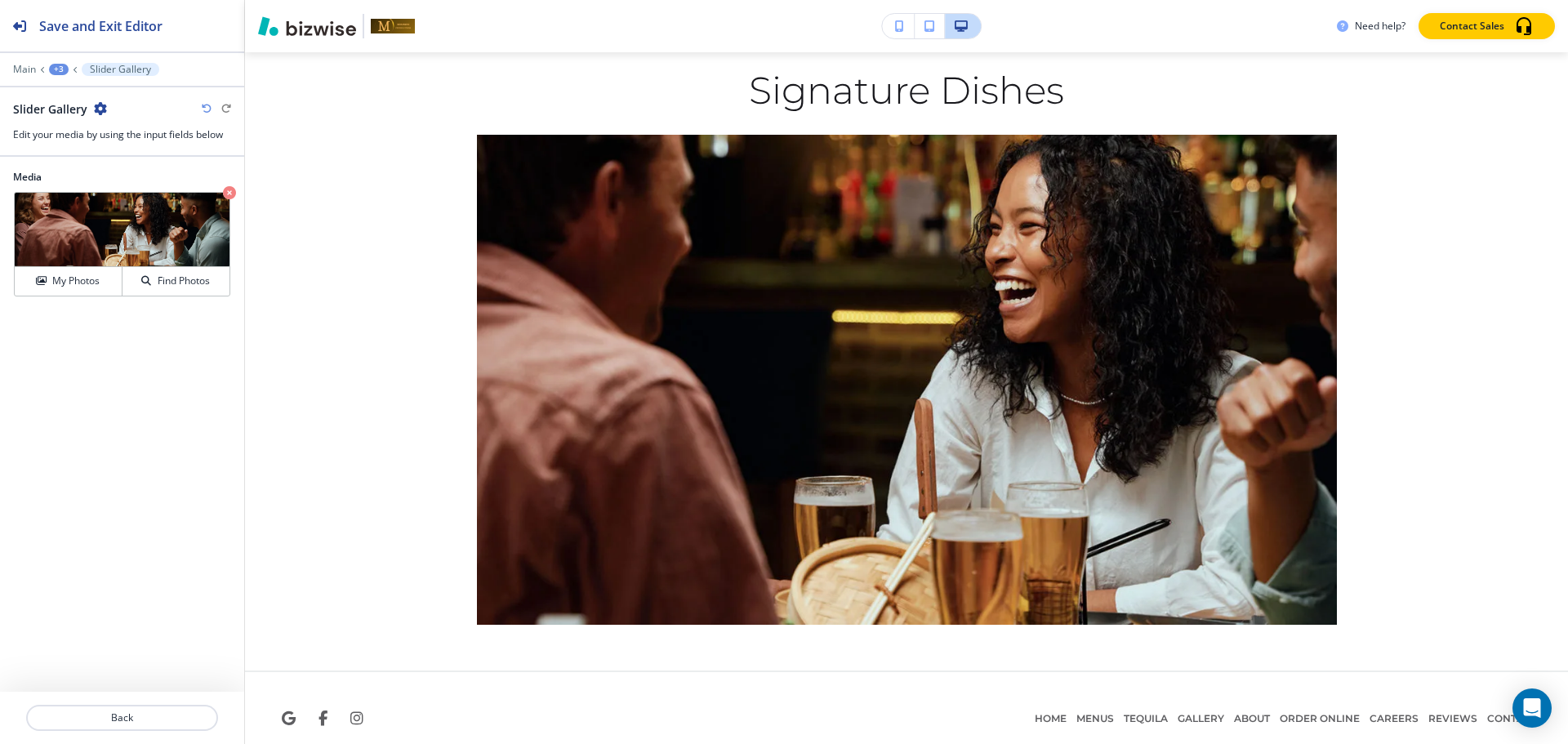
click at [67, 69] on div "+3" at bounding box center [59, 69] width 20 height 12
click at [80, 147] on p "Signature Dishes" at bounding box center [101, 154] width 83 height 15
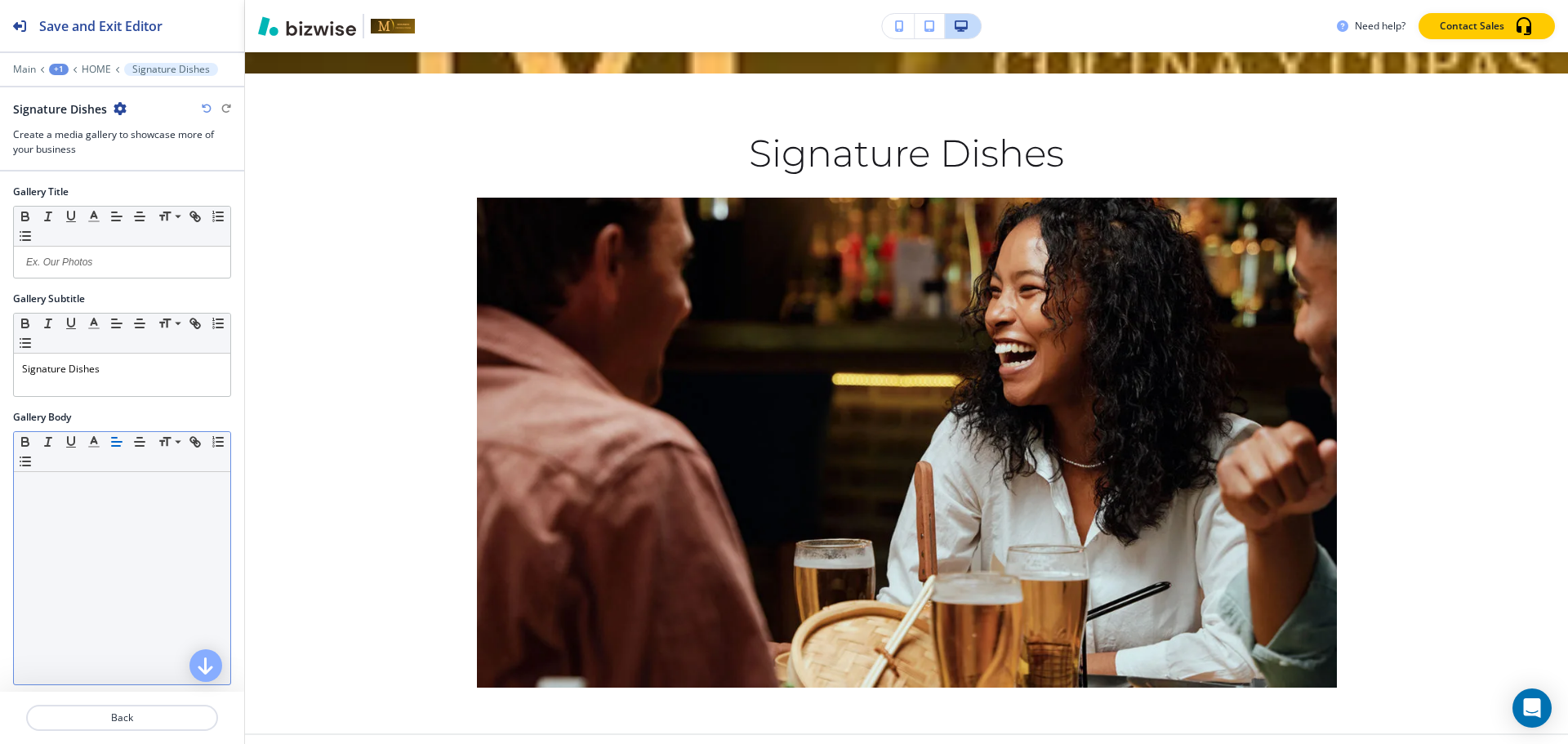
scroll to position [129, 0]
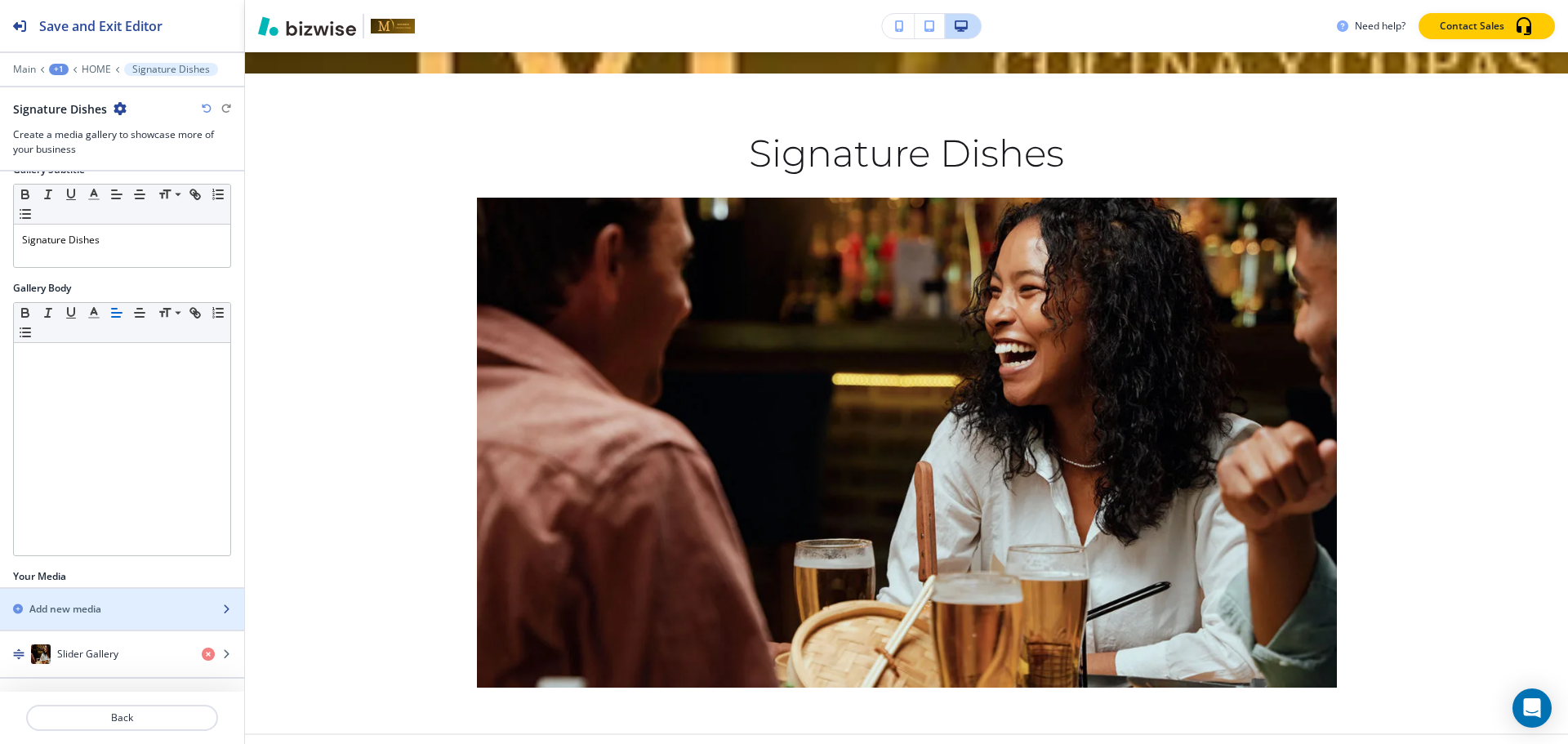
click at [120, 605] on div "Add new media" at bounding box center [104, 609] width 209 height 15
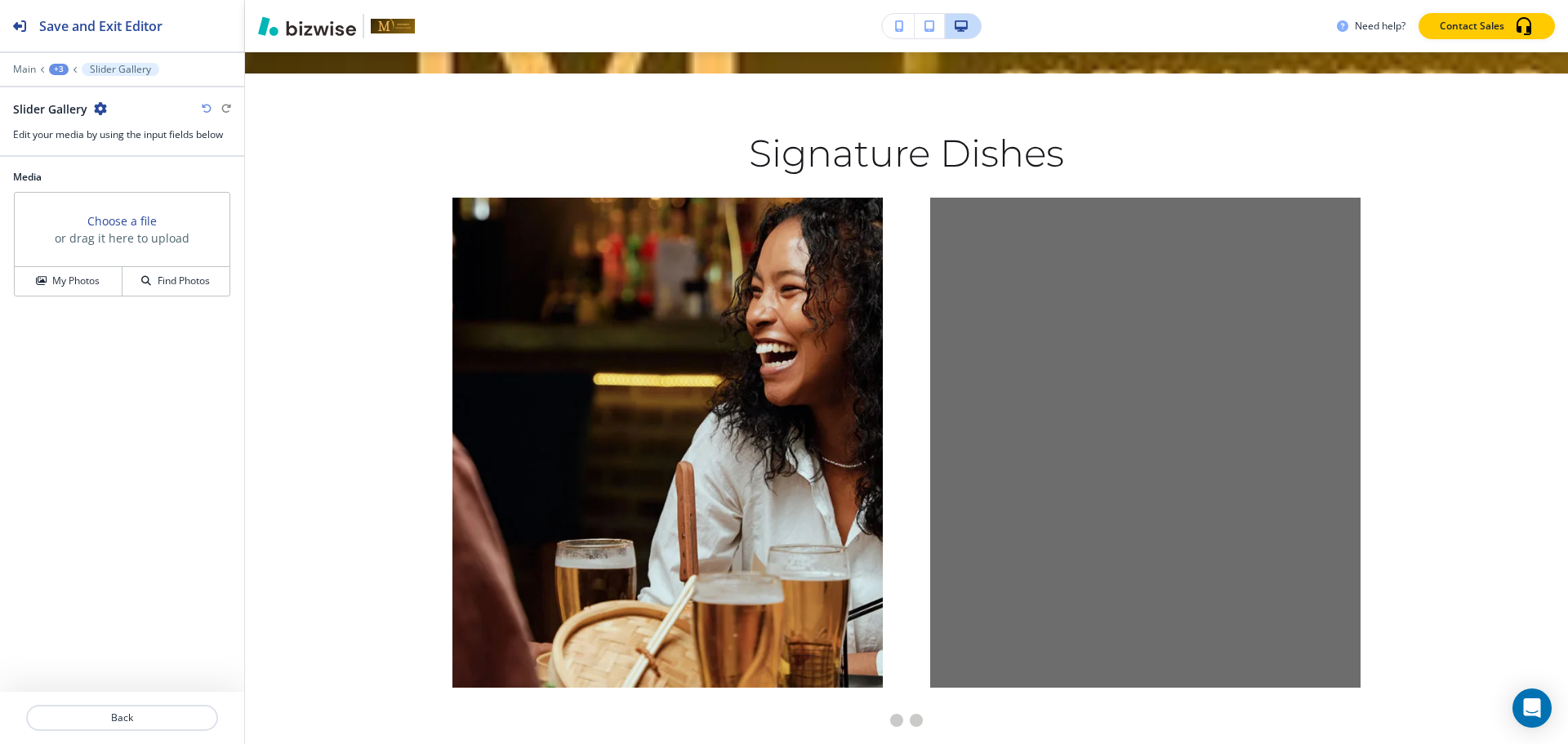
scroll to position [8192, 0]
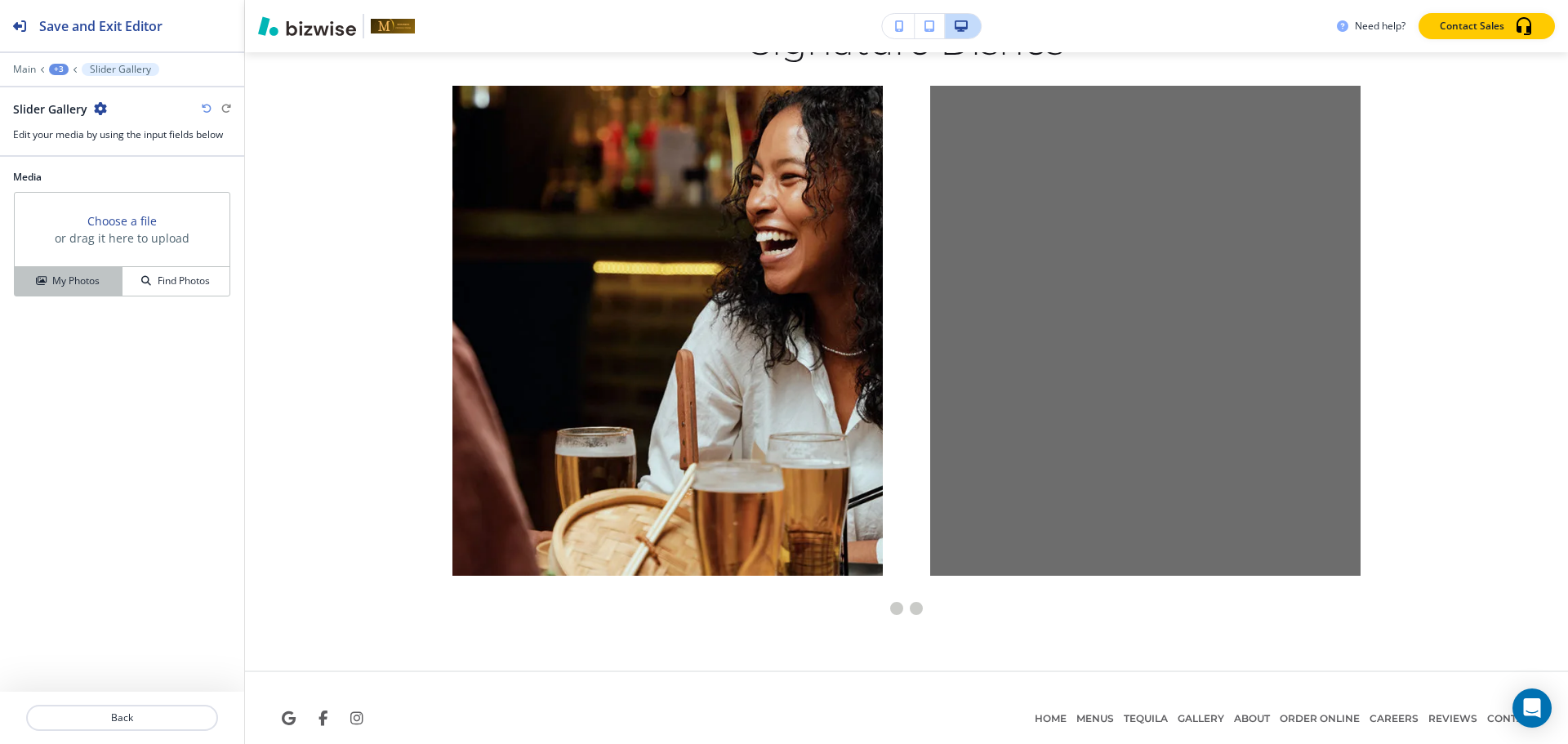
click at [67, 291] on button "My Photos" at bounding box center [68, 281] width 107 height 28
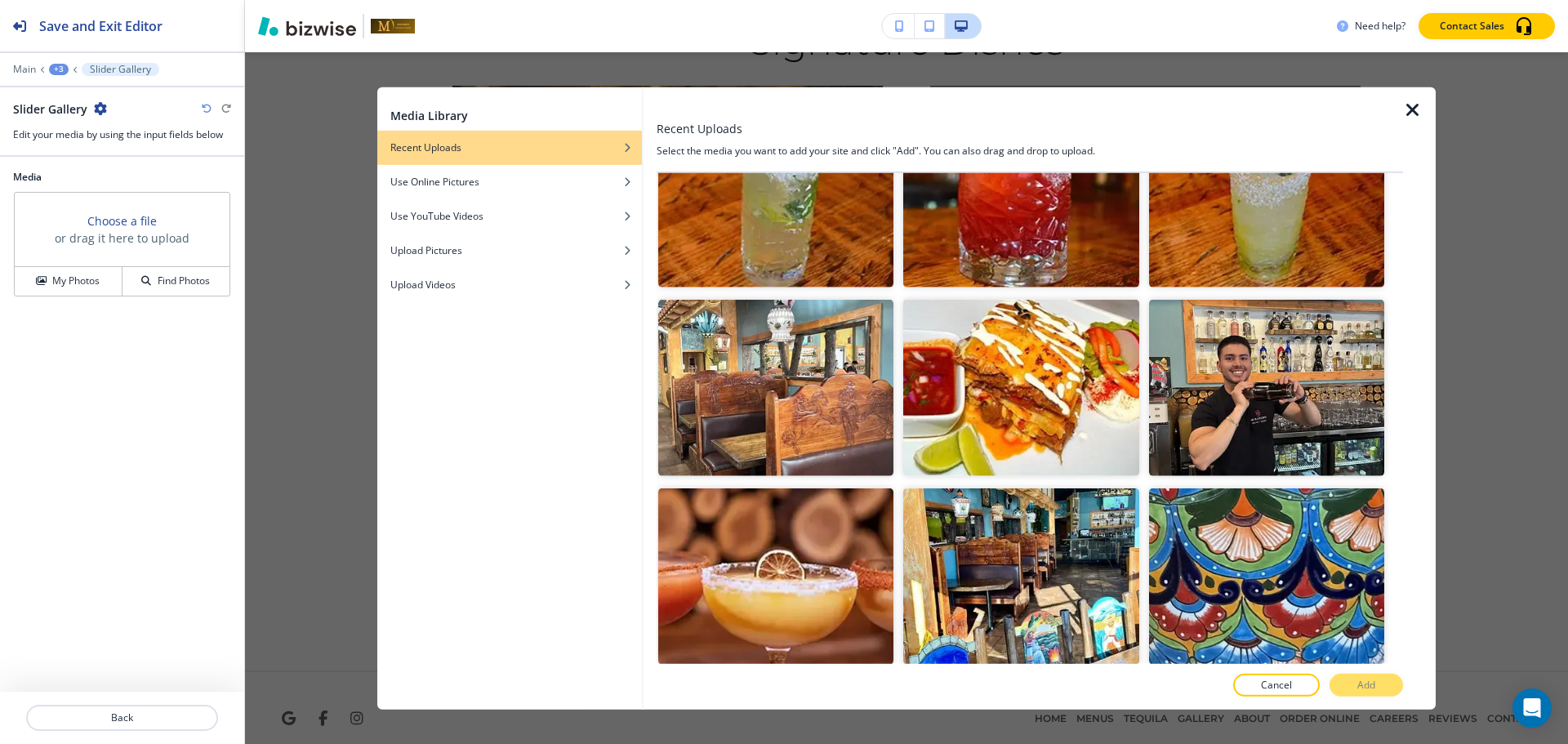
scroll to position [2831, 0]
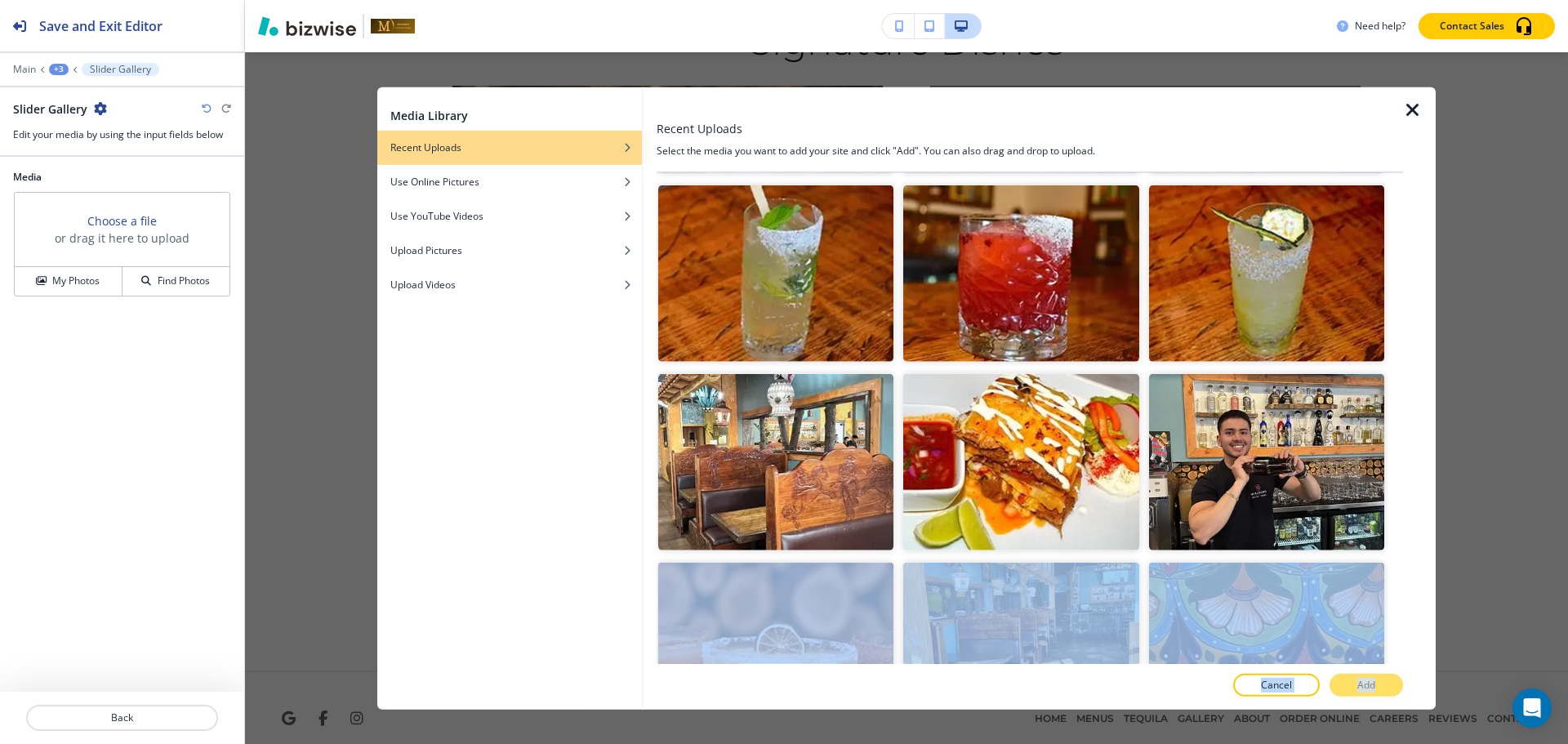
drag, startPoint x: 1389, startPoint y: 437, endPoint x: 1403, endPoint y: 178, distance: 259.4
click at [1403, 178] on div "Recent Uploads Select the media you want to add your site and click "Add". You …" at bounding box center [1040, 397] width 792 height 622
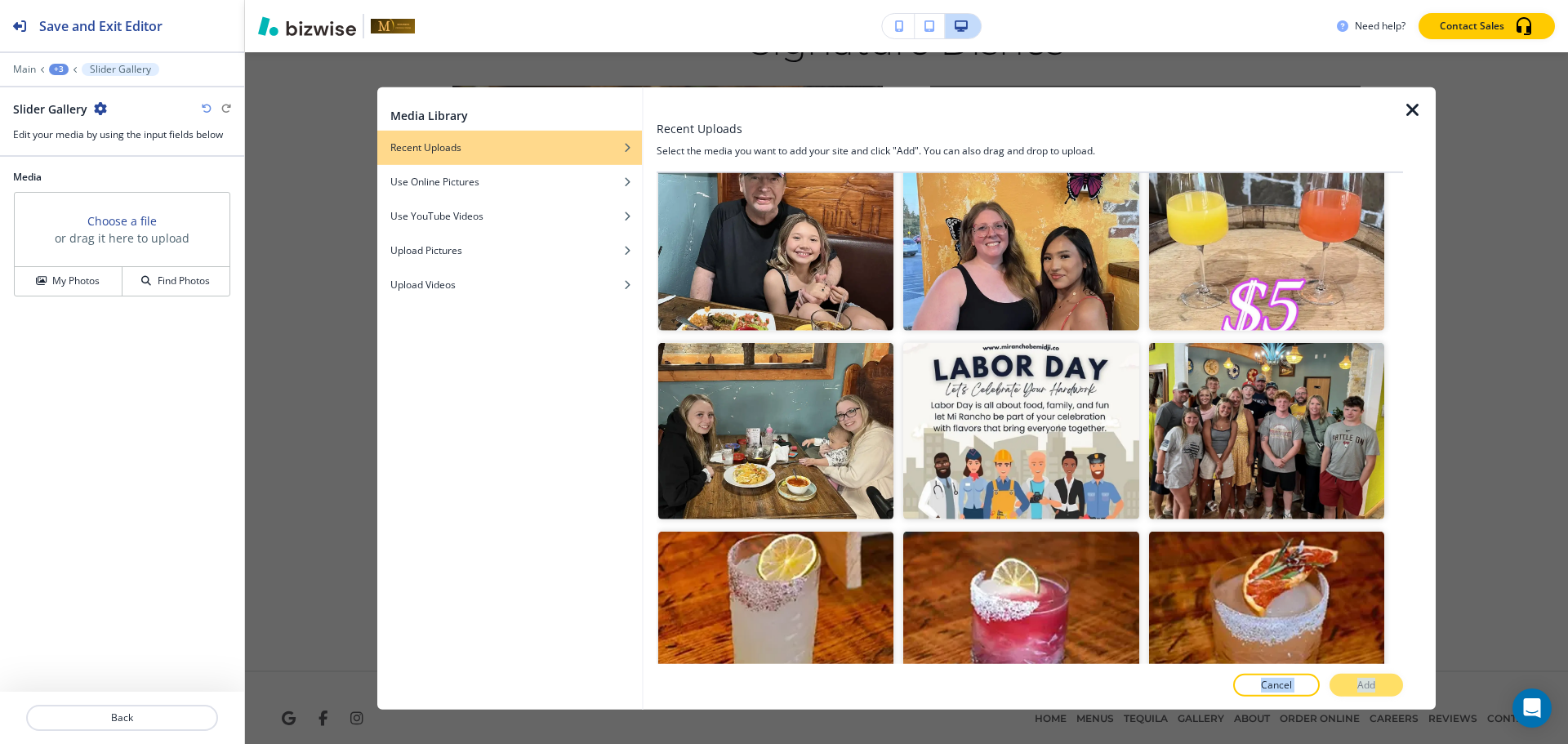
scroll to position [0, 0]
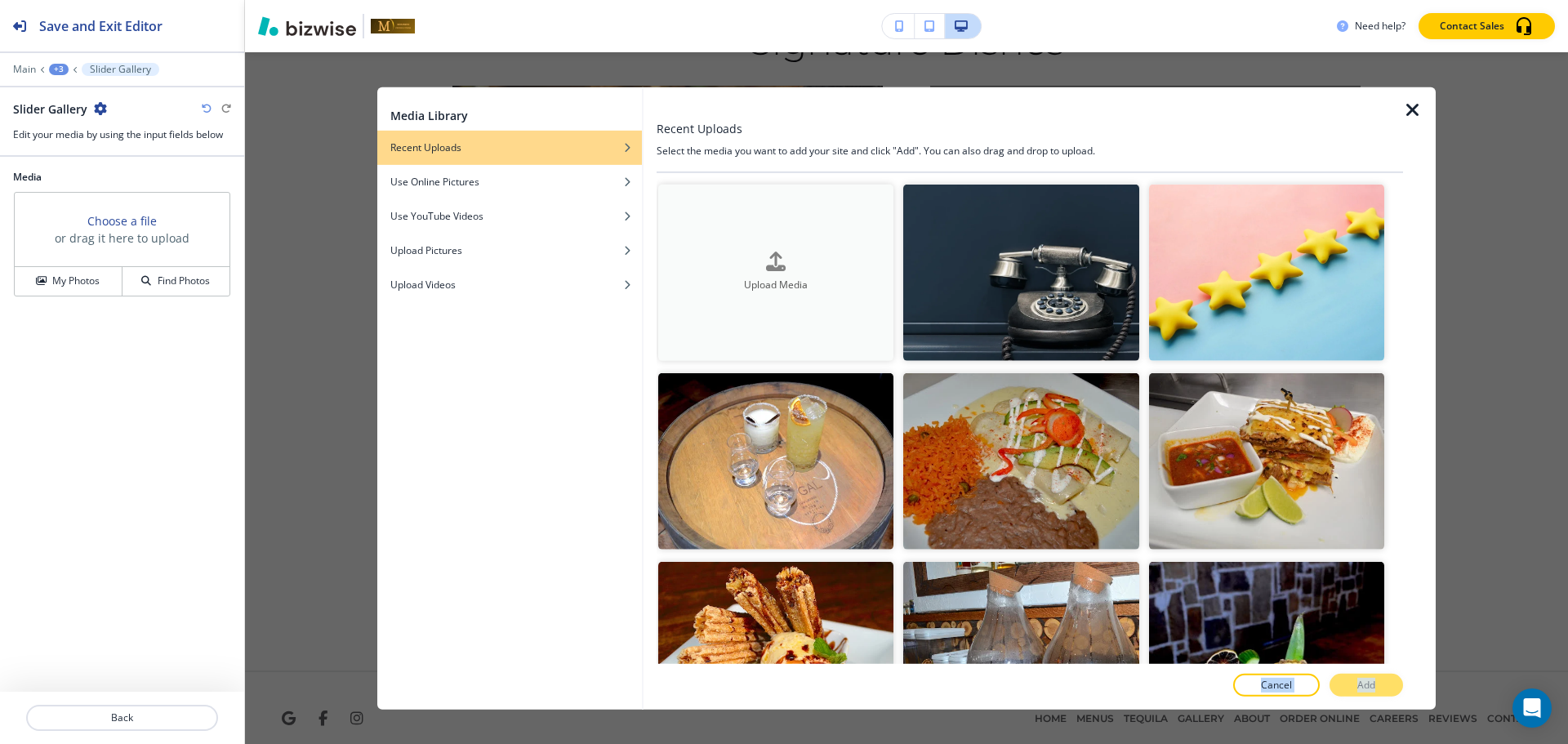
click at [847, 254] on div "Upload Media" at bounding box center [775, 272] width 235 height 42
click at [697, 253] on div "Upload Media" at bounding box center [775, 272] width 235 height 42
click at [646, 335] on div at bounding box center [650, 397] width 13 height 622
click at [735, 309] on button "Upload Media" at bounding box center [775, 272] width 235 height 177
click at [740, 236] on button "Upload Media" at bounding box center [775, 272] width 235 height 177
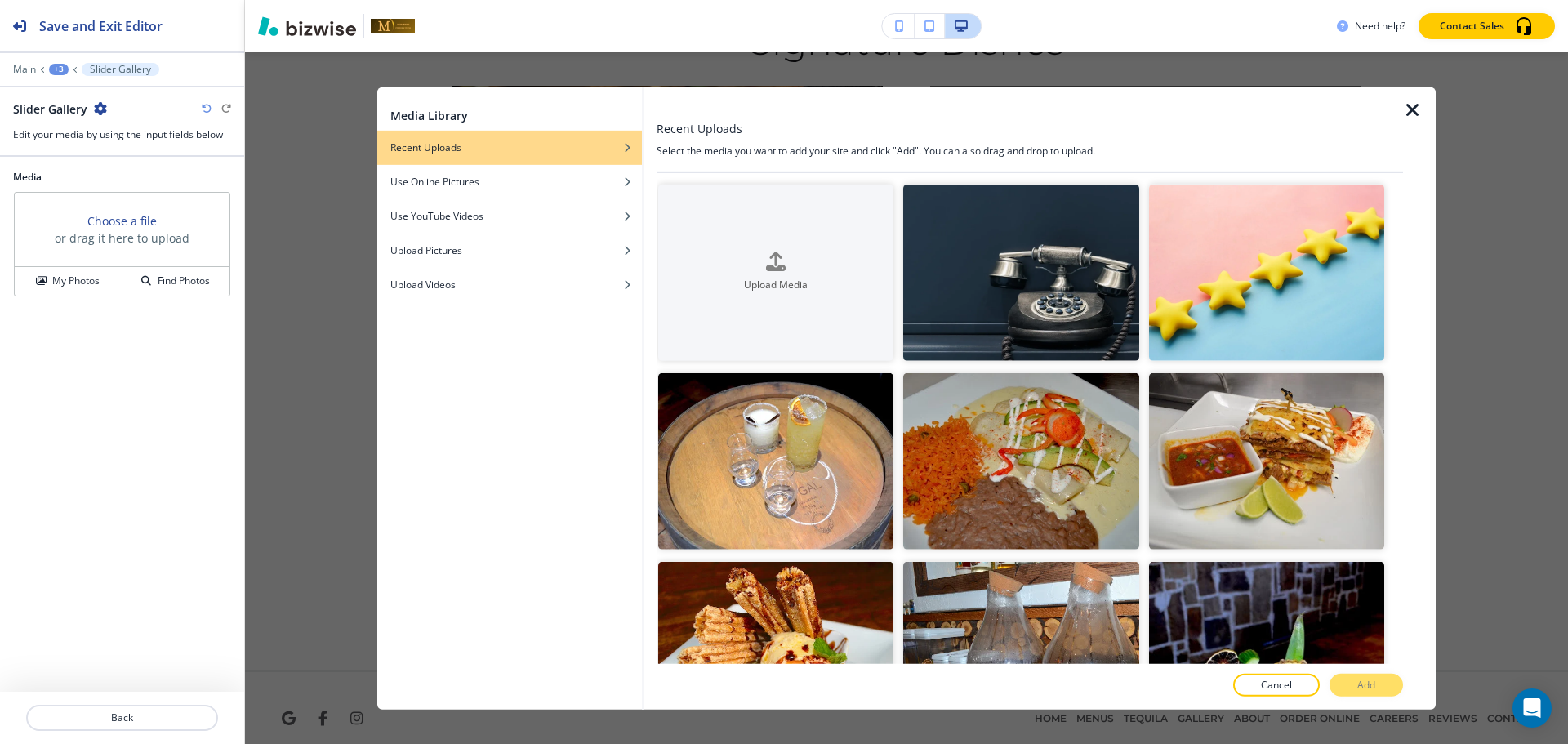
click at [1409, 119] on icon "button" at bounding box center [1413, 109] width 20 height 20
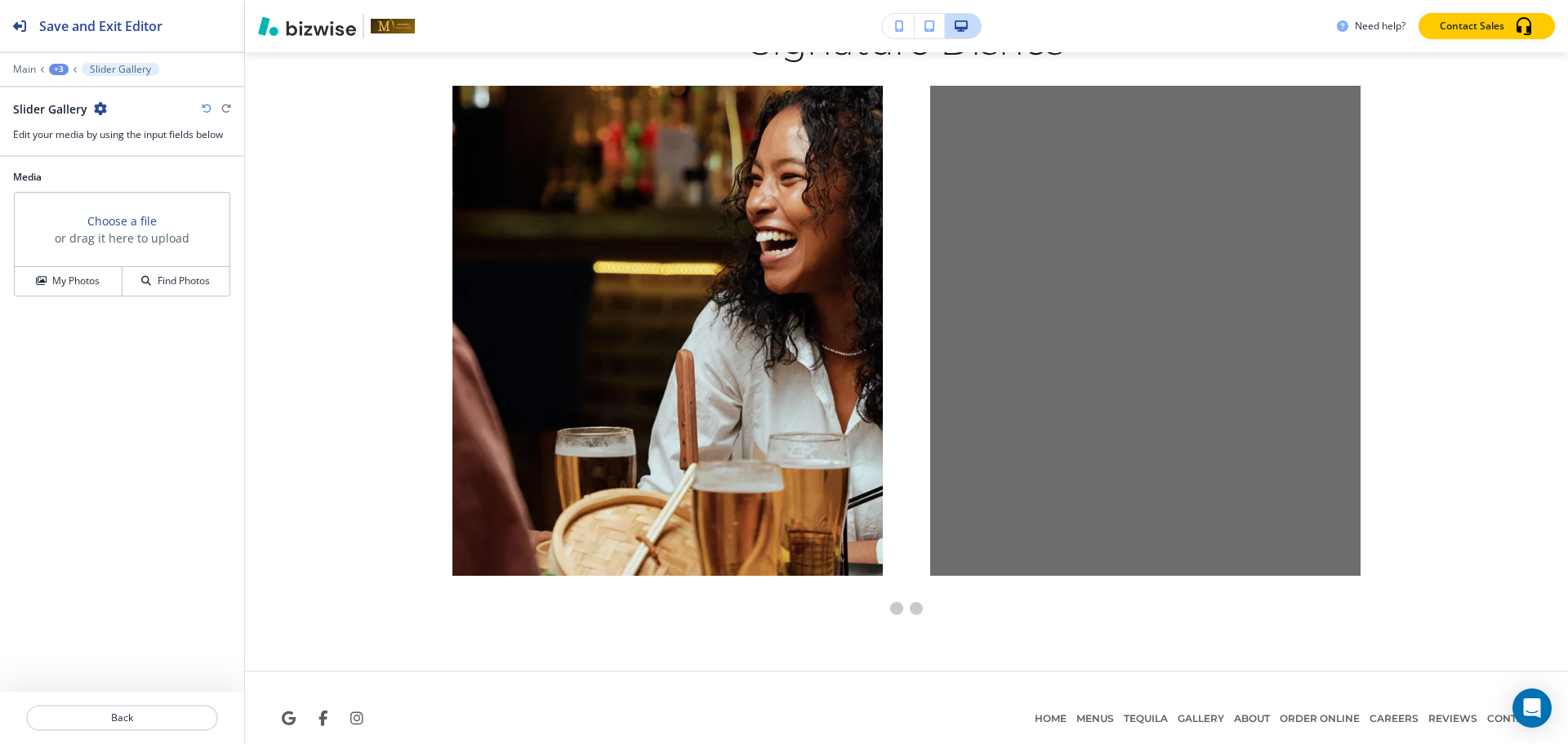
scroll to position [8029, 0]
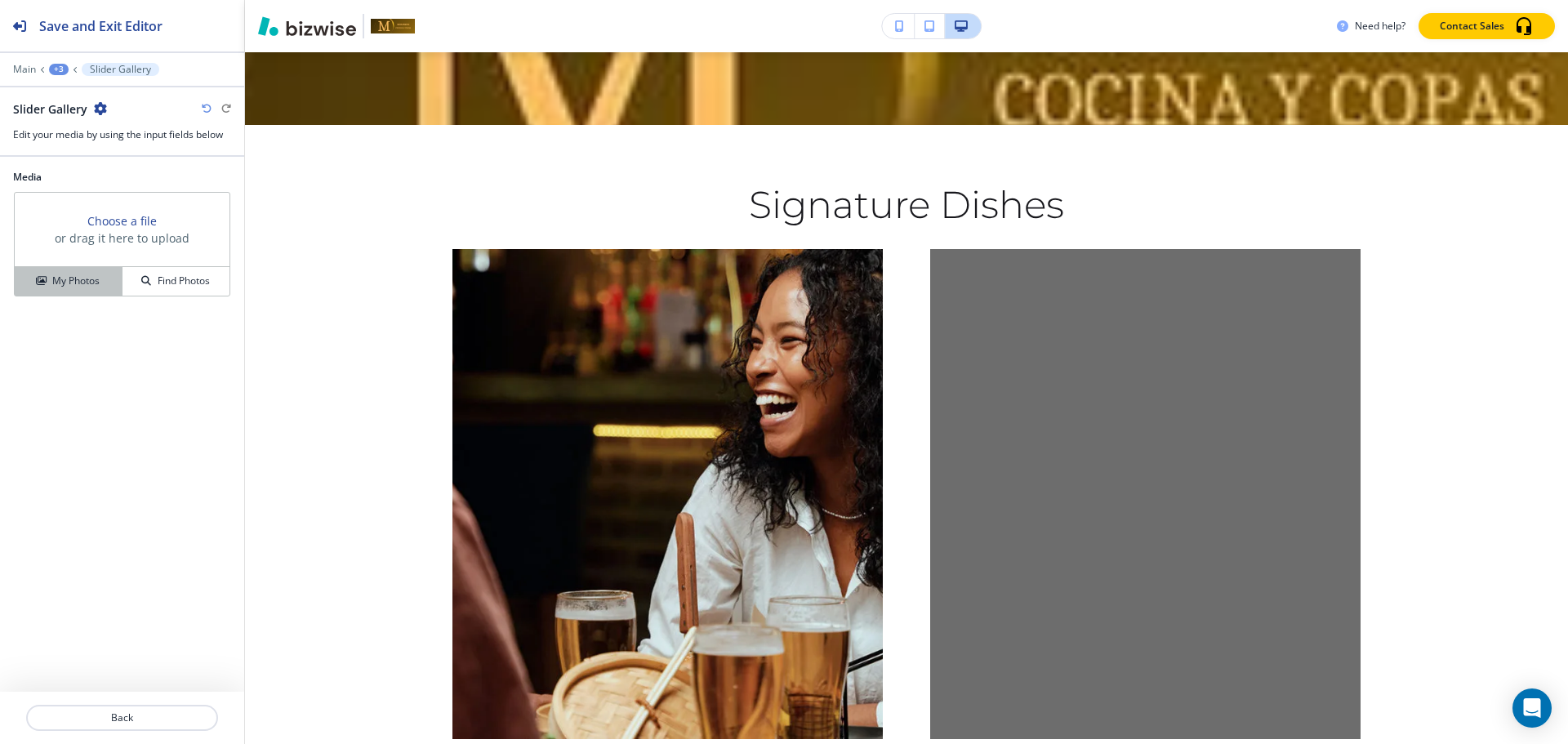
click at [63, 278] on h4 "My Photos" at bounding box center [75, 281] width 47 height 15
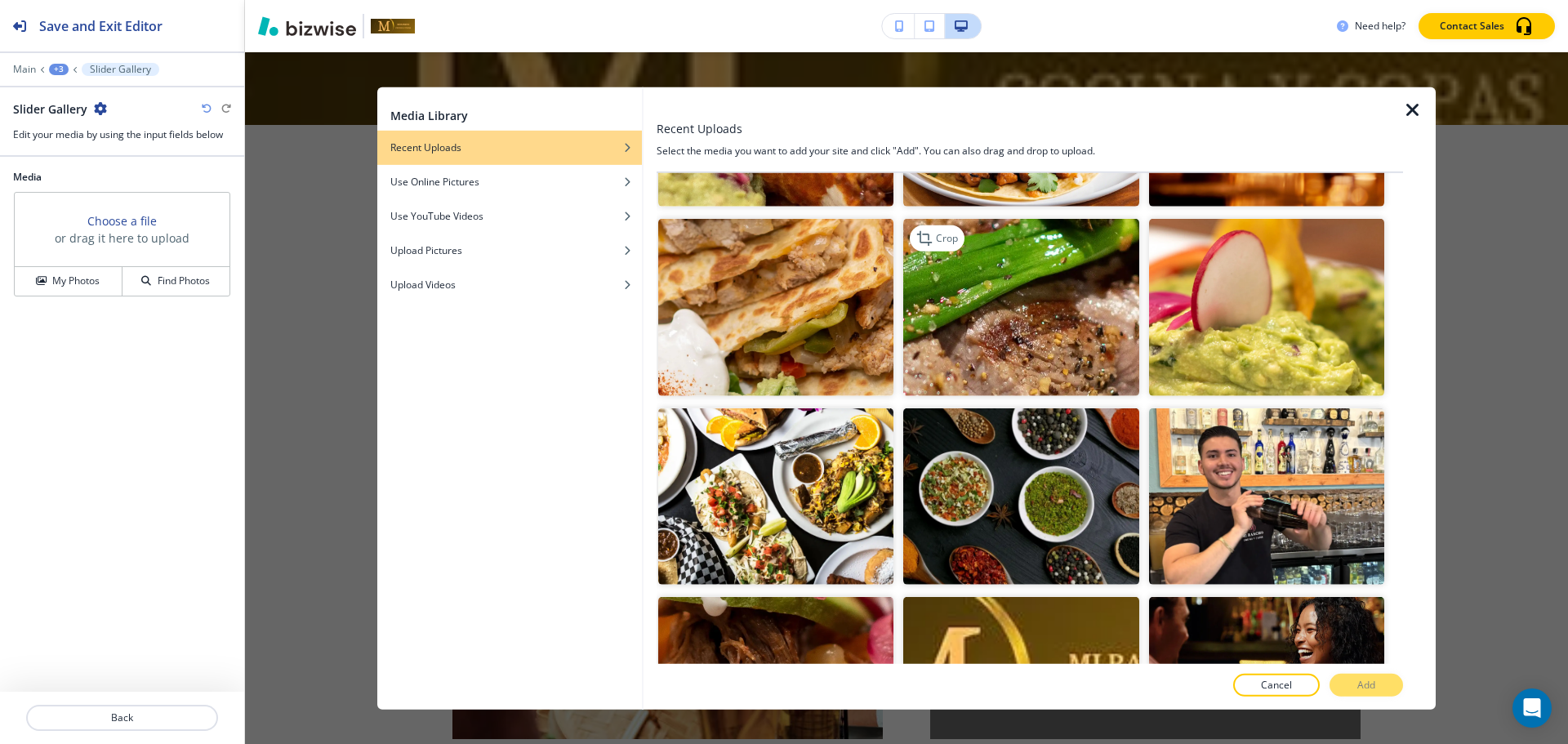
scroll to position [4981, 0]
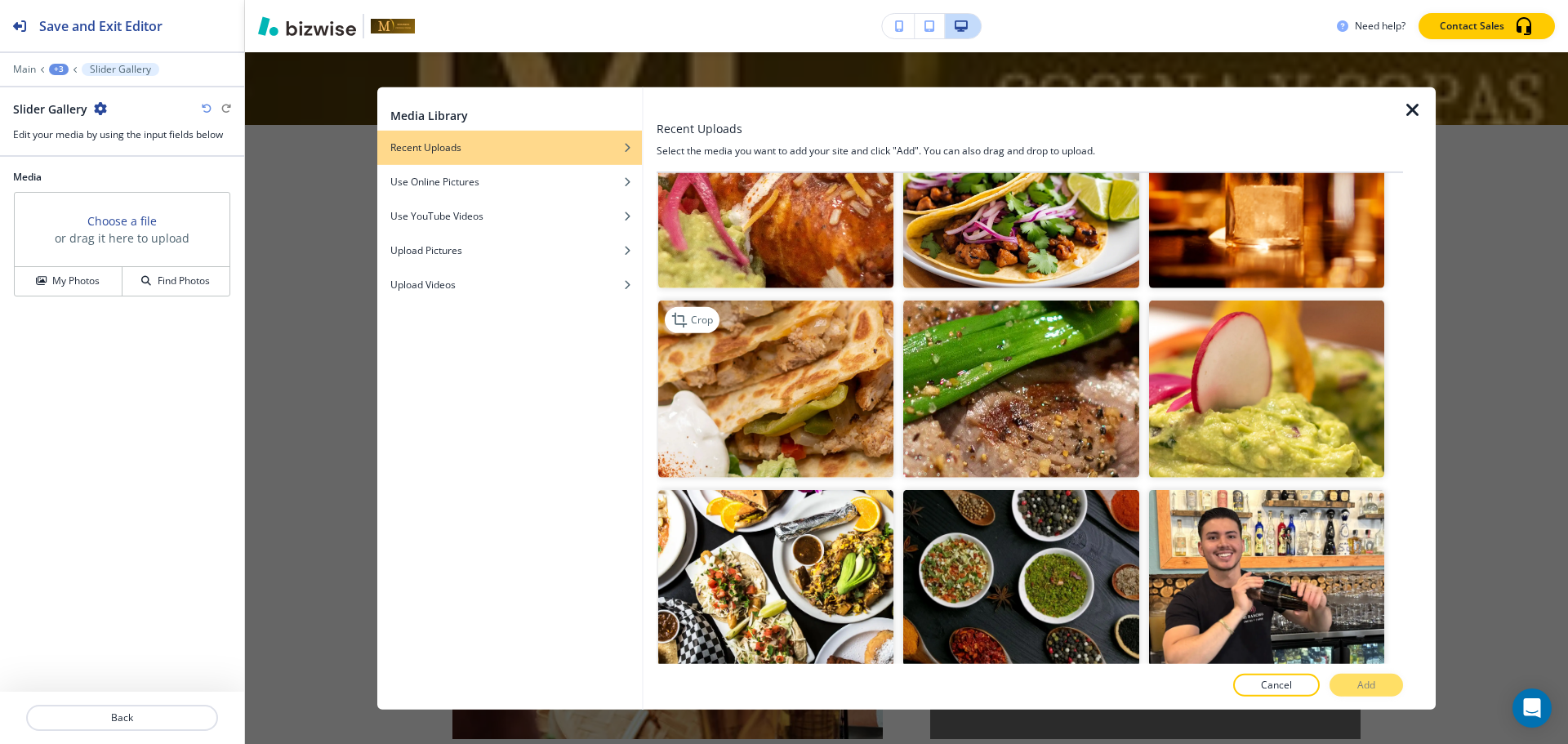
drag, startPoint x: 681, startPoint y: 257, endPoint x: 706, endPoint y: 271, distance: 28.7
click at [680, 300] on img "button" at bounding box center [775, 388] width 235 height 177
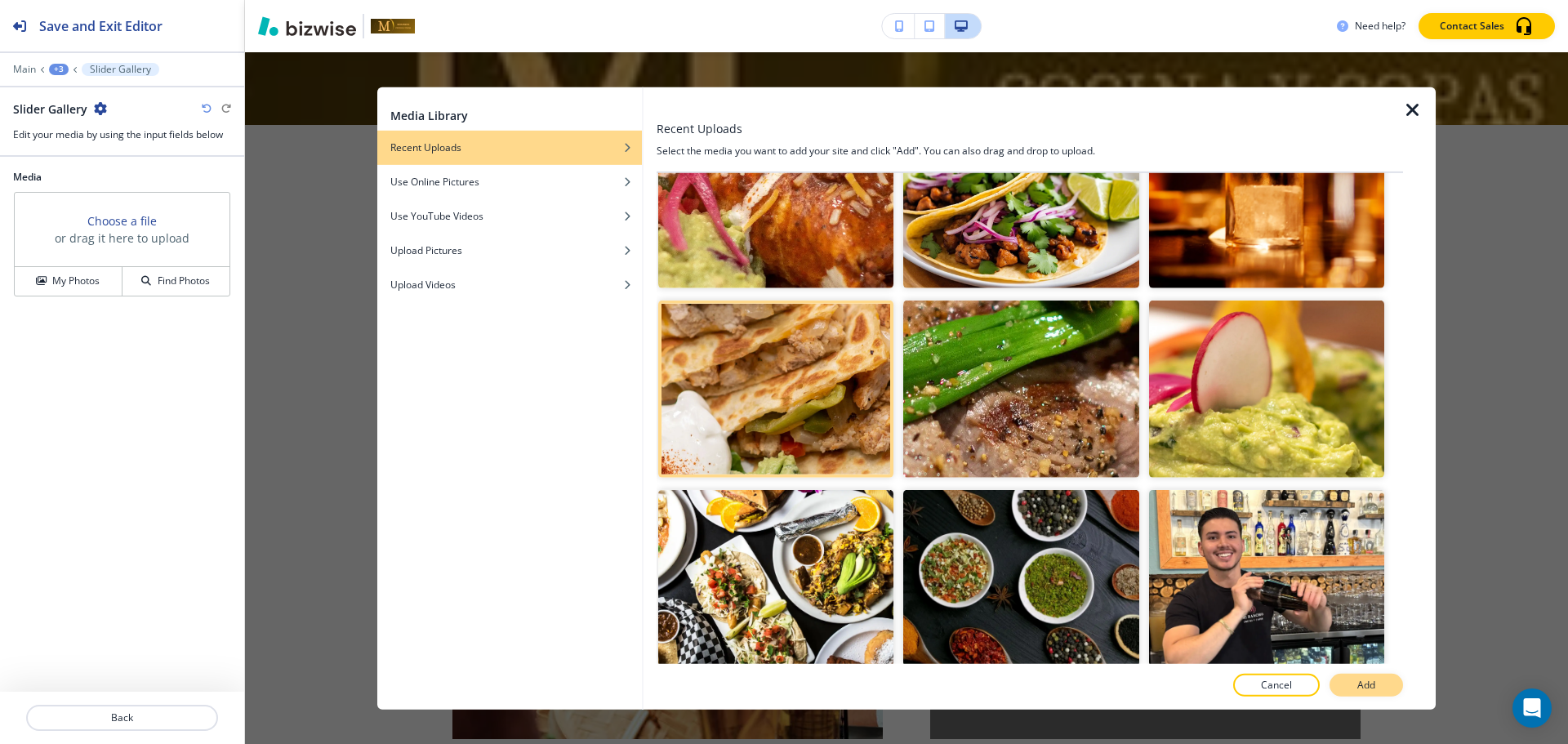
click at [1334, 689] on button "Add" at bounding box center [1366, 685] width 74 height 23
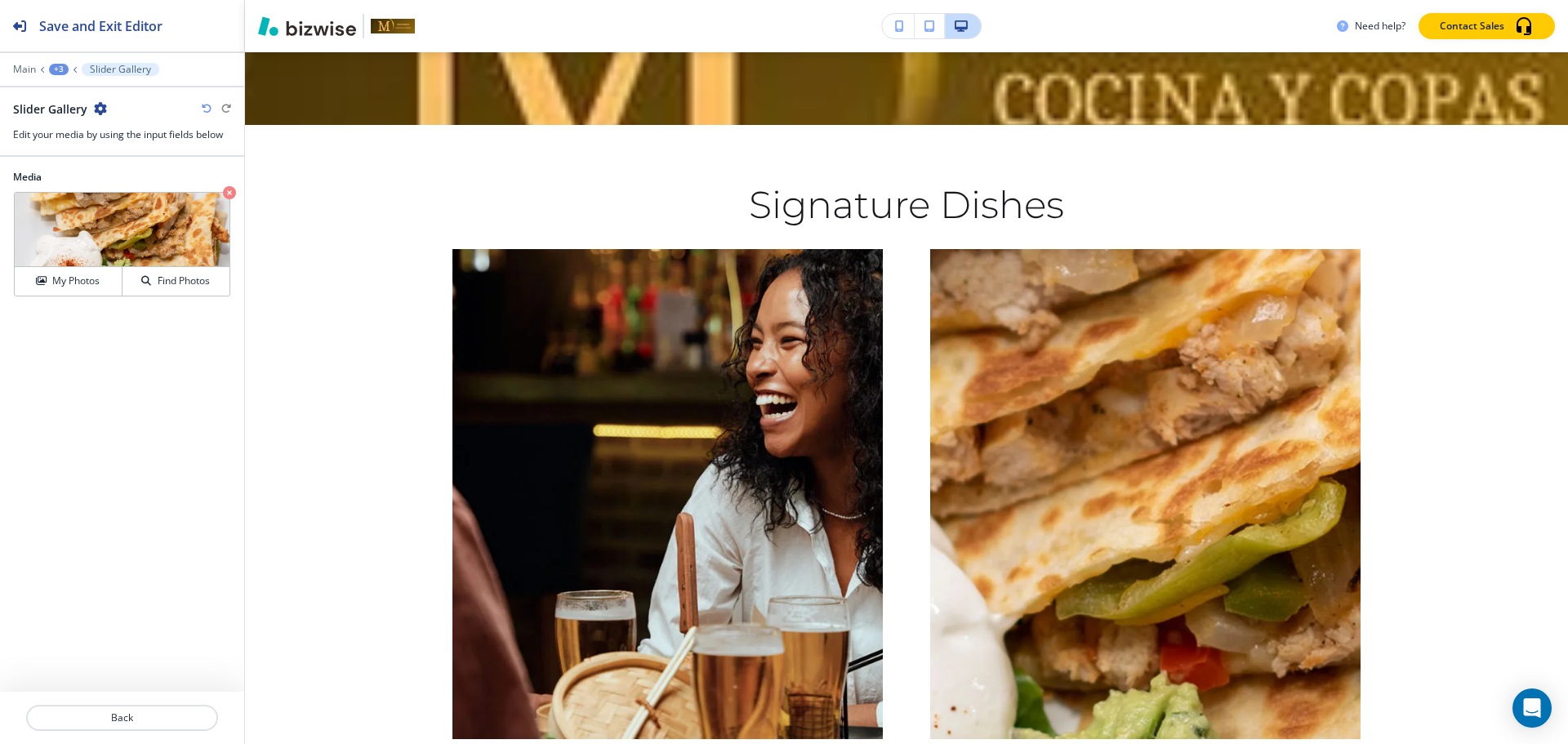
click at [53, 67] on div "+3" at bounding box center [59, 69] width 20 height 12
click at [65, 154] on p "Signature Dishes" at bounding box center [101, 154] width 83 height 15
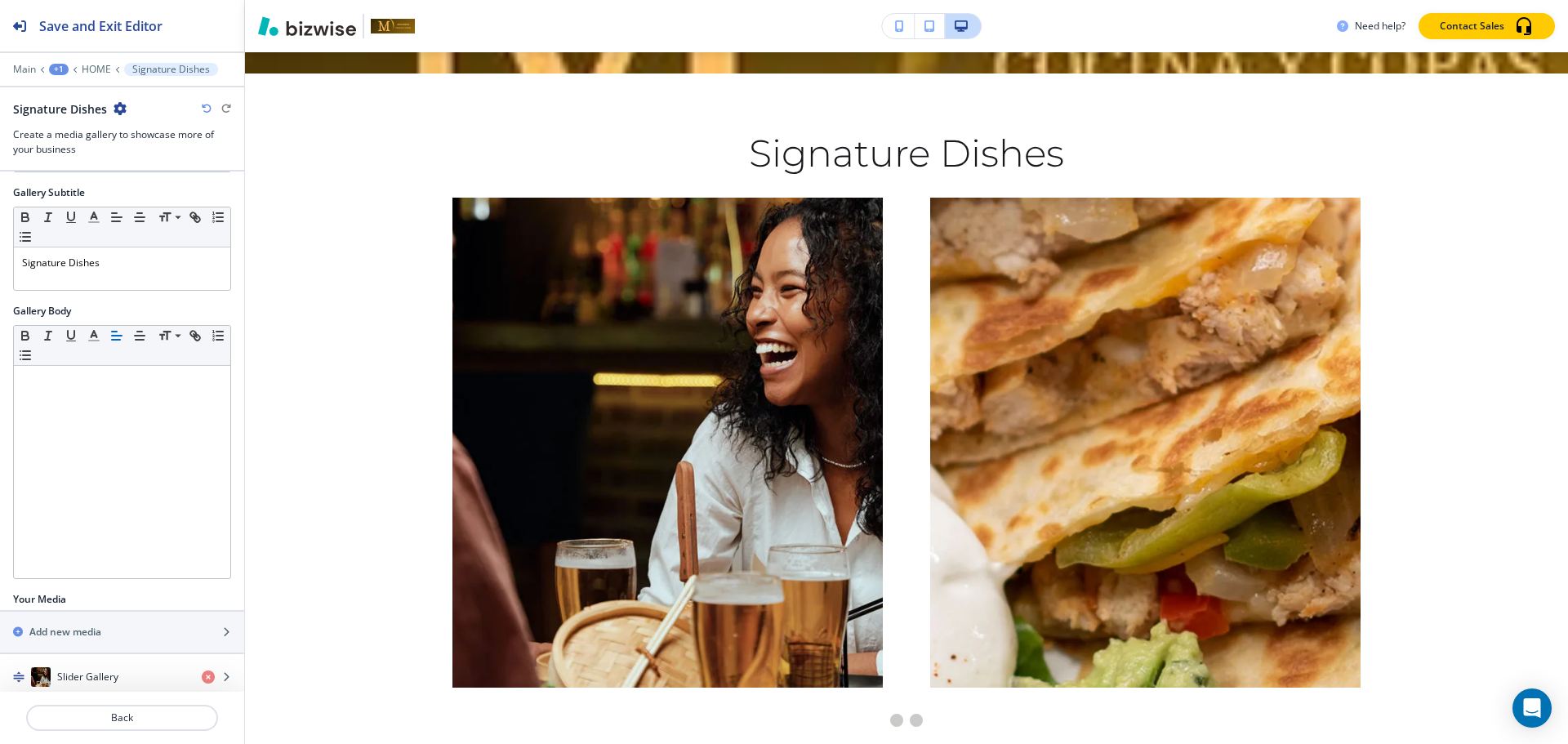
scroll to position [177, 0]
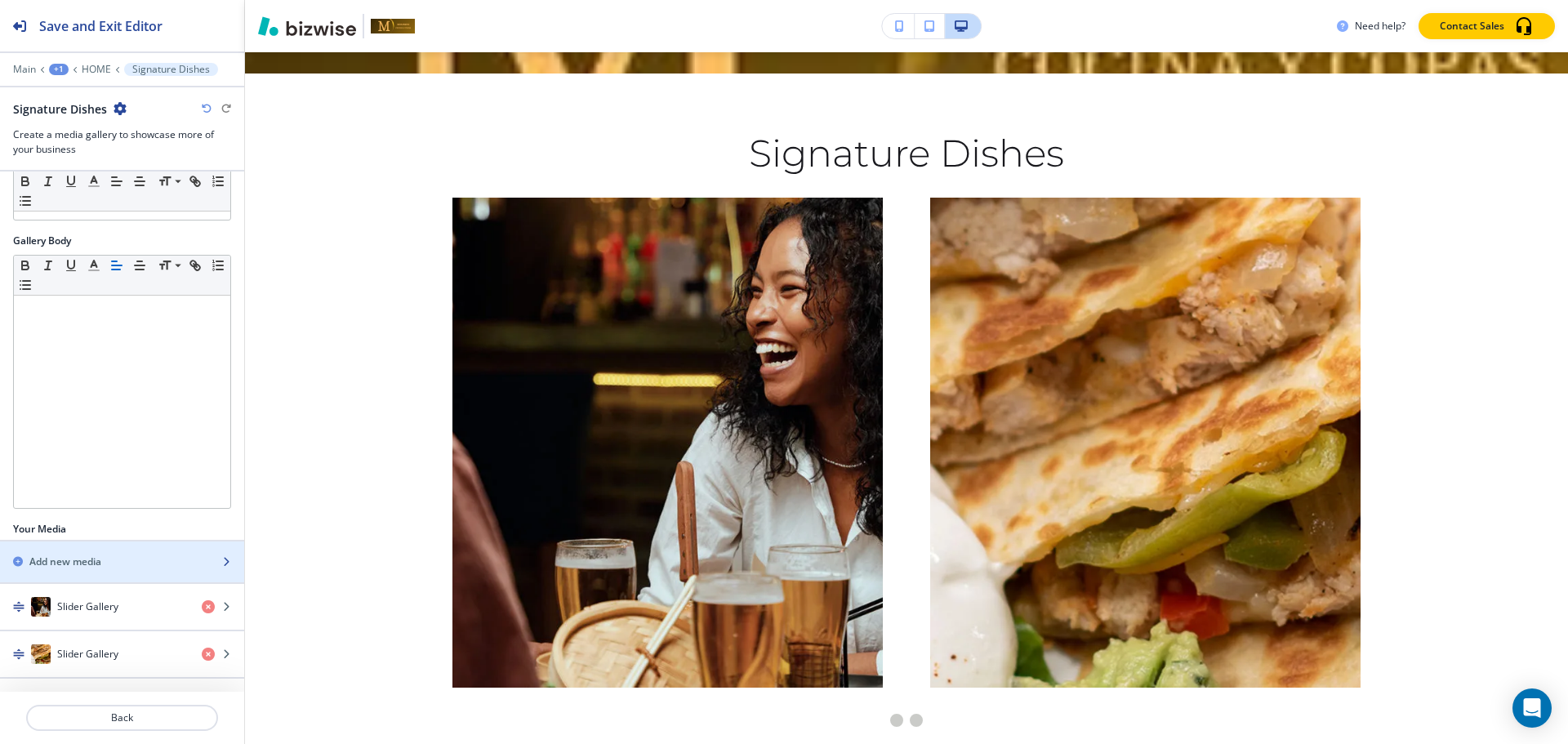
click at [107, 573] on div "button" at bounding box center [122, 575] width 244 height 13
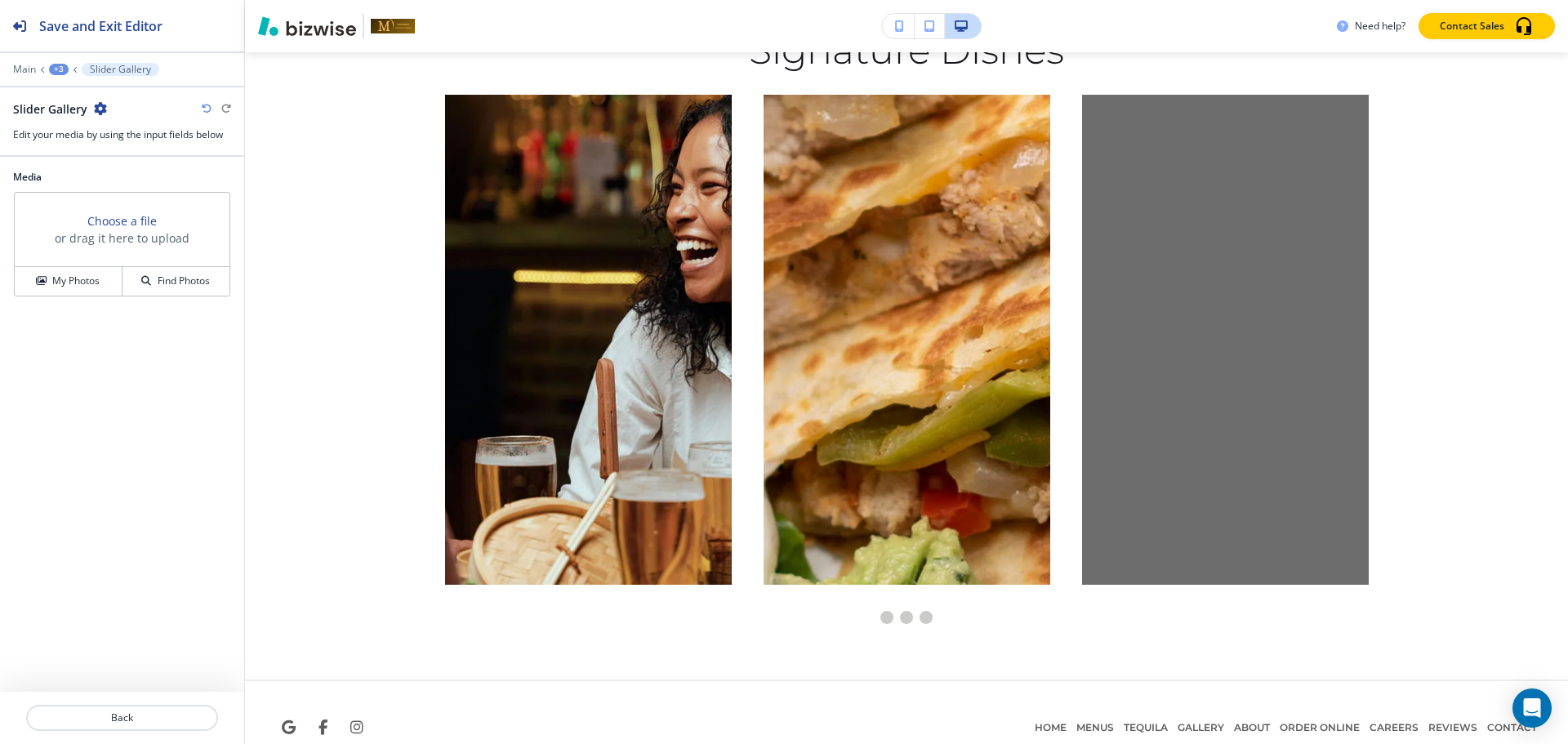
scroll to position [8192, 0]
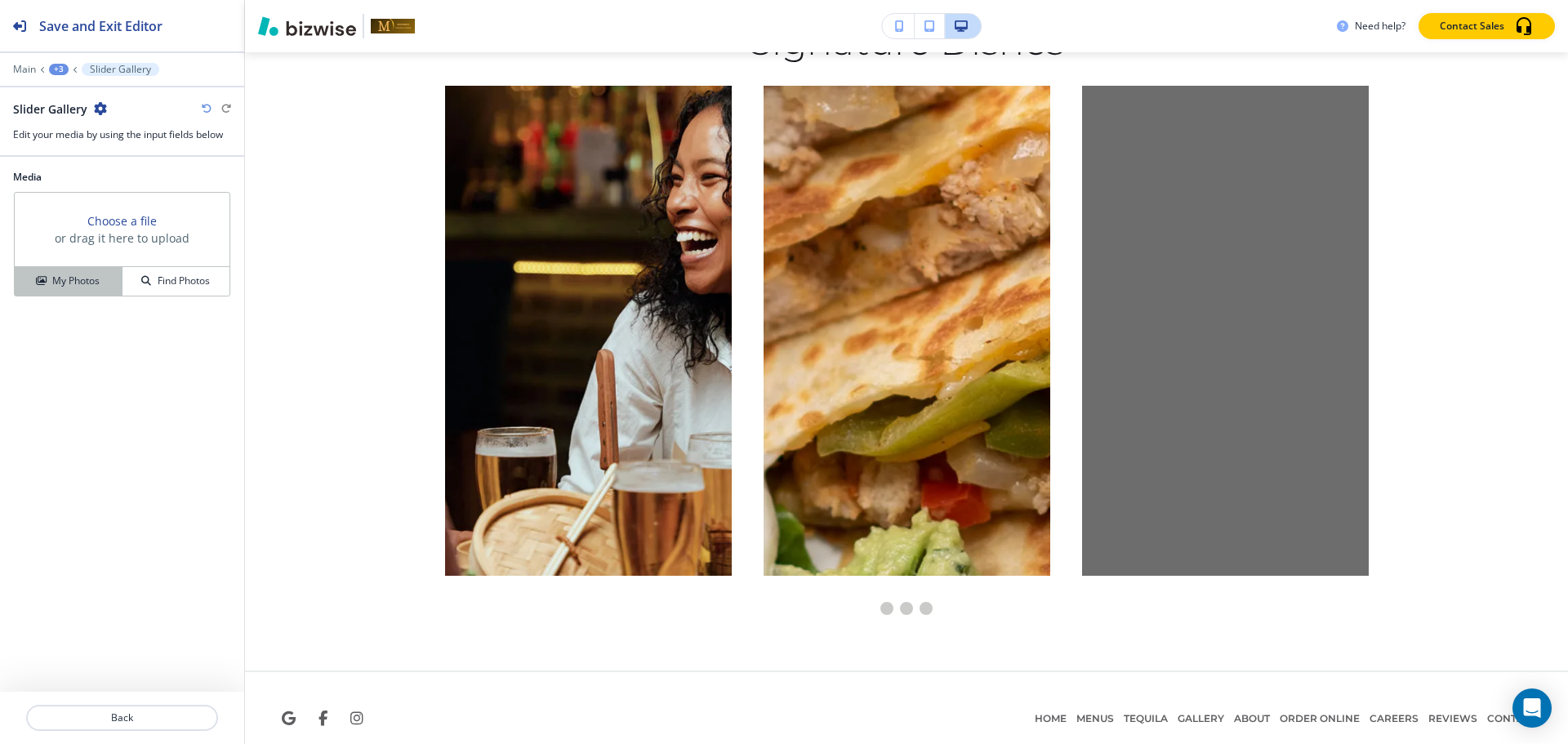
click at [83, 276] on h4 "My Photos" at bounding box center [75, 281] width 47 height 15
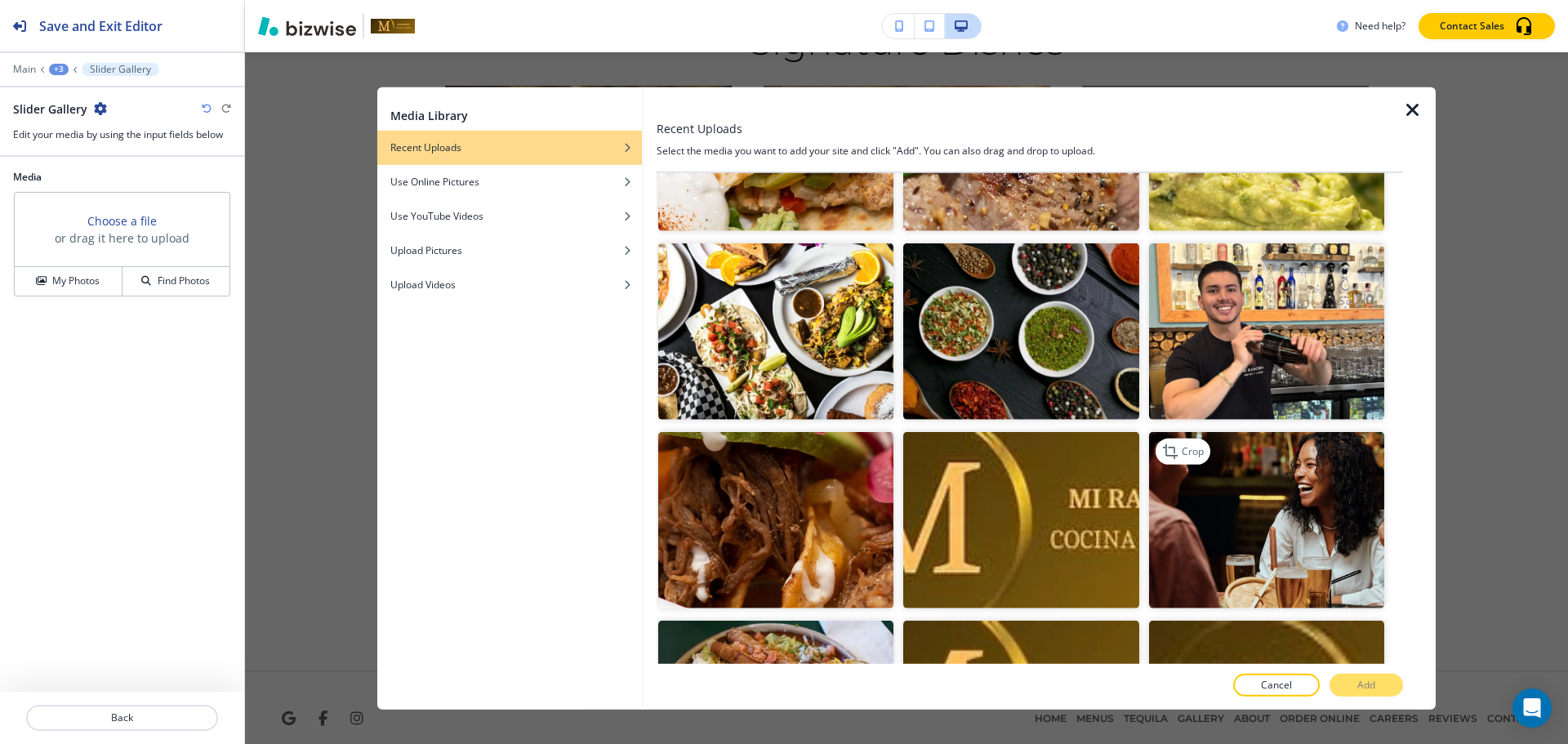
scroll to position [5199, 0]
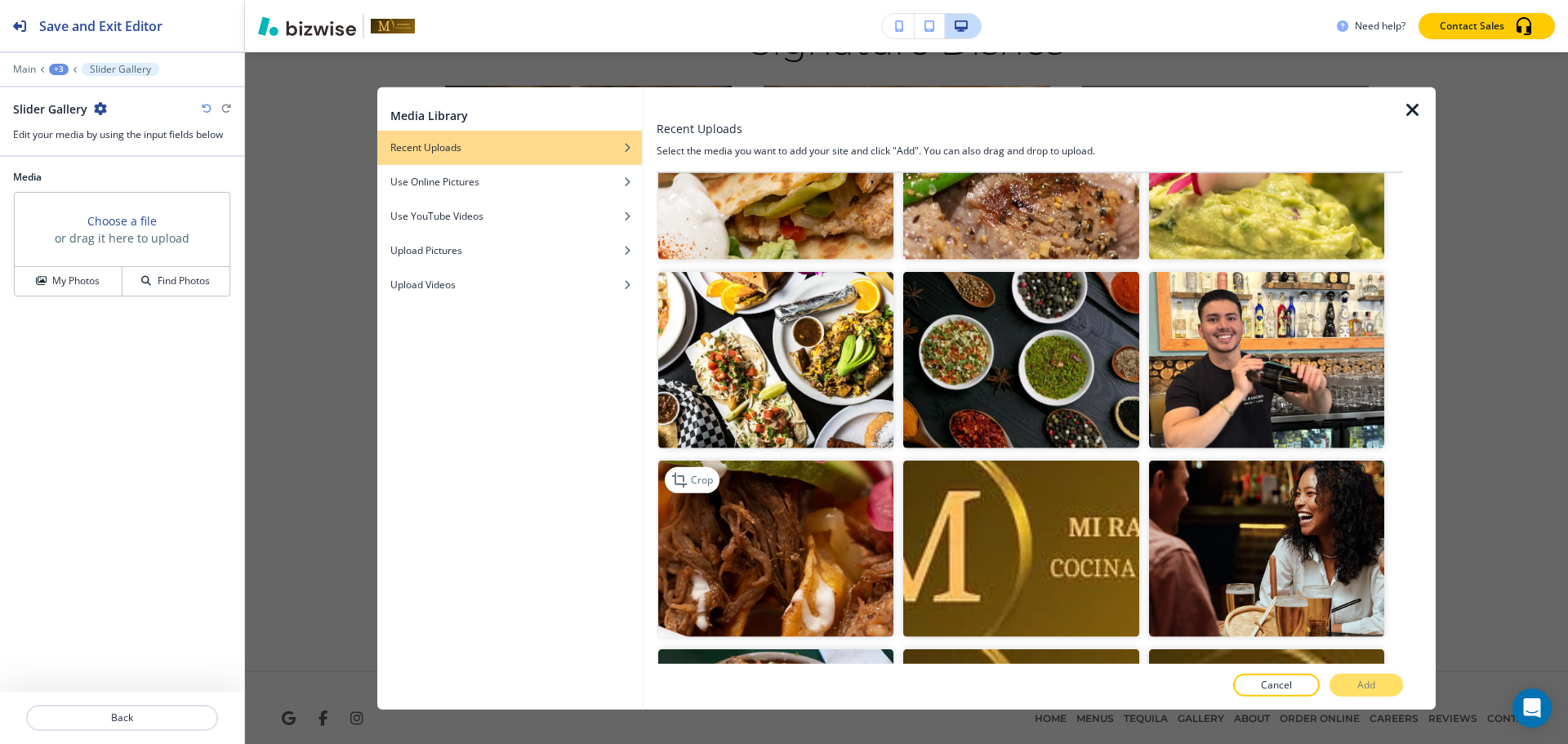
click at [808, 506] on img "button" at bounding box center [775, 549] width 235 height 177
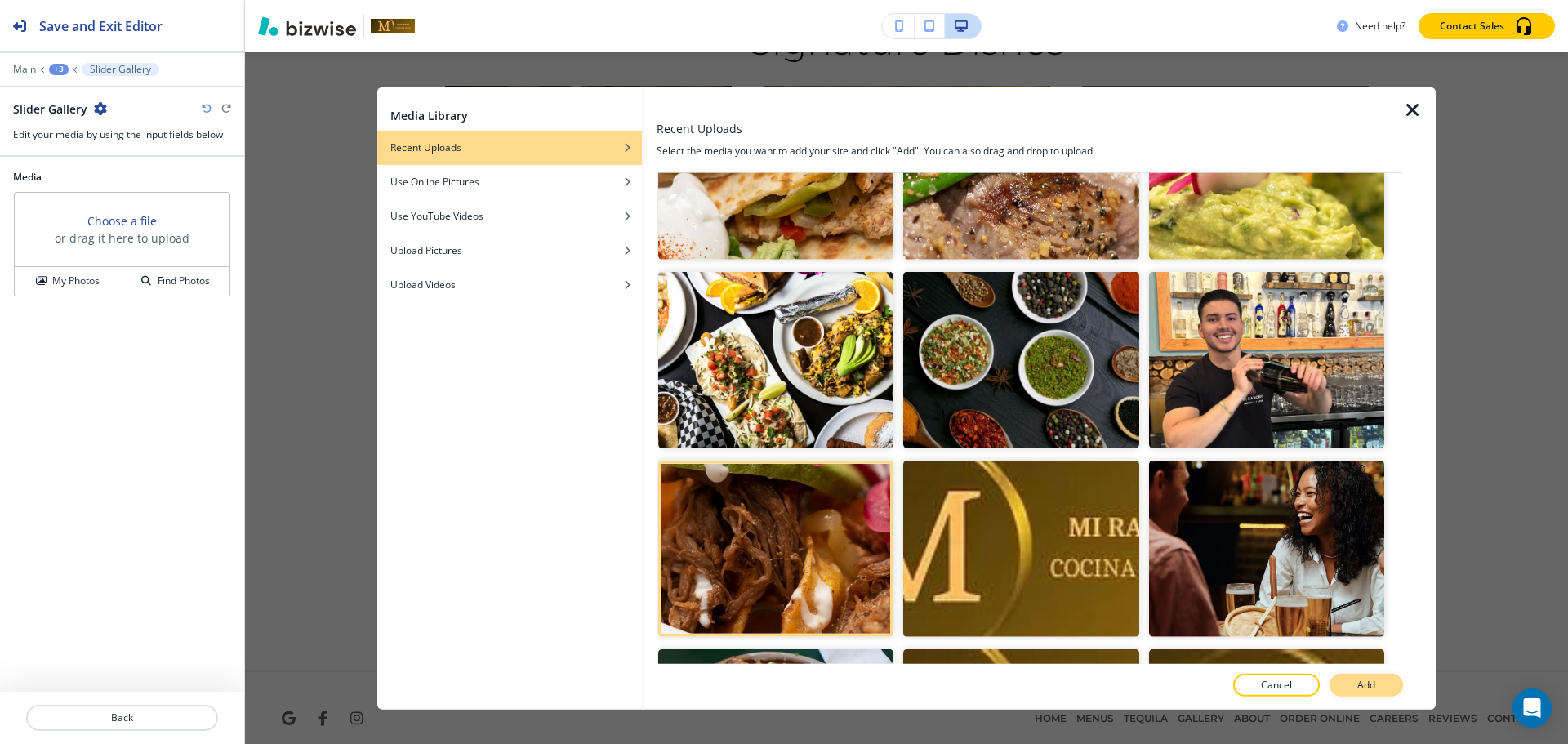
click at [1377, 687] on button "Add" at bounding box center [1366, 685] width 74 height 23
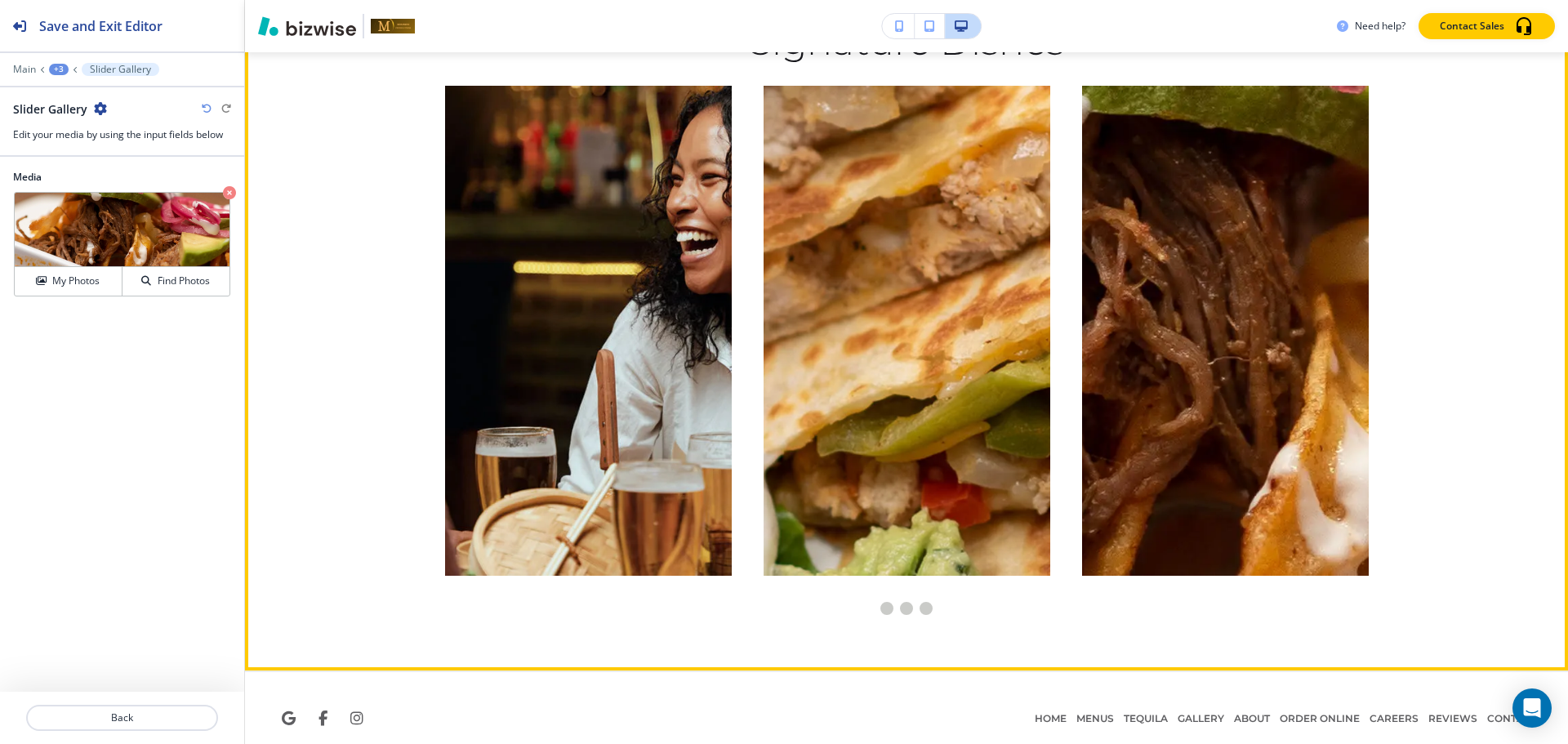
scroll to position [8029, 0]
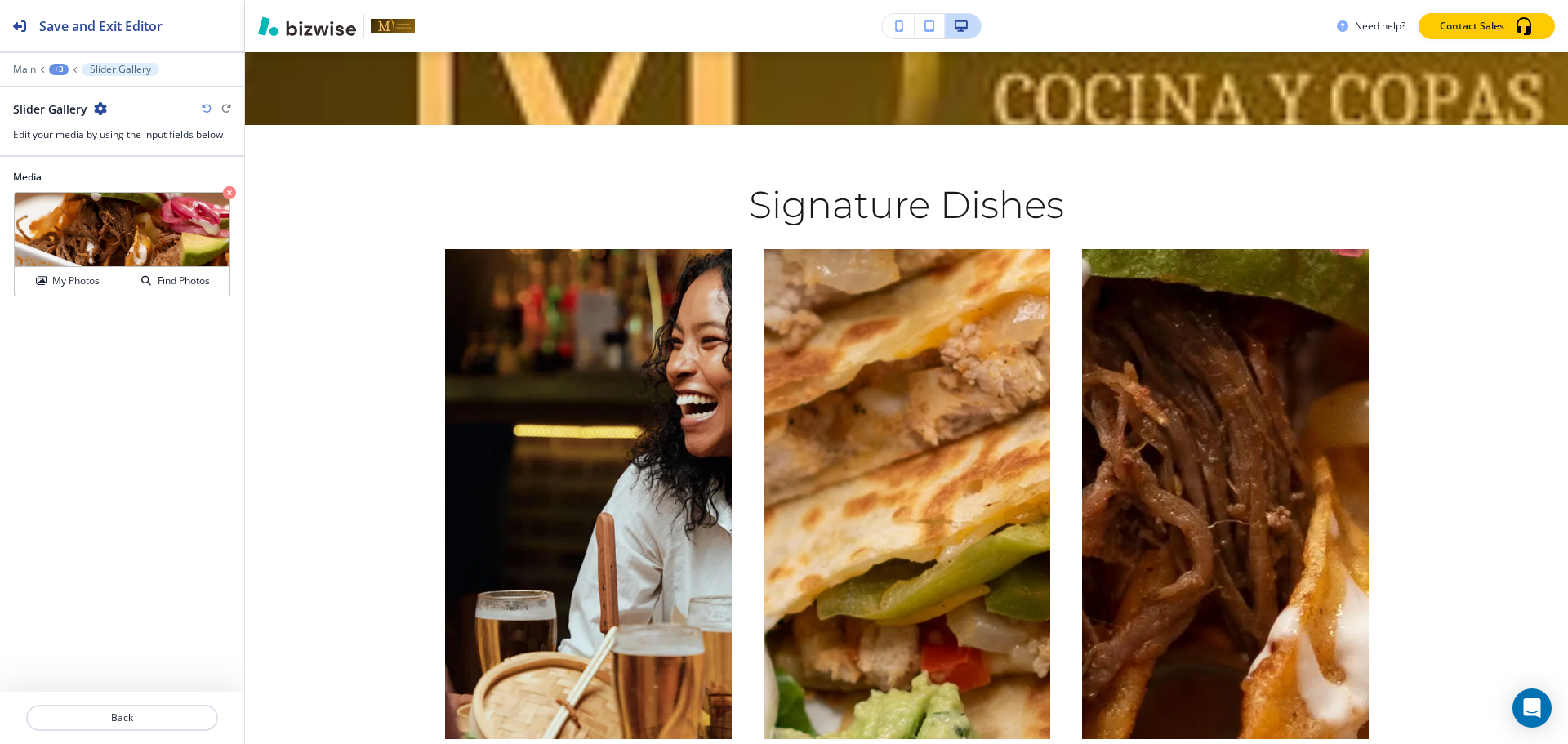
click at [52, 65] on div "+3" at bounding box center [59, 69] width 20 height 12
click at [85, 164] on button "Signature Dishes" at bounding box center [101, 153] width 105 height 29
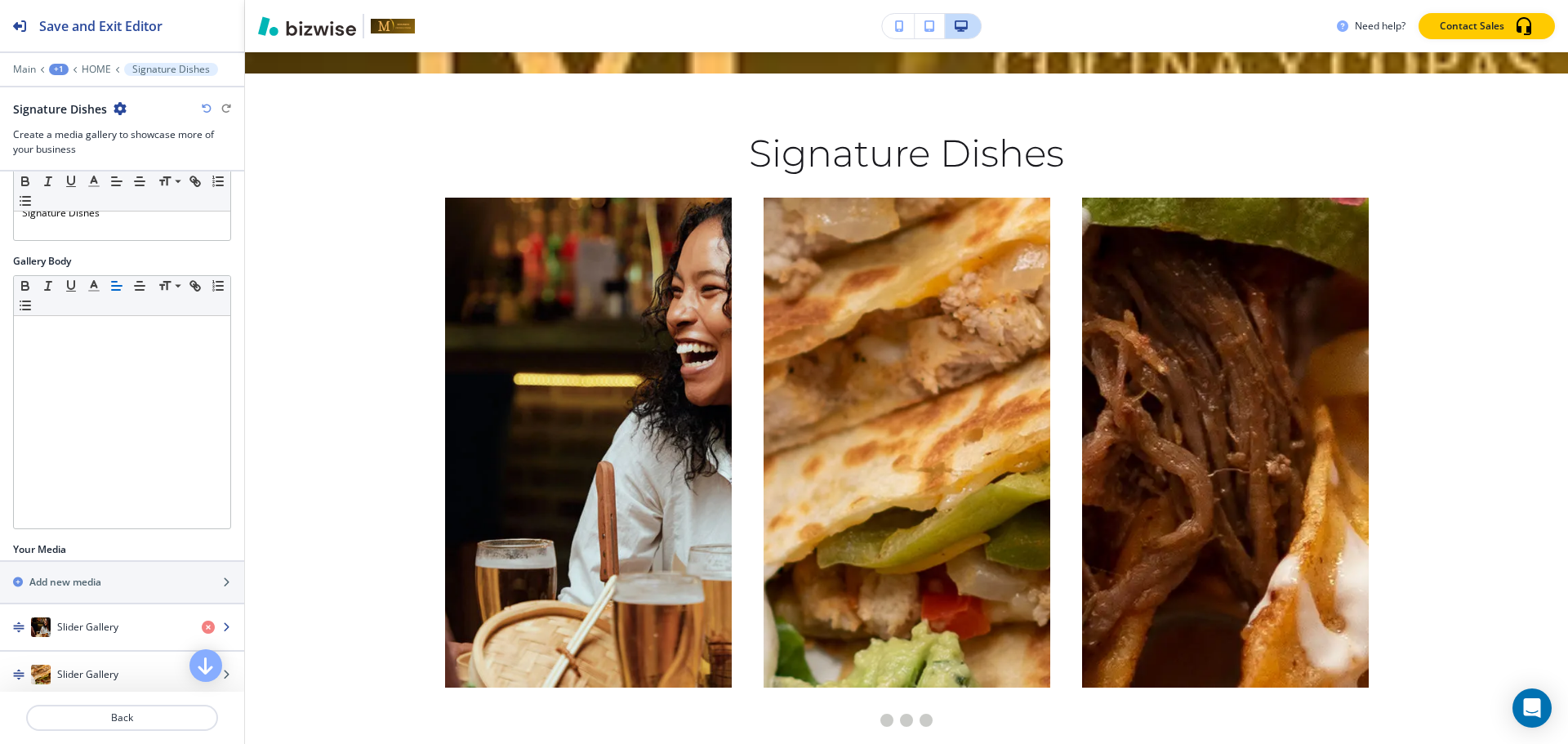
scroll to position [224, 0]
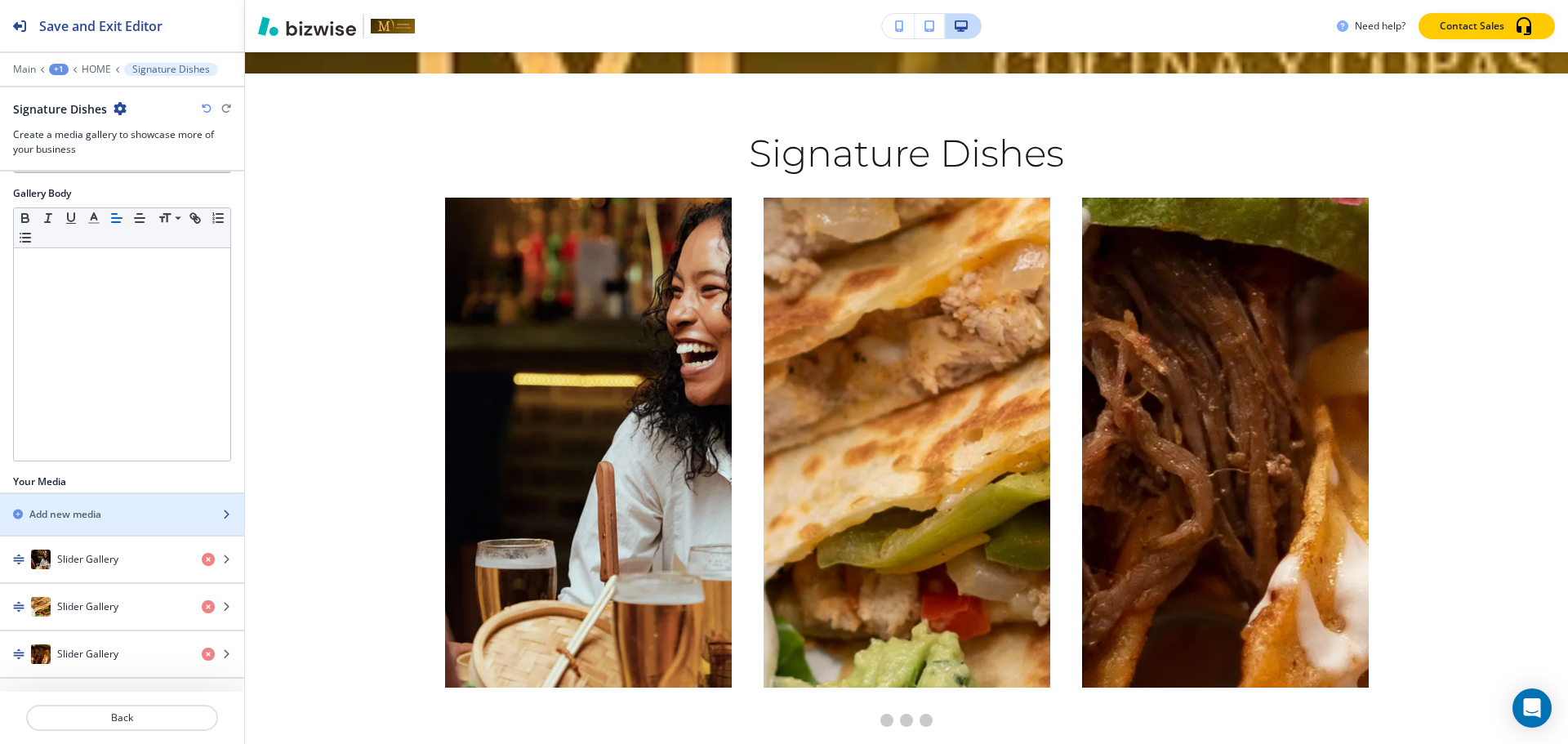
click at [99, 525] on div "button" at bounding box center [122, 528] width 244 height 13
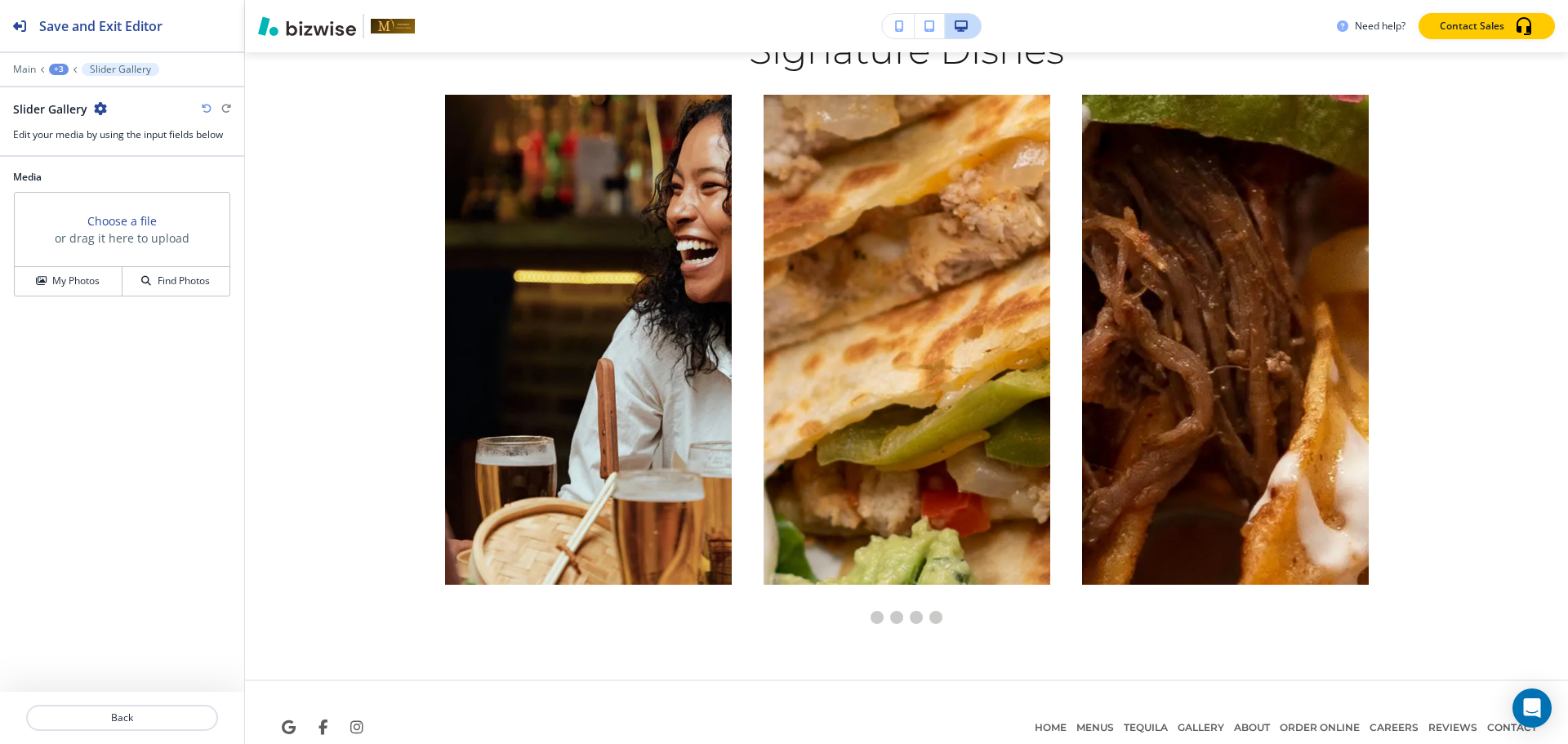
scroll to position [8192, 0]
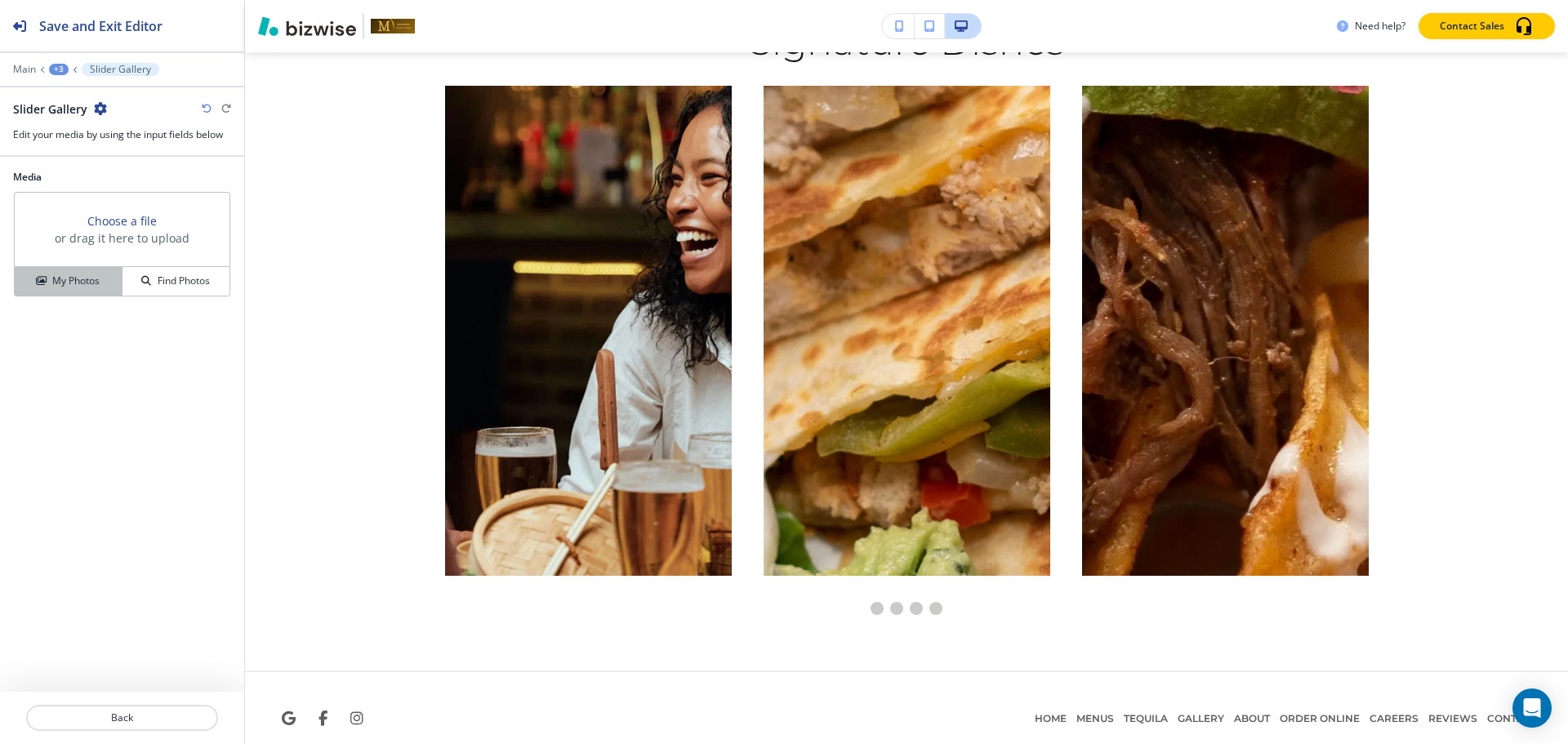
click at [45, 280] on icon "button" at bounding box center [40, 281] width 10 height 10
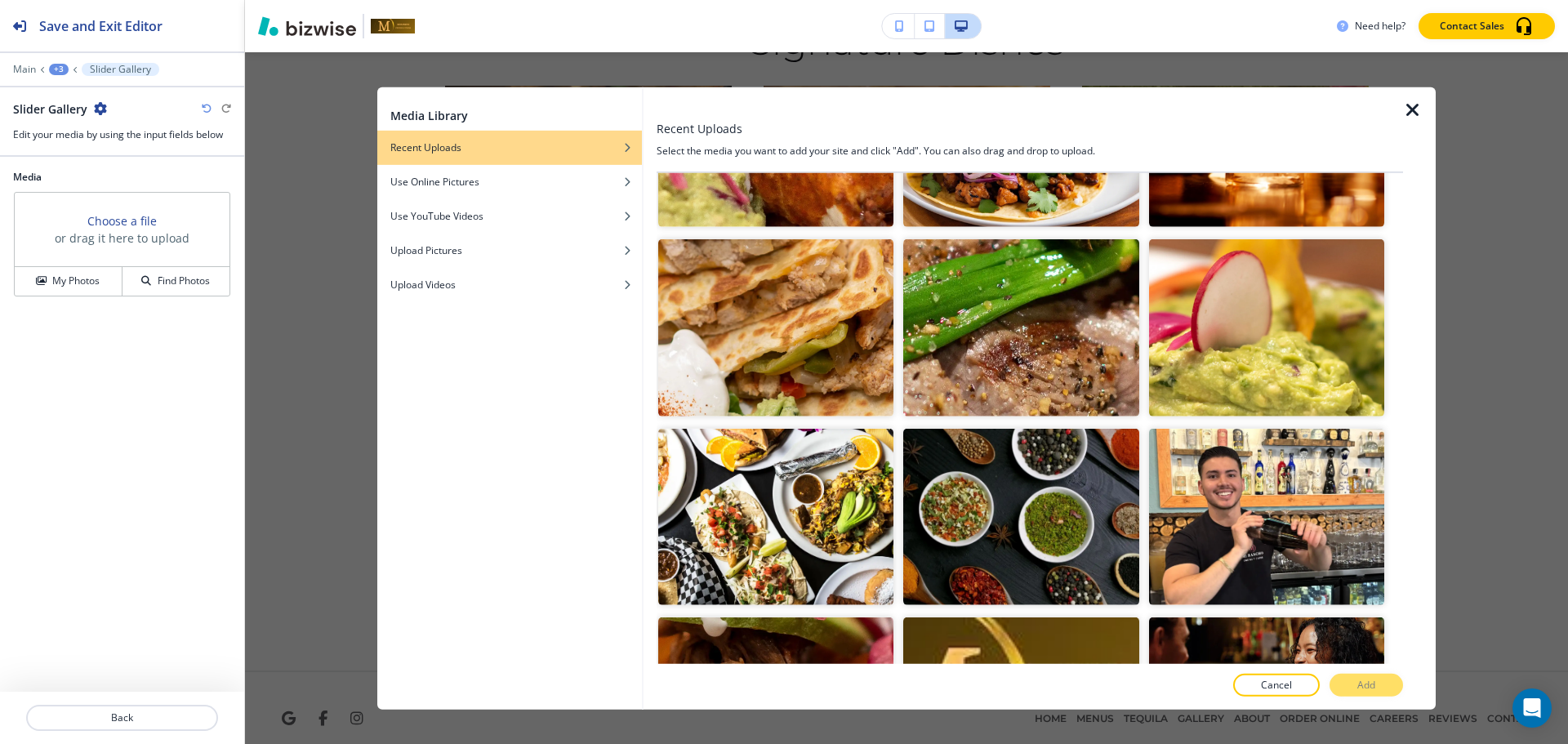
scroll to position [5036, 0]
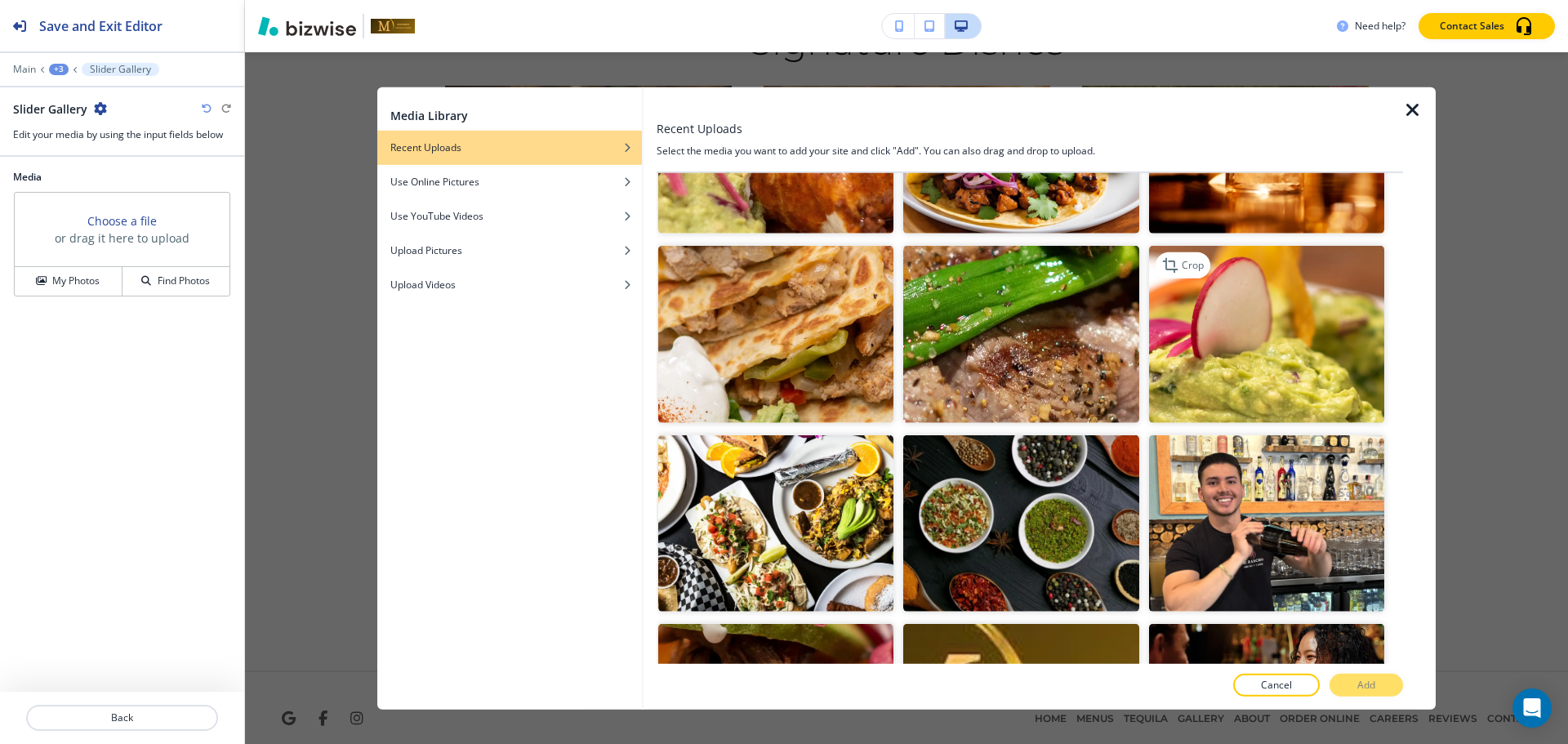
click at [1210, 304] on img "button" at bounding box center [1266, 334] width 235 height 177
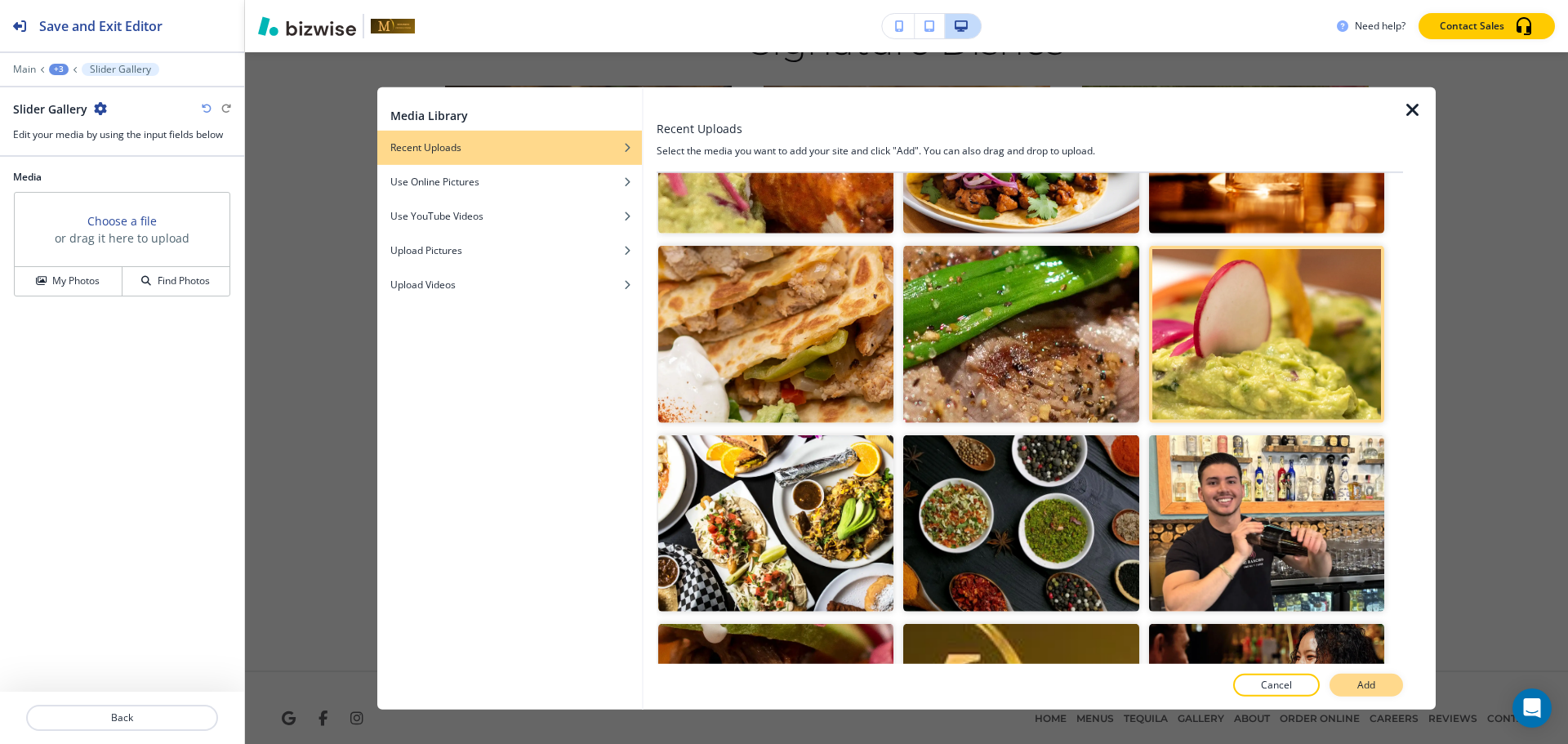
click at [1350, 679] on button "Add" at bounding box center [1366, 685] width 74 height 23
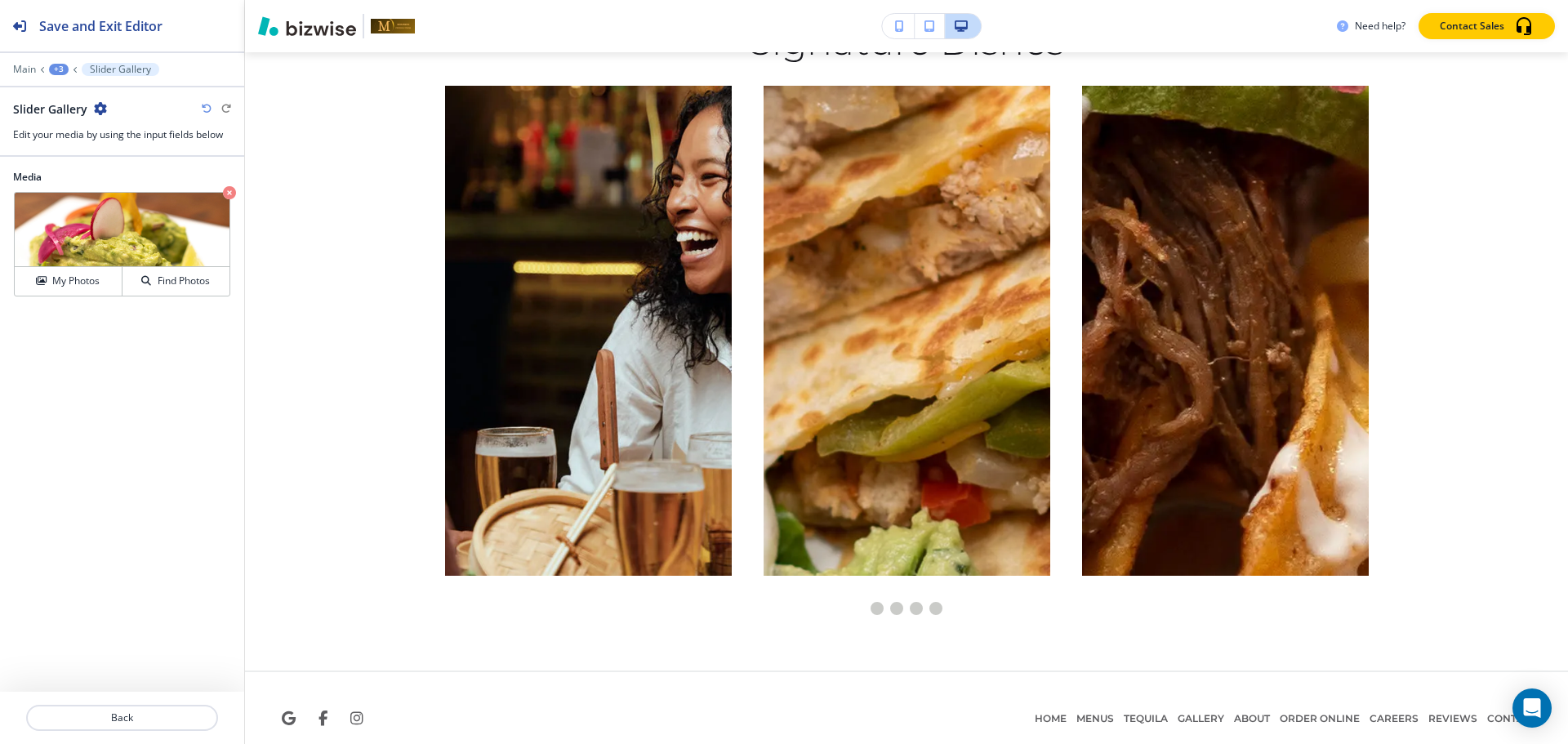
click at [56, 62] on div at bounding box center [122, 58] width 244 height 10
click at [58, 69] on div "+3" at bounding box center [59, 69] width 20 height 12
click at [83, 143] on button "Signature Dishes" at bounding box center [101, 153] width 105 height 29
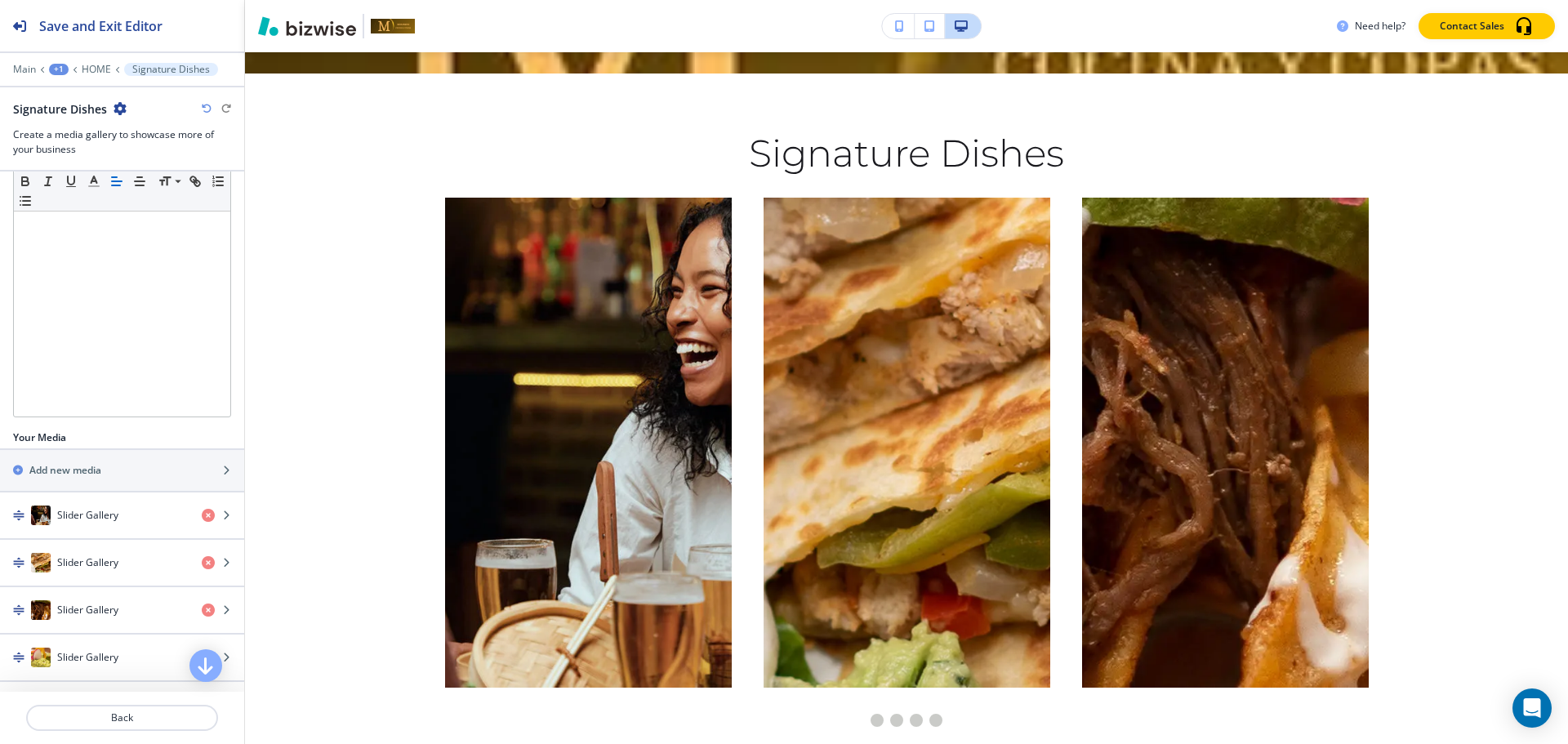
scroll to position [271, 0]
click at [115, 445] on div at bounding box center [122, 446] width 244 height 2
click at [115, 476] on div "button" at bounding box center [122, 480] width 244 height 13
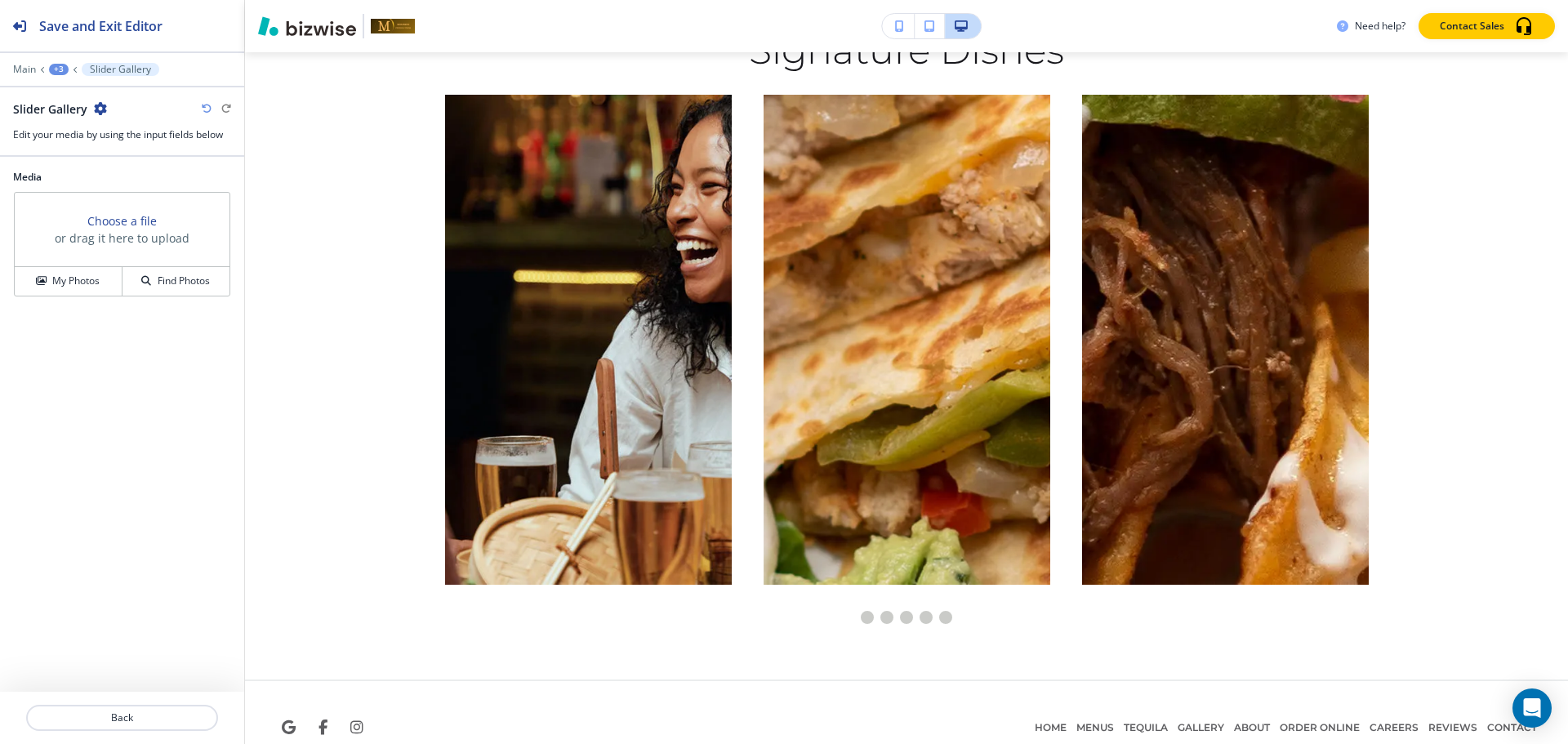
scroll to position [8192, 0]
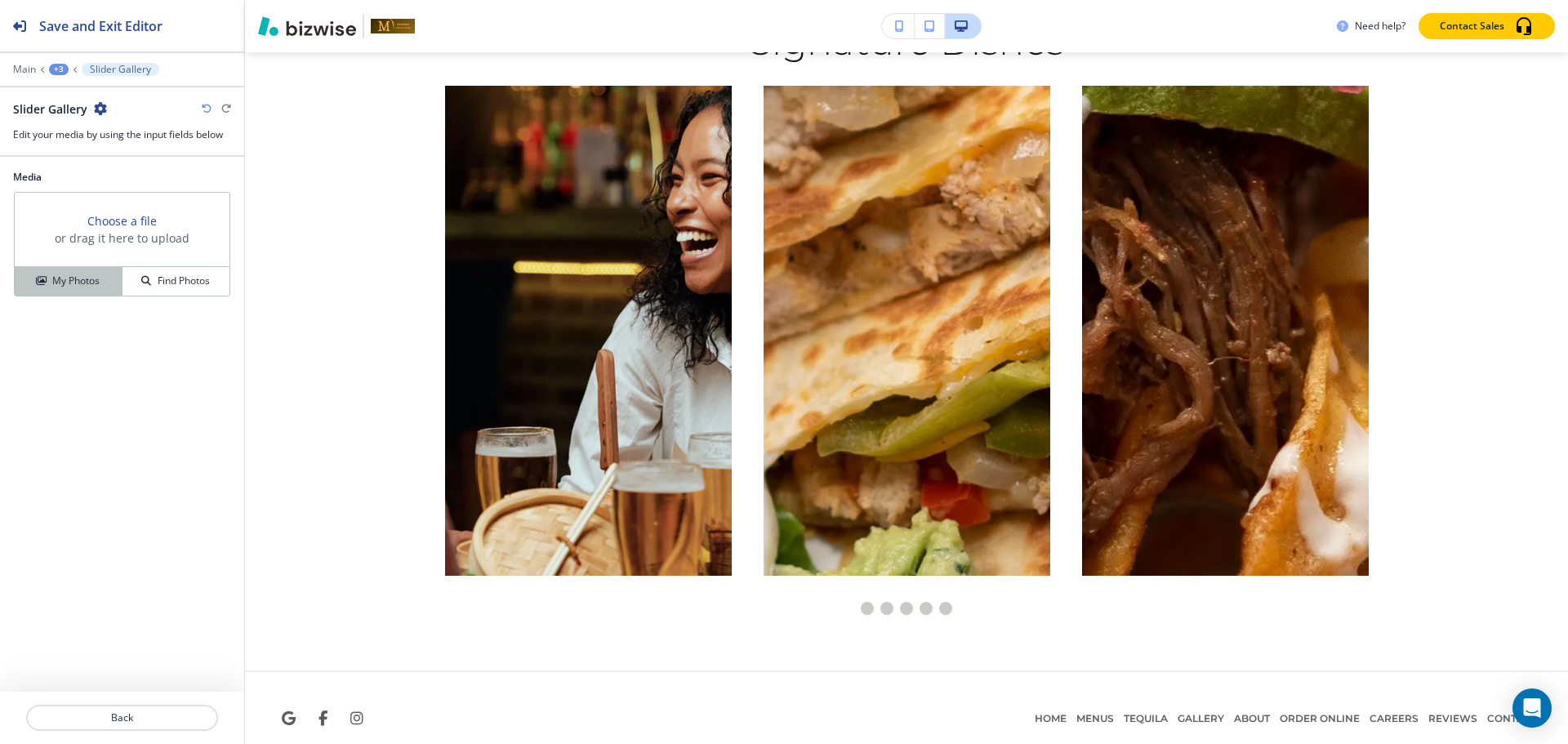
click at [80, 290] on button "My Photos" at bounding box center [68, 281] width 107 height 28
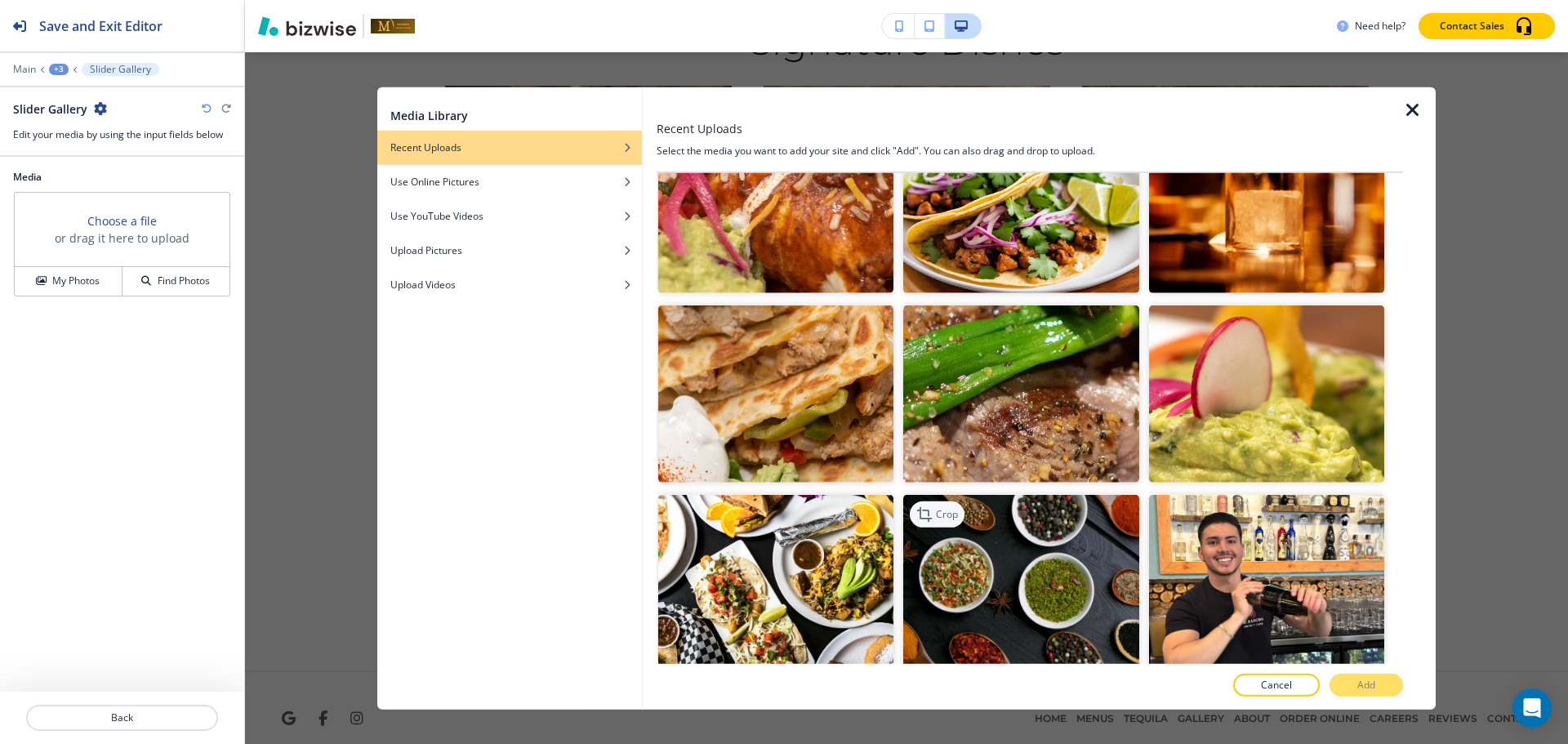
scroll to position [4791, 0]
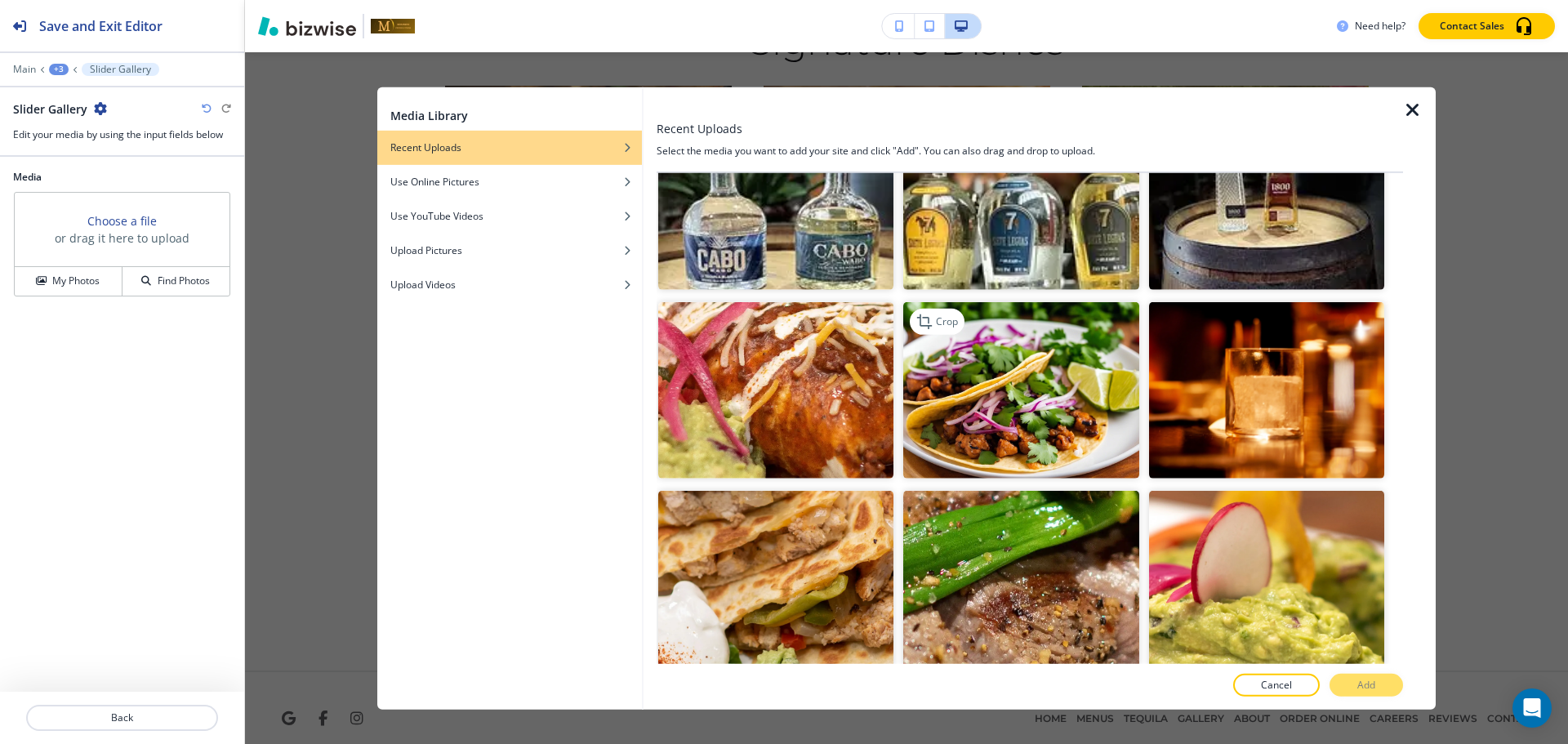
click at [1023, 351] on img "button" at bounding box center [1020, 390] width 235 height 177
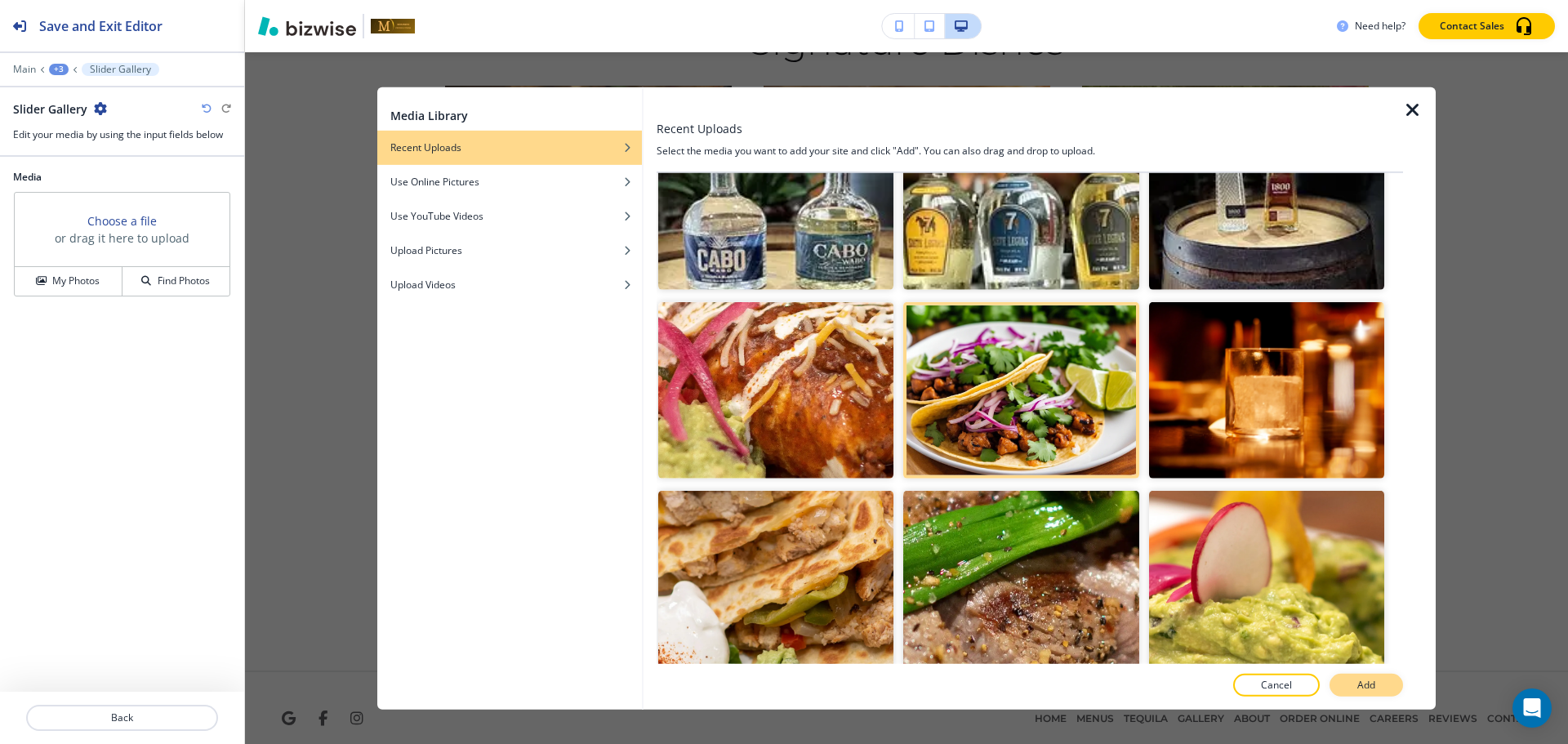
click at [1350, 677] on button "Add" at bounding box center [1366, 685] width 74 height 23
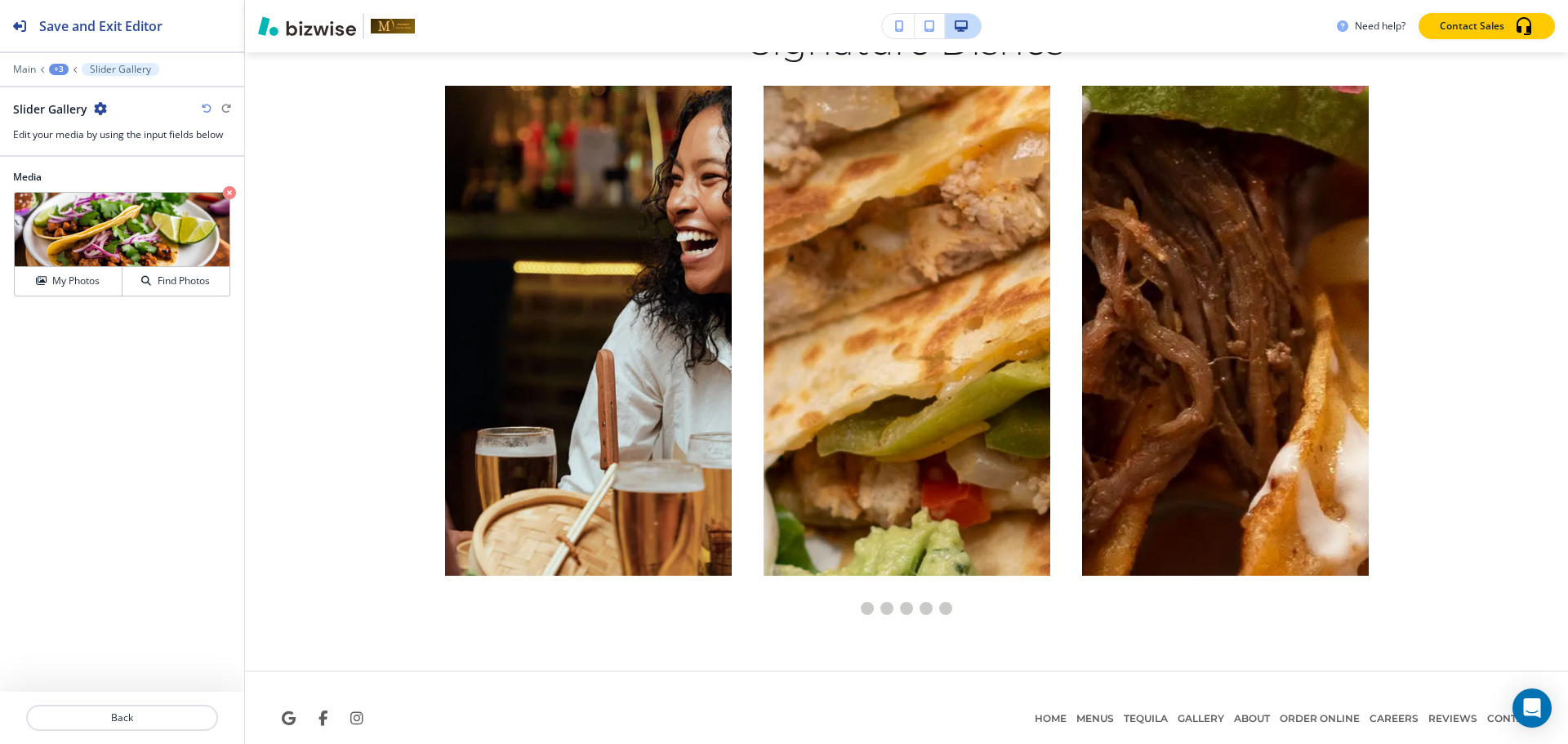
click at [62, 71] on div "+3" at bounding box center [59, 69] width 20 height 12
click at [64, 148] on p "Signature Dishes" at bounding box center [101, 154] width 83 height 15
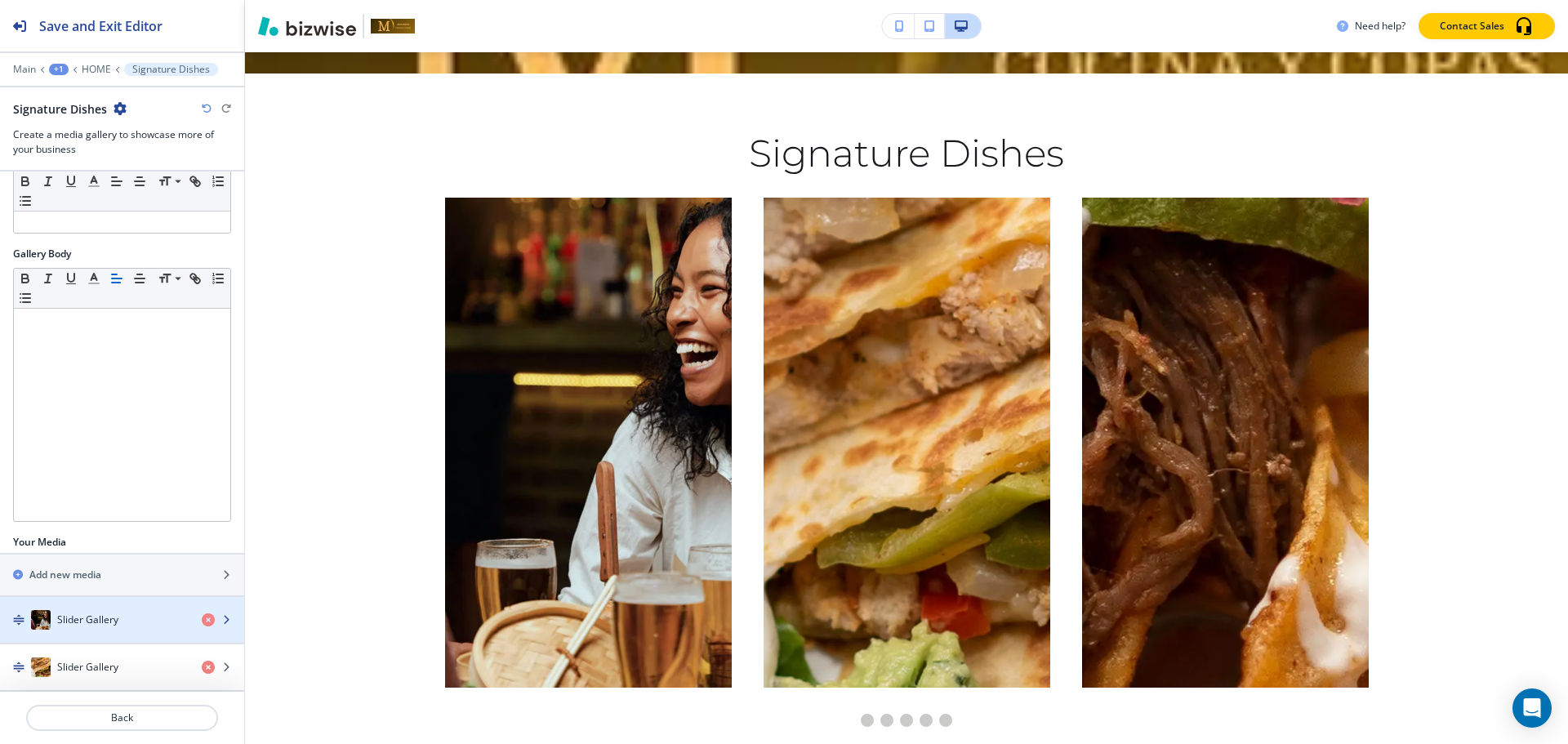
scroll to position [319, 0]
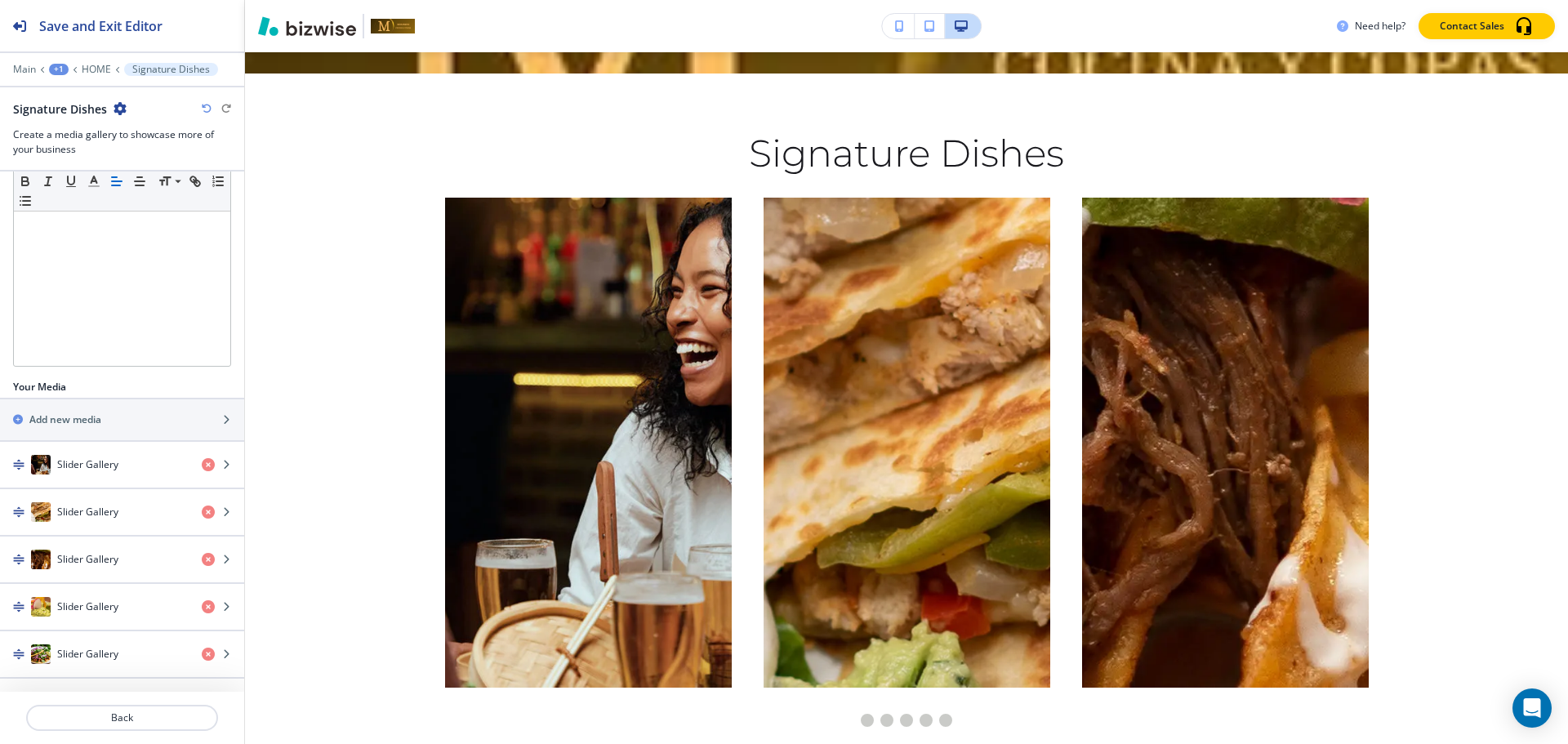
click at [107, 392] on div "Your Media" at bounding box center [122, 387] width 244 height 15
click at [107, 398] on div at bounding box center [122, 399] width 244 height 2
click at [108, 417] on div "Add new media" at bounding box center [104, 419] width 209 height 15
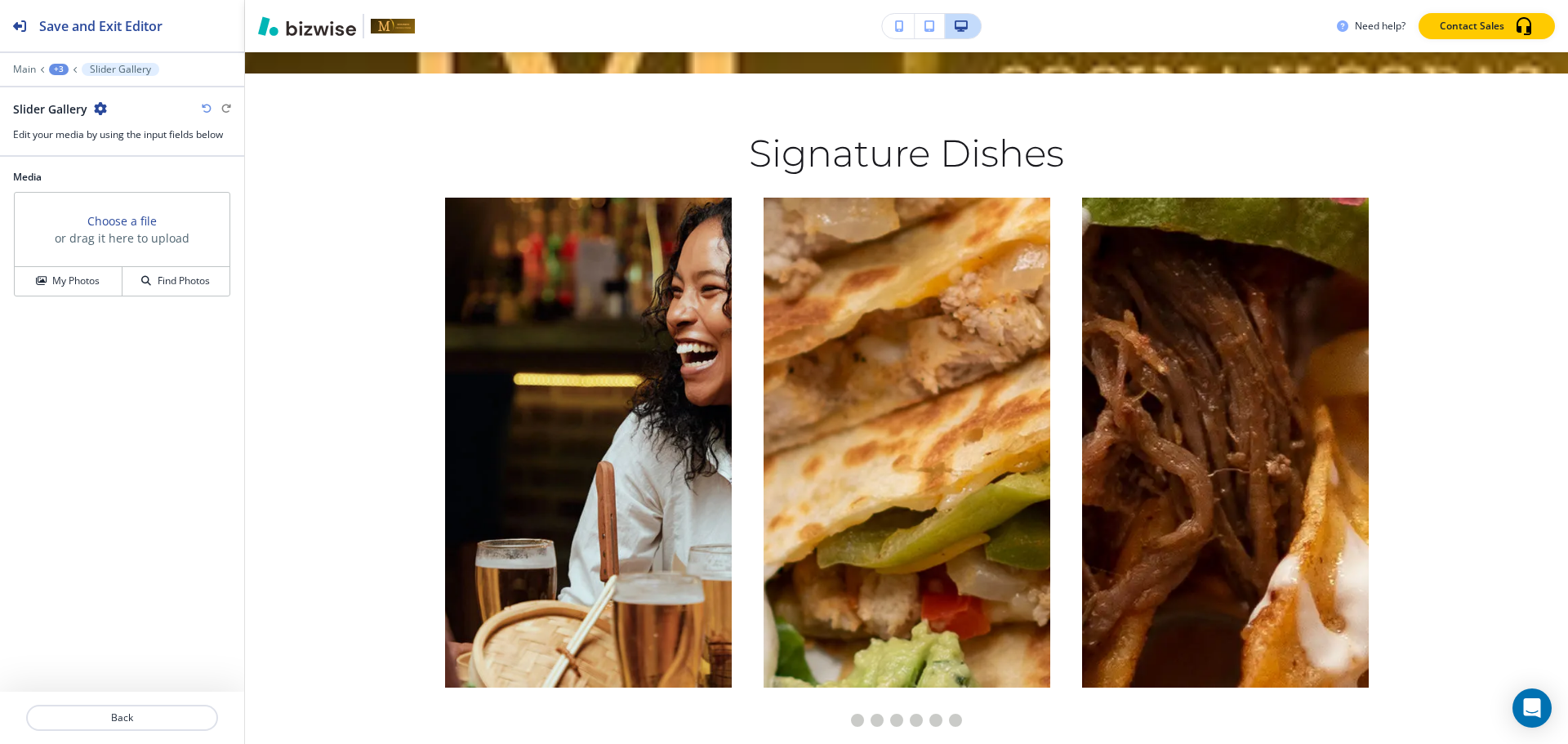
scroll to position [8192, 0]
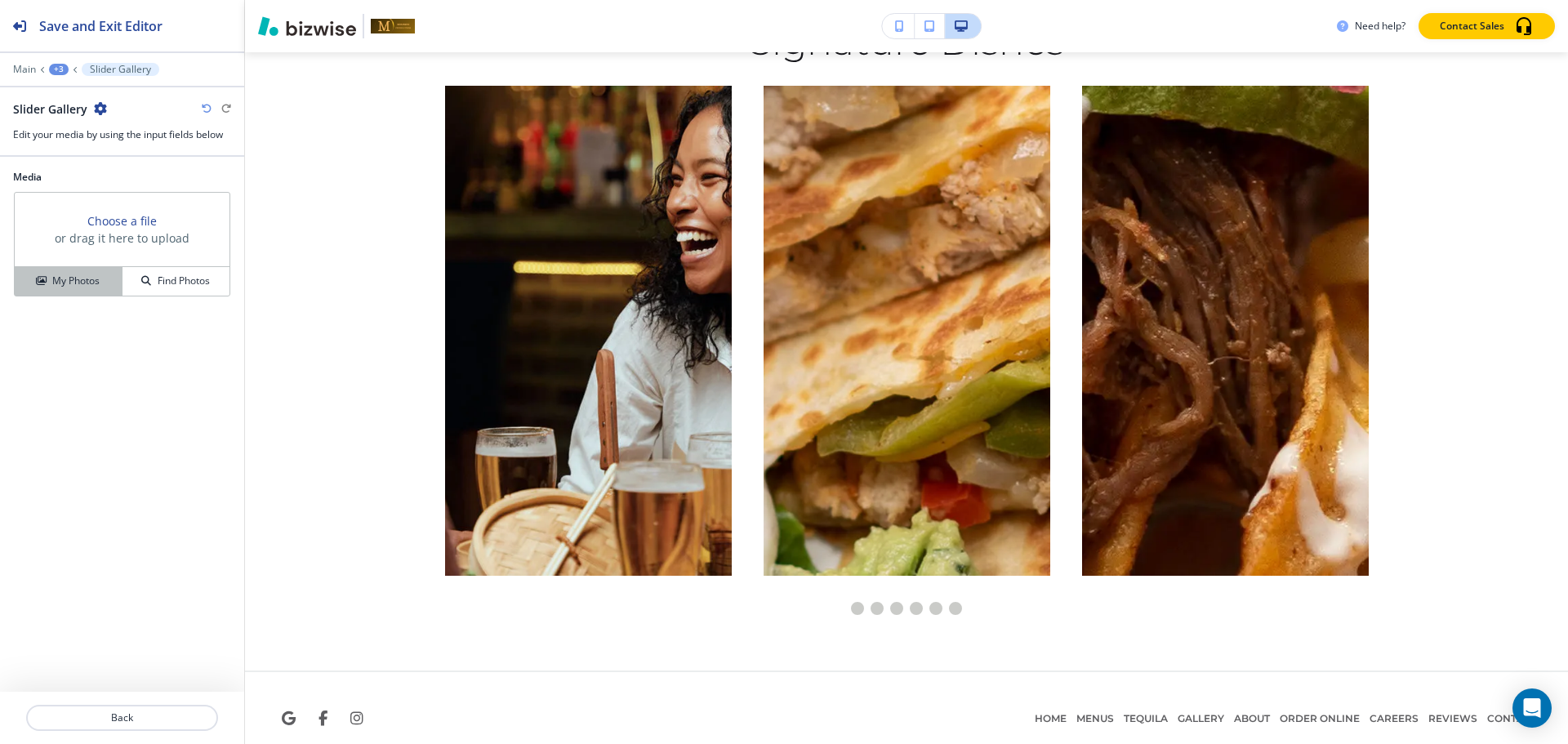
click at [83, 290] on button "My Photos" at bounding box center [68, 281] width 107 height 28
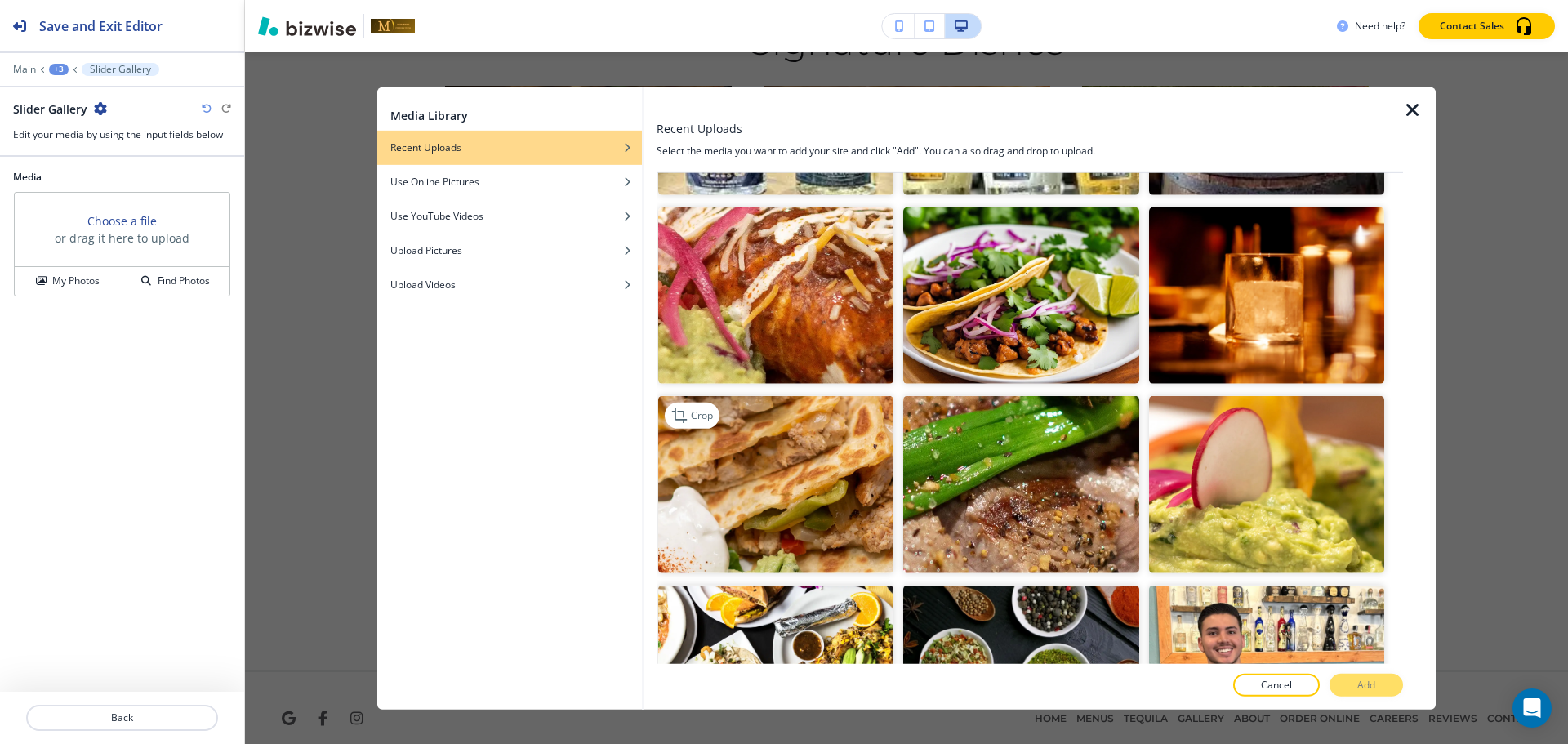
scroll to position [4791, 0]
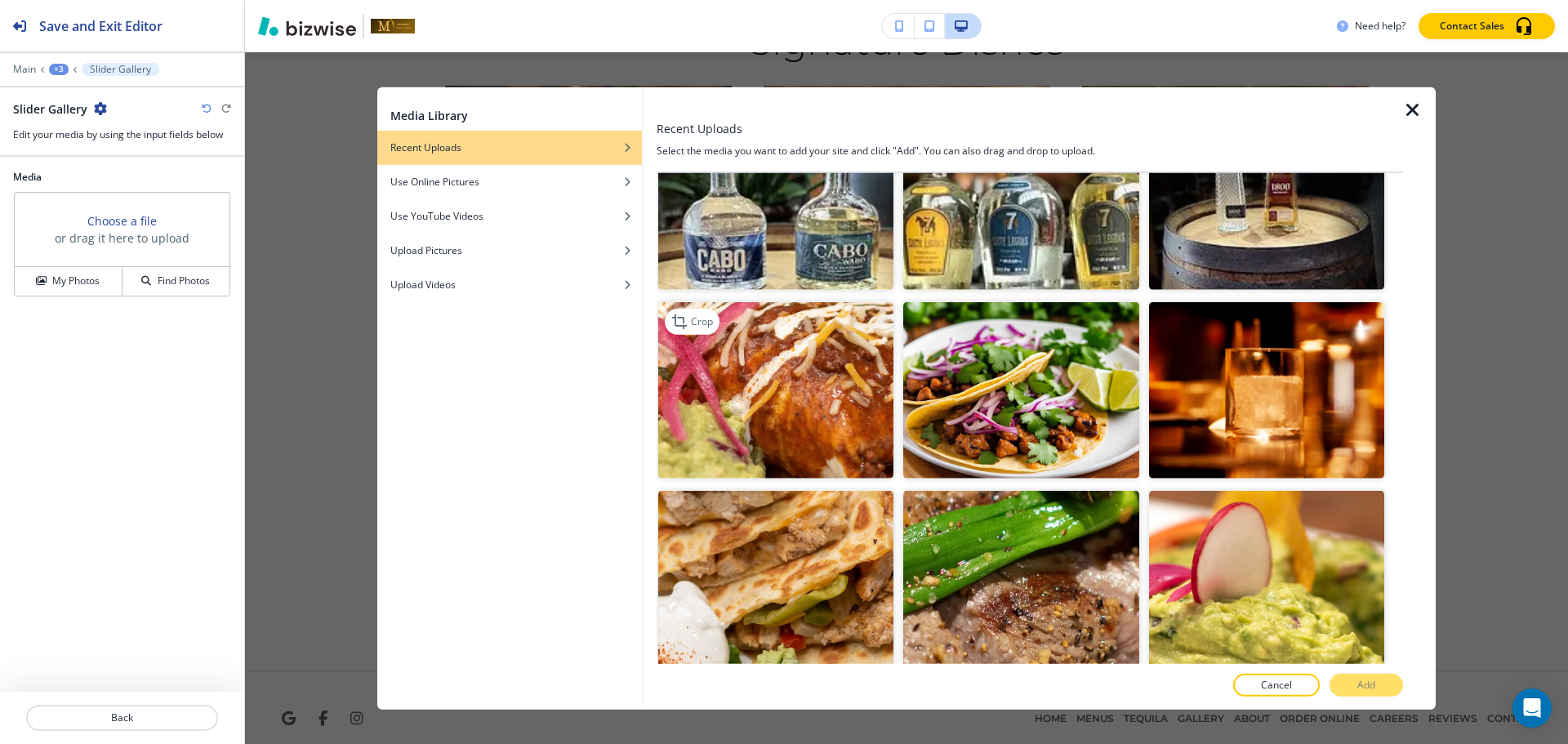
click at [796, 334] on img "button" at bounding box center [775, 390] width 235 height 177
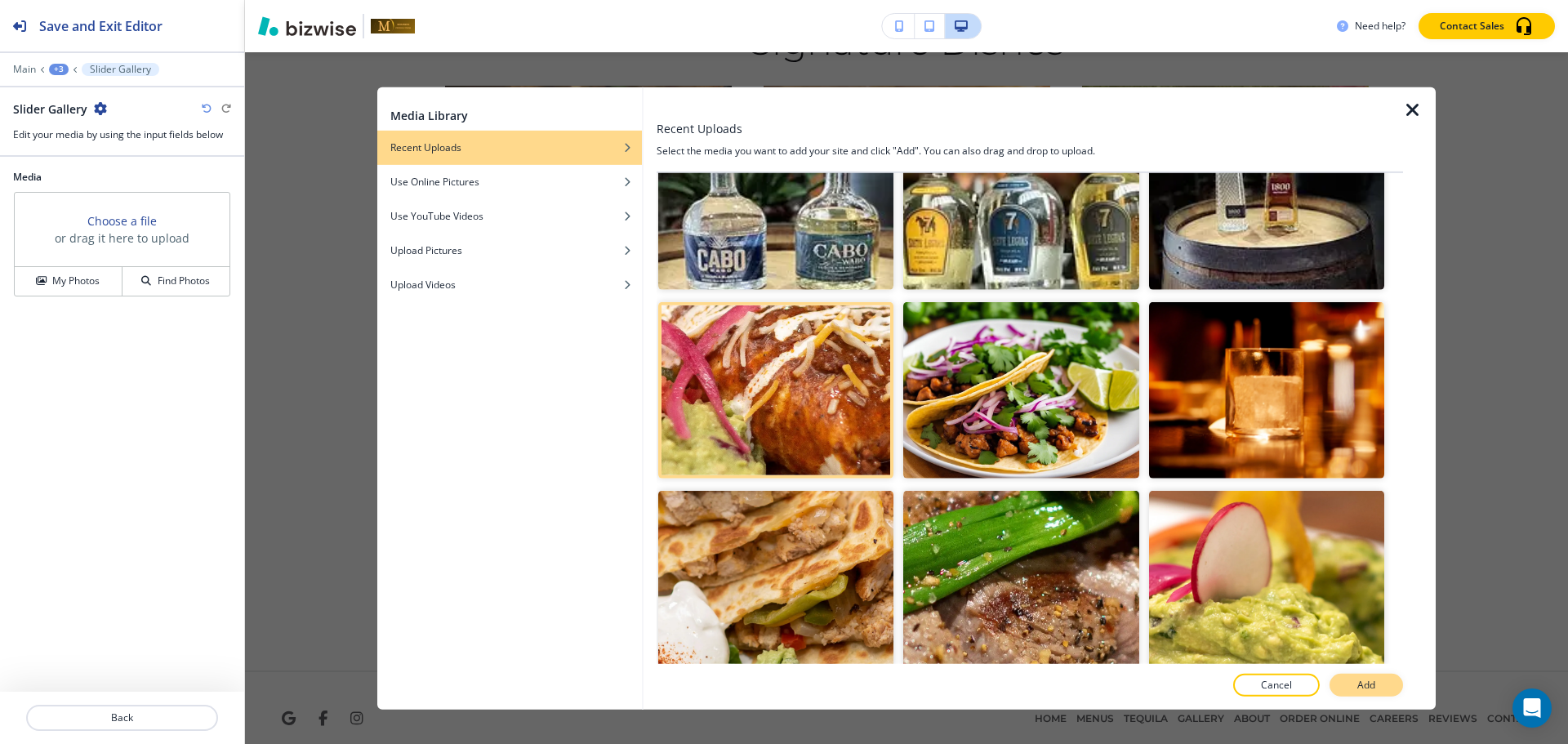
click at [1373, 677] on p "Add" at bounding box center [1366, 685] width 18 height 15
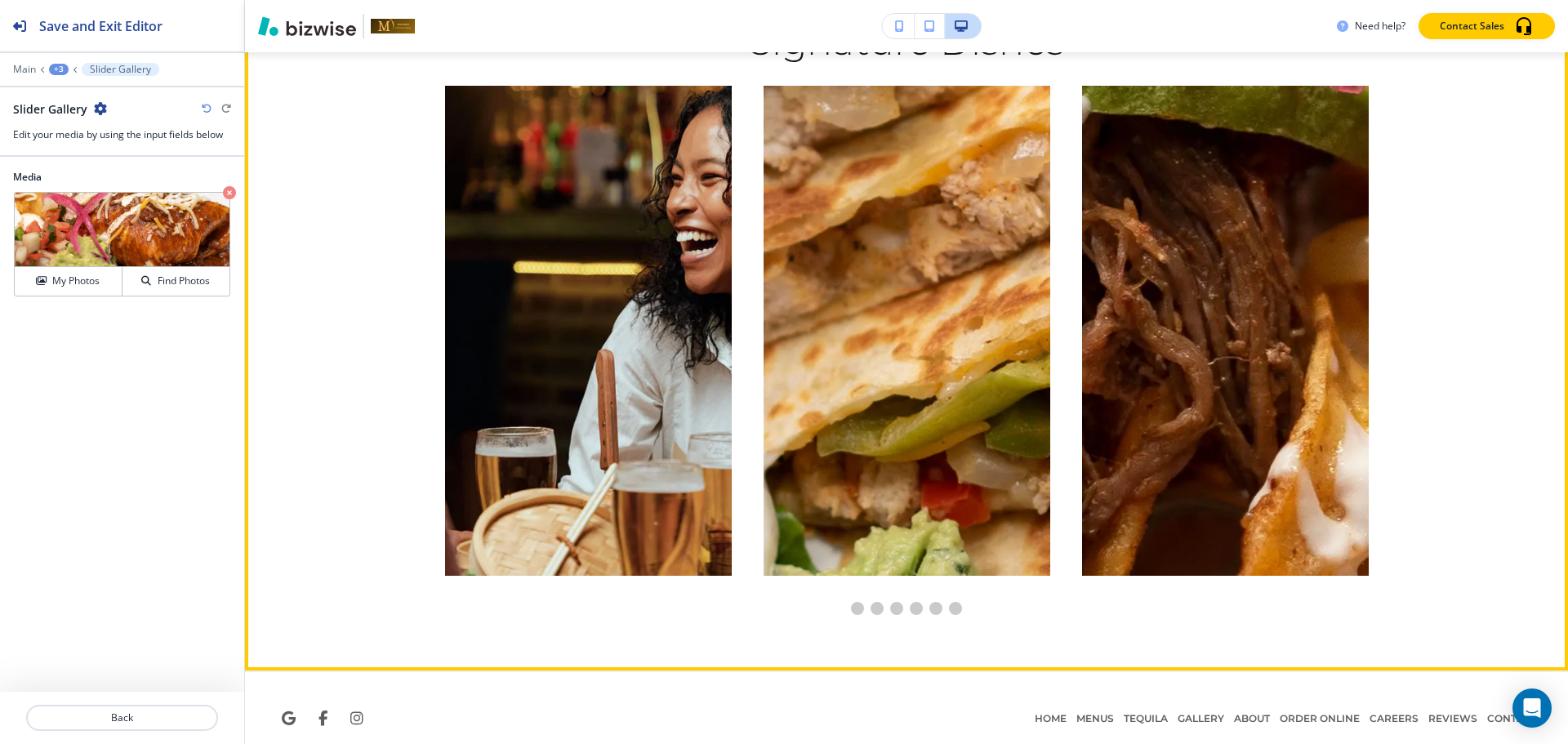
drag, startPoint x: 1366, startPoint y: 243, endPoint x: 1338, endPoint y: 248, distance: 28.4
click at [1366, 242] on div at bounding box center [1224, 334] width 319 height 496
click at [1360, 230] on img at bounding box center [1225, 331] width 287 height 490
click at [848, 598] on li "Go to slide 1" at bounding box center [858, 608] width 20 height 20
click at [867, 598] on li "Go to slide 2" at bounding box center [877, 608] width 20 height 20
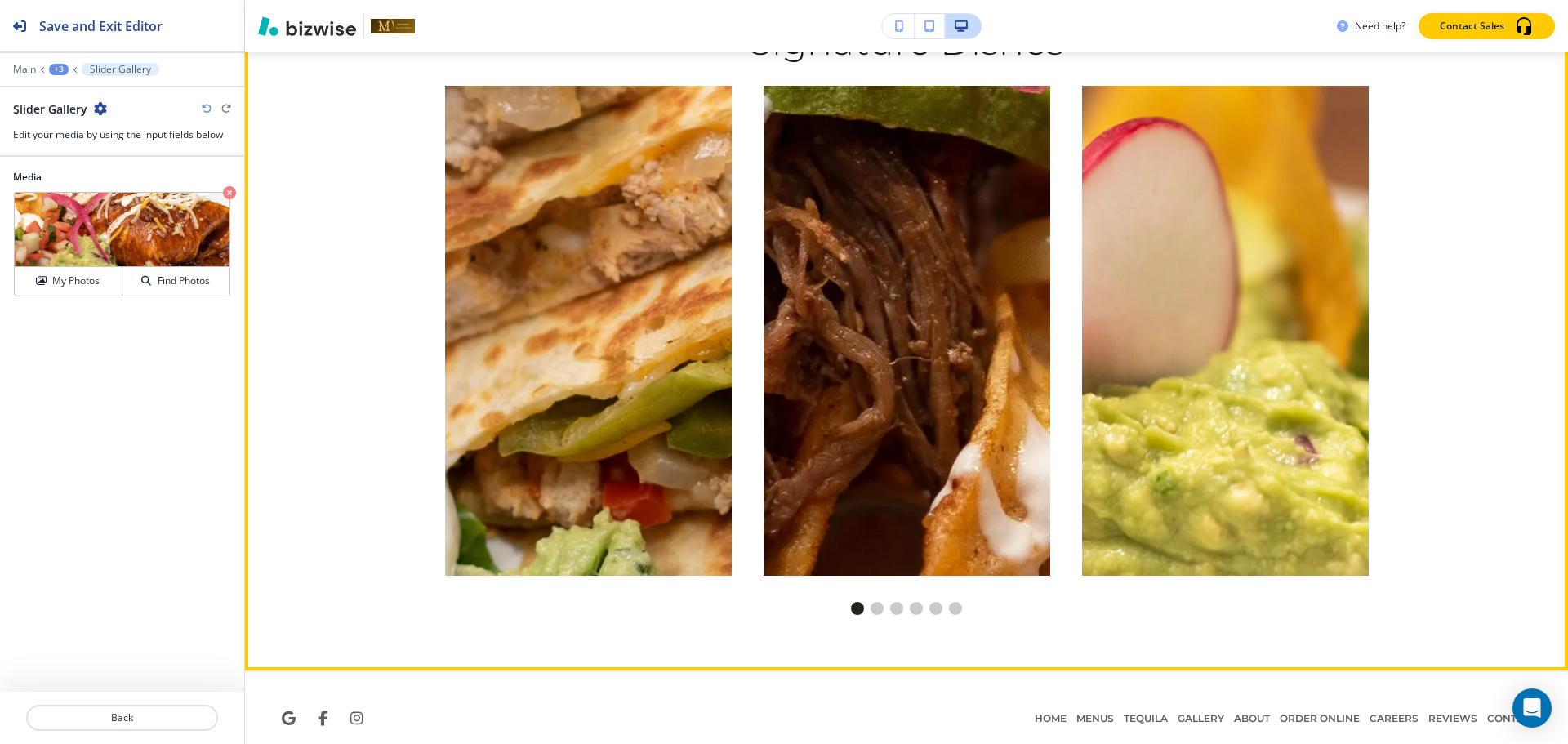
click at [848, 598] on li "Go to slide 1" at bounding box center [858, 608] width 20 height 20
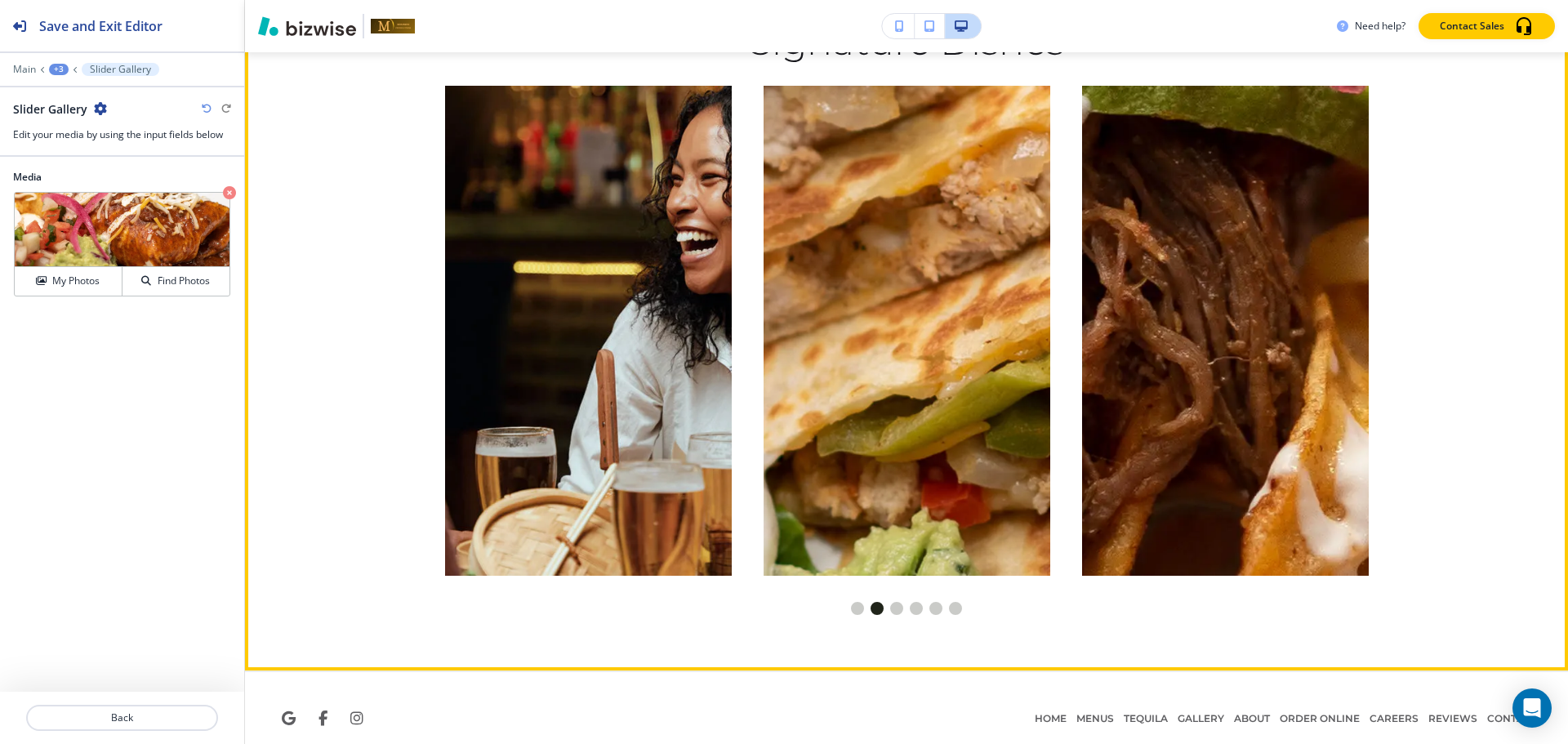
click at [876, 598] on li "Go to slide 2" at bounding box center [877, 608] width 20 height 20
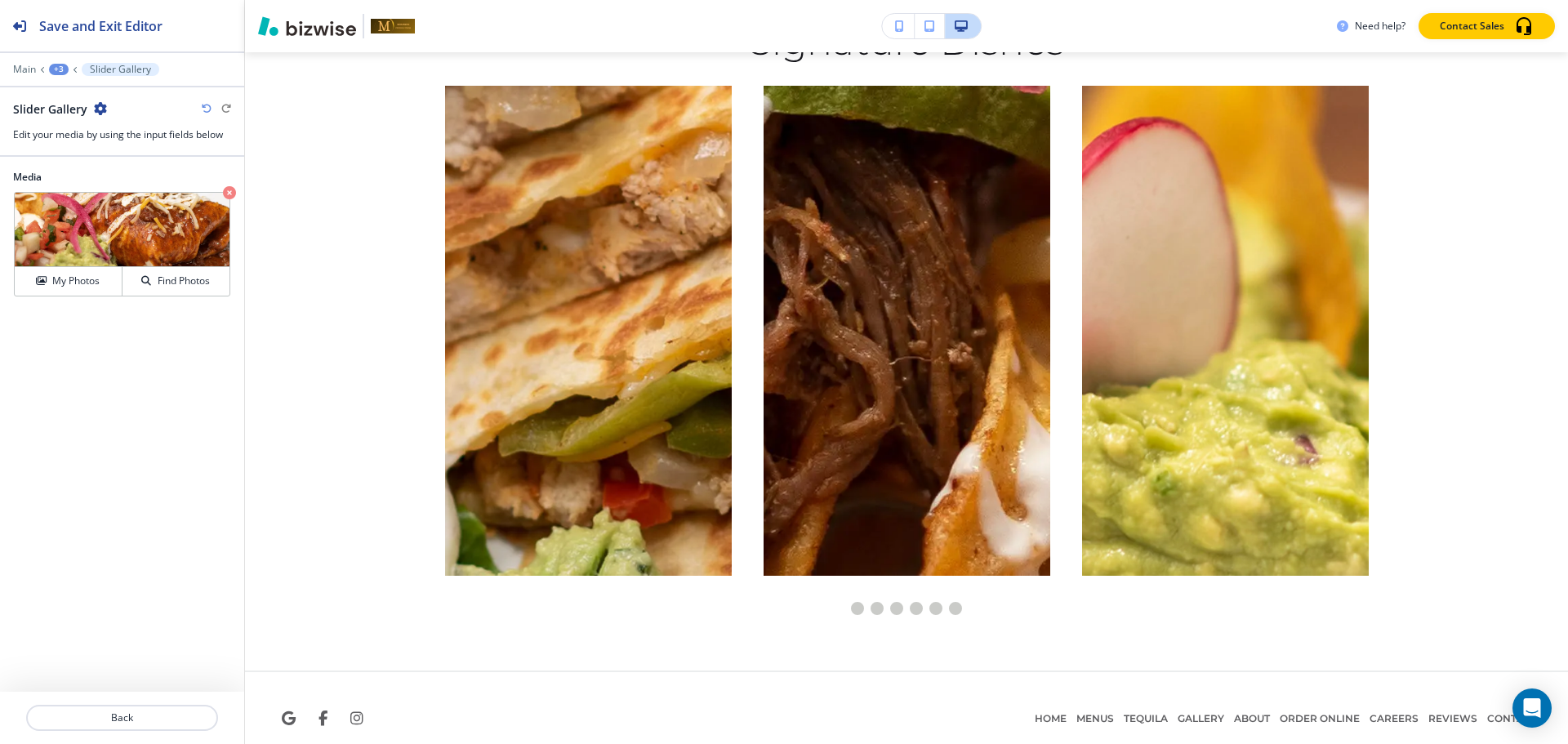
click at [59, 67] on div "+3" at bounding box center [59, 69] width 20 height 12
click at [94, 153] on p "Signature Dishes" at bounding box center [101, 154] width 83 height 15
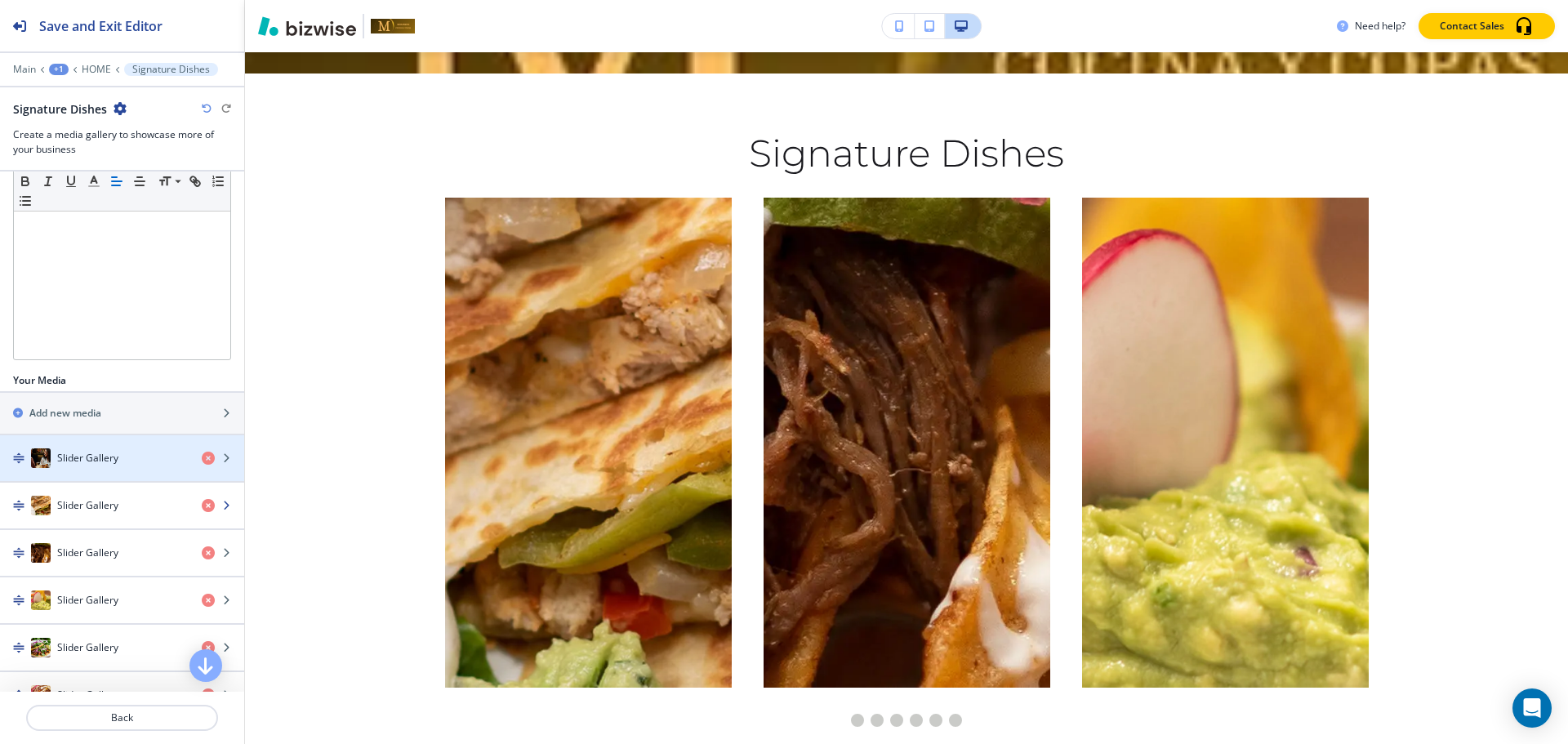
scroll to position [366, 0]
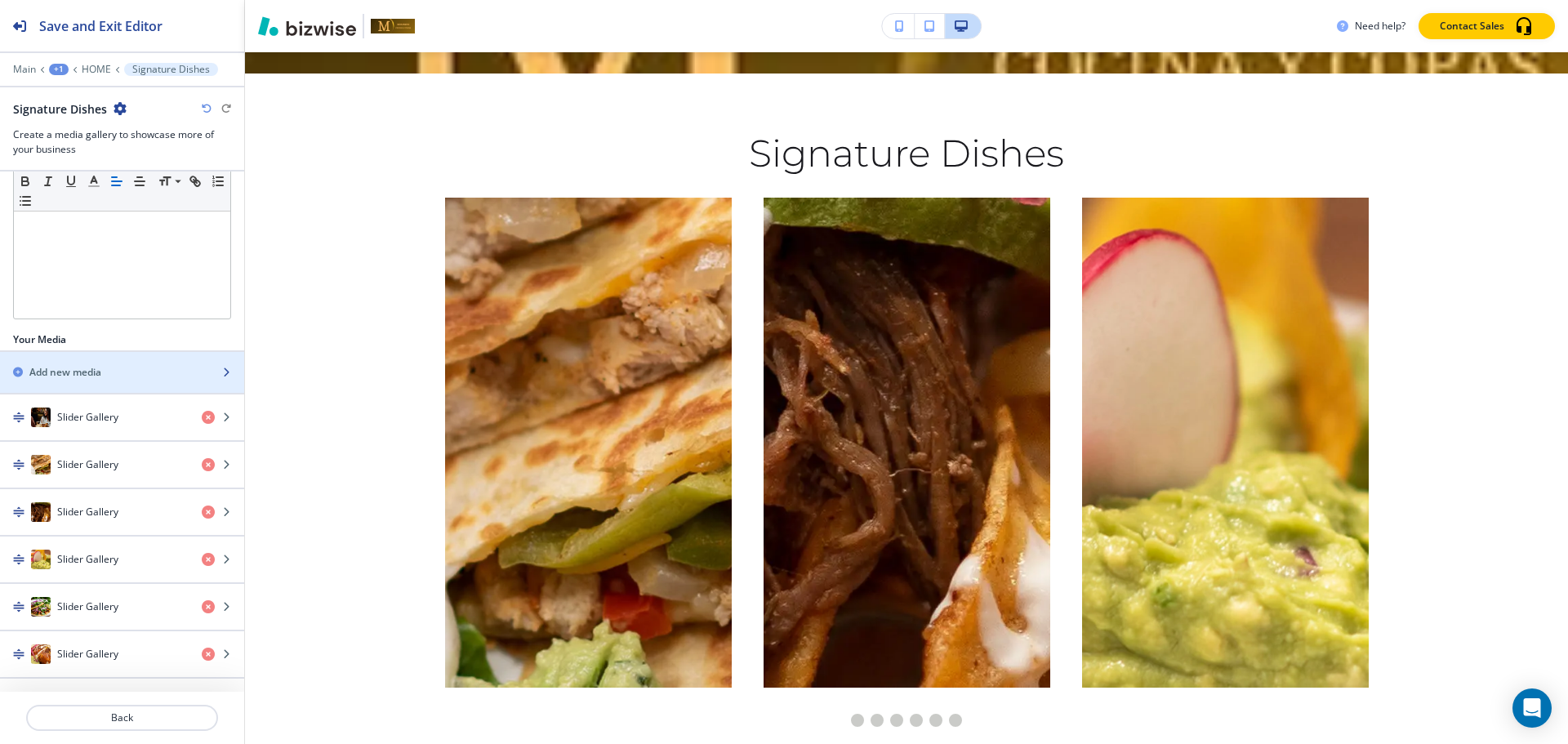
click at [118, 382] on div "button" at bounding box center [122, 386] width 244 height 13
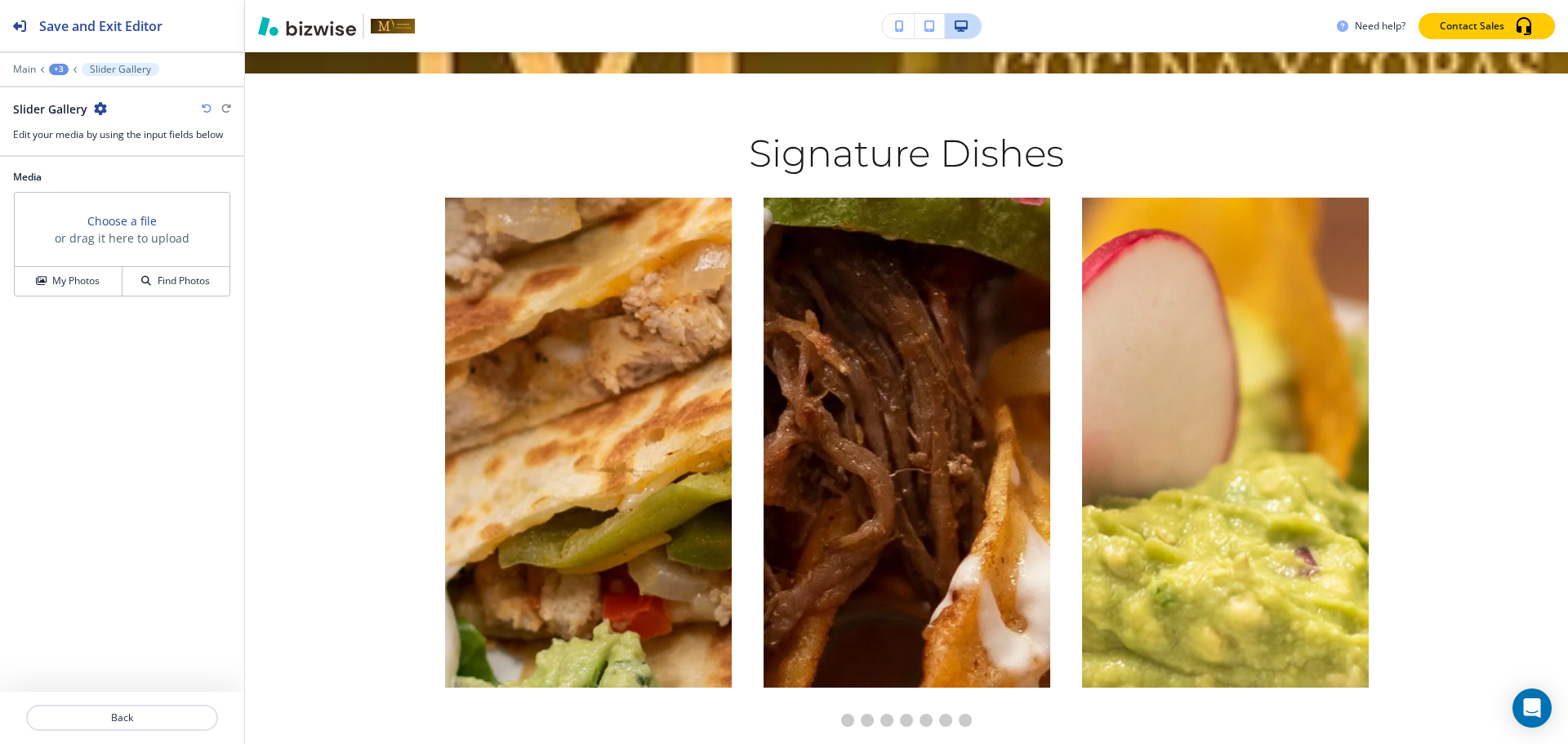
scroll to position [8192, 0]
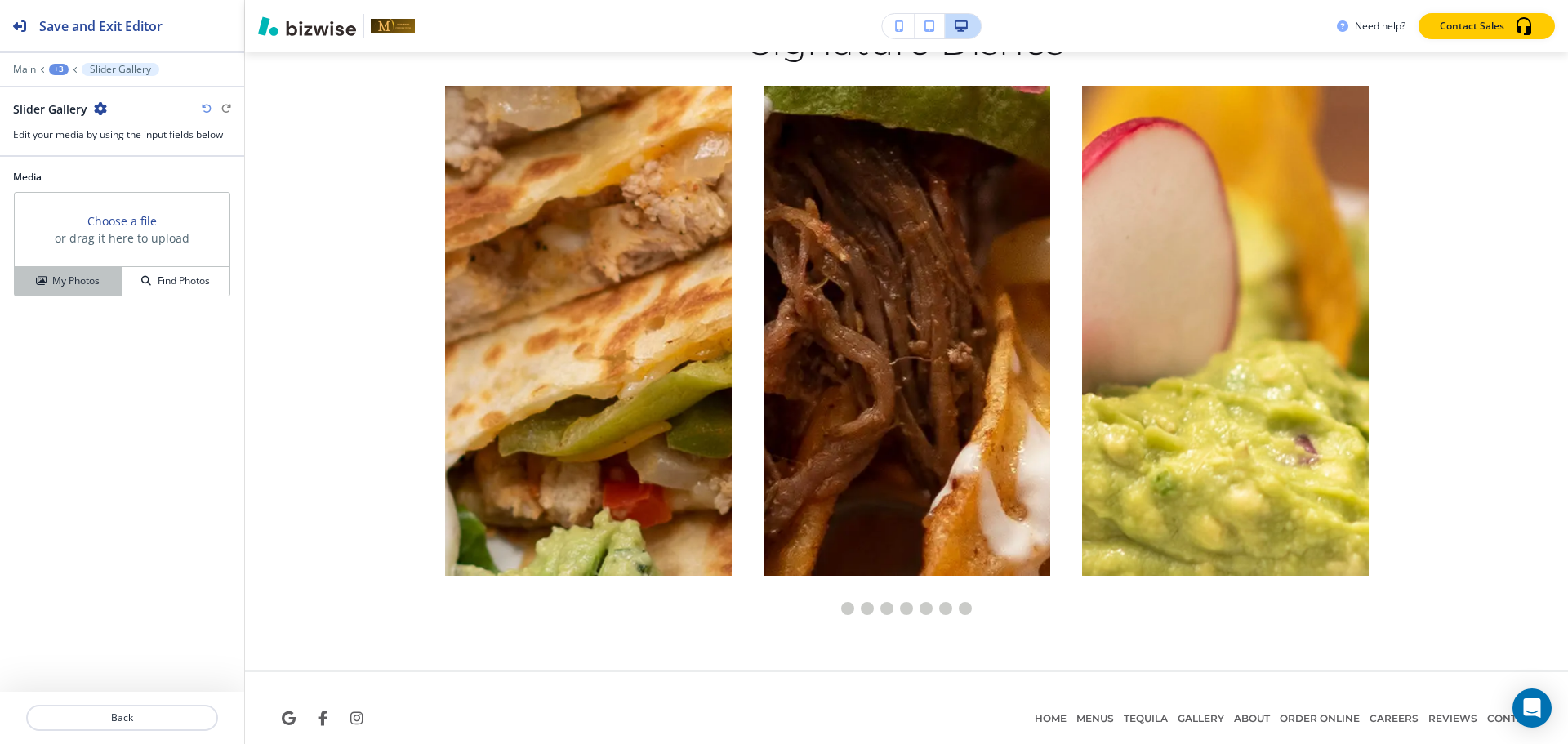
click at [76, 291] on button "My Photos" at bounding box center [68, 281] width 107 height 28
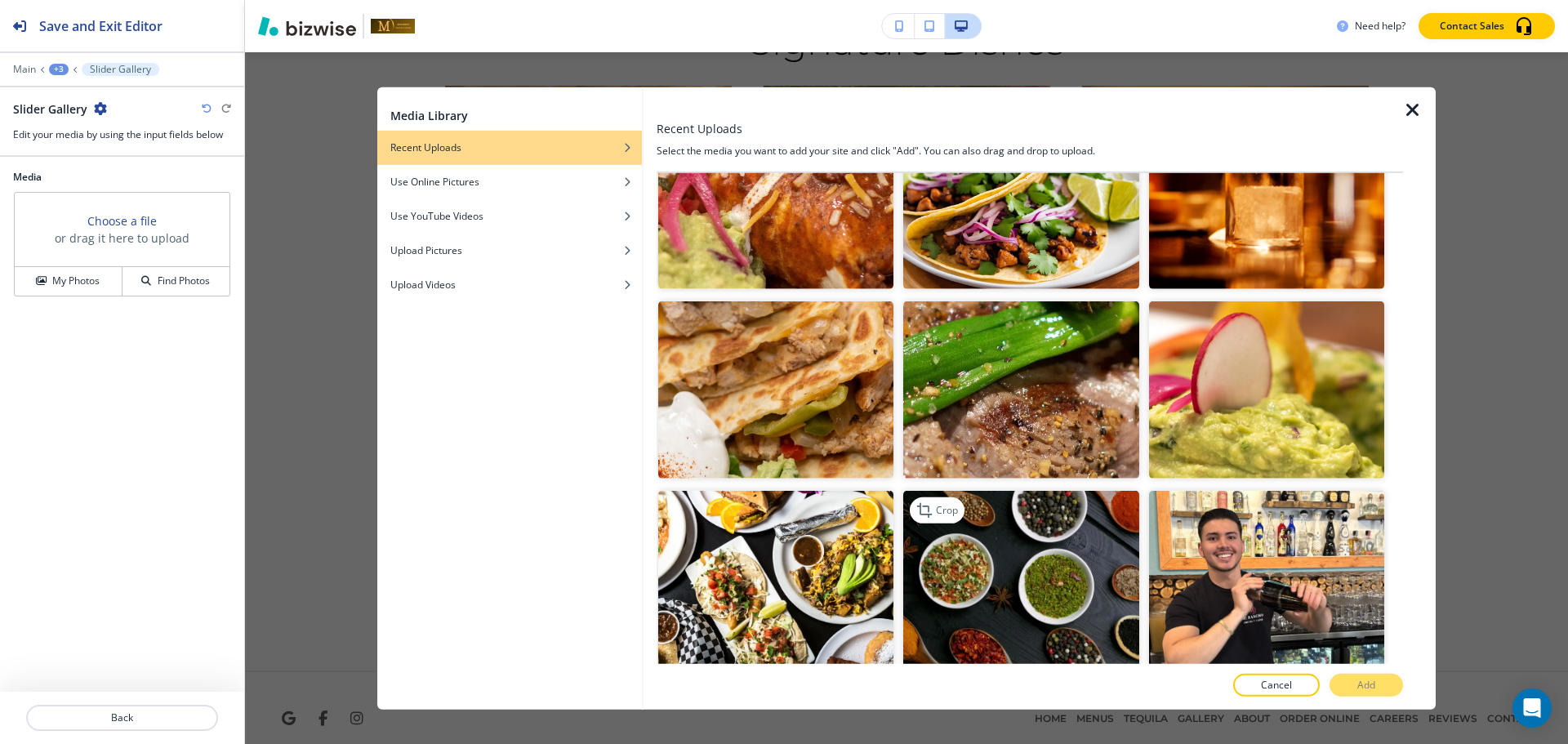
scroll to position [4954, 0]
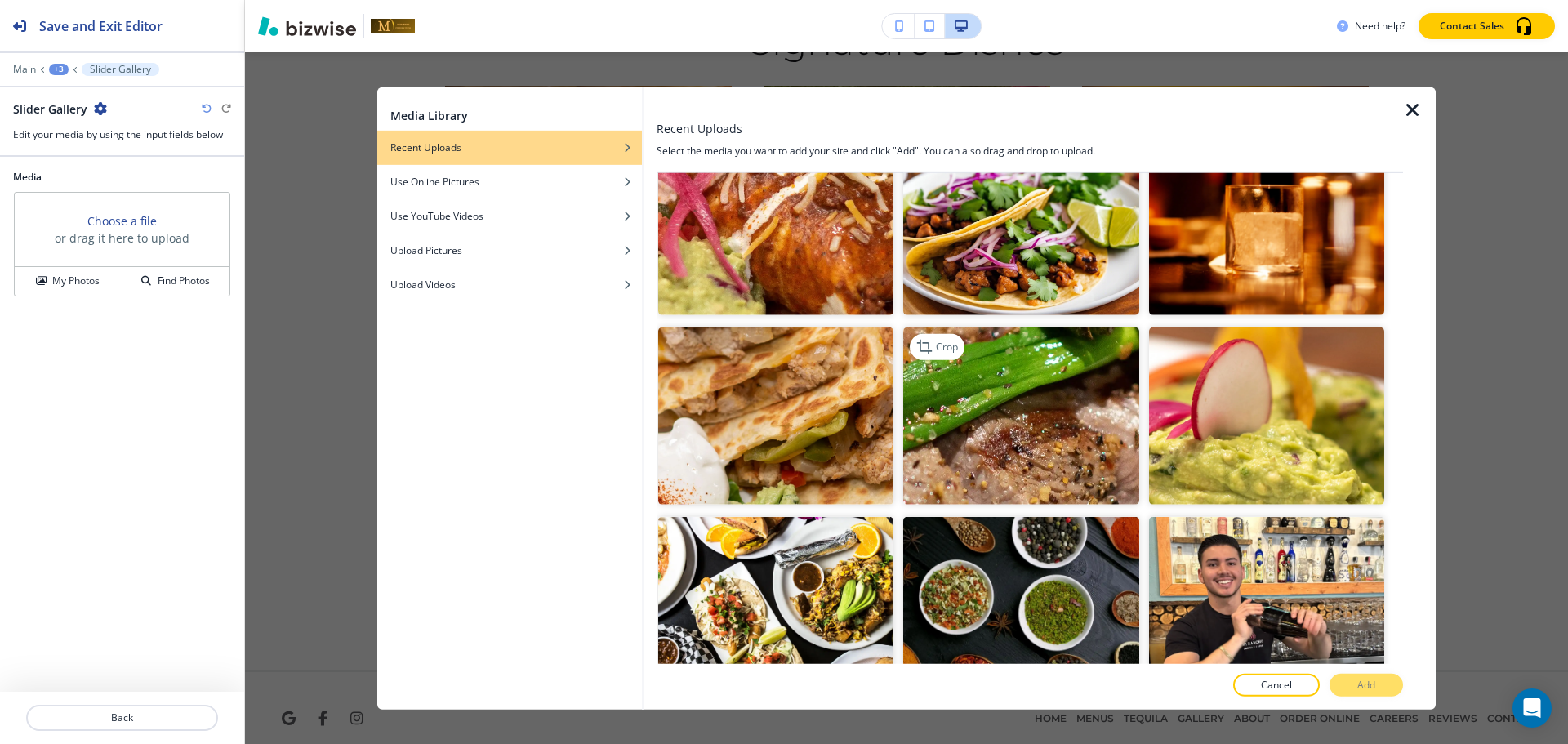
click at [927, 361] on img "button" at bounding box center [1020, 416] width 235 height 177
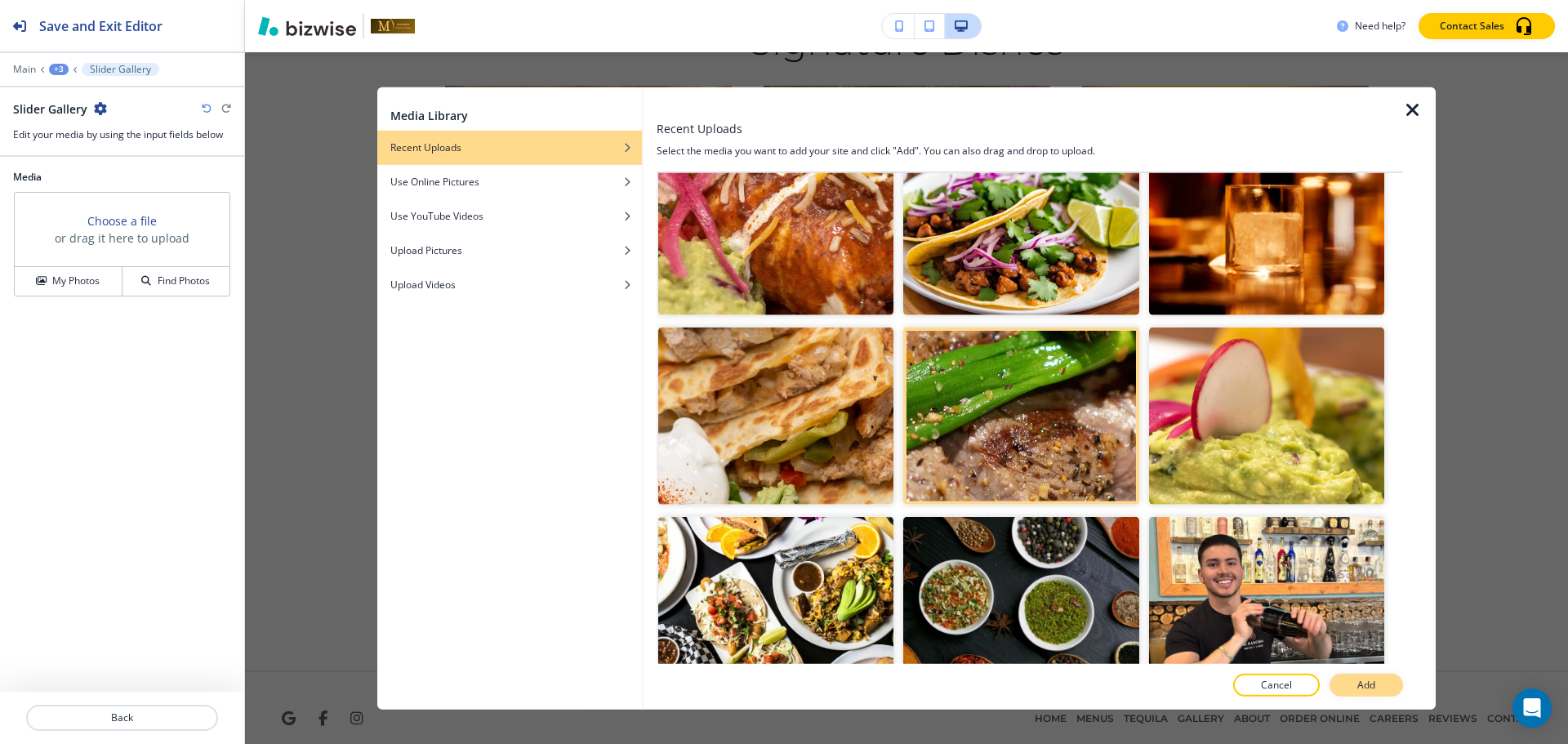
click at [1347, 680] on button "Add" at bounding box center [1366, 685] width 74 height 23
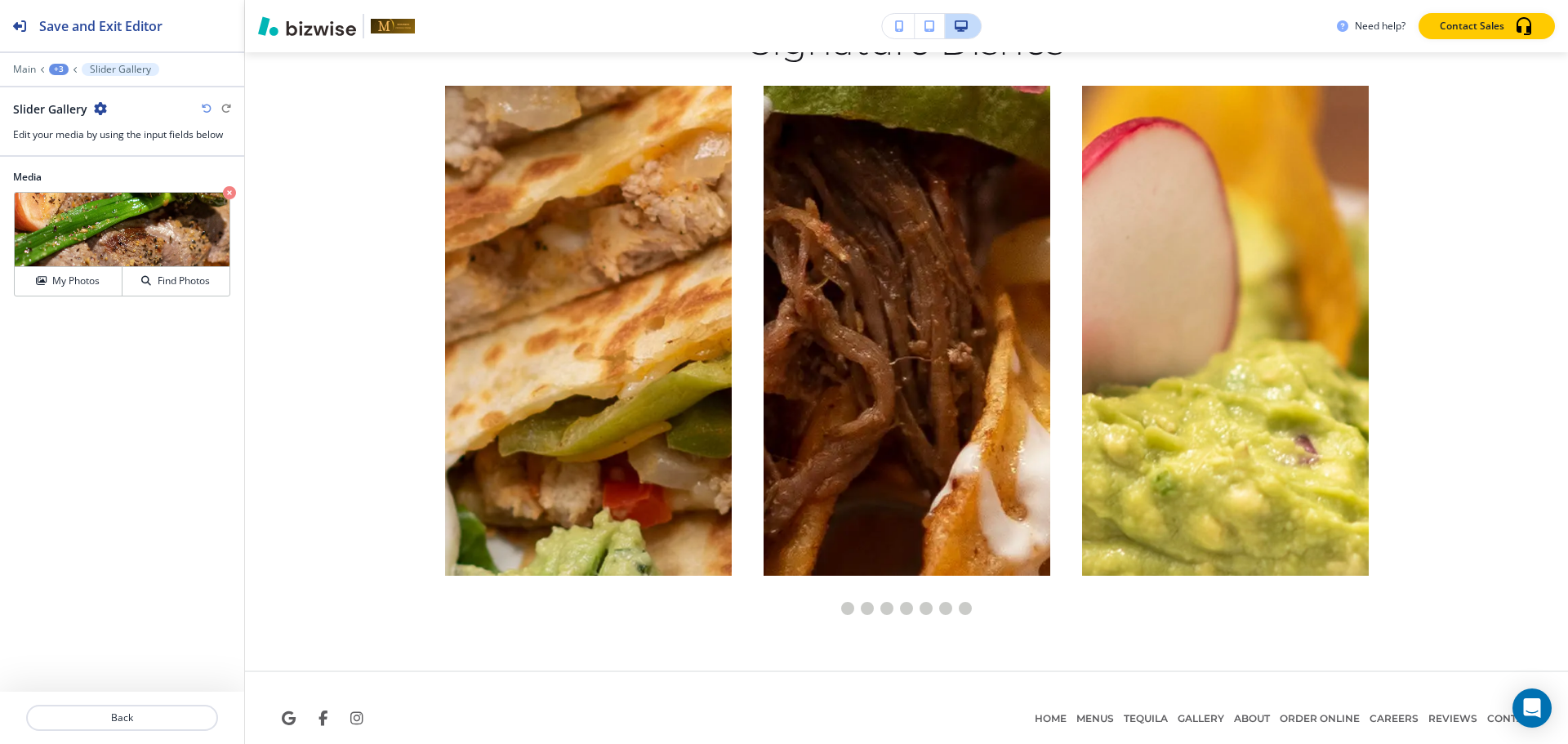
click at [59, 72] on div "+3" at bounding box center [59, 69] width 20 height 12
click at [103, 158] on p "Signature Dishes" at bounding box center [101, 154] width 83 height 15
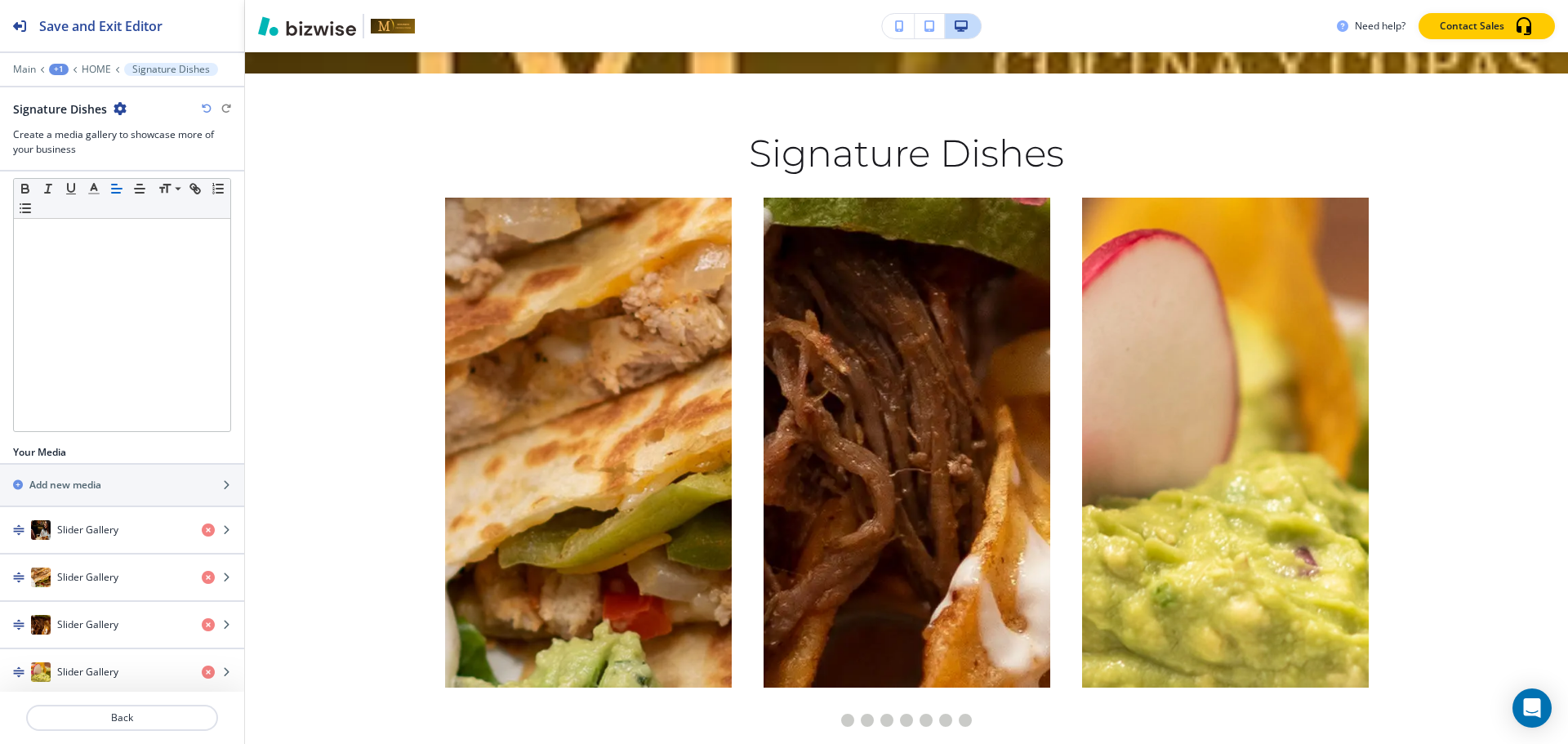
scroll to position [408, 0]
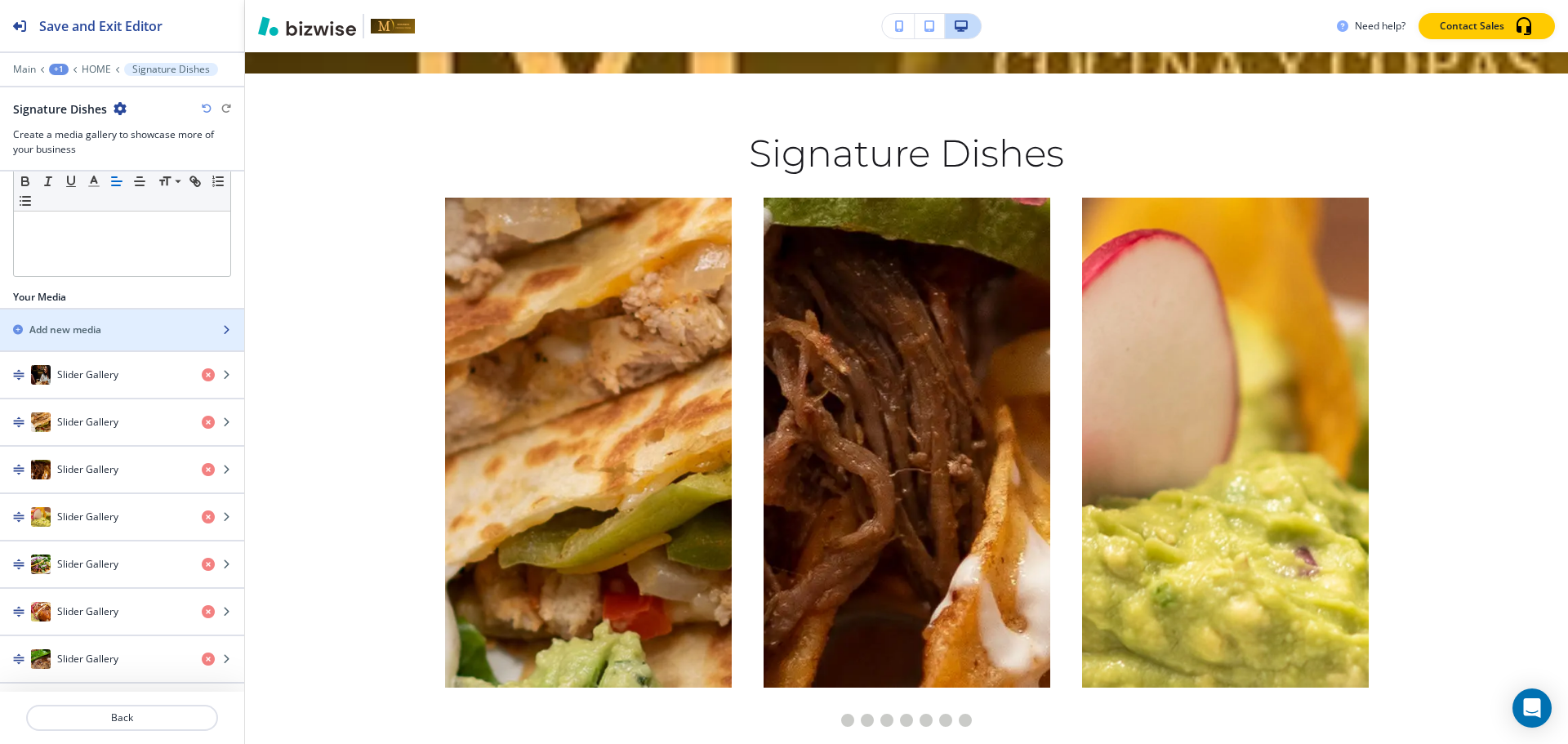
click at [97, 339] on div "button" at bounding box center [122, 344] width 244 height 13
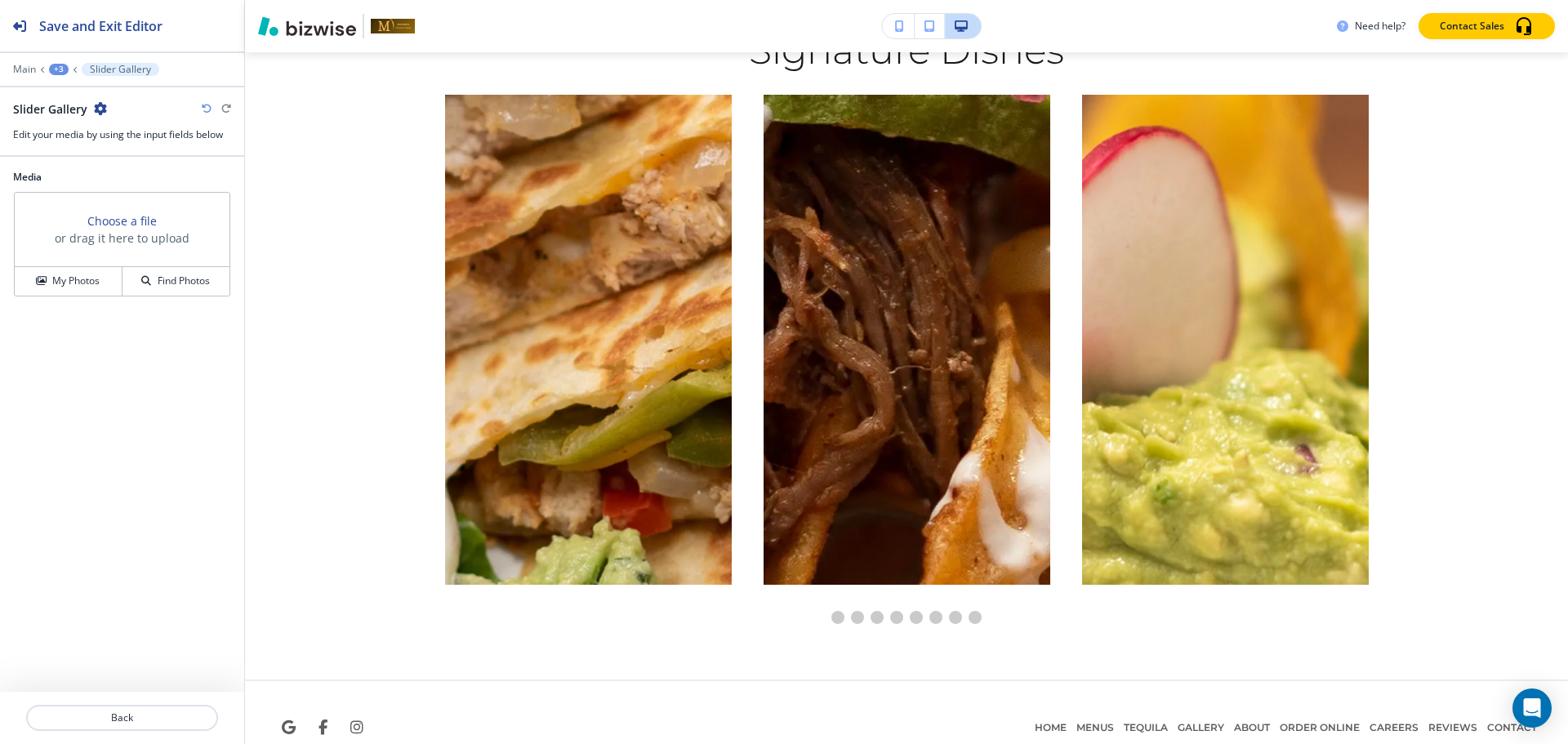
scroll to position [8192, 0]
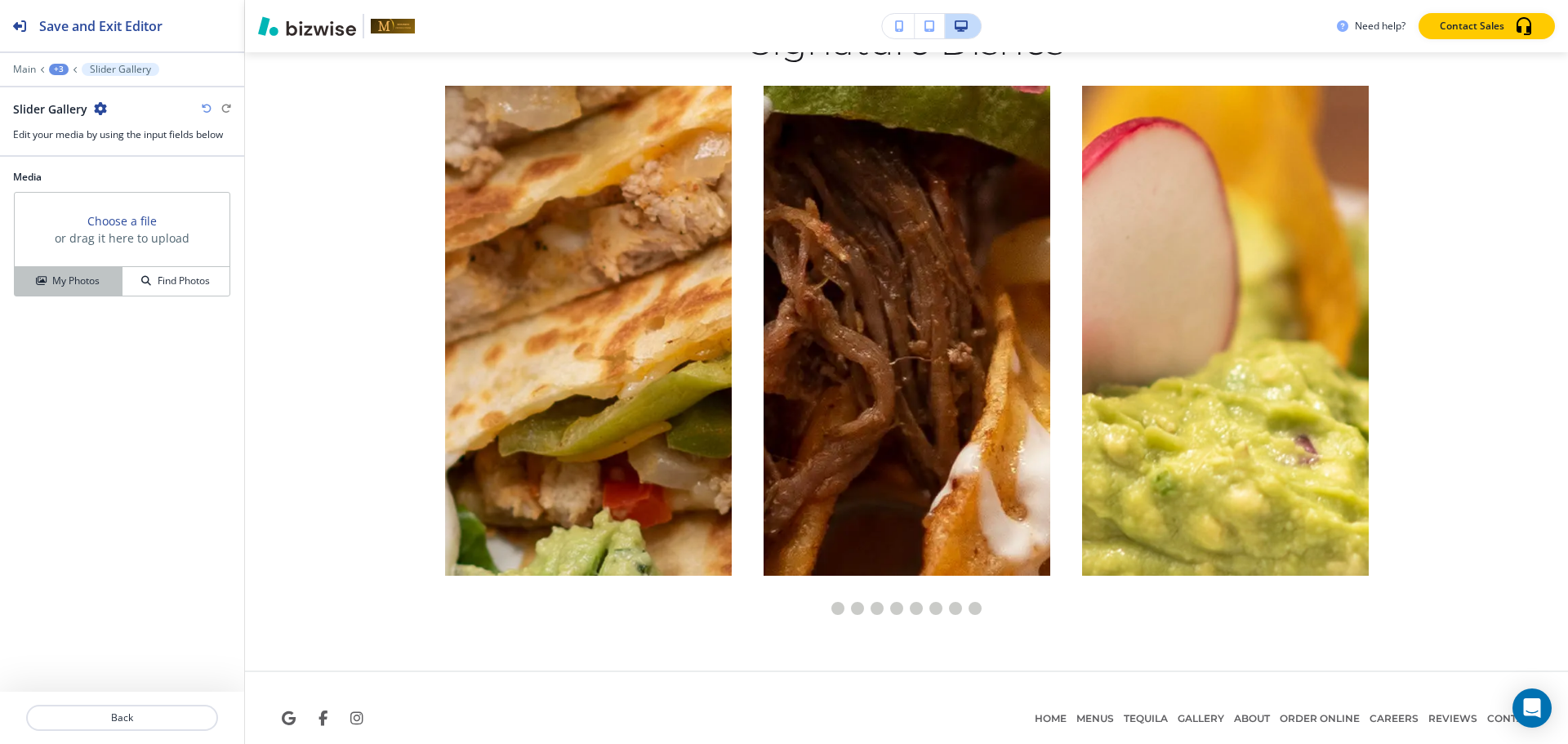
click at [95, 282] on h4 "My Photos" at bounding box center [75, 281] width 47 height 15
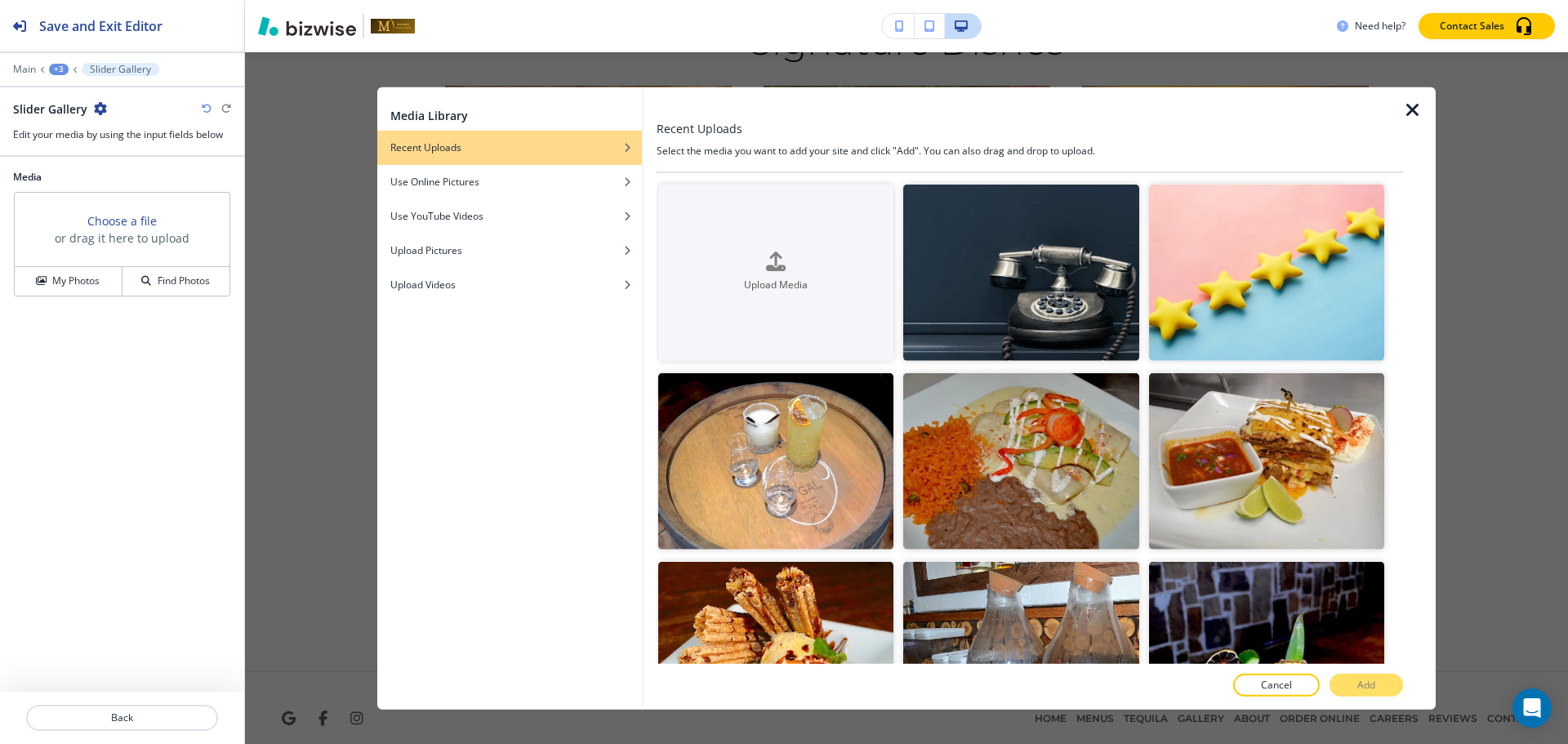
scroll to position [5281, 0]
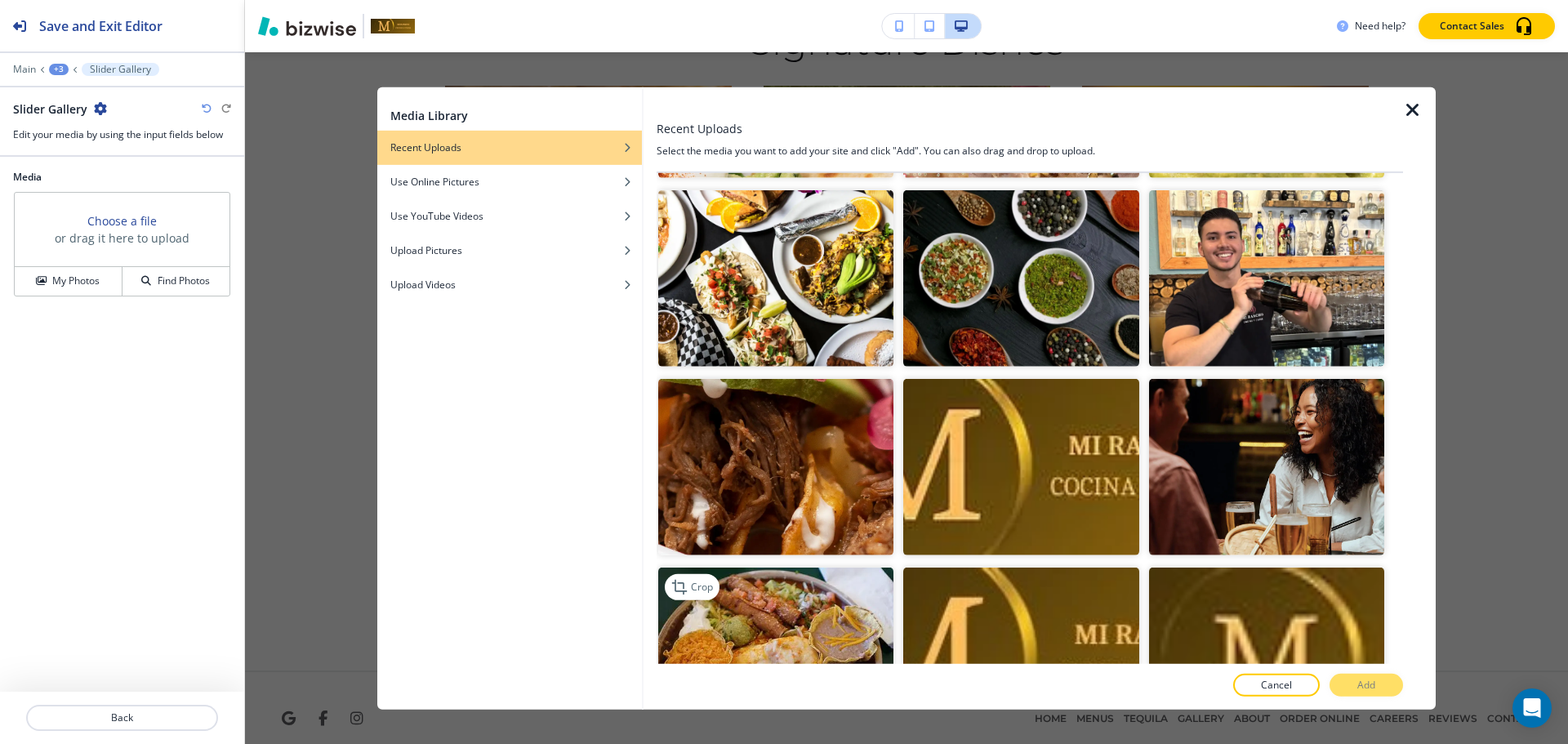
drag, startPoint x: 564, startPoint y: 555, endPoint x: 695, endPoint y: 551, distance: 131.1
click at [575, 555] on div "Media Library Recent Uploads Use Online Pictures Use YouTube Videos Upload Pict…" at bounding box center [510, 397] width 265 height 622
click at [751, 567] on img "button" at bounding box center [775, 655] width 235 height 177
click at [1351, 686] on button "Add" at bounding box center [1366, 685] width 74 height 23
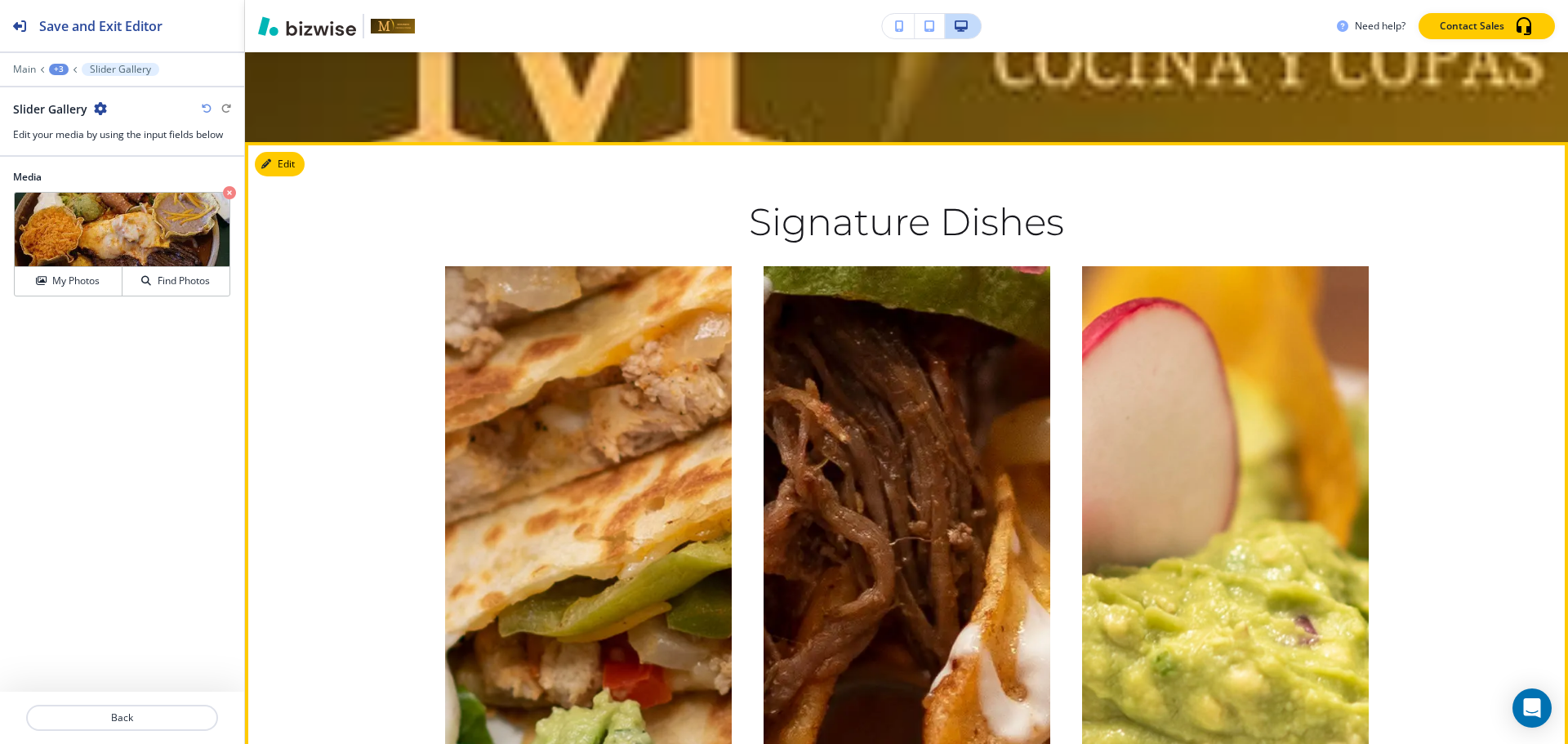
scroll to position [7784, 0]
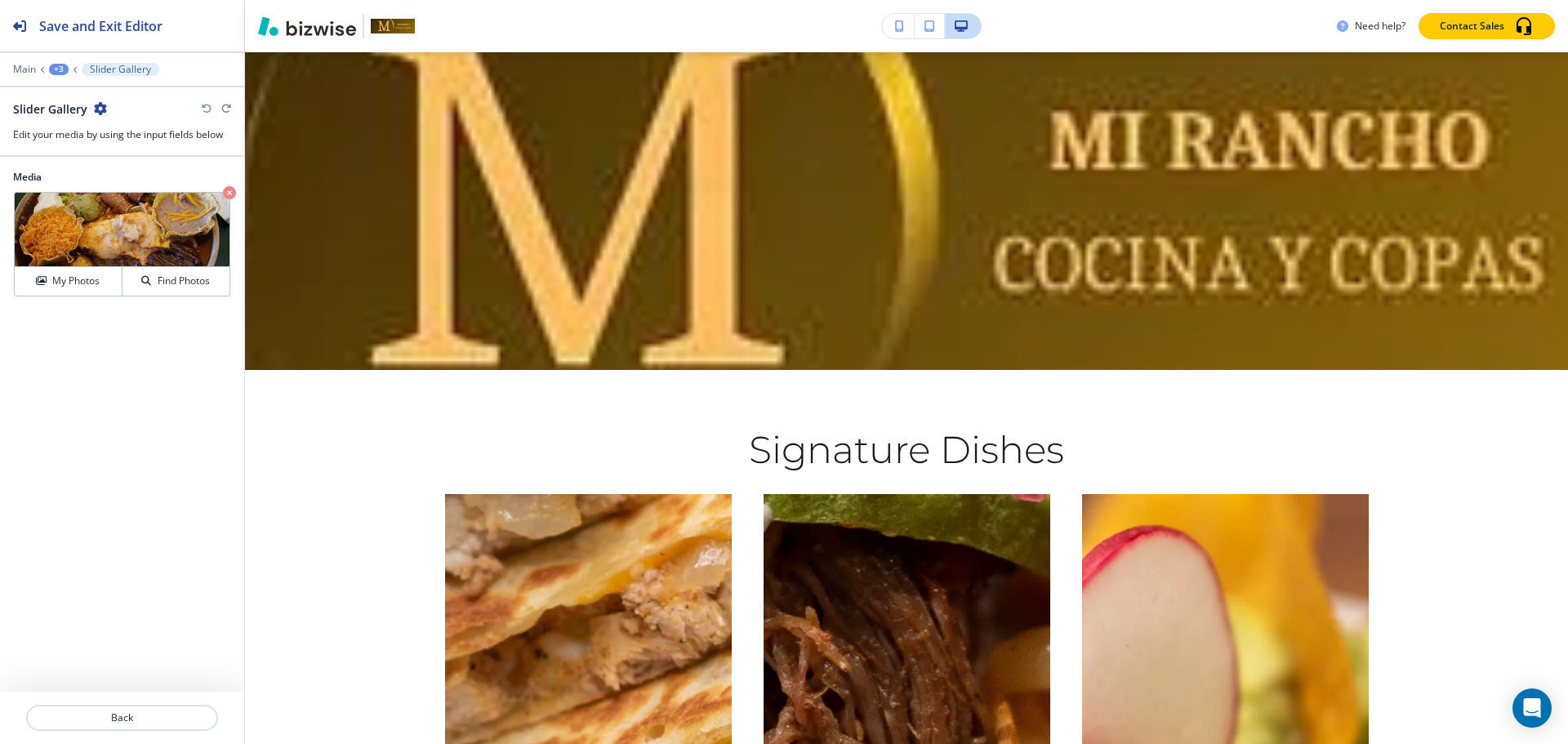
click at [54, 72] on div "+3" at bounding box center [59, 69] width 20 height 12
click at [88, 153] on p "Signature Dishes" at bounding box center [101, 154] width 83 height 15
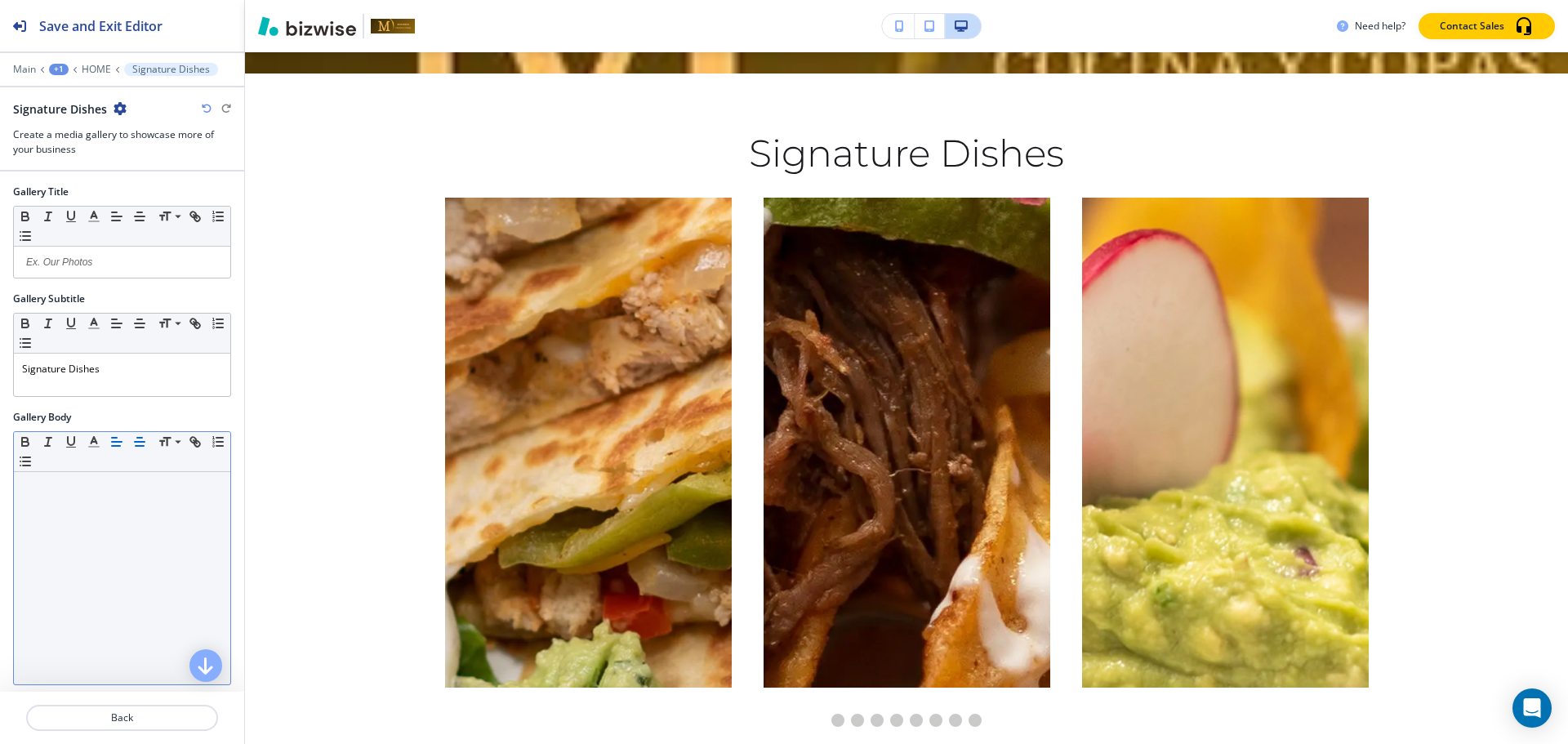
scroll to position [327, 0]
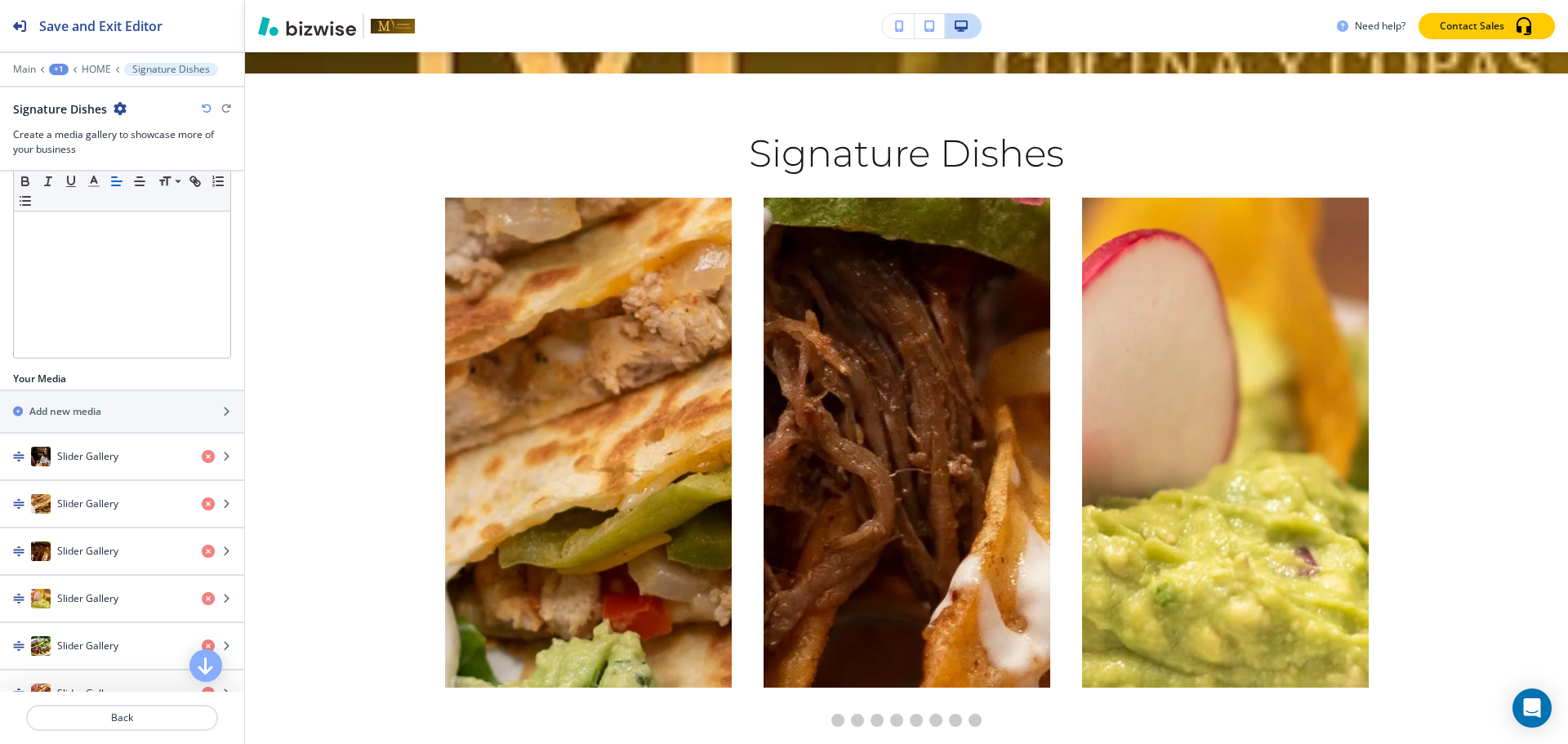
click at [88, 63] on div "Main +1 HOME Signature Dishes" at bounding box center [123, 69] width 218 height 13
click at [88, 74] on p "HOME" at bounding box center [96, 69] width 29 height 12
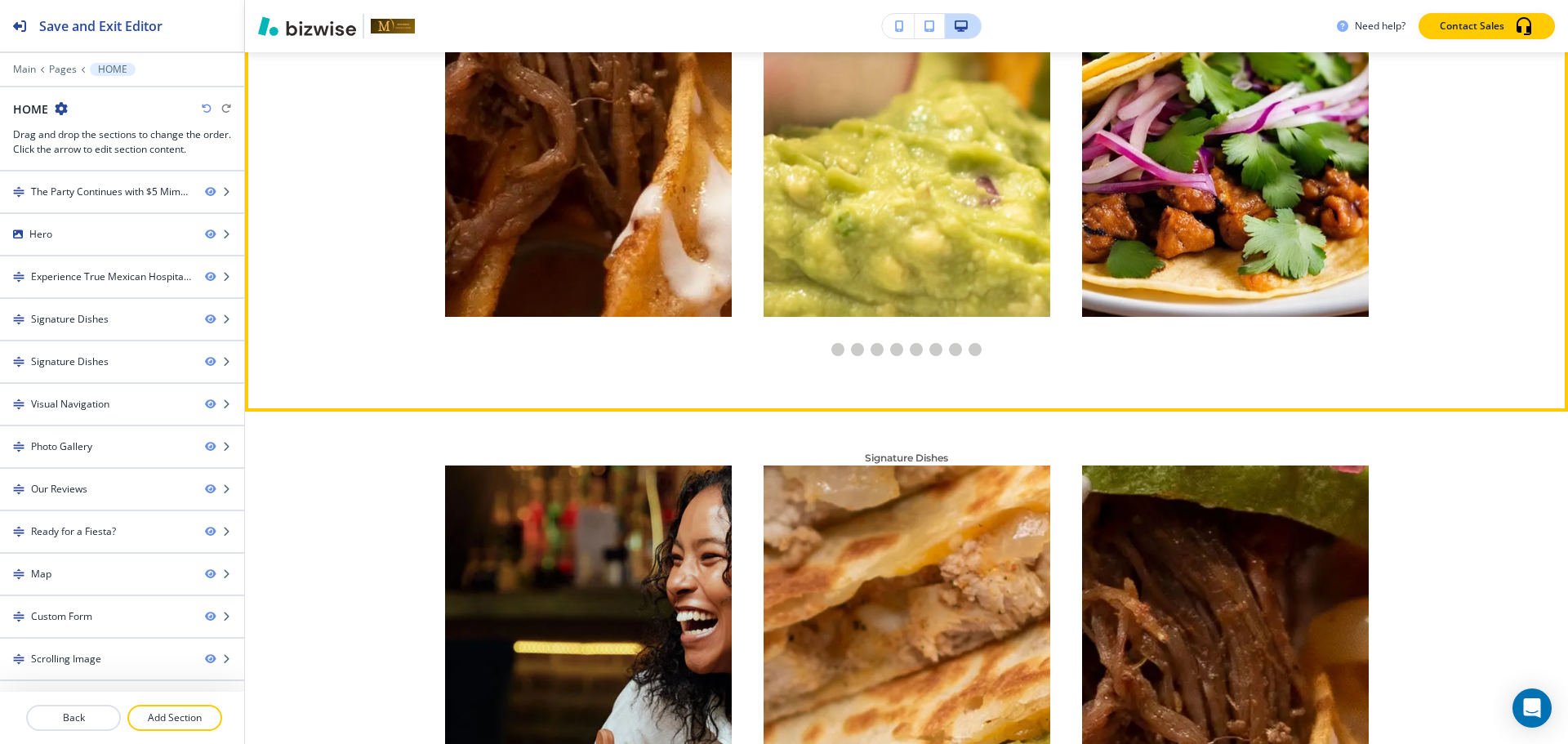
scroll to position [2346, 0]
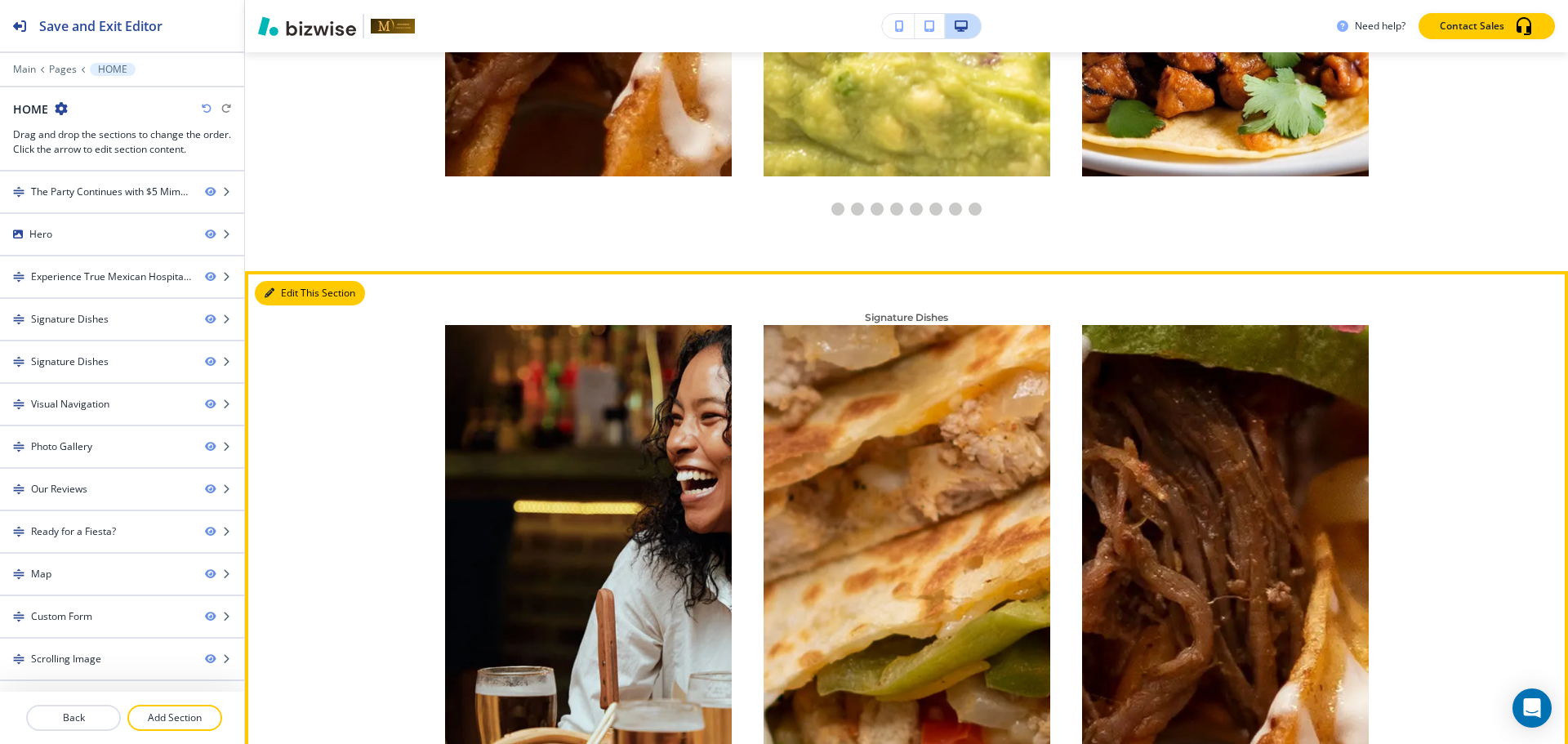
click at [283, 299] on button "Edit This Section" at bounding box center [310, 293] width 110 height 25
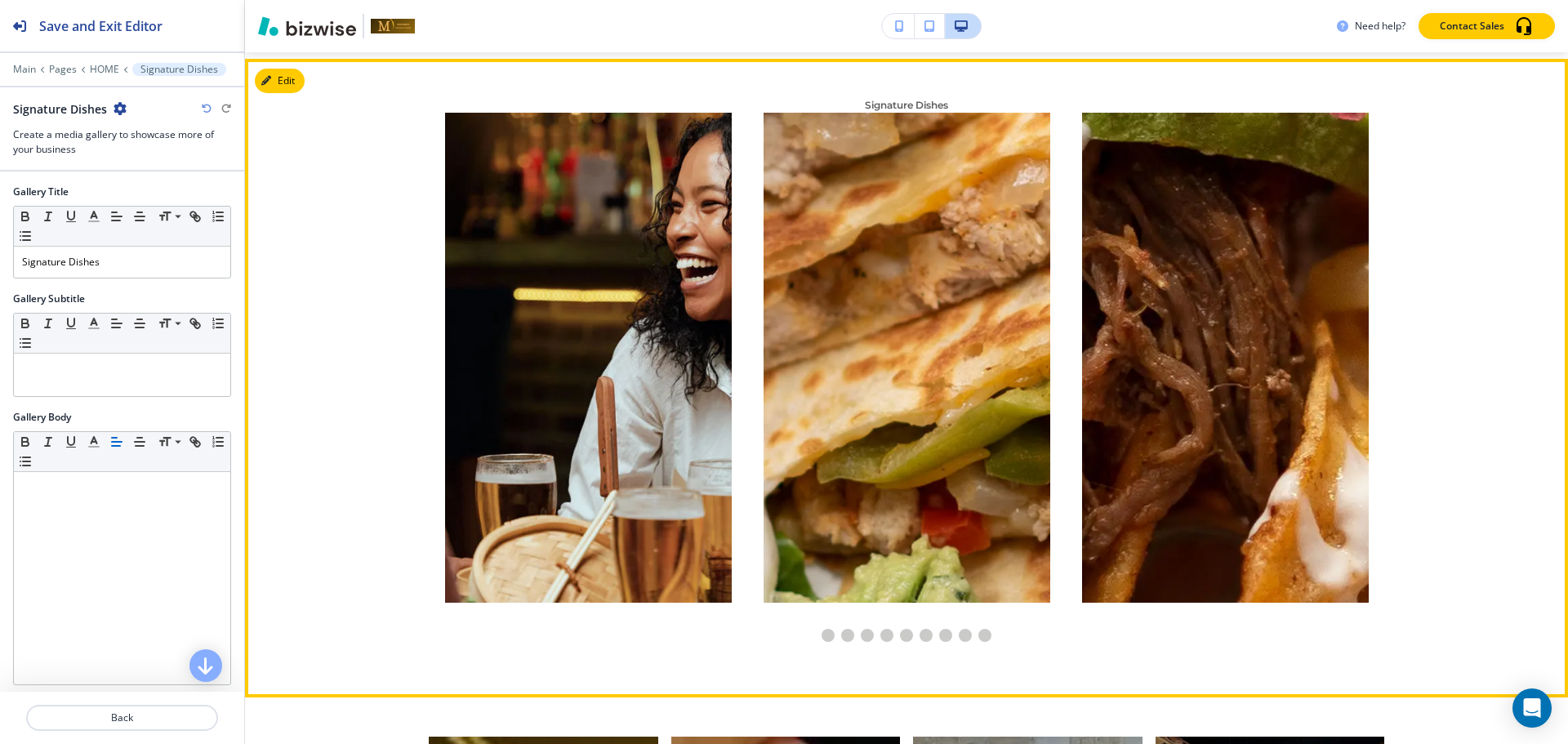
scroll to position [2564, 0]
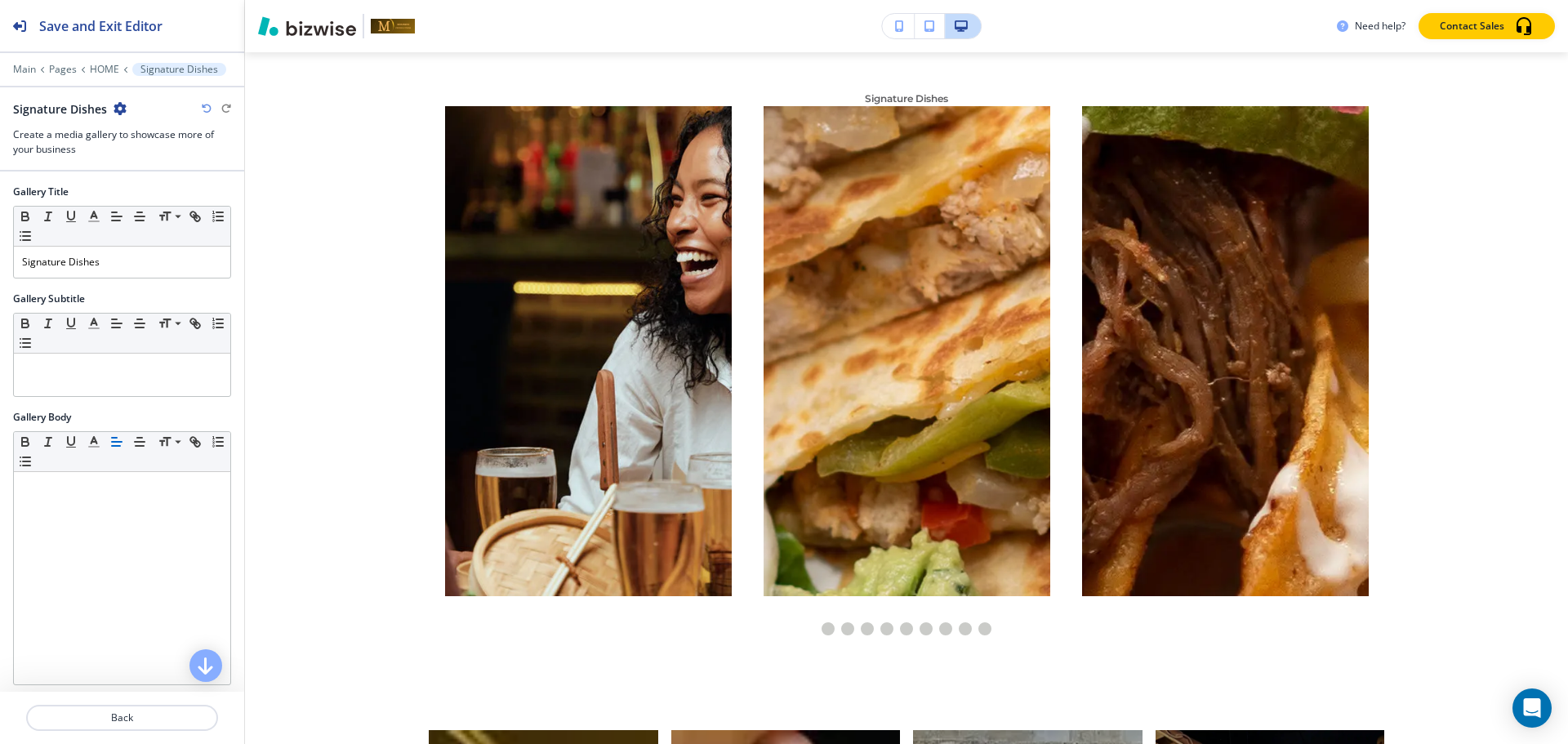
click at [118, 109] on icon "button" at bounding box center [120, 108] width 13 height 13
click at [138, 205] on button "Delete Section" at bounding box center [164, 194] width 105 height 29
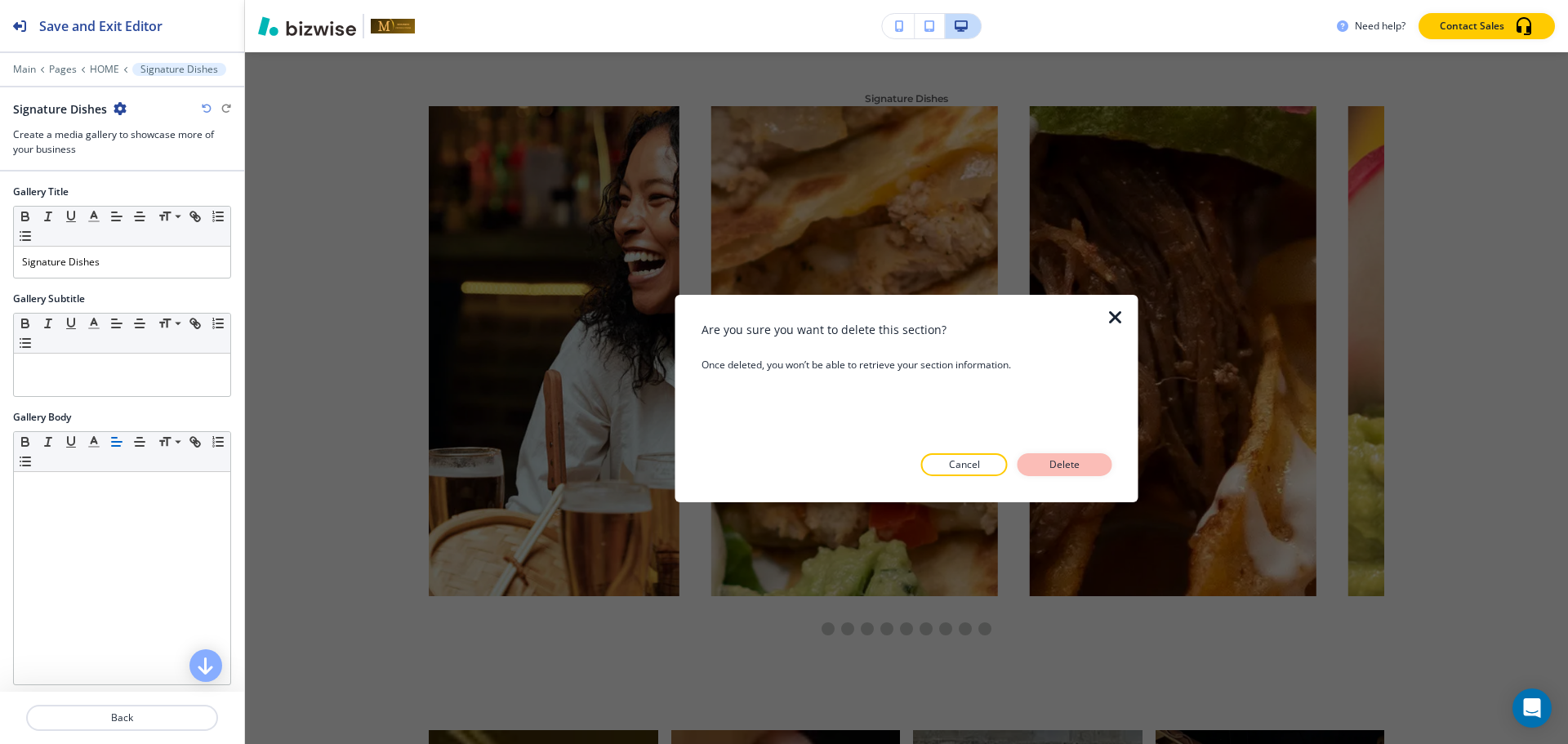
click at [1054, 466] on p "Delete" at bounding box center [1065, 464] width 39 height 15
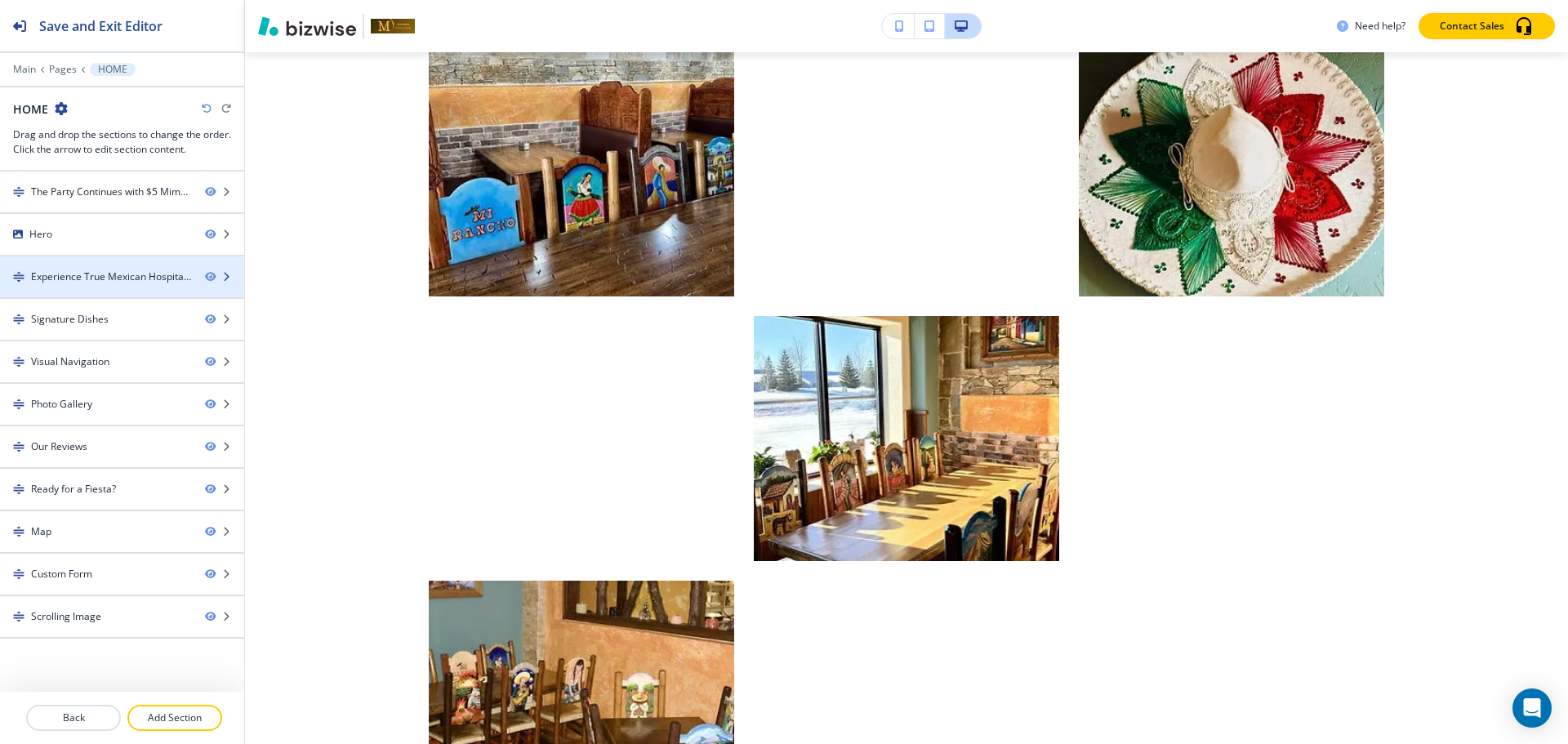
scroll to position [3313, 0]
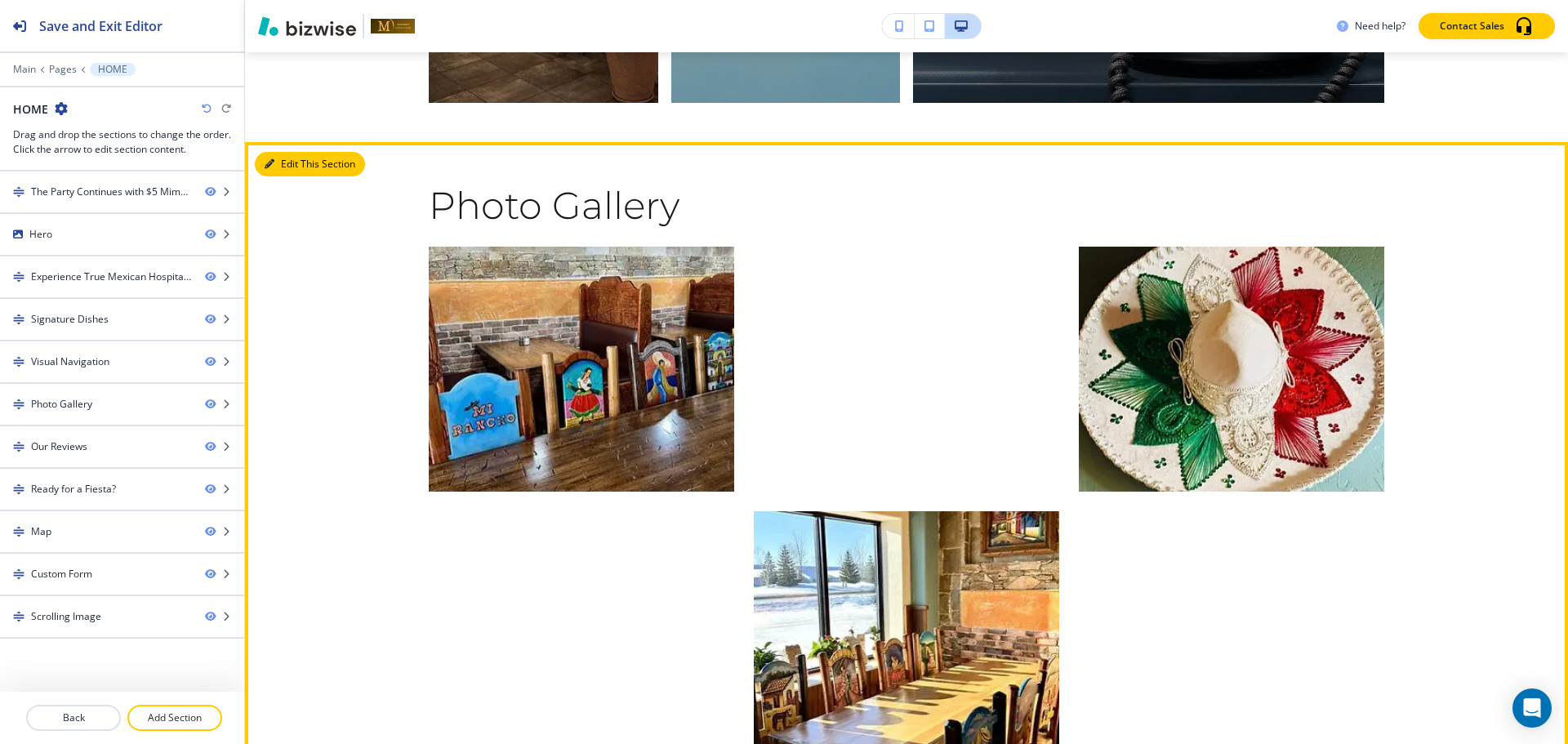
click at [299, 162] on button "Edit This Section" at bounding box center [310, 164] width 110 height 25
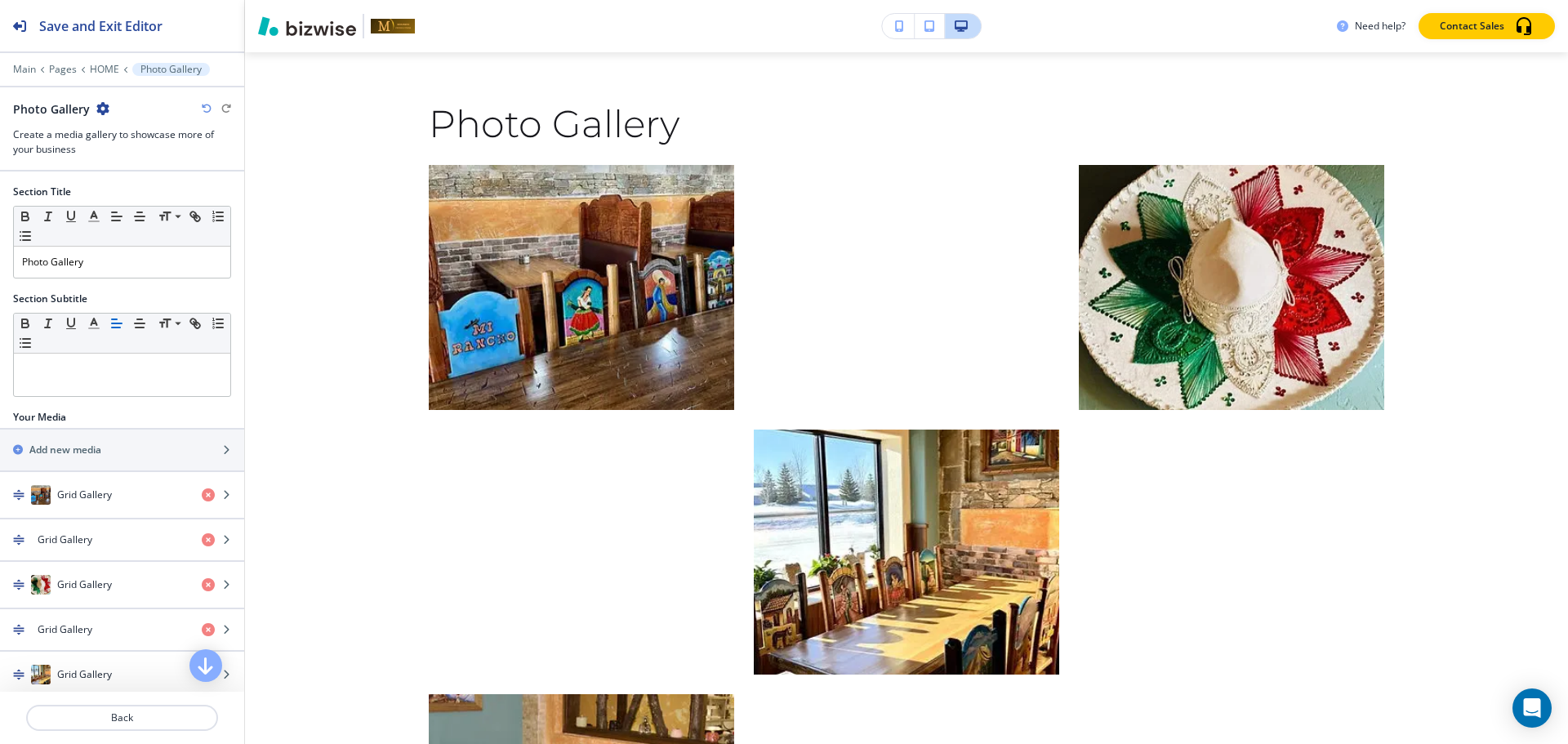
scroll to position [3404, 0]
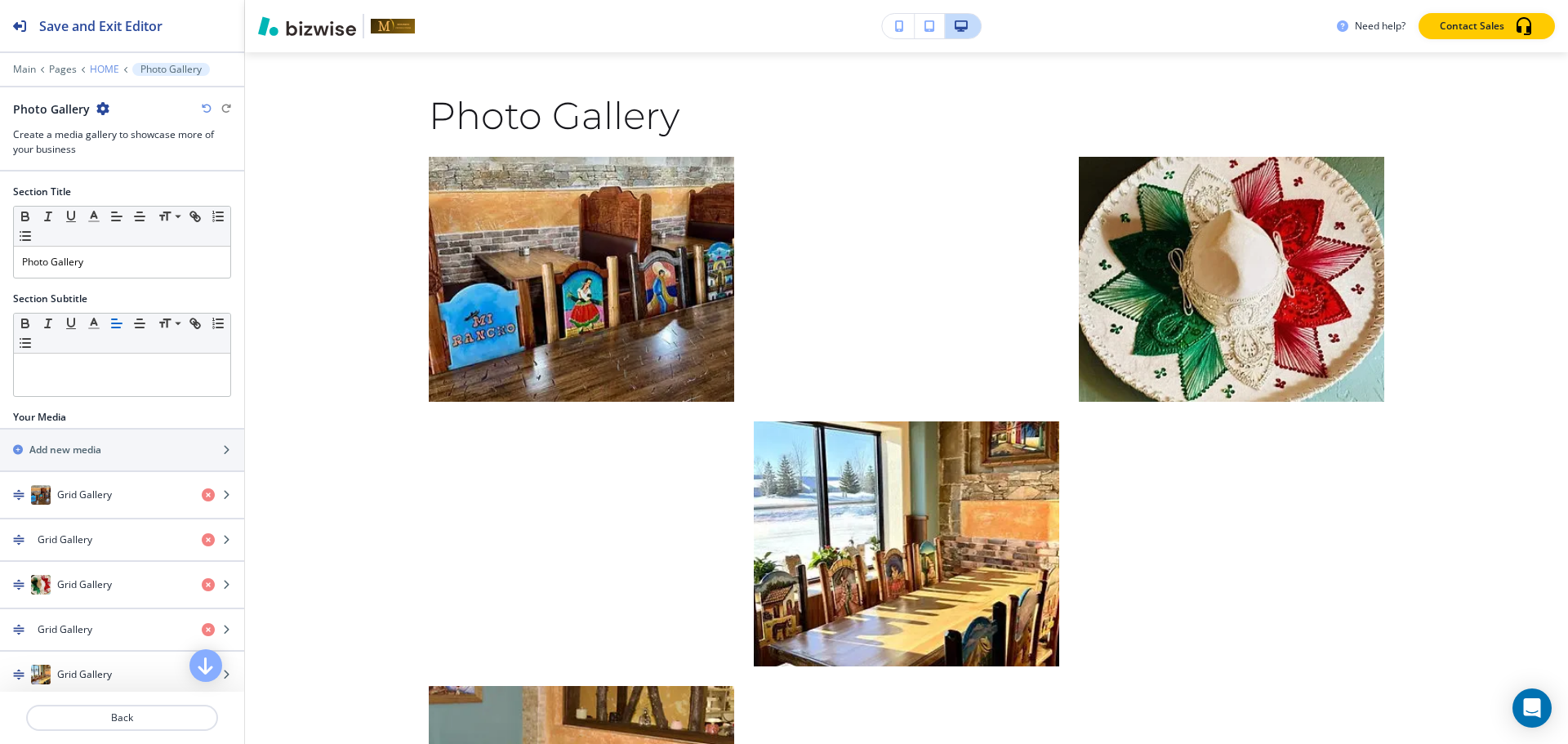
click at [91, 66] on p "HOME" at bounding box center [104, 69] width 29 height 12
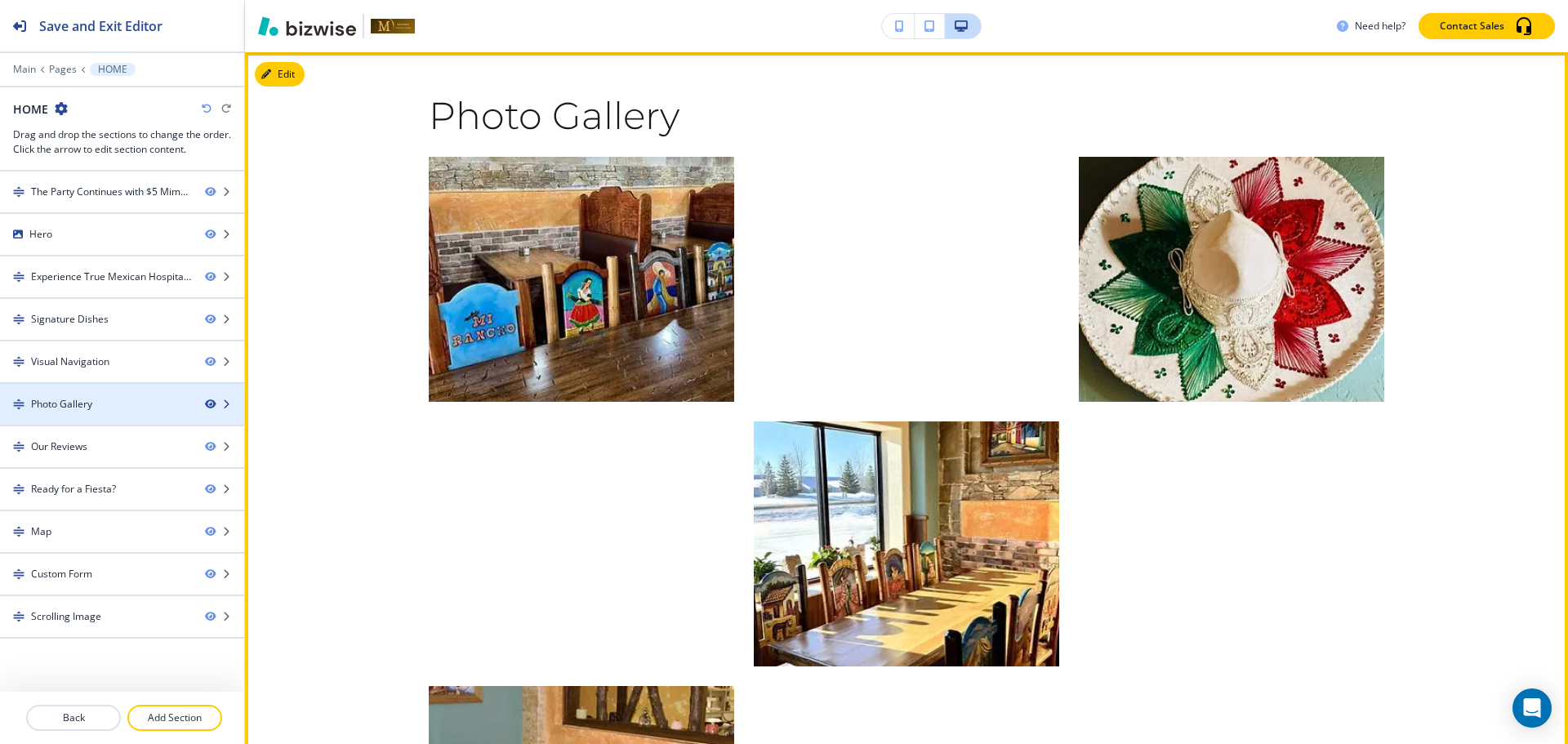
click at [211, 402] on icon "button" at bounding box center [210, 404] width 10 height 10
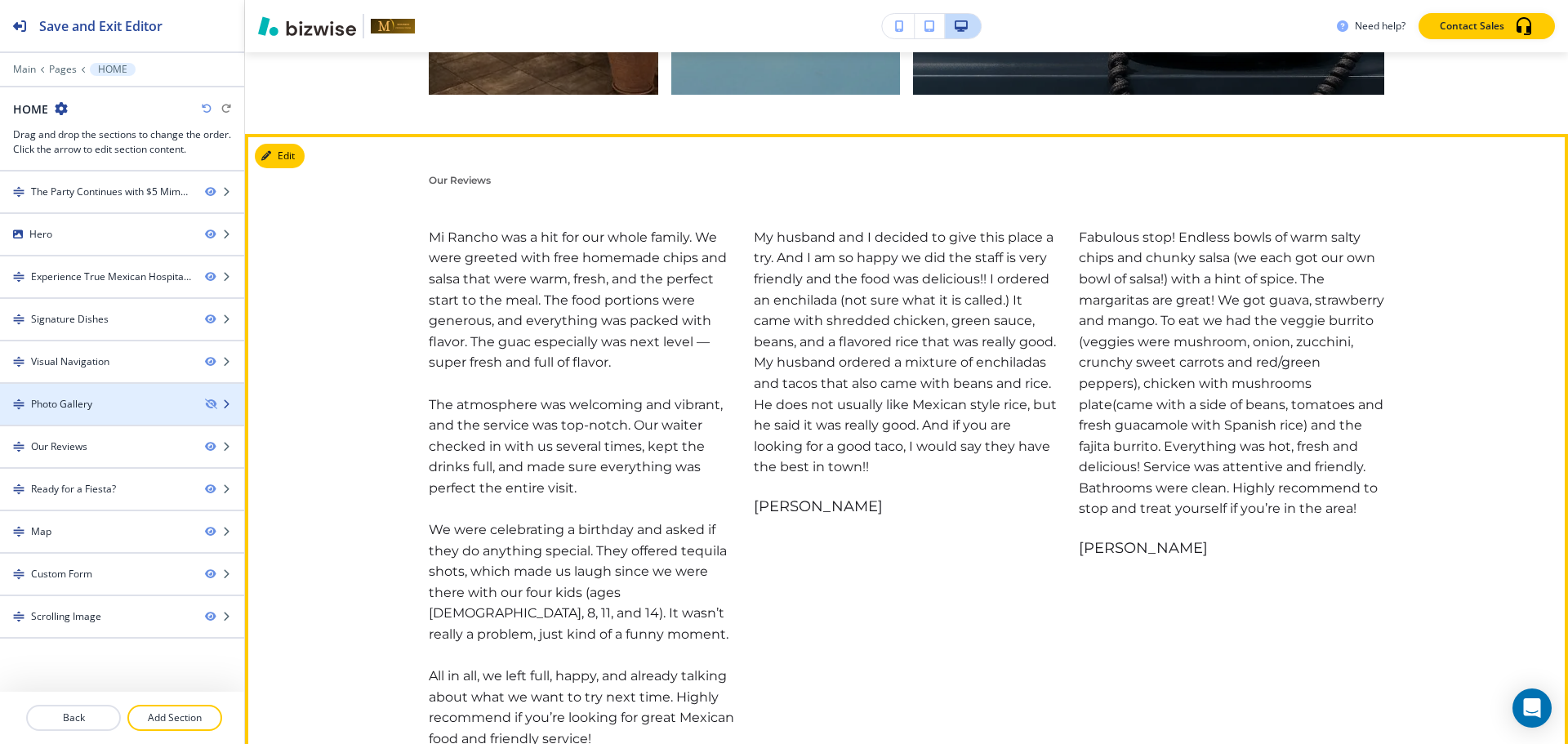
scroll to position [2996, 0]
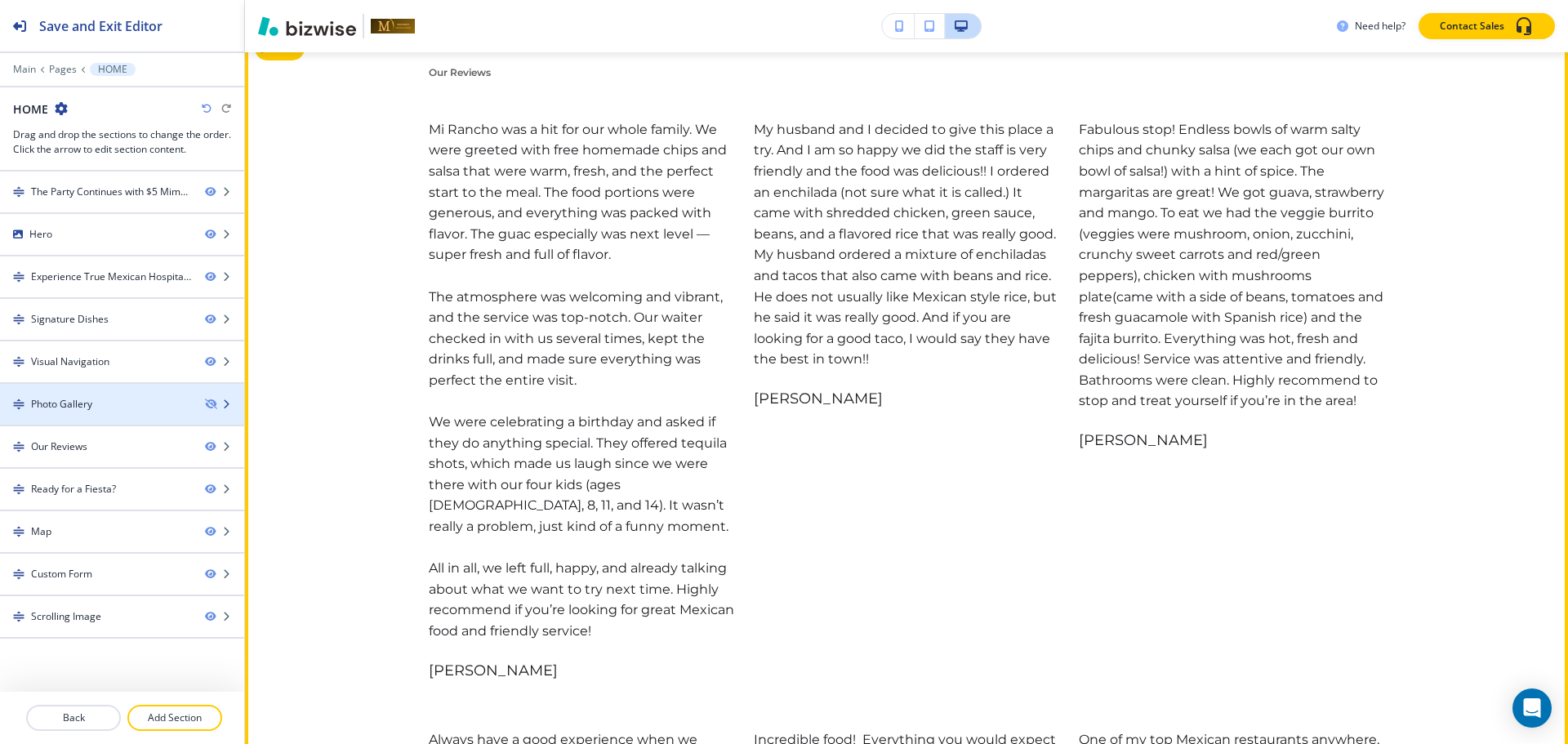
scroll to position [3322, 0]
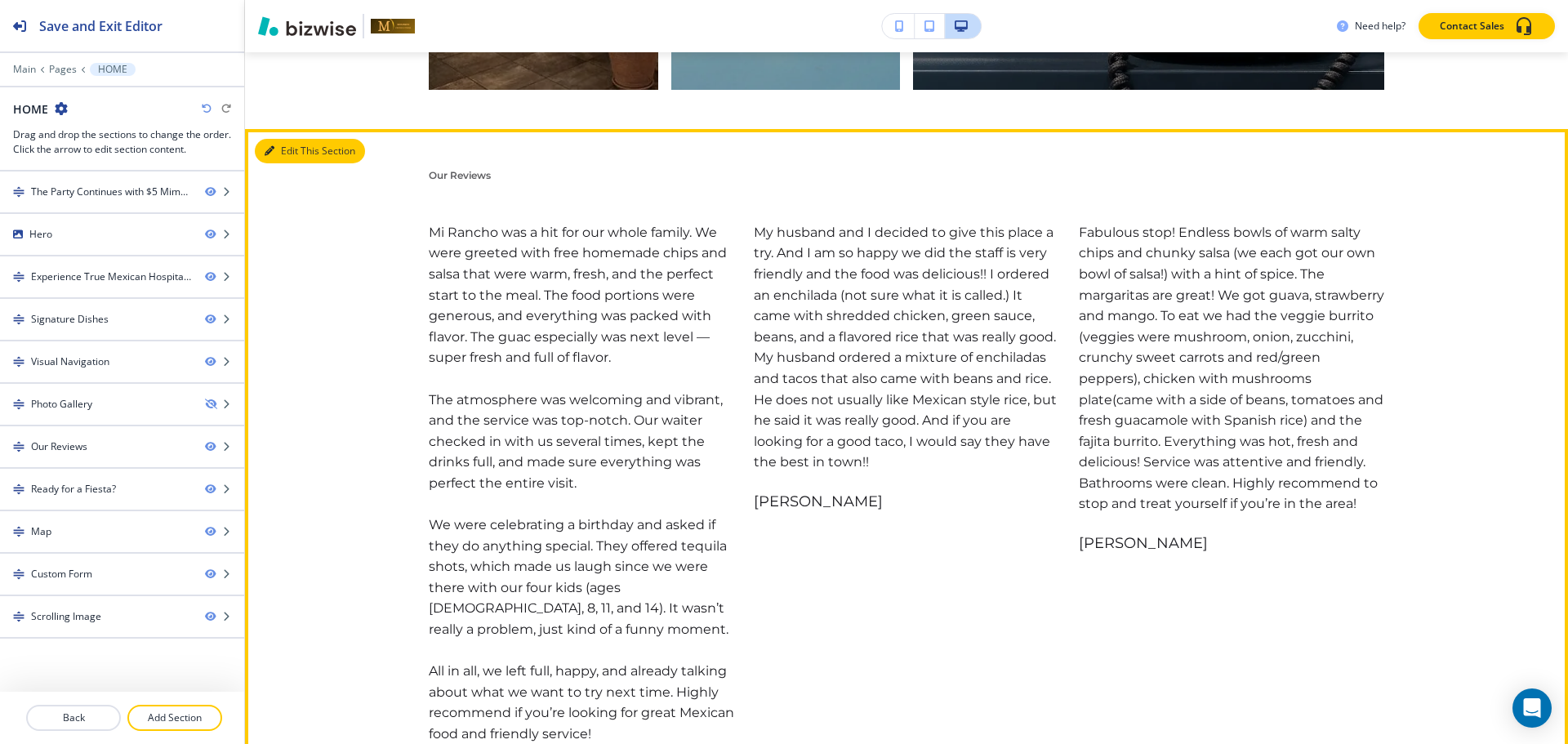
click at [277, 154] on button "Edit This Section" at bounding box center [310, 151] width 110 height 25
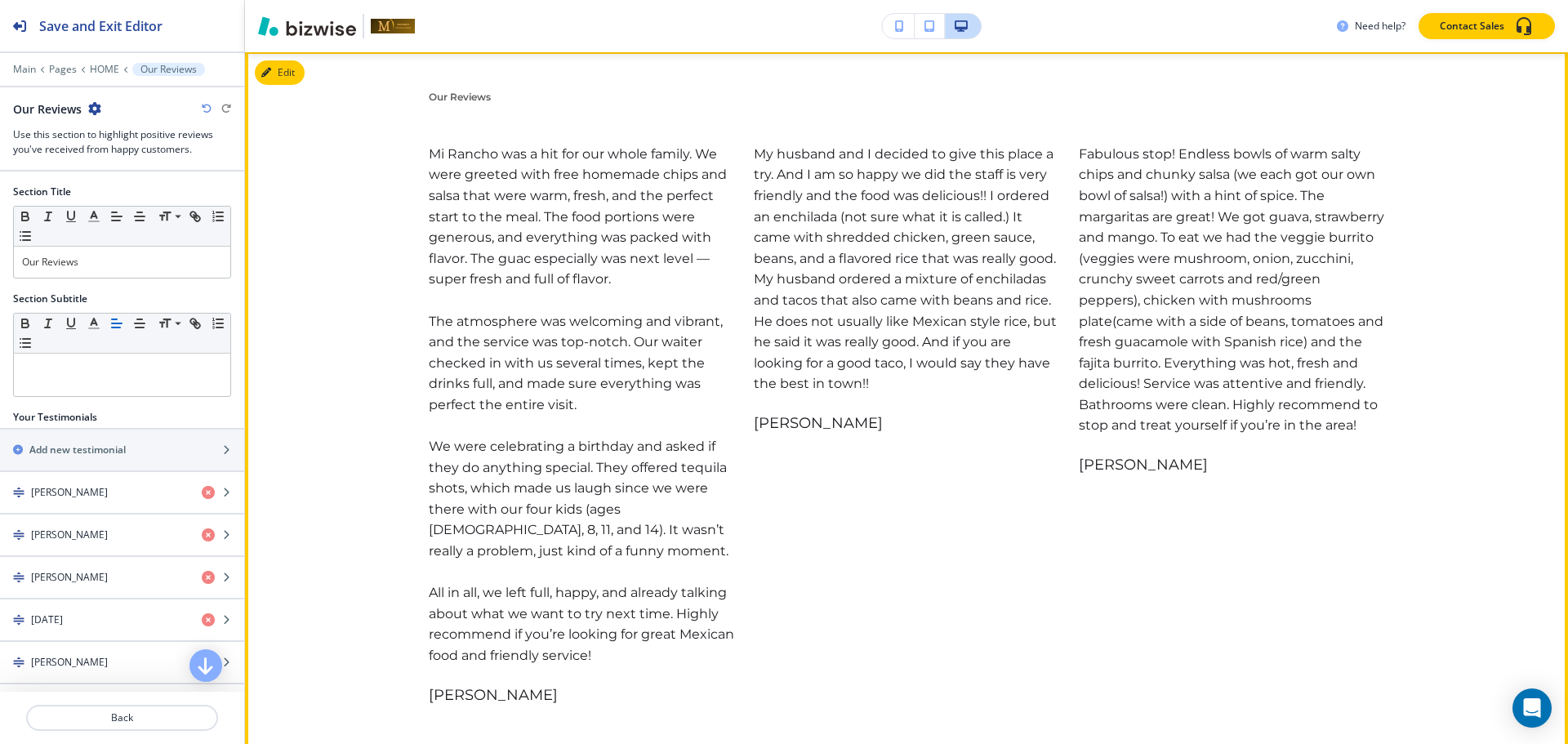
scroll to position [3404, 0]
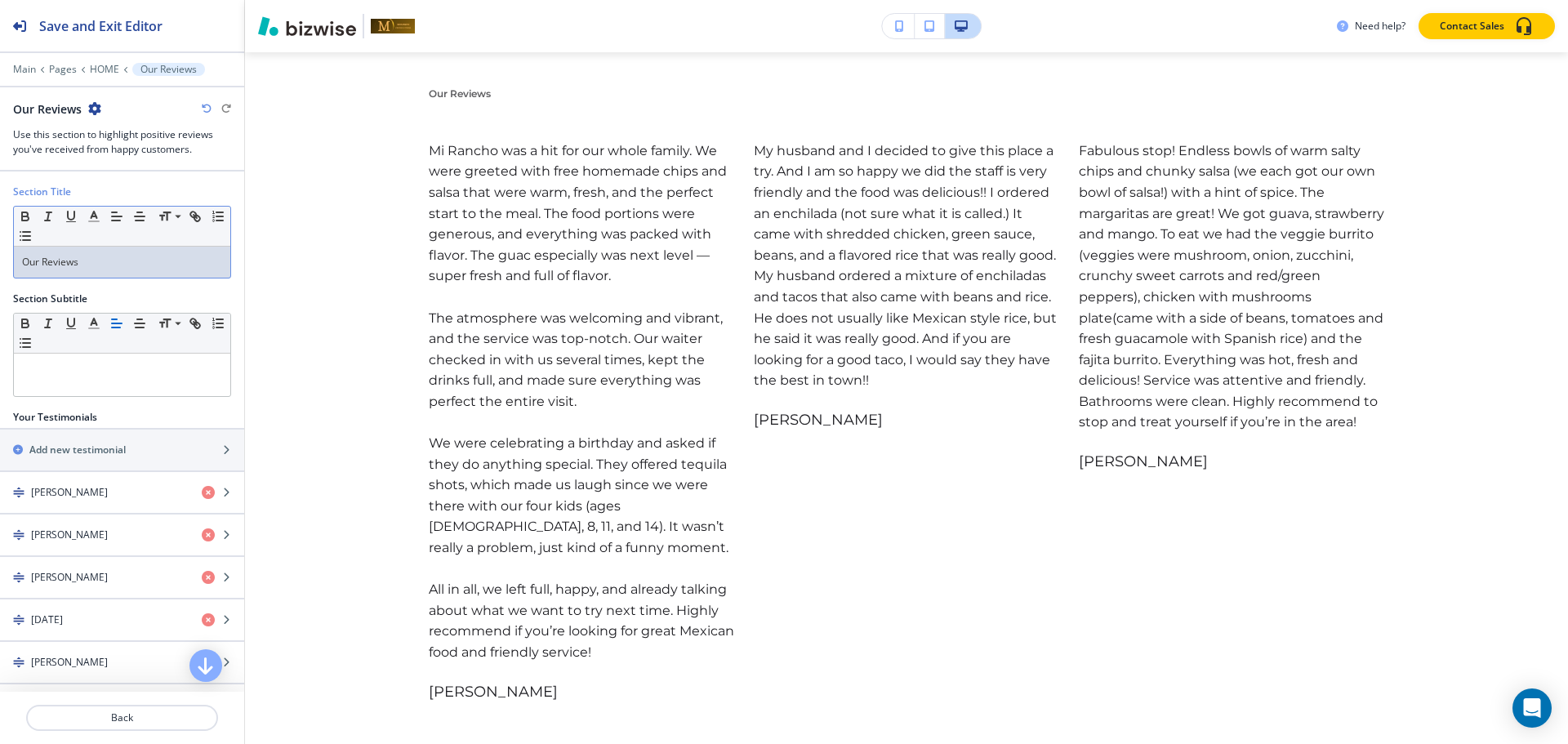
click at [139, 273] on div "Our Reviews" at bounding box center [123, 262] width 217 height 31
copy p "Our Reviews"
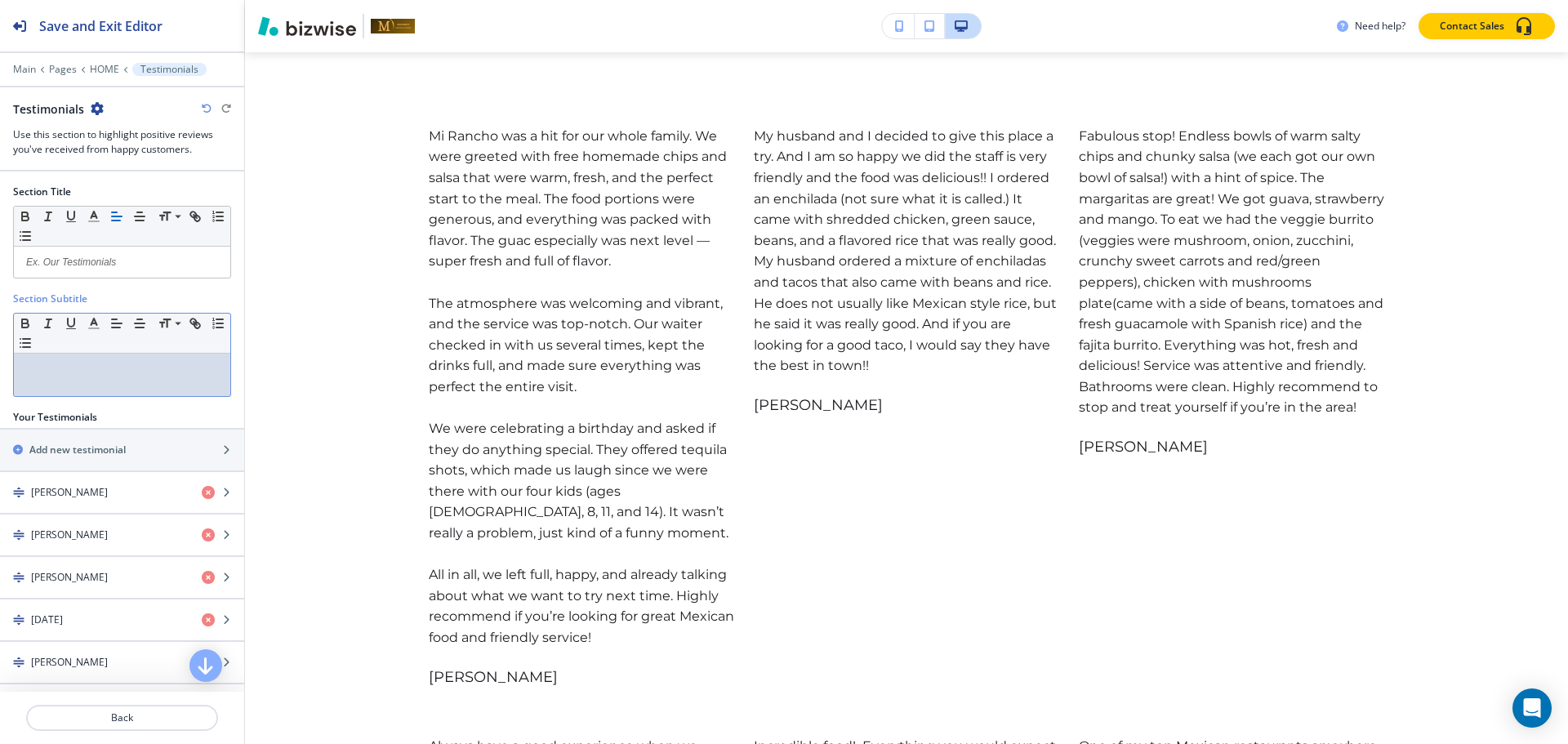
click at [95, 369] on p at bounding box center [122, 368] width 200 height 15
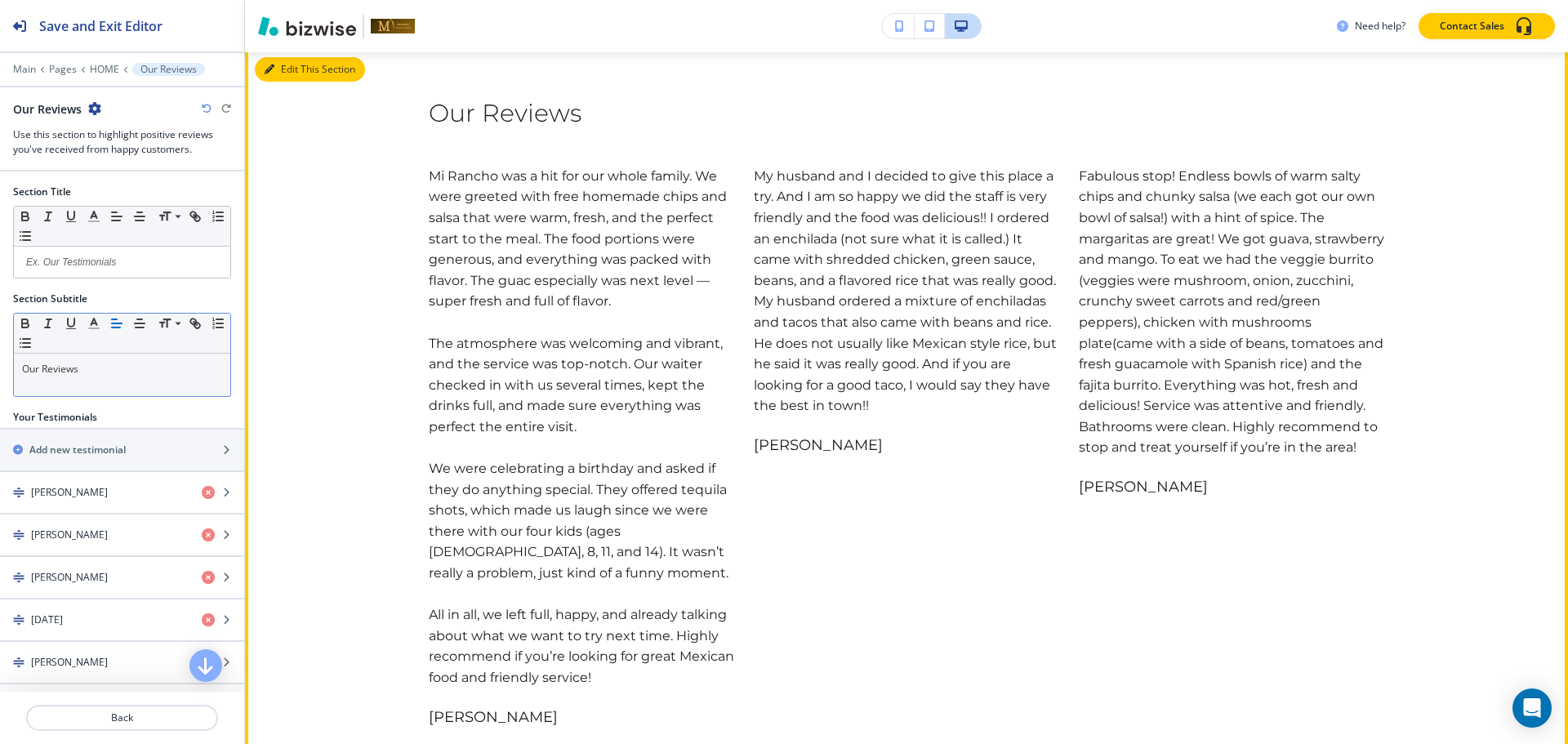
click at [288, 82] on button "Edit This Section" at bounding box center [310, 69] width 110 height 25
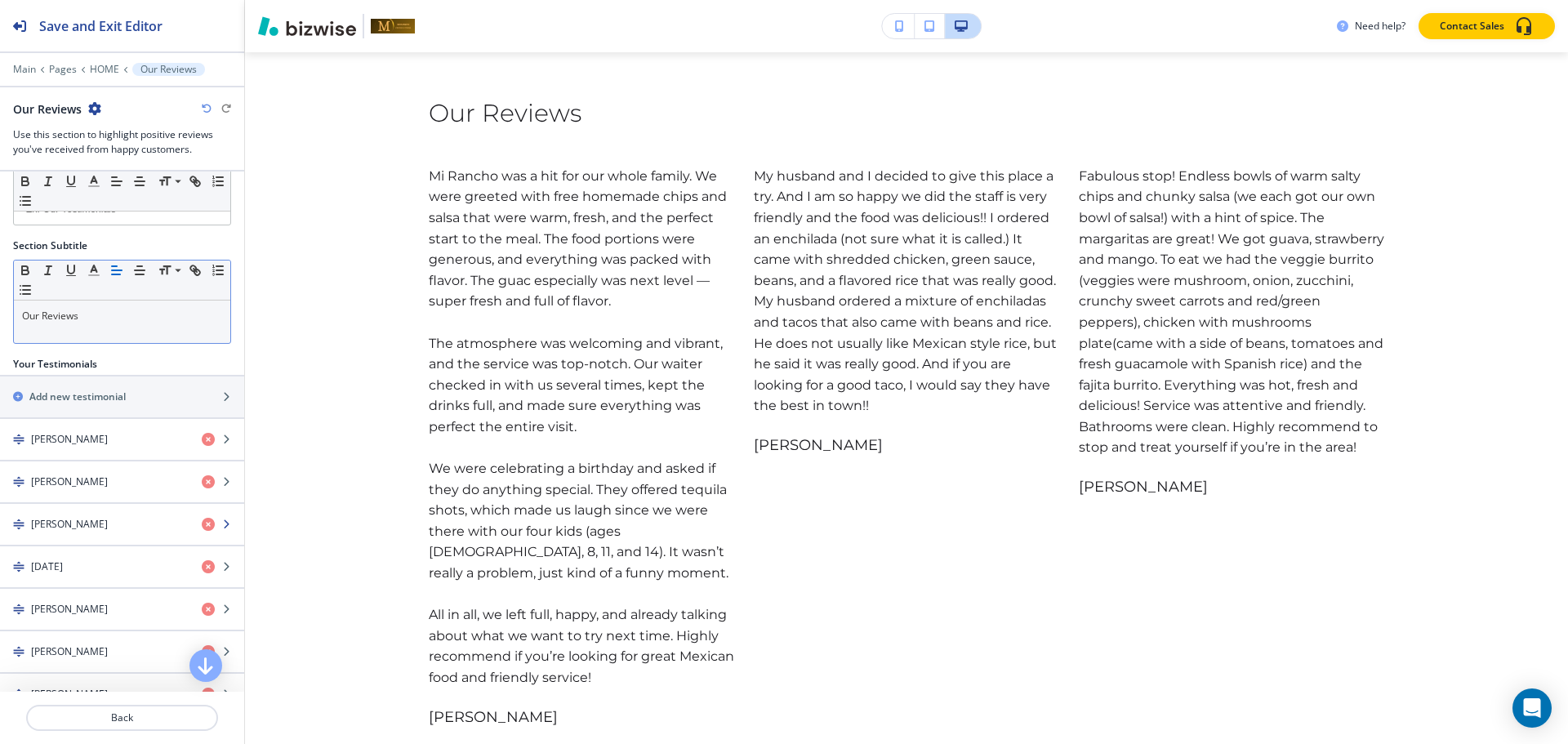
scroll to position [82, 0]
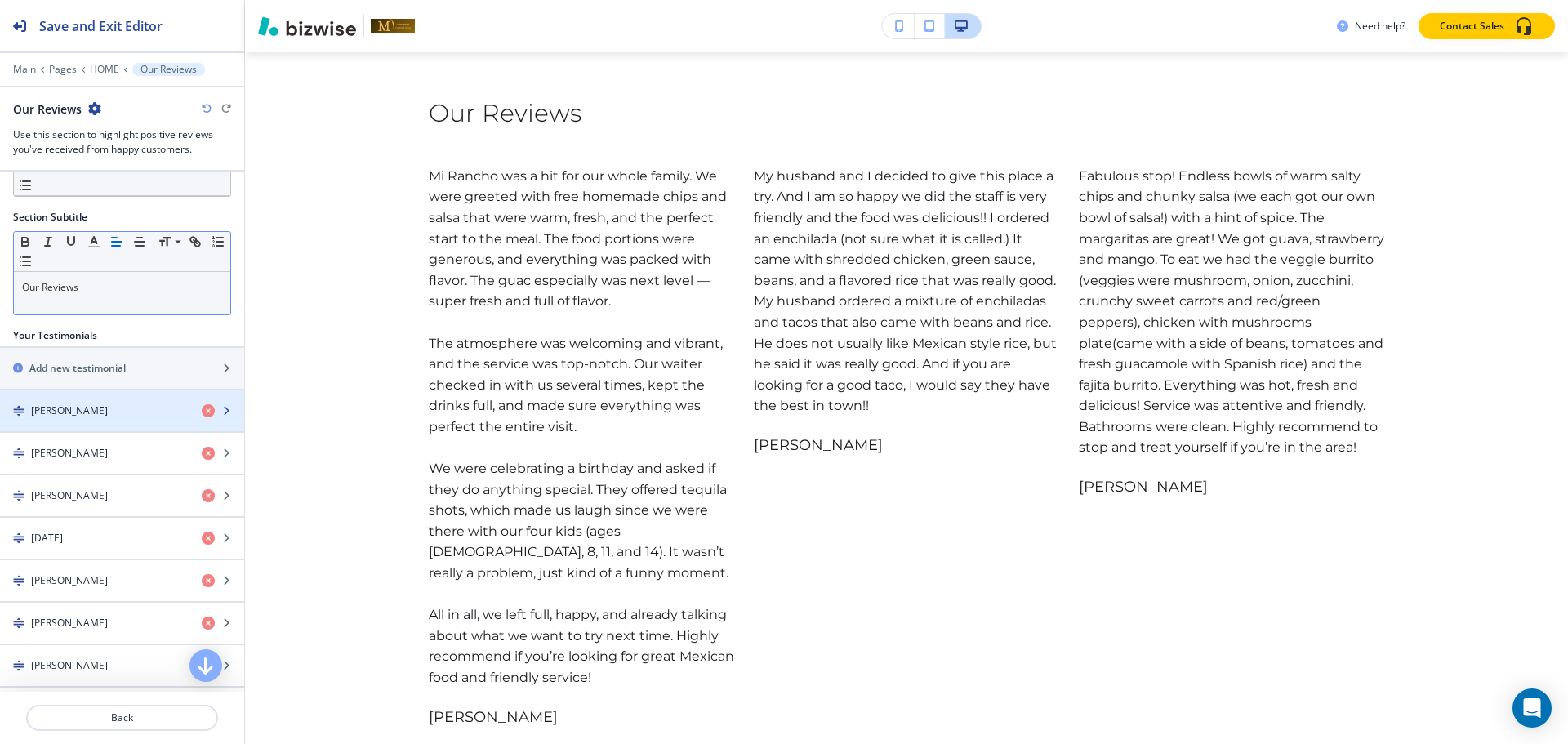
click at [81, 403] on h4 "[PERSON_NAME]" at bounding box center [69, 410] width 76 height 15
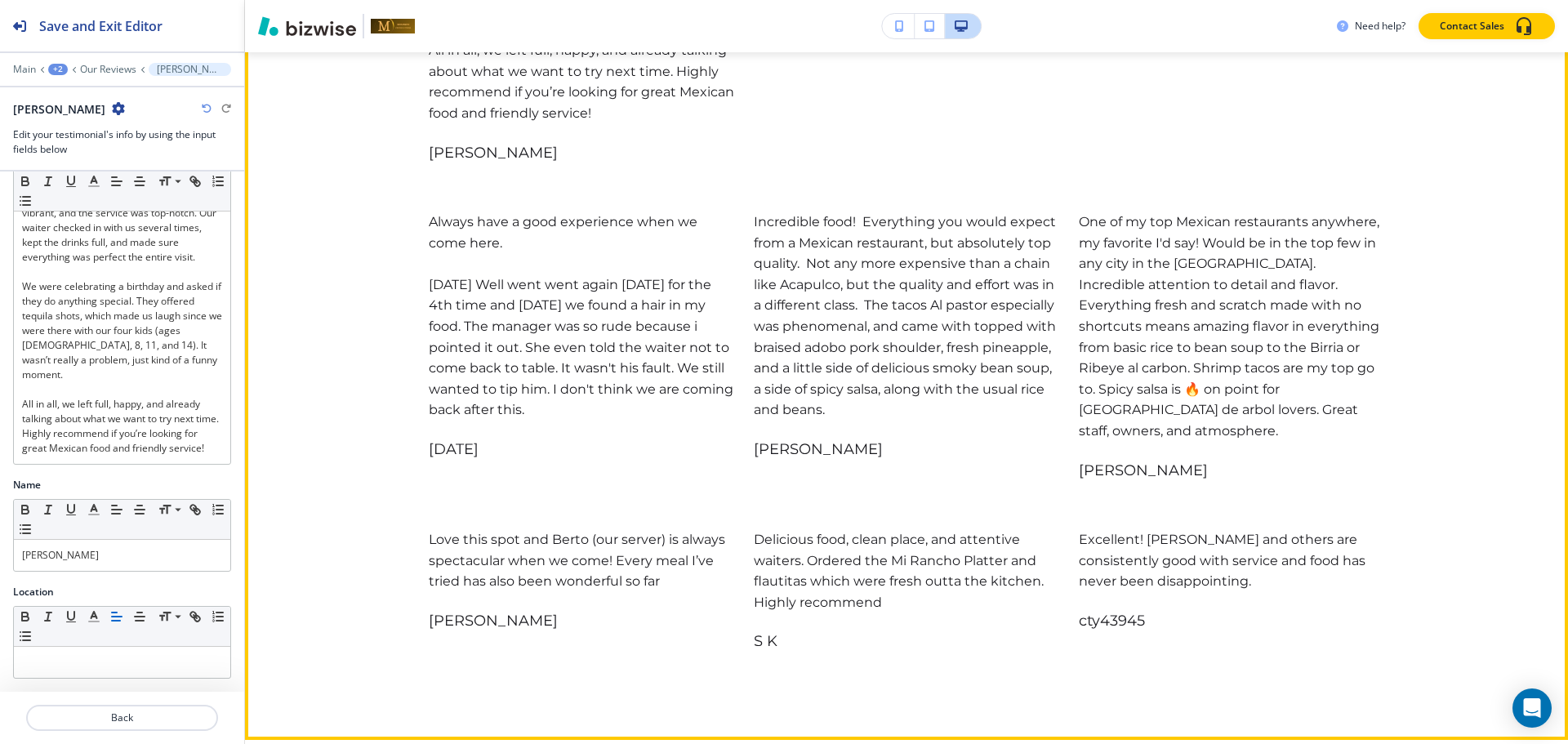
scroll to position [3930, 0]
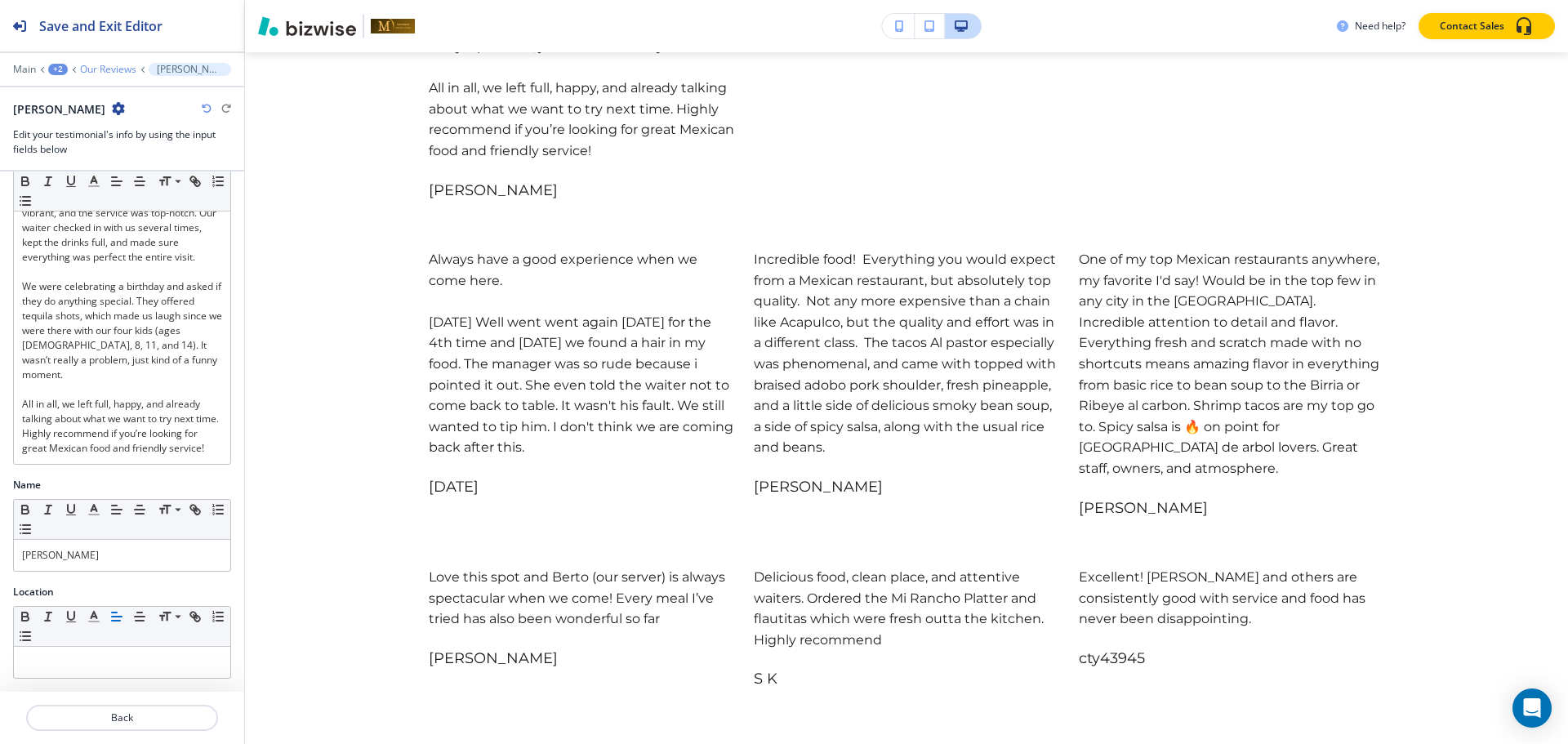
click at [119, 70] on p "Our Reviews" at bounding box center [107, 69] width 56 height 12
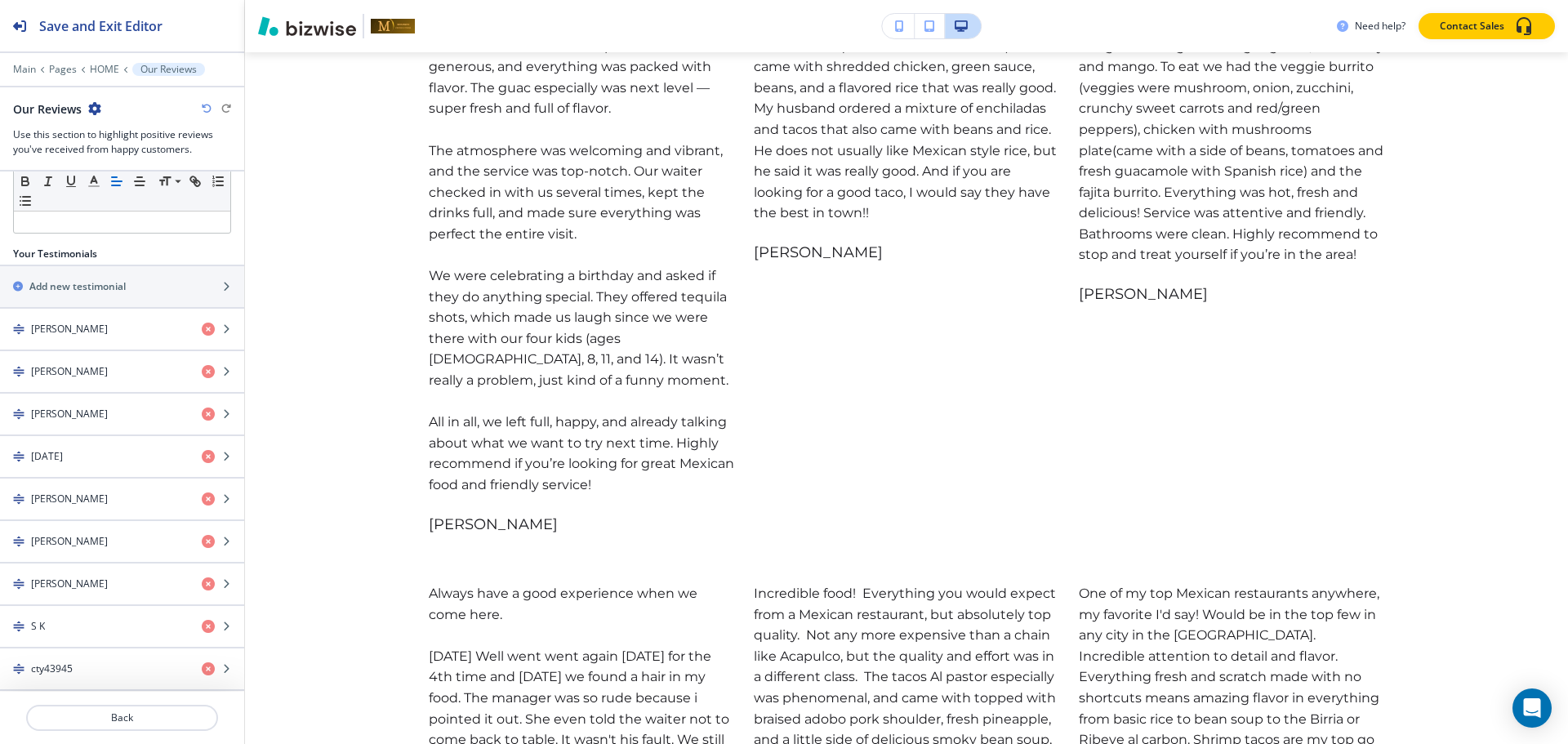
scroll to position [3648, 0]
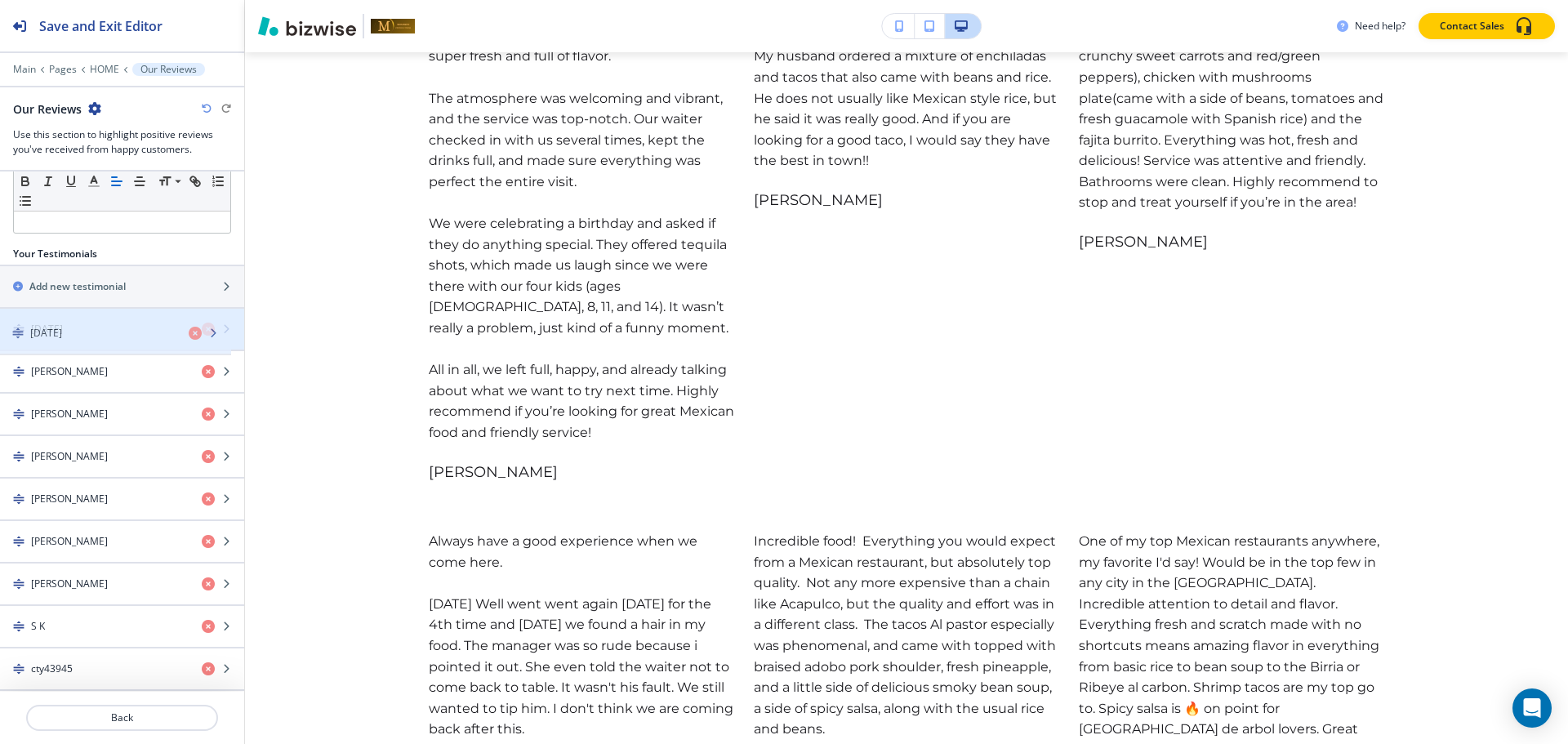
drag, startPoint x: 45, startPoint y: 455, endPoint x: 44, endPoint y: 327, distance: 128.0
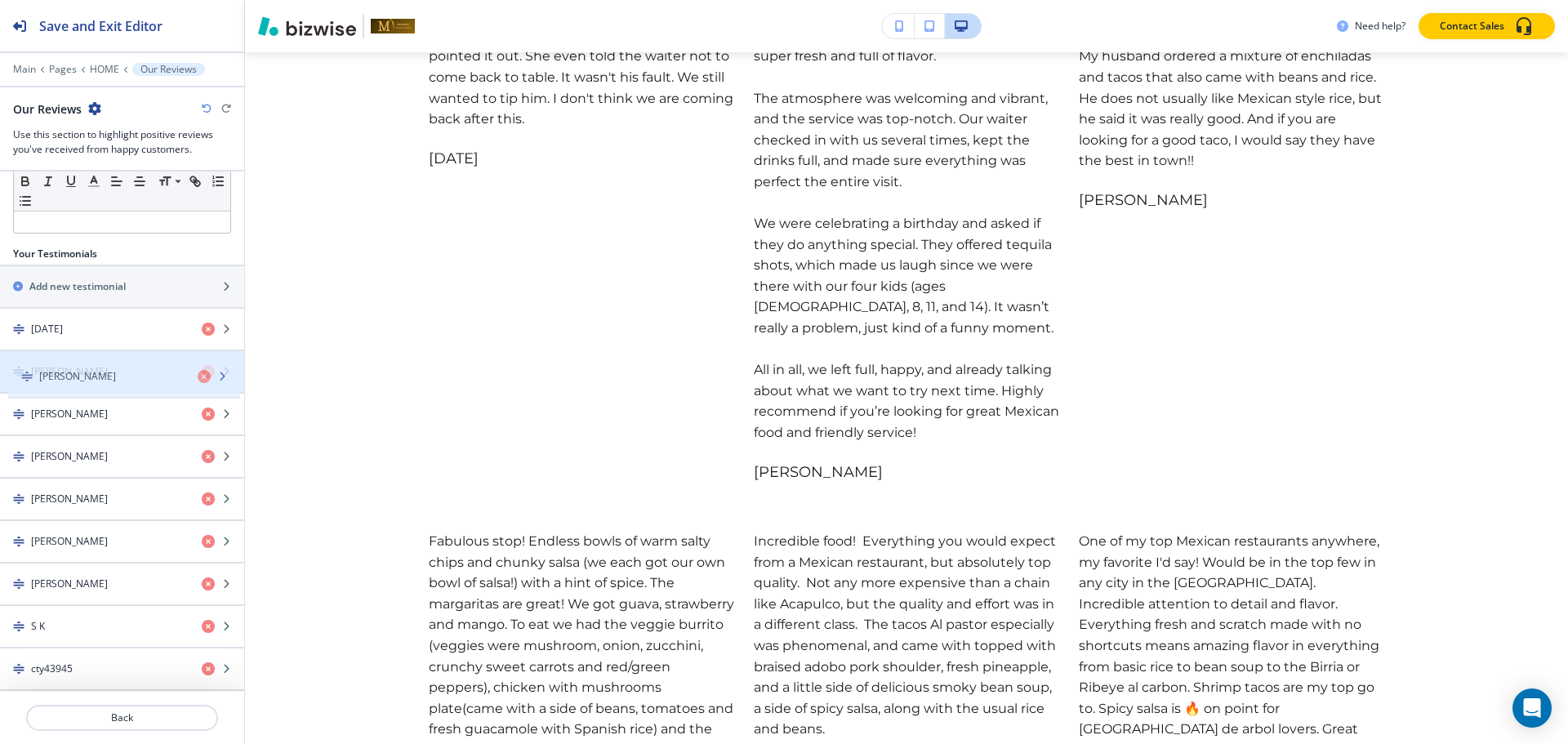
drag, startPoint x: 53, startPoint y: 505, endPoint x: 61, endPoint y: 383, distance: 122.3
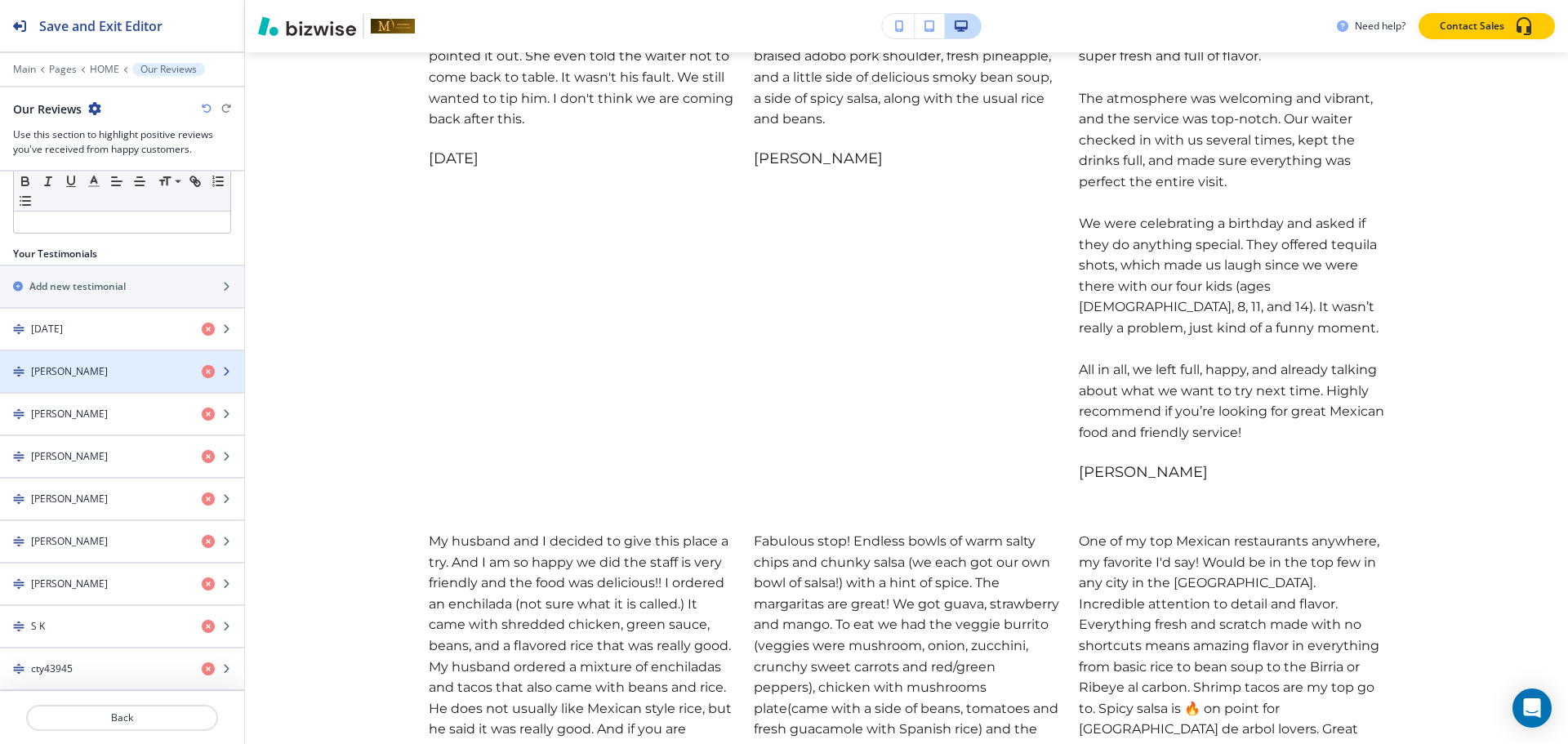
scroll to position [176, 0]
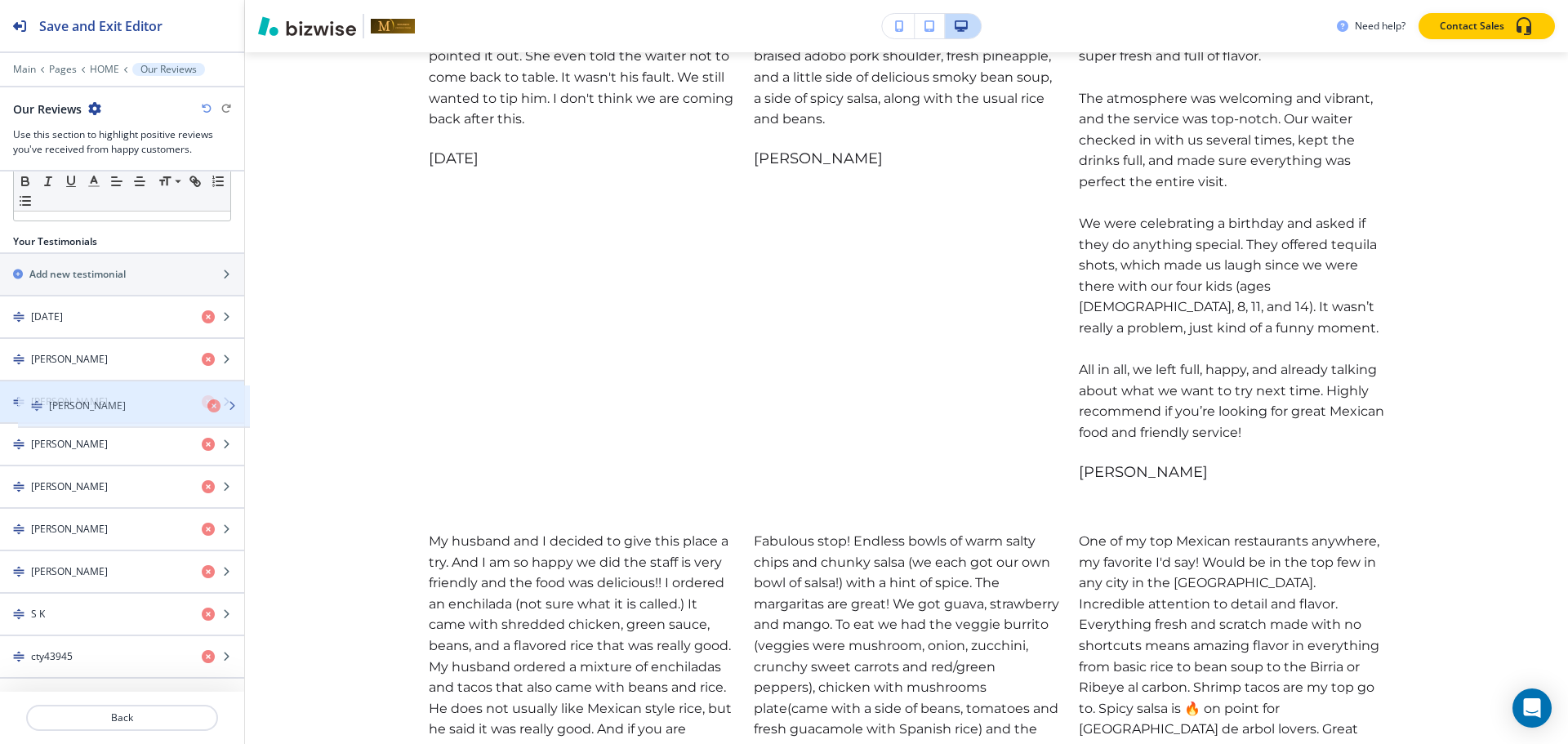
drag, startPoint x: 44, startPoint y: 537, endPoint x: 60, endPoint y: 412, distance: 126.0
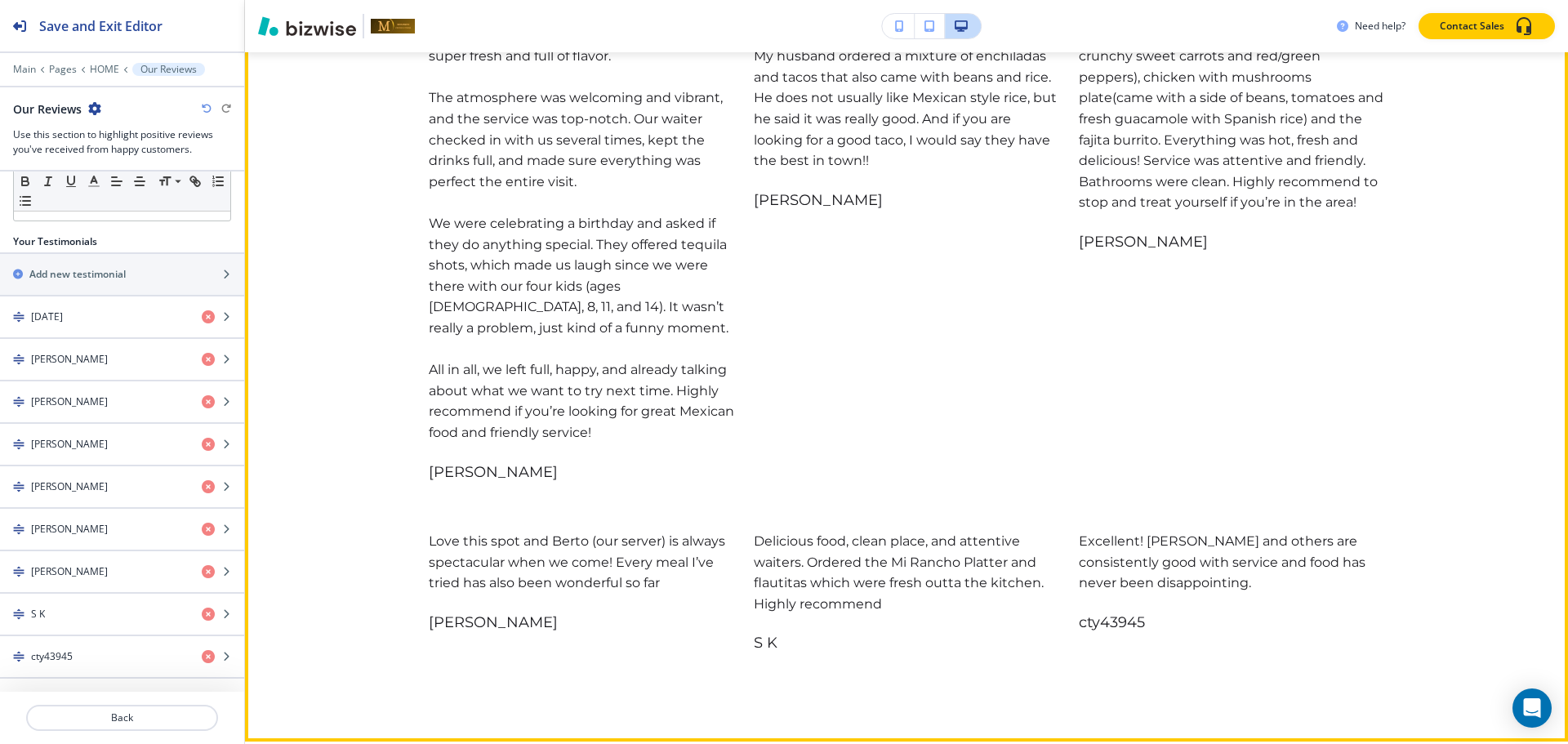
scroll to position [4056, 0]
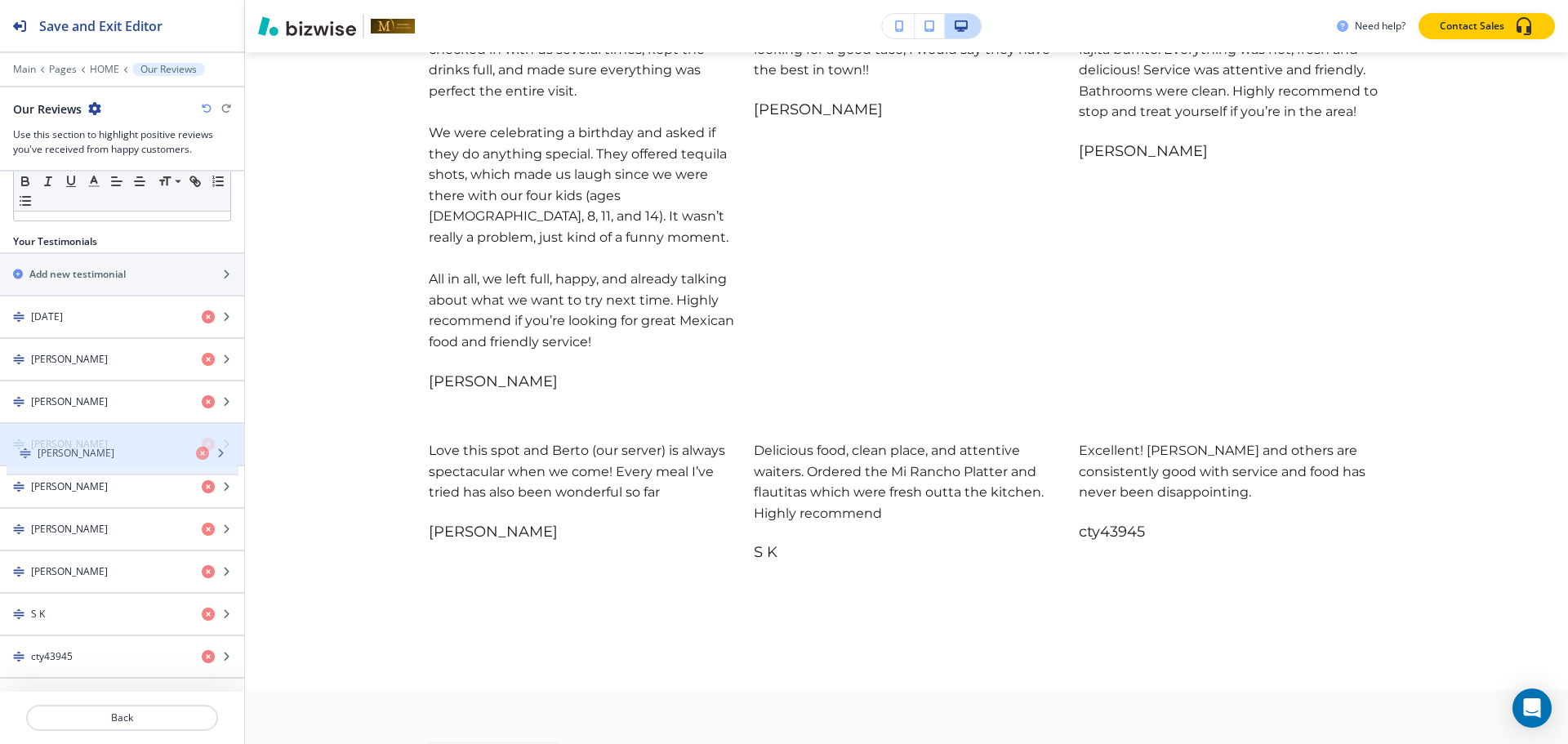
drag, startPoint x: 46, startPoint y: 575, endPoint x: 53, endPoint y: 457, distance: 118.2
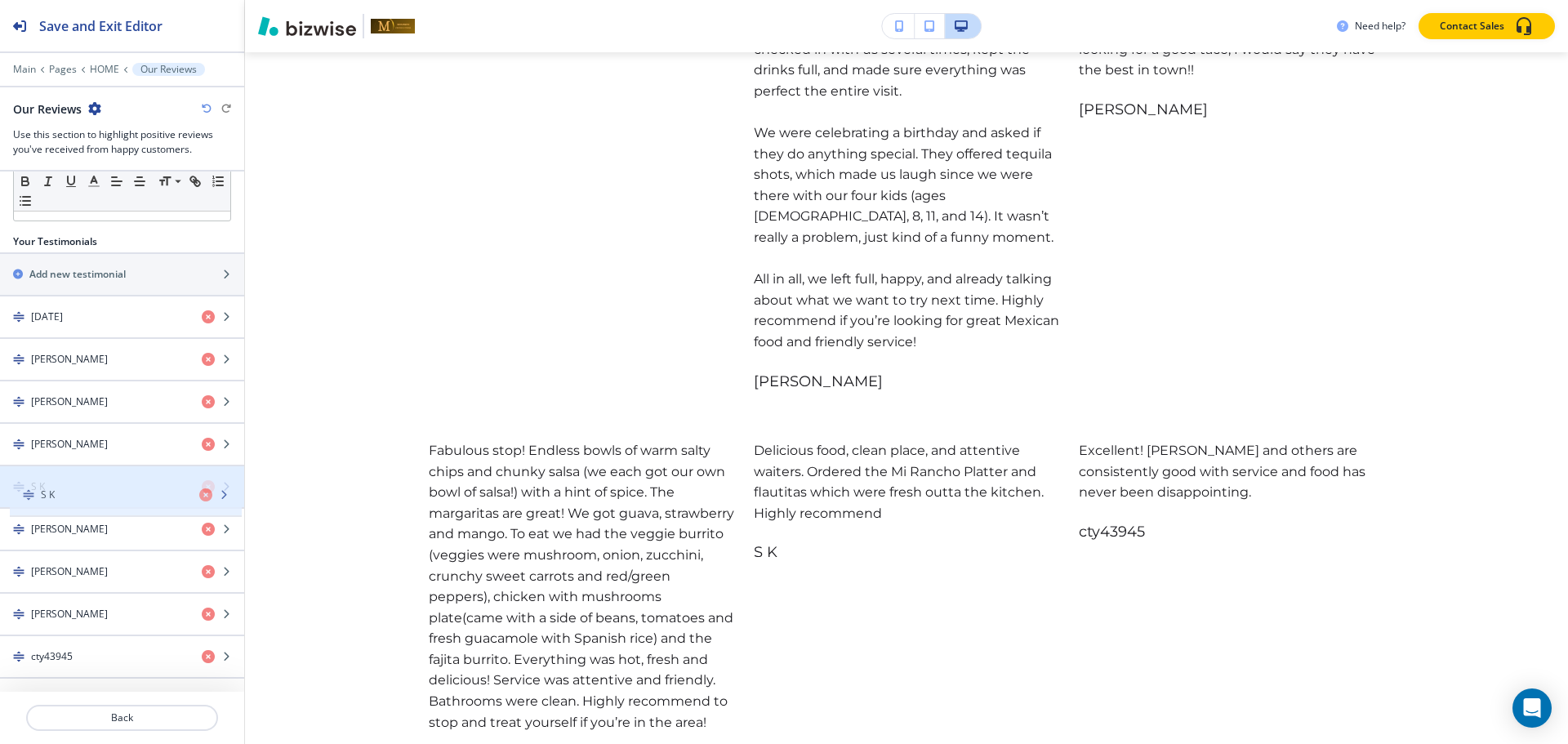
drag, startPoint x: 43, startPoint y: 613, endPoint x: 52, endPoint y: 492, distance: 121.3
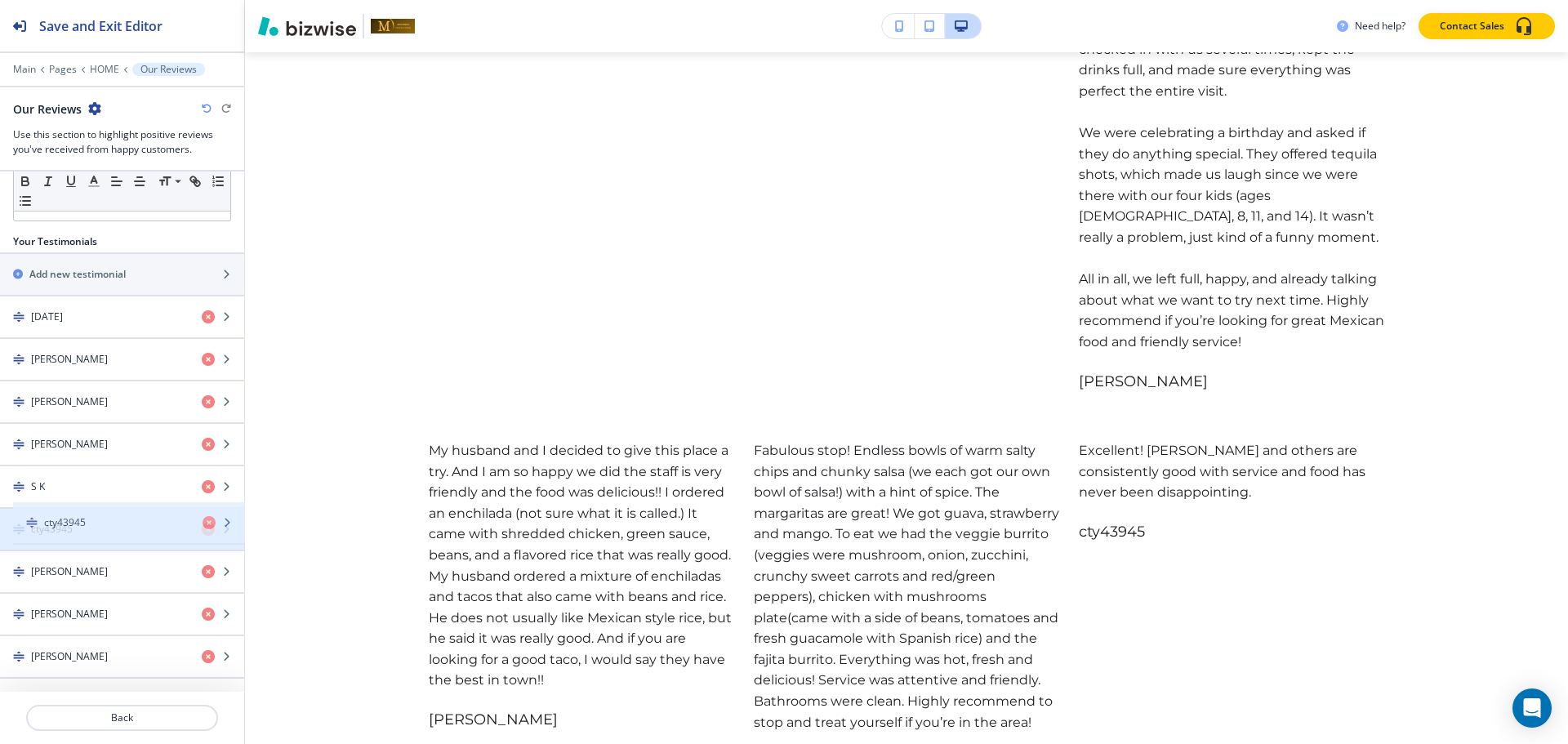
drag, startPoint x: 43, startPoint y: 653, endPoint x: 56, endPoint y: 518, distance: 135.6
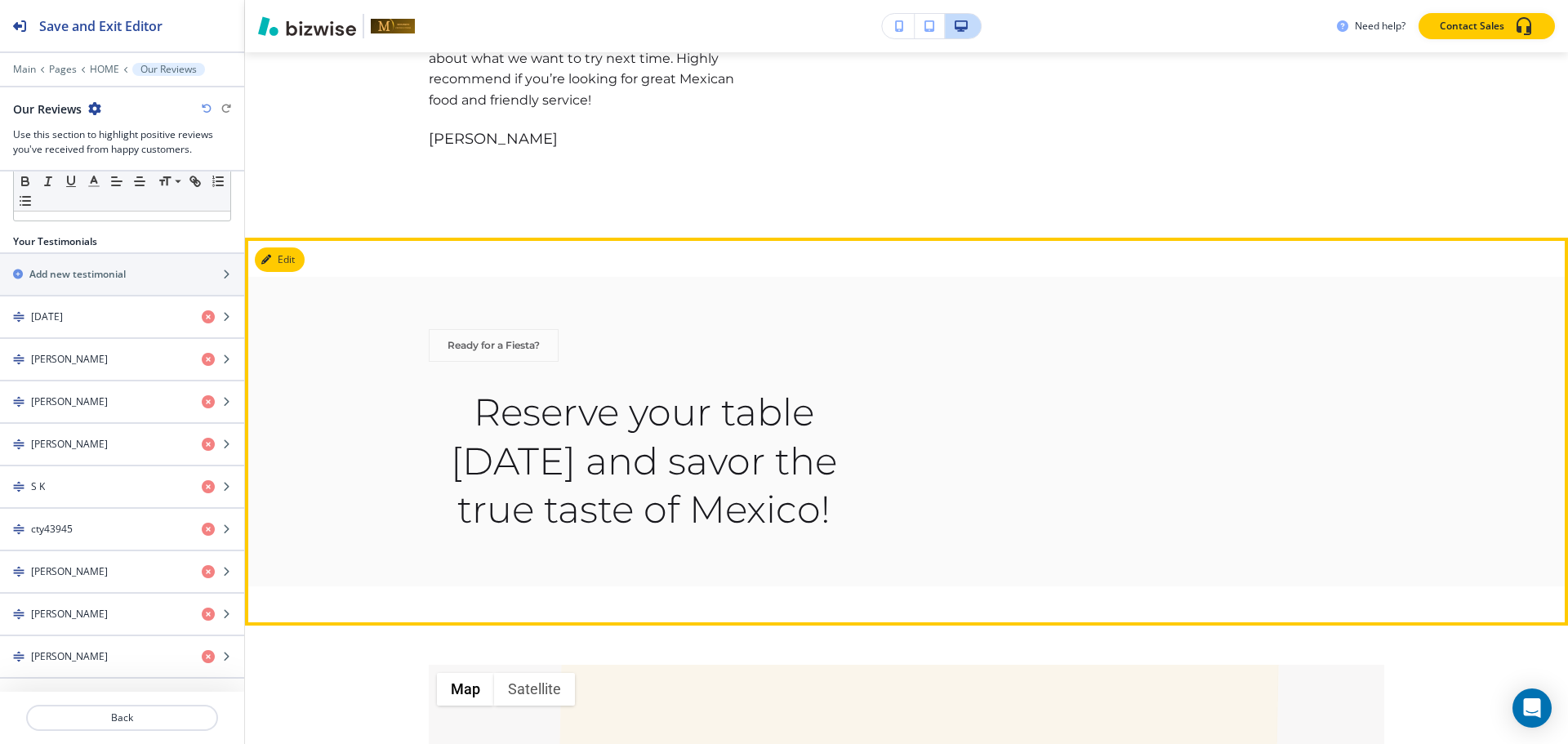
scroll to position [4465, 0]
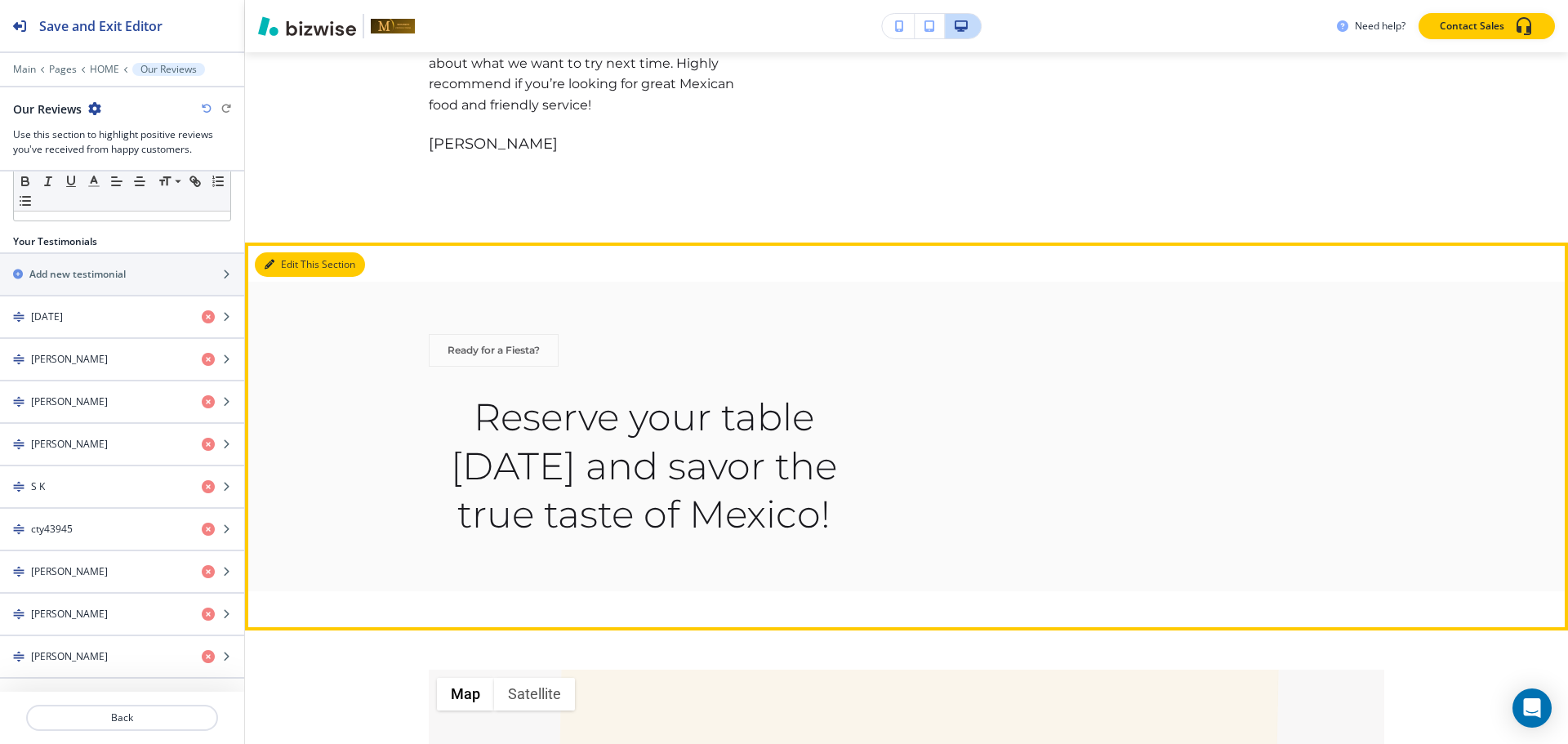
click at [290, 252] on button "Edit This Section" at bounding box center [310, 265] width 110 height 25
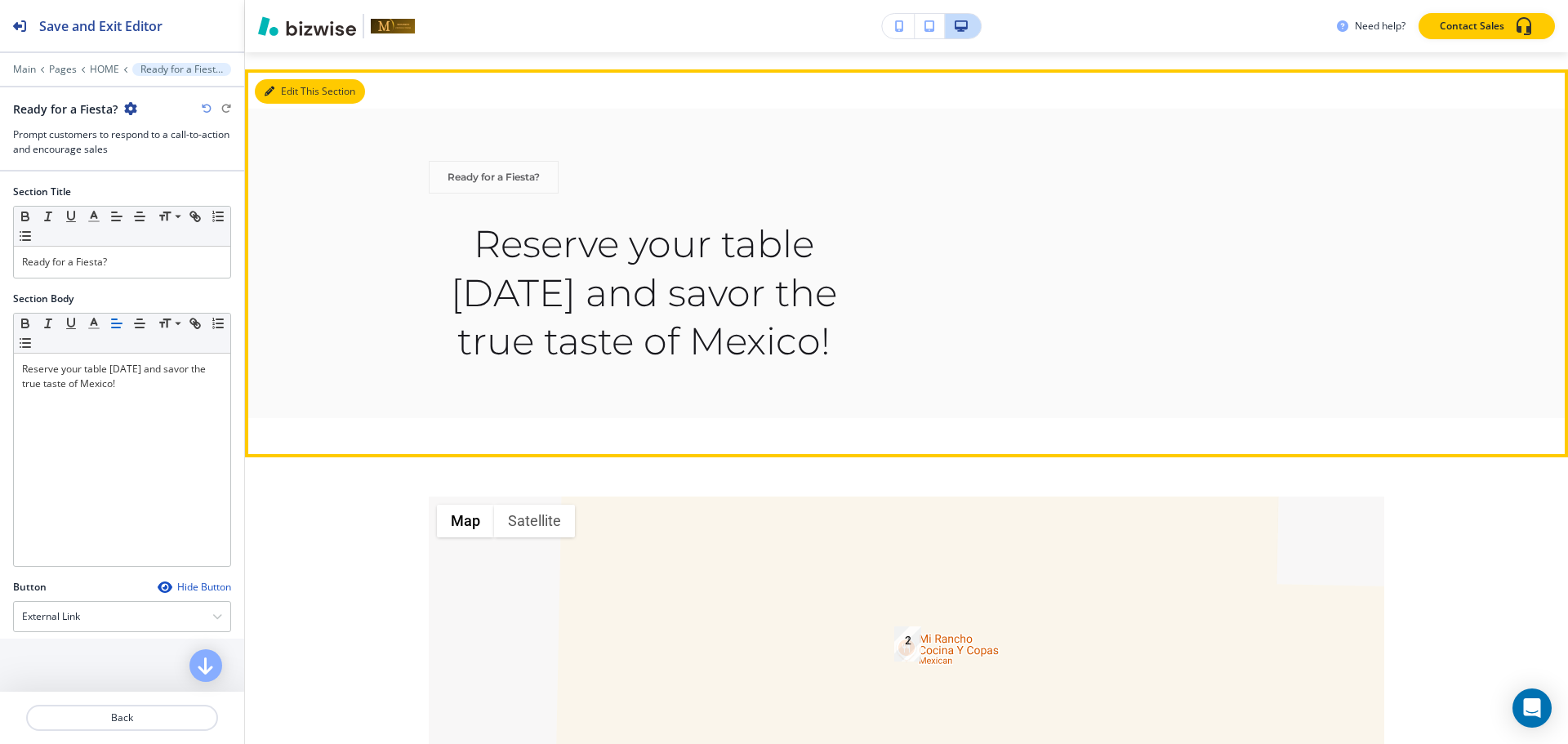
scroll to position [4639, 0]
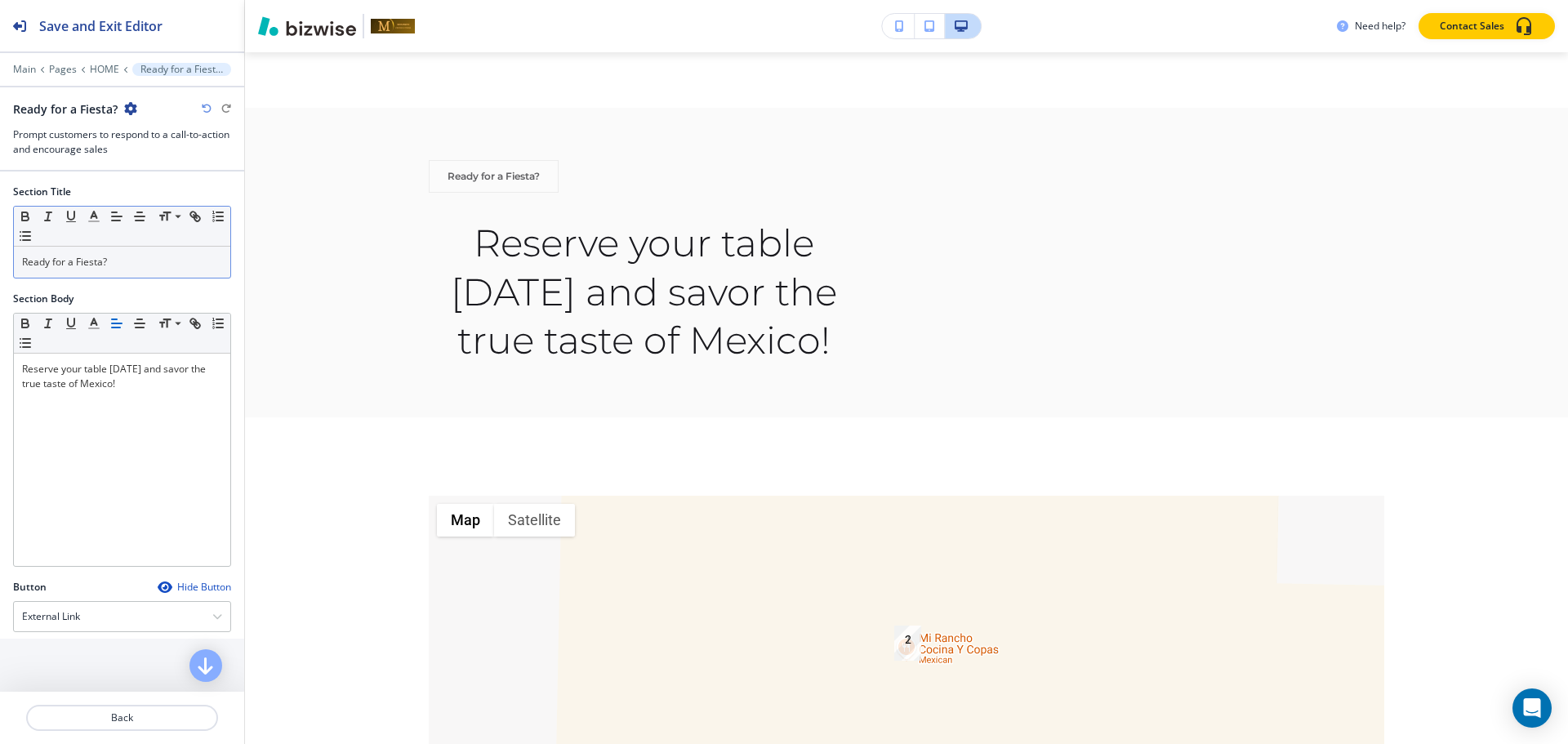
click at [170, 270] on div "Ready for a Fiesta?" at bounding box center [123, 262] width 217 height 31
copy p "Ready for a Fiesta?"
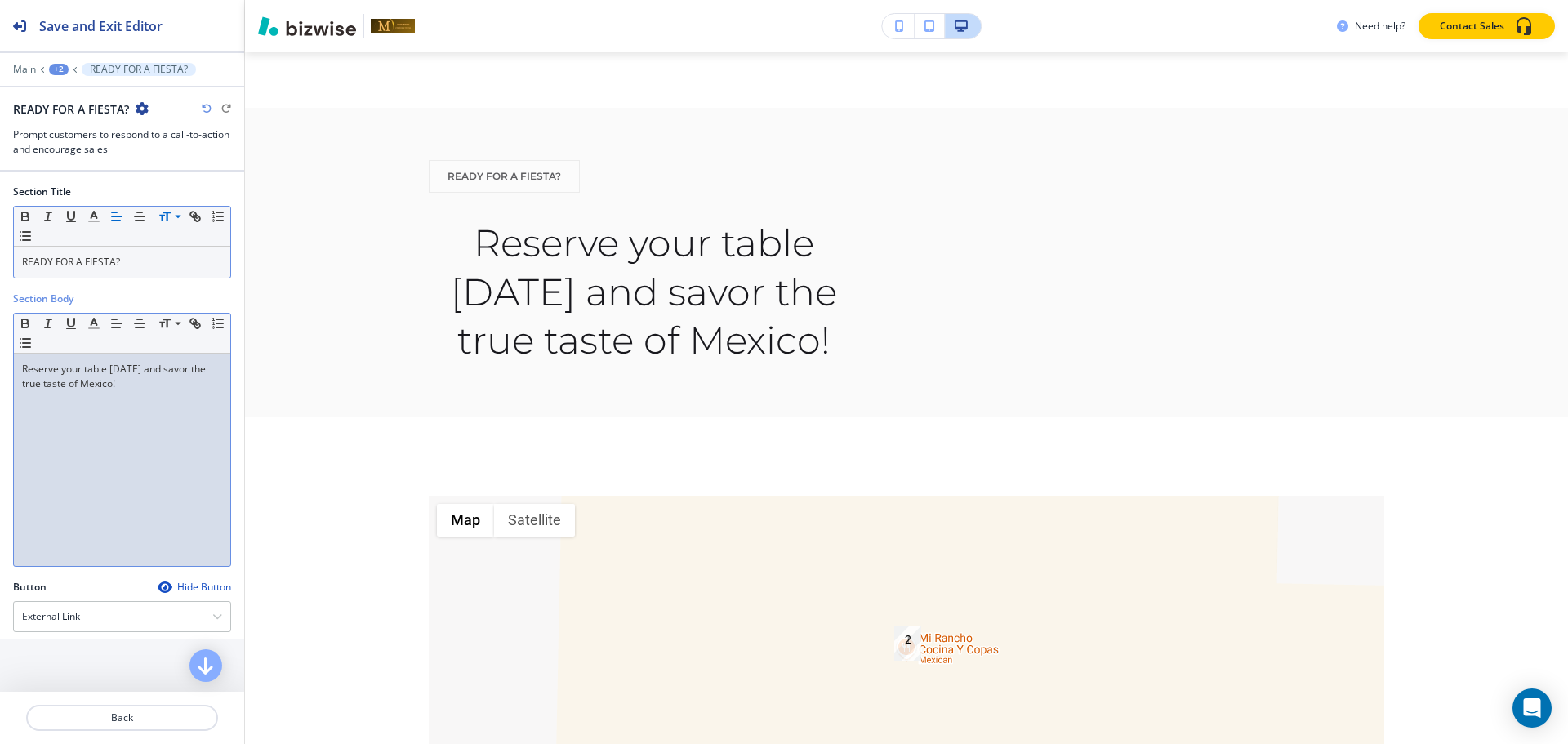
click at [92, 389] on p "Reserve your table today and savor the true taste of Mexico!" at bounding box center [122, 376] width 200 height 29
copy p "Reserve your table today and savor the true taste of Mexico!"
paste div
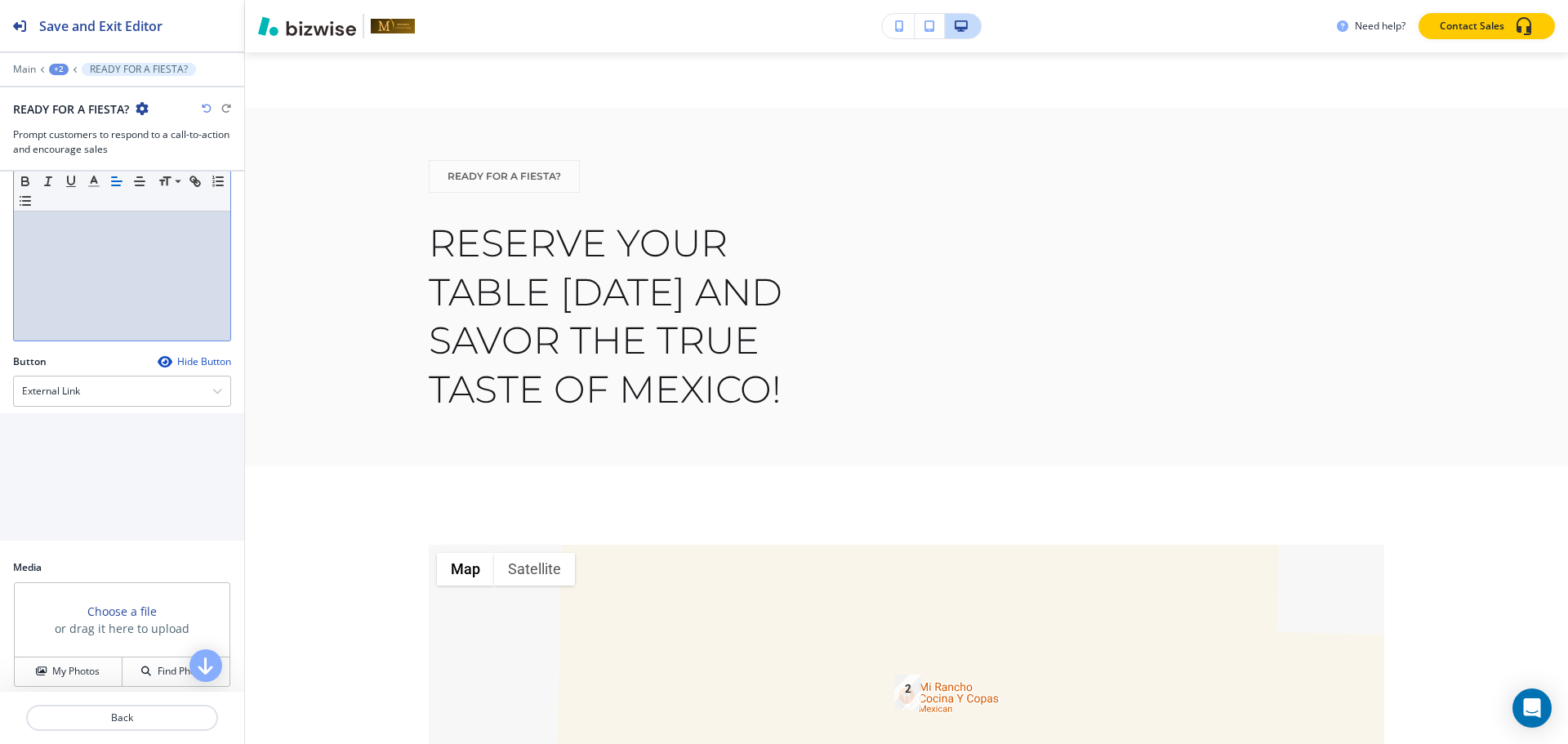
scroll to position [234, 0]
click at [78, 382] on h4 "External Link" at bounding box center [51, 382] width 58 height 15
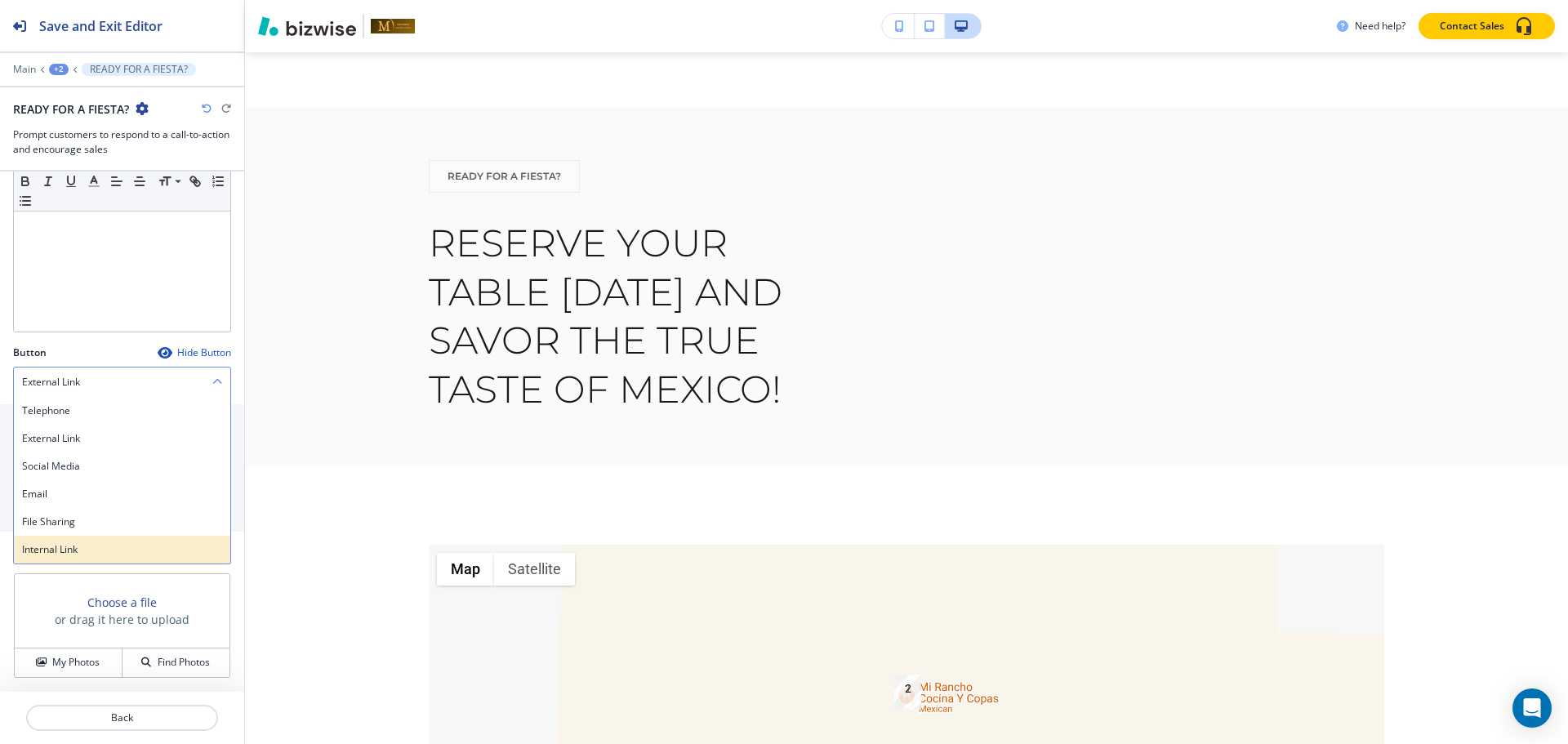
click at [53, 537] on div "Internal Link" at bounding box center [123, 549] width 217 height 28
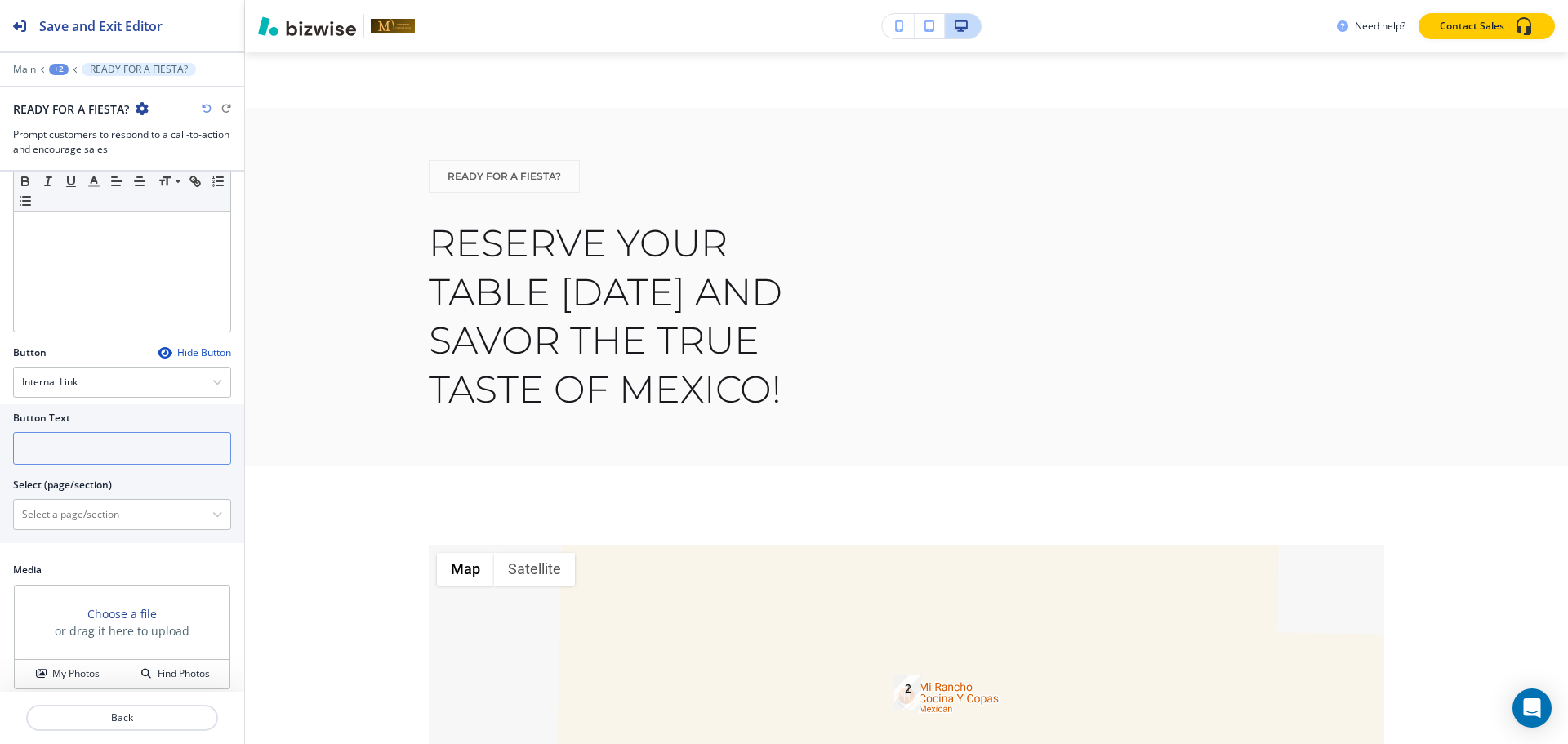
click at [93, 451] on input "text" at bounding box center [123, 448] width 218 height 33
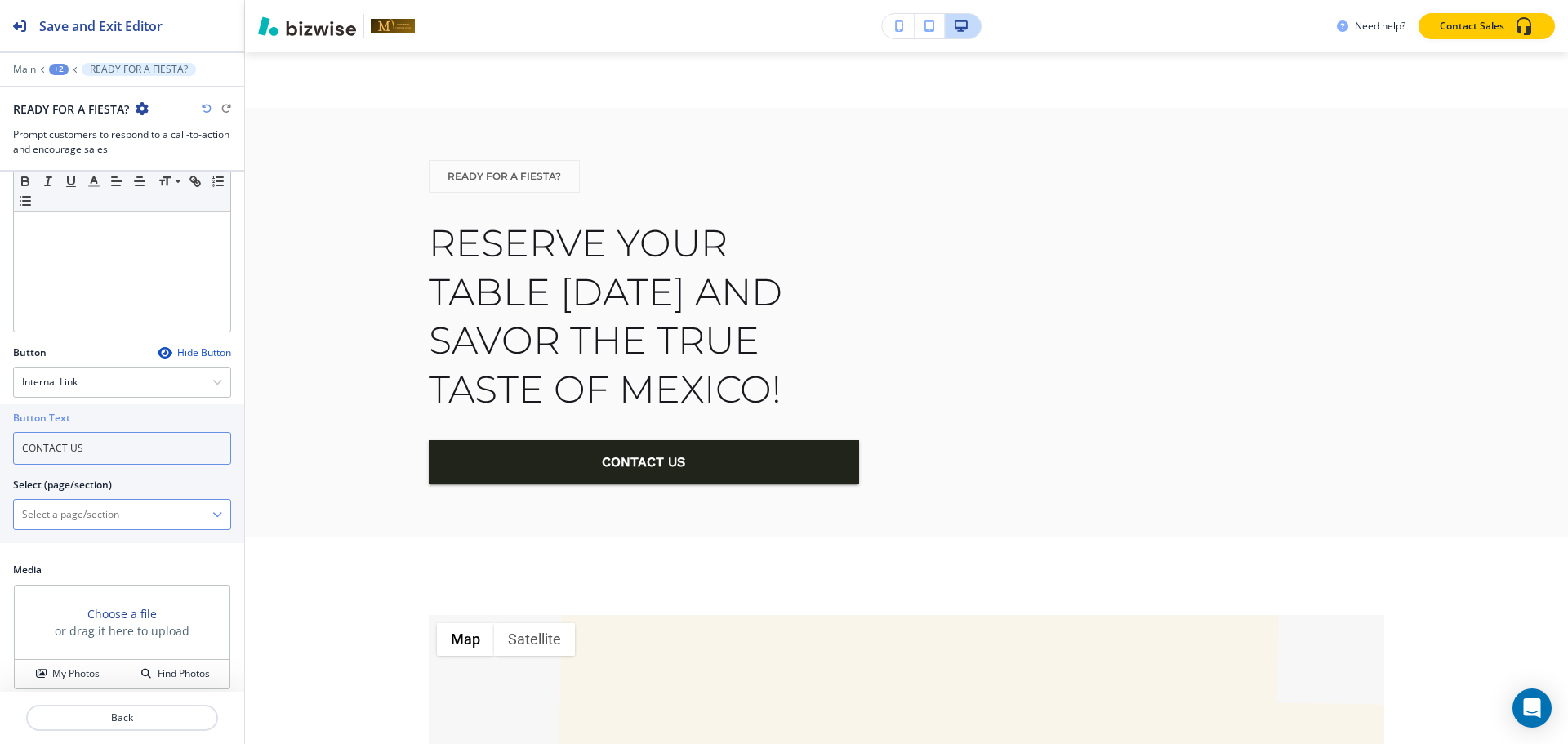
type input "CONTACT US"
click at [101, 511] on \(page\/section\) "Manual Input" at bounding box center [113, 514] width 198 height 28
paste \(page\/section\) "CONTACT US"
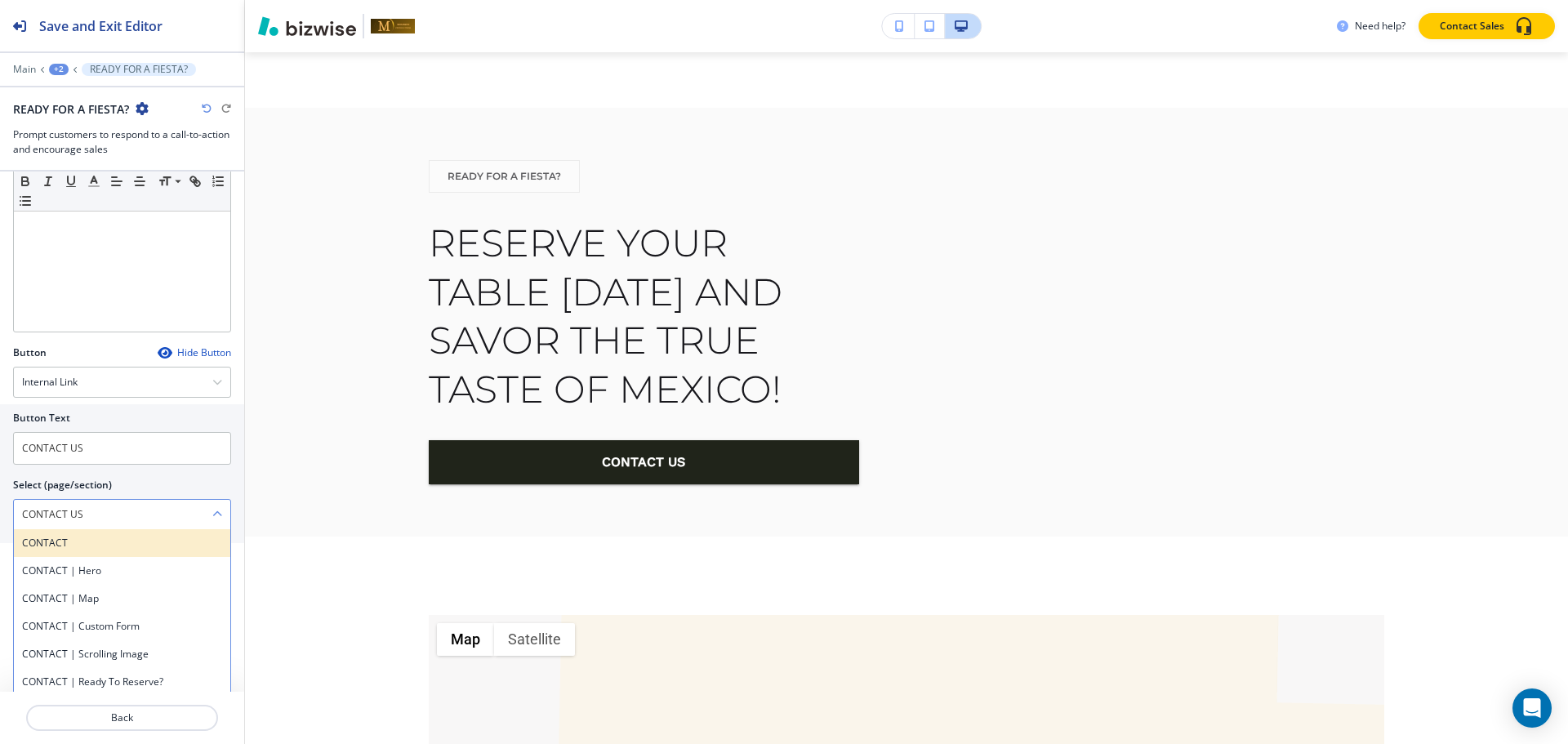
click at [51, 538] on h4 "CONTACT" at bounding box center [122, 542] width 200 height 15
type \(page\/section\) "CONTACT"
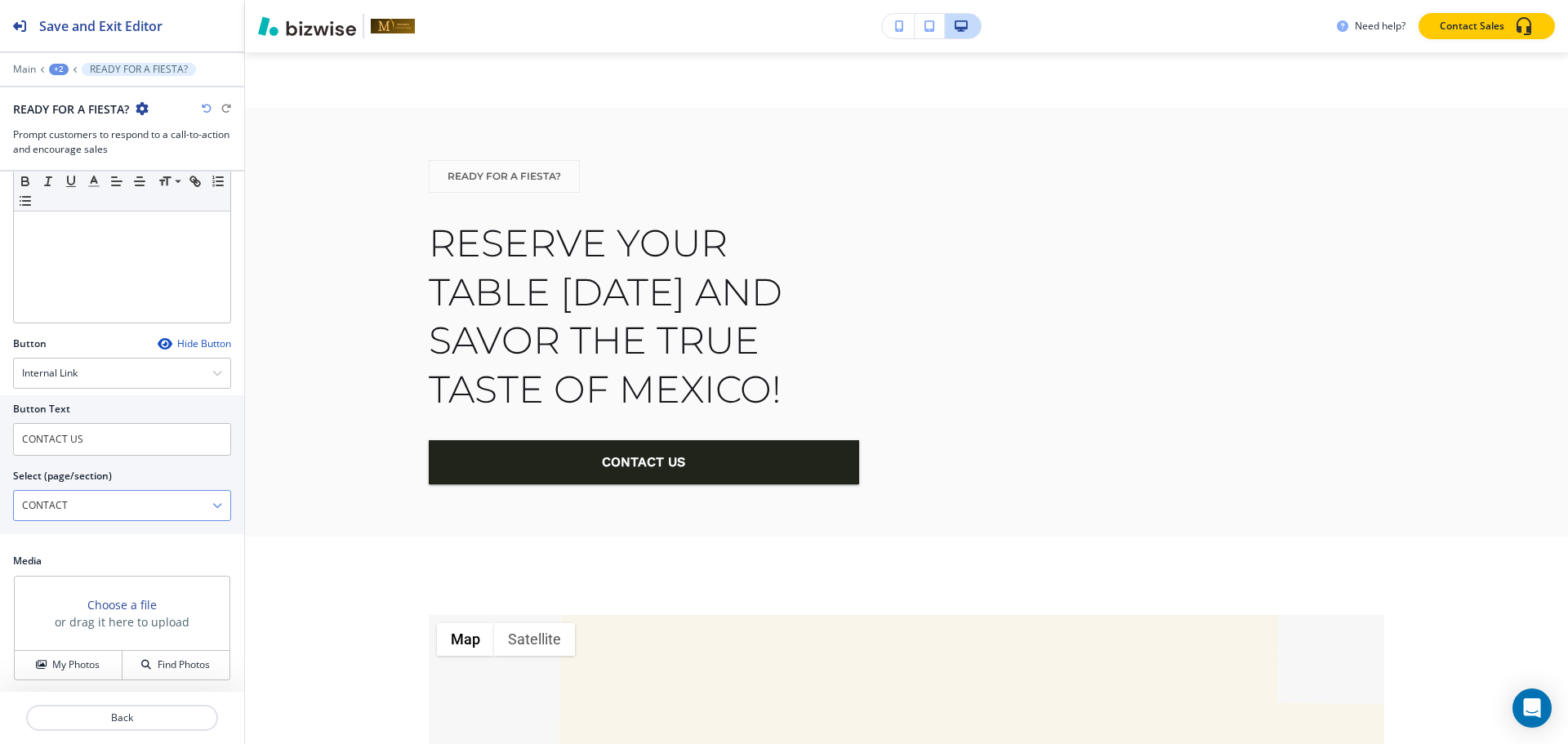
scroll to position [246, 0]
click at [59, 661] on h4 "My Photos" at bounding box center [75, 662] width 47 height 15
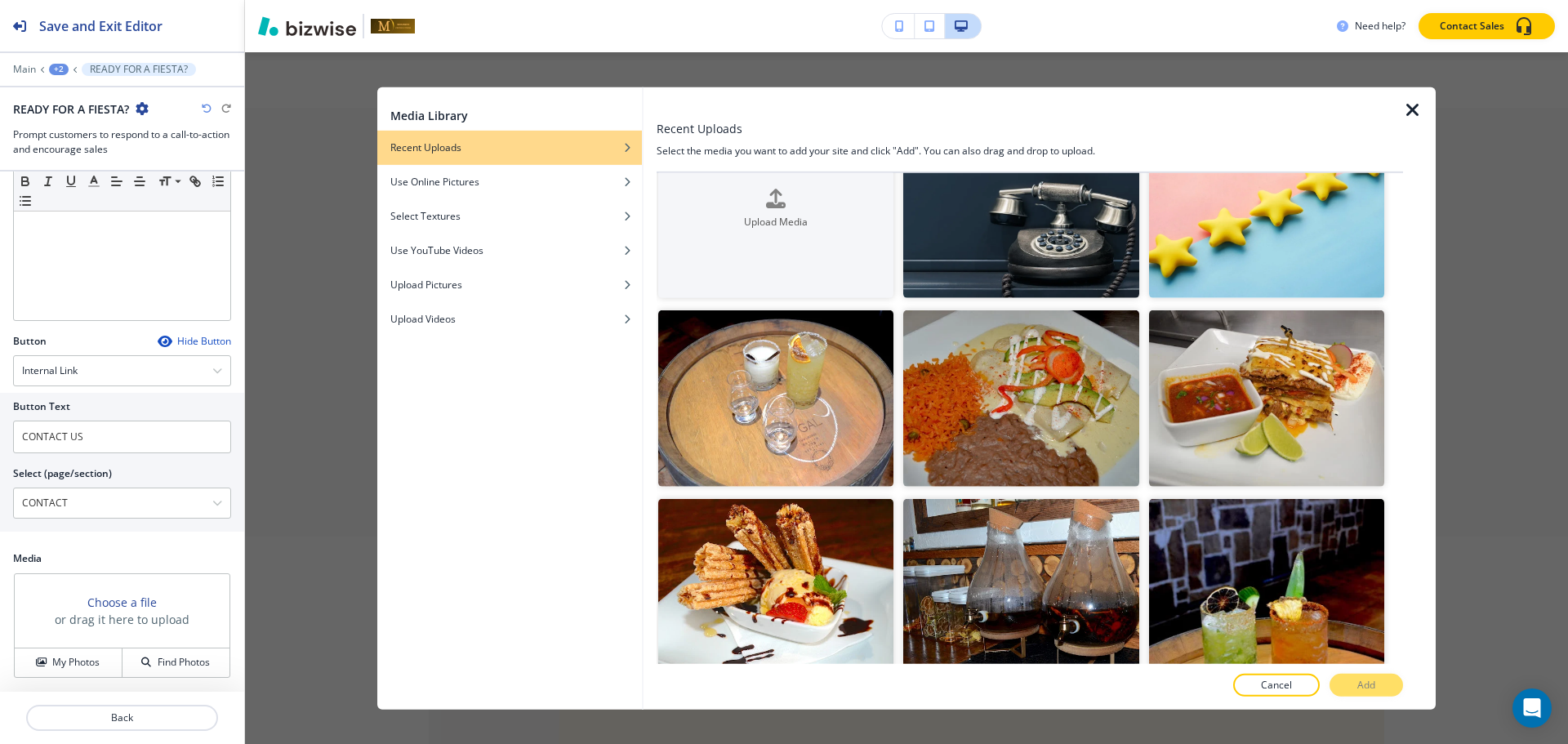
scroll to position [82, 0]
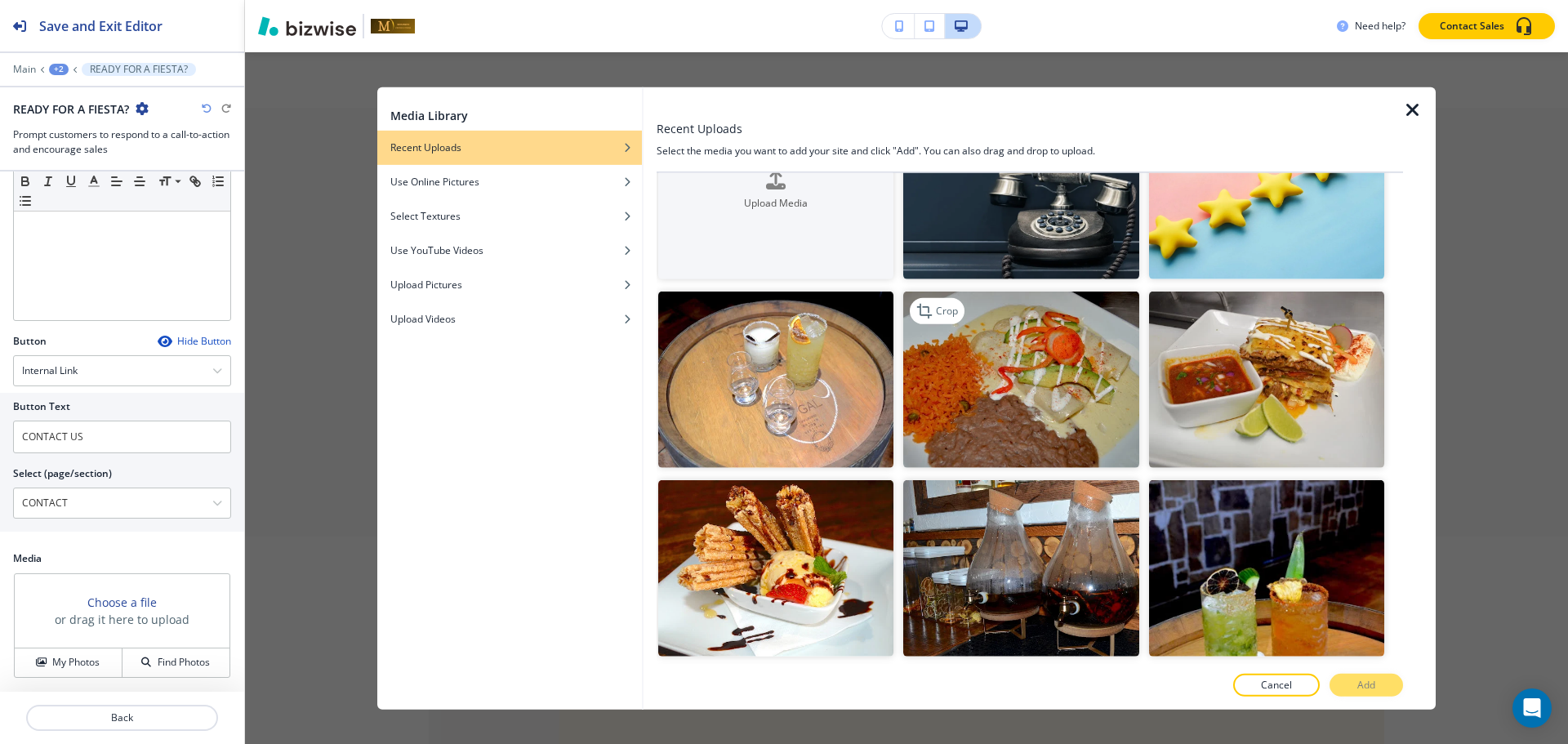
click at [1045, 396] on img "button" at bounding box center [1020, 379] width 235 height 177
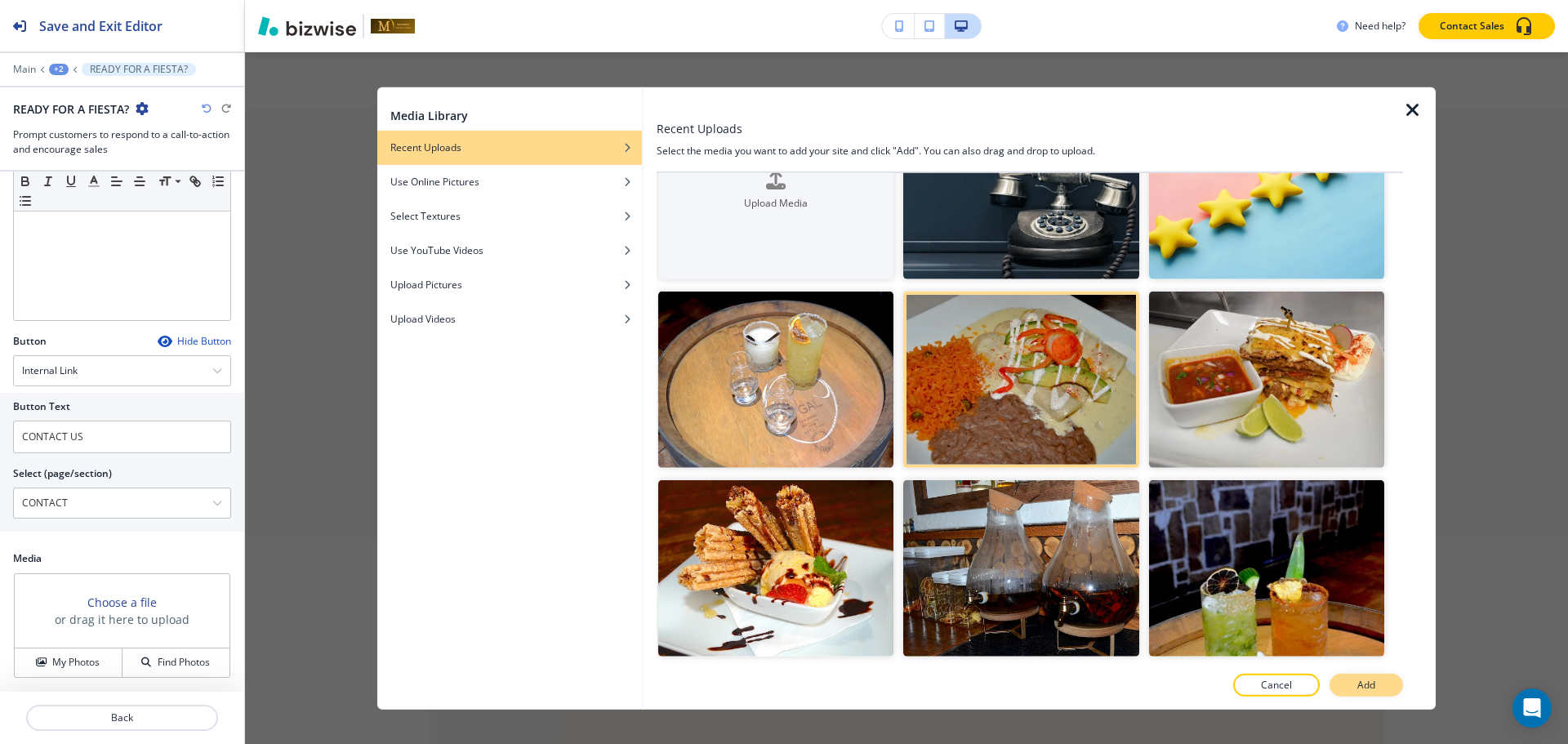
click at [1349, 692] on button "Add" at bounding box center [1366, 685] width 74 height 23
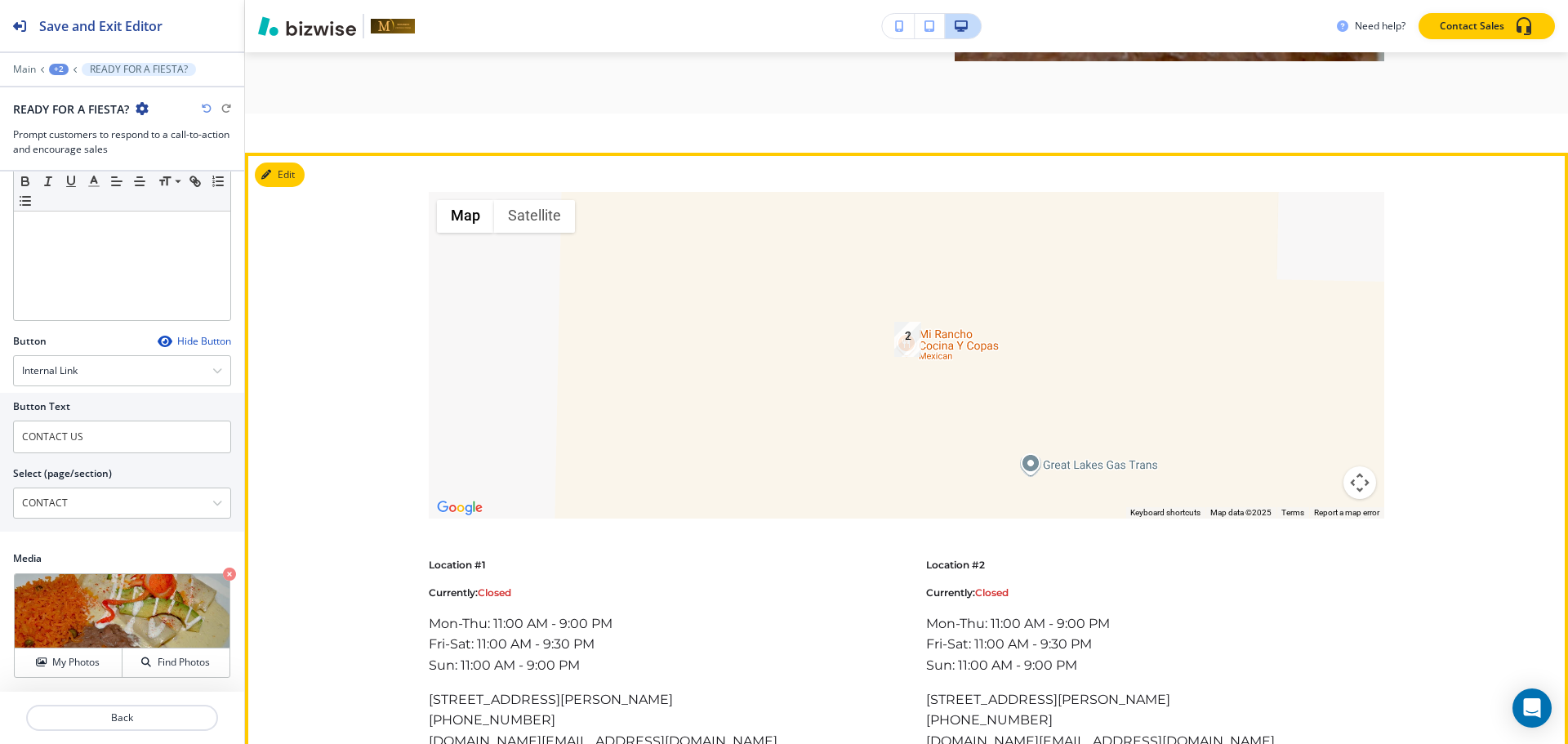
scroll to position [5211, 0]
click at [305, 158] on section "← Move left → Move right ↑ Move up ↓ Move down + Zoom in - Zoom out Home Jump l…" at bounding box center [907, 508] width 1323 height 709
click at [287, 163] on button "Edit This Section" at bounding box center [310, 176] width 110 height 25
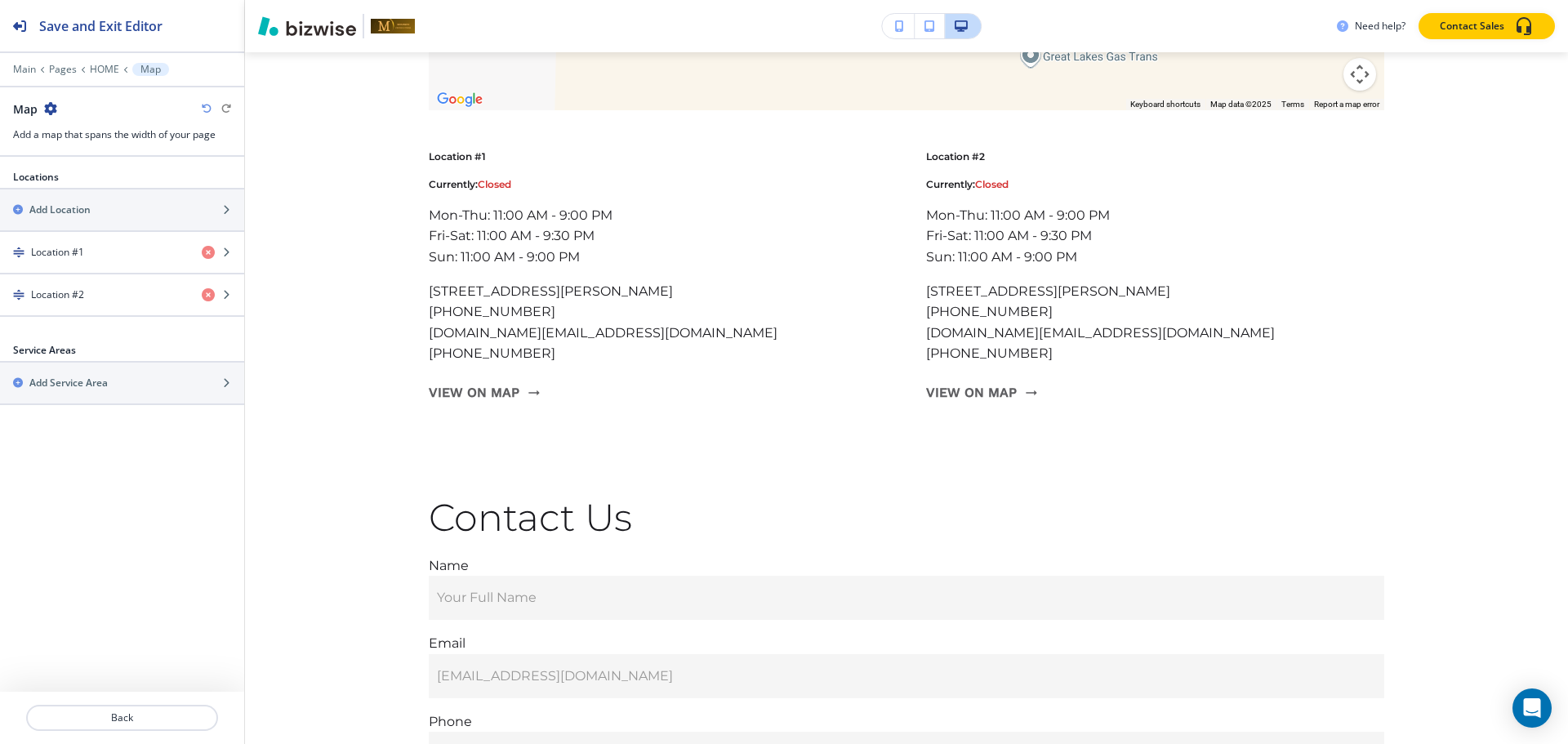
scroll to position [5622, 0]
click at [206, 292] on icon "button" at bounding box center [208, 295] width 13 height 13
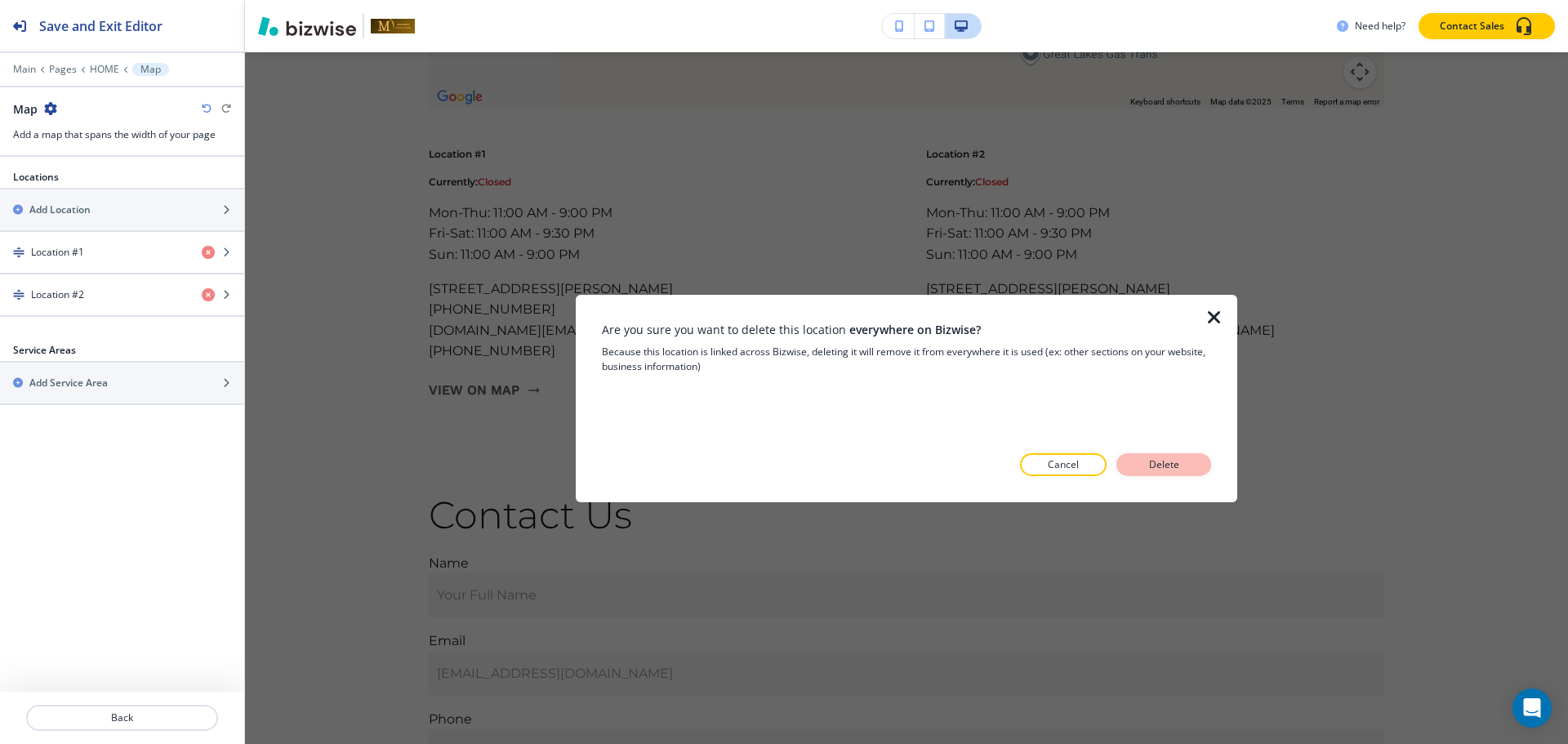
click at [1151, 463] on p "Delete" at bounding box center [1164, 464] width 39 height 15
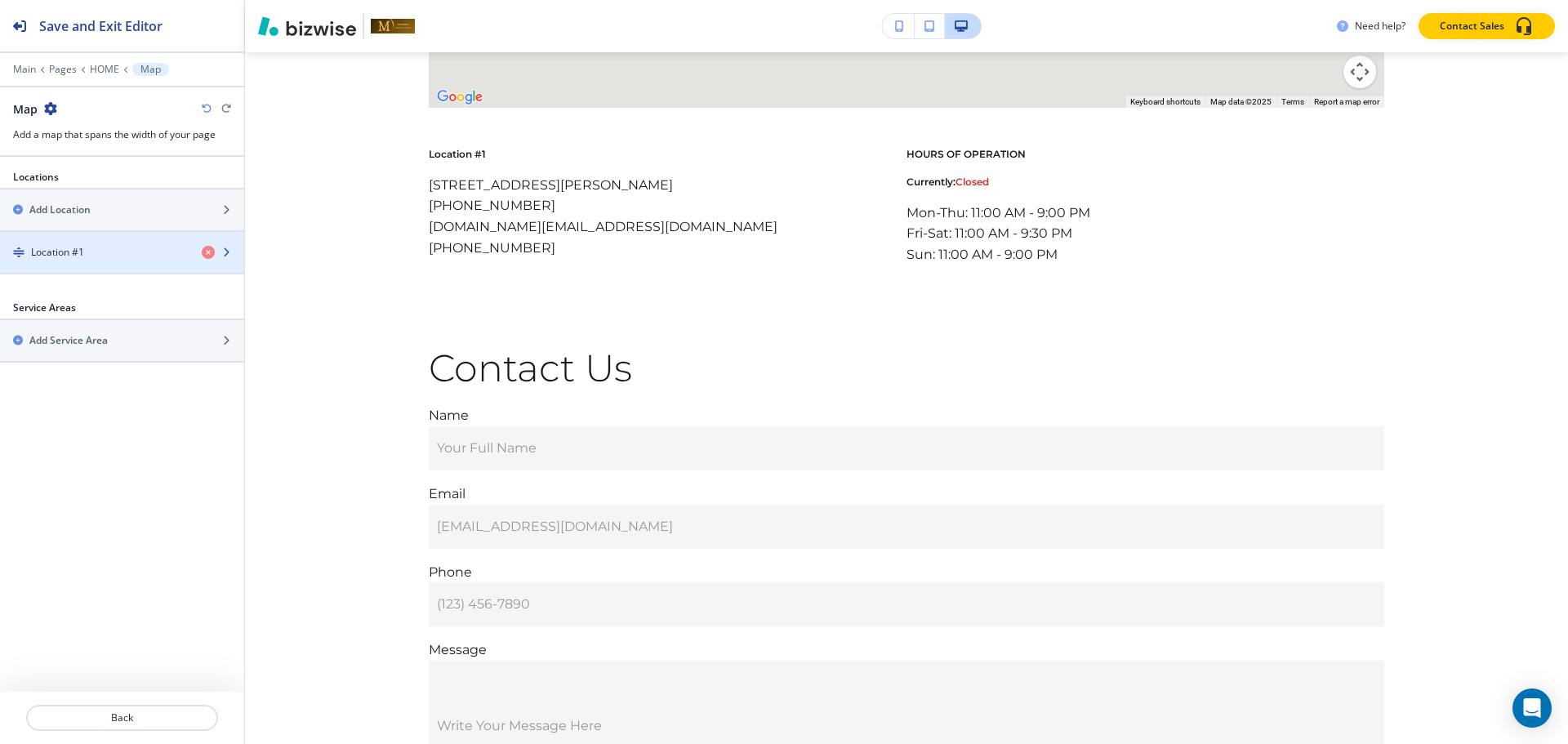
click at [151, 259] on div "button" at bounding box center [122, 265] width 244 height 13
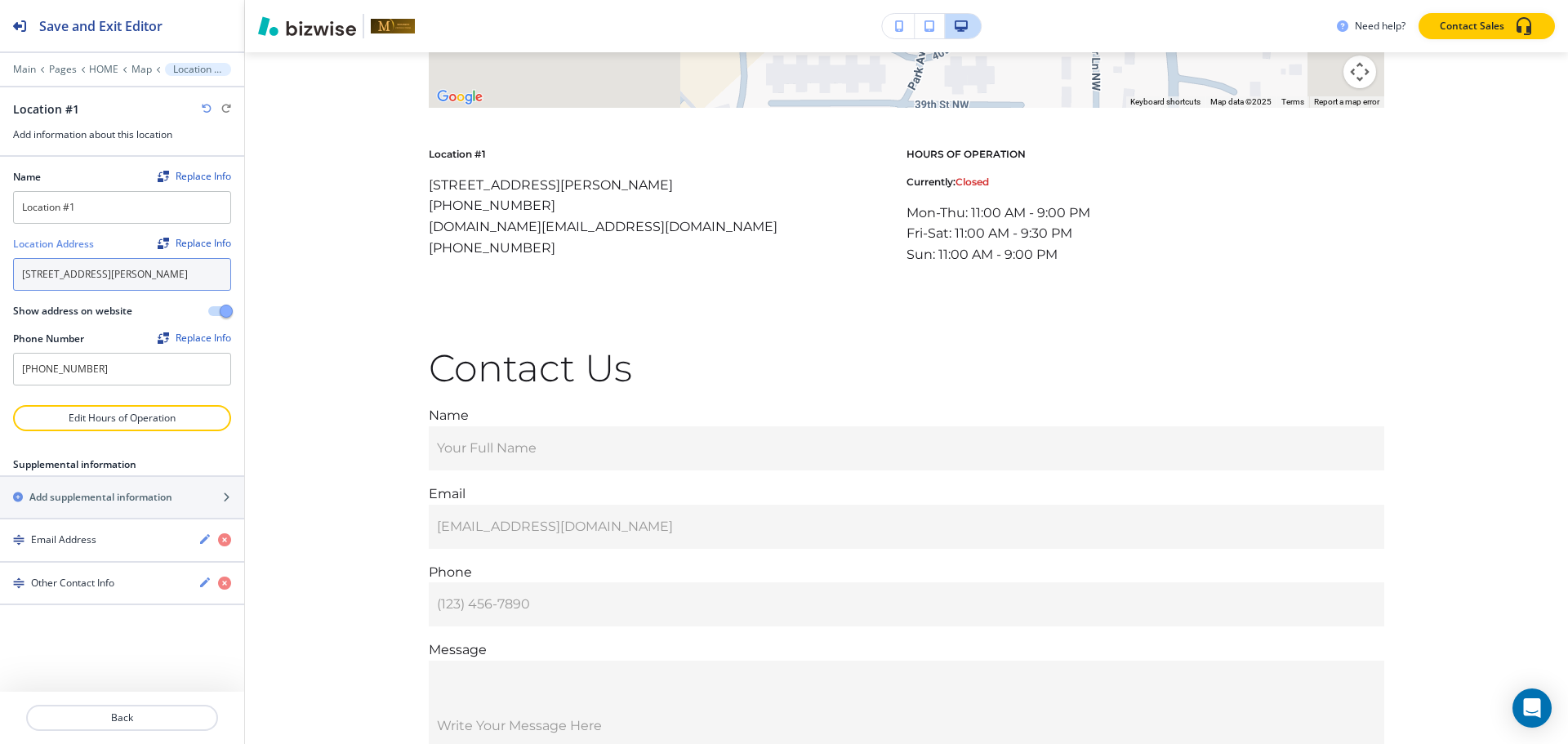
click at [137, 281] on textarea "677 Anne St NW, Bemidji, MN 56601, USA" at bounding box center [123, 274] width 218 height 33
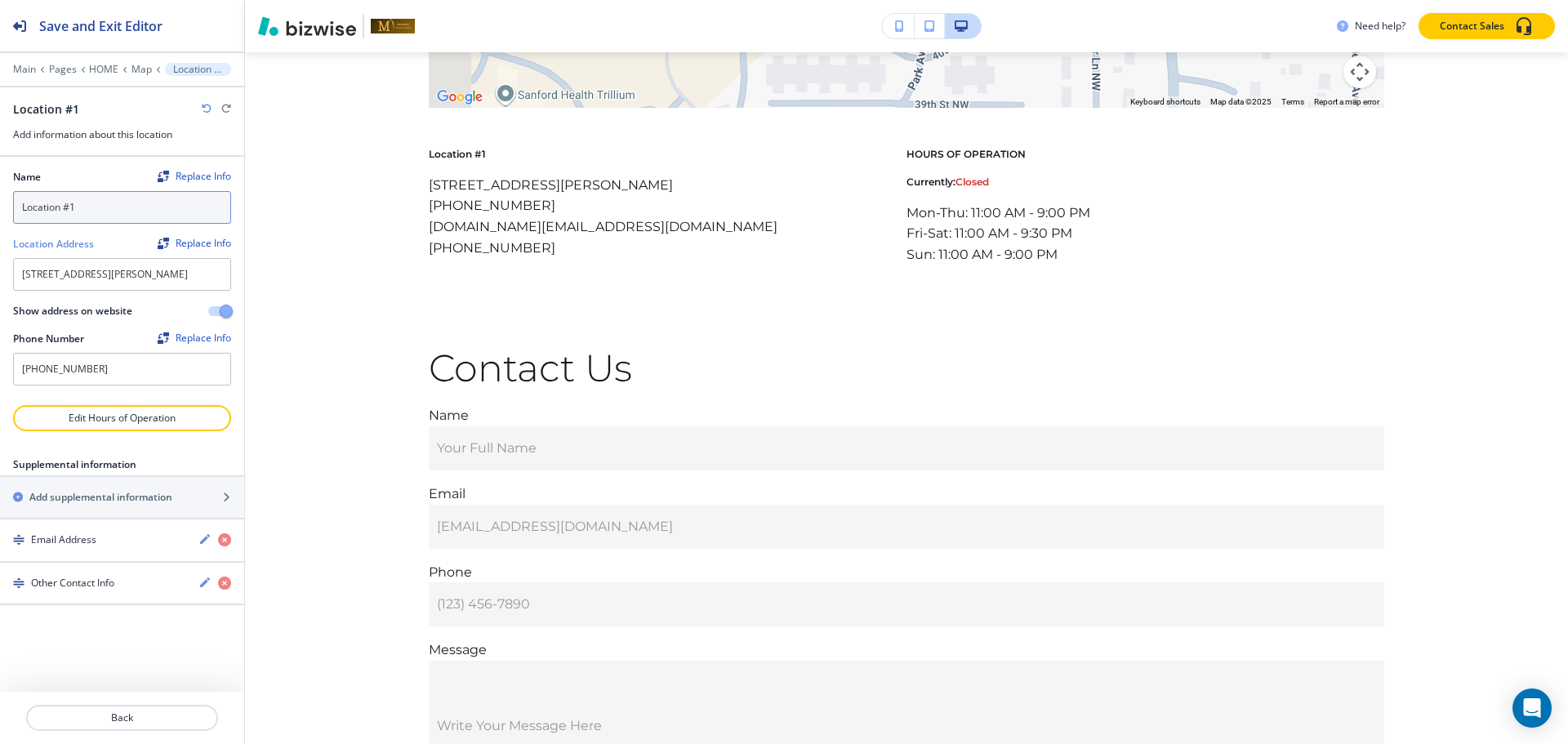
click at [156, 197] on input "Location #1" at bounding box center [123, 207] width 218 height 33
click at [73, 202] on input "OUR LOCTION" at bounding box center [123, 207] width 218 height 33
click at [64, 201] on input "OUR LOCTION" at bounding box center [123, 207] width 218 height 33
type input "OUR LOCATION"
click at [133, 269] on textarea "677 Anne St NW, Bemidji, MN 56601, USA" at bounding box center [123, 274] width 218 height 33
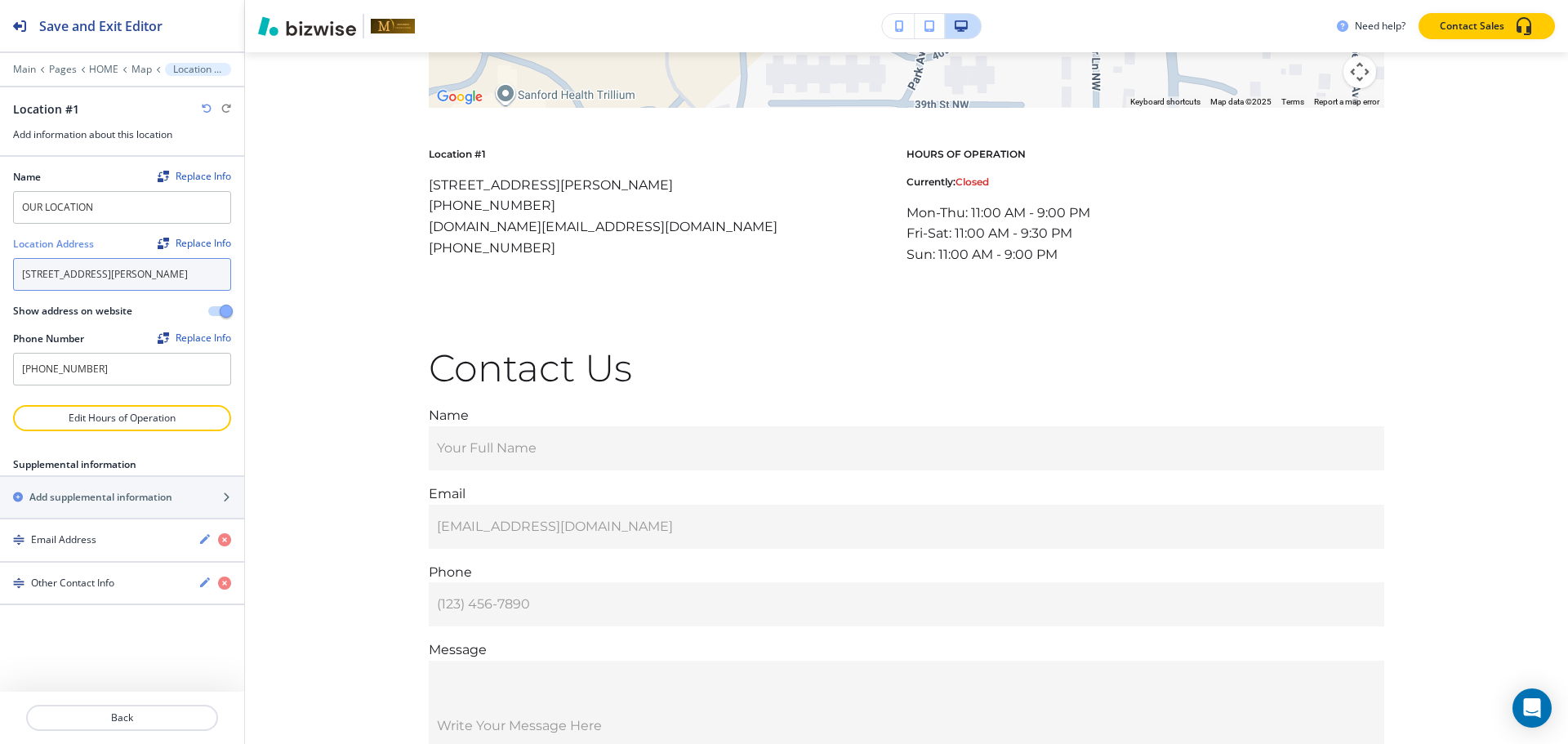
paste textarea ". NW Bemidji, MN 56601"
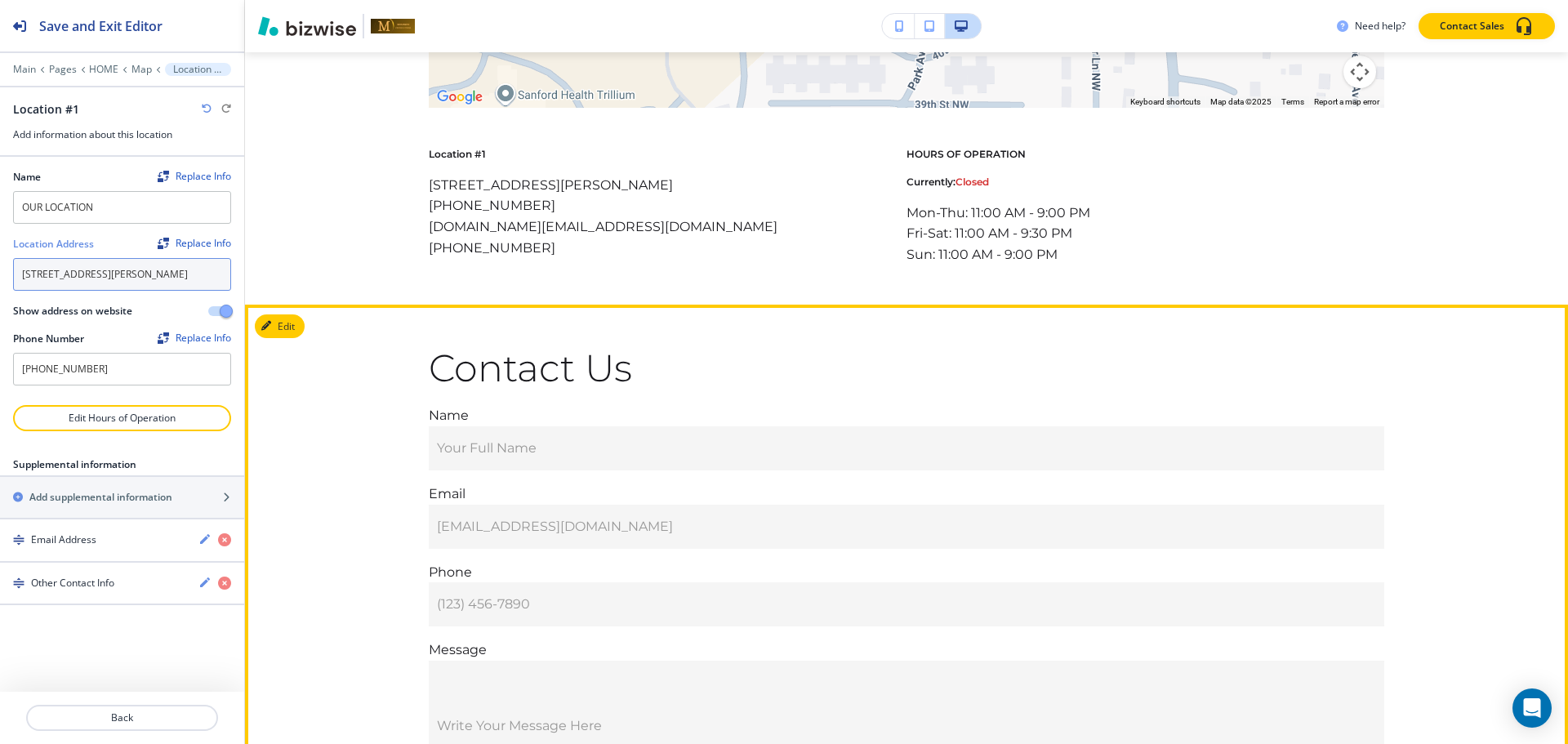
type textarea "[STREET_ADDRESS][PERSON_NAME]"
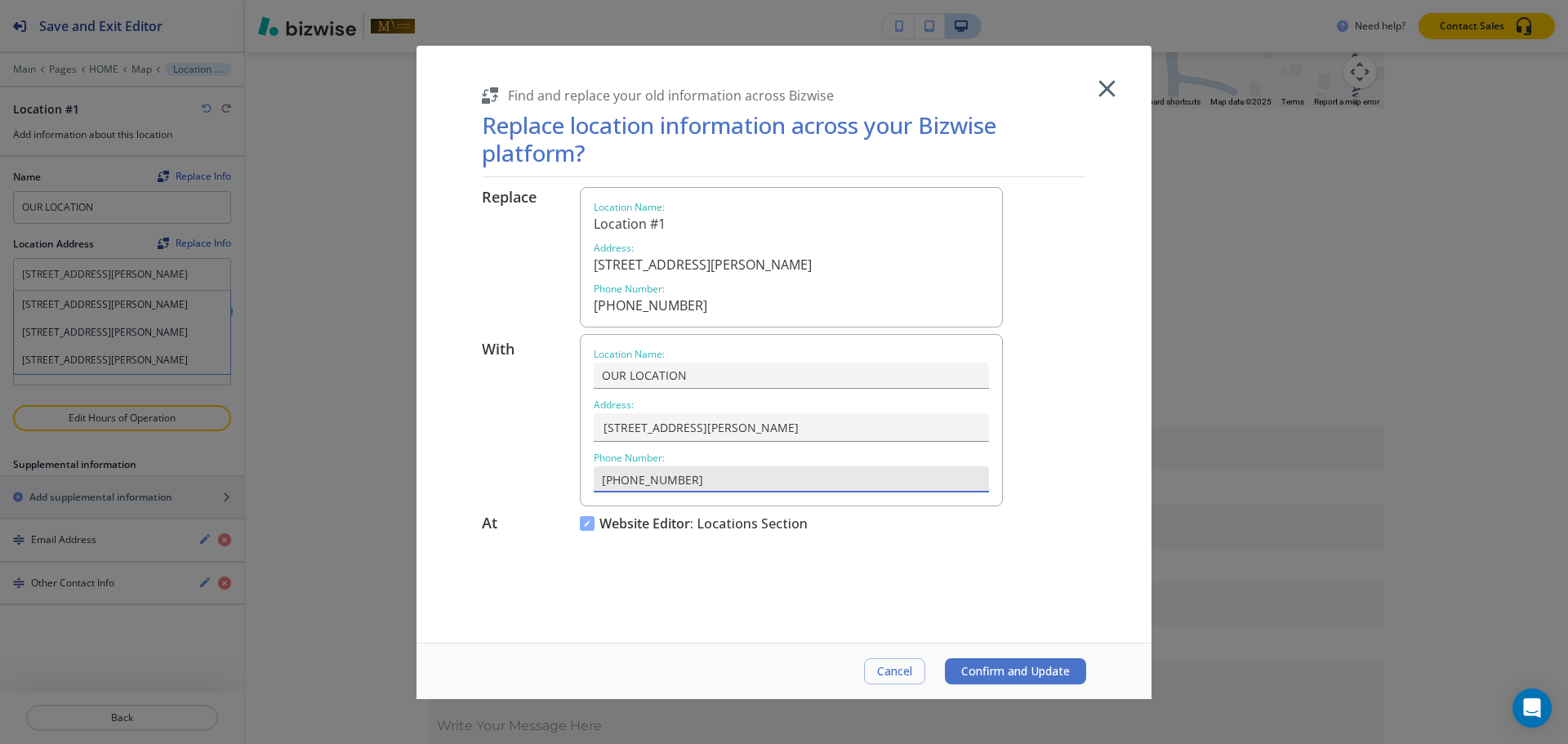
click at [779, 482] on input "[PHONE_NUMBER]" at bounding box center [791, 479] width 395 height 27
paste input "text"
type input "677 Anne St. NWBemidji, MN 56601"
type input "[PHONE_NUMBER]"
click at [1031, 671] on span "Confirm and Update" at bounding box center [1016, 671] width 108 height 13
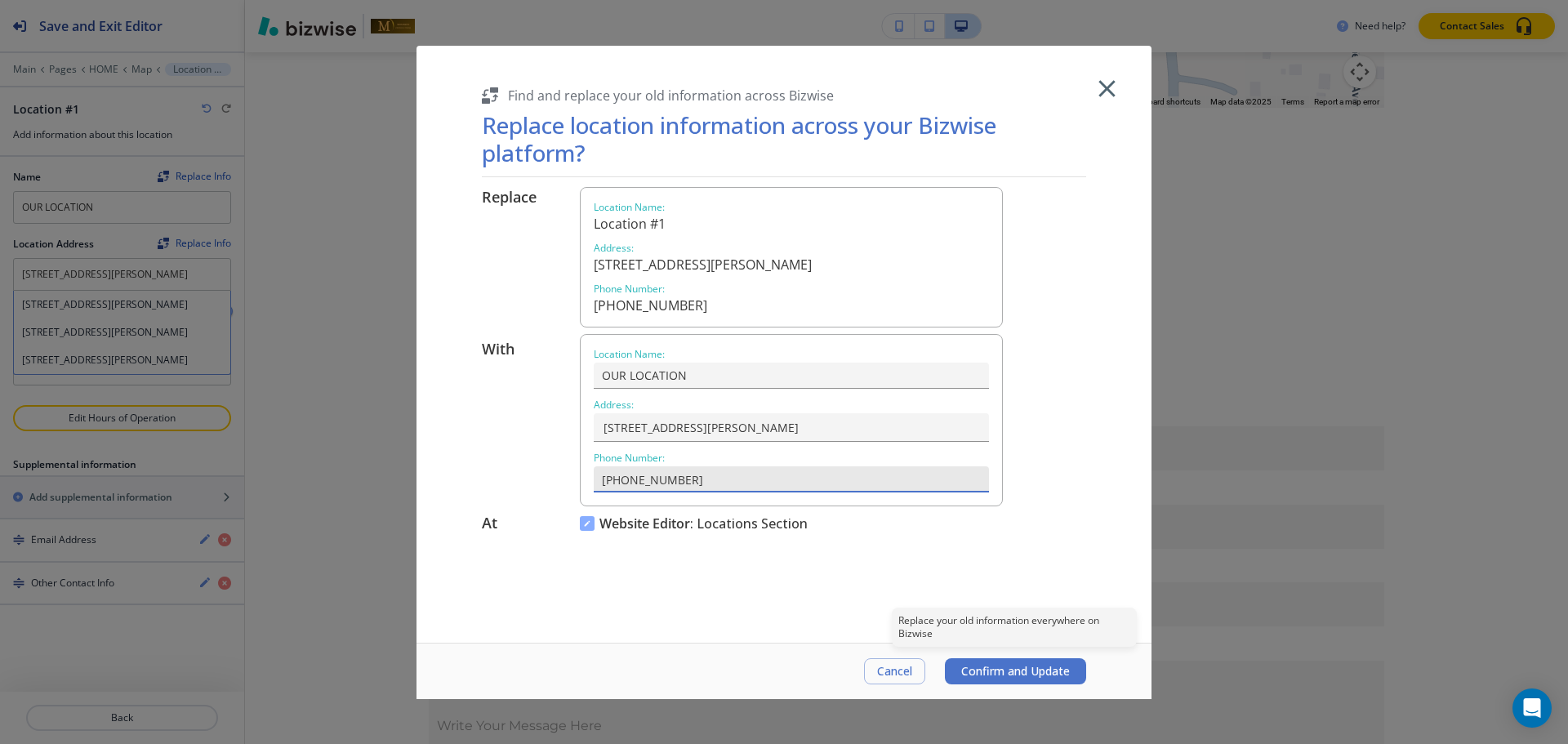
type input "677 Anne St. NWBemidji, MN 56601"
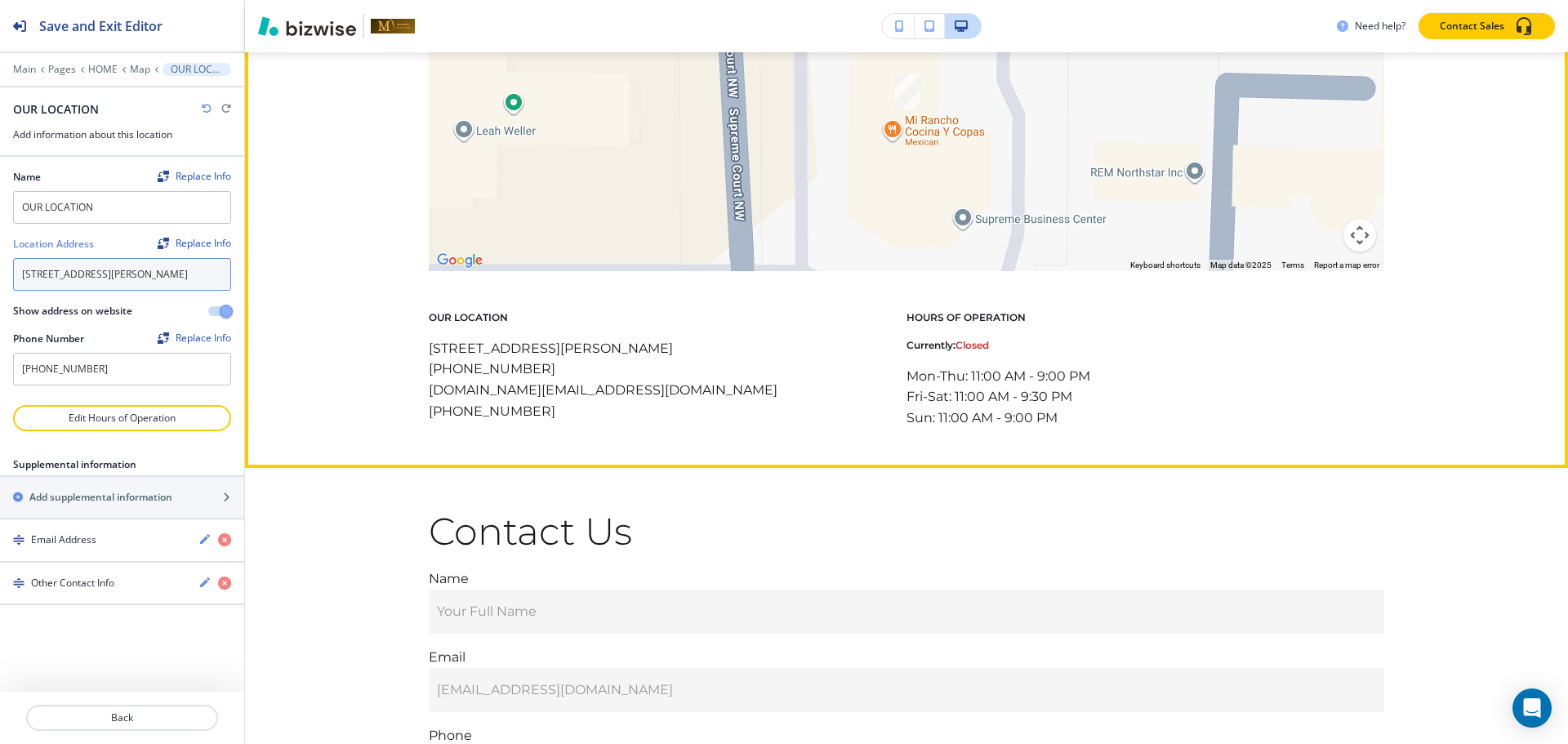
scroll to position [5378, 0]
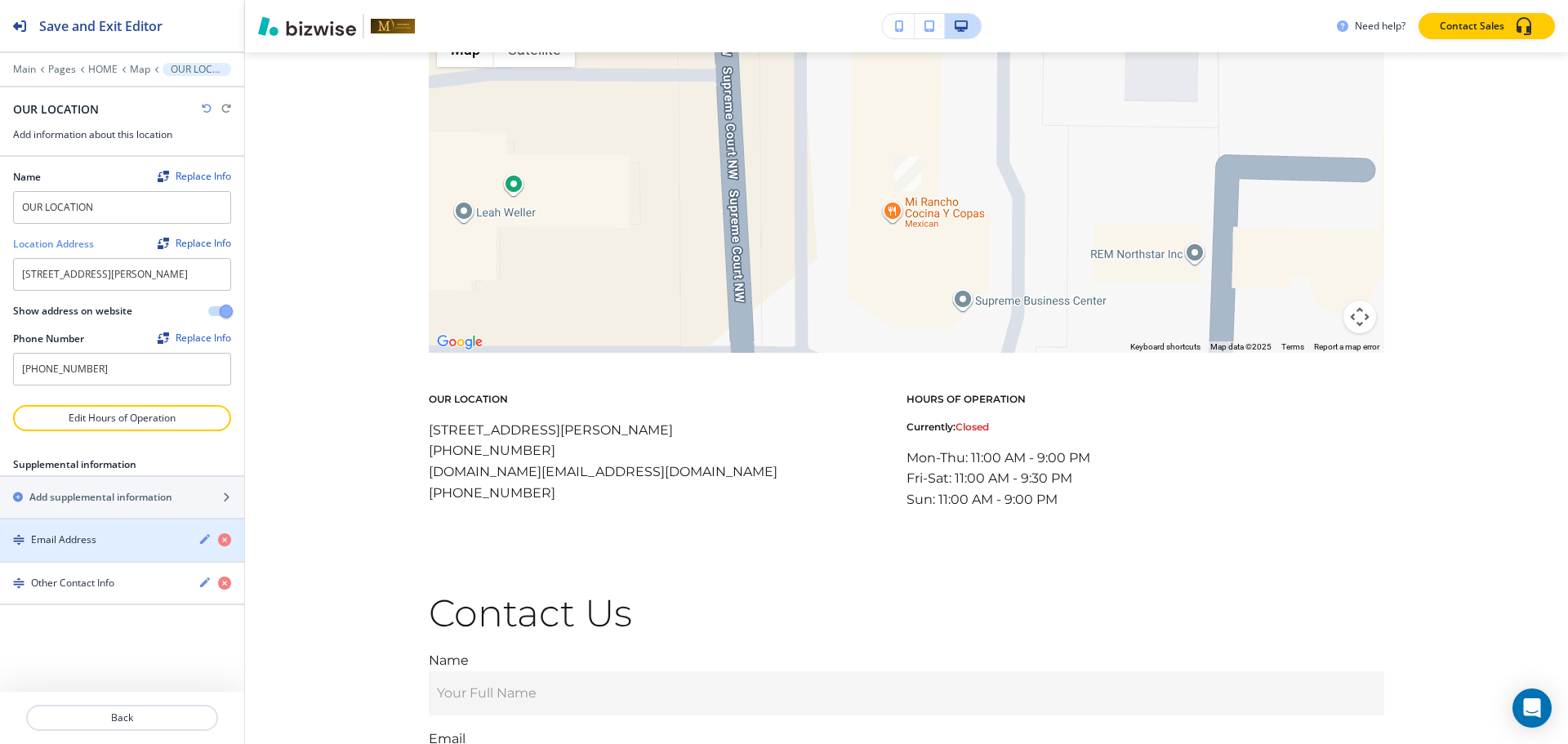
click at [152, 561] on div "button" at bounding box center [122, 554] width 244 height 13
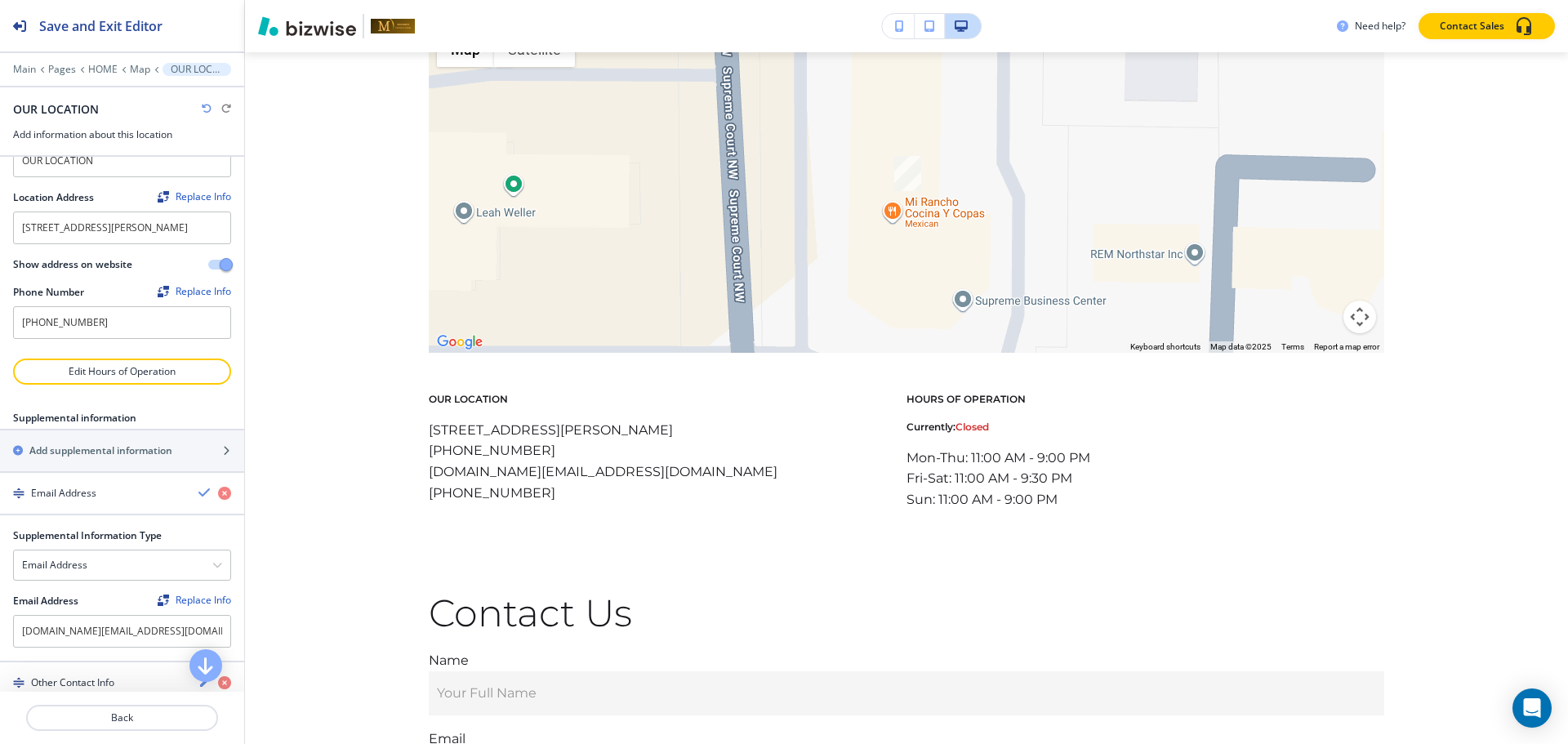
scroll to position [88, 0]
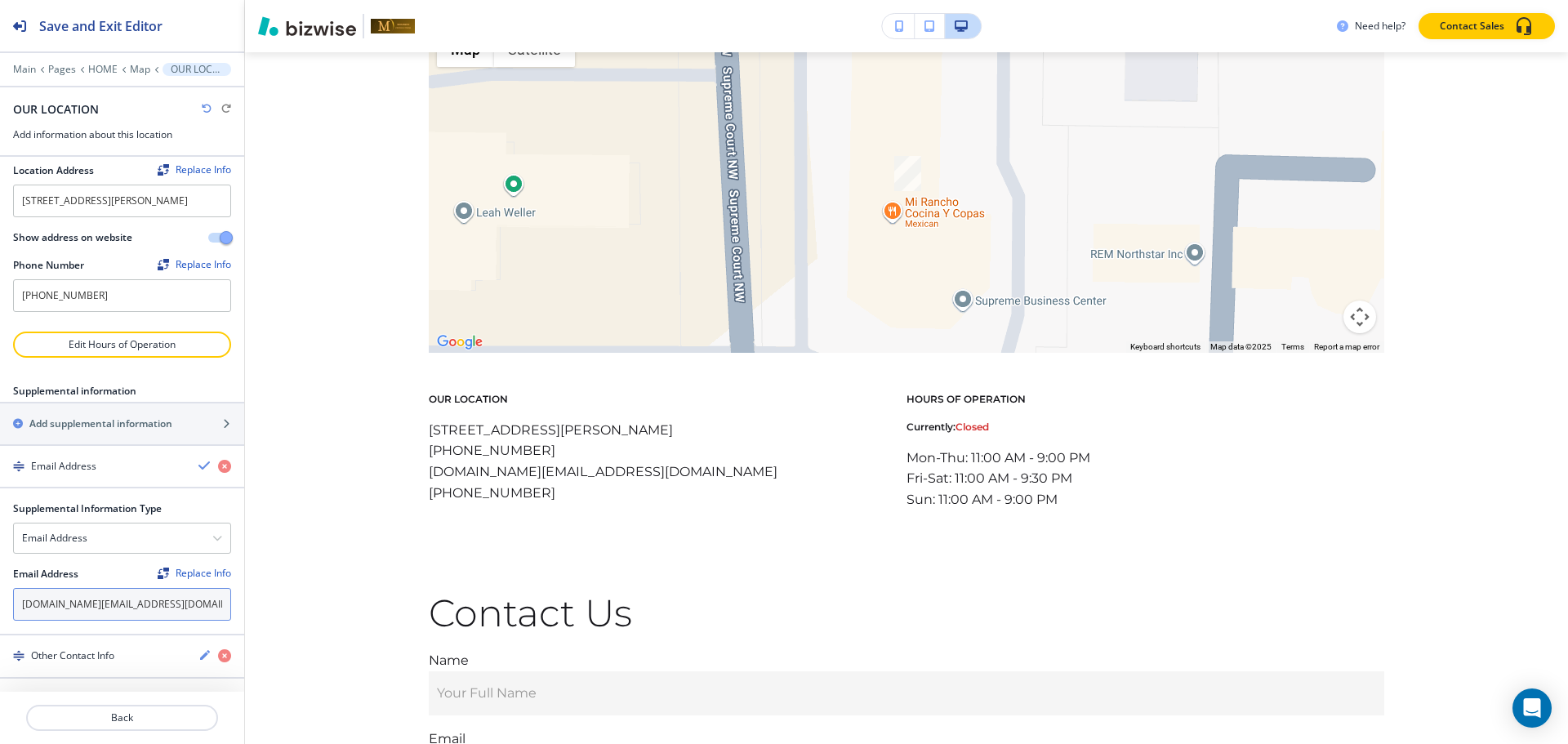
click at [164, 603] on input "[DOMAIN_NAME][EMAIL_ADDRESS][DOMAIN_NAME]" at bounding box center [123, 604] width 218 height 33
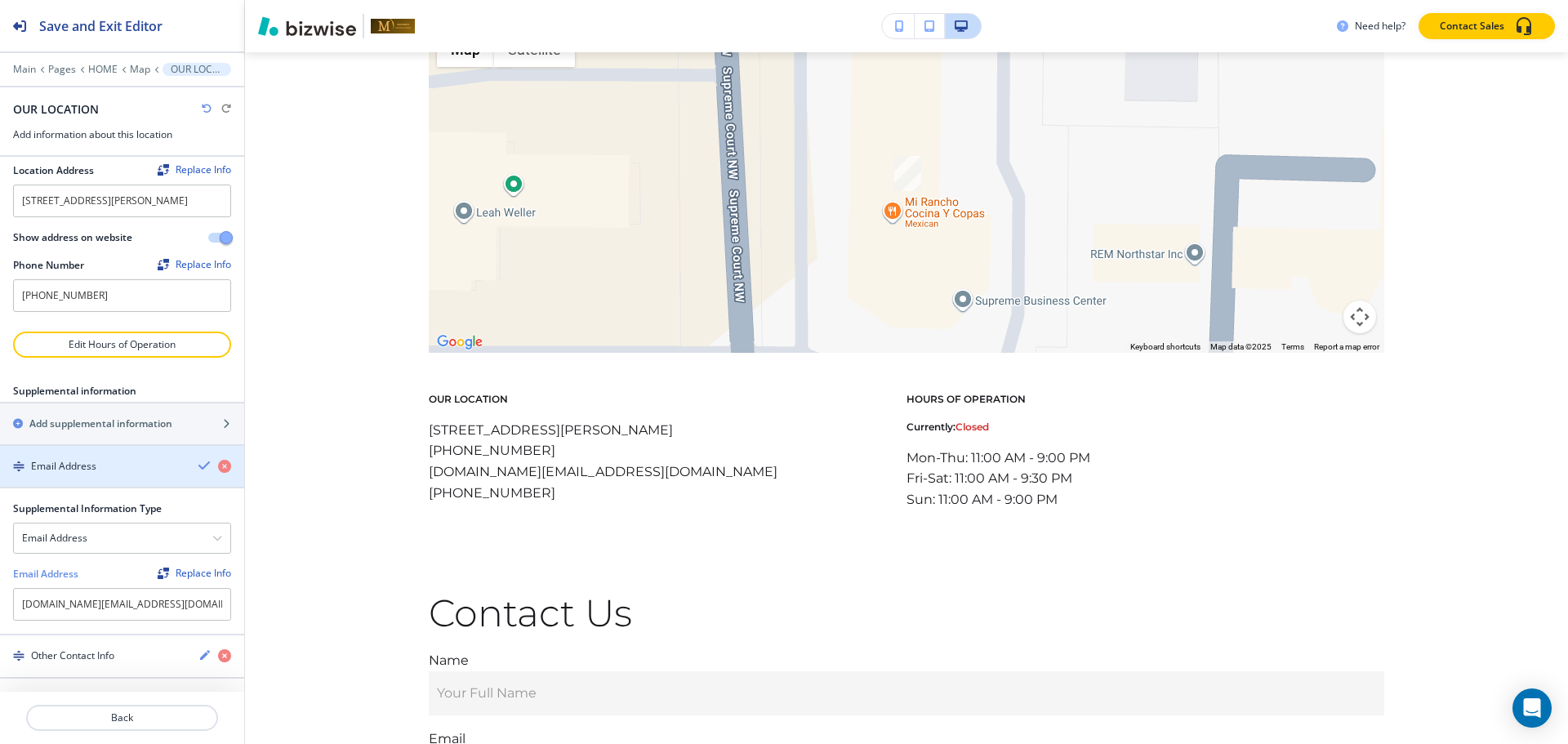
click at [134, 483] on div "button" at bounding box center [122, 479] width 244 height 13
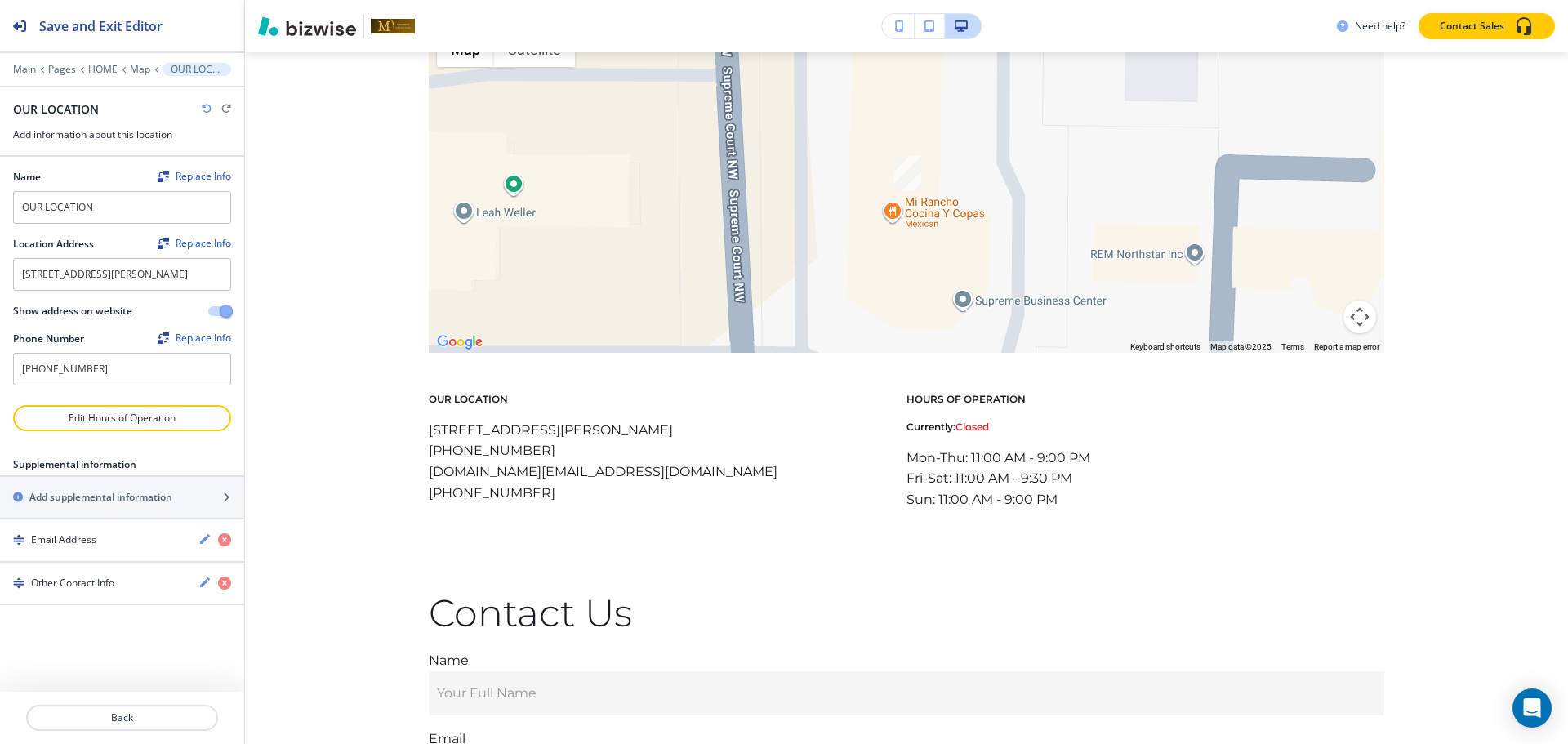
scroll to position [0, 0]
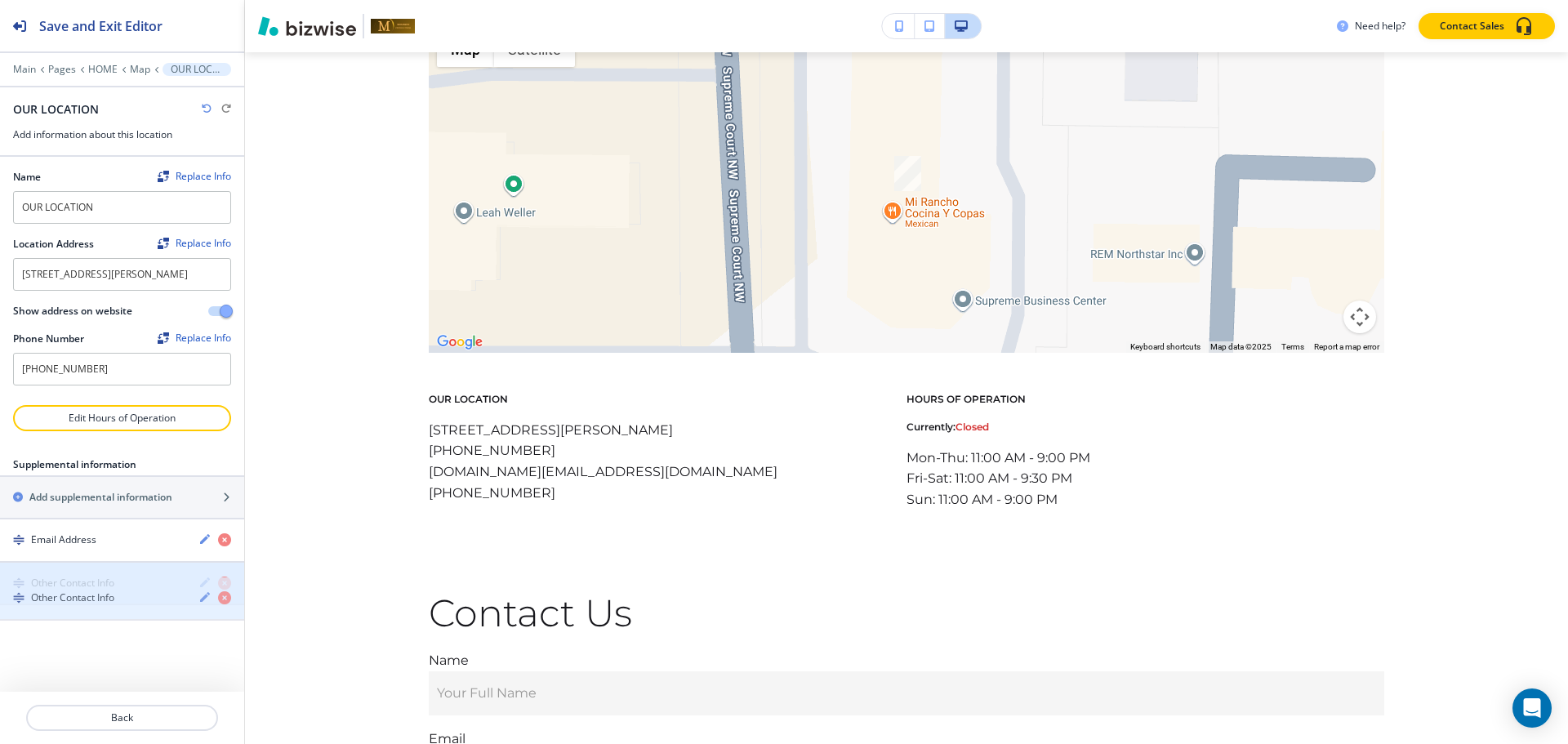
click at [97, 590] on h4 "Other Contact Info" at bounding box center [73, 582] width 83 height 15
click at [93, 575] on div "button" at bounding box center [122, 569] width 244 height 13
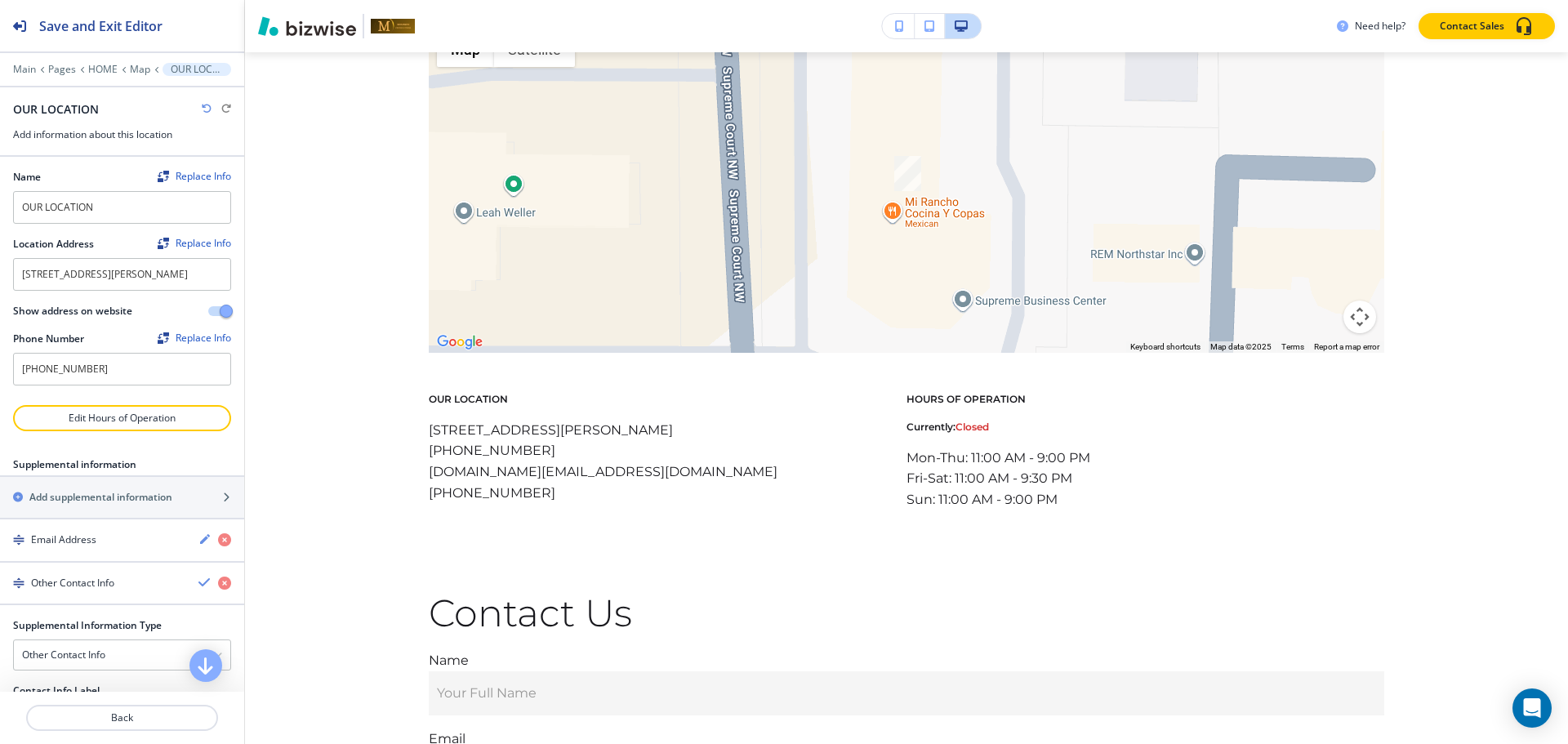
scroll to position [155, 0]
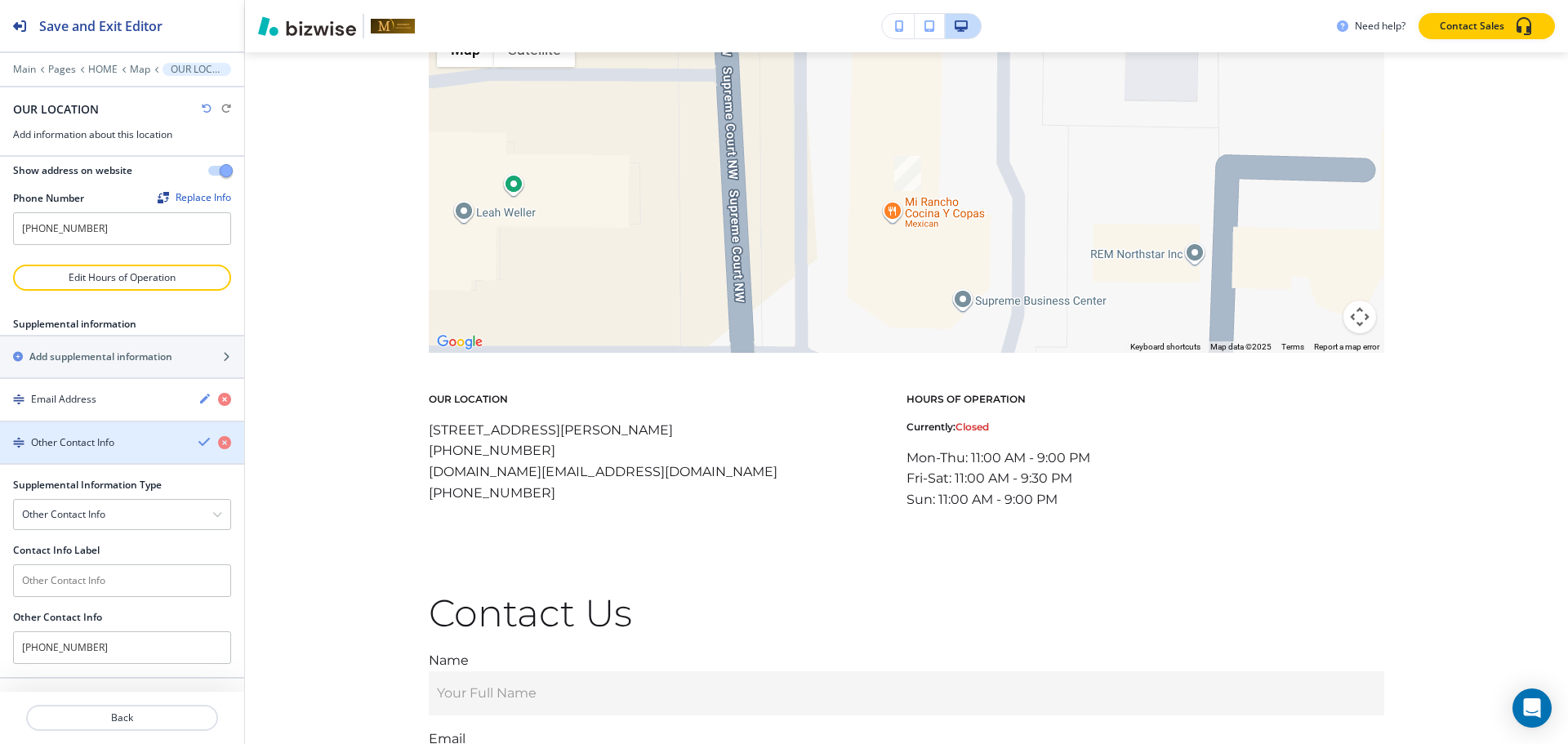
click at [117, 441] on div "Other Contact Info" at bounding box center [92, 442] width 186 height 15
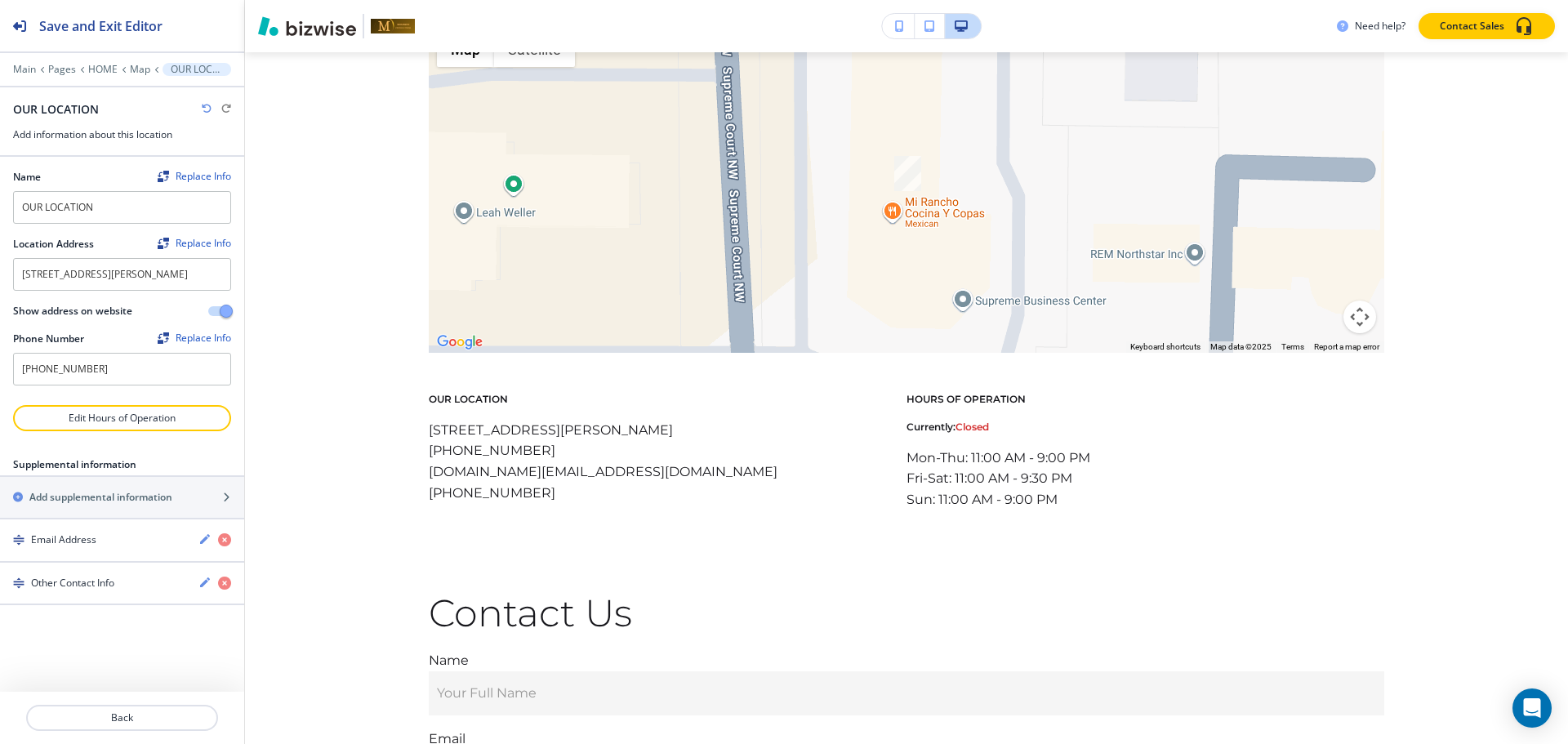
scroll to position [0, 0]
drag, startPoint x: 57, startPoint y: 588, endPoint x: 73, endPoint y: 538, distance: 52.5
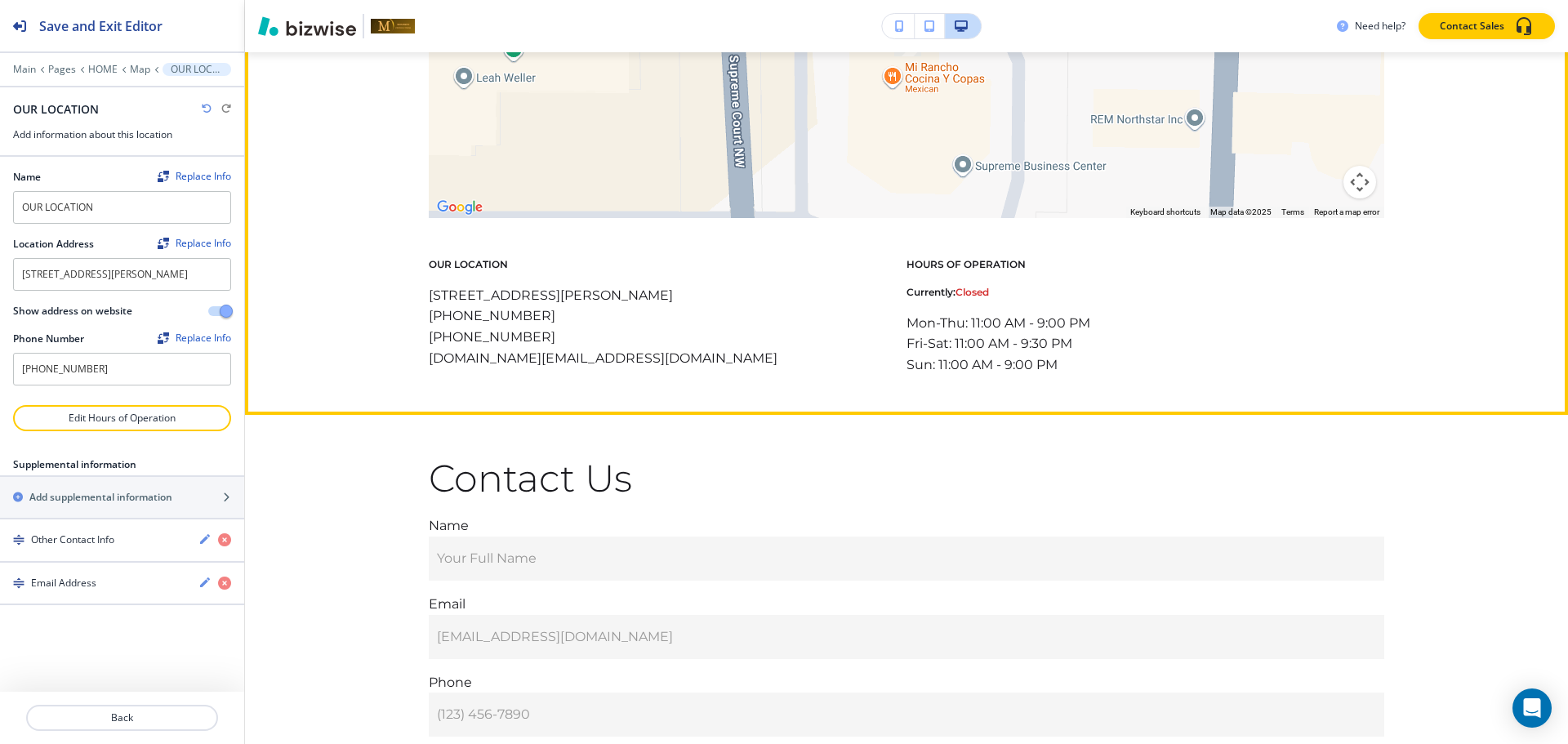
scroll to position [5785, 0]
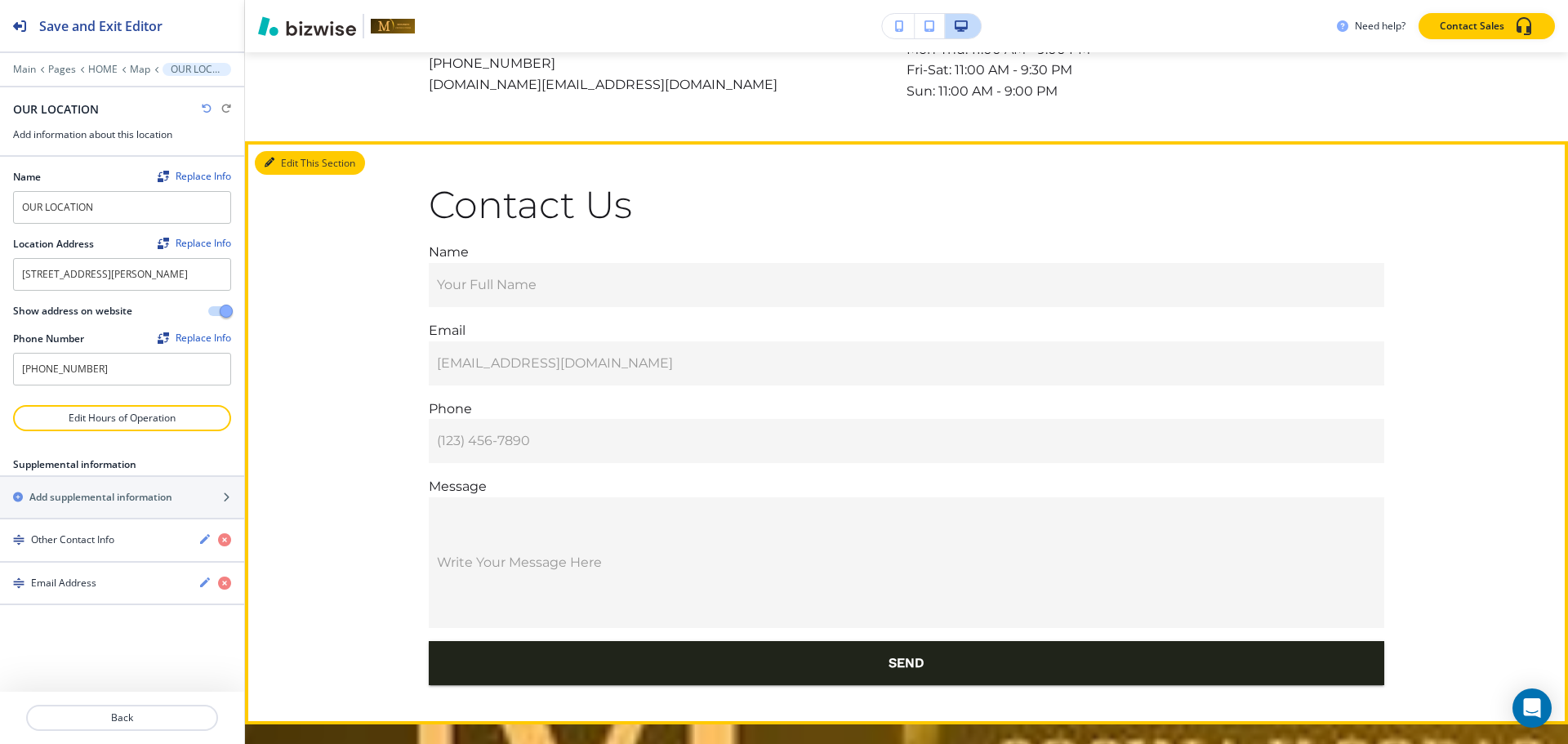
click at [278, 153] on button "Edit This Section" at bounding box center [310, 163] width 110 height 25
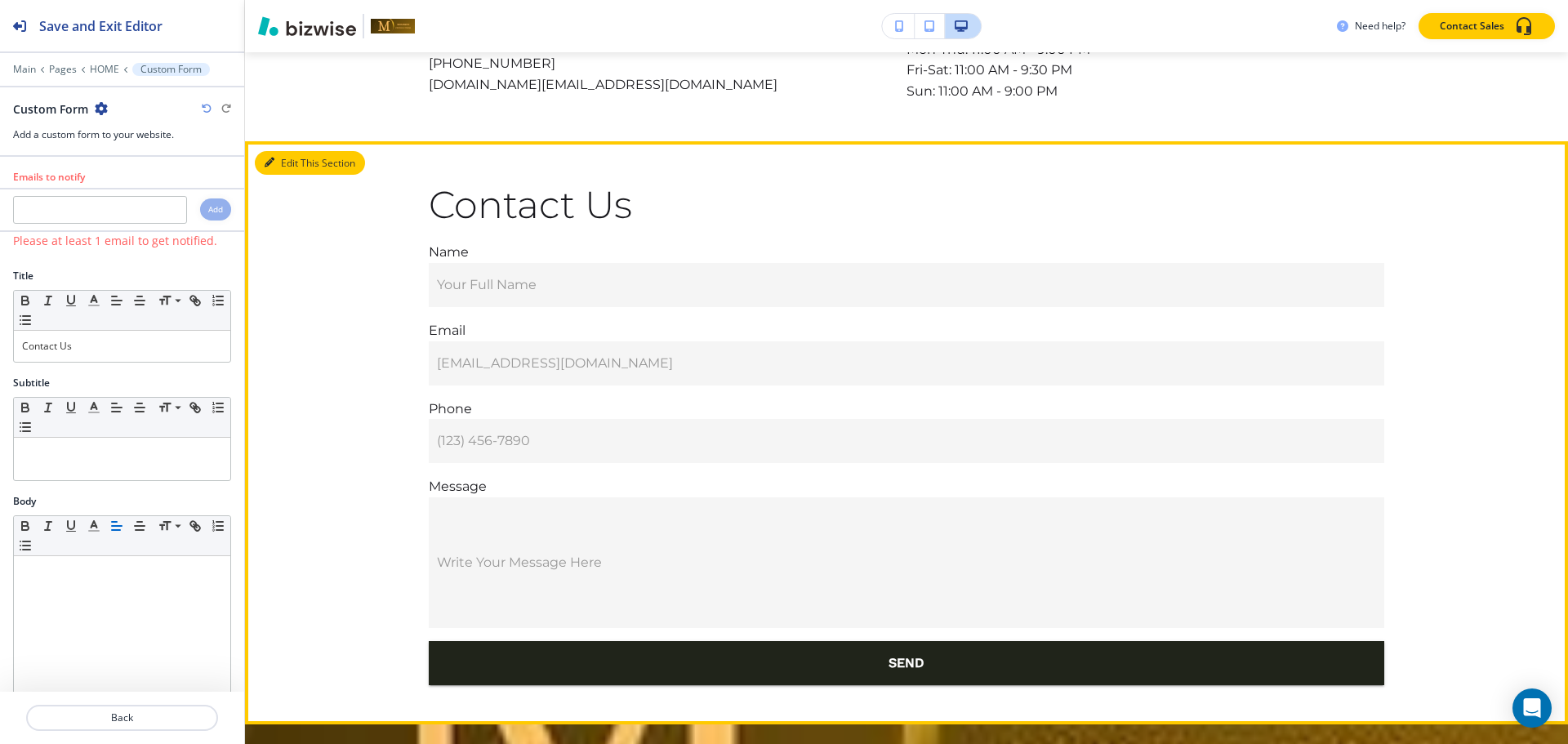
scroll to position [5872, 0]
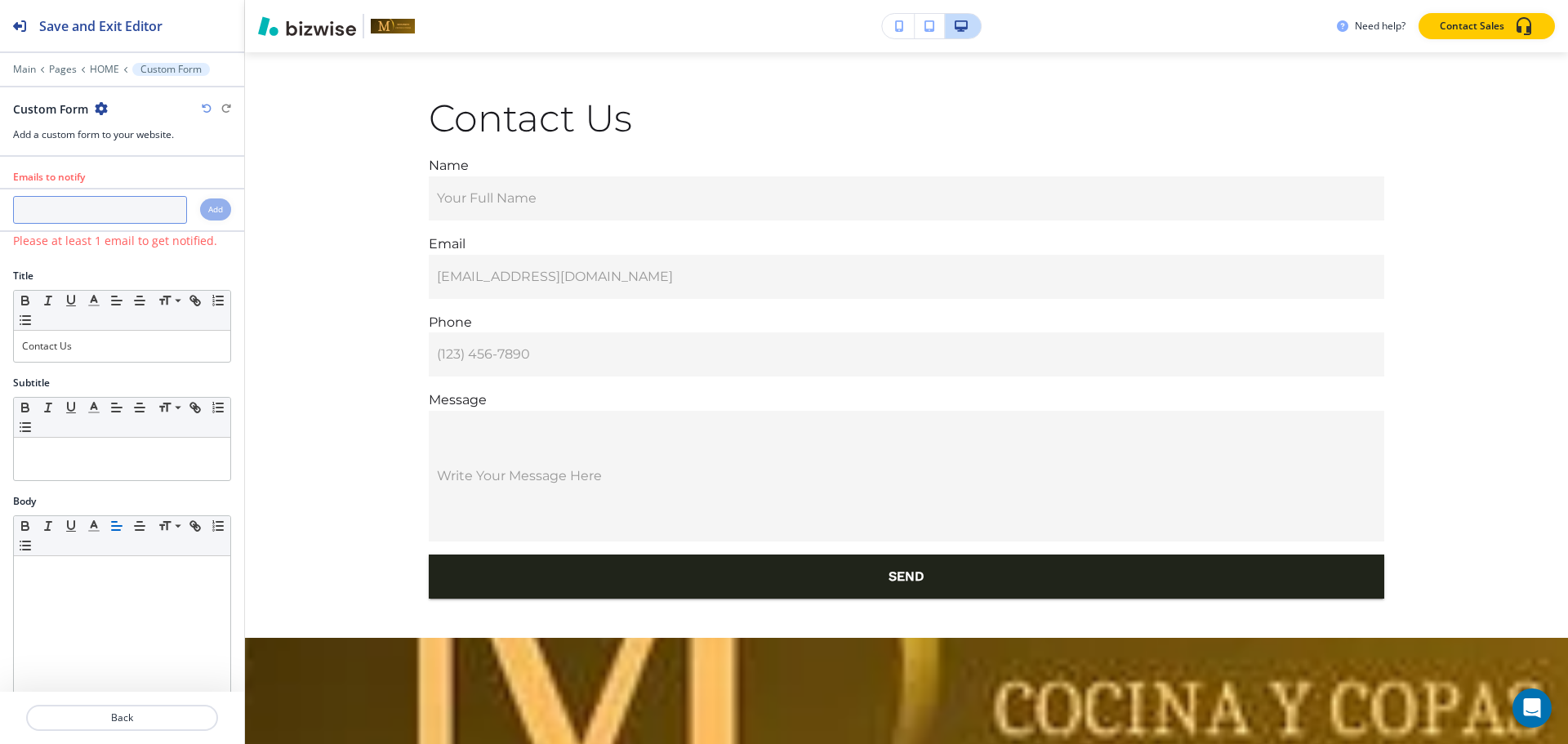
click at [111, 216] on input "text" at bounding box center [100, 210] width 174 height 28
paste input "mirancho.mn@gmail.com"
type input "mirancho.mn@gmail.com"
click at [209, 207] on h4 "Add" at bounding box center [216, 210] width 15 height 12
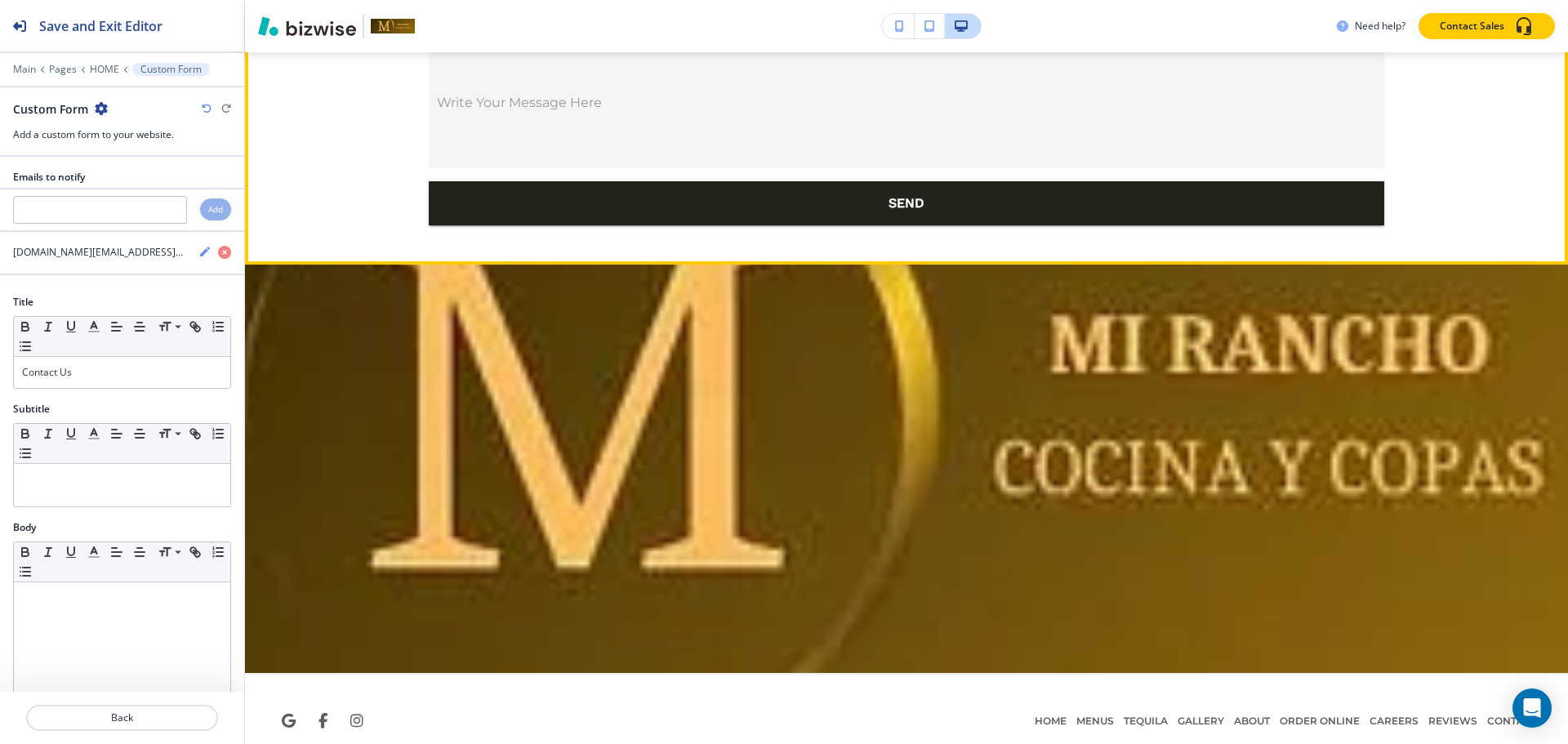
scroll to position [6267, 0]
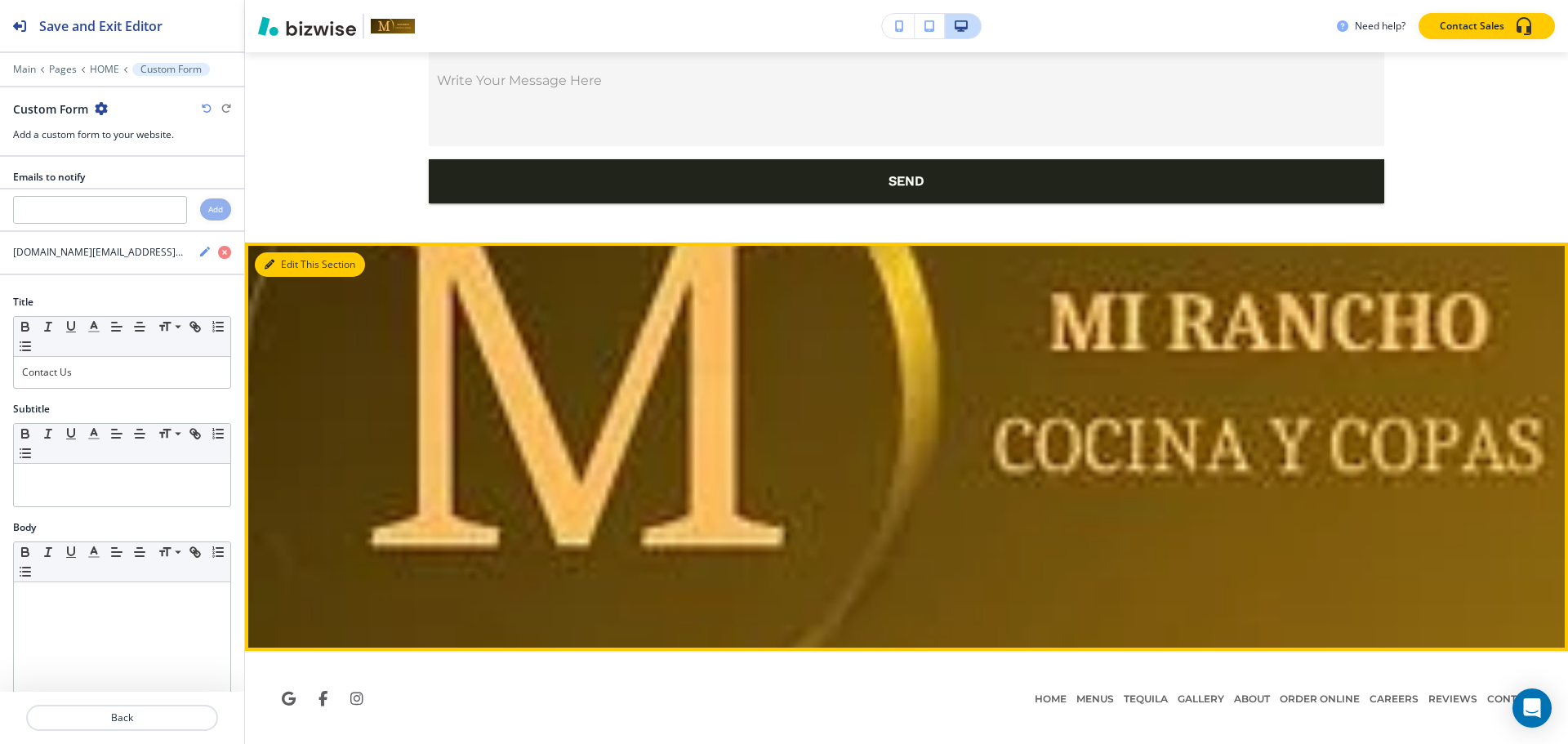
click at [293, 265] on button "Edit This Section" at bounding box center [310, 265] width 110 height 25
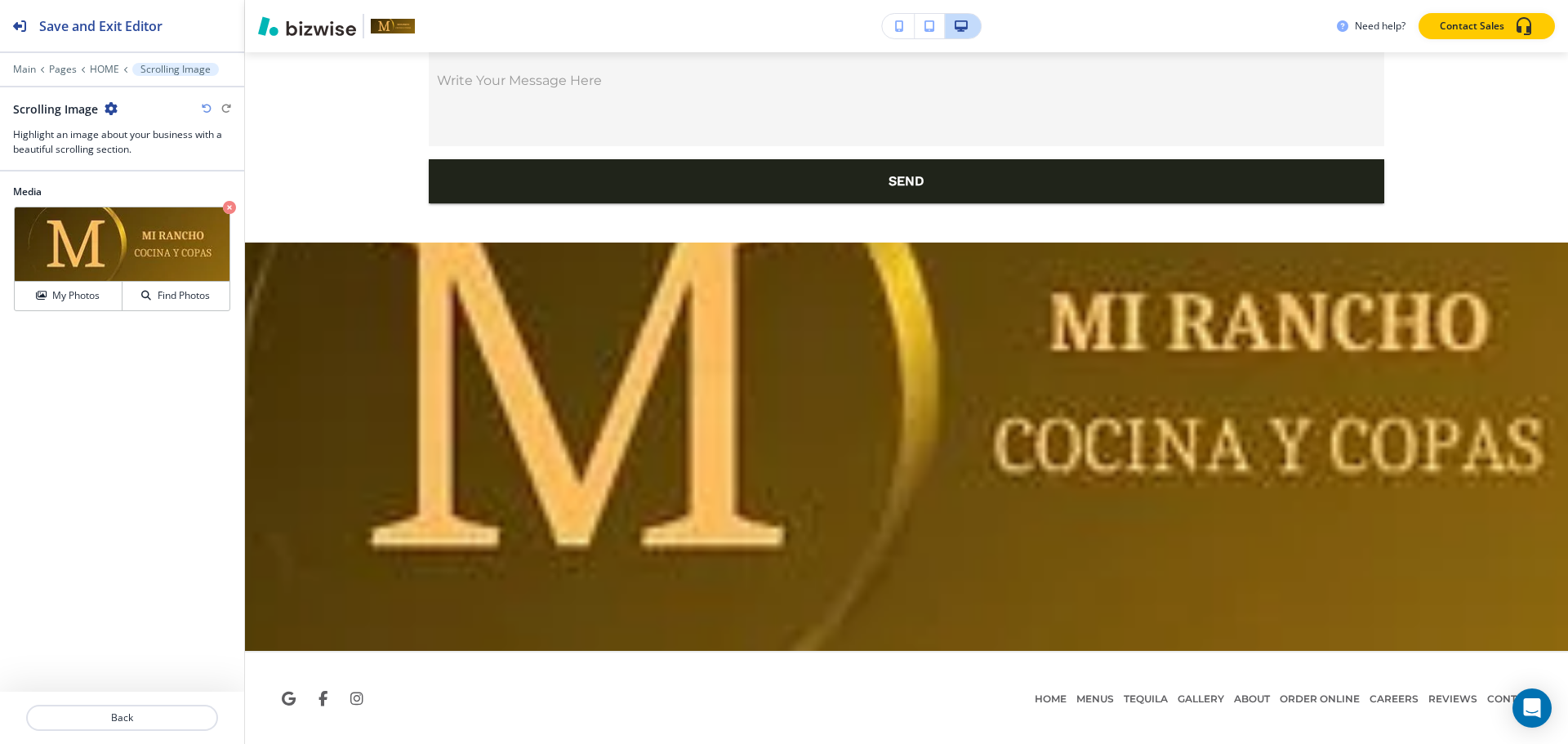
click at [111, 107] on icon "button" at bounding box center [111, 108] width 13 height 13
click at [138, 199] on p "Delete Section" at bounding box center [156, 194] width 83 height 15
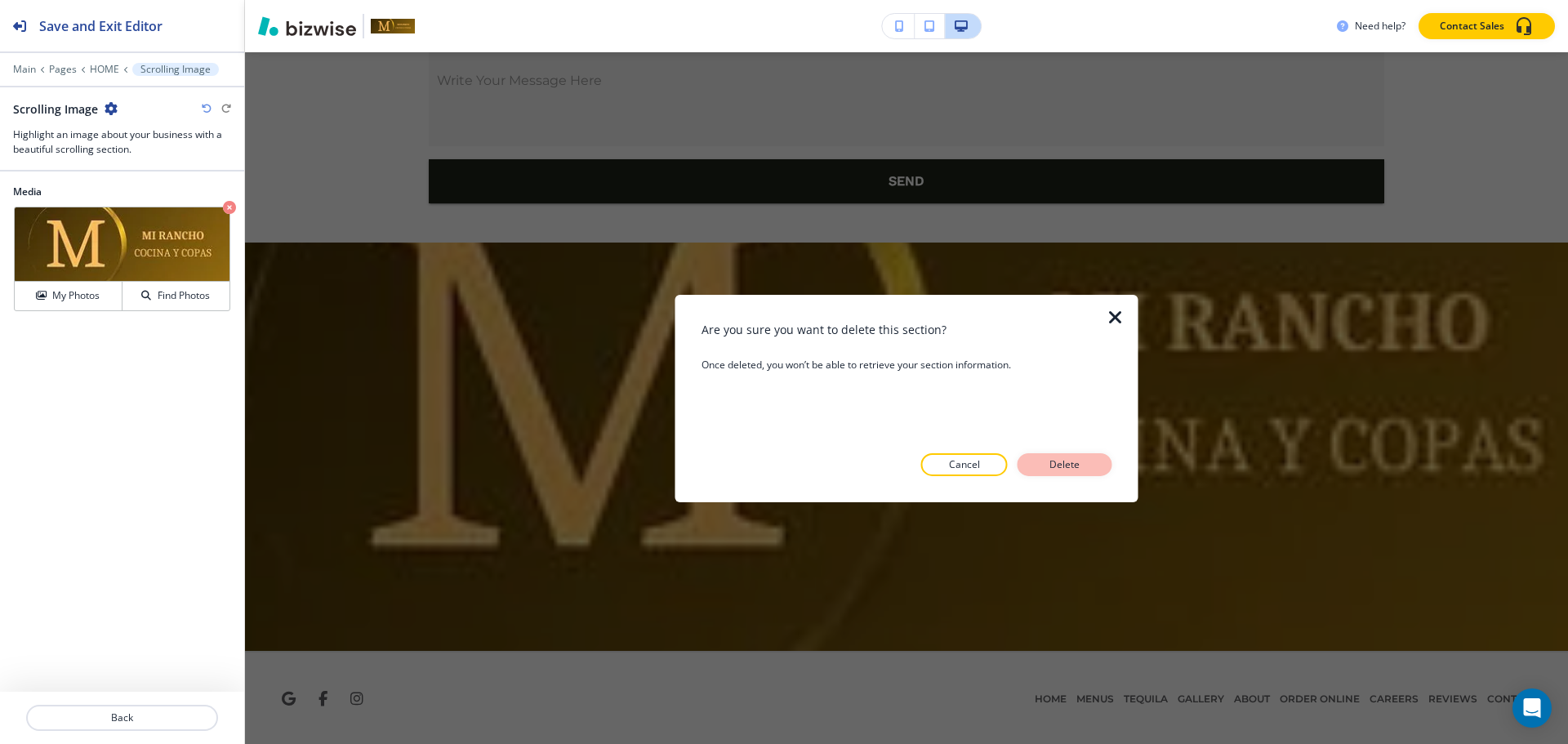
click at [1064, 463] on p "Delete" at bounding box center [1065, 464] width 39 height 15
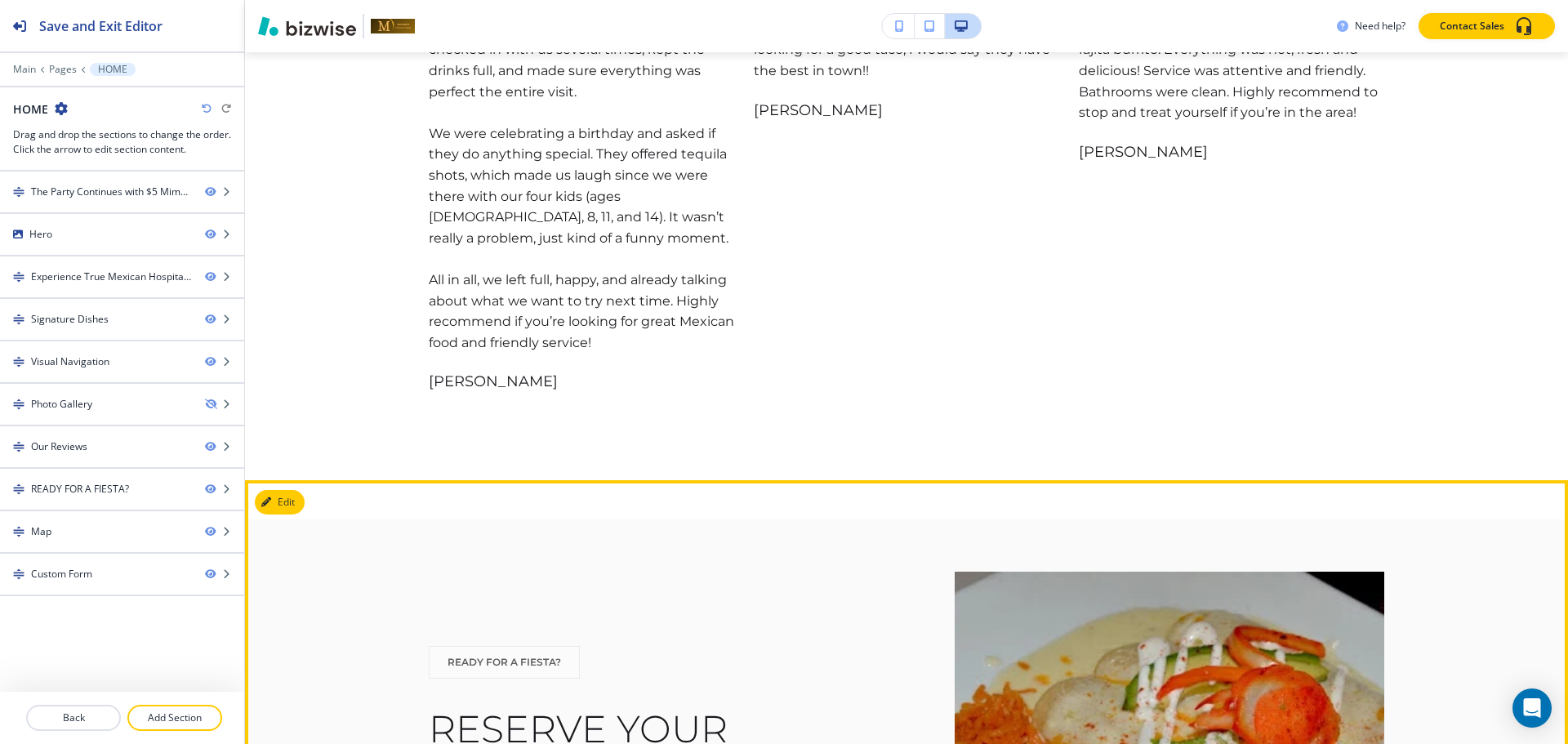
scroll to position [4063, 0]
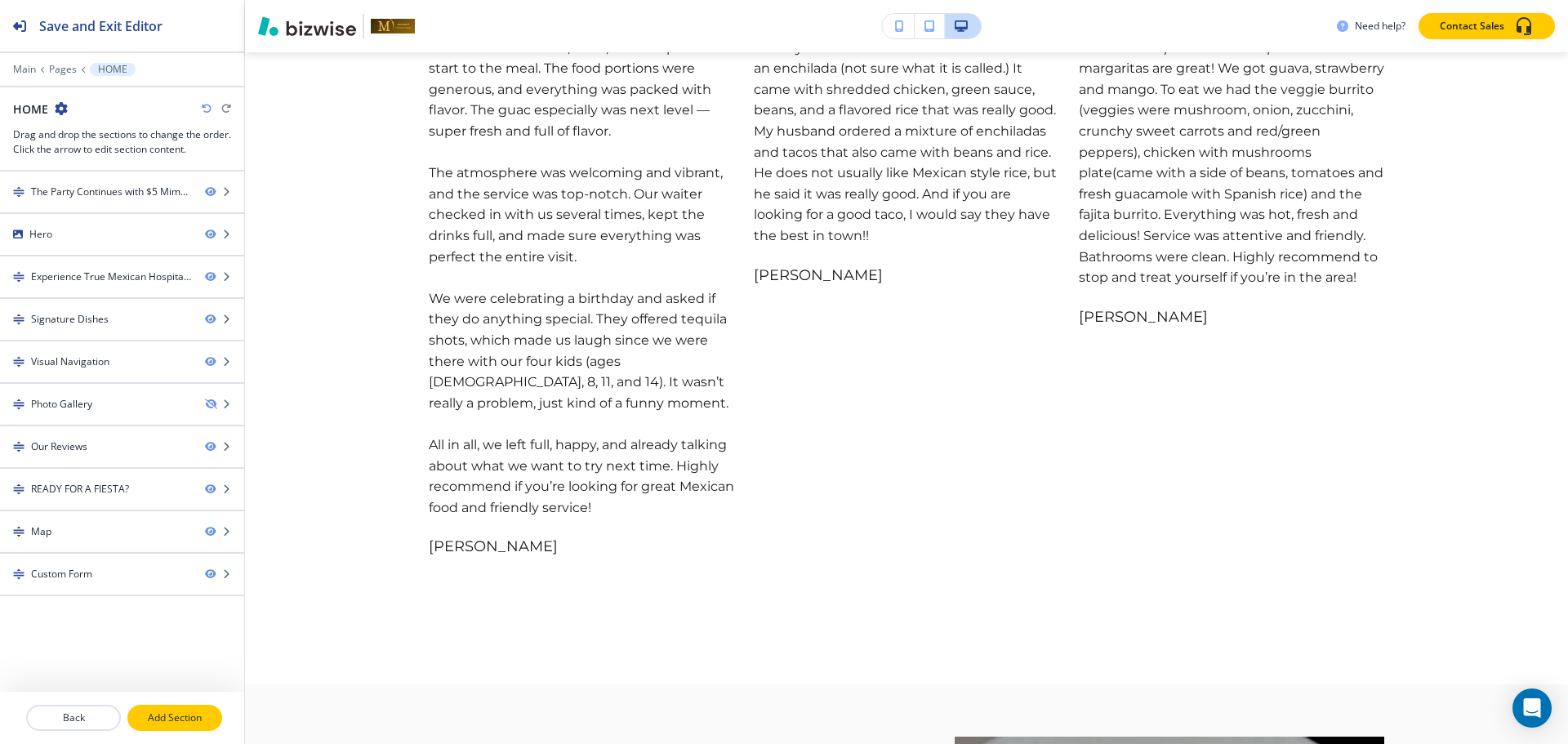
click at [164, 720] on p "Add Section" at bounding box center [174, 717] width 91 height 15
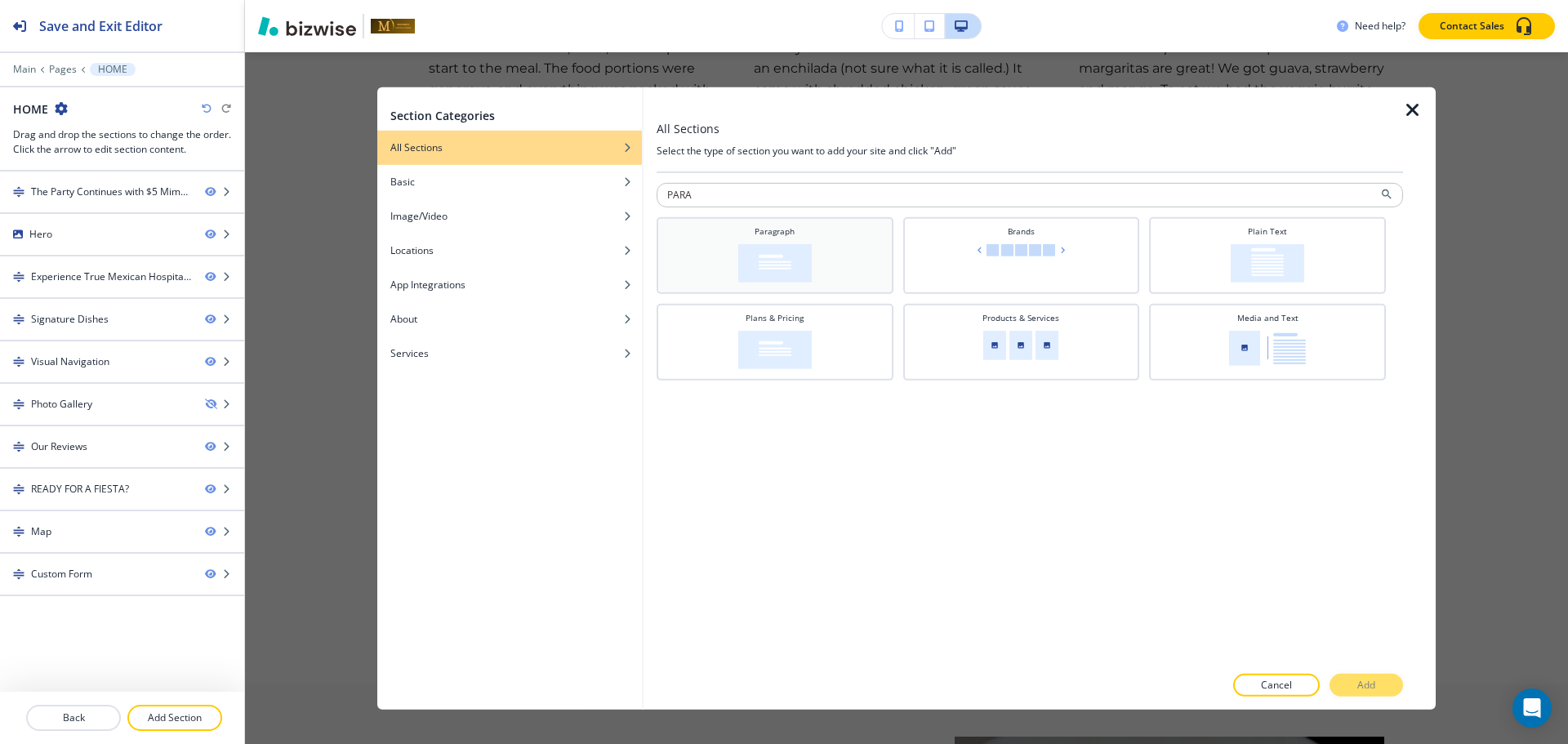
type input "PARA"
click at [841, 265] on div "Paragraph" at bounding box center [775, 253] width 220 height 57
click at [1346, 687] on button "Add" at bounding box center [1366, 685] width 74 height 23
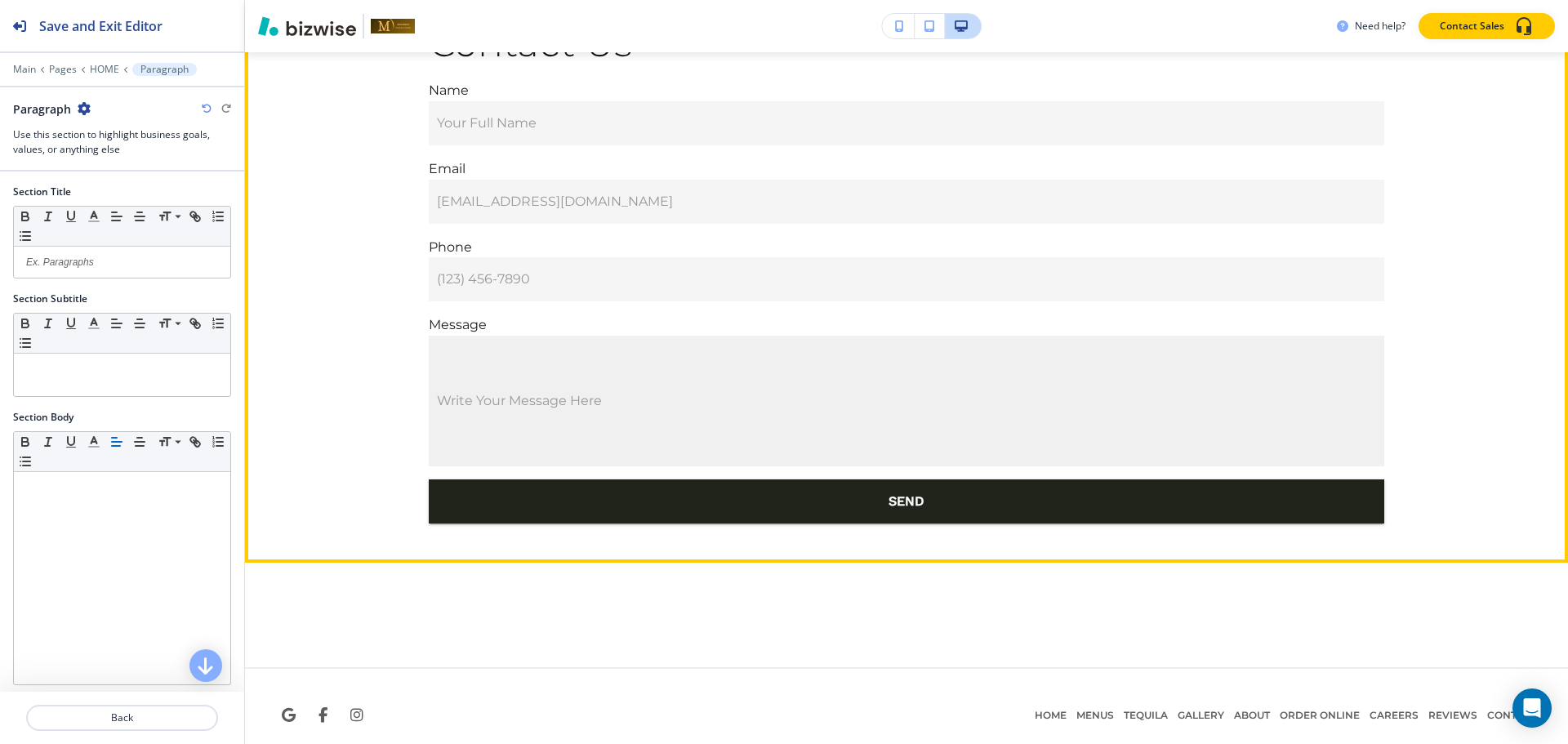
scroll to position [5964, 0]
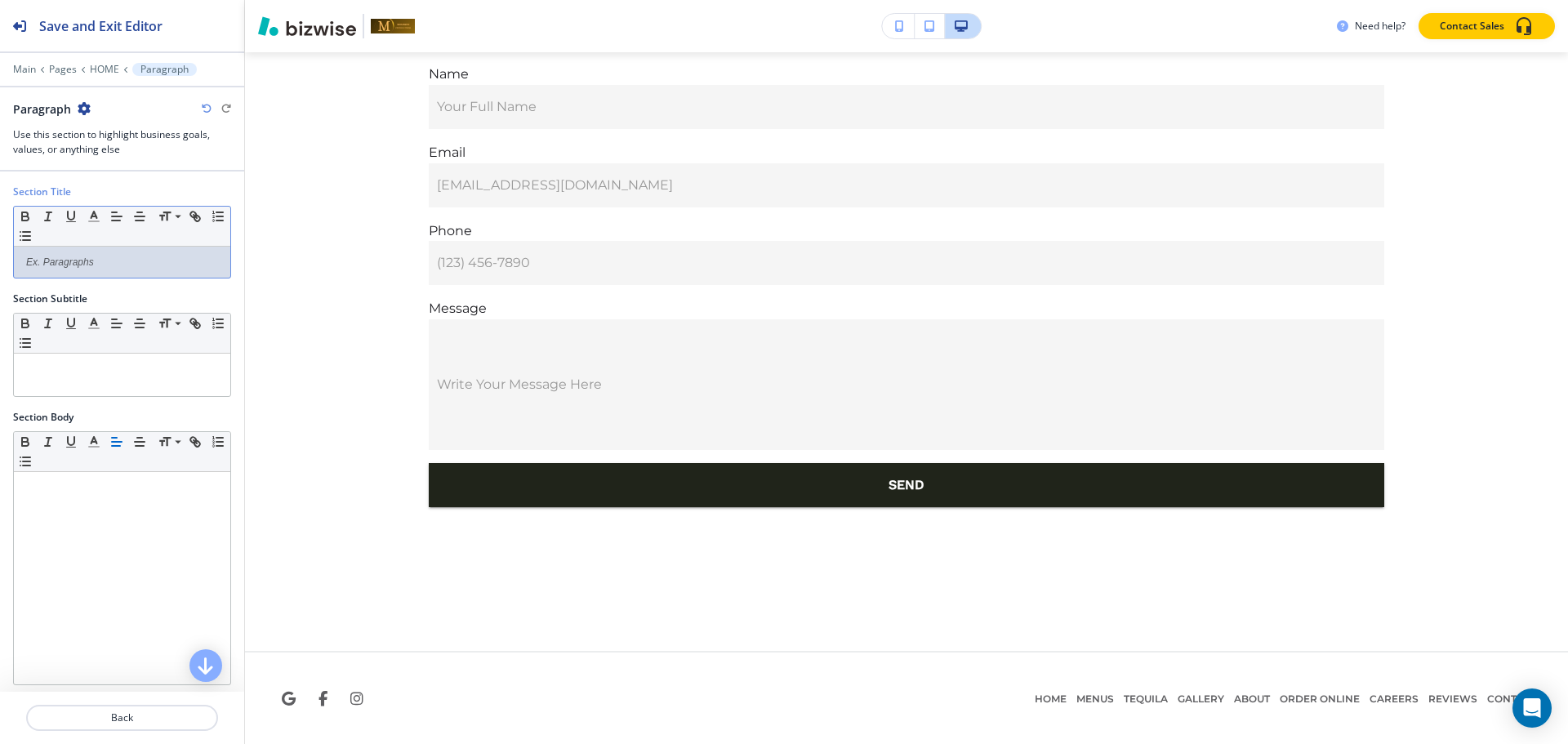
click at [139, 250] on div at bounding box center [123, 262] width 217 height 31
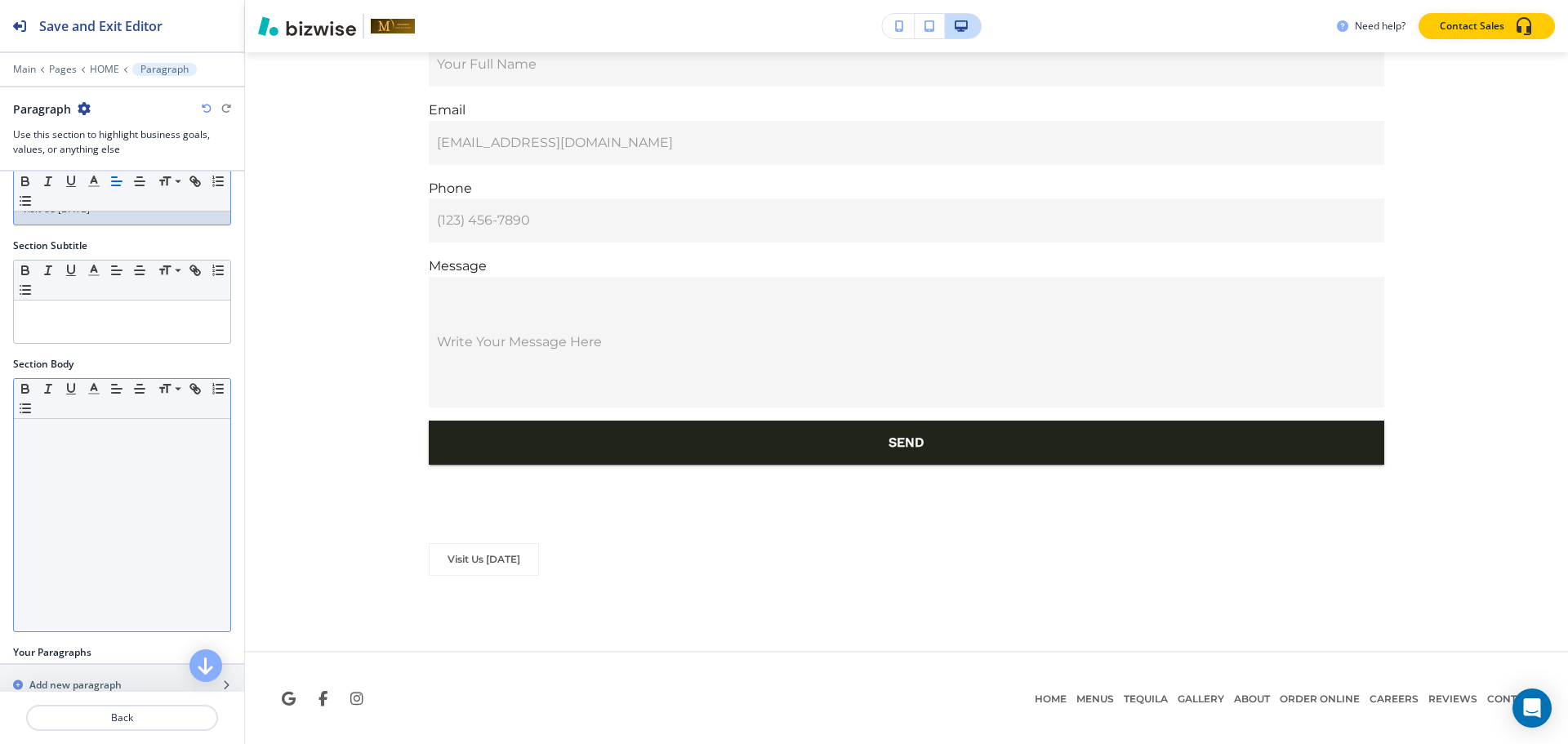
scroll to position [82, 0]
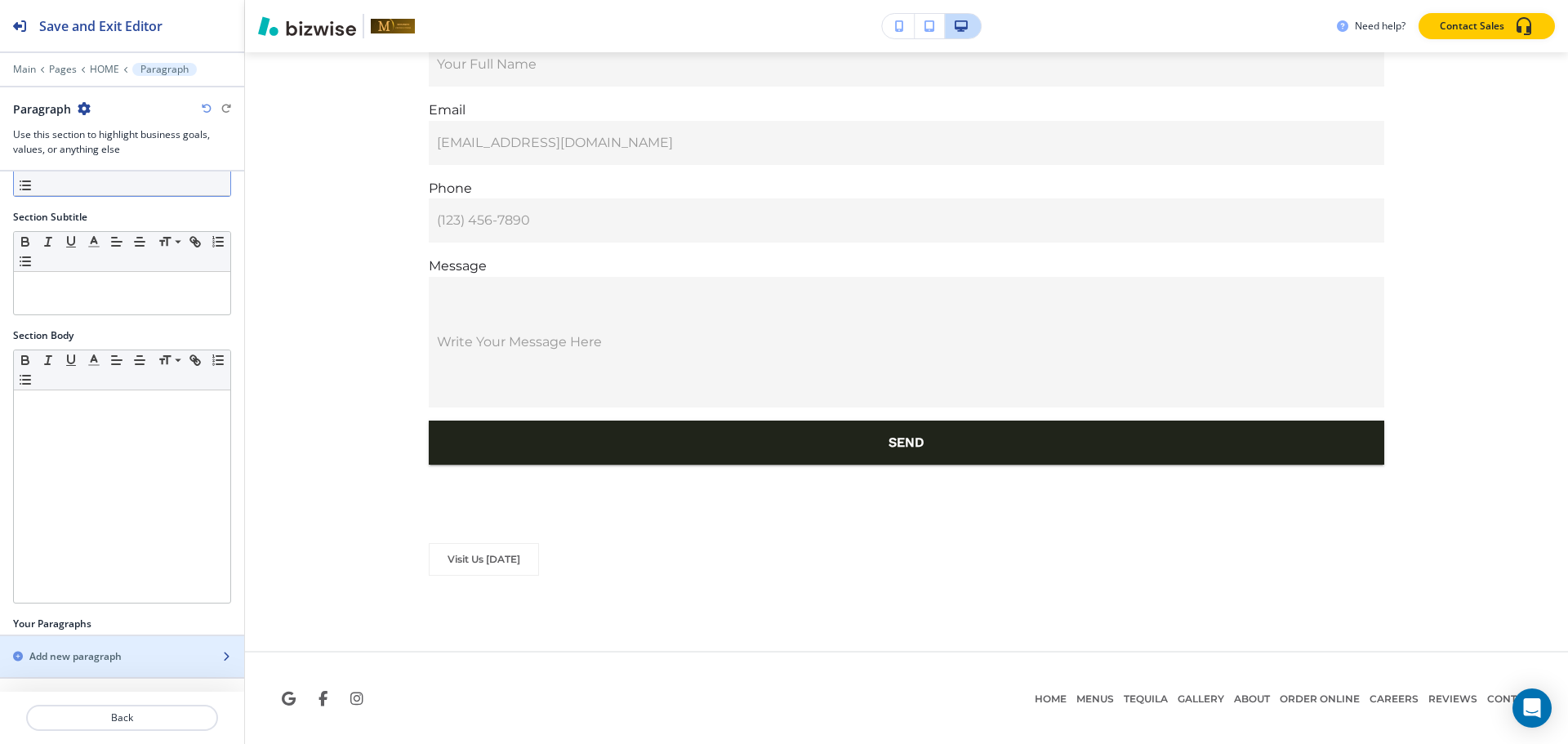
click at [124, 653] on div "Add new paragraph" at bounding box center [104, 656] width 209 height 15
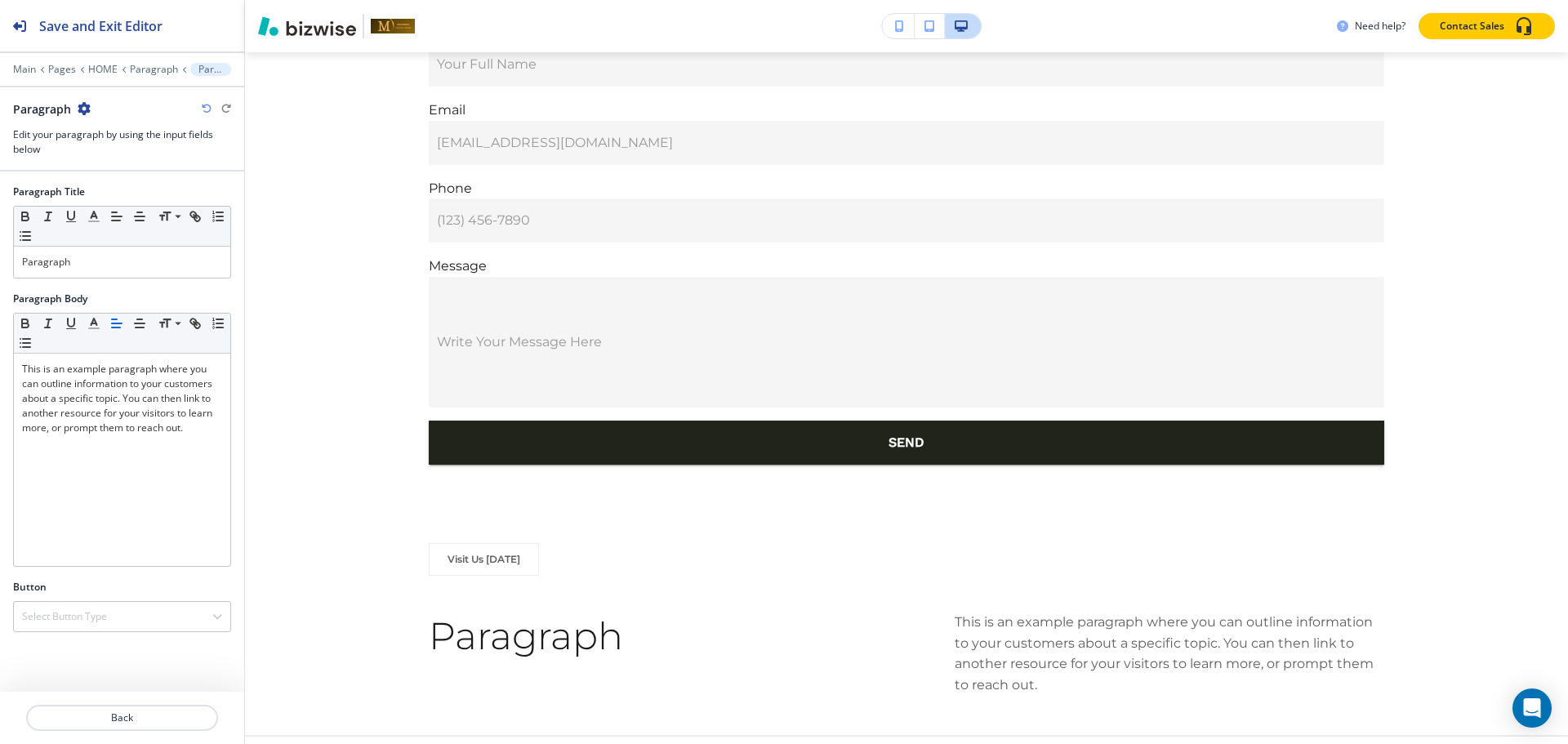
scroll to position [6090, 0]
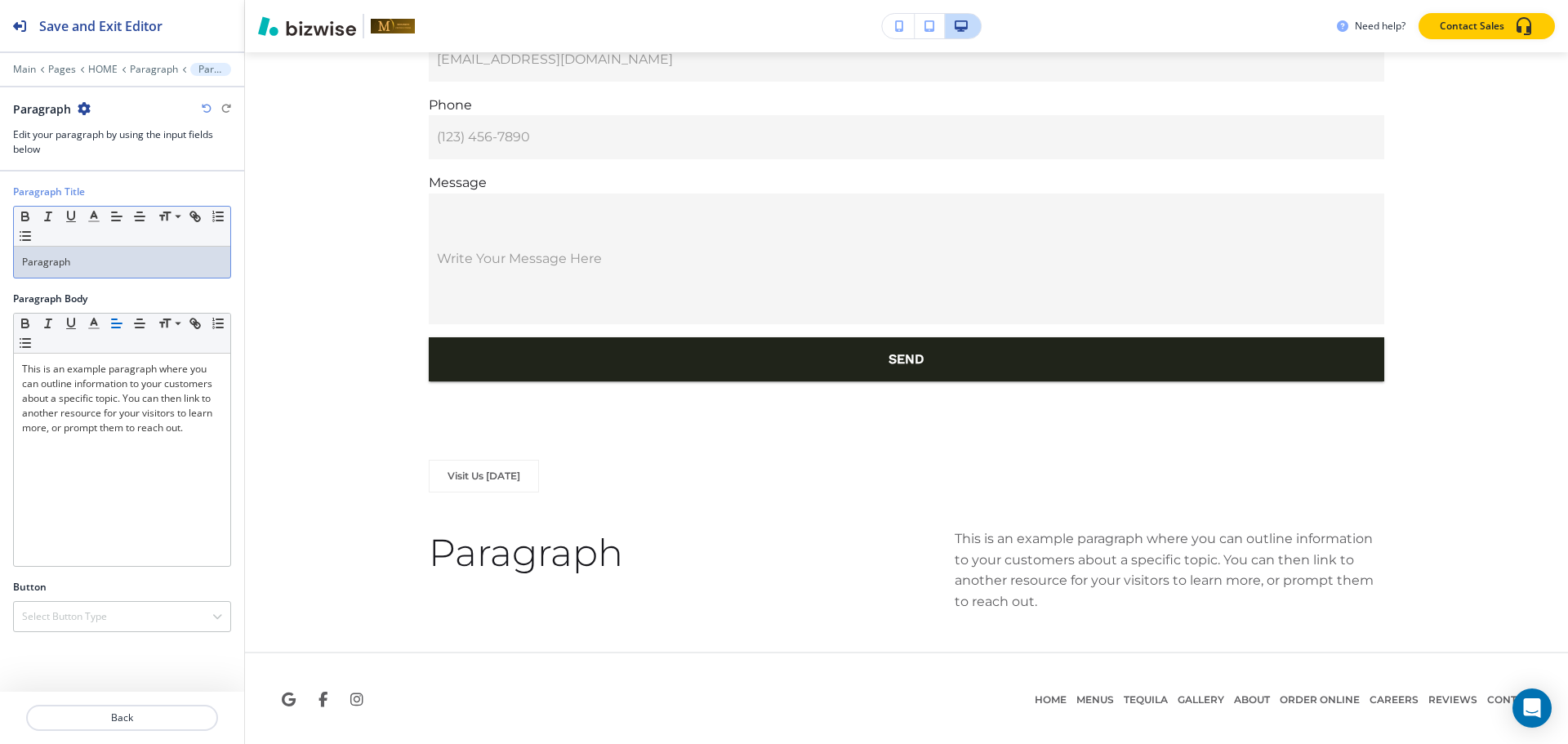
click at [171, 278] on div "Small Normal Large Huge Paragraph" at bounding box center [123, 242] width 218 height 73
click at [169, 240] on span at bounding box center [176, 239] width 36 height 20
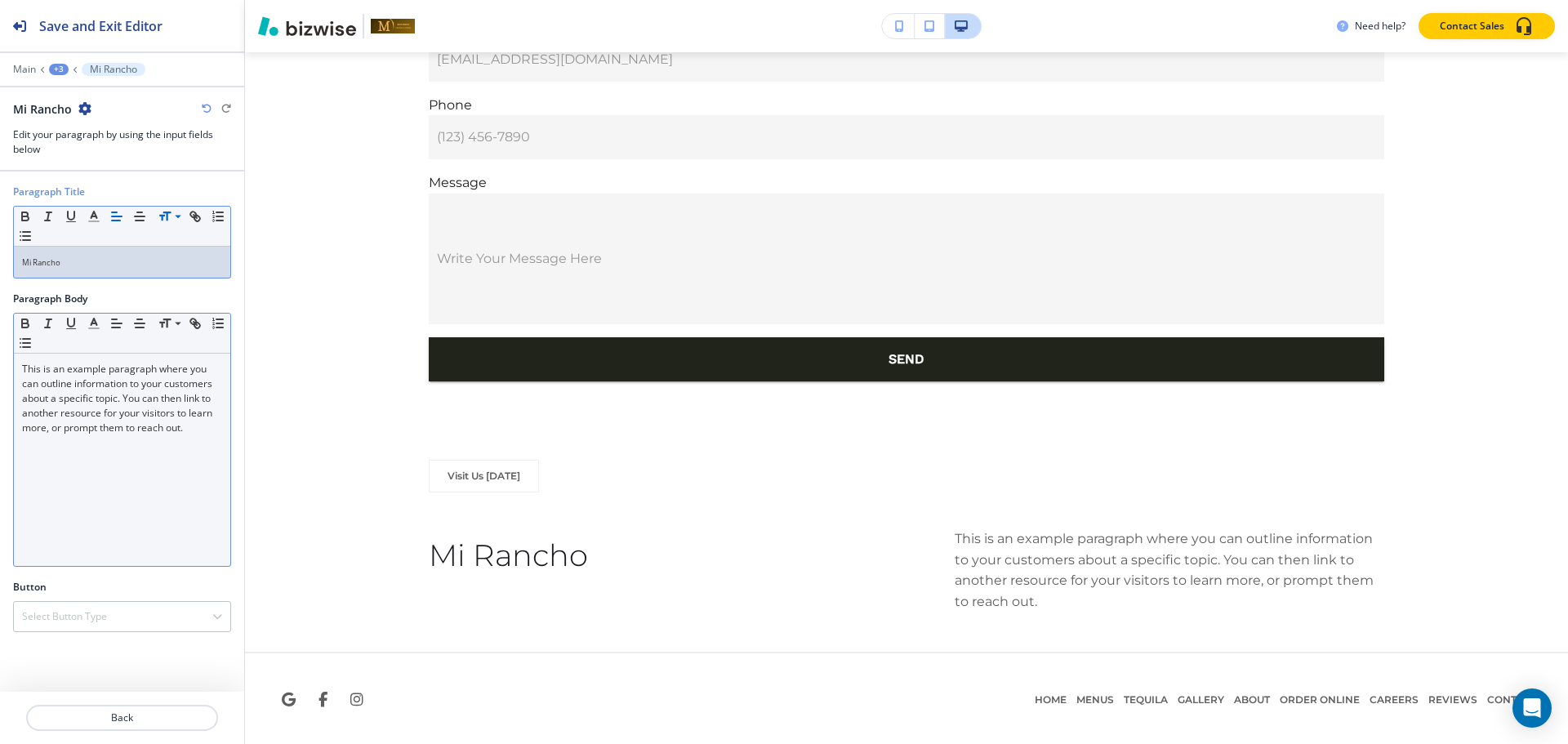
click at [174, 428] on p "This is an example paragraph where you can outline information to your customer…" at bounding box center [122, 398] width 200 height 74
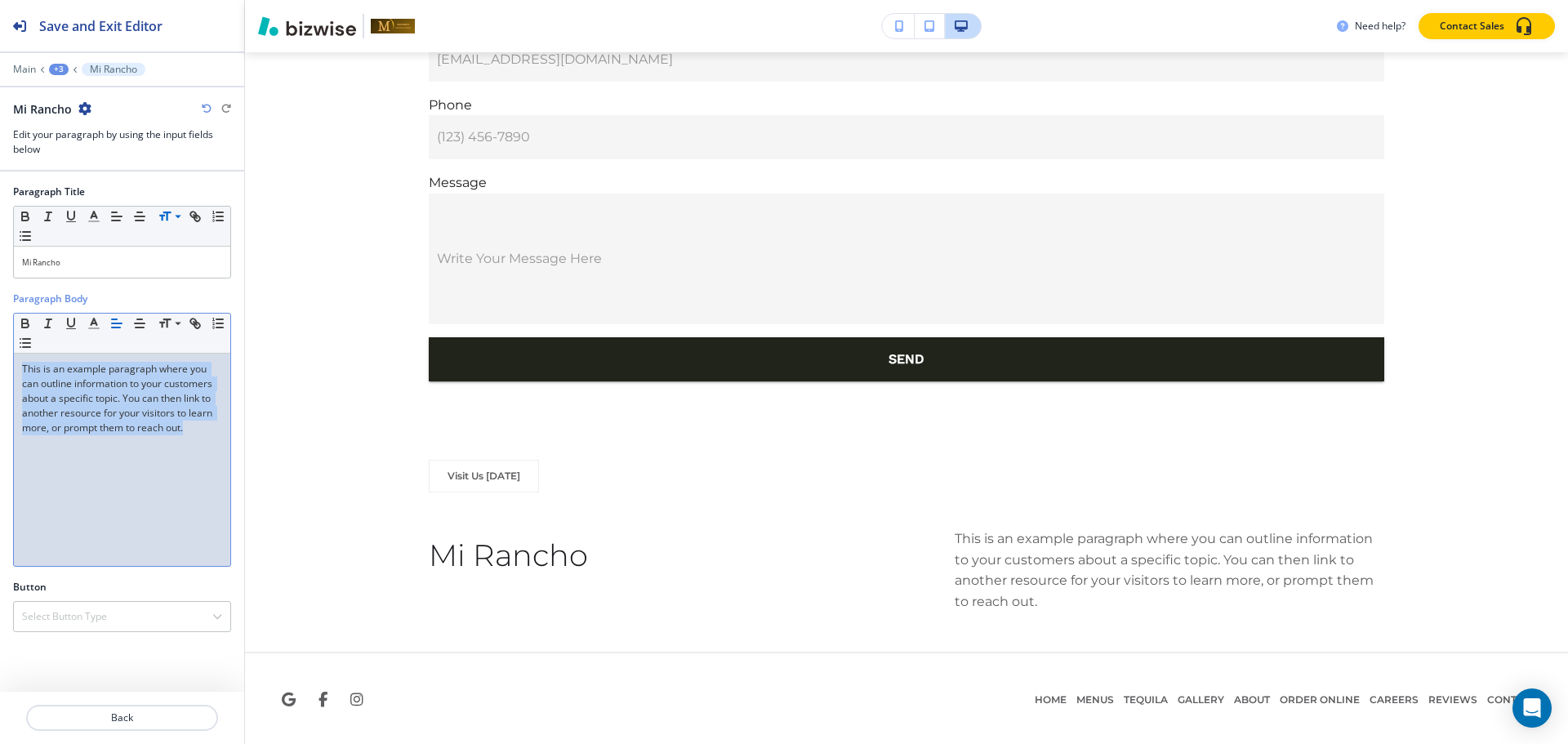
scroll to position [0, 0]
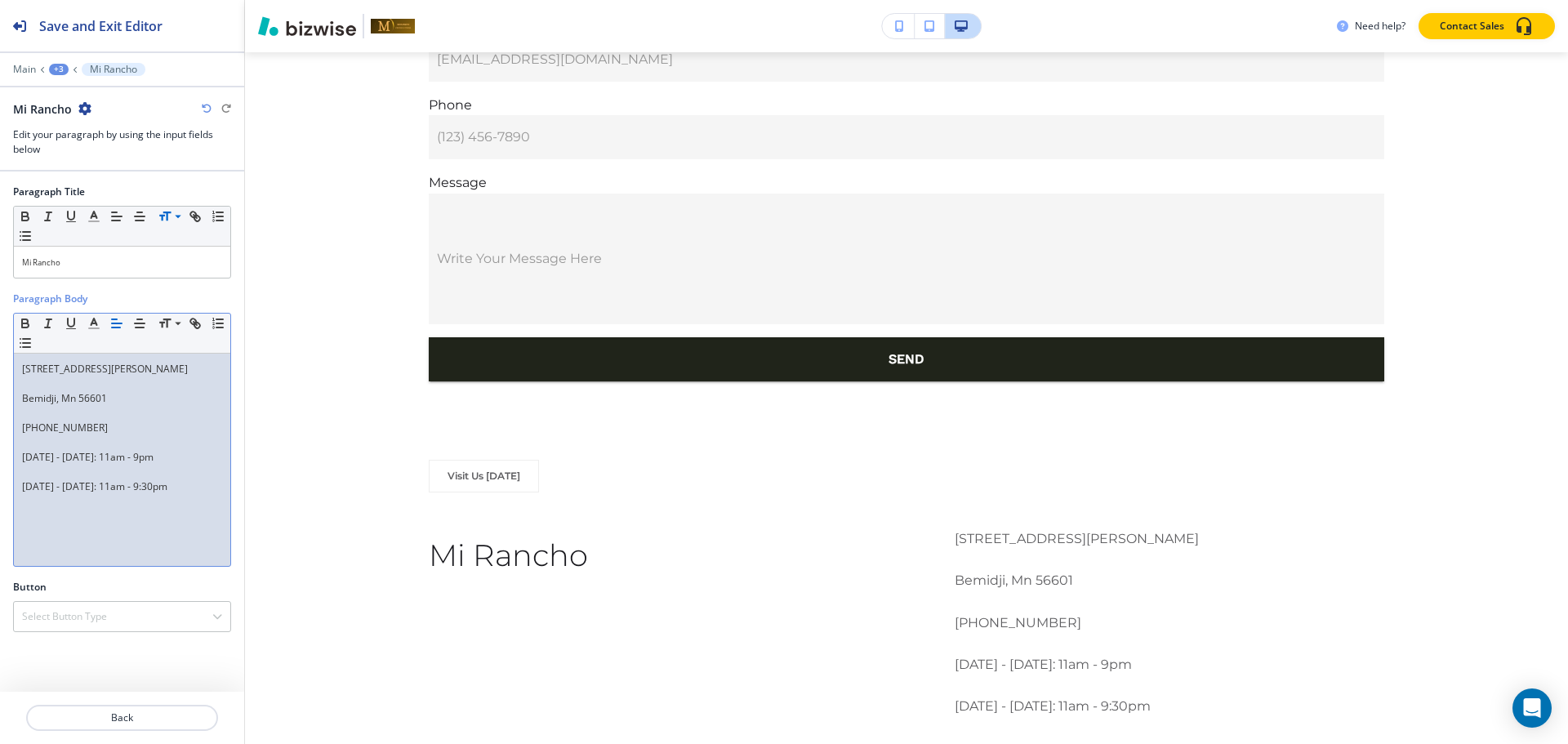
click at [31, 384] on p at bounding box center [122, 384] width 200 height 15
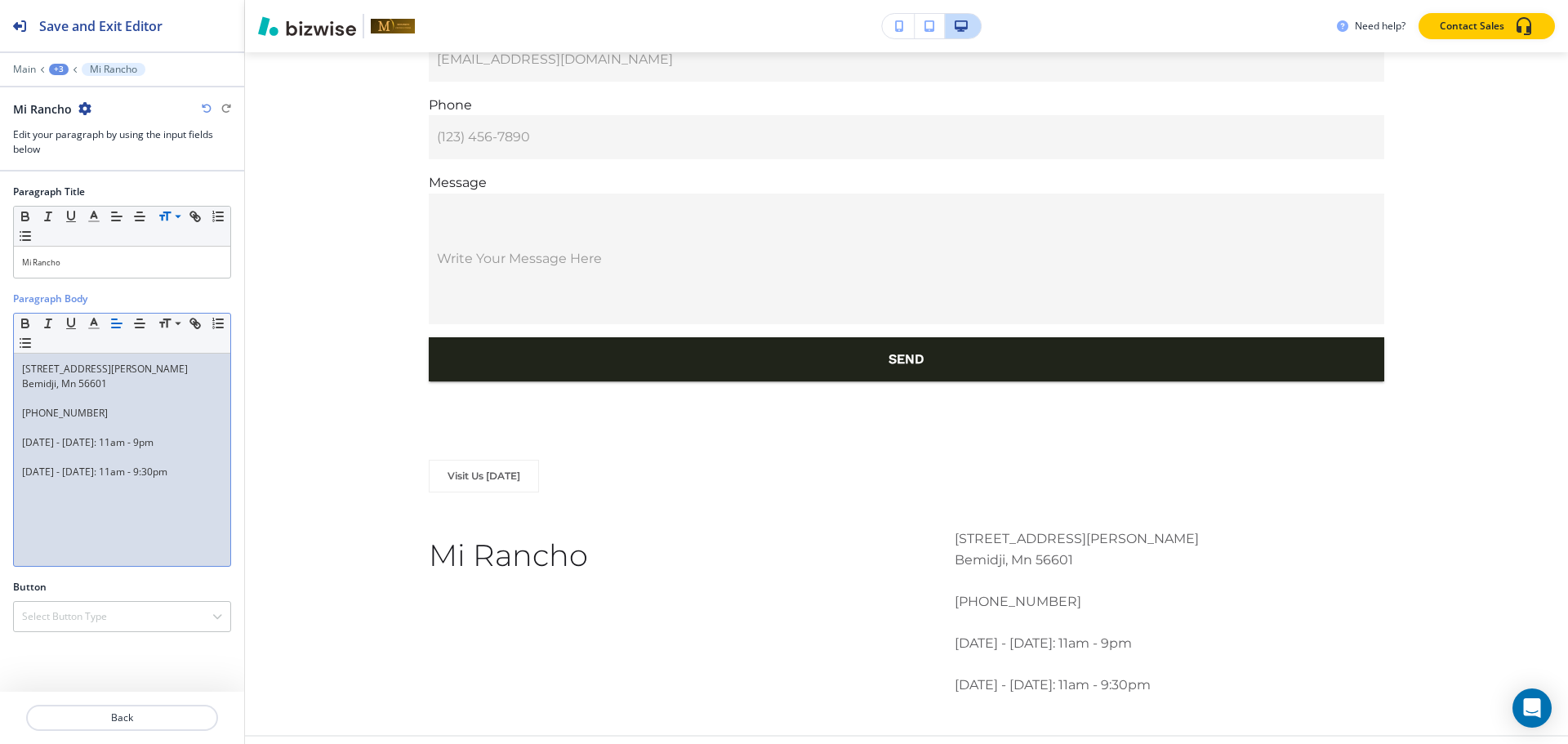
click at [29, 401] on p at bounding box center [122, 399] width 200 height 15
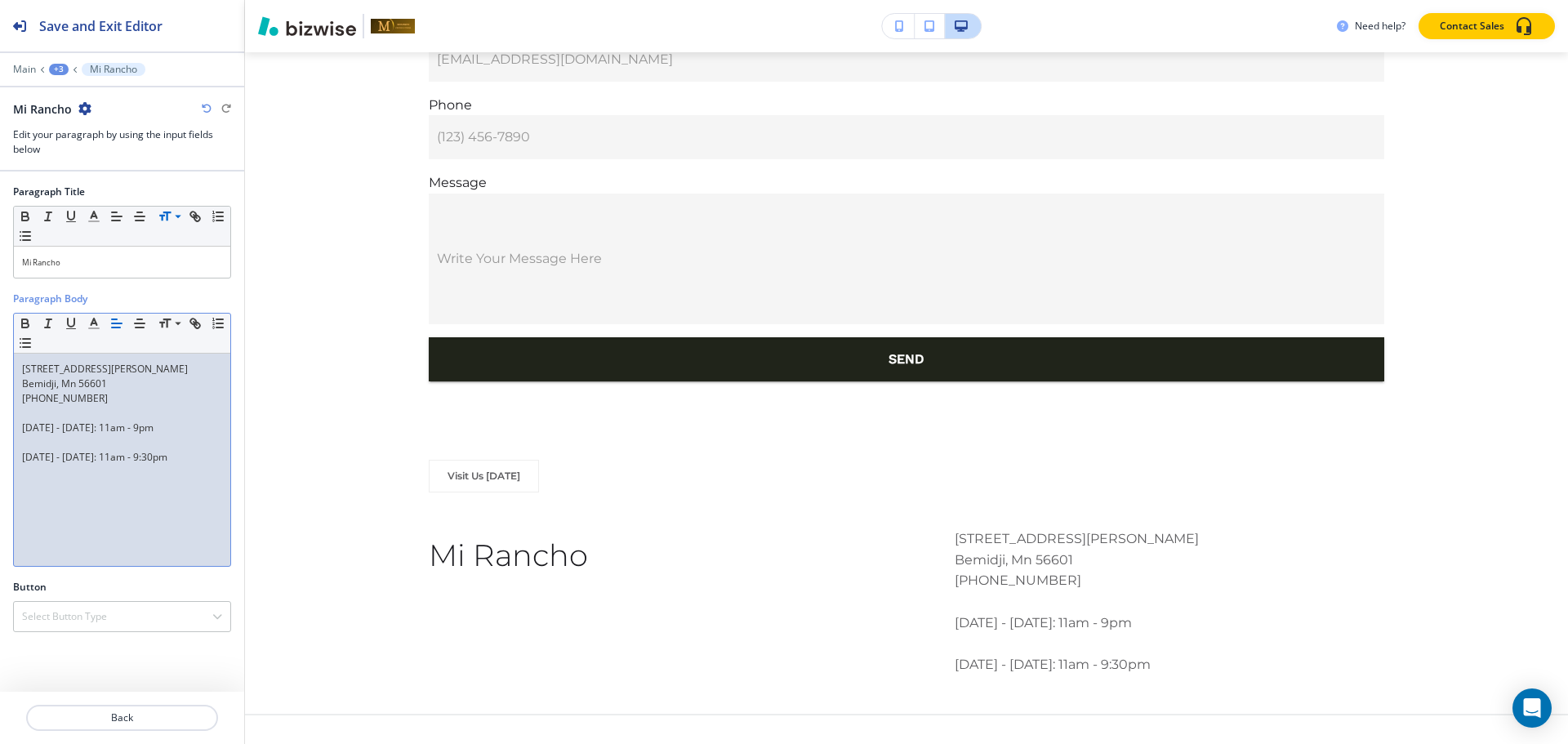
click at [29, 414] on p at bounding box center [122, 413] width 200 height 15
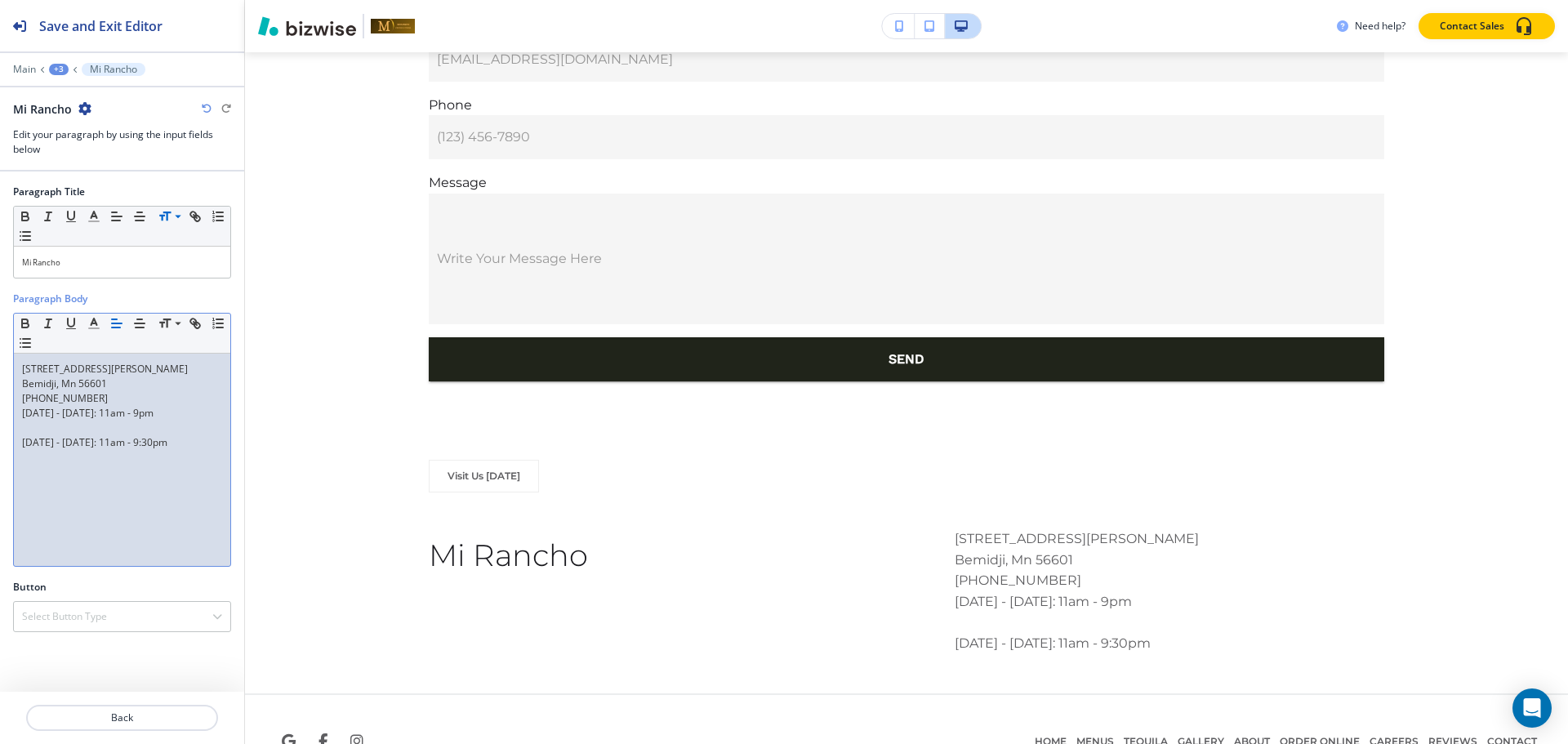
click at [25, 432] on p at bounding box center [122, 428] width 200 height 15
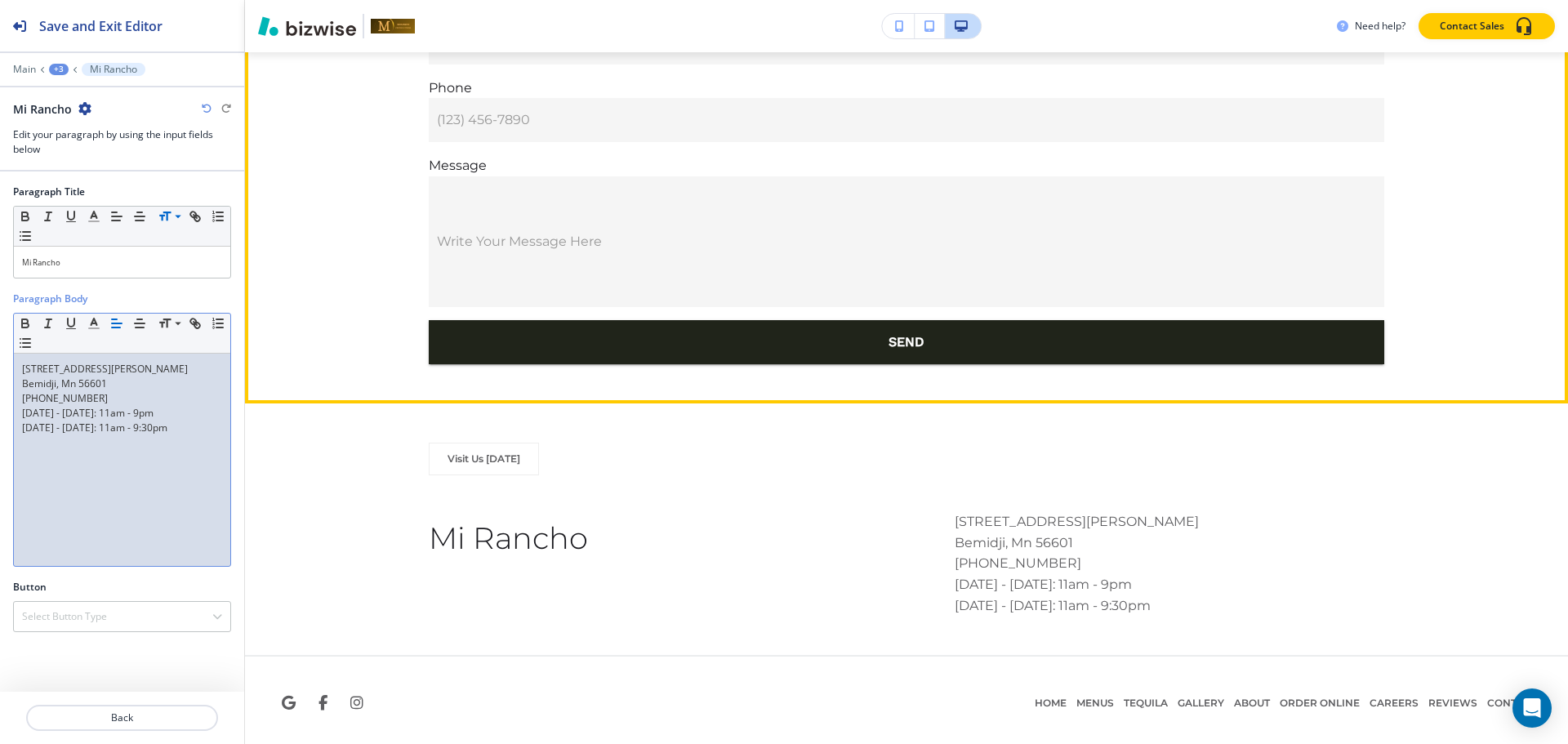
scroll to position [6110, 0]
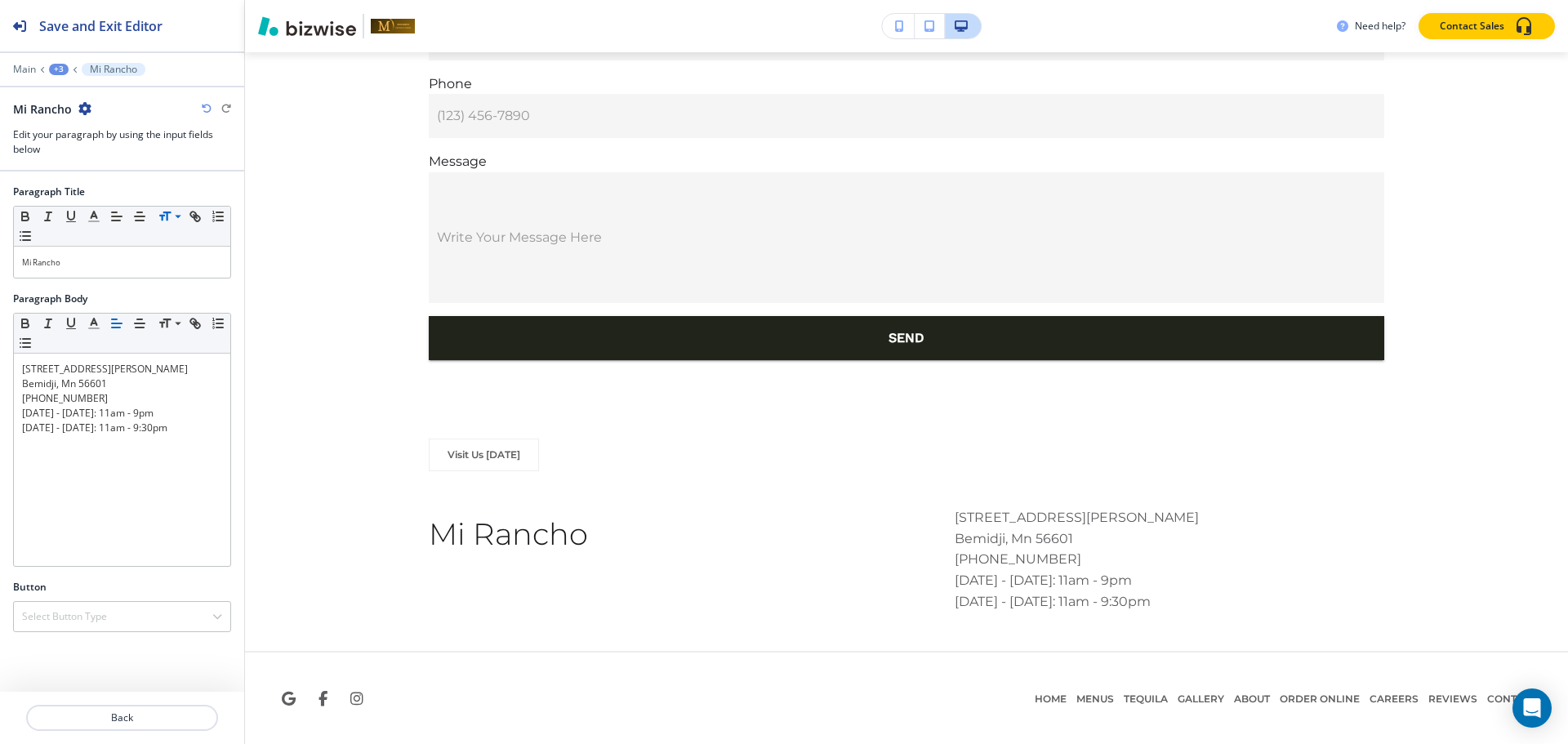
click at [58, 59] on div at bounding box center [122, 58] width 244 height 10
click at [58, 69] on div "+3" at bounding box center [59, 69] width 20 height 12
click at [70, 159] on p "Paragraph" at bounding box center [101, 154] width 83 height 15
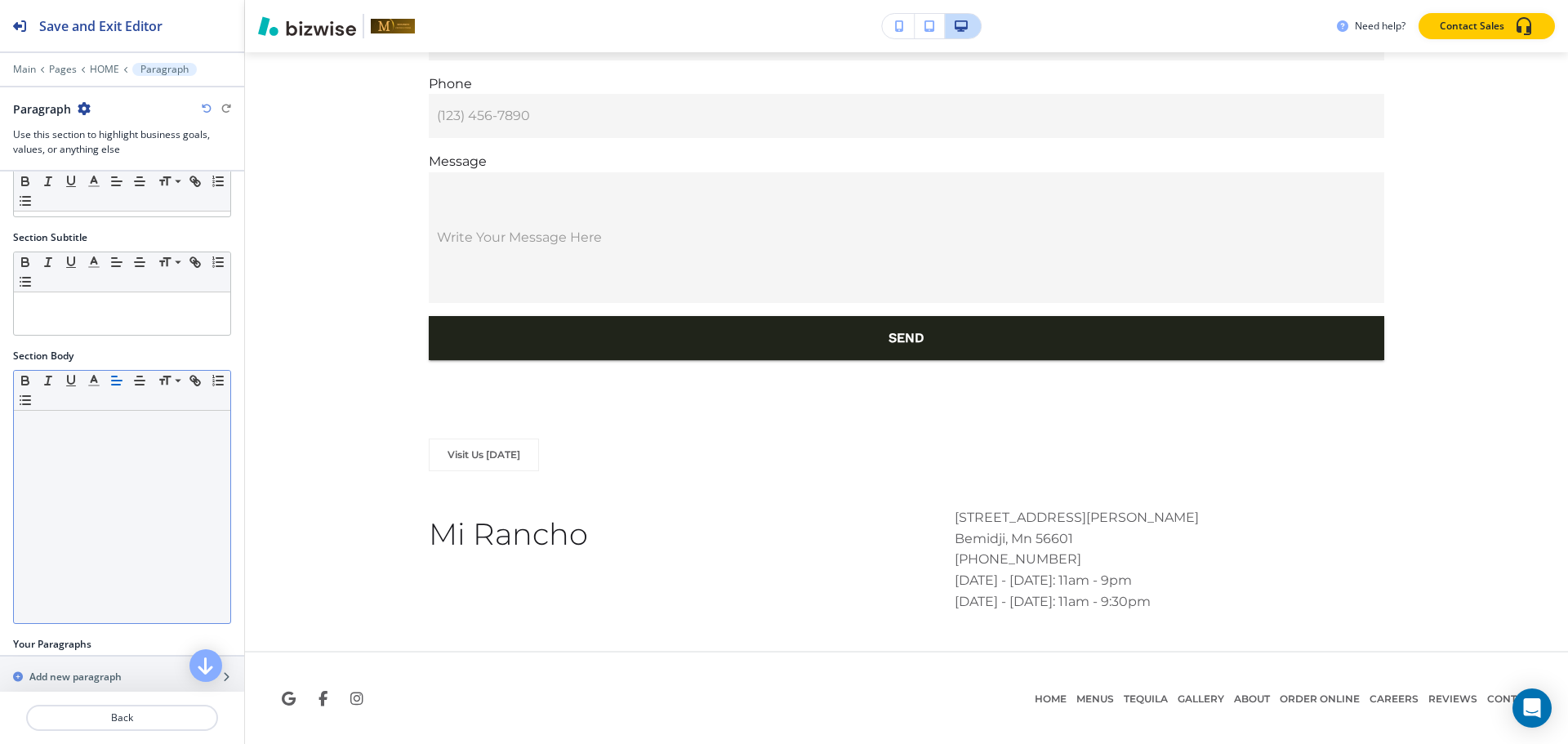
scroll to position [124, 0]
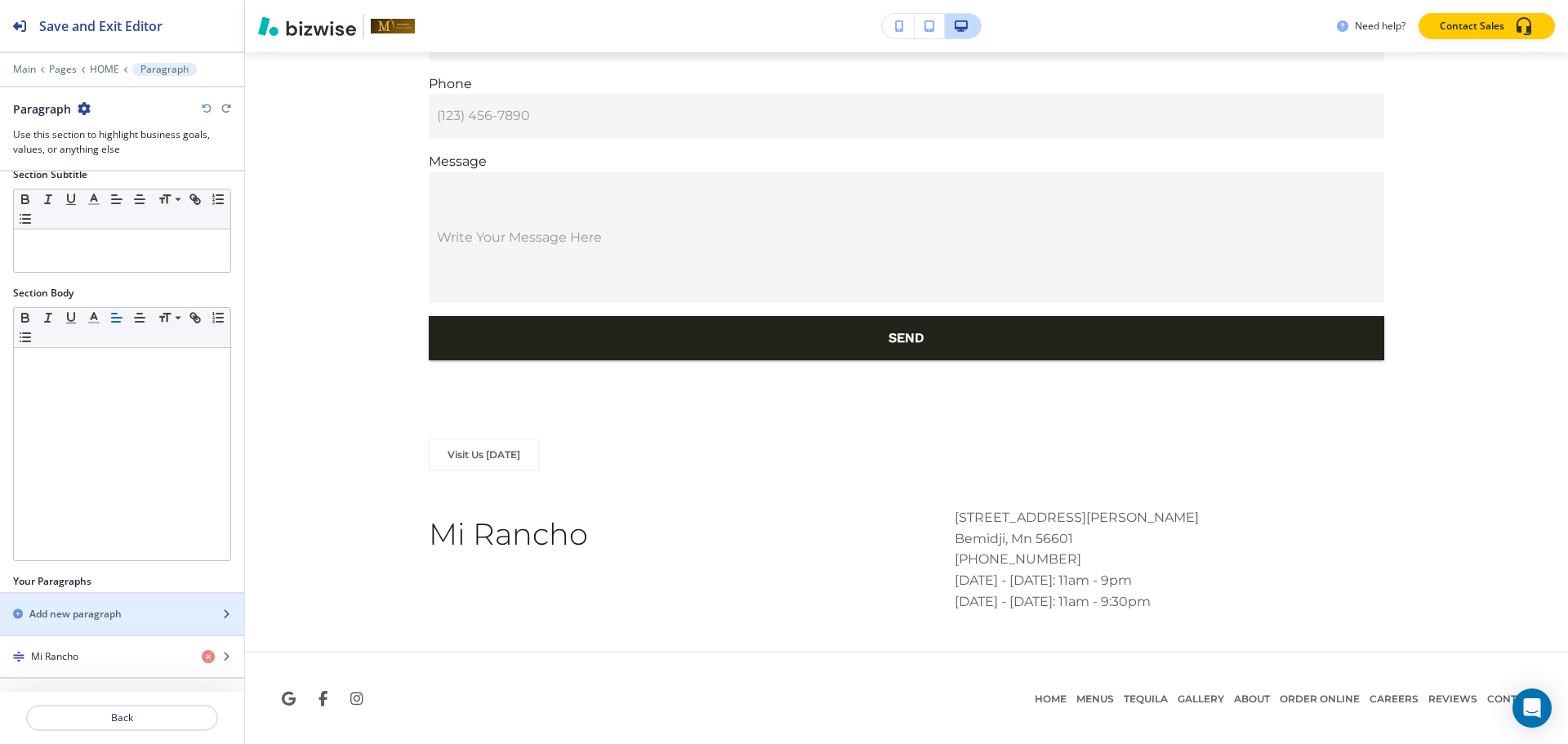
click at [51, 617] on h2 "Add new paragraph" at bounding box center [75, 613] width 92 height 15
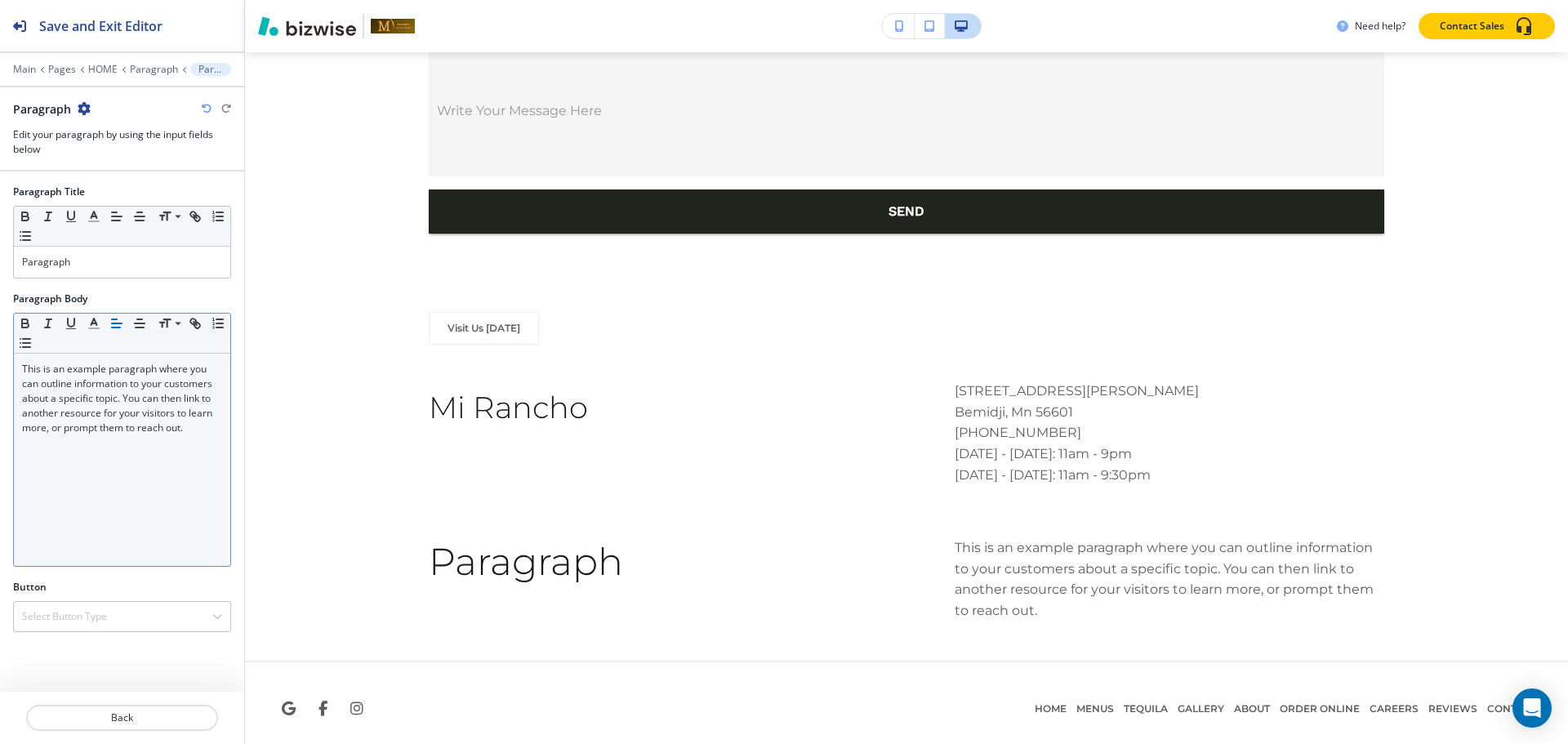
scroll to position [6246, 0]
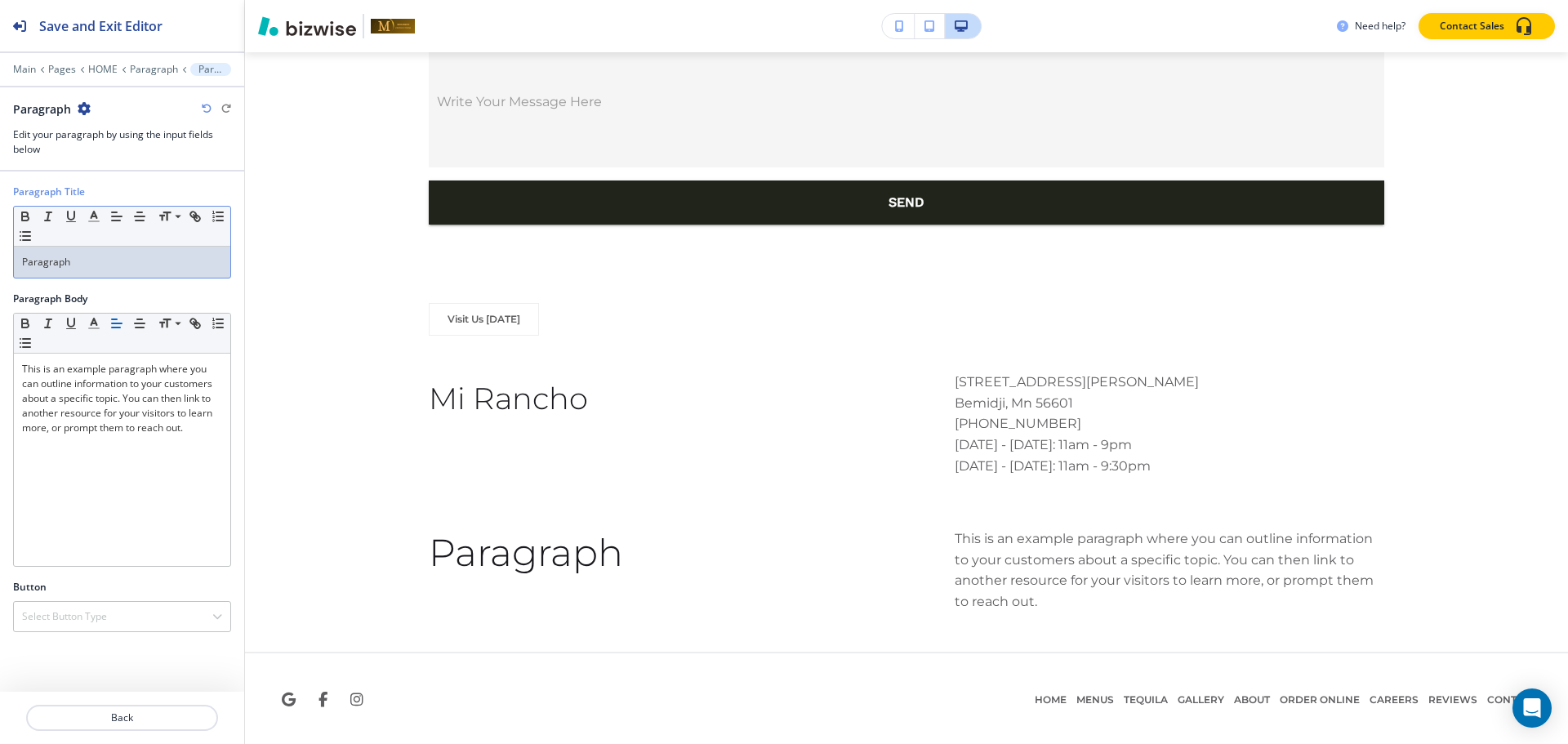
click at [98, 262] on p "Paragraph" at bounding box center [122, 262] width 200 height 15
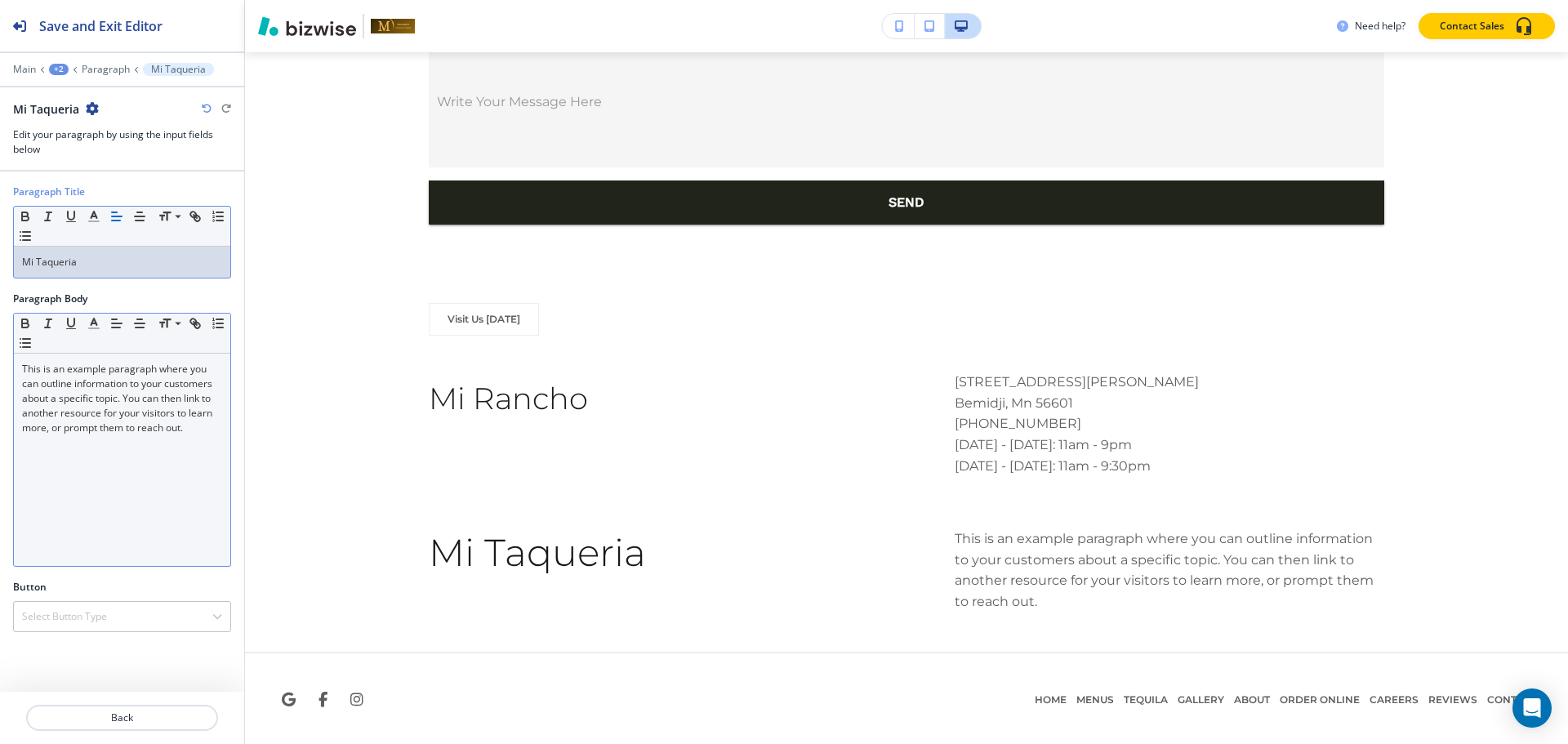
click at [132, 385] on p "This is an example paragraph where you can outline information to your customer…" at bounding box center [122, 398] width 200 height 74
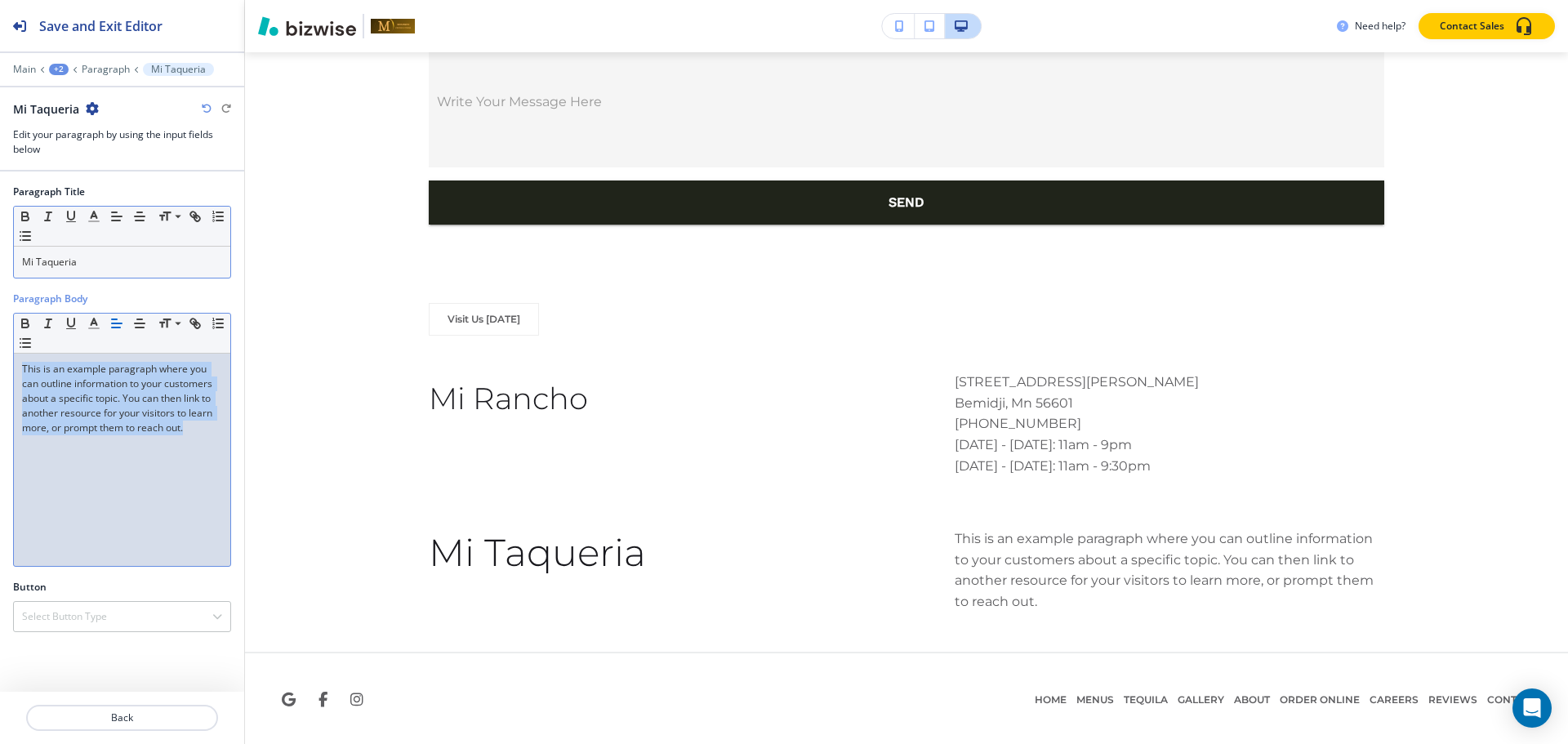
scroll to position [0, 0]
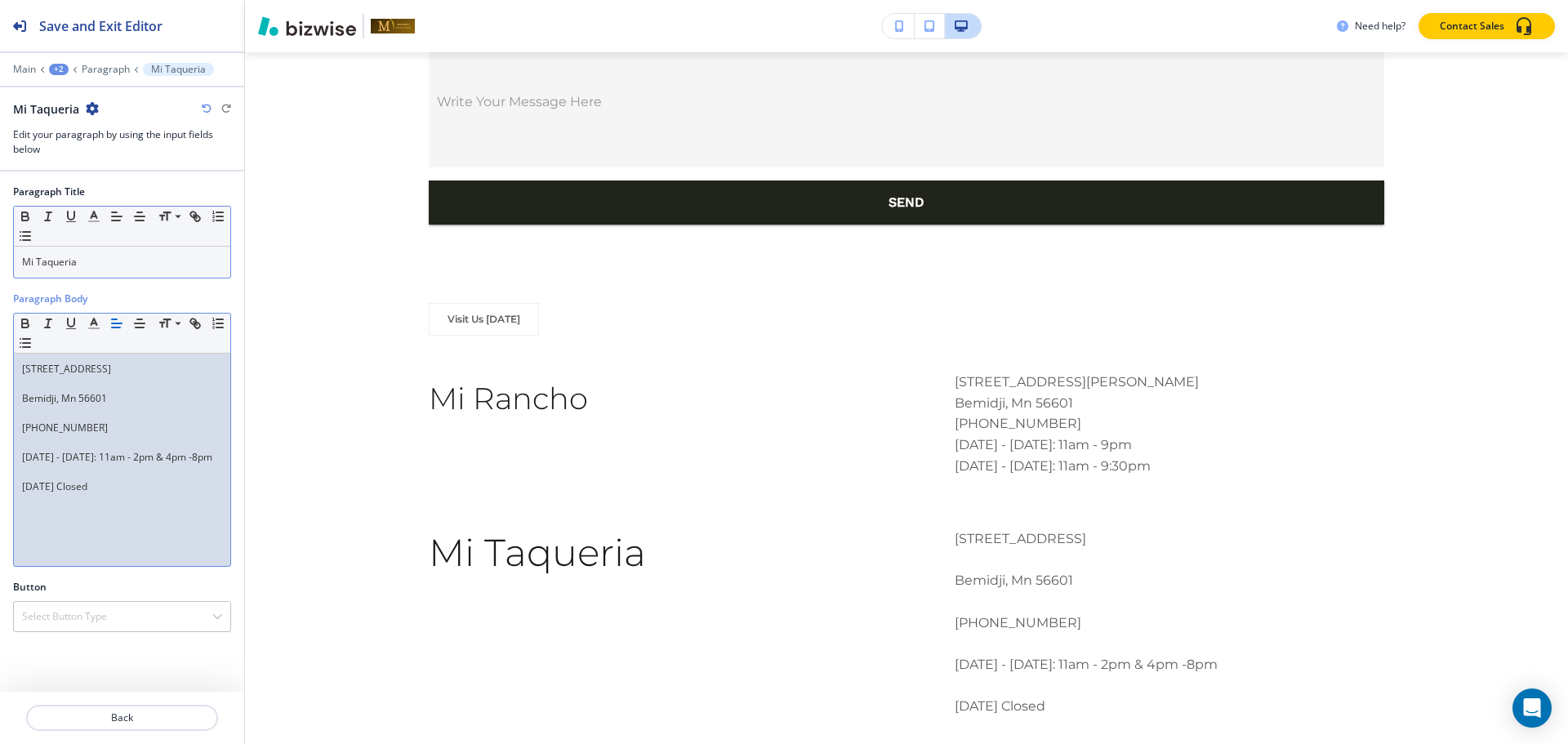
click at [86, 384] on p at bounding box center [122, 384] width 200 height 15
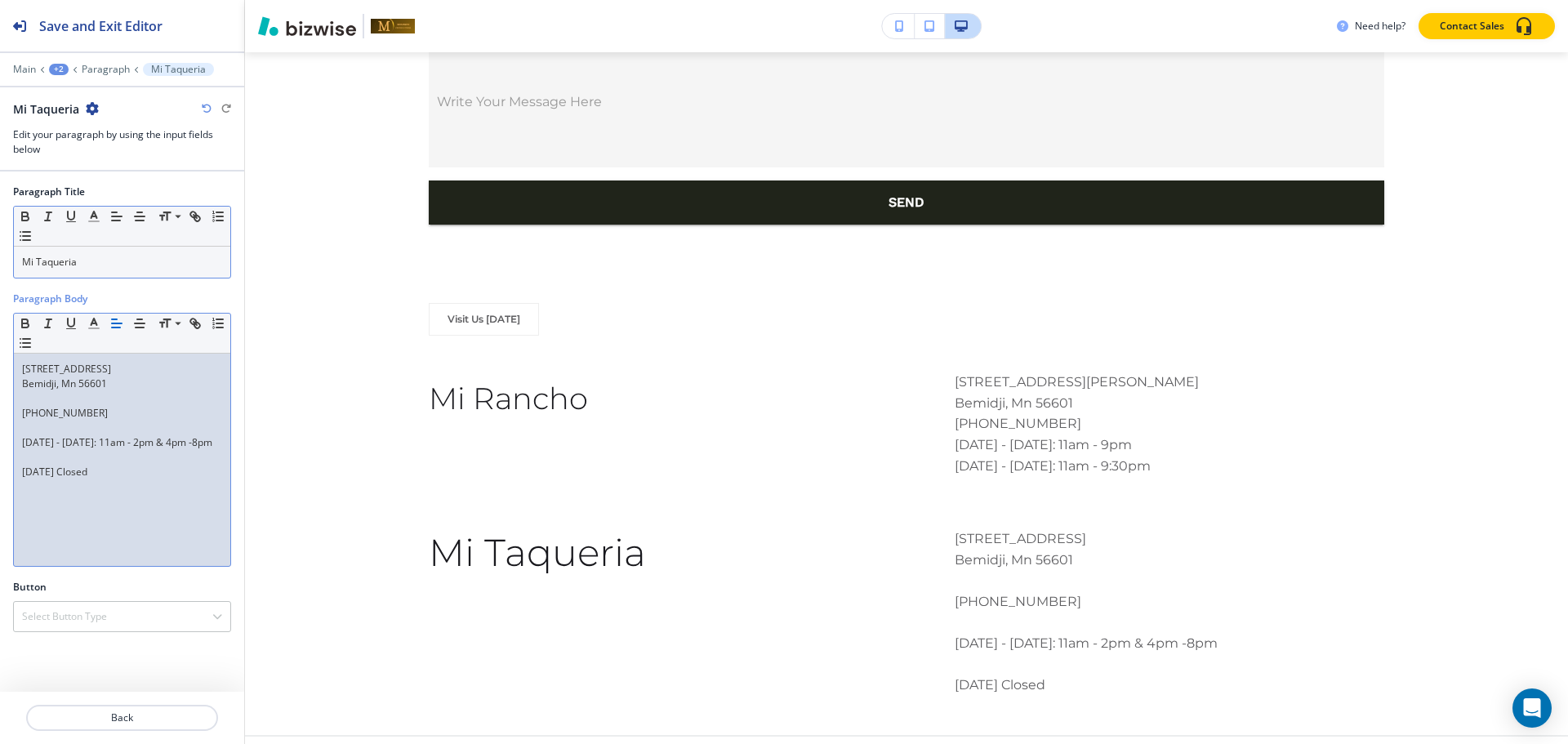
click at [76, 397] on p at bounding box center [122, 399] width 200 height 15
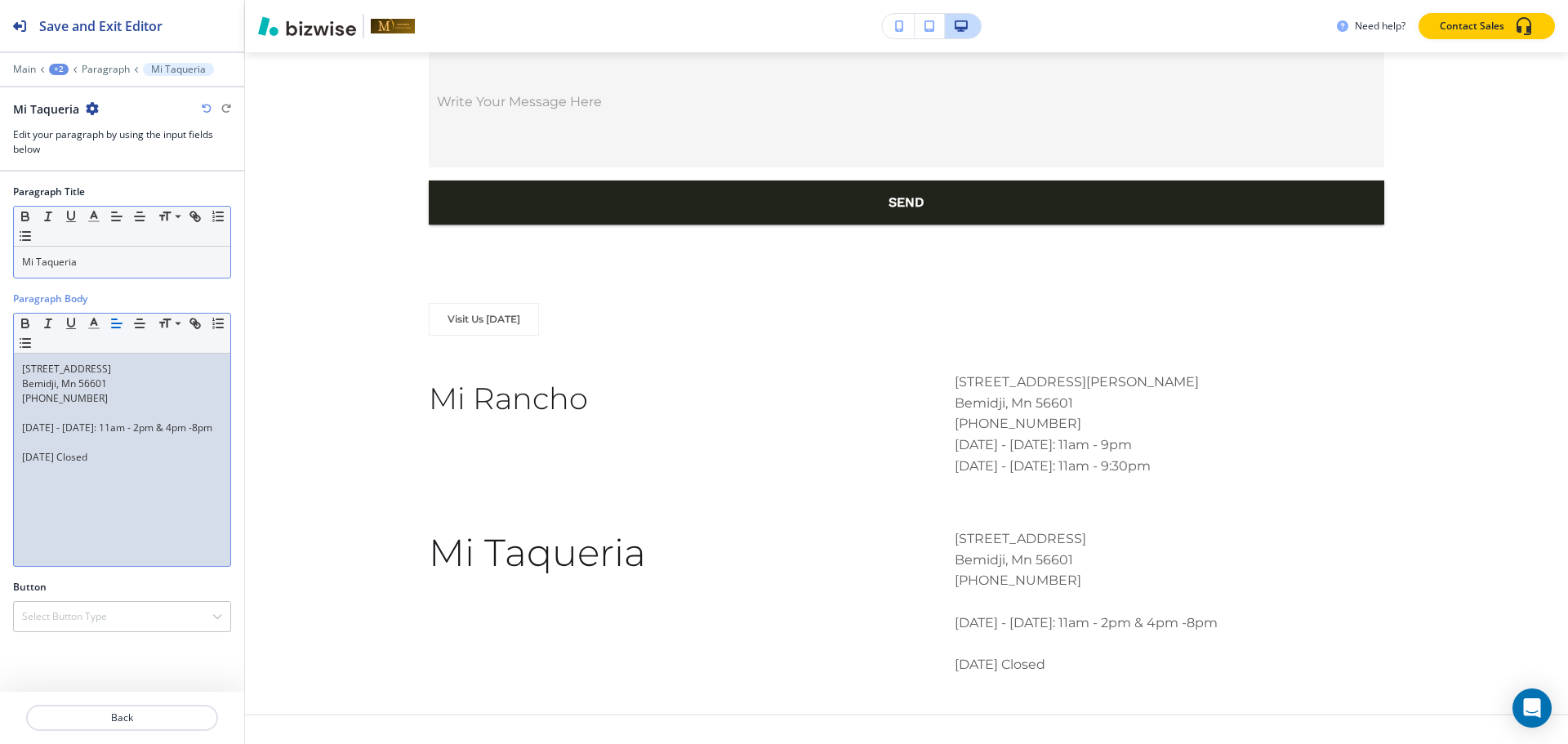
click at [71, 415] on p at bounding box center [122, 413] width 200 height 15
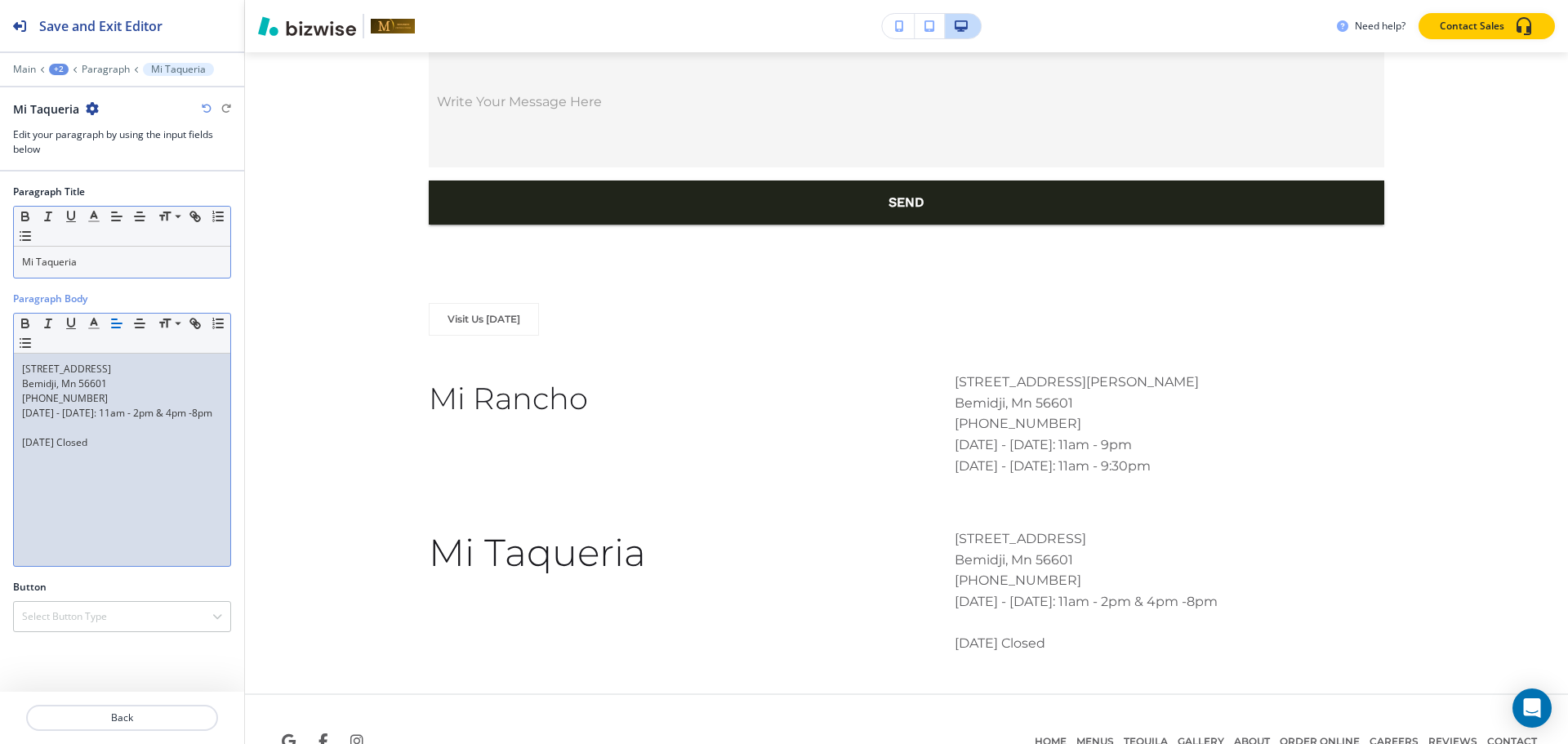
click at [37, 435] on p at bounding box center [122, 428] width 200 height 15
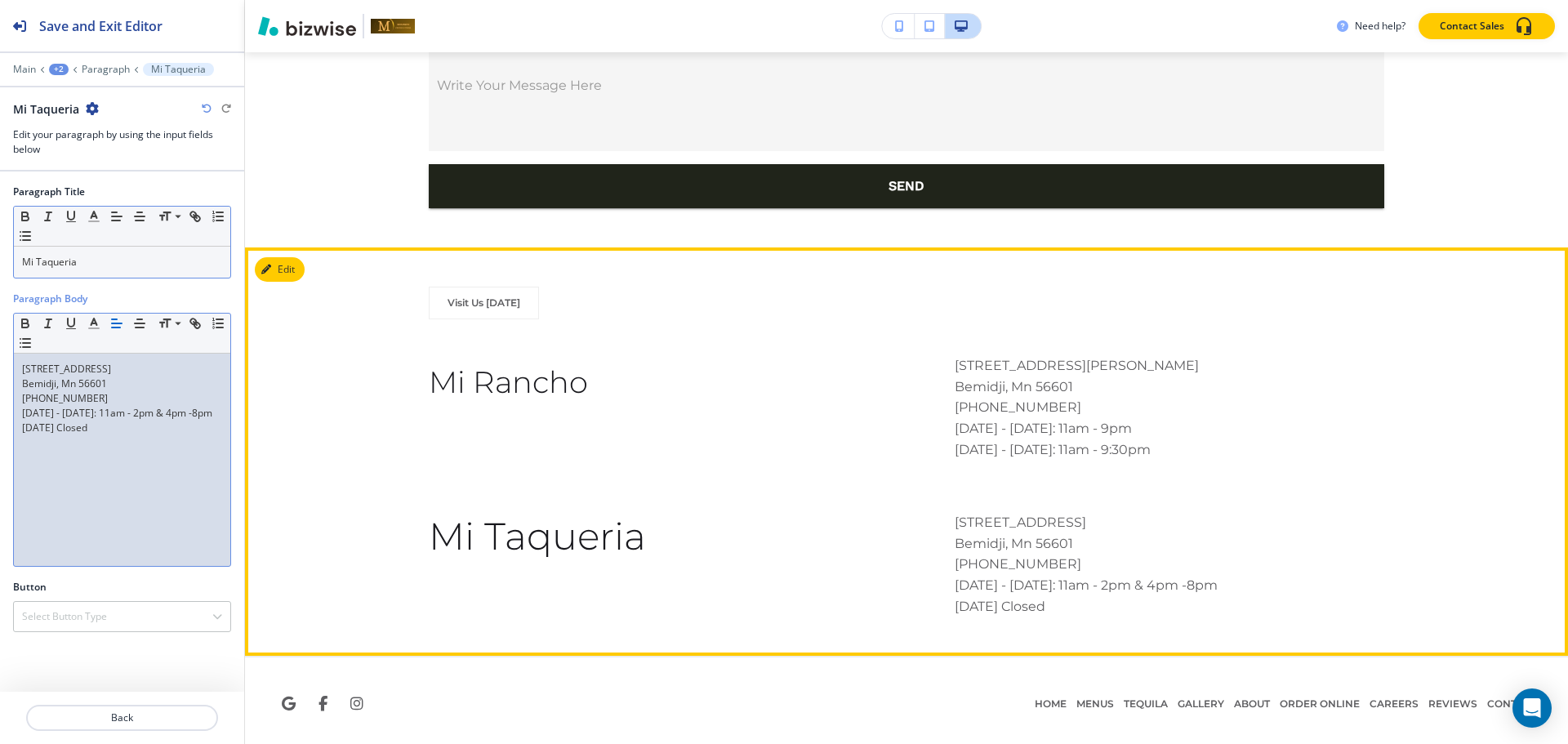
scroll to position [6267, 0]
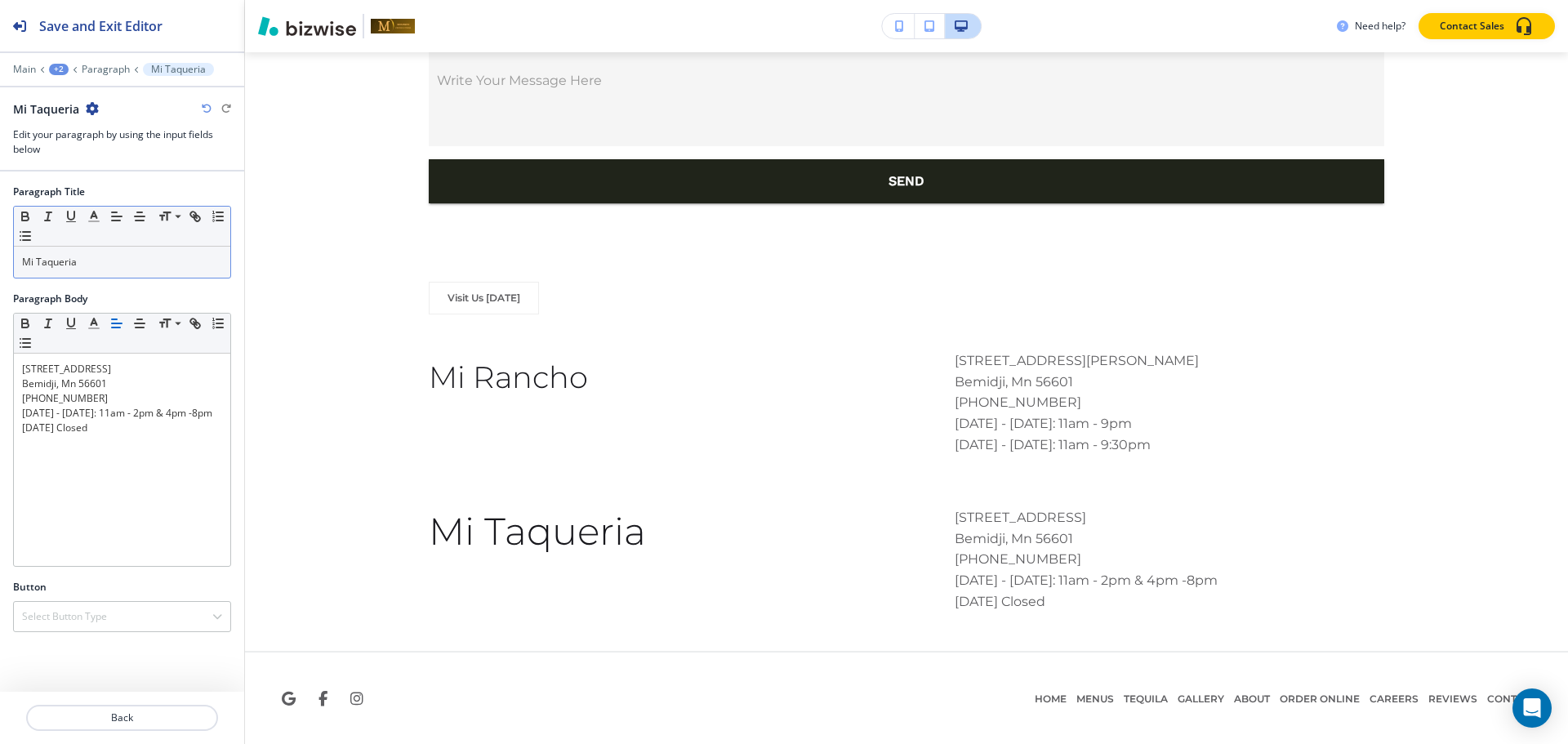
click at [94, 75] on div "Main +2 Paragraph Mi Taqueria" at bounding box center [123, 69] width 218 height 13
click at [91, 613] on h4 "Select Button Type" at bounding box center [65, 616] width 85 height 15
click at [64, 669] on h4 "External Link" at bounding box center [122, 673] width 200 height 15
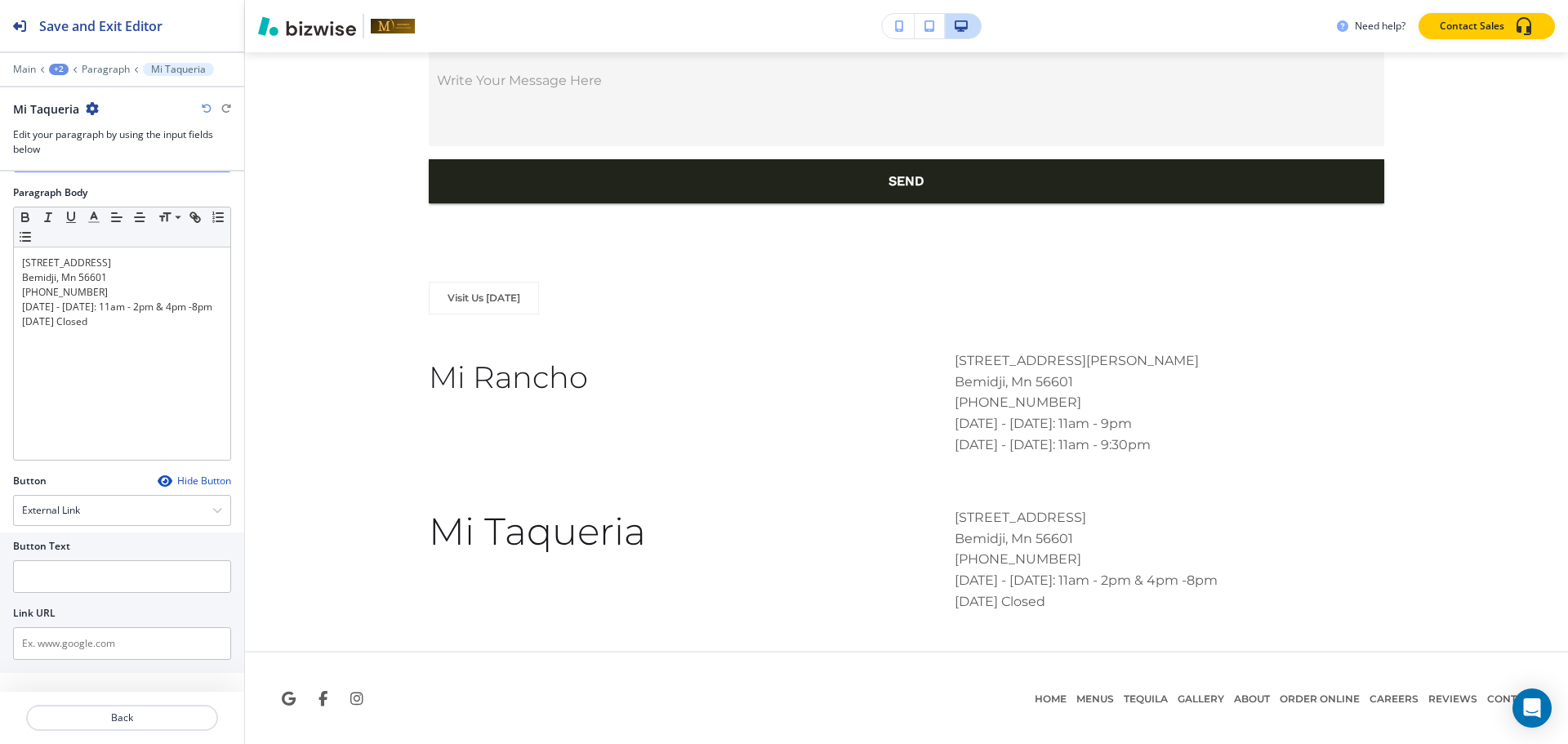
scroll to position [107, 0]
click at [60, 574] on input "text" at bounding box center [123, 575] width 218 height 33
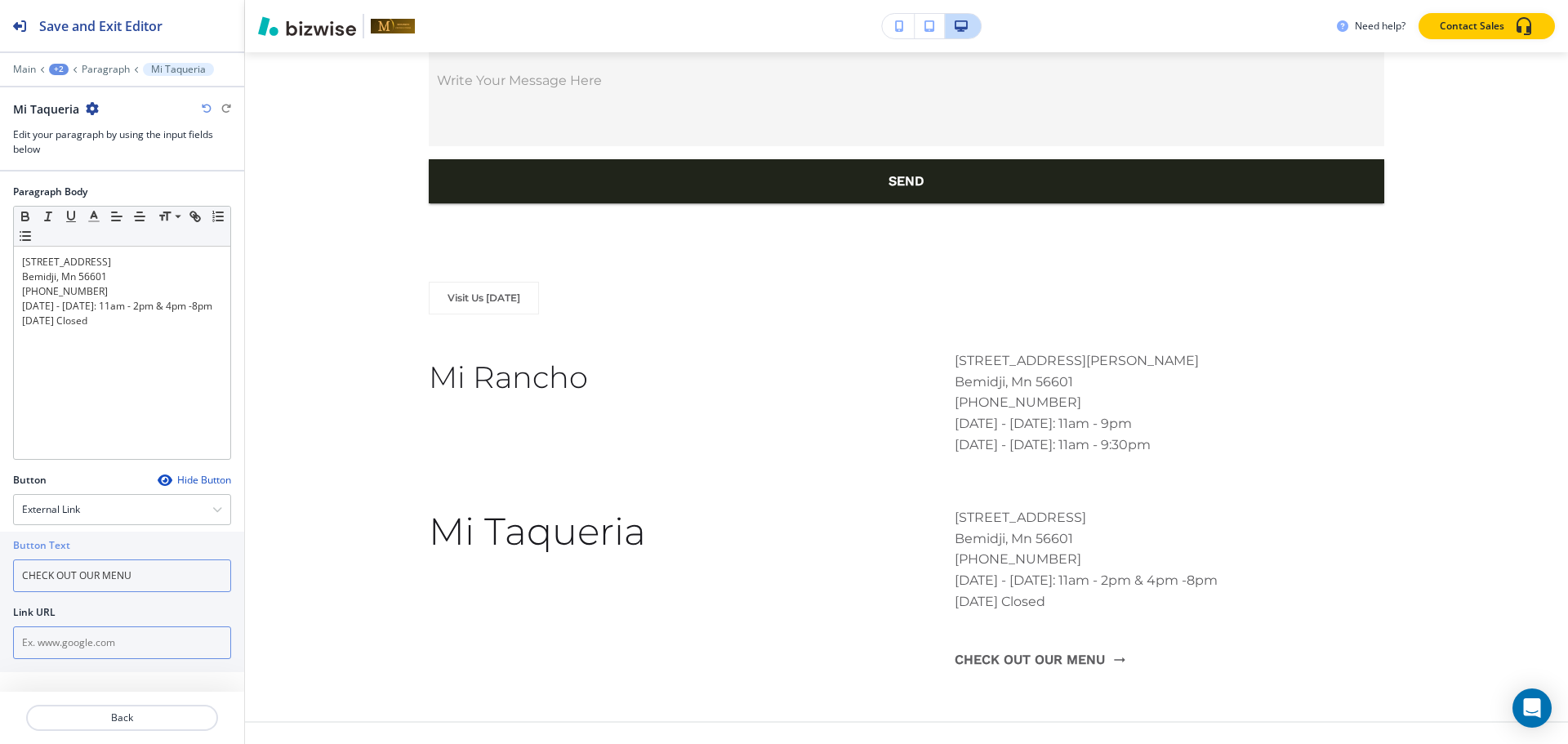
type input "CHECK OUT OUR MENU"
click at [139, 648] on input "text" at bounding box center [123, 642] width 218 height 33
paste input "https://www.mitaqueriabemidji.com/"
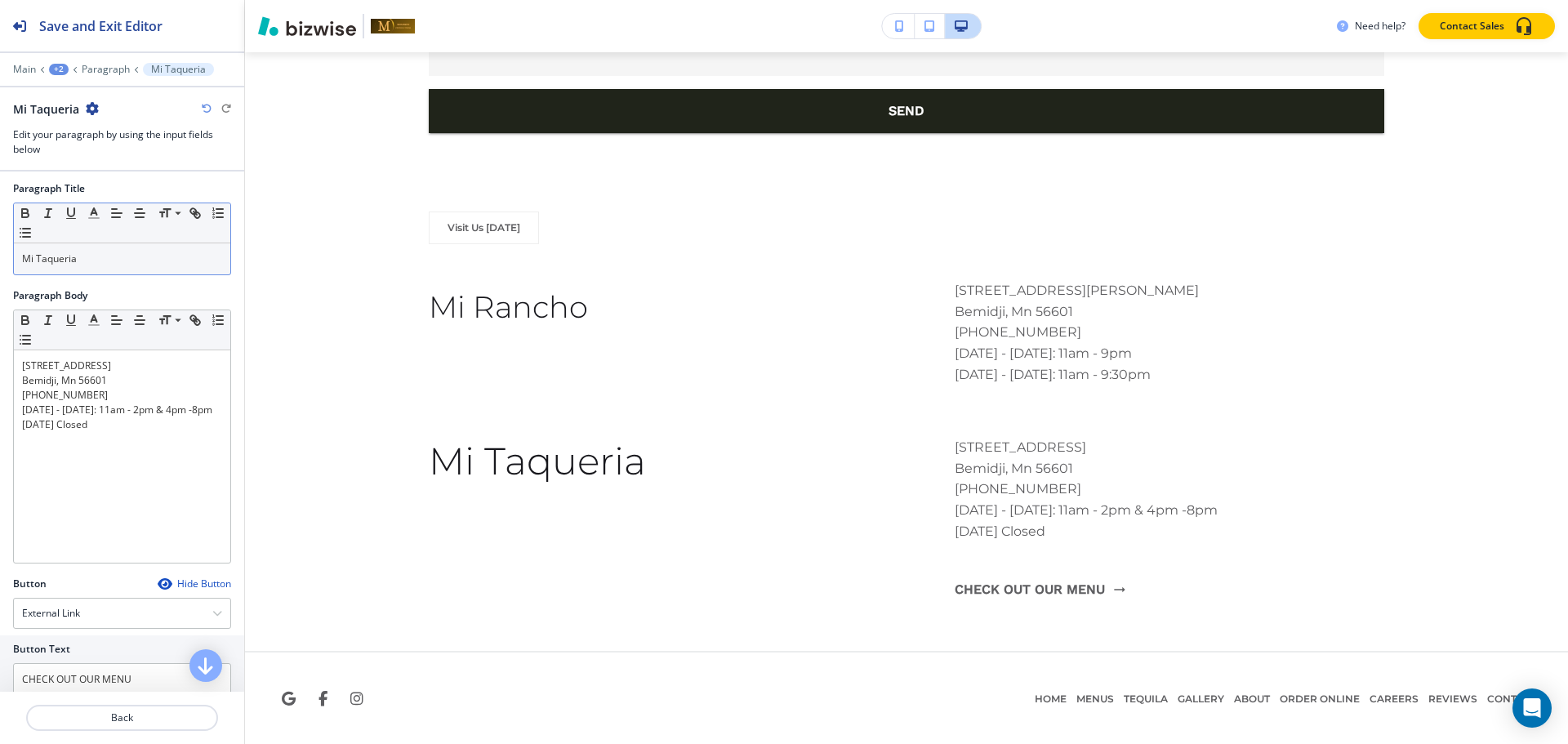
scroll to position [0, 0]
type input "https://www.mitaqueriabemidji.com/"
click at [131, 260] on p "Mi Taqueria" at bounding box center [122, 262] width 200 height 15
click at [159, 234] on span at bounding box center [176, 239] width 36 height 20
click at [61, 62] on div "Save and Exit Editor Main +3 Mi Taqueria Mi Taqueria Edit your paragraph by usi…" at bounding box center [122, 85] width 244 height 171
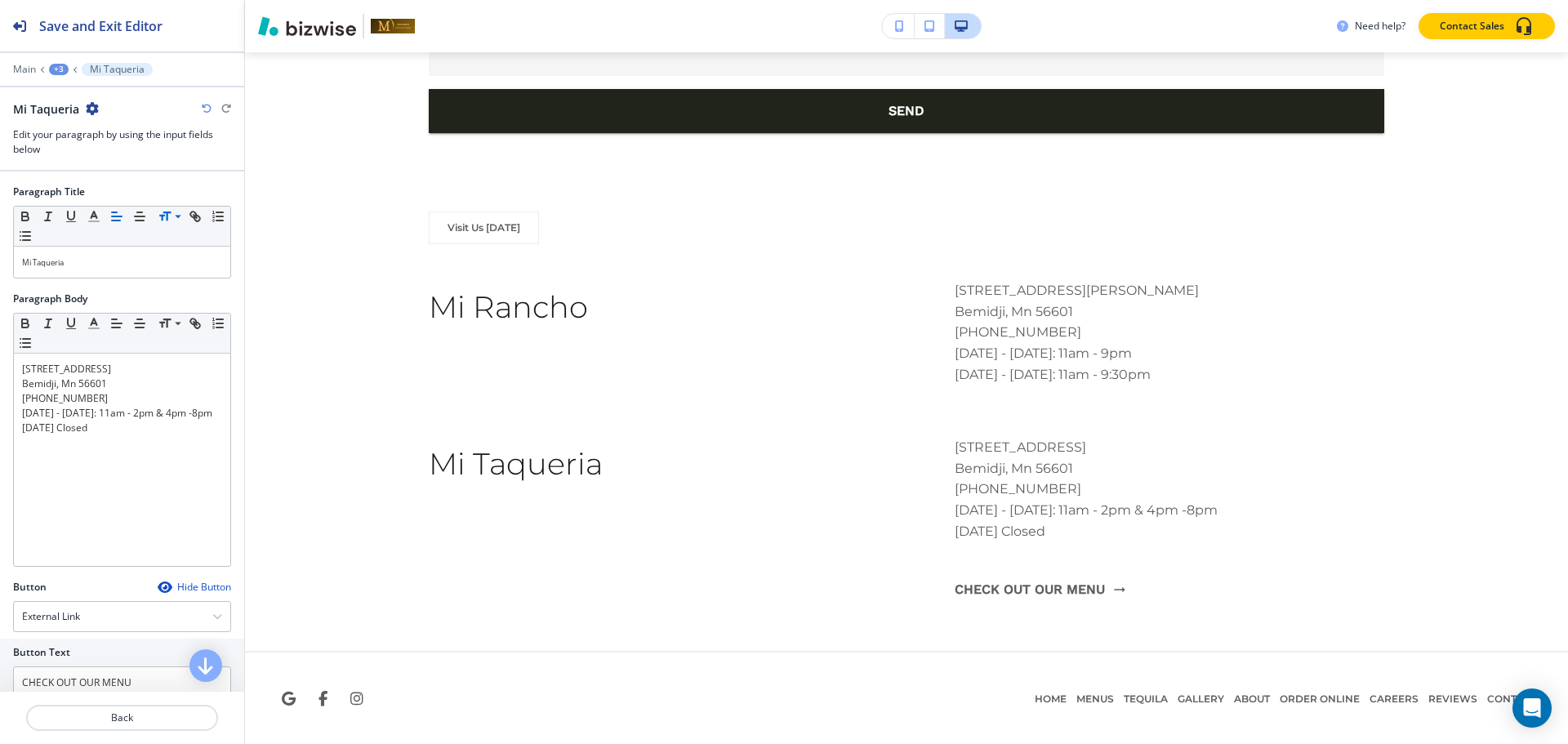
click at [61, 78] on div at bounding box center [122, 81] width 244 height 10
click at [59, 69] on div "+3" at bounding box center [59, 69] width 20 height 12
click at [85, 154] on p "Paragraph" at bounding box center [101, 154] width 83 height 15
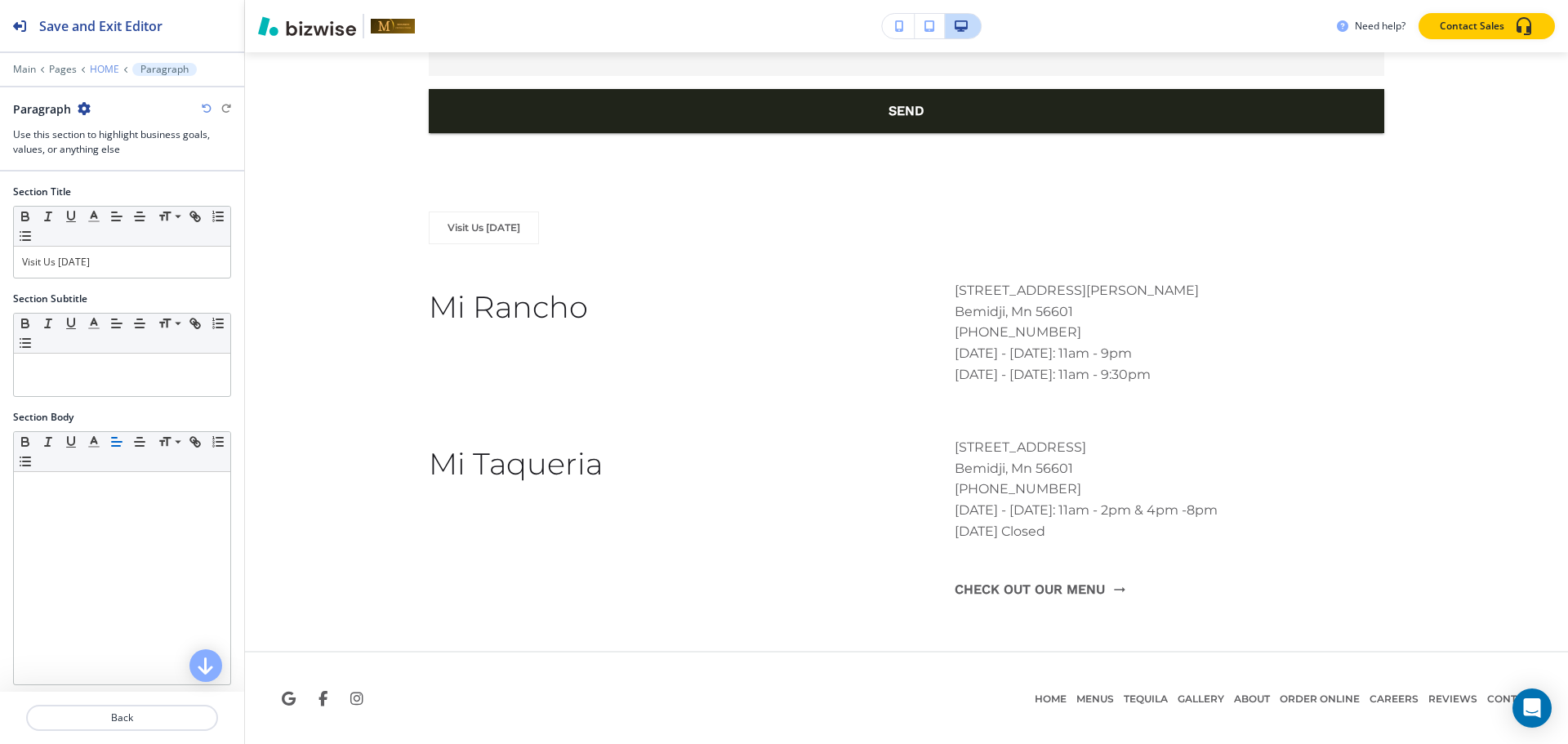
click at [97, 70] on p "HOME" at bounding box center [104, 69] width 29 height 12
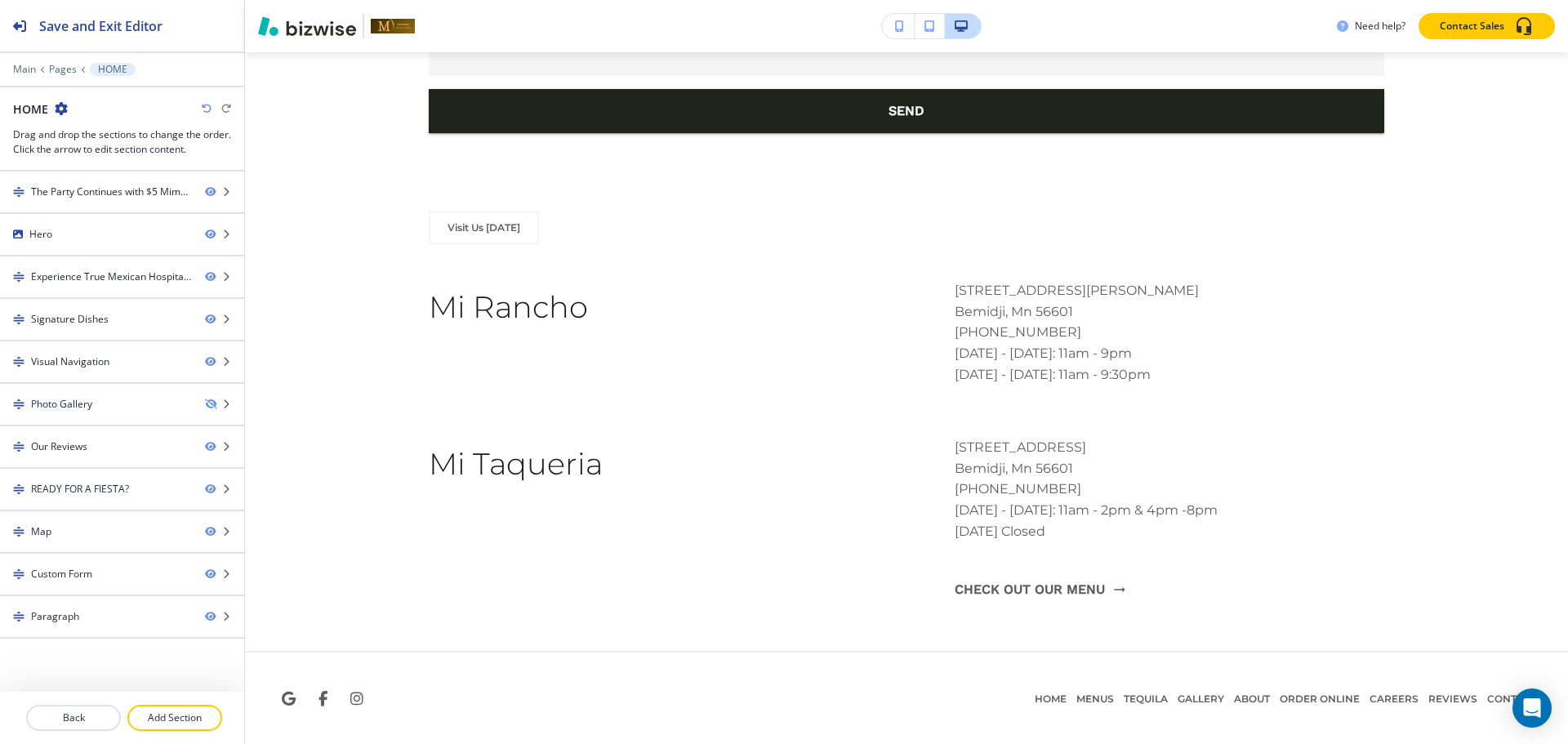
drag, startPoint x: 185, startPoint y: 713, endPoint x: 230, endPoint y: 677, distance: 57.6
click at [184, 711] on p "Add Section" at bounding box center [174, 717] width 91 height 15
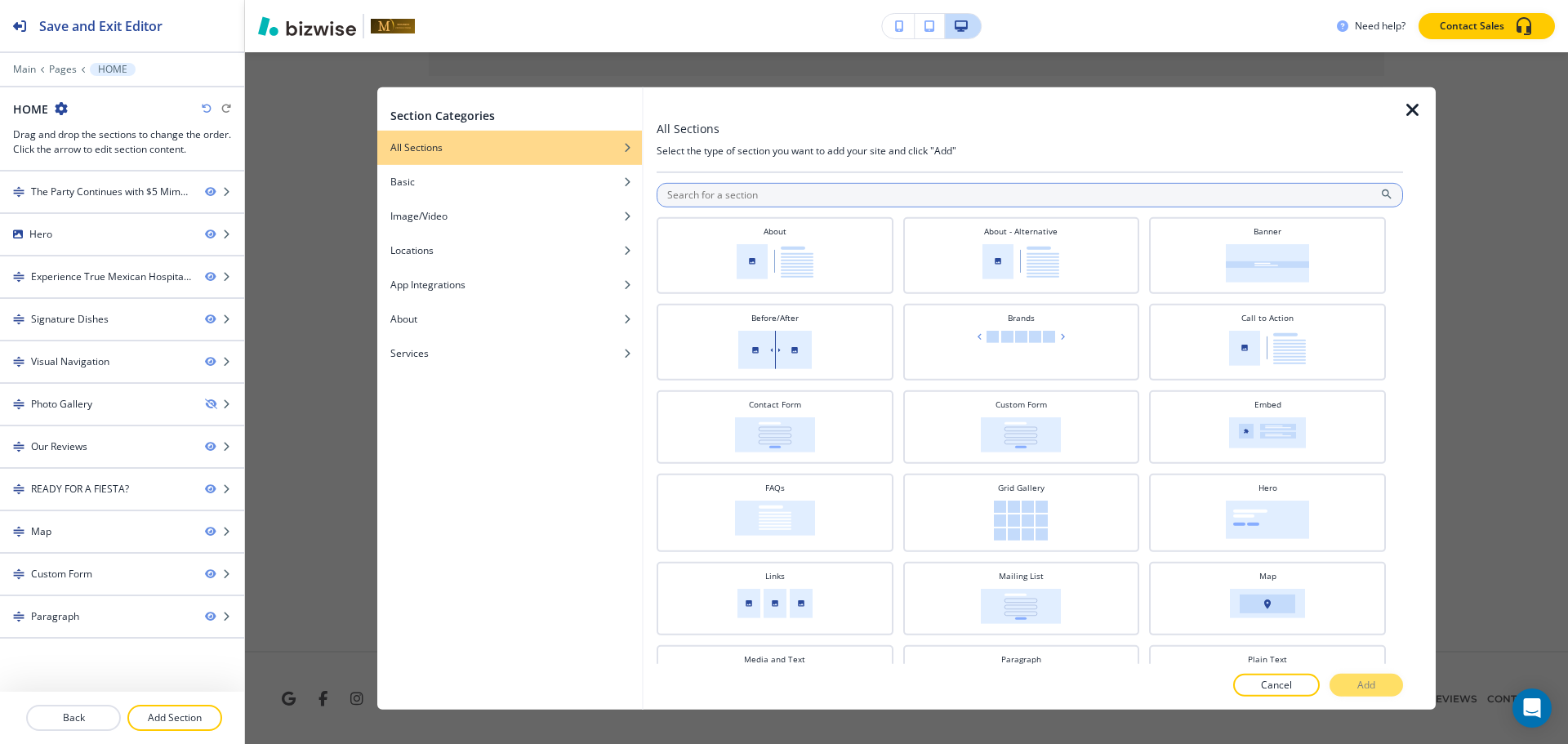
click at [848, 189] on input "text" at bounding box center [1029, 194] width 747 height 25
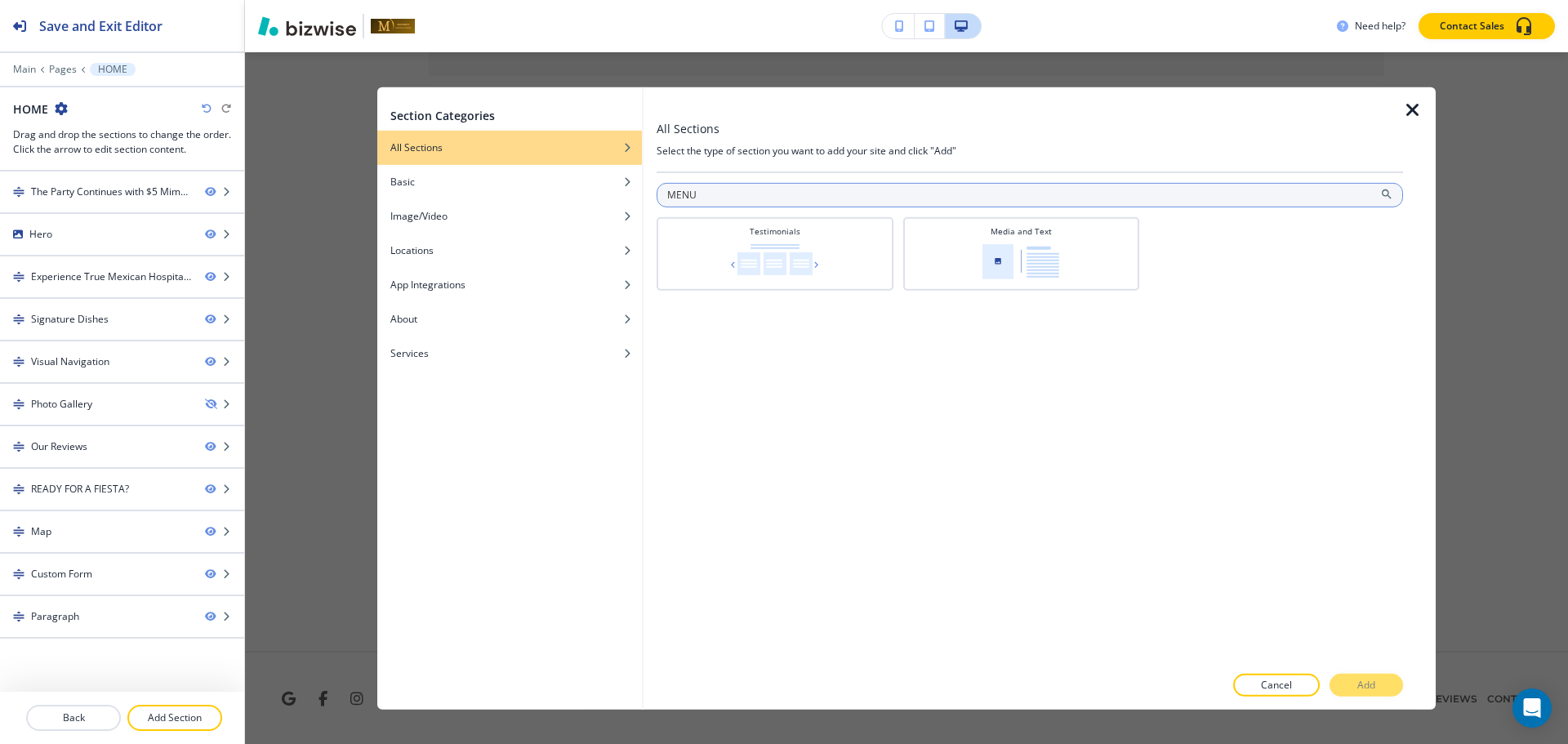
type input "MEN"
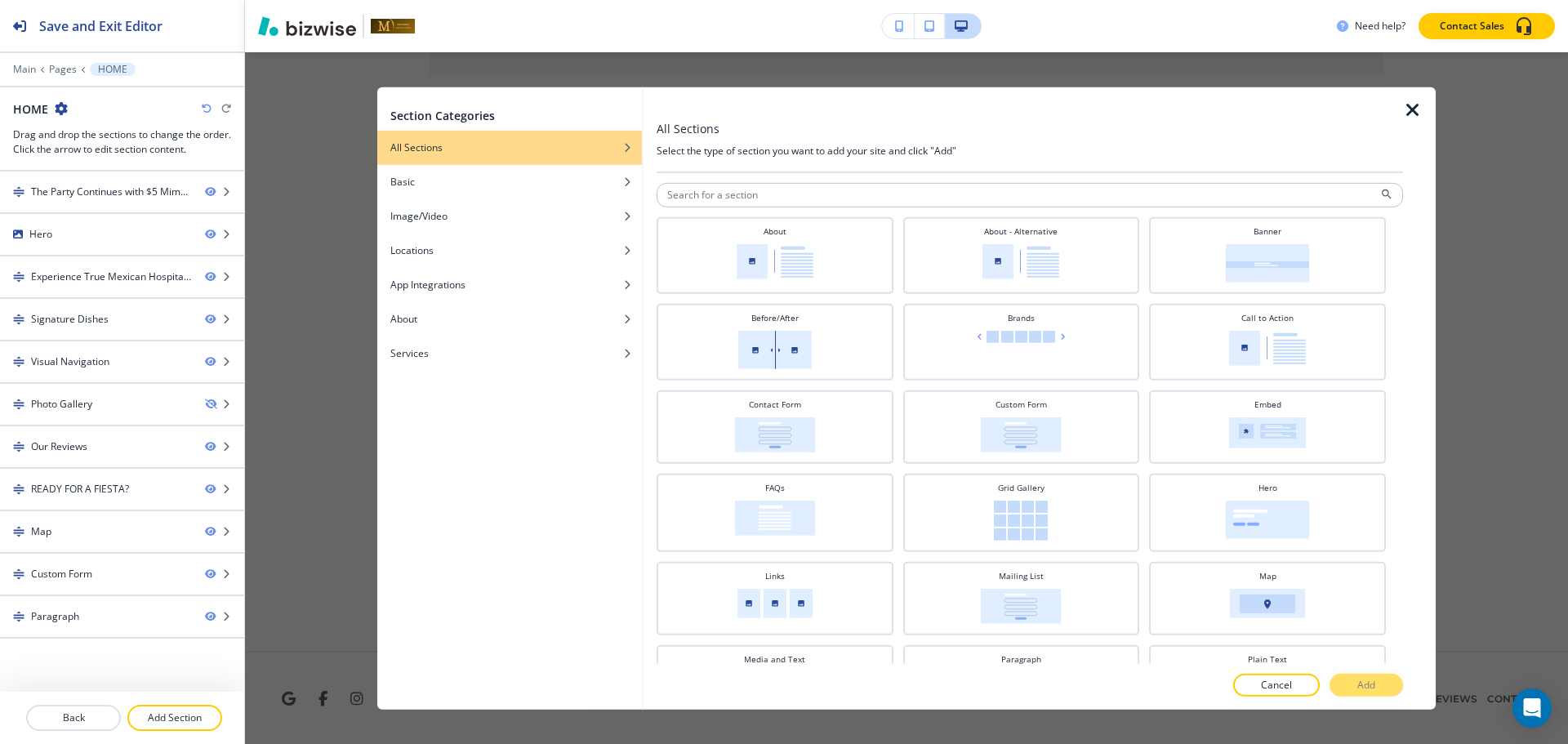
click at [1412, 114] on icon "button" at bounding box center [1413, 109] width 20 height 20
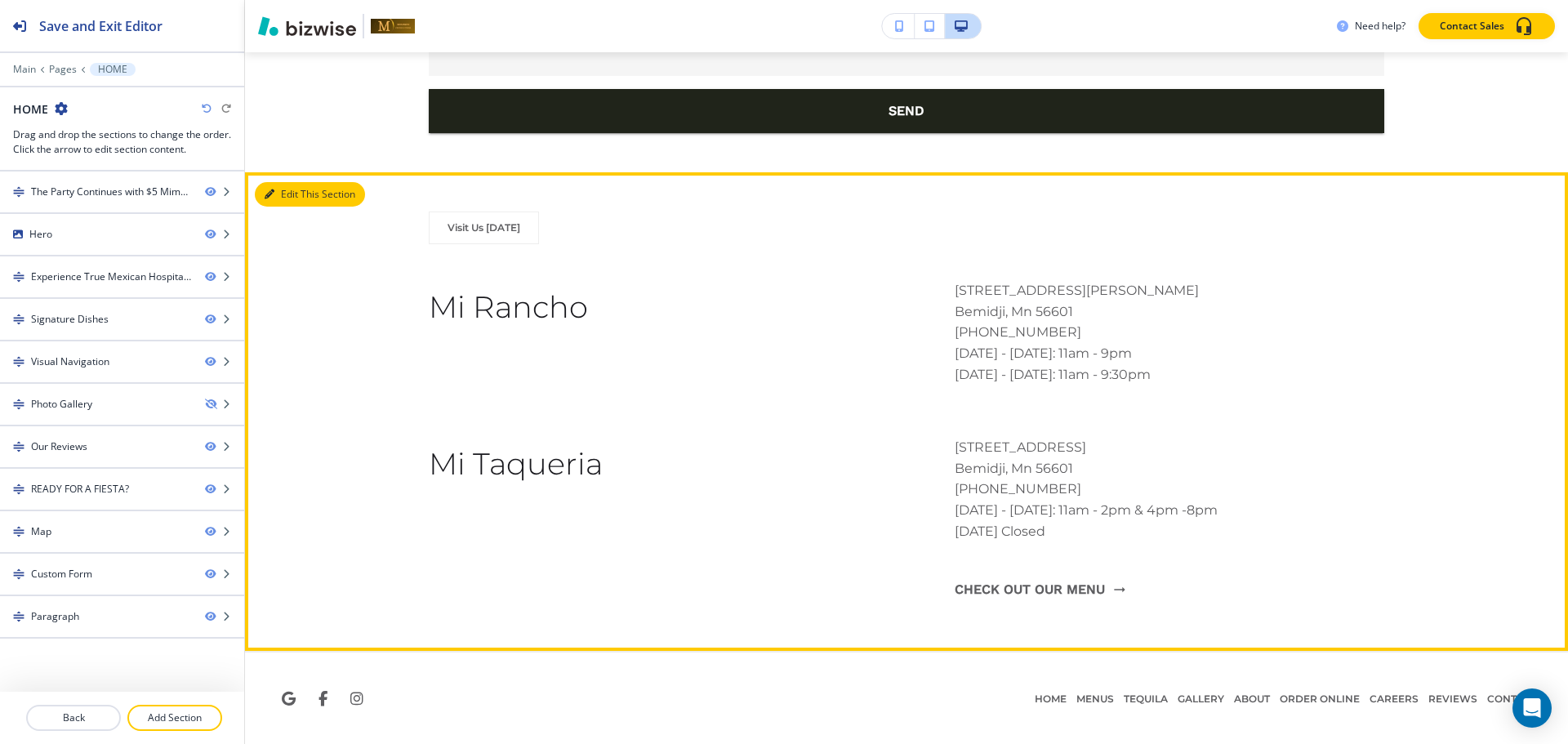
click at [290, 194] on button "Edit This Section" at bounding box center [310, 194] width 110 height 25
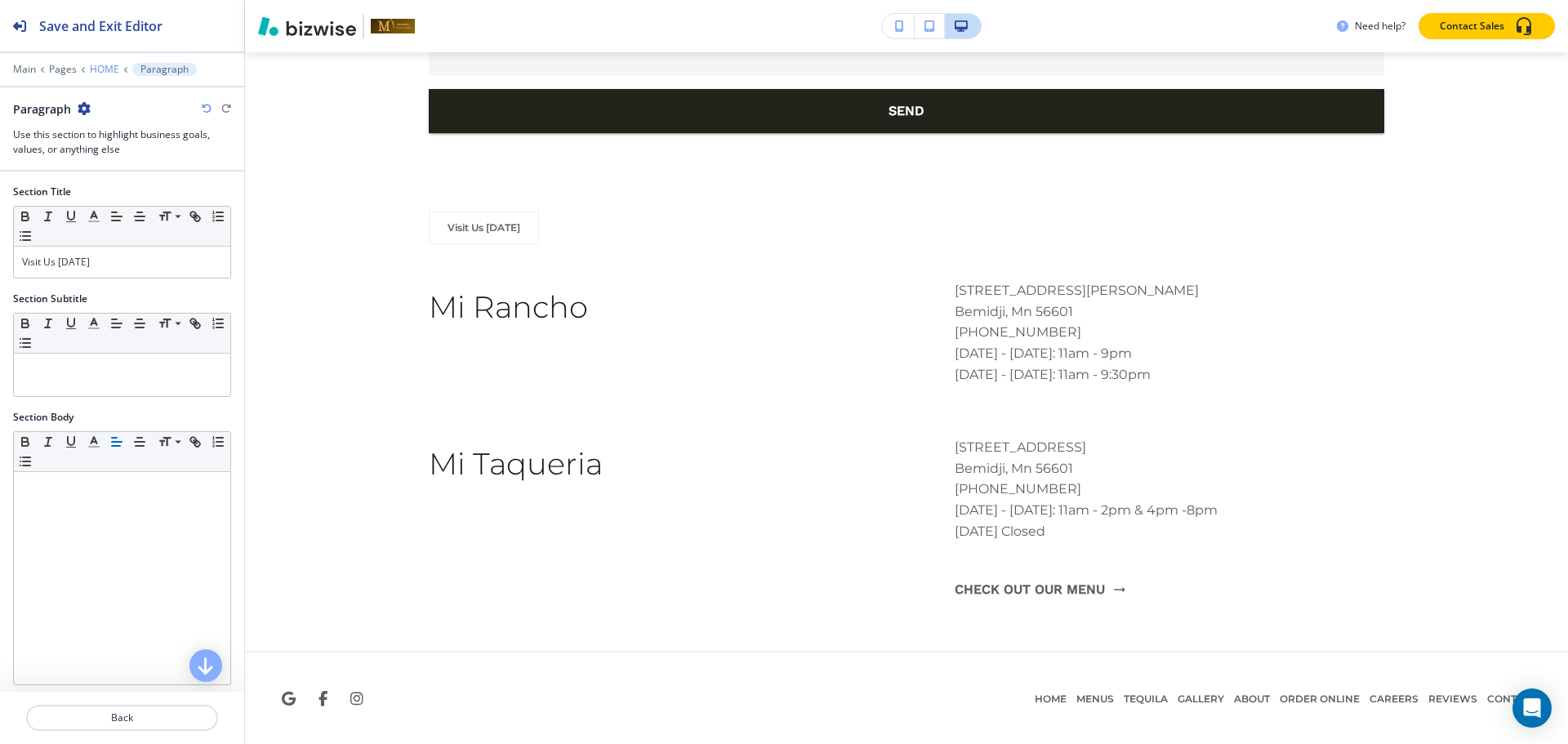
click at [96, 67] on p "HOME" at bounding box center [104, 69] width 29 height 12
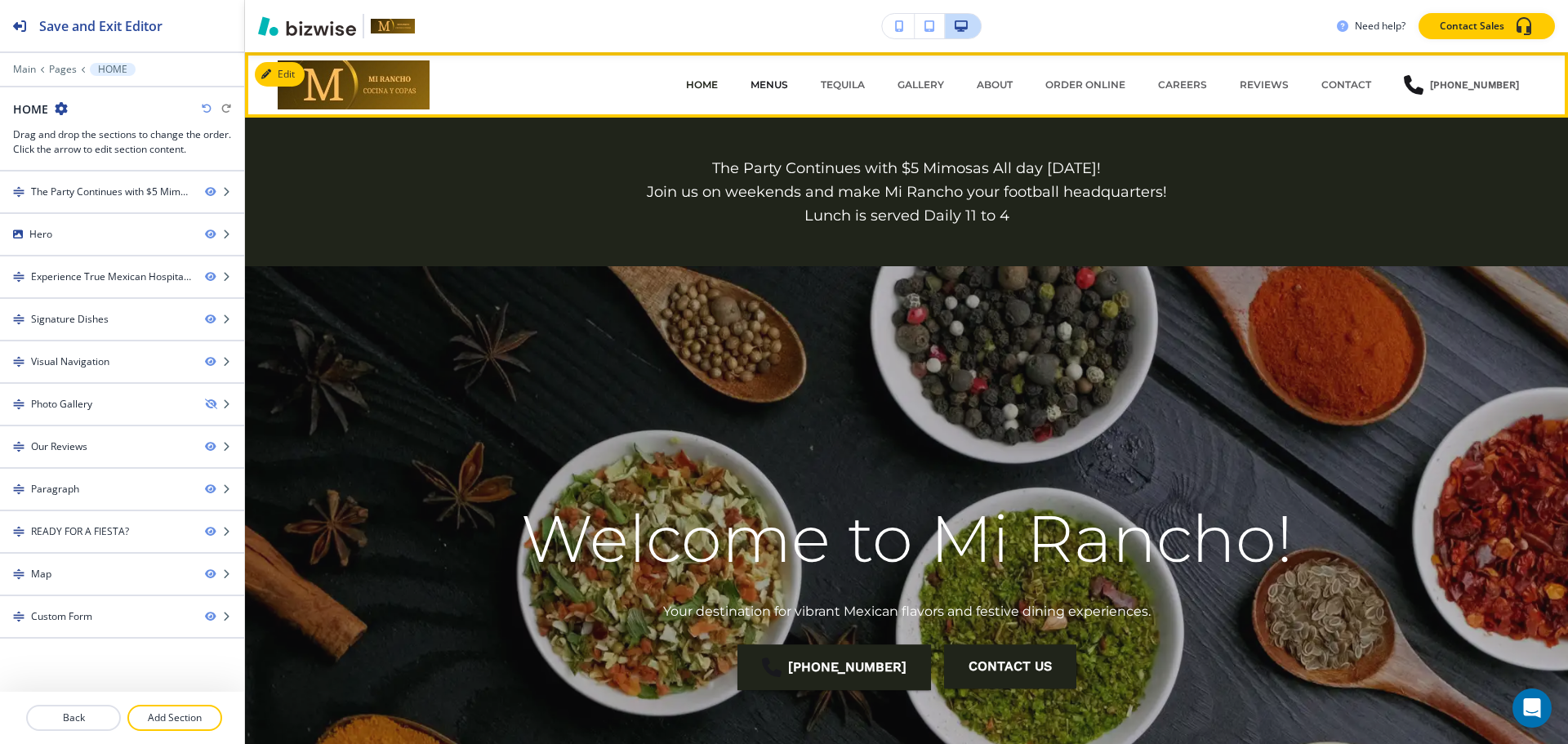
click at [772, 82] on p "MENUS" at bounding box center [769, 84] width 37 height 15
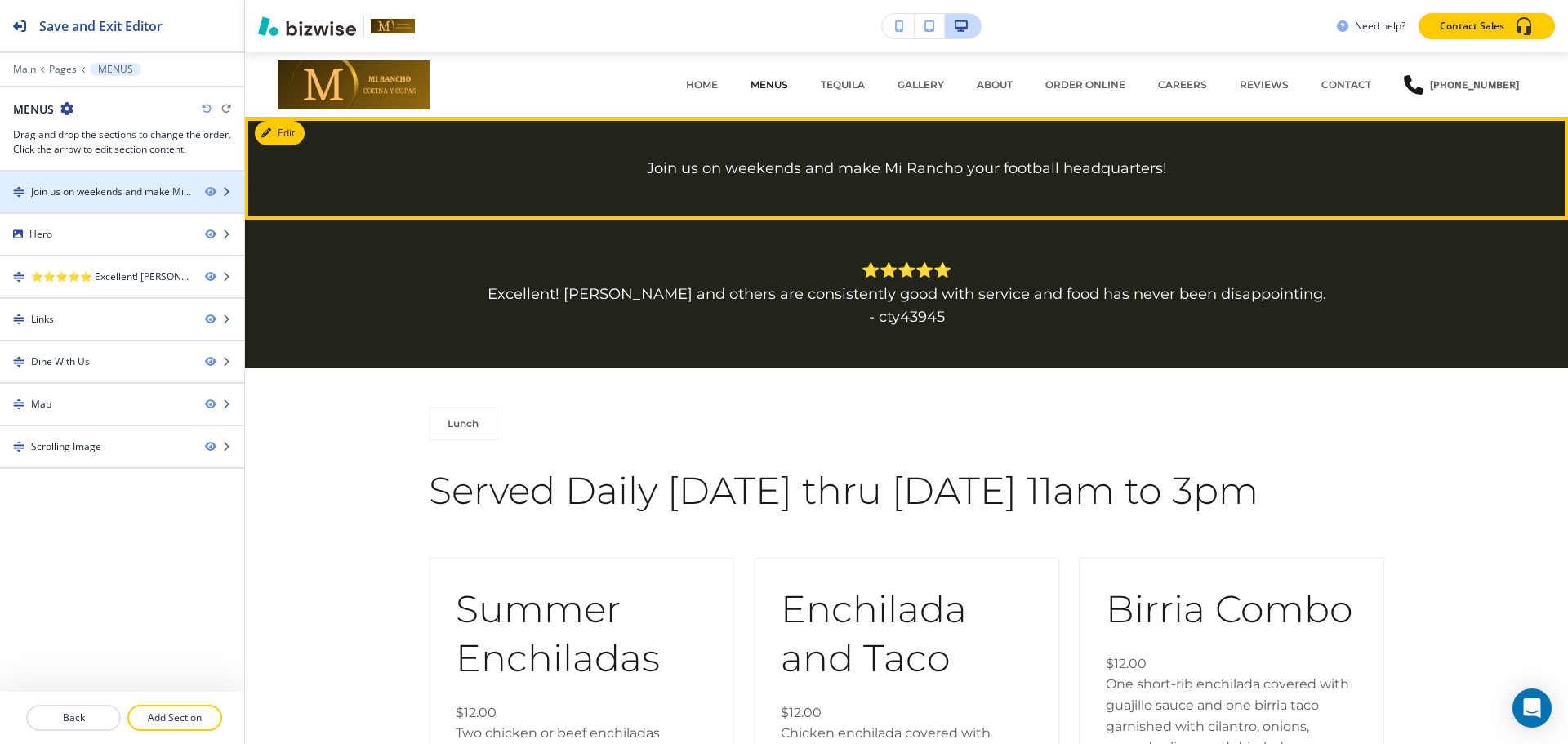
click at [79, 211] on div at bounding box center [122, 205] width 244 height 13
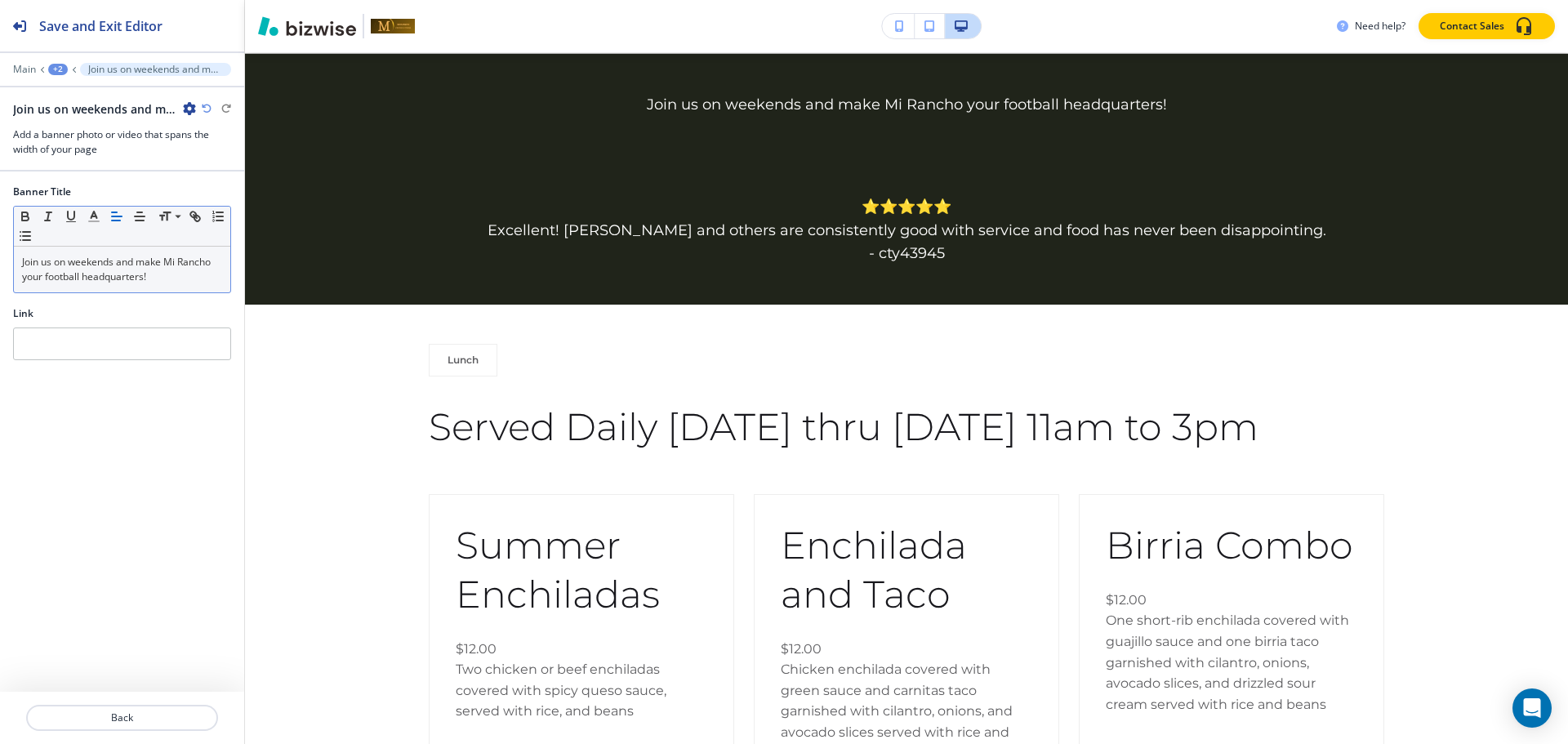
scroll to position [66, 0]
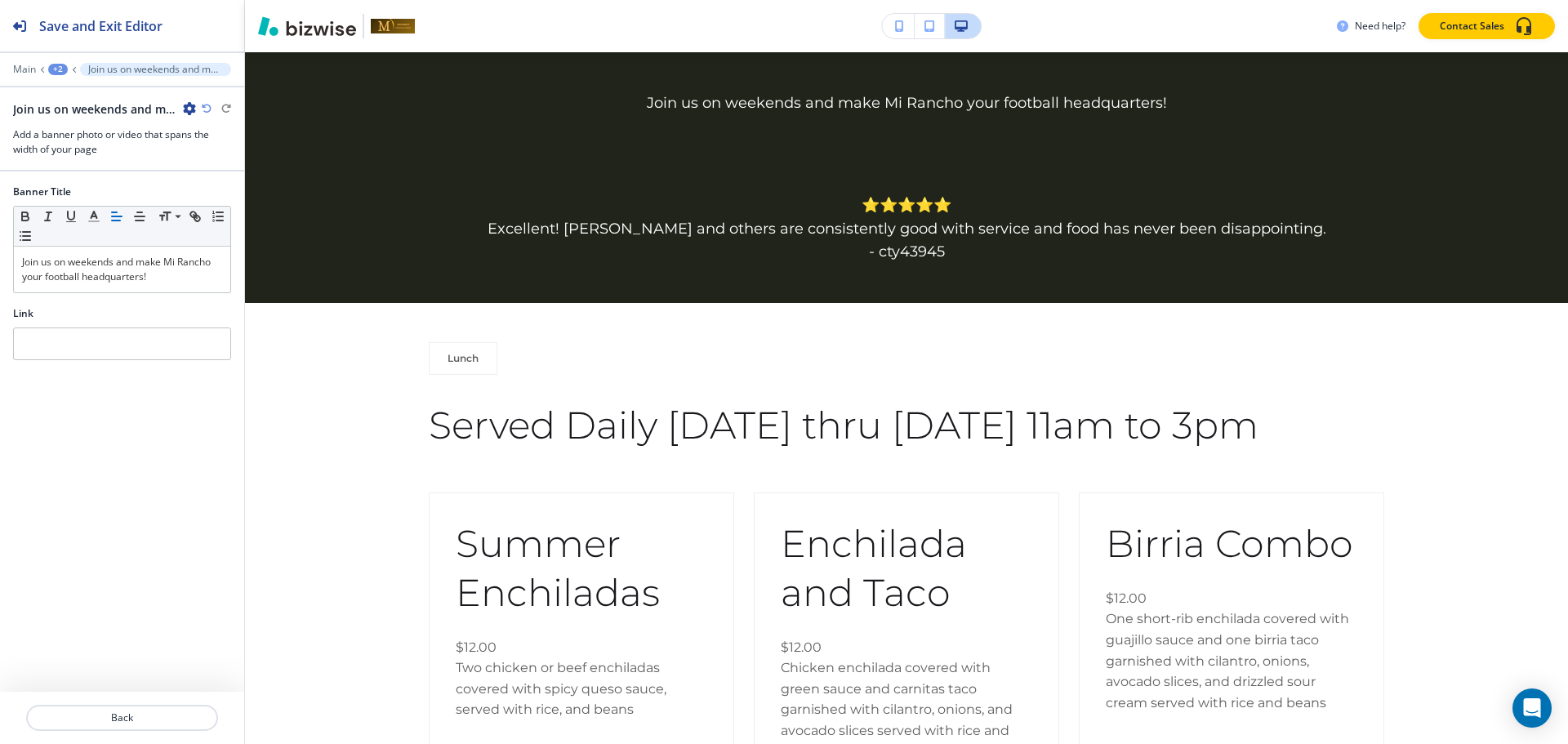
click at [152, 300] on div "Banner Title Small Normal Large Huge Join us on weekends and make Mi Rancho you…" at bounding box center [122, 245] width 244 height 122
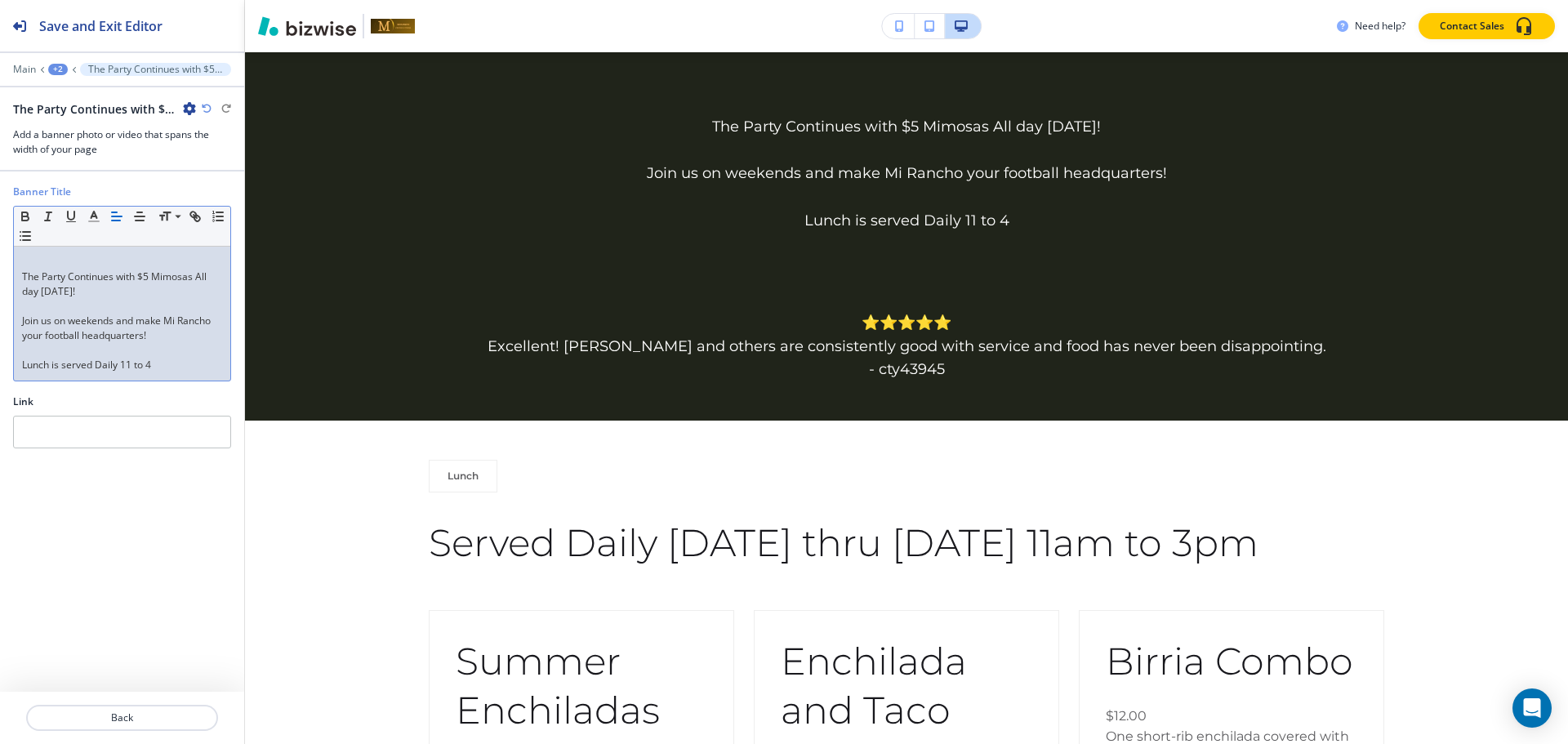
click at [15, 275] on div "The Party Continues with $5 Mimosas All day on Sunday! Join us on weekends and …" at bounding box center [123, 313] width 217 height 134
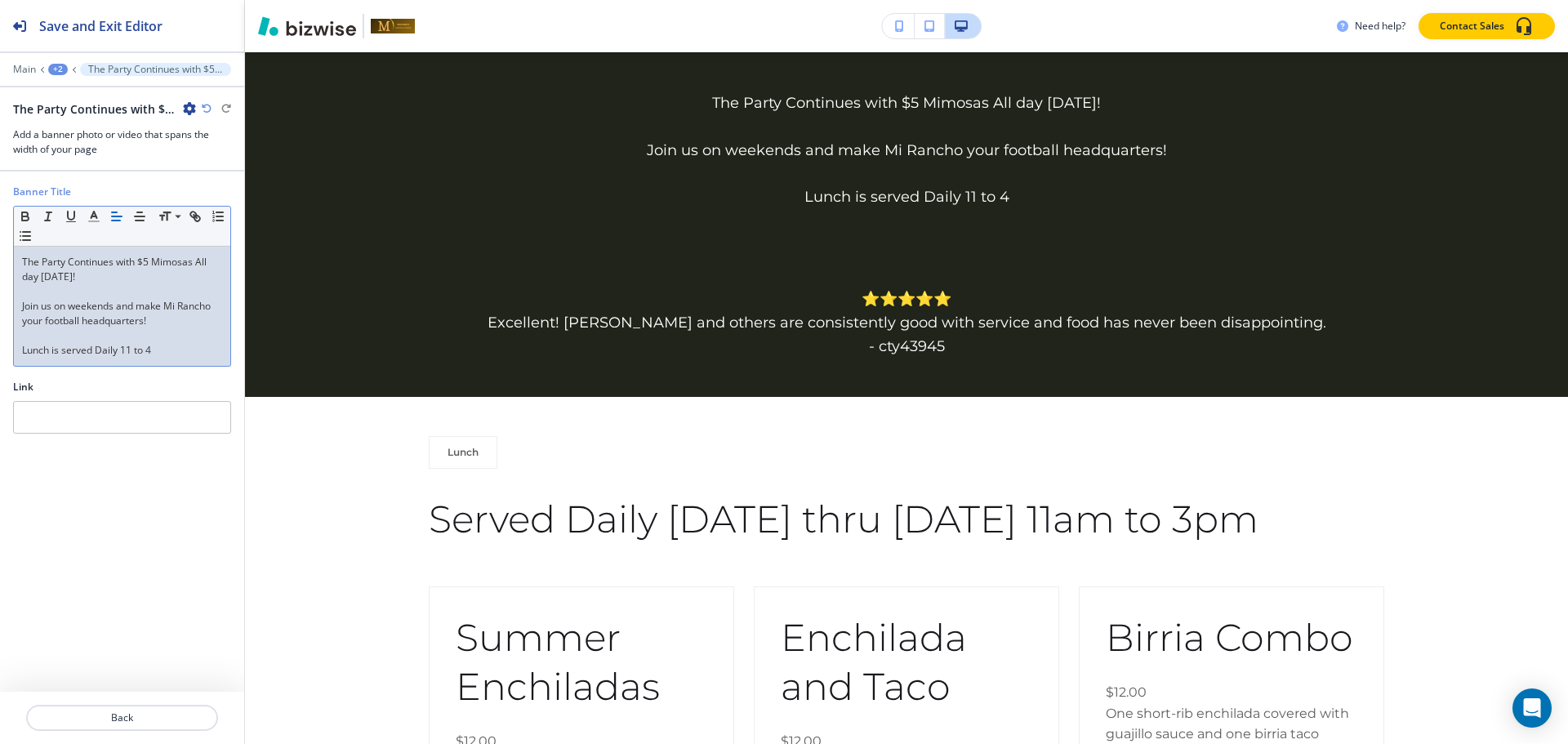
click at [26, 289] on p at bounding box center [122, 291] width 200 height 15
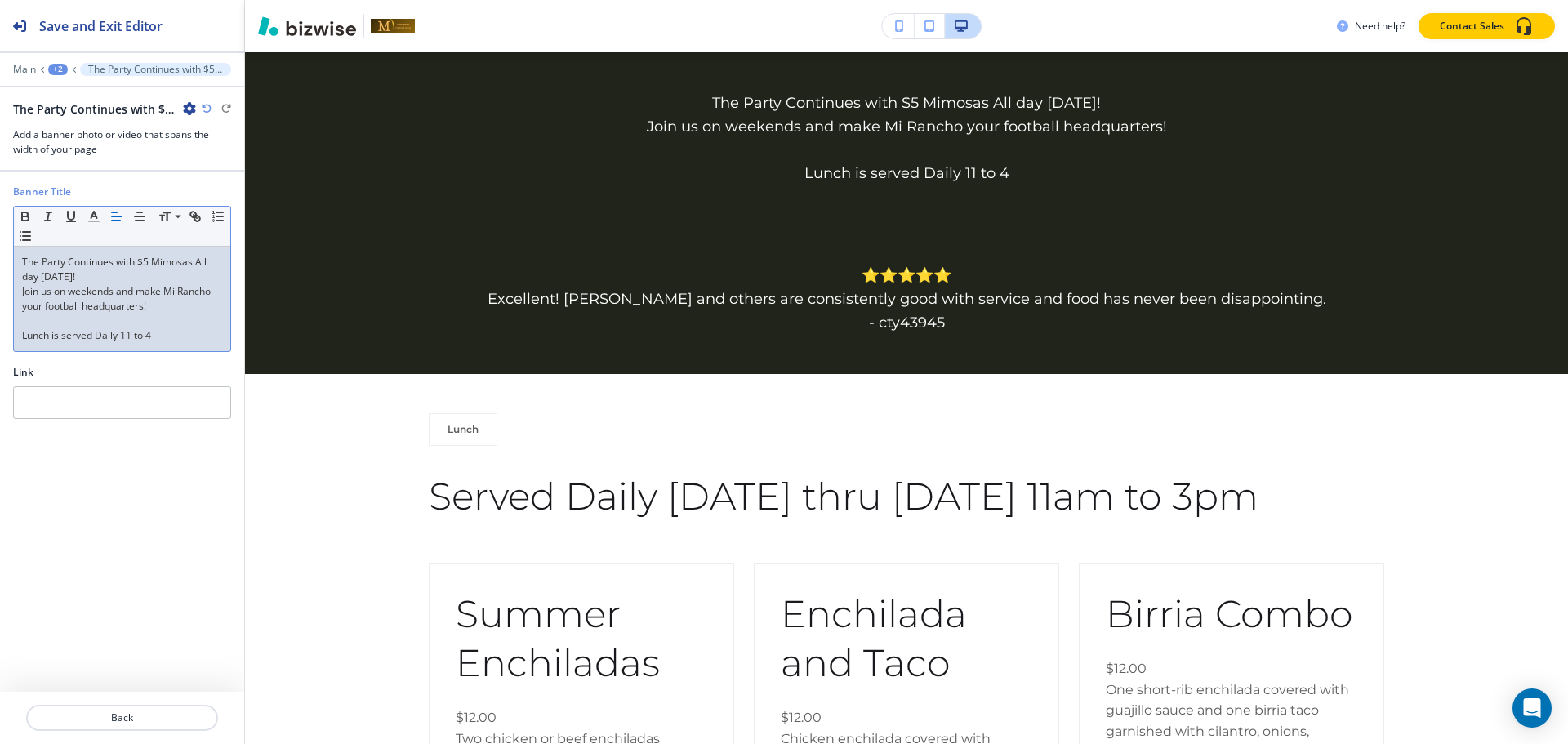
click at [22, 322] on p at bounding box center [122, 321] width 200 height 15
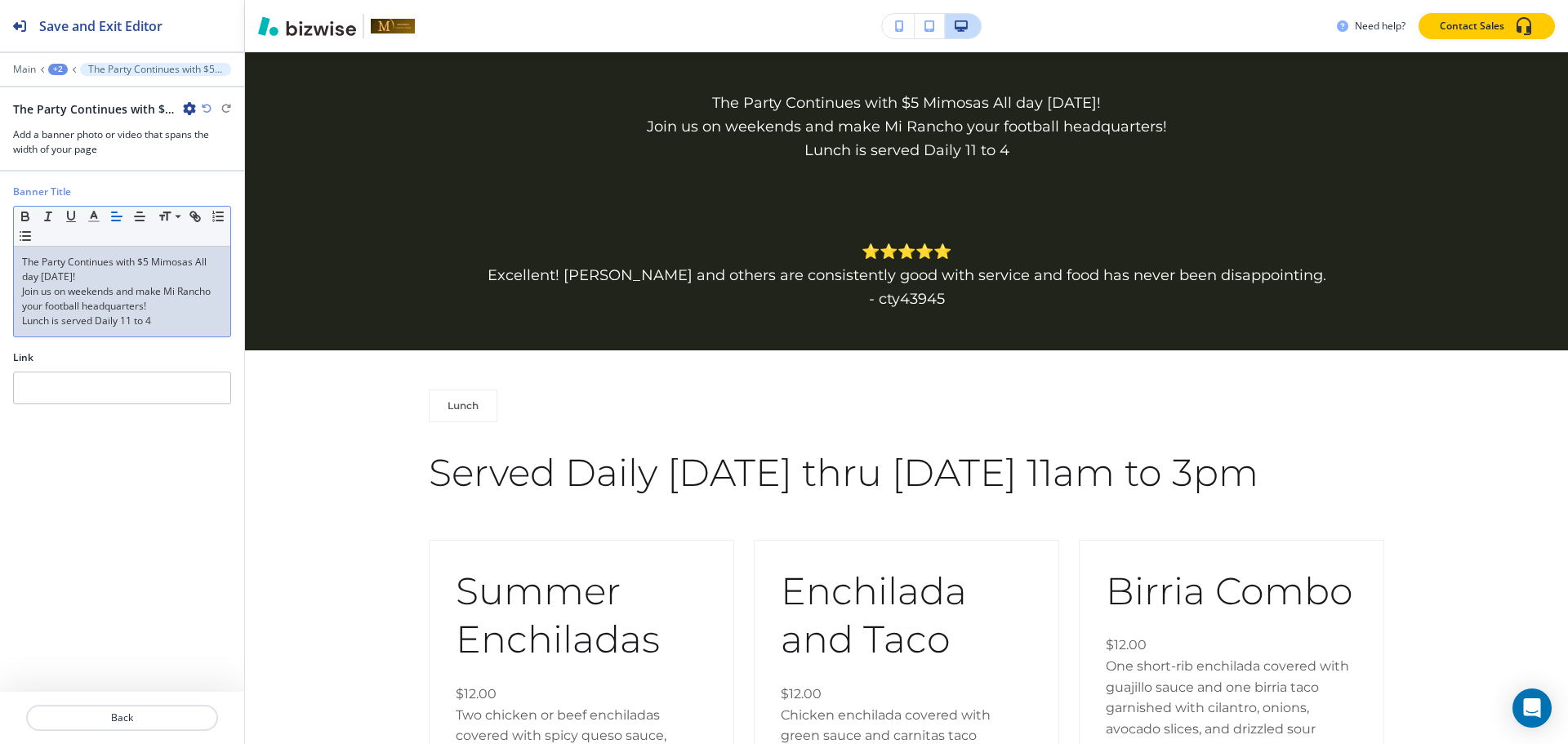
click at [62, 60] on div at bounding box center [122, 58] width 244 height 10
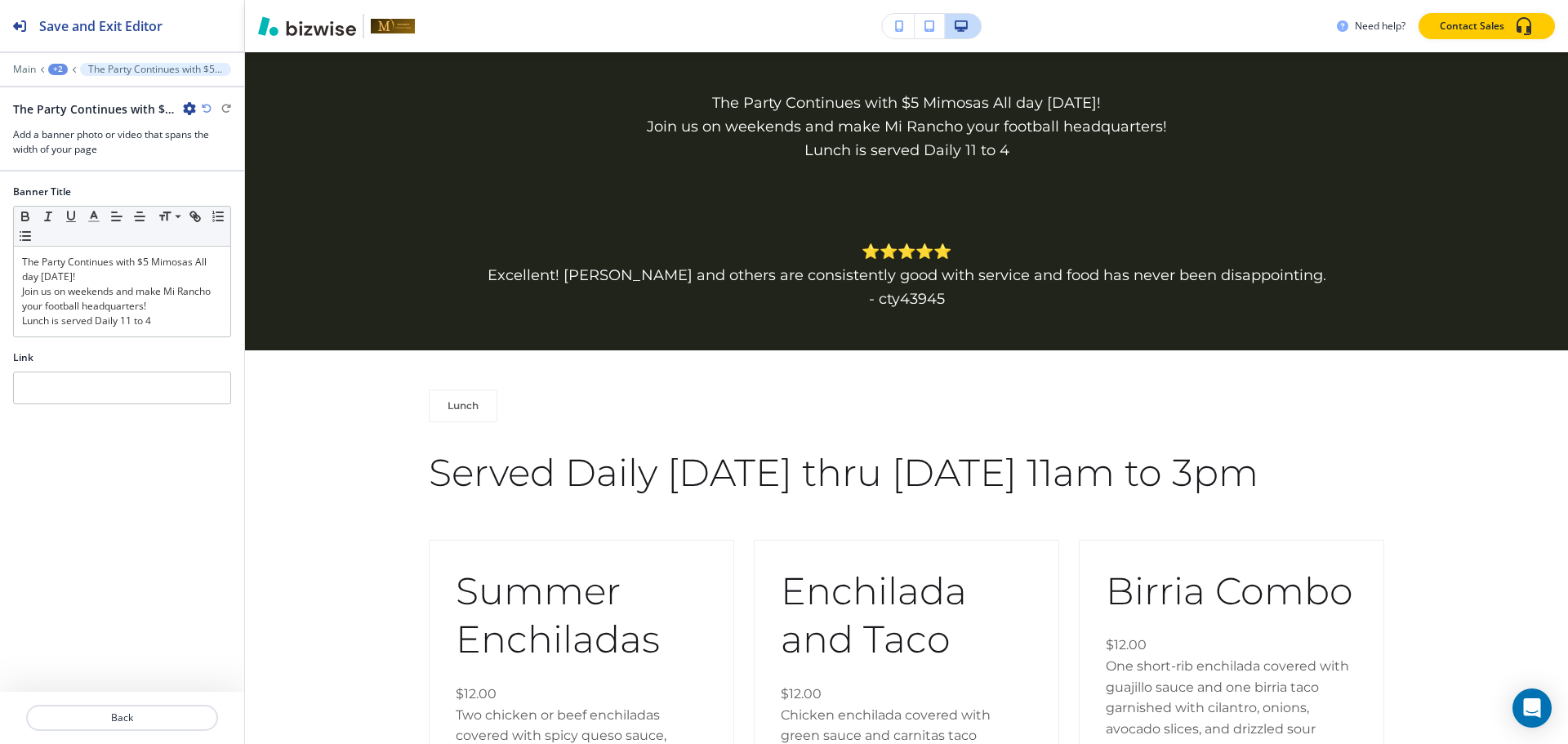
click at [66, 66] on div "+2" at bounding box center [58, 69] width 20 height 12
click at [66, 134] on button "MENUS" at bounding box center [100, 124] width 105 height 29
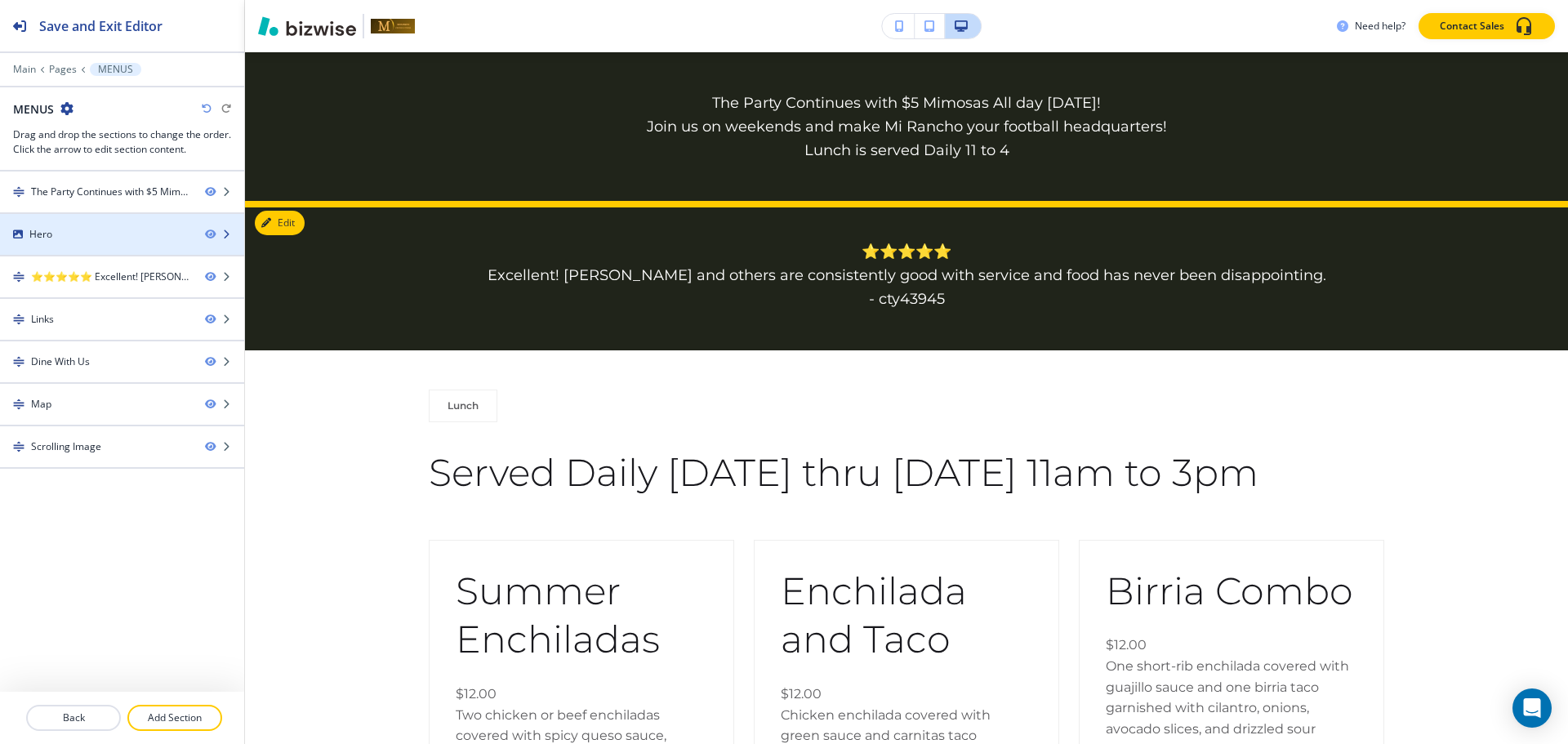
click at [39, 247] on div at bounding box center [122, 248] width 244 height 13
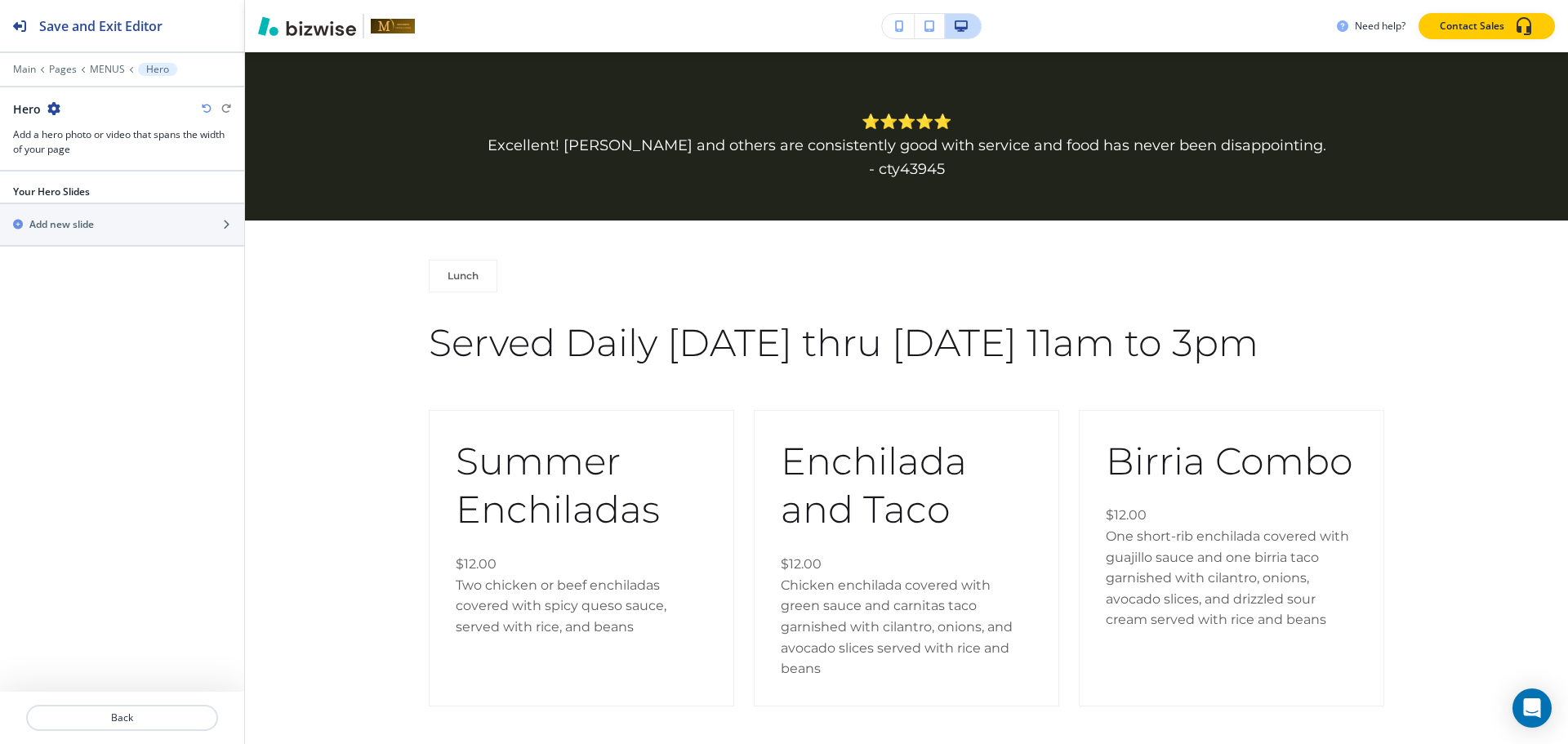
scroll to position [214, 0]
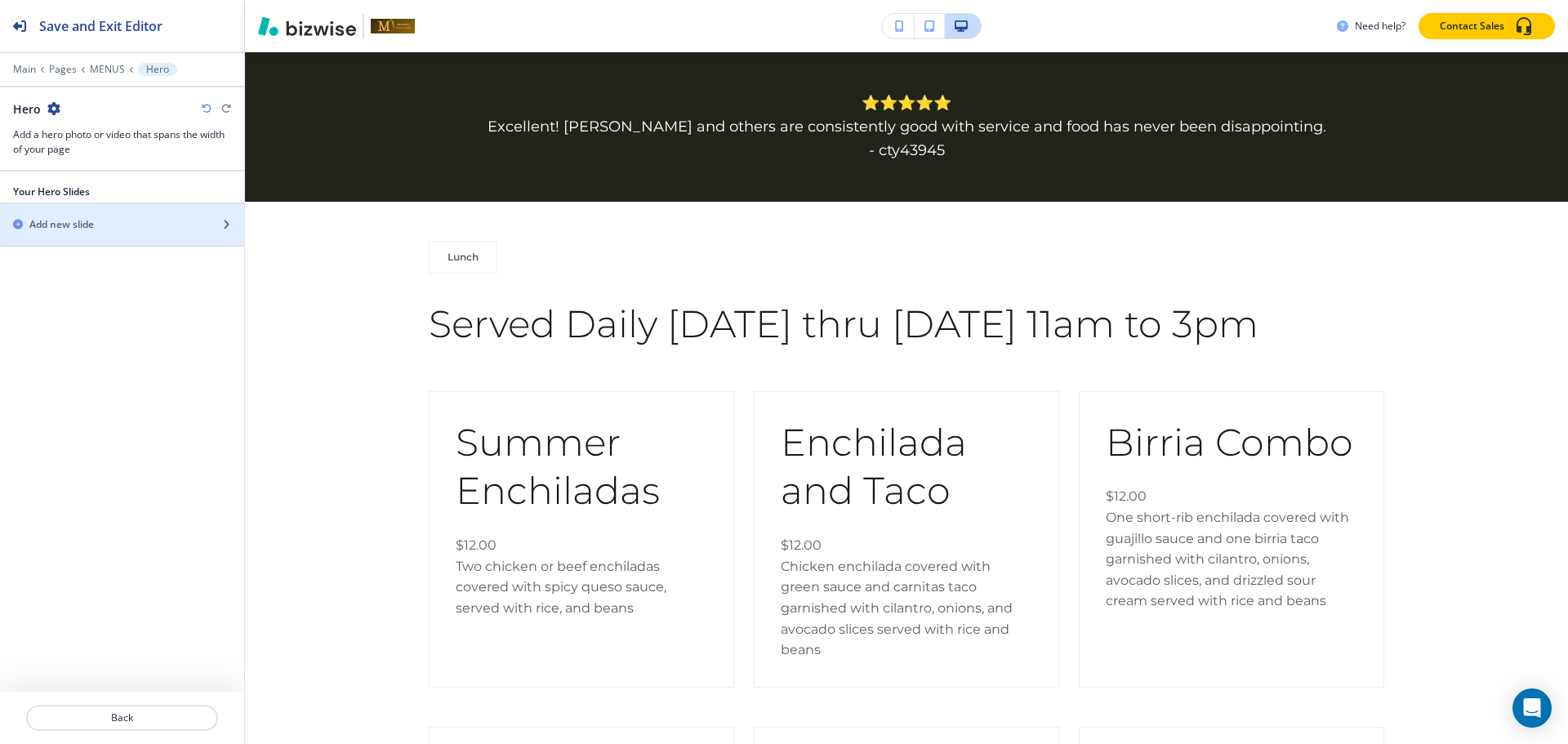
click at [97, 221] on div "Add new slide" at bounding box center [104, 225] width 209 height 15
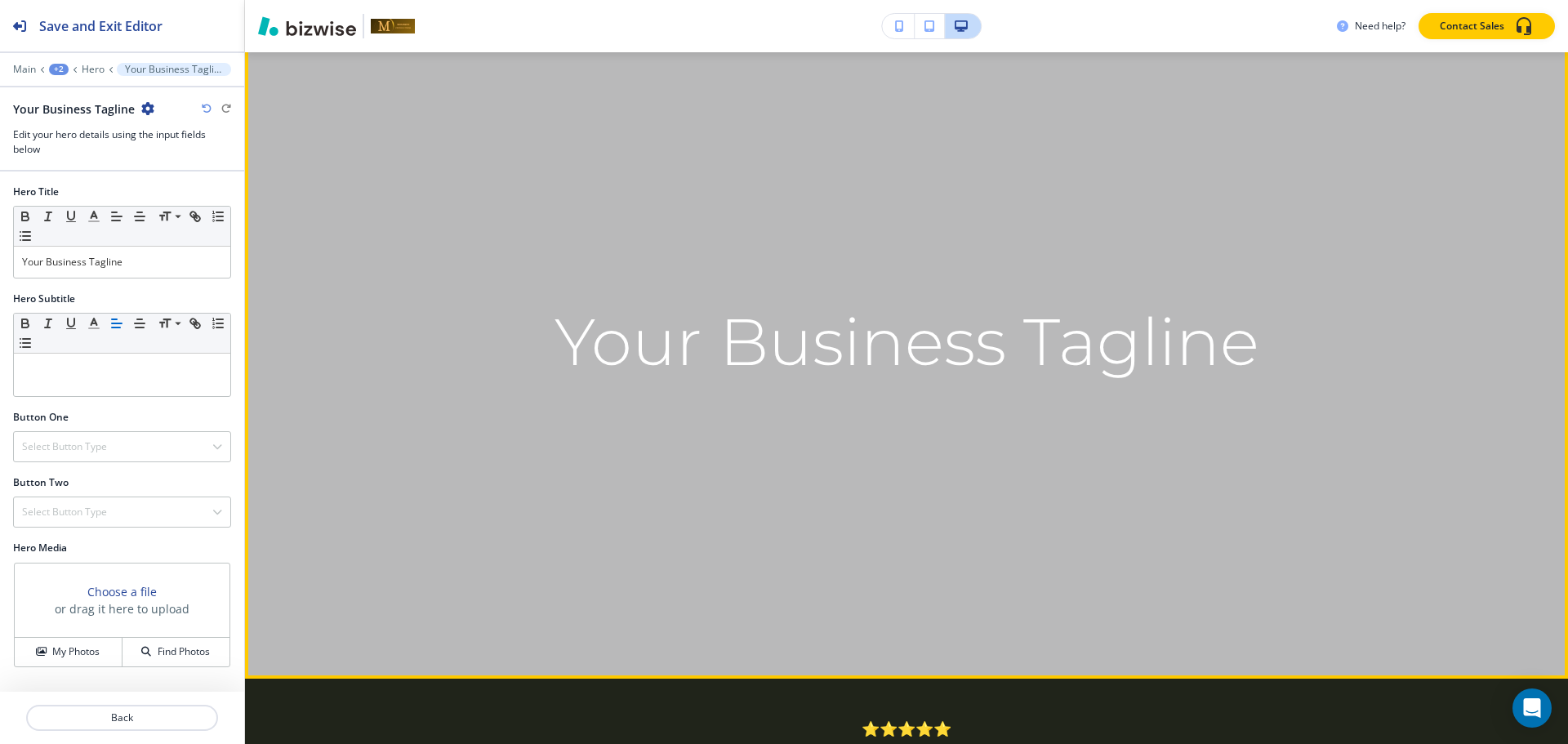
scroll to position [408, 0]
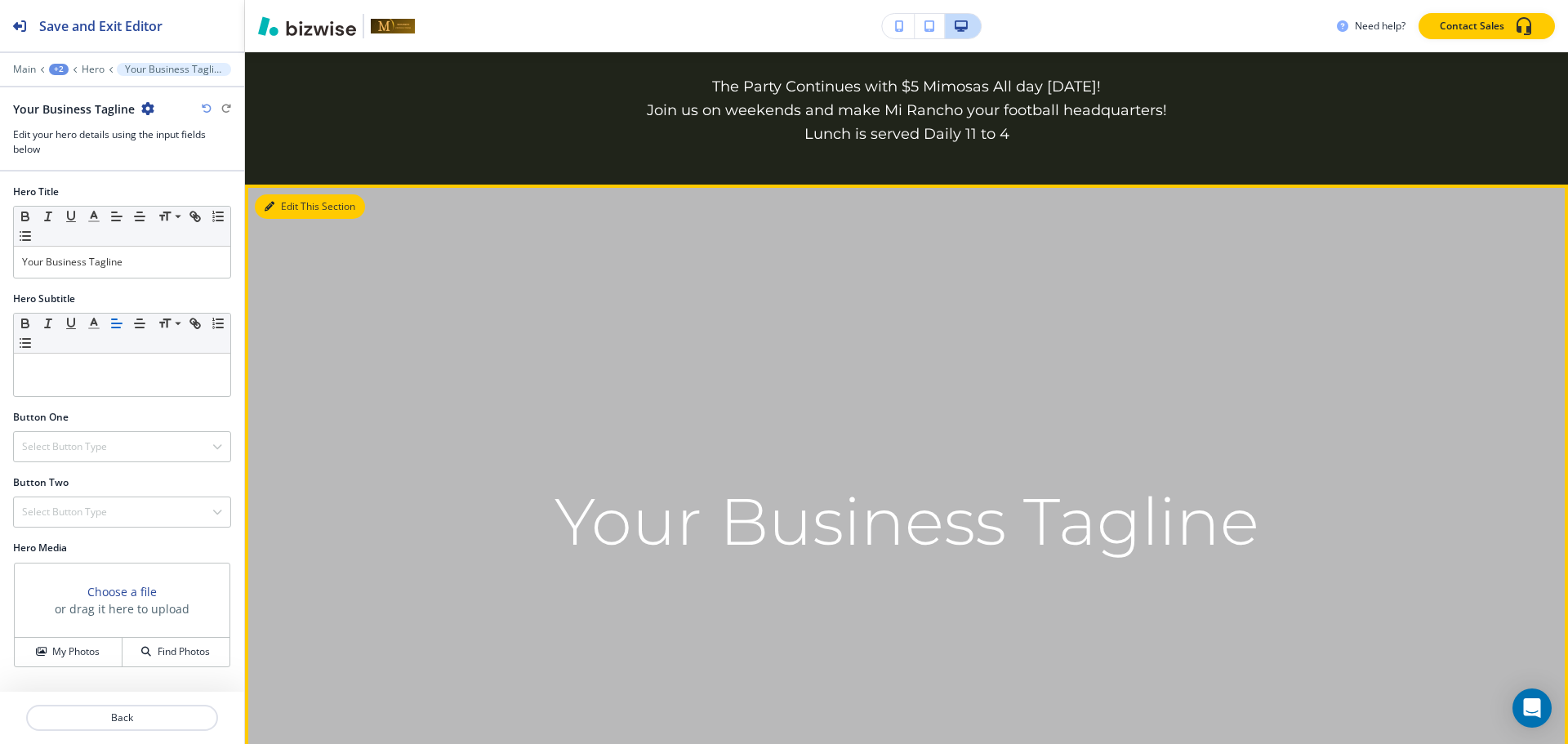
click at [284, 212] on button "Edit This Section" at bounding box center [310, 207] width 110 height 25
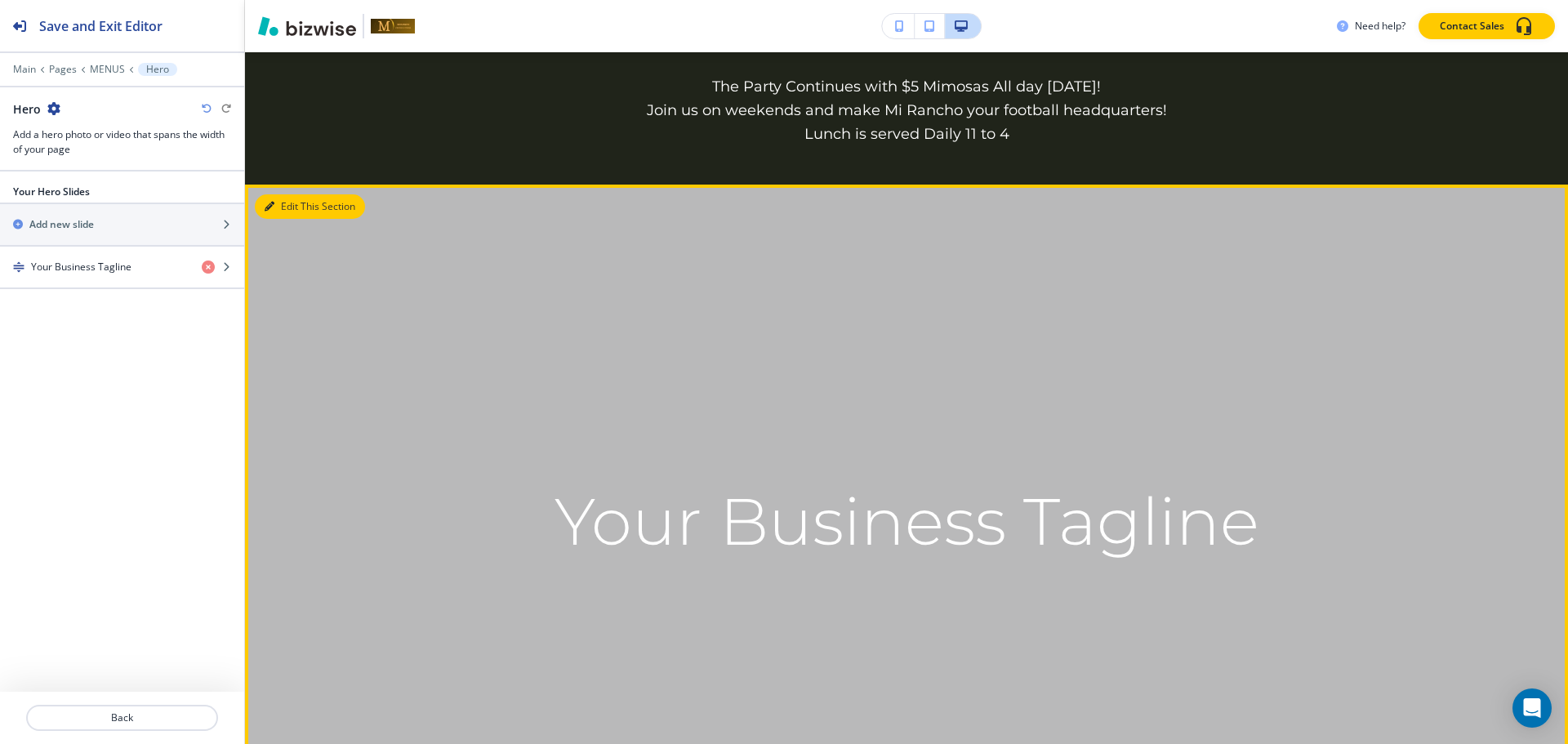
scroll to position [214, 0]
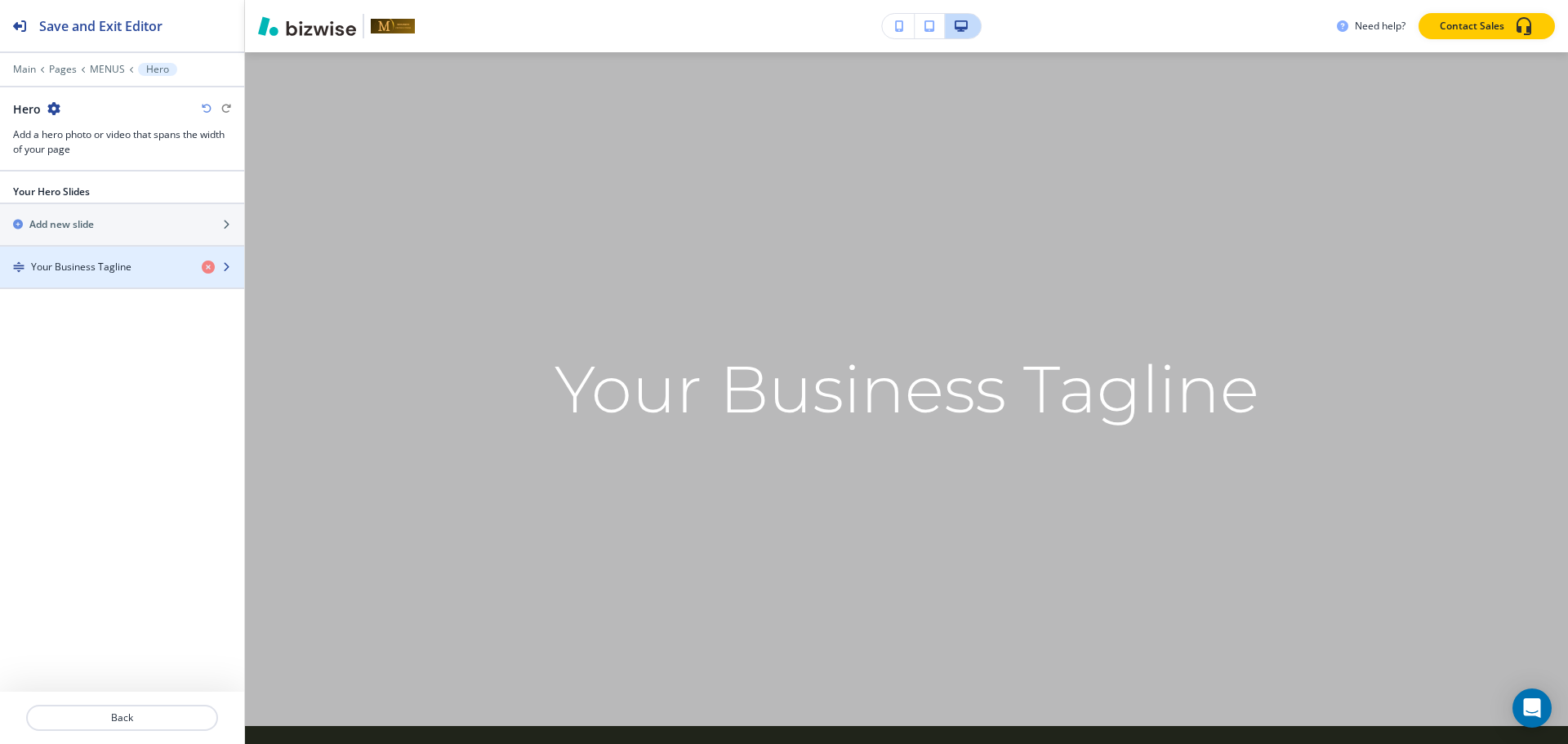
click at [115, 257] on div "button" at bounding box center [122, 253] width 244 height 13
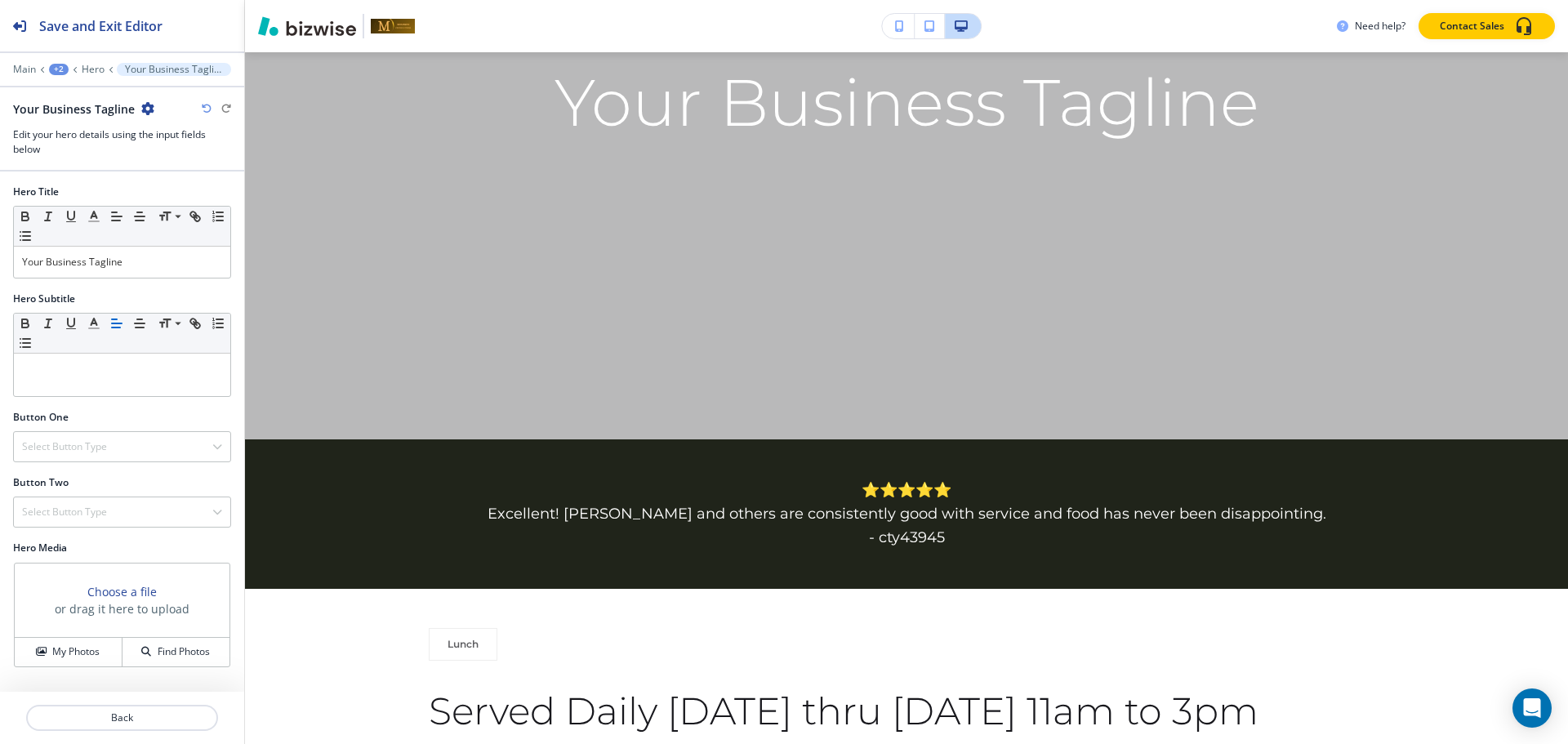
scroll to position [509, 0]
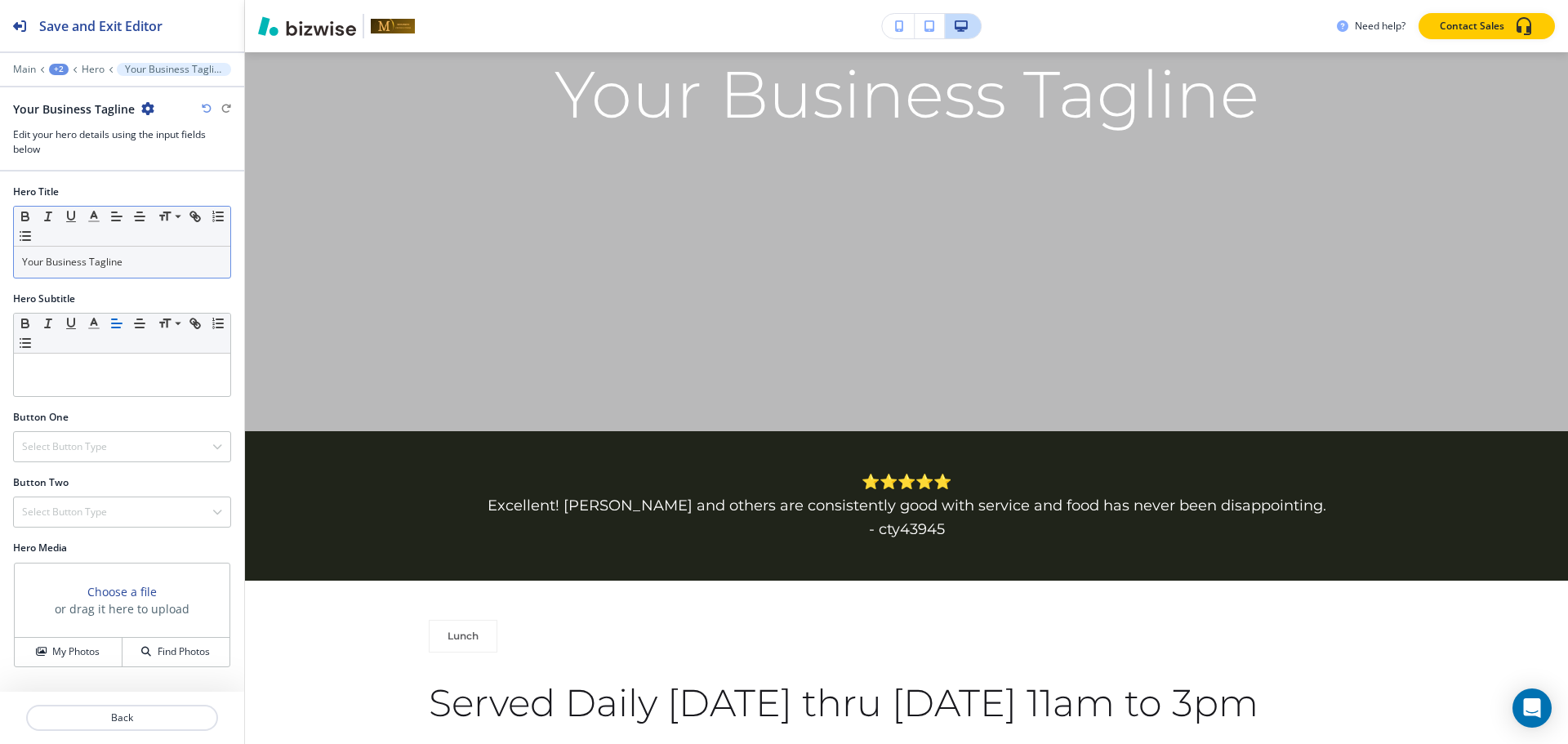
click at [146, 267] on p "Your Business Tagline" at bounding box center [122, 262] width 200 height 15
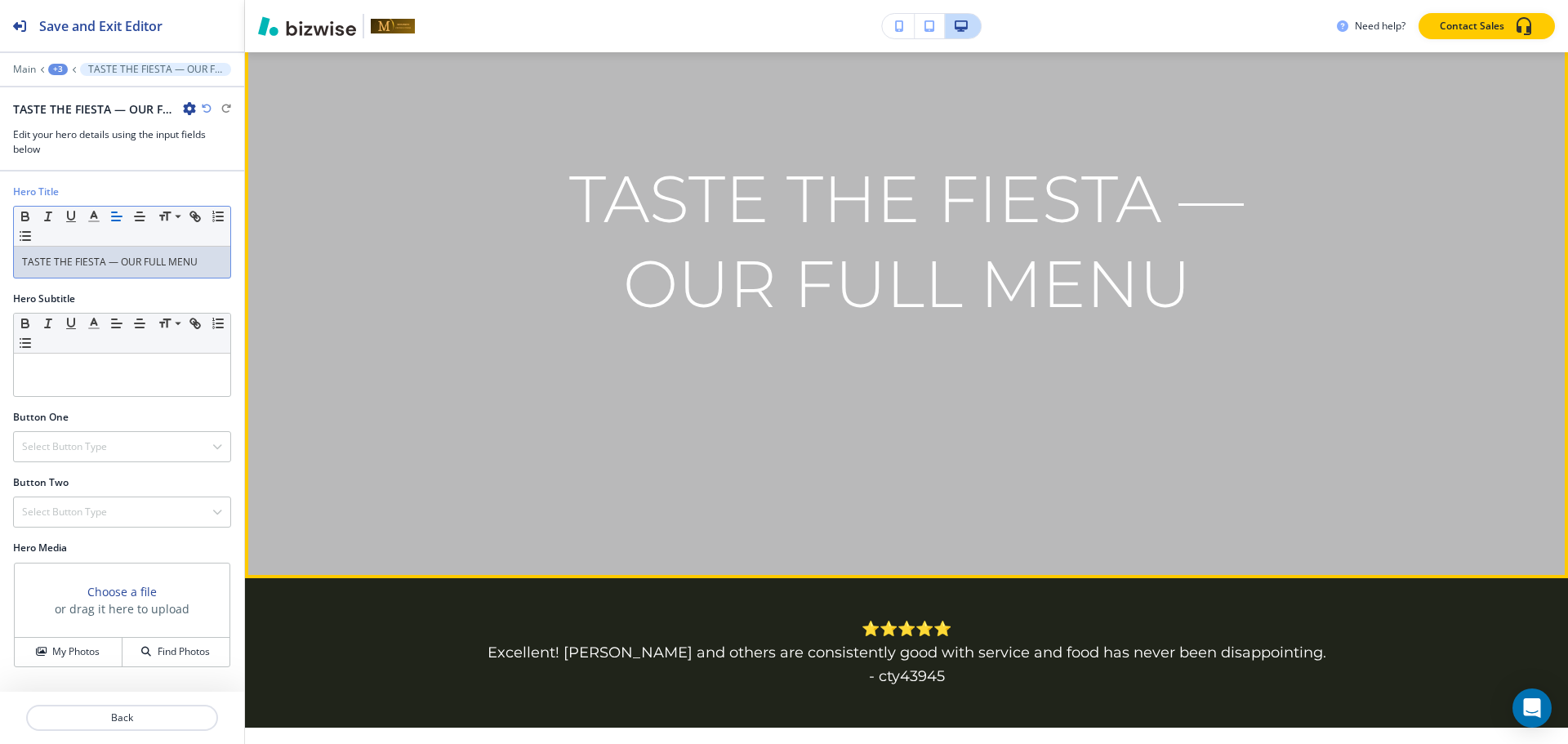
scroll to position [345, 0]
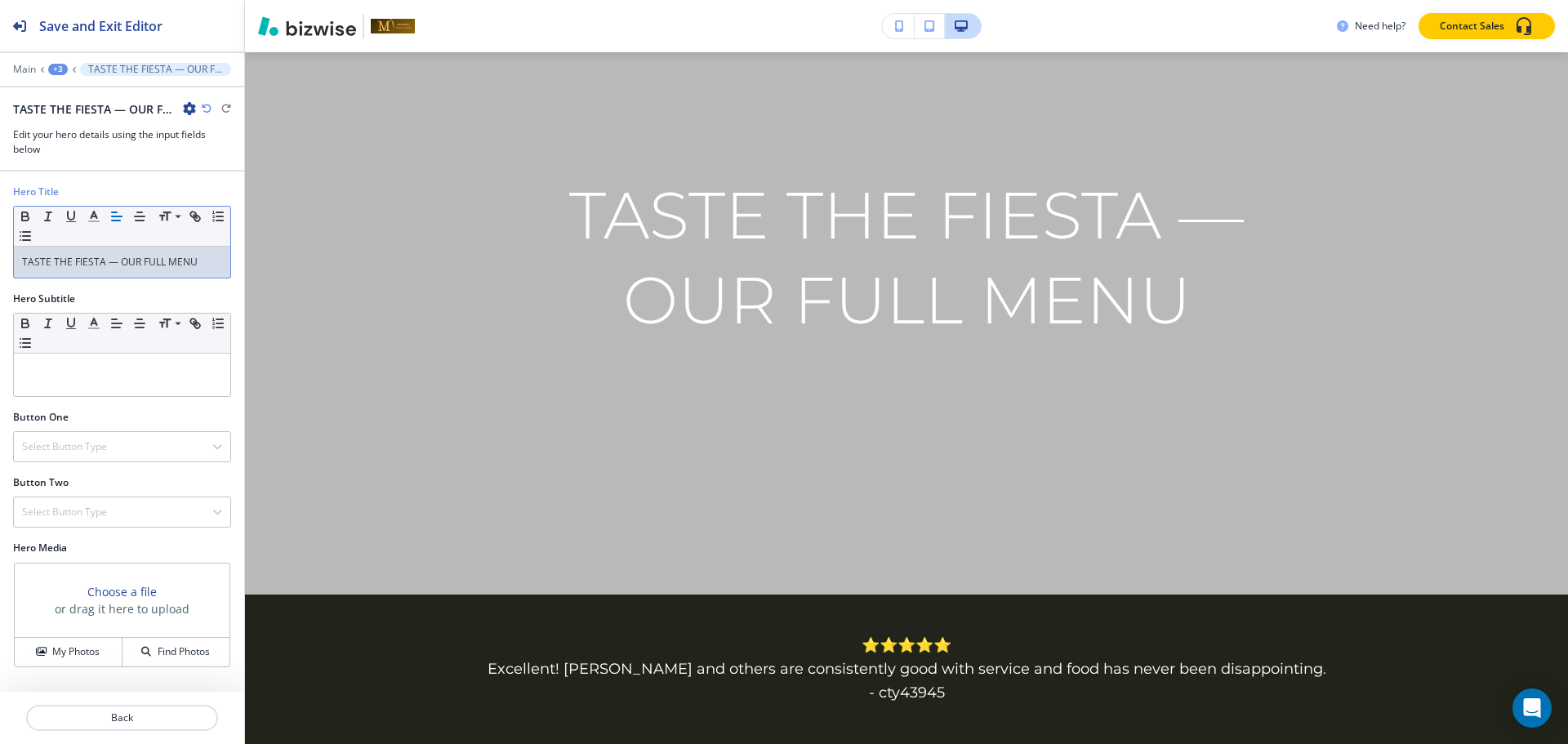
click at [122, 259] on p "TASTE THE FIESTA — OUR FULL MENU" at bounding box center [122, 262] width 200 height 15
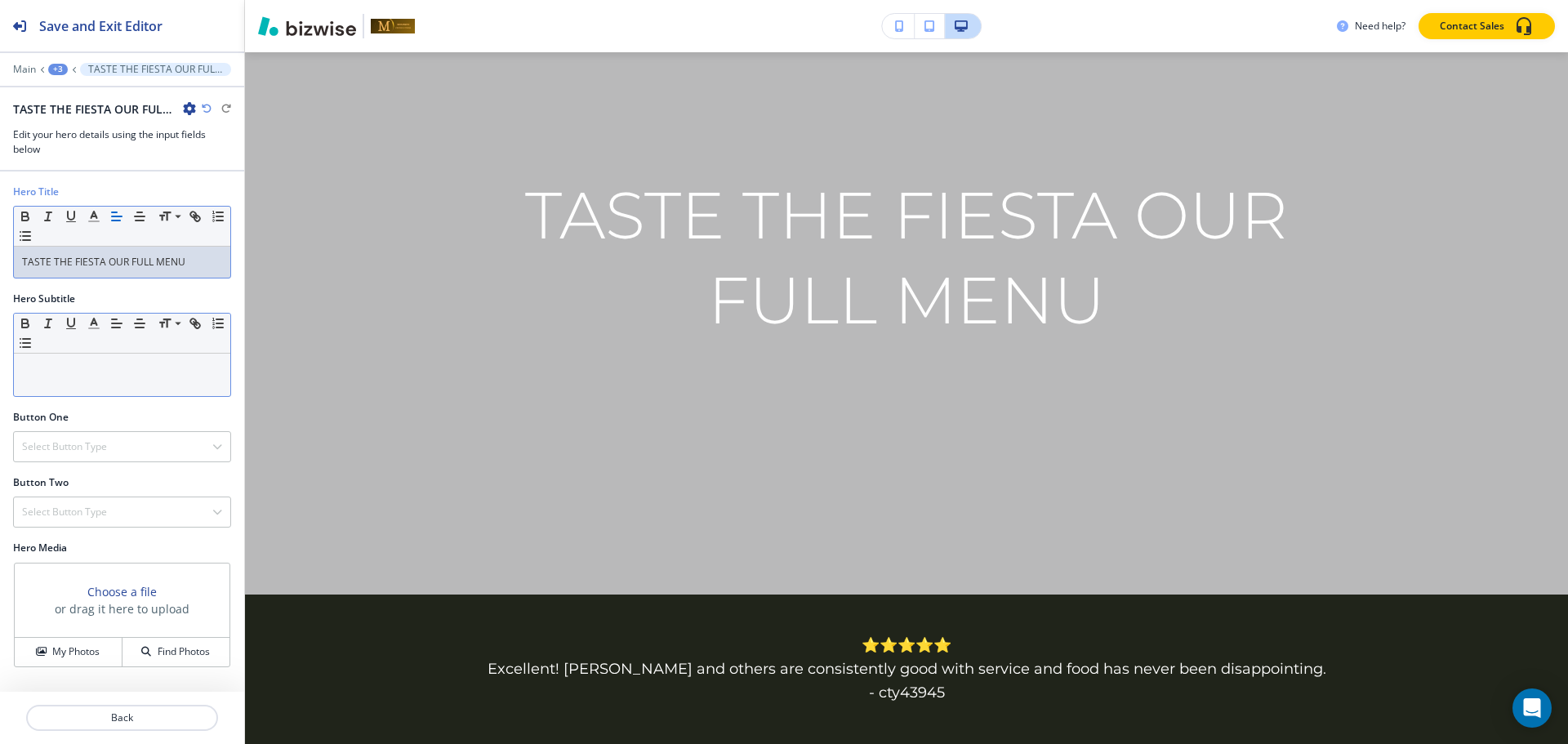
click at [106, 370] on p at bounding box center [122, 368] width 200 height 15
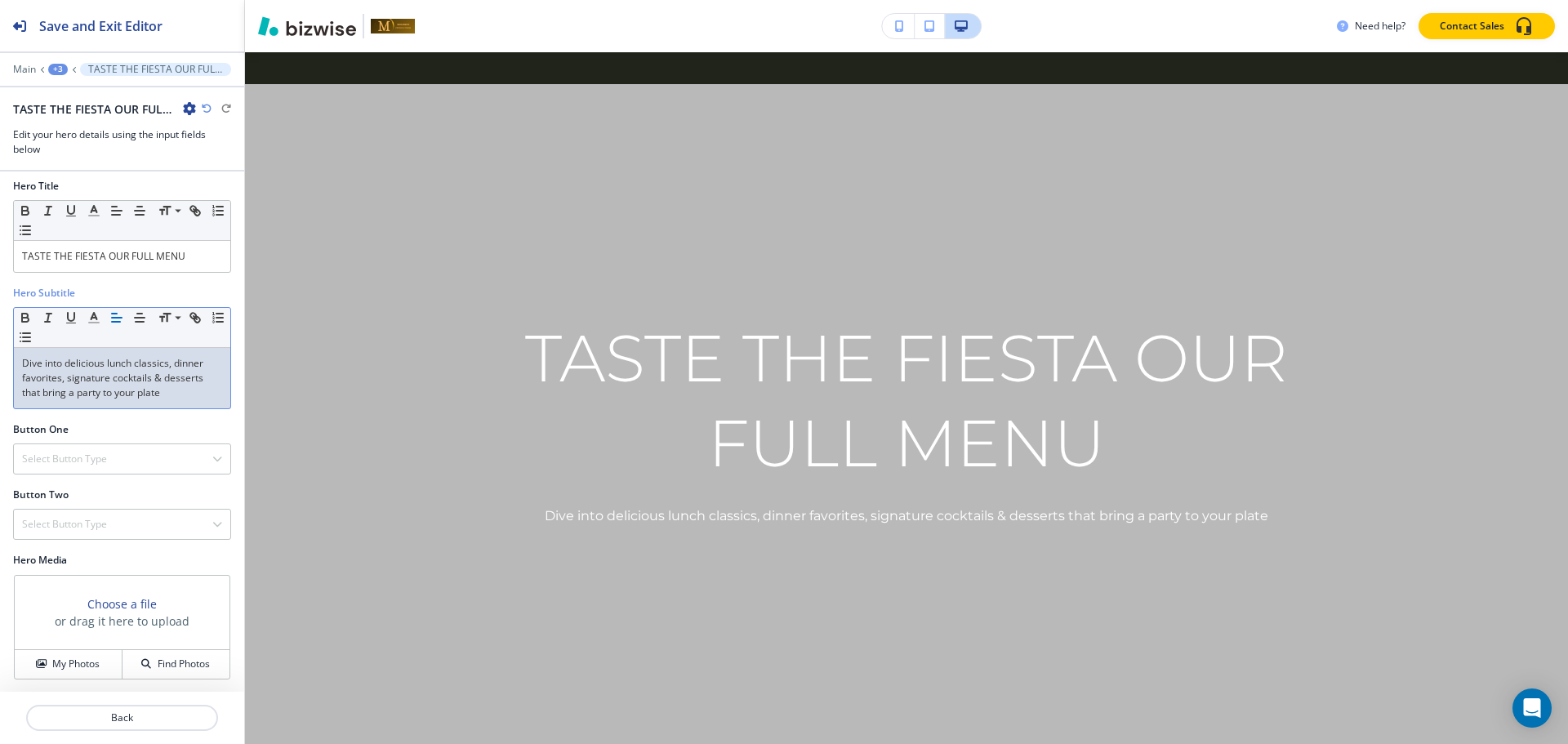
scroll to position [7, 0]
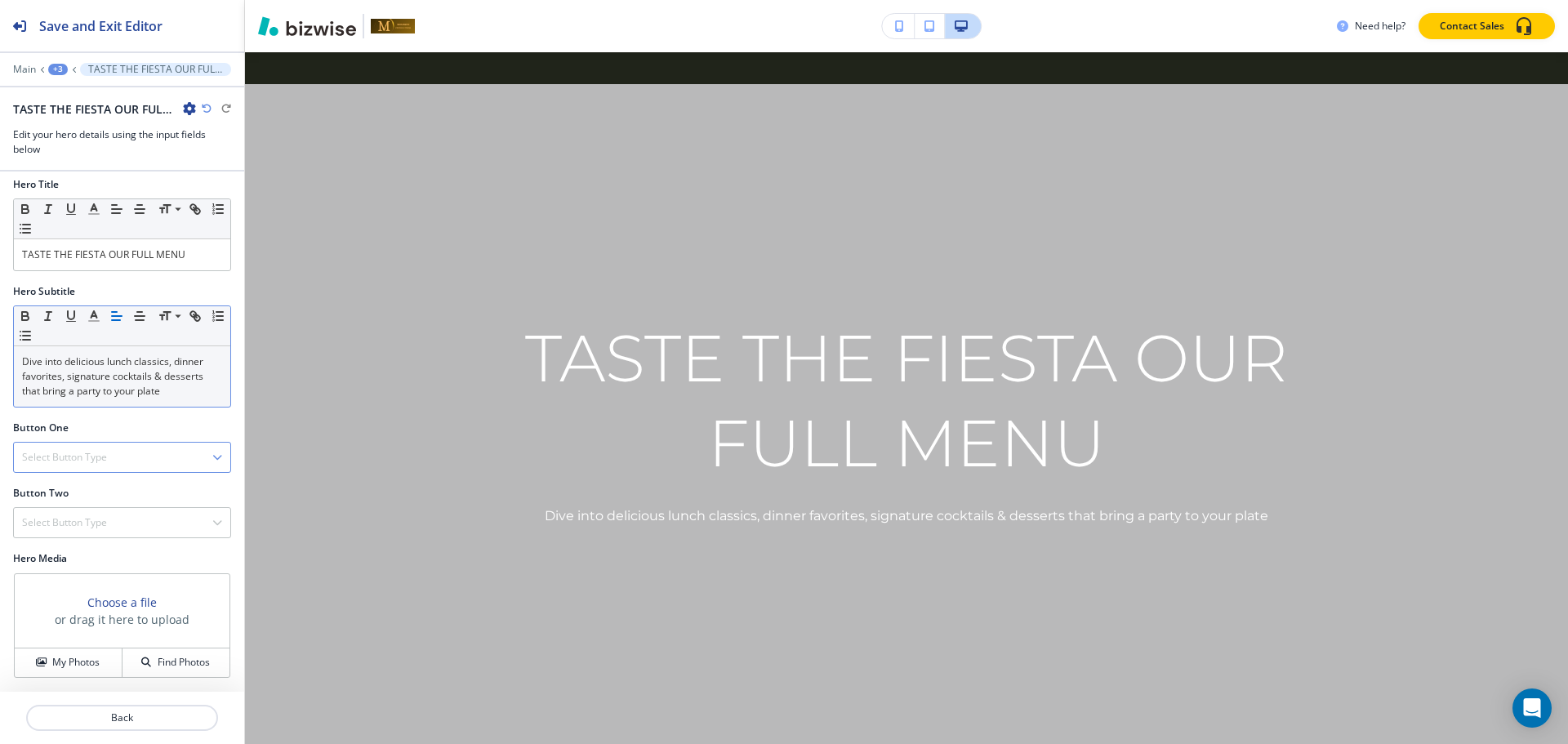
click at [144, 457] on div "Select Button Type" at bounding box center [123, 457] width 217 height 29
click at [90, 486] on h4 "Telephone" at bounding box center [122, 486] width 200 height 15
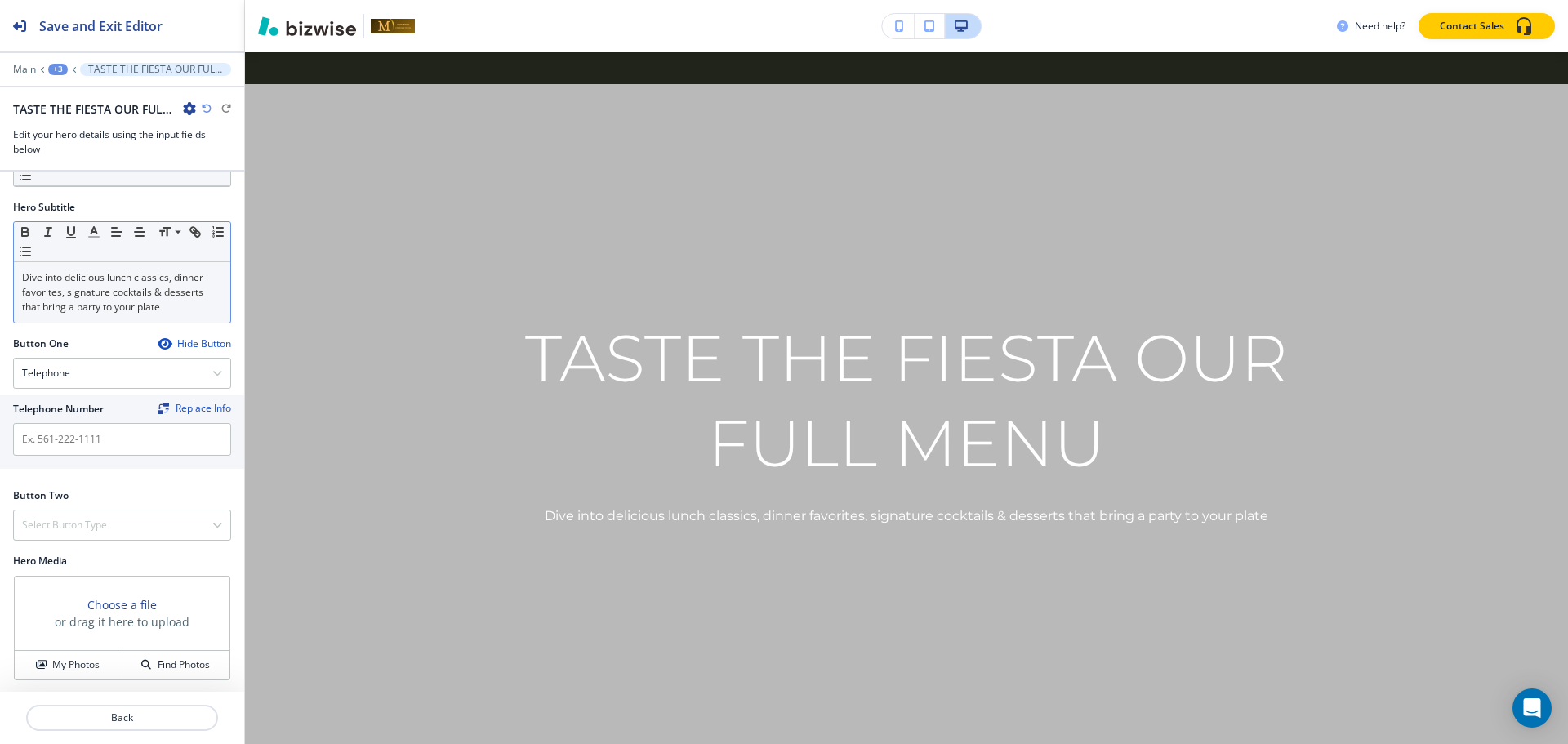
scroll to position [94, 0]
click at [97, 436] on input "text" at bounding box center [123, 437] width 218 height 33
paste input "218-444-8212"
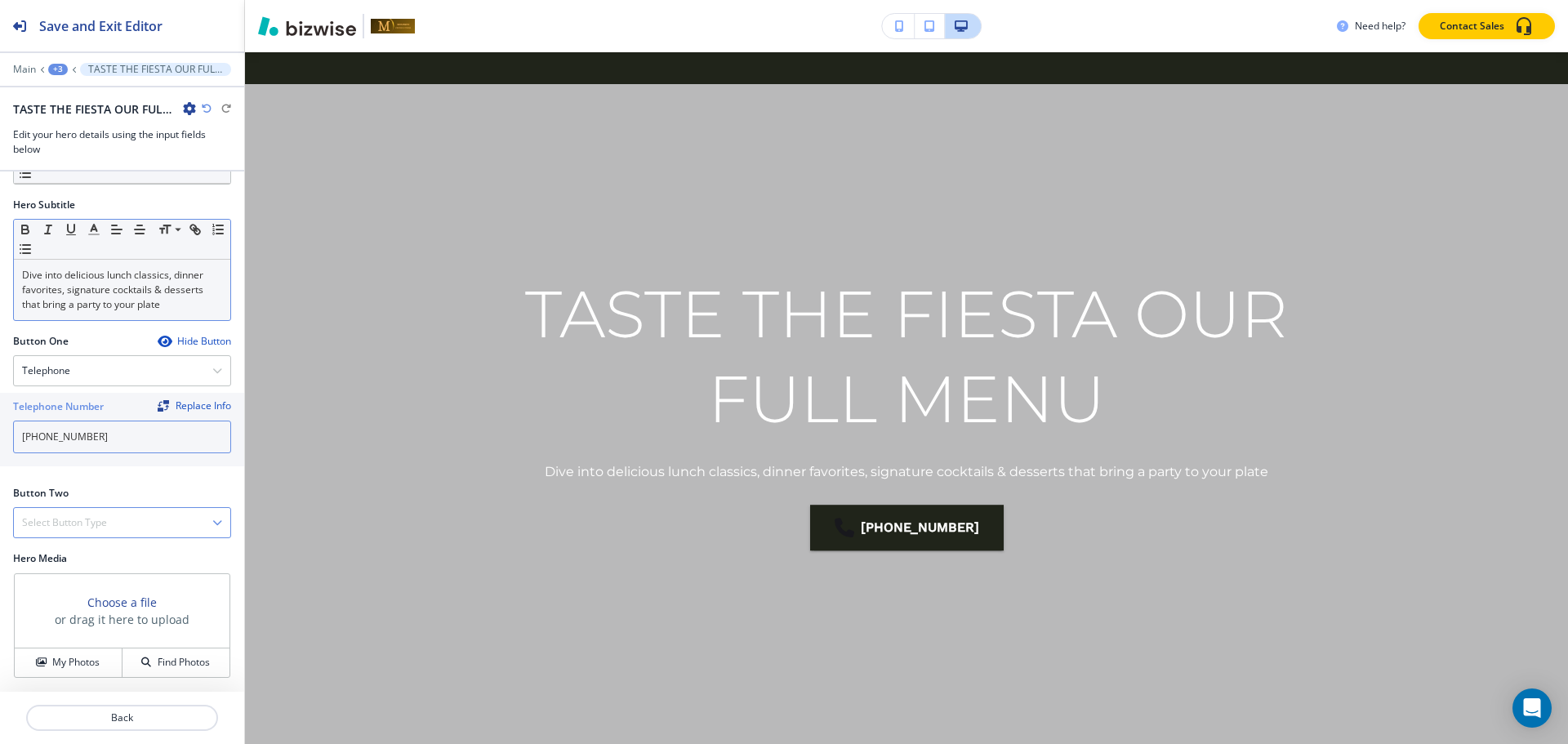
type input "218-444-8212"
click at [76, 534] on div "Select Button Type" at bounding box center [123, 522] width 217 height 29
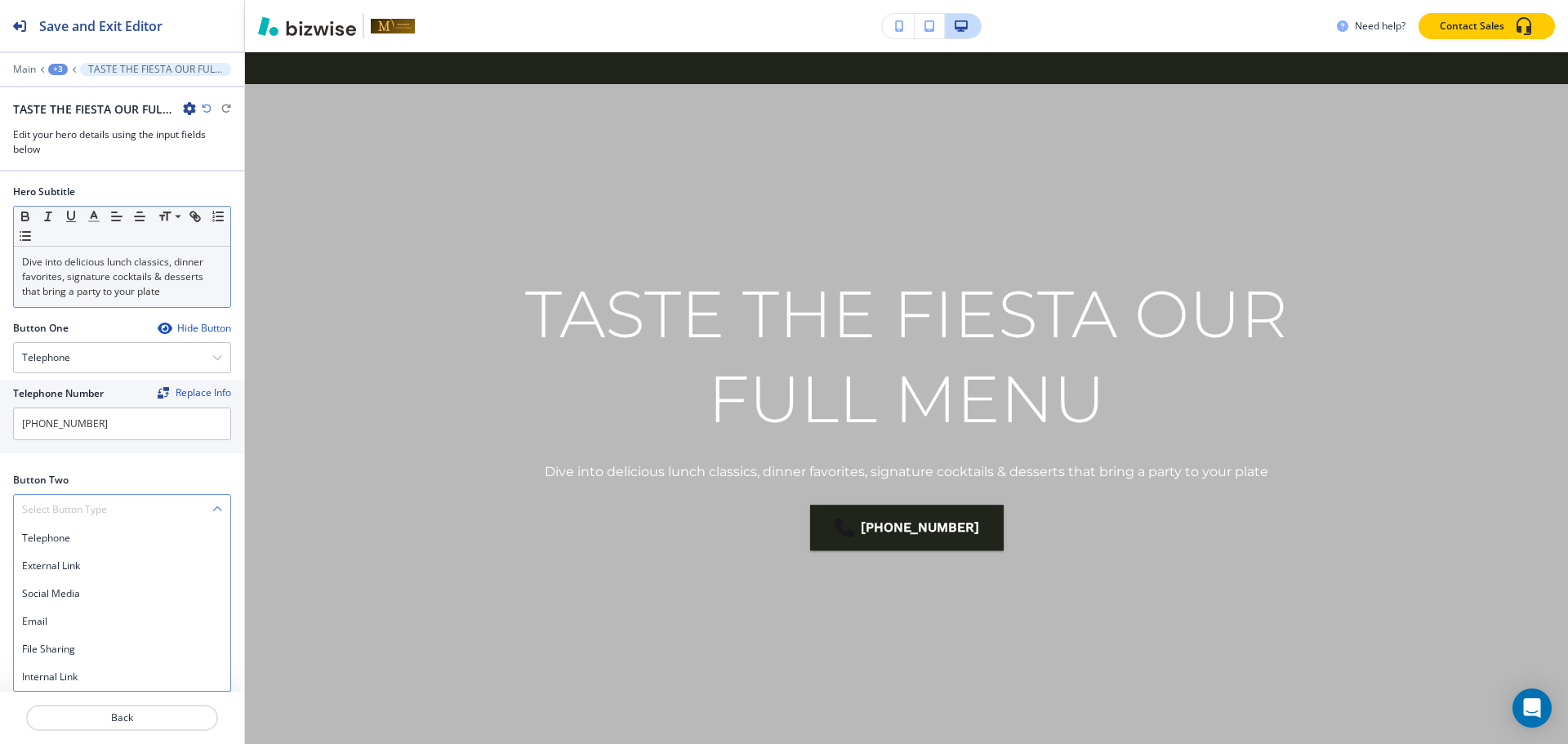
click at [27, 691] on div "Telephone External Link Social Media Email File Sharing Internal Link" at bounding box center [123, 607] width 218 height 168
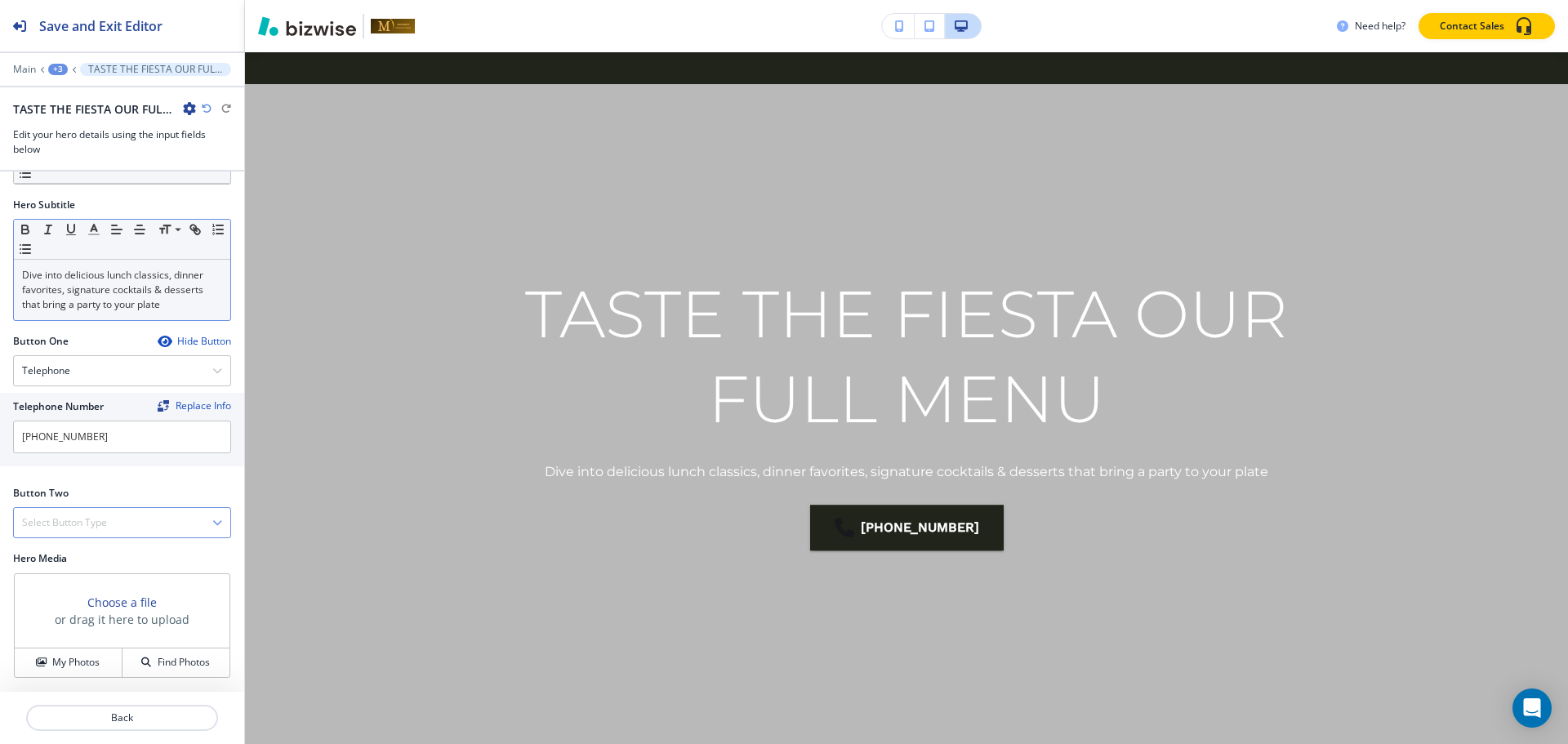
click at [82, 515] on h4 "Select Button Type" at bounding box center [65, 522] width 85 height 15
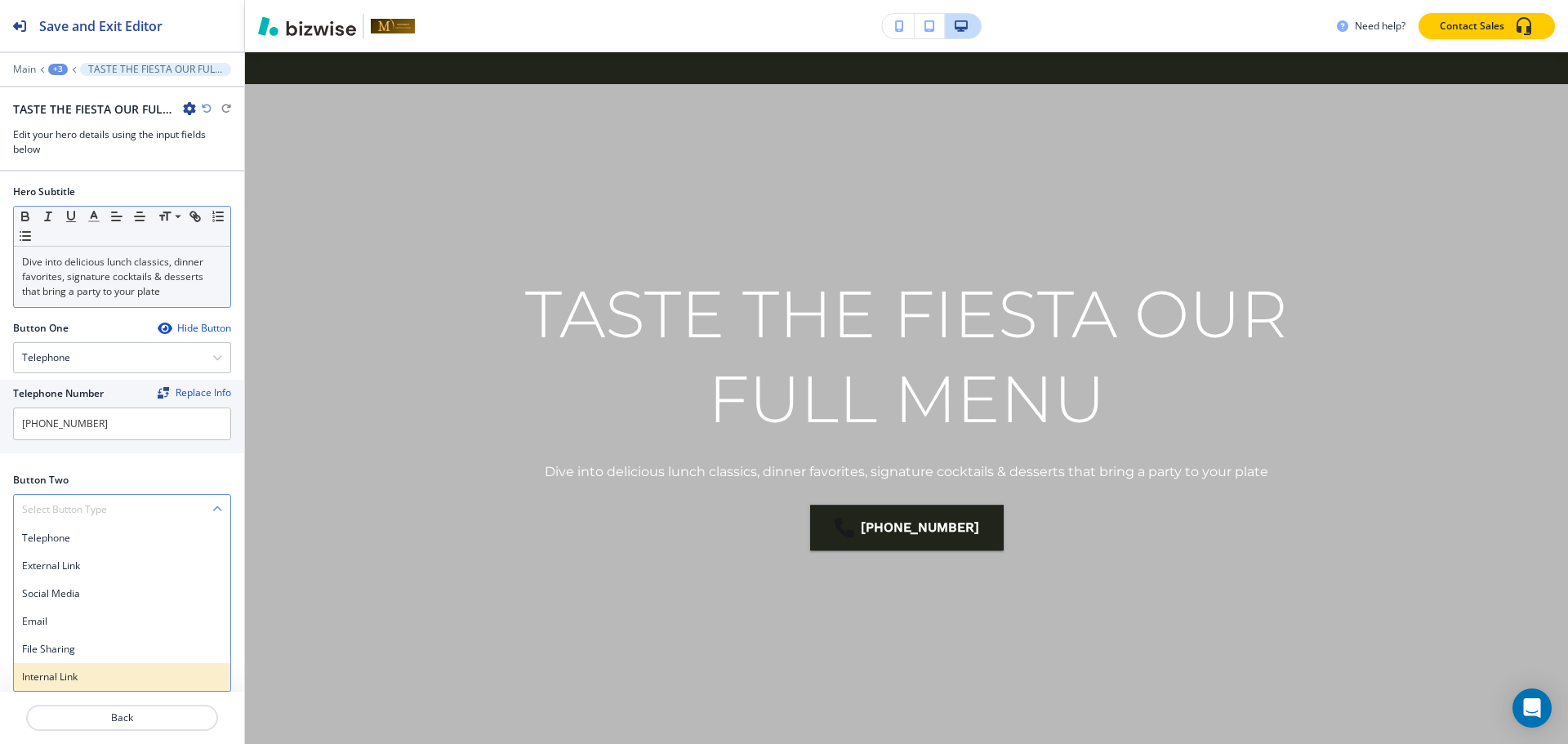
click at [67, 671] on h4 "Internal Link" at bounding box center [122, 677] width 200 height 15
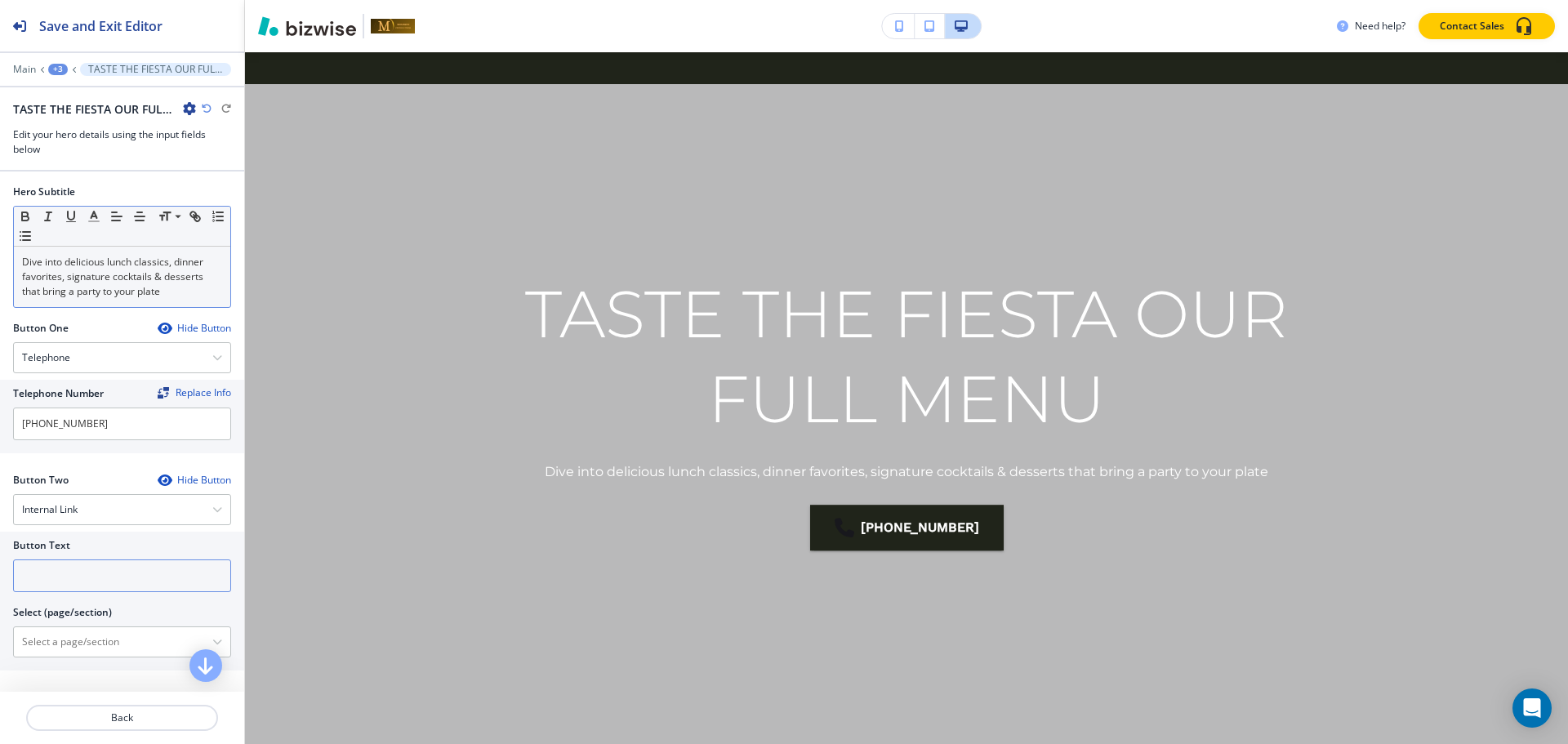
click at [62, 592] on div "Button Text Select (page/section) HOME HOME | The Party Continues with $5 Mimos…" at bounding box center [123, 595] width 218 height 126
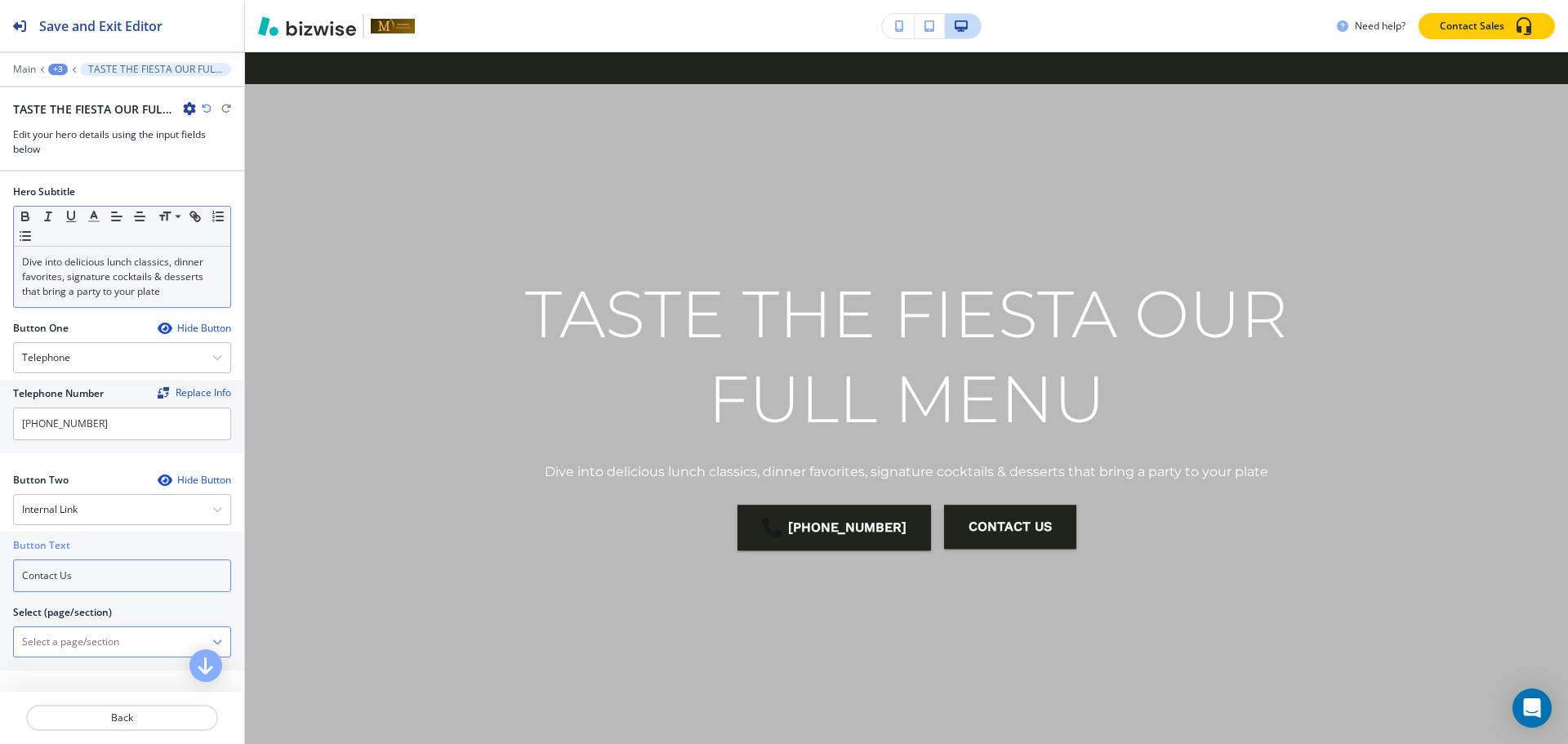
type input "Contact Us"
click at [99, 646] on \(page\/section\) "Manual Input" at bounding box center [113, 641] width 198 height 28
paste \(page\/section\) "Contact Us"
click at [79, 667] on h4 "CONTACT" at bounding box center [122, 670] width 200 height 15
type \(page\/section\) "CONTACT"
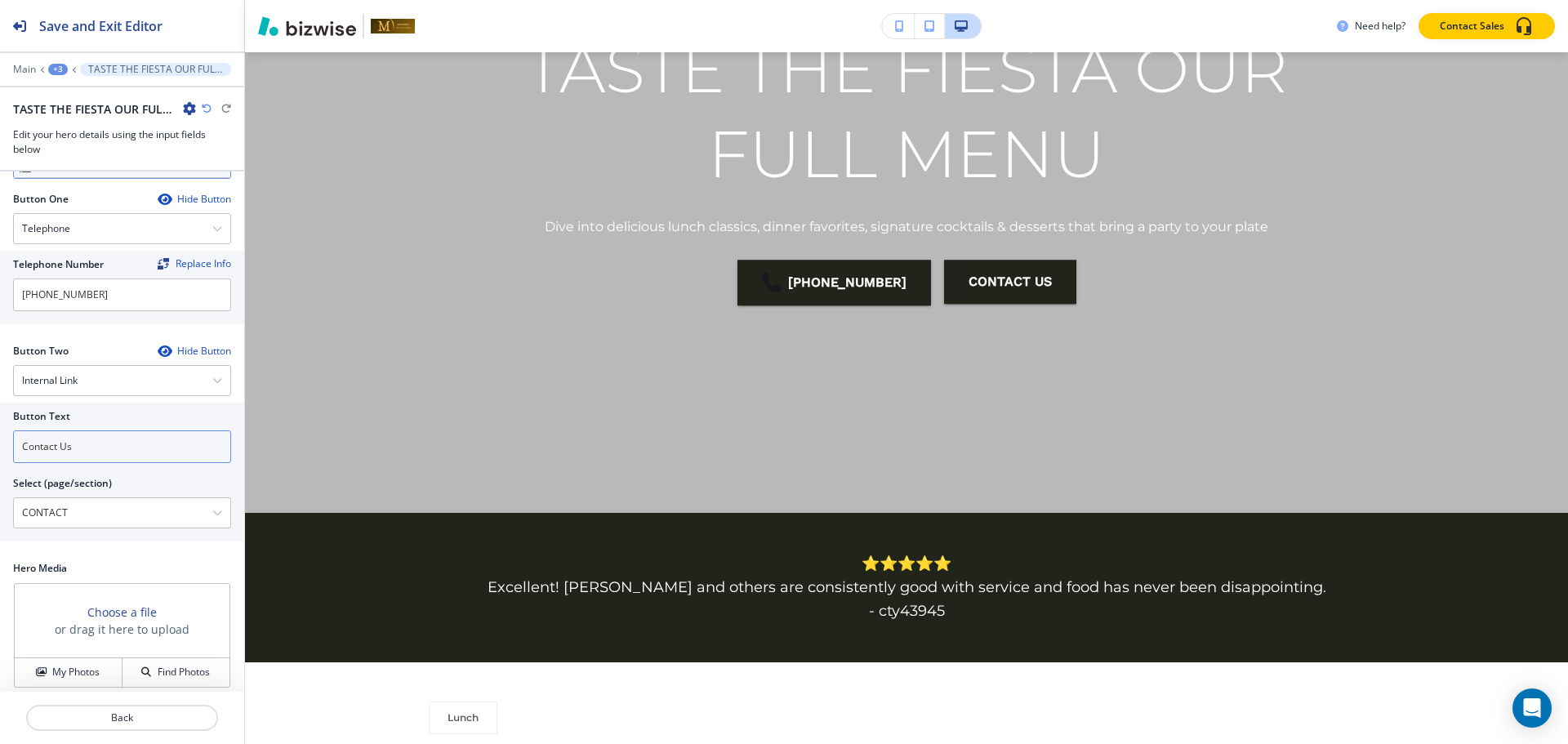
scroll to position [246, 0]
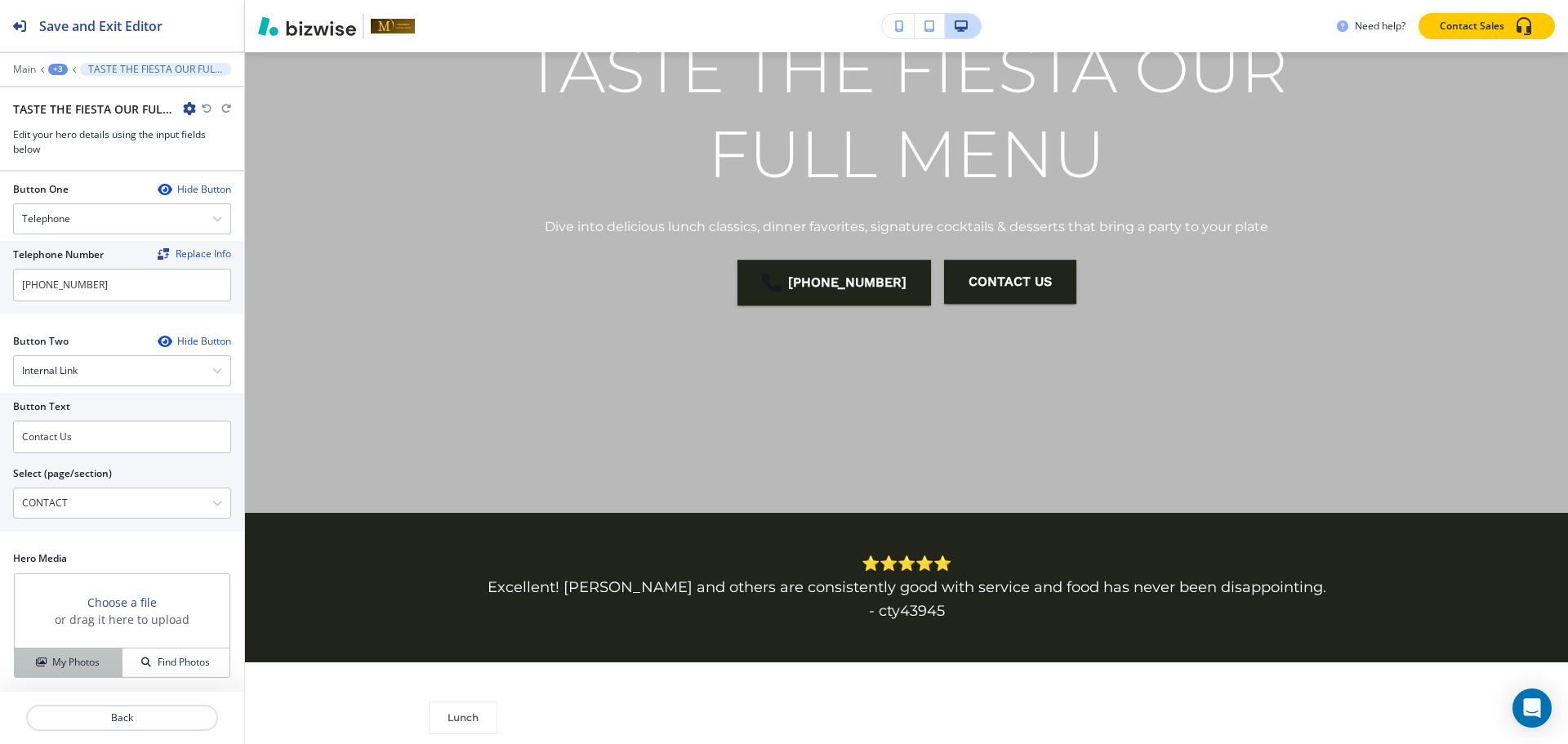
click at [66, 666] on h4 "My Photos" at bounding box center [75, 662] width 47 height 15
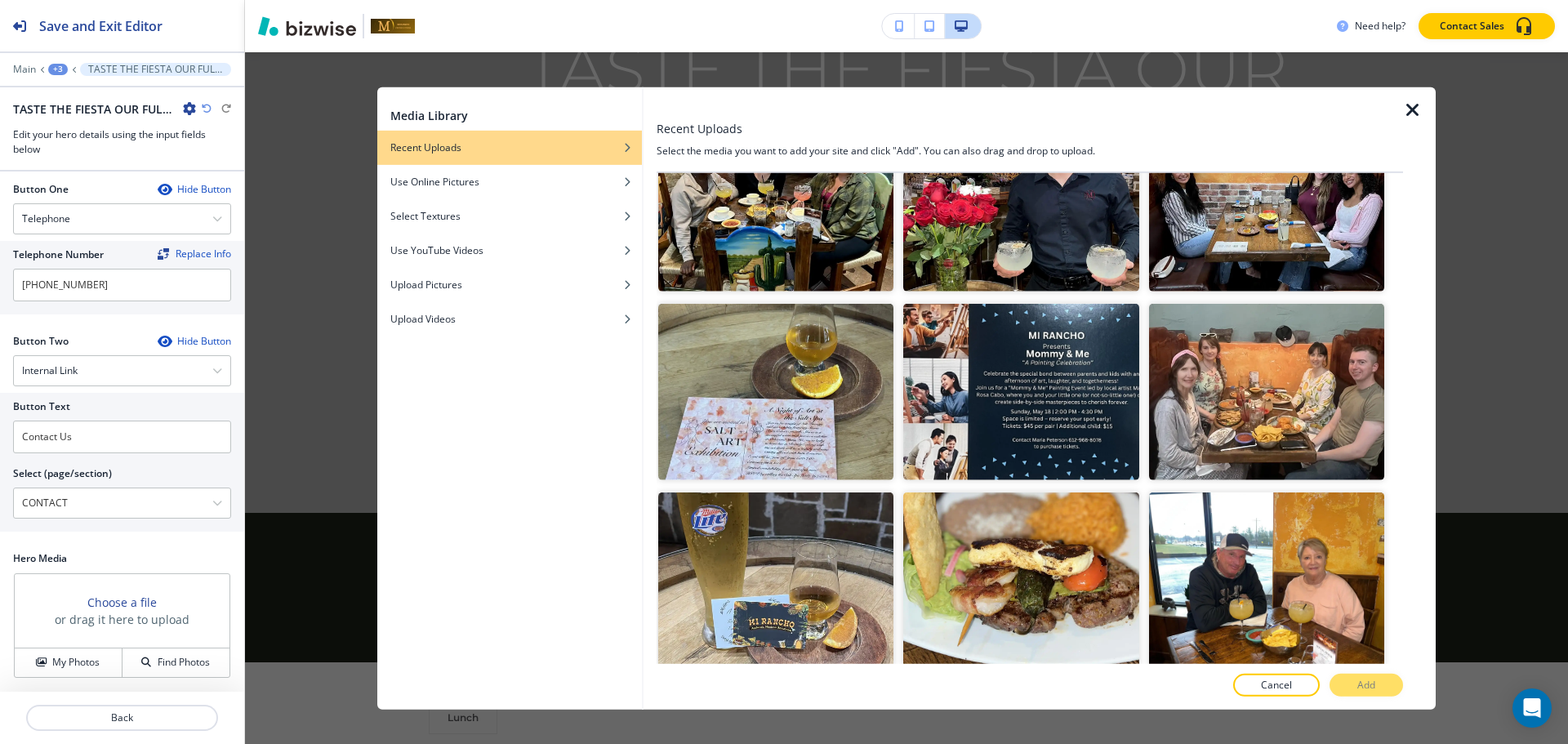
scroll to position [1062, 0]
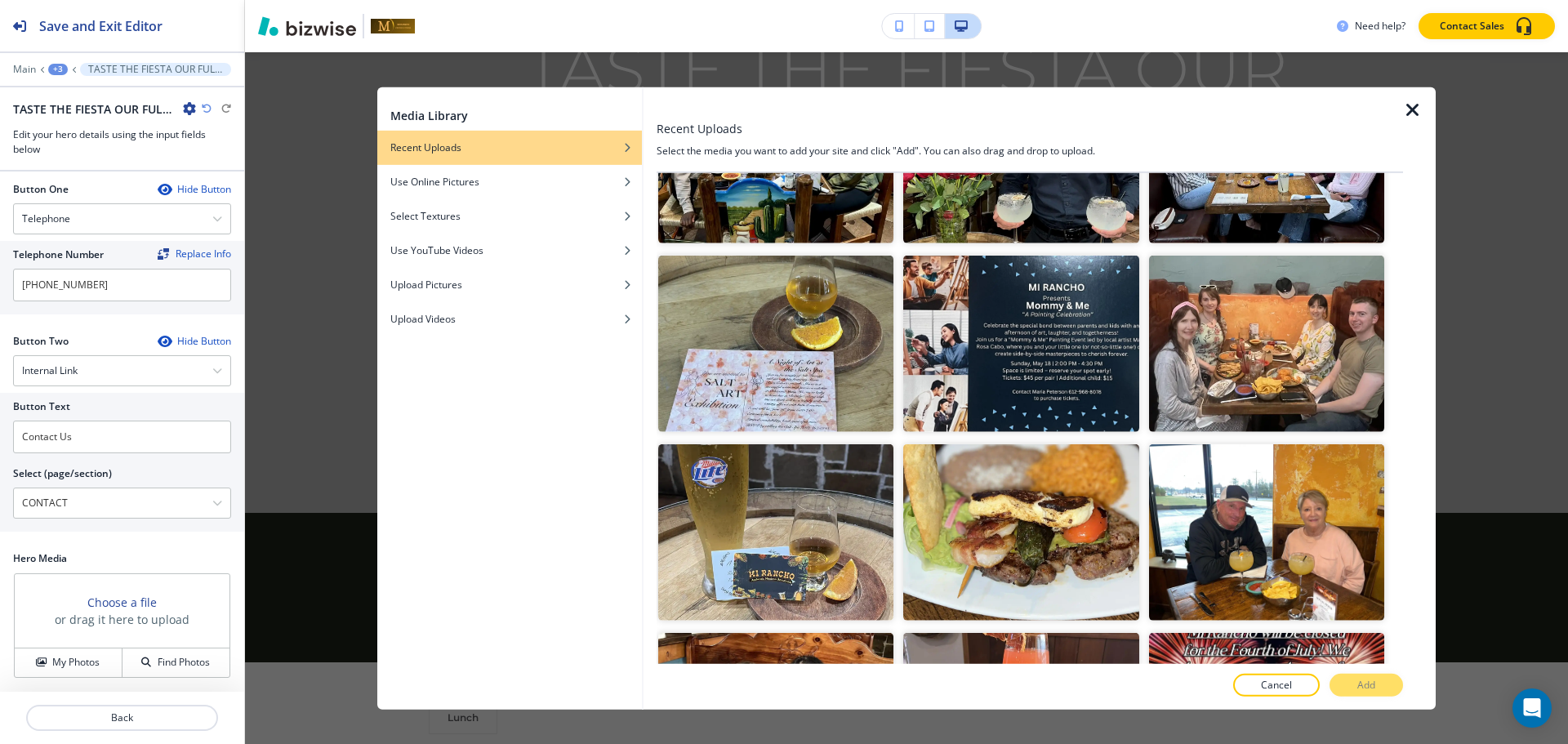
click at [1426, 105] on div at bounding box center [1419, 397] width 33 height 622
click at [1409, 115] on icon "button" at bounding box center [1413, 109] width 20 height 20
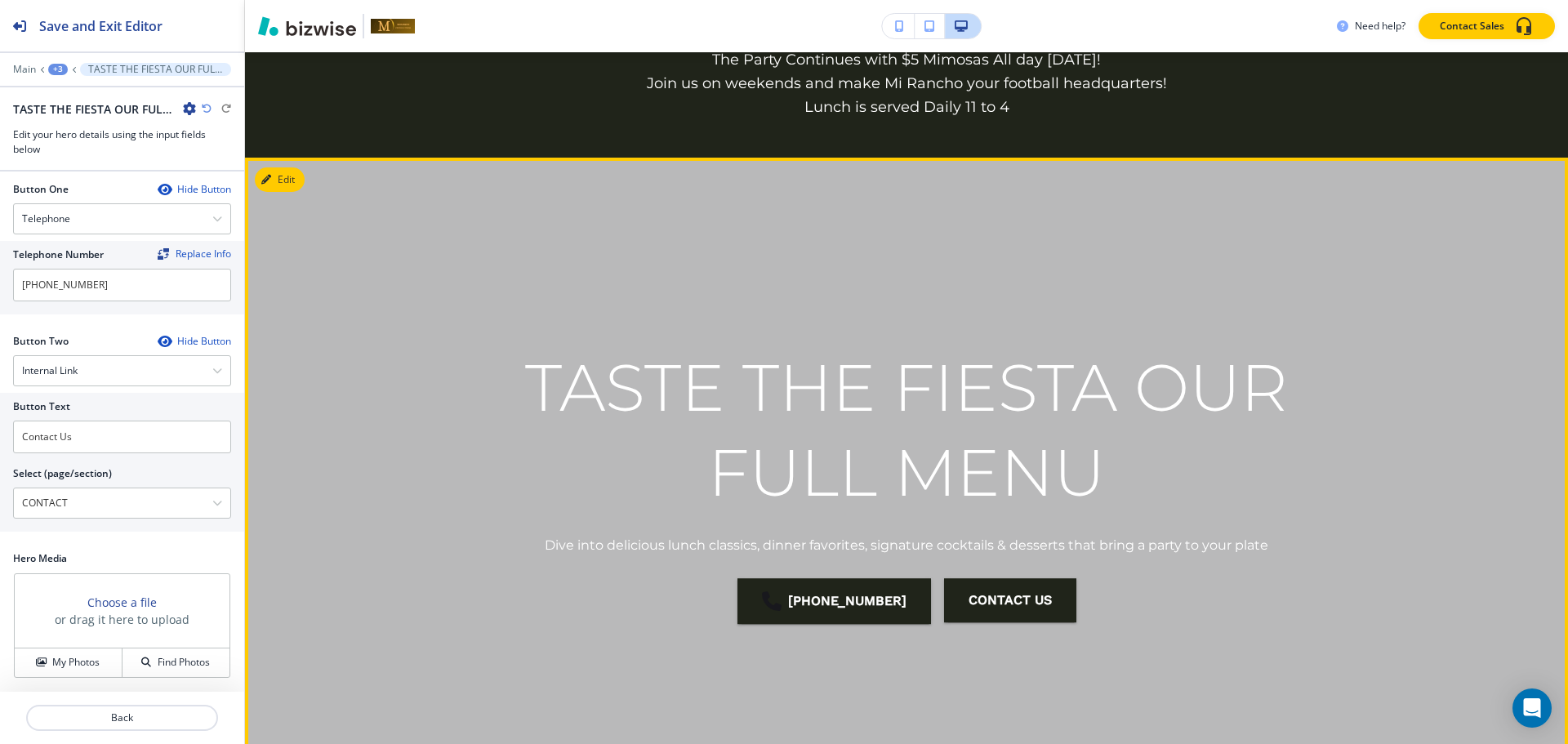
scroll to position [100, 0]
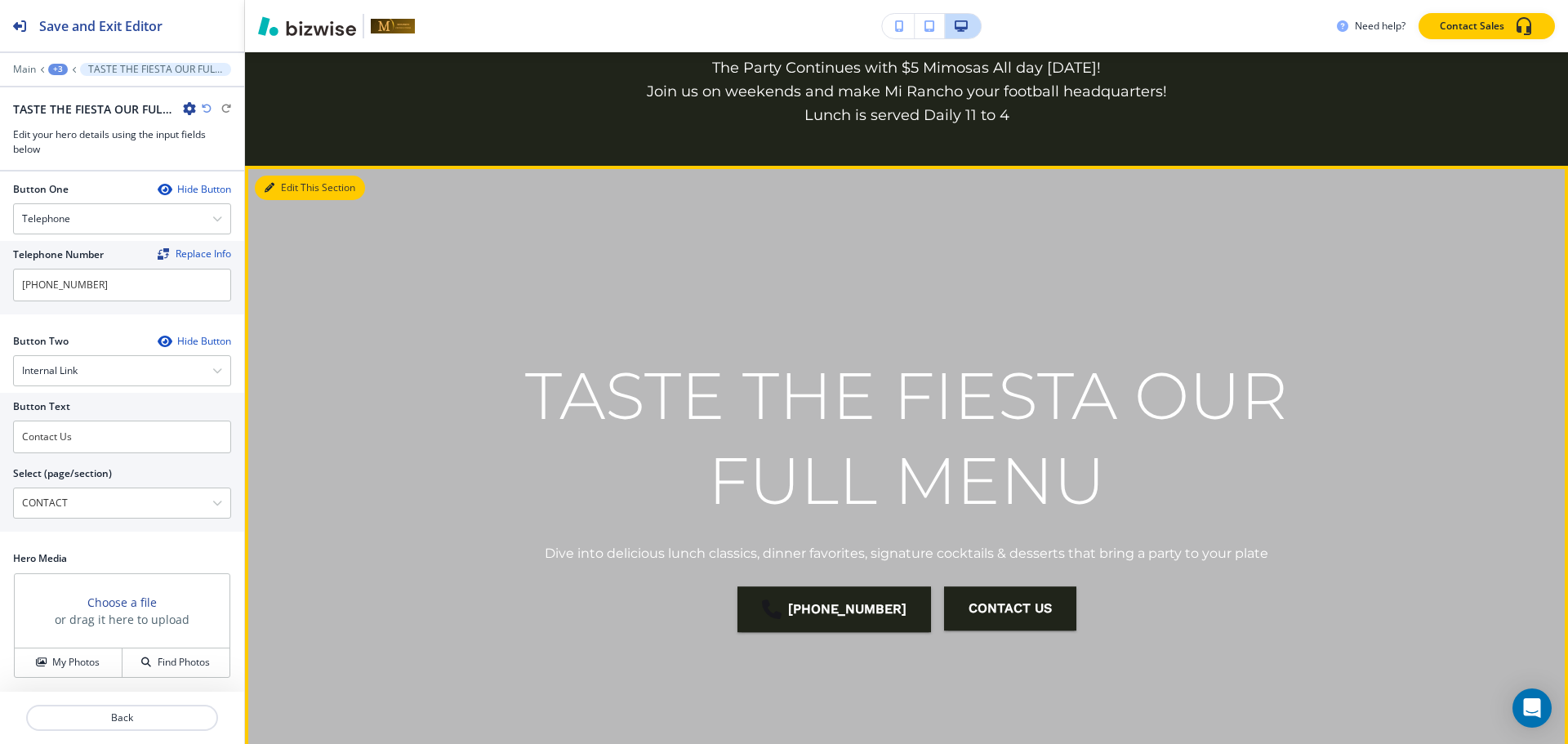
click at [279, 190] on button "Edit This Section" at bounding box center [310, 188] width 110 height 25
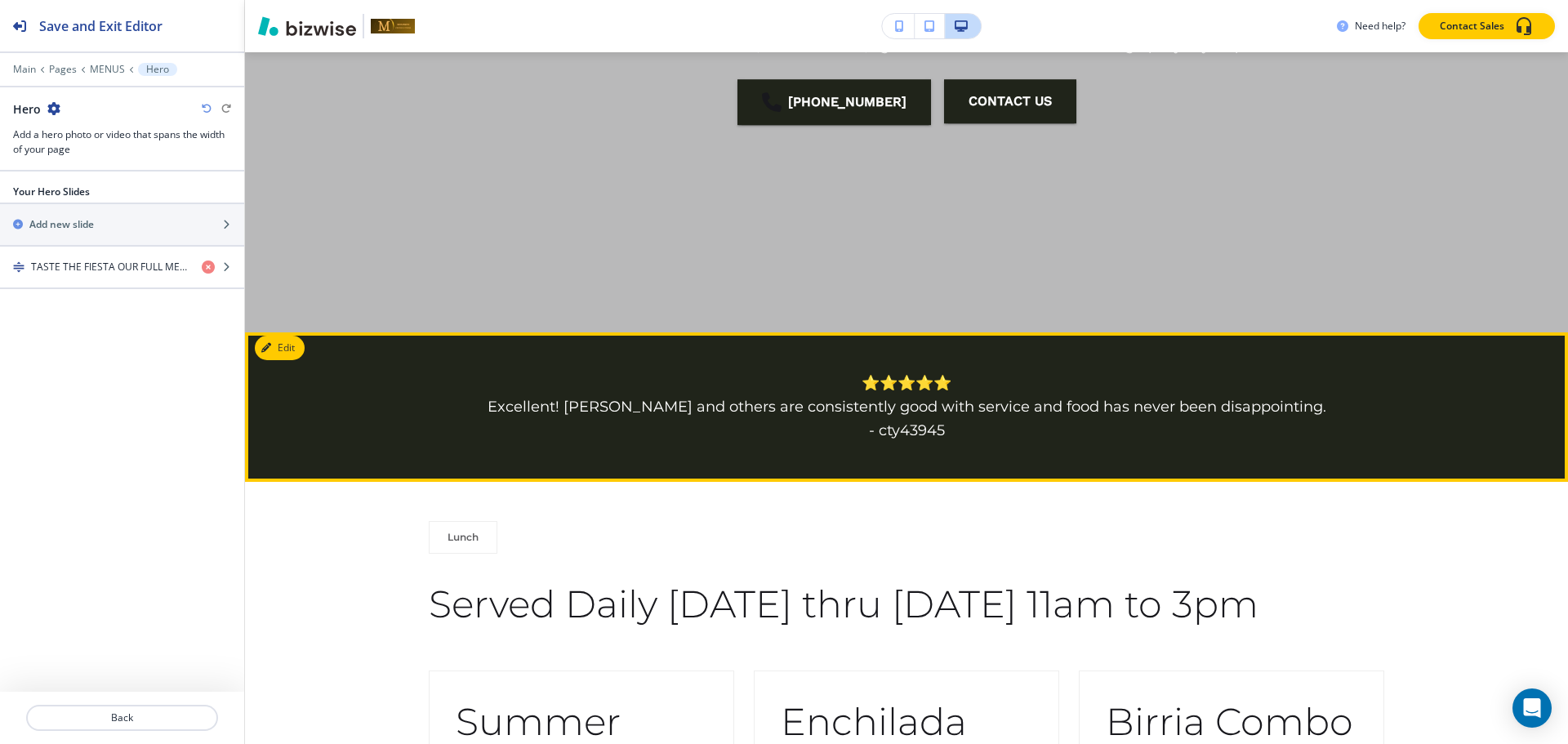
scroll to position [622, 0]
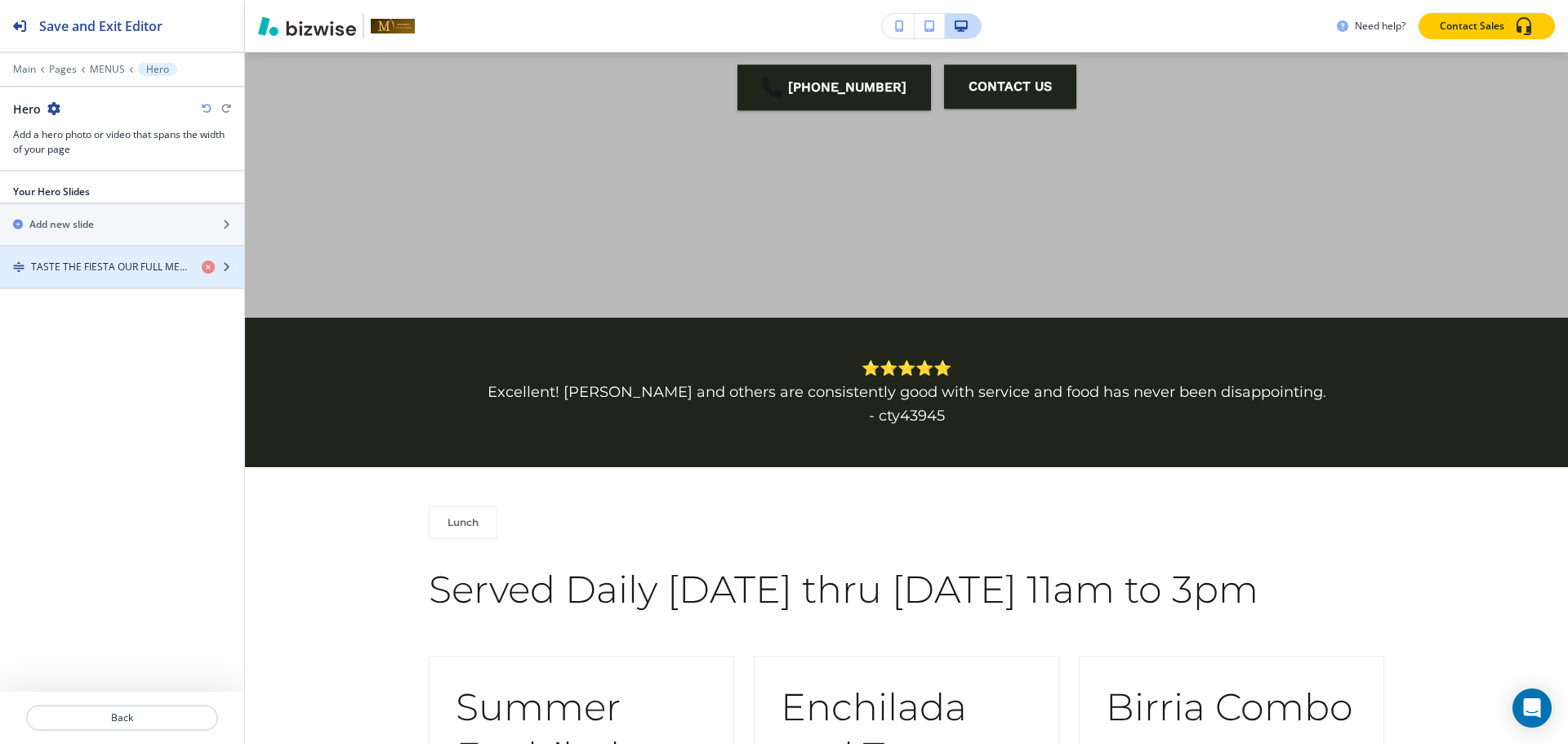
click at [76, 254] on div "button" at bounding box center [122, 253] width 244 height 13
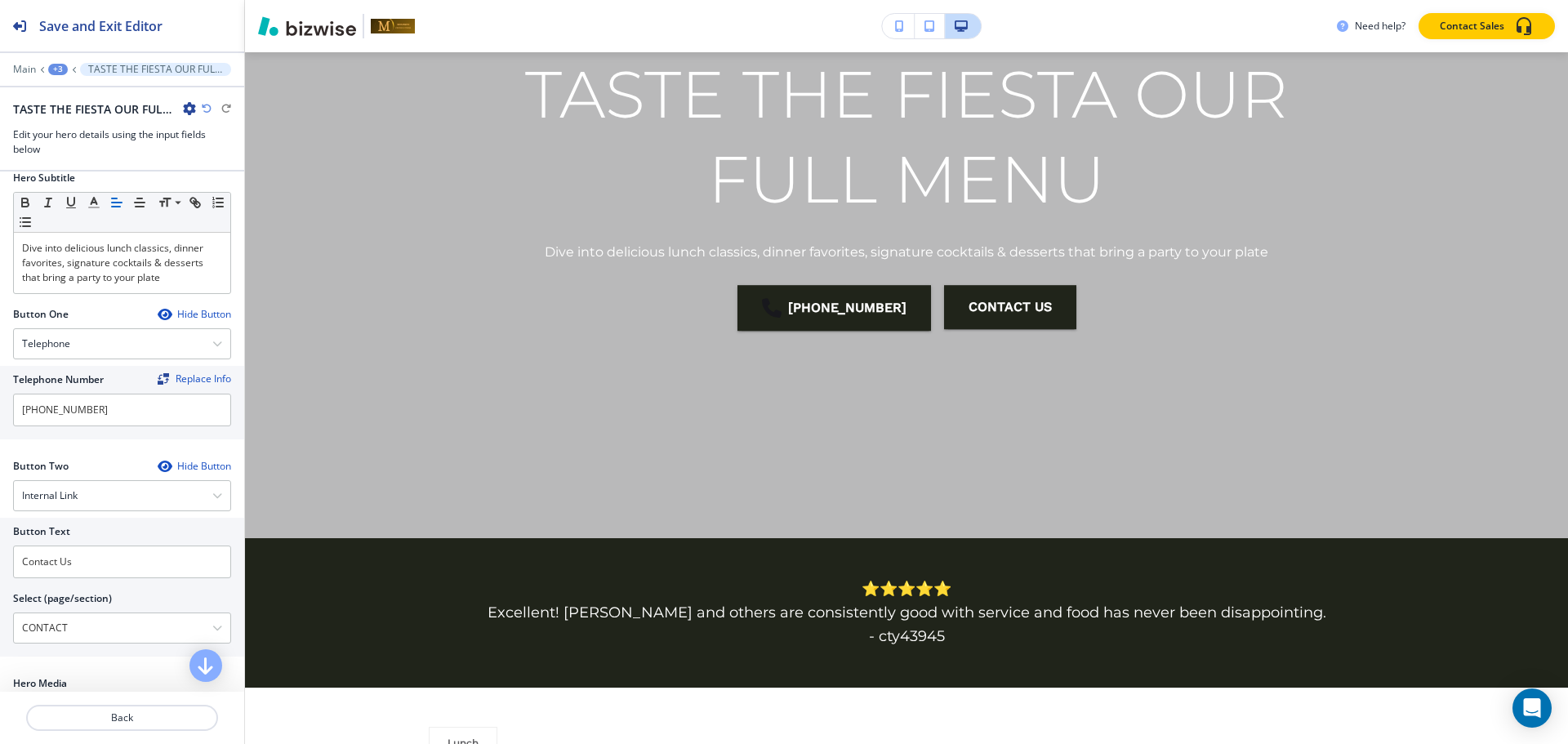
scroll to position [246, 0]
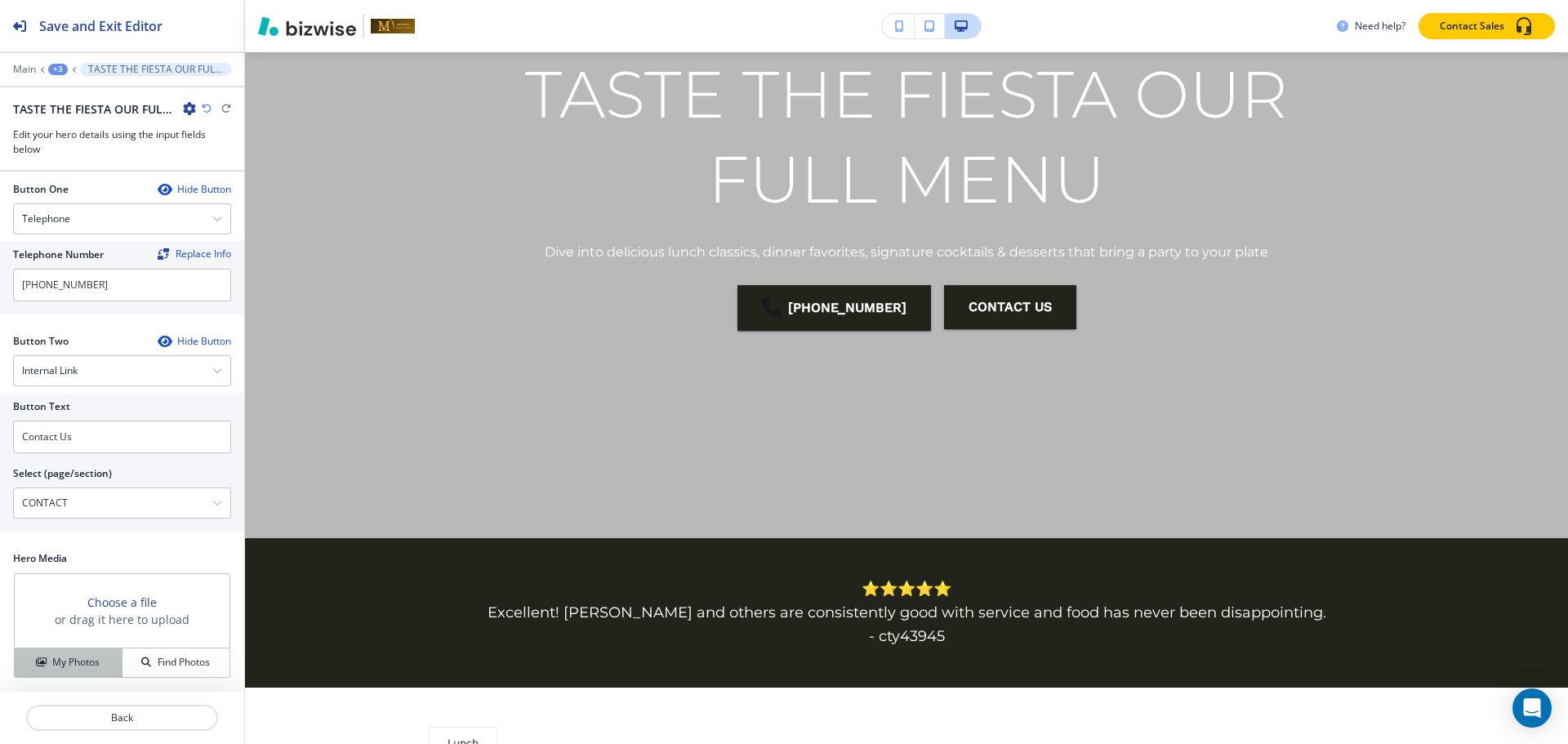
click at [84, 659] on h4 "My Photos" at bounding box center [75, 662] width 47 height 15
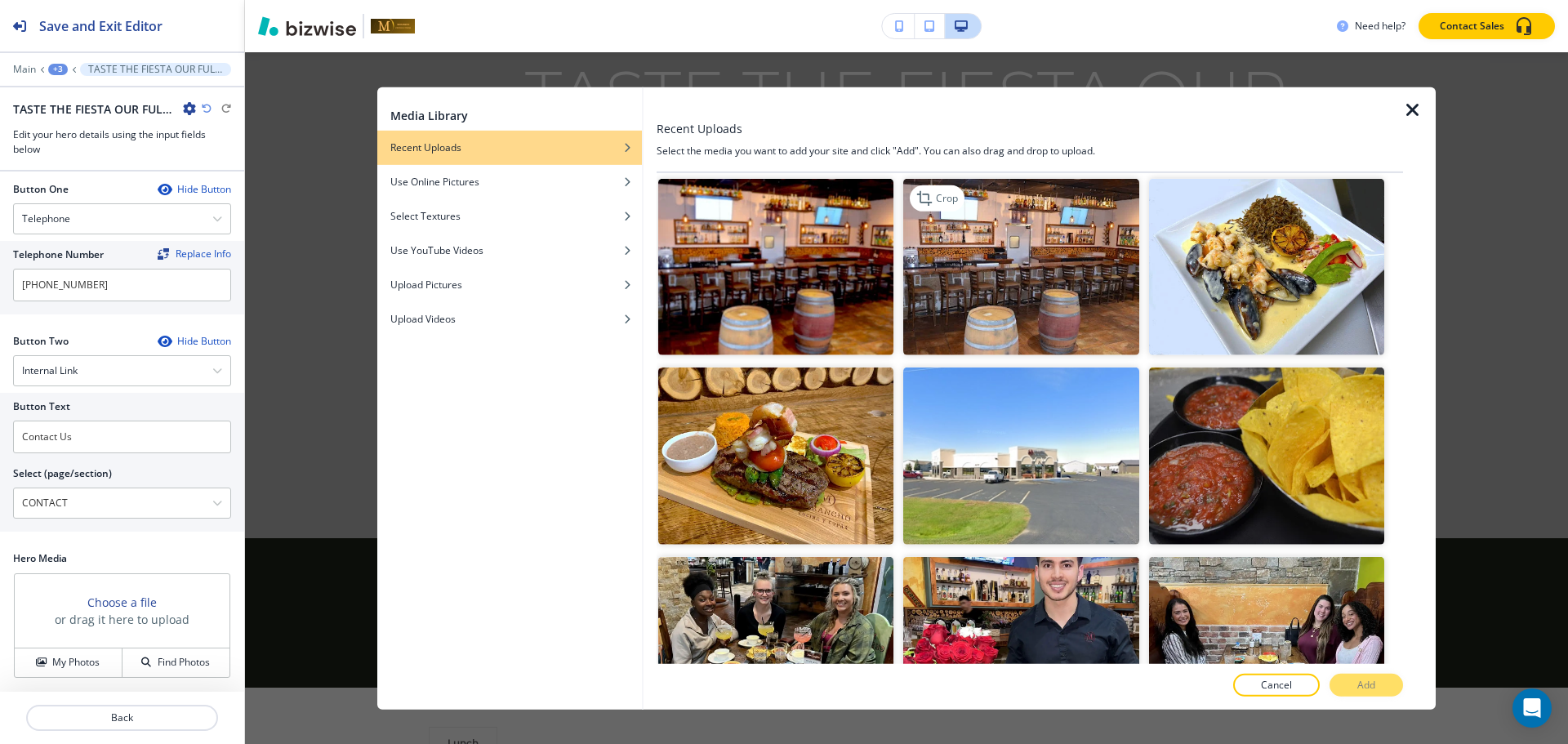
scroll to position [653, 0]
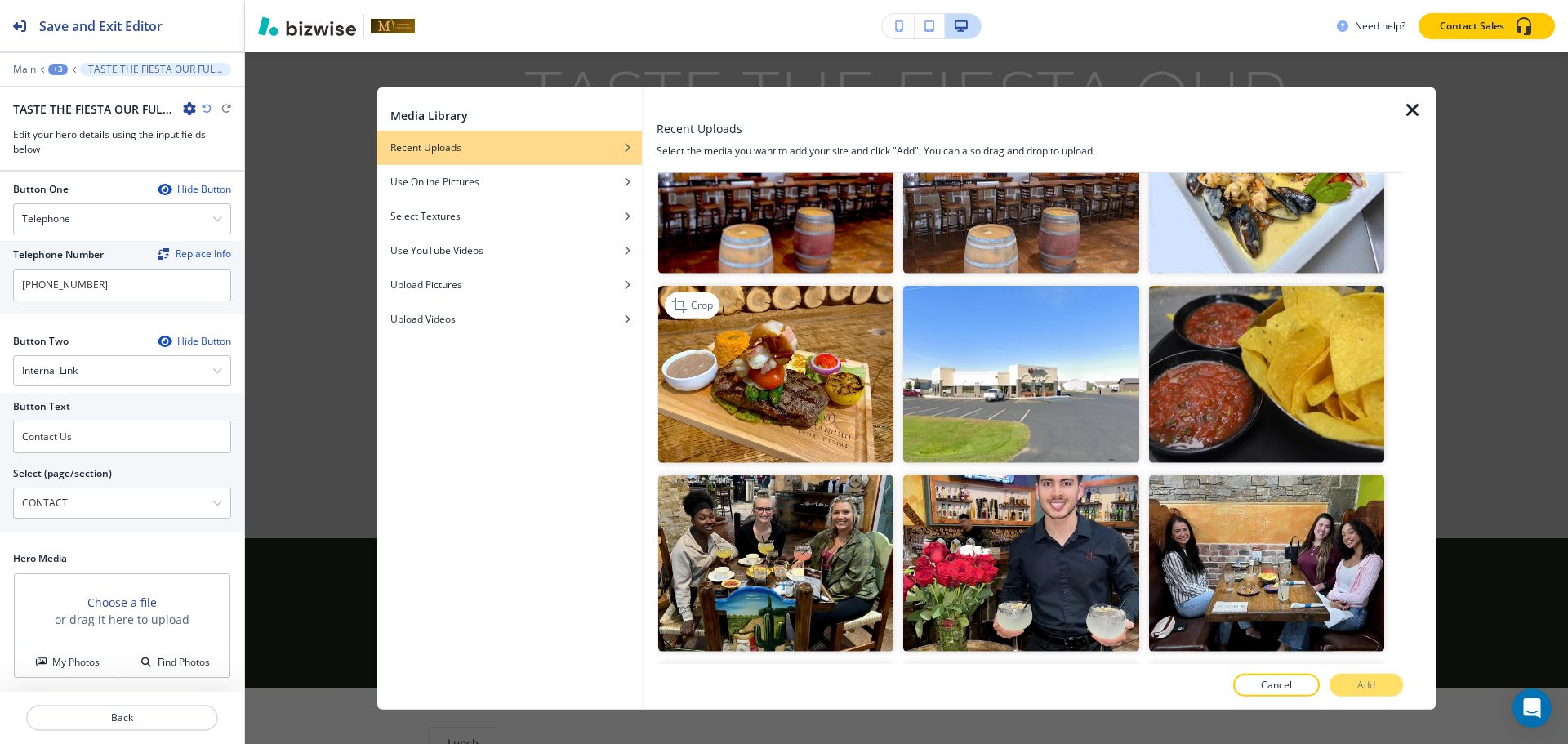
click at [756, 371] on img "button" at bounding box center [775, 374] width 235 height 177
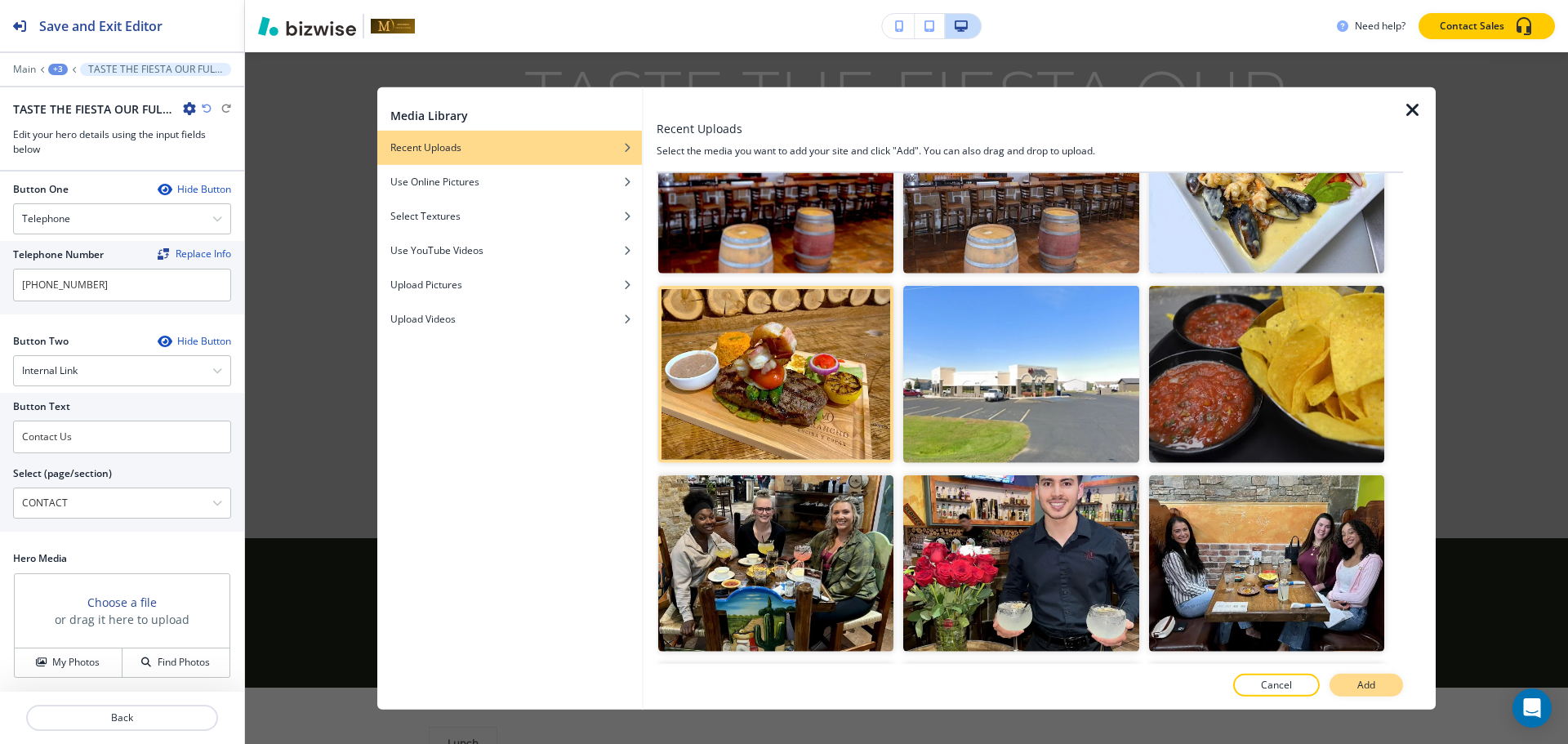
click at [1388, 680] on button "Add" at bounding box center [1366, 685] width 74 height 23
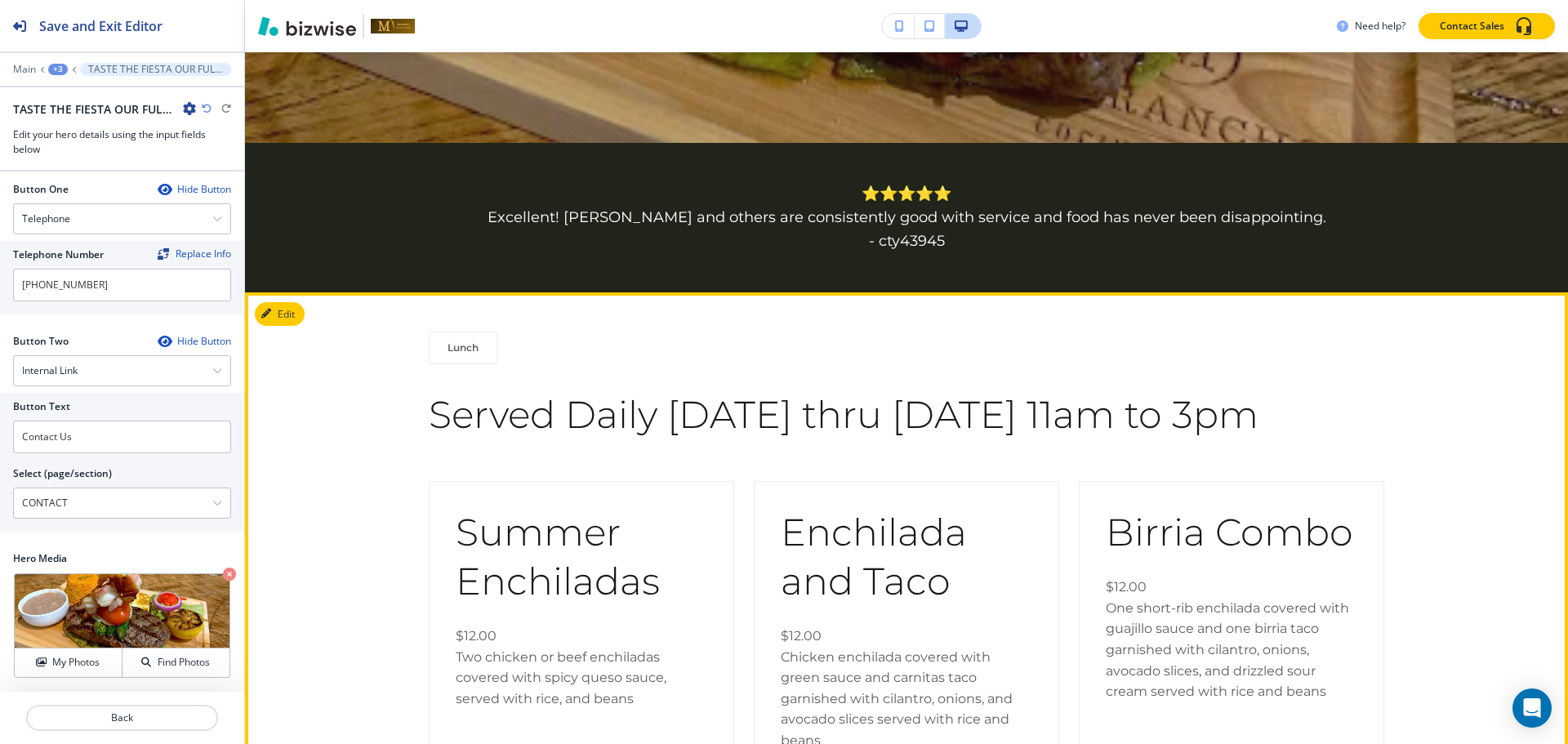
scroll to position [973, 0]
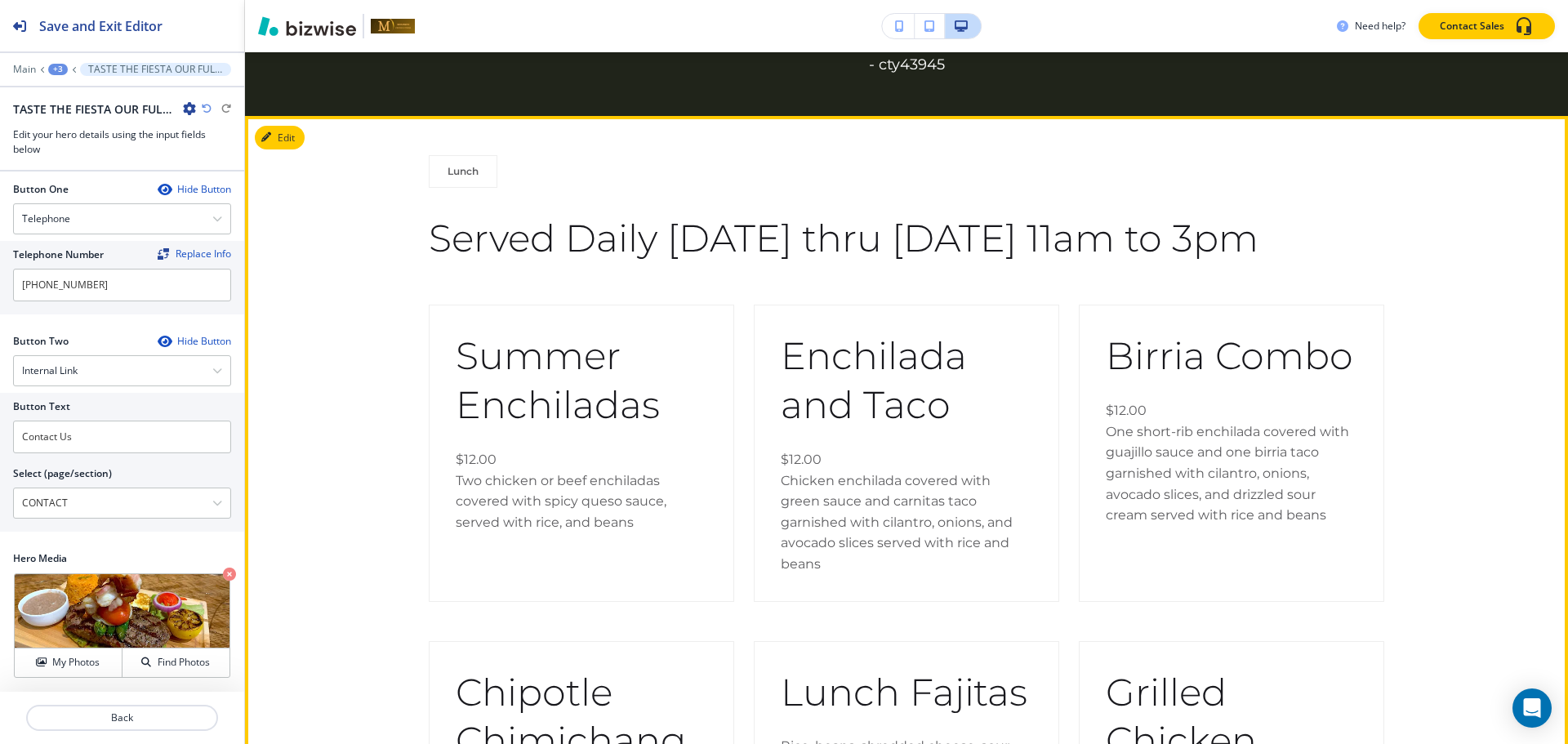
drag, startPoint x: 978, startPoint y: 253, endPoint x: 1440, endPoint y: 182, distance: 467.4
click at [1440, 182] on div "Lunch Served Daily Monday thru Friday 11am to 3pm" at bounding box center [907, 230] width 1323 height 150
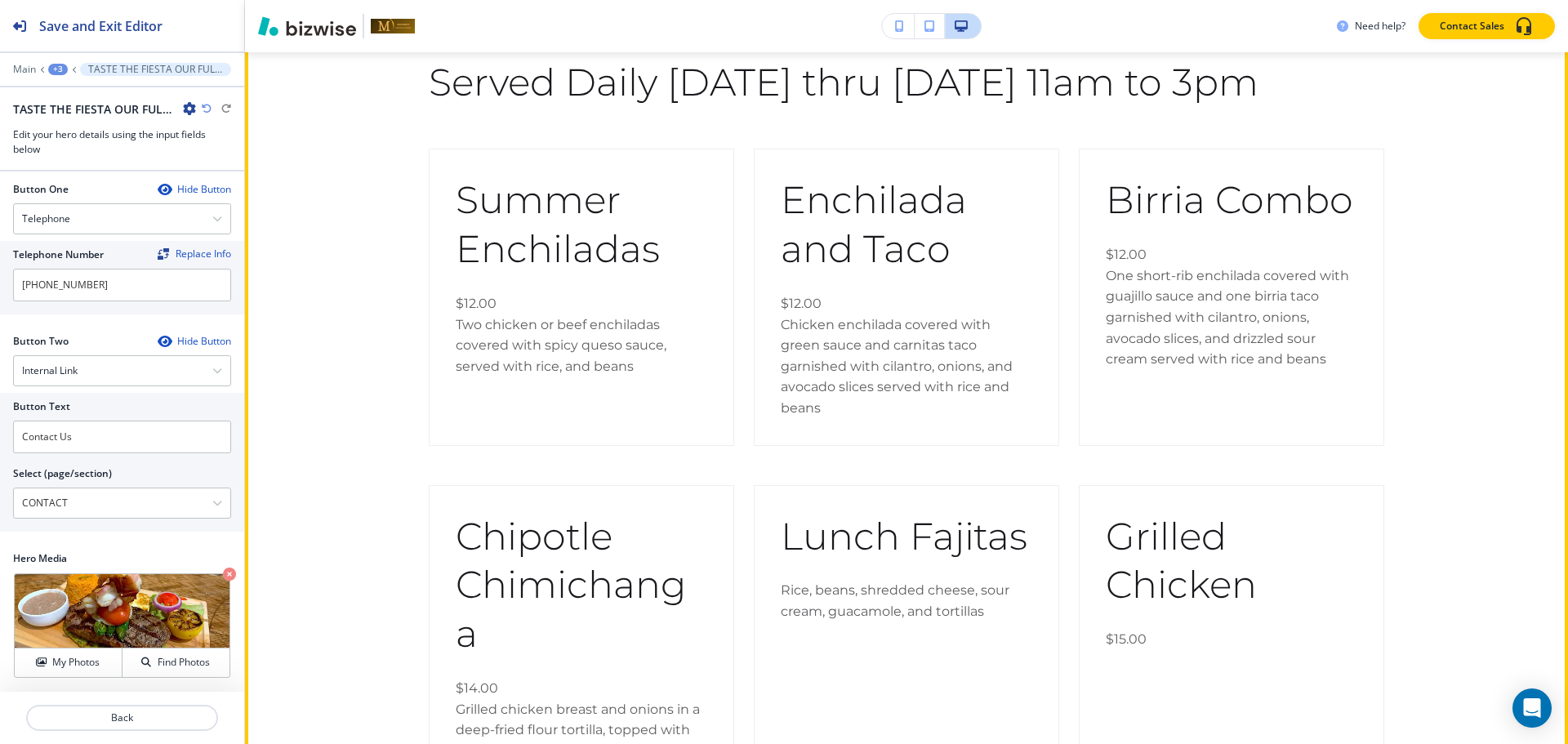
scroll to position [1136, 0]
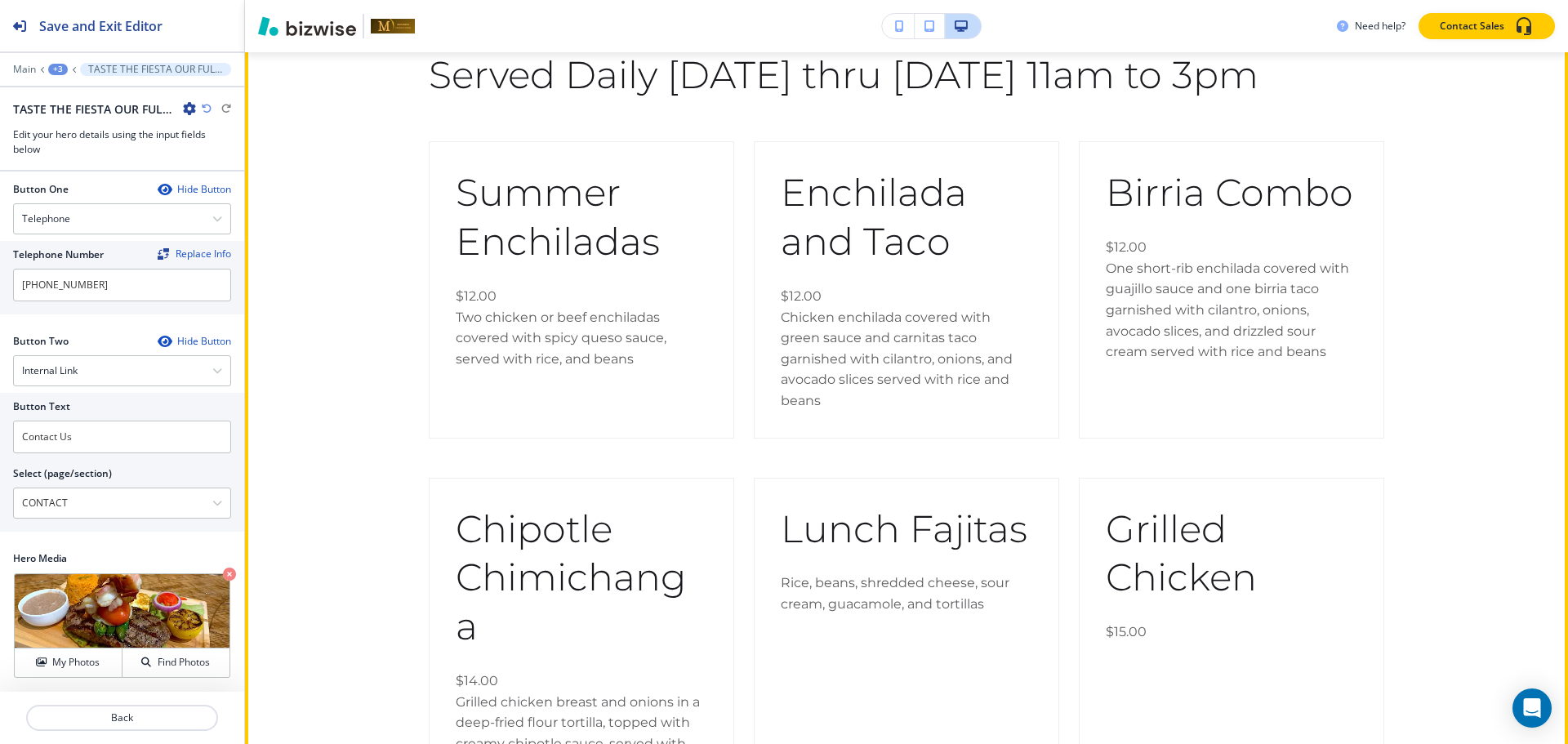
click at [580, 313] on p "$12.00 Two chicken or beef enchiladas covered with spicy queso sauce, served wi…" at bounding box center [581, 328] width 251 height 83
click at [579, 313] on p "$12.00 Two chicken or beef enchiladas covered with spicy queso sauce, served wi…" at bounding box center [581, 328] width 251 height 83
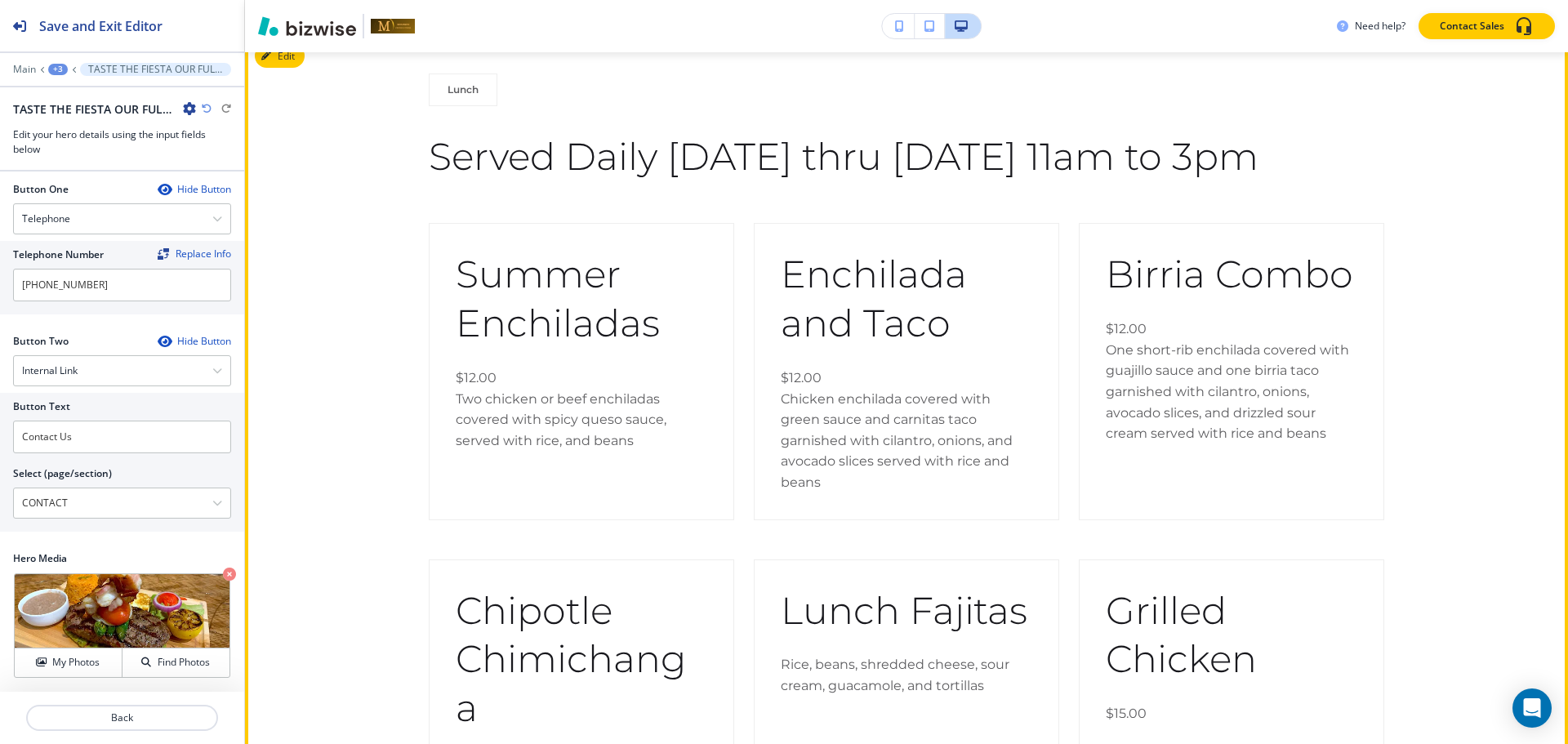
scroll to position [891, 0]
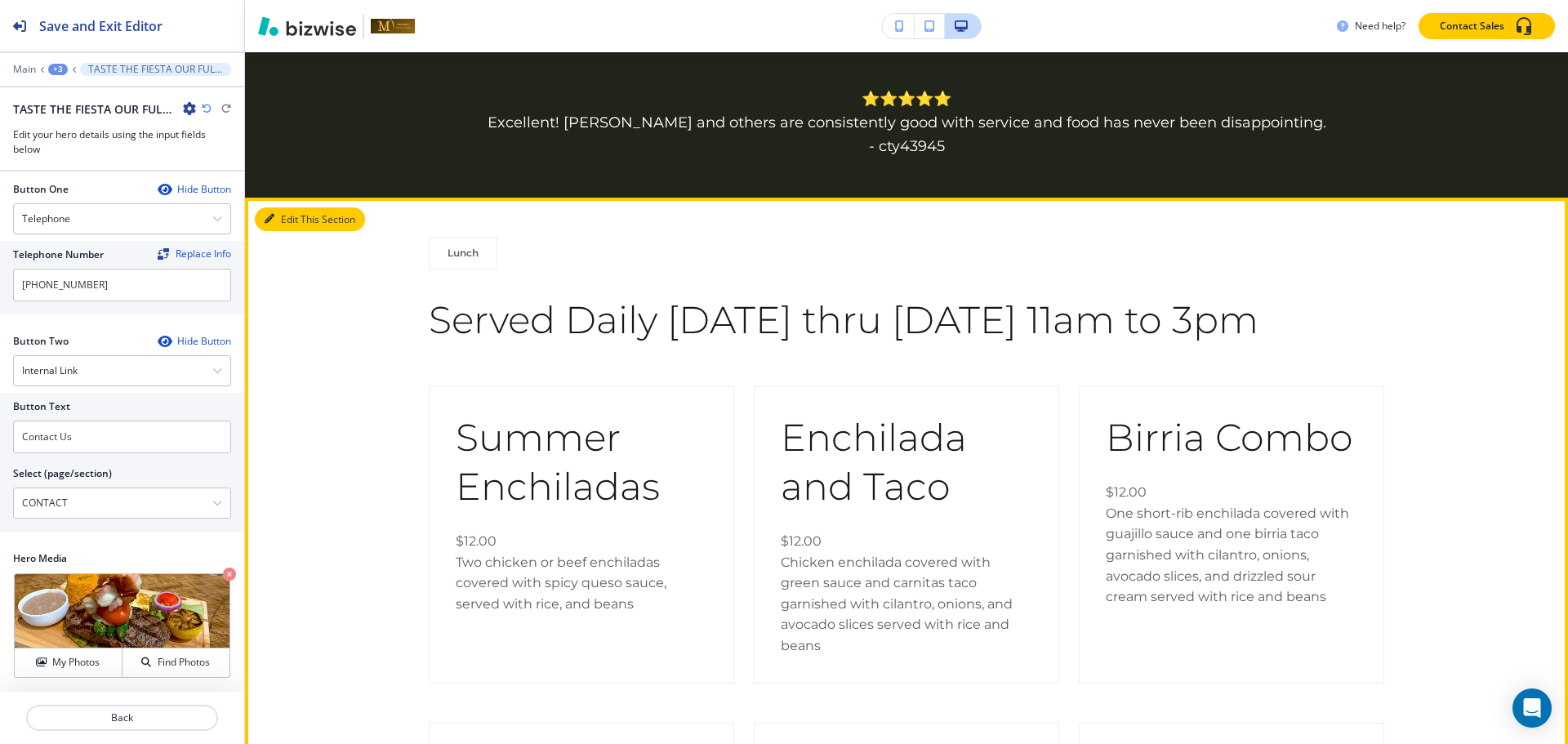
click at [288, 221] on button "Edit This Section" at bounding box center [310, 220] width 110 height 25
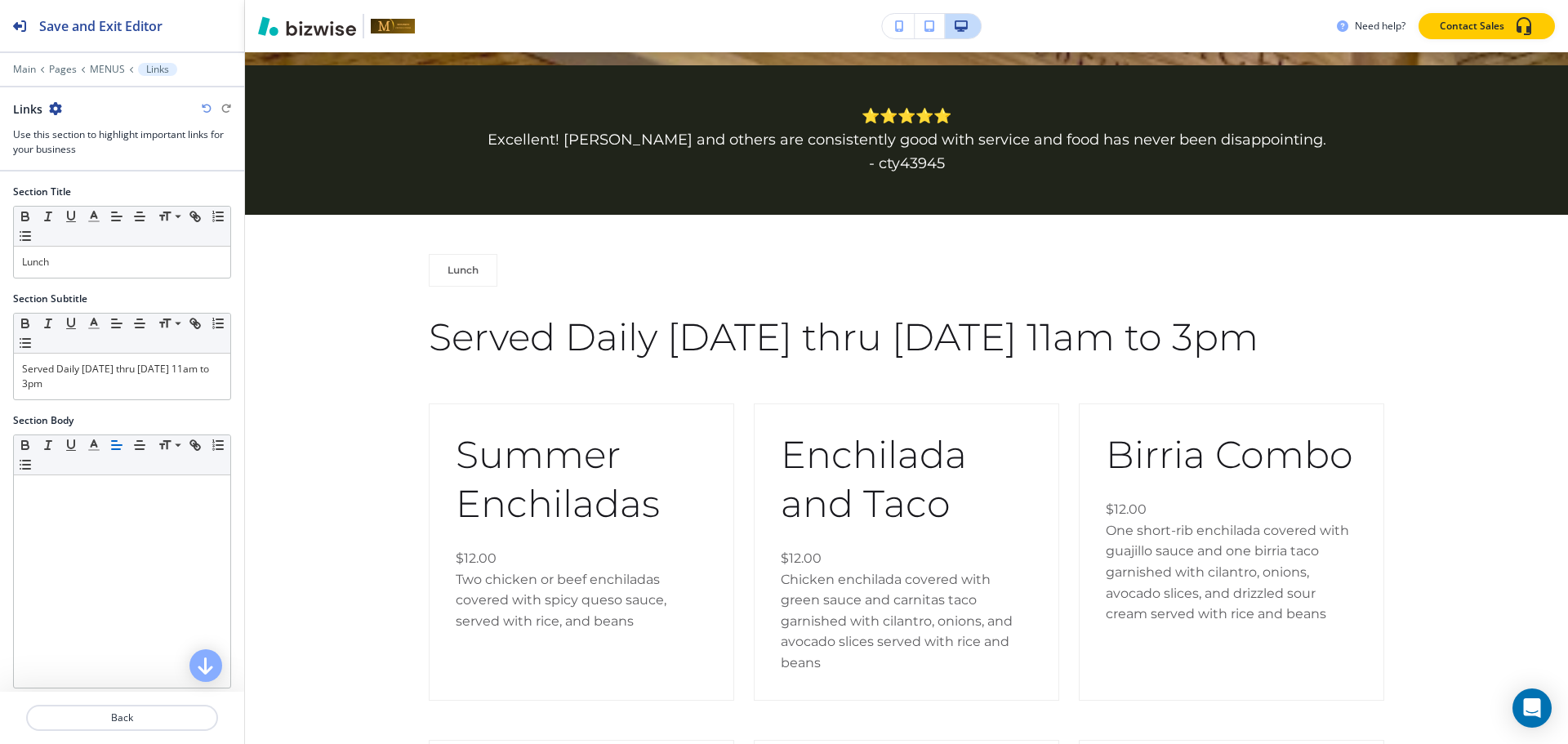
scroll to position [874, 0]
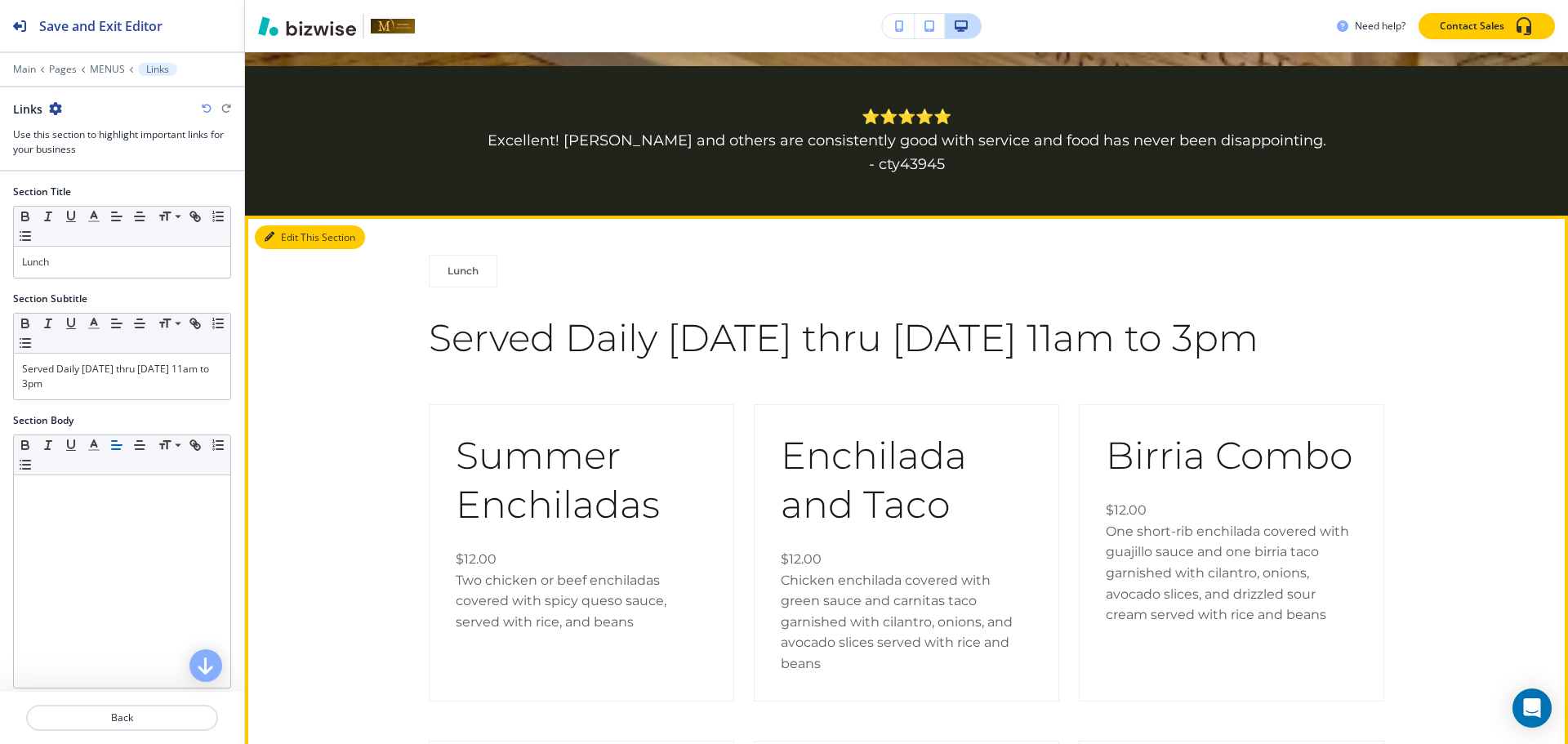
click at [293, 237] on button "Edit This Section" at bounding box center [310, 238] width 110 height 25
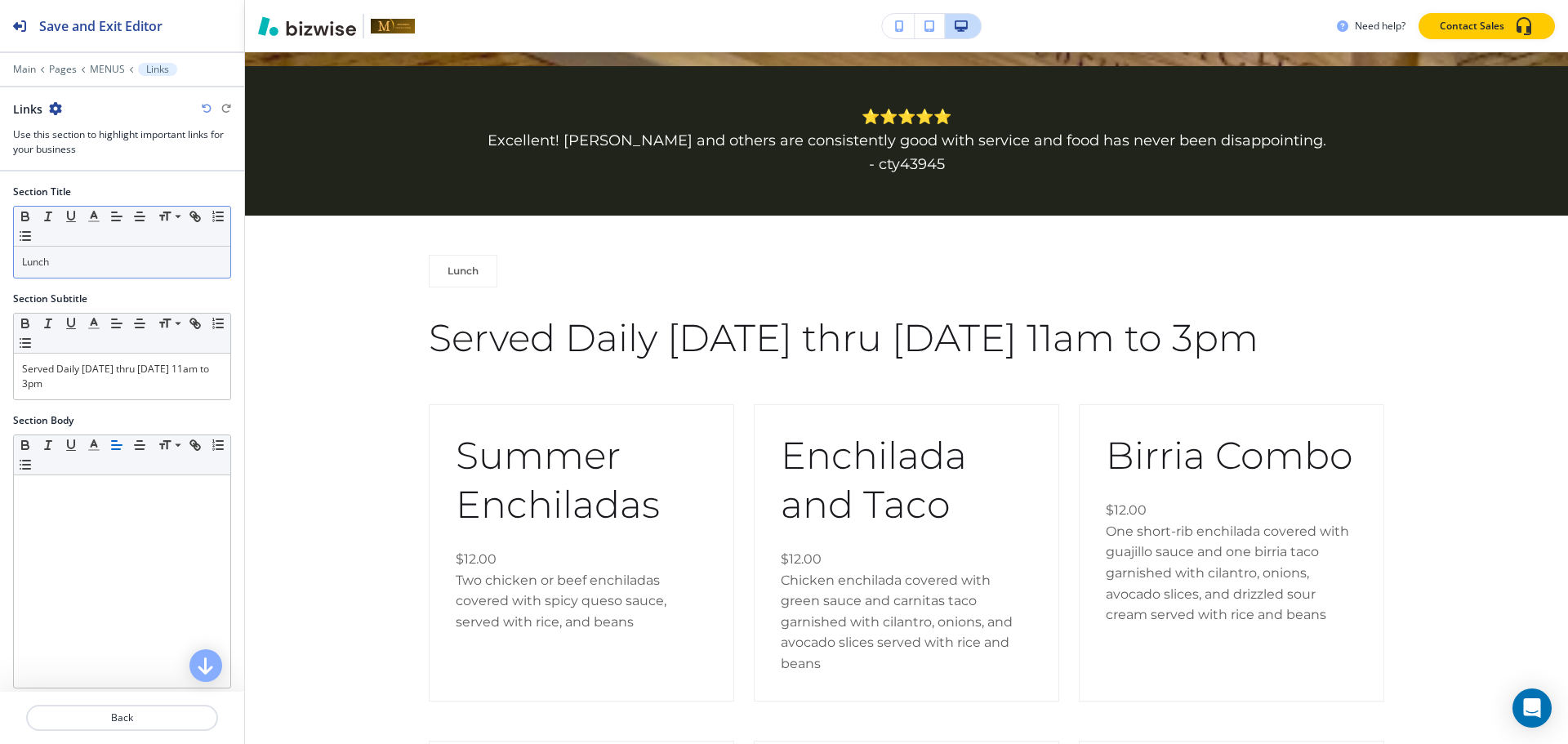
click at [130, 258] on p "Lunch" at bounding box center [122, 262] width 200 height 15
copy p "Lunch"
click at [130, 267] on p "Lunch" at bounding box center [122, 262] width 200 height 15
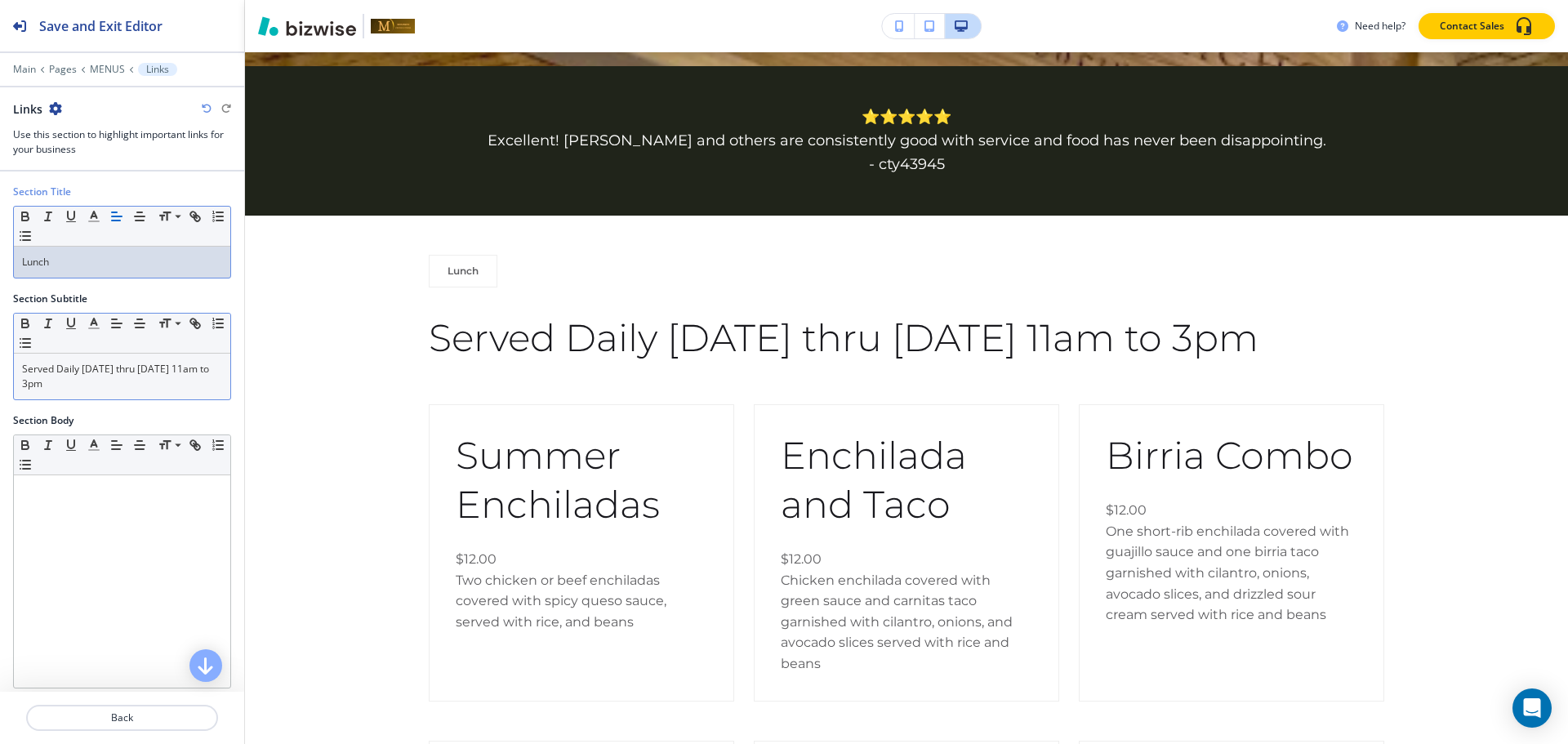
click at [117, 381] on p "Served Daily Monday thru Friday 11am to 3pm" at bounding box center [122, 376] width 200 height 29
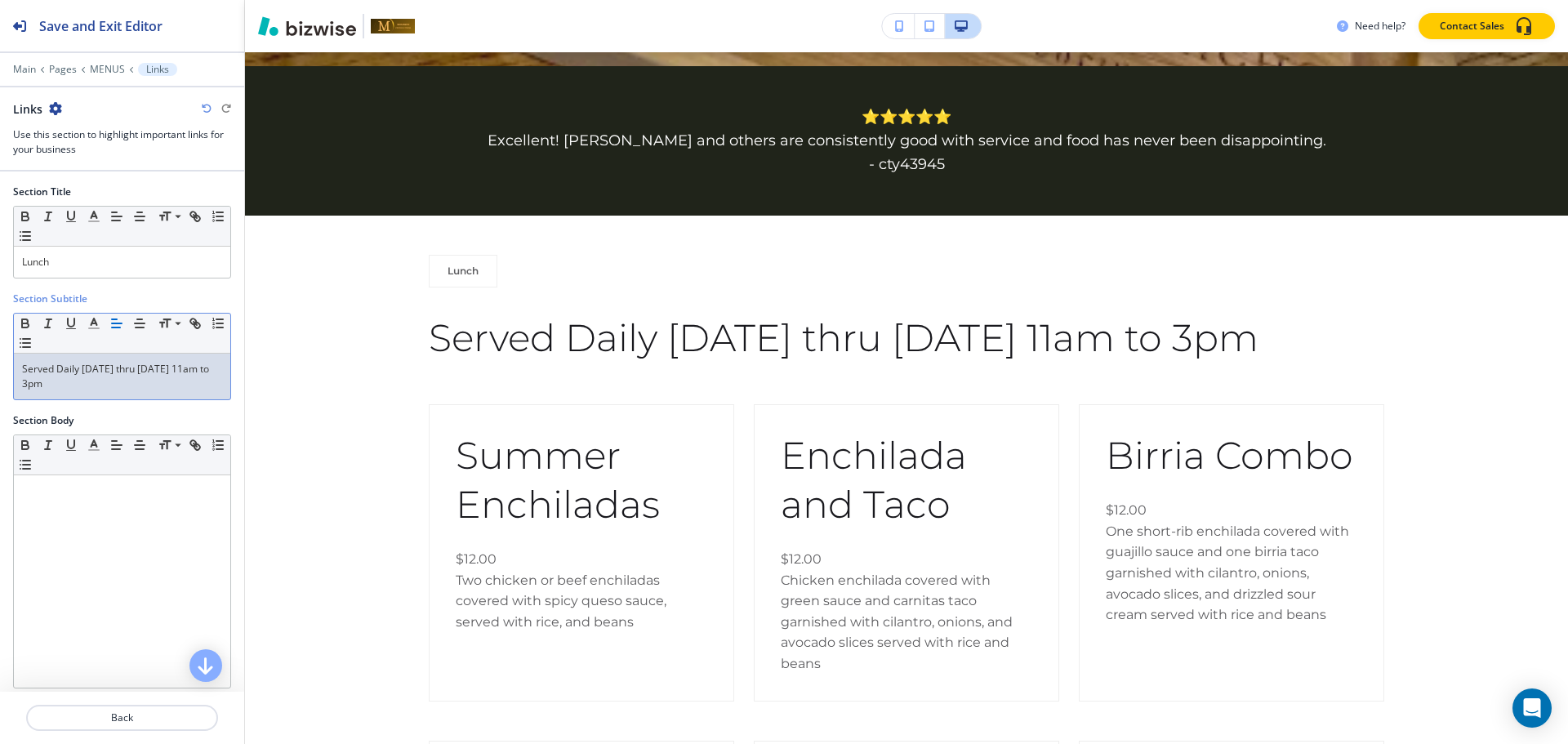
scroll to position [0, 0]
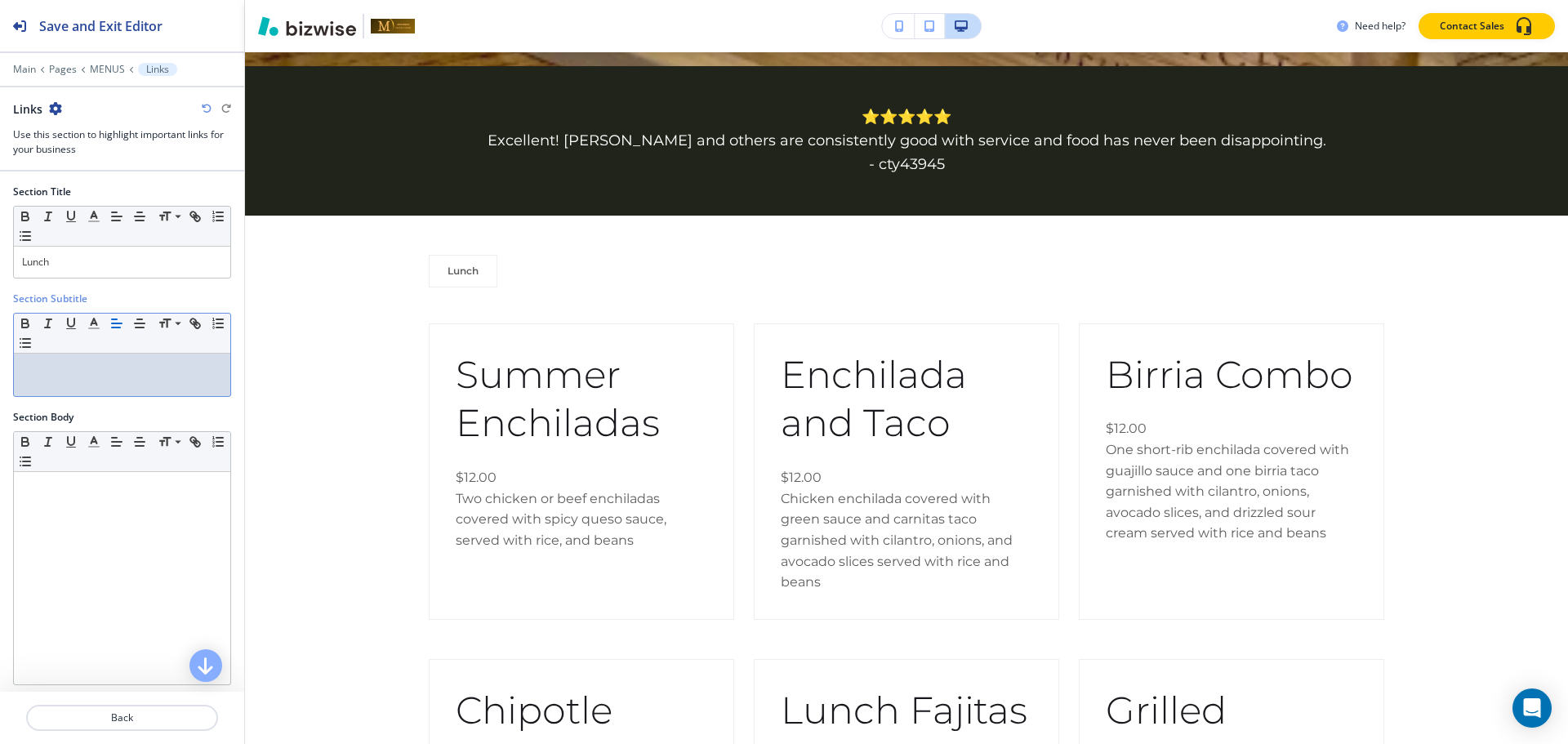
click at [72, 384] on div at bounding box center [123, 375] width 217 height 43
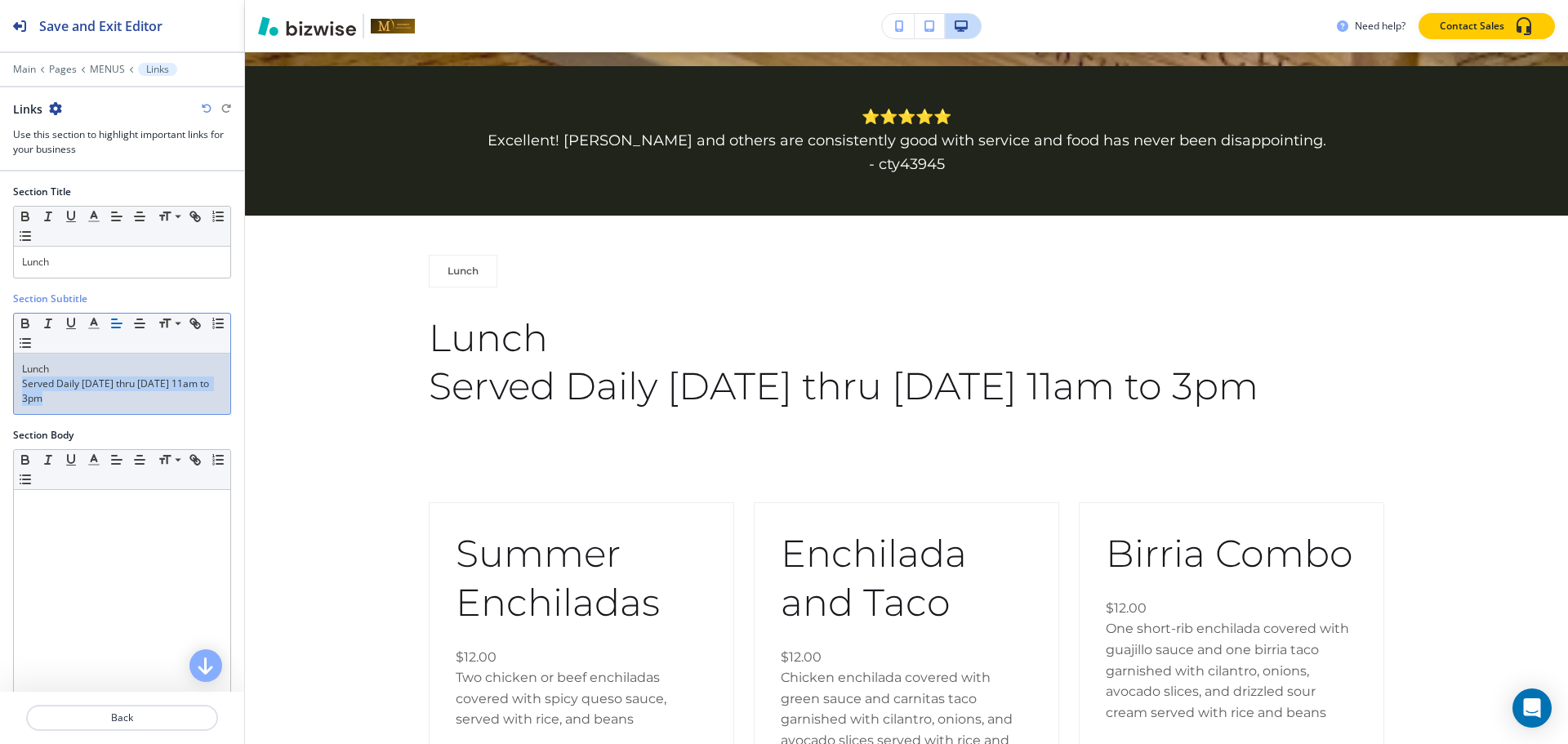
drag, startPoint x: 91, startPoint y: 400, endPoint x: 0, endPoint y: 381, distance: 93.0
click at [0, 381] on div "Section Subtitle Small Normal Large Huge Lunch Served Daily Monday thru Friday …" at bounding box center [122, 360] width 244 height 137
click at [167, 347] on span at bounding box center [176, 346] width 36 height 20
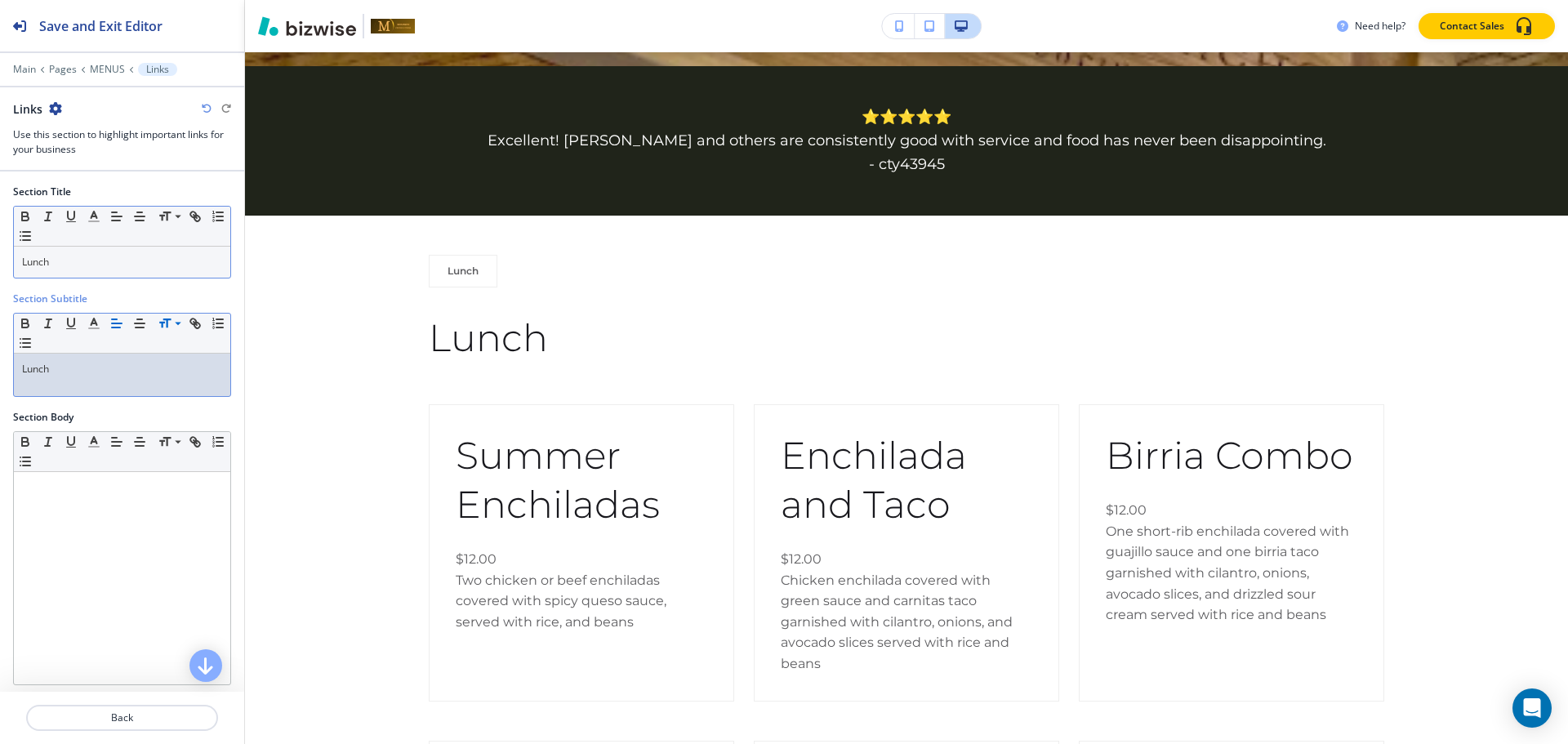
click at [56, 266] on p "Lunch" at bounding box center [122, 262] width 200 height 15
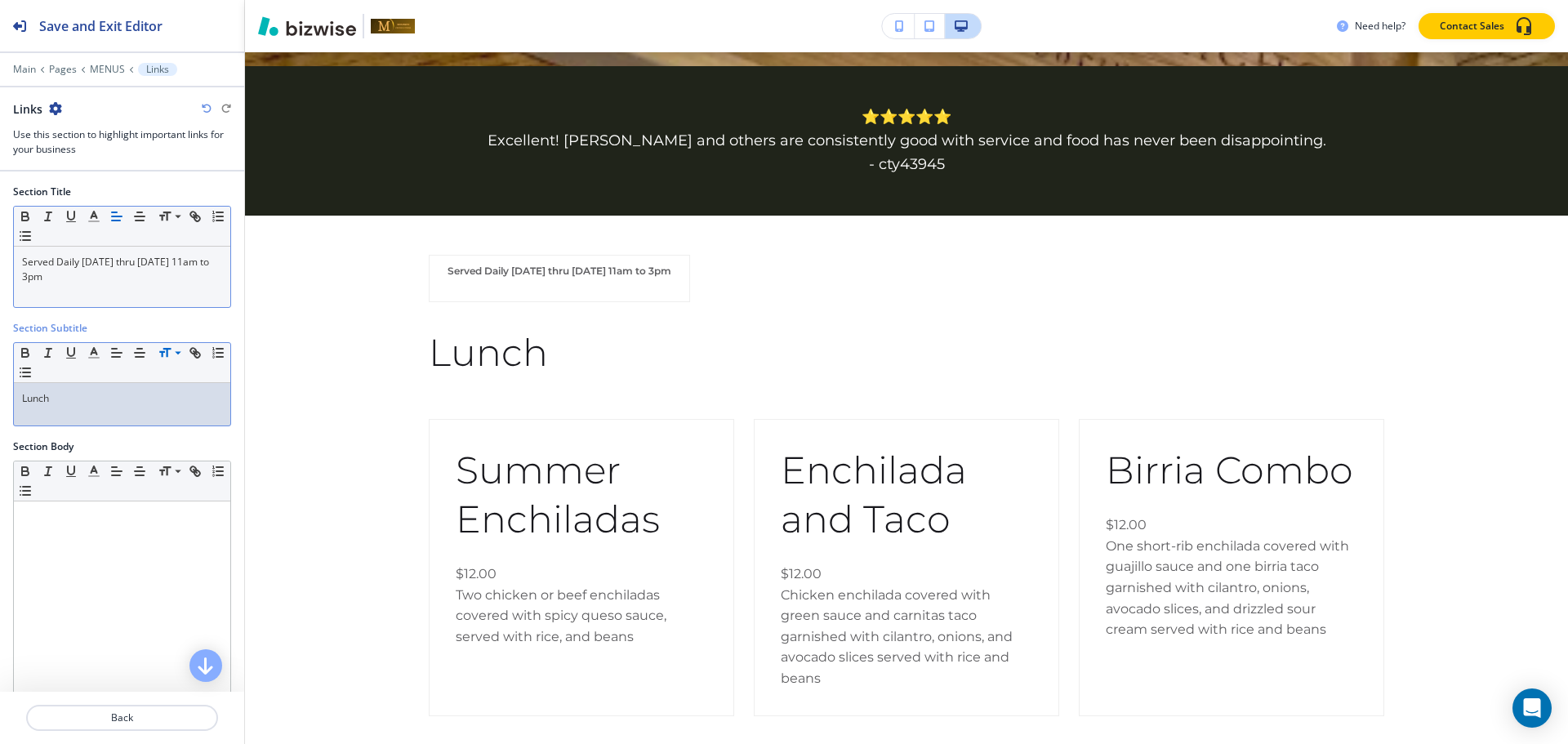
click at [105, 415] on div "Lunch" at bounding box center [123, 404] width 217 height 43
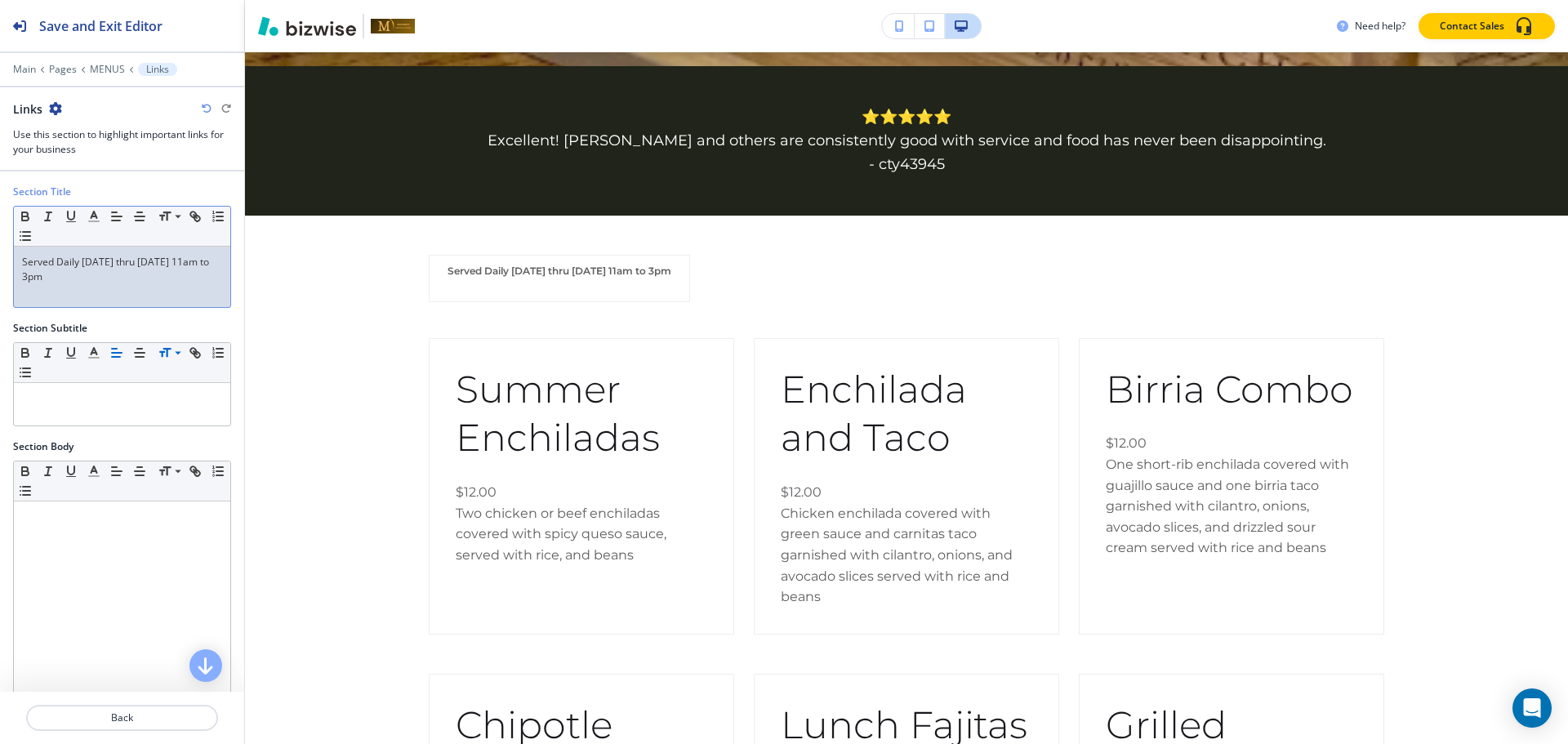
click at [106, 289] on p at bounding box center [122, 291] width 200 height 15
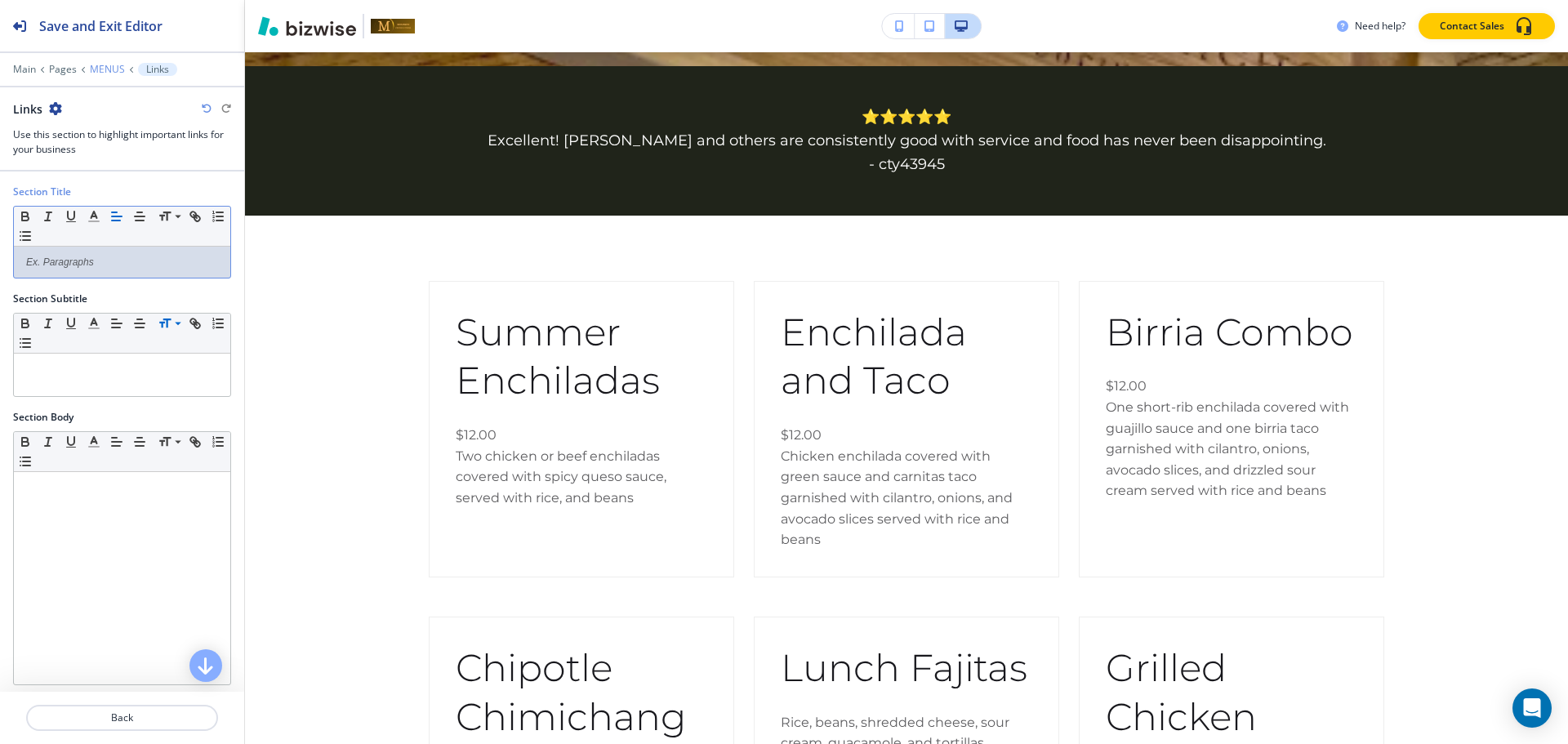
click at [105, 72] on p "MENUS" at bounding box center [107, 69] width 36 height 12
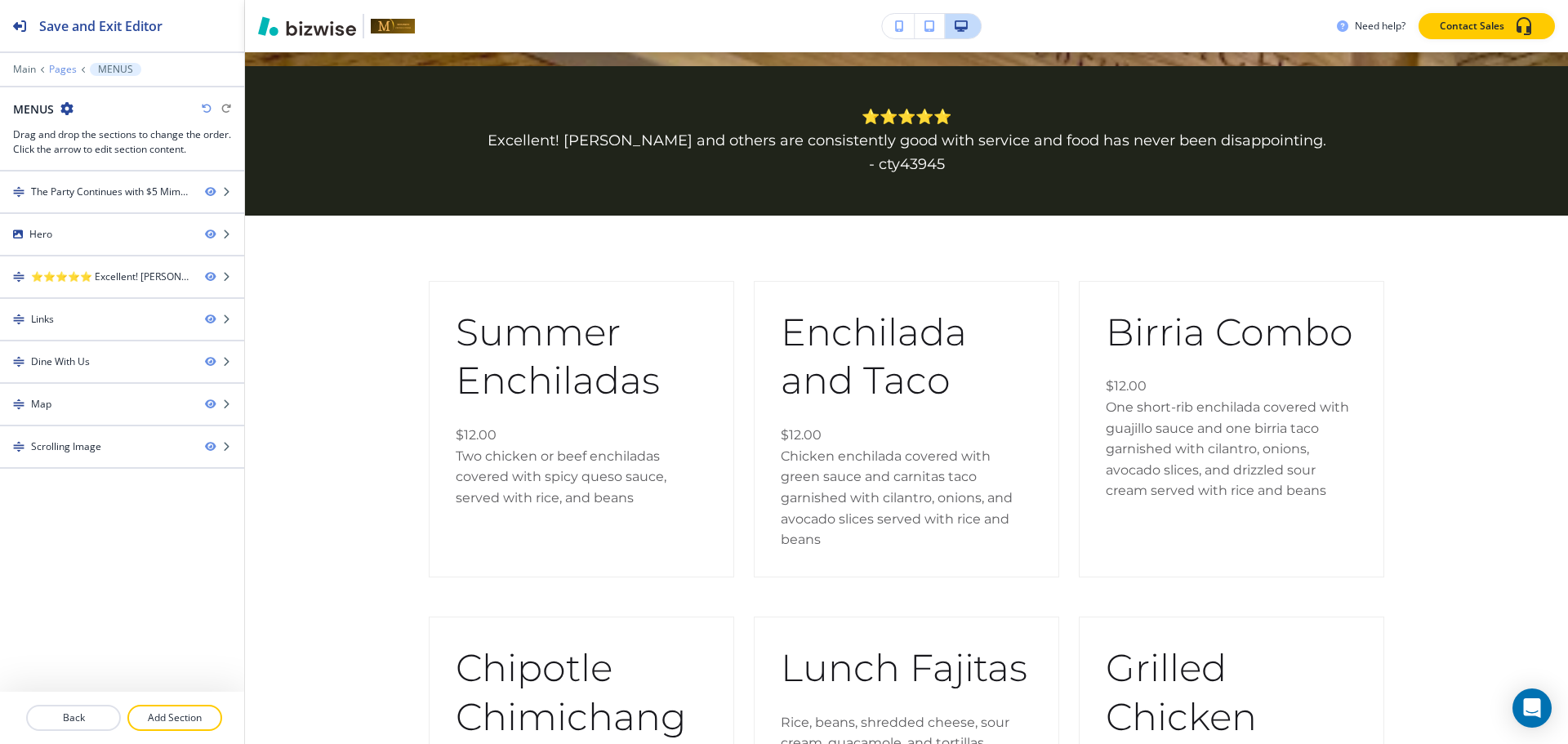
click at [60, 72] on p "Pages" at bounding box center [62, 69] width 28 height 12
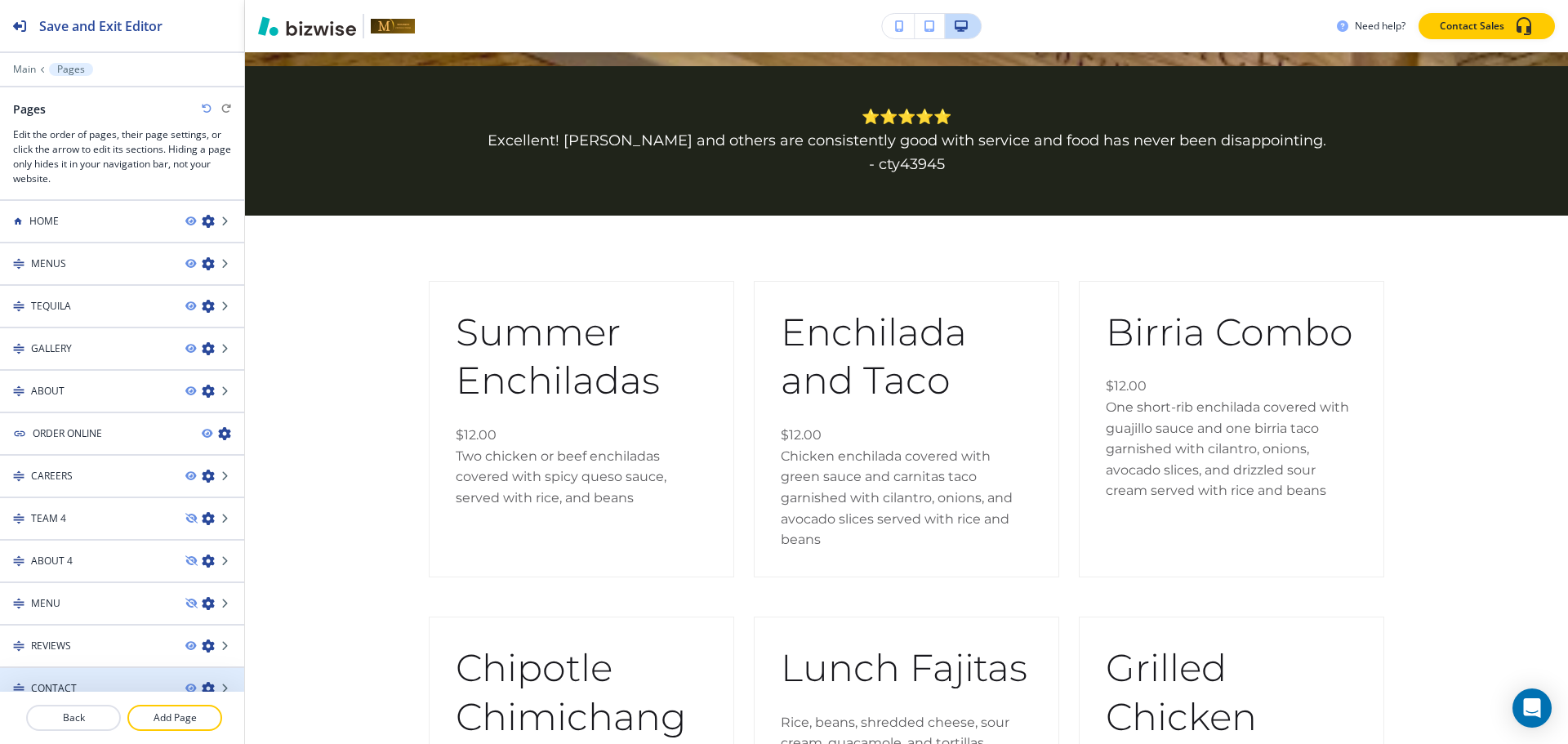
drag, startPoint x: 154, startPoint y: 723, endPoint x: 193, endPoint y: 685, distance: 54.5
click at [154, 724] on p "Add Page" at bounding box center [174, 717] width 91 height 15
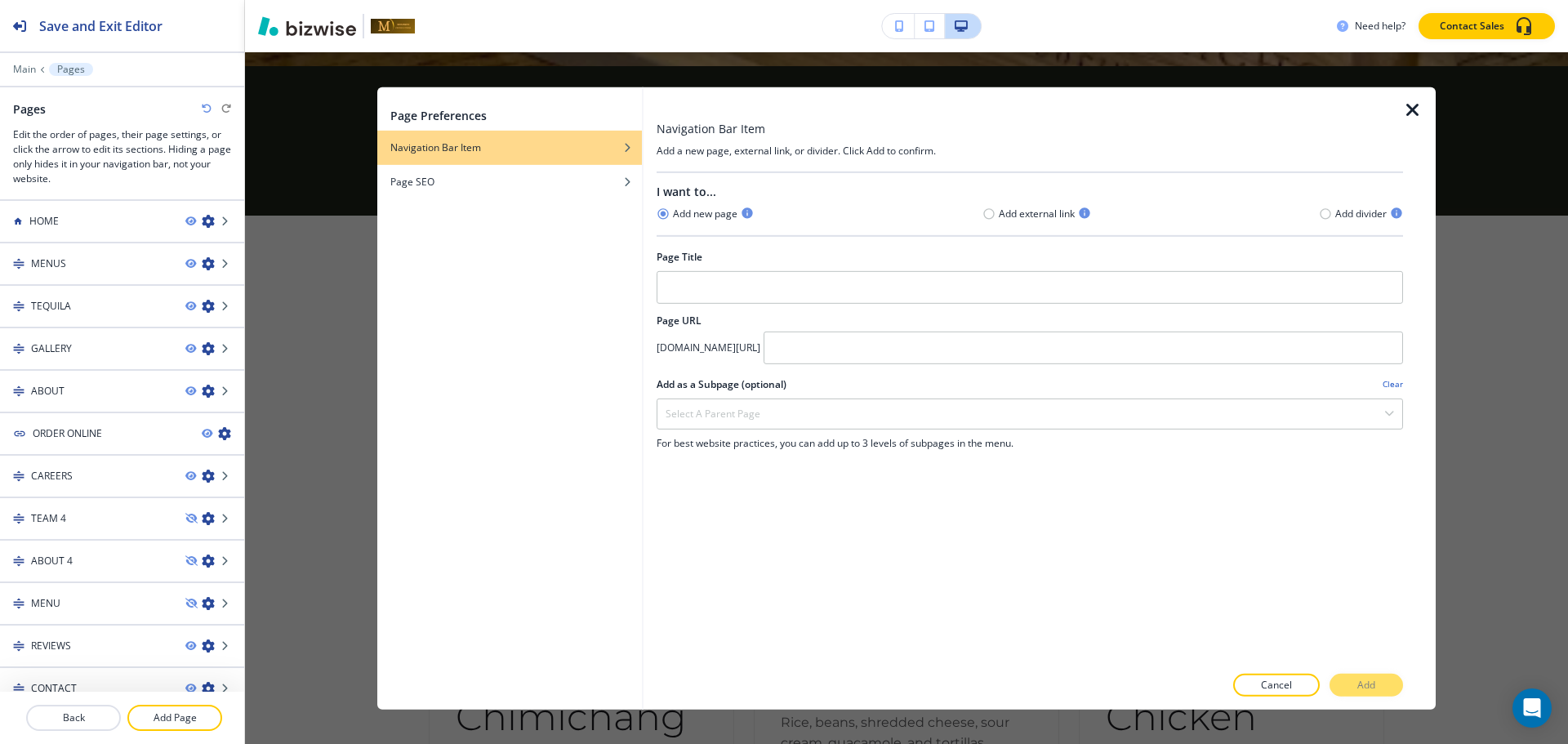
click at [1412, 108] on icon "button" at bounding box center [1413, 109] width 20 height 20
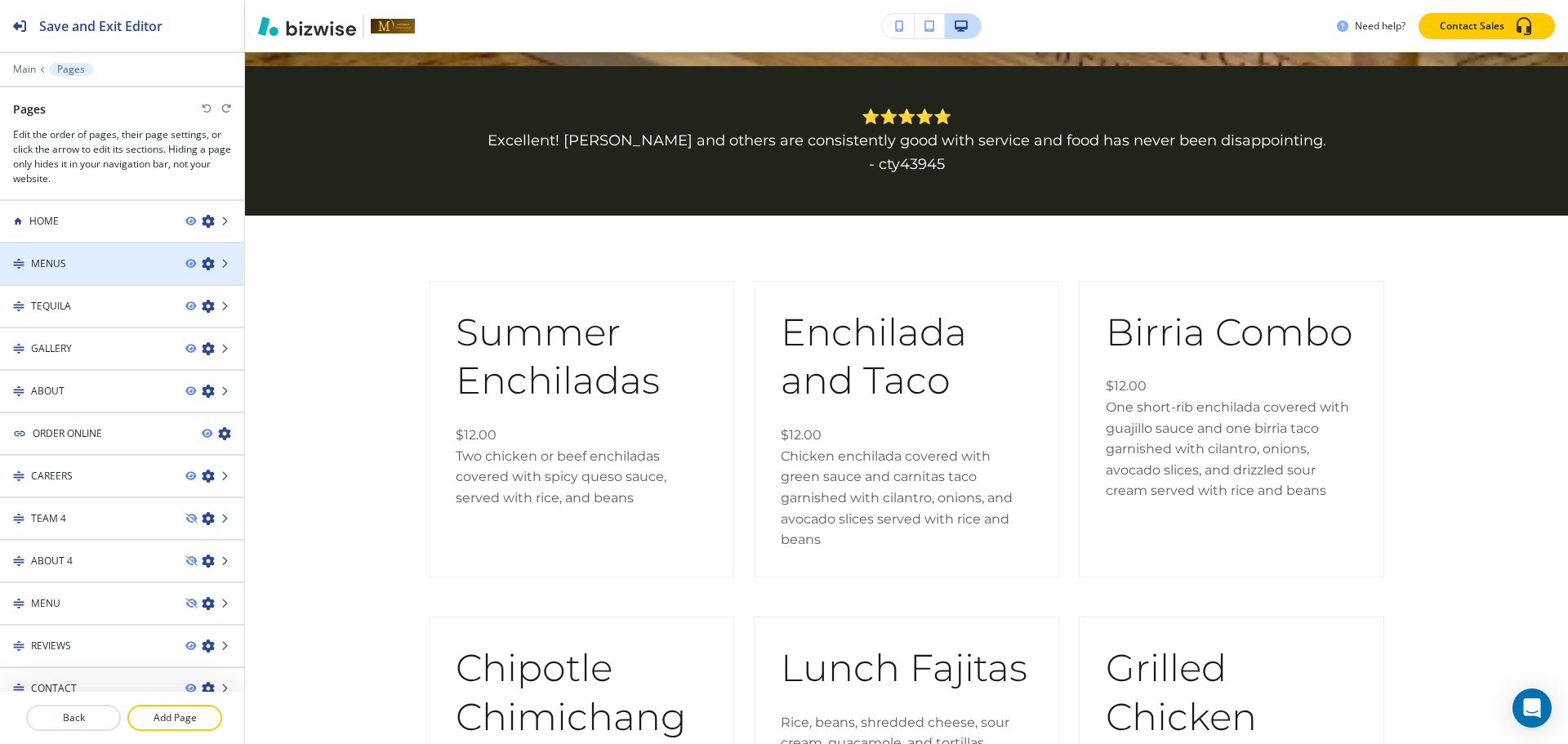
click at [52, 259] on h4 "MENUS" at bounding box center [49, 264] width 36 height 15
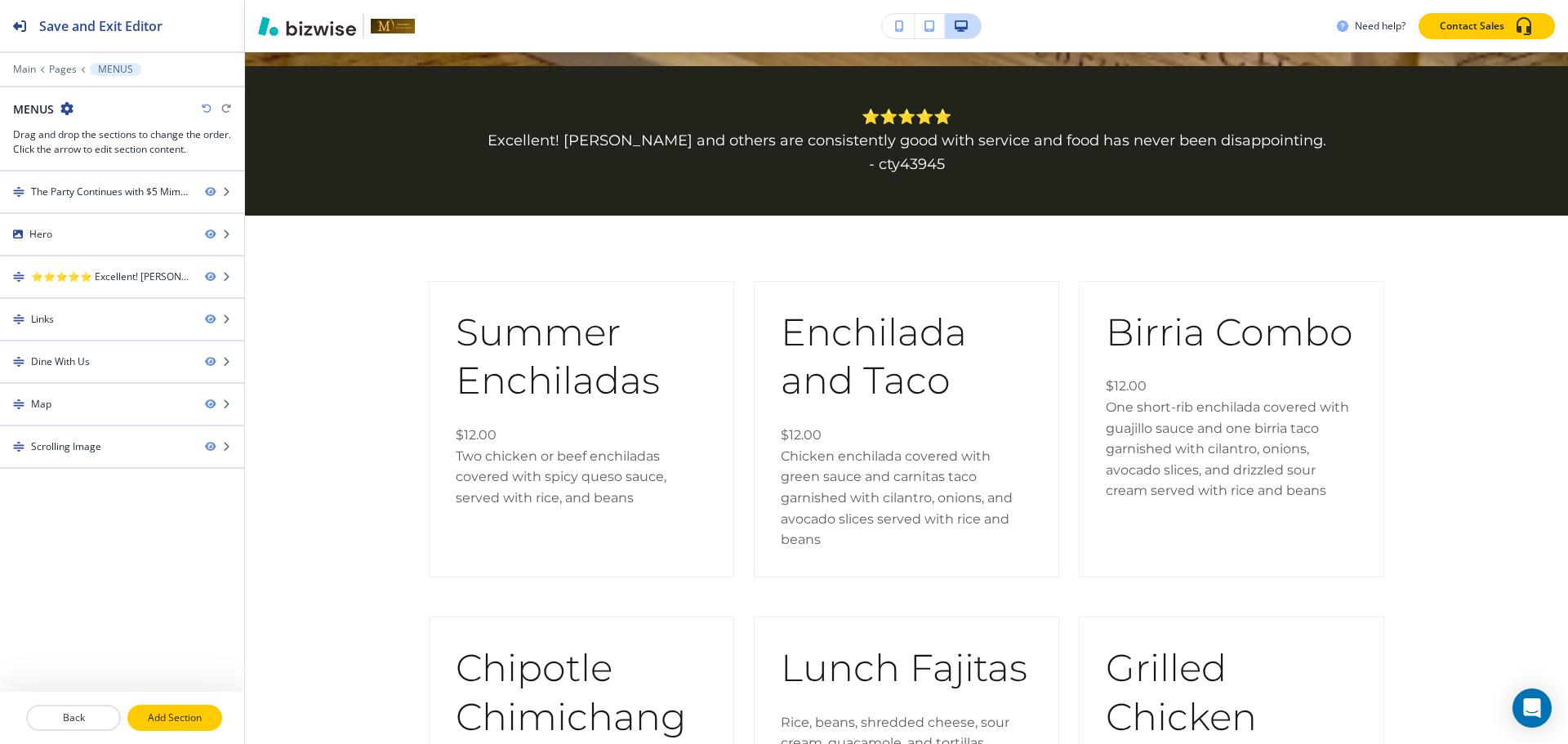
click at [147, 725] on button "Add Section" at bounding box center [174, 717] width 95 height 26
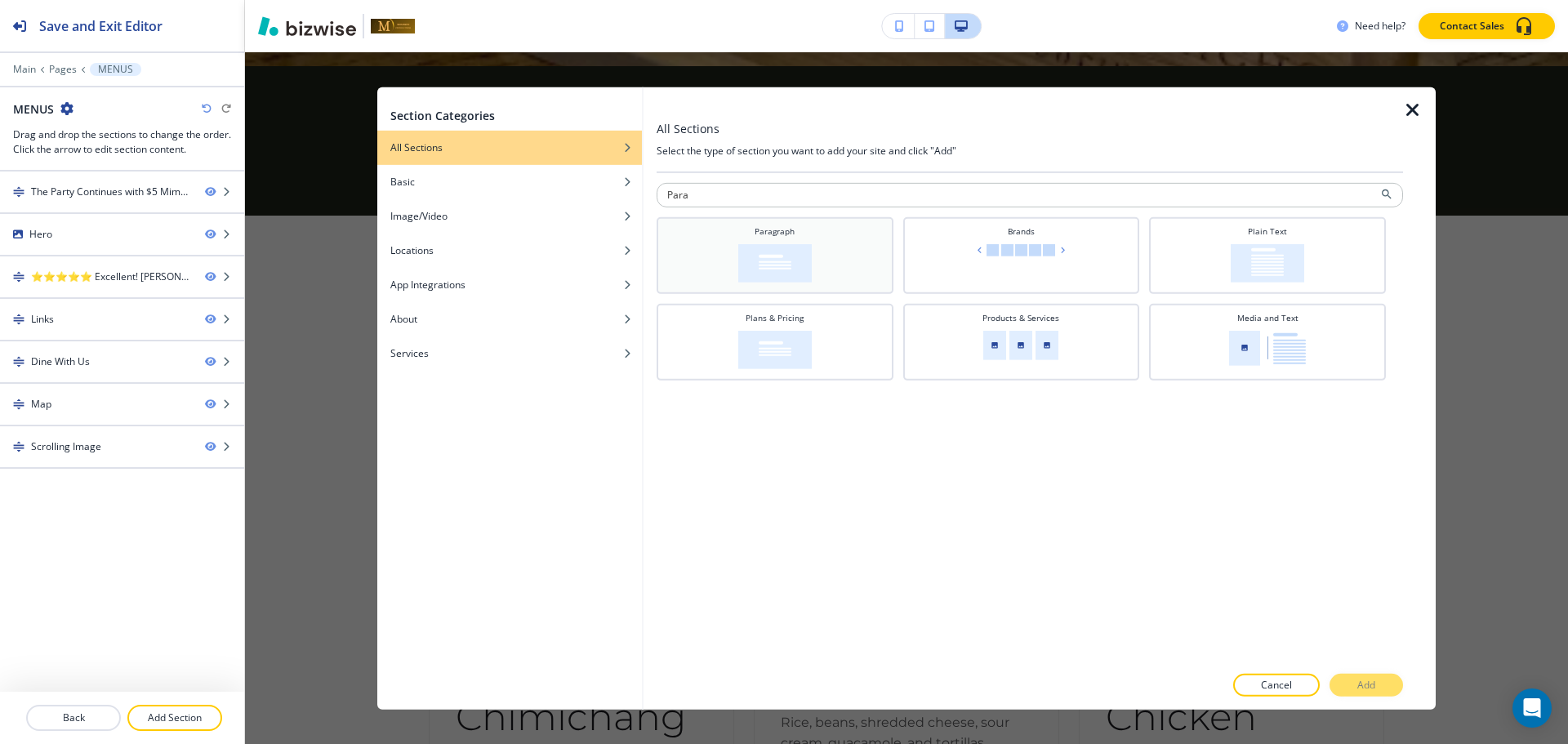
type input "Para"
click at [845, 278] on div "Paragraph" at bounding box center [775, 253] width 220 height 57
click at [1350, 677] on button "Add" at bounding box center [1366, 685] width 74 height 23
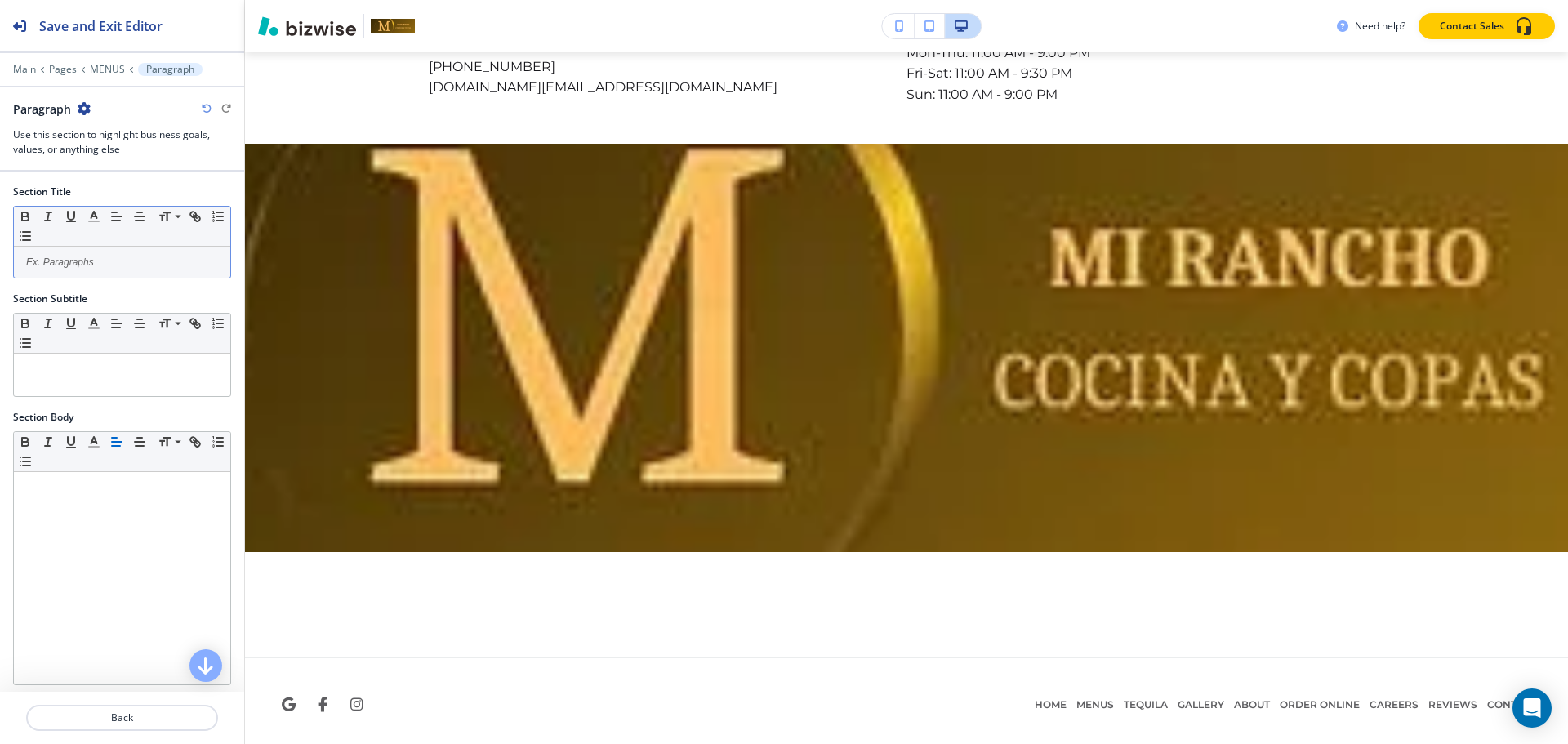
scroll to position [4199, 0]
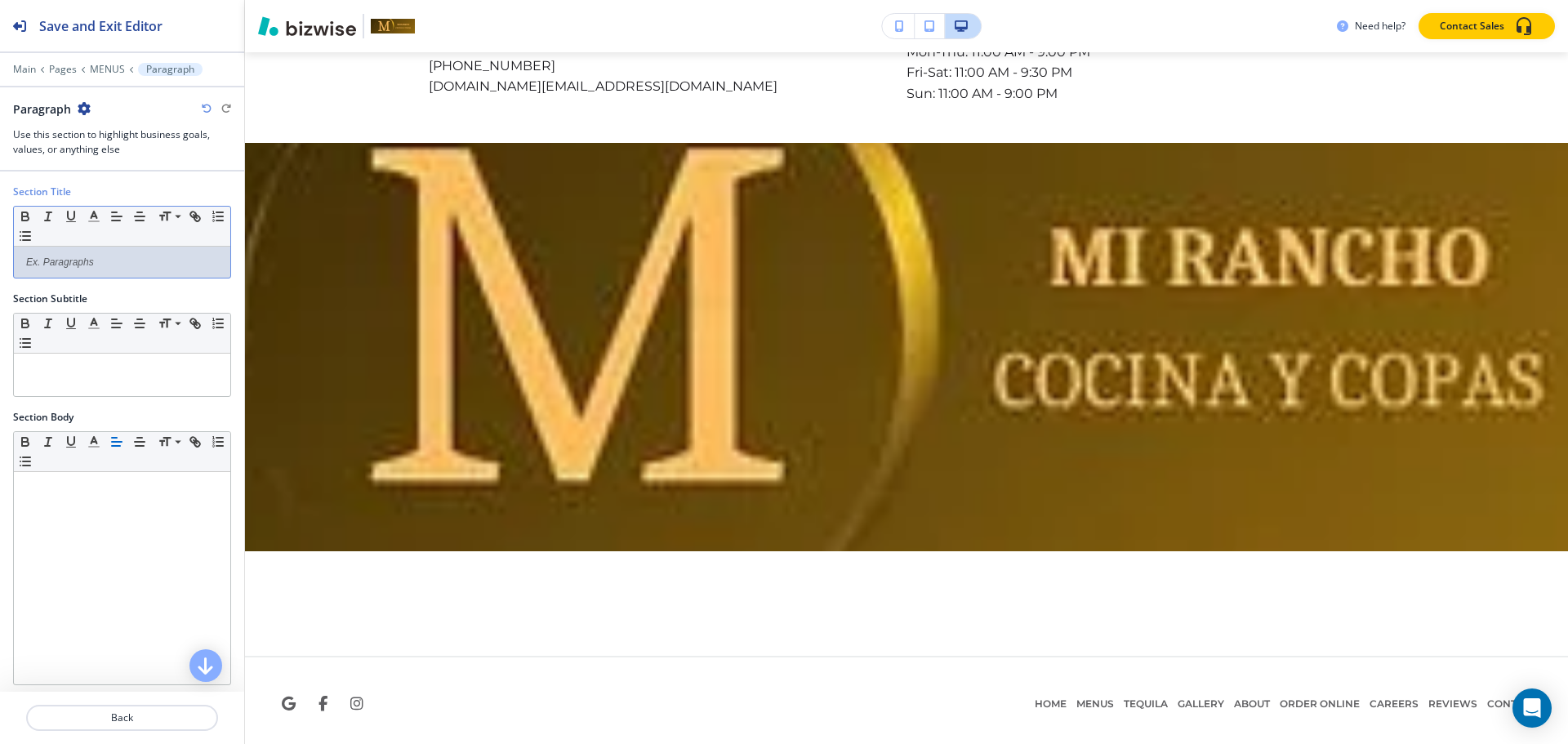
click at [121, 265] on p at bounding box center [122, 262] width 200 height 15
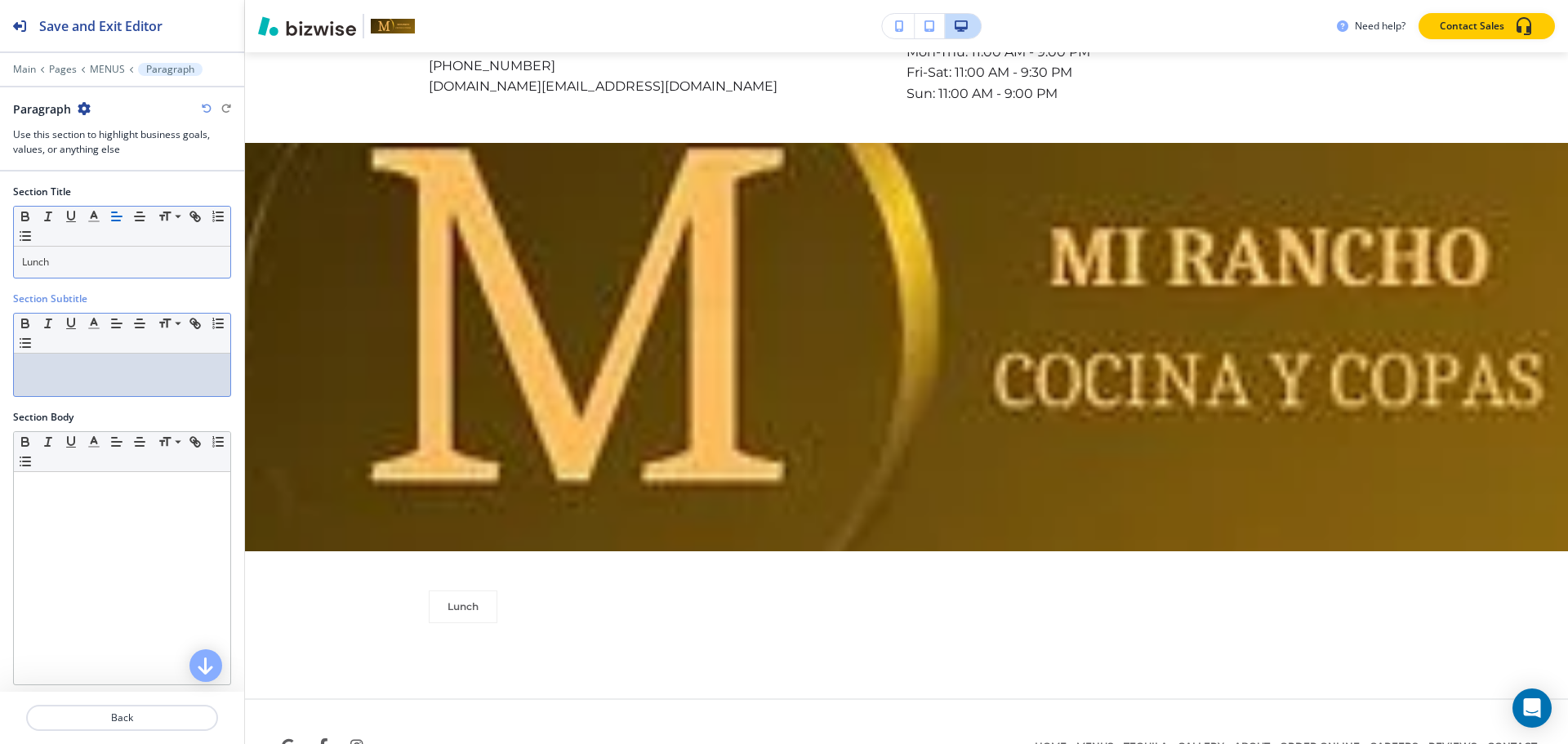
click at [161, 391] on div at bounding box center [123, 375] width 217 height 43
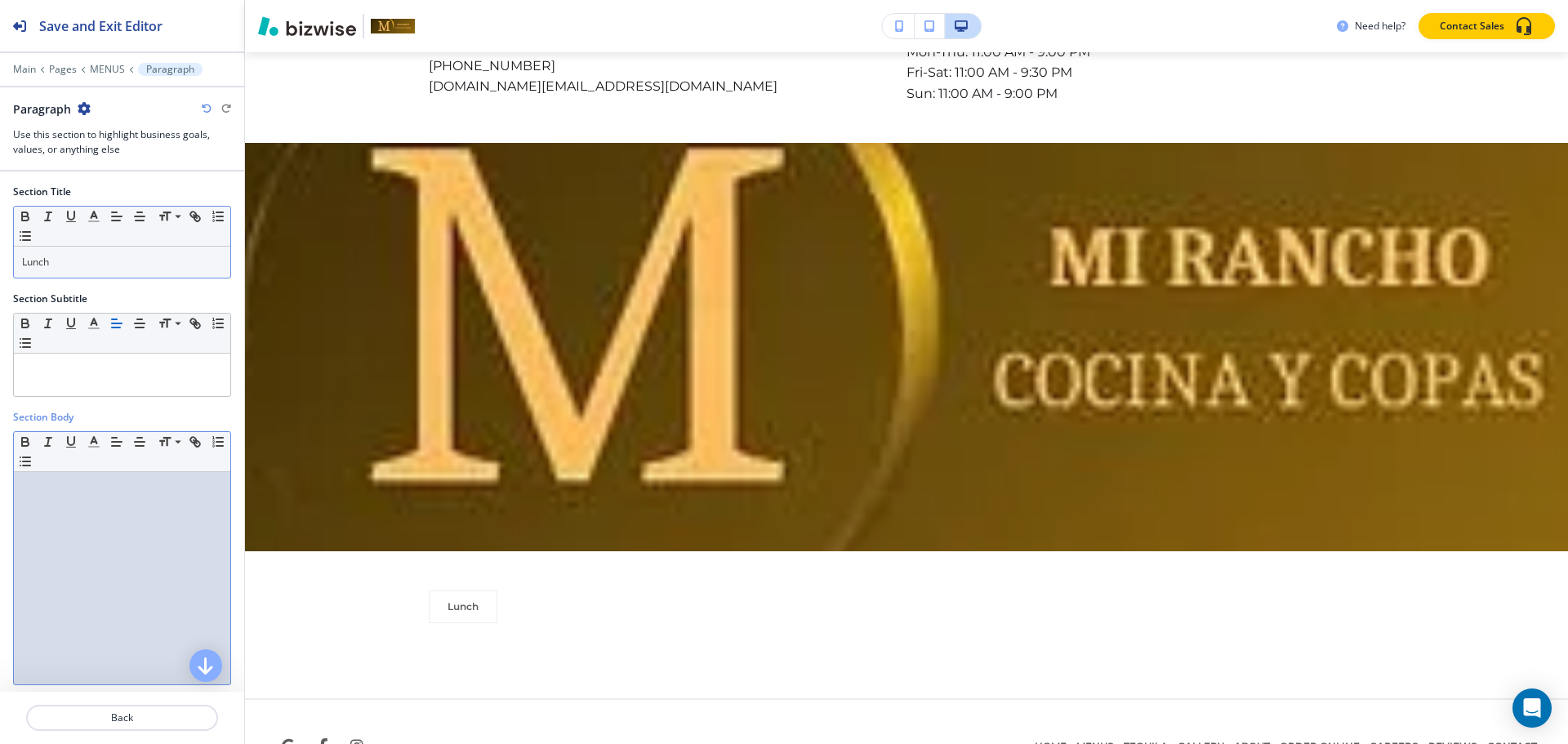
click at [117, 479] on div at bounding box center [123, 578] width 217 height 212
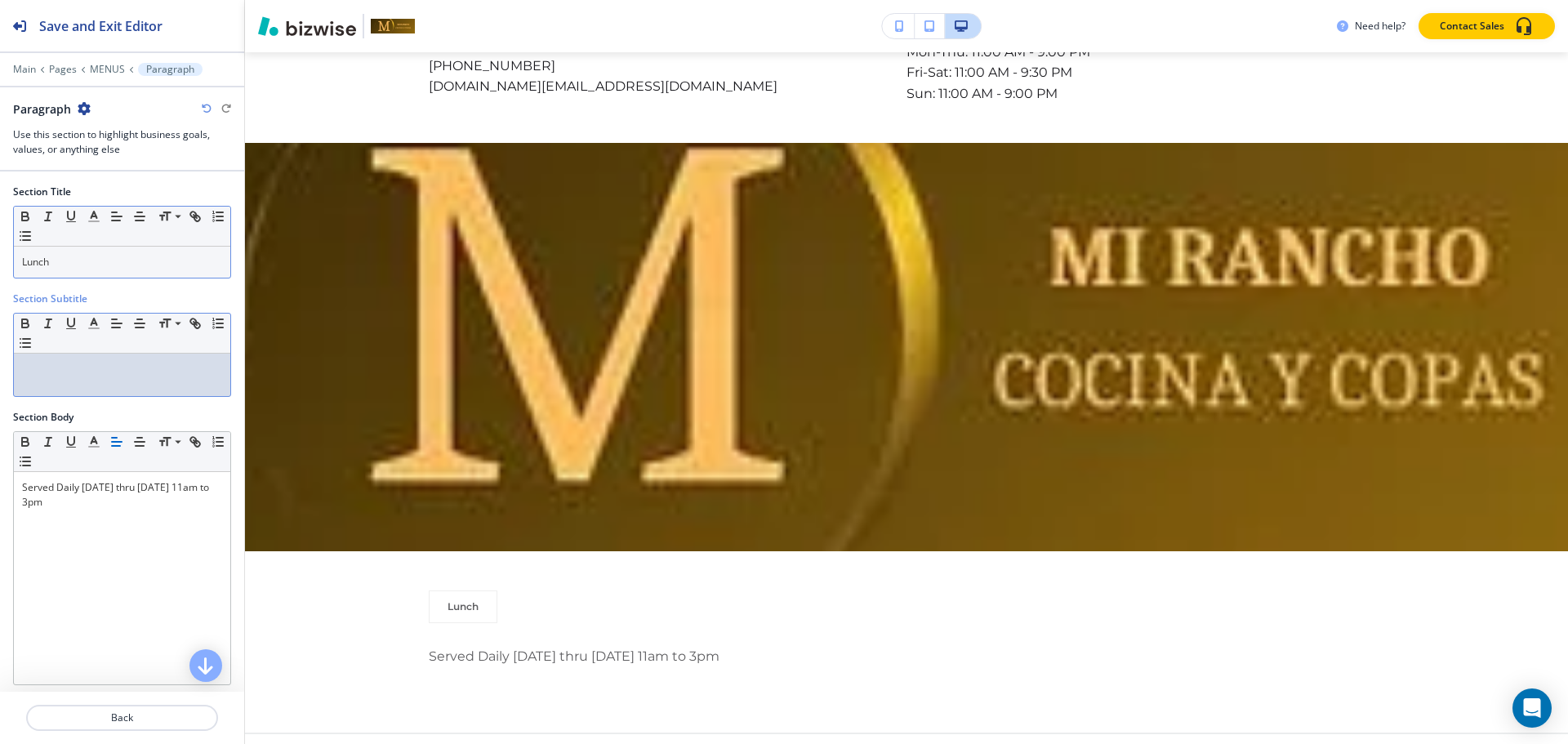
click at [63, 364] on p at bounding box center [122, 368] width 200 height 15
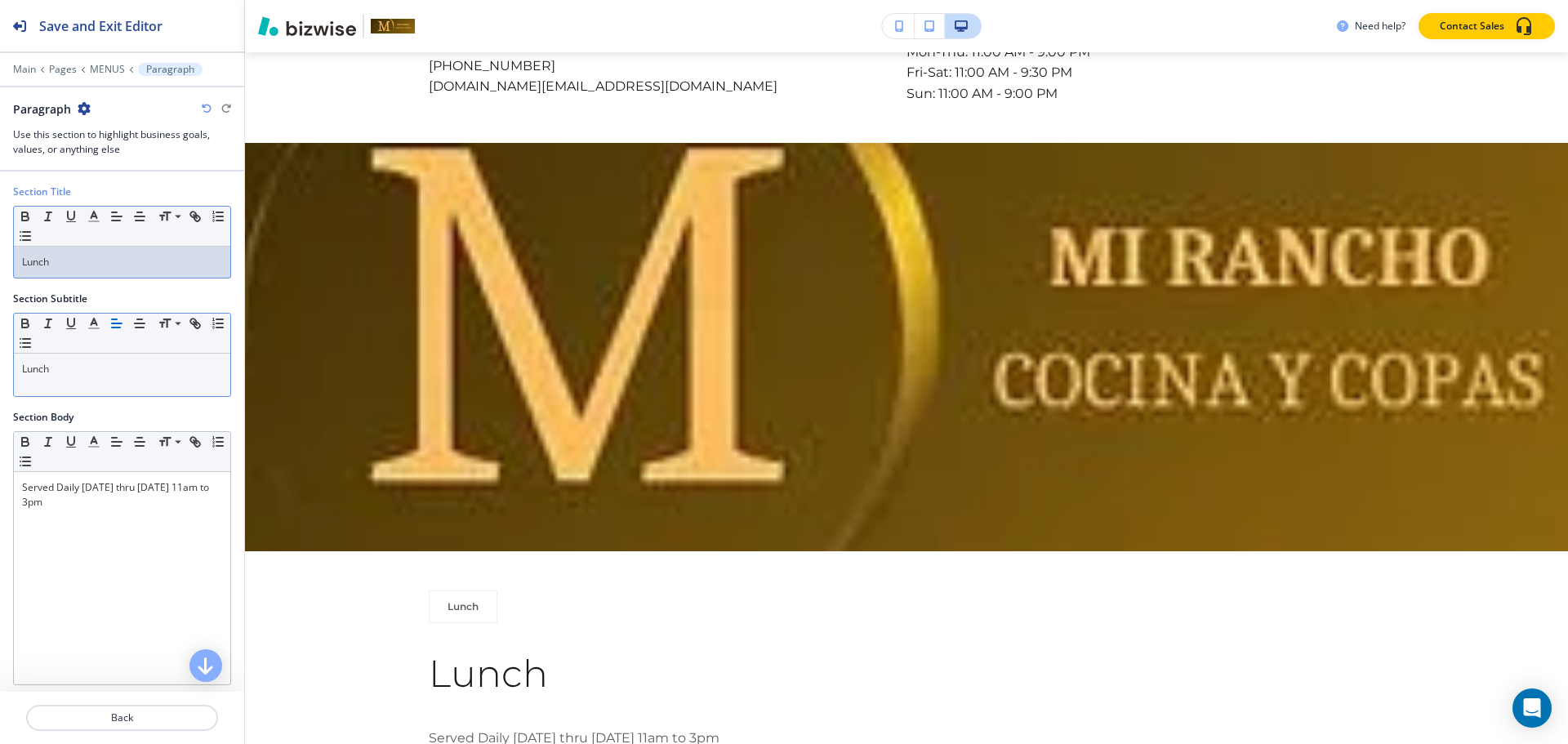
click at [113, 251] on div "Lunch" at bounding box center [123, 262] width 217 height 31
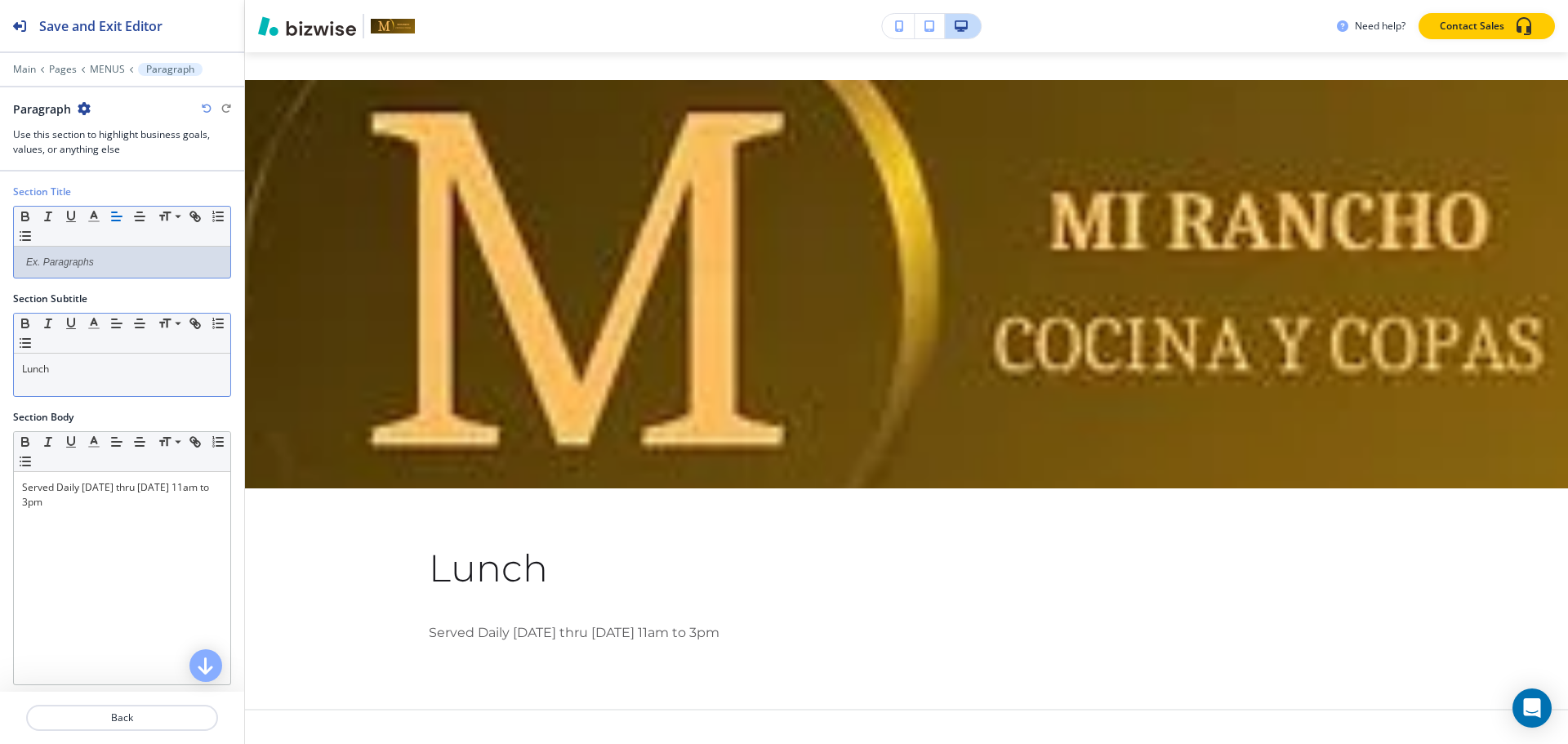
scroll to position [4280, 0]
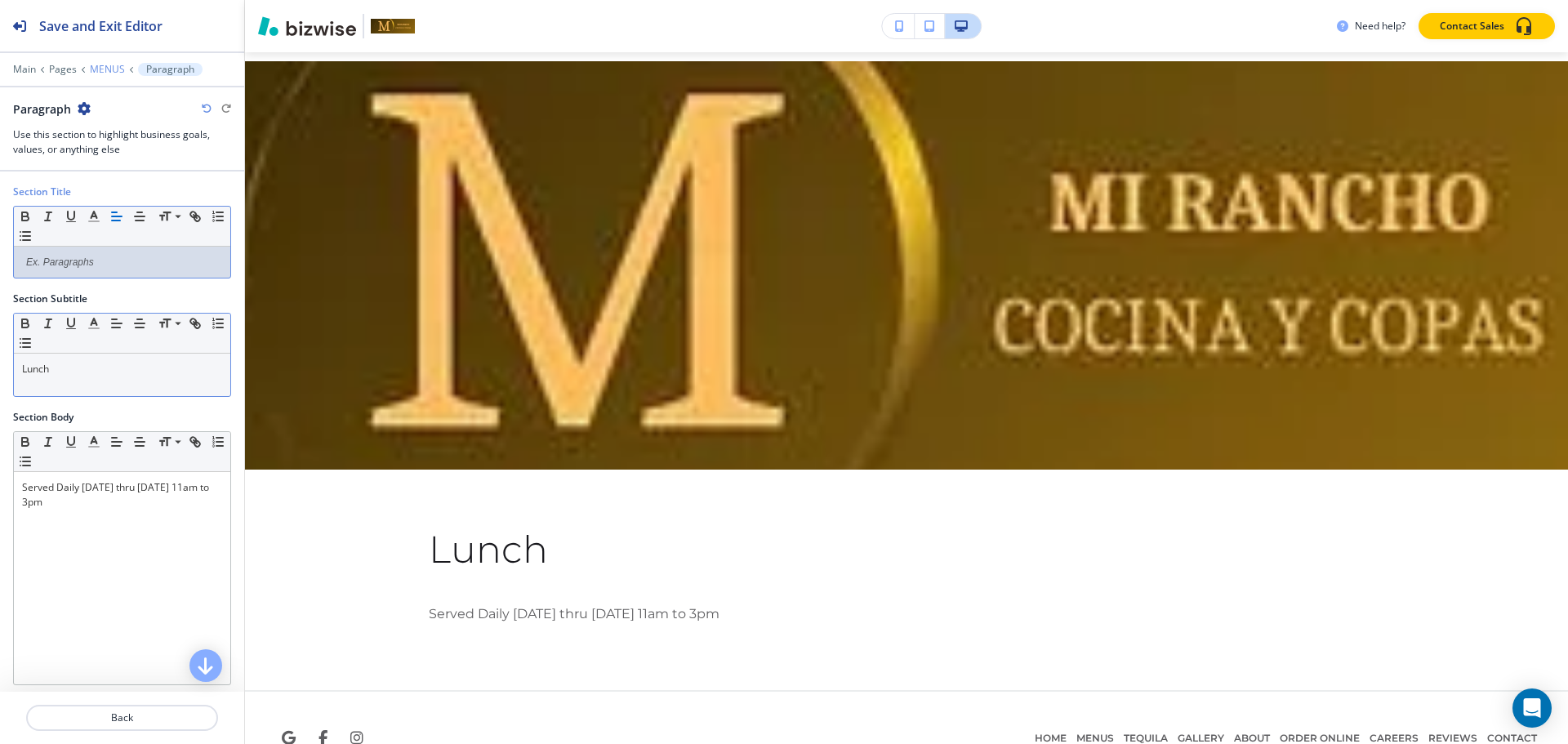
click at [111, 64] on p "MENUS" at bounding box center [107, 69] width 36 height 12
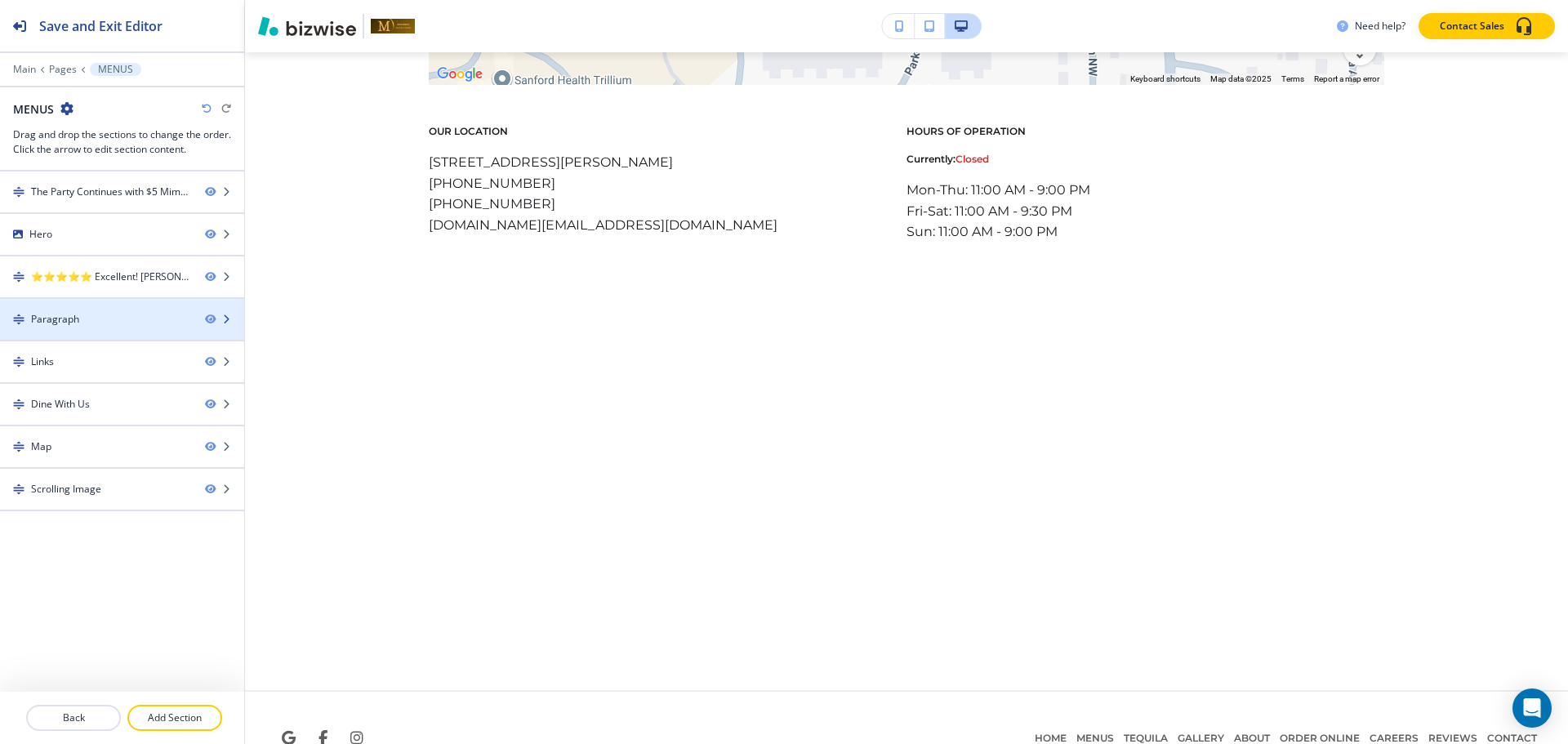
scroll to position [1037, 0]
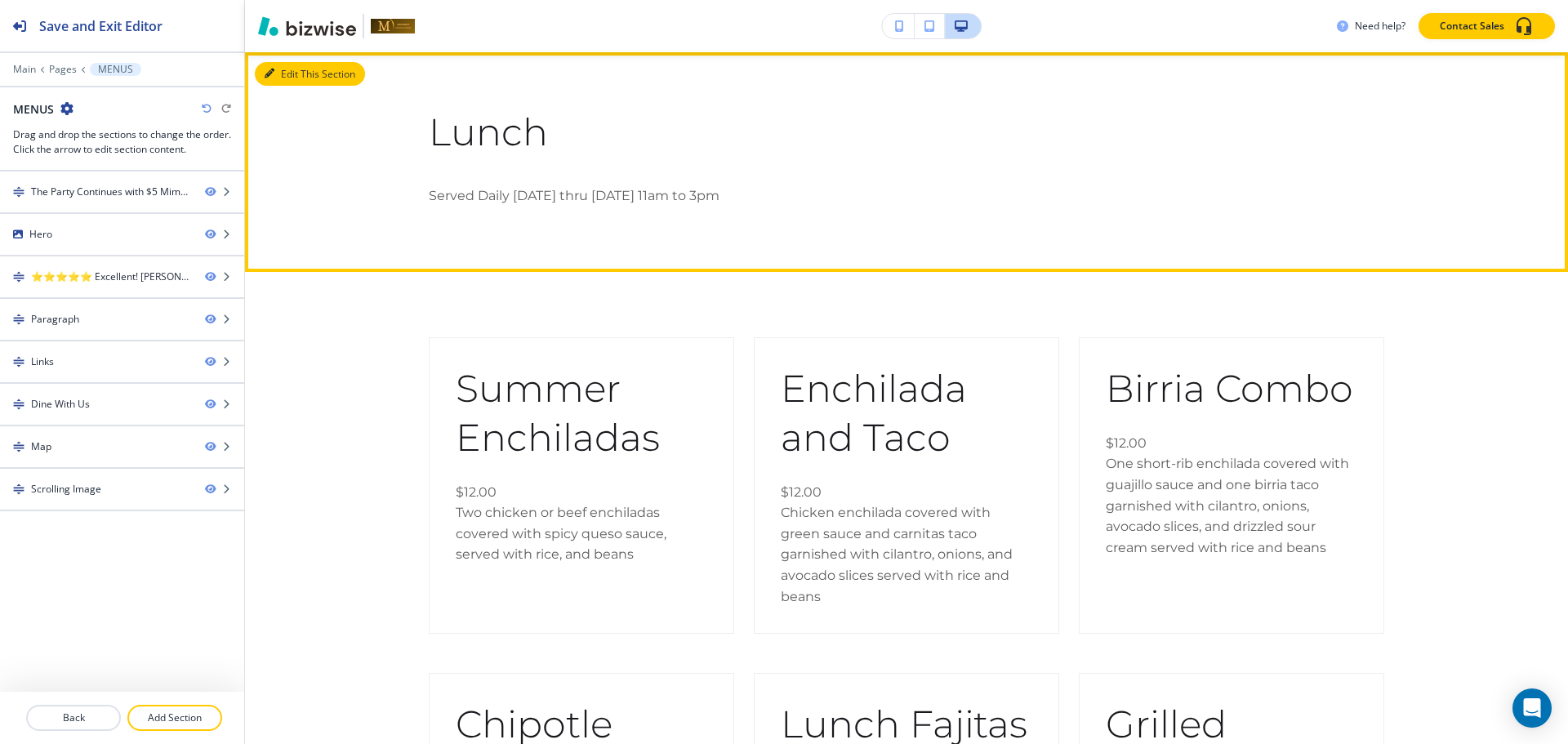
click at [275, 63] on button "Edit This Section" at bounding box center [310, 75] width 110 height 25
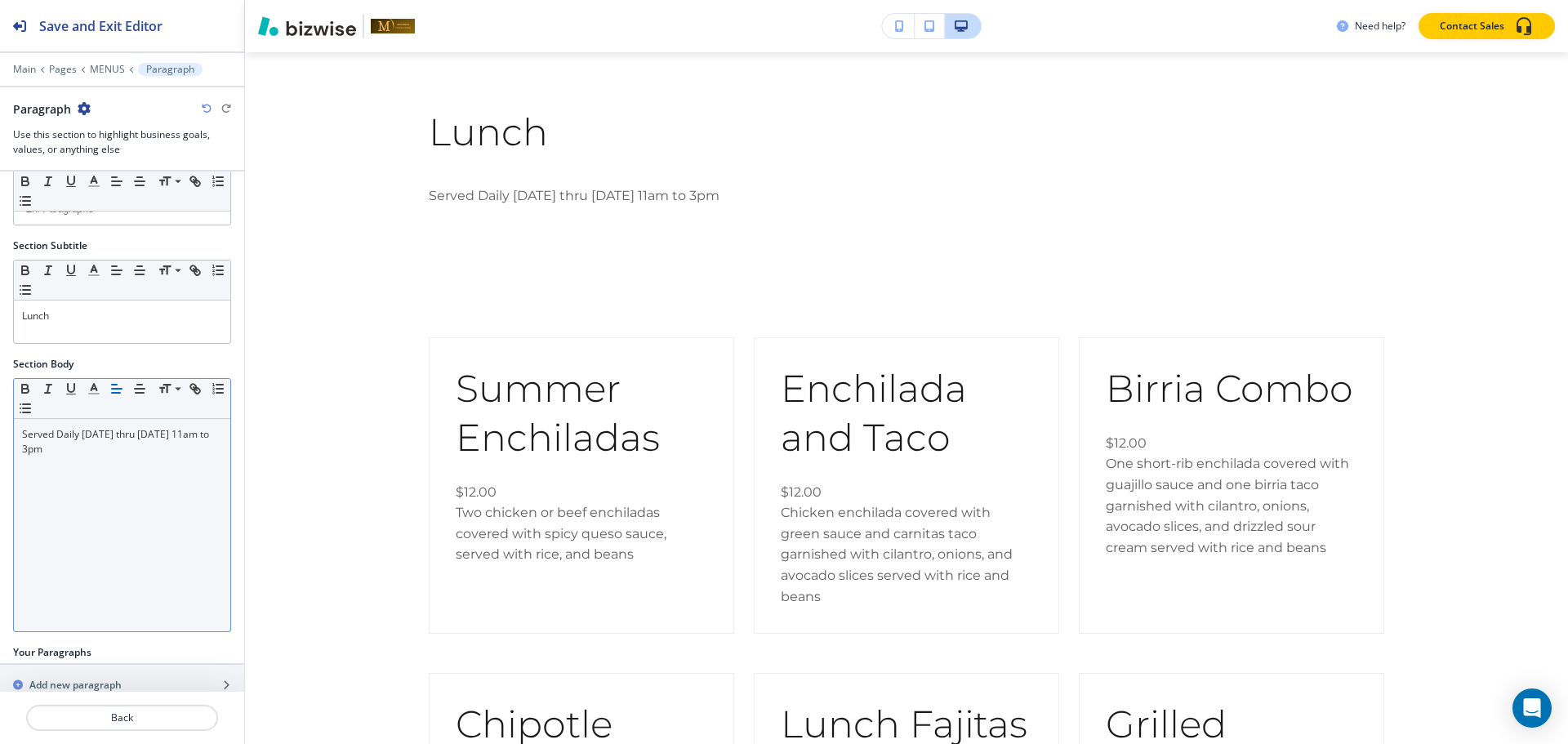
scroll to position [82, 0]
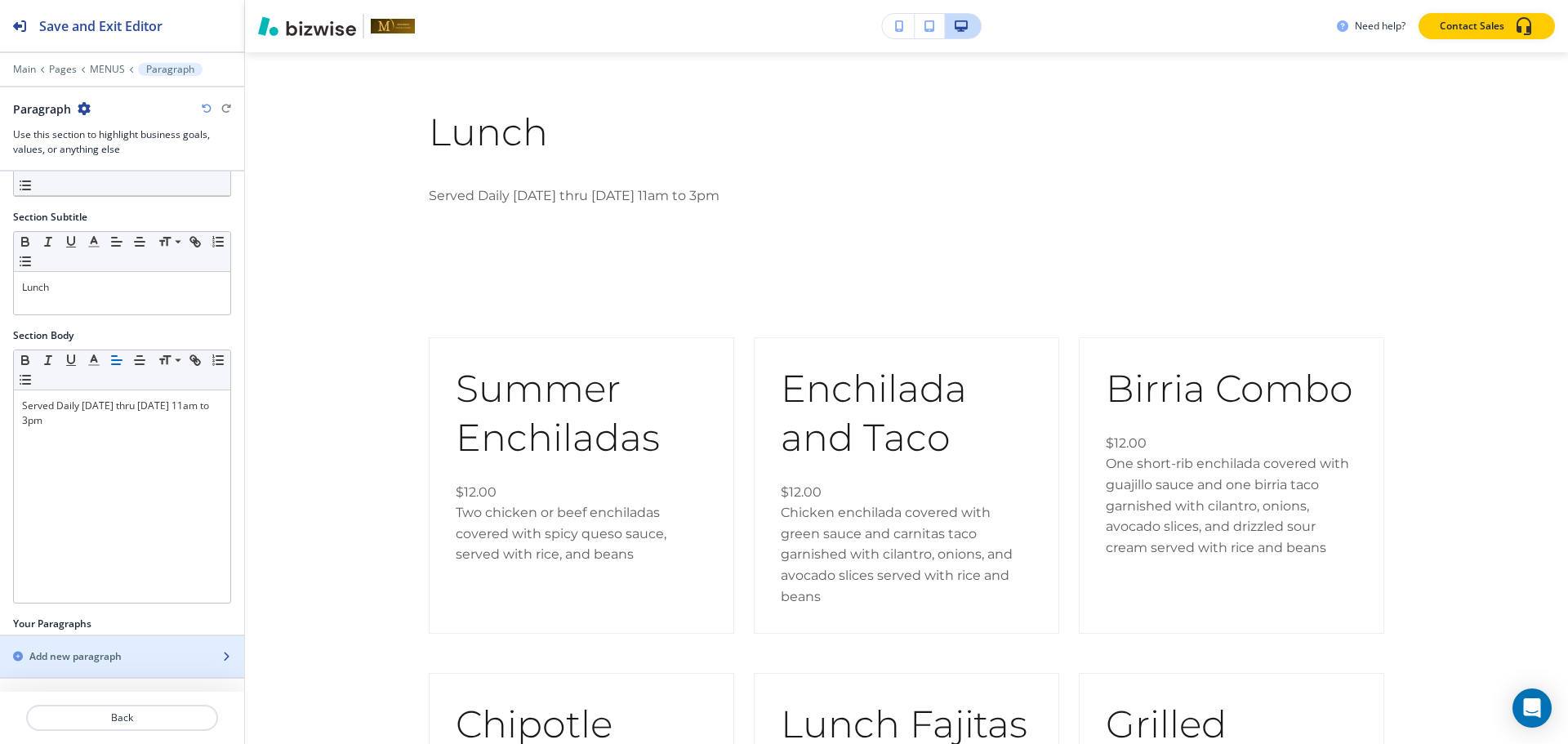
click at [68, 661] on h2 "Add new paragraph" at bounding box center [75, 656] width 92 height 15
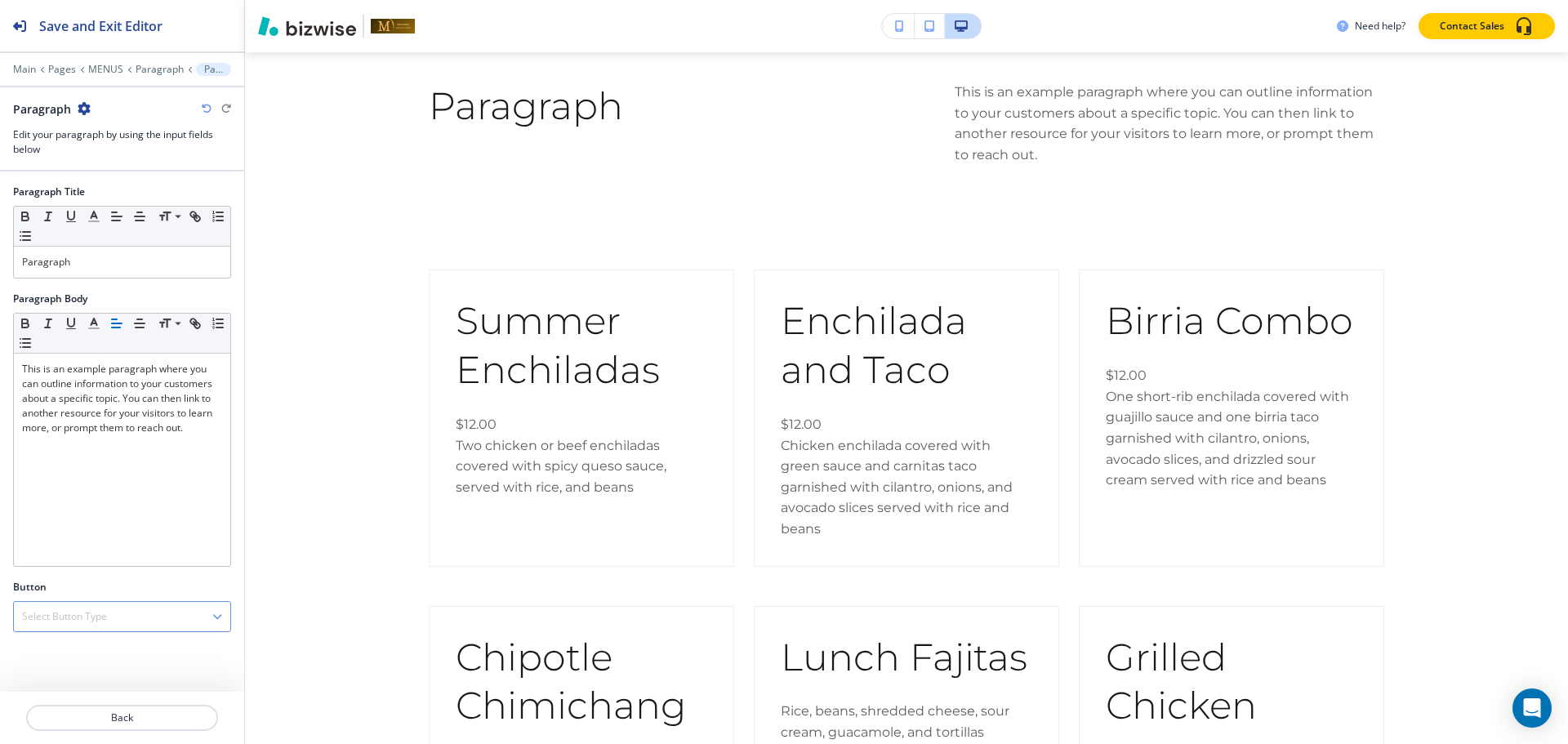
scroll to position [1217, 0]
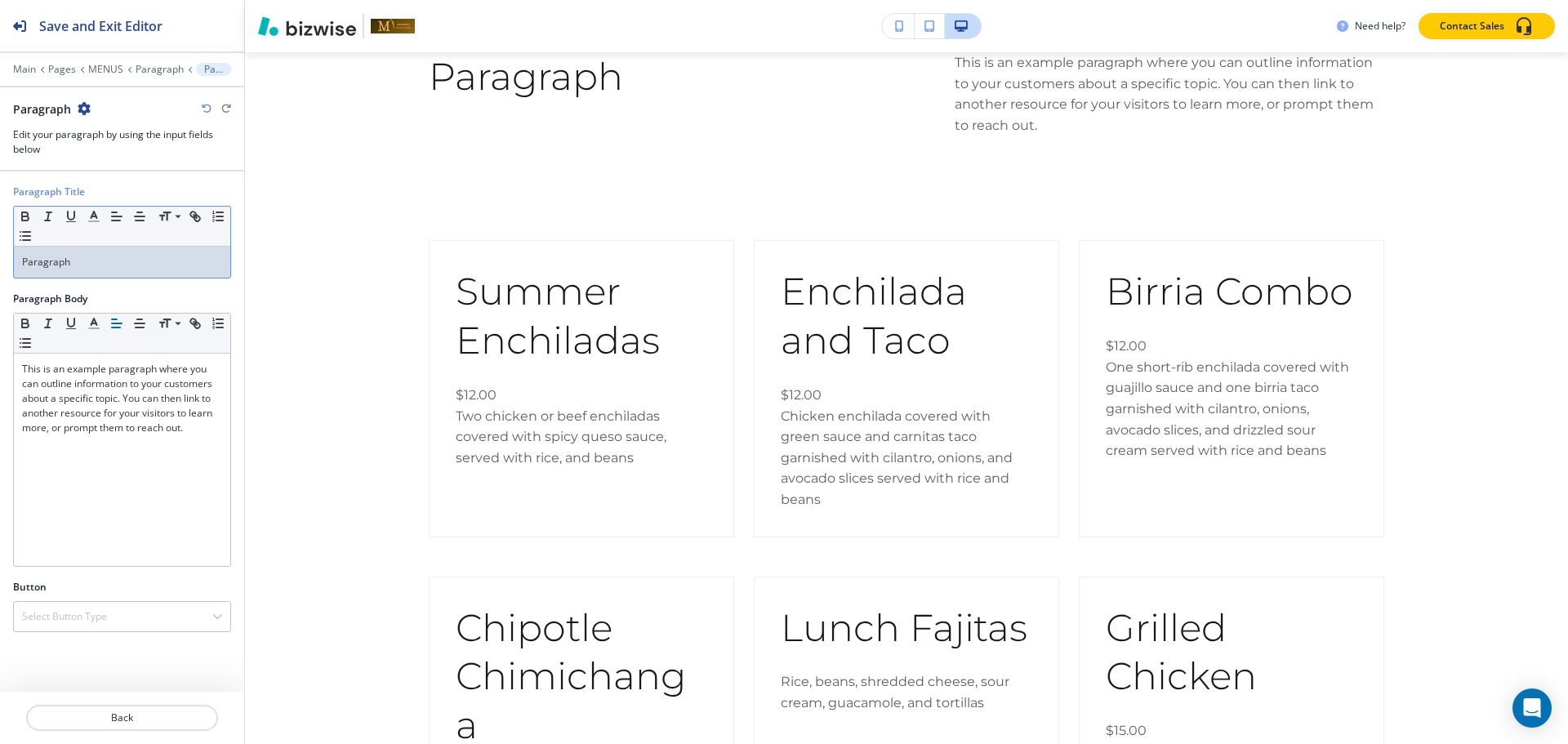
click at [139, 268] on p "Paragraph" at bounding box center [122, 262] width 200 height 15
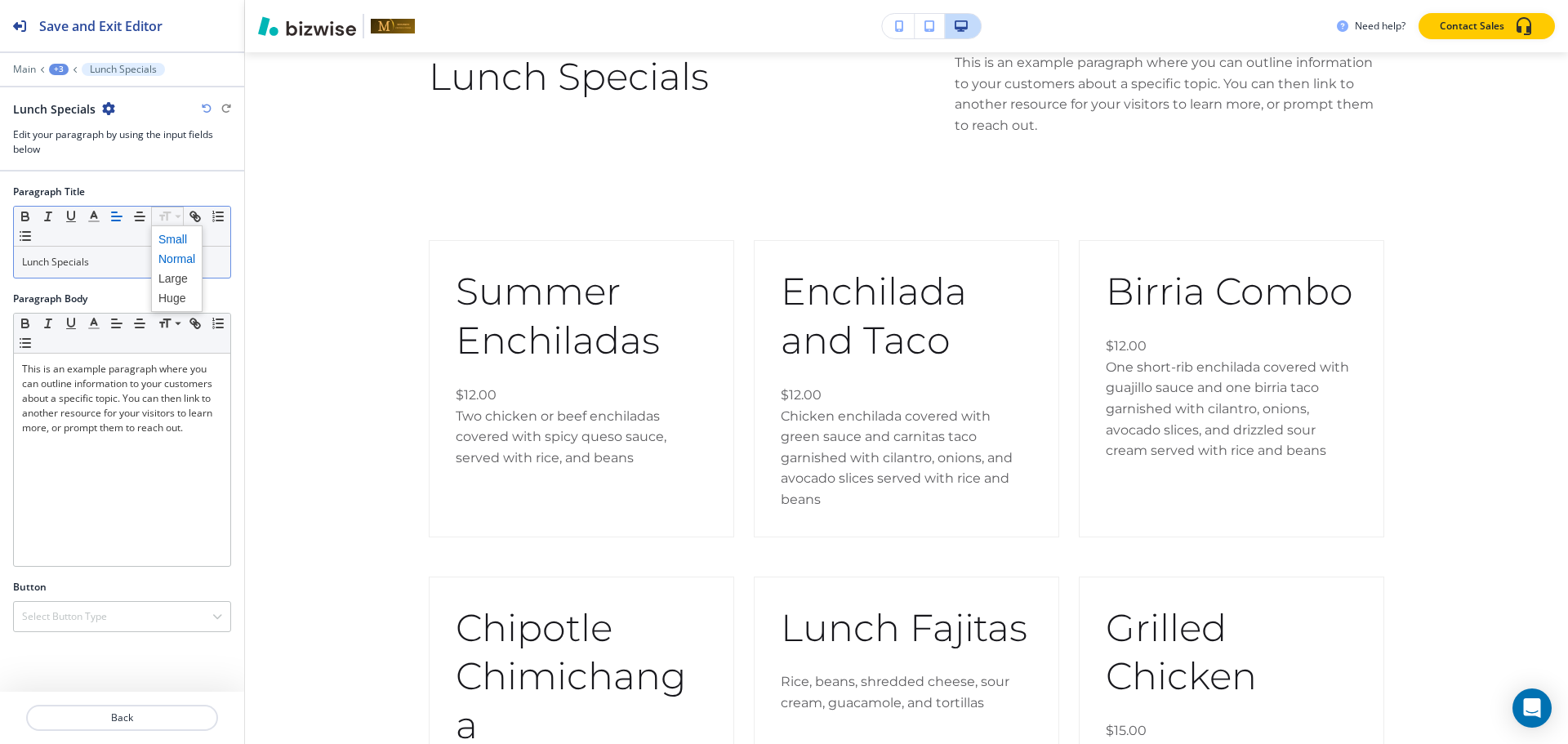
click at [168, 234] on span at bounding box center [176, 239] width 36 height 20
click at [120, 256] on p "Lunch Specials" at bounding box center [122, 262] width 200 height 15
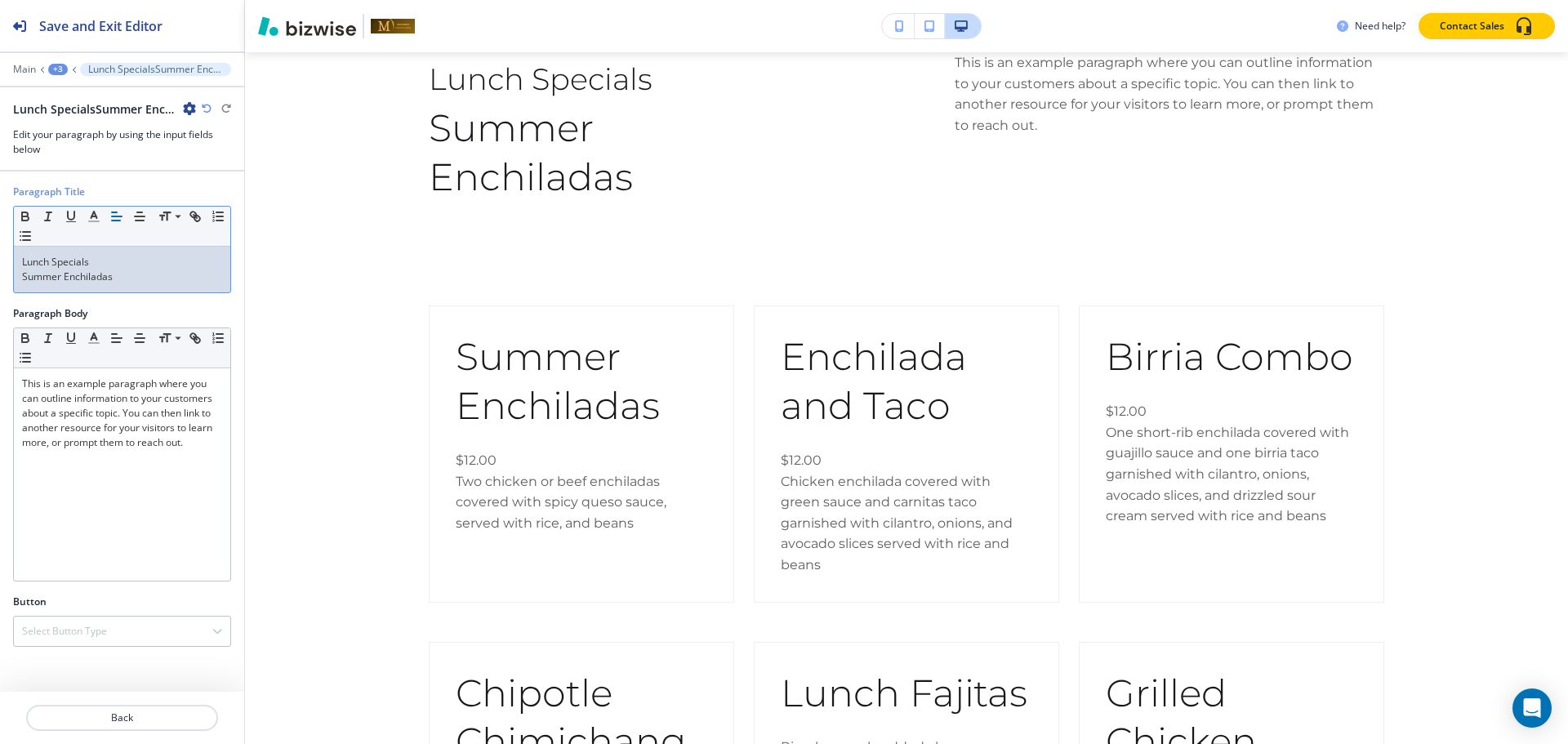
click at [116, 281] on p "﻿Summer Enchiladas" at bounding box center [122, 277] width 200 height 15
click at [210, 279] on p "﻿Summer Enchiladas" at bounding box center [122, 277] width 200 height 15
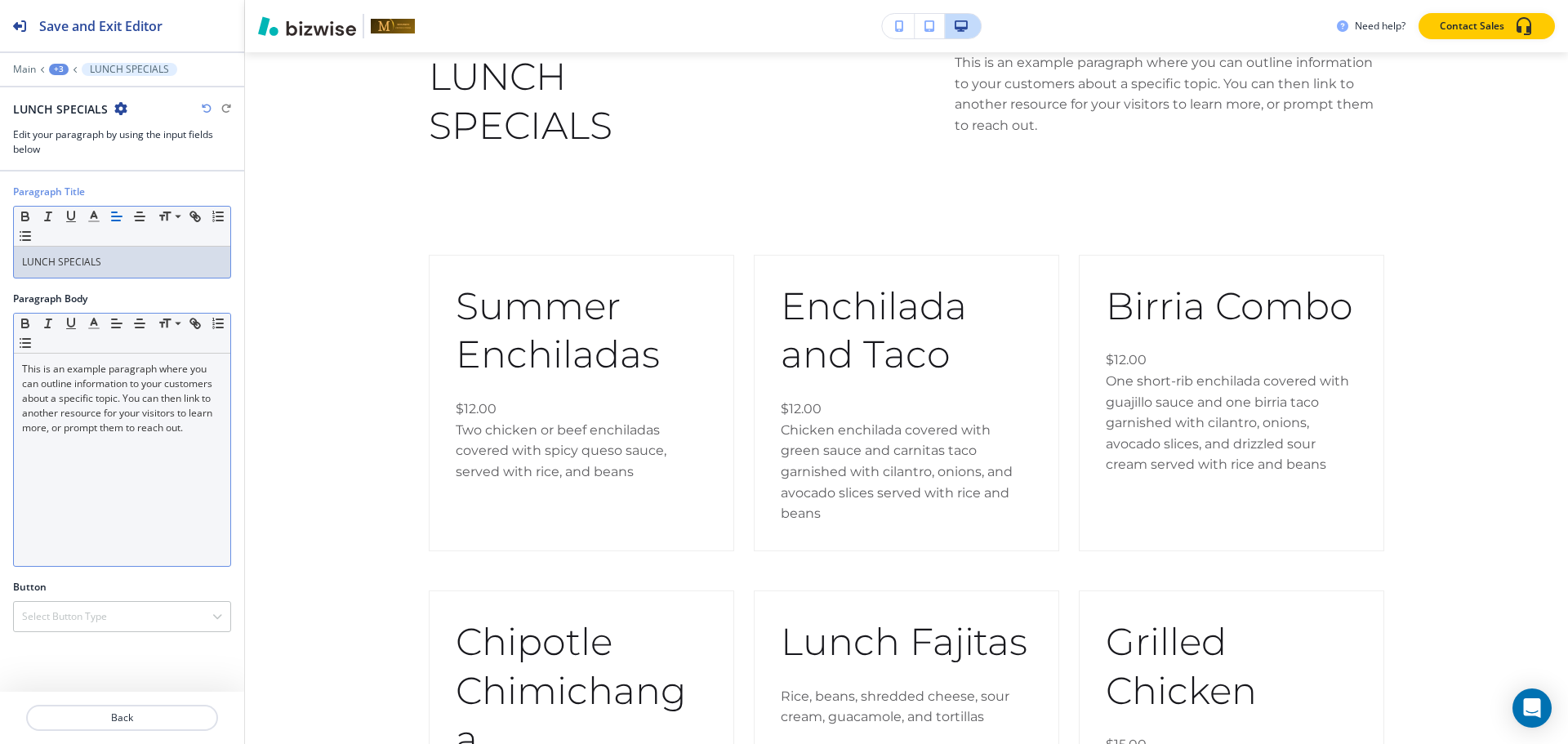
click at [136, 402] on p "This is an example paragraph where you can outline information to your customer…" at bounding box center [122, 398] width 200 height 74
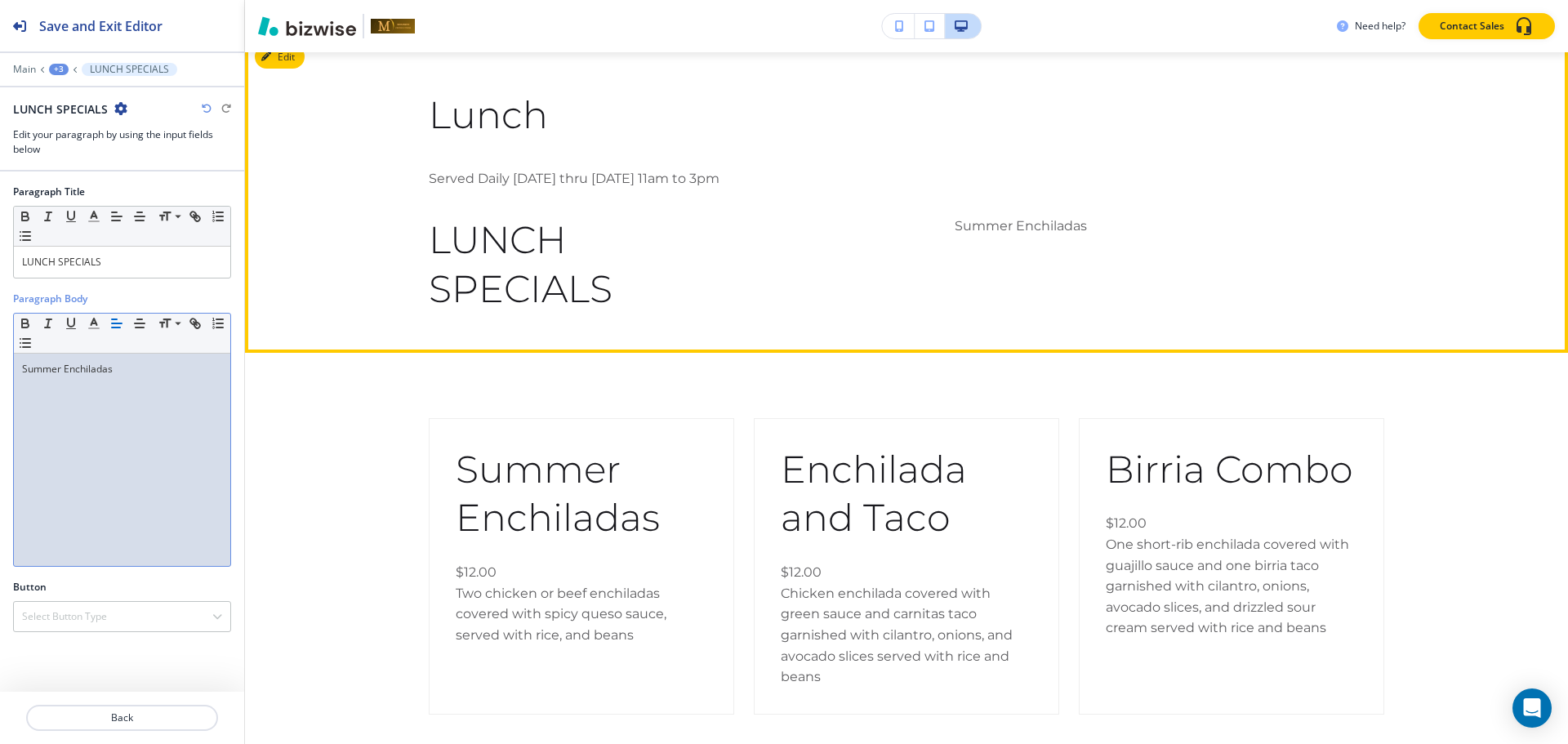
scroll to position [0, 0]
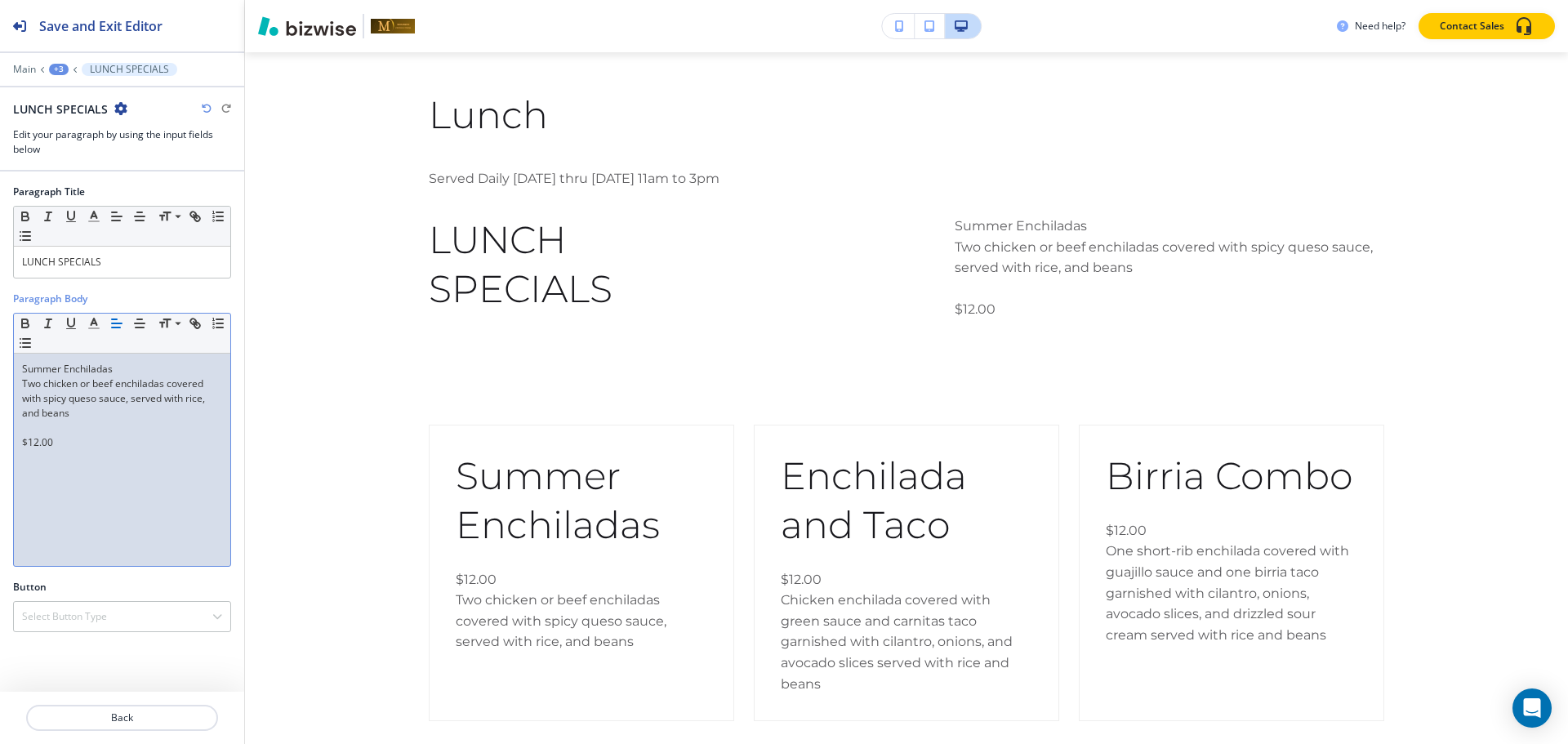
click at [26, 432] on p at bounding box center [122, 428] width 200 height 15
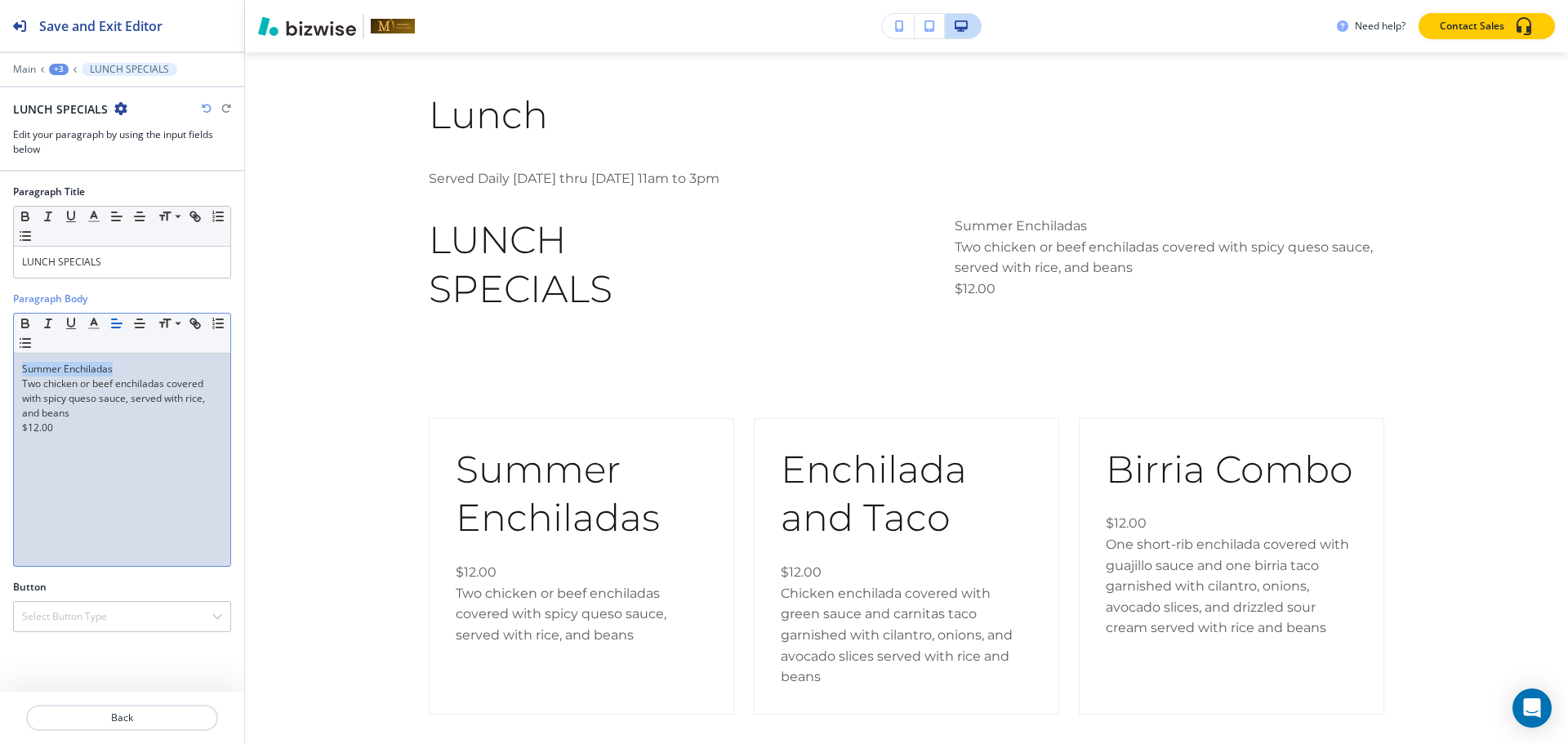
drag, startPoint x: 123, startPoint y: 363, endPoint x: 71, endPoint y: 348, distance: 54.1
click at [19, 362] on div "Summer Enchiladas Two chicken or beef enchiladas covered with spicy queso sauce…" at bounding box center [123, 459] width 217 height 212
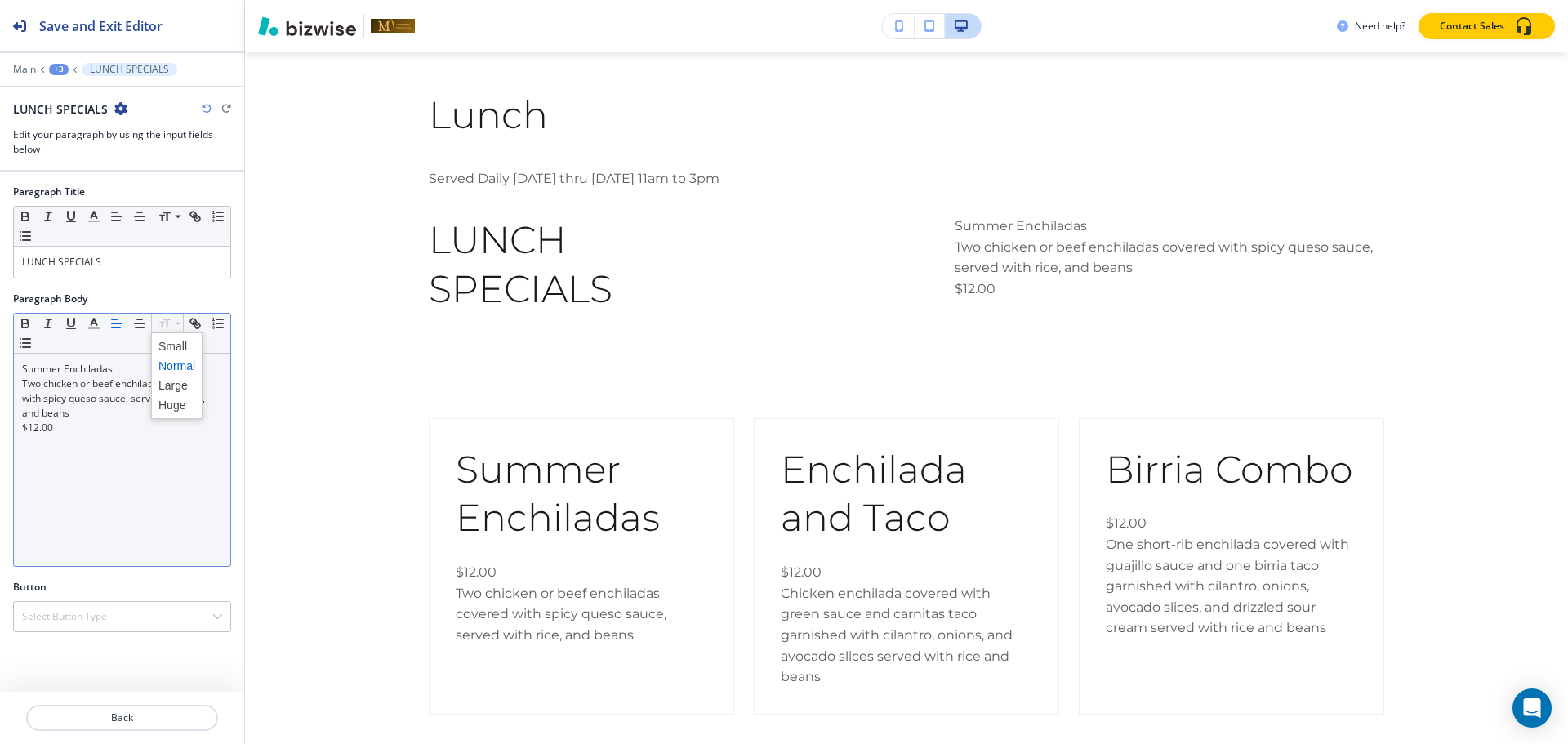
click at [170, 370] on span at bounding box center [176, 366] width 36 height 20
drag, startPoint x: 162, startPoint y: 318, endPoint x: 167, endPoint y: 389, distance: 71.2
click at [170, 391] on span at bounding box center [176, 385] width 36 height 20
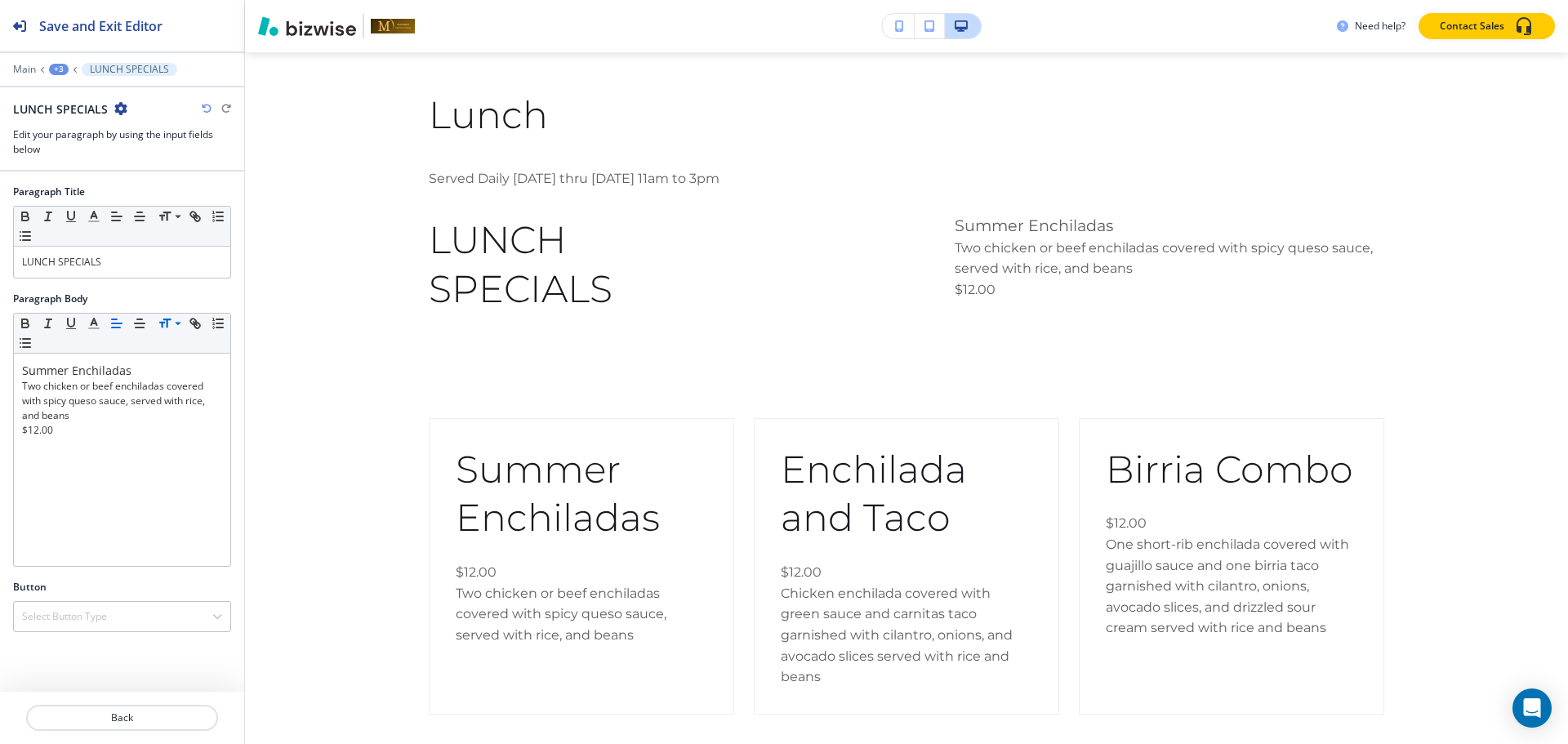
click at [60, 73] on div "+3" at bounding box center [59, 69] width 20 height 12
click at [62, 145] on button "Paragraph" at bounding box center [101, 153] width 105 height 29
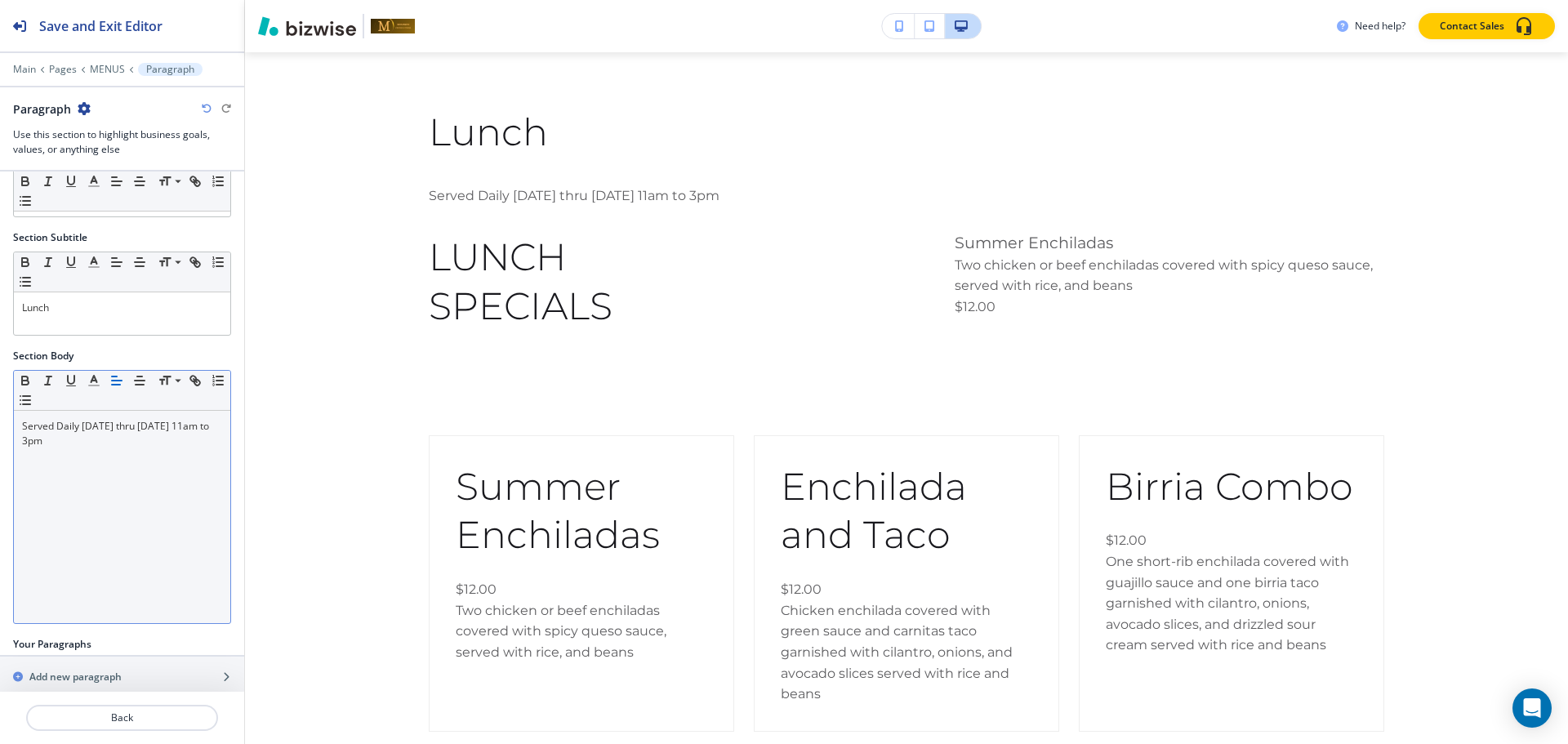
scroll to position [124, 0]
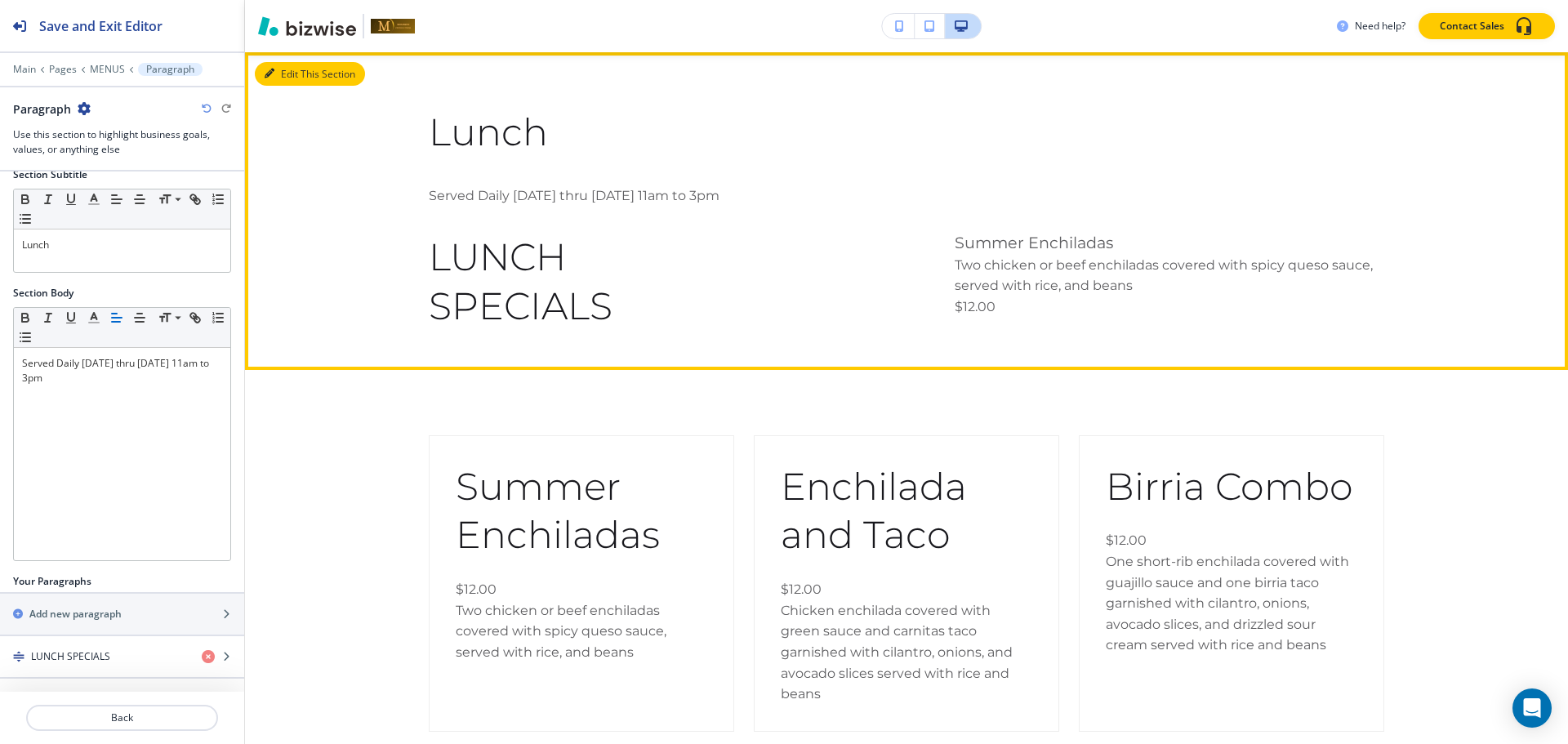
click at [270, 70] on icon "button" at bounding box center [269, 73] width 10 height 10
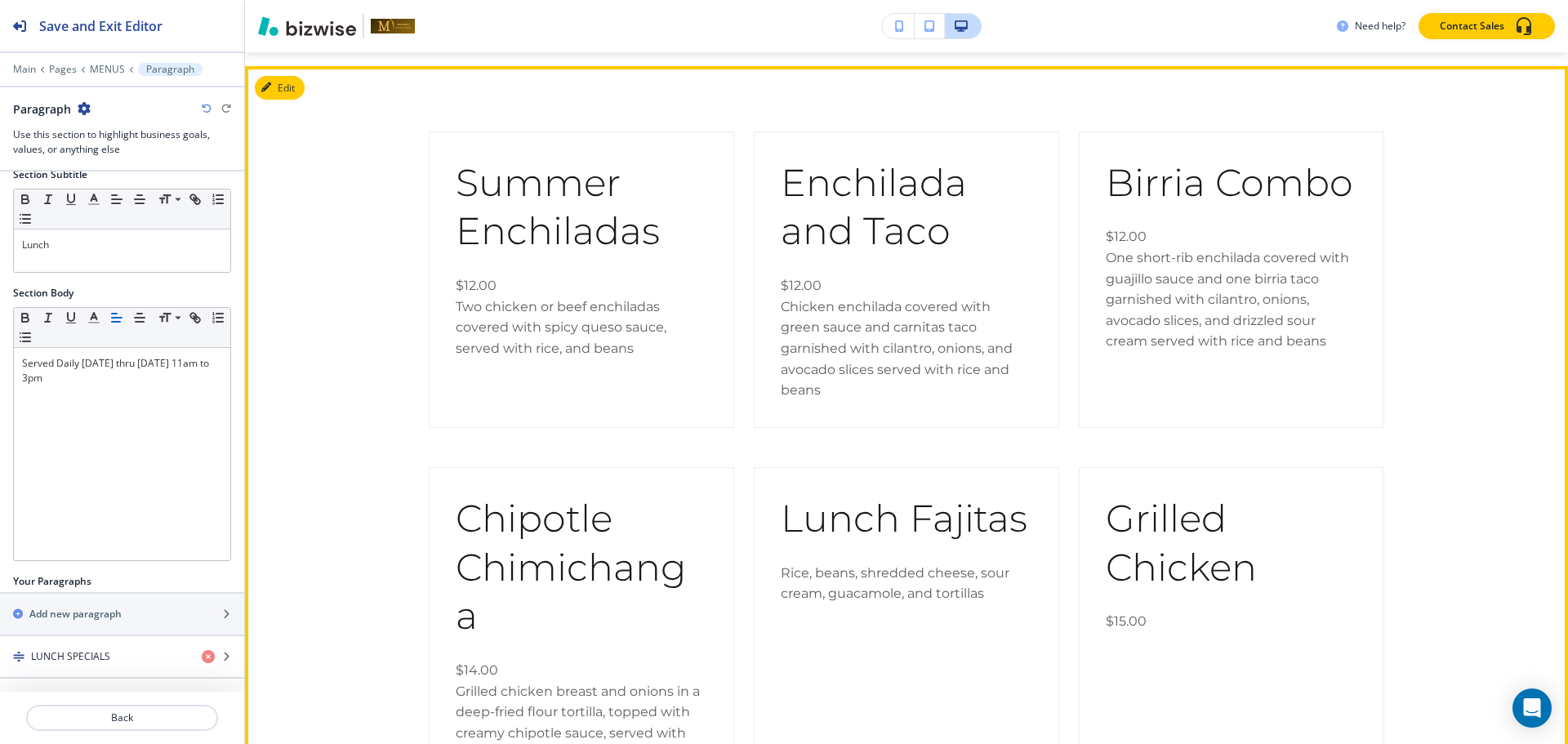
scroll to position [1364, 0]
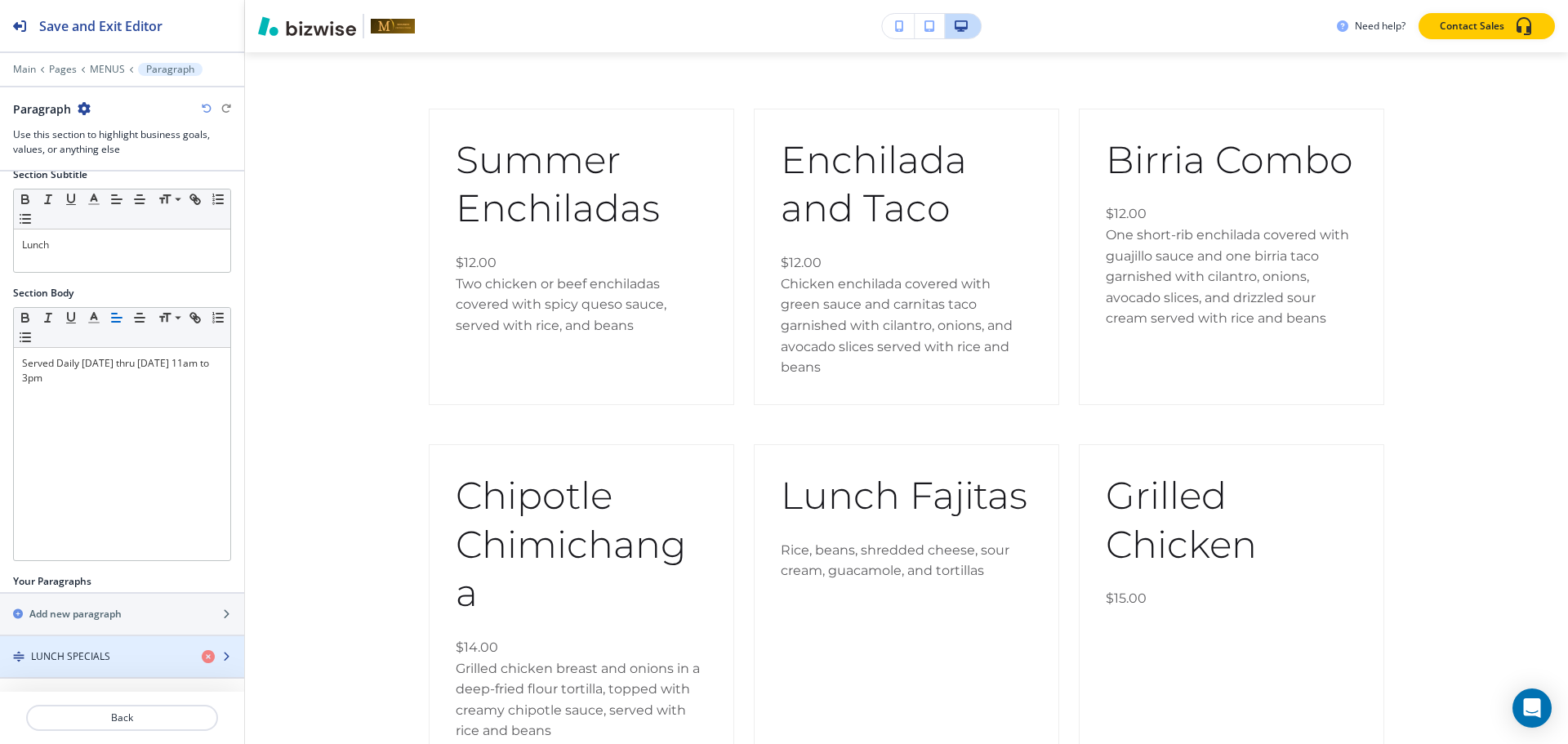
click at [59, 675] on div "button" at bounding box center [122, 670] width 244 height 13
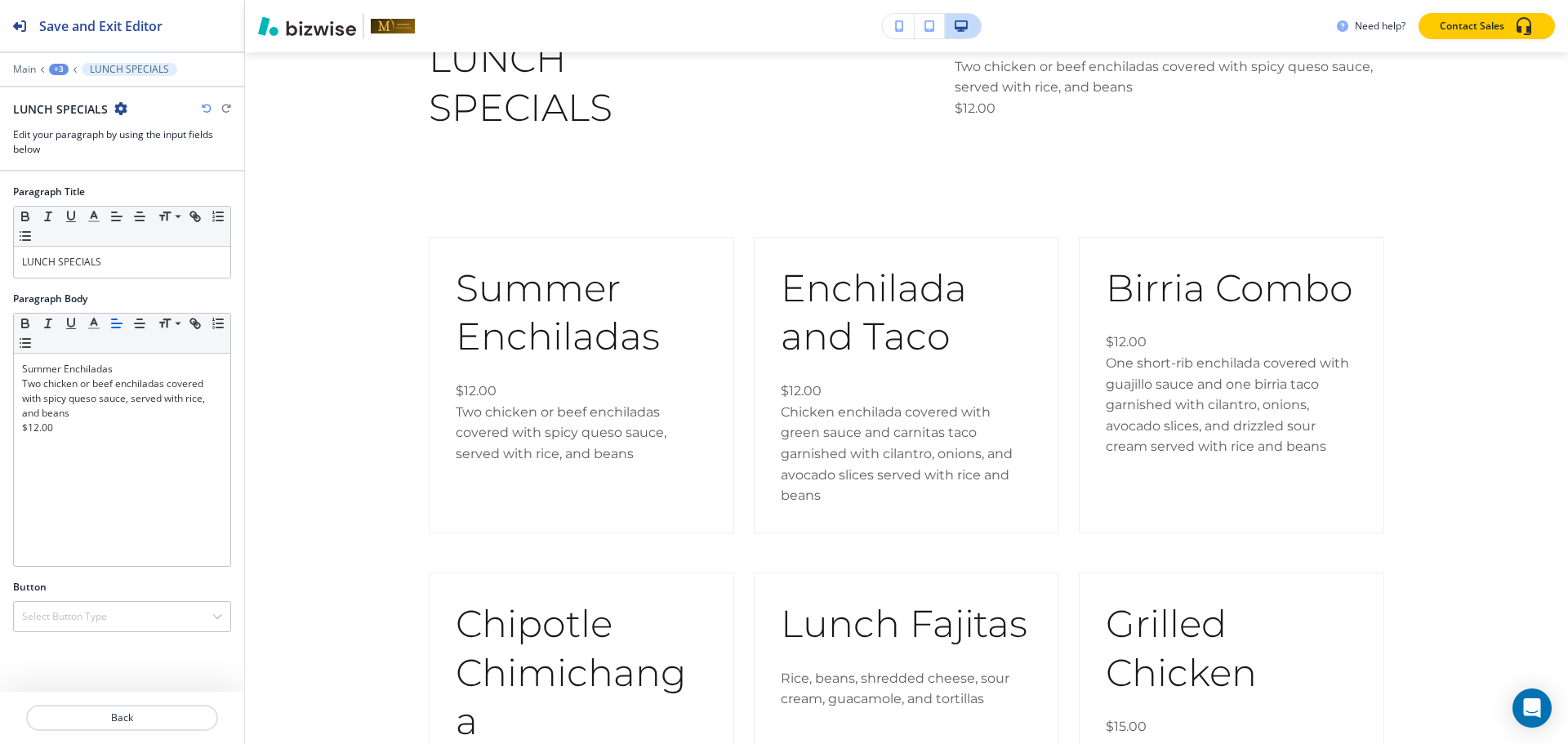
scroll to position [1217, 0]
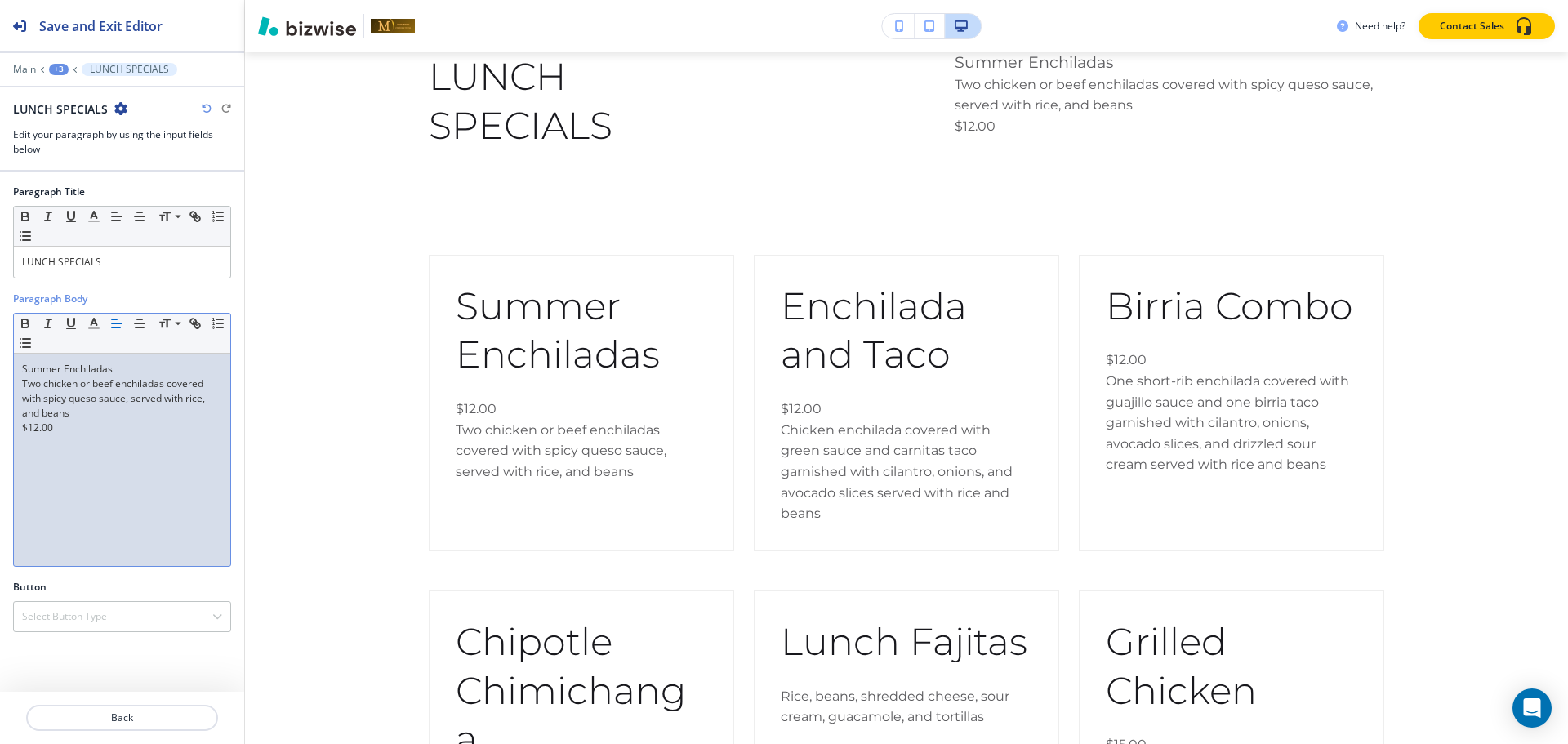
click at [87, 430] on p "$12.00" at bounding box center [122, 428] width 200 height 15
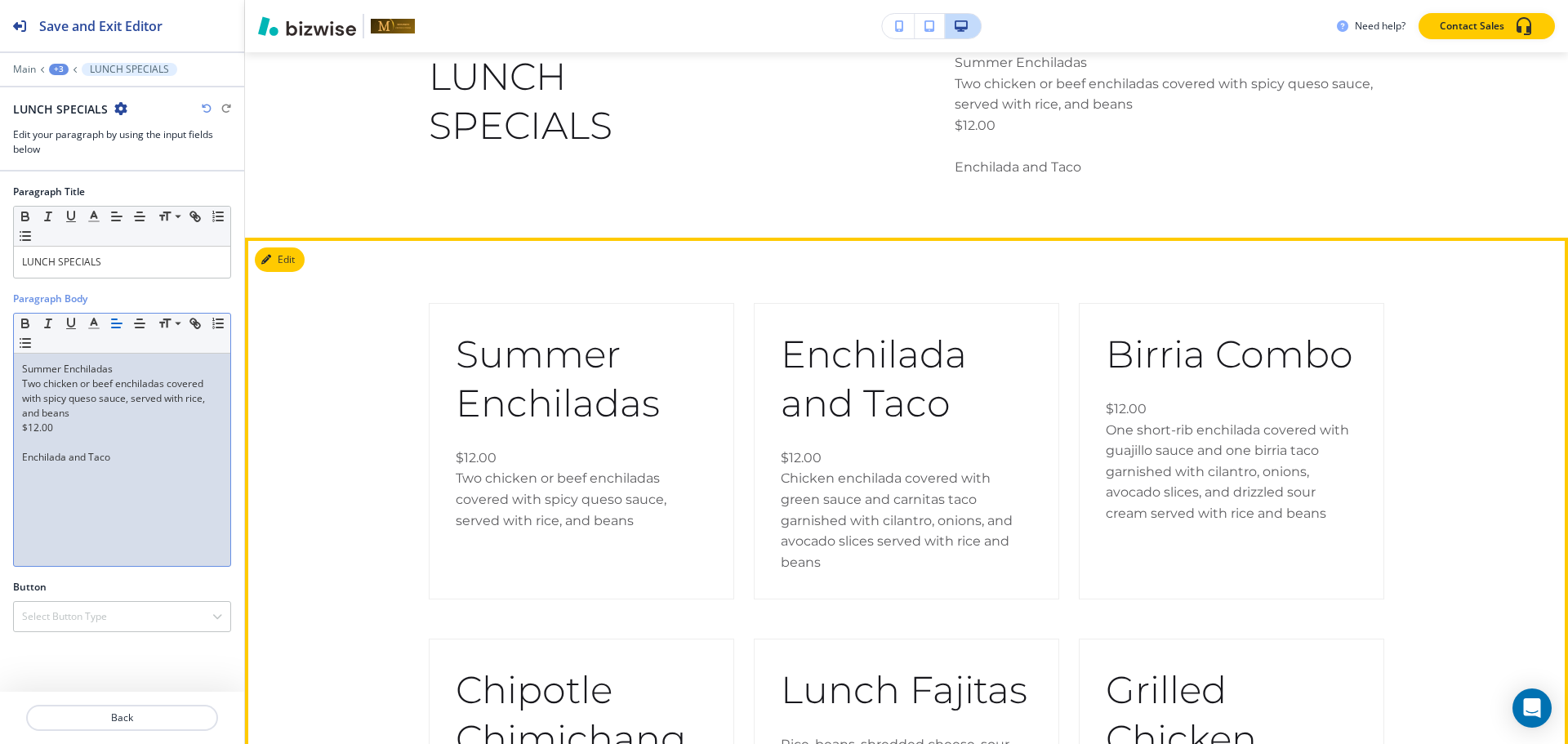
scroll to position [0, 0]
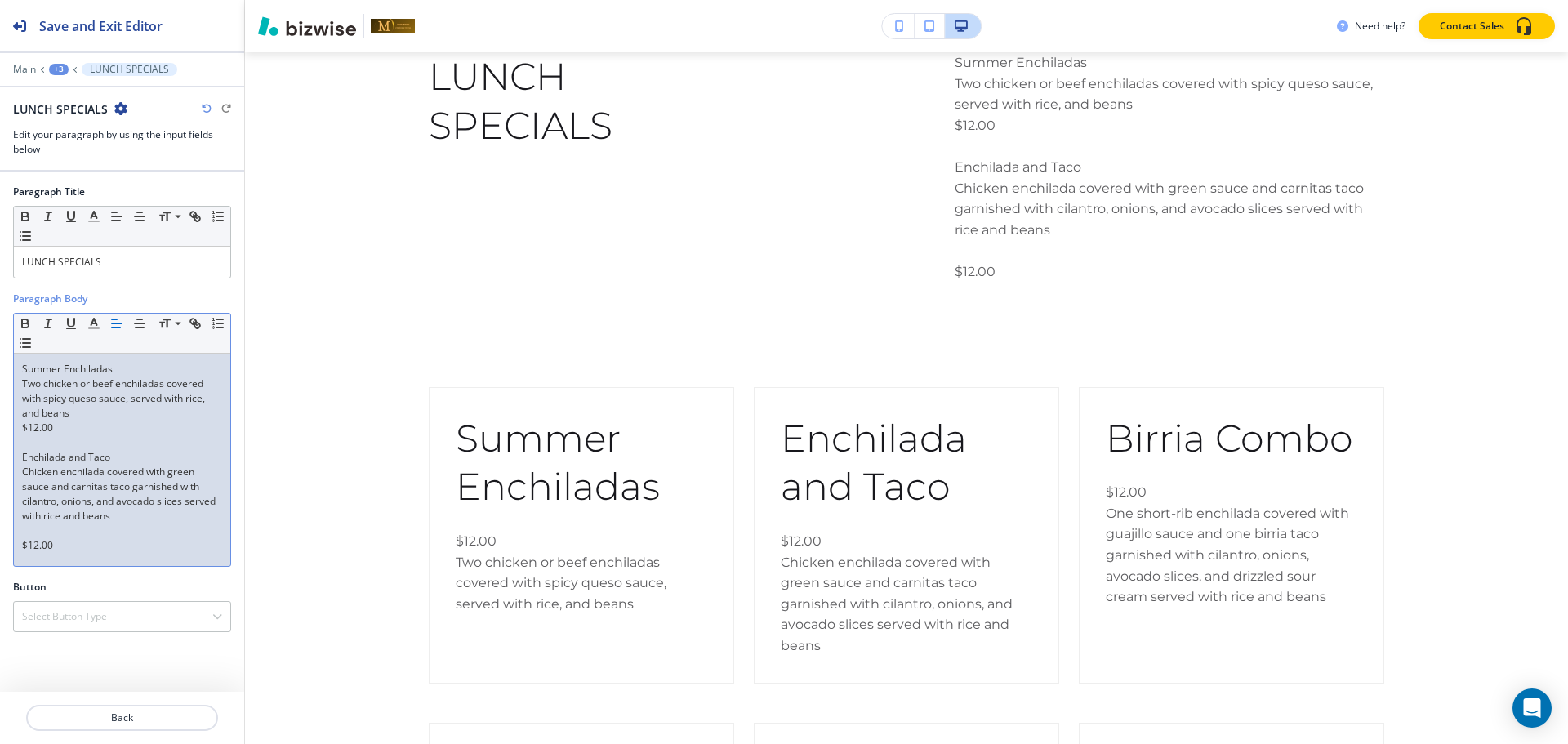
click at [18, 534] on div "Summer Enchiladas Two chicken or beef enchiladas covered with spicy queso sauce…" at bounding box center [123, 459] width 217 height 212
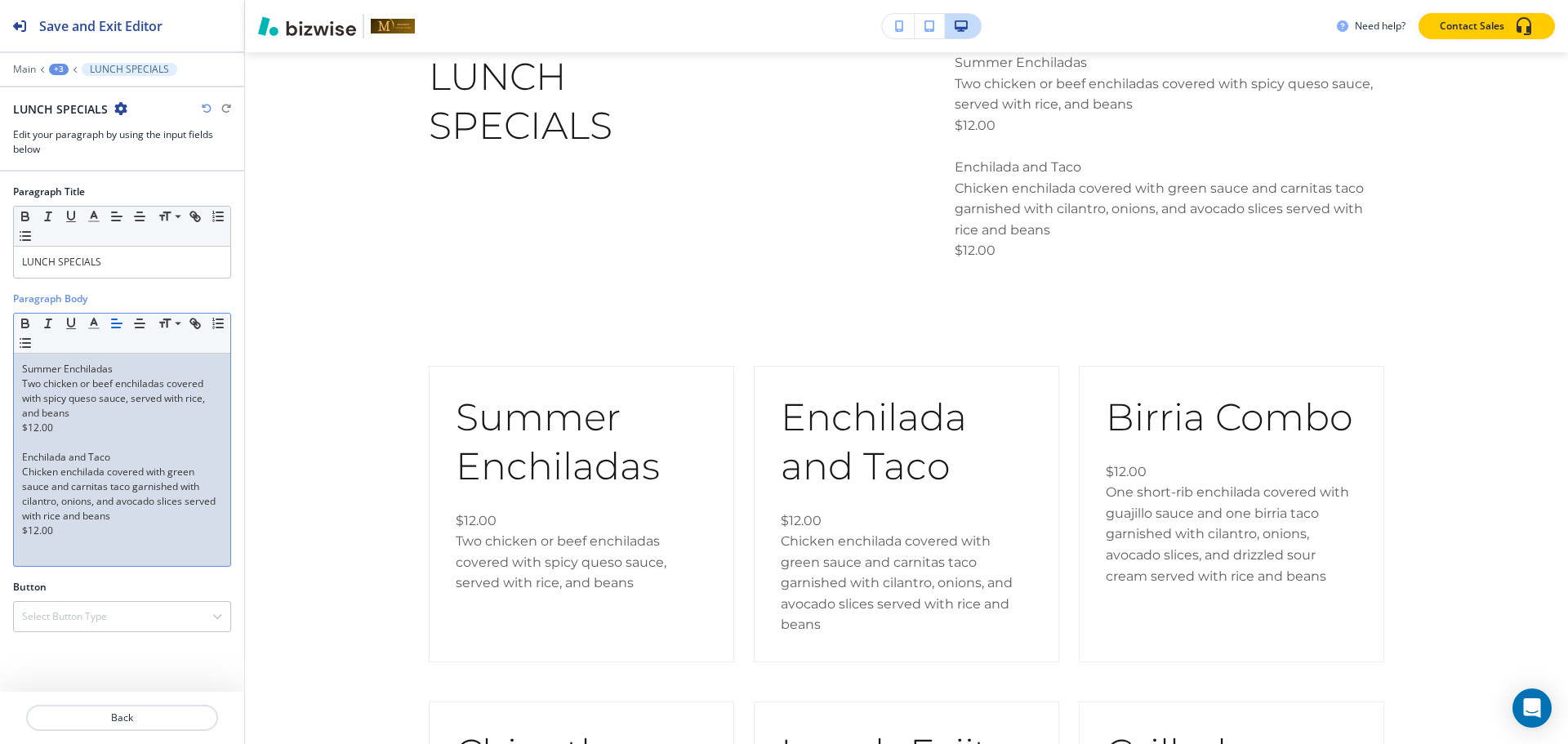
click at [83, 531] on p "$12.00" at bounding box center [122, 531] width 200 height 15
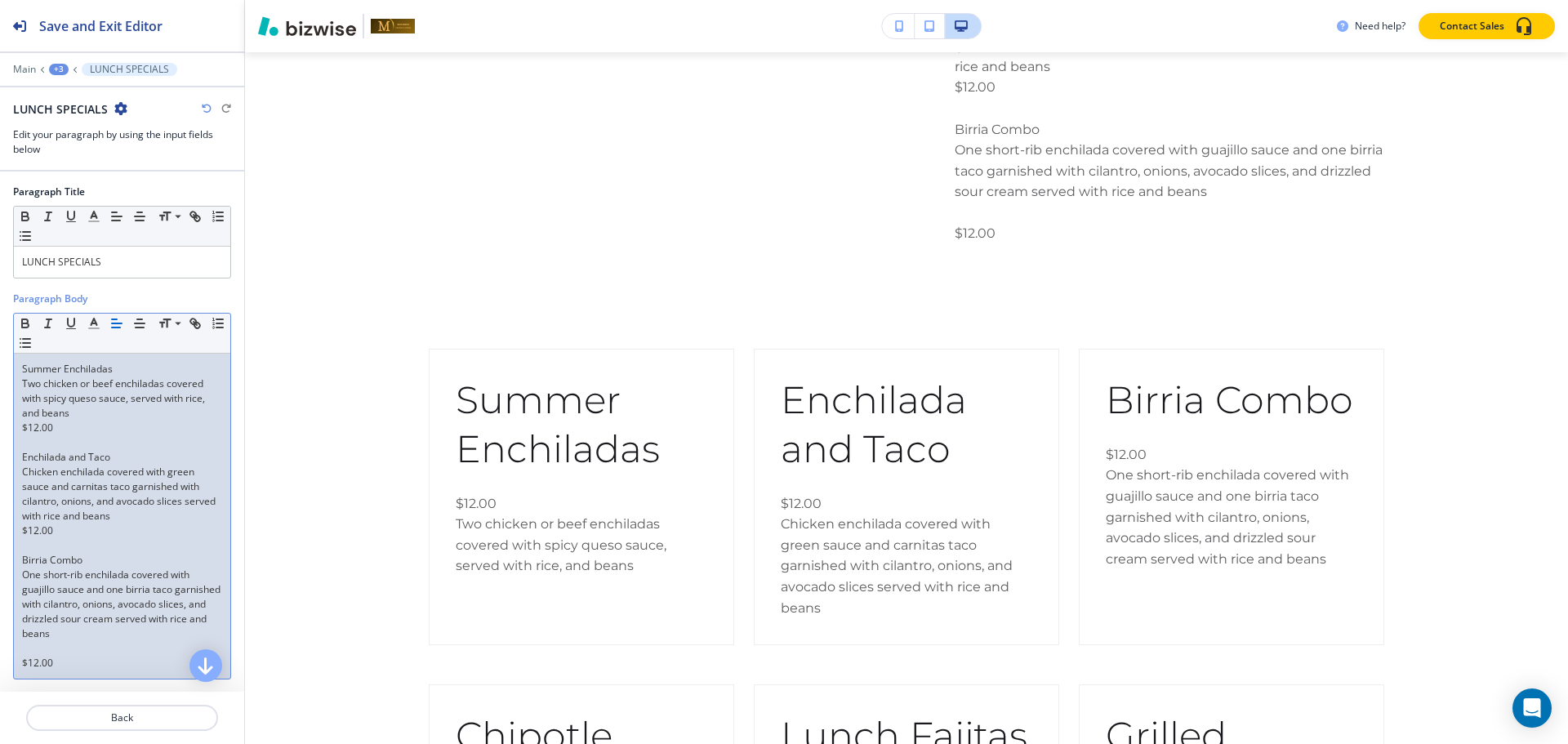
scroll to position [66, 0]
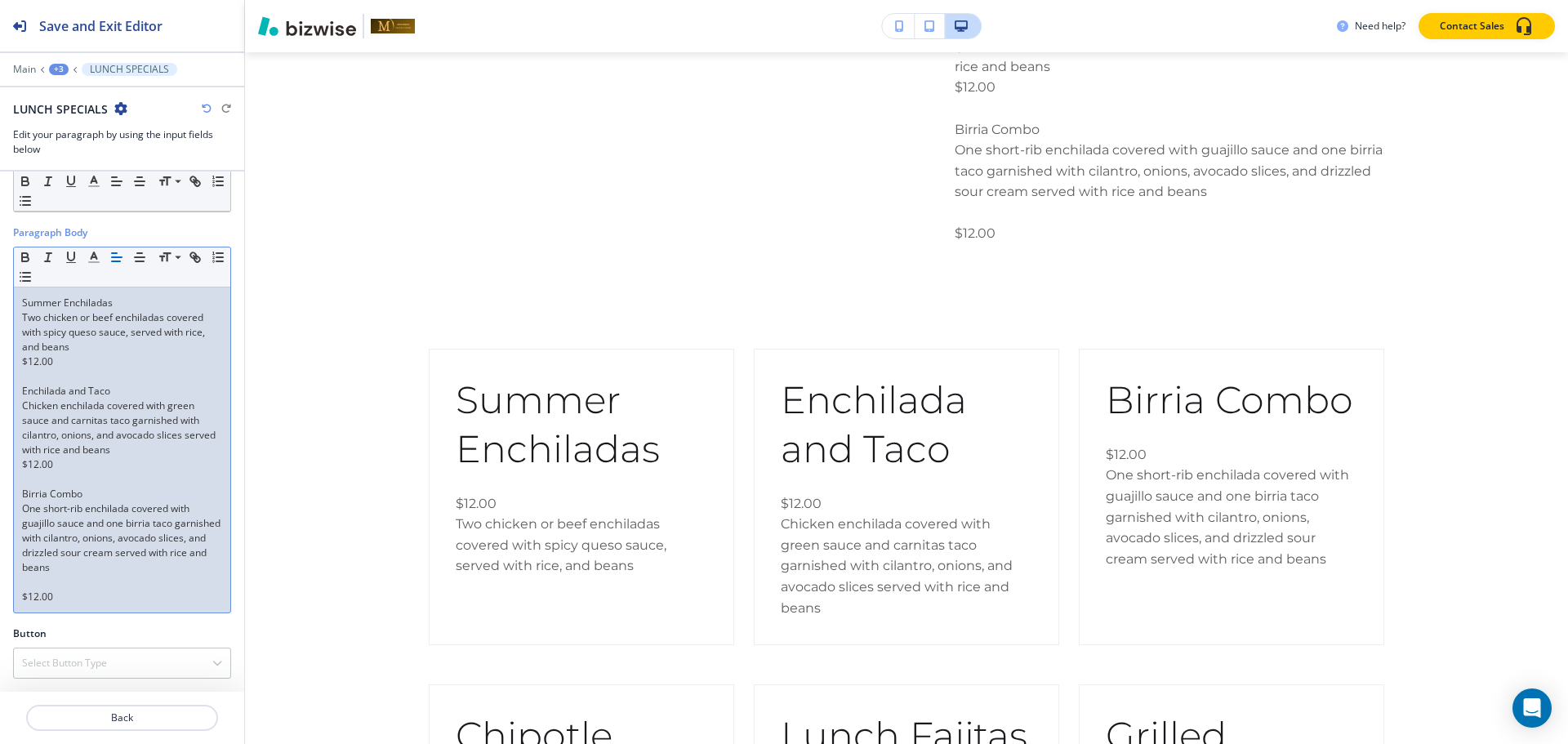
click at [19, 580] on div "Summer Enchiladas Two chicken or beef enchiladas covered with spicy queso sauce…" at bounding box center [123, 450] width 217 height 325
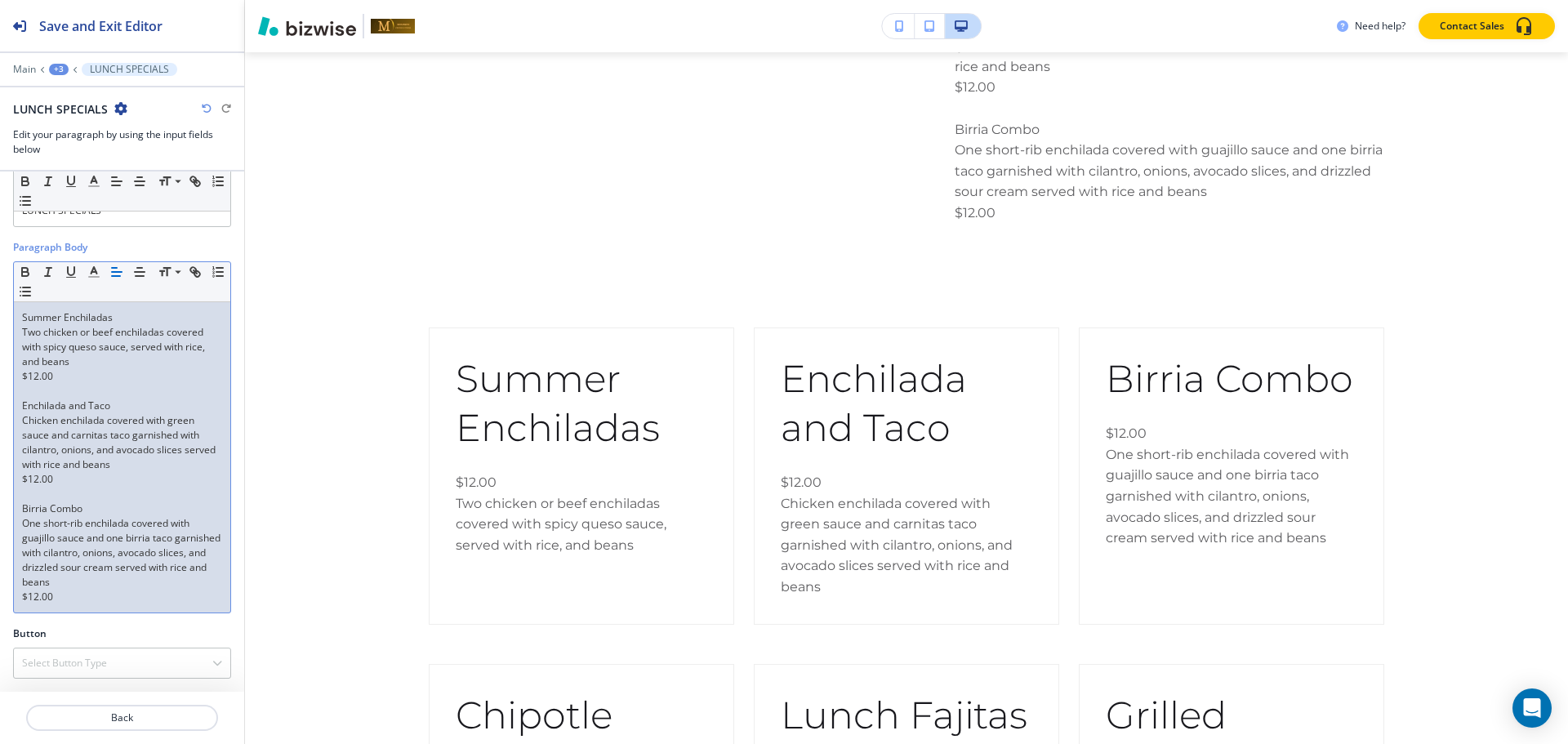
scroll to position [51, 0]
click at [72, 605] on div "Summer Enchiladas Two chicken or beef enchiladas covered with spicy queso sauce…" at bounding box center [123, 457] width 217 height 311
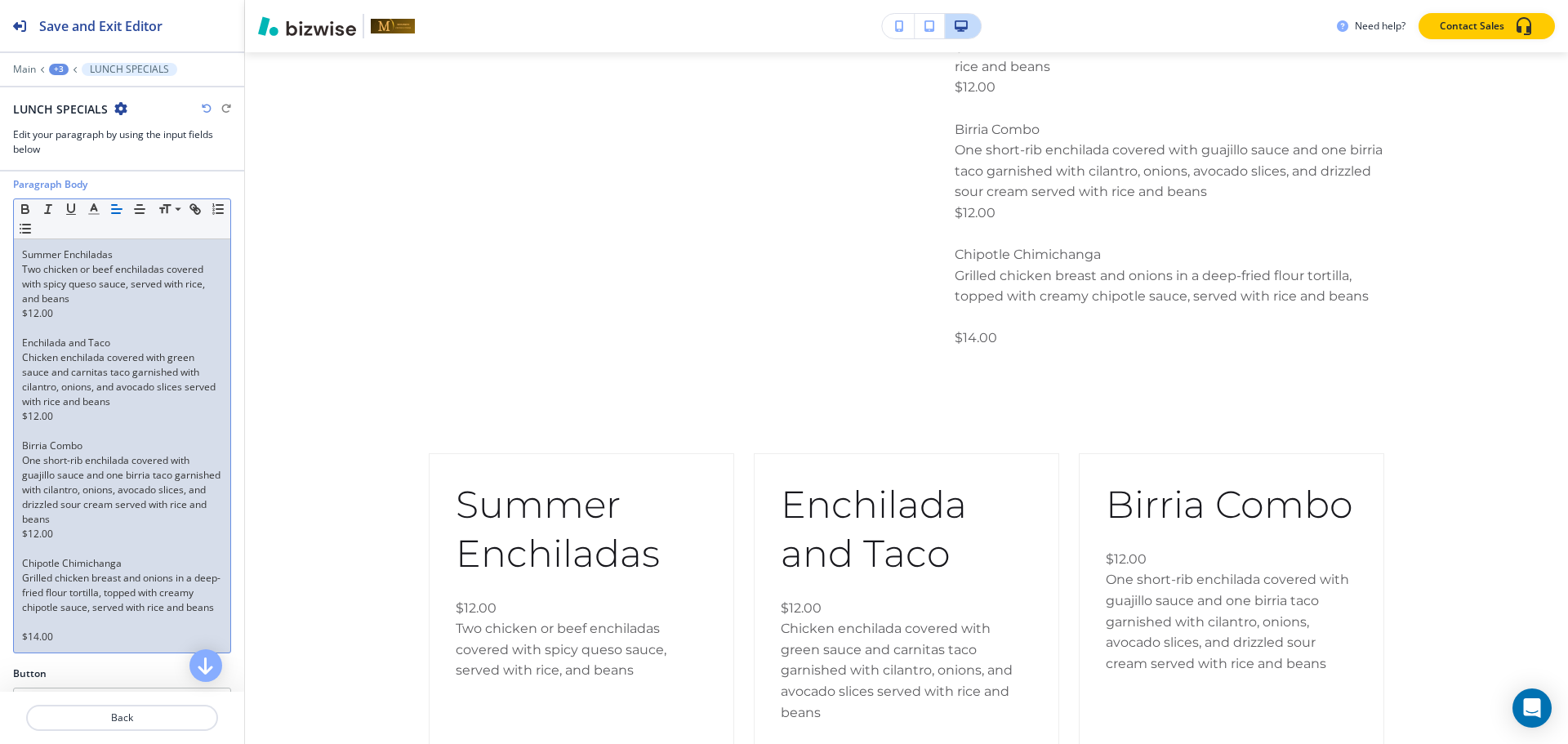
scroll to position [169, 0]
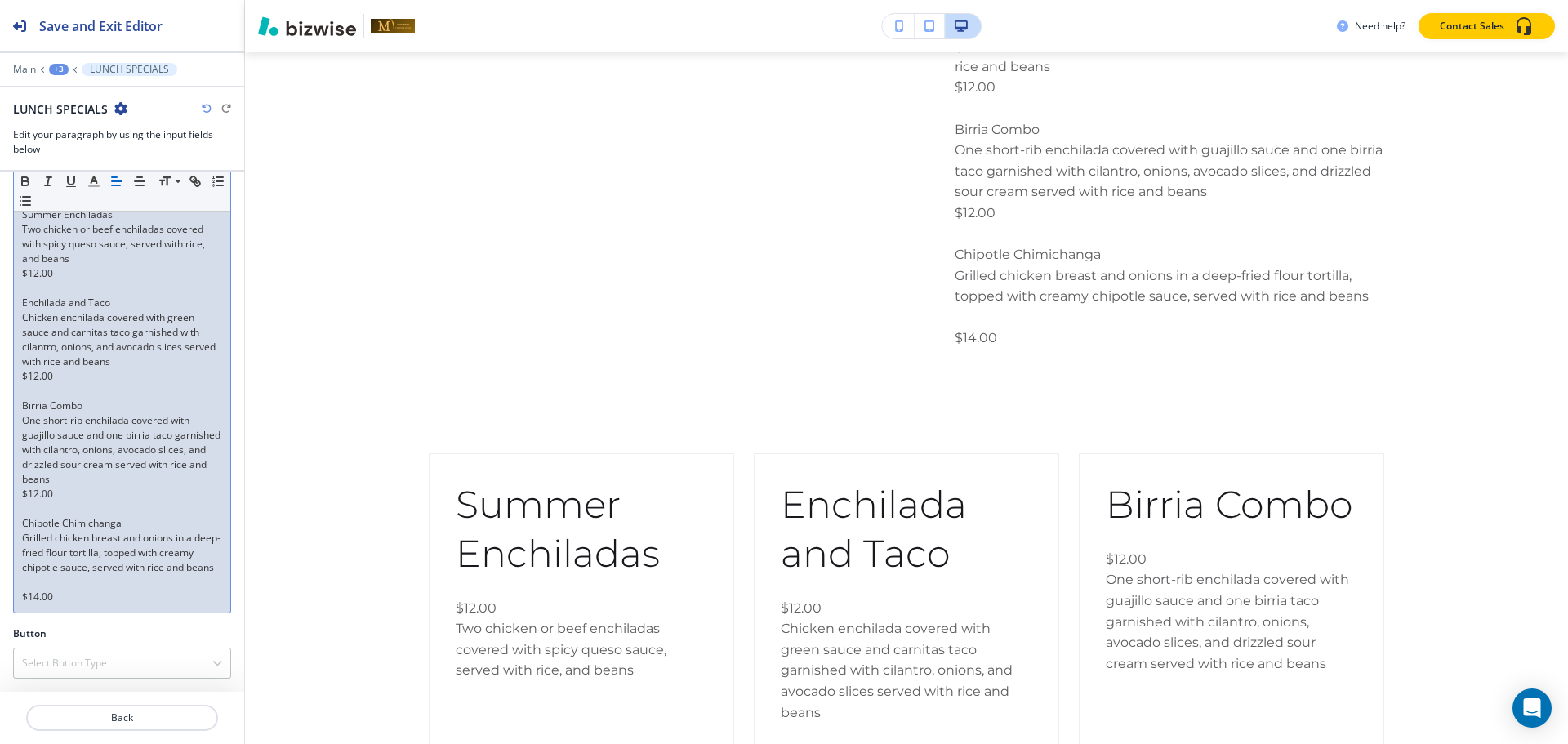
click at [47, 571] on p "Grilled chicken breast and onions in a deep-fried flour tortilla, topped with c…" at bounding box center [122, 553] width 200 height 44
click at [44, 581] on p at bounding box center [122, 582] width 200 height 15
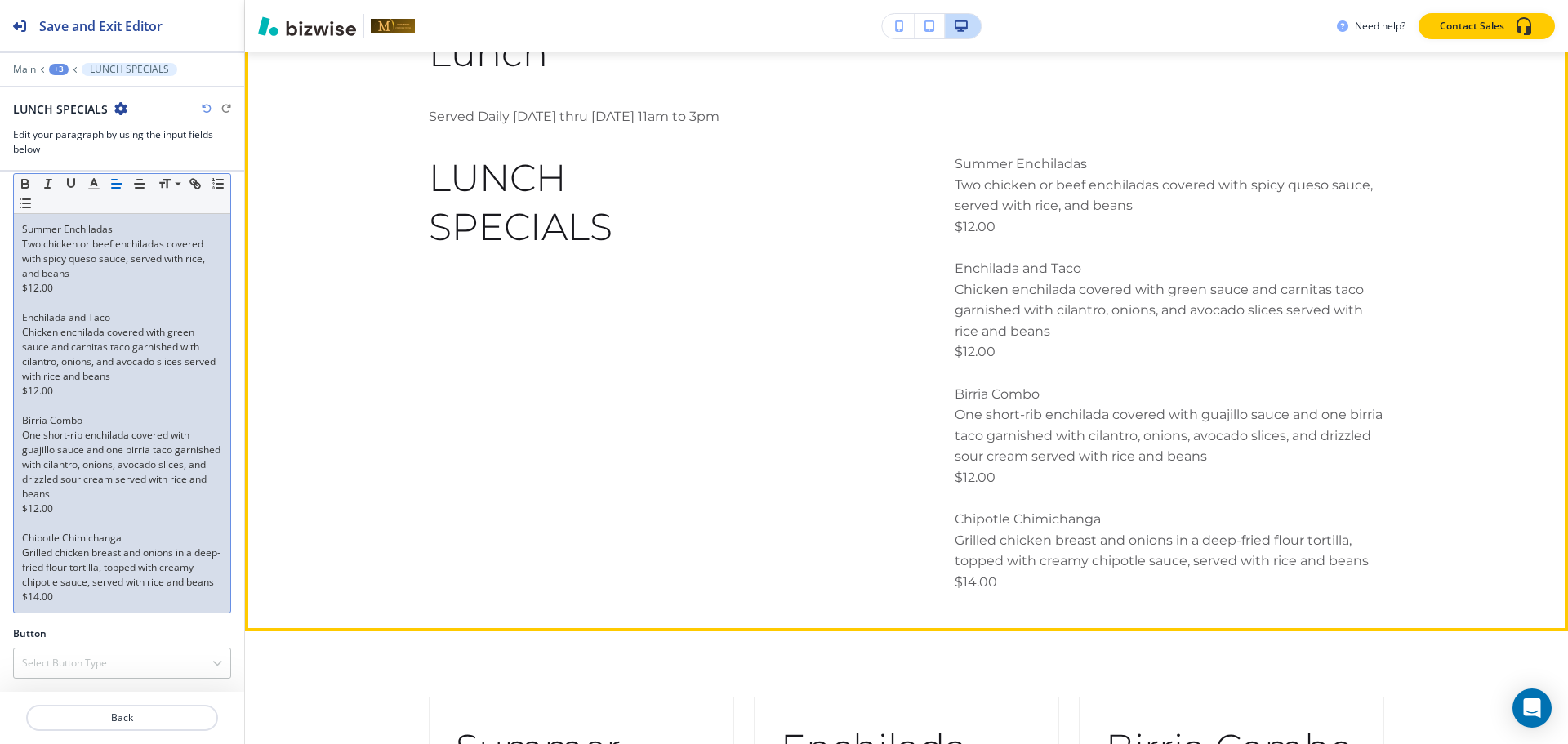
scroll to position [1136, 0]
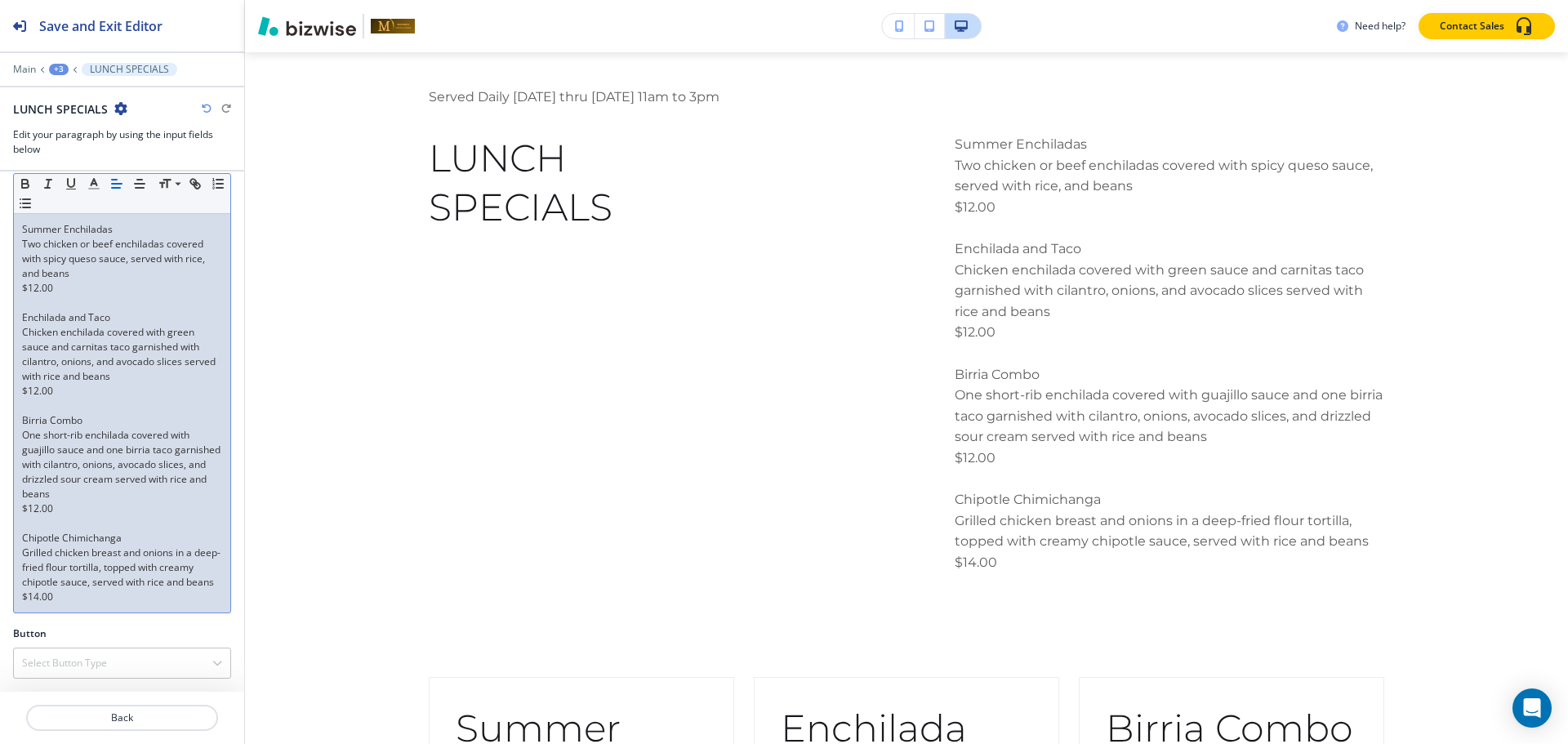
click at [91, 605] on div "Summer Enchiladas Two chicken or beef enchiladas covered with spicy queso sauce…" at bounding box center [123, 413] width 217 height 399
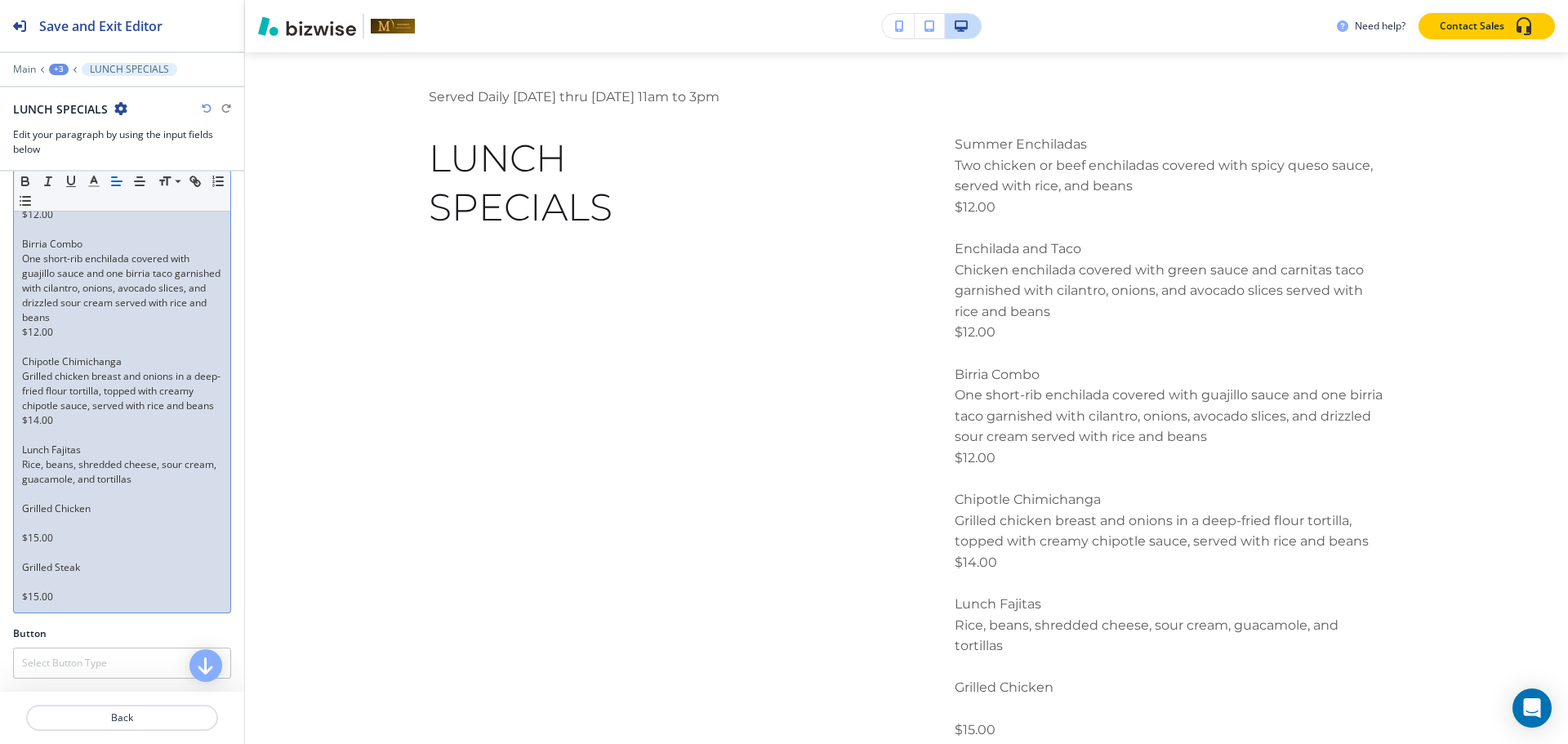
scroll to position [330, 0]
click at [51, 499] on p at bounding box center [122, 494] width 200 height 15
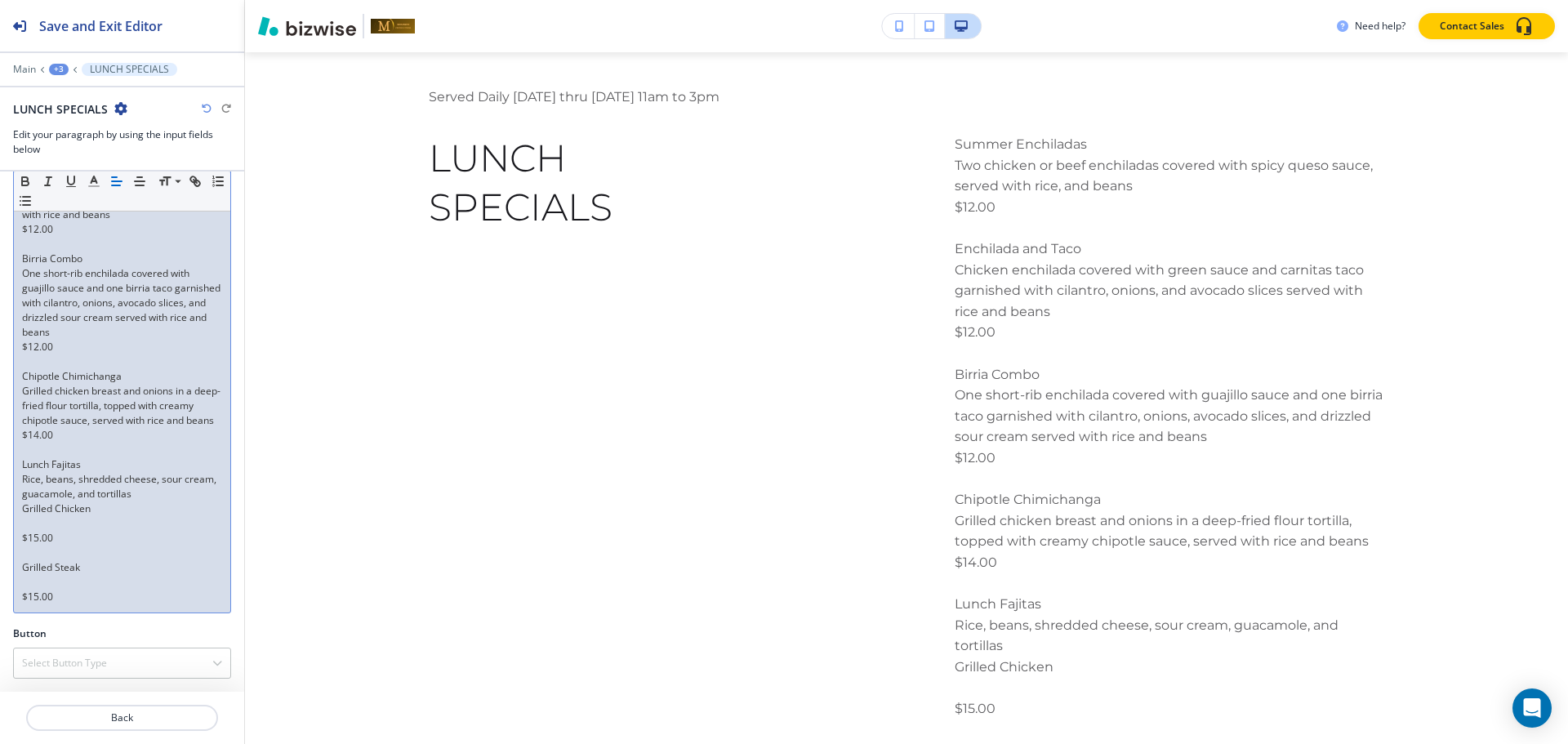
scroll to position [316, 0]
click at [36, 525] on p at bounding box center [122, 523] width 200 height 15
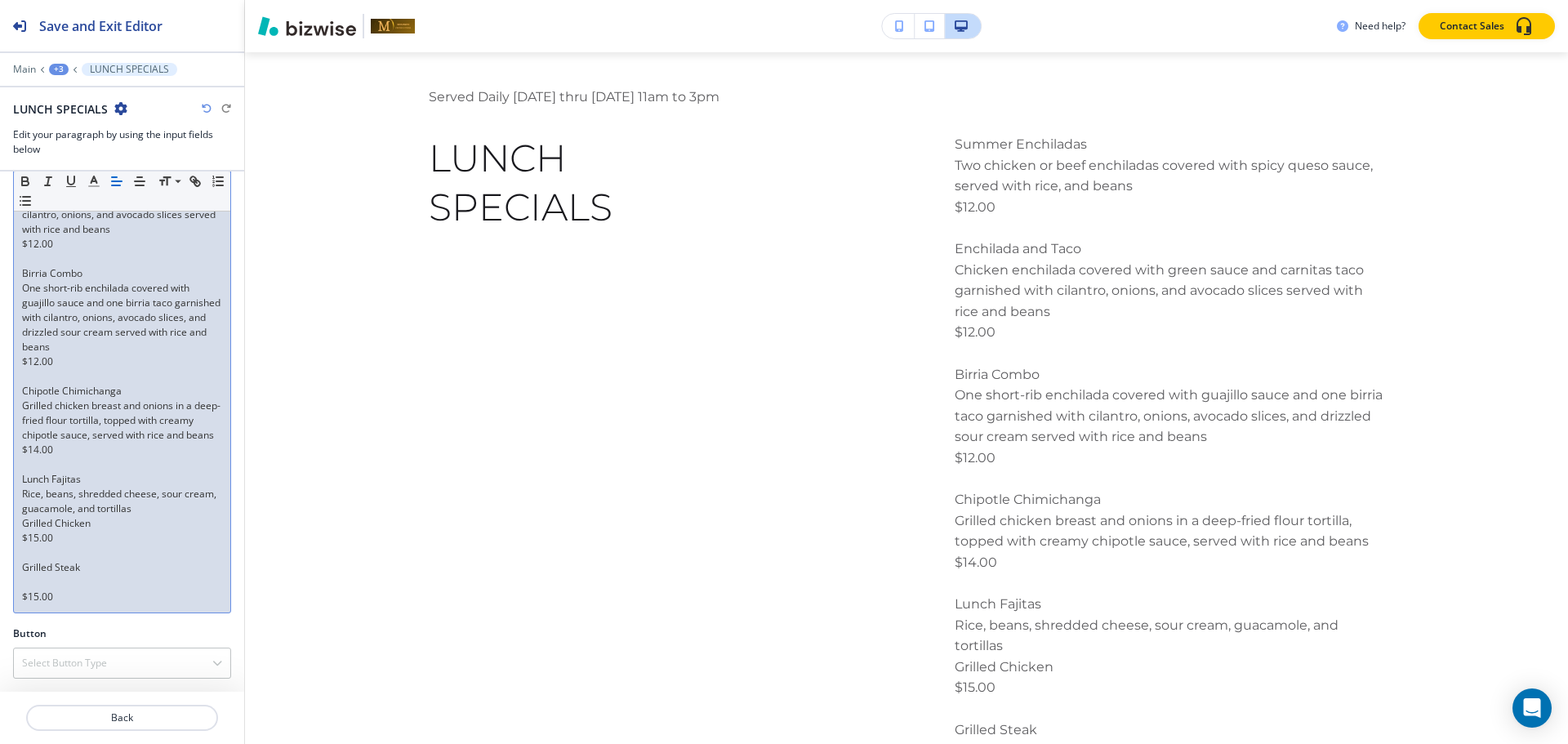
click at [35, 551] on p at bounding box center [122, 552] width 200 height 15
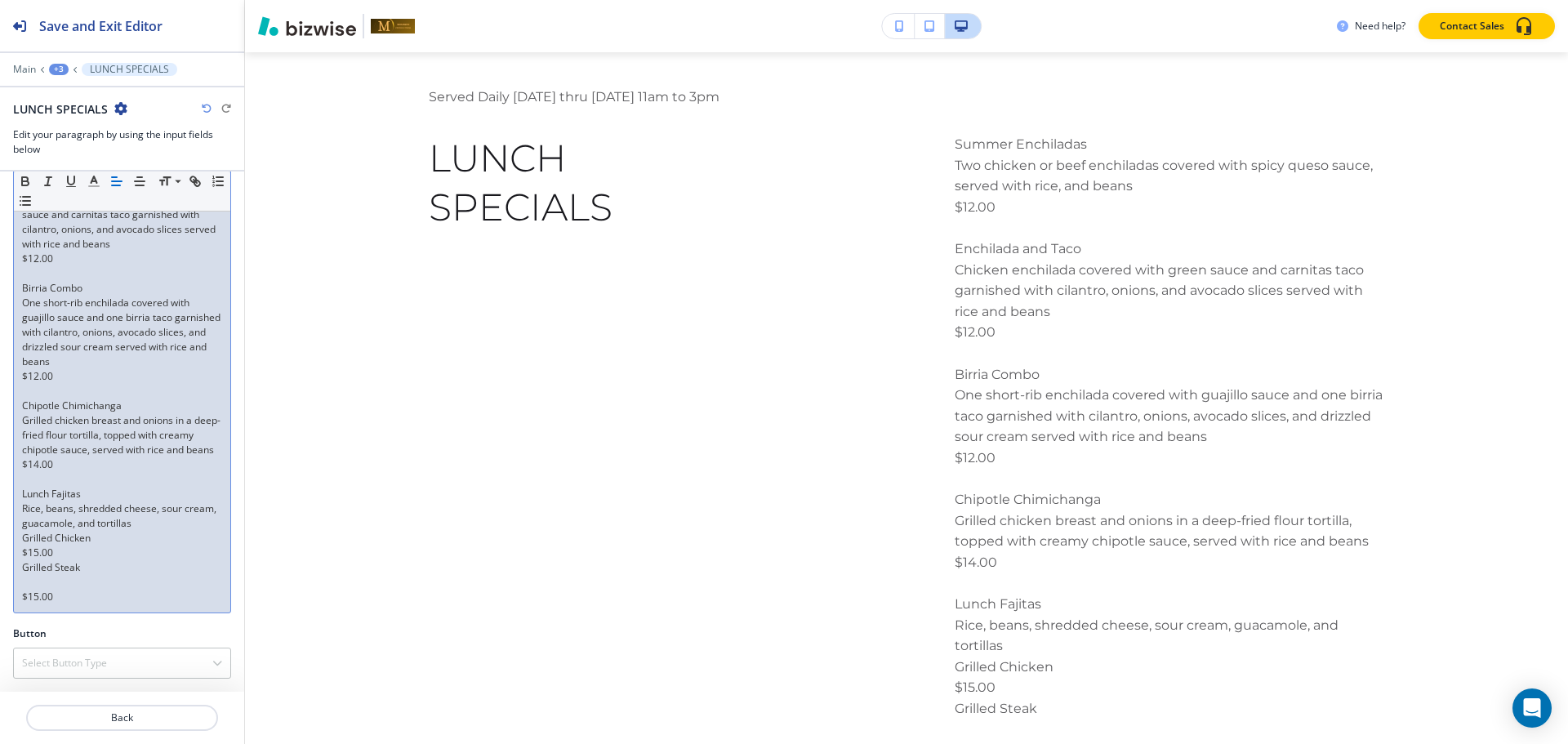
click at [20, 590] on div "Summer Enchiladas Two chicken or beef enchiladas covered with spicy queso sauce…" at bounding box center [123, 347] width 217 height 531
click at [26, 585] on p at bounding box center [122, 582] width 200 height 15
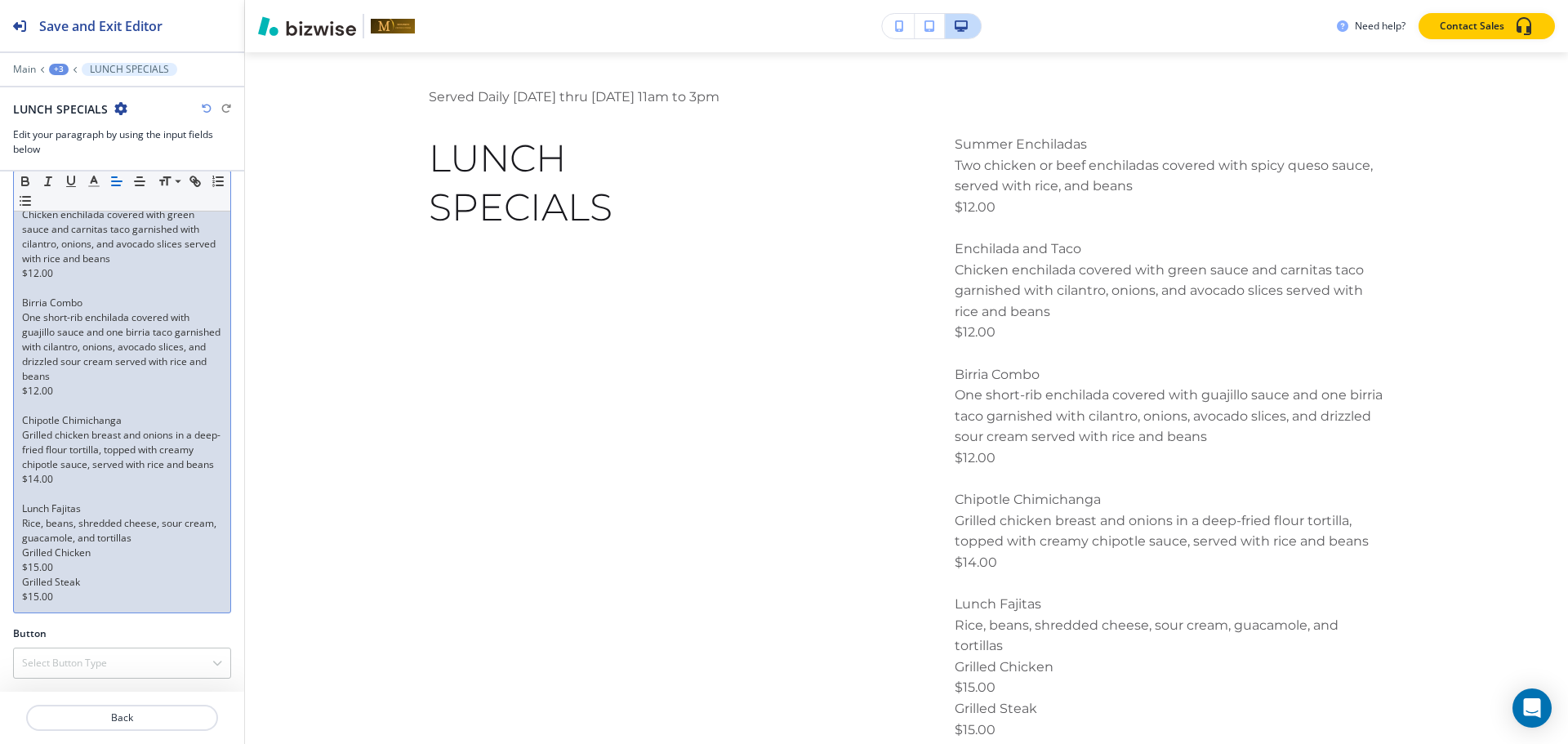
click at [108, 552] on p "Grilled Chicken" at bounding box center [122, 552] width 200 height 15
click at [128, 566] on p "$15.00" at bounding box center [122, 567] width 200 height 15
drag, startPoint x: 57, startPoint y: 568, endPoint x: 103, endPoint y: 569, distance: 46.0
click at [103, 569] on div "Small Normal Large Huge Summer Enchiladas Two chicken or beef enchiladas covere…" at bounding box center [123, 335] width 218 height 558
copy p "$15.00"
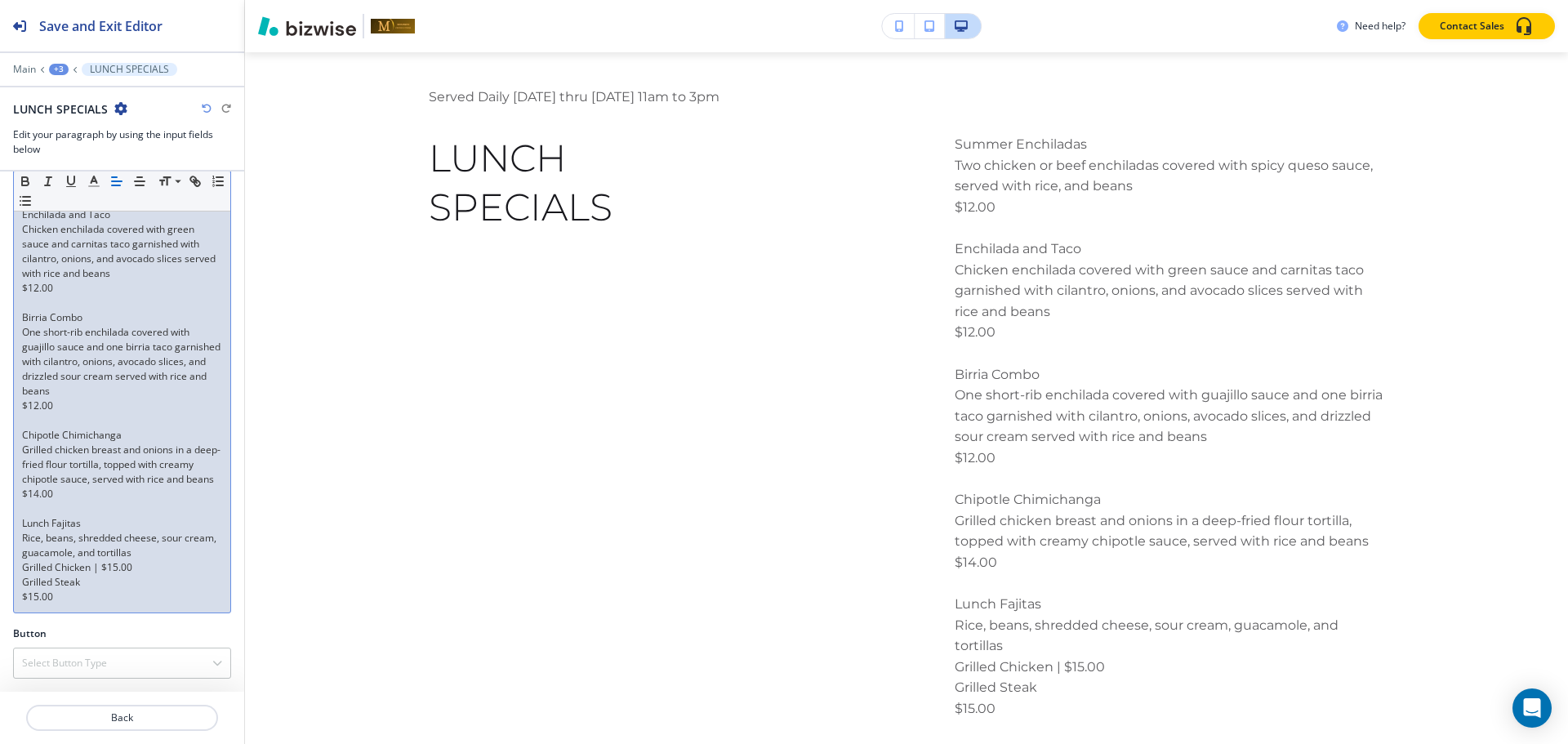
scroll to position [257, 0]
click at [101, 565] on p "Grilled Chicken | $15.00" at bounding box center [122, 567] width 200 height 15
drag, startPoint x: 20, startPoint y: 593, endPoint x: 57, endPoint y: 597, distance: 37.2
click at [57, 597] on div "Summer Enchiladas Two chicken or beef enchiladas covered with spicy queso sauce…" at bounding box center [123, 361] width 217 height 502
copy p "$15.00"
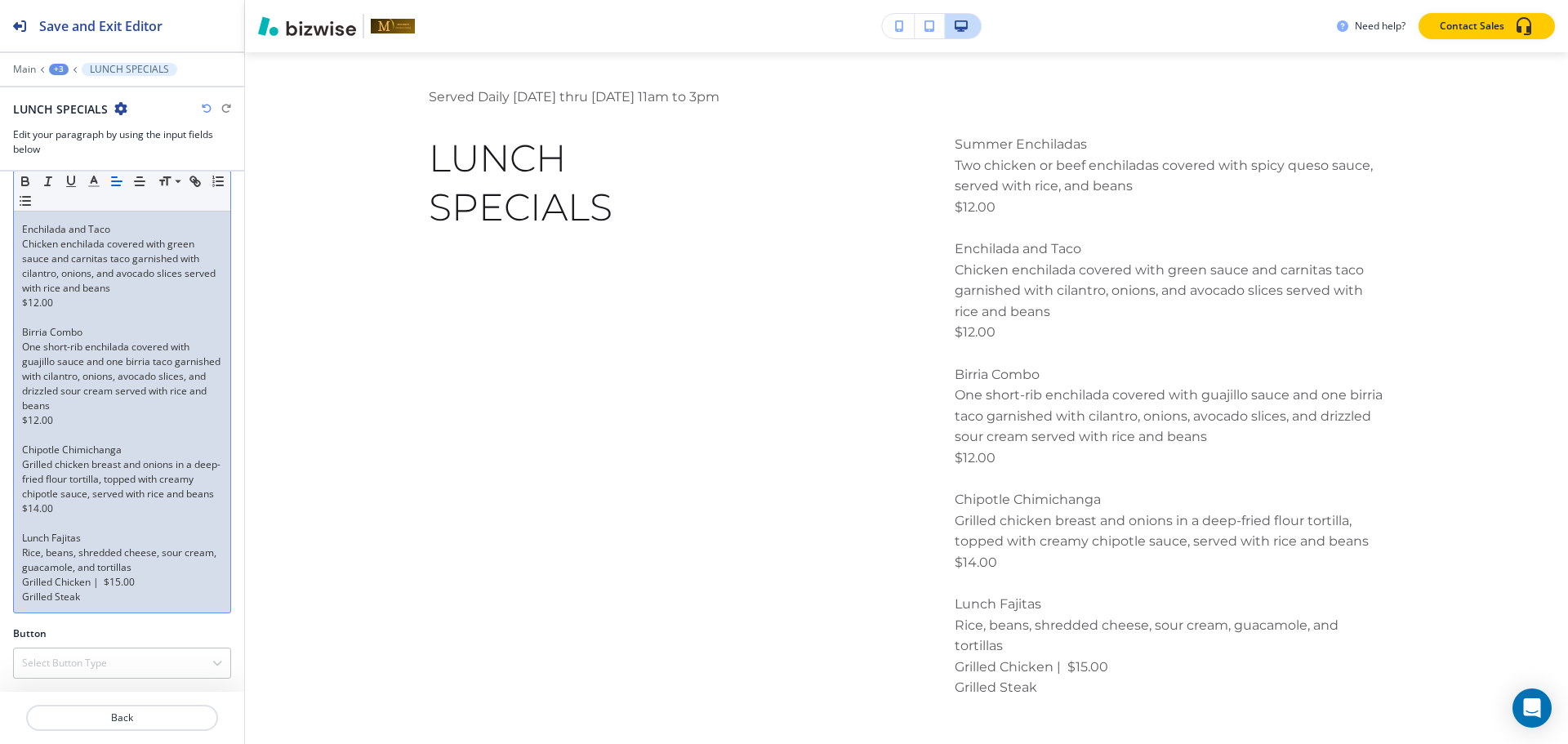
scroll to position [242, 0]
click at [91, 597] on p "Grilled Steak |" at bounding box center [122, 597] width 200 height 15
click at [125, 605] on div "Summer Enchiladas Two chicken or beef enchiladas covered with spicy queso sauce…" at bounding box center [123, 369] width 217 height 487
click at [104, 596] on p "Grilled Steak | $15.00" at bounding box center [122, 597] width 200 height 15
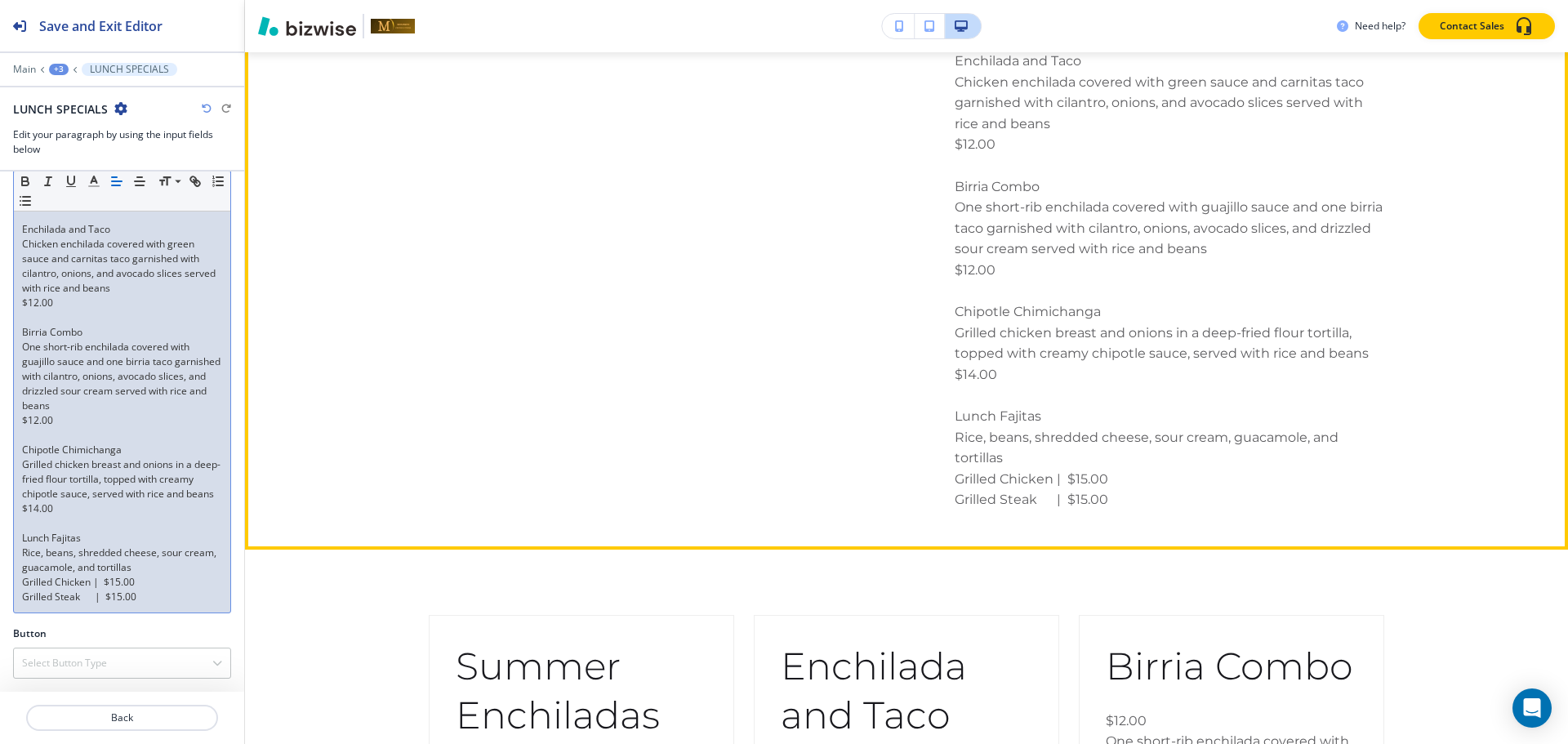
scroll to position [1381, 0]
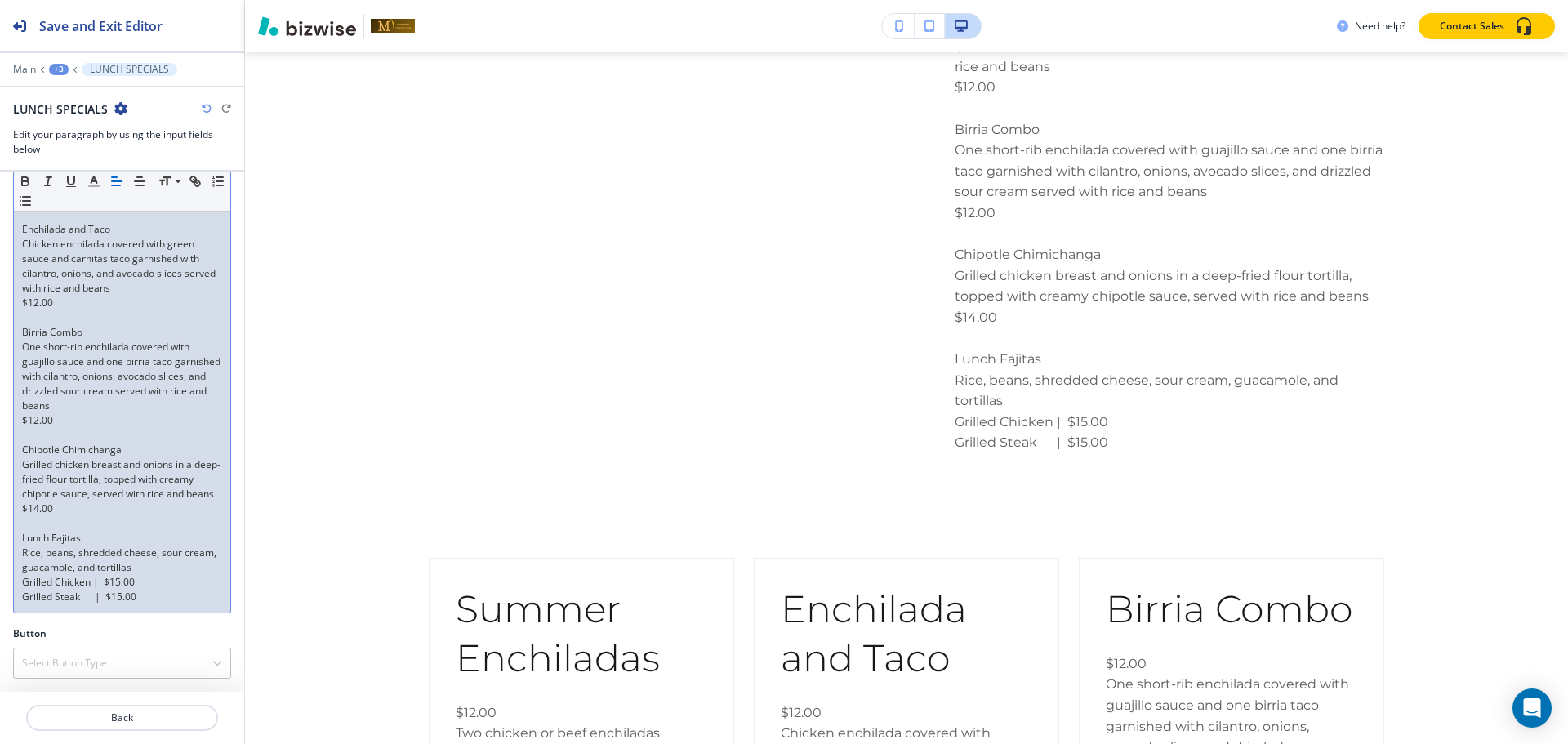
click at [148, 610] on div "Summer Enchiladas Two chicken or beef enchiladas covered with spicy queso sauce…" at bounding box center [123, 369] width 217 height 487
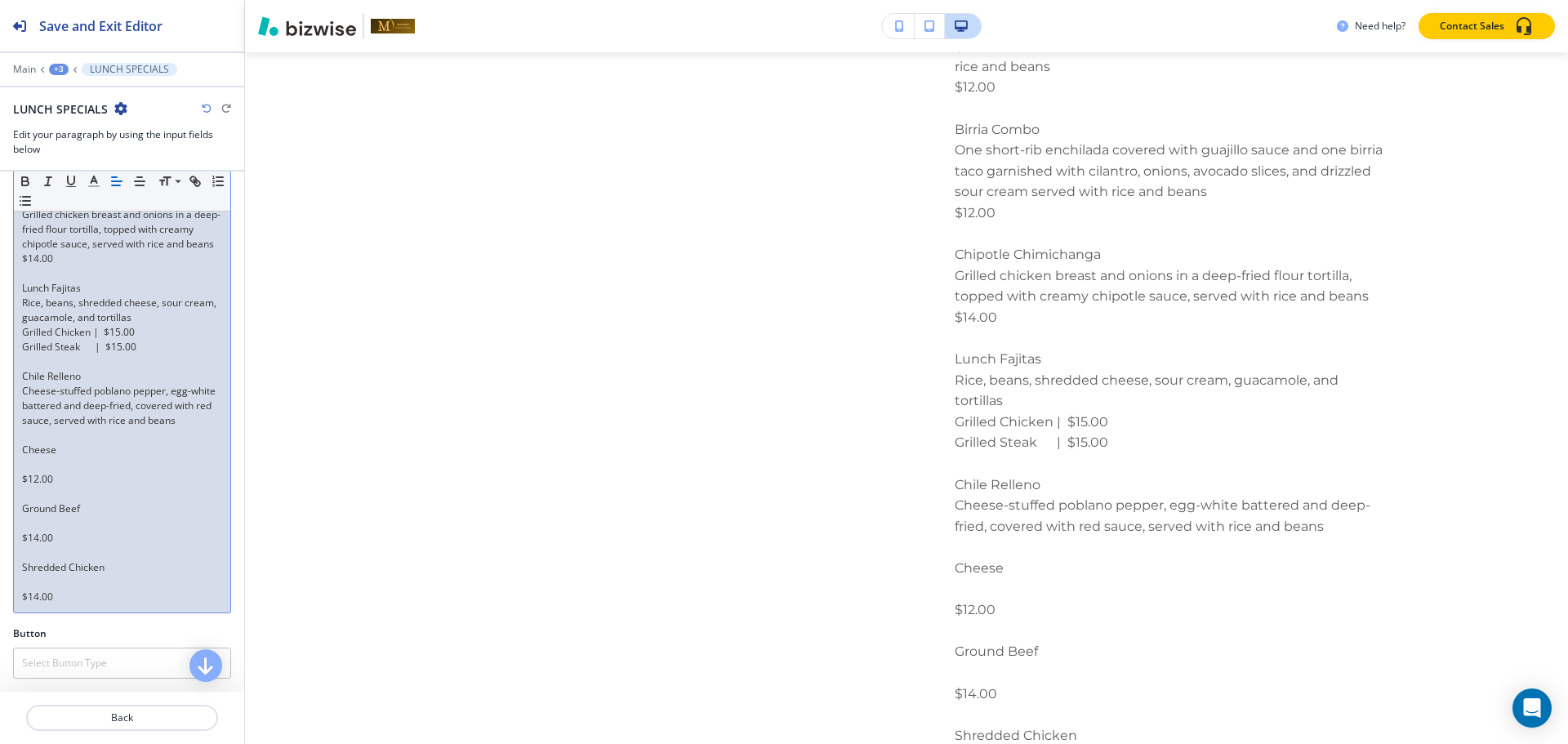
scroll to position [507, 0]
click at [20, 459] on div "Summer Enchiladas Two chicken or beef enchiladas covered with spicy queso sauce…" at bounding box center [123, 244] width 217 height 737
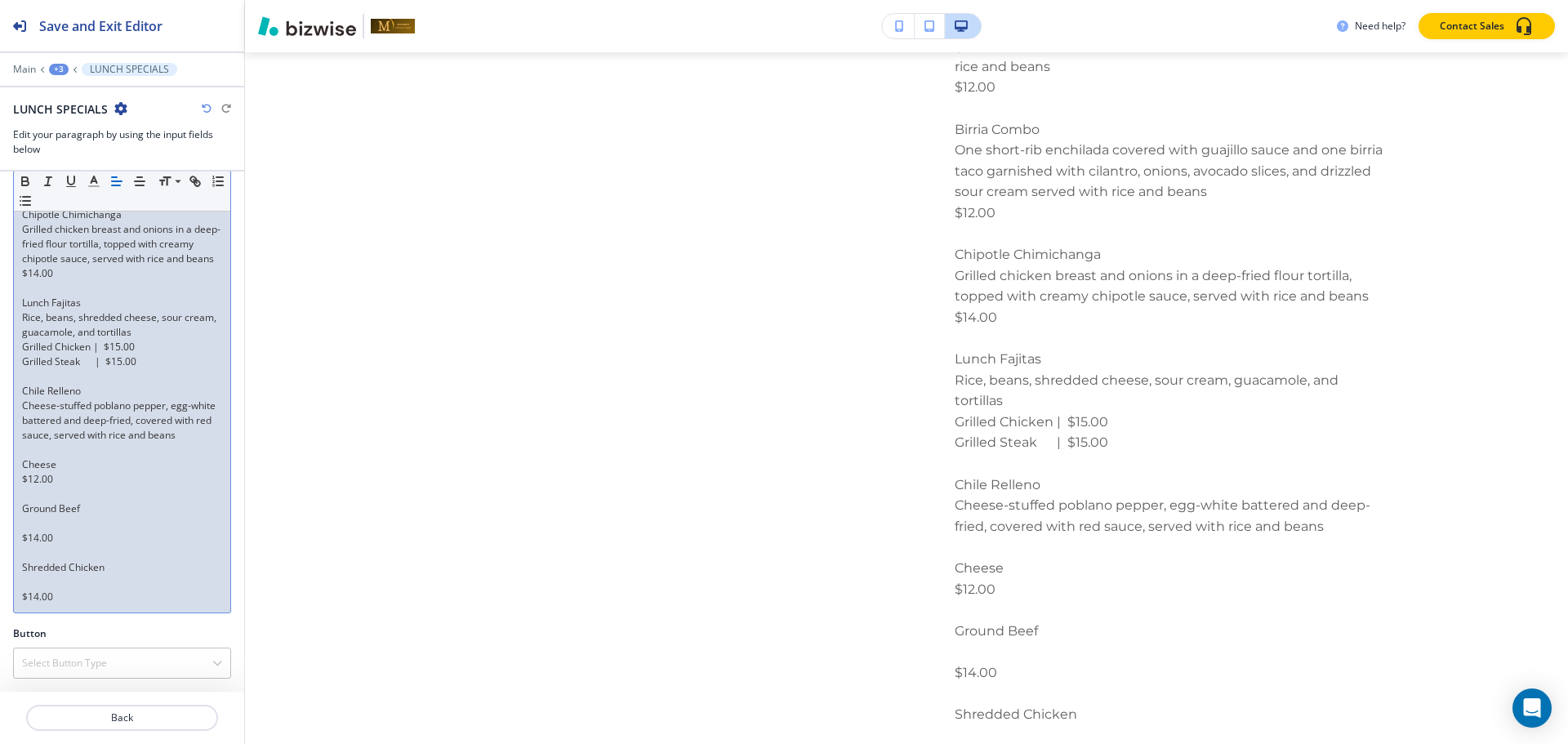
click at [35, 453] on p at bounding box center [122, 450] width 200 height 15
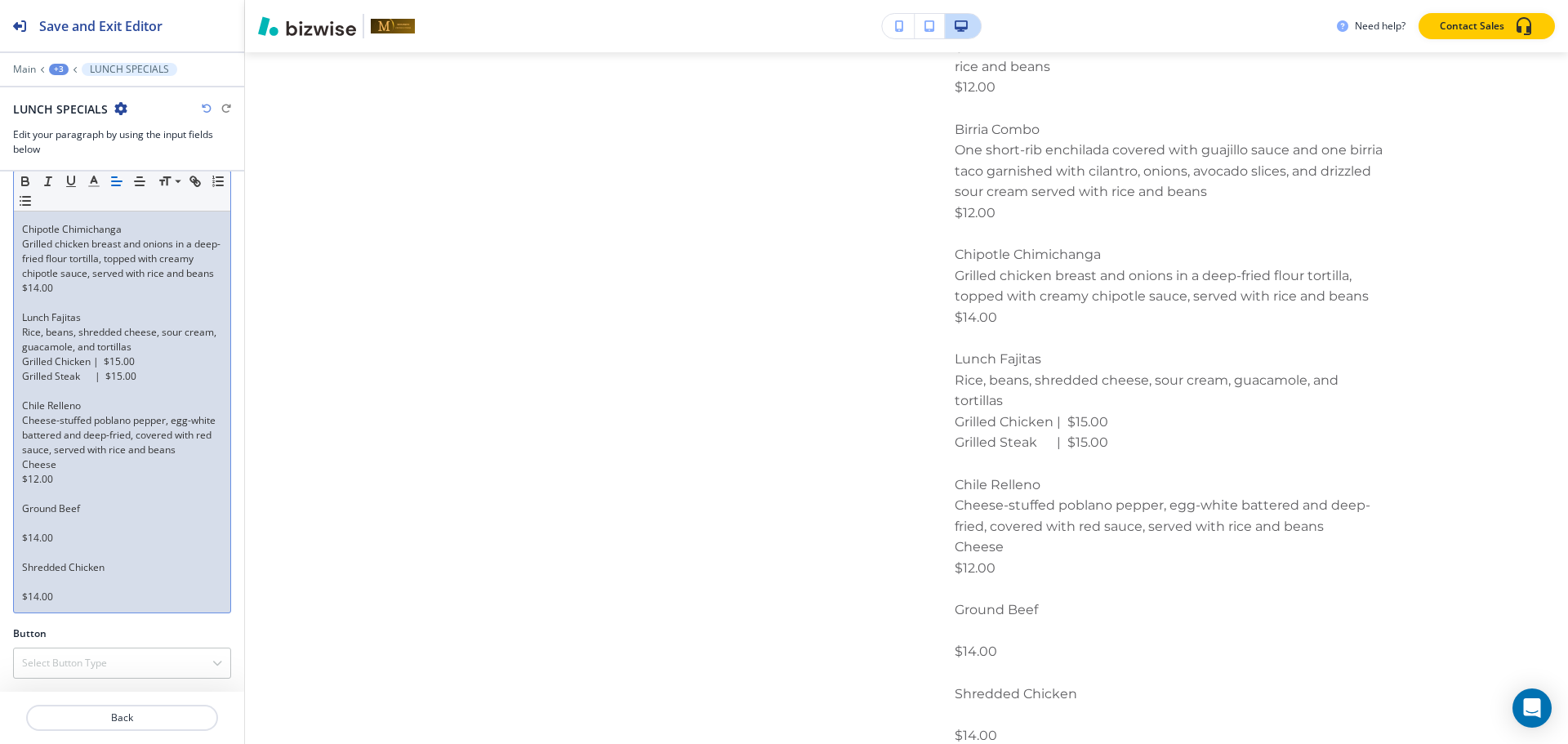
click at [15, 479] on div "Summer Enchiladas Two chicken or beef enchiladas covered with spicy queso sauce…" at bounding box center [123, 258] width 217 height 708
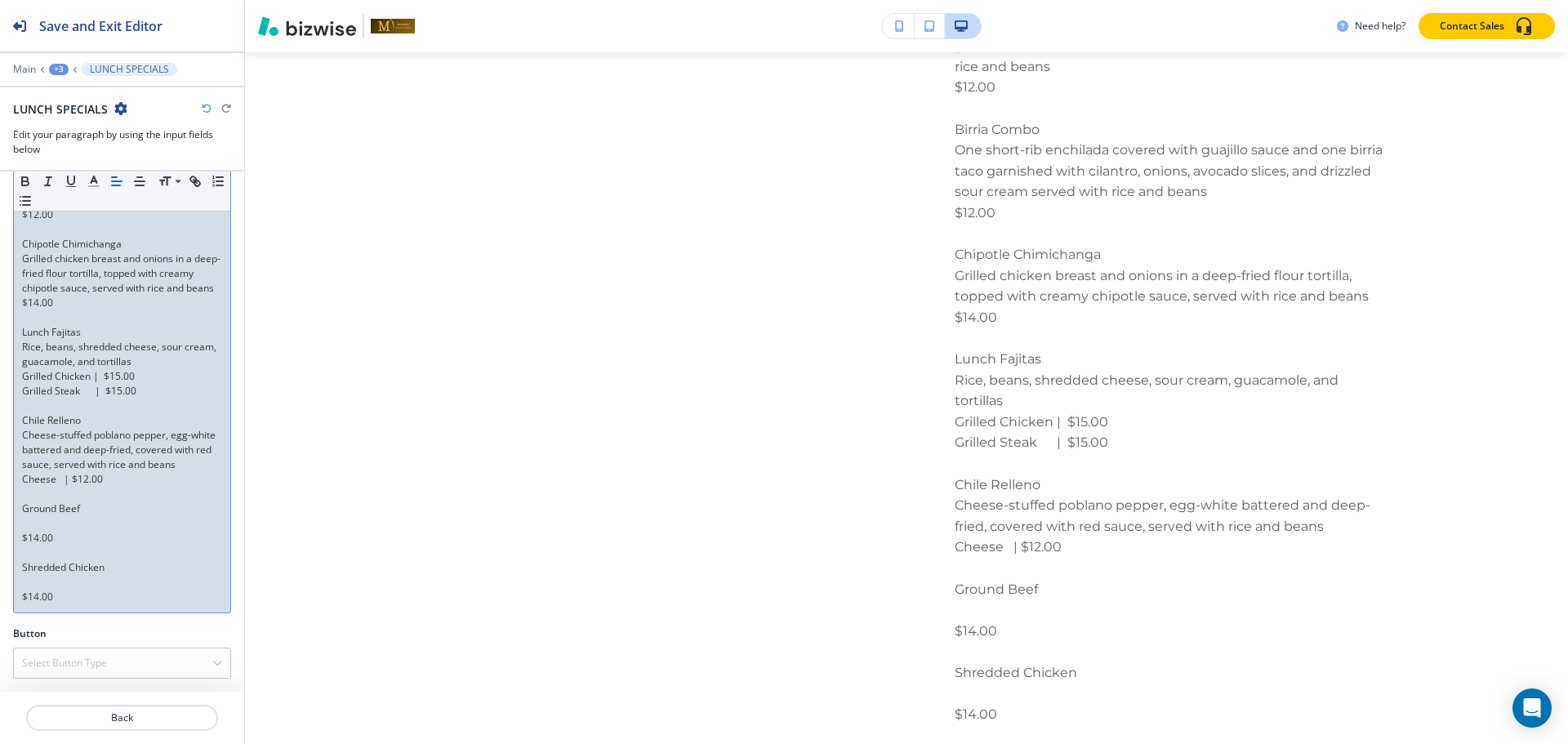
click at [26, 517] on p at bounding box center [122, 523] width 200 height 15
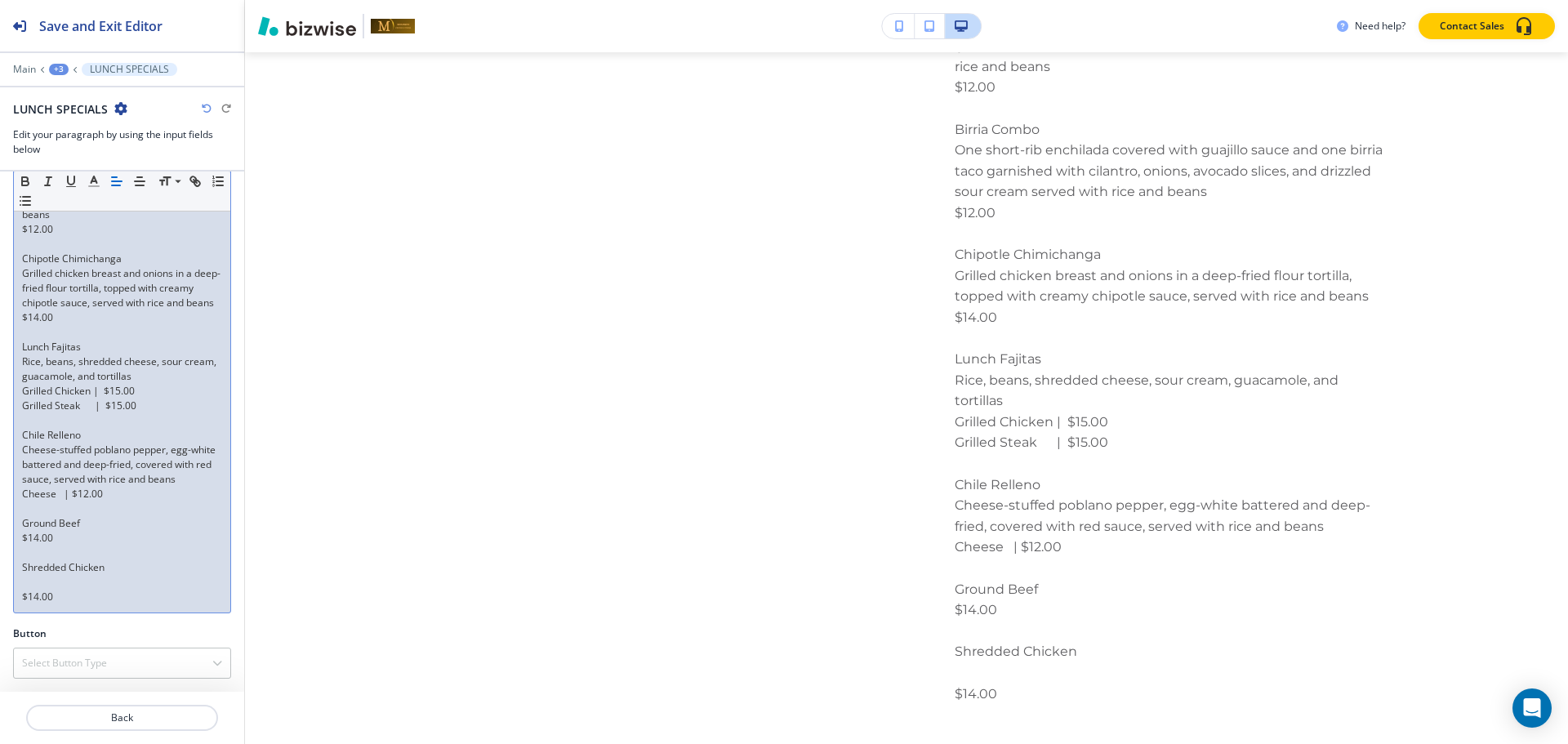
click at [22, 526] on p "Ground Beef" at bounding box center [122, 523] width 200 height 15
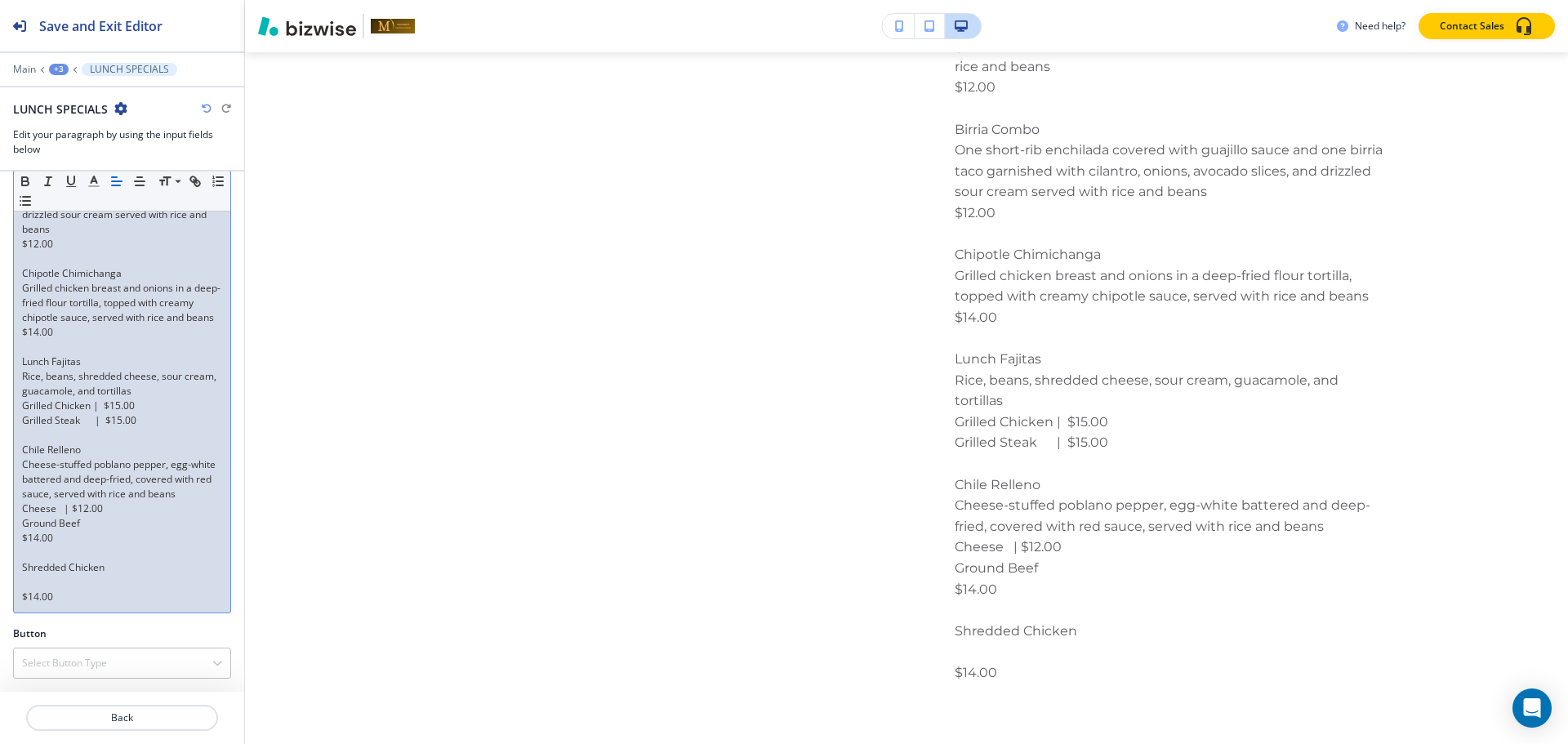
scroll to position [433, 0]
click at [22, 536] on p "$14.00" at bounding box center [122, 538] width 200 height 15
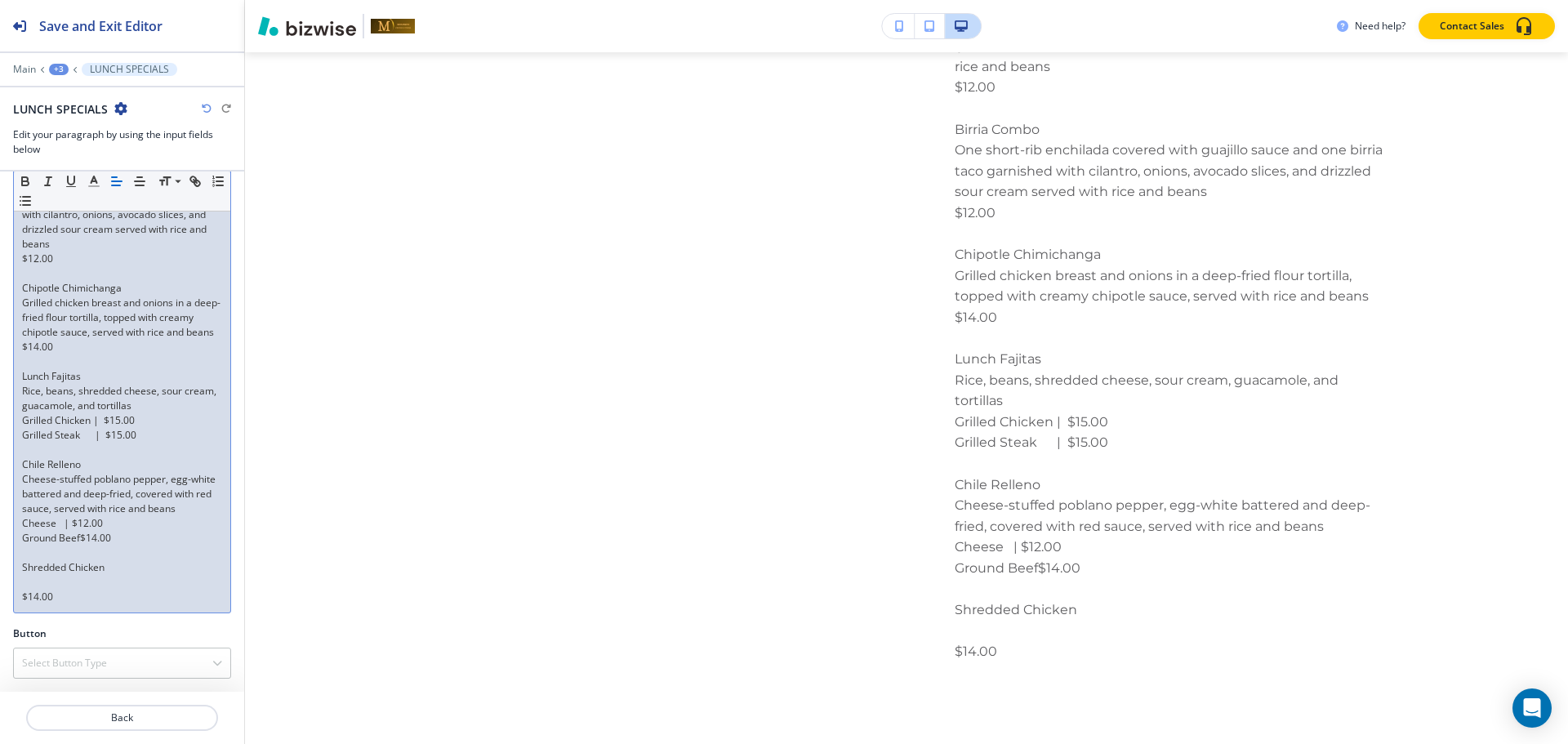
scroll to position [419, 0]
click at [52, 536] on p "Ground Beef$14.00" at bounding box center [122, 538] width 200 height 15
click at [78, 534] on p "Ground Beef$14.00" at bounding box center [122, 538] width 200 height 15
click at [63, 524] on p "Cheese | $12.00" at bounding box center [122, 523] width 200 height 15
click at [23, 554] on p at bounding box center [122, 552] width 200 height 15
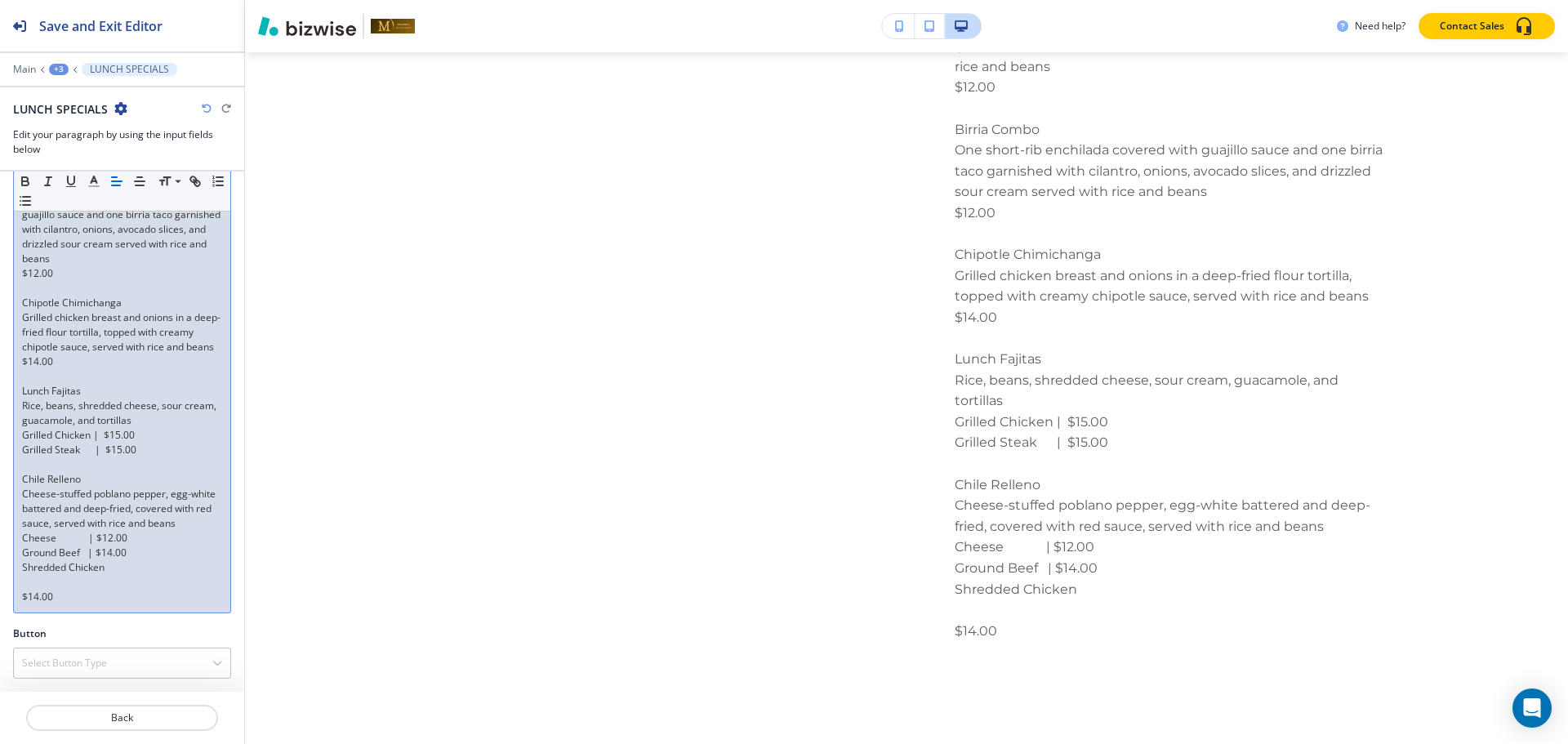
click at [26, 581] on p at bounding box center [122, 582] width 200 height 15
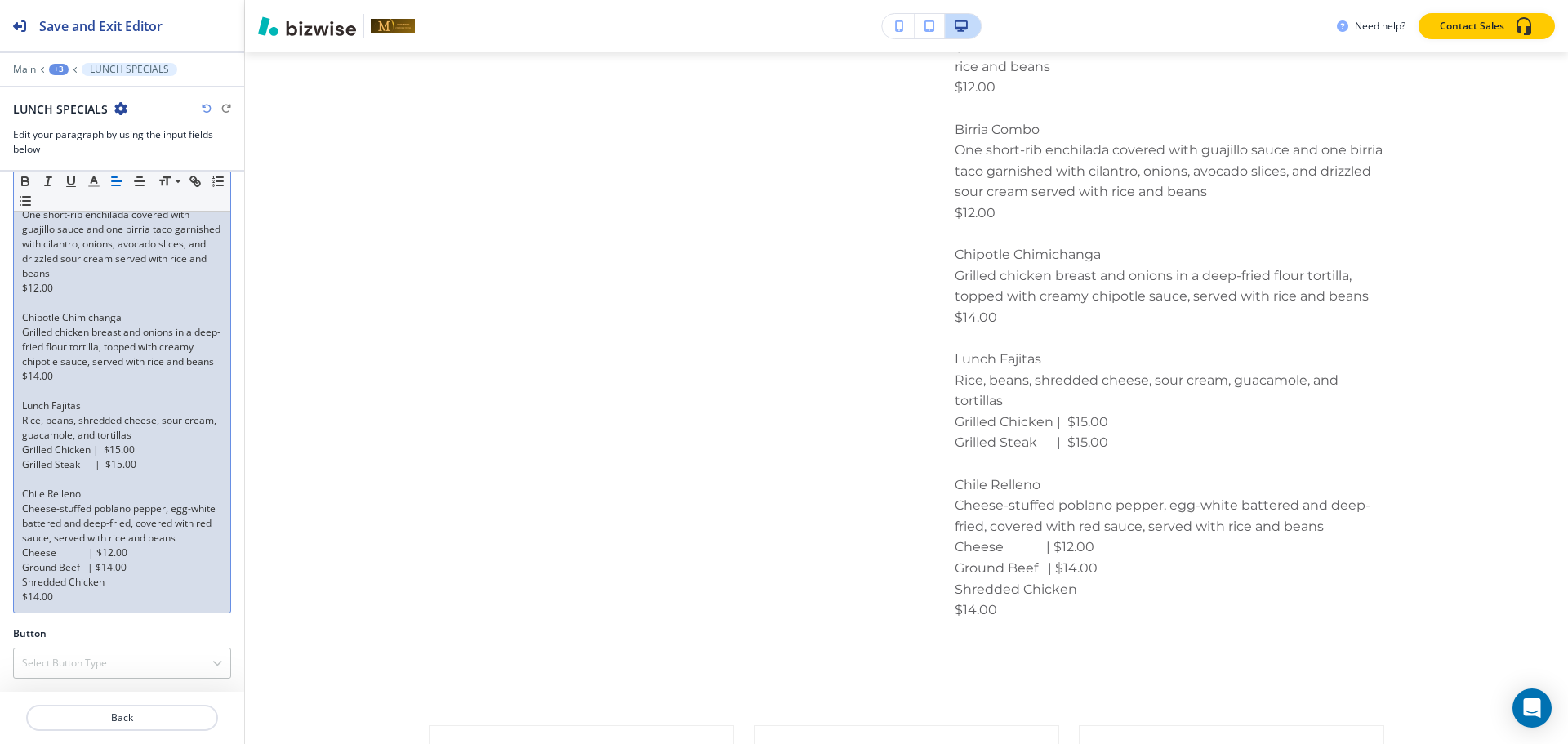
click at [16, 594] on div "Summer Enchiladas Two chicken or beef enchiladas covered with spicy queso sauce…" at bounding box center [123, 303] width 217 height 619
click at [20, 592] on div "Summer Enchiladas Two chicken or beef enchiladas covered with spicy queso sauce…" at bounding box center [123, 303] width 217 height 619
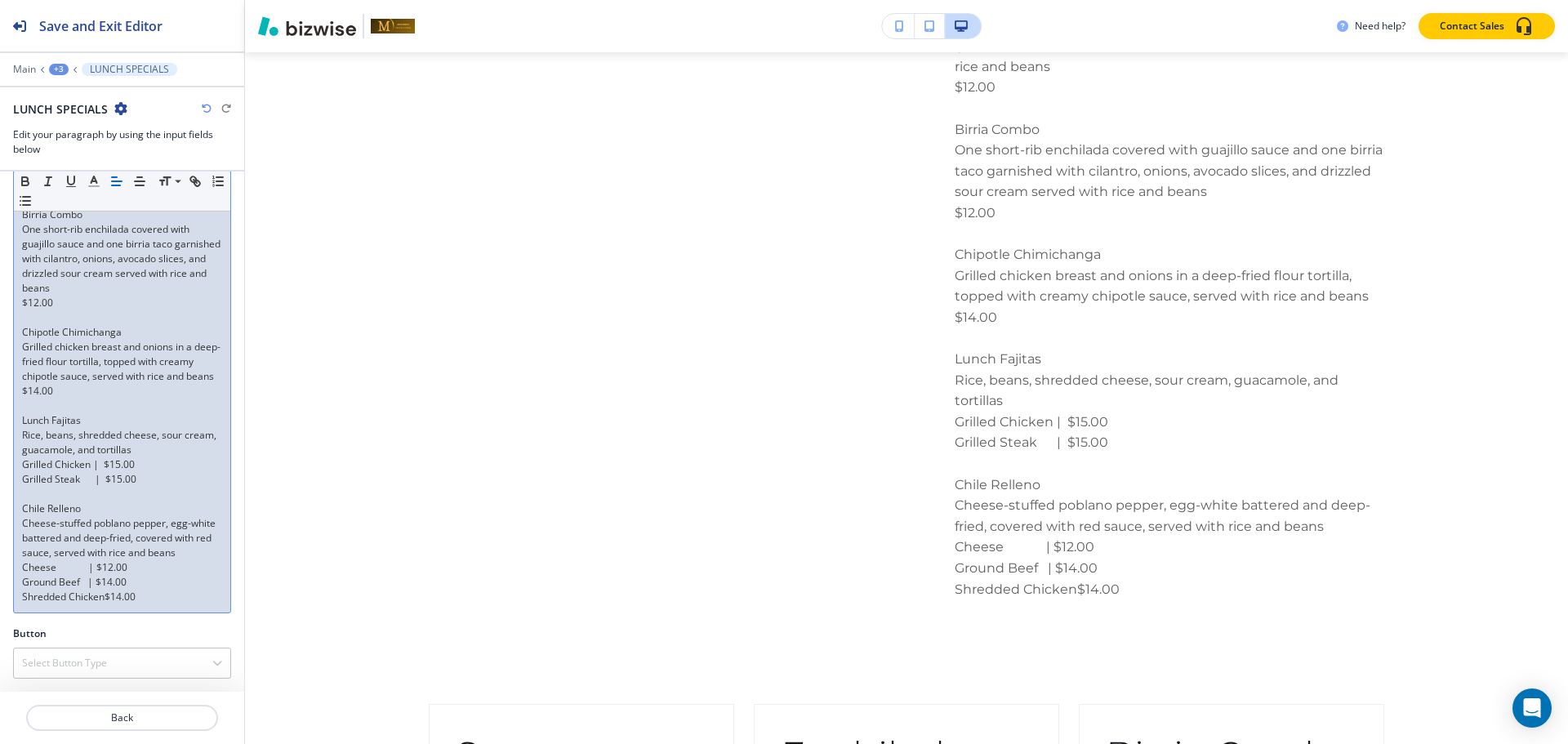
scroll to position [375, 0]
click at [89, 577] on p "Ground Beef | $14.00" at bounding box center [122, 582] width 200 height 15
click at [86, 564] on p "Cheese | $12.00" at bounding box center [122, 567] width 200 height 15
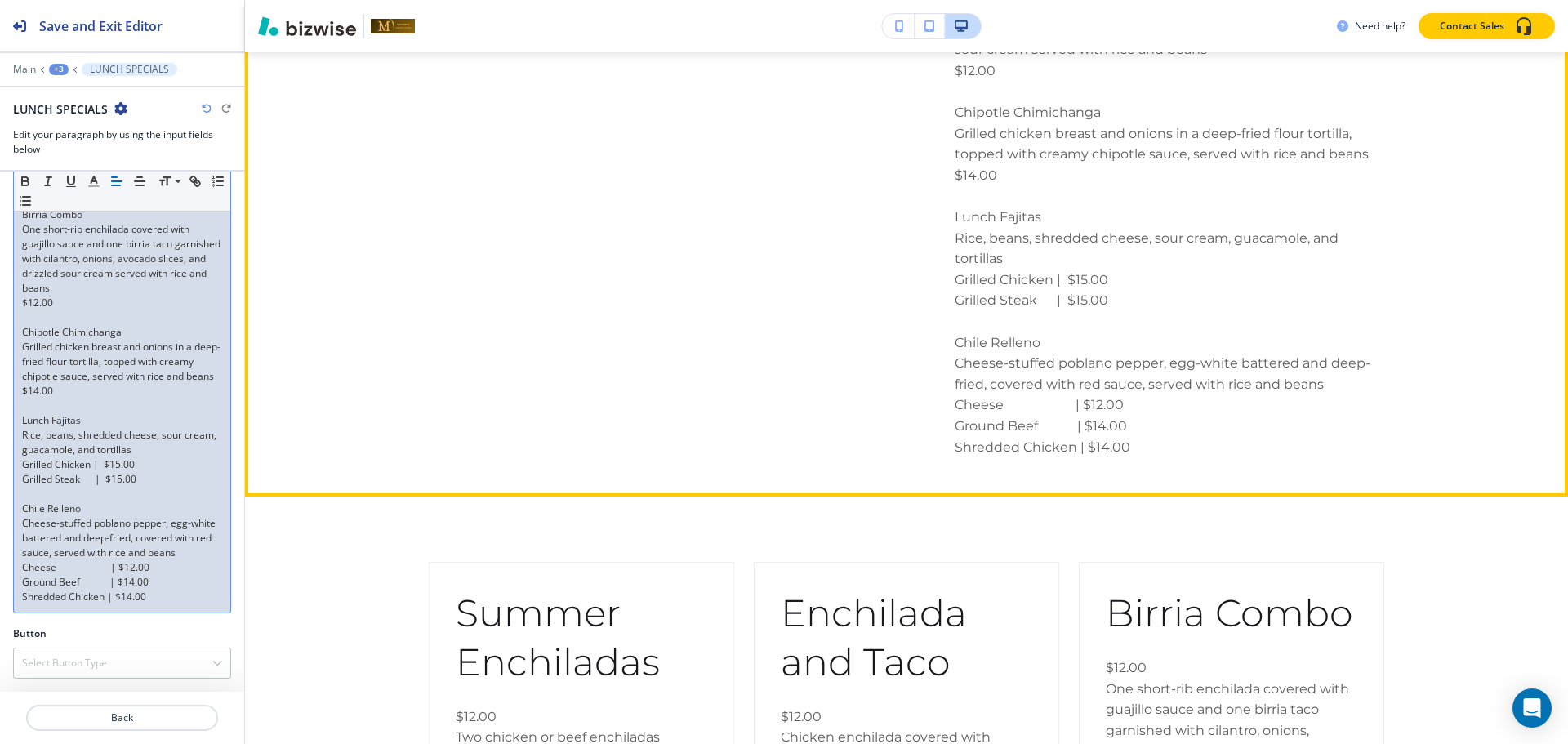
scroll to position [1462, 0]
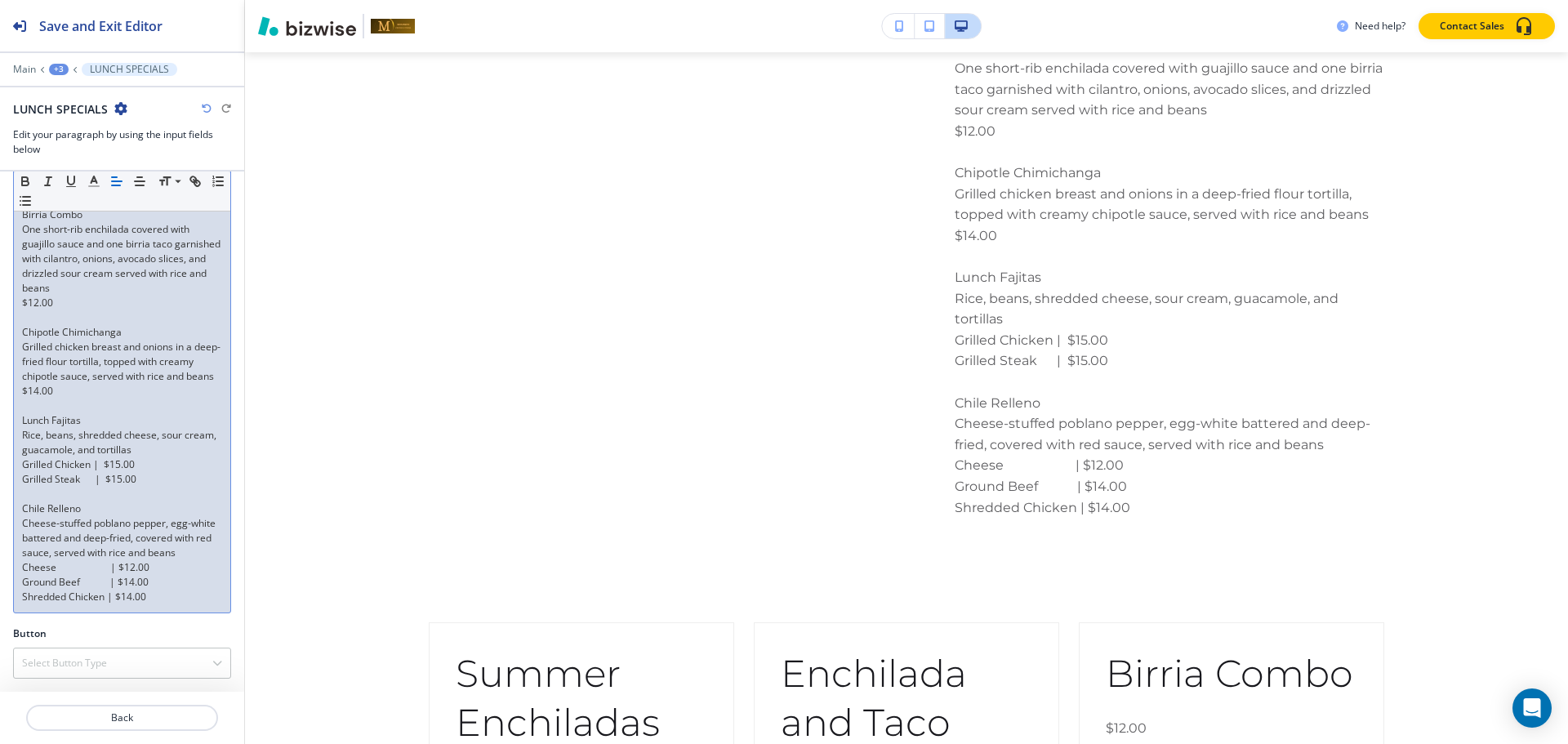
click at [107, 598] on p "Shredded Chicken | $14.00" at bounding box center [122, 597] width 200 height 15
click at [109, 583] on p "Ground Beef | $14.00" at bounding box center [122, 582] width 200 height 15
click at [111, 581] on p "Ground Beef | $14.00" at bounding box center [122, 582] width 200 height 15
click at [112, 567] on p "Cheese | $12.00" at bounding box center [122, 567] width 200 height 15
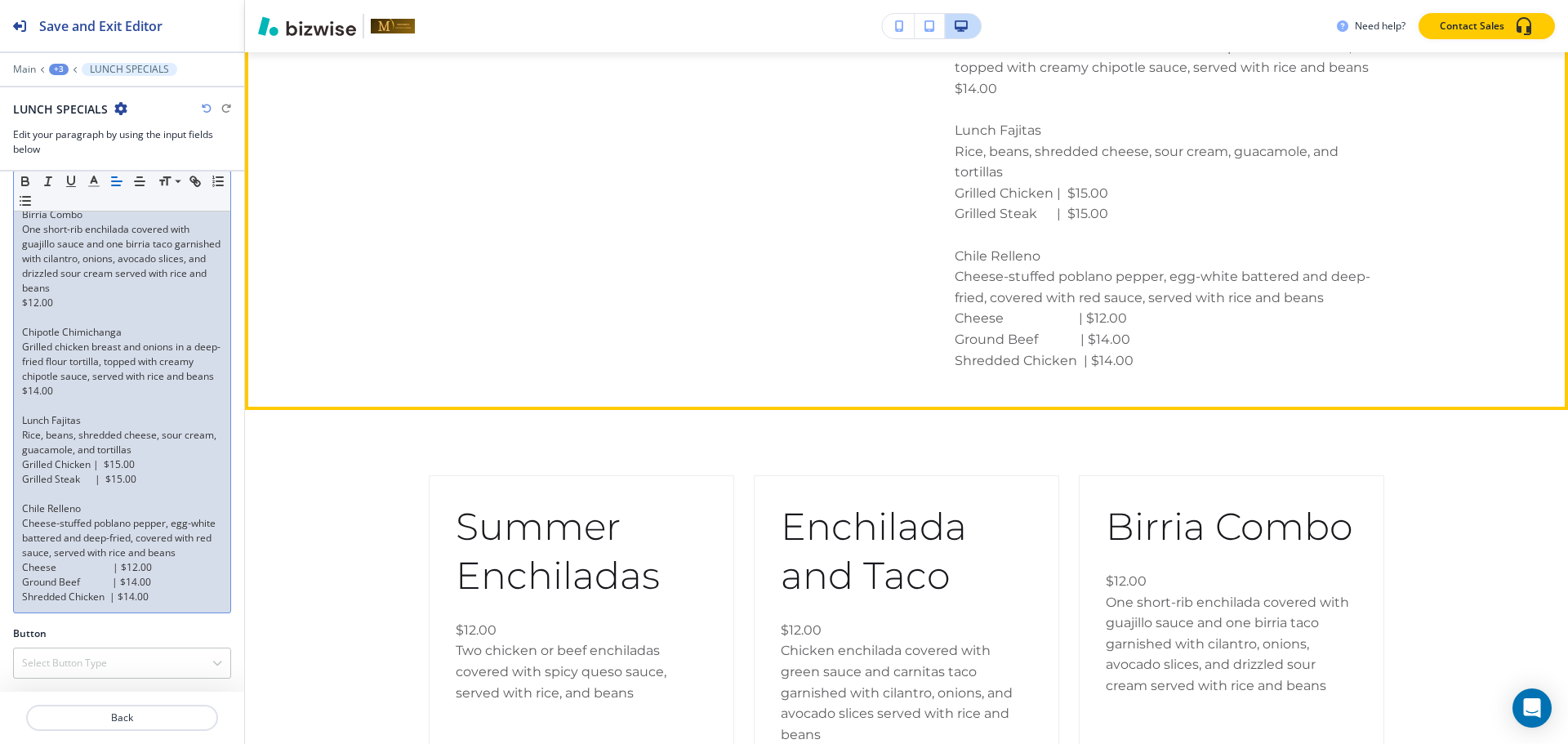
scroll to position [1626, 0]
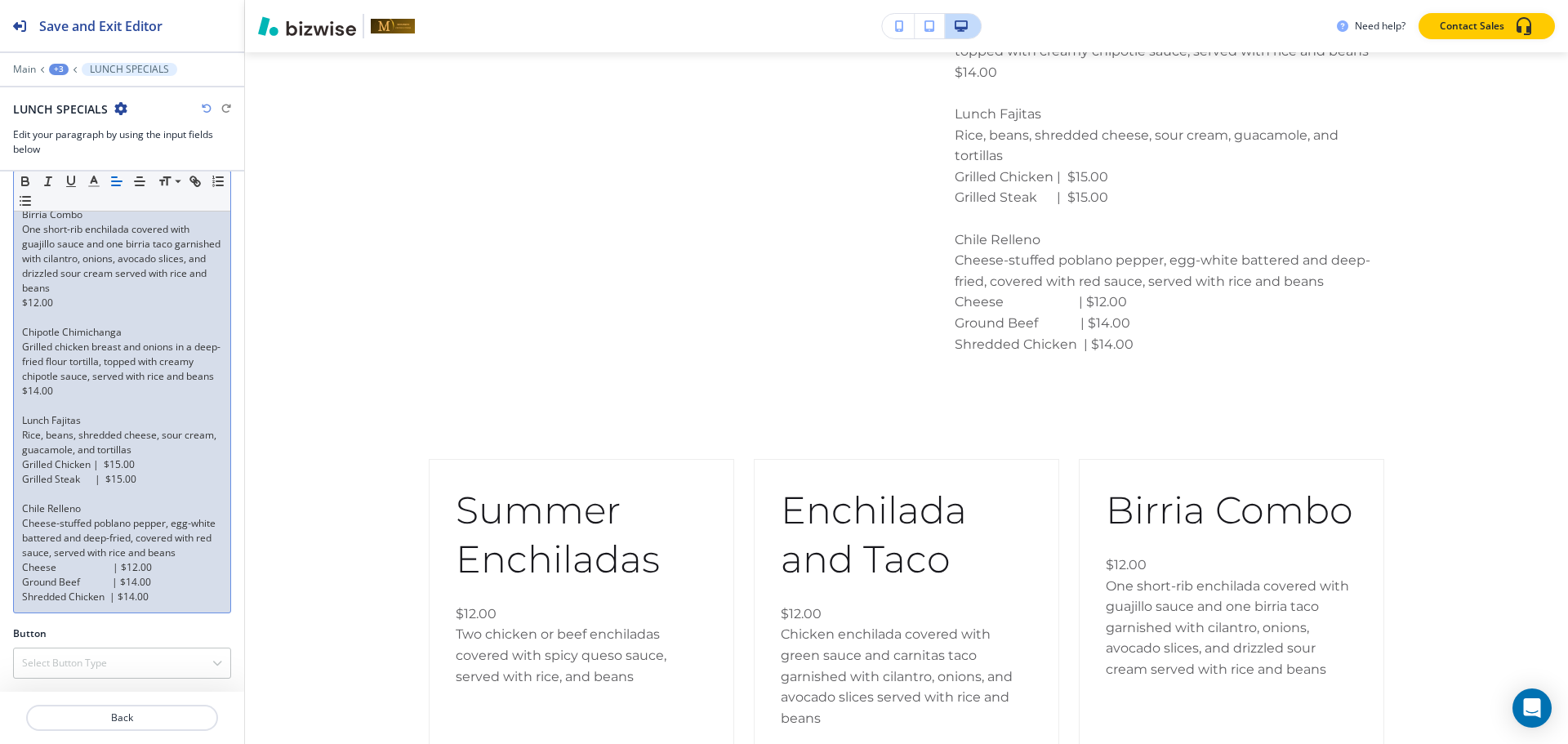
click at [171, 594] on p "Shredded Chicken | $14.00" at bounding box center [122, 597] width 200 height 15
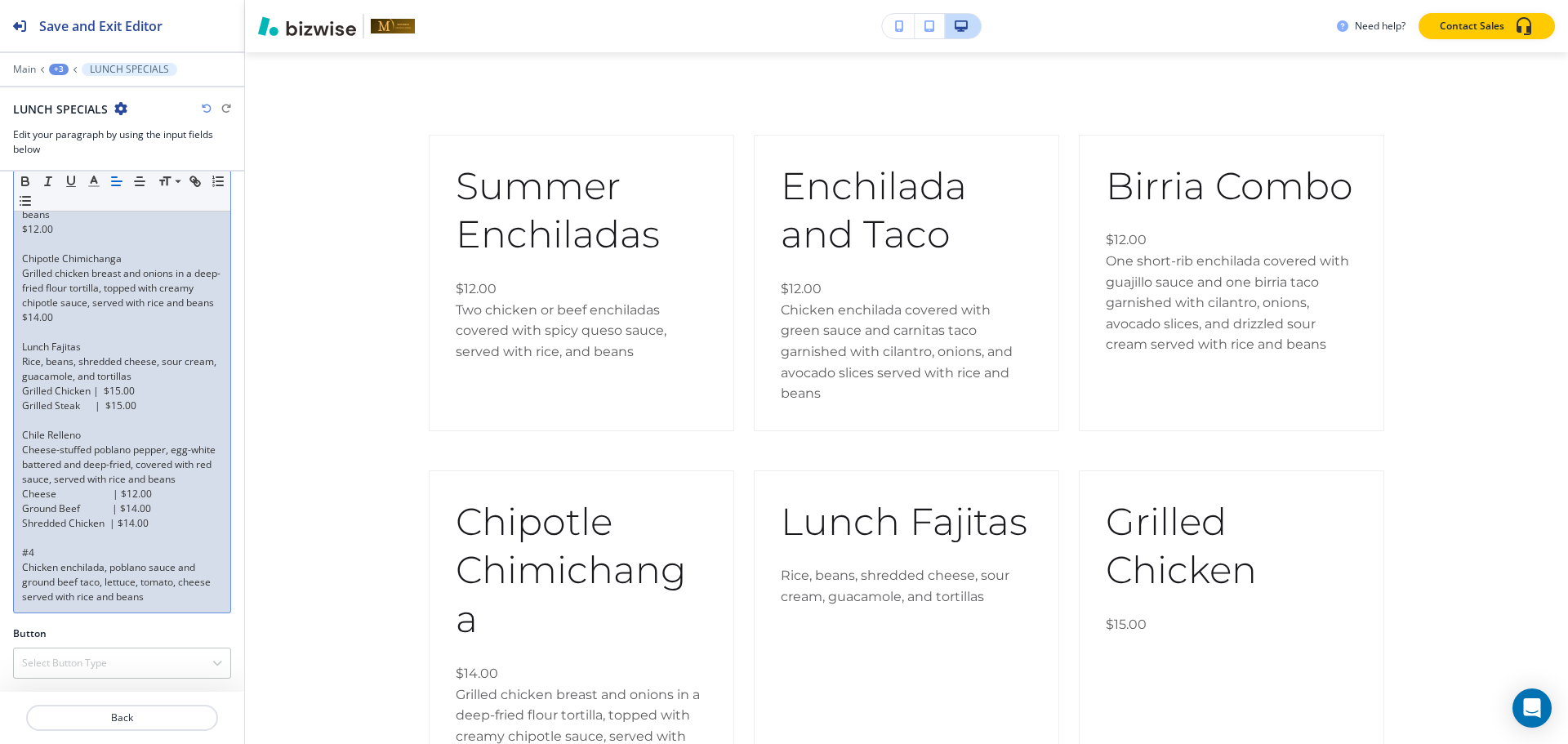
scroll to position [448, 0]
drag, startPoint x: 26, startPoint y: 566, endPoint x: 218, endPoint y: 609, distance: 196.8
click at [218, 609] on div "Small Normal Large Huge Summer Enchiladas Two chicken or beef enchiladas covere…" at bounding box center [123, 253] width 218 height 719
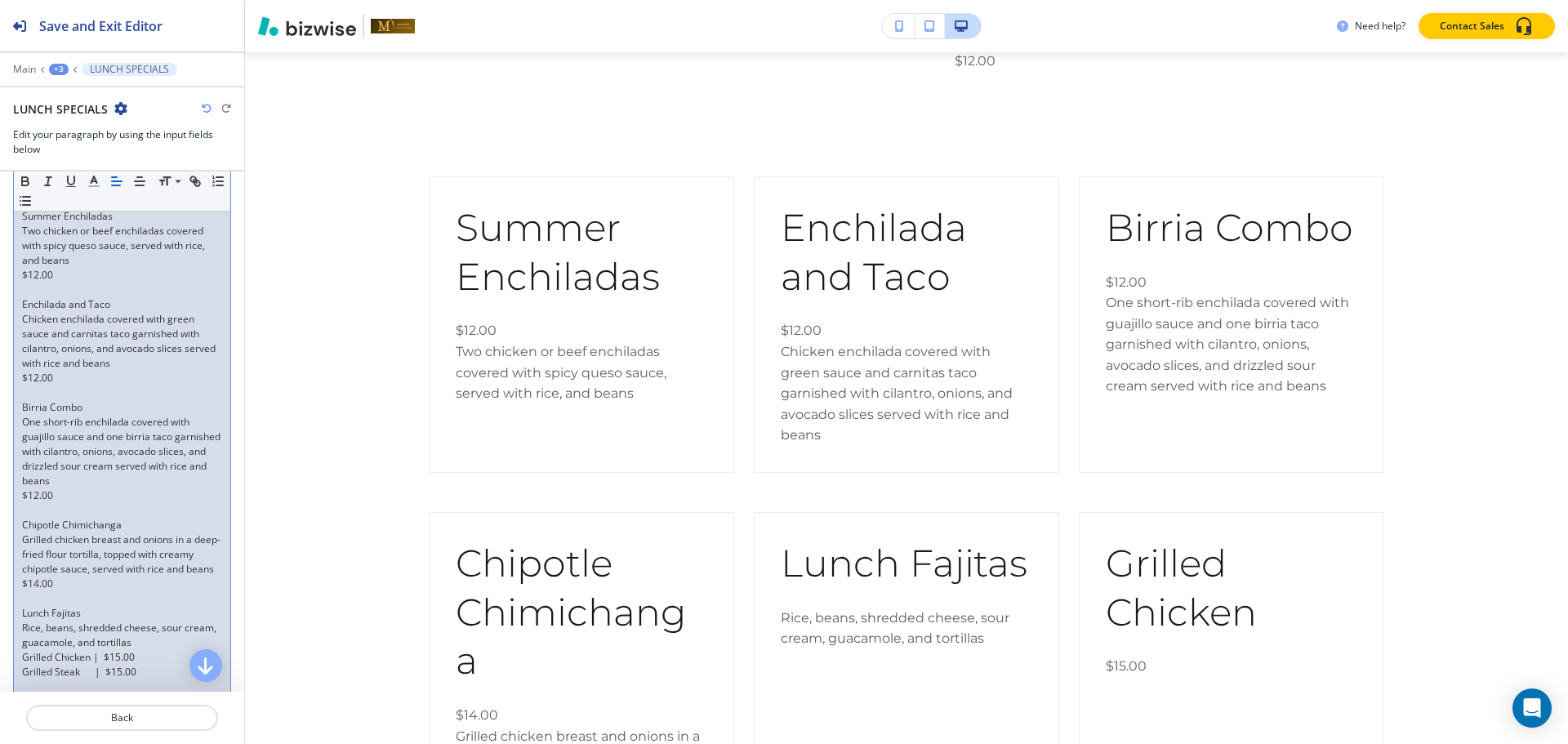
scroll to position [478, 0]
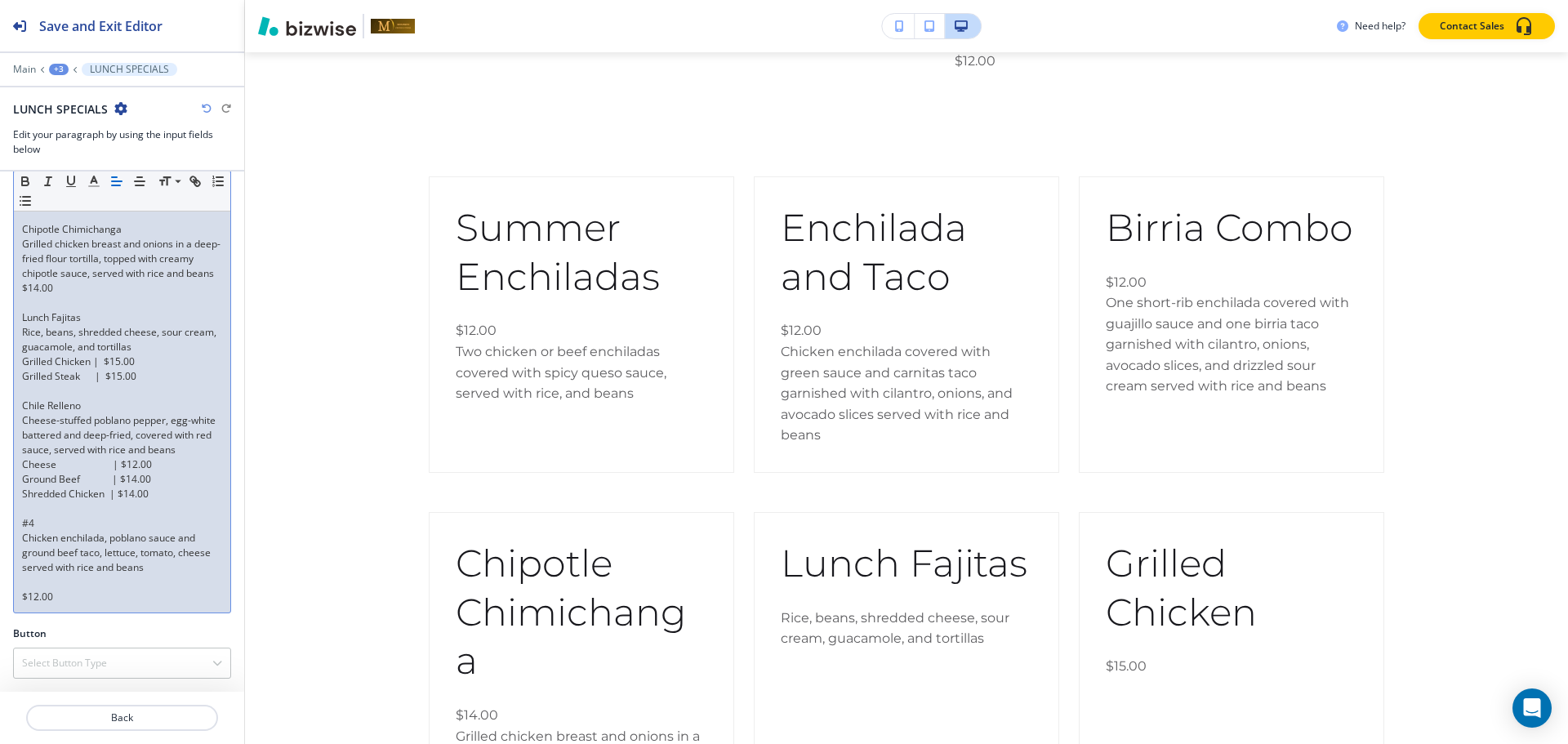
click at [46, 571] on p "Chicken enchilada, poblano sauce and ground beef taco, lettuce, tomato, cheese …" at bounding box center [122, 553] width 200 height 44
click at [46, 581] on p at bounding box center [122, 582] width 200 height 15
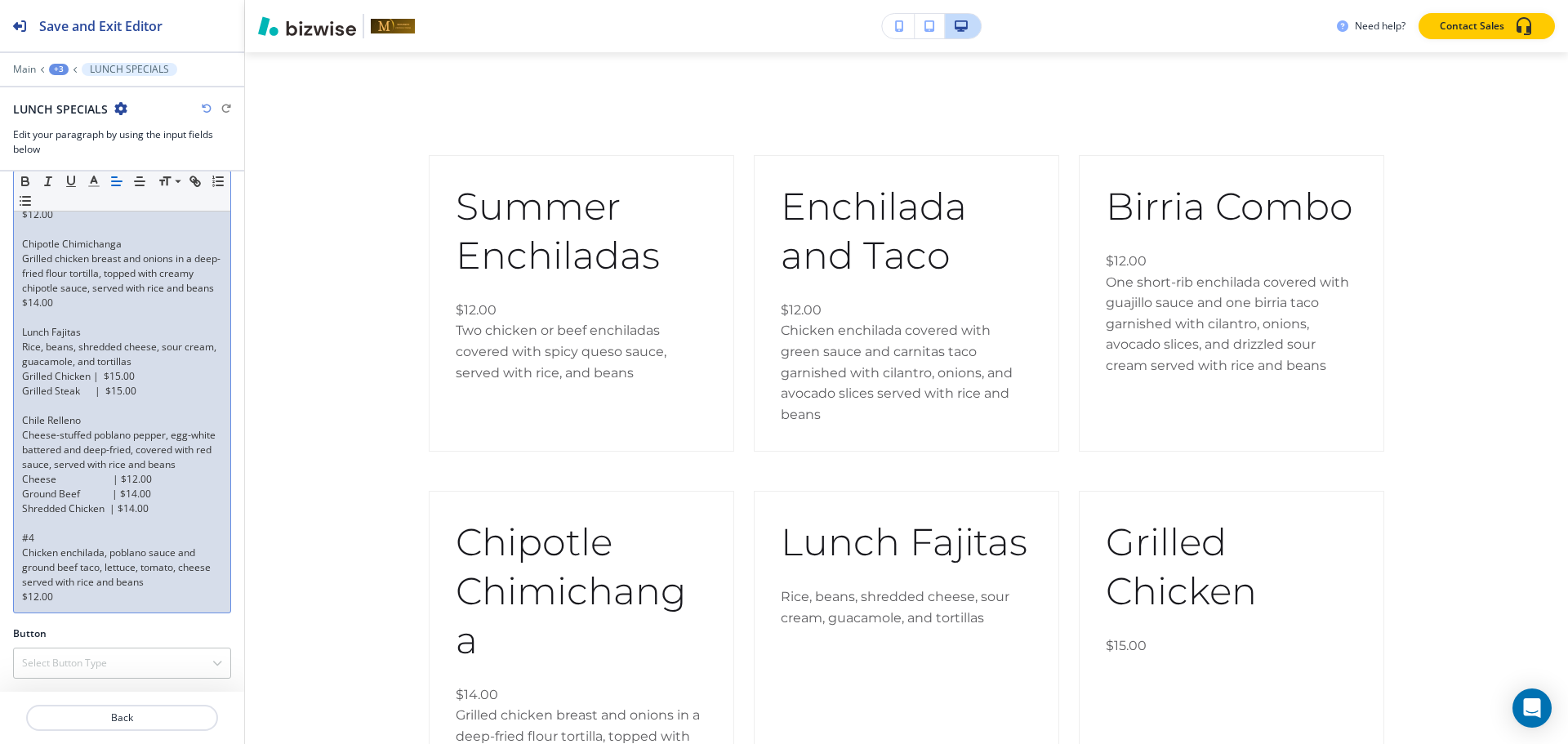
scroll to position [463, 0]
click at [77, 600] on p "$12.00" at bounding box center [122, 597] width 200 height 15
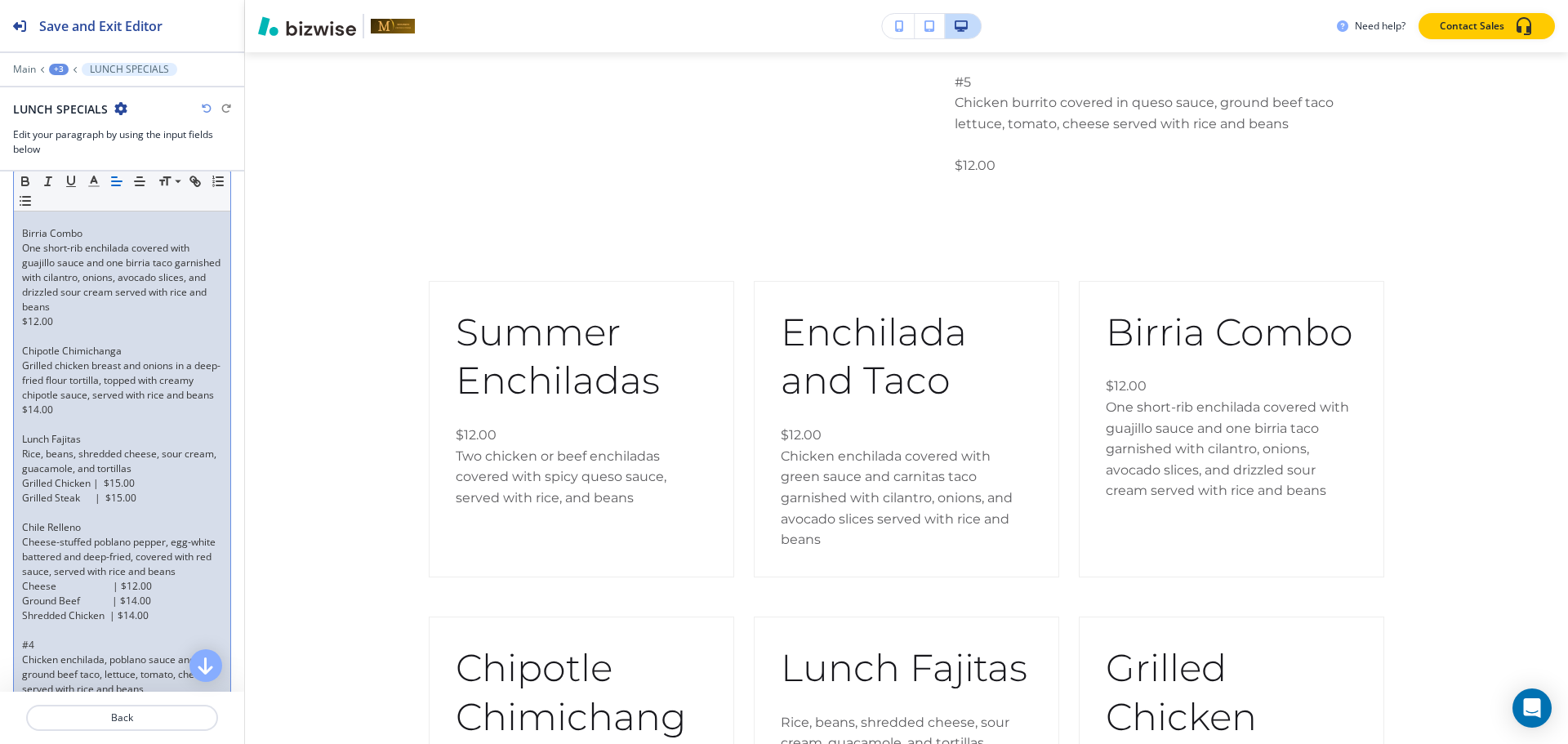
scroll to position [566, 0]
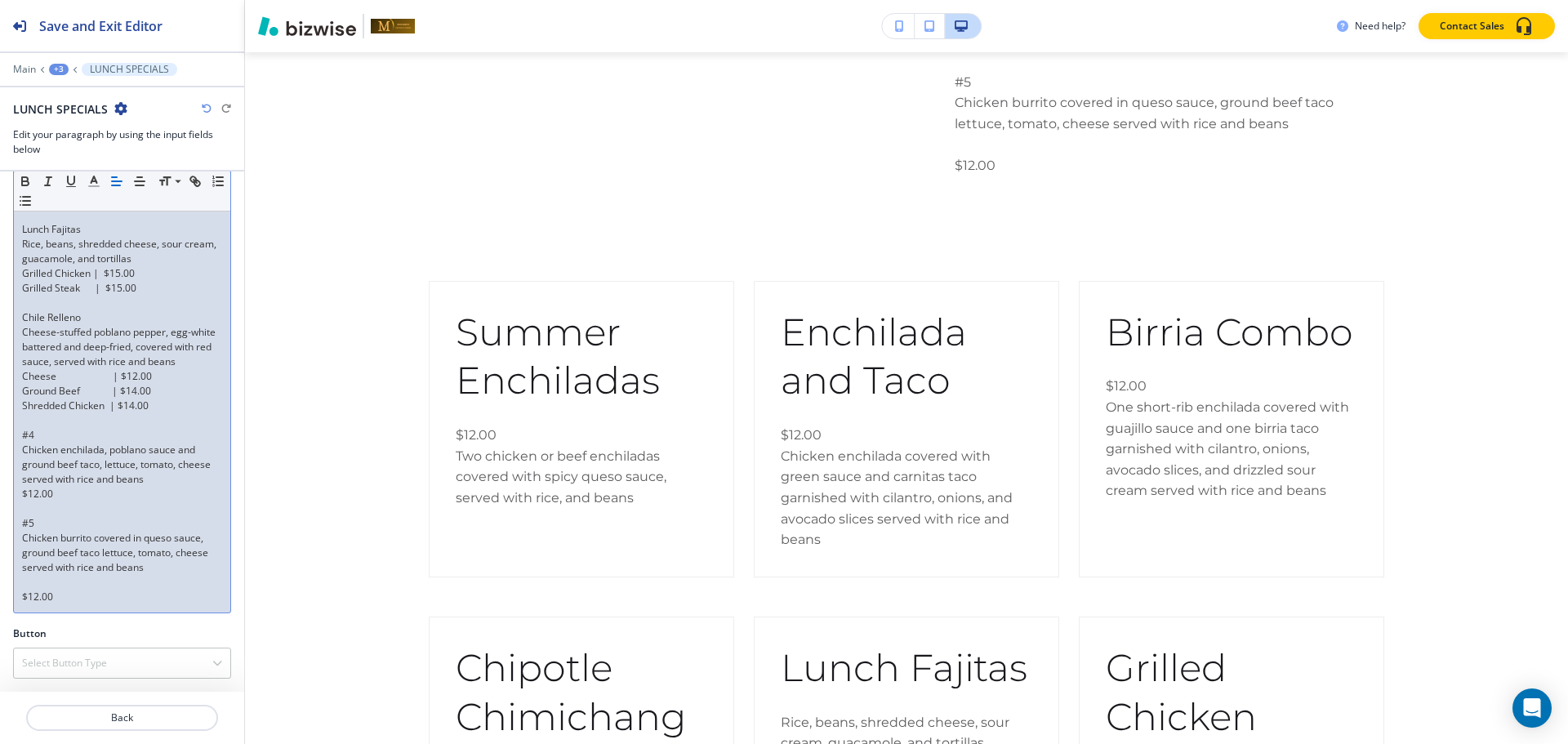
click at [49, 573] on p "Chicken burrito covered in queso sauce, ground beef taco lettuce, tomato, chees…" at bounding box center [122, 553] width 200 height 44
click at [44, 579] on p at bounding box center [122, 582] width 200 height 15
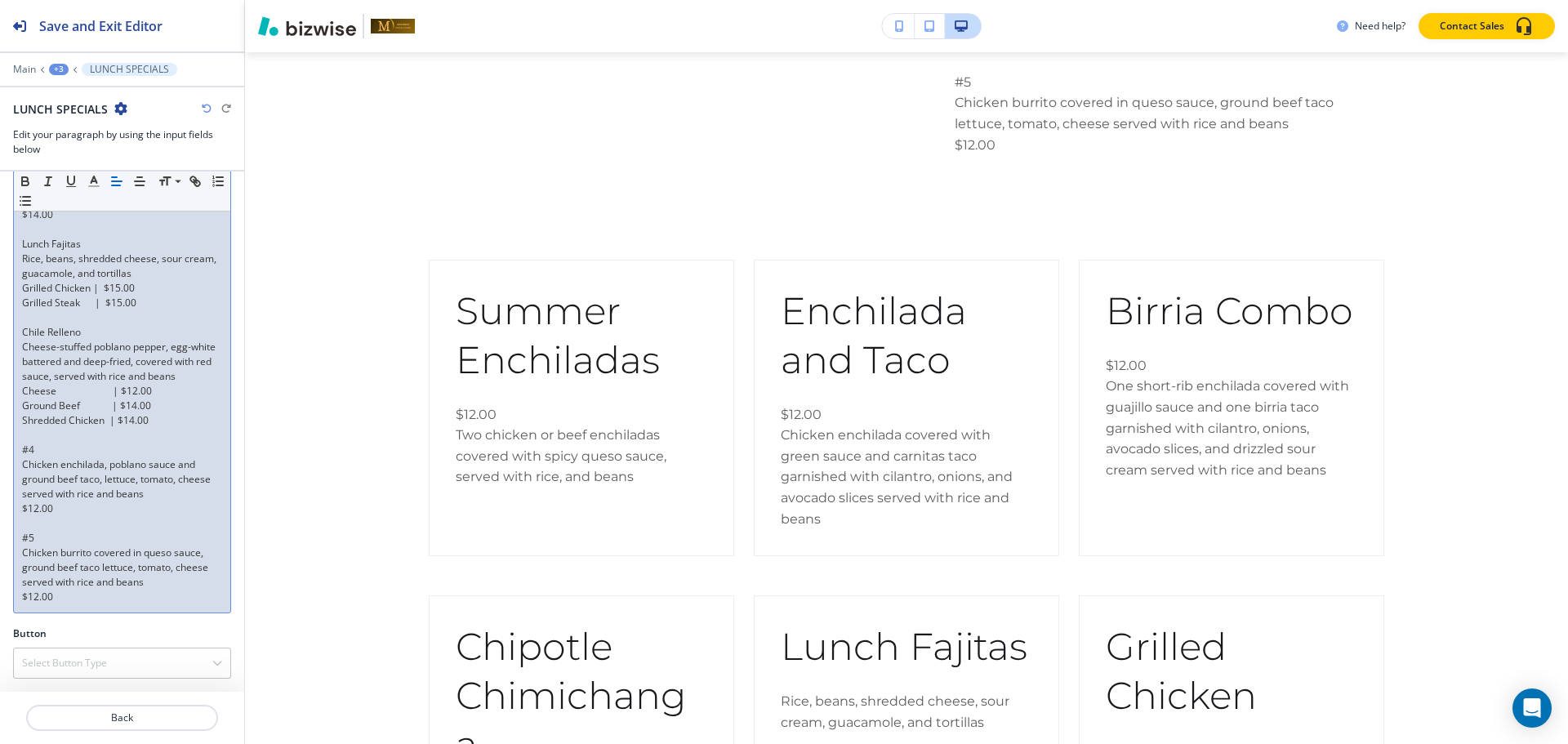
click at [61, 599] on p "$12.00" at bounding box center [122, 597] width 200 height 15
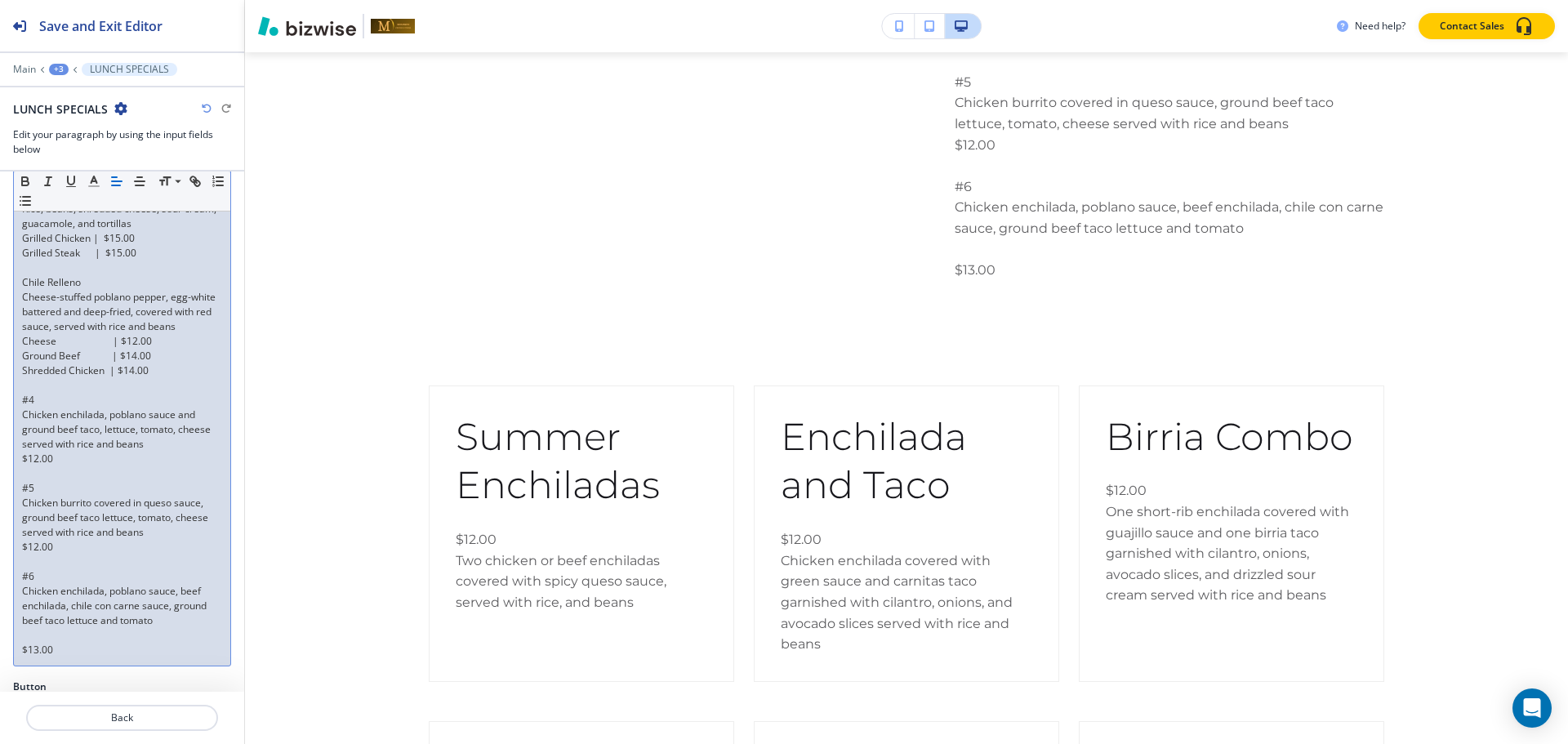
scroll to position [654, 0]
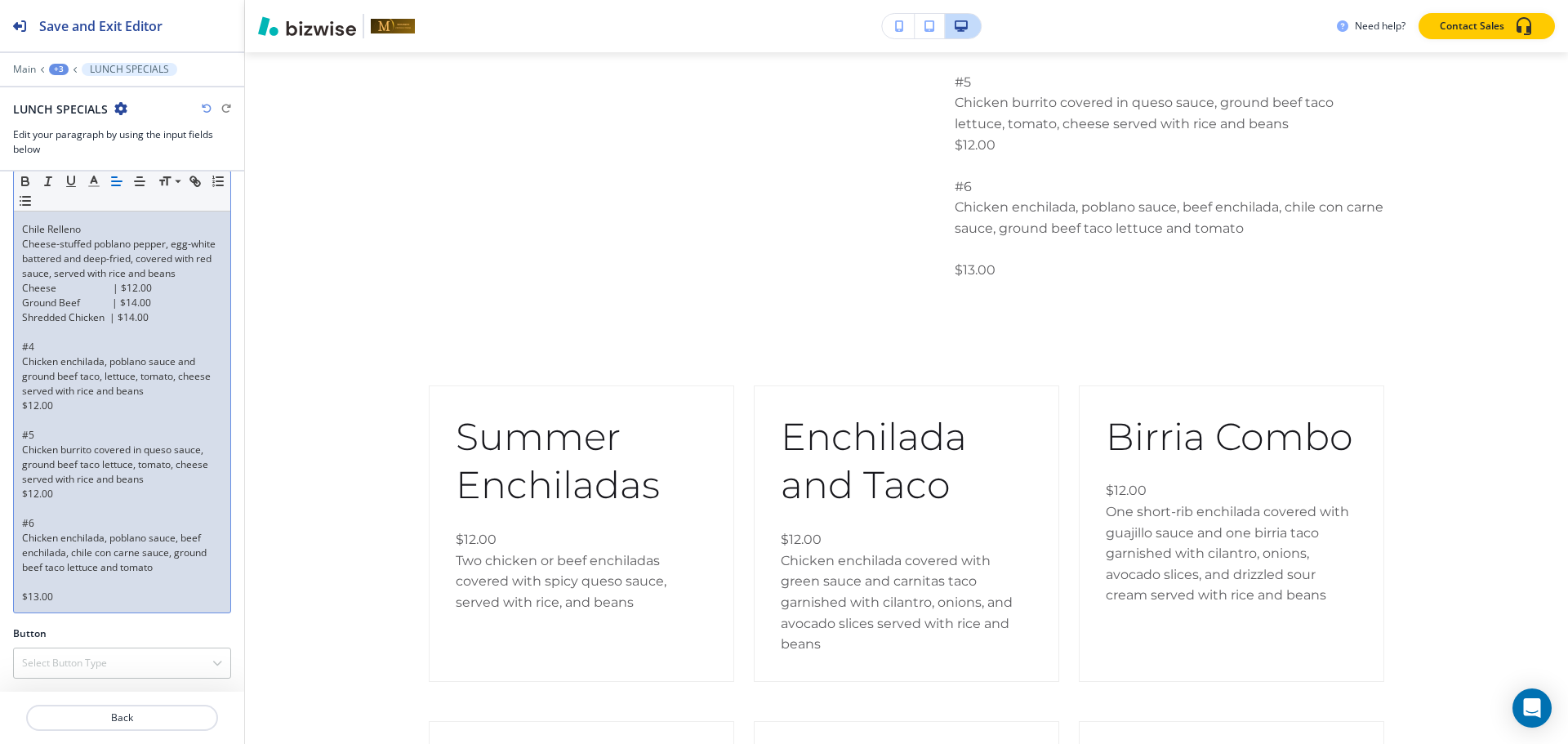
click at [70, 582] on p at bounding box center [122, 582] width 200 height 15
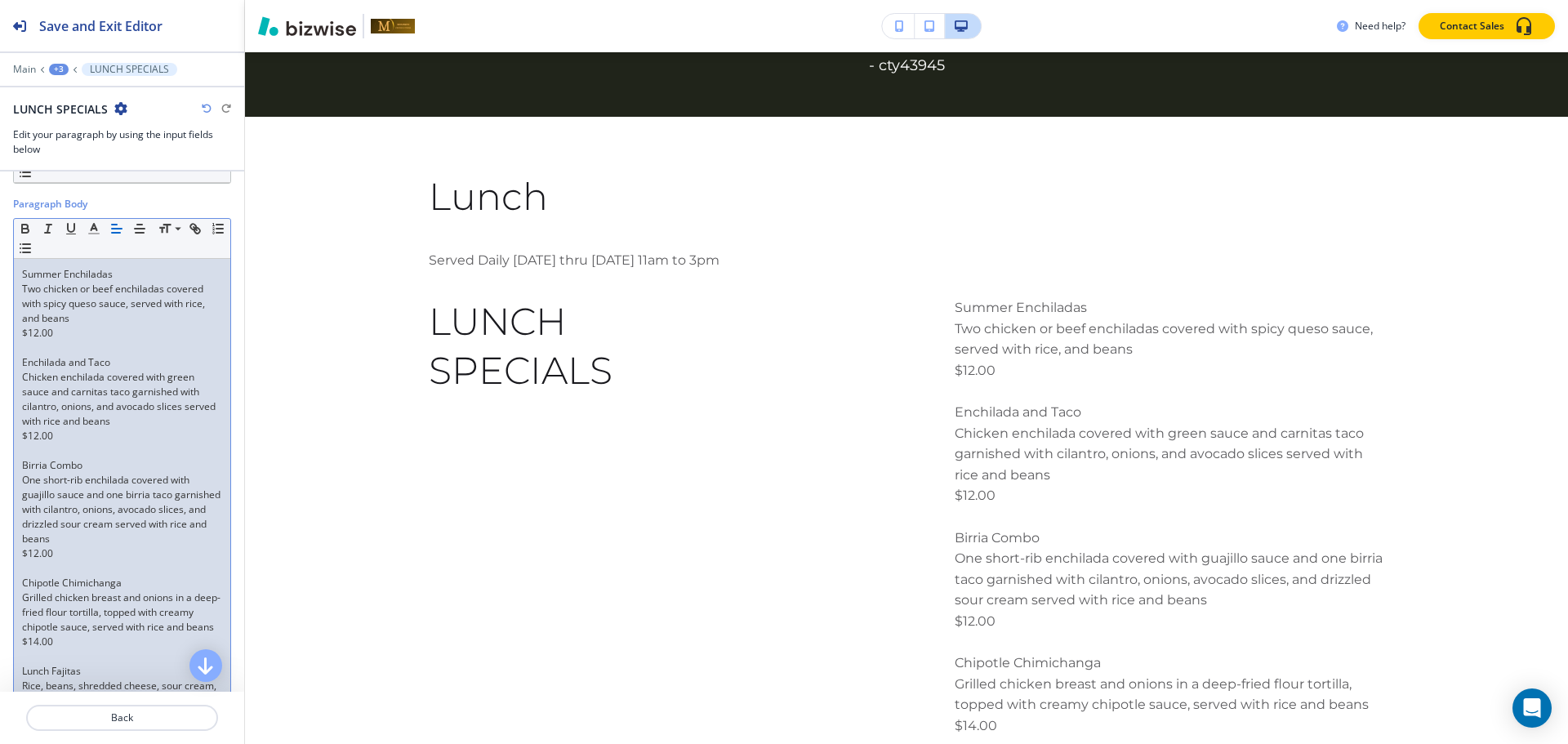
scroll to position [0, 0]
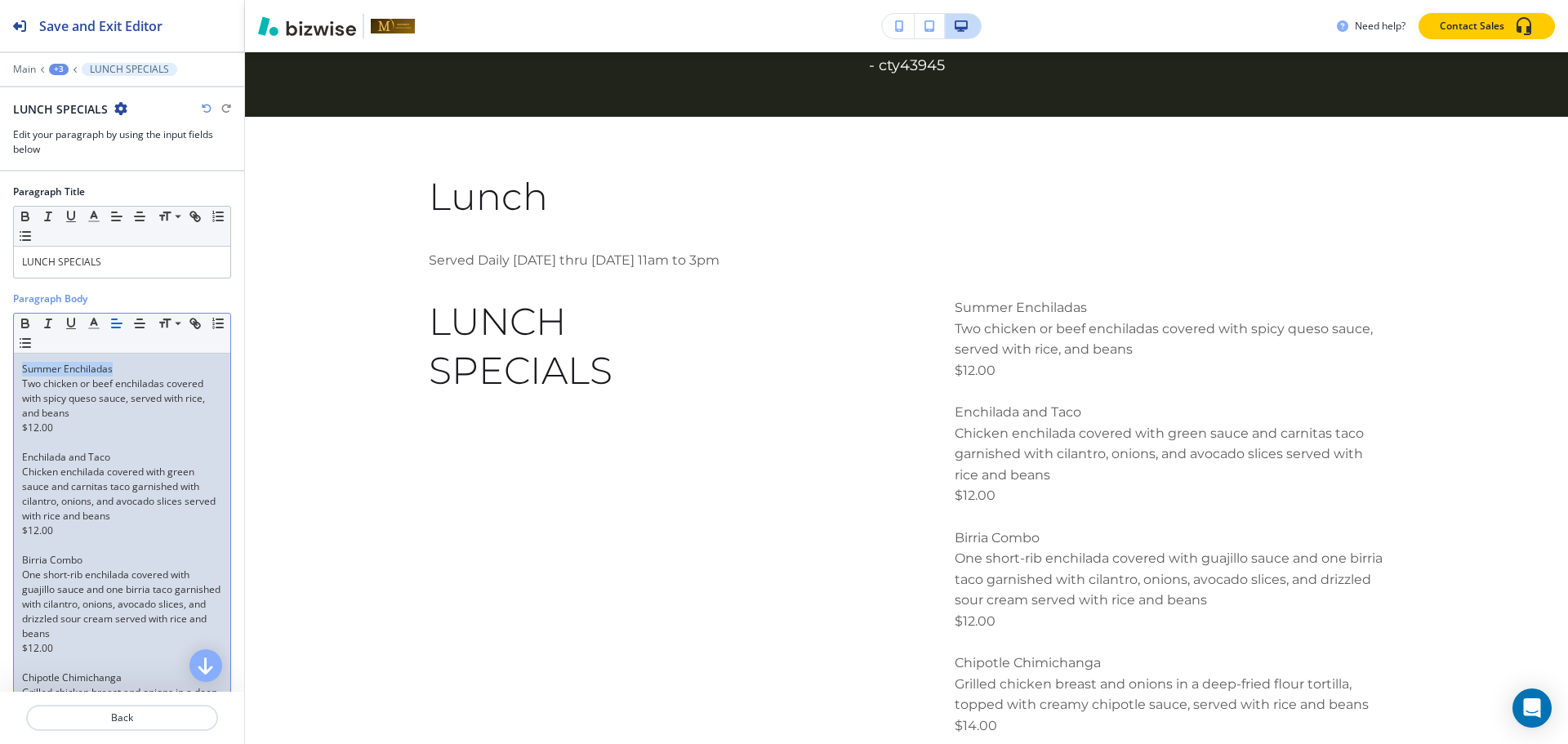
drag, startPoint x: 117, startPoint y: 367, endPoint x: 102, endPoint y: 339, distance: 31.8
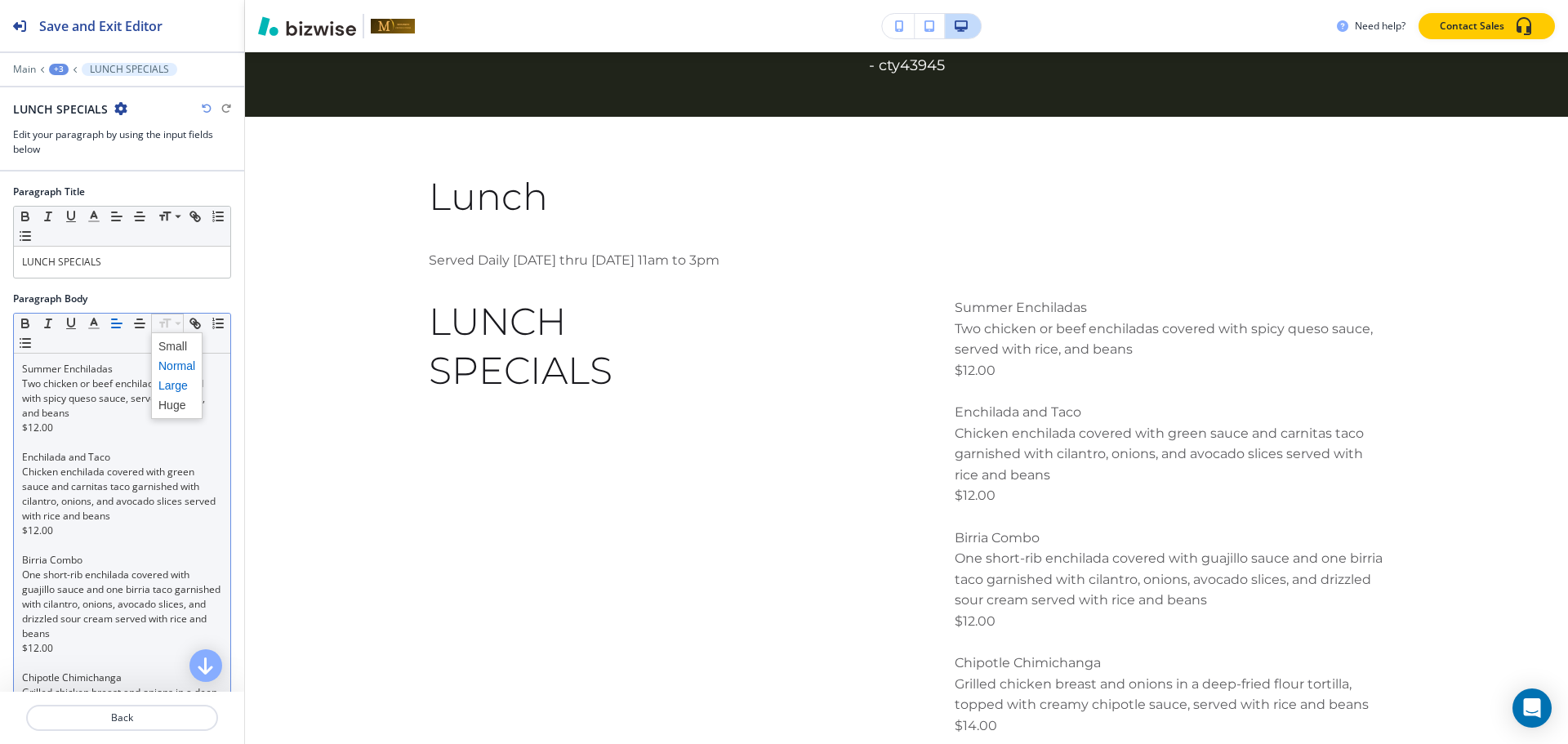
click at [168, 382] on span at bounding box center [176, 385] width 36 height 20
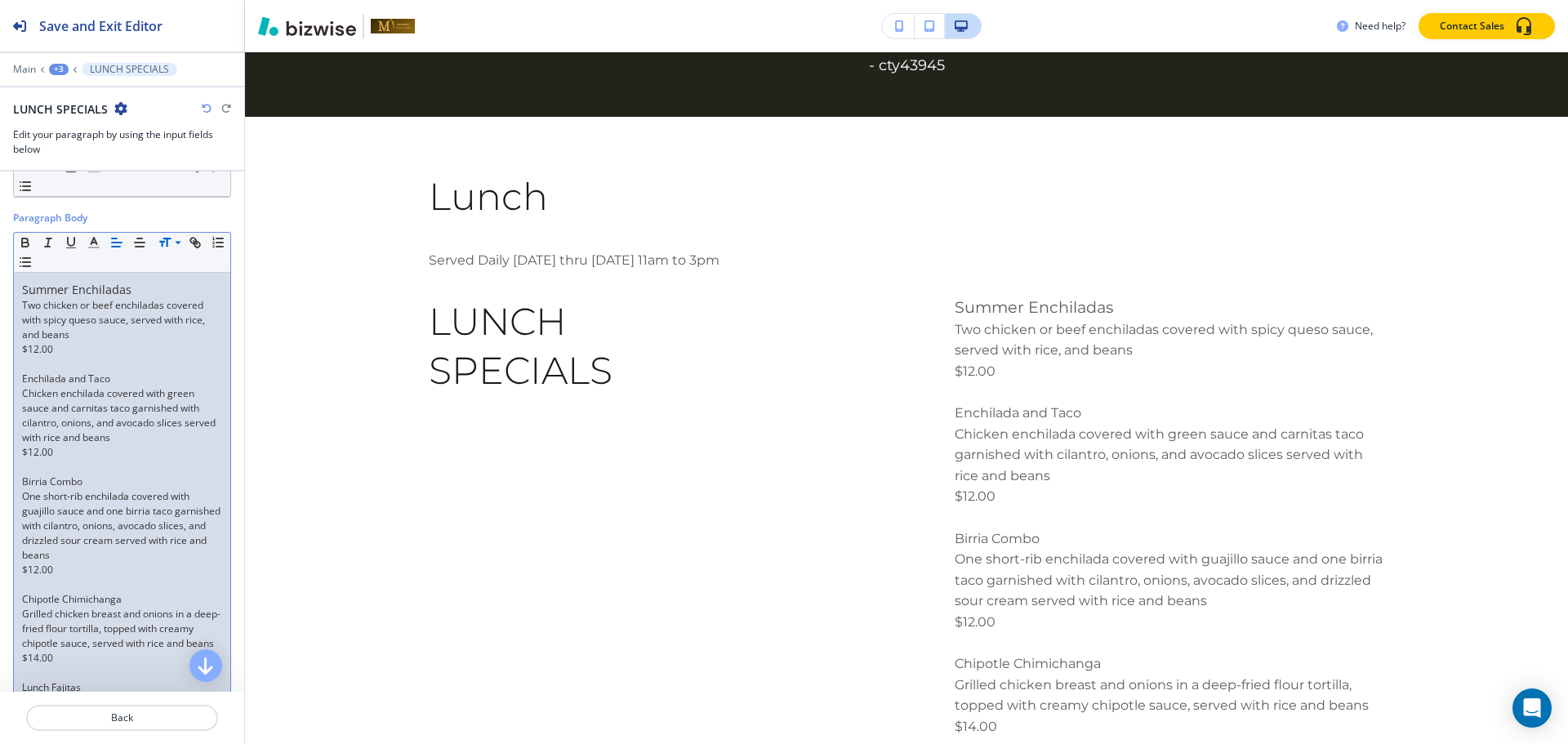
scroll to position [82, 0]
drag, startPoint x: 121, startPoint y: 382, endPoint x: 15, endPoint y: 373, distance: 106.4
click at [15, 373] on div "Summer Enchiladas Two chicken or beef enchiladas covered with spicy queso sauce…" at bounding box center [123, 708] width 217 height 872
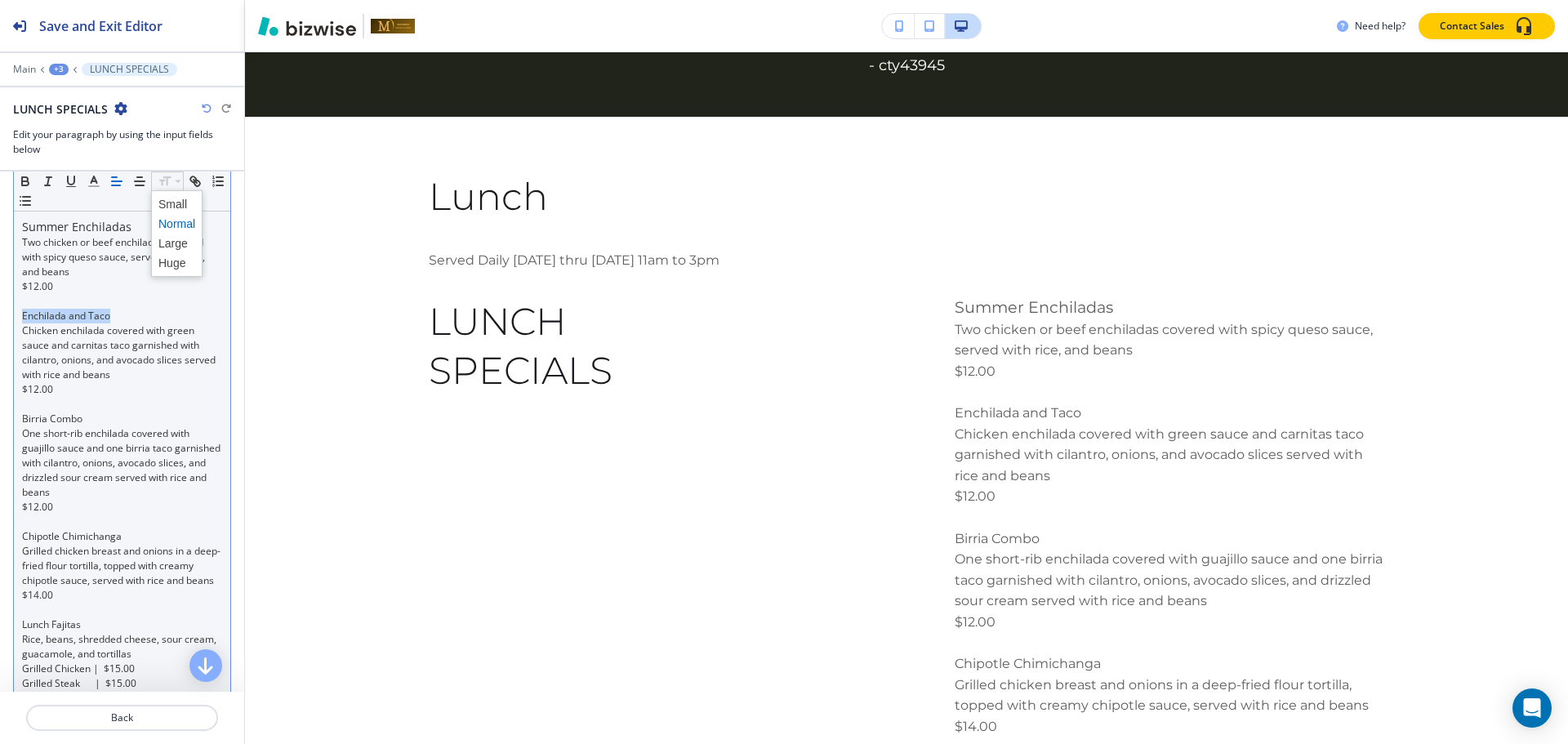
scroll to position [245, 0]
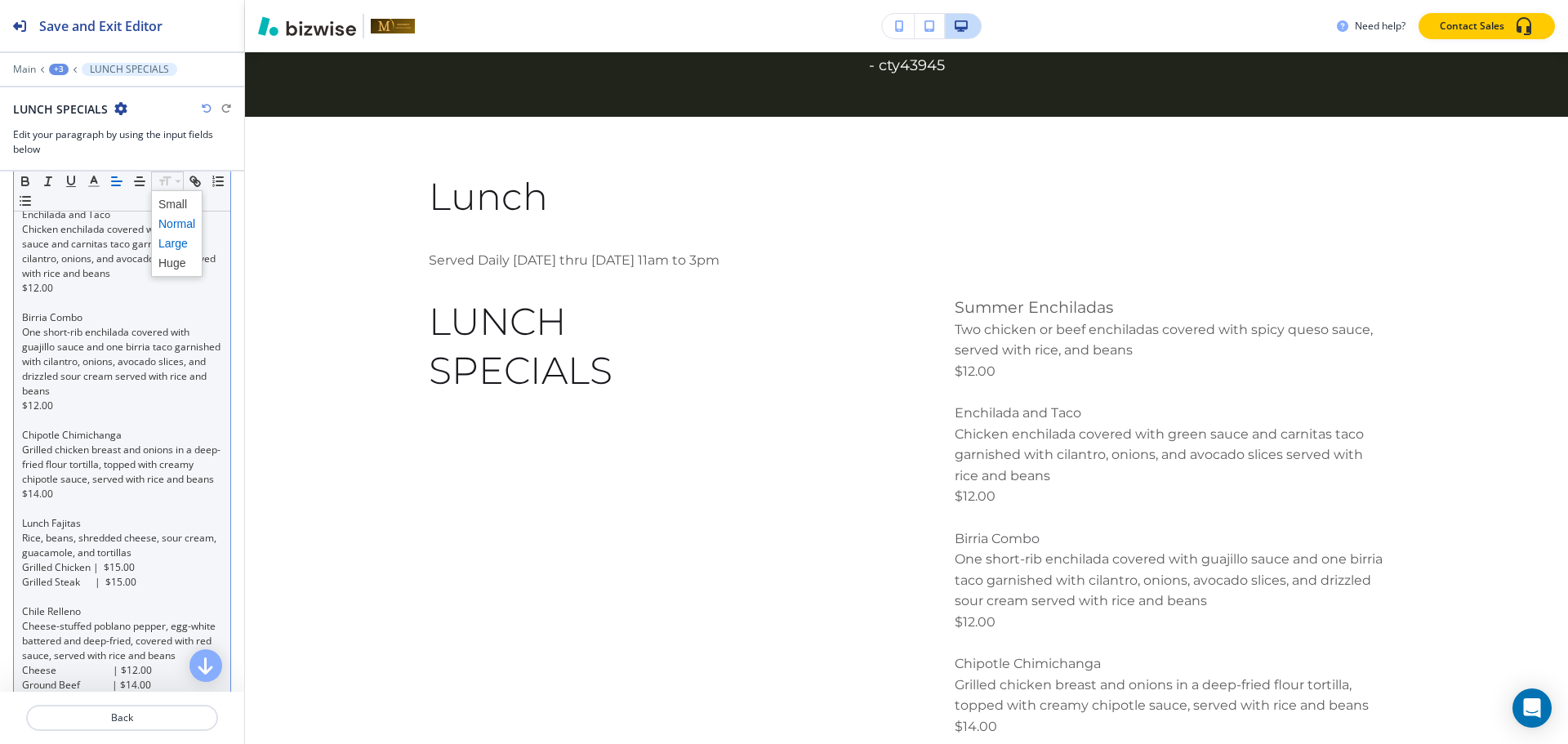
click at [173, 240] on span at bounding box center [176, 243] width 36 height 20
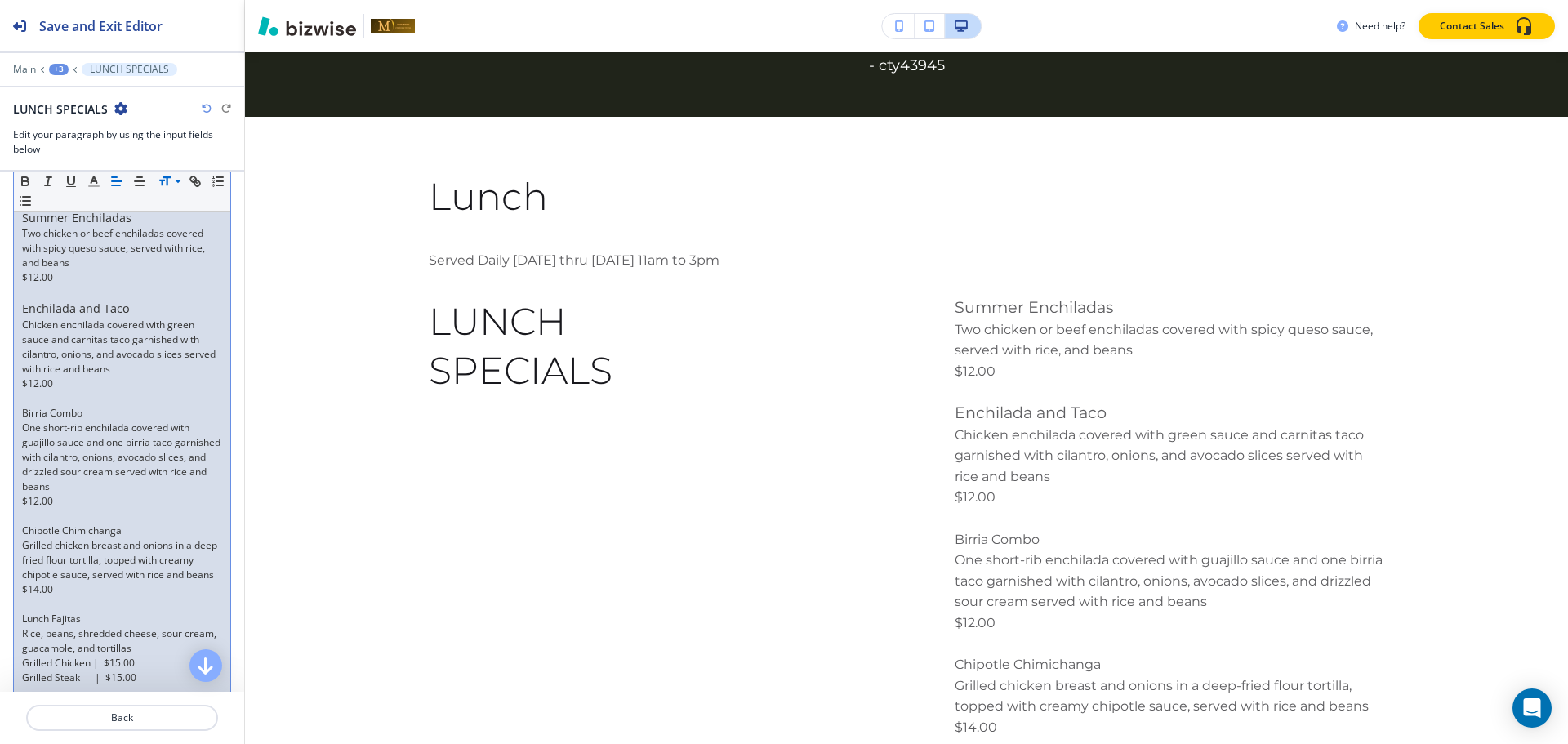
scroll to position [163, 0]
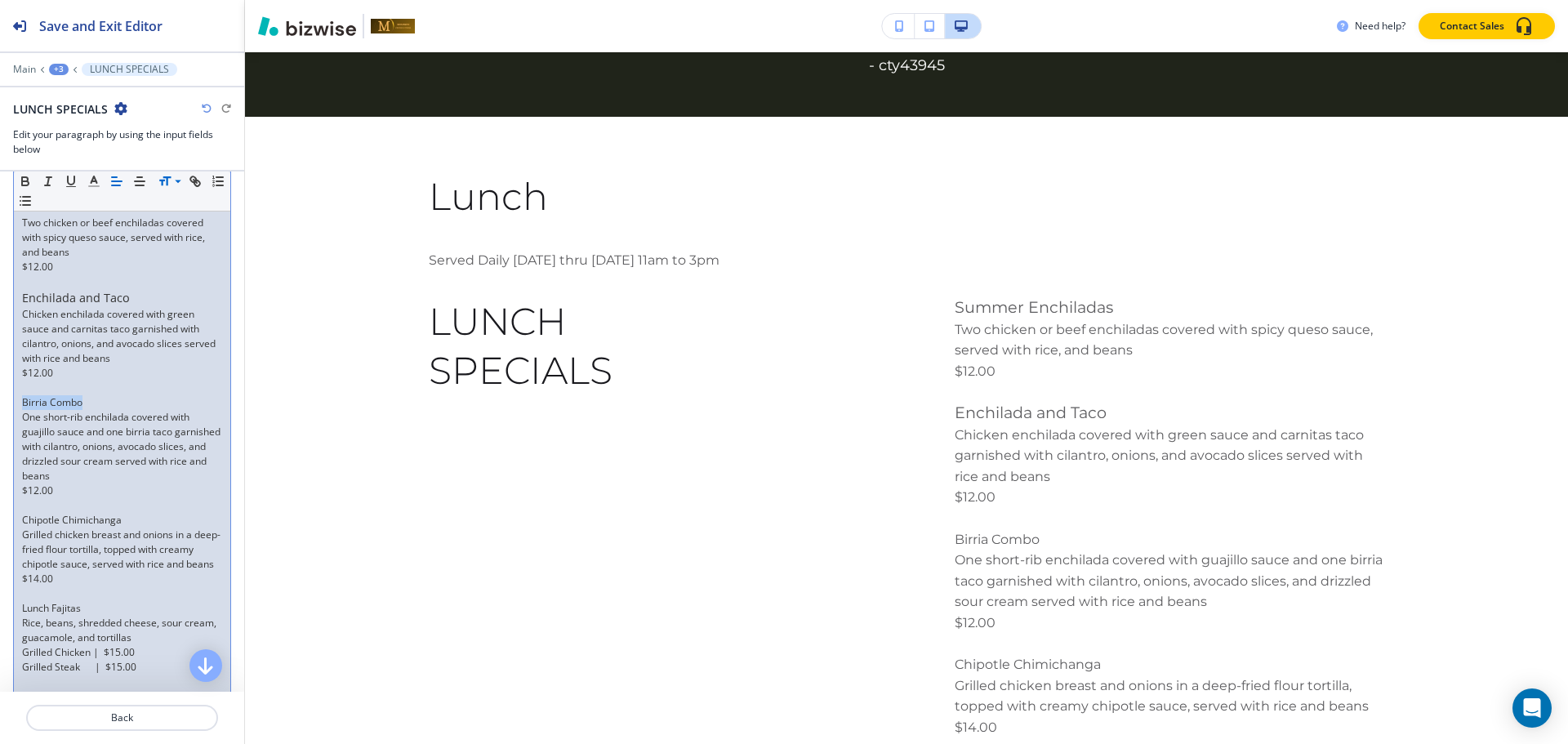
drag, startPoint x: 86, startPoint y: 400, endPoint x: 20, endPoint y: 396, distance: 66.1
click at [20, 396] on div "Summer Enchiladas Two chicken or beef enchiladas covered with spicy queso sauce…" at bounding box center [123, 627] width 217 height 875
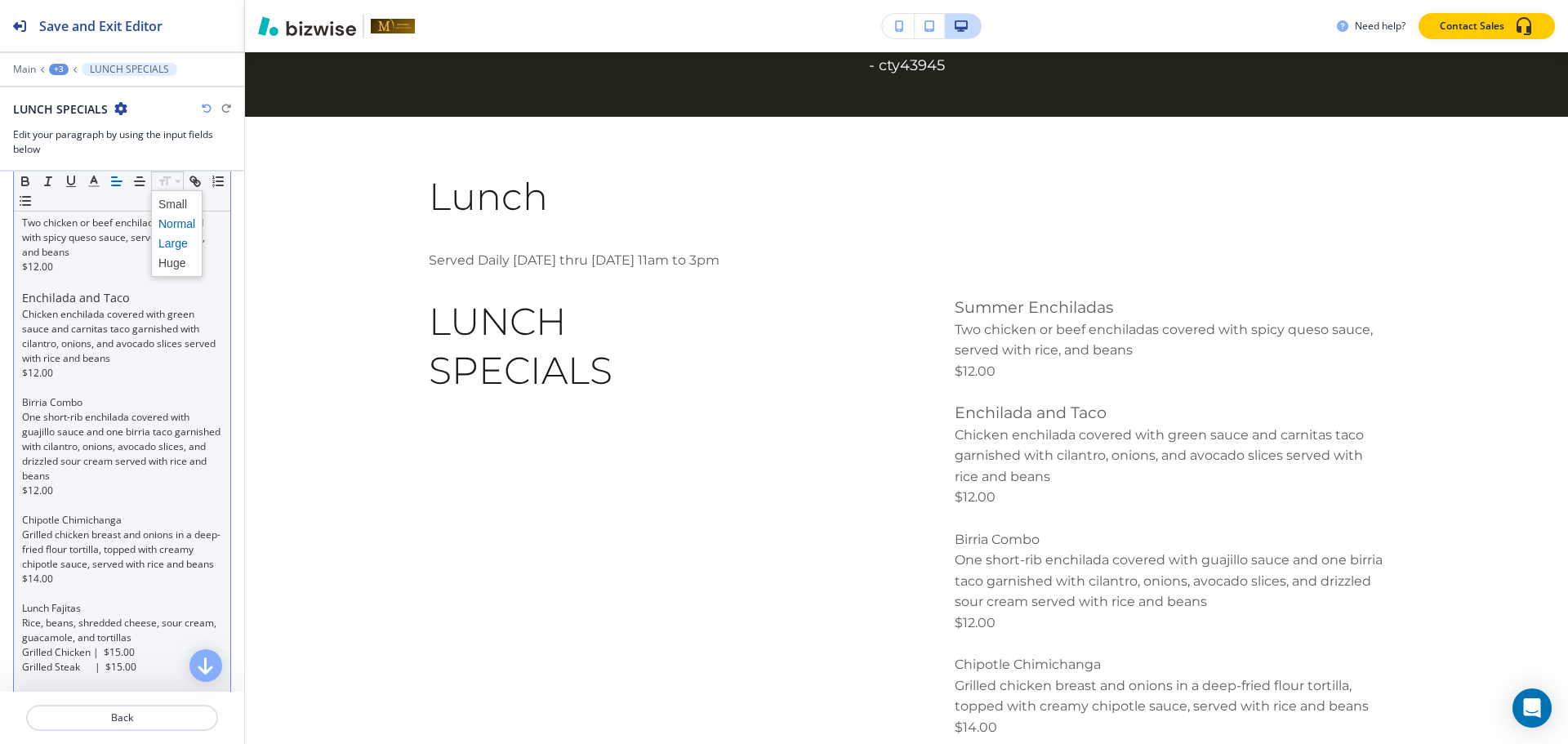
click at [168, 241] on span at bounding box center [176, 243] width 36 height 20
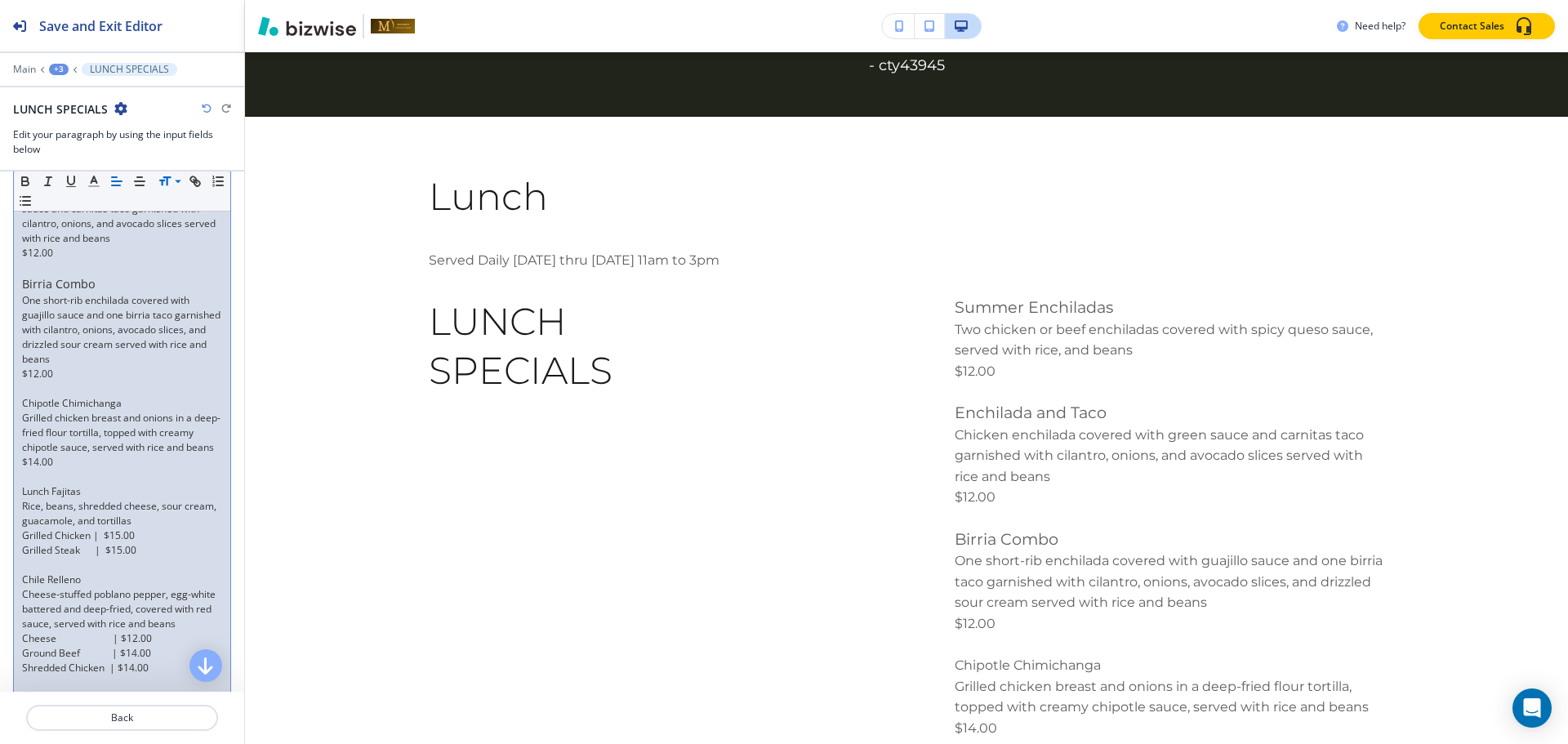
scroll to position [327, 0]
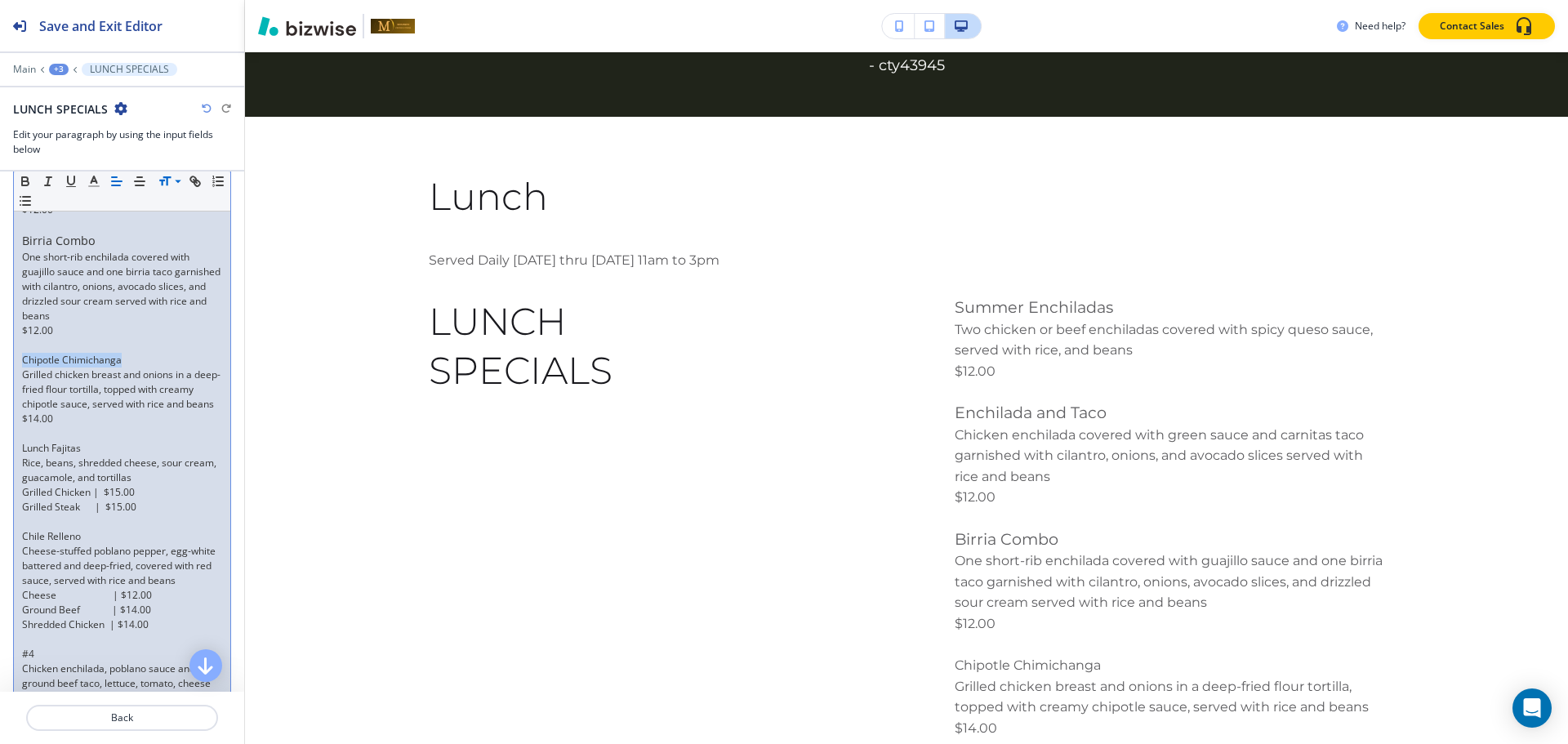
drag, startPoint x: 128, startPoint y: 356, endPoint x: 25, endPoint y: 354, distance: 103.0
click at [25, 354] on p "Chipotle Chimichanga" at bounding box center [122, 360] width 200 height 15
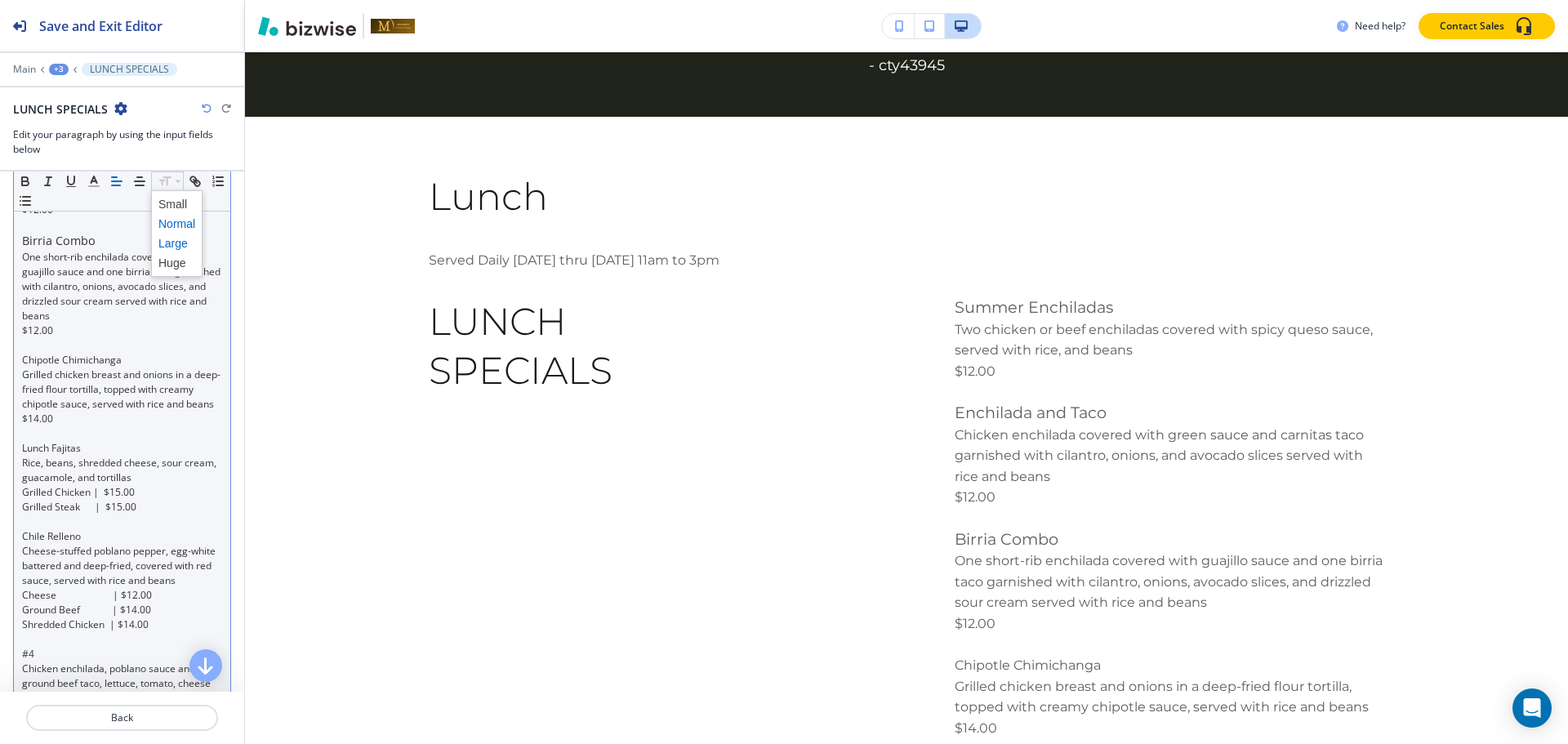
click at [171, 242] on span at bounding box center [176, 243] width 36 height 20
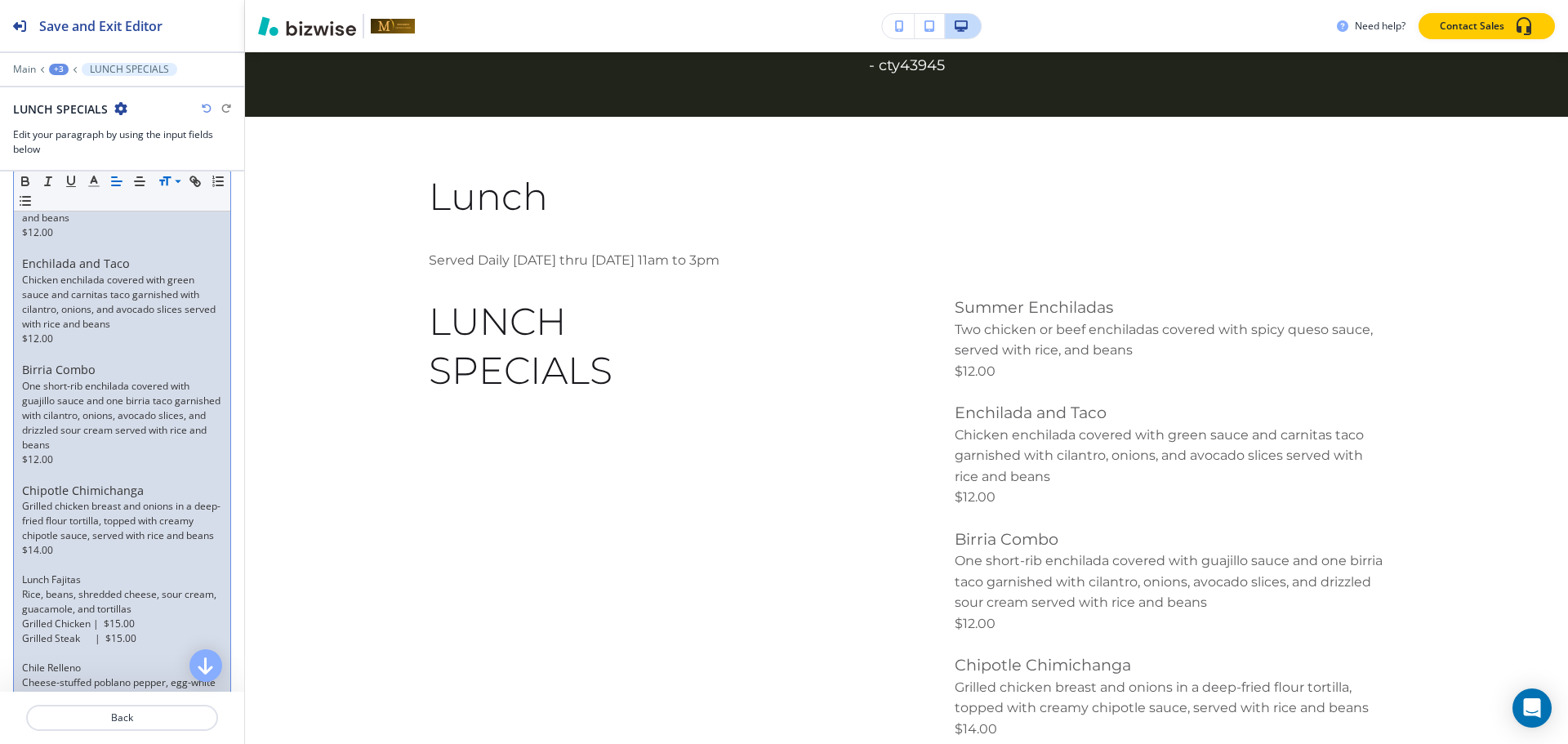
scroll to position [408, 0]
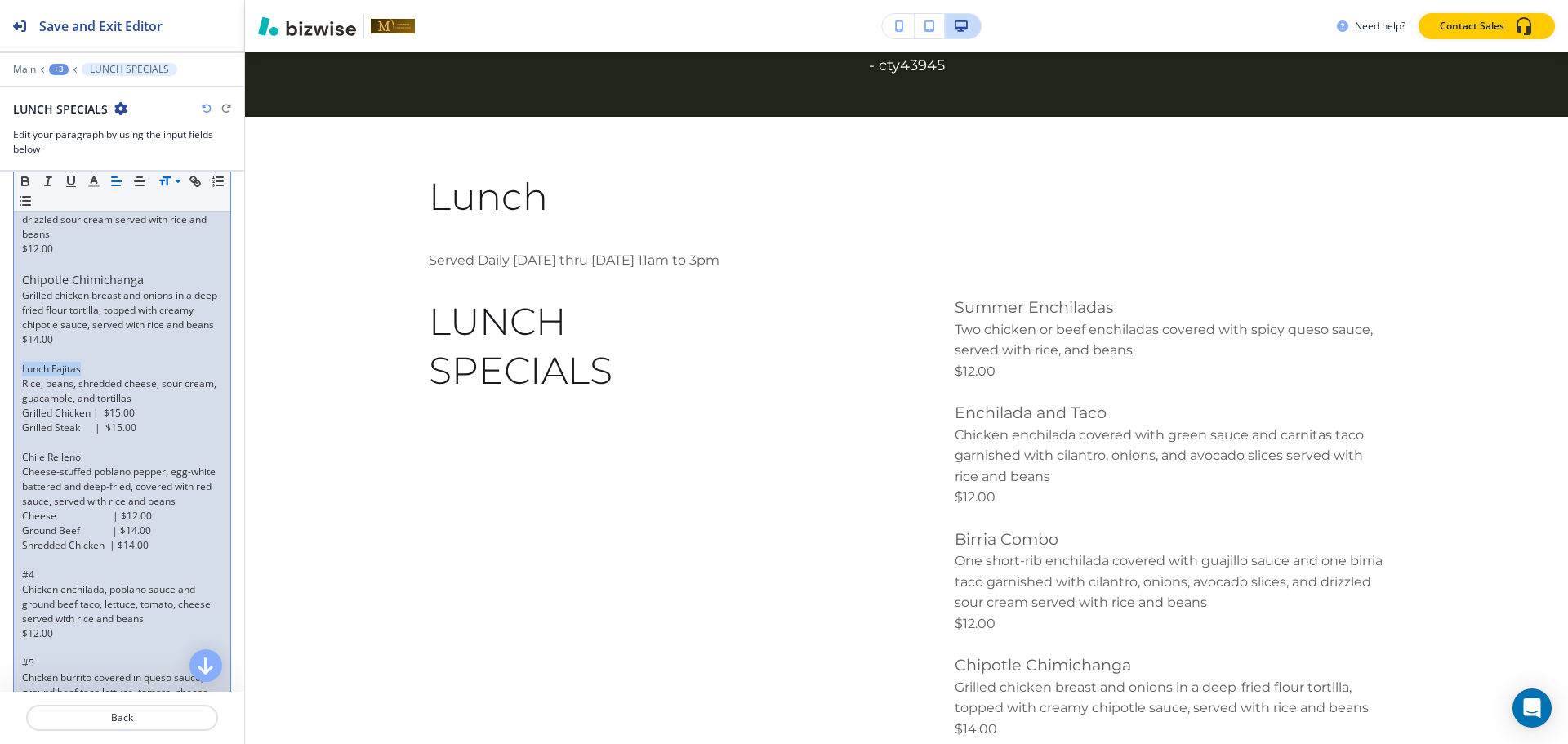
drag, startPoint x: 89, startPoint y: 384, endPoint x: 0, endPoint y: 382, distance: 89.0
click at [0, 382] on div "Paragraph Body Small Normal Large Huge Summer Enchiladas Two chicken or beef en…" at bounding box center [122, 360] width 244 height 956
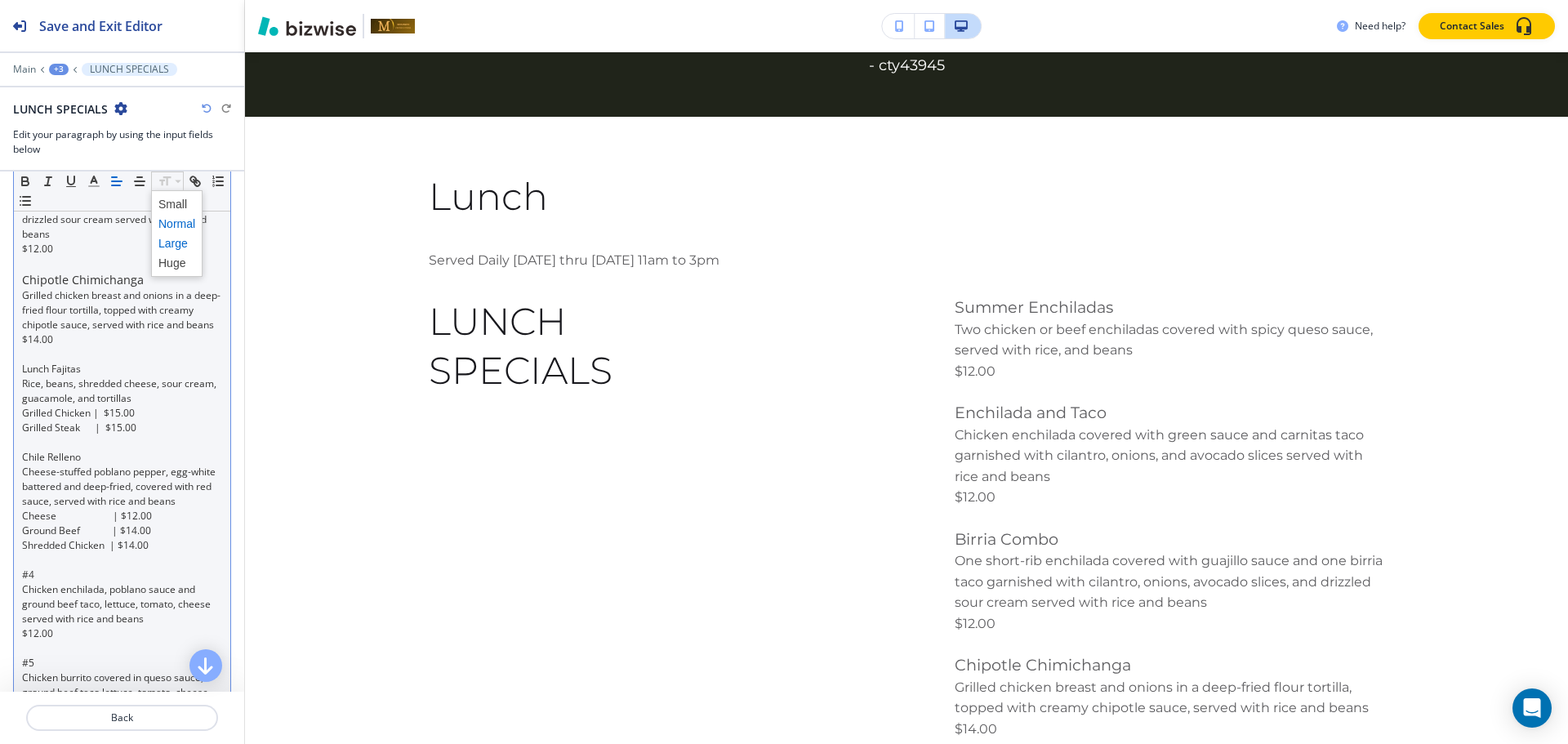
click at [165, 241] on span at bounding box center [176, 243] width 36 height 20
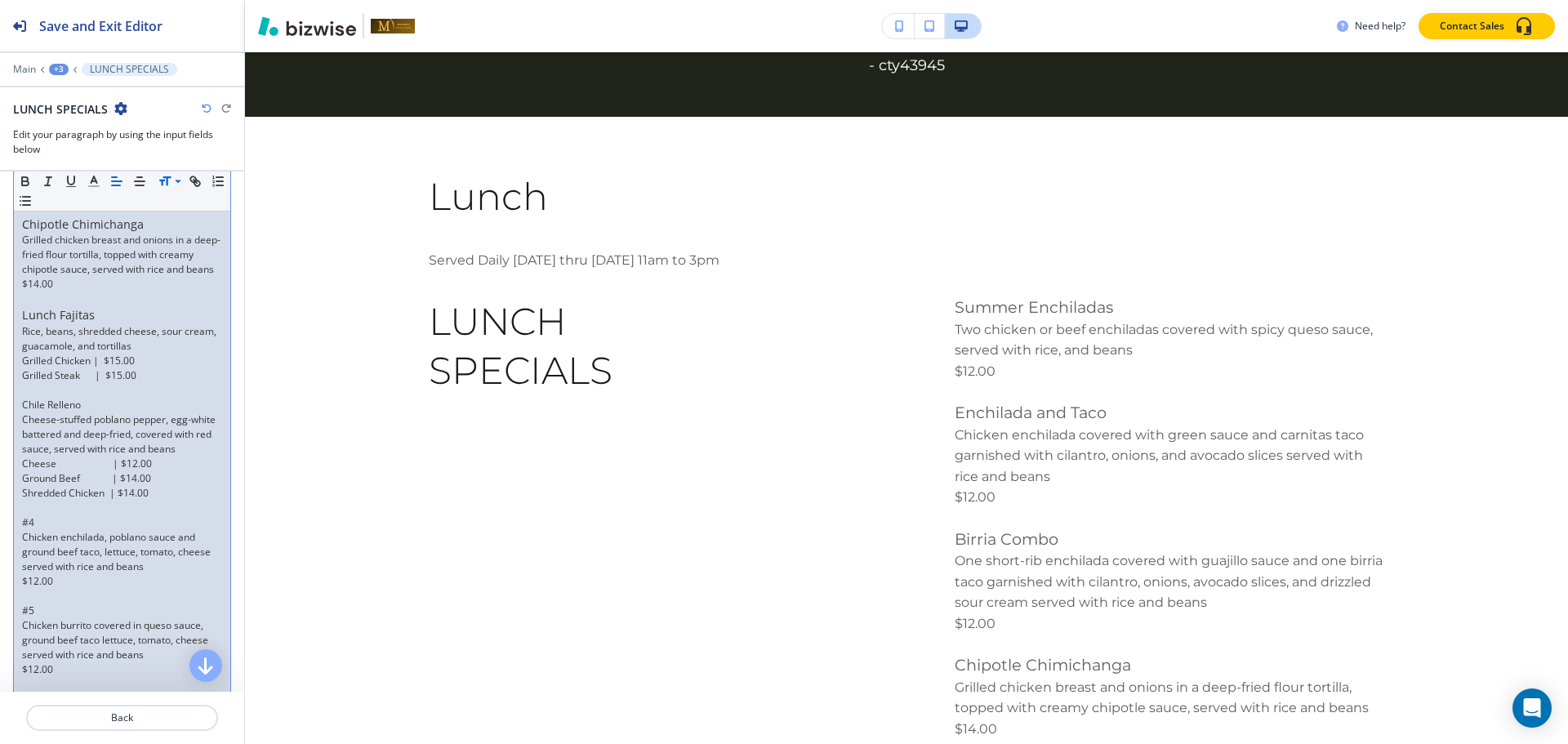
scroll to position [490, 0]
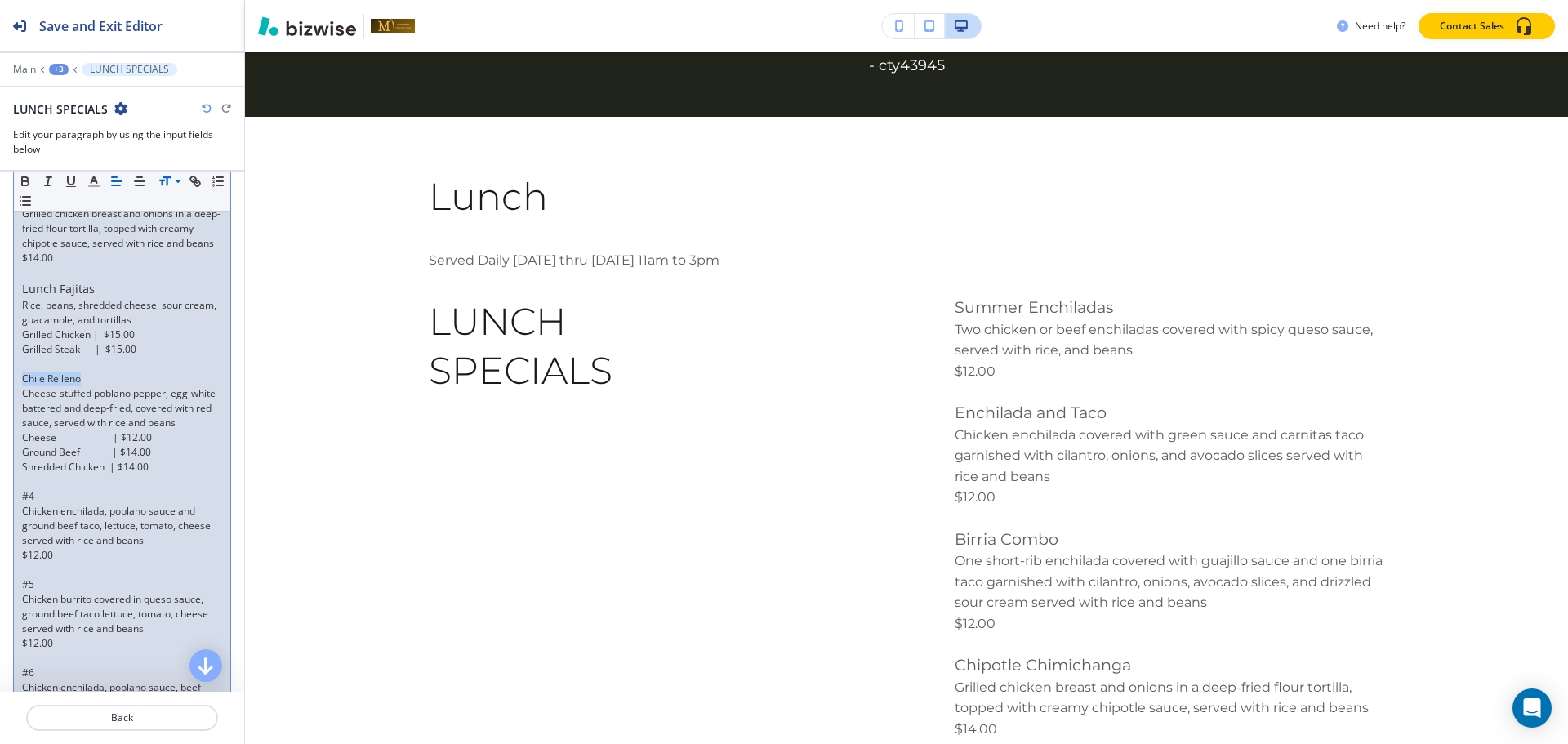
drag, startPoint x: 82, startPoint y: 394, endPoint x: 22, endPoint y: 387, distance: 60.4
click at [22, 386] on p "Chile Relleno" at bounding box center [122, 378] width 200 height 15
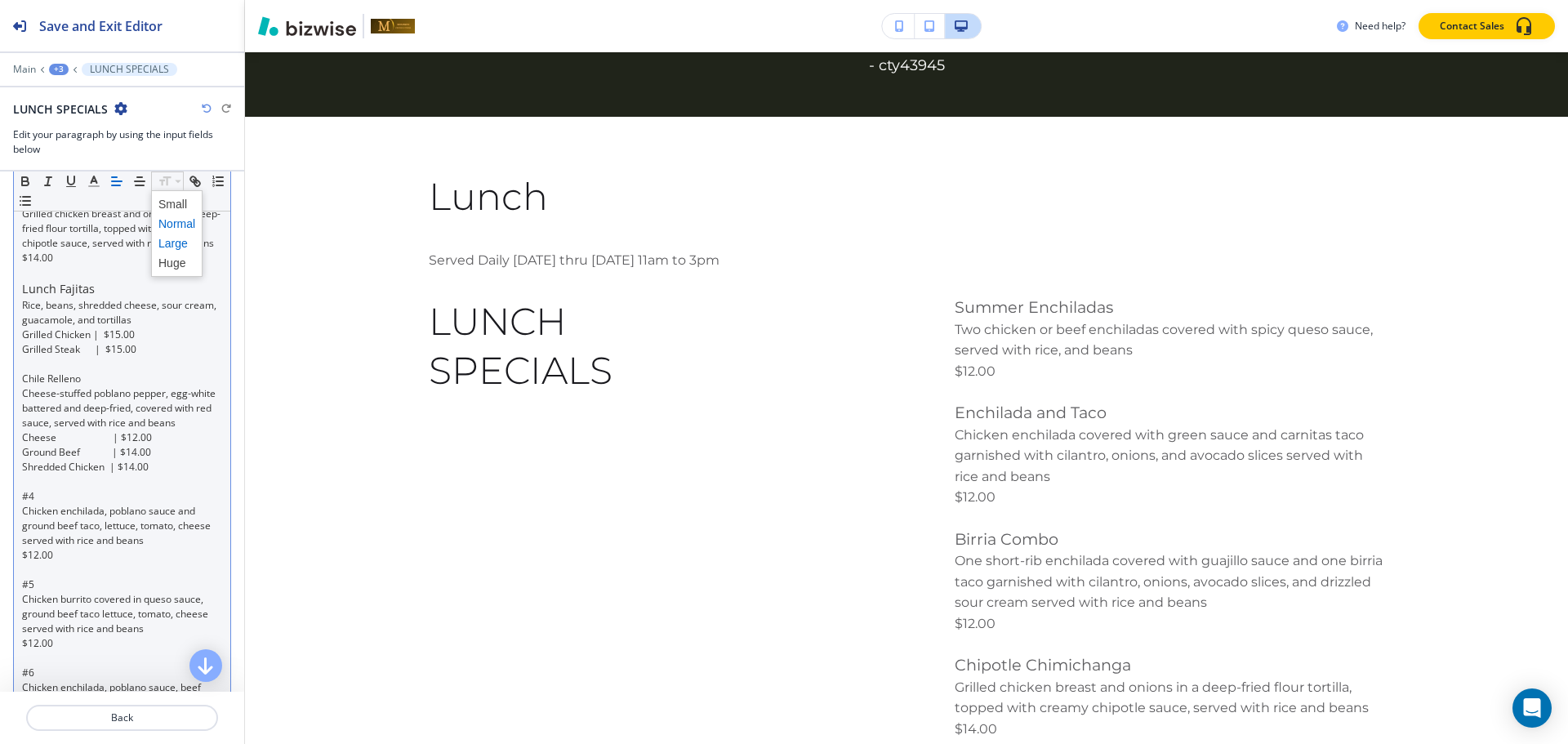
click at [168, 237] on span at bounding box center [176, 243] width 36 height 20
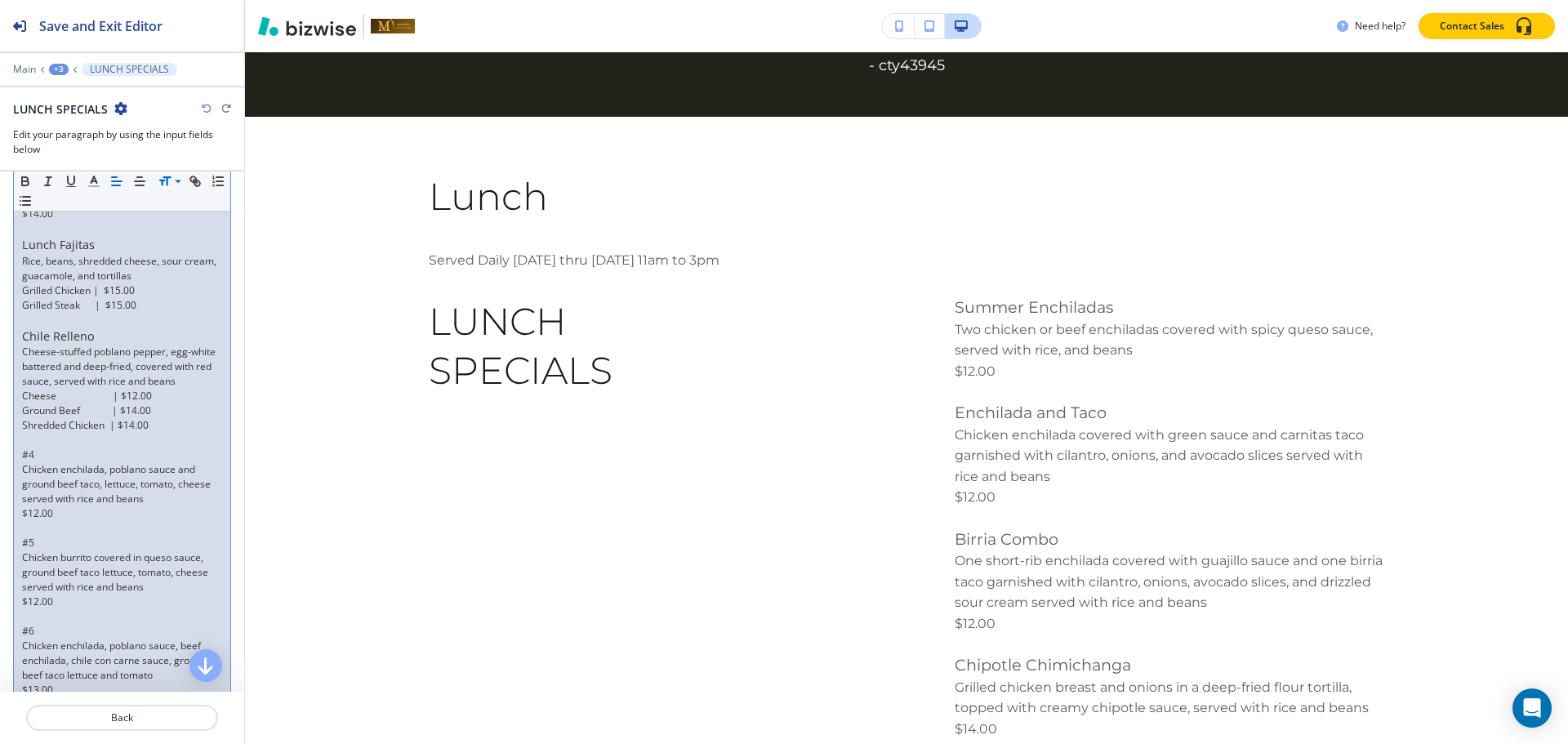
scroll to position [572, 0]
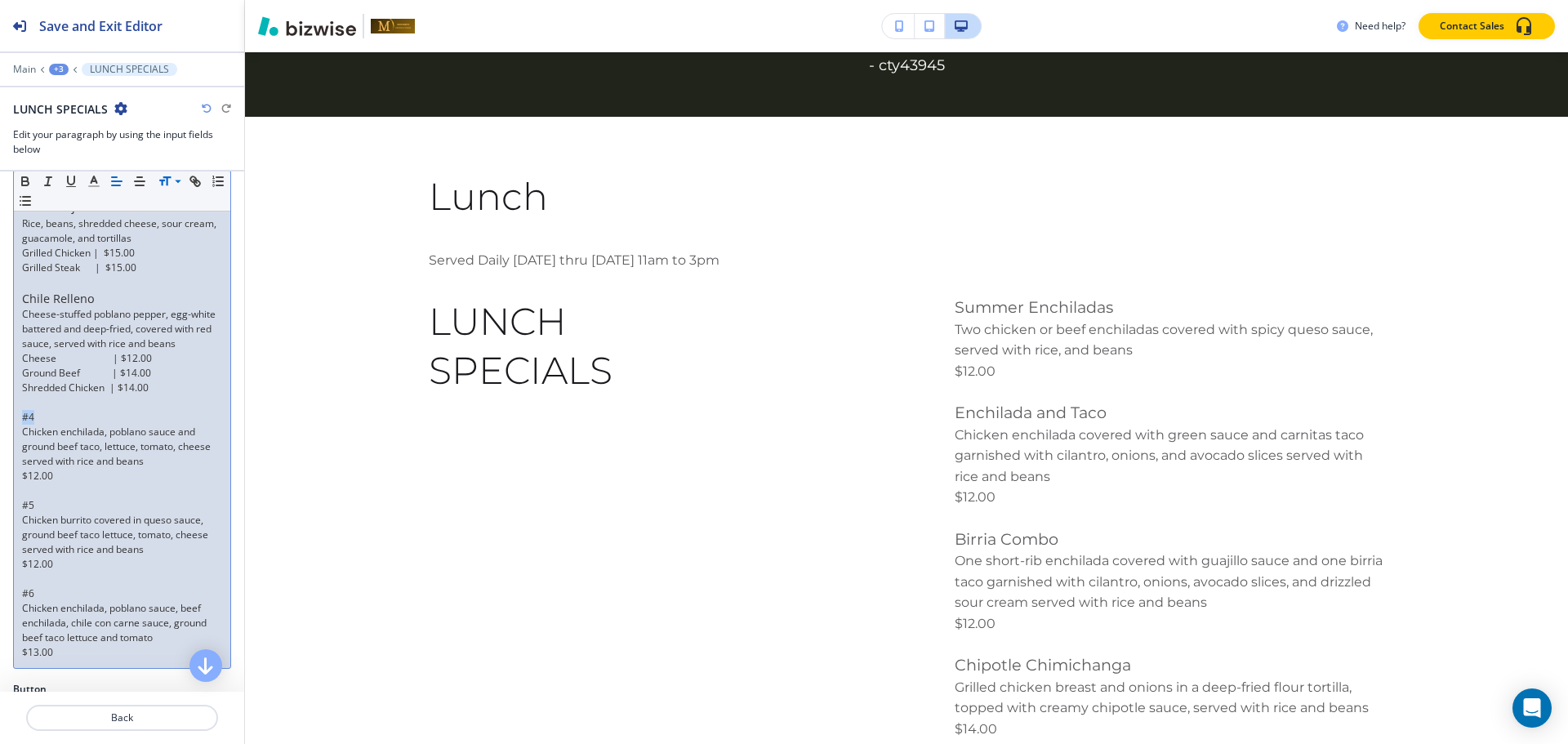
drag, startPoint x: 48, startPoint y: 448, endPoint x: 0, endPoint y: 438, distance: 49.0
click at [0, 439] on div "Paragraph Body Small Normal Large Huge Summer Enchiladas Two chicken or beef en…" at bounding box center [122, 202] width 244 height 962
click at [70, 424] on p "#4" at bounding box center [122, 417] width 200 height 15
drag, startPoint x: 34, startPoint y: 449, endPoint x: 20, endPoint y: 449, distance: 14.0
click at [20, 449] on div "Summer Enchiladas Two chicken or beef enchiladas covered with spicy queso sauce…" at bounding box center [123, 225] width 217 height 887
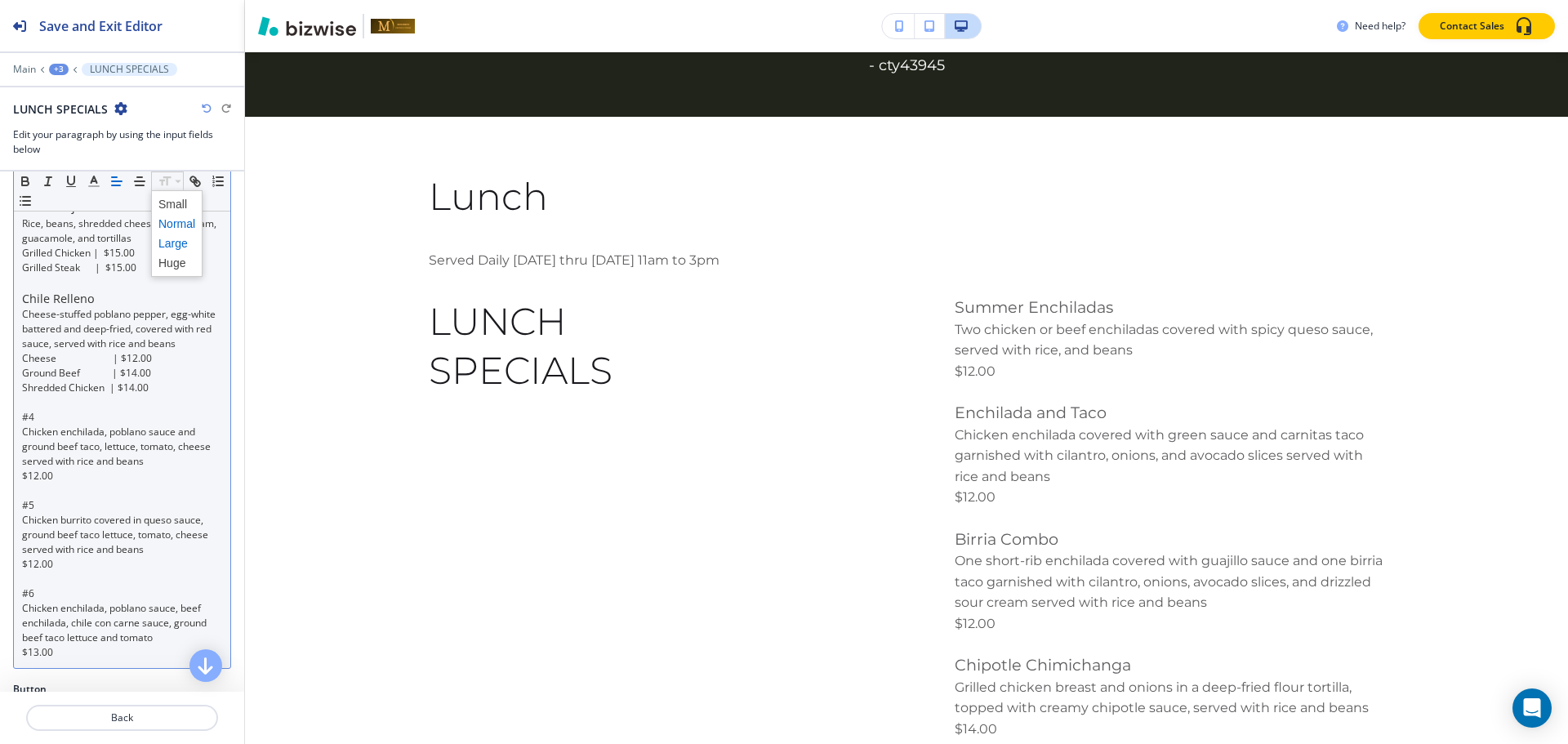
click at [168, 241] on span at bounding box center [176, 243] width 36 height 20
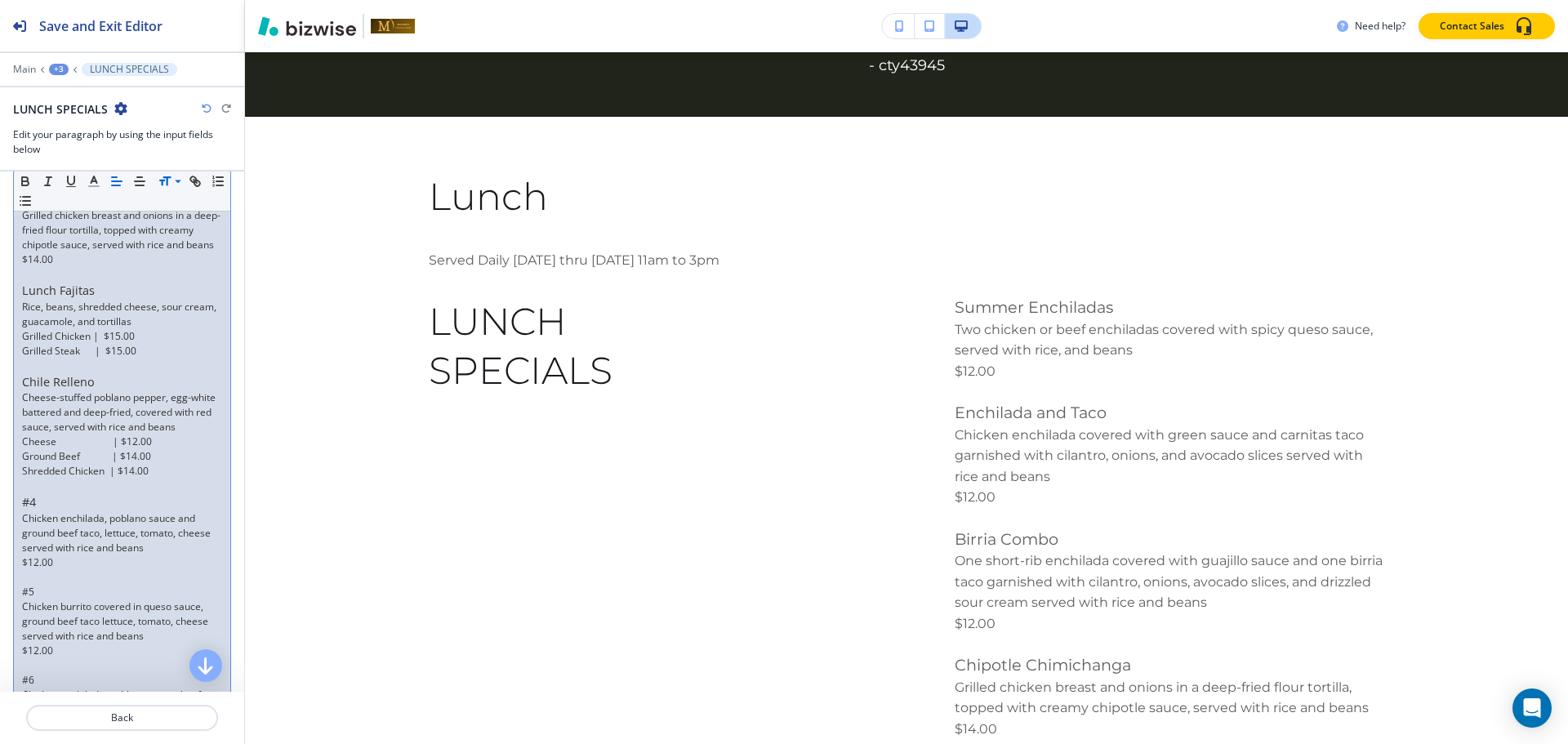
scroll to position [653, 0]
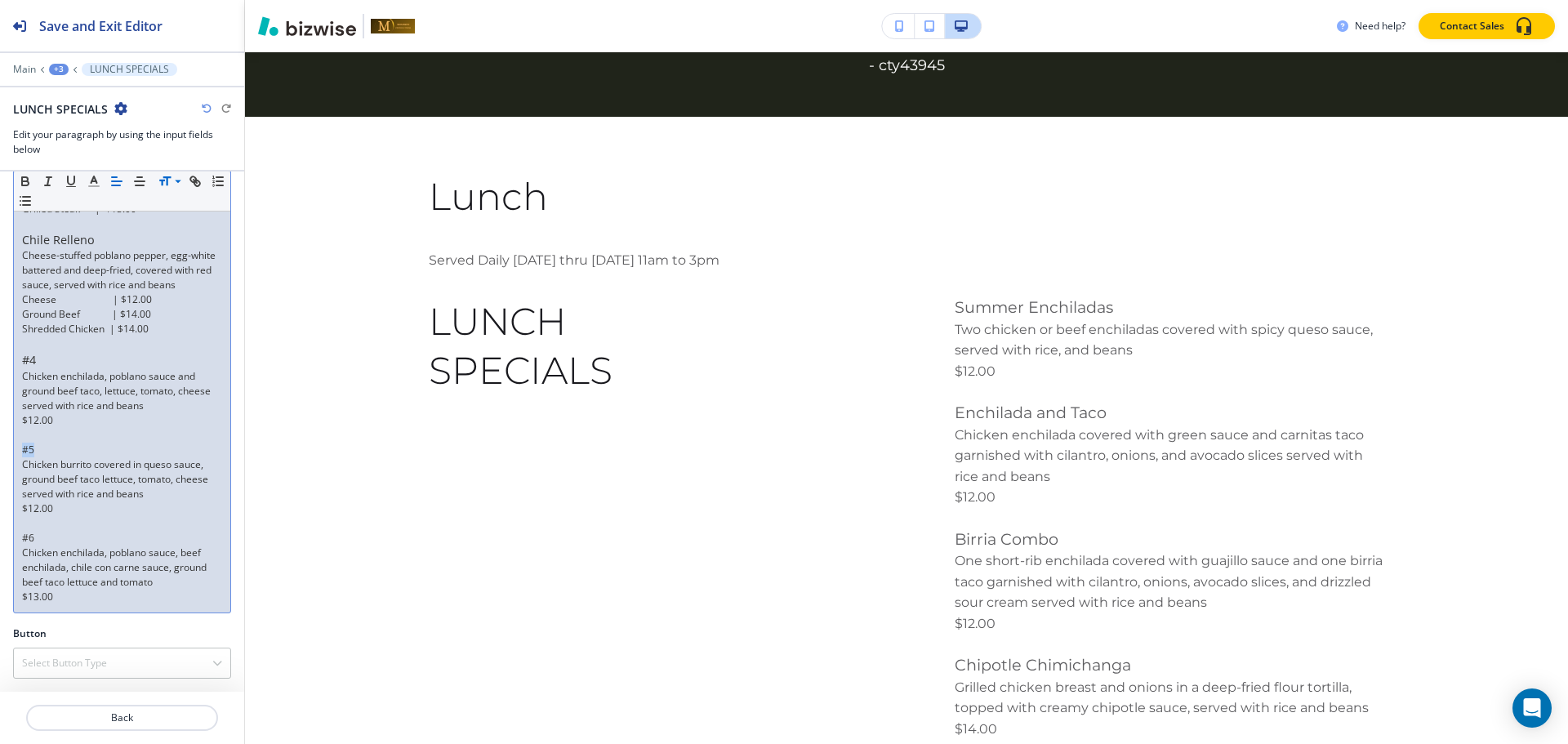
drag, startPoint x: 38, startPoint y: 455, endPoint x: 15, endPoint y: 455, distance: 23.0
click at [15, 455] on div "Summer Enchiladas Two chicken or beef enchiladas covered with spicy queso sauce…" at bounding box center [123, 168] width 217 height 890
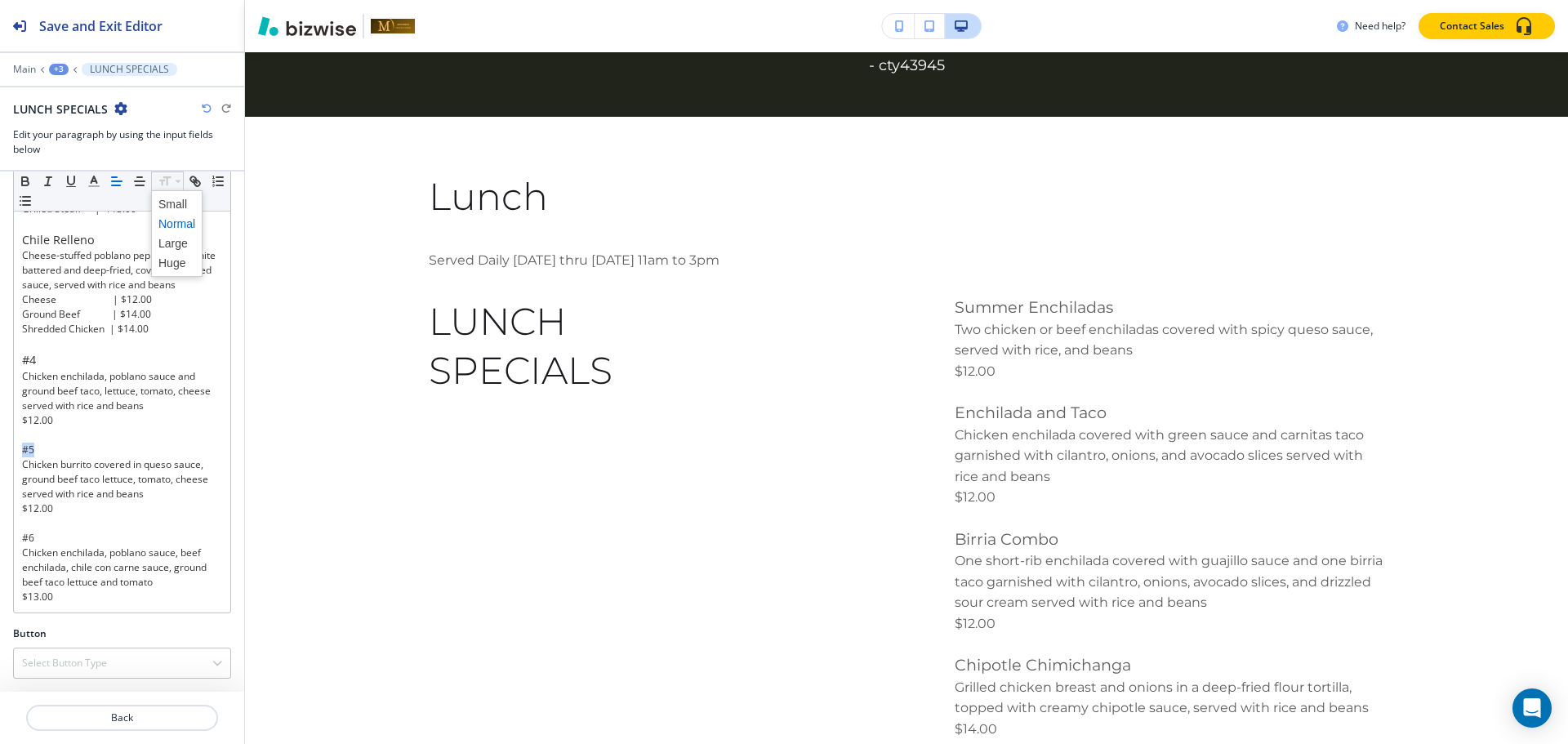
drag, startPoint x: 174, startPoint y: 183, endPoint x: 165, endPoint y: 212, distance: 30.4
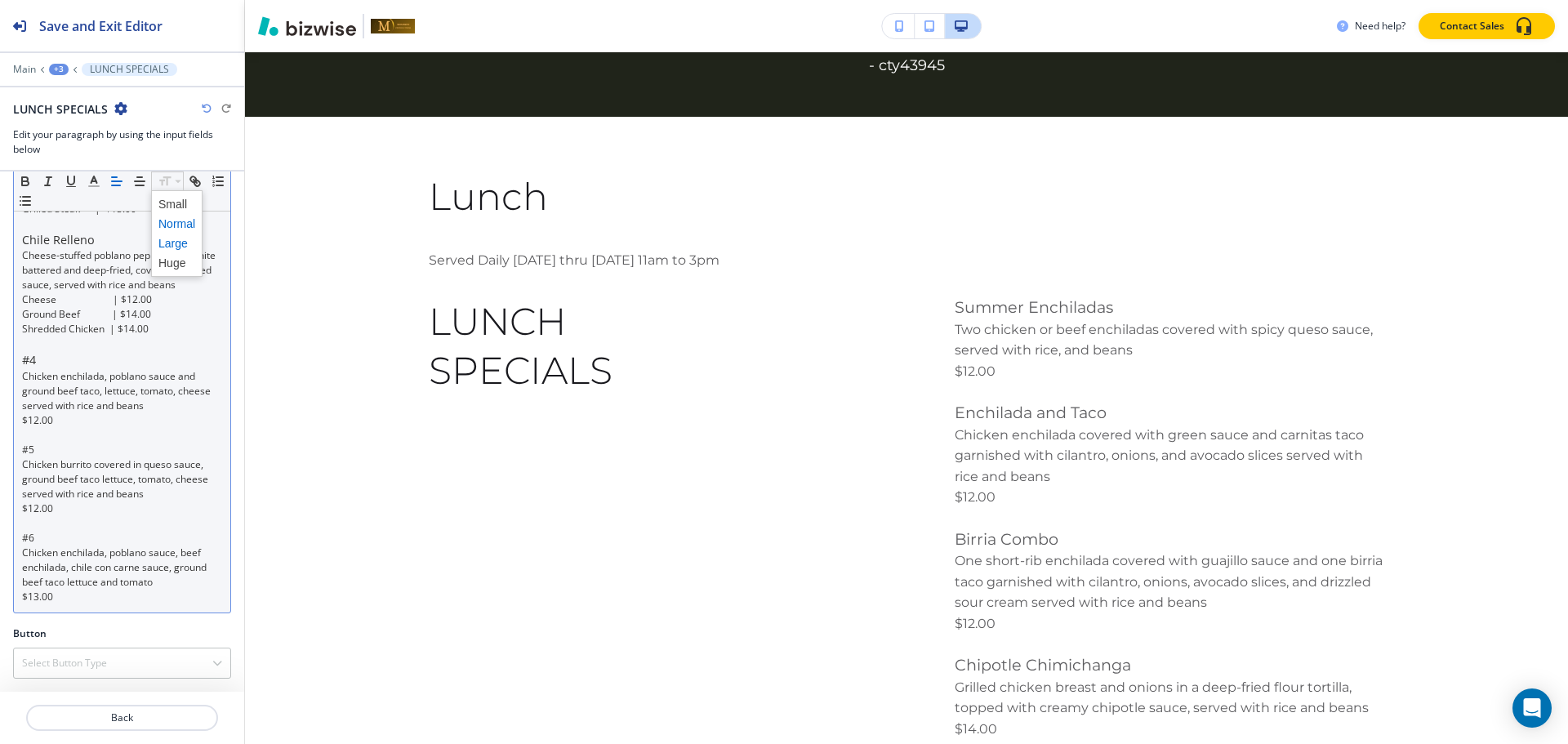
click at [165, 249] on span at bounding box center [176, 243] width 36 height 20
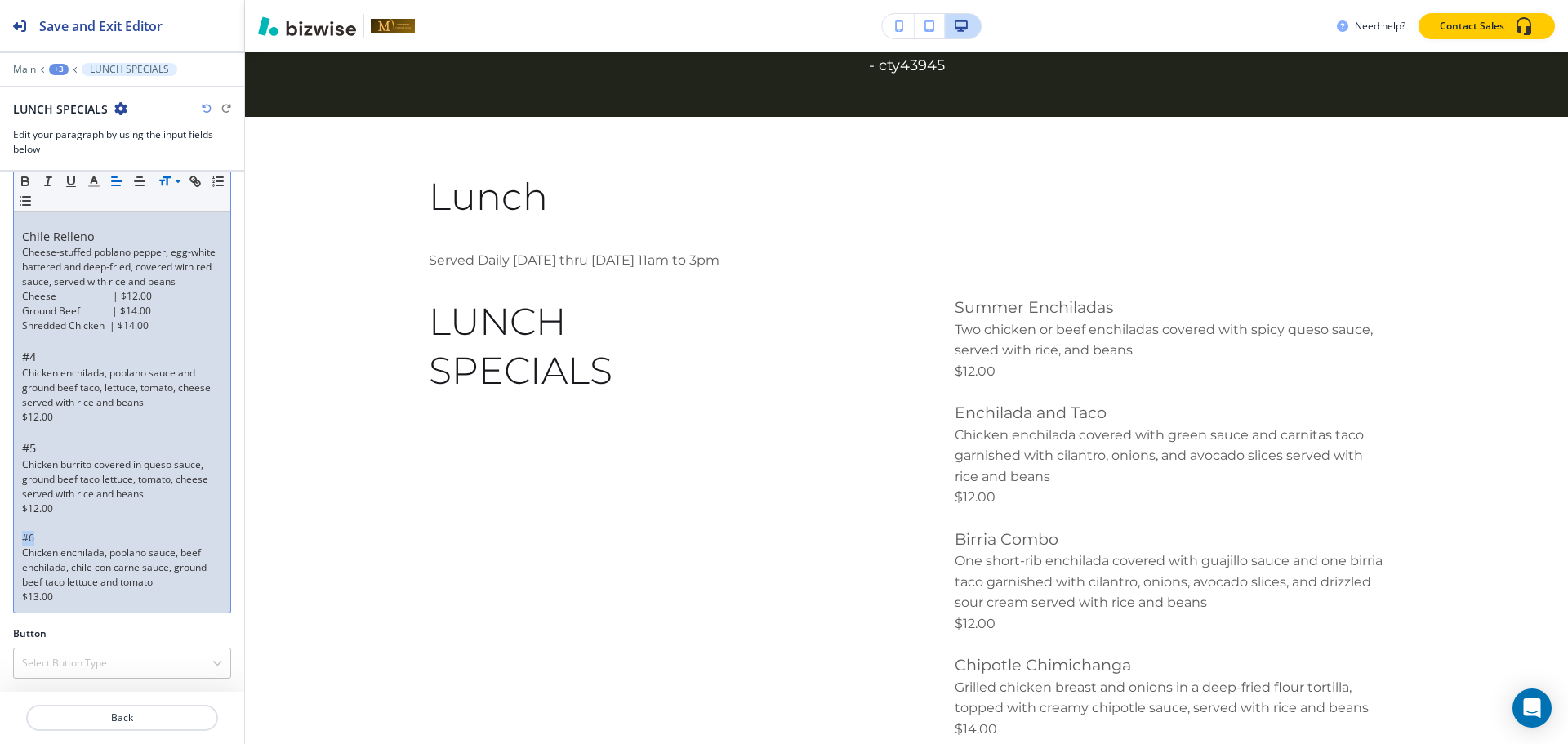
drag, startPoint x: 36, startPoint y: 552, endPoint x: 16, endPoint y: 523, distance: 35.2
click at [12, 551] on div "Paragraph Body Small Normal Large Huge Summer Enchiladas Two chicken or beef en…" at bounding box center [122, 142] width 244 height 969
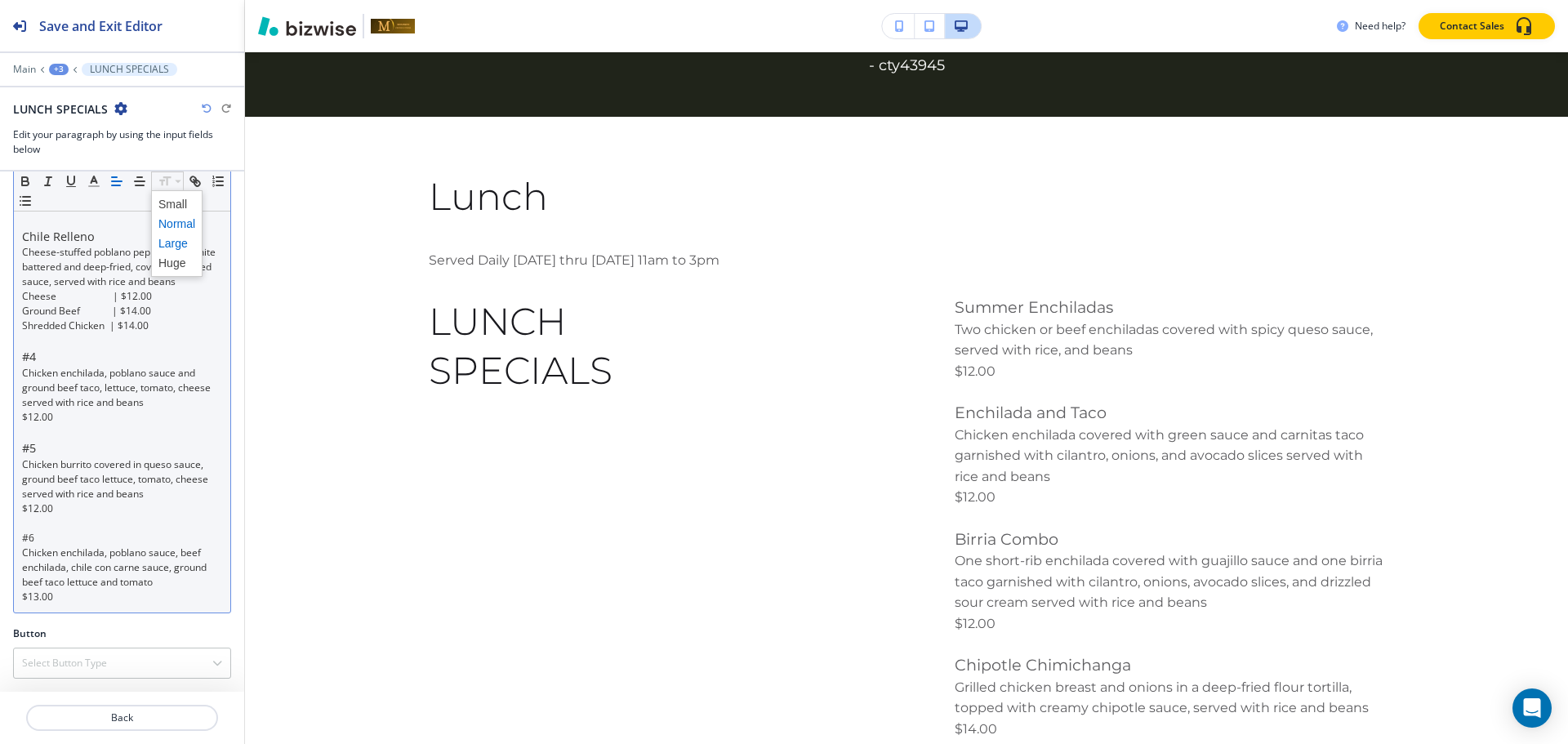
click at [170, 241] on span at bounding box center [176, 243] width 36 height 20
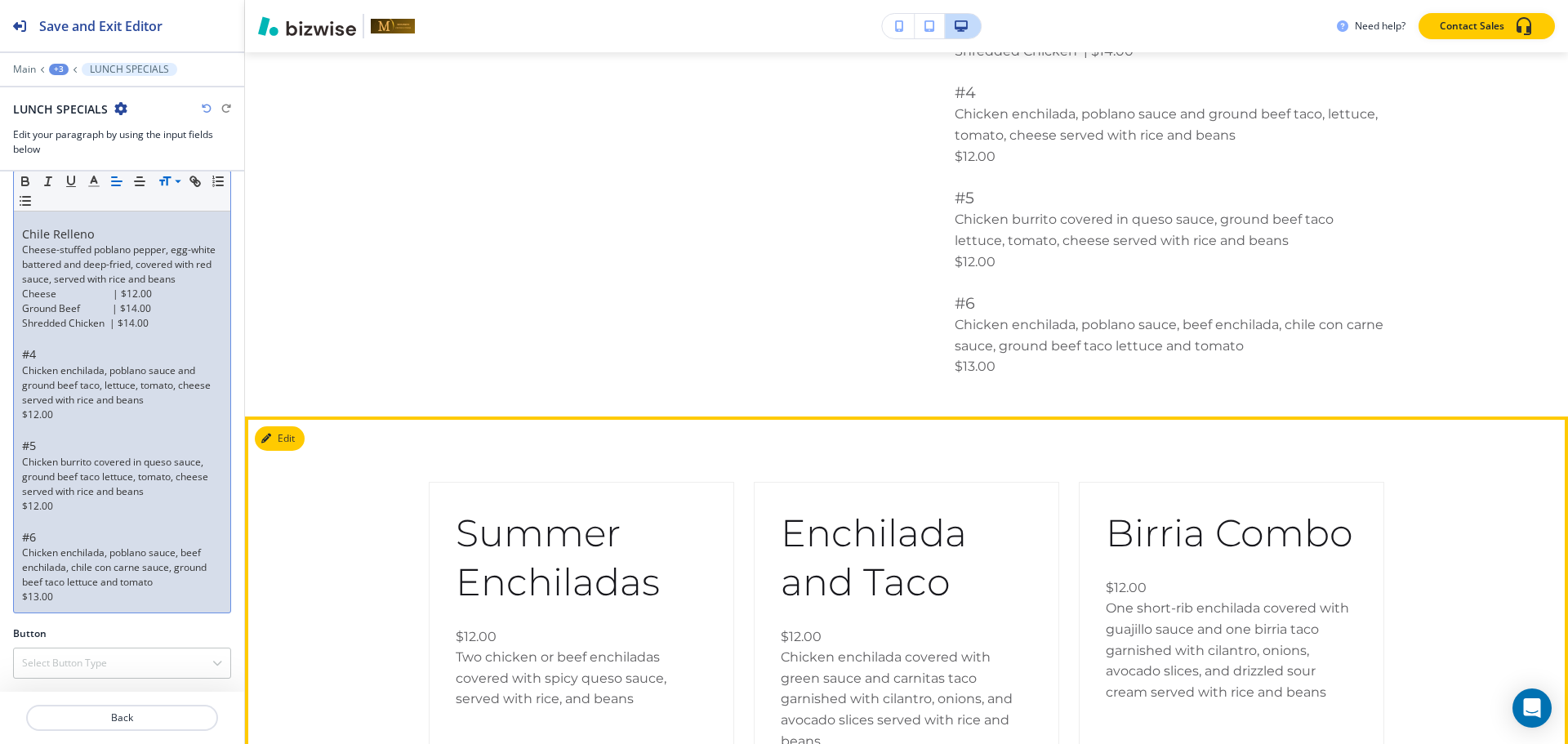
scroll to position [1952, 0]
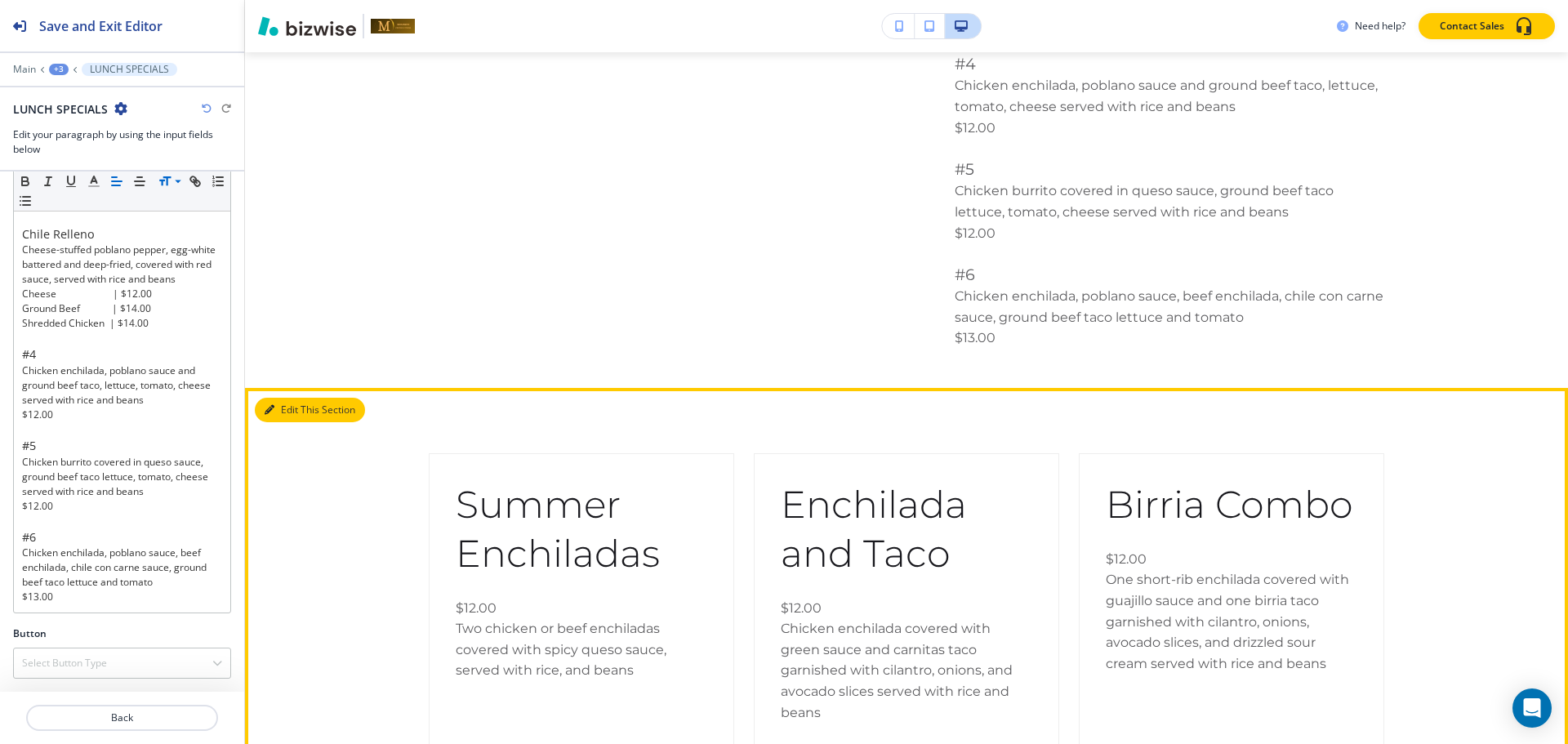
click at [286, 411] on button "Edit This Section" at bounding box center [310, 410] width 110 height 25
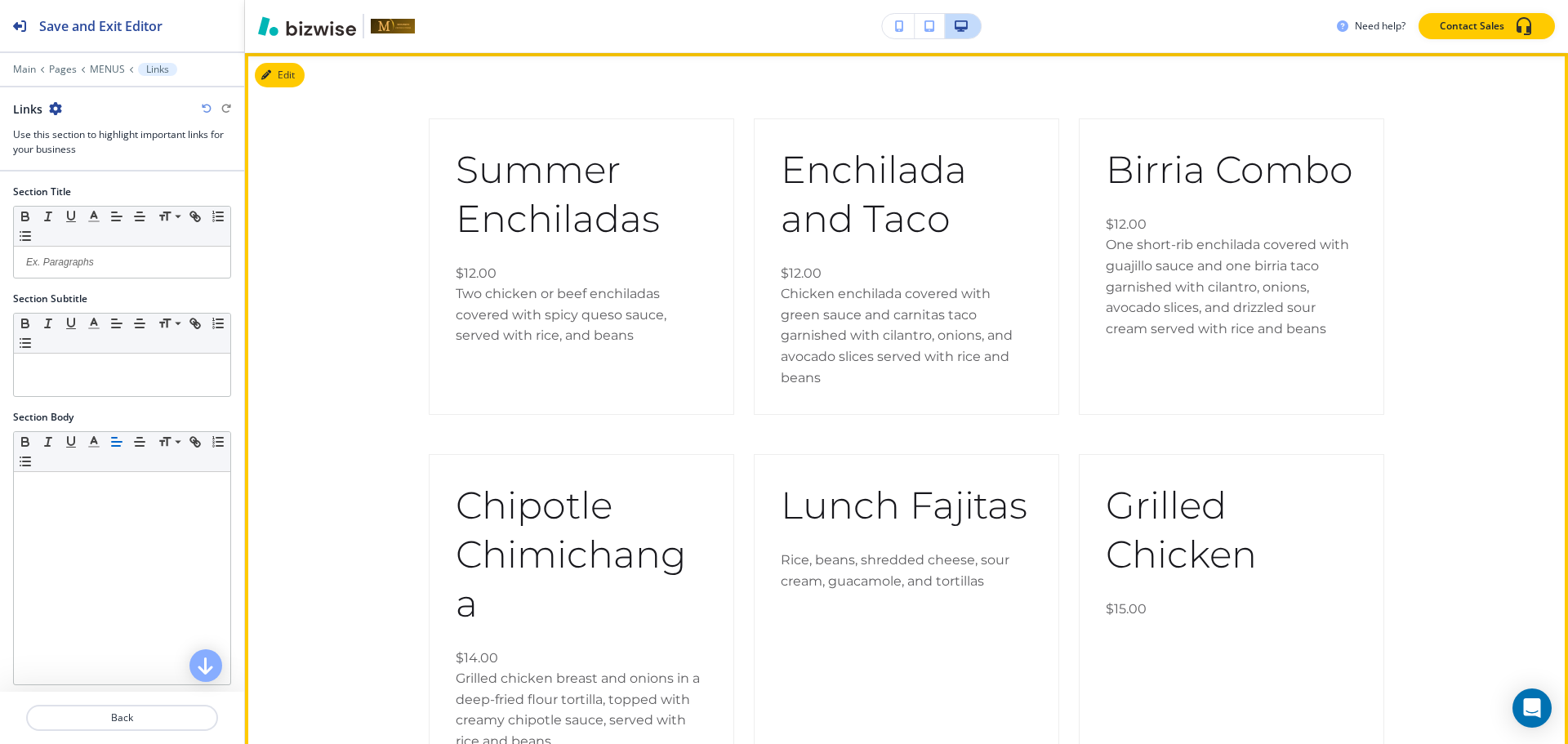
scroll to position [2288, 0]
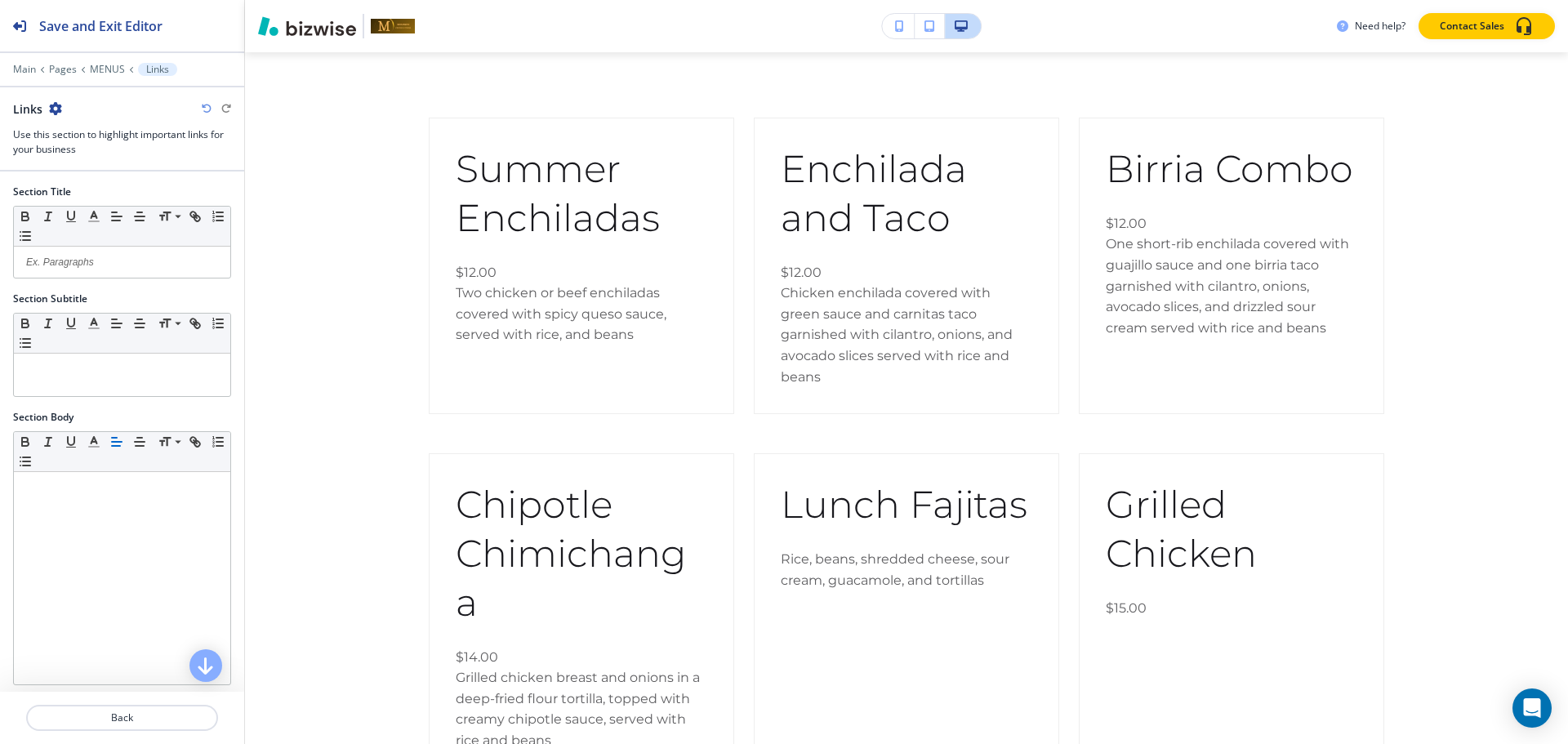
click at [57, 107] on icon "button" at bounding box center [55, 108] width 13 height 13
click at [71, 186] on button "Delete Section" at bounding box center [100, 194] width 105 height 29
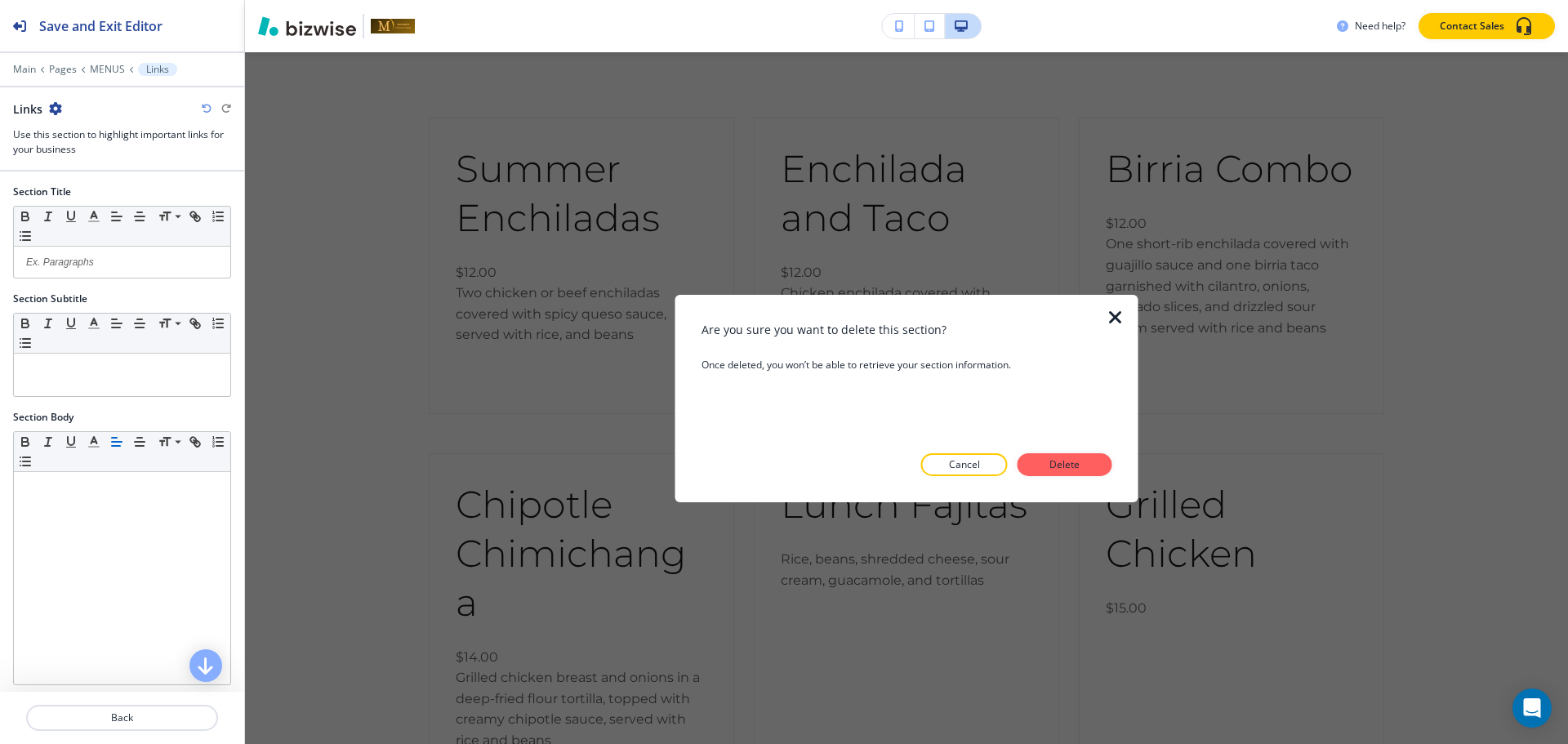
click at [1100, 461] on button "Delete" at bounding box center [1065, 464] width 95 height 23
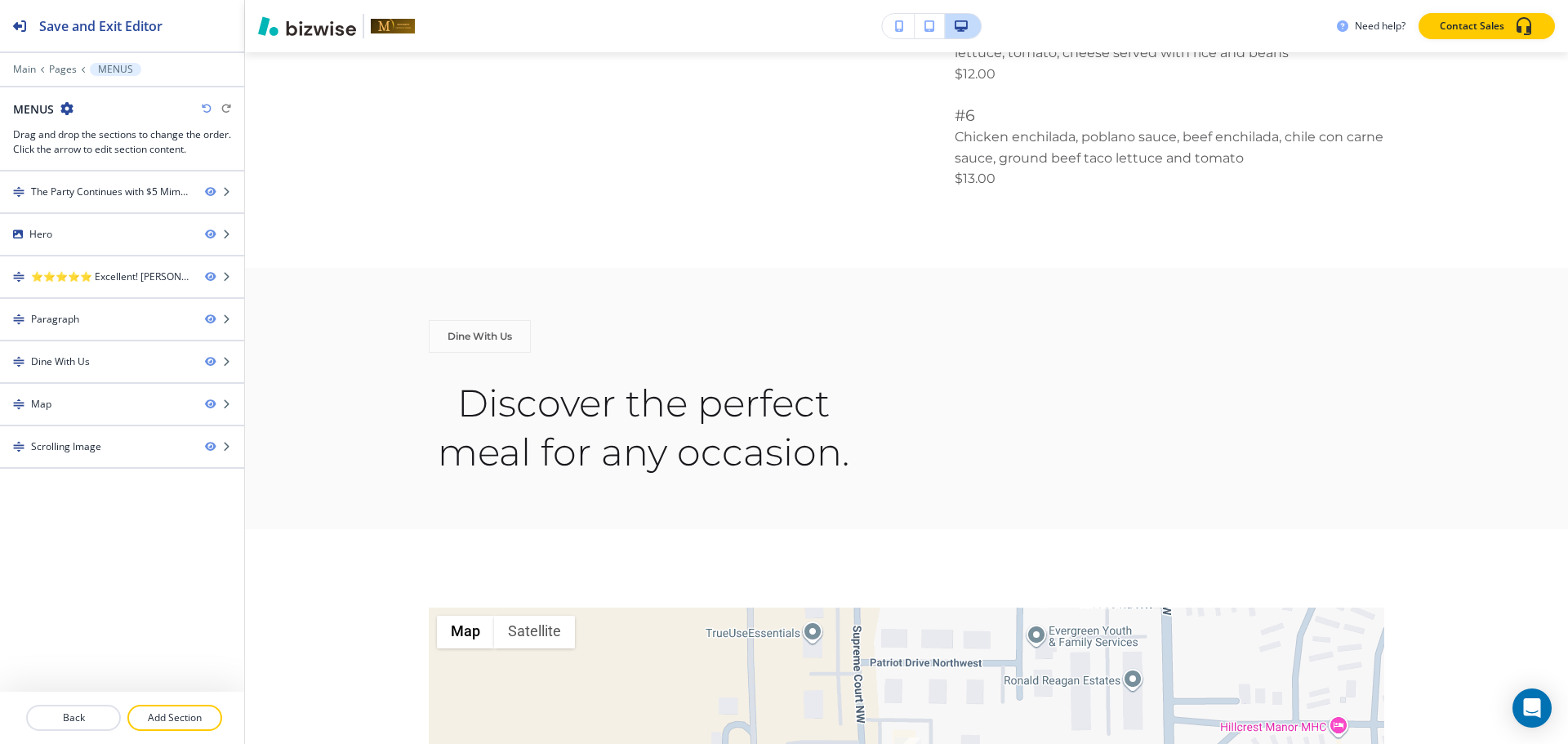
scroll to position [2043, 0]
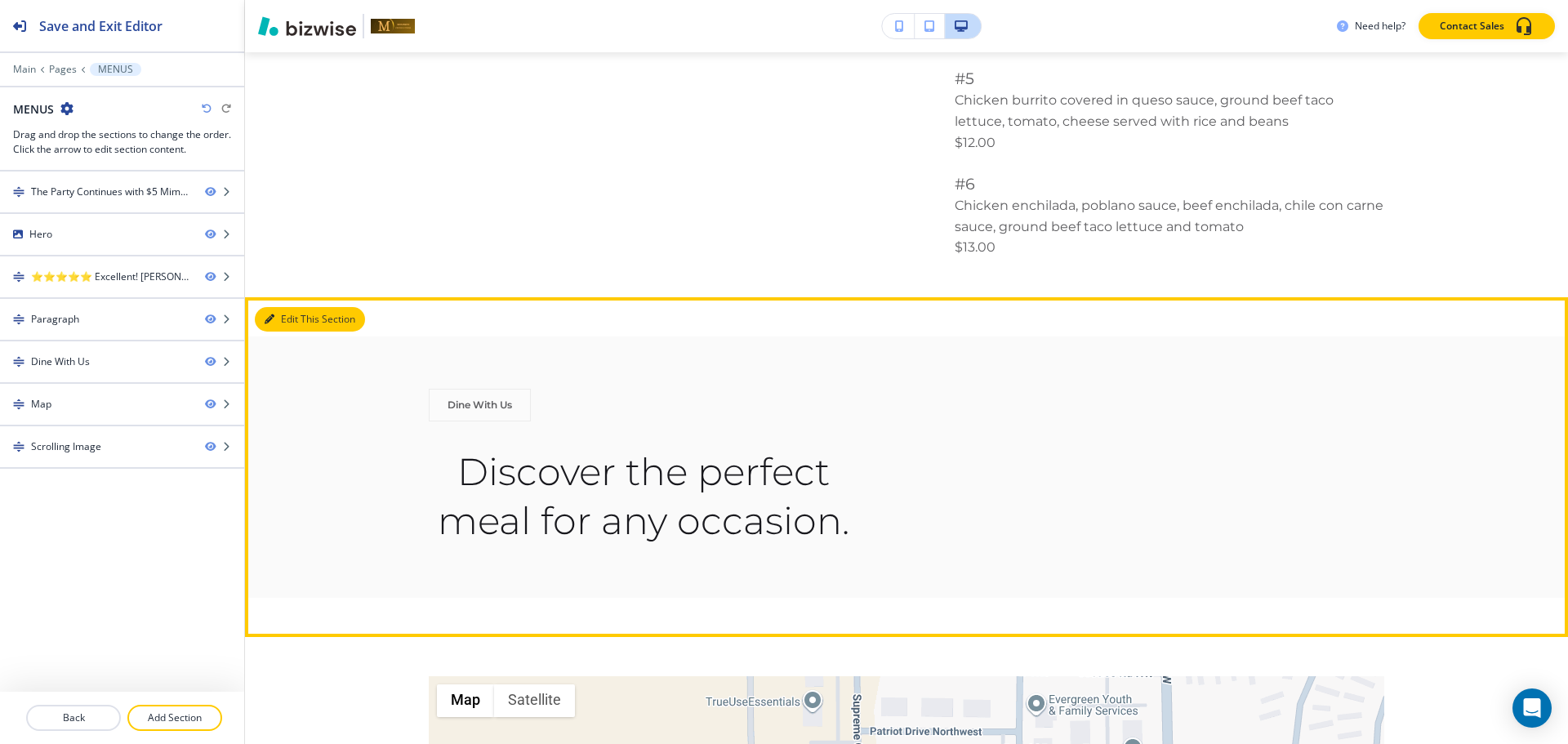
click at [272, 314] on icon "button" at bounding box center [269, 319] width 10 height 10
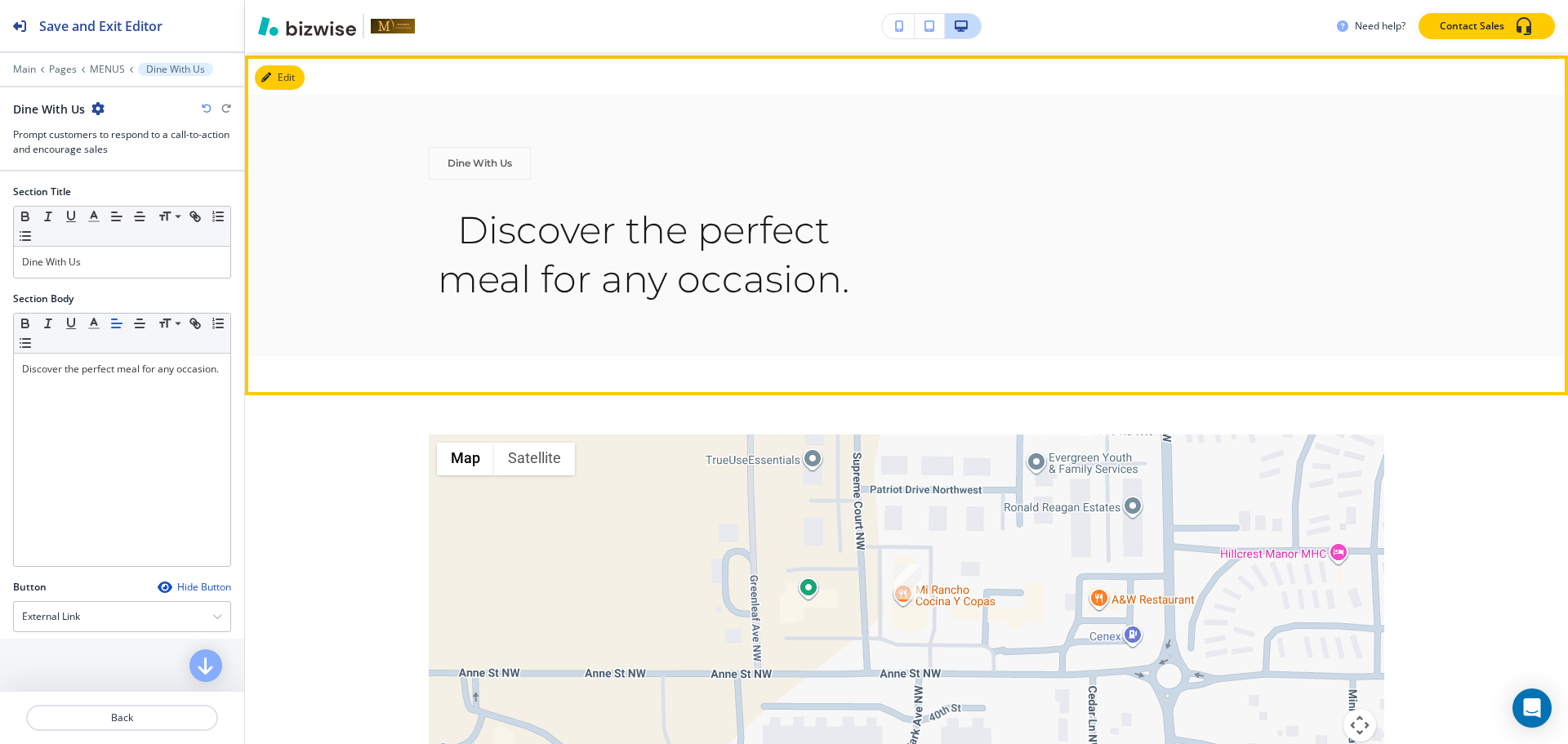
scroll to position [2288, 0]
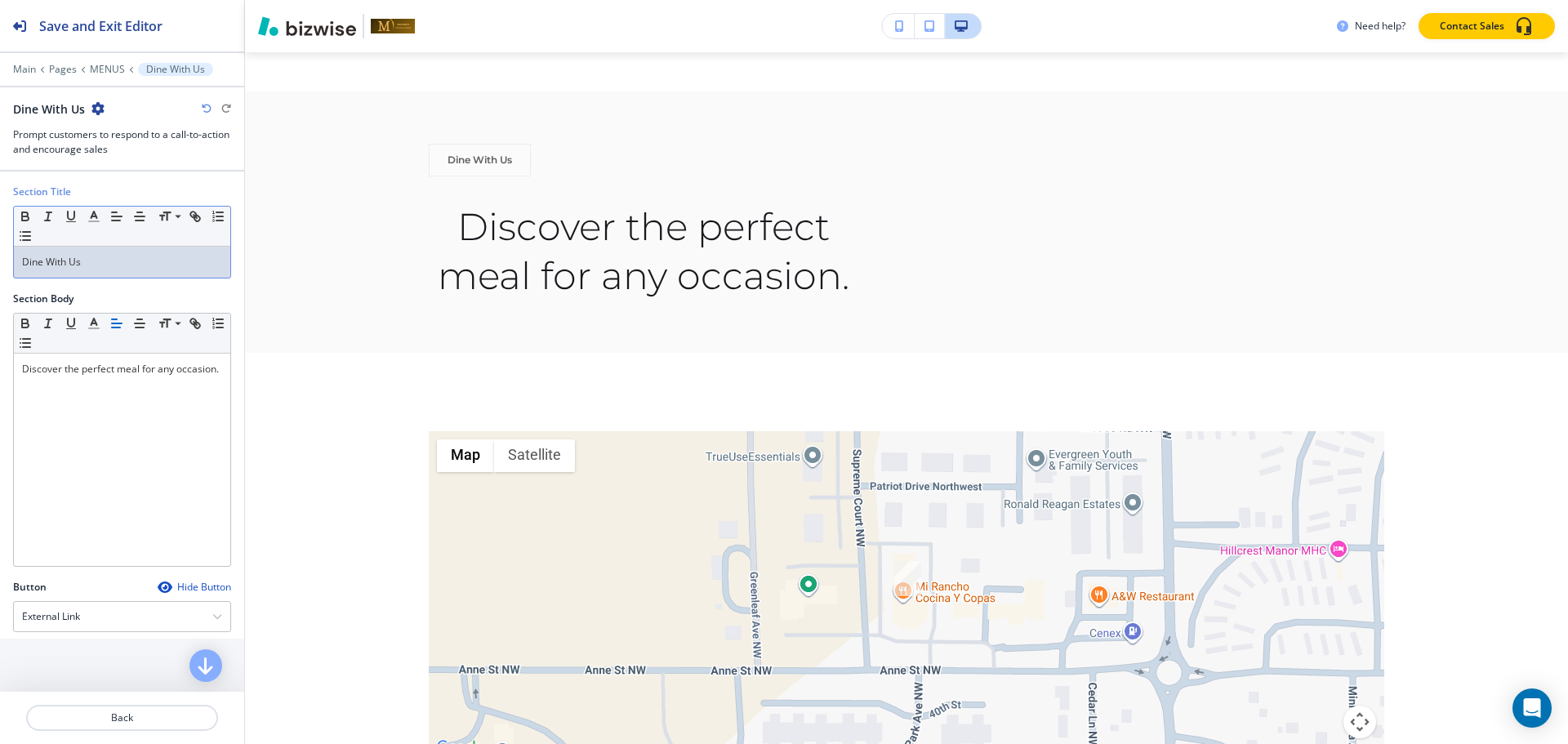
click at [107, 270] on div "Dine With Us" at bounding box center [123, 262] width 217 height 31
copy p "Dine With Us"
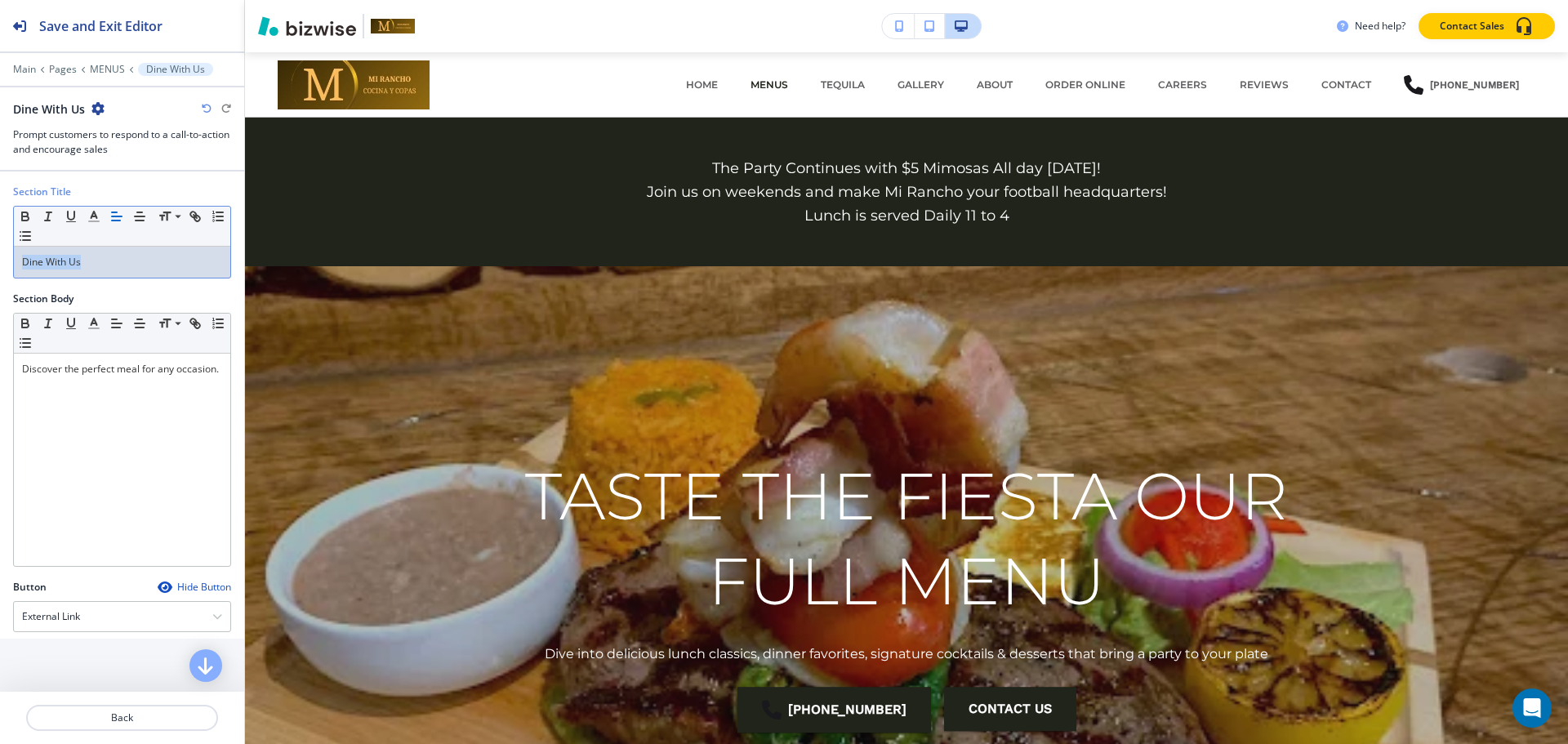
scroll to position [2288, 0]
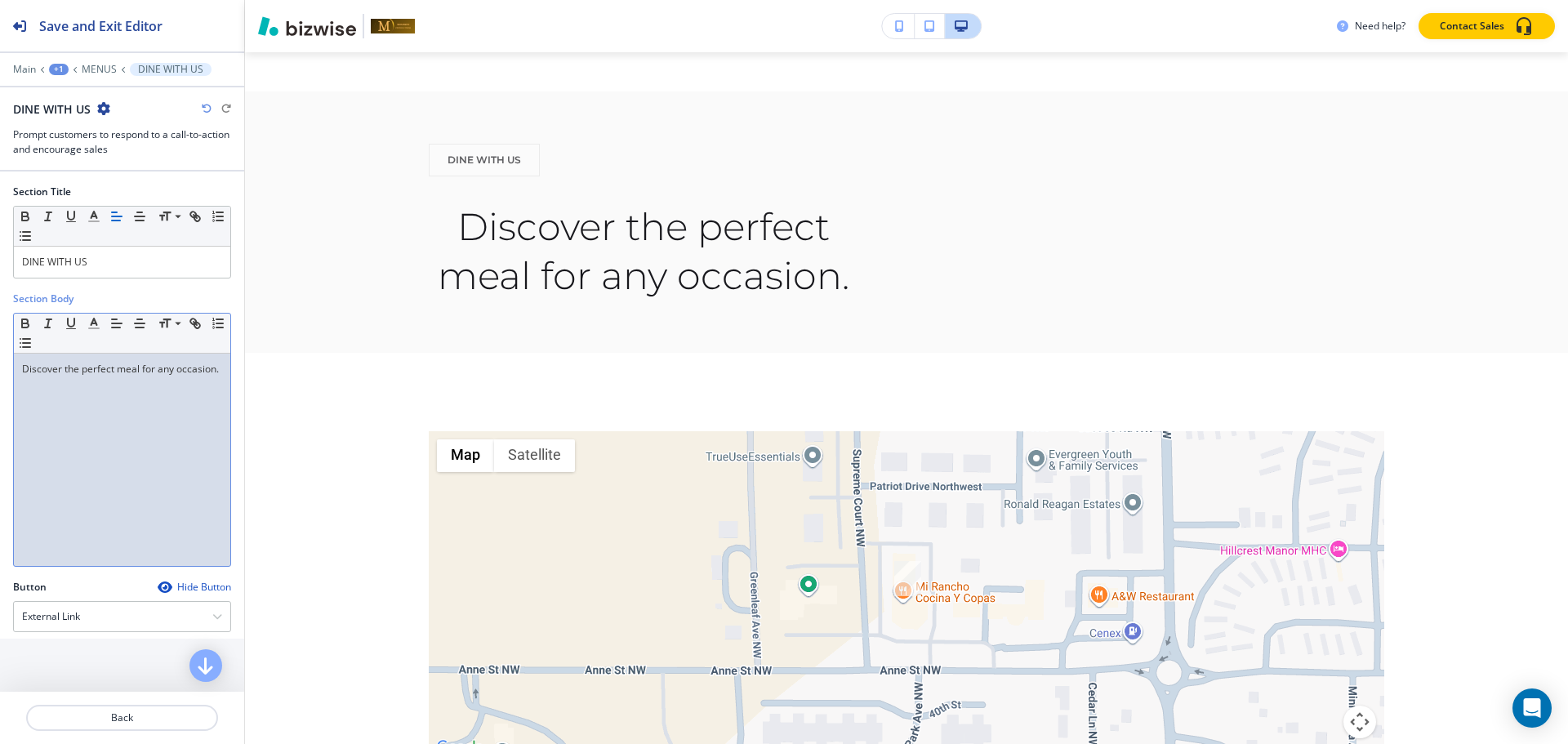
click at [164, 393] on div "Discover the perfect meal for any occasion." at bounding box center [123, 459] width 217 height 212
copy p "Discover the perfect meal for any occasion."
click at [64, 67] on div "+1" at bounding box center [59, 69] width 20 height 12
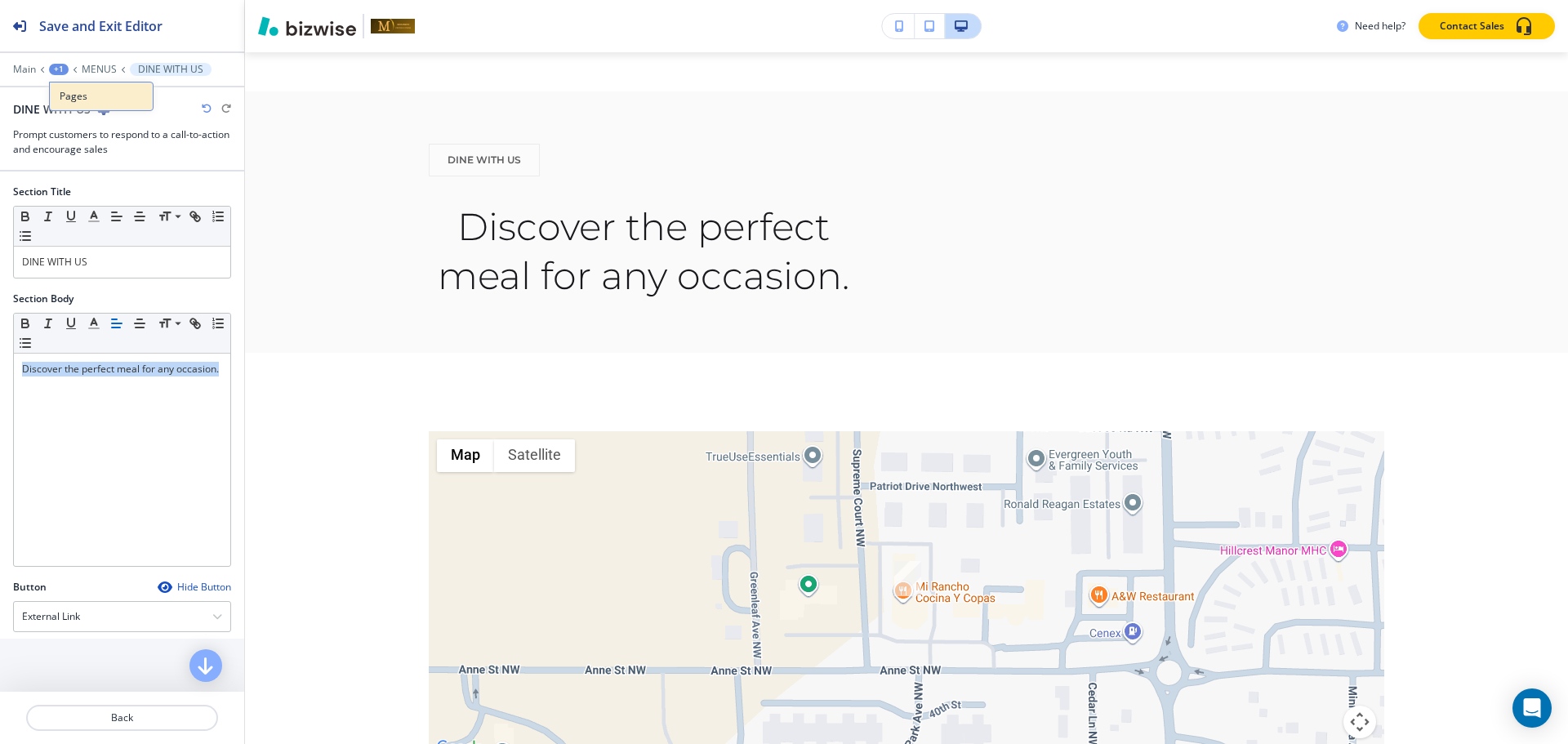
click at [63, 89] on p "Pages" at bounding box center [101, 96] width 83 height 15
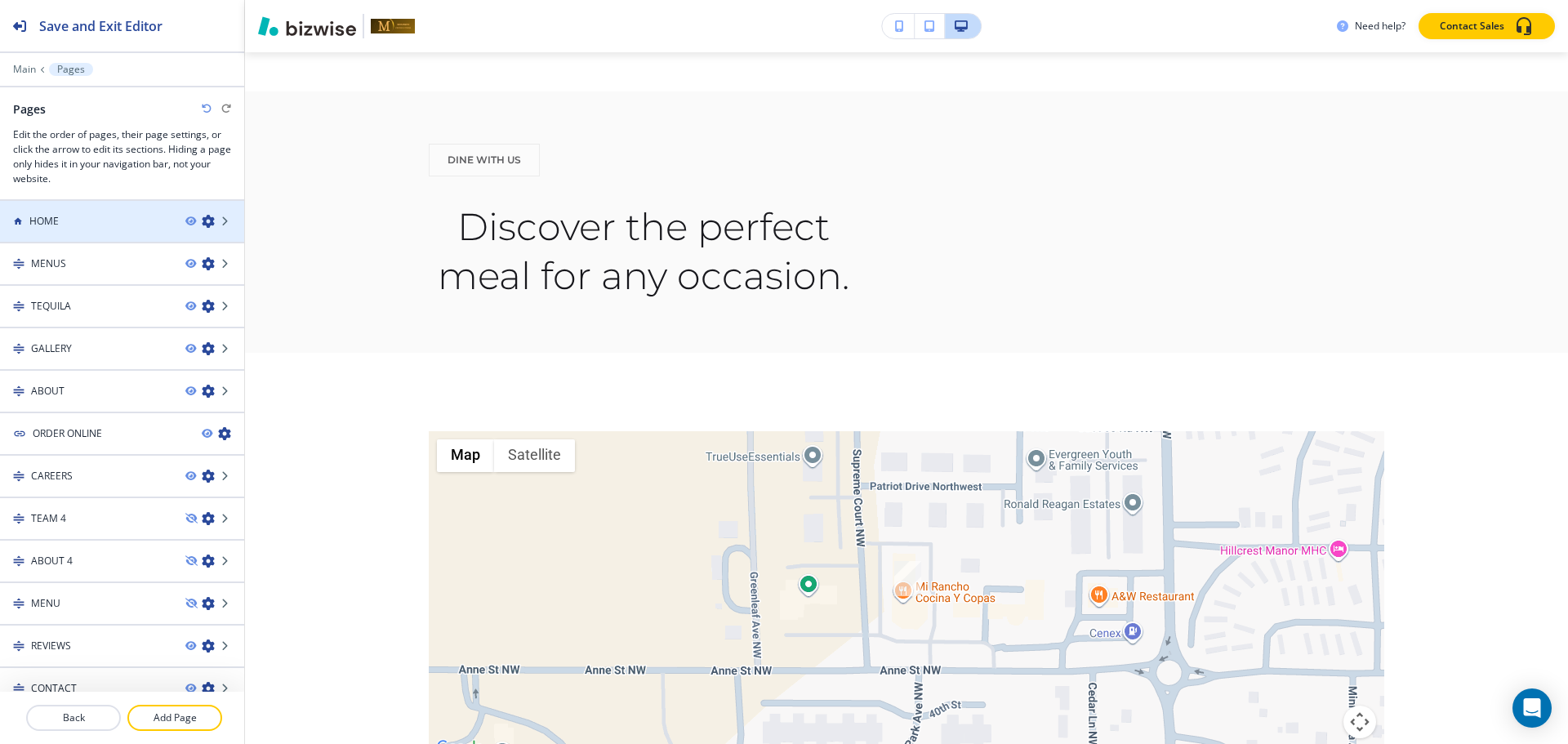
click at [44, 233] on div at bounding box center [122, 235] width 244 height 13
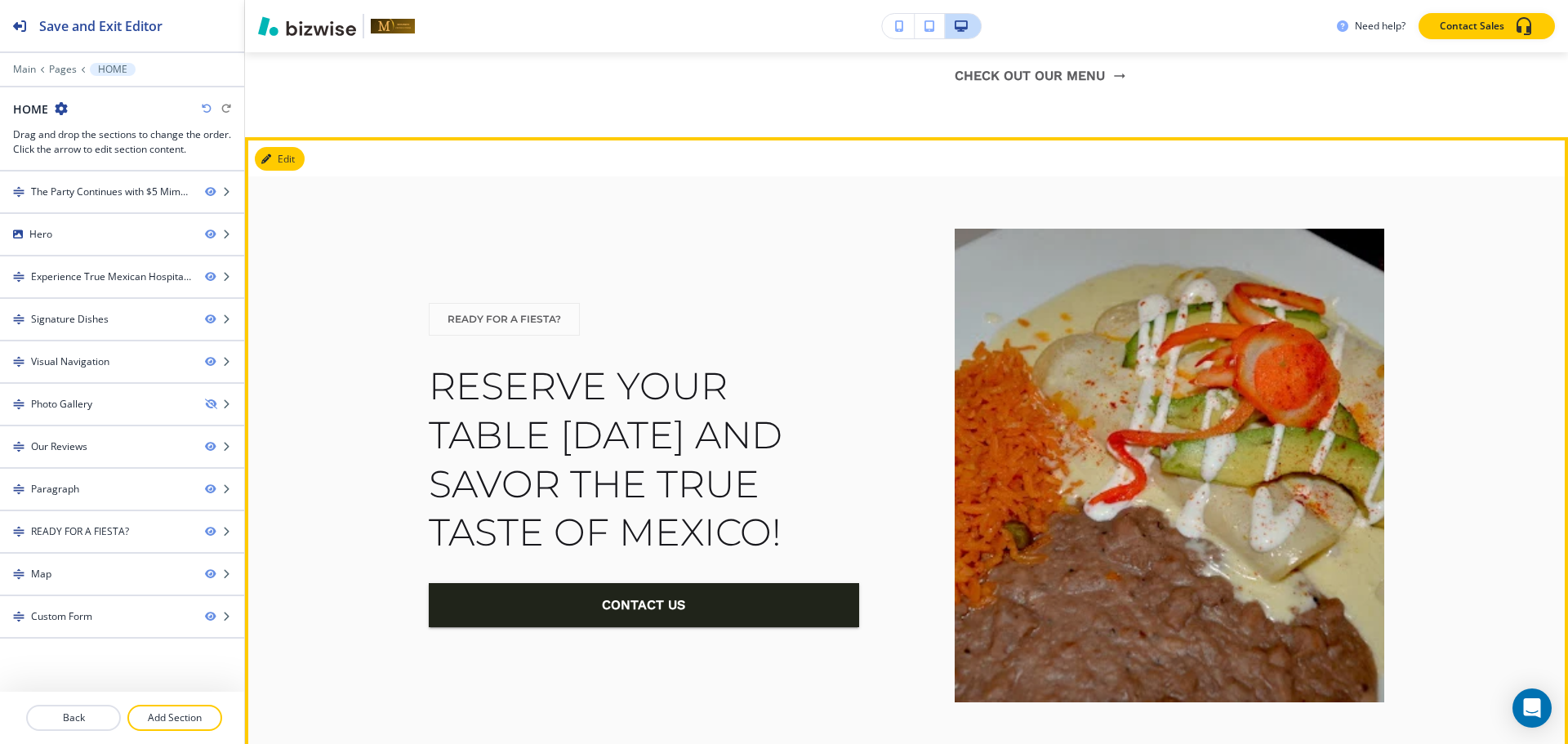
scroll to position [5307, 0]
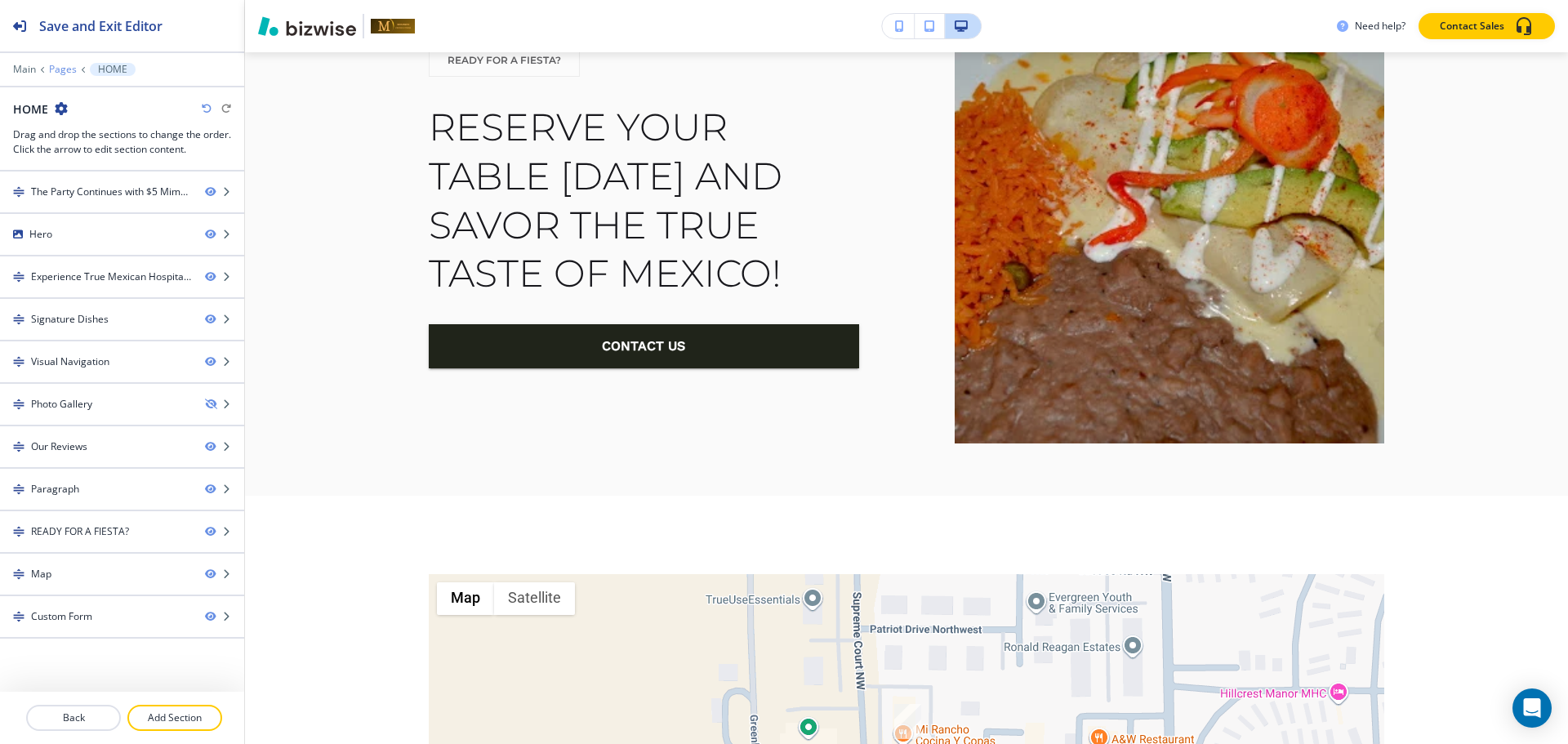
click at [58, 67] on p "Pages" at bounding box center [62, 69] width 28 height 12
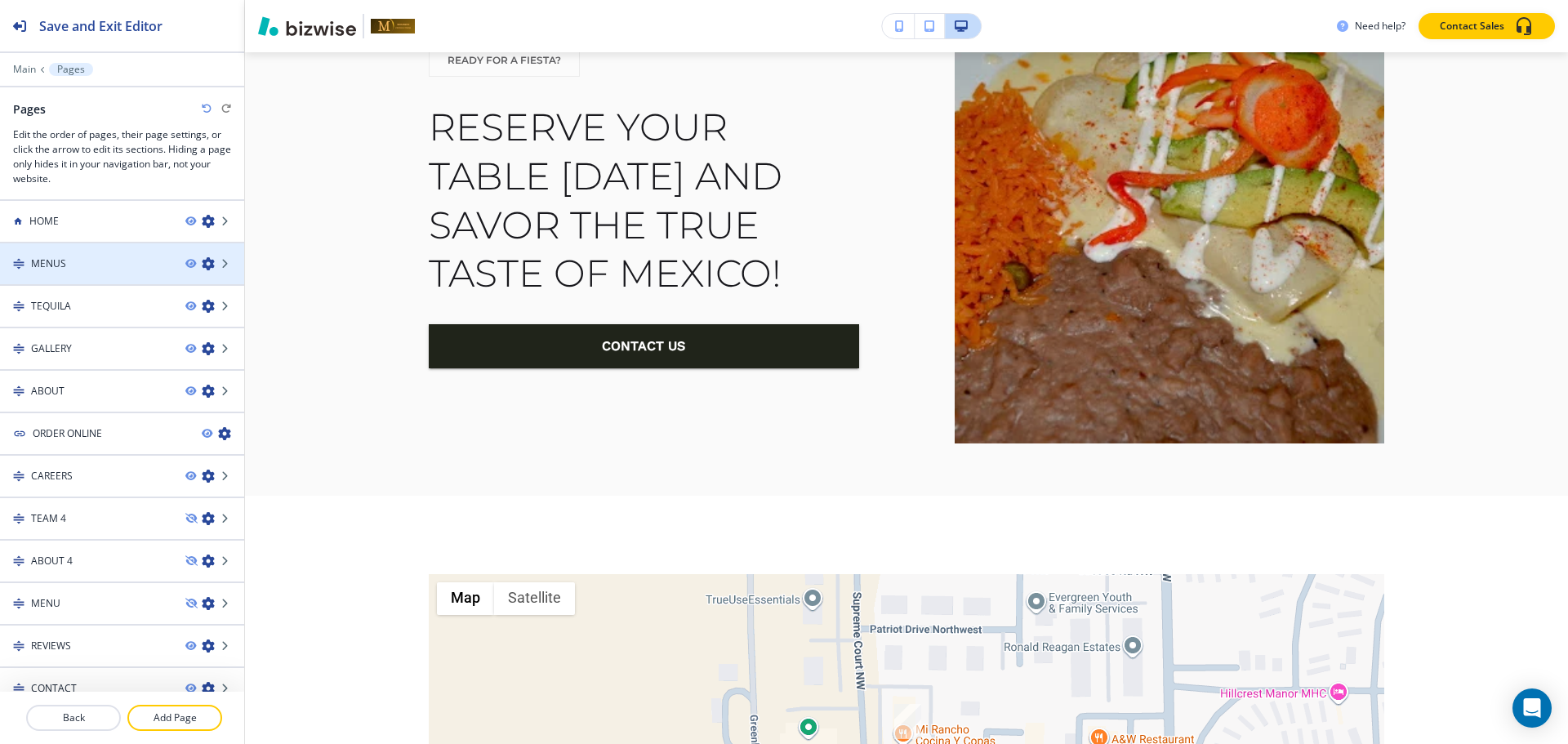
click at [47, 262] on h4 "MENUS" at bounding box center [49, 264] width 36 height 15
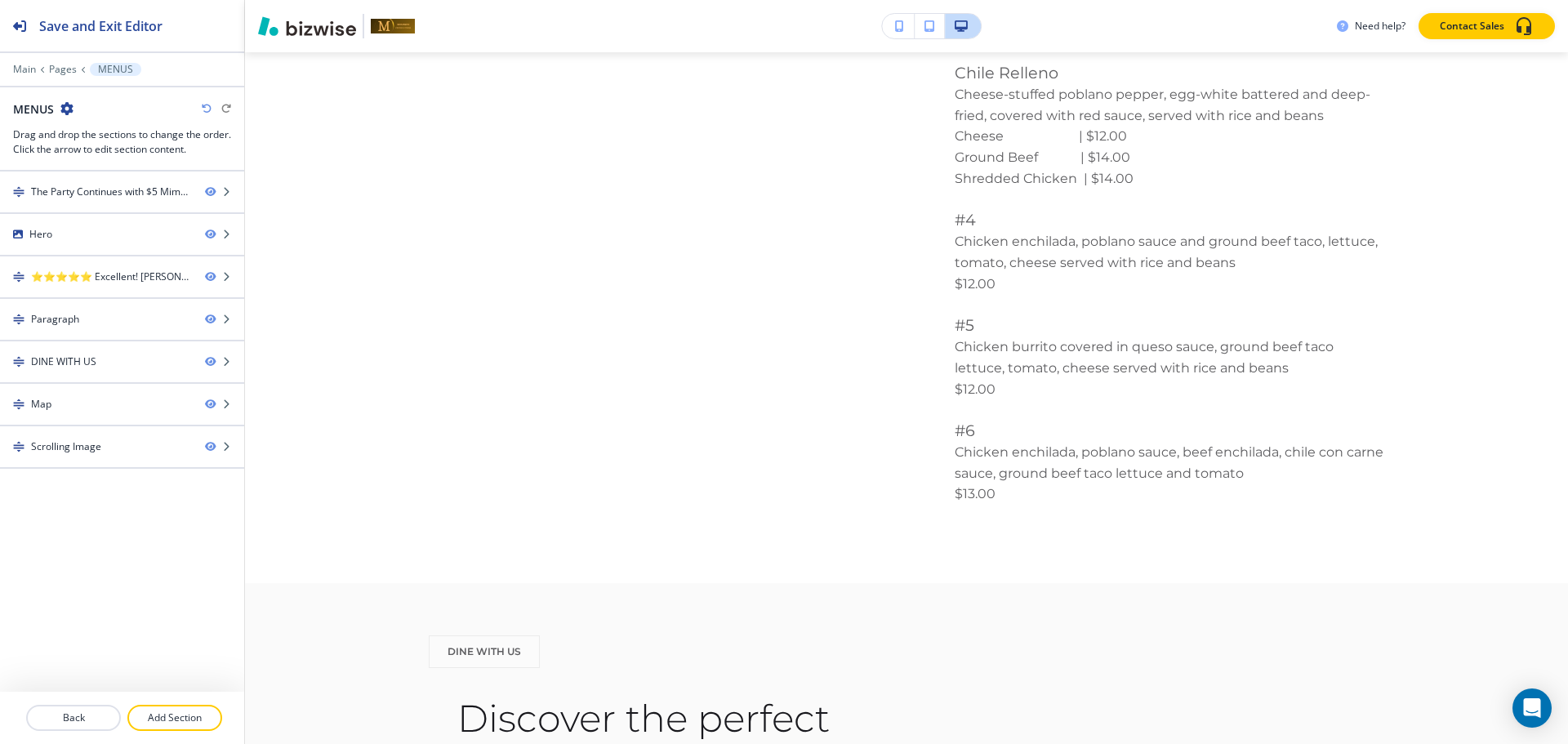
scroll to position [2286, 0]
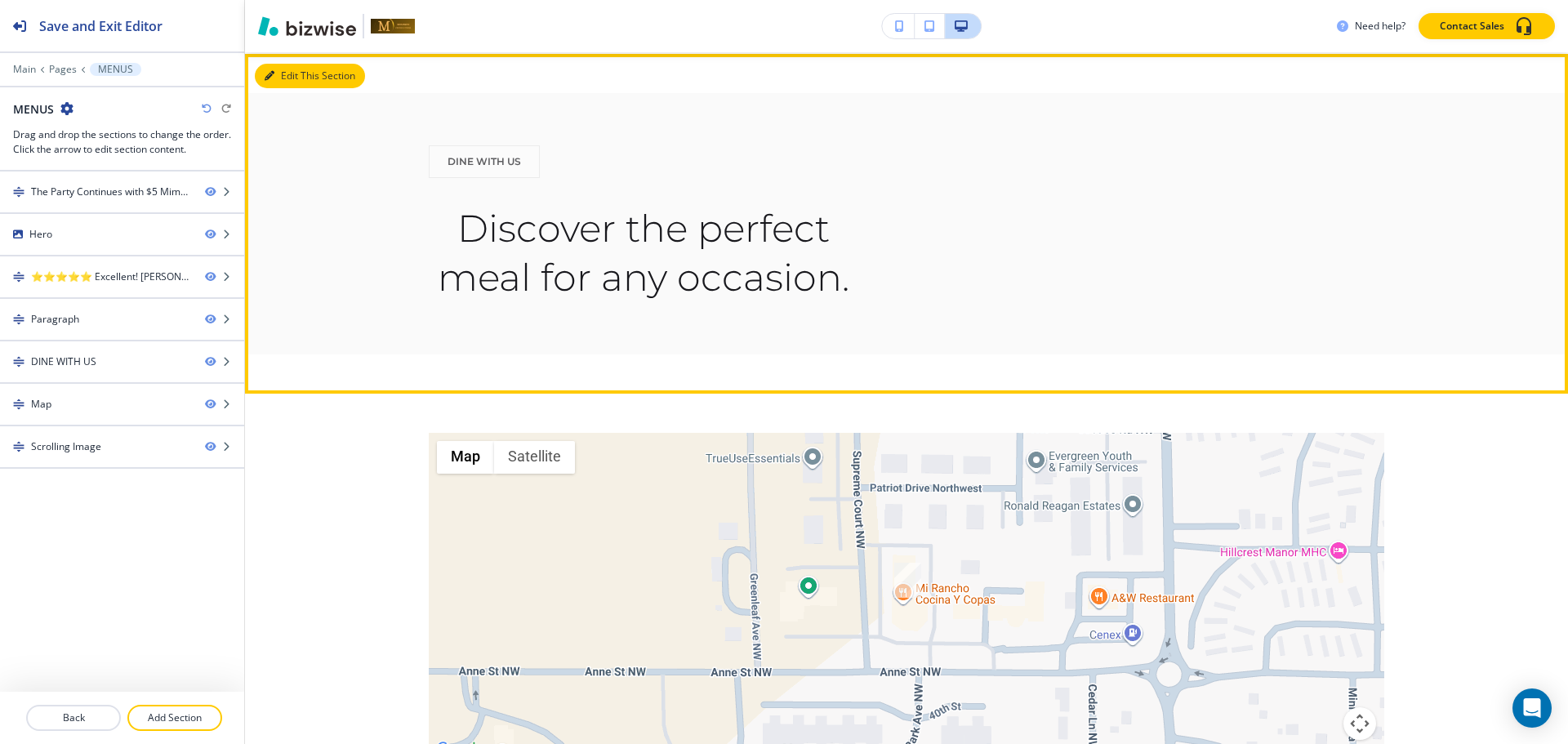
click at [278, 71] on button "Edit This Section" at bounding box center [310, 76] width 110 height 25
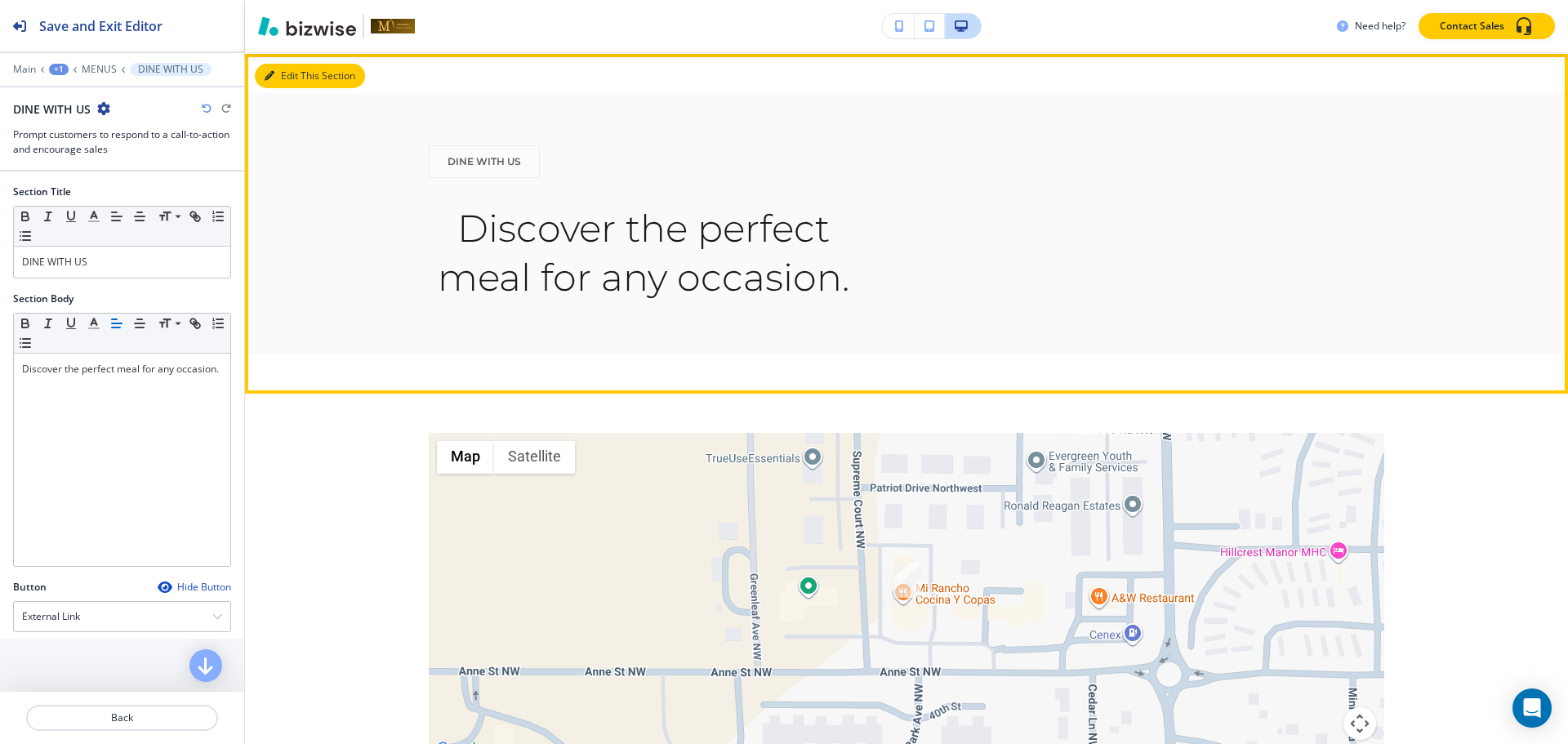
scroll to position [2288, 0]
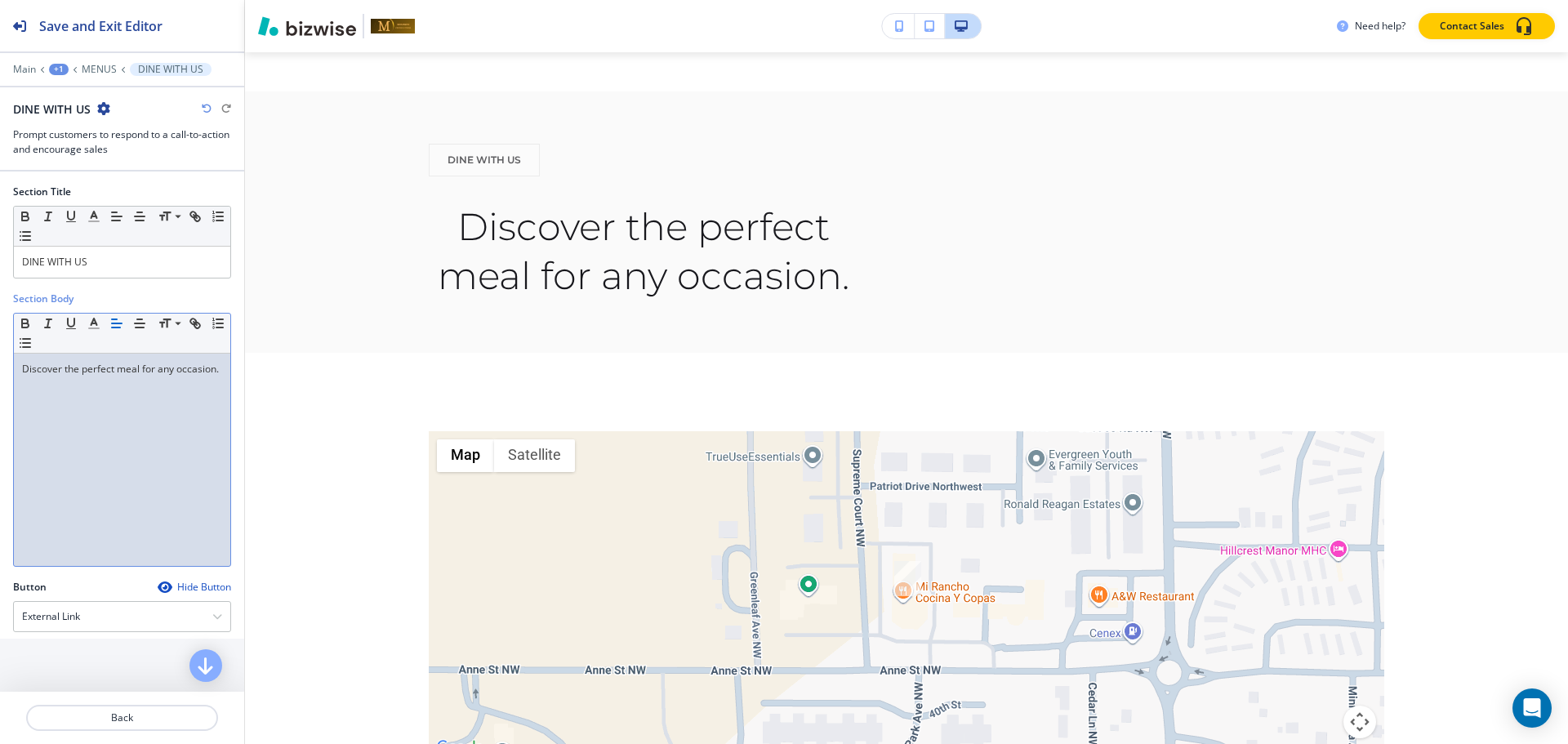
click at [118, 392] on div "Discover the perfect meal for any occasion." at bounding box center [123, 459] width 217 height 212
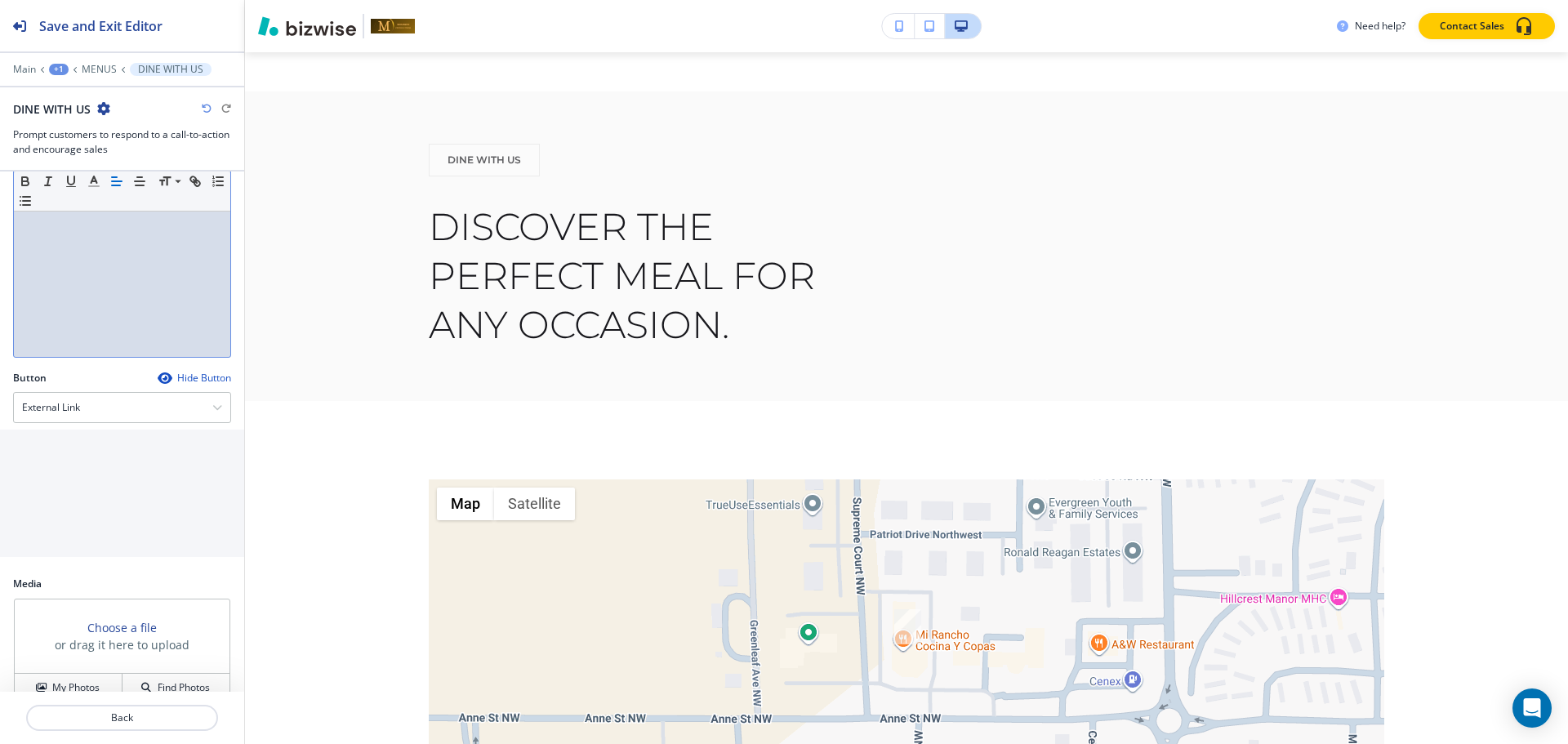
scroll to position [234, 0]
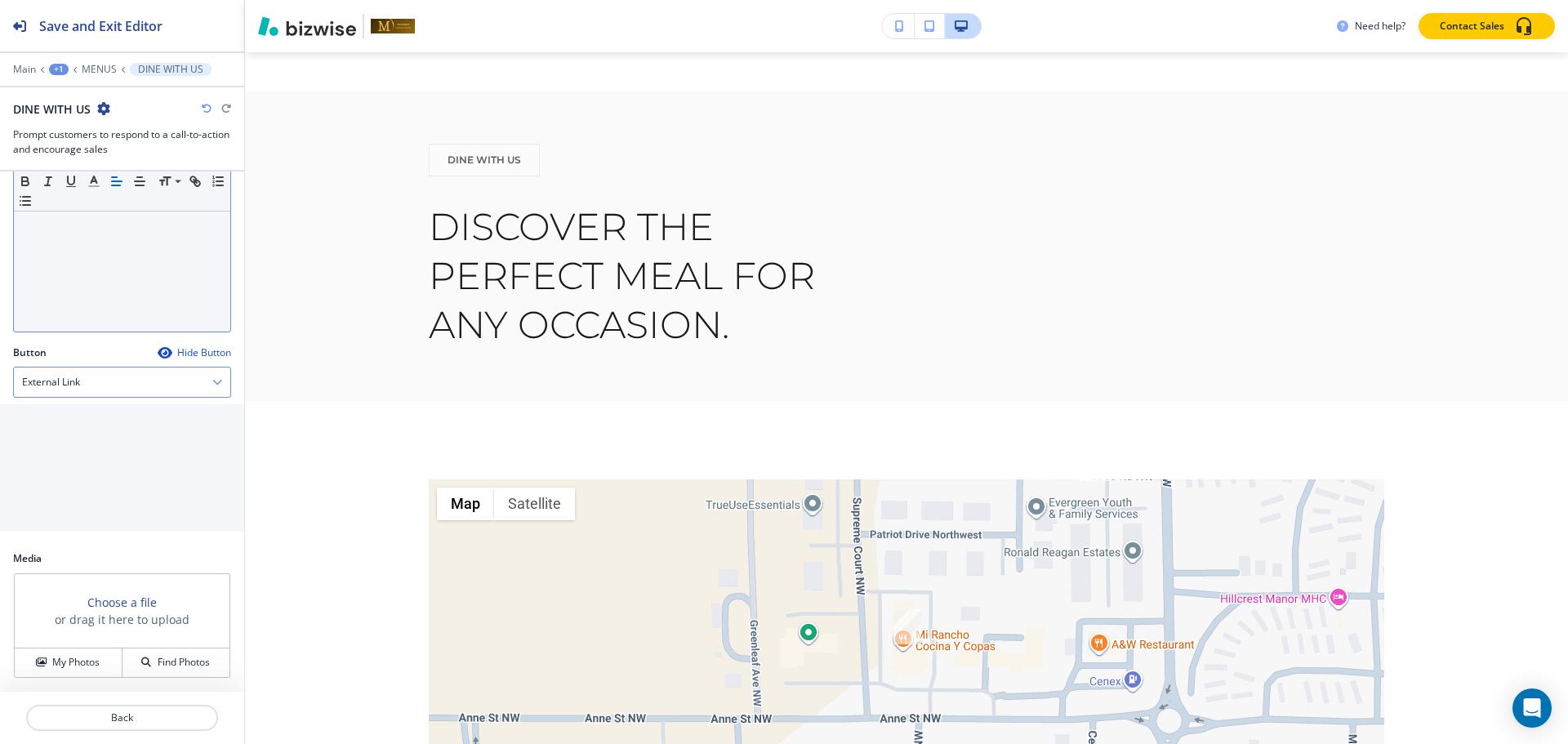
click at [27, 369] on div "External Link" at bounding box center [123, 382] width 217 height 29
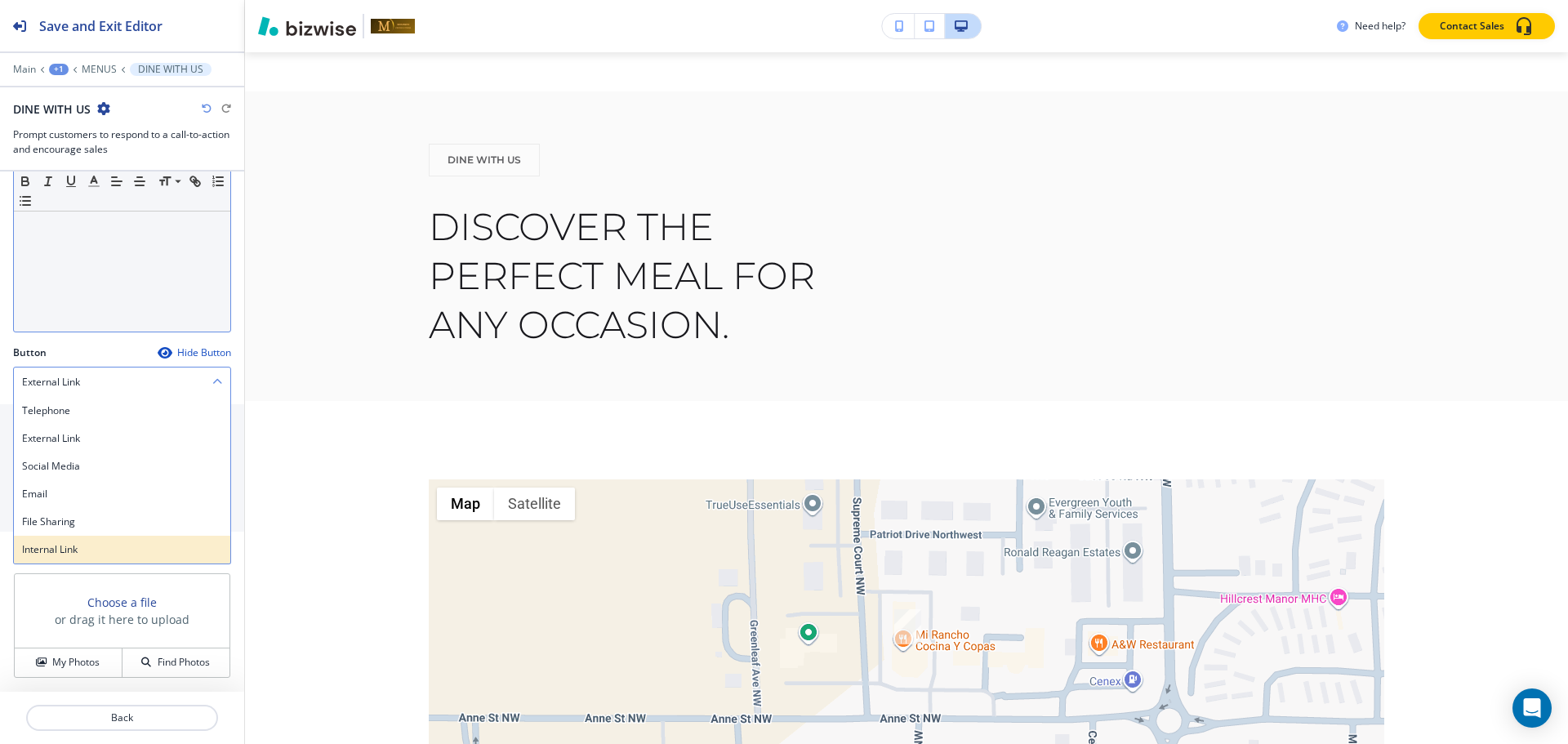
click at [53, 548] on h4 "Internal Link" at bounding box center [122, 550] width 200 height 15
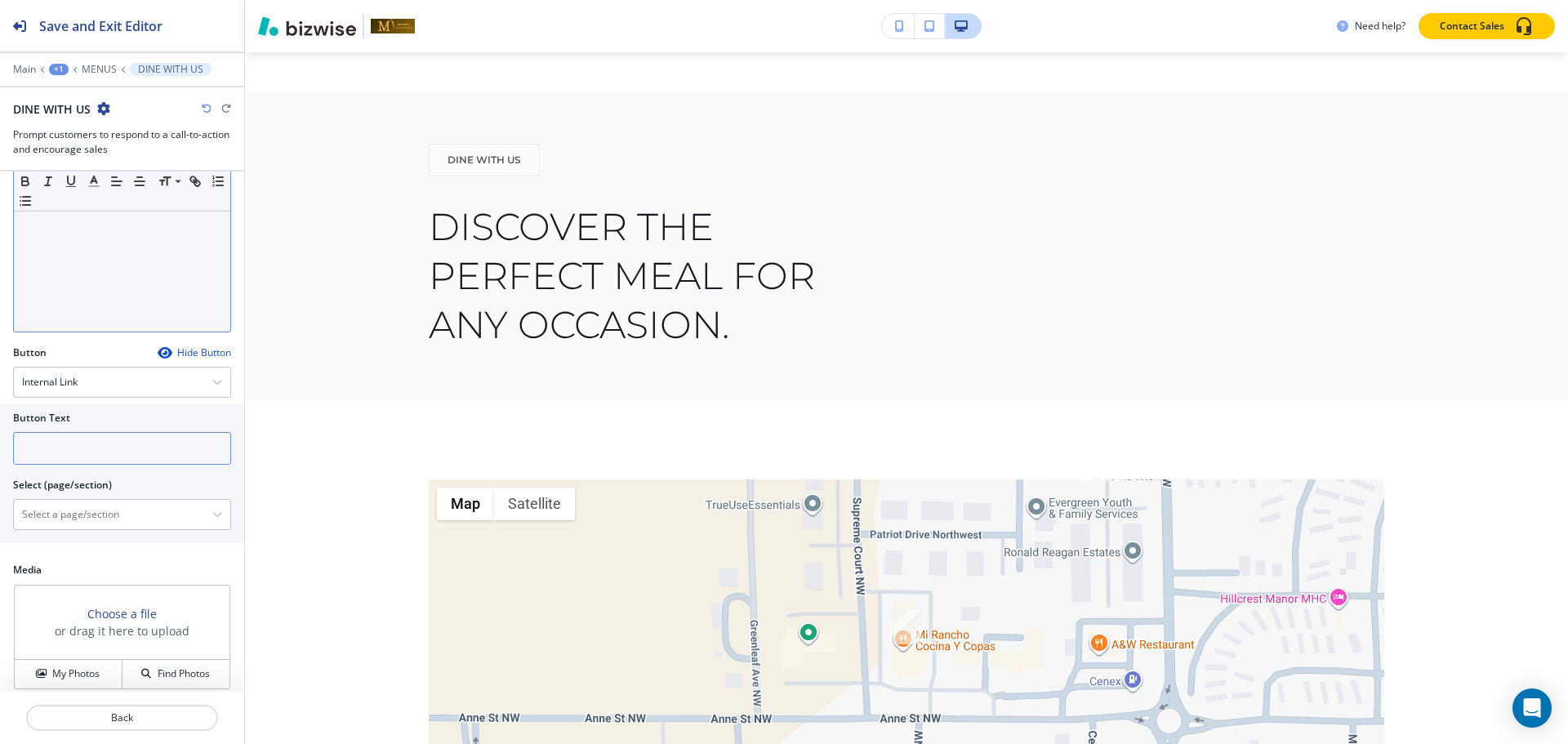
click at [64, 454] on input "text" at bounding box center [123, 448] width 218 height 33
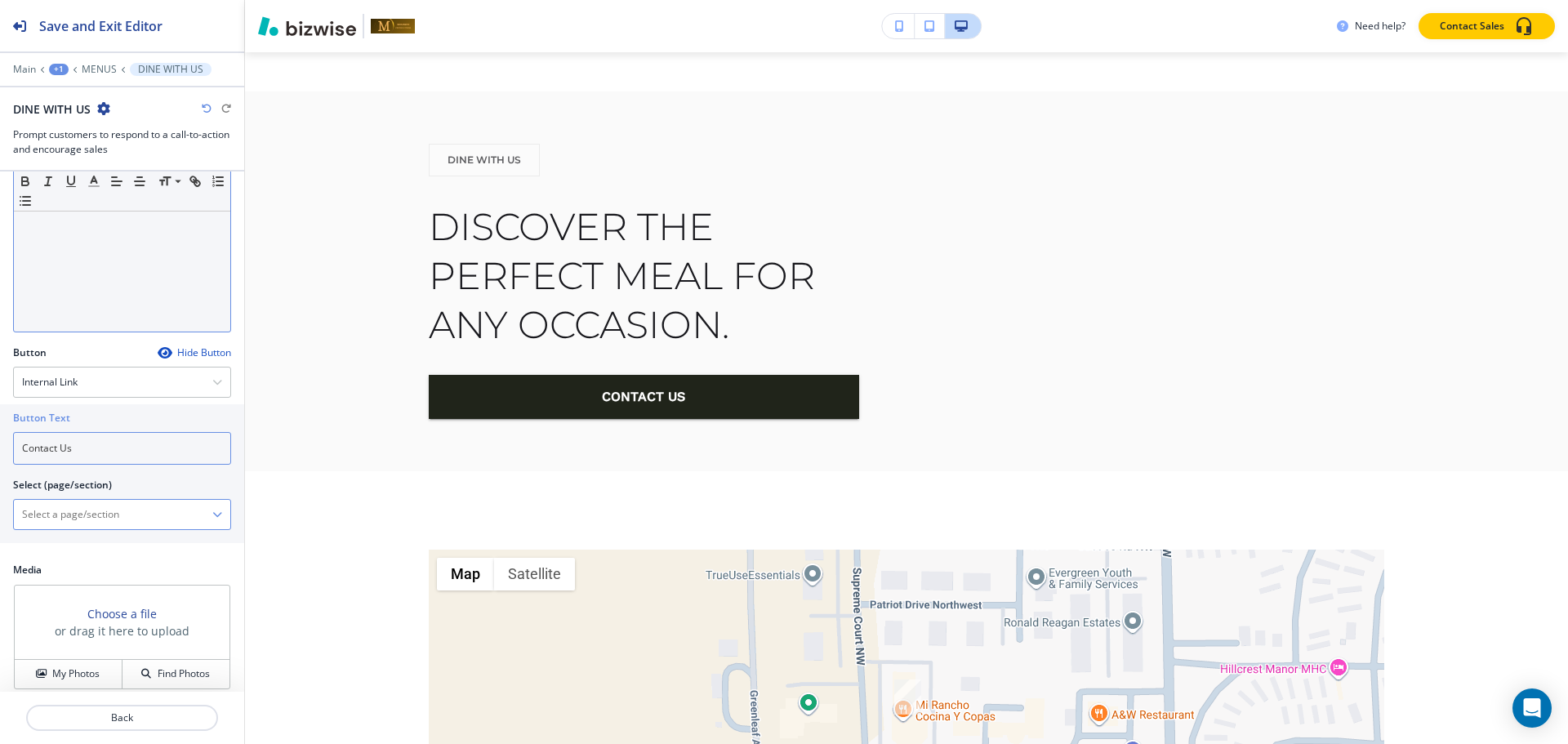
type input "Contact Us"
click at [88, 511] on \(page\/section\) "Manual Input" at bounding box center [113, 514] width 198 height 28
paste \(page\/section\) "Contact Us"
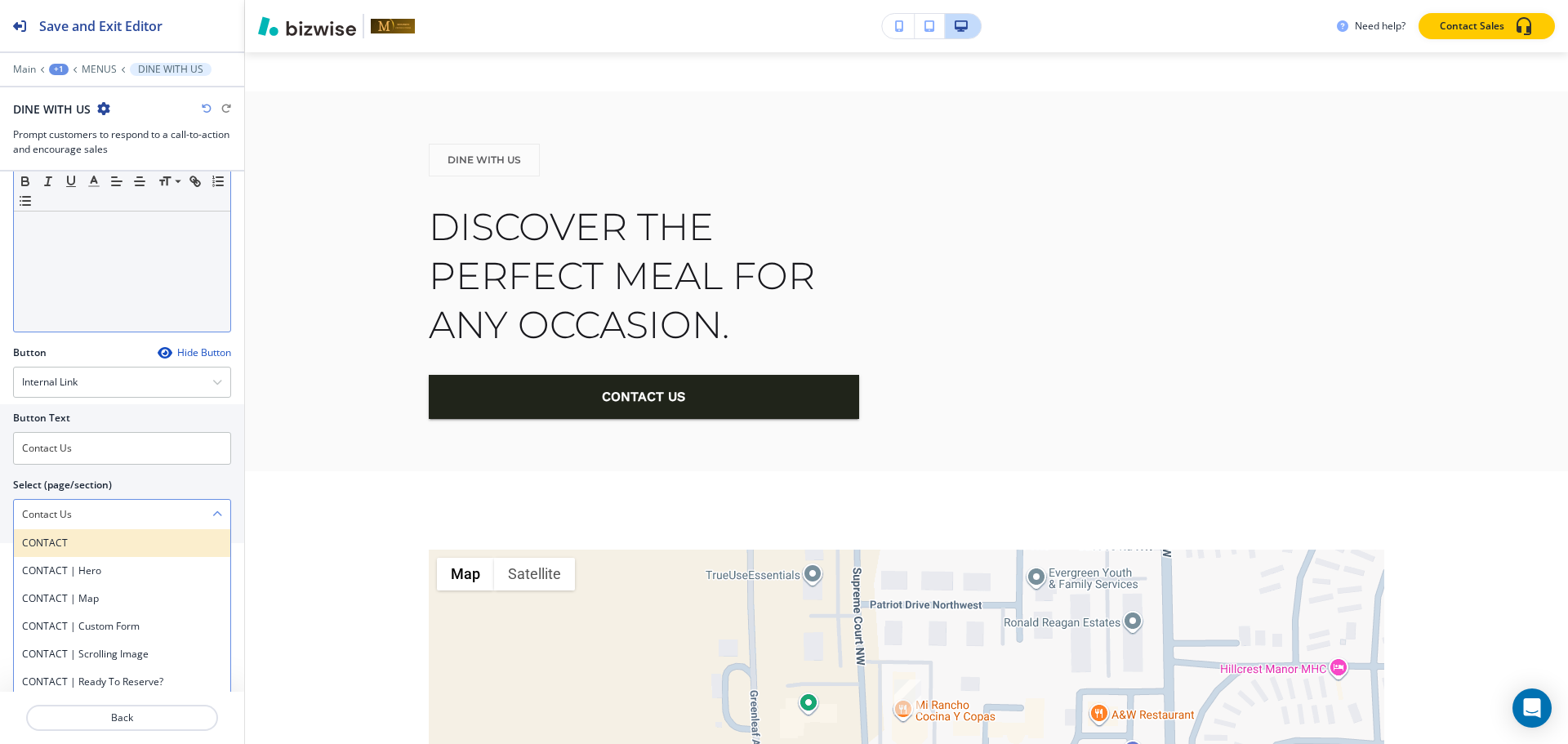
click at [62, 543] on h4 "CONTACT" at bounding box center [122, 542] width 200 height 15
type \(page\/section\) "CONTACT"
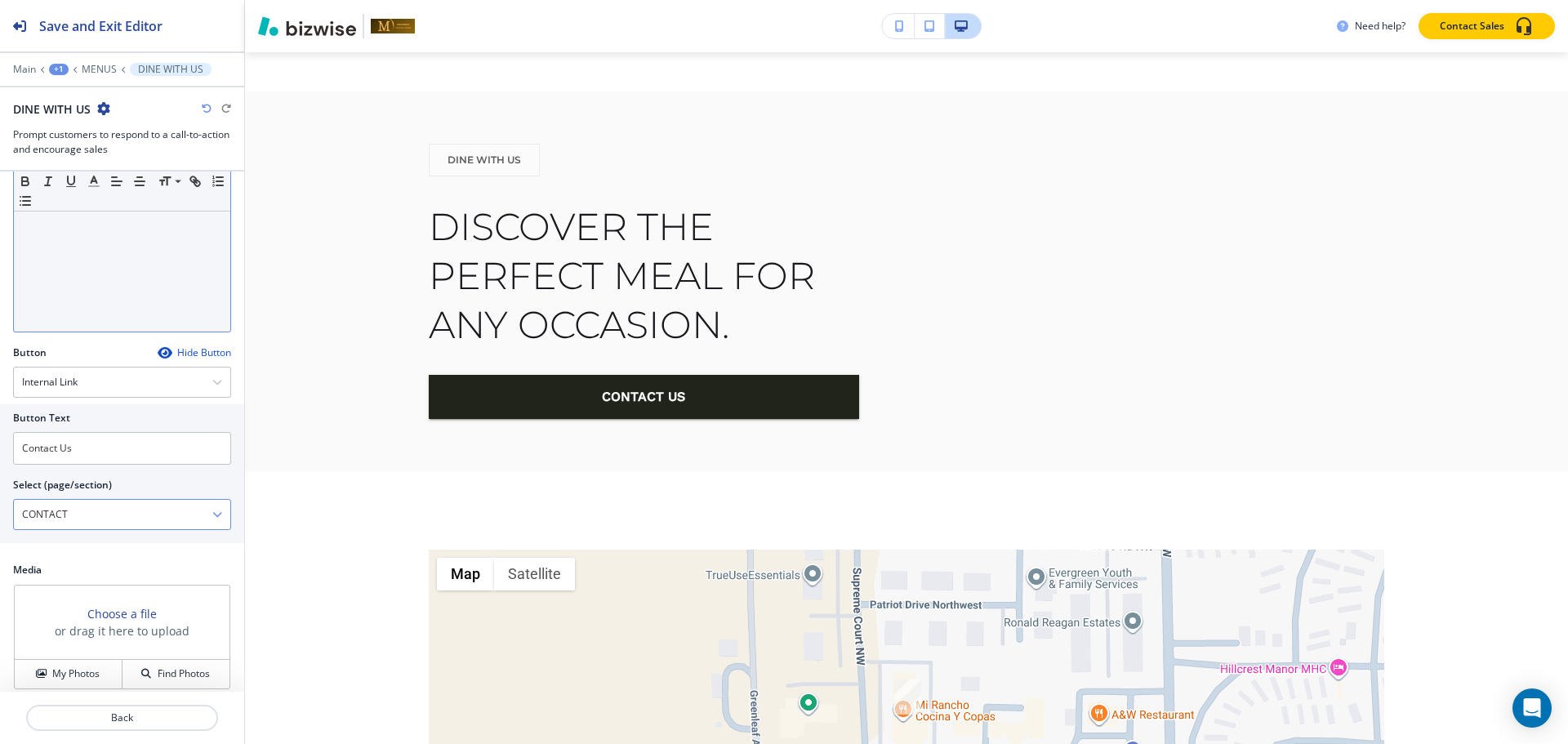
scroll to position [1, 0]
click at [75, 685] on button "My Photos" at bounding box center [68, 674] width 107 height 28
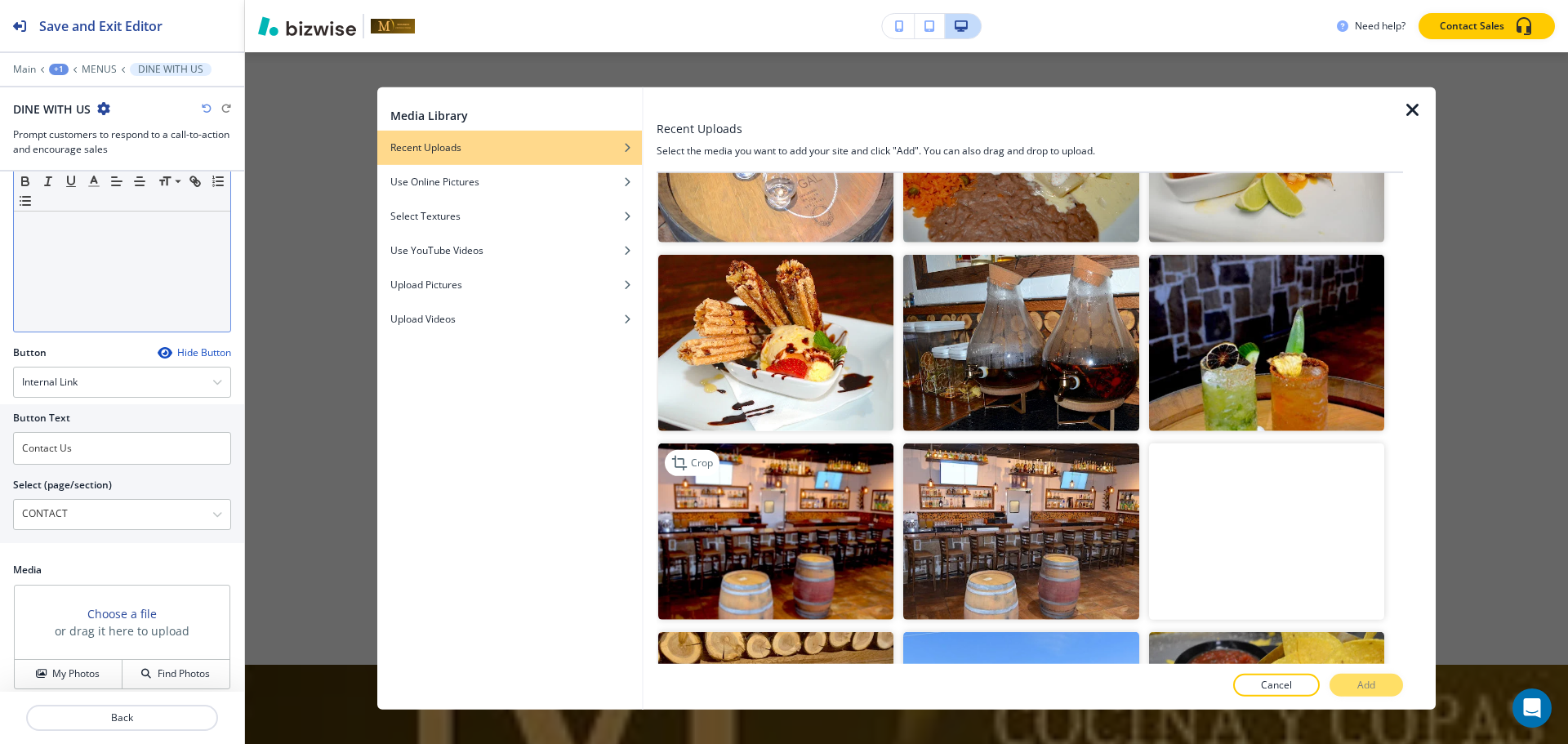
scroll to position [327, 0]
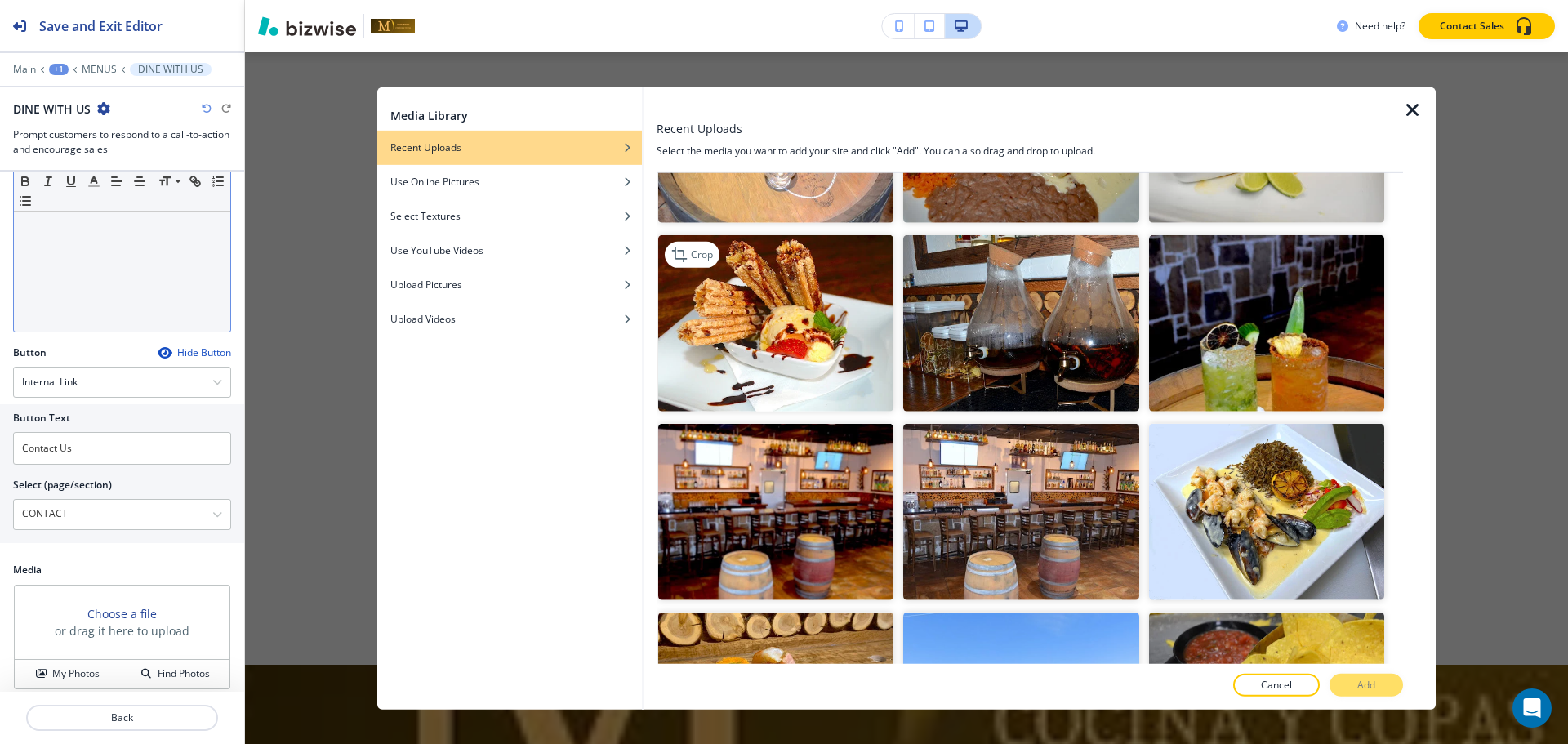
click at [810, 303] on img "button" at bounding box center [775, 323] width 235 height 177
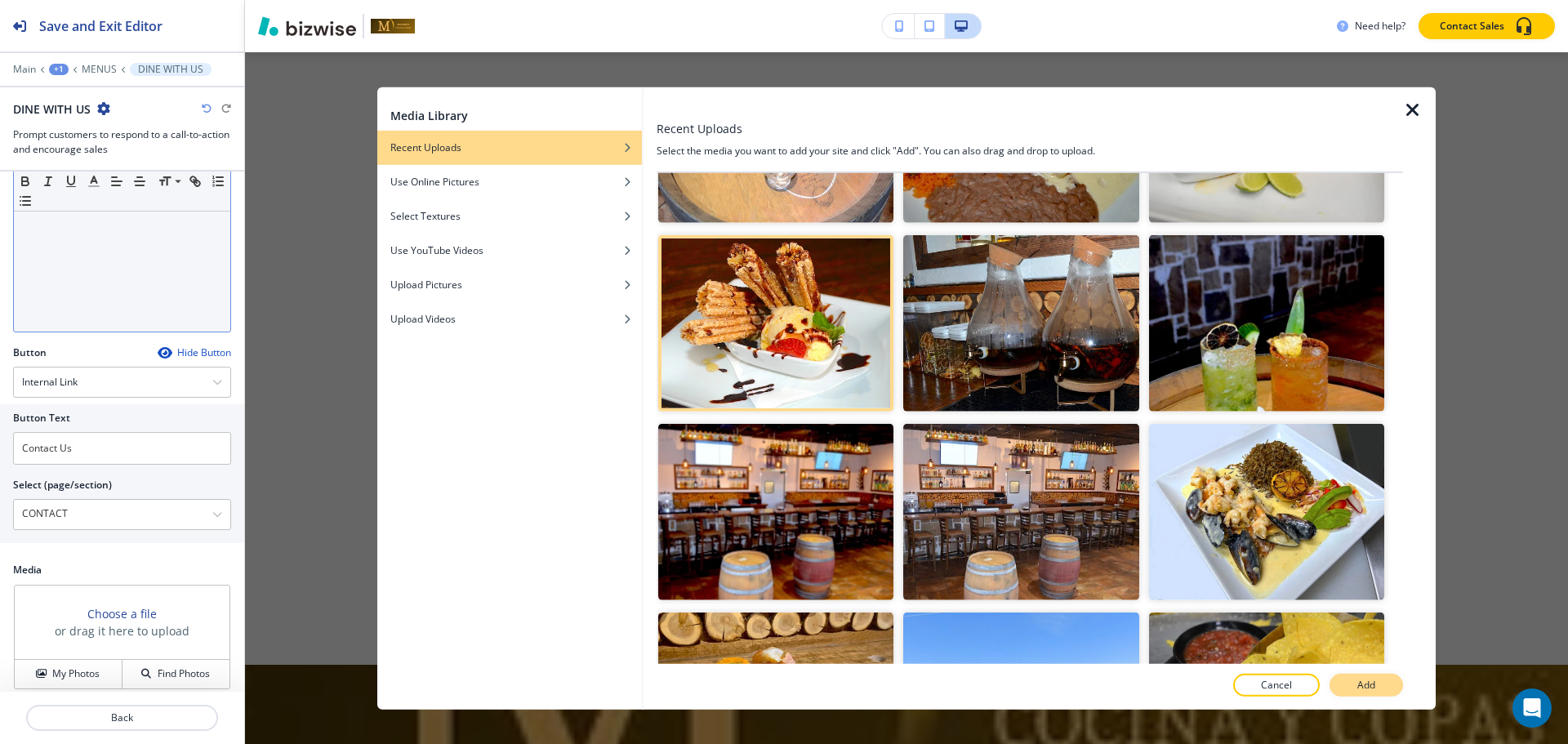
click at [1343, 680] on button "Add" at bounding box center [1366, 685] width 74 height 23
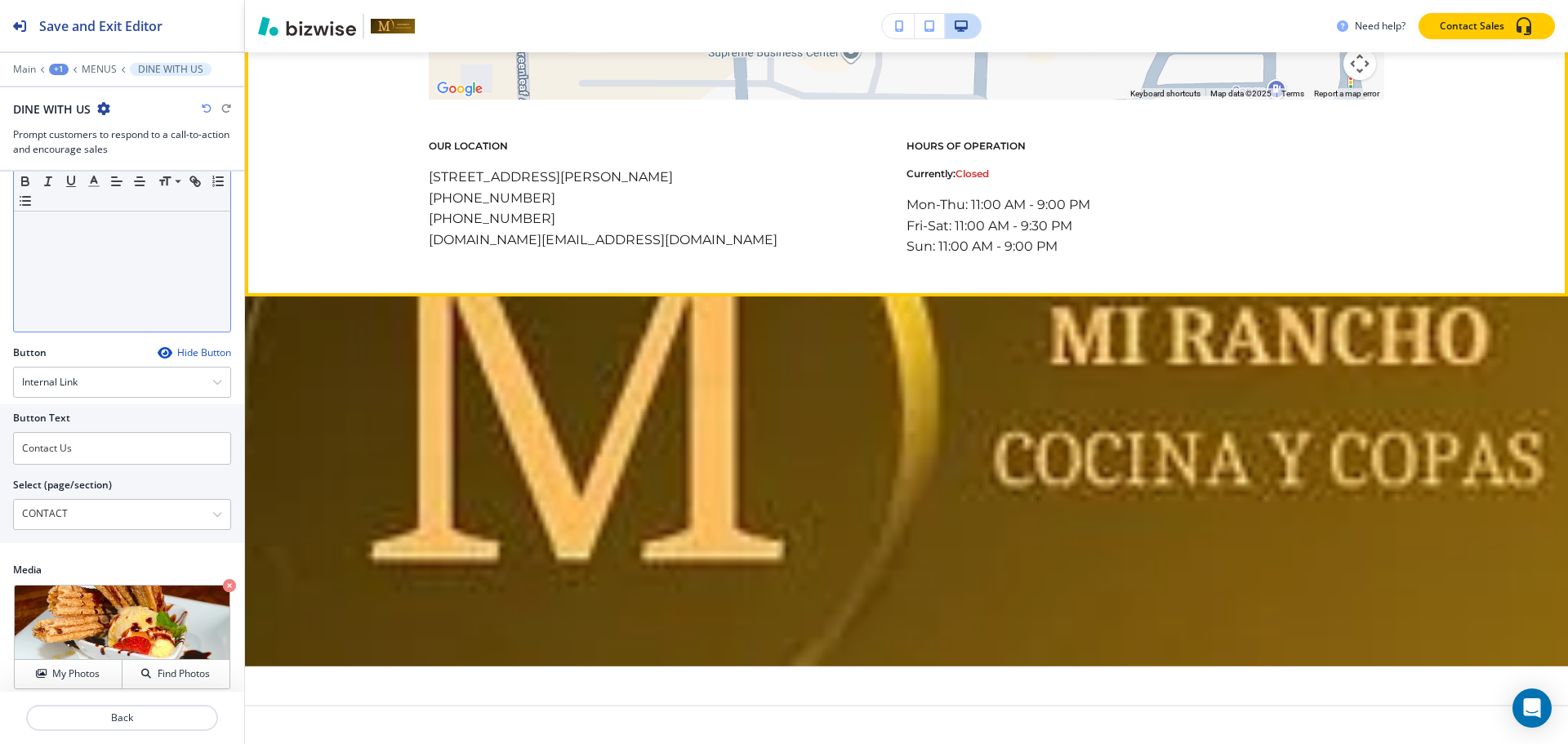
scroll to position [3332, 0]
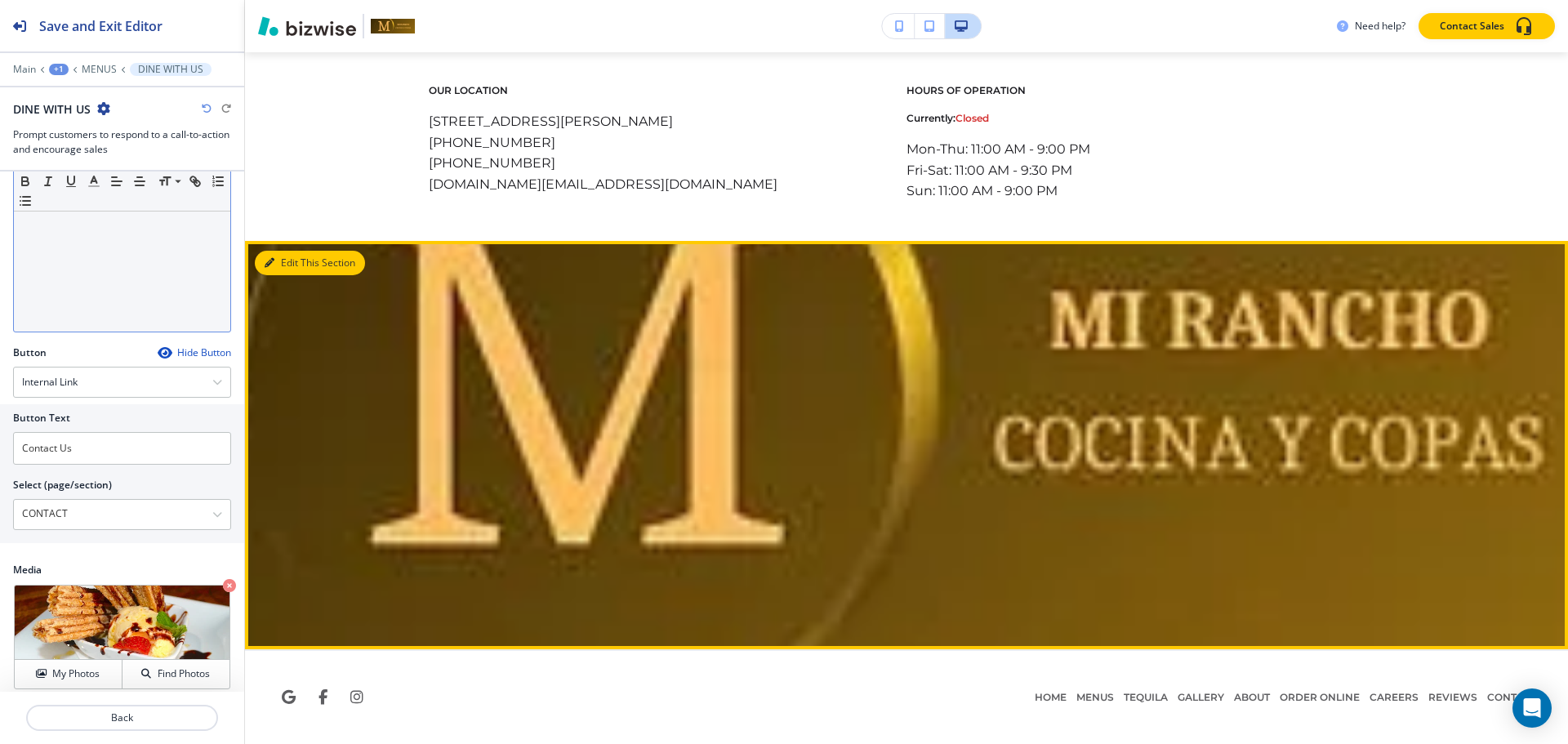
click at [271, 263] on icon "button" at bounding box center [269, 263] width 10 height 10
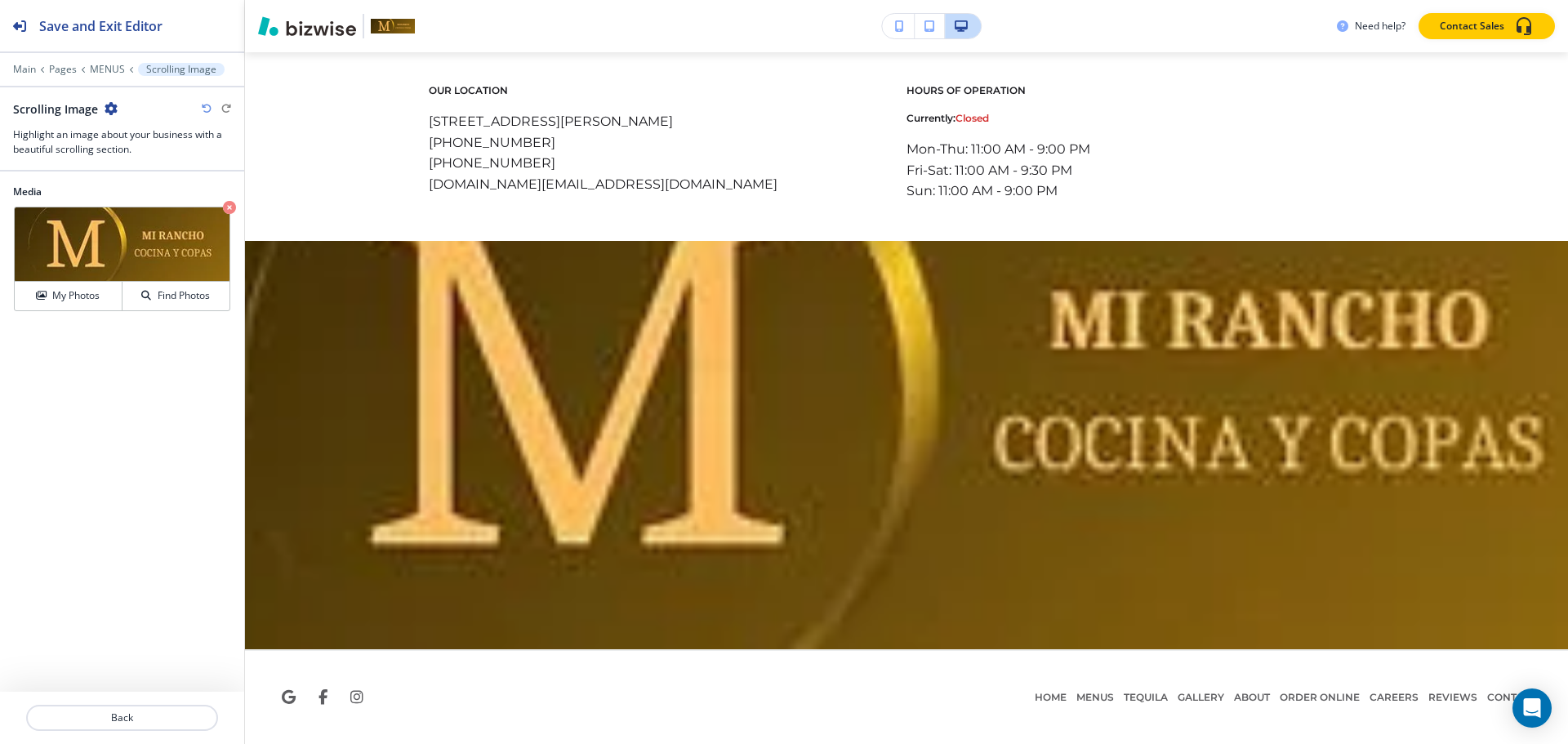
click at [107, 107] on icon "button" at bounding box center [111, 108] width 13 height 13
click at [147, 199] on p "Delete Section" at bounding box center [156, 194] width 83 height 15
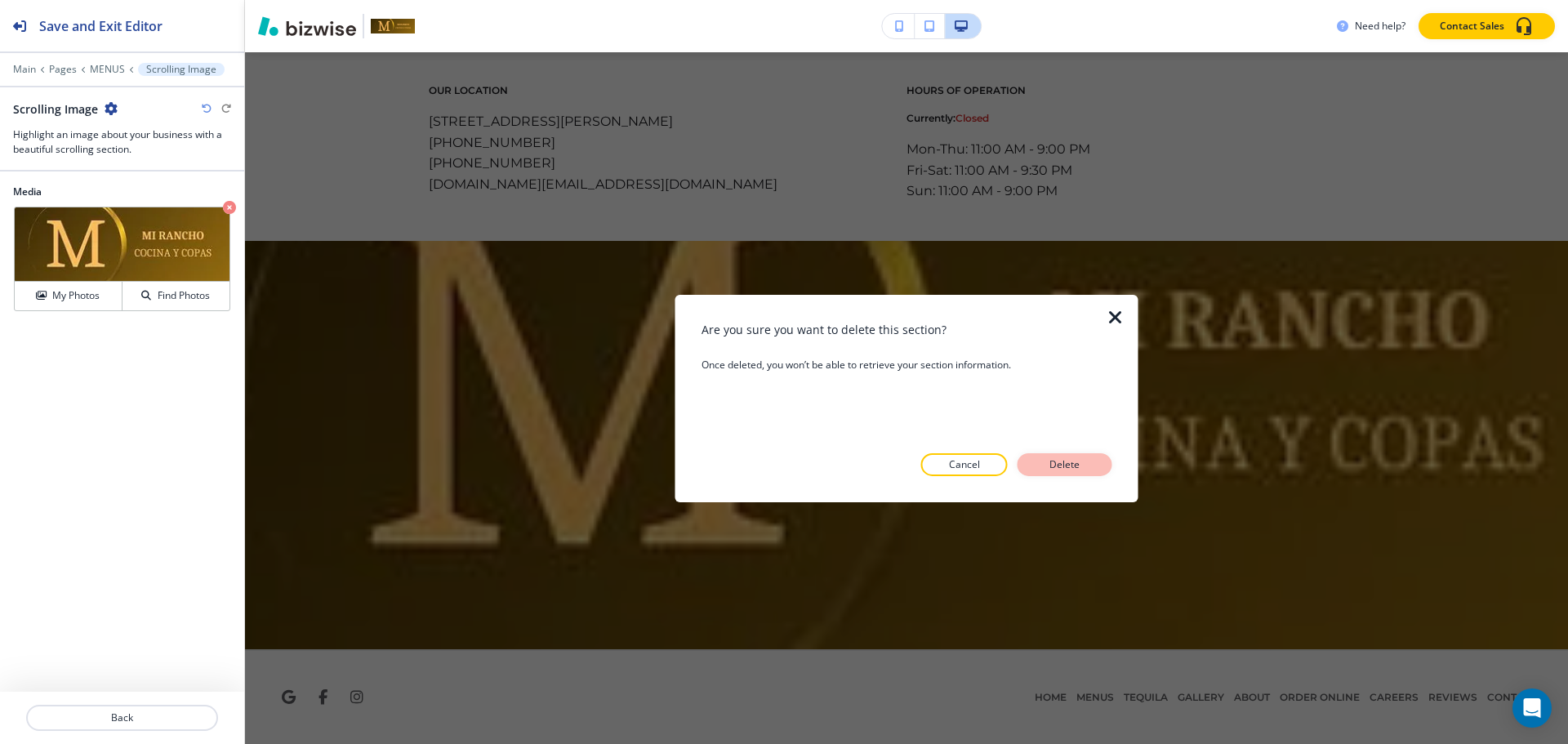
click at [1094, 467] on button "Delete" at bounding box center [1065, 464] width 95 height 23
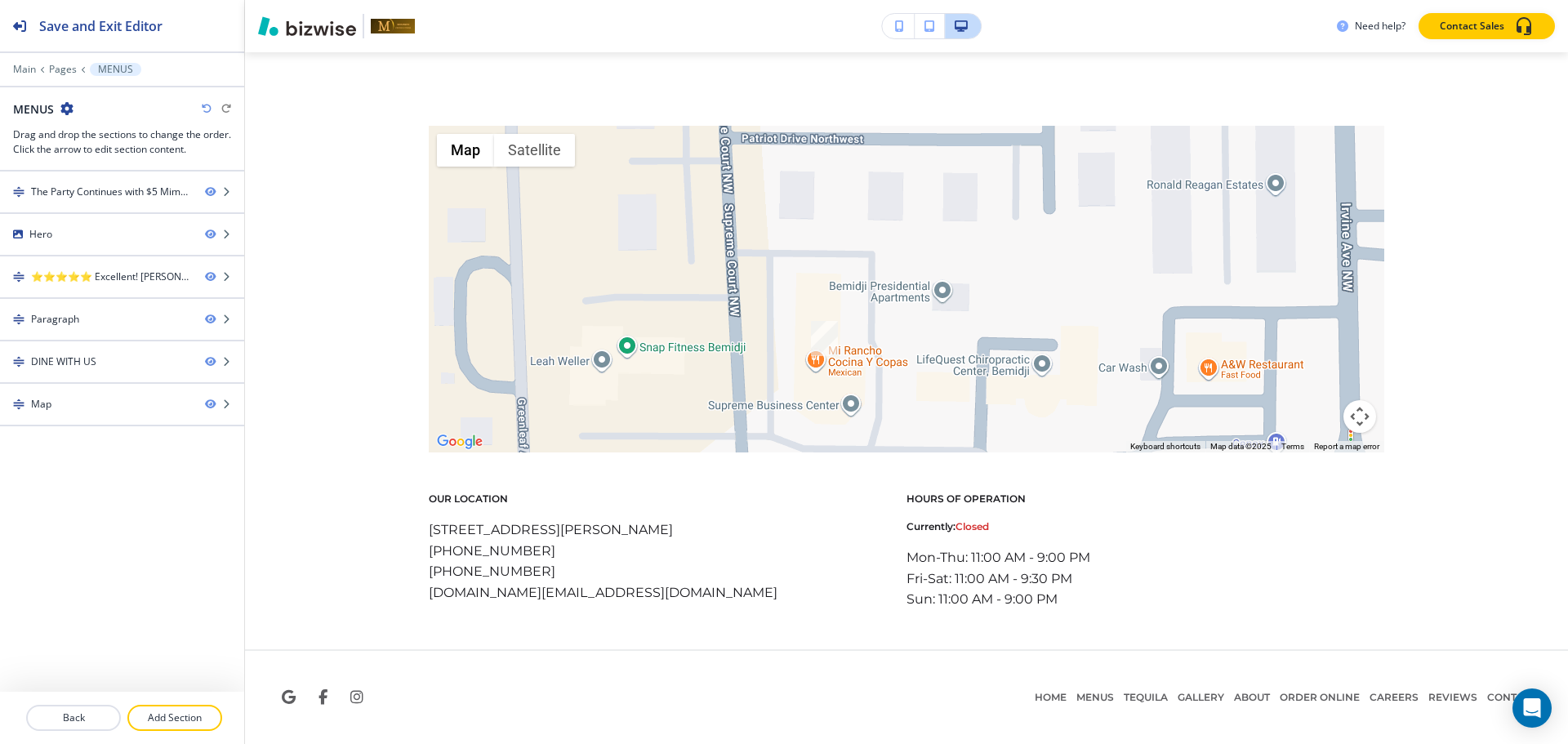
scroll to position [2925, 0]
click at [77, 66] on div "Main Pages MENUS" at bounding box center [123, 69] width 218 height 13
click at [67, 66] on p "Pages" at bounding box center [62, 69] width 28 height 12
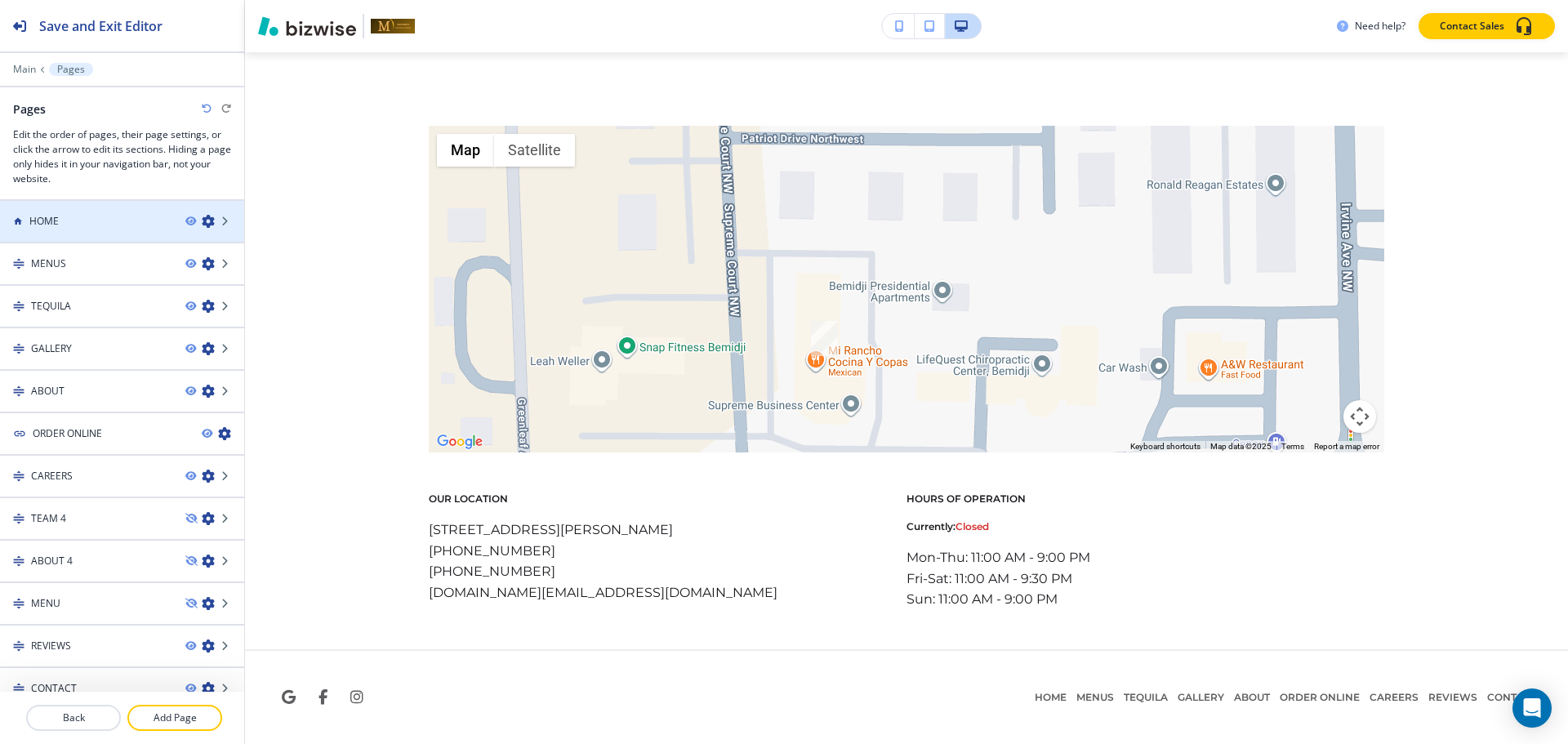
click at [54, 230] on div at bounding box center [122, 235] width 244 height 13
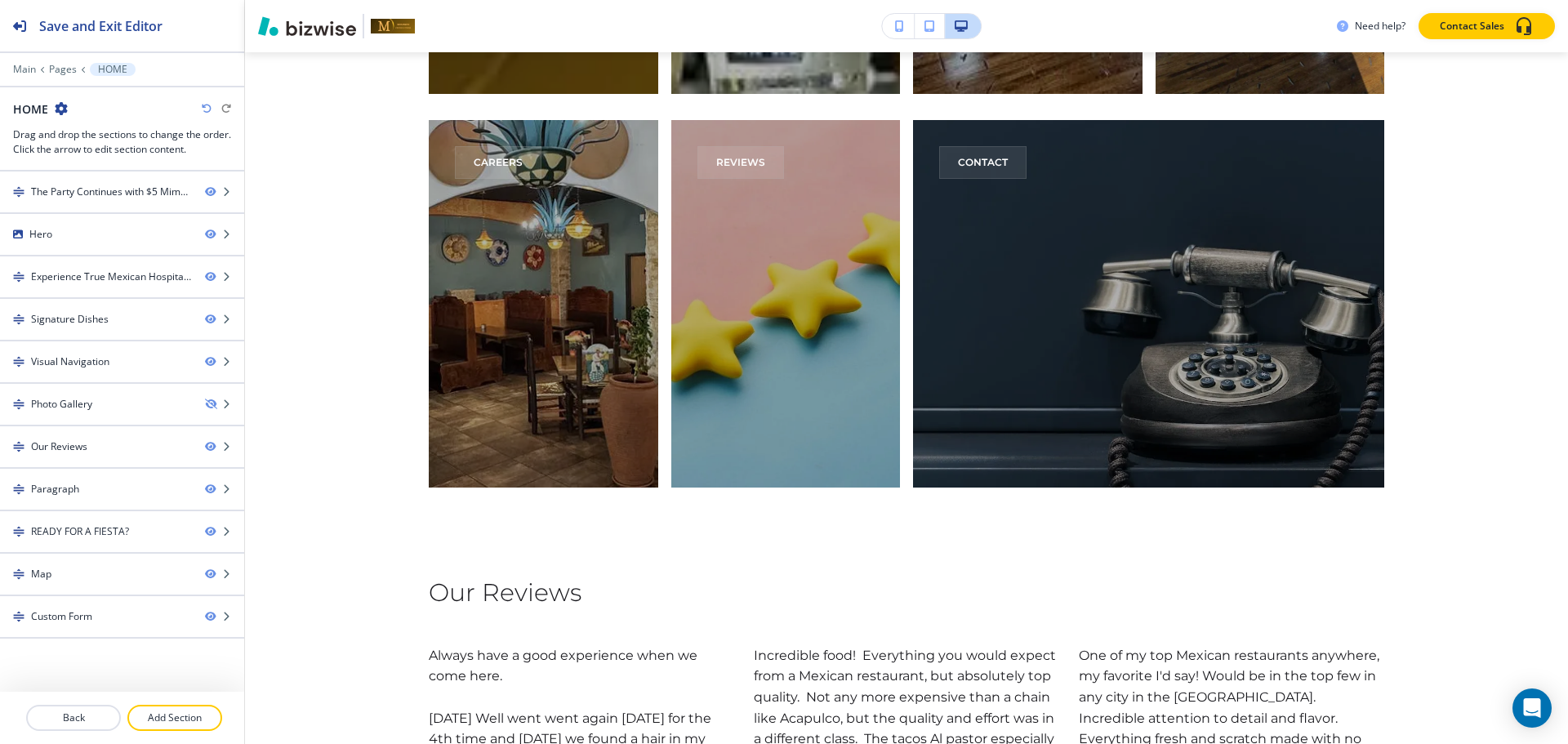
scroll to position [0, 0]
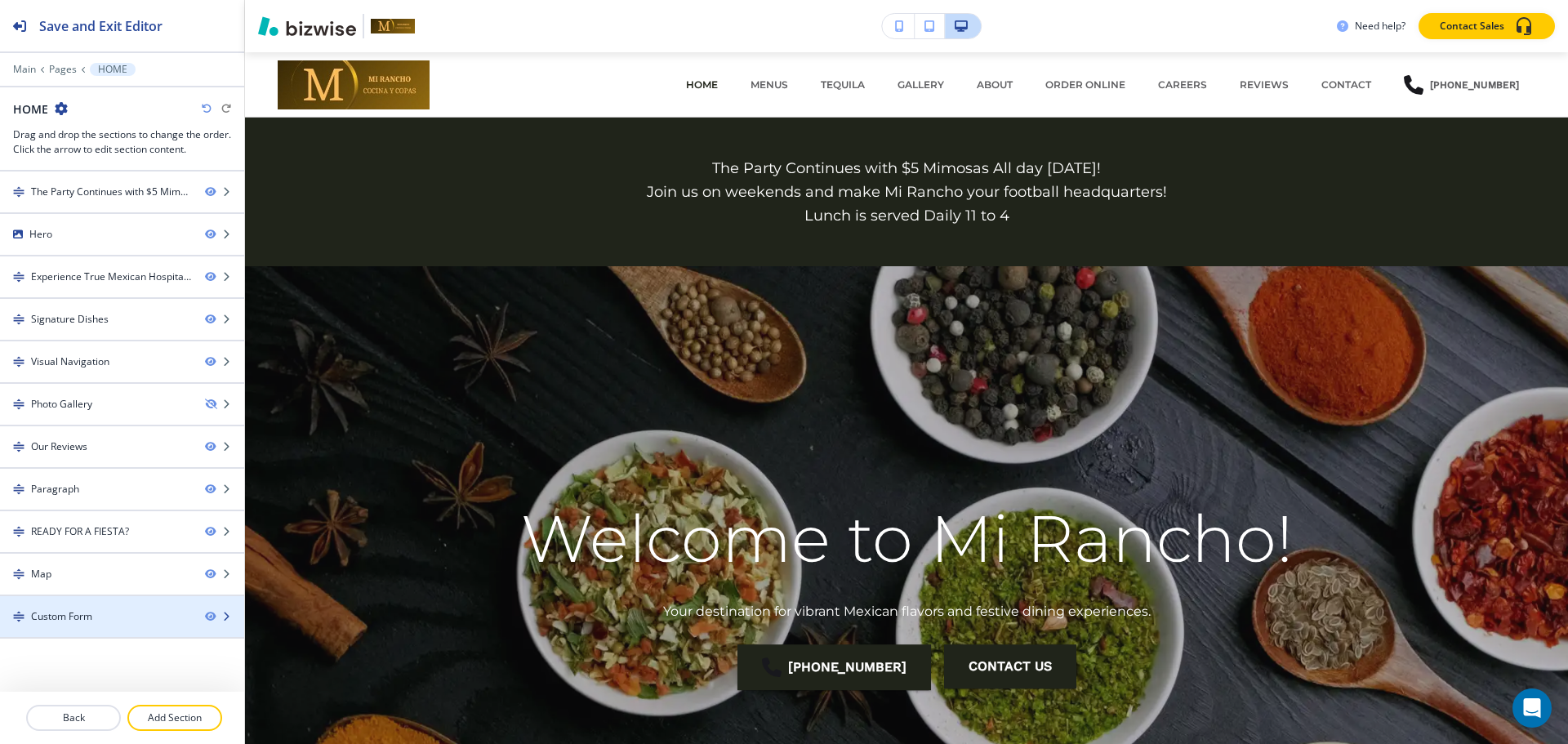
click at [27, 609] on div "Custom Form" at bounding box center [96, 616] width 192 height 15
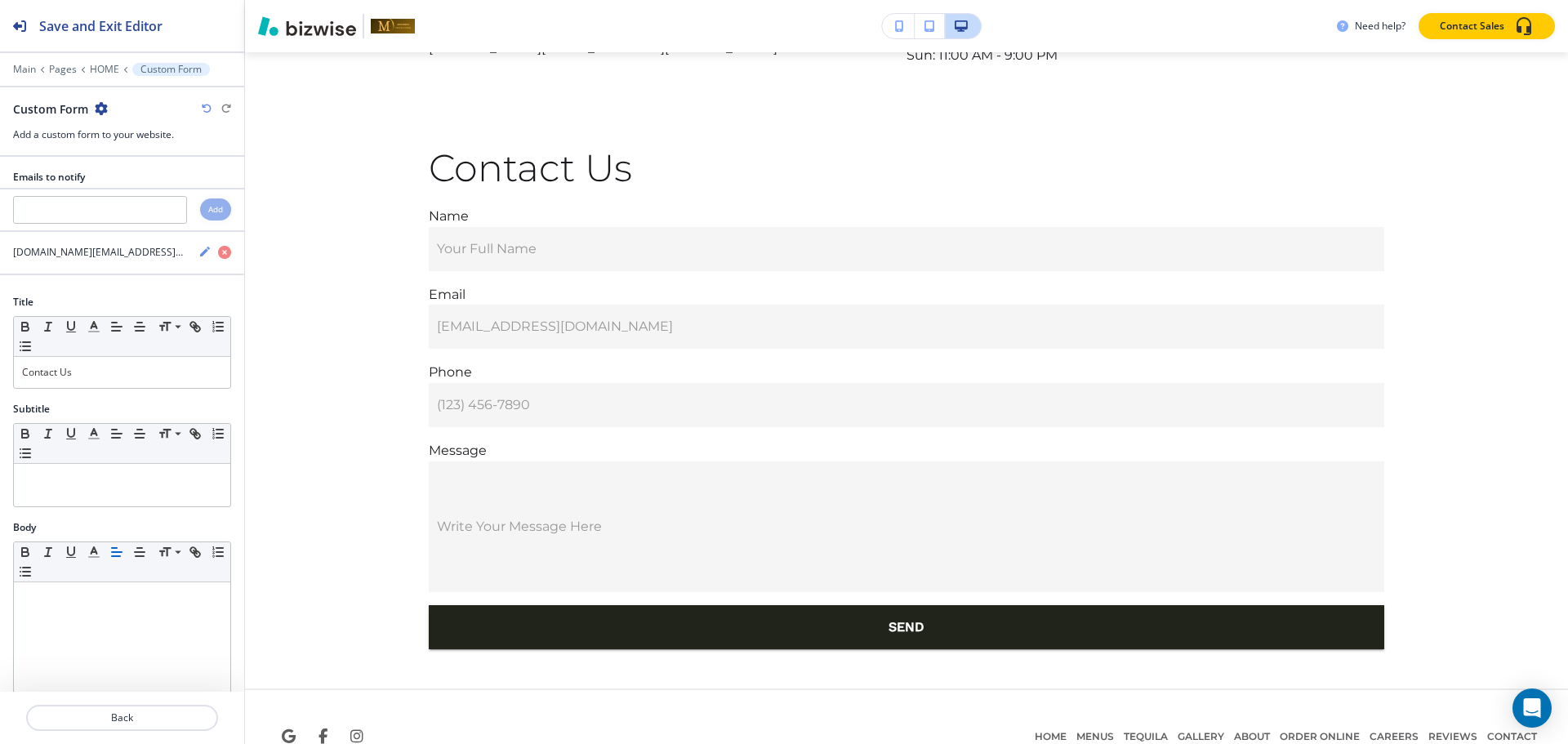
scroll to position [6337, 0]
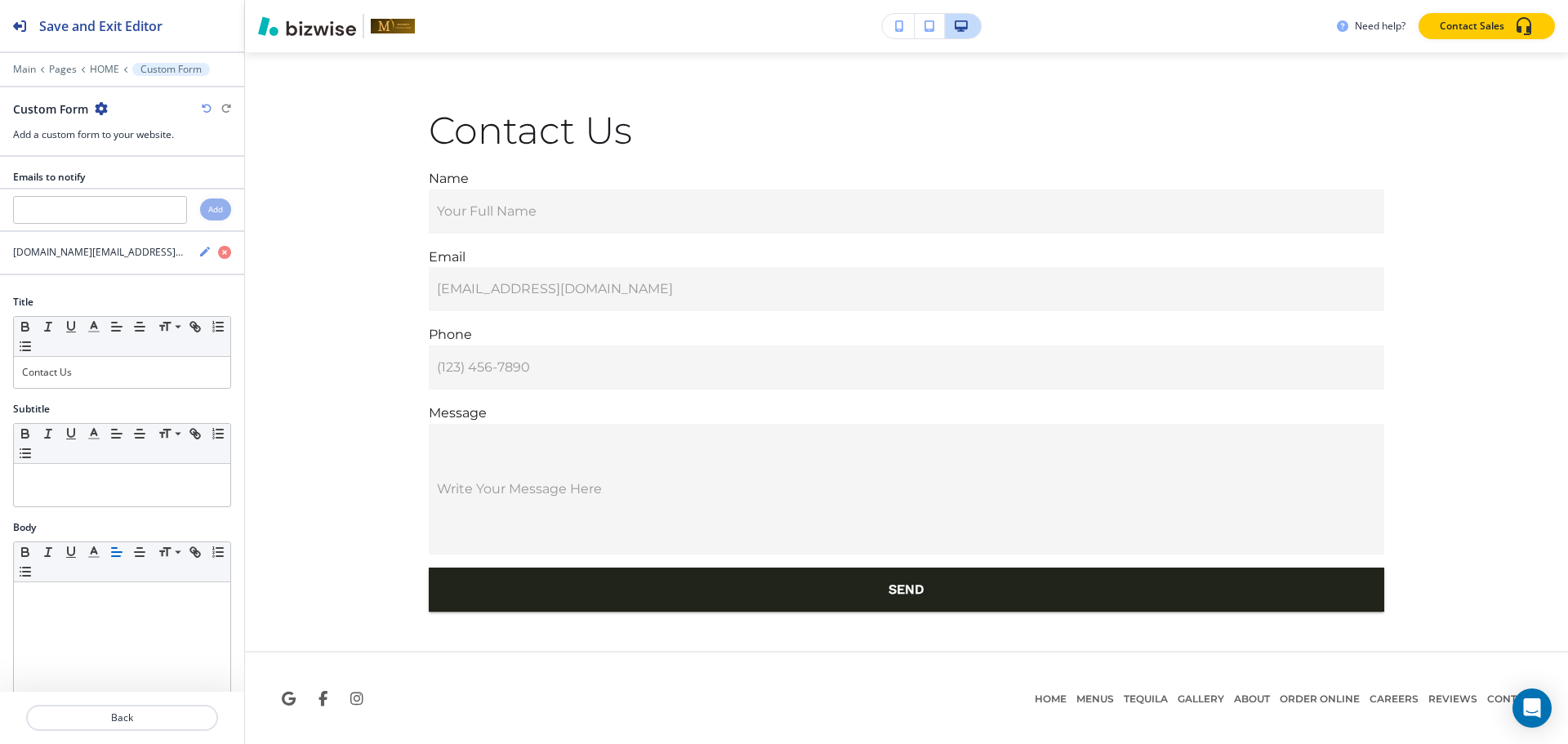
click at [100, 107] on icon "button" at bounding box center [101, 108] width 13 height 13
click at [107, 158] on p "Duplicate Section" at bounding box center [147, 165] width 83 height 15
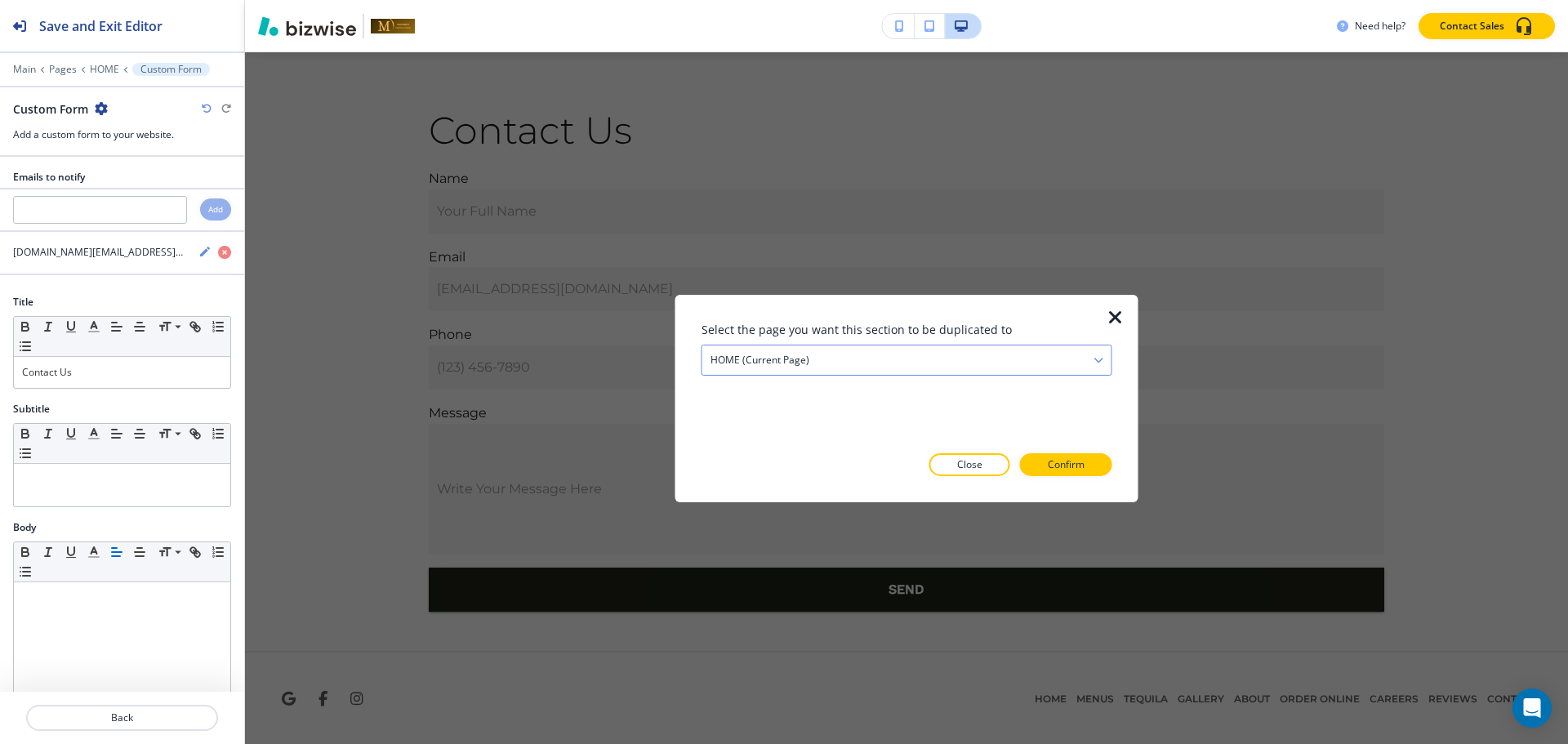
click at [820, 360] on div "HOME (current page)" at bounding box center [907, 359] width 409 height 29
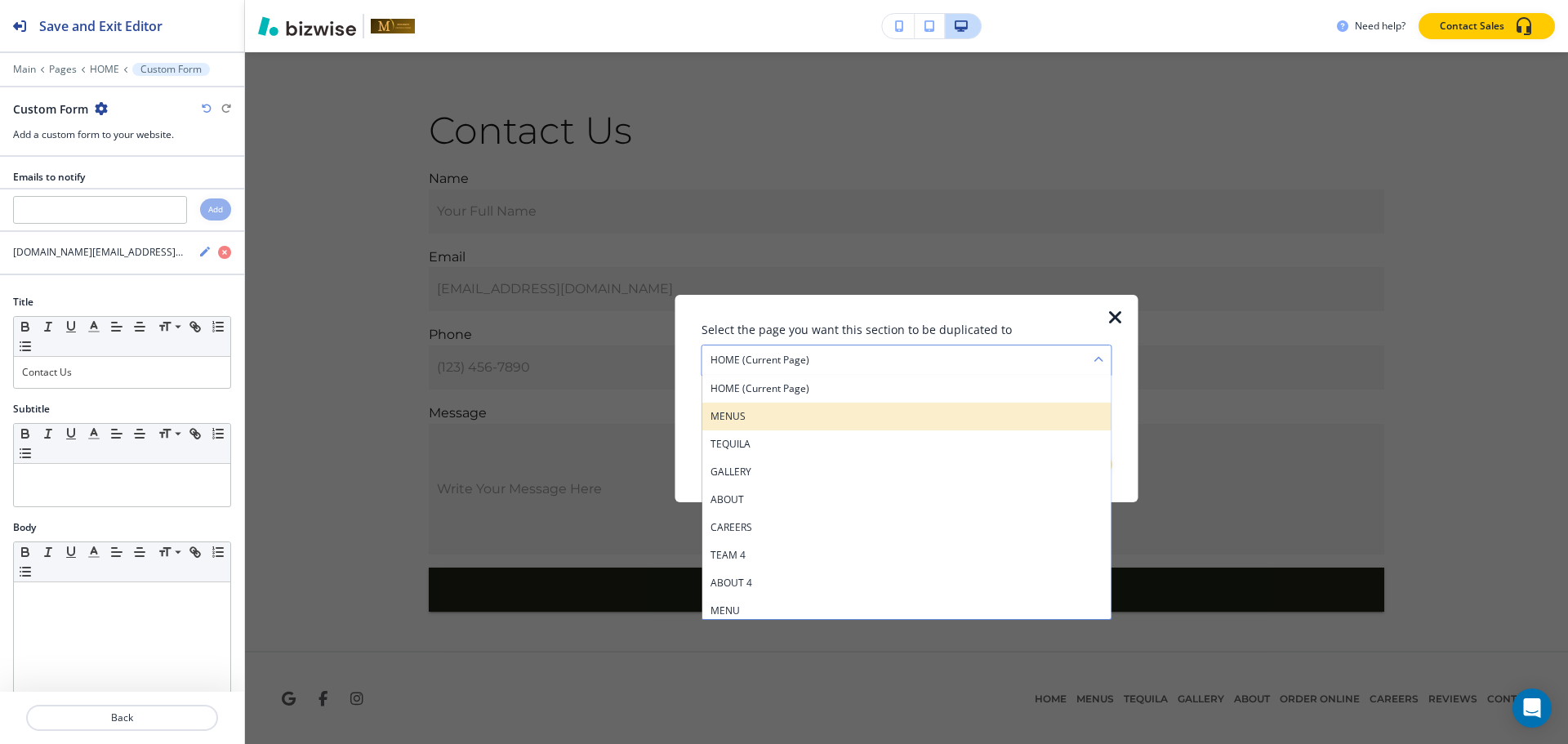
click at [812, 421] on h4 "MENUS" at bounding box center [907, 416] width 392 height 15
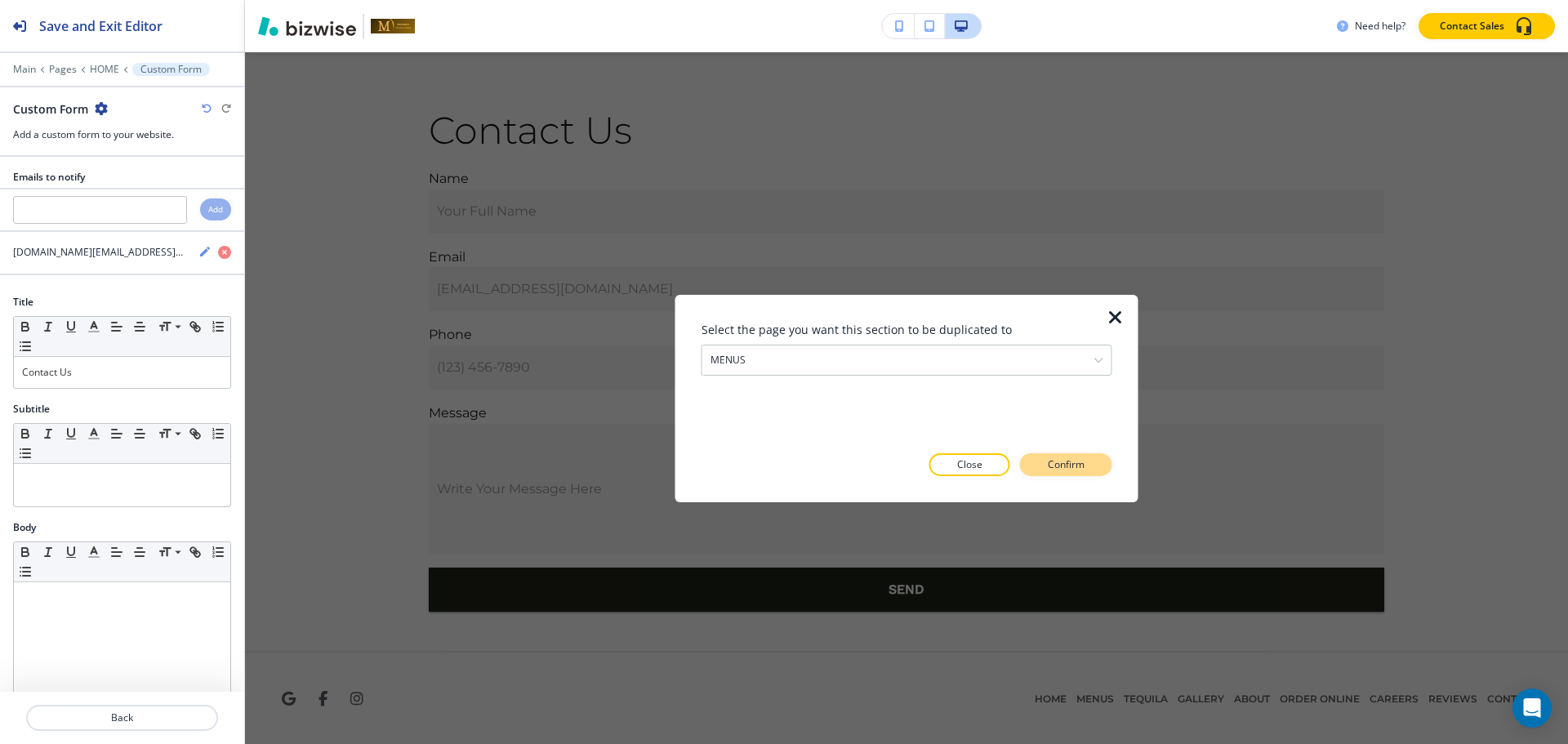
click at [1053, 462] on p "Confirm" at bounding box center [1065, 464] width 36 height 15
click at [1057, 463] on p "Take me there" at bounding box center [1051, 464] width 66 height 15
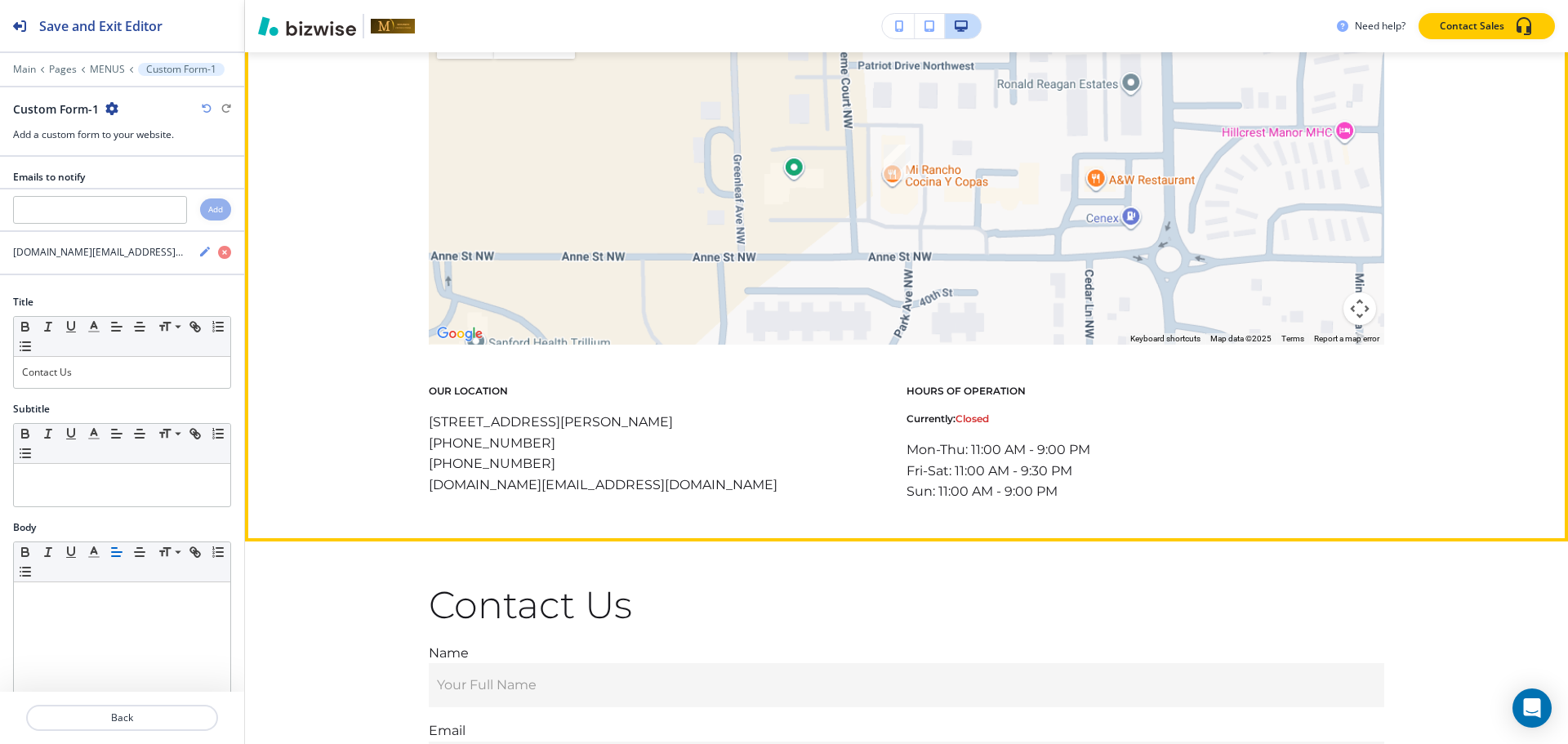
scroll to position [2691, 0]
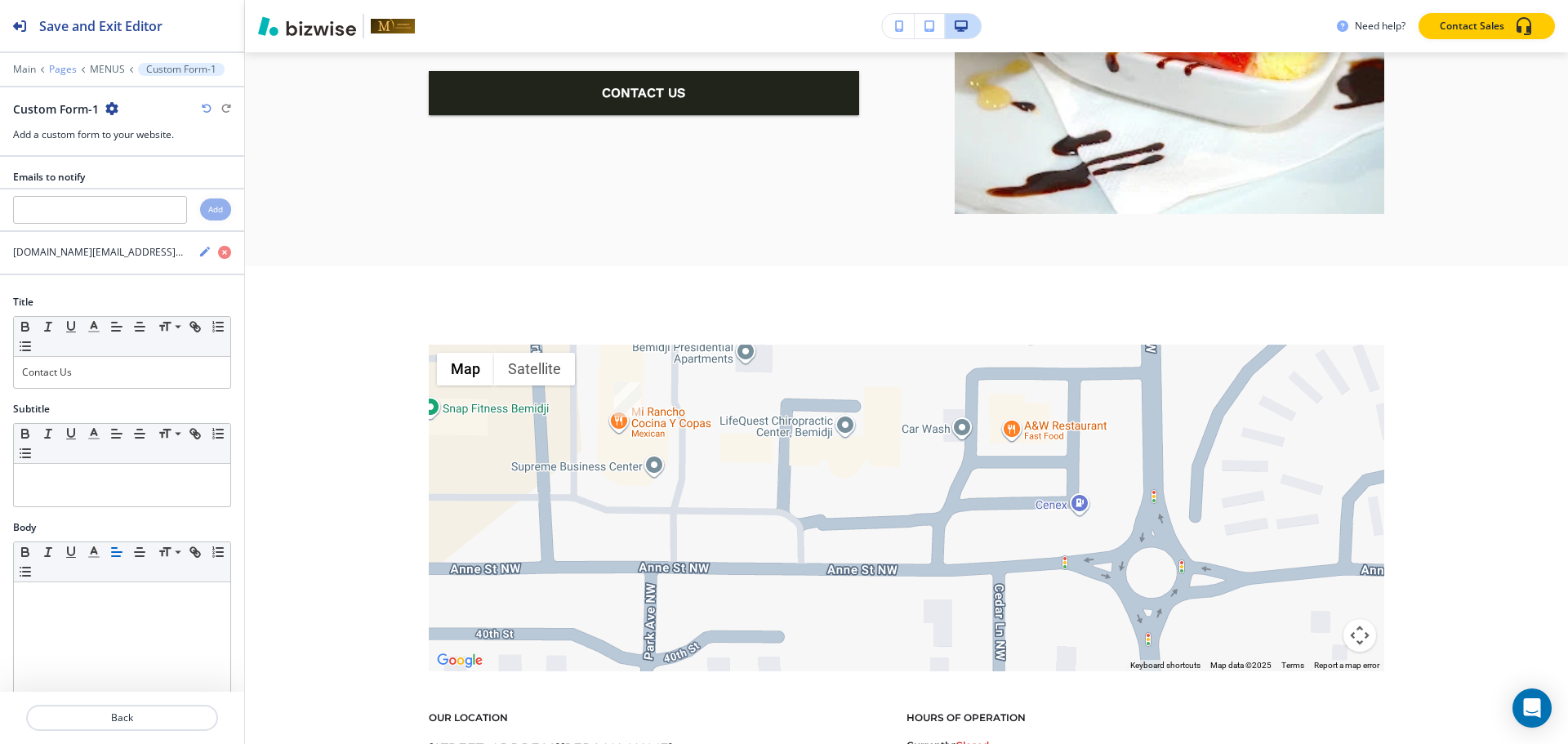
click at [63, 68] on p "Pages" at bounding box center [62, 69] width 28 height 12
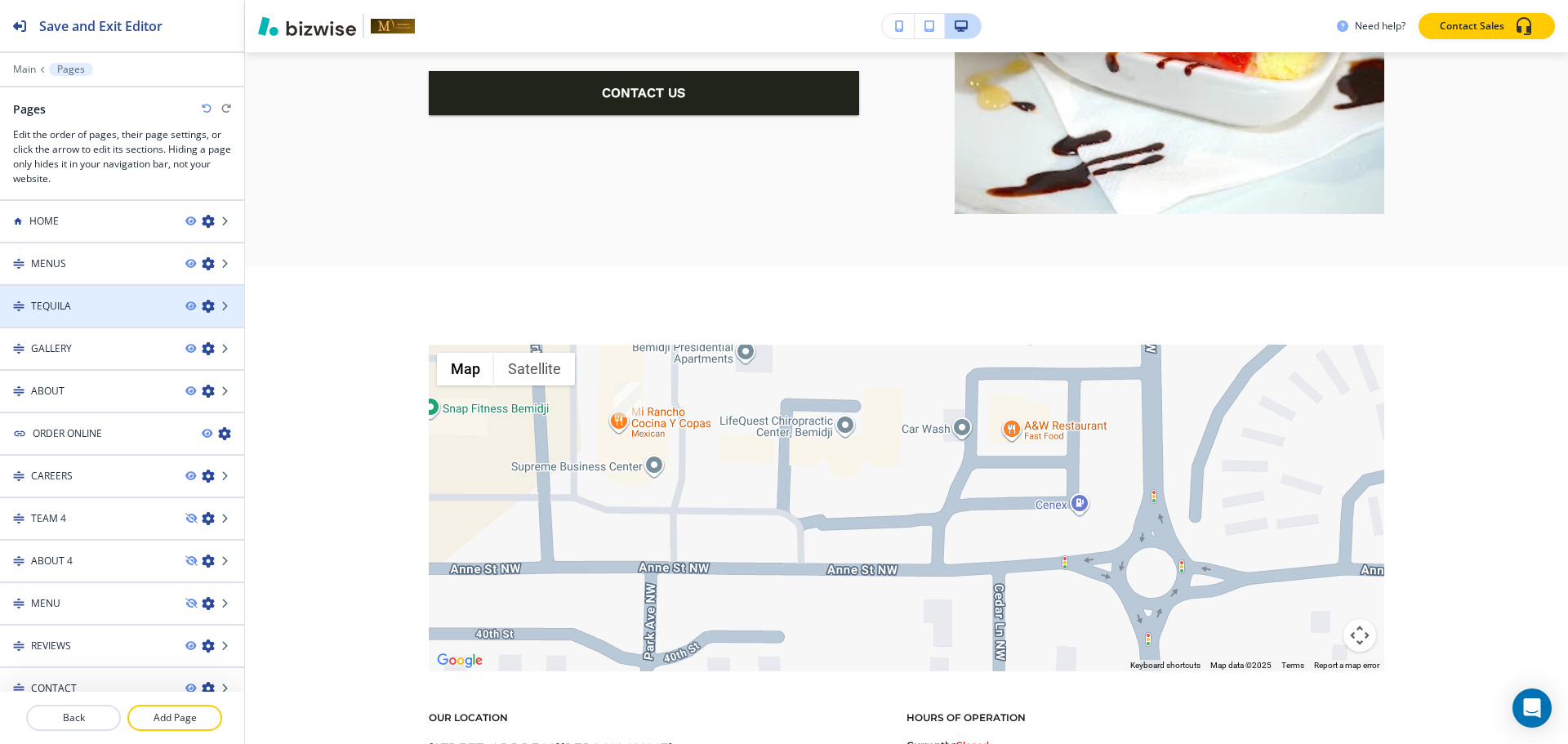
click at [81, 299] on div "TEQUILA" at bounding box center [86, 306] width 172 height 15
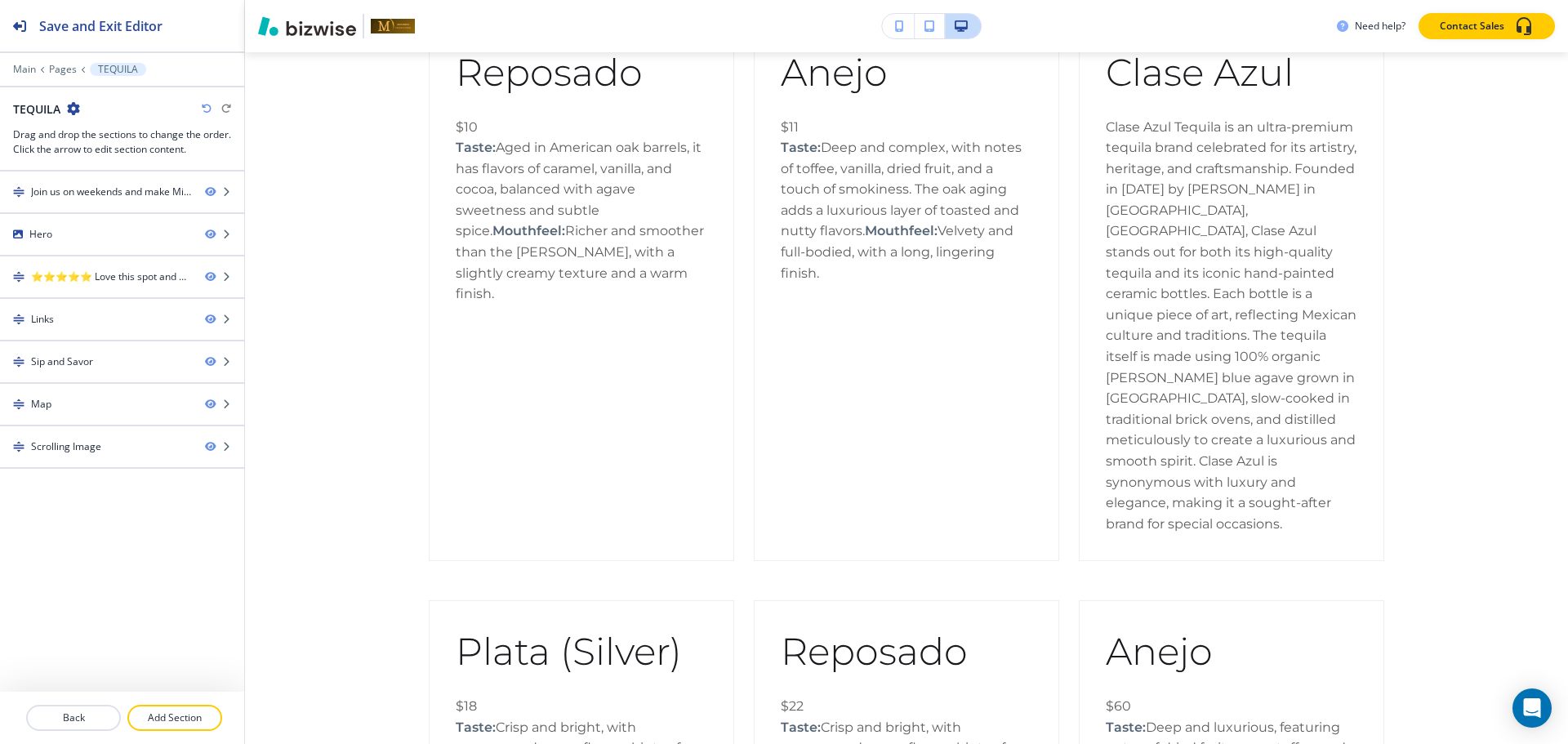
scroll to position [0, 0]
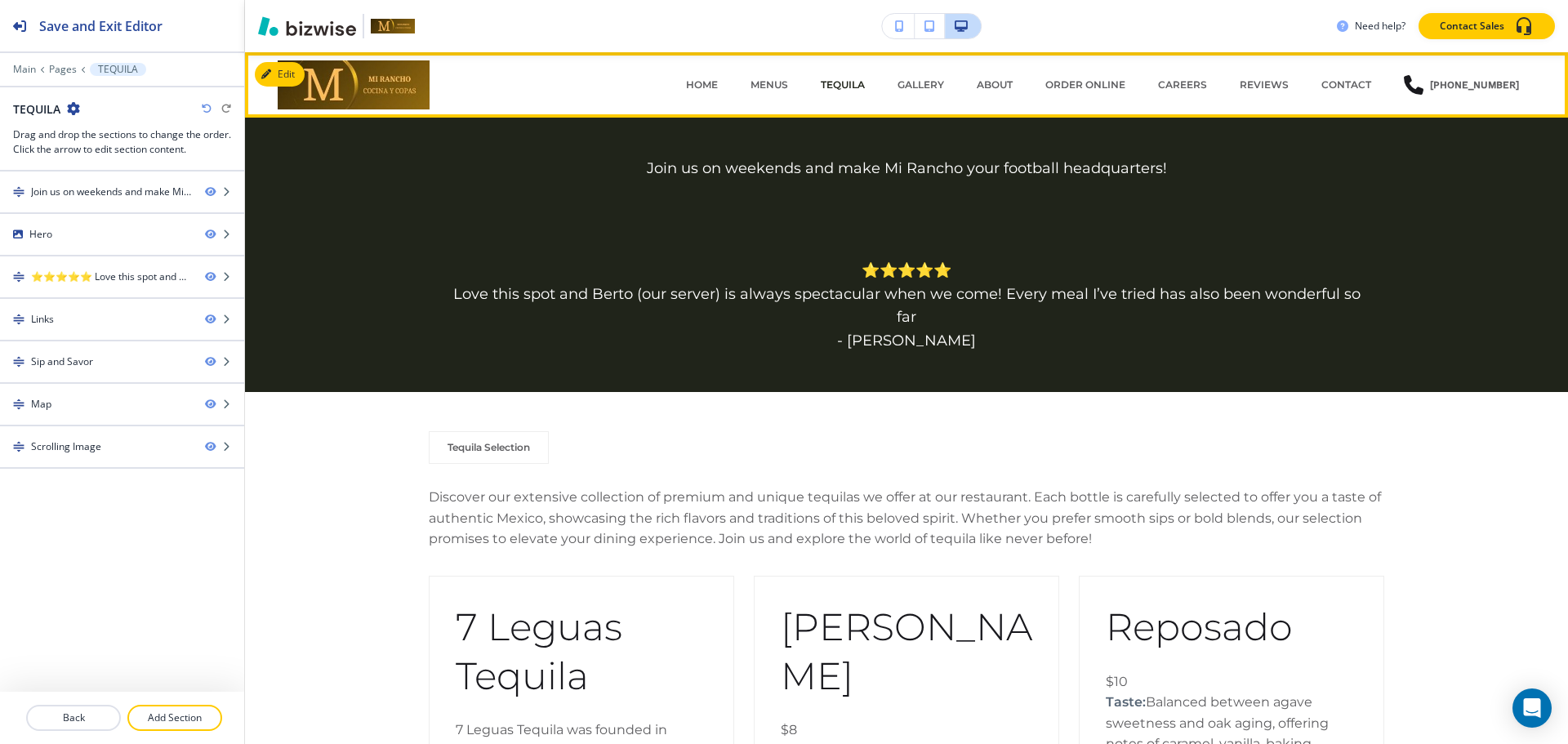
click at [281, 61] on div "Edit HOME MENUS TEQUILA GALLERY ABOUT ORDER ONLINE CAREERS REVIEWS CONTACT [PHO…" at bounding box center [907, 85] width 1323 height 66
click at [276, 75] on button "Edit Navigation Bar" at bounding box center [316, 75] width 123 height 25
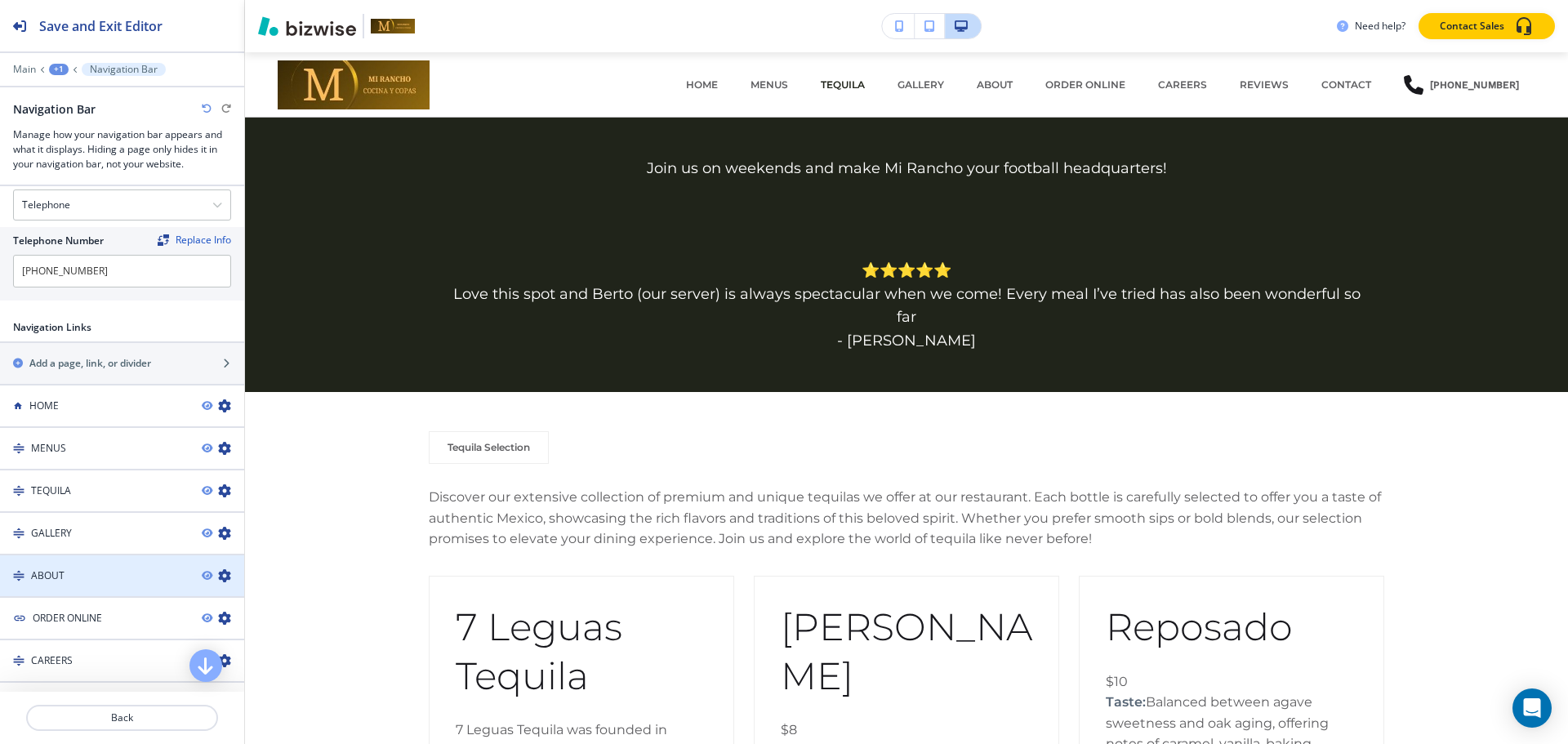
scroll to position [63, 0]
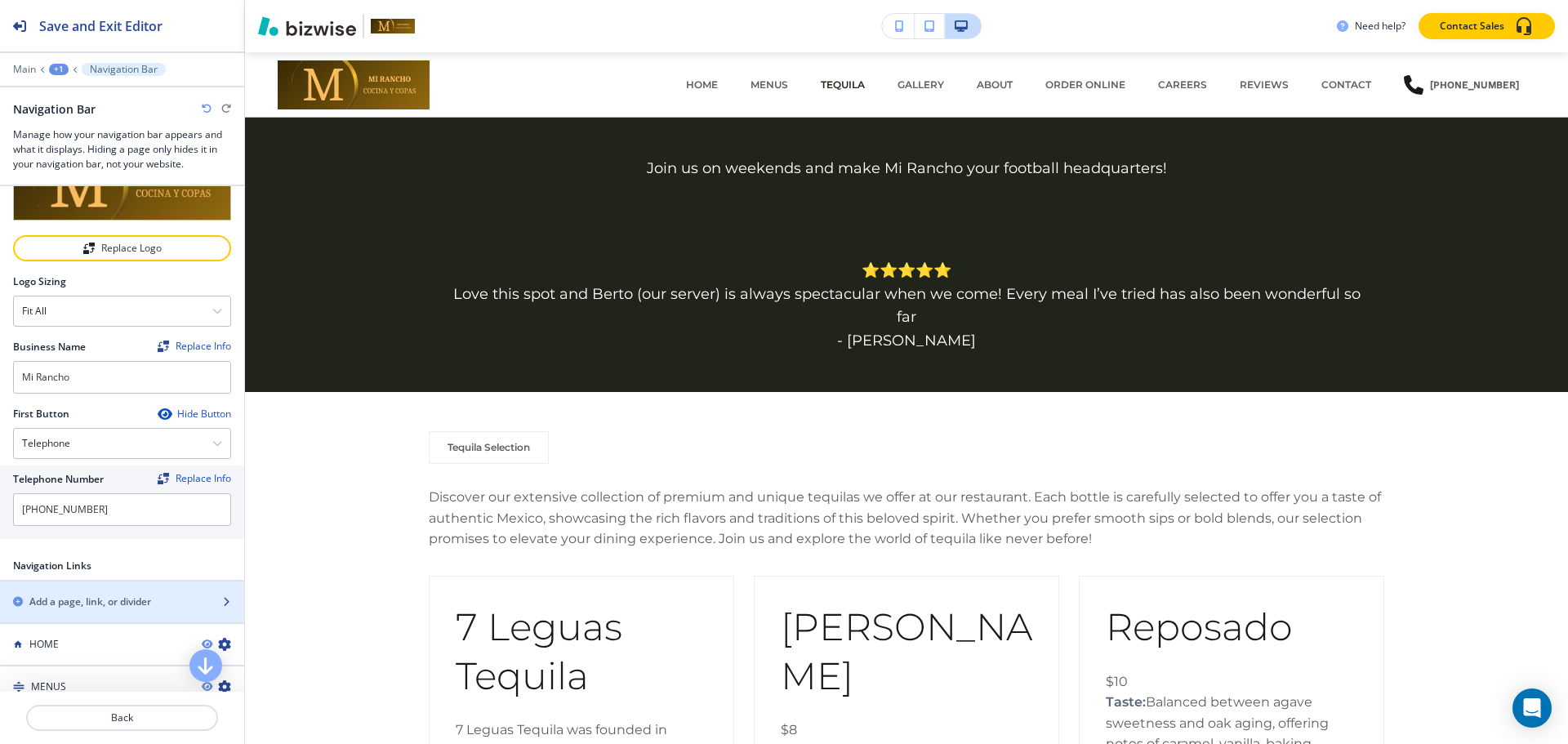
click at [71, 588] on div "button" at bounding box center [122, 588] width 244 height 13
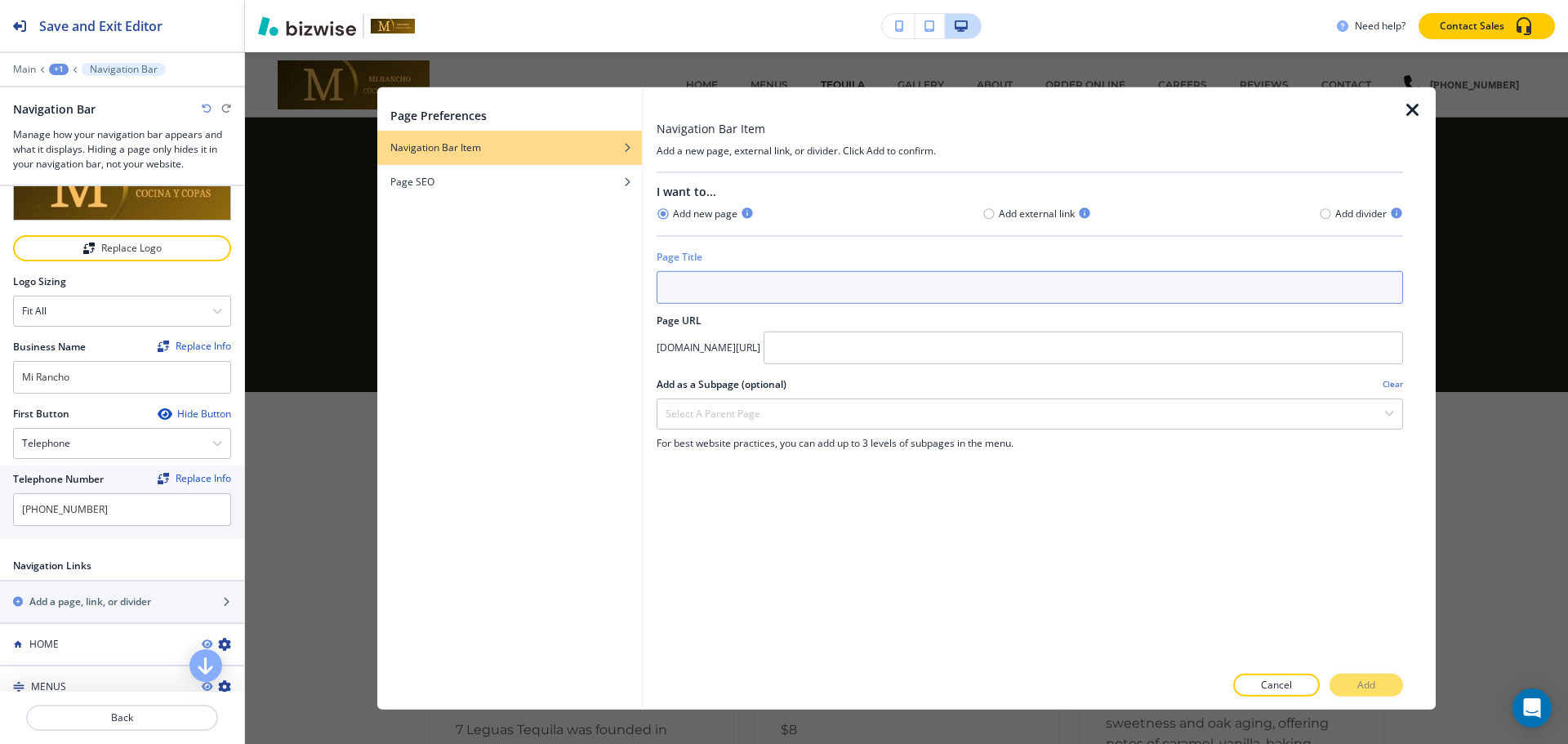
click at [1041, 295] on input "text" at bounding box center [1029, 286] width 747 height 33
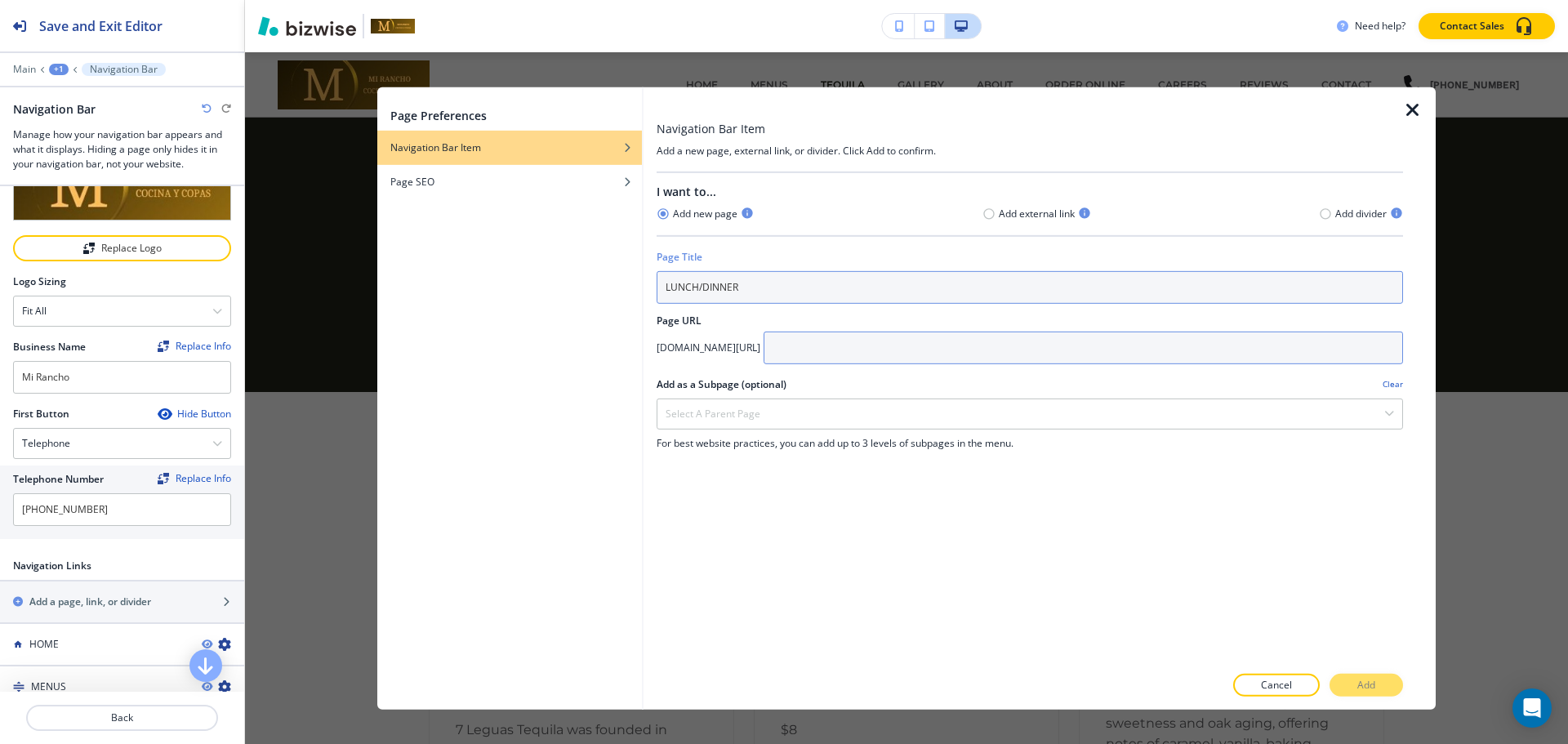
type input "LUNCH/DINNER"
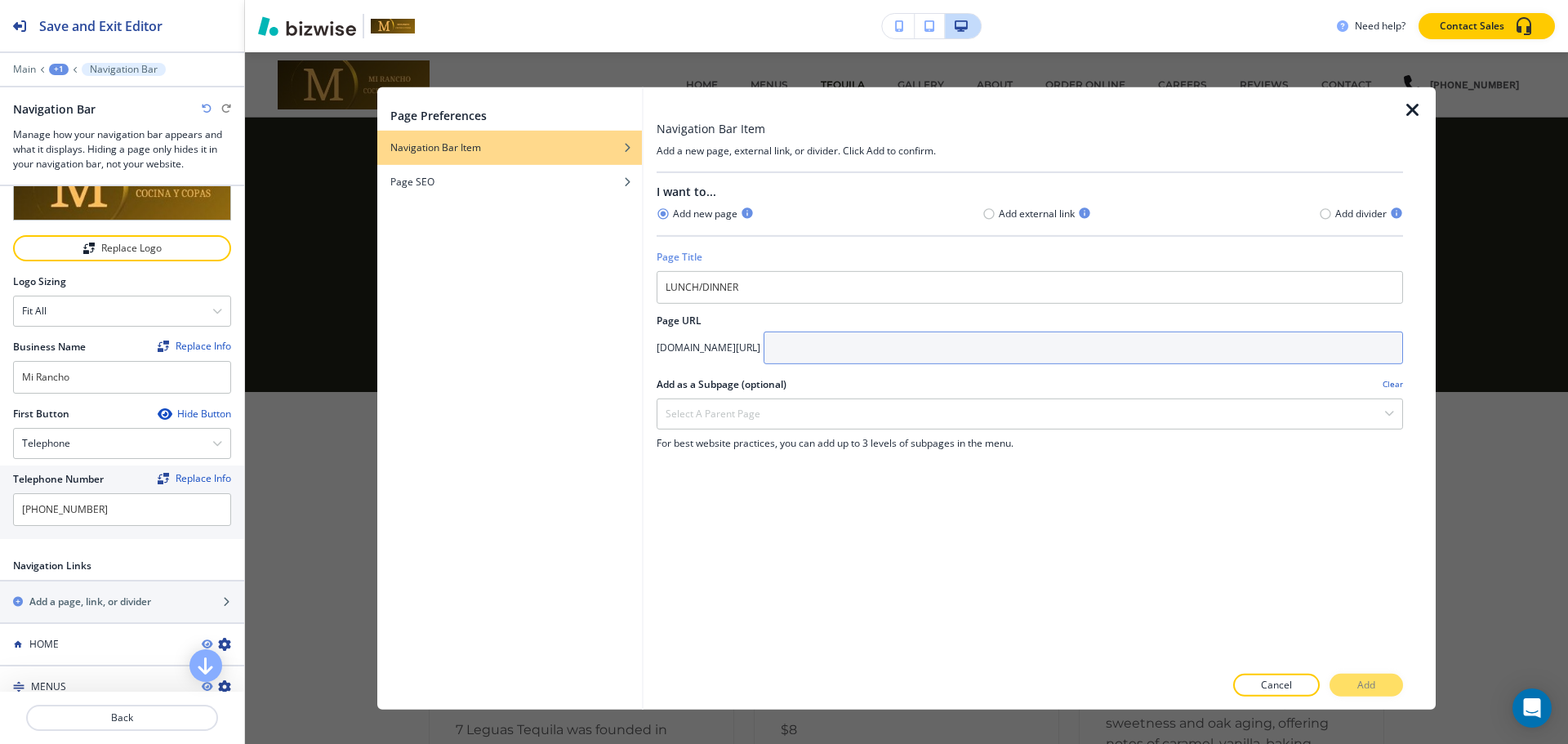
click at [1064, 338] on input "text" at bounding box center [1083, 346] width 639 height 33
type input "lunch-dinner"
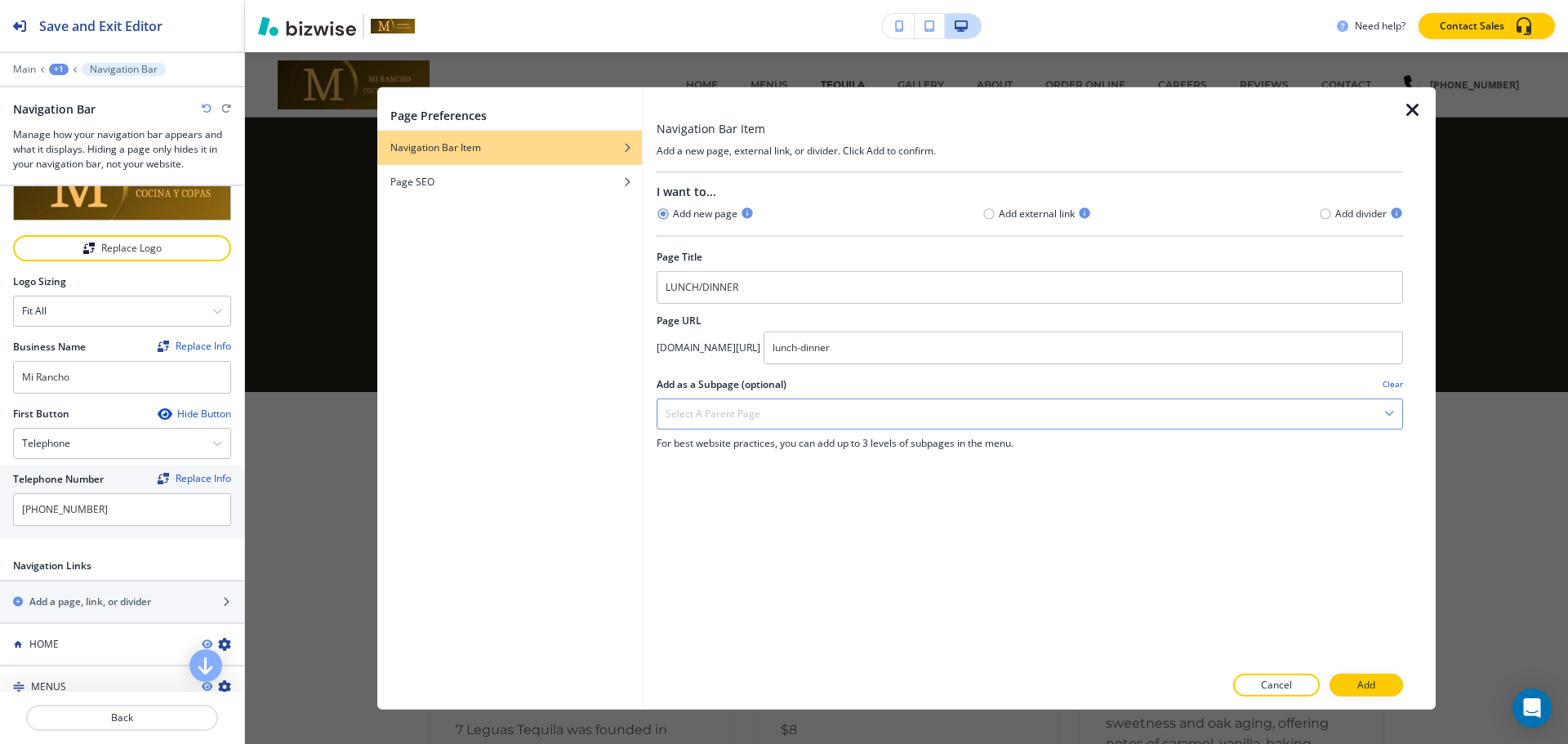
click at [1043, 415] on div "Select a parent page" at bounding box center [1029, 413] width 745 height 29
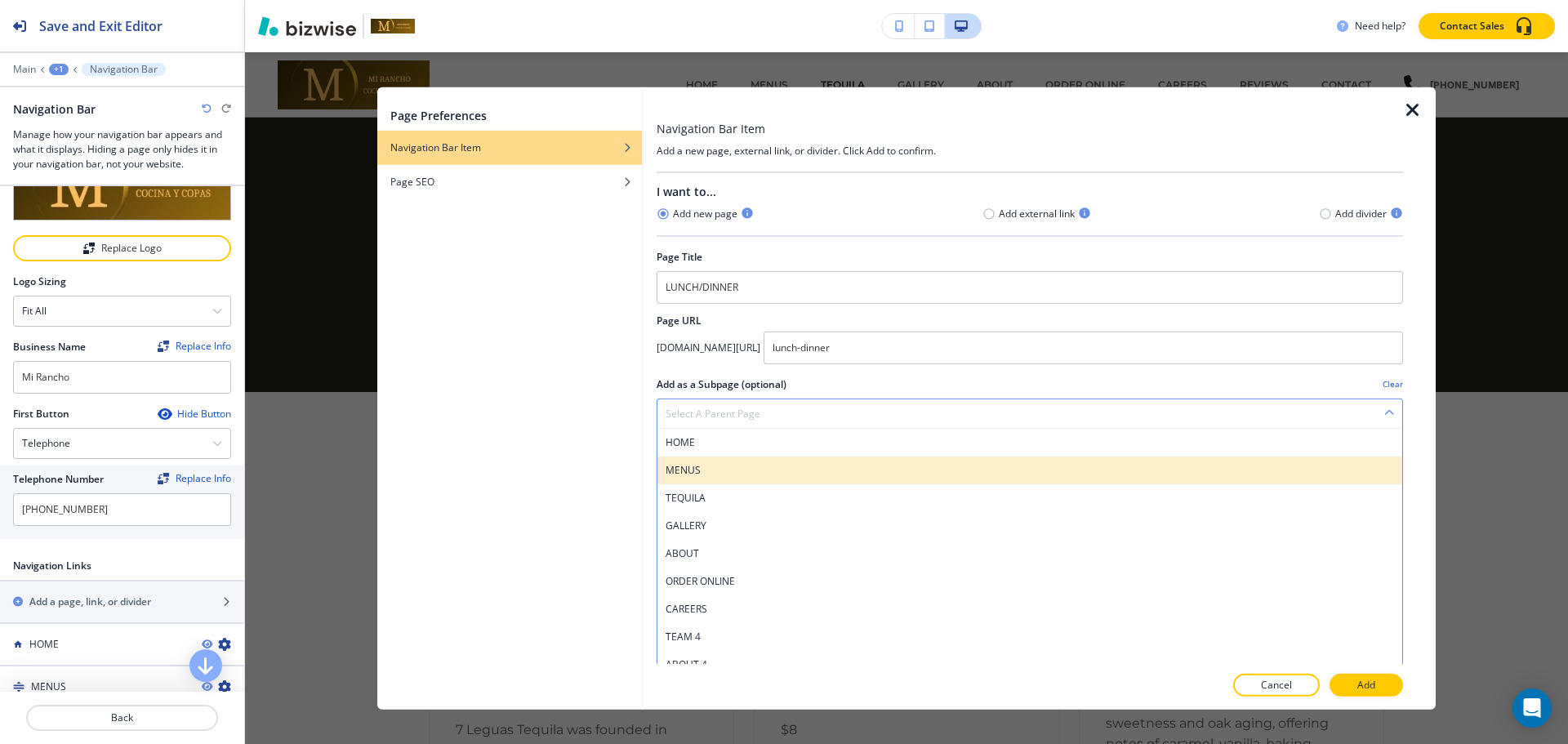
click at [800, 469] on h4 "MENUS" at bounding box center [1030, 470] width 728 height 15
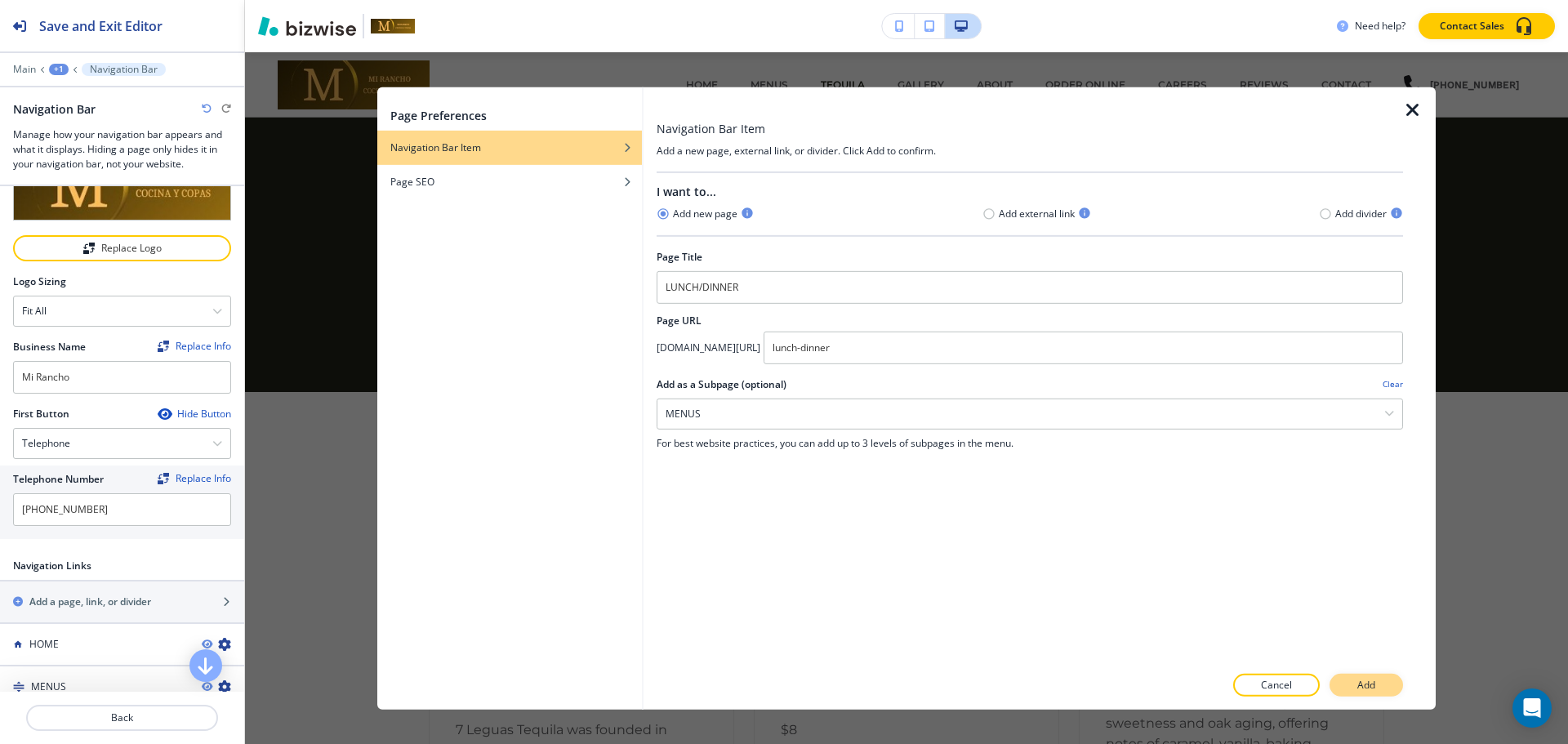
click at [1378, 691] on button "Add" at bounding box center [1366, 685] width 74 height 23
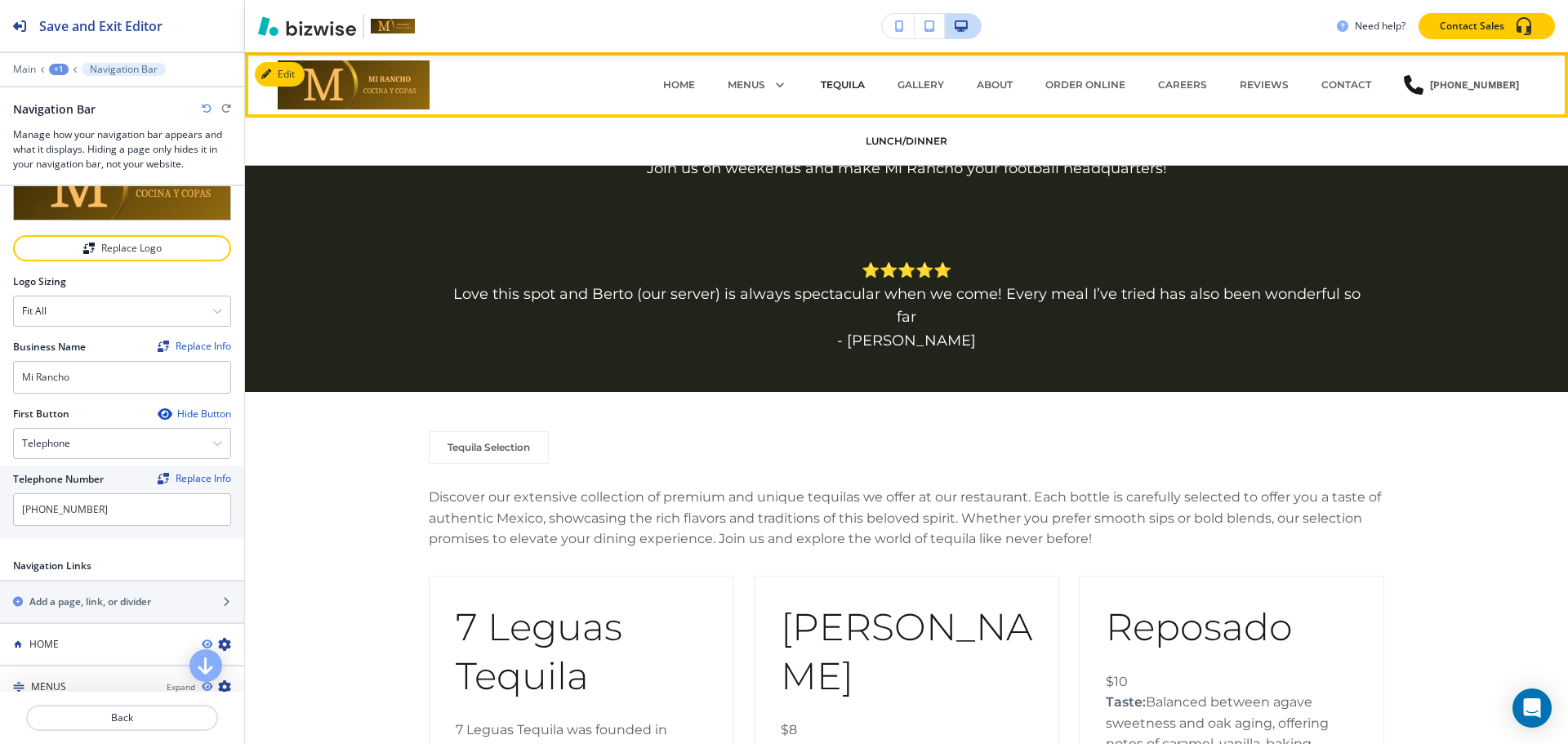
click at [898, 147] on p "LUNCH/DINNER" at bounding box center [907, 141] width 82 height 15
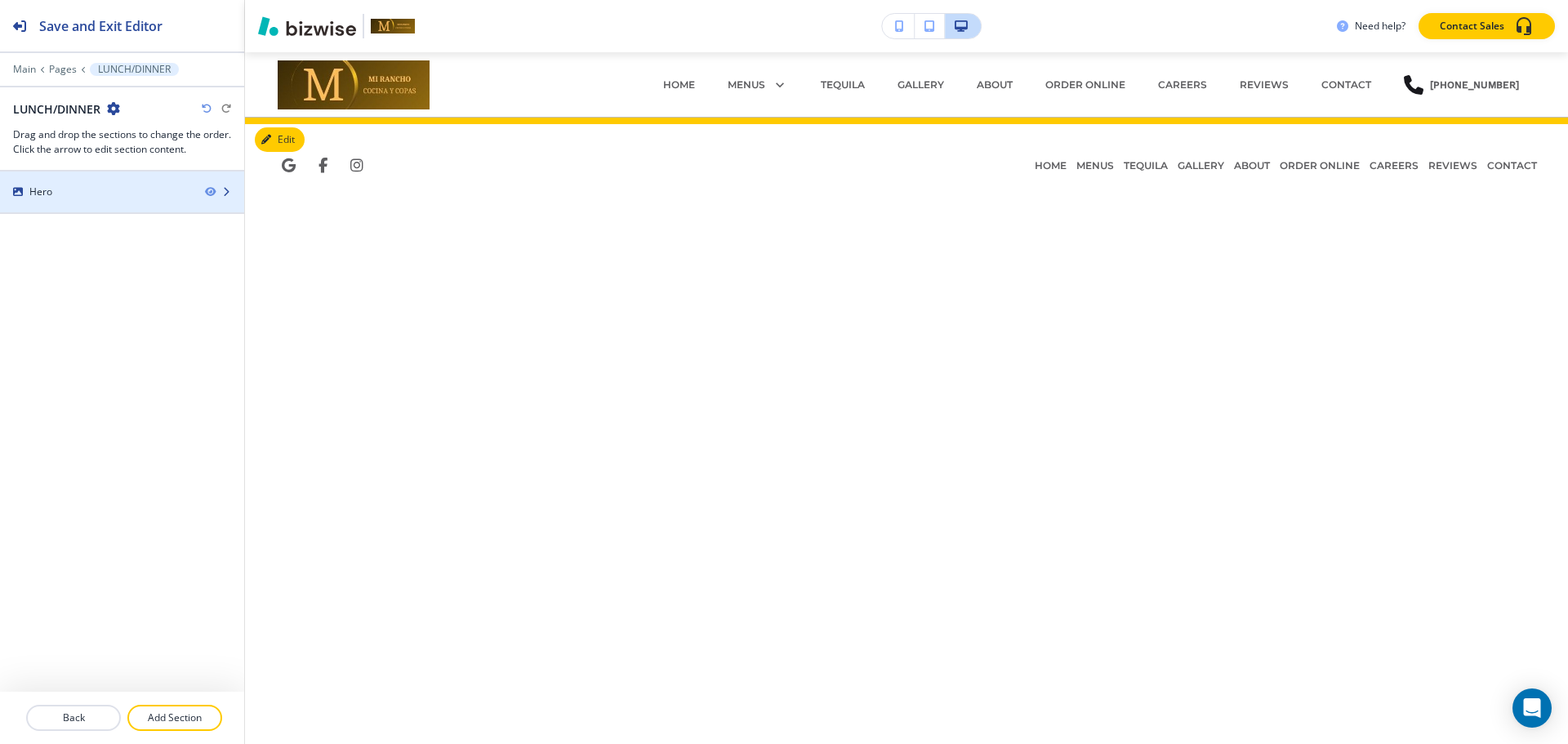
click at [119, 194] on div "Hero" at bounding box center [96, 192] width 192 height 15
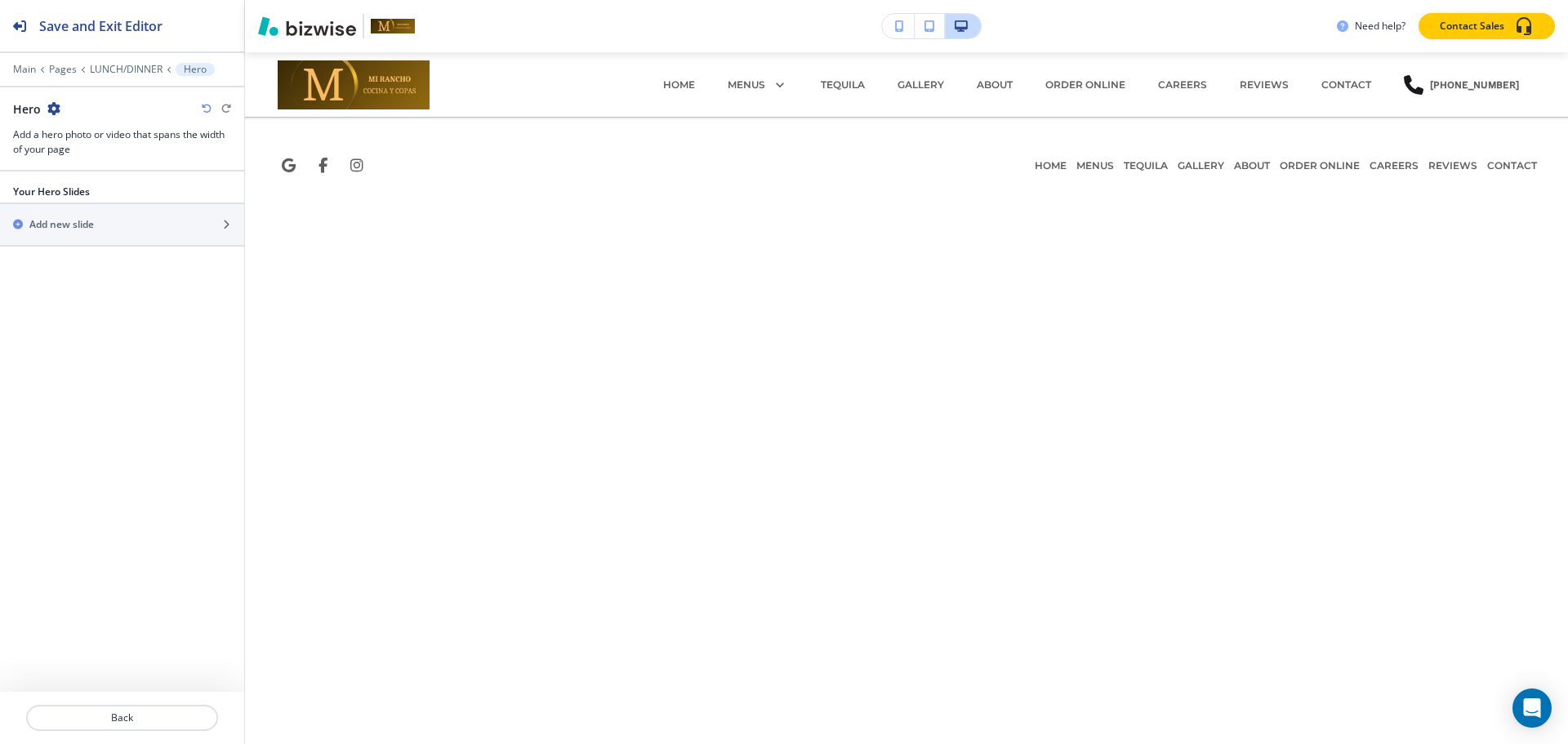
click at [49, 107] on icon "button" at bounding box center [53, 108] width 13 height 13
click at [132, 303] on div "Your Hero Slides Add new slide" at bounding box center [122, 431] width 244 height 520
click at [77, 239] on div "button" at bounding box center [122, 238] width 244 height 13
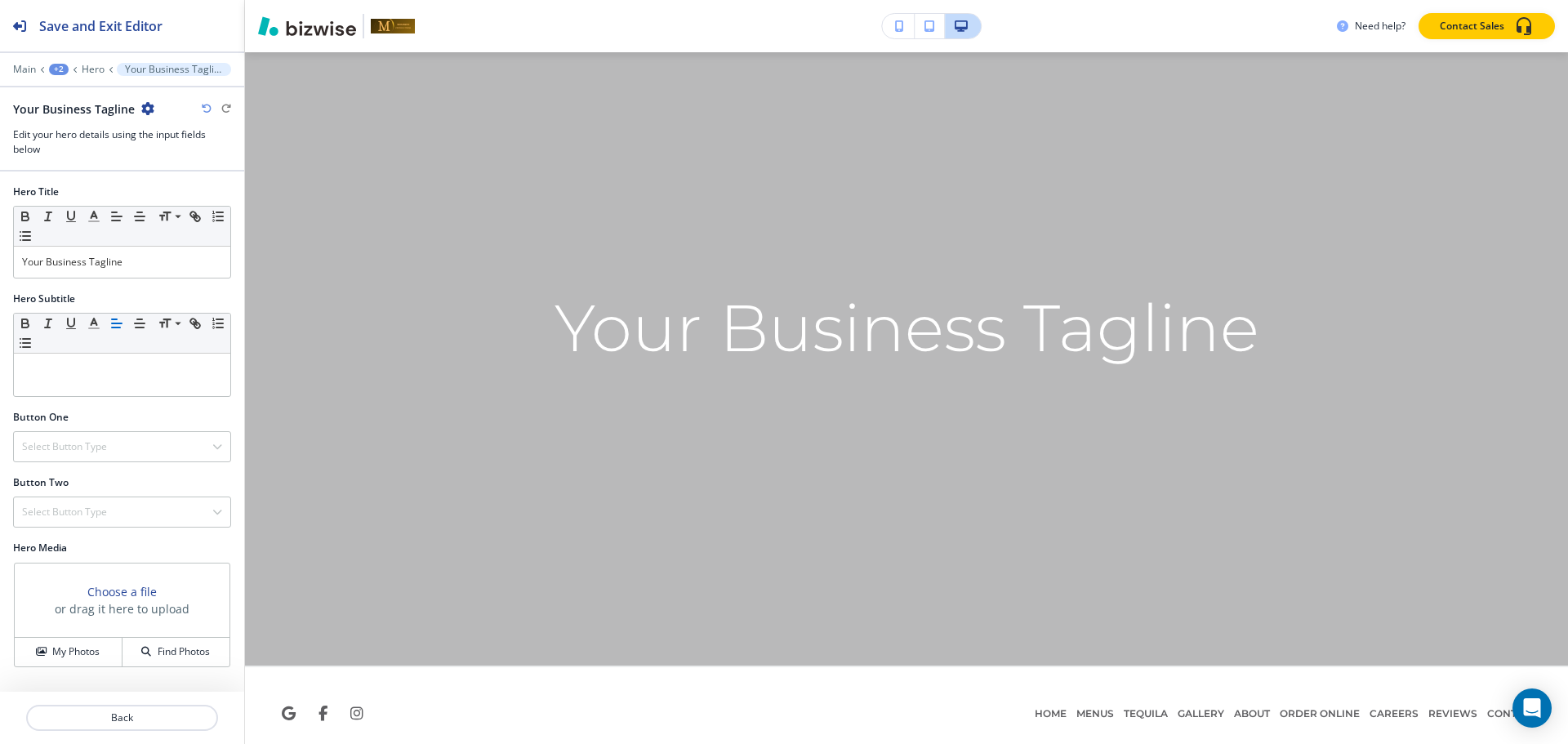
scroll to position [142, 0]
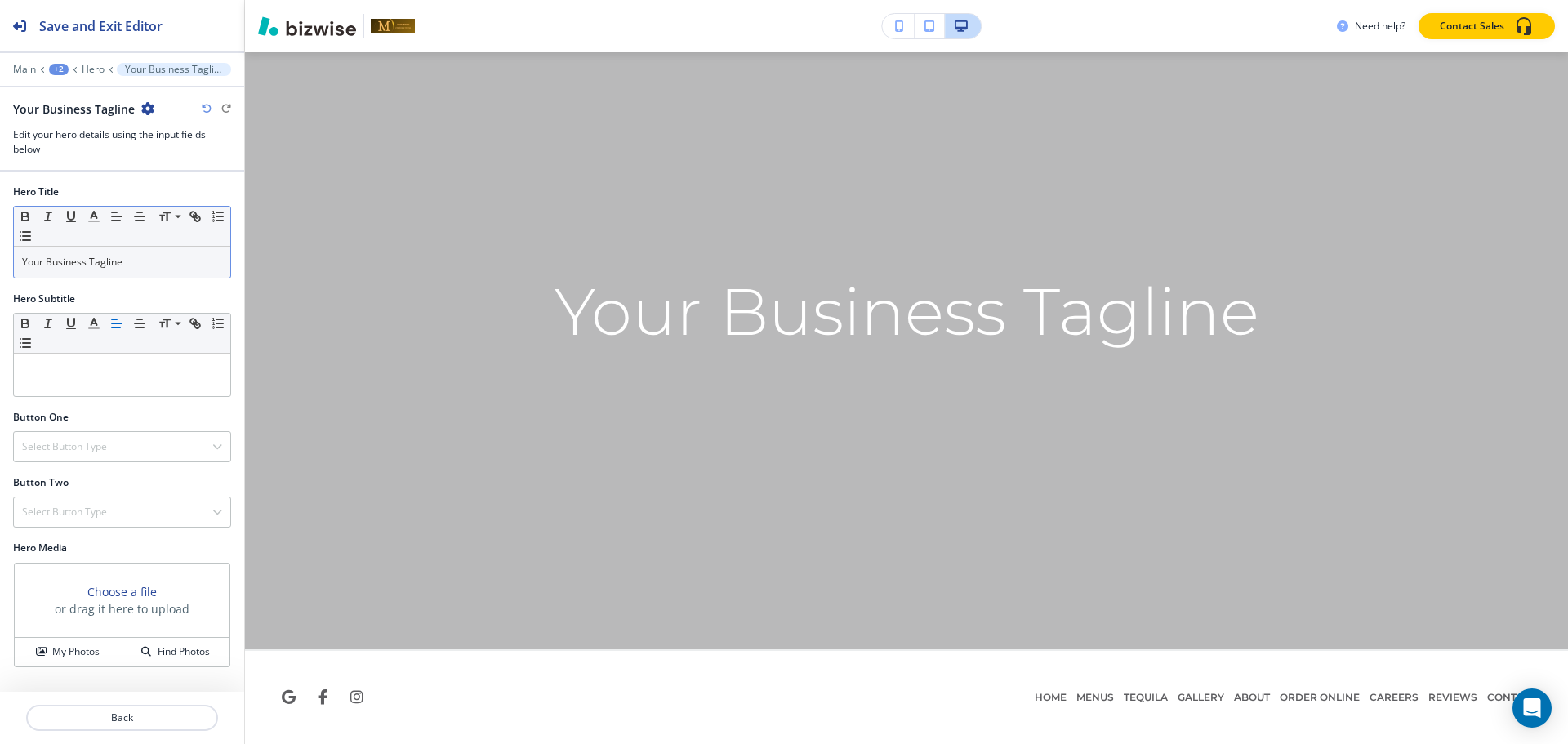
click at [199, 248] on div "Your Business Tagline" at bounding box center [123, 262] width 217 height 31
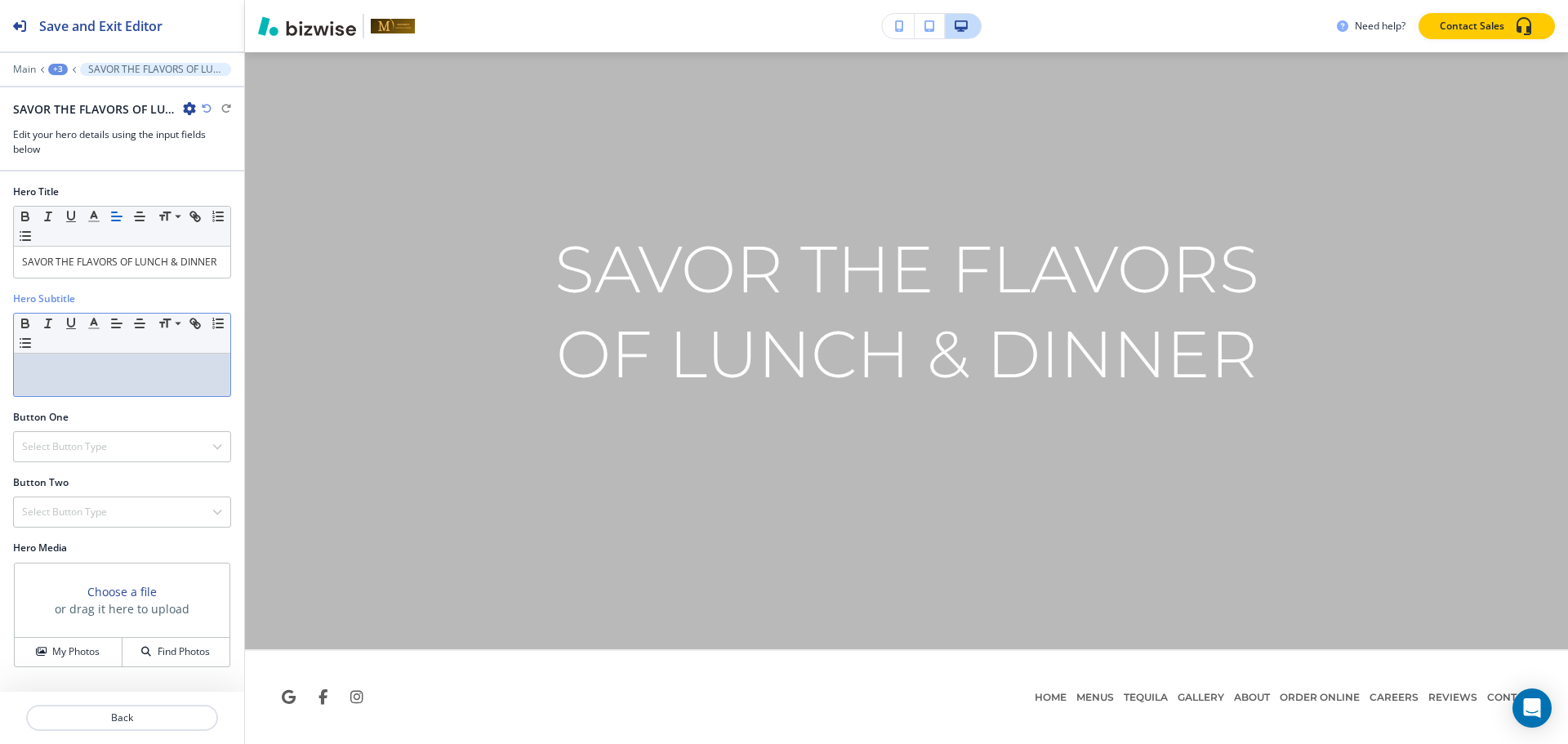
click at [129, 393] on div at bounding box center [123, 375] width 217 height 43
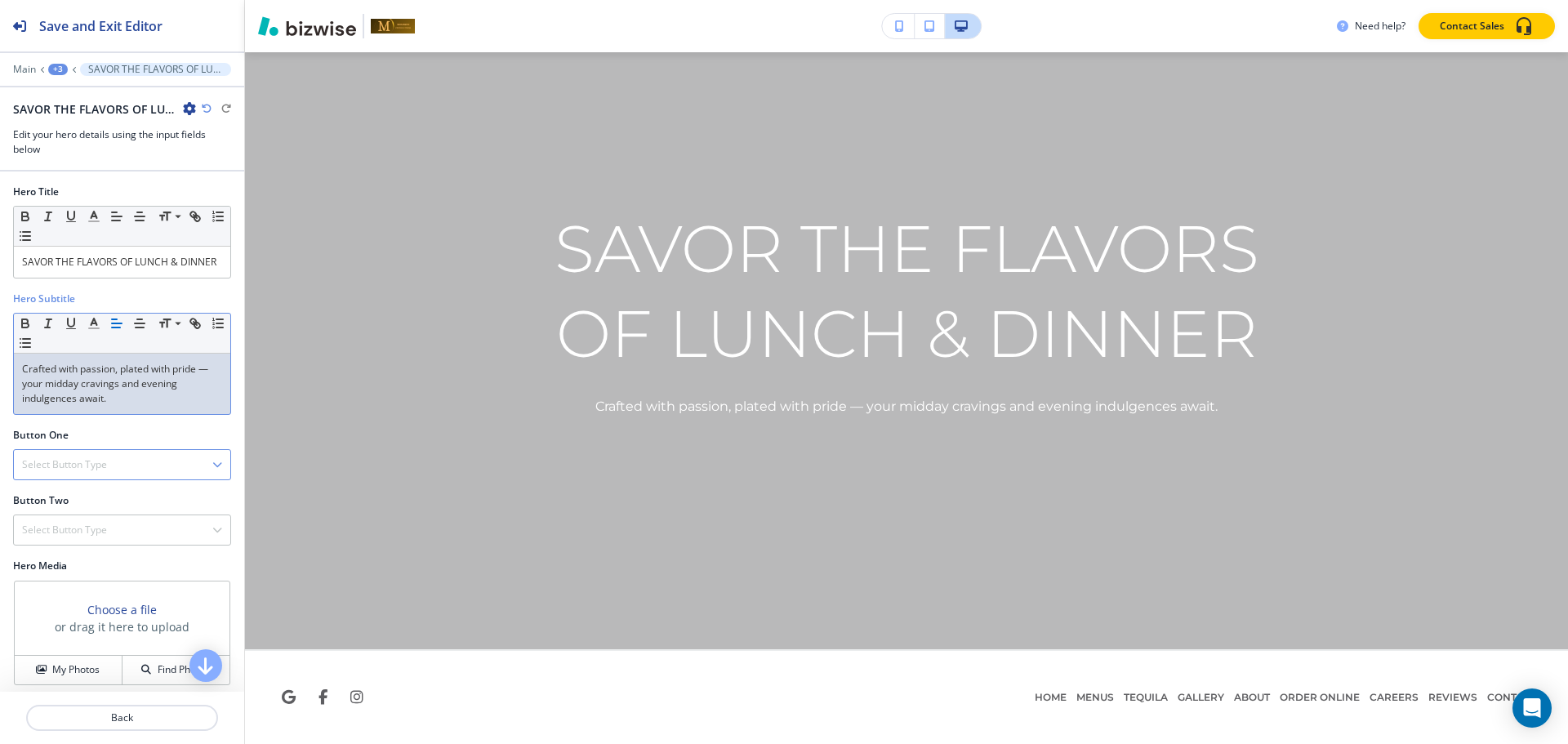
click at [36, 471] on div "Select Button Type" at bounding box center [123, 464] width 217 height 29
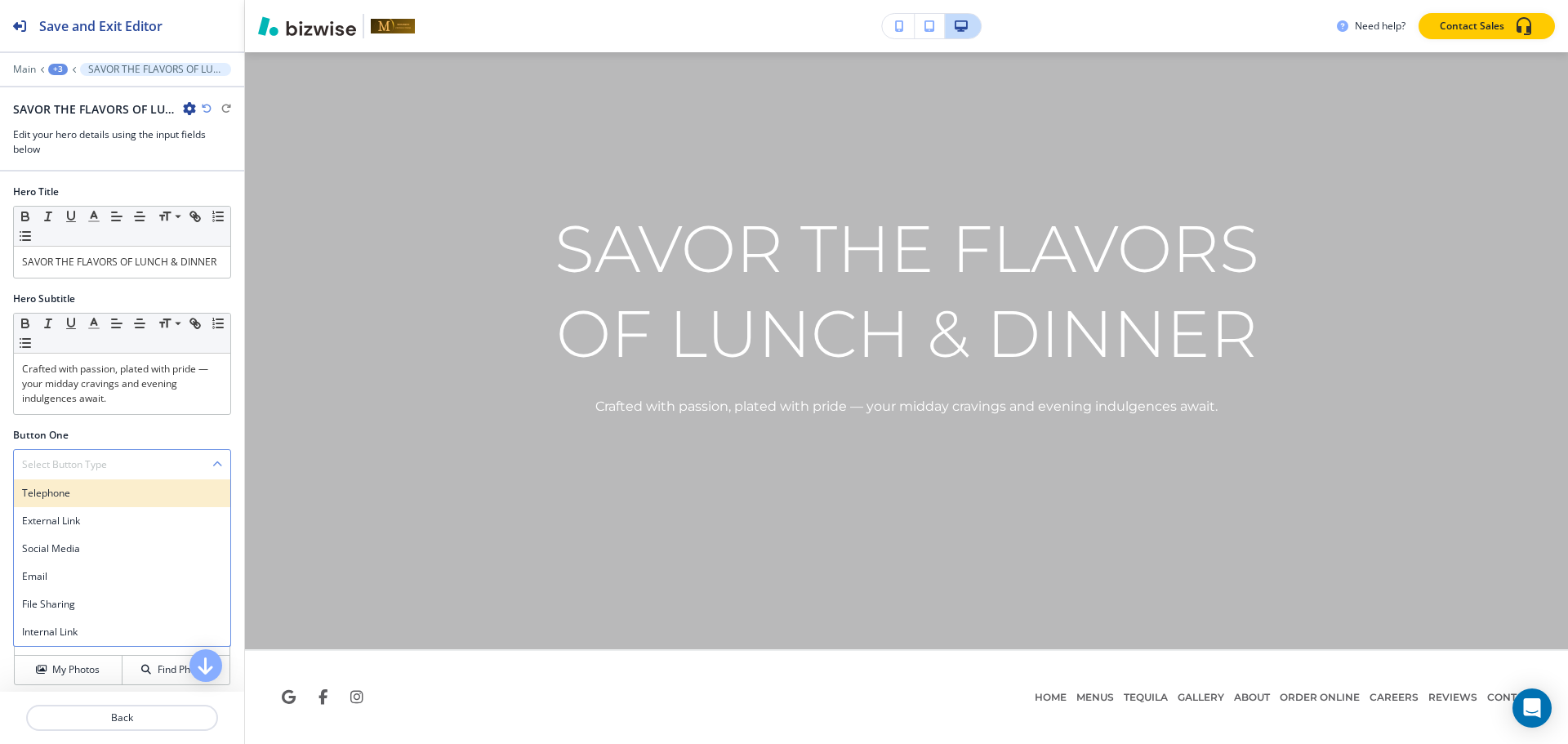
click at [73, 507] on div "Telephone" at bounding box center [123, 493] width 217 height 28
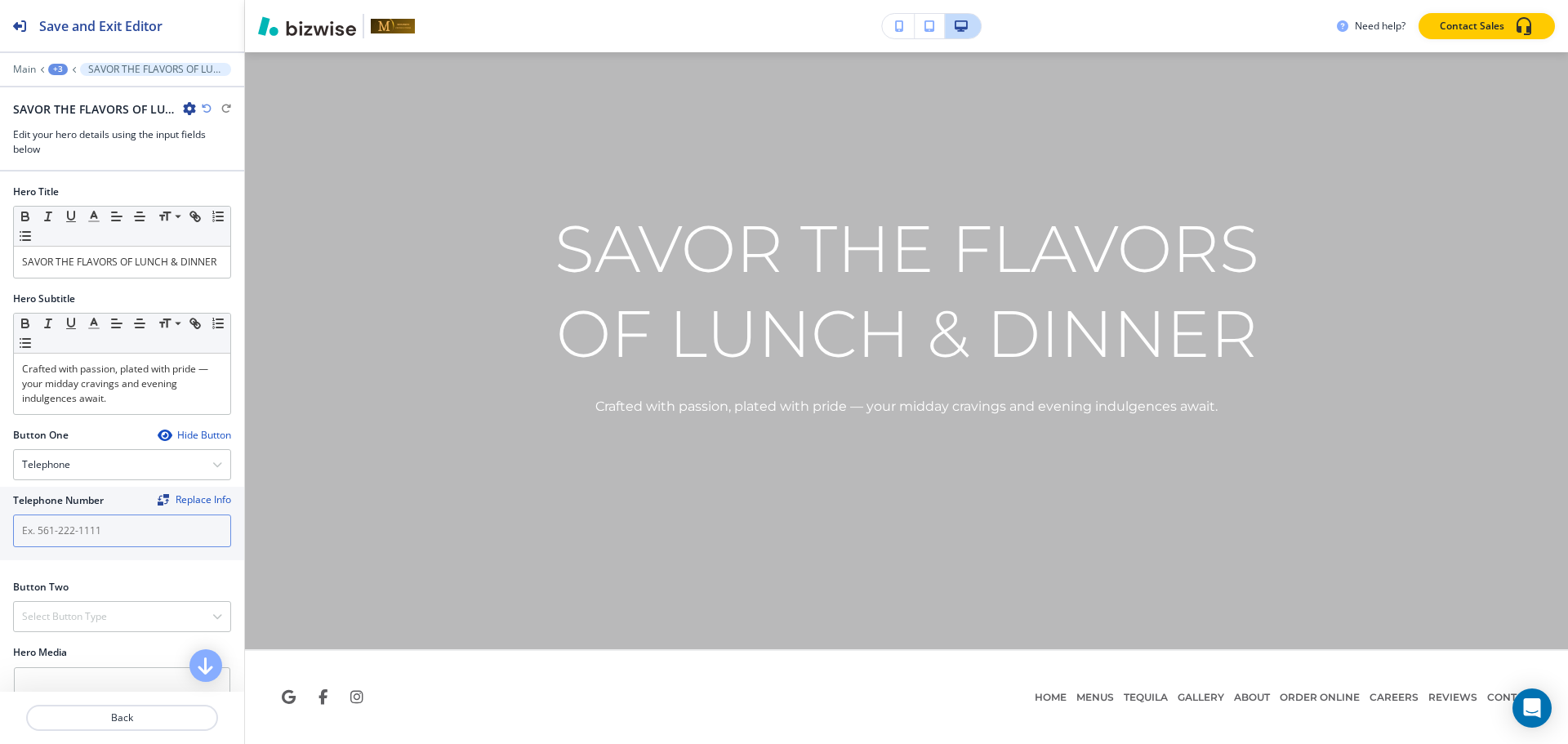
click at [73, 547] on input "text" at bounding box center [123, 530] width 218 height 33
paste input "218-444-8212"
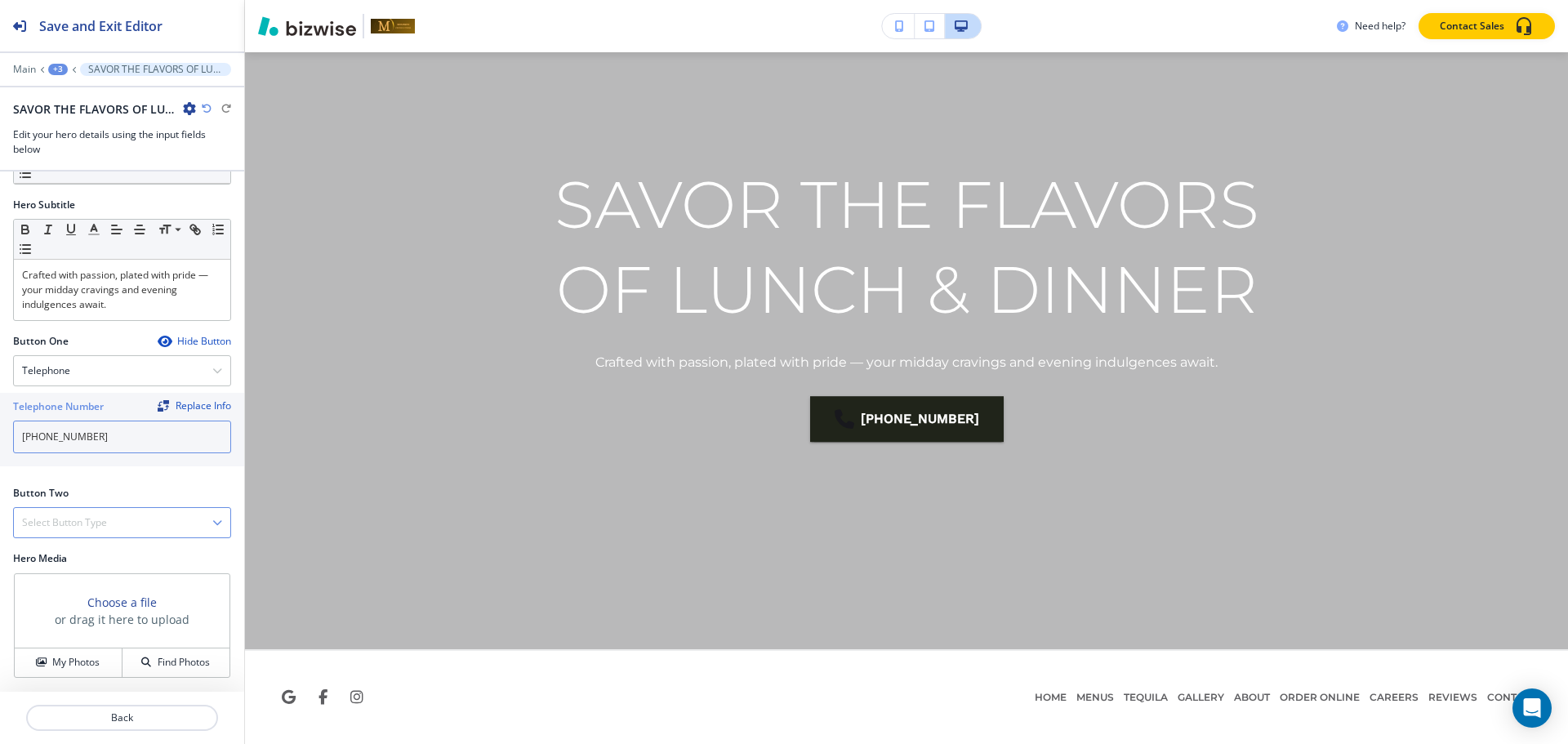
type input "218-444-8212"
click at [87, 510] on div "Select Button Type" at bounding box center [123, 522] width 217 height 29
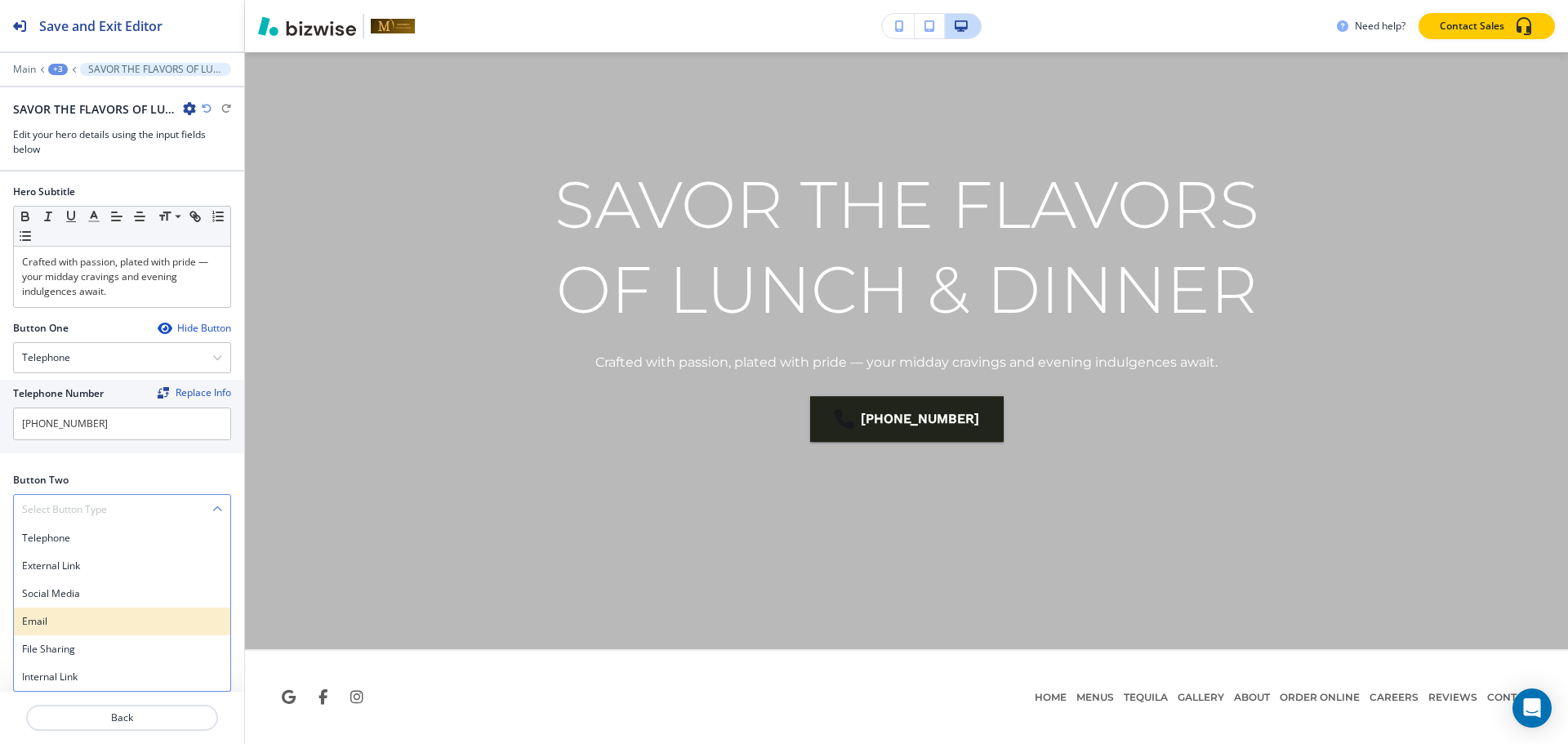
scroll to position [122, 0]
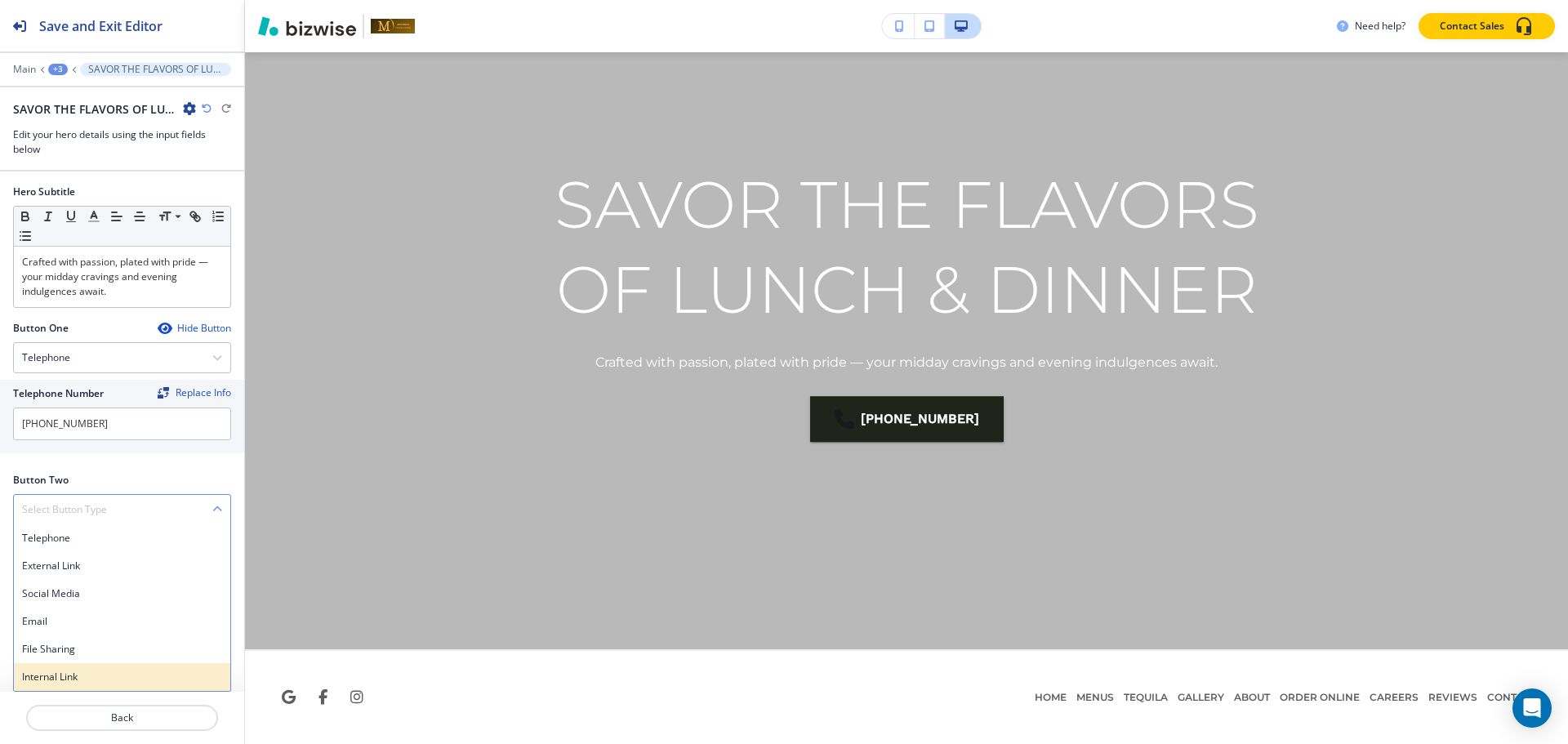
click at [66, 676] on h4 "Internal Link" at bounding box center [122, 677] width 200 height 15
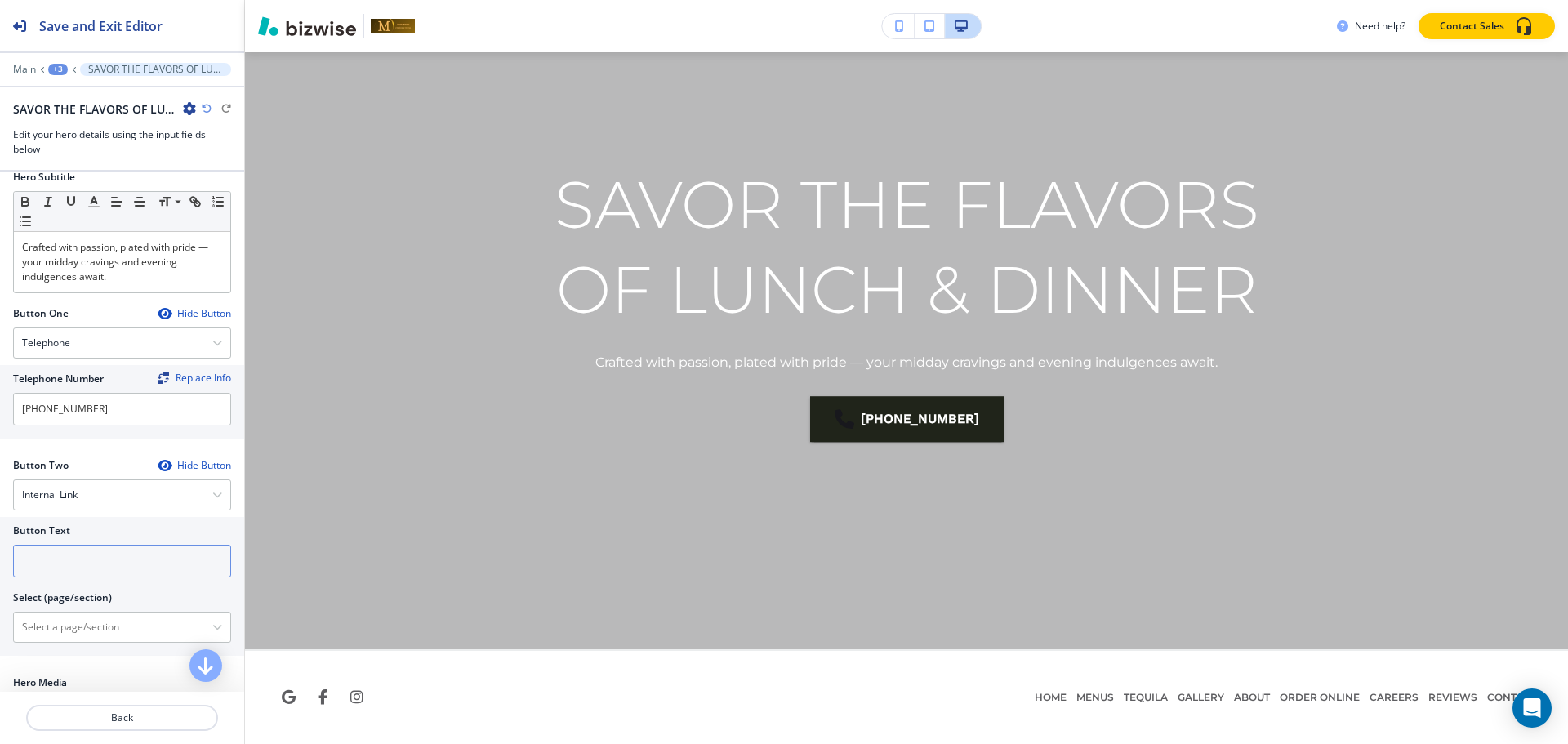
click at [116, 577] on input "text" at bounding box center [123, 560] width 218 height 33
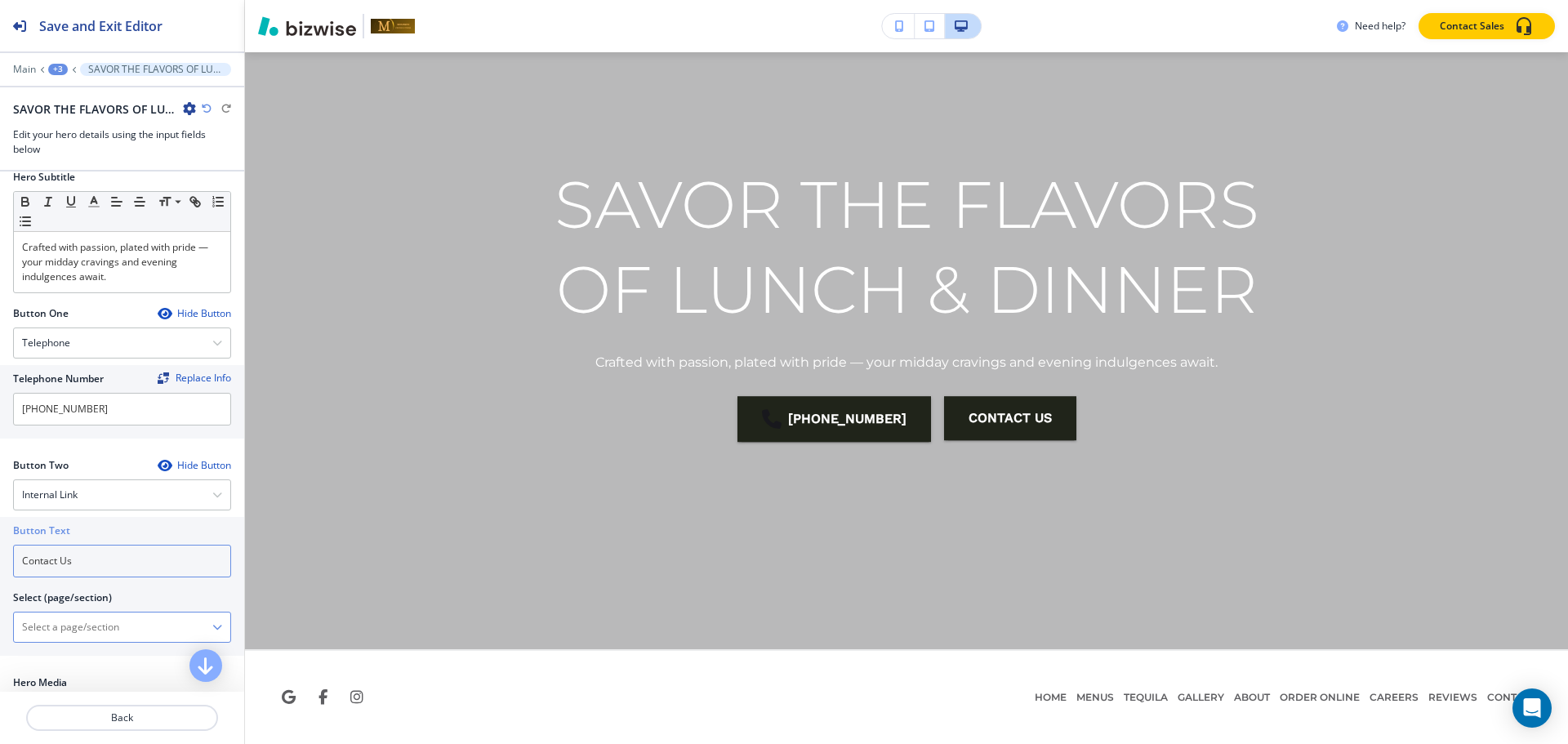
type input "Contact Us"
click at [99, 641] on \(page\/section\) "Manual Input" at bounding box center [113, 627] width 198 height 28
paste \(page\/section\) "Contact Us"
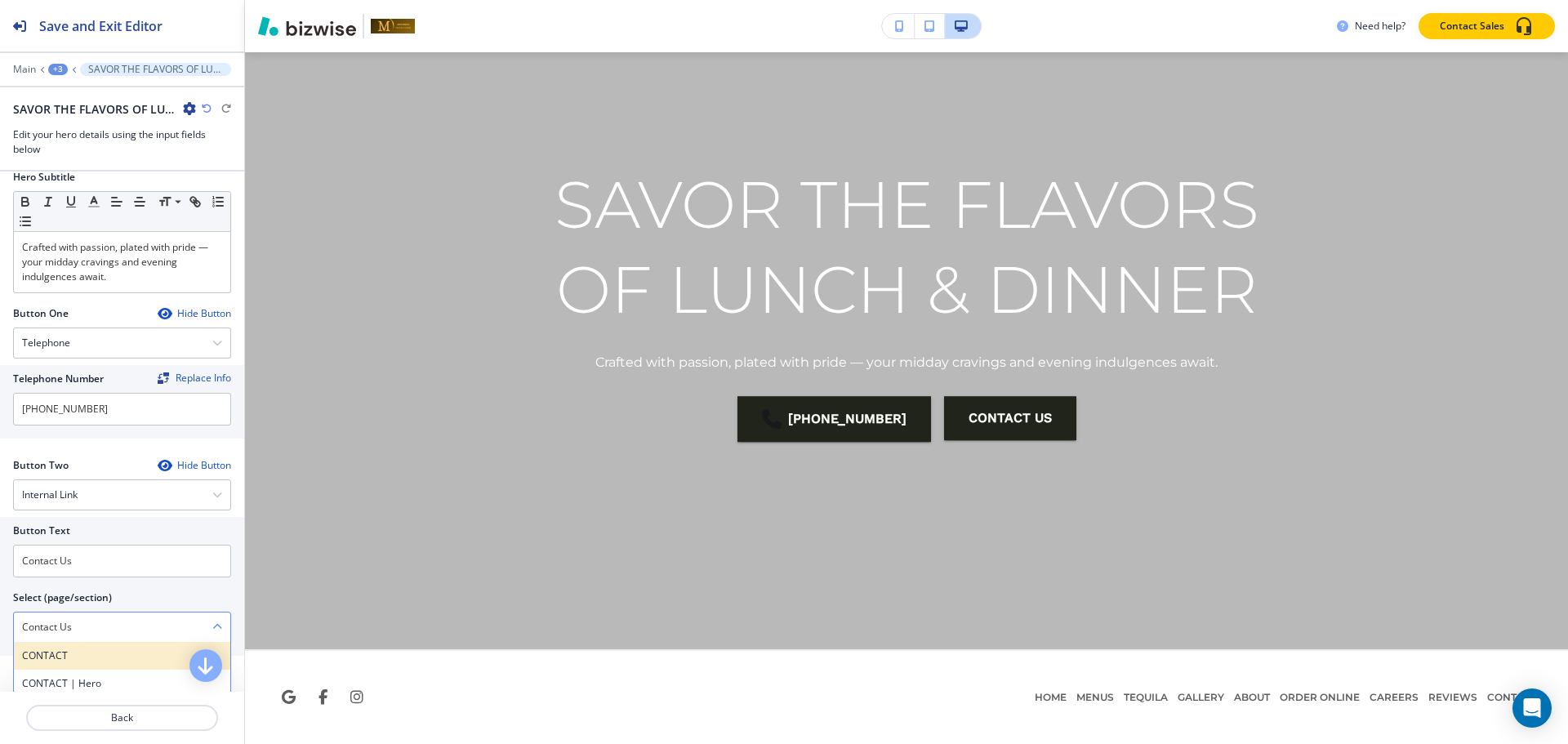
click at [91, 663] on h4 "CONTACT" at bounding box center [122, 655] width 200 height 15
type \(page\/section\) "CONTACT"
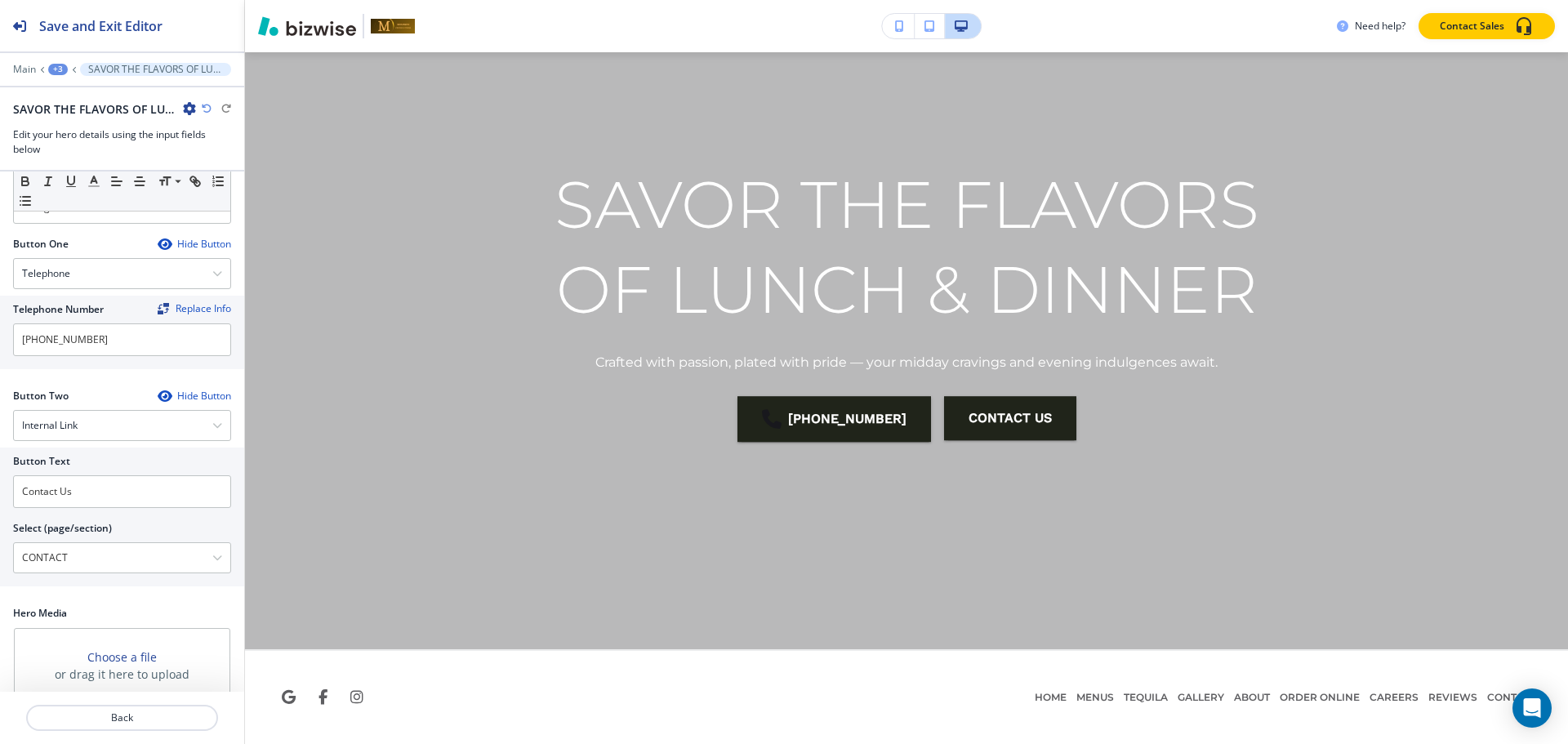
scroll to position [260, 0]
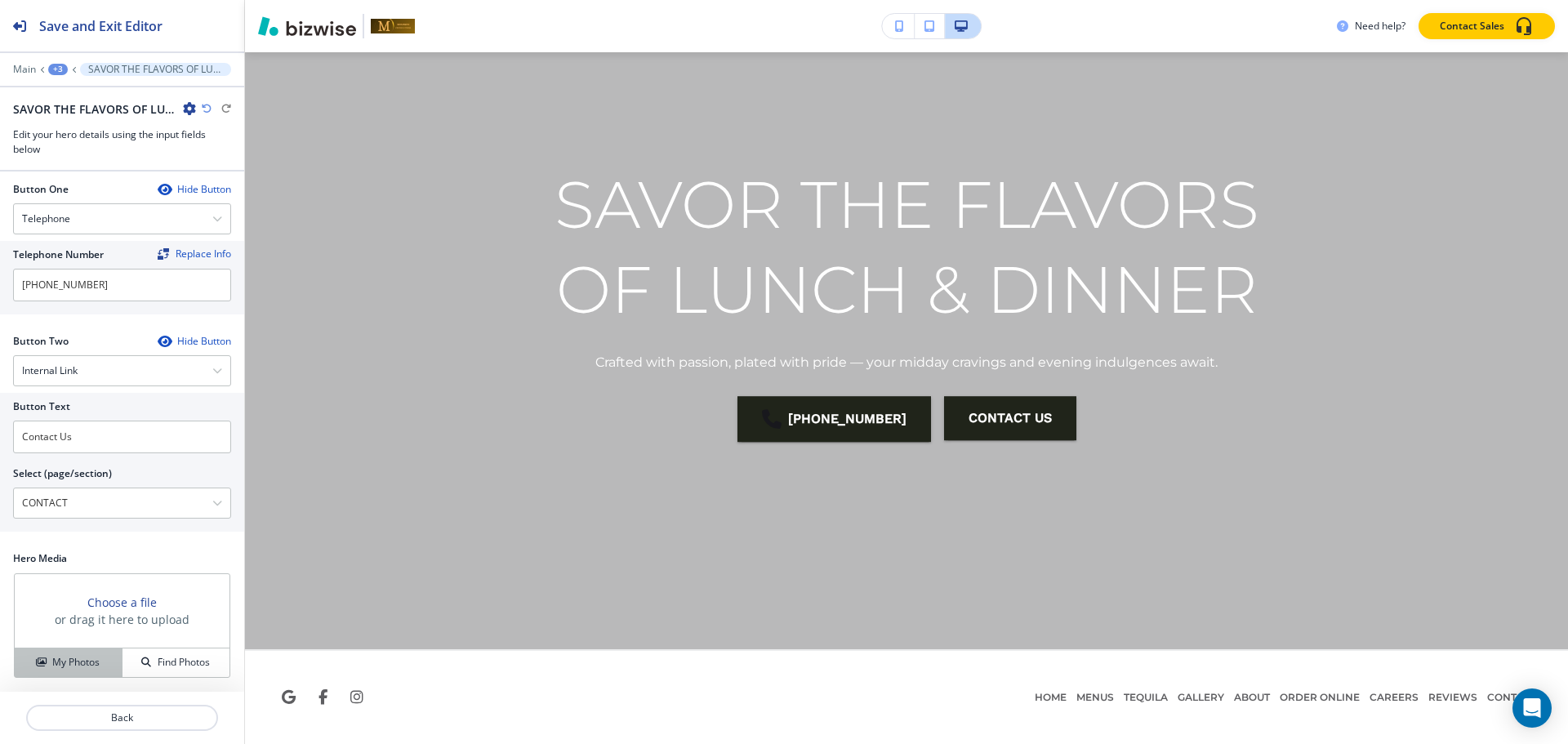
click at [65, 662] on h4 "My Photos" at bounding box center [75, 662] width 47 height 15
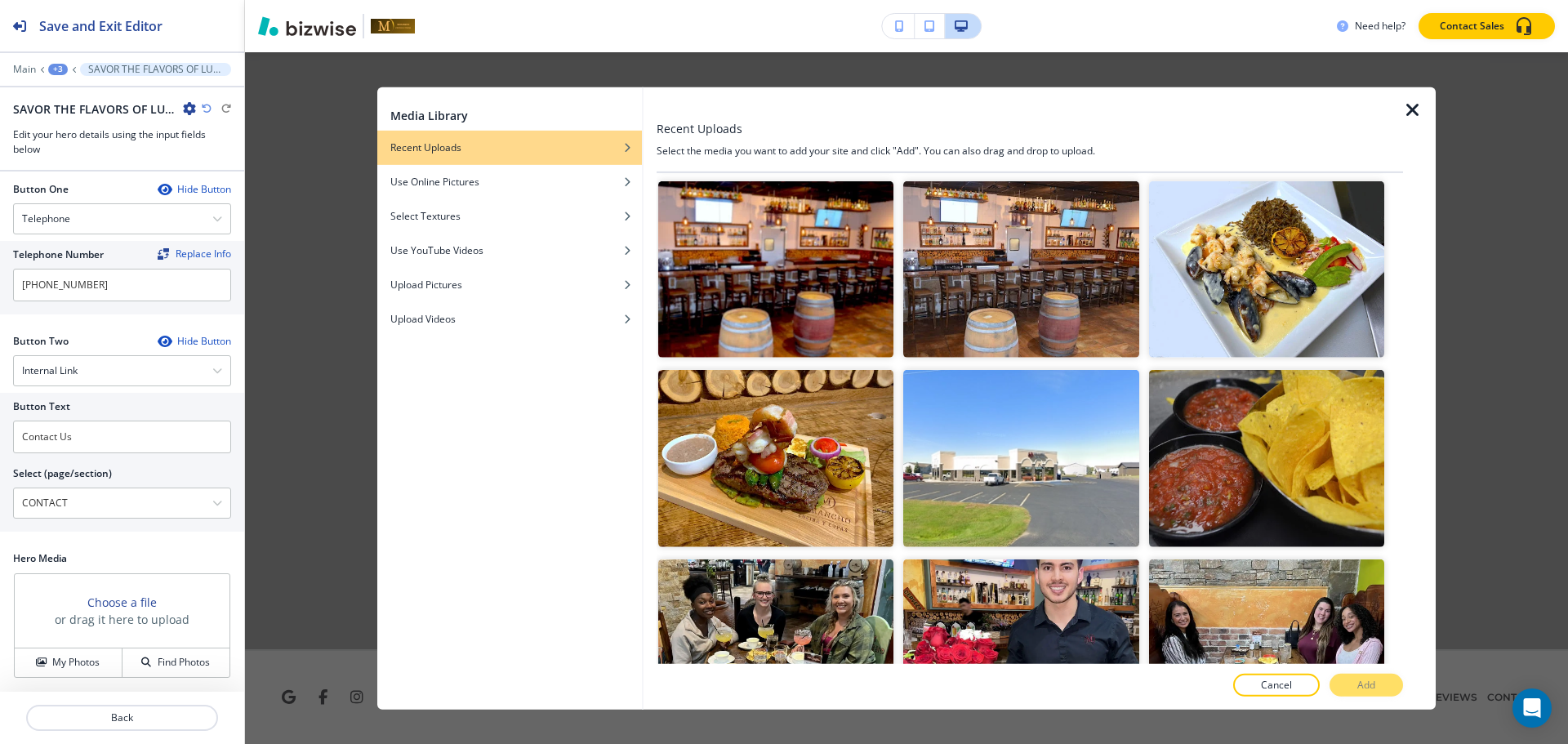
scroll to position [653, 0]
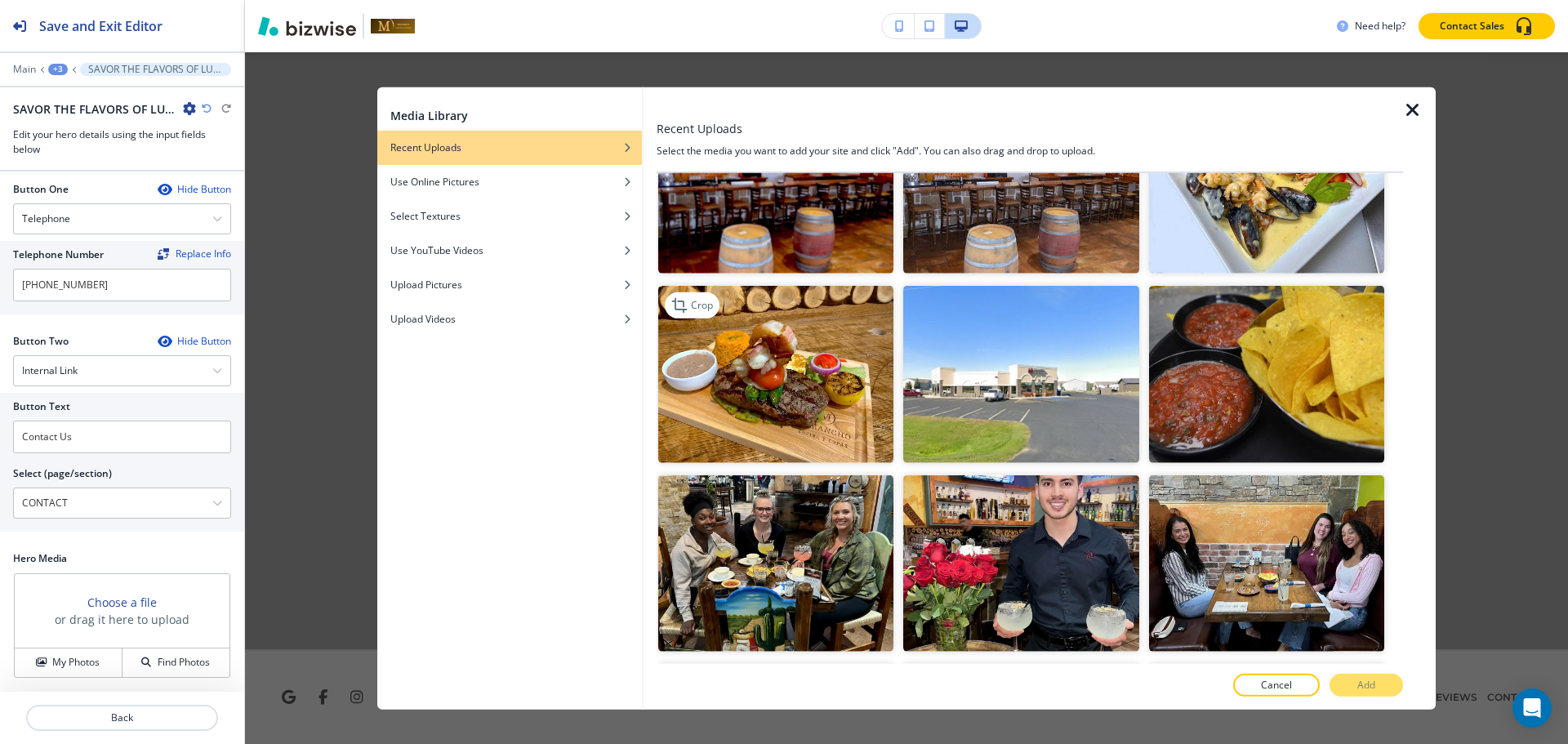
click at [777, 380] on img "button" at bounding box center [775, 374] width 235 height 177
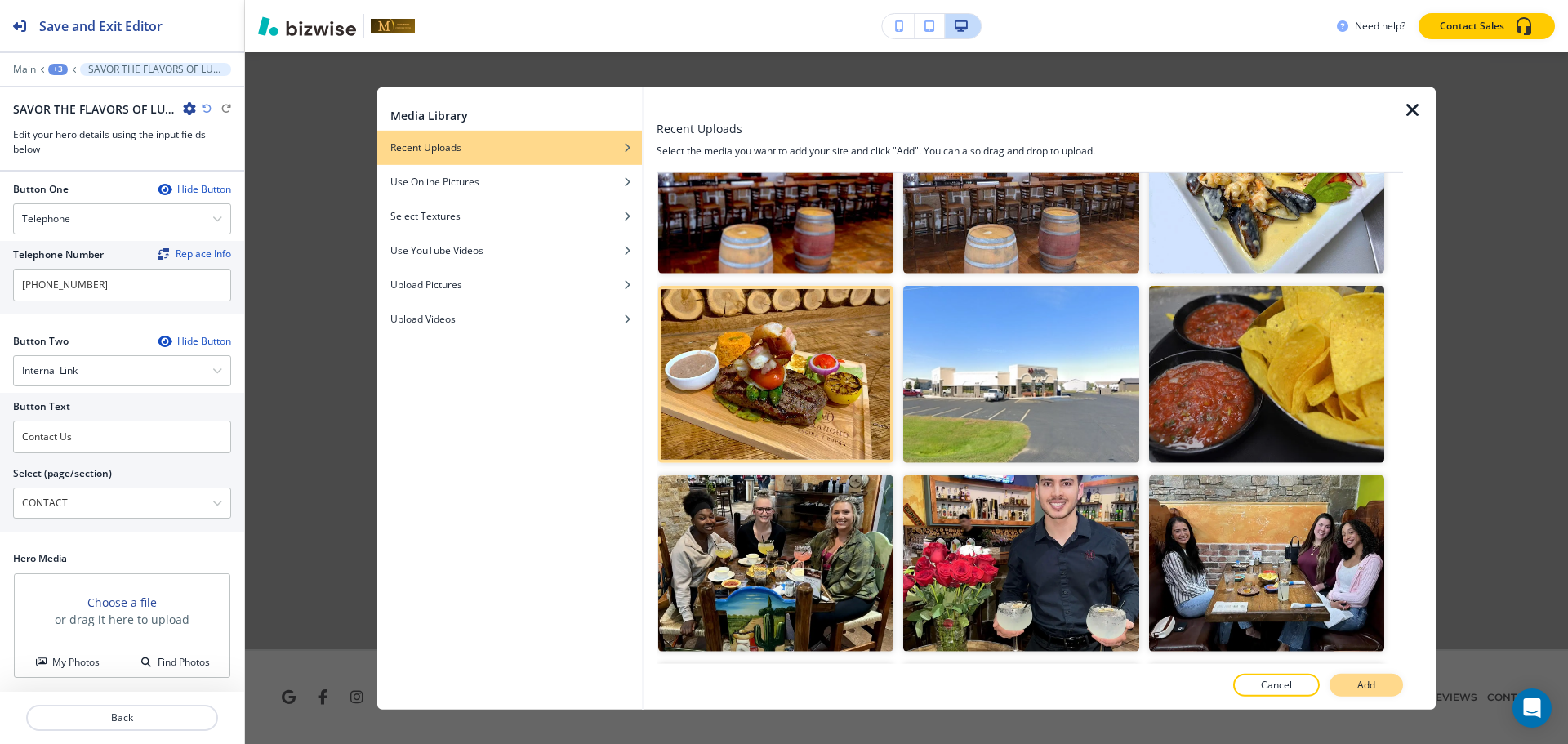
click at [1389, 679] on button "Add" at bounding box center [1366, 685] width 74 height 23
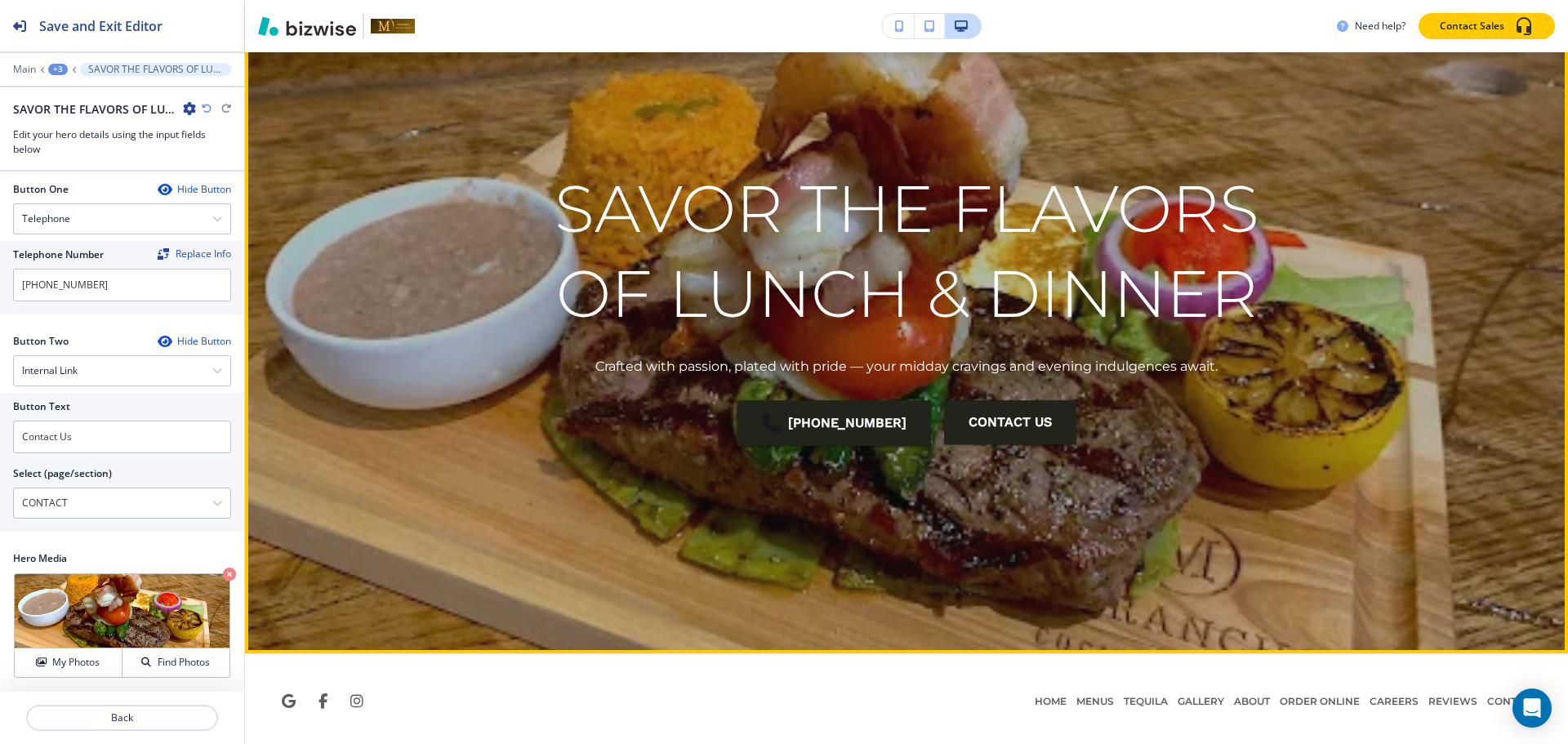
scroll to position [142, 0]
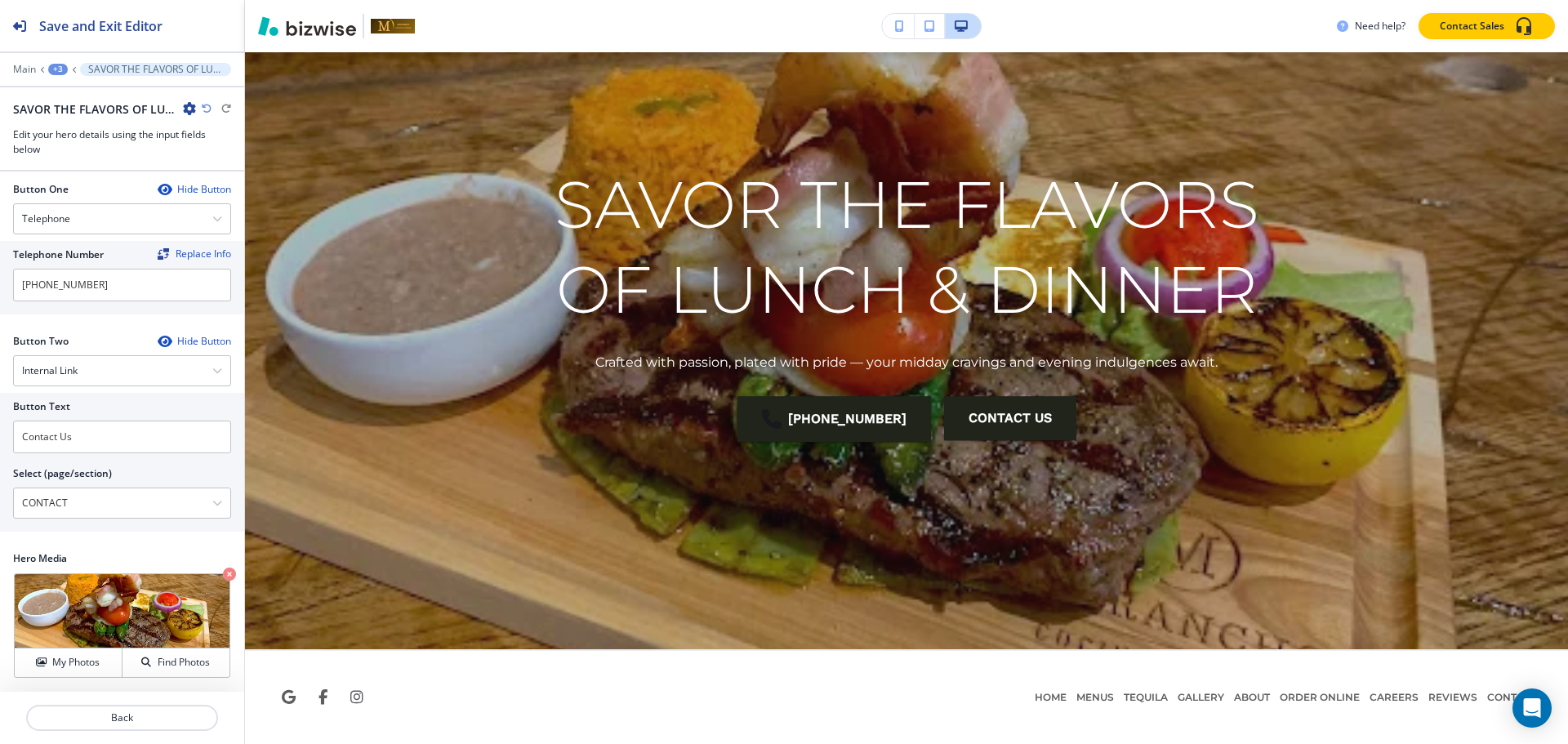
click at [66, 74] on button "+3" at bounding box center [58, 69] width 20 height 12
click at [71, 118] on p "LUNCH/DINNER" at bounding box center [100, 124] width 83 height 15
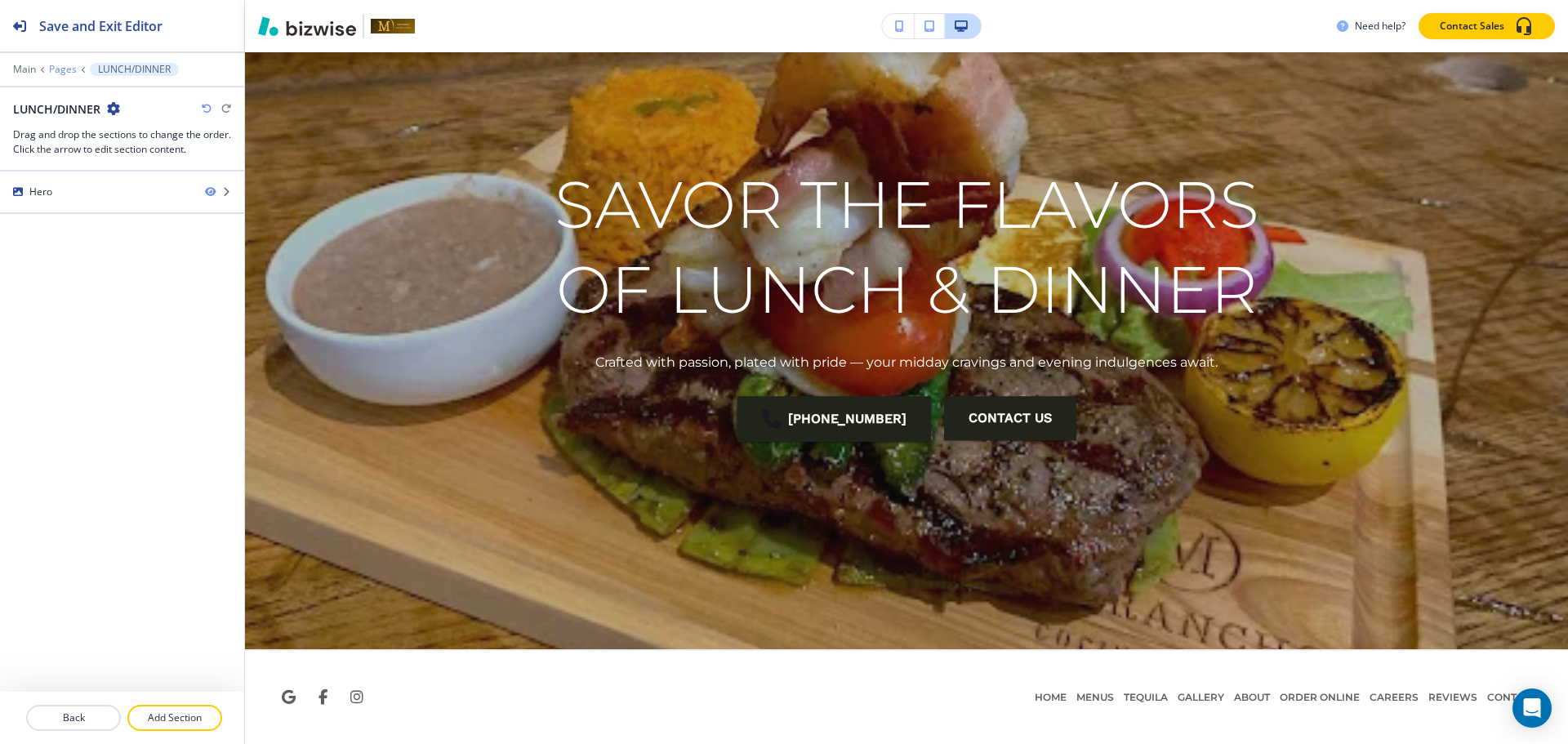
click at [62, 70] on p "Pages" at bounding box center [62, 69] width 28 height 12
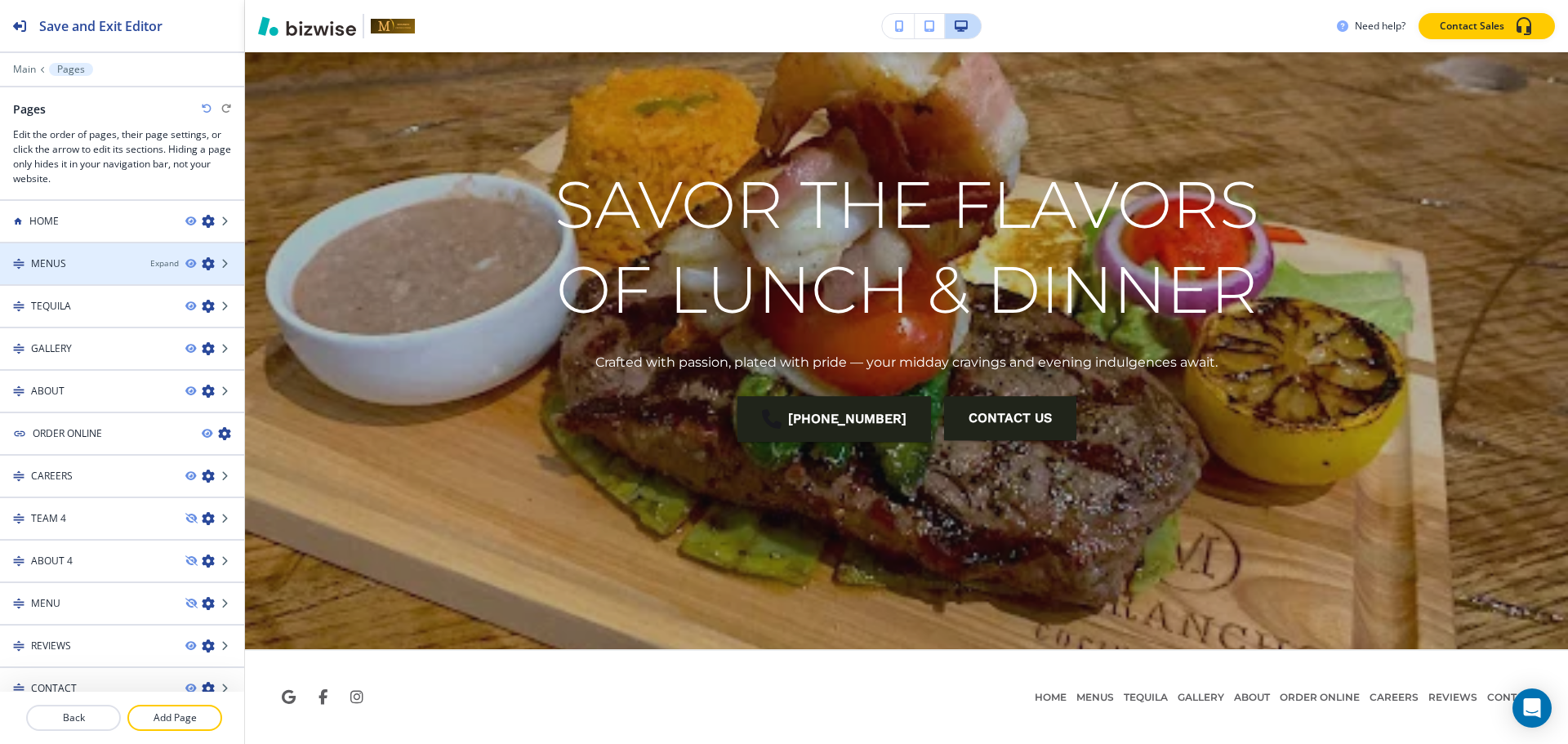
click at [85, 269] on div "MENUS" at bounding box center [68, 264] width 138 height 15
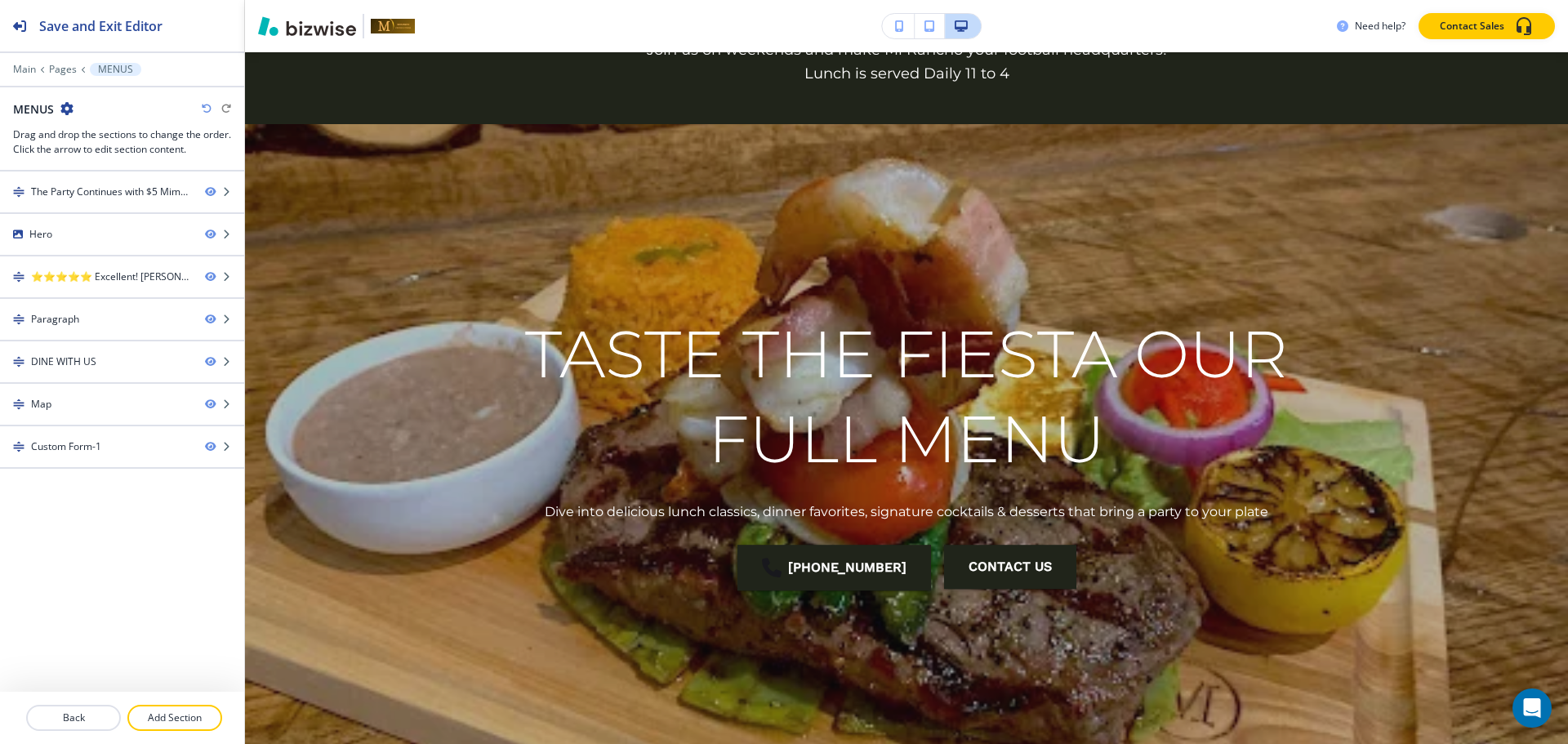
scroll to position [0, 0]
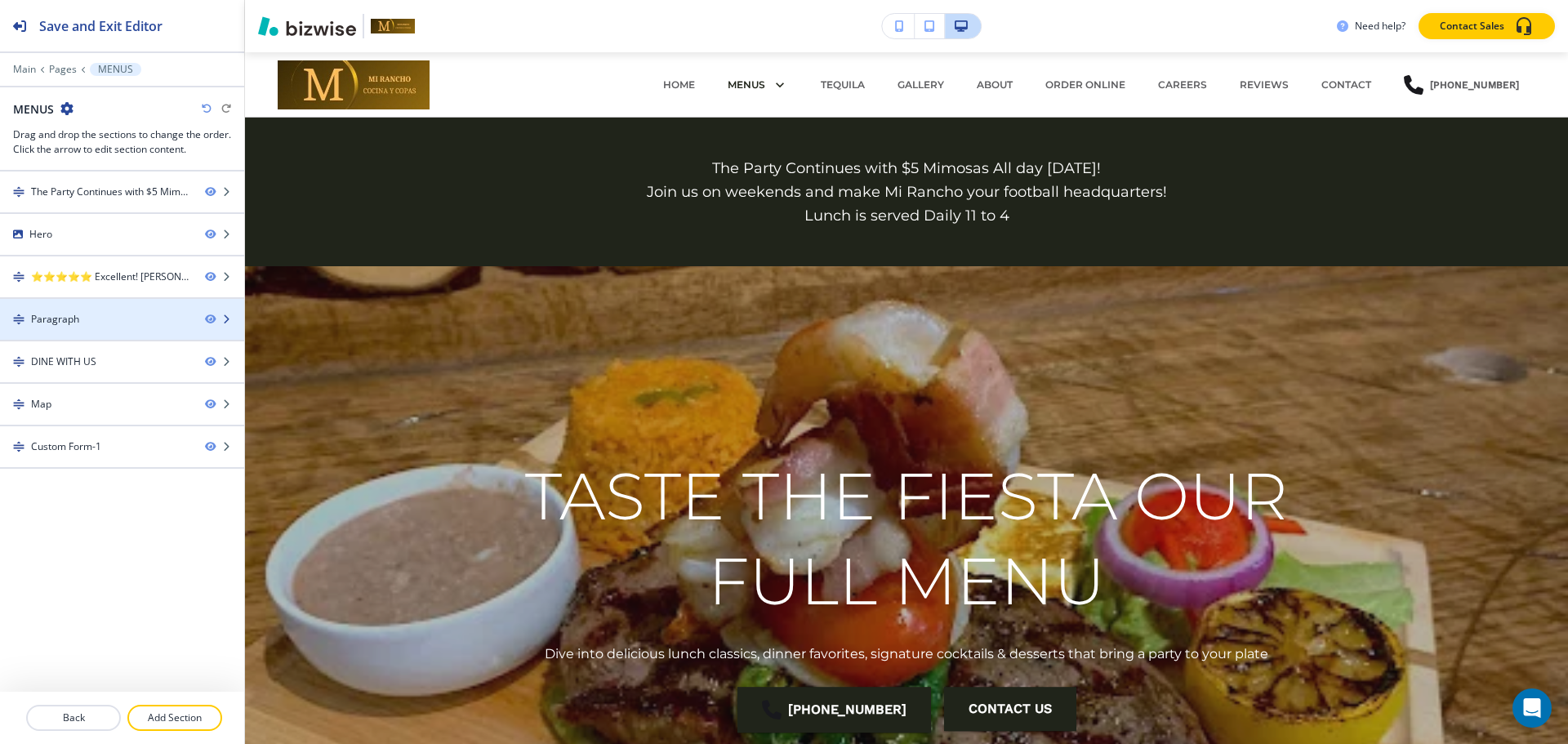
click at [66, 316] on div "Paragraph" at bounding box center [55, 319] width 48 height 15
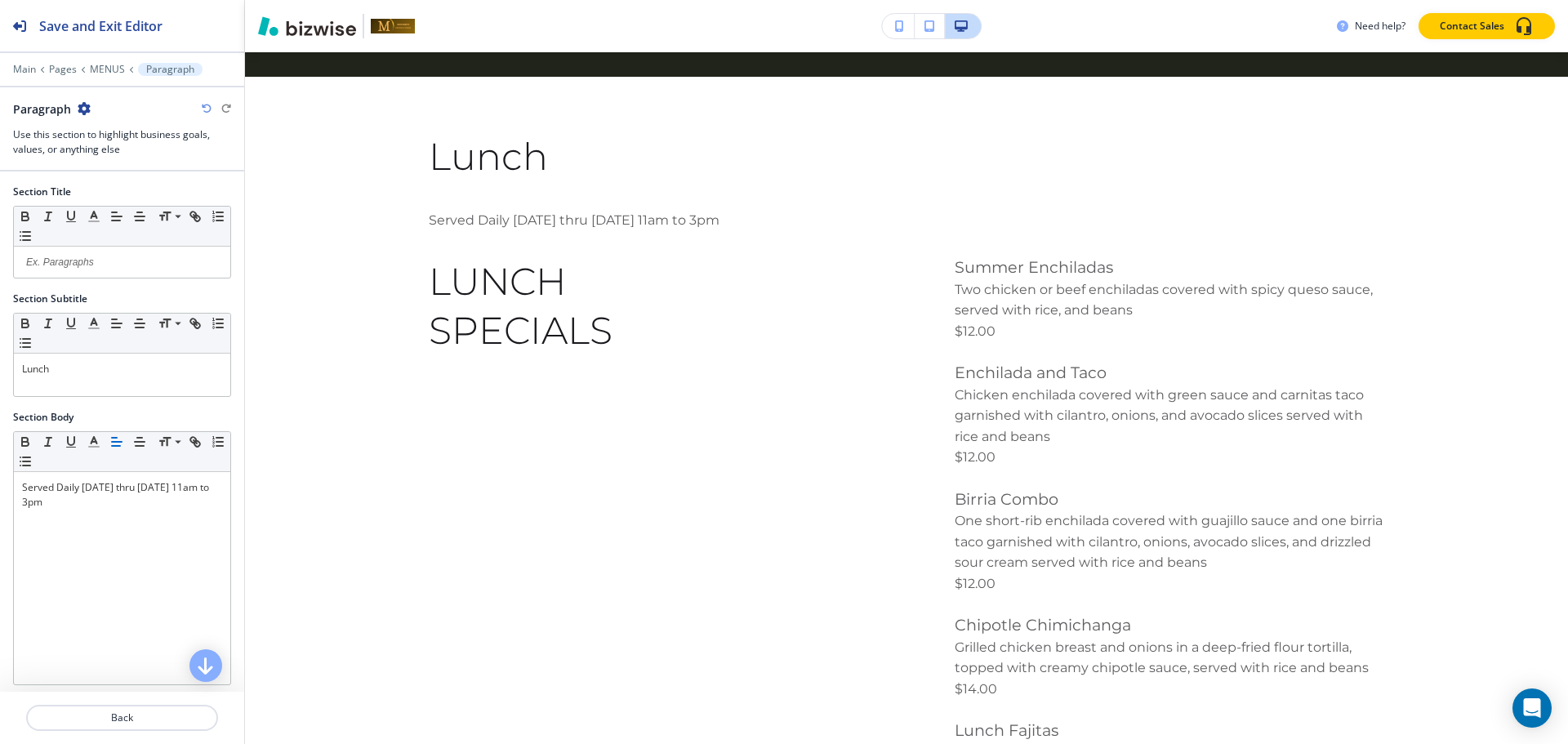
scroll to position [1037, 0]
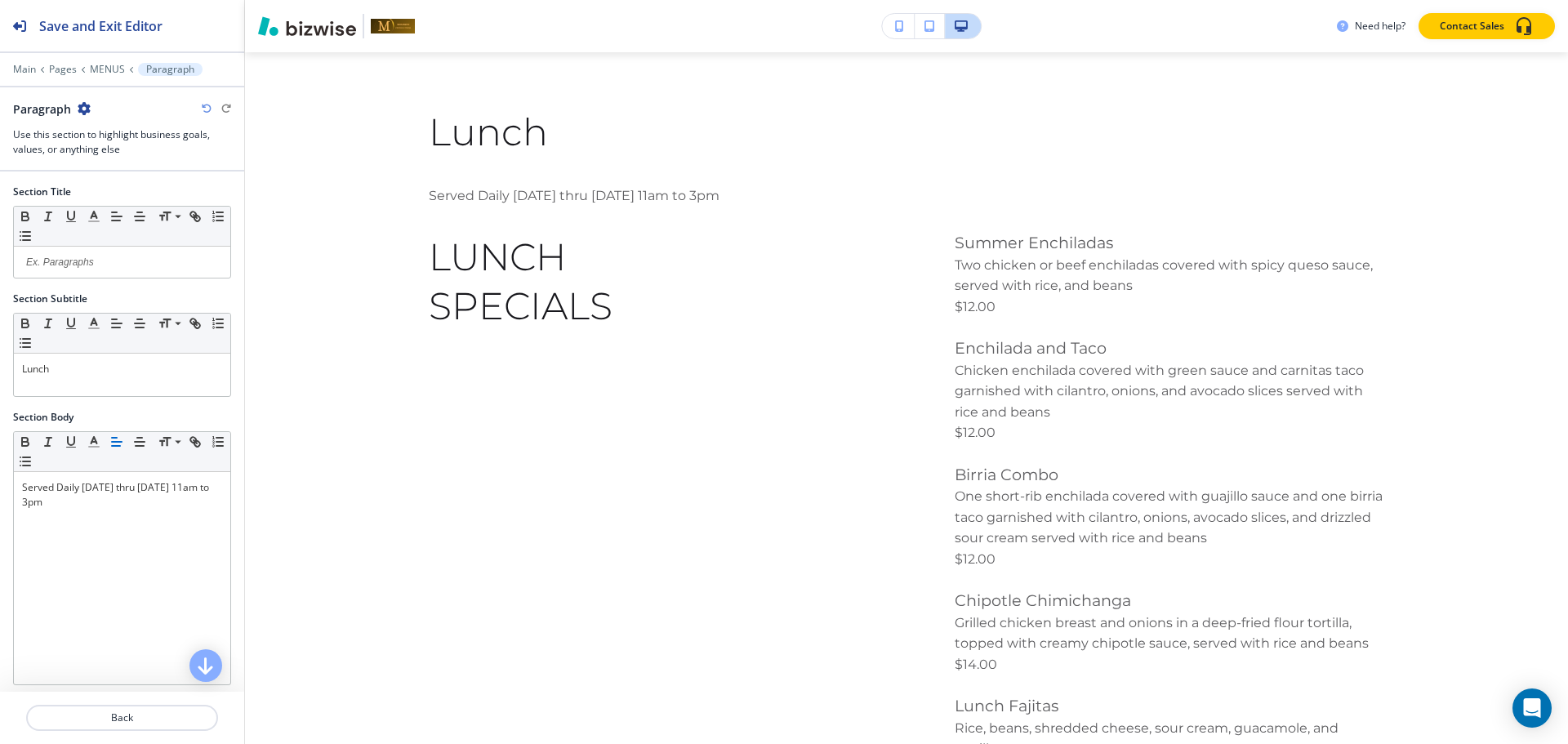
click at [84, 110] on icon "button" at bounding box center [83, 108] width 13 height 13
click at [101, 169] on p "Duplicate Section" at bounding box center [129, 165] width 83 height 15
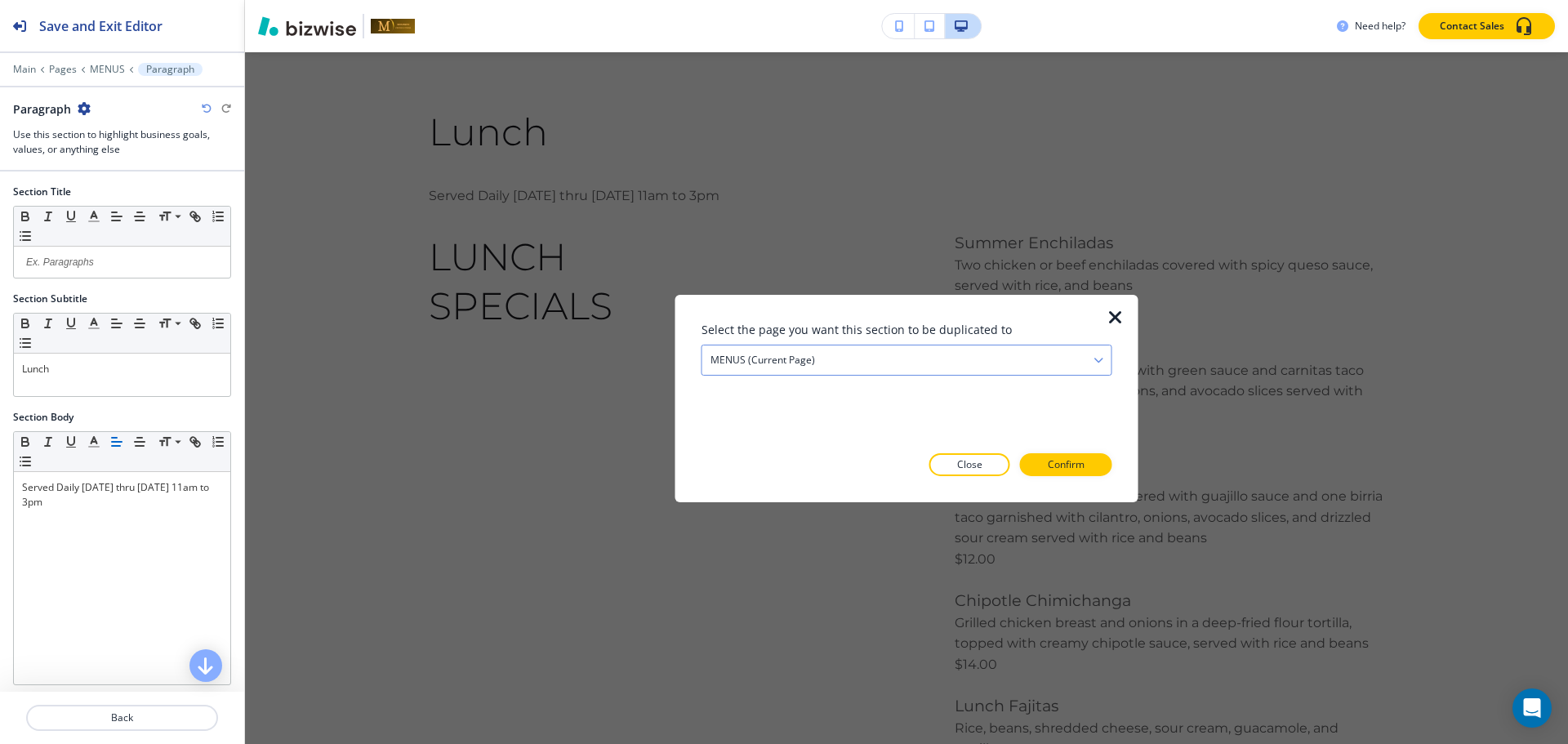
click at [789, 360] on h4 "MENUS (current page)" at bounding box center [763, 359] width 105 height 15
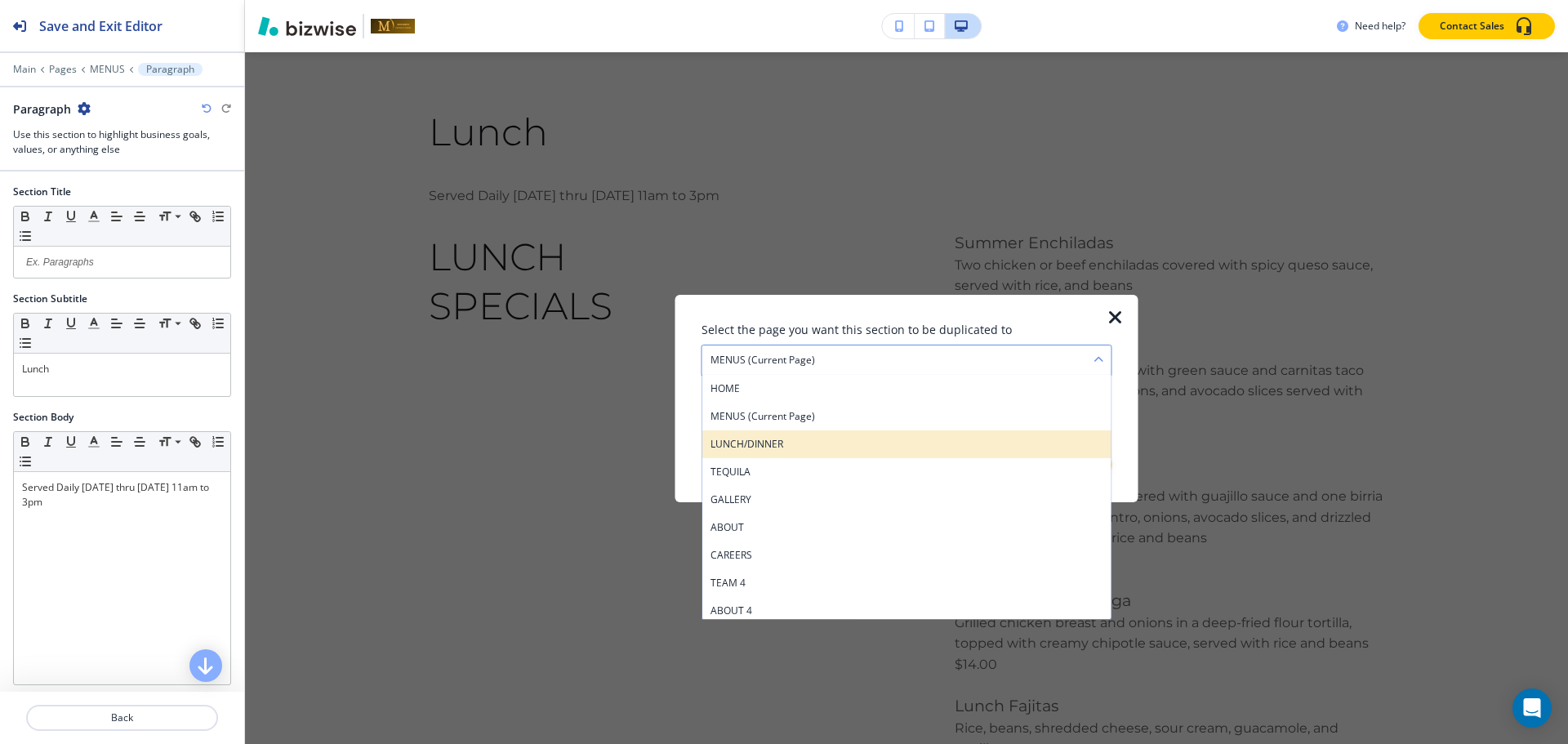
click at [788, 442] on h4 "LUNCH/DINNER" at bounding box center [907, 443] width 392 height 15
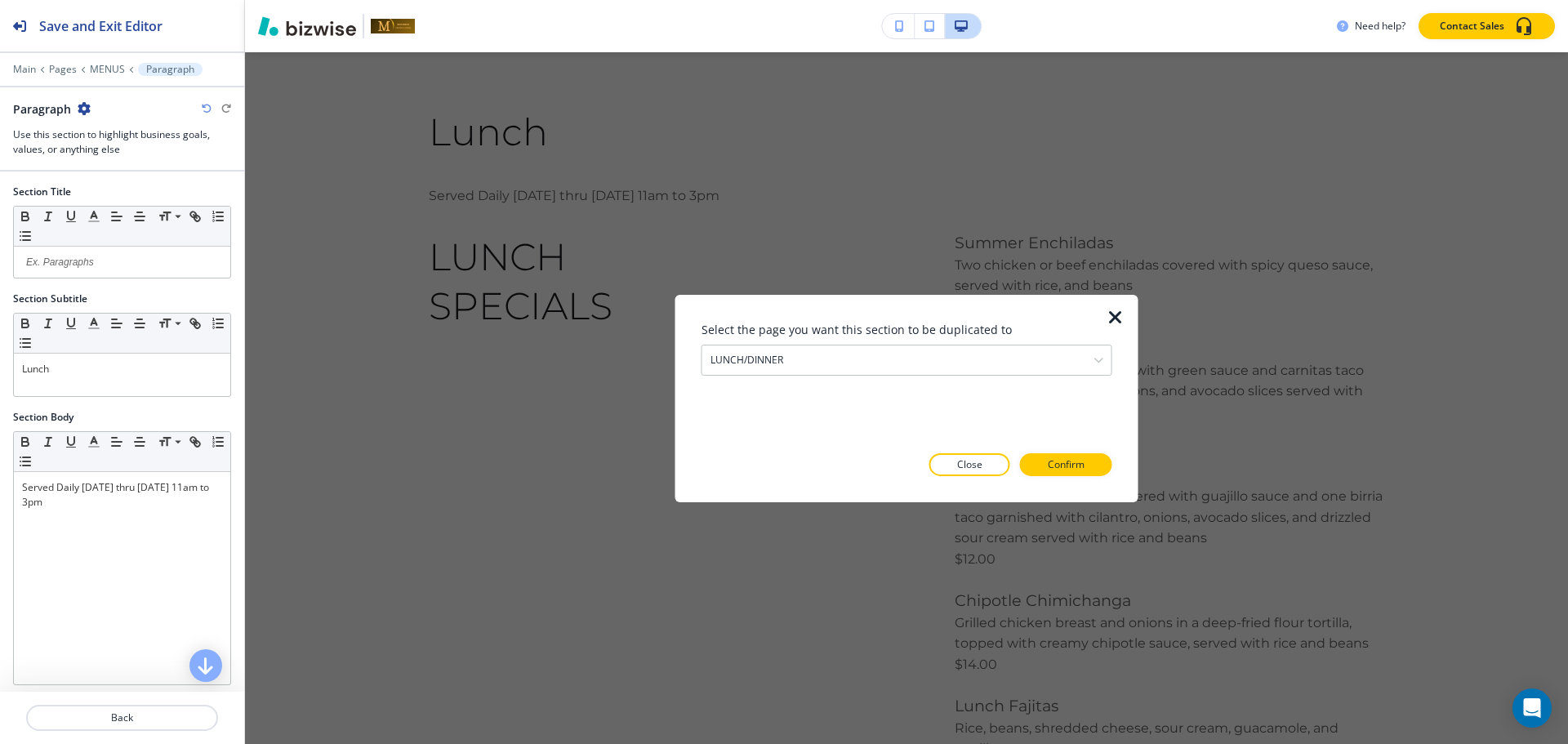
click at [1065, 476] on div at bounding box center [907, 488] width 411 height 26
click at [1067, 465] on p "Confirm" at bounding box center [1065, 464] width 36 height 15
click at [1067, 465] on p "Take me there" at bounding box center [1051, 464] width 66 height 15
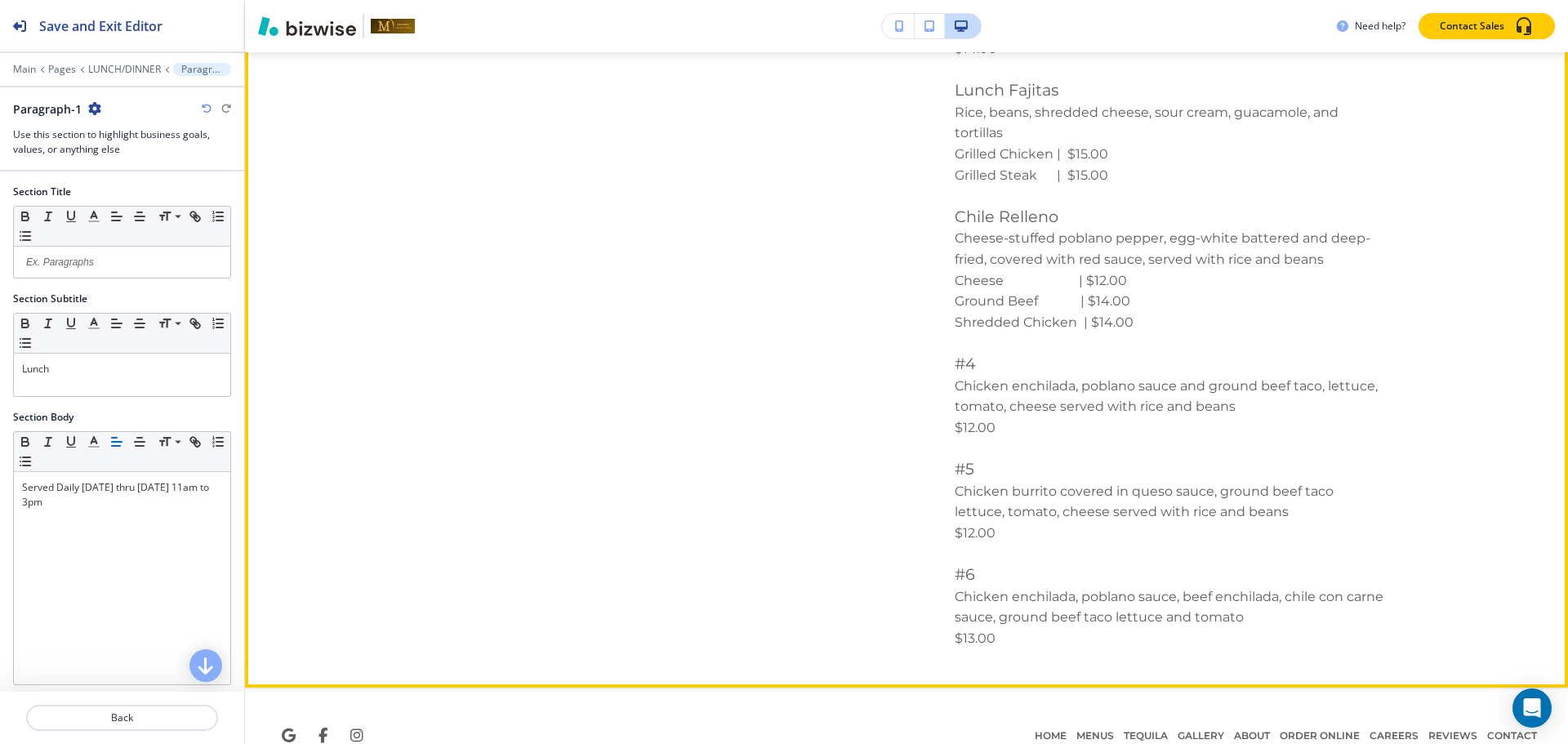
scroll to position [1393, 0]
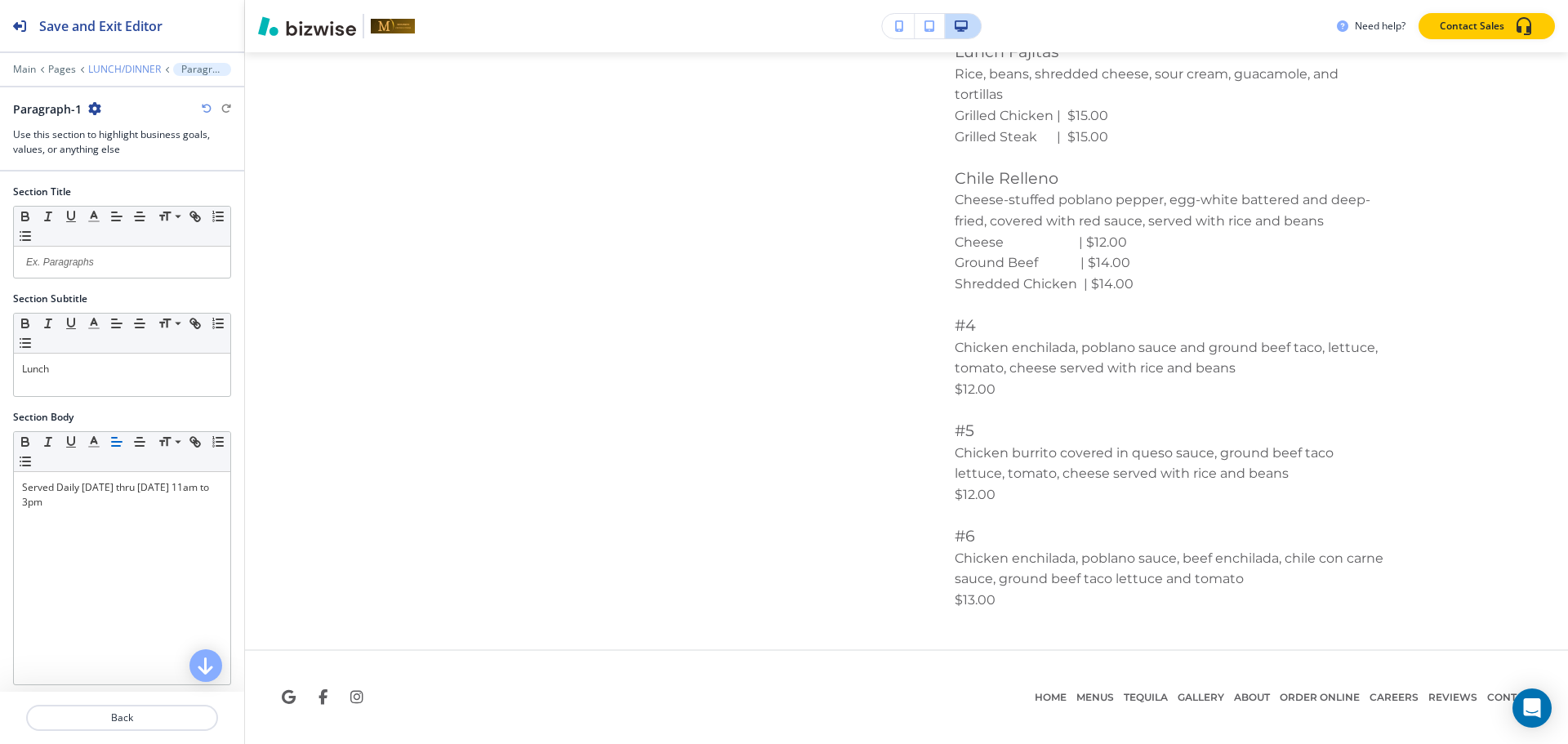
click at [132, 73] on p "LUNCH/DINNER" at bounding box center [124, 69] width 73 height 12
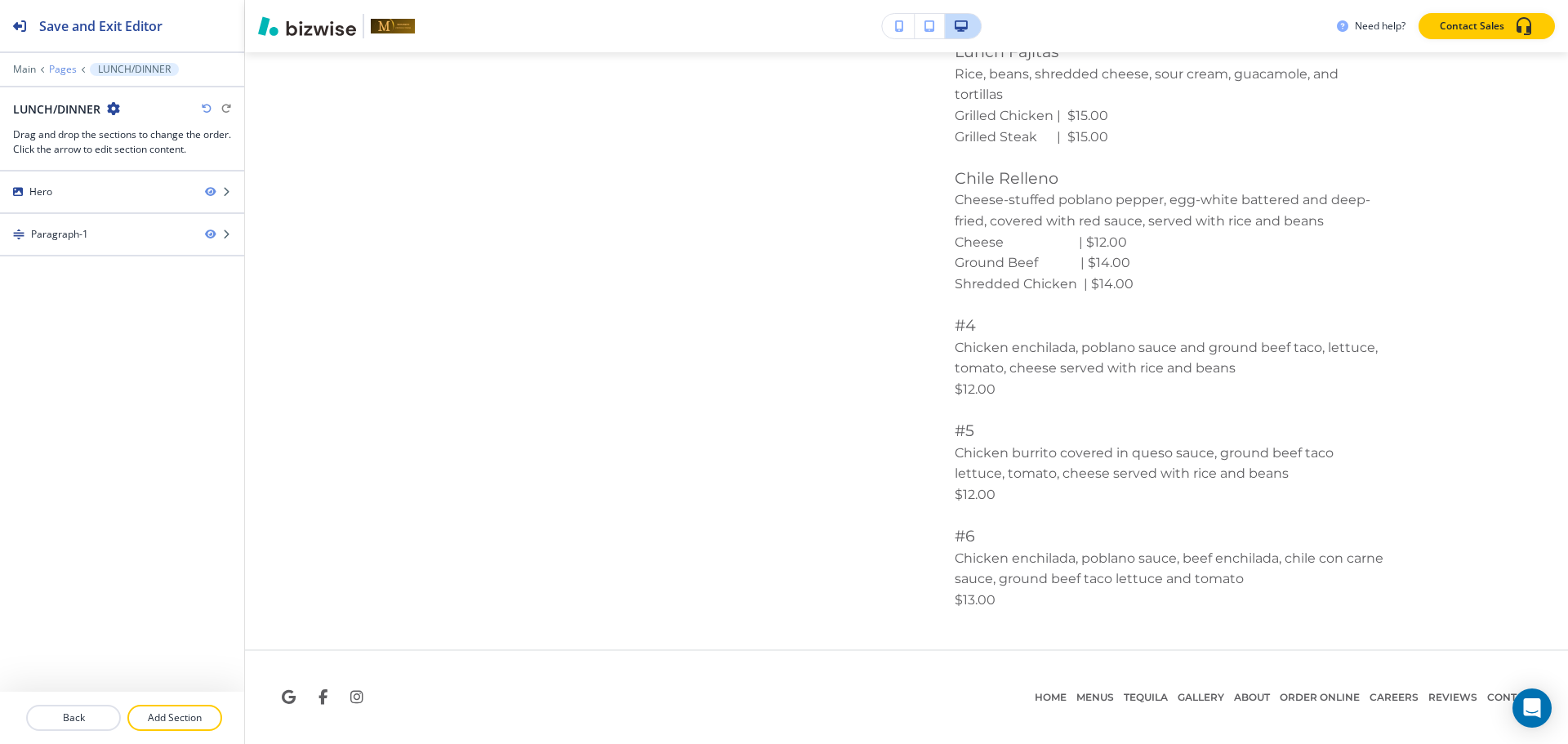
click at [51, 66] on p "Pages" at bounding box center [62, 69] width 28 height 12
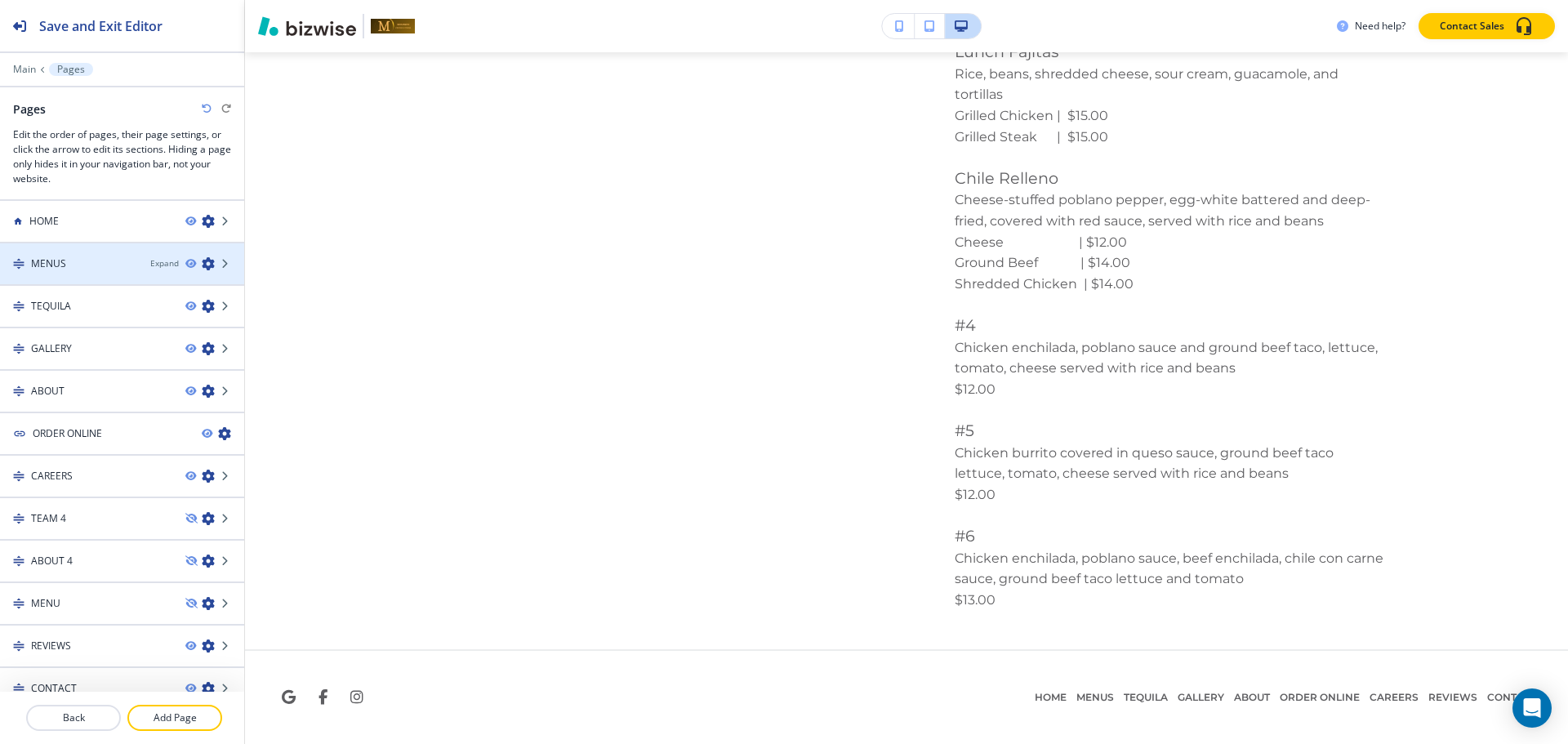
click at [97, 265] on div "MENUS" at bounding box center [68, 264] width 138 height 15
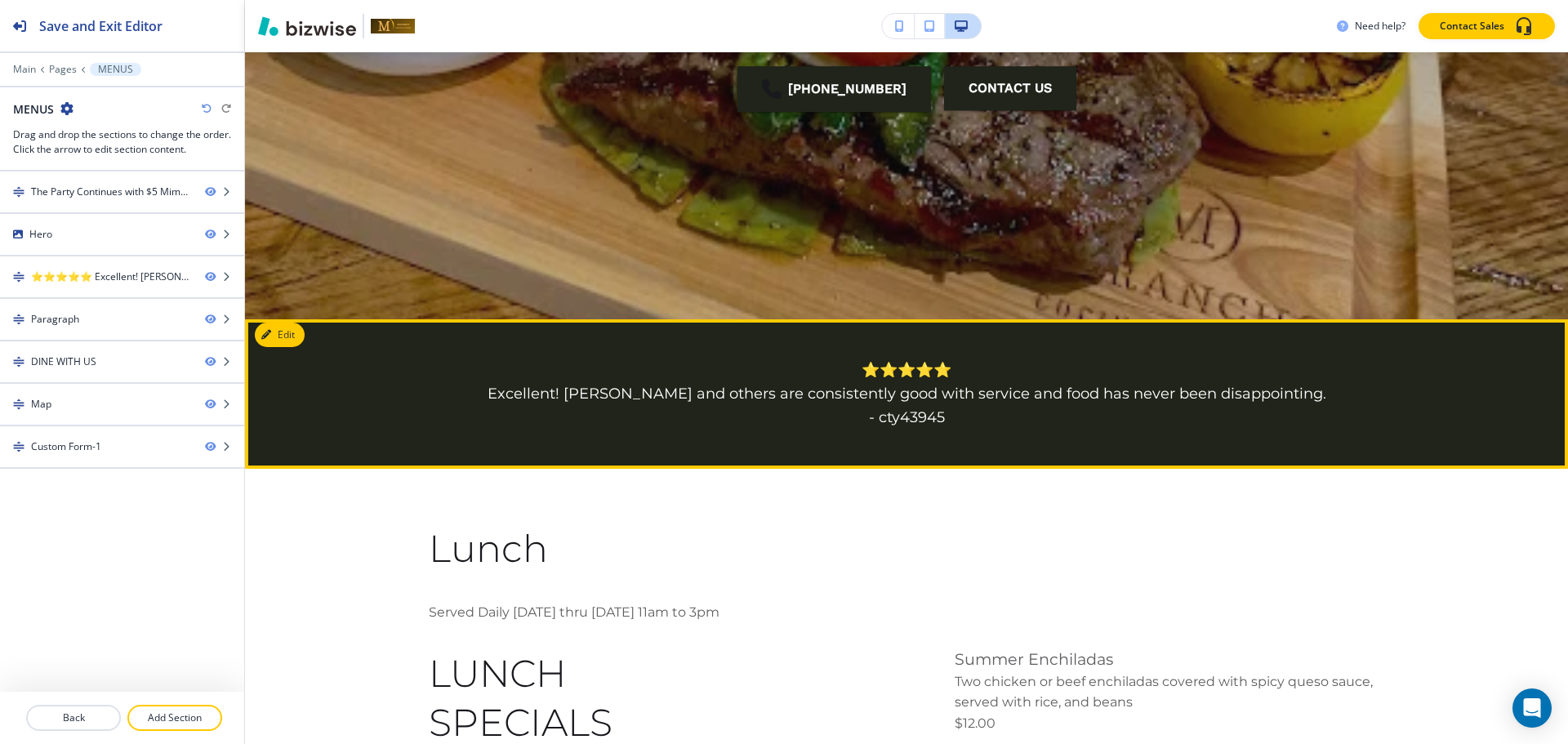
scroll to position [735, 0]
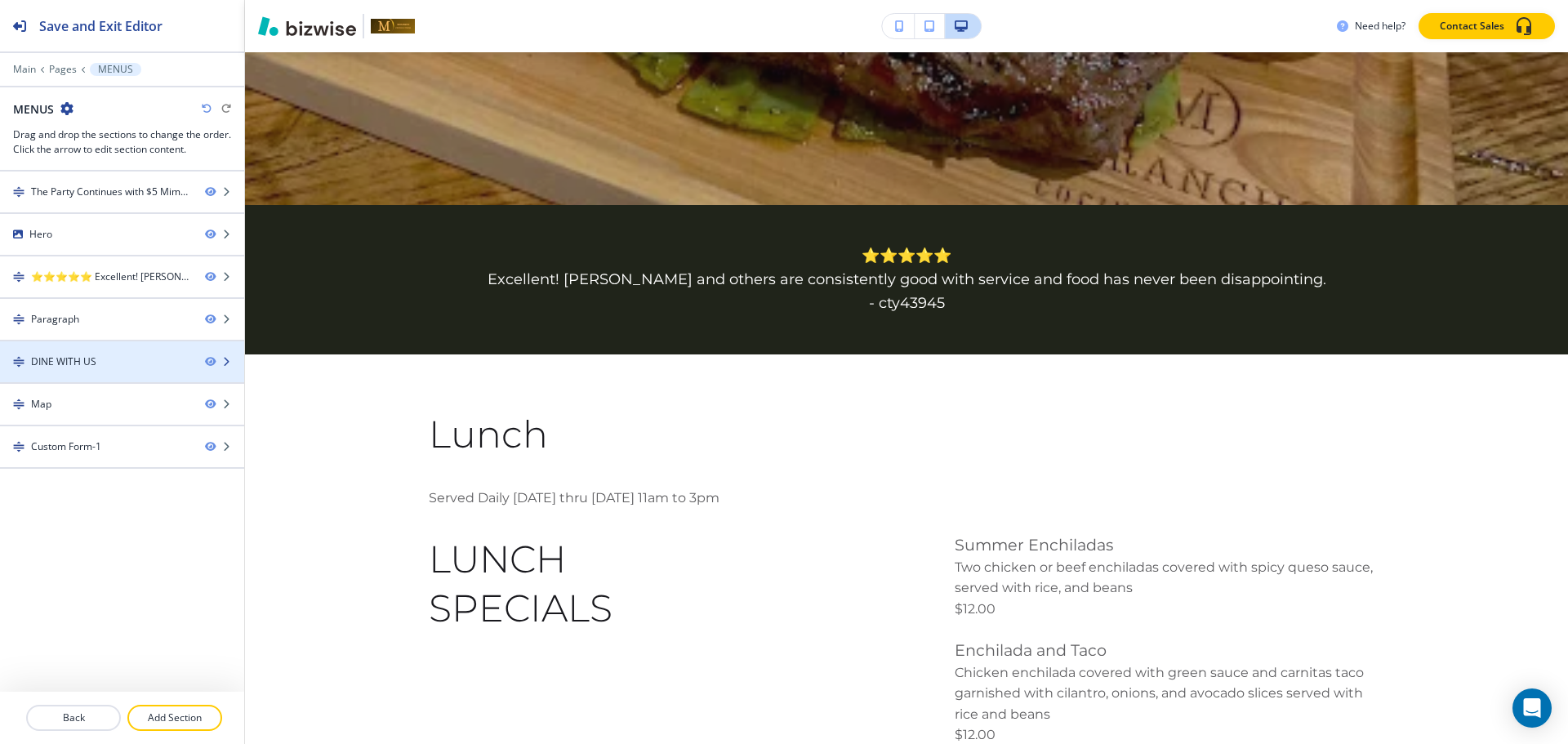
click at [62, 356] on div "DINE WITH US" at bounding box center [64, 361] width 66 height 15
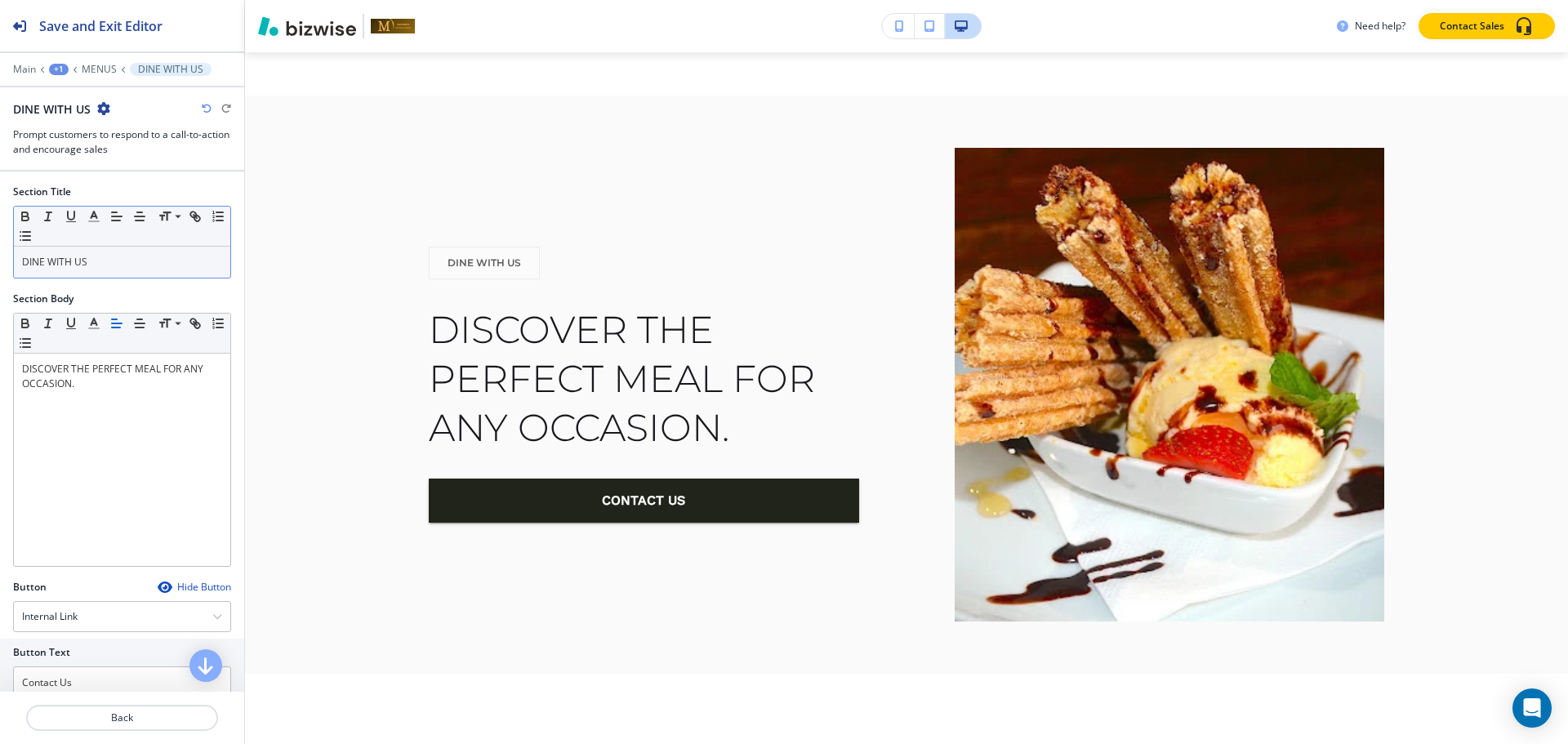
scroll to position [2288, 0]
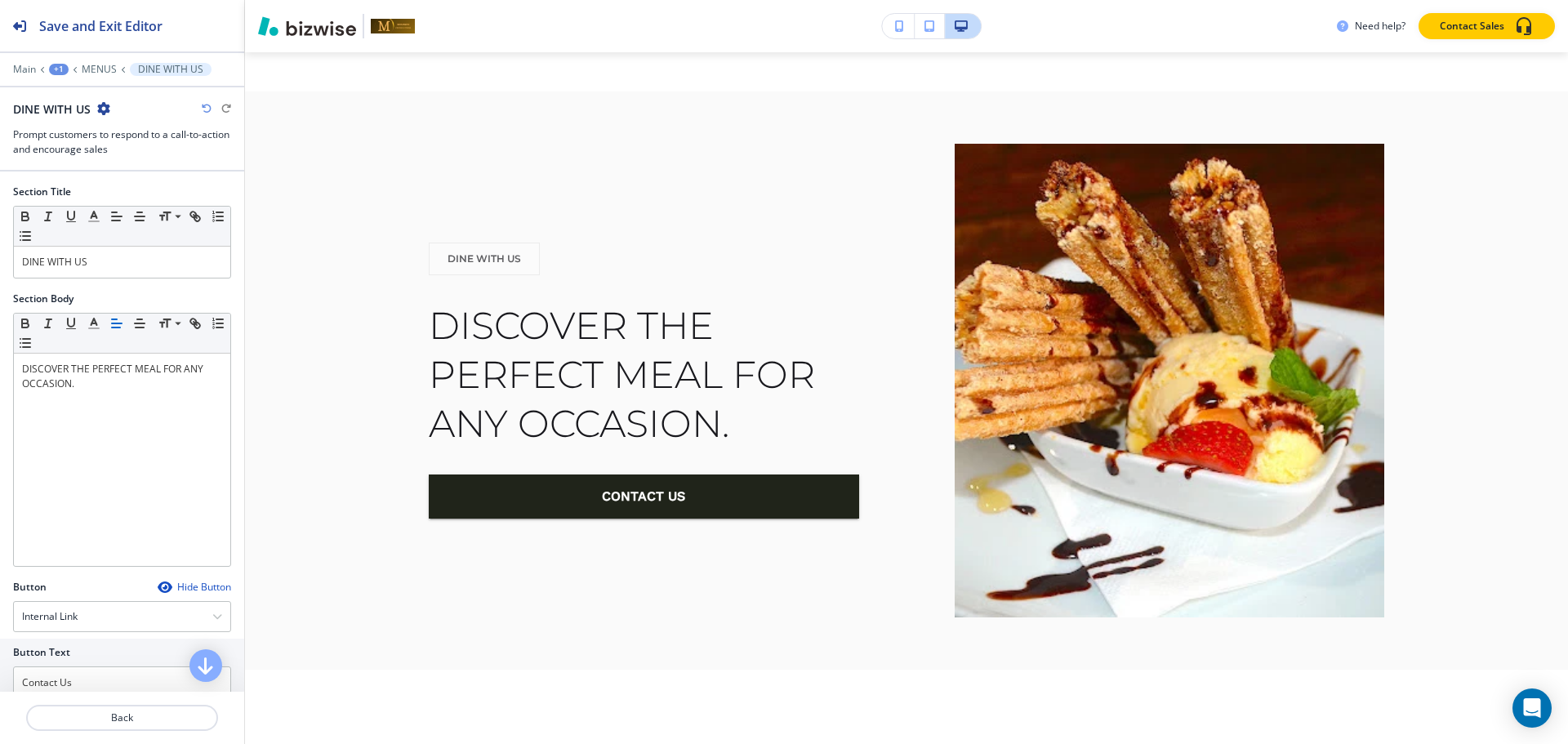
click at [102, 113] on icon "button" at bounding box center [103, 108] width 13 height 13
click at [115, 162] on p "Duplicate Section" at bounding box center [149, 165] width 83 height 15
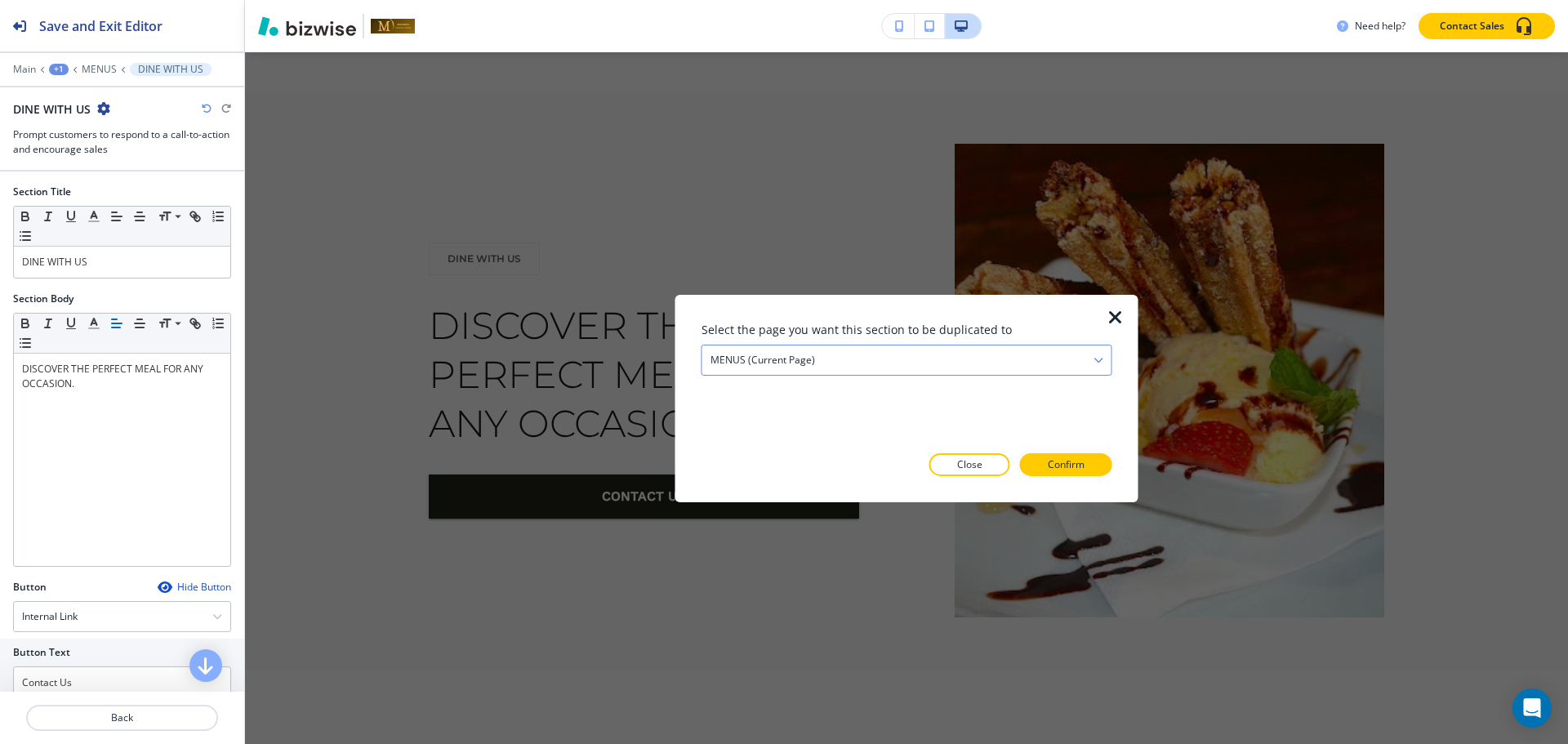
click at [964, 366] on div "MENUS (current page)" at bounding box center [907, 359] width 409 height 29
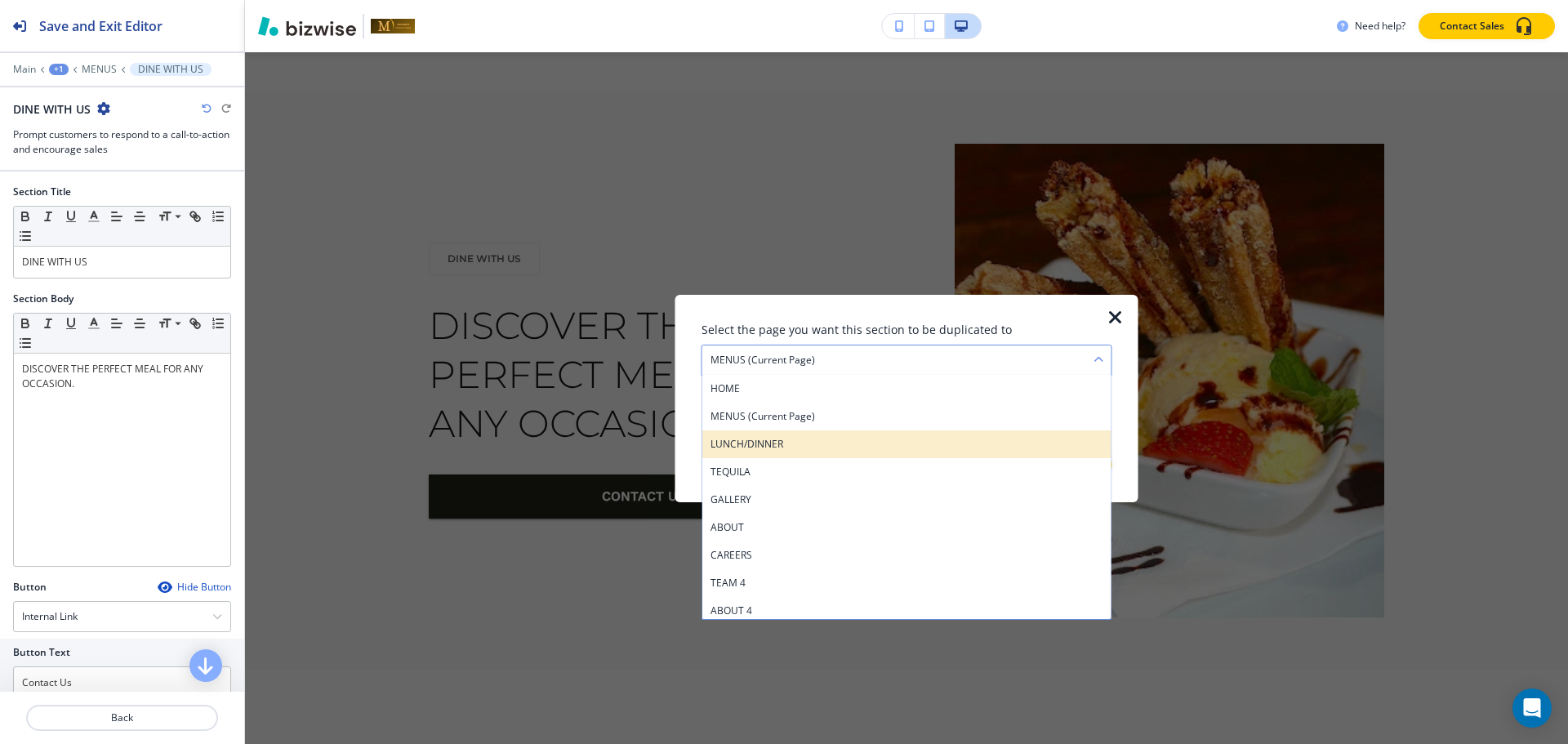
click at [781, 434] on div "LUNCH/DINNER" at bounding box center [907, 443] width 409 height 28
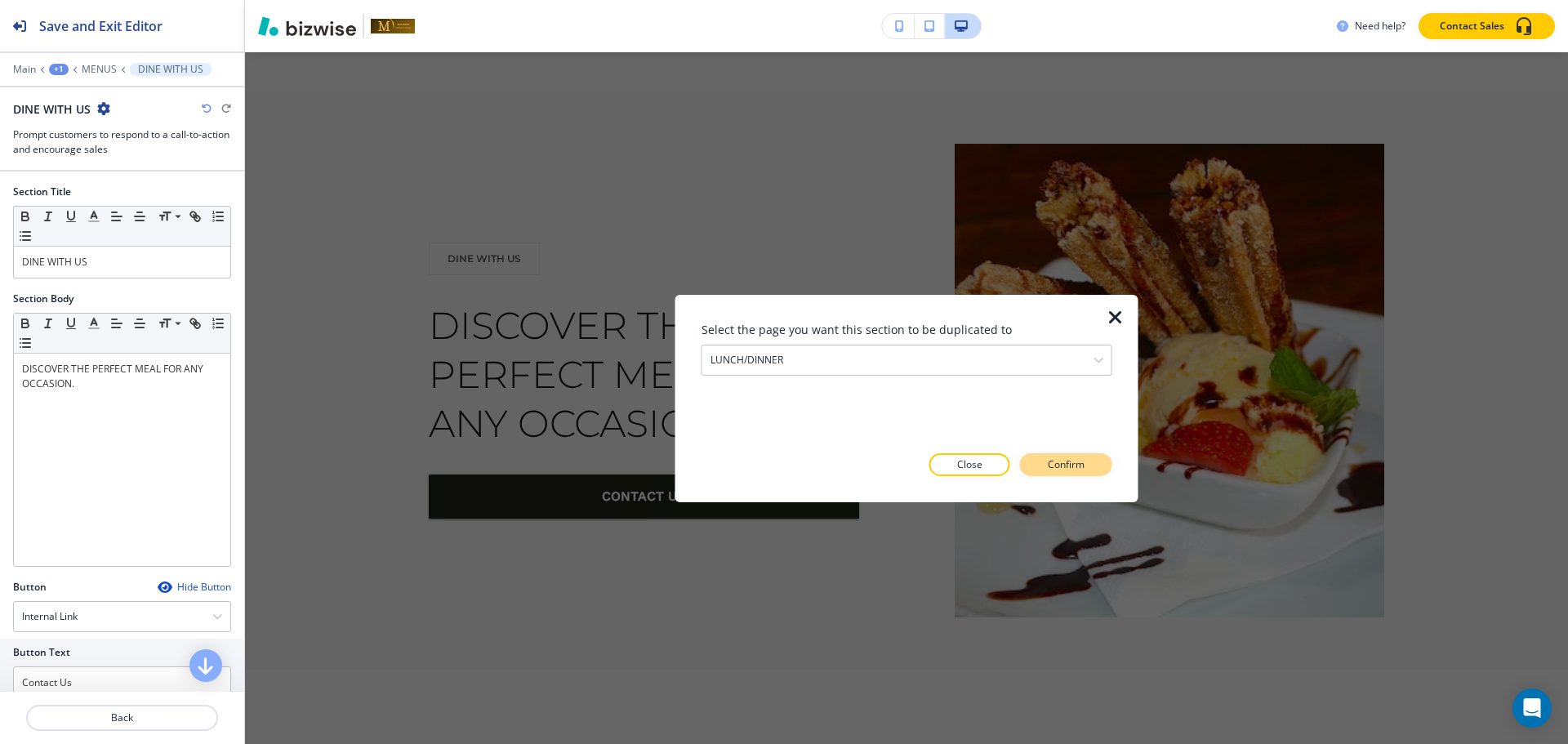
click at [1062, 463] on p "Confirm" at bounding box center [1065, 464] width 36 height 15
click at [1062, 466] on p "Take me there" at bounding box center [1051, 464] width 66 height 15
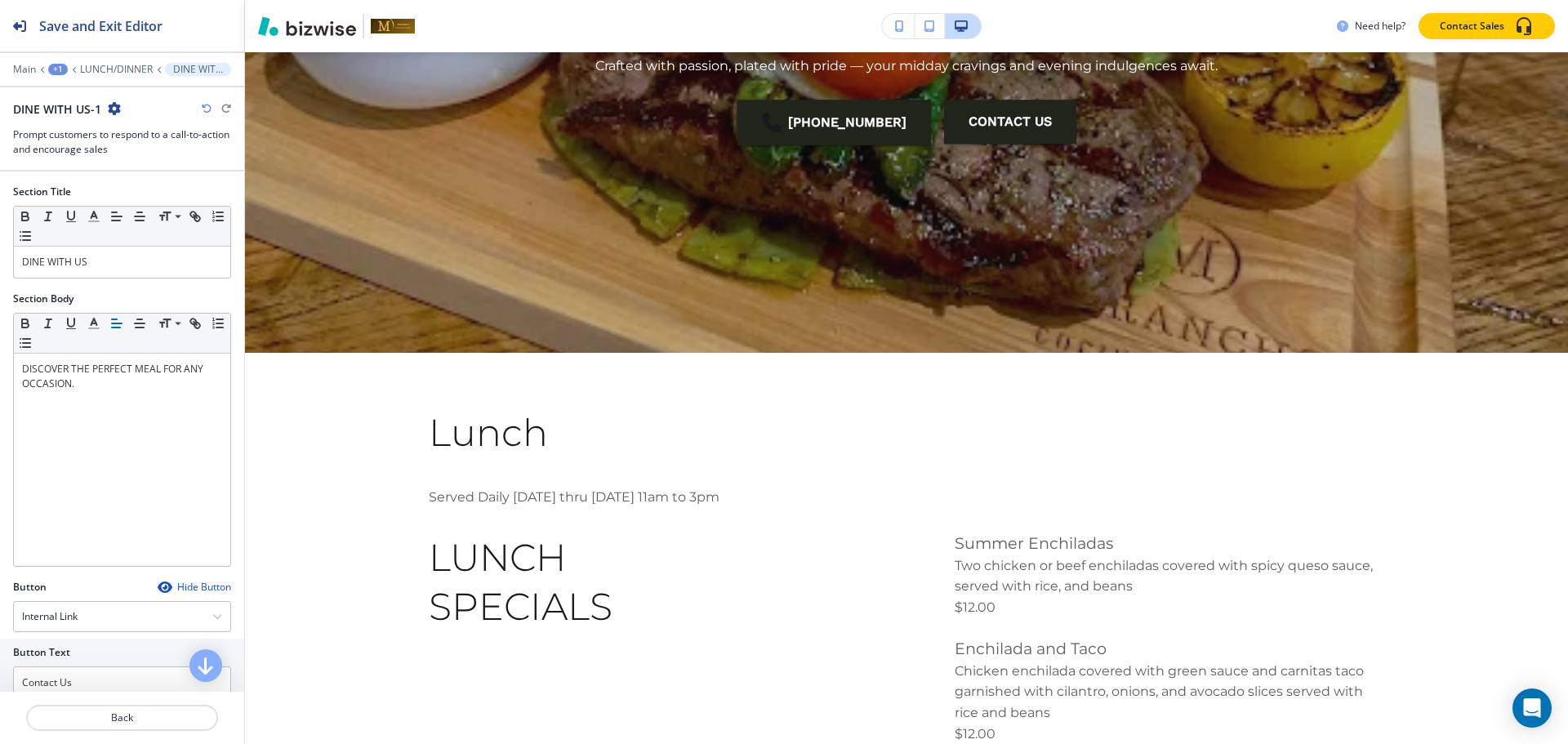
scroll to position [602, 0]
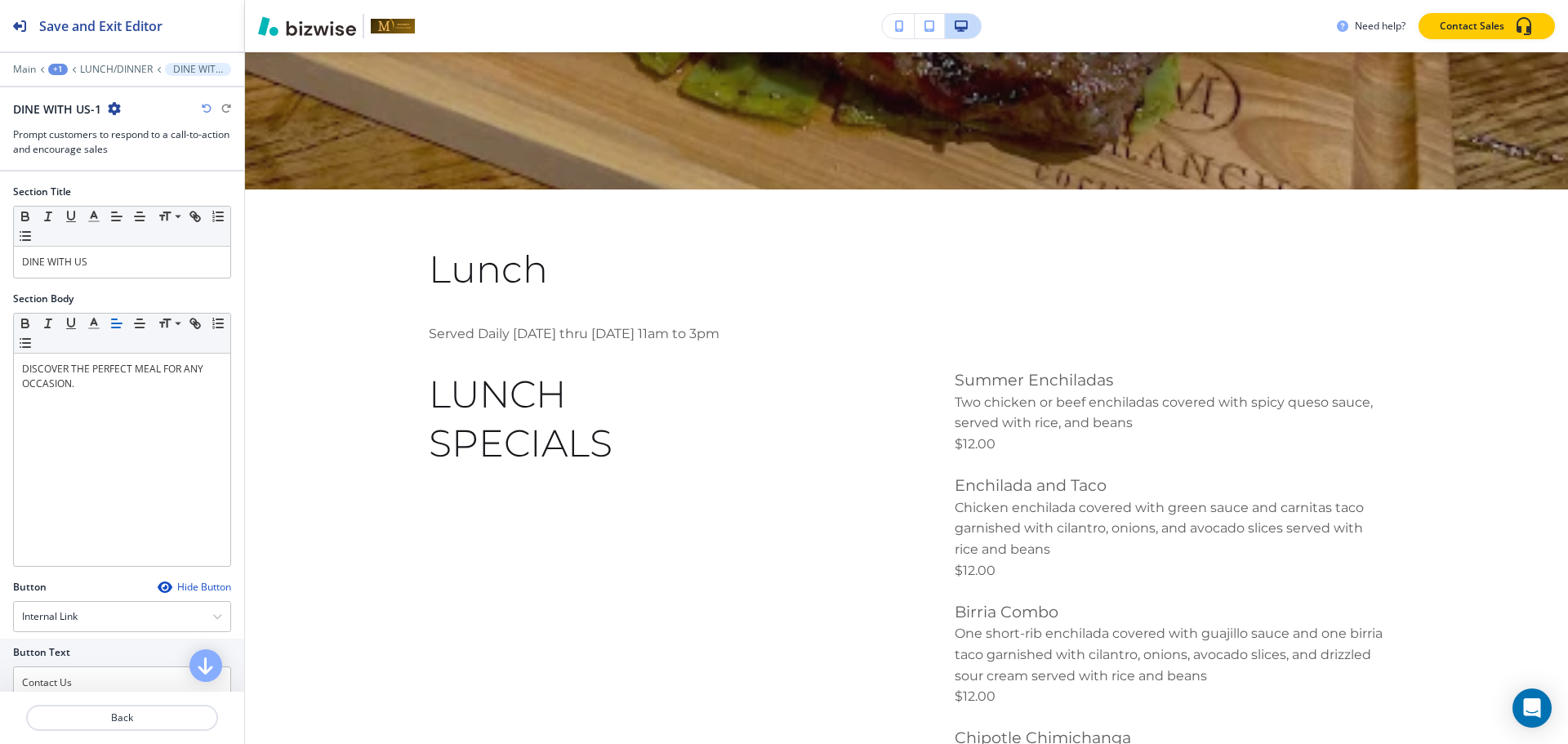
click at [57, 68] on div "+1" at bounding box center [58, 69] width 20 height 12
click at [58, 86] on button "Pages" at bounding box center [100, 96] width 105 height 29
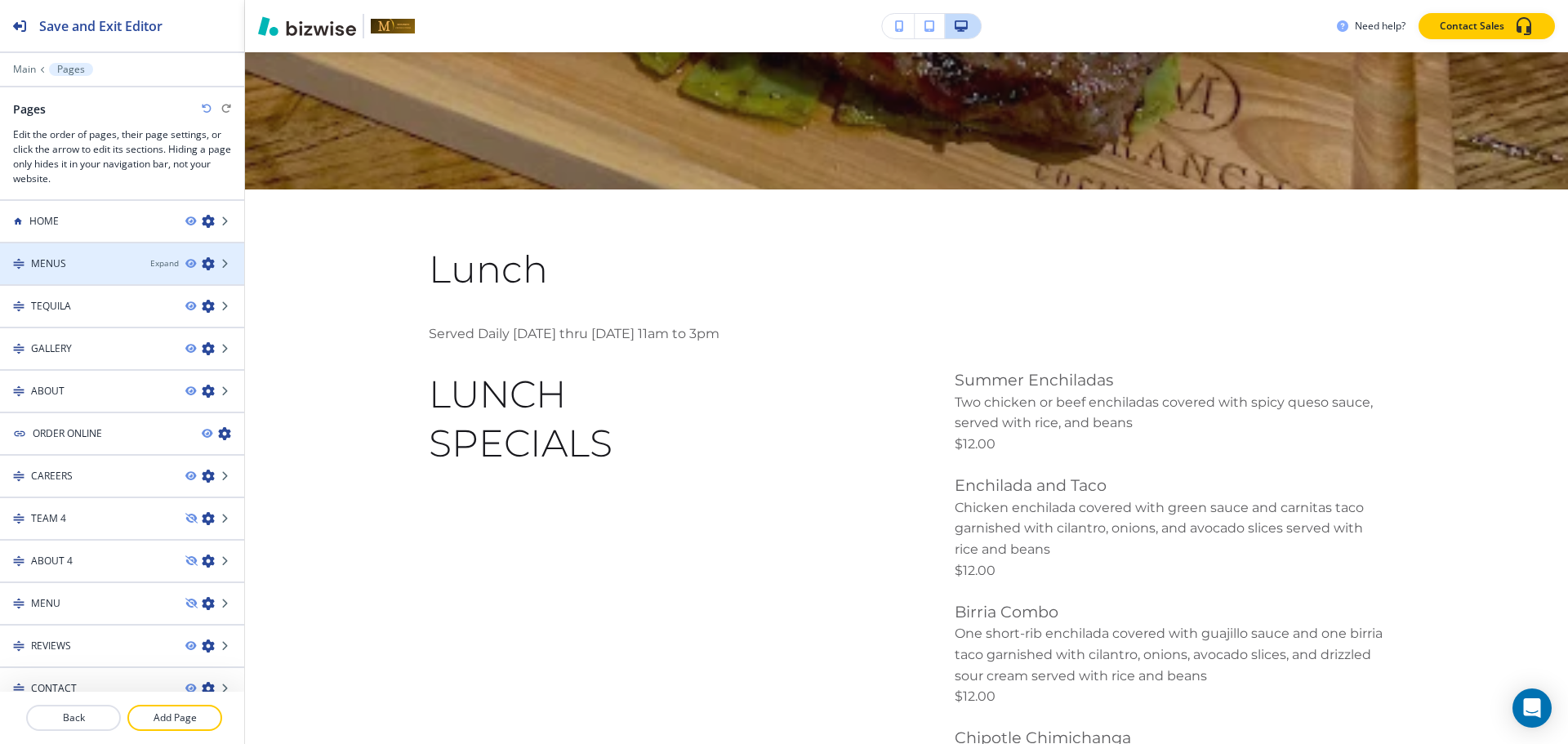
click at [71, 266] on div "MENUS" at bounding box center [68, 264] width 138 height 15
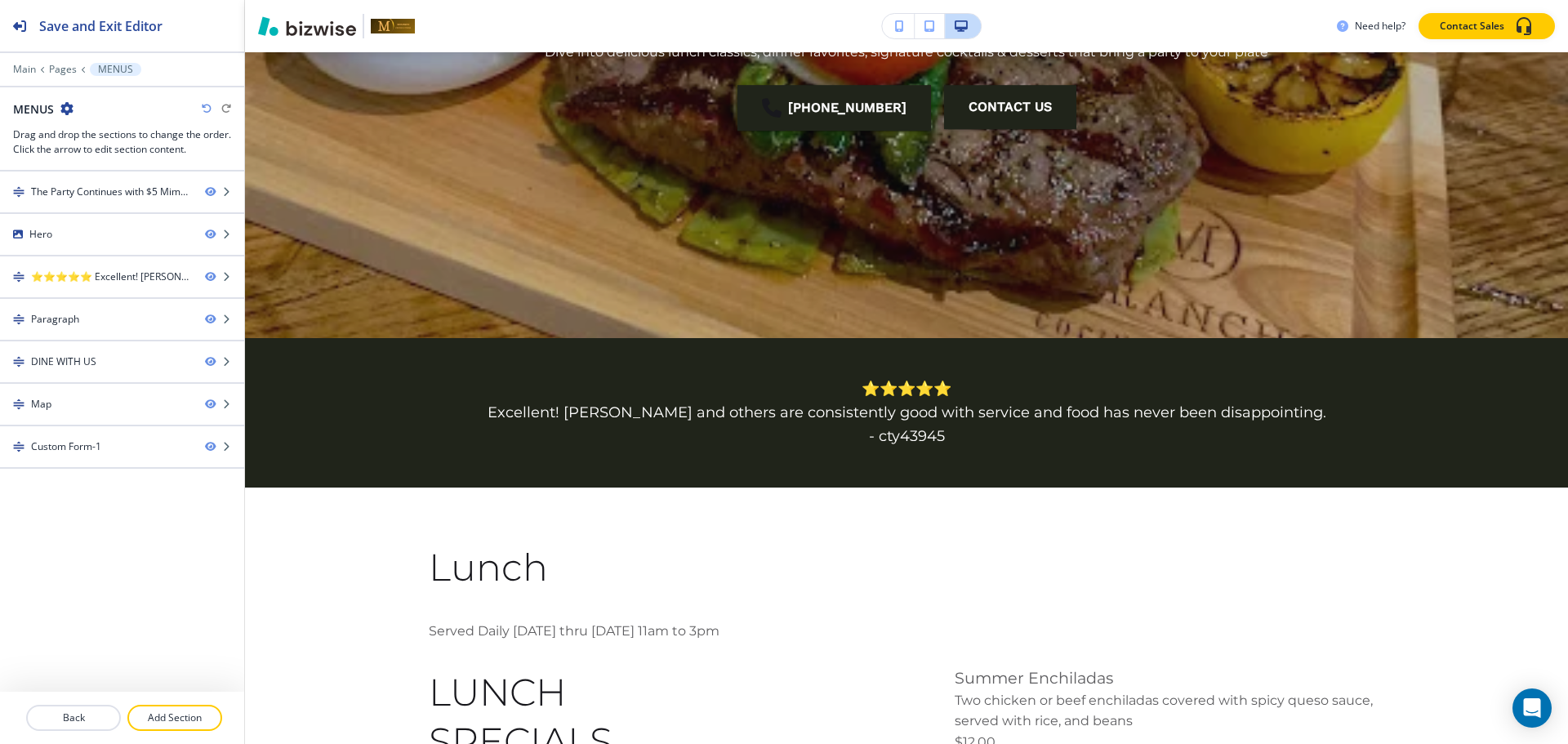
scroll to position [0, 0]
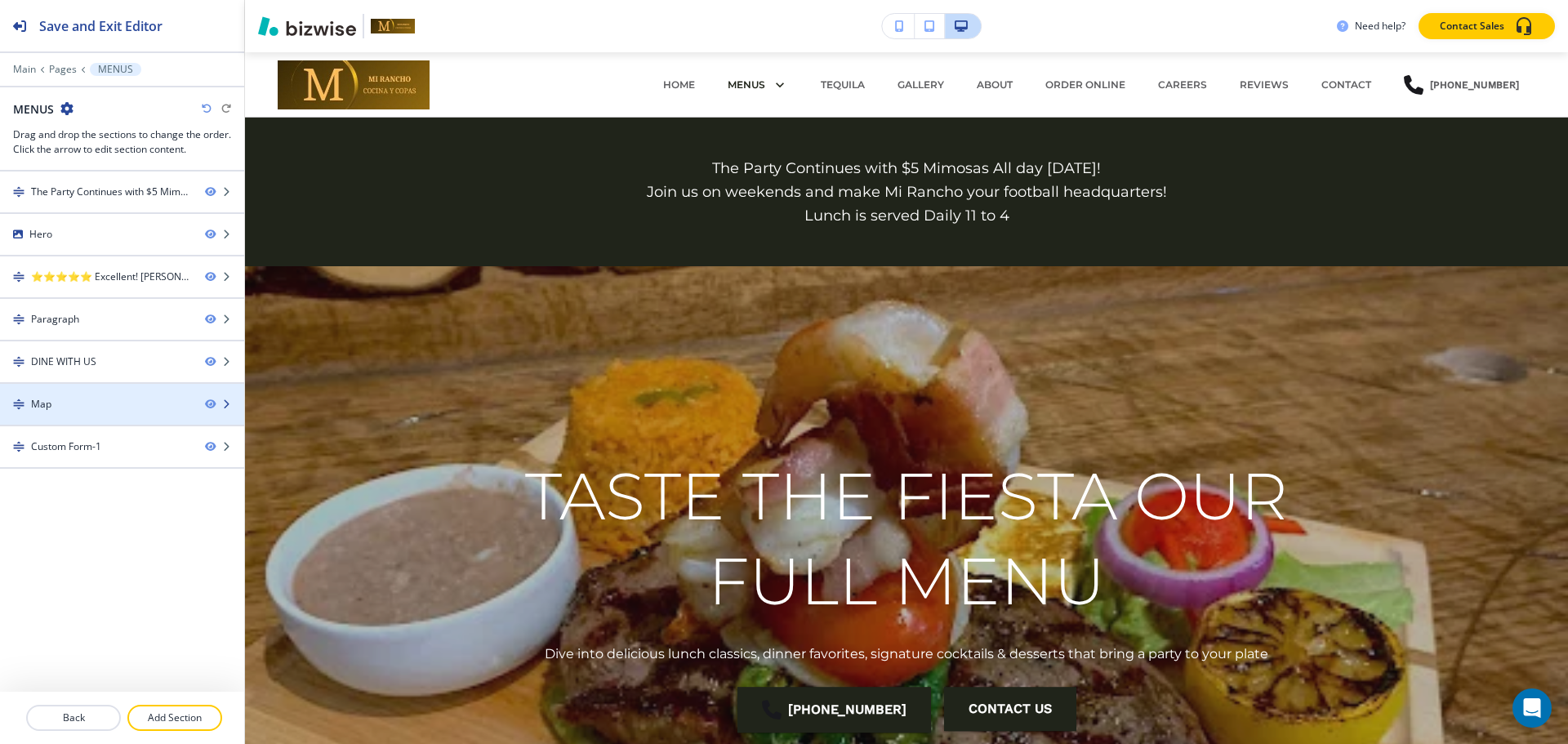
click at [84, 395] on div at bounding box center [122, 390] width 244 height 13
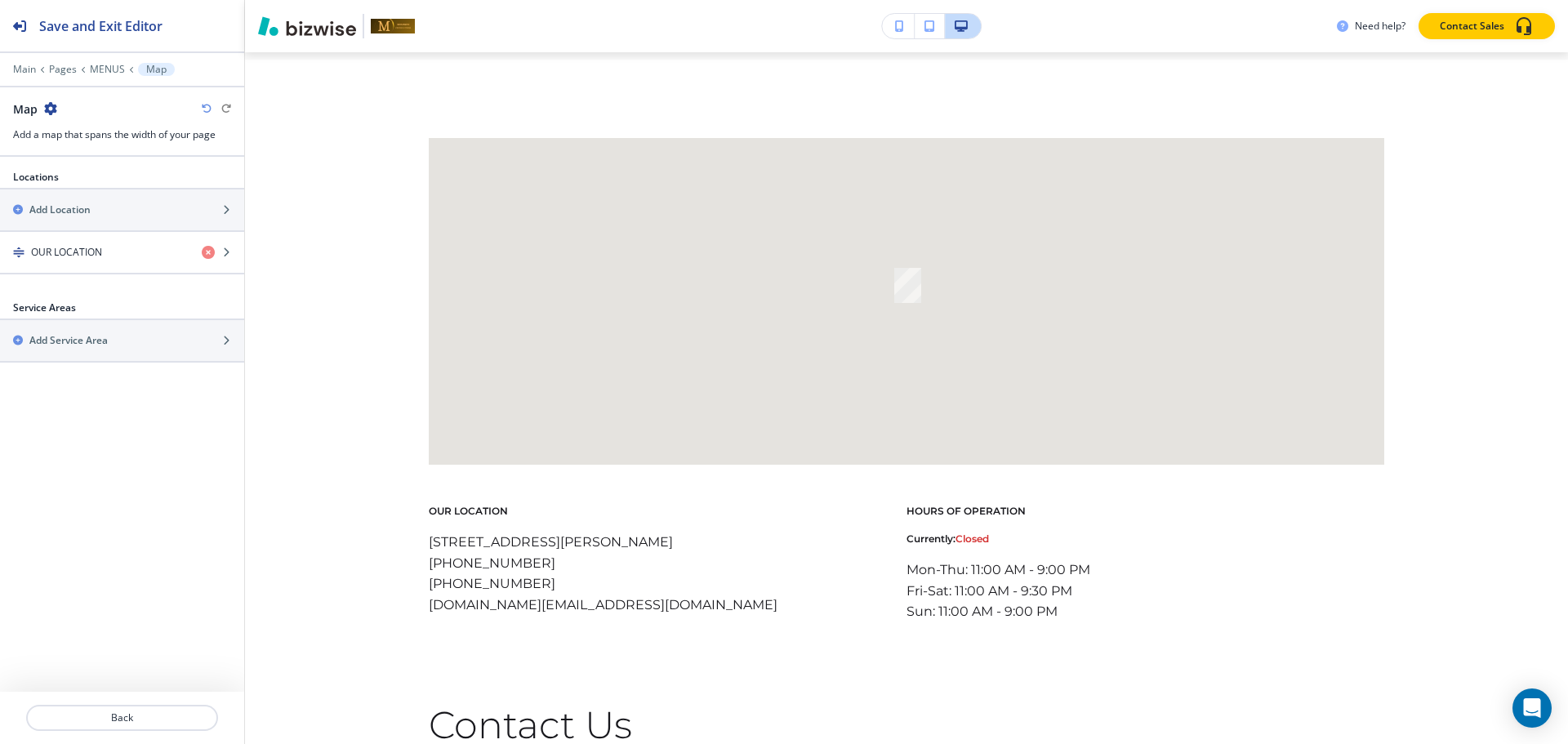
scroll to position [2945, 0]
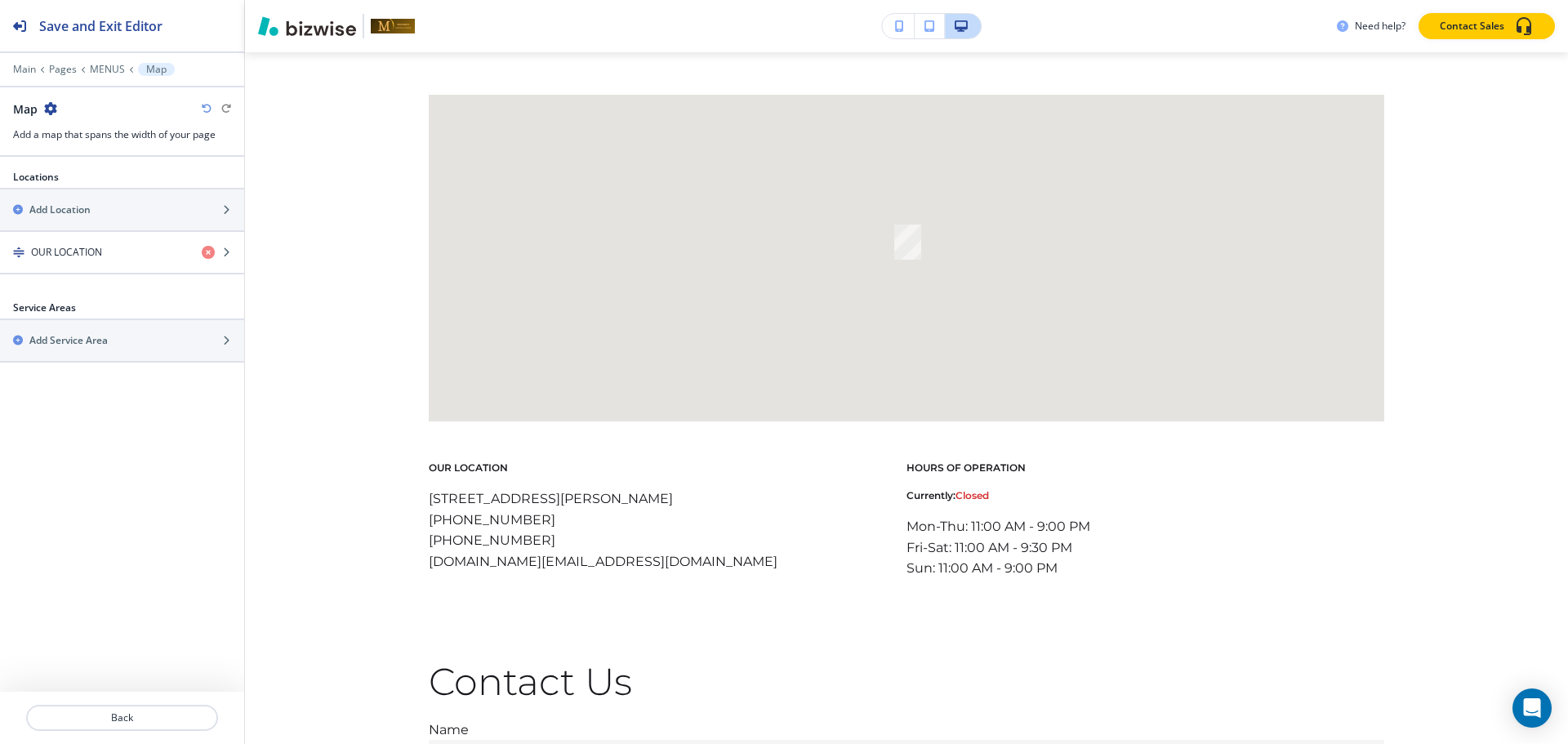
click at [49, 106] on icon "button" at bounding box center [51, 108] width 13 height 13
click at [61, 157] on button "Duplicate Section" at bounding box center [97, 165] width 105 height 28
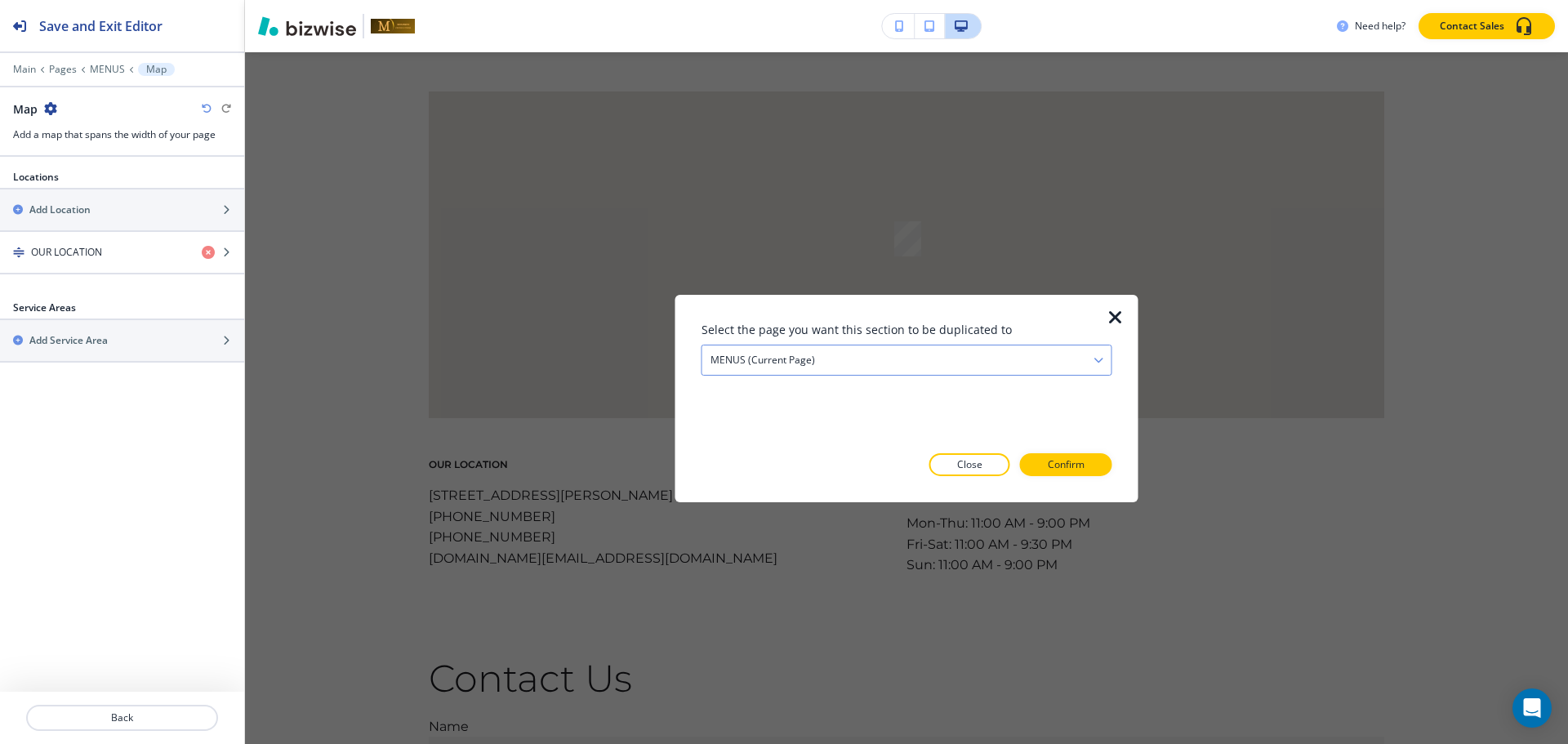
click at [945, 365] on div "MENUS (current page)" at bounding box center [907, 359] width 409 height 29
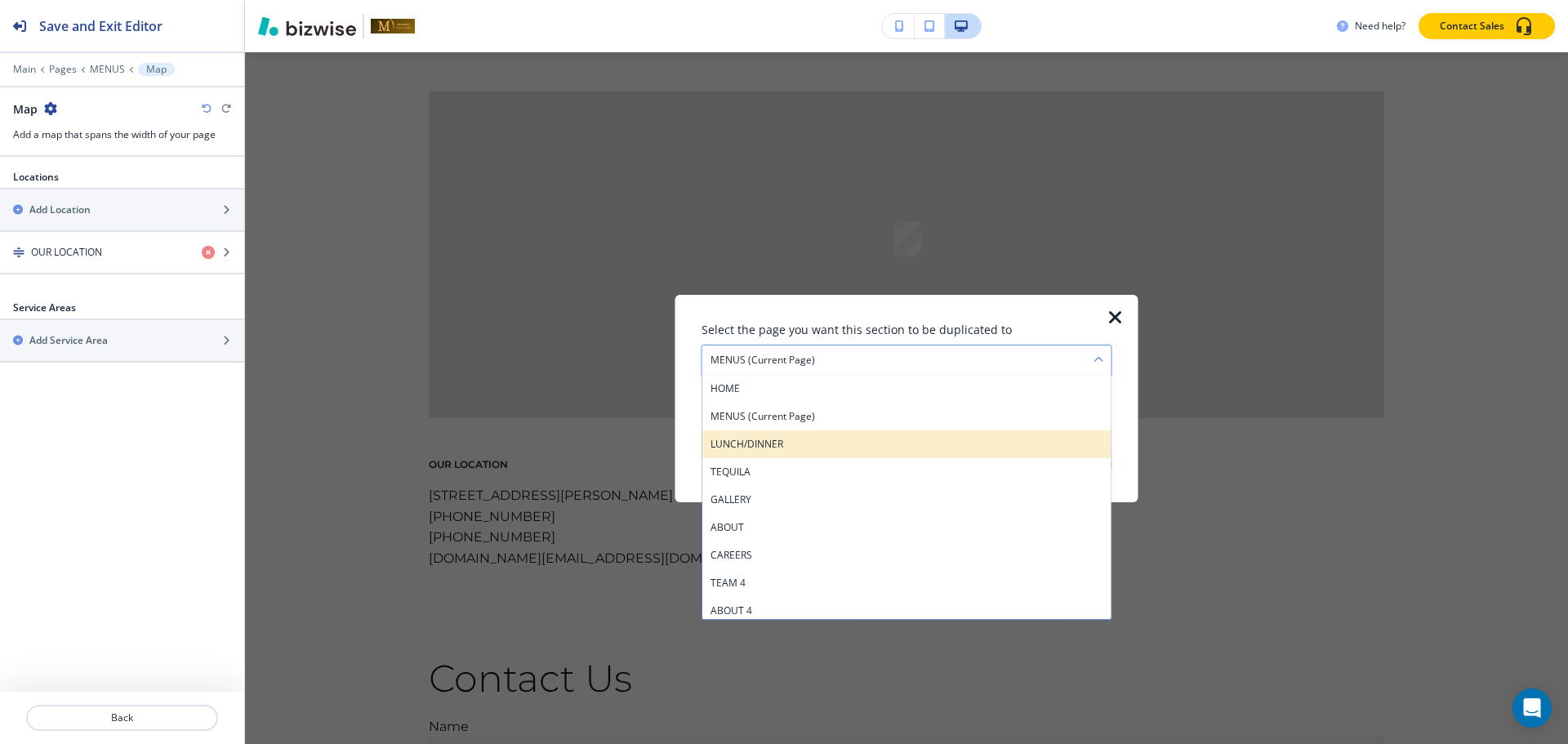
click at [877, 437] on h4 "LUNCH/DINNER" at bounding box center [907, 443] width 392 height 15
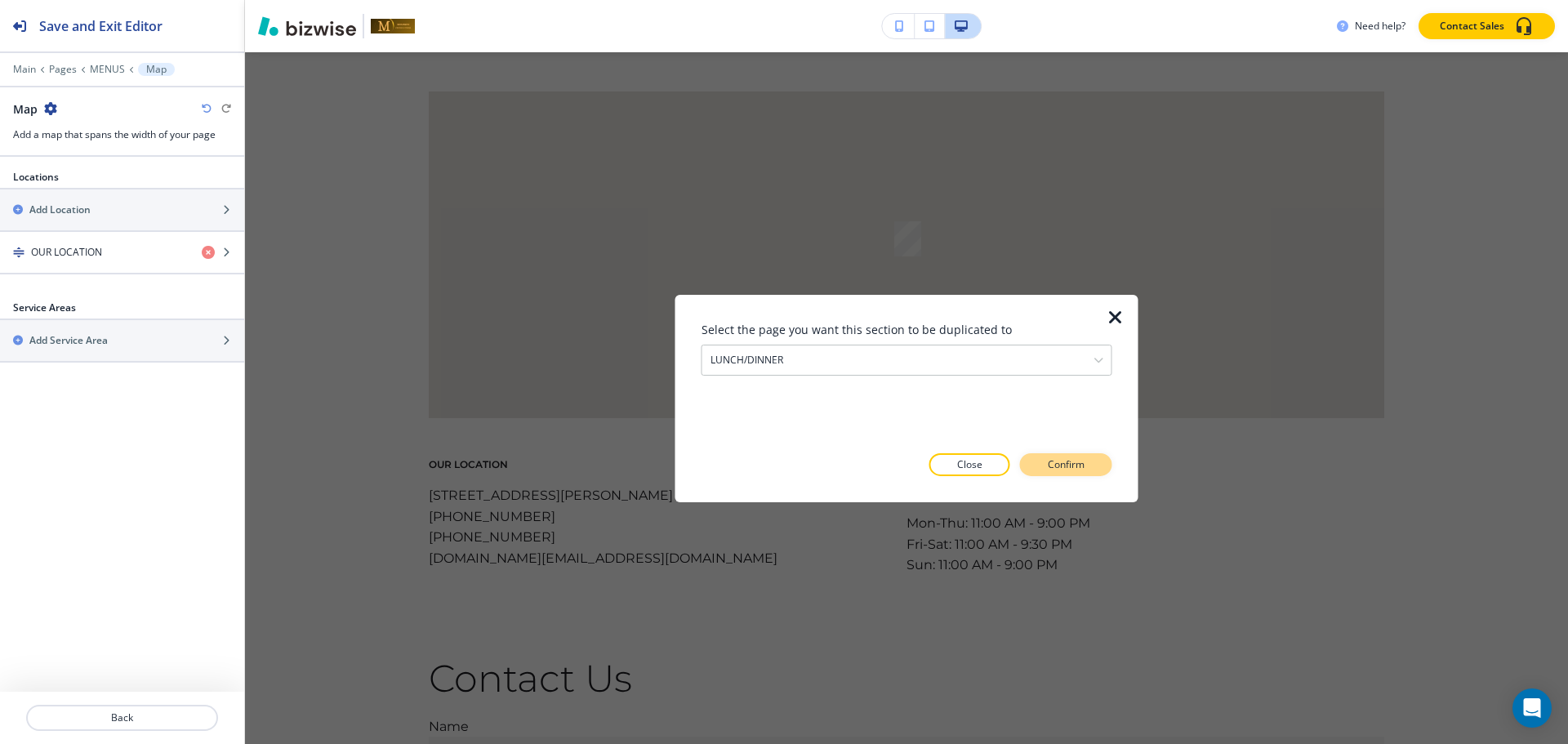
click at [1043, 471] on button "Confirm" at bounding box center [1066, 464] width 92 height 23
click at [1053, 468] on p "Take me there" at bounding box center [1051, 464] width 66 height 15
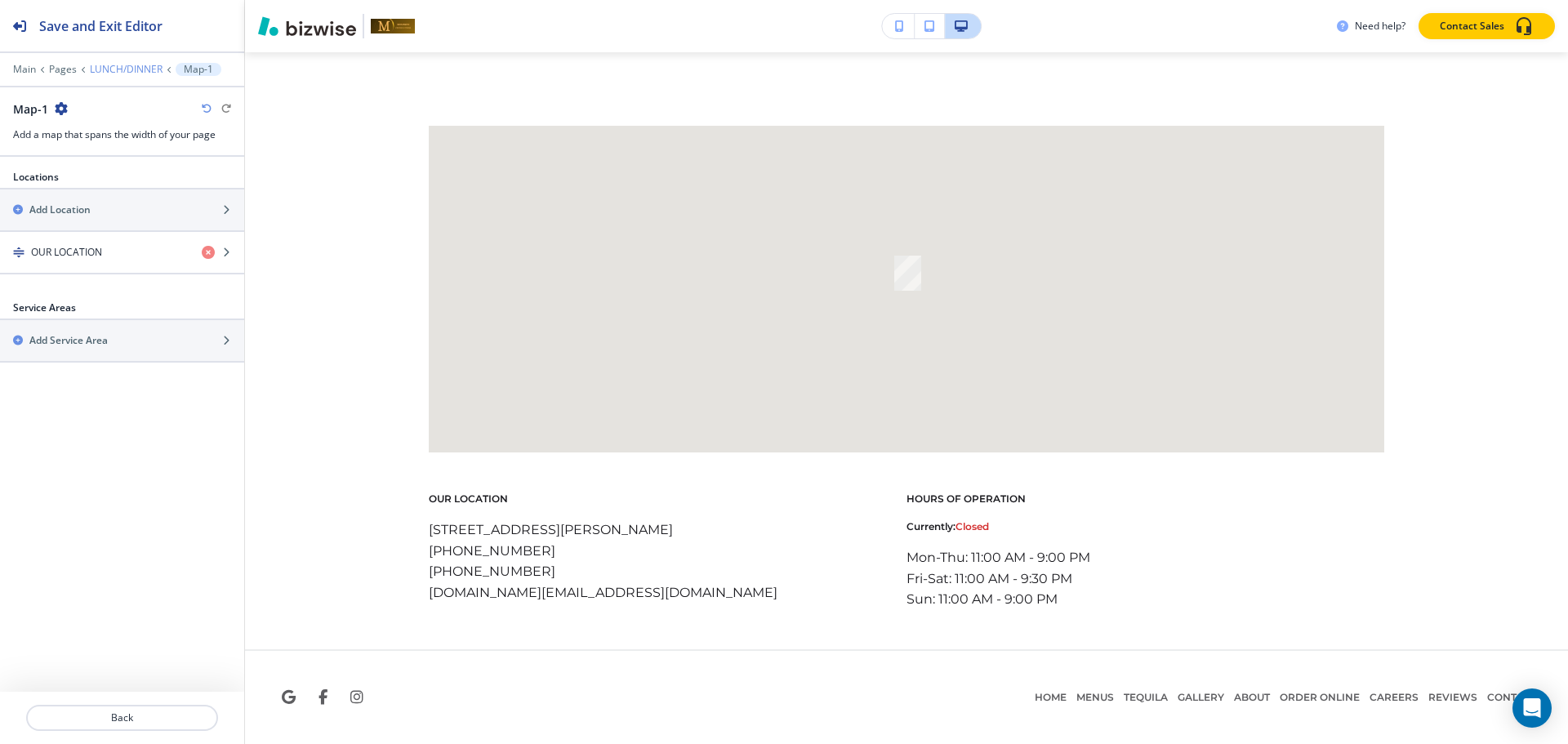
scroll to position [2626, 0]
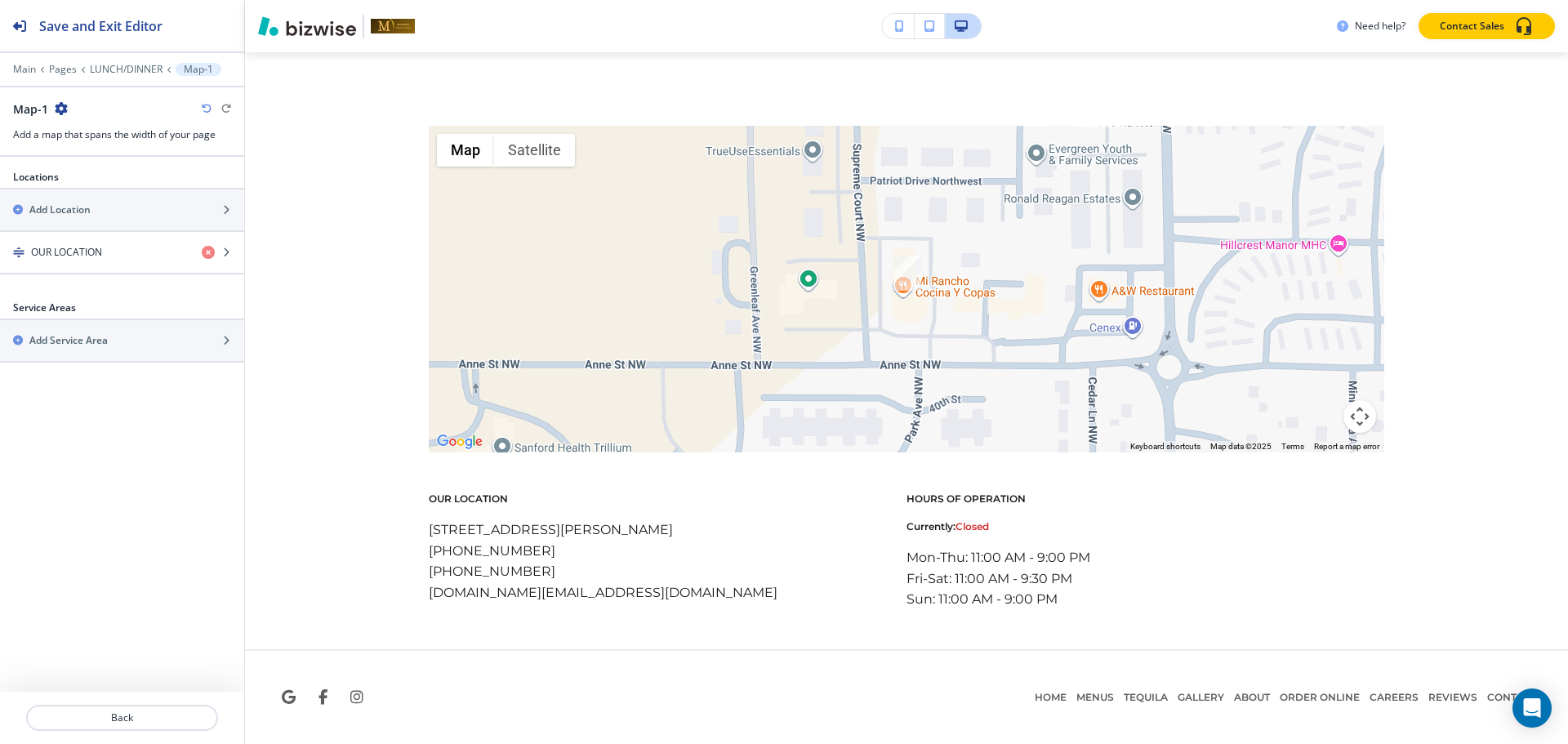
click at [56, 62] on div at bounding box center [122, 58] width 244 height 10
click at [56, 72] on p "Pages" at bounding box center [62, 69] width 28 height 12
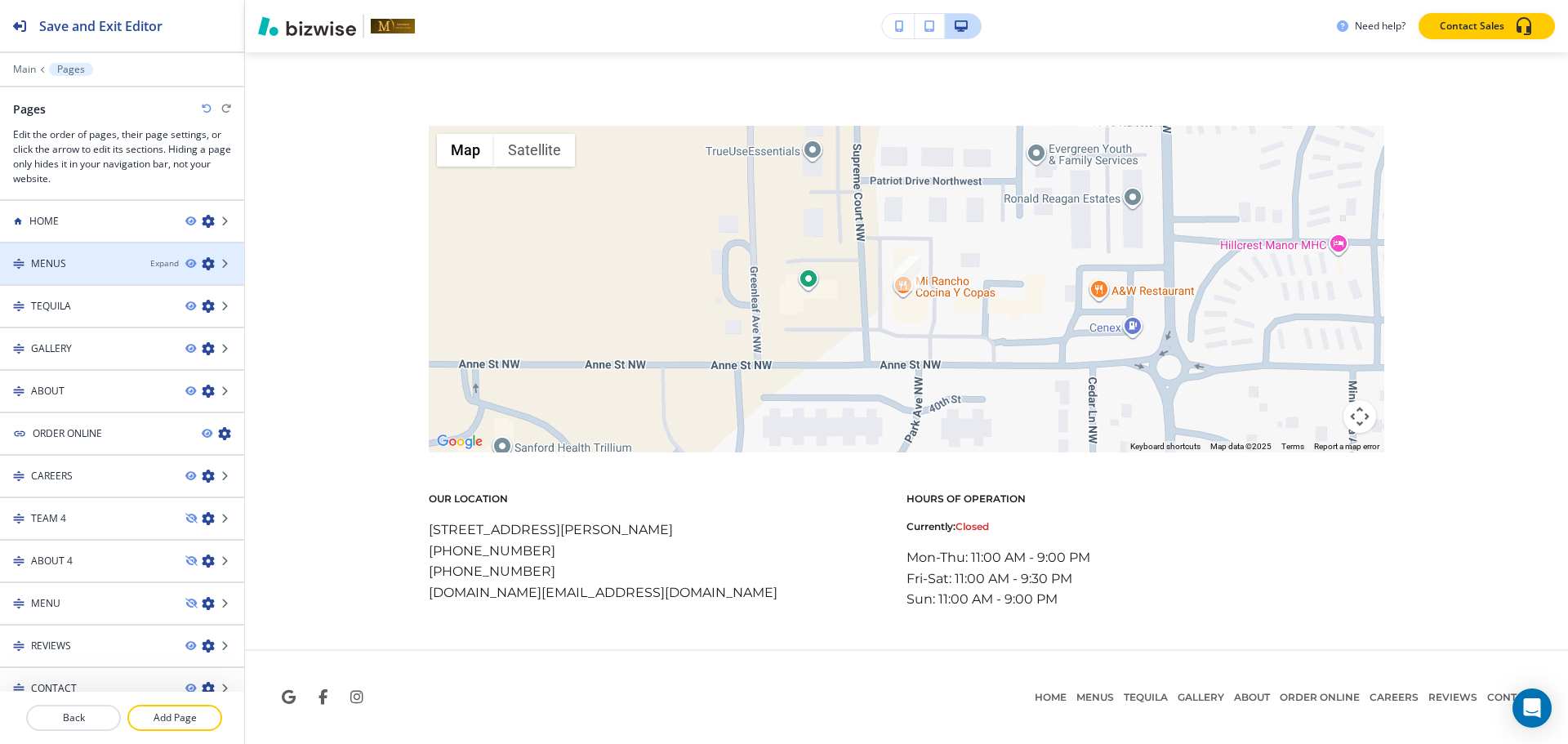
click at [69, 266] on div "MENUS" at bounding box center [68, 264] width 138 height 15
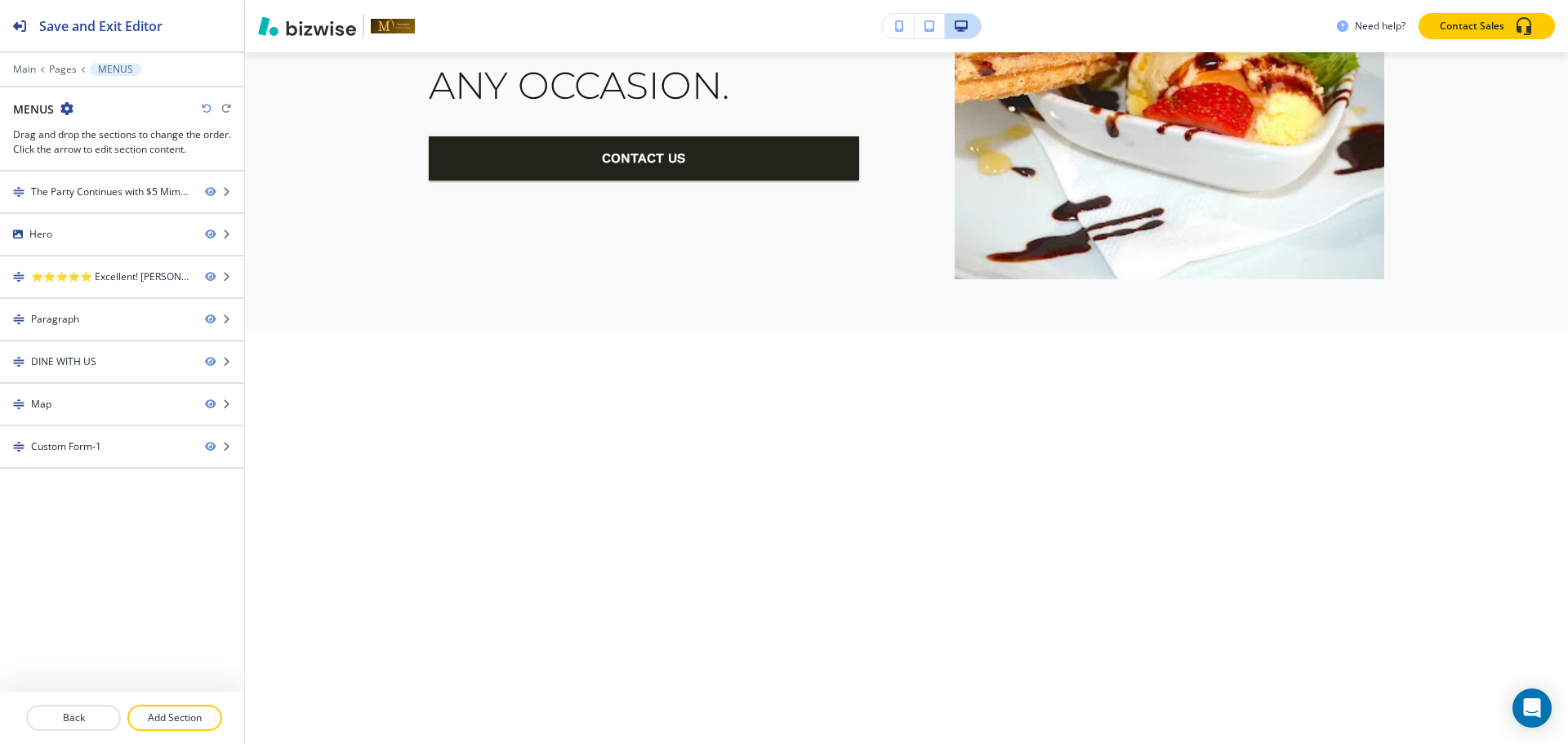
scroll to position [0, 0]
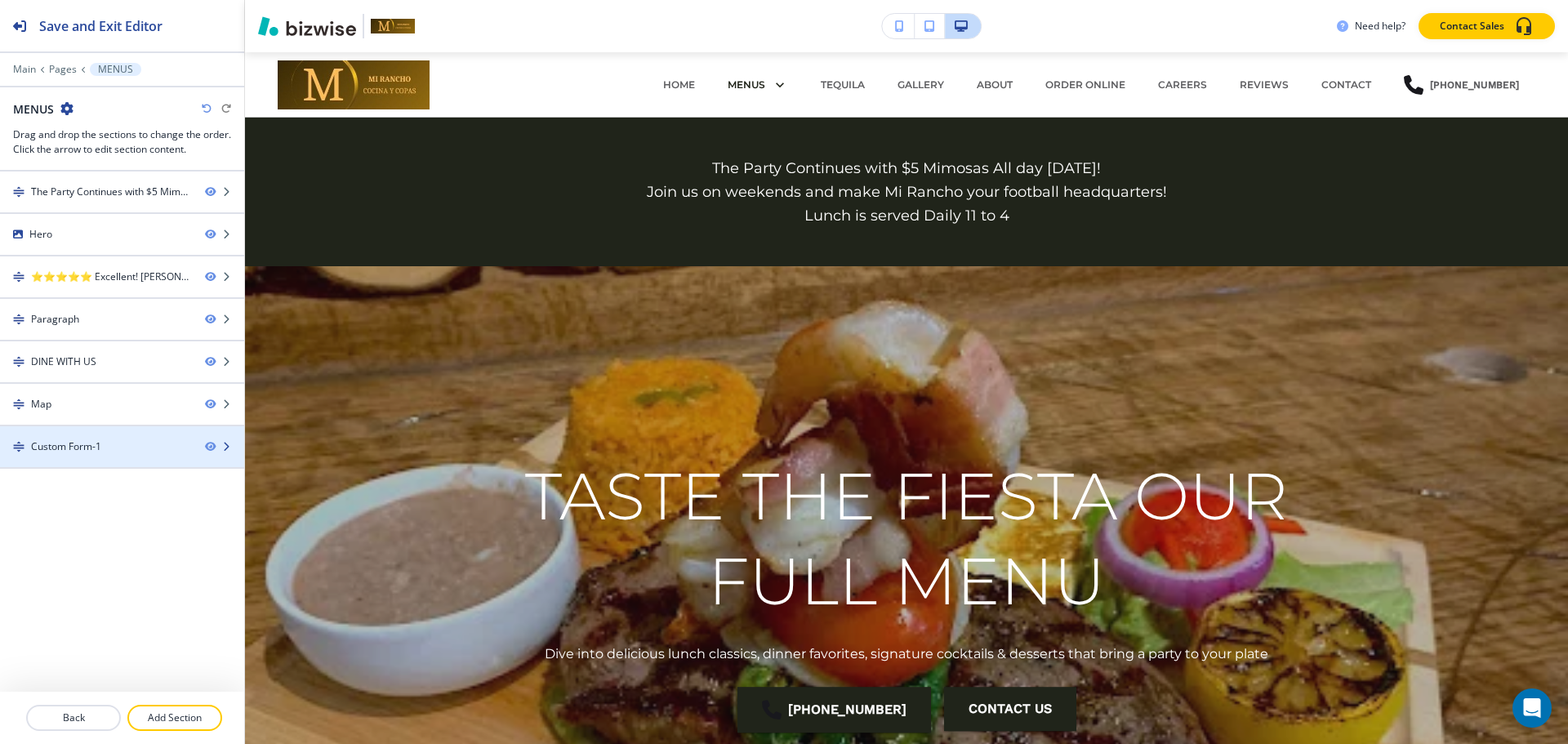
click at [67, 434] on div at bounding box center [122, 432] width 244 height 13
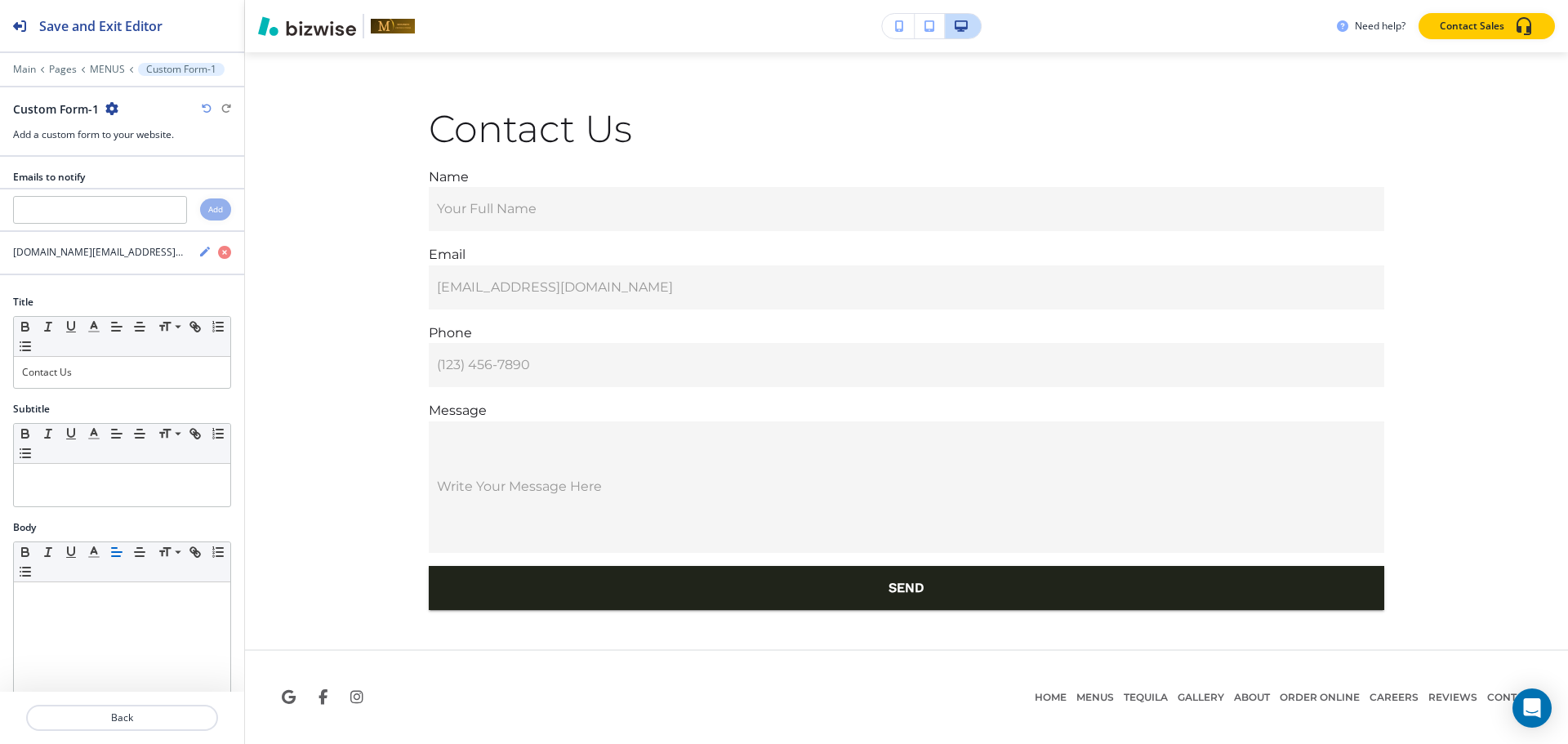
scroll to position [3508, 0]
click at [115, 113] on icon "button" at bounding box center [112, 108] width 13 height 13
click at [115, 158] on button "Duplicate Section" at bounding box center [157, 165] width 105 height 28
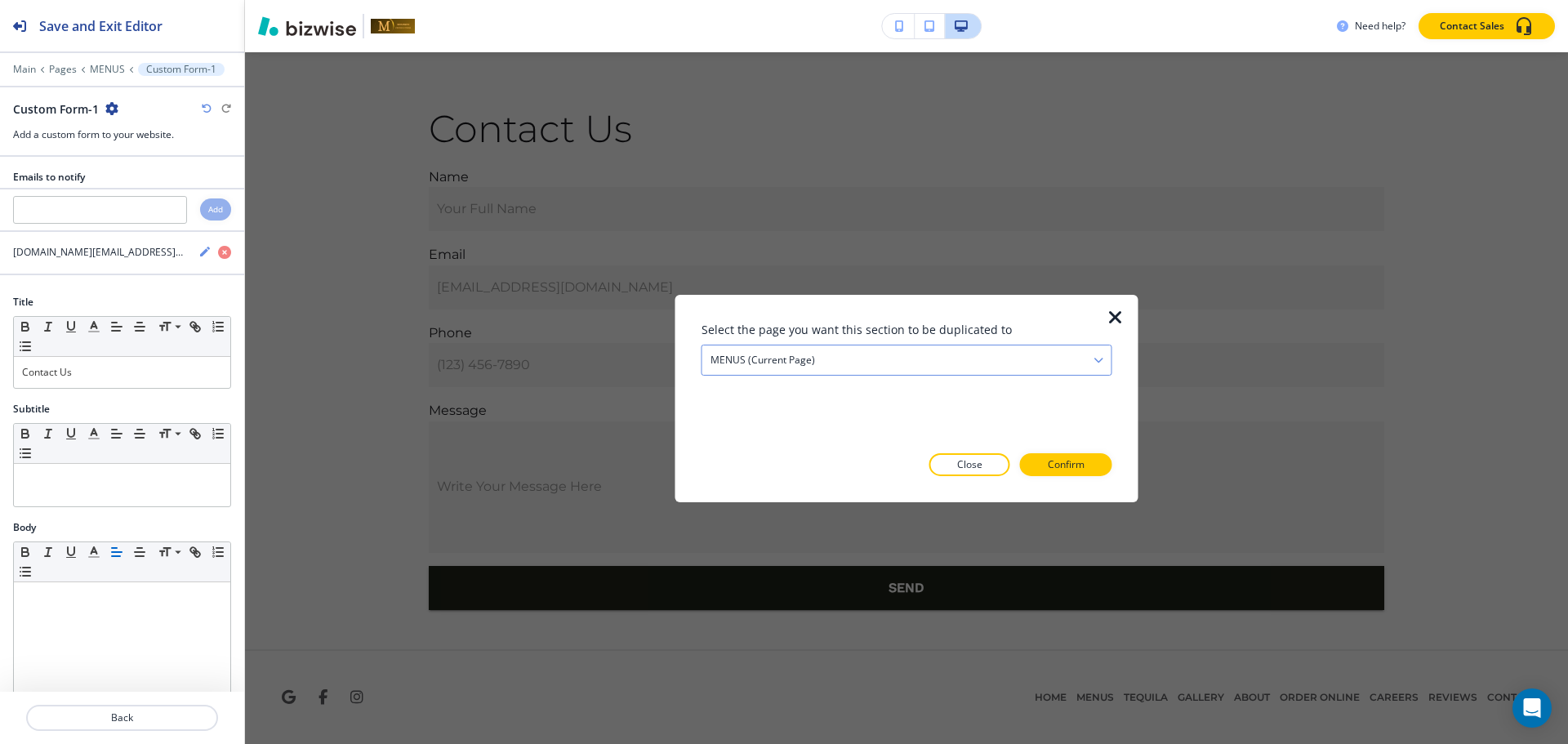
click at [773, 361] on h4 "MENUS (current page)" at bounding box center [763, 359] width 105 height 15
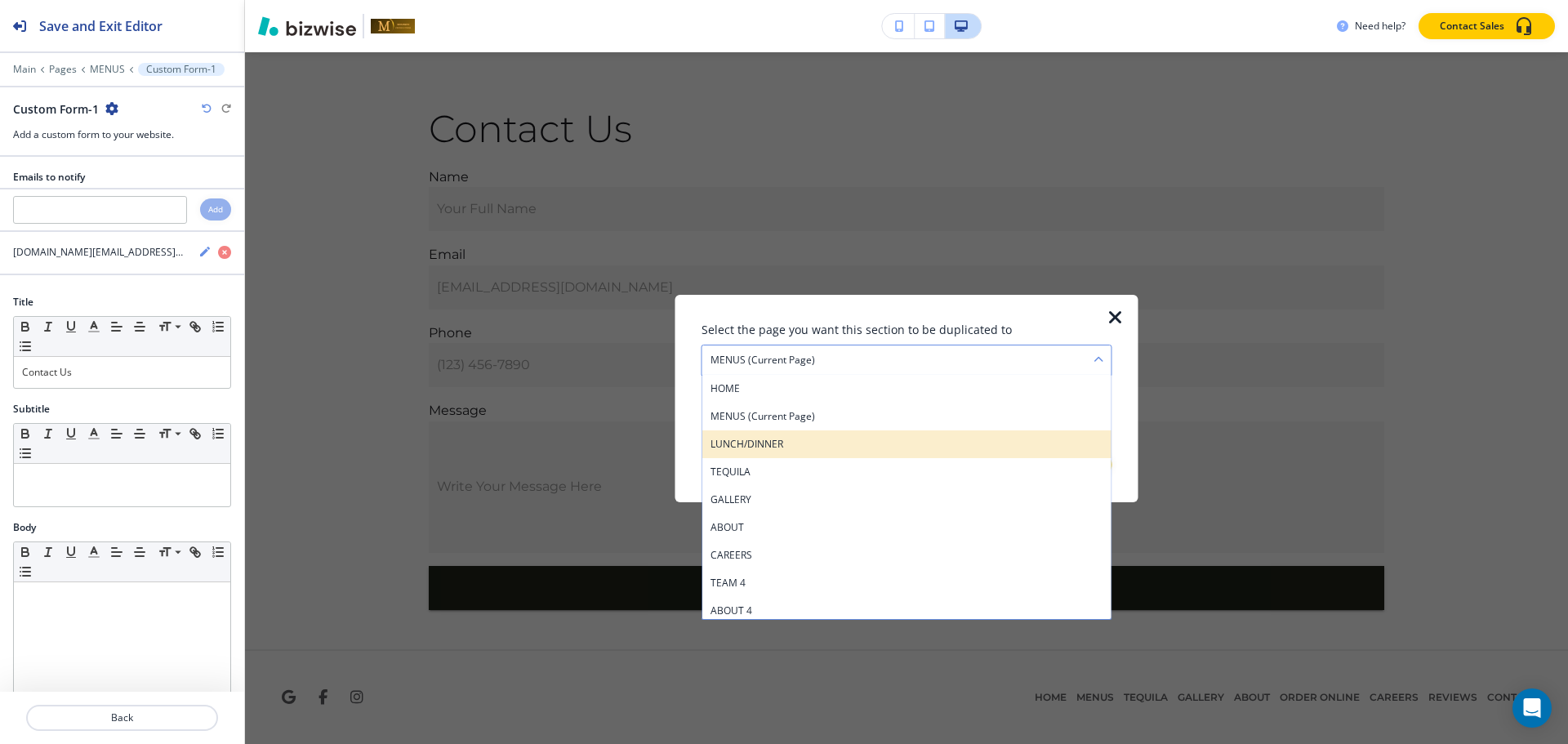
click at [785, 440] on h4 "LUNCH/DINNER" at bounding box center [907, 443] width 392 height 15
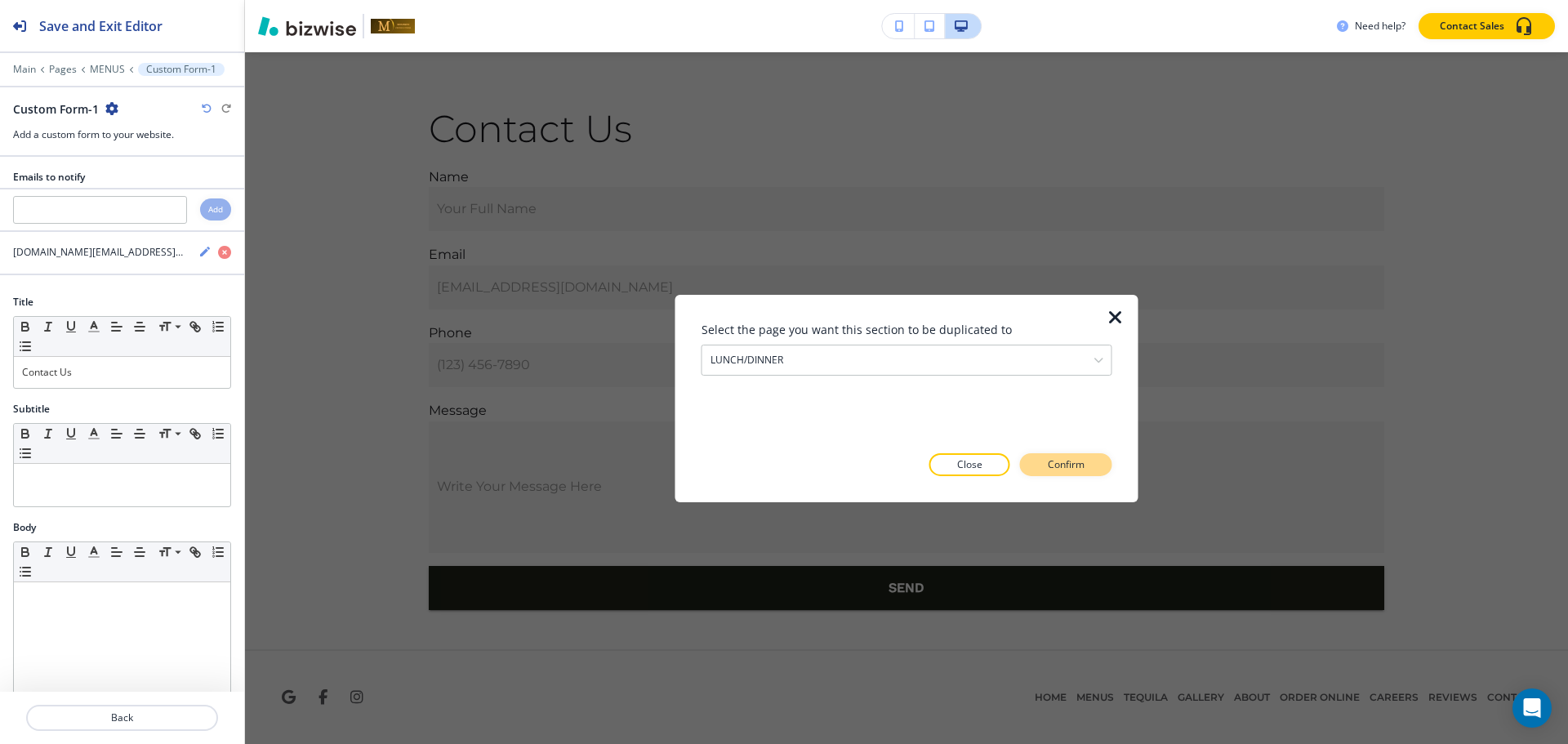
click at [1044, 461] on button "Confirm" at bounding box center [1066, 464] width 92 height 23
click at [1050, 470] on p "Take me there" at bounding box center [1051, 464] width 66 height 15
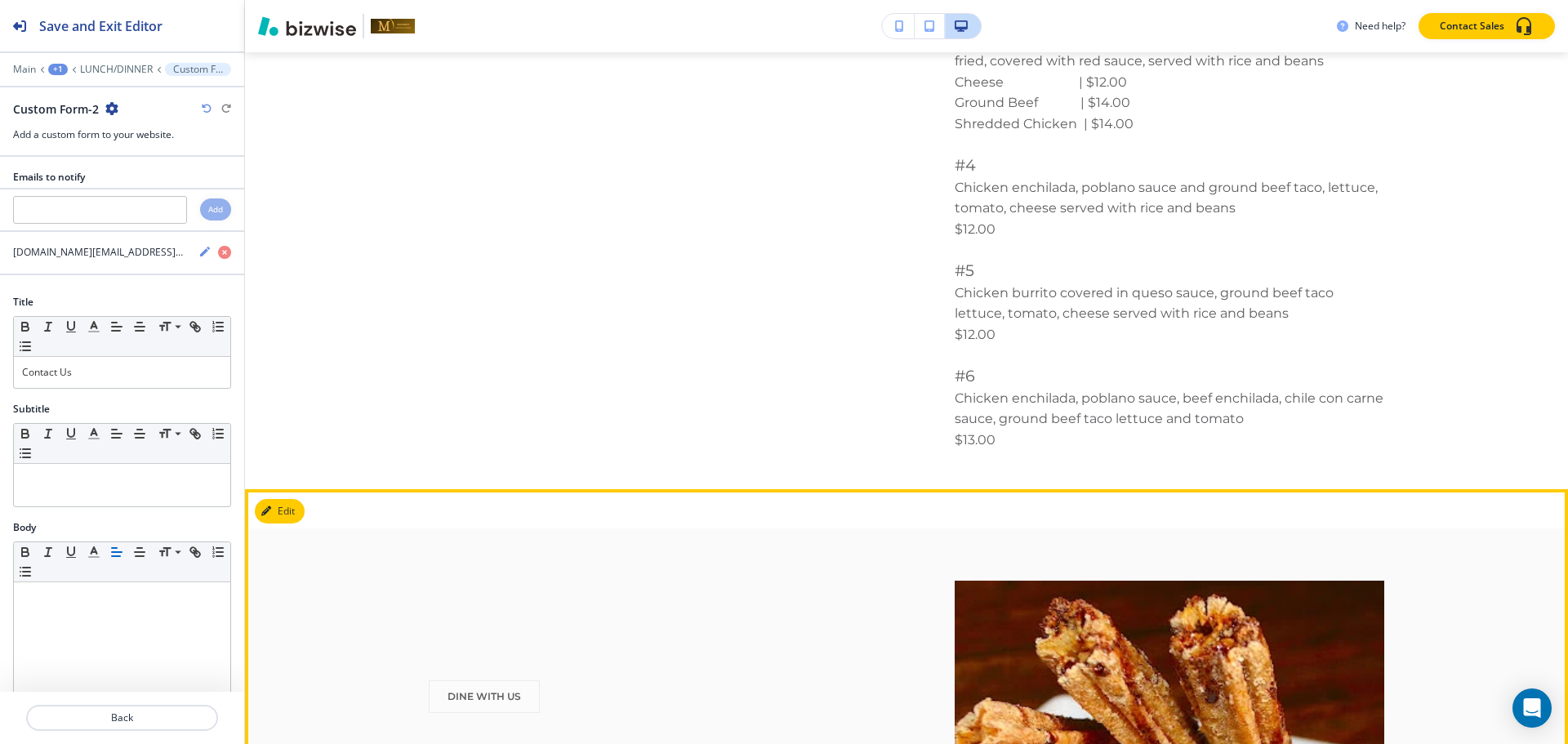
scroll to position [1734, 0]
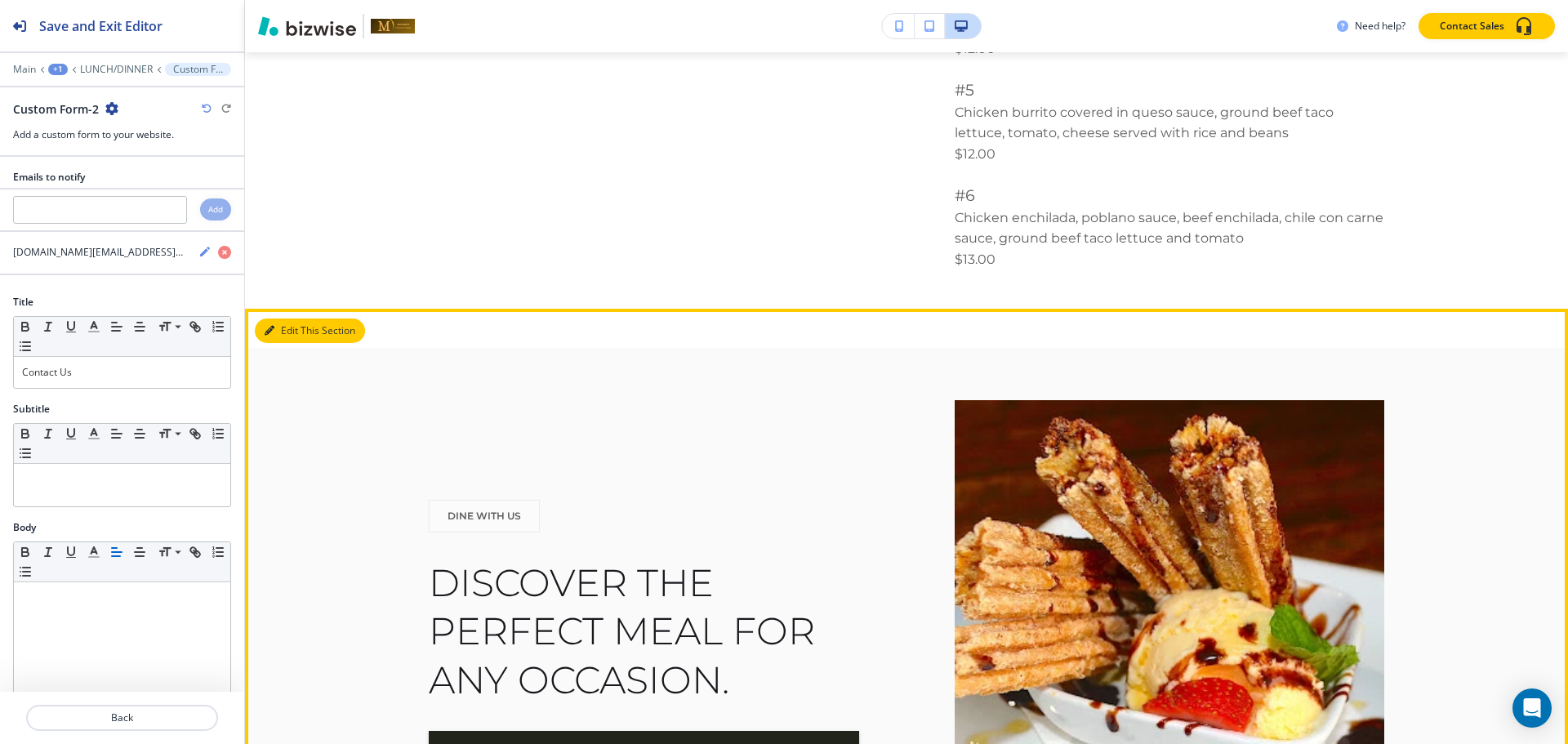
click at [271, 327] on icon "button" at bounding box center [269, 330] width 10 height 10
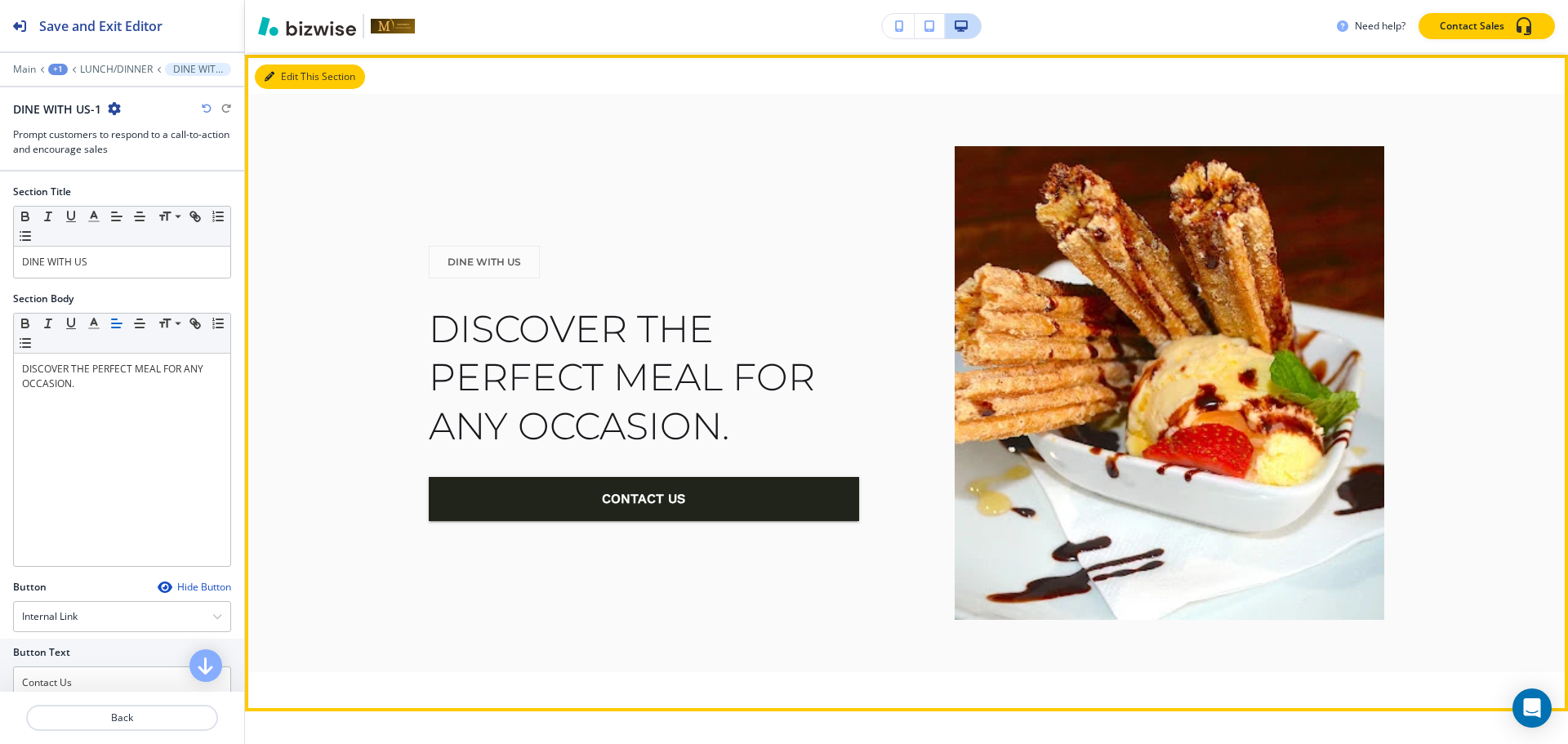
scroll to position [1990, 0]
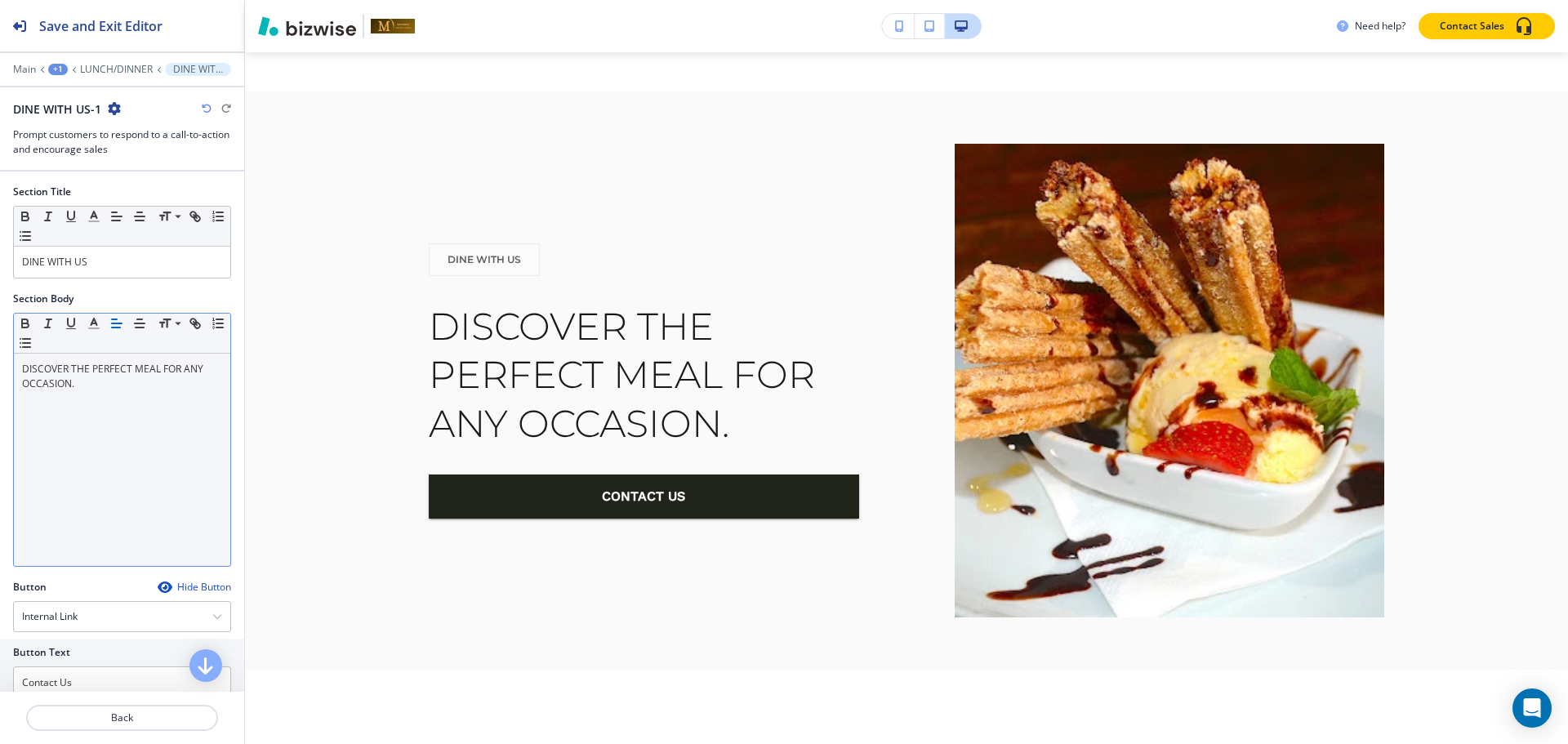
click at [95, 409] on div "DISCOVER THE PERFECT MEAL FOR ANY OCCASION." at bounding box center [123, 459] width 217 height 212
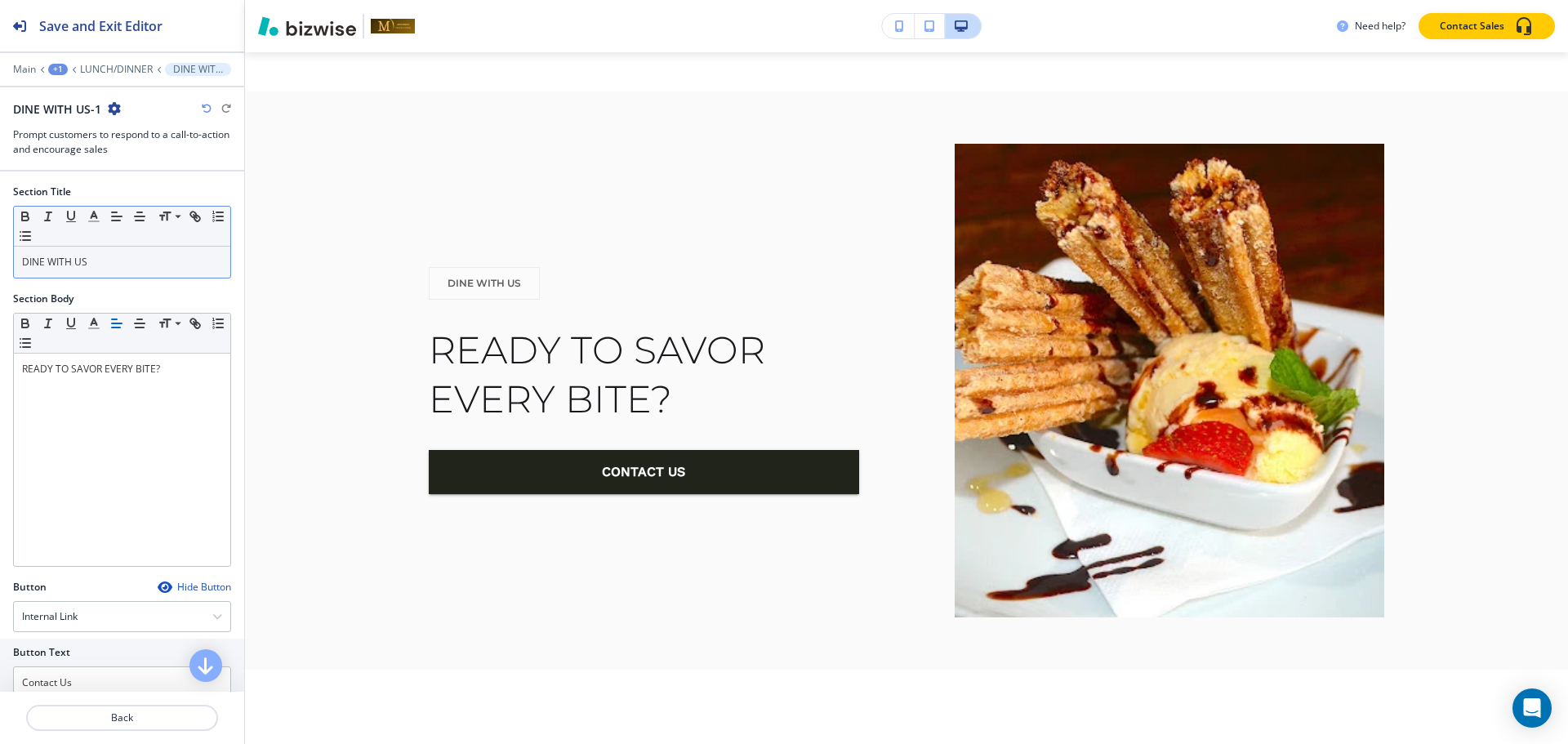
drag, startPoint x: 139, startPoint y: 240, endPoint x: 147, endPoint y: 258, distance: 19.7
click at [146, 255] on div "Small Normal Large Huge DINE WITH US" at bounding box center [123, 242] width 218 height 73
click at [151, 271] on div "DINE WITH US" at bounding box center [123, 262] width 217 height 31
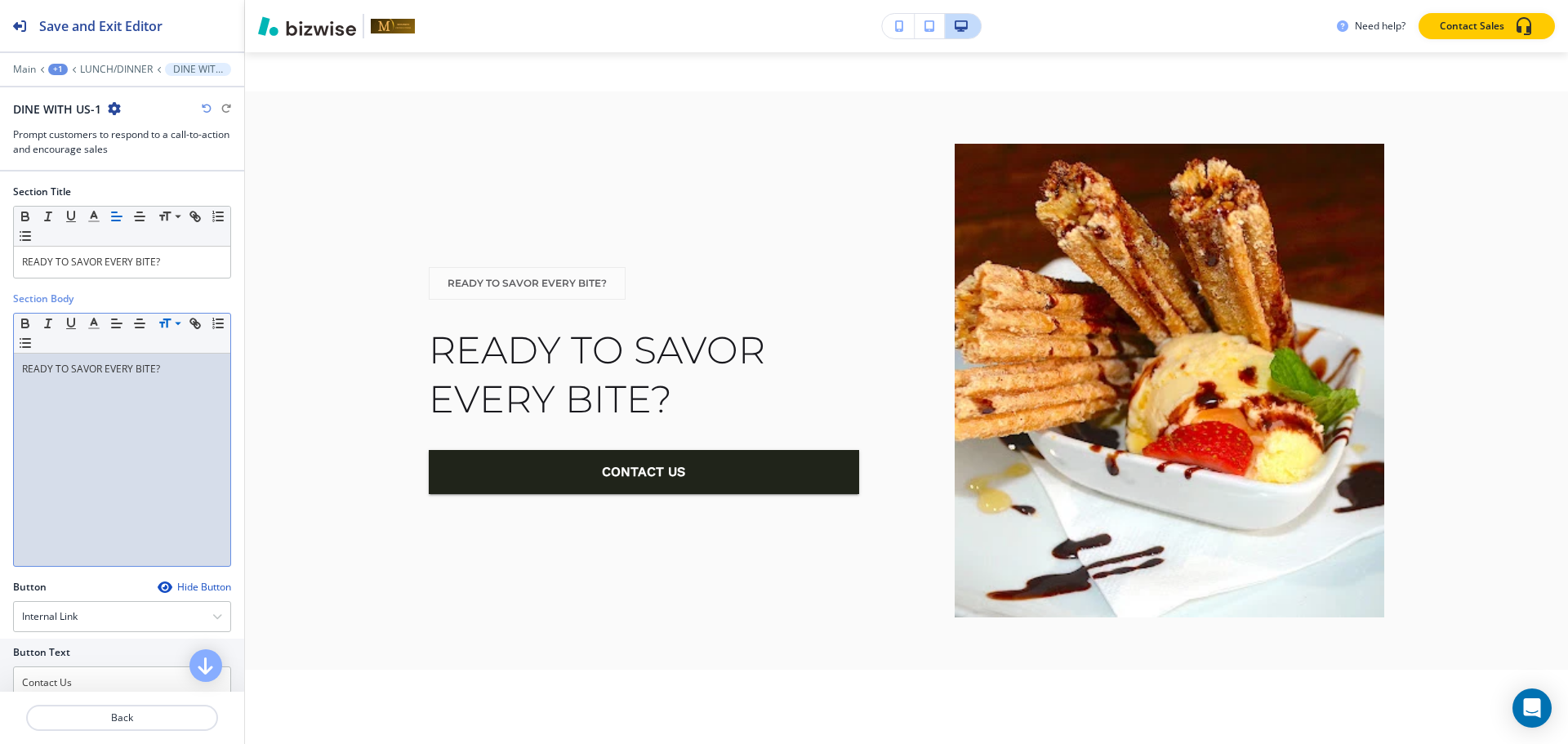
click at [111, 388] on div "READY TO SAVOR EVERY BITE?" at bounding box center [123, 459] width 217 height 212
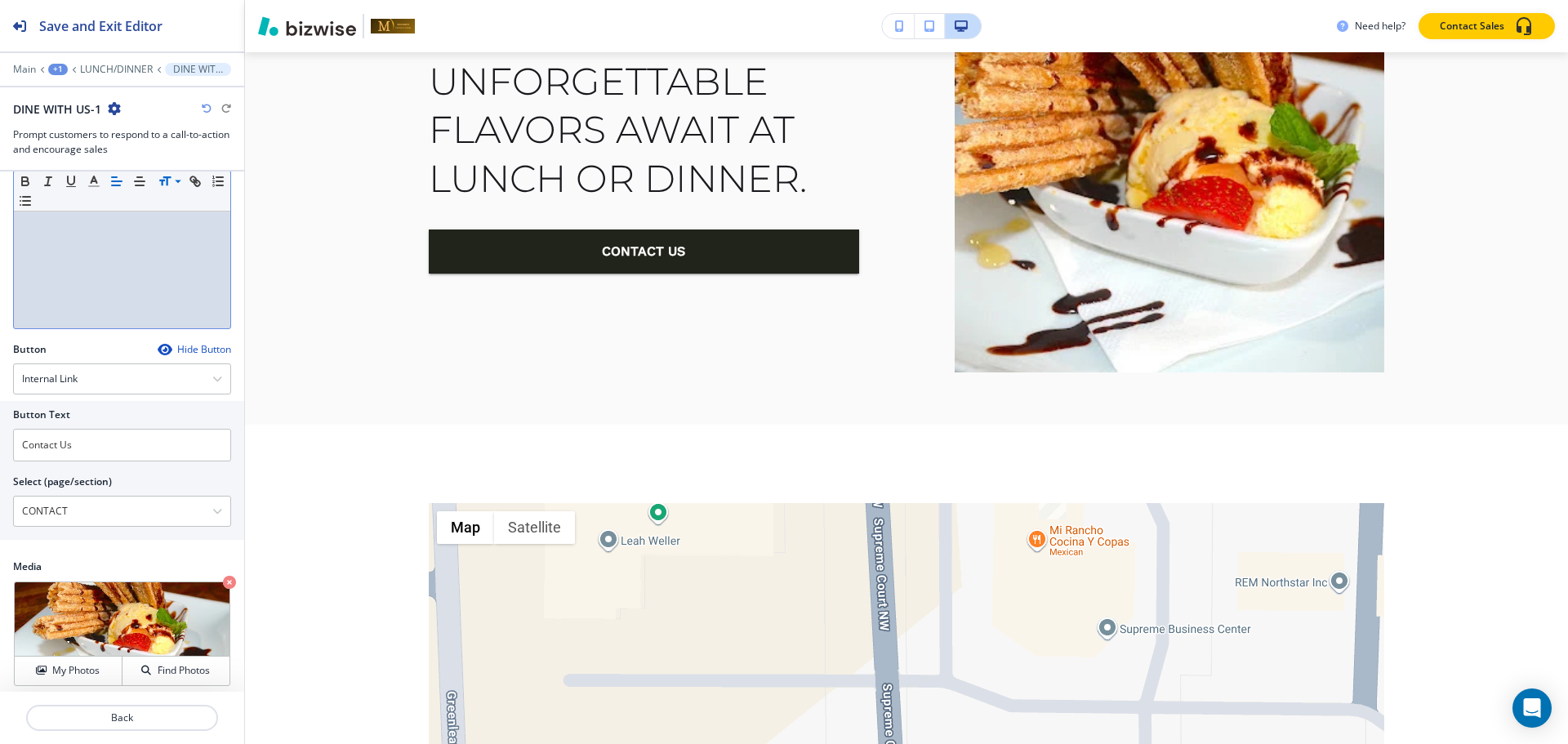
scroll to position [245, 0]
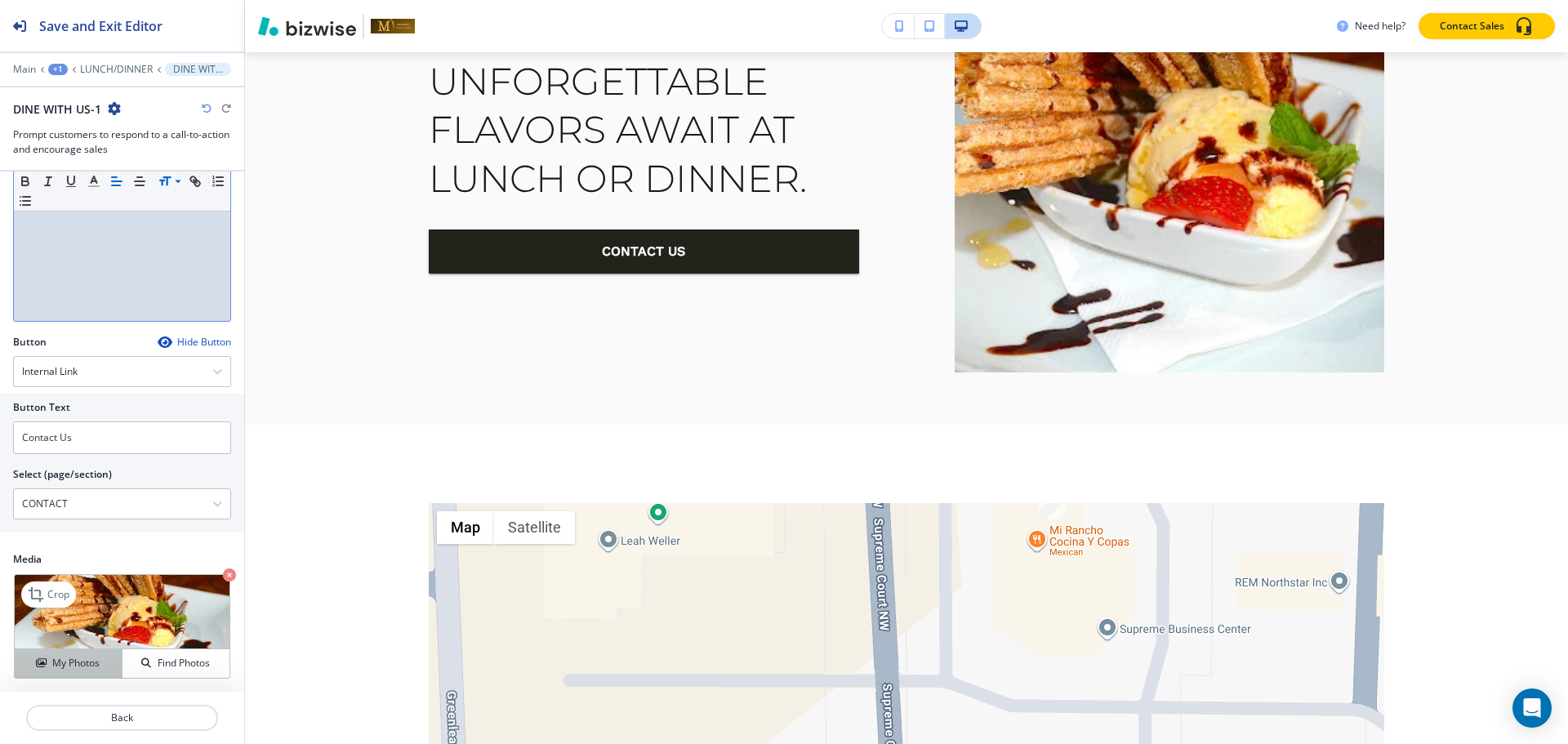
click at [60, 667] on h4 "My Photos" at bounding box center [75, 663] width 47 height 15
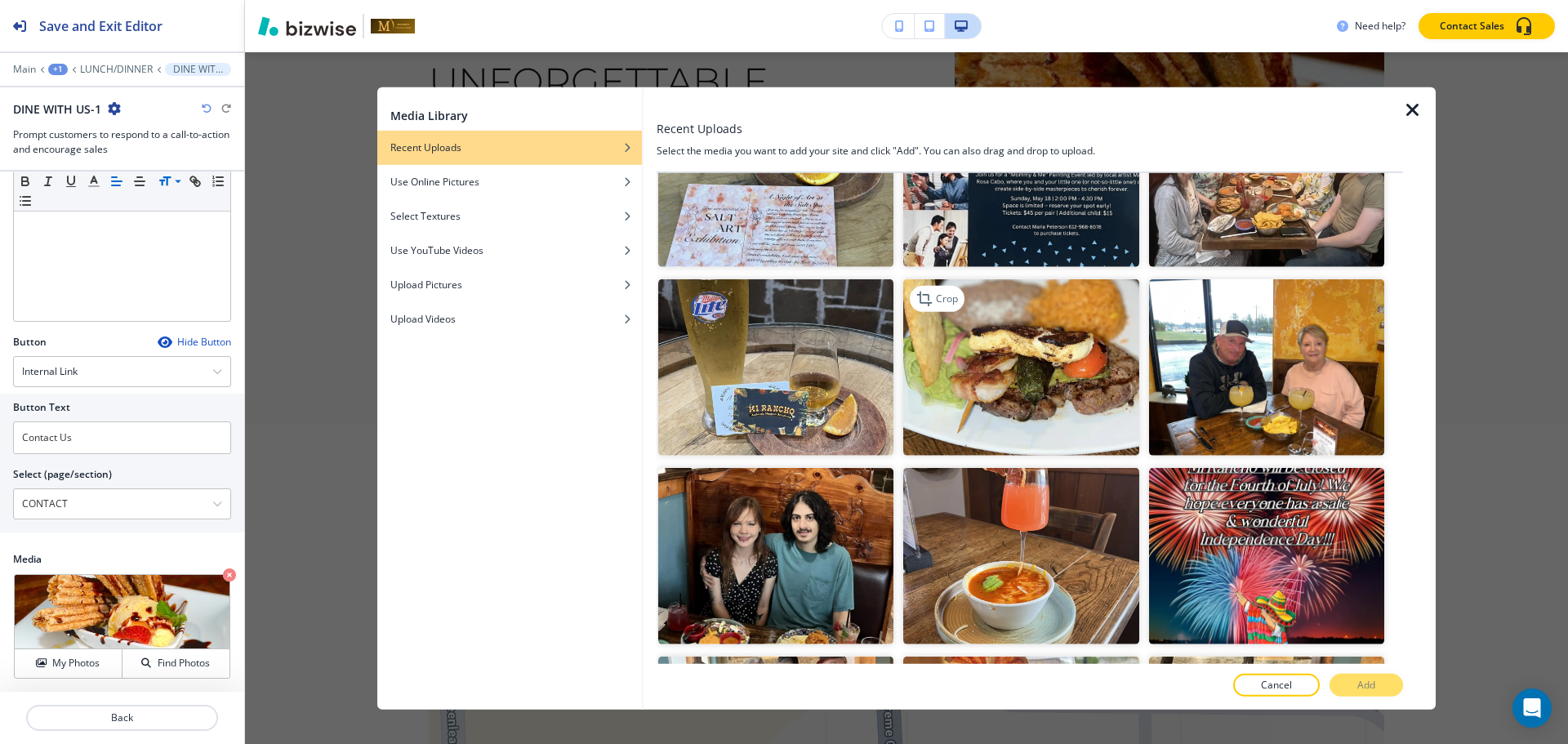
scroll to position [1225, 0]
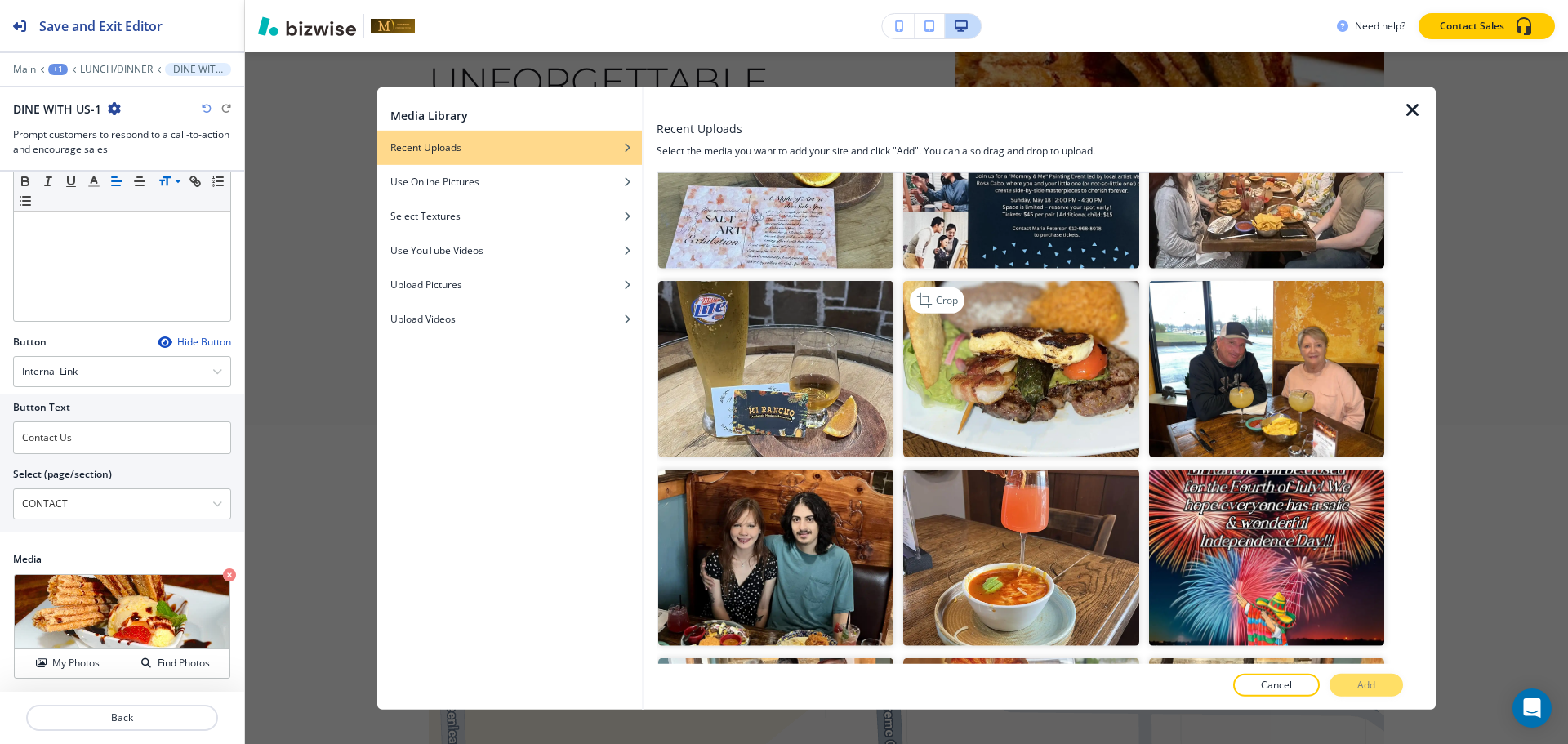
click at [1011, 387] on img "button" at bounding box center [1020, 368] width 235 height 177
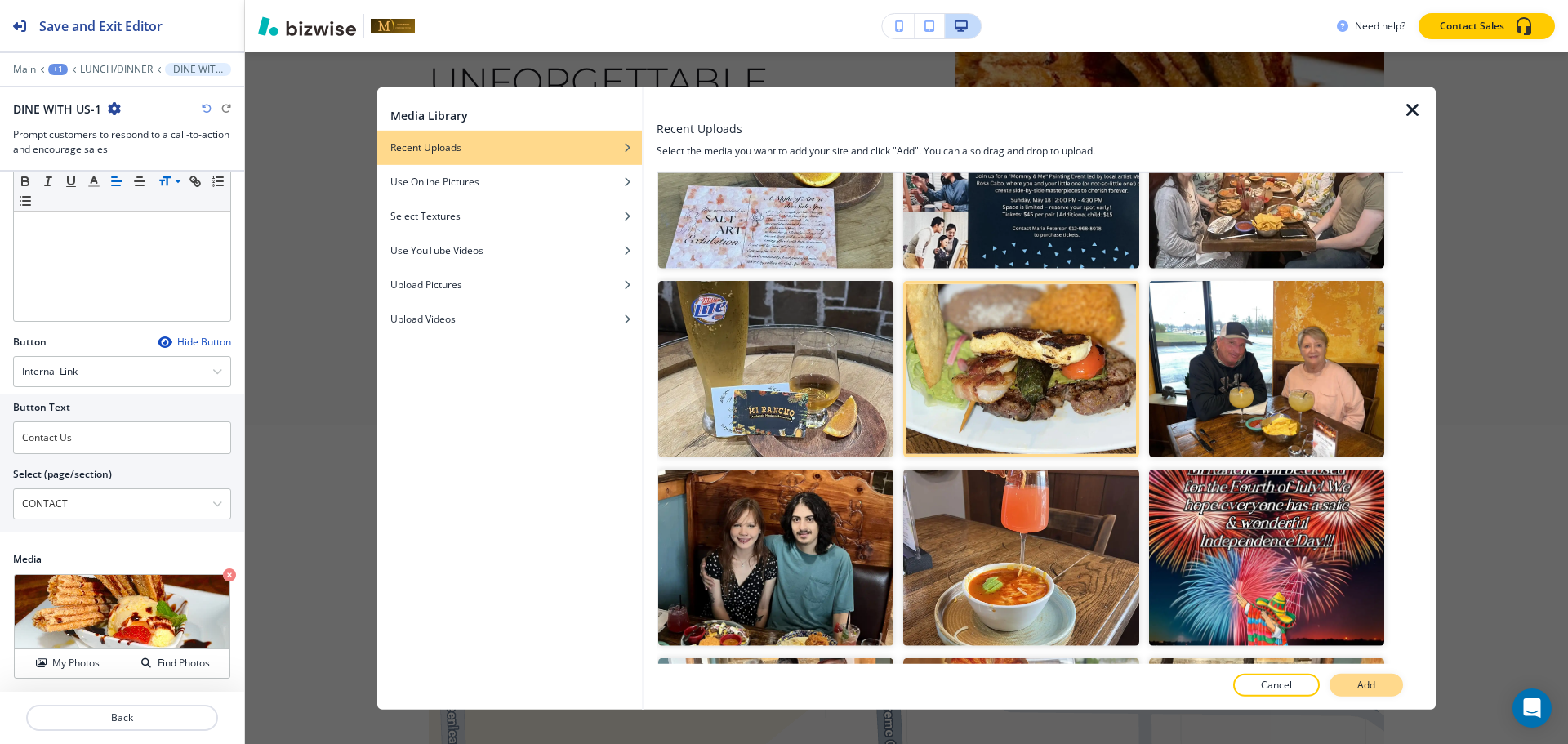
click at [1359, 677] on p "Add" at bounding box center [1366, 685] width 18 height 15
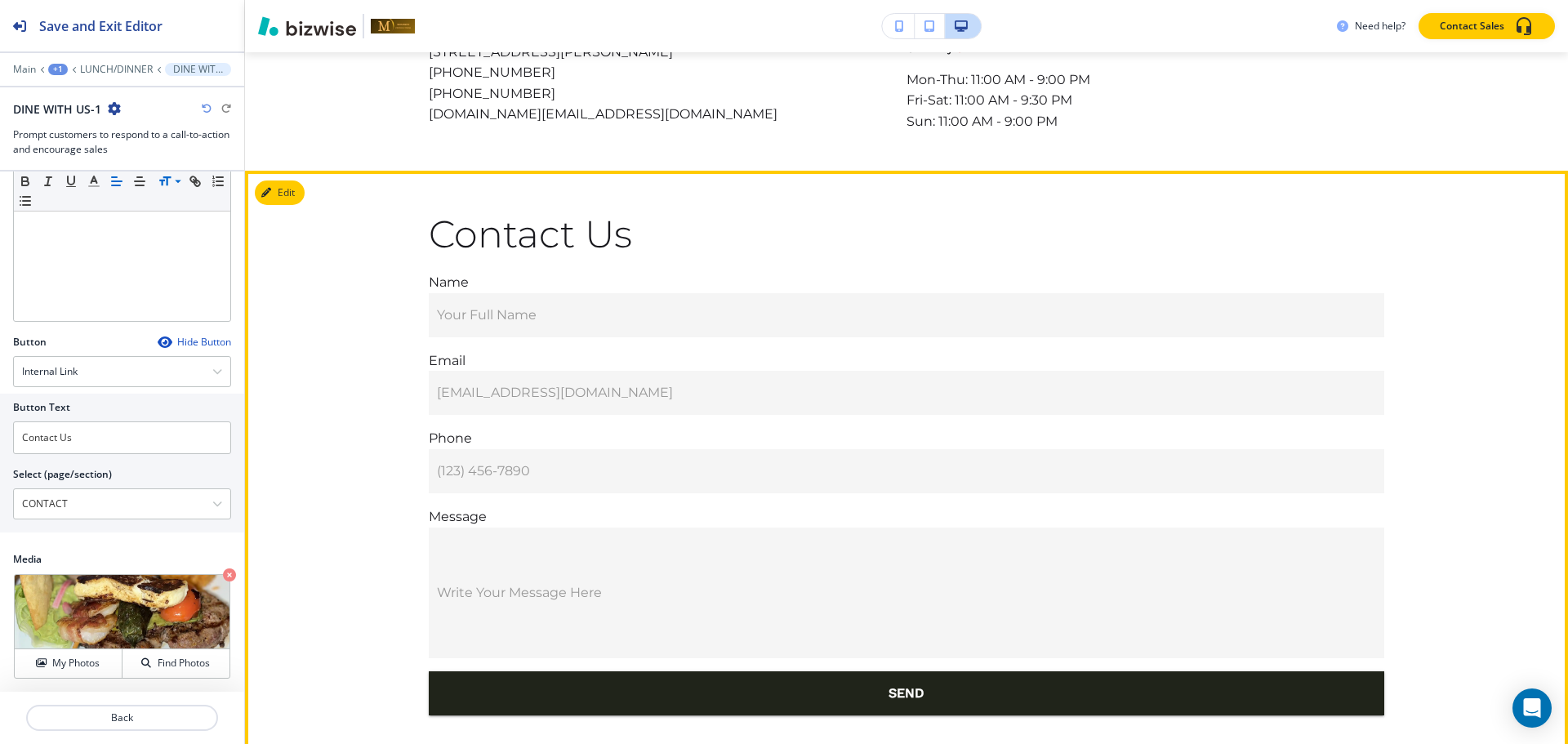
scroll to position [3273, 0]
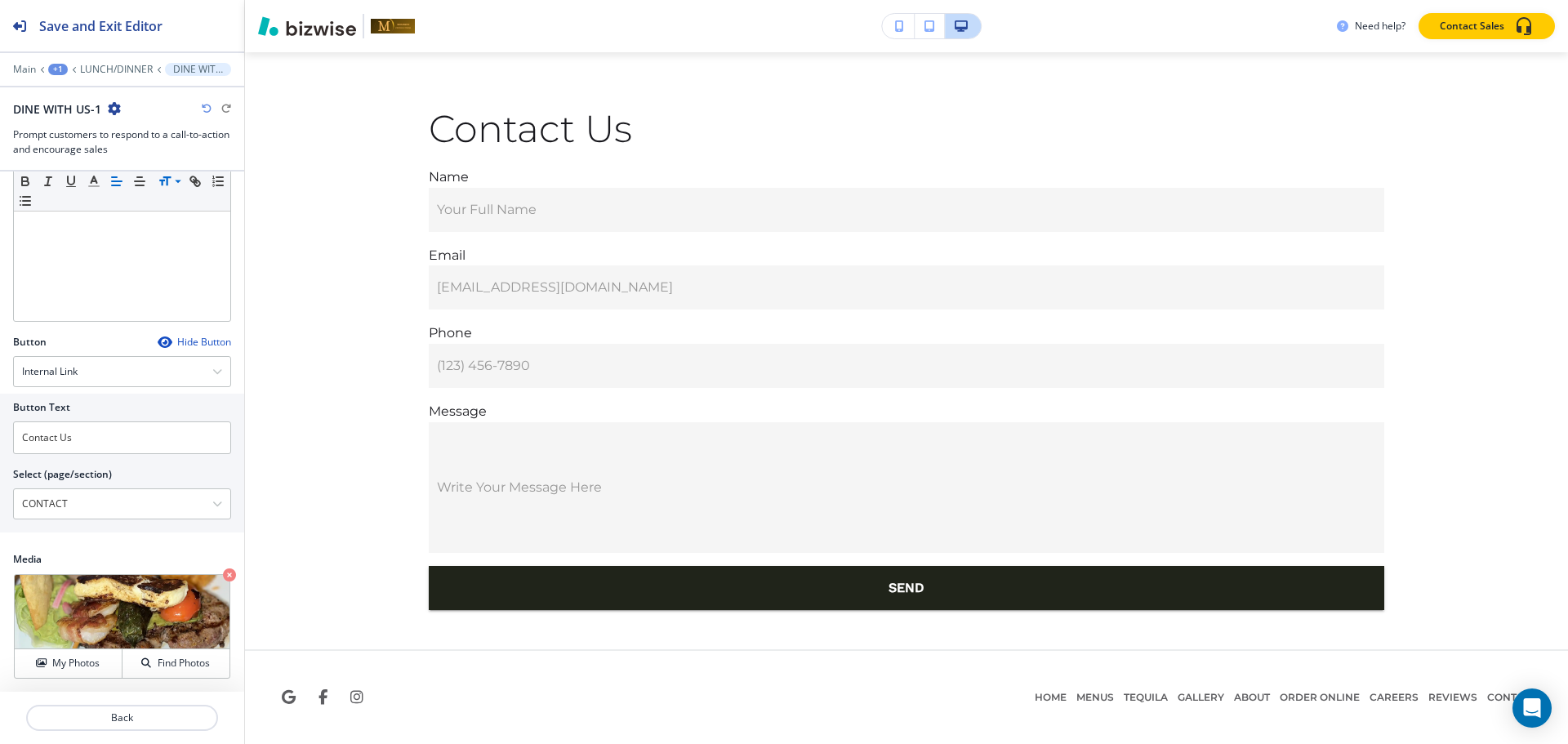
click at [51, 63] on div "Main +1 LUNCH/DINNER DINE WITH US-1" at bounding box center [123, 69] width 218 height 13
click at [56, 71] on div "+1" at bounding box center [58, 69] width 20 height 12
click at [66, 102] on p "Pages" at bounding box center [100, 96] width 83 height 15
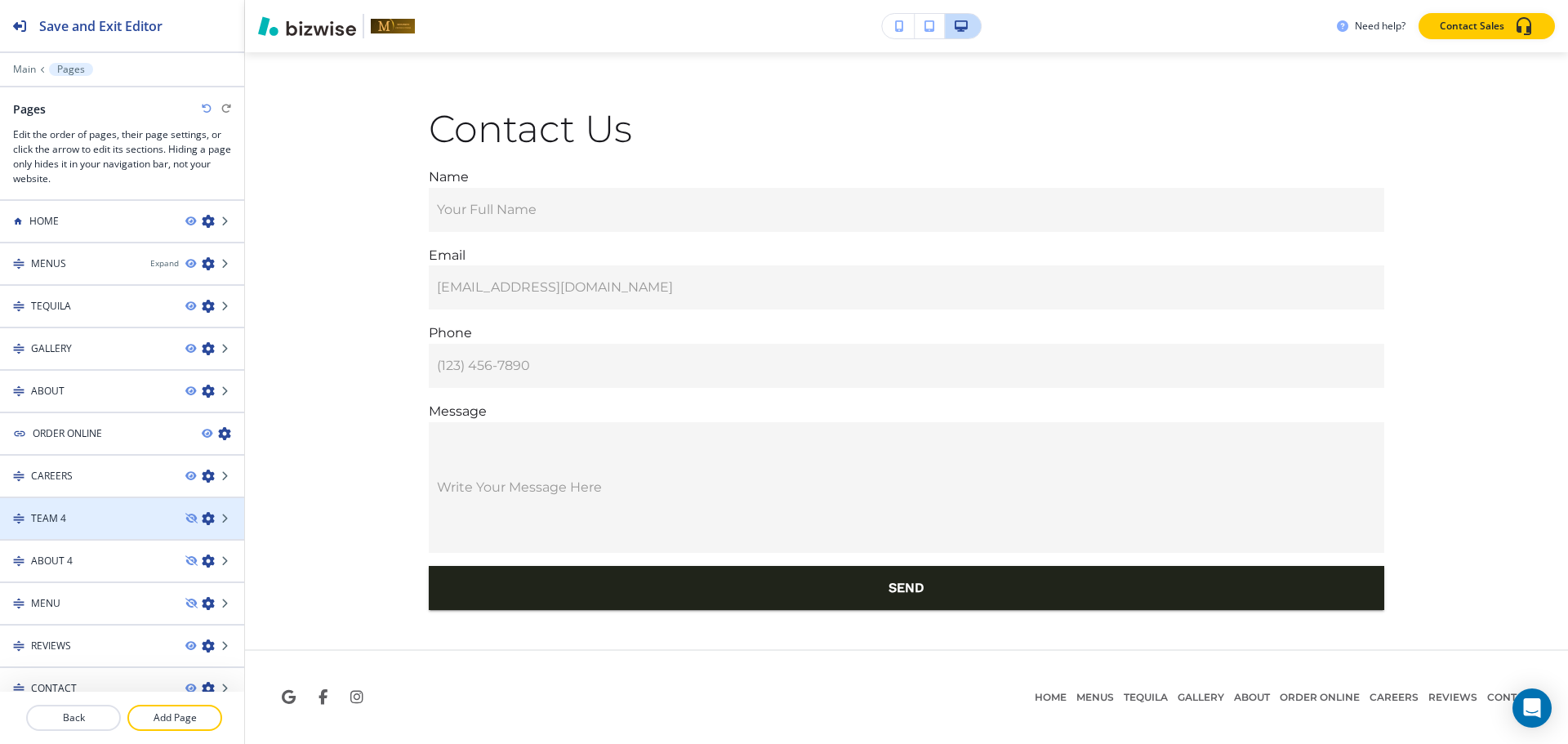
scroll to position [20, 0]
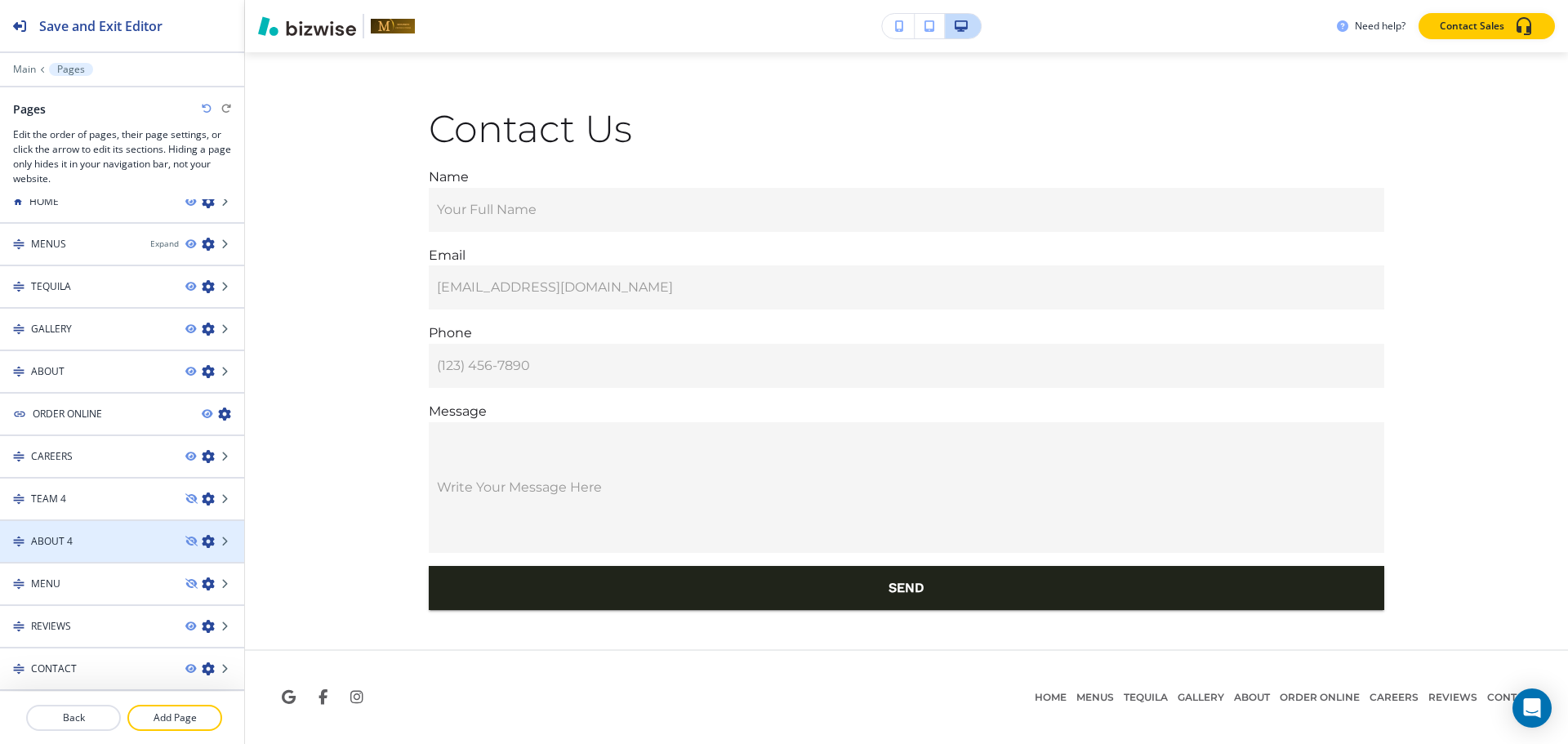
click at [54, 540] on h4 "ABOUT 4" at bounding box center [51, 542] width 42 height 15
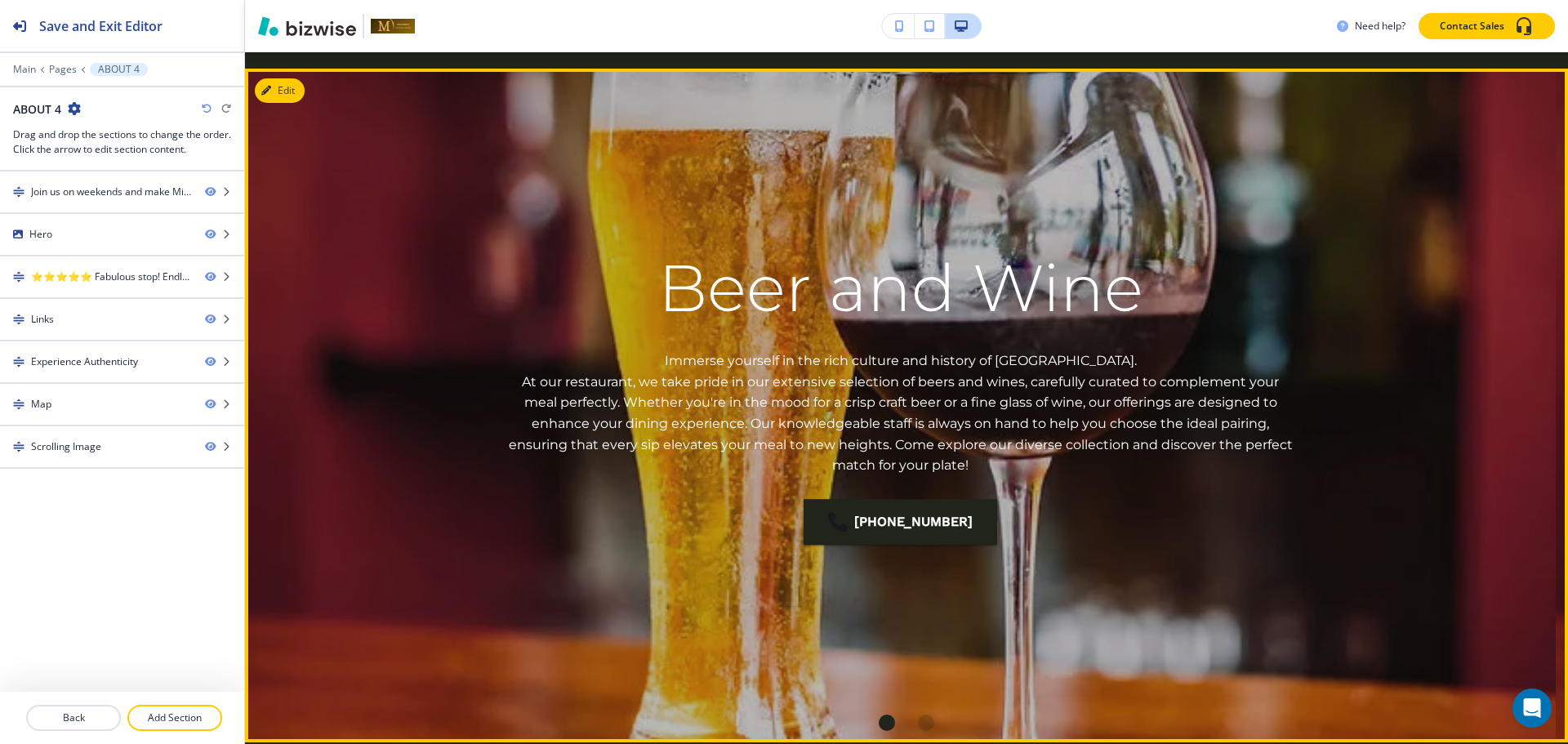
scroll to position [163, 0]
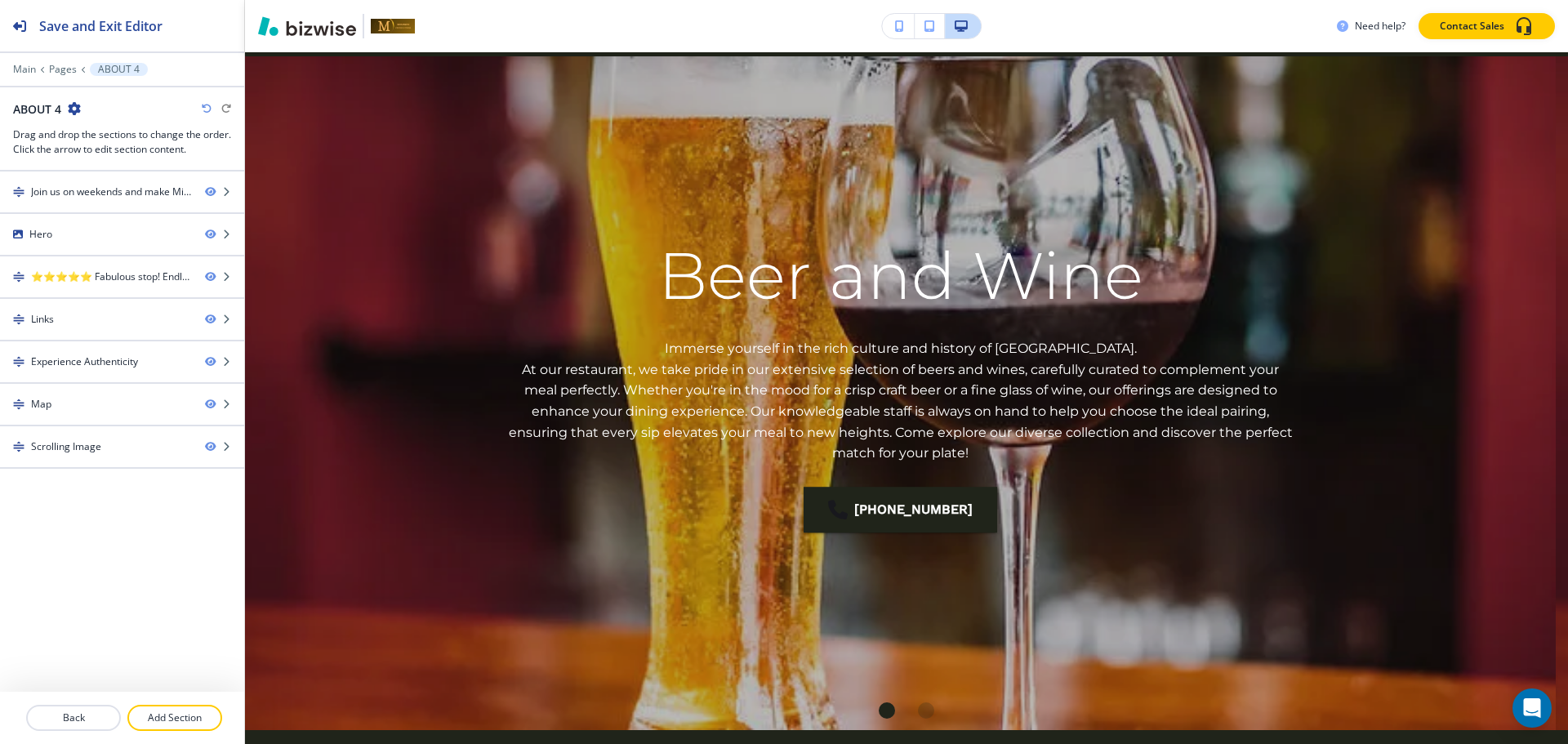
click at [76, 107] on icon "button" at bounding box center [74, 108] width 13 height 13
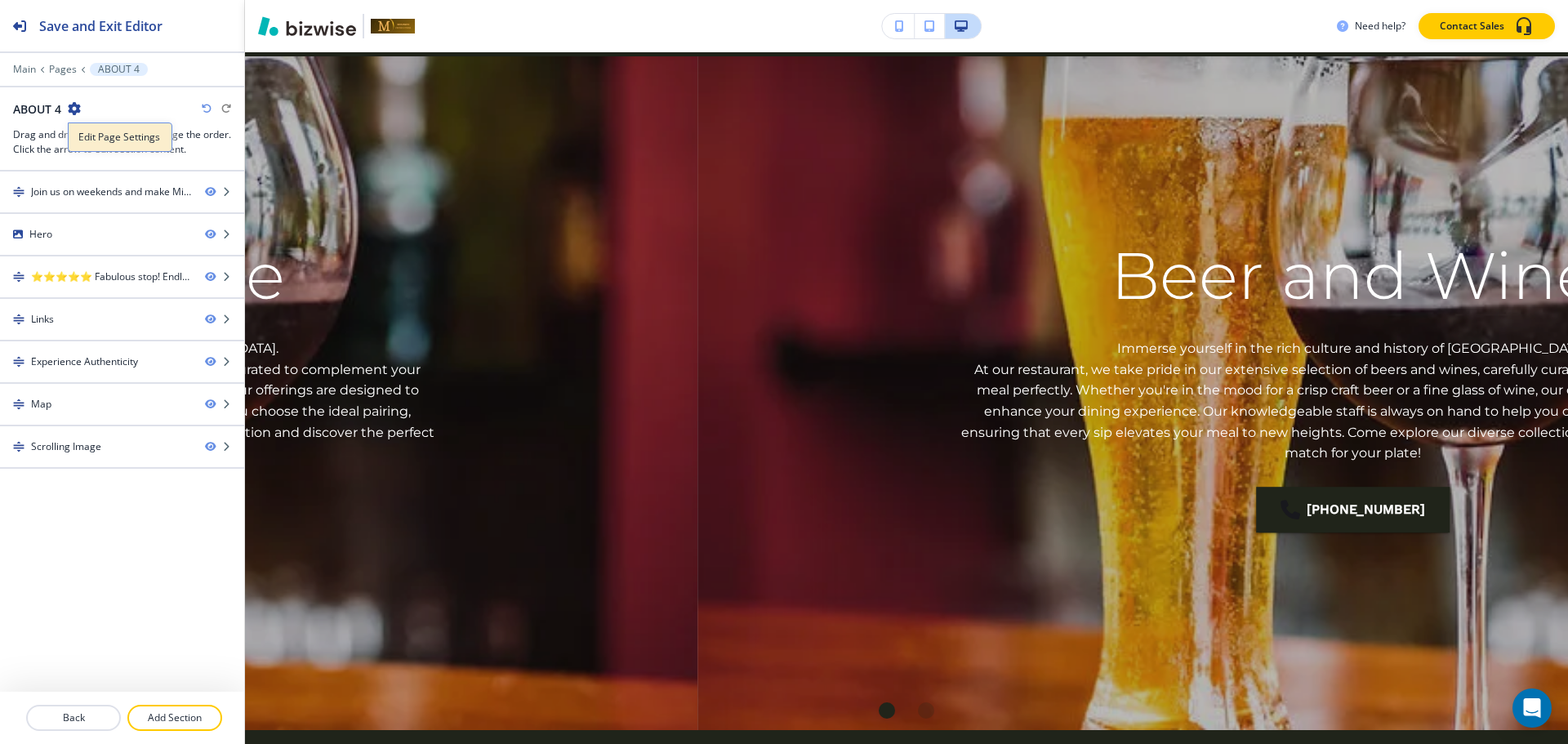
click at [98, 138] on p "Edit Page Settings" at bounding box center [120, 137] width 83 height 15
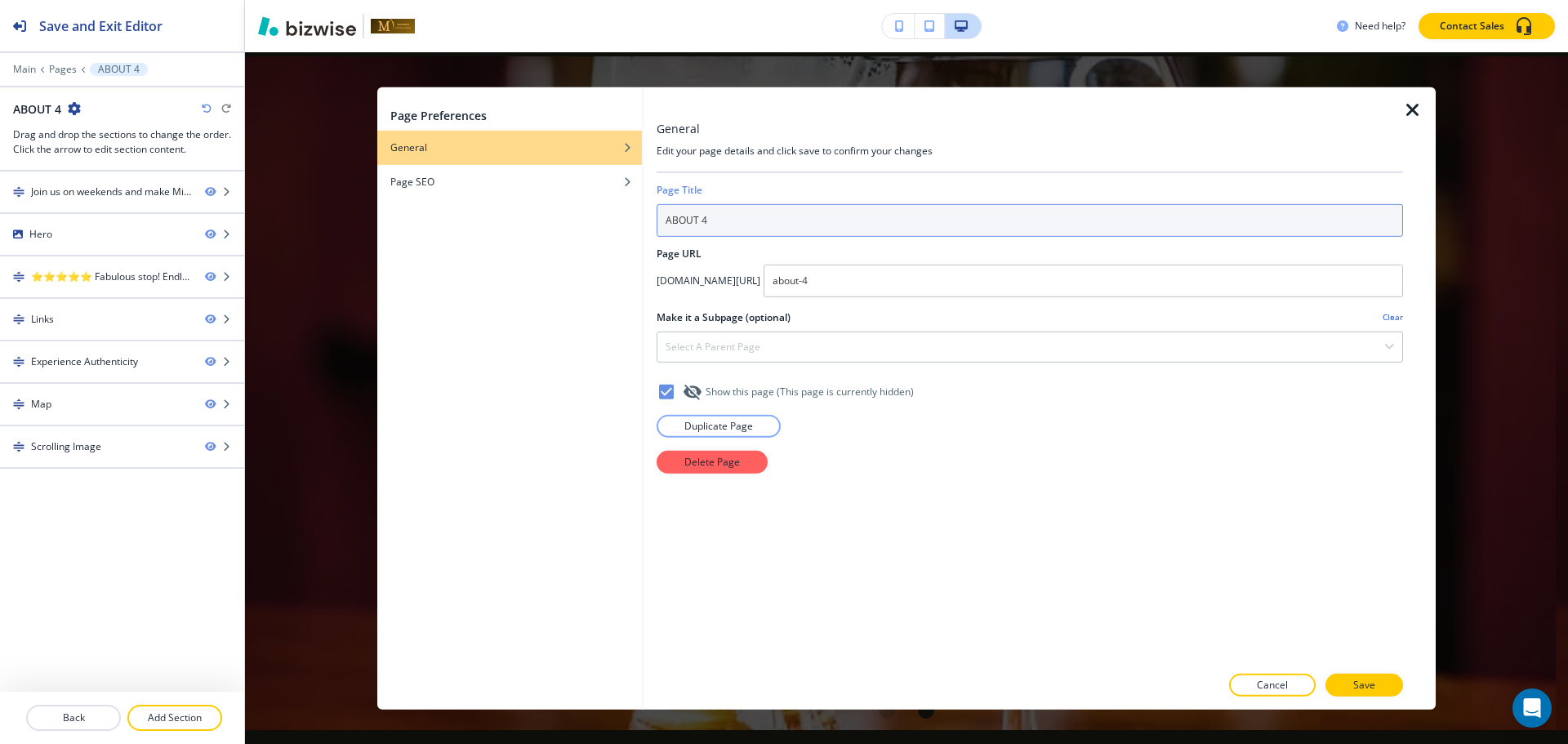
click at [959, 226] on input "ABOUT 4" at bounding box center [1029, 219] width 747 height 33
type input "BEER AND WINE LIST"
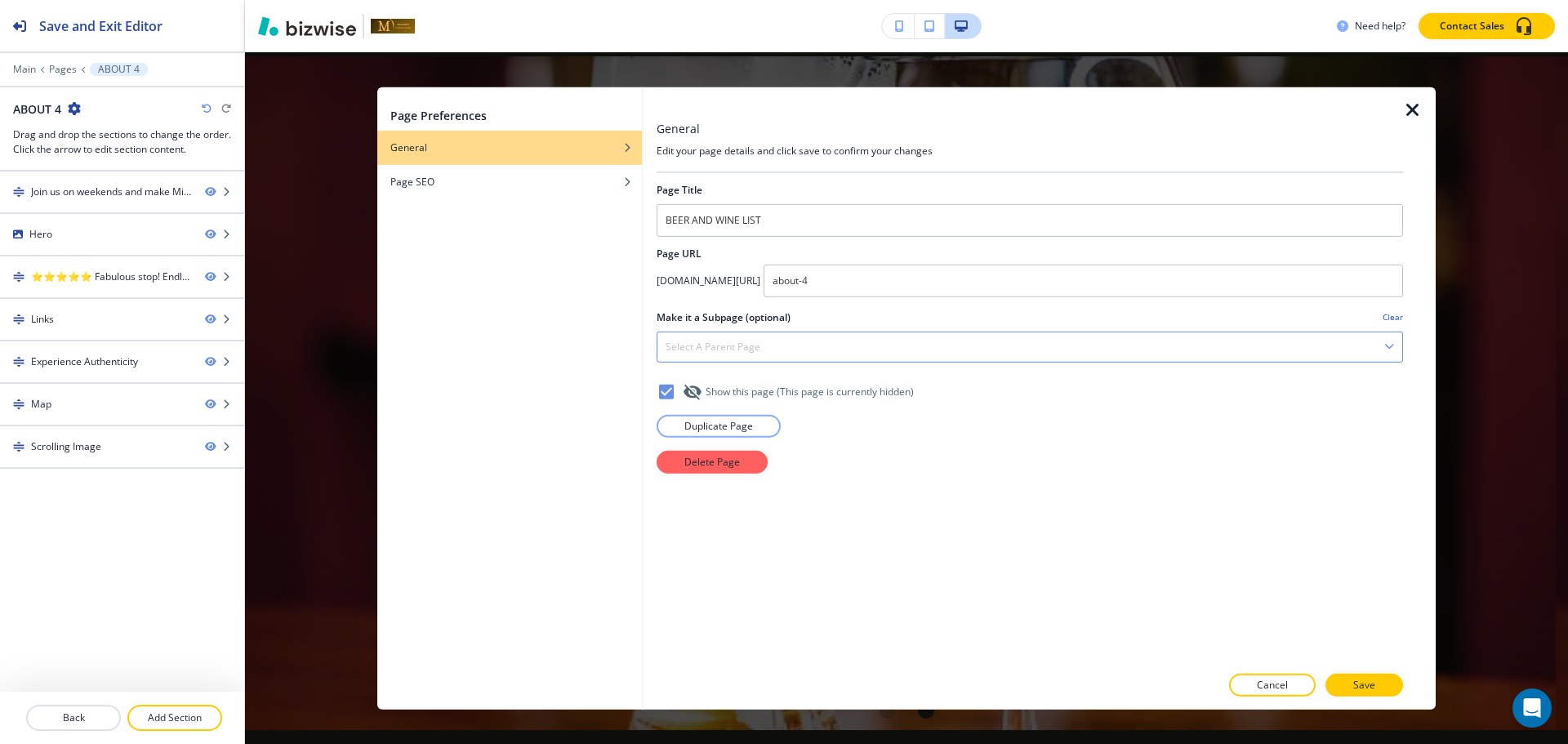
click at [790, 339] on div "Select a parent page" at bounding box center [1029, 345] width 745 height 29
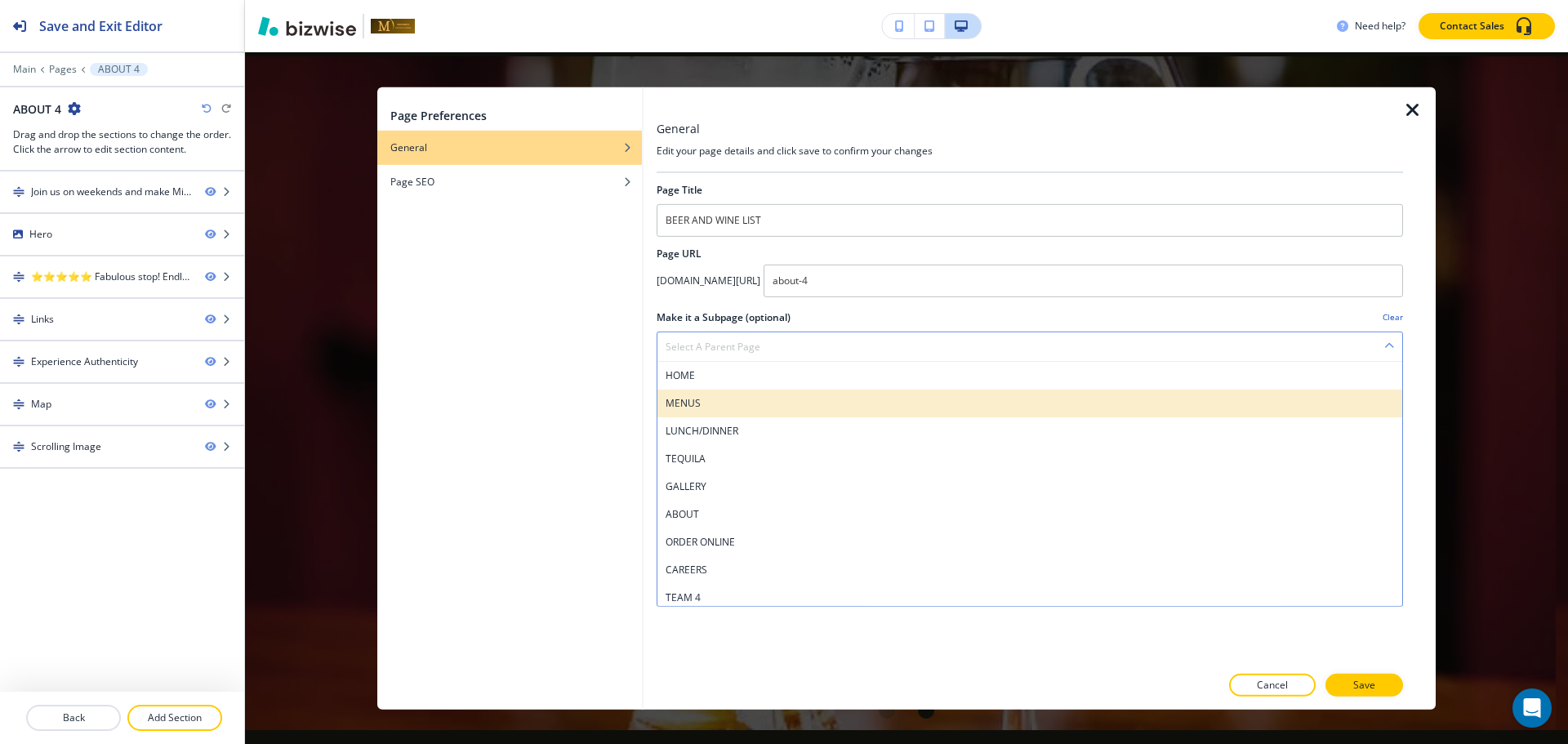
click at [725, 410] on h4 "MENUS" at bounding box center [1030, 402] width 728 height 15
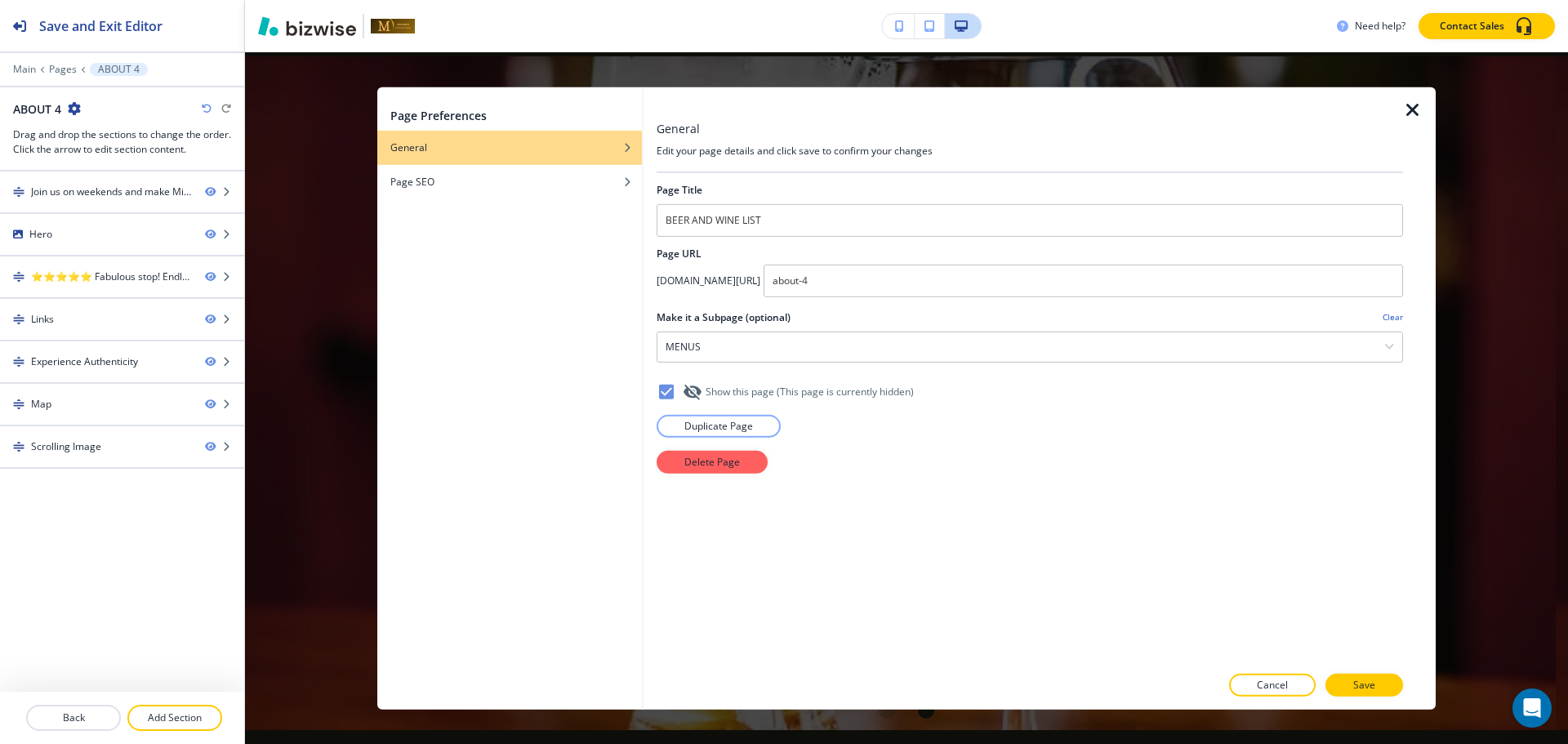
click at [692, 393] on icon at bounding box center [693, 391] width 18 height 15
click at [1389, 681] on button "Save" at bounding box center [1364, 685] width 77 height 23
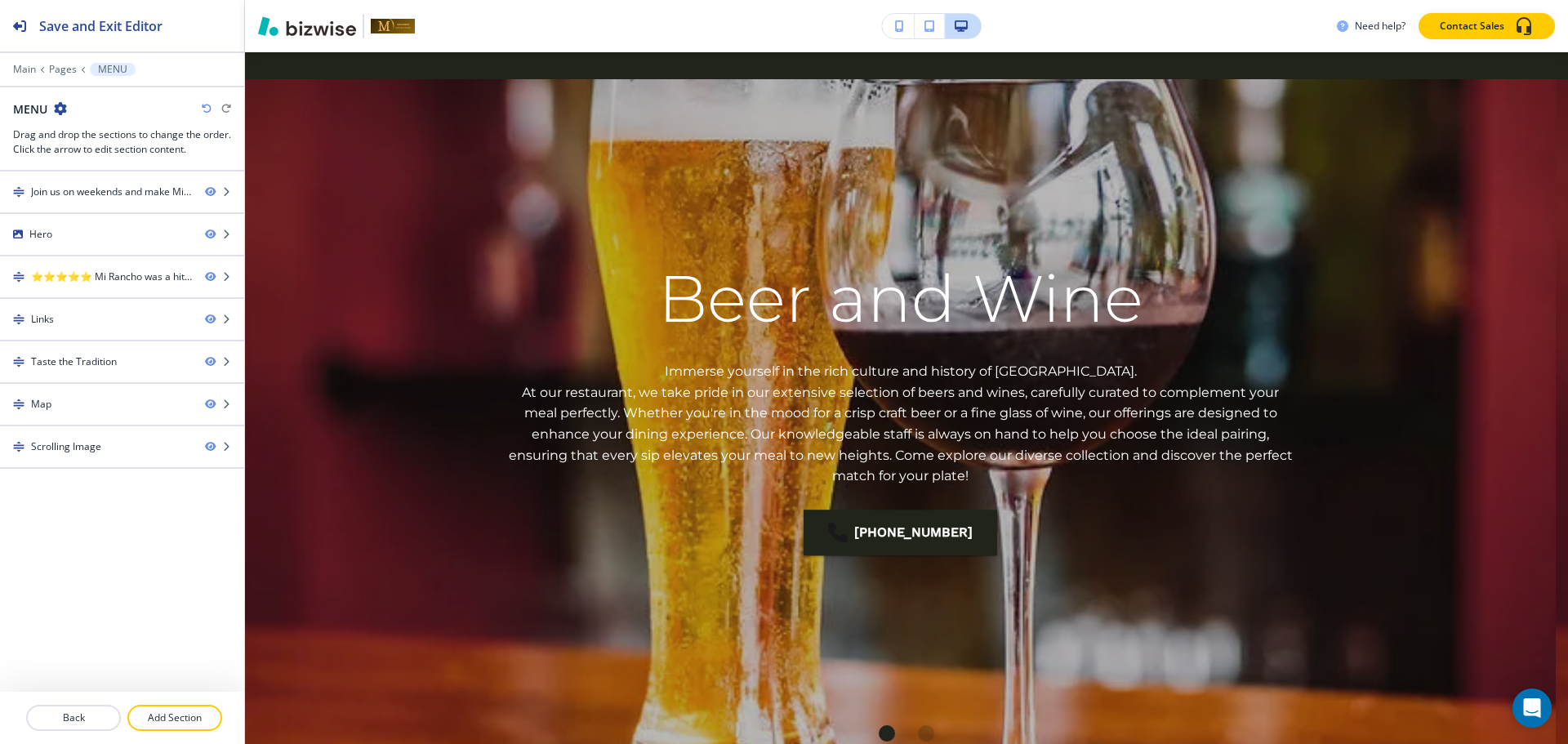
scroll to position [0, 0]
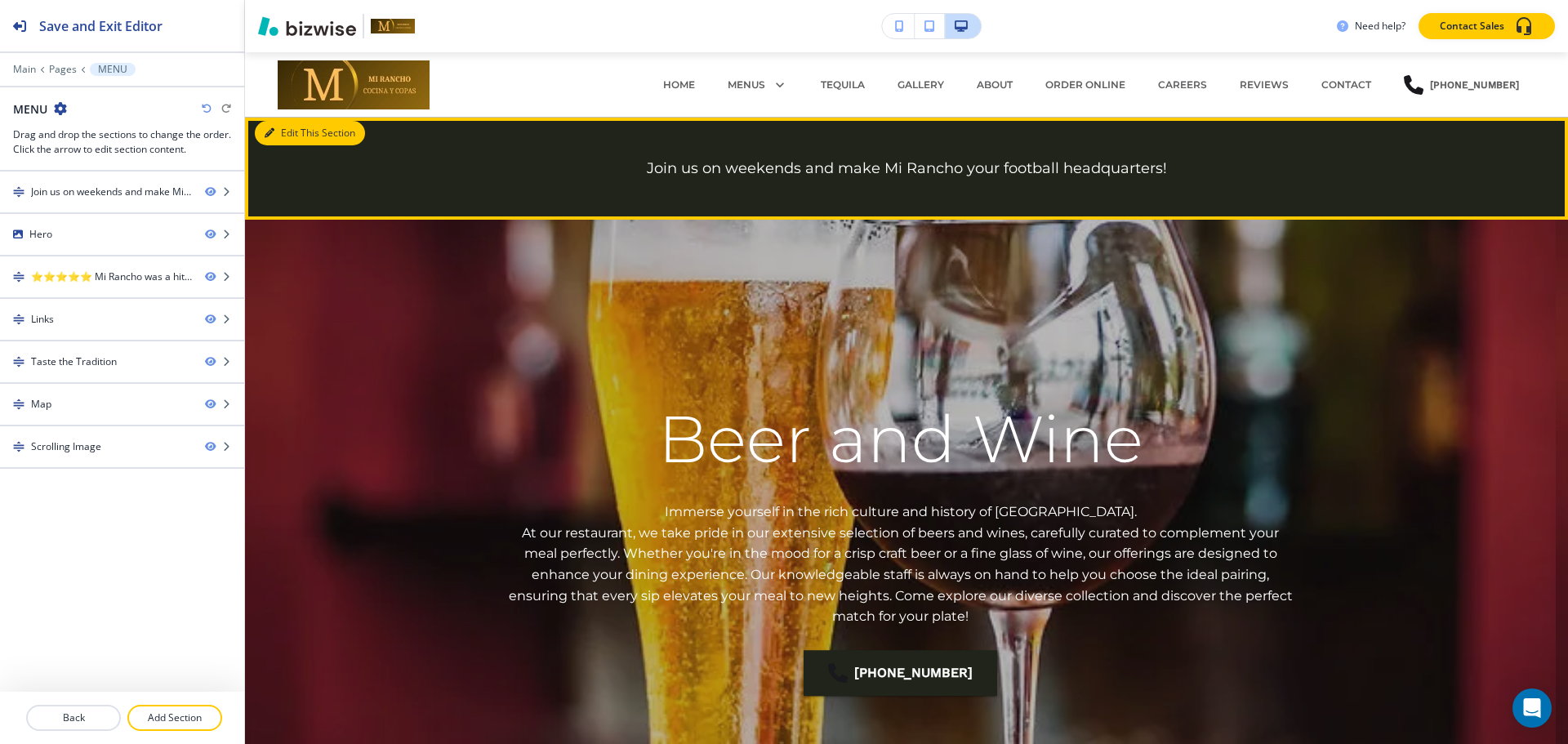
click at [287, 132] on button "Edit This Section" at bounding box center [310, 133] width 110 height 25
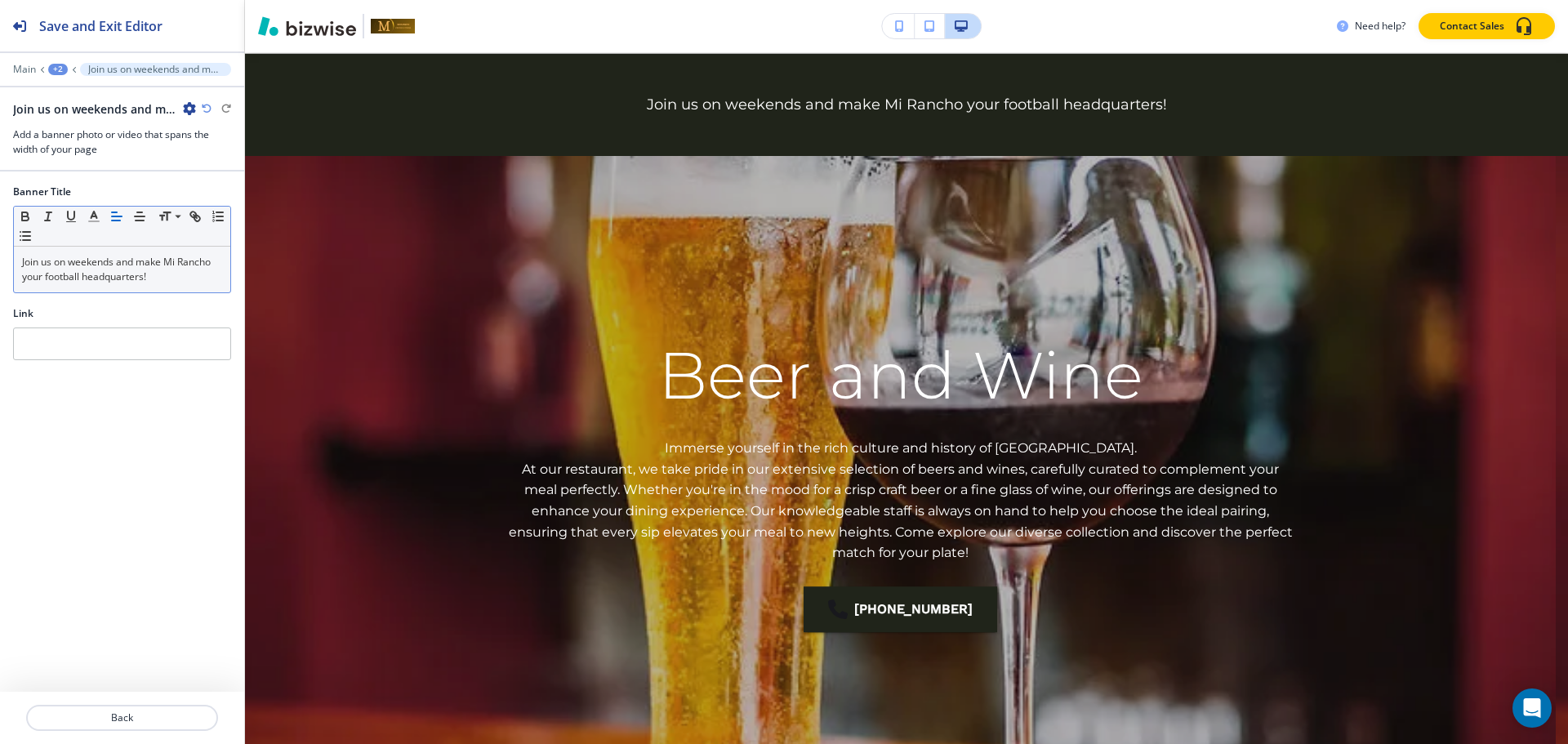
scroll to position [66, 0]
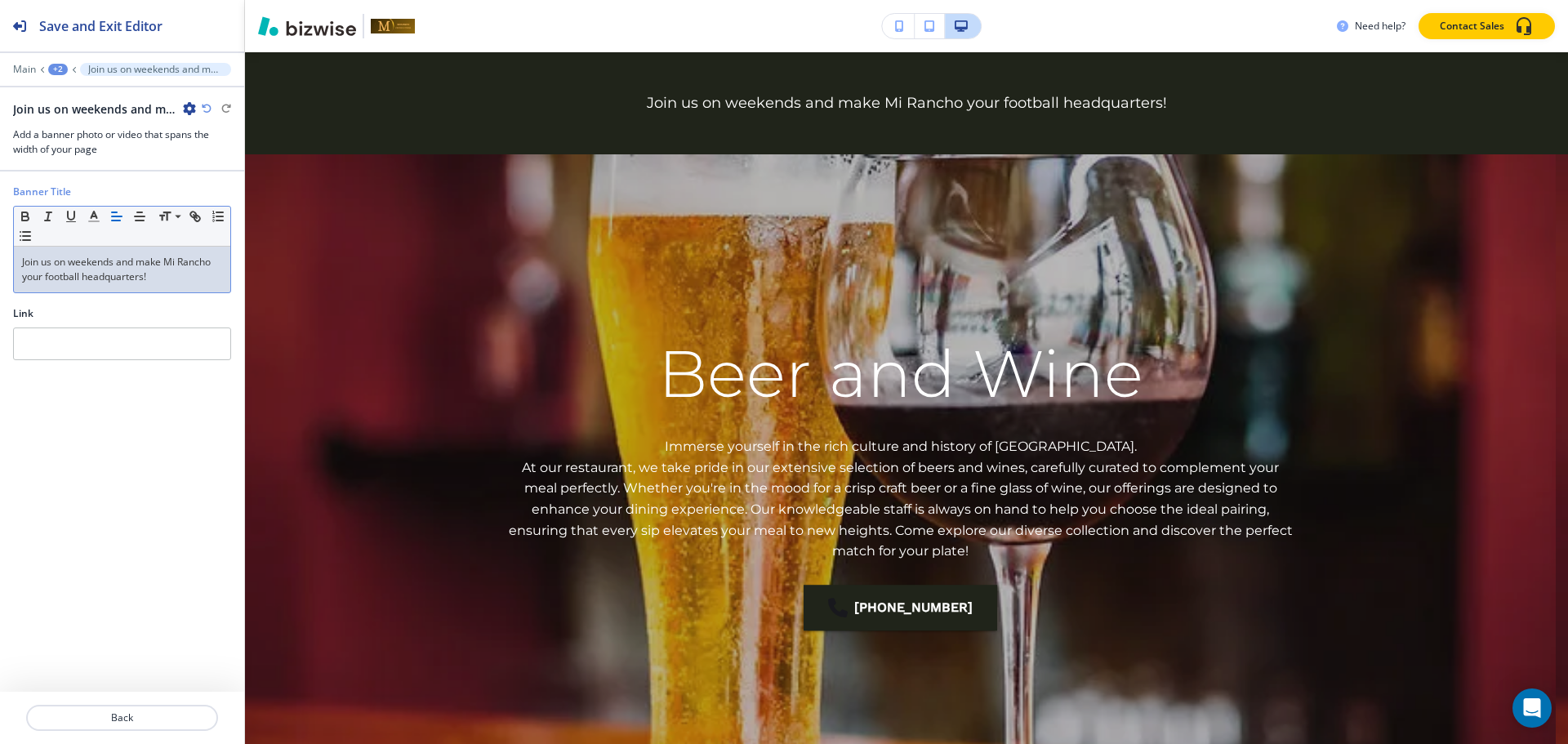
click at [129, 260] on p "Join us on weekends and make Mi Rancho your football headquarters!" at bounding box center [122, 269] width 200 height 29
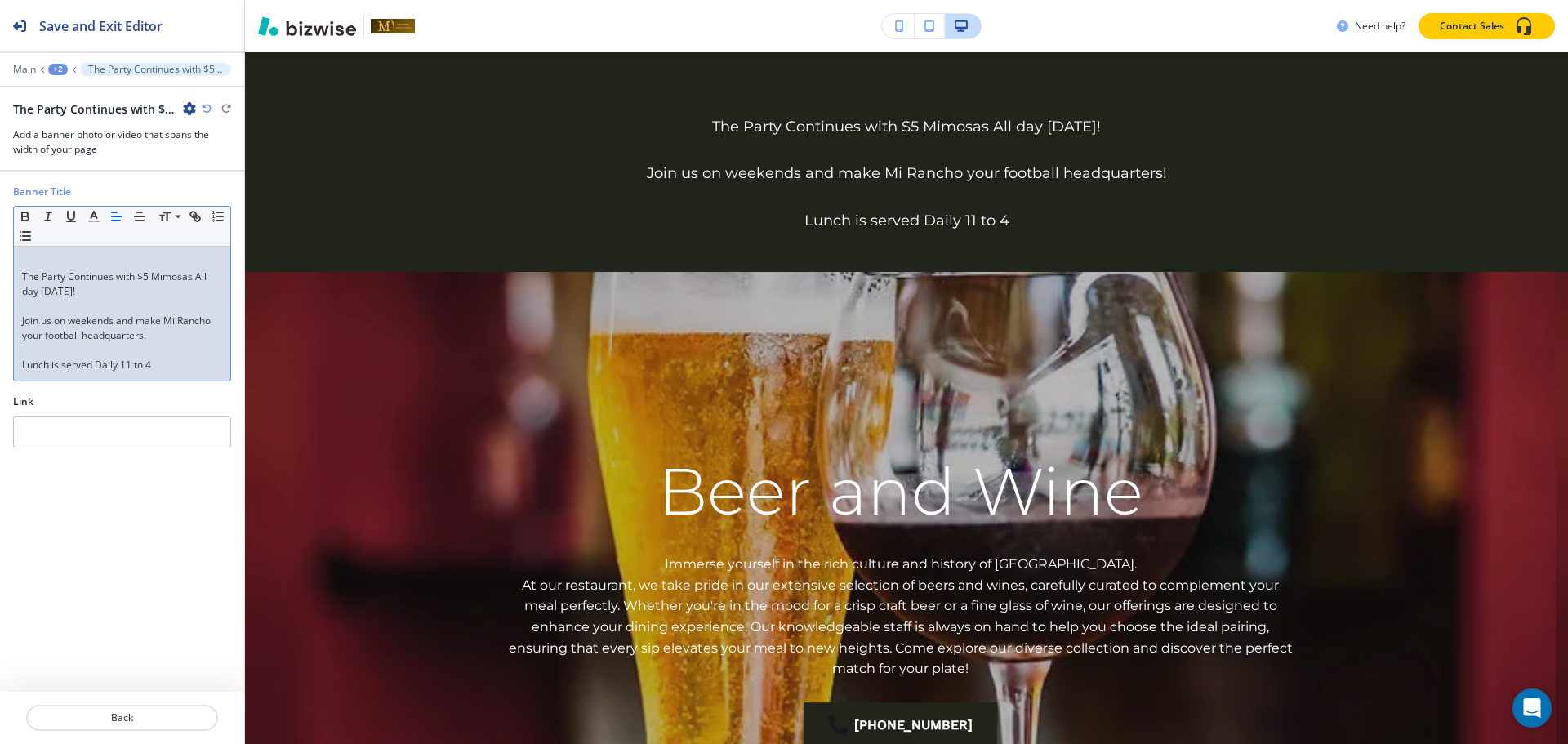
scroll to position [0, 0]
click at [16, 275] on div "The Party Continues with $5 Mimosas All day on Sunday! Join us on weekends and …" at bounding box center [123, 313] width 217 height 134
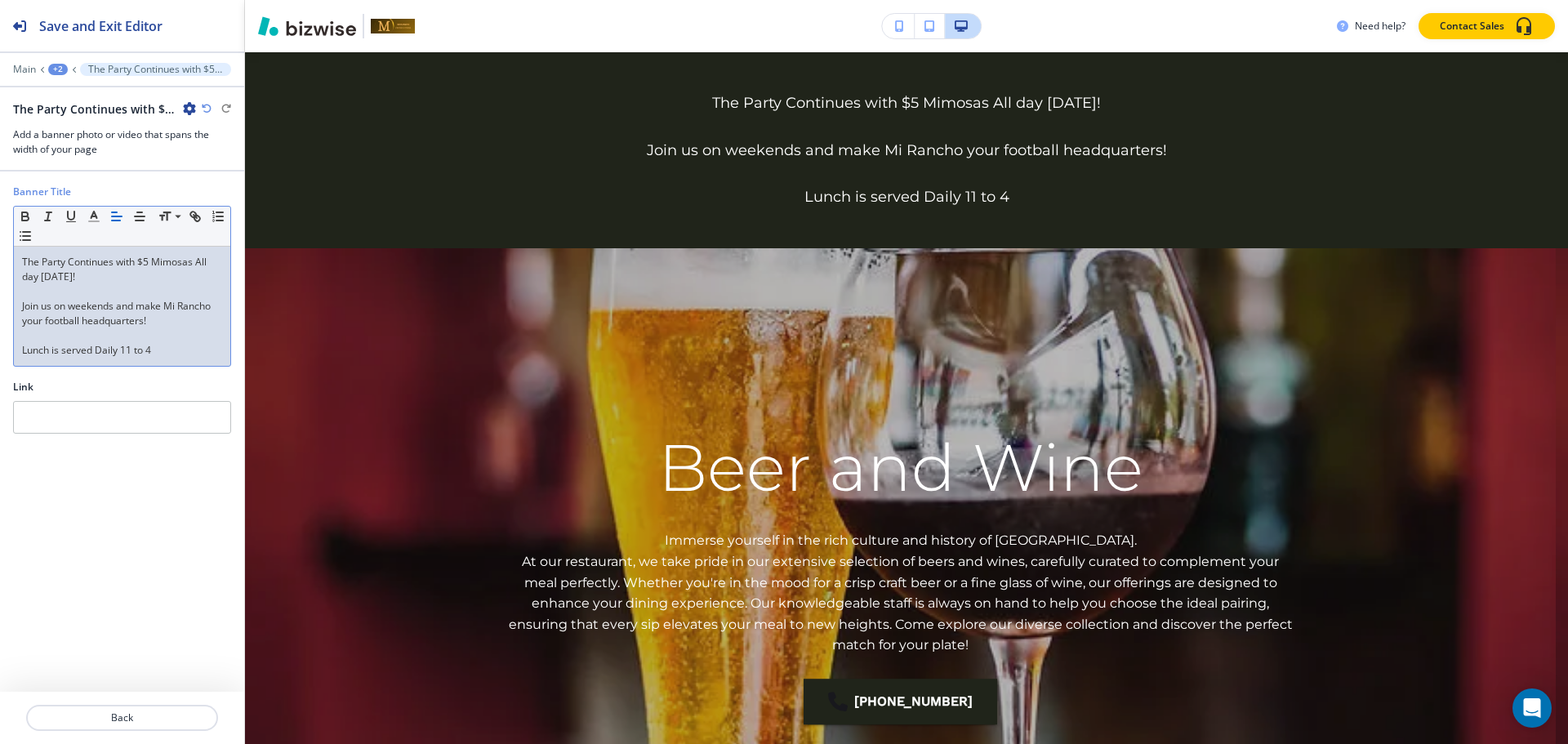
click at [39, 287] on p at bounding box center [122, 291] width 200 height 15
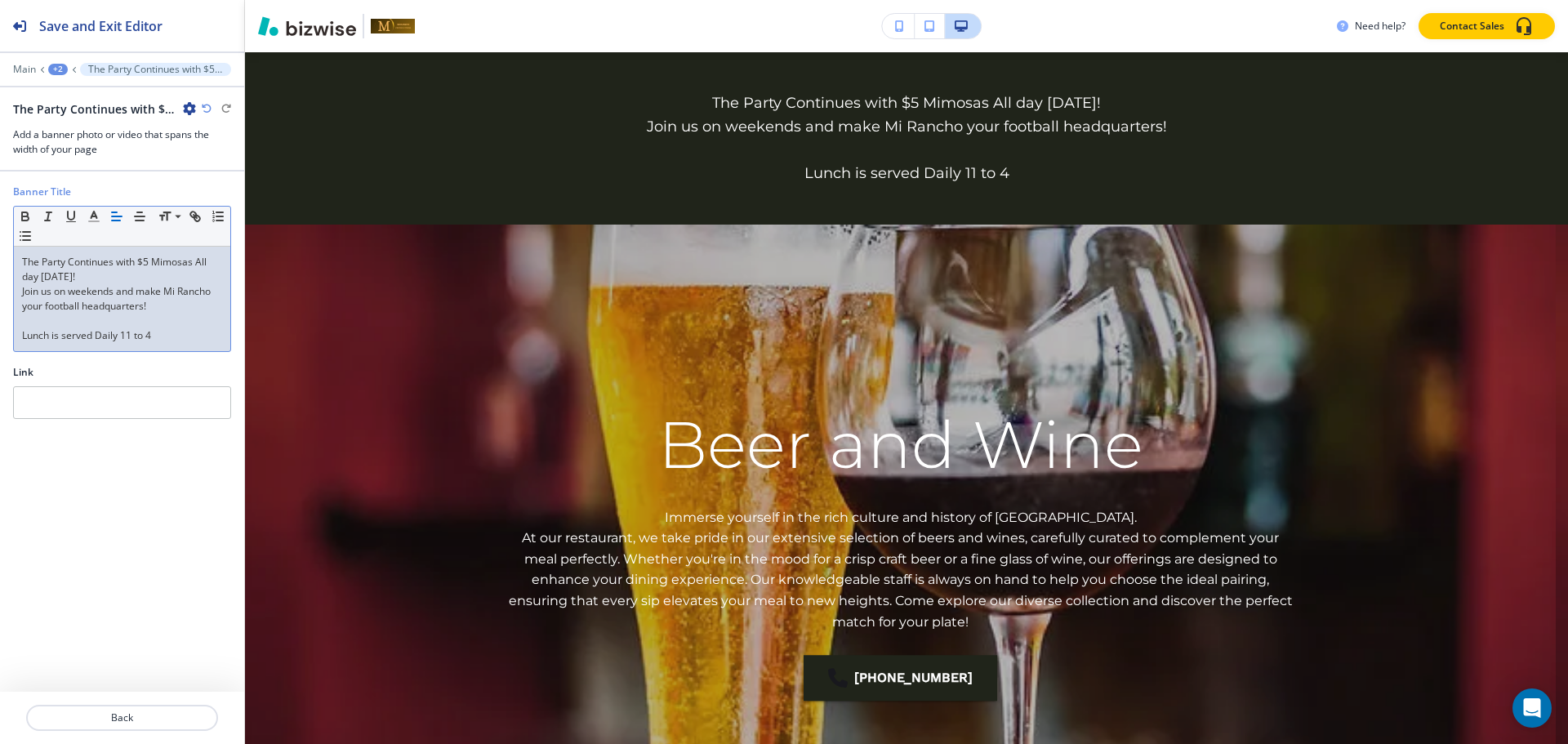
click at [36, 313] on p at bounding box center [122, 321] width 200 height 15
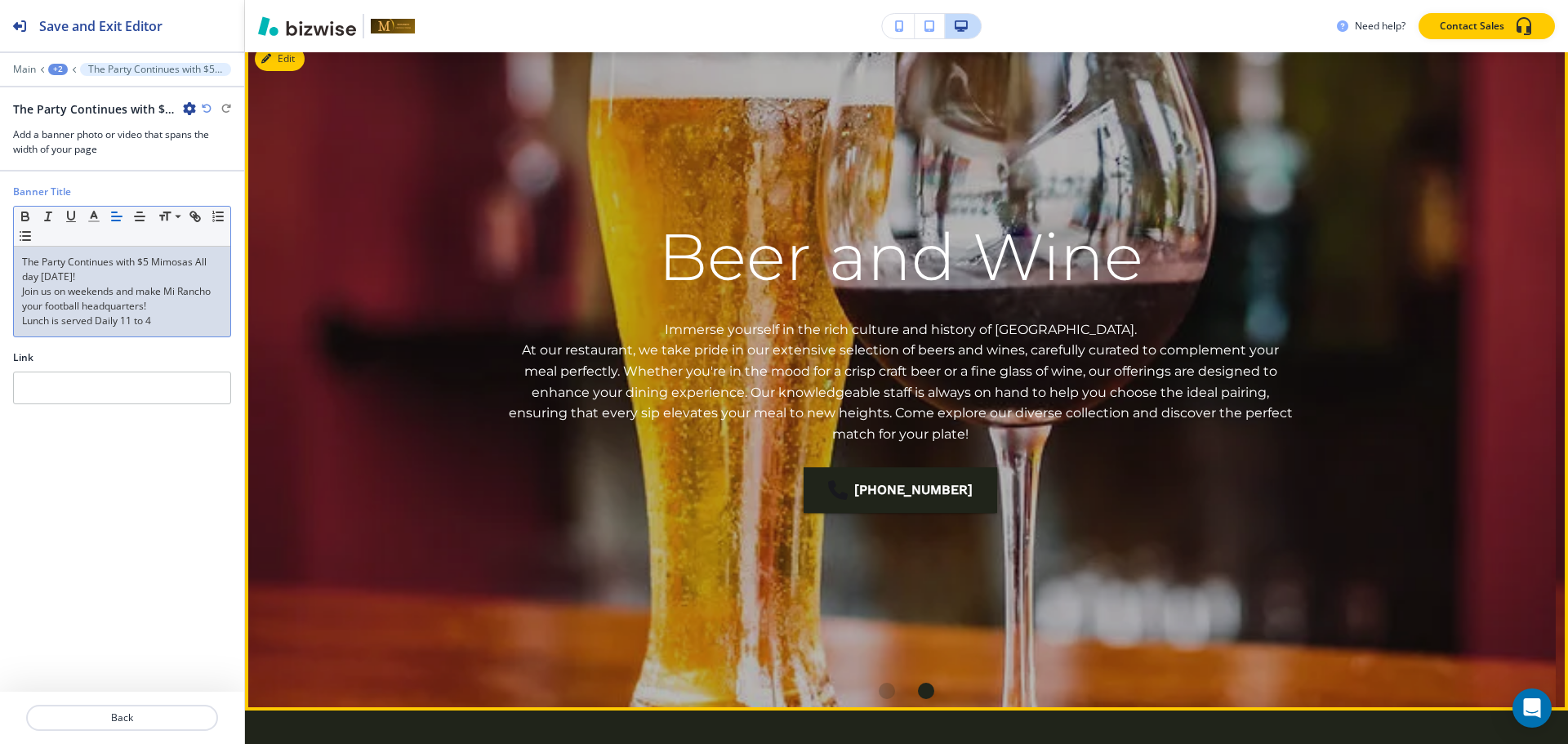
scroll to position [229, 0]
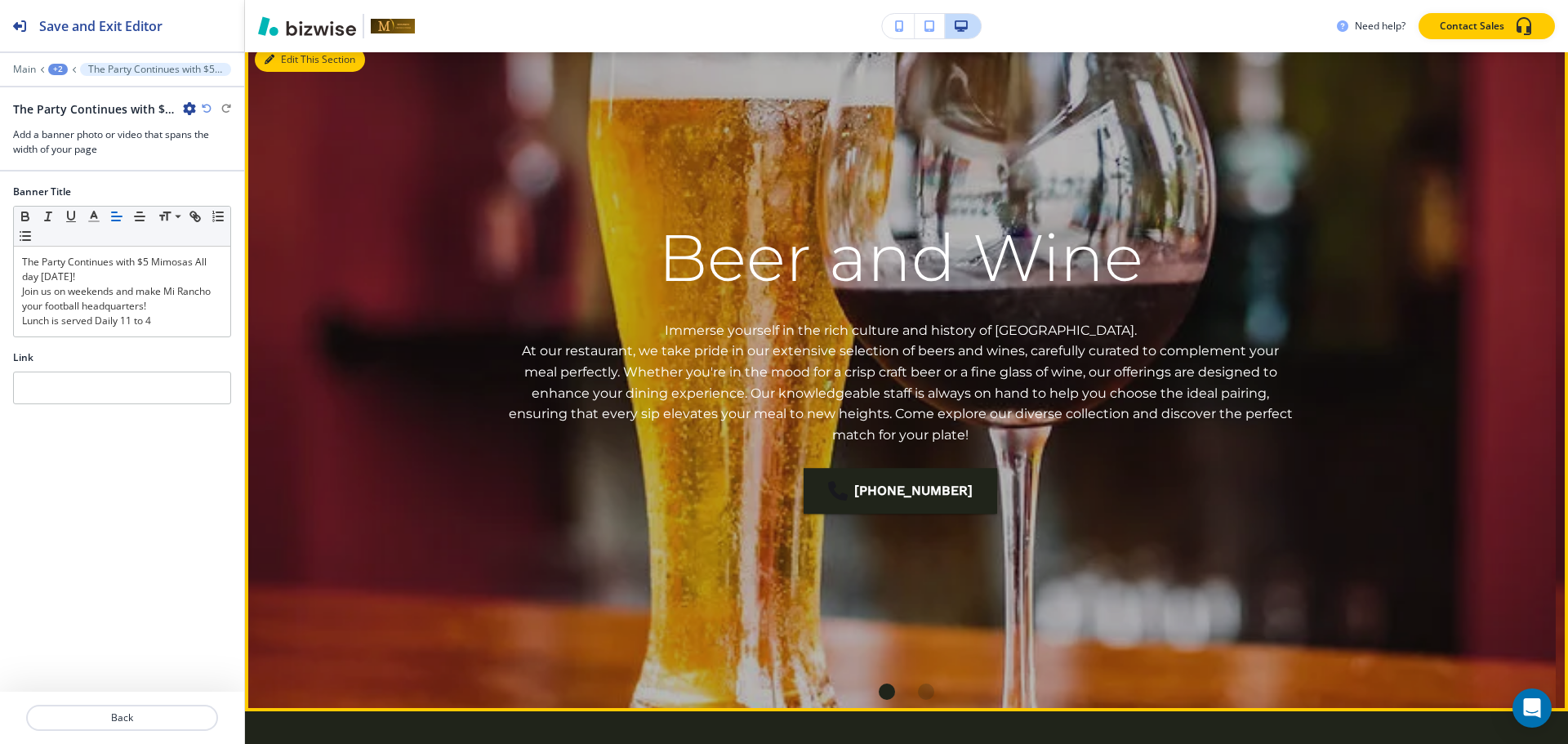
click at [289, 66] on button "Edit This Section" at bounding box center [310, 59] width 110 height 25
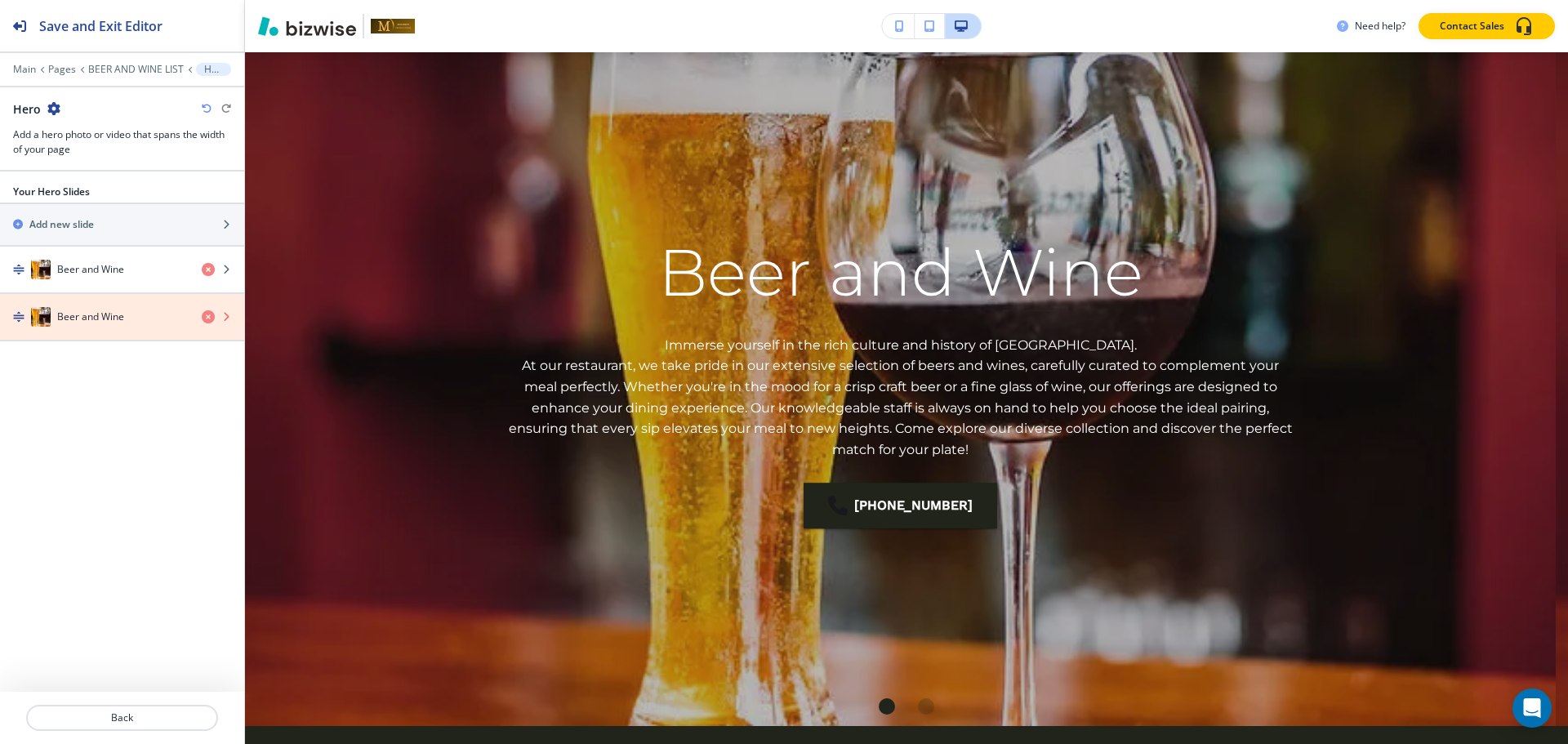
click at [209, 318] on icon "button" at bounding box center [208, 317] width 13 height 13
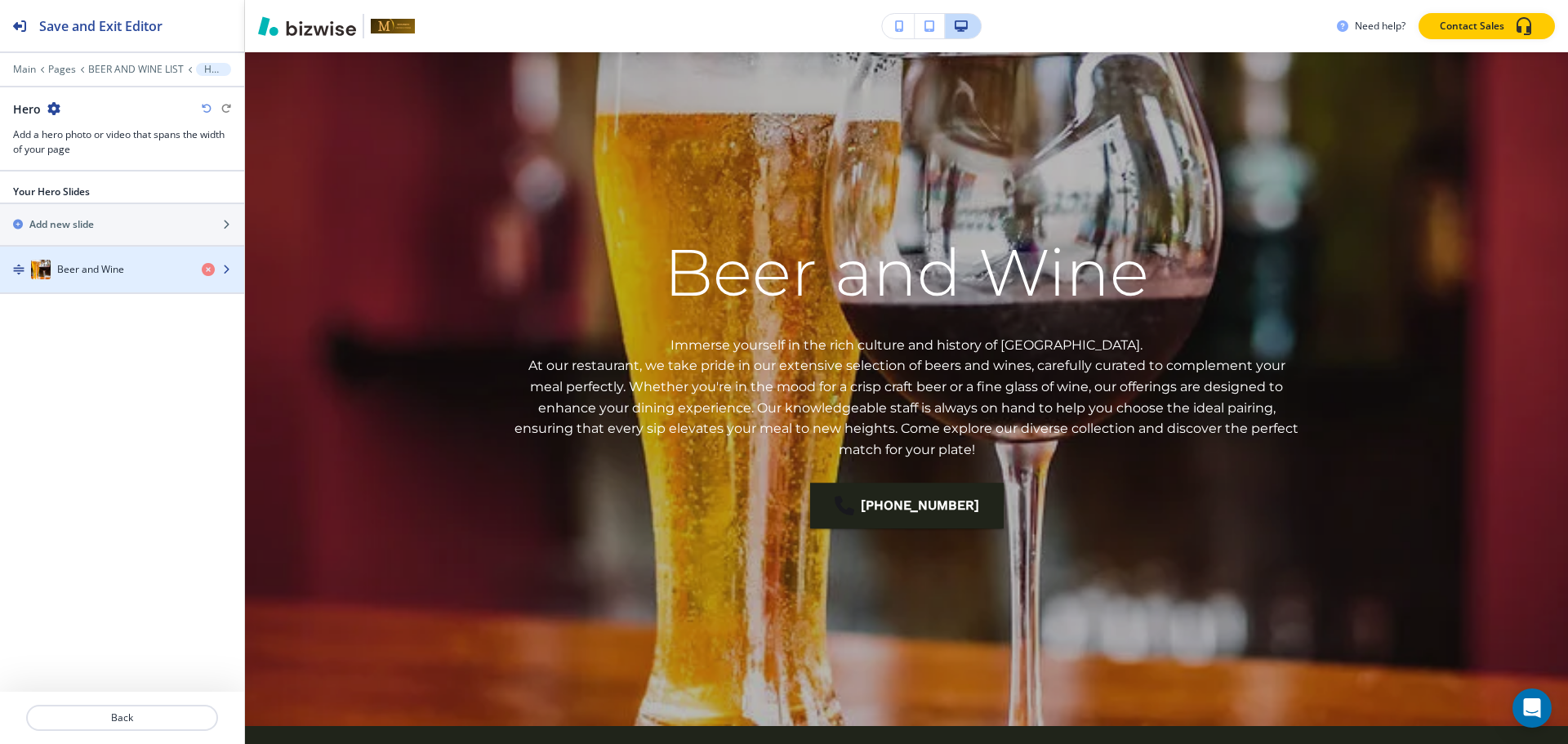
click at [136, 273] on div "Beer and Wine" at bounding box center [94, 269] width 188 height 20
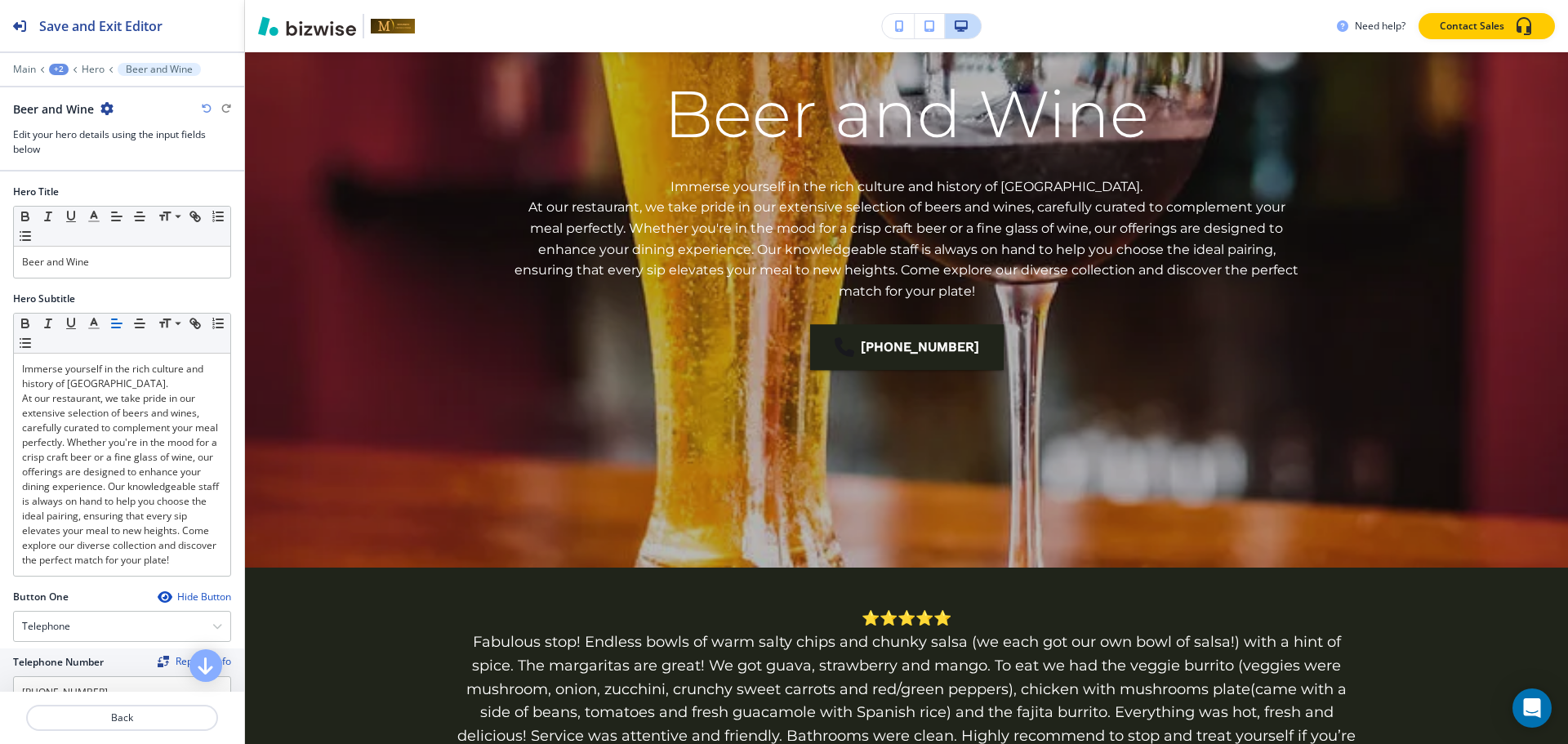
scroll to position [392, 0]
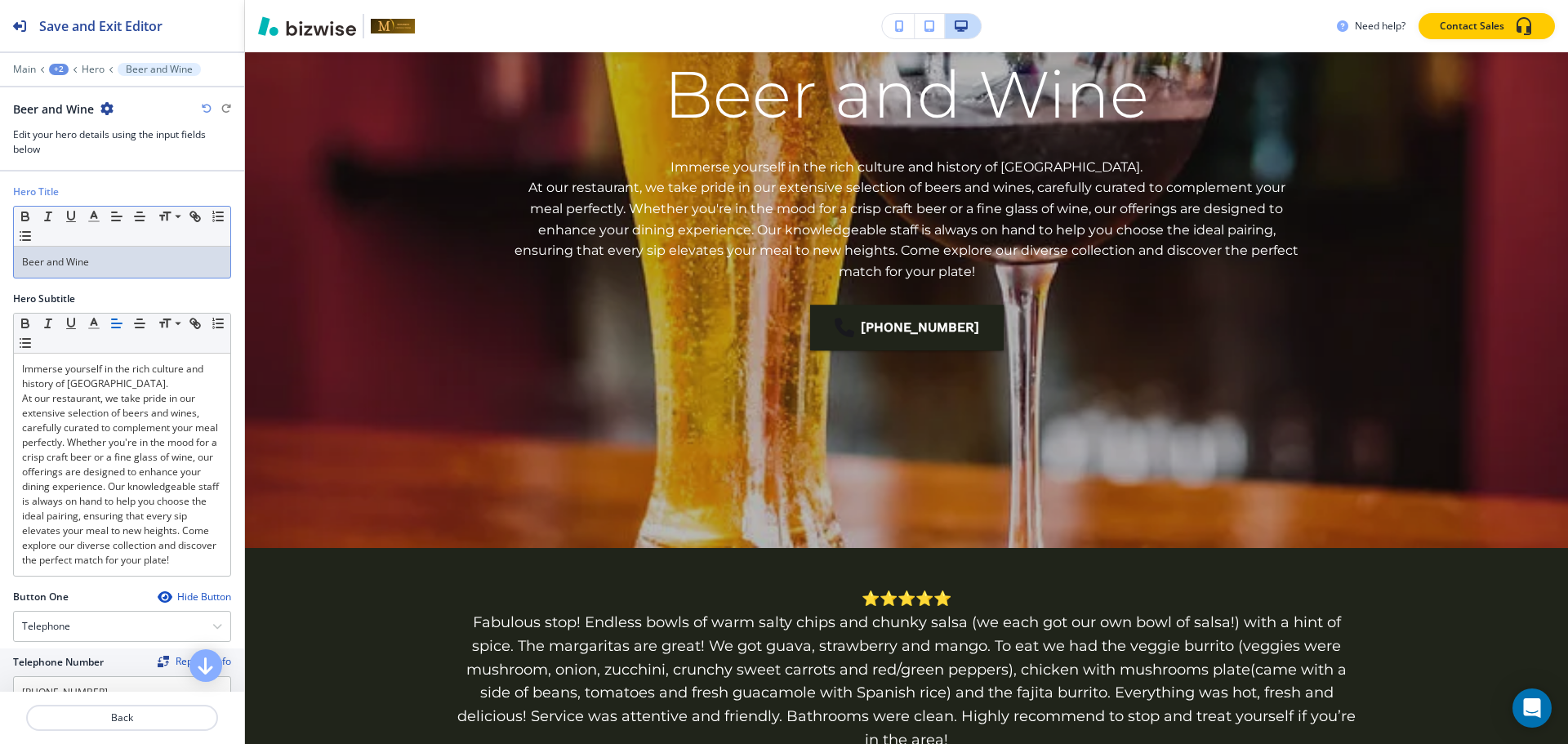
click at [123, 260] on p "Beer and Wine" at bounding box center [122, 262] width 200 height 15
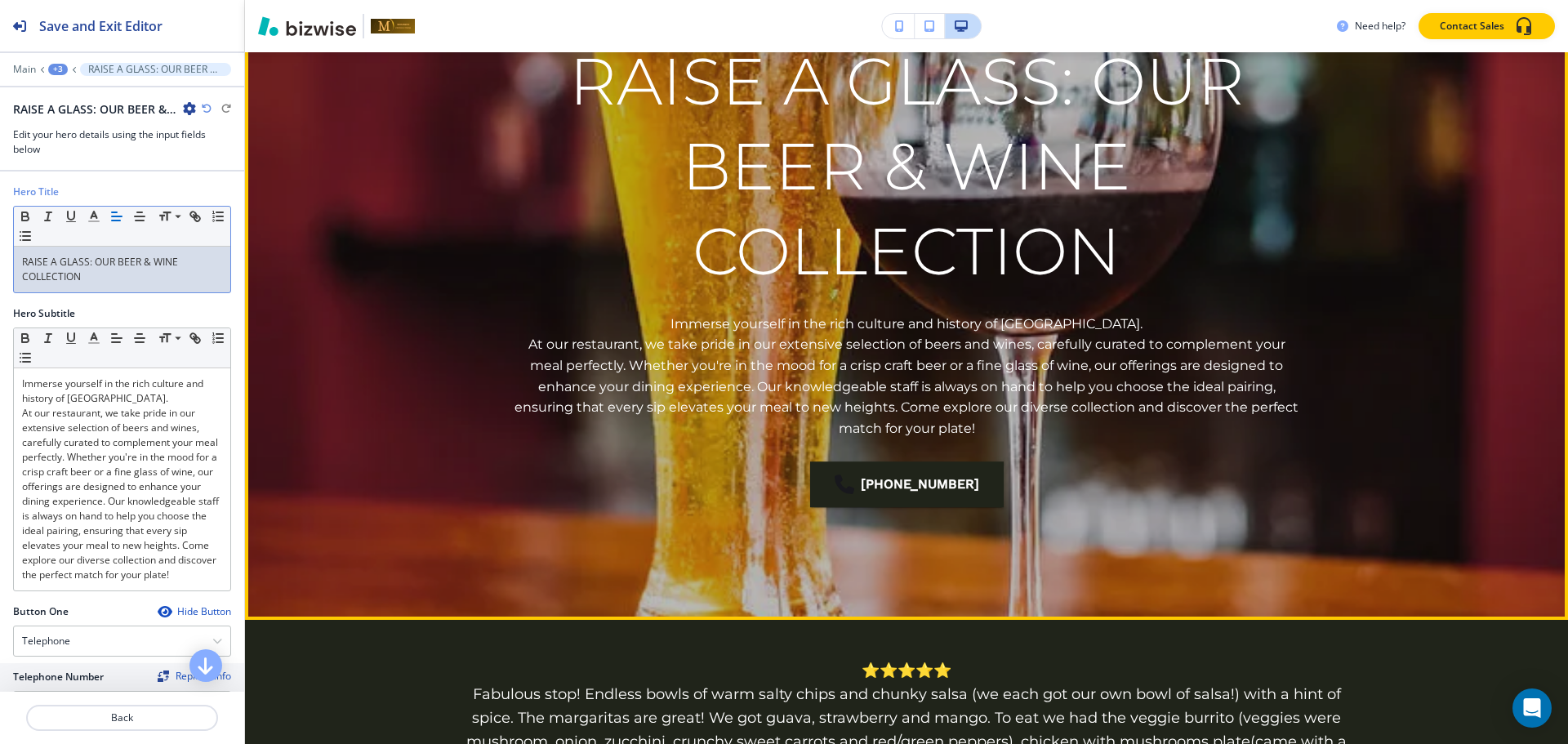
scroll to position [229, 0]
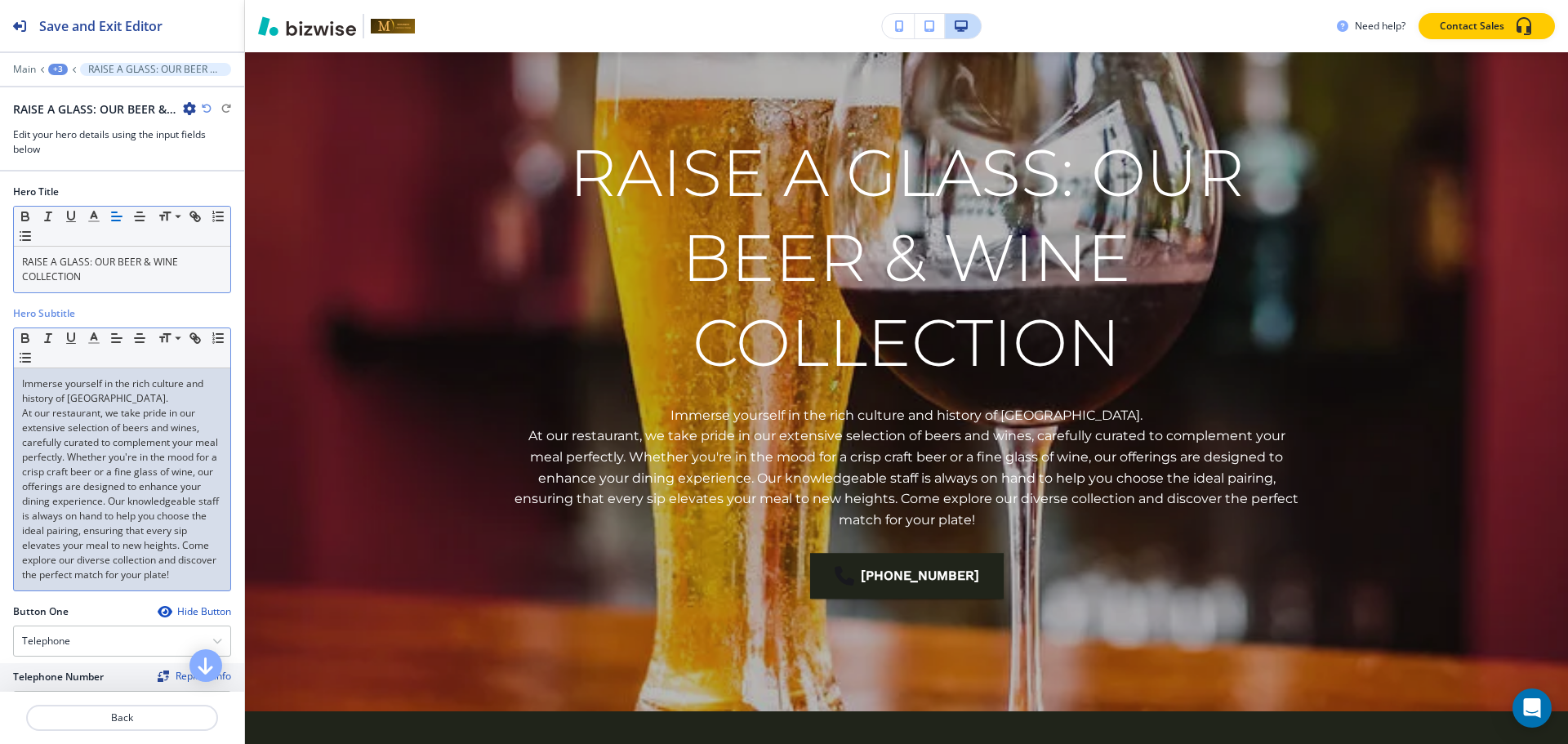
click at [0, 478] on div "Hero Subtitle Small Normal Large Huge Immerse yourself in the rich culture and …" at bounding box center [122, 455] width 244 height 298
click at [58, 479] on p "At our restaurant, we take pride in our extensive selection of beers and wines,…" at bounding box center [122, 494] width 200 height 177
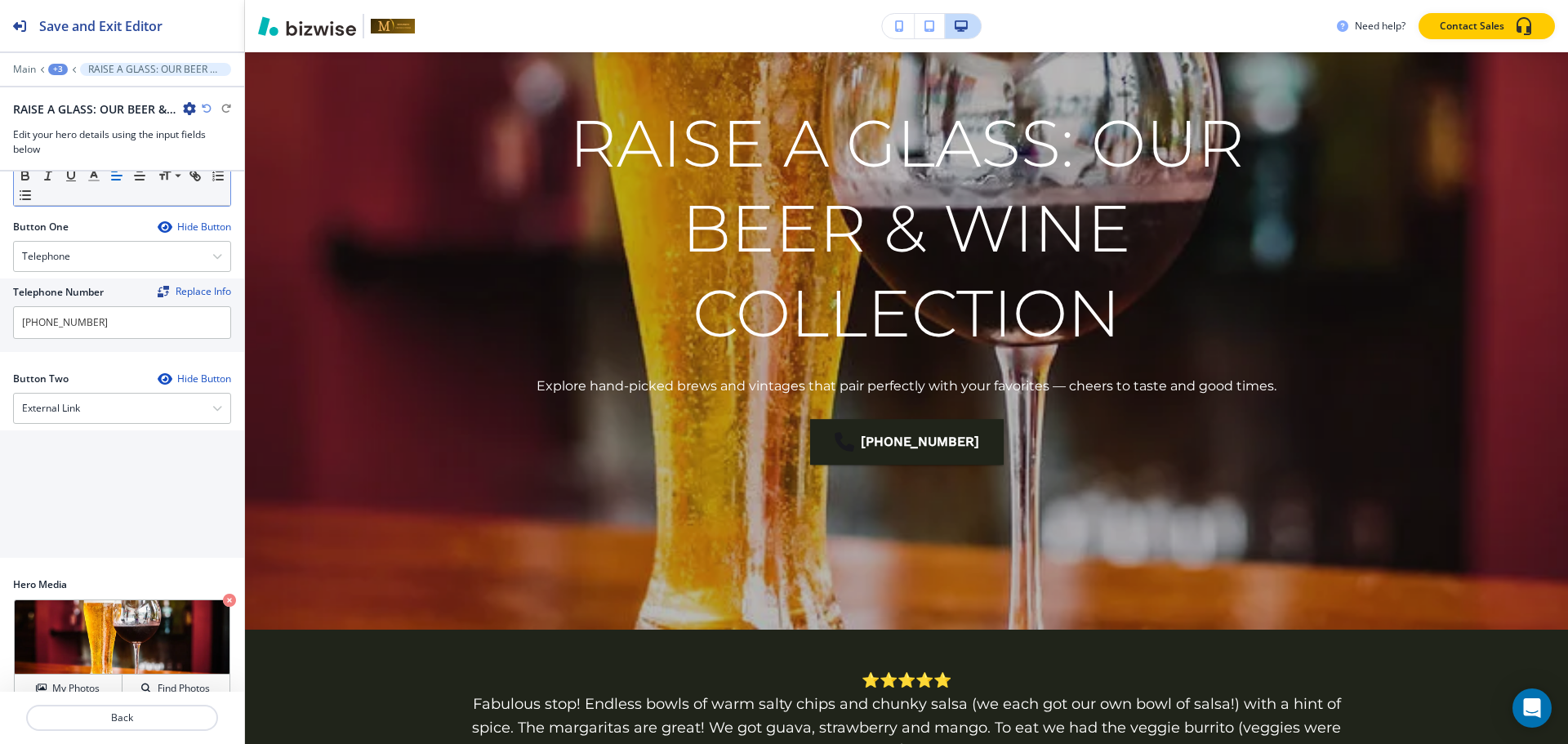
scroll to position [249, 0]
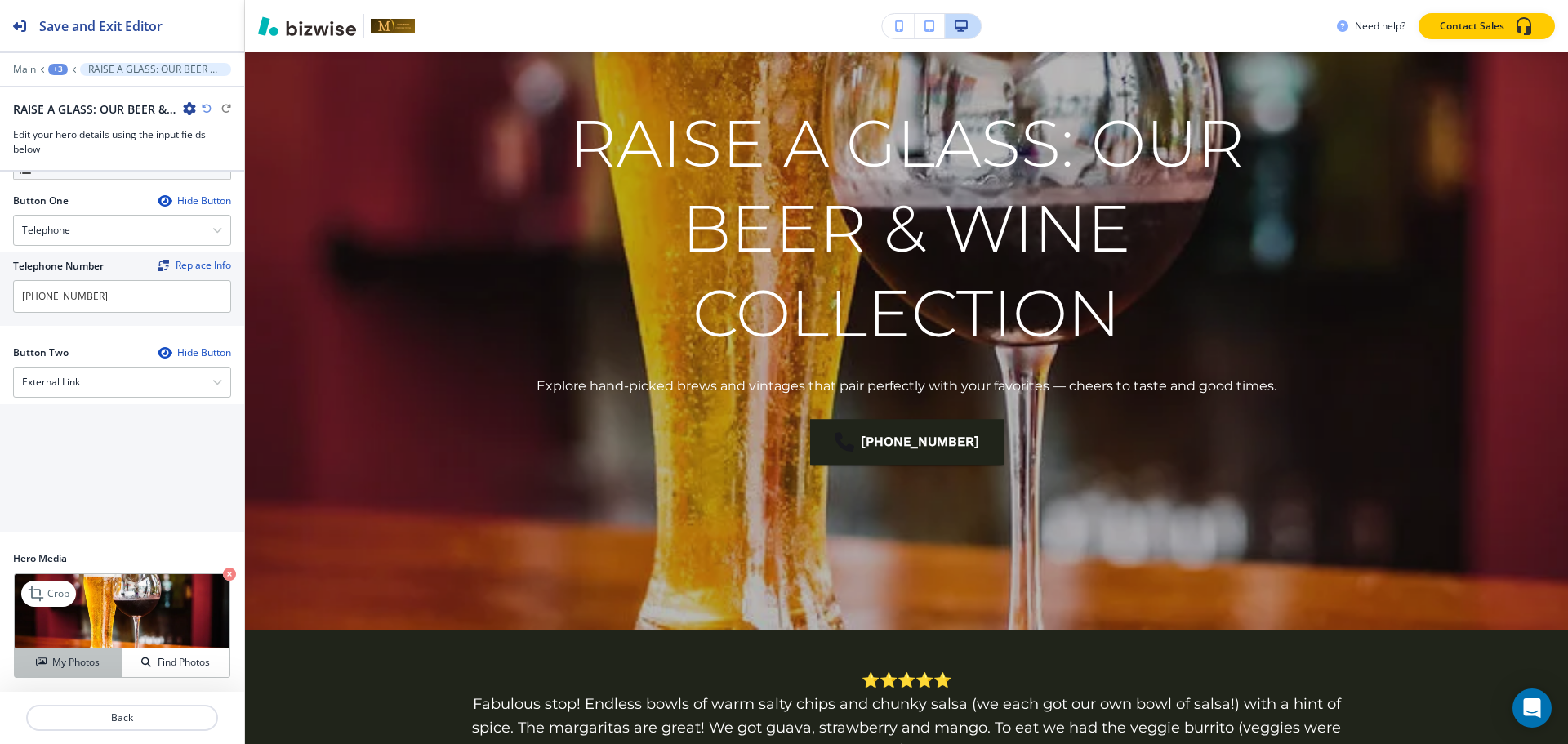
click at [45, 675] on button "My Photos" at bounding box center [68, 662] width 107 height 28
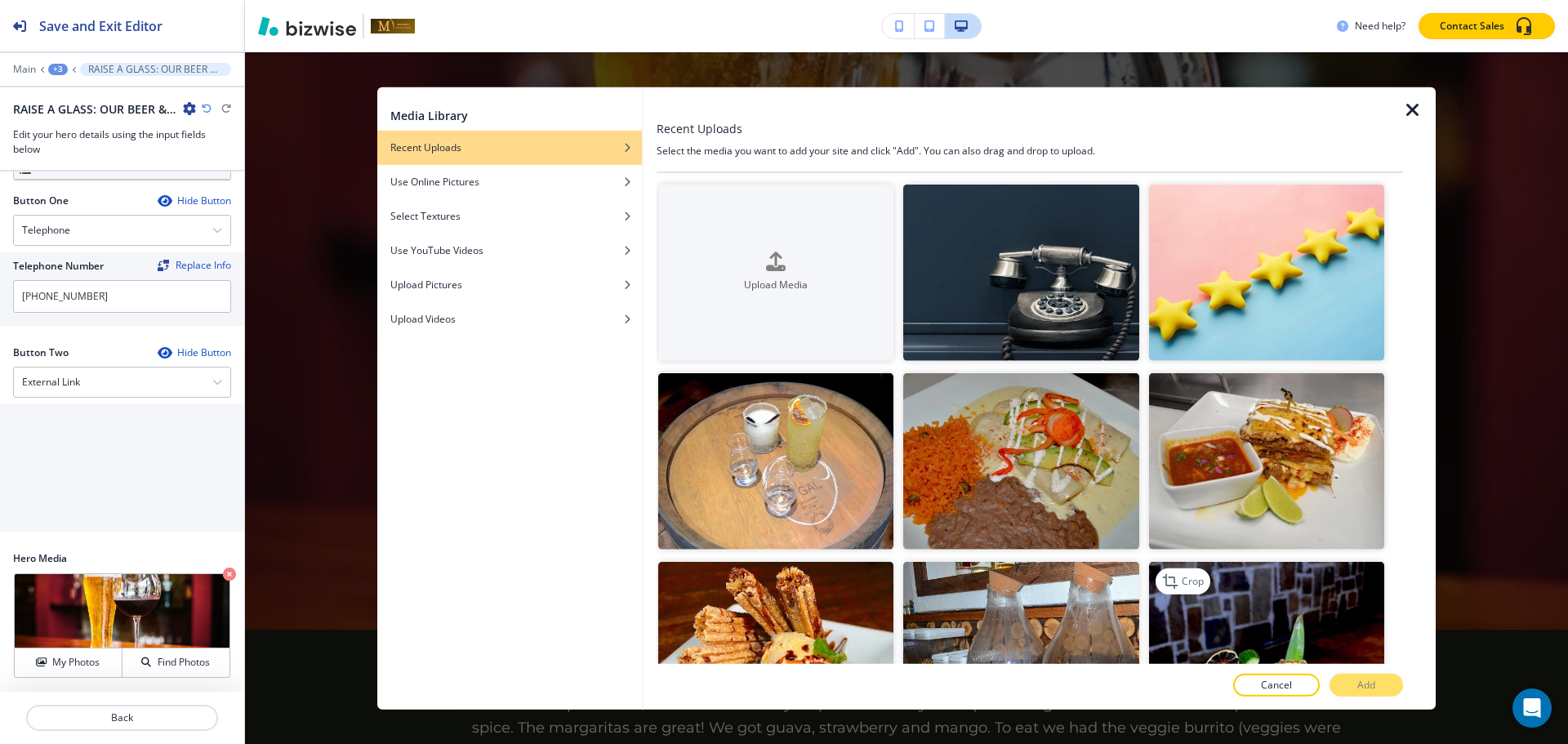
drag, startPoint x: 1070, startPoint y: 454, endPoint x: 1222, endPoint y: 581, distance: 198.1
click at [1069, 454] on img "button" at bounding box center [1020, 461] width 235 height 177
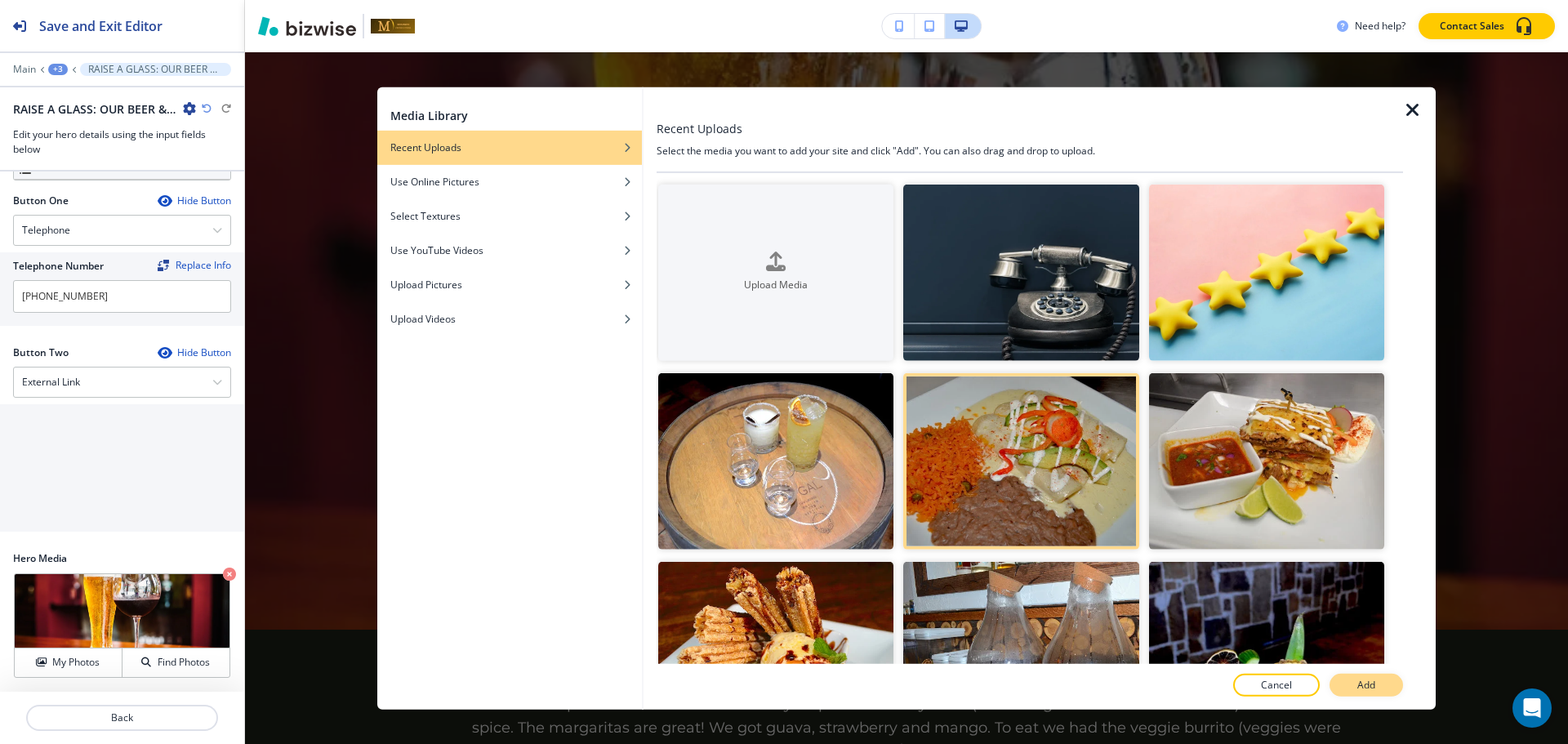
click at [1348, 686] on button "Add" at bounding box center [1366, 685] width 74 height 23
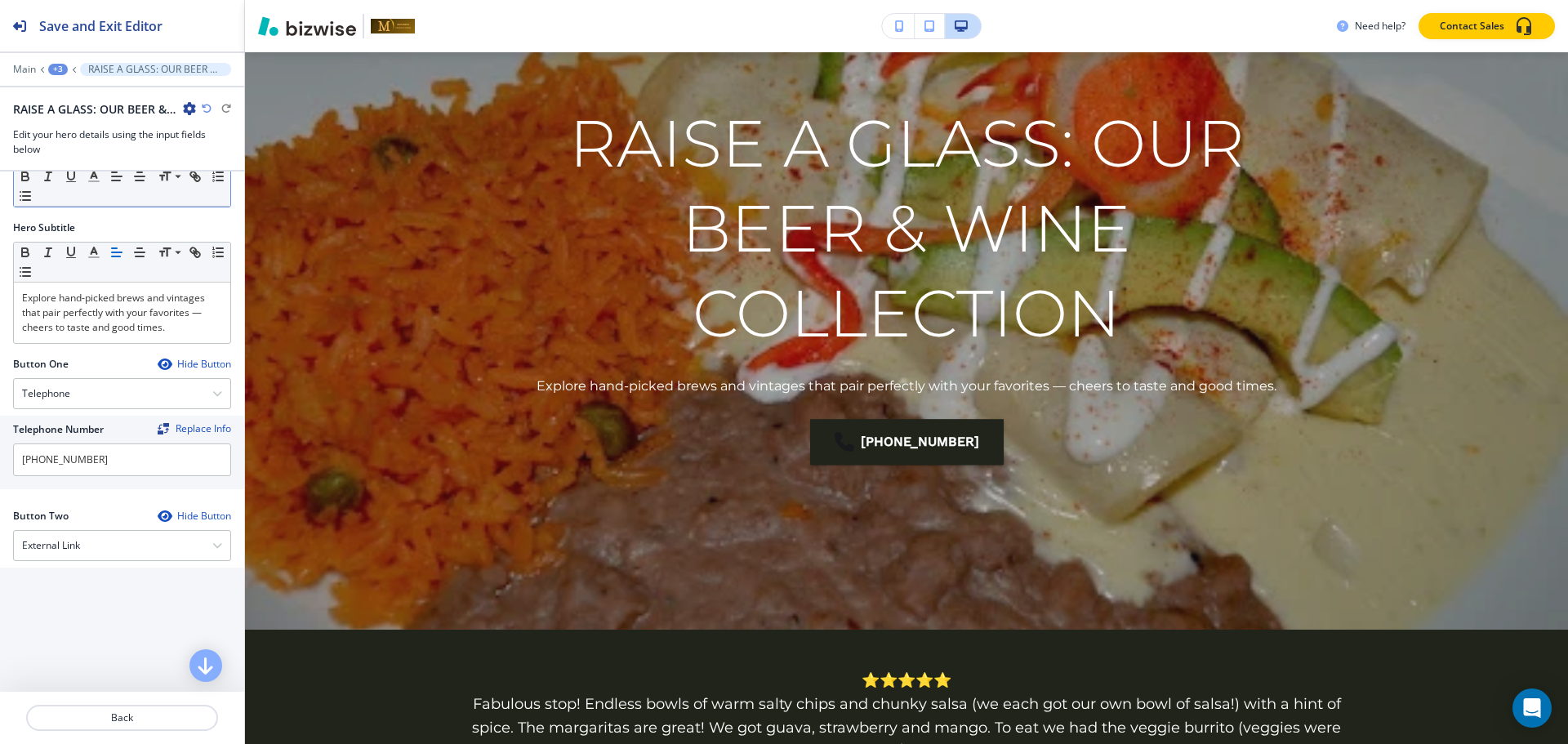
scroll to position [168, 0]
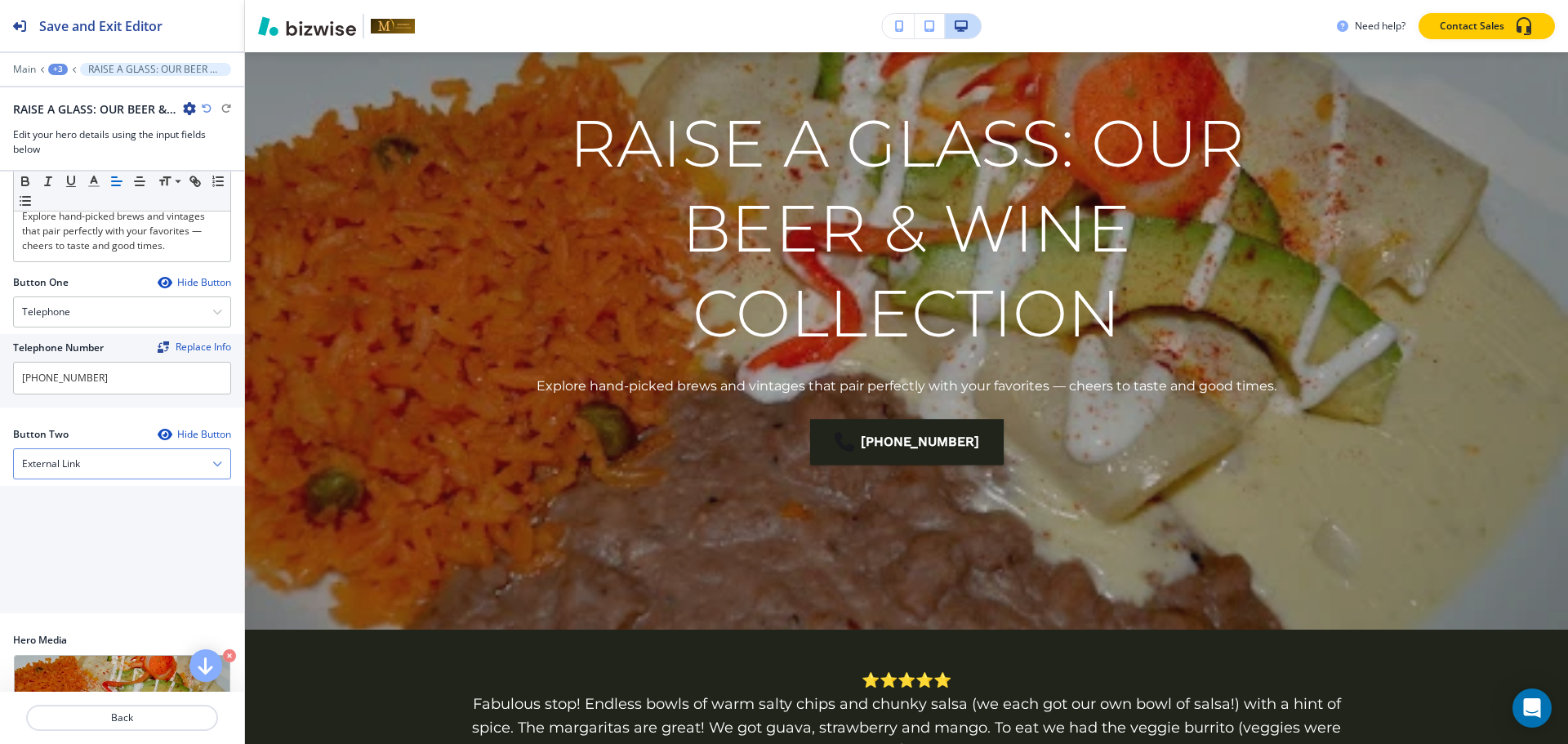
click at [44, 473] on div "External Link" at bounding box center [123, 463] width 217 height 29
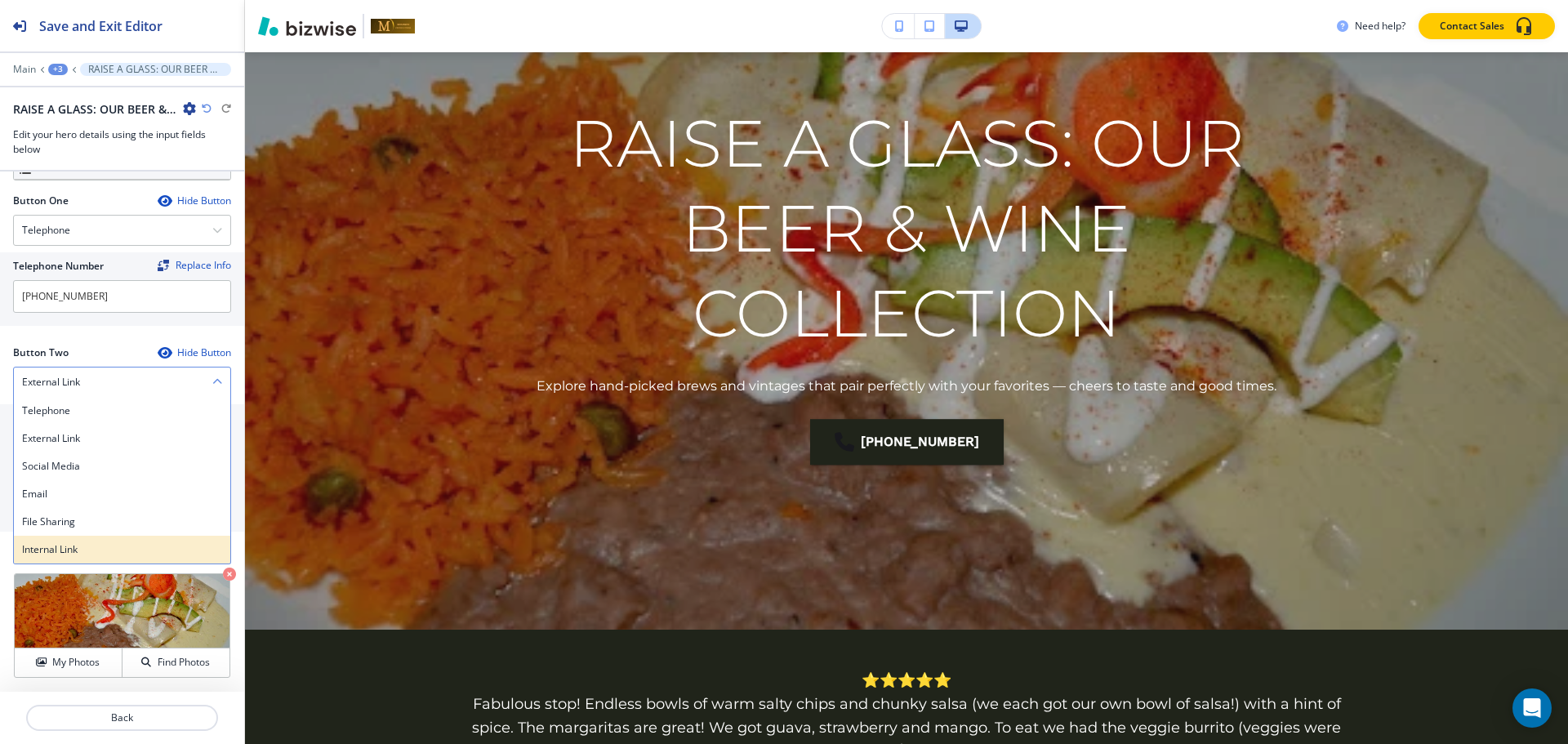
click at [46, 545] on h4 "Internal Link" at bounding box center [122, 550] width 200 height 15
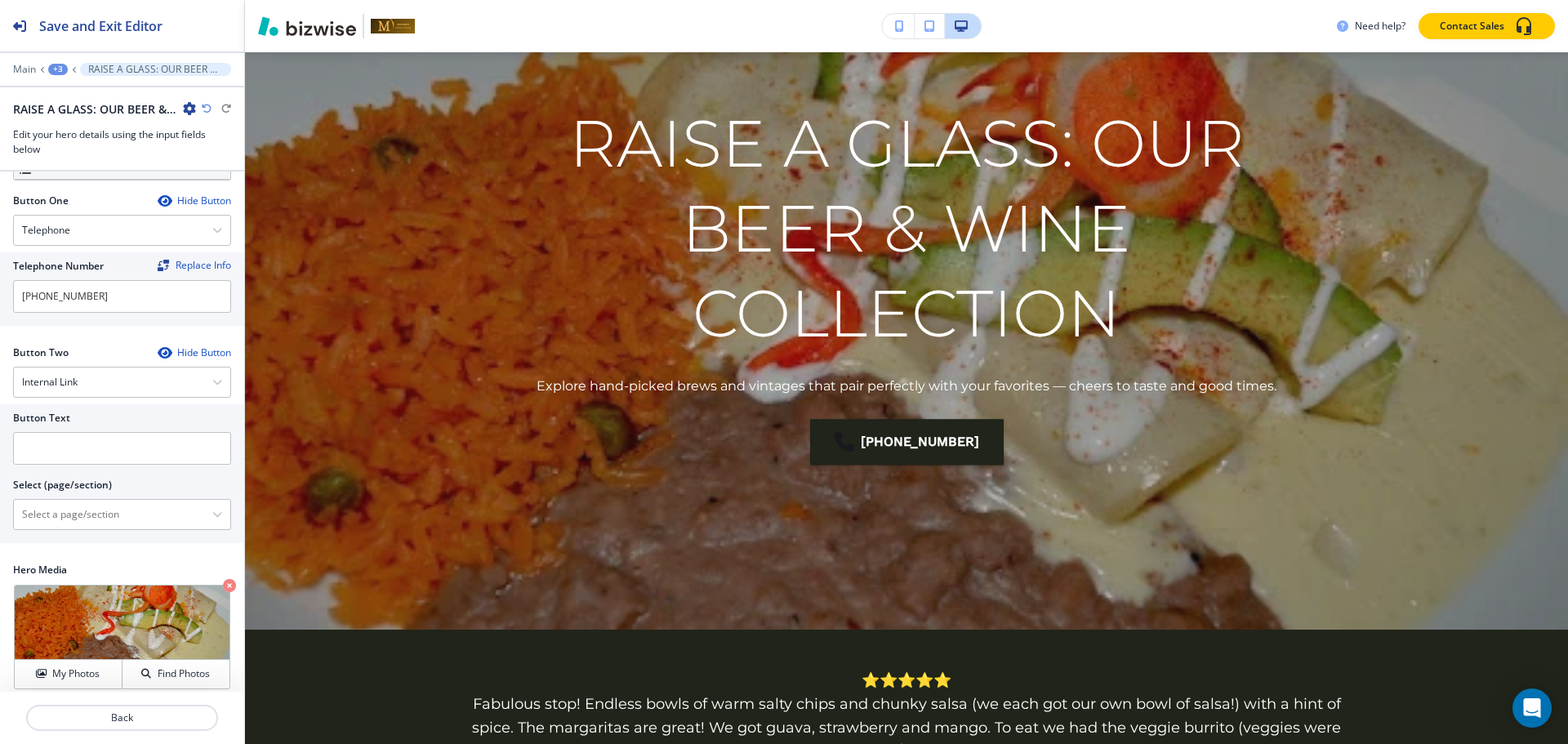
scroll to position [249, 0]
click at [136, 437] on input "text" at bounding box center [123, 448] width 218 height 33
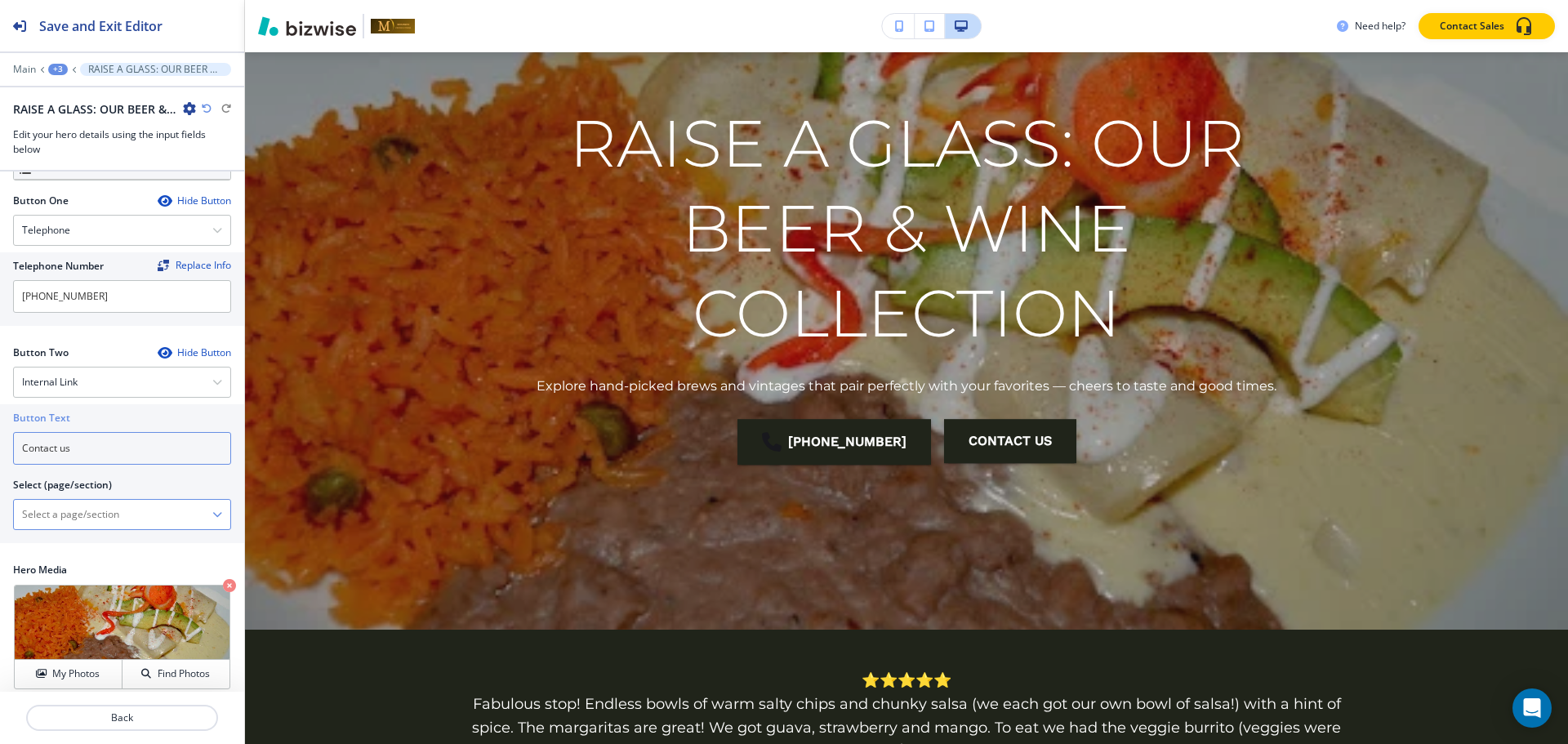
type input "Contact us"
click at [102, 515] on \(page\/section\) "Manual Input" at bounding box center [113, 514] width 198 height 28
paste \(page\/section\) "Contact us"
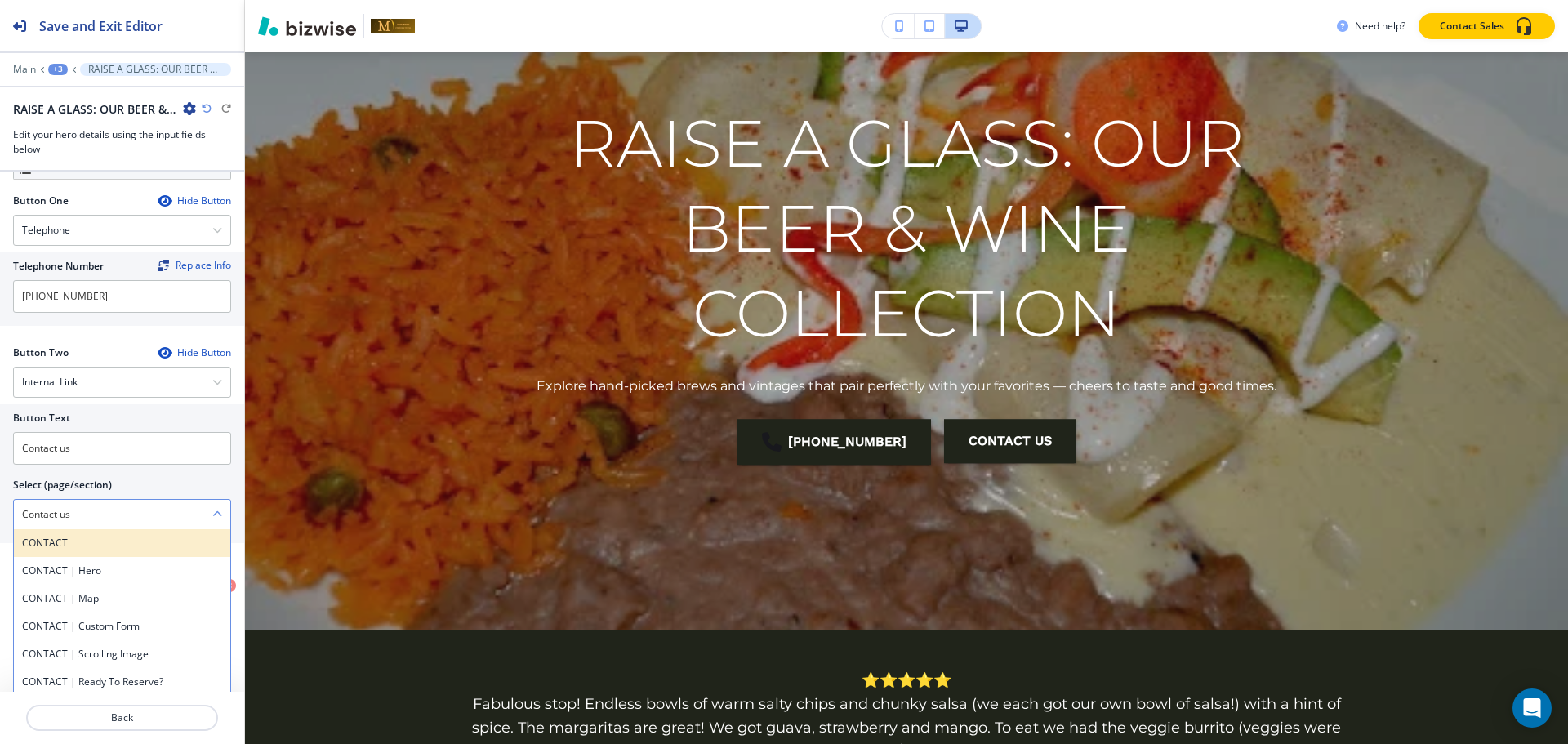
click at [57, 543] on h4 "CONTACT" at bounding box center [122, 542] width 200 height 15
type \(page\/section\) "CONTACT"
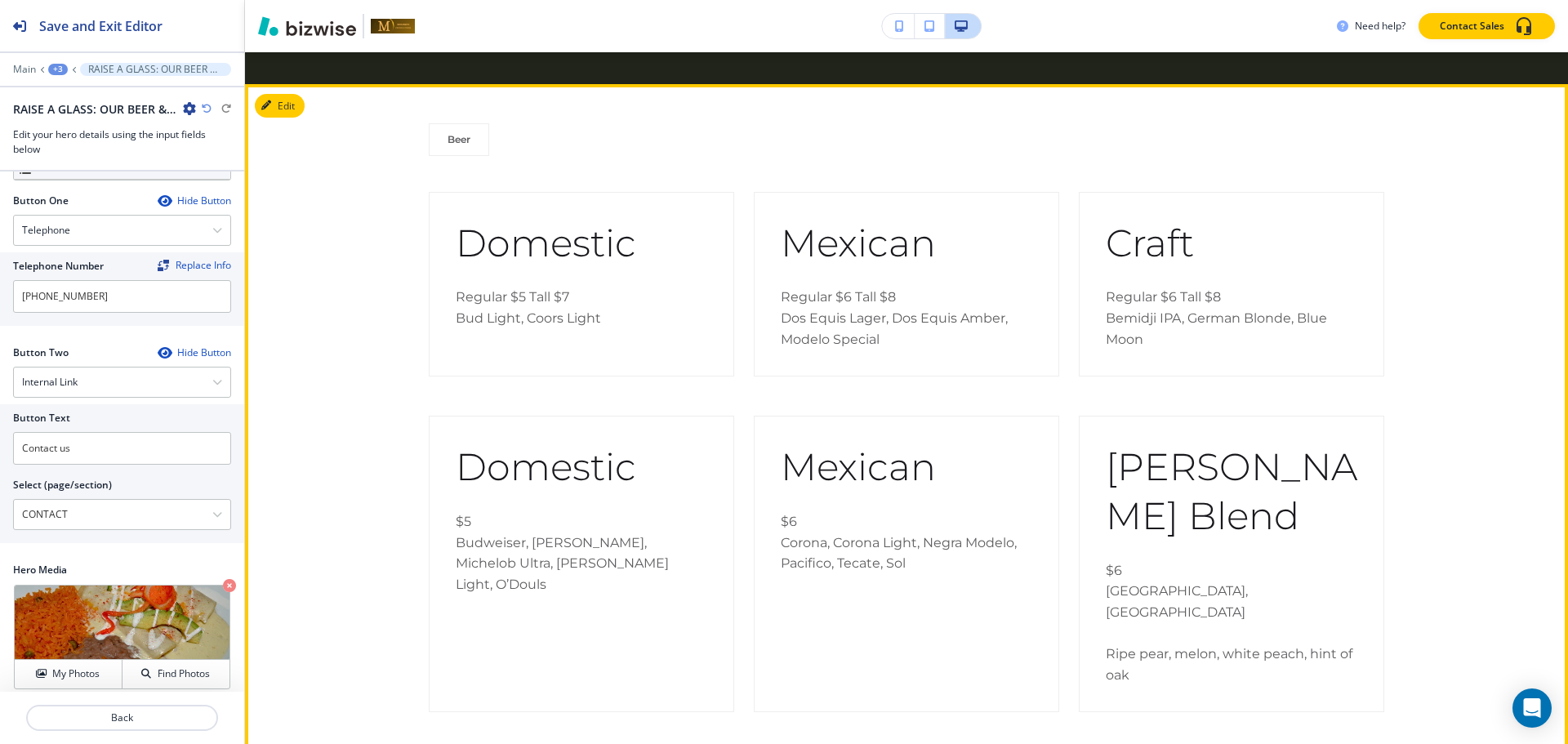
scroll to position [1307, 0]
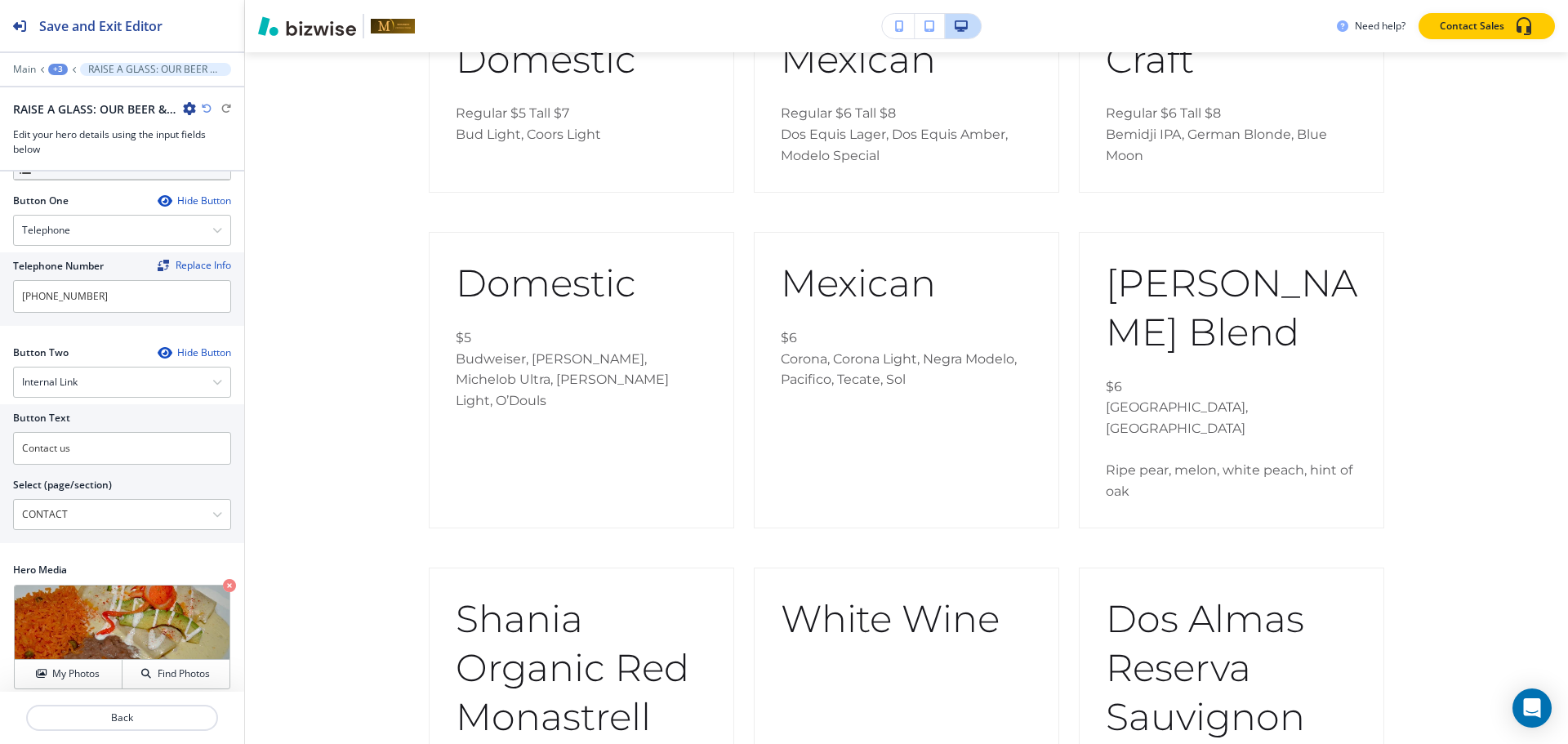
click at [52, 68] on div "+3" at bounding box center [58, 69] width 20 height 12
click at [132, 125] on p "BEER AND WINE LIST" at bounding box center [100, 124] width 83 height 15
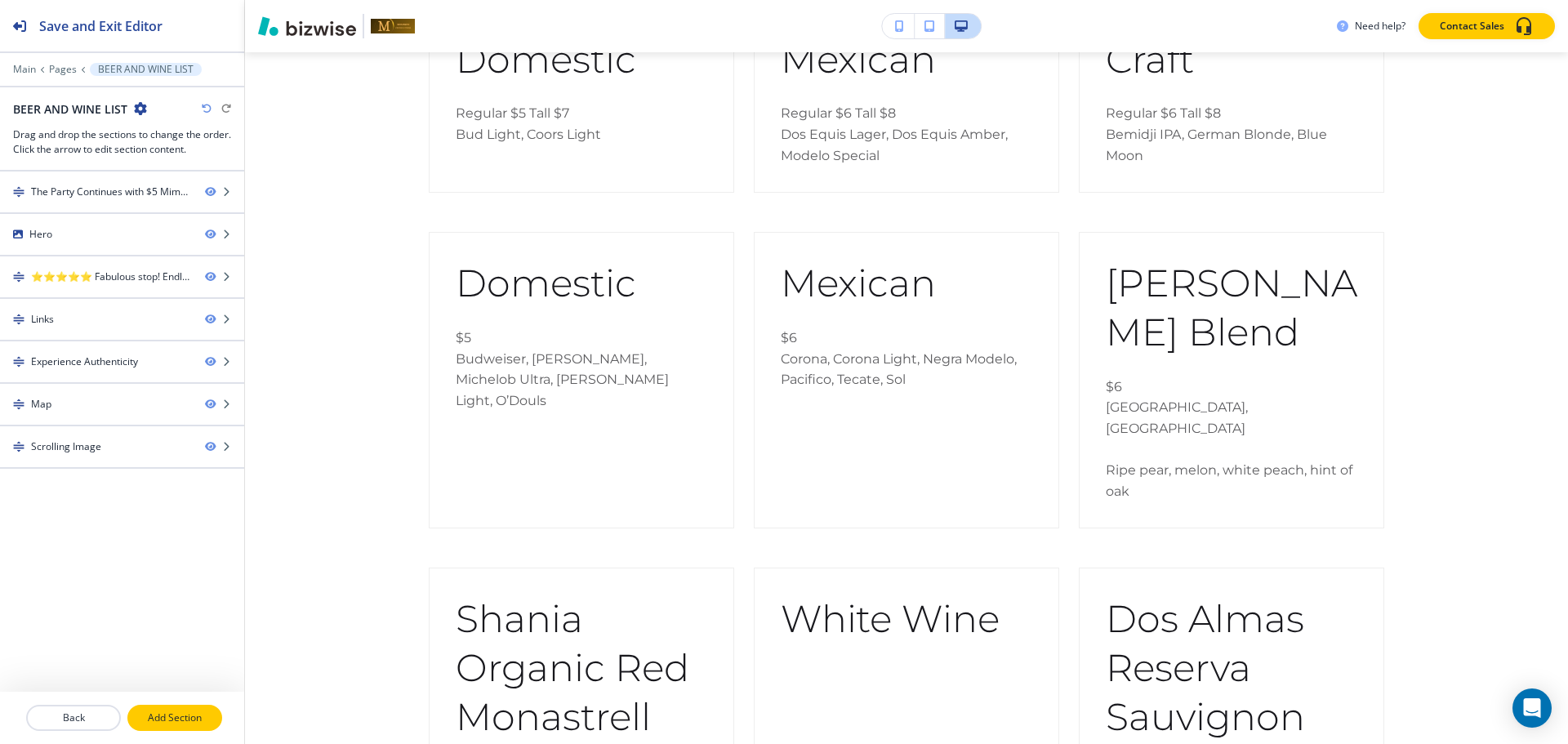
click at [185, 717] on p "Add Section" at bounding box center [174, 717] width 91 height 15
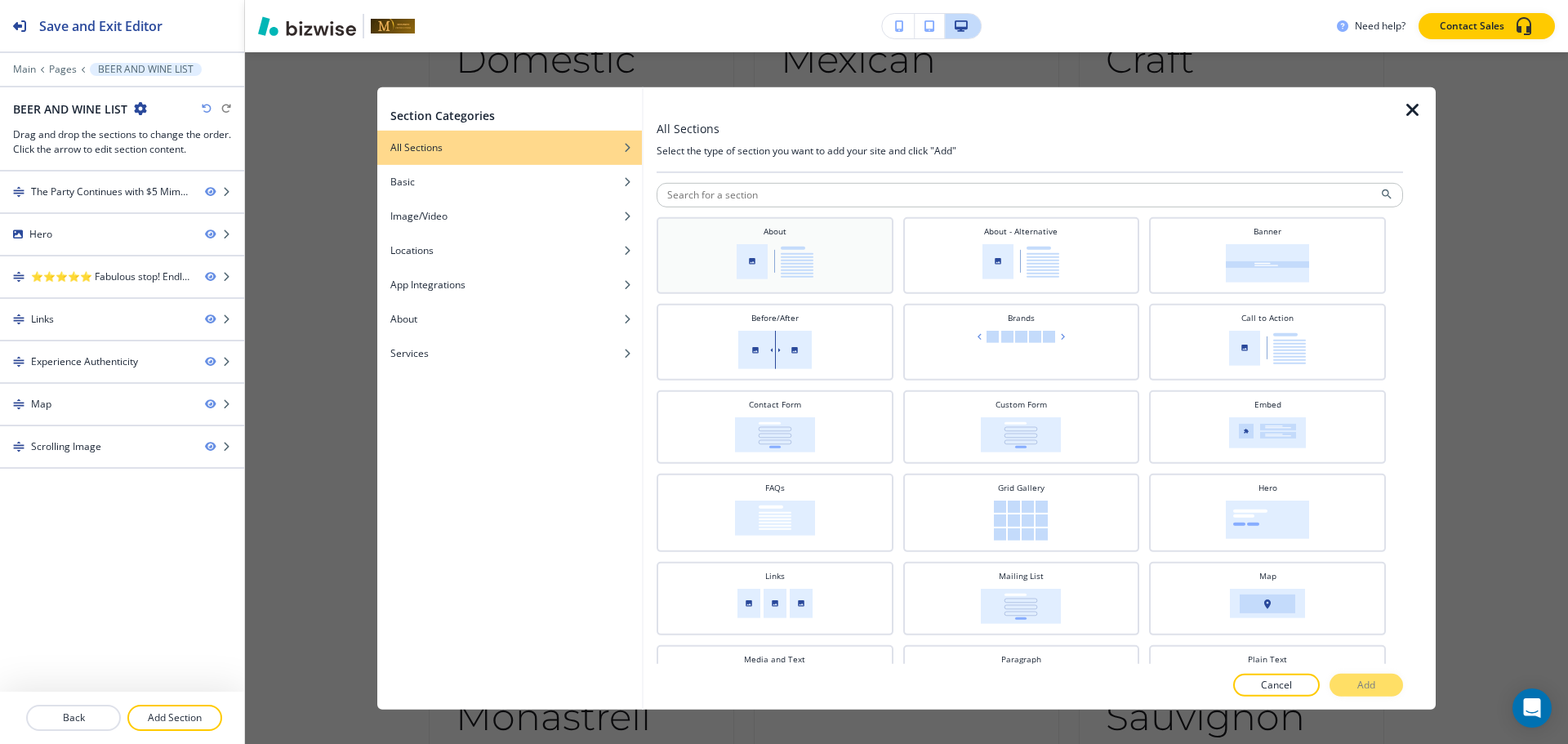
click at [832, 239] on div "About" at bounding box center [775, 253] width 220 height 57
click at [1366, 678] on p "Add" at bounding box center [1366, 685] width 18 height 15
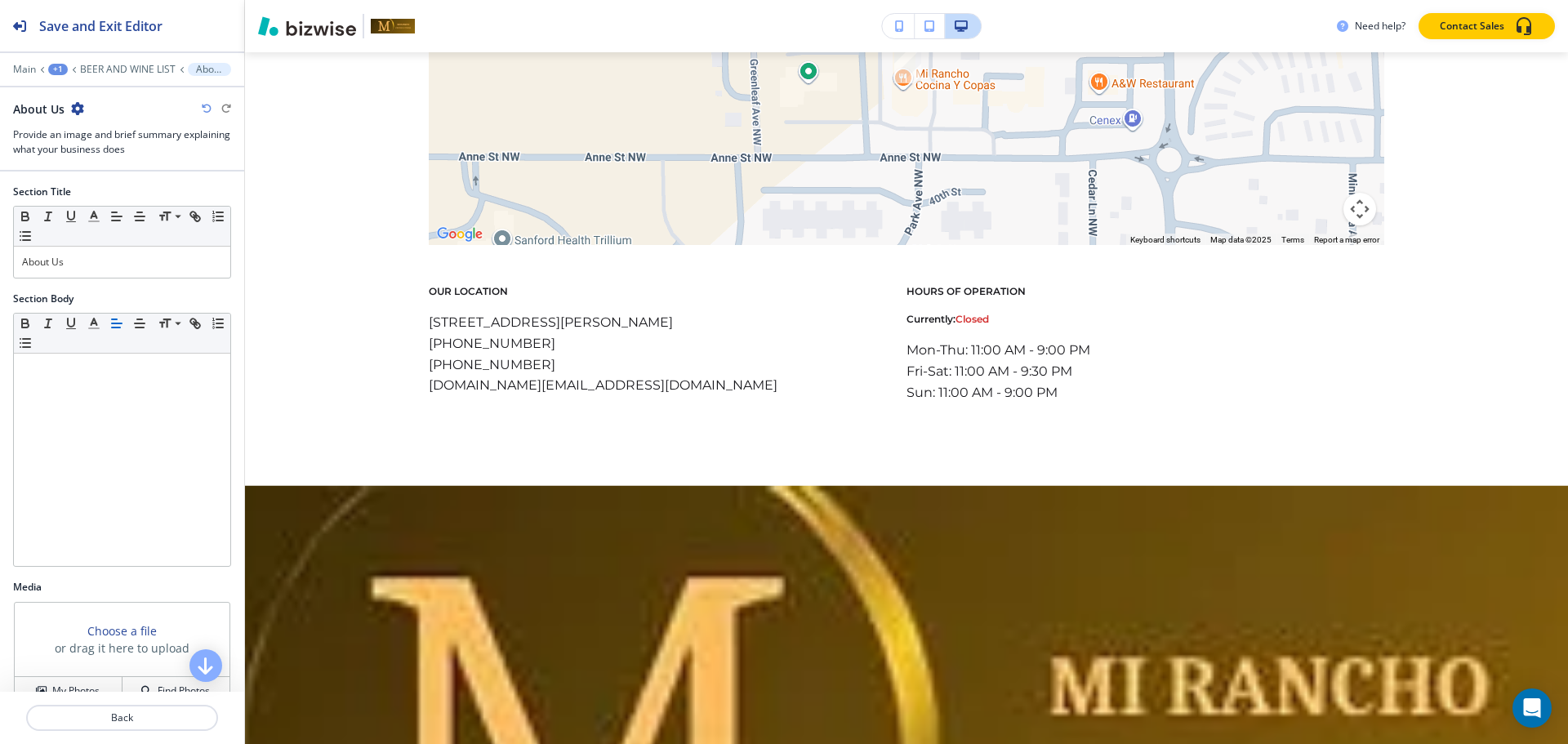
scroll to position [4624, 0]
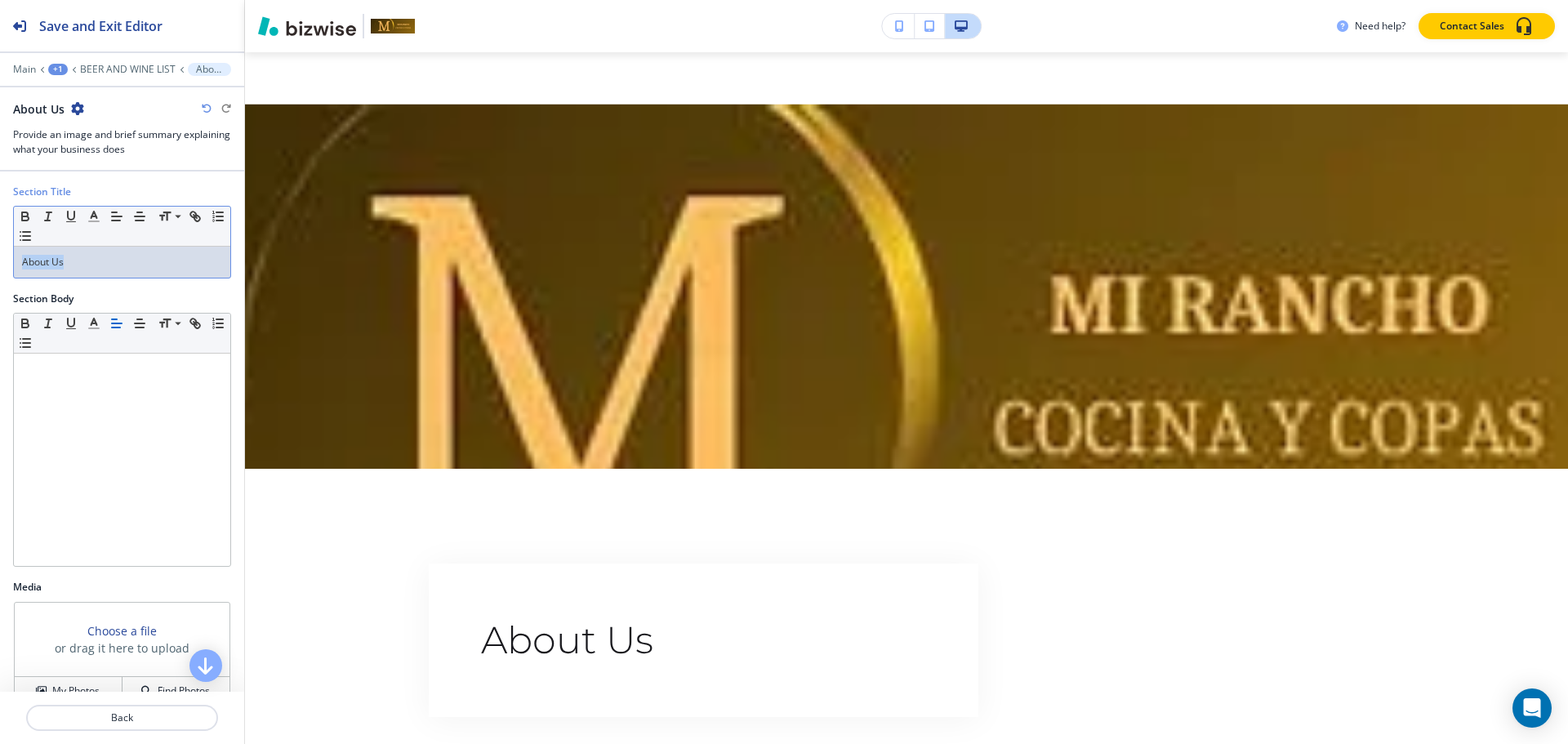
drag, startPoint x: 21, startPoint y: 255, endPoint x: 126, endPoint y: 273, distance: 106.5
click at [116, 273] on div "About Us" at bounding box center [123, 262] width 217 height 31
click at [142, 270] on div "About Us" at bounding box center [123, 262] width 217 height 31
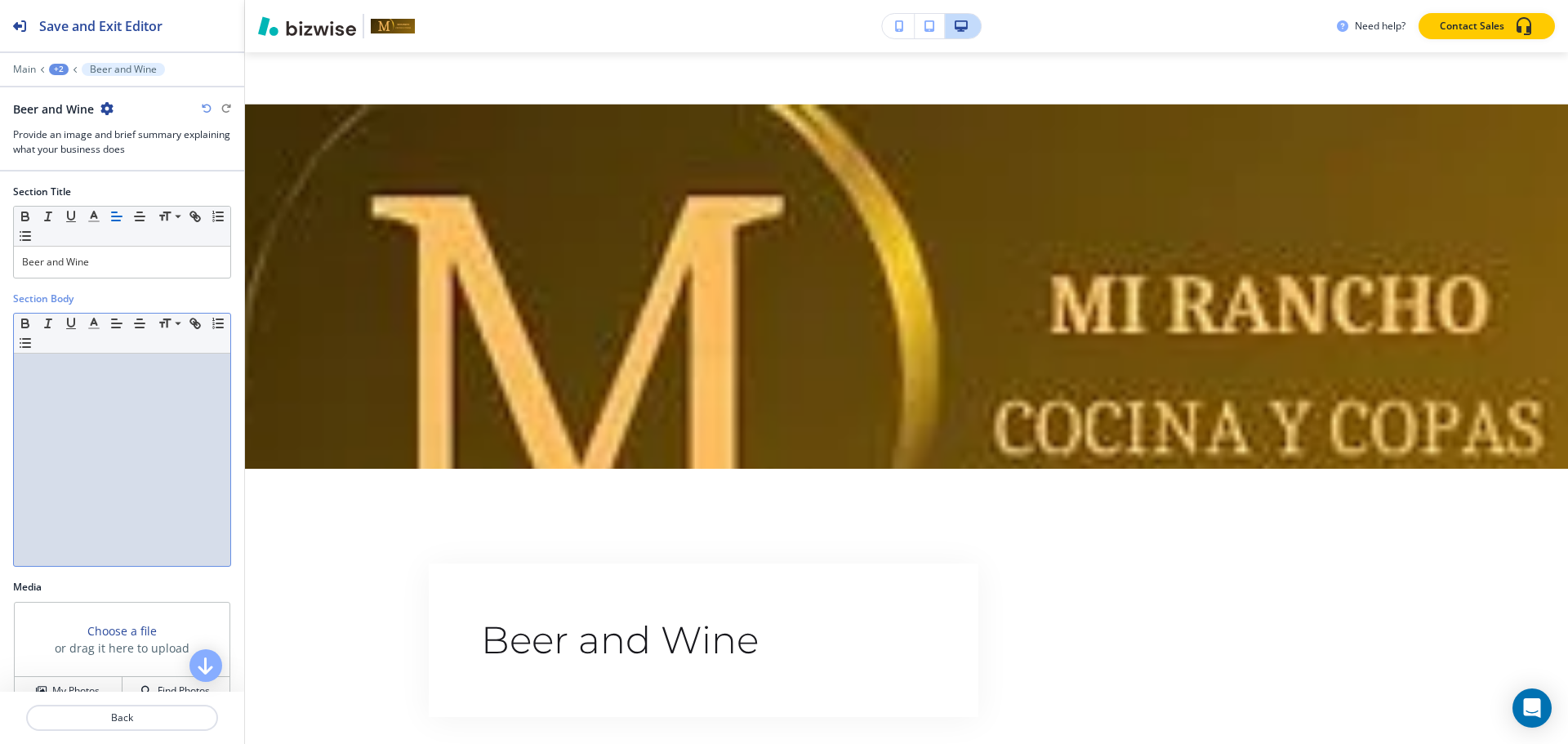
click at [135, 468] on div at bounding box center [123, 459] width 217 height 212
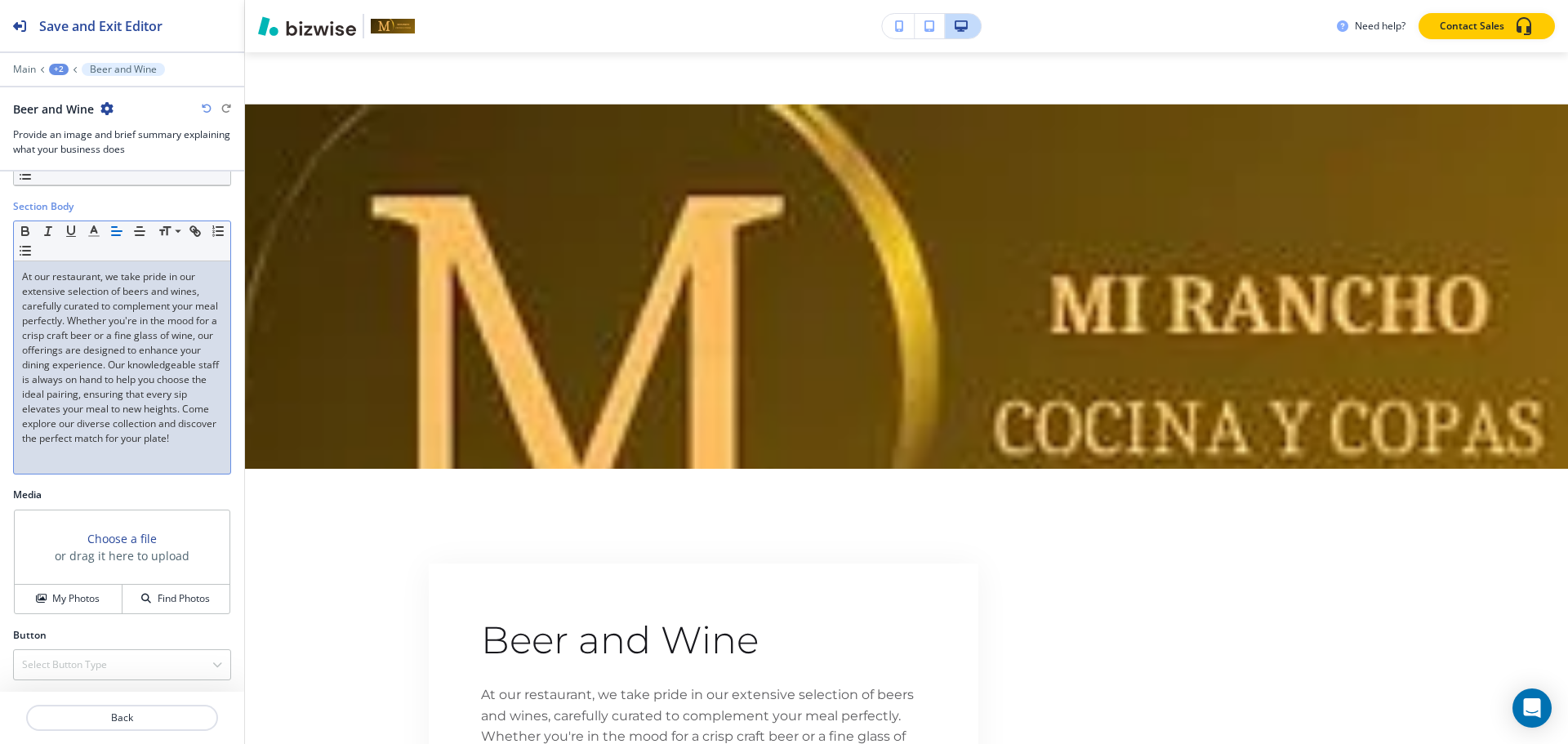
scroll to position [94, 0]
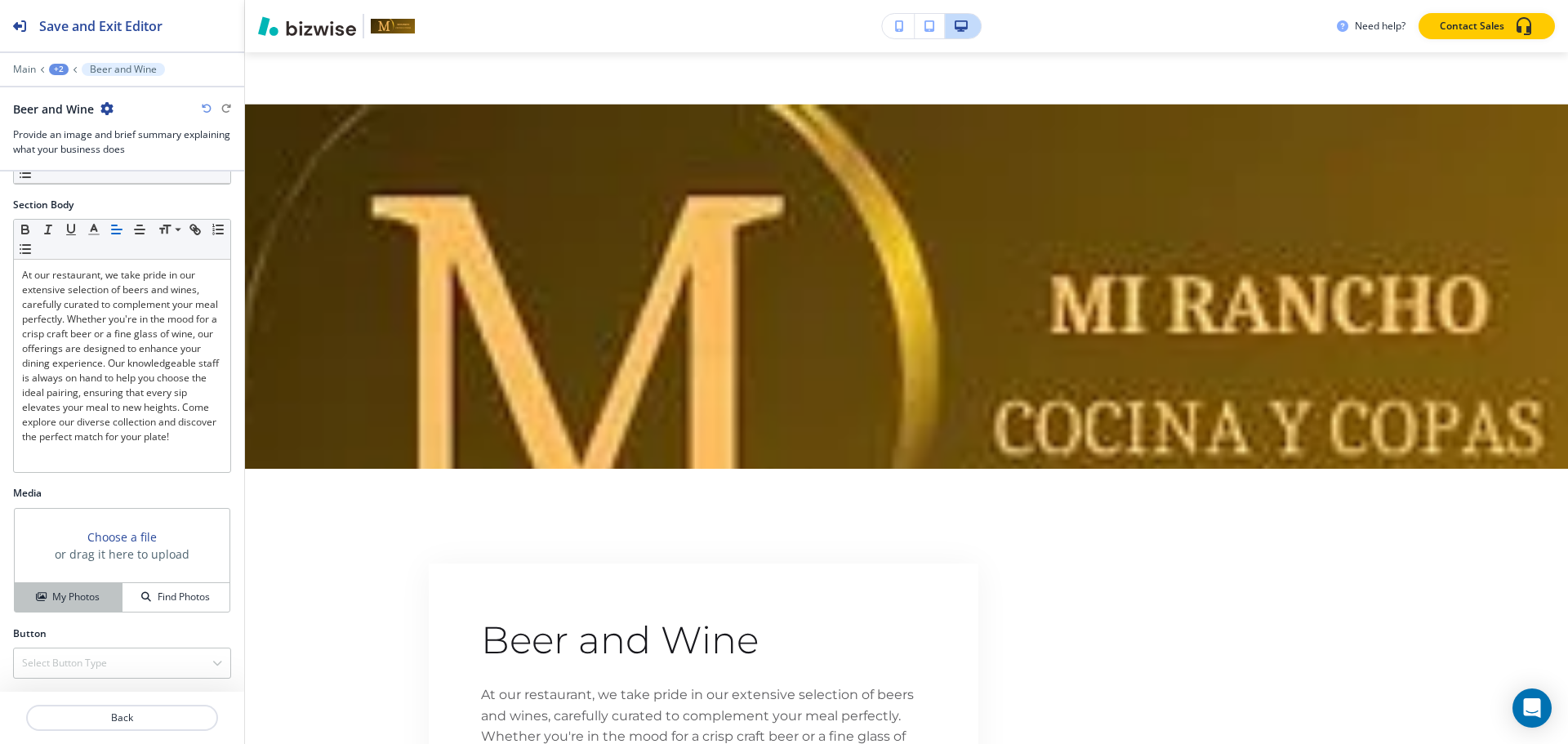
click at [67, 598] on h4 "My Photos" at bounding box center [75, 597] width 47 height 15
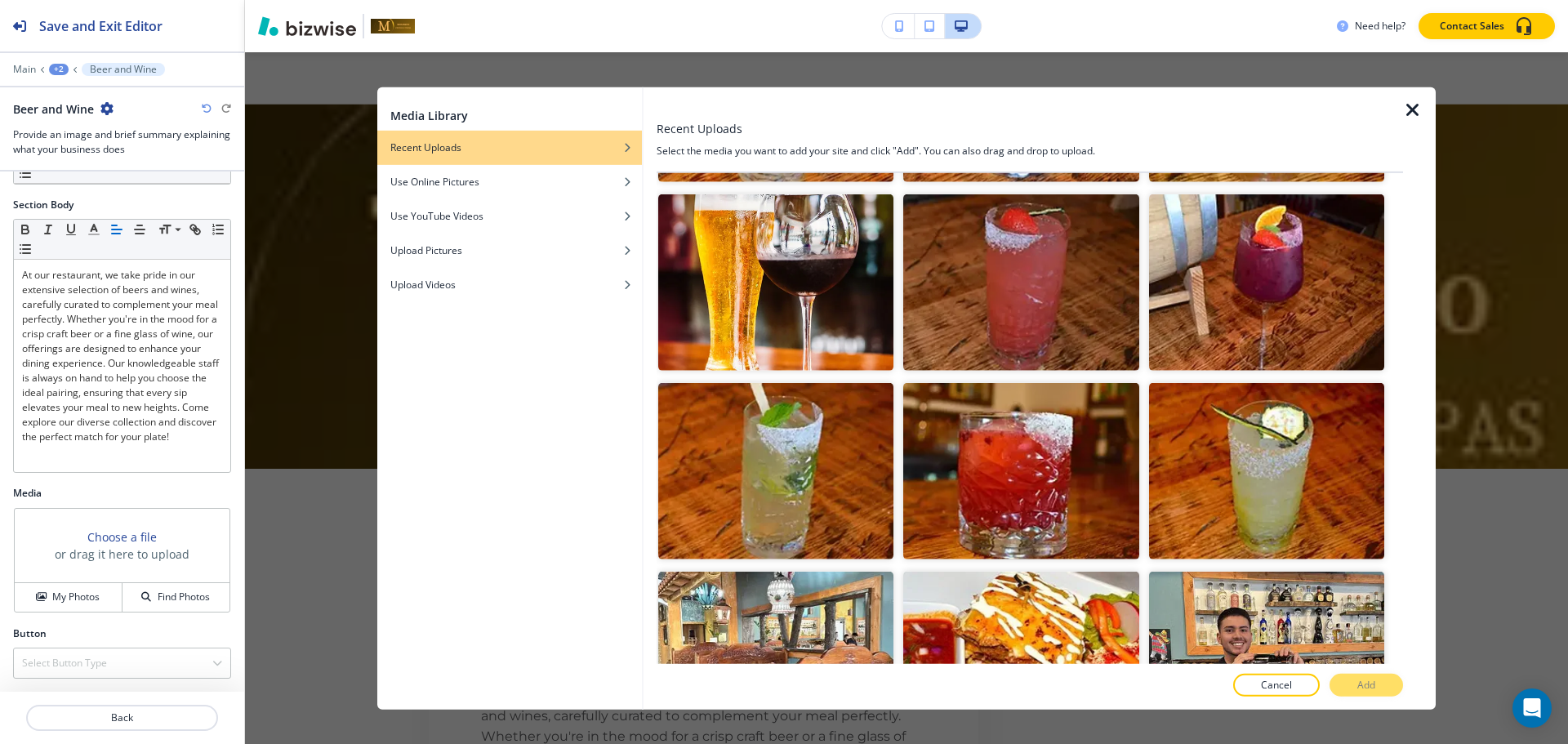
scroll to position [2531, 0]
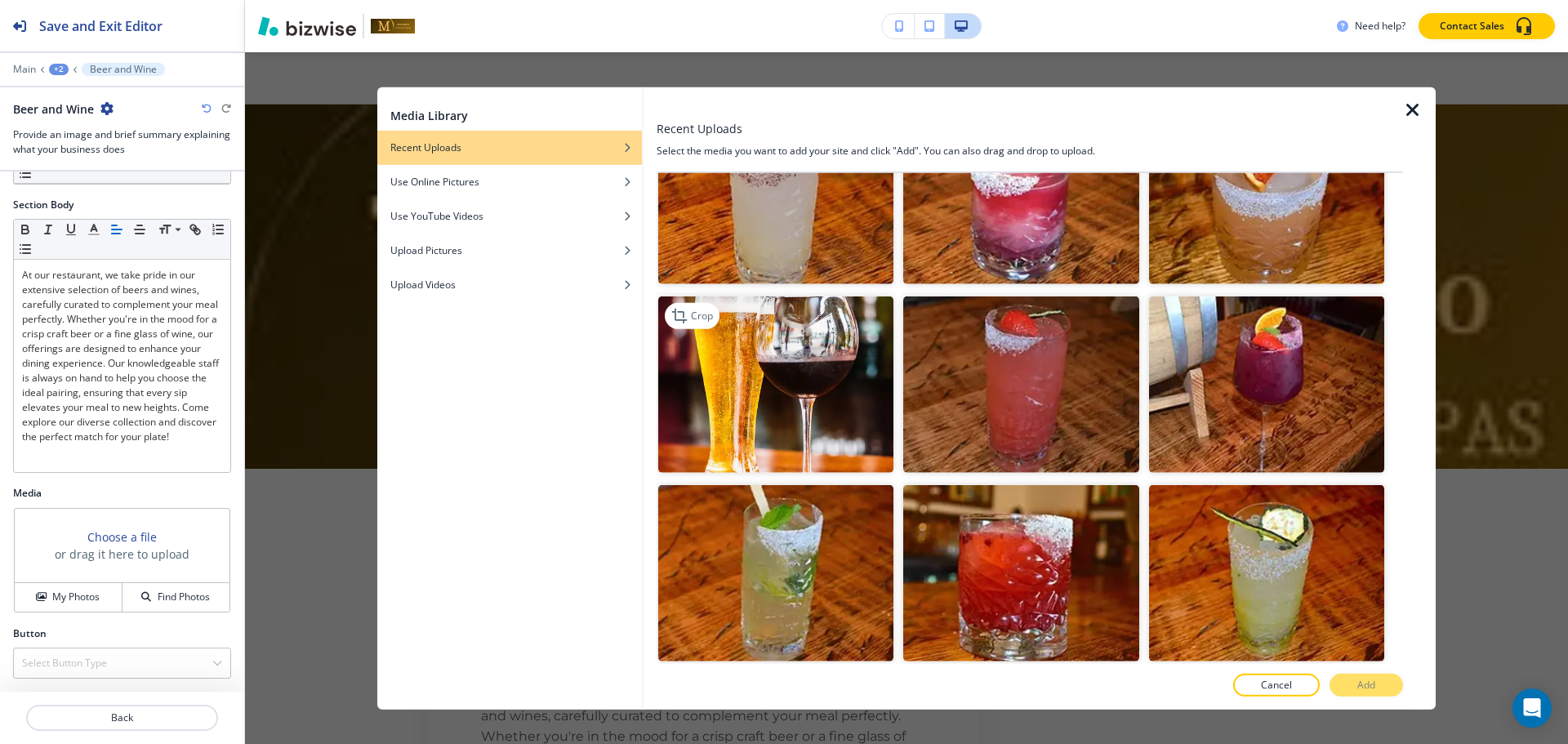
click at [717, 350] on img "button" at bounding box center [775, 384] width 235 height 177
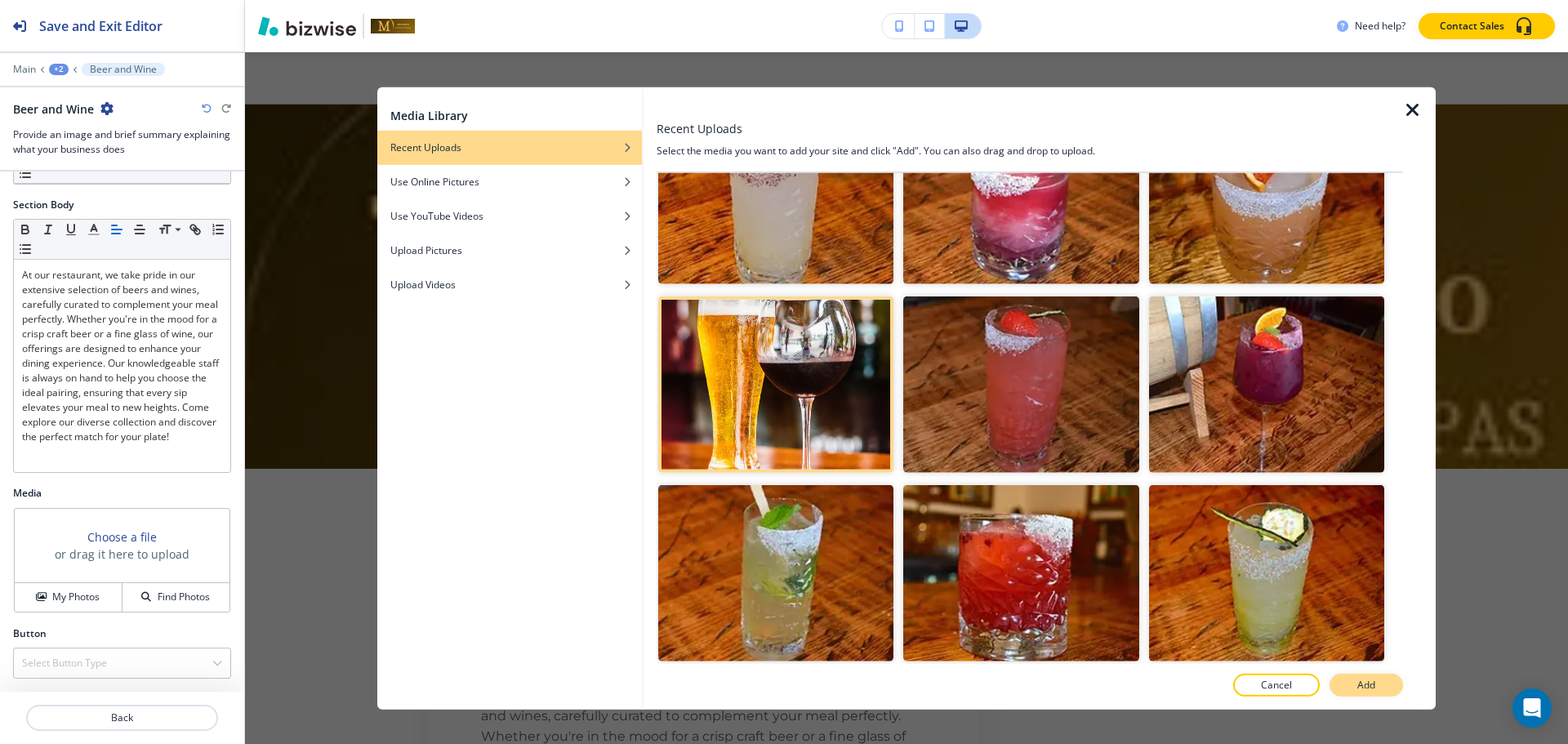
click at [1374, 685] on p "Add" at bounding box center [1366, 685] width 18 height 15
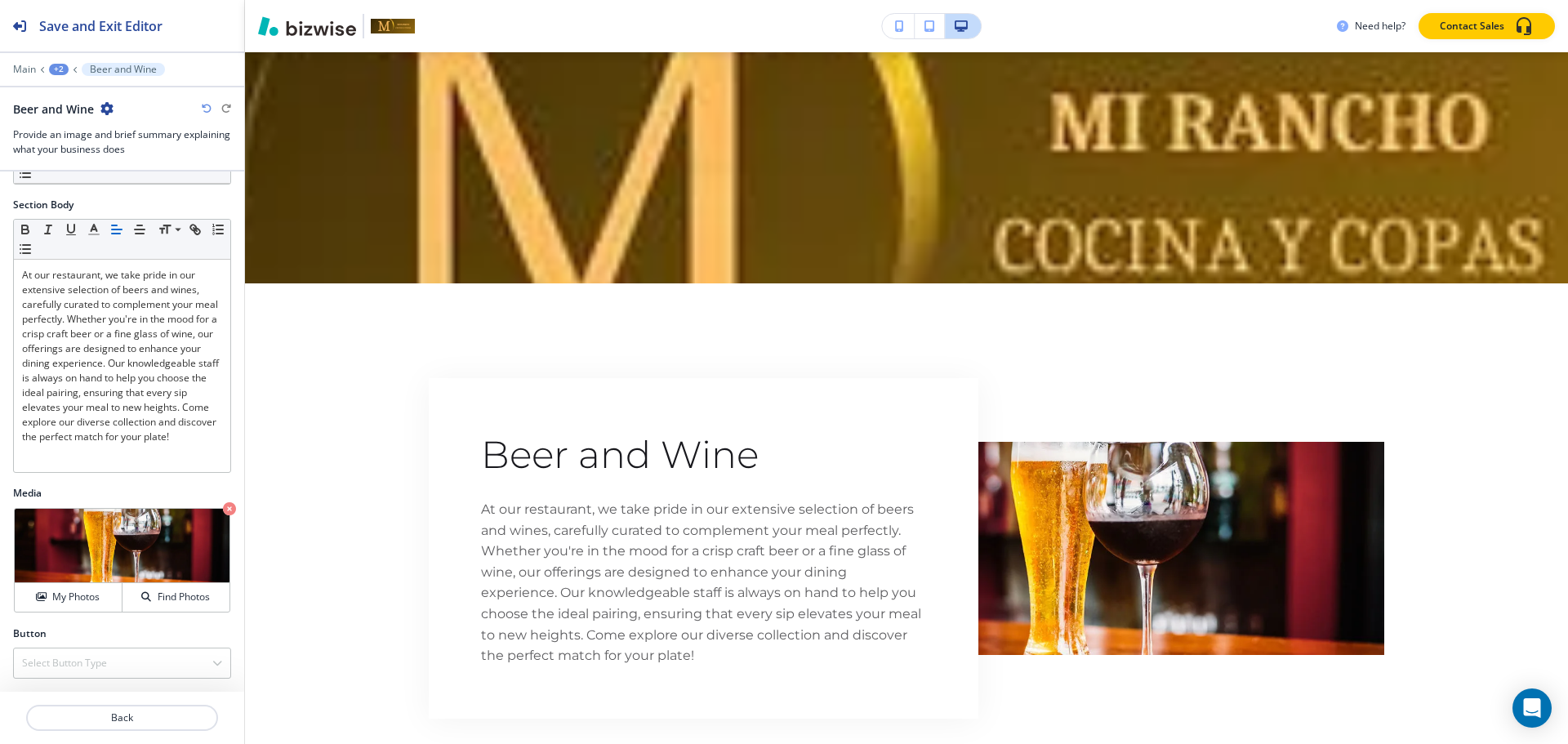
scroll to position [4809, 0]
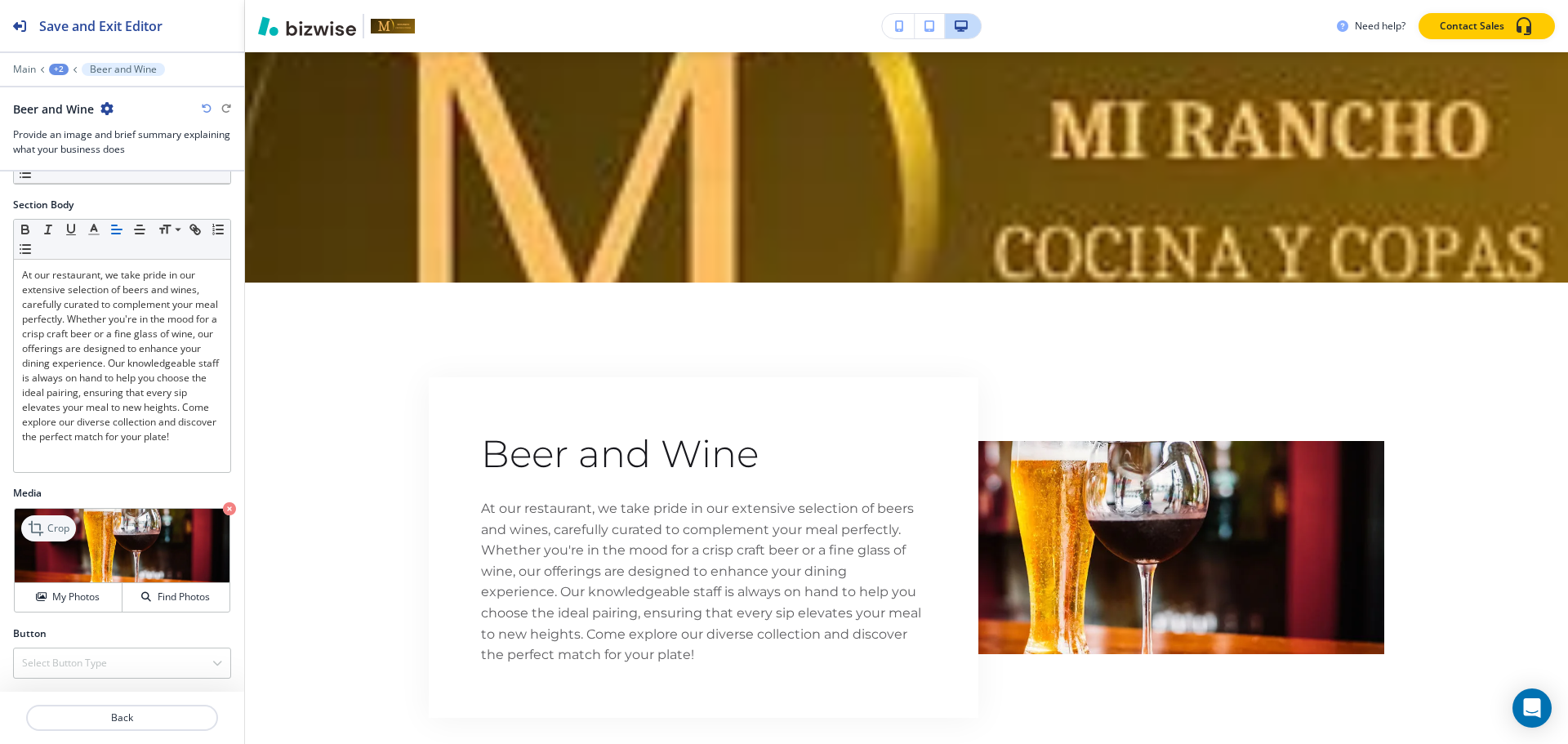
click at [61, 524] on p "Crop" at bounding box center [58, 528] width 22 height 15
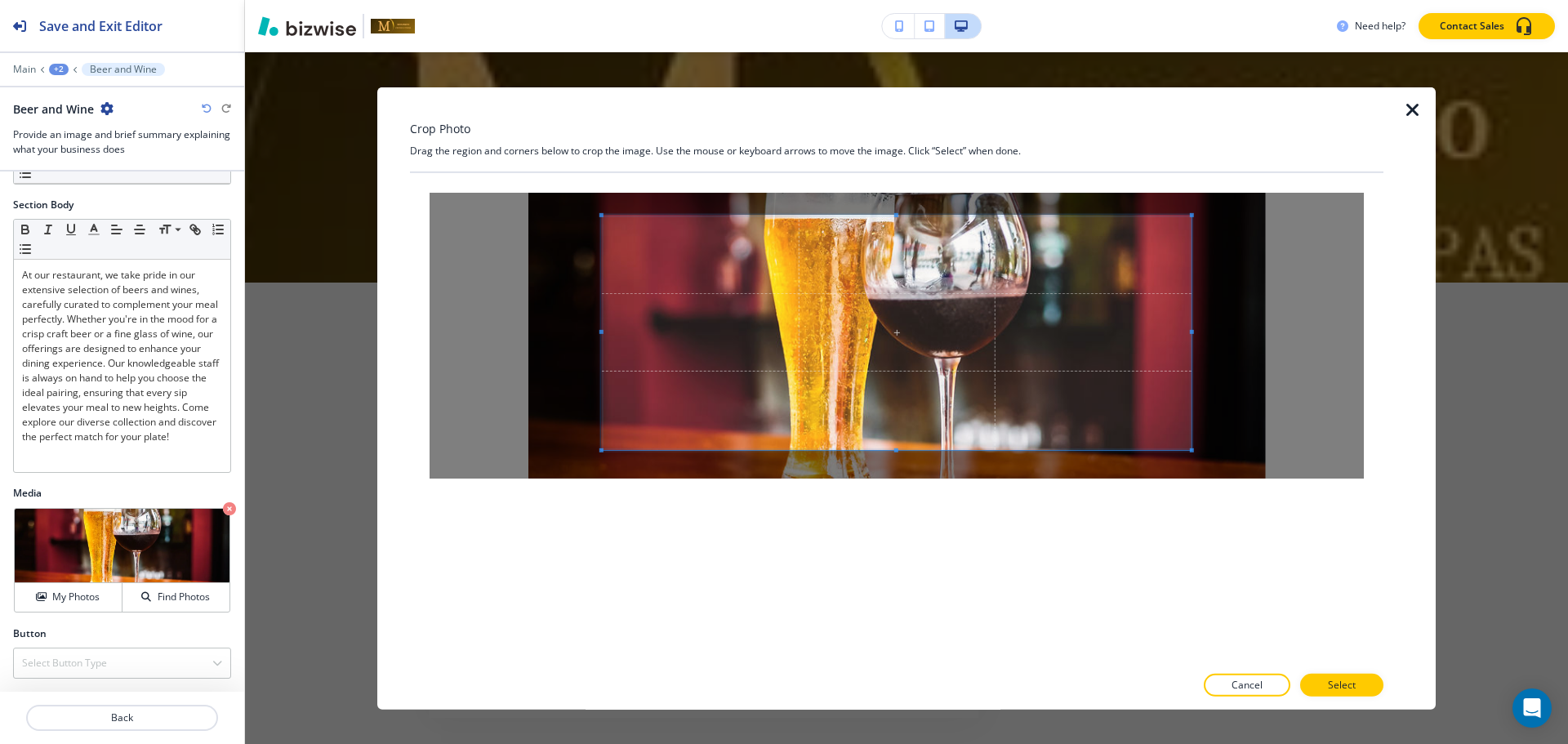
click at [905, 138] on div "Crop Photo Drag the region and corners below to crop the image. Use the mouse o…" at bounding box center [897, 397] width 973 height 622
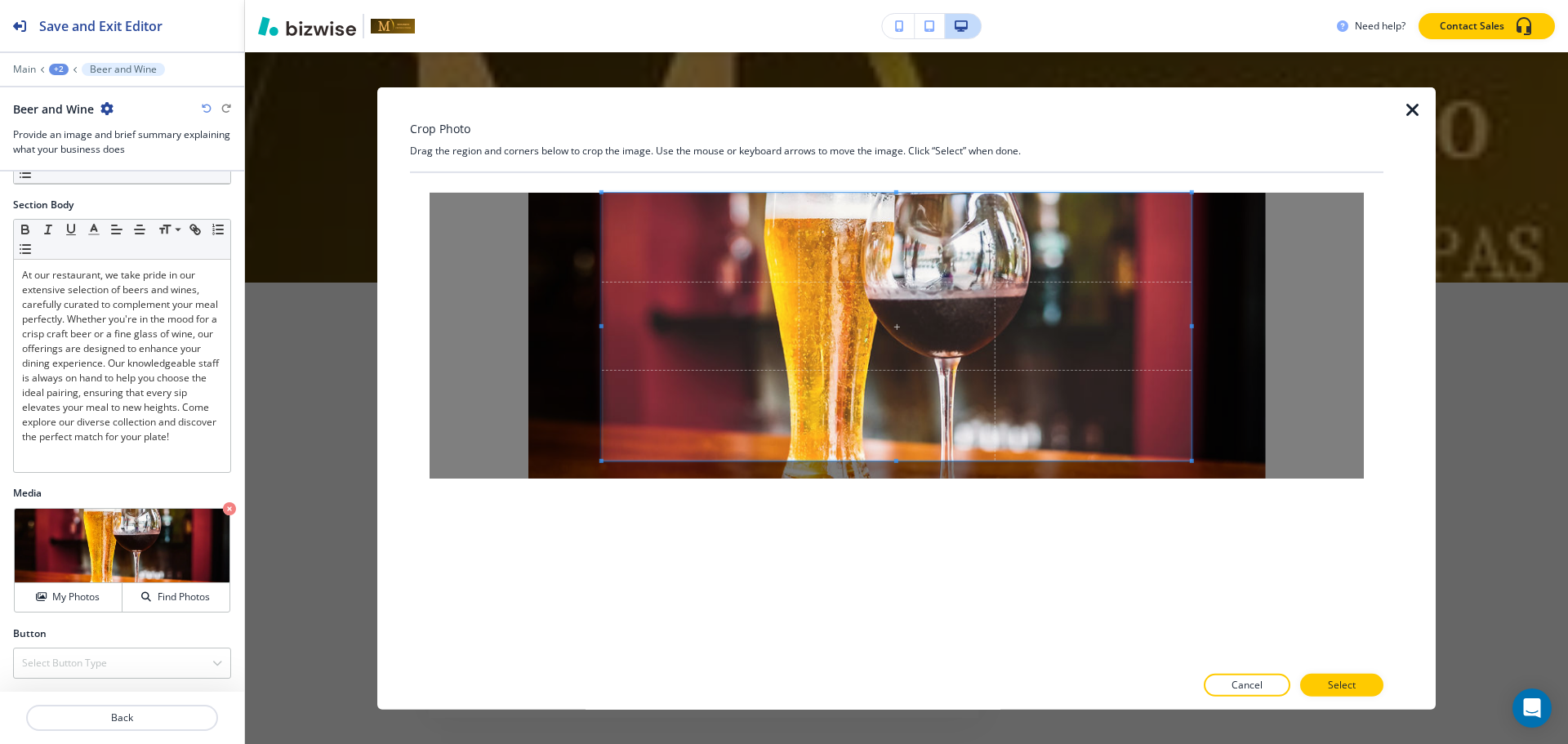
click at [899, 558] on div at bounding box center [897, 417] width 973 height 491
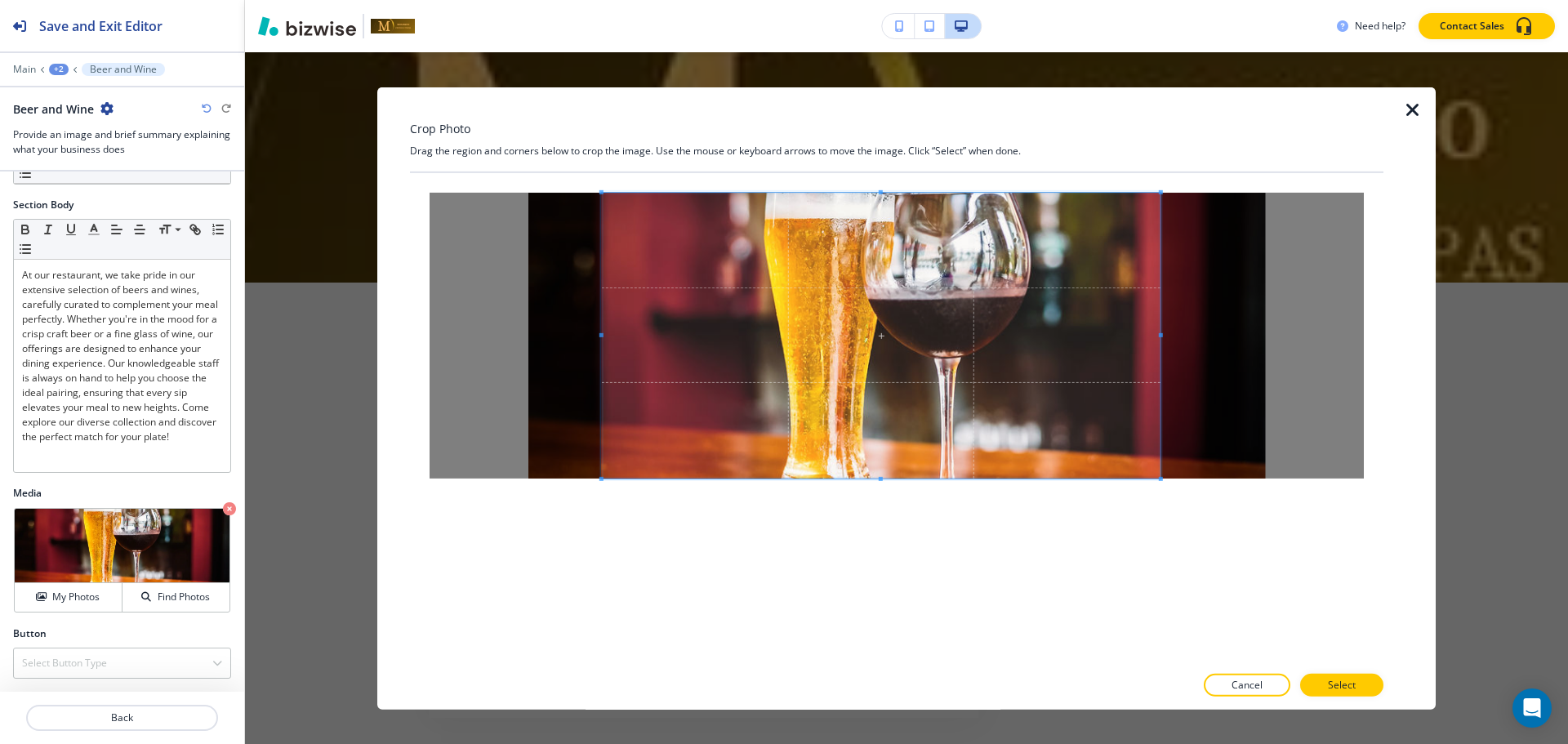
click at [1160, 336] on span at bounding box center [1160, 334] width 4 height 4
click at [630, 334] on span at bounding box center [629, 334] width 4 height 4
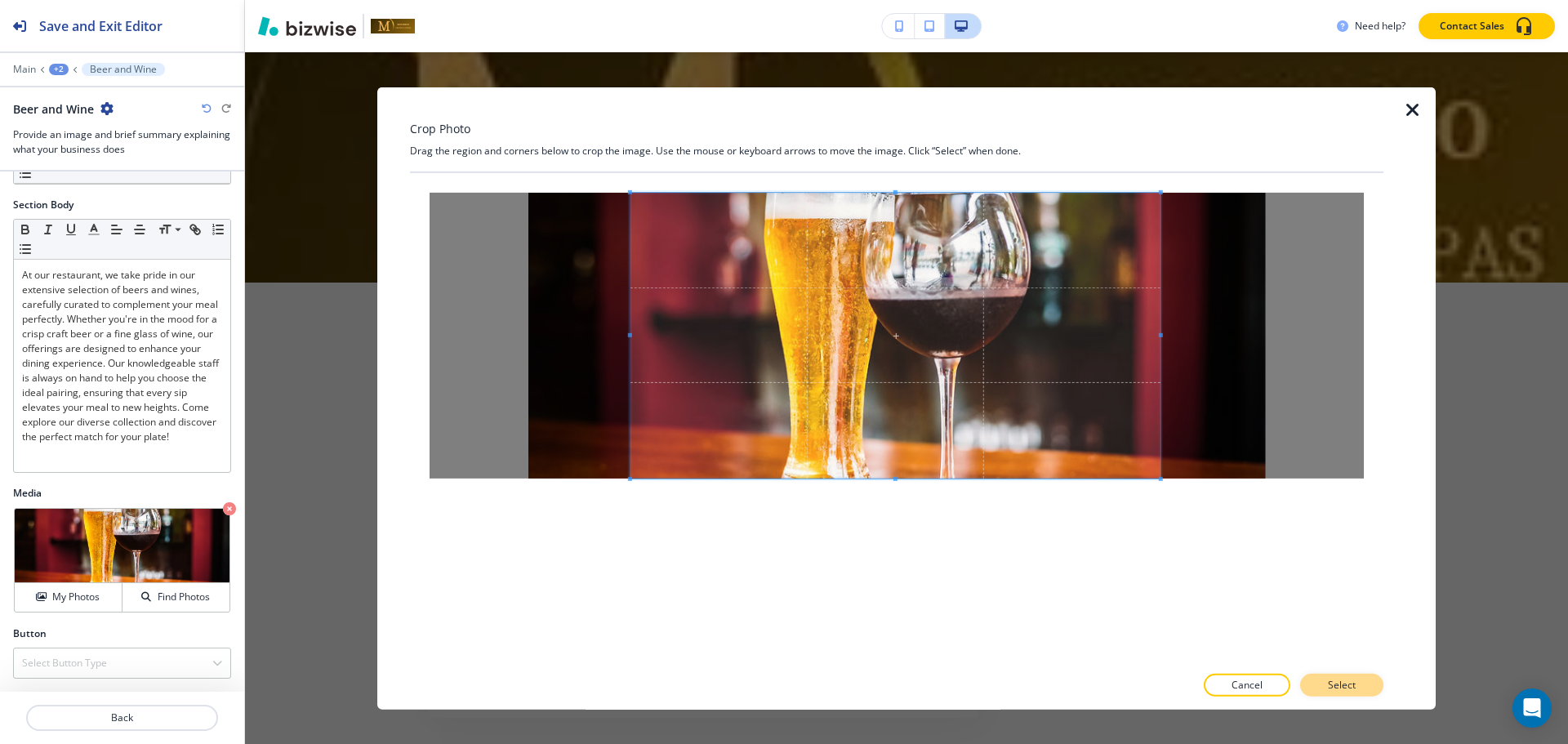
click at [1361, 682] on button "Select" at bounding box center [1342, 685] width 83 height 23
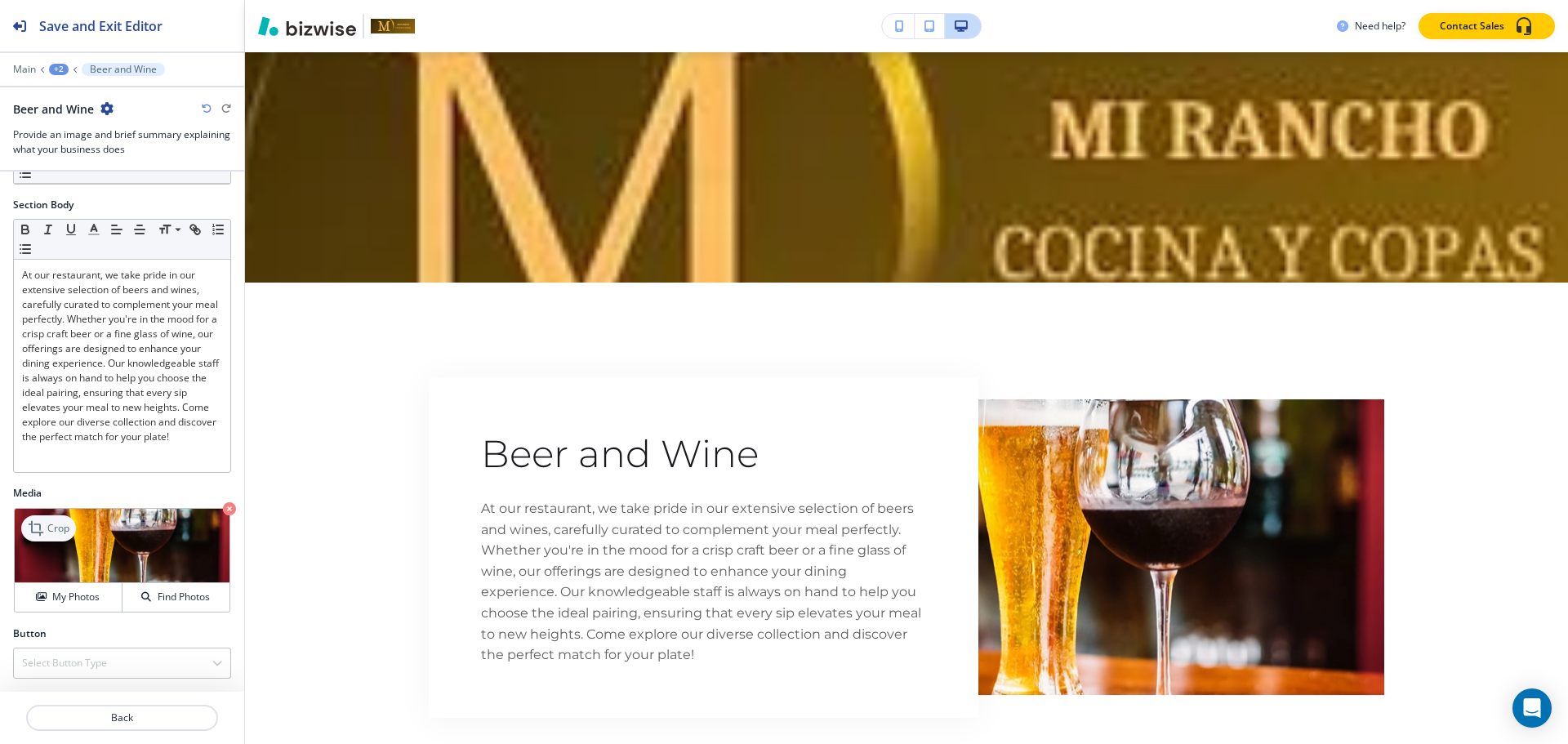
click at [50, 524] on p "Crop" at bounding box center [58, 528] width 22 height 15
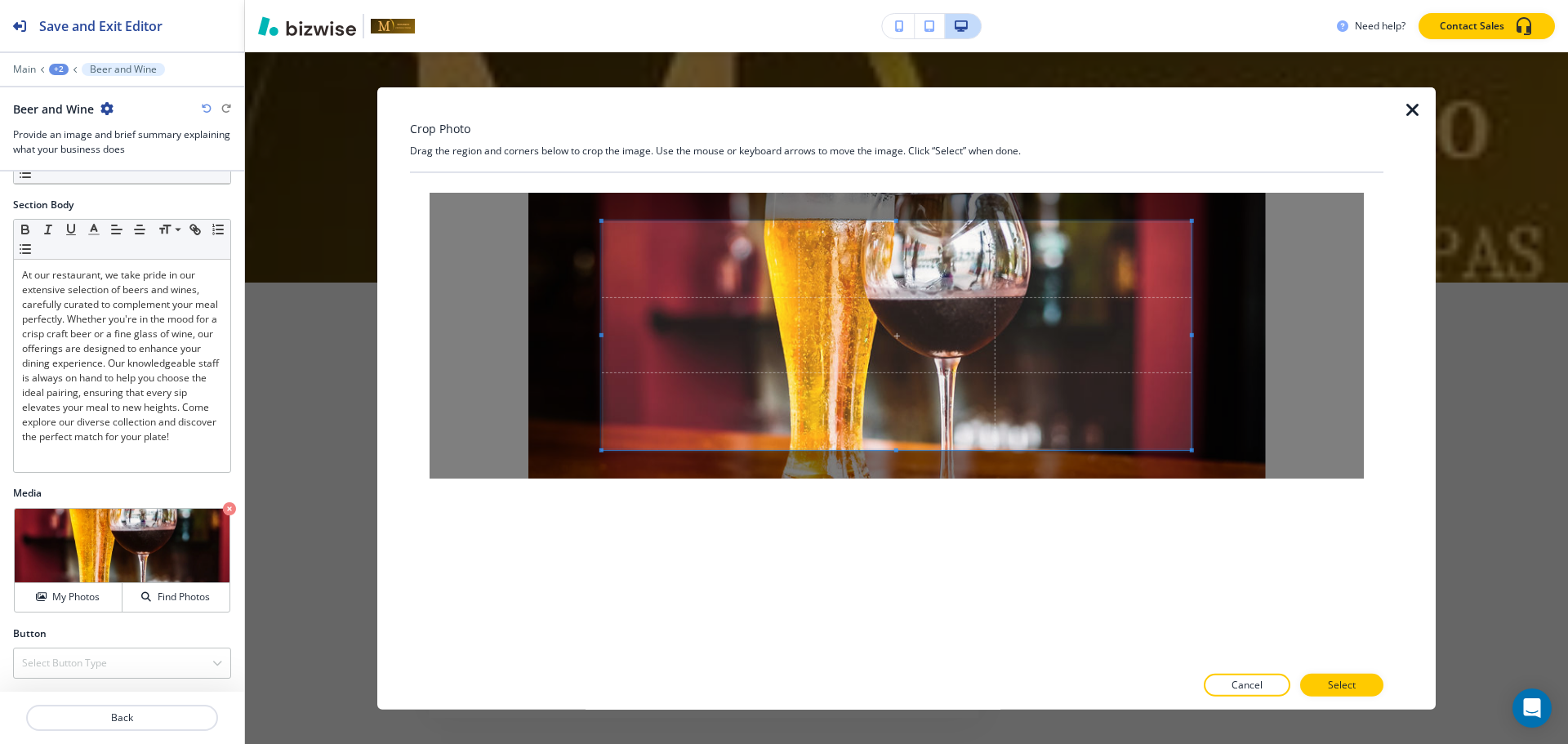
click at [1420, 111] on icon "button" at bounding box center [1413, 109] width 20 height 20
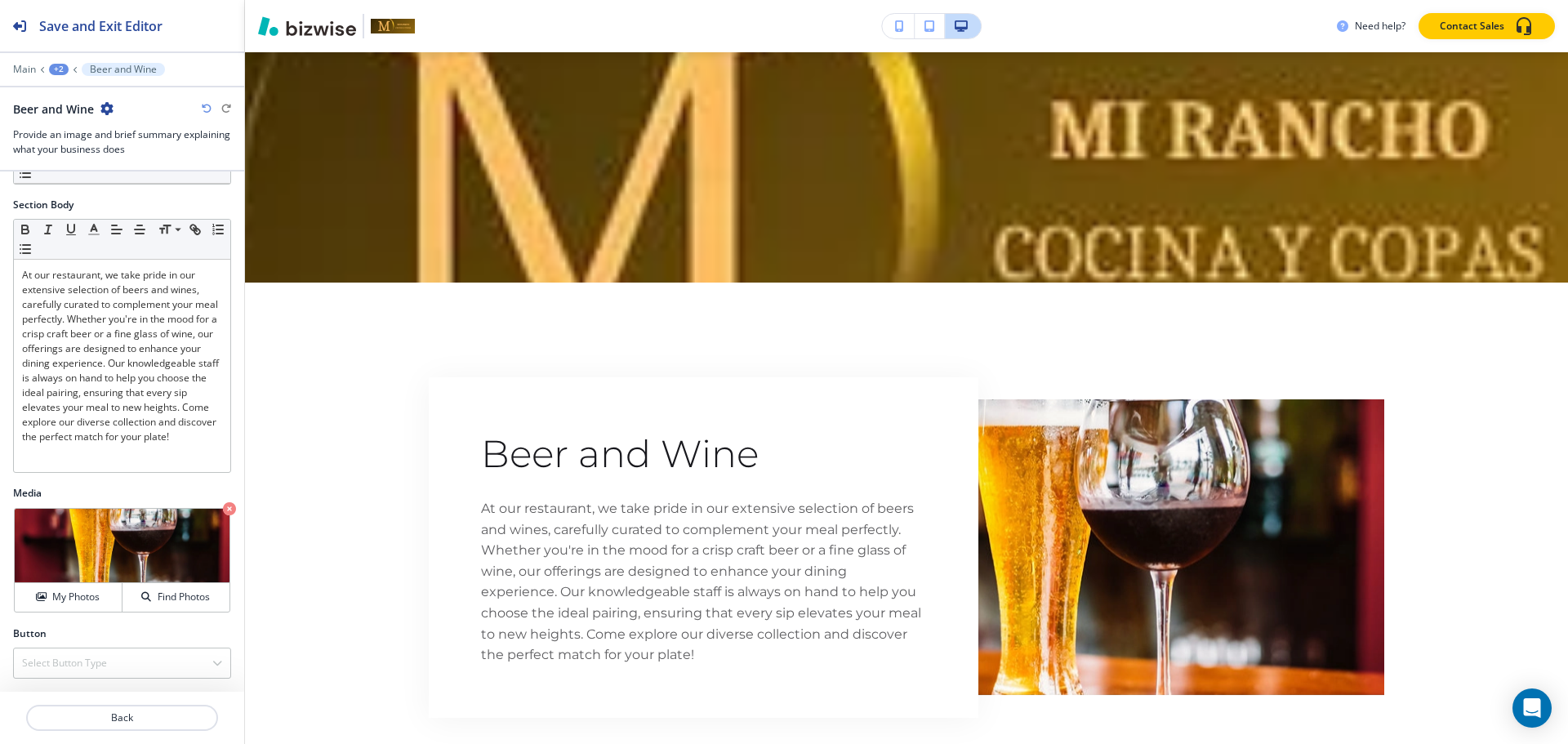
click at [64, 70] on div "+2" at bounding box center [59, 69] width 20 height 12
click at [66, 122] on p "BEER AND WINE LIST" at bounding box center [101, 124] width 83 height 15
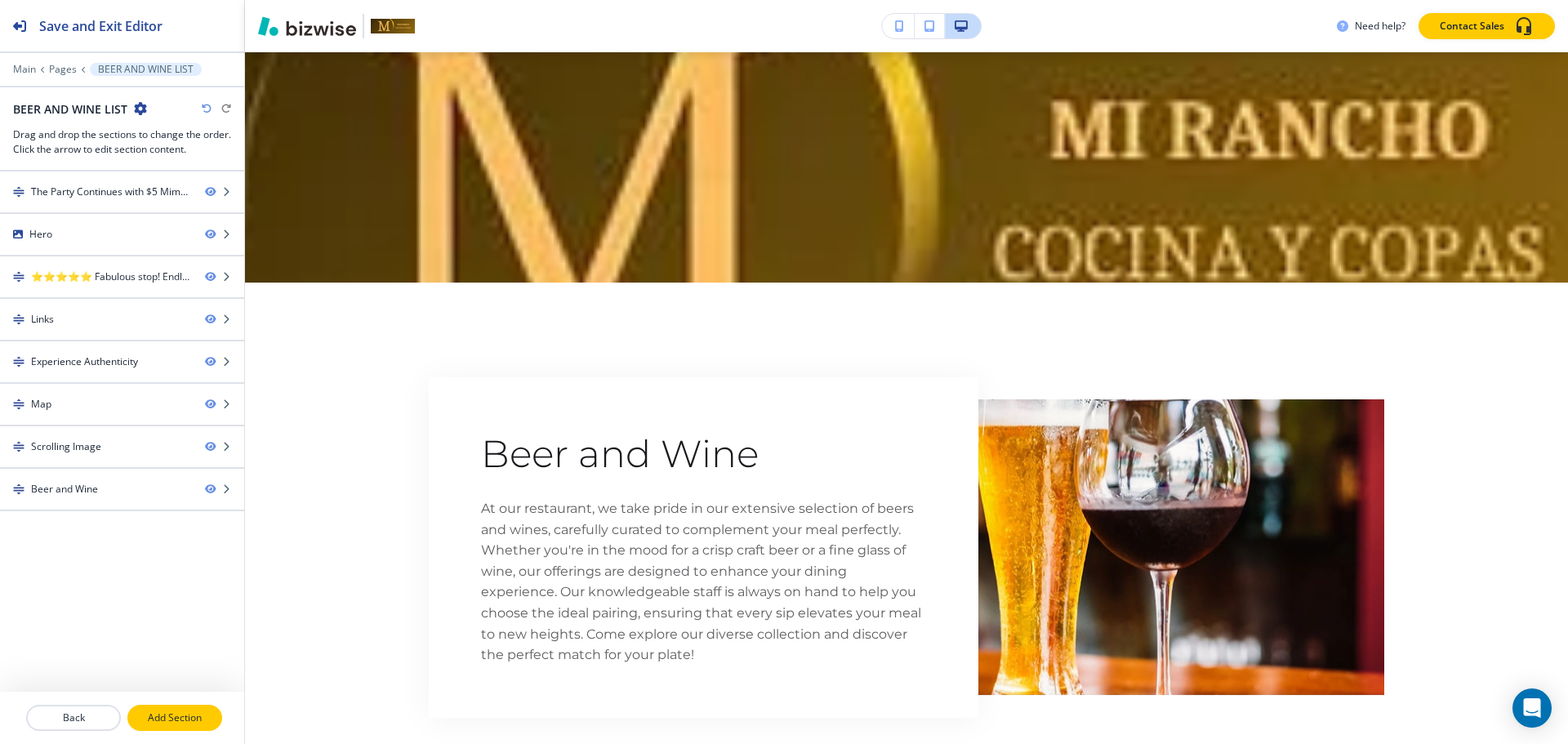
click at [212, 717] on p "Add Section" at bounding box center [174, 717] width 91 height 15
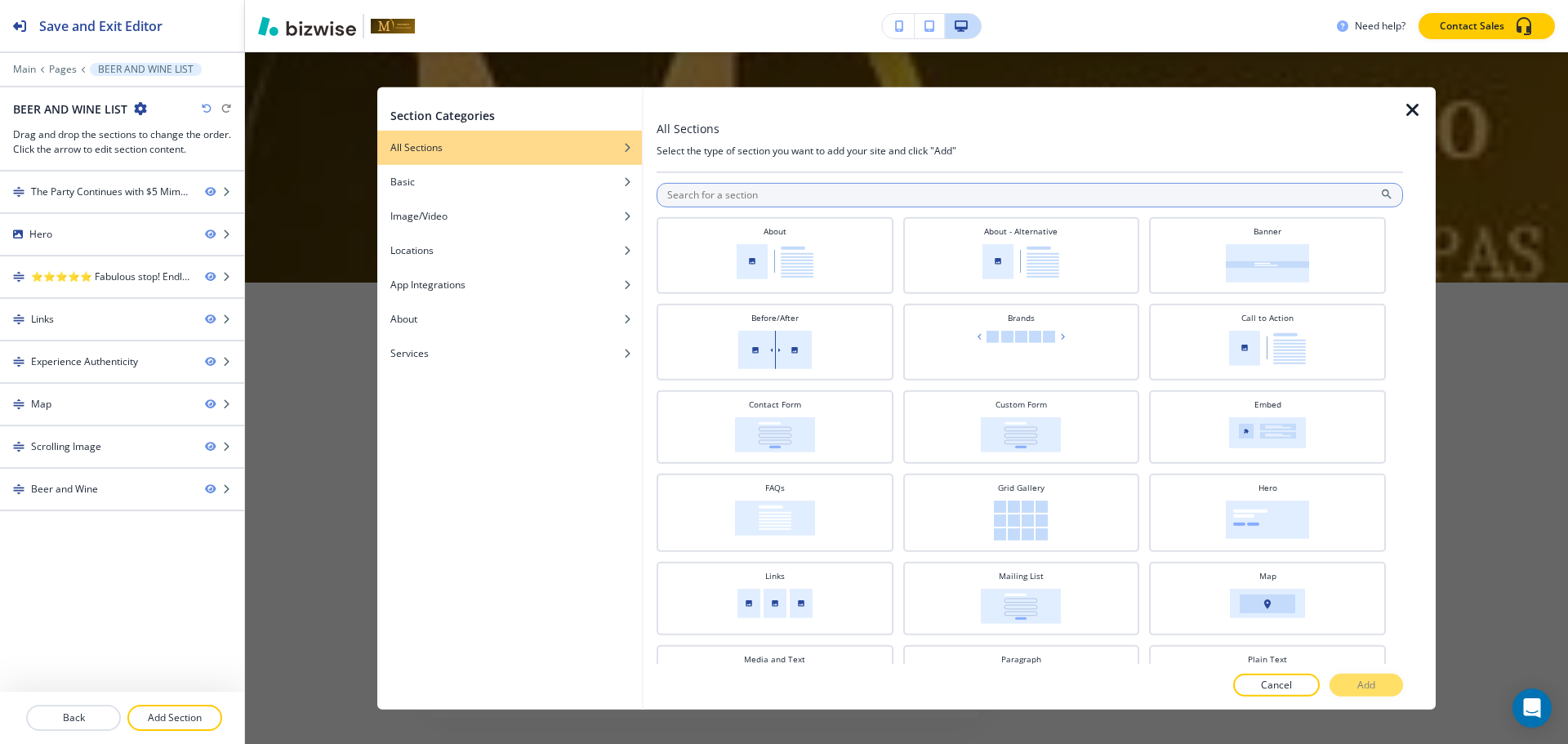
click at [1027, 202] on input "text" at bounding box center [1029, 194] width 747 height 25
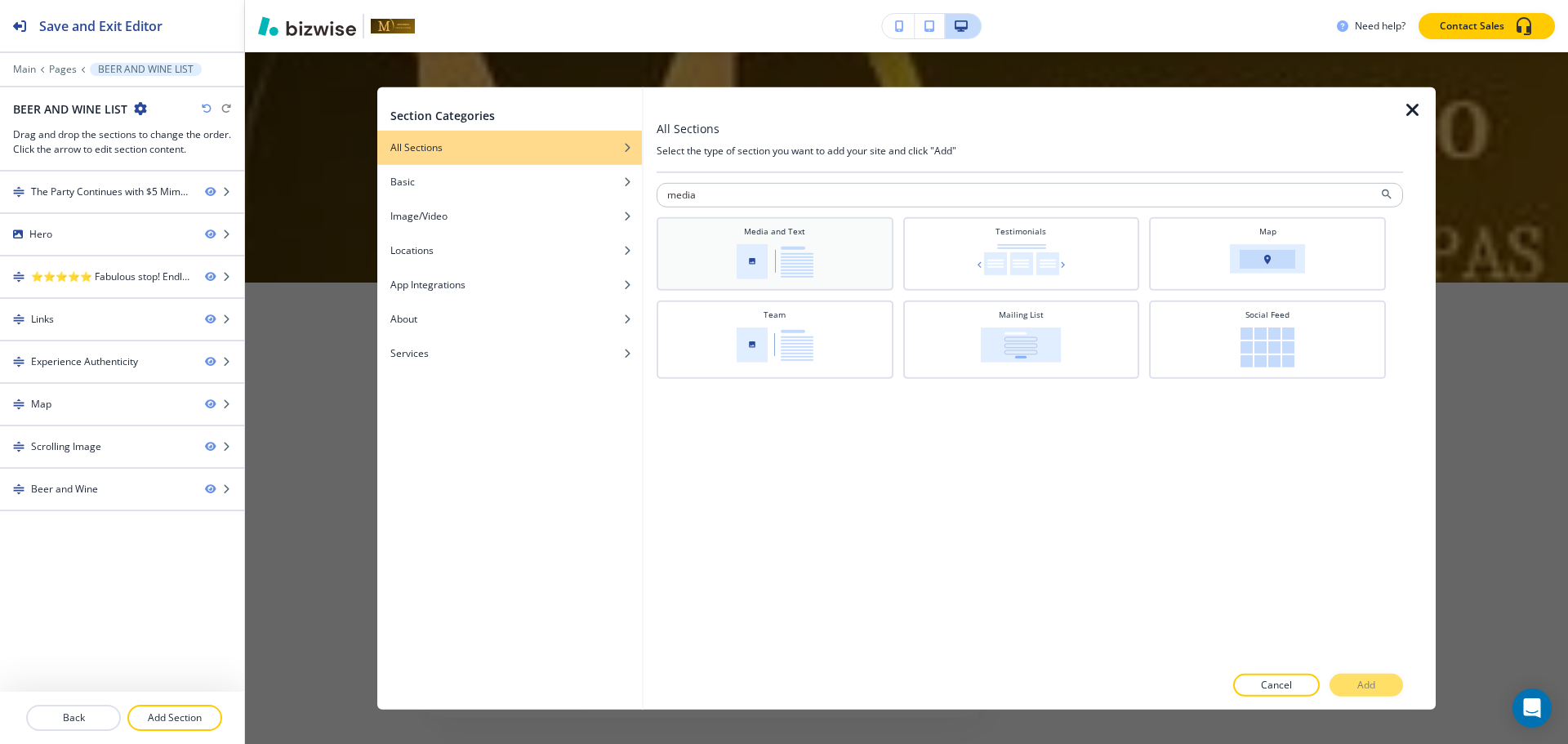
type input "media"
click at [859, 243] on div "Media and Text" at bounding box center [775, 251] width 220 height 54
click at [1369, 685] on p "Add" at bounding box center [1366, 685] width 18 height 15
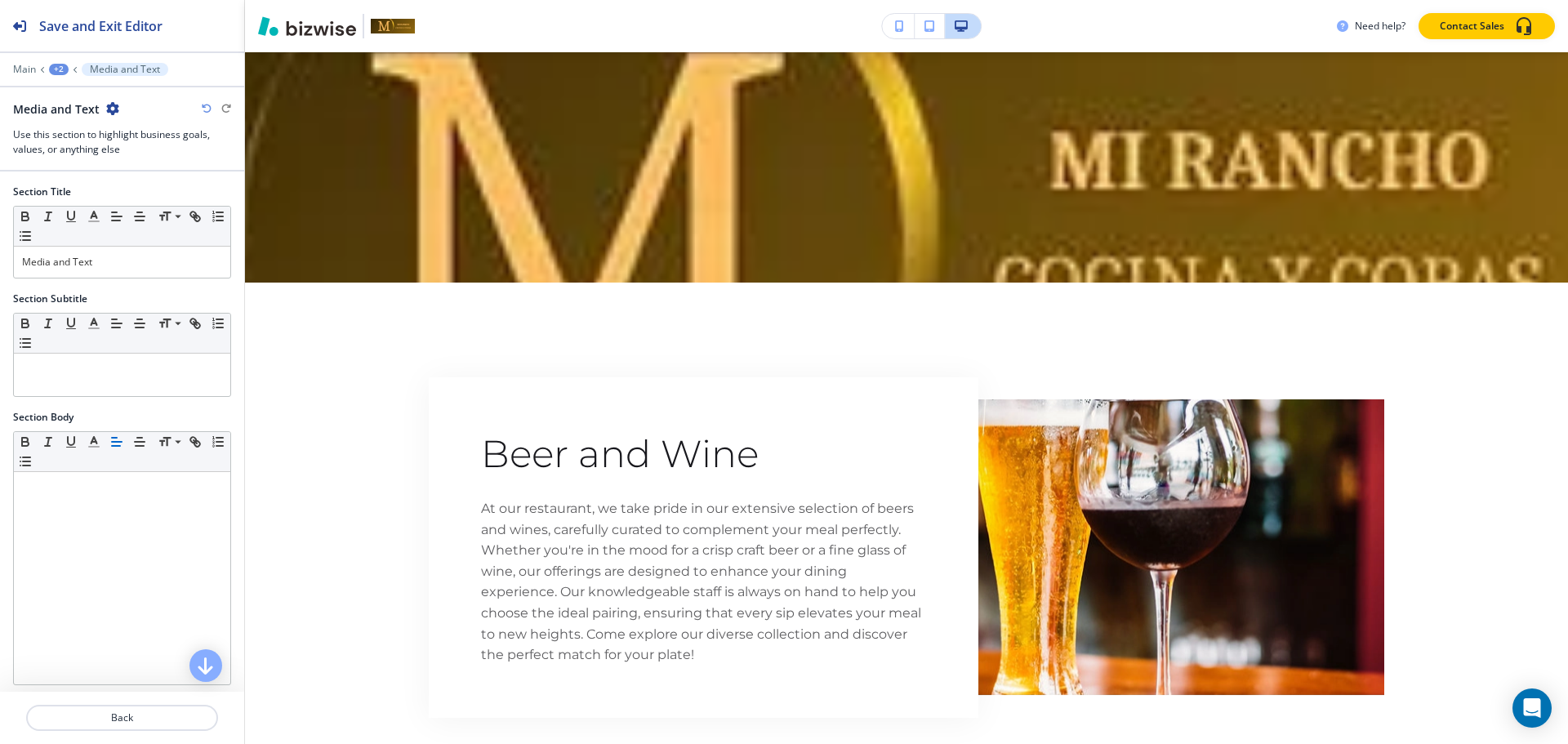
scroll to position [4920, 0]
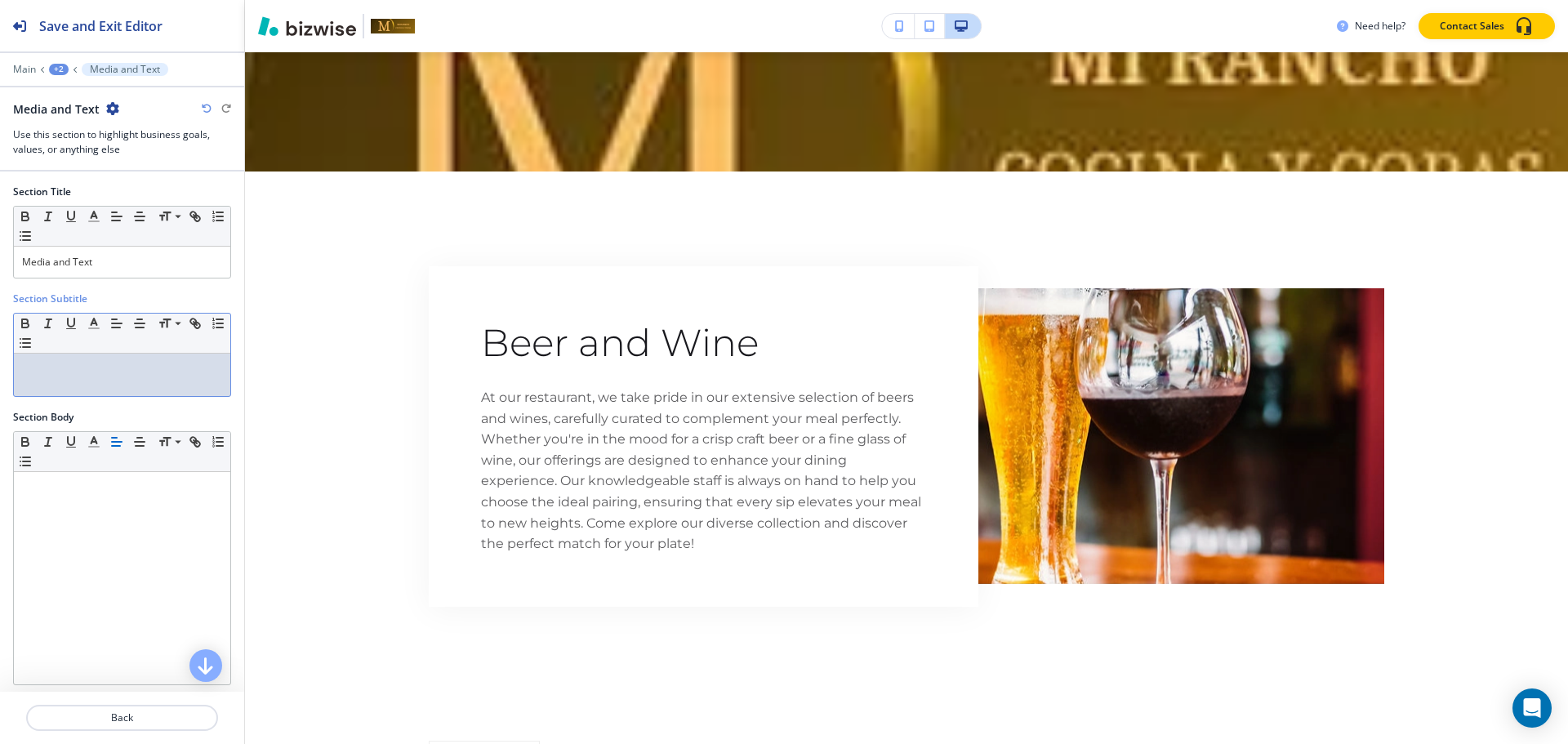
click at [74, 382] on div at bounding box center [123, 375] width 217 height 43
click at [129, 265] on p "Media and Text" at bounding box center [122, 262] width 200 height 15
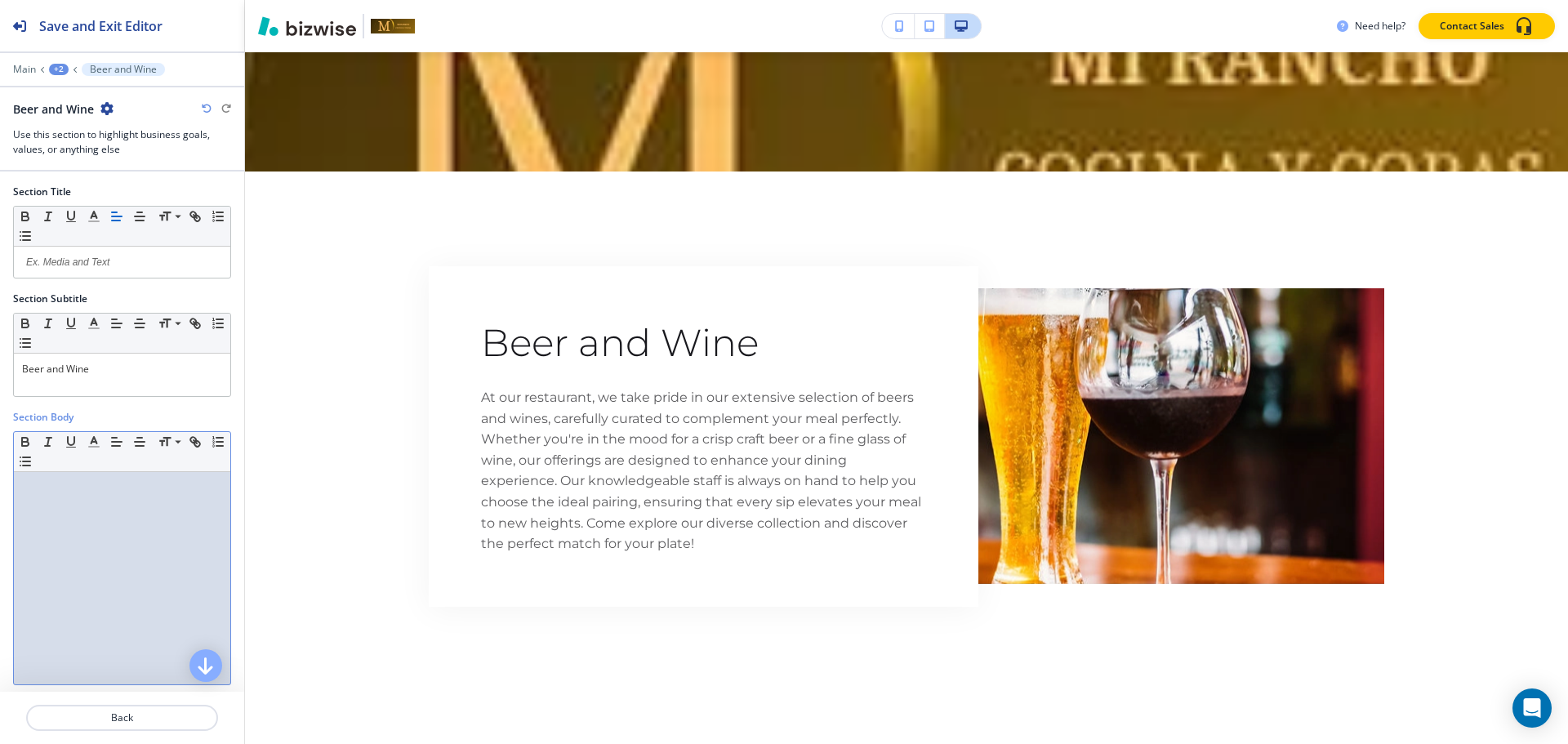
click at [51, 503] on div at bounding box center [123, 578] width 217 height 212
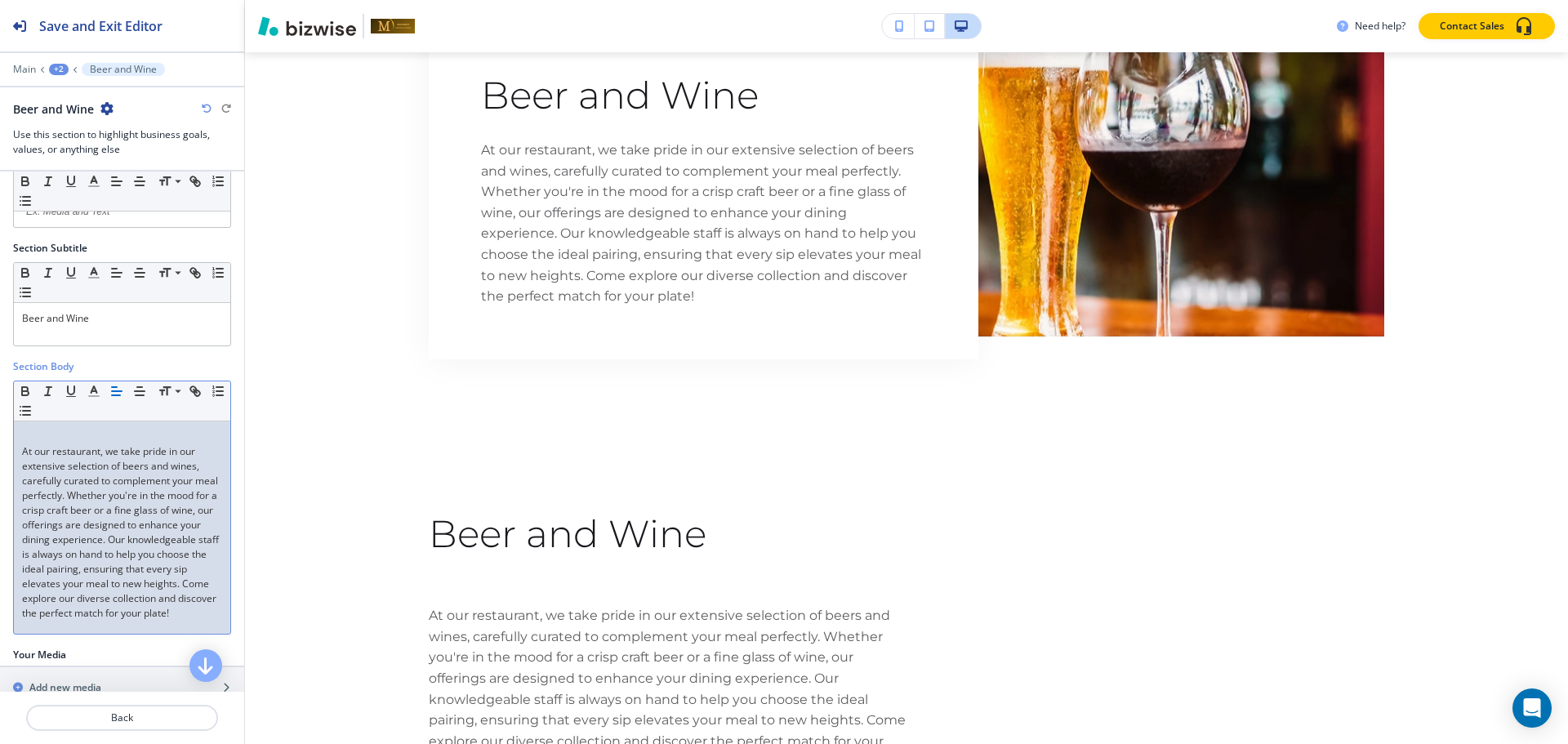
scroll to position [91, 0]
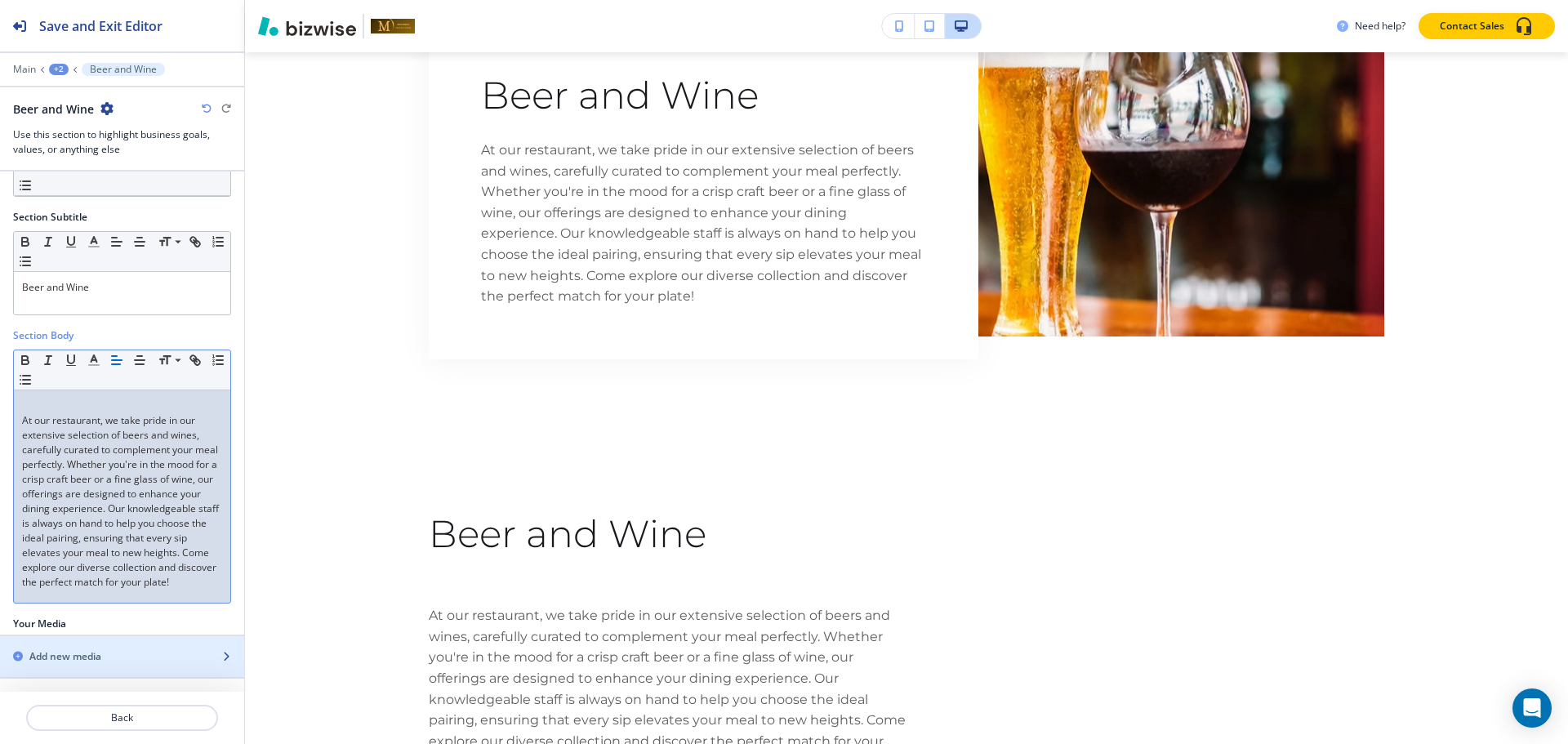
click at [53, 655] on h2 "Add new media" at bounding box center [65, 656] width 72 height 15
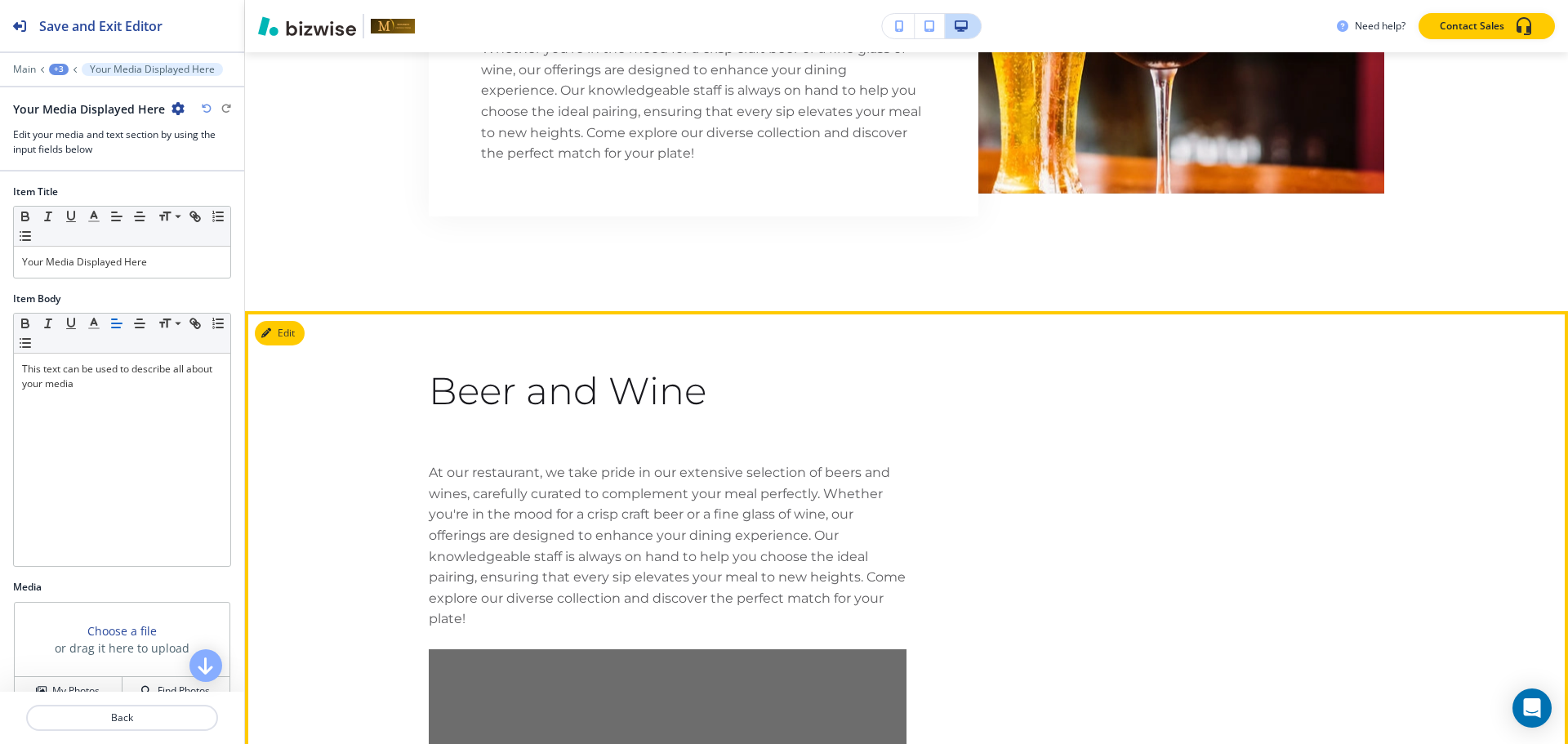
scroll to position [5310, 0]
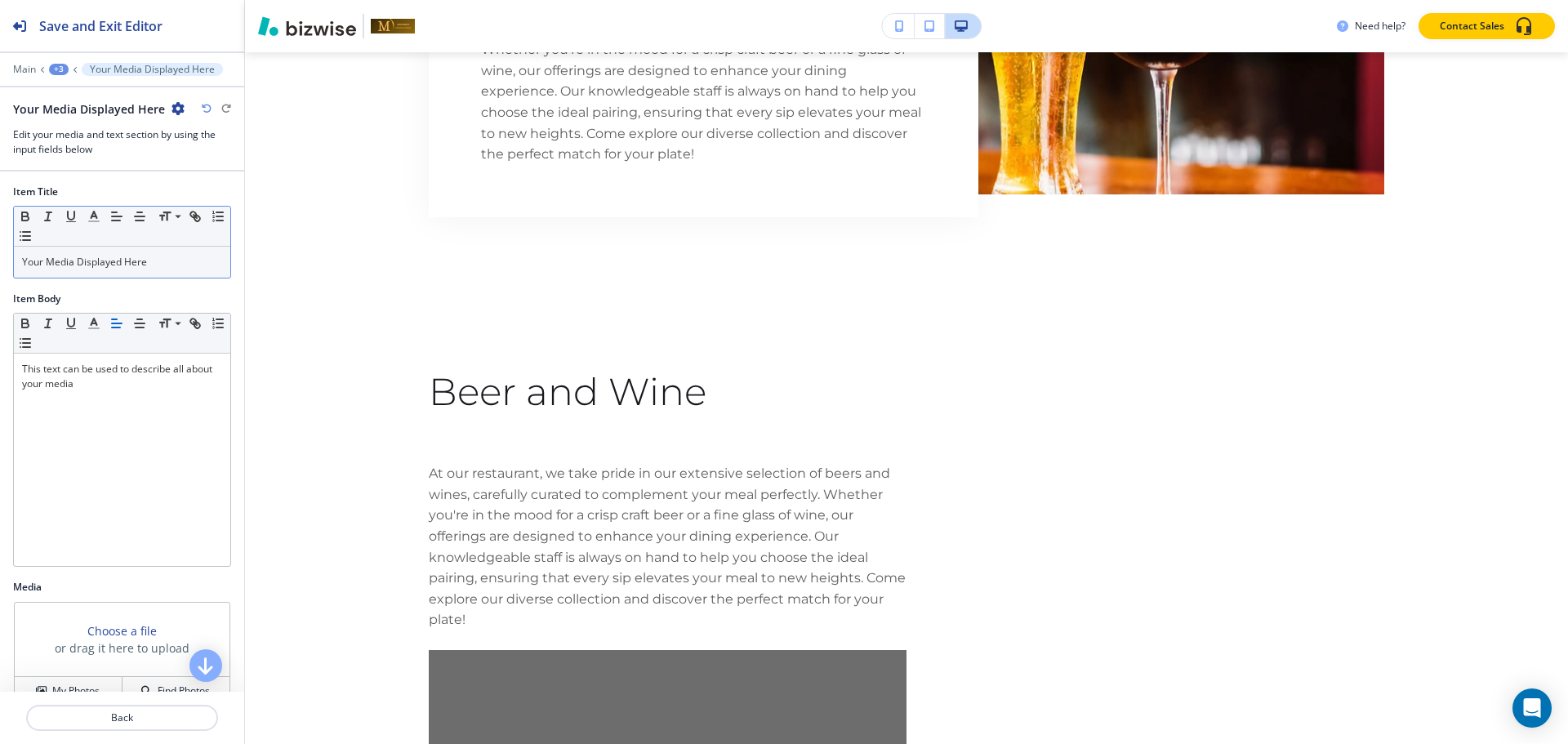
click at [83, 271] on div "Your Media Displayed Here" at bounding box center [123, 262] width 217 height 31
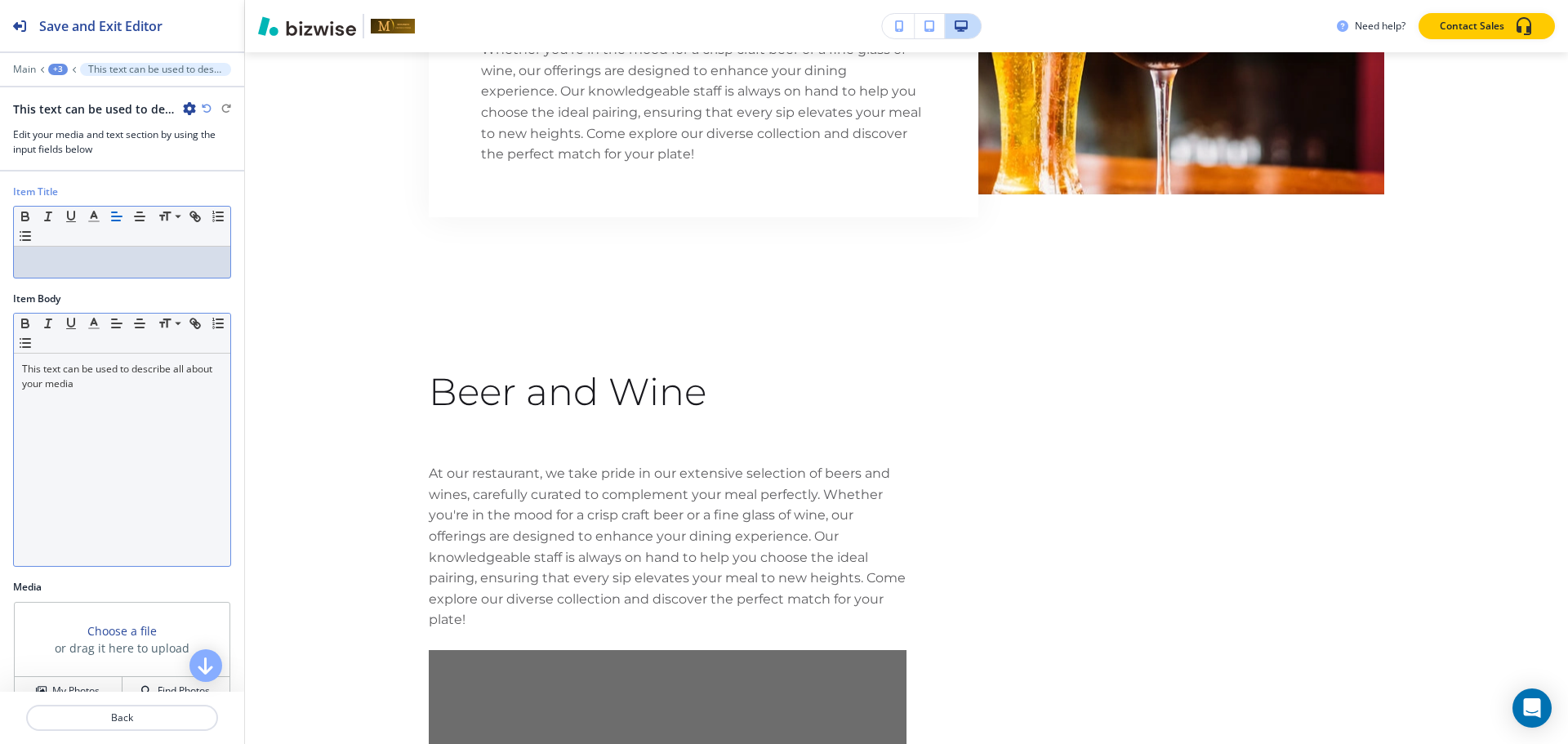
click at [132, 419] on div "This text can be used to describe all about your media" at bounding box center [123, 459] width 217 height 212
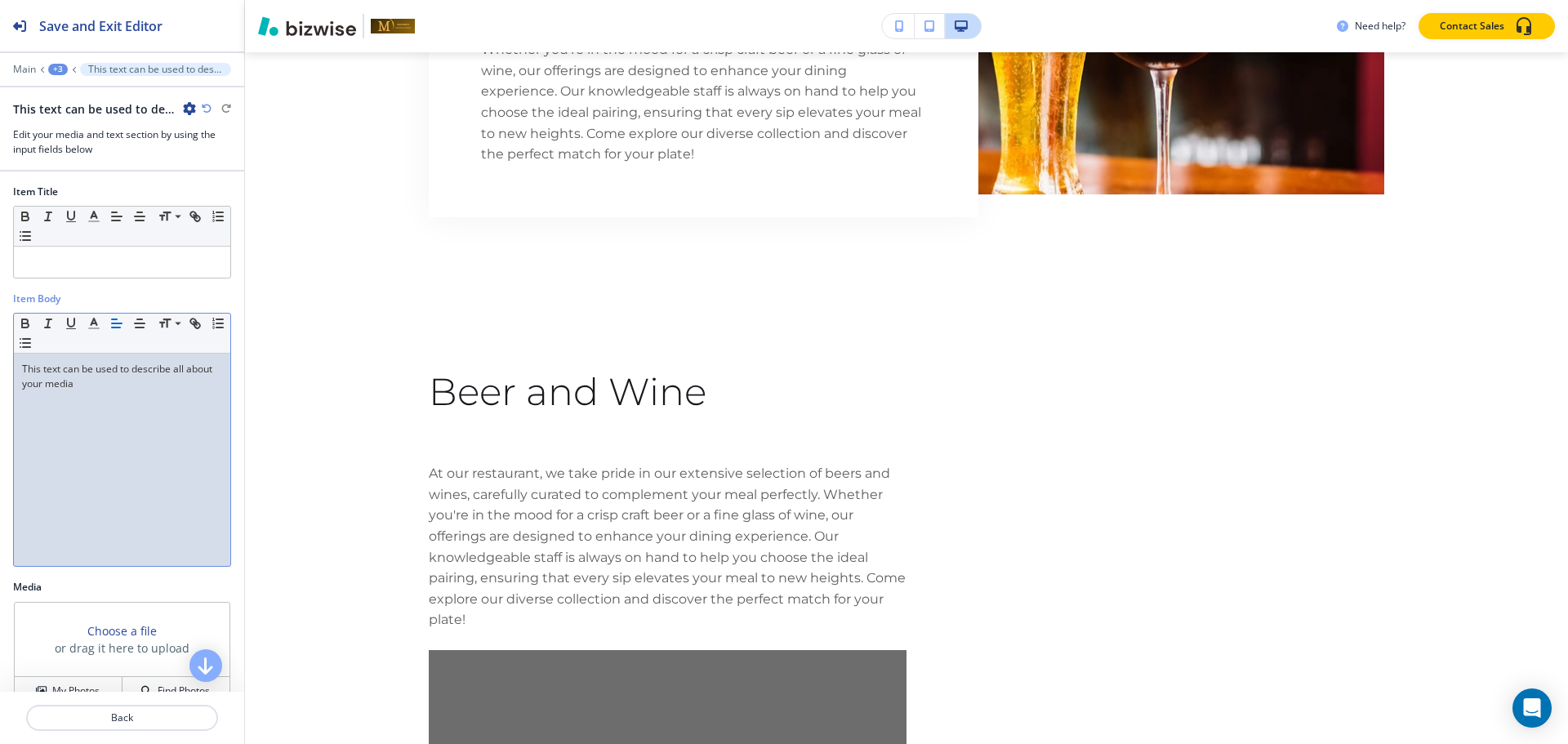
click at [62, 69] on div "+3" at bounding box center [58, 69] width 20 height 12
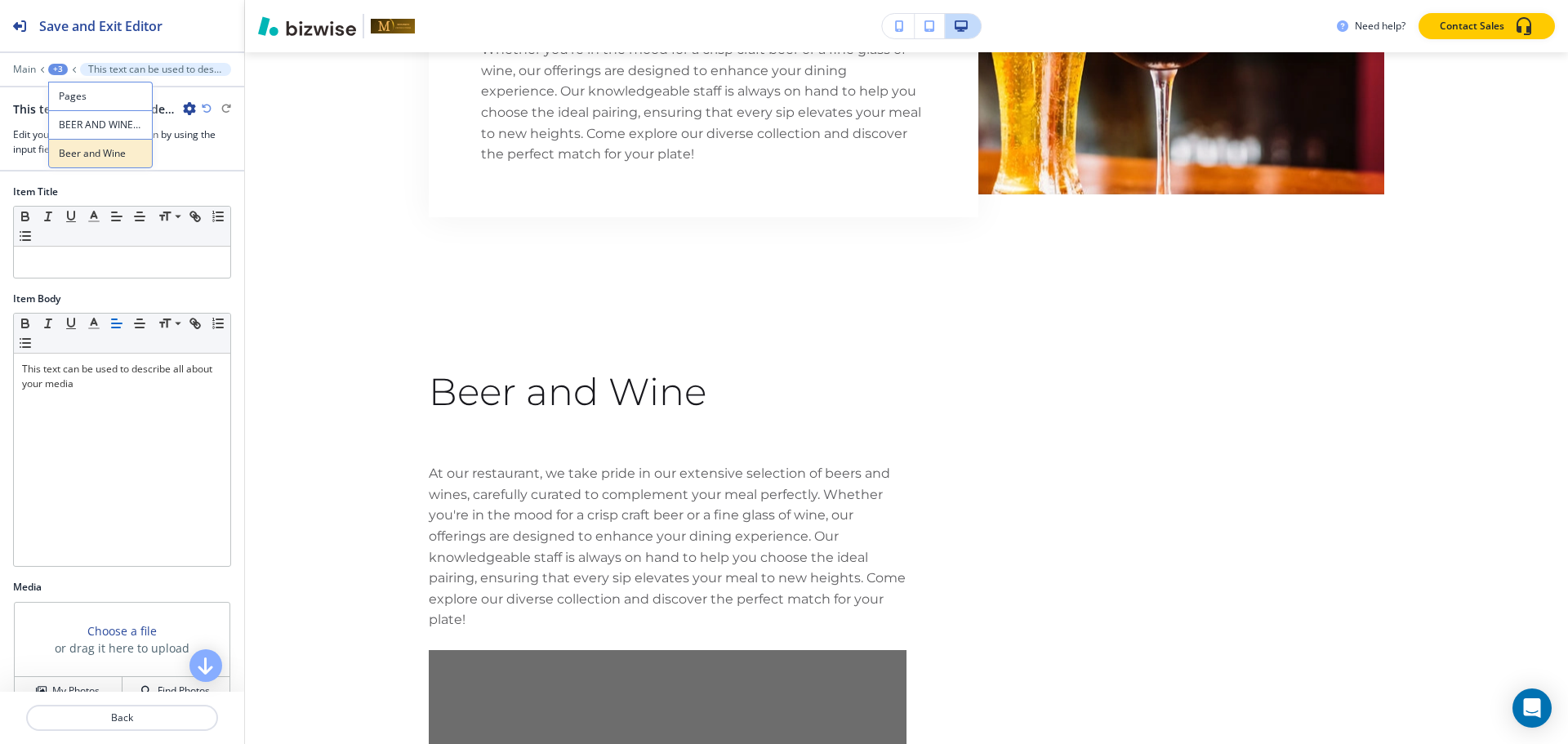
click at [62, 151] on p "Beer and Wine" at bounding box center [100, 154] width 83 height 15
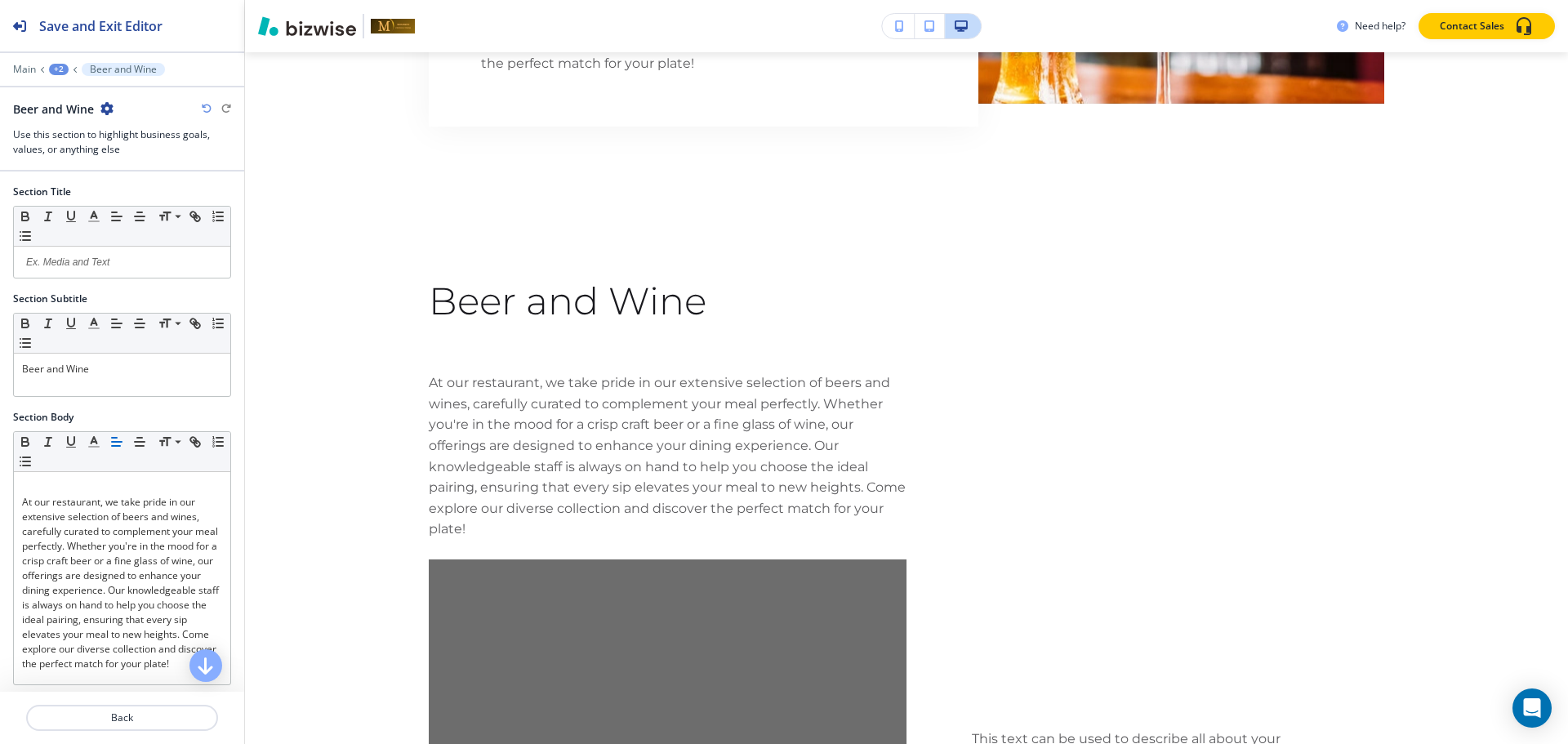
scroll to position [5407, 0]
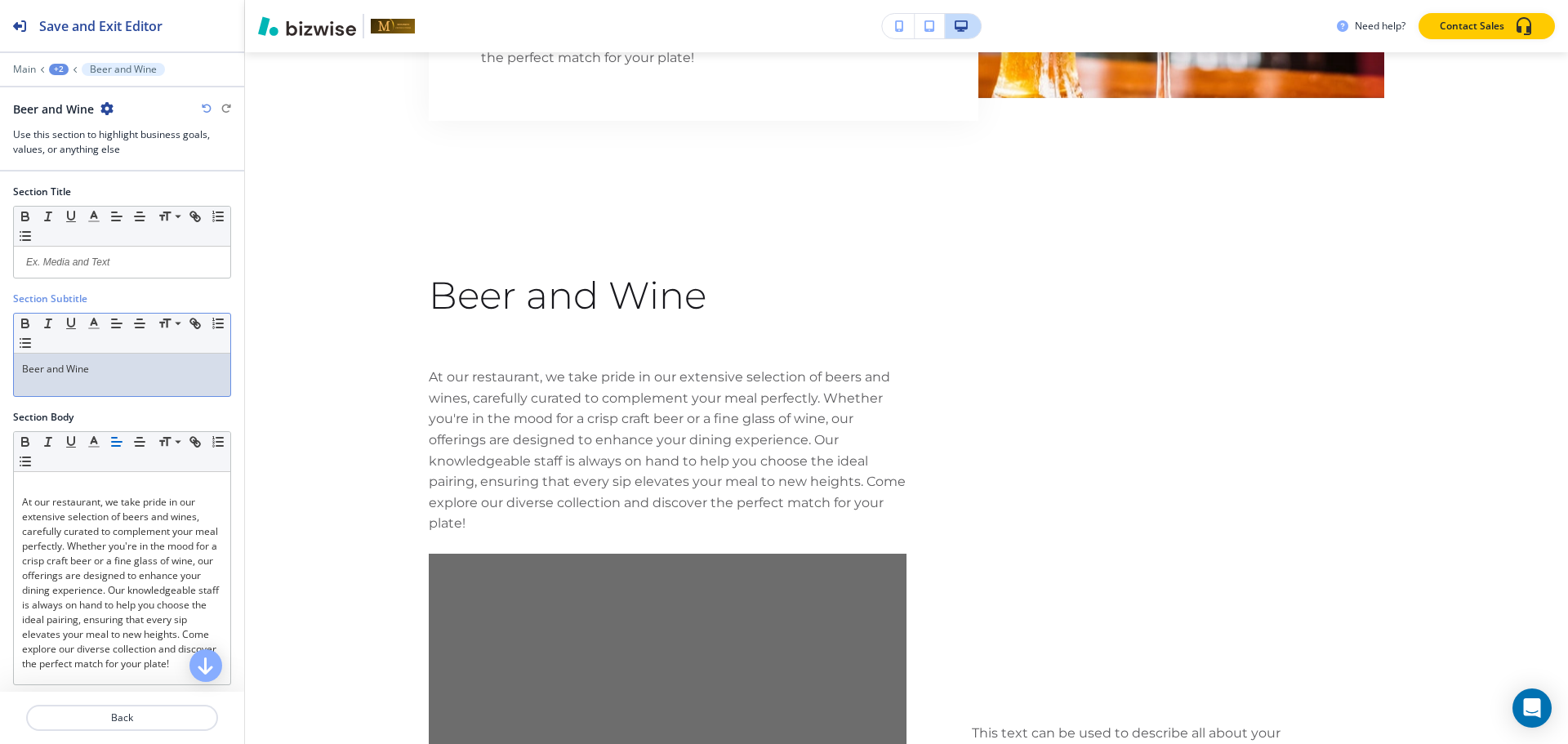
drag, startPoint x: 76, startPoint y: 386, endPoint x: 86, endPoint y: 387, distance: 10.0
click at [76, 387] on div "Beer and Wine" at bounding box center [123, 375] width 217 height 43
copy p "Beer and Wine"
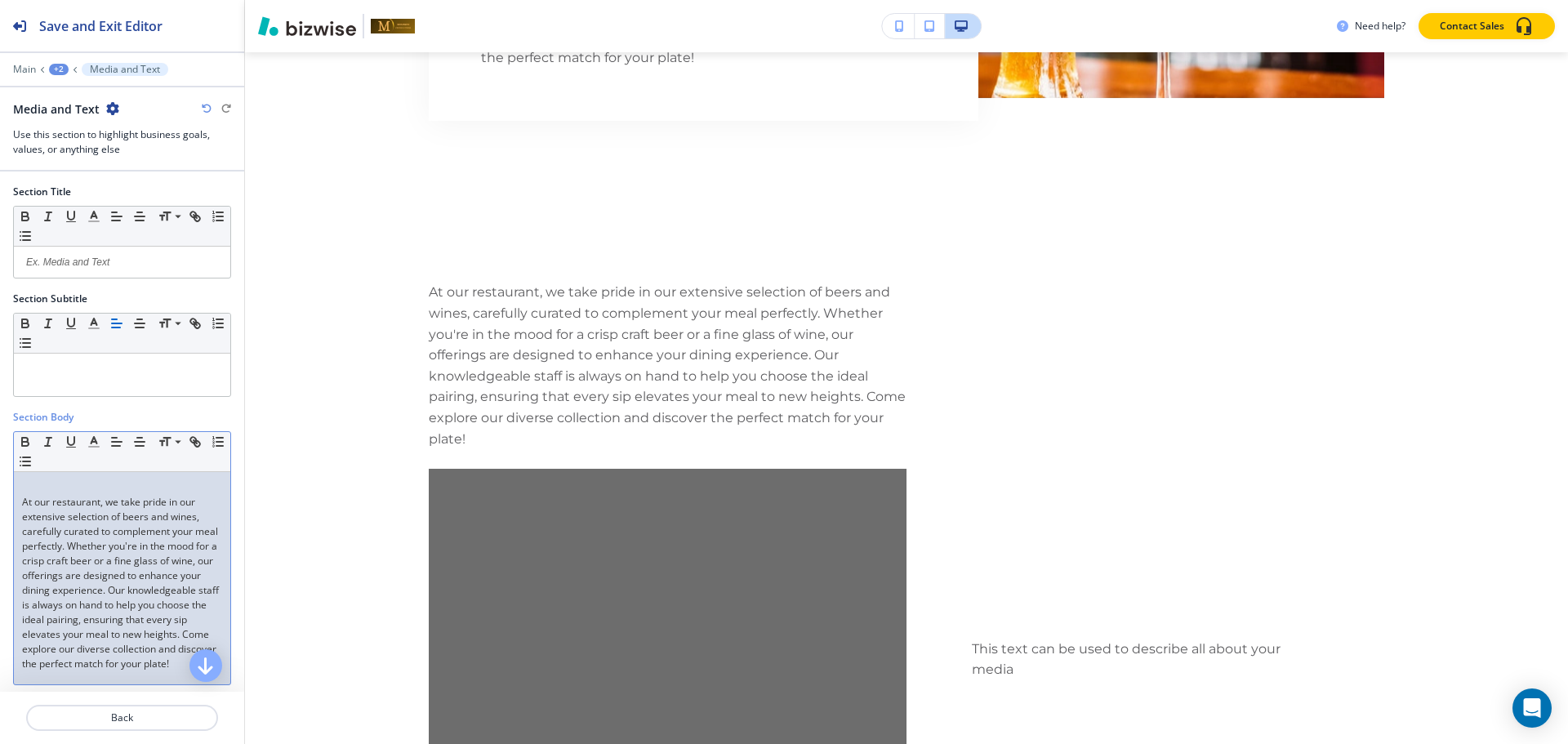
click at [98, 544] on p "At our restaurant, we take pride in our extensive selection of beers and wines,…" at bounding box center [122, 582] width 200 height 177
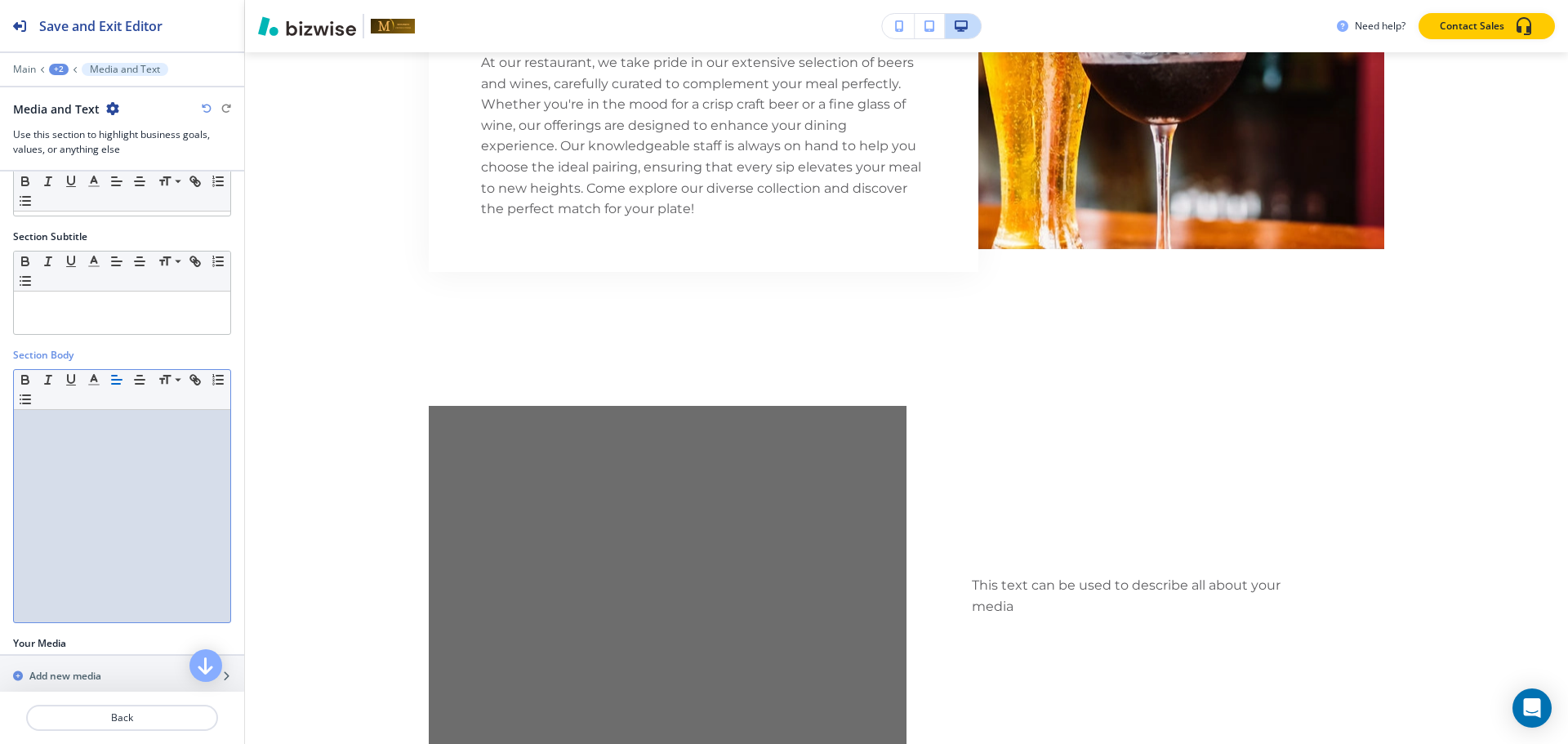
scroll to position [124, 0]
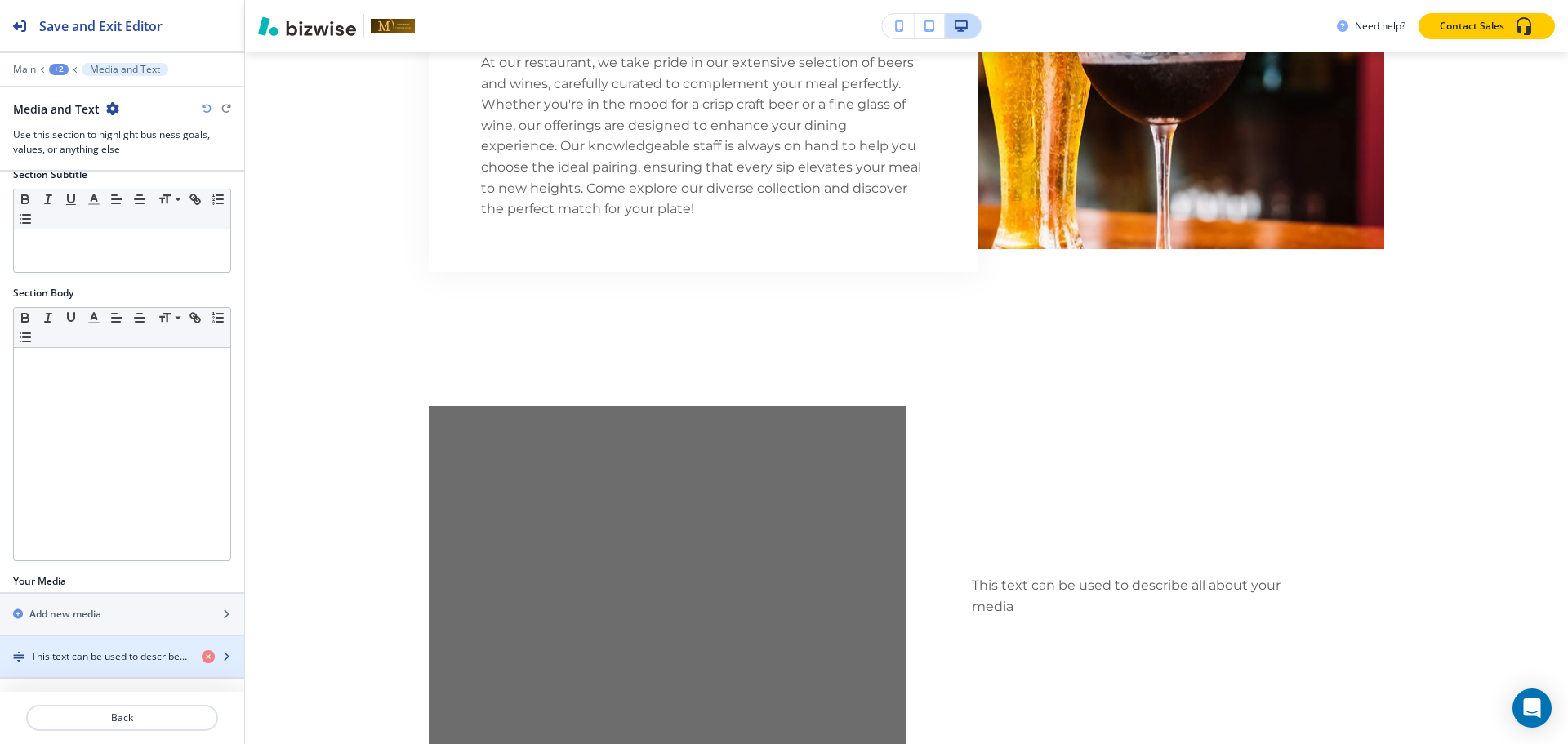
click at [28, 652] on div "This text can be used to describe all about your media" at bounding box center [94, 656] width 188 height 15
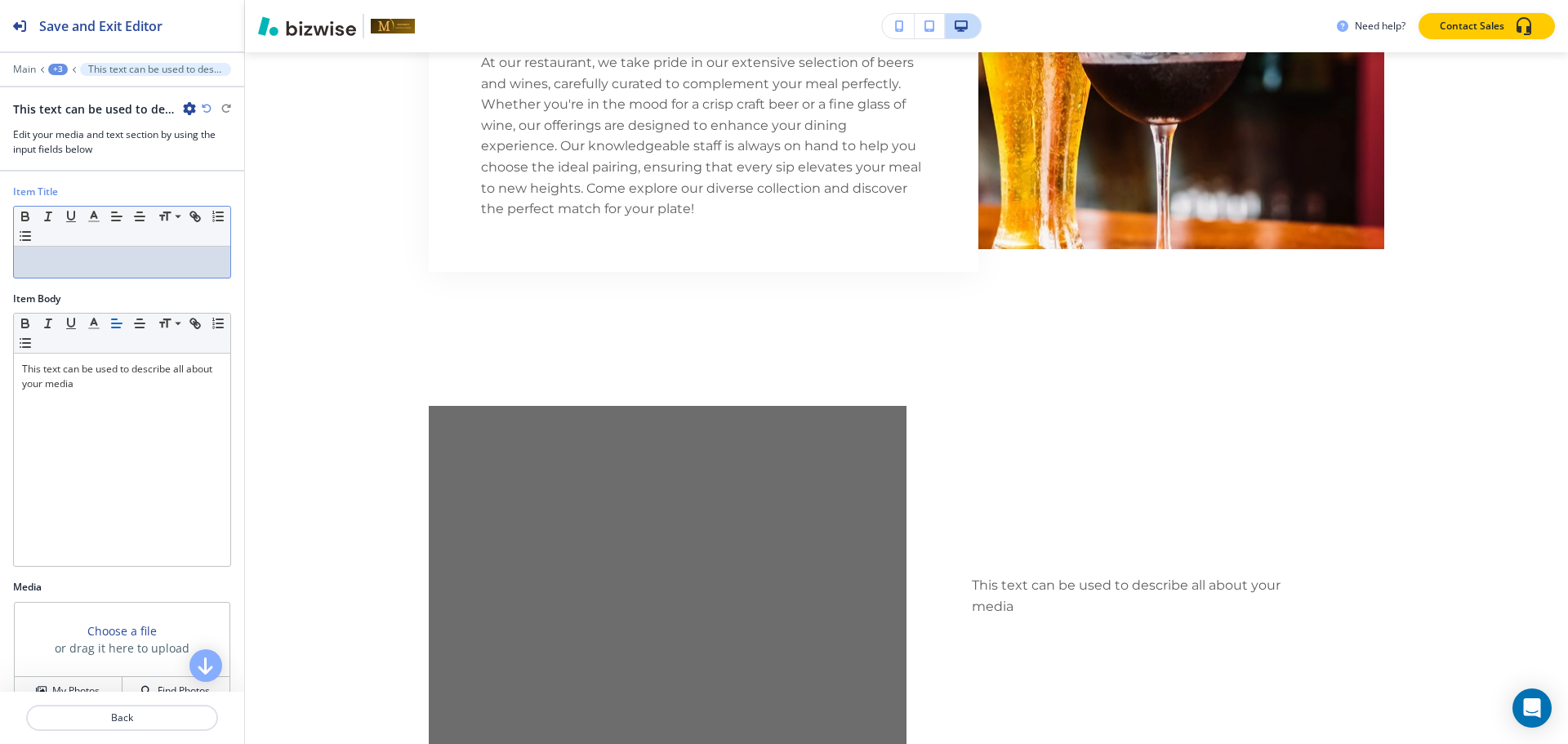
click at [144, 272] on div at bounding box center [123, 262] width 217 height 31
paste div
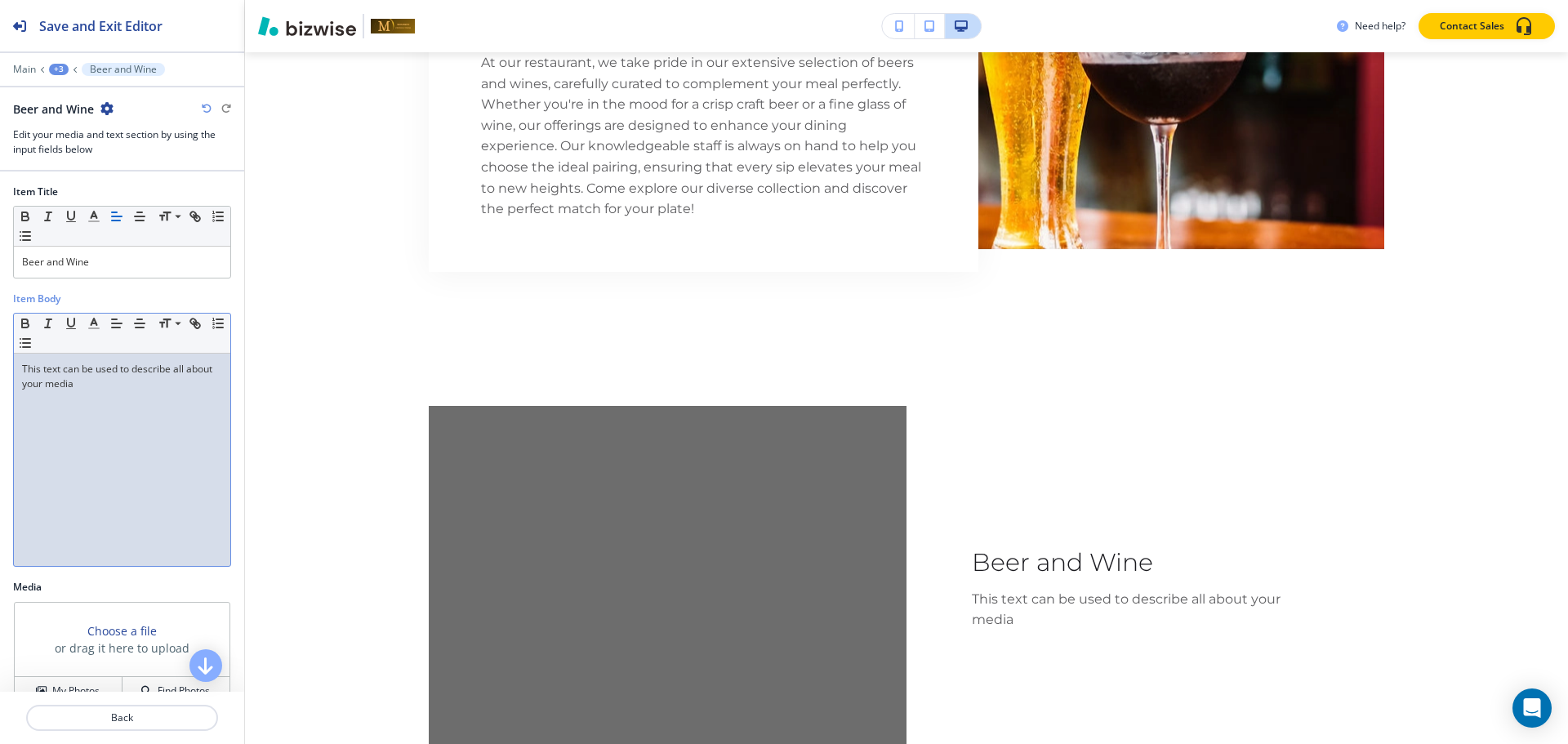
click at [142, 399] on div "This text can be used to describe all about your media" at bounding box center [123, 459] width 217 height 212
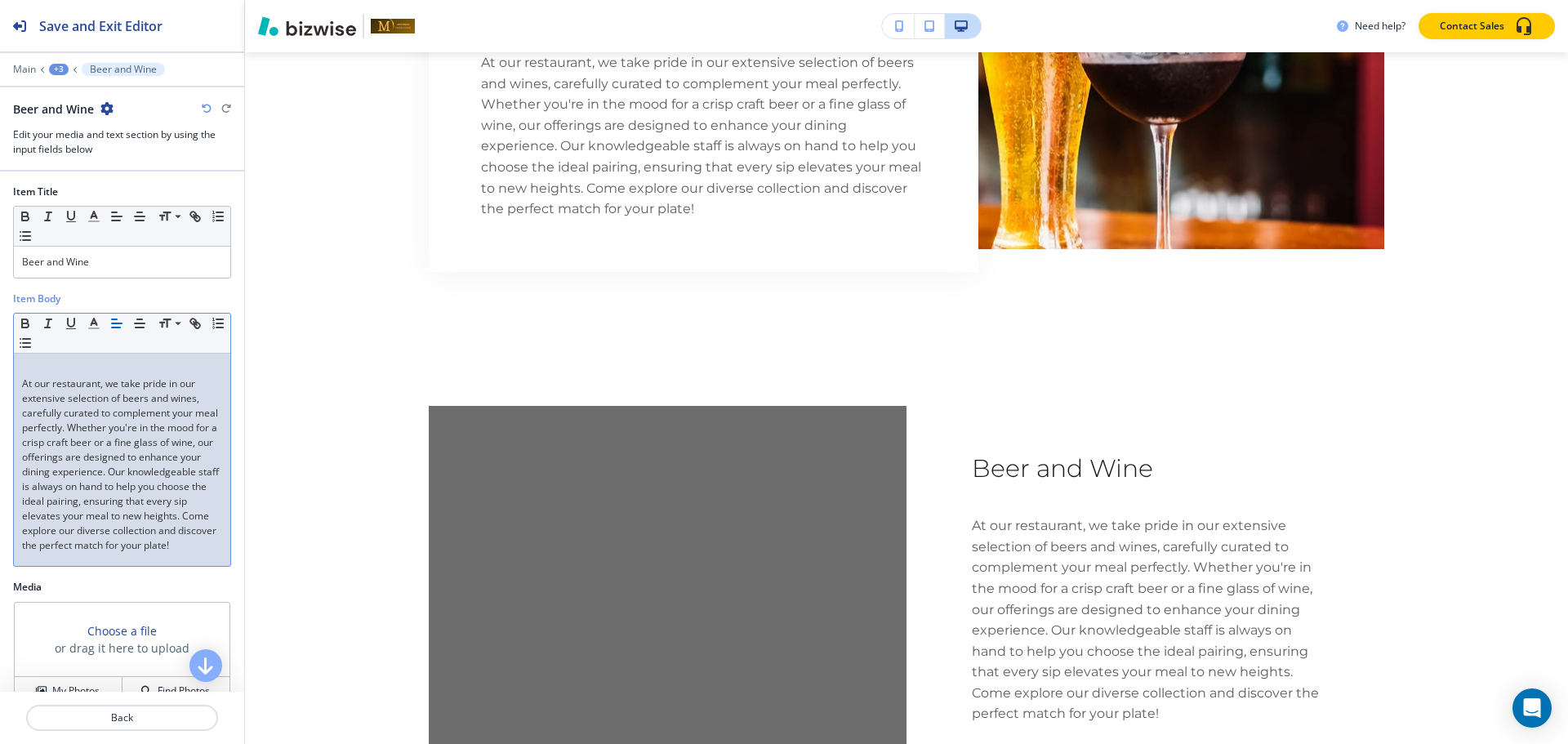
click at [25, 382] on p "At our restaurant, we take pride in our extensive selection of beers and wines,…" at bounding box center [122, 464] width 200 height 177
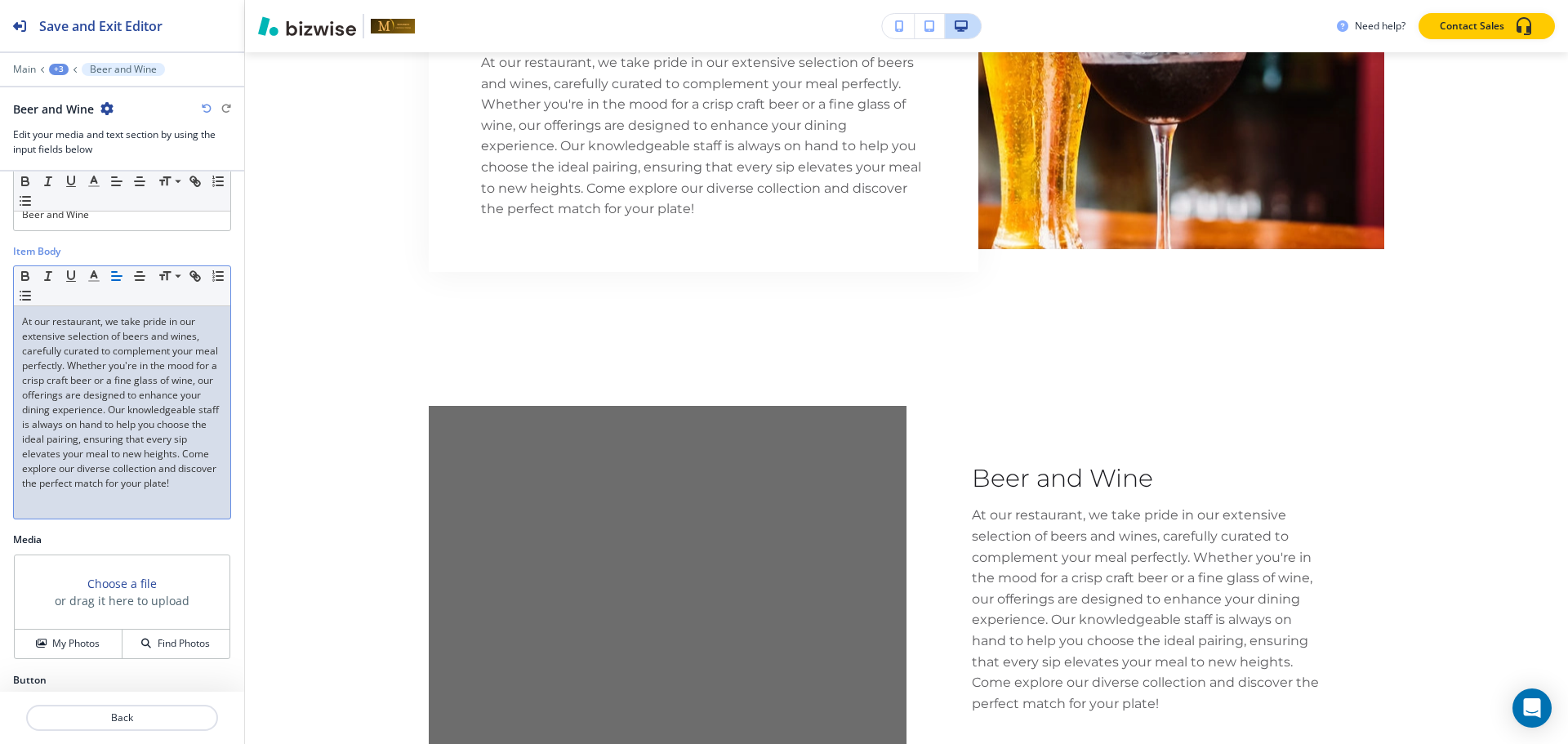
scroll to position [94, 0]
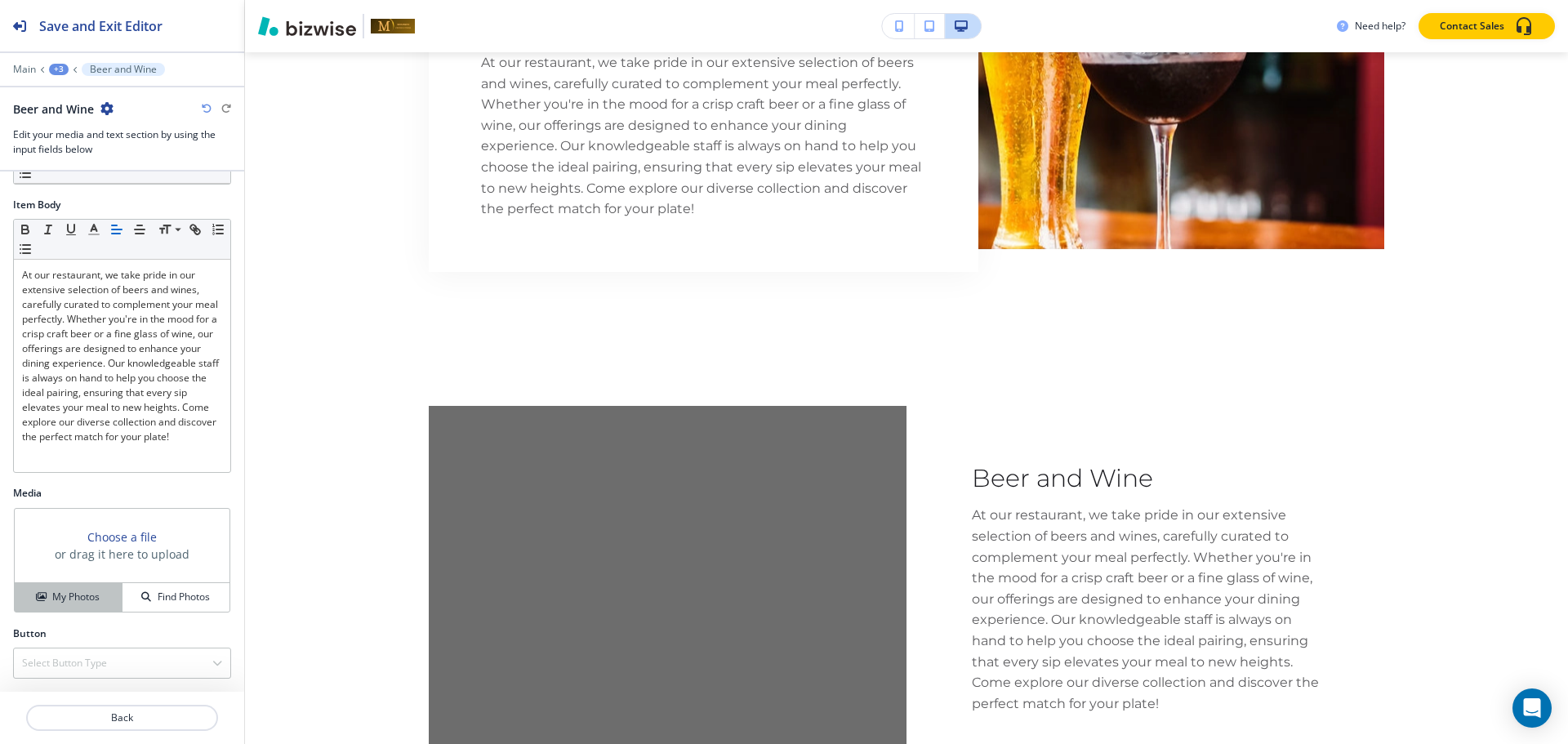
drag, startPoint x: 0, startPoint y: 607, endPoint x: 15, endPoint y: 607, distance: 15.0
click at [8, 607] on div "Media Choose a file or drag it here to upload My Photos Find Photos" at bounding box center [122, 556] width 244 height 140
click at [52, 604] on h4 "My Photos" at bounding box center [75, 597] width 47 height 15
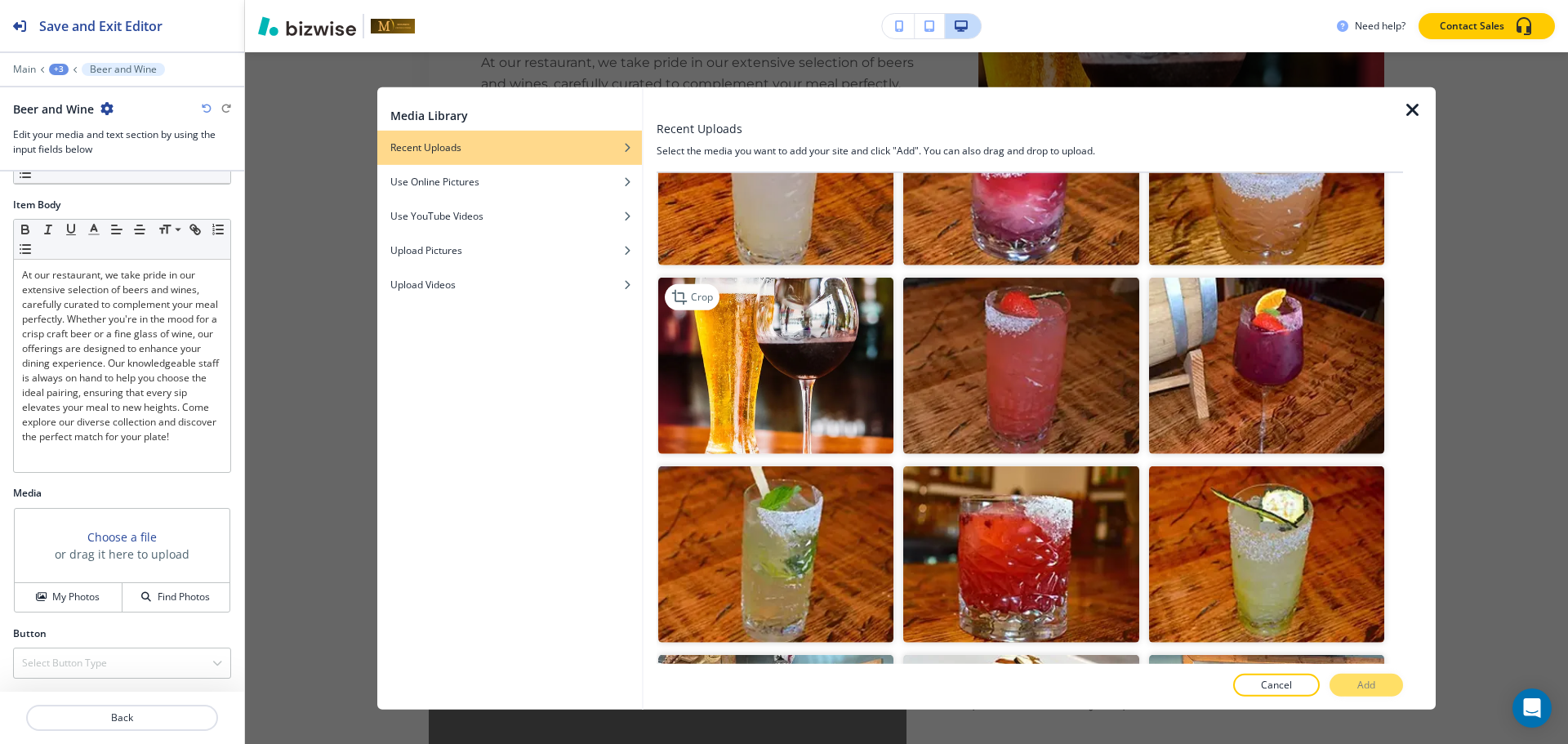
scroll to position [2531, 0]
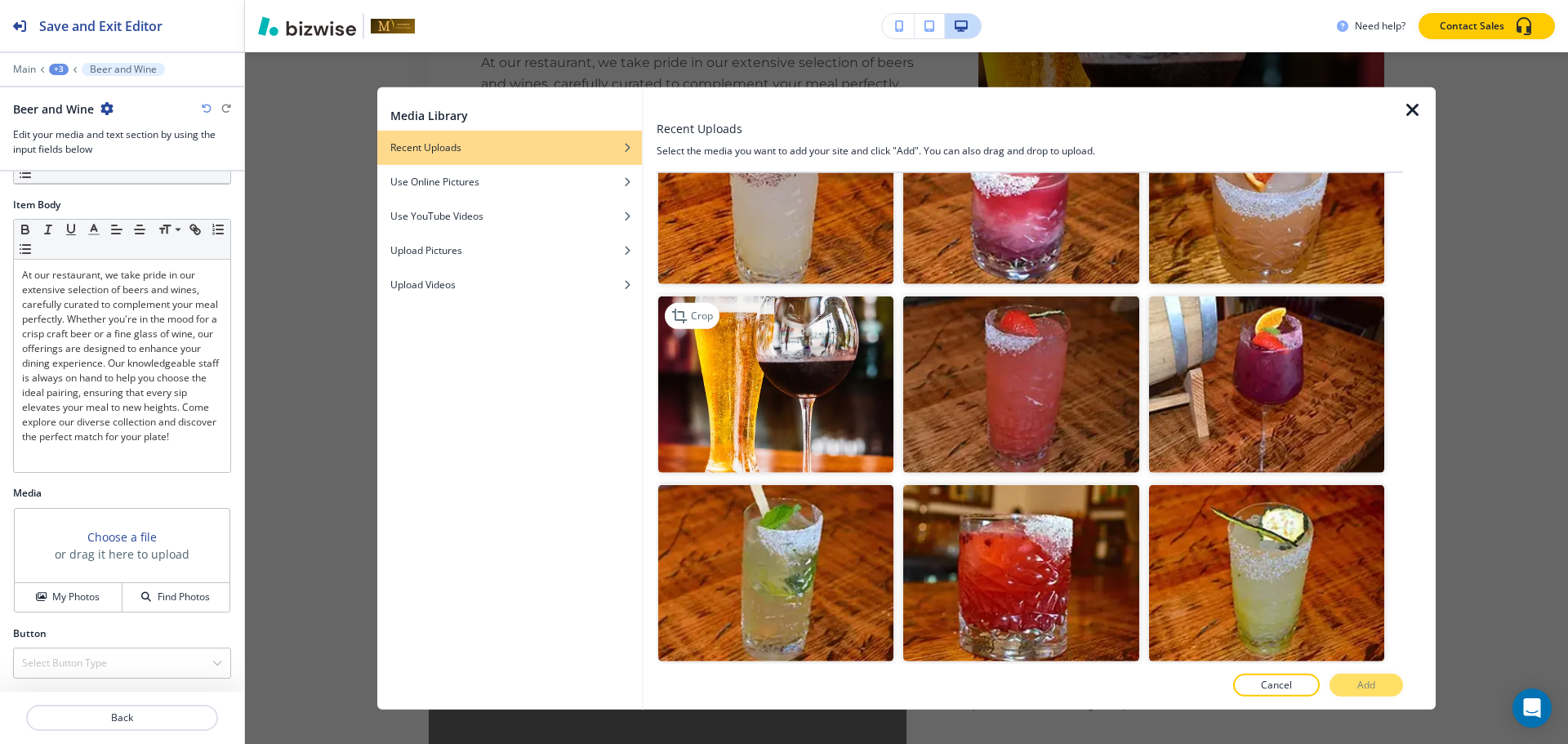
click at [781, 330] on img "button" at bounding box center [775, 384] width 235 height 177
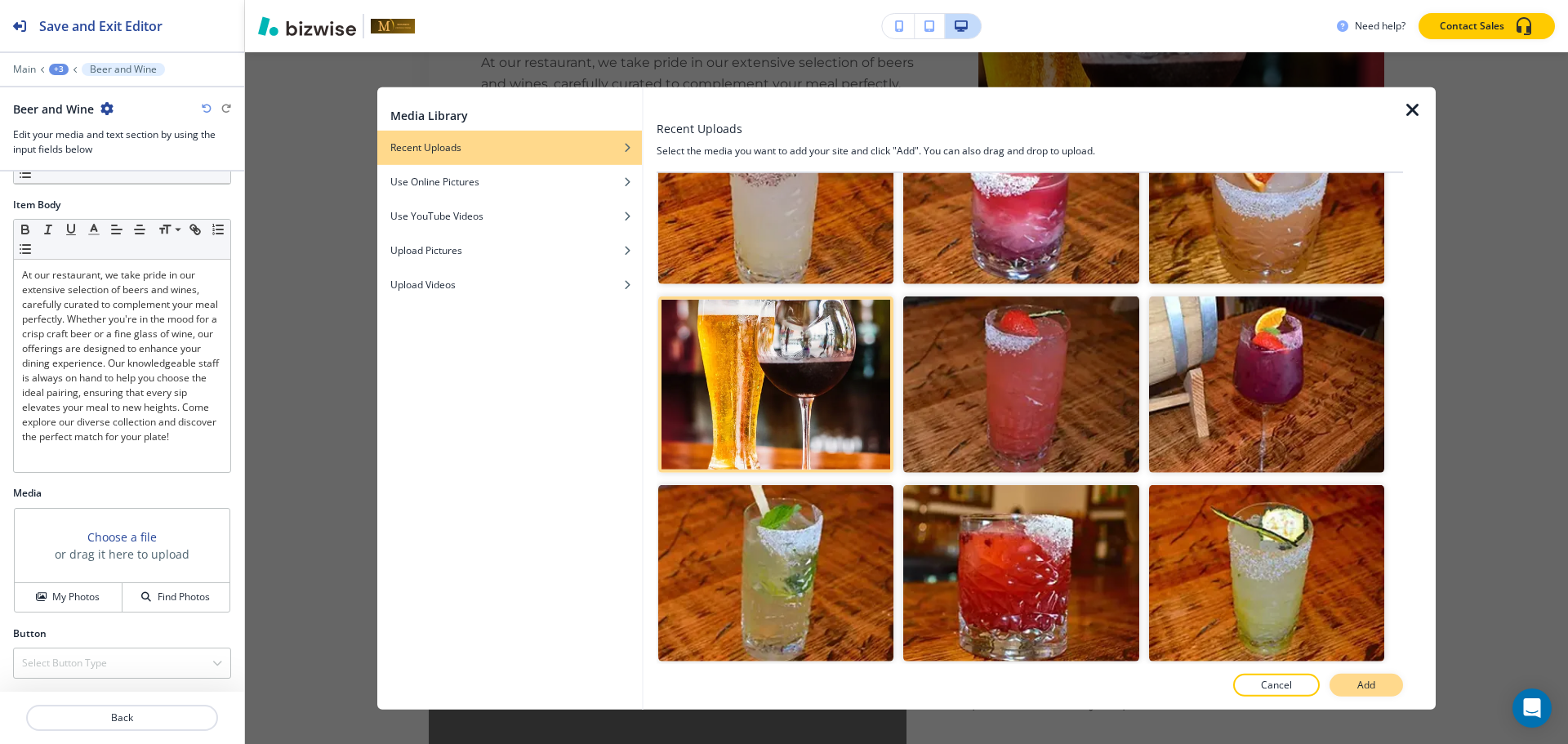
click at [1358, 686] on p "Add" at bounding box center [1366, 685] width 18 height 15
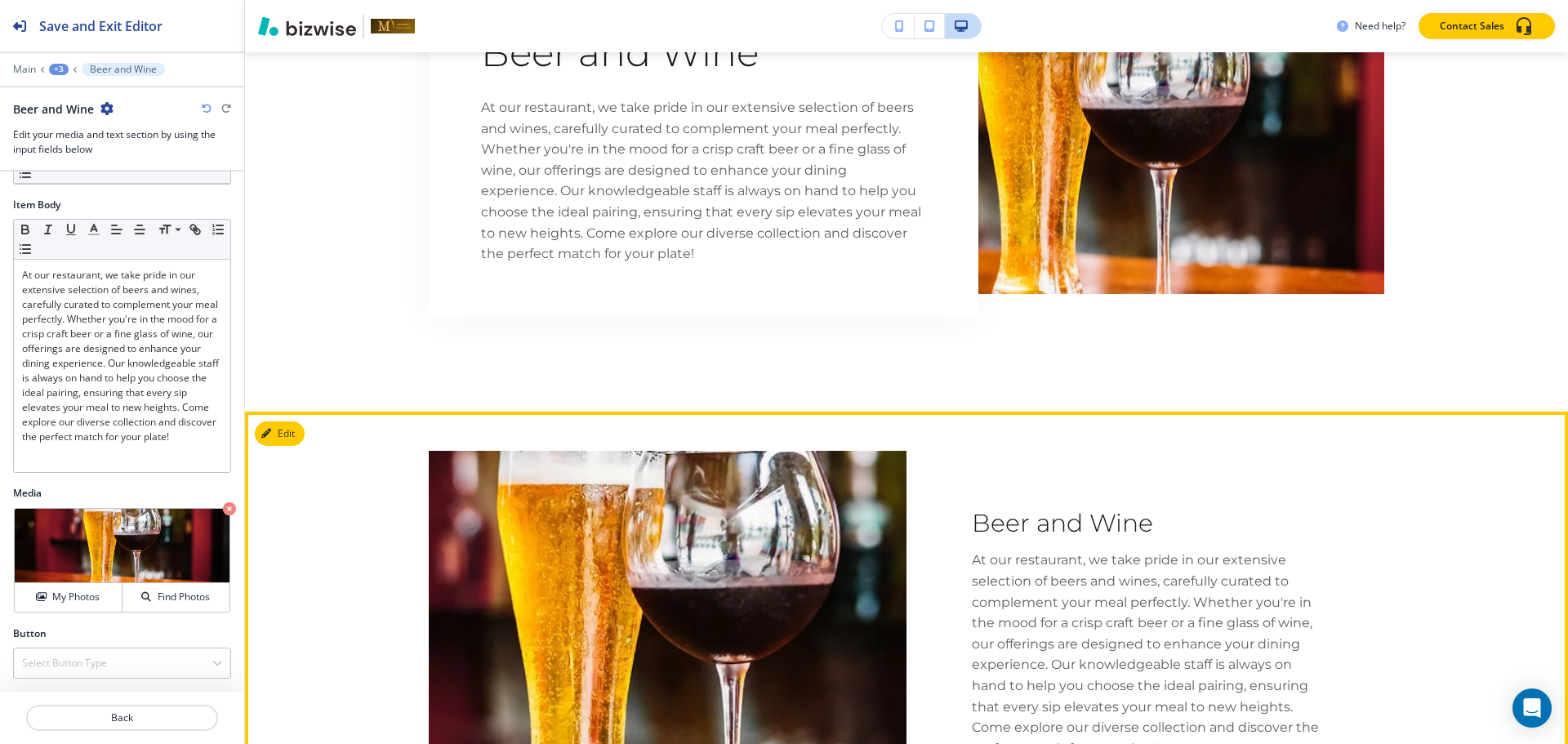
scroll to position [5174, 0]
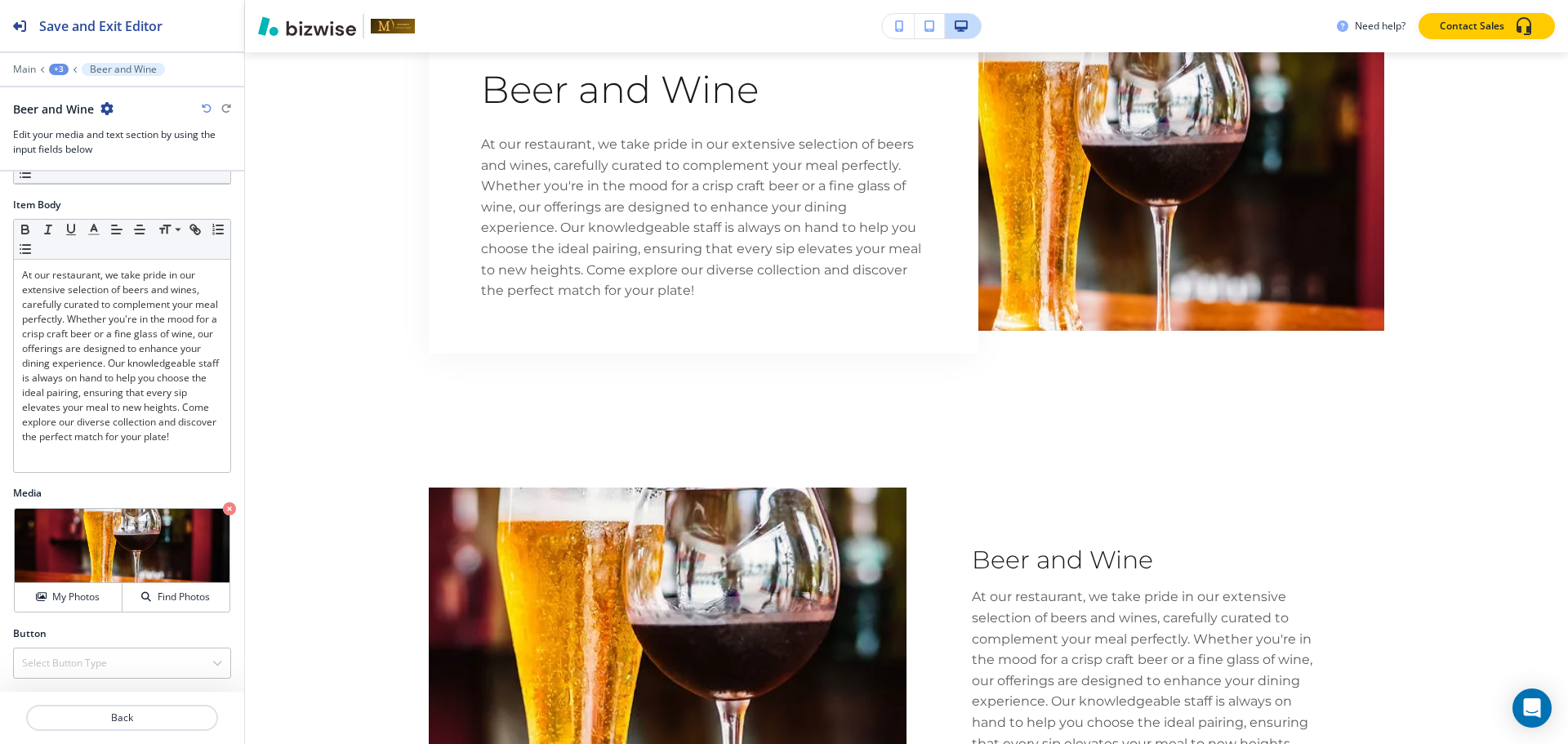
click at [59, 71] on div "+3" at bounding box center [59, 69] width 20 height 12
click at [59, 154] on p "Media and Text" at bounding box center [101, 154] width 83 height 15
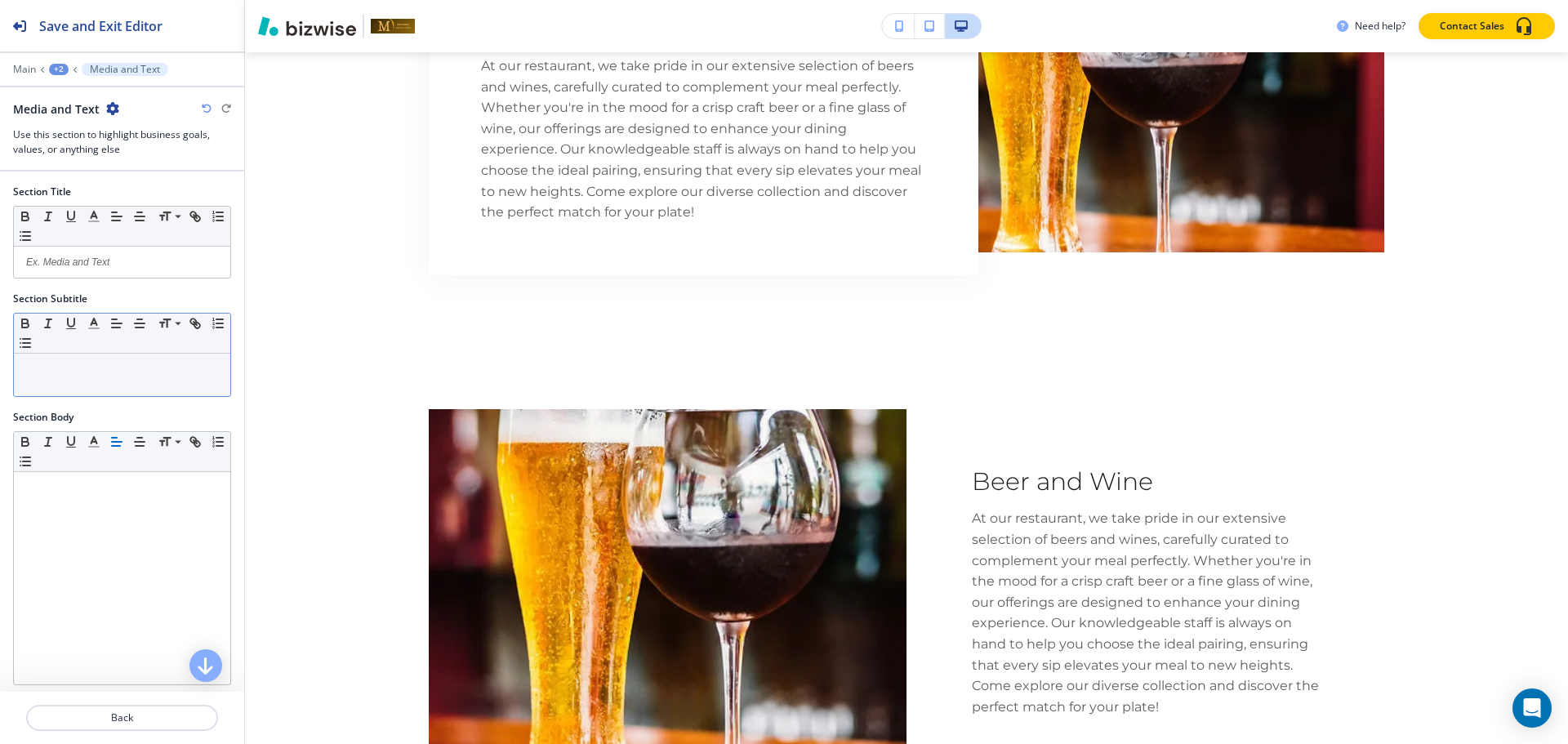
scroll to position [5255, 0]
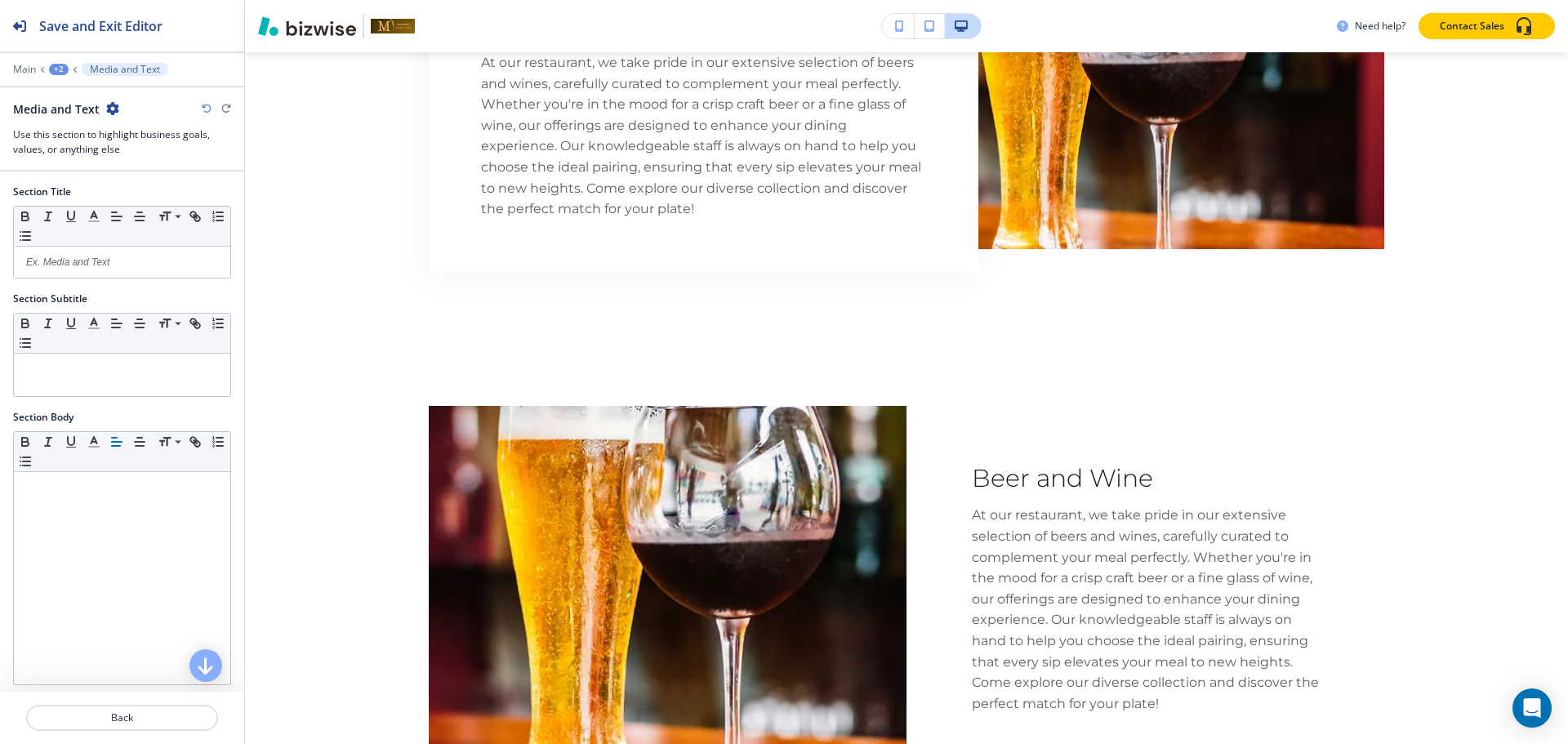
click at [66, 68] on div "+2" at bounding box center [59, 69] width 20 height 12
click at [76, 124] on p "BEER AND WINE LIST" at bounding box center [101, 124] width 83 height 15
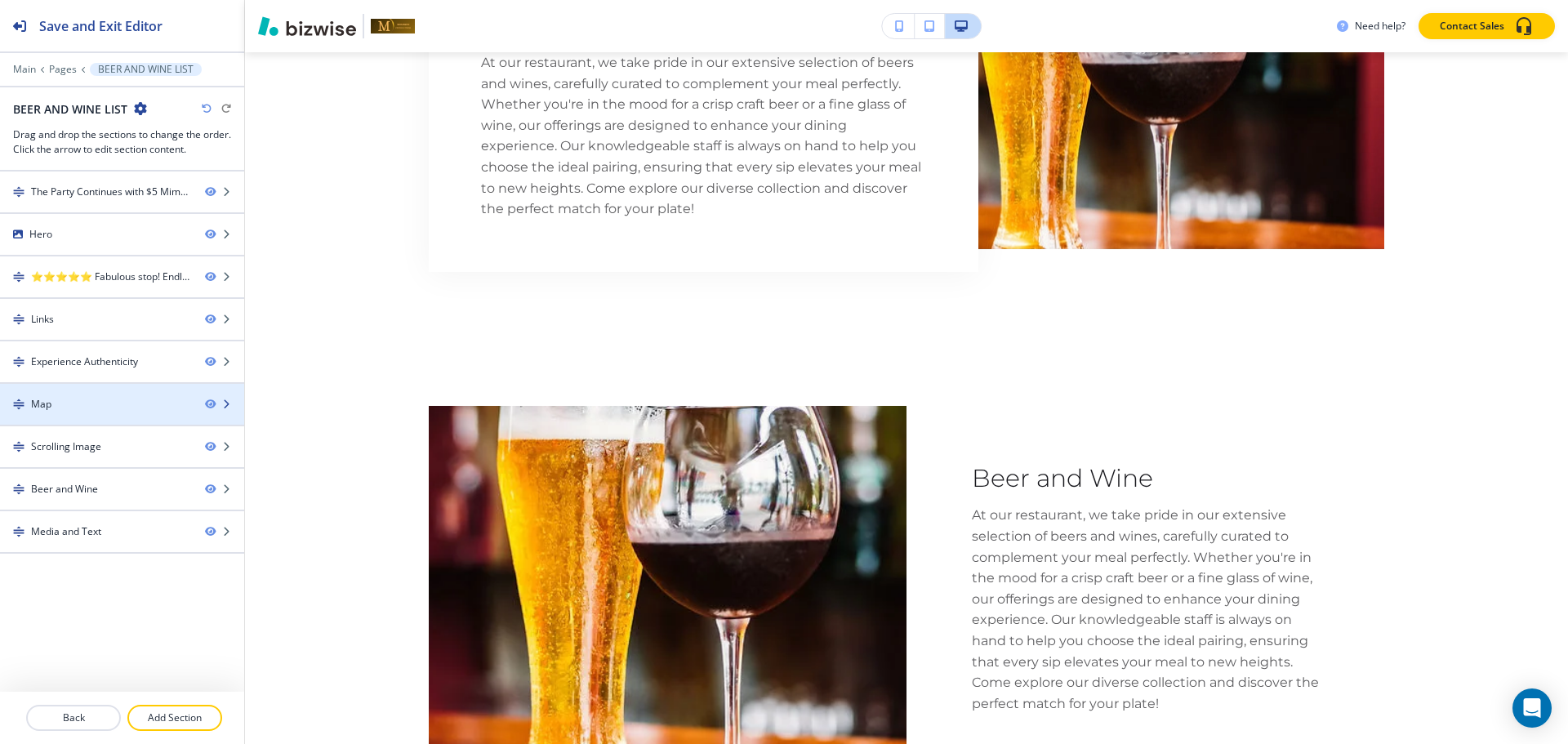
click at [62, 407] on div "Map" at bounding box center [96, 404] width 192 height 15
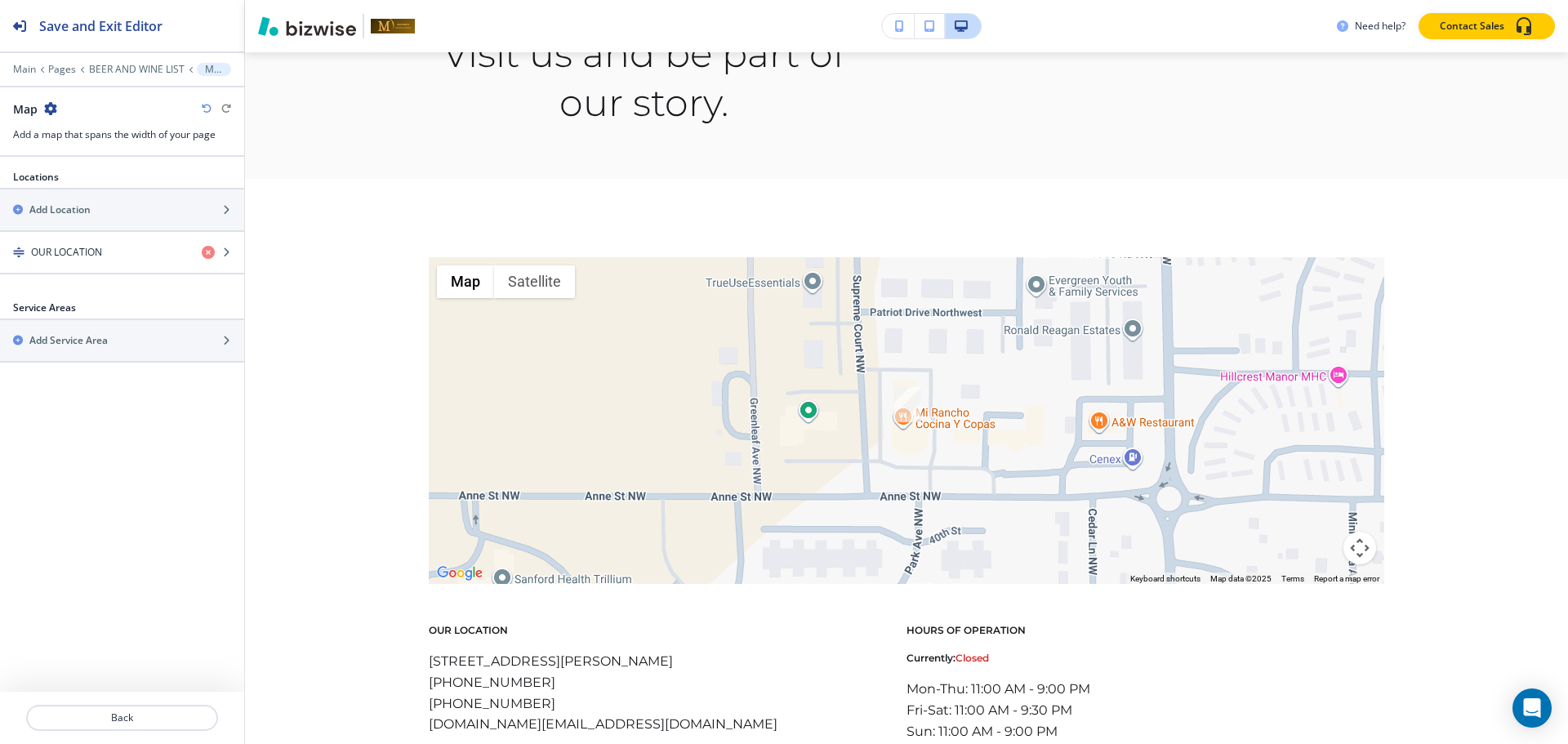
scroll to position [3892, 0]
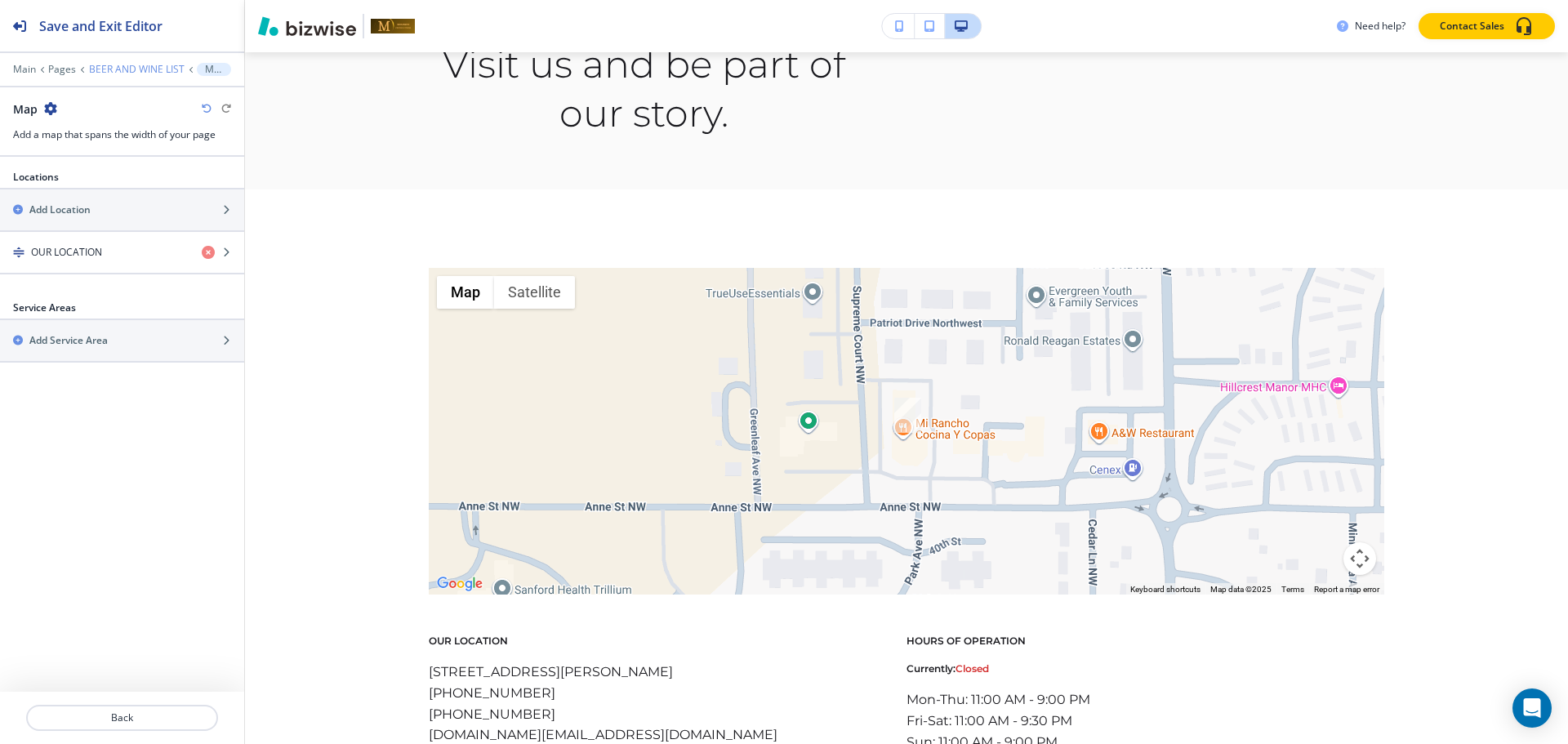
click at [106, 72] on p "BEER AND WINE LIST" at bounding box center [137, 69] width 96 height 12
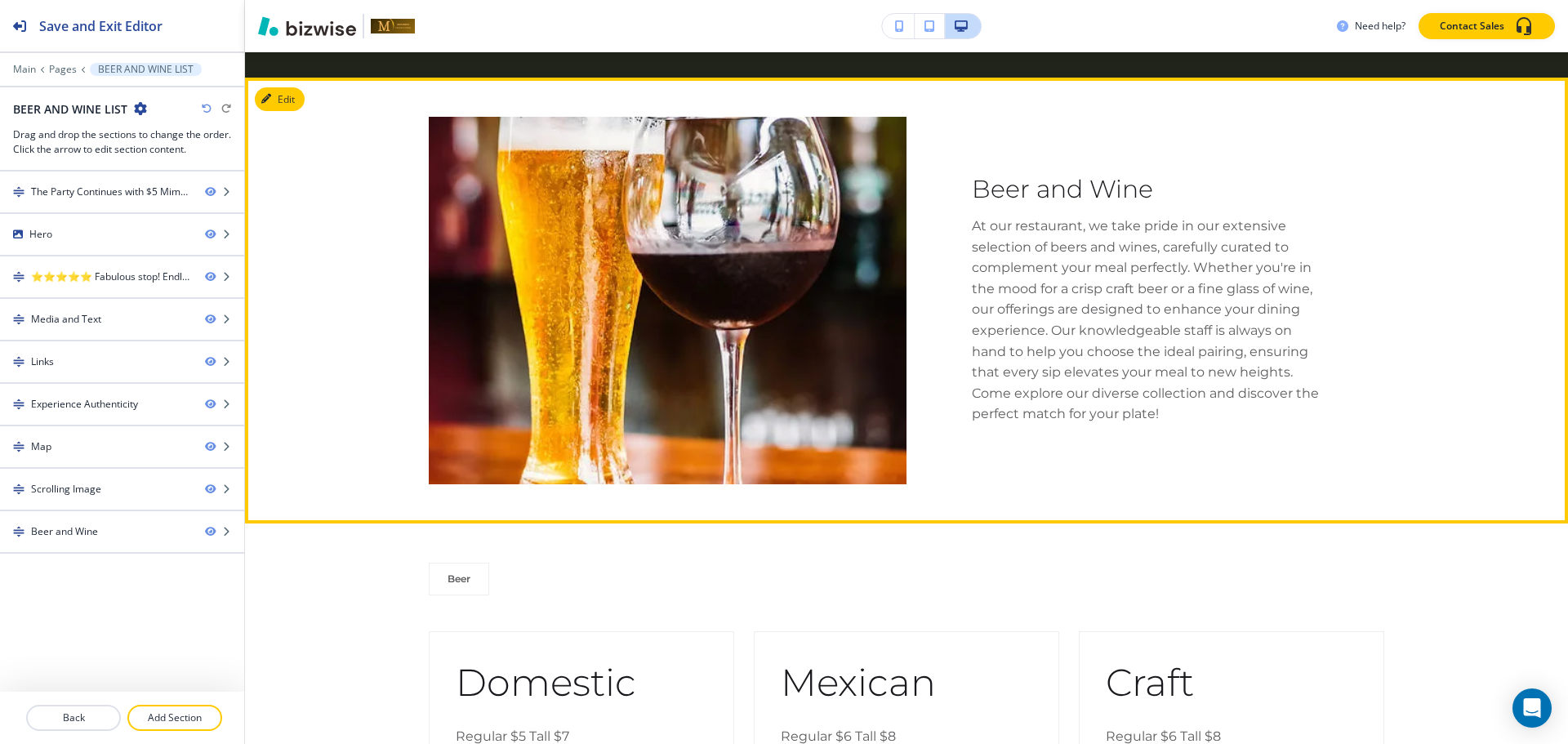
scroll to position [1131, 0]
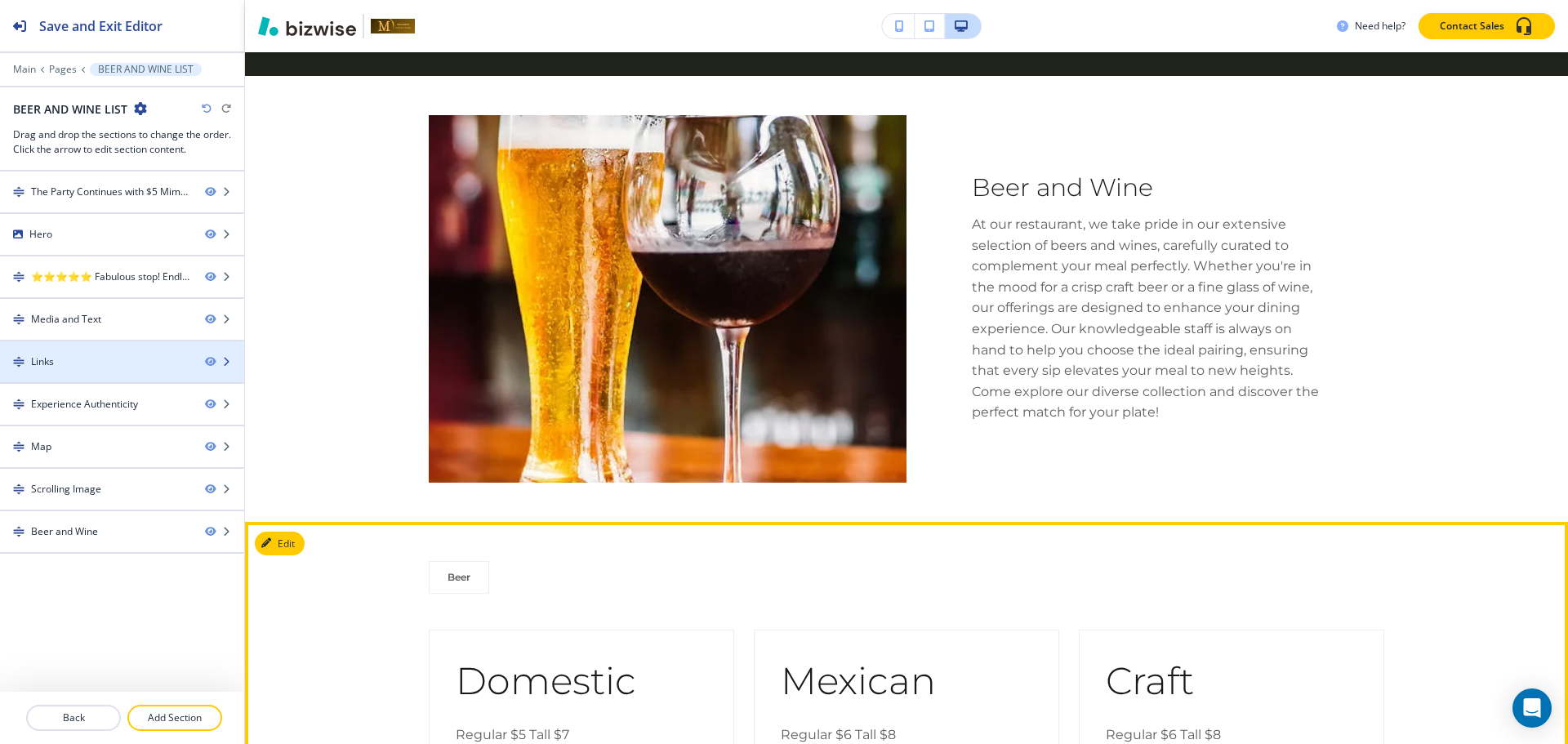
click at [66, 364] on div "Links" at bounding box center [96, 361] width 192 height 15
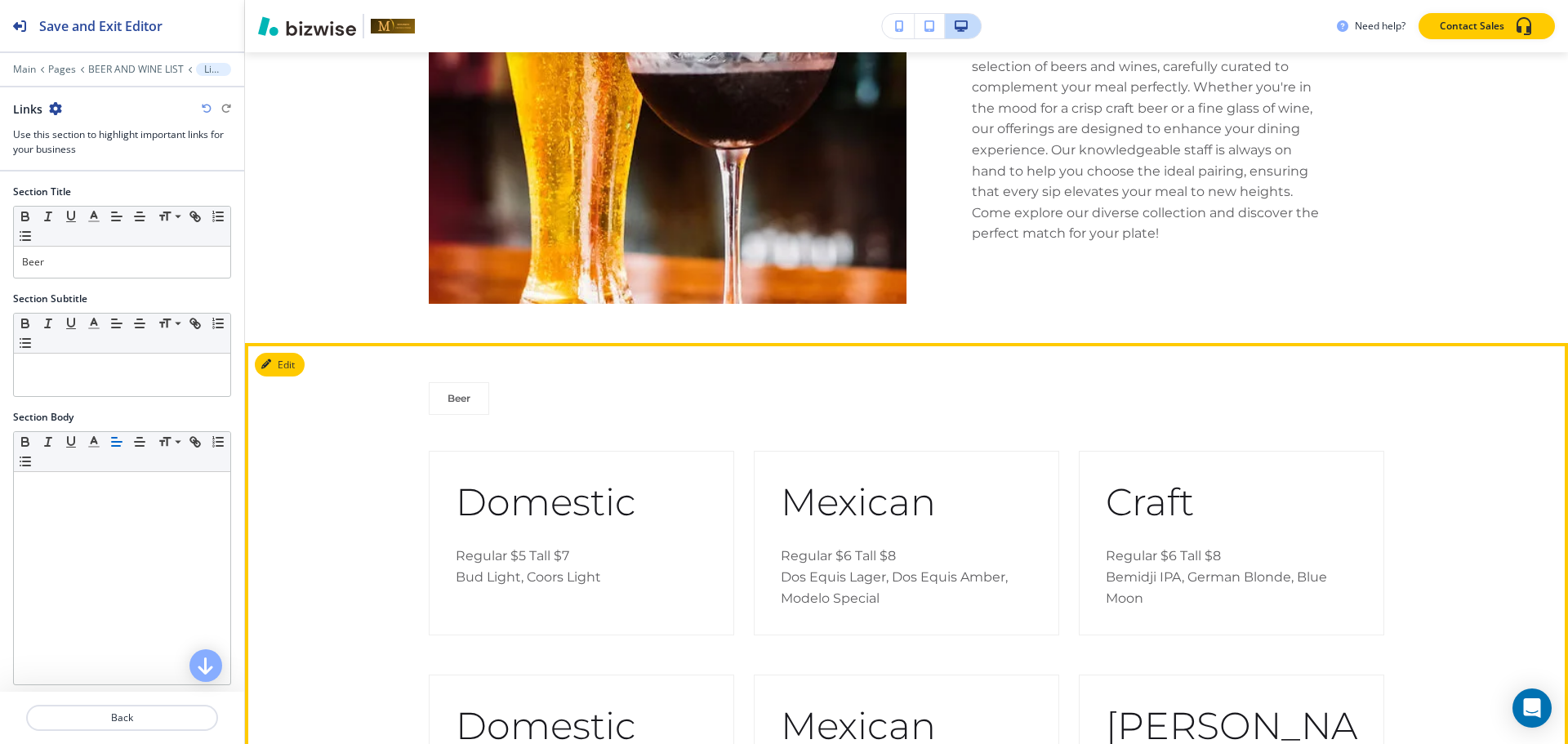
scroll to position [1250, 0]
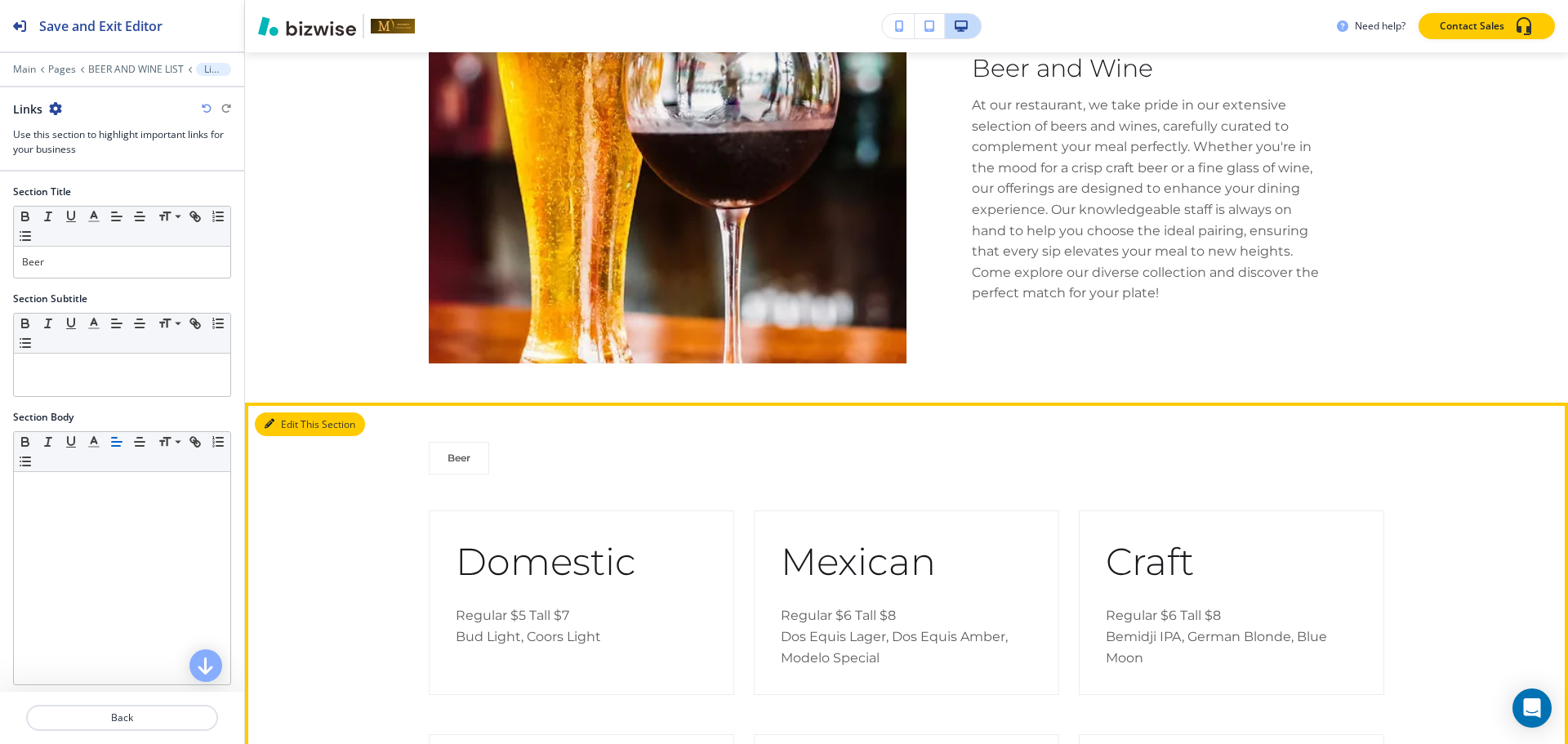
click at [295, 412] on button "Edit This Section" at bounding box center [310, 424] width 110 height 25
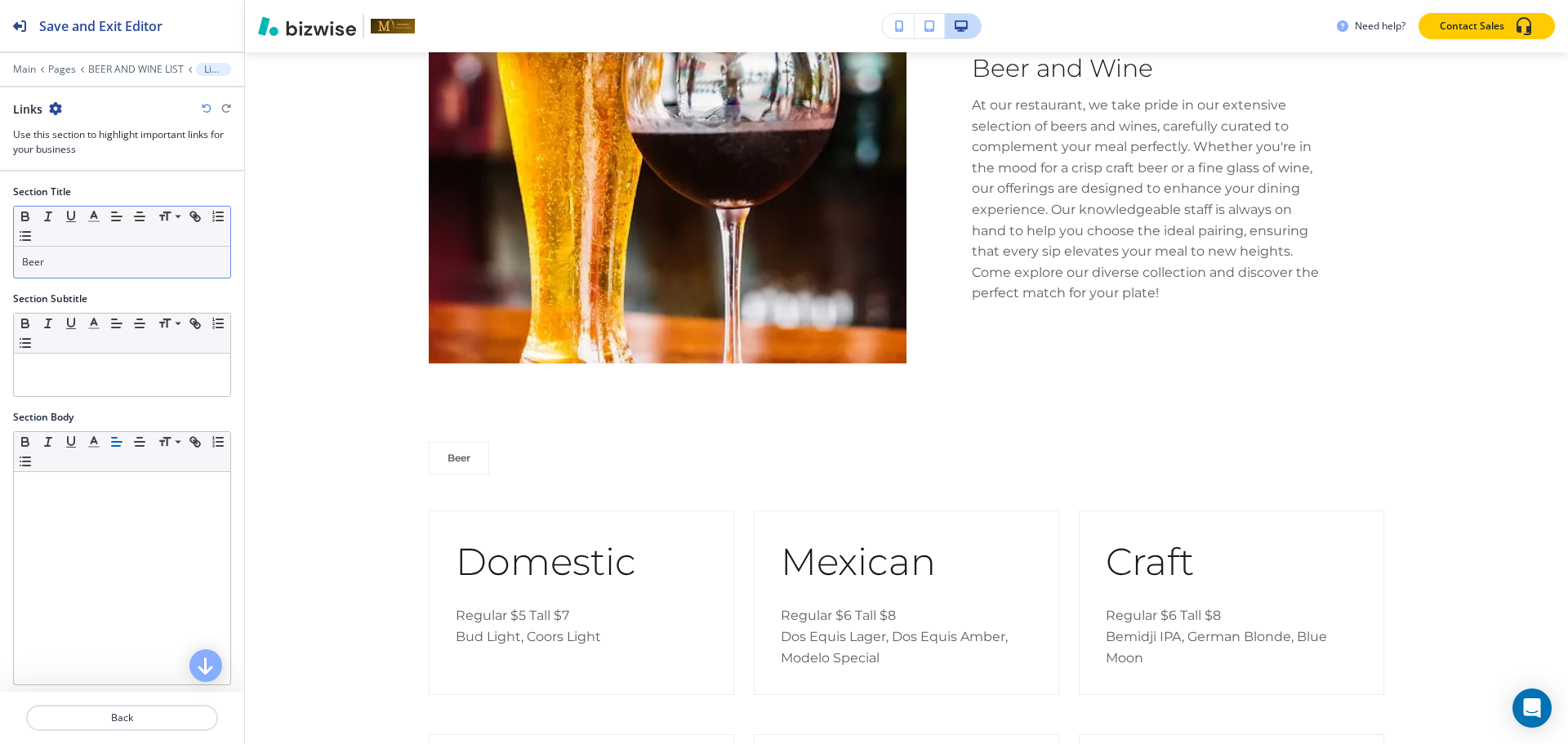
click at [173, 269] on p "Beer" at bounding box center [122, 262] width 200 height 15
copy p "Beer"
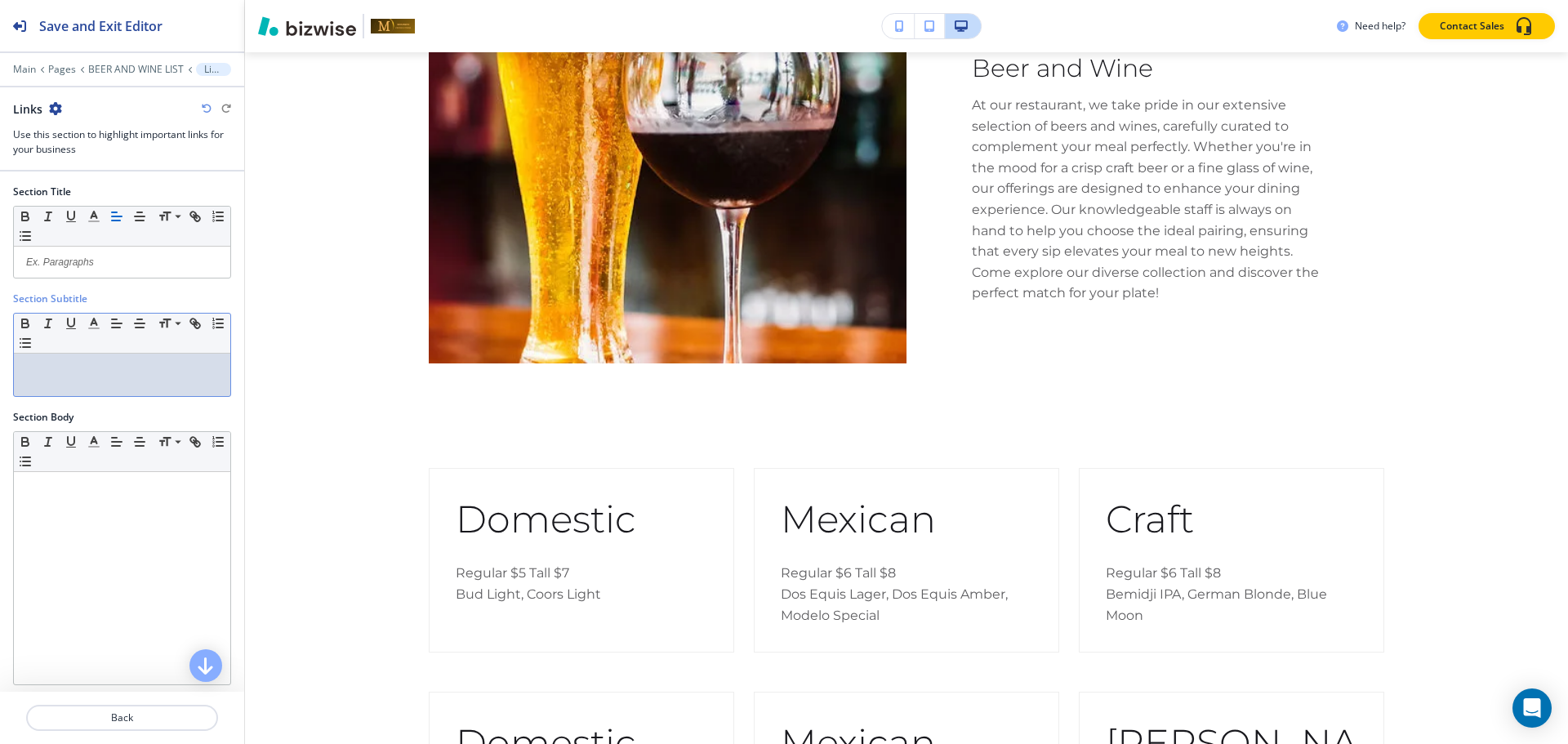
click at [107, 369] on p at bounding box center [122, 368] width 200 height 15
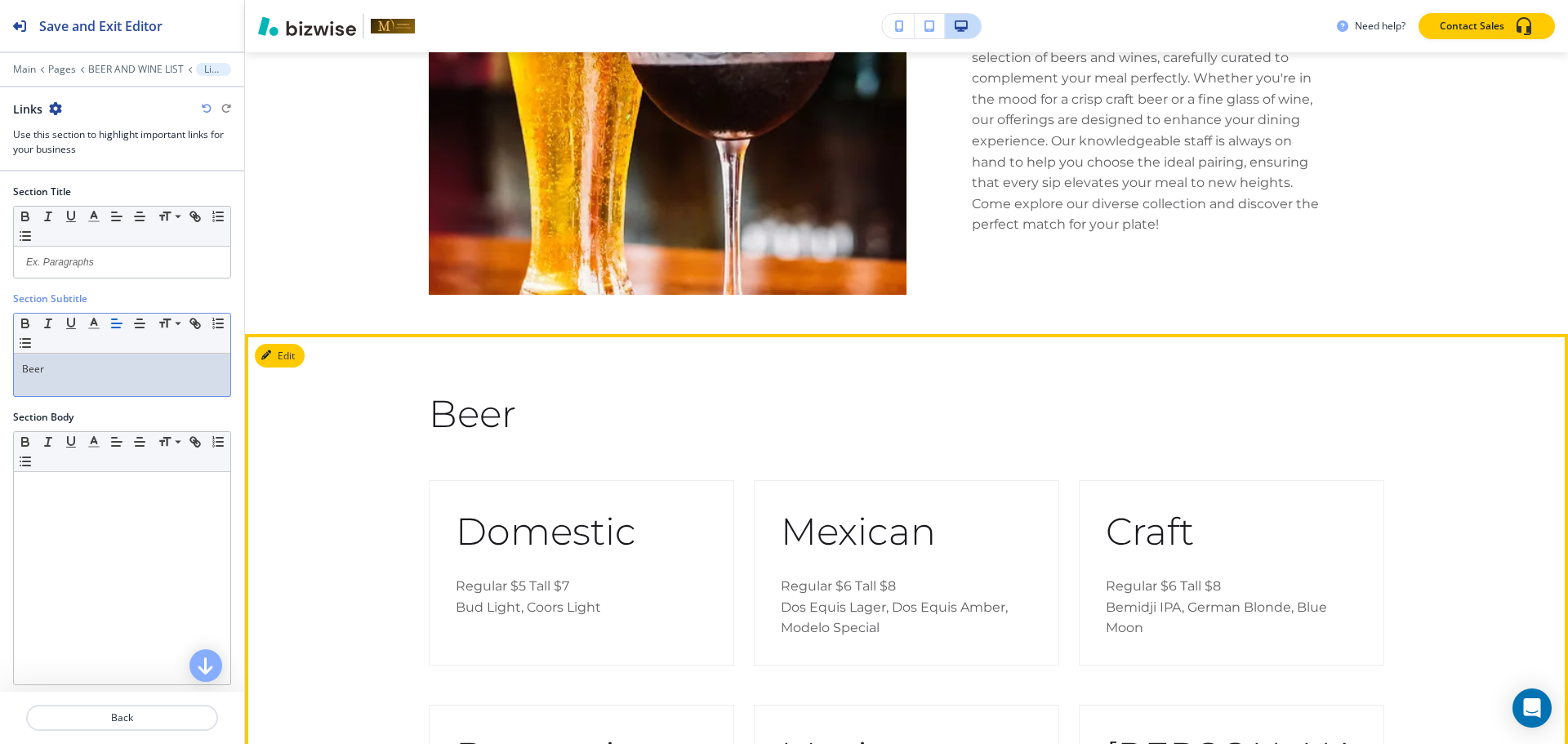
scroll to position [1413, 0]
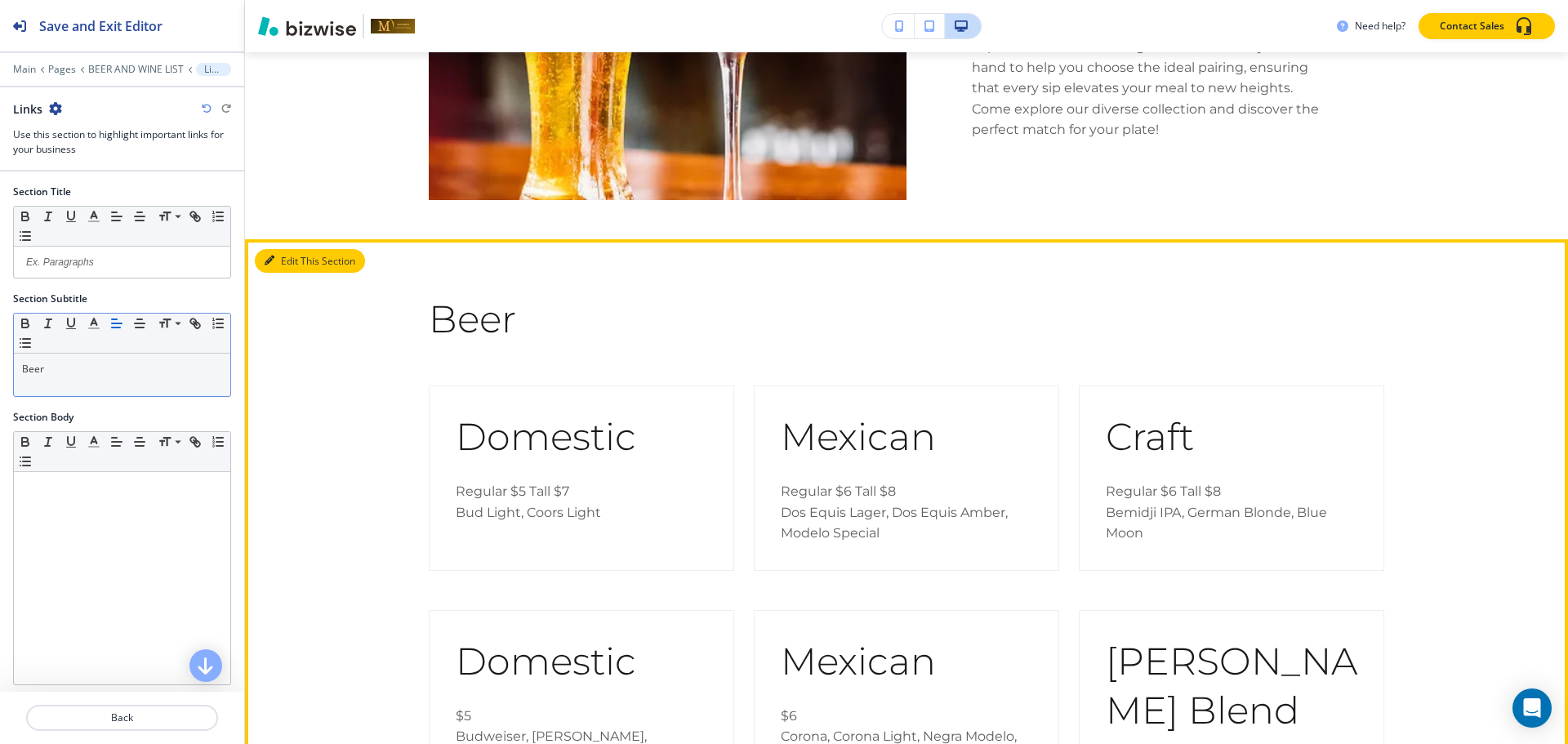
click at [298, 249] on button "Edit This Section" at bounding box center [310, 262] width 110 height 25
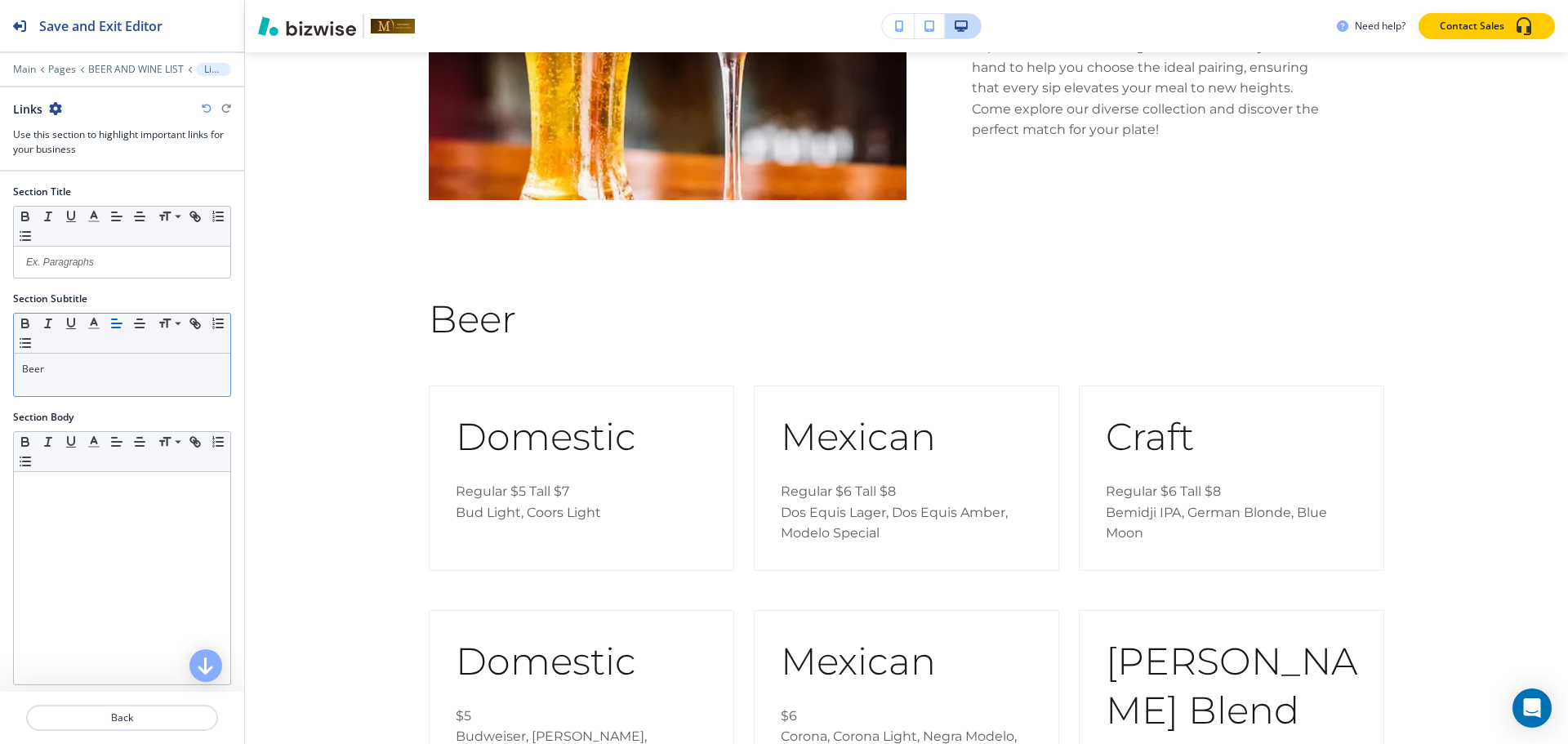
click at [48, 107] on div "Links" at bounding box center [37, 108] width 49 height 17
click at [54, 107] on icon "button" at bounding box center [55, 108] width 13 height 13
click at [99, 195] on p "Delete Section" at bounding box center [100, 194] width 83 height 15
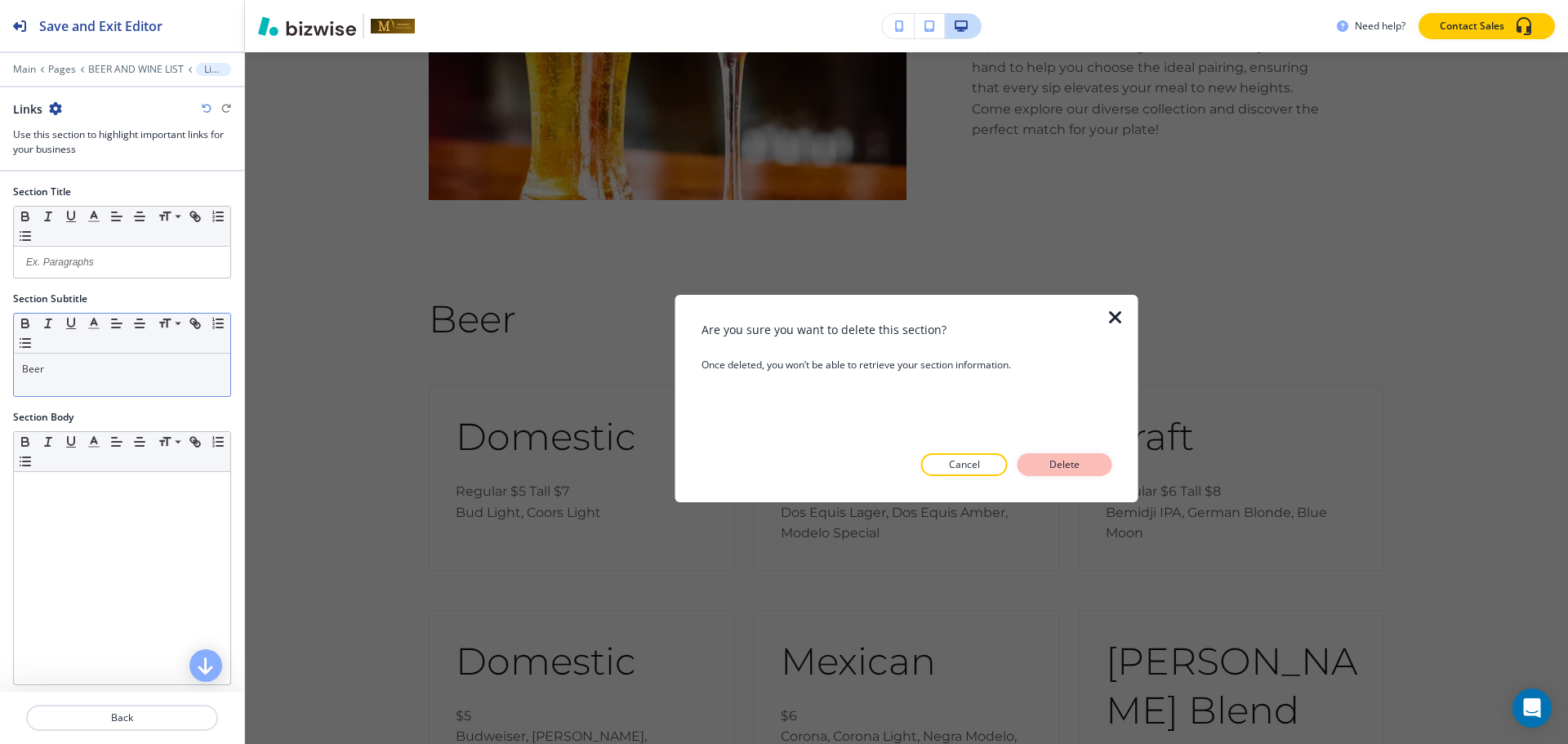
click at [1105, 461] on button "Delete" at bounding box center [1065, 464] width 95 height 23
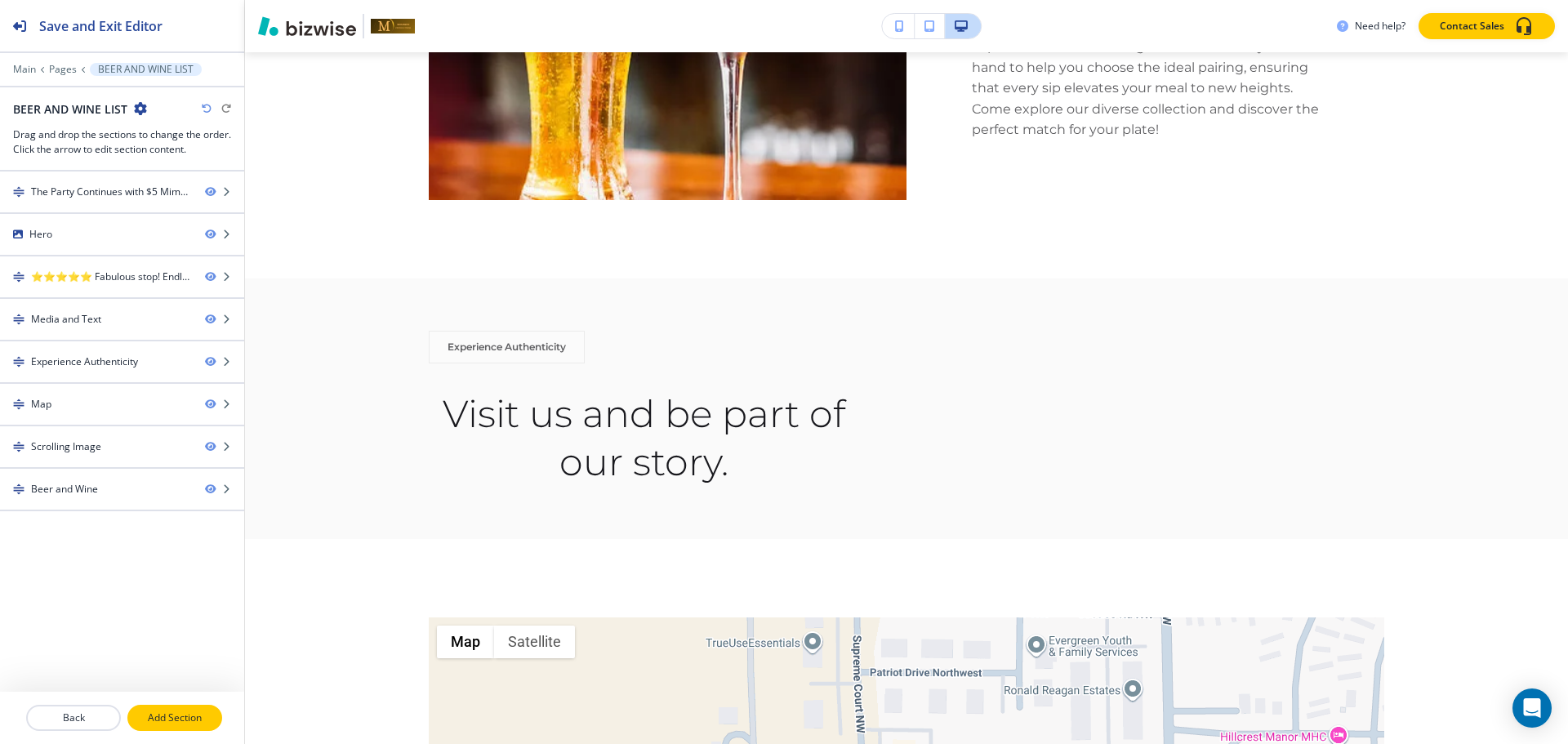
click at [166, 718] on p "Add Section" at bounding box center [174, 717] width 91 height 15
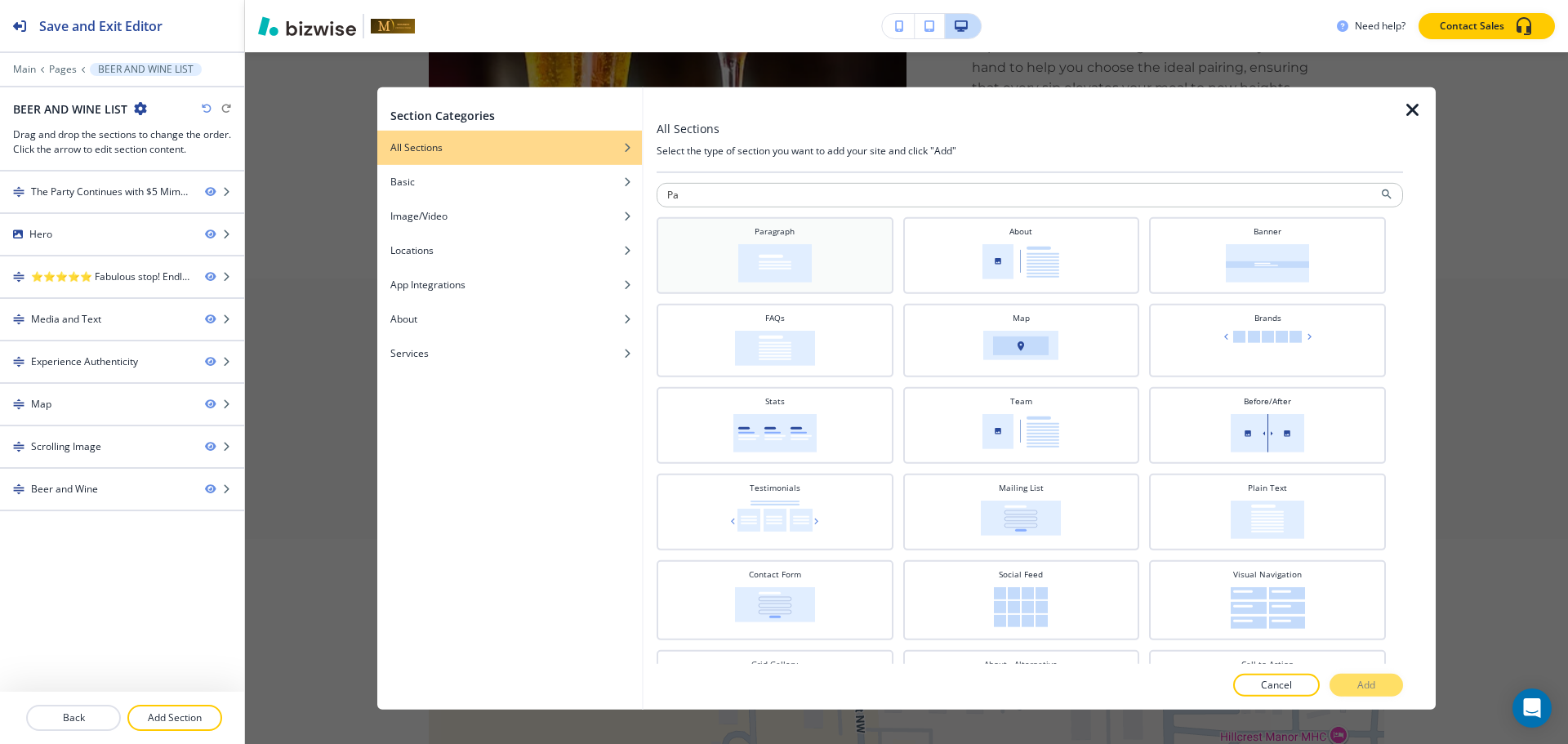
type input "Pa"
click at [790, 254] on img at bounding box center [774, 262] width 74 height 38
click at [1377, 689] on button "Add" at bounding box center [1366, 685] width 74 height 23
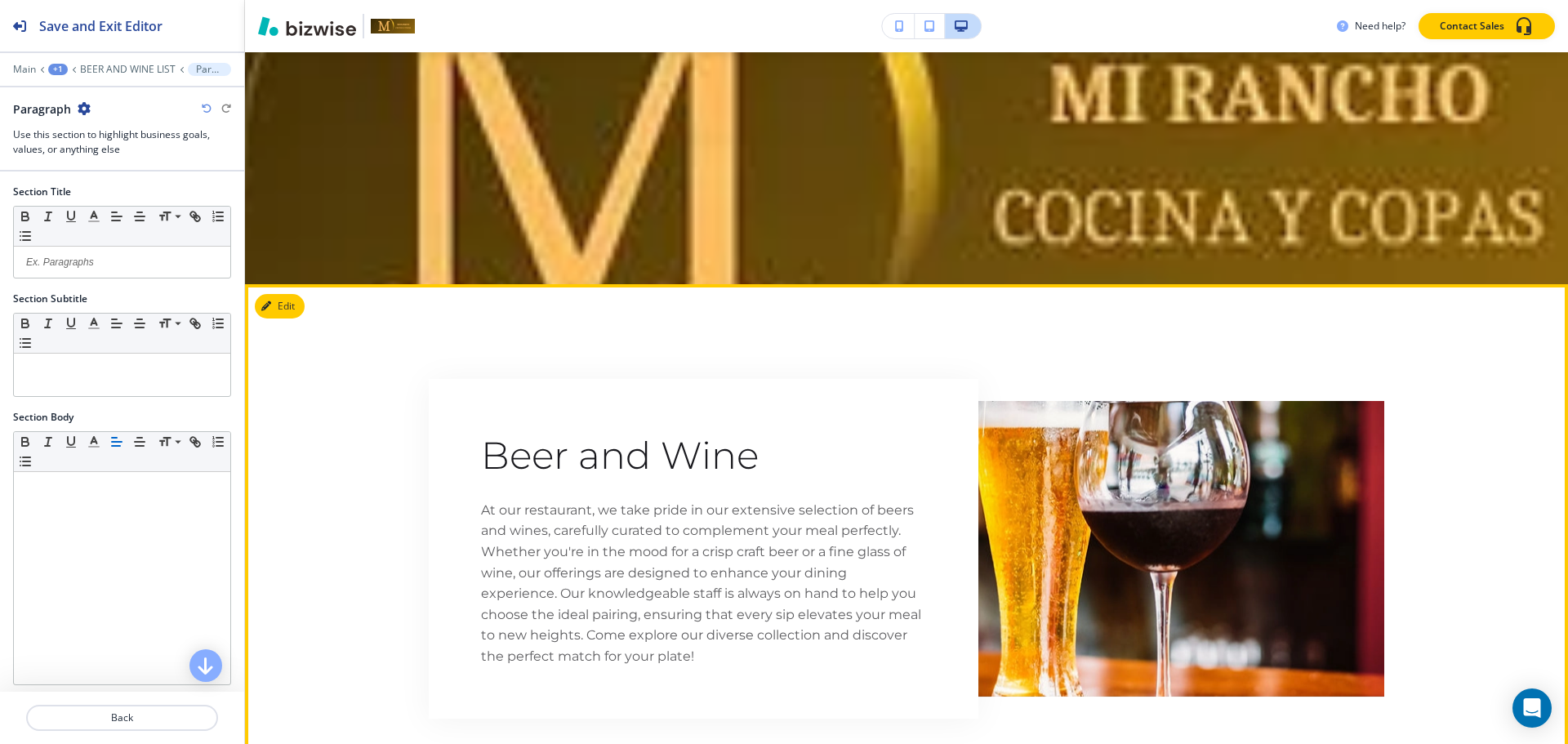
scroll to position [2938, 0]
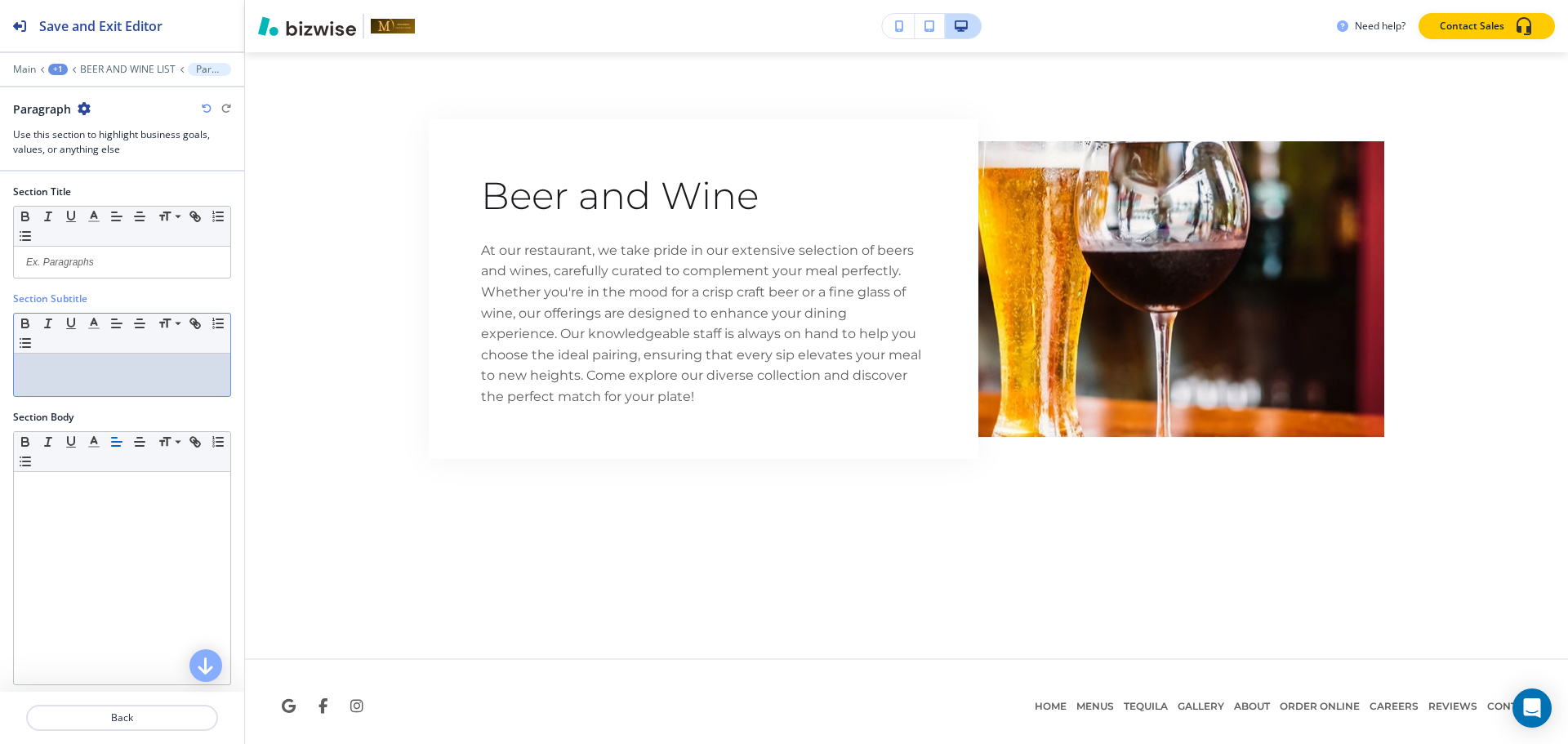
click at [117, 383] on div at bounding box center [123, 375] width 217 height 43
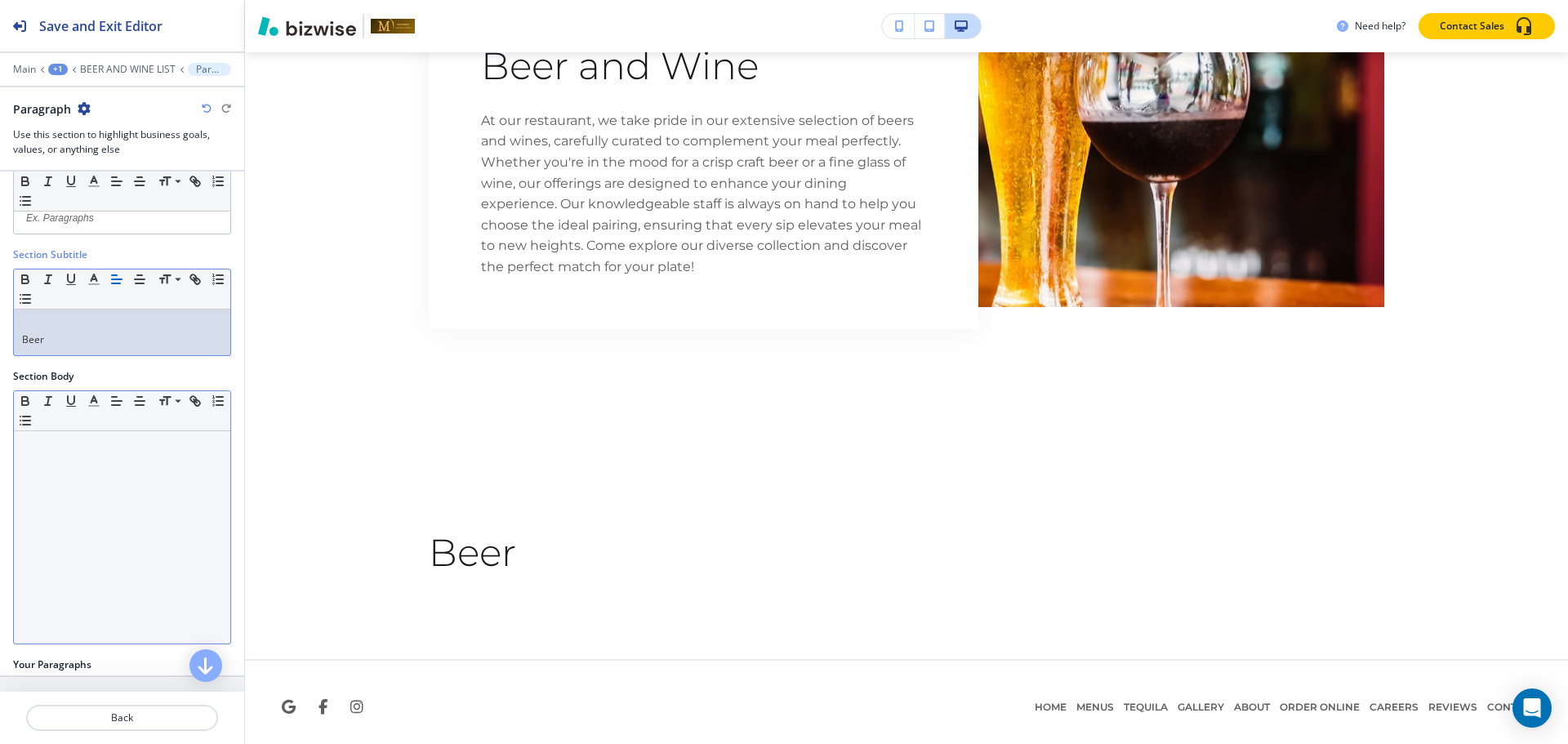
scroll to position [85, 0]
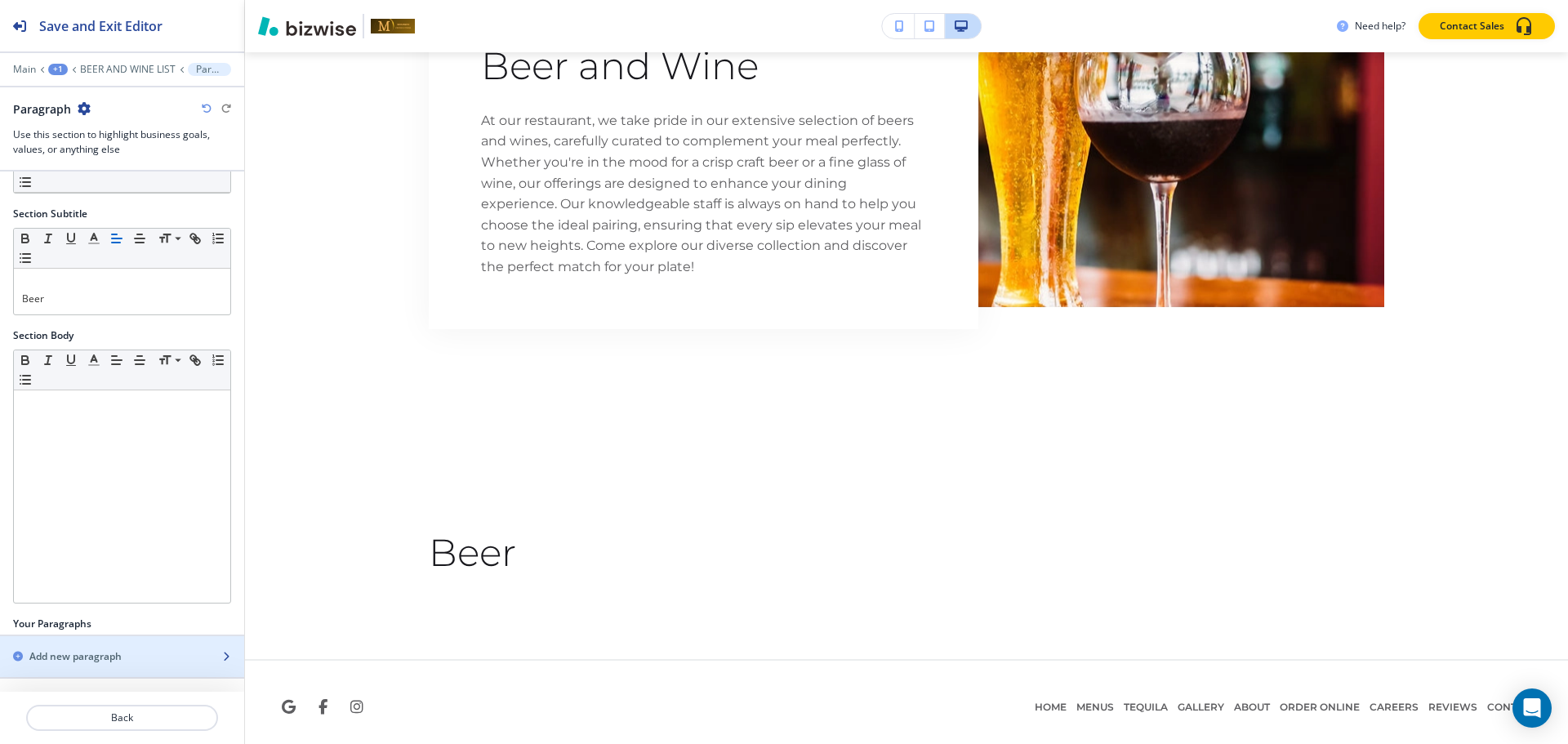
click at [37, 643] on div "button" at bounding box center [122, 642] width 244 height 13
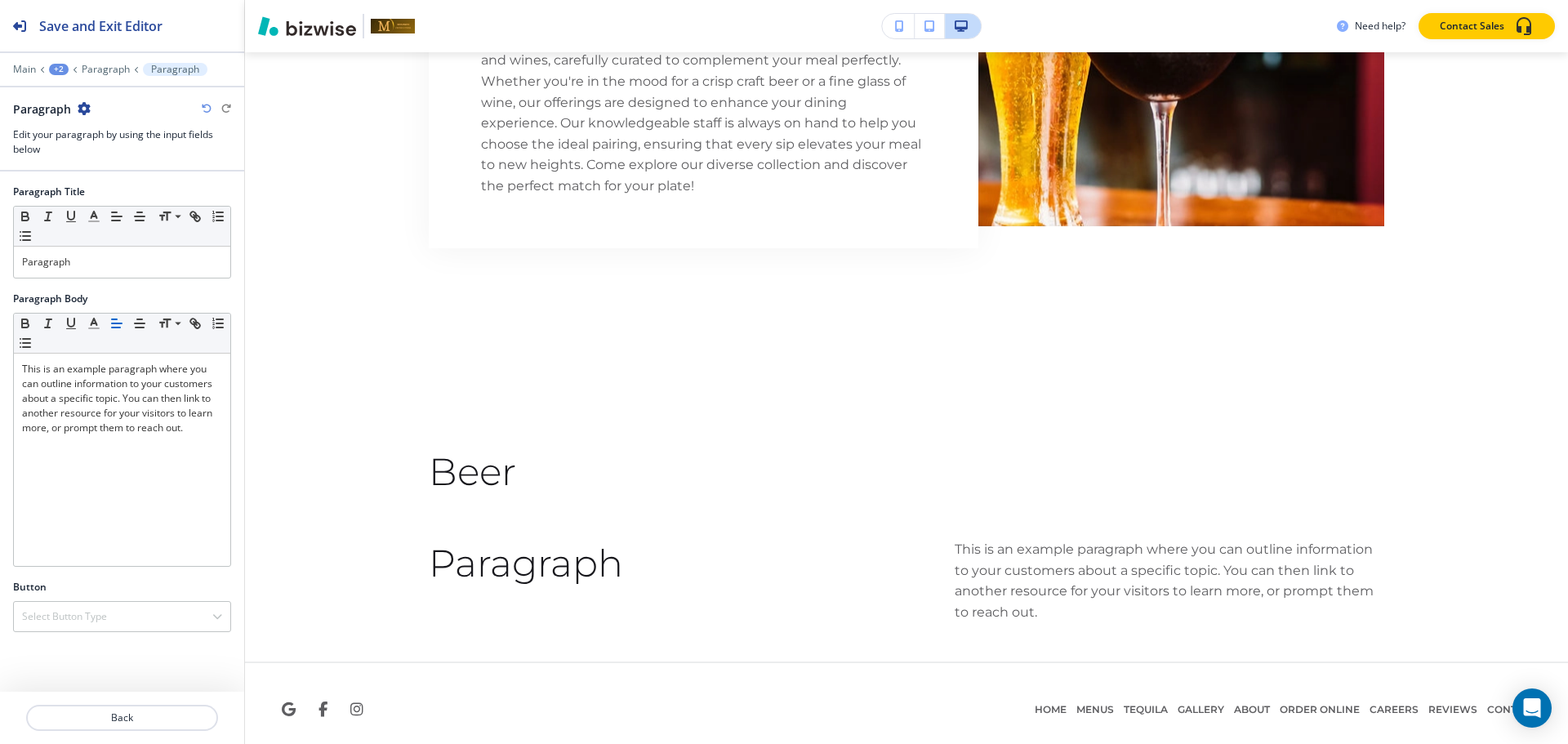
scroll to position [3152, 0]
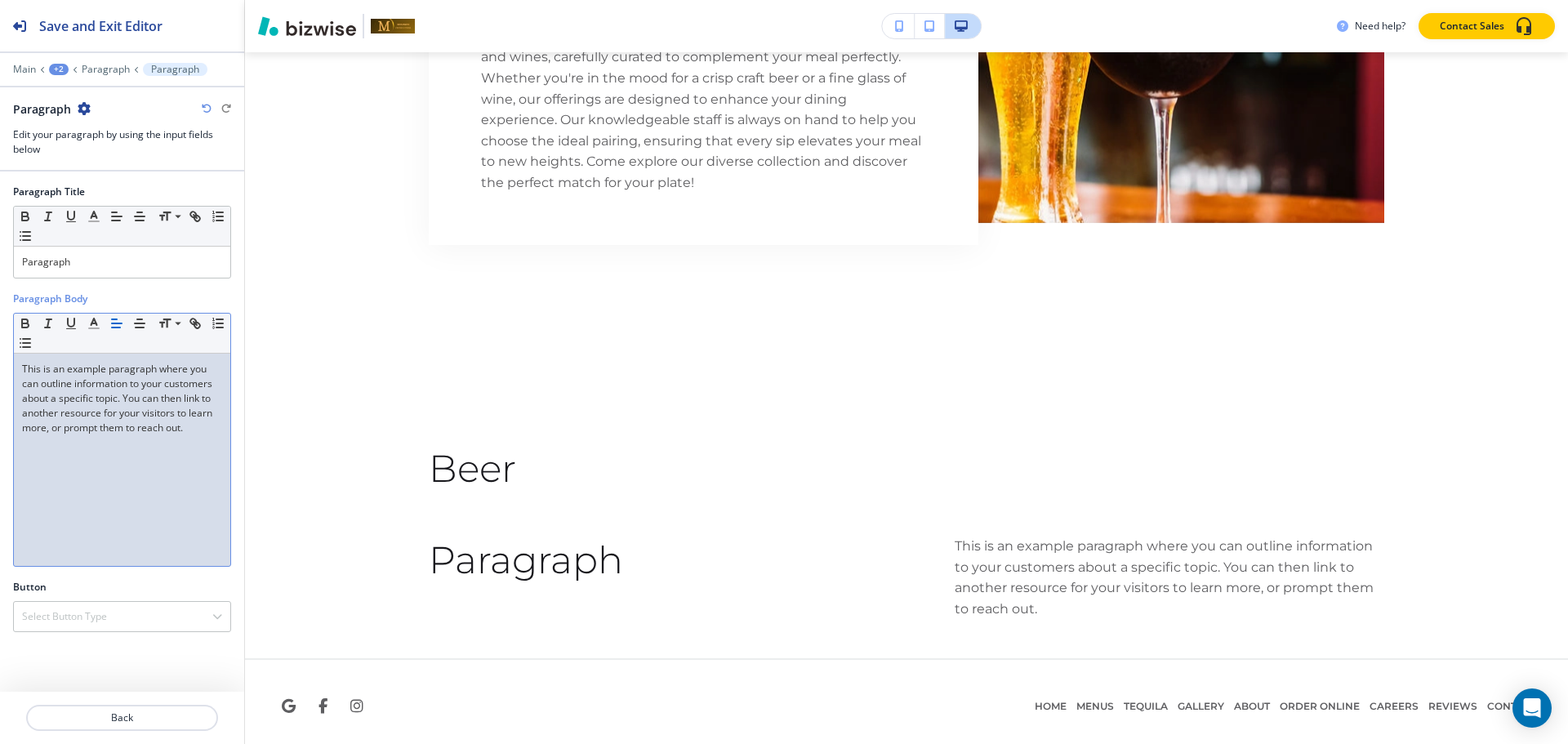
click at [206, 431] on p "This is an example paragraph where you can outline information to your customer…" at bounding box center [122, 398] width 200 height 74
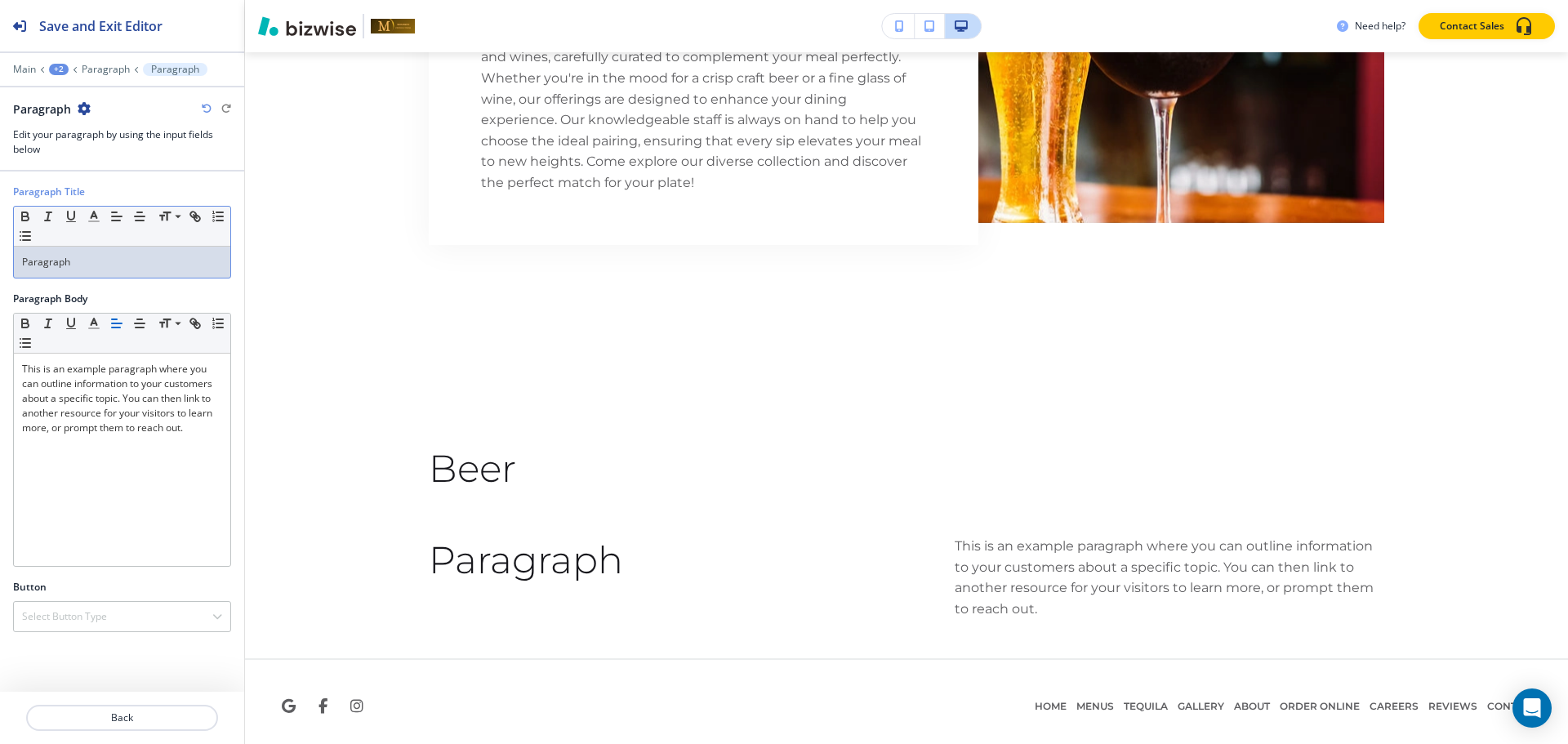
click at [142, 278] on div "Small Normal Large Huge Paragraph" at bounding box center [123, 242] width 218 height 73
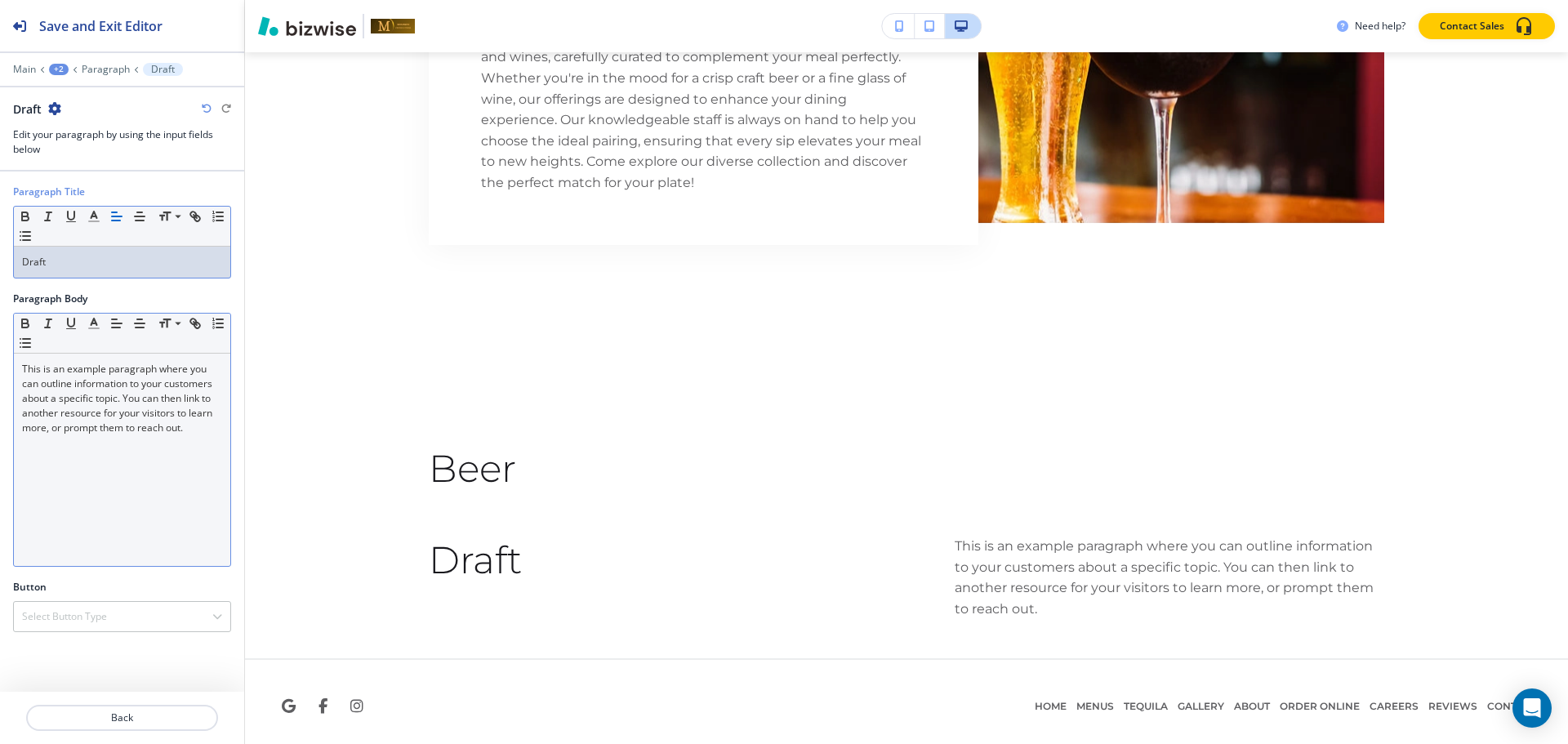
click at [154, 405] on p "This is an example paragraph where you can outline information to your customer…" at bounding box center [122, 398] width 200 height 74
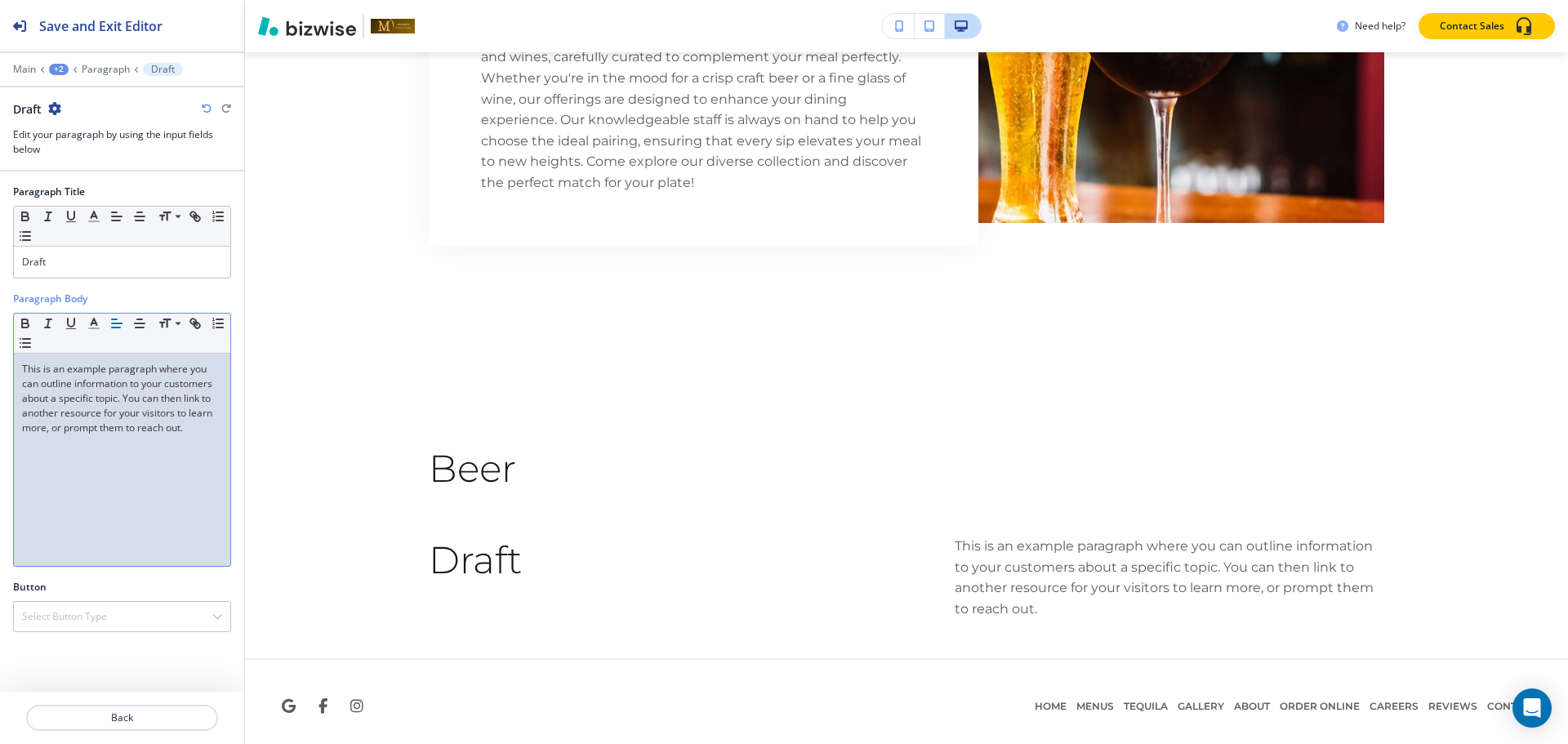
click at [91, 288] on div "Paragraph Title Small Normal Large Huge Draft" at bounding box center [122, 238] width 244 height 107
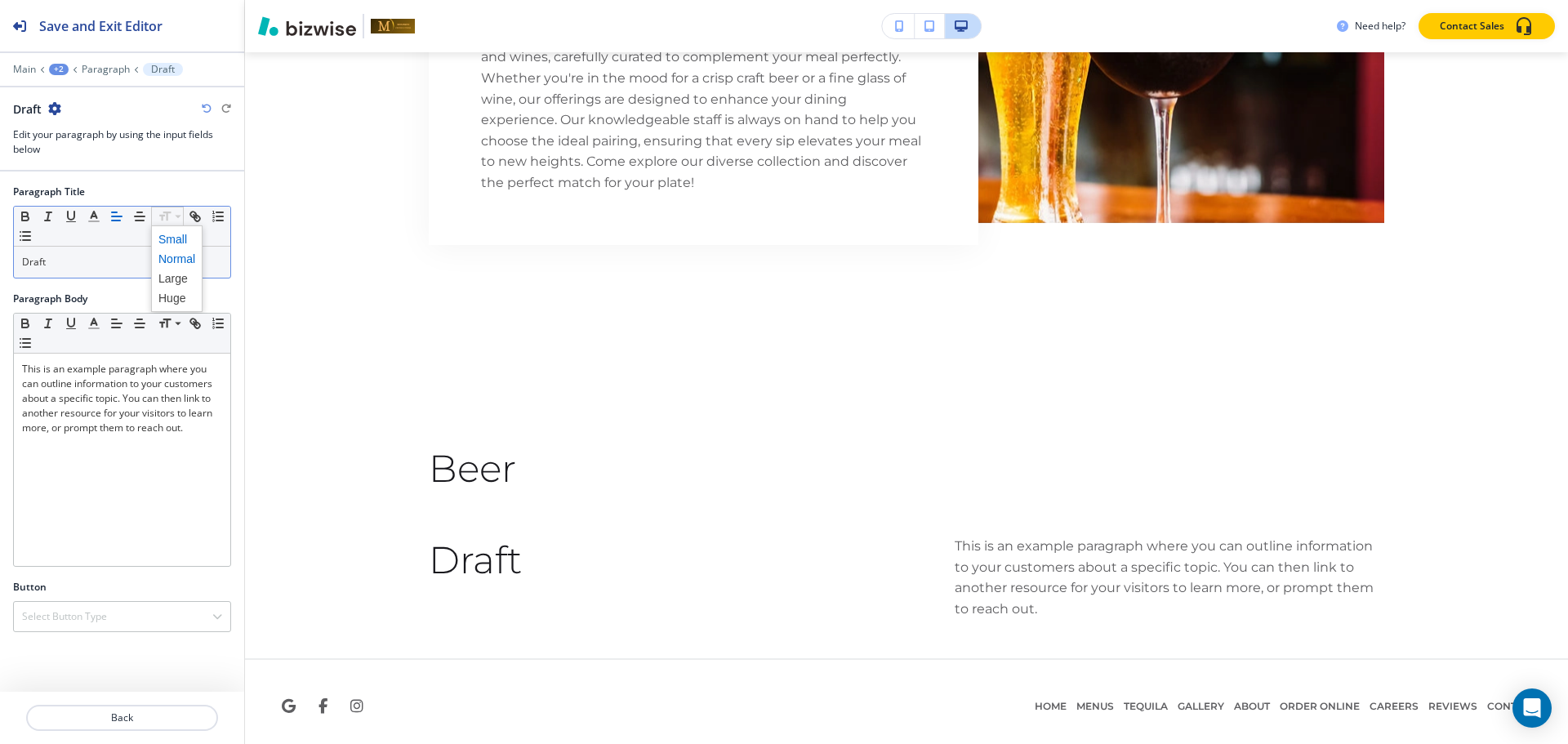
click at [170, 236] on span at bounding box center [176, 239] width 36 height 20
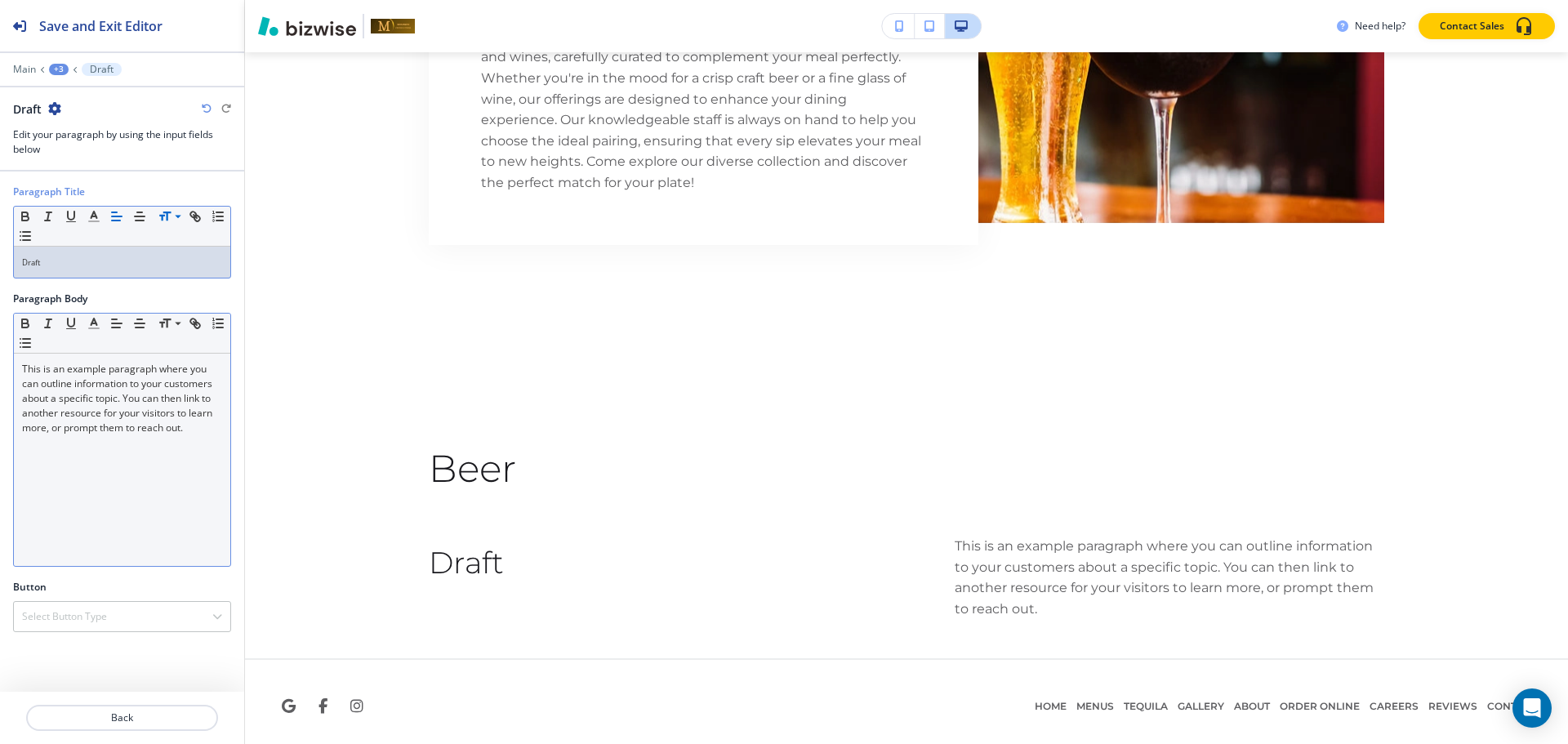
click at [167, 465] on div "This is an example paragraph where you can outline information to your customer…" at bounding box center [123, 459] width 217 height 212
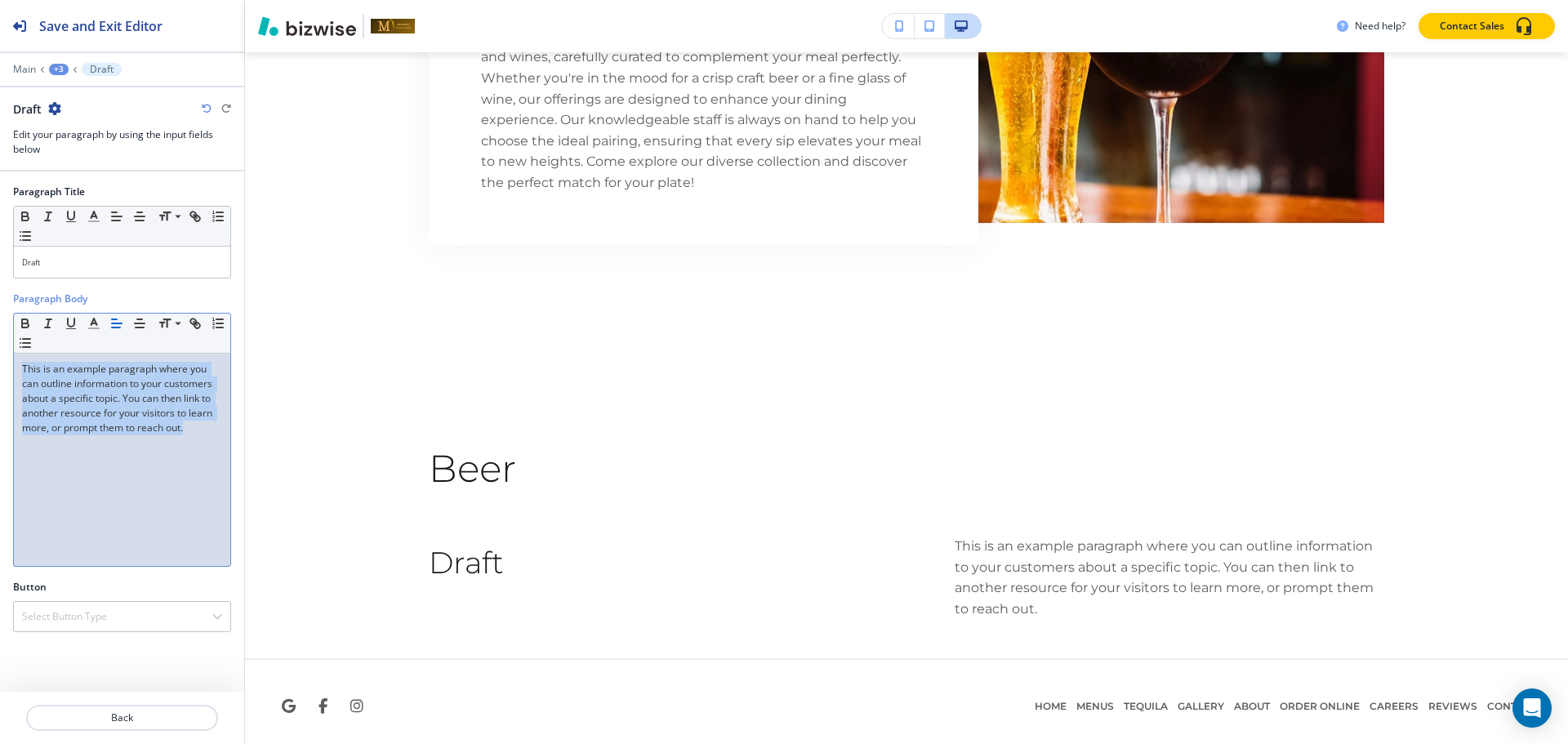
scroll to position [0, 0]
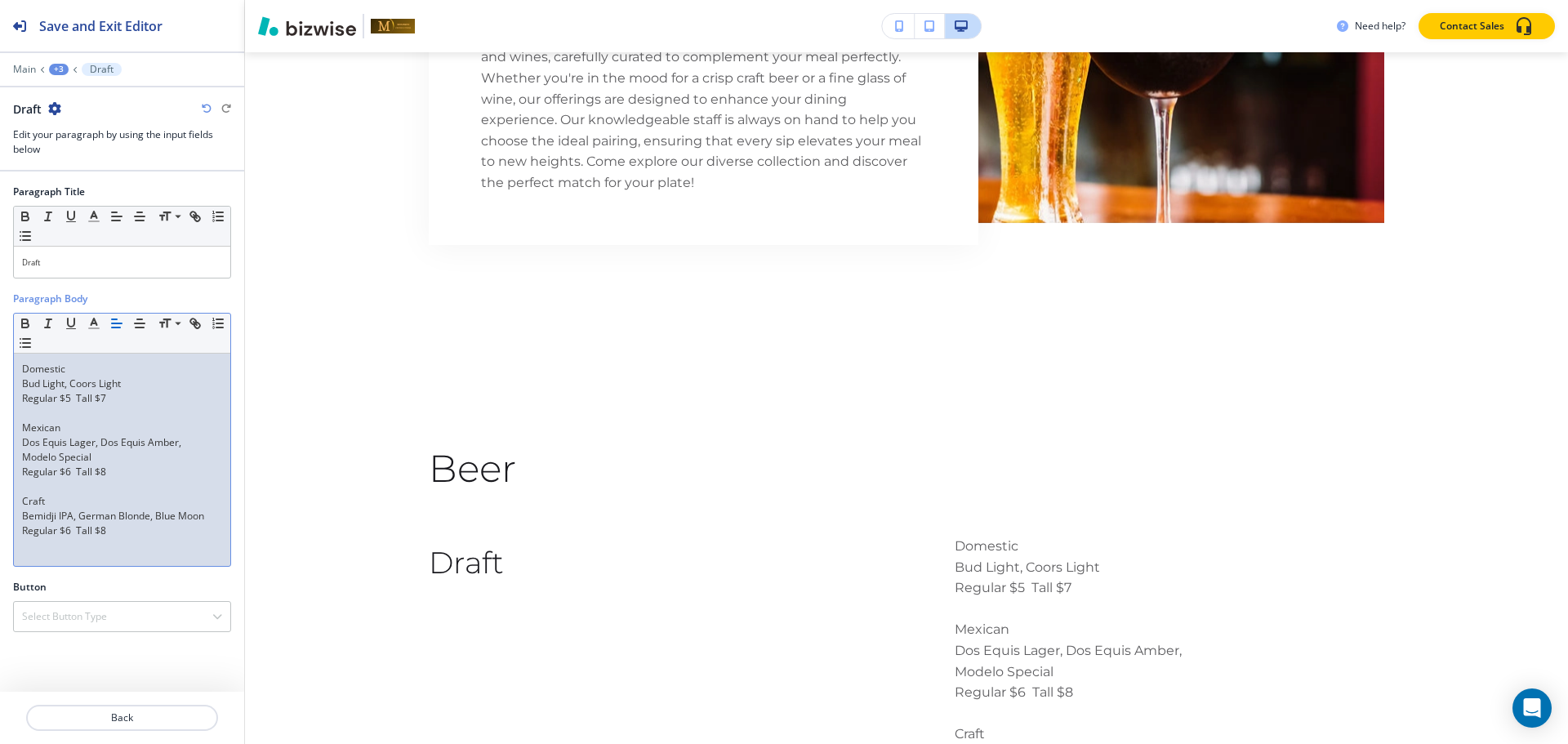
click at [39, 412] on p at bounding box center [122, 413] width 200 height 15
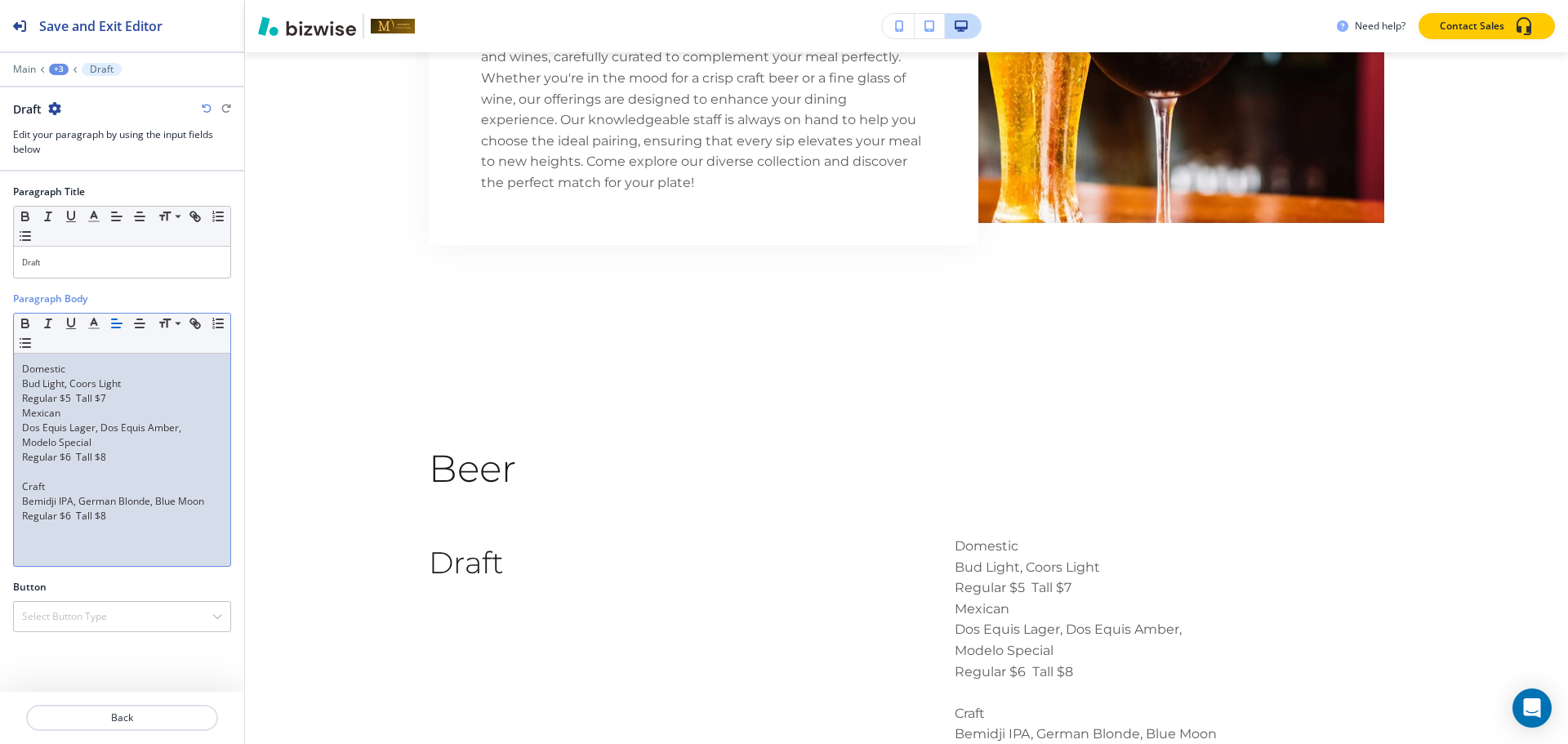
click at [37, 477] on p at bounding box center [122, 471] width 200 height 15
drag, startPoint x: 83, startPoint y: 361, endPoint x: 19, endPoint y: 361, distance: 64.0
click at [19, 361] on div "Domestic Bud Light, Coors Light Regular $5 Tall $7 Mexican Dos Equis Lager, Dos…" at bounding box center [123, 459] width 217 height 212
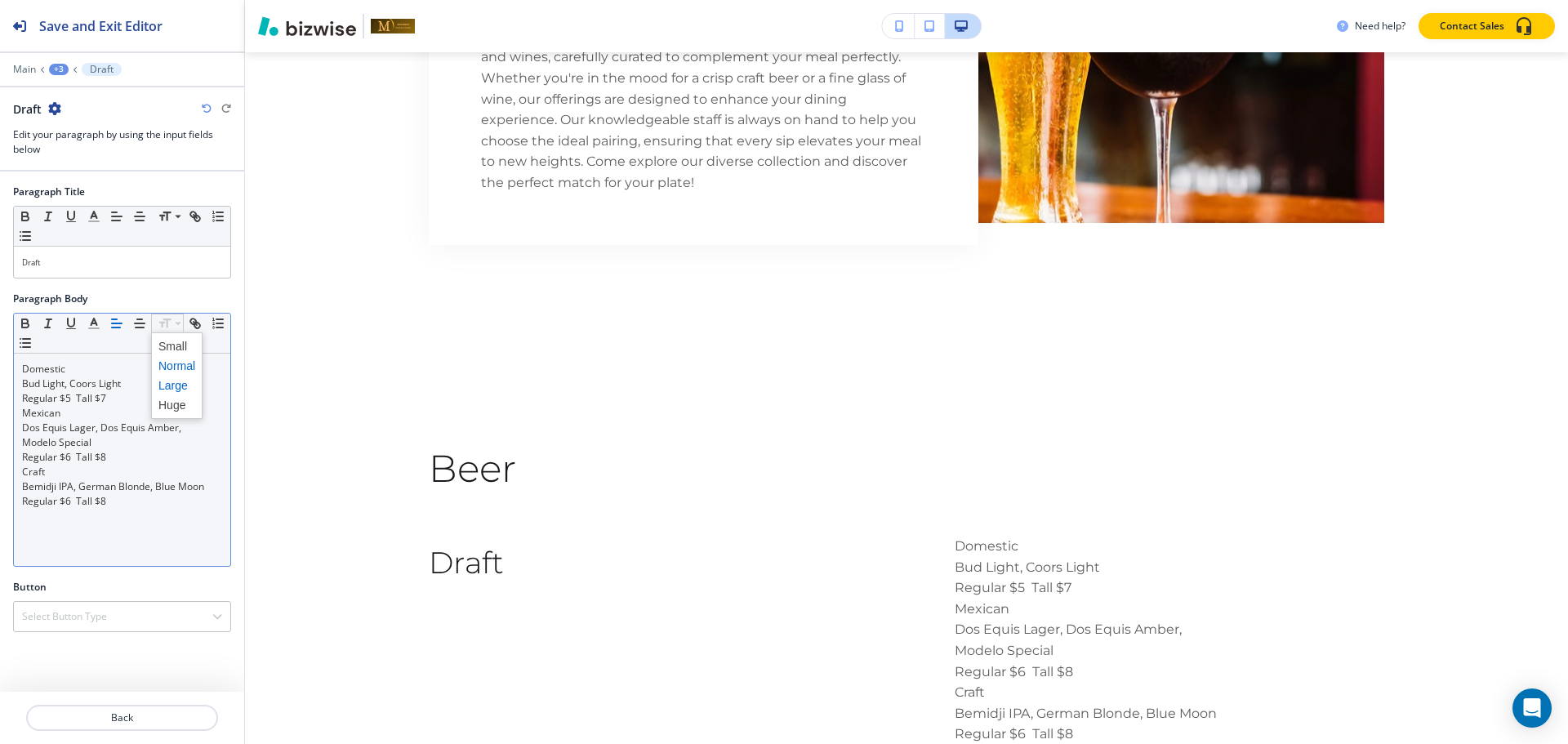
click at [171, 386] on span at bounding box center [176, 385] width 36 height 20
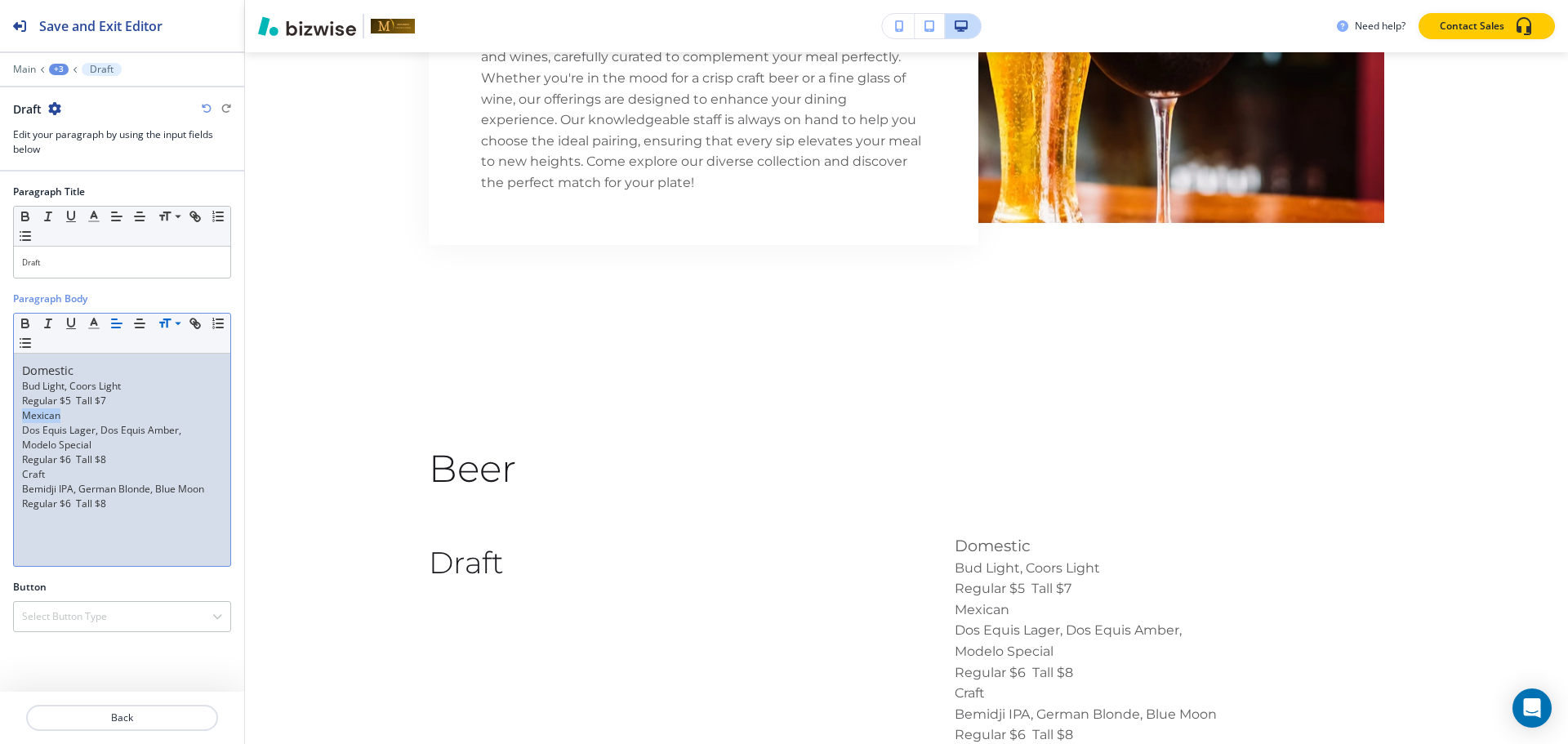
drag, startPoint x: 75, startPoint y: 421, endPoint x: 1, endPoint y: 421, distance: 74.0
click at [1, 421] on div "Paragraph Body Small Normal Large Huge Domestic Bud Light, Coors Light Regular …" at bounding box center [122, 435] width 244 height 289
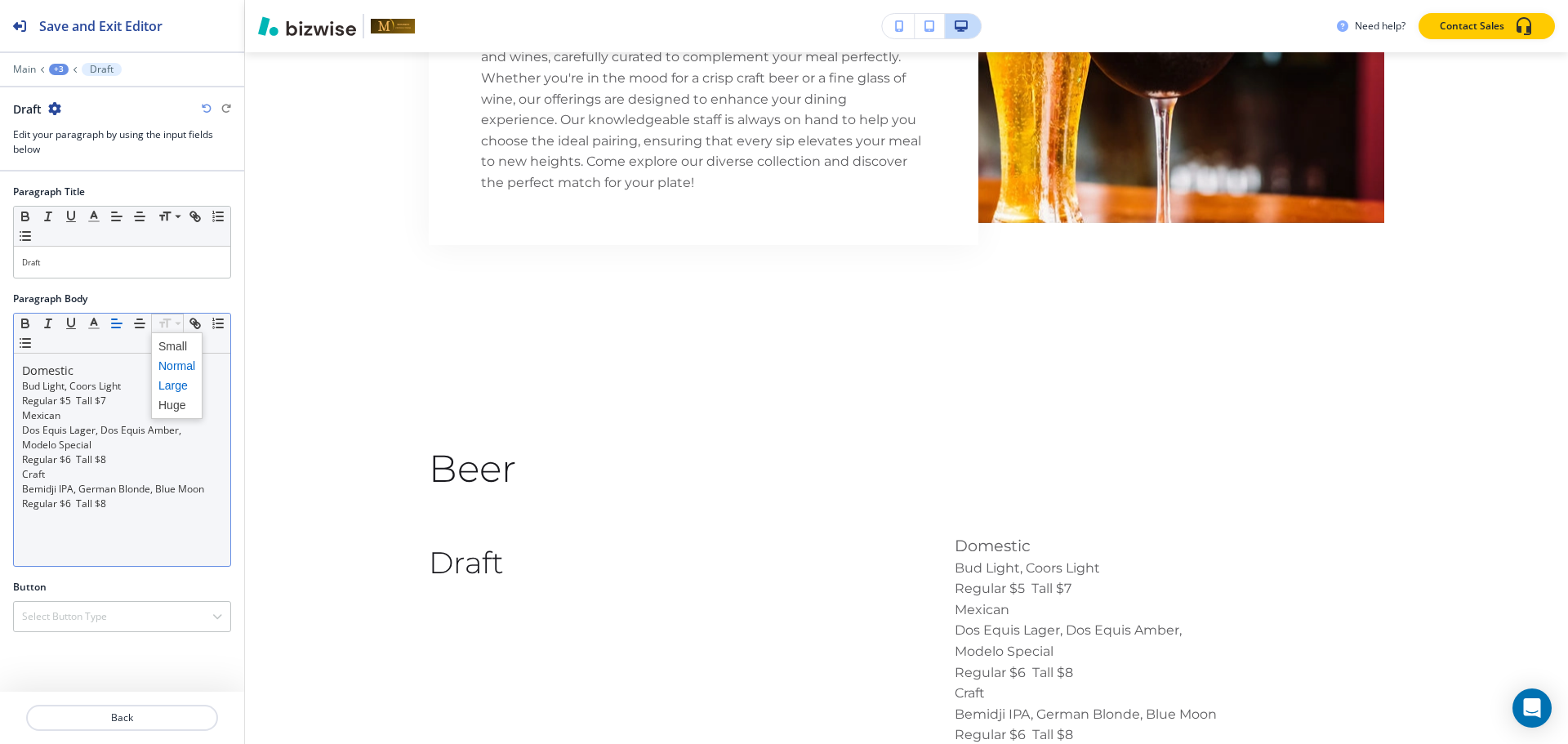
click at [177, 385] on span at bounding box center [176, 385] width 36 height 20
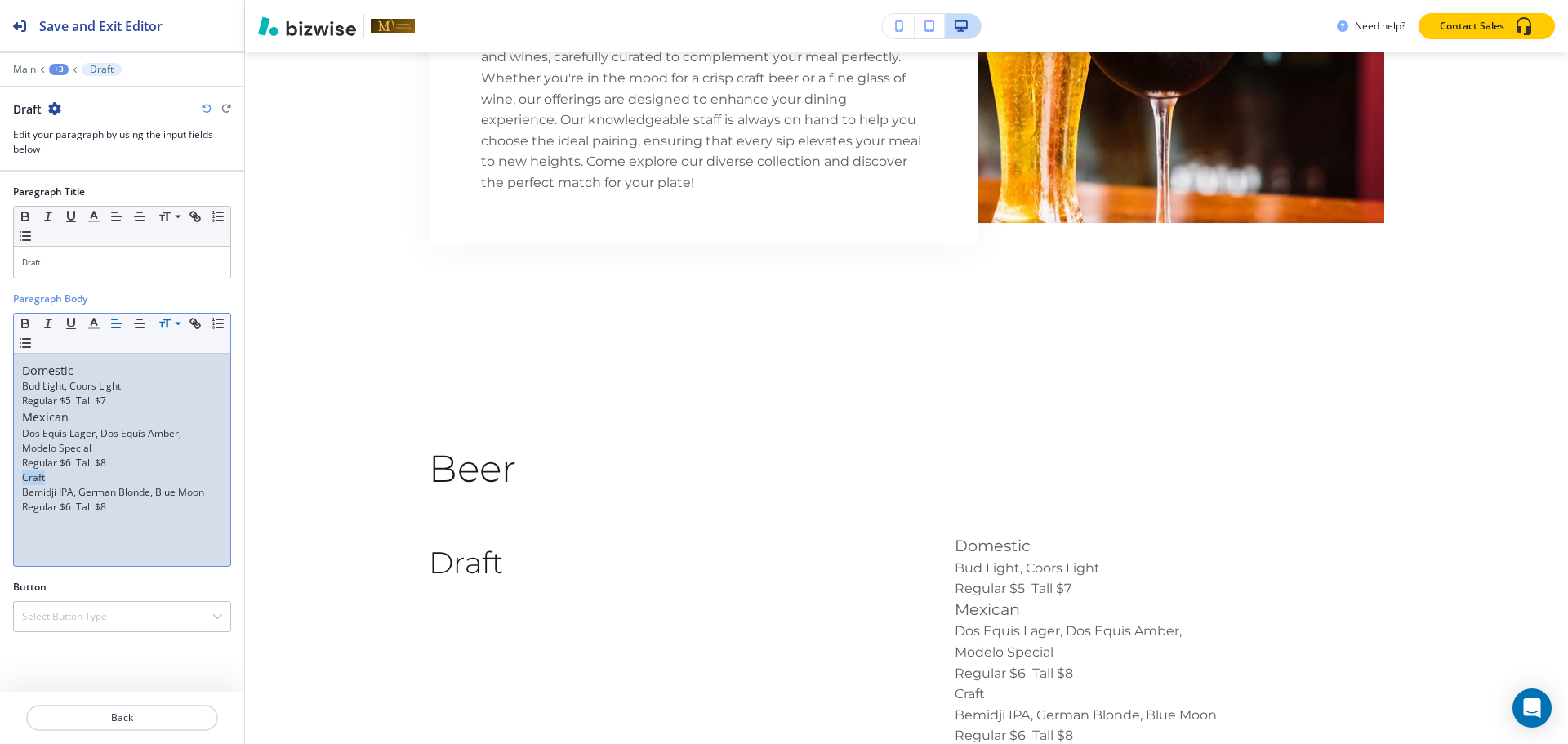
drag, startPoint x: 65, startPoint y: 477, endPoint x: 2, endPoint y: 476, distance: 63.0
click at [2, 476] on div "Paragraph Body Small Normal Large Huge Domestic Bud Light, Coors Light Regular …" at bounding box center [122, 435] width 244 height 289
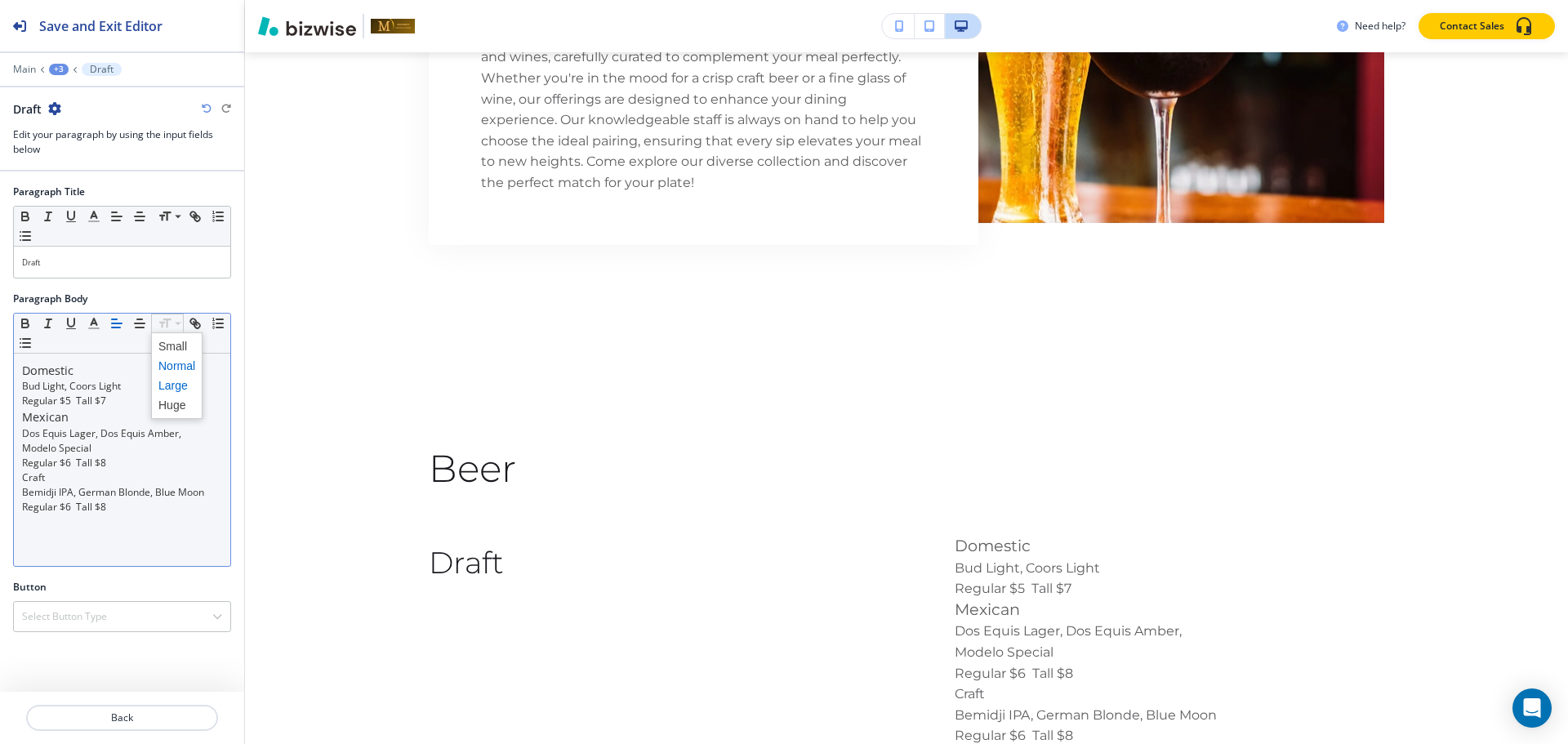
click at [162, 384] on span at bounding box center [176, 385] width 36 height 20
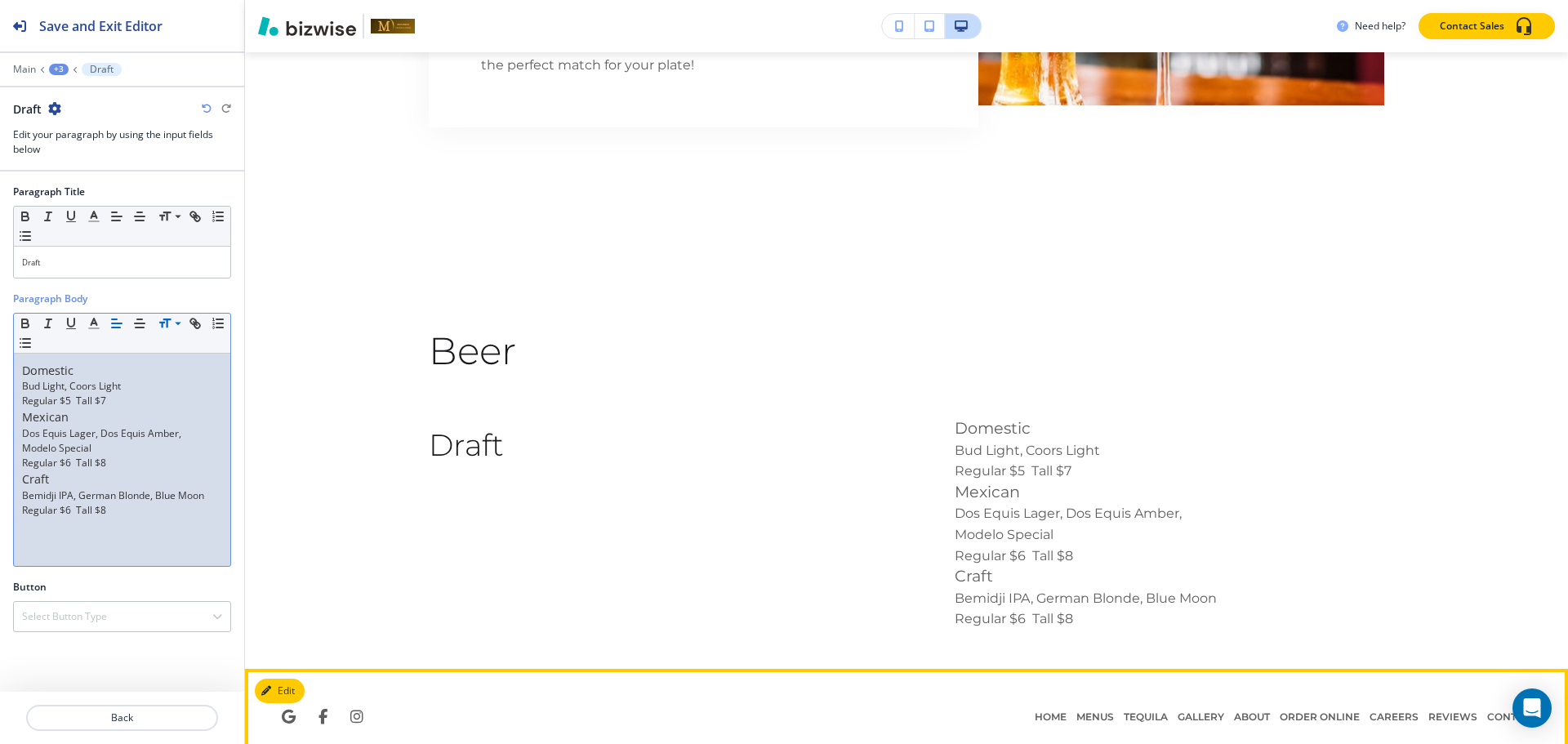
scroll to position [3280, 0]
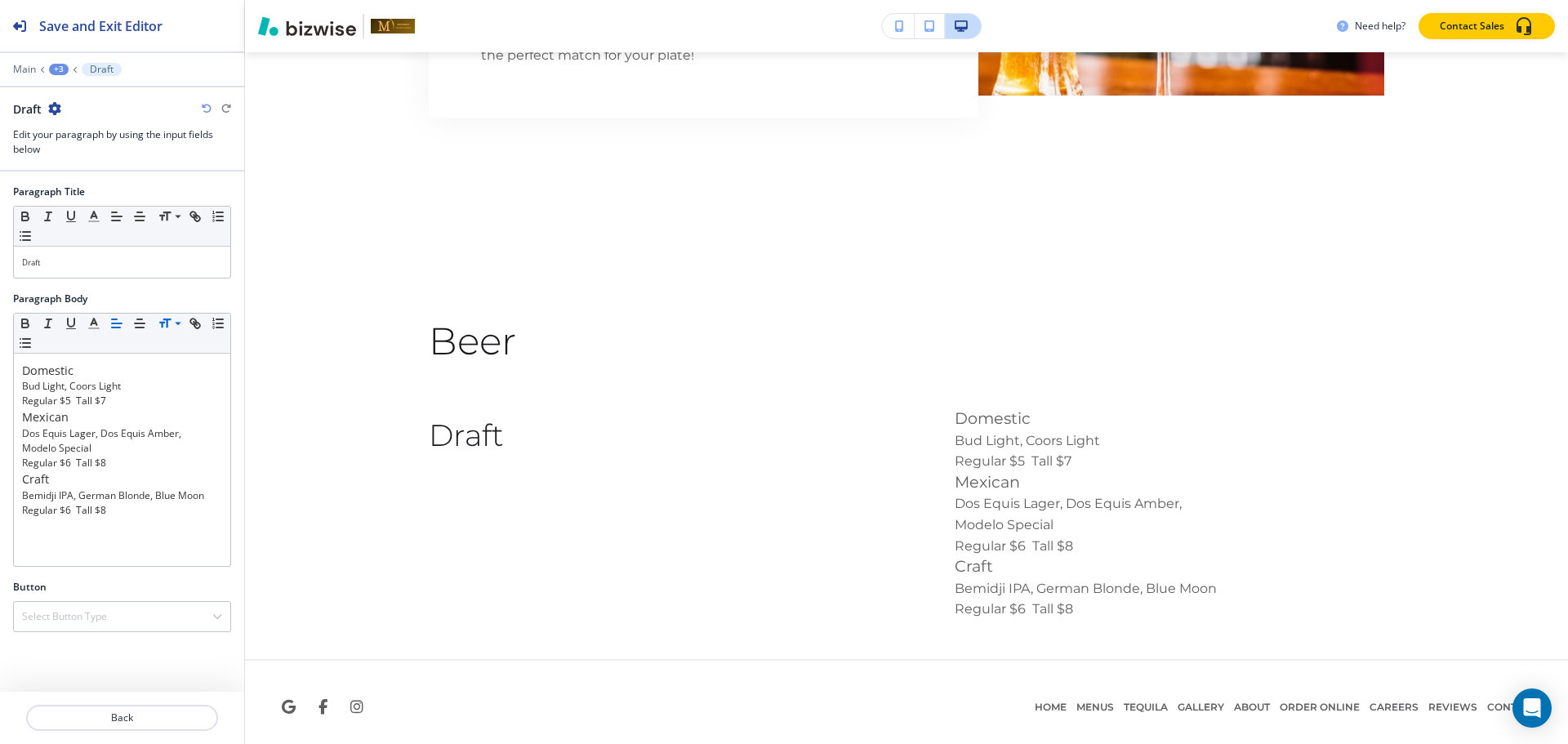
click at [50, 64] on button "+3" at bounding box center [59, 69] width 20 height 12
click at [77, 153] on p "Paragraph" at bounding box center [101, 154] width 83 height 15
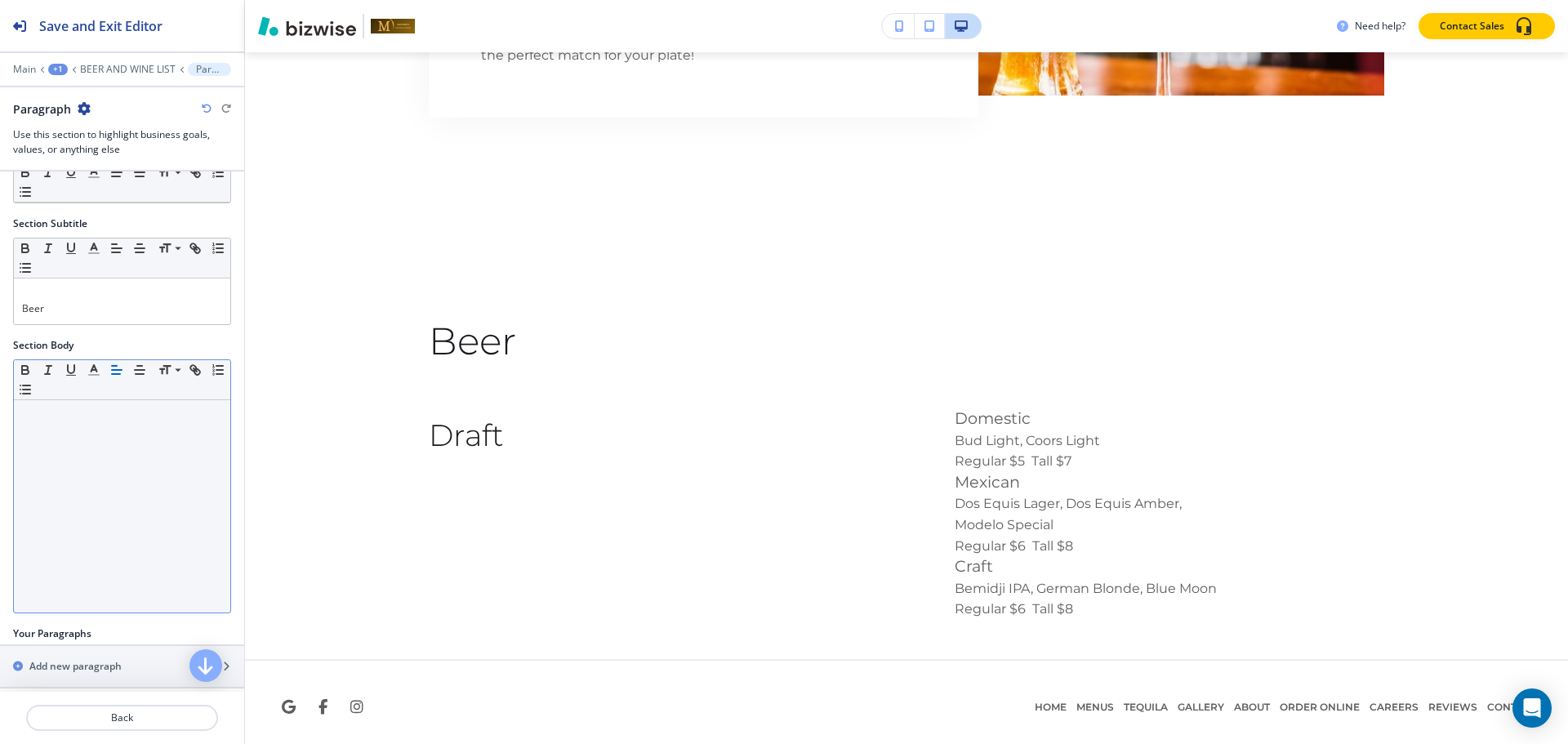
scroll to position [127, 0]
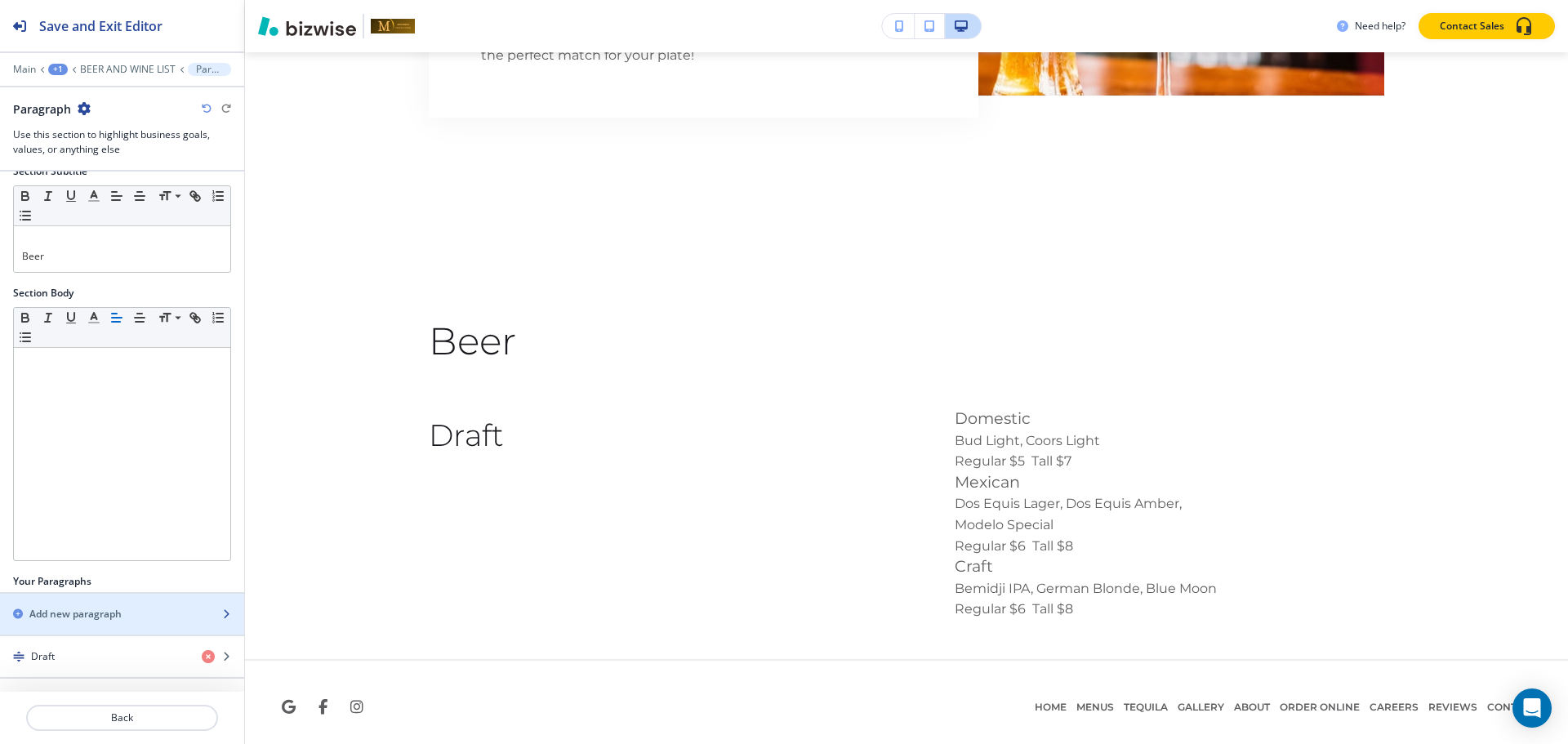
click at [59, 618] on h2 "Add new paragraph" at bounding box center [75, 613] width 92 height 15
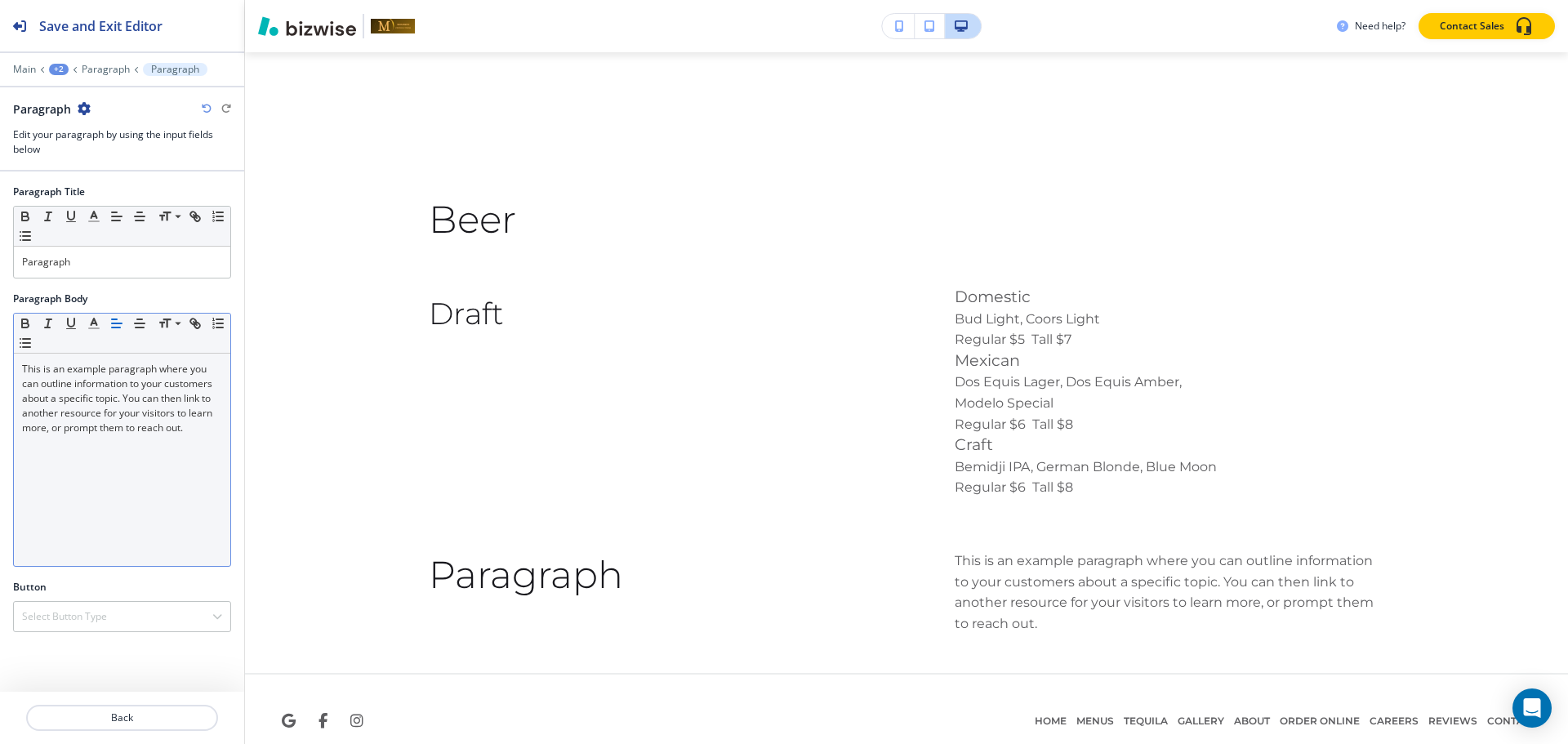
scroll to position [3415, 0]
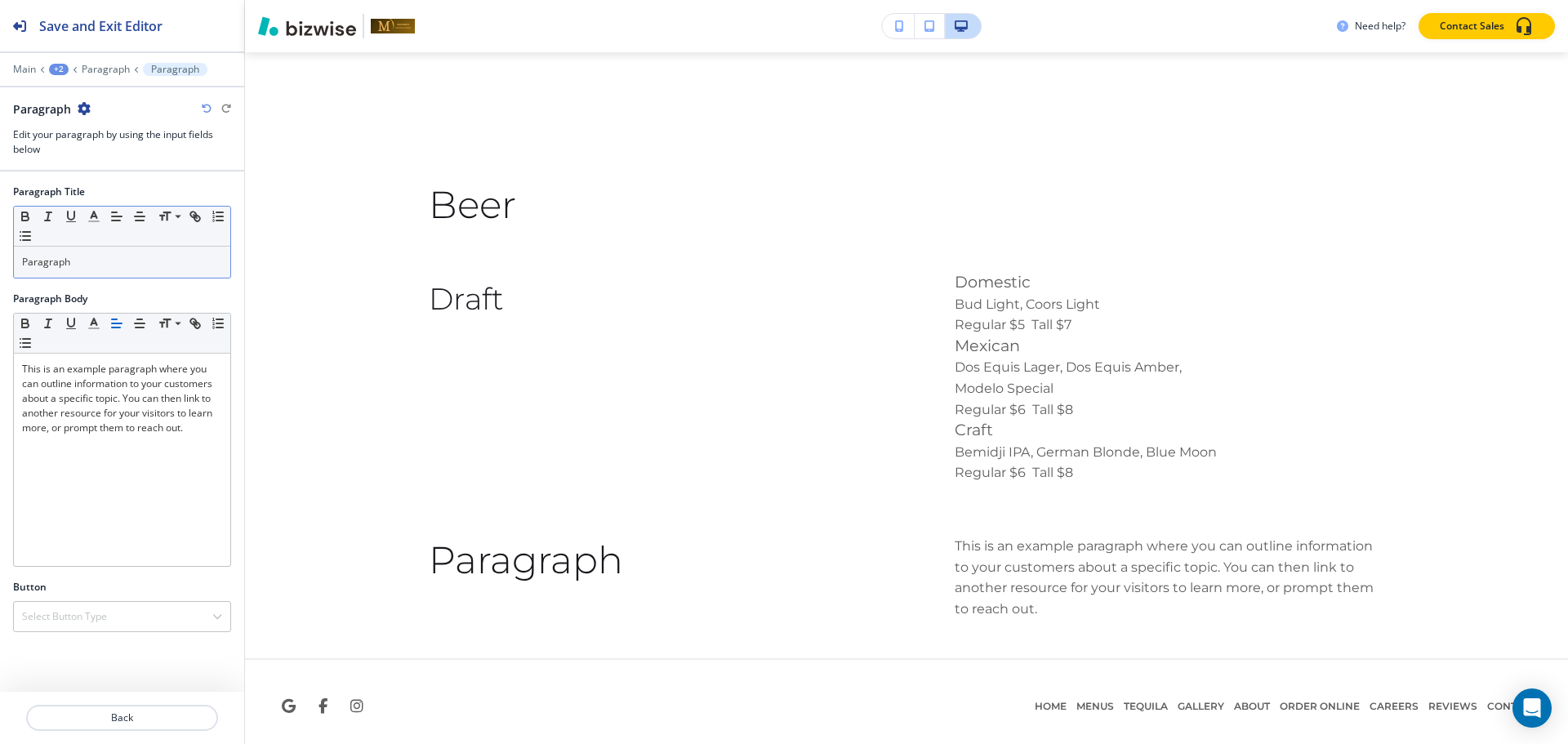
click at [102, 268] on p "Paragraph" at bounding box center [122, 262] width 200 height 15
click at [177, 233] on span at bounding box center [176, 239] width 36 height 20
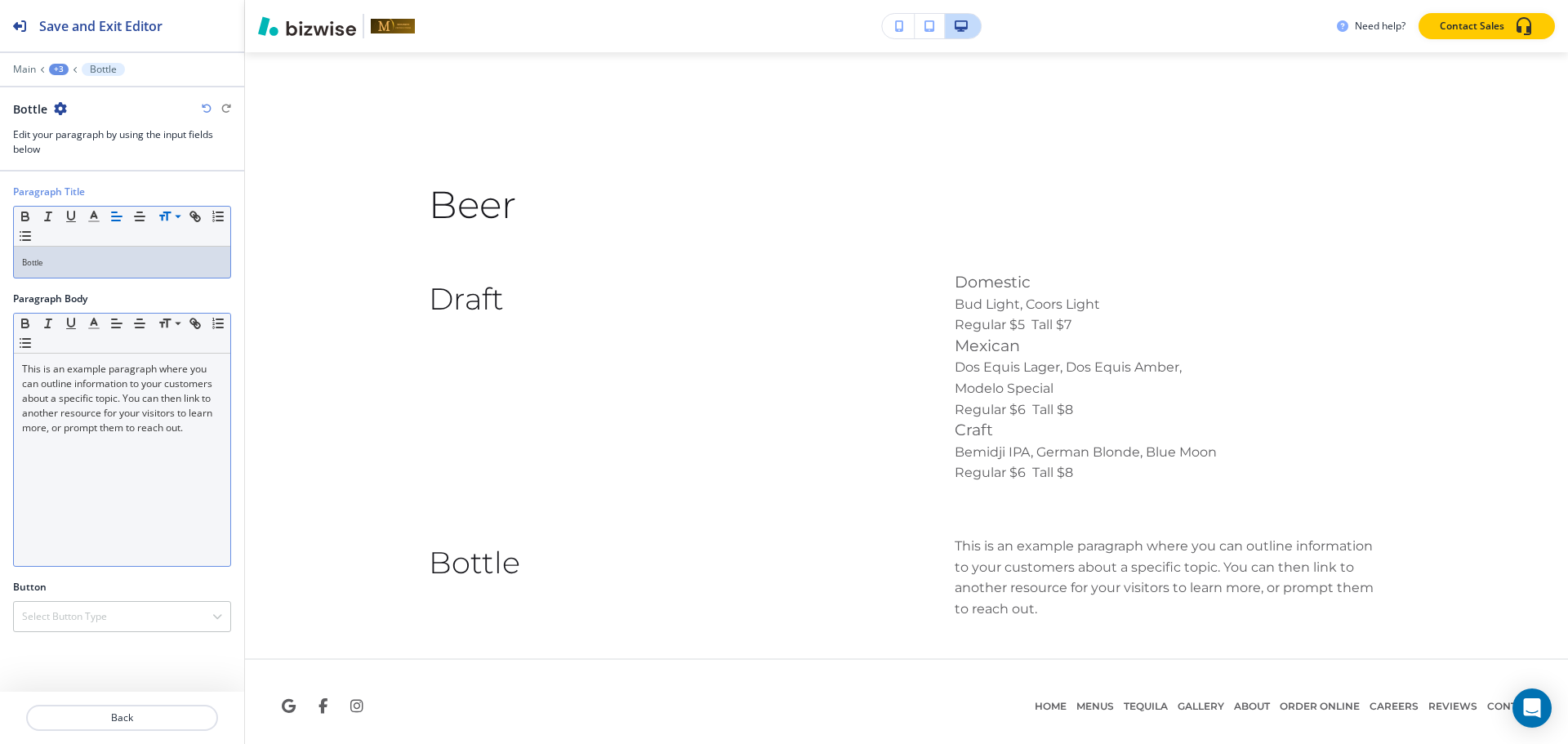
click at [130, 477] on div "This is an example paragraph where you can outline information to your customer…" at bounding box center [123, 459] width 217 height 212
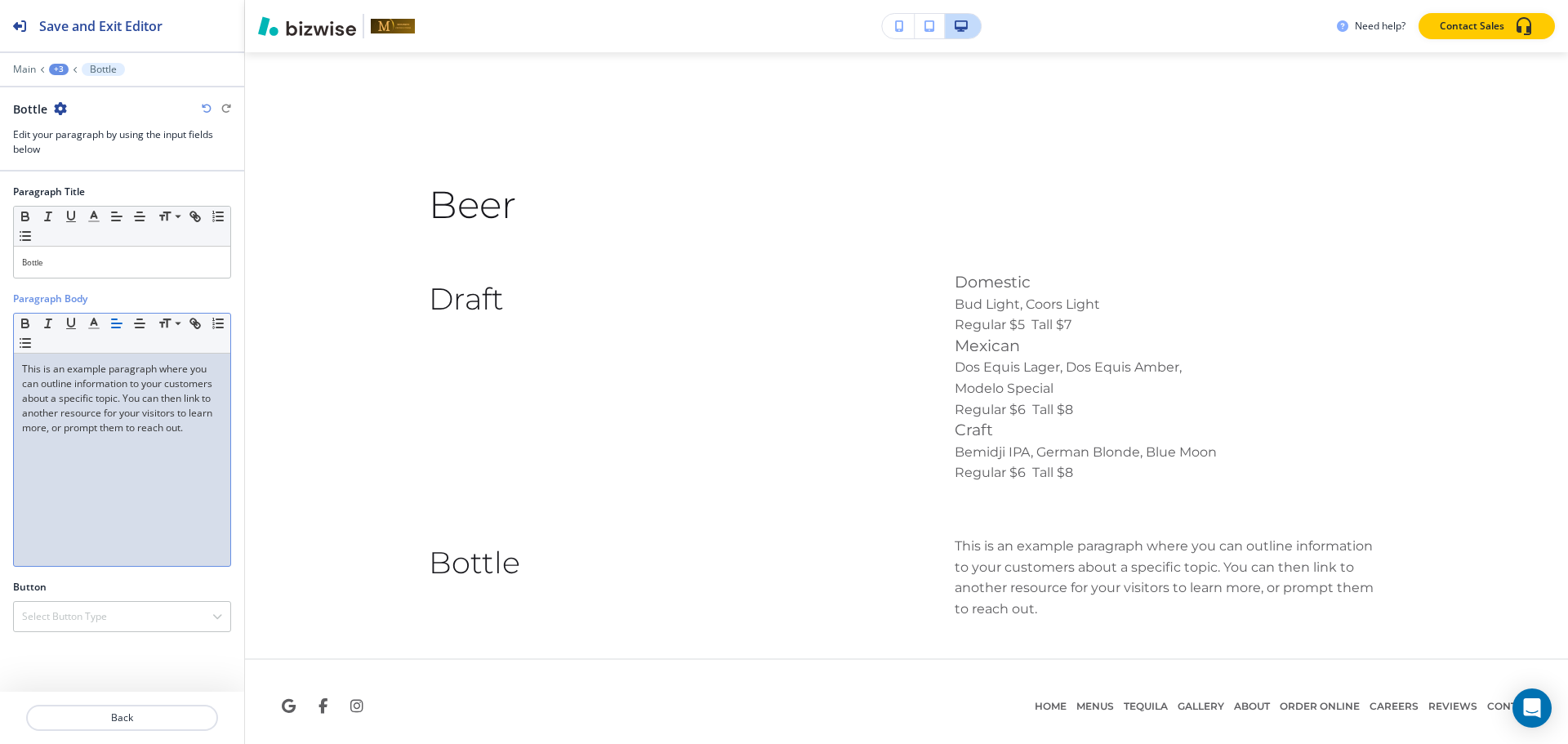
scroll to position [0, 0]
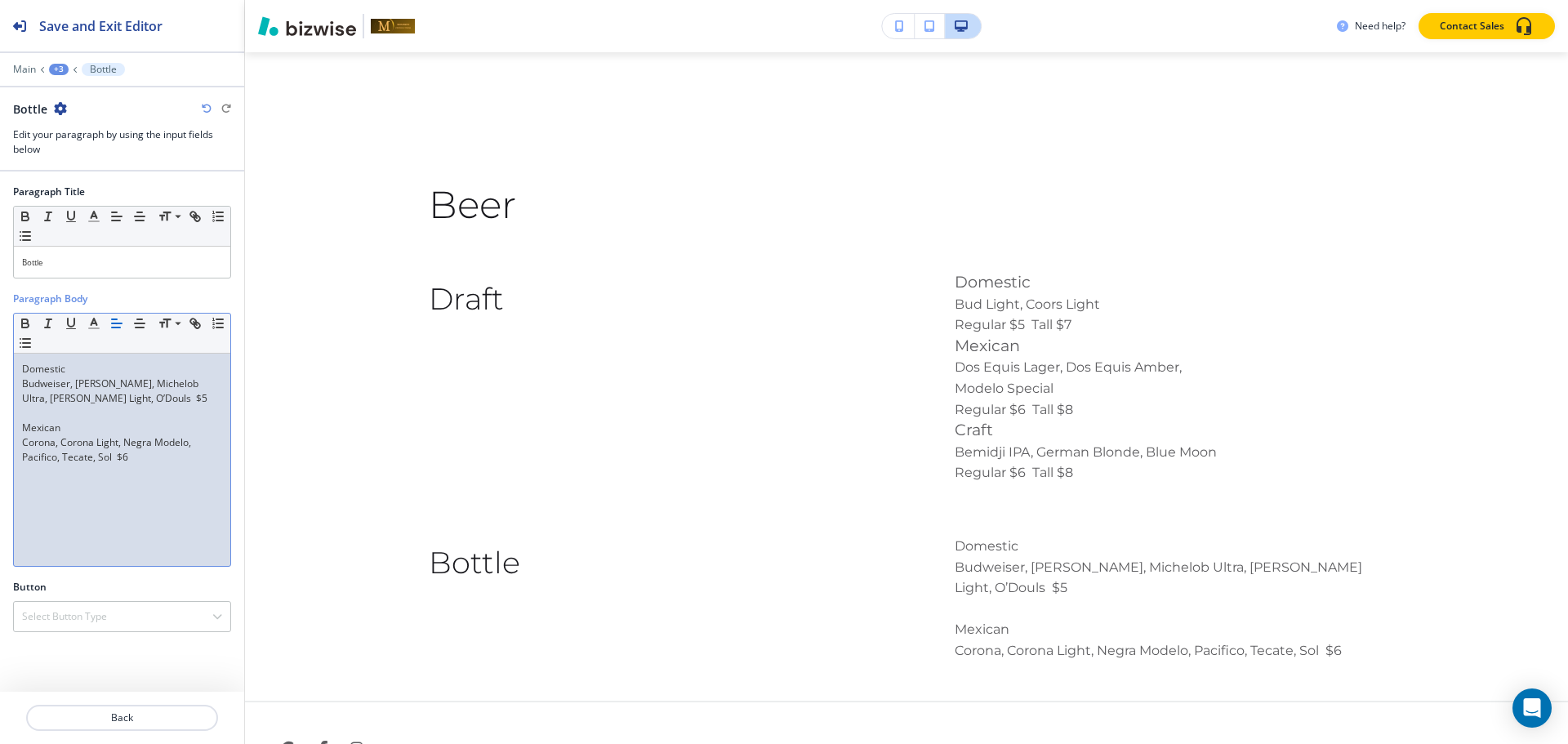
click at [51, 415] on p at bounding box center [122, 413] width 200 height 15
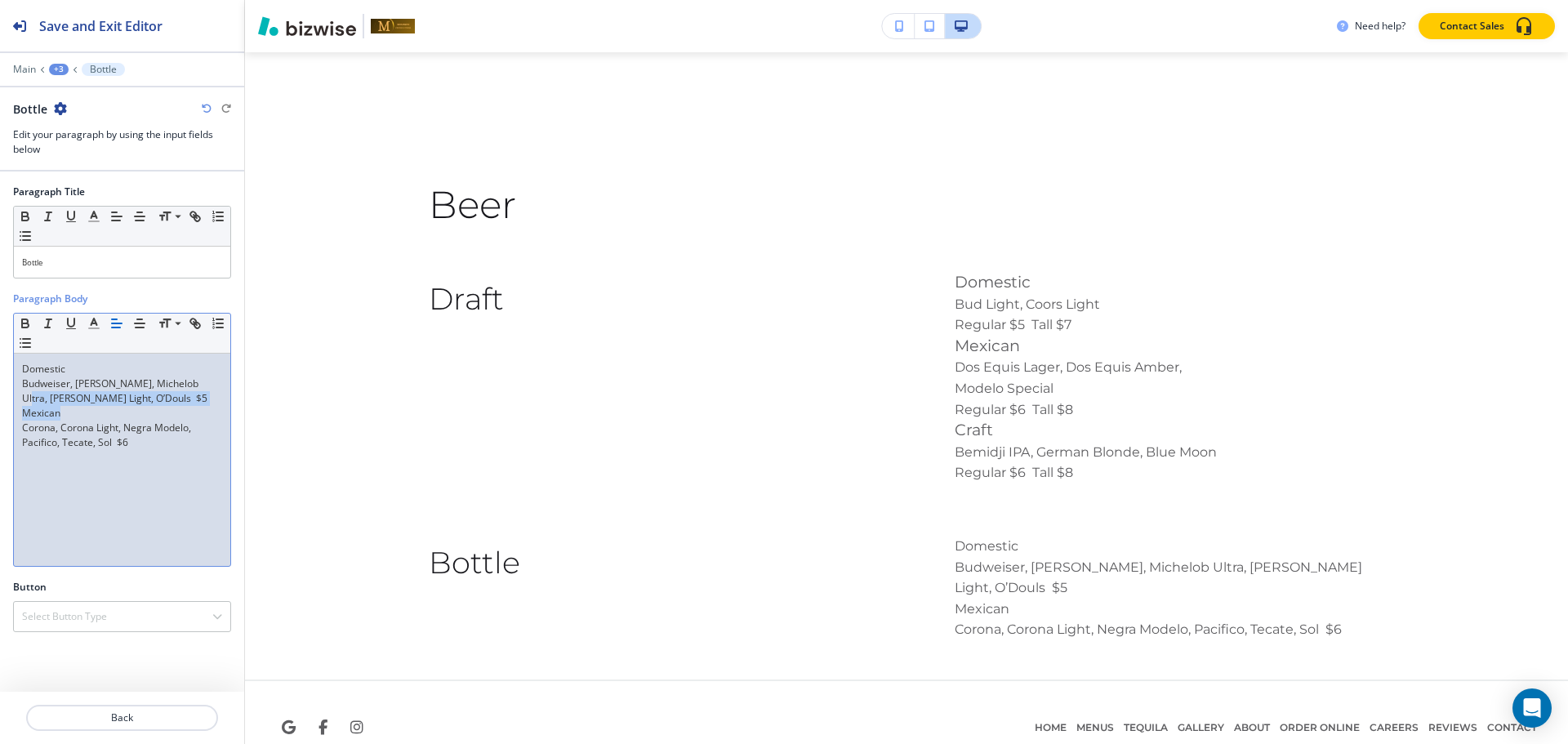
click at [0, 403] on div "Paragraph Body Small Normal Large Huge Domestic Budweiser, Michelob Golden, Mic…" at bounding box center [122, 435] width 244 height 289
click at [58, 416] on p "Mexican" at bounding box center [122, 413] width 200 height 15
click at [67, 412] on p "Mexican" at bounding box center [122, 413] width 200 height 15
click at [66, 416] on p "Mexican" at bounding box center [122, 413] width 200 height 15
drag, startPoint x: 75, startPoint y: 421, endPoint x: 42, endPoint y: 416, distance: 33.4
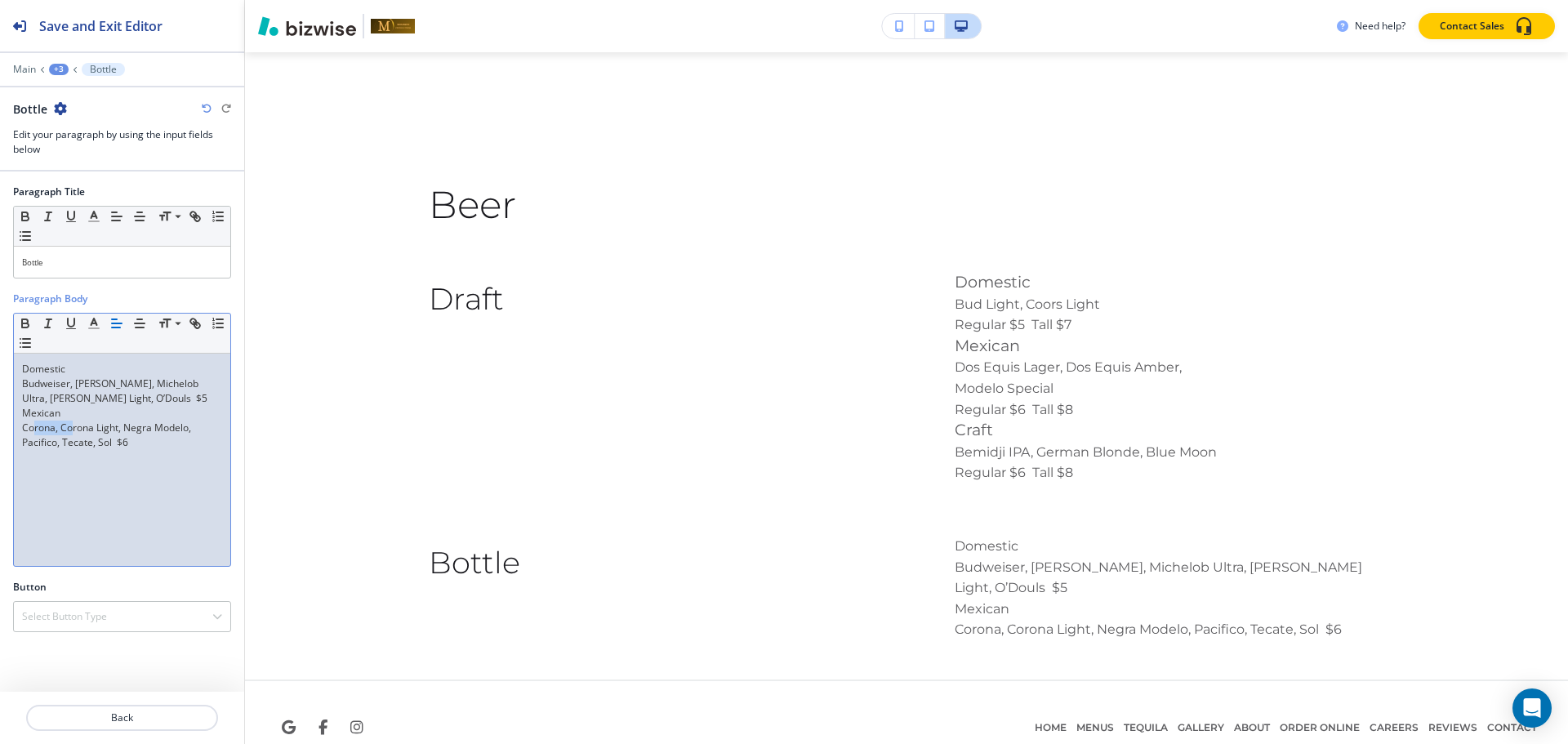
click at [35, 418] on div "Domestic Budweiser, Michelob Golden, Michelob Ultra, Miller Light, O’Douls $5 M…" at bounding box center [123, 459] width 217 height 212
click at [58, 415] on p "Mexican" at bounding box center [122, 413] width 200 height 15
drag, startPoint x: 67, startPoint y: 409, endPoint x: 20, endPoint y: 409, distance: 47.0
click at [20, 409] on div "Domestic Budweiser, Michelob Golden, Michelob Ultra, Miller Light, O’Douls $5 M…" at bounding box center [123, 459] width 217 height 212
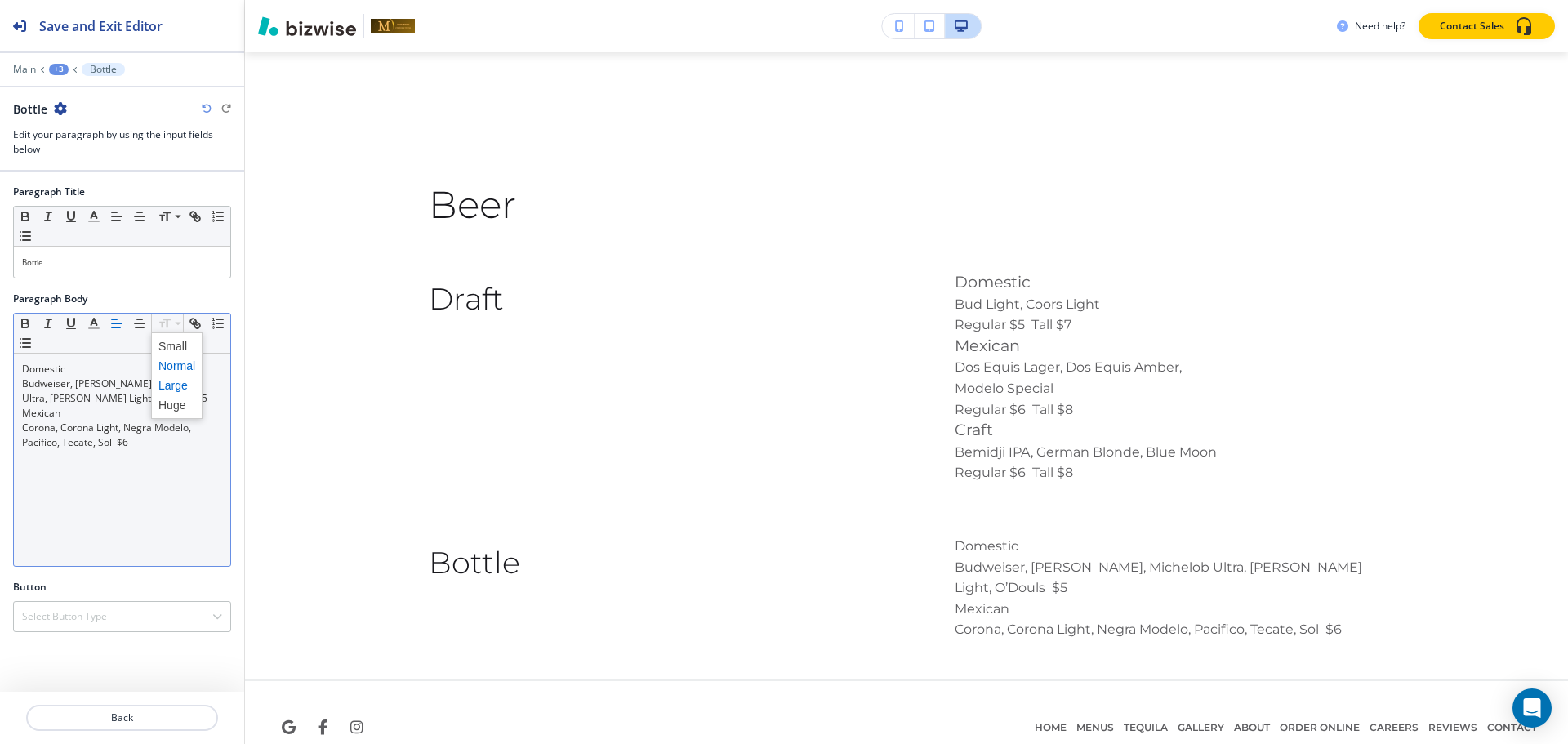
click at [164, 391] on span at bounding box center [176, 385] width 36 height 20
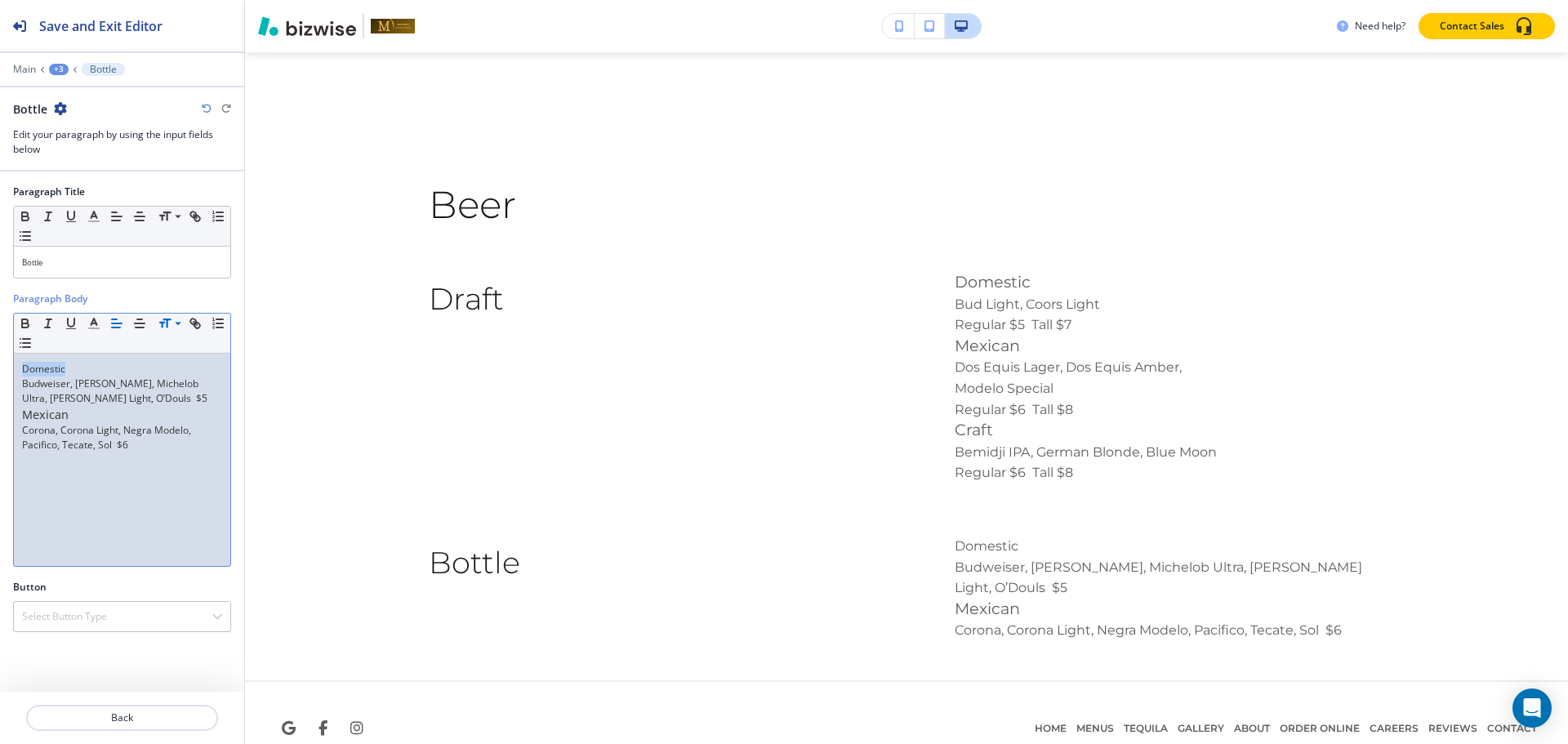
drag, startPoint x: 70, startPoint y: 368, endPoint x: 25, endPoint y: 368, distance: 45.0
click at [25, 368] on p "Domestic" at bounding box center [122, 368] width 200 height 15
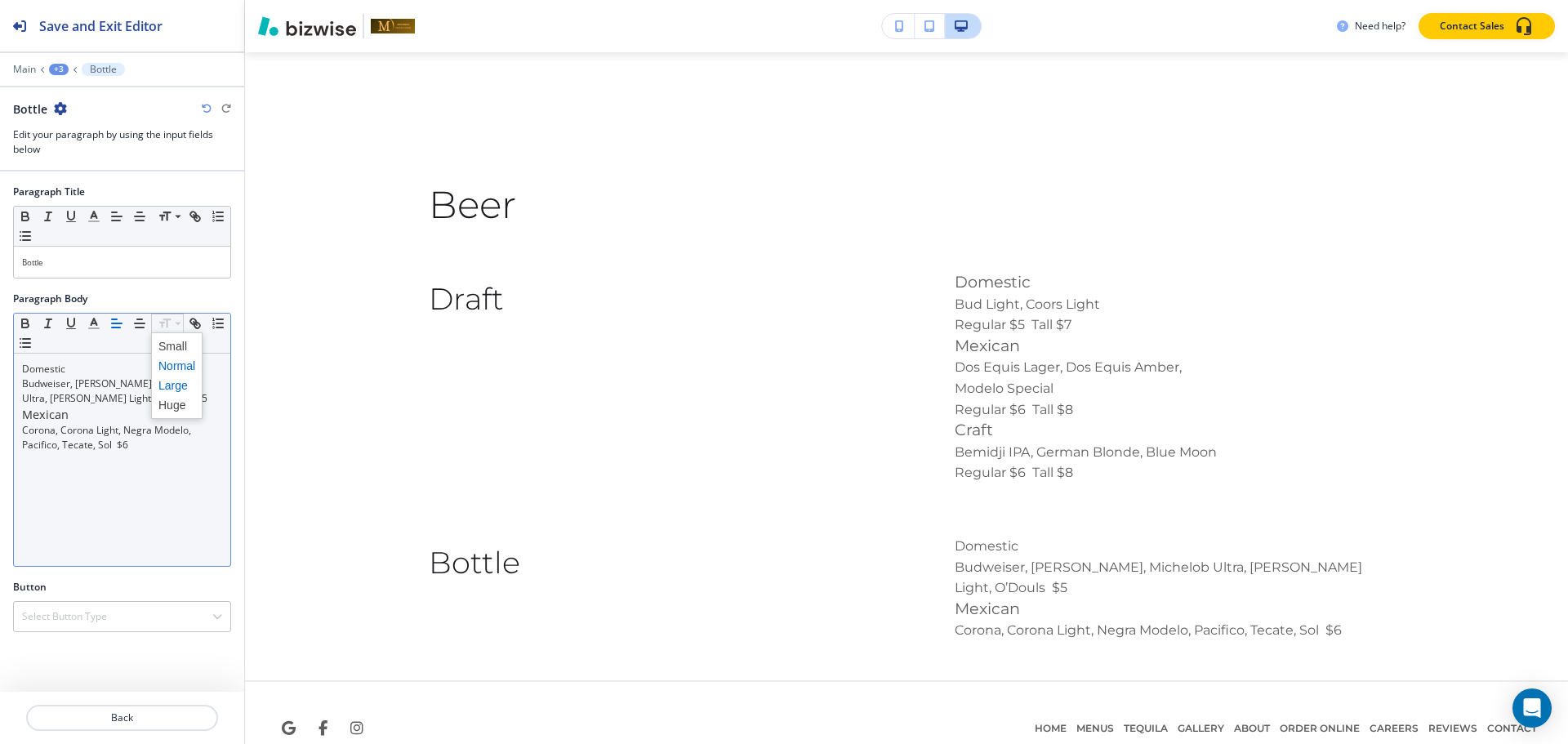
click at [165, 386] on span at bounding box center [176, 385] width 36 height 20
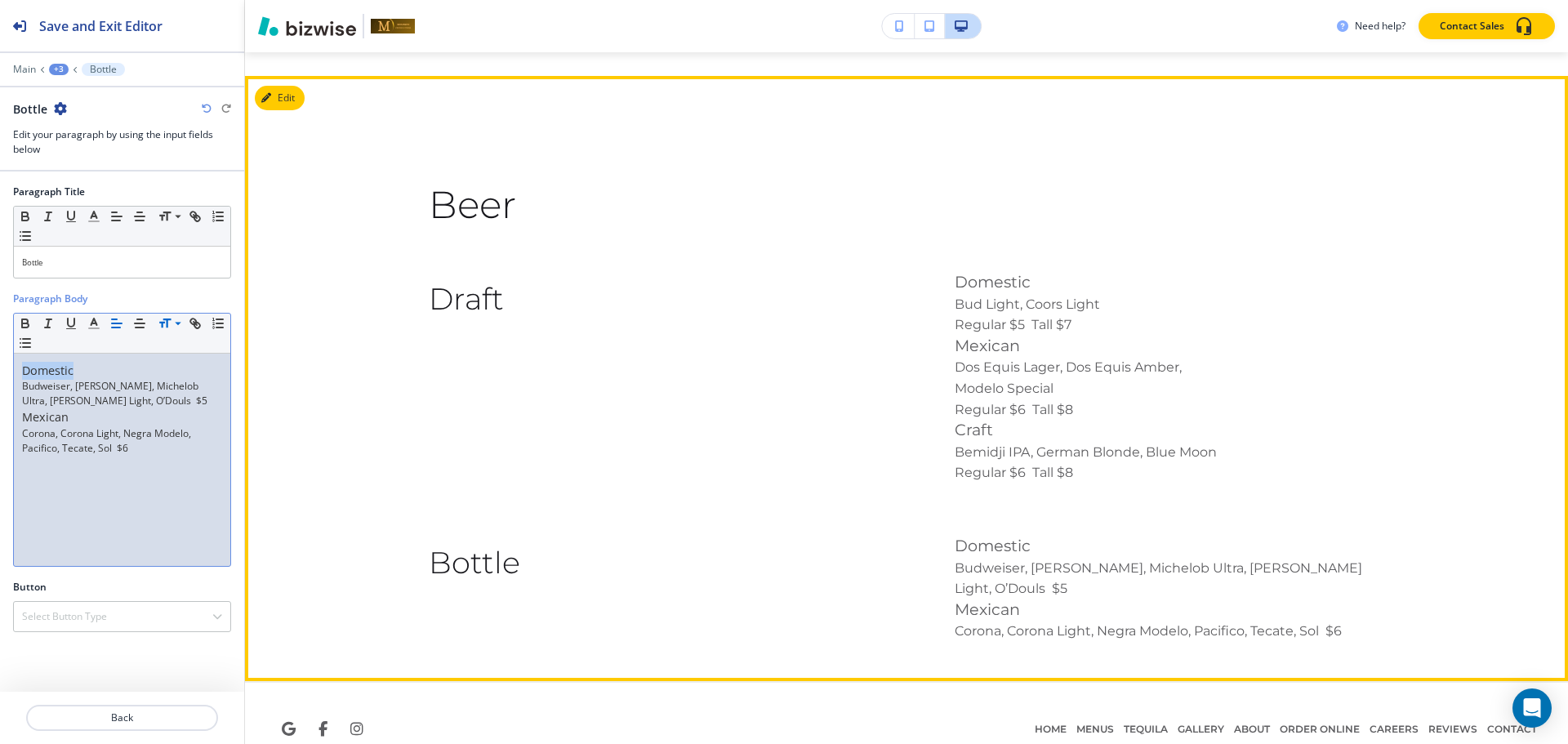
scroll to position [3438, 0]
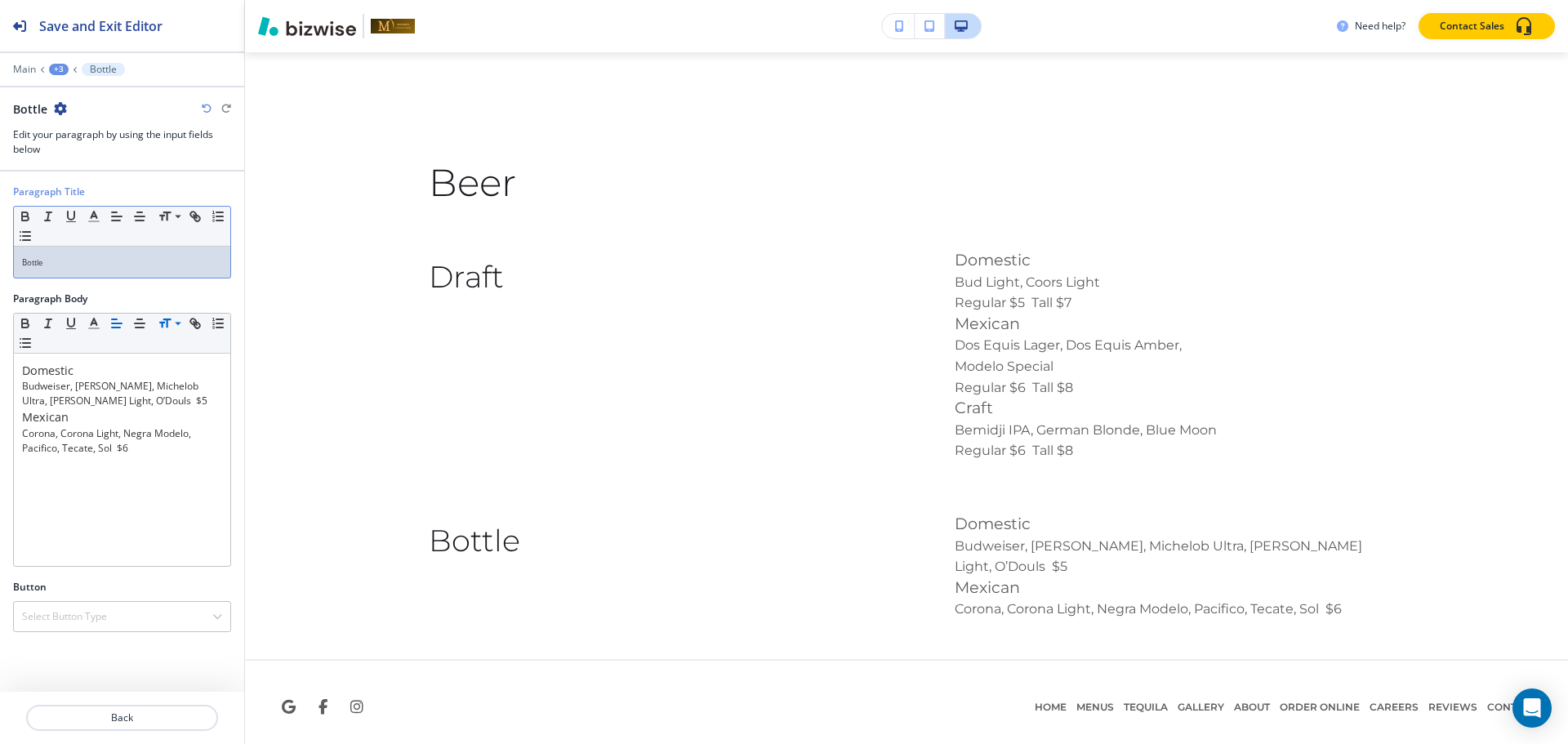
click at [66, 261] on p "Bottle" at bounding box center [122, 262] width 200 height 15
copy span "Bottle"
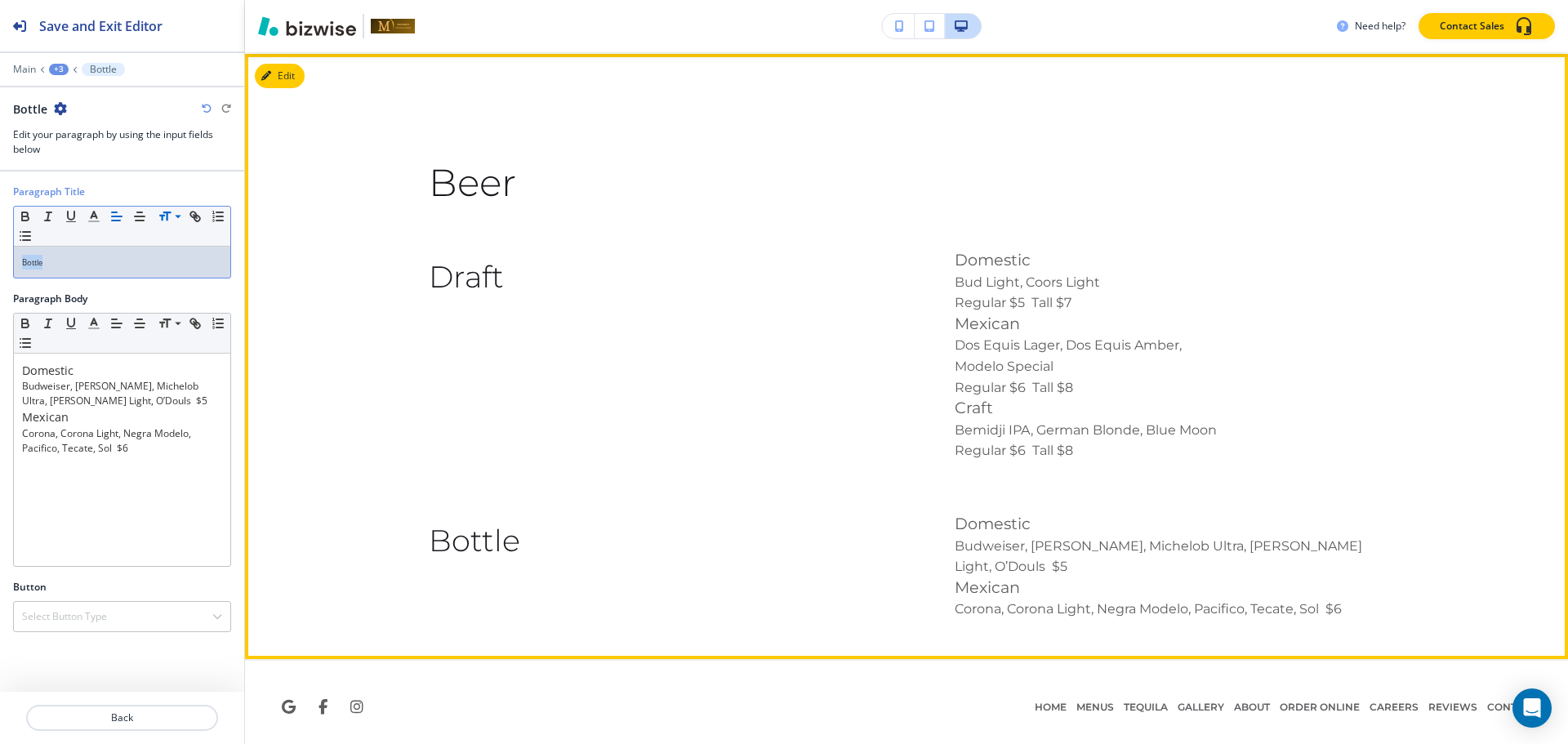
copy span "Bottle"
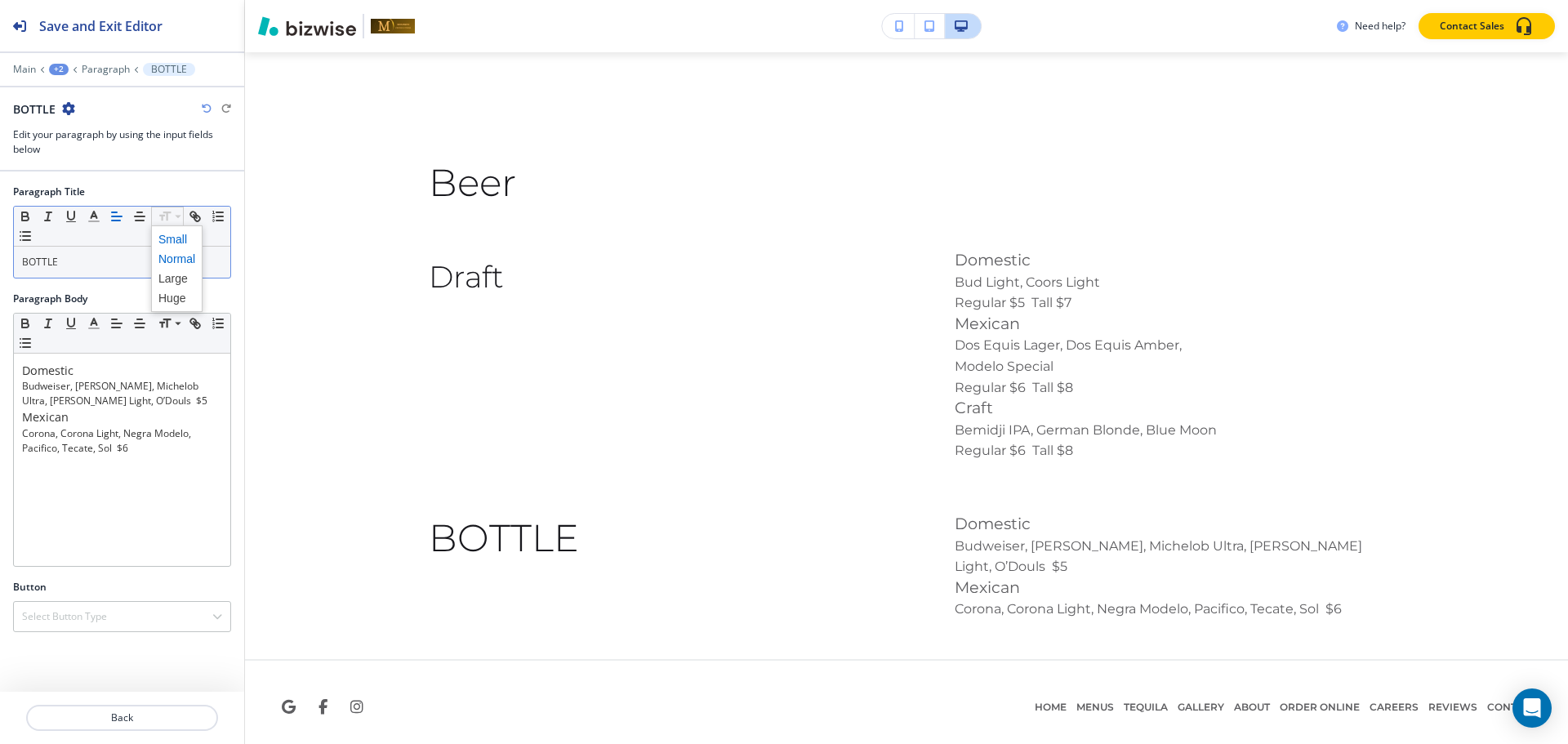
click at [174, 233] on span at bounding box center [176, 239] width 36 height 20
click at [55, 67] on div "+3" at bounding box center [59, 69] width 20 height 12
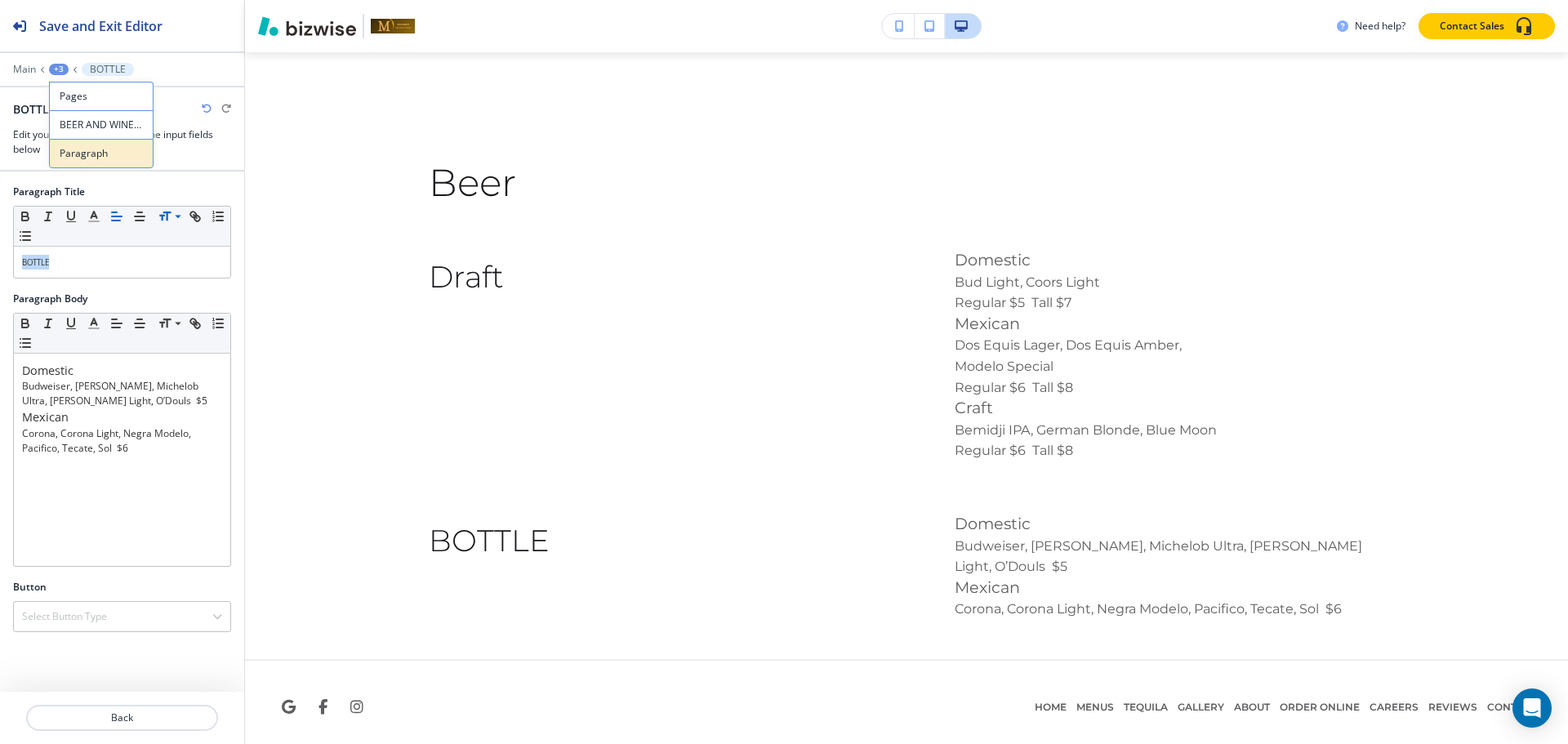
click at [91, 153] on p "Paragraph" at bounding box center [101, 154] width 83 height 15
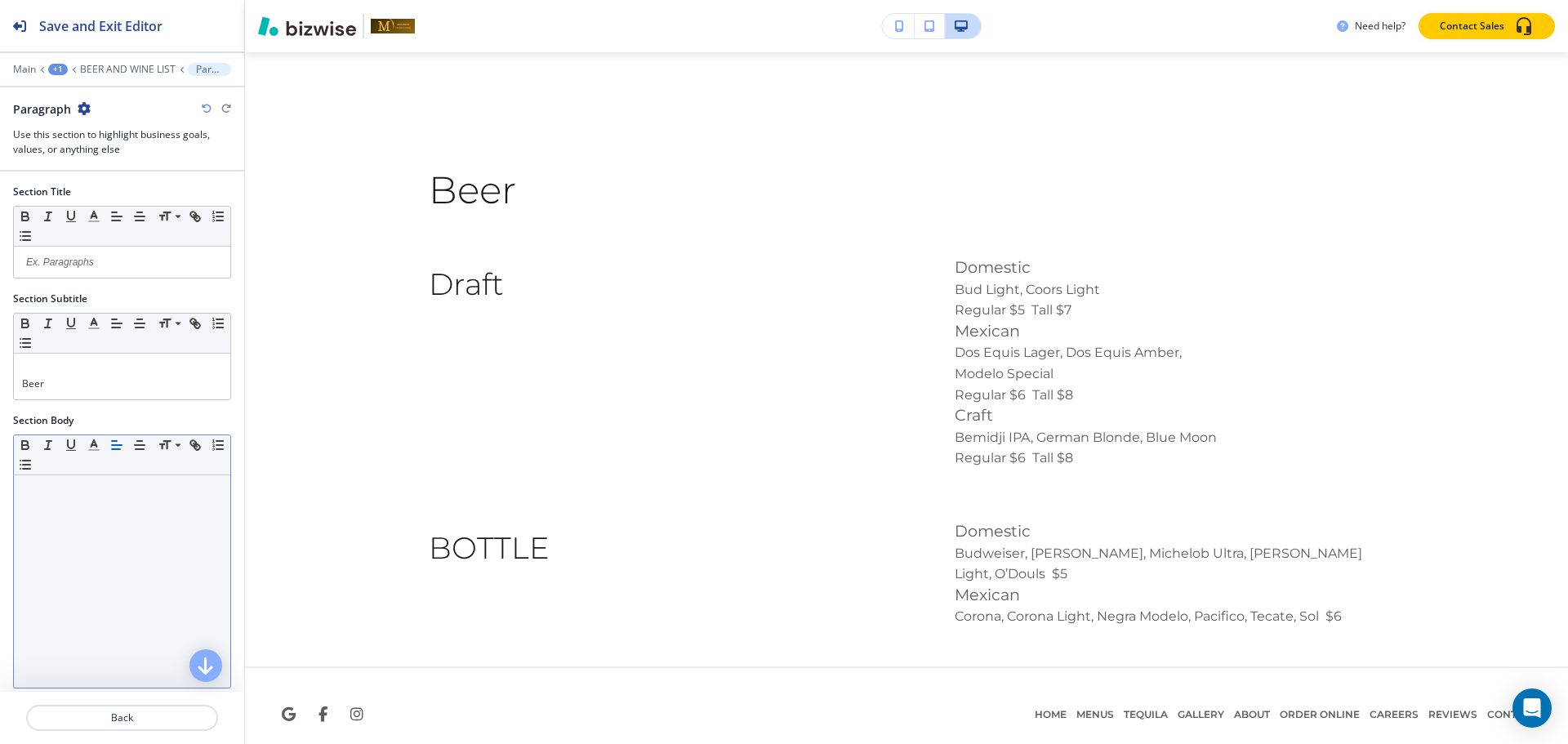
scroll to position [170, 0]
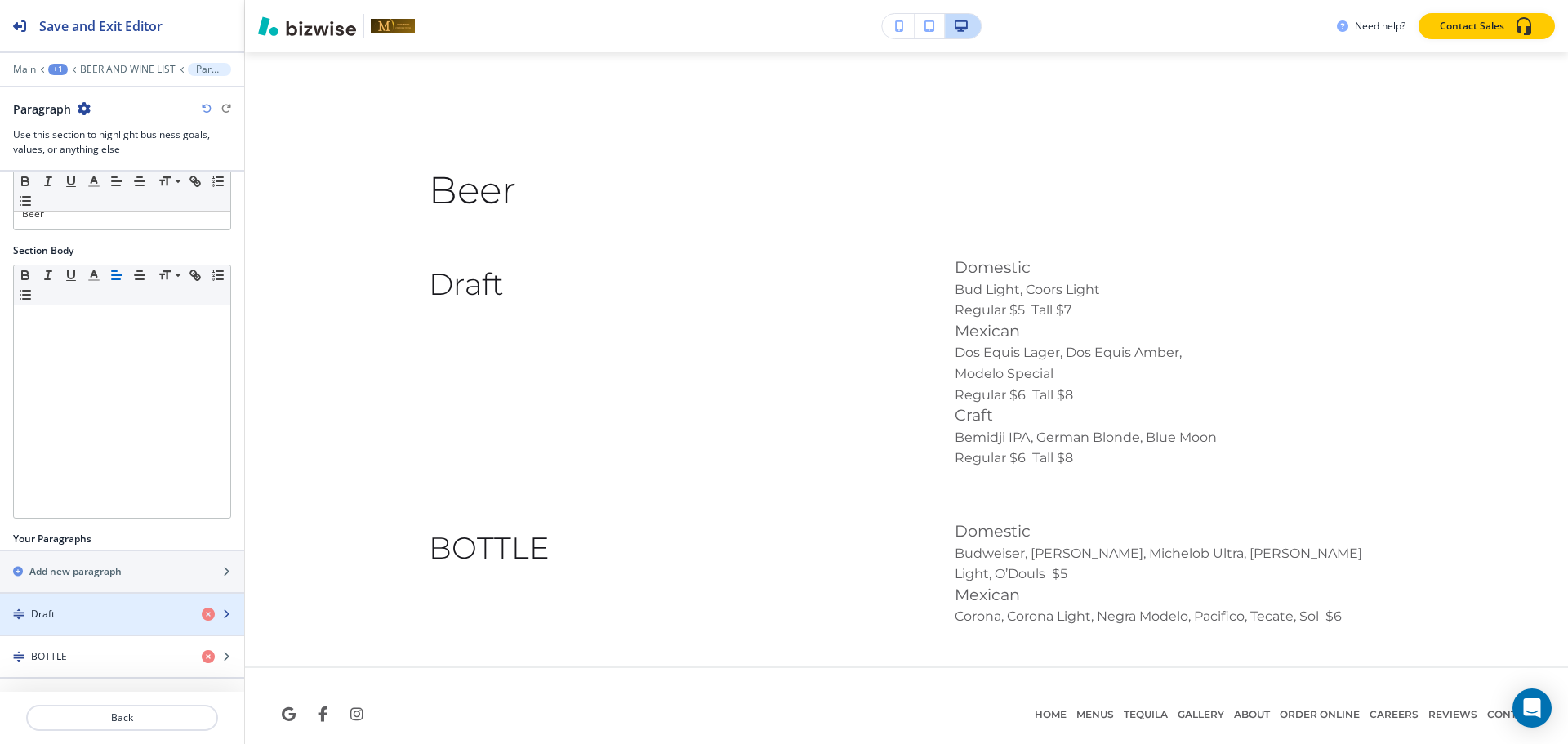
click at [38, 606] on h4 "Draft" at bounding box center [43, 613] width 24 height 15
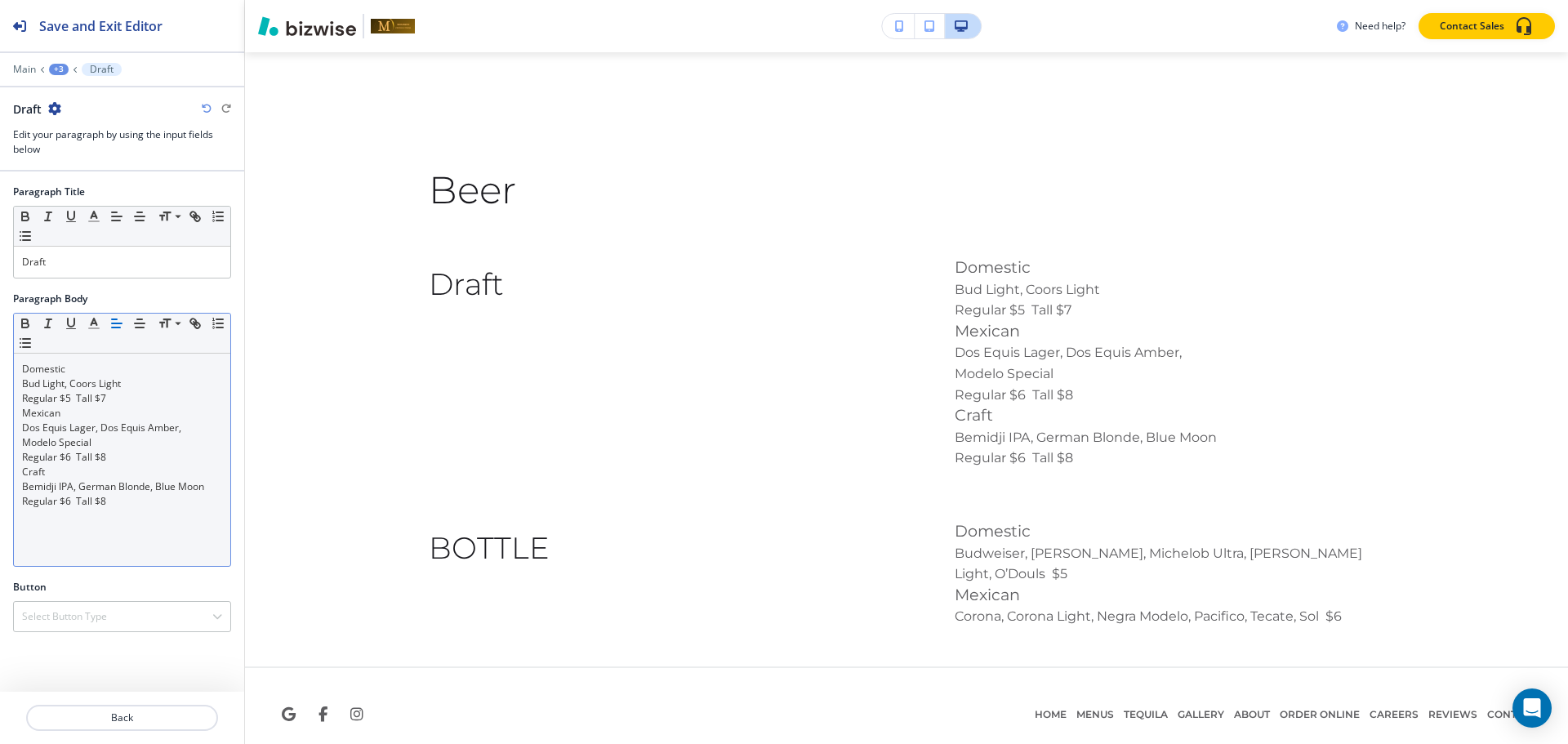
scroll to position [3438, 0]
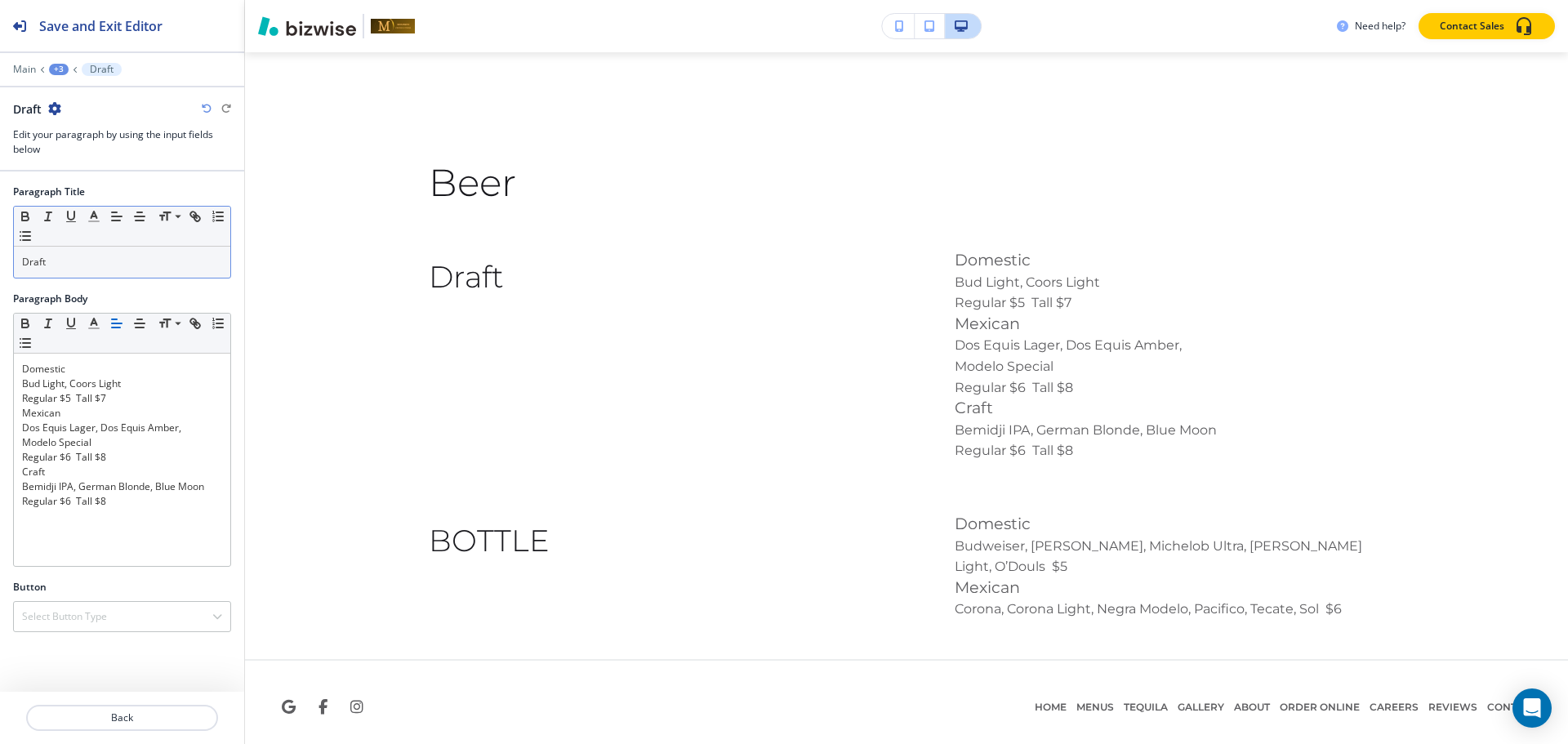
click at [107, 270] on div "Draft" at bounding box center [123, 262] width 217 height 31
copy p "Draft"
click at [177, 274] on span at bounding box center [176, 279] width 36 height 20
click at [176, 233] on span at bounding box center [176, 239] width 36 height 20
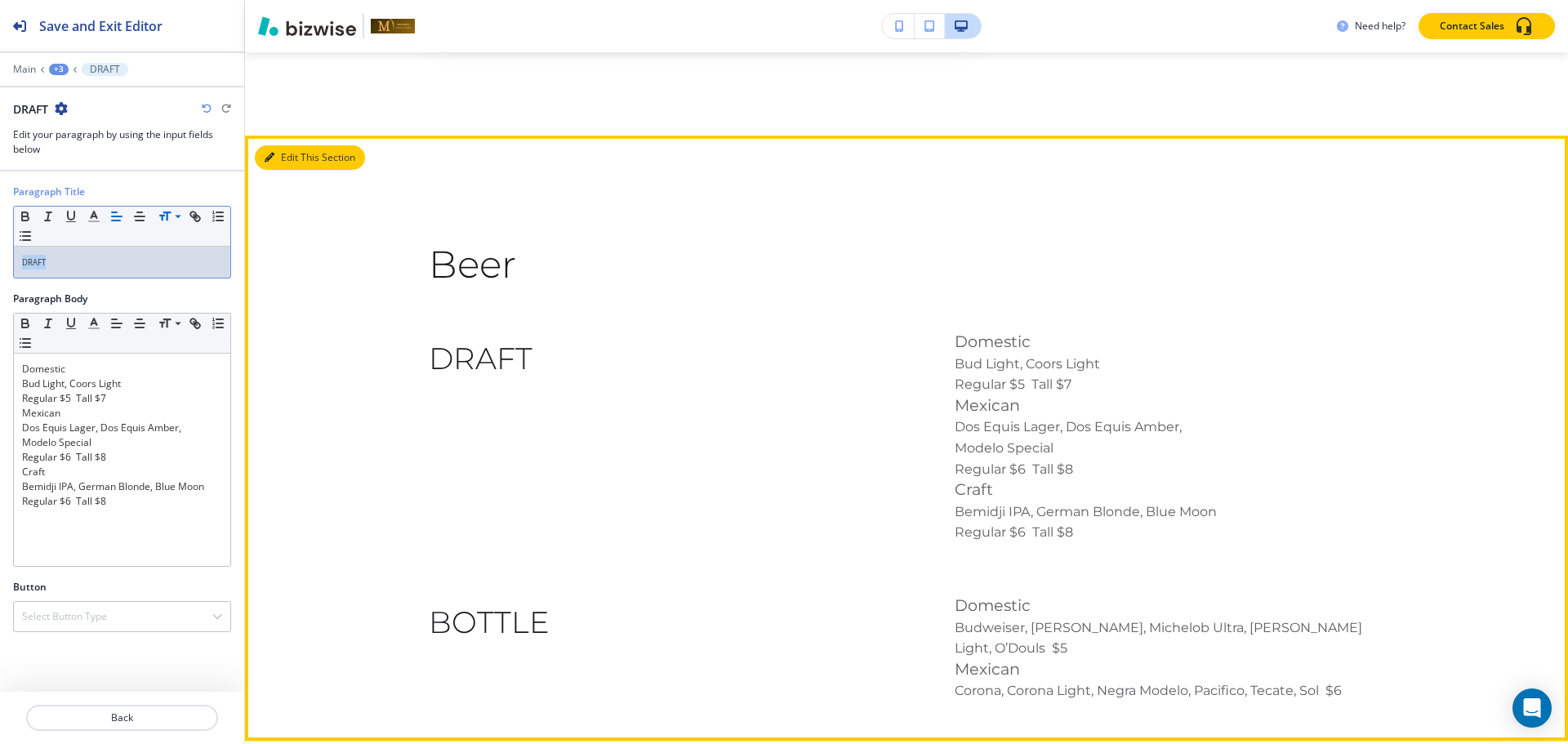
click at [281, 154] on button "Edit This Section" at bounding box center [310, 158] width 110 height 25
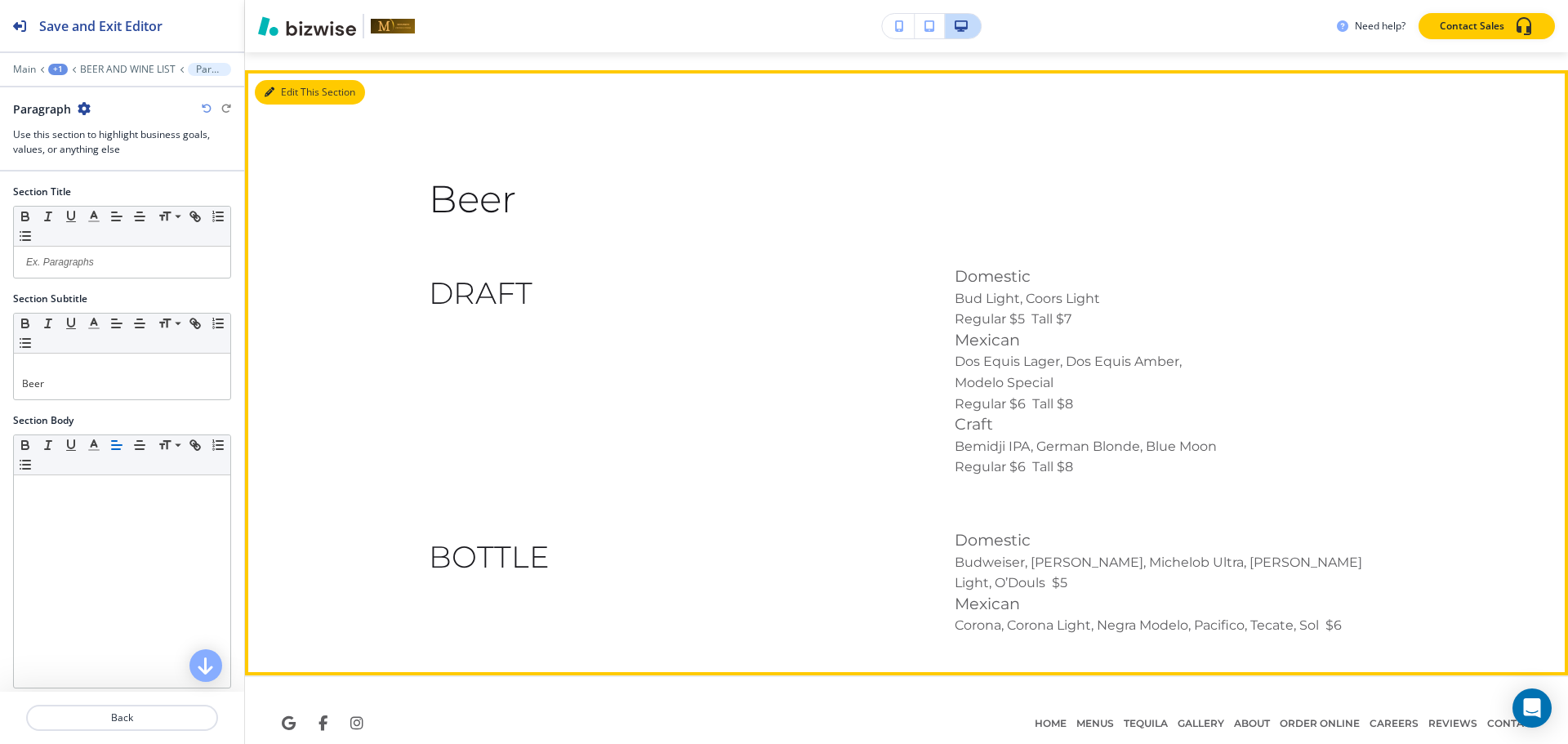
scroll to position [3431, 0]
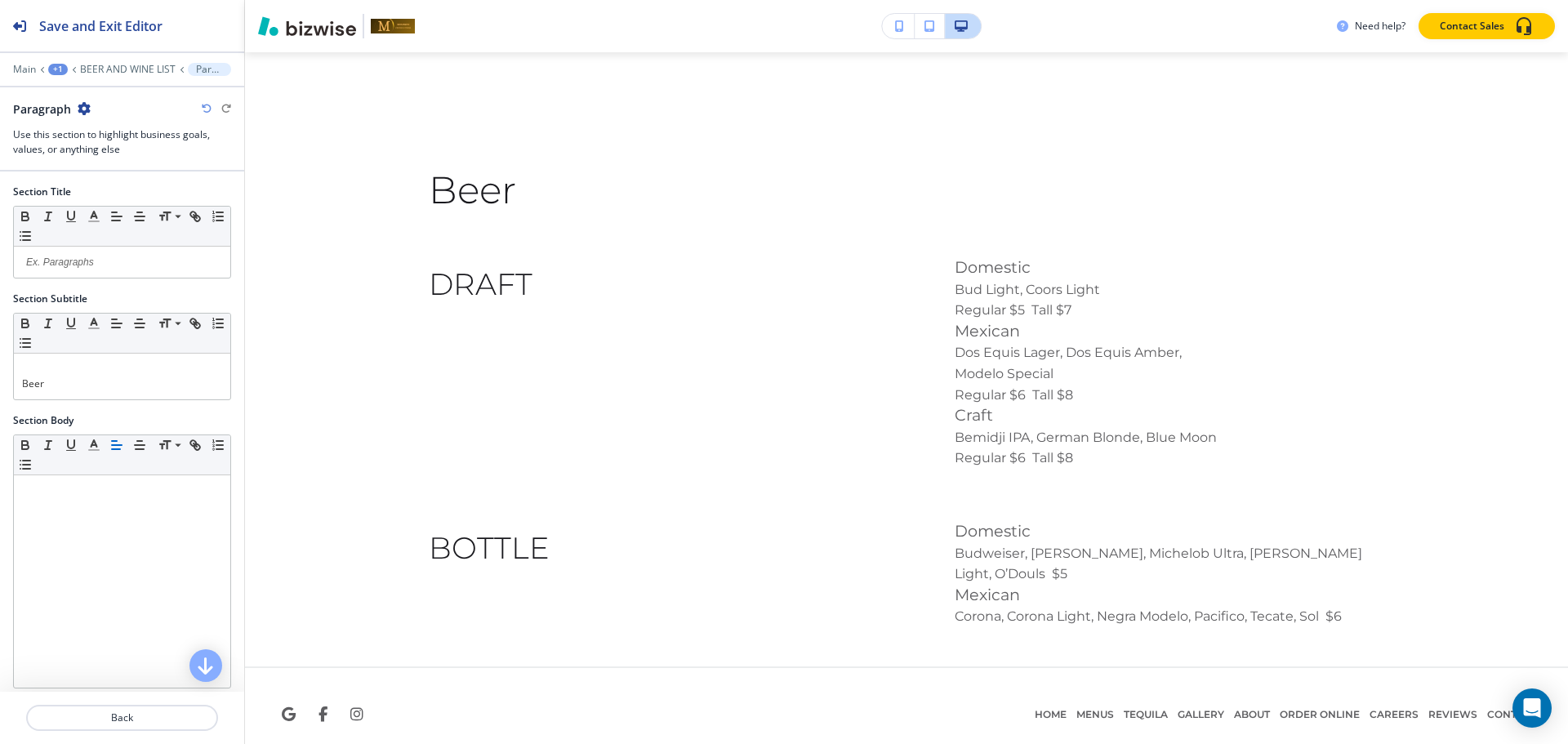
click at [87, 111] on icon "button" at bounding box center [83, 108] width 13 height 13
click at [100, 161] on p "Duplicate Section" at bounding box center [129, 165] width 83 height 15
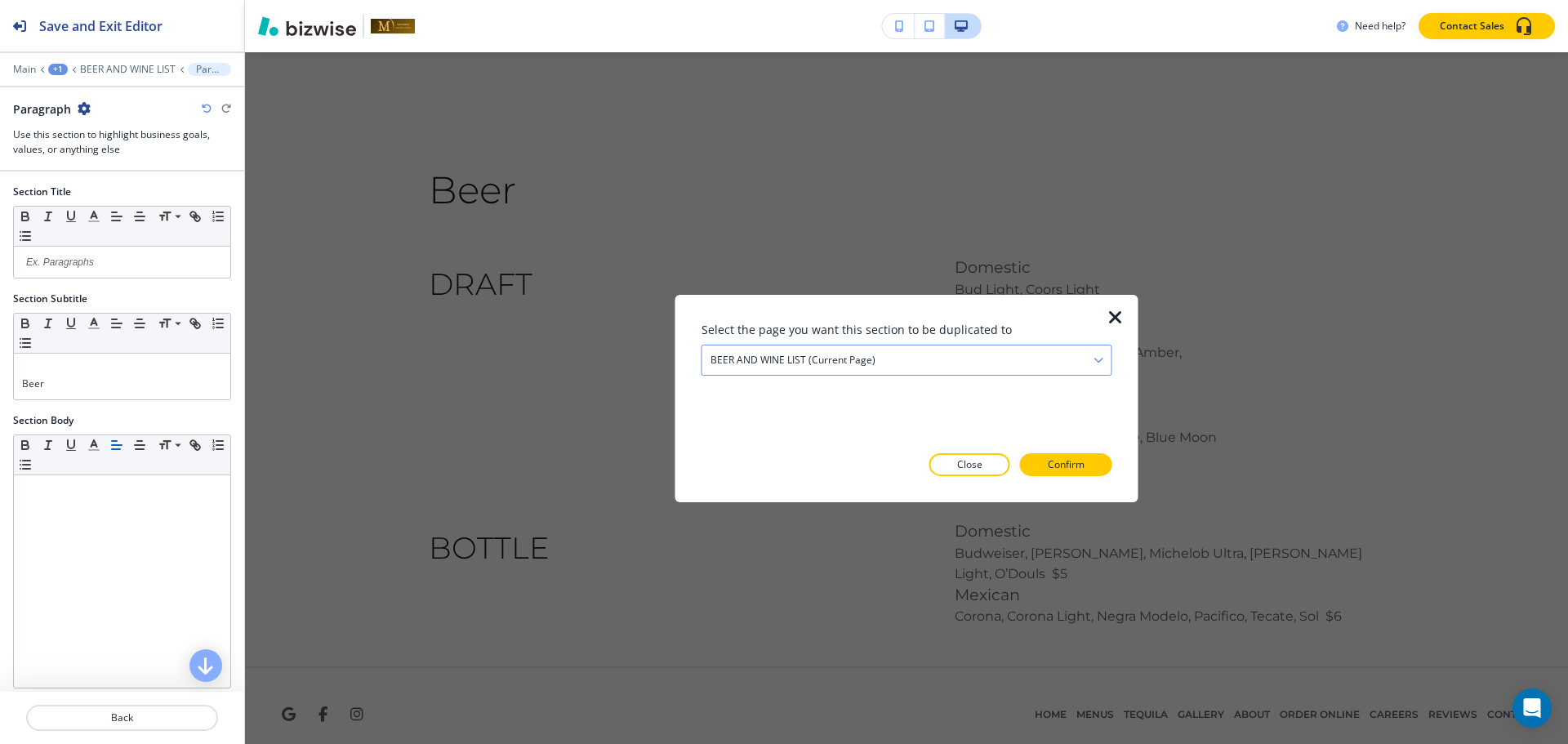
click at [965, 360] on div "BEER AND WINE LIST (current page)" at bounding box center [907, 359] width 409 height 29
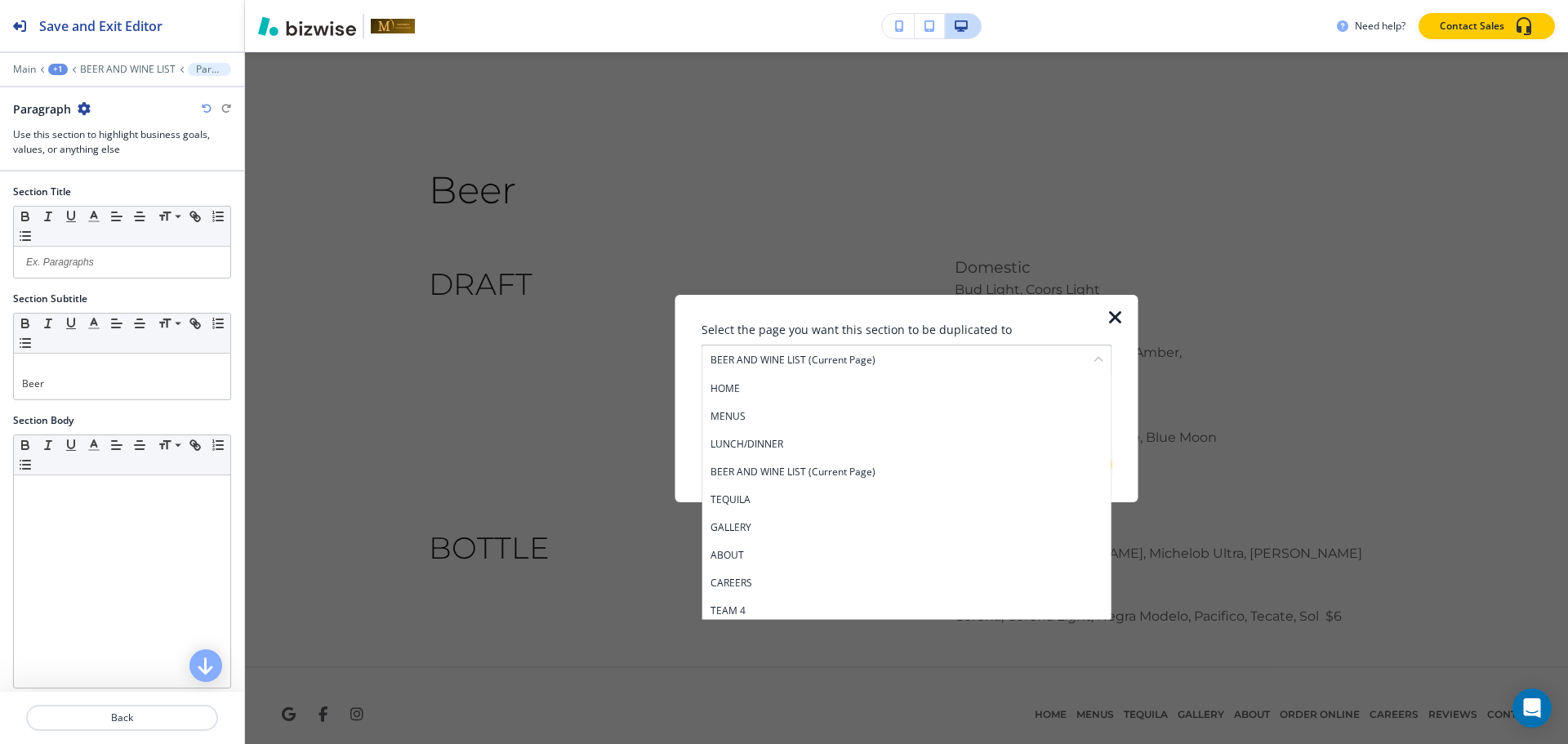
click at [1108, 310] on icon "button" at bounding box center [1115, 317] width 20 height 20
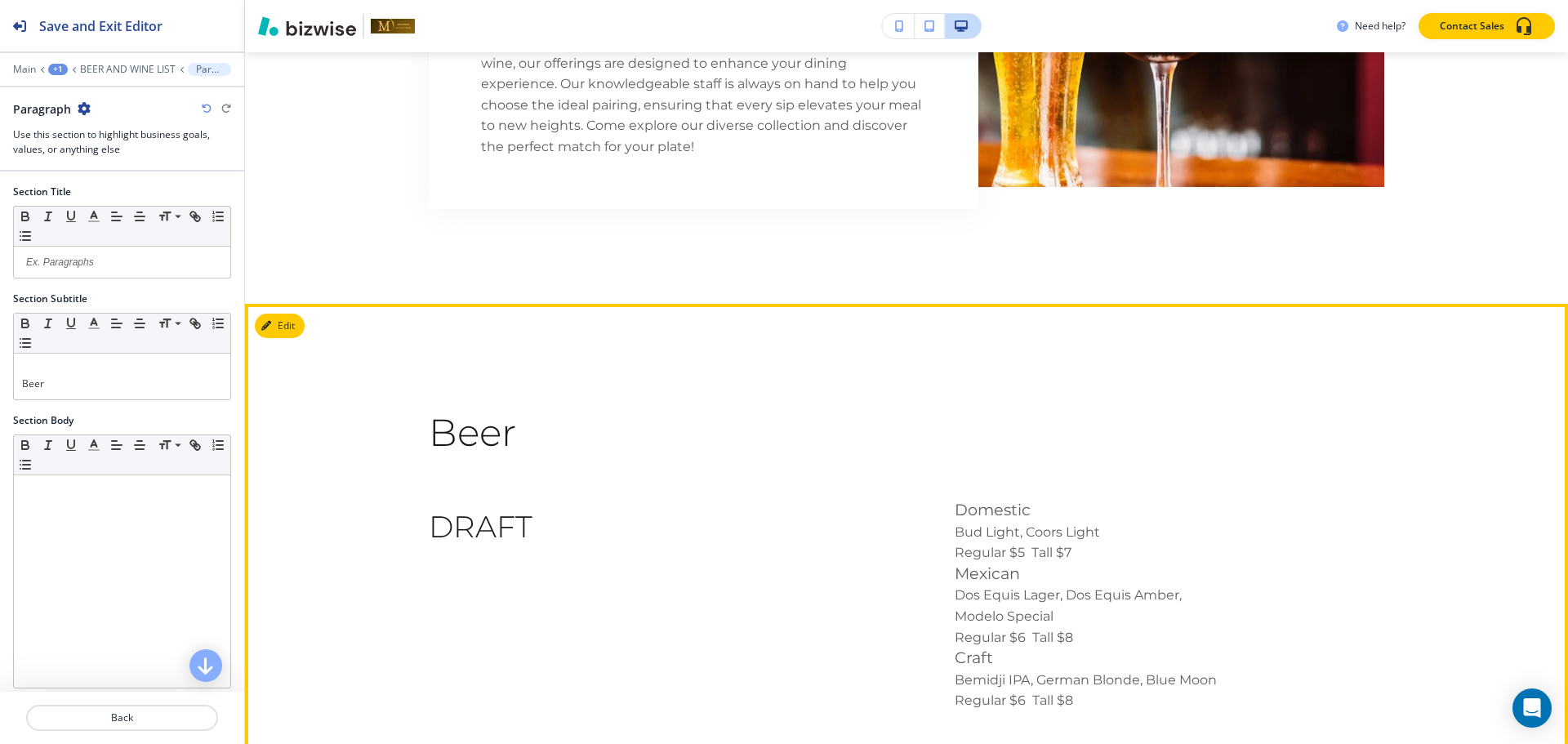
scroll to position [3349, 0]
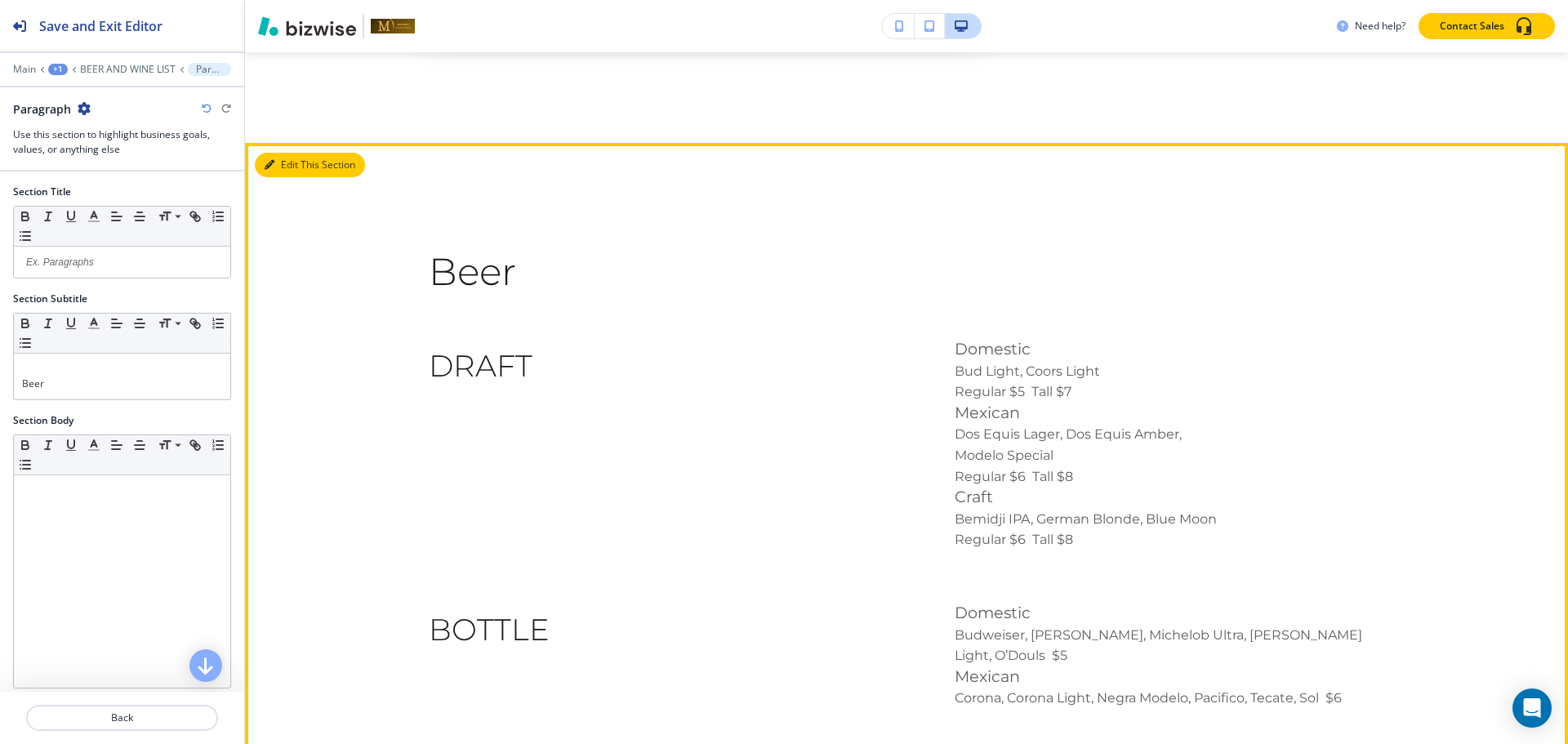
click at [298, 160] on button "Edit This Section" at bounding box center [310, 165] width 110 height 25
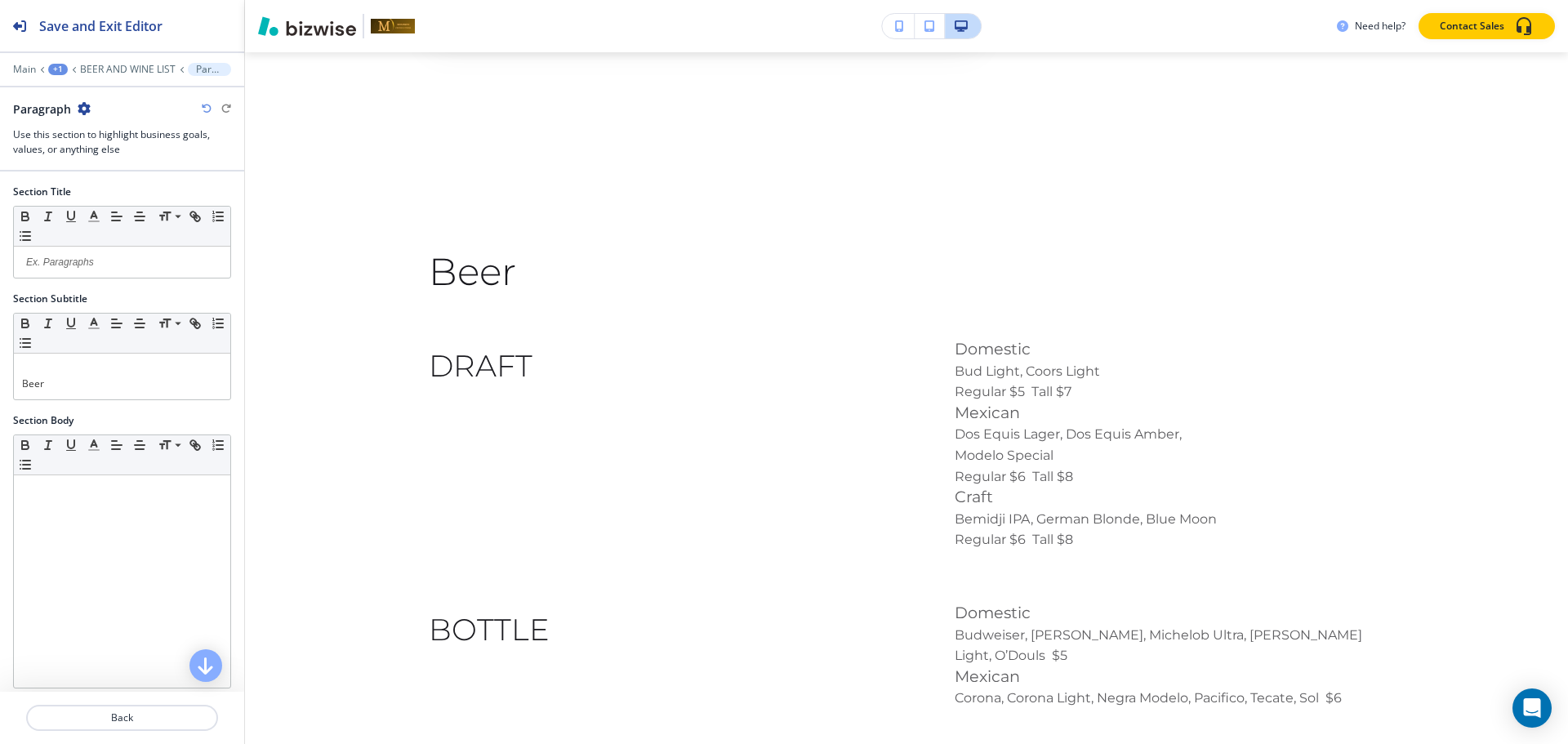
click at [85, 107] on icon "button" at bounding box center [83, 108] width 13 height 13
click at [158, 156] on button "Duplicate Section" at bounding box center [129, 165] width 105 height 28
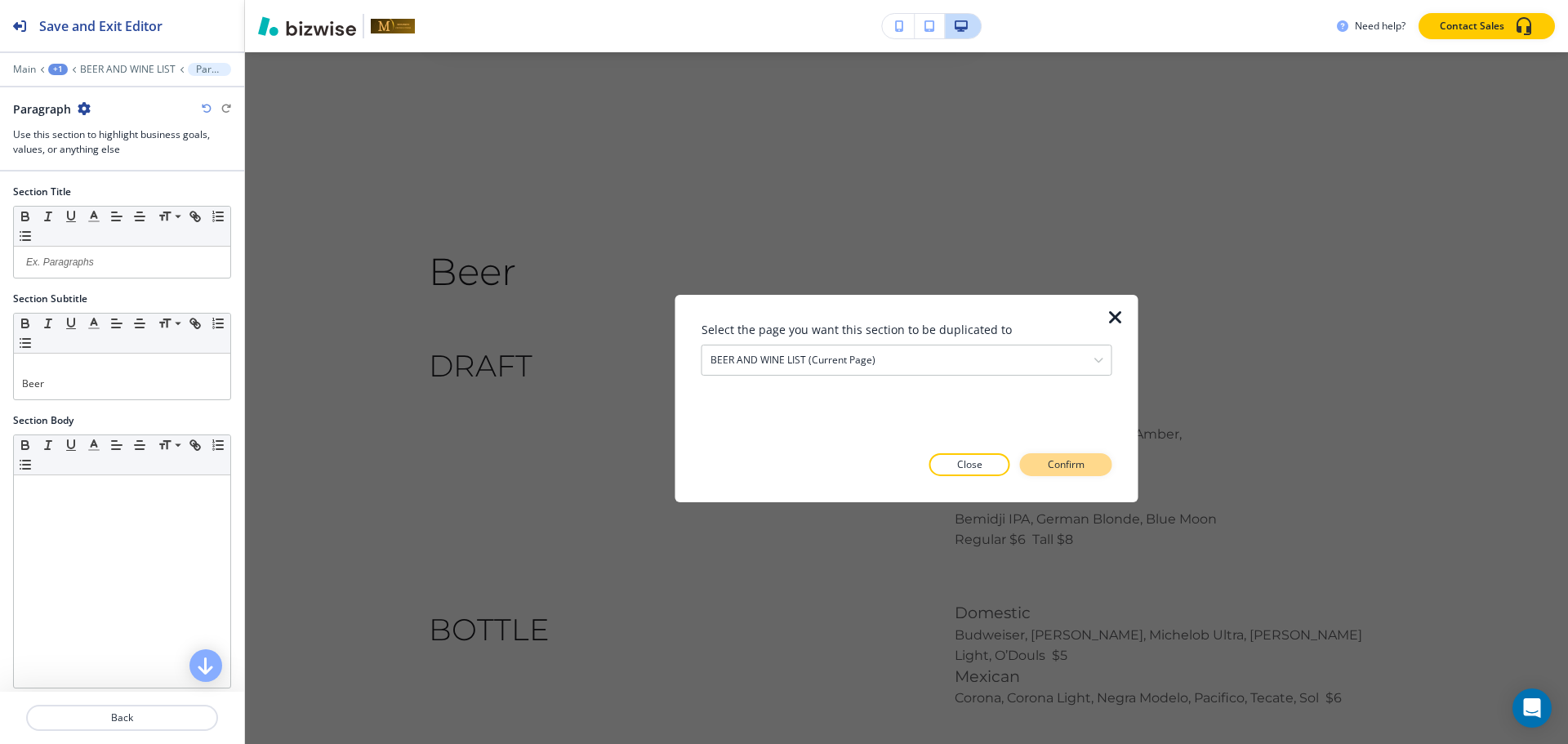
click at [1065, 463] on p "Confirm" at bounding box center [1065, 464] width 36 height 15
click at [1030, 469] on p "Take me there" at bounding box center [1051, 464] width 66 height 15
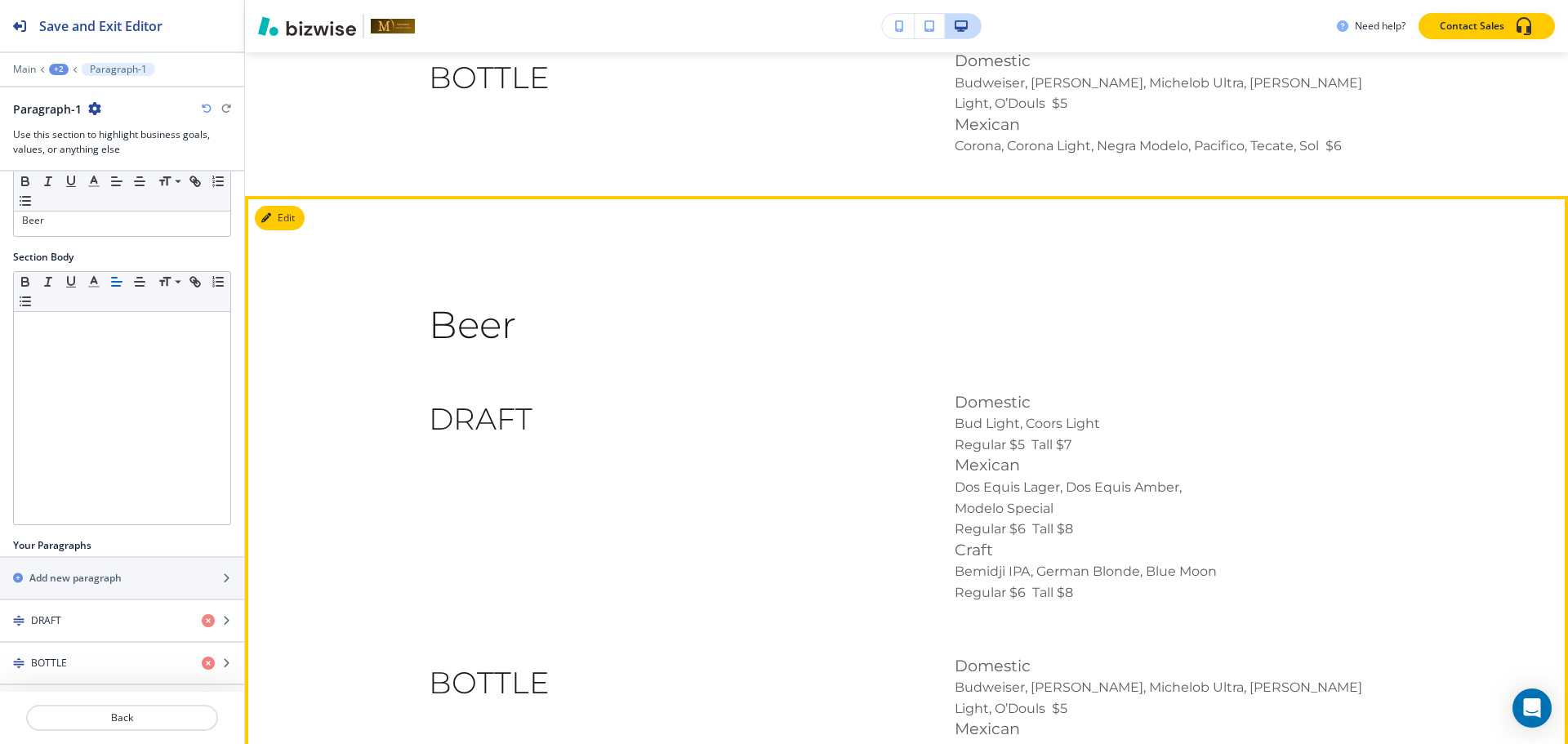
scroll to position [3872, 0]
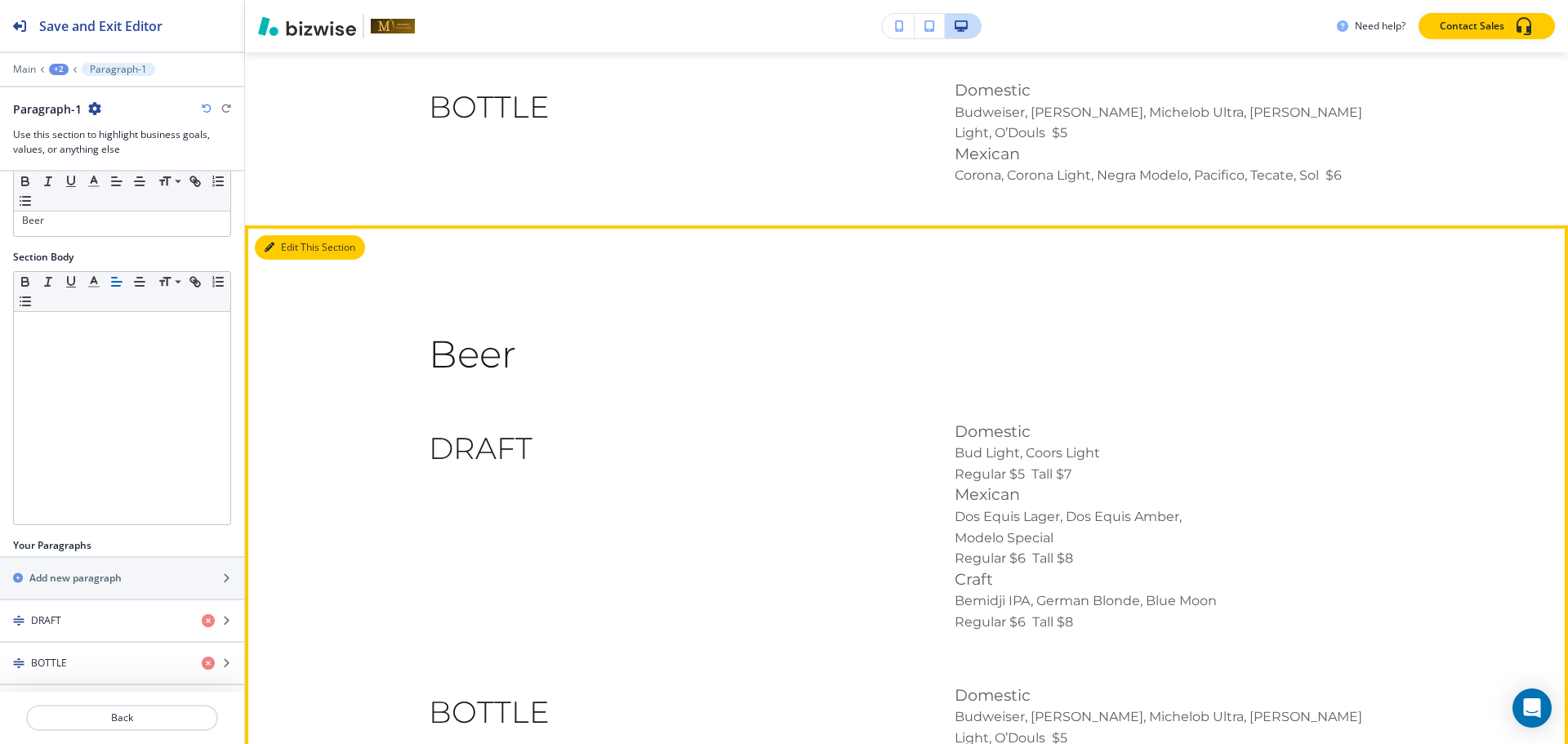
click at [290, 235] on button "Edit This Section" at bounding box center [310, 248] width 110 height 25
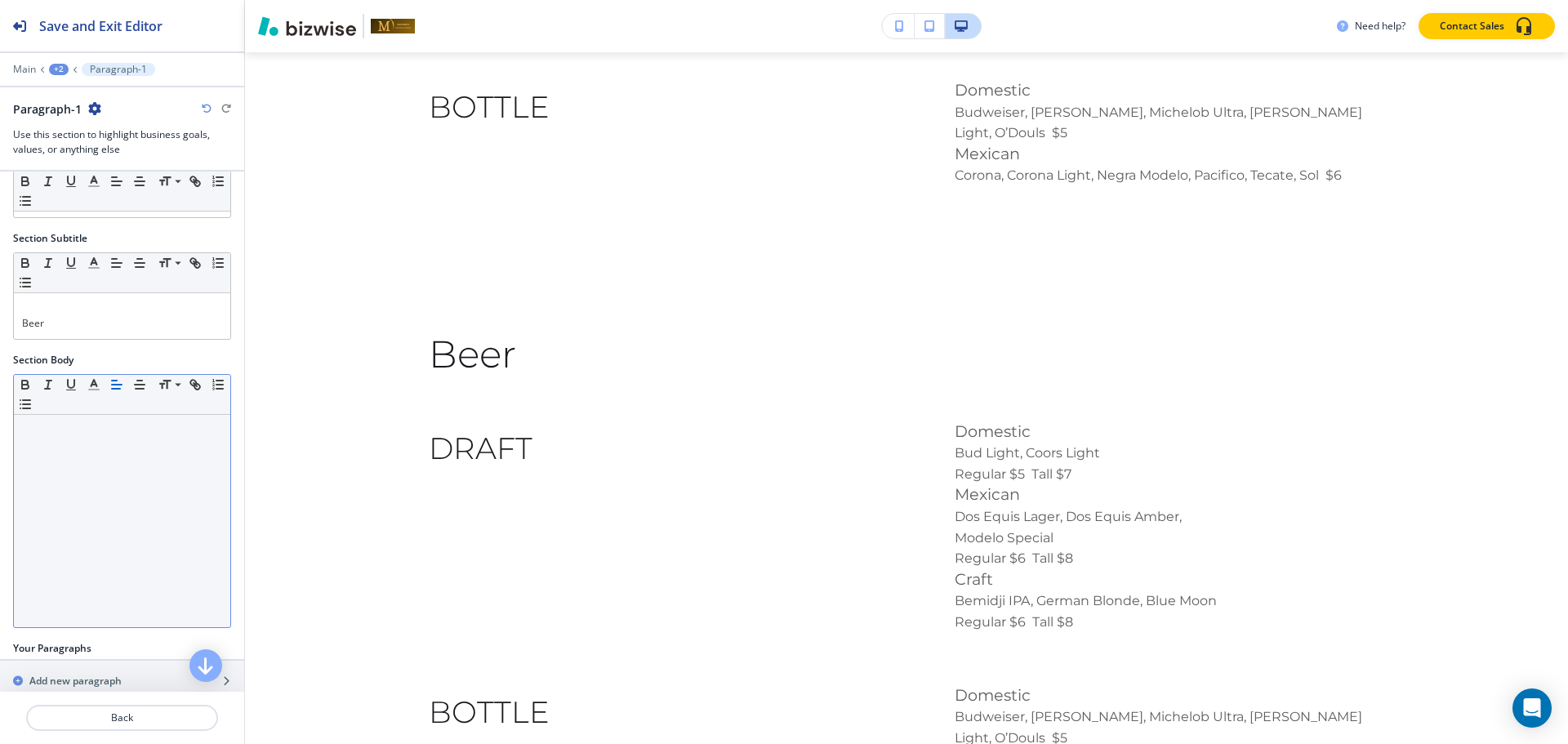
scroll to position [0, 0]
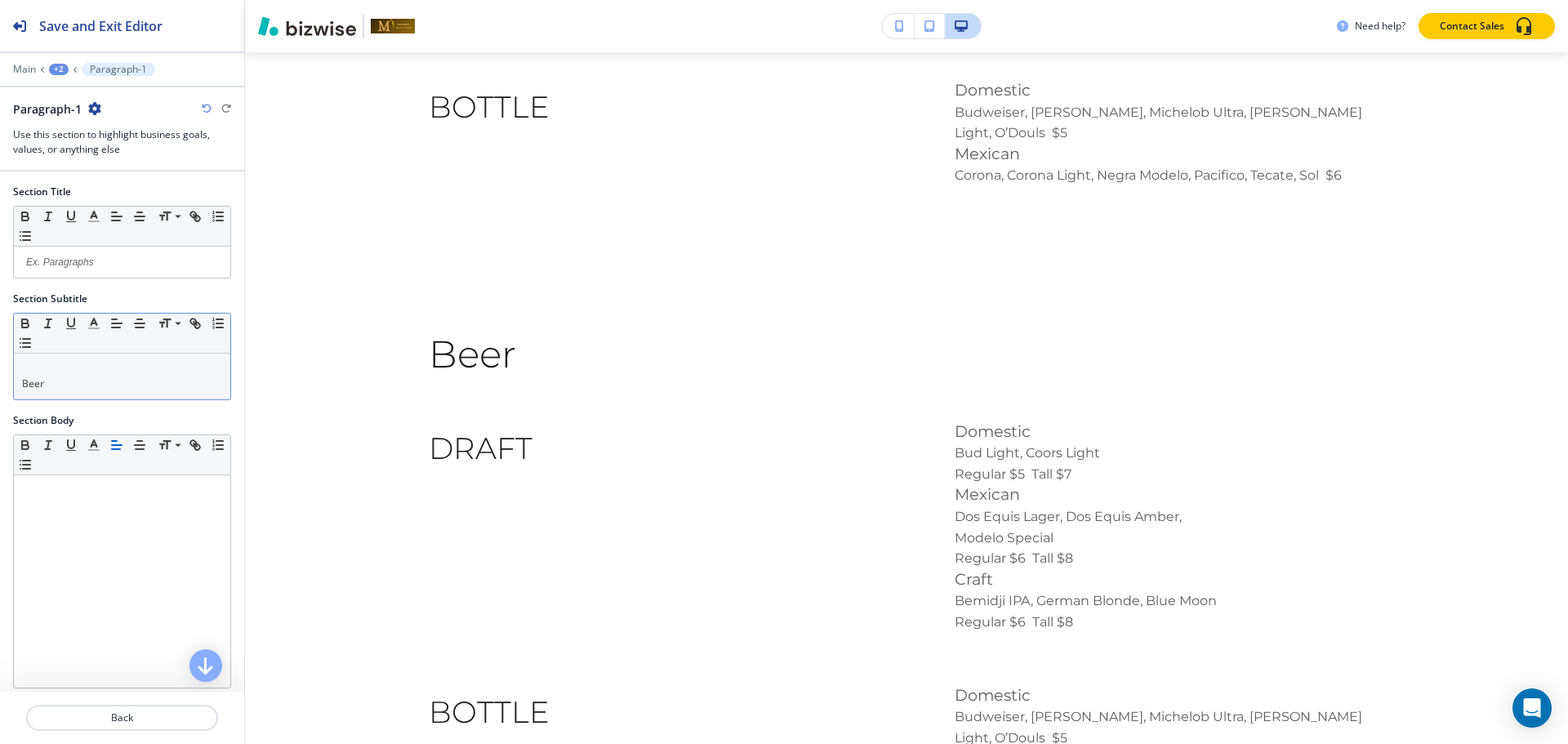
click at [20, 380] on div "Beer" at bounding box center [123, 376] width 217 height 46
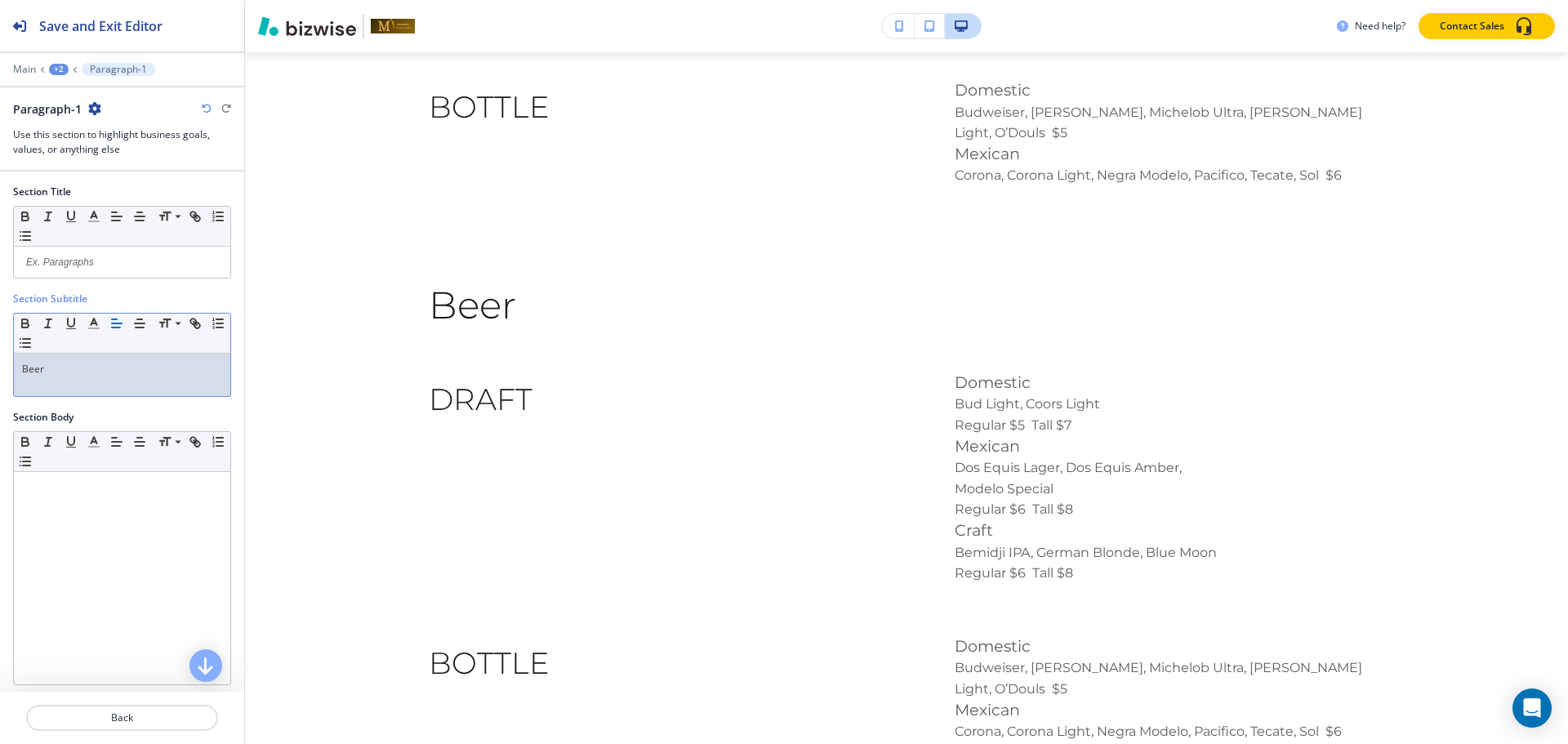
click at [132, 373] on p "Beer" at bounding box center [122, 368] width 200 height 15
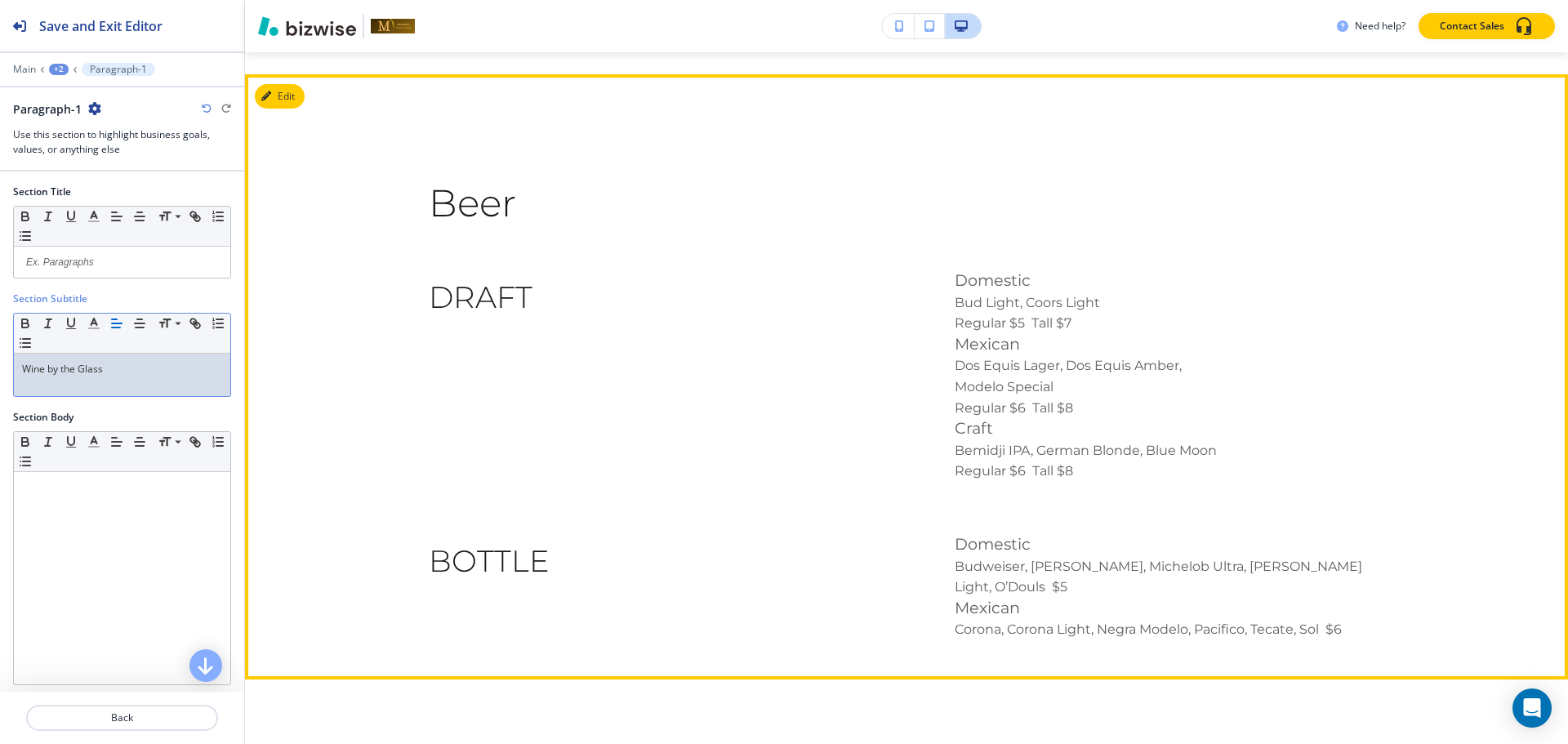
scroll to position [3300, 0]
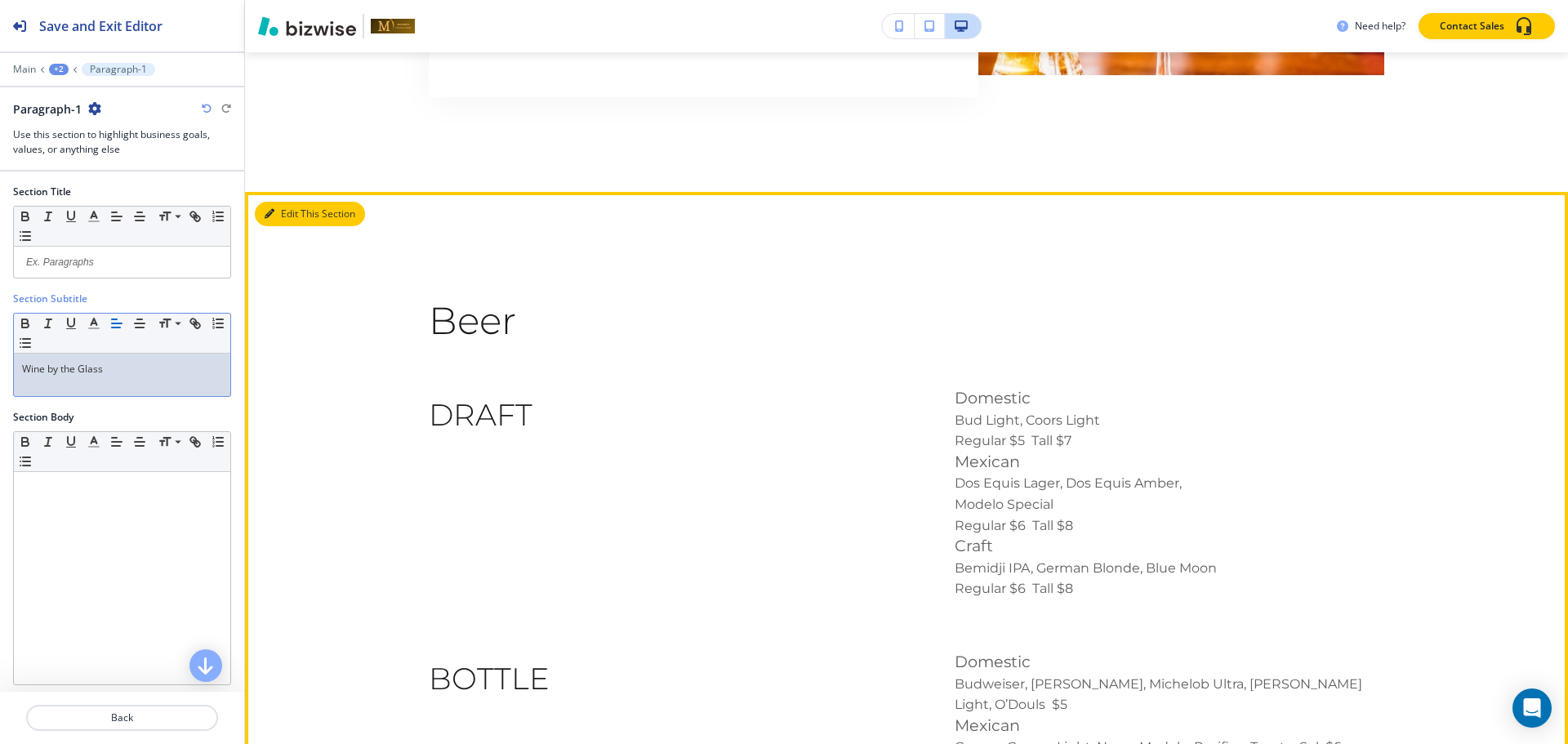
click at [273, 209] on icon "button" at bounding box center [269, 213] width 10 height 10
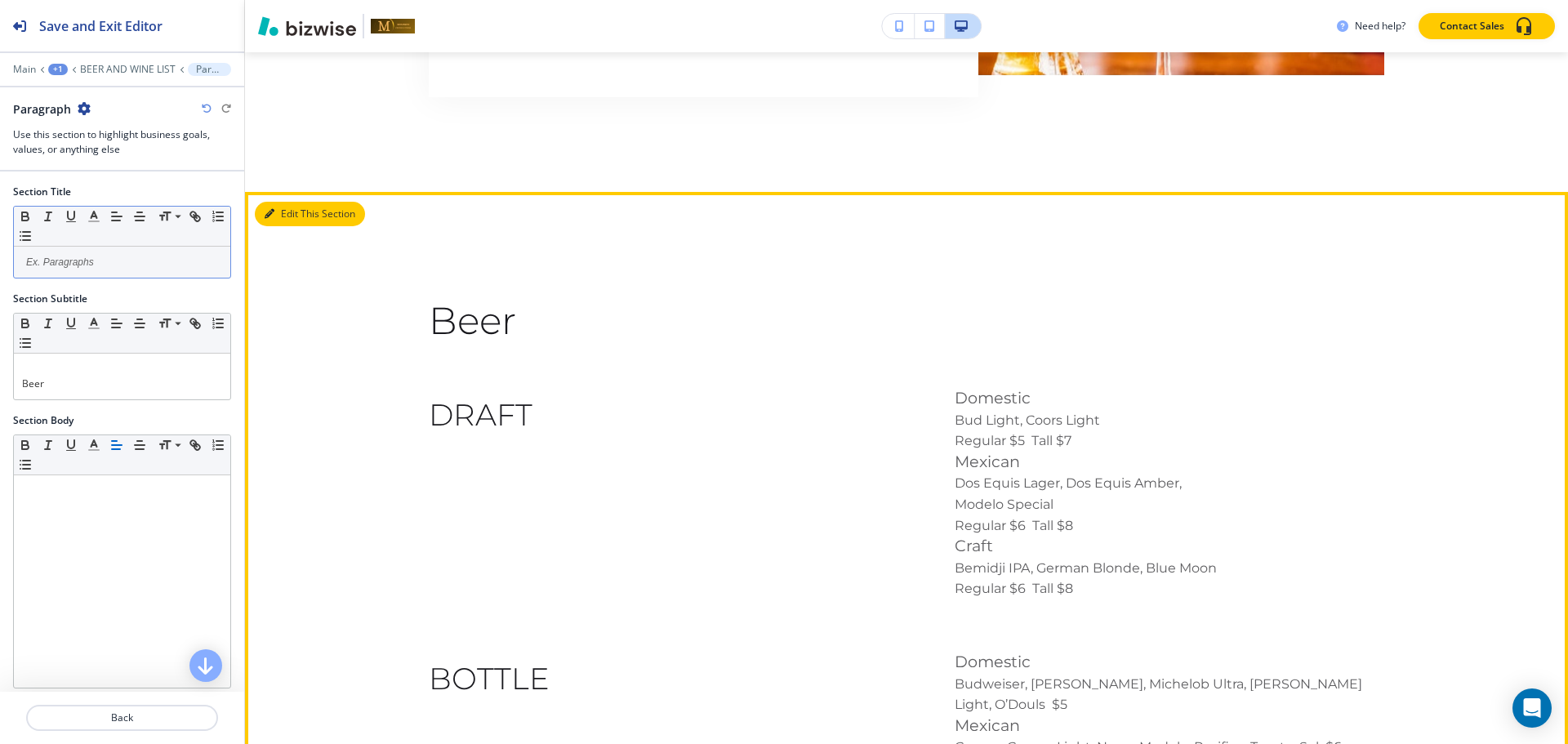
scroll to position [3431, 0]
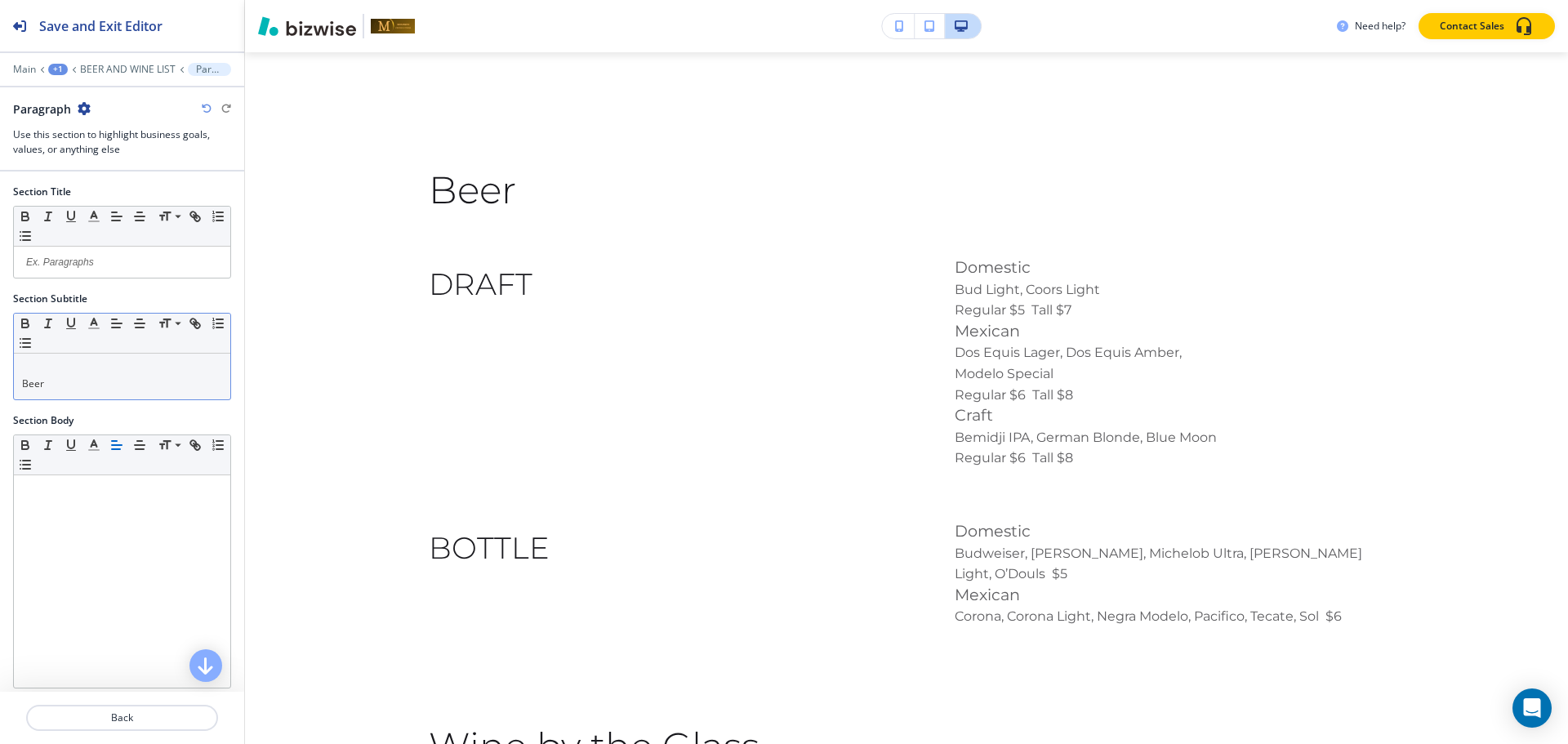
click at [20, 384] on div "Beer" at bounding box center [123, 376] width 217 height 46
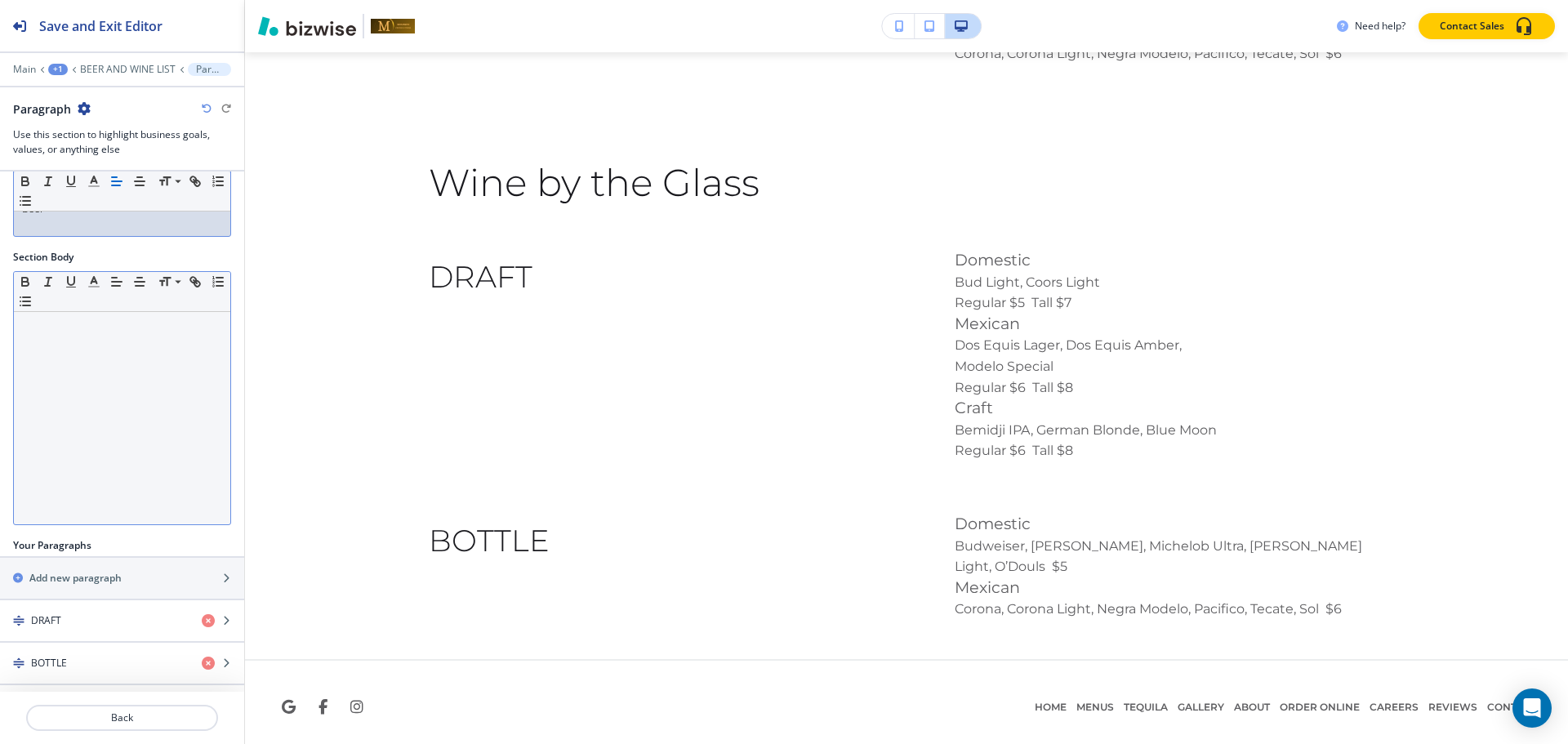
scroll to position [167, 0]
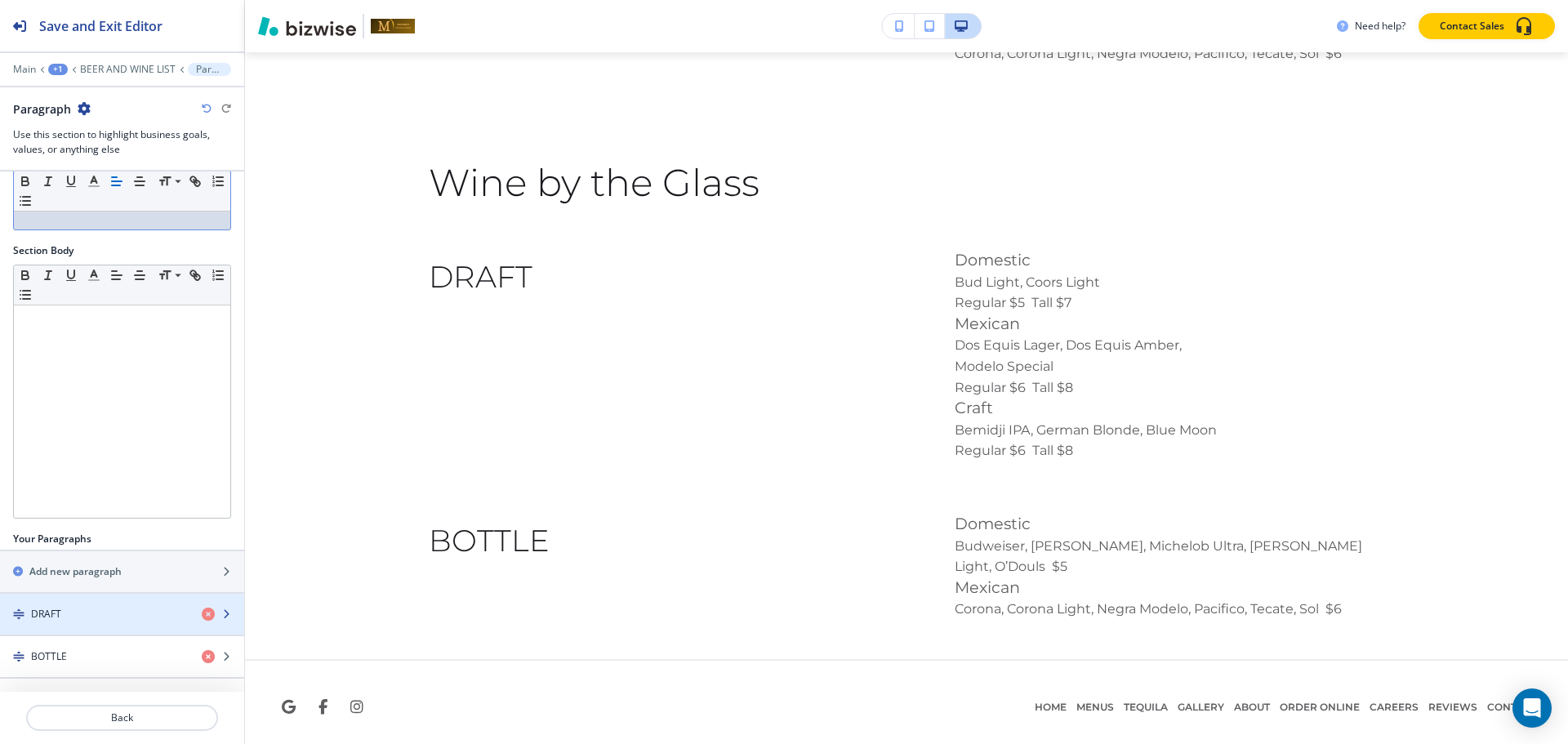
click at [61, 606] on div "DRAFT" at bounding box center [94, 613] width 188 height 15
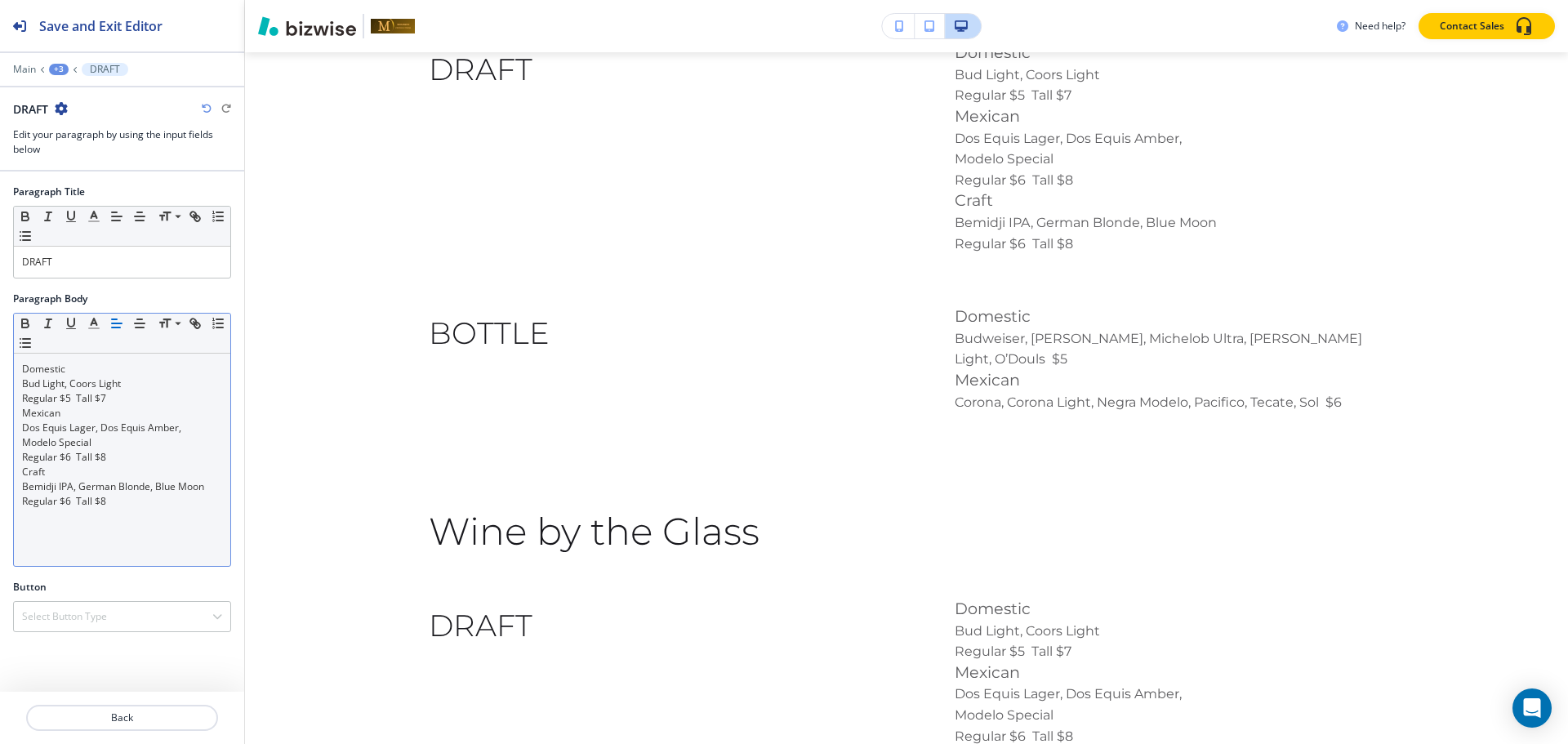
scroll to position [3577, 0]
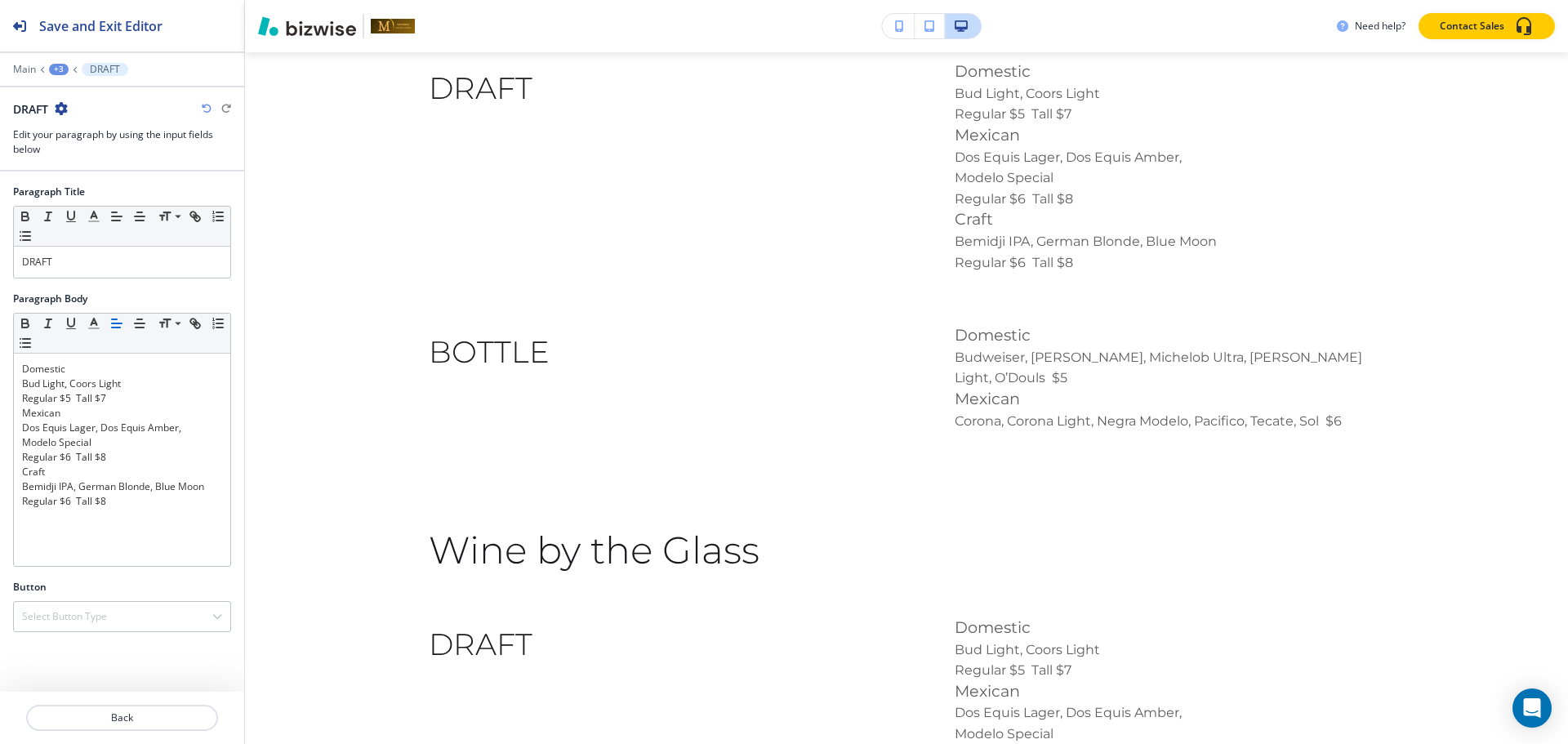
click at [55, 69] on div "+3" at bounding box center [59, 69] width 20 height 12
click at [84, 157] on p "Paragraph" at bounding box center [101, 154] width 83 height 15
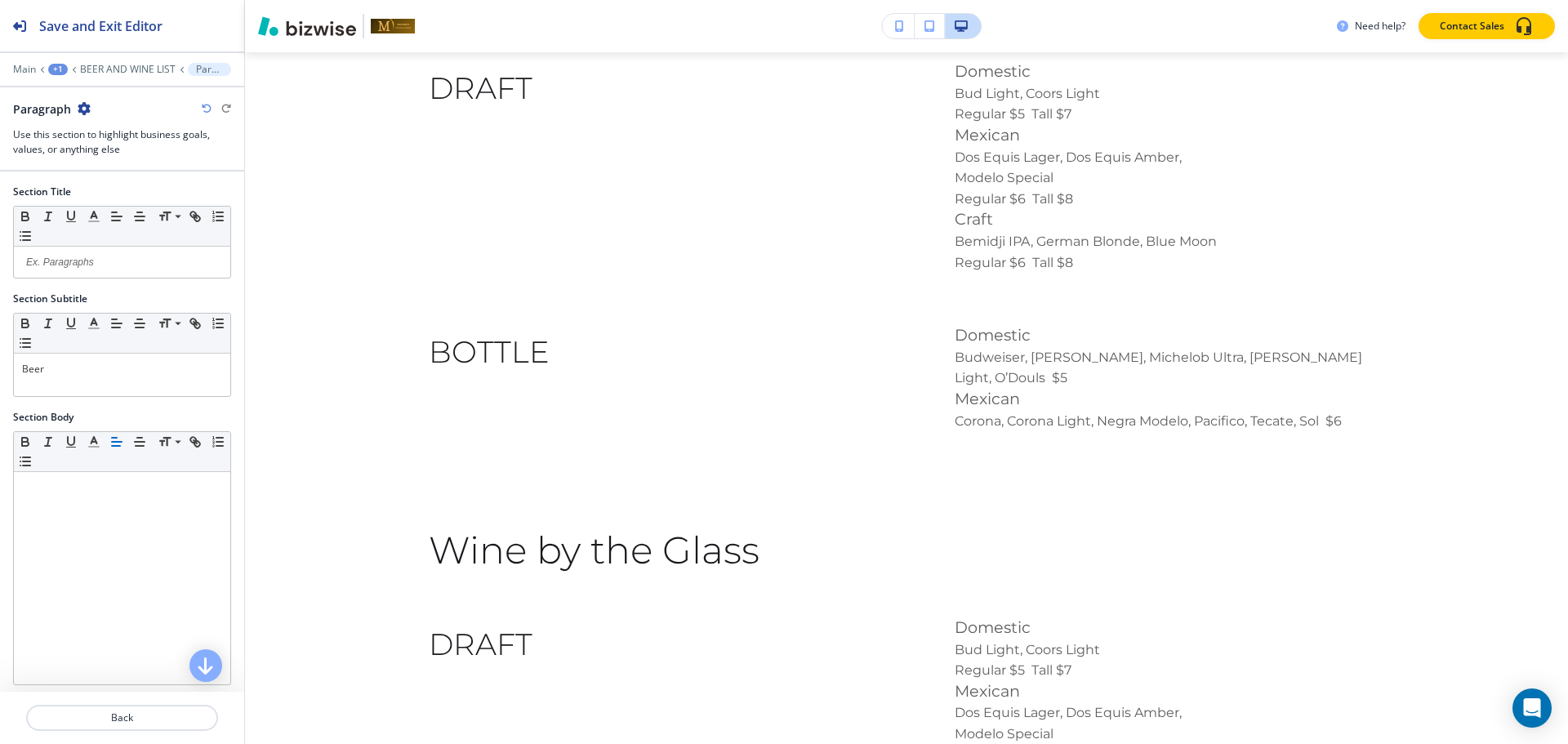
scroll to position [3431, 0]
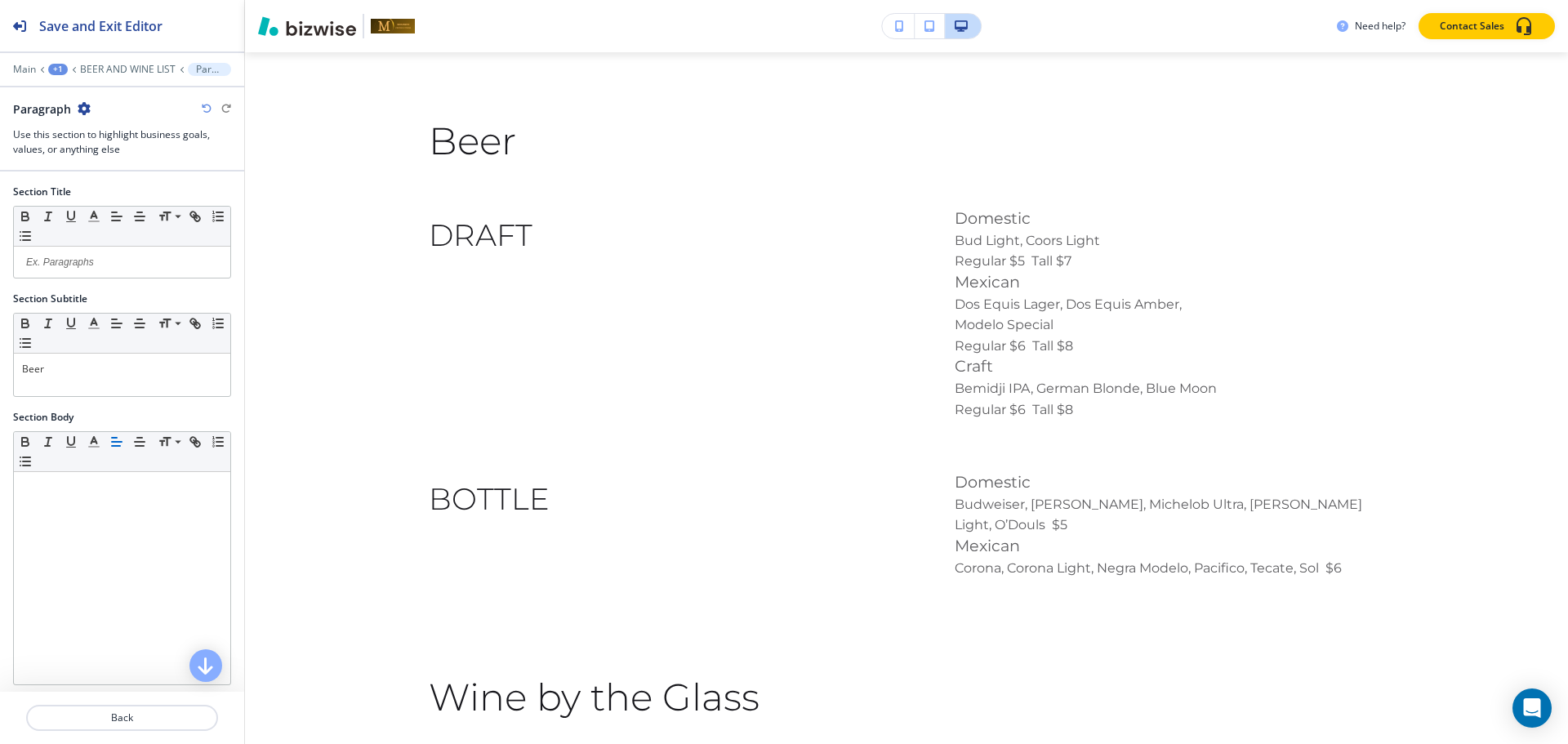
click at [123, 61] on div at bounding box center [122, 58] width 244 height 10
click at [99, 67] on p "BEER AND WINE LIST" at bounding box center [128, 69] width 96 height 12
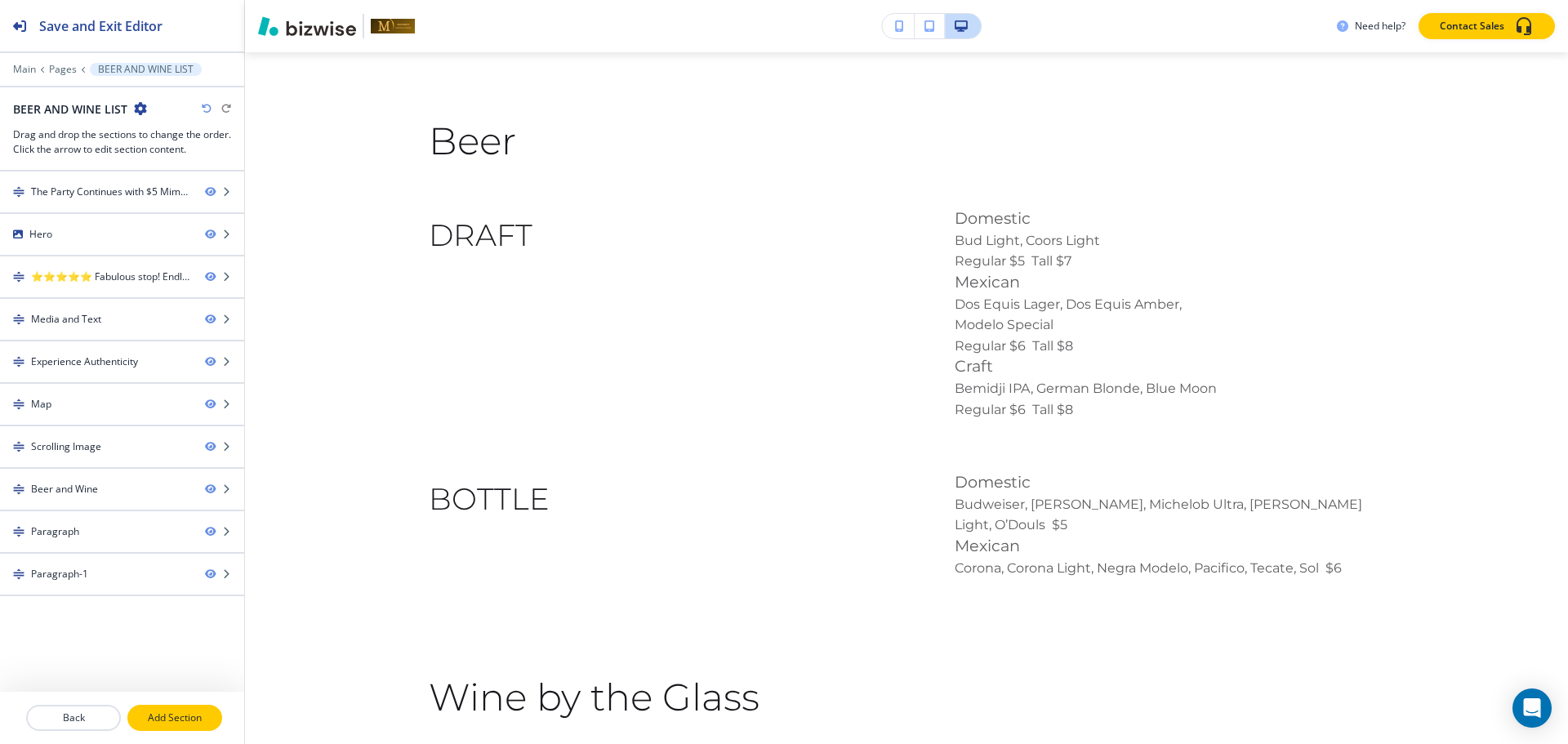
click at [147, 710] on p "Add Section" at bounding box center [174, 717] width 91 height 15
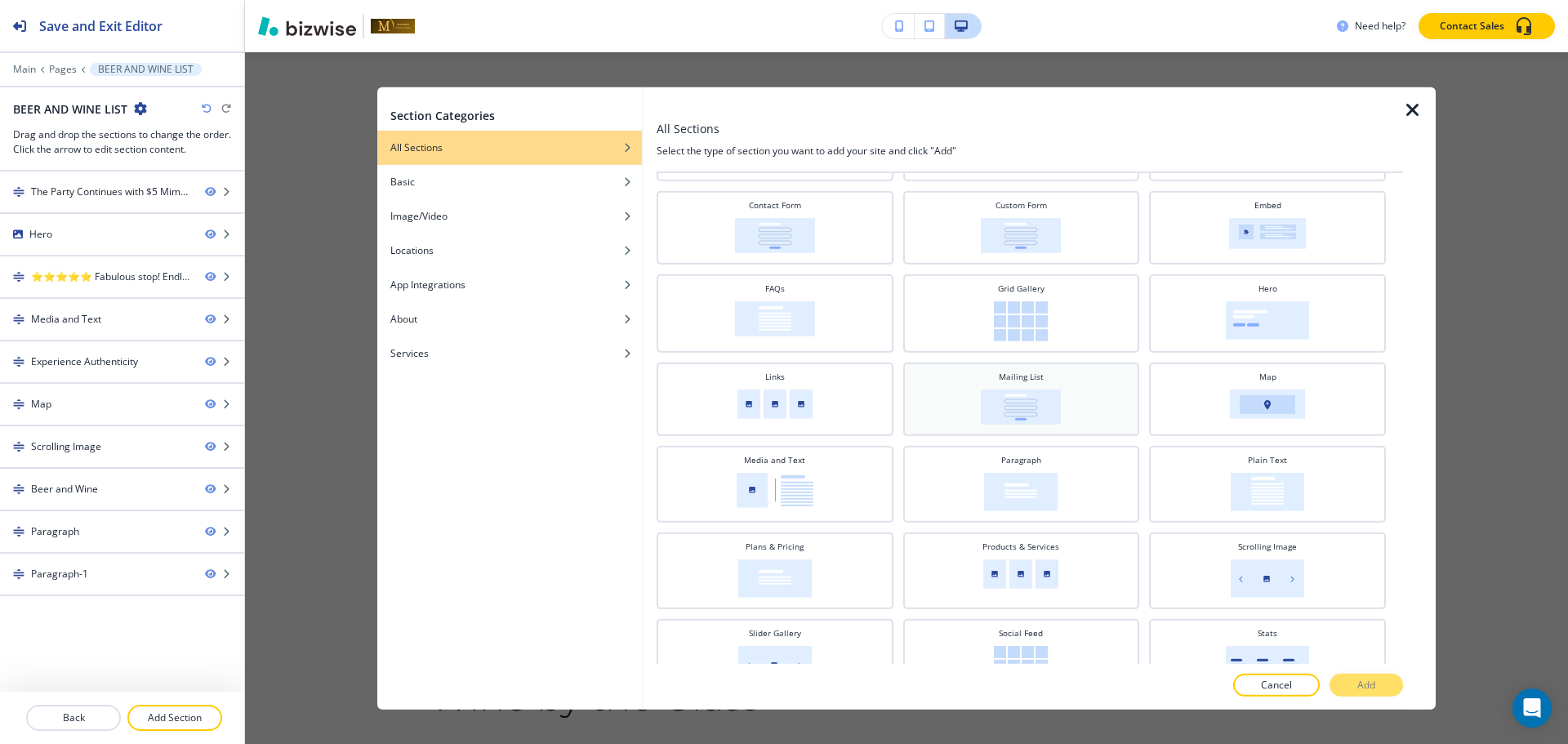
scroll to position [159, 0]
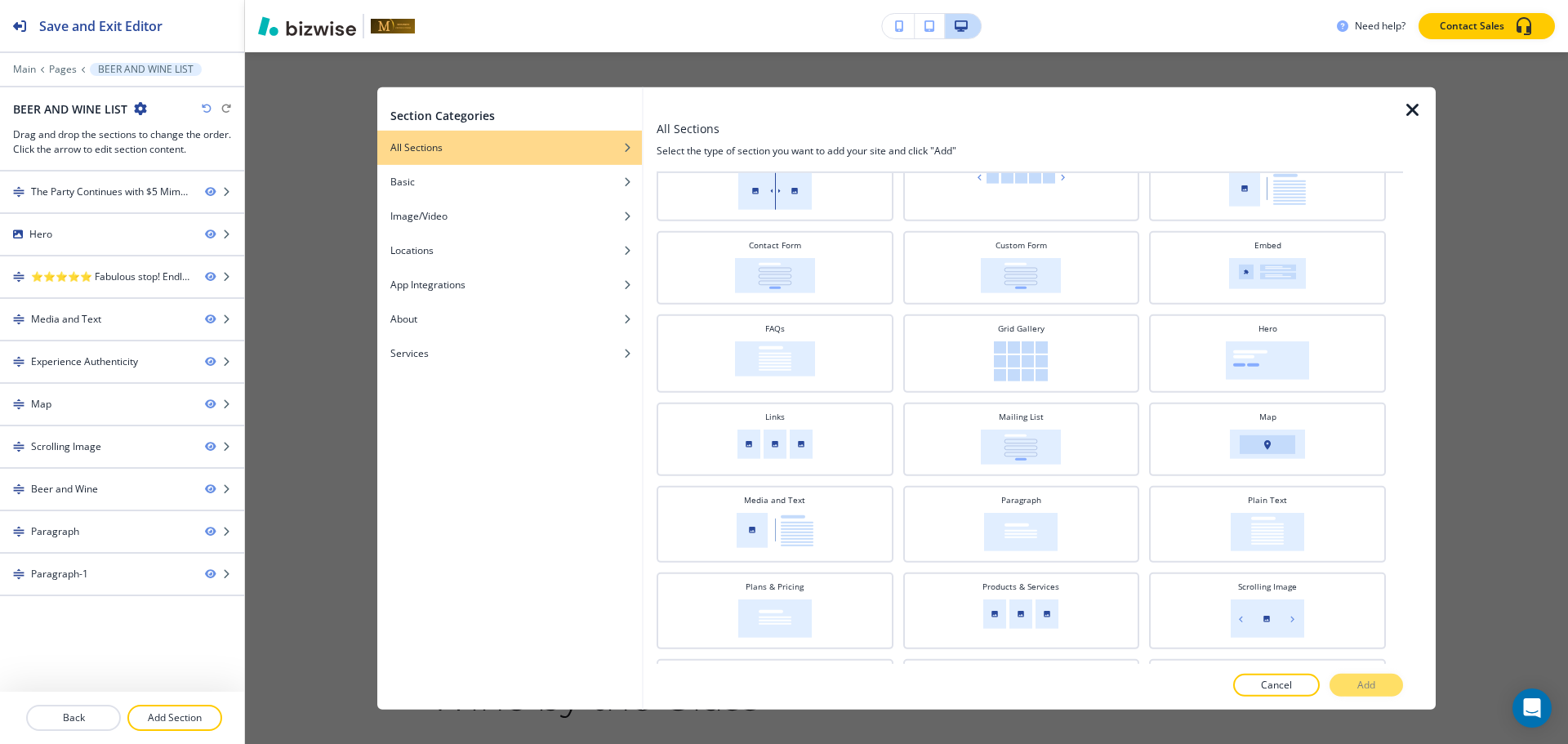
click at [1166, 481] on div at bounding box center [1029, 479] width 747 height 10
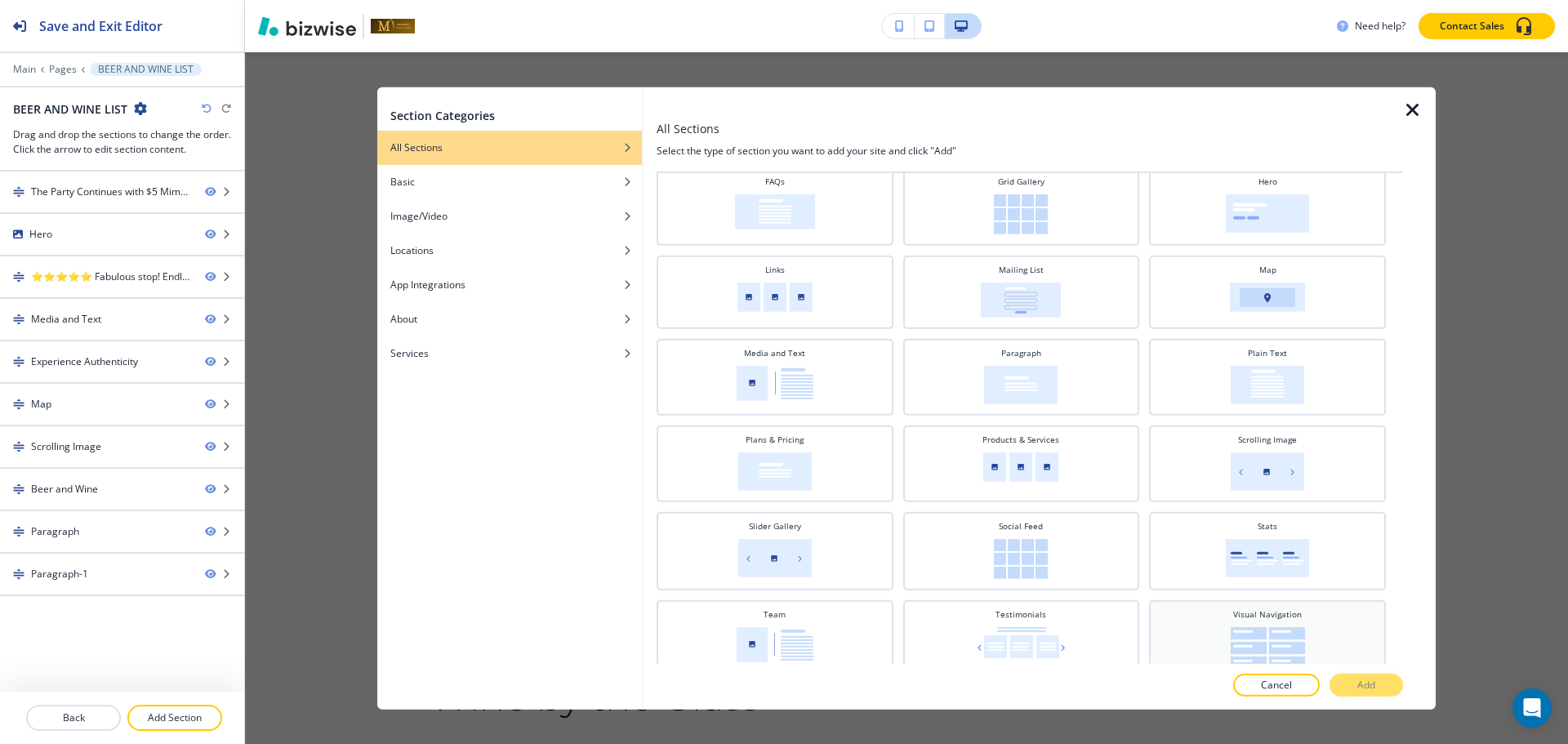
scroll to position [322, 0]
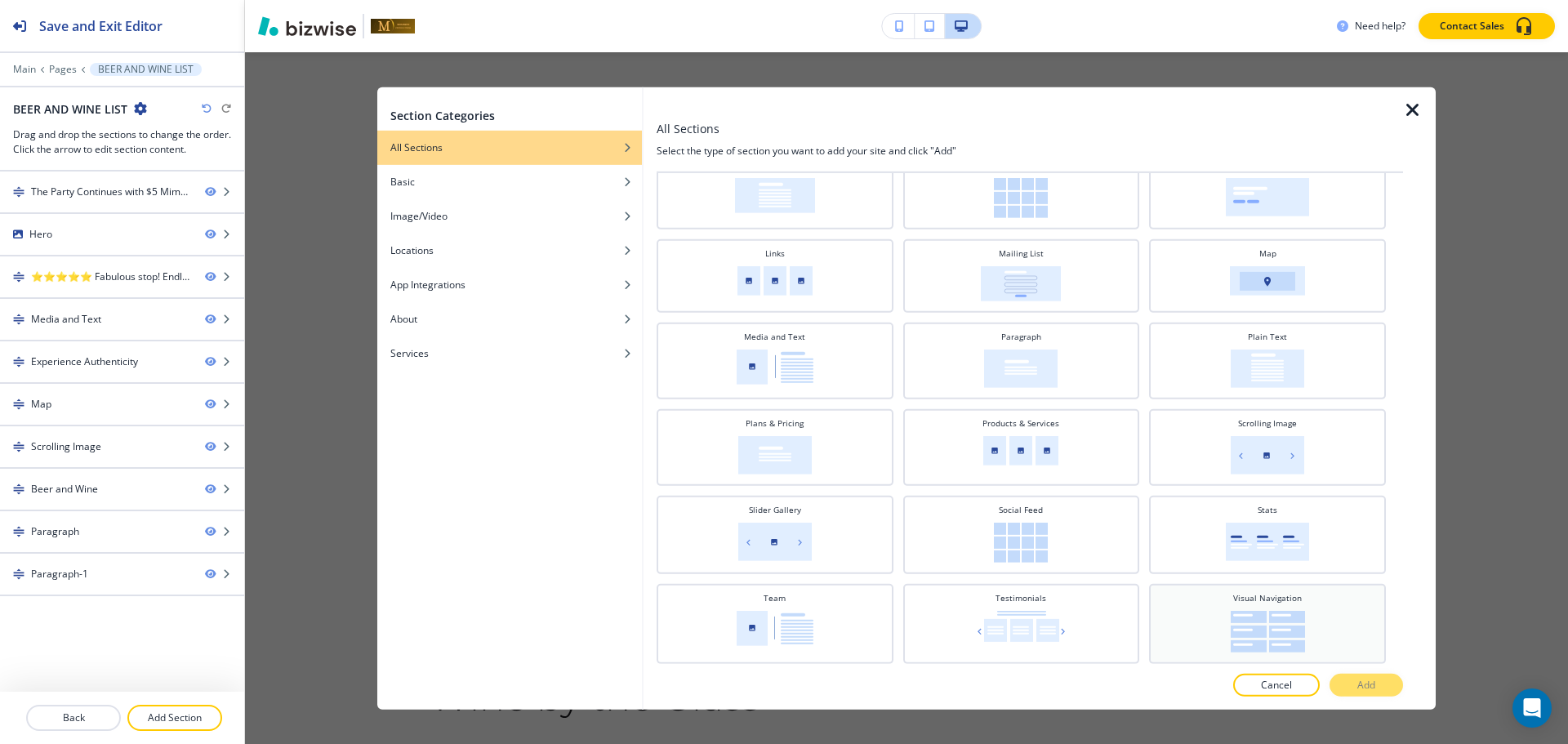
click at [1261, 621] on img at bounding box center [1268, 630] width 75 height 42
click at [1358, 677] on p "Add" at bounding box center [1366, 685] width 18 height 15
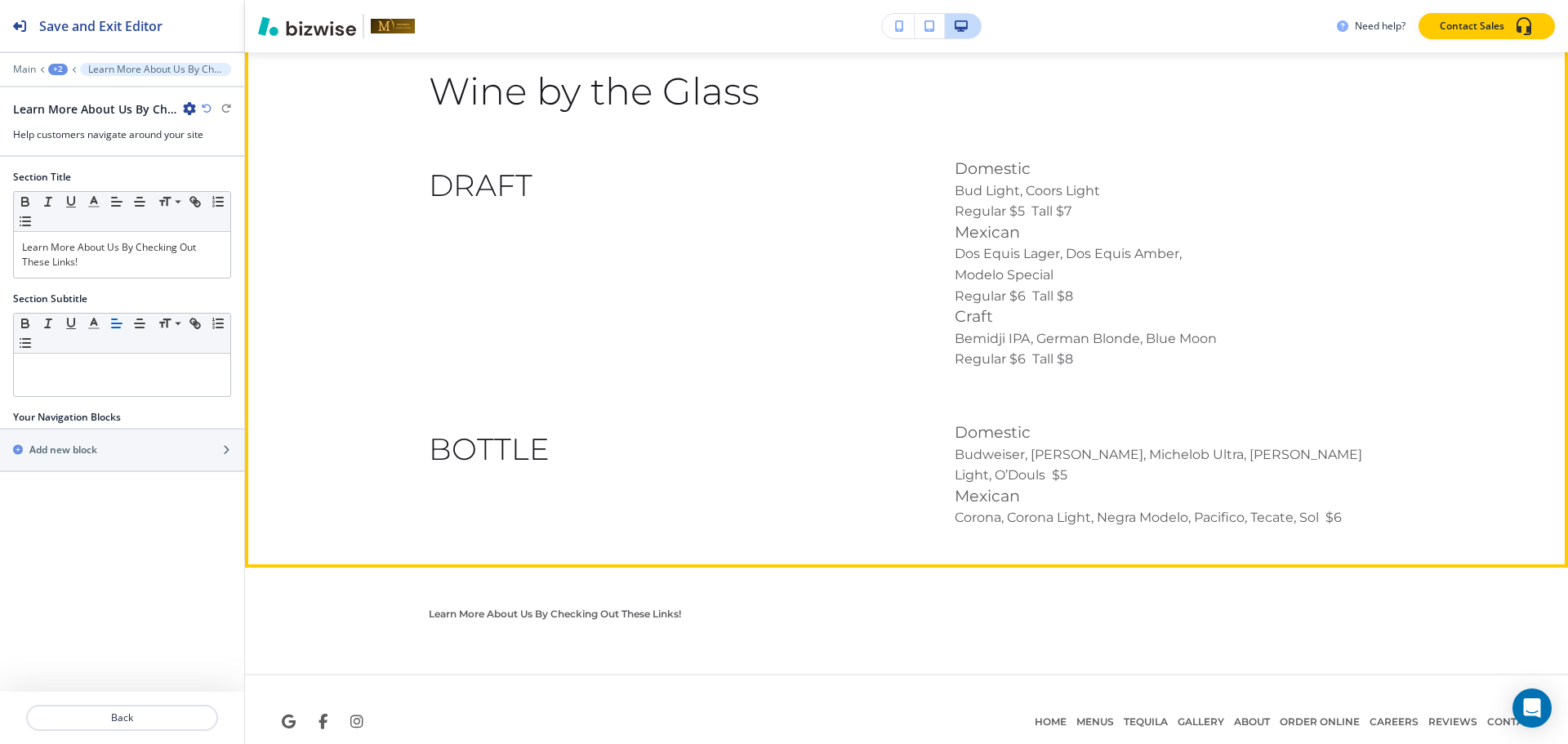
scroll to position [4051, 0]
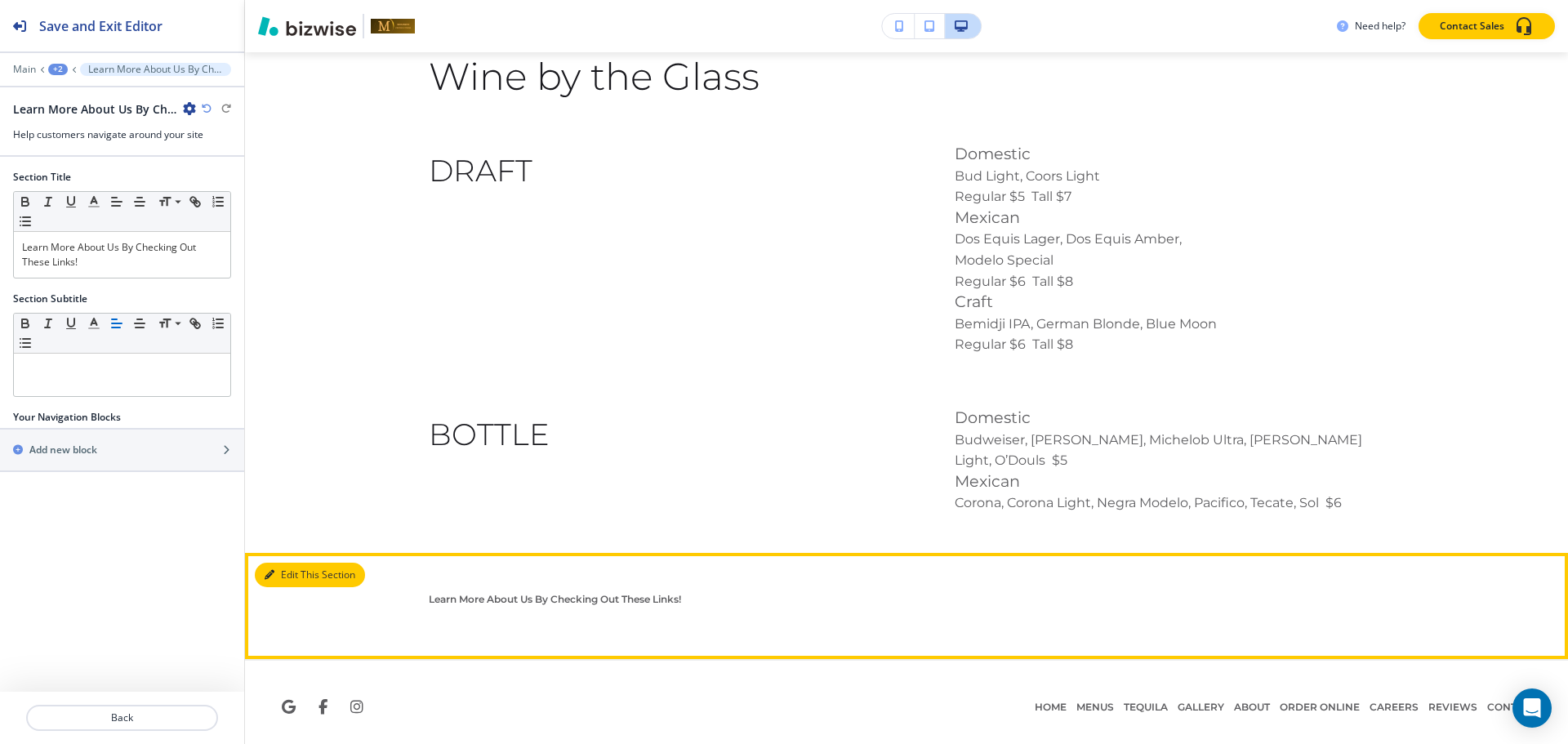
click at [297, 563] on button "Edit This Section" at bounding box center [310, 575] width 110 height 25
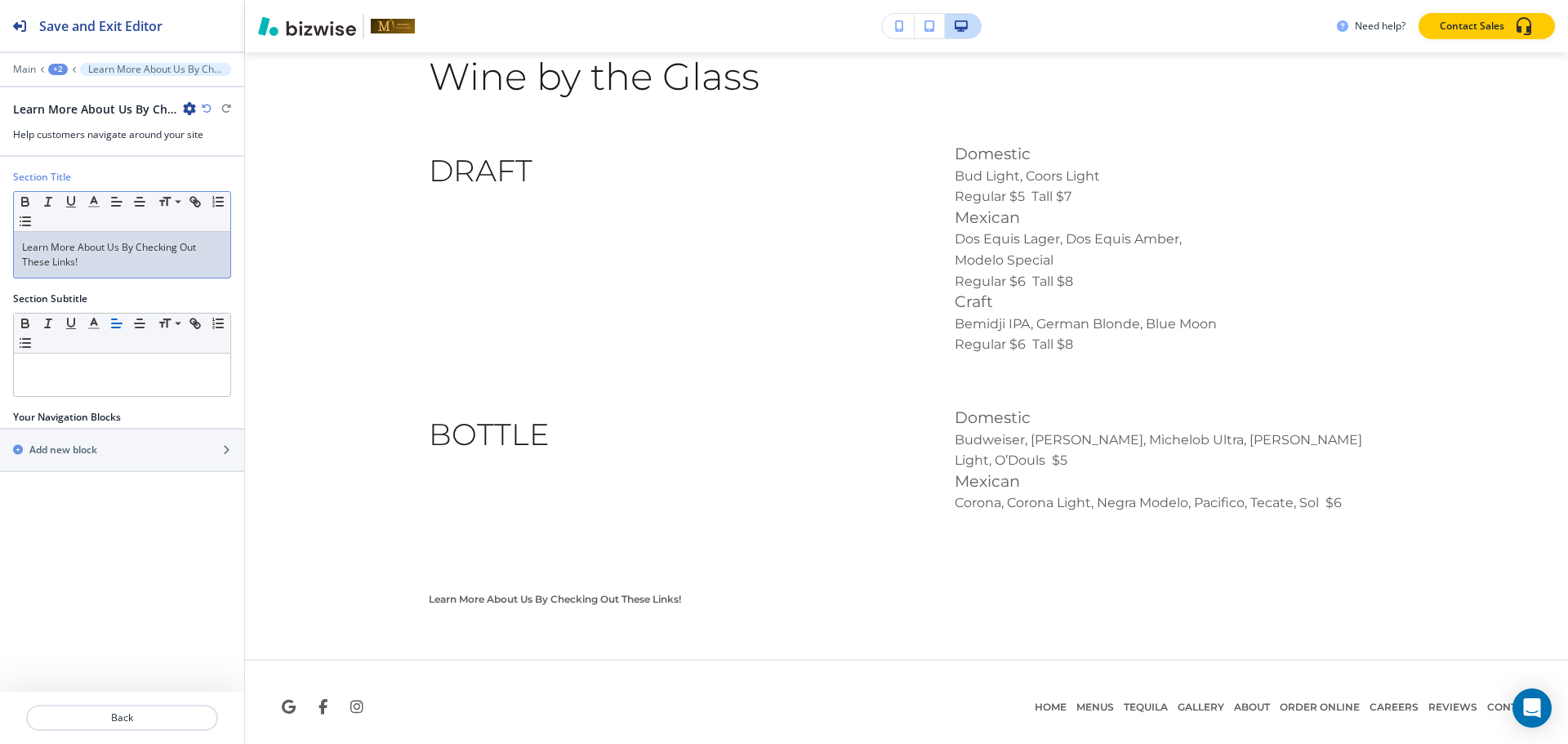
click at [161, 267] on p "Learn More About Us By Checking Out These Links!" at bounding box center [122, 254] width 200 height 29
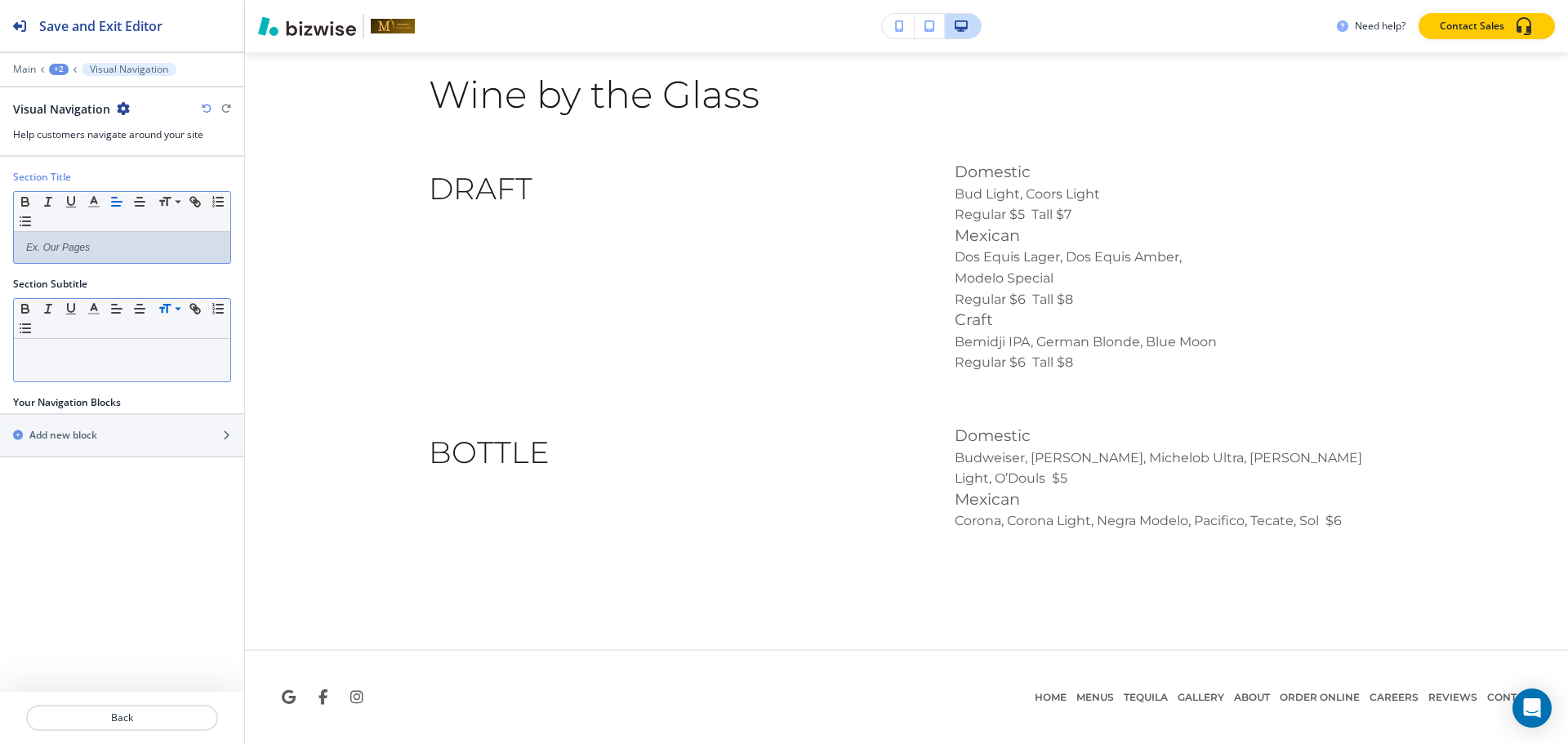
scroll to position [4024, 0]
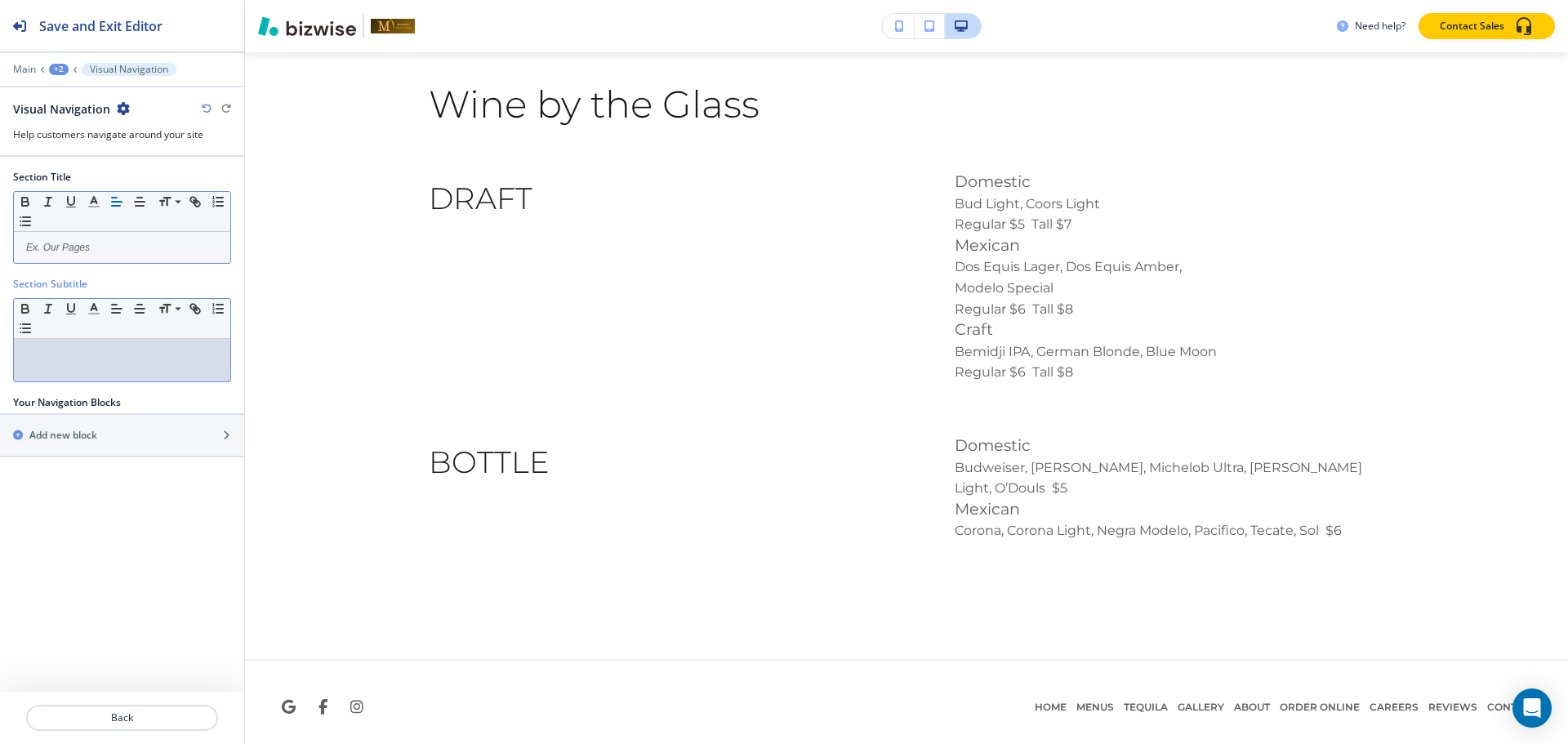
click at [107, 372] on div at bounding box center [123, 360] width 217 height 43
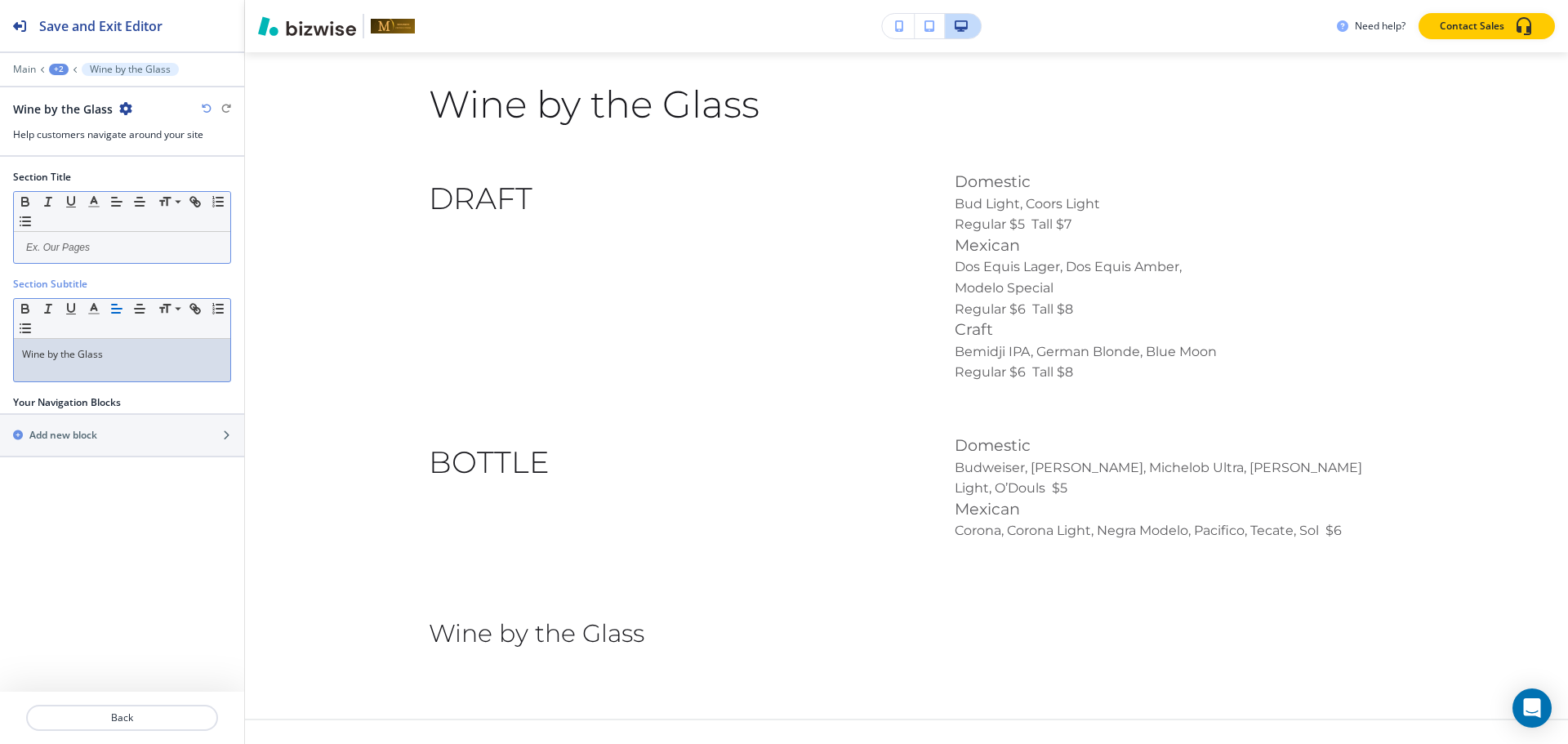
scroll to position [4051, 0]
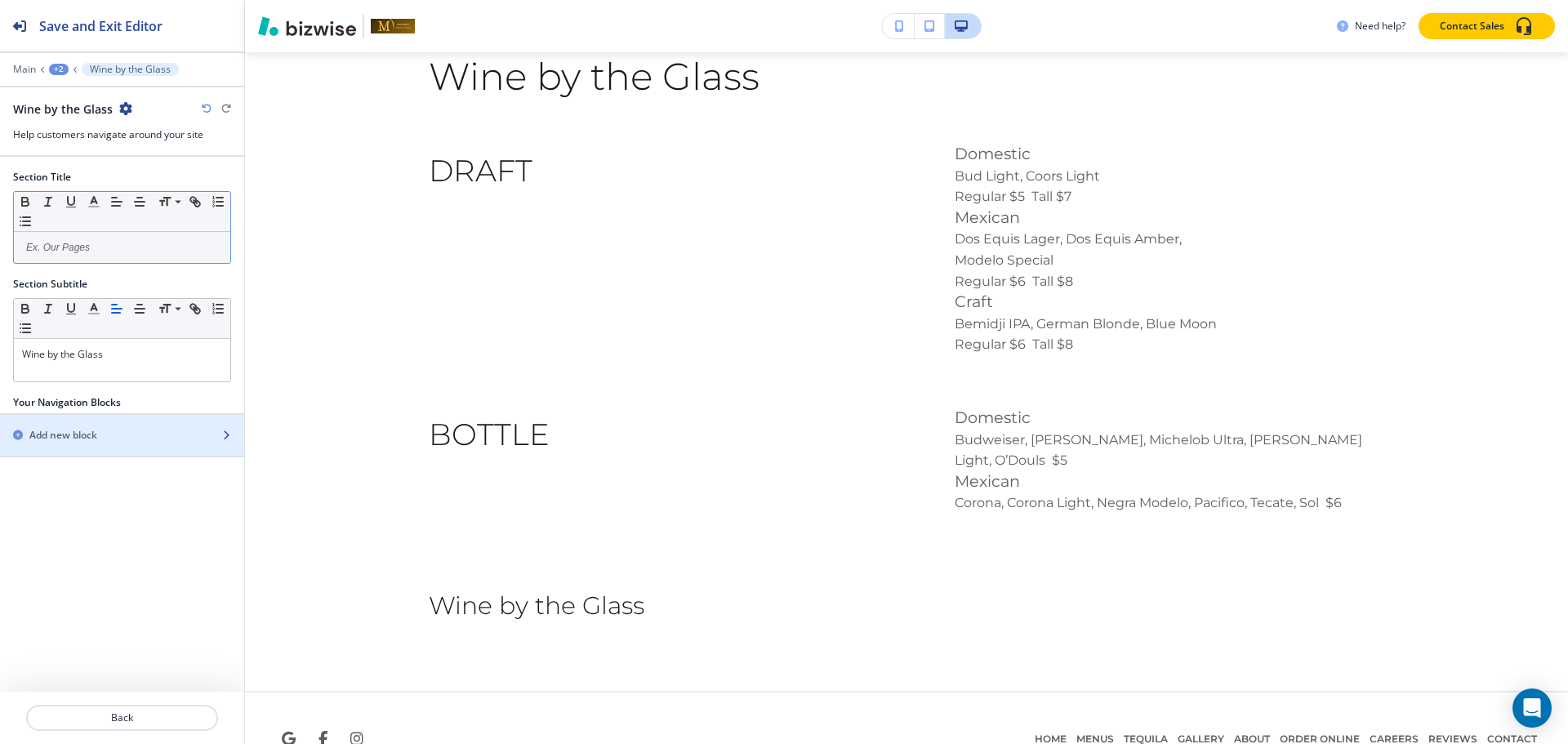
click at [75, 423] on div "button" at bounding box center [122, 421] width 244 height 13
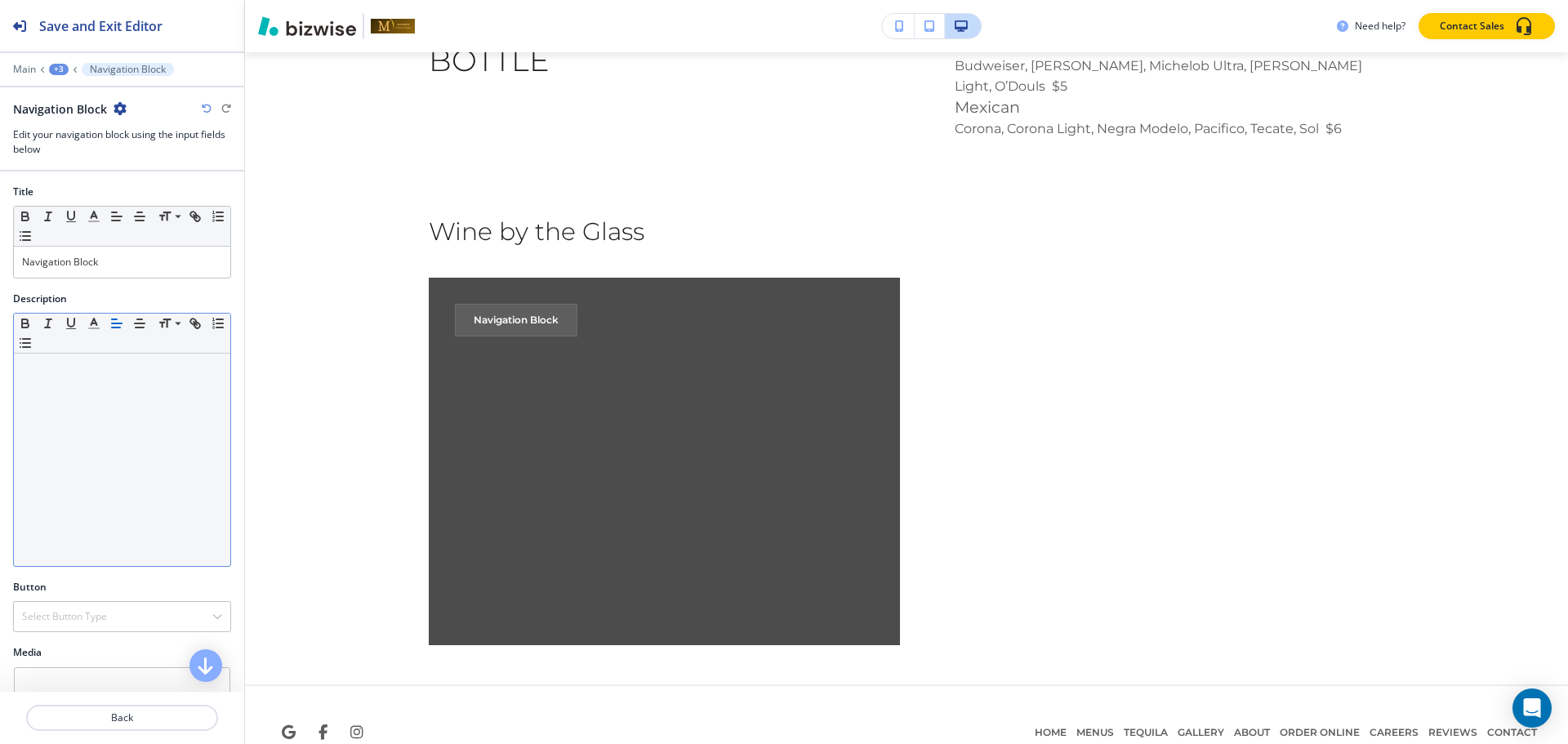
scroll to position [4451, 0]
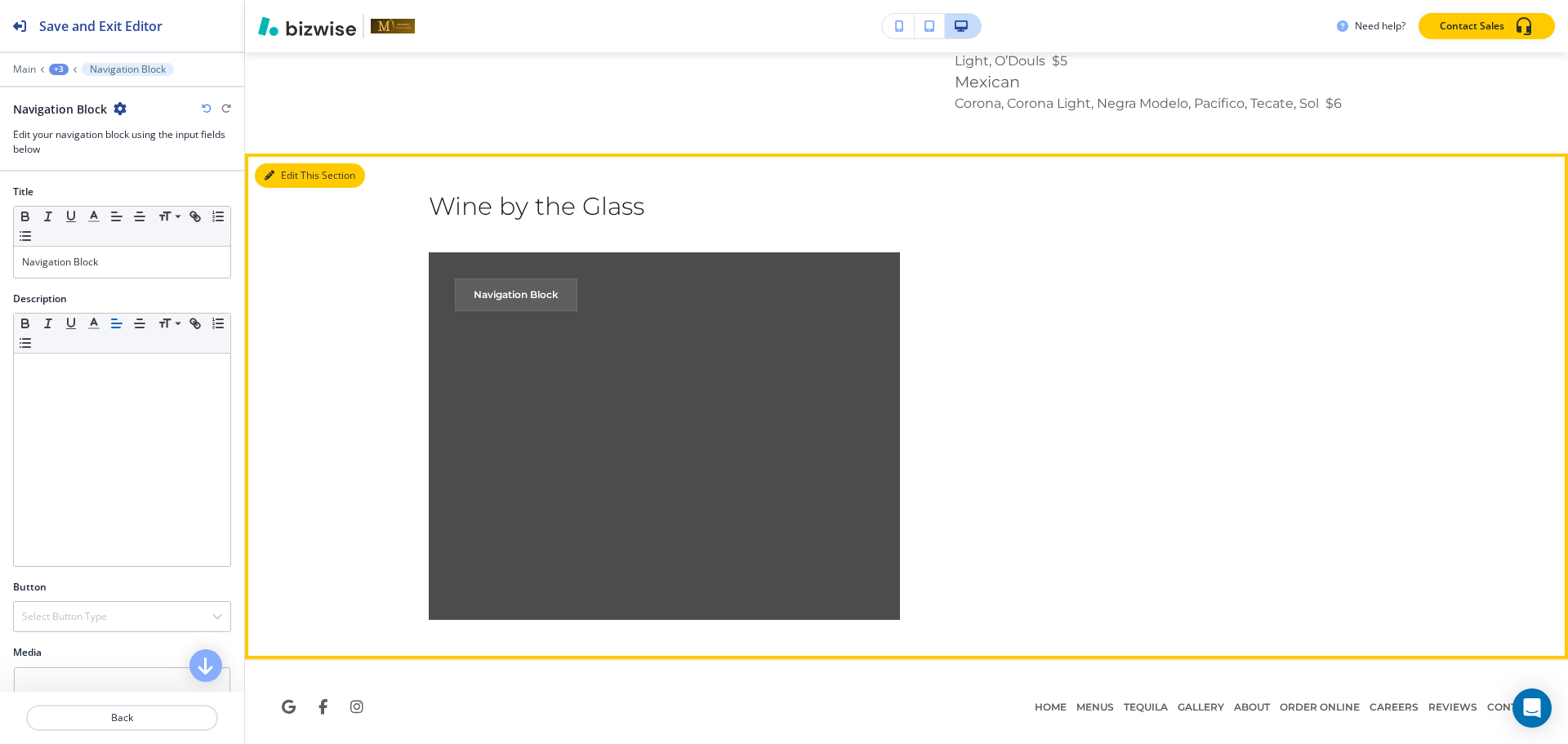
click at [279, 169] on button "Edit This Section" at bounding box center [310, 176] width 110 height 25
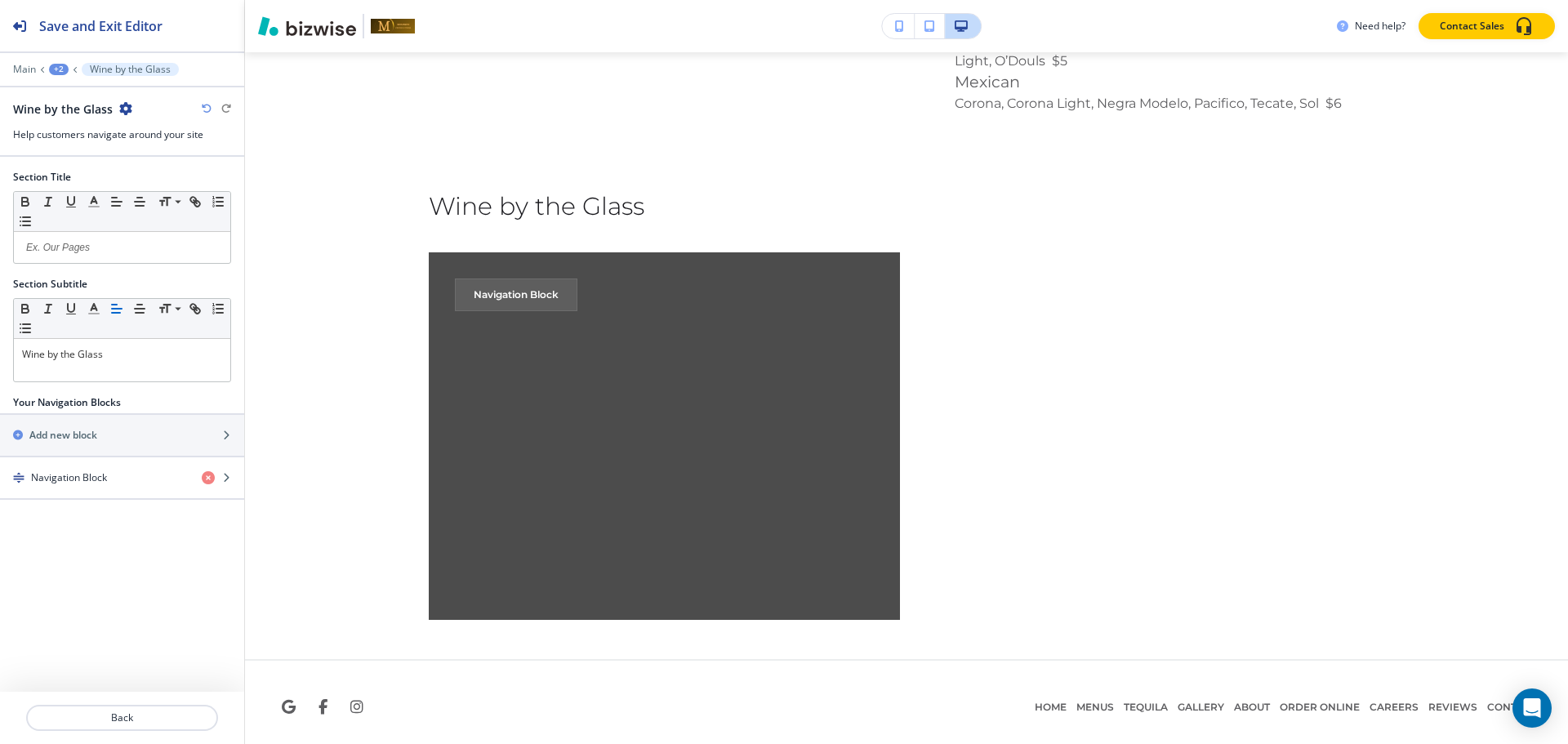
click at [121, 103] on icon "button" at bounding box center [125, 108] width 13 height 13
click at [138, 191] on p "Delete Section" at bounding box center [170, 194] width 83 height 15
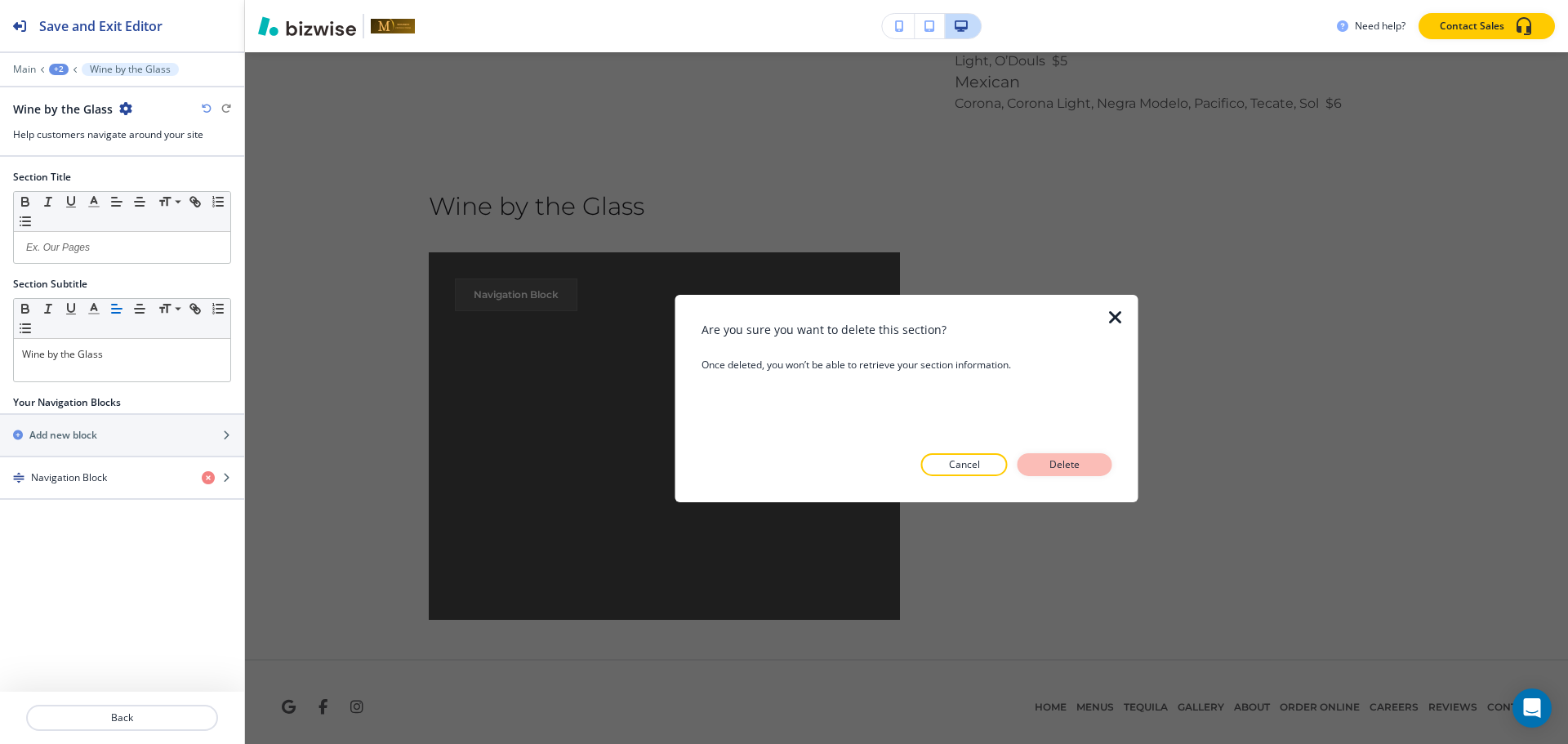
click at [1080, 466] on p "Delete" at bounding box center [1065, 464] width 39 height 15
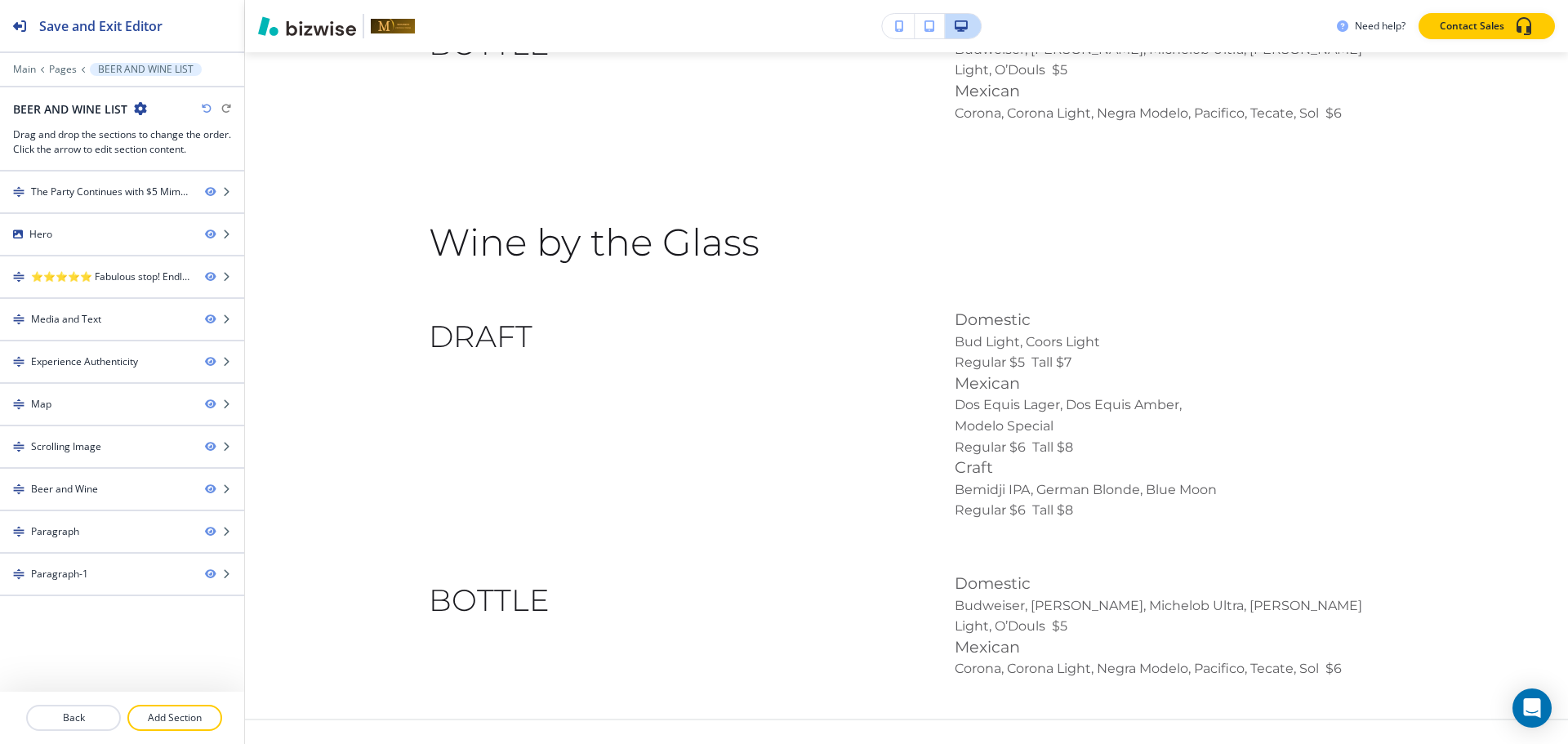
scroll to position [3945, 0]
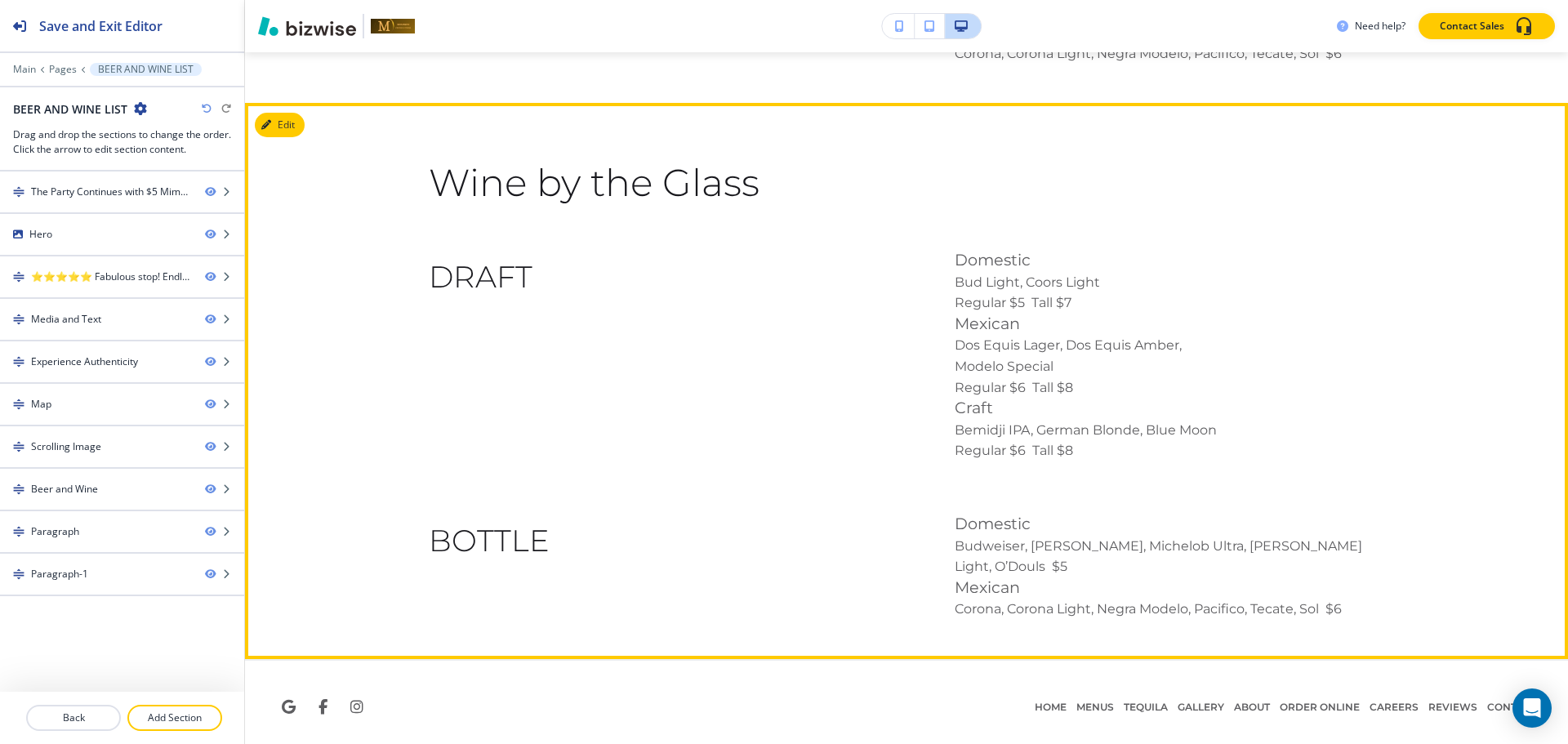
click at [273, 122] on button "Edit" at bounding box center [280, 125] width 50 height 25
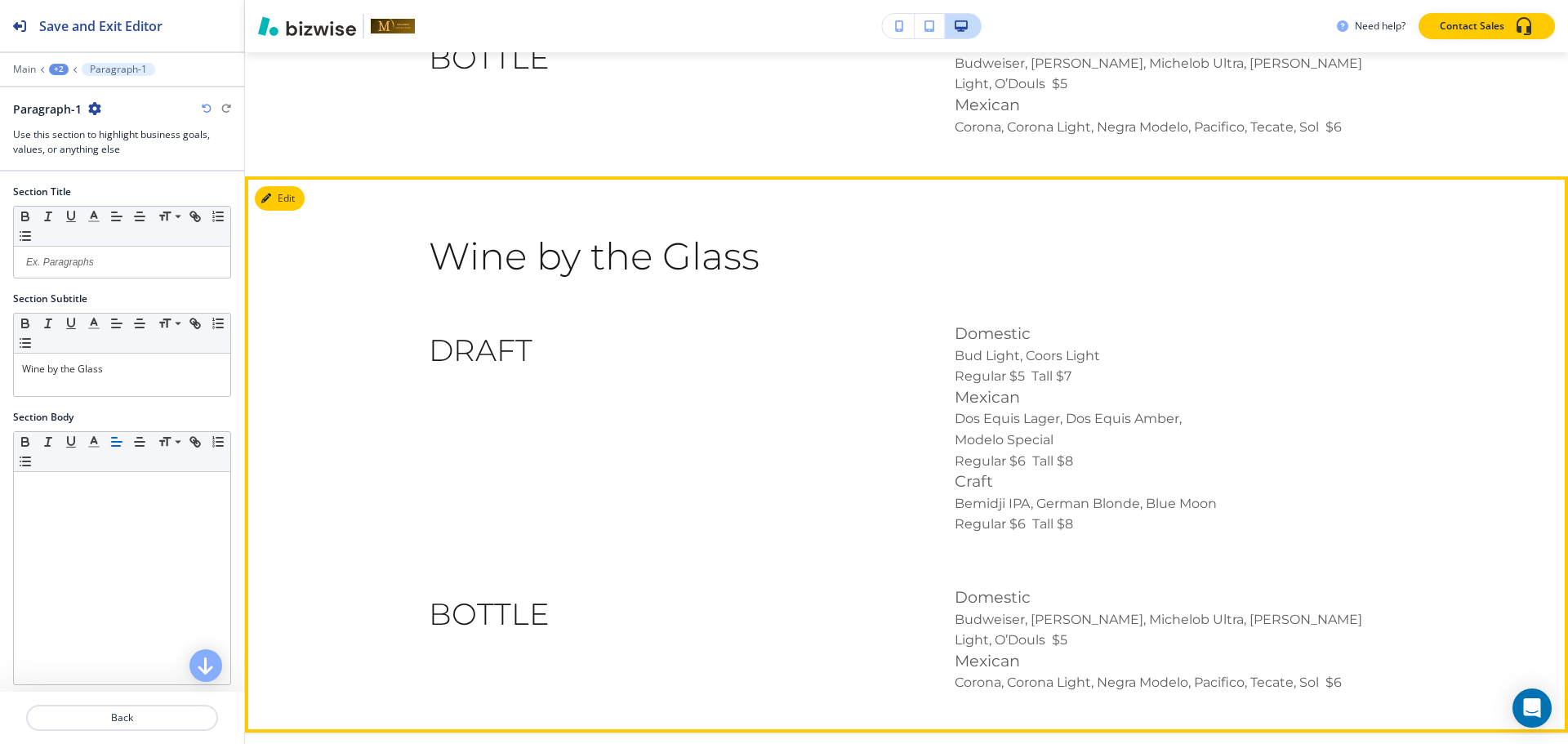
scroll to position [3781, 0]
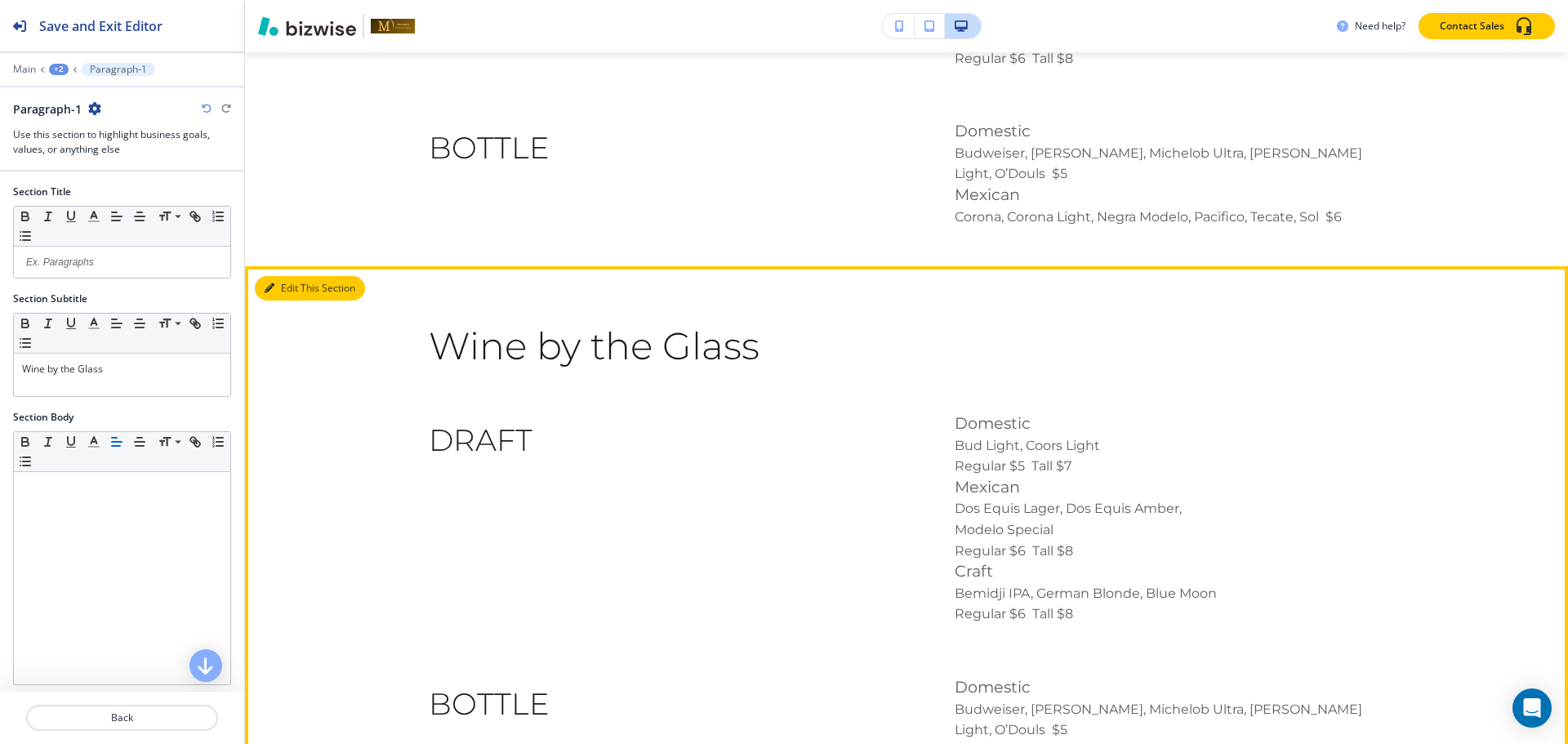
click at [300, 276] on button "Edit This Section" at bounding box center [310, 289] width 110 height 25
click at [291, 277] on button "Edit This Section" at bounding box center [310, 289] width 110 height 25
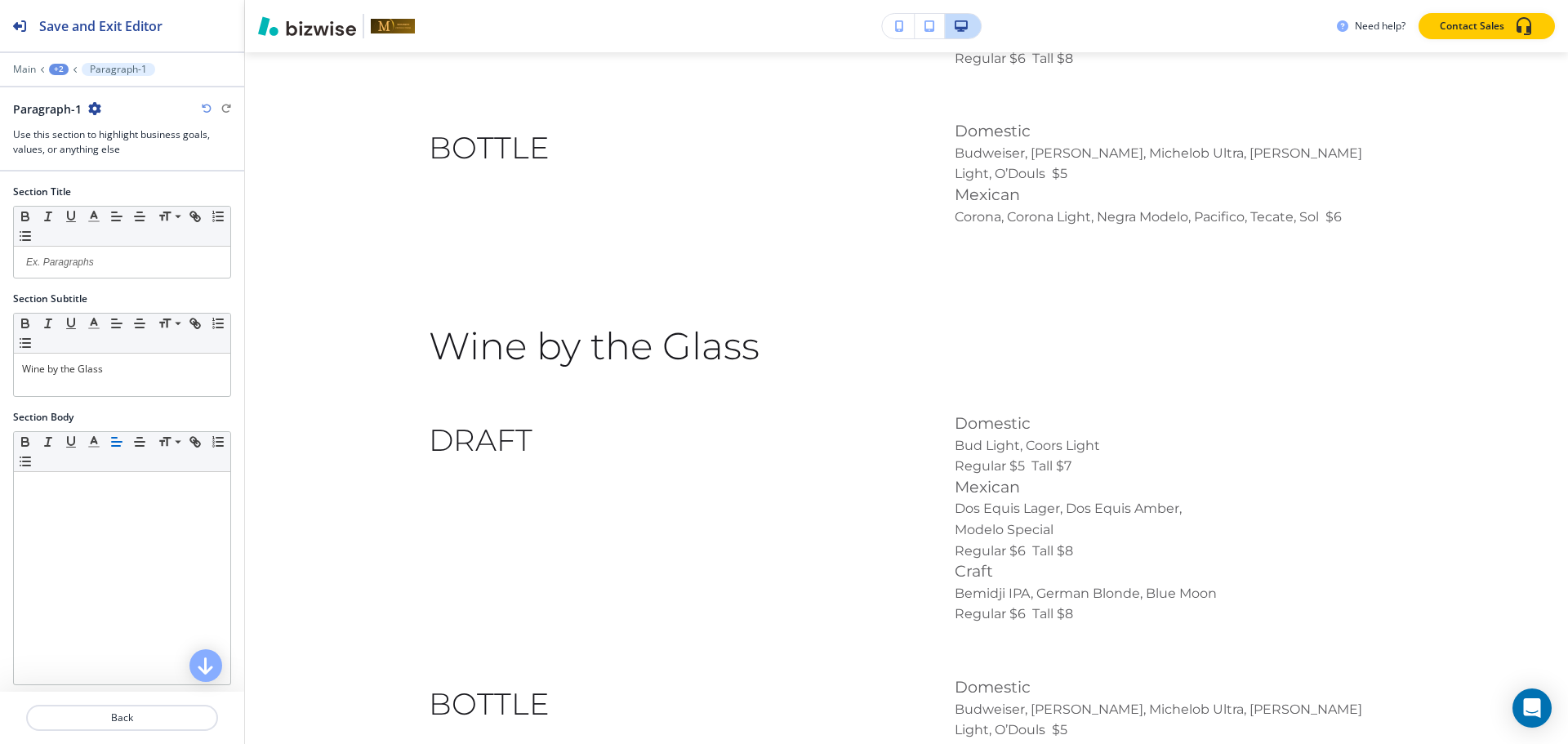
click at [92, 113] on icon "button" at bounding box center [94, 108] width 13 height 13
click at [122, 188] on p "Delete Section" at bounding box center [139, 194] width 83 height 15
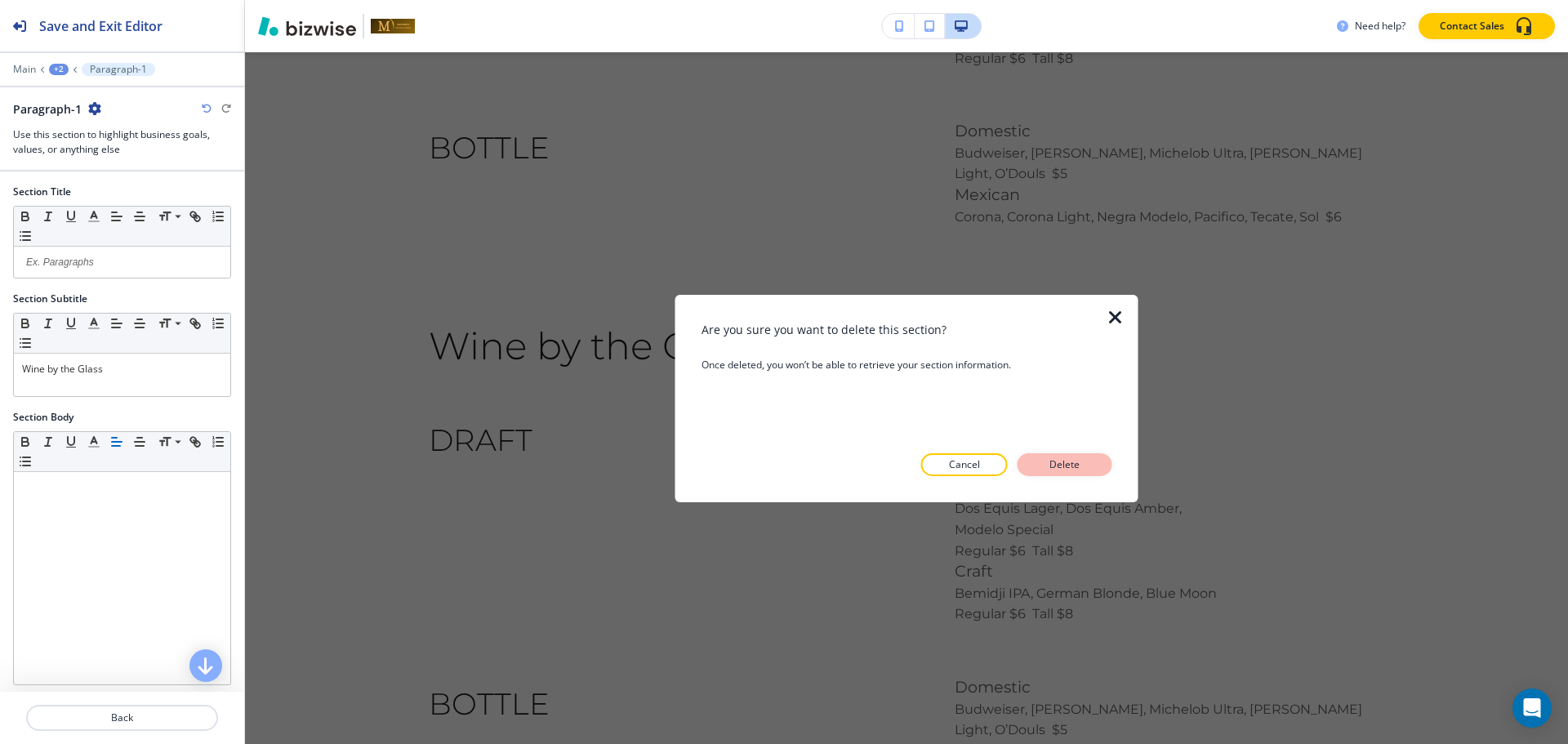
click at [1064, 453] on button "Delete" at bounding box center [1065, 464] width 95 height 23
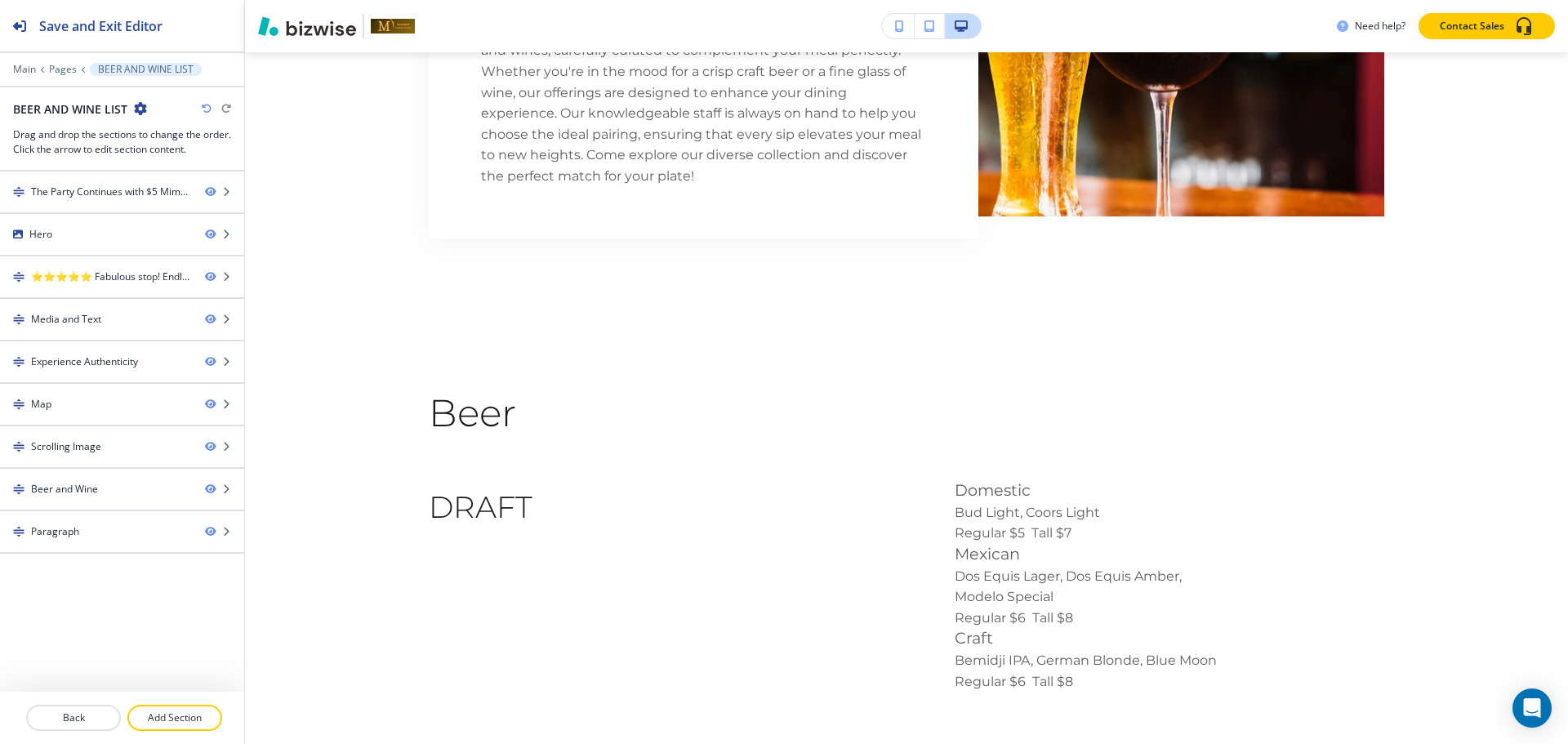
scroll to position [3145, 0]
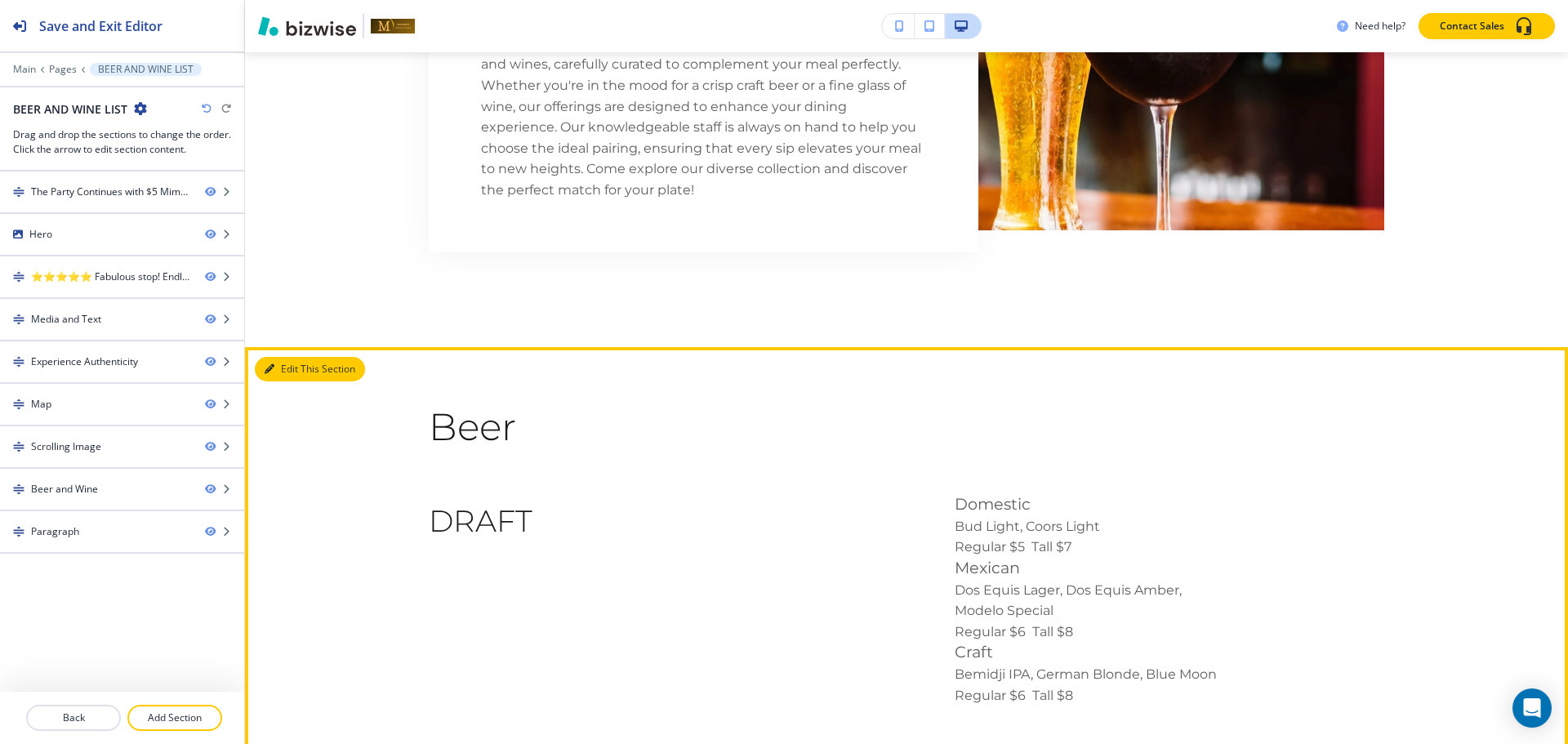
click at [273, 364] on icon "button" at bounding box center [269, 368] width 10 height 10
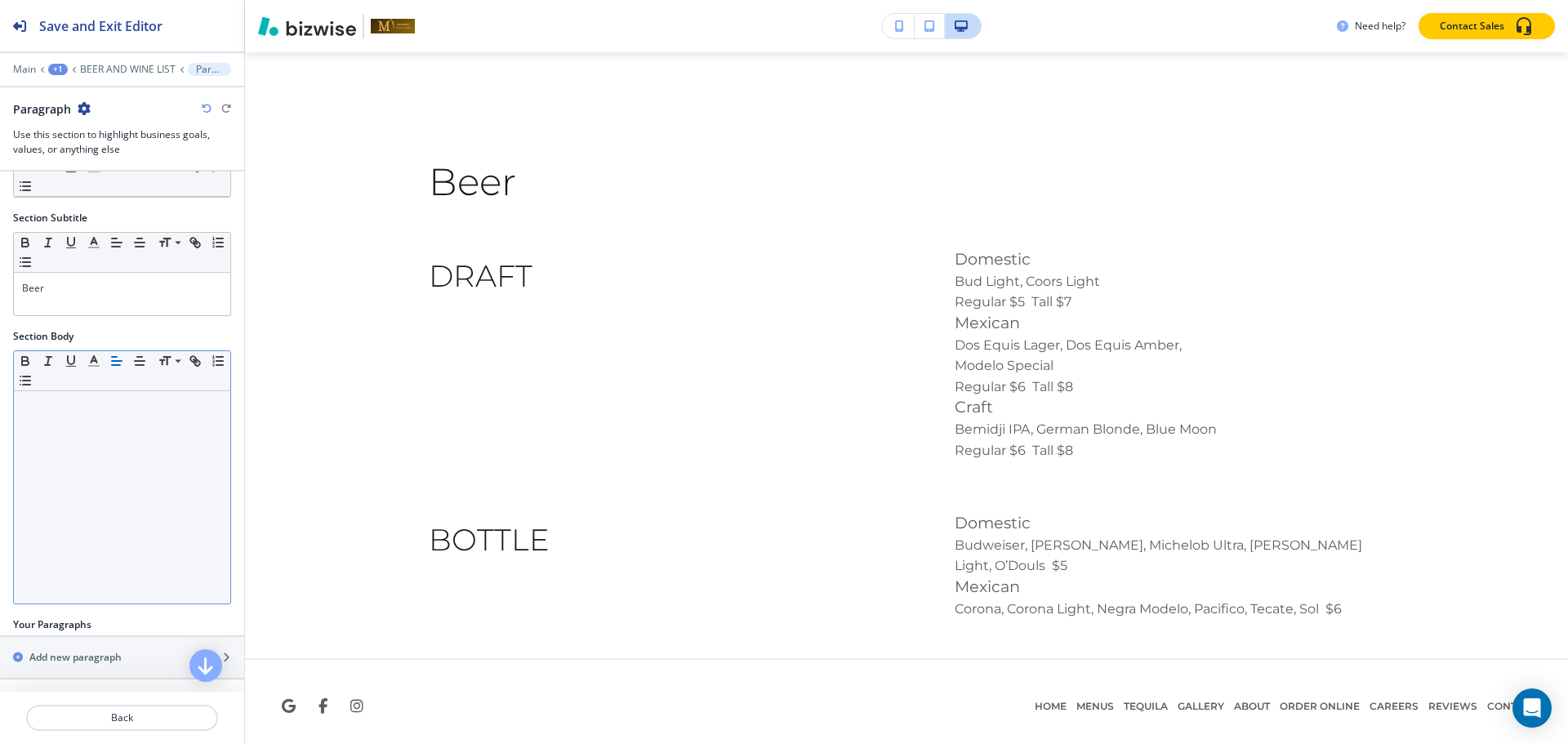
scroll to position [167, 0]
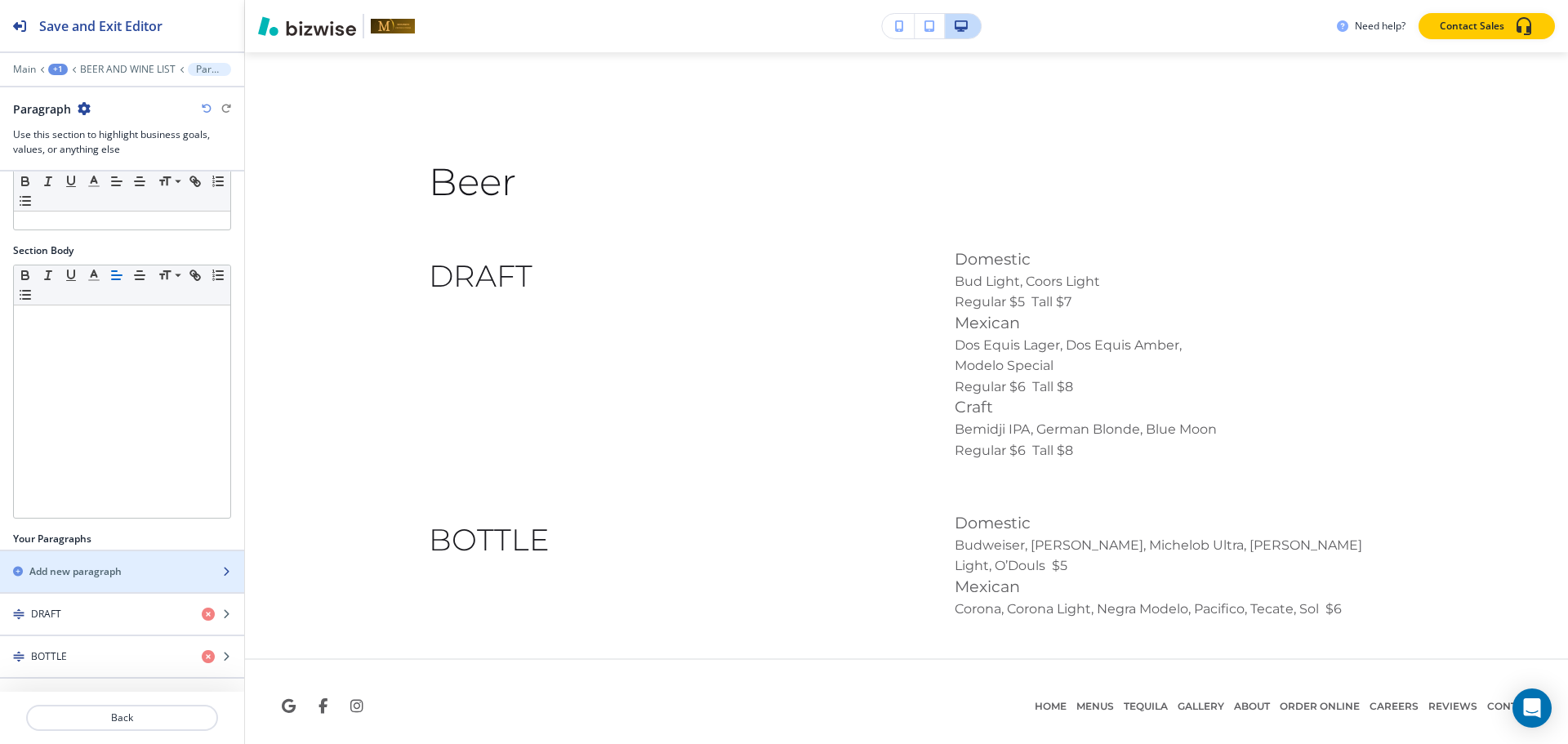
click at [93, 565] on h2 "Add new paragraph" at bounding box center [75, 572] width 92 height 15
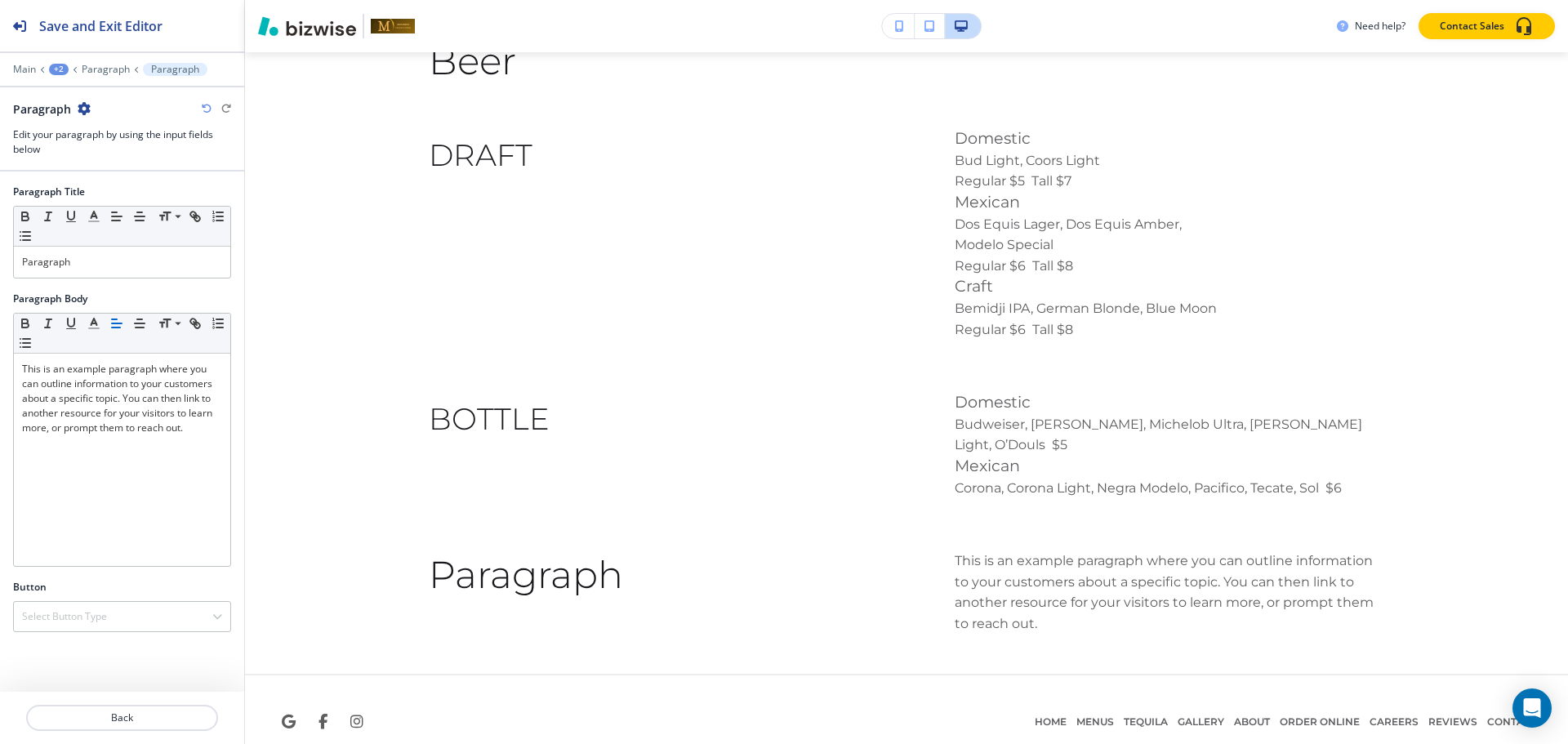
scroll to position [3526, 0]
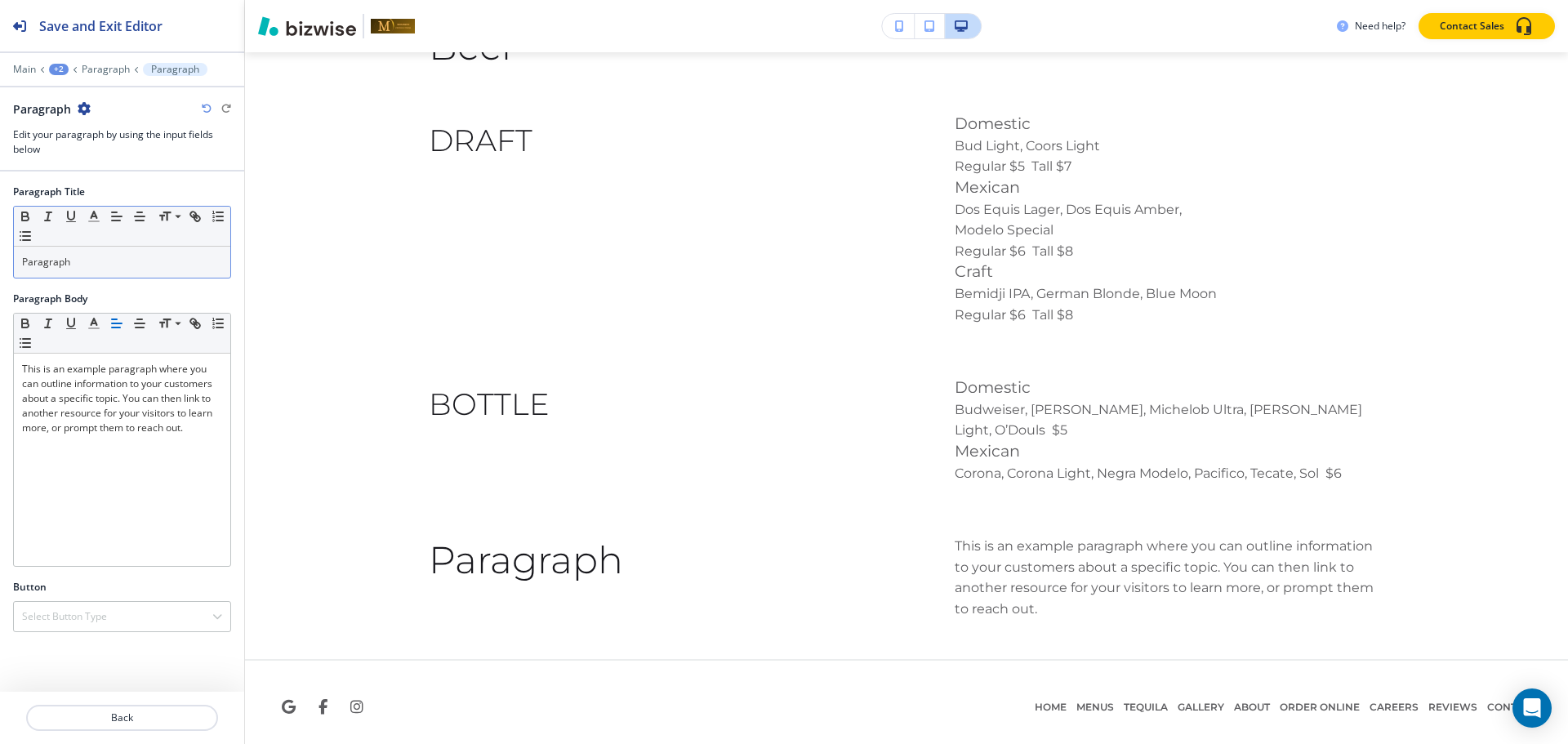
click at [137, 272] on div "Paragraph" at bounding box center [123, 262] width 217 height 31
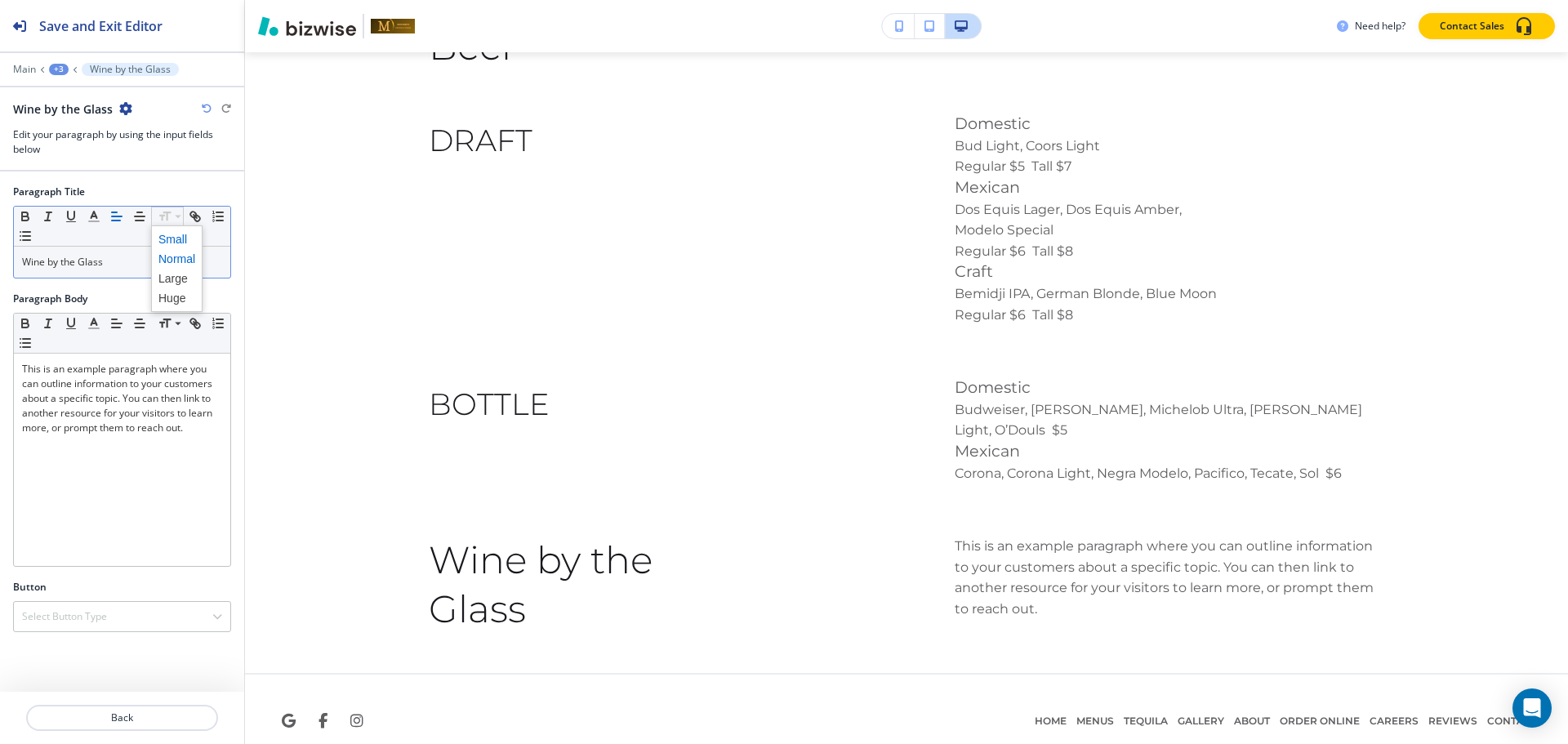
click at [170, 233] on span at bounding box center [176, 239] width 36 height 20
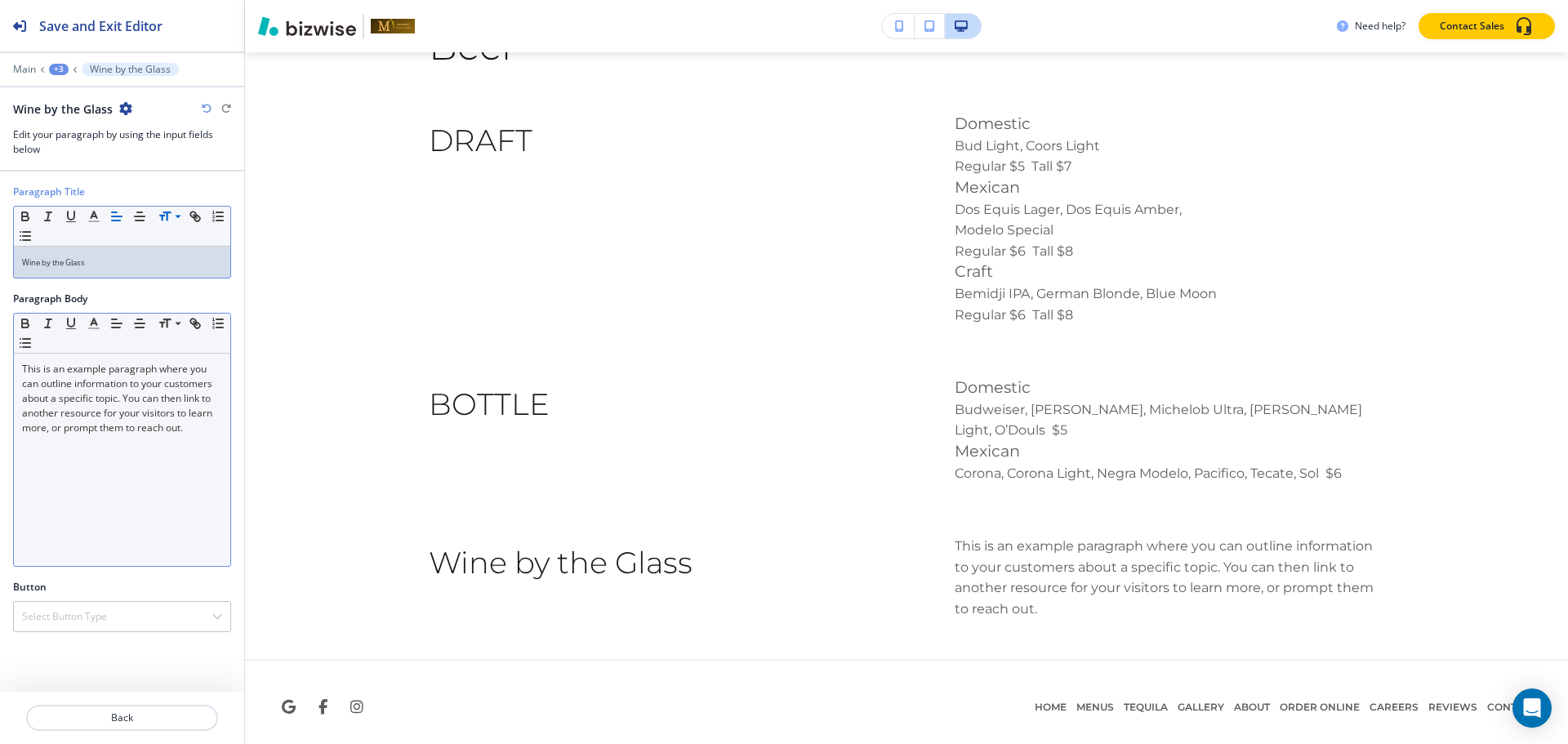
click at [102, 391] on p "This is an example paragraph where you can outline information to your customer…" at bounding box center [122, 398] width 200 height 74
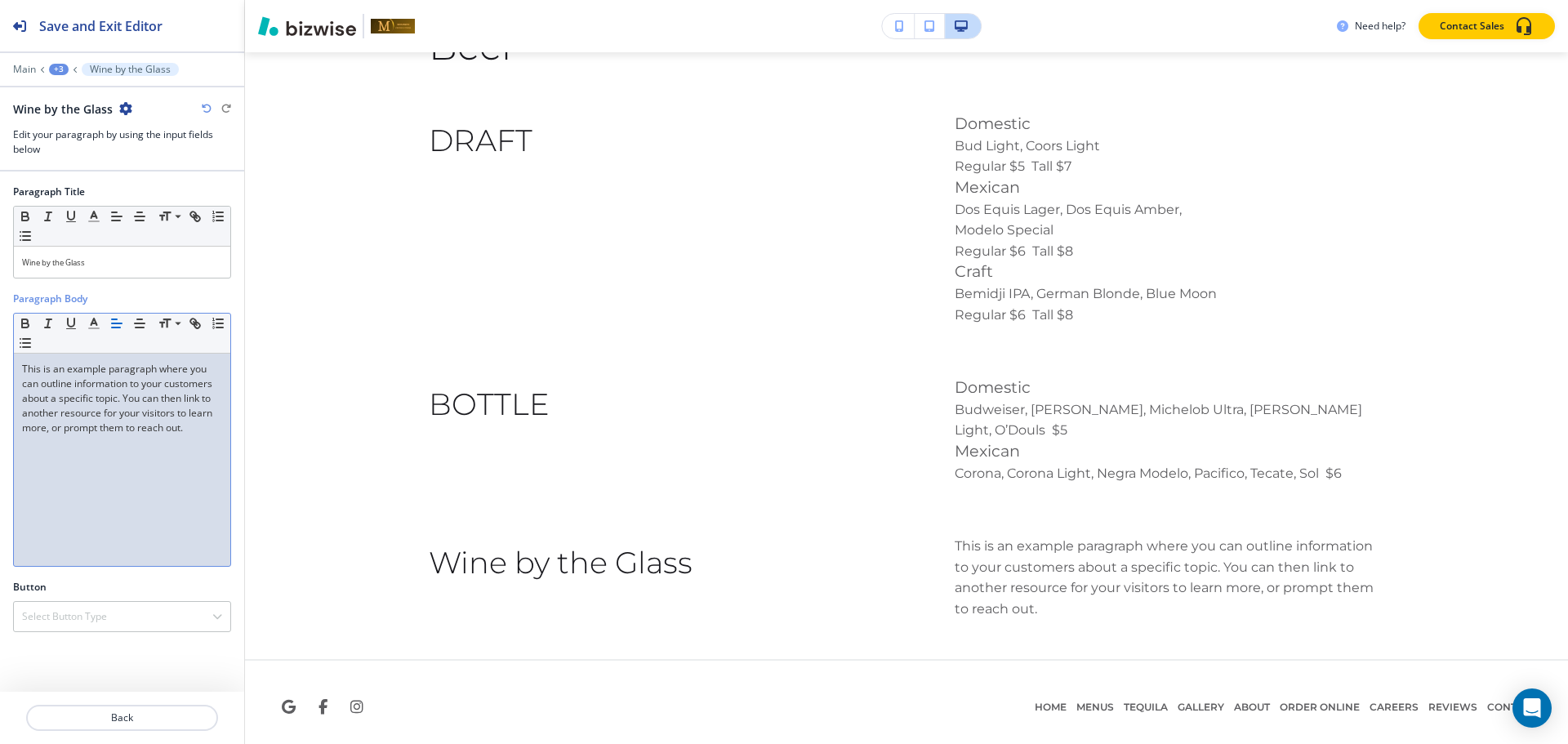
scroll to position [3504, 0]
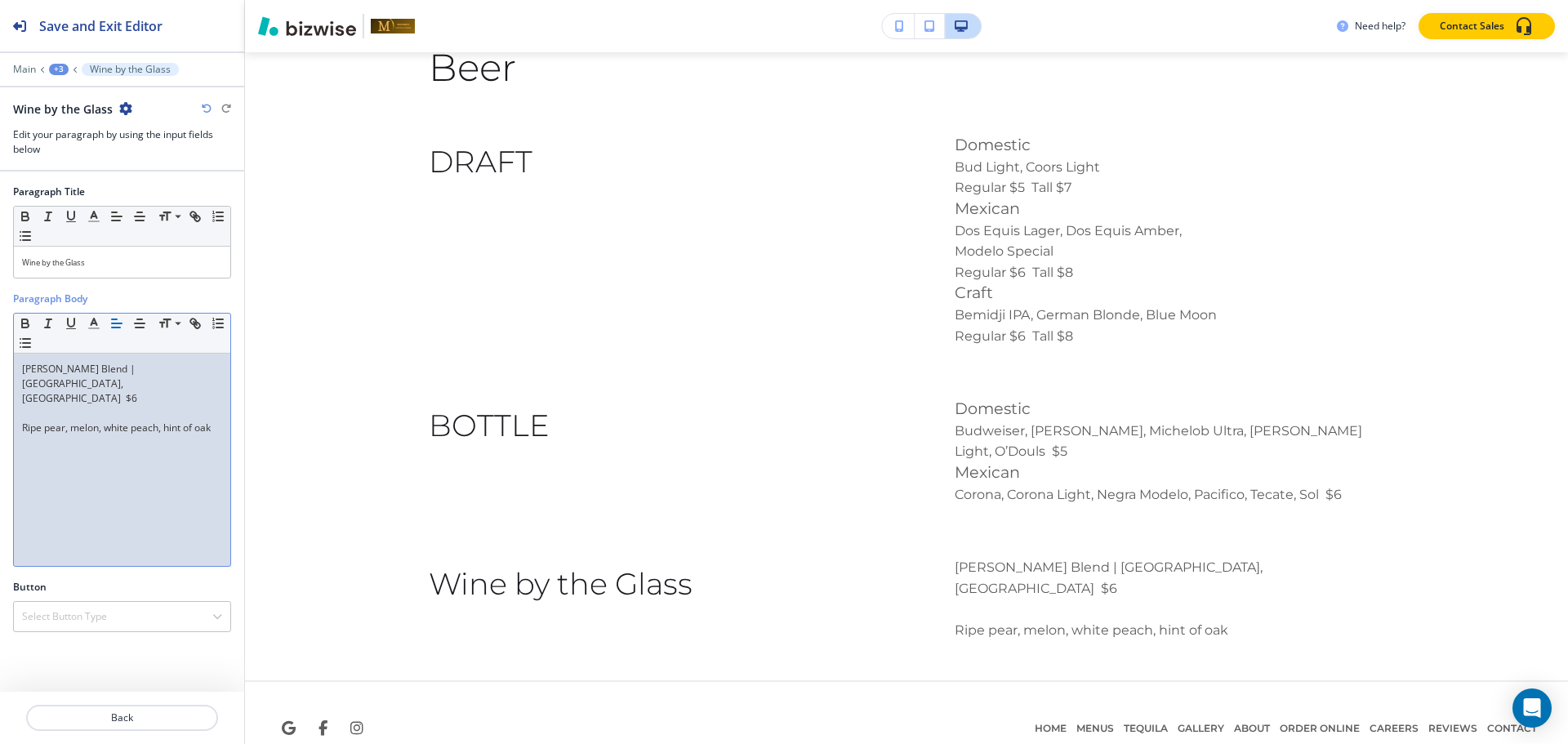
click at [81, 421] on p "Ripe pear, melon, white peach, hint of oak" at bounding box center [122, 428] width 200 height 15
click at [80, 406] on p at bounding box center [122, 413] width 200 height 15
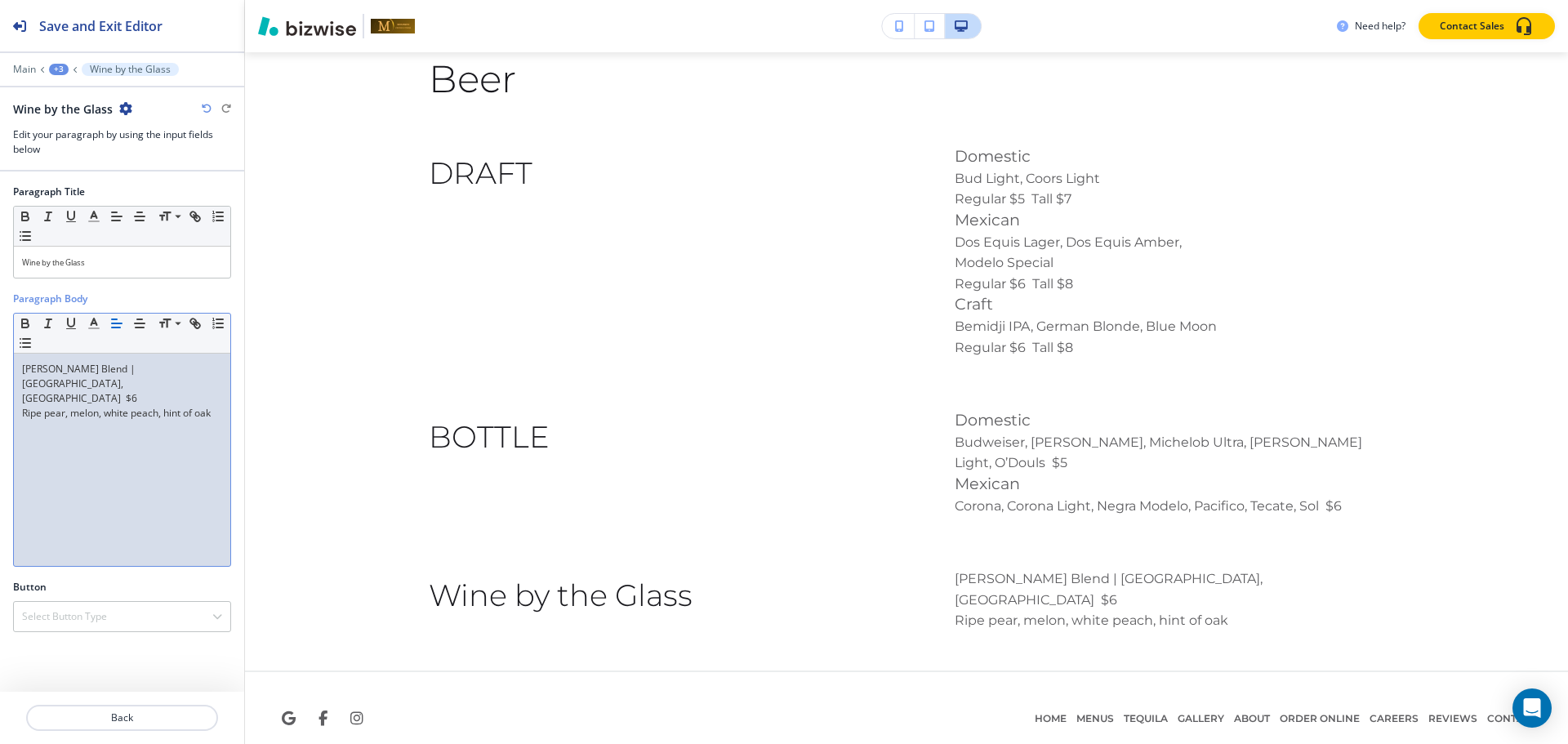
click at [209, 406] on p "Ripe pear, melon, white peach, hint of oak" at bounding box center [122, 413] width 200 height 15
click at [214, 406] on p "Ripe pear, melon, white peach, hint of oak" at bounding box center [122, 413] width 200 height 15
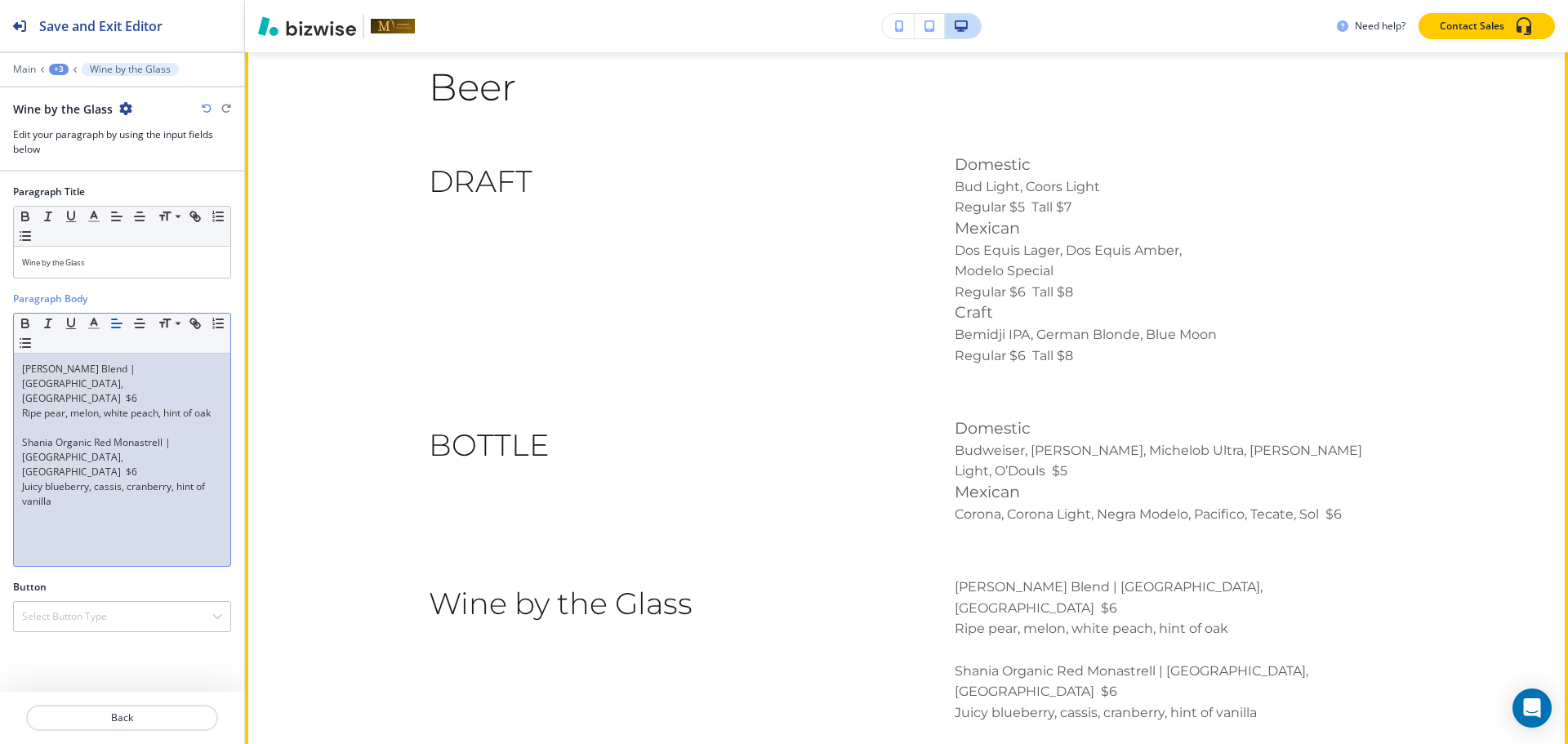
scroll to position [3546, 0]
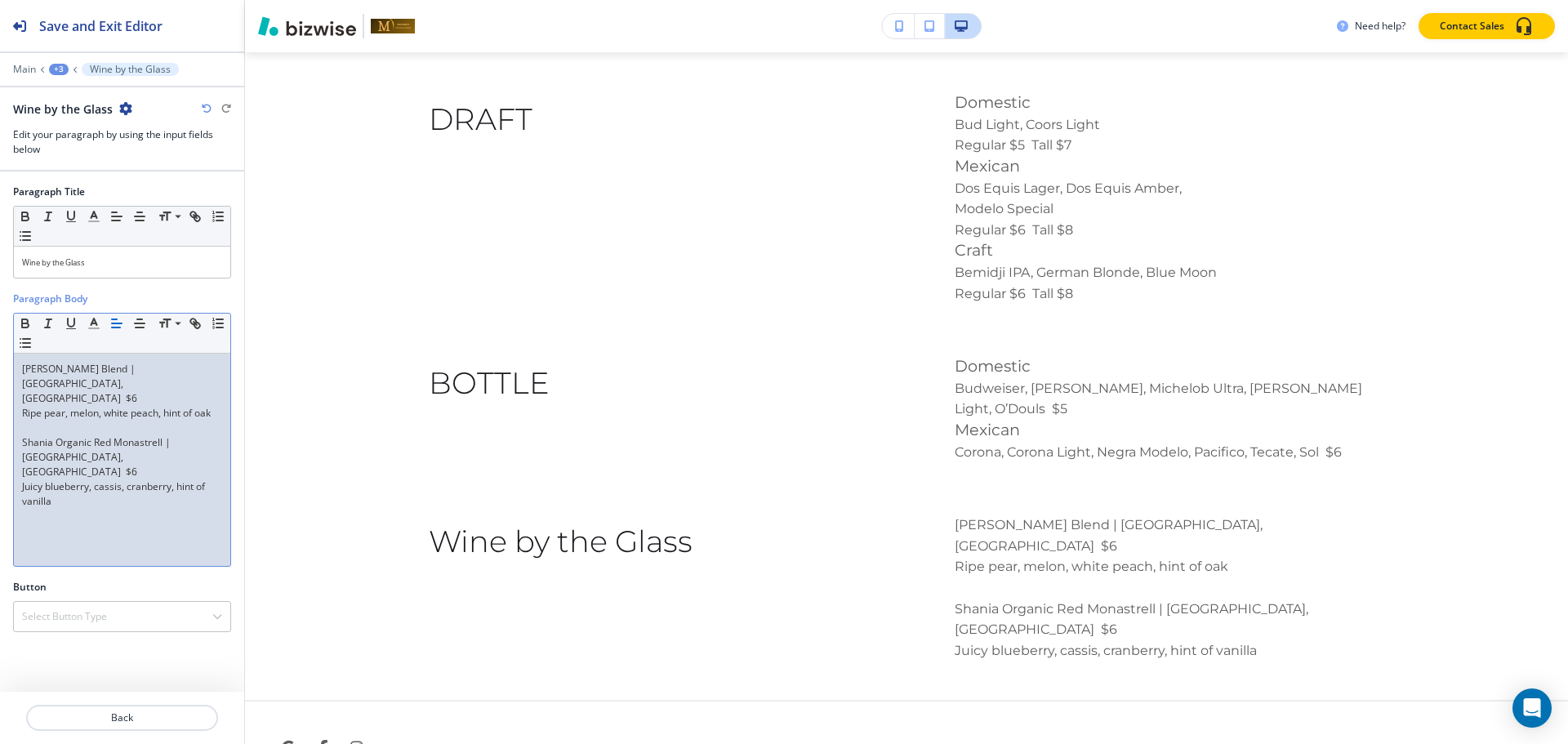
click at [52, 64] on div "+3" at bounding box center [59, 69] width 20 height 12
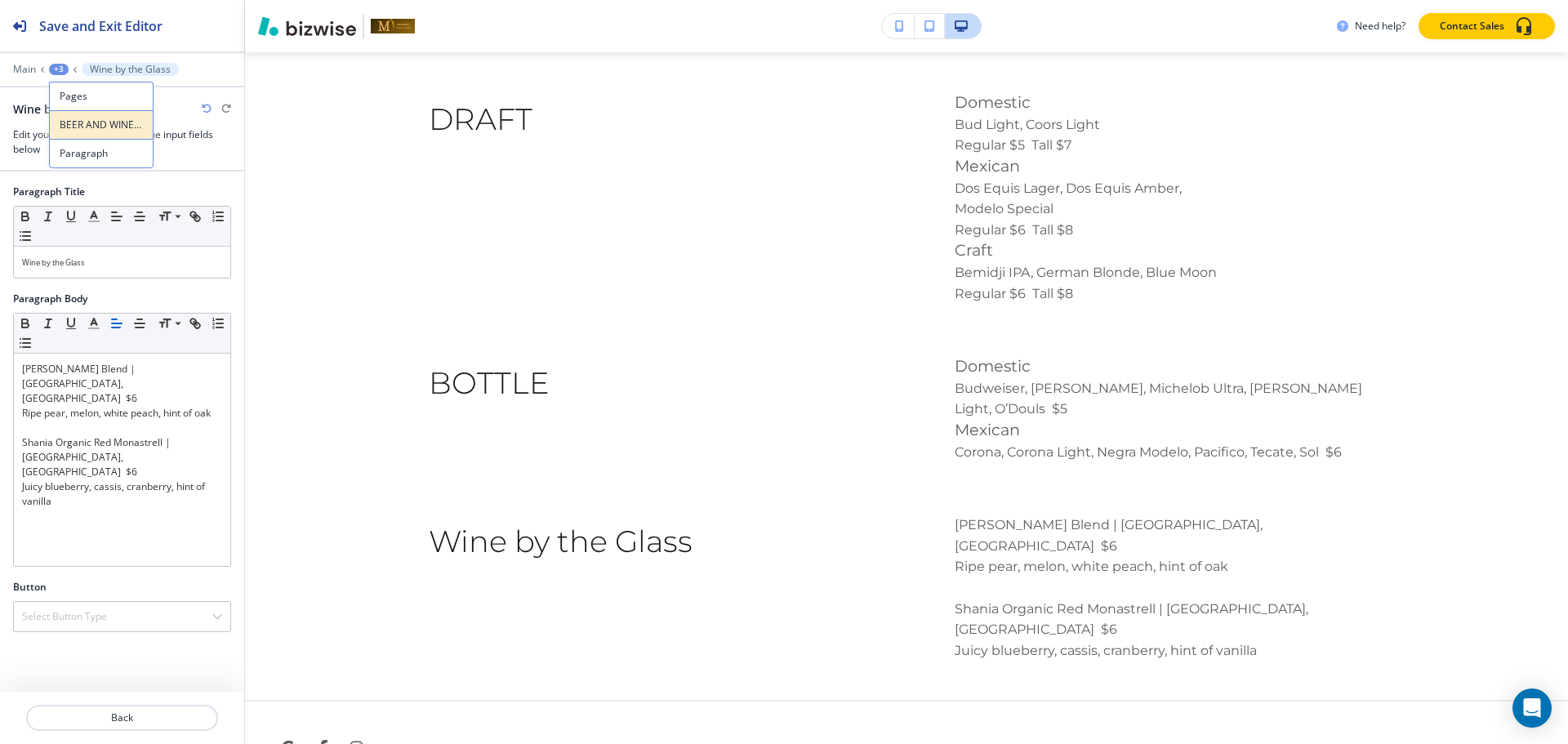
click at [84, 127] on p "BEER AND WINE LIST" at bounding box center [101, 124] width 83 height 15
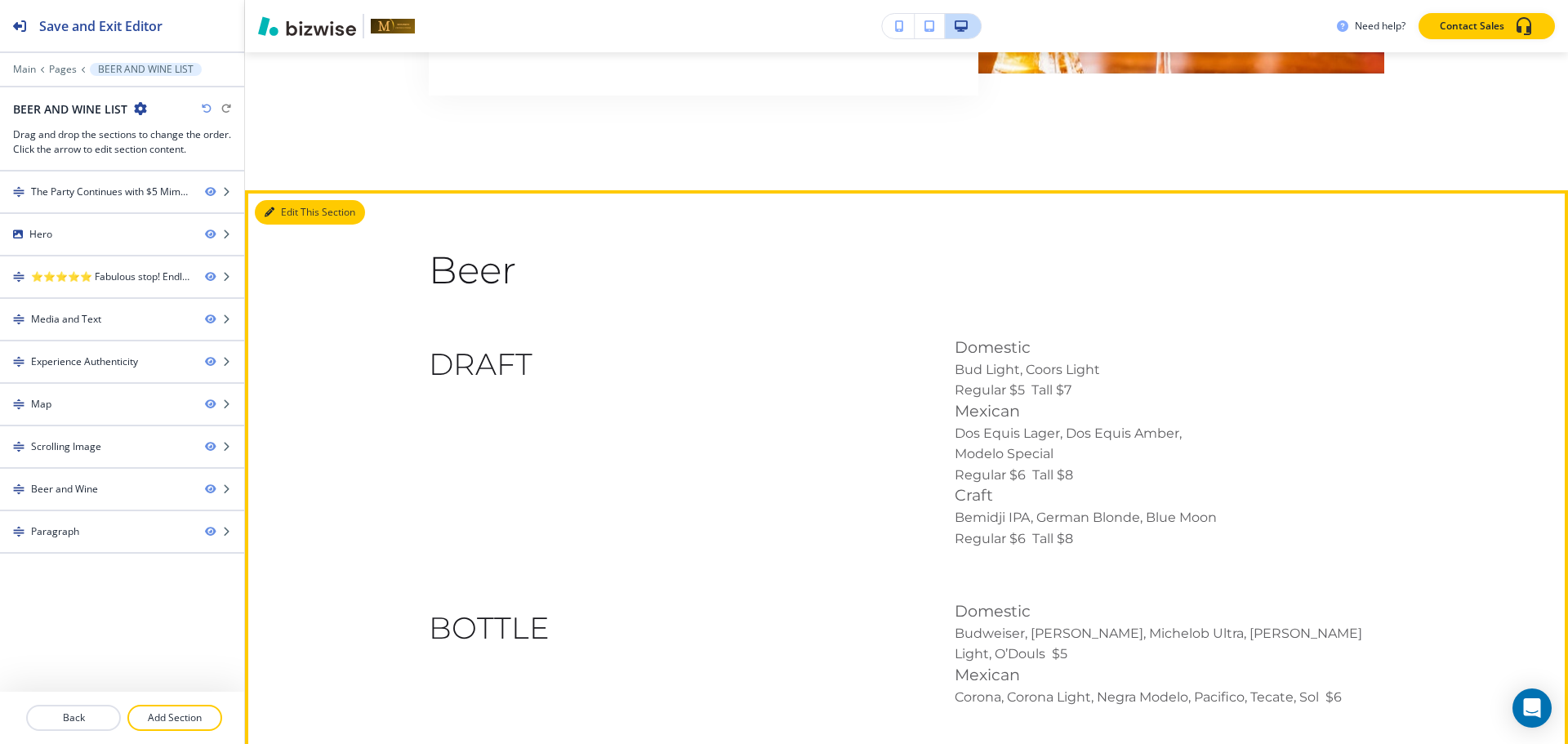
click at [289, 206] on button "Edit This Section" at bounding box center [310, 212] width 110 height 25
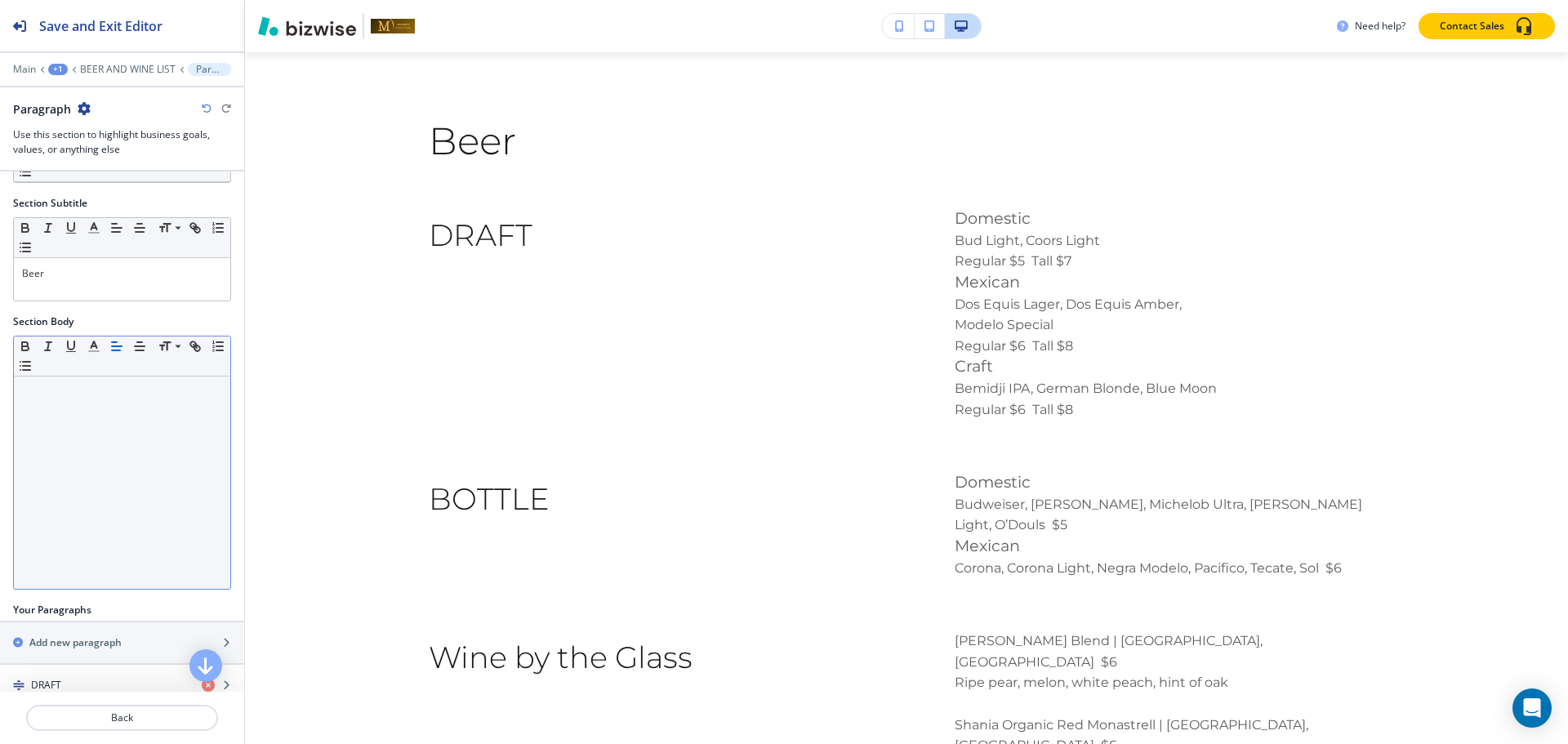
scroll to position [209, 0]
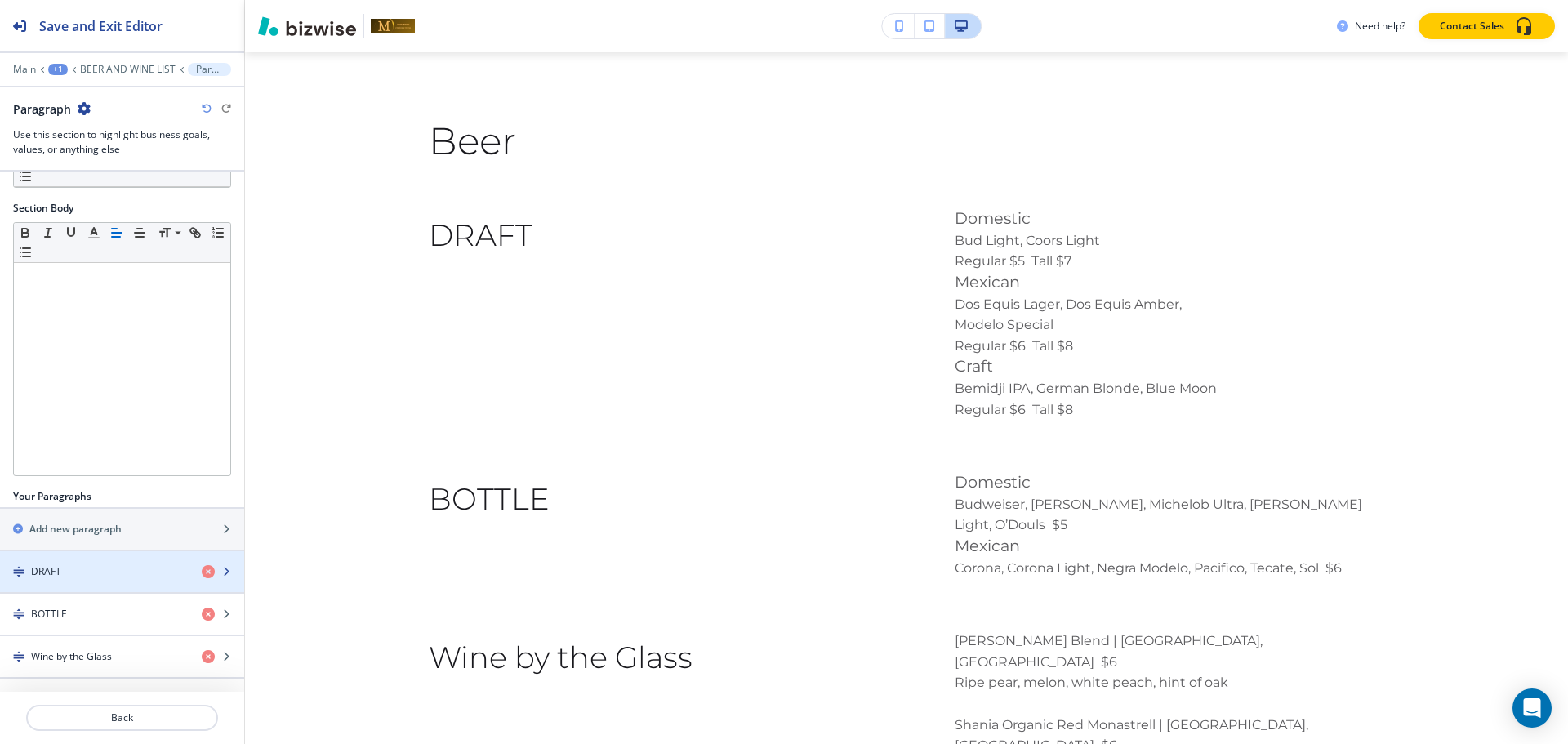
click at [83, 580] on div "button" at bounding box center [122, 585] width 244 height 13
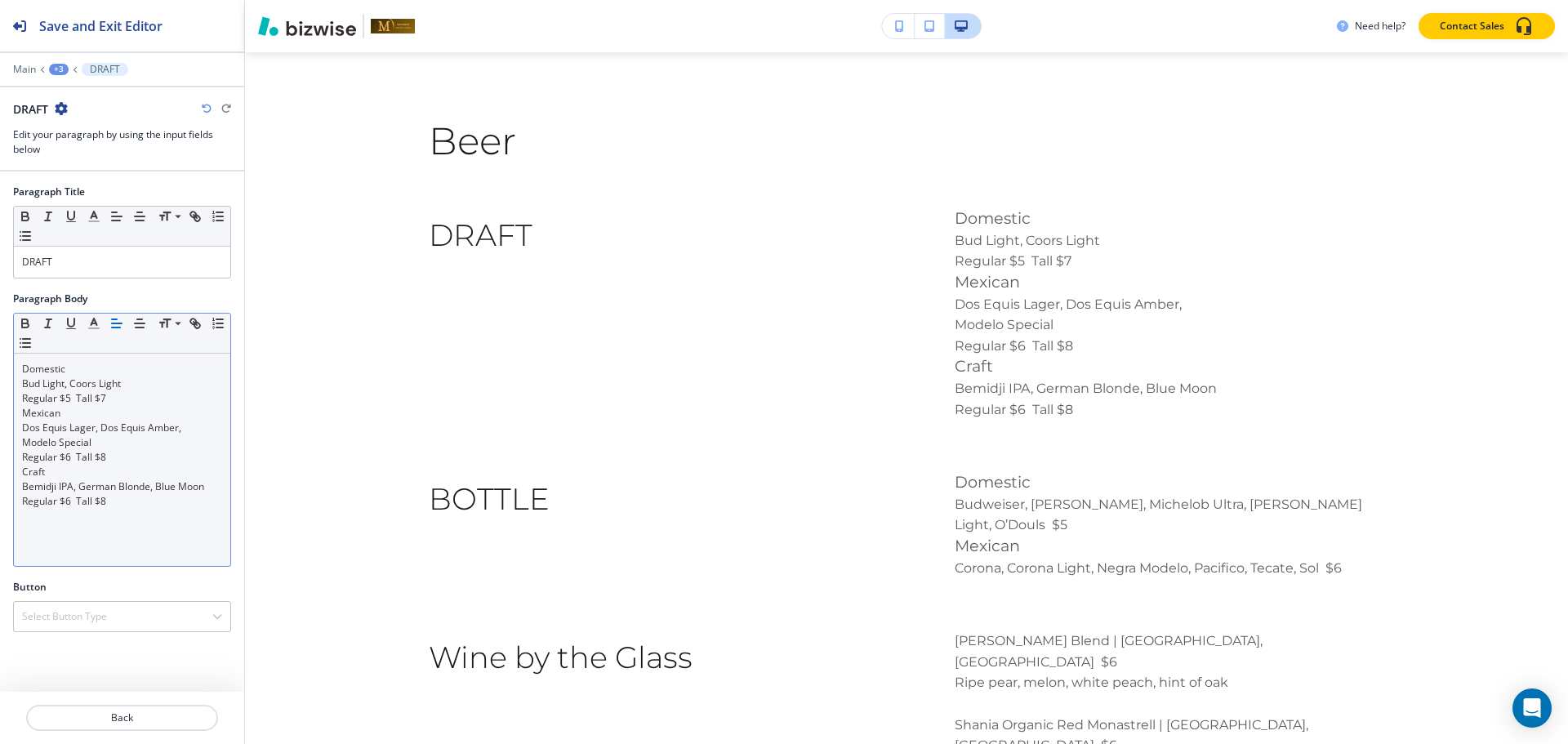
scroll to position [3546, 0]
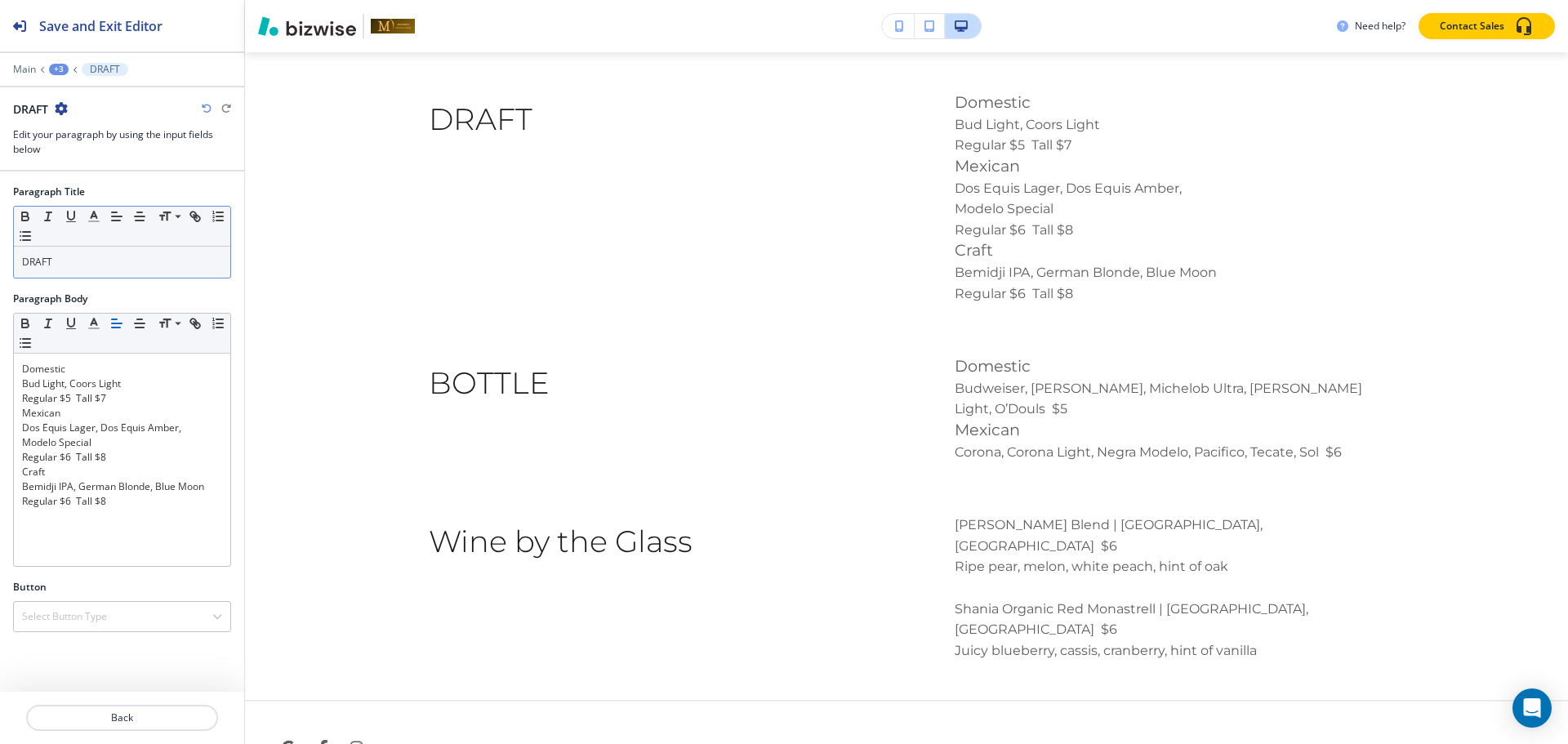
click at [112, 243] on div "Small Normal Large Huge" at bounding box center [123, 226] width 217 height 40
click at [112, 259] on p "DRAFT" at bounding box center [122, 262] width 200 height 15
click at [168, 241] on span at bounding box center [176, 239] width 36 height 20
click at [62, 71] on div "+3" at bounding box center [59, 69] width 20 height 12
click at [78, 146] on button "Paragraph" at bounding box center [101, 153] width 105 height 29
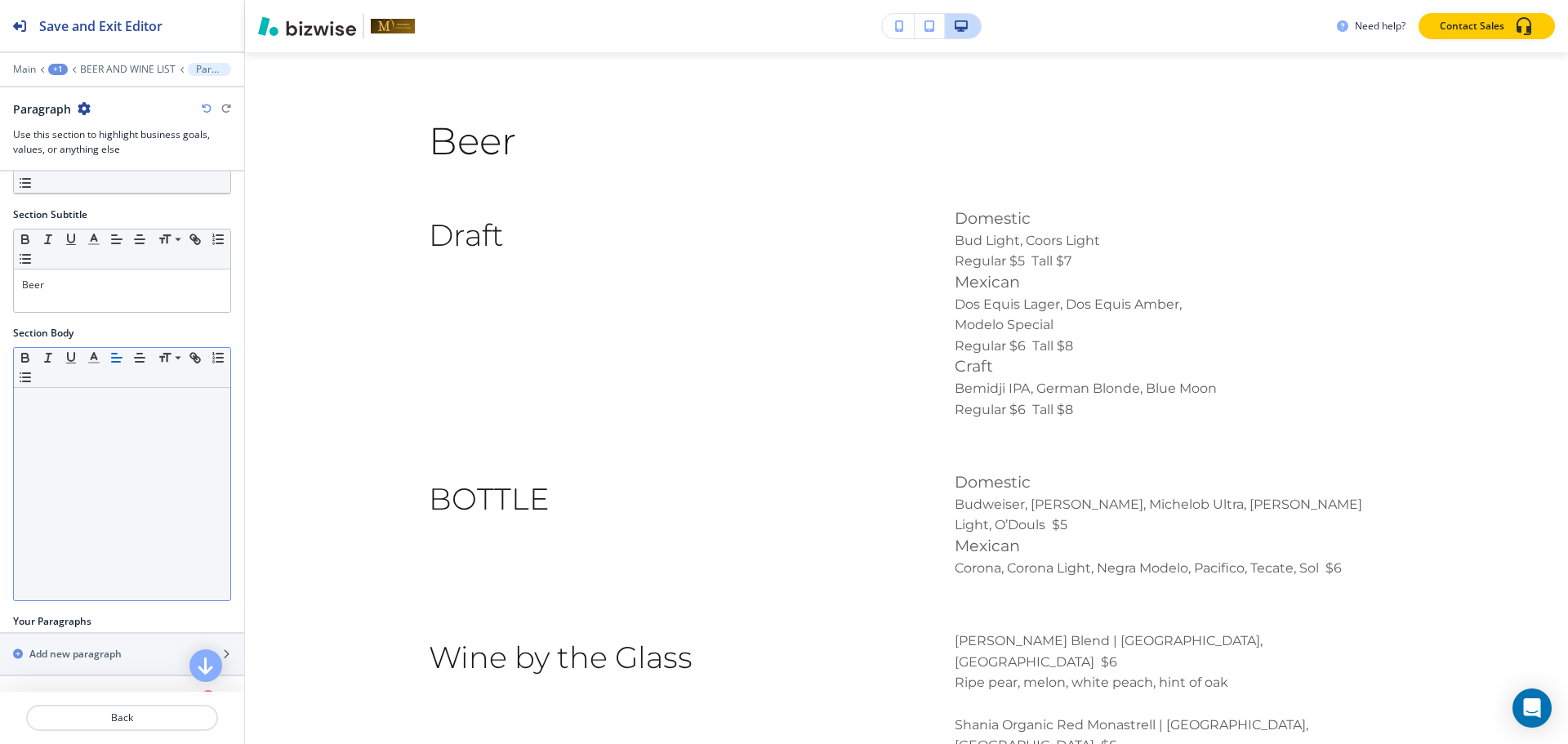
scroll to position [209, 0]
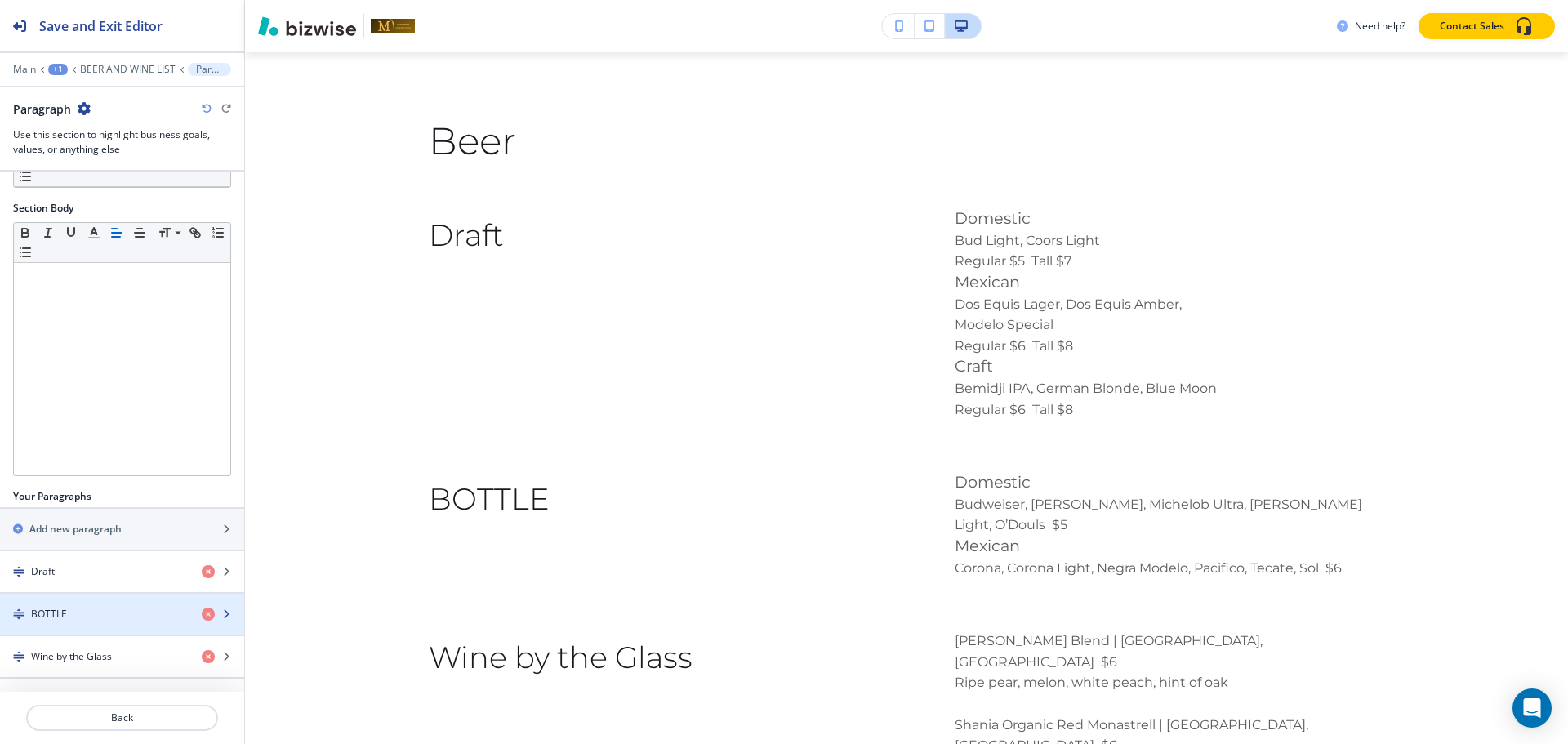
click at [59, 605] on div "button" at bounding box center [122, 600] width 244 height 13
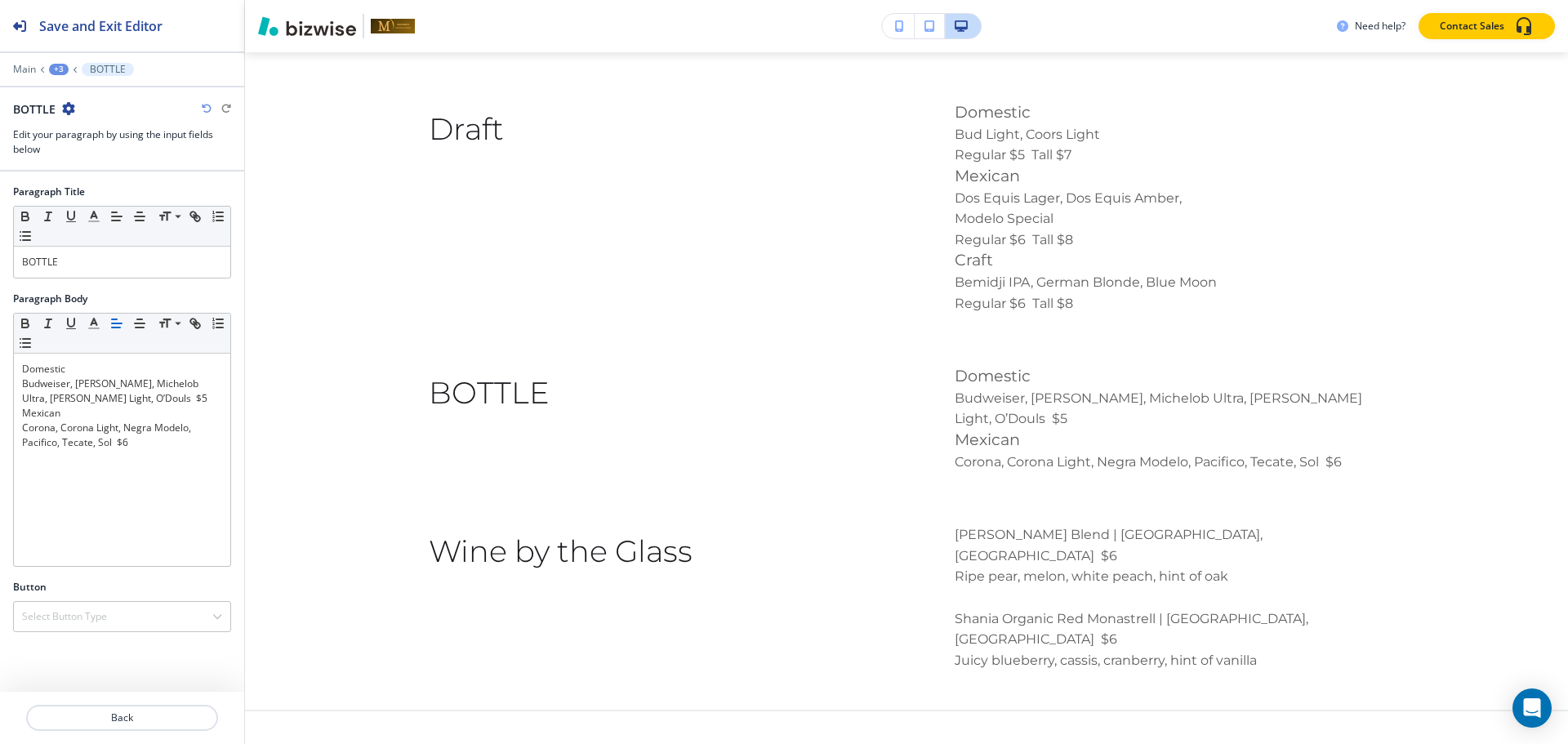
scroll to position [3546, 0]
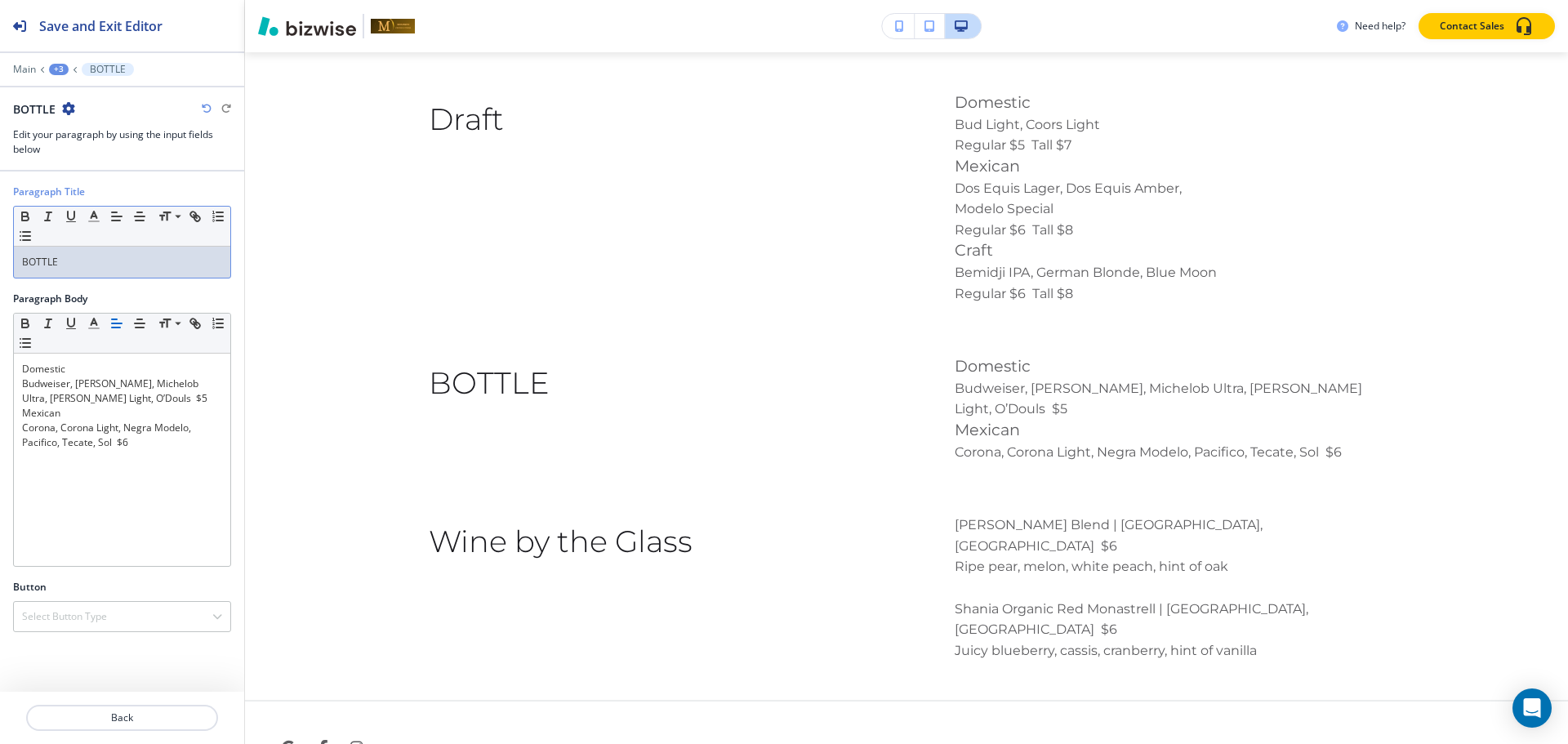
click at [127, 252] on div "BOTTLE" at bounding box center [123, 262] width 217 height 31
click at [174, 241] on span at bounding box center [176, 239] width 36 height 20
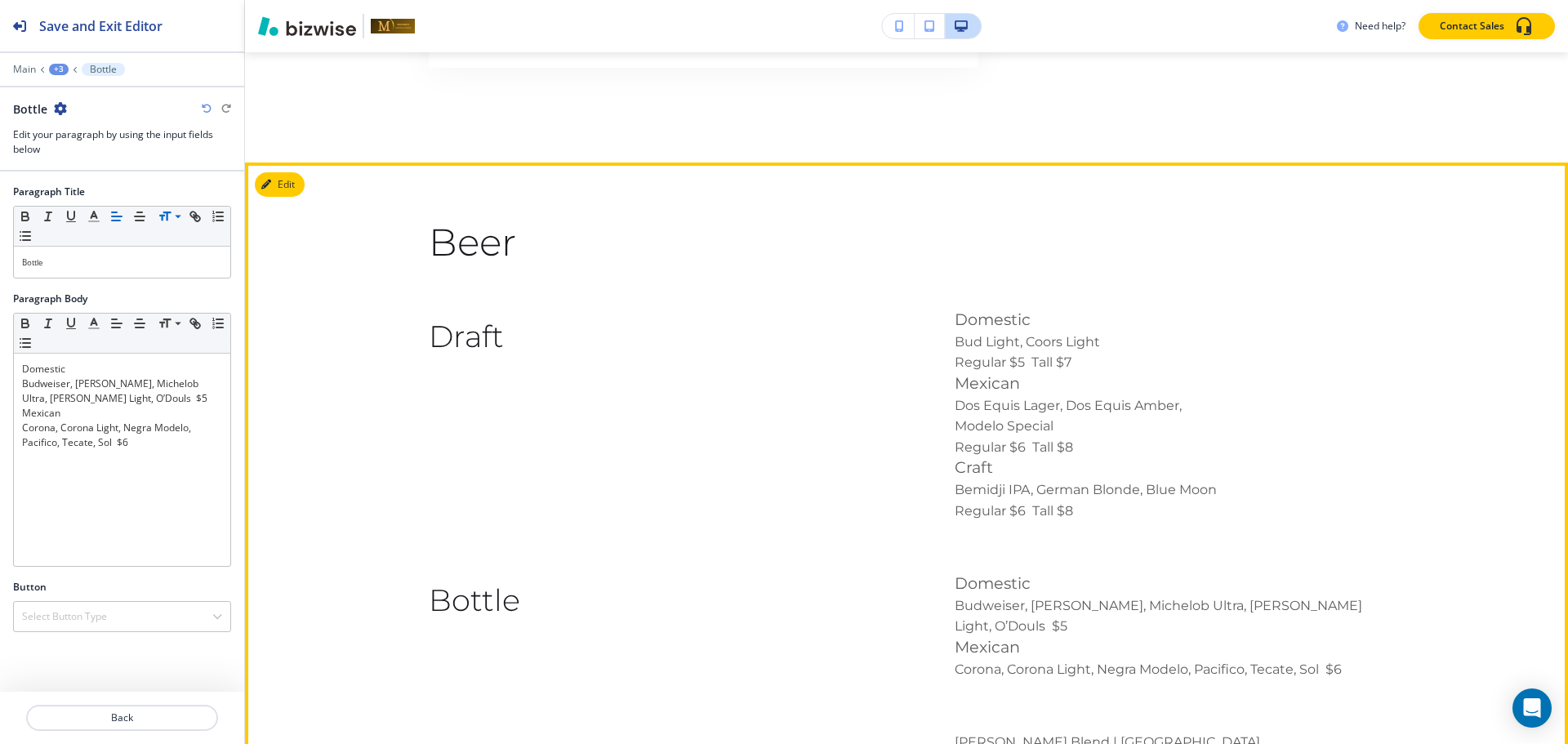
scroll to position [3302, 0]
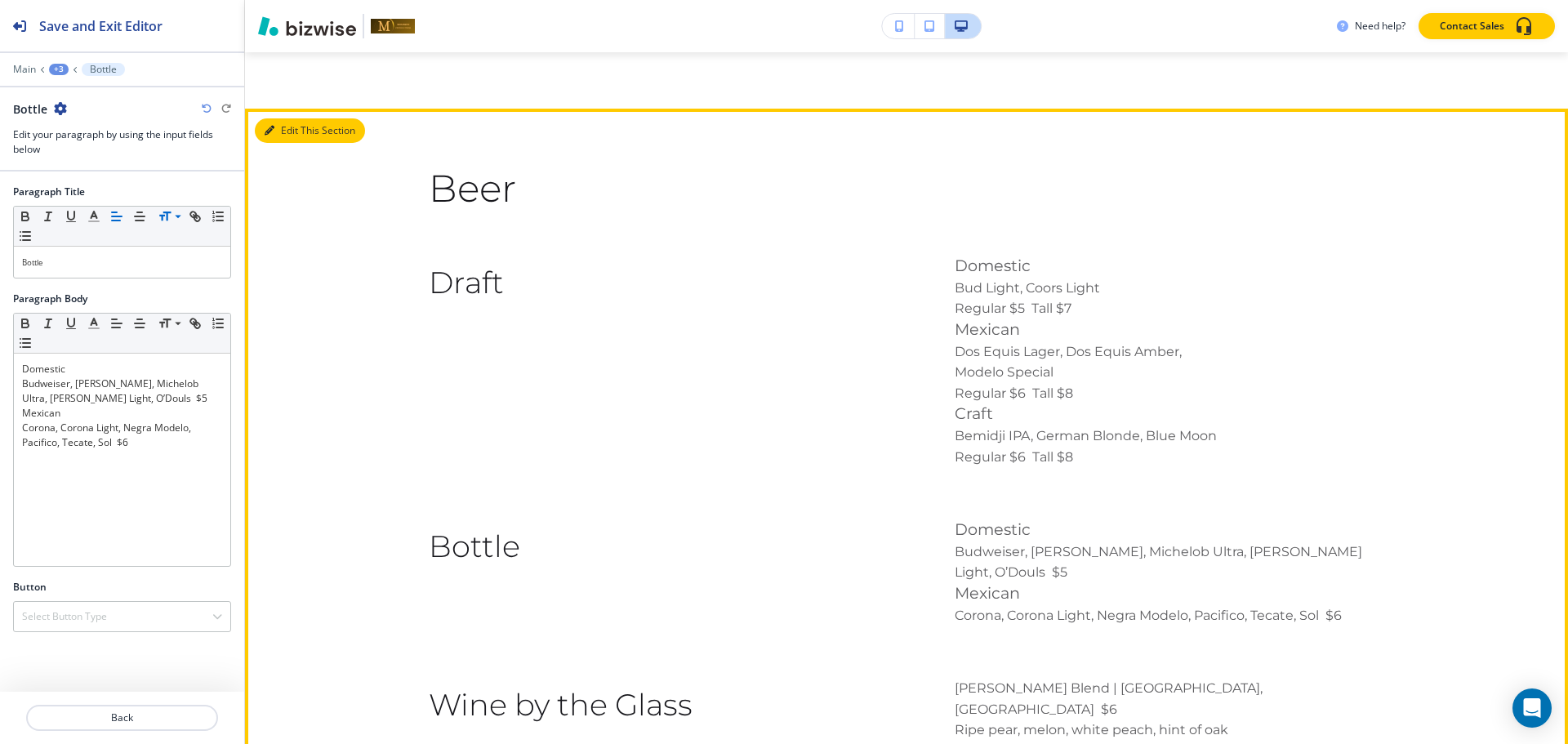
click at [283, 123] on button "Edit This Section" at bounding box center [310, 131] width 110 height 25
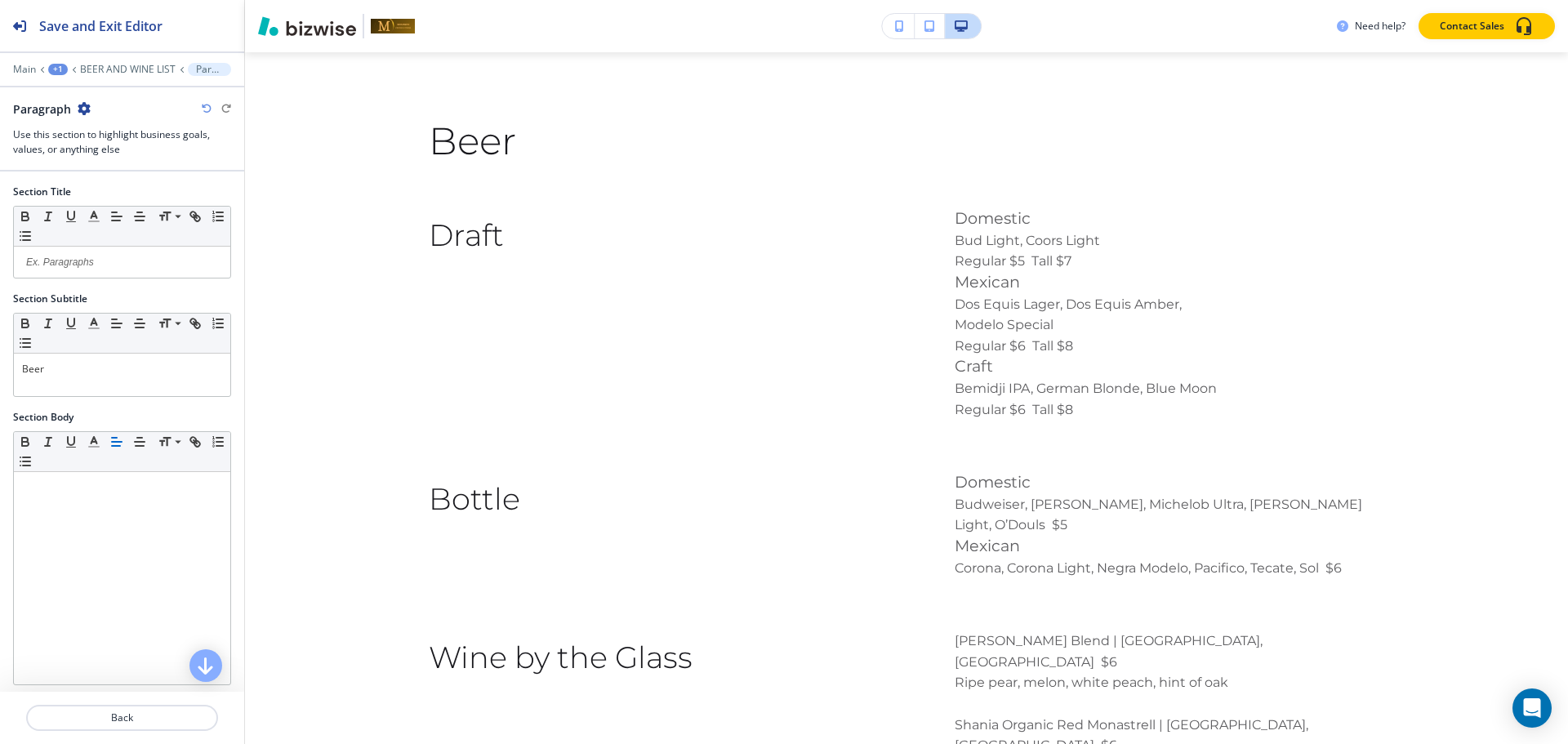
click at [80, 110] on icon "button" at bounding box center [83, 108] width 13 height 13
click at [113, 164] on p "Duplicate Section" at bounding box center [129, 165] width 83 height 15
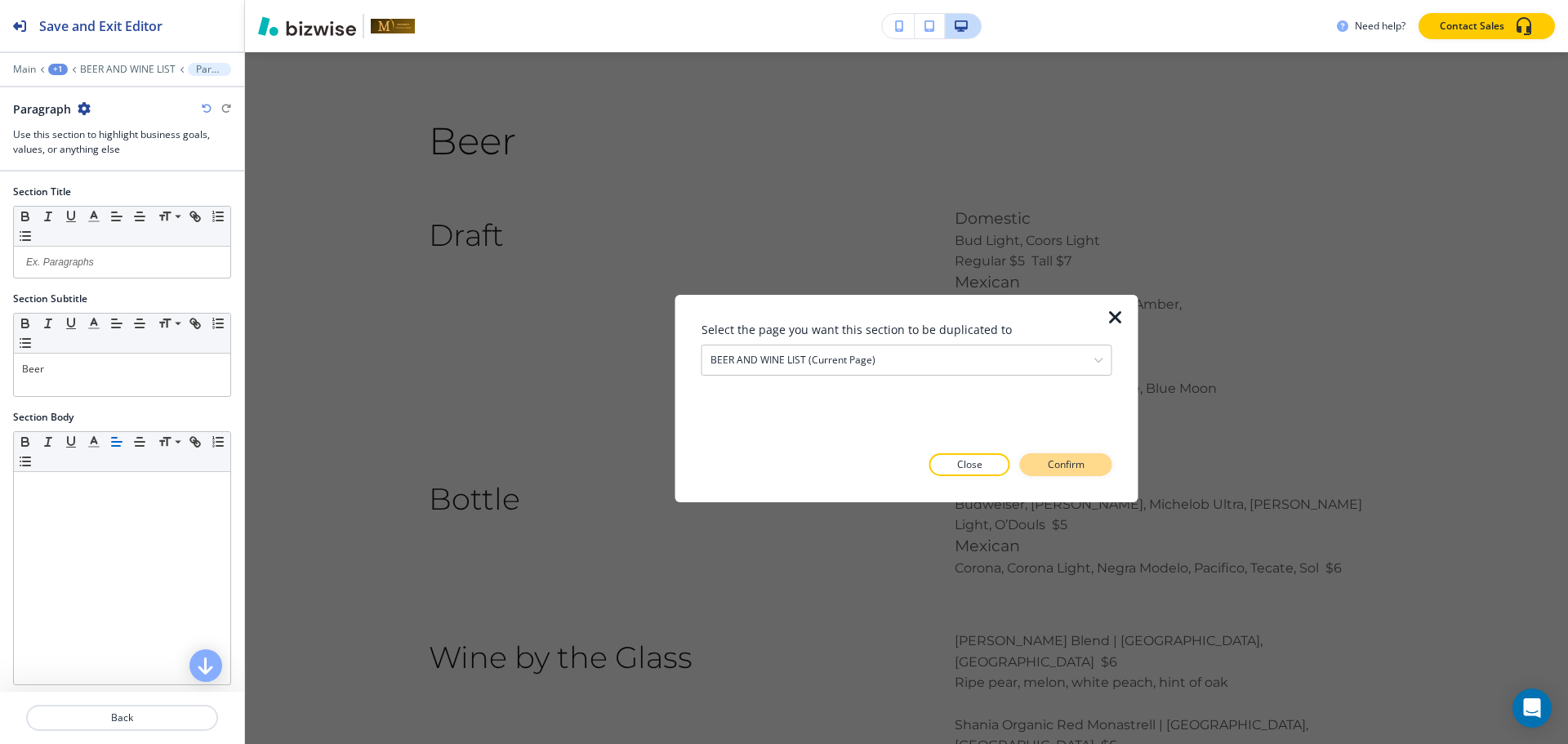
click at [1093, 456] on button "Confirm" at bounding box center [1066, 464] width 92 height 23
click at [1093, 456] on button "Take me there" at bounding box center [1051, 464] width 122 height 23
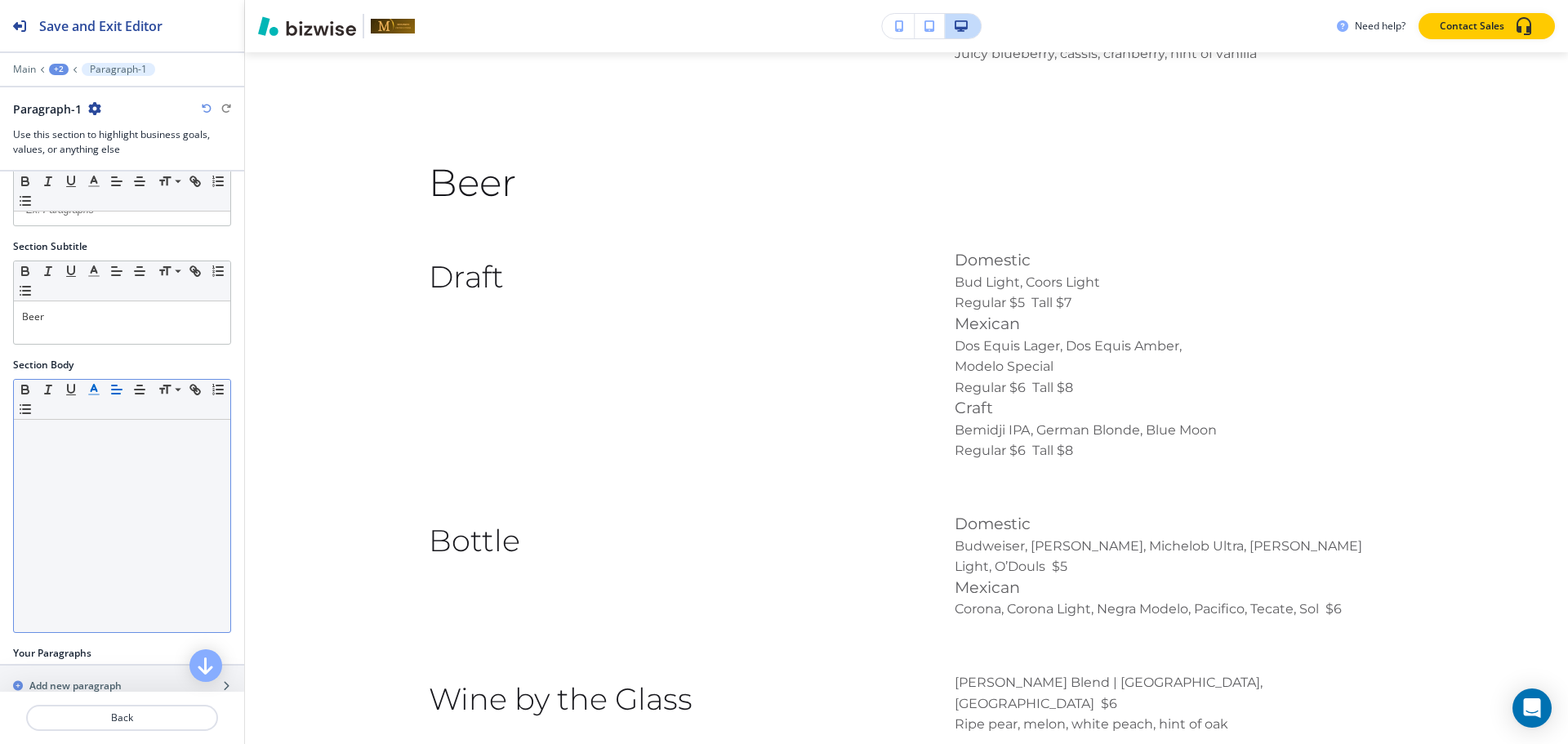
scroll to position [82, 0]
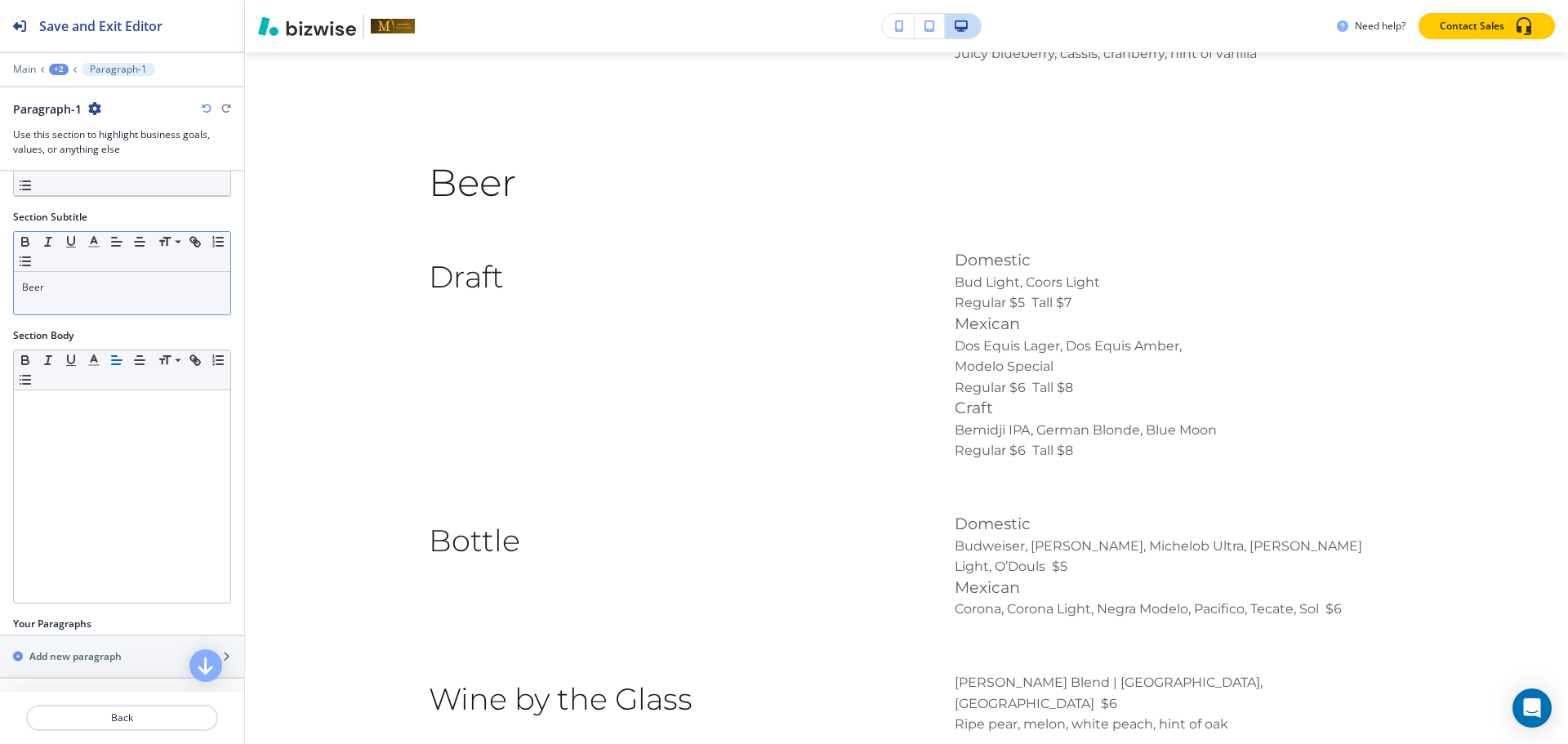
click at [106, 294] on p "Beer" at bounding box center [122, 287] width 200 height 15
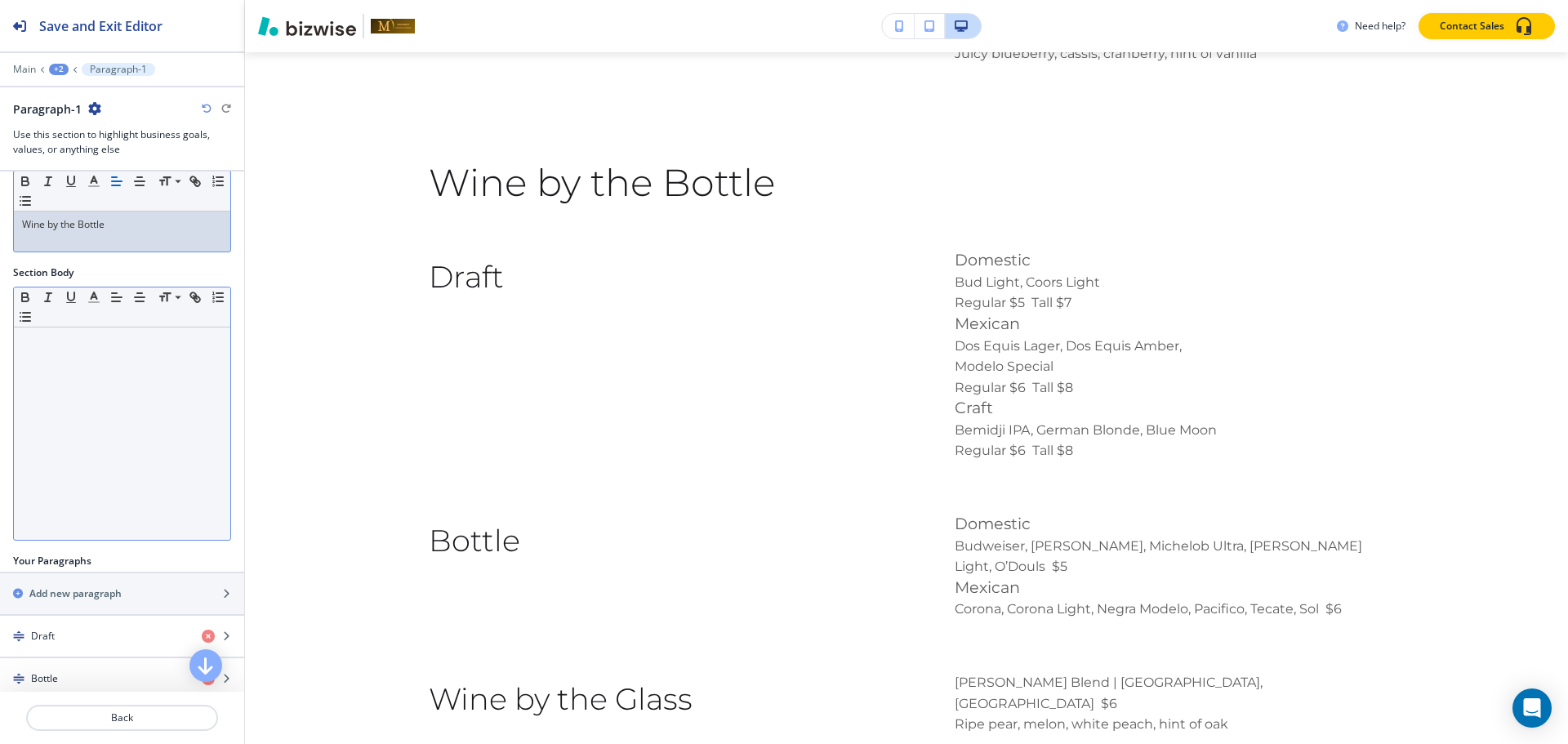
scroll to position [209, 0]
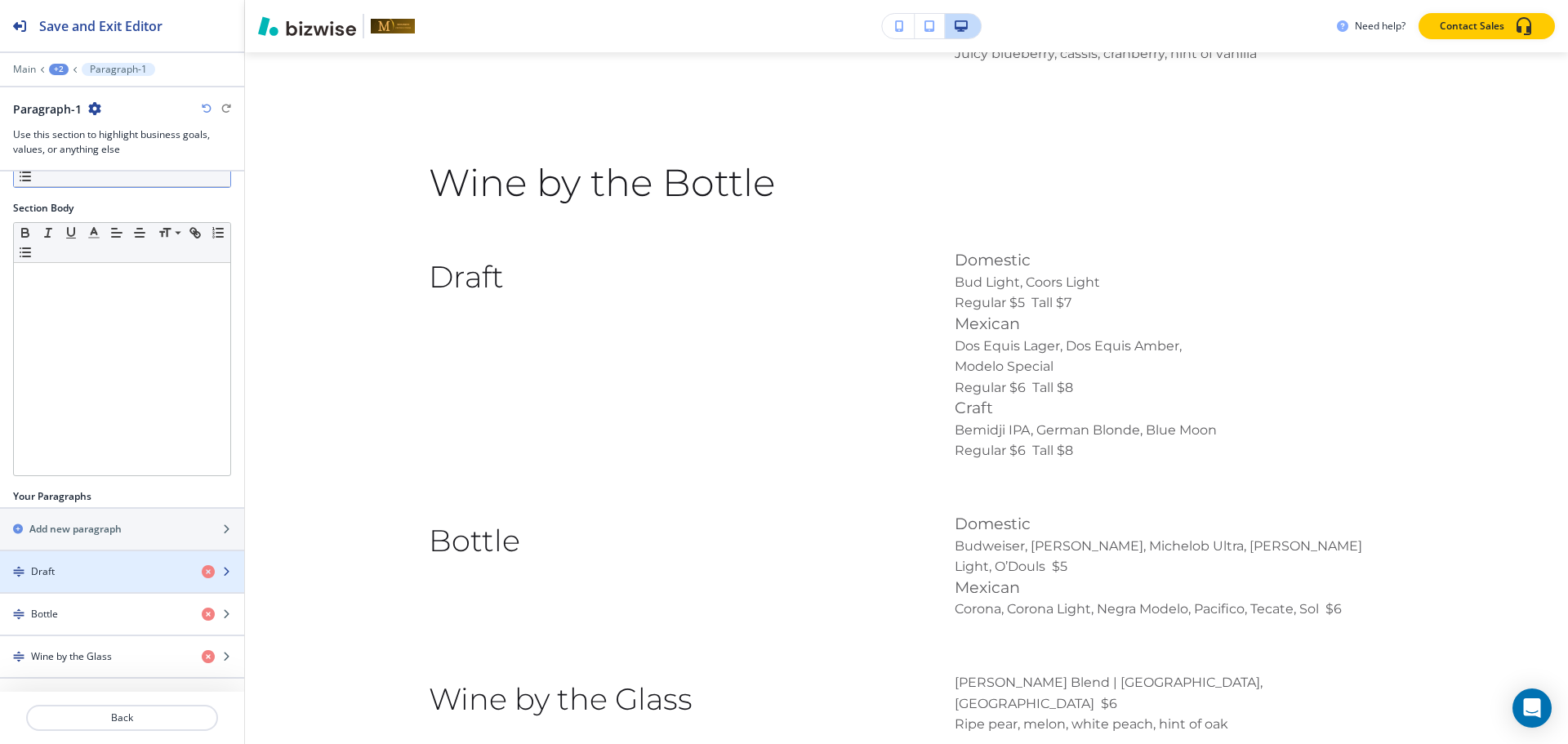
click at [91, 584] on div "button" at bounding box center [122, 585] width 244 height 13
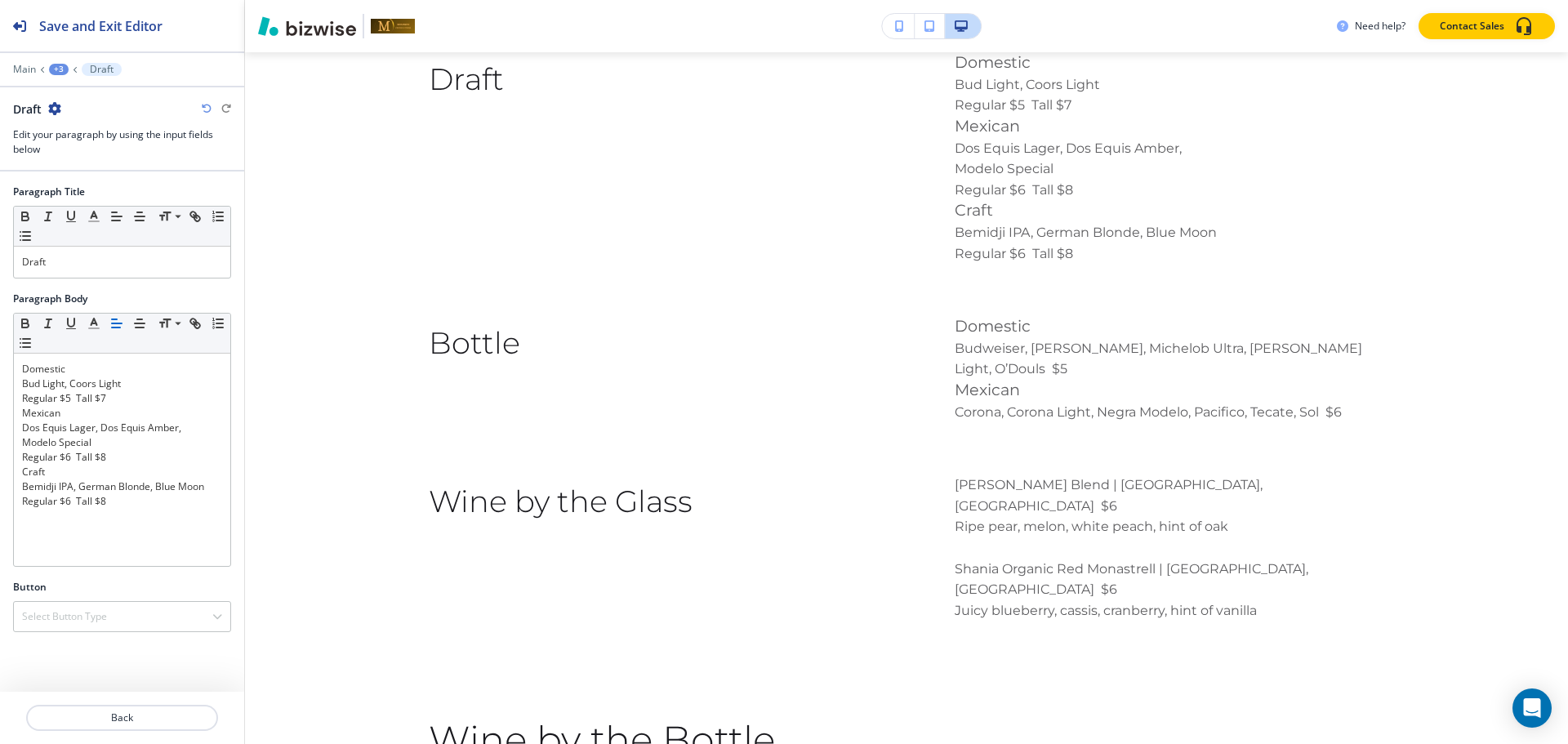
scroll to position [3577, 0]
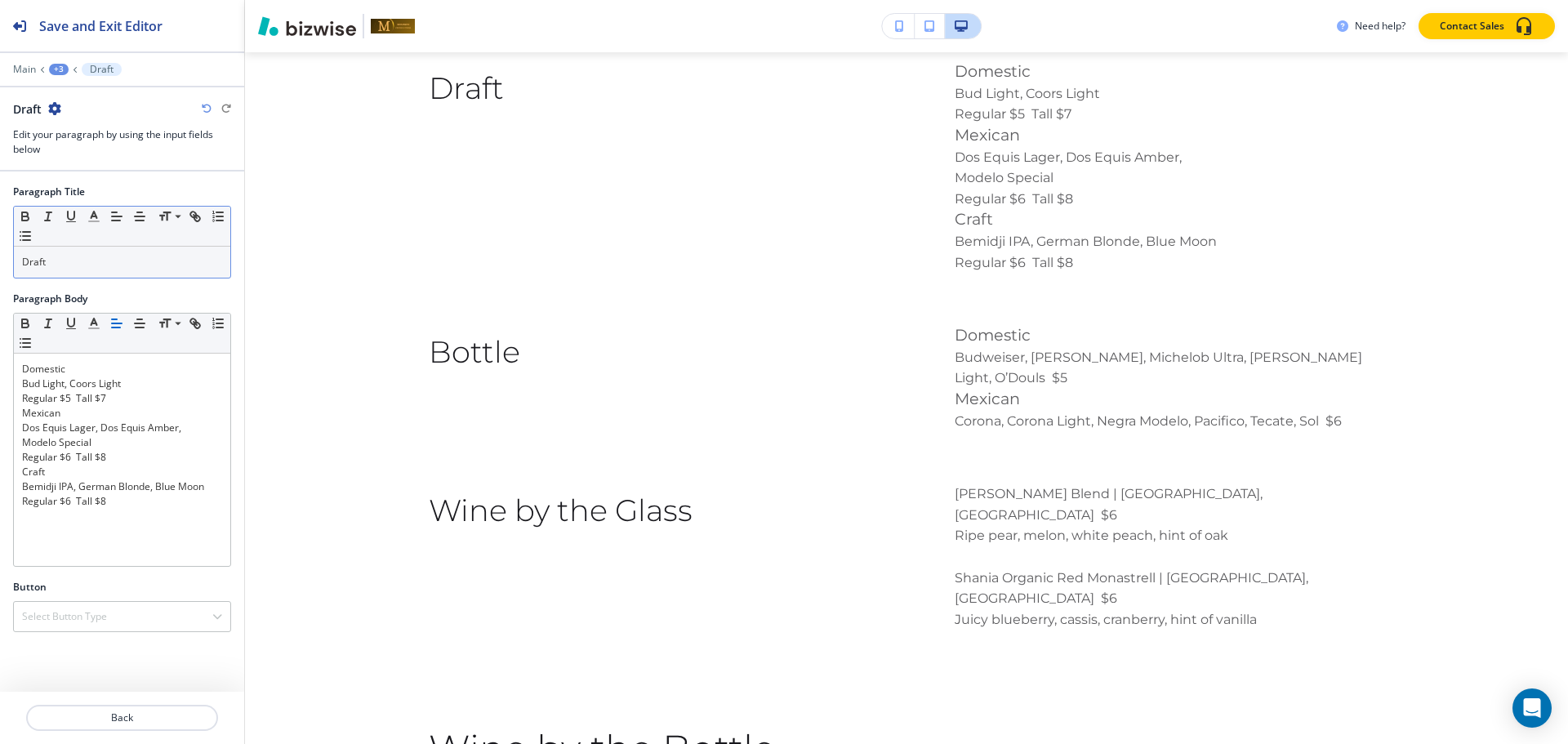
click at [137, 275] on div "Draft" at bounding box center [123, 262] width 217 height 31
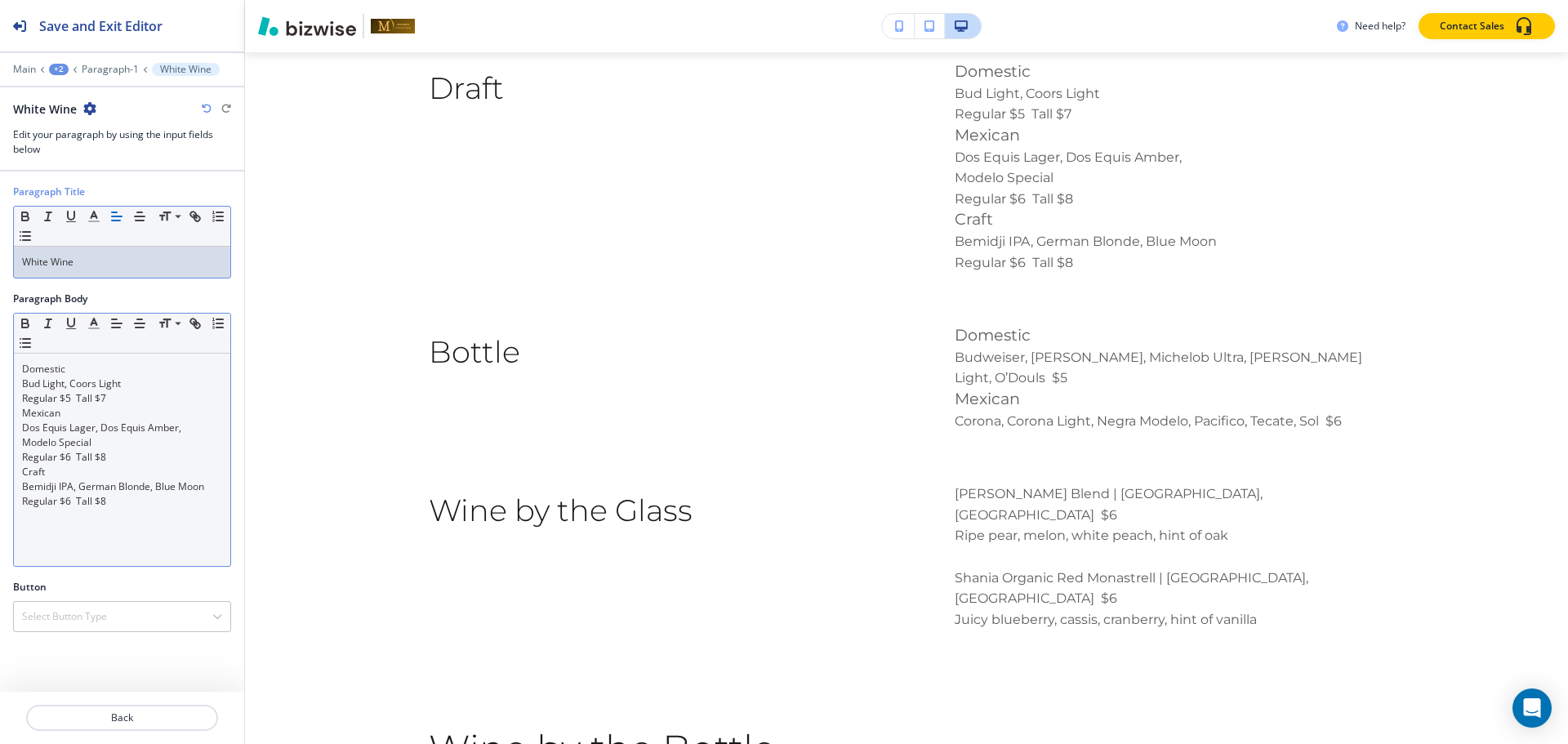
click at [144, 457] on p "Regular $6 Tall $8" at bounding box center [122, 457] width 200 height 15
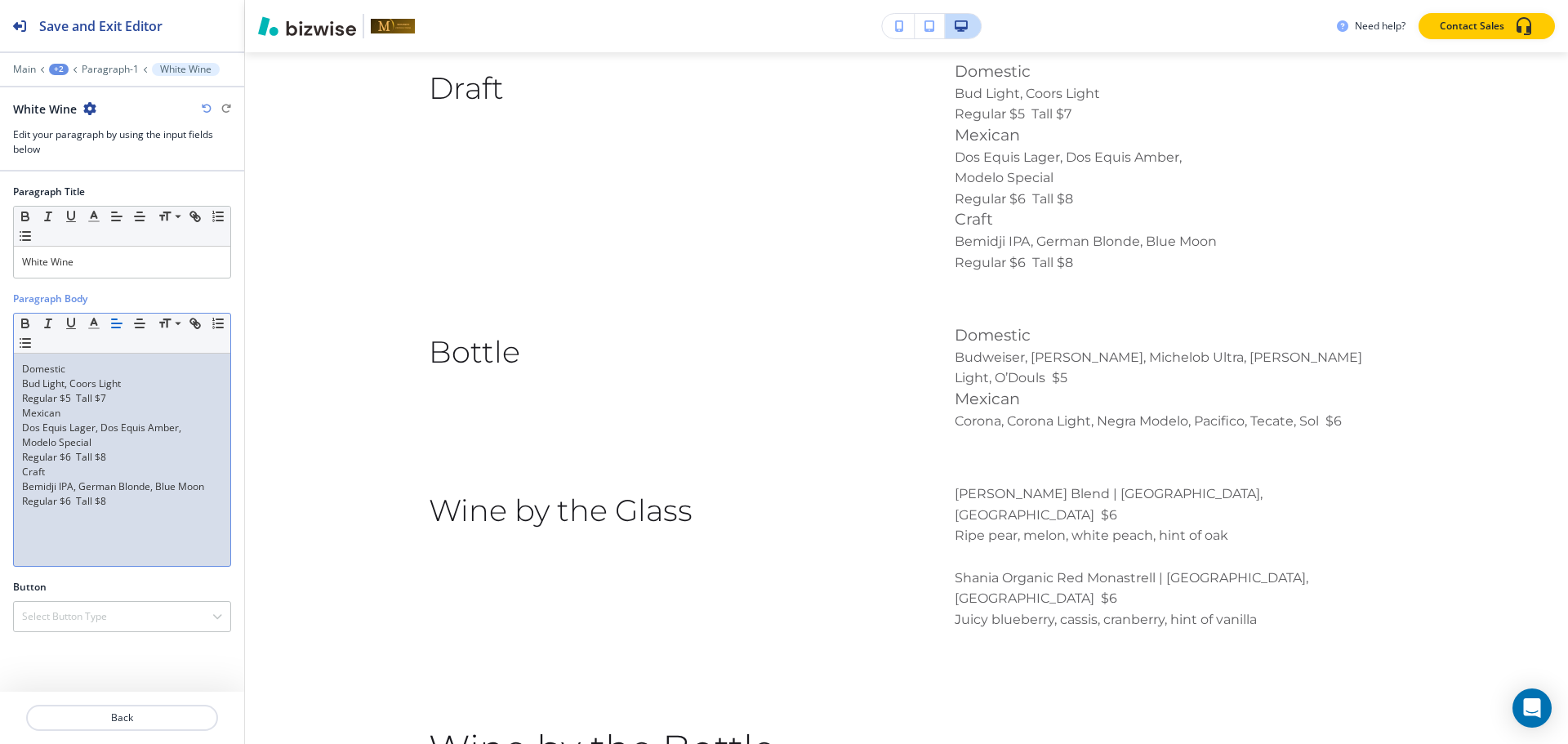
scroll to position [0, 0]
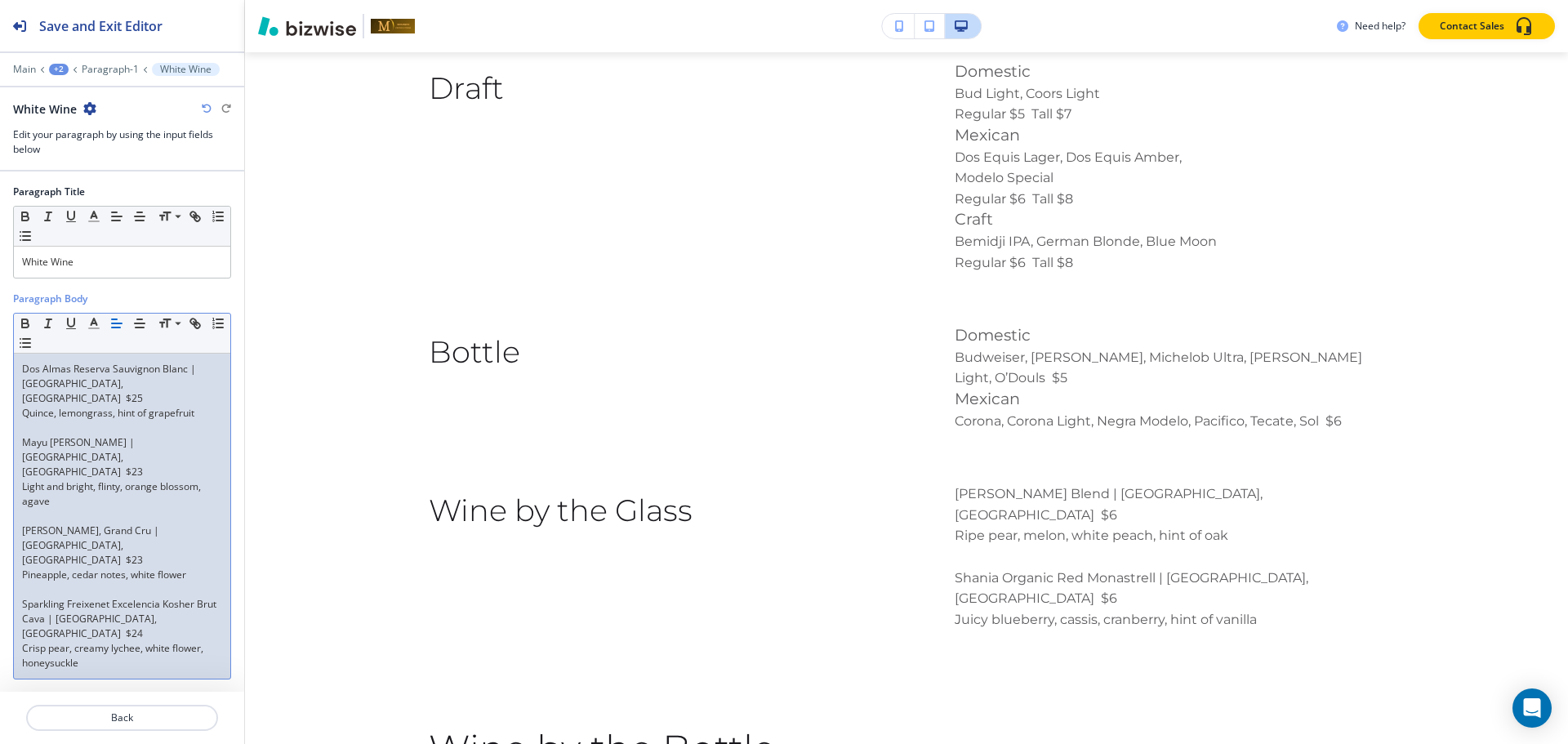
click at [50, 421] on p at bounding box center [122, 428] width 200 height 15
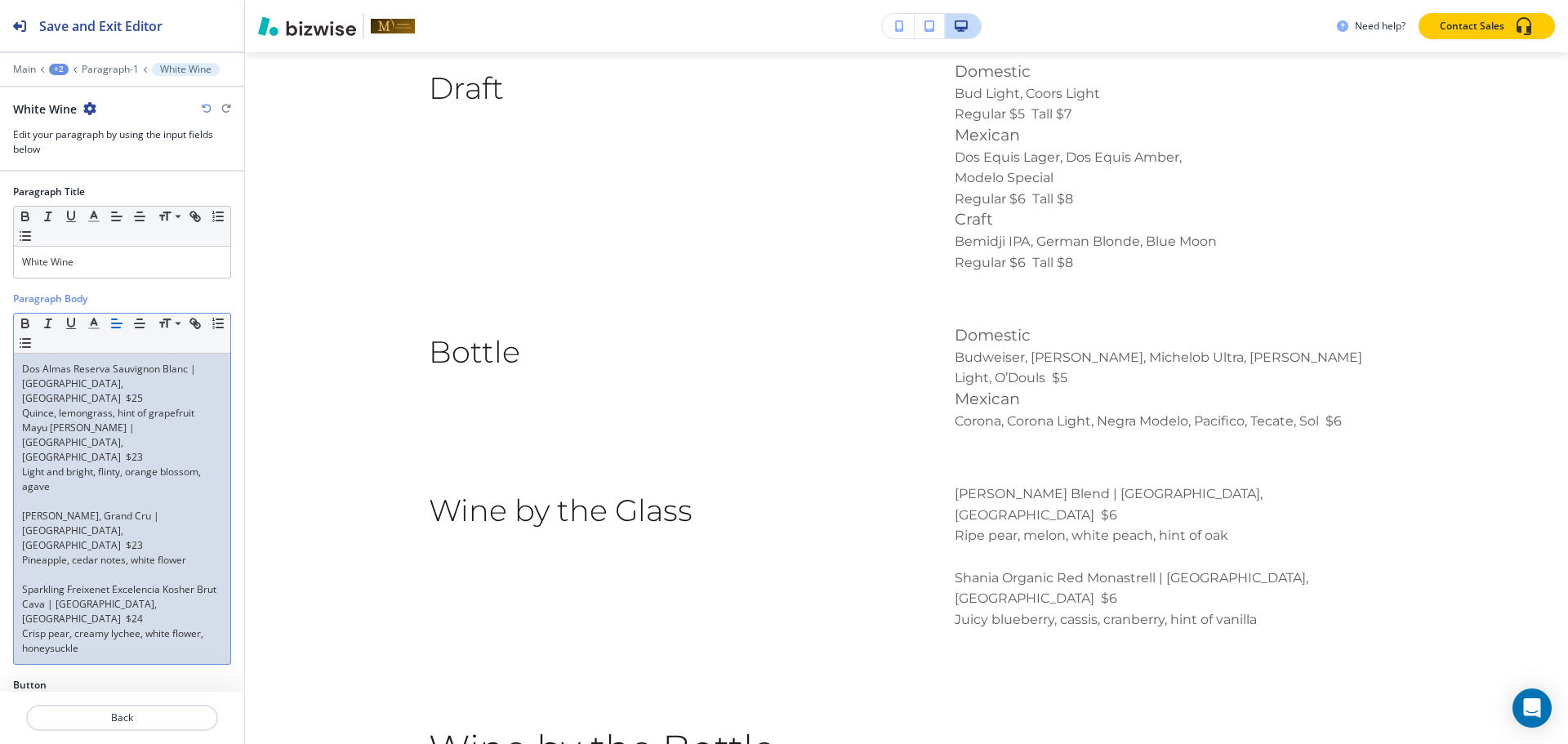
click at [36, 494] on p at bounding box center [122, 501] width 200 height 15
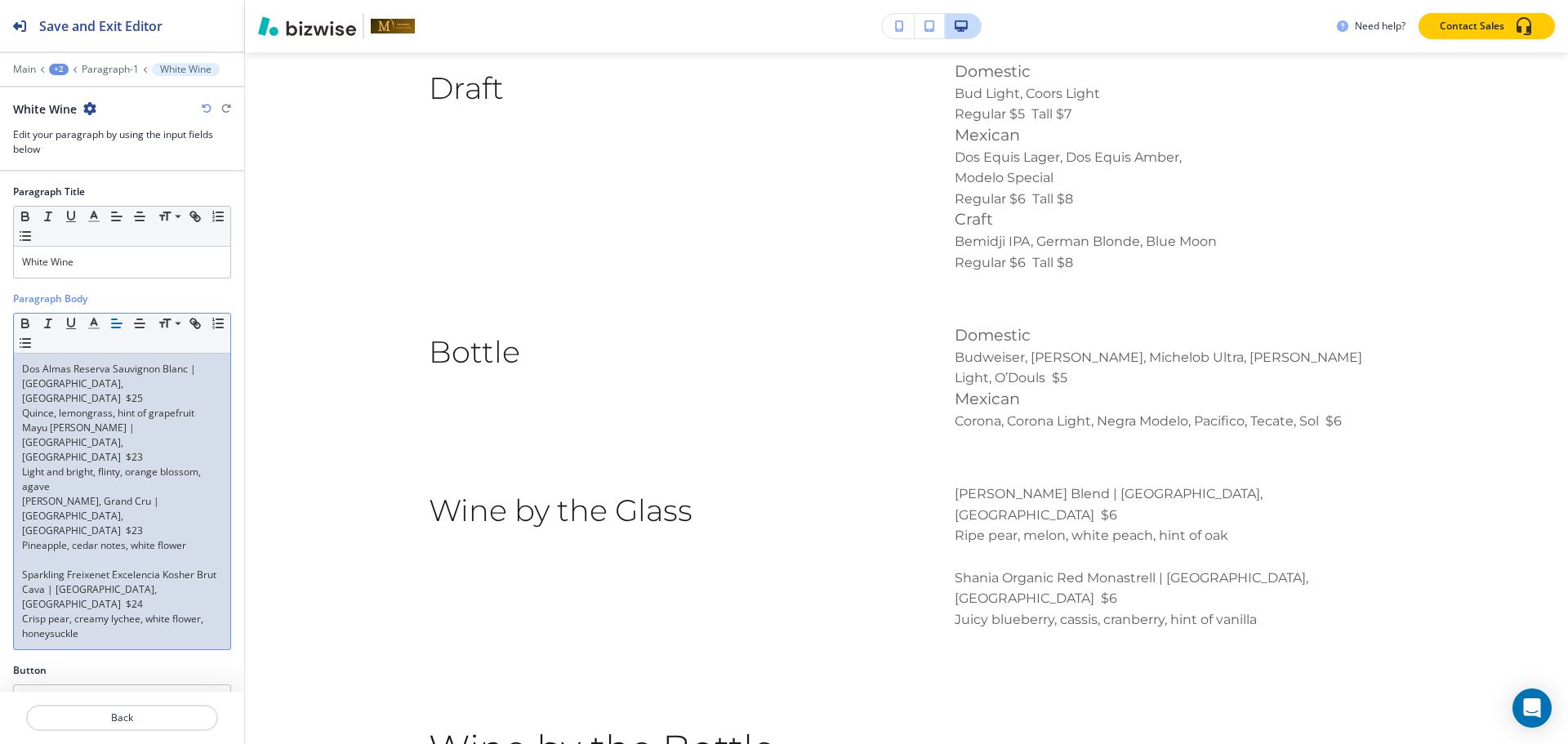
click at [36, 553] on p at bounding box center [122, 560] width 200 height 15
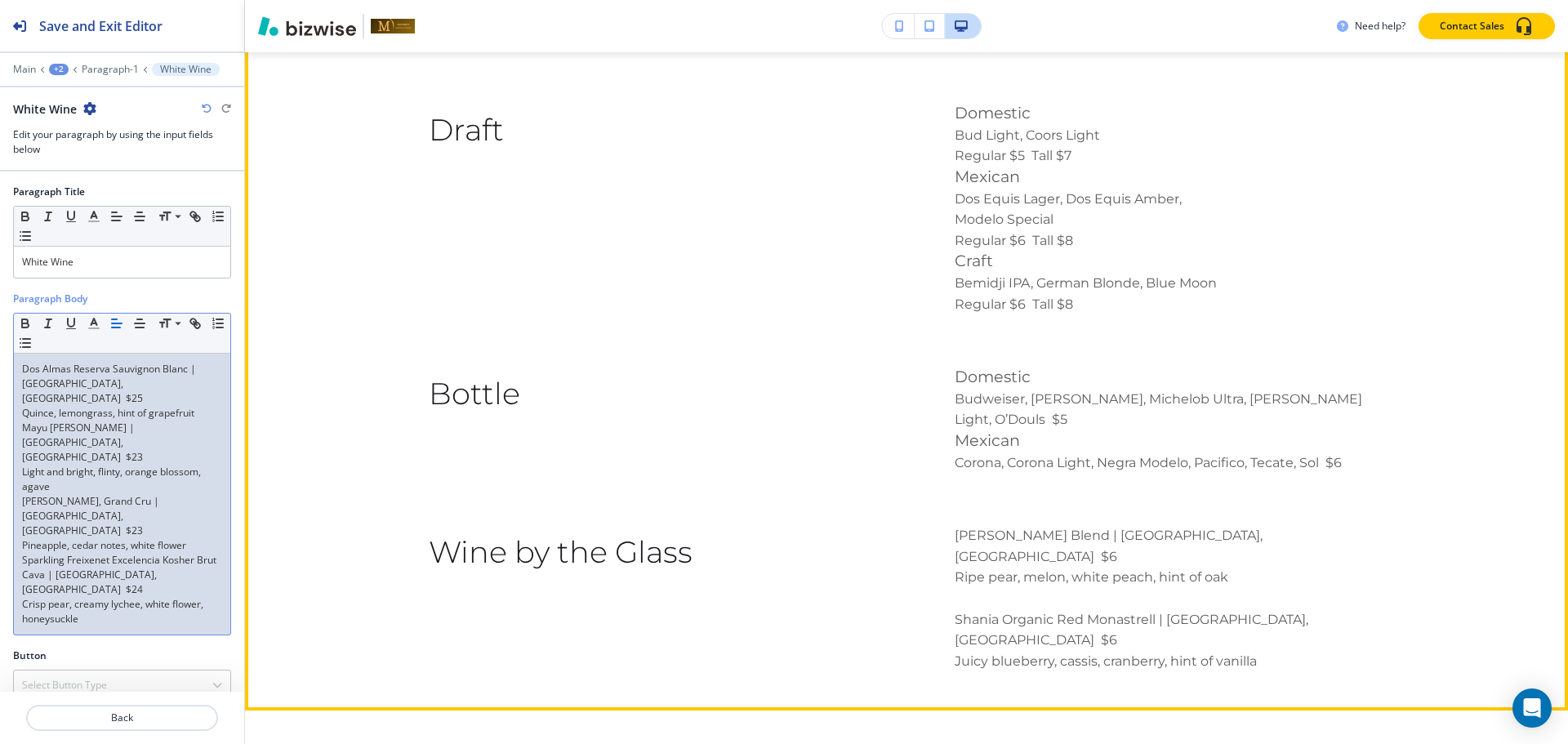
scroll to position [3495, 0]
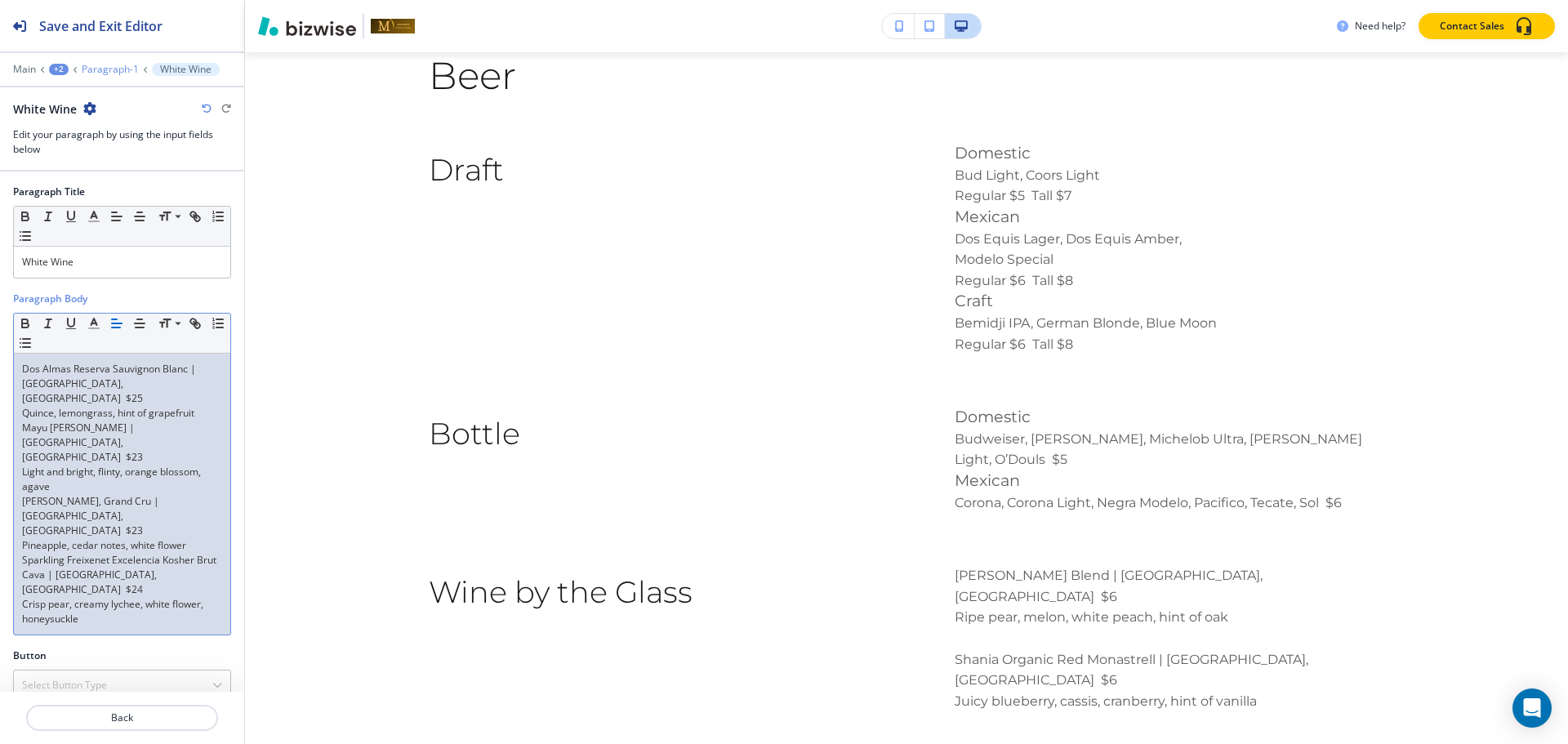
click at [107, 75] on p "Paragraph-1" at bounding box center [110, 69] width 57 height 12
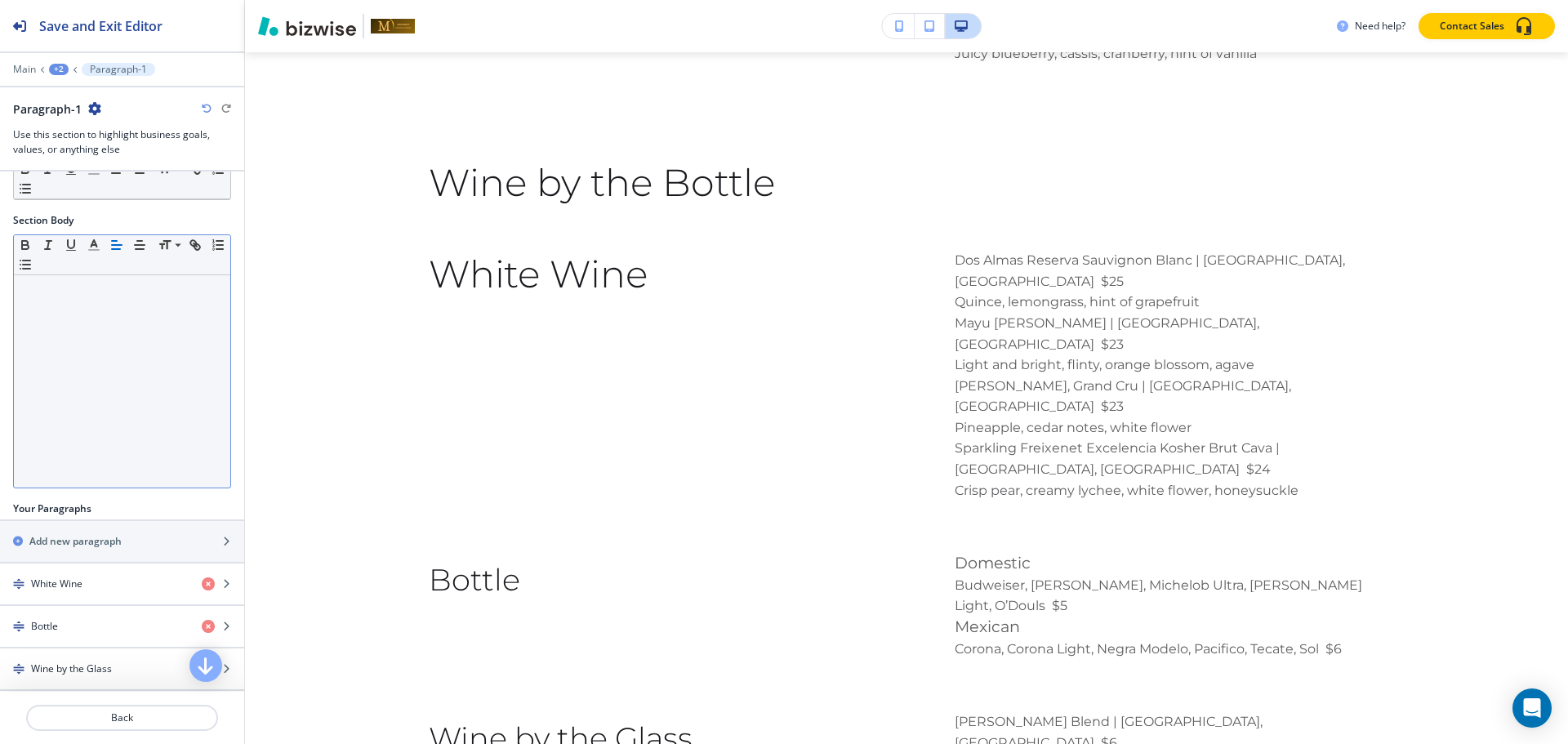
scroll to position [209, 0]
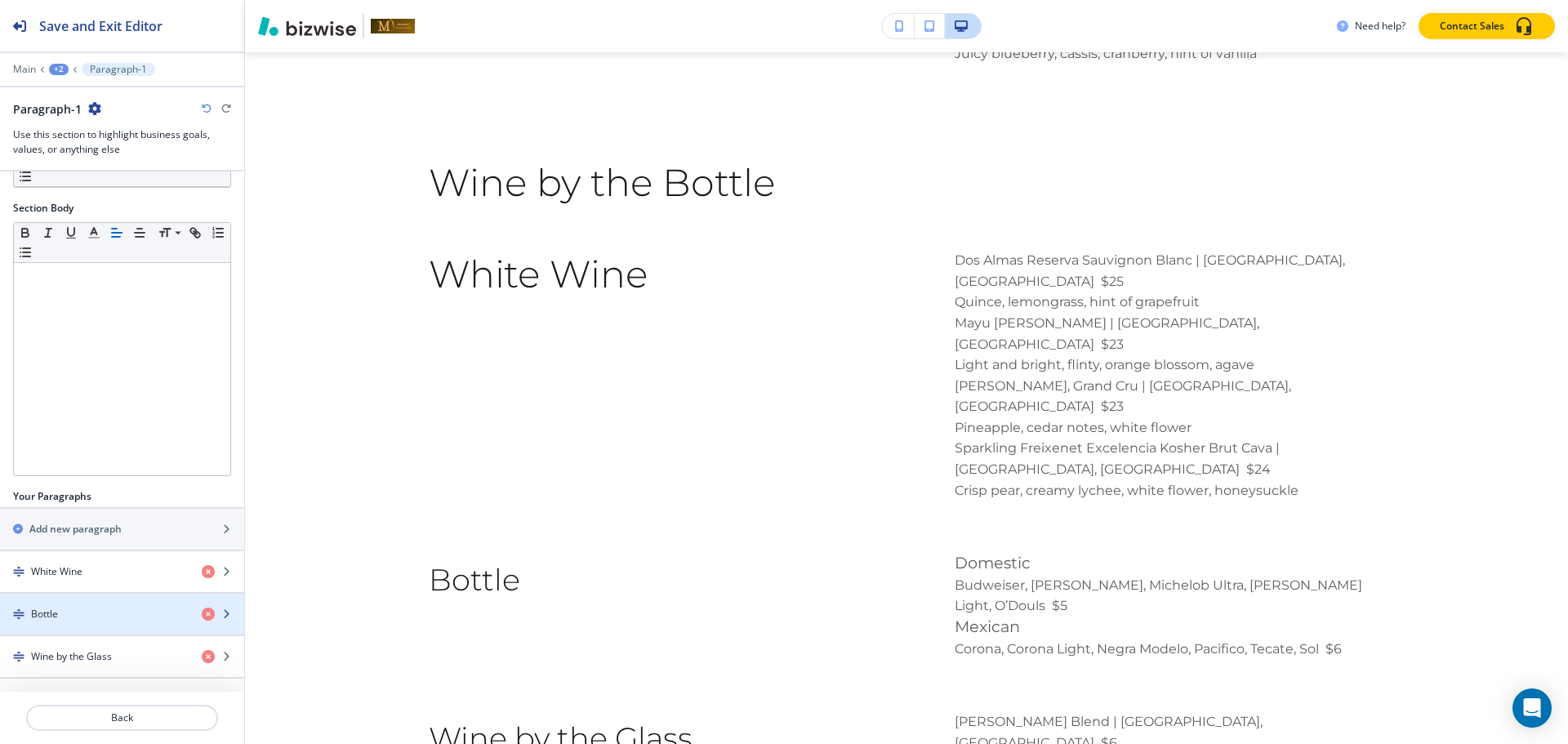
click at [69, 612] on div "Bottle" at bounding box center [94, 613] width 188 height 15
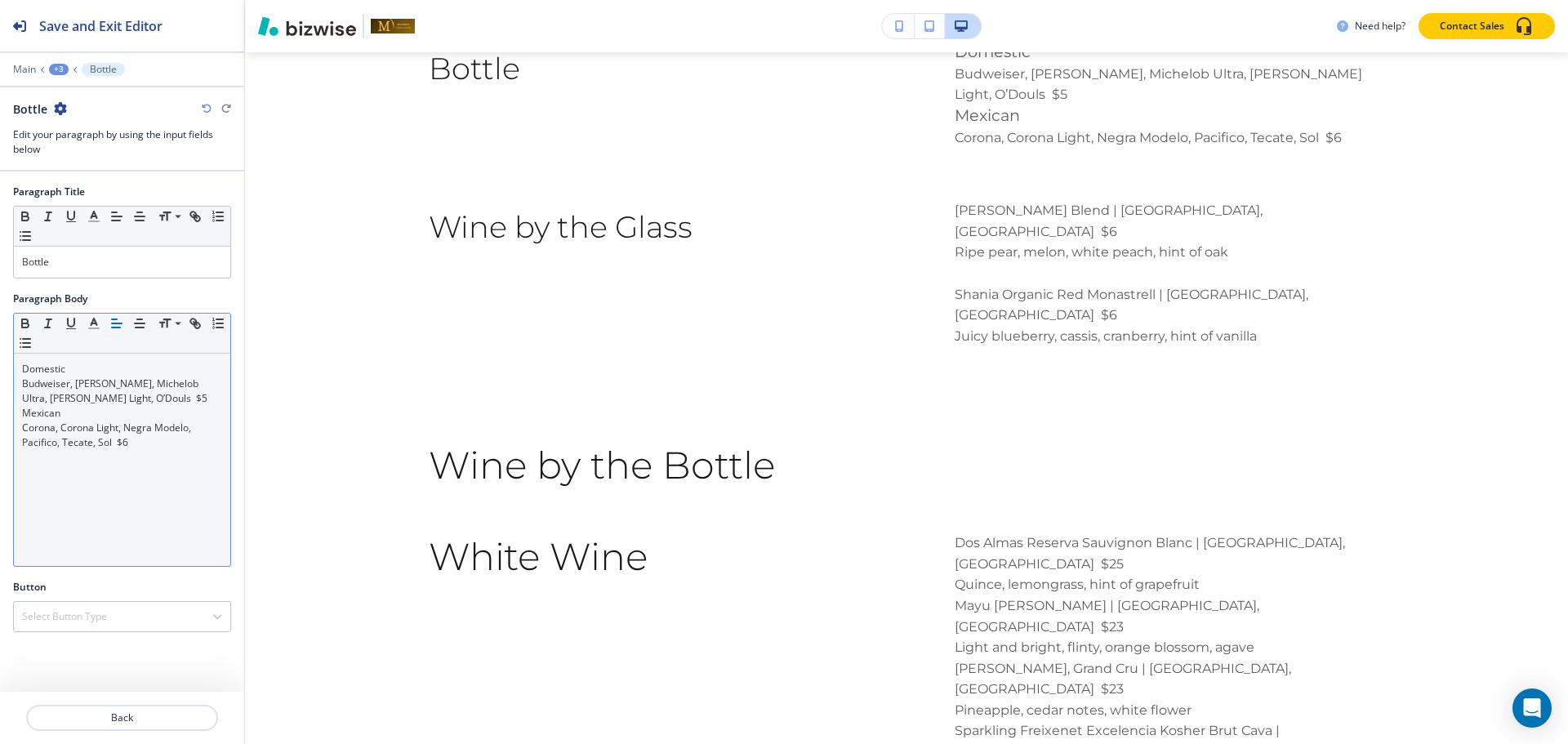
scroll to position [3841, 0]
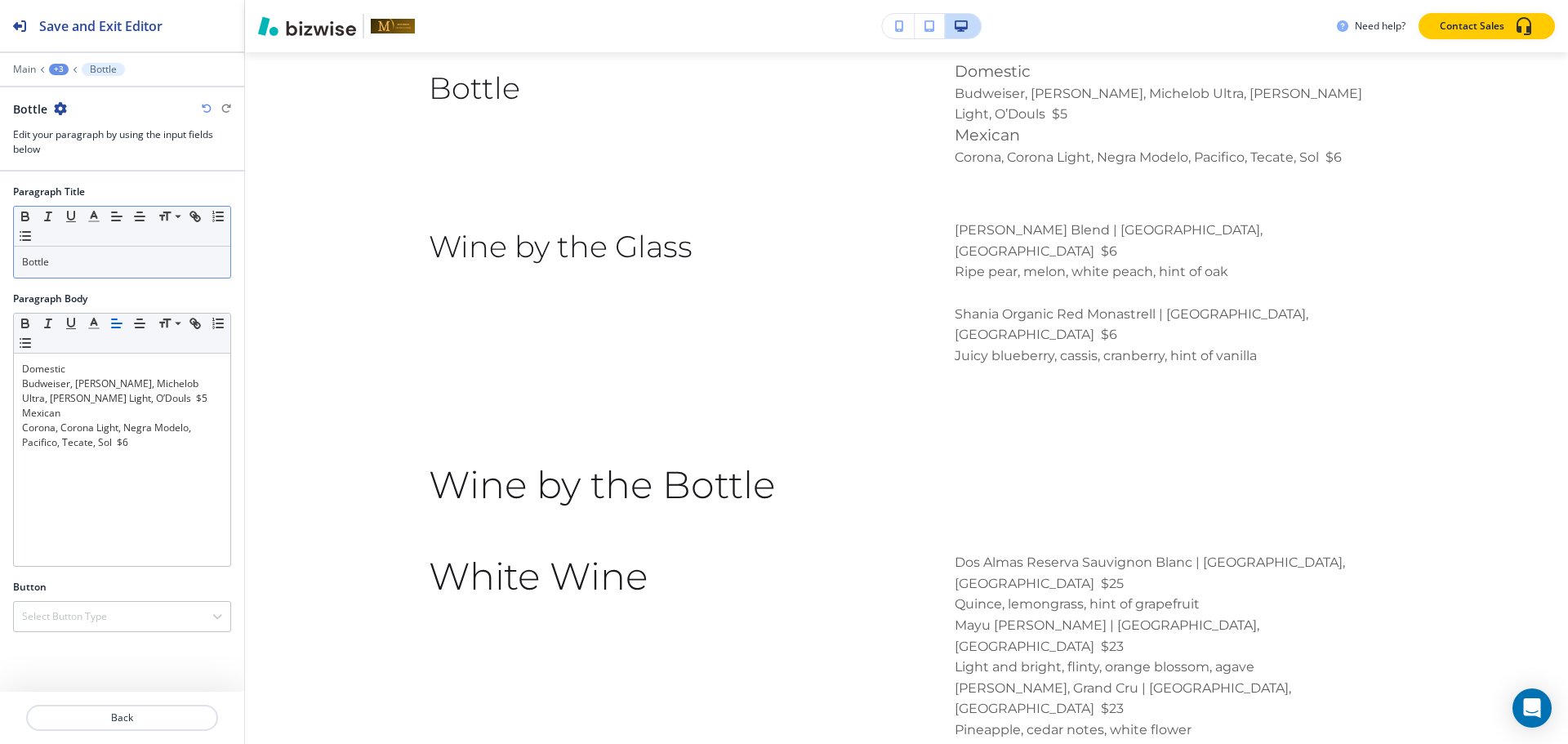
click at [62, 262] on p "Bottle" at bounding box center [122, 262] width 200 height 15
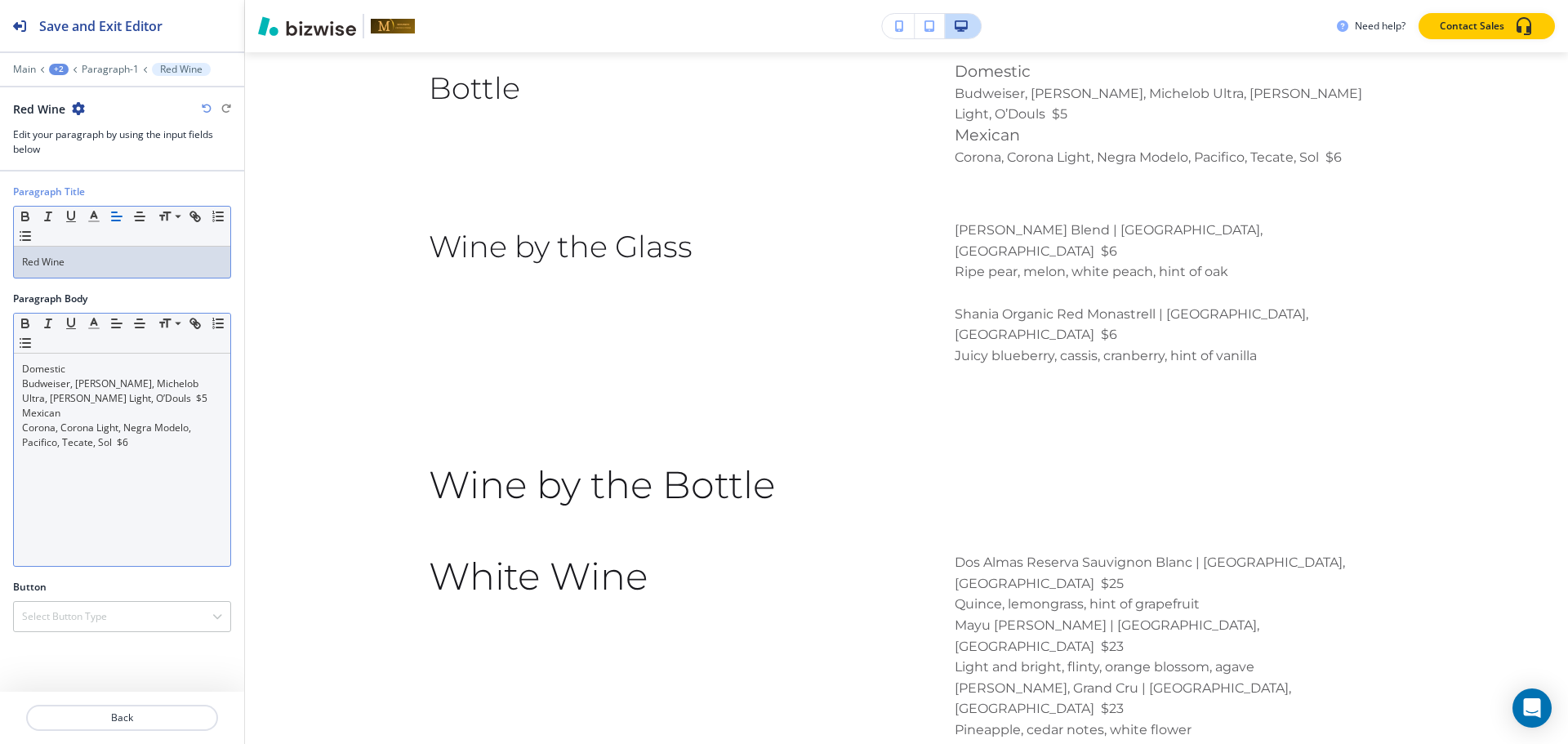
click at [120, 428] on p "Corona, Corona Light, Negra Modelo, Pacifico, Tecate, Sol $6" at bounding box center [122, 435] width 200 height 29
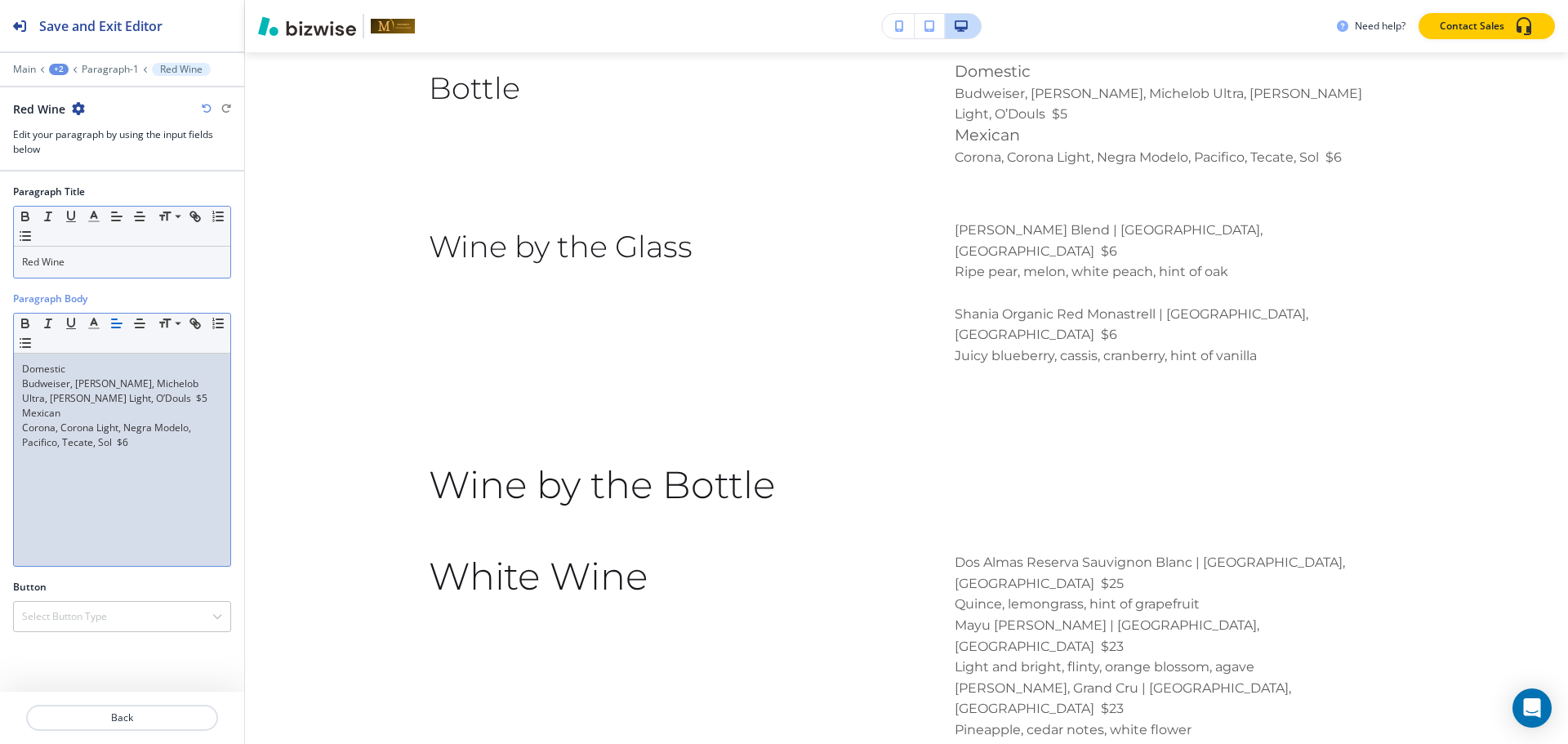
scroll to position [0, 0]
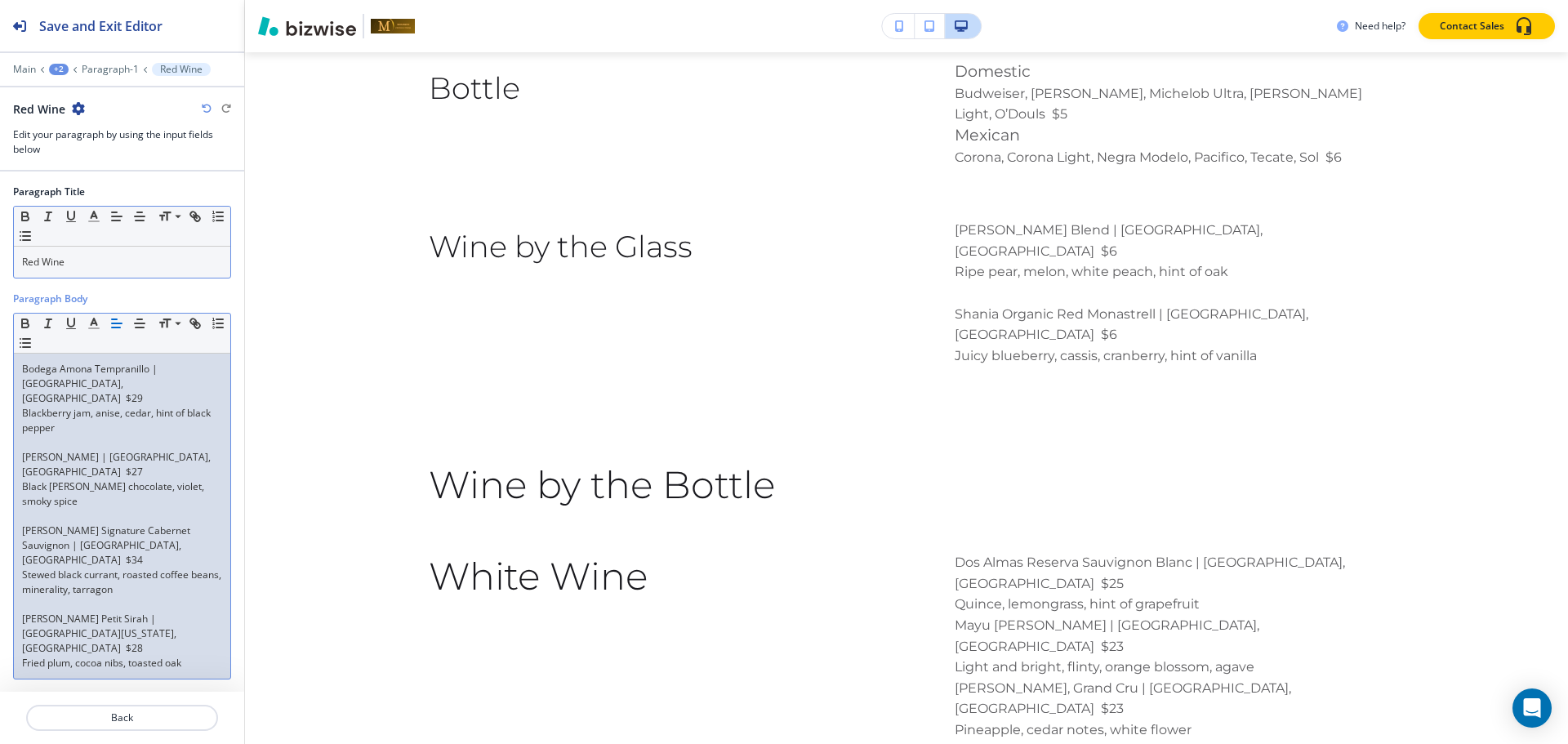
click at [91, 435] on p at bounding box center [122, 442] width 200 height 15
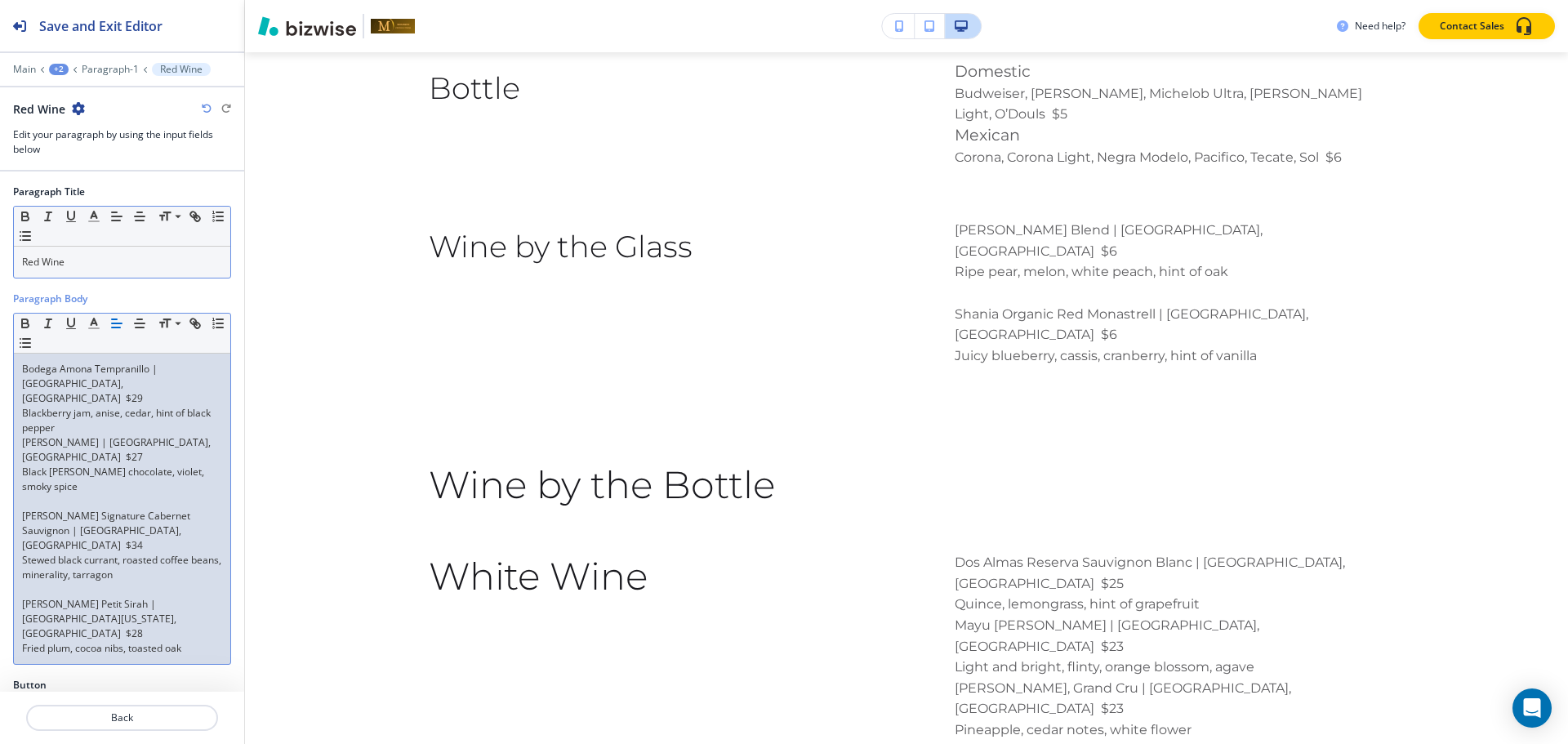
click at [56, 494] on p at bounding box center [122, 501] width 200 height 15
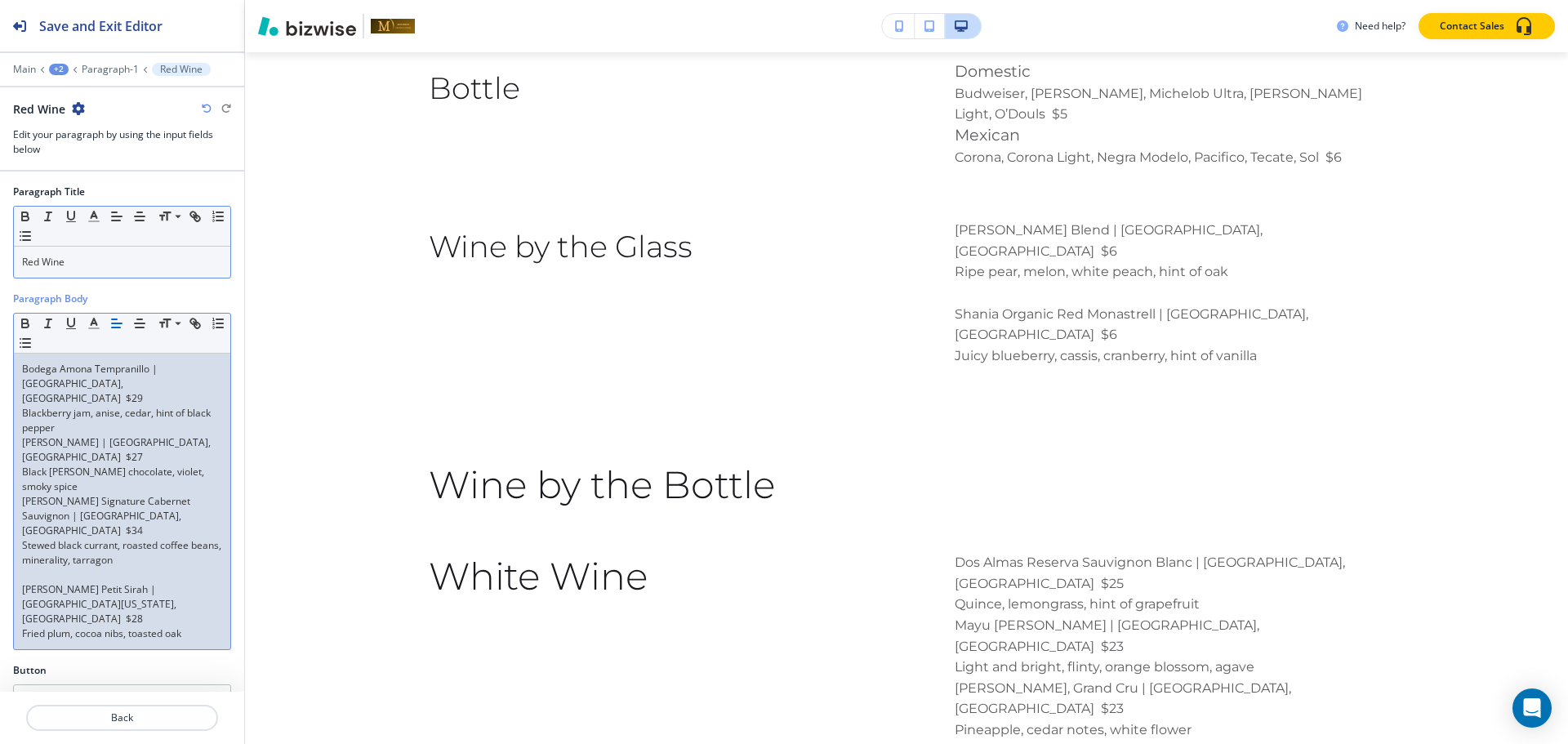
click at [46, 567] on p at bounding box center [122, 574] width 200 height 15
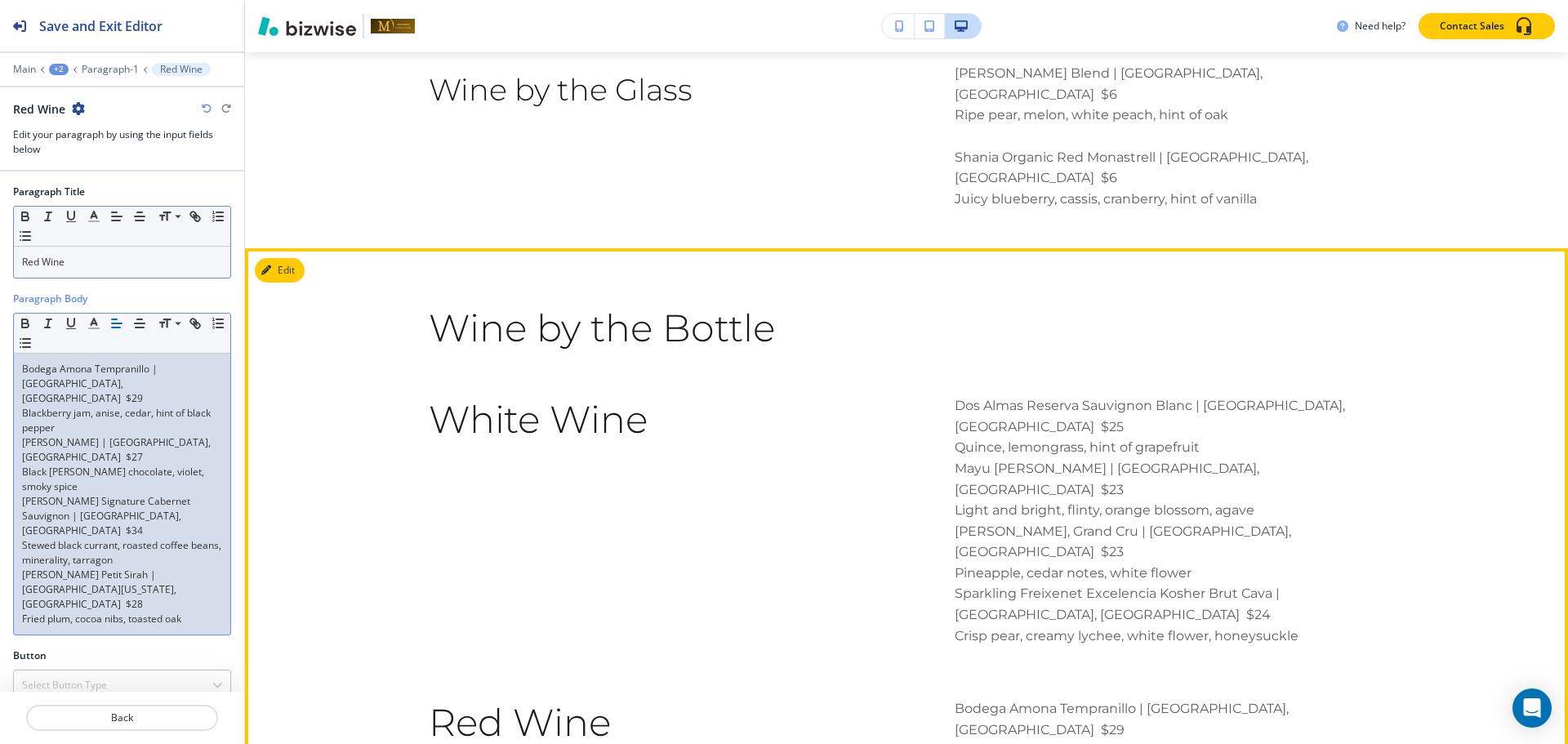
scroll to position [4004, 0]
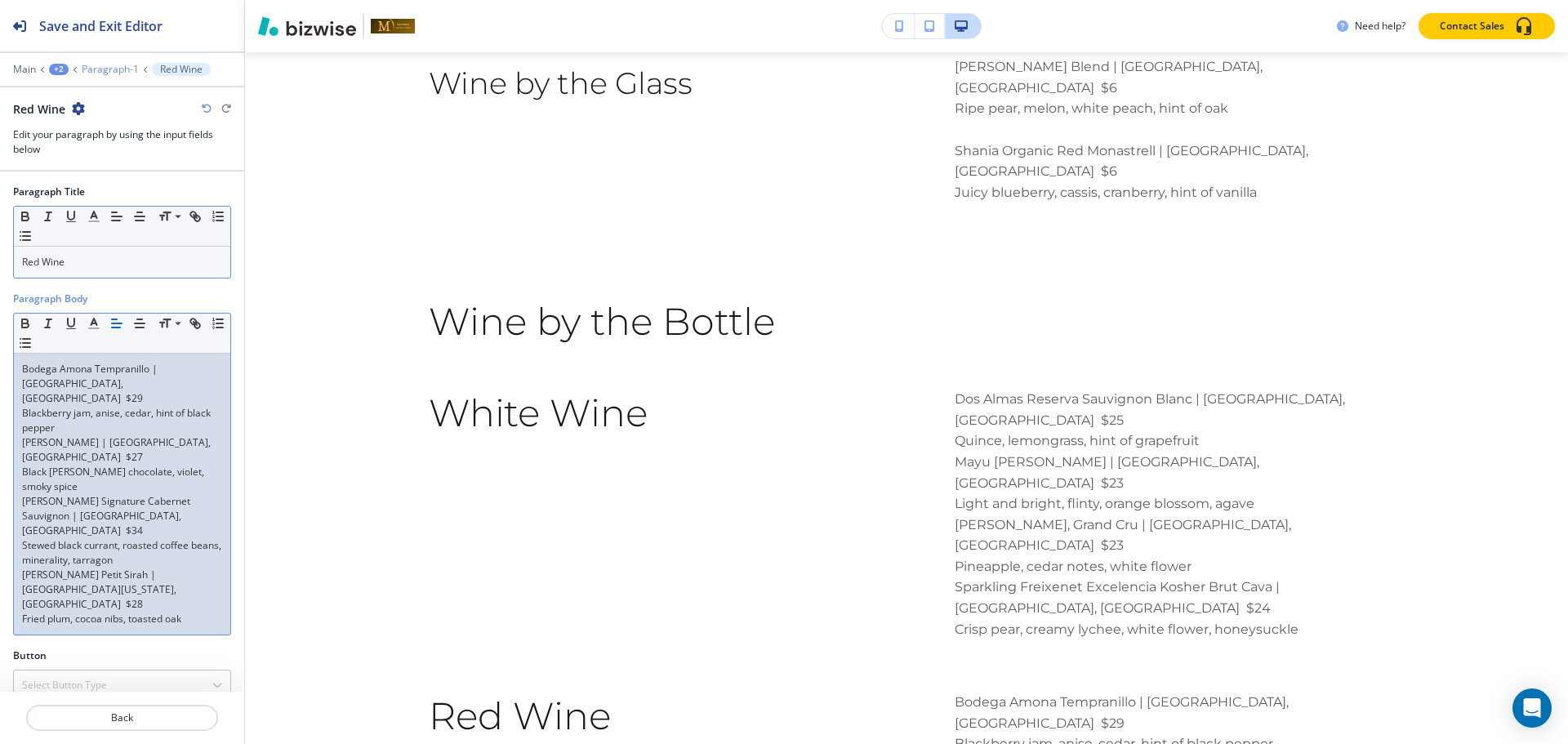
click at [99, 68] on p "Paragraph-1" at bounding box center [110, 69] width 57 height 12
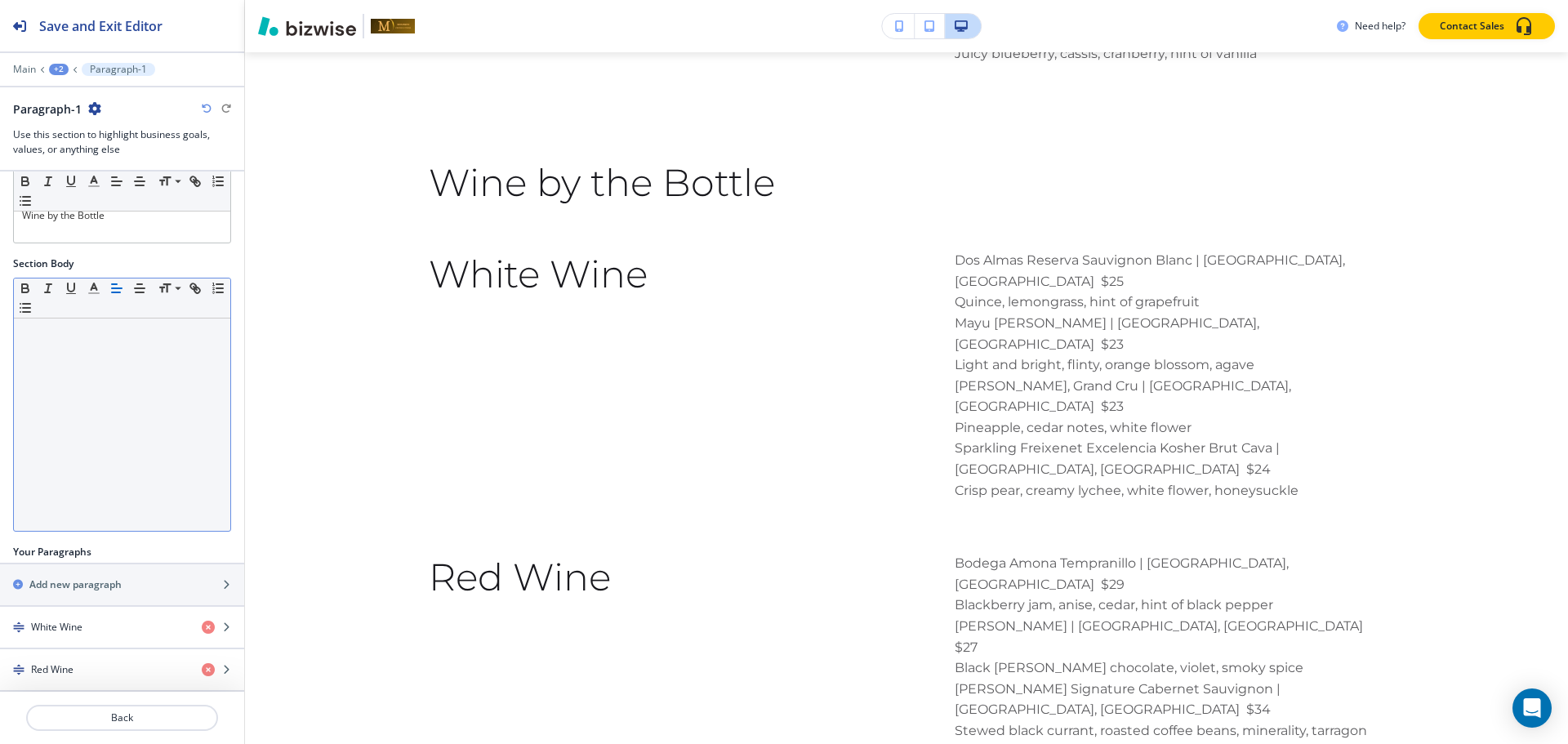
scroll to position [209, 0]
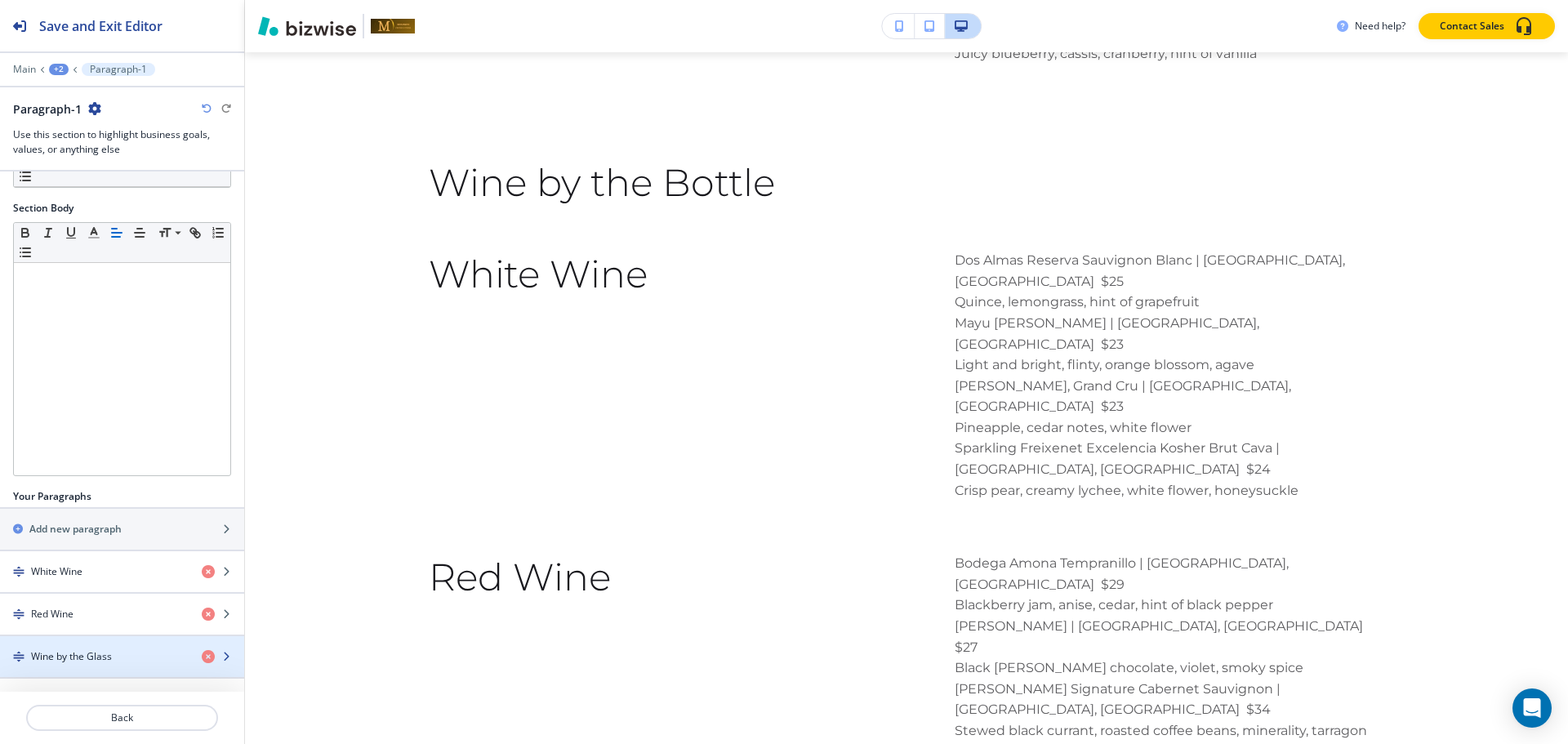
click at [99, 653] on h4 "Wine by the Glass" at bounding box center [71, 656] width 81 height 15
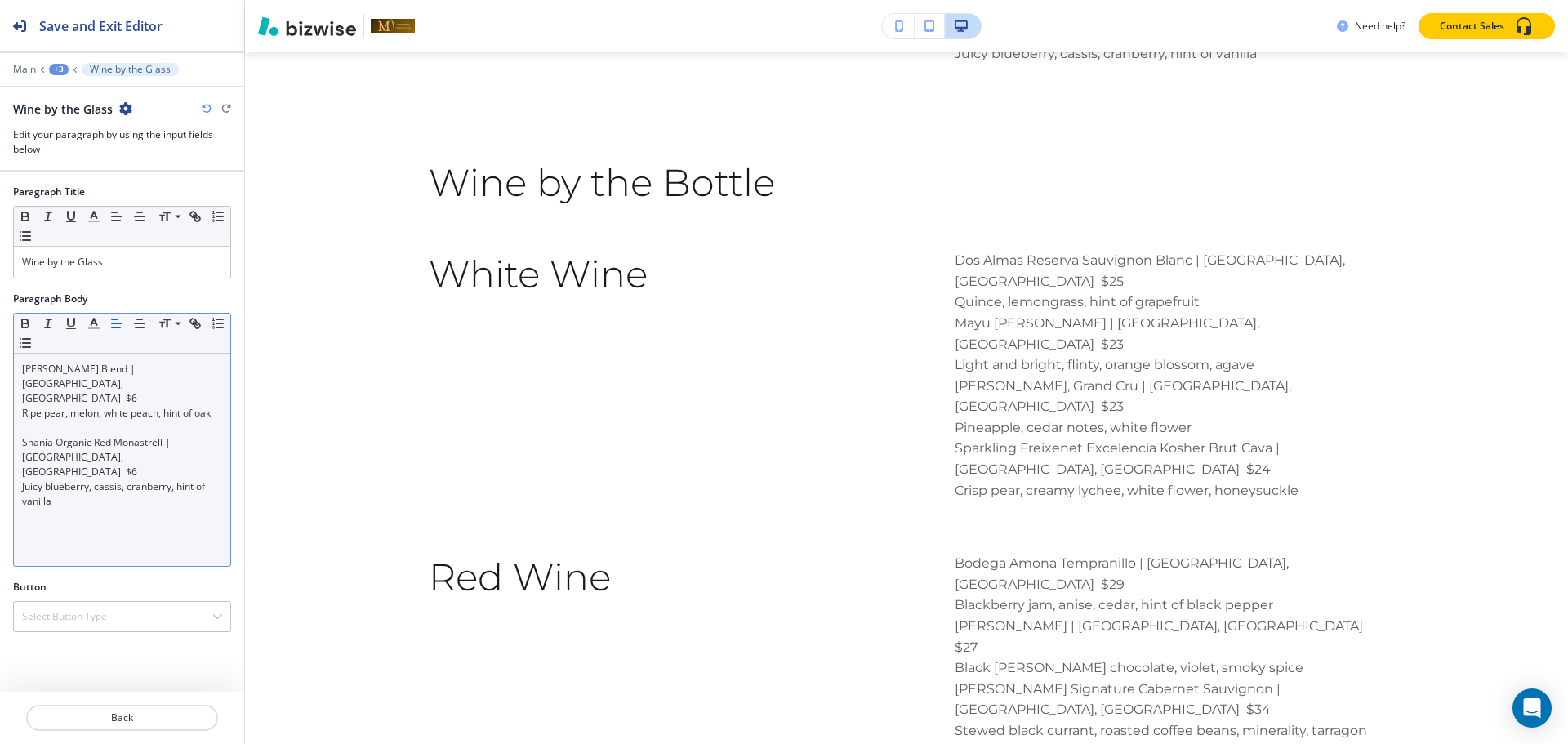
scroll to position [4000, 0]
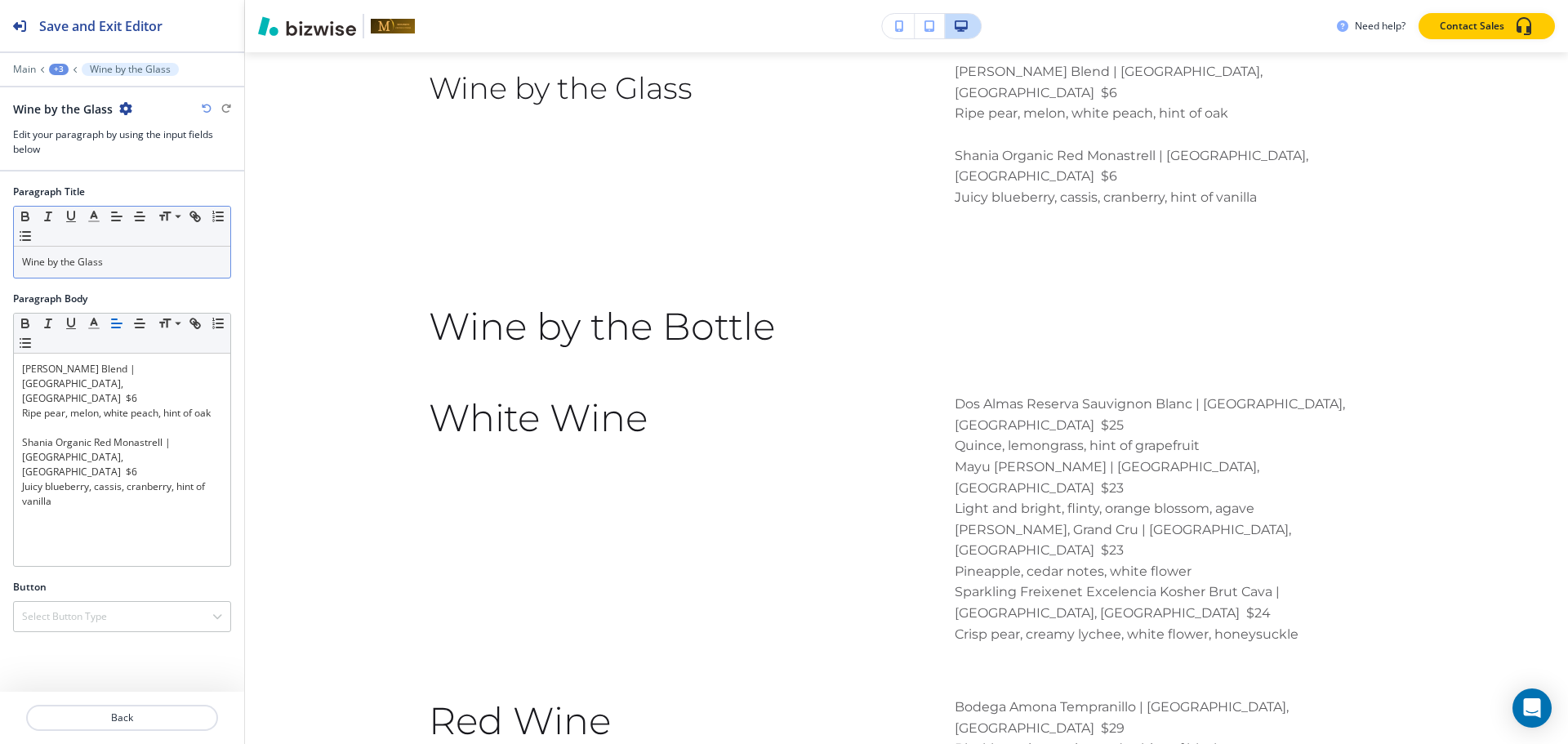
click at [136, 273] on div "Wine by the Glass" at bounding box center [123, 262] width 217 height 31
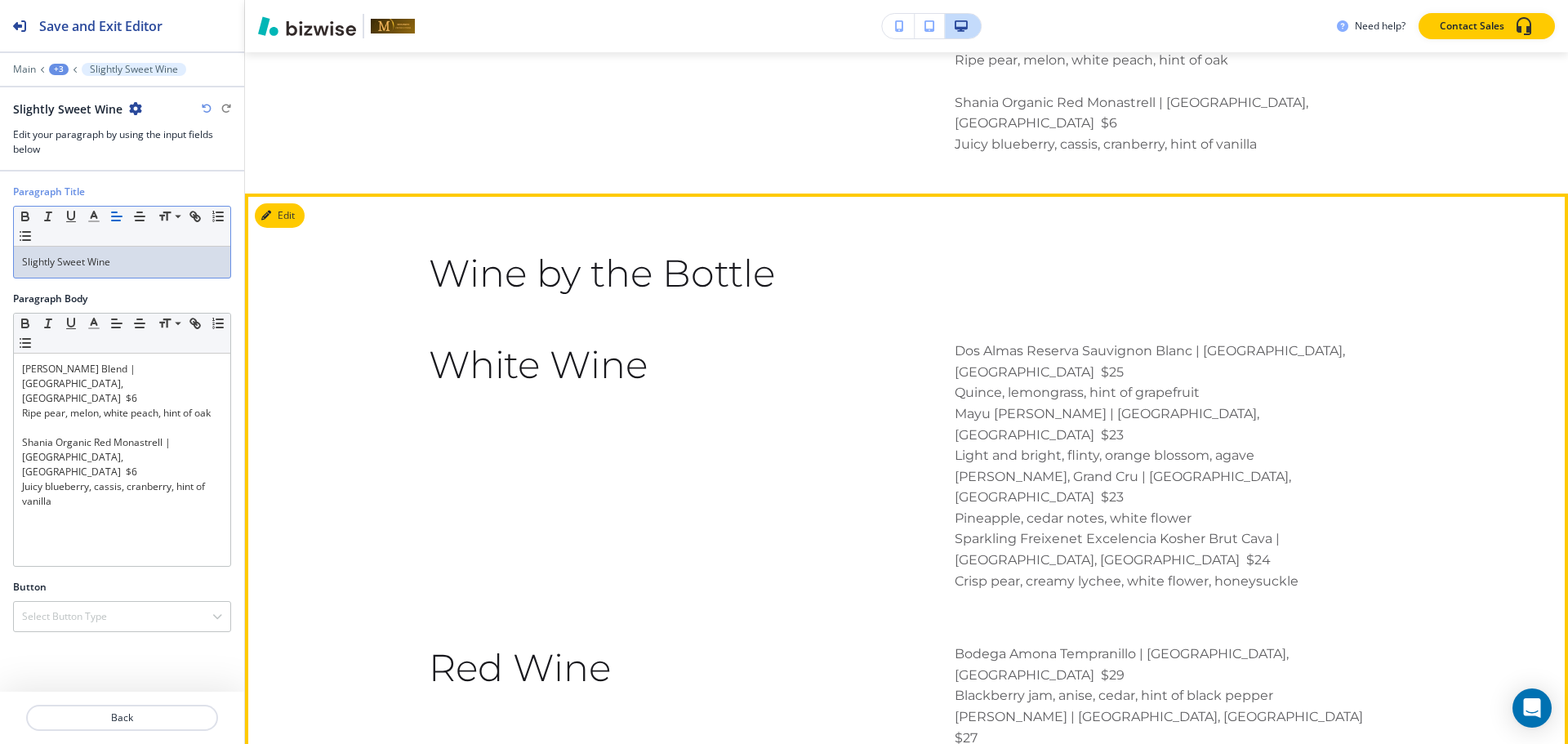
scroll to position [4081, 0]
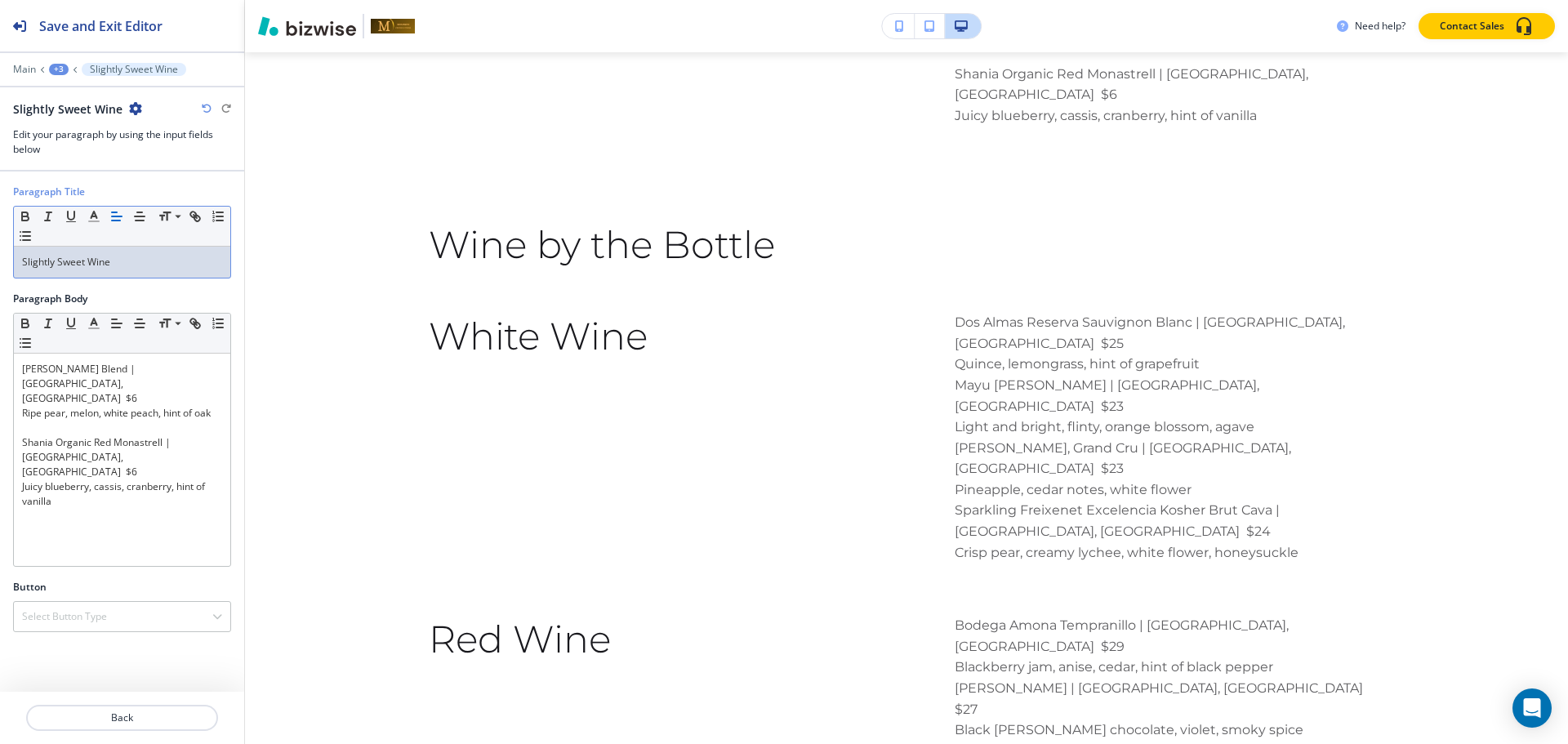
click at [65, 68] on div "+3" at bounding box center [59, 69] width 20 height 12
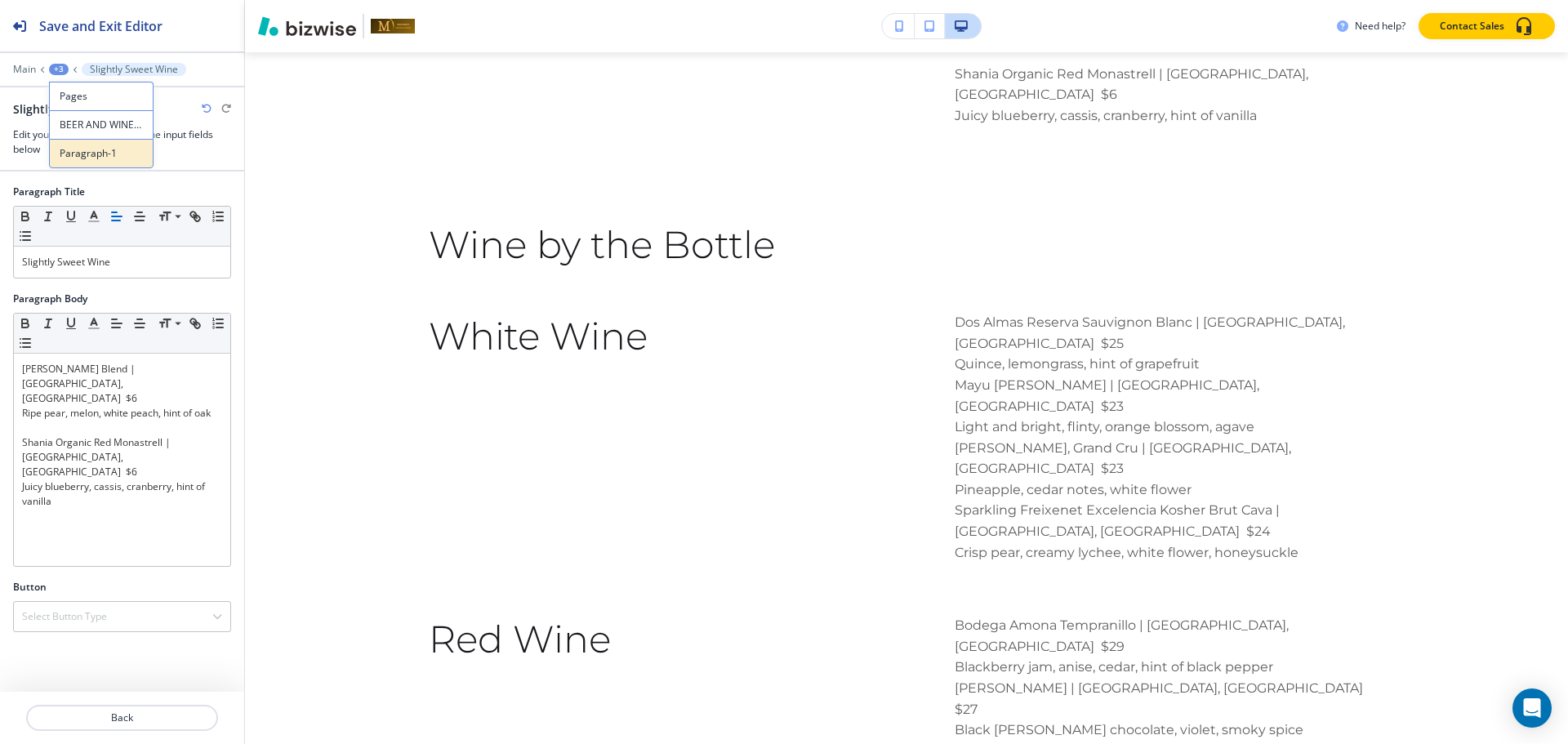
click at [75, 166] on button "Paragraph-1" at bounding box center [101, 153] width 105 height 29
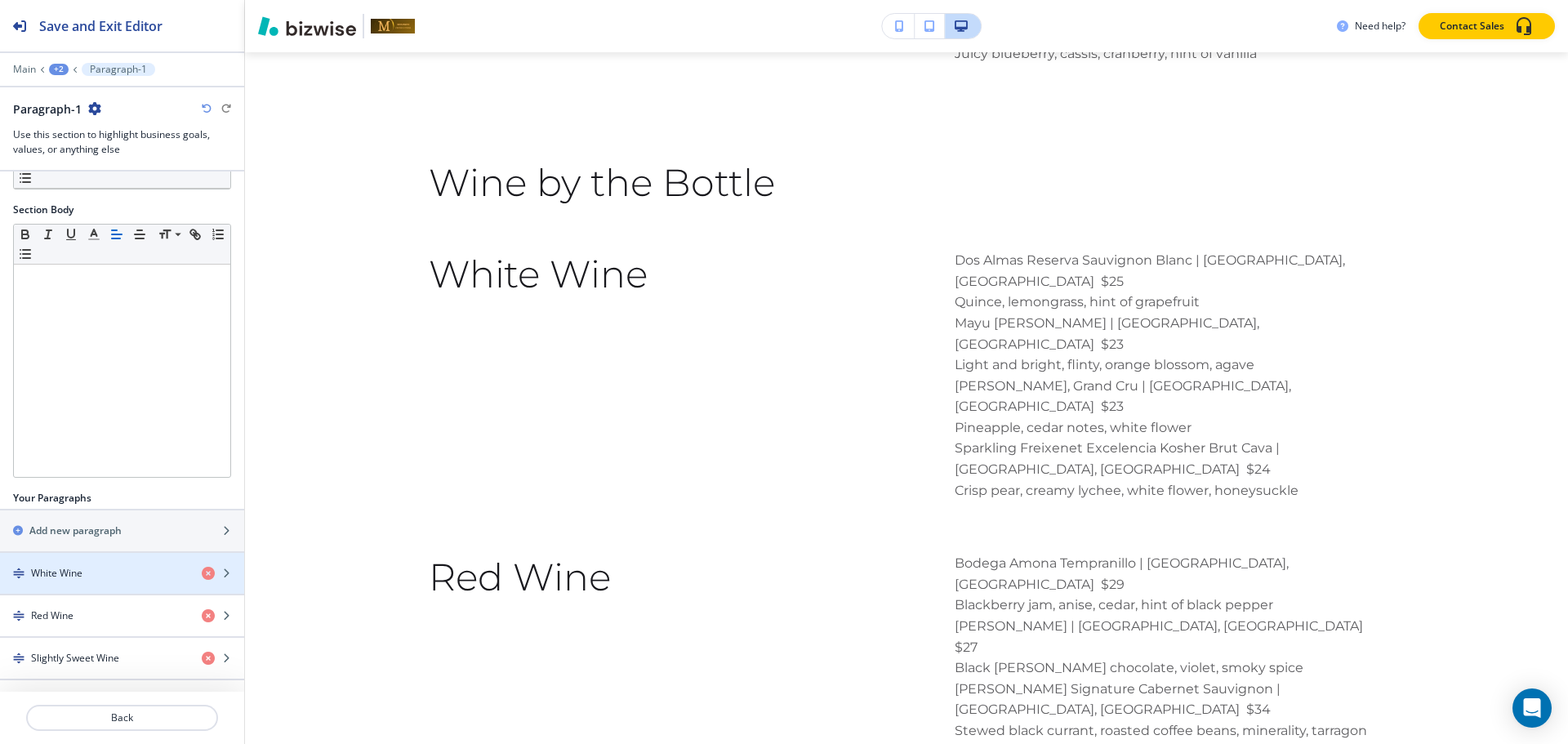
scroll to position [209, 0]
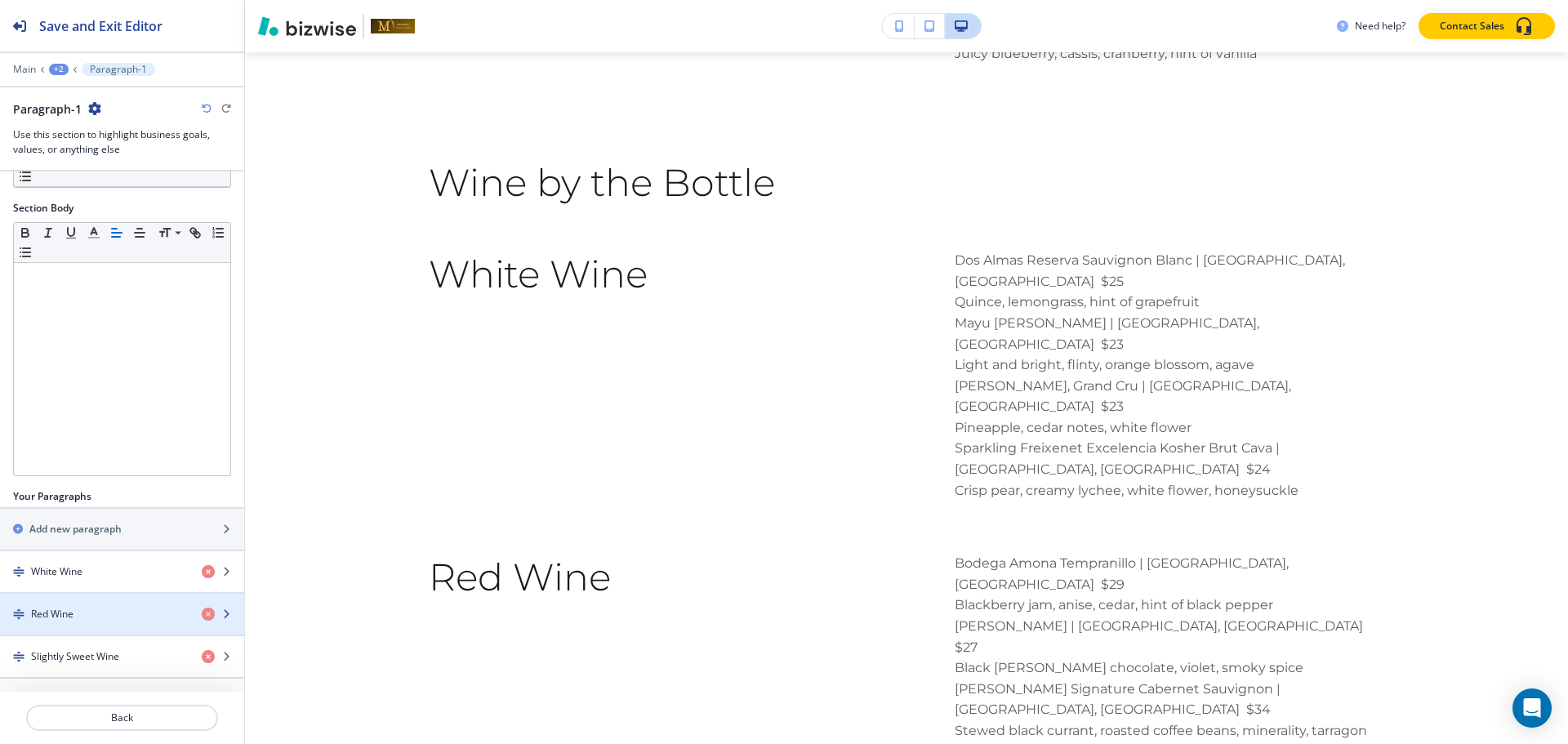
click at [101, 601] on div "button" at bounding box center [122, 600] width 244 height 13
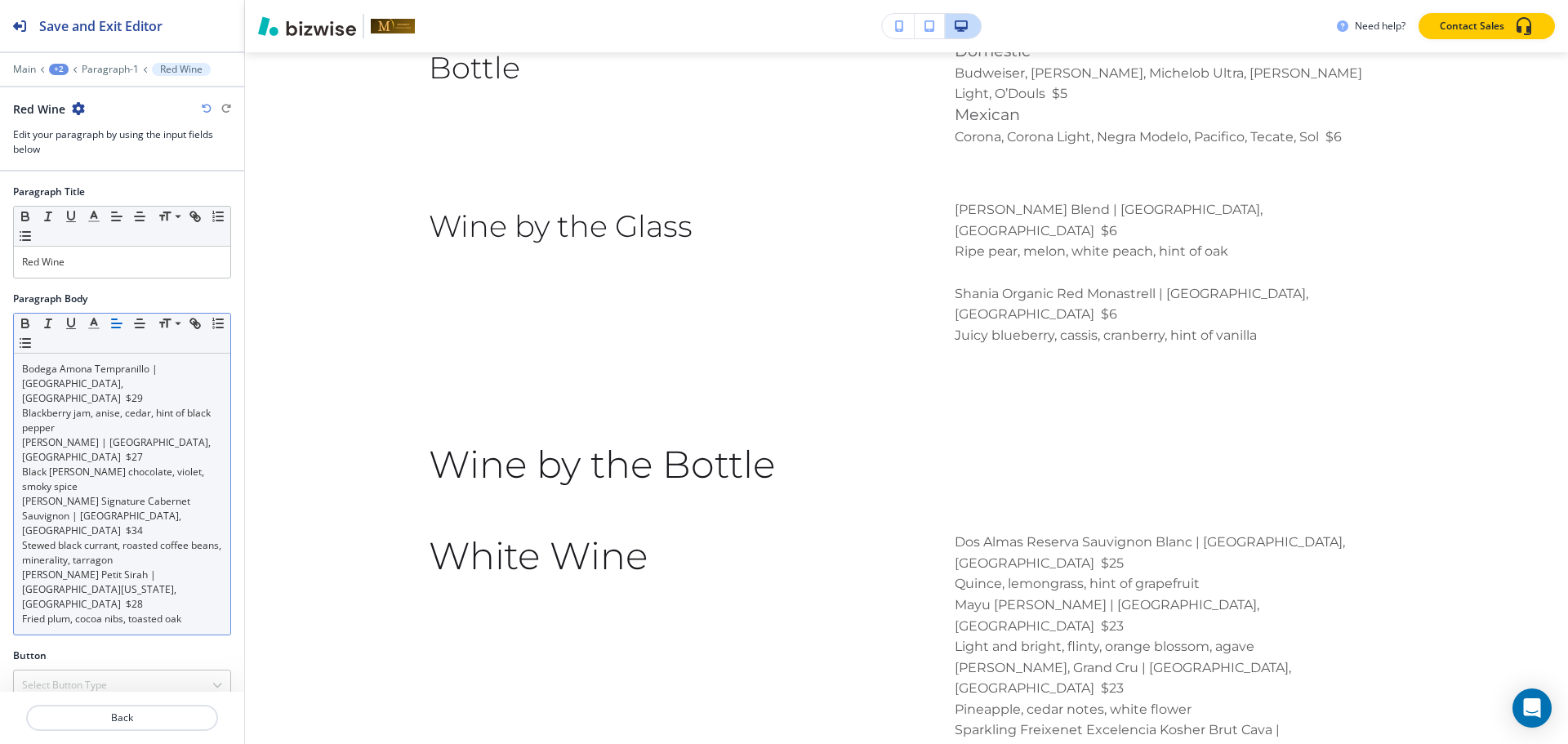
scroll to position [3841, 0]
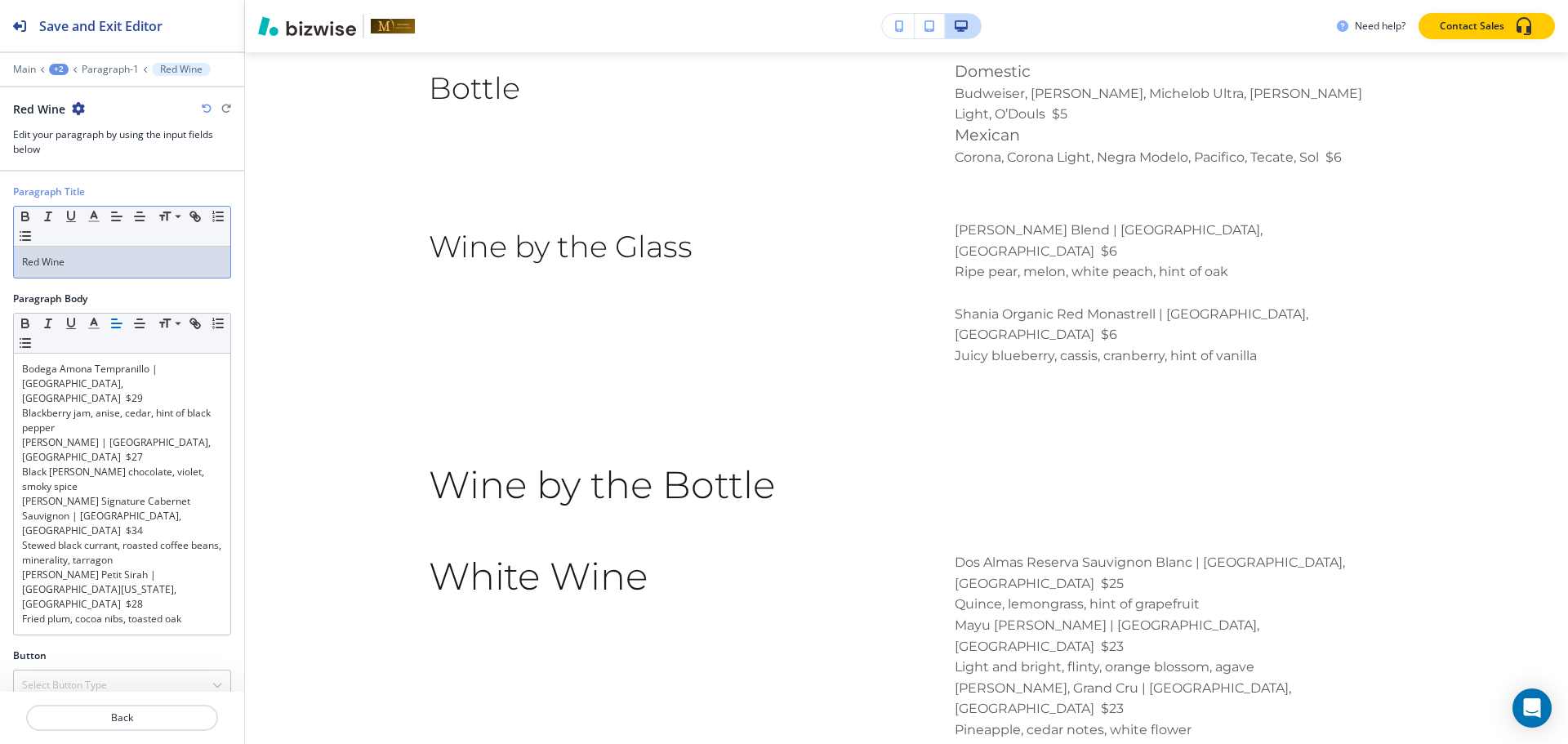
click at [135, 268] on p "Red Wine" at bounding box center [122, 262] width 200 height 15
click at [177, 239] on span at bounding box center [176, 239] width 36 height 20
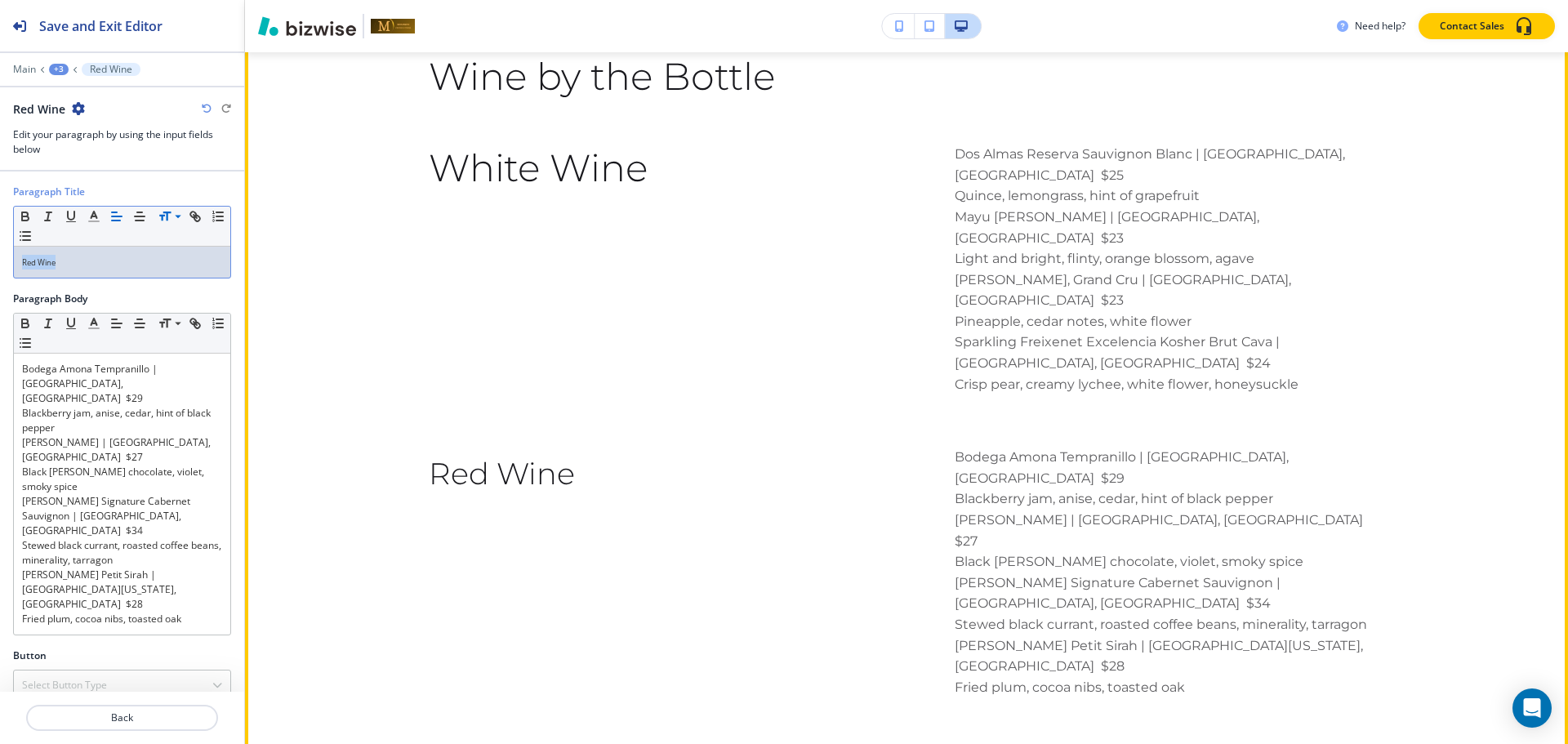
scroll to position [4339, 0]
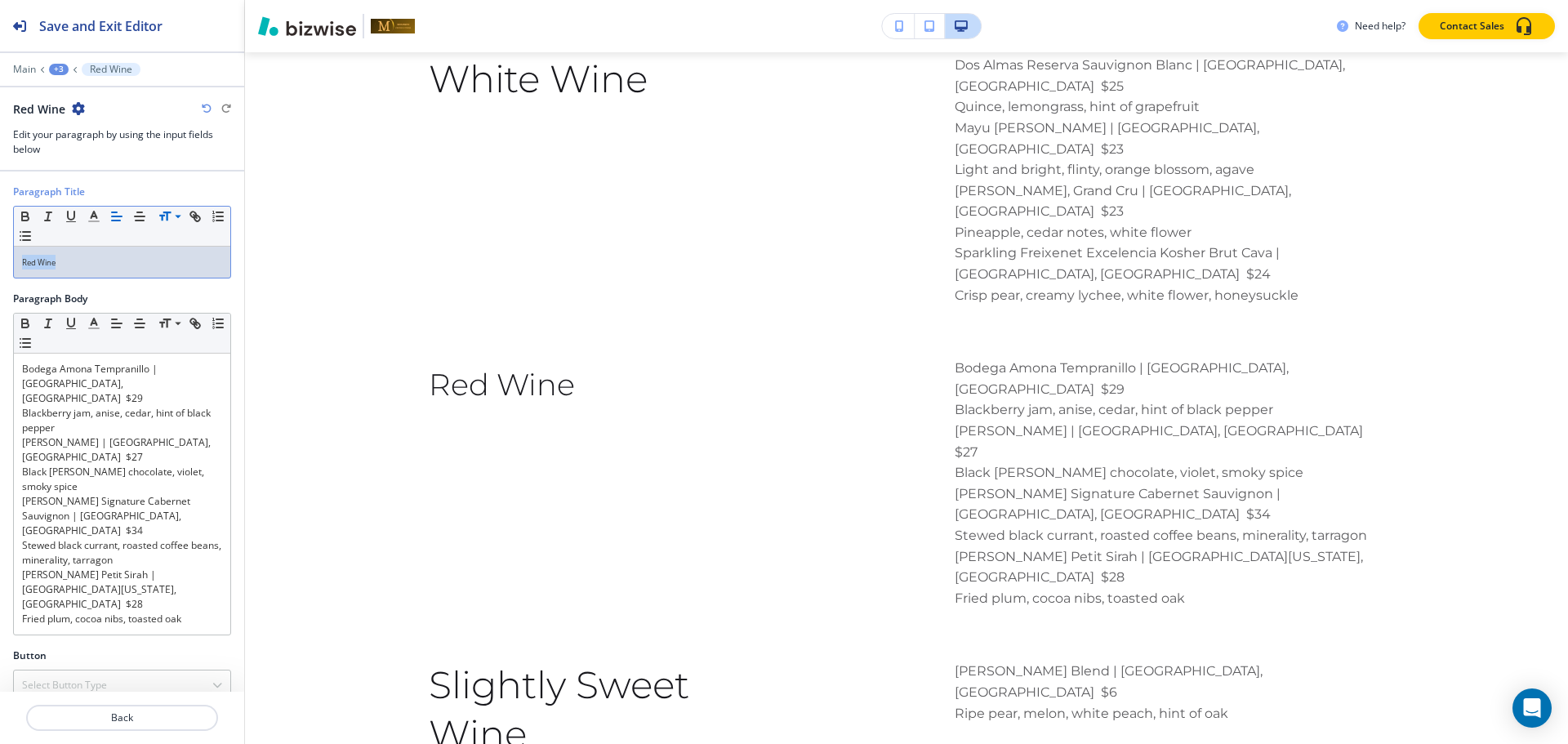
click at [58, 66] on div "+3" at bounding box center [59, 69] width 20 height 12
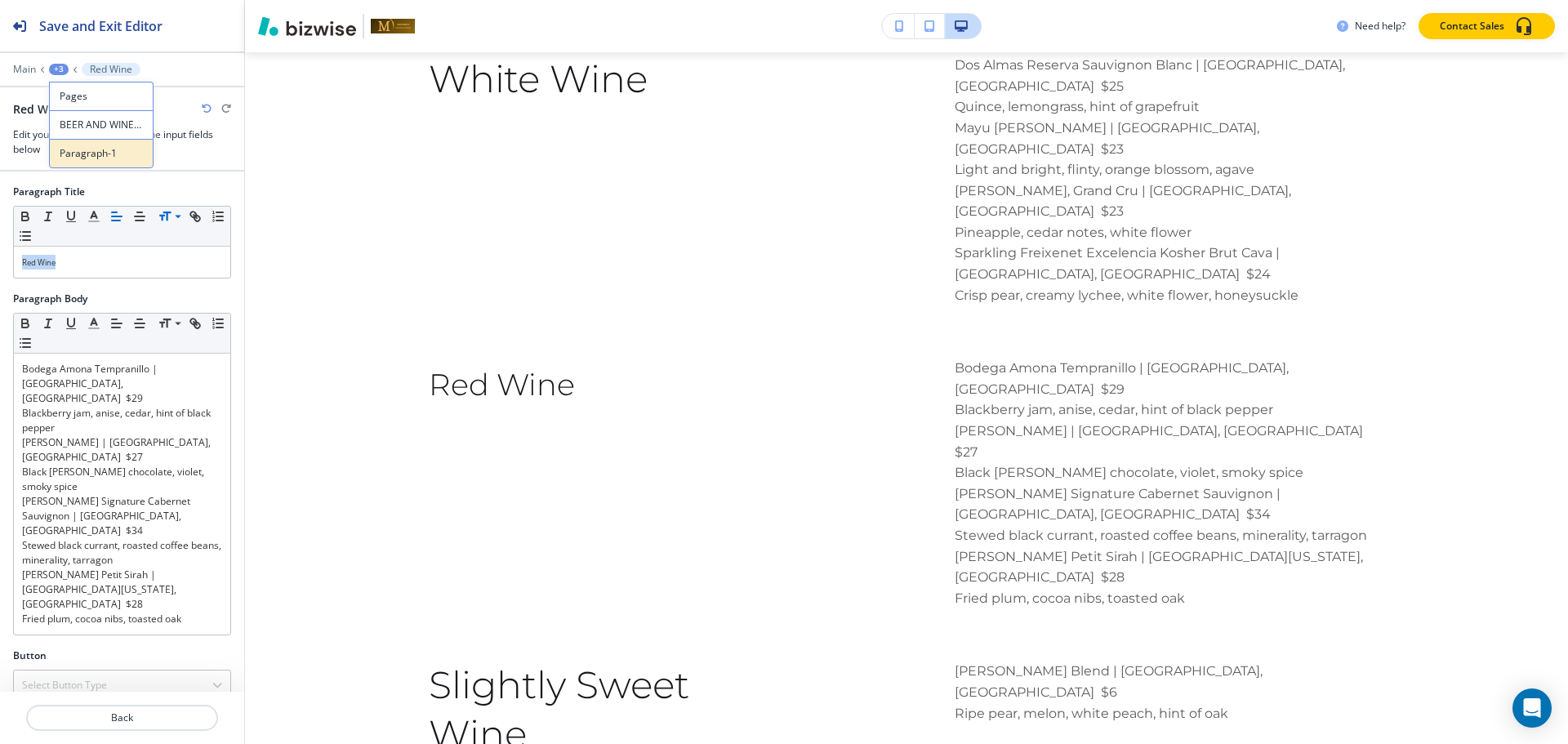
click at [89, 149] on p "Paragraph-1" at bounding box center [101, 154] width 83 height 15
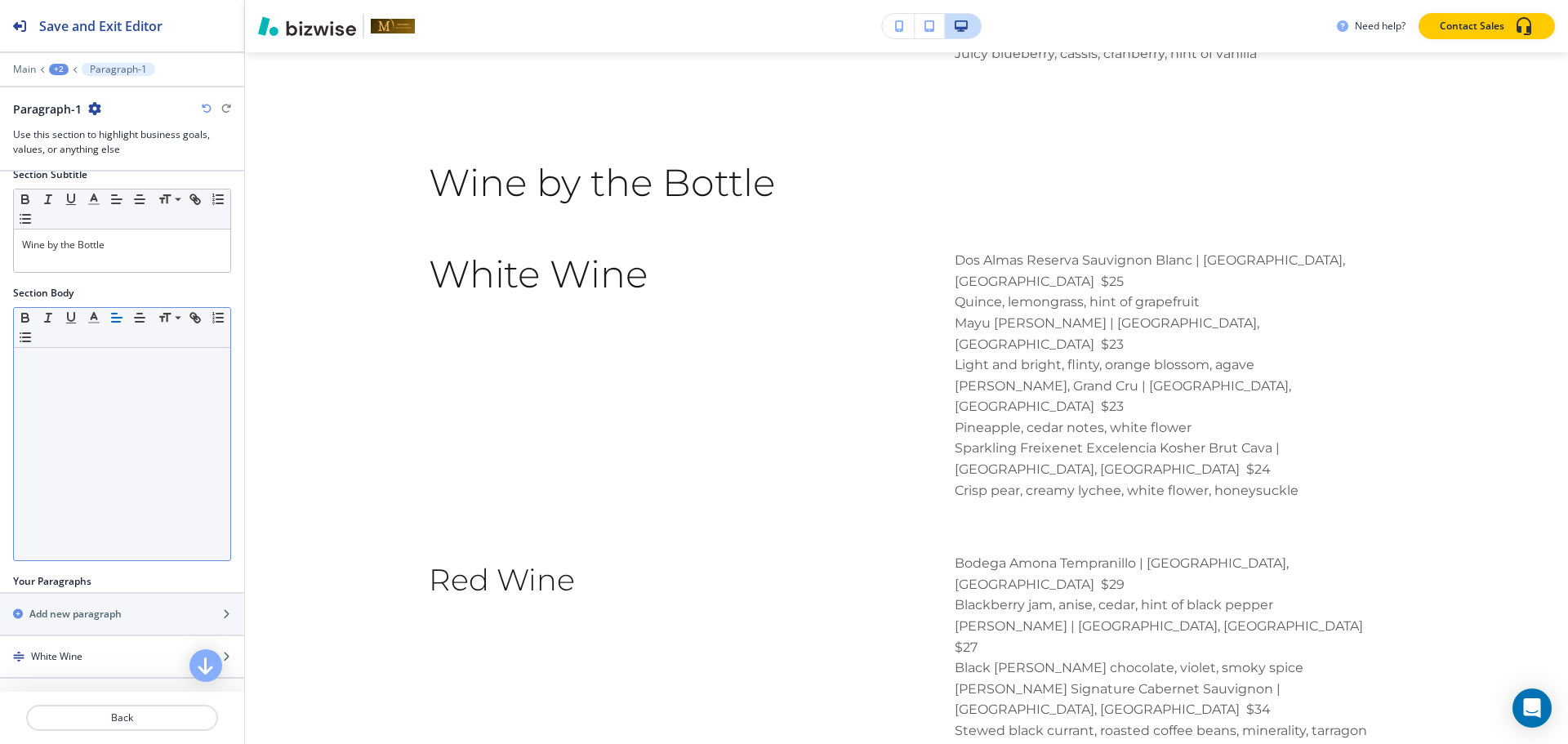
scroll to position [209, 0]
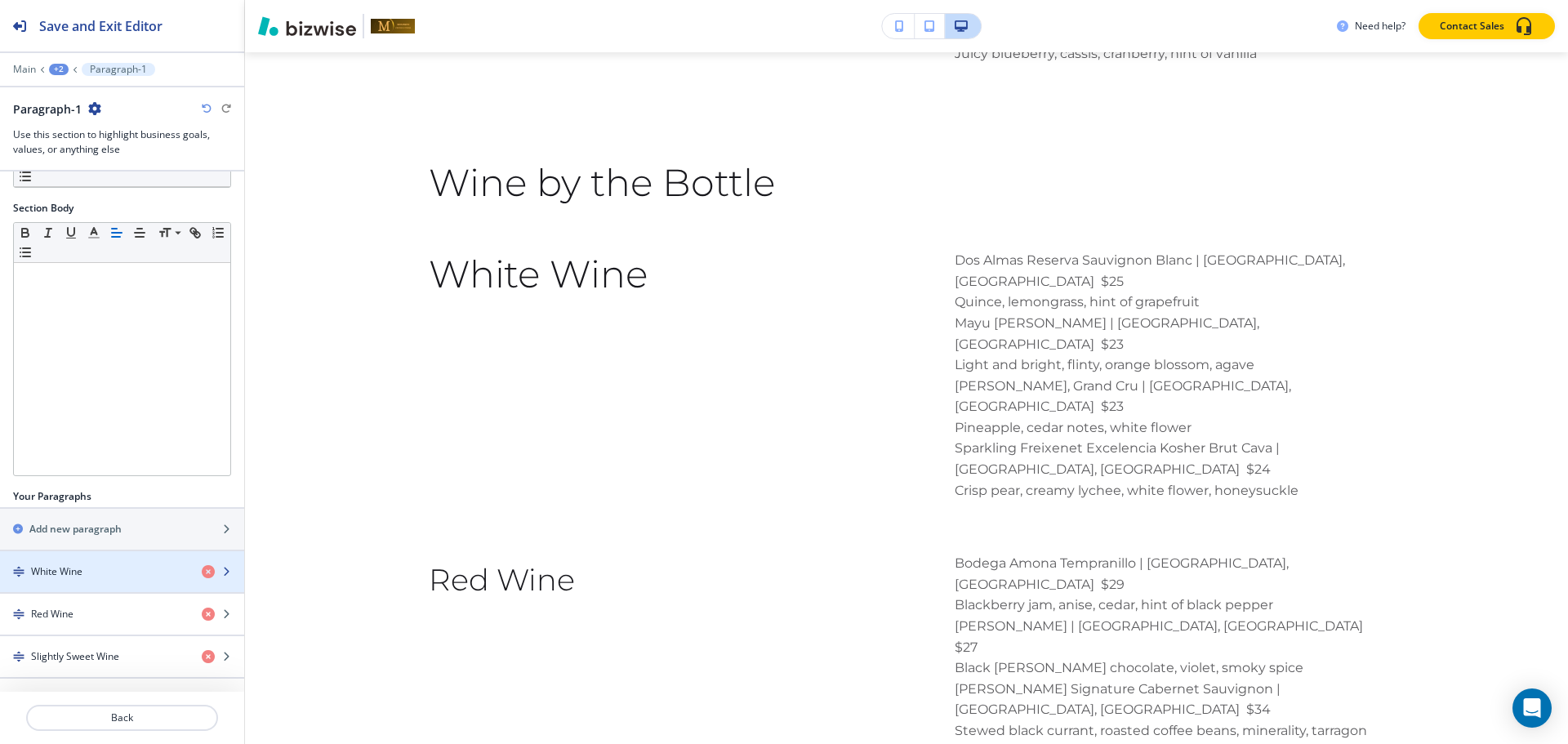
click at [91, 562] on div "button" at bounding box center [122, 558] width 244 height 13
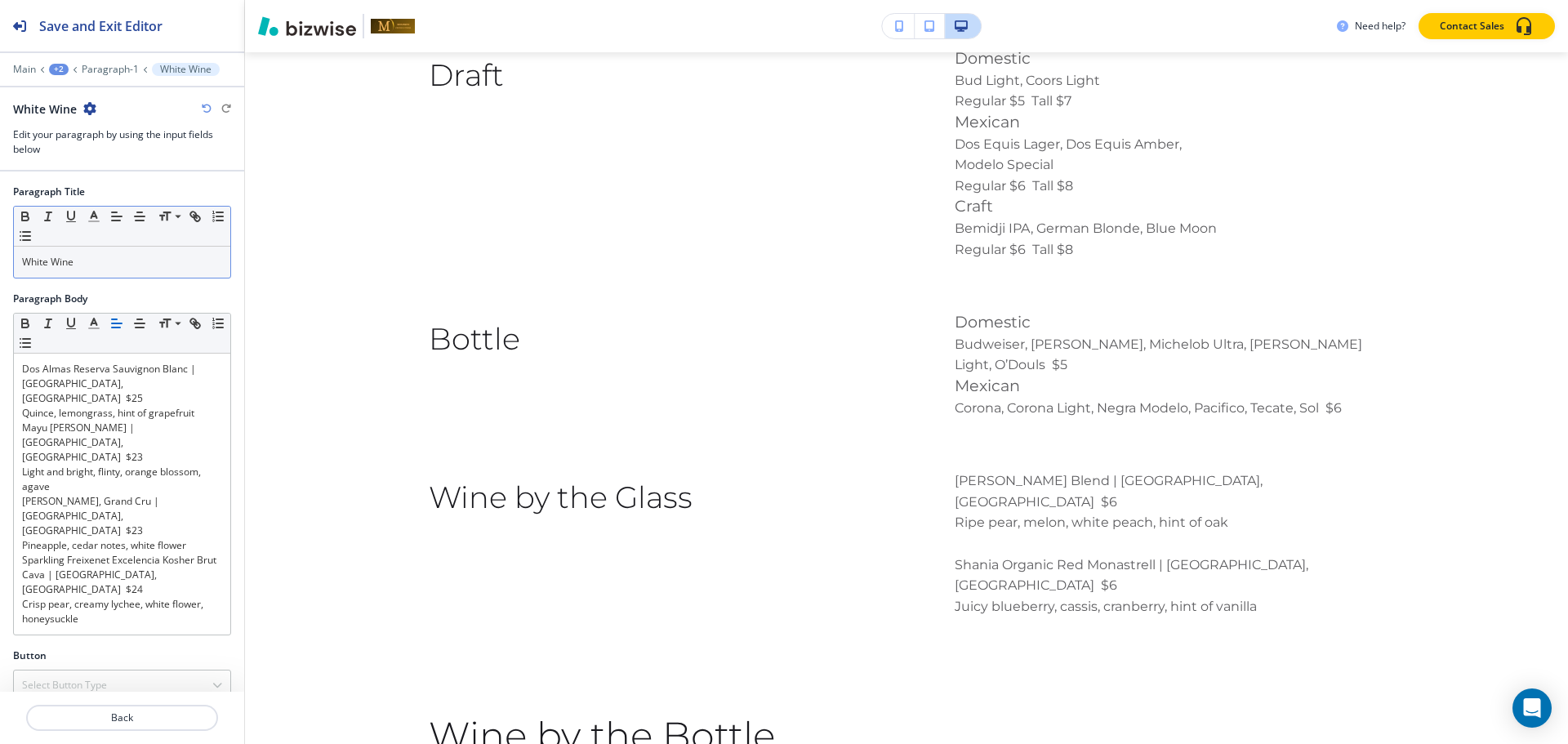
scroll to position [3577, 0]
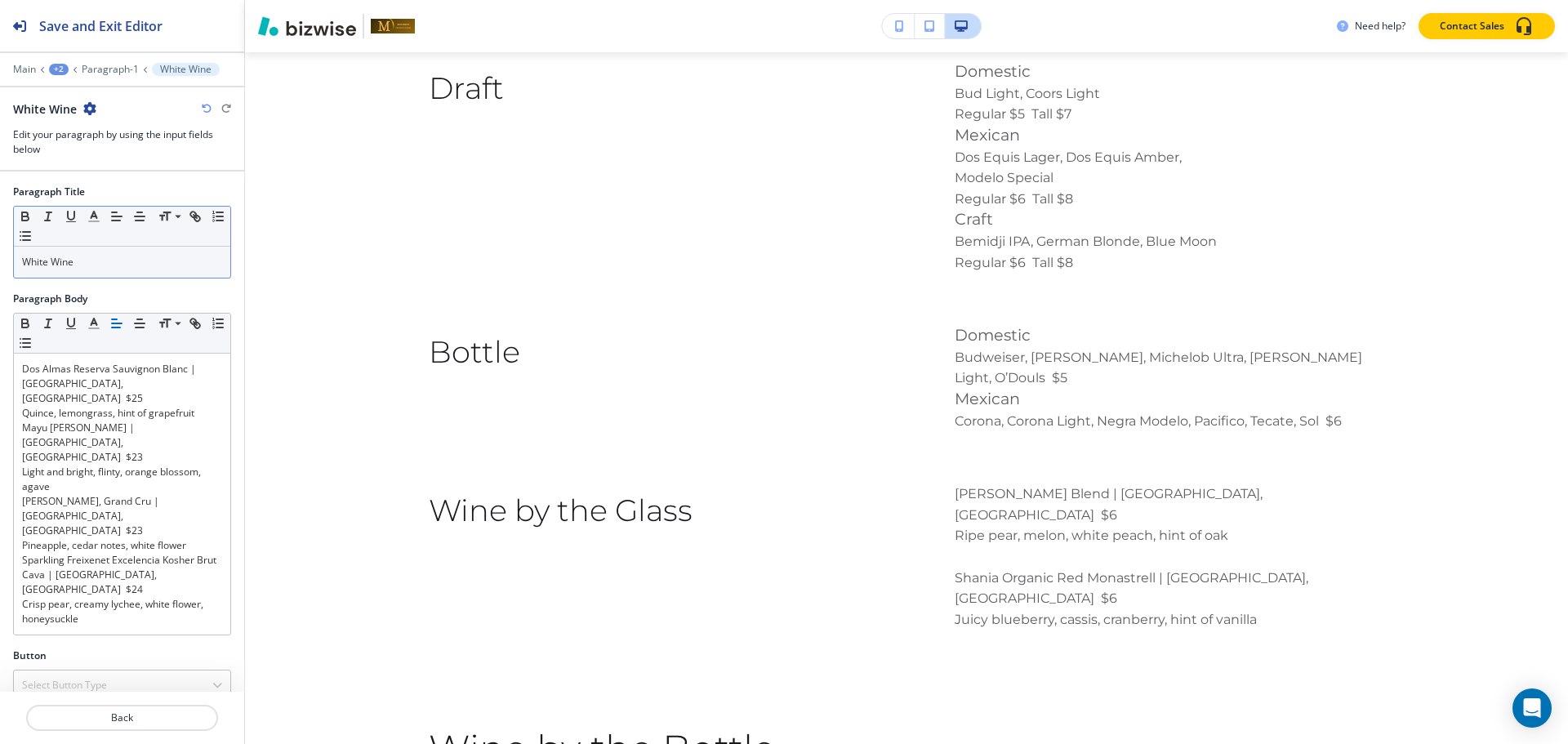
click at [131, 259] on p "White Wine" at bounding box center [122, 262] width 200 height 15
click at [172, 233] on span at bounding box center [176, 239] width 36 height 20
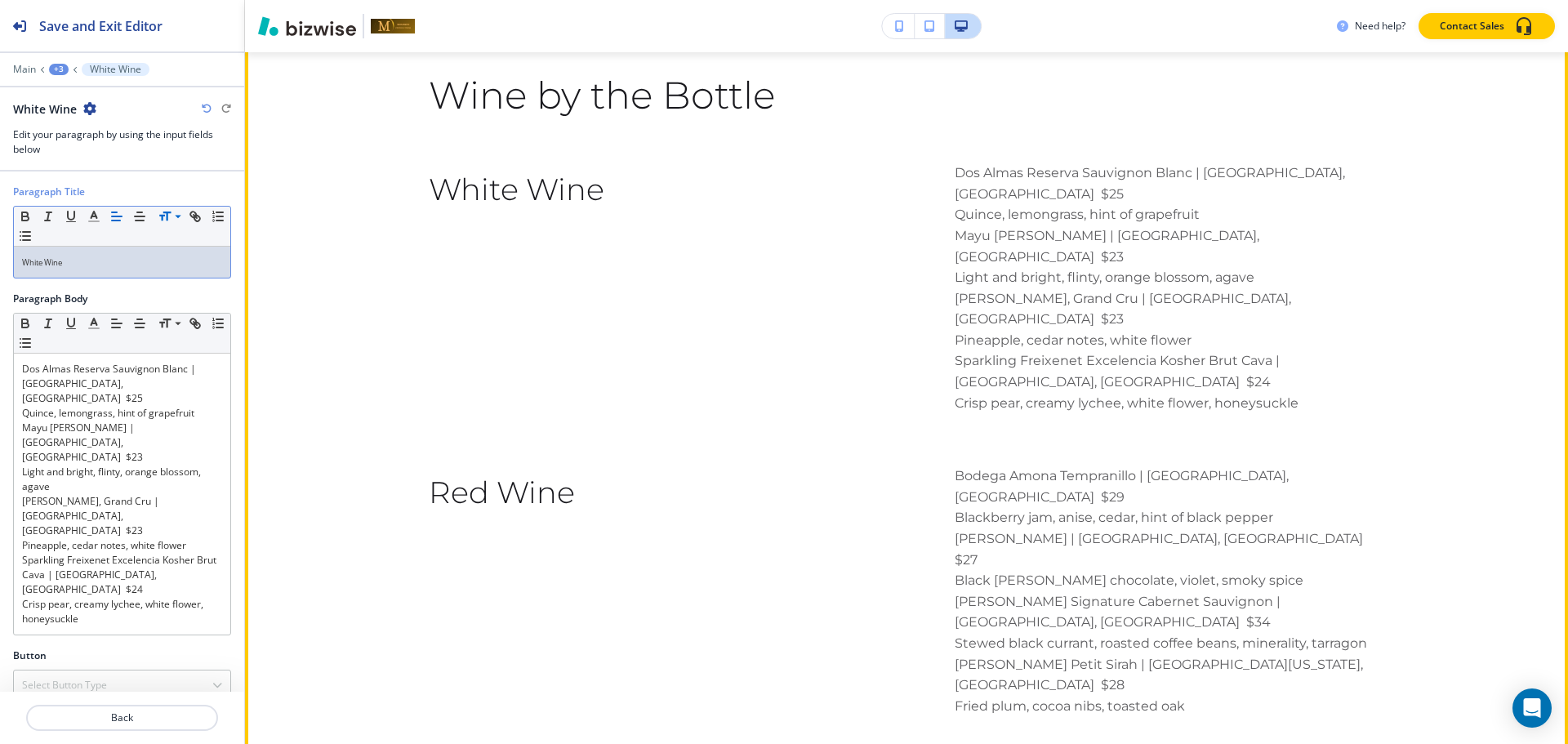
scroll to position [4339, 0]
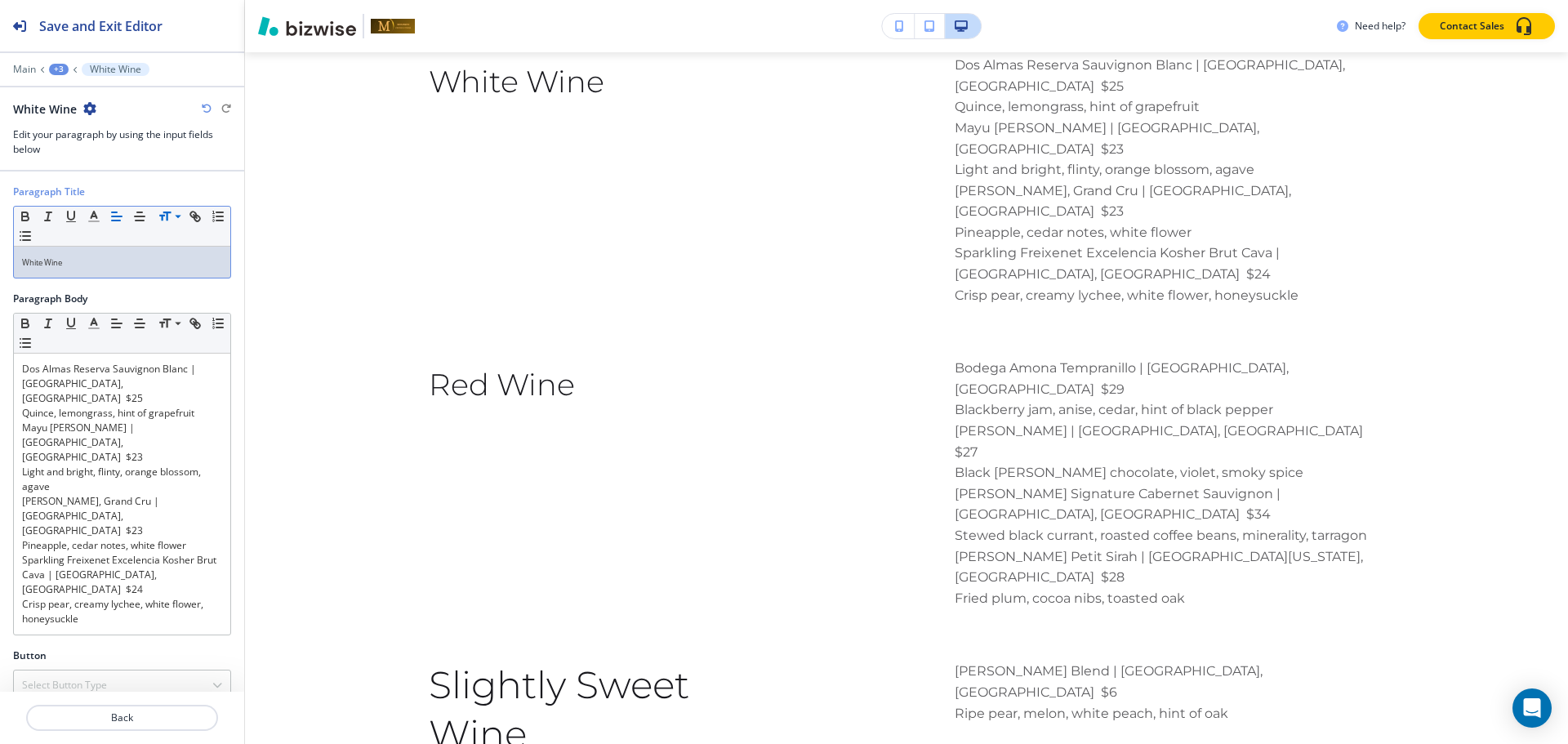
click at [56, 65] on div "+3" at bounding box center [59, 69] width 20 height 12
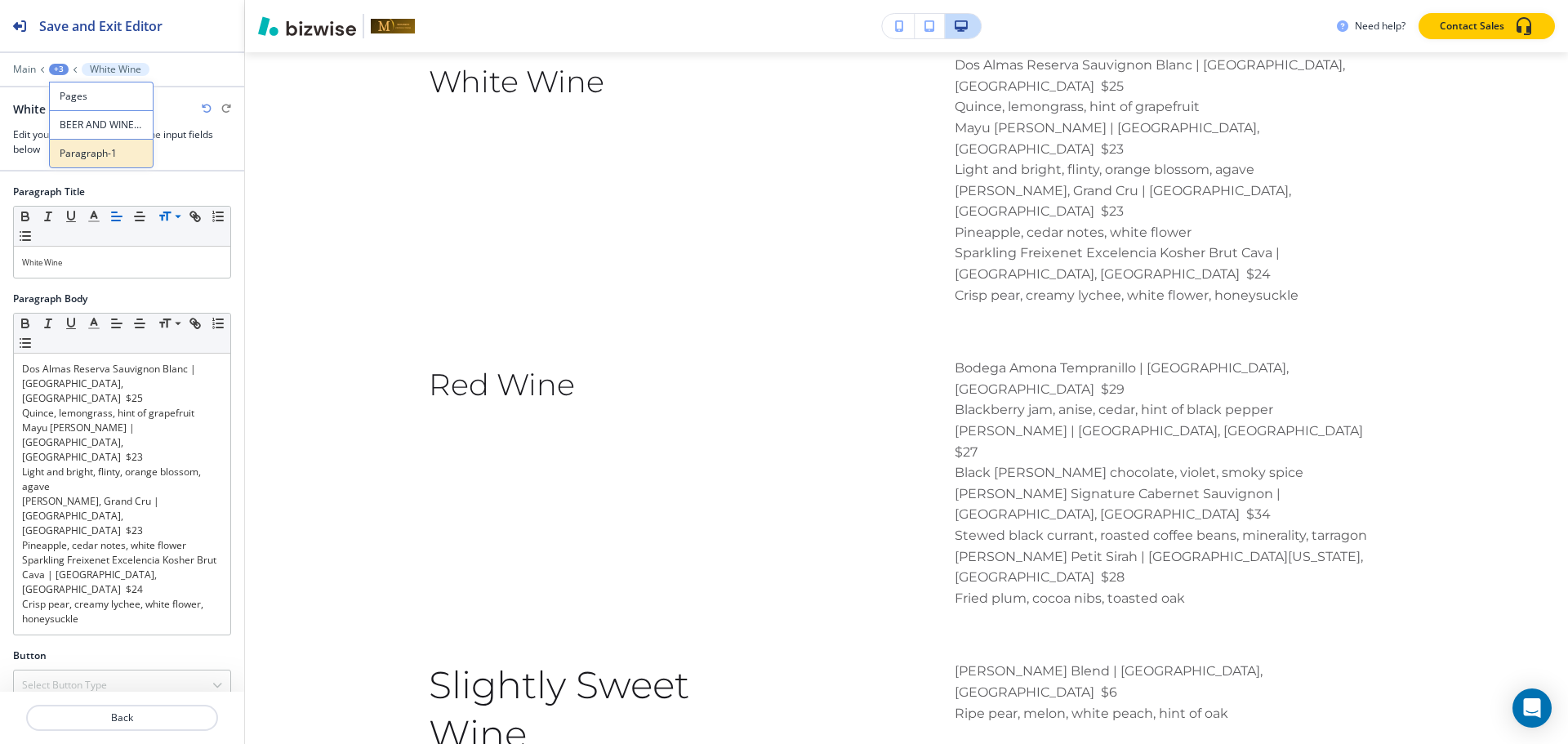
click at [91, 153] on p "Paragraph-1" at bounding box center [101, 154] width 83 height 15
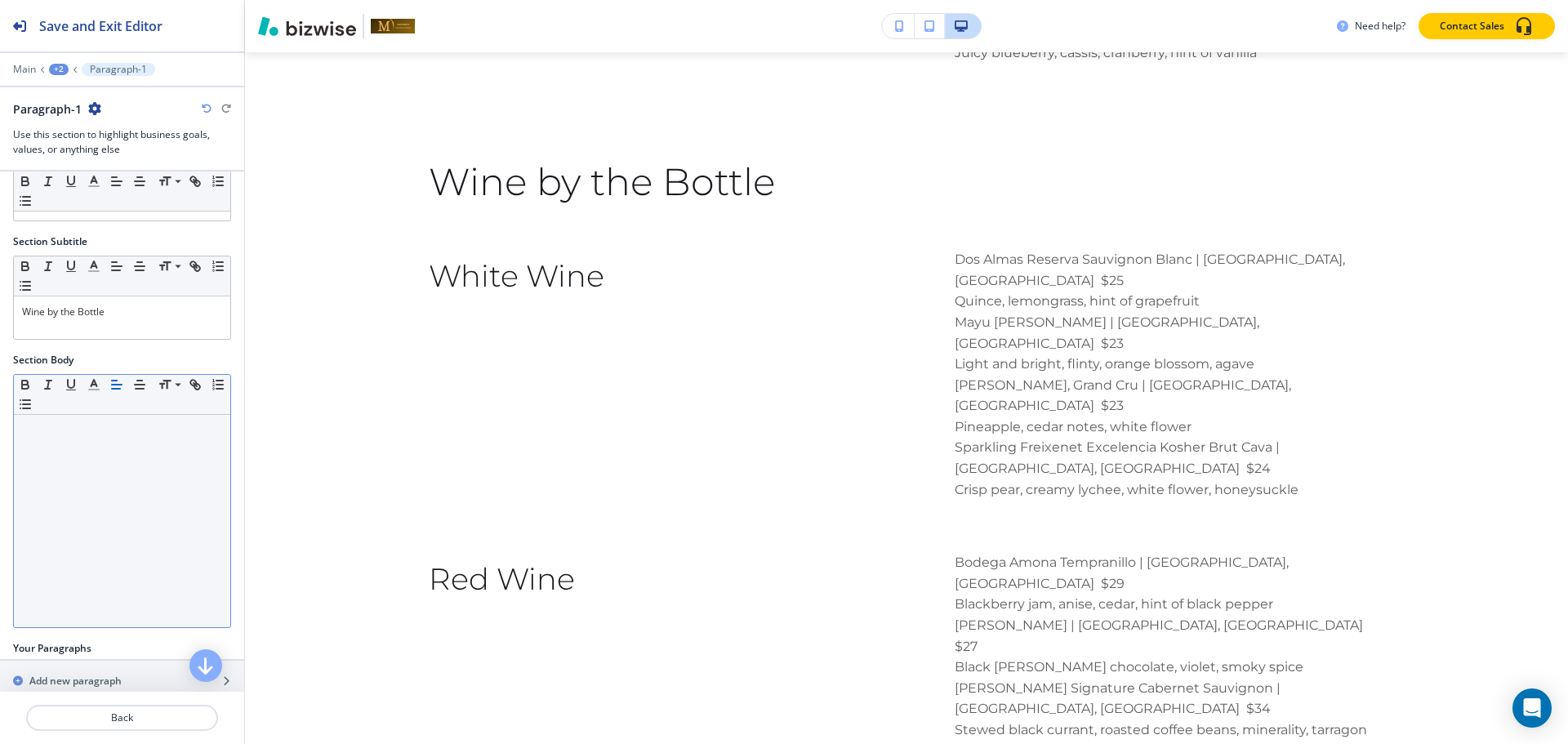
scroll to position [4143, 0]
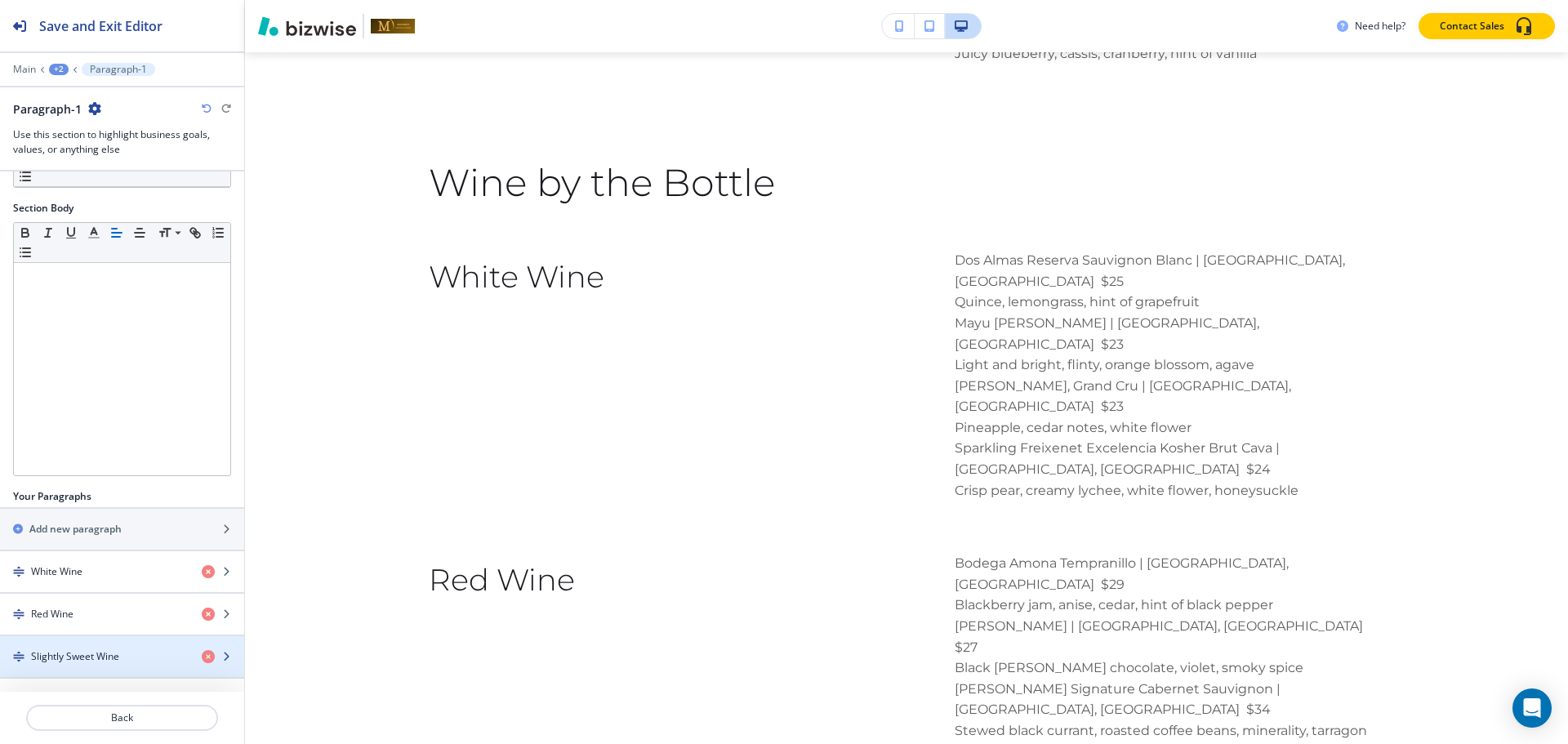
click at [42, 646] on div "button" at bounding box center [122, 642] width 244 height 13
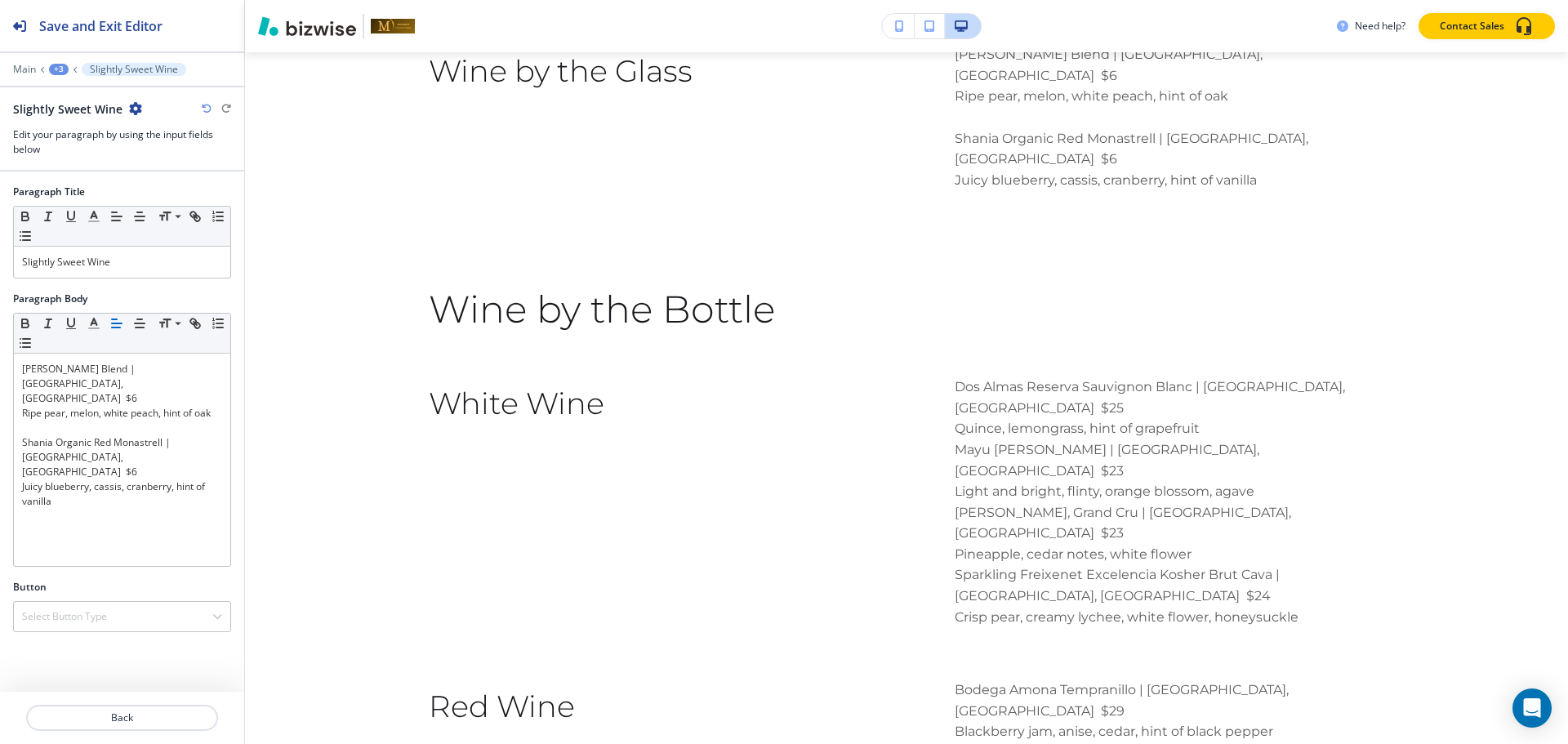
scroll to position [4000, 0]
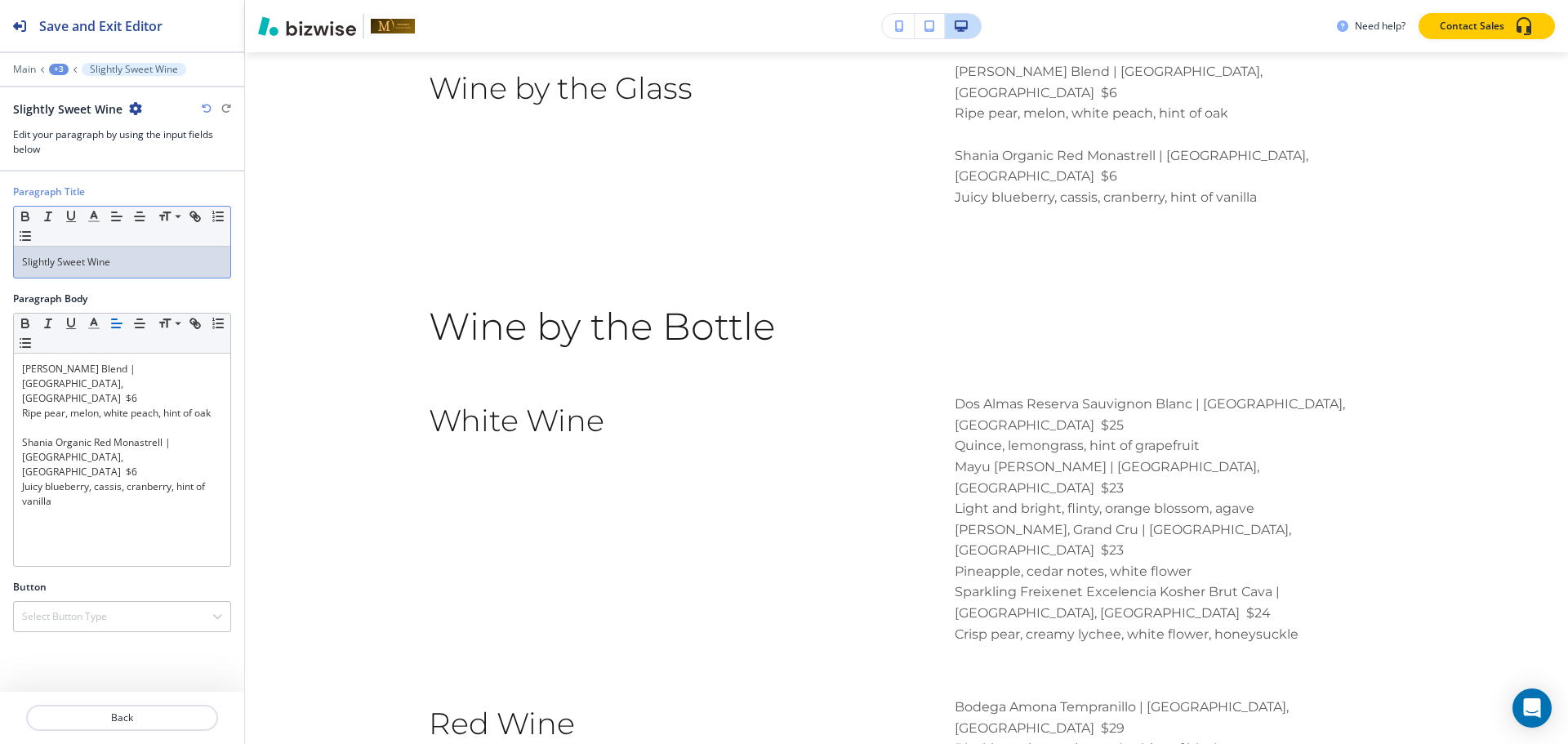
click at [159, 268] on p "Slightly Sweet Wine" at bounding box center [122, 262] width 200 height 15
click at [175, 240] on span at bounding box center [176, 239] width 36 height 20
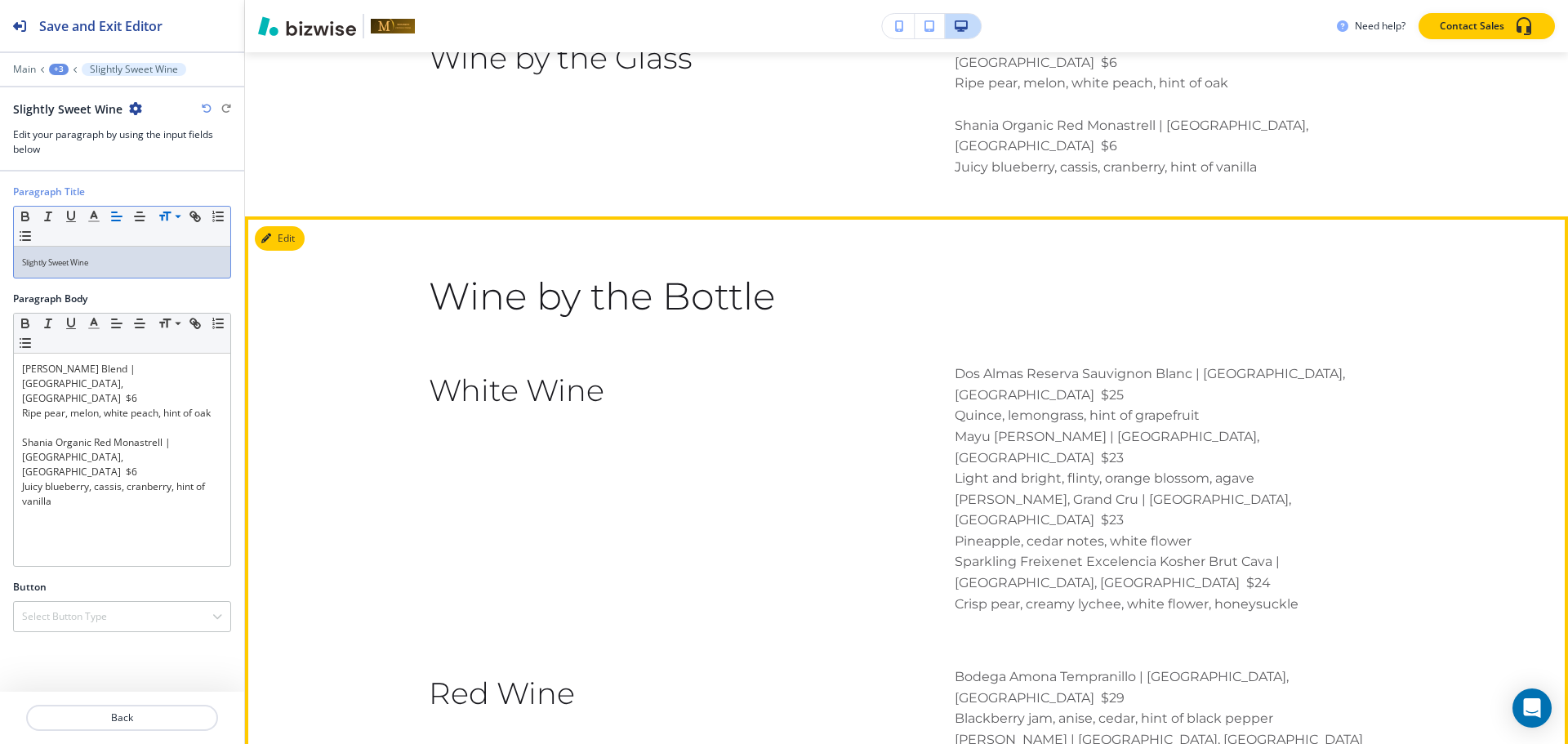
scroll to position [3767, 0]
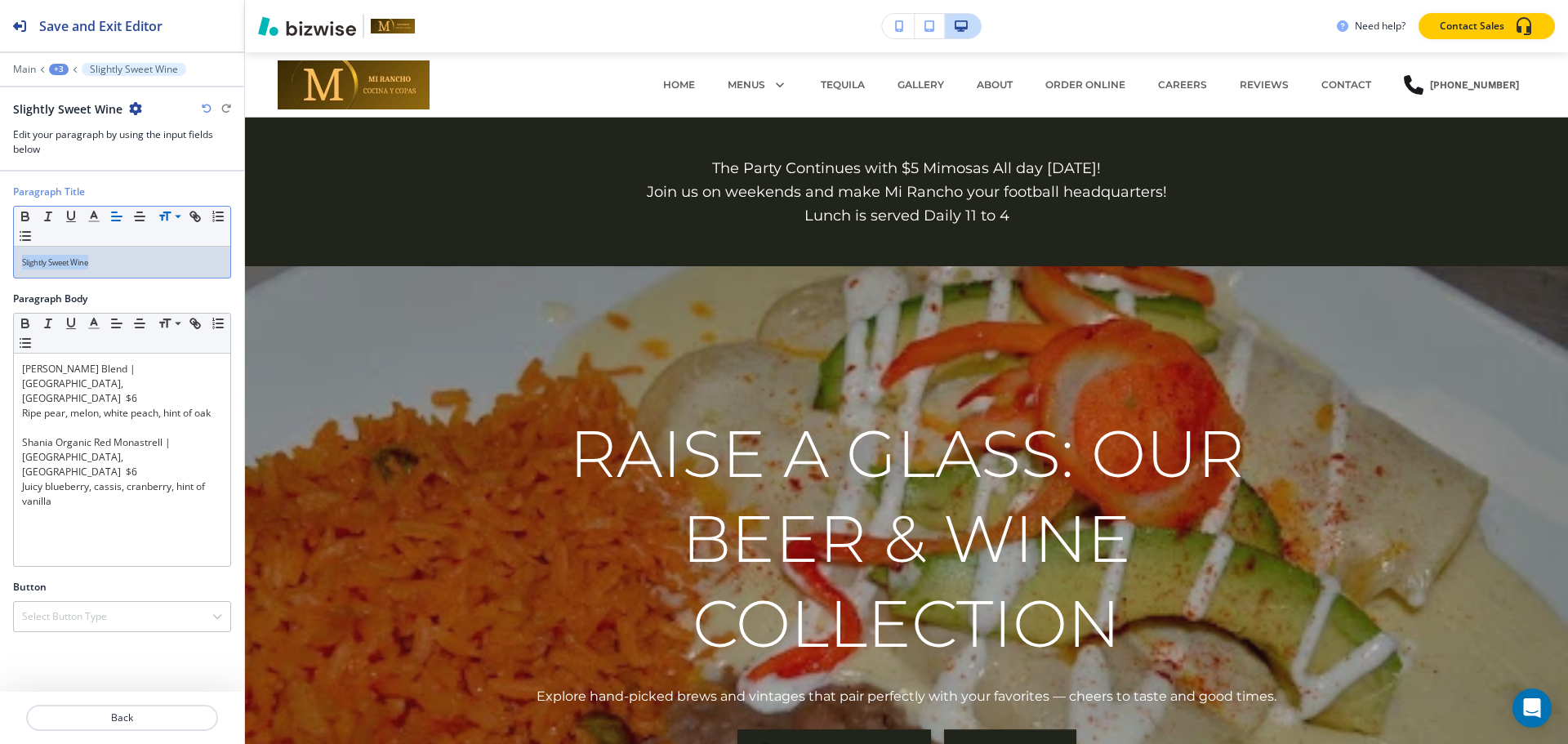
scroll to position [3767, 0]
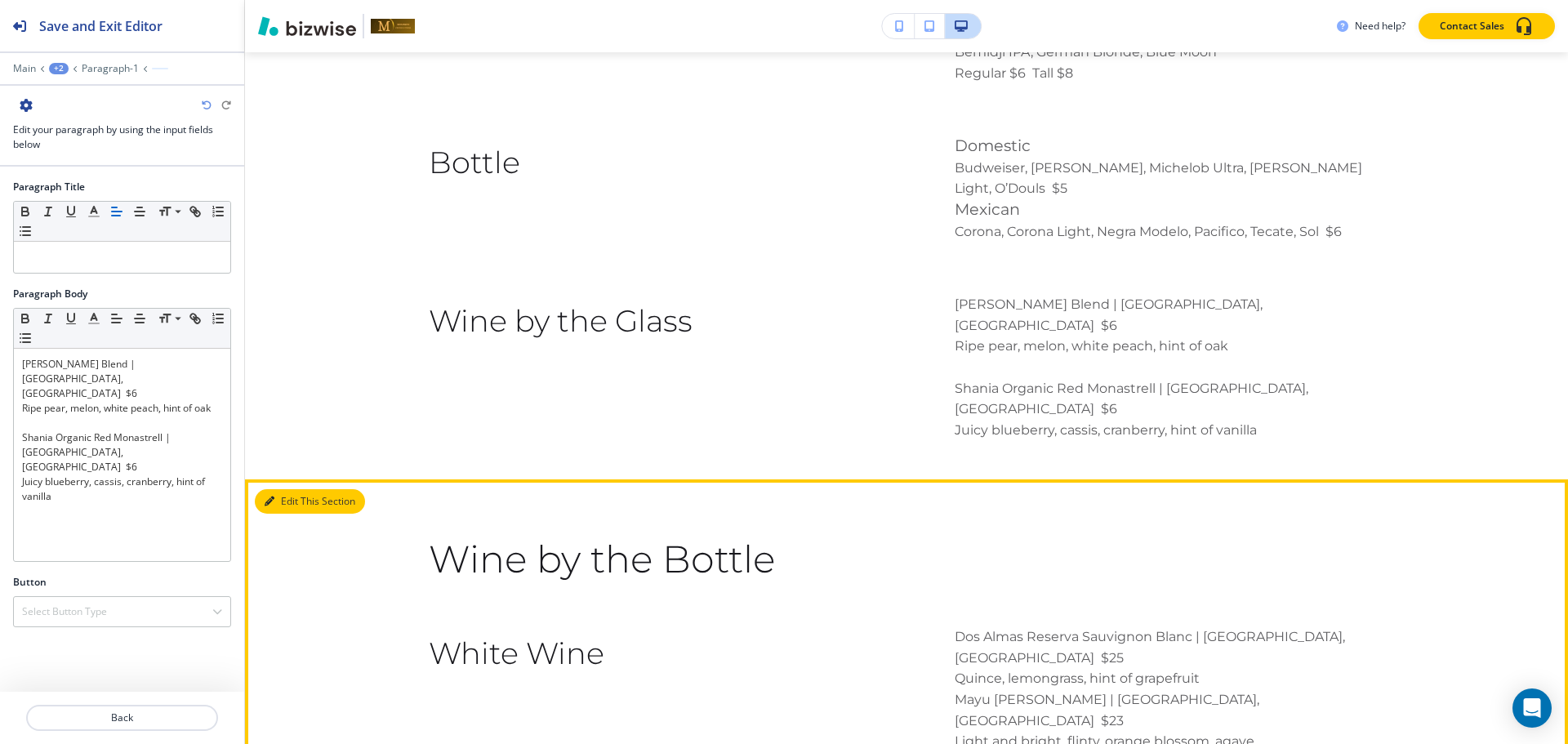
click at [294, 489] on button "Edit This Section" at bounding box center [310, 502] width 110 height 25
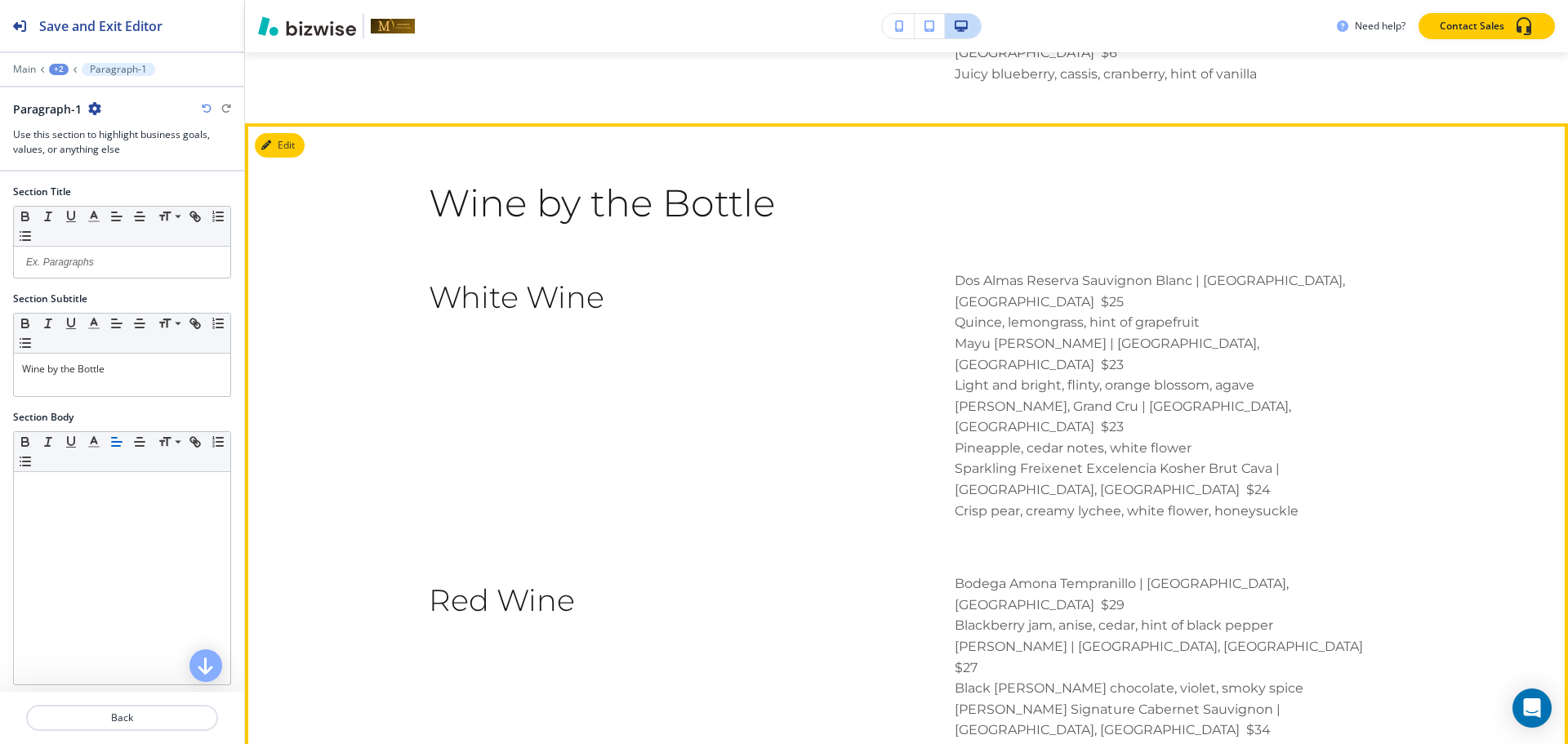
scroll to position [4143, 0]
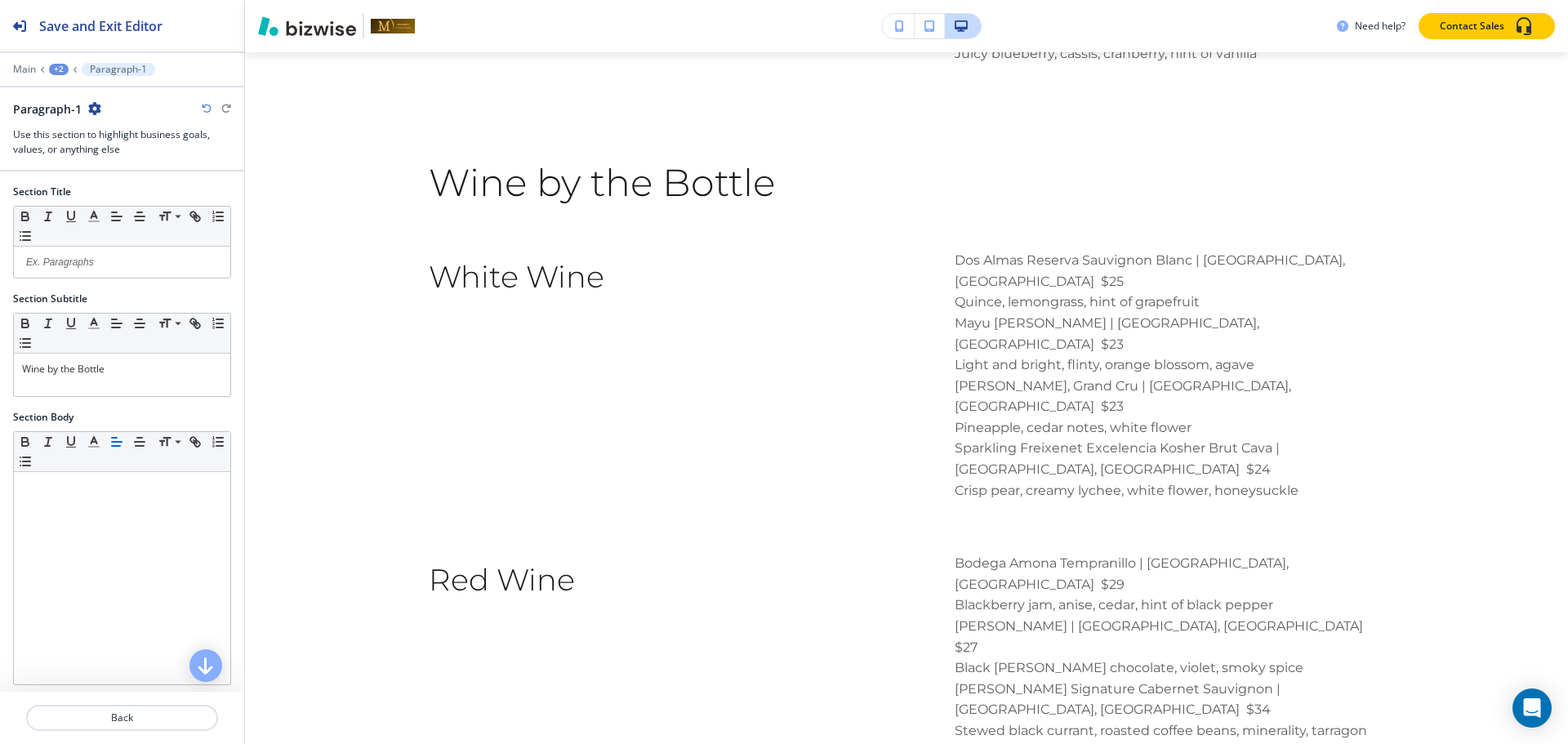
click at [94, 107] on icon "button" at bounding box center [94, 108] width 13 height 13
click at [127, 197] on p "Delete Section" at bounding box center [139, 194] width 83 height 15
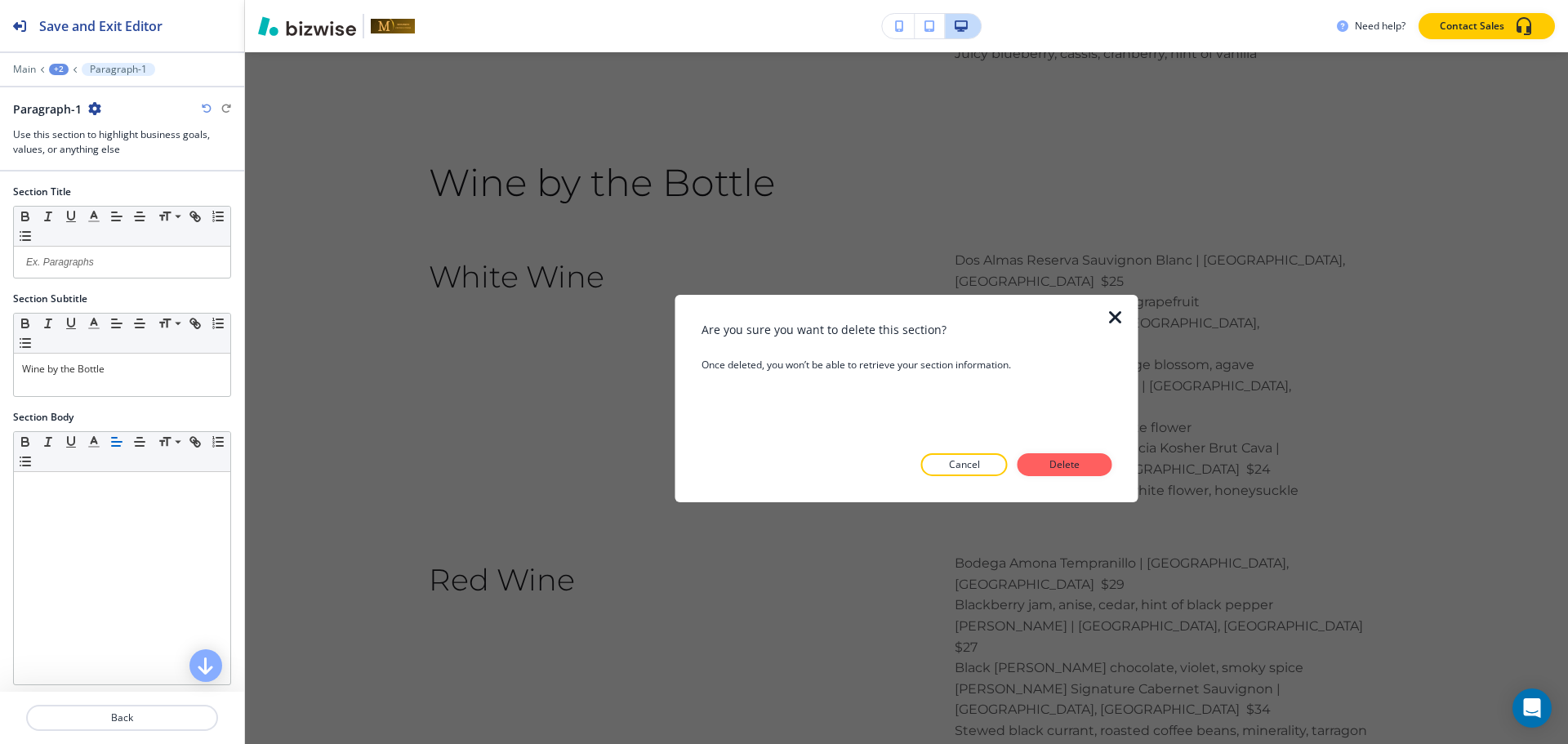
click at [1095, 471] on button "Delete" at bounding box center [1065, 464] width 95 height 23
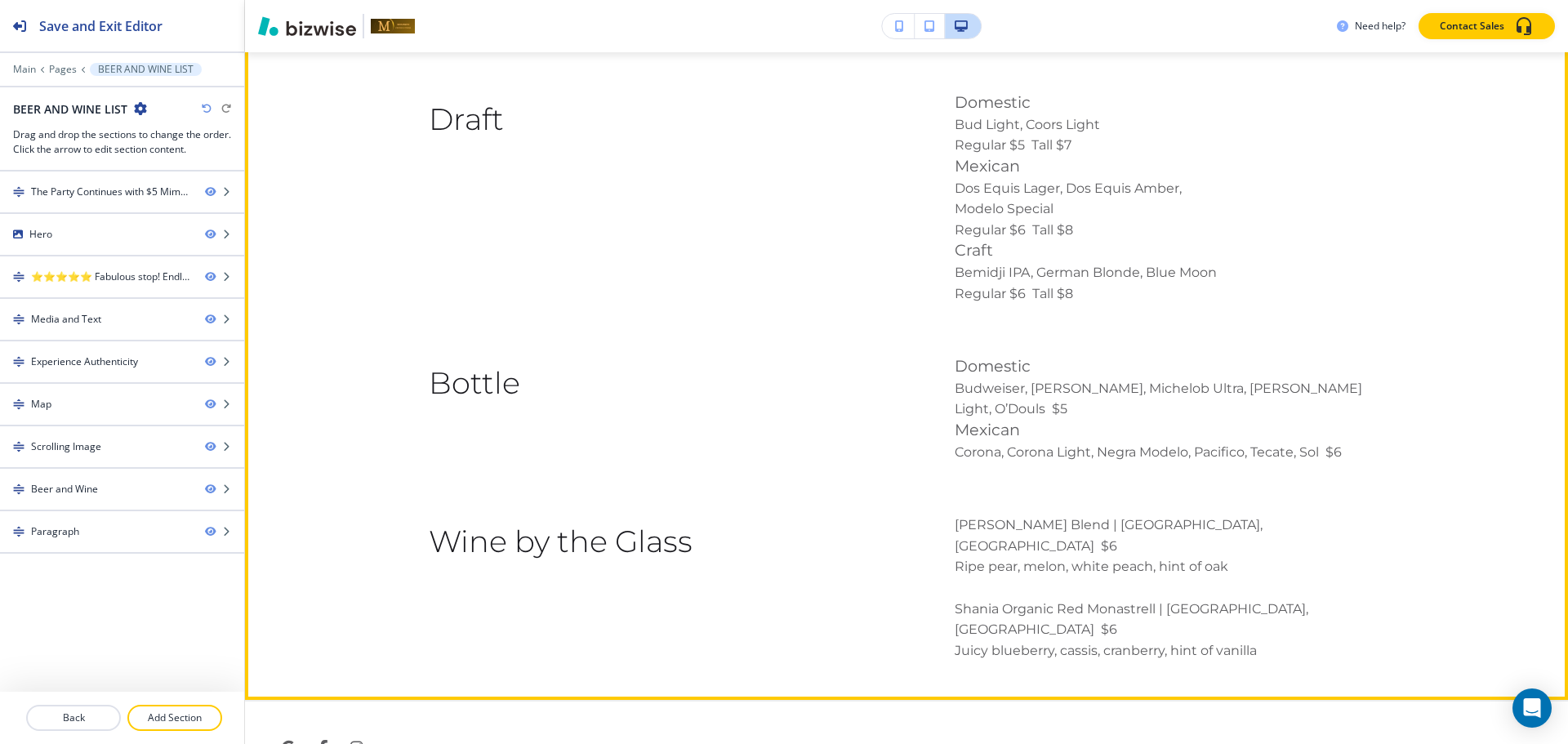
scroll to position [3302, 0]
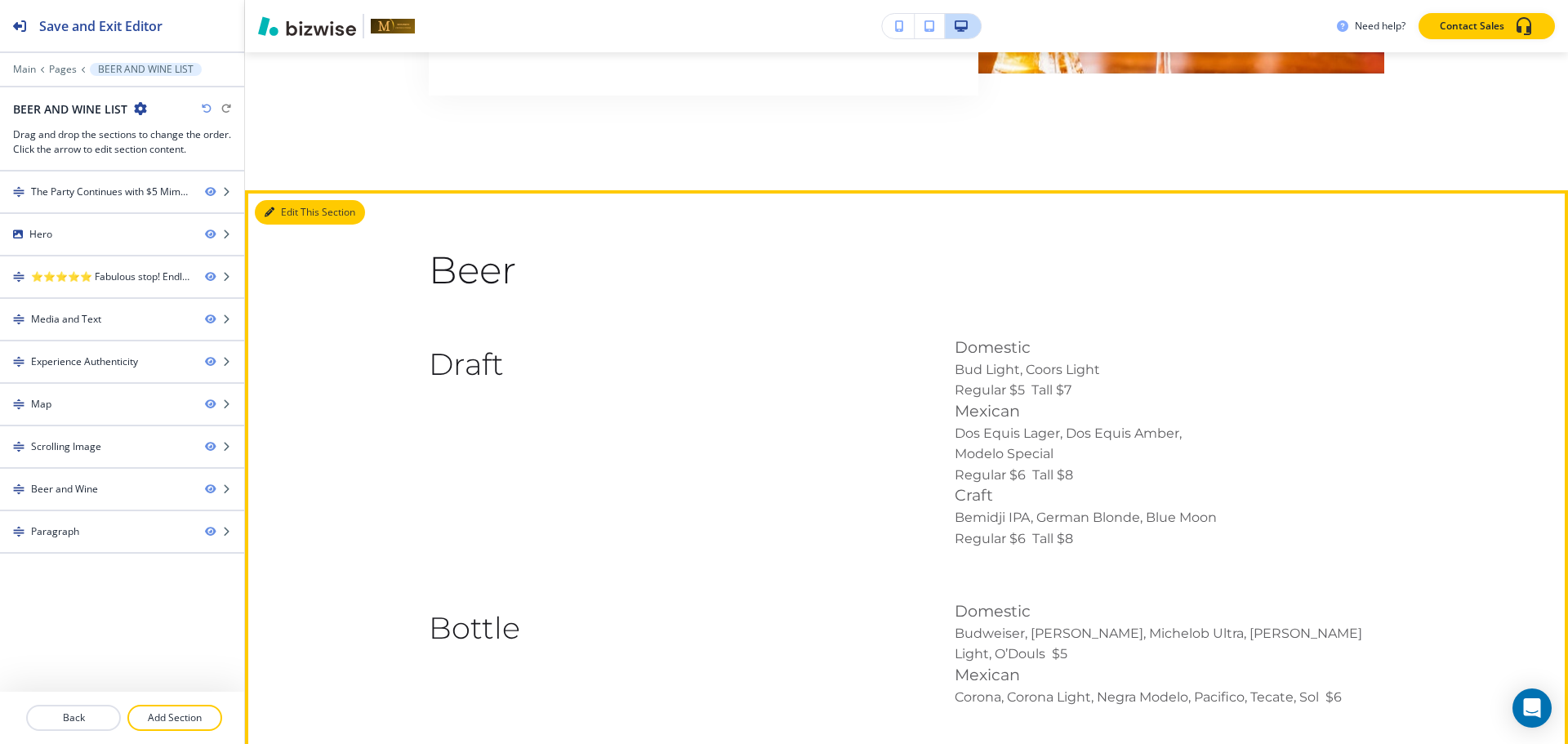
click at [294, 200] on button "Edit This Section" at bounding box center [310, 212] width 110 height 25
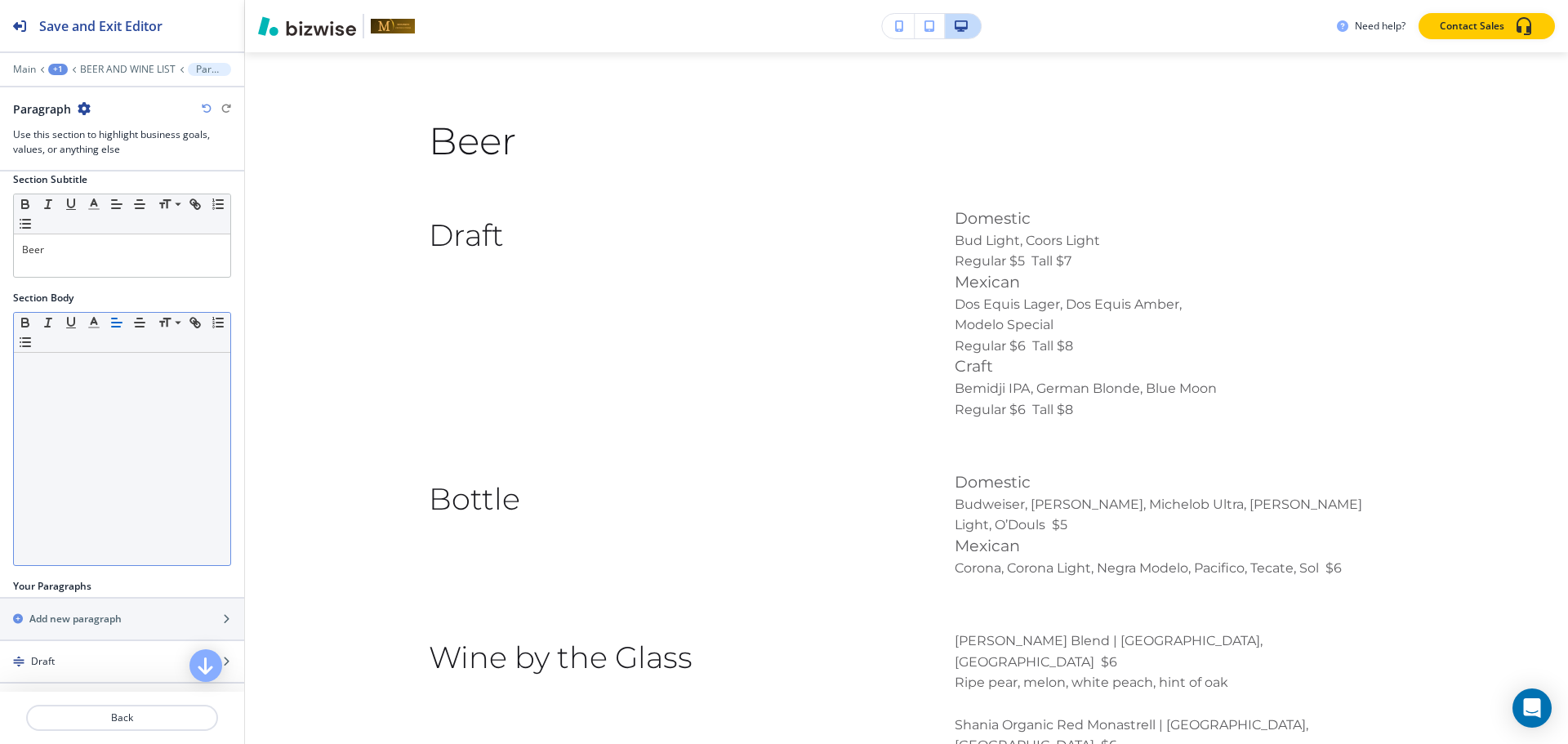
scroll to position [209, 0]
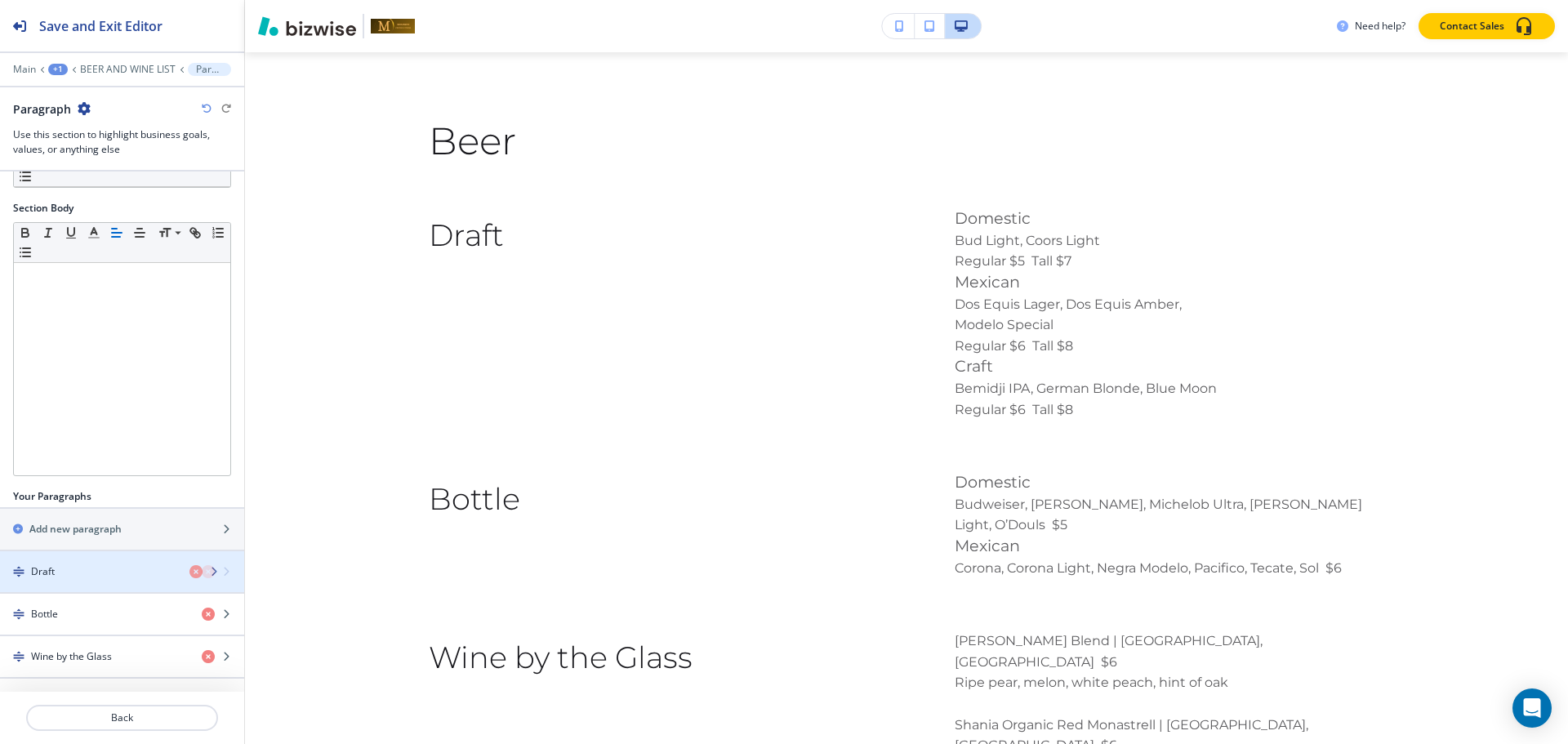
click at [51, 566] on h4 "Draft" at bounding box center [43, 572] width 24 height 15
click at [77, 581] on div "button" at bounding box center [122, 585] width 244 height 13
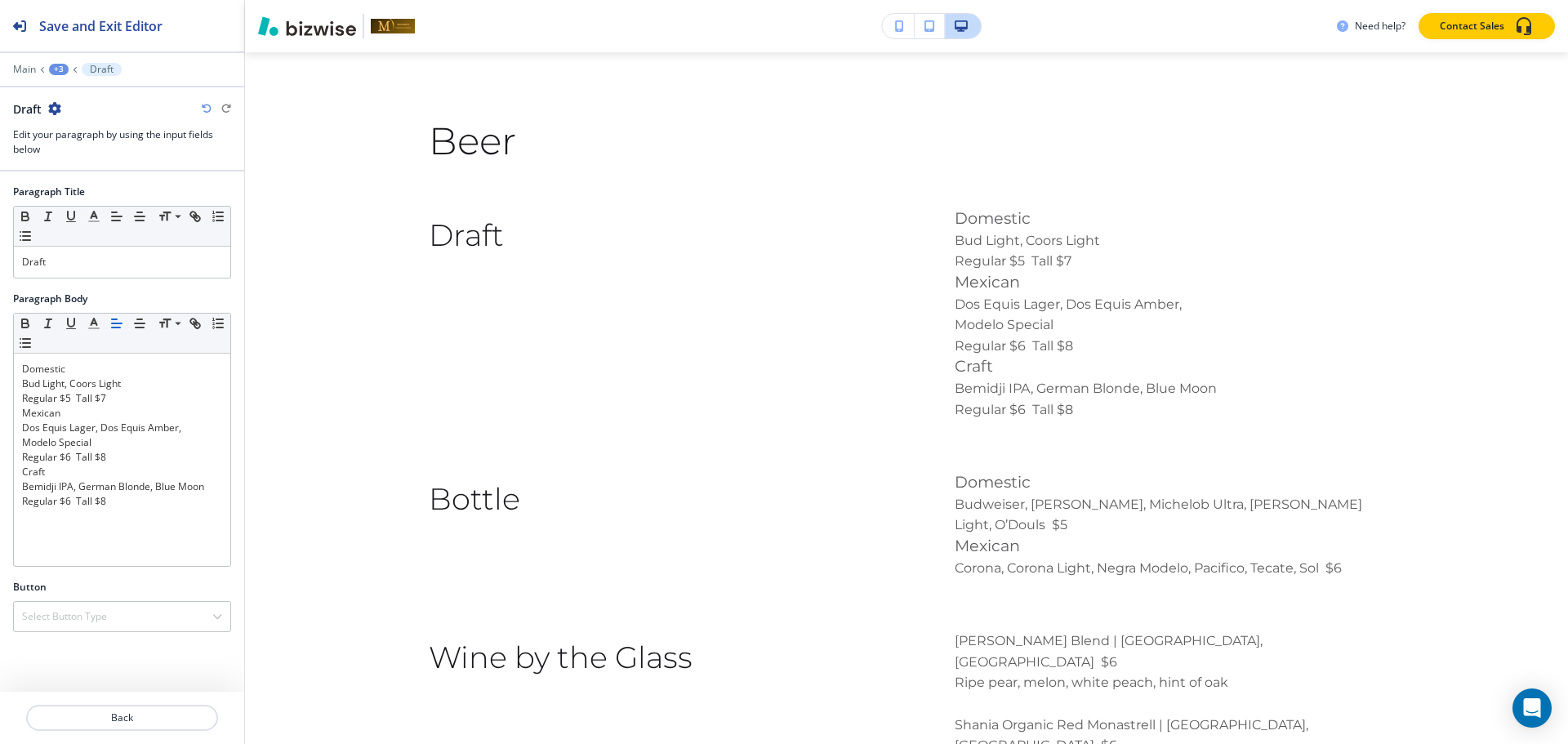
scroll to position [3546, 0]
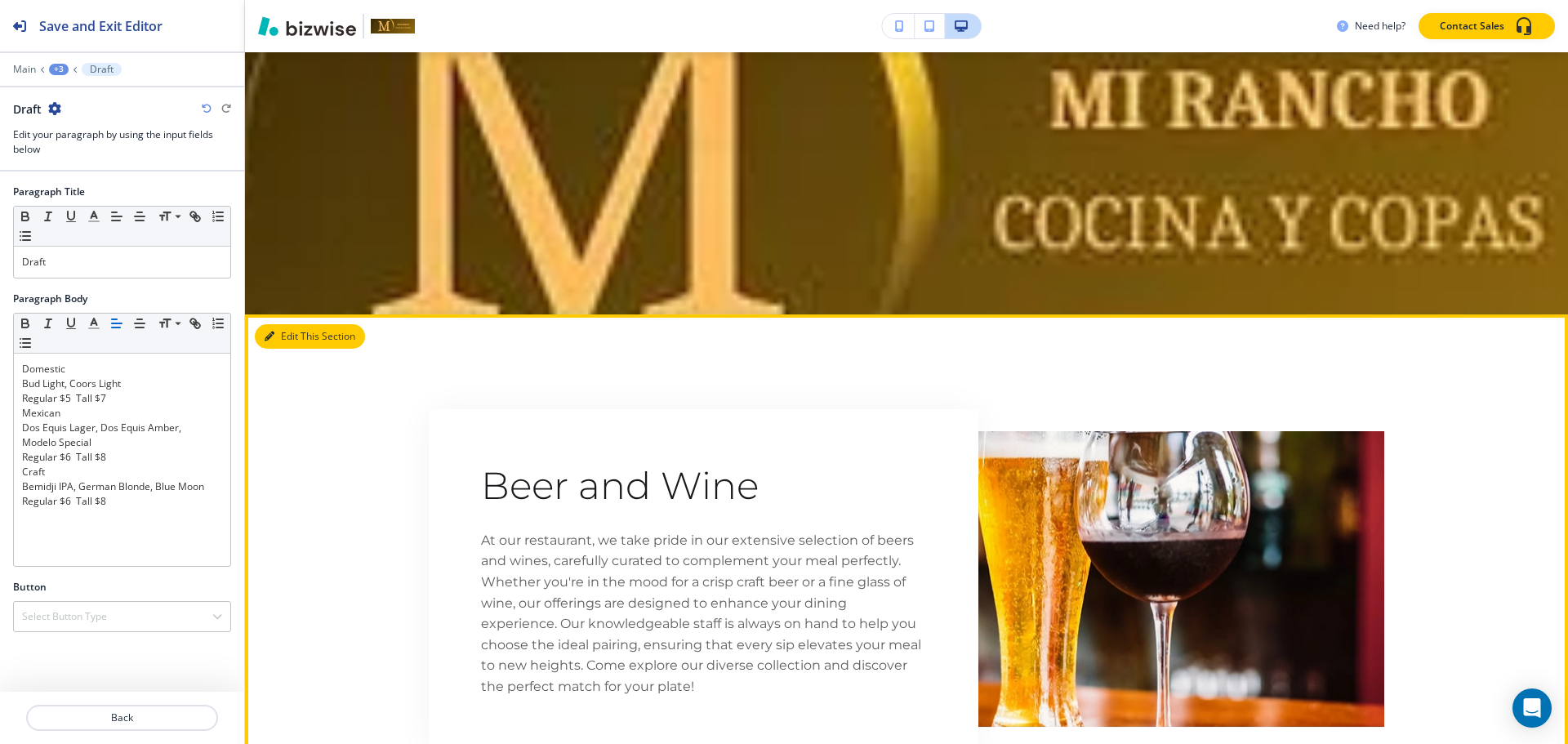
click at [290, 324] on button "Edit This Section" at bounding box center [310, 336] width 110 height 25
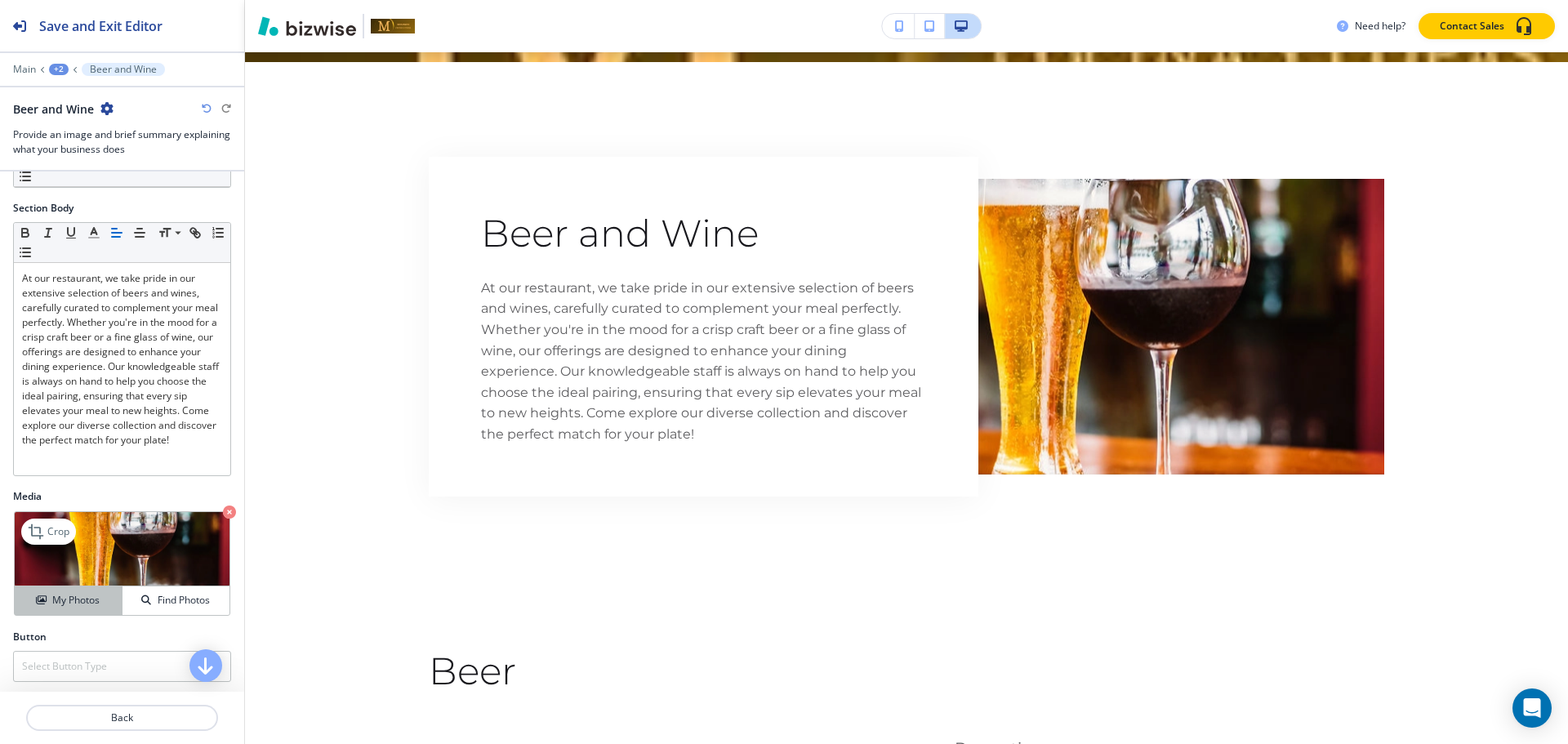
scroll to position [94, 0]
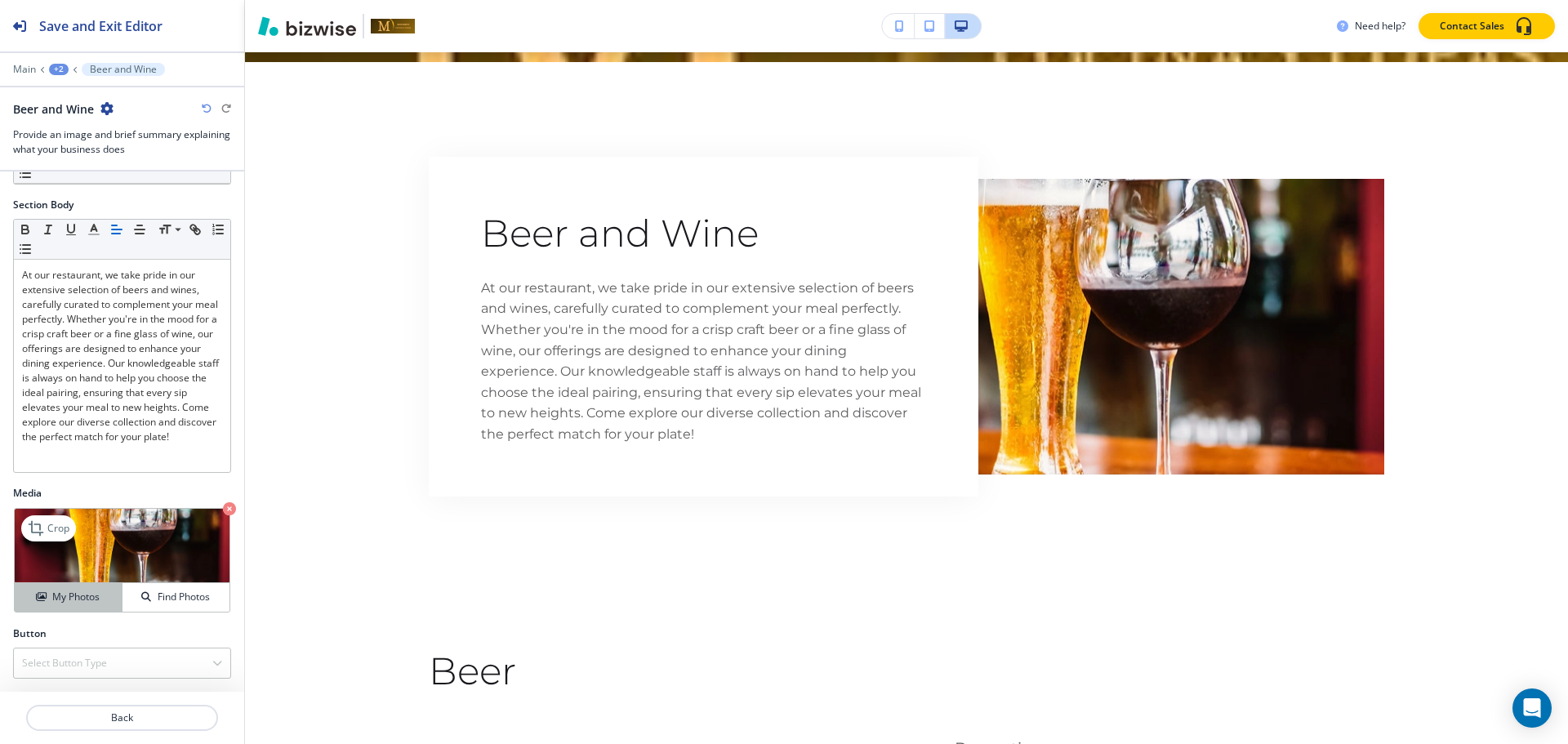
click at [59, 588] on button "My Photos" at bounding box center [68, 598] width 107 height 28
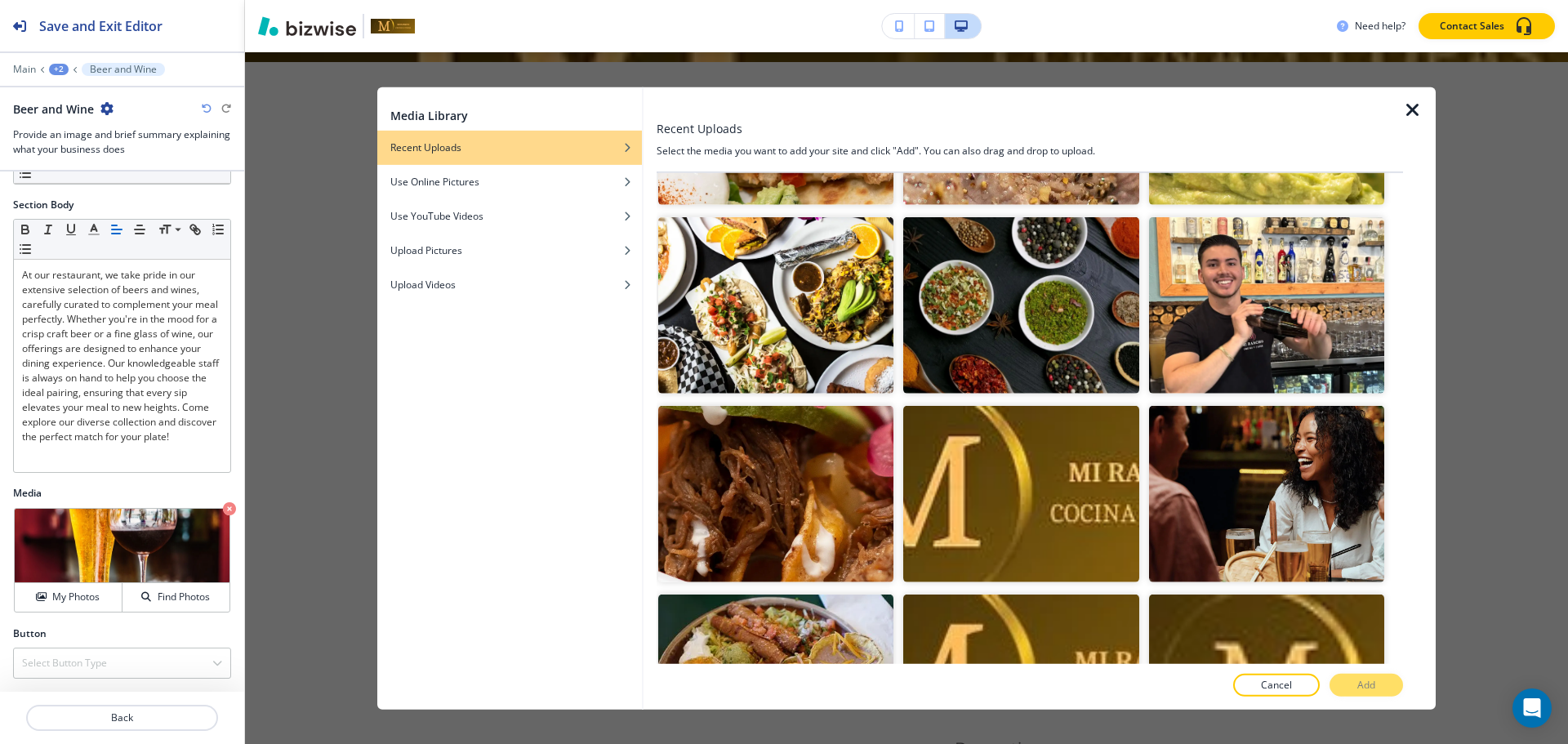
scroll to position [5281, 0]
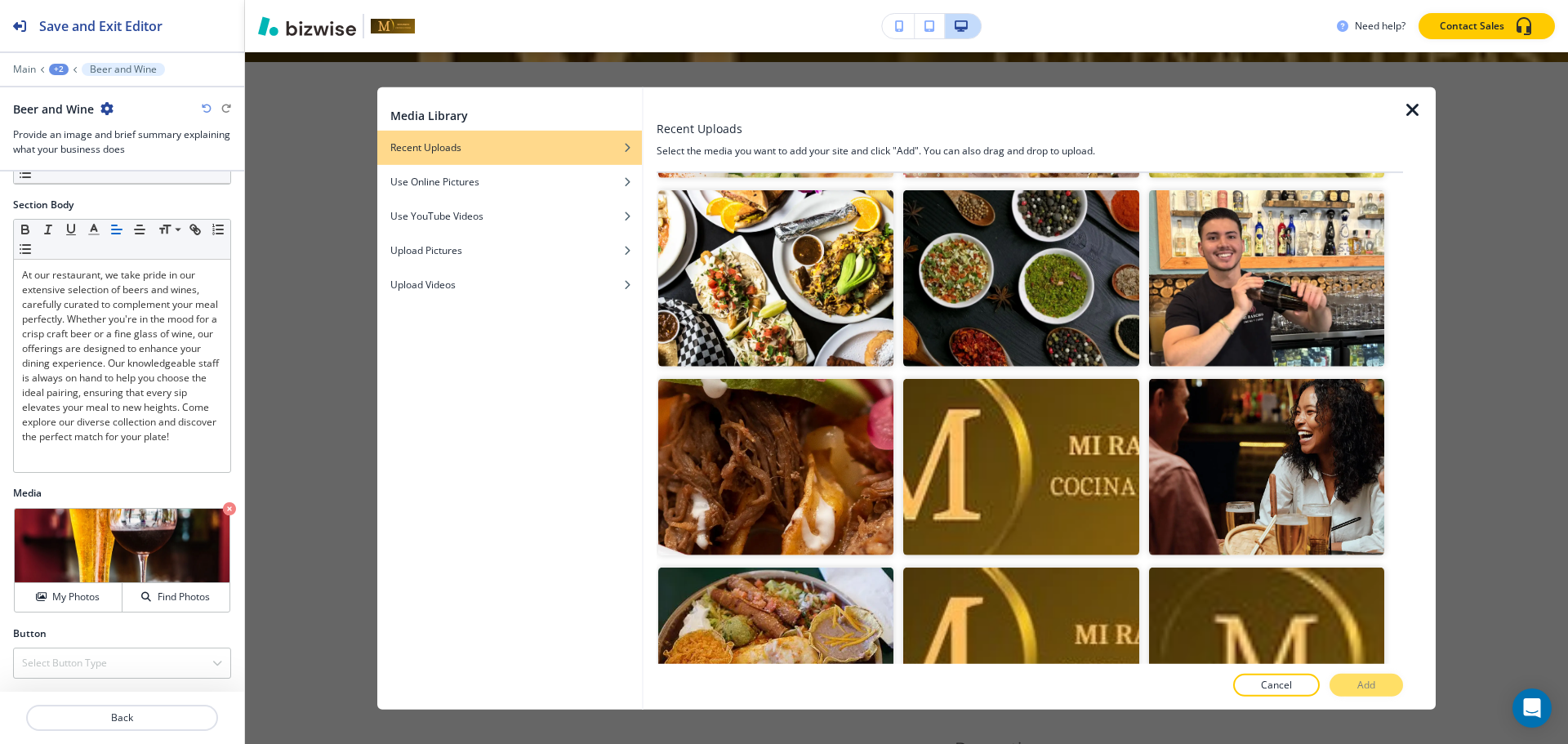
click at [1416, 107] on icon "button" at bounding box center [1413, 109] width 20 height 20
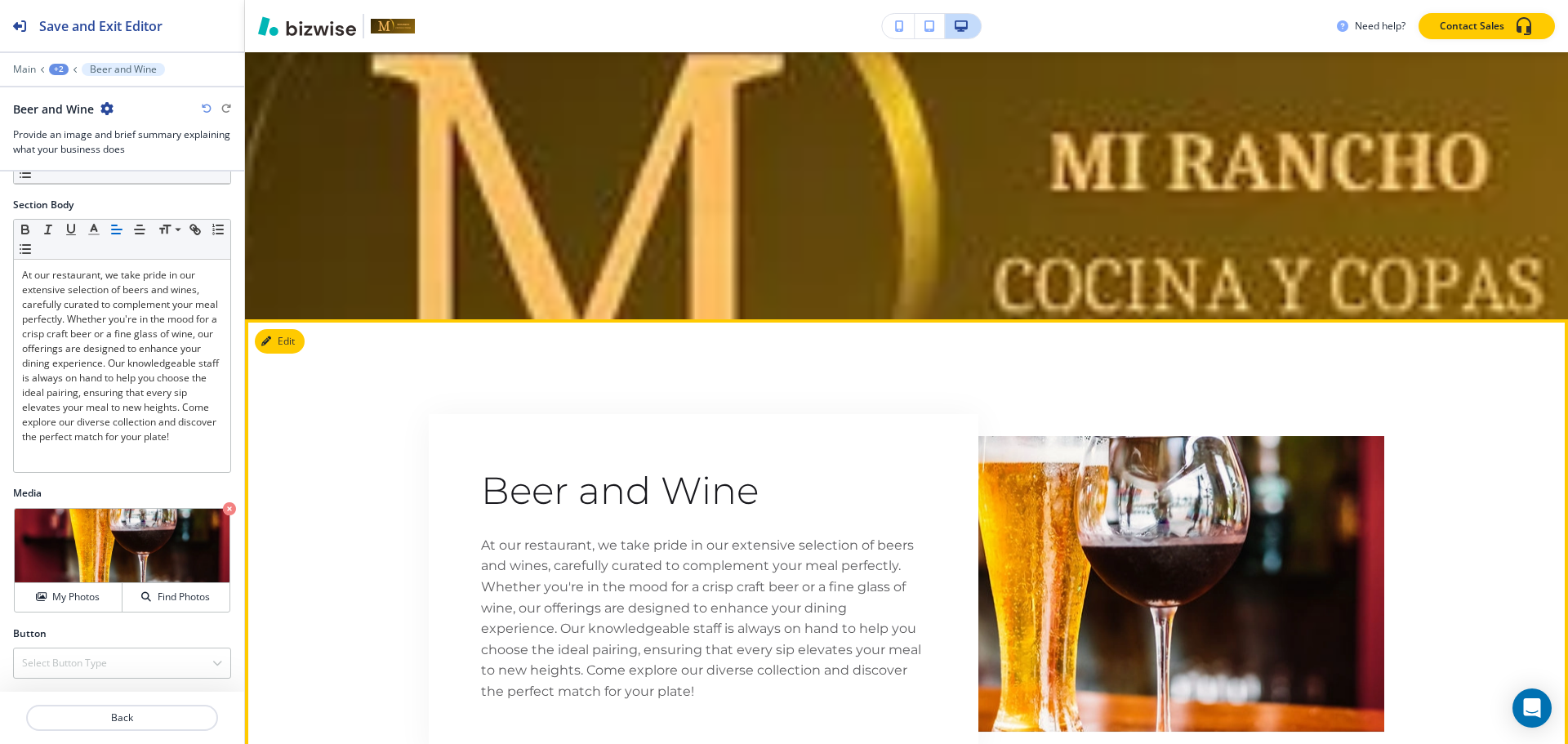
scroll to position [2819, 0]
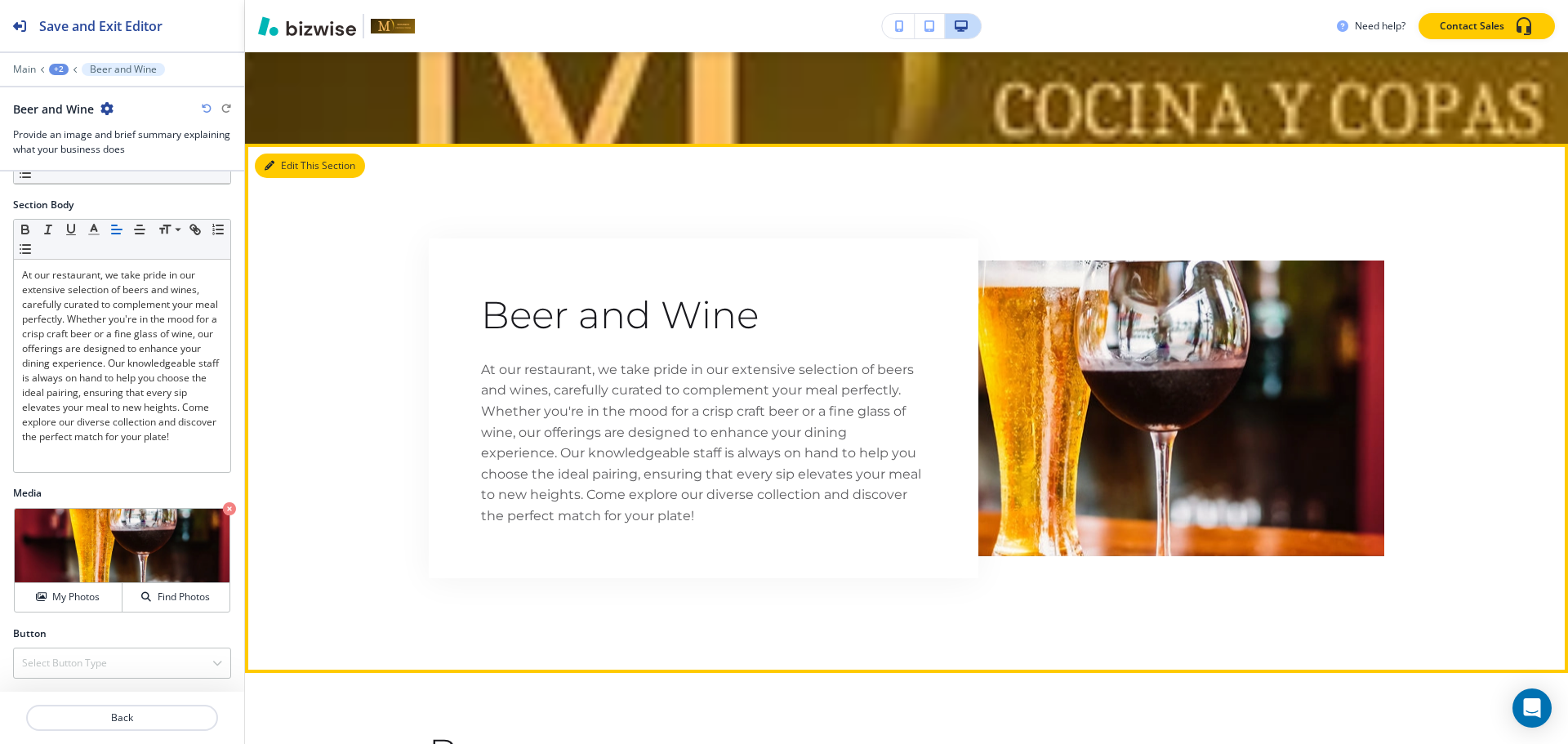
click at [294, 162] on button "Edit This Section" at bounding box center [310, 166] width 110 height 25
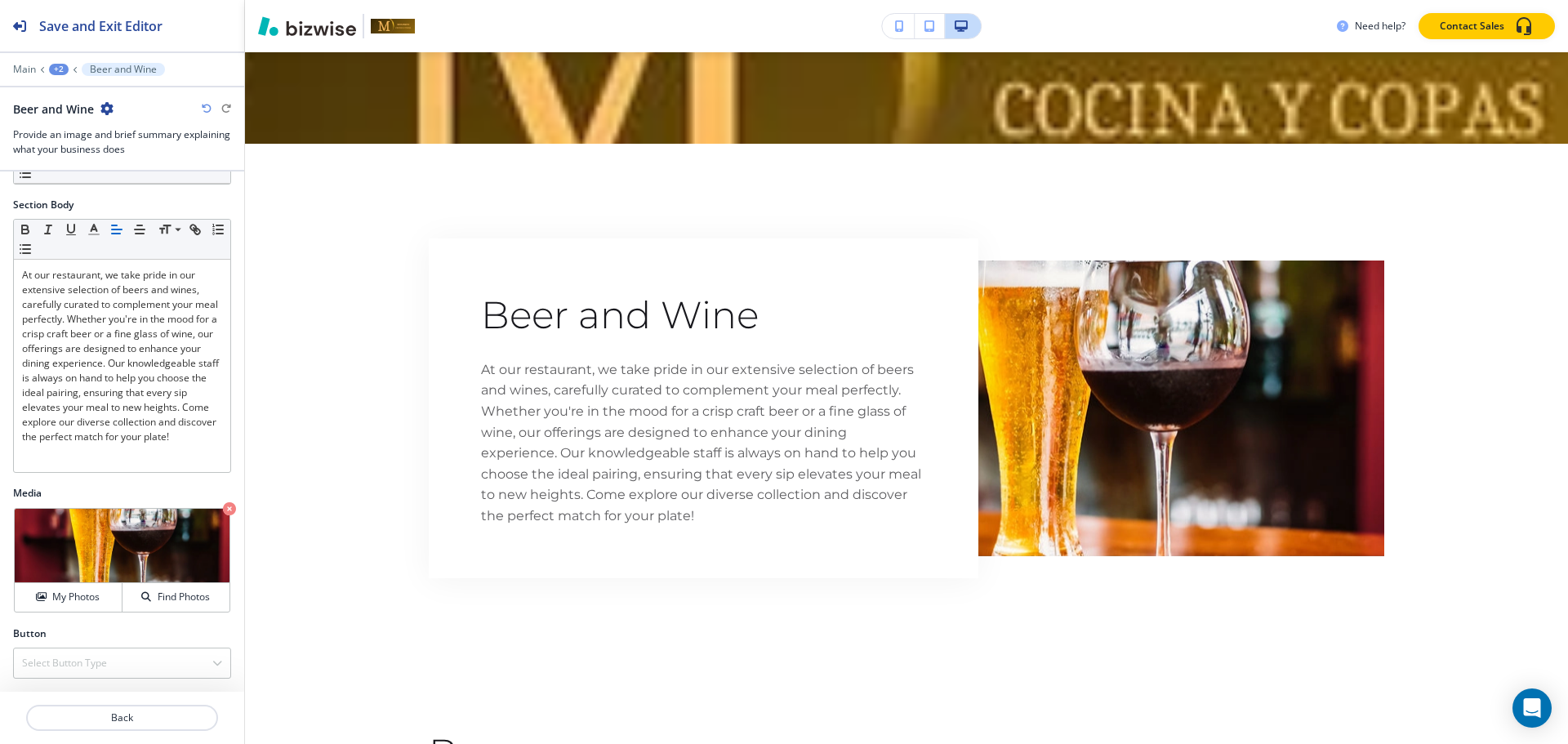
click at [107, 111] on icon "button" at bounding box center [107, 108] width 13 height 13
click at [162, 181] on button "Delete Section" at bounding box center [153, 194] width 105 height 29
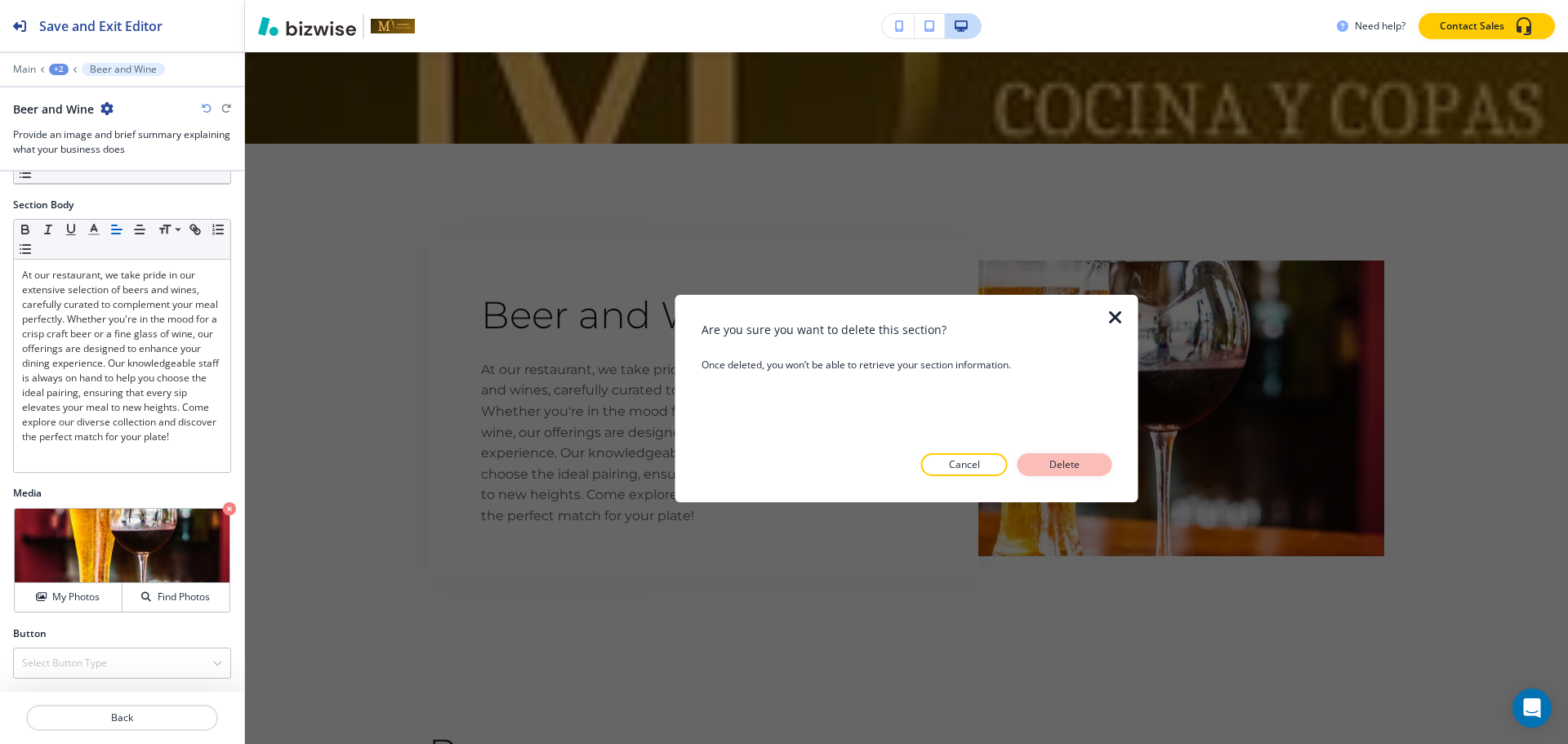
click at [1069, 463] on p "Delete" at bounding box center [1065, 464] width 39 height 15
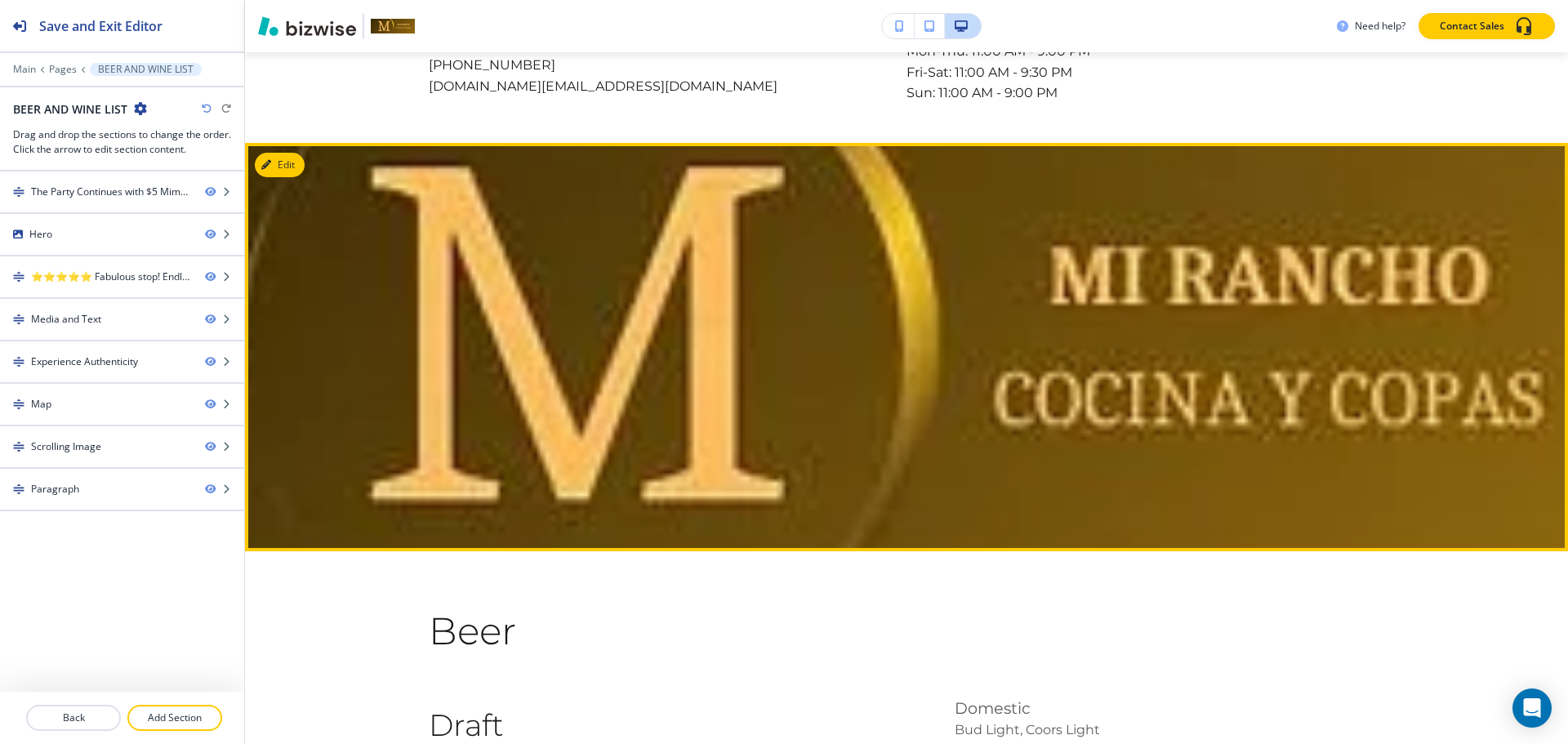
scroll to position [2410, 0]
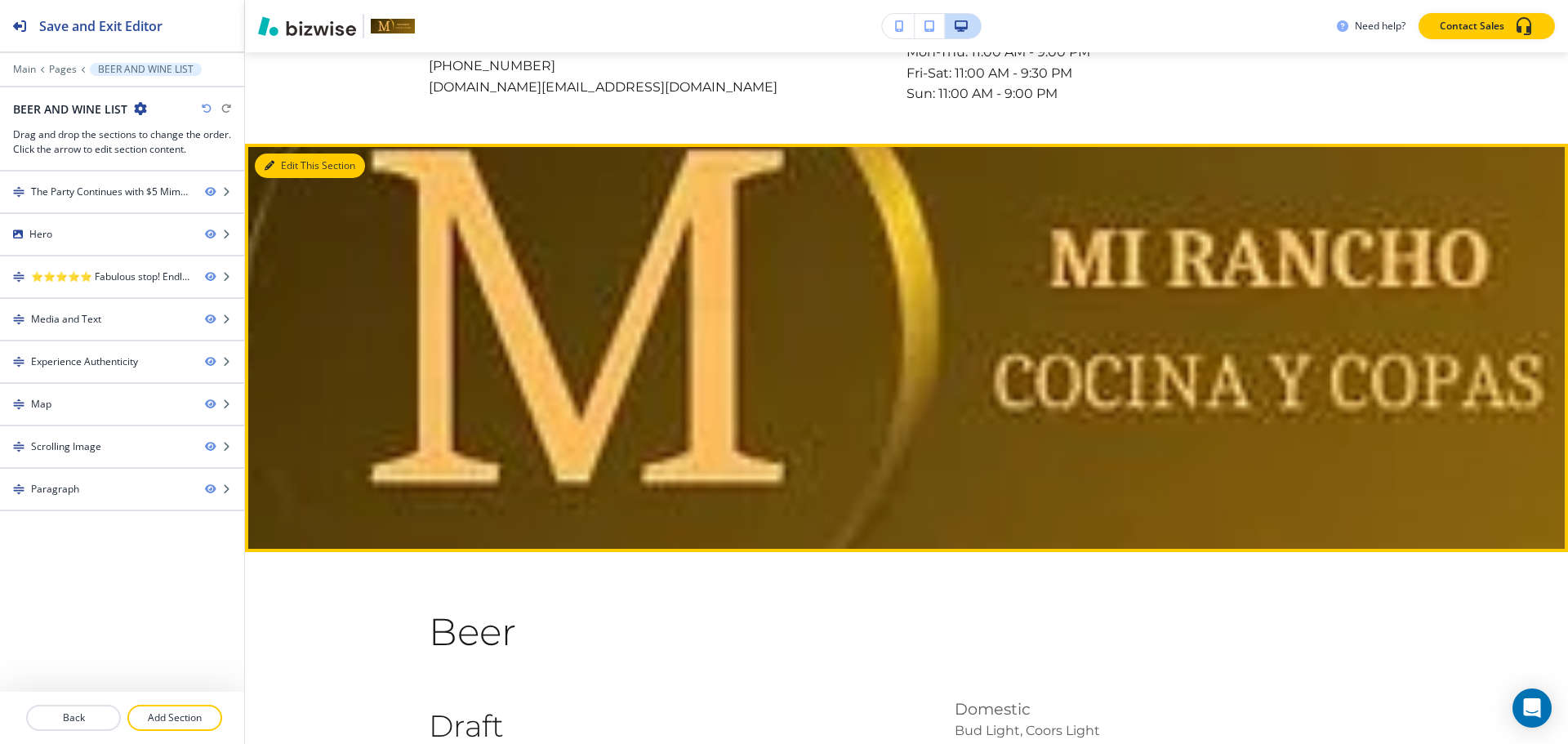
click at [259, 155] on button "Edit This Section" at bounding box center [310, 166] width 110 height 25
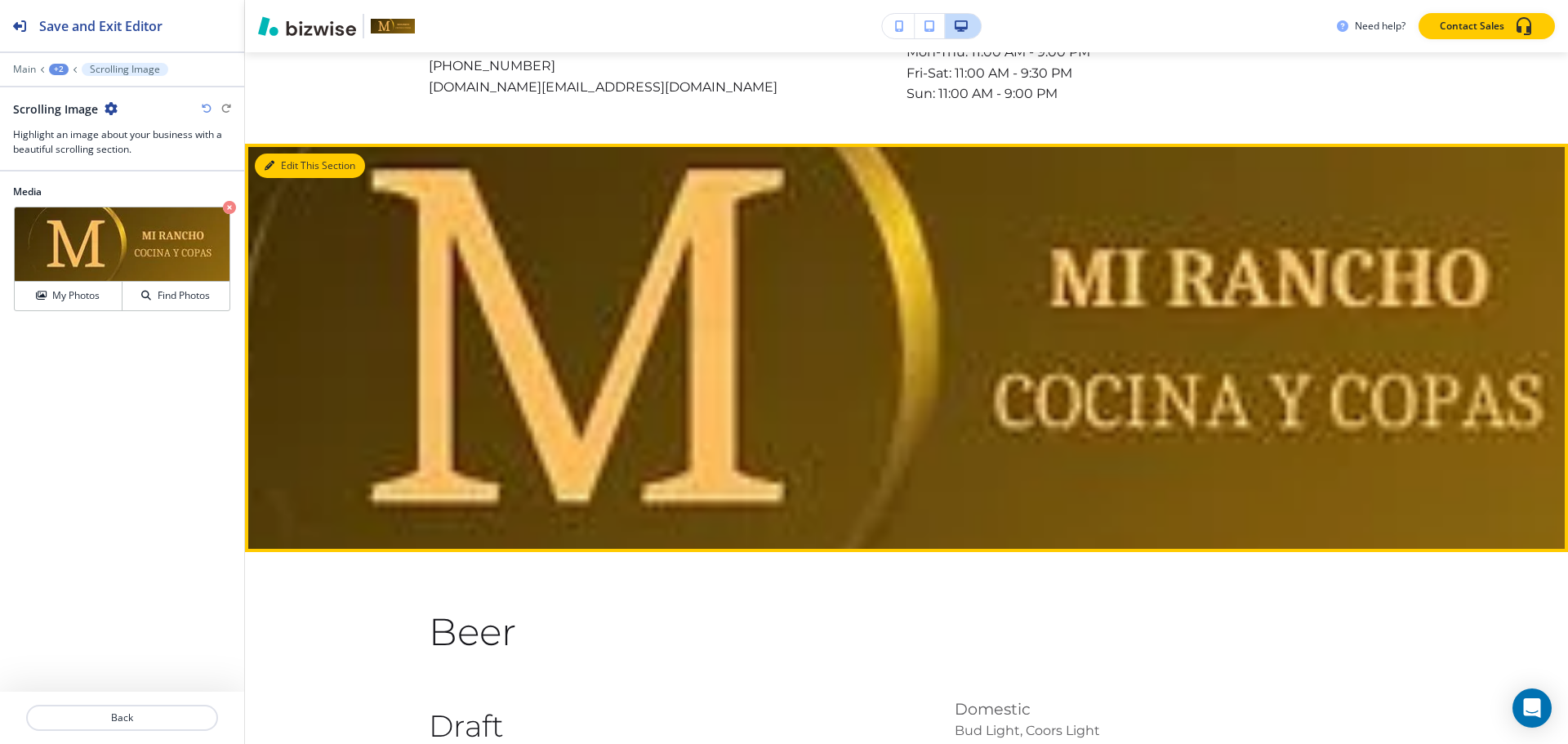
scroll to position [2492, 0]
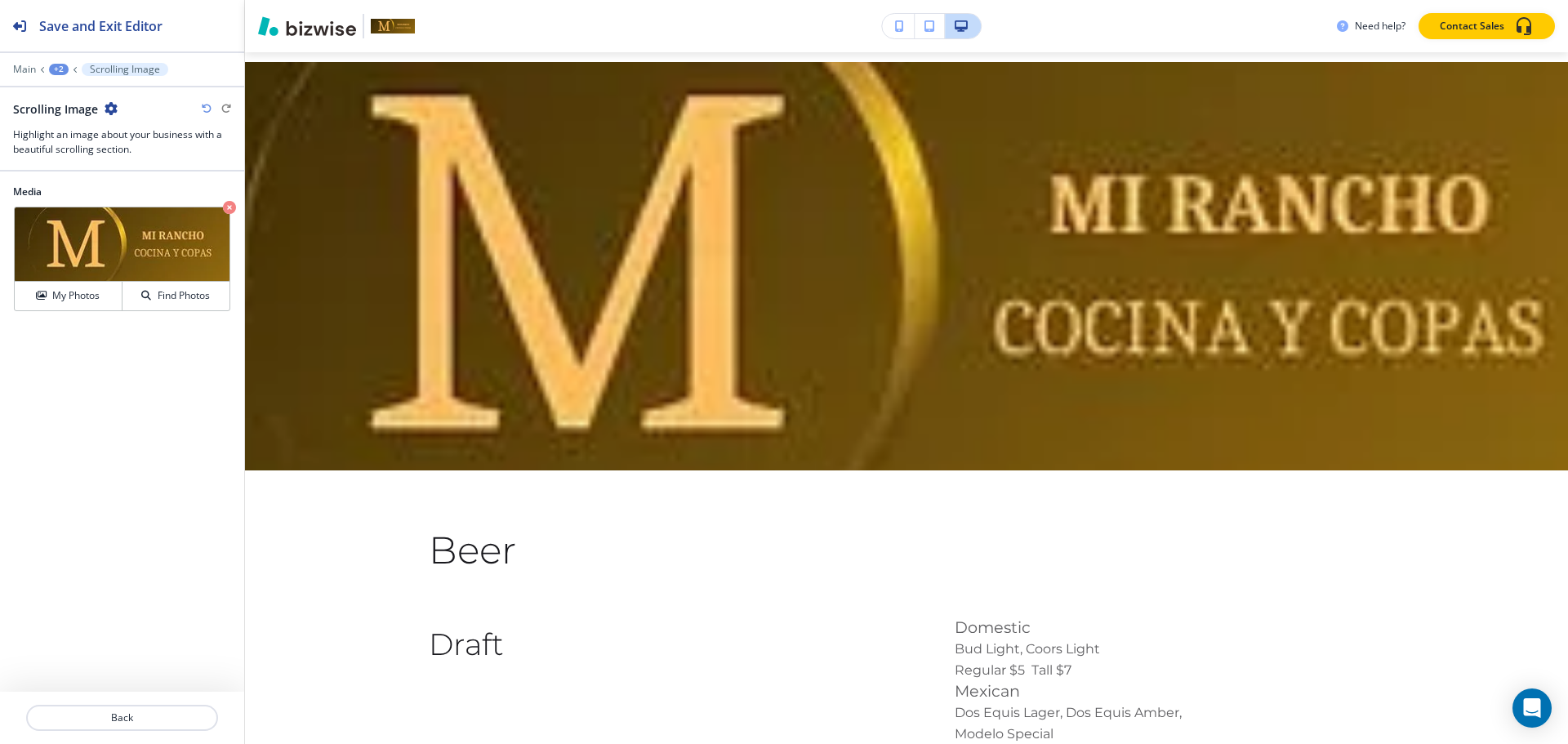
click at [108, 107] on icon "button" at bounding box center [111, 108] width 13 height 13
click at [155, 182] on button "Delete Section" at bounding box center [156, 194] width 105 height 29
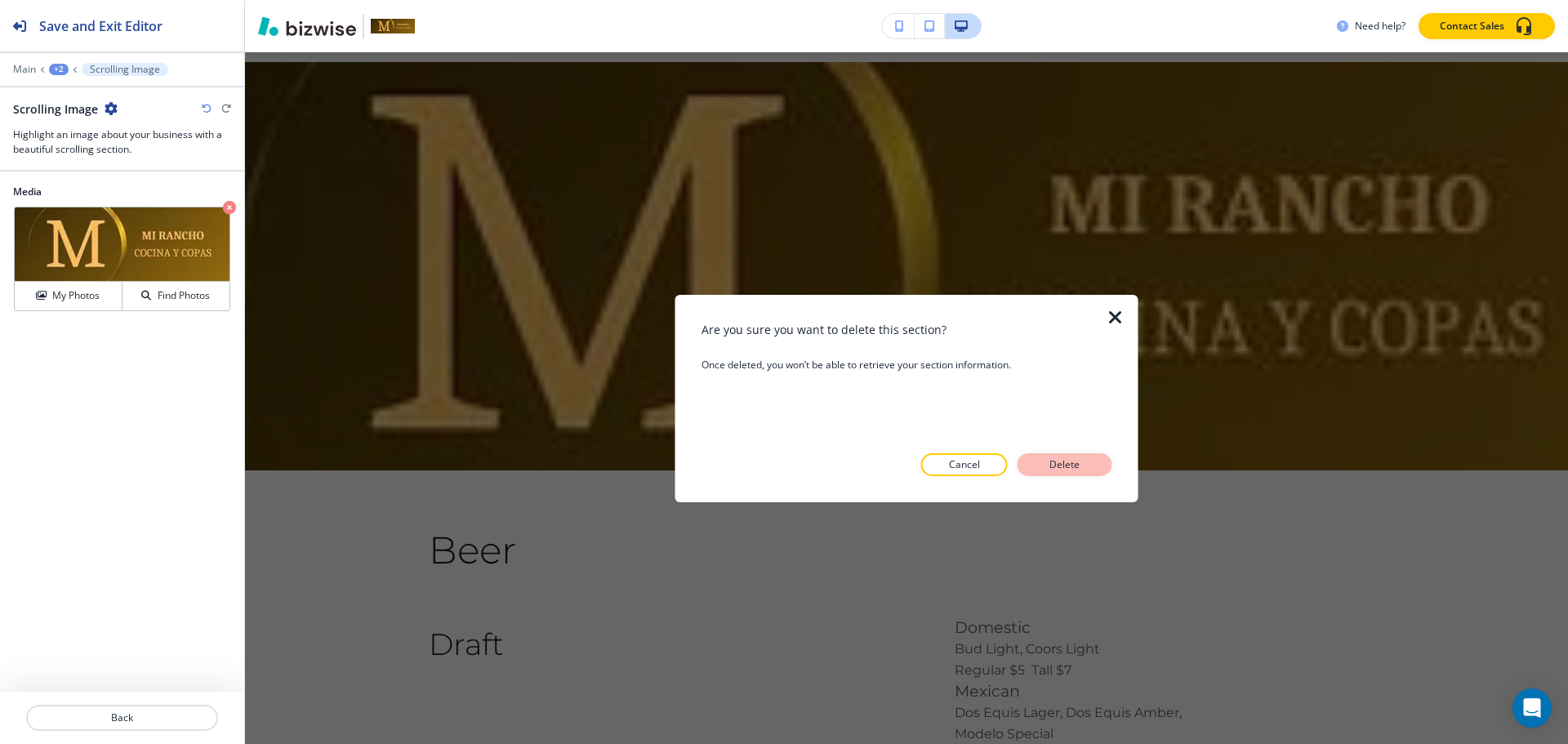
click at [1060, 463] on p "Delete" at bounding box center [1065, 464] width 39 height 15
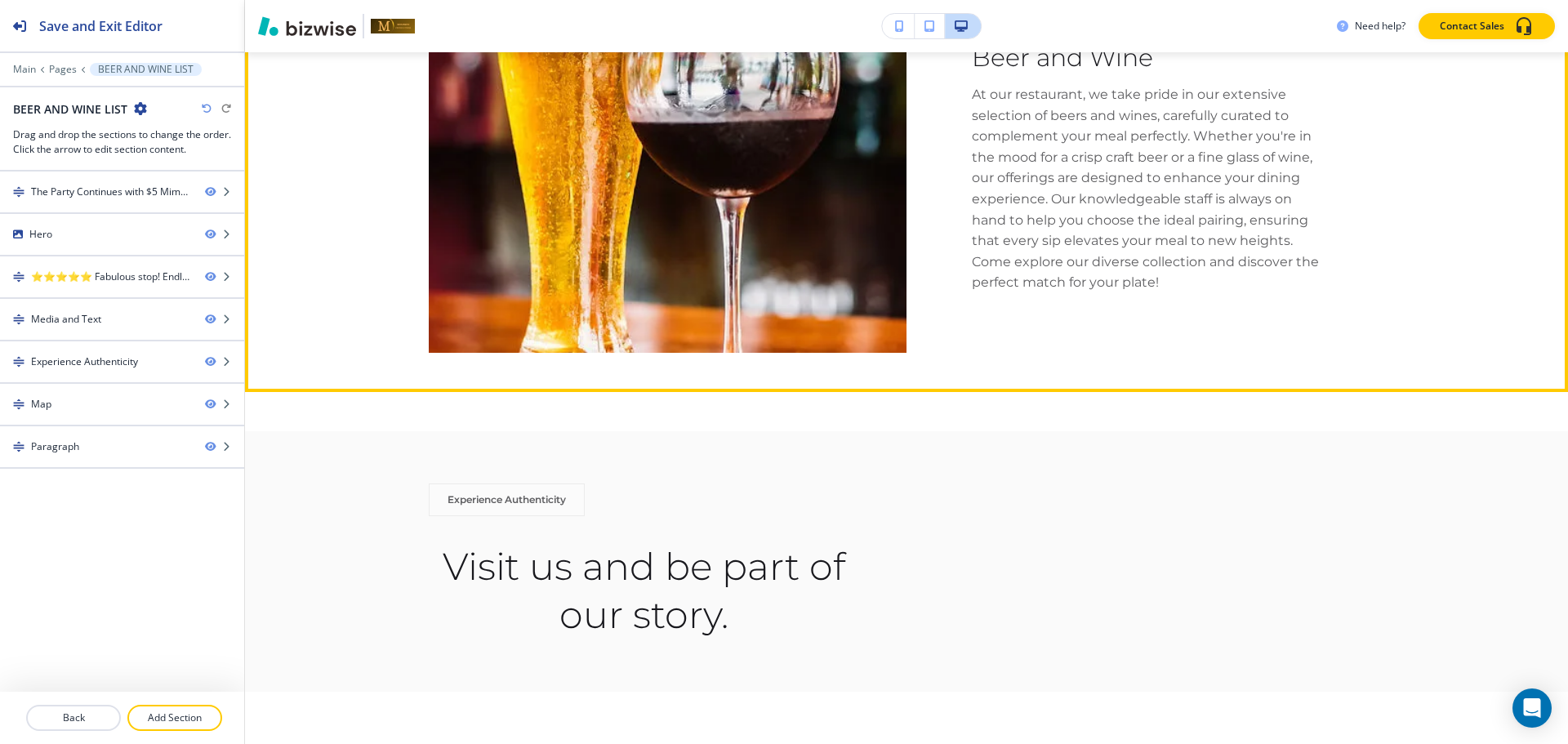
scroll to position [1185, 0]
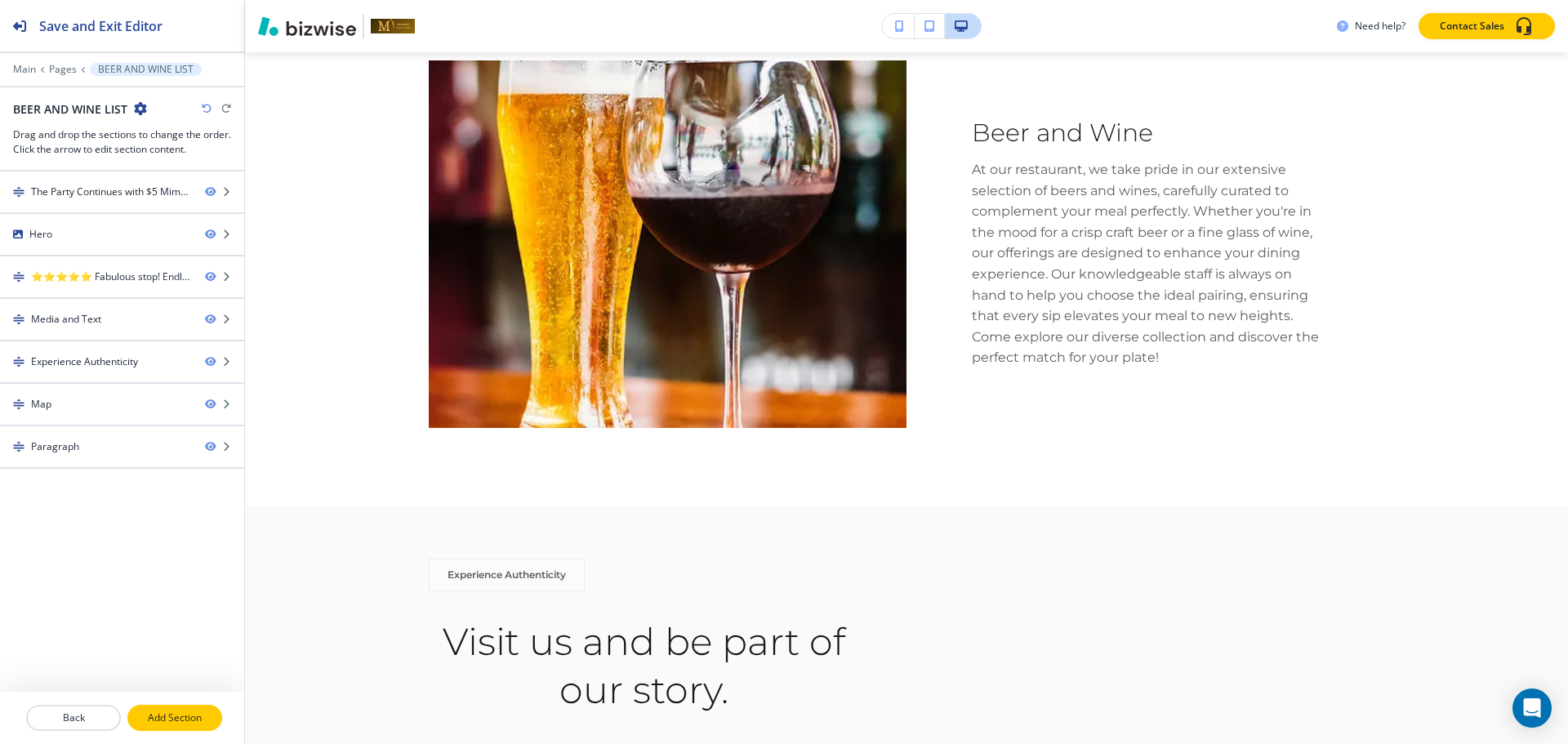
click at [158, 721] on p "Add Section" at bounding box center [174, 717] width 91 height 15
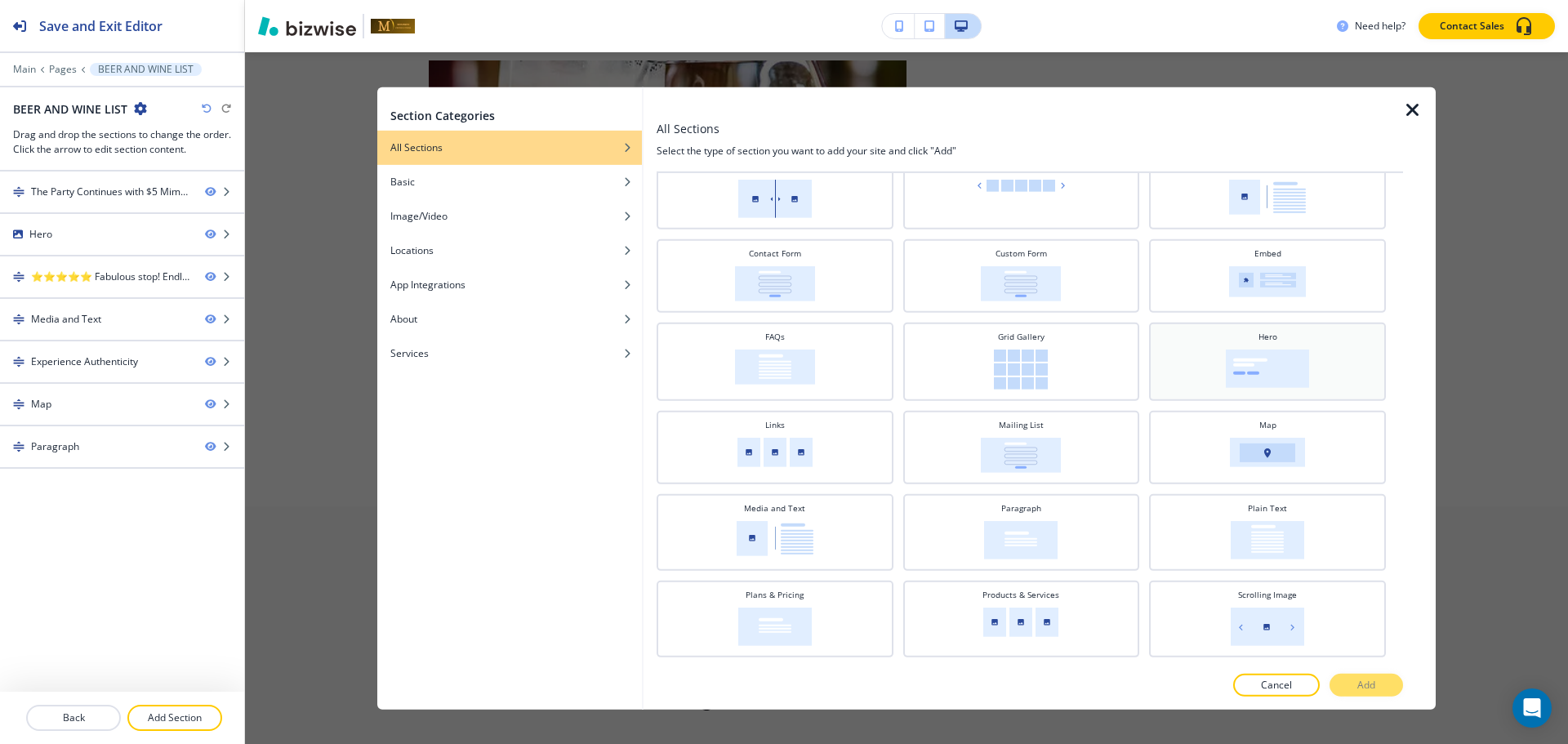
scroll to position [245, 0]
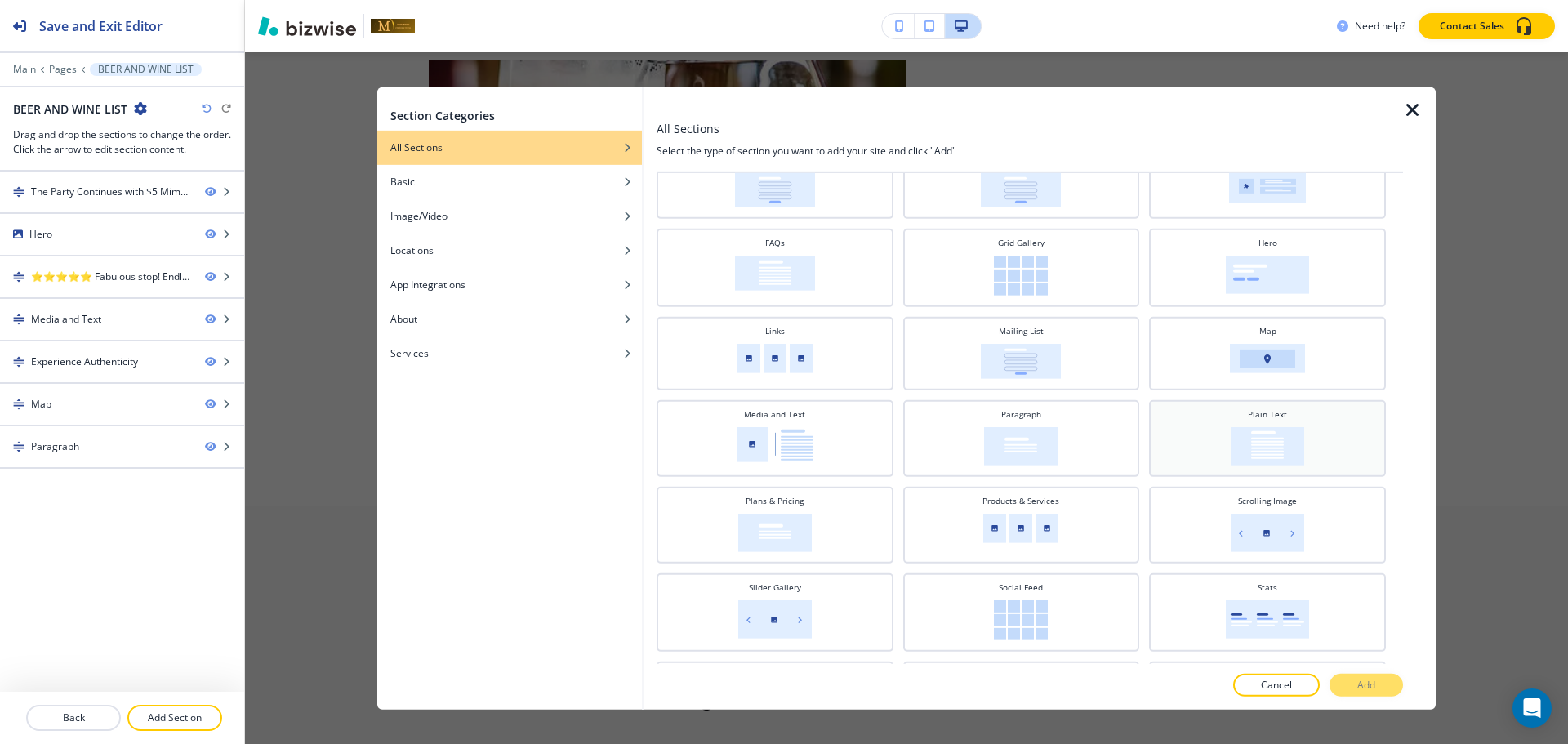
drag, startPoint x: 1299, startPoint y: 461, endPoint x: 1306, endPoint y: 483, distance: 23.1
click at [1299, 460] on div "Plain Text" at bounding box center [1267, 436] width 220 height 57
click at [1355, 688] on button "Add" at bounding box center [1366, 685] width 74 height 23
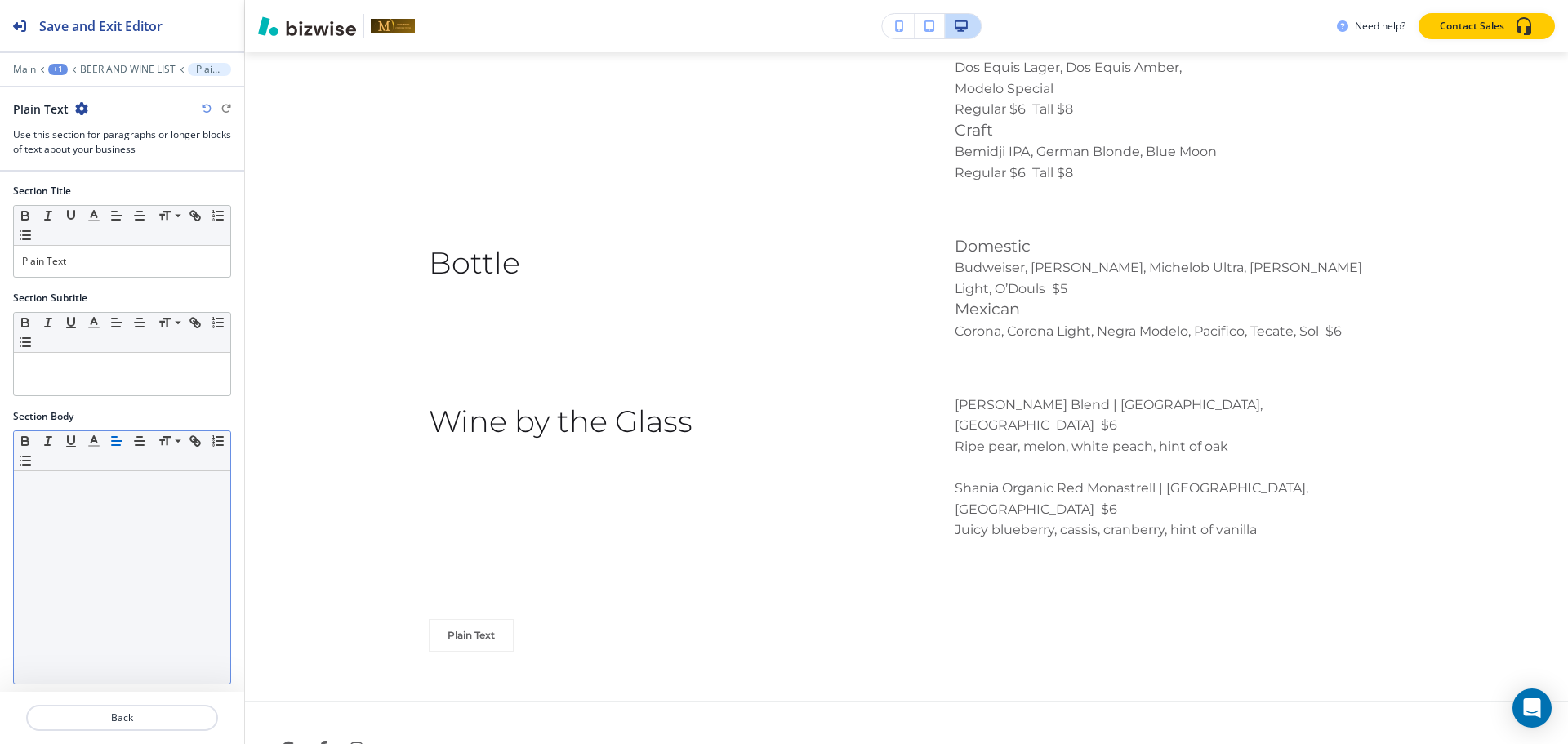
scroll to position [0, 0]
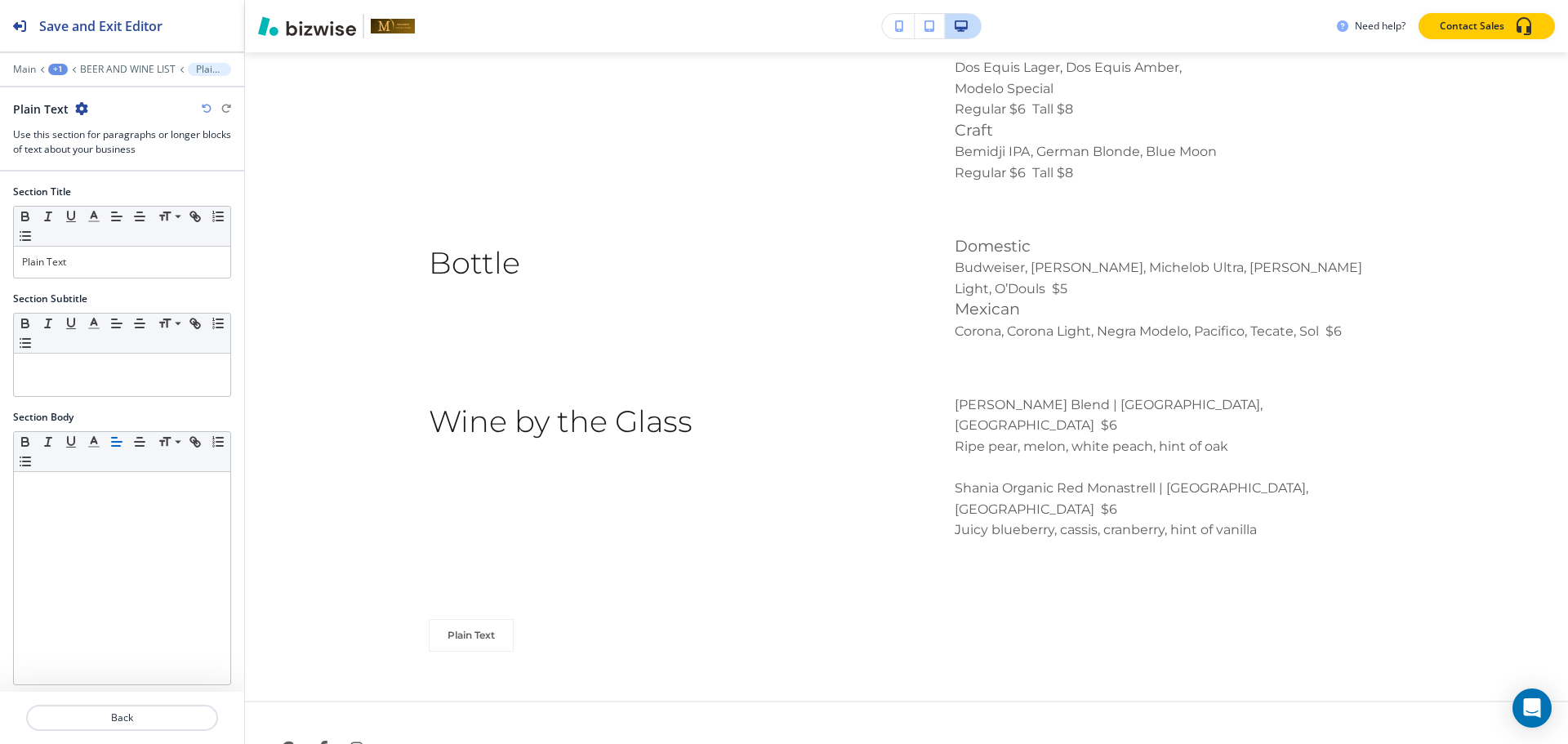
click at [78, 110] on icon "button" at bounding box center [82, 108] width 13 height 13
click at [74, 184] on button "Delete Section" at bounding box center [126, 194] width 105 height 29
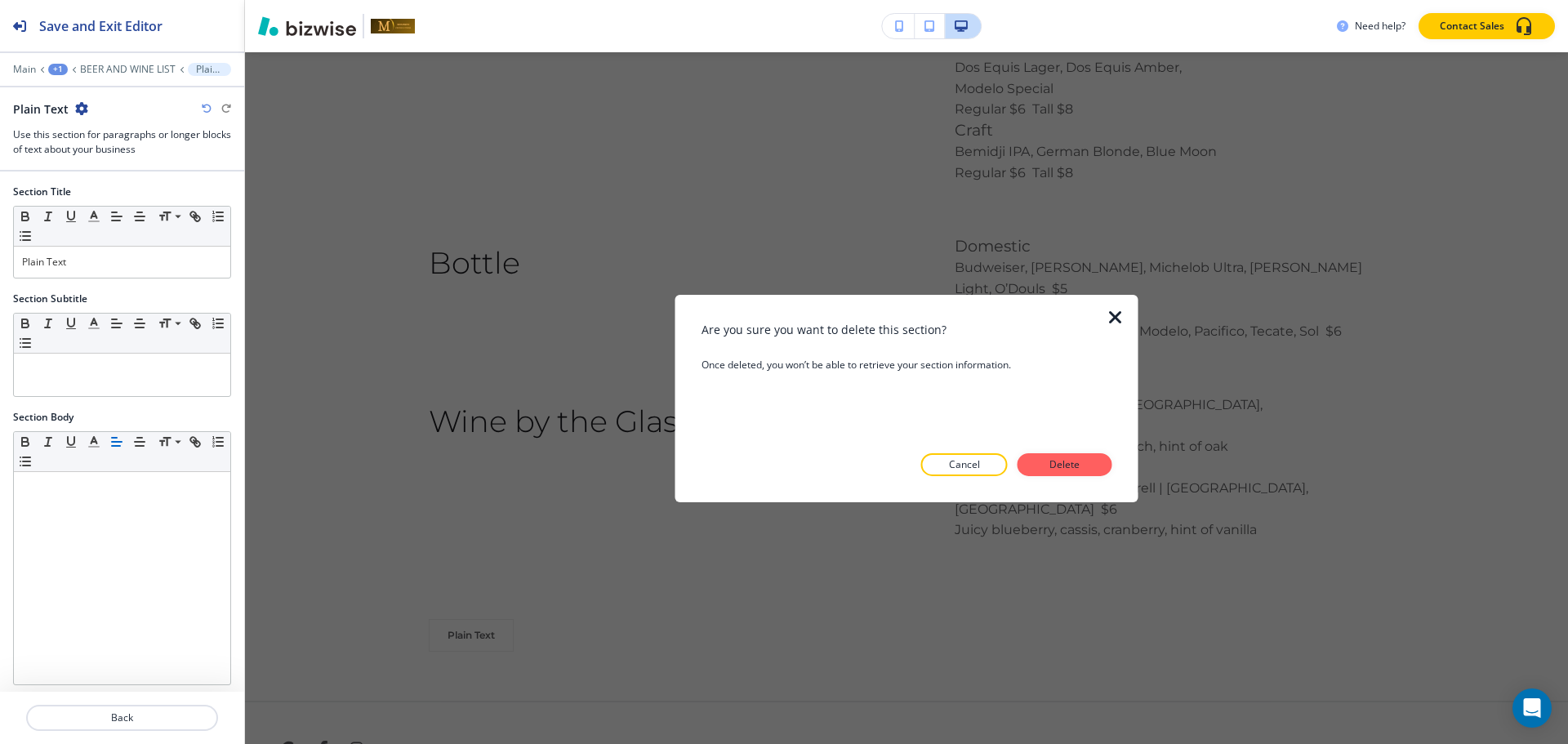
click at [1033, 466] on button "Delete" at bounding box center [1065, 464] width 95 height 23
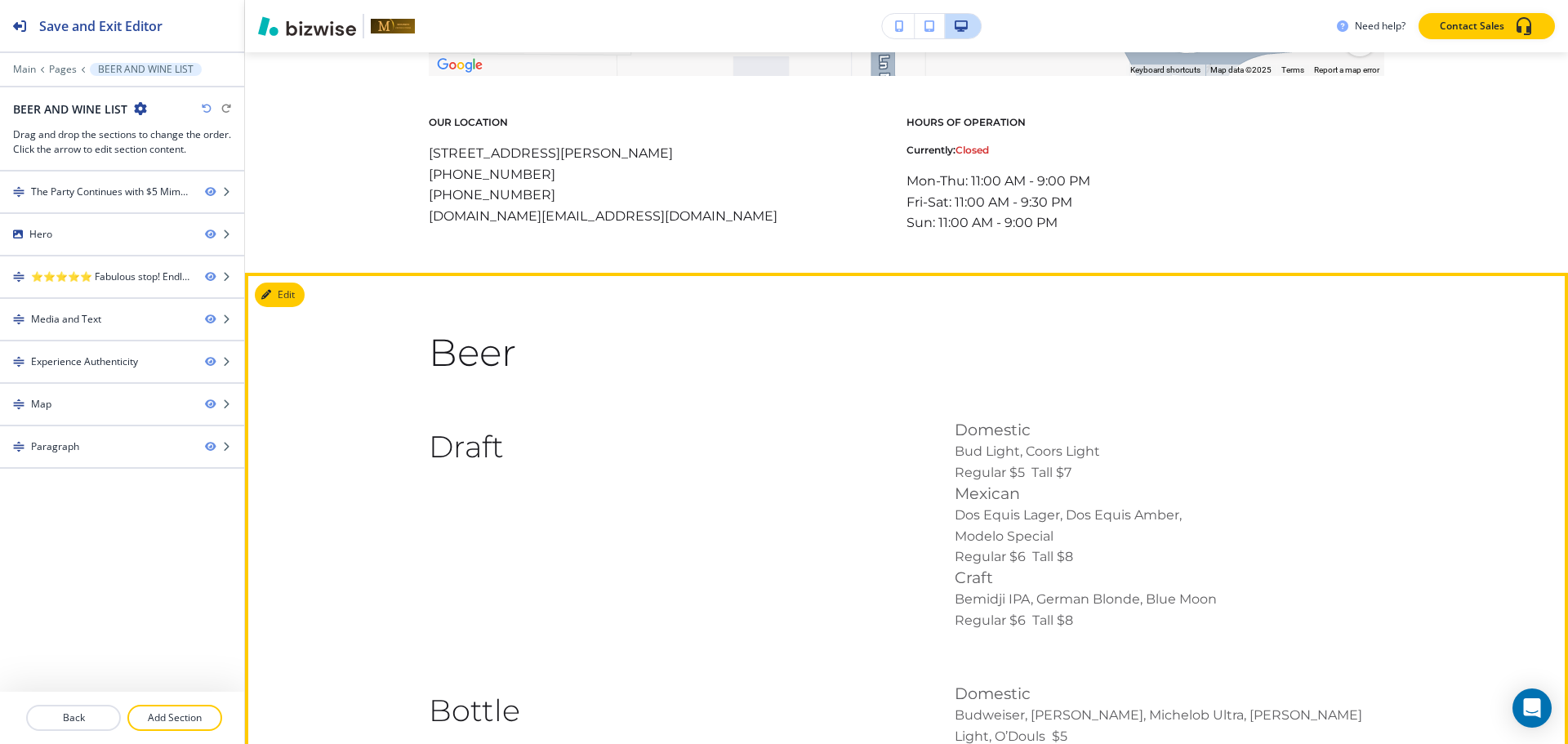
scroll to position [2608, 0]
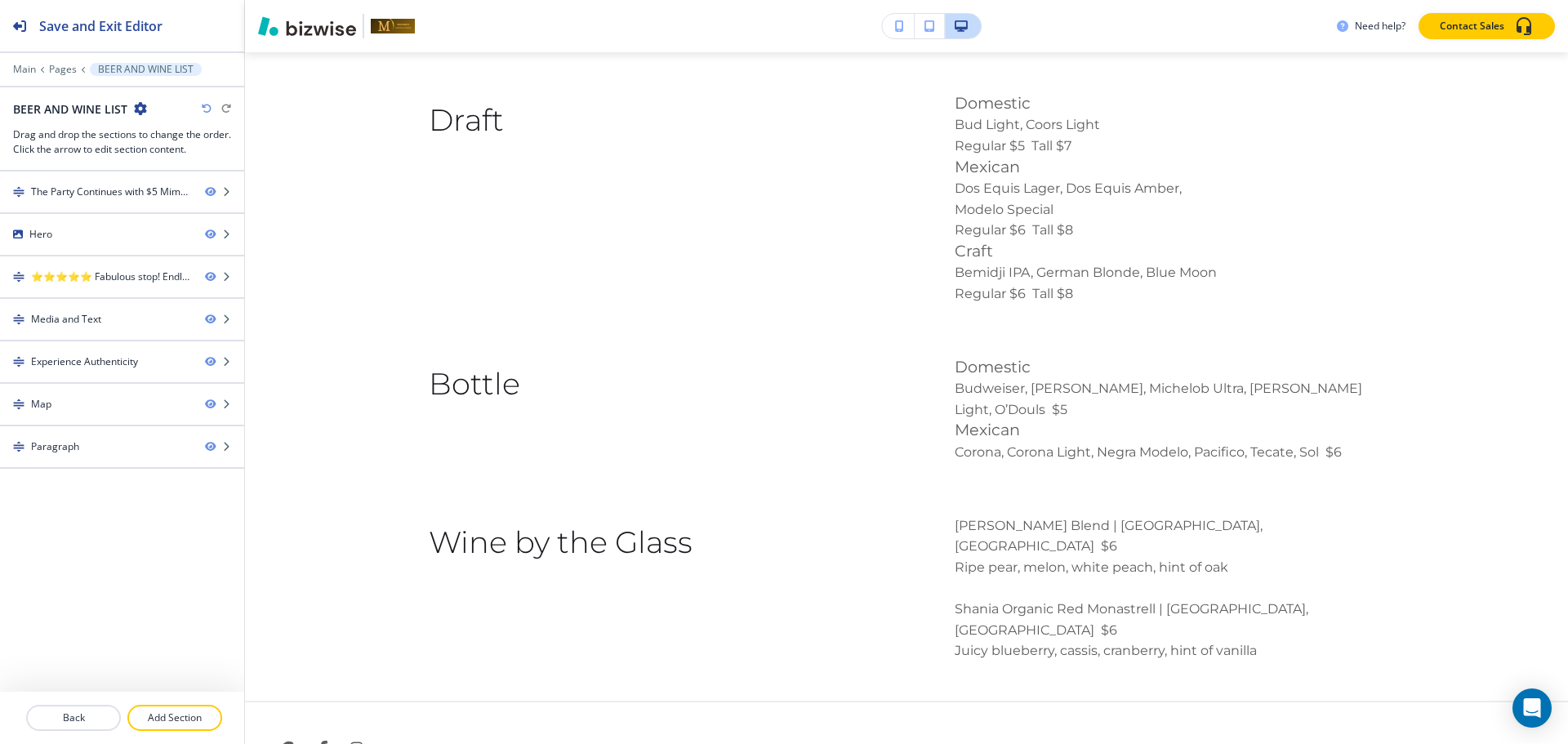
click at [192, 704] on div at bounding box center [122, 698] width 244 height 13
click at [183, 720] on p "Add Section" at bounding box center [174, 717] width 91 height 15
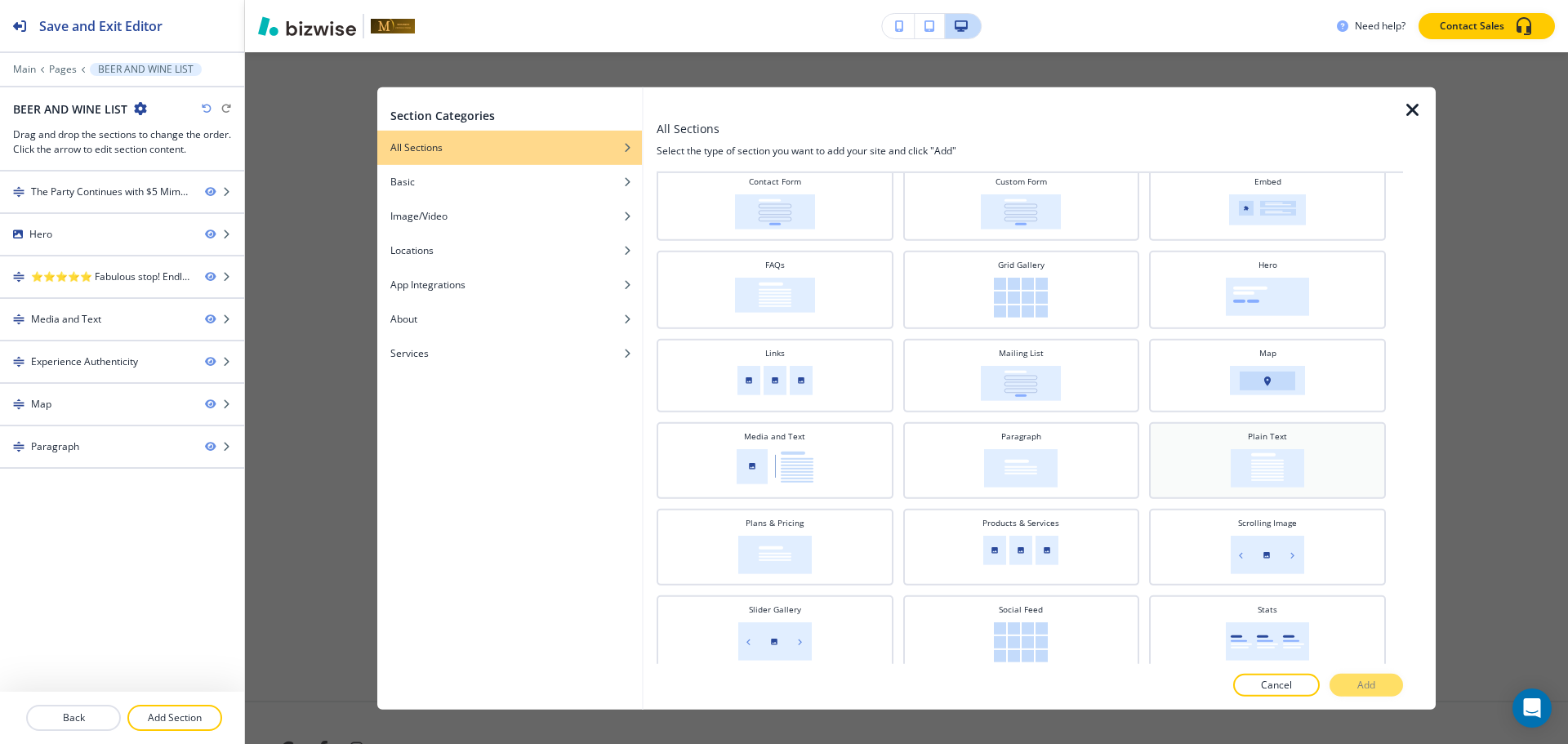
scroll to position [322, 0]
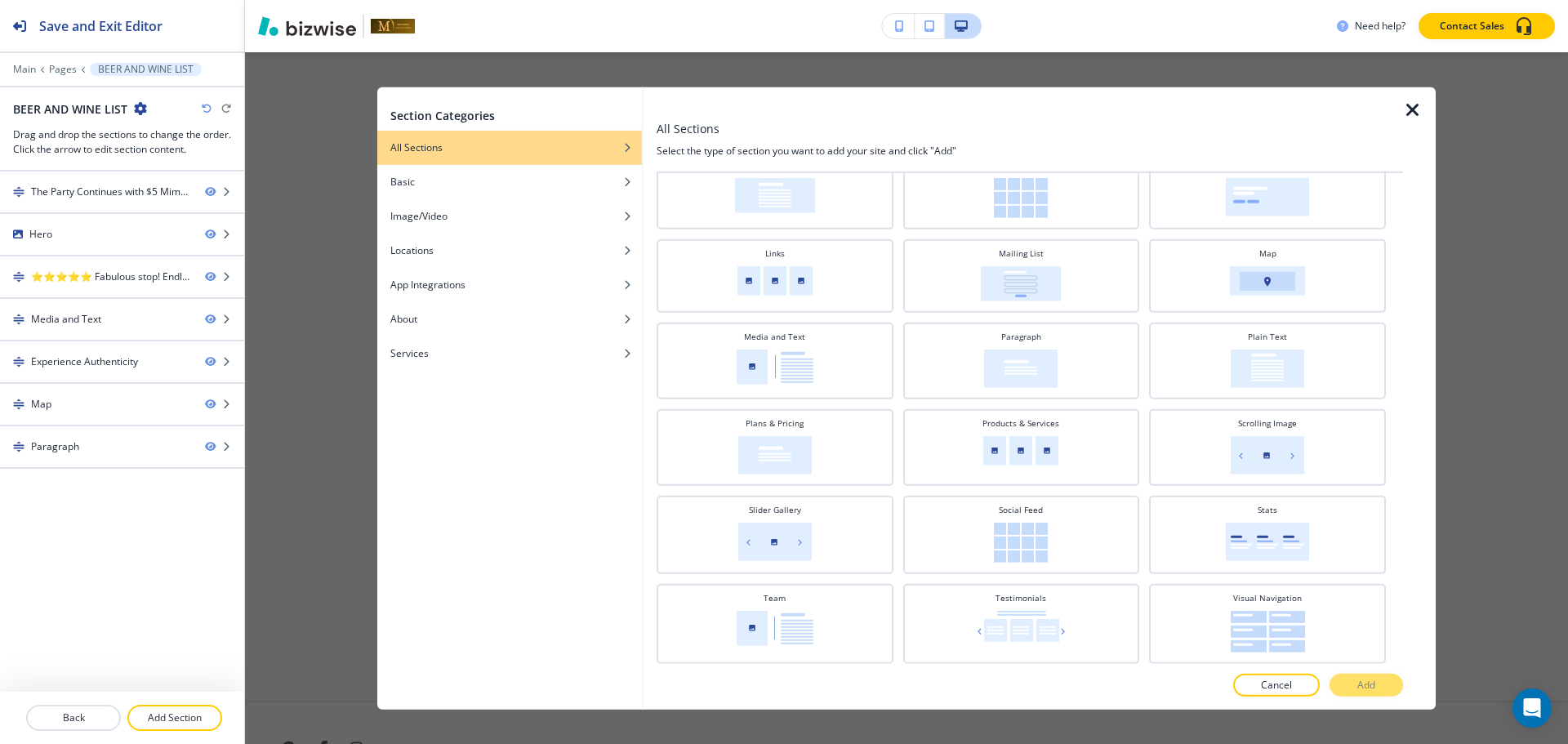
click at [1419, 113] on icon "button" at bounding box center [1413, 109] width 20 height 20
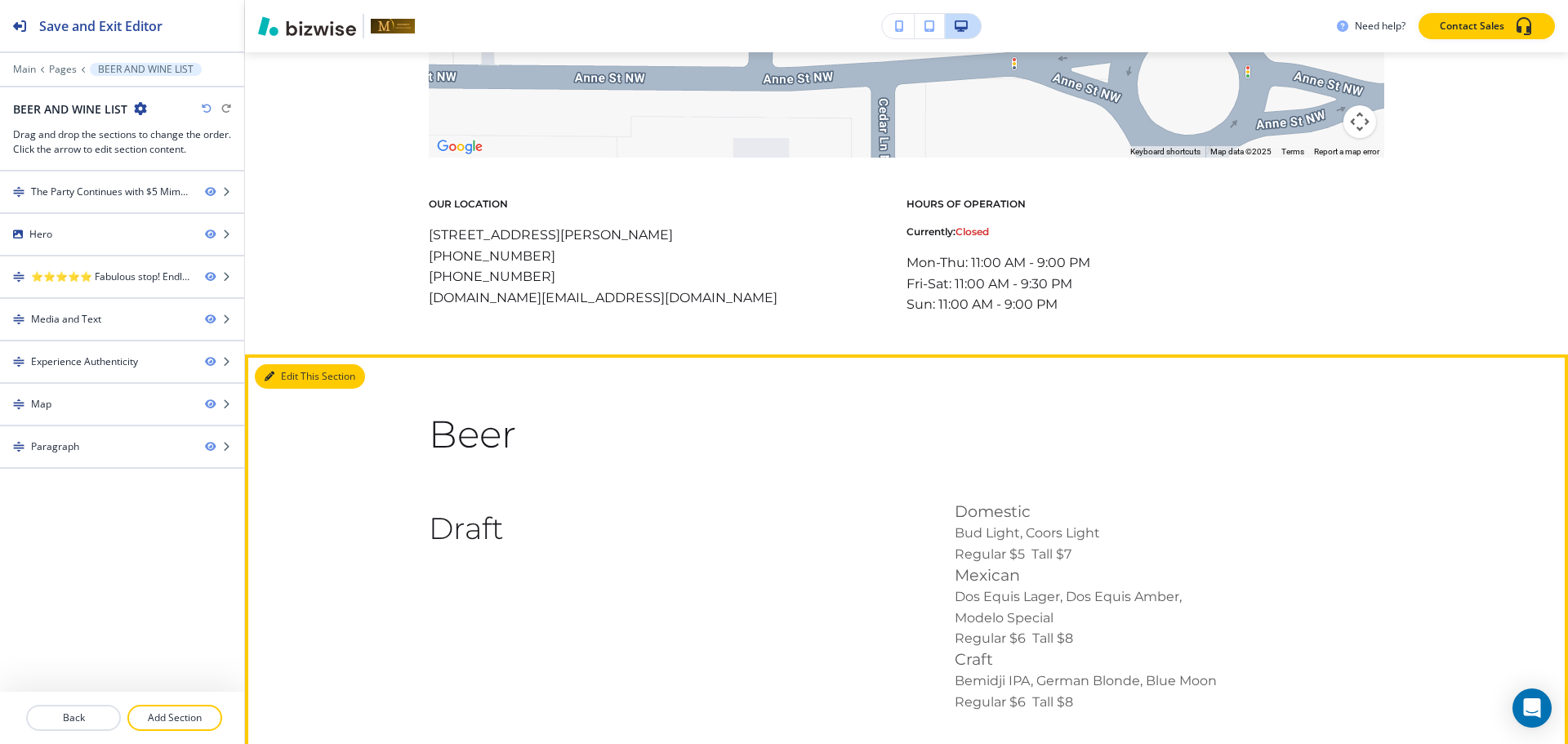
click at [280, 368] on button "Edit This Section" at bounding box center [310, 376] width 110 height 25
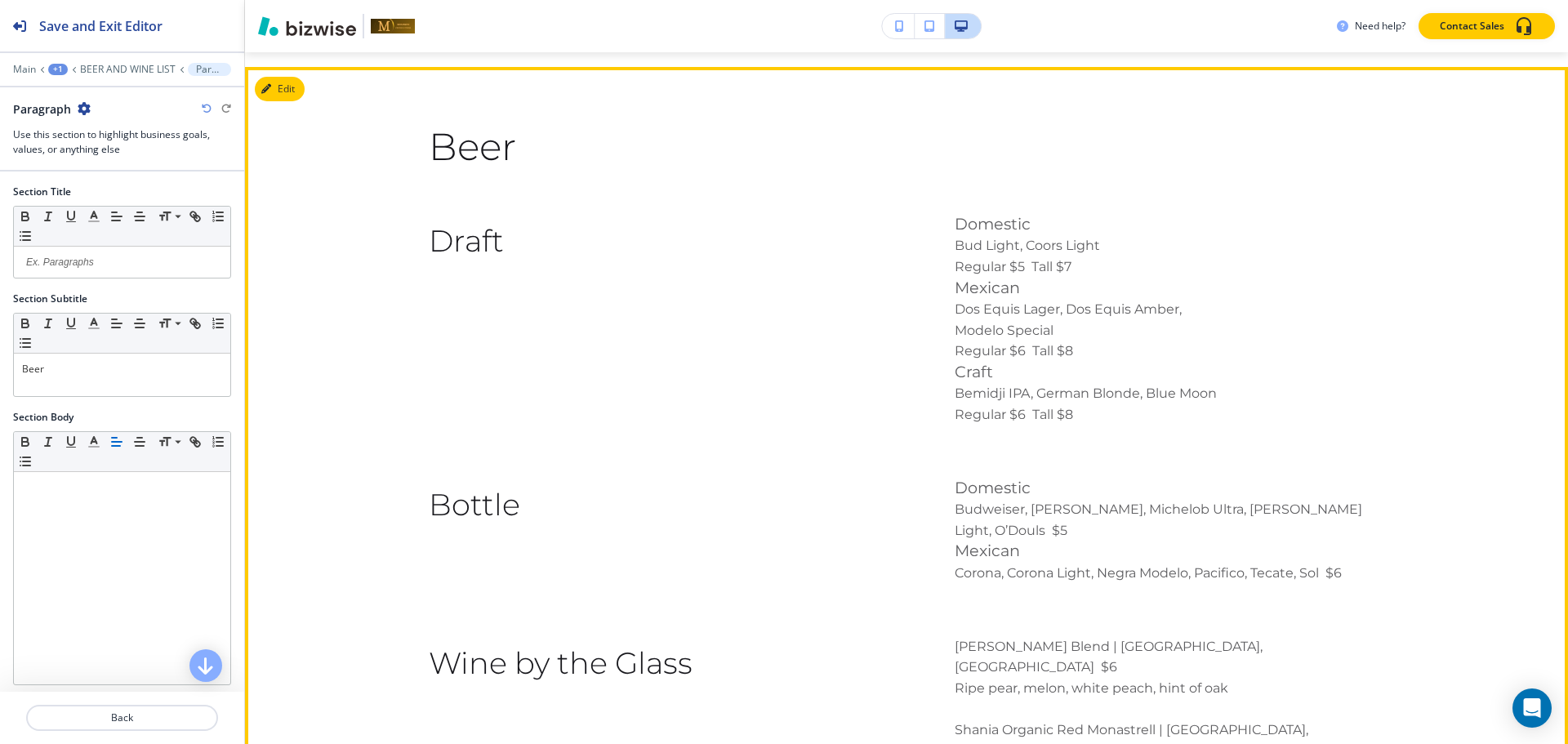
scroll to position [2492, 0]
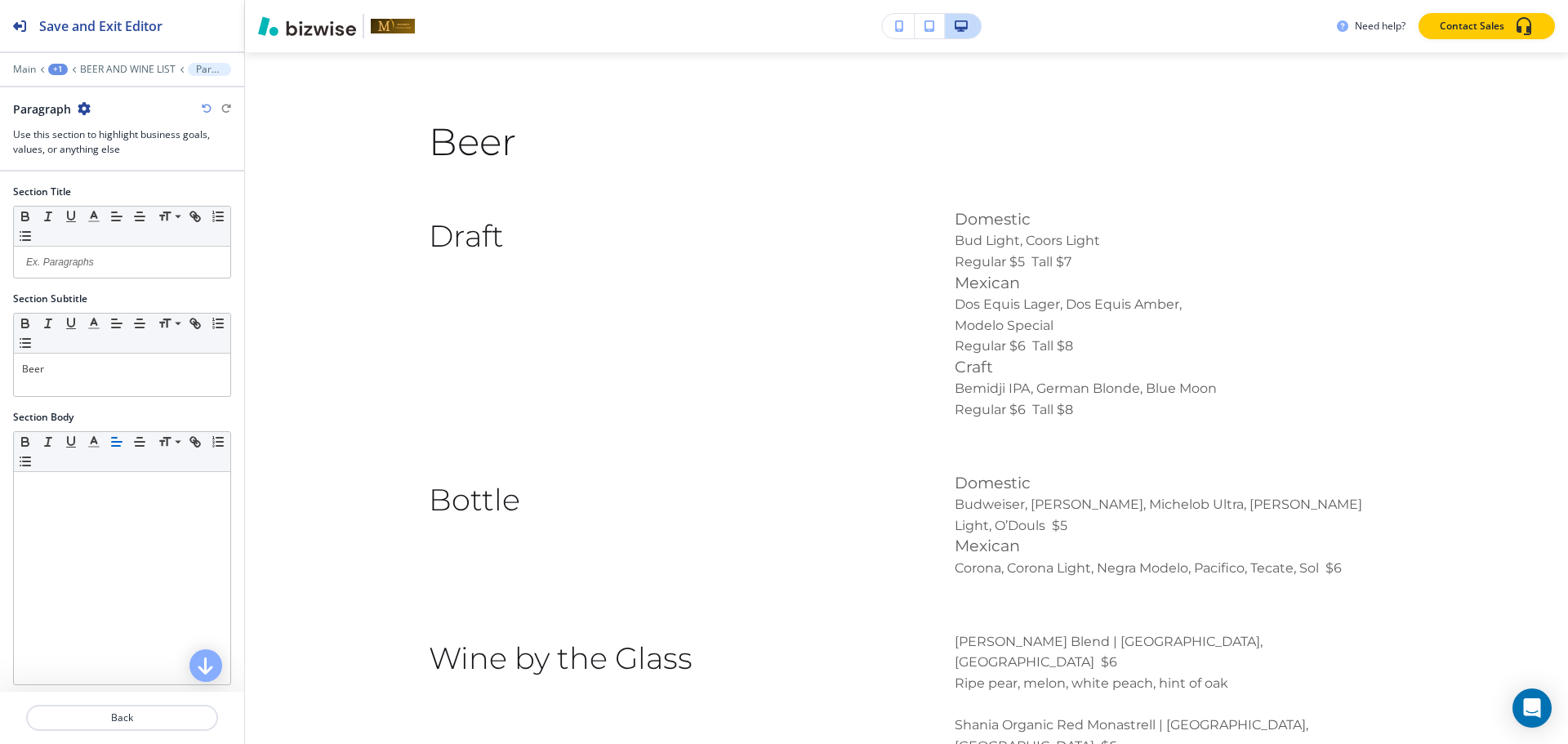
click at [82, 111] on icon "button" at bounding box center [83, 108] width 13 height 13
drag, startPoint x: 103, startPoint y: 184, endPoint x: 196, endPoint y: 239, distance: 108.0
click at [103, 185] on button "Delete Section" at bounding box center [129, 194] width 105 height 29
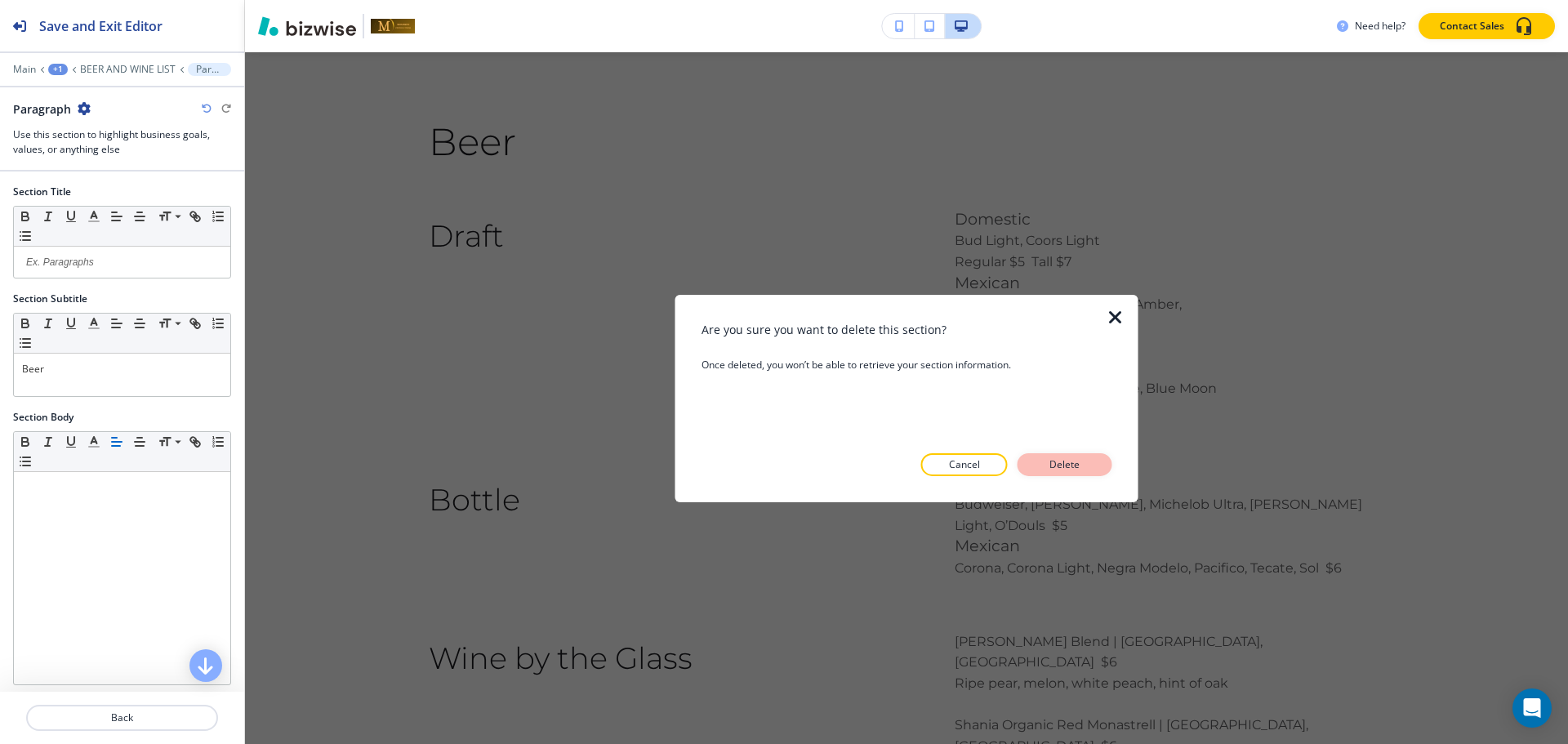
click at [1050, 461] on p "Delete" at bounding box center [1065, 464] width 39 height 15
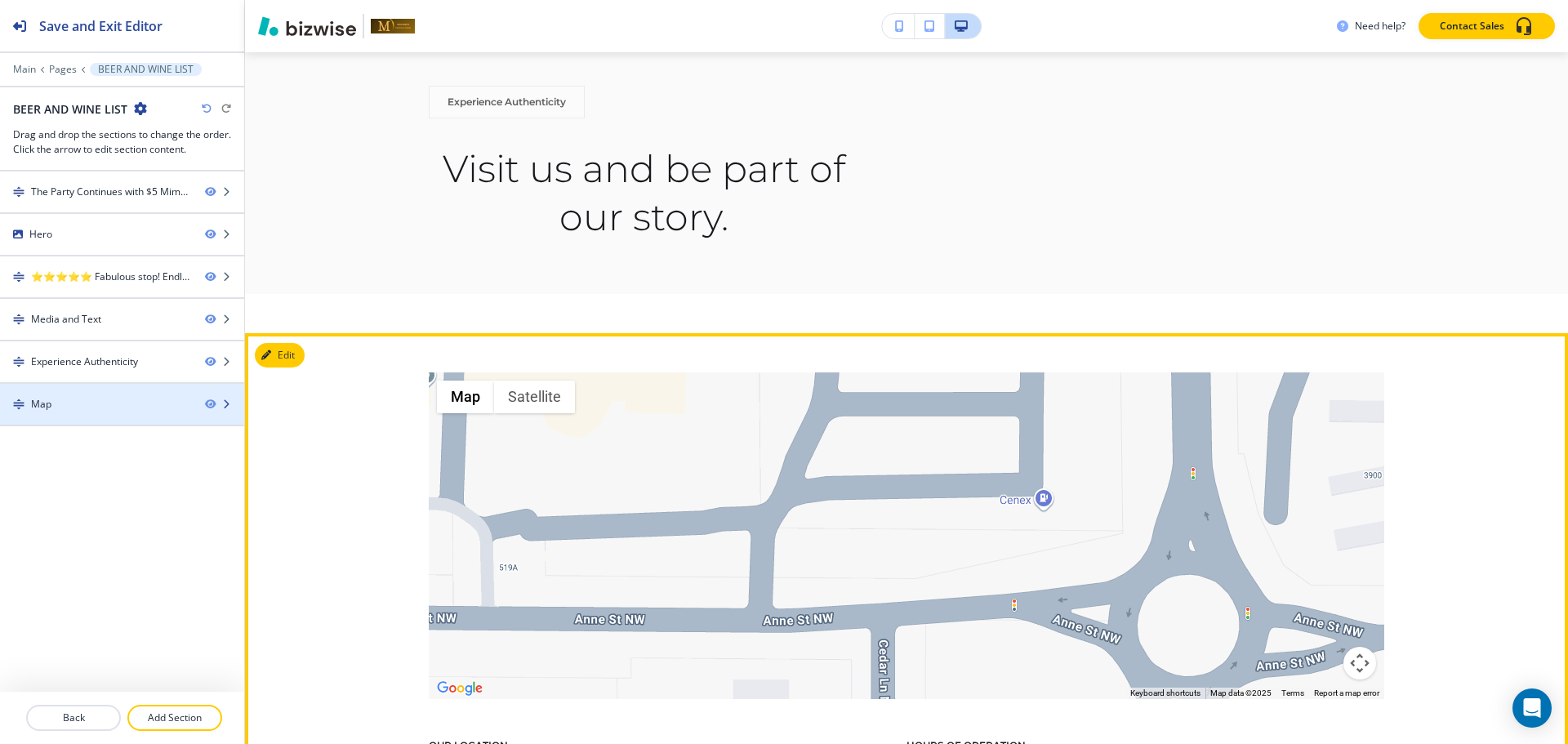
scroll to position [1650, 0]
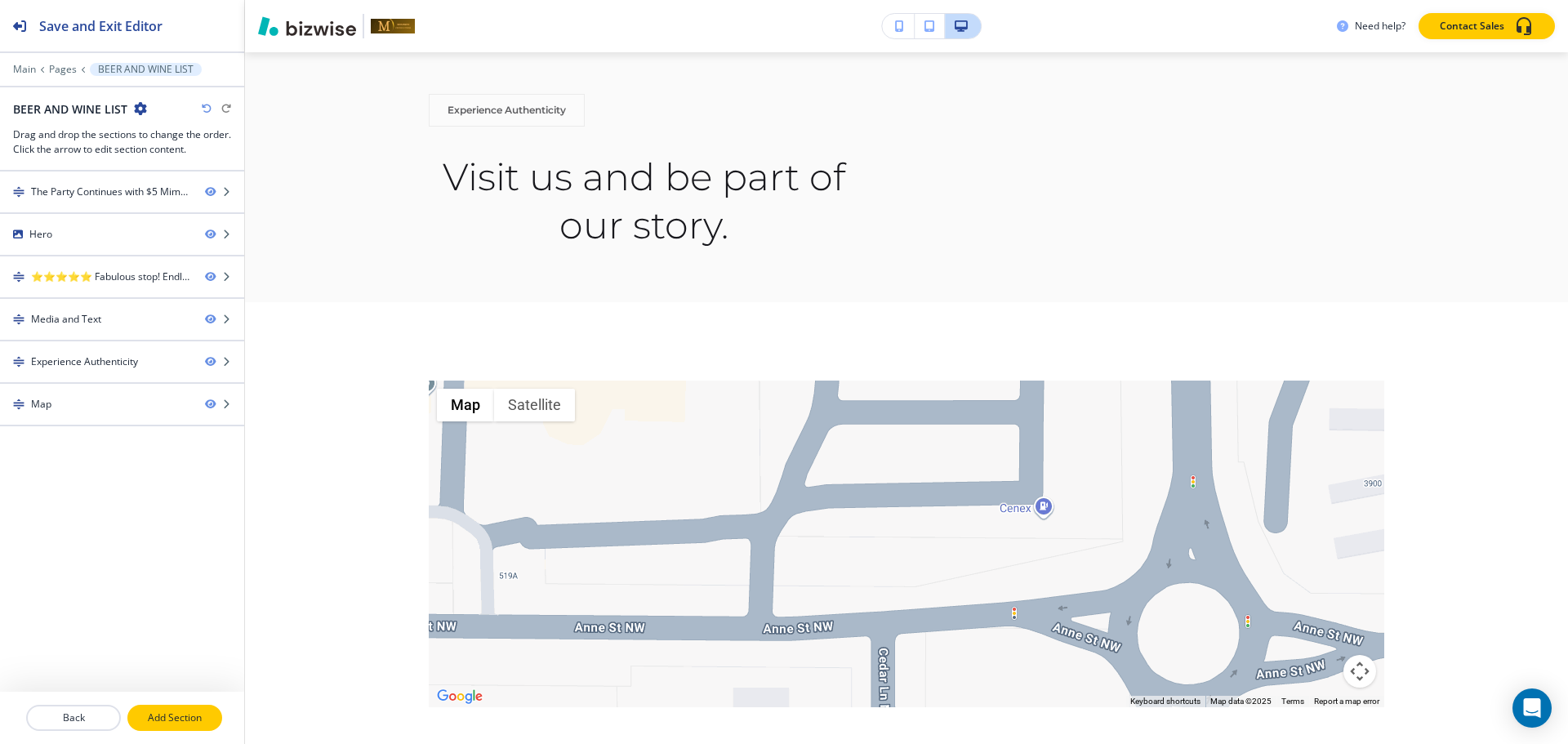
click at [173, 721] on p "Add Section" at bounding box center [174, 717] width 91 height 15
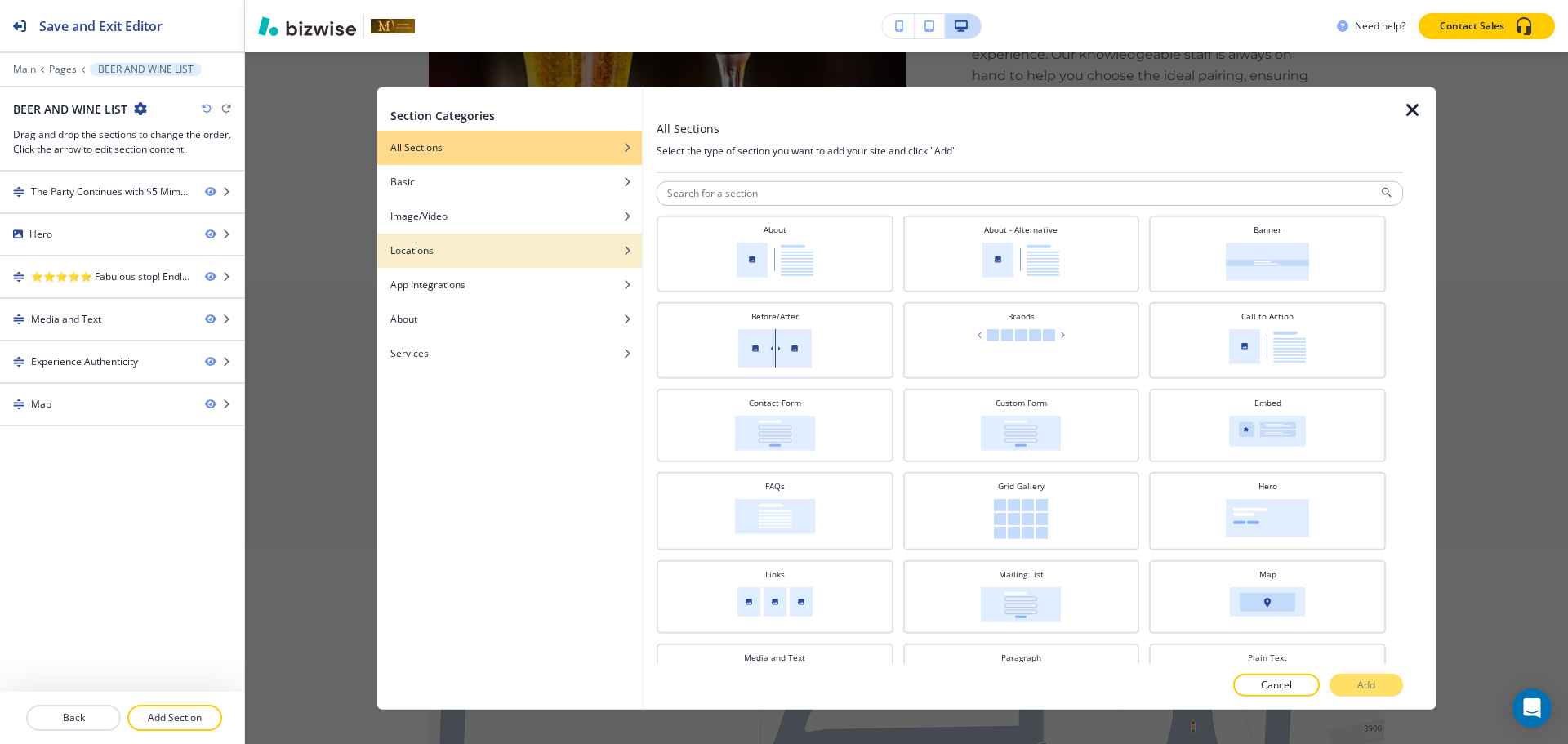
scroll to position [0, 0]
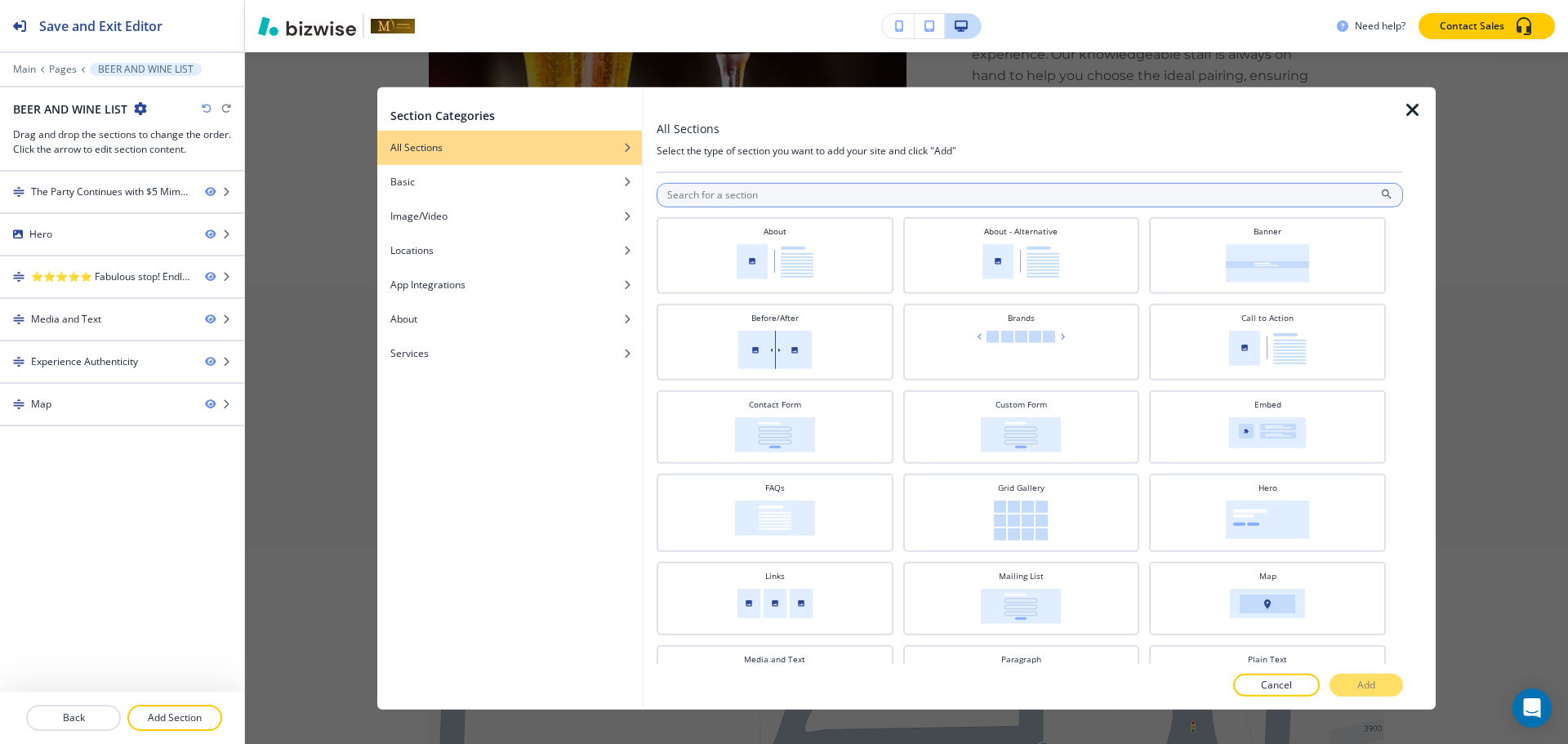
click at [770, 204] on input "text" at bounding box center [1029, 194] width 747 height 25
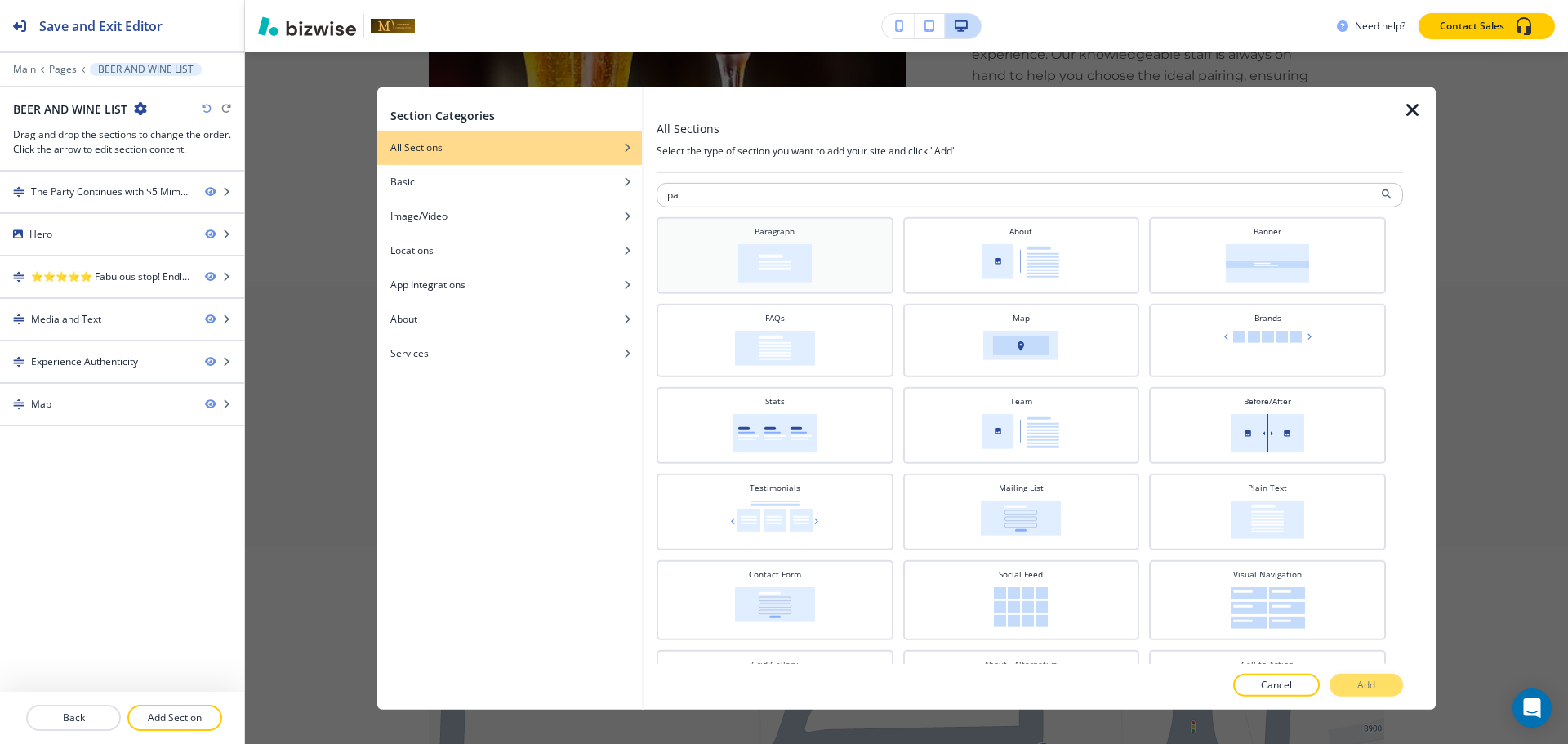
type input "pa"
click at [785, 291] on div "Paragraph" at bounding box center [774, 255] width 237 height 76
click at [1367, 686] on p "Add" at bounding box center [1366, 685] width 18 height 15
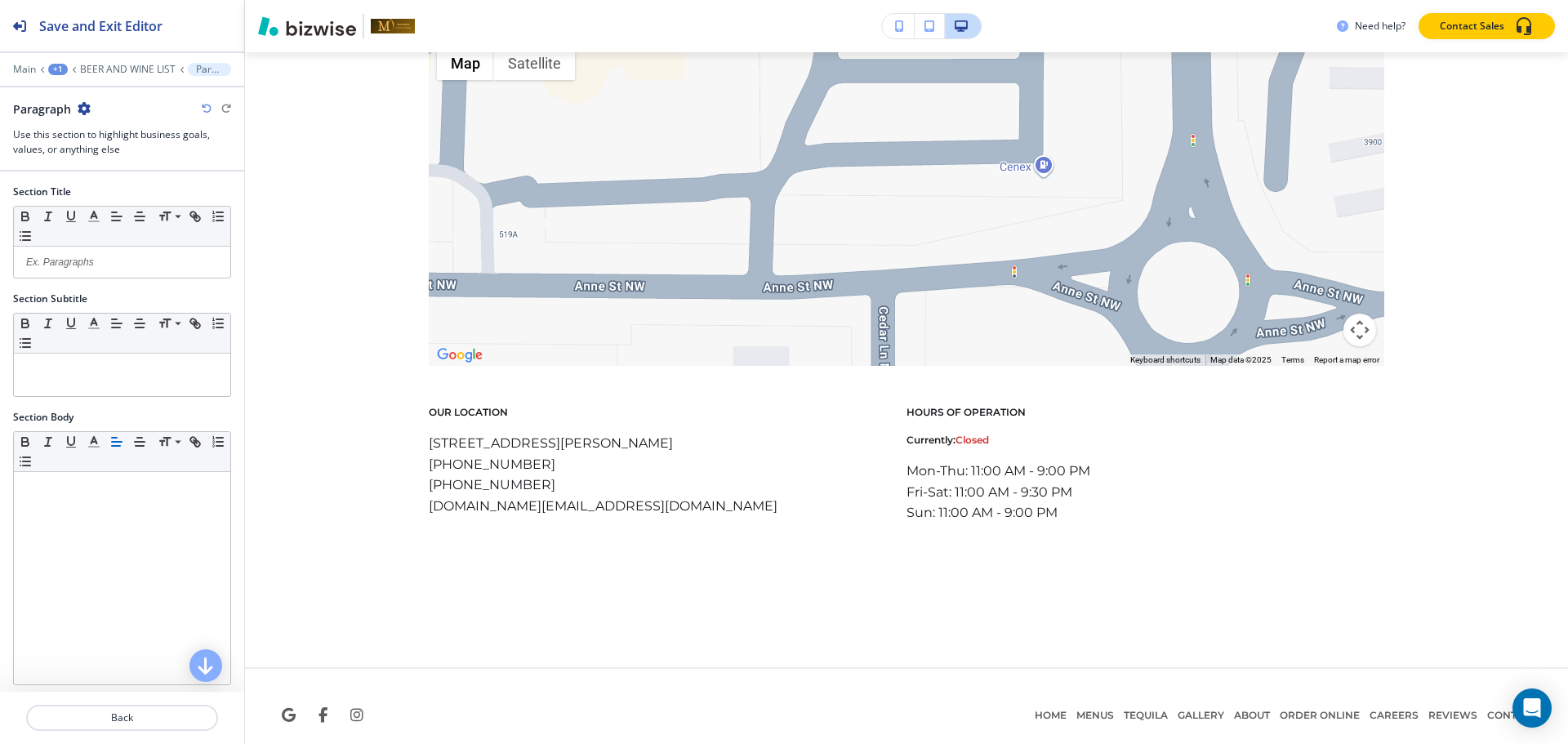
scroll to position [1999, 0]
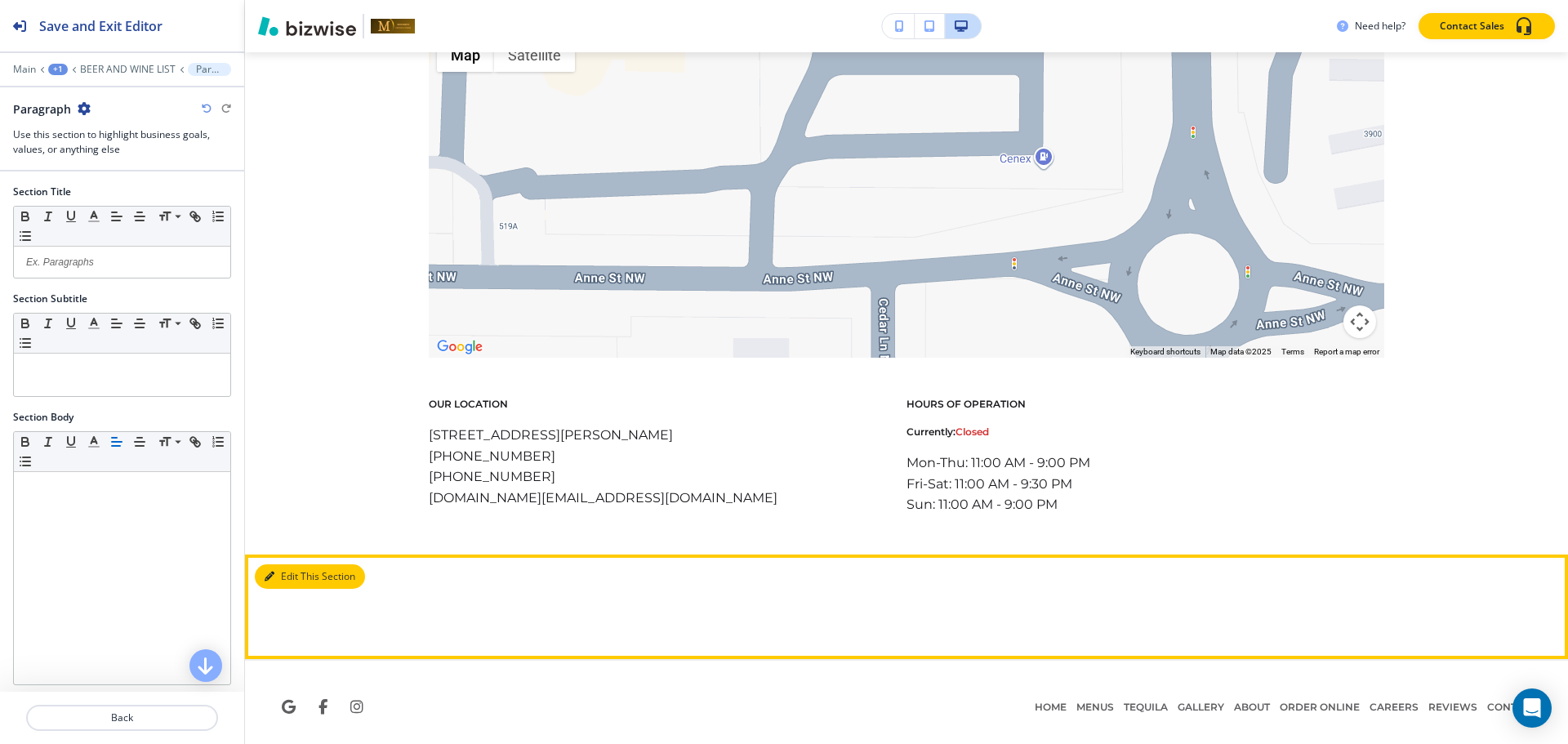
click at [276, 565] on button "Edit This Section" at bounding box center [310, 577] width 110 height 25
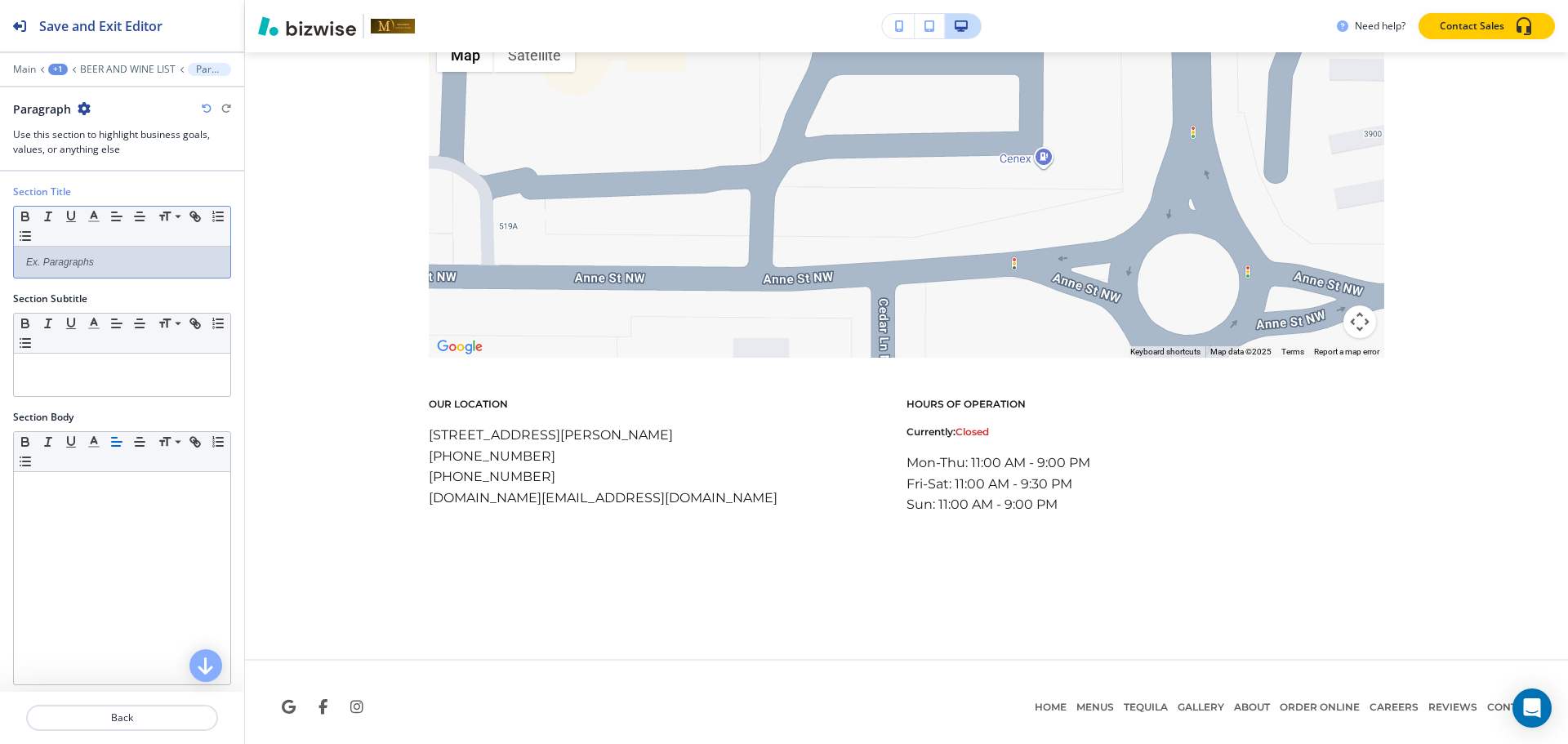
click at [73, 266] on p at bounding box center [122, 262] width 200 height 15
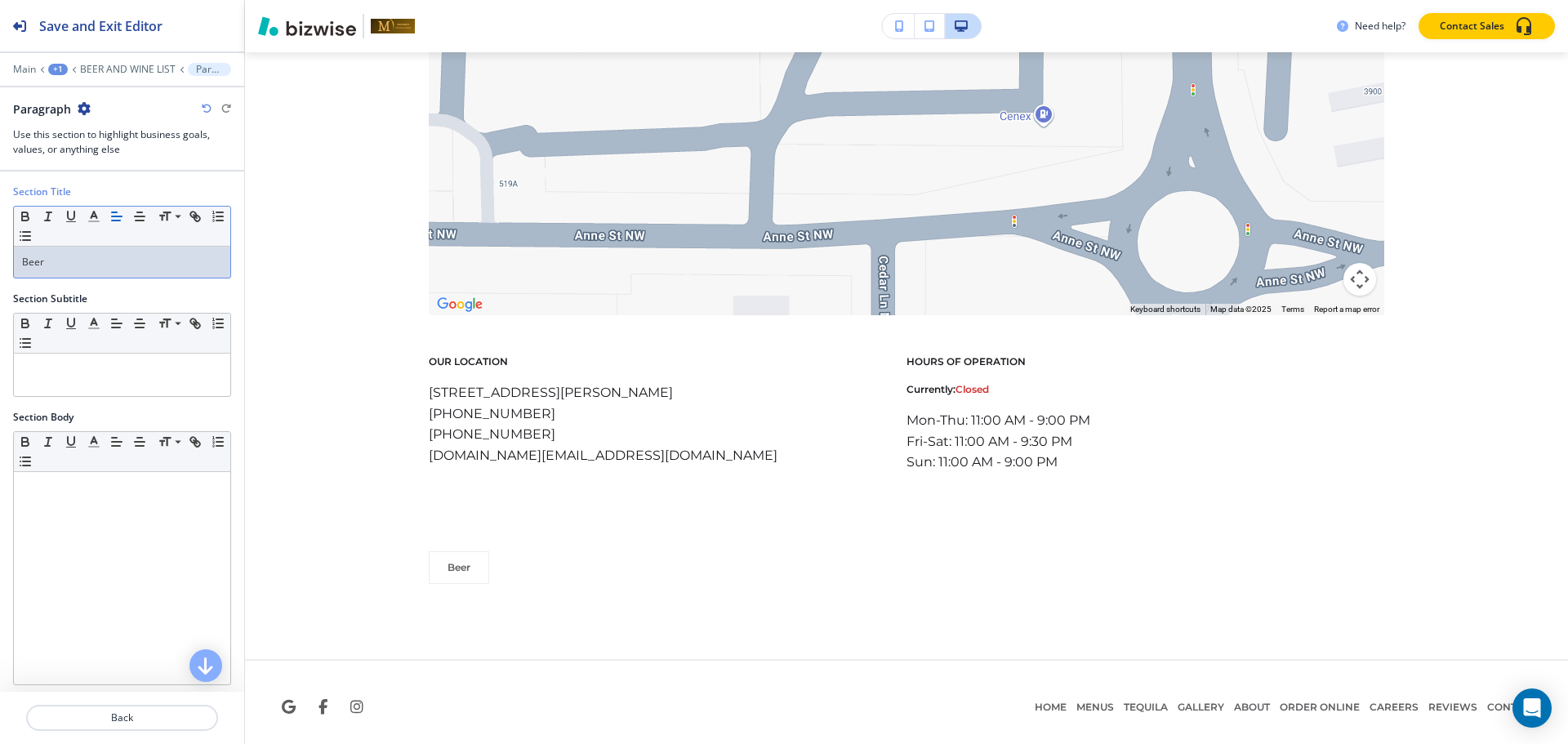
scroll to position [82, 0]
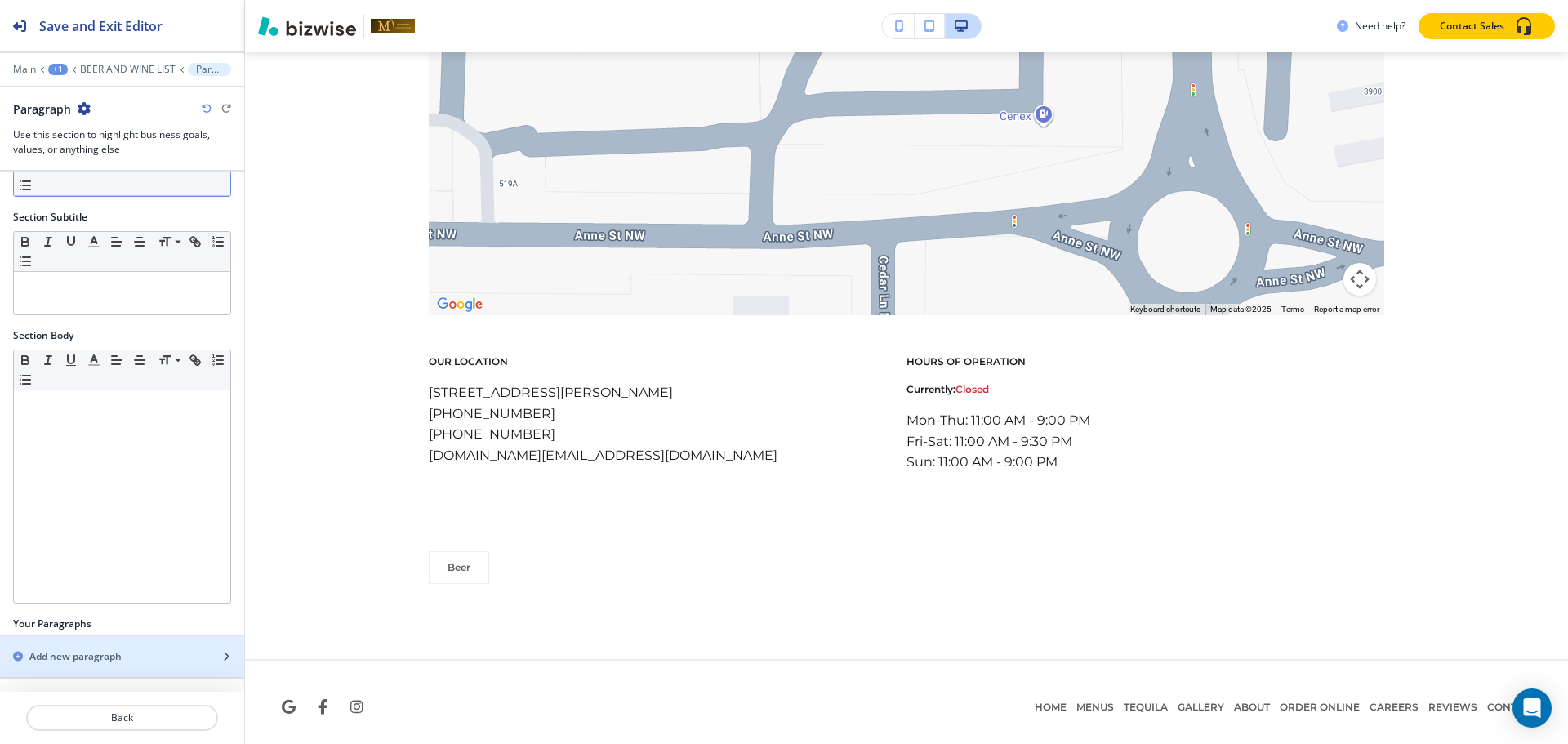
click at [110, 655] on h2 "Add new paragraph" at bounding box center [75, 656] width 92 height 15
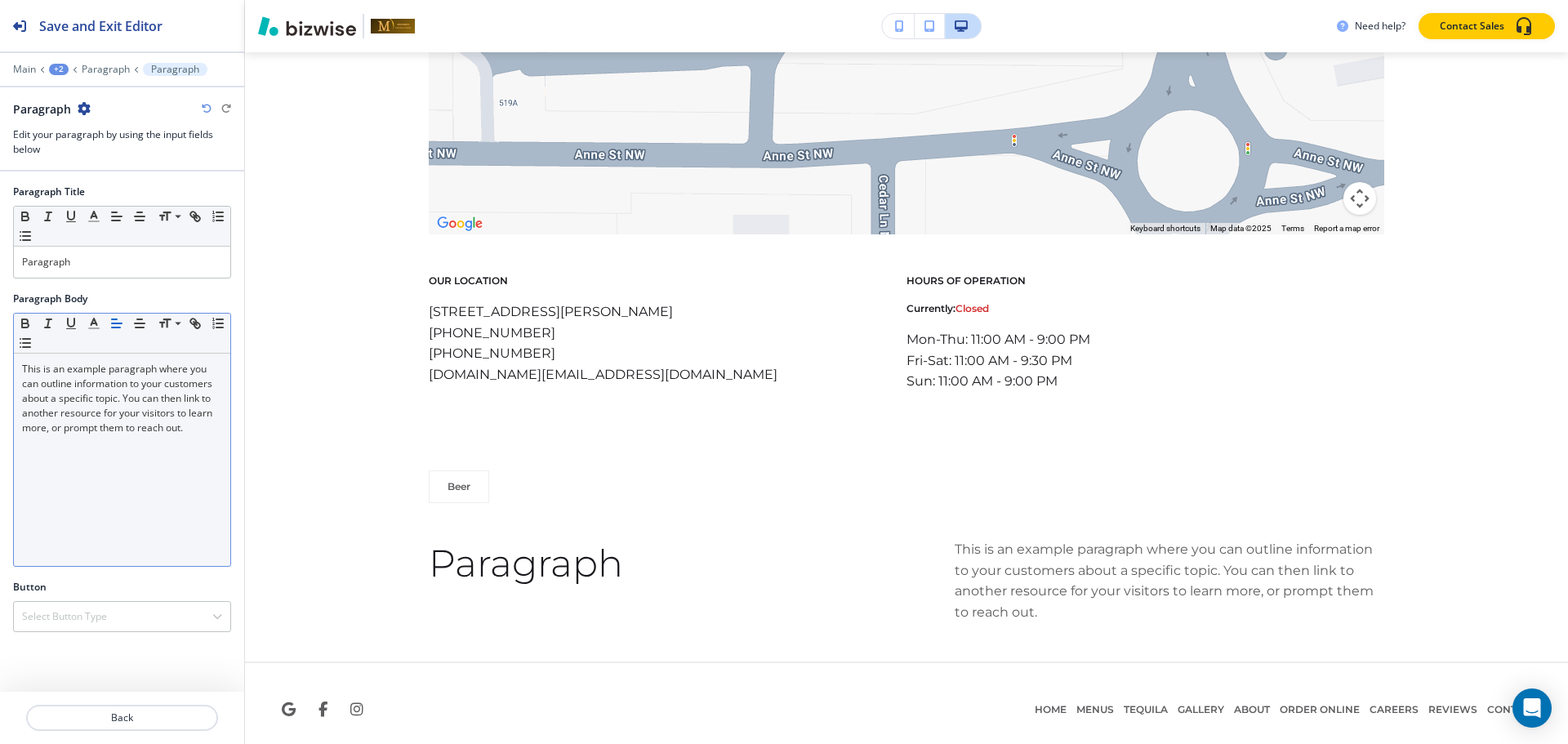
scroll to position [2126, 0]
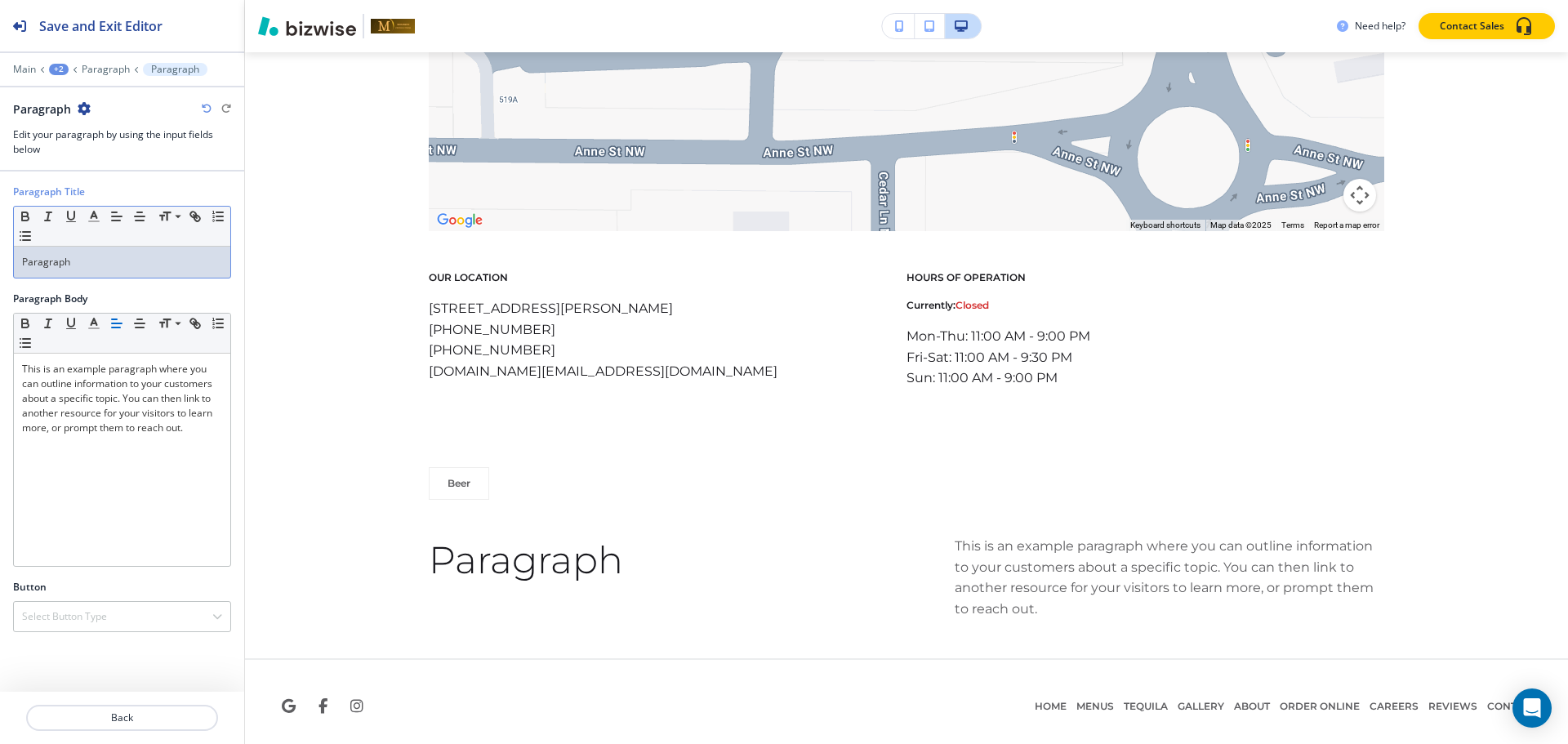
click at [178, 280] on div "Paragraph Title Small Normal Large Huge Paragraph" at bounding box center [122, 238] width 244 height 107
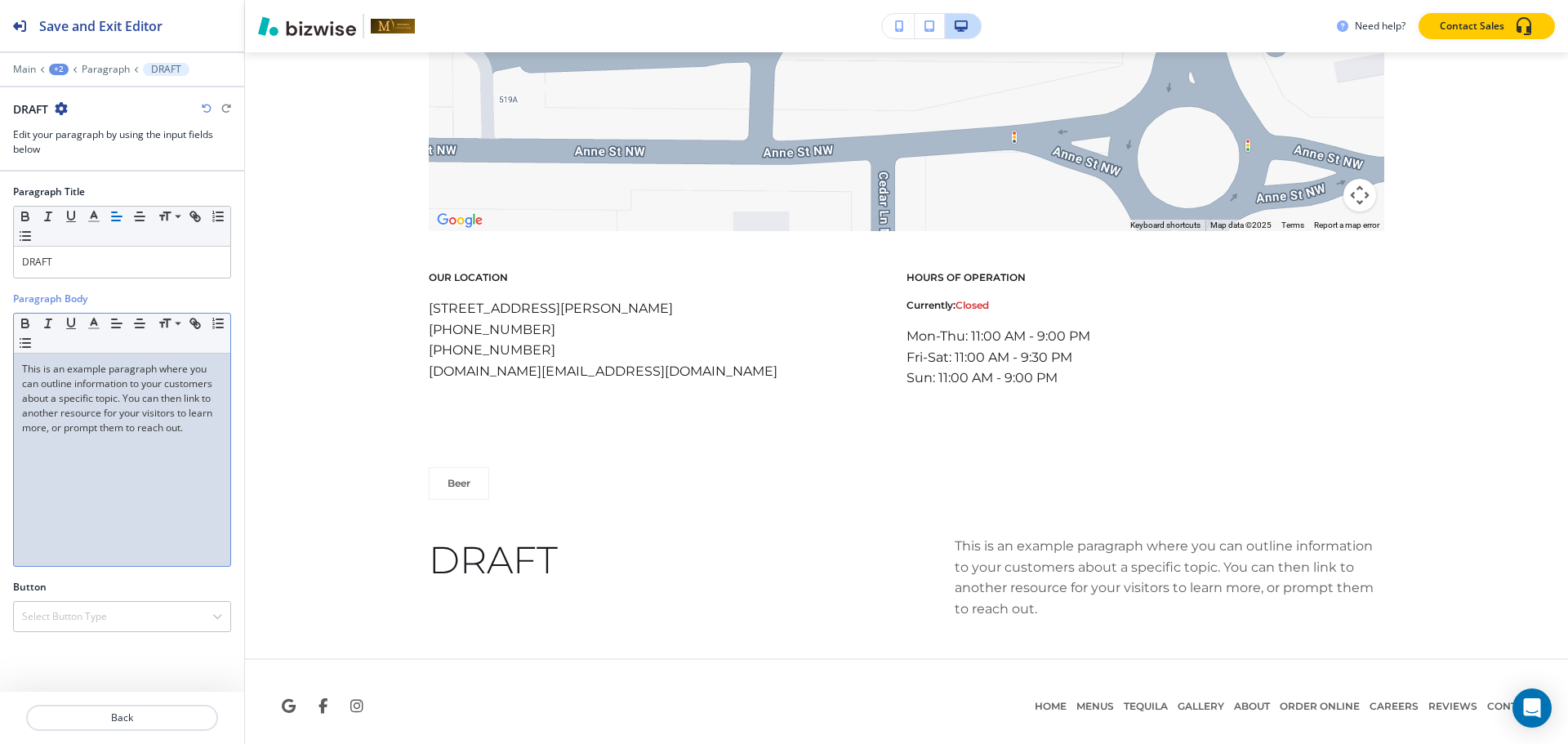
click at [113, 488] on div "This is an example paragraph where you can outline information to your customer…" at bounding box center [123, 459] width 217 height 212
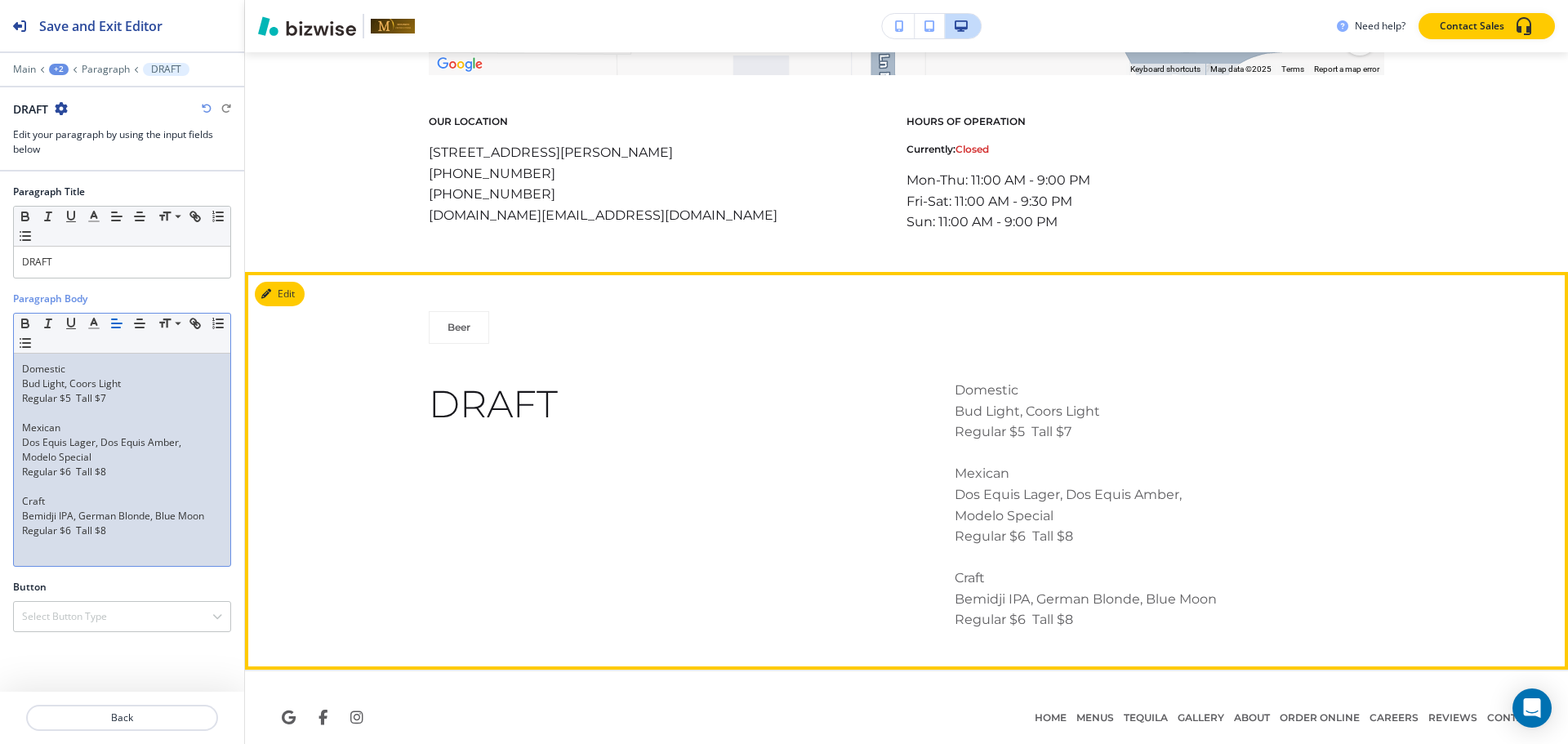
scroll to position [2293, 0]
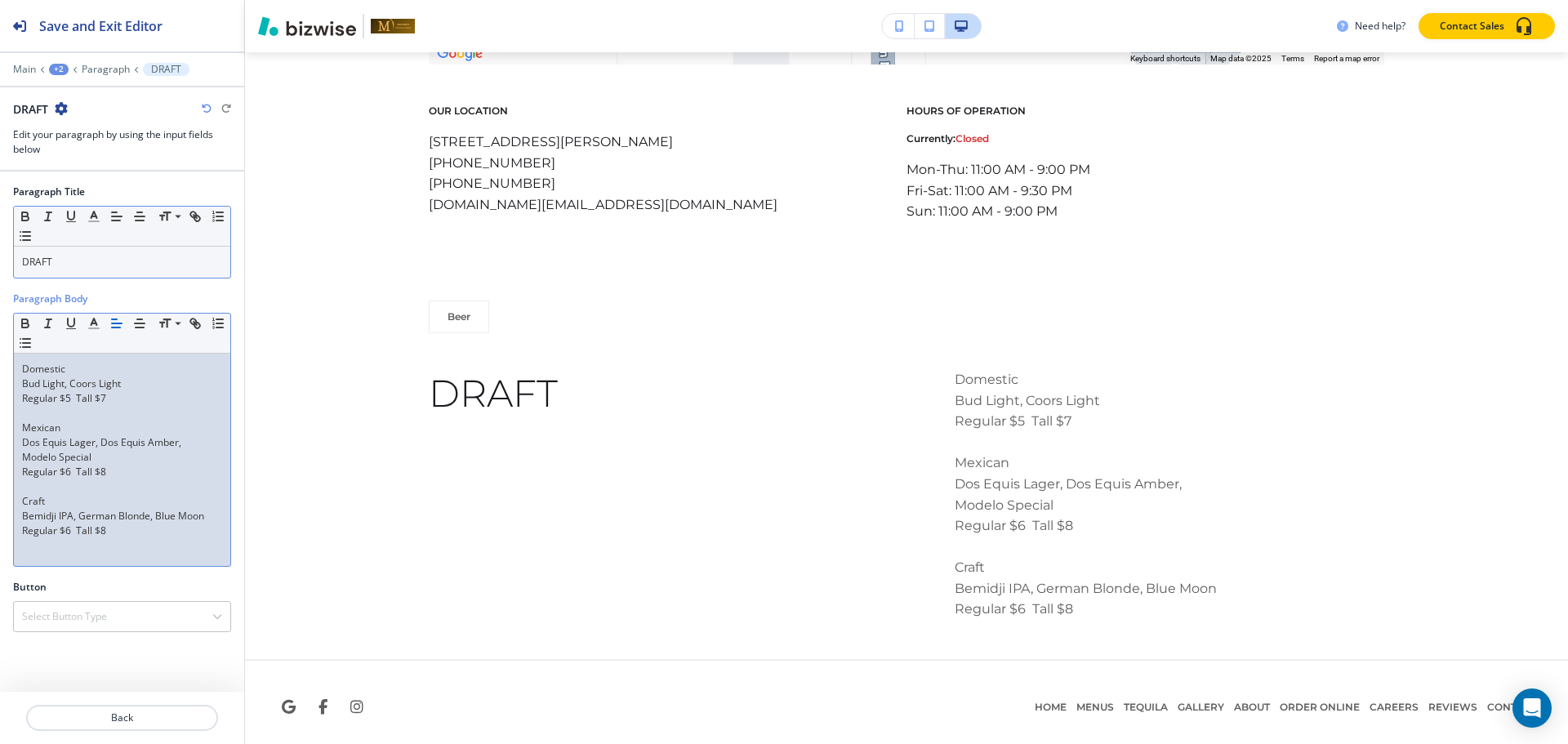
click at [120, 265] on p "DRAFT" at bounding box center [122, 262] width 200 height 15
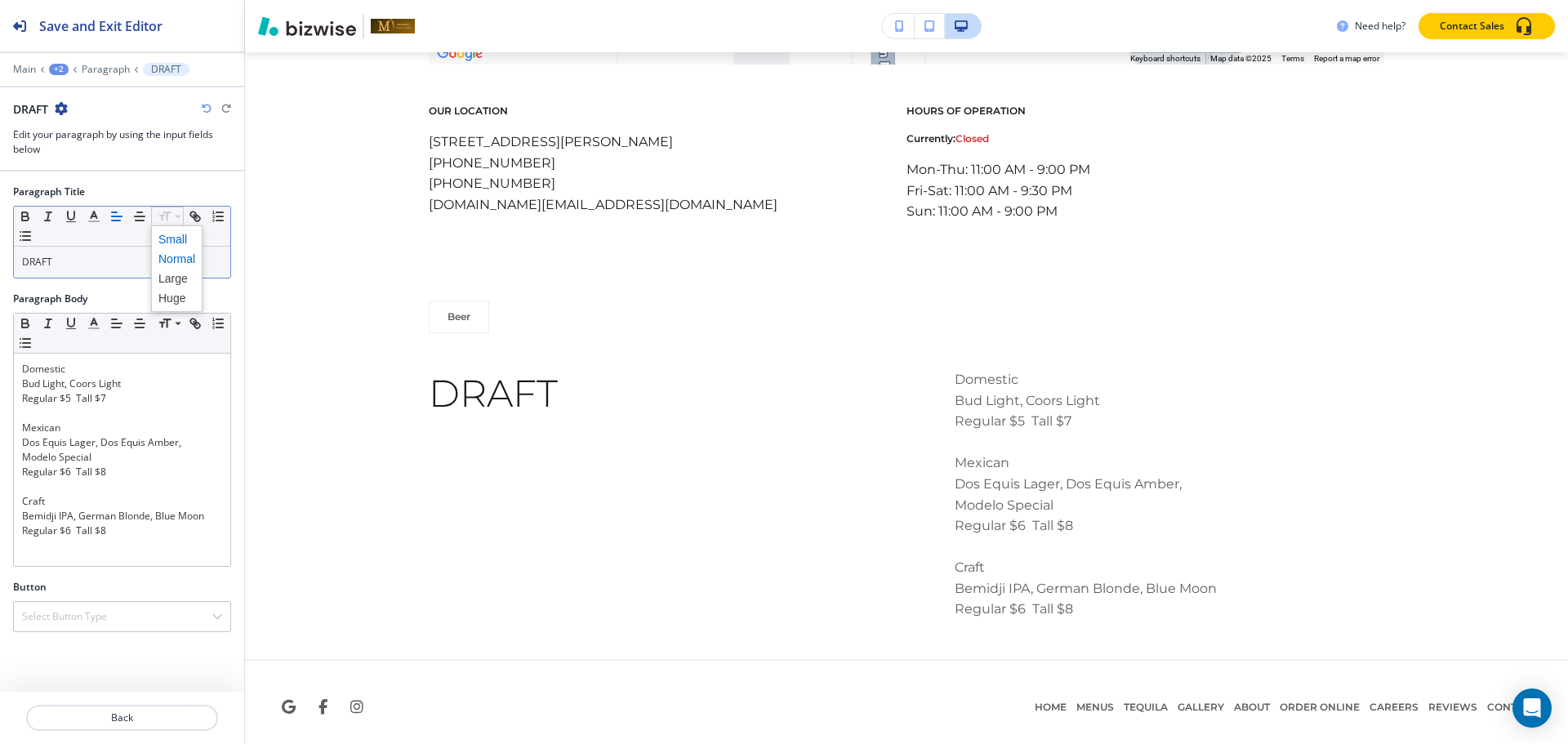
click at [170, 239] on span at bounding box center [176, 239] width 36 height 20
click at [168, 232] on span at bounding box center [176, 239] width 36 height 20
click at [59, 72] on div "+3" at bounding box center [59, 69] width 20 height 12
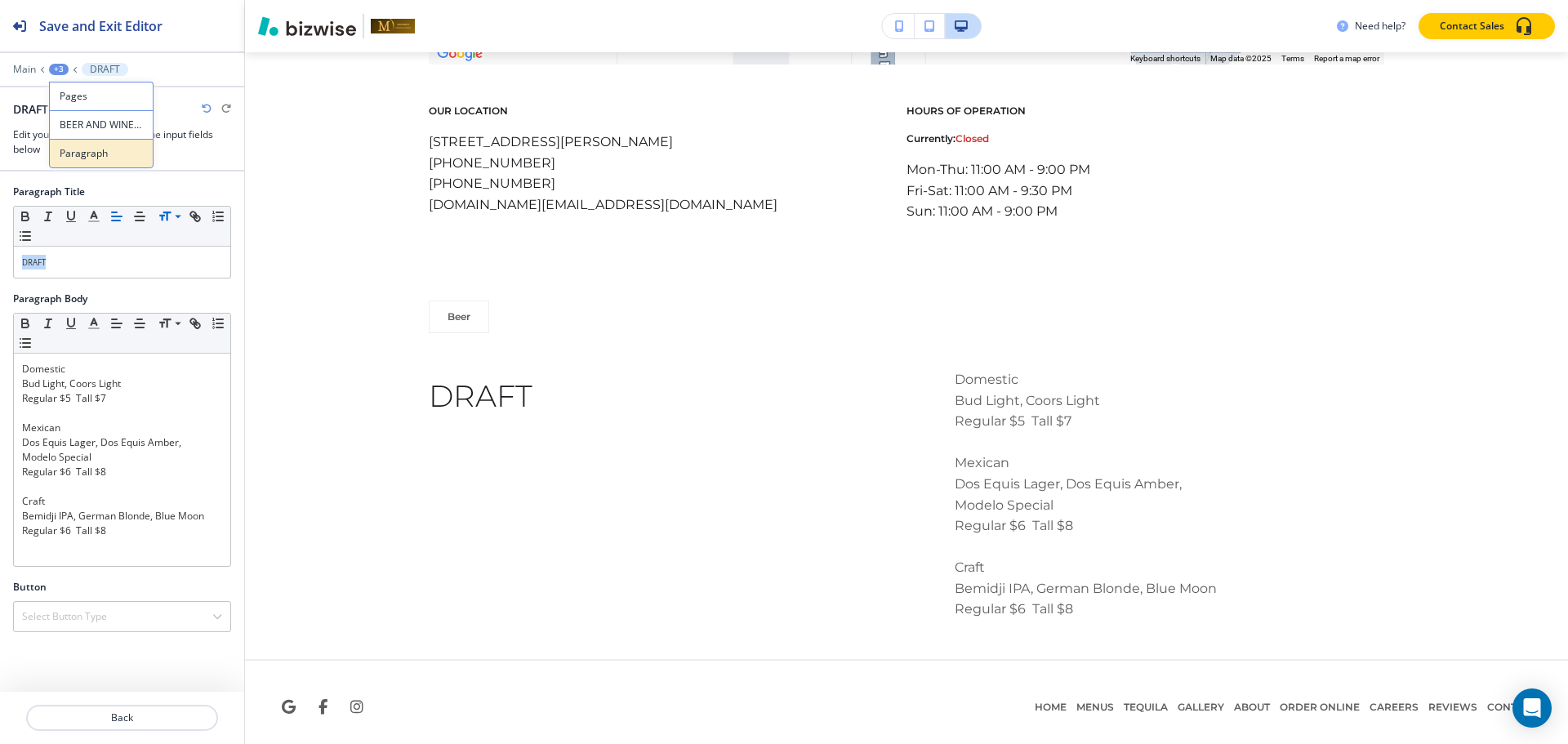
click at [73, 154] on p "Paragraph" at bounding box center [101, 154] width 83 height 15
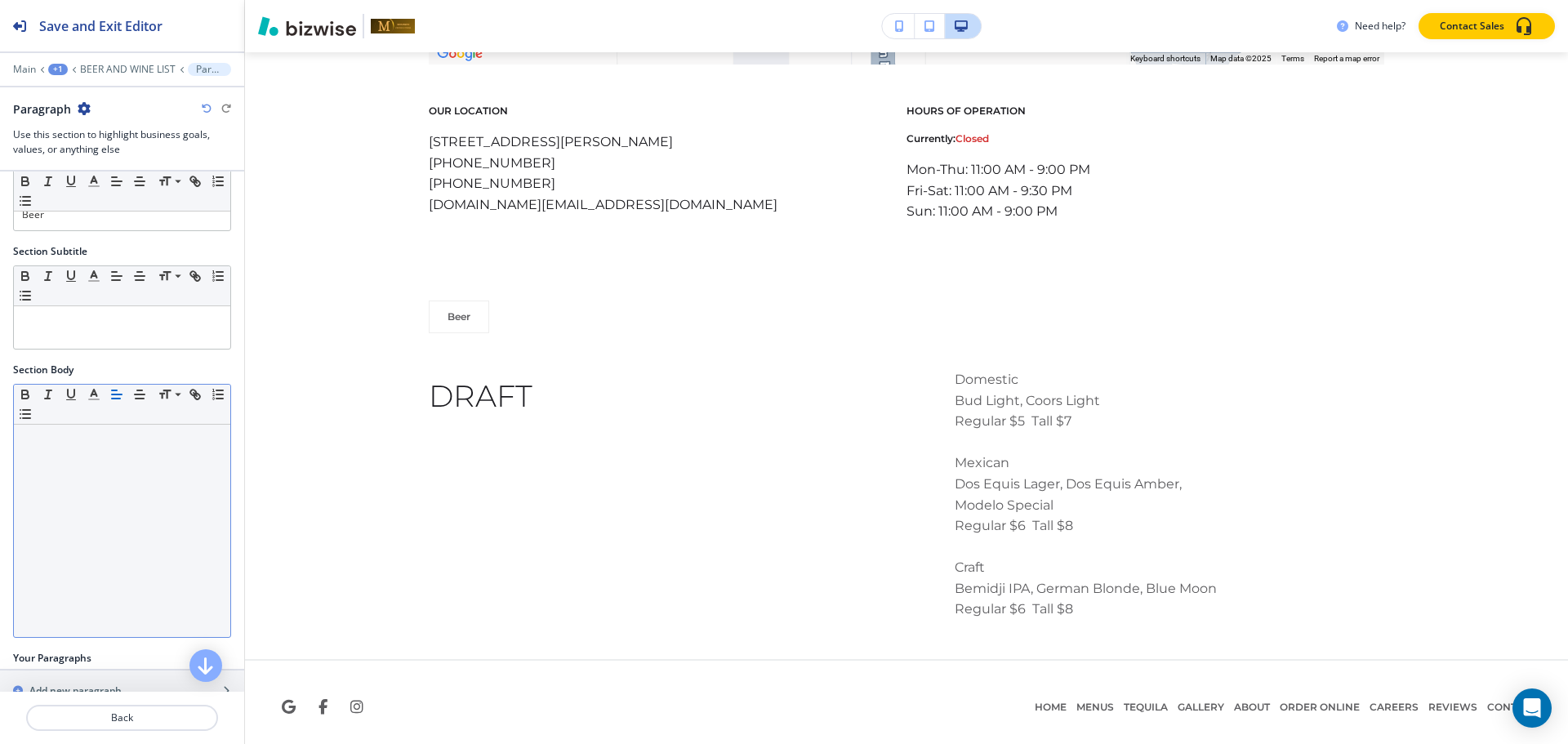
scroll to position [124, 0]
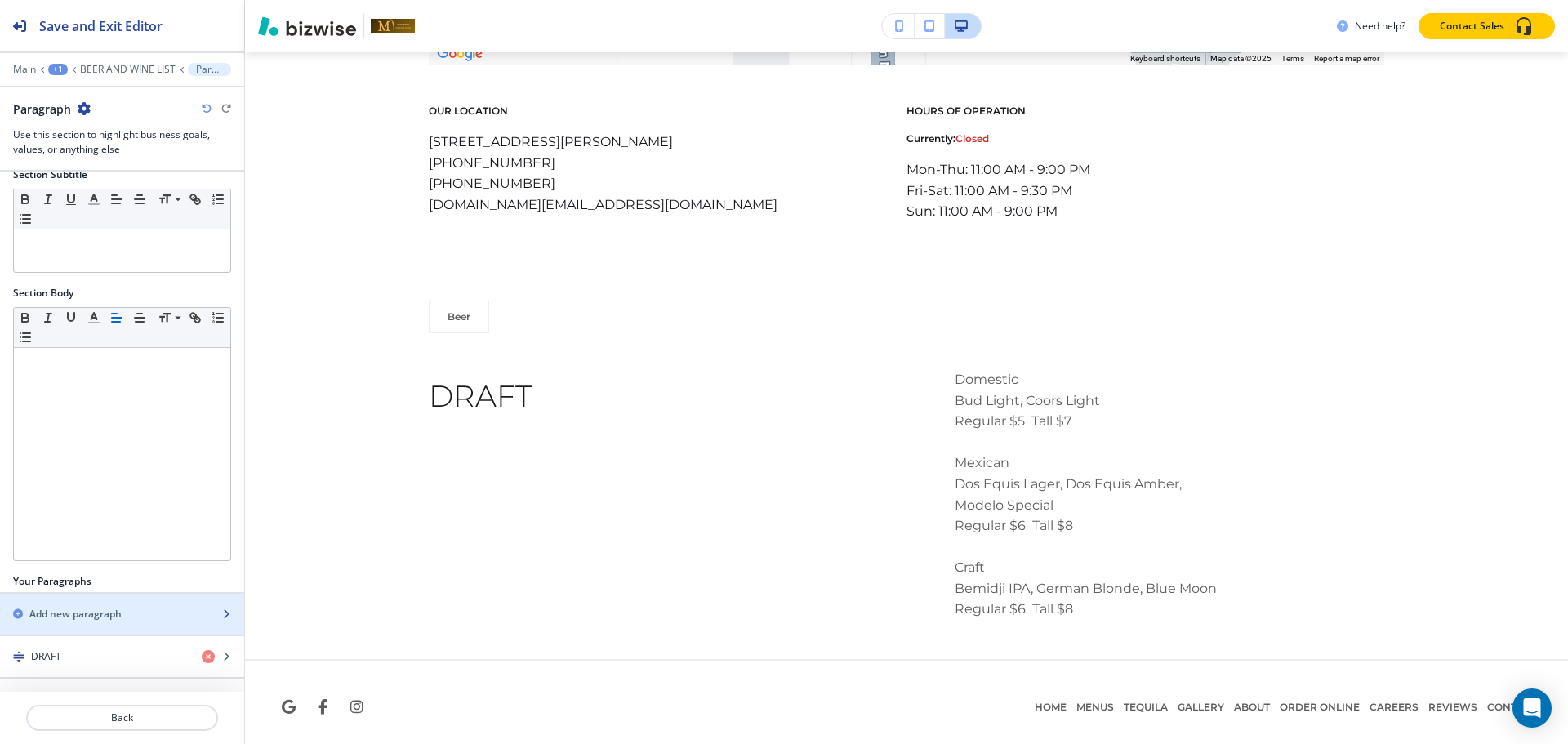
click at [71, 601] on div "button" at bounding box center [122, 600] width 244 height 13
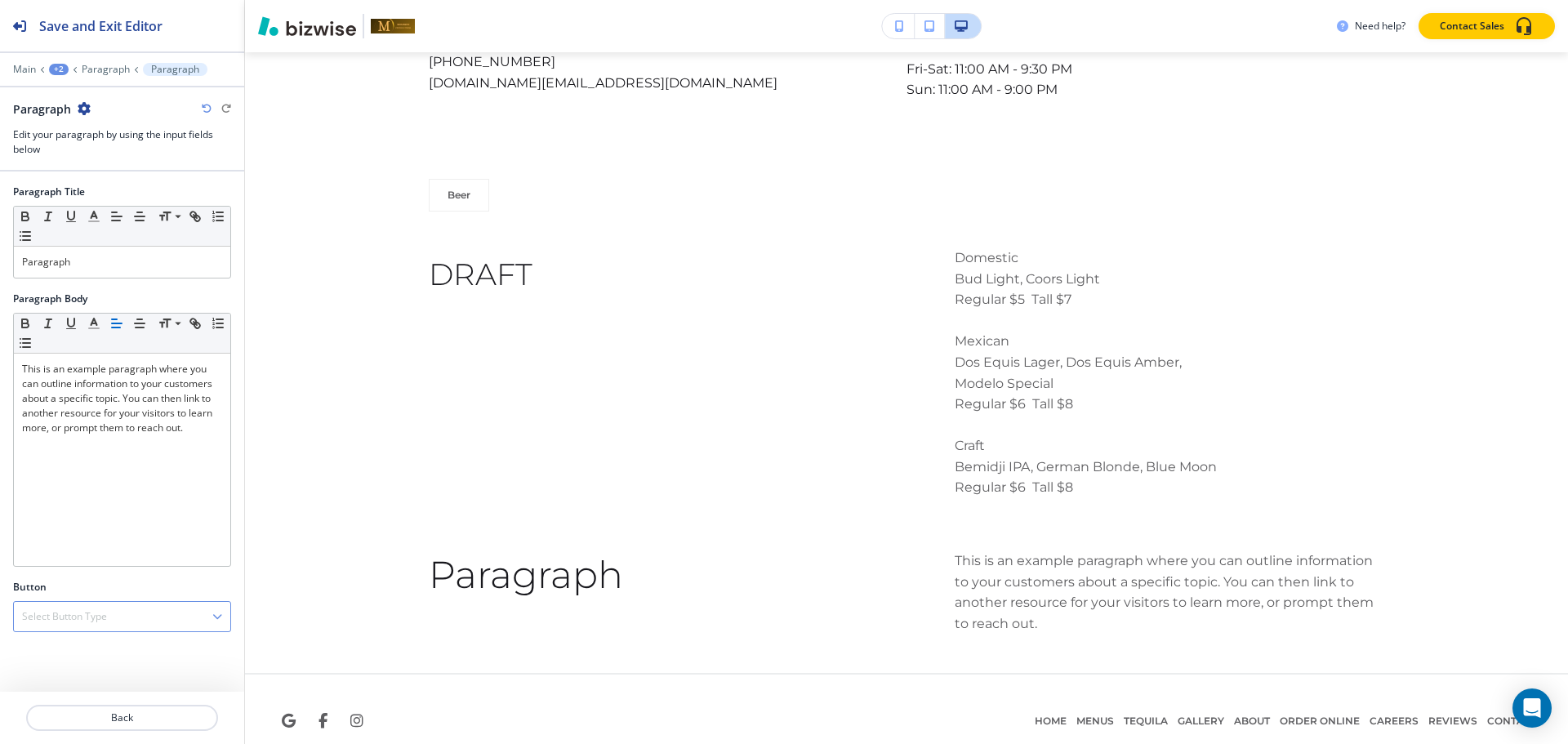
scroll to position [2429, 0]
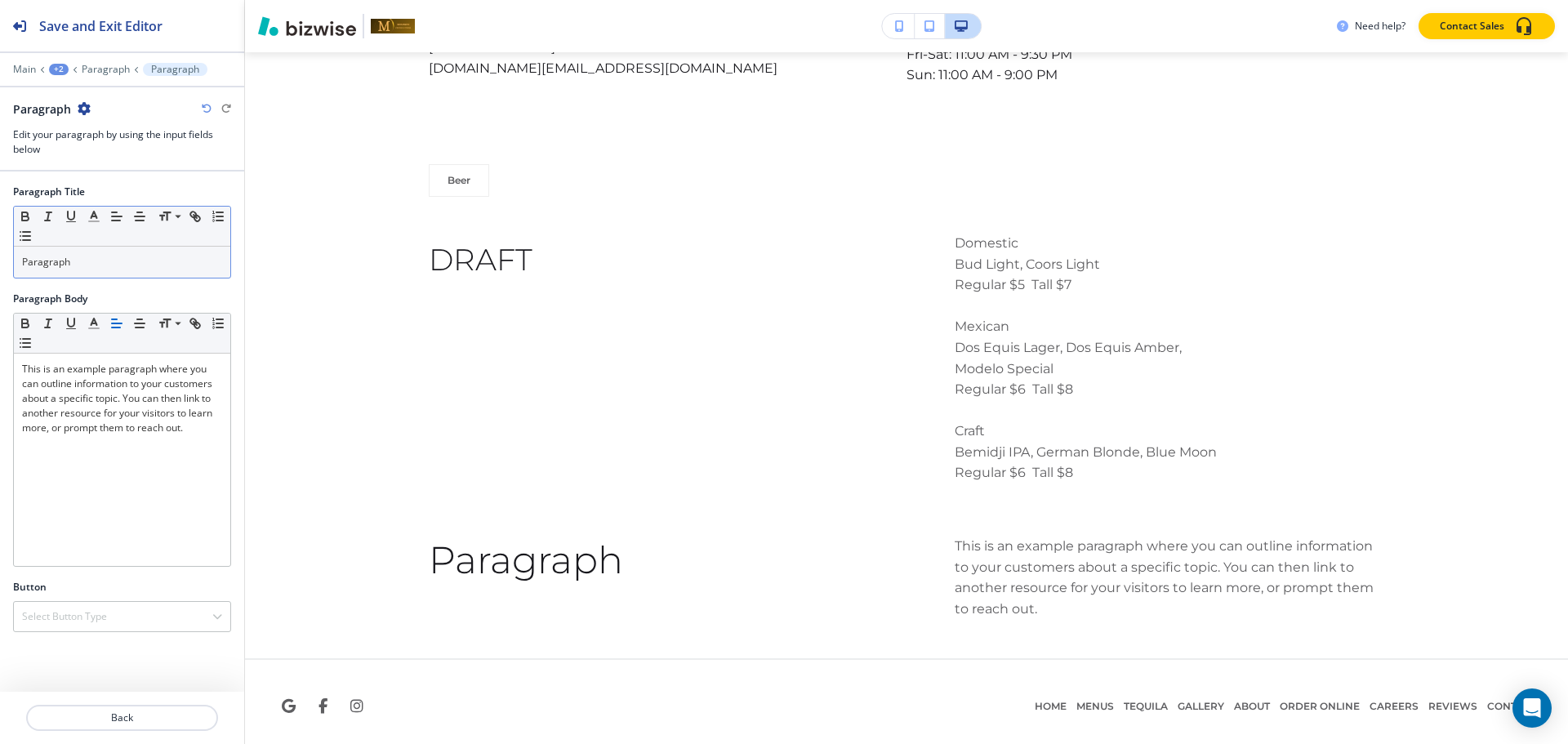
click at [101, 265] on p "Paragraph" at bounding box center [122, 262] width 200 height 15
click at [160, 239] on span at bounding box center [176, 239] width 36 height 20
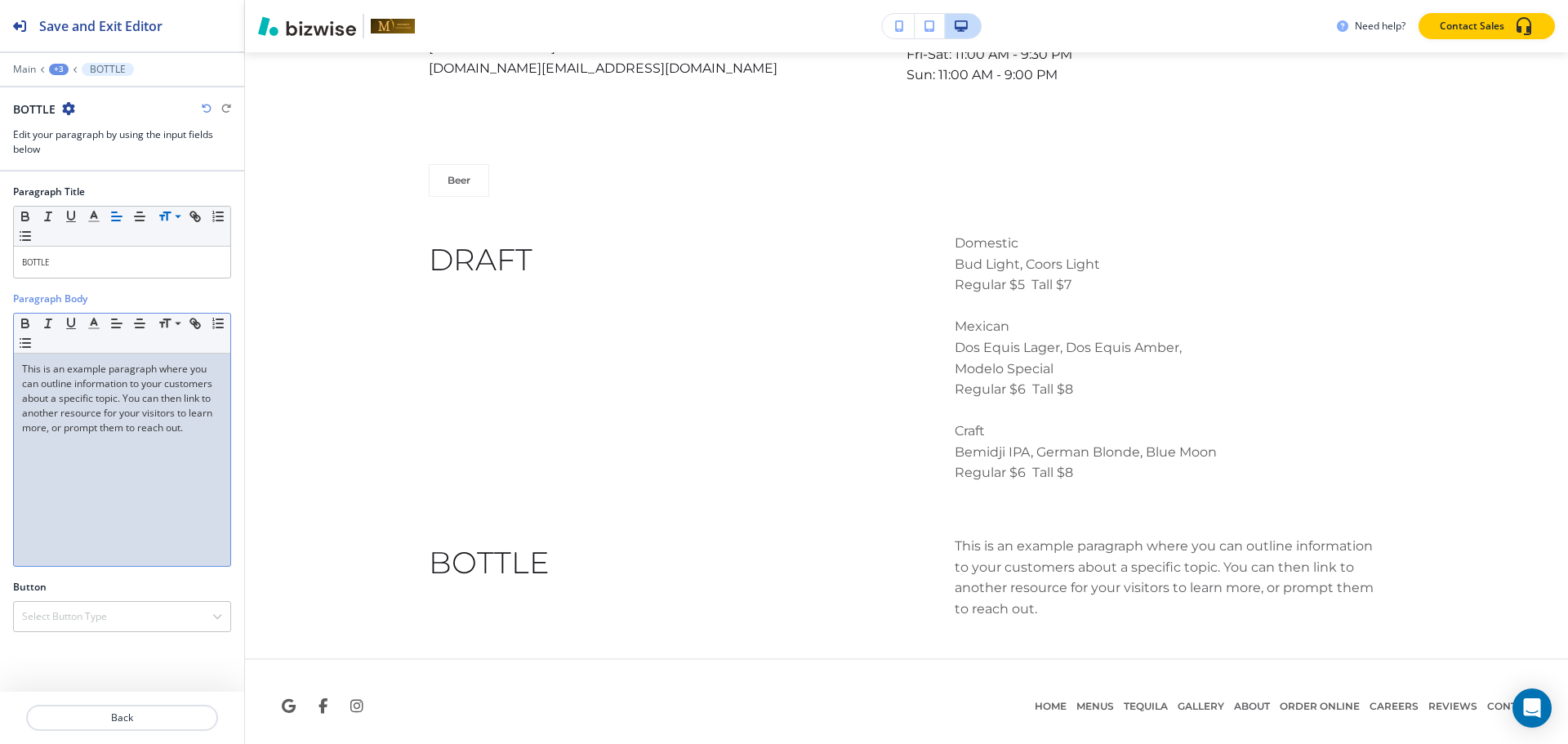
click at [155, 388] on p "This is an example paragraph where you can outline information to your customer…" at bounding box center [122, 398] width 200 height 74
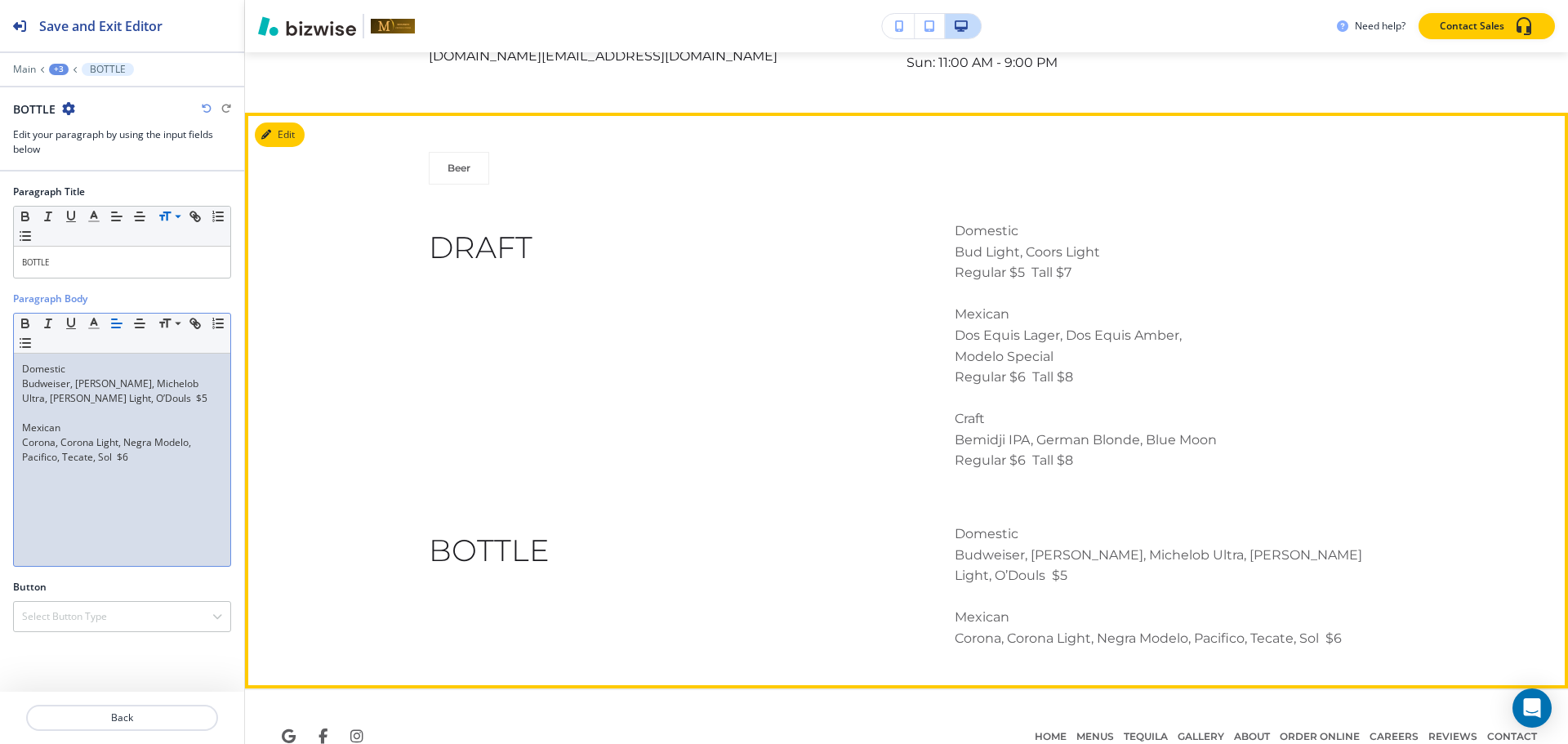
scroll to position [2471, 0]
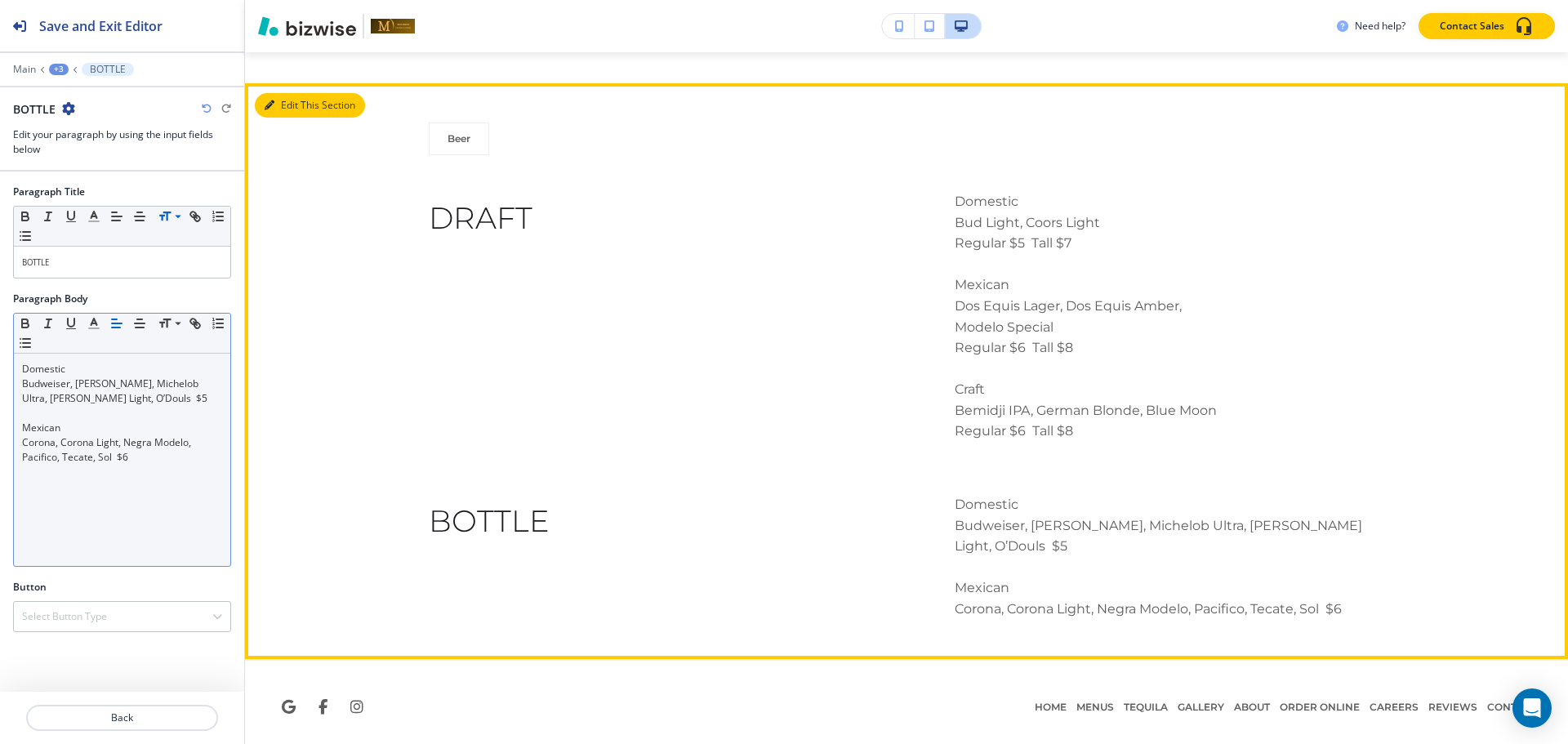
click at [267, 100] on icon "button" at bounding box center [269, 105] width 10 height 10
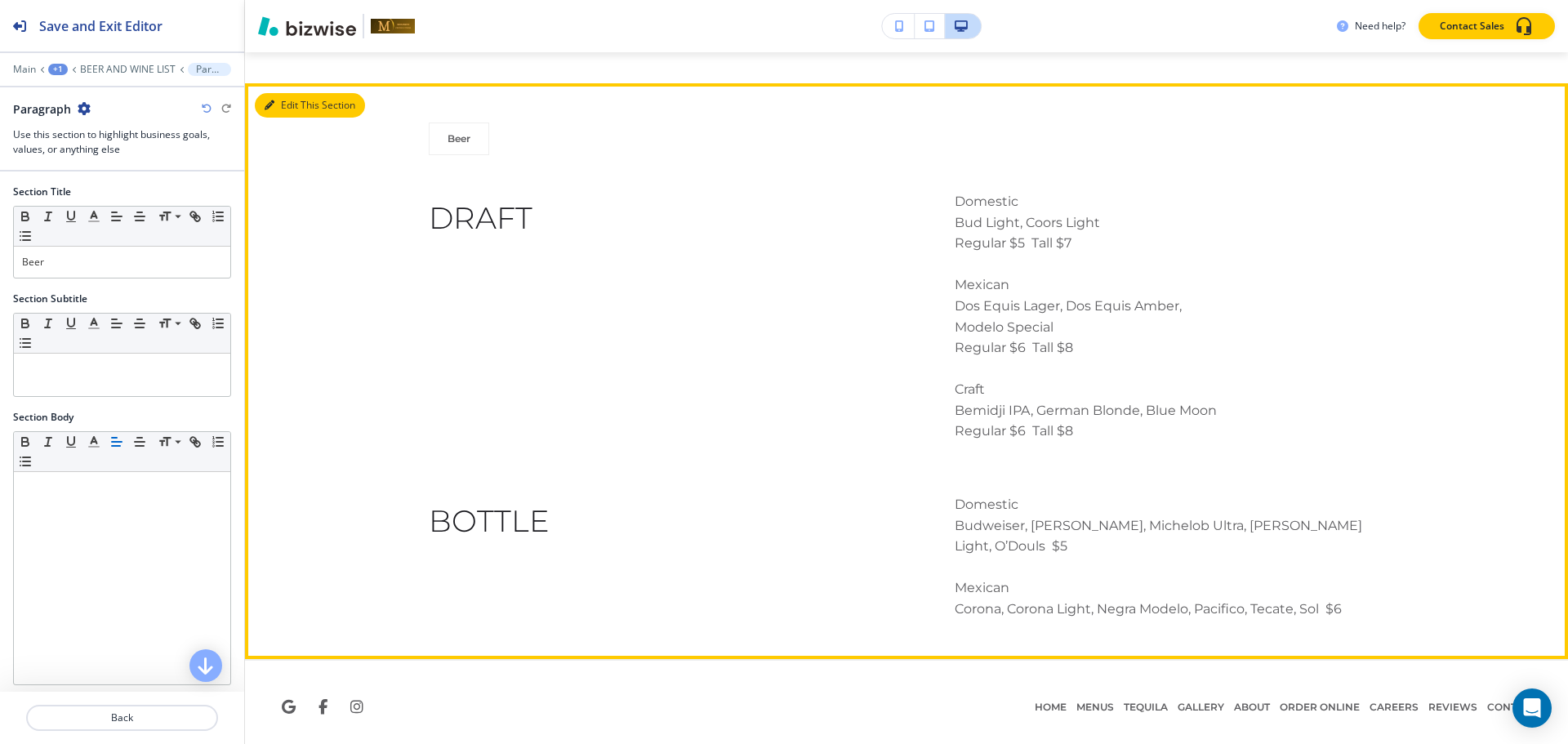
click at [290, 99] on button "Edit This Section" at bounding box center [310, 106] width 110 height 25
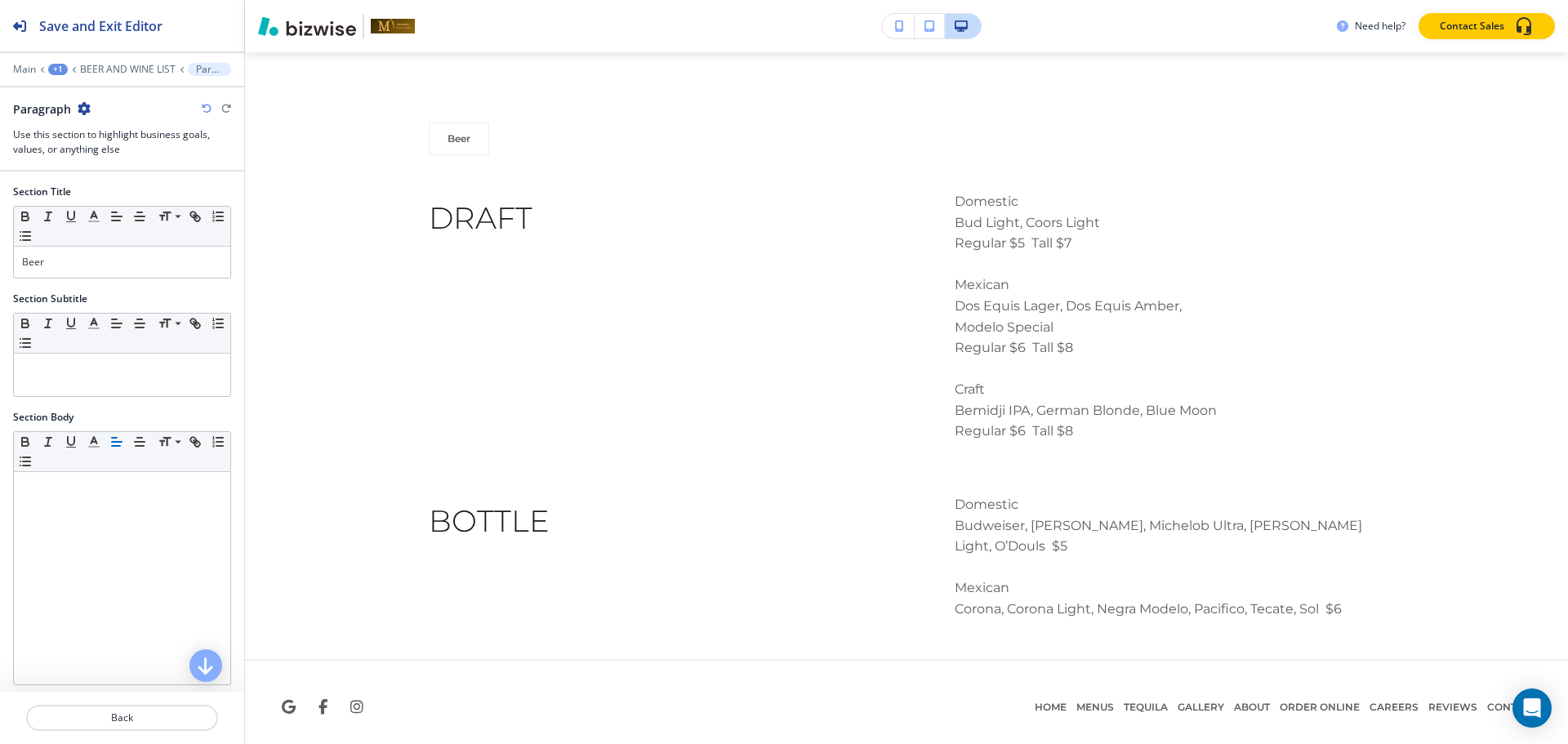
click at [84, 109] on icon "button" at bounding box center [83, 108] width 13 height 13
click at [116, 158] on button "Duplicate Section" at bounding box center [129, 165] width 105 height 28
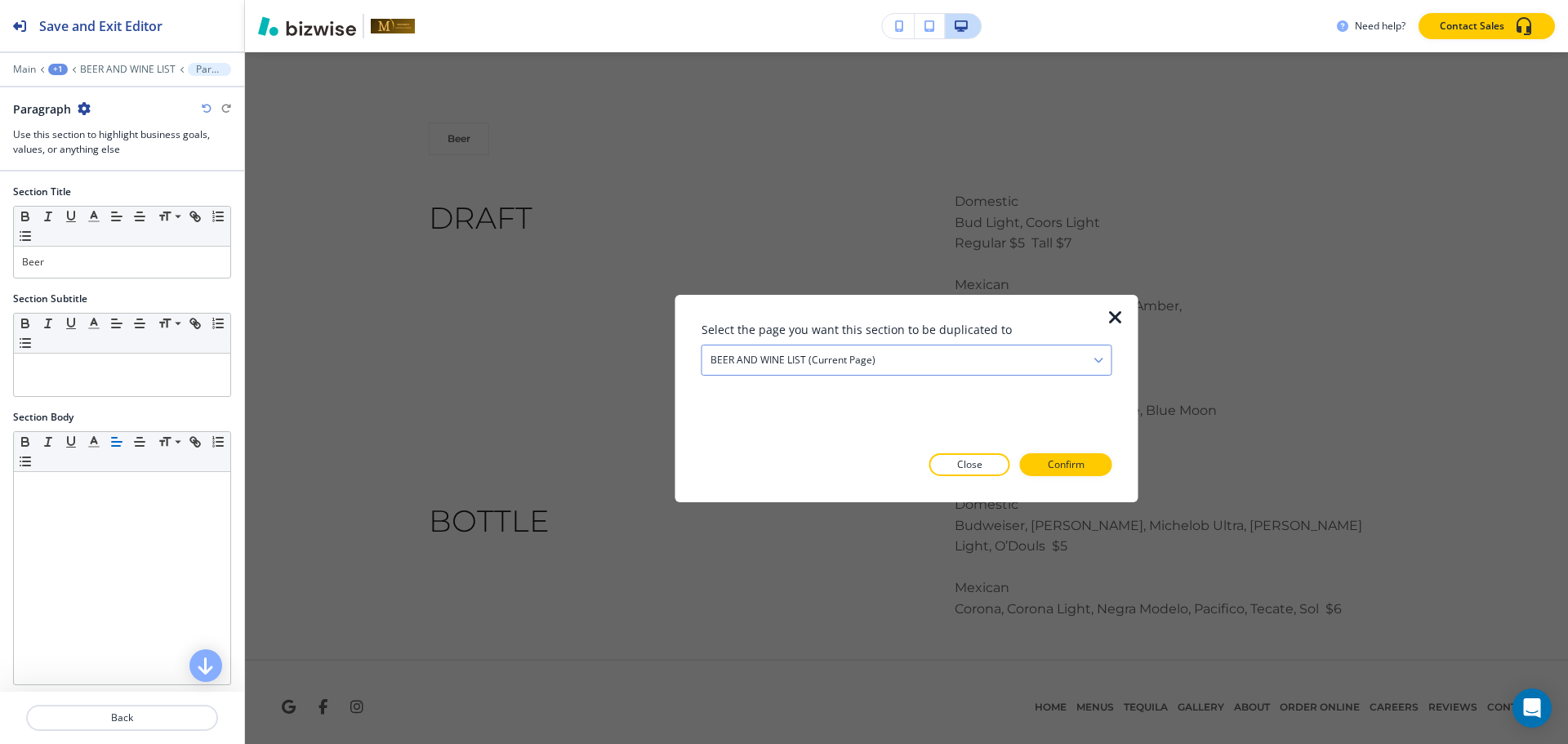
click at [916, 352] on div "BEER AND WINE LIST (current page)" at bounding box center [907, 359] width 409 height 29
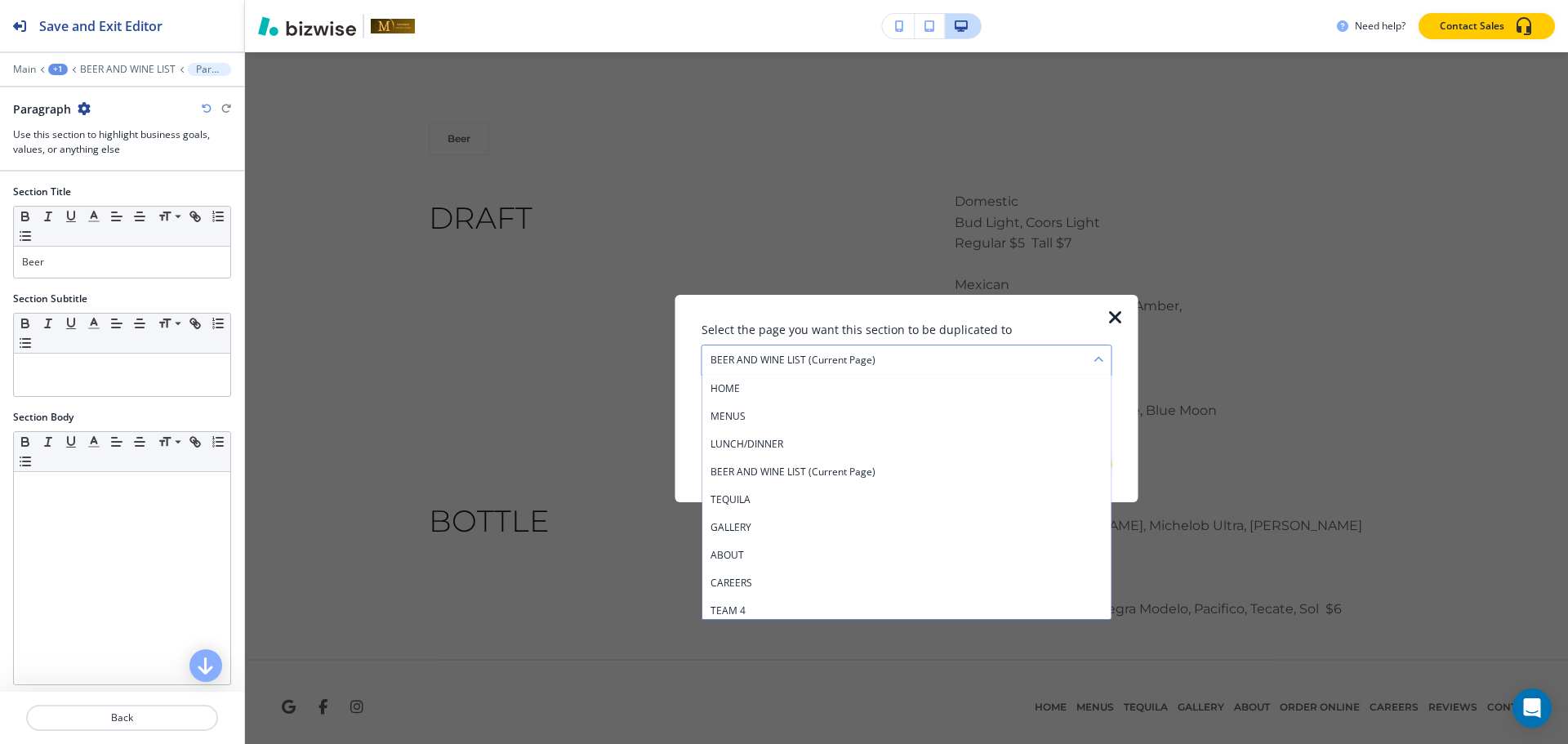
click at [916, 352] on div "BEER AND WINE LIST (current page)" at bounding box center [907, 359] width 409 height 29
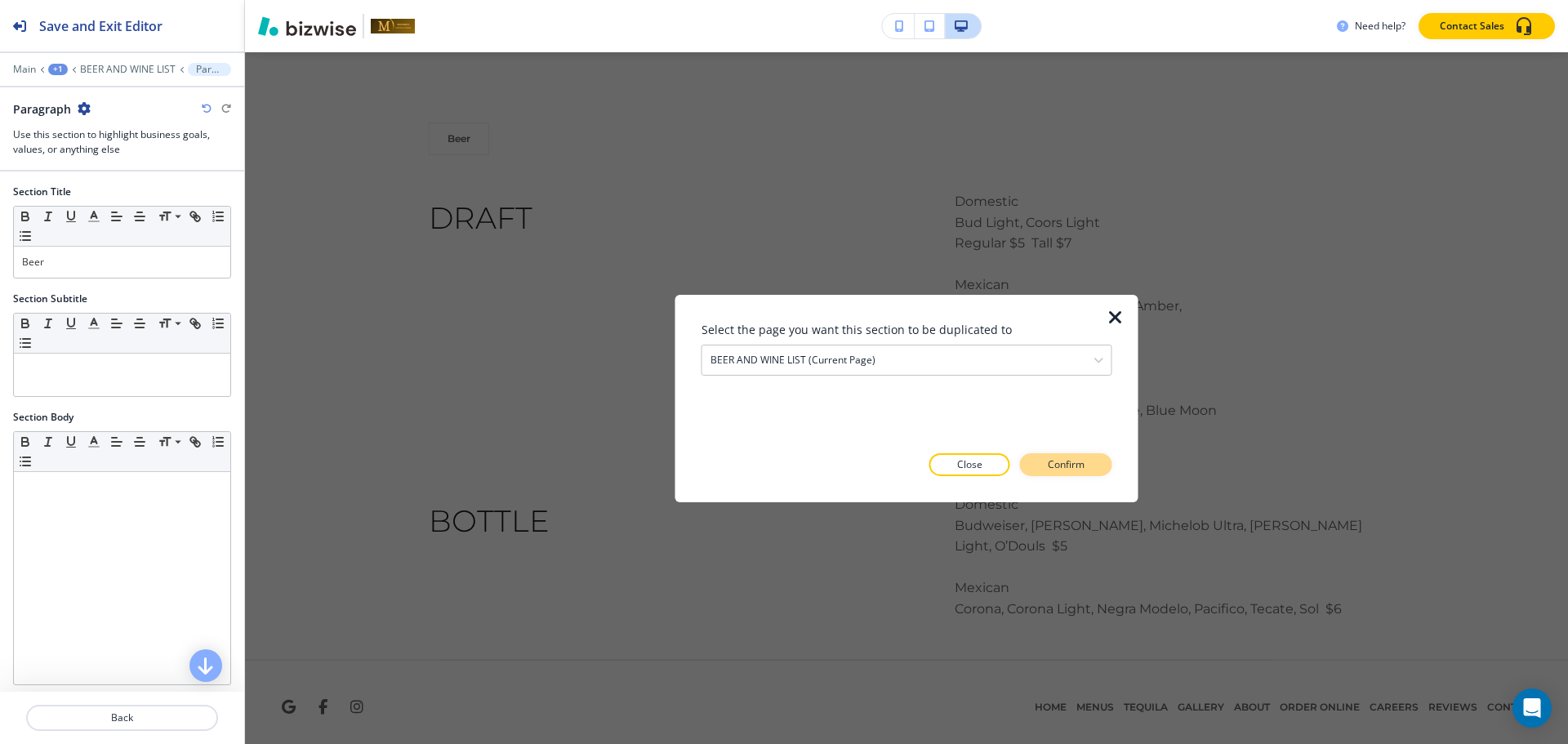
click at [1103, 472] on button "Confirm" at bounding box center [1066, 464] width 92 height 23
click at [1084, 467] on p "Take me there" at bounding box center [1051, 464] width 66 height 15
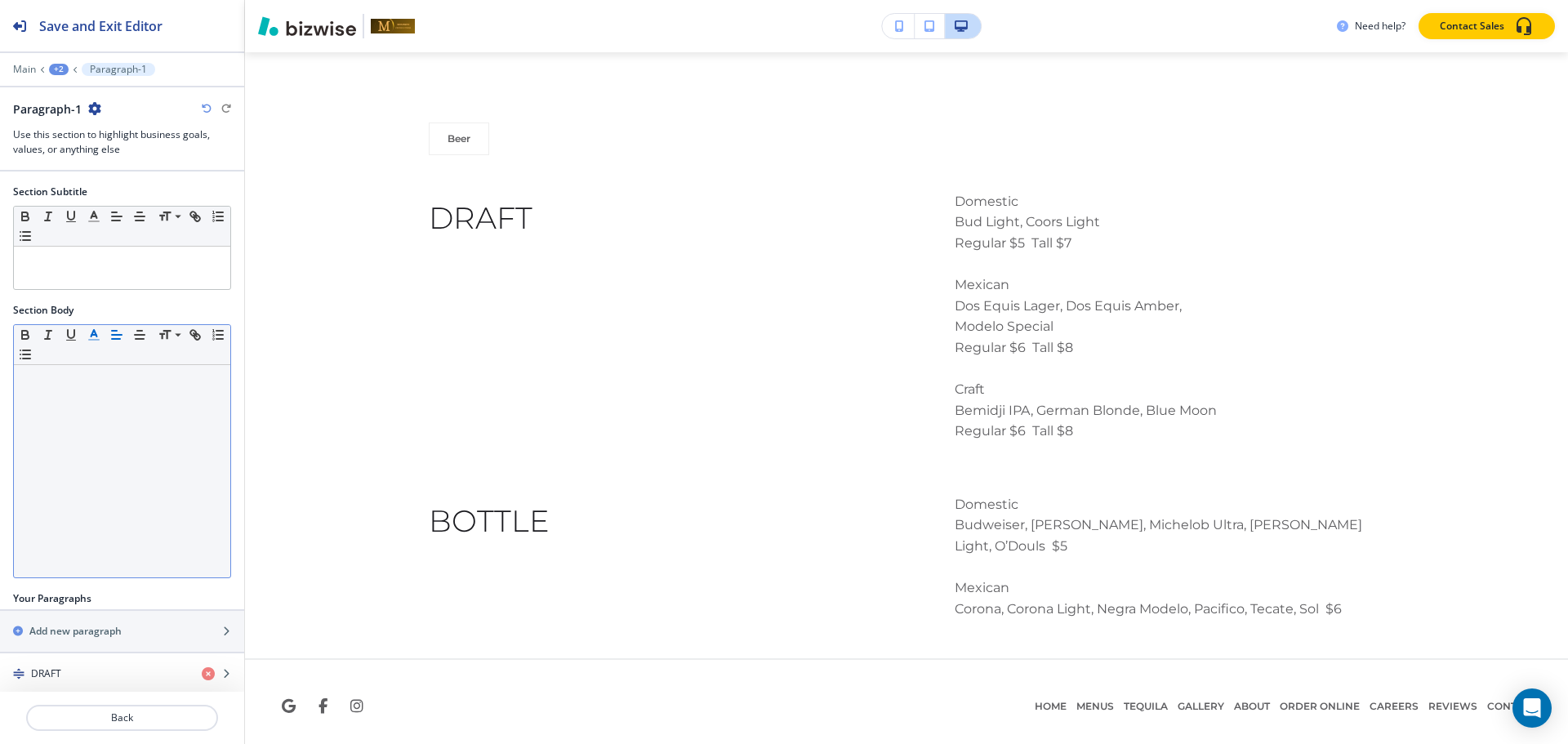
scroll to position [167, 0]
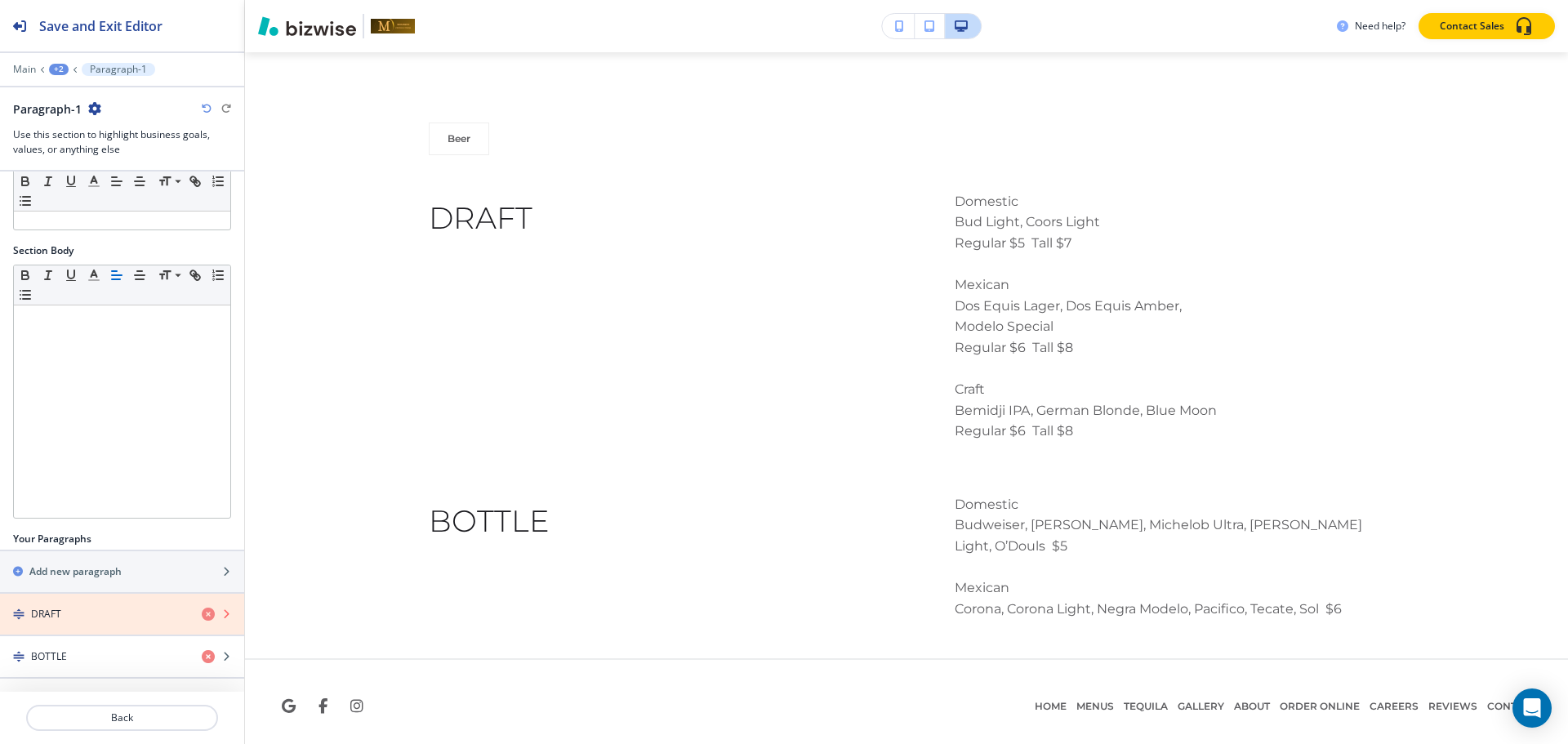
click at [202, 616] on icon "button" at bounding box center [208, 613] width 13 height 13
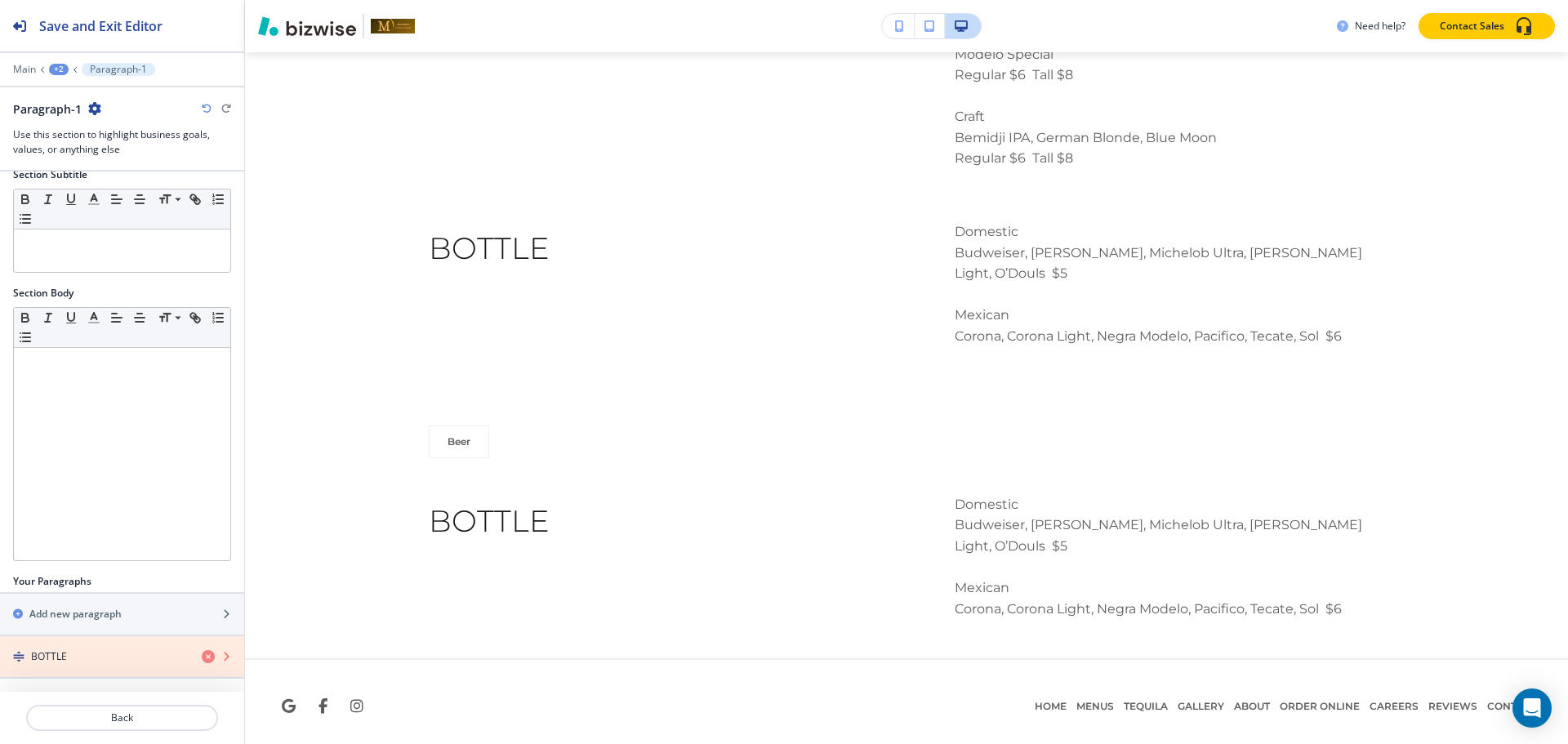
click at [202, 653] on icon "button" at bounding box center [208, 656] width 13 height 13
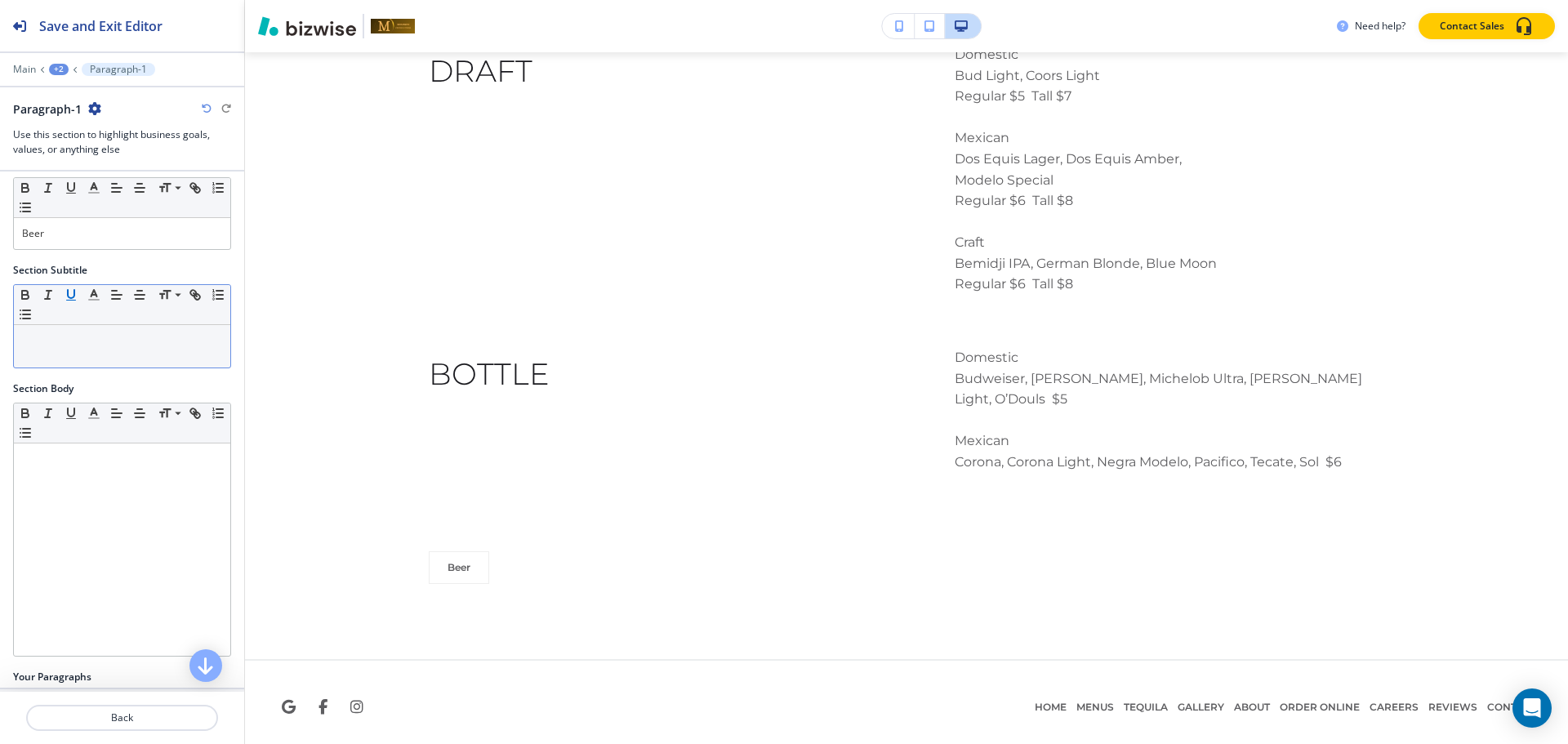
scroll to position [0, 0]
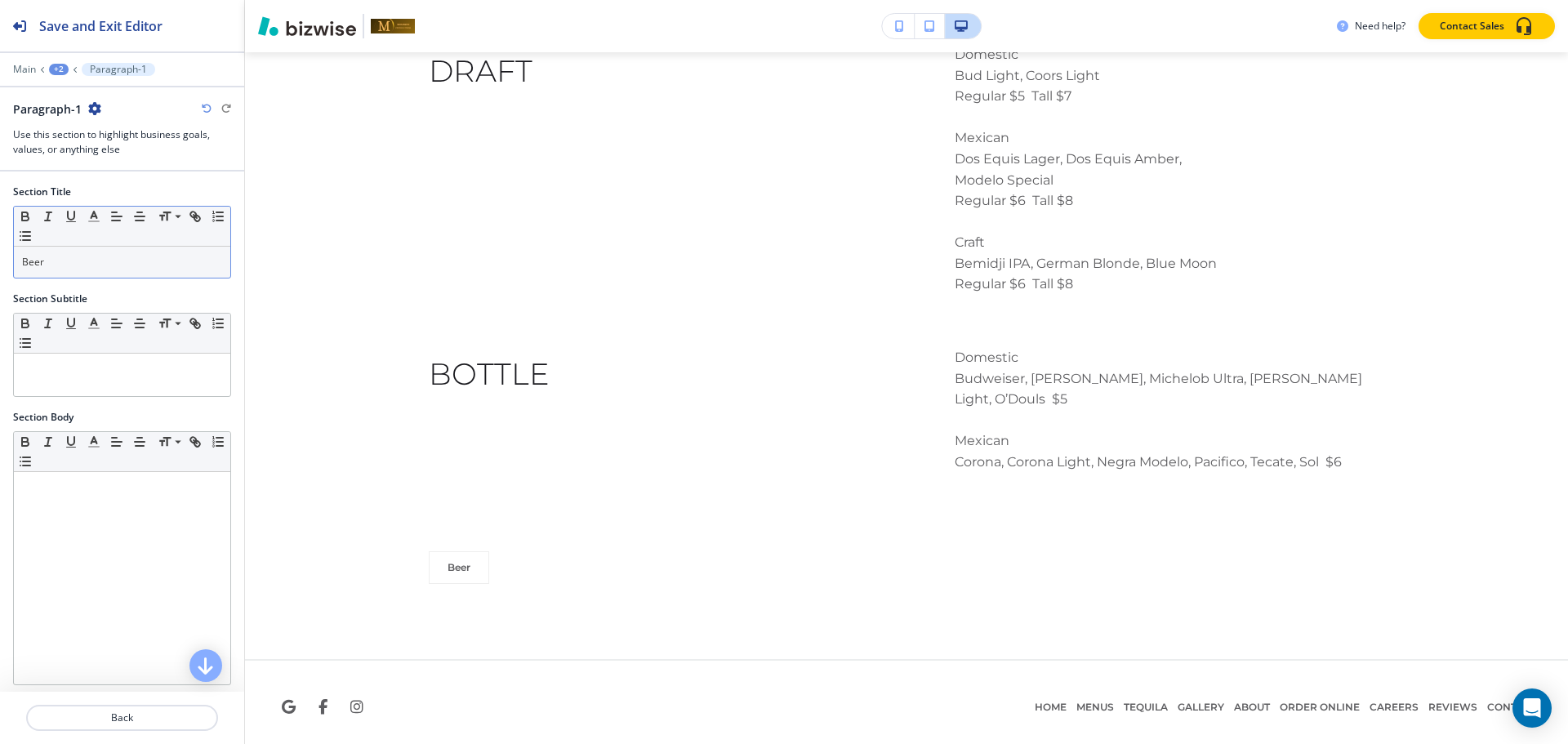
click at [76, 263] on p "Beer" at bounding box center [122, 262] width 200 height 15
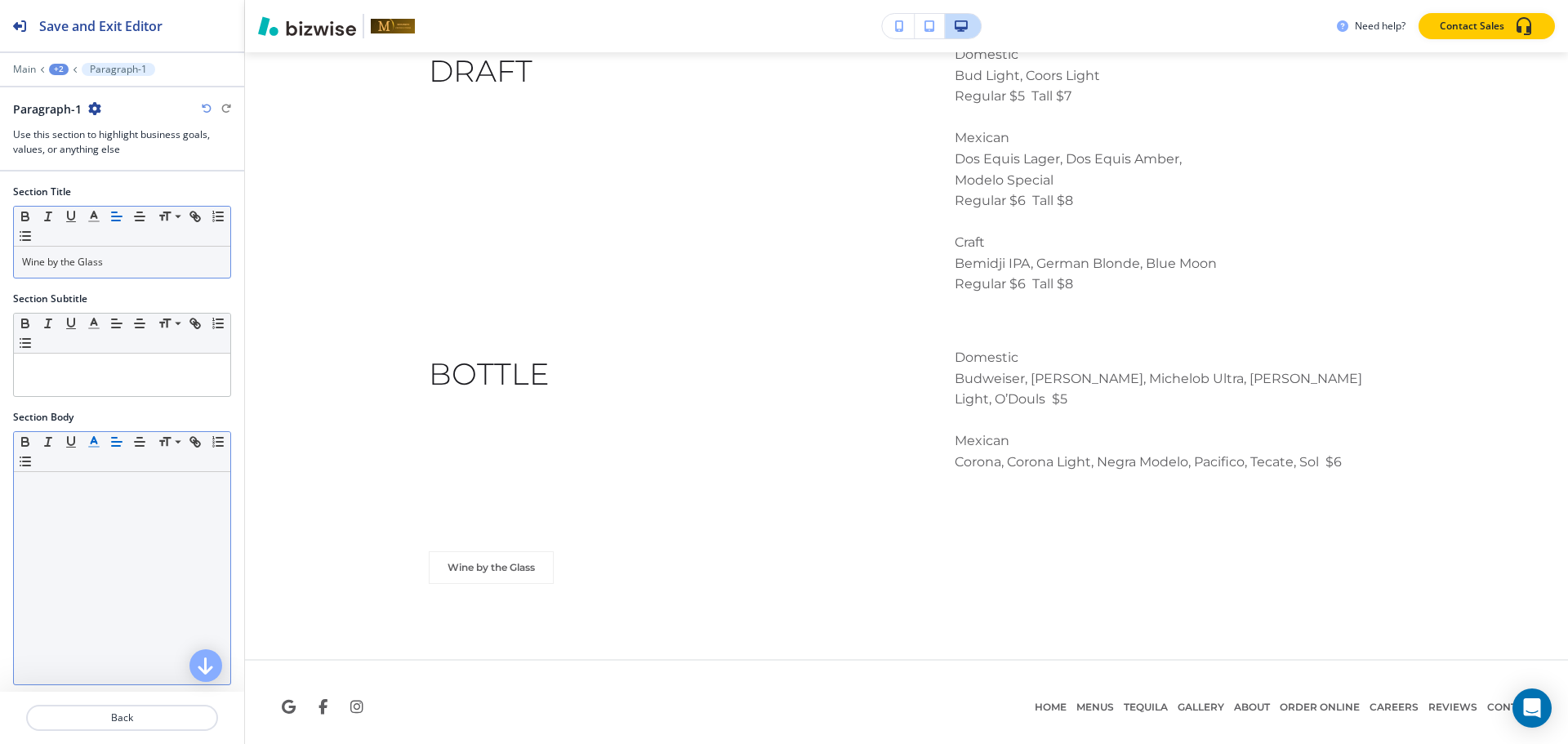
drag, startPoint x: 105, startPoint y: 443, endPoint x: 108, endPoint y: 474, distance: 31.1
click at [105, 443] on div "Small Normal Large Huge" at bounding box center [123, 452] width 217 height 40
click at [107, 488] on p at bounding box center [122, 487] width 200 height 15
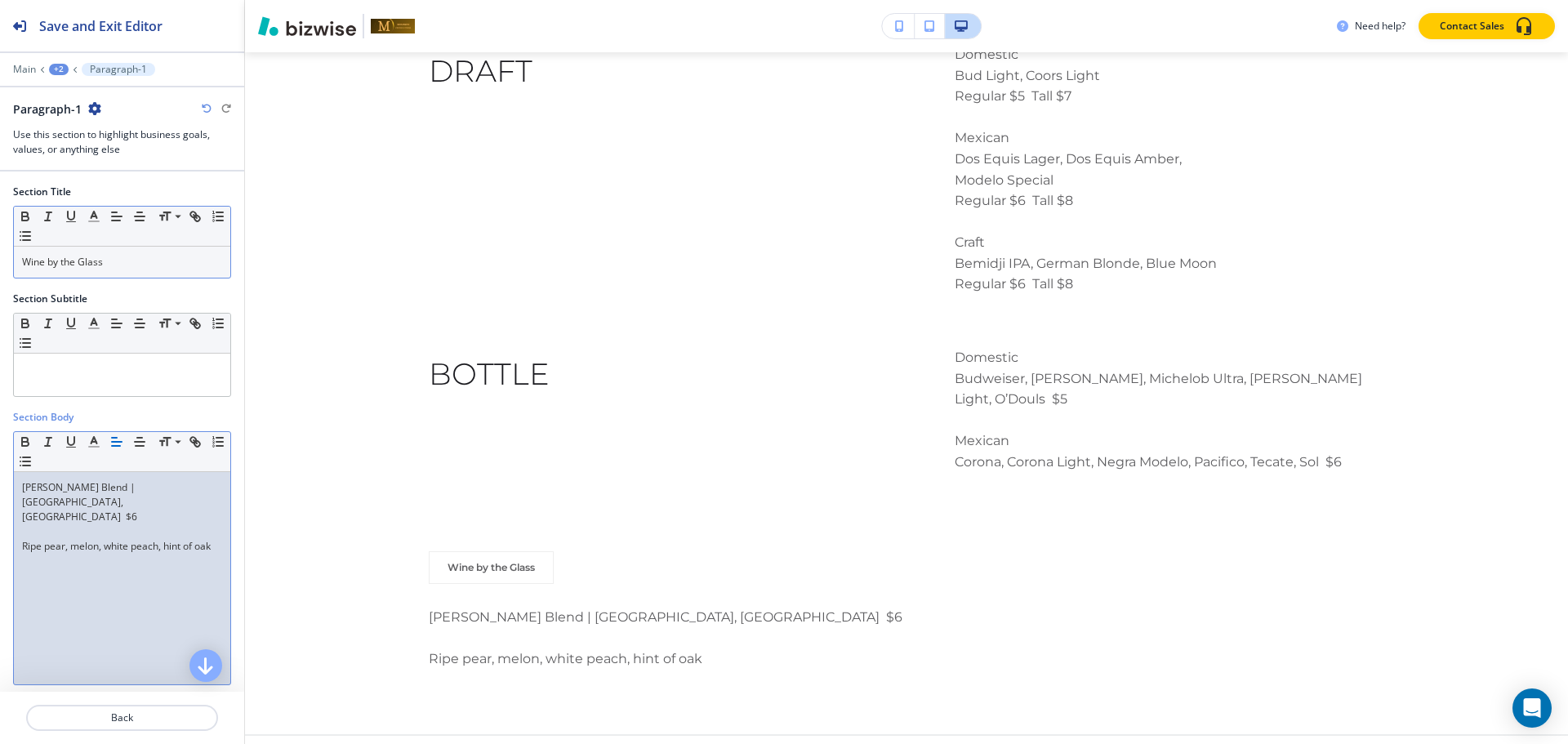
scroll to position [2694, 0]
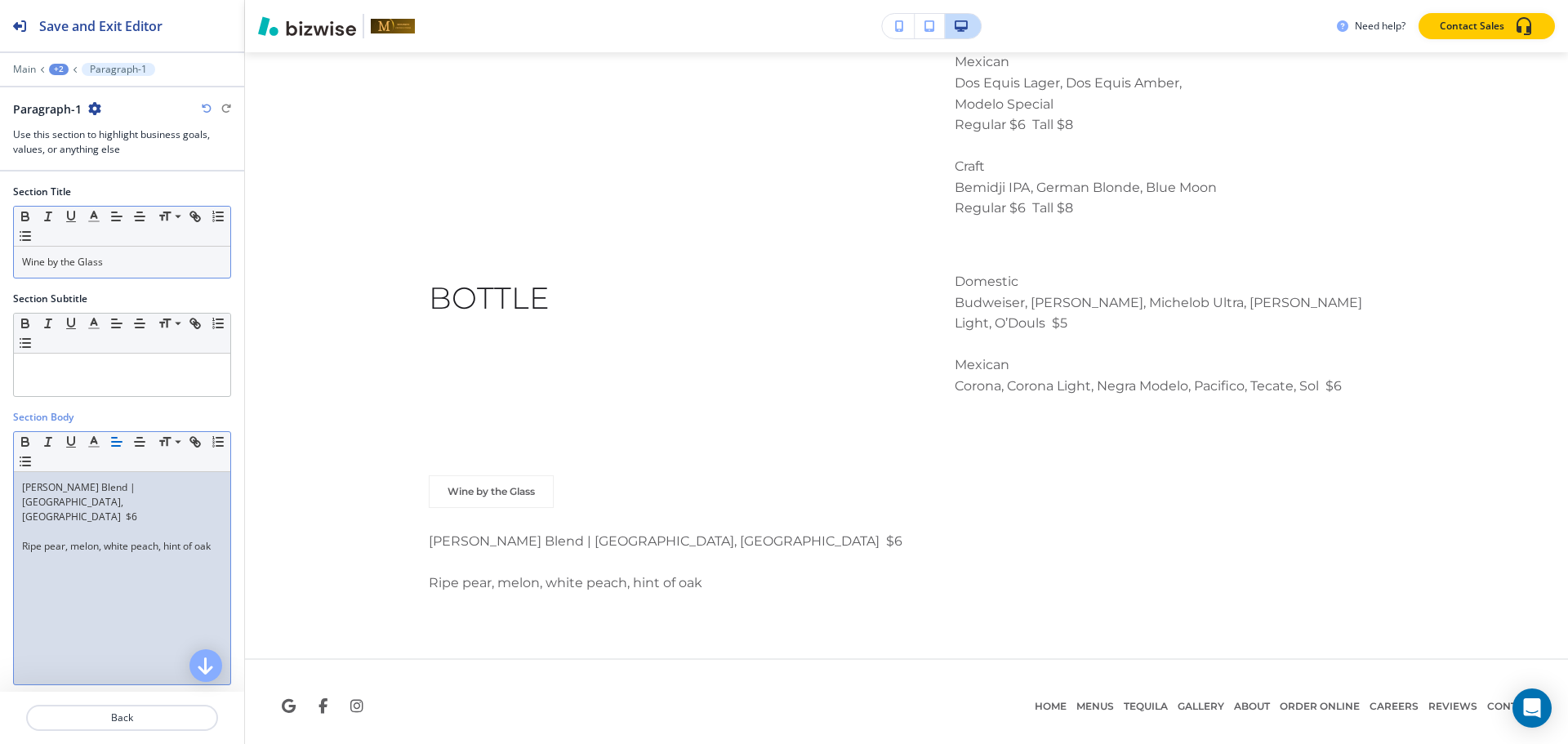
click at [86, 494] on p "[PERSON_NAME] Blend | [GEOGRAPHIC_DATA], [GEOGRAPHIC_DATA] $6" at bounding box center [122, 503] width 200 height 44
click at [72, 539] on p "Ripe pear, melon, white peach, hint of oak" at bounding box center [122, 546] width 200 height 15
click at [75, 524] on p at bounding box center [122, 531] width 200 height 15
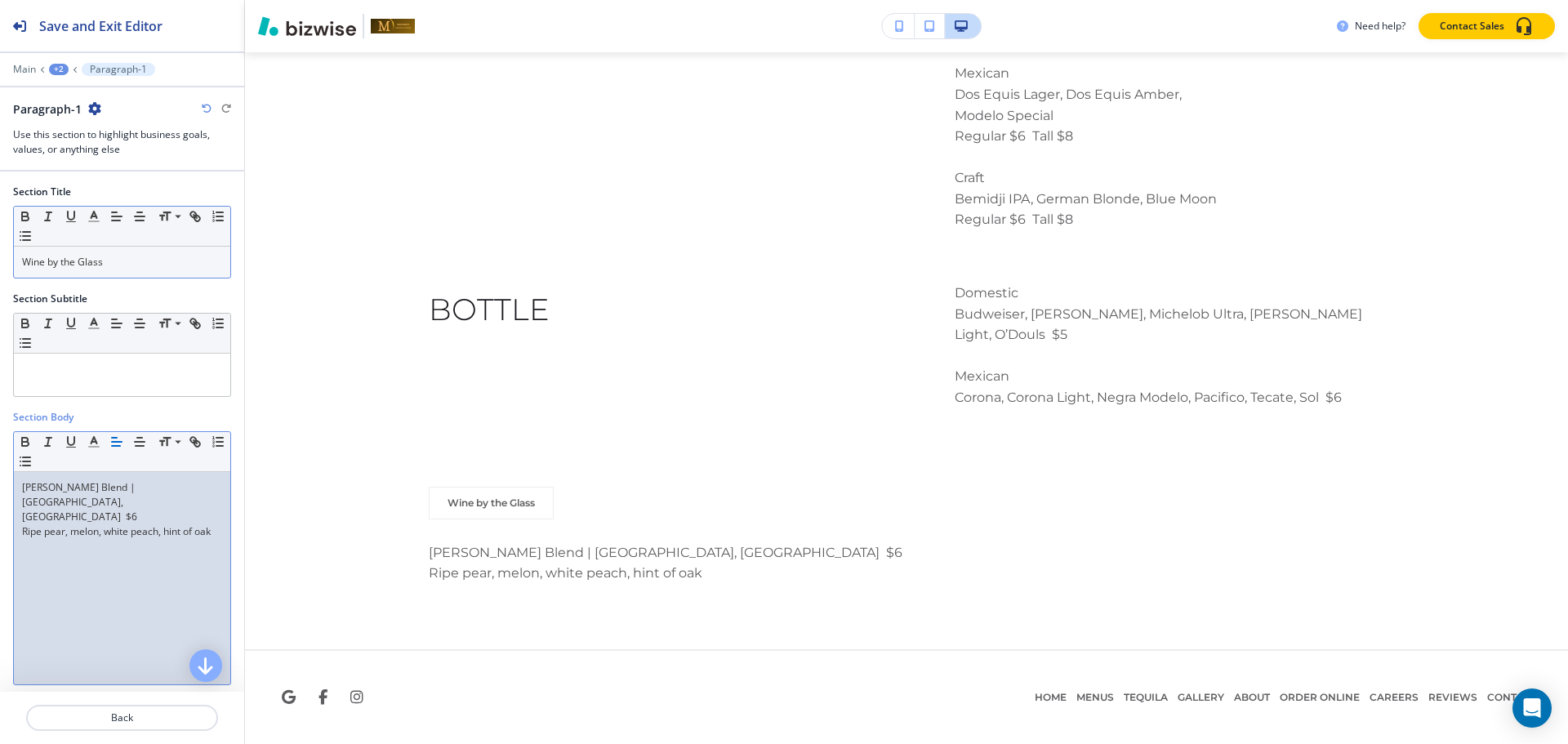
scroll to position [2672, 0]
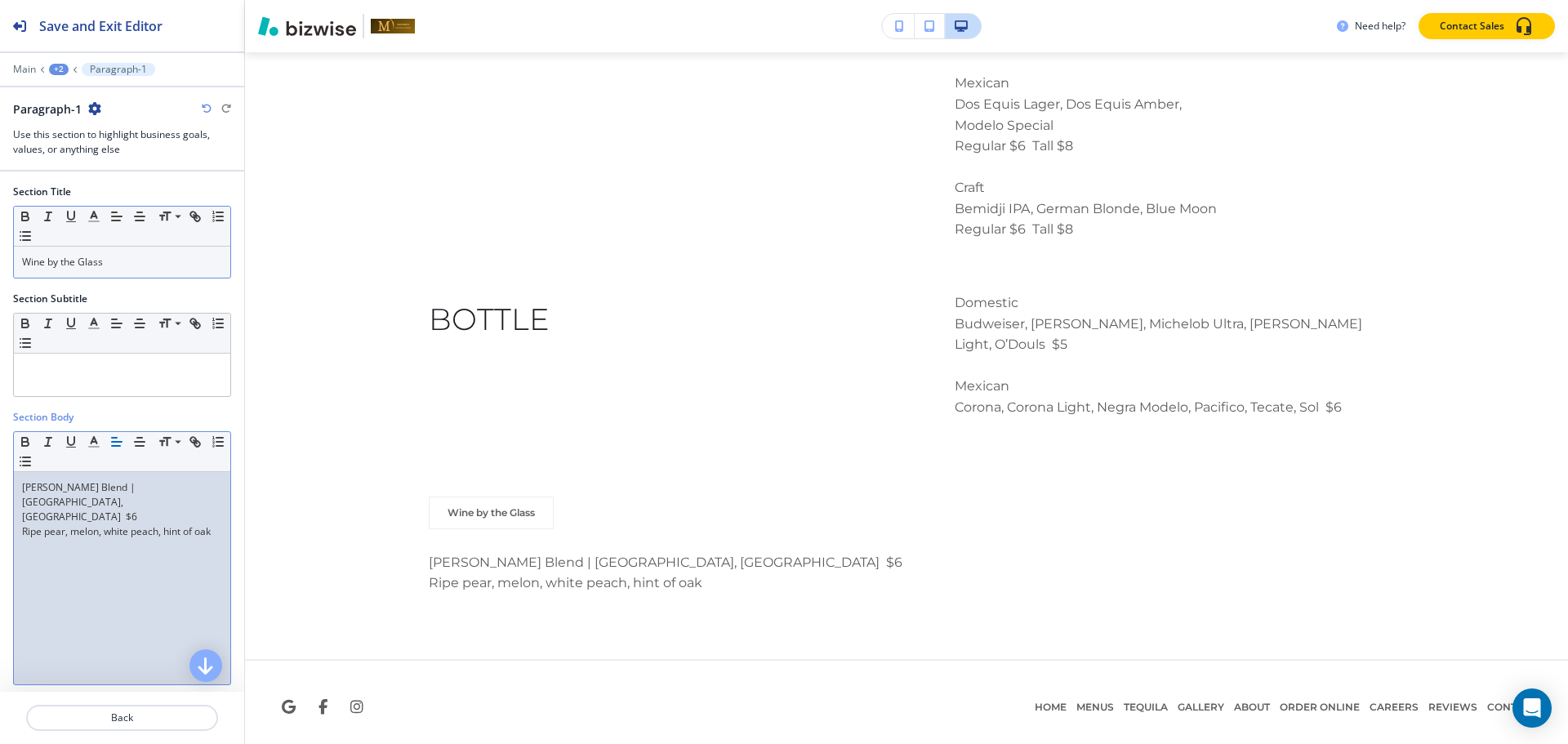
click at [48, 524] on p "Ripe pear, melon, white peach, hint of oak" at bounding box center [122, 531] width 200 height 15
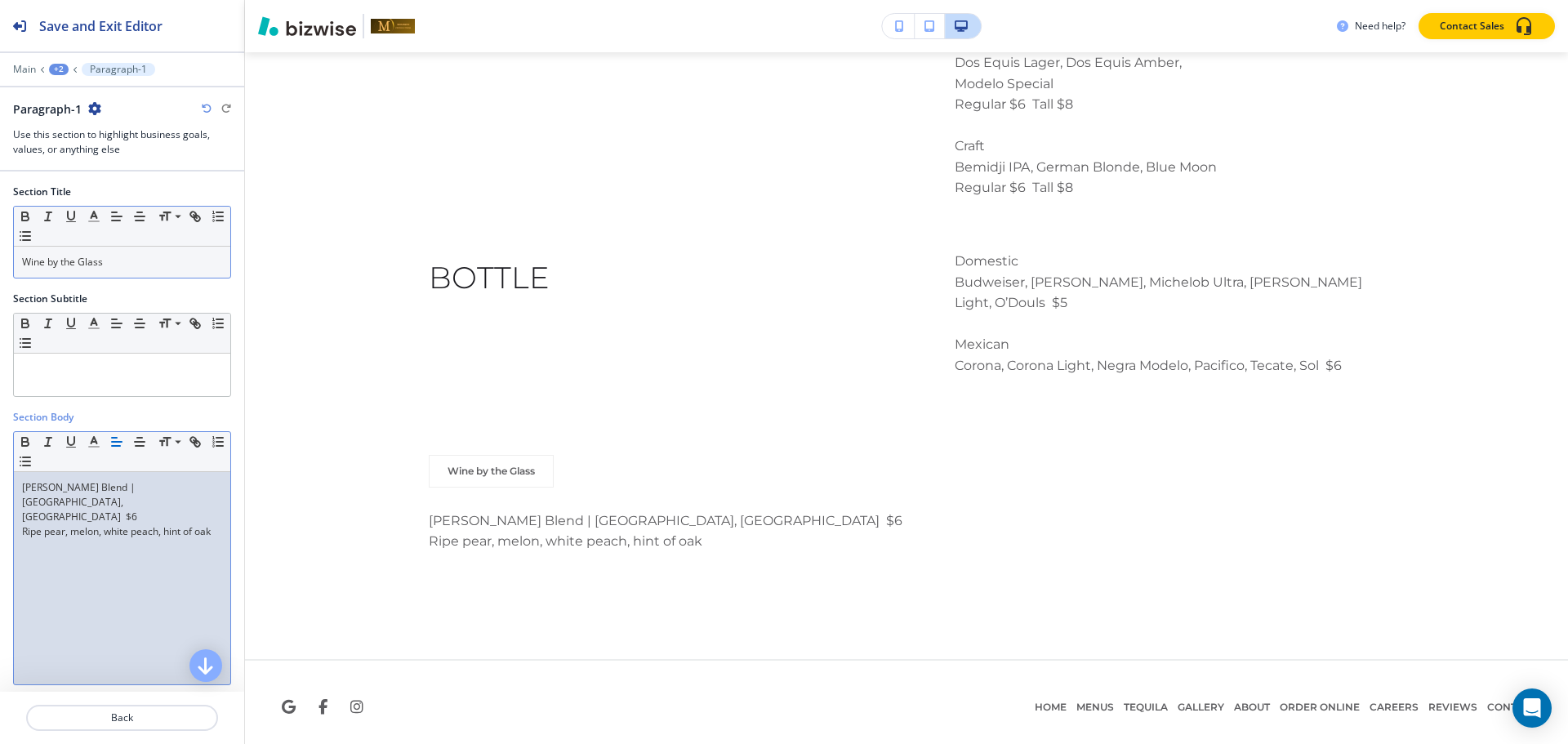
scroll to position [2735, 0]
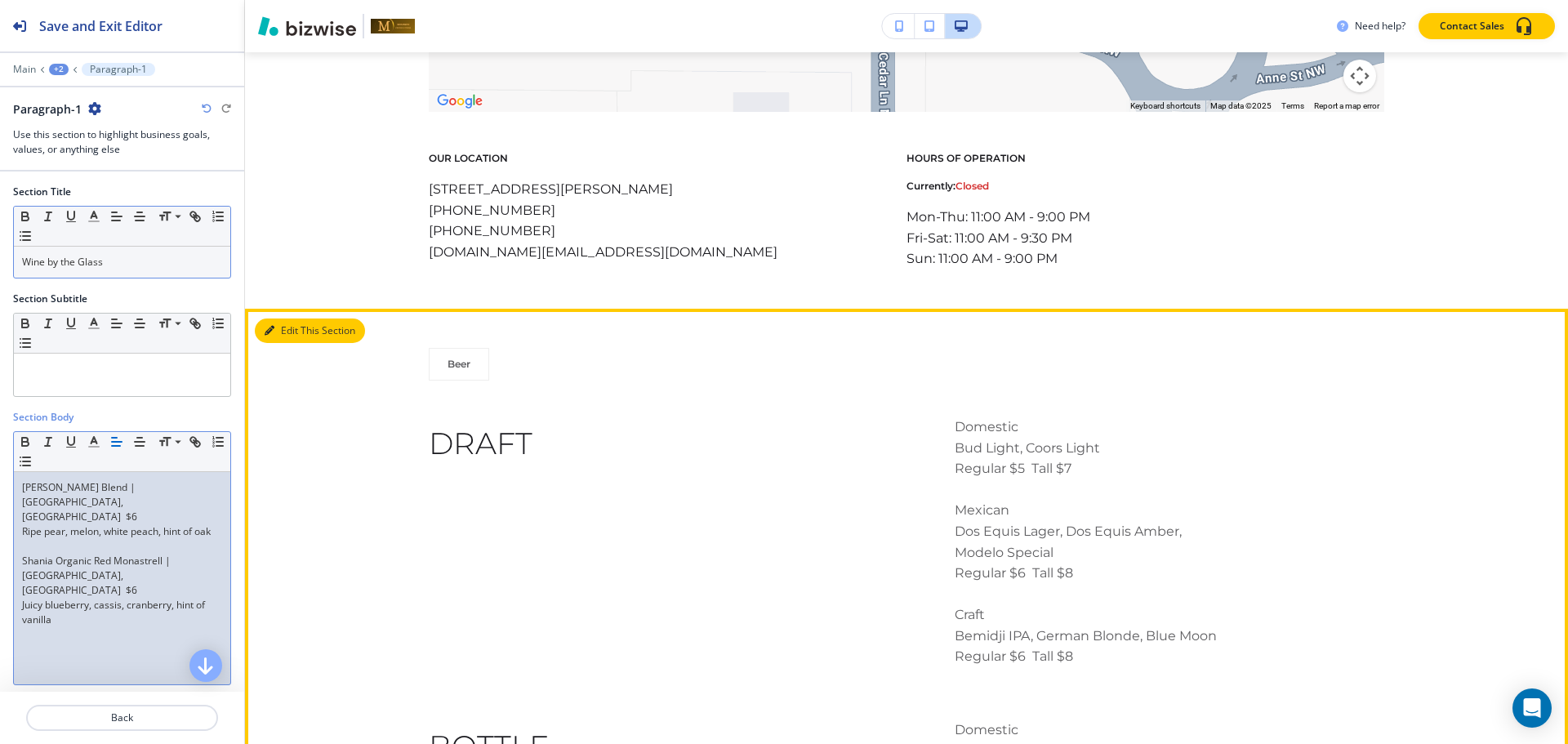
click at [283, 330] on button "Edit This Section" at bounding box center [310, 331] width 110 height 25
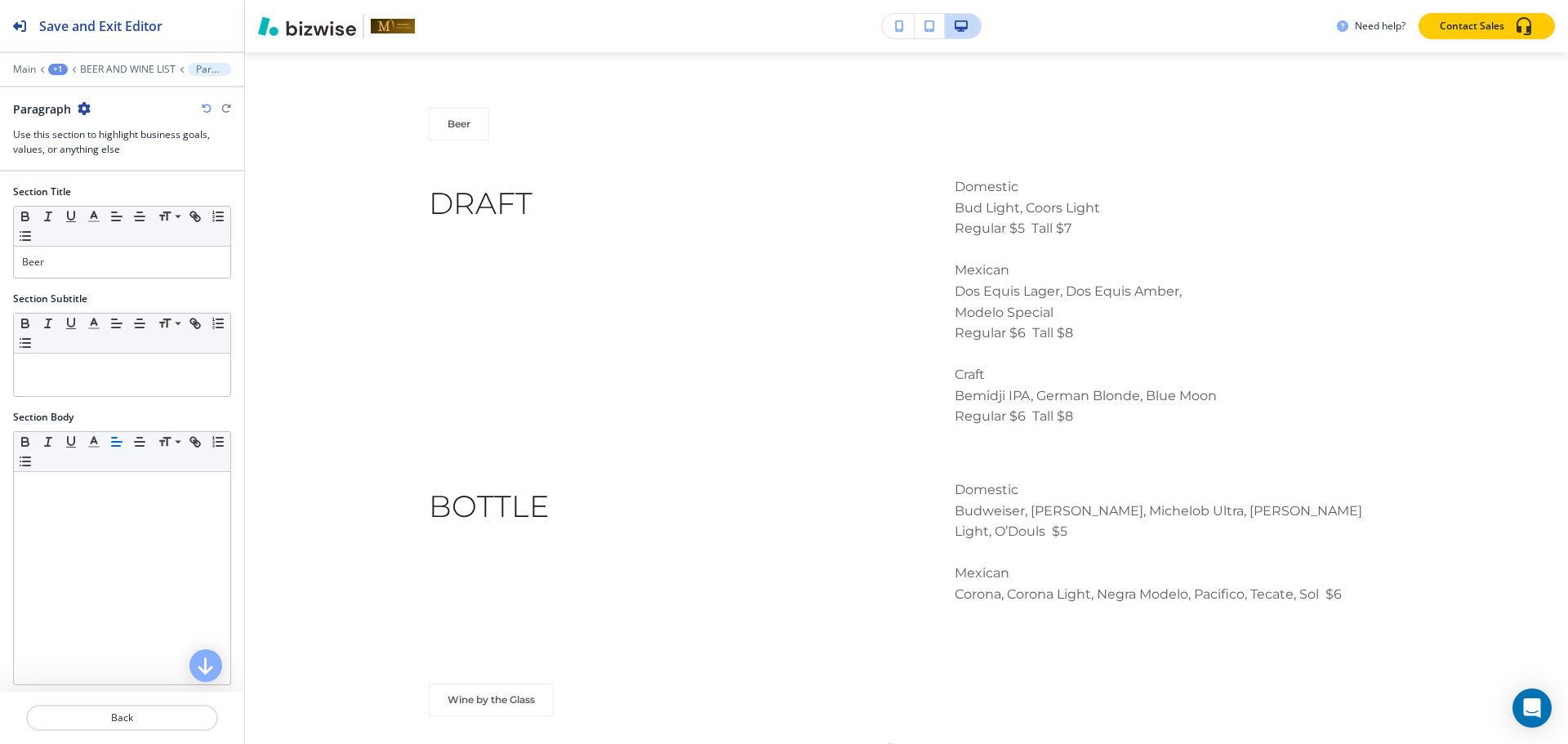
scroll to position [2492, 0]
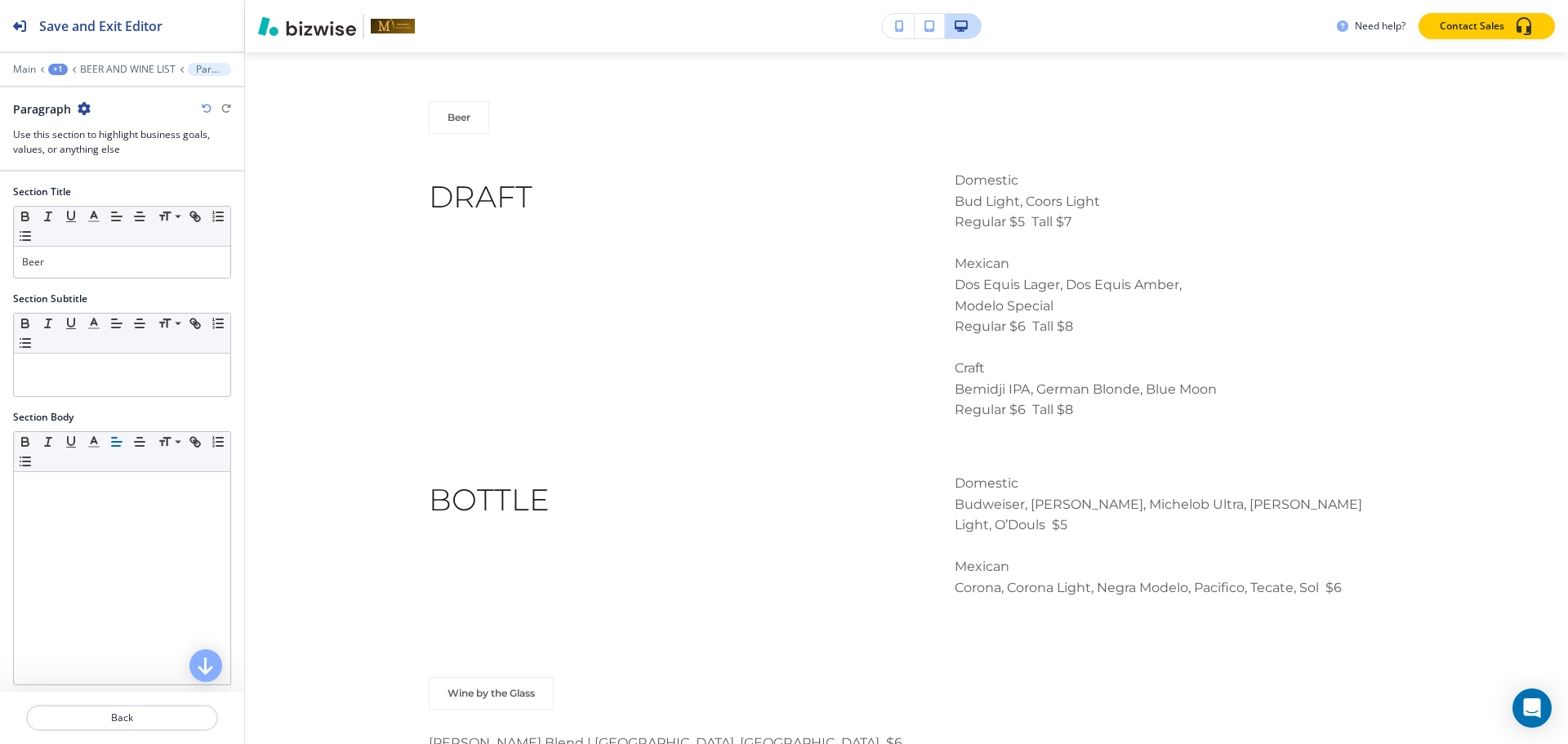
click at [78, 104] on icon "button" at bounding box center [83, 108] width 13 height 13
click at [102, 165] on p "Duplicate Section" at bounding box center [129, 165] width 83 height 15
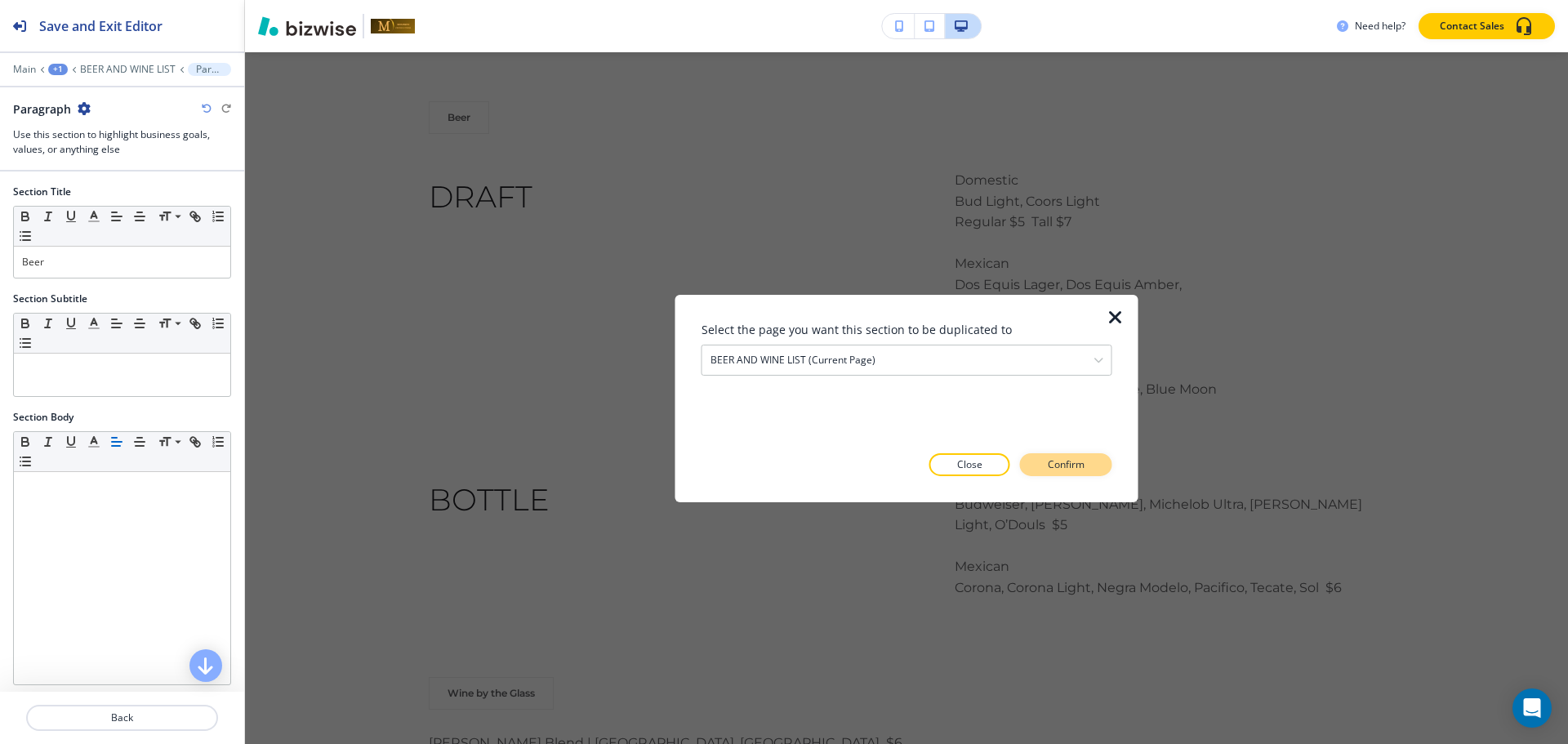
click at [1097, 459] on button "Confirm" at bounding box center [1066, 464] width 92 height 23
click at [1097, 459] on button "Take me there" at bounding box center [1051, 464] width 122 height 23
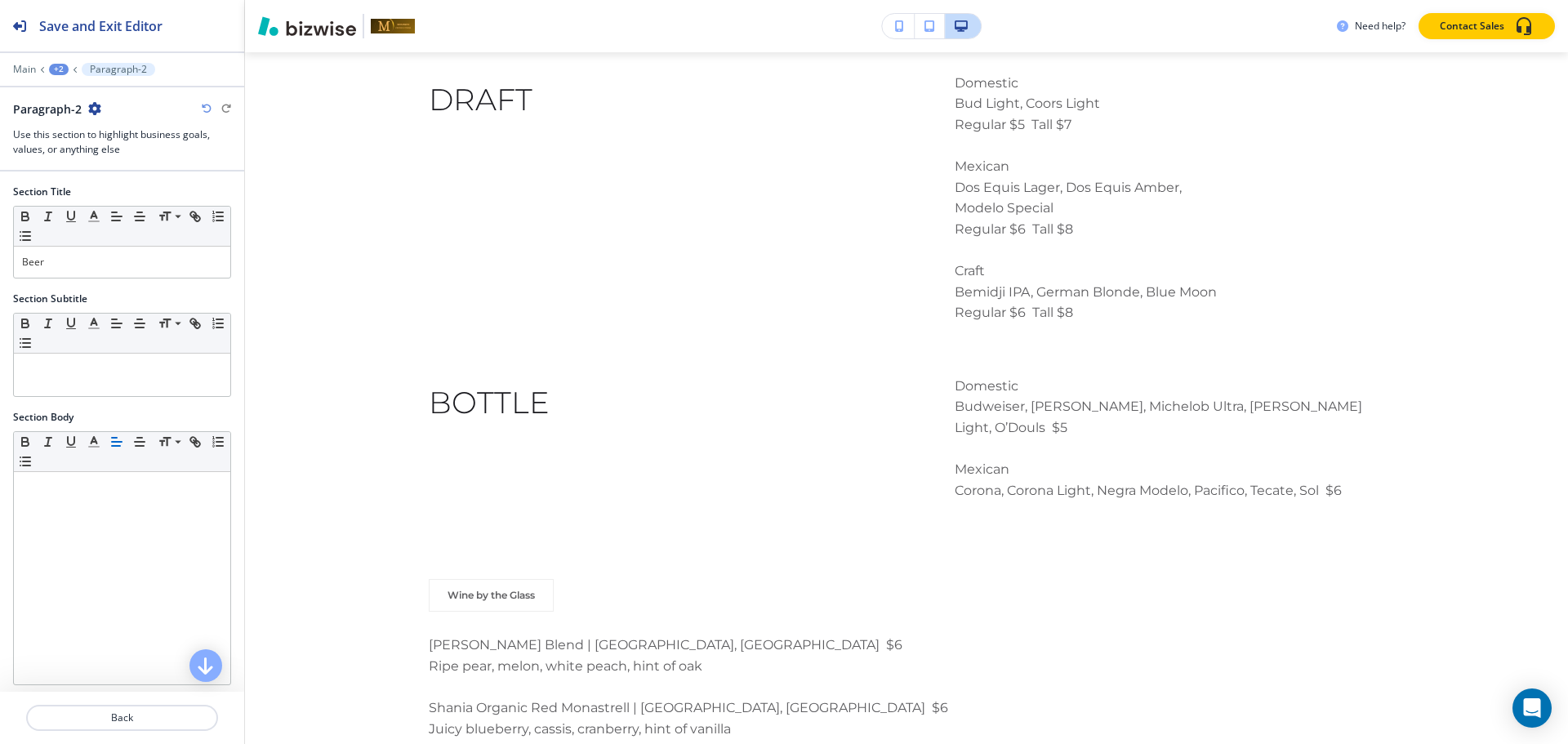
scroll to position [3148, 0]
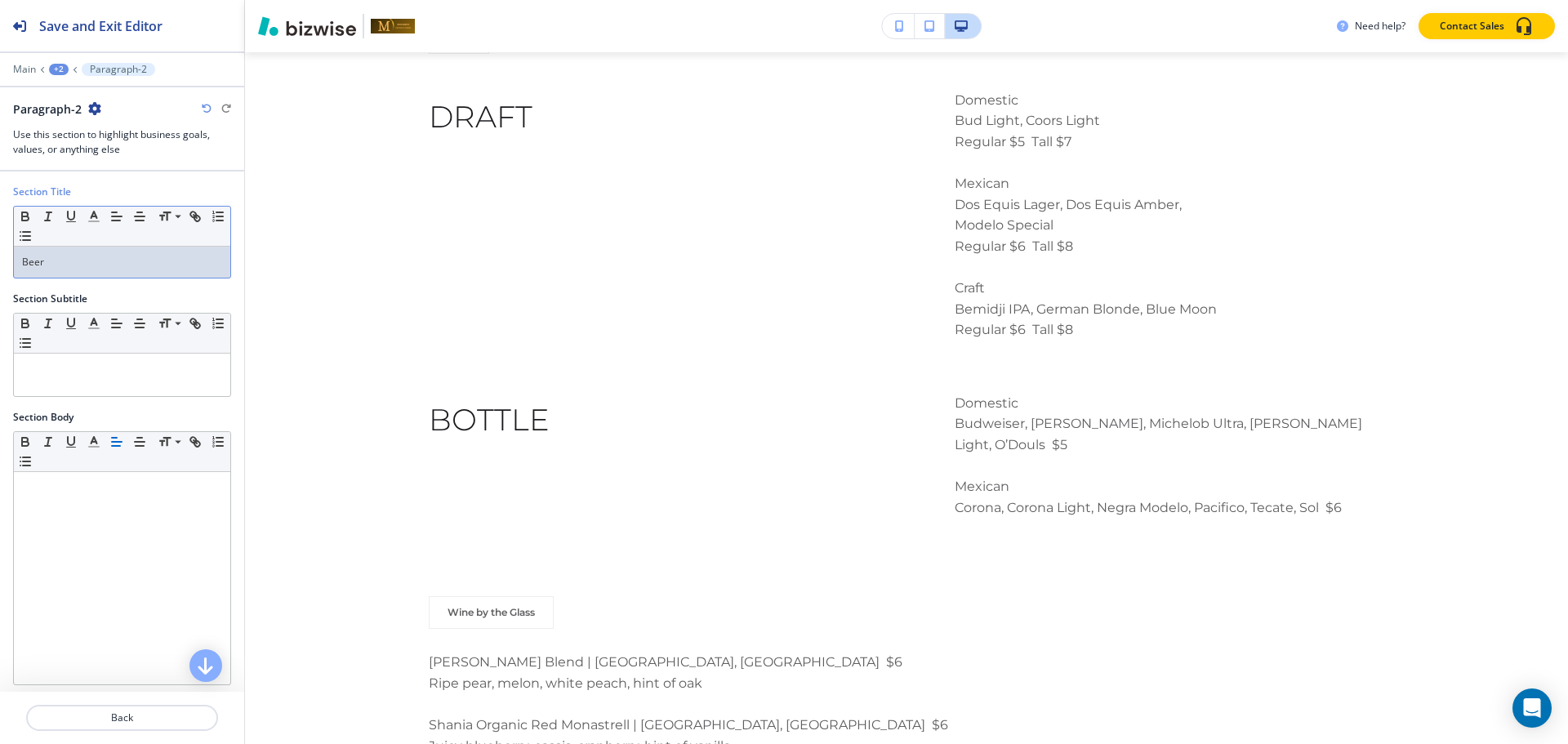
click at [107, 268] on p "Beer" at bounding box center [122, 262] width 200 height 15
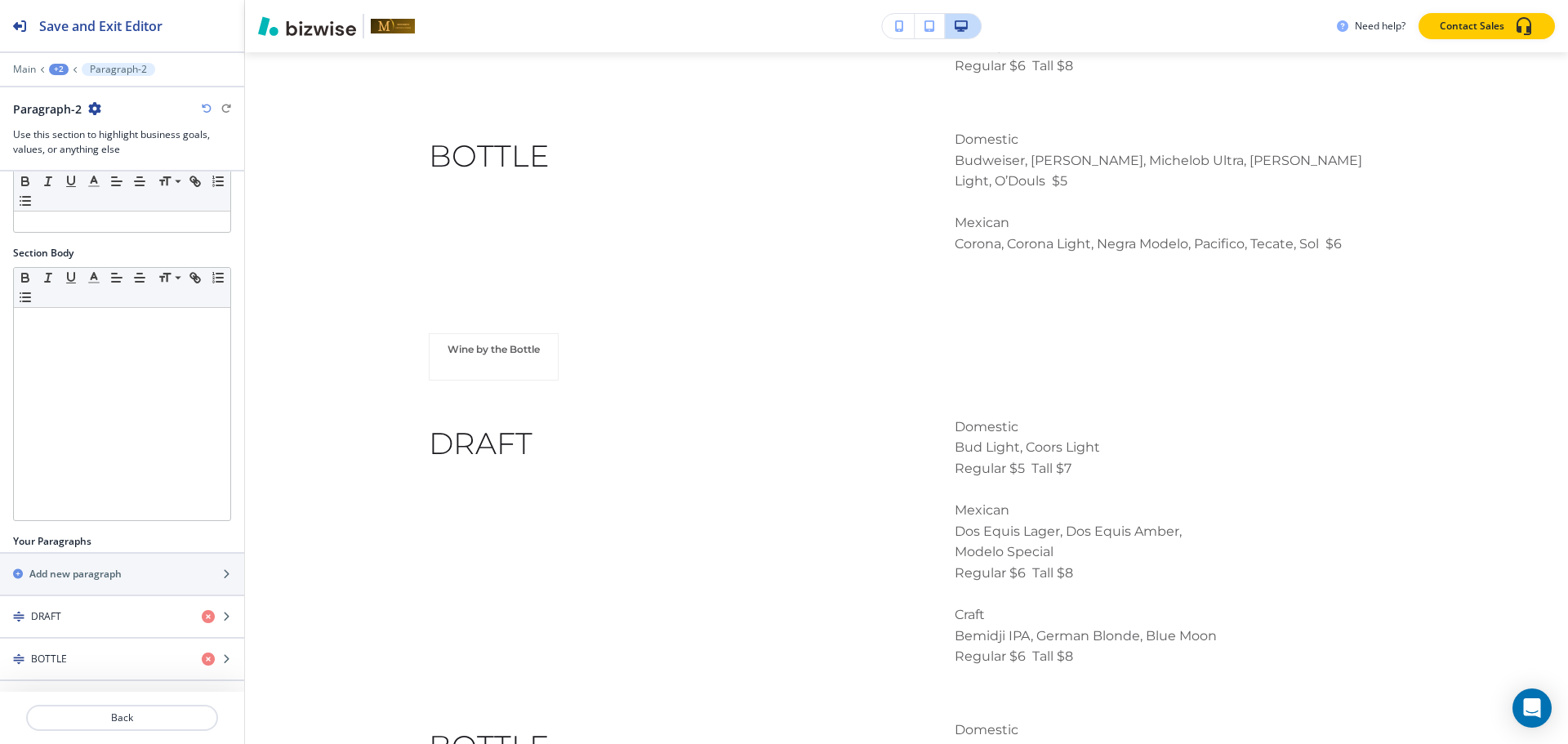
scroll to position [167, 0]
click at [83, 616] on div "DRAFT" at bounding box center [94, 613] width 188 height 15
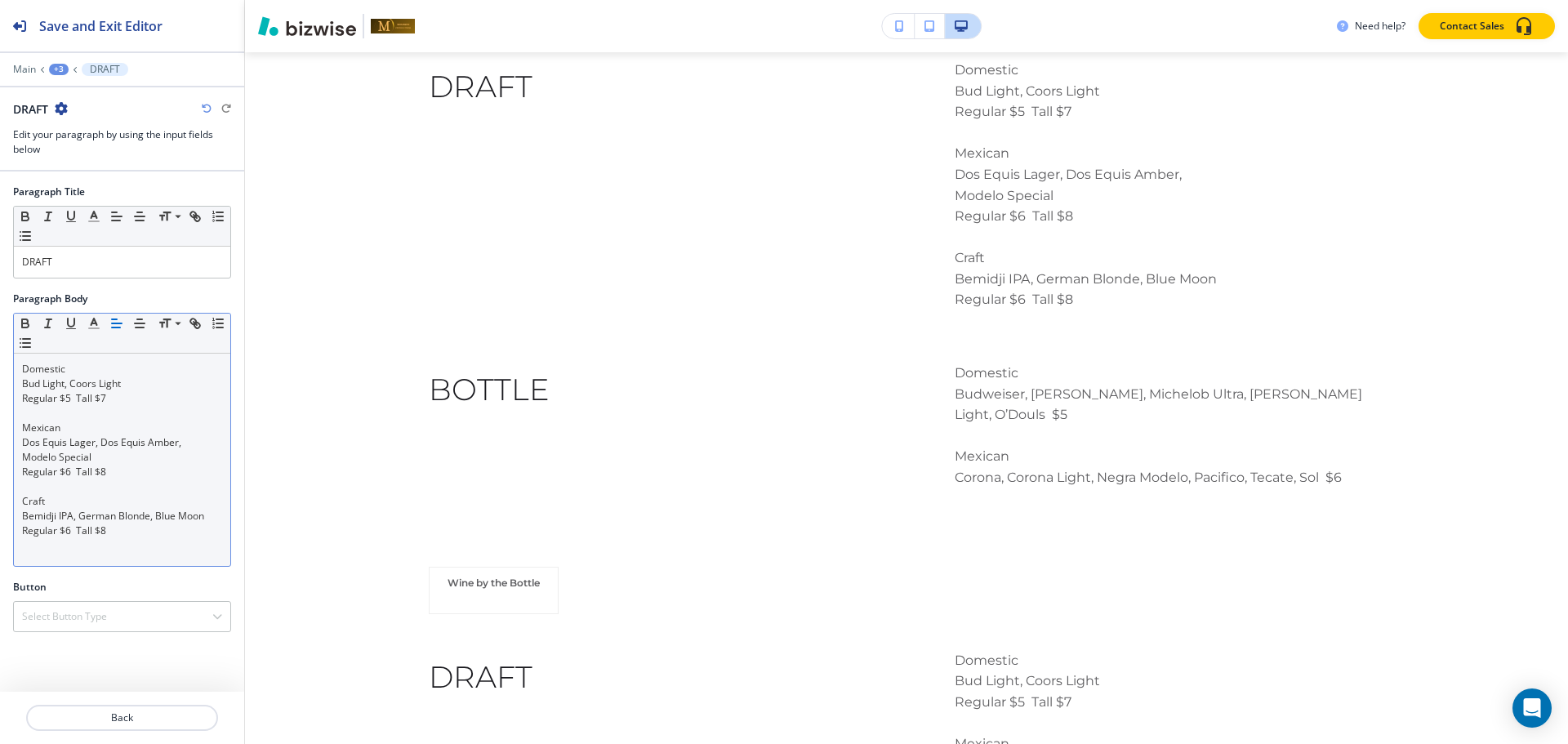
scroll to position [2600, 0]
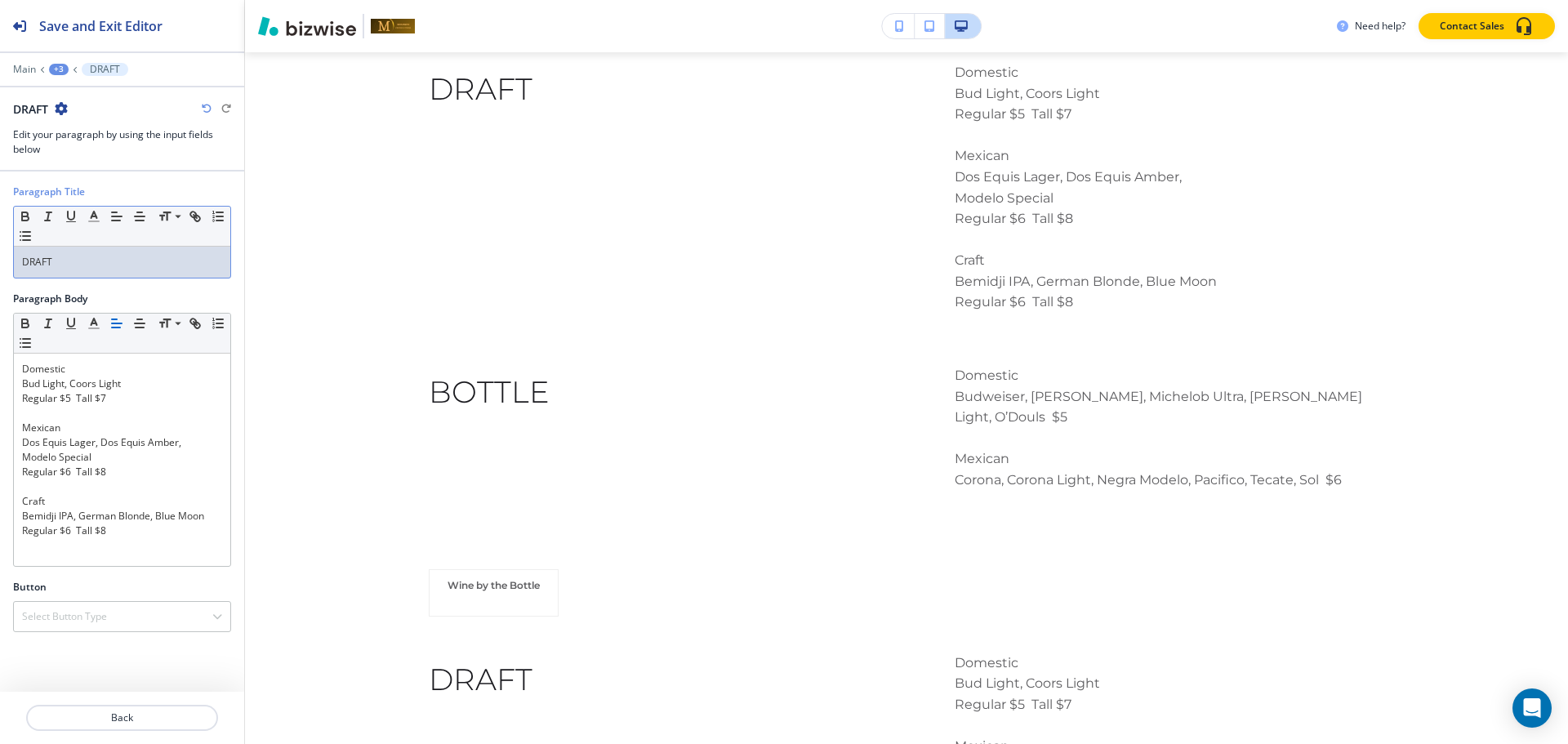
click at [133, 263] on p "DRAFT" at bounding box center [122, 262] width 200 height 15
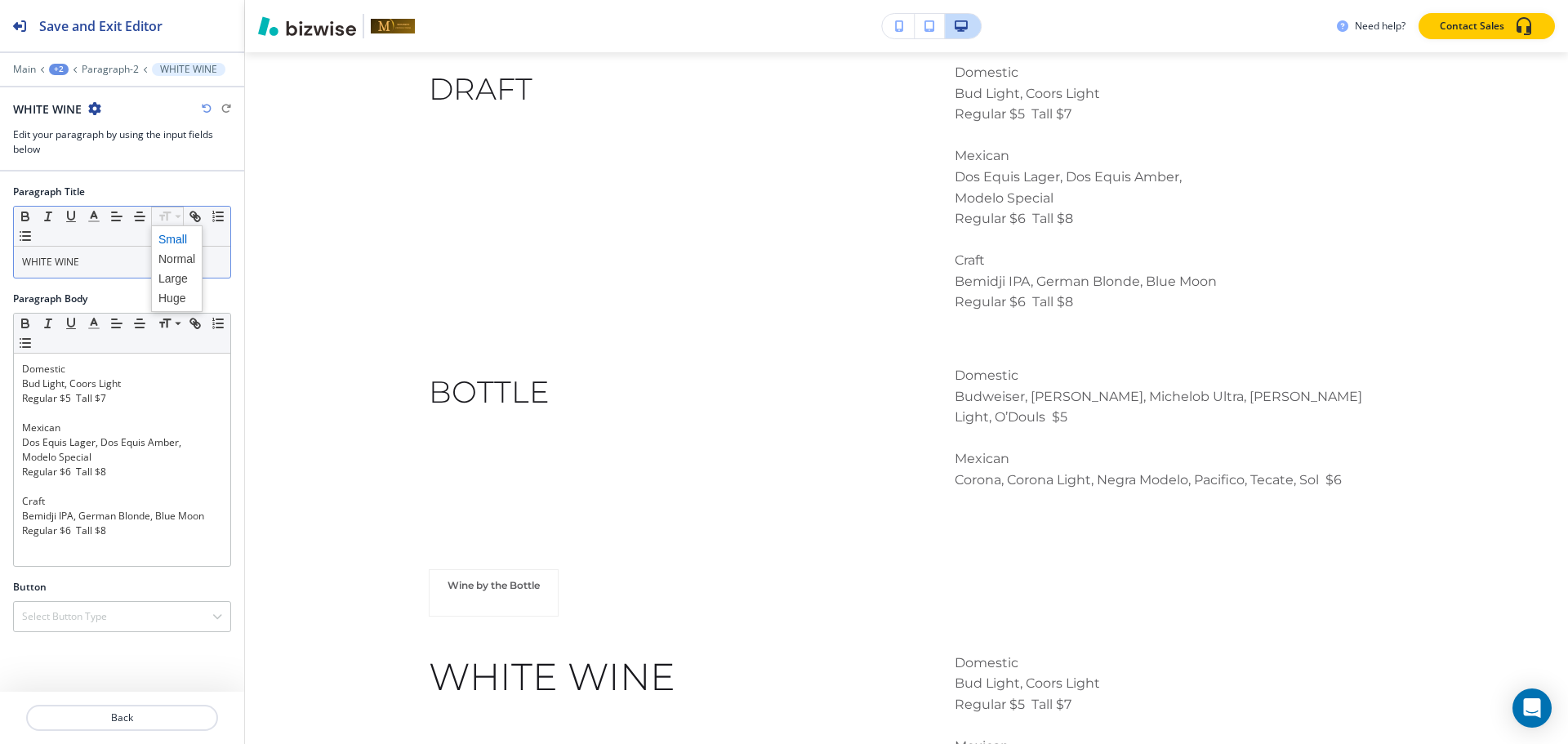
click at [168, 239] on span at bounding box center [176, 239] width 36 height 20
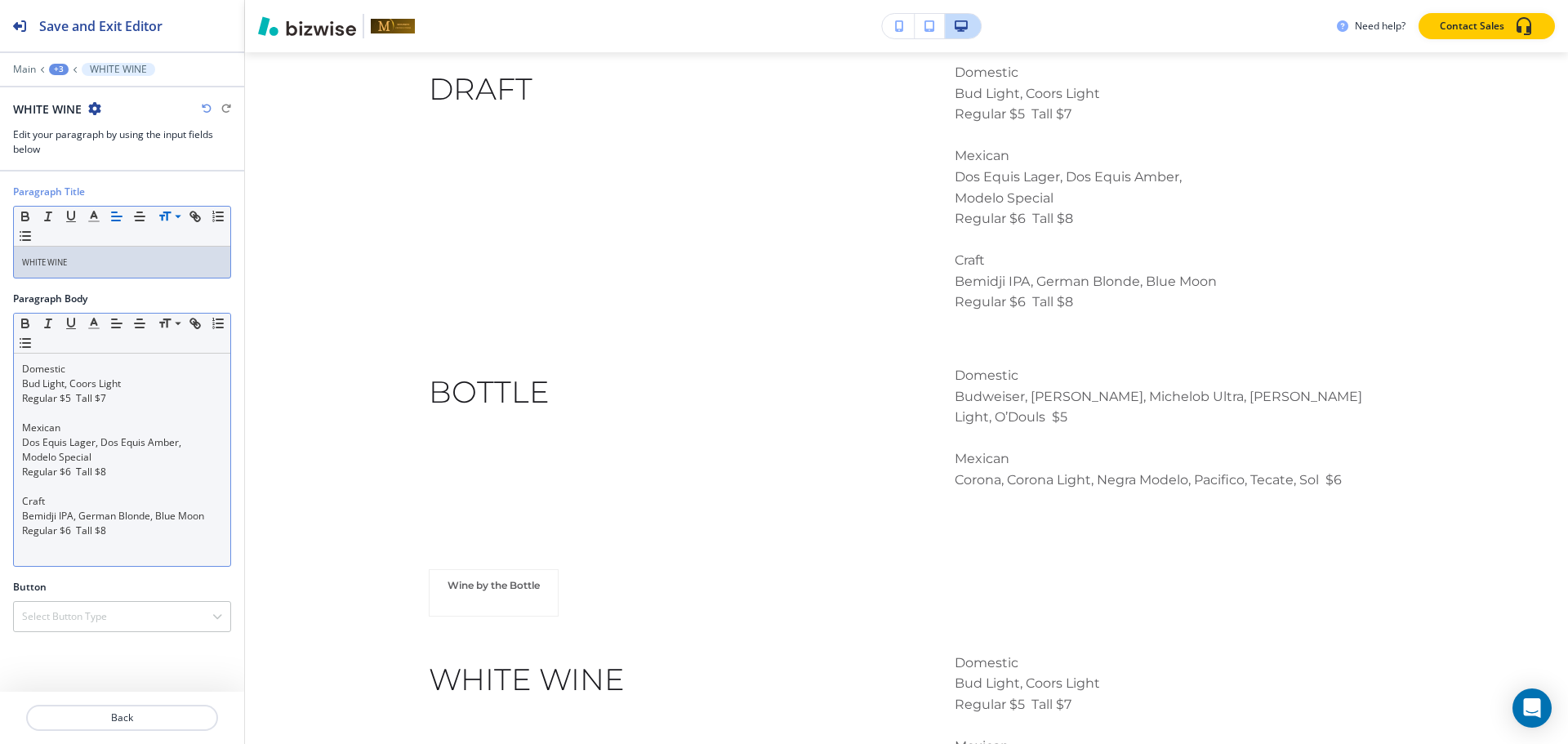
click at [90, 521] on p "Bemidji IPA, German Blonde, Blue Moon" at bounding box center [122, 516] width 200 height 15
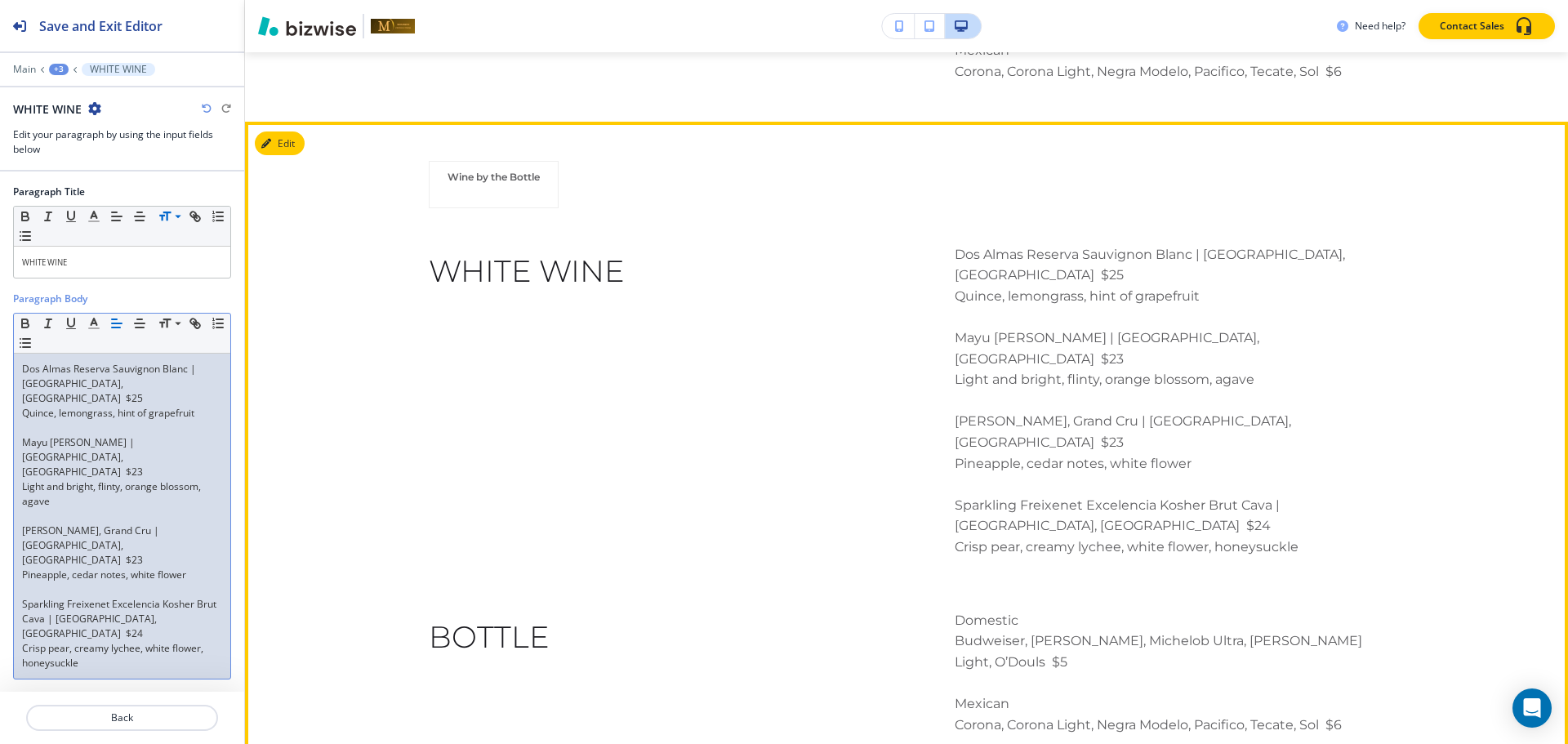
scroll to position [3171, 0]
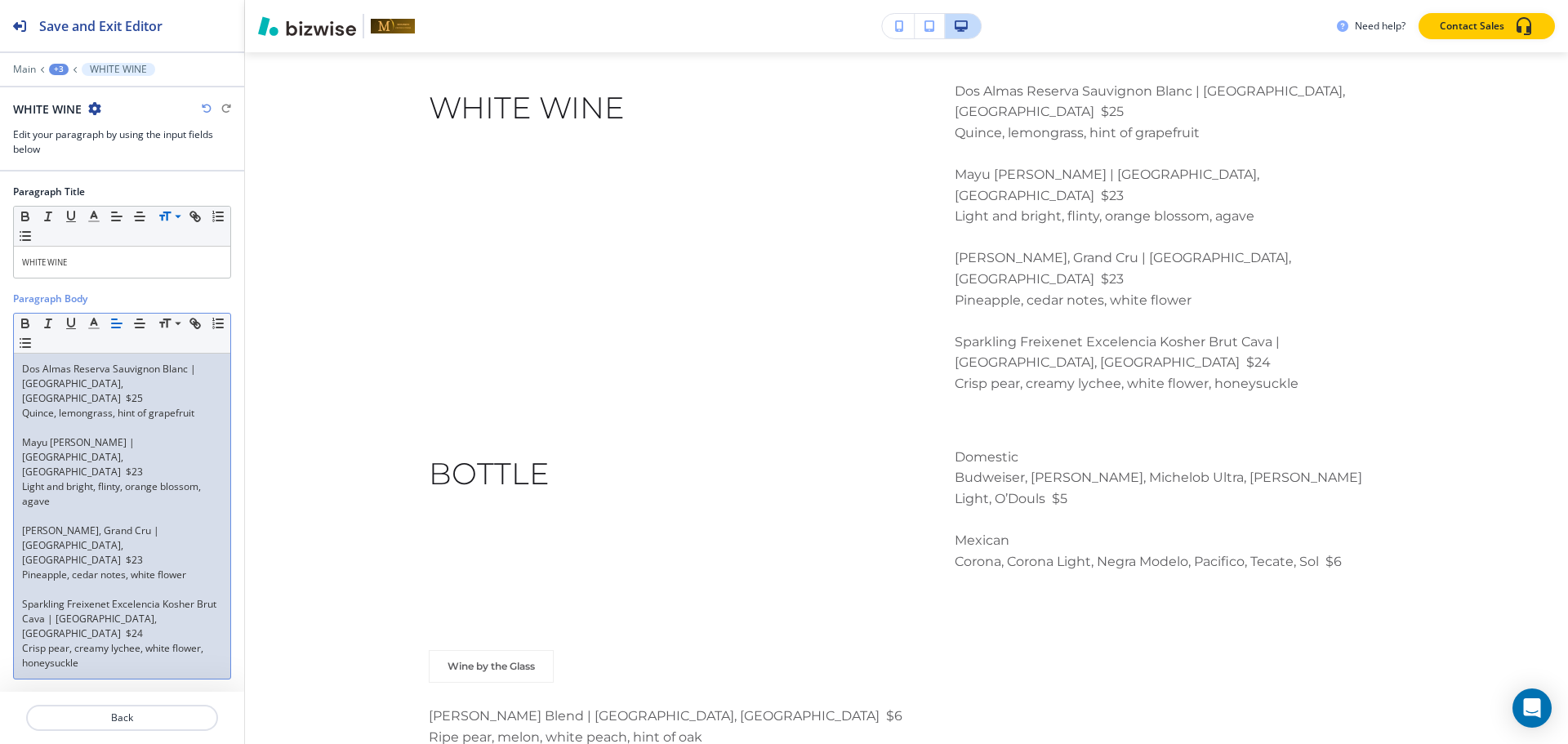
click at [58, 62] on div at bounding box center [122, 58] width 244 height 10
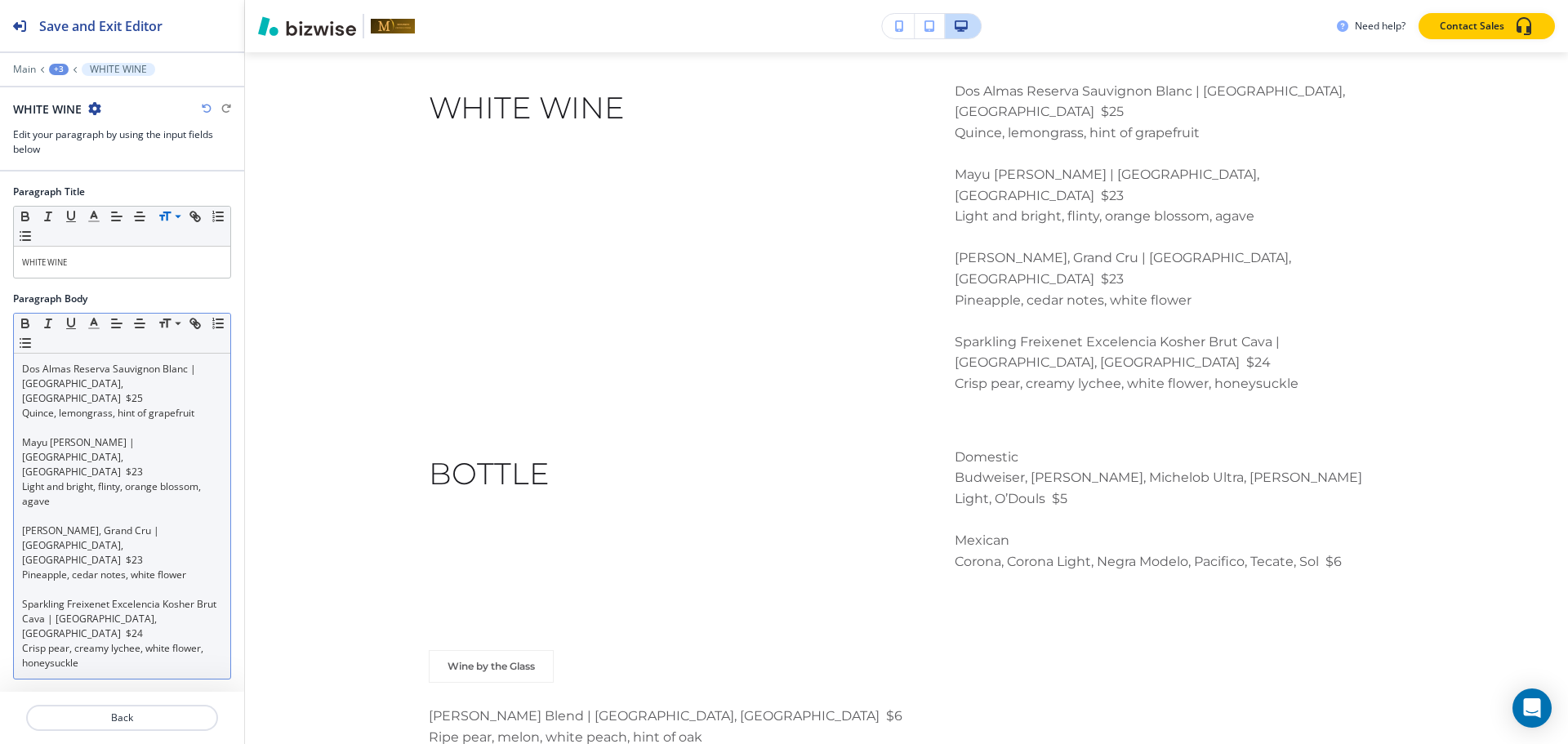
click at [60, 66] on div "+3" at bounding box center [59, 69] width 20 height 12
click at [73, 163] on button "Paragraph-2" at bounding box center [101, 153] width 105 height 29
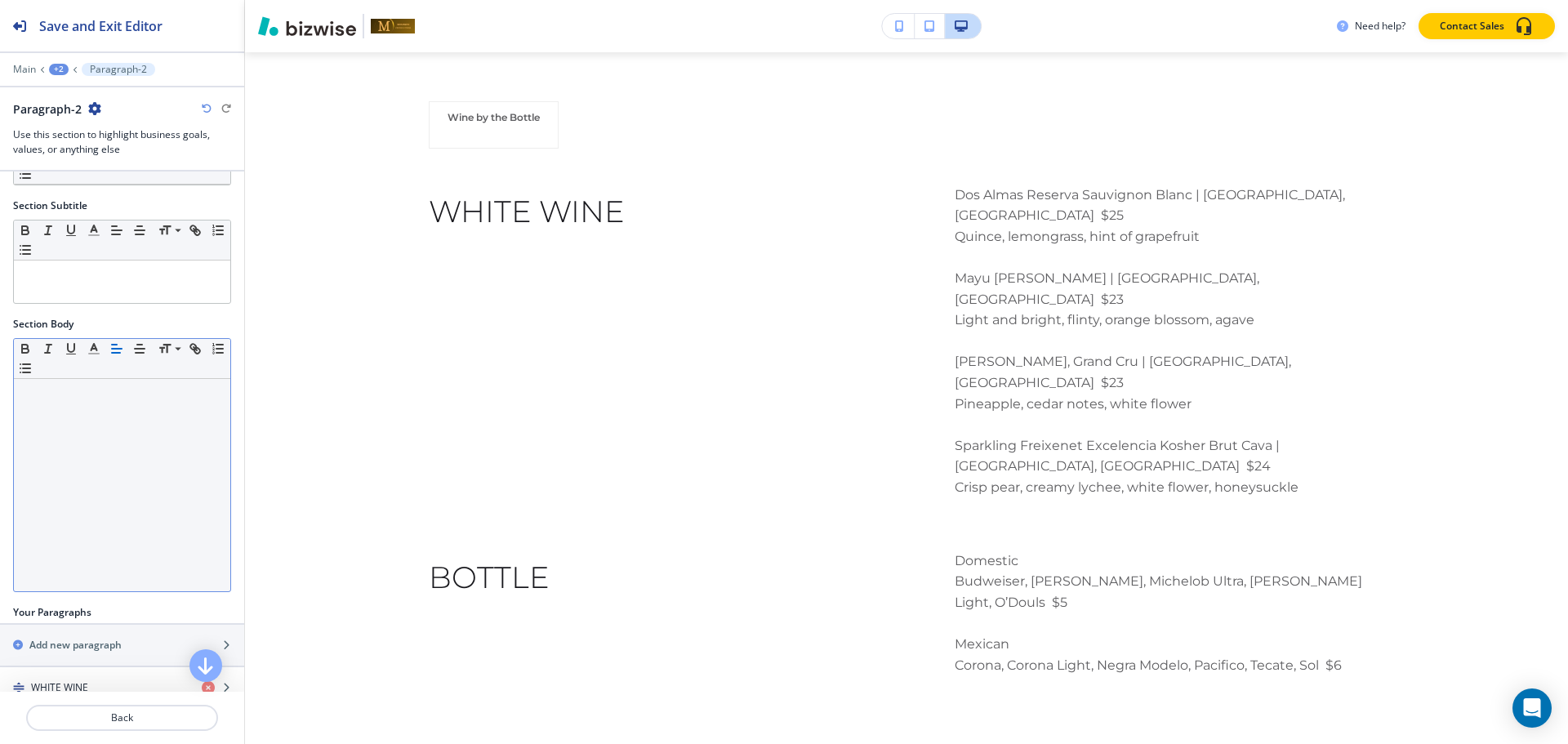
scroll to position [167, 0]
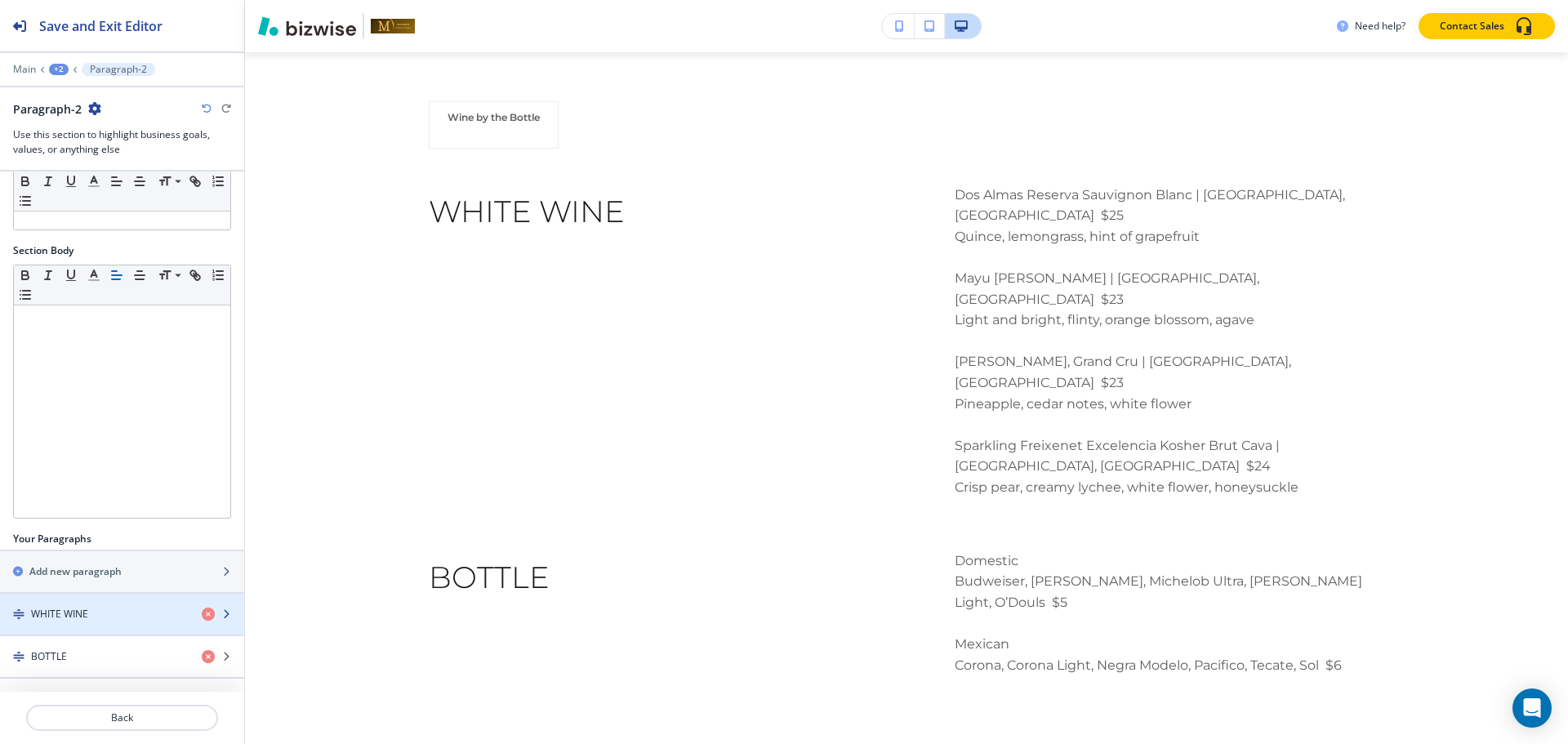
click at [70, 621] on div "button" at bounding box center [122, 628] width 244 height 13
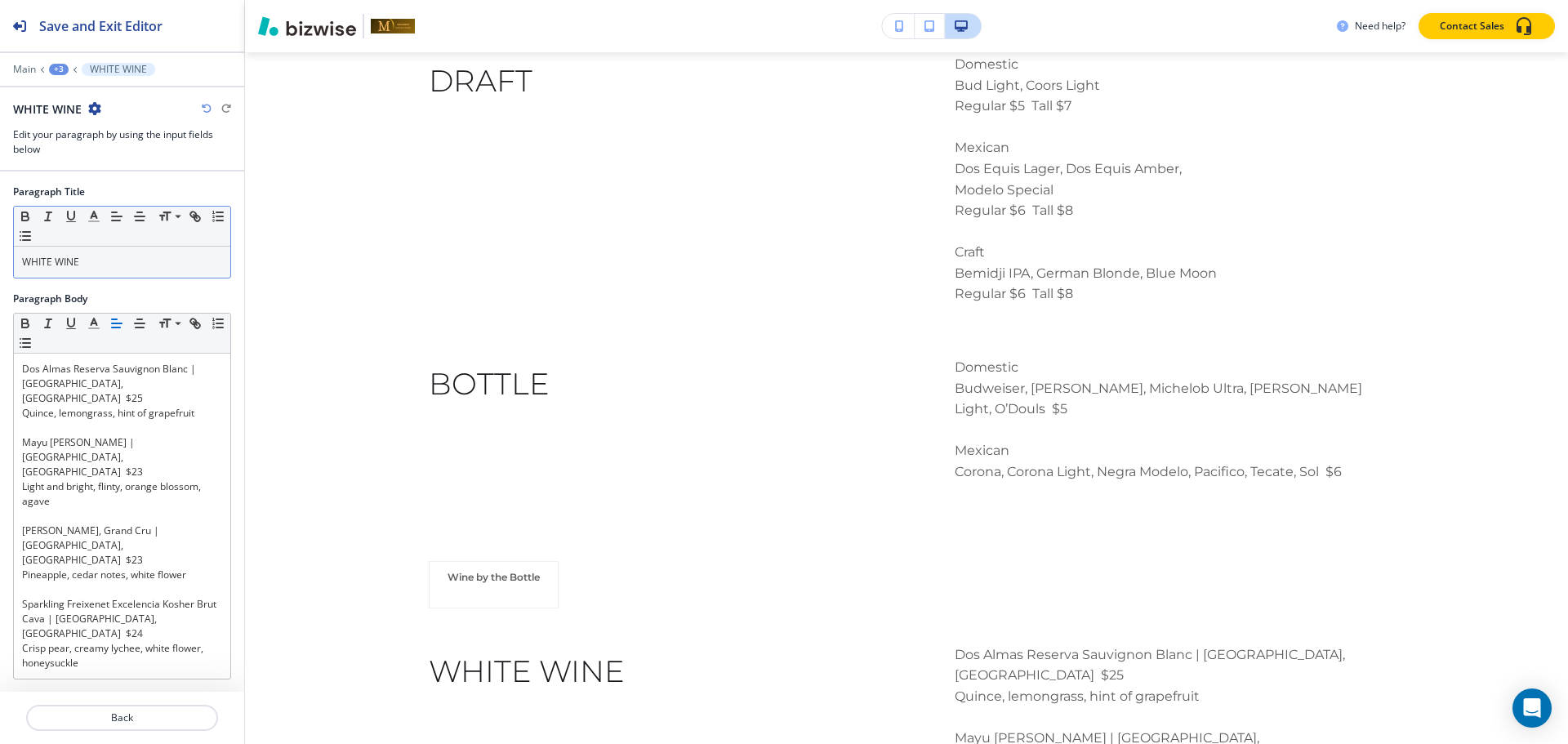
scroll to position [2600, 0]
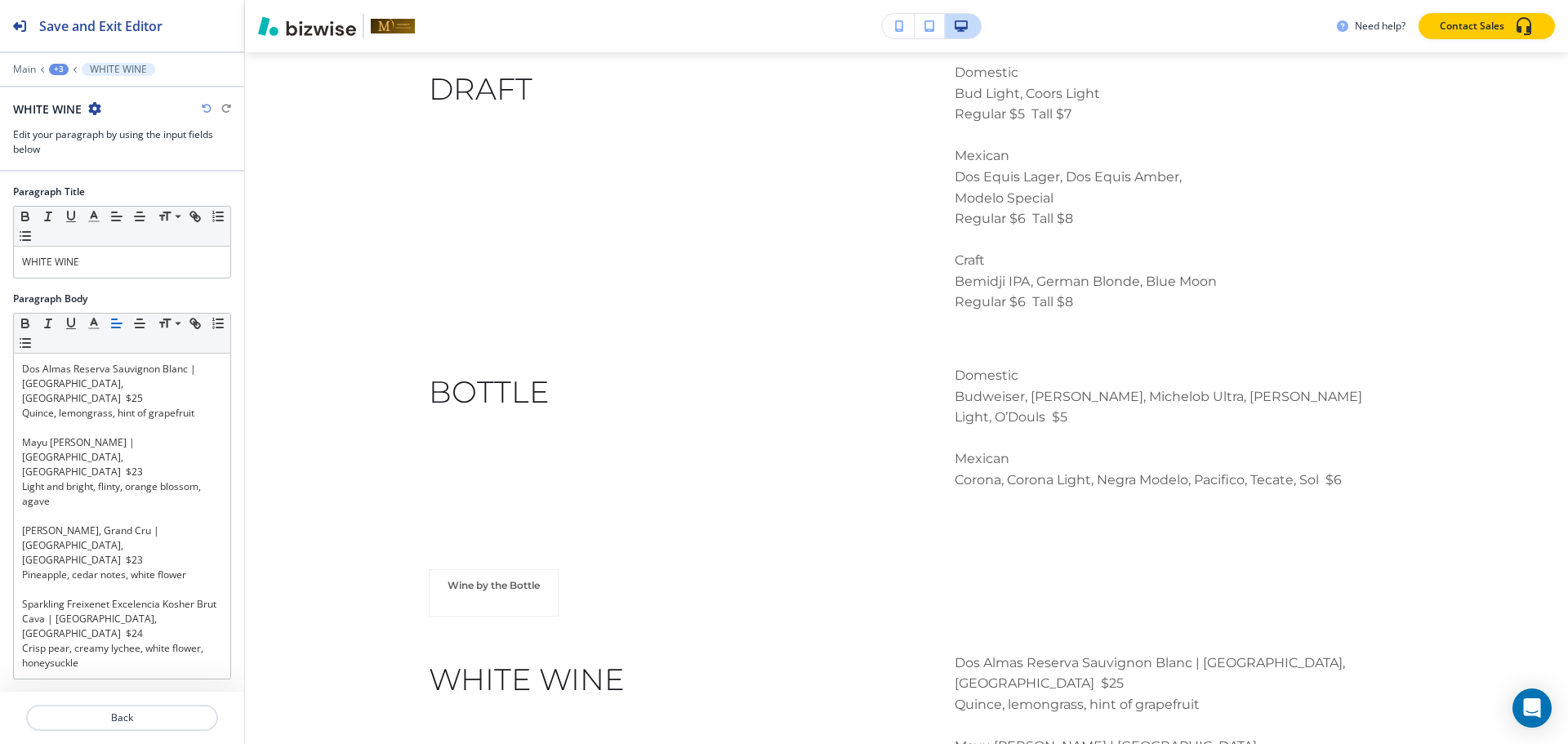
click at [66, 67] on div "+3" at bounding box center [59, 69] width 20 height 12
click at [91, 149] on p "Paragraph-2" at bounding box center [101, 154] width 83 height 15
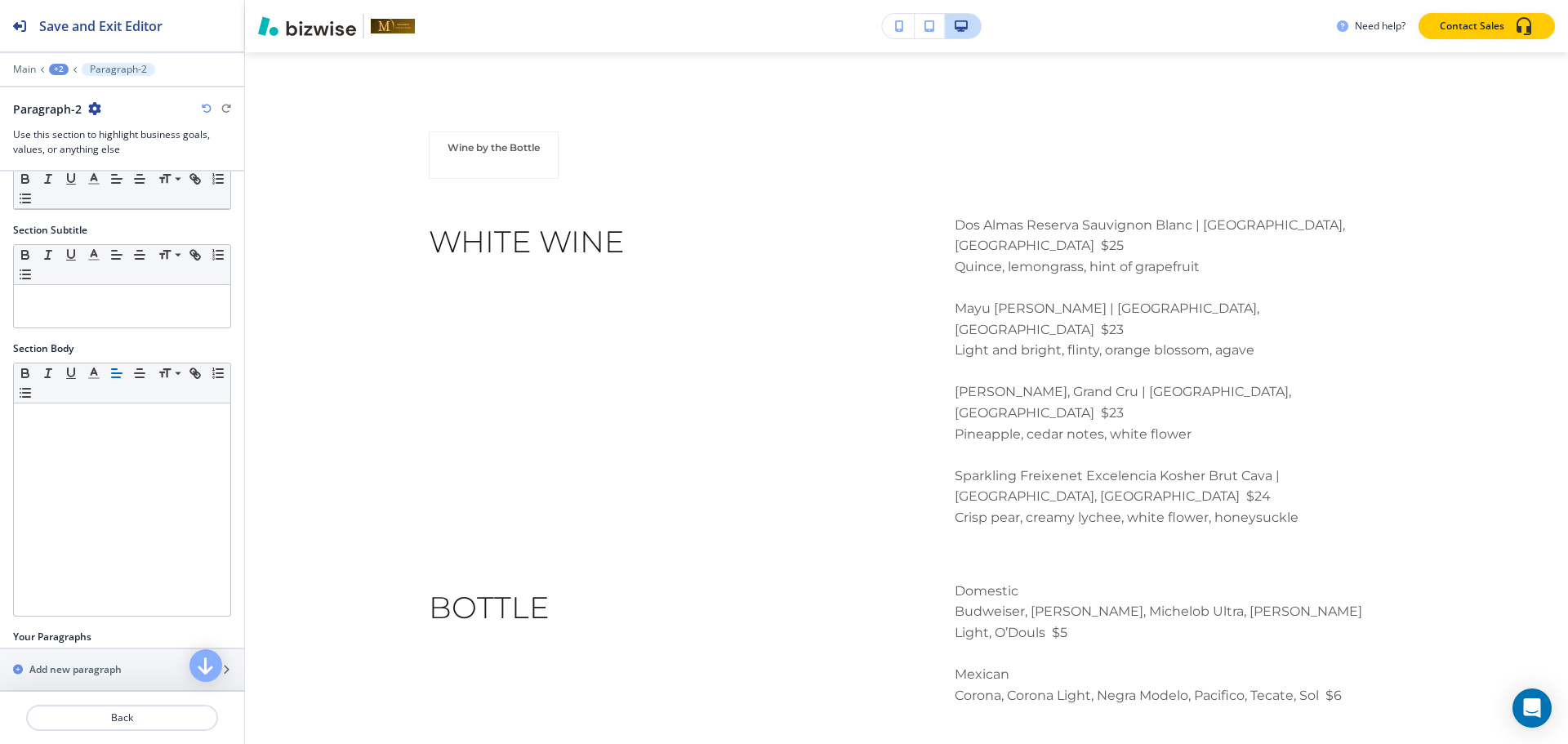
scroll to position [167, 0]
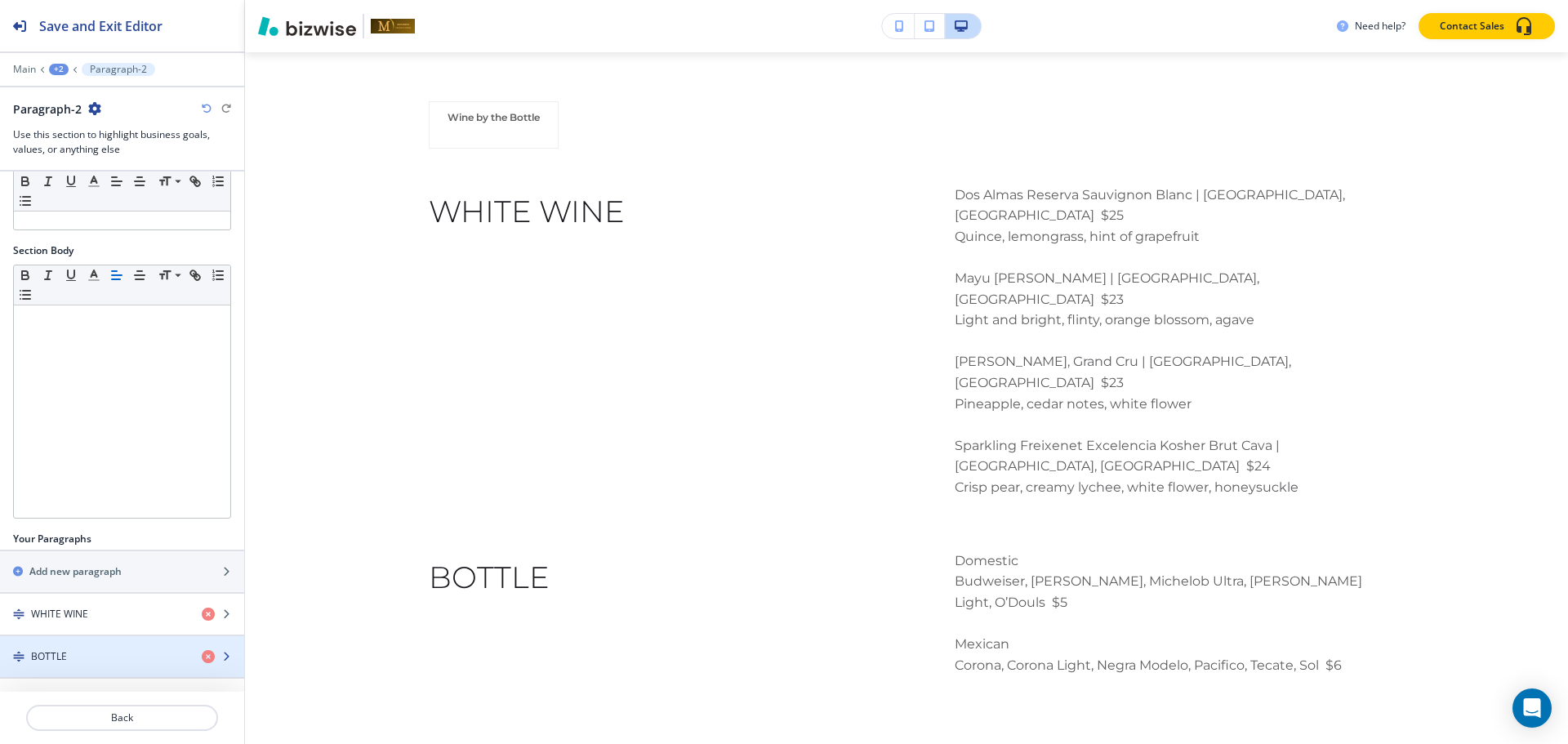
click at [34, 651] on h4 "BOTTLE" at bounding box center [49, 656] width 36 height 15
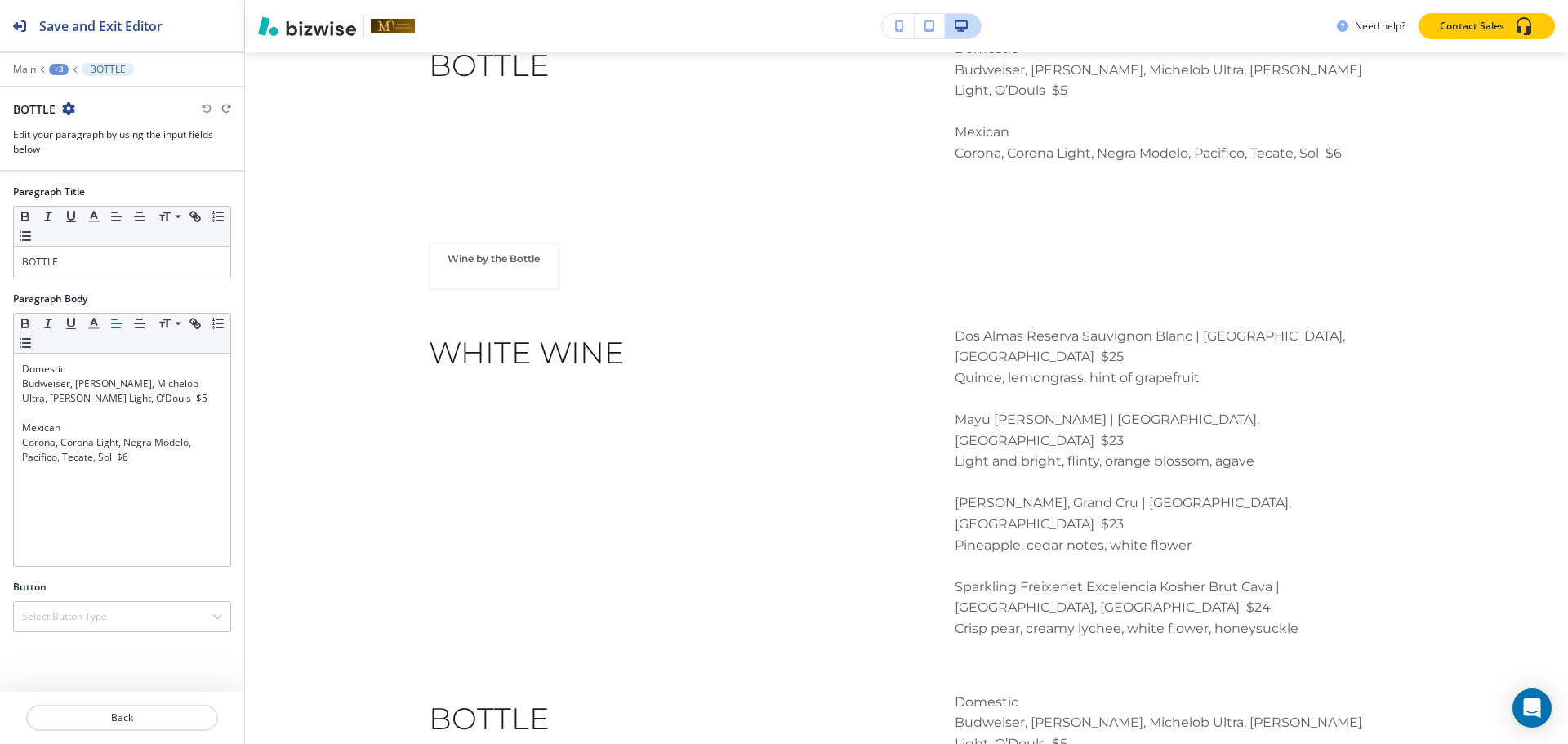
scroll to position [2903, 0]
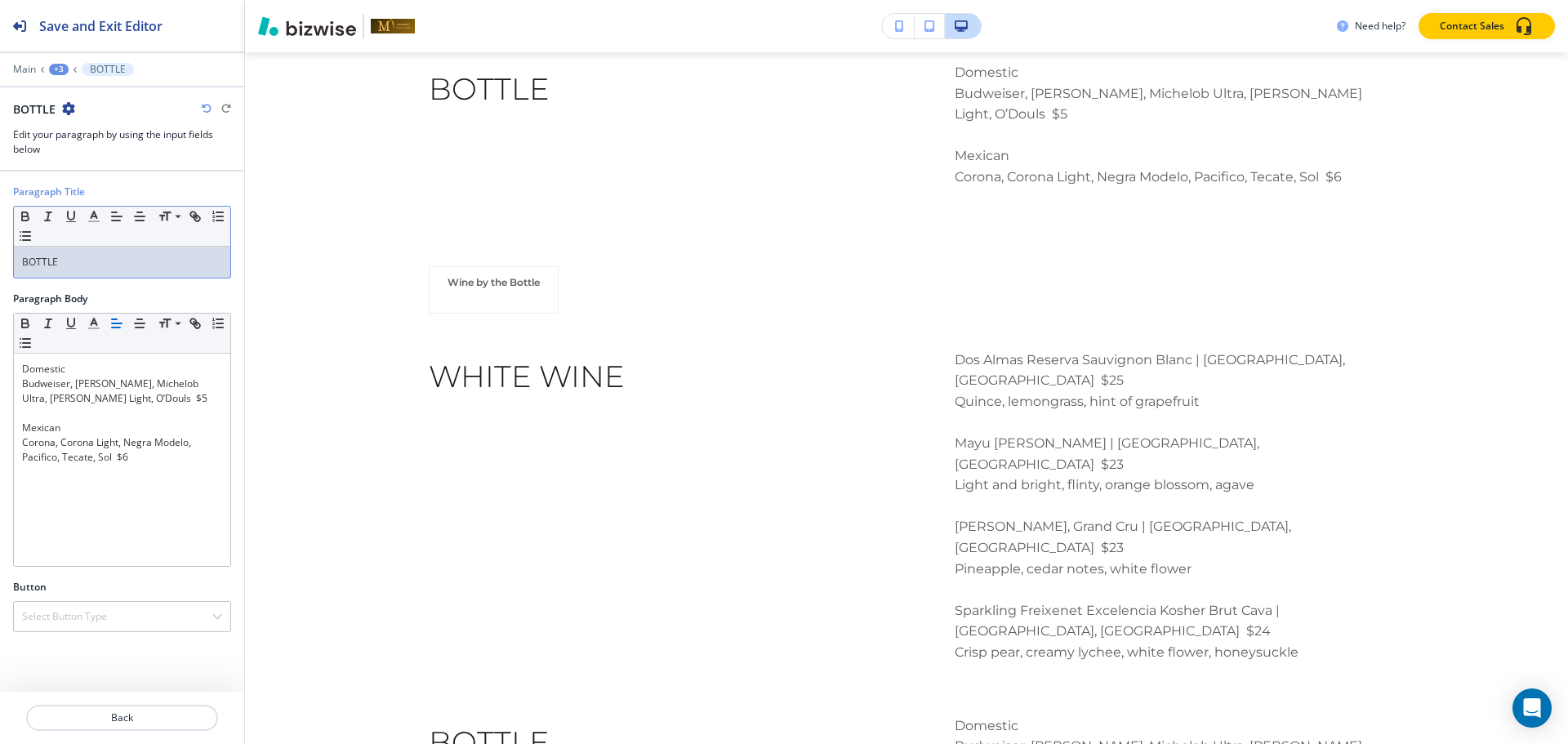
click at [115, 247] on div "BOTTLE" at bounding box center [123, 262] width 217 height 31
click at [168, 233] on span at bounding box center [176, 239] width 36 height 20
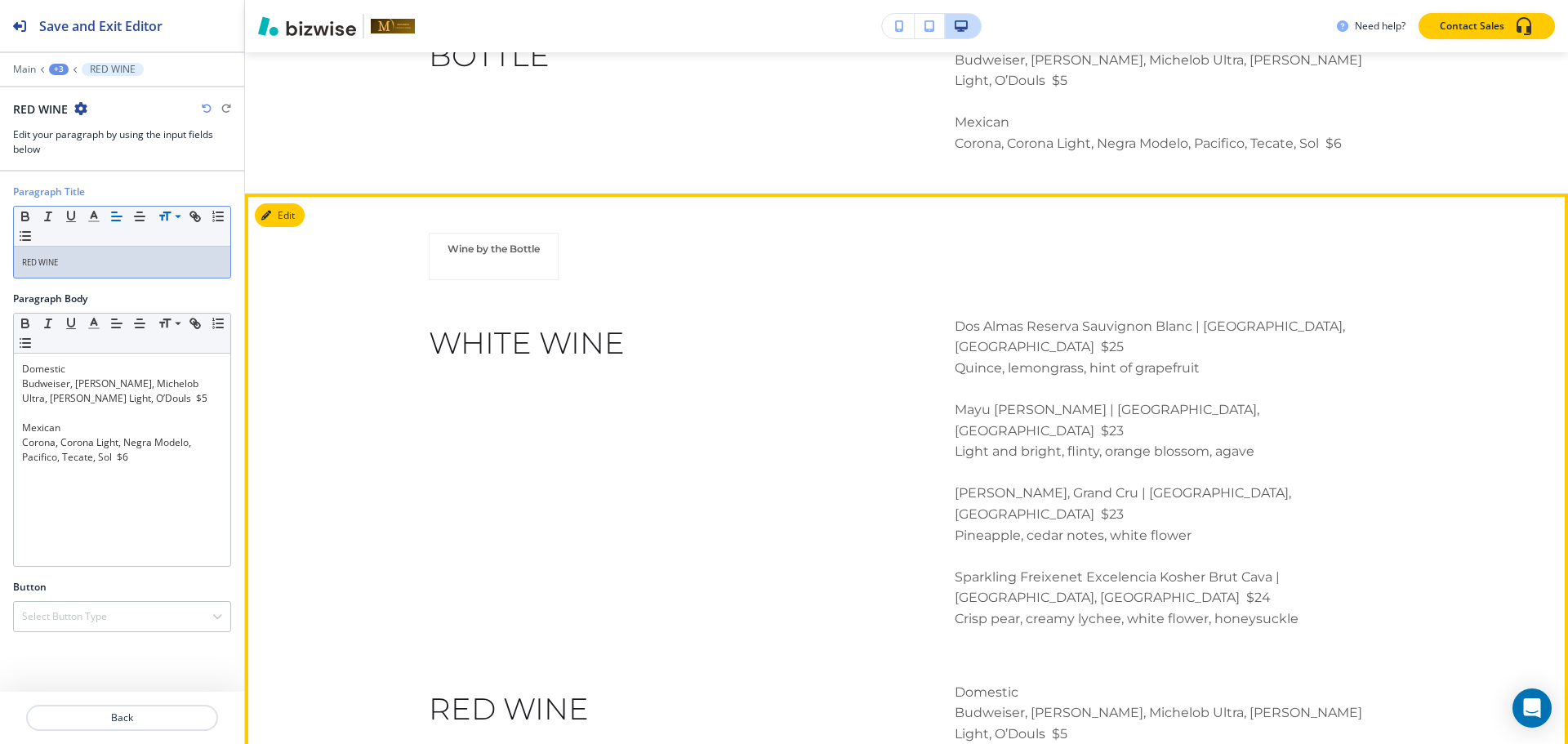
scroll to position [2856, 0]
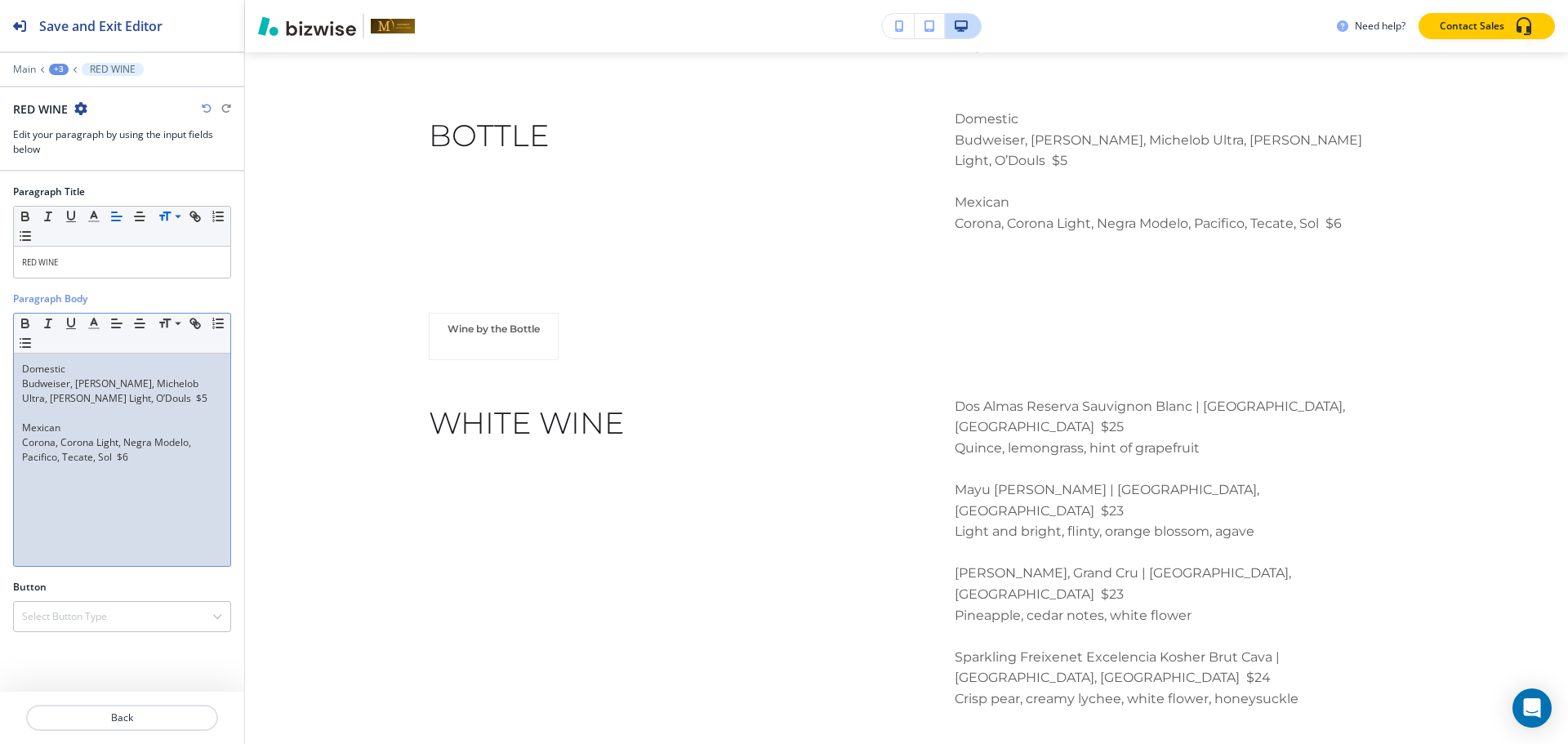
click at [127, 368] on p "Domestic" at bounding box center [122, 368] width 200 height 15
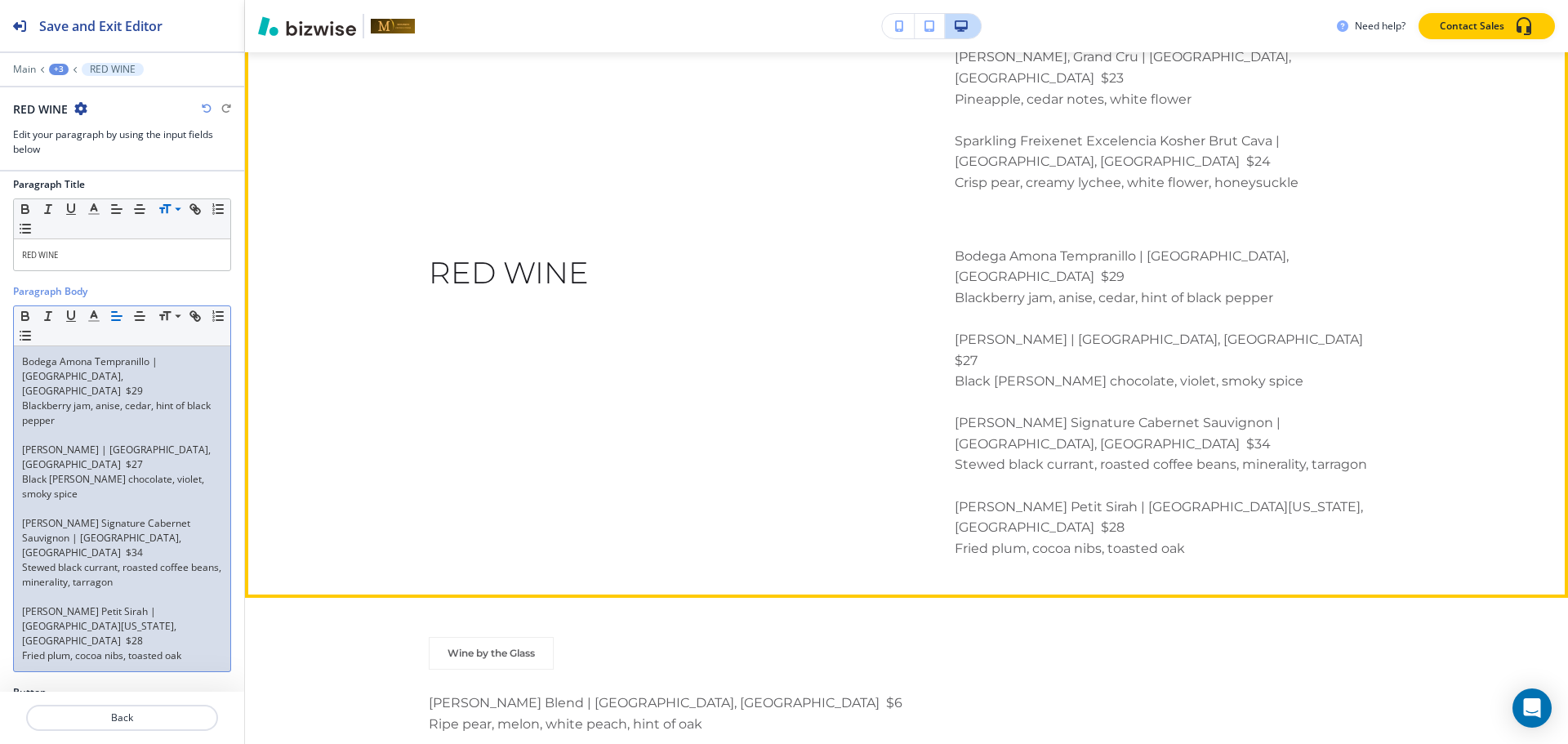
scroll to position [3472, 0]
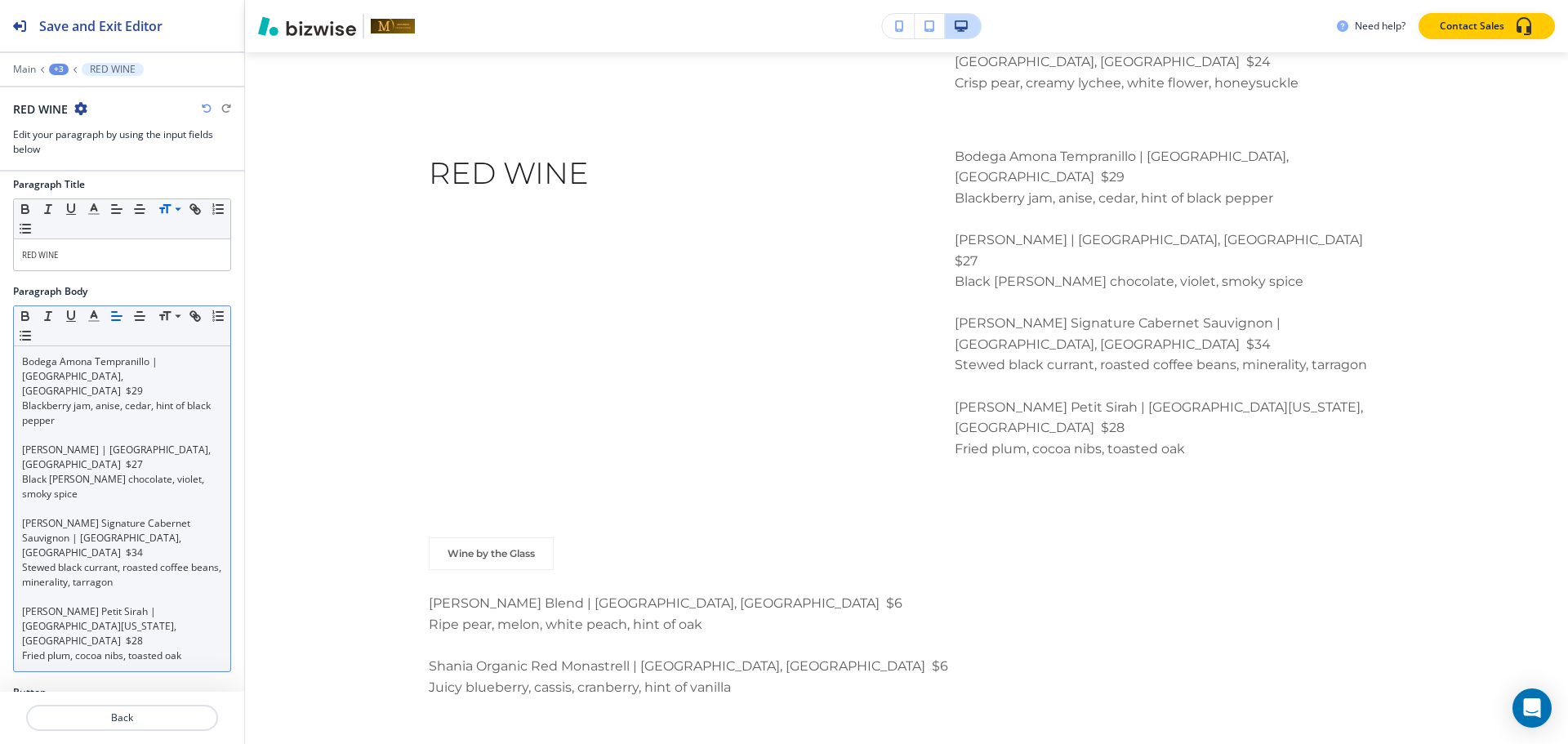
click at [61, 71] on div "+3" at bounding box center [59, 69] width 20 height 12
click at [82, 165] on button "Paragraph-2" at bounding box center [101, 153] width 105 height 29
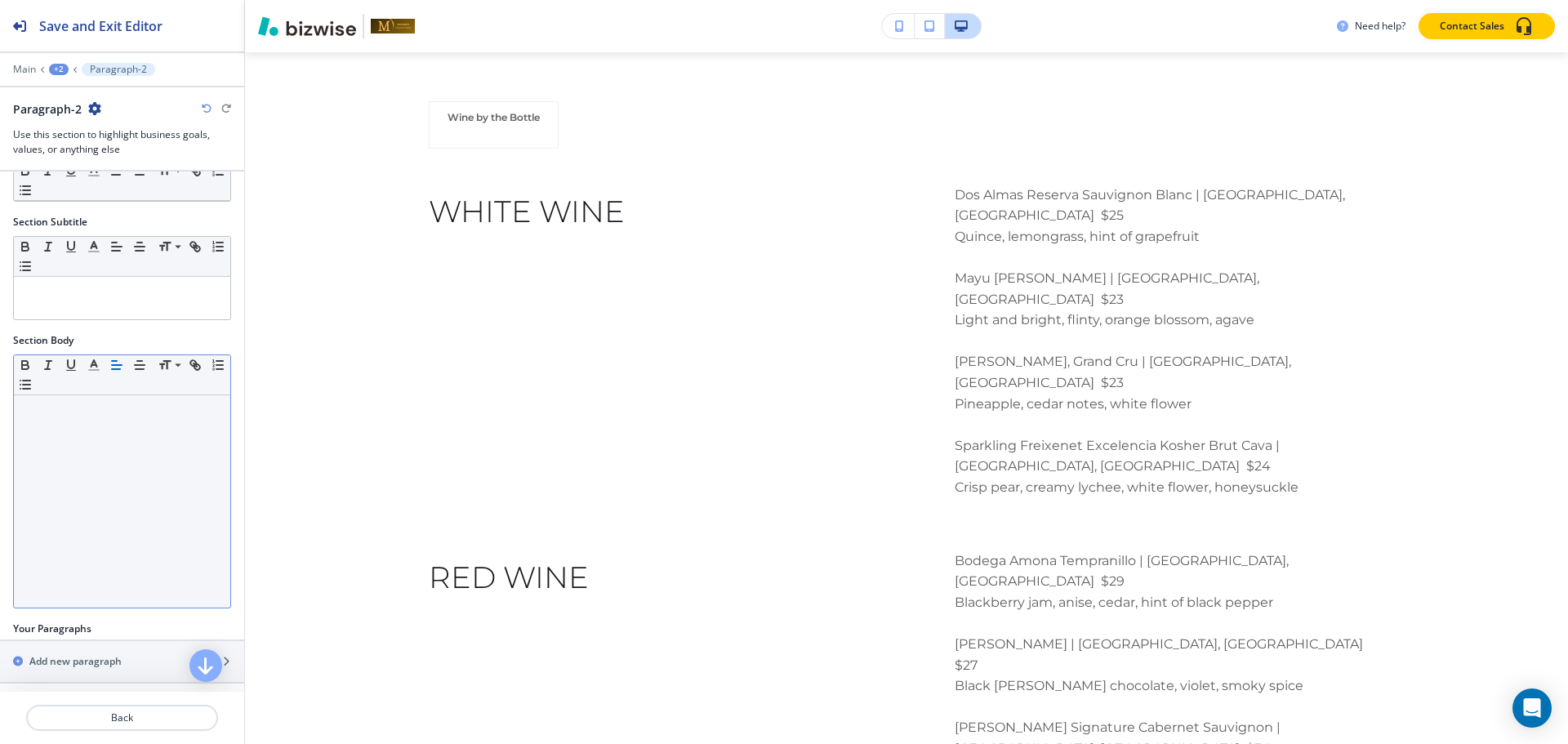
scroll to position [167, 0]
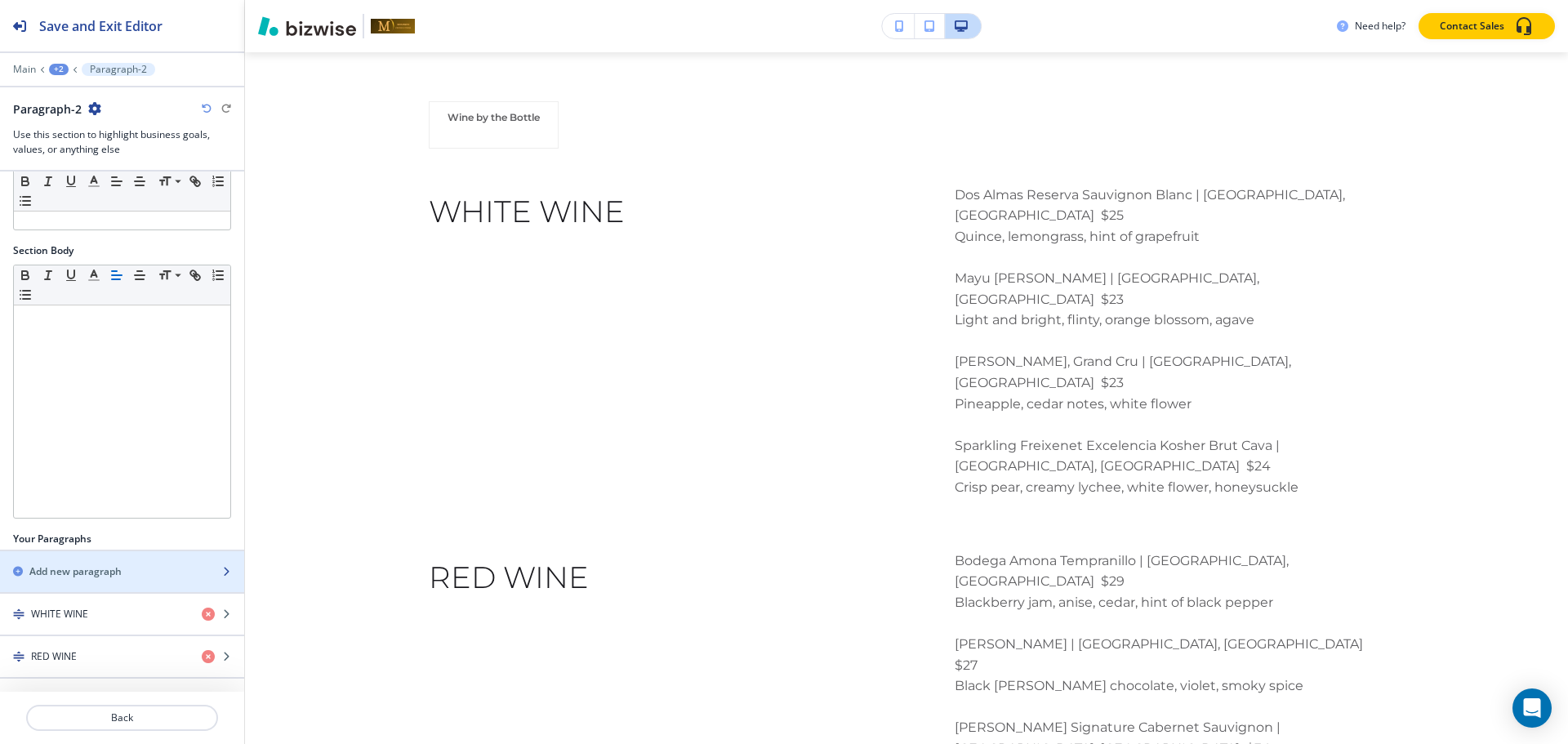
click at [53, 571] on h2 "Add new paragraph" at bounding box center [75, 572] width 92 height 15
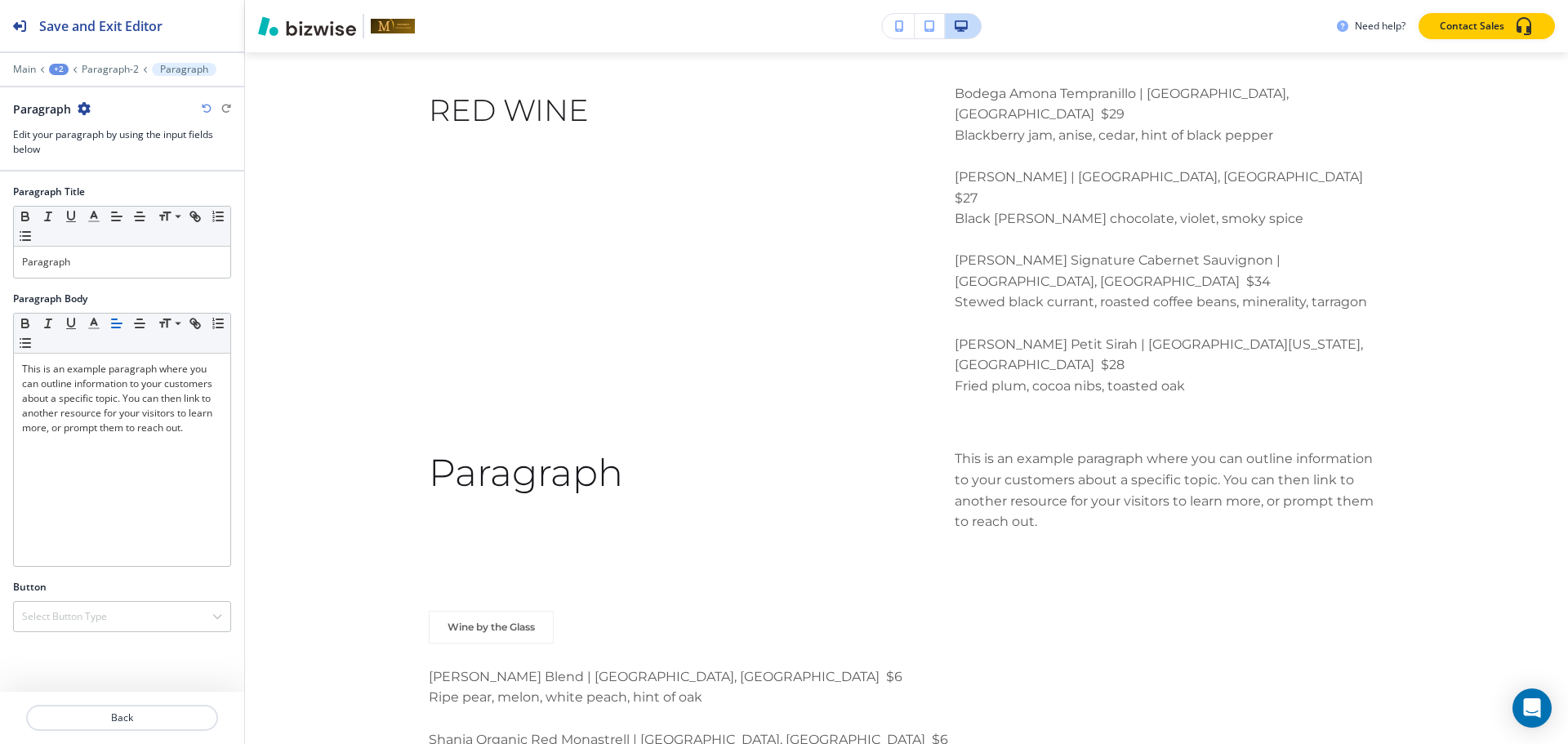
scroll to position [3607, 0]
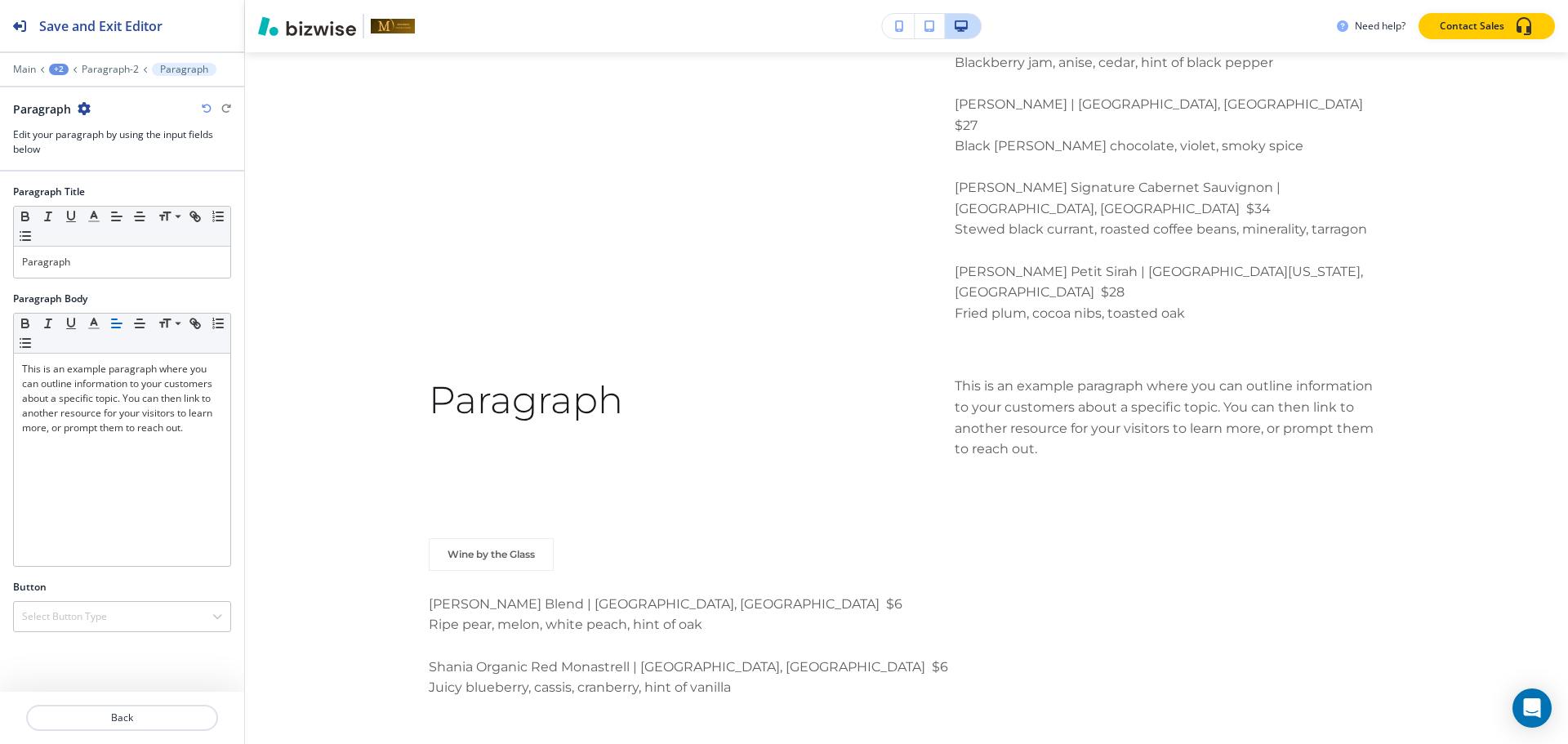
click at [160, 280] on div "Paragraph Title Small Normal Large Huge Paragraph" at bounding box center [122, 238] width 244 height 107
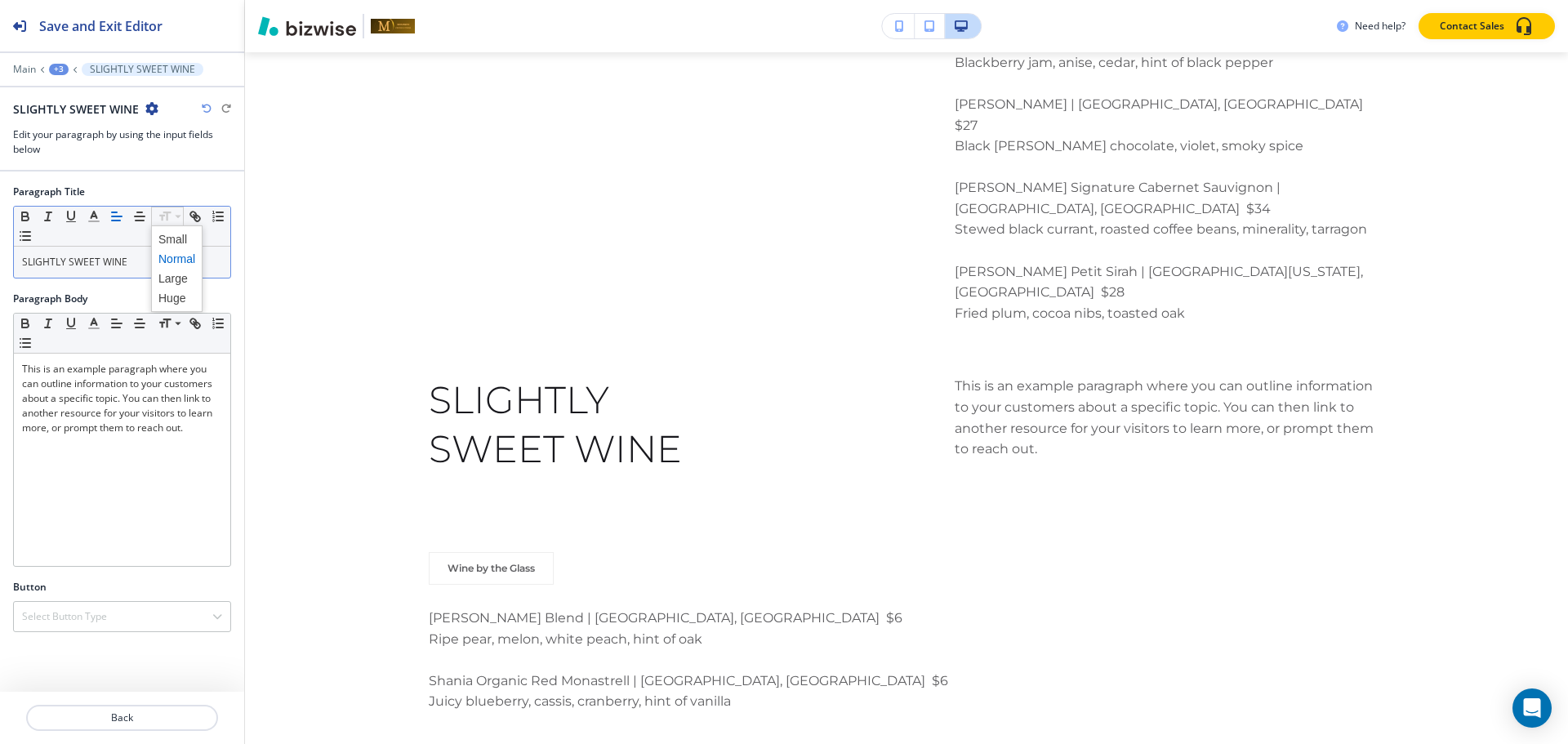
click at [160, 244] on span at bounding box center [176, 239] width 36 height 20
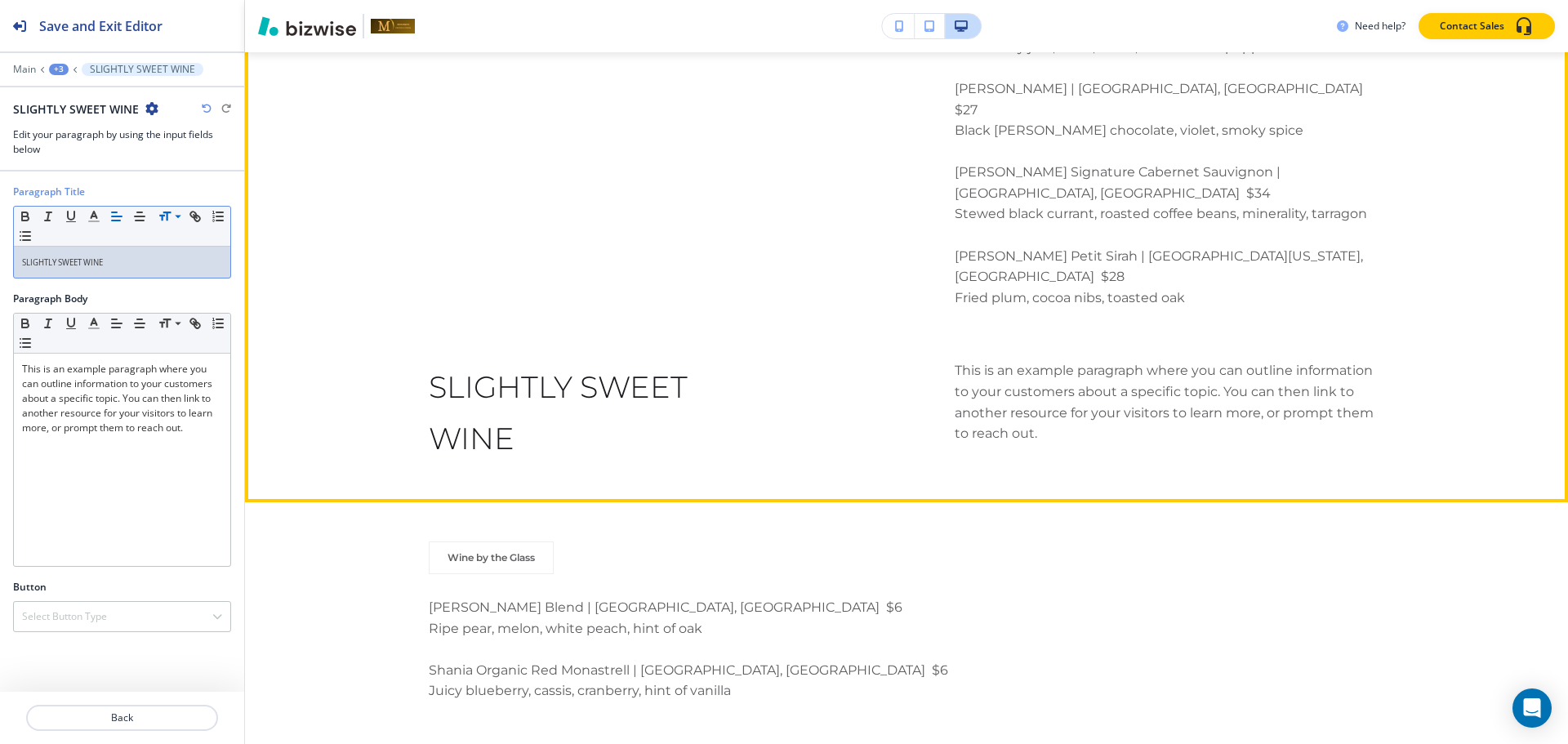
scroll to position [3627, 0]
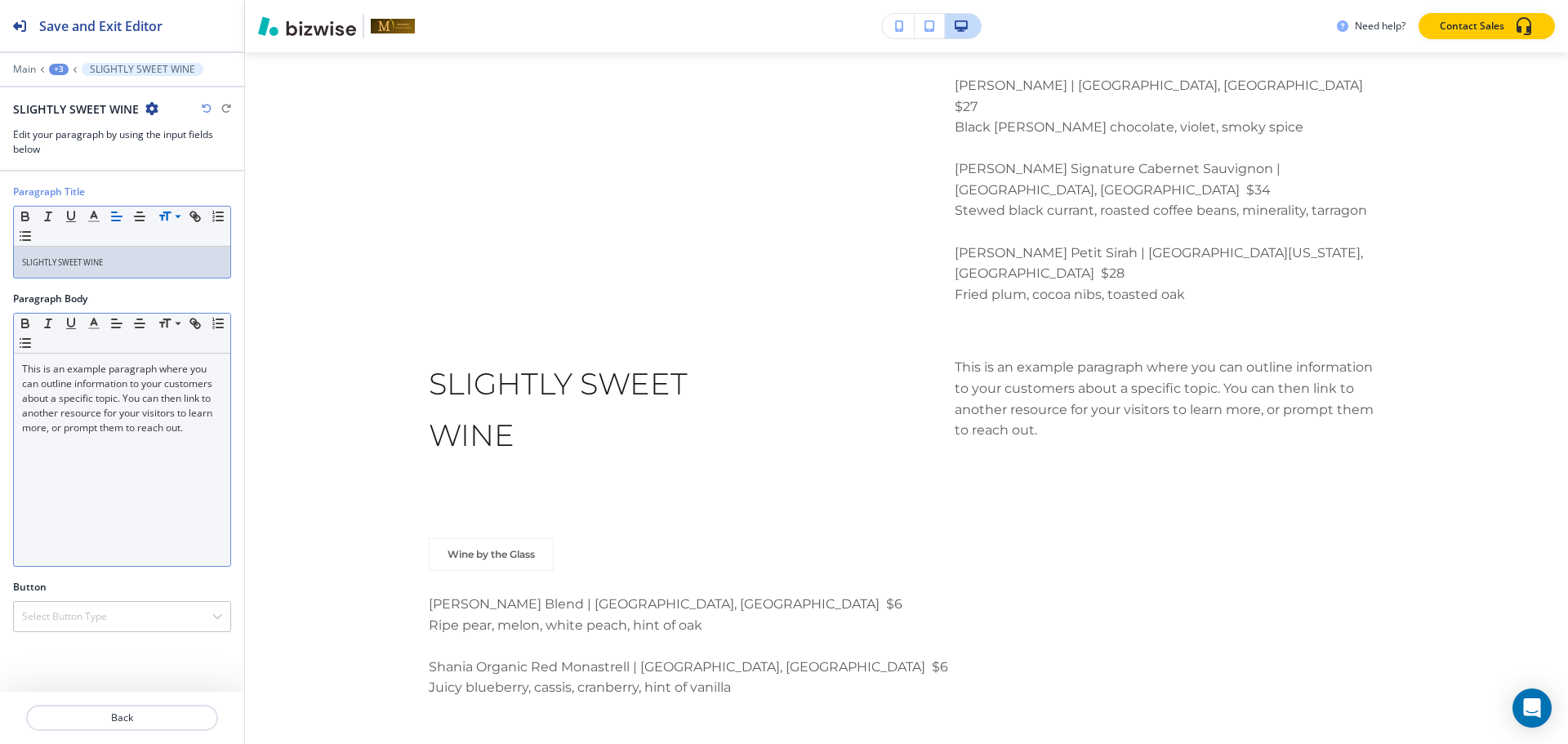
click at [115, 471] on div "This is an example paragraph where you can outline information to your customer…" at bounding box center [123, 459] width 217 height 212
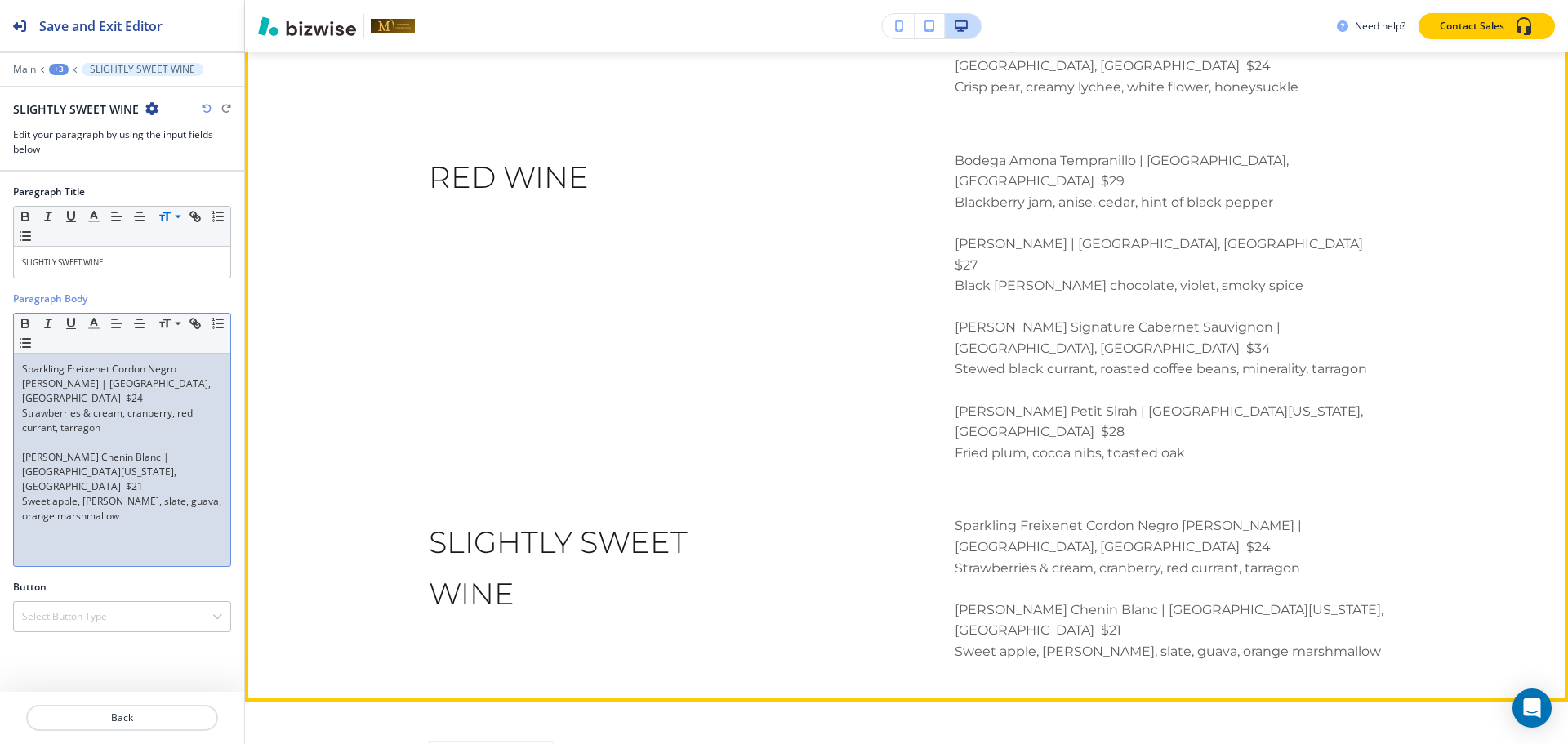
scroll to position [3463, 0]
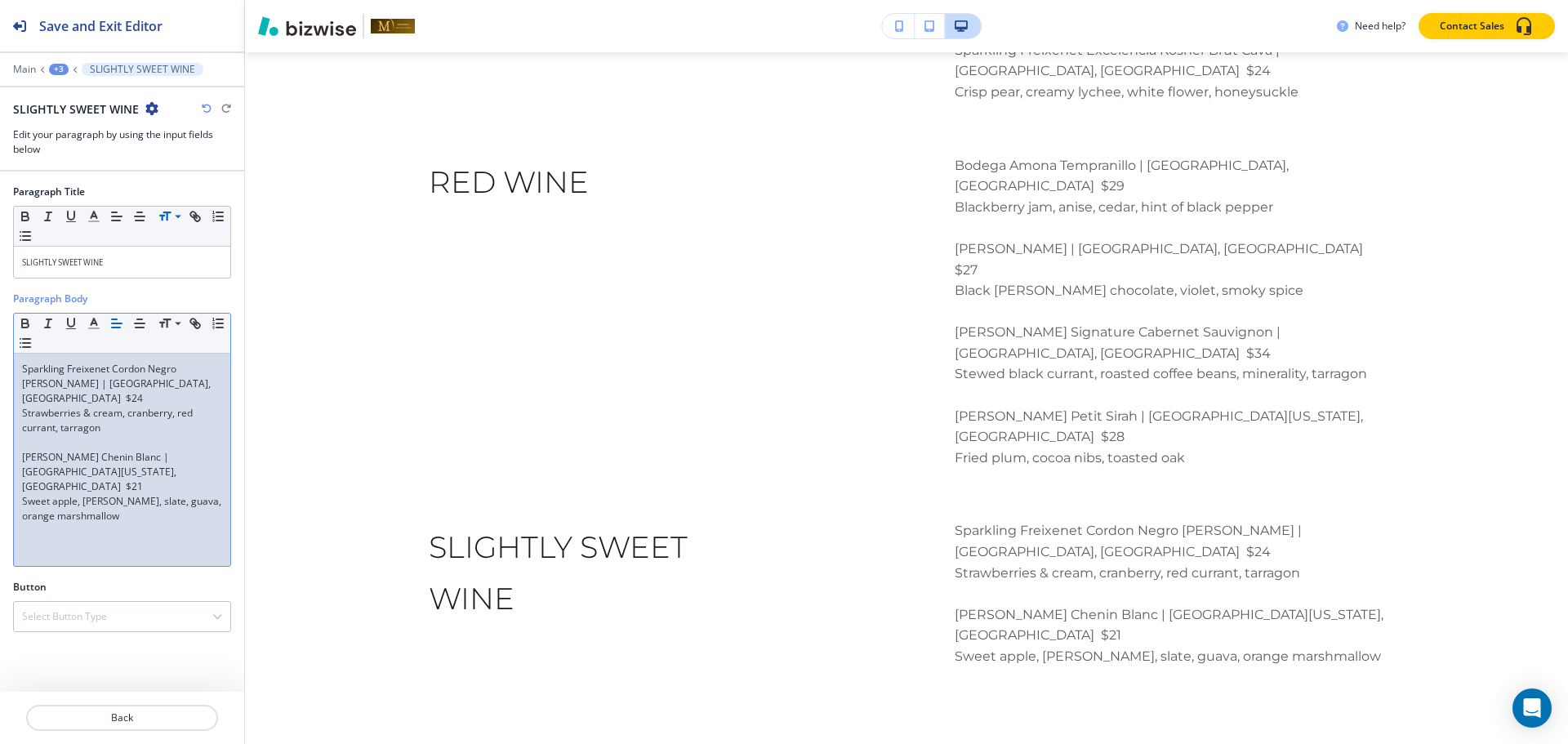
click at [56, 67] on div "+3" at bounding box center [59, 69] width 20 height 12
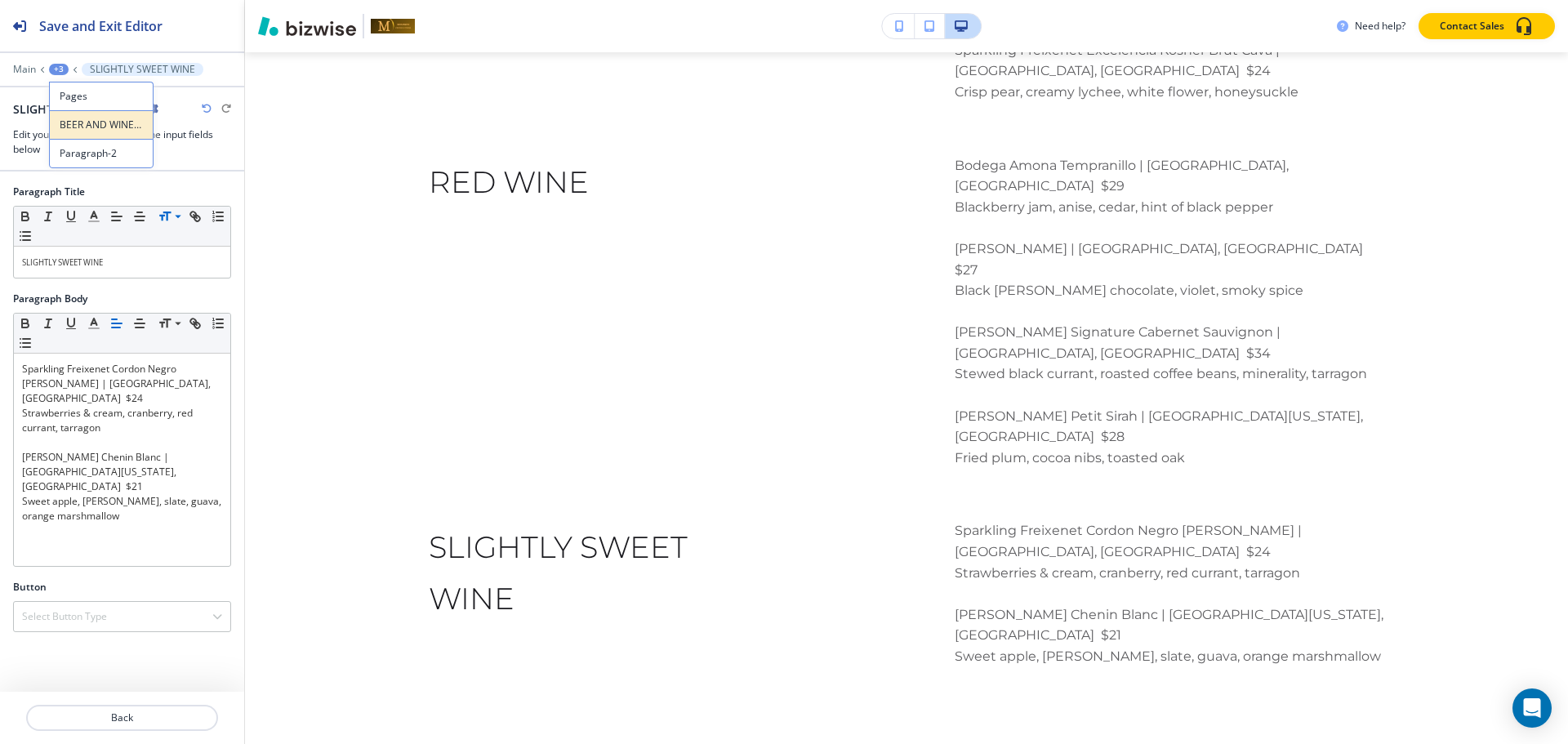
click at [110, 131] on p "BEER AND WINE LIST" at bounding box center [101, 124] width 83 height 15
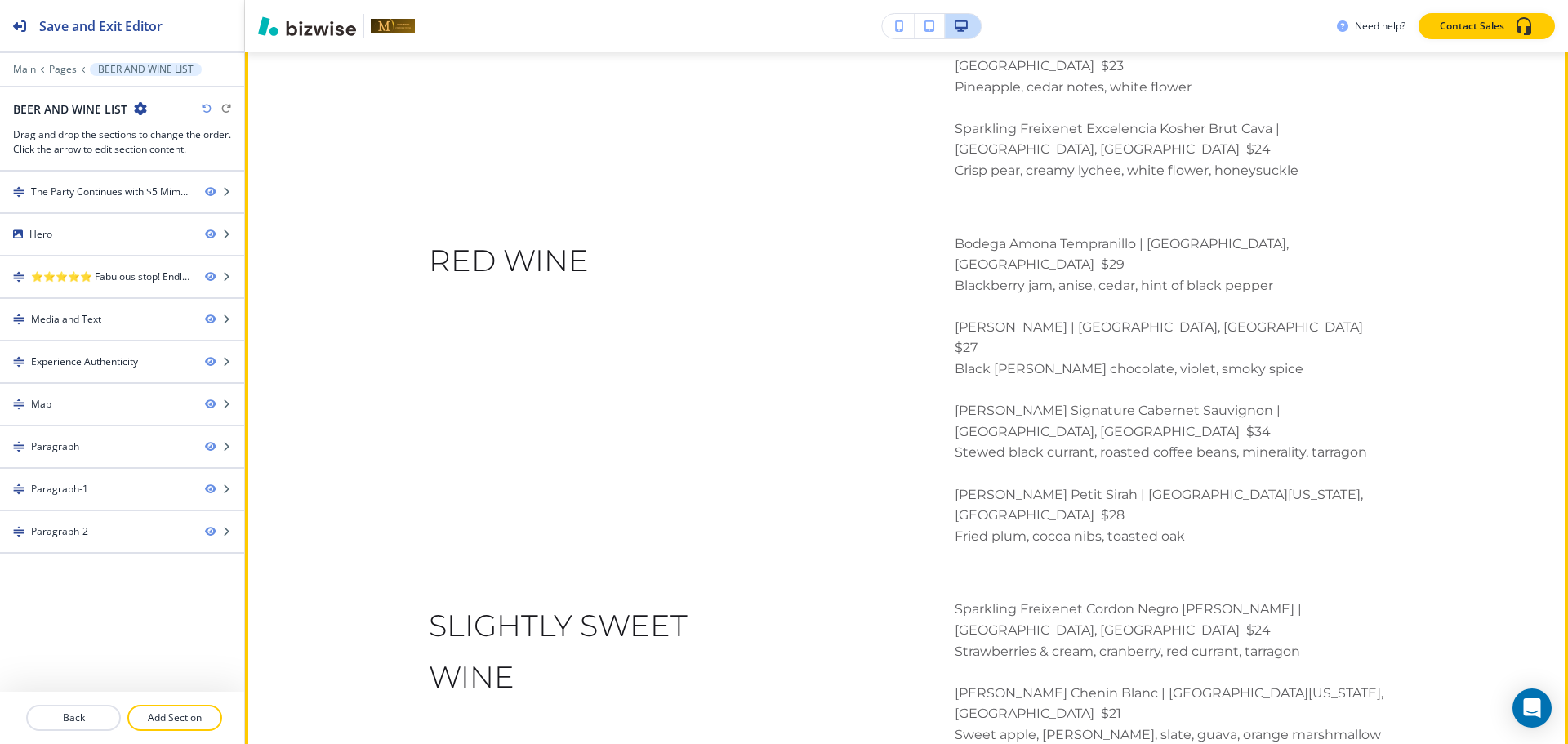
scroll to position [3567, 0]
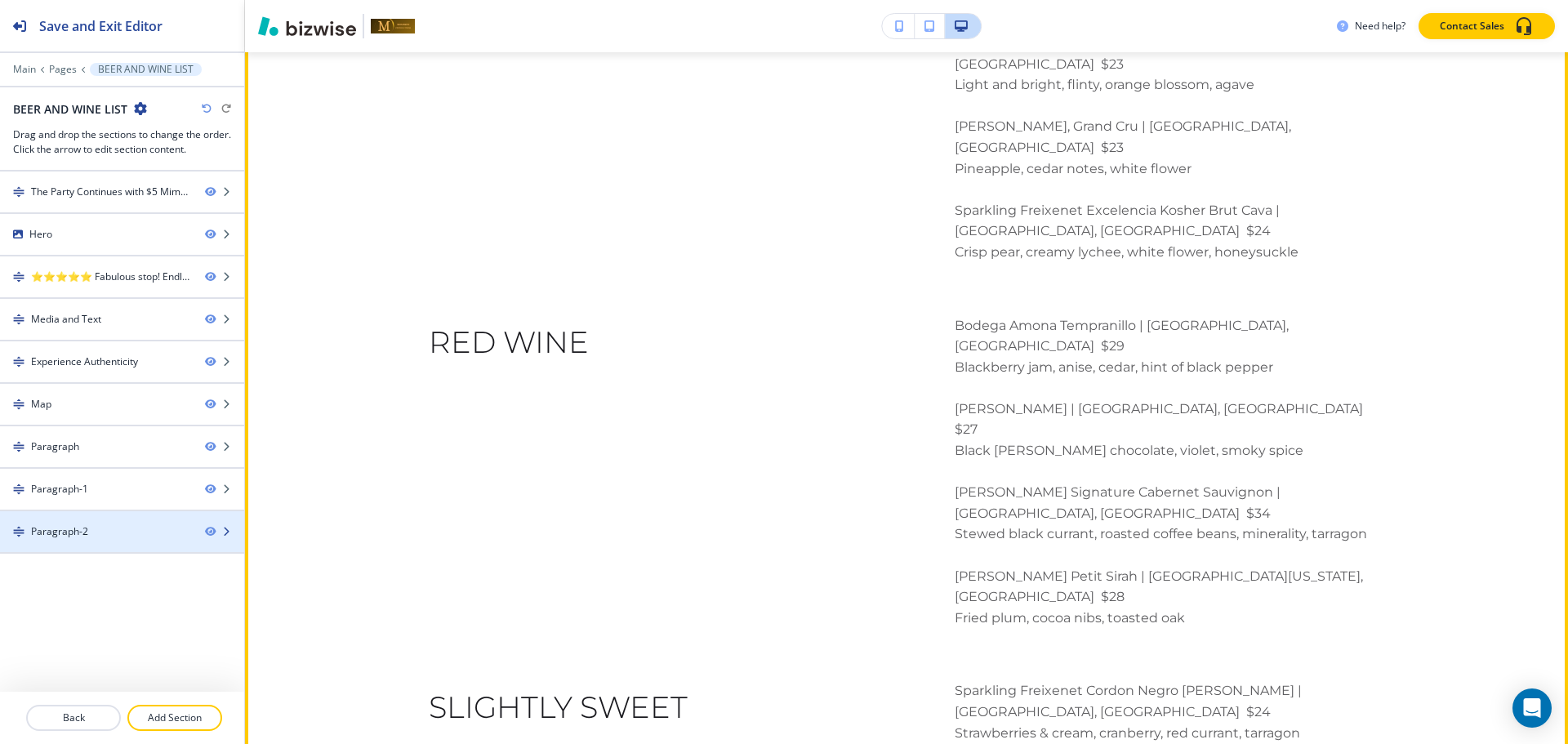
click at [122, 545] on div at bounding box center [122, 545] width 244 height 13
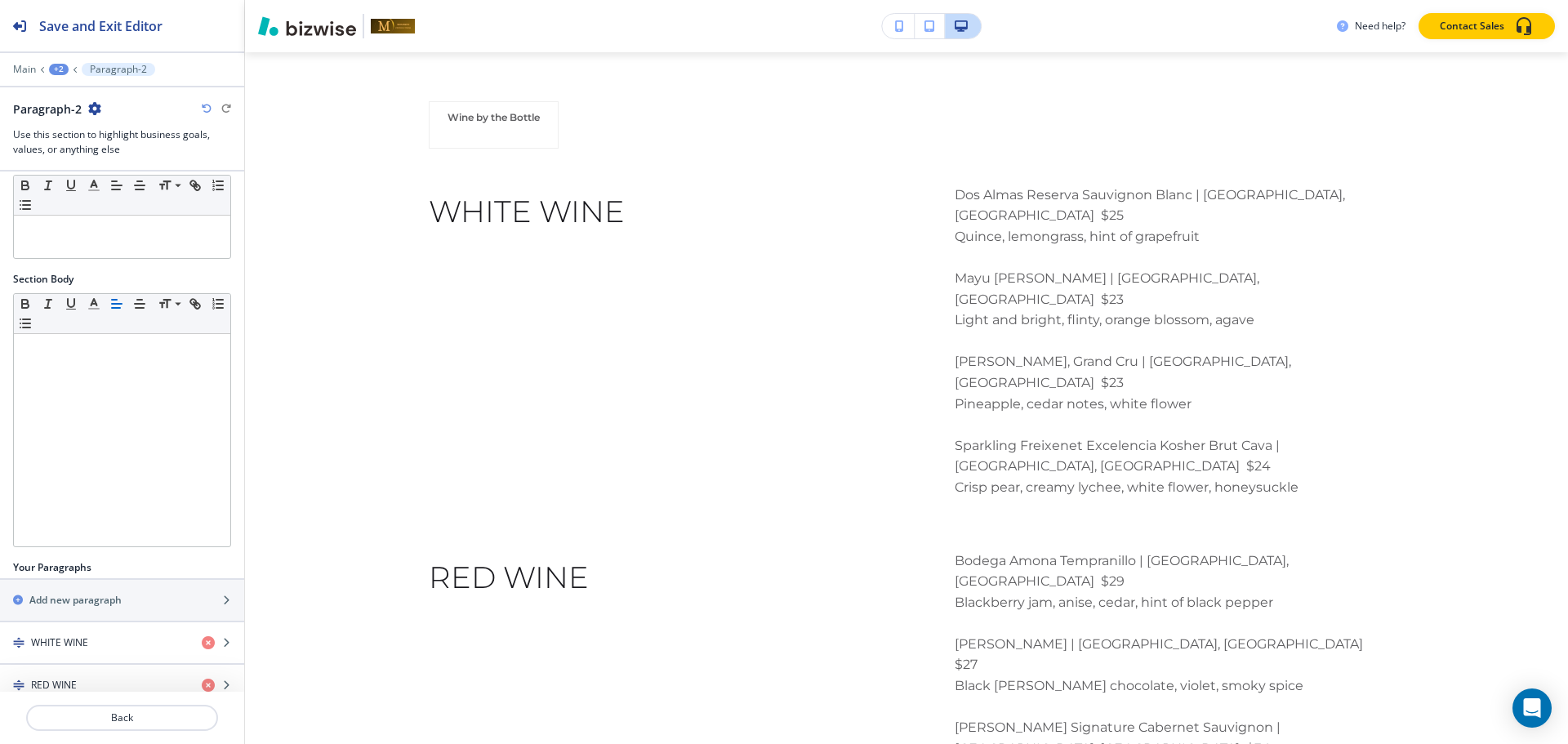
scroll to position [209, 0]
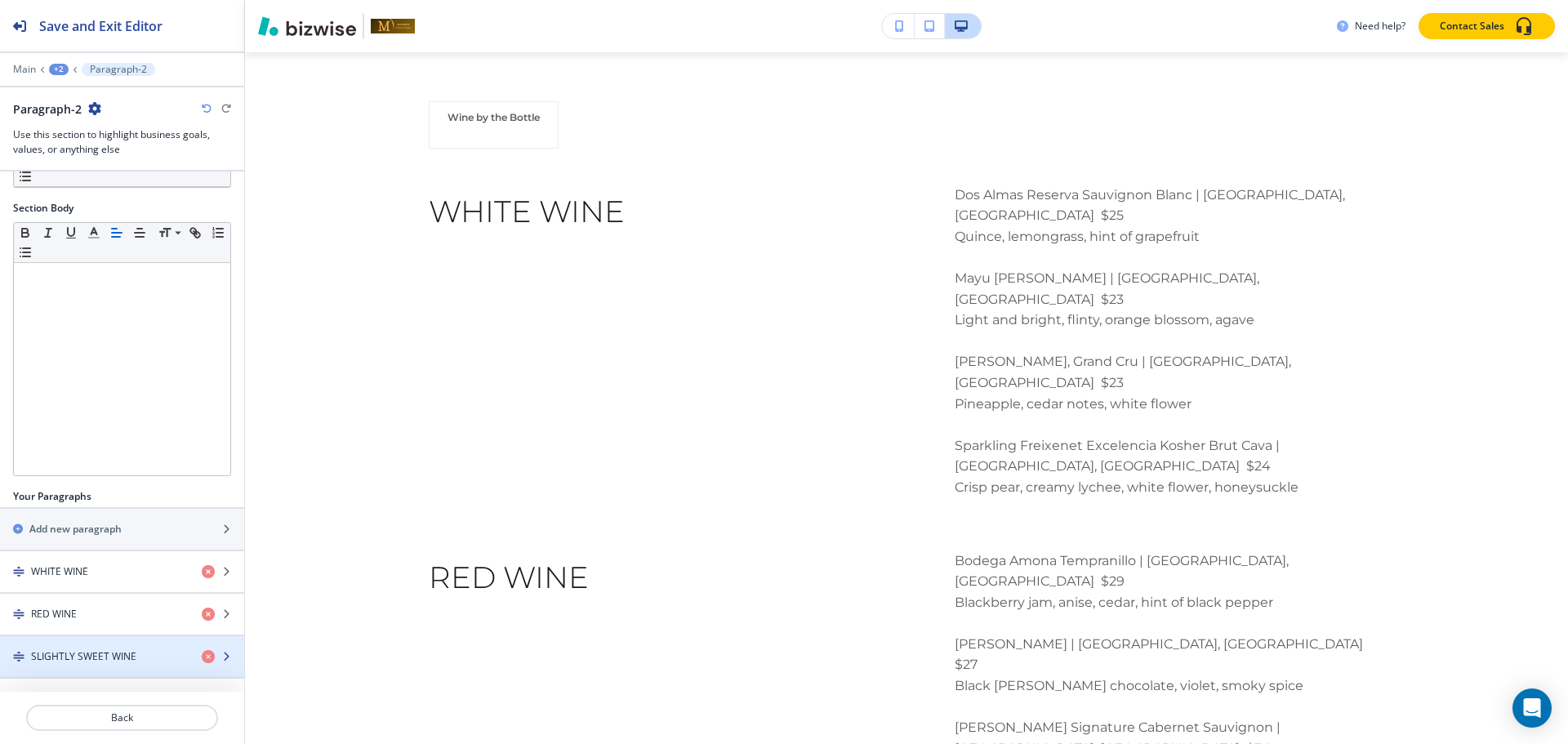
click at [66, 654] on h4 "SLIGHTLY SWEET WINE" at bounding box center [83, 656] width 106 height 15
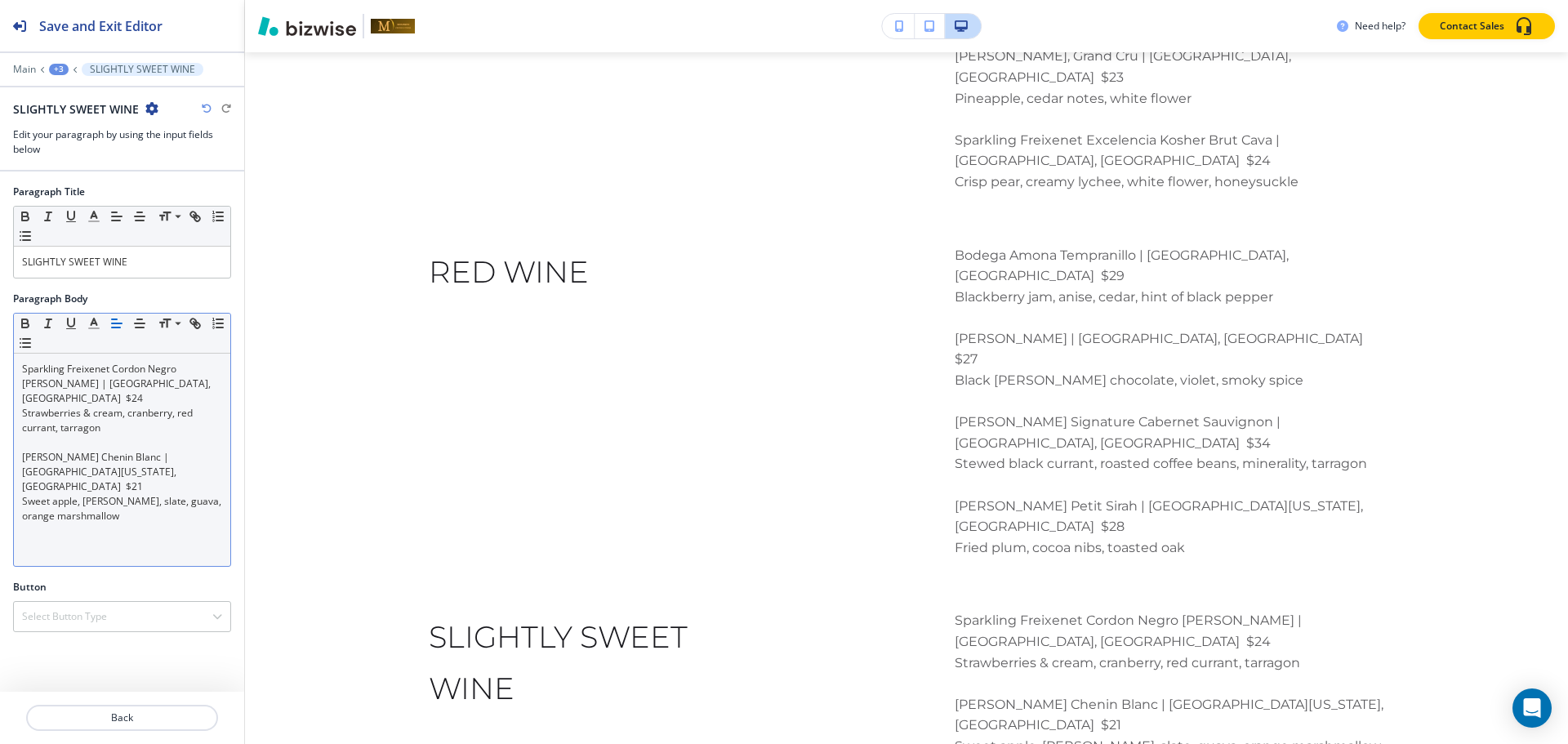
scroll to position [3649, 0]
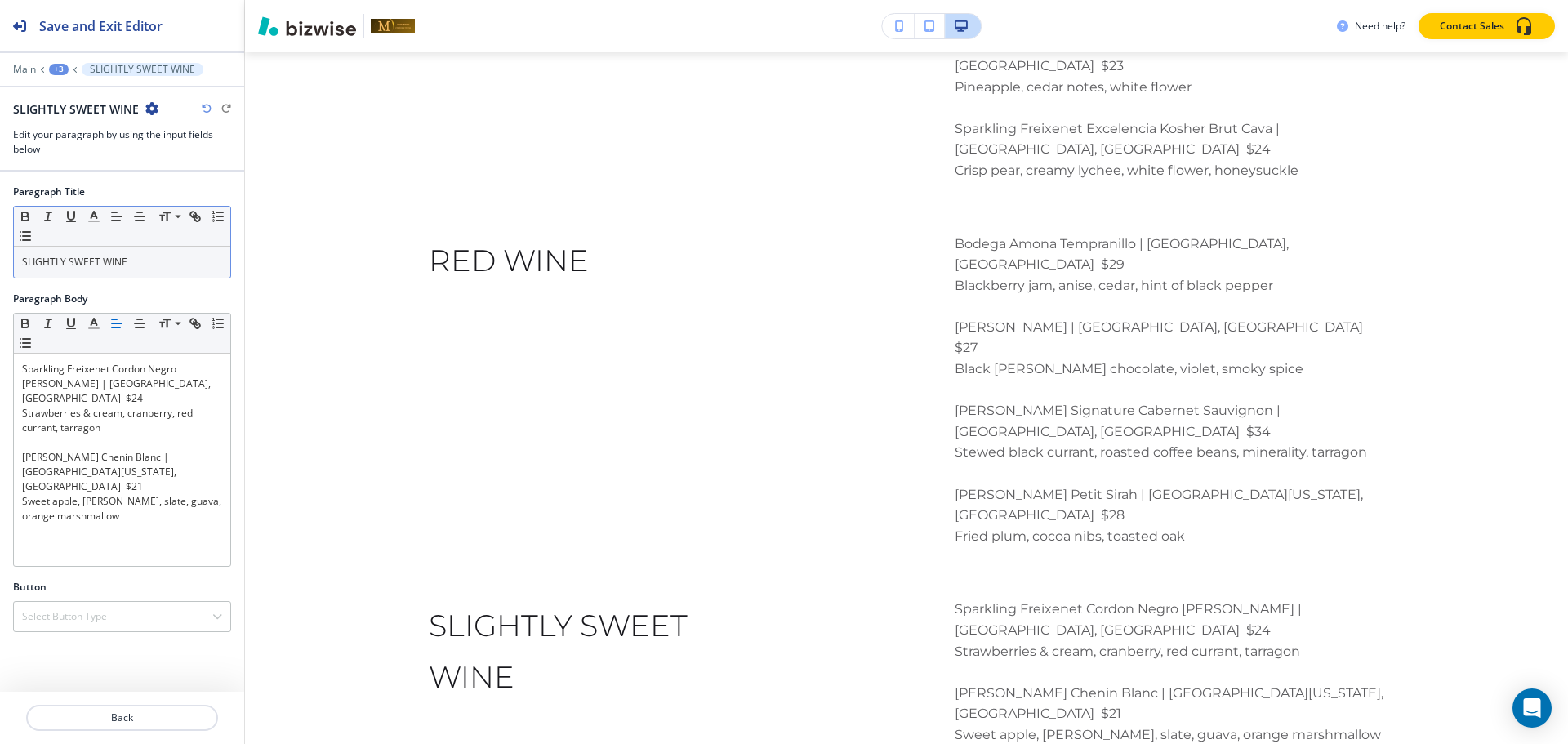
click at [147, 266] on p "SLIGHTLY SWEET WINE" at bounding box center [122, 262] width 200 height 15
click at [167, 239] on span at bounding box center [176, 239] width 36 height 20
click at [61, 65] on div "+3" at bounding box center [59, 69] width 20 height 12
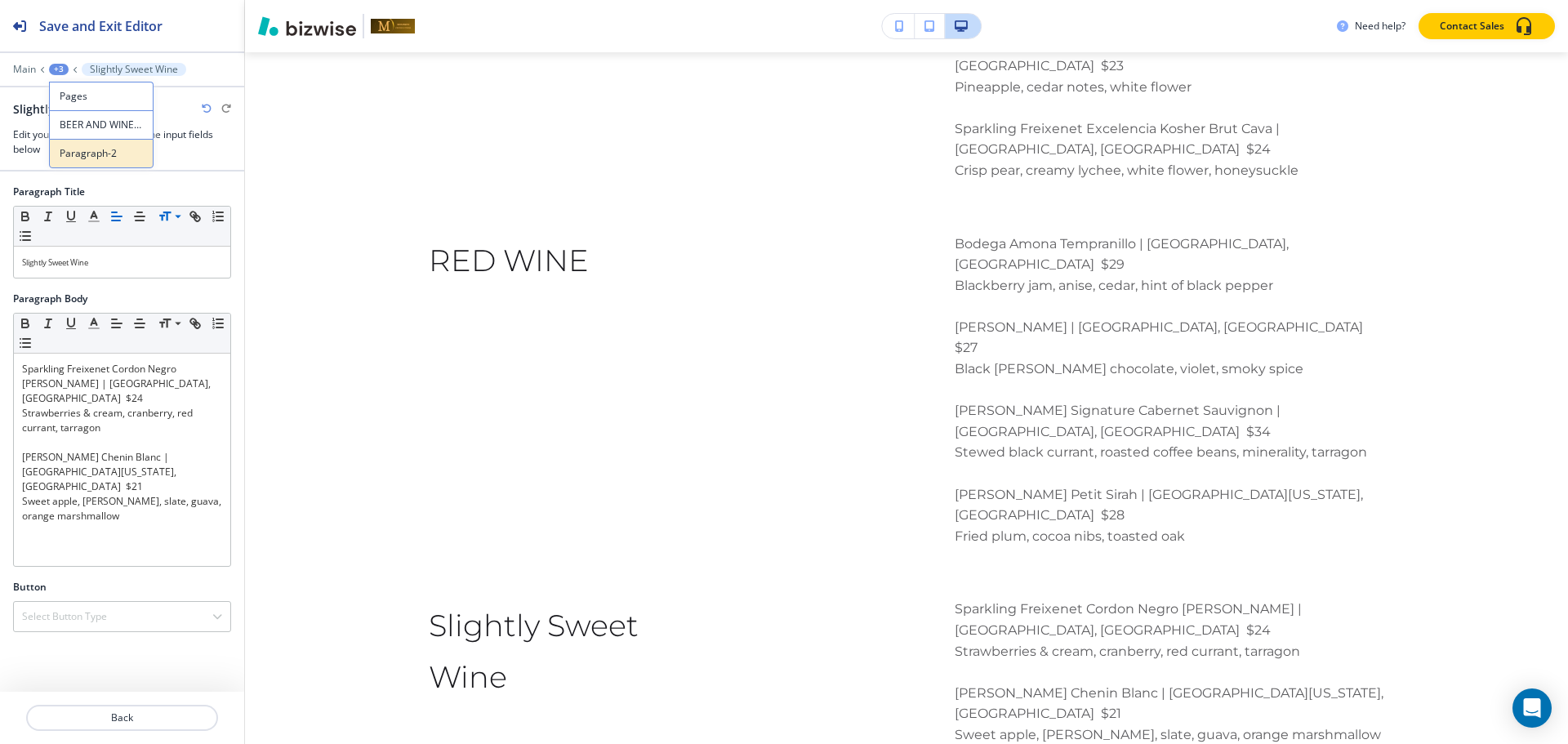
click at [76, 146] on p "Paragraph-2" at bounding box center [101, 154] width 83 height 15
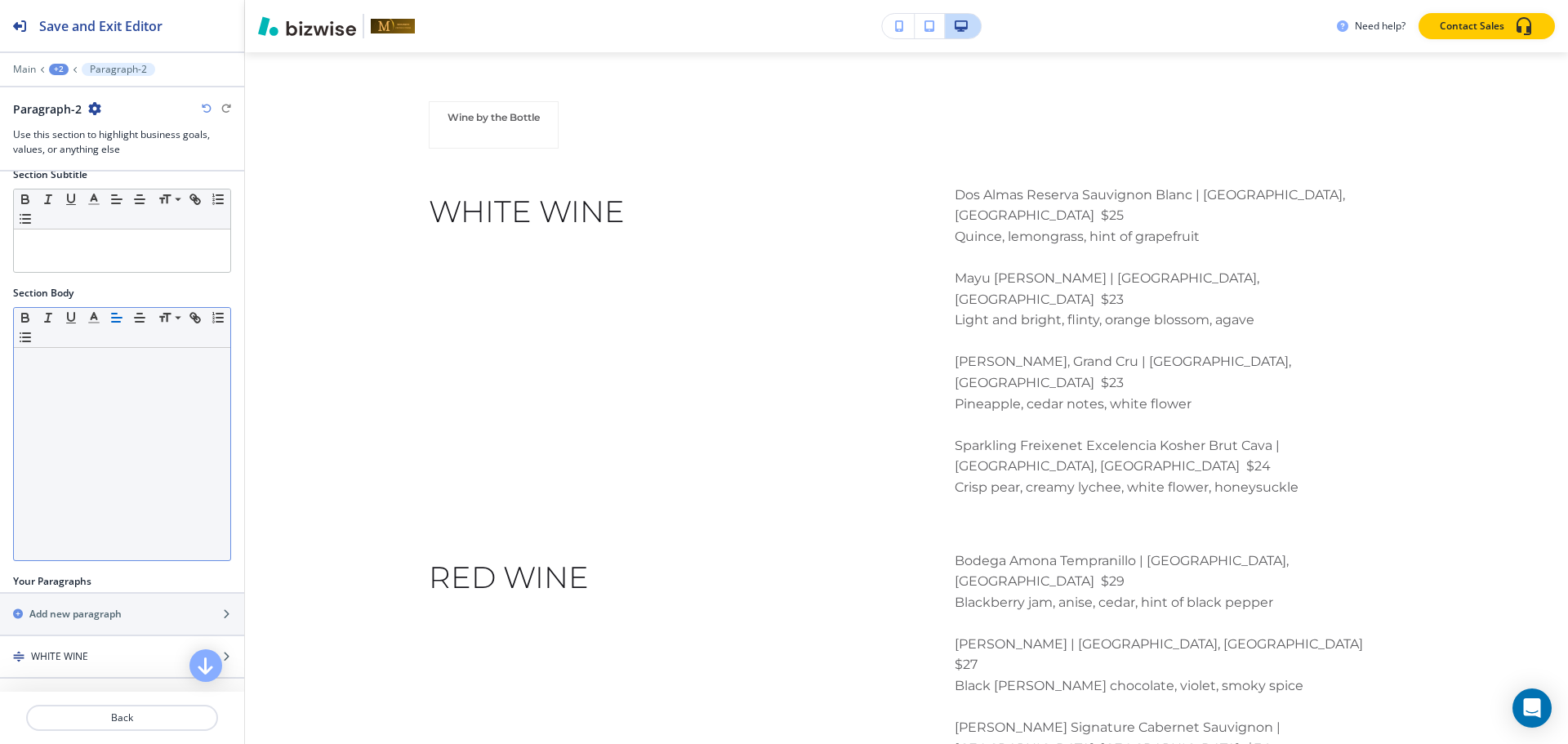
scroll to position [209, 0]
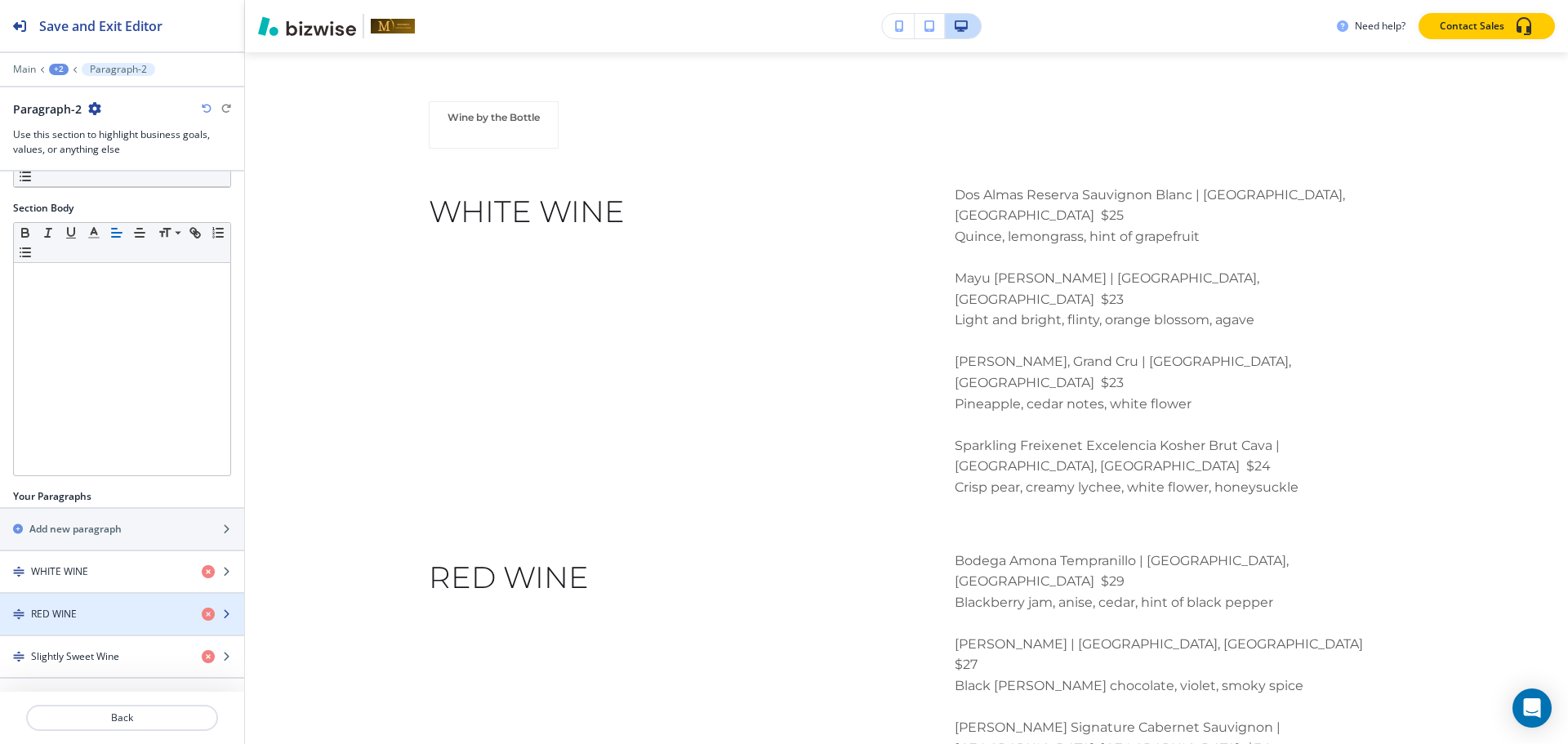
click at [72, 605] on div "button" at bounding box center [122, 600] width 244 height 13
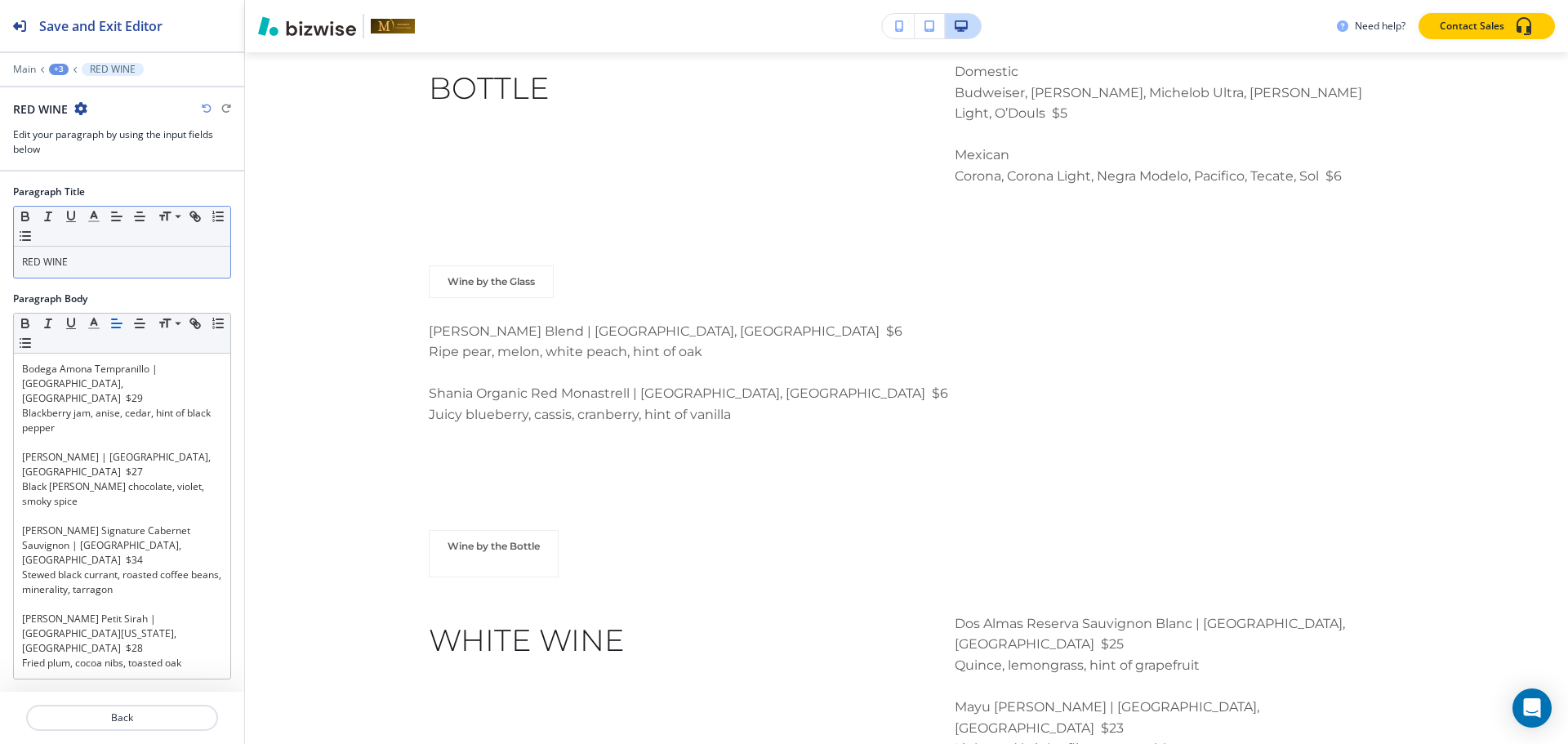
scroll to position [2903, 0]
click at [110, 265] on p "RED WINE" at bounding box center [122, 262] width 200 height 15
click at [170, 239] on span at bounding box center [176, 239] width 36 height 20
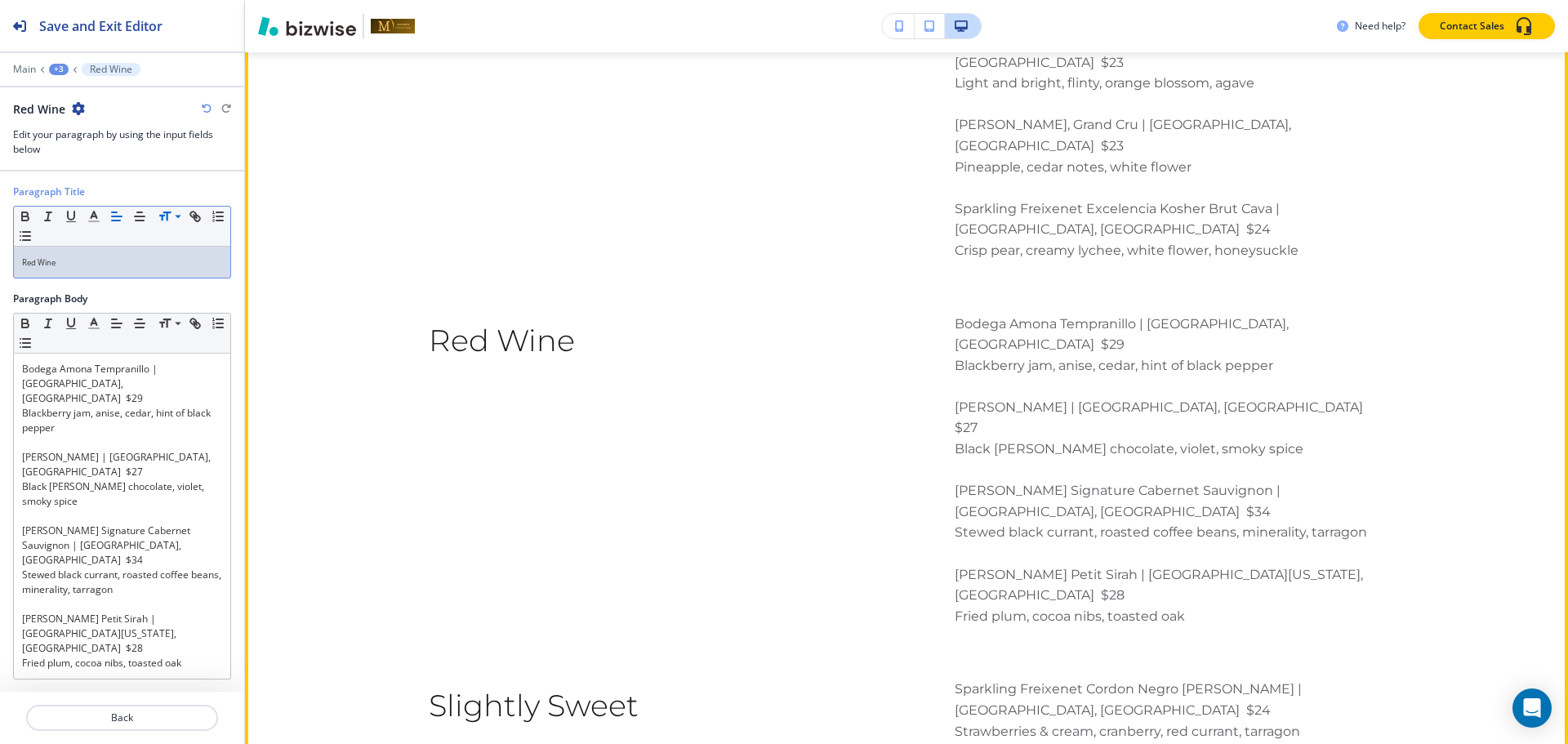
scroll to position [3404, 0]
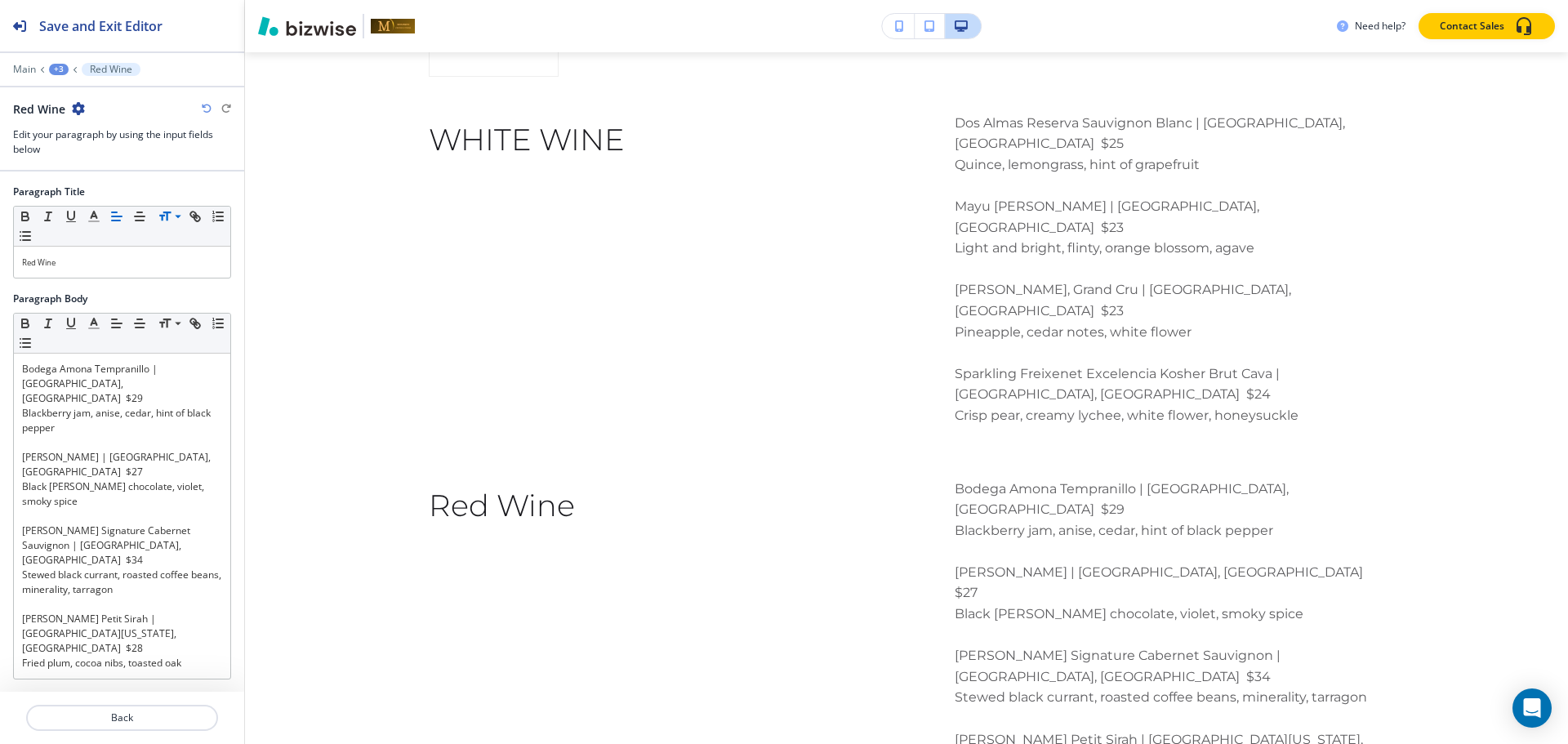
click at [54, 69] on div "+3" at bounding box center [59, 69] width 20 height 12
click at [70, 134] on button "BEER AND WINE LIST" at bounding box center [101, 124] width 105 height 28
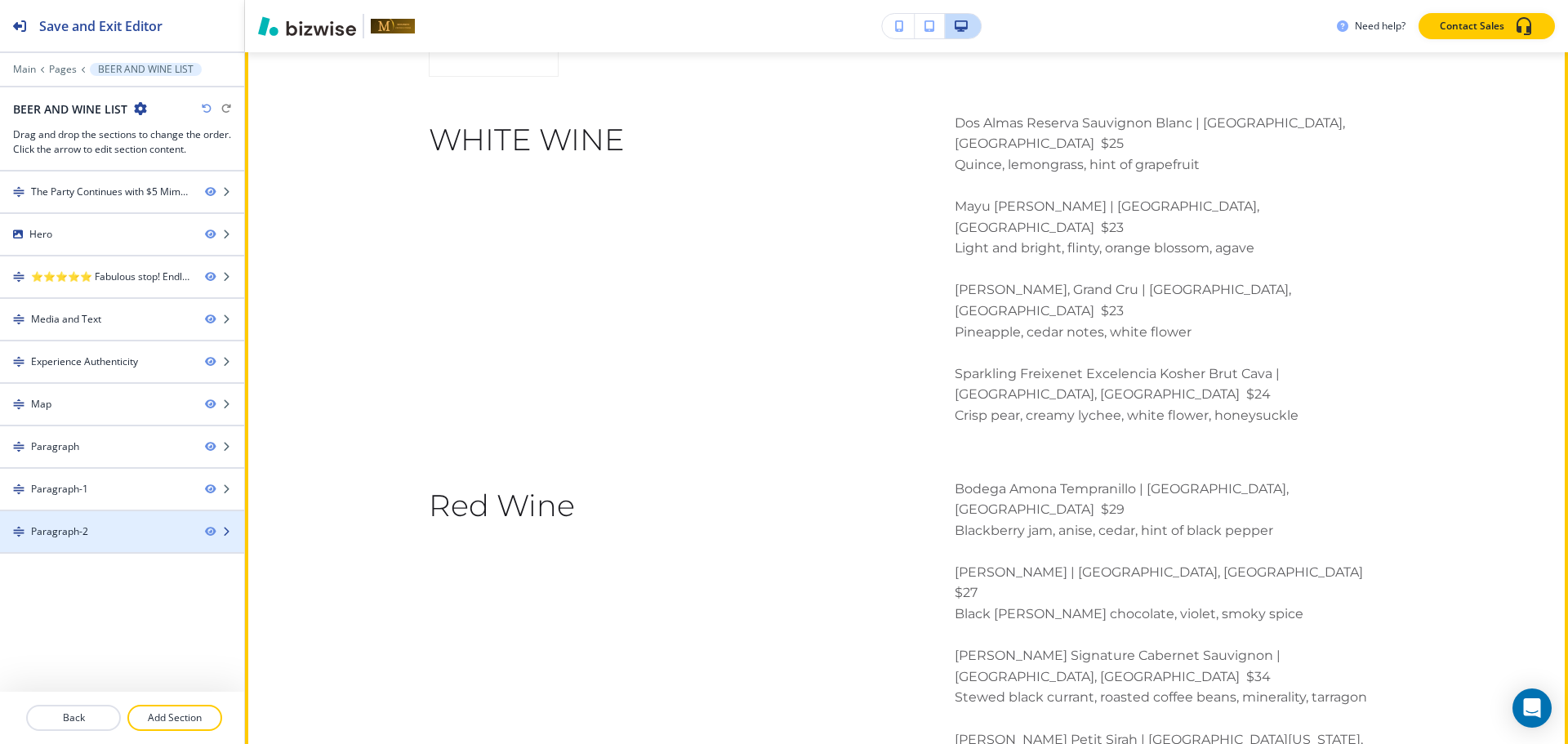
click at [89, 535] on div "Paragraph-2" at bounding box center [96, 531] width 192 height 15
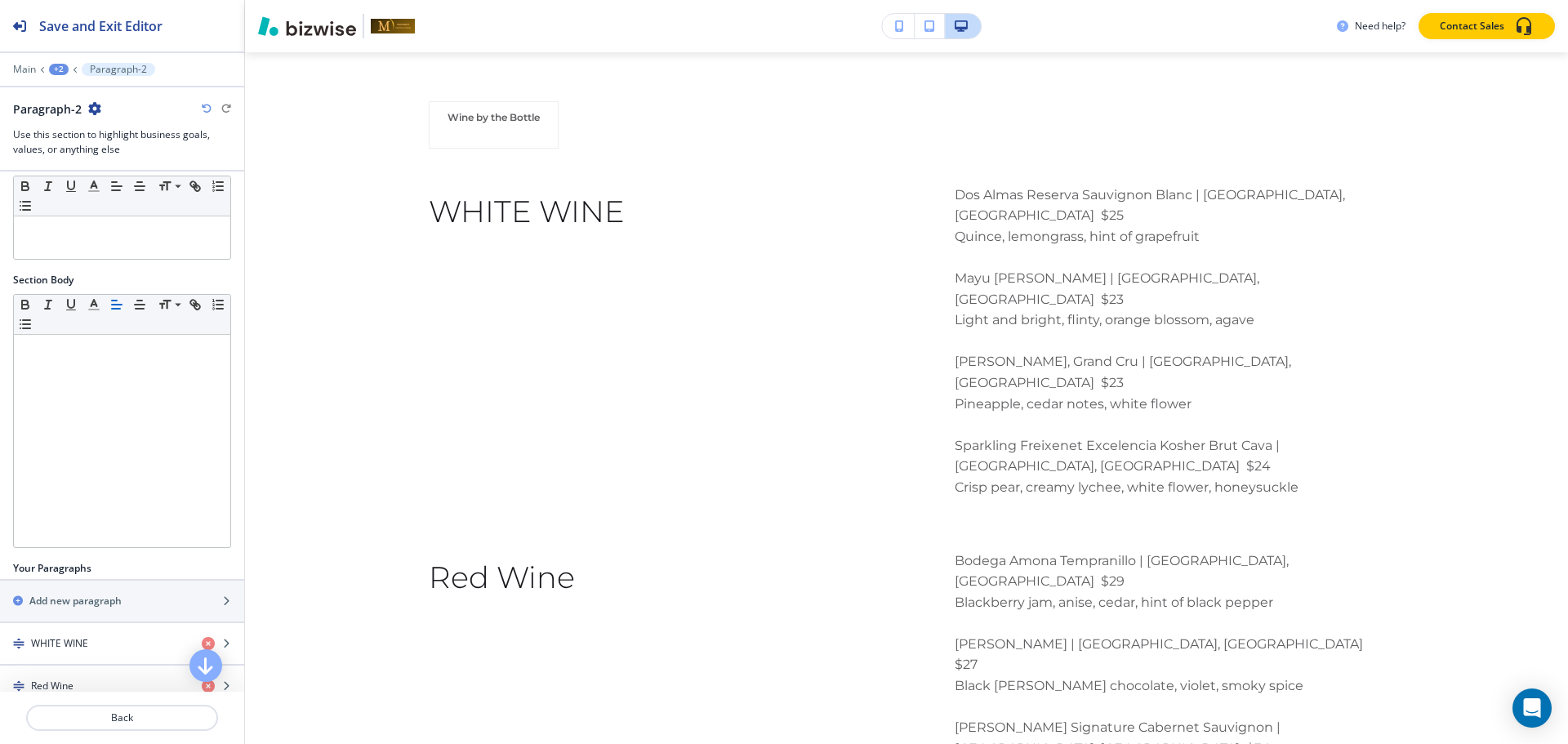
scroll to position [209, 0]
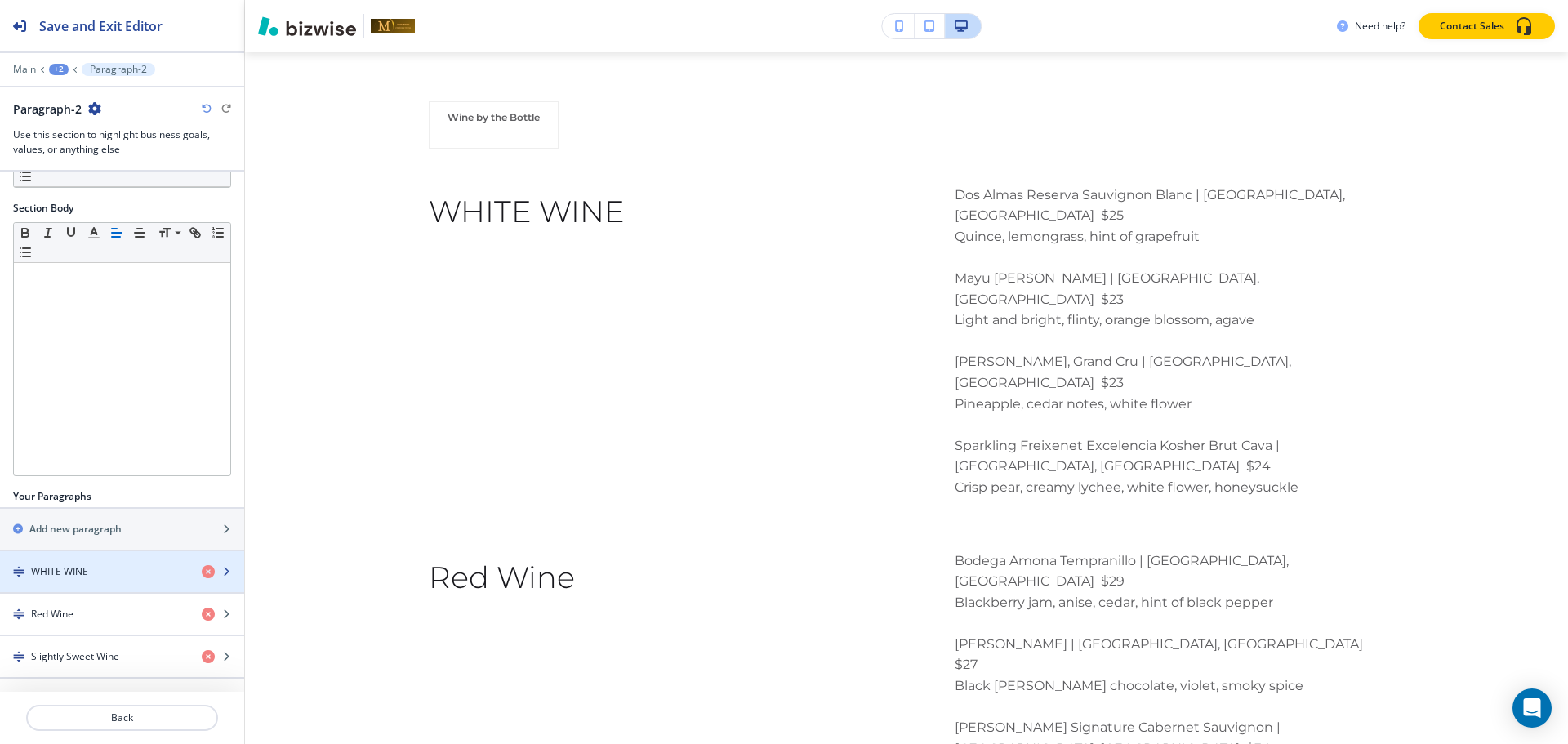
click at [67, 582] on div "button" at bounding box center [122, 585] width 244 height 13
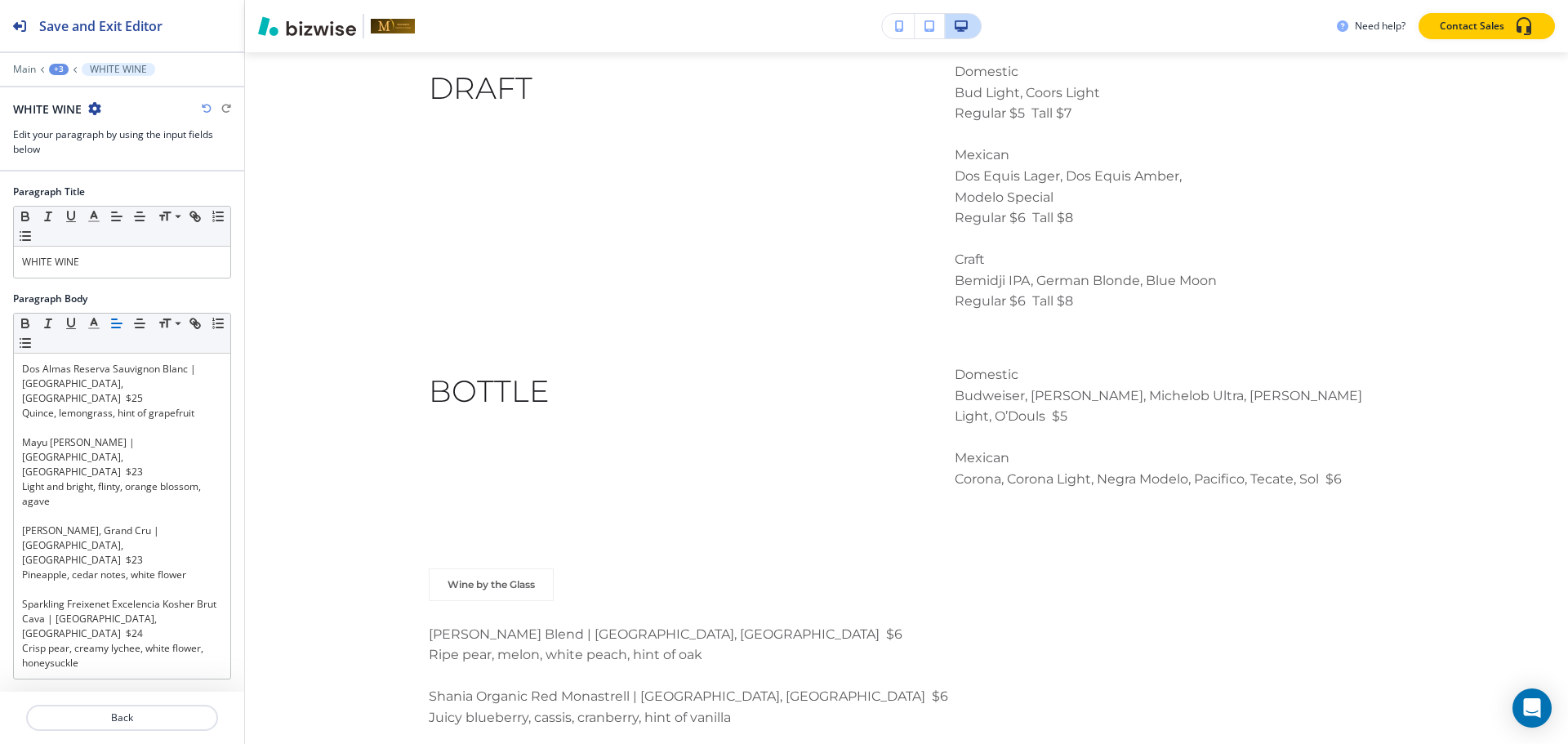
scroll to position [2600, 0]
click at [99, 270] on div "WHITE WINE" at bounding box center [123, 262] width 217 height 31
click at [166, 244] on span at bounding box center [176, 239] width 36 height 20
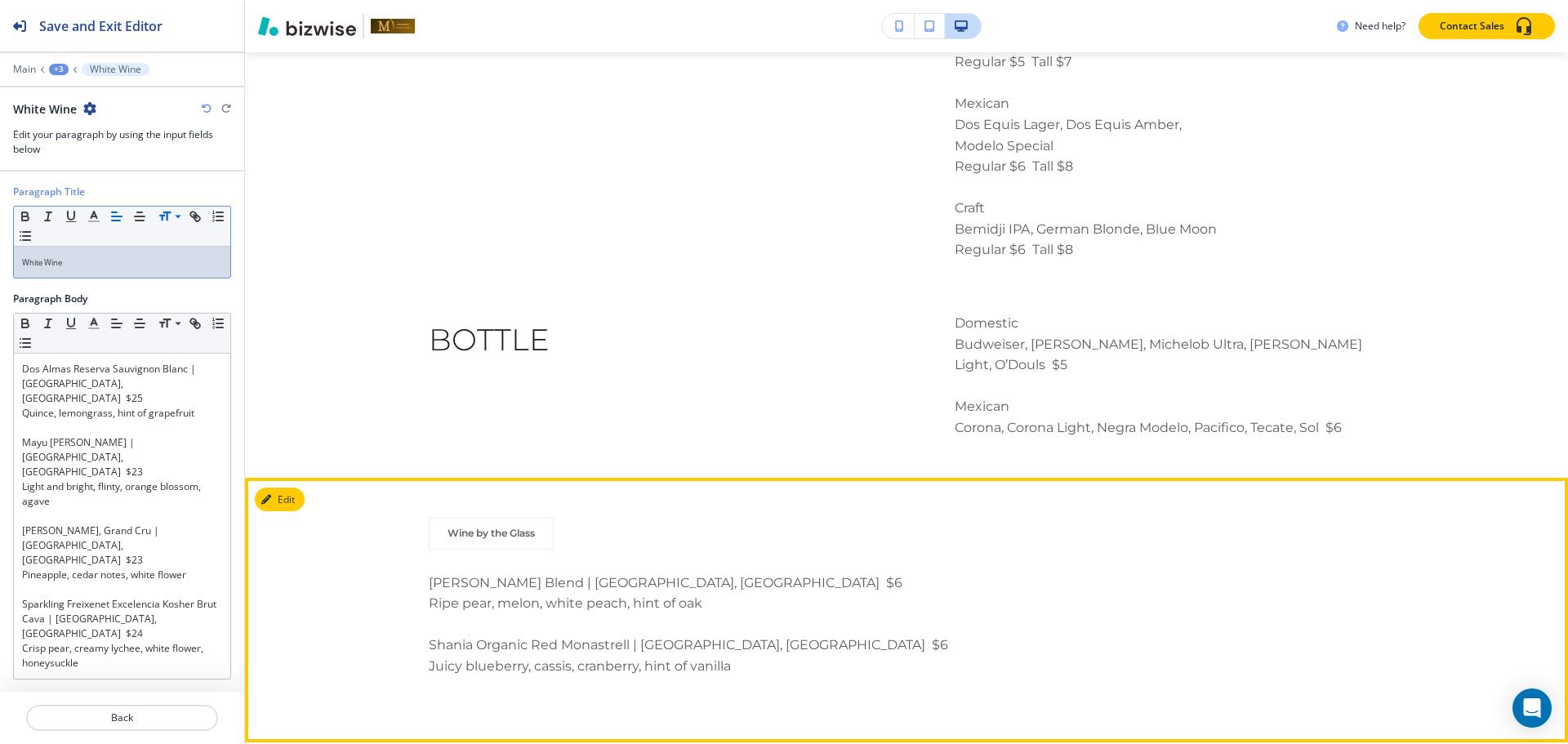
scroll to position [2274, 0]
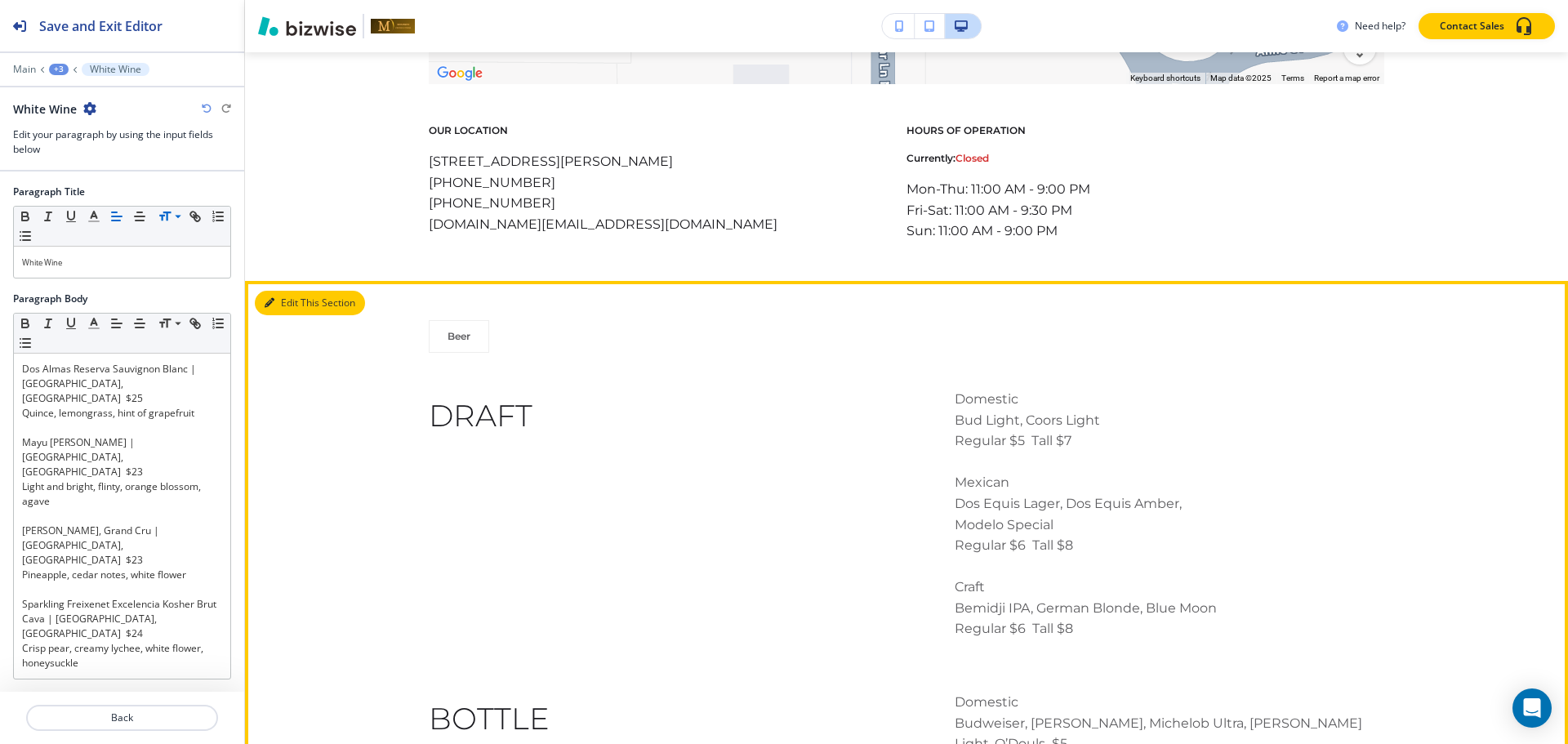
click at [274, 292] on button "Edit This Section" at bounding box center [310, 303] width 110 height 25
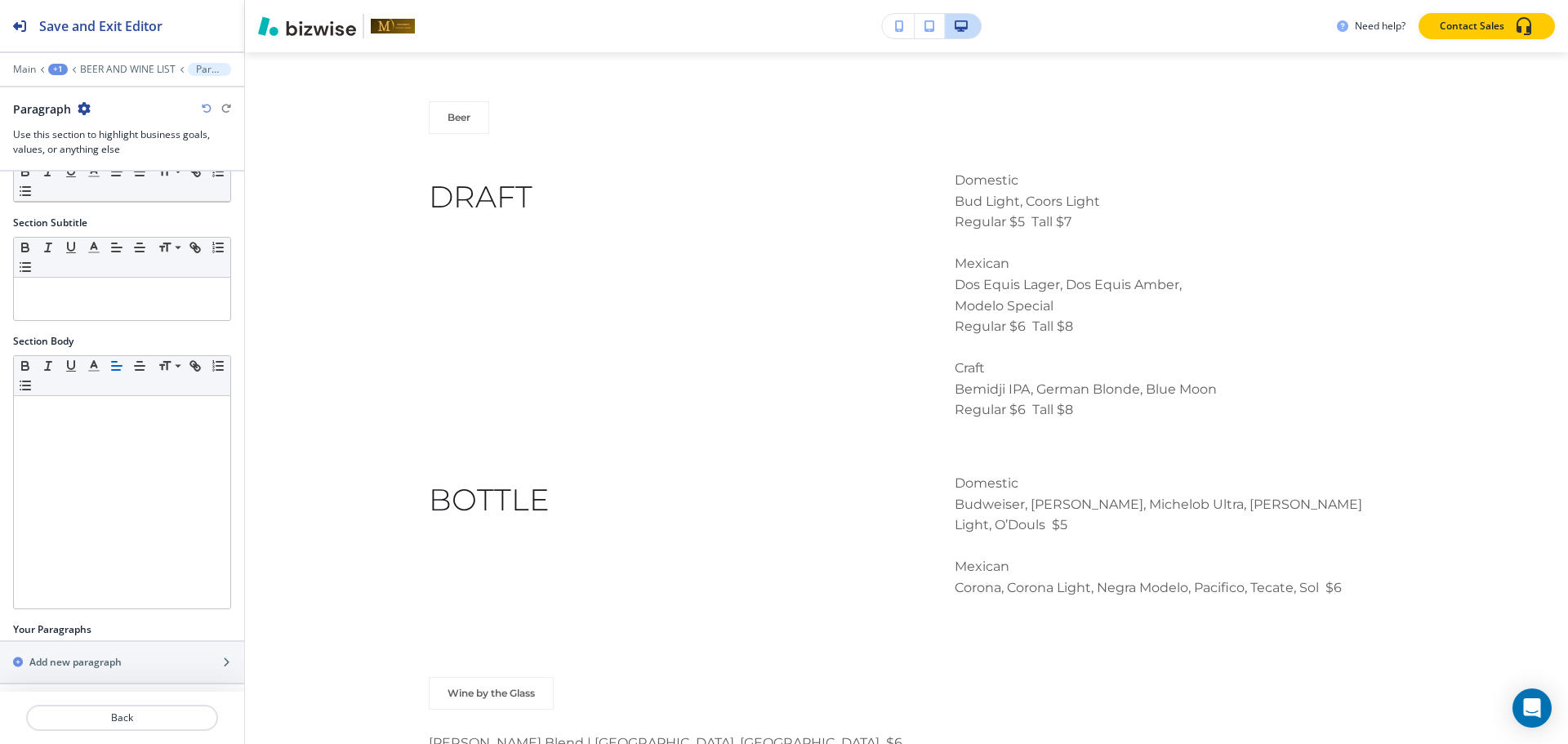
scroll to position [167, 0]
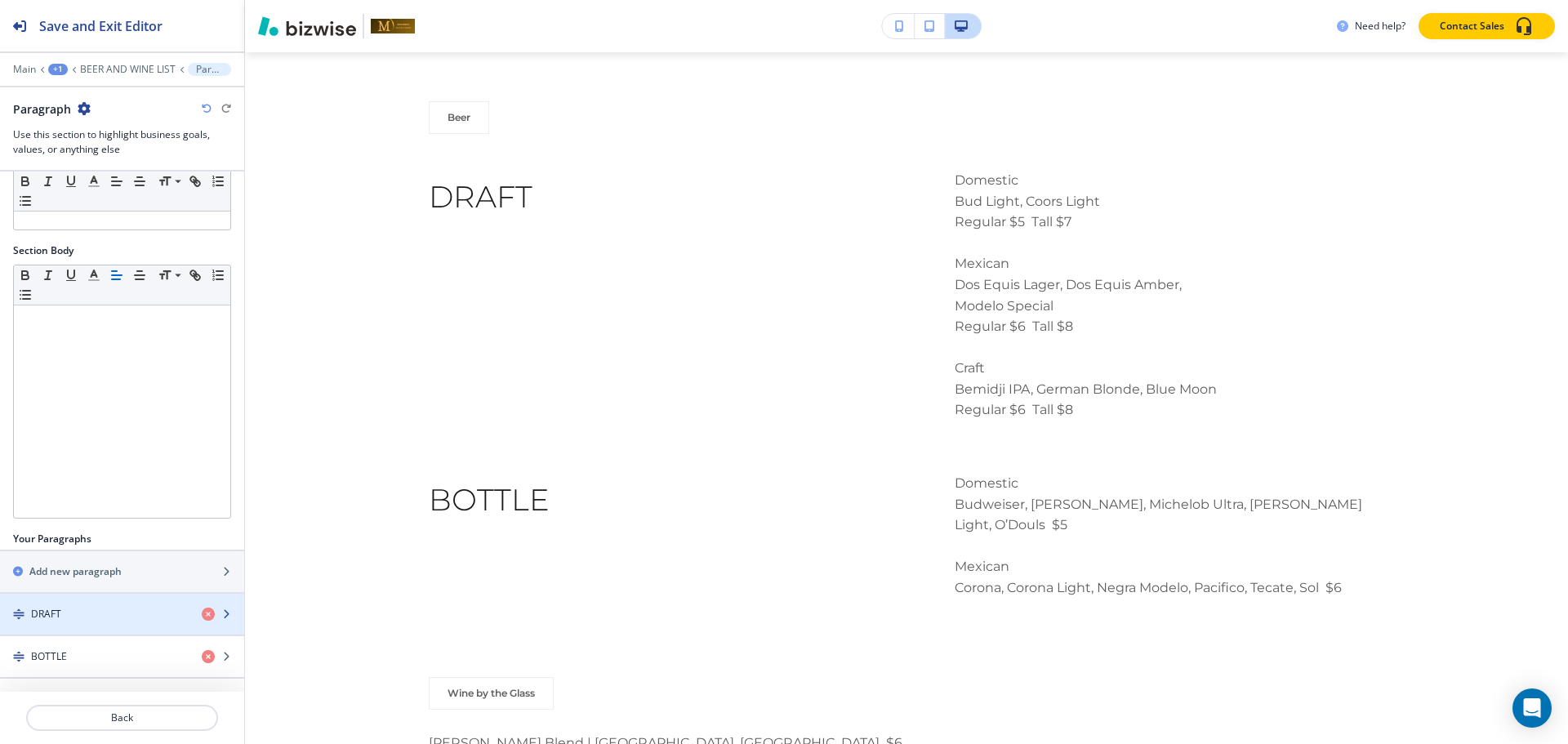
click at [99, 622] on div "button" at bounding box center [122, 628] width 244 height 13
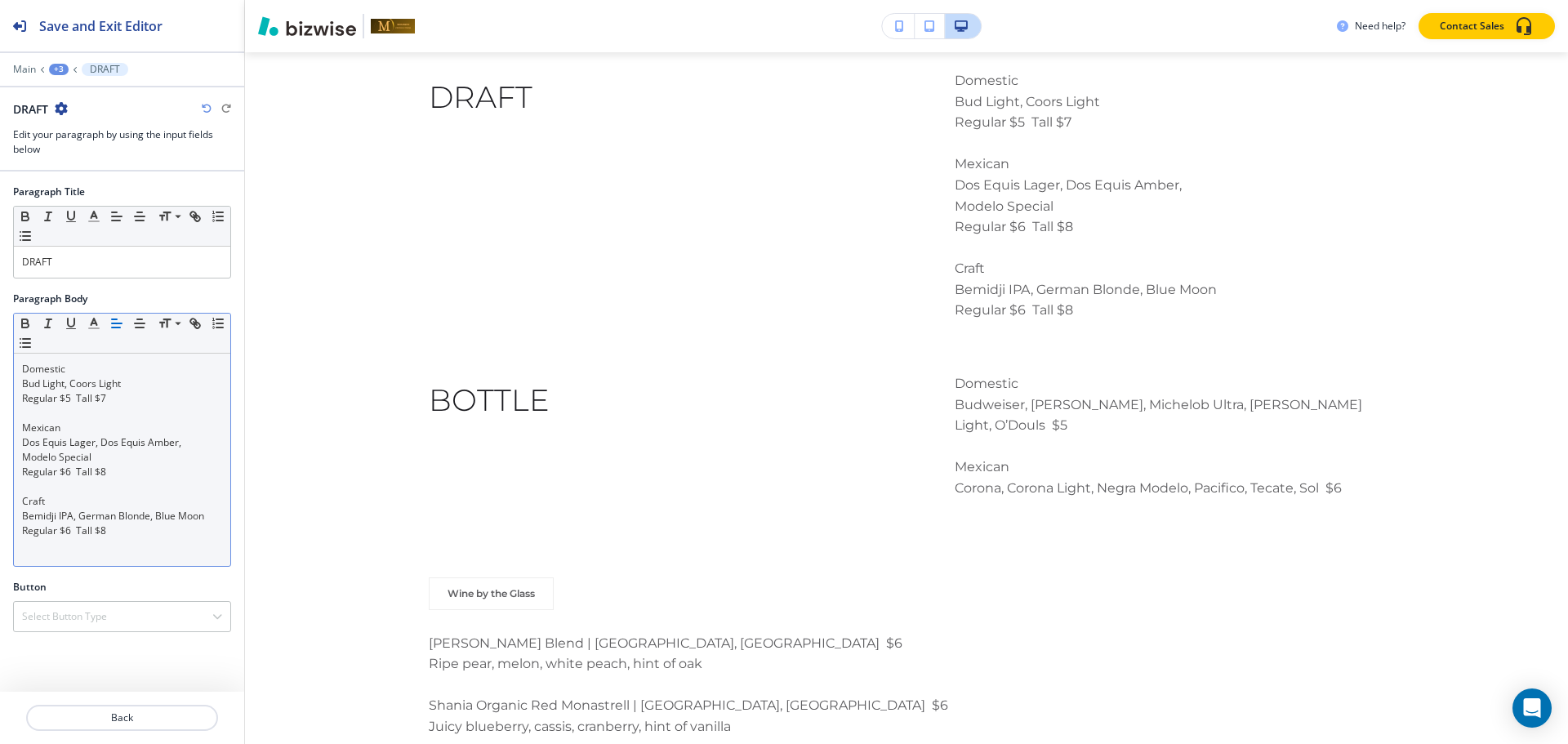
scroll to position [2600, 0]
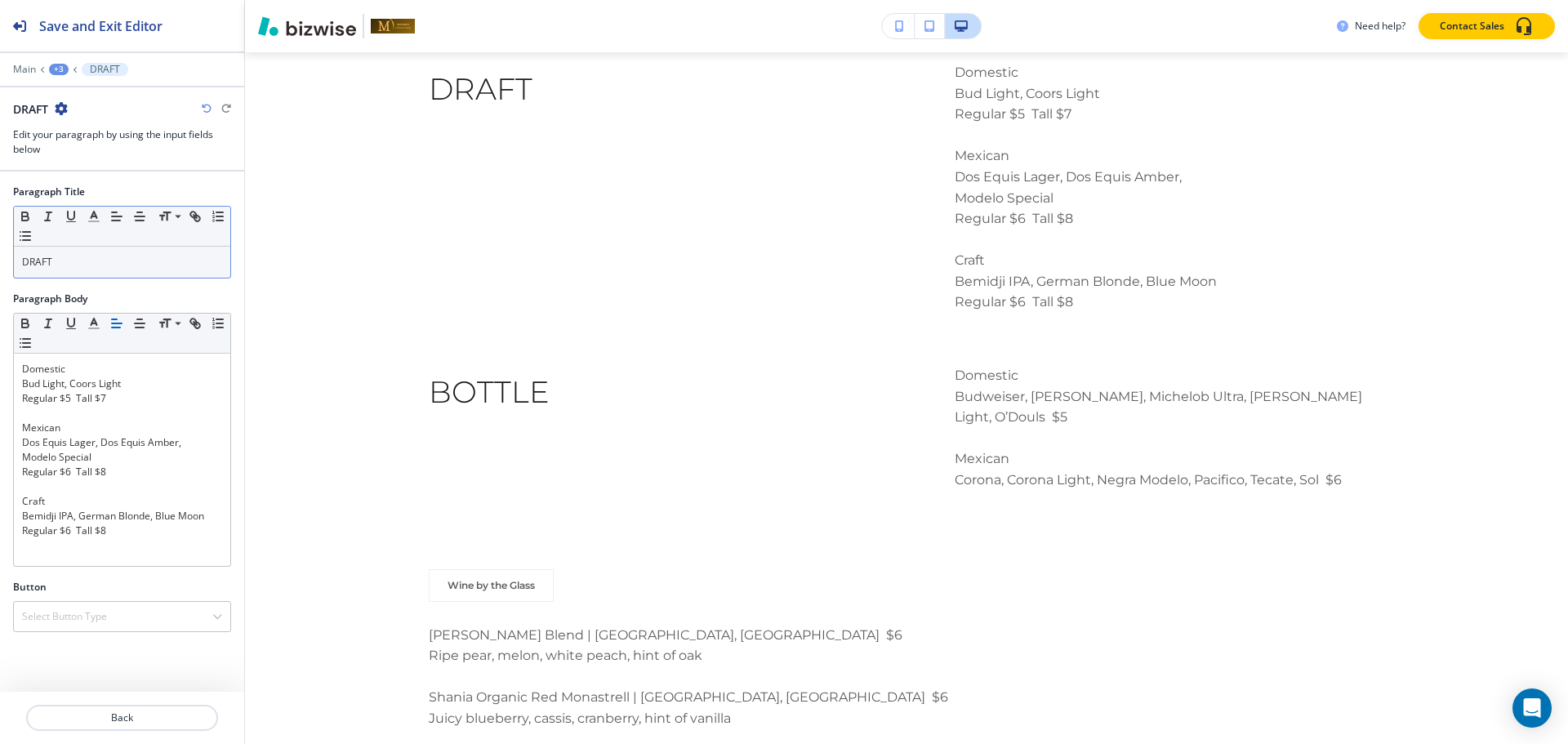
click at [194, 265] on p "DRAFT" at bounding box center [122, 262] width 200 height 15
click at [165, 235] on span at bounding box center [176, 239] width 36 height 20
click at [59, 72] on div "+3" at bounding box center [59, 69] width 20 height 12
click at [83, 146] on p "Paragraph" at bounding box center [101, 154] width 83 height 15
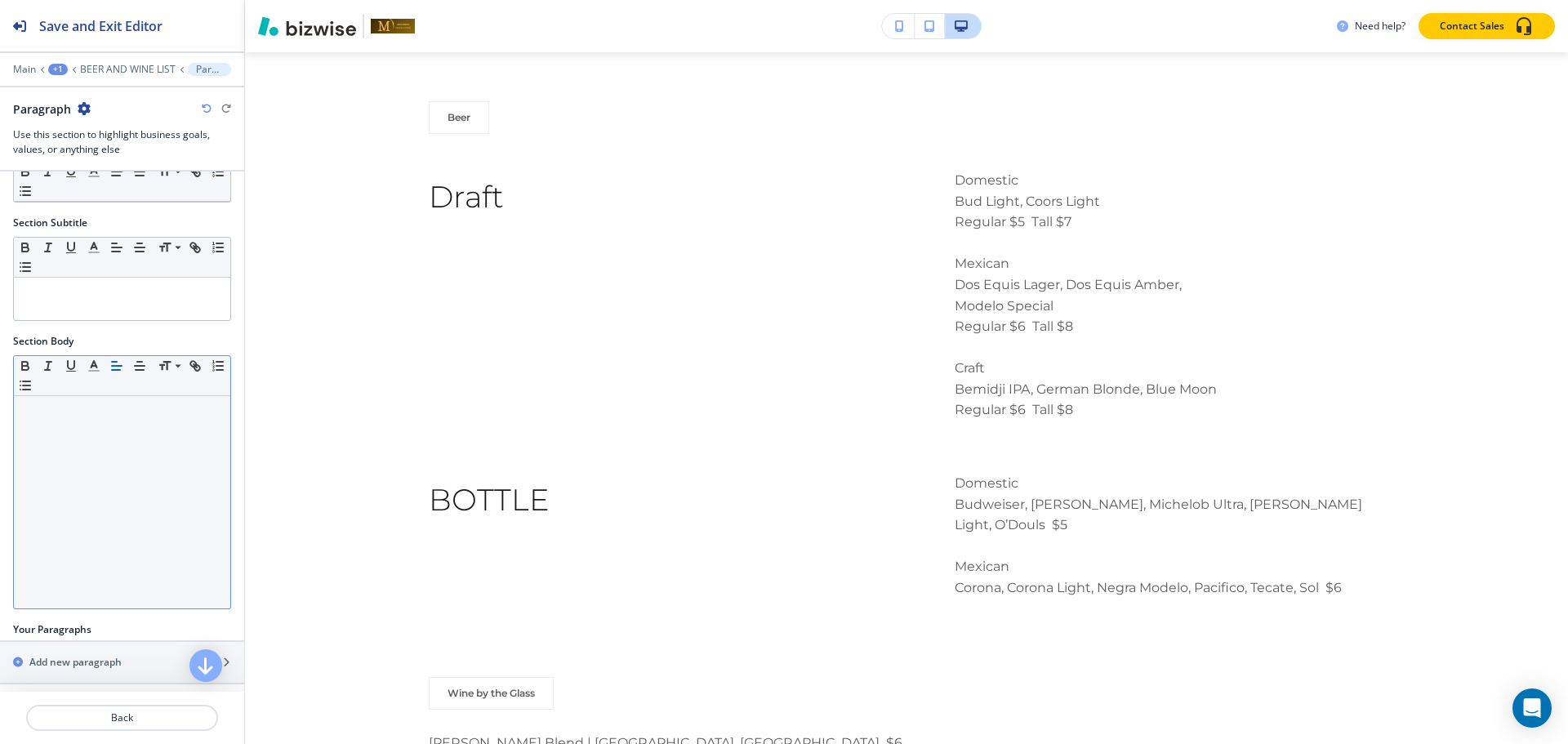
scroll to position [167, 0]
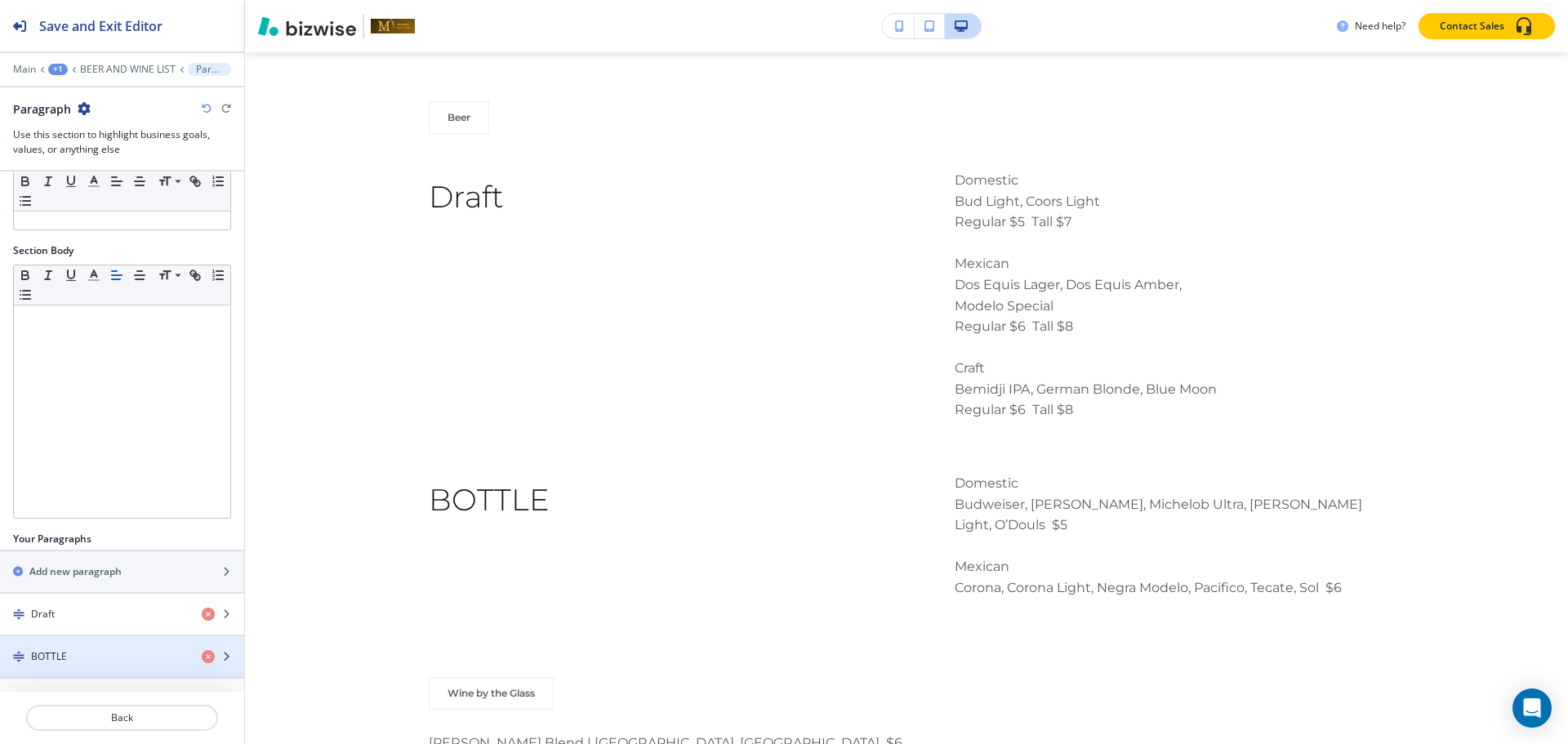
click at [67, 647] on div "button" at bounding box center [122, 642] width 244 height 13
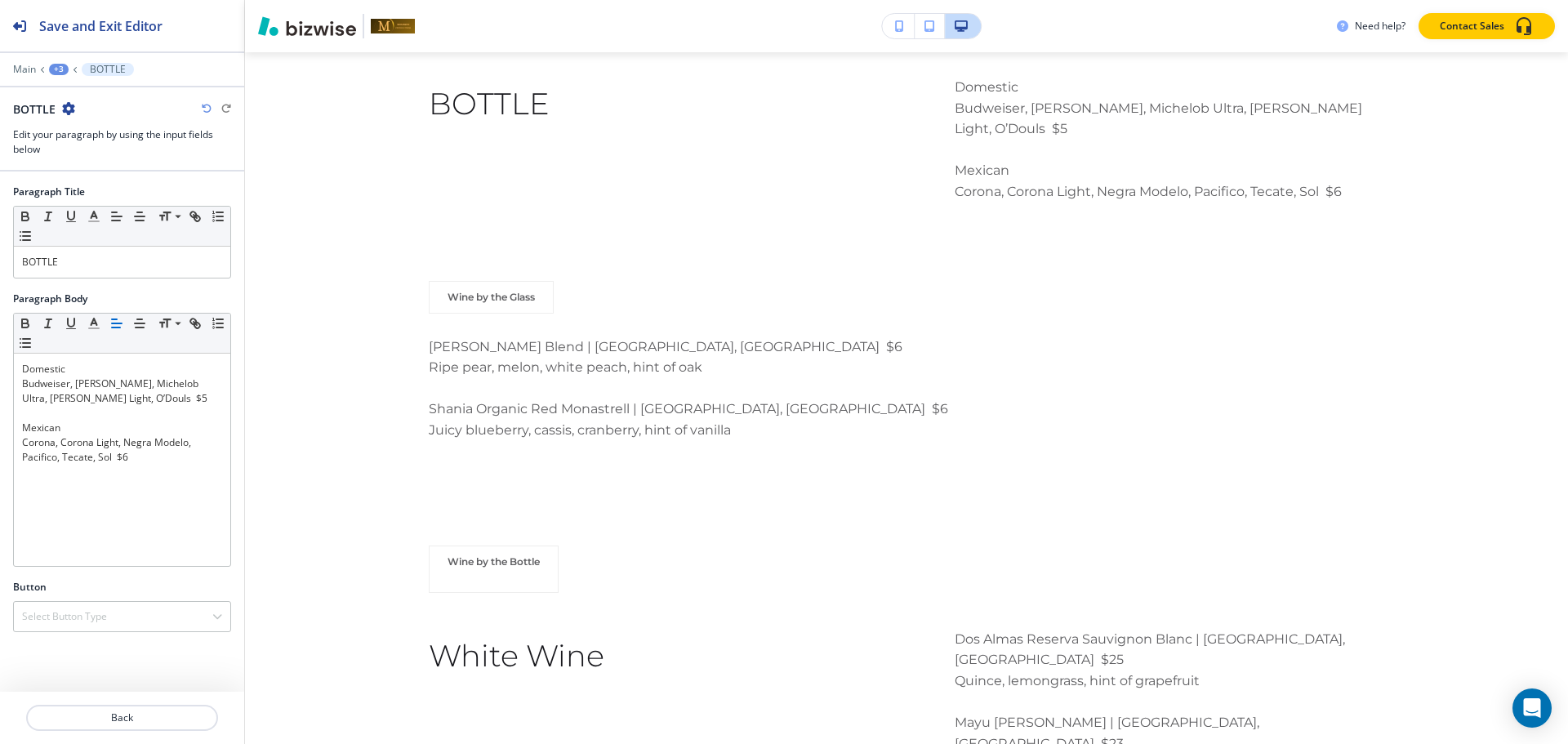
scroll to position [2903, 0]
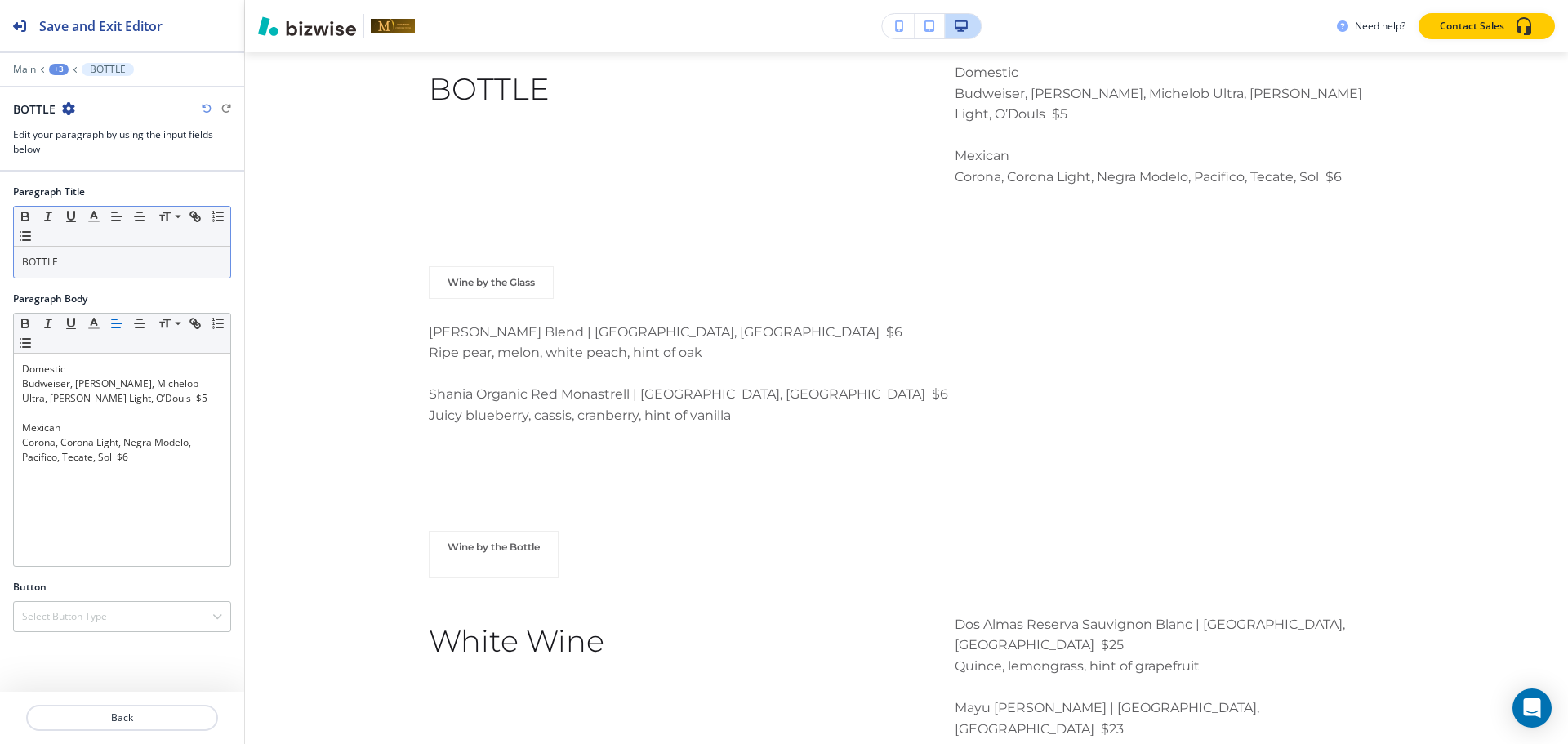
click at [138, 264] on p "BOTTLE" at bounding box center [122, 262] width 200 height 15
click at [168, 237] on span at bounding box center [176, 239] width 36 height 20
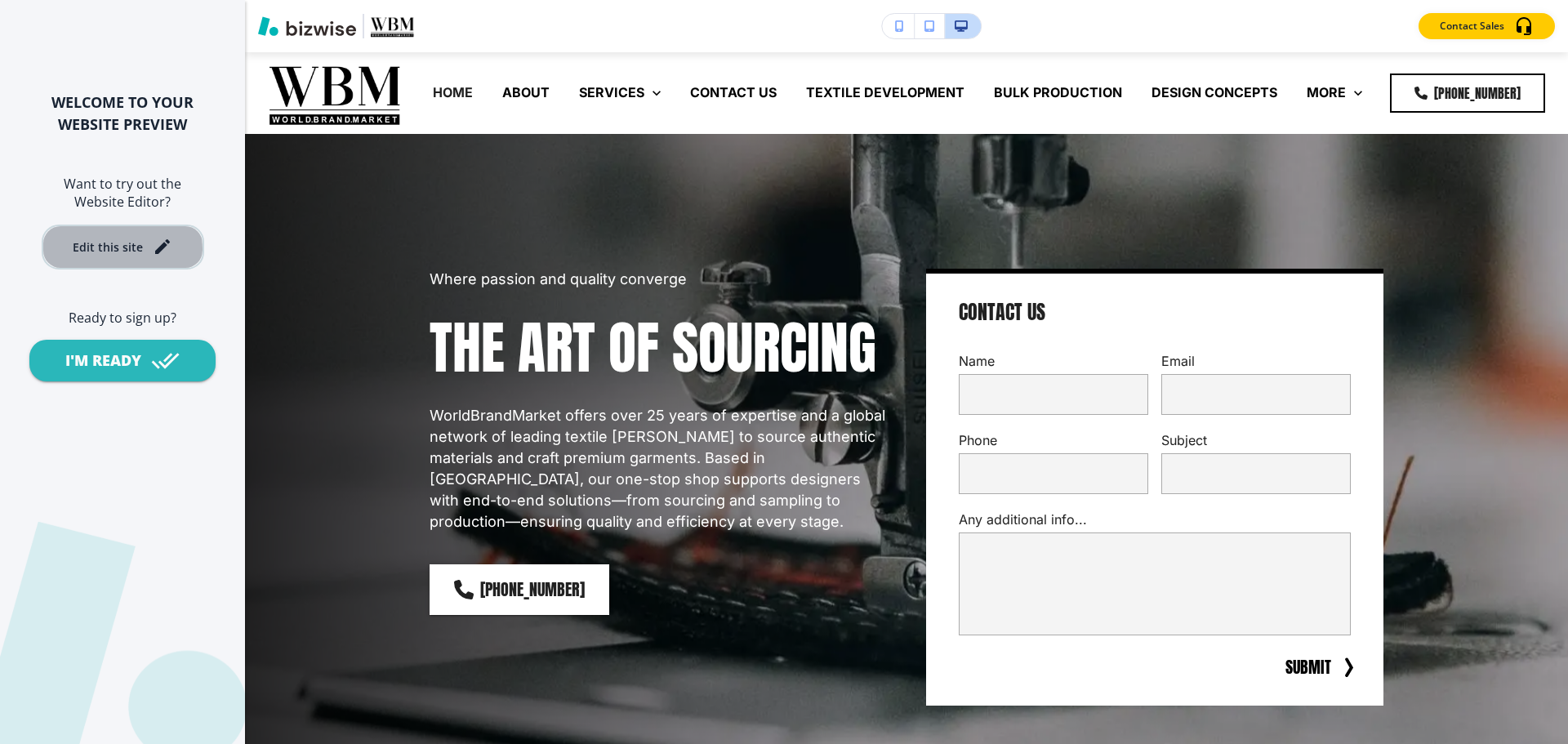
click at [86, 249] on div "Edit this site" at bounding box center [107, 247] width 70 height 12
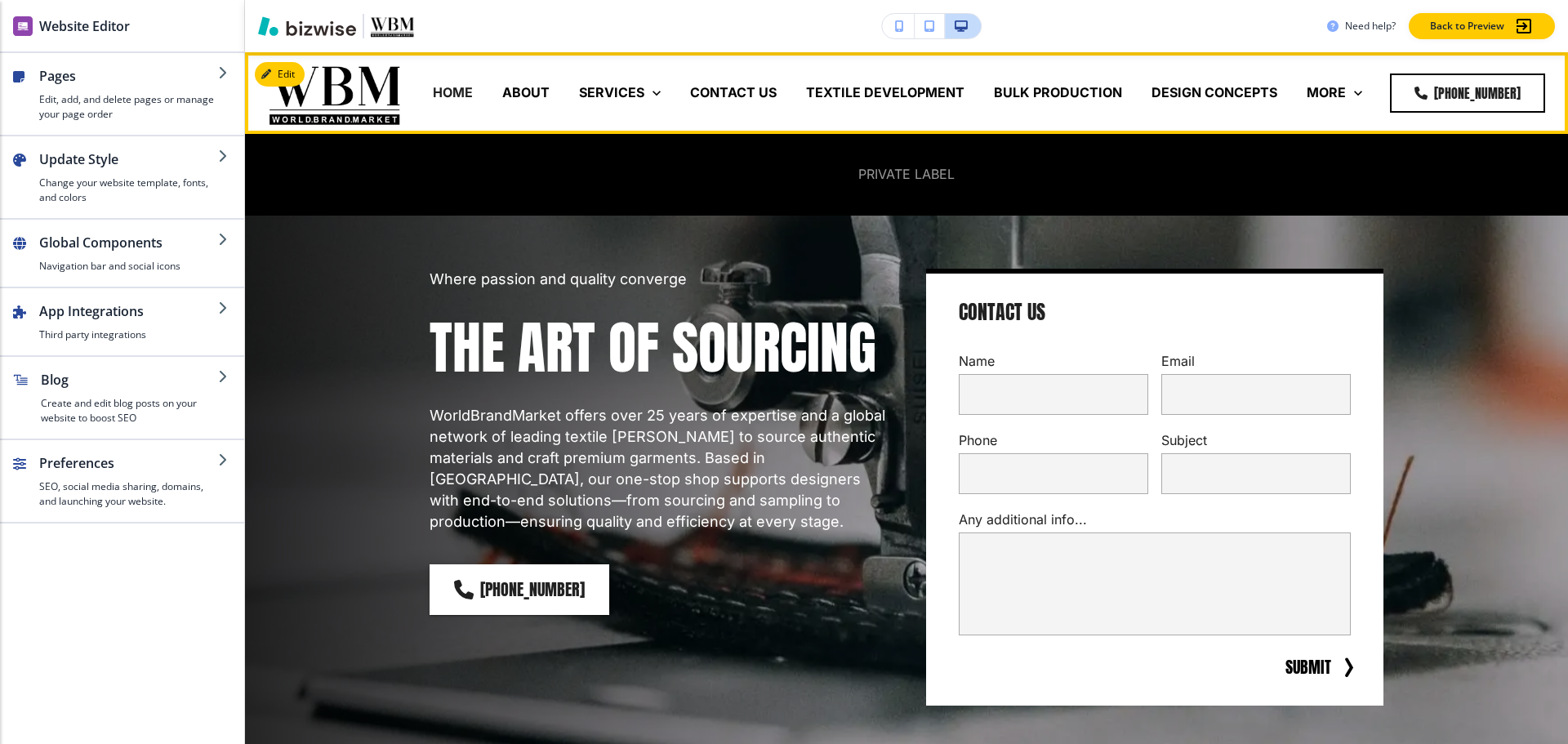
click at [869, 180] on p "PRIVATE LABEL" at bounding box center [907, 174] width 97 height 19
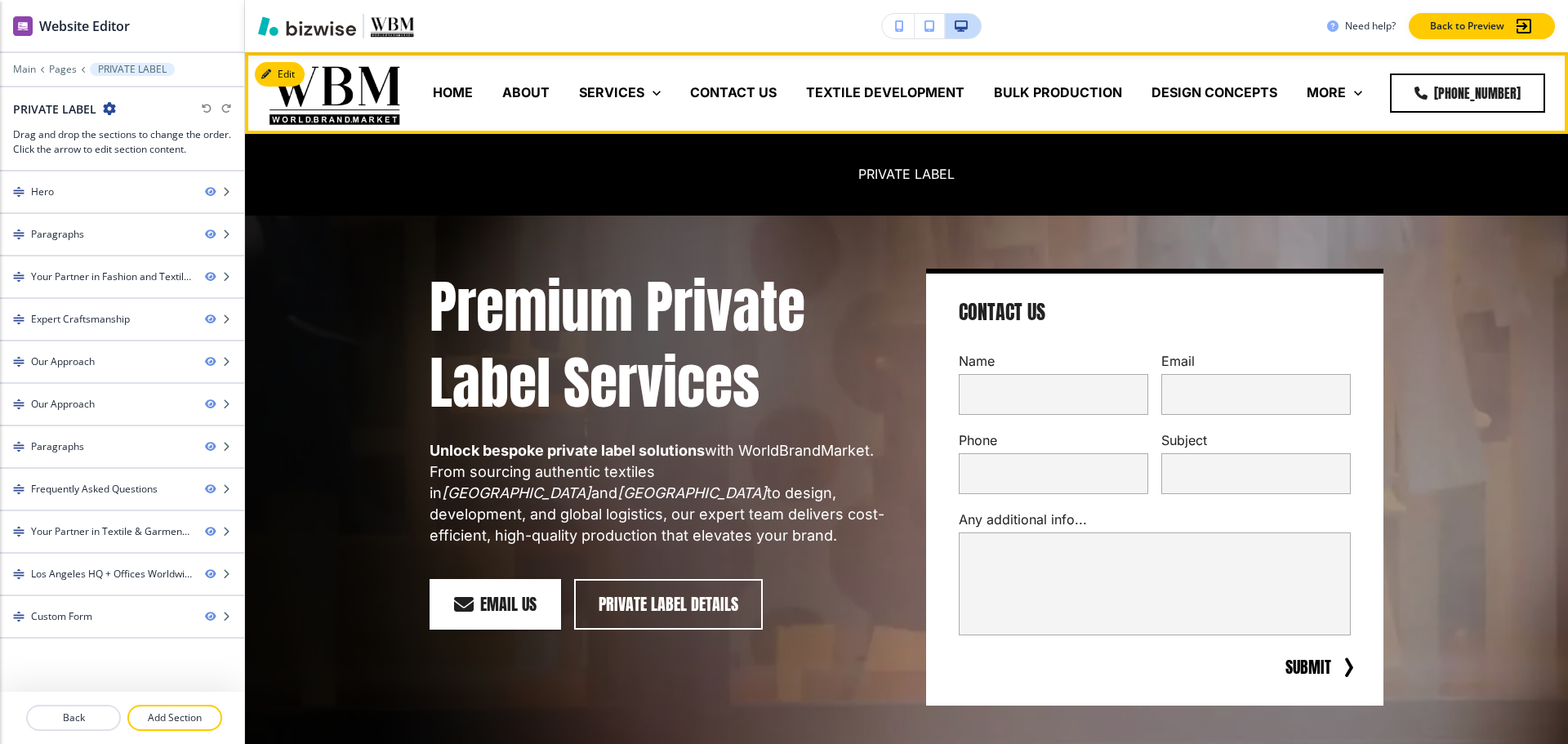
click at [1334, 96] on p "MORE" at bounding box center [1326, 92] width 39 height 19
click at [923, 178] on p "PRIVATE LABEL" at bounding box center [907, 174] width 97 height 19
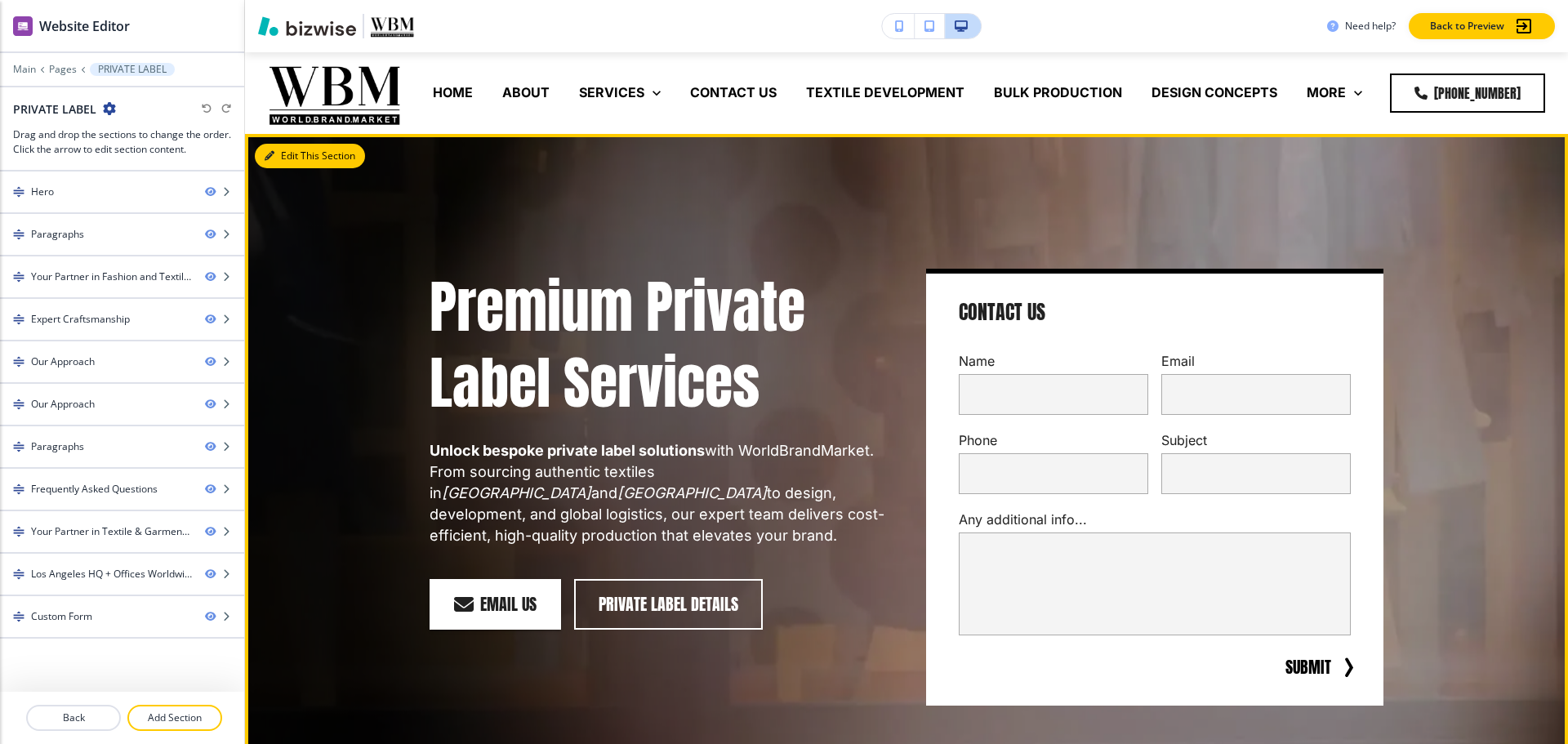
click at [284, 158] on button "Edit This Section" at bounding box center [310, 156] width 110 height 25
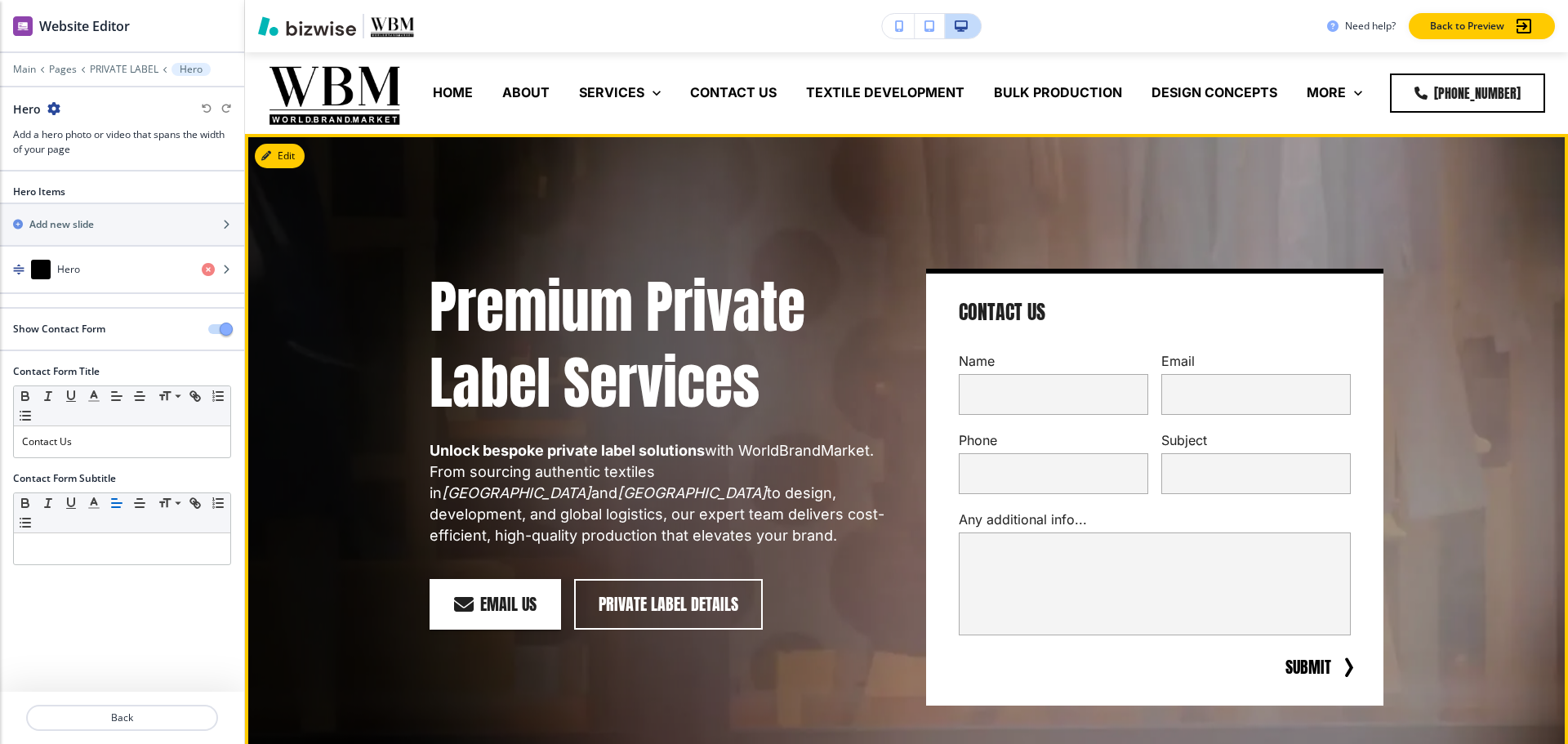
scroll to position [82, 0]
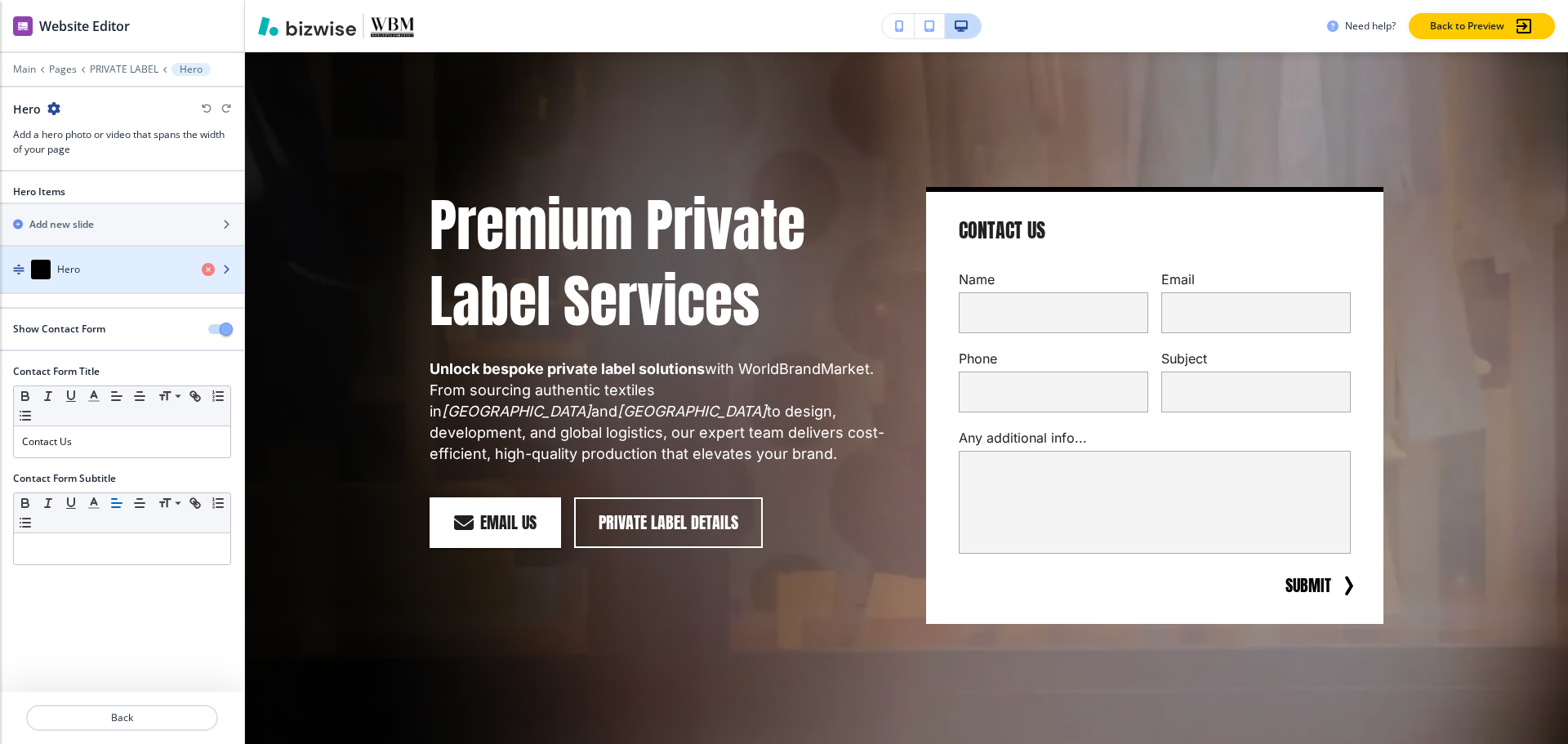
click at [123, 271] on div "Hero" at bounding box center [94, 269] width 188 height 20
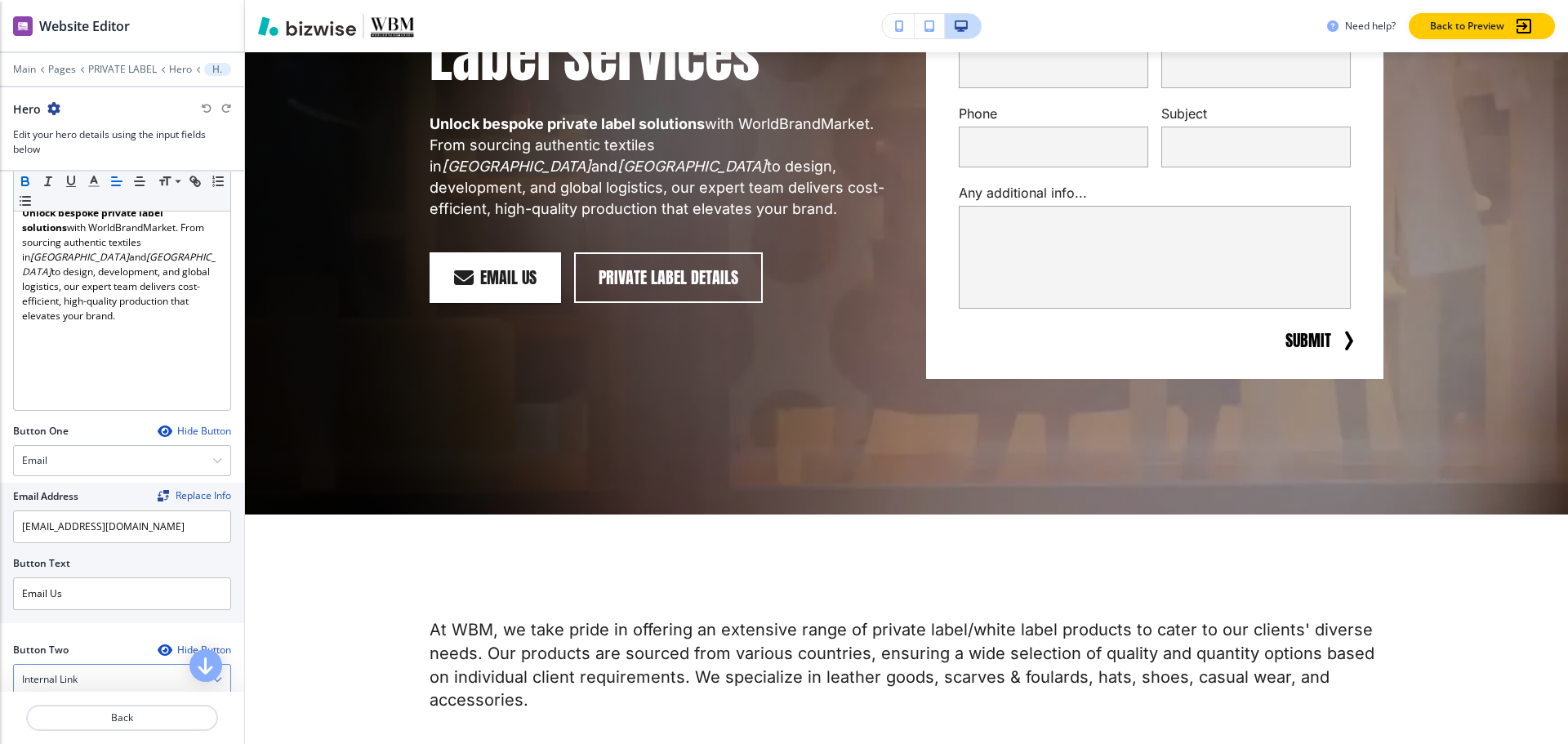
scroll to position [653, 0]
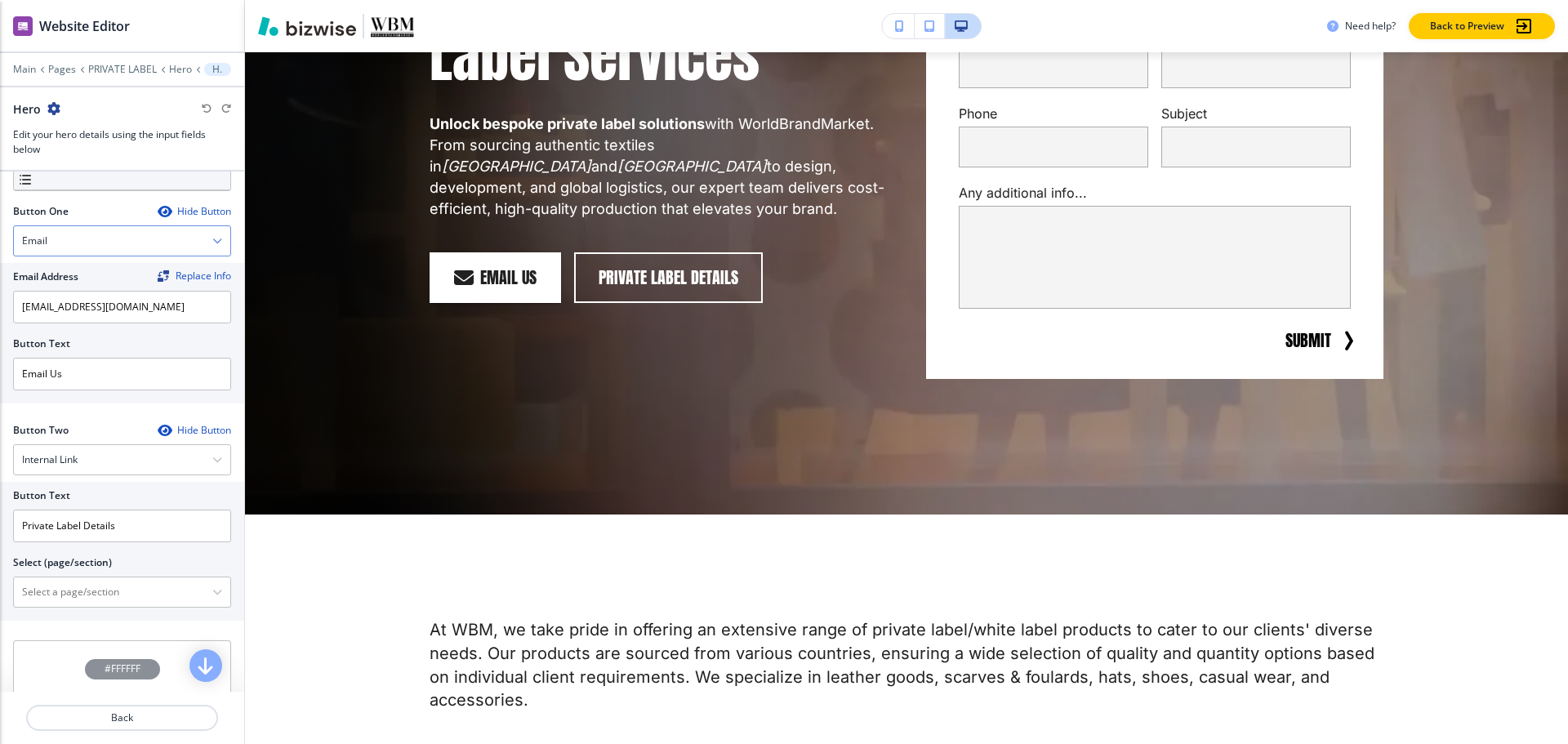
click at [140, 249] on div "Email" at bounding box center [123, 241] width 217 height 29
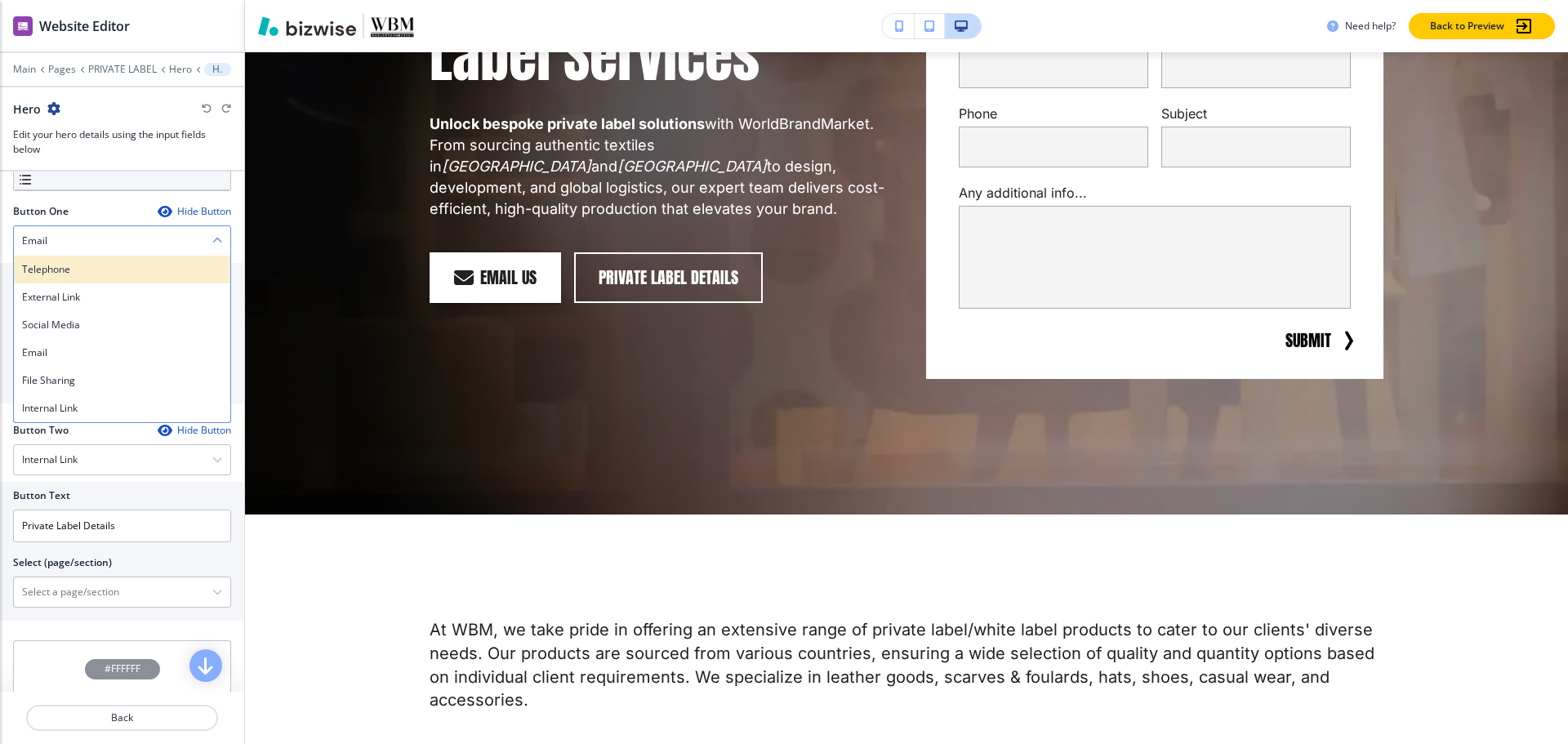
click at [99, 264] on h4 "Telephone" at bounding box center [122, 269] width 200 height 15
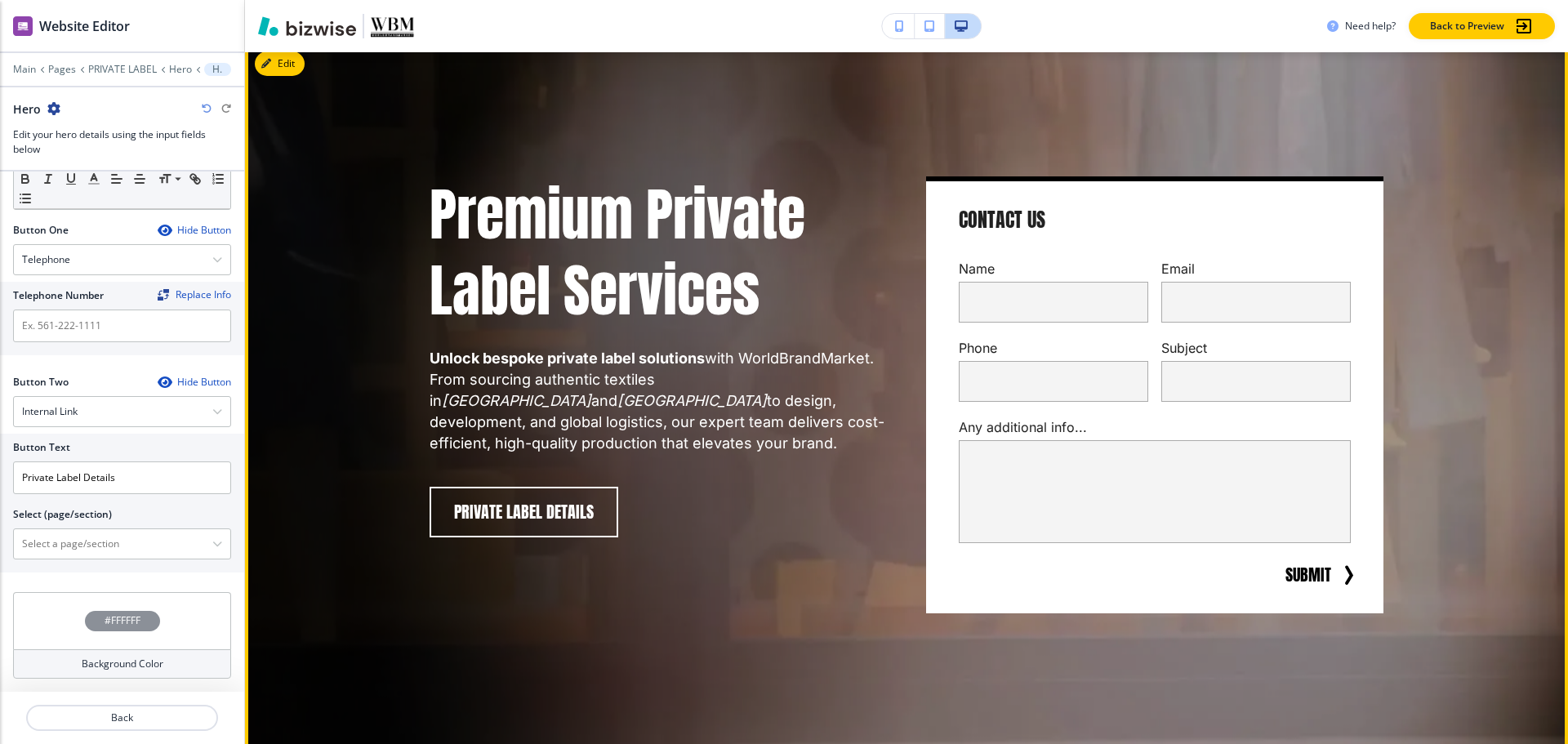
scroll to position [82, 0]
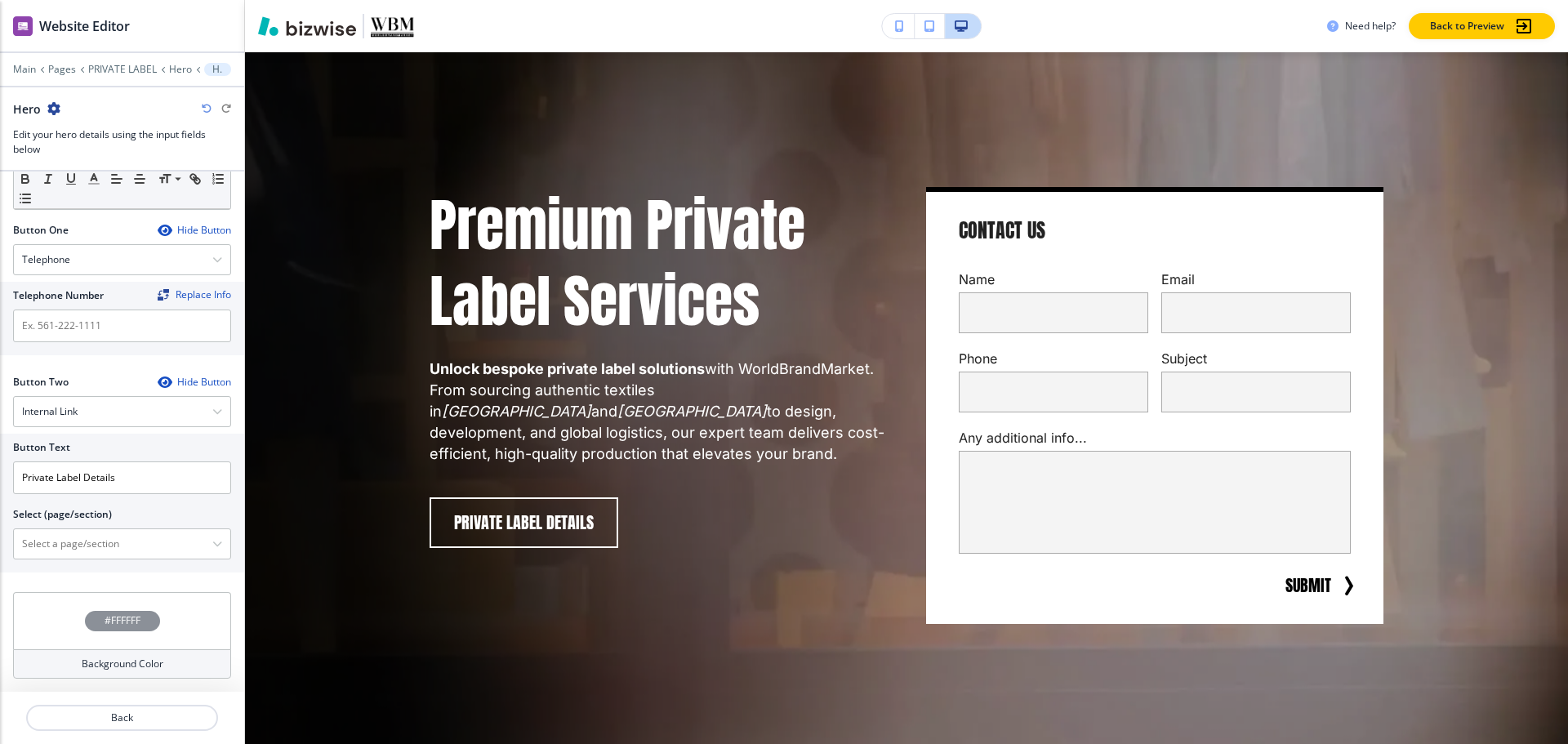
click at [62, 75] on div "Main Pages PRIVATE LABEL Hero Hero" at bounding box center [123, 69] width 218 height 13
click at [62, 69] on p "Pages" at bounding box center [61, 69] width 28 height 12
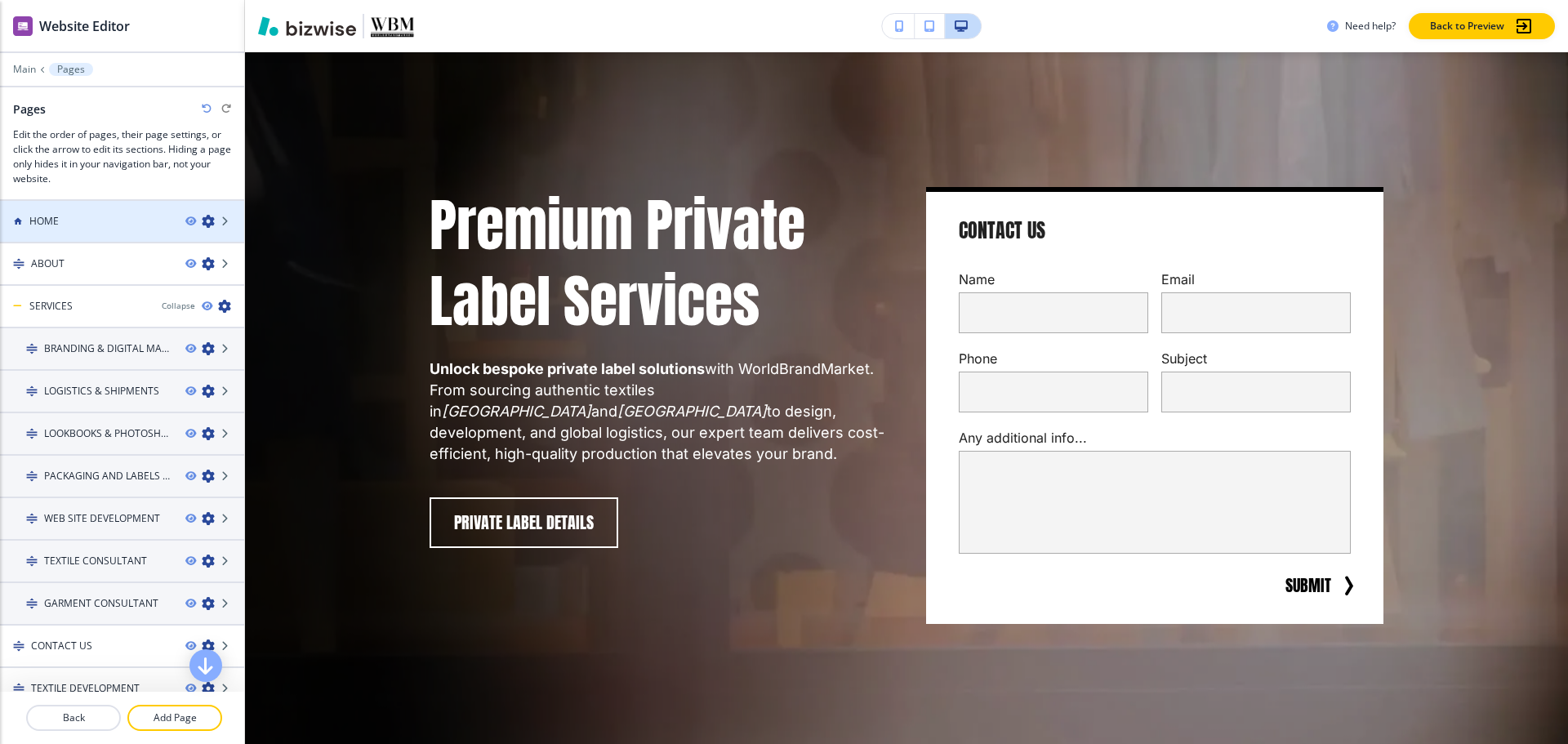
click at [60, 227] on div "HOME" at bounding box center [86, 221] width 172 height 15
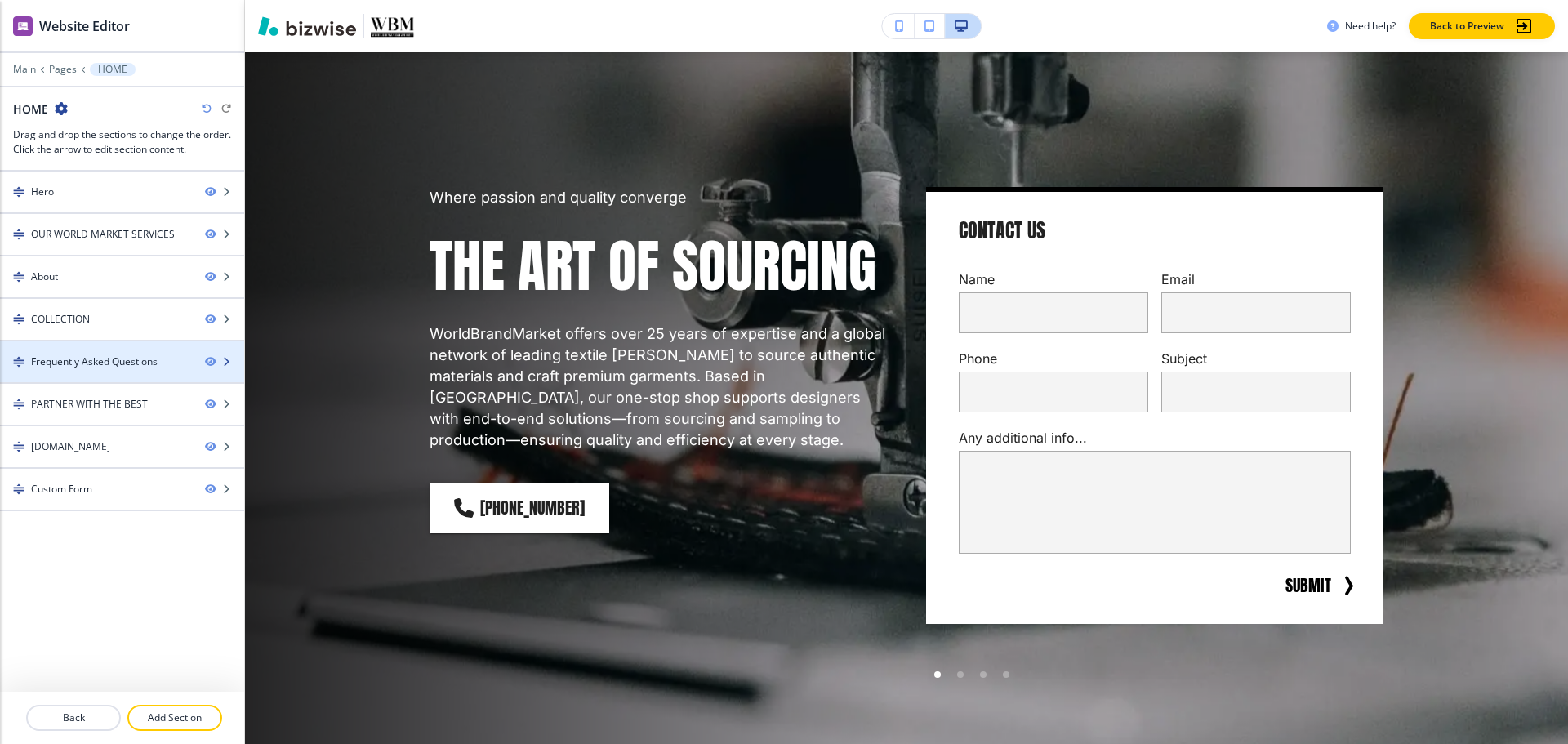
scroll to position [0, 0]
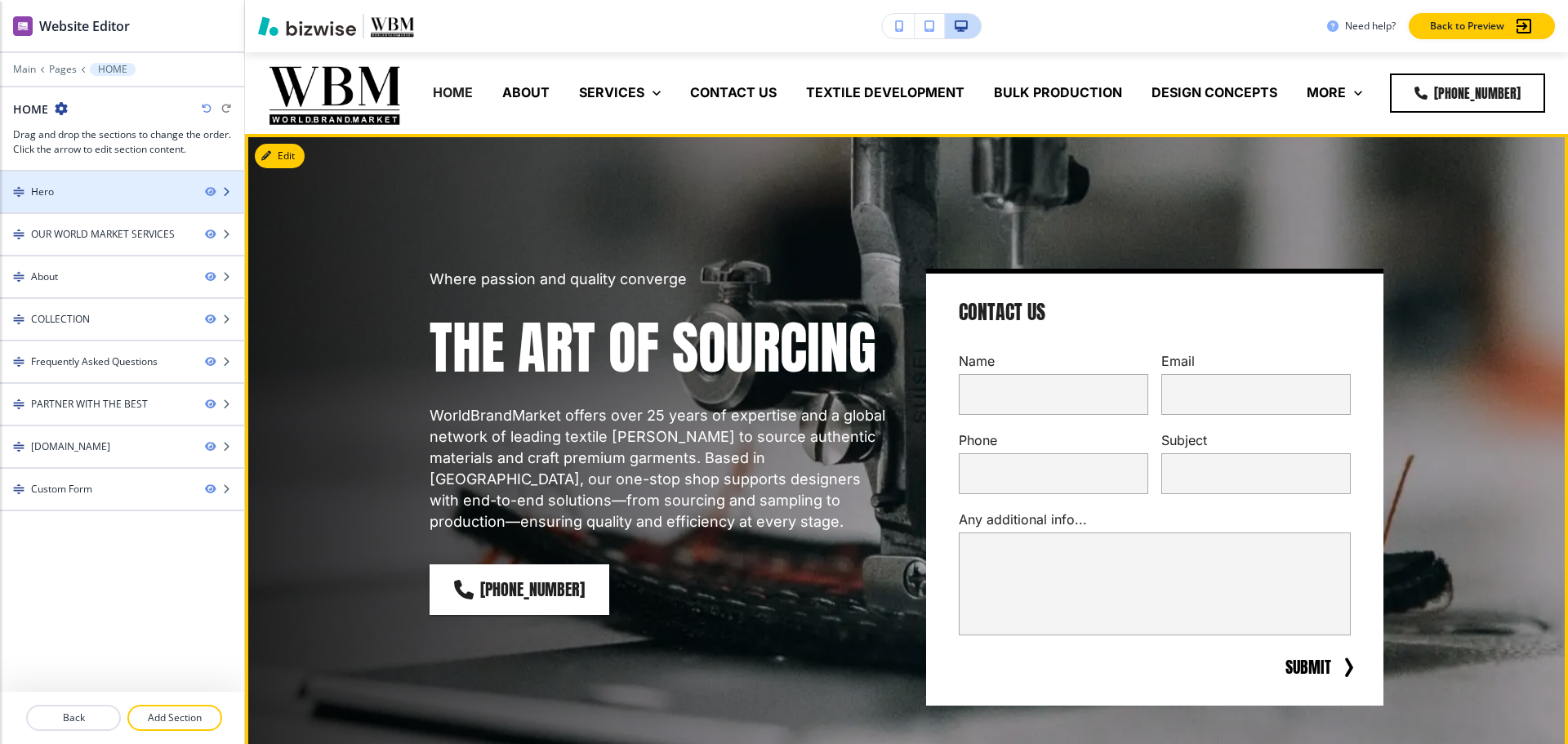
click at [73, 199] on div at bounding box center [122, 205] width 244 height 13
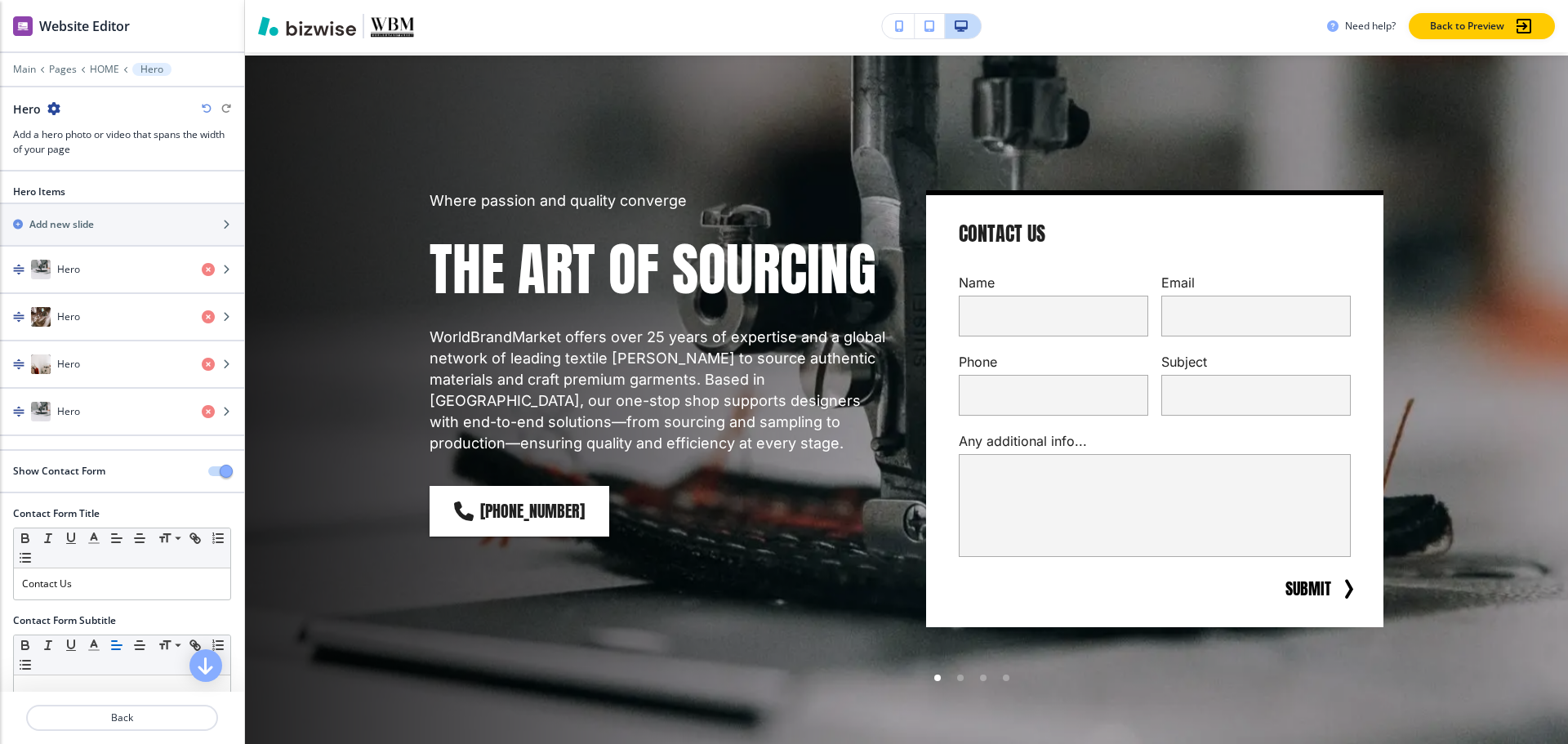
scroll to position [82, 0]
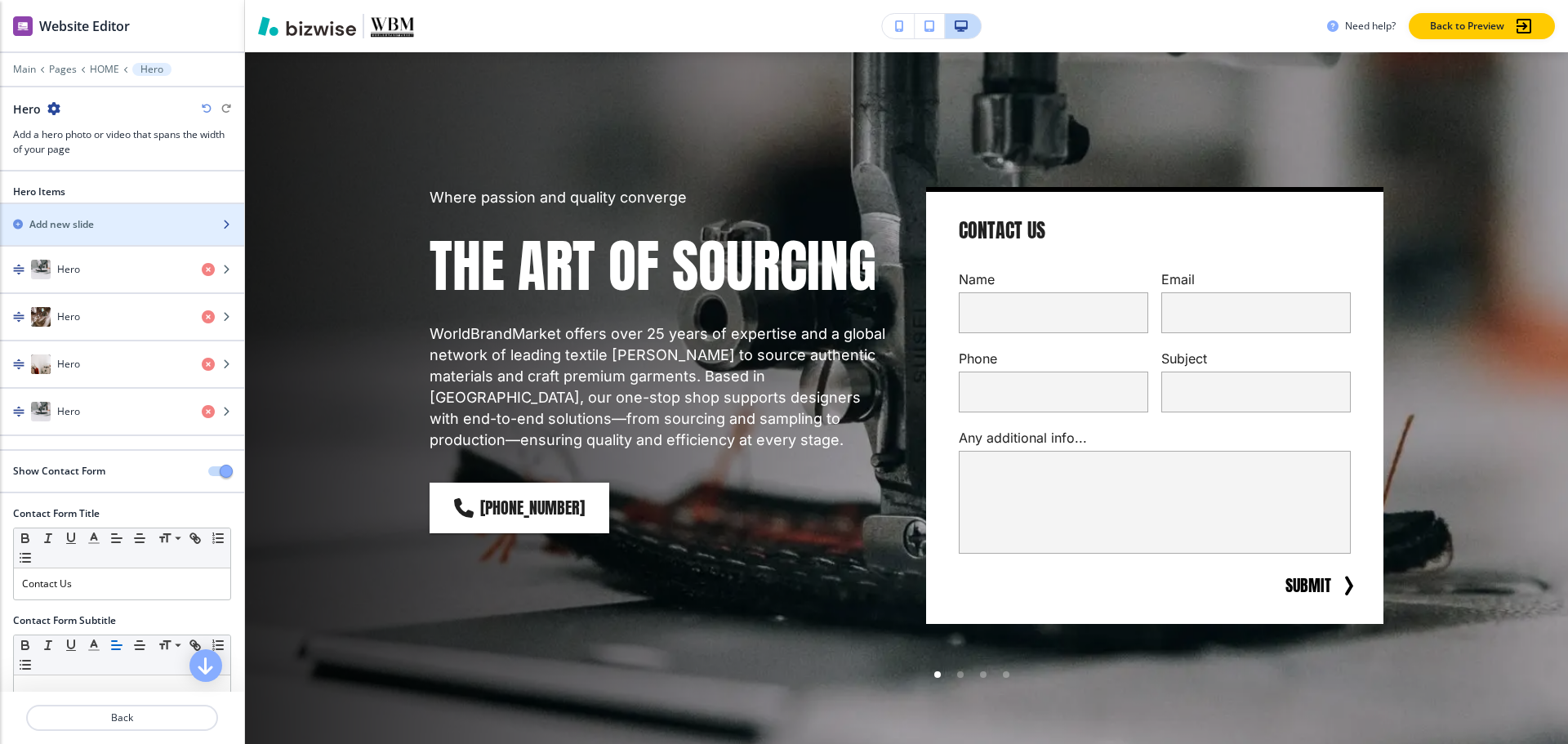
click at [116, 237] on div "button" at bounding box center [122, 238] width 244 height 13
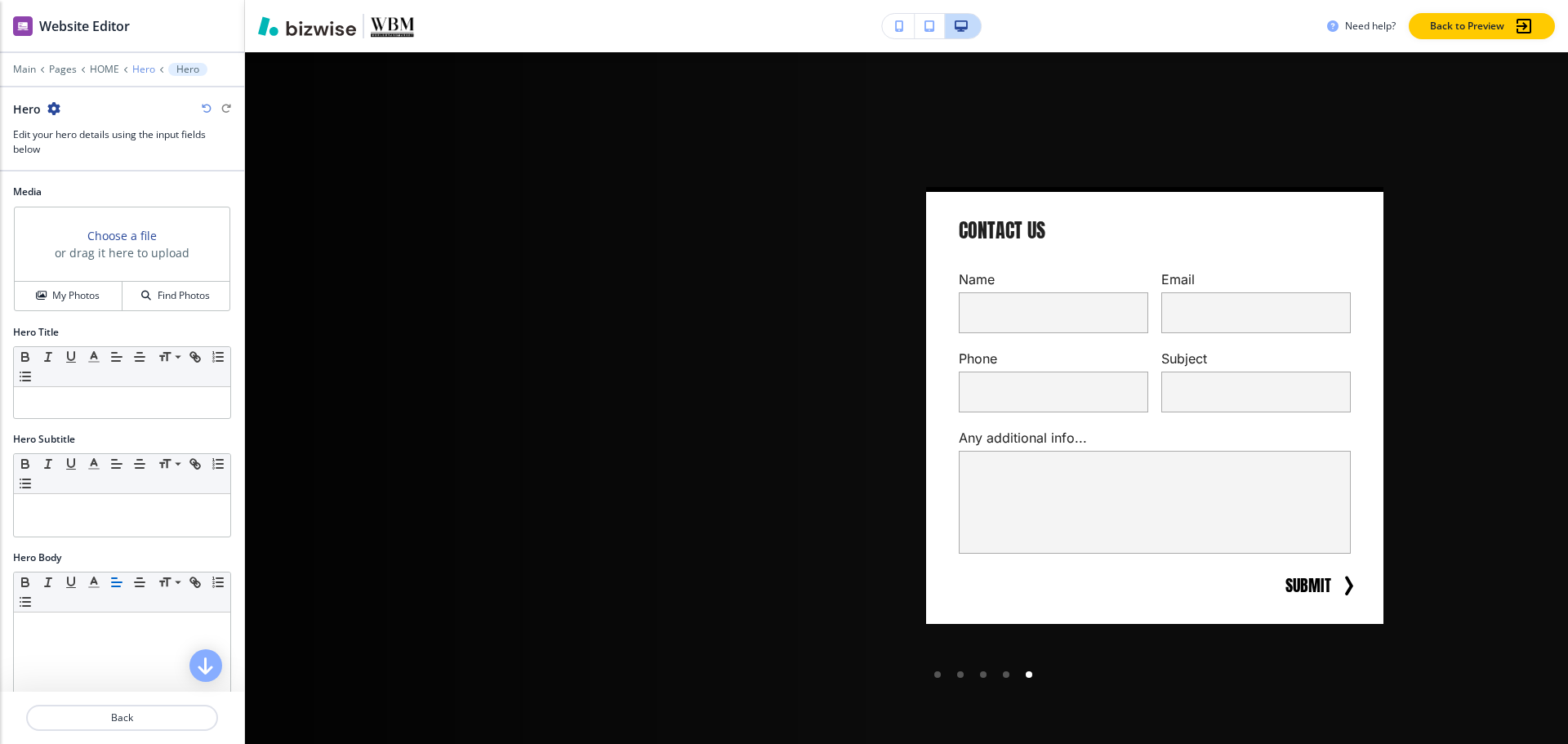
click at [139, 69] on p "Hero" at bounding box center [144, 69] width 23 height 12
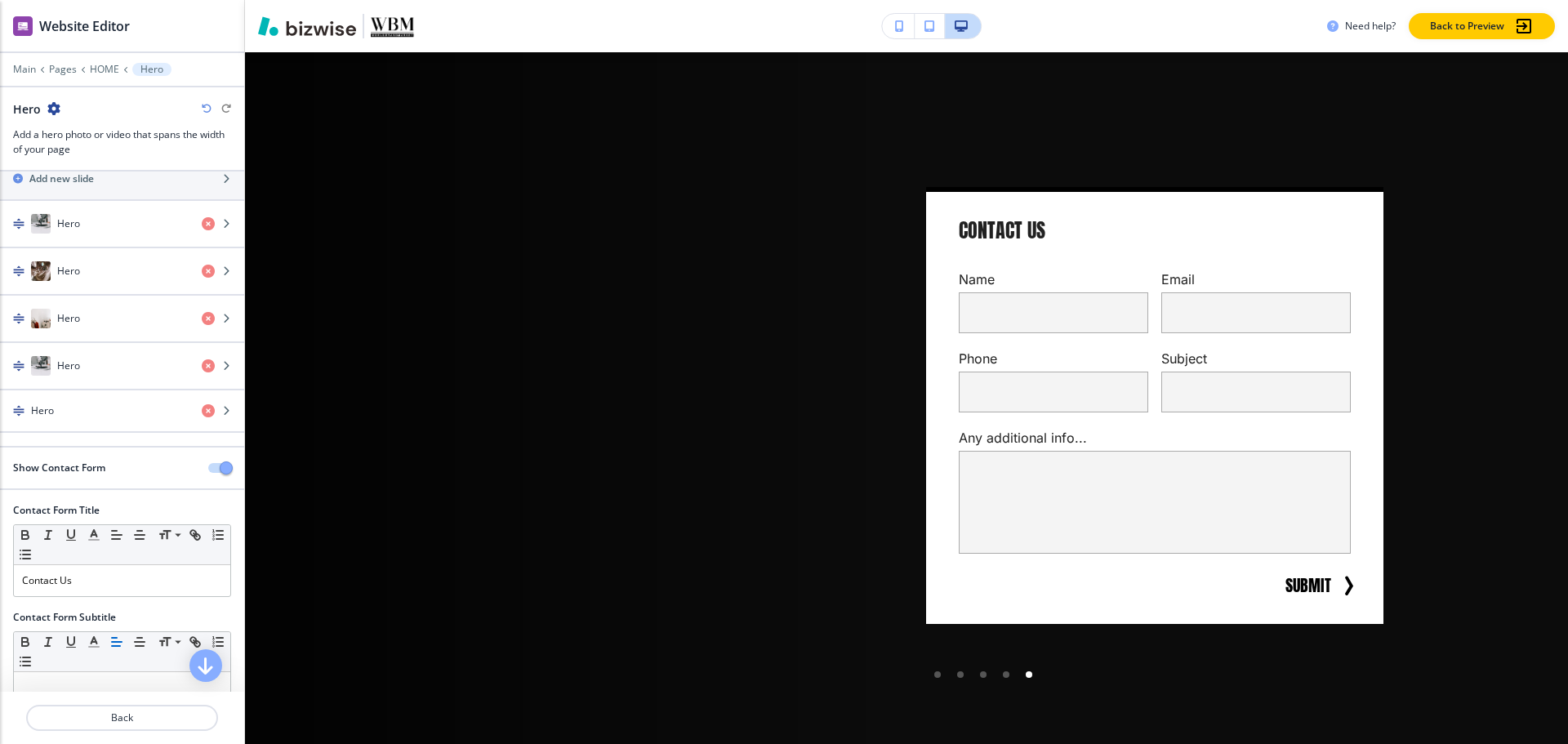
scroll to position [71, 0]
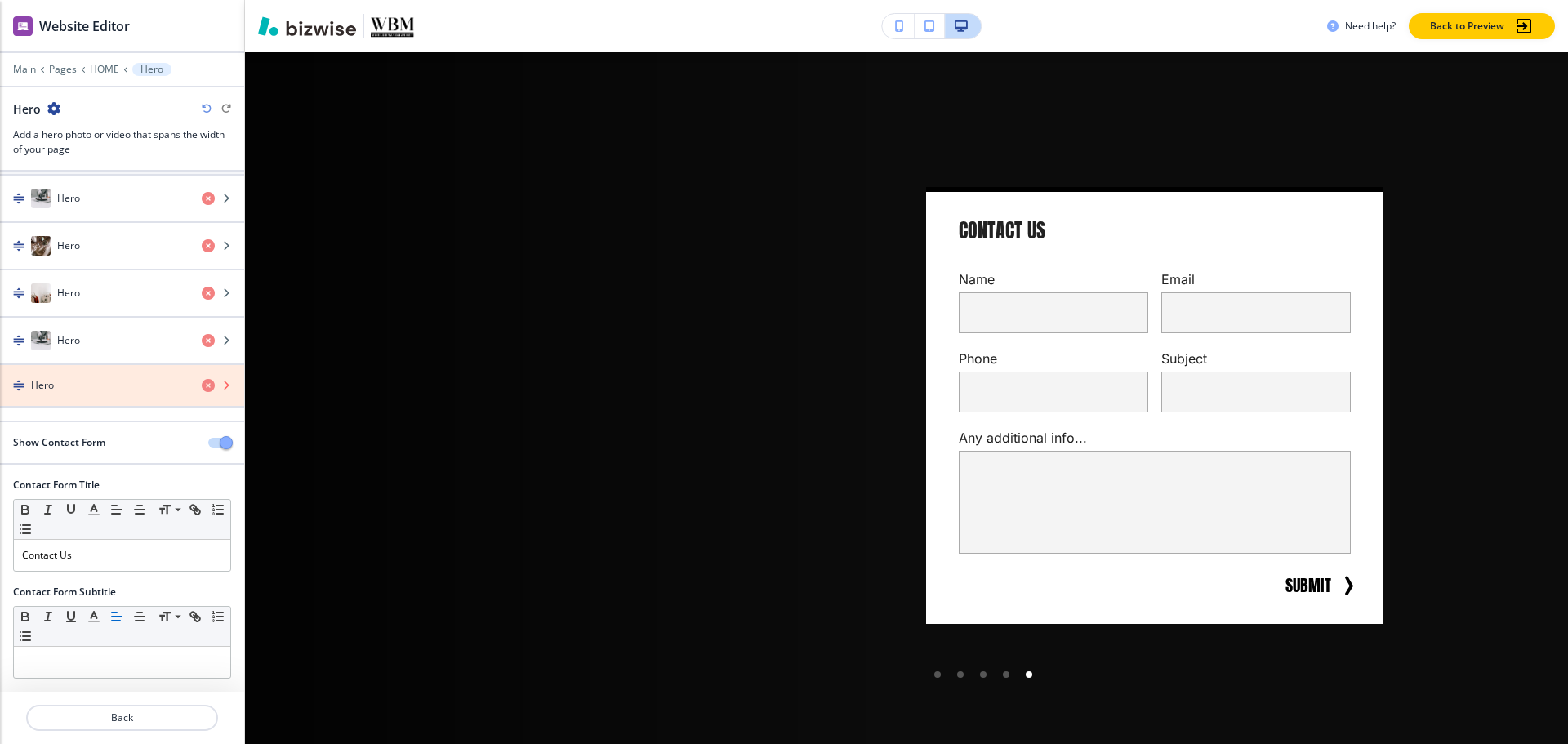
click at [202, 386] on icon "button" at bounding box center [208, 385] width 13 height 13
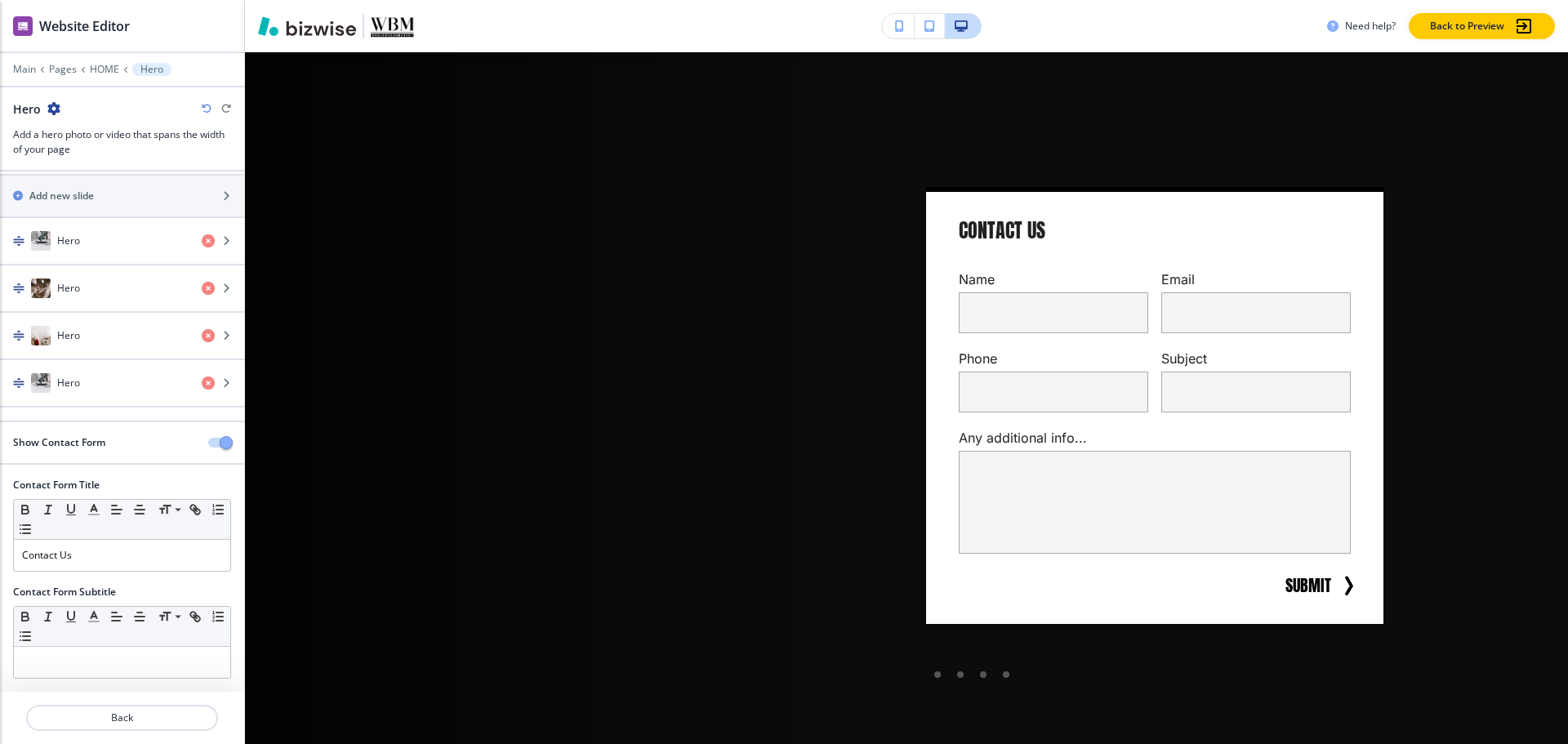
scroll to position [28, 0]
click at [111, 350] on div "button" at bounding box center [122, 352] width 244 height 13
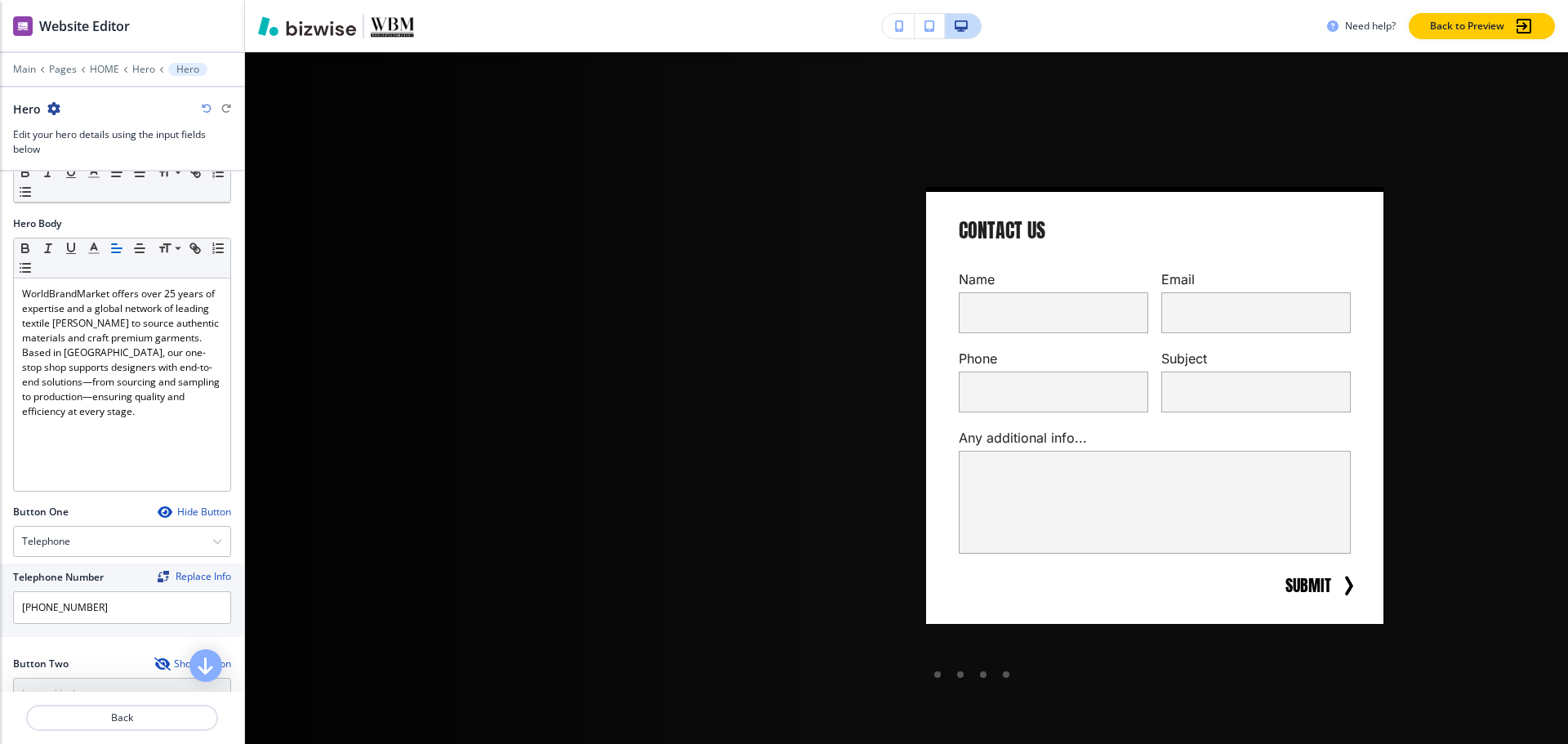
scroll to position [477, 0]
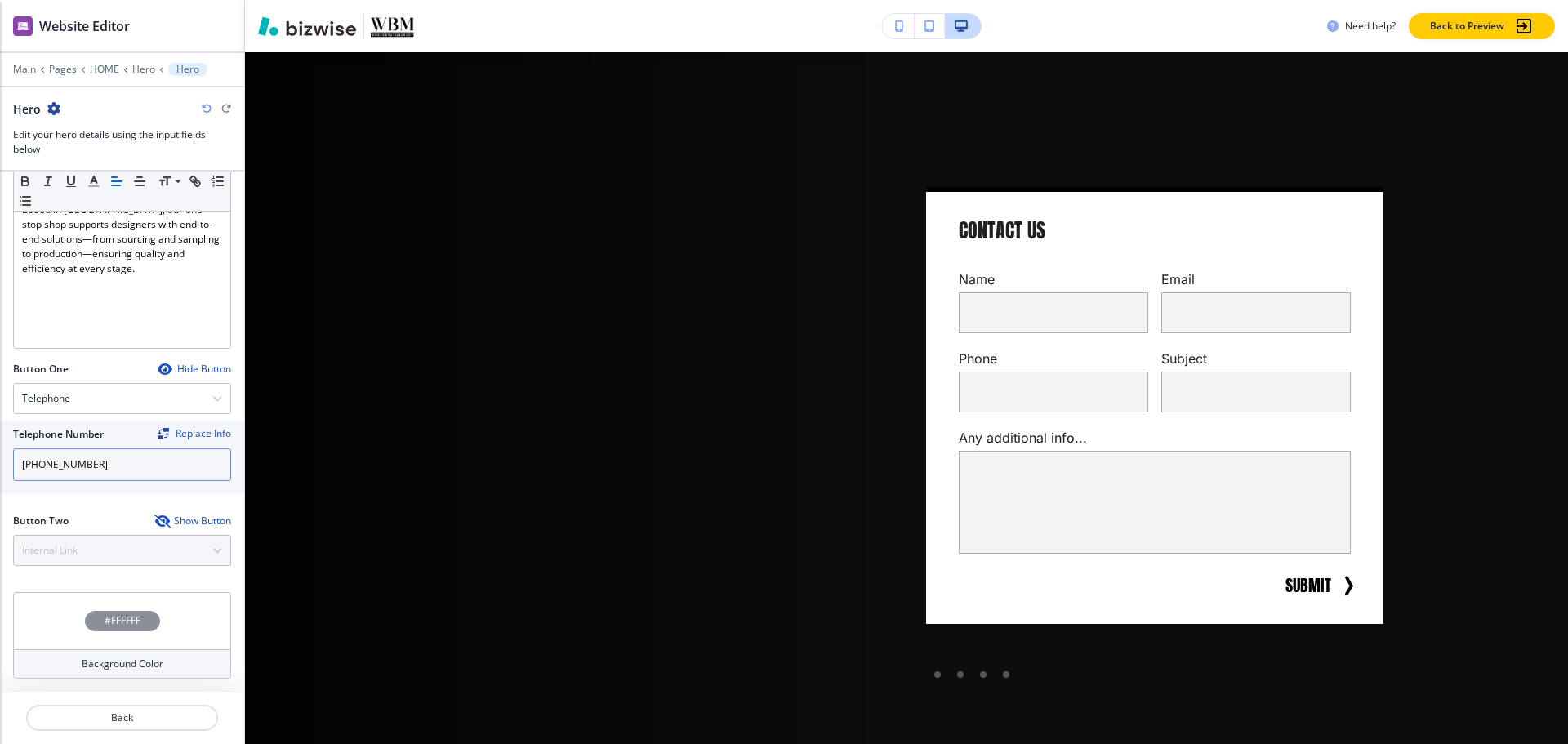
click at [106, 466] on input "[PHONE_NUMBER]" at bounding box center [123, 464] width 218 height 33
click at [147, 66] on p "Hero" at bounding box center [144, 69] width 23 height 12
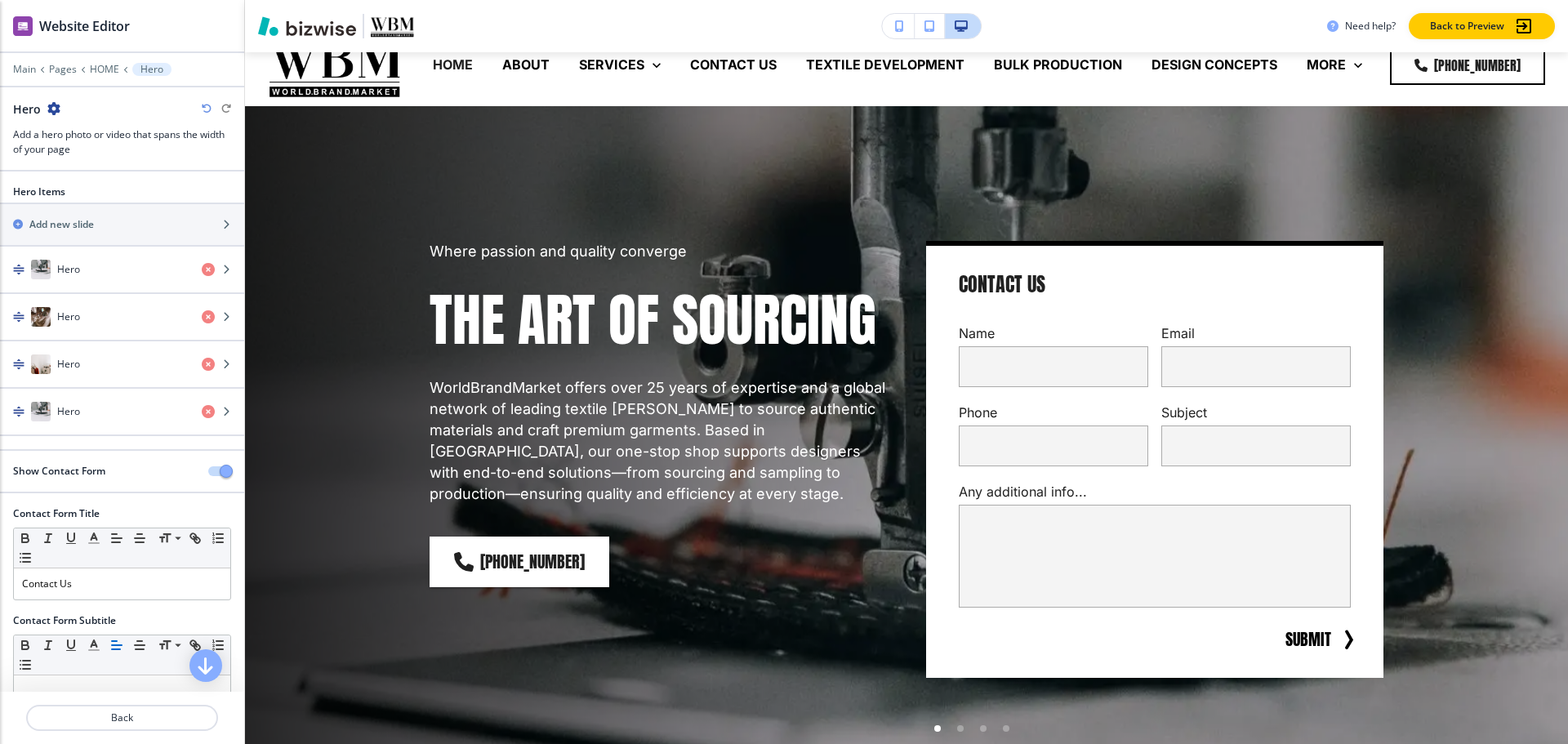
scroll to position [0, 0]
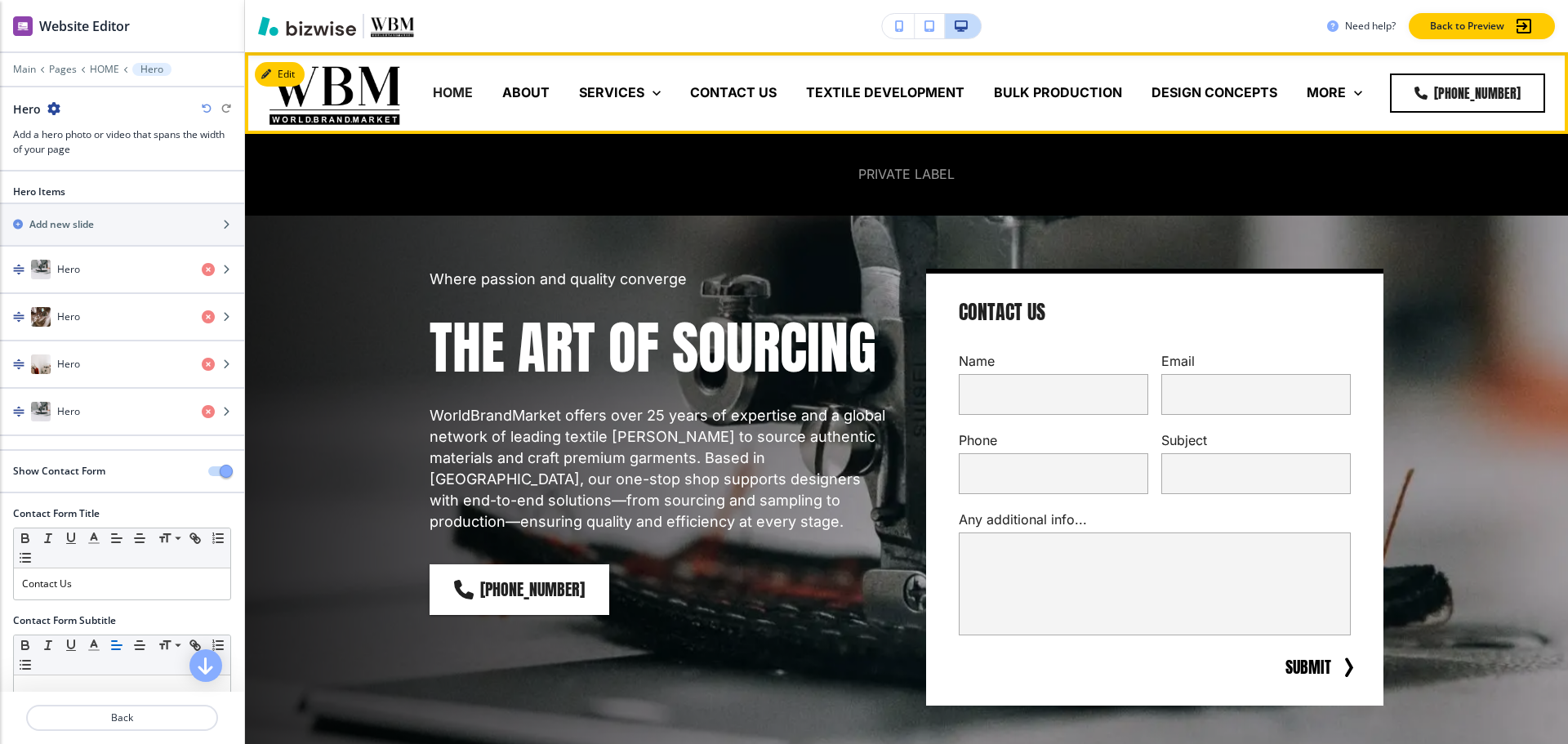
click at [881, 176] on p "PRIVATE LABEL" at bounding box center [907, 174] width 97 height 19
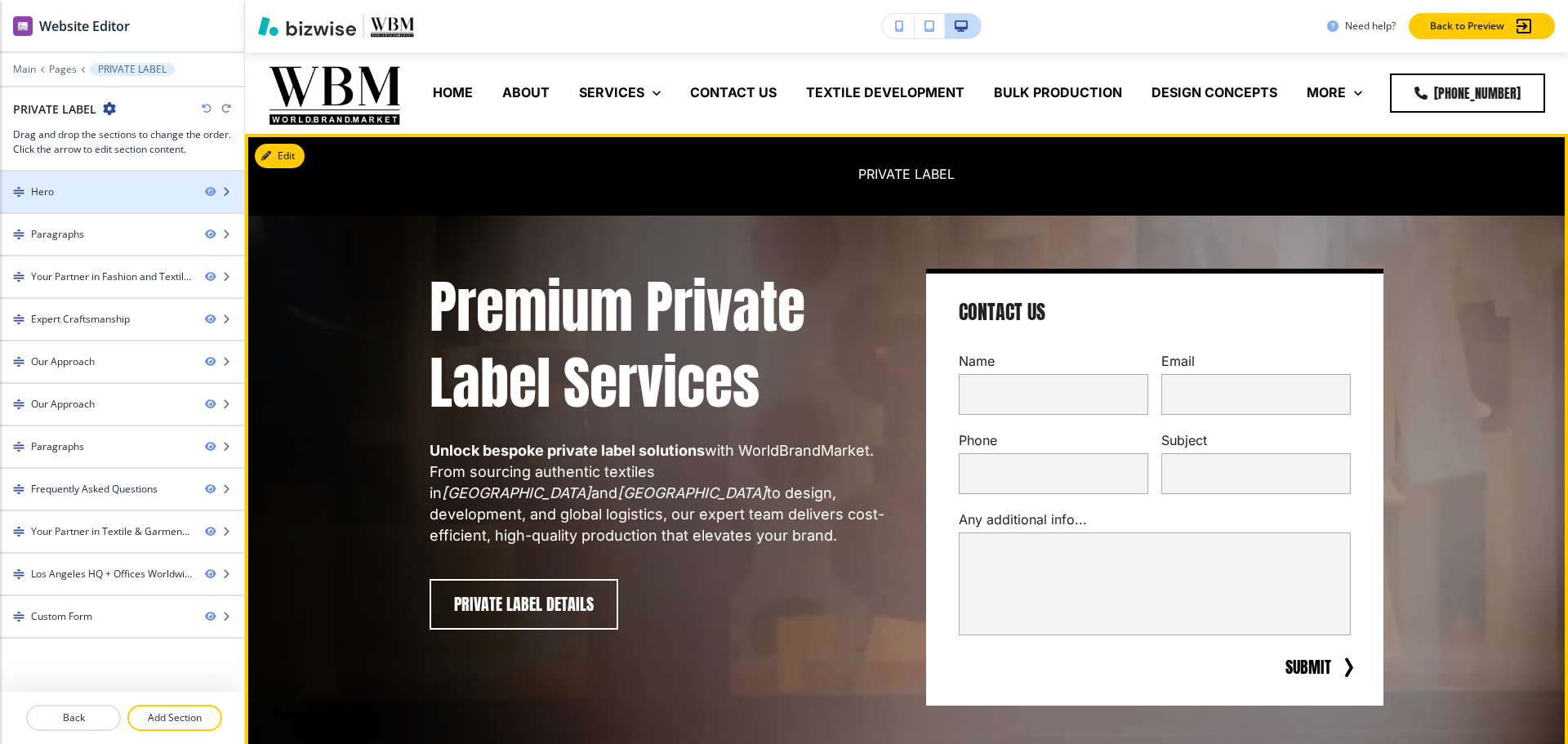
click at [20, 186] on img at bounding box center [19, 192] width 12 height 12
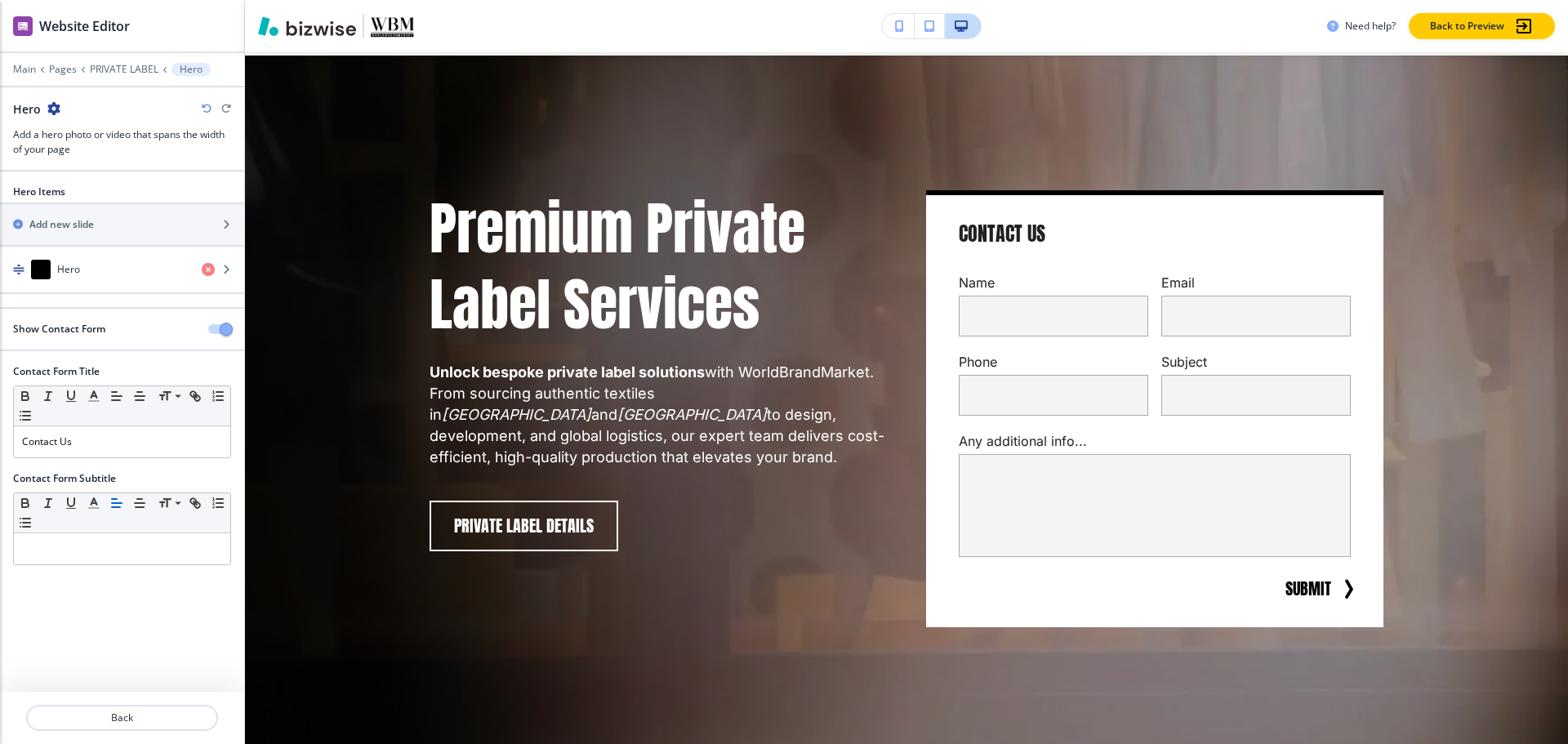
scroll to position [82, 0]
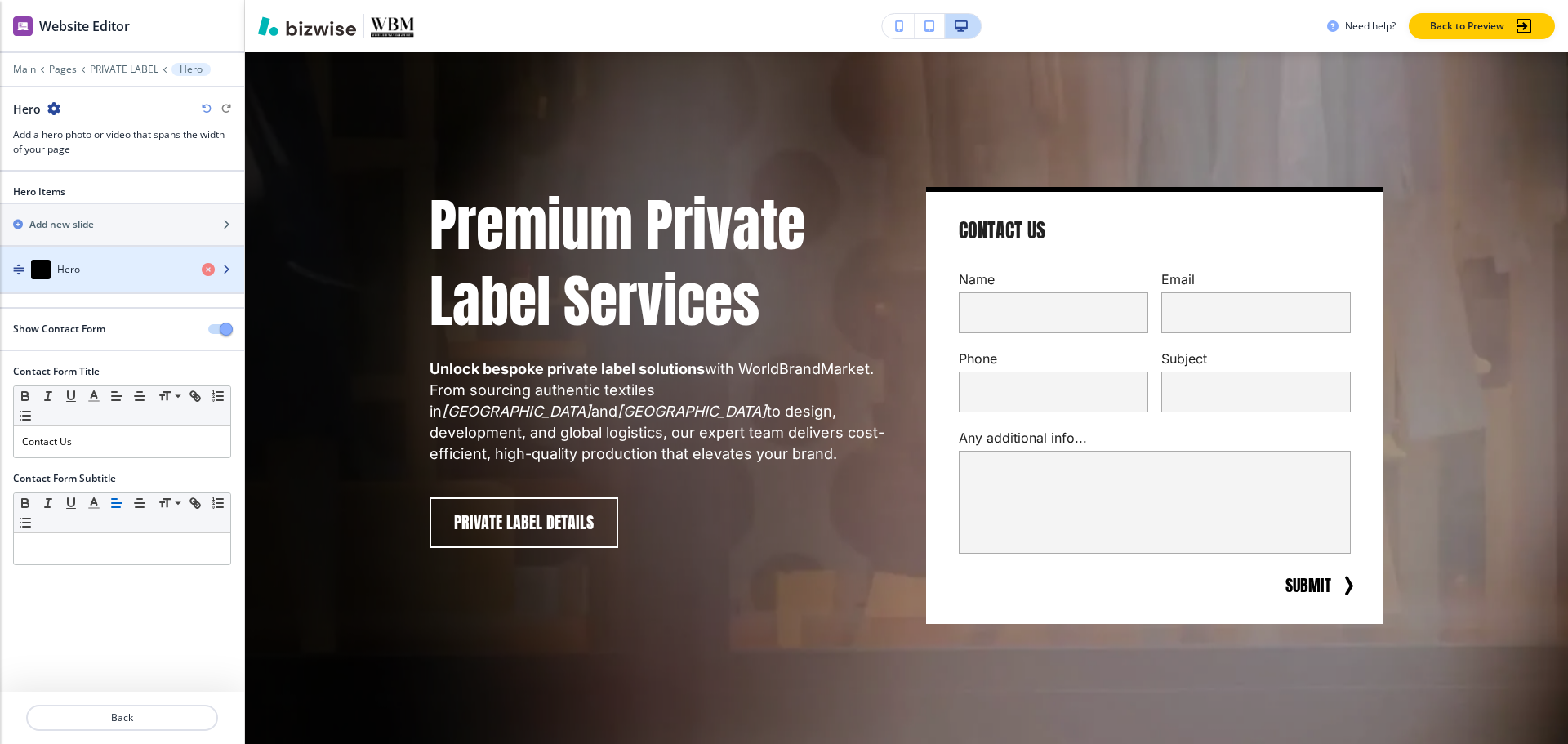
click at [59, 270] on h4 "Hero" at bounding box center [68, 269] width 23 height 15
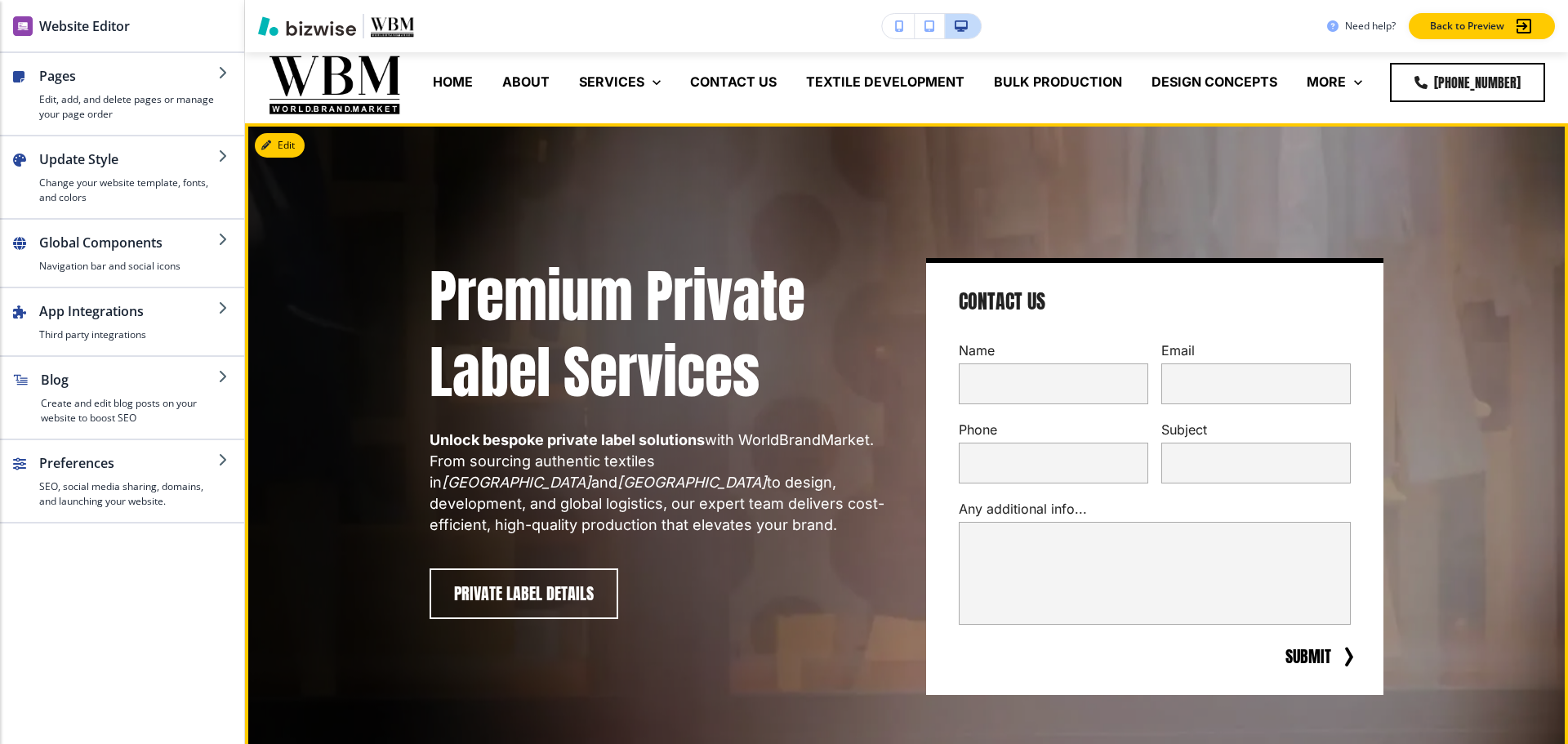
scroll to position [0, 0]
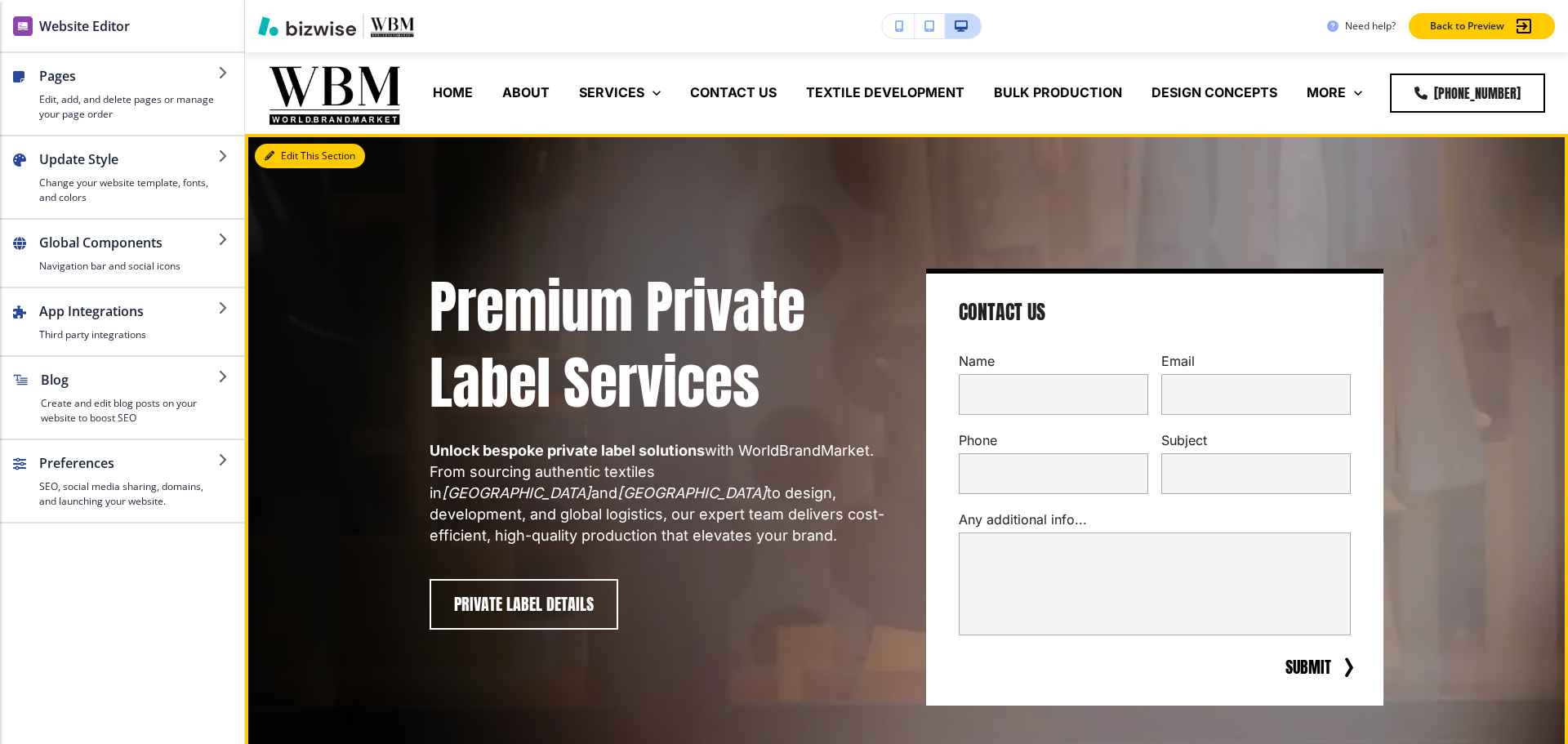
click at [260, 156] on button "Edit This Section" at bounding box center [310, 156] width 110 height 25
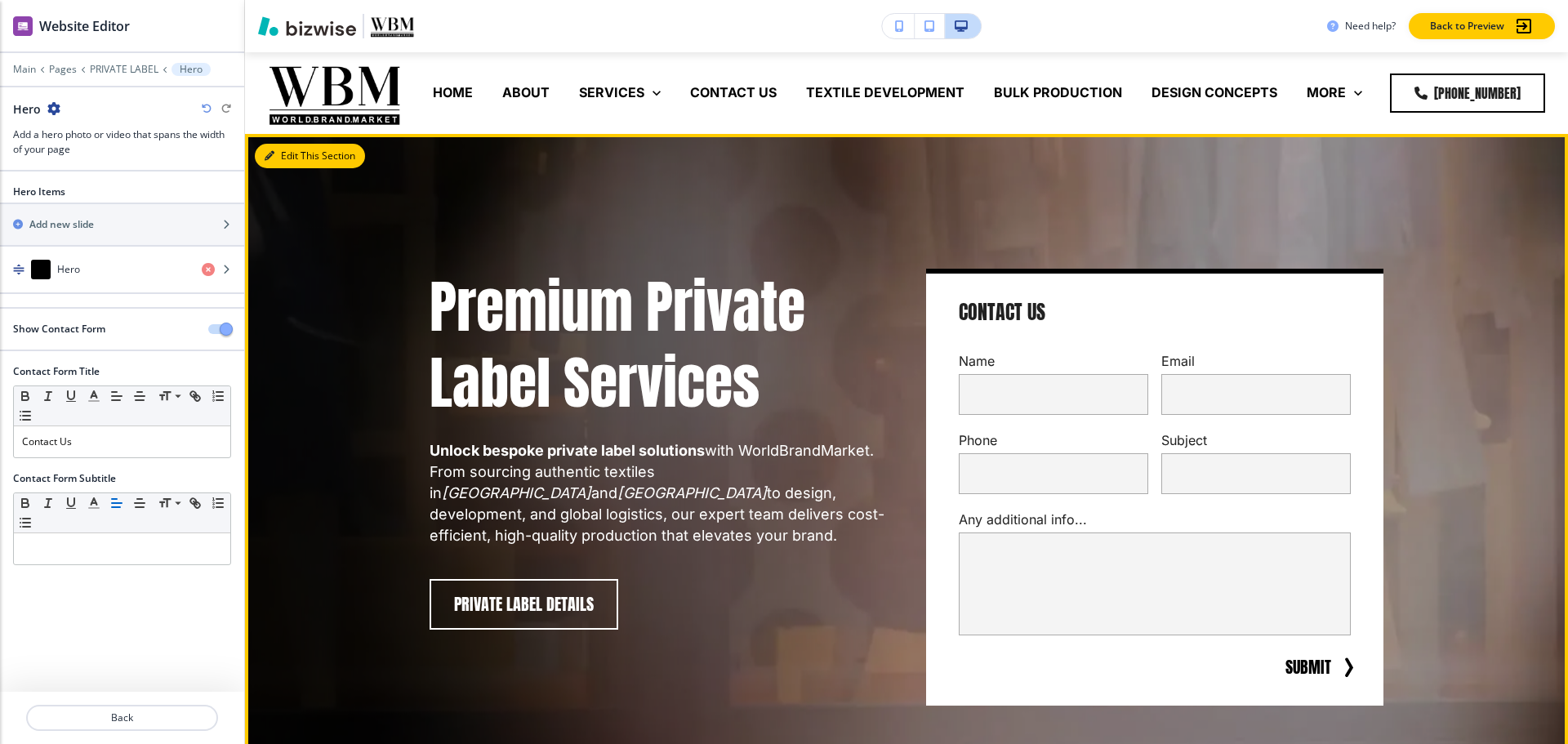
scroll to position [82, 0]
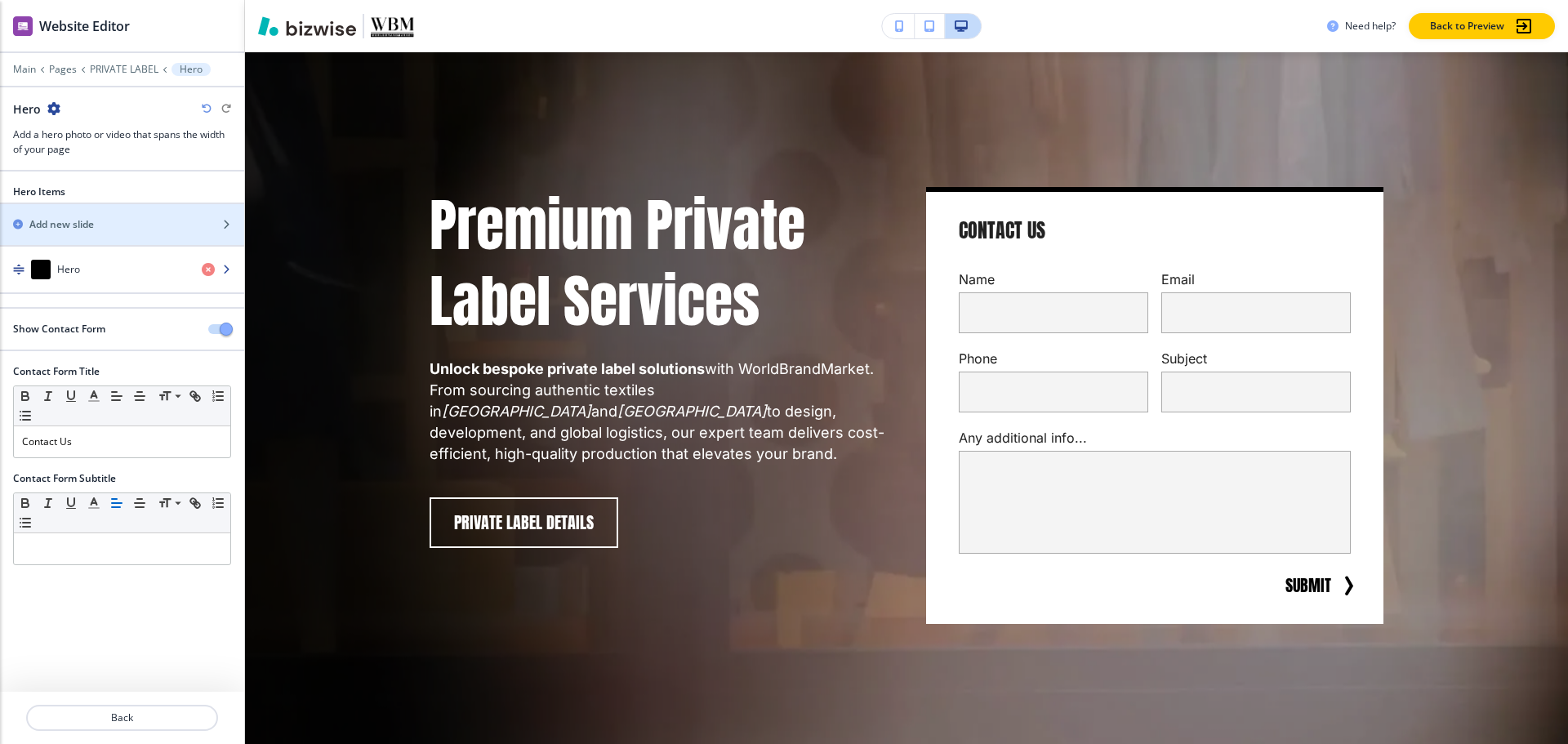
click at [83, 263] on div "Hero" at bounding box center [94, 269] width 188 height 20
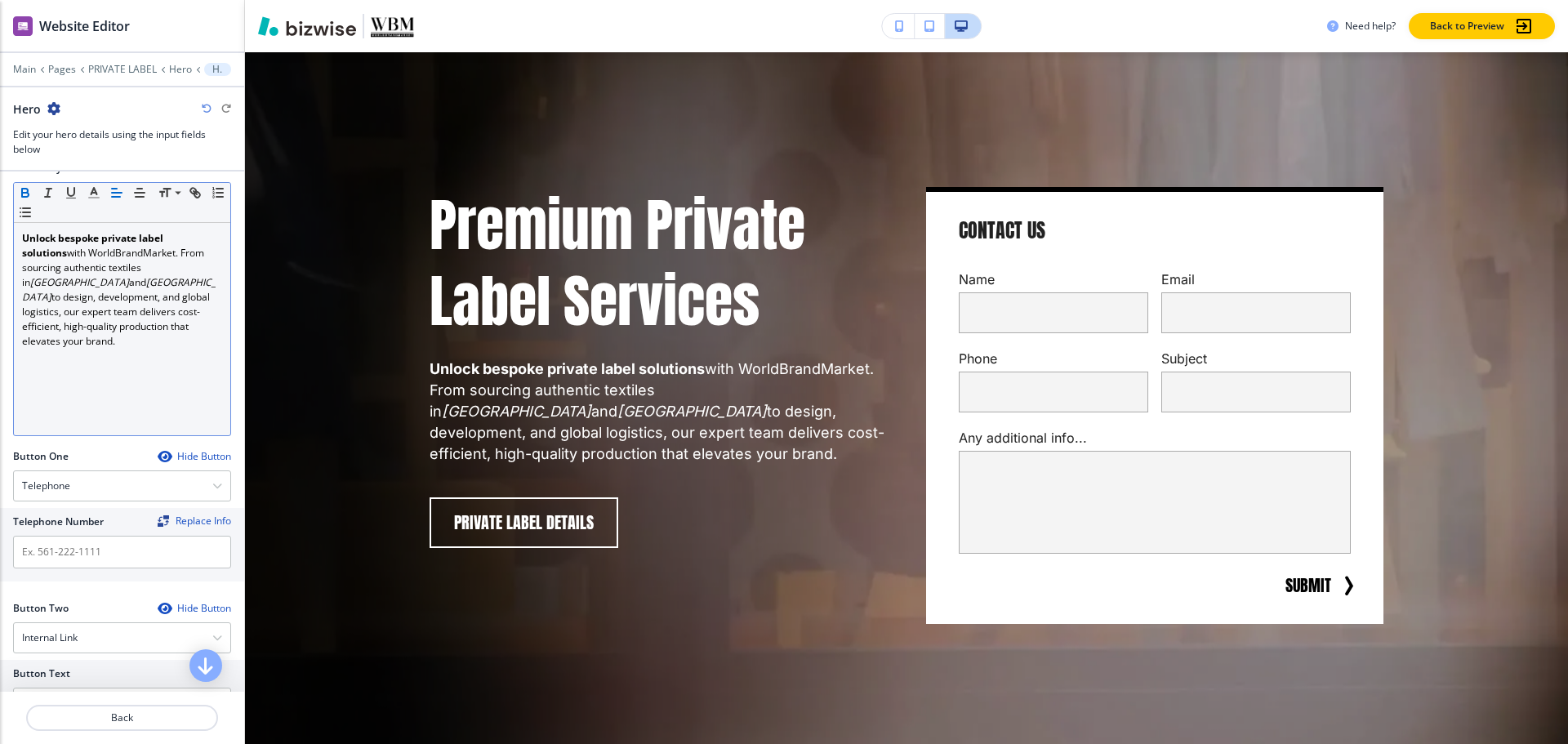
scroll to position [490, 0]
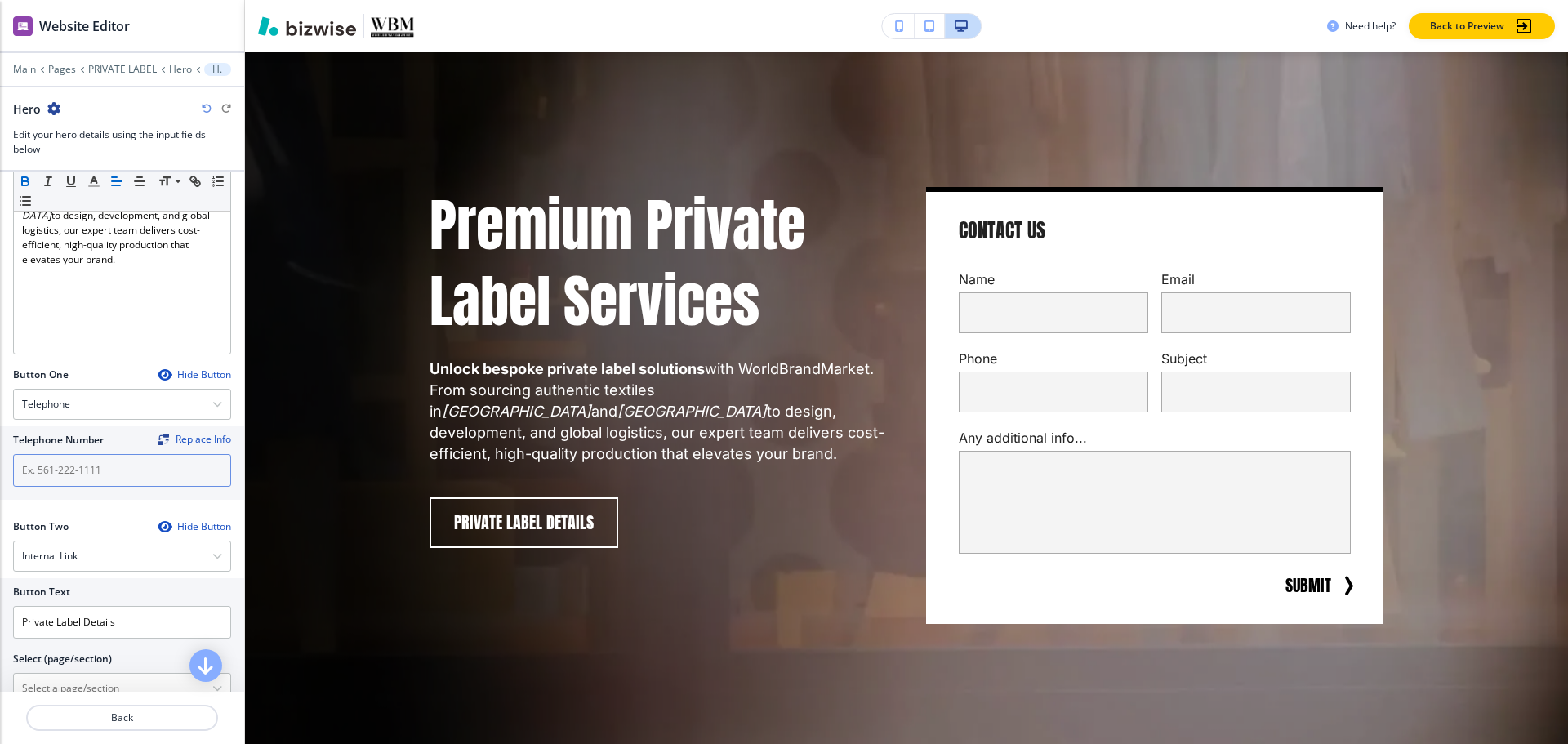
click at [61, 465] on input "text" at bounding box center [123, 470] width 218 height 33
paste input "[PHONE_NUMBER]"
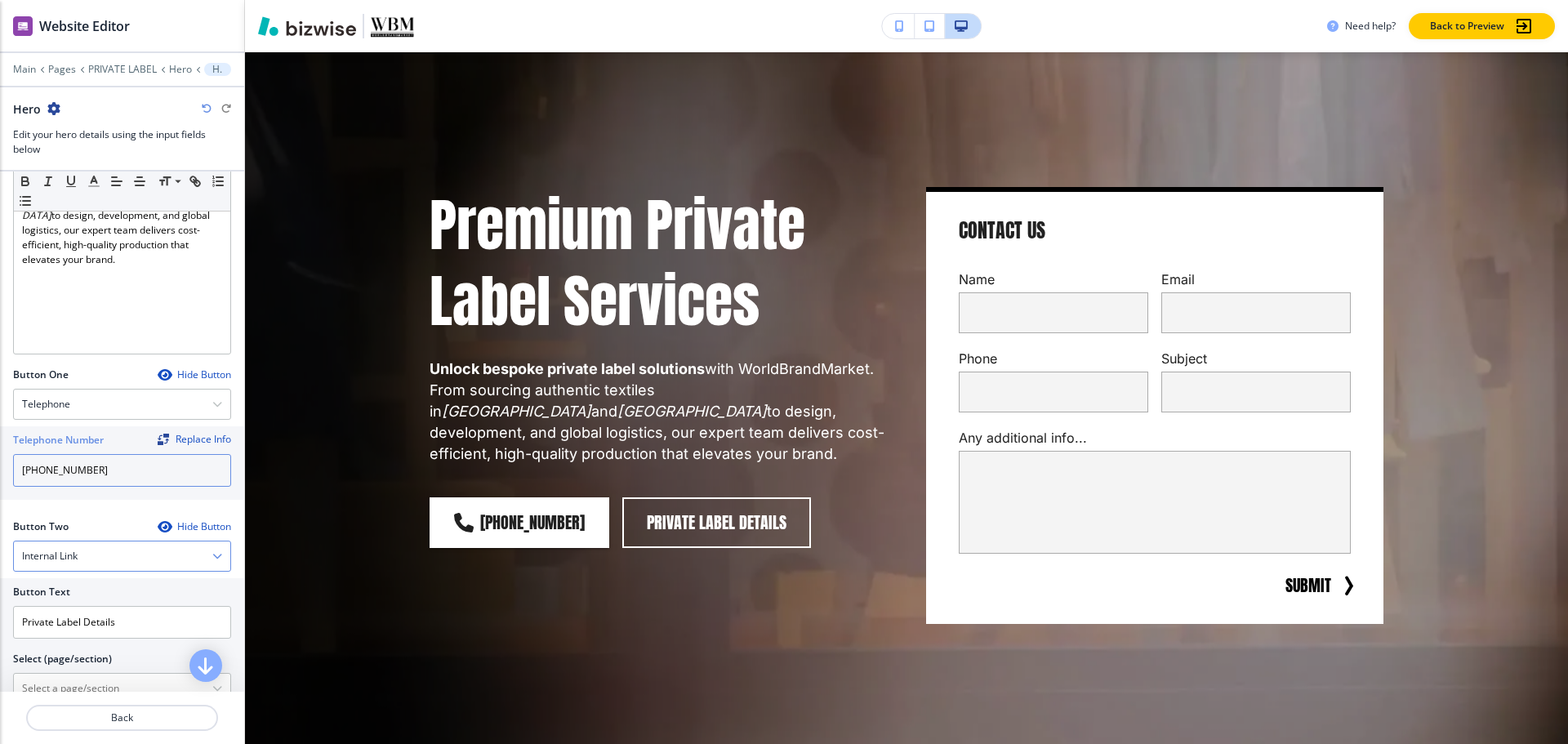
type input "[PHONE_NUMBER]"
click at [83, 561] on div "Internal Link" at bounding box center [123, 556] width 217 height 29
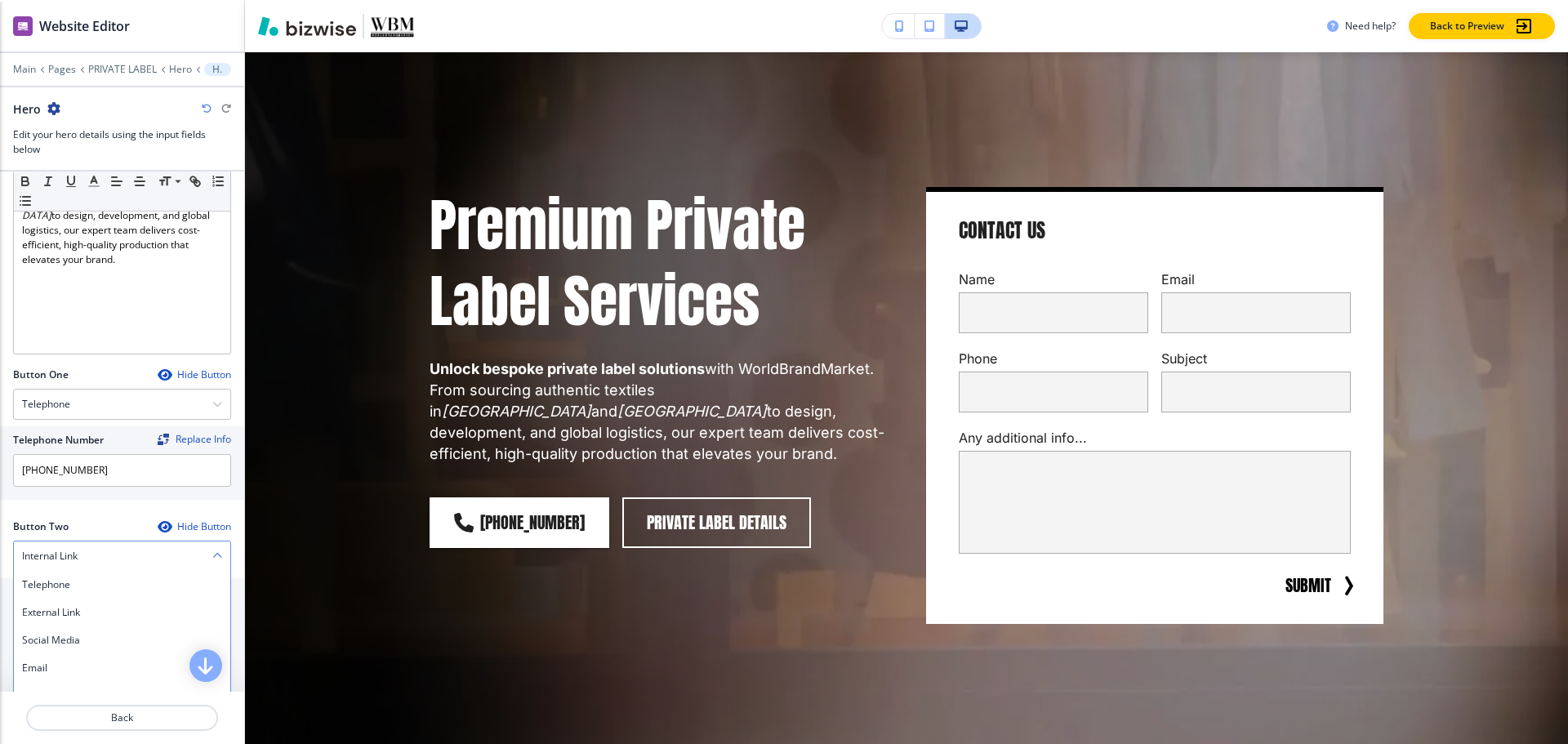
scroll to position [635, 0]
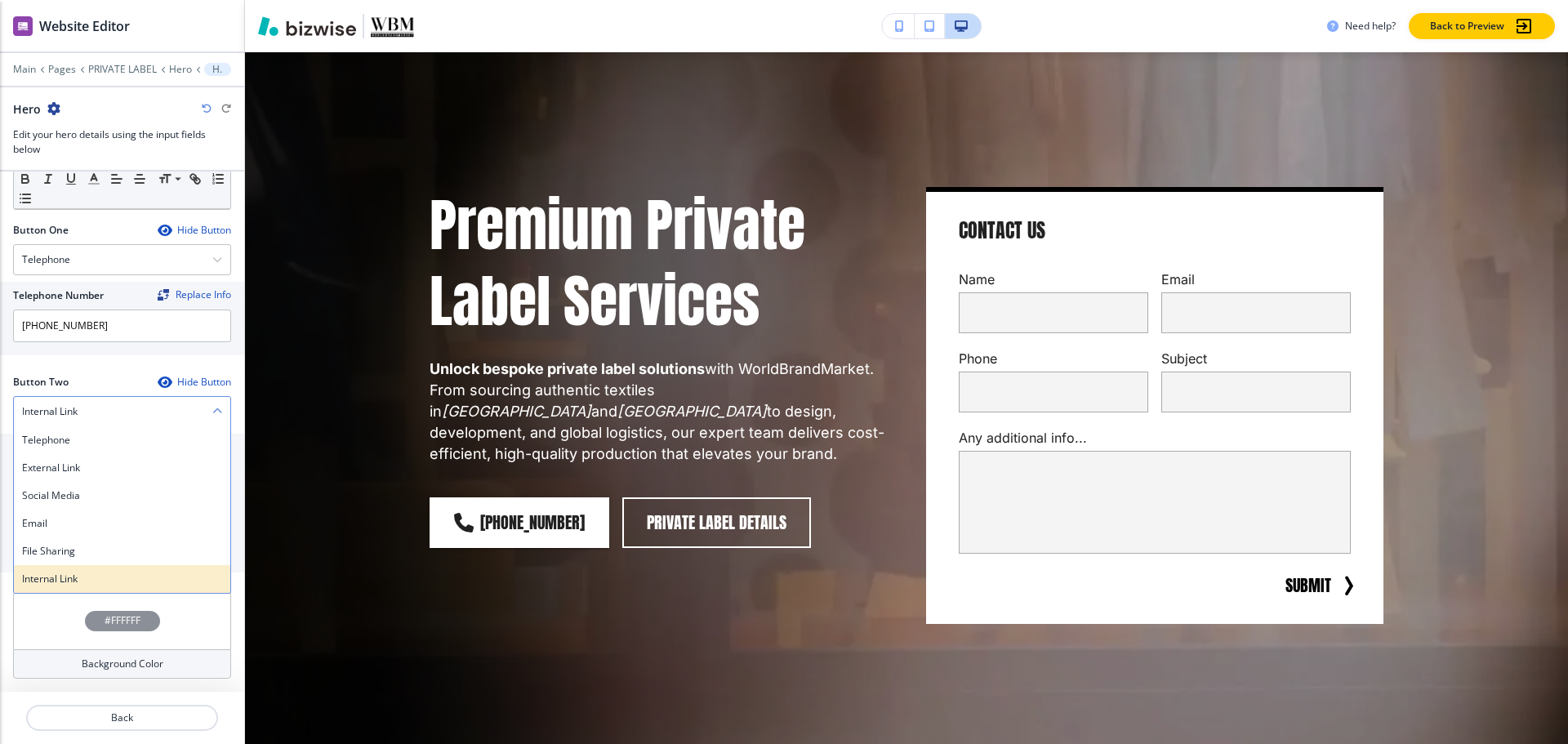
click at [72, 587] on div "Internal Link" at bounding box center [123, 578] width 217 height 28
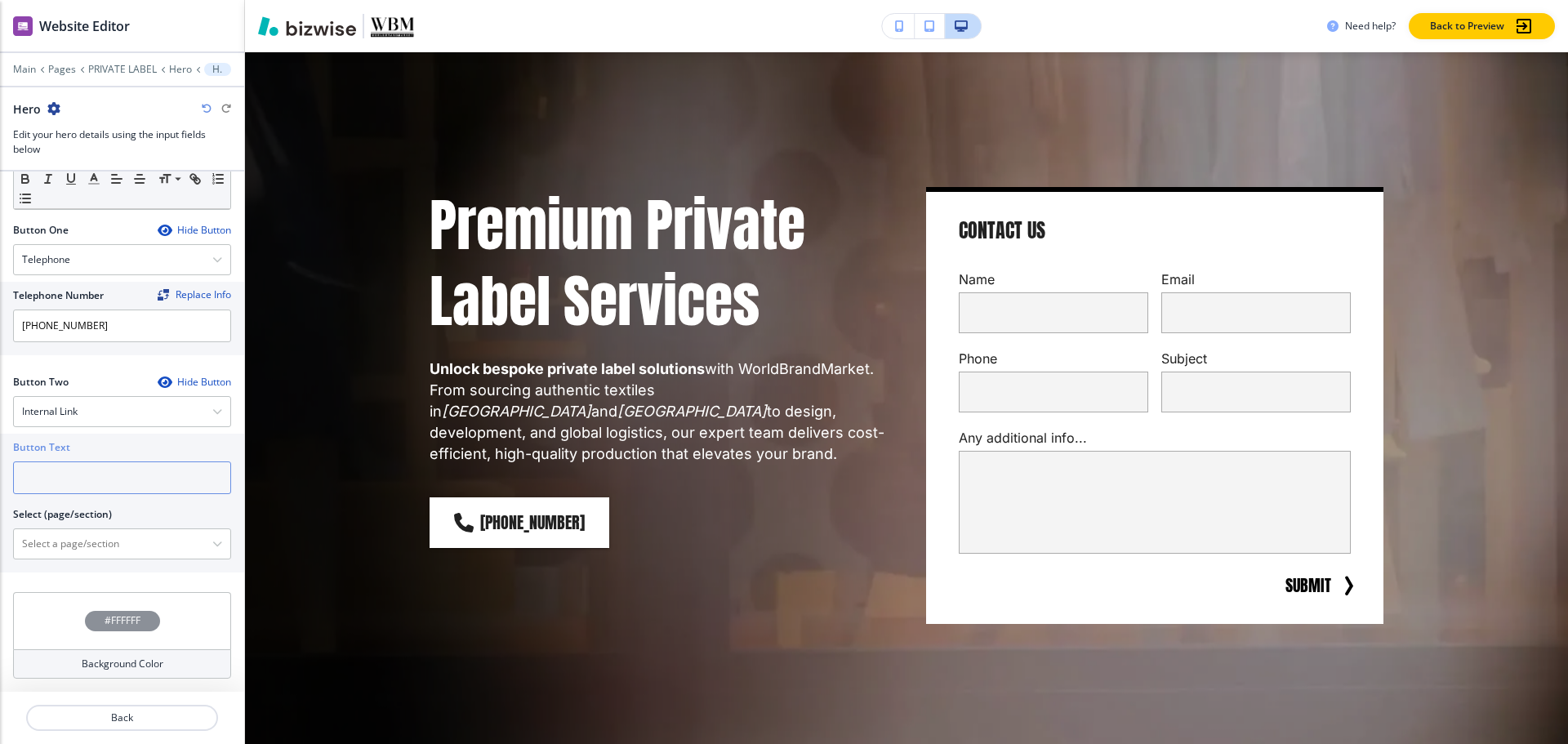
click at [114, 462] on input "text" at bounding box center [123, 478] width 218 height 33
type input "CONTACT US"
click at [100, 554] on \(page\/section\) "Manual Input" at bounding box center [113, 543] width 198 height 28
paste \(page\/section\) "CONTACT US"
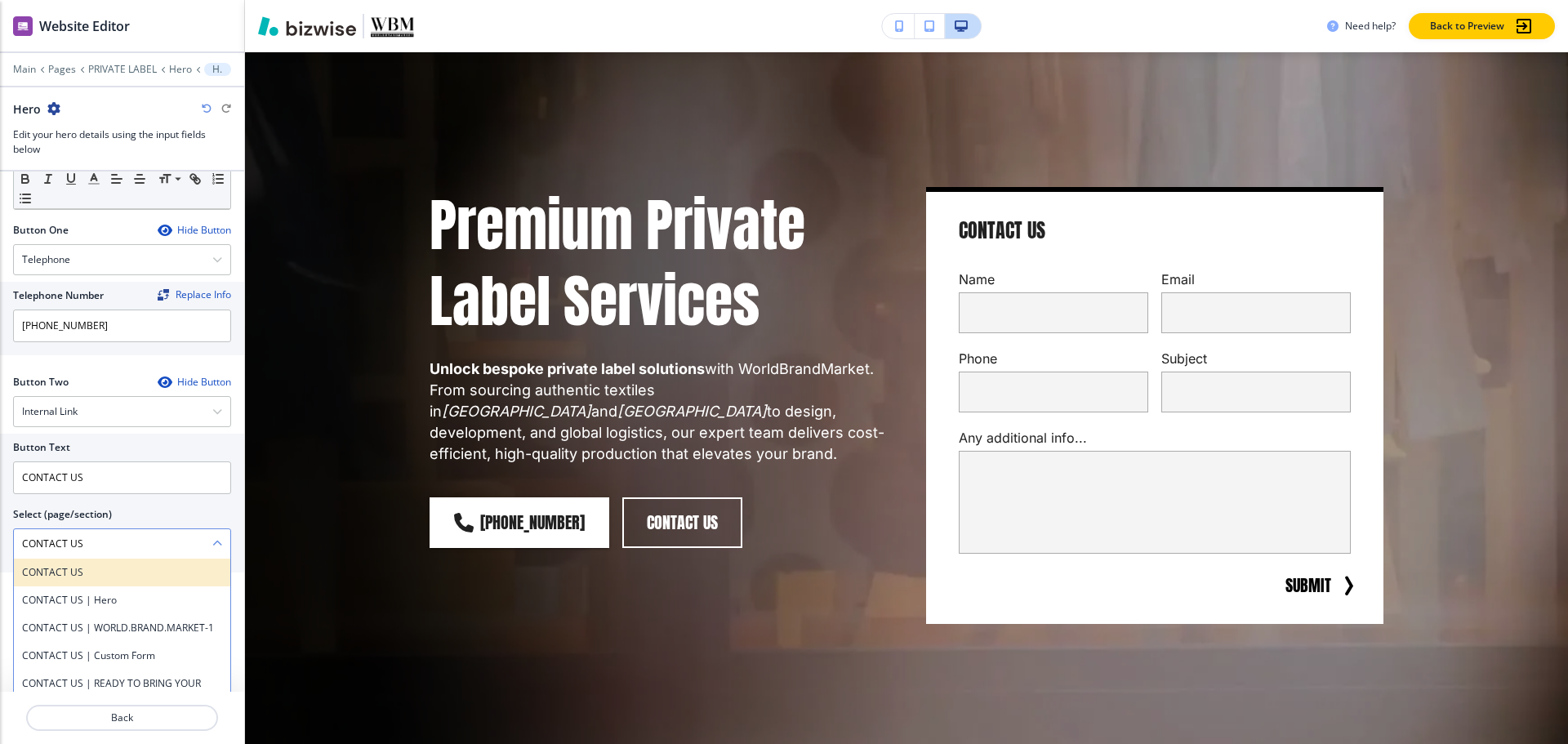
type \(page\/section\) "CONTACT US"
click at [77, 574] on h4 "CONTACT US" at bounding box center [122, 572] width 200 height 15
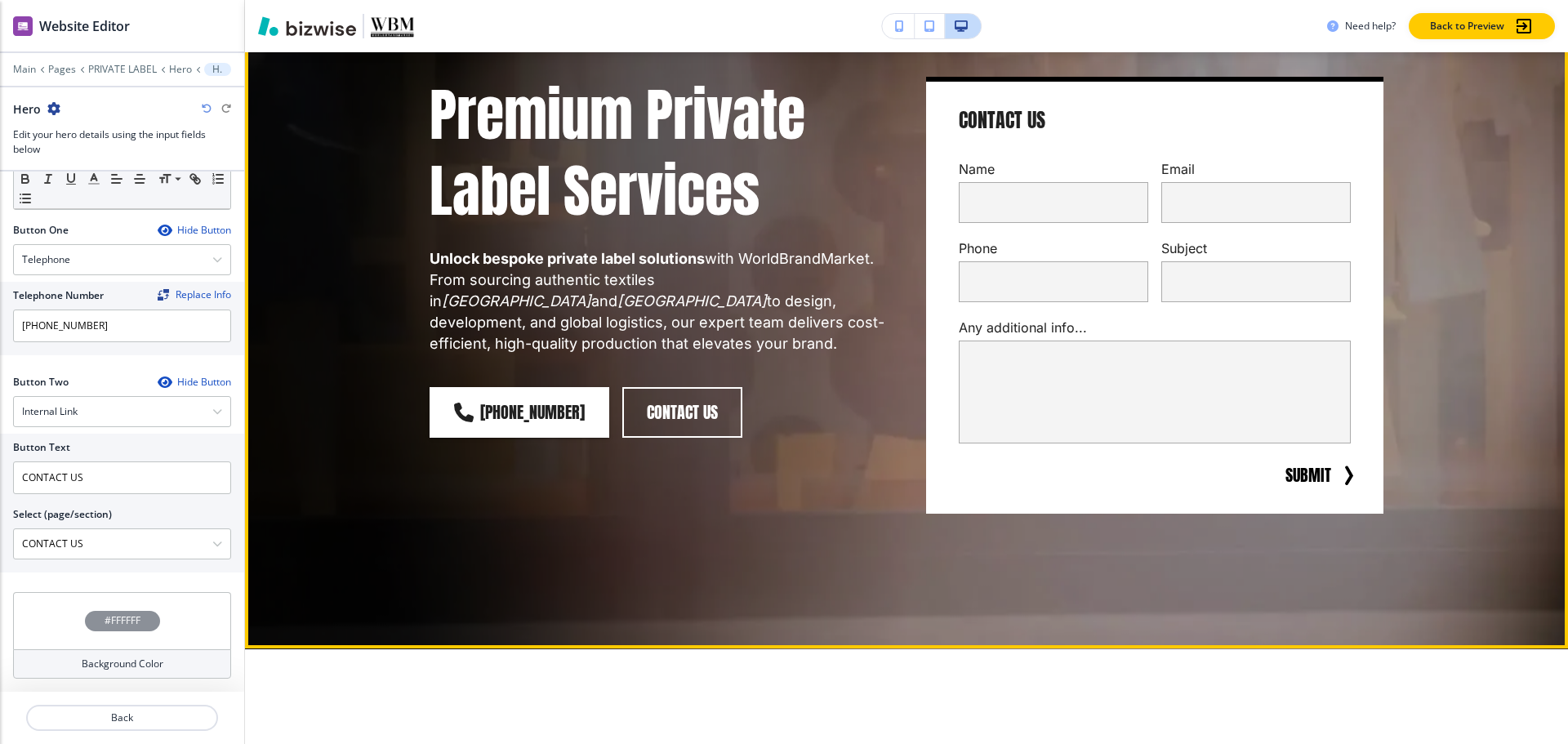
scroll to position [0, 0]
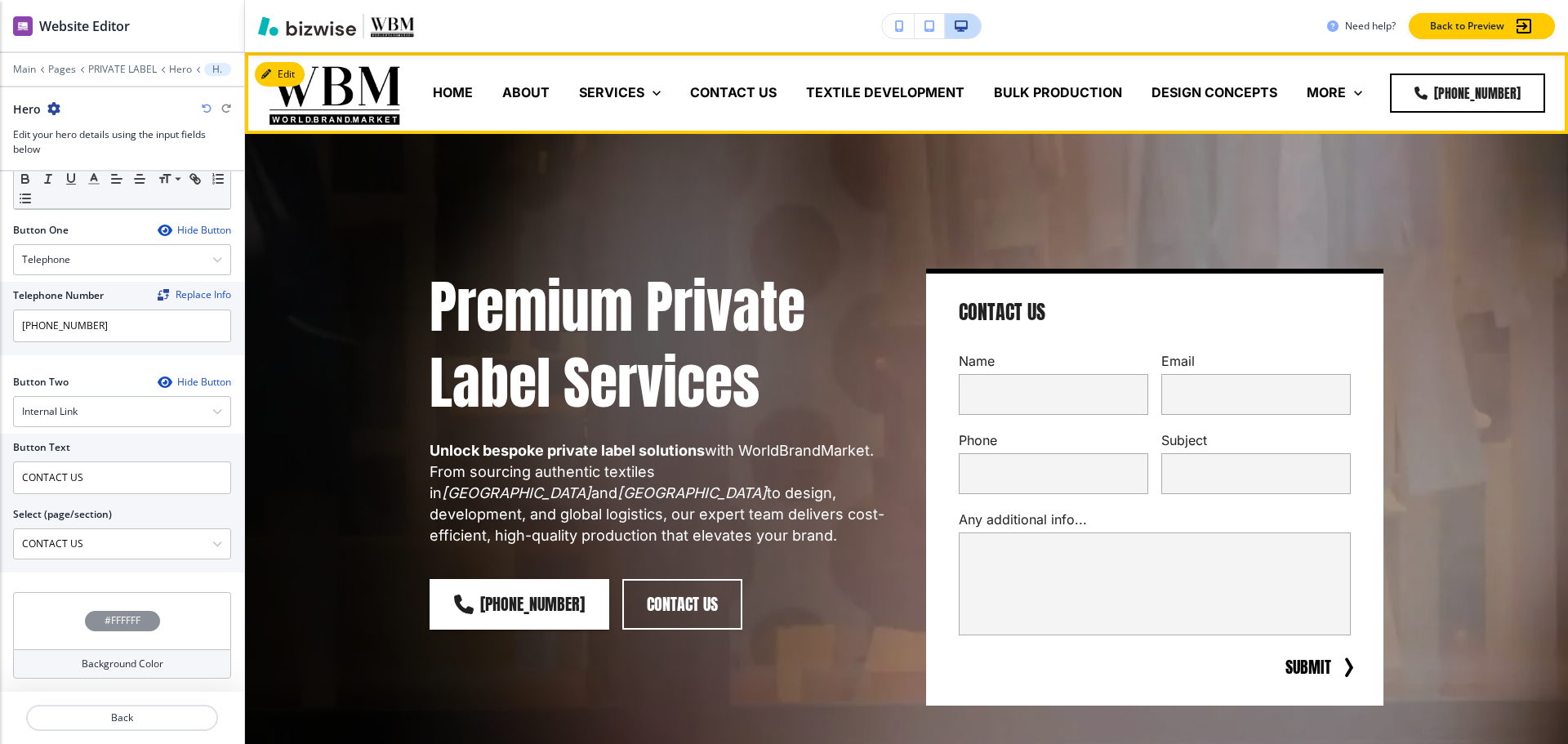
click at [1187, 98] on p "DESIGN CONCEPTS" at bounding box center [1215, 92] width 126 height 19
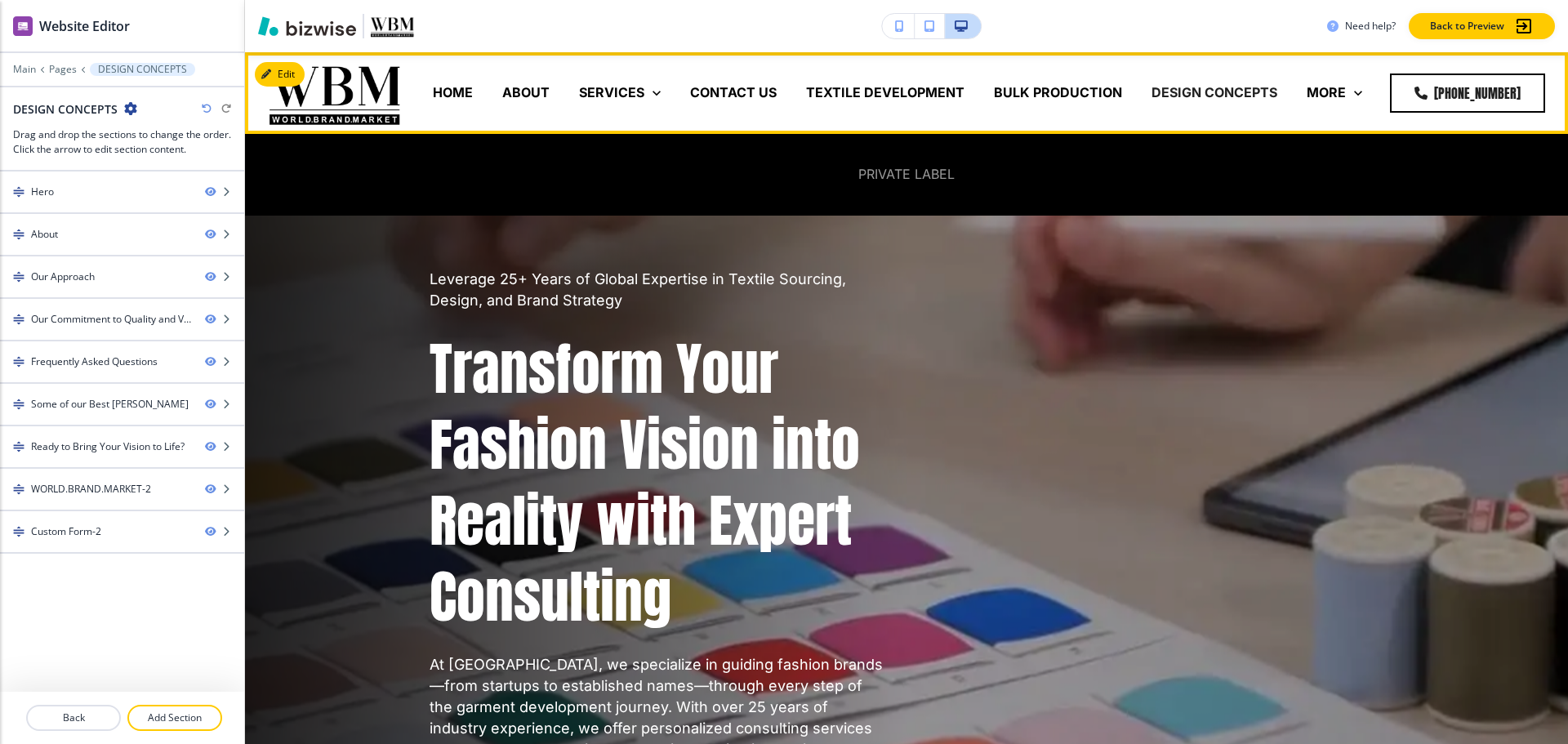
click at [895, 180] on p "PRIVATE LABEL" at bounding box center [907, 174] width 97 height 19
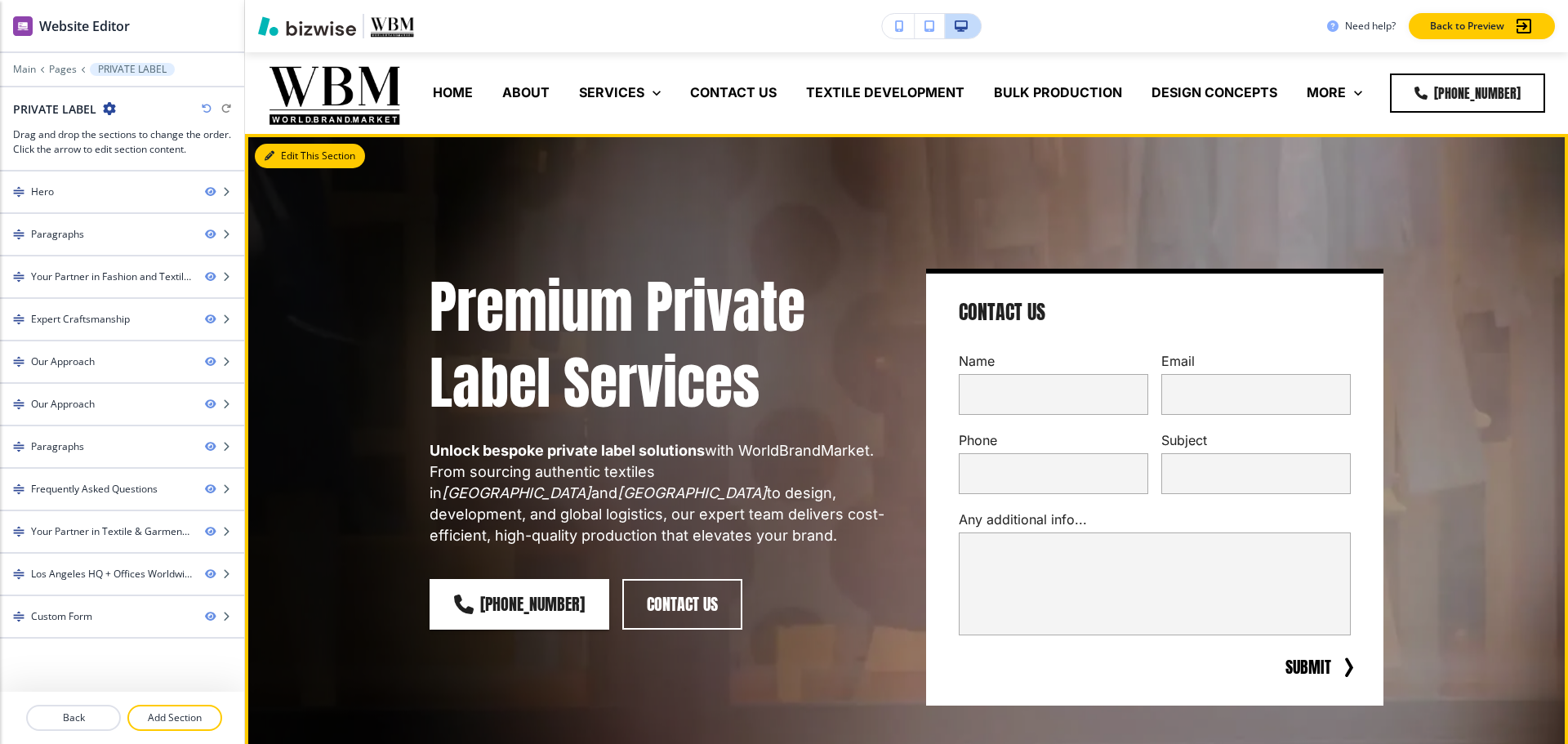
click at [289, 158] on button "Edit This Section" at bounding box center [310, 156] width 110 height 25
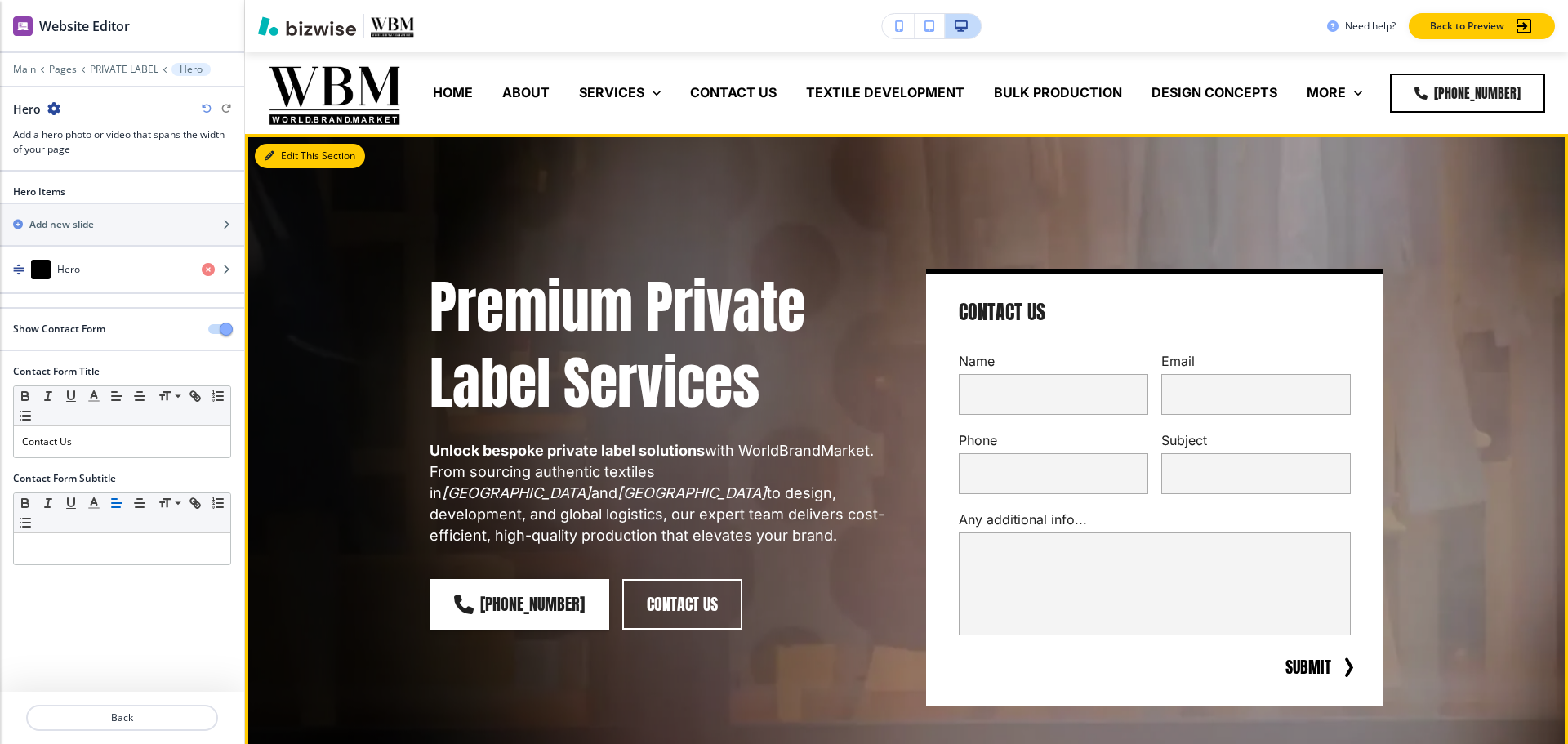
scroll to position [82, 0]
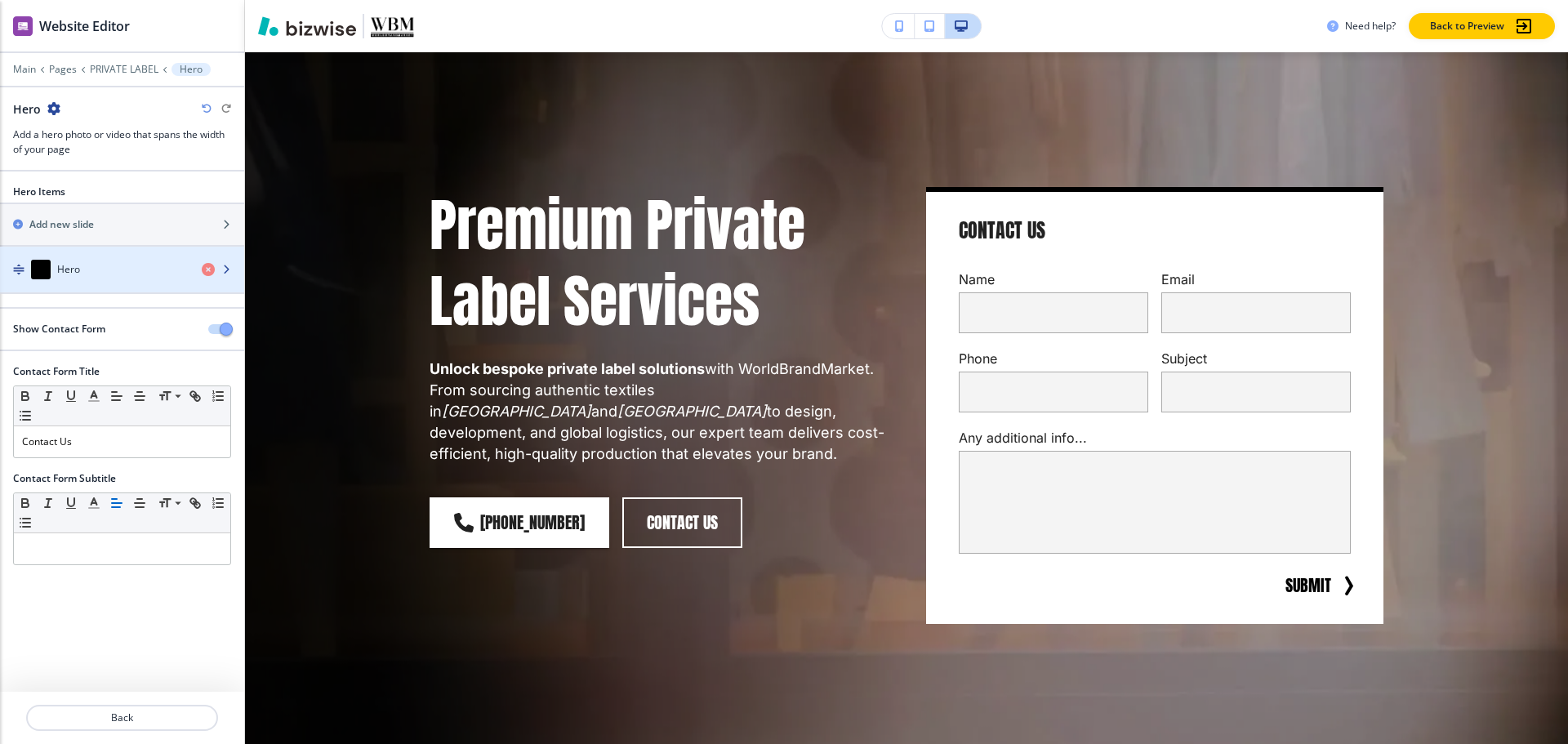
click at [69, 280] on div "button" at bounding box center [122, 286] width 244 height 13
click at [82, 263] on div "Hero" at bounding box center [94, 269] width 188 height 20
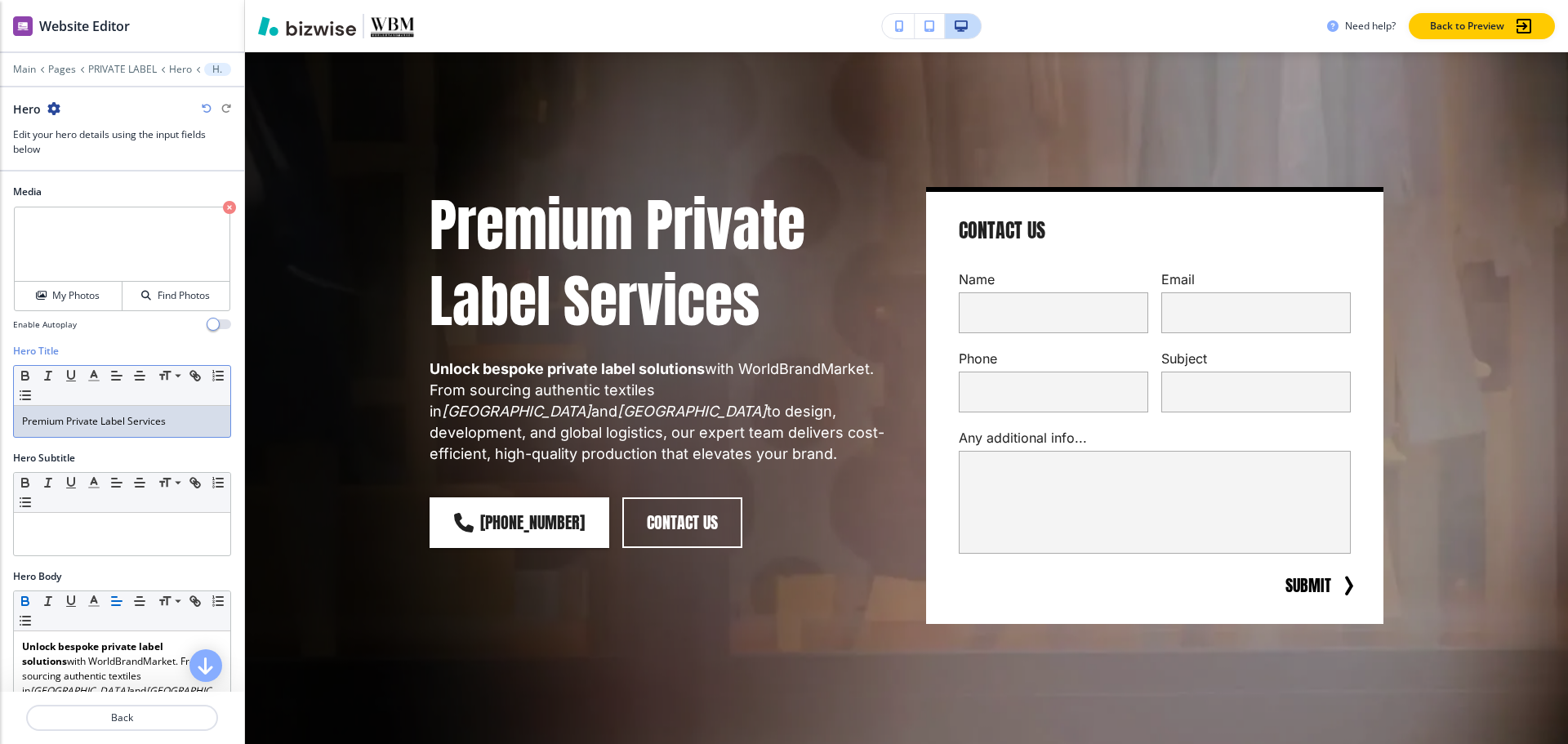
click at [138, 419] on p "Premium Private Label Services" at bounding box center [122, 421] width 200 height 15
copy p "Premium Private Label Services"
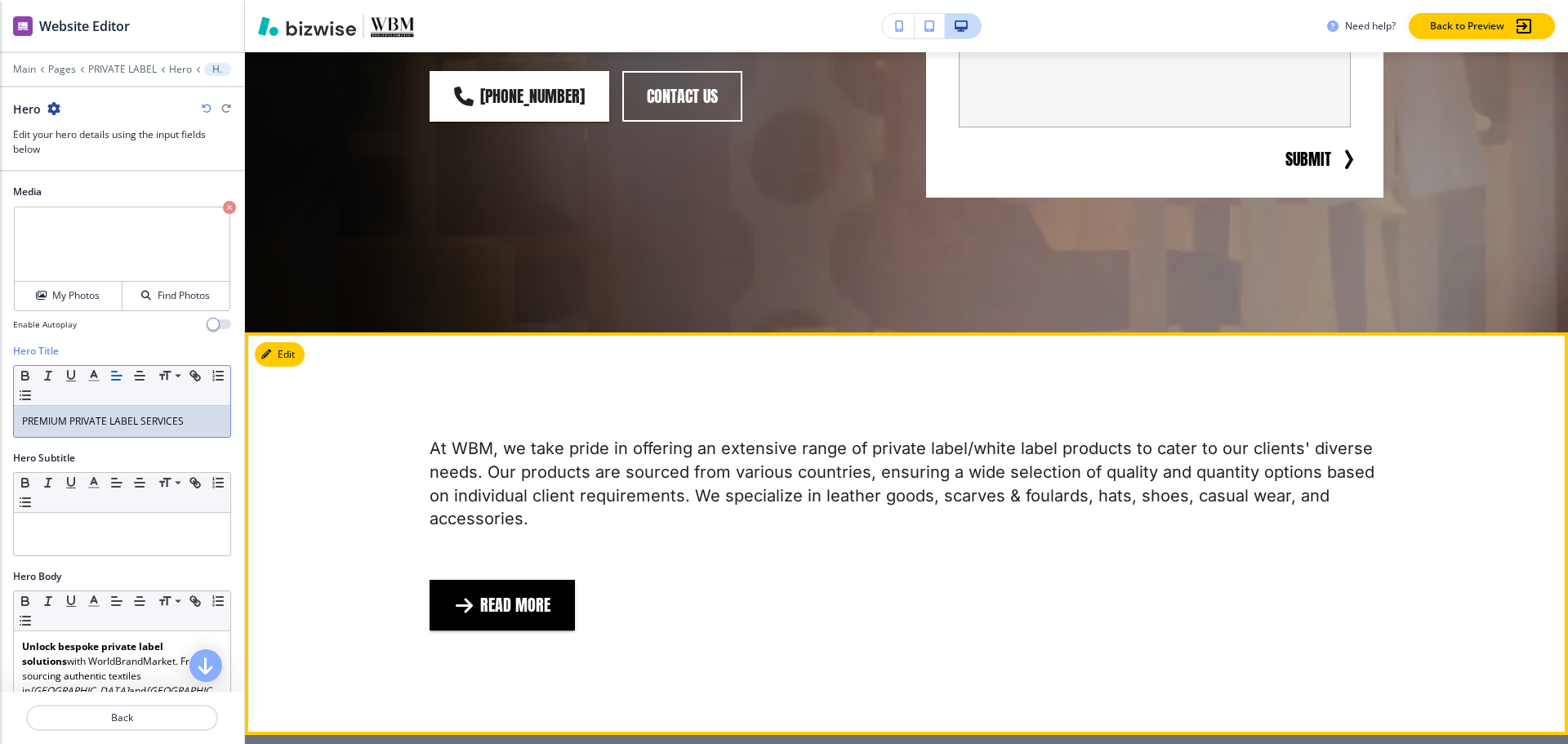
scroll to position [653, 0]
